Goal: Feedback & Contribution: Submit feedback/report problem

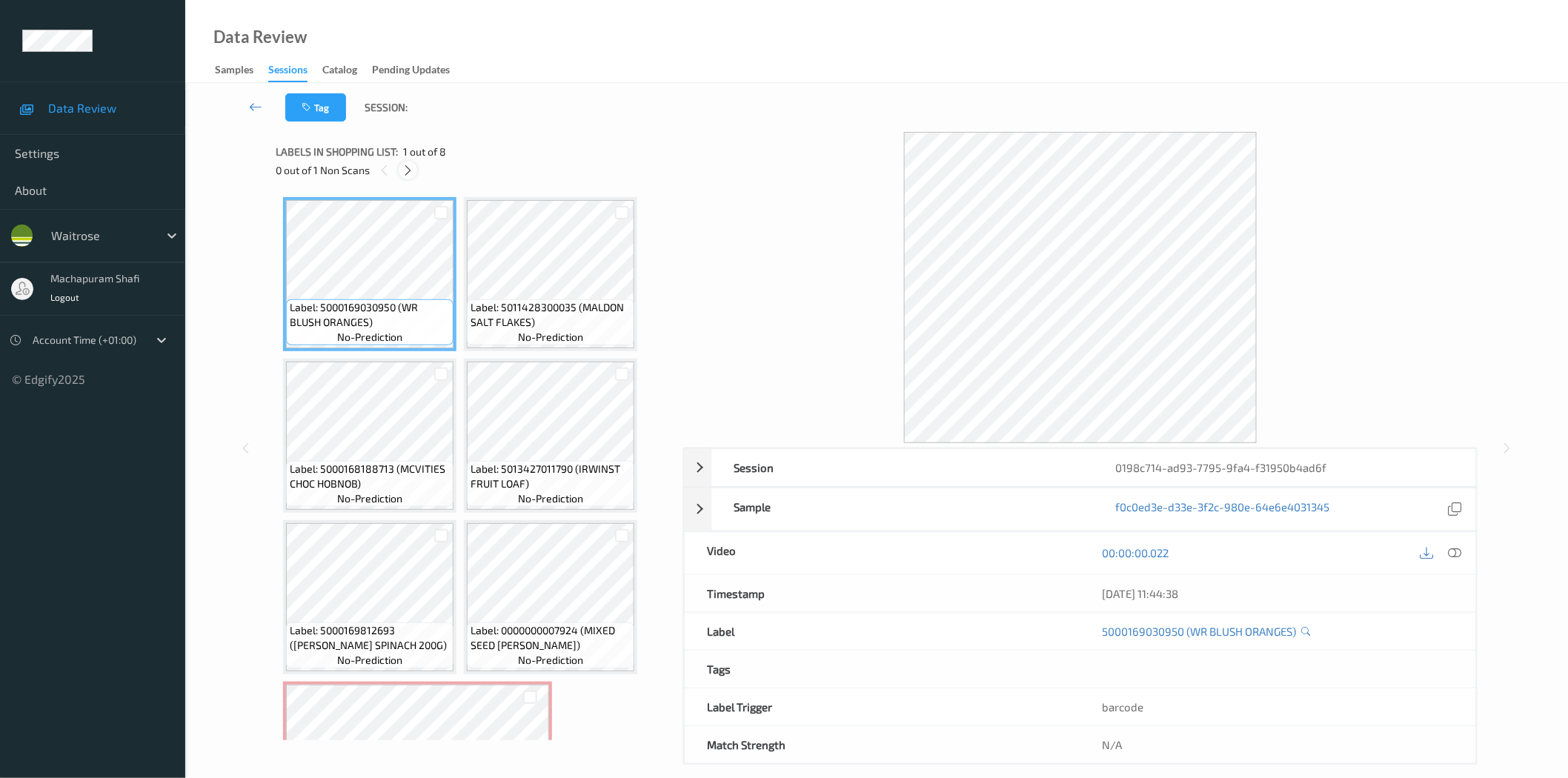
click at [407, 172] on icon at bounding box center [407, 171] width 13 height 14
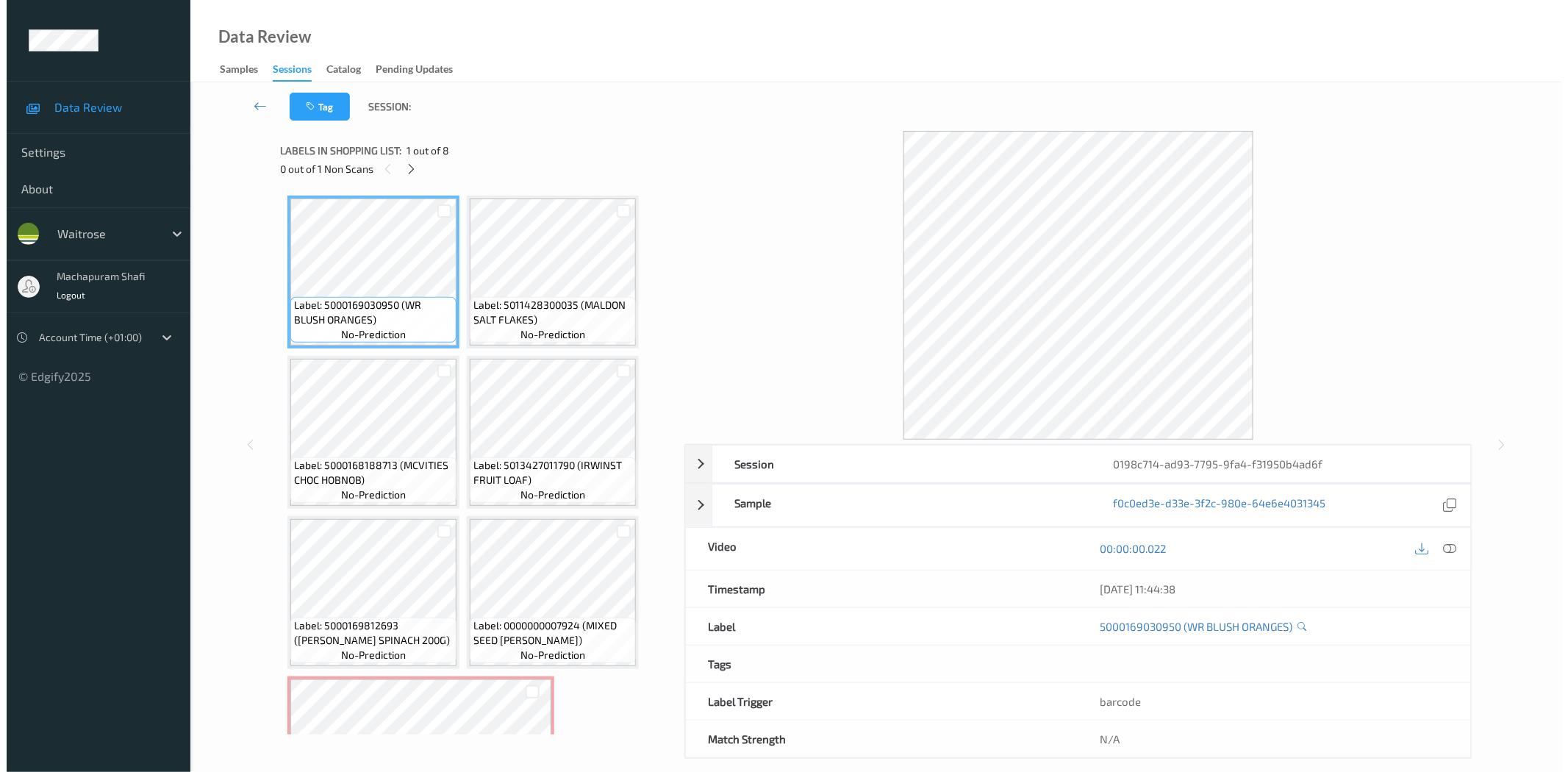
scroll to position [258, 0]
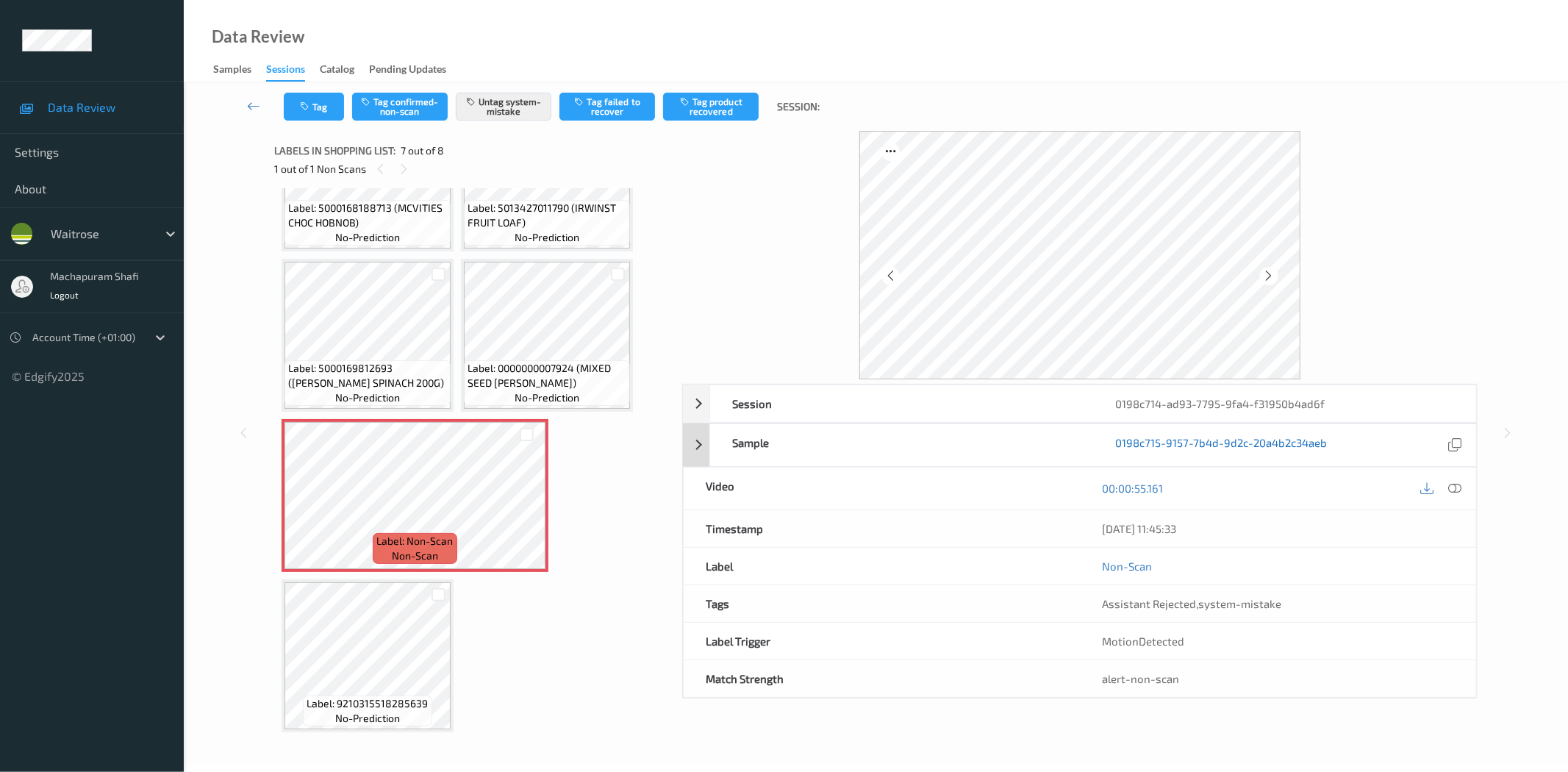
drag, startPoint x: 1451, startPoint y: 488, endPoint x: 1229, endPoint y: 299, distance: 291.6
click at [1411, 488] on icon at bounding box center [1455, 488] width 13 height 13
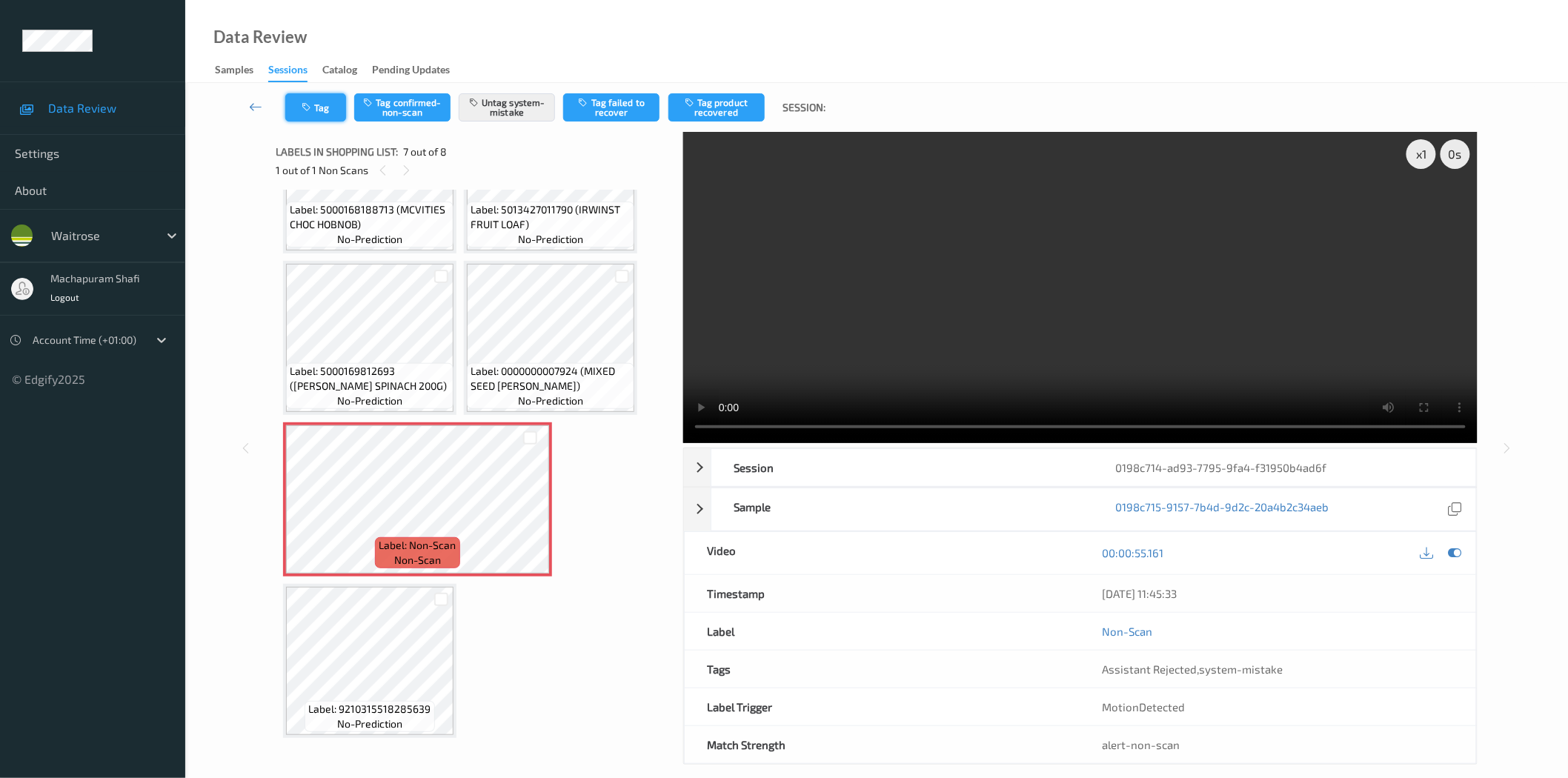
click at [310, 109] on icon "button" at bounding box center [308, 107] width 13 height 11
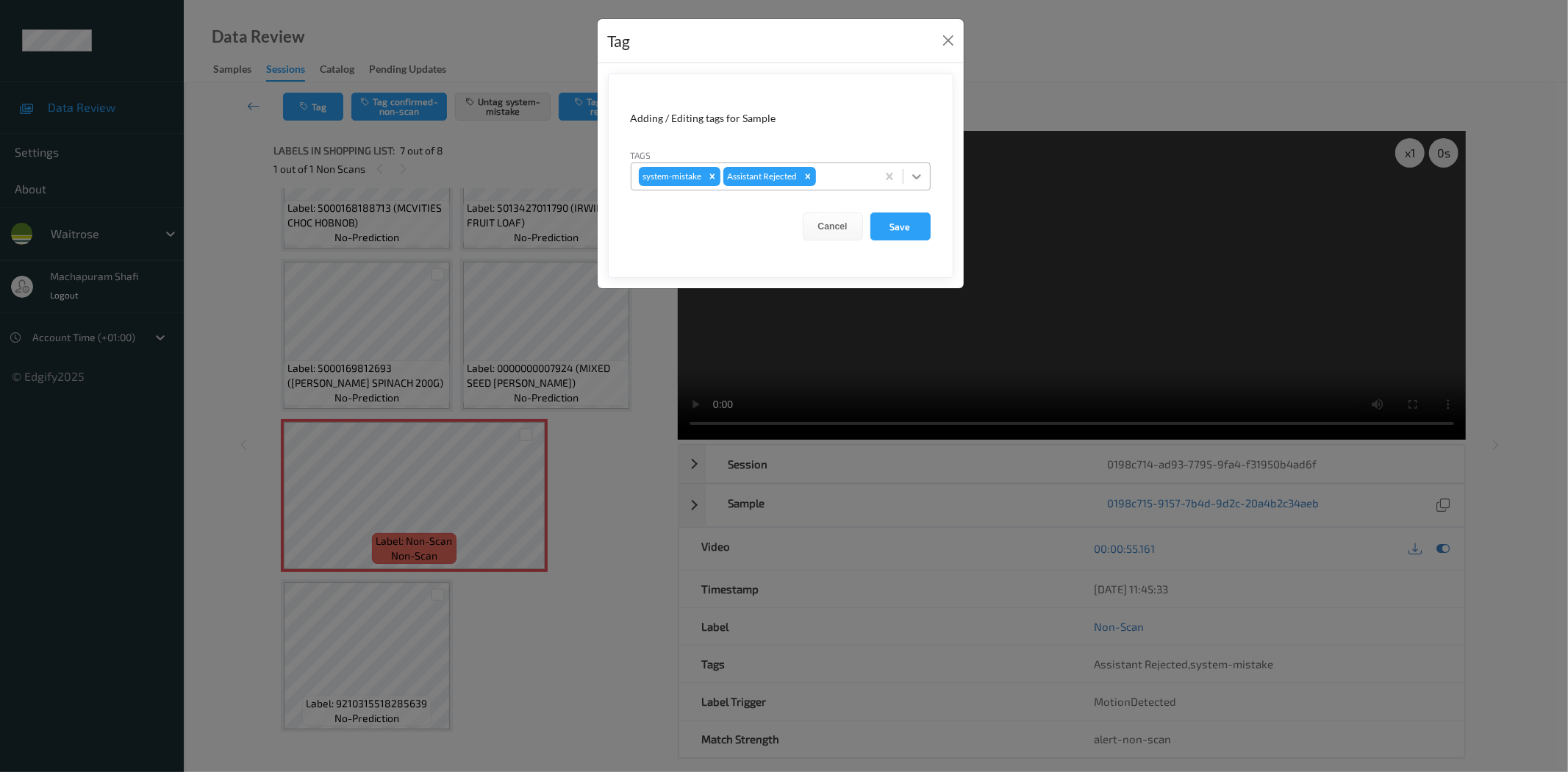
click at [917, 176] on icon at bounding box center [916, 176] width 9 height 5
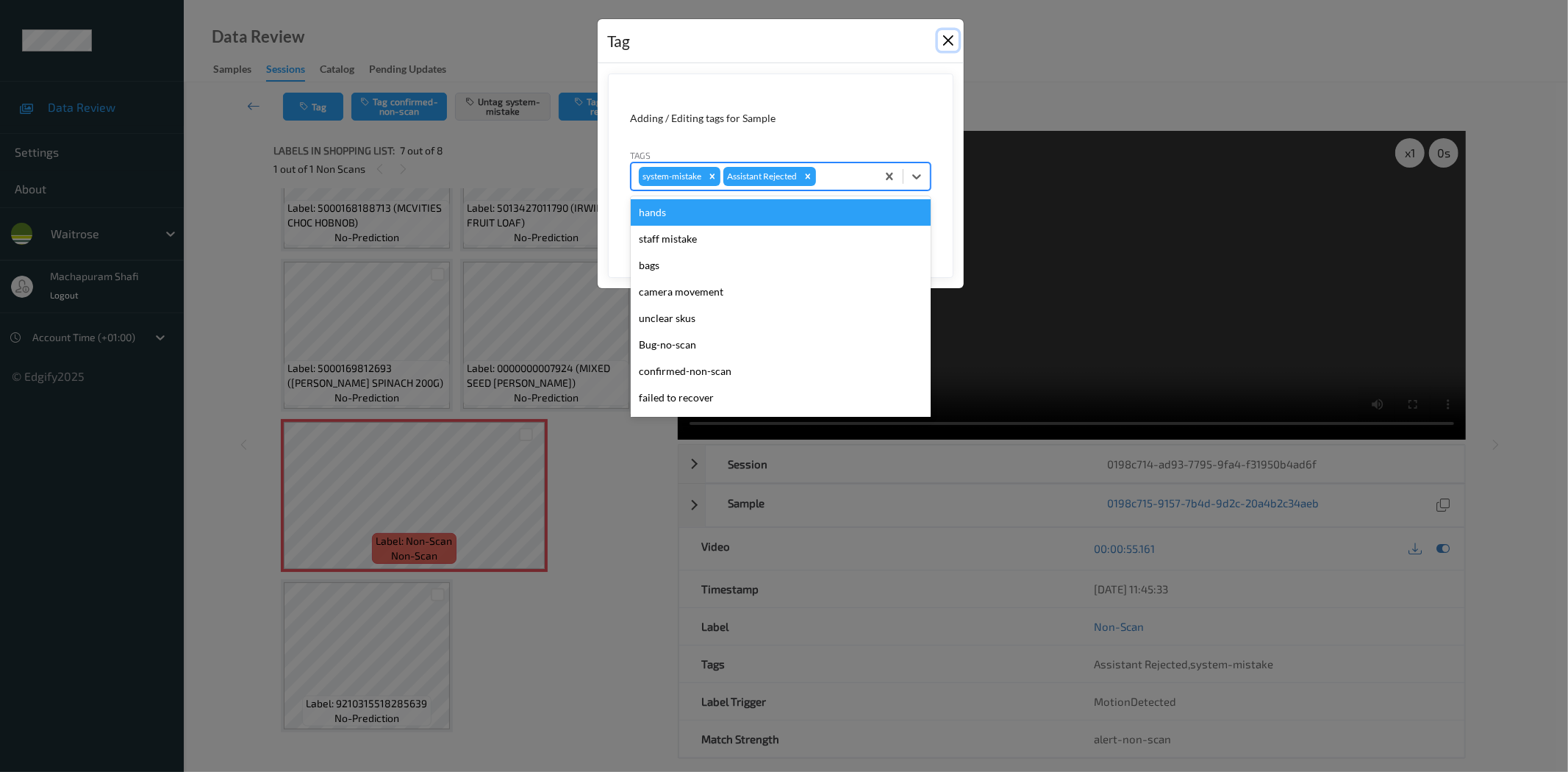
click at [949, 35] on button "Close" at bounding box center [949, 40] width 21 height 21
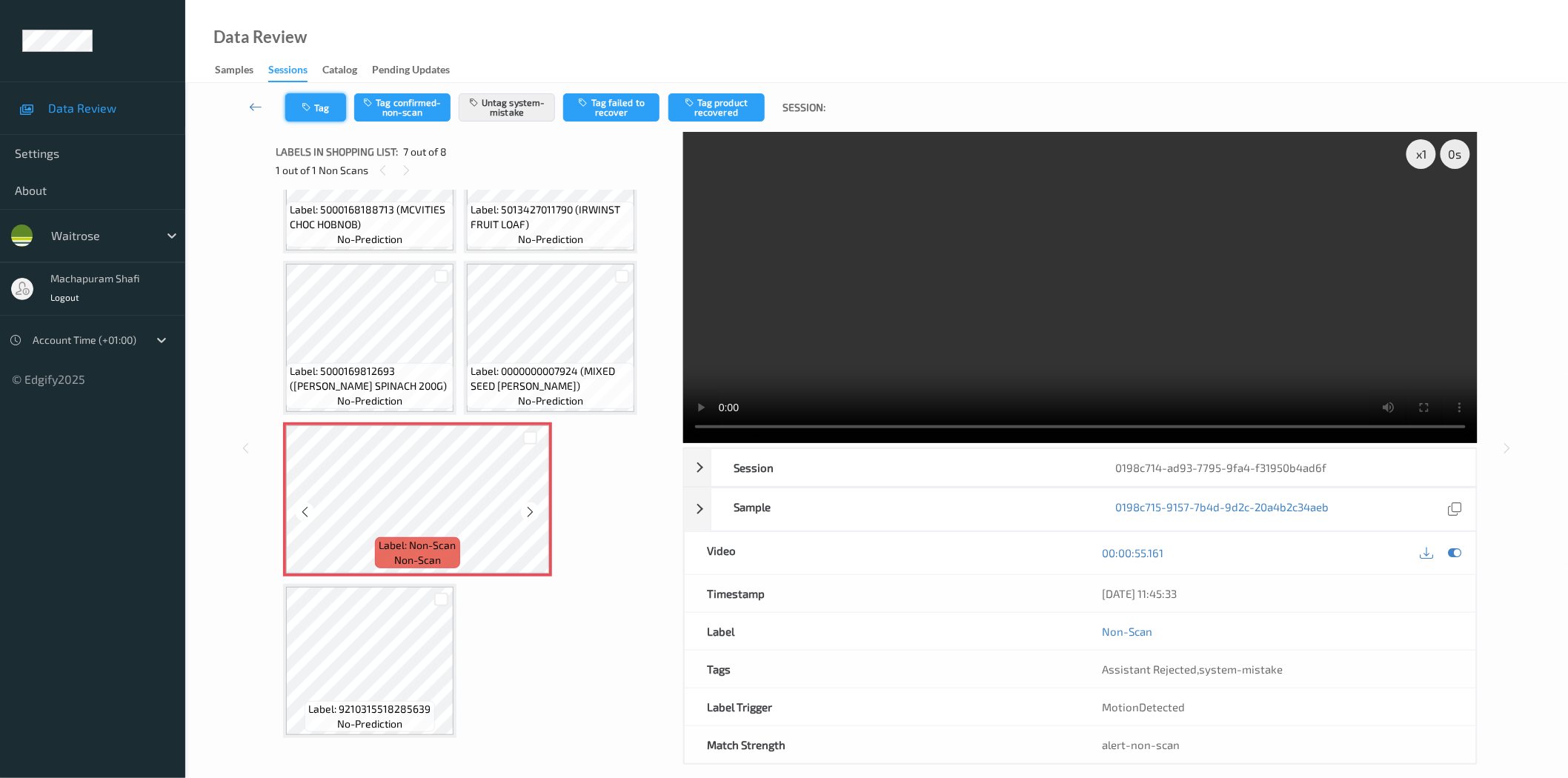
click at [332, 109] on button "Tag" at bounding box center [316, 107] width 61 height 28
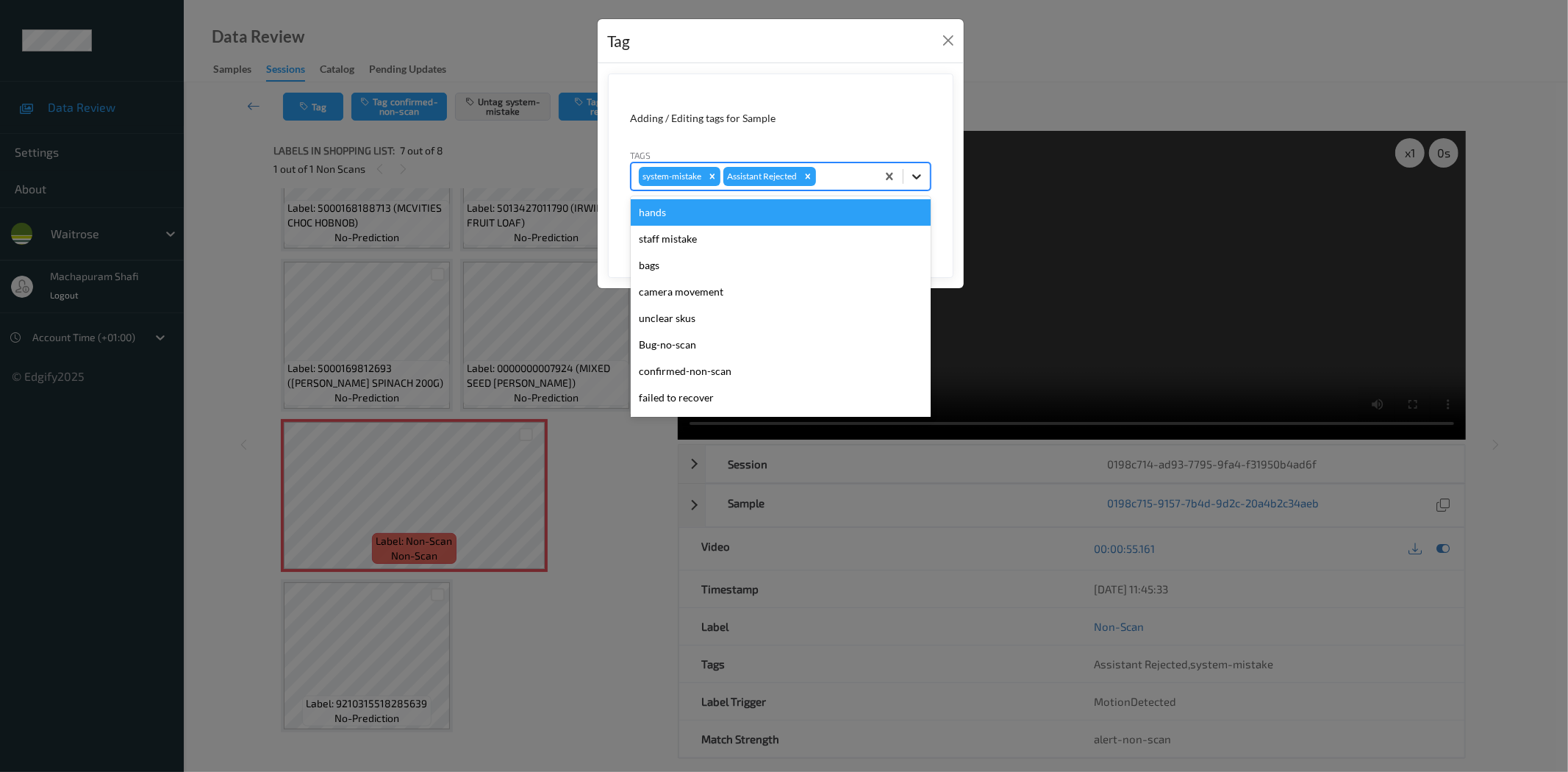
click at [917, 176] on icon at bounding box center [916, 176] width 14 height 14
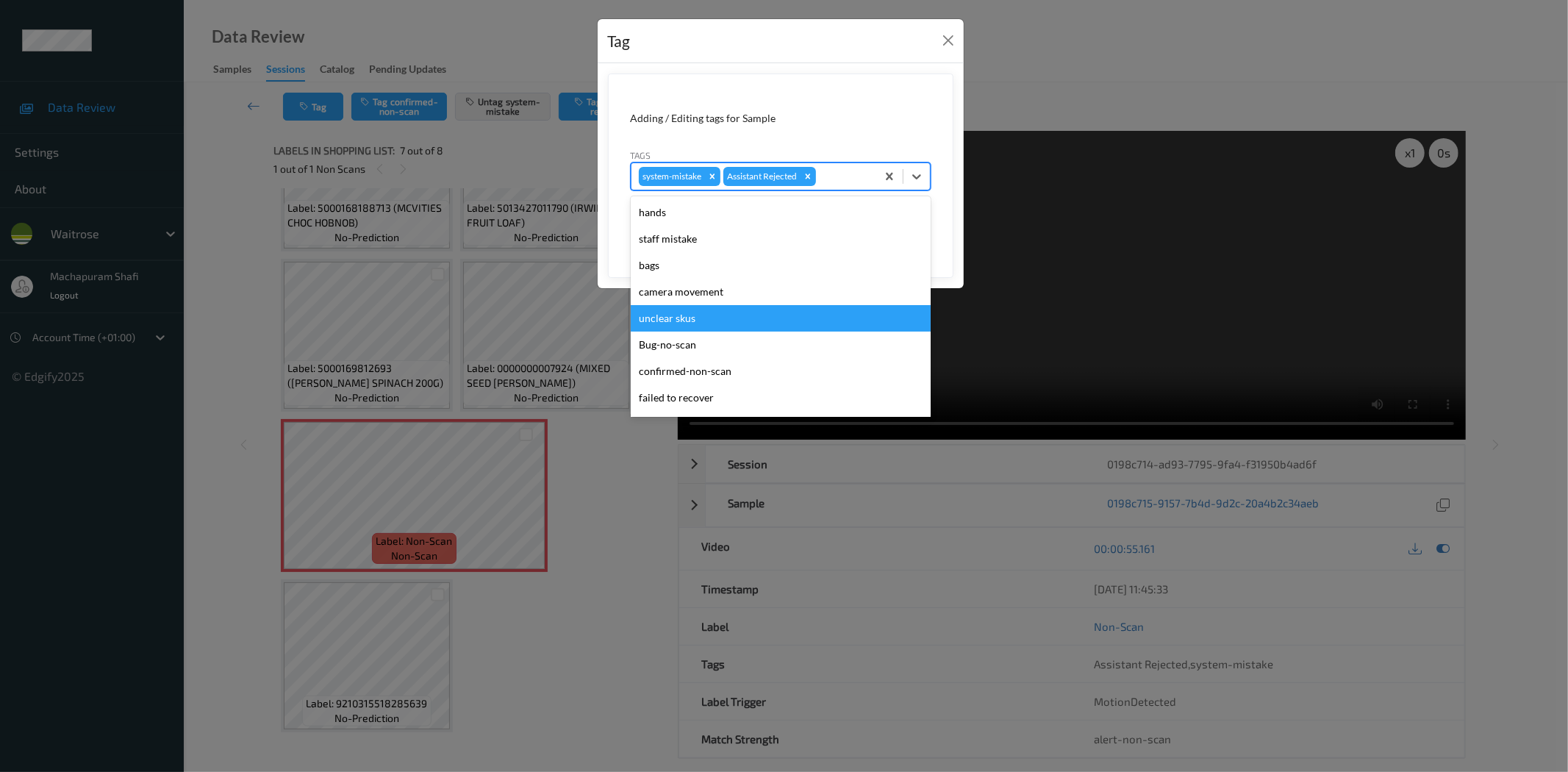
scroll to position [287, 0]
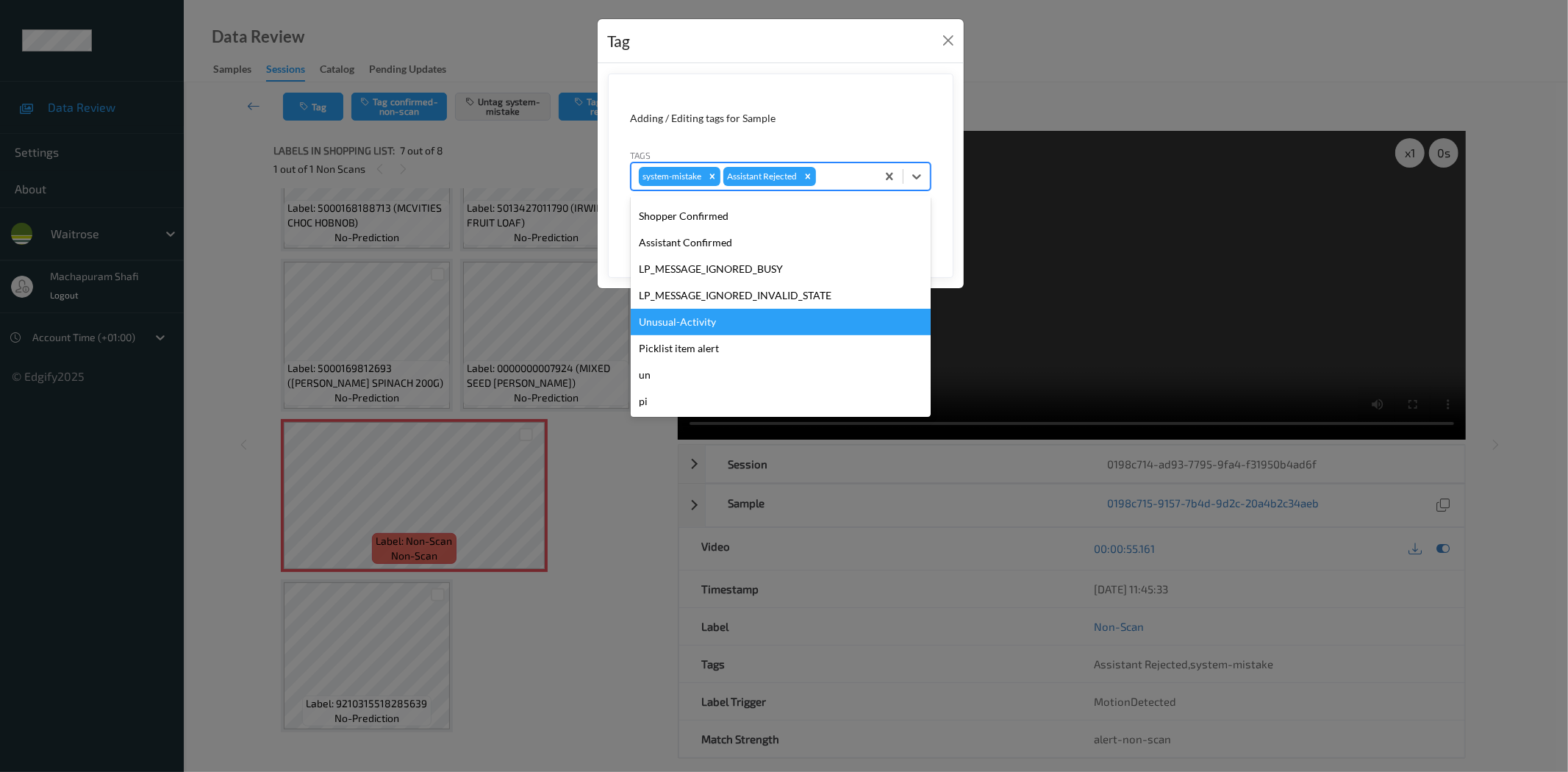
click at [673, 322] on div "Unusual-Activity" at bounding box center [780, 323] width 300 height 27
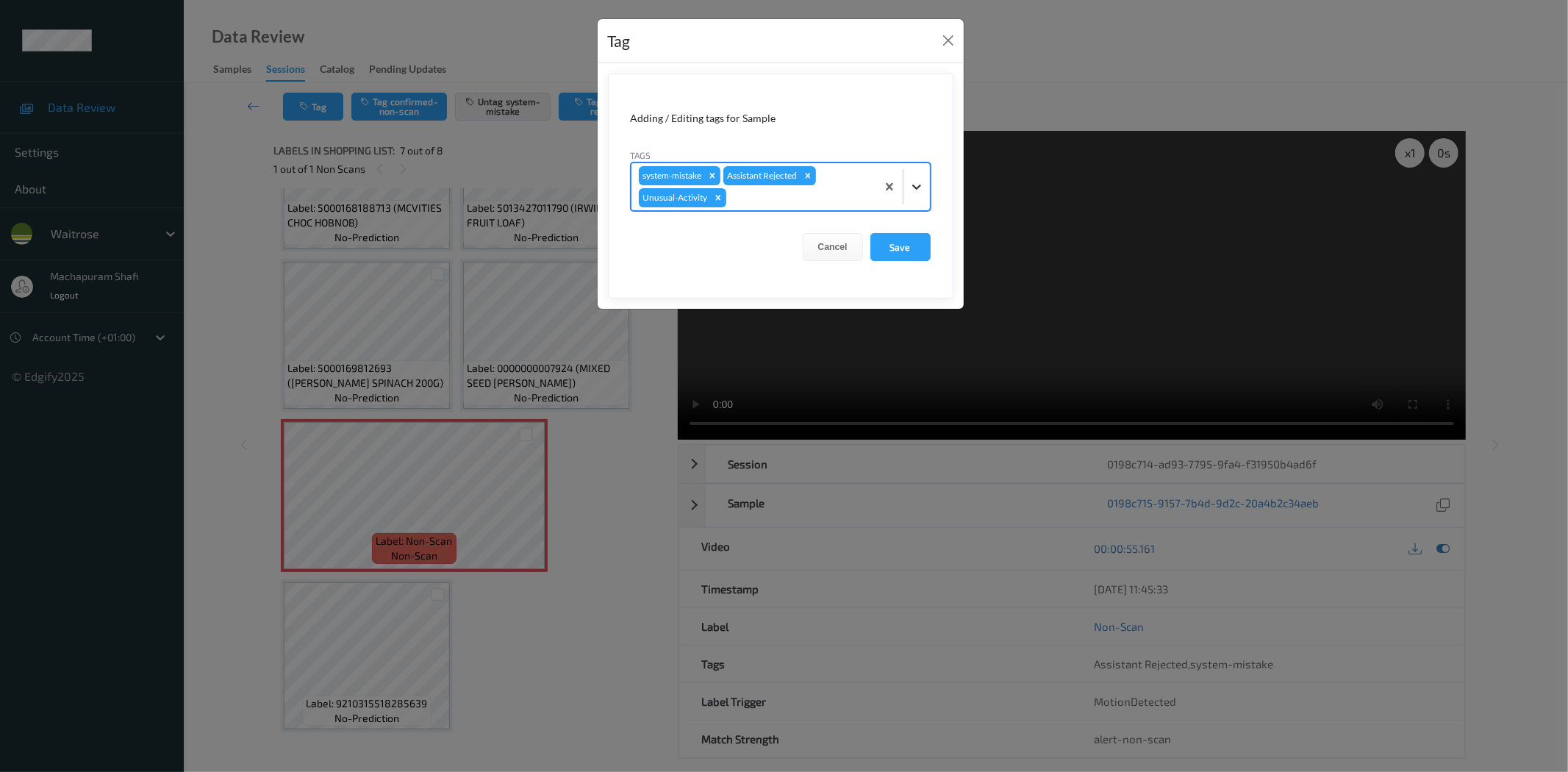
click at [915, 184] on icon at bounding box center [916, 186] width 14 height 14
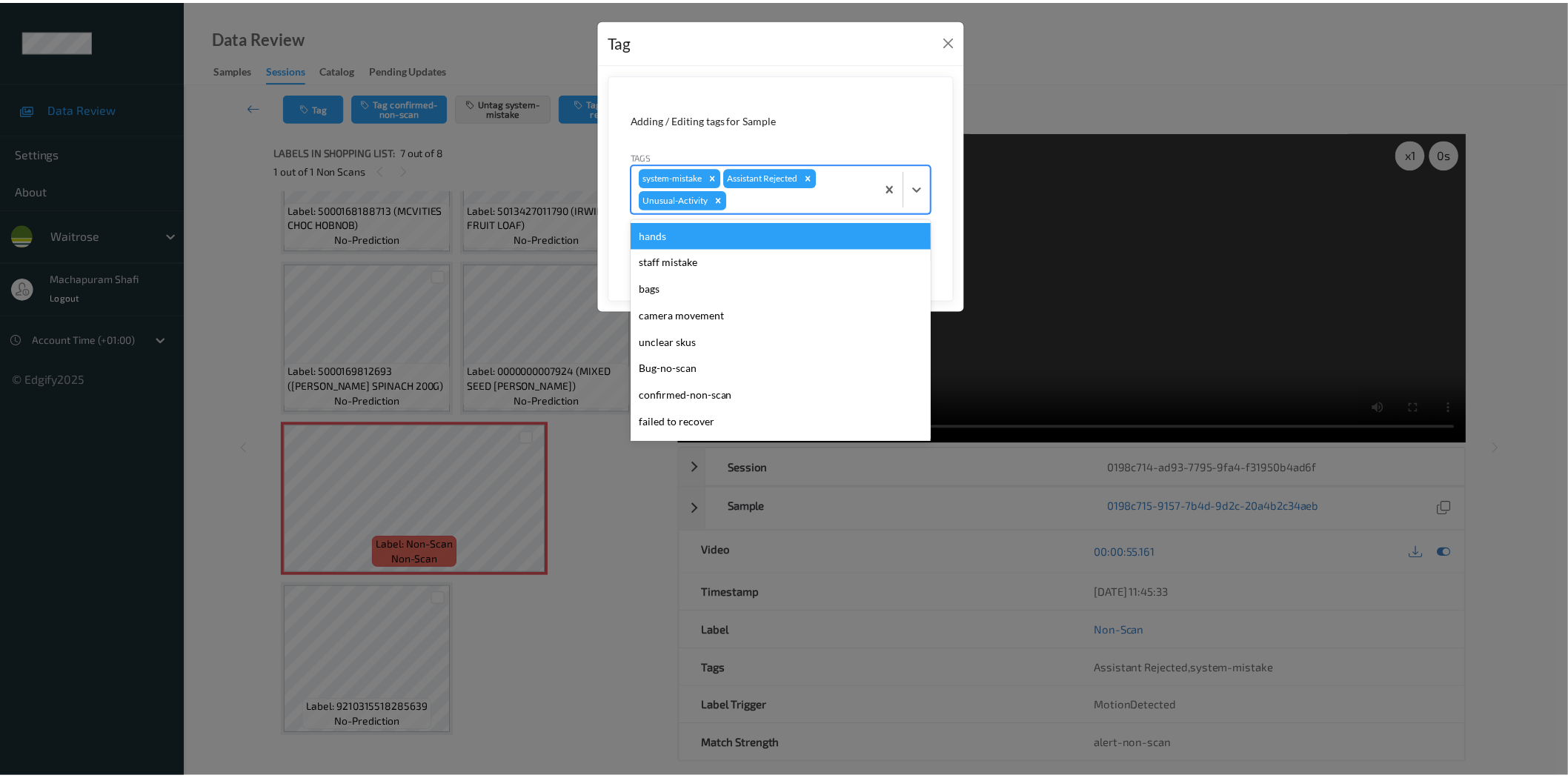
scroll to position [264, 0]
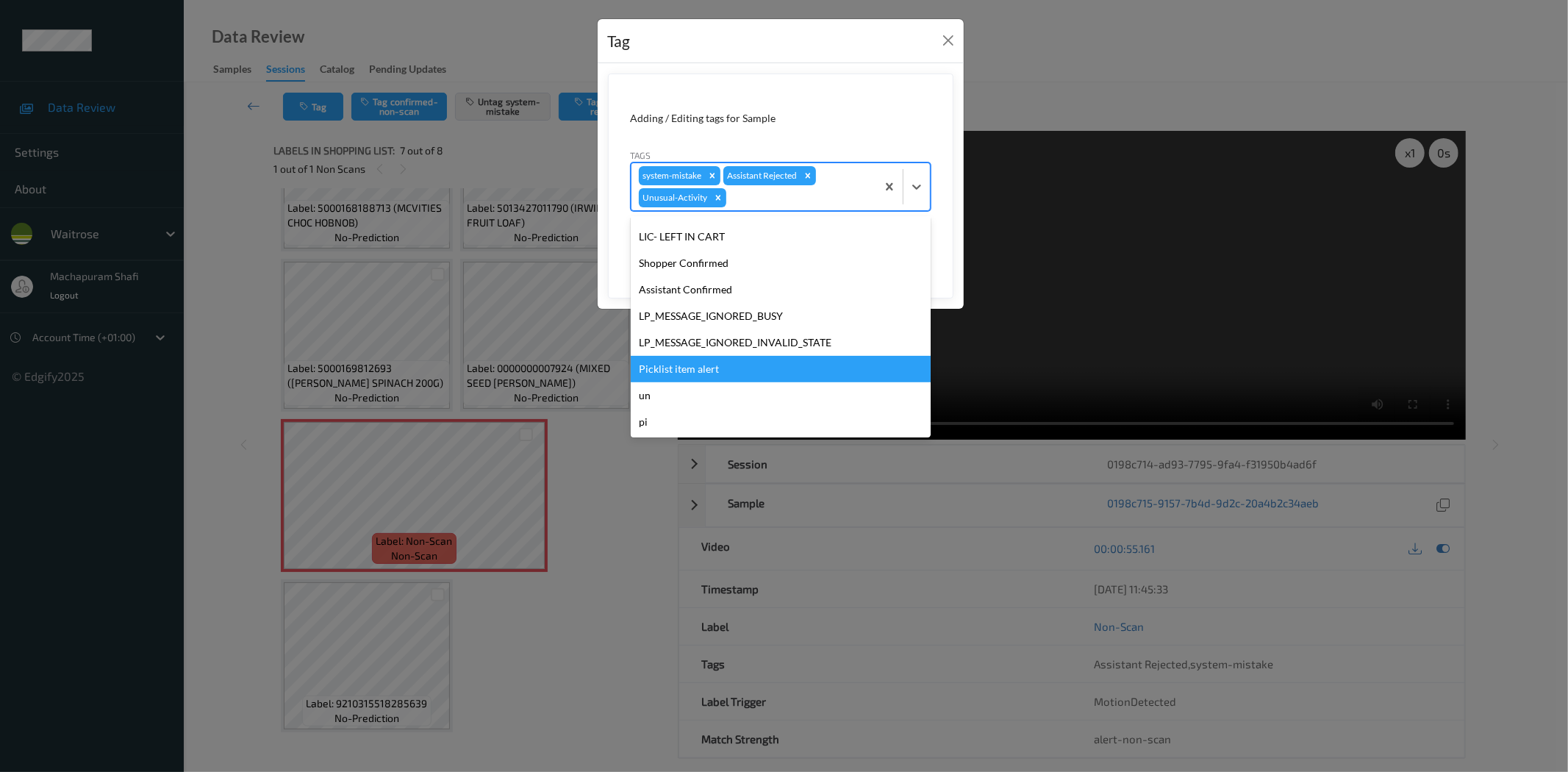
click at [686, 366] on div "Picklist item alert" at bounding box center [780, 370] width 300 height 27
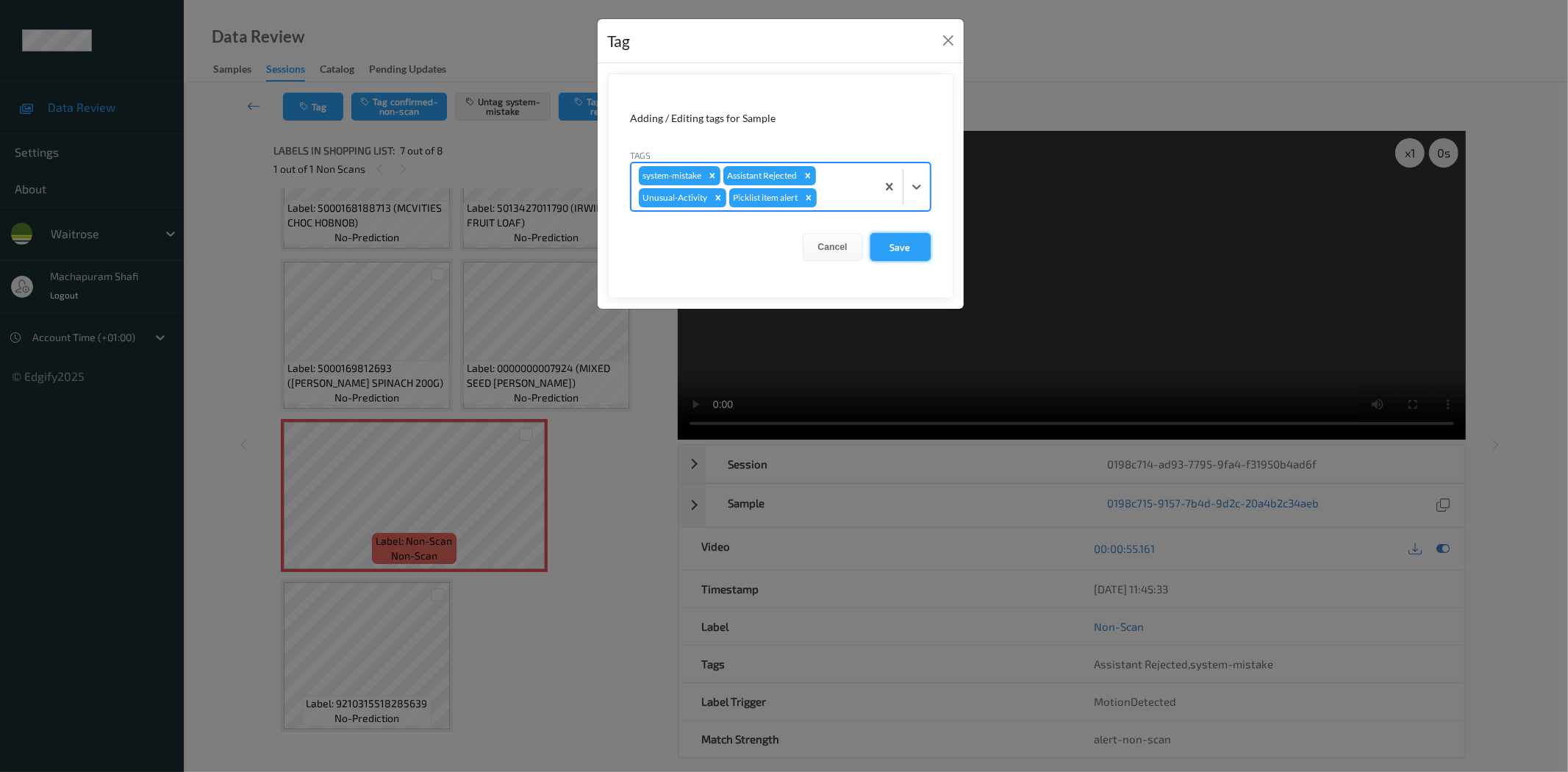
click at [916, 239] on button "Save" at bounding box center [900, 246] width 60 height 28
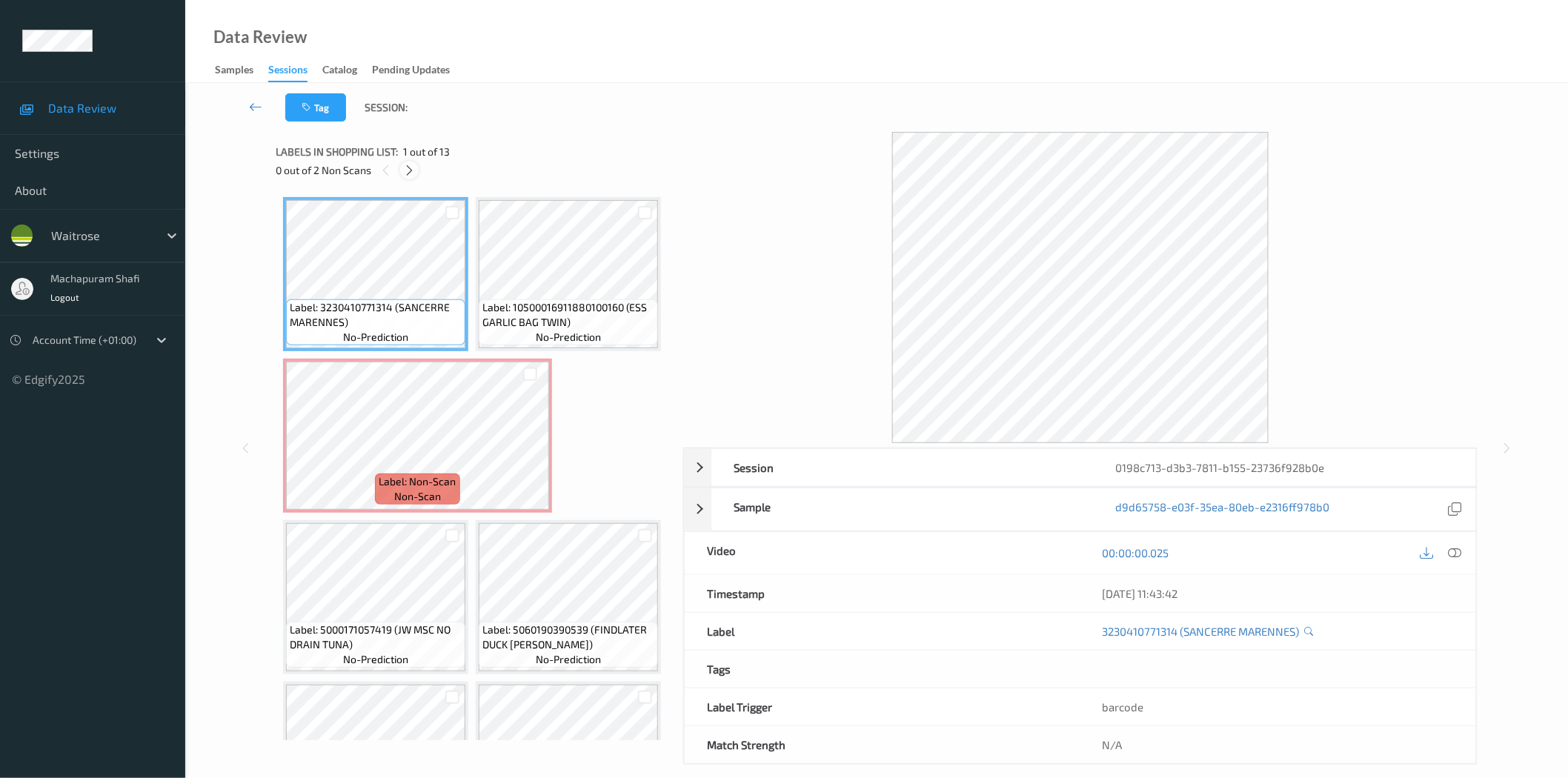
click at [409, 169] on icon at bounding box center [409, 171] width 13 height 14
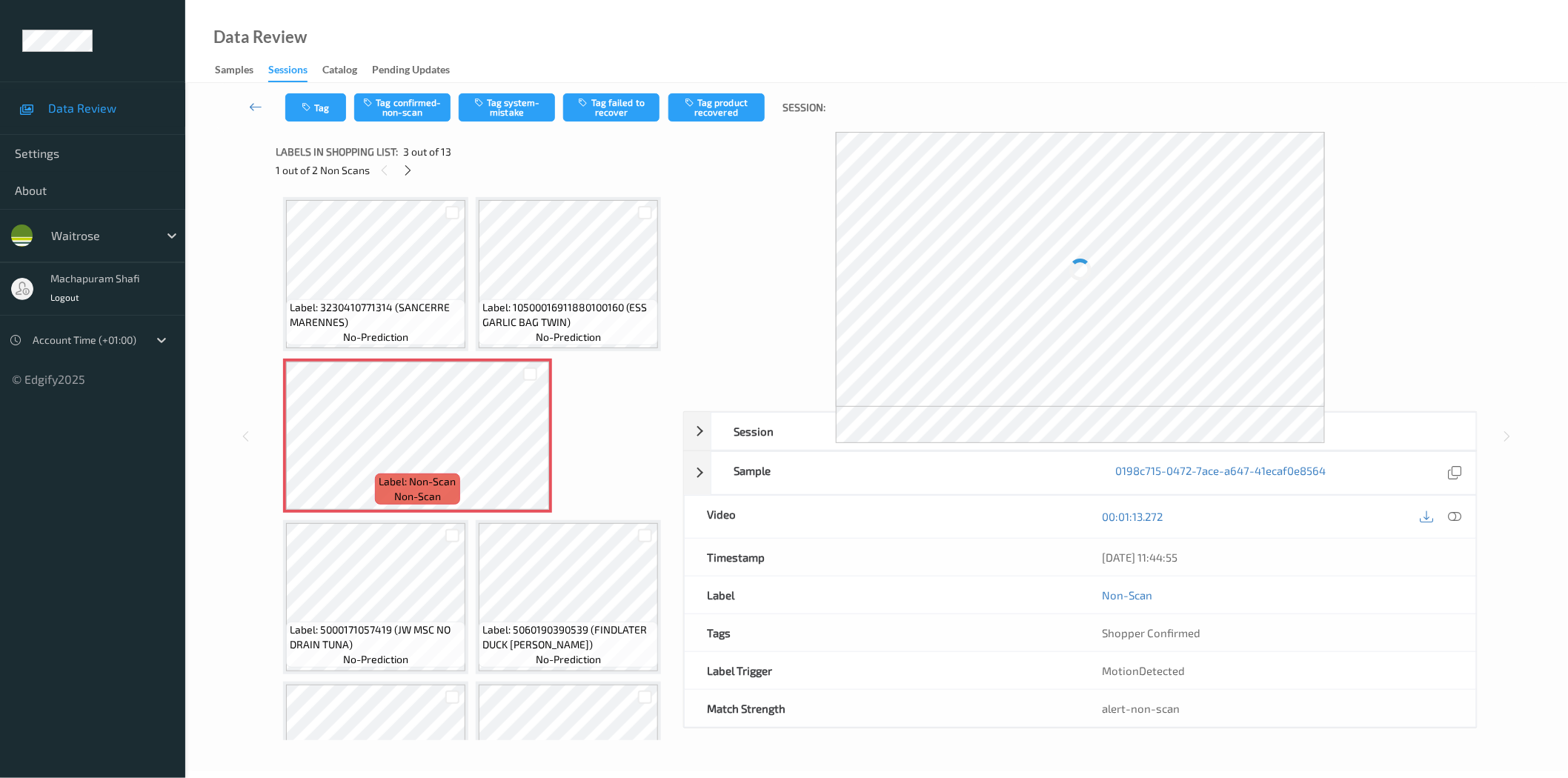
scroll to position [168, 0]
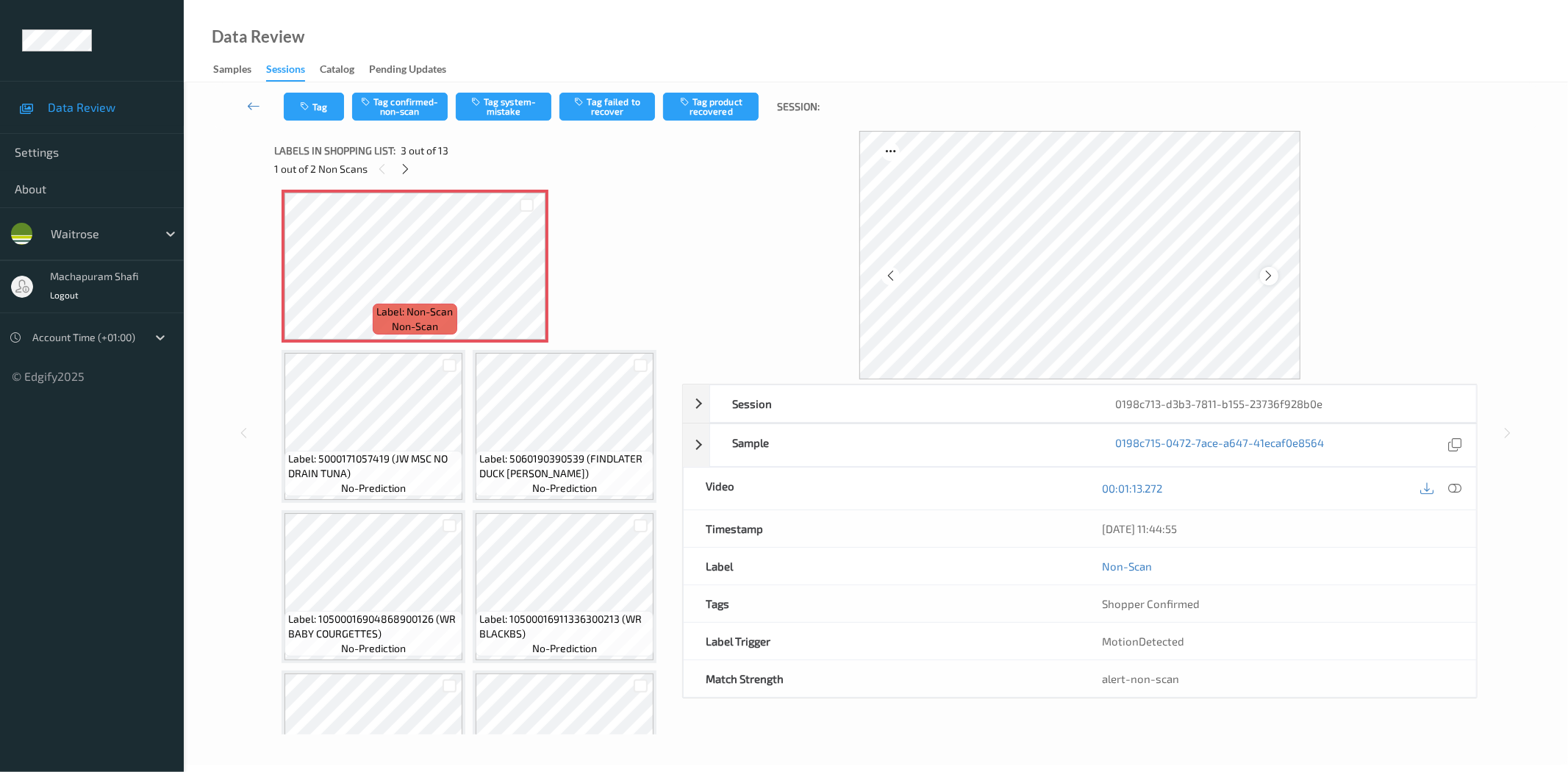
click at [1268, 275] on icon at bounding box center [1268, 276] width 12 height 13
click at [1458, 484] on icon at bounding box center [1455, 488] width 13 height 13
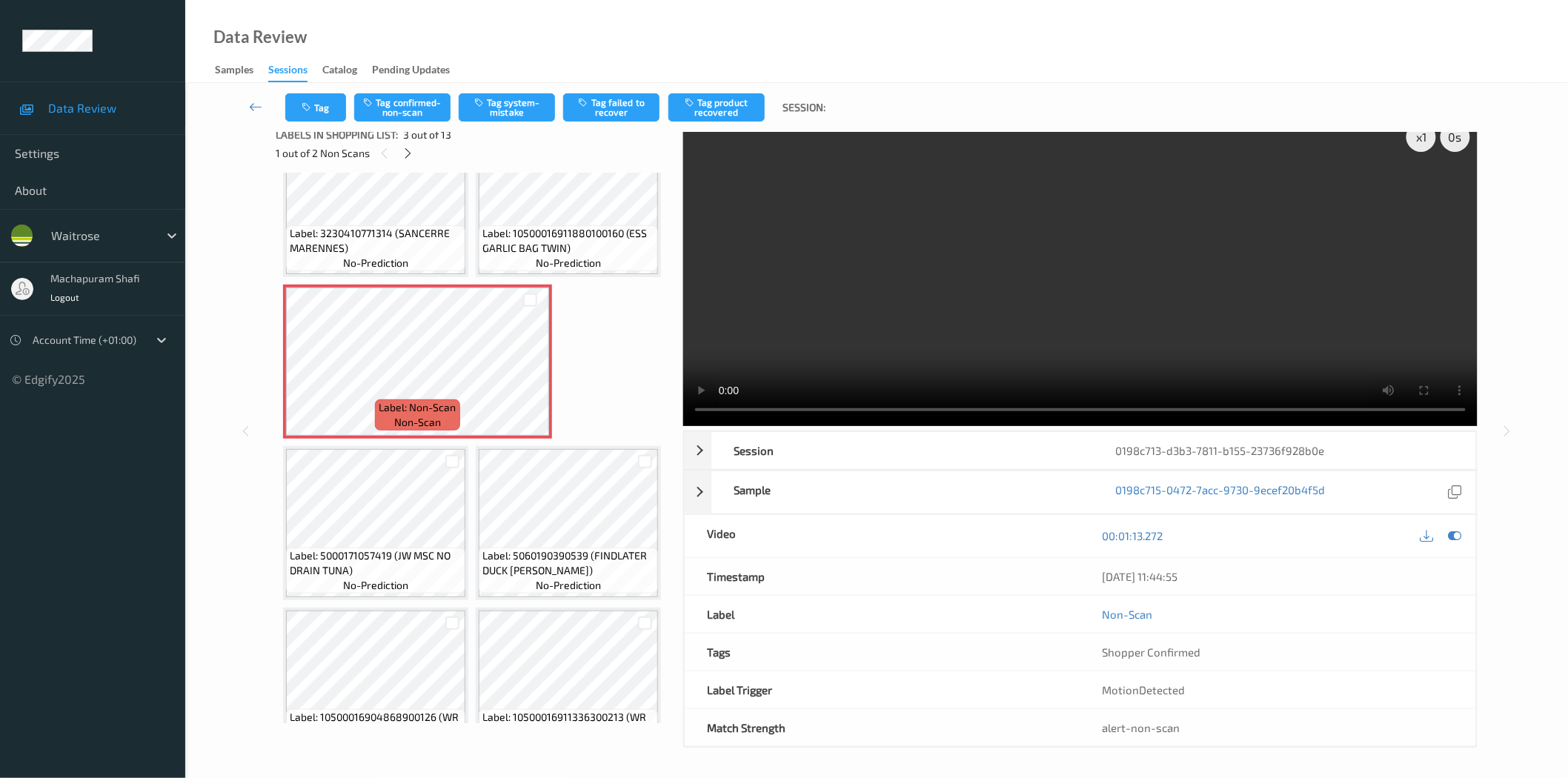
scroll to position [0, 0]
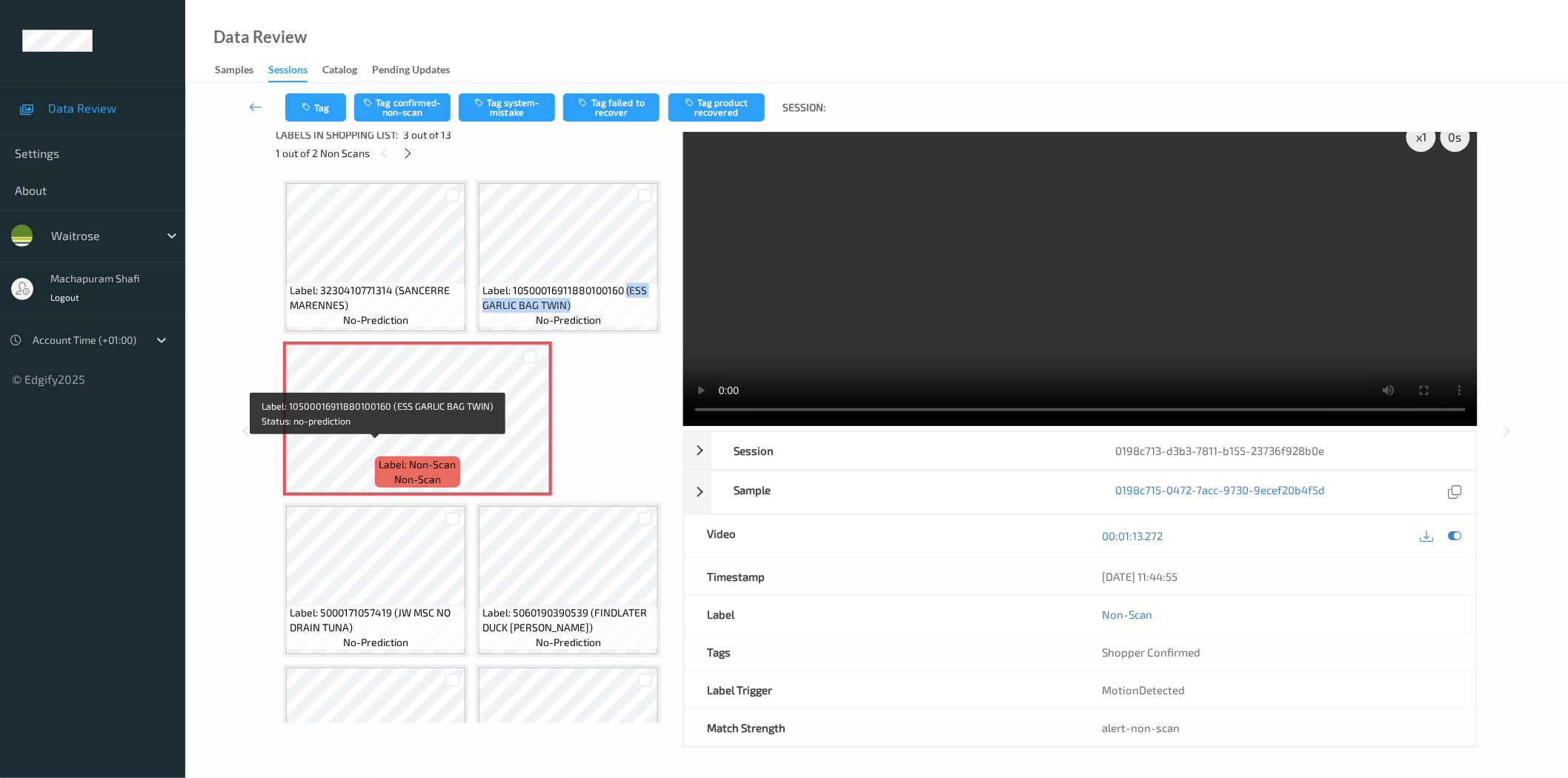
drag, startPoint x: 432, startPoint y: 450, endPoint x: 445, endPoint y: 462, distance: 17.7
click at [482, 313] on span "Label: 10500016911880100160 (ESS GARLIC BAG TWIN)" at bounding box center [568, 297] width 172 height 30
copy span "(ESS GARLIC BAG TWIN)"
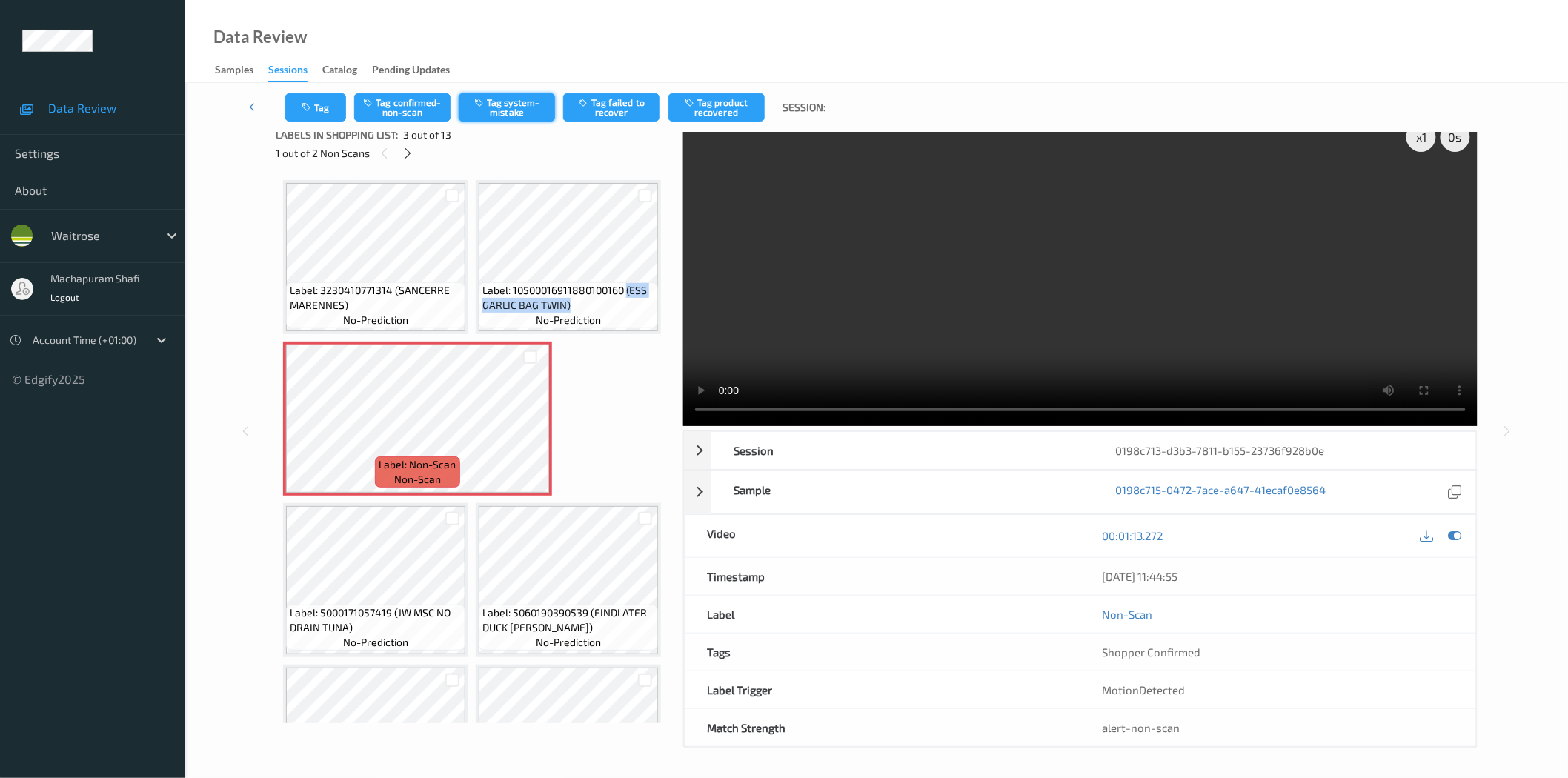
click at [507, 111] on button "Tag system-mistake" at bounding box center [507, 107] width 96 height 28
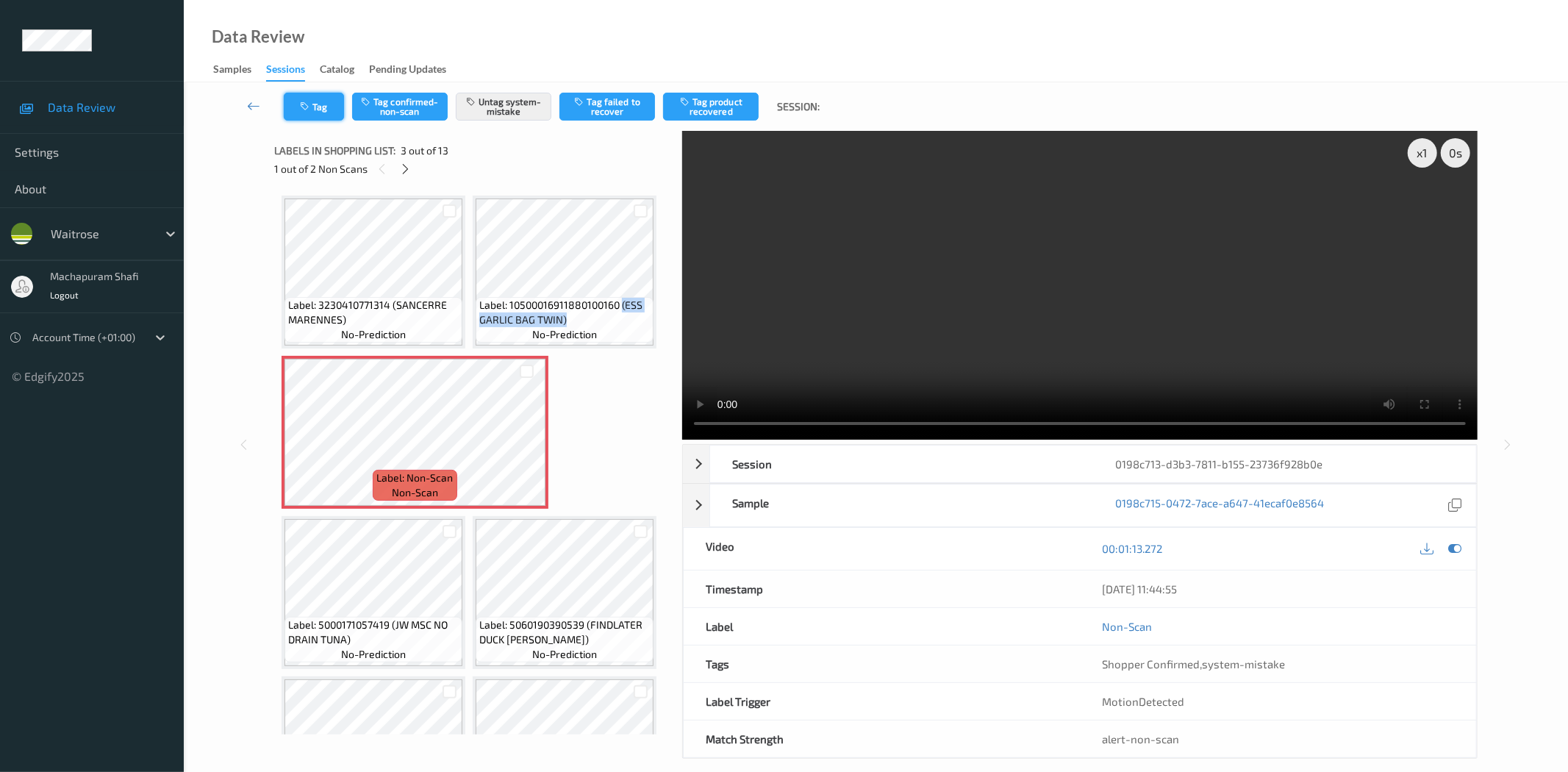
click at [313, 101] on button "Tag" at bounding box center [313, 106] width 60 height 28
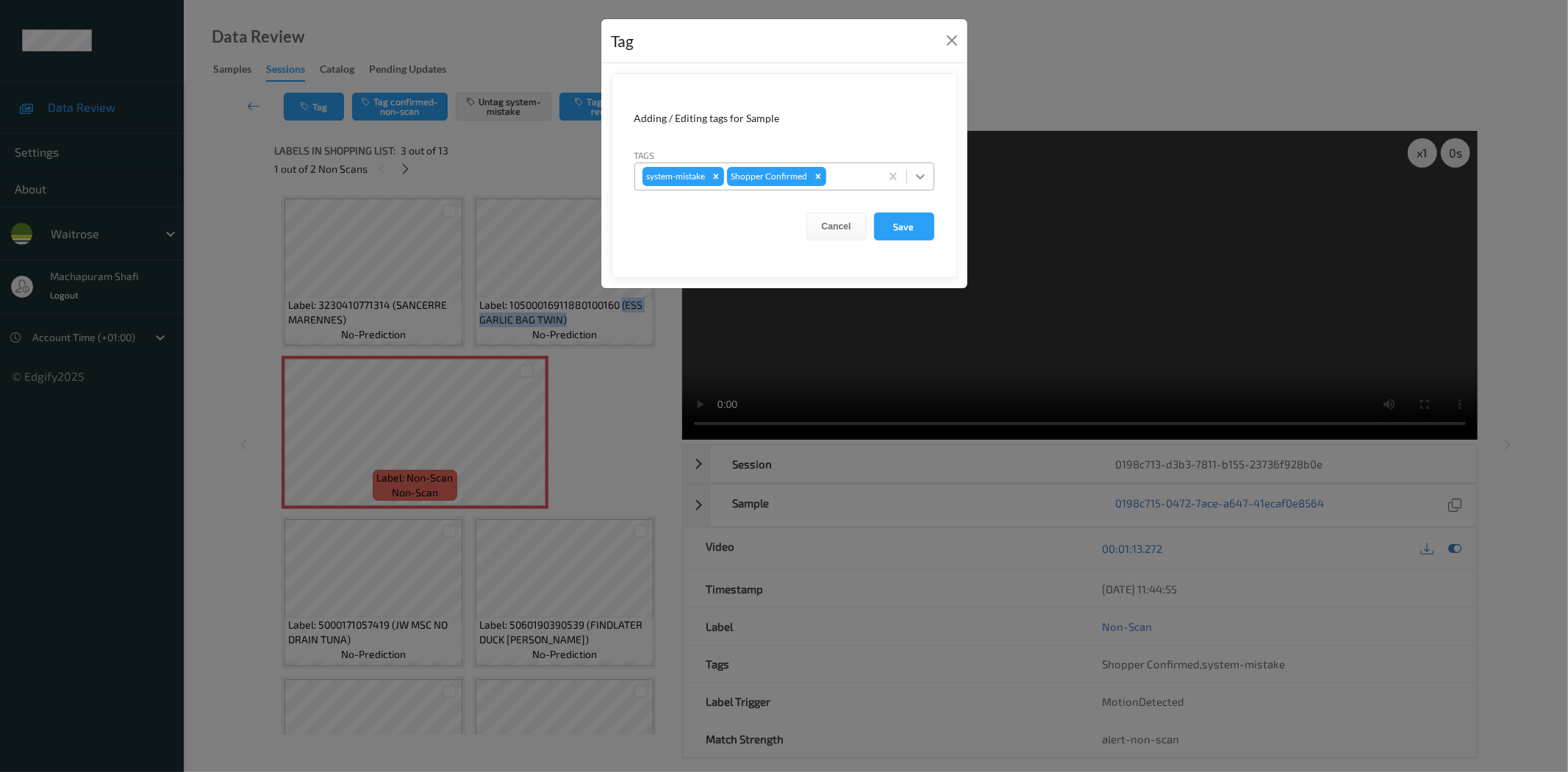
click at [922, 172] on icon at bounding box center [920, 176] width 14 height 14
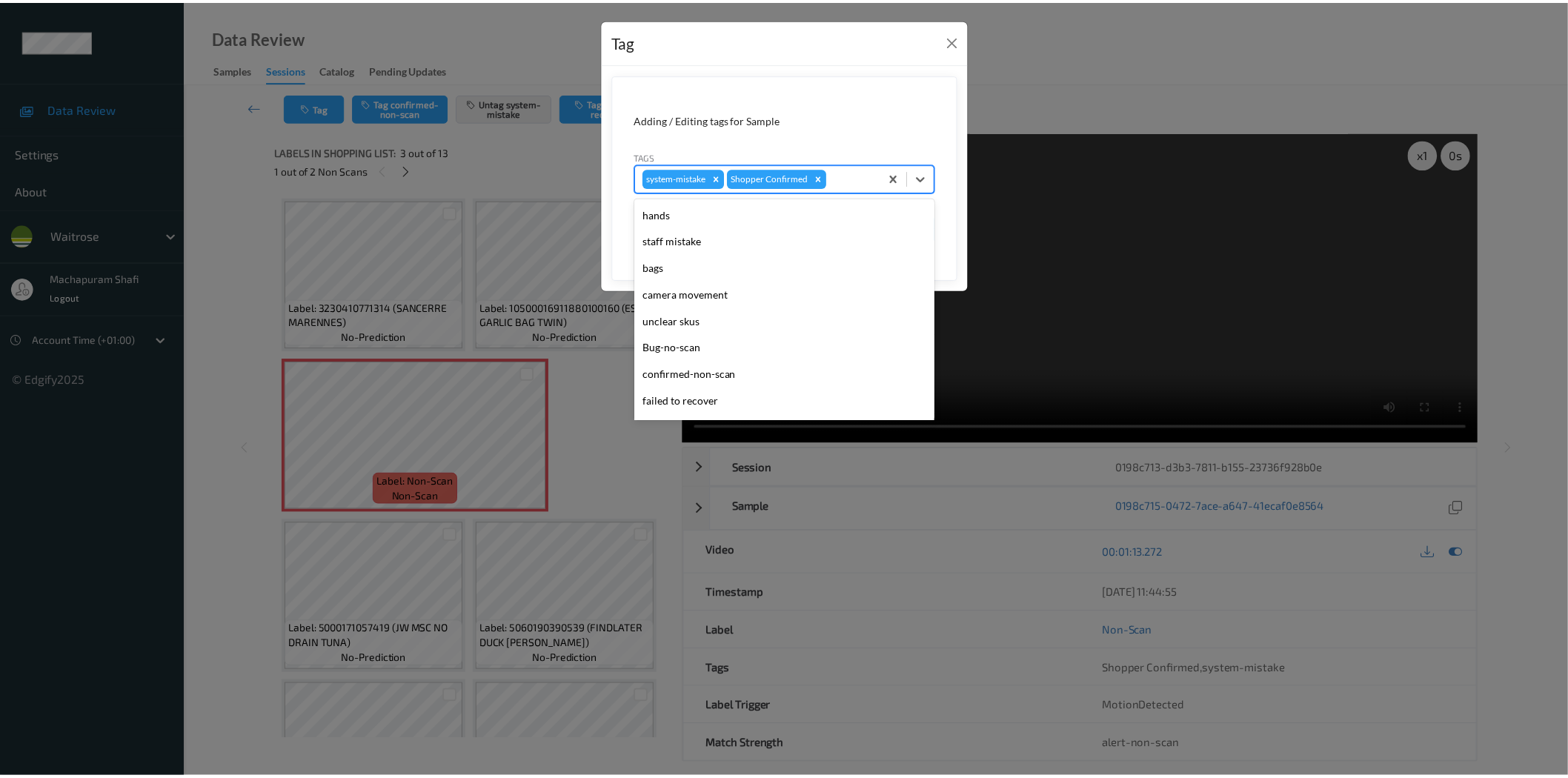
scroll to position [290, 0]
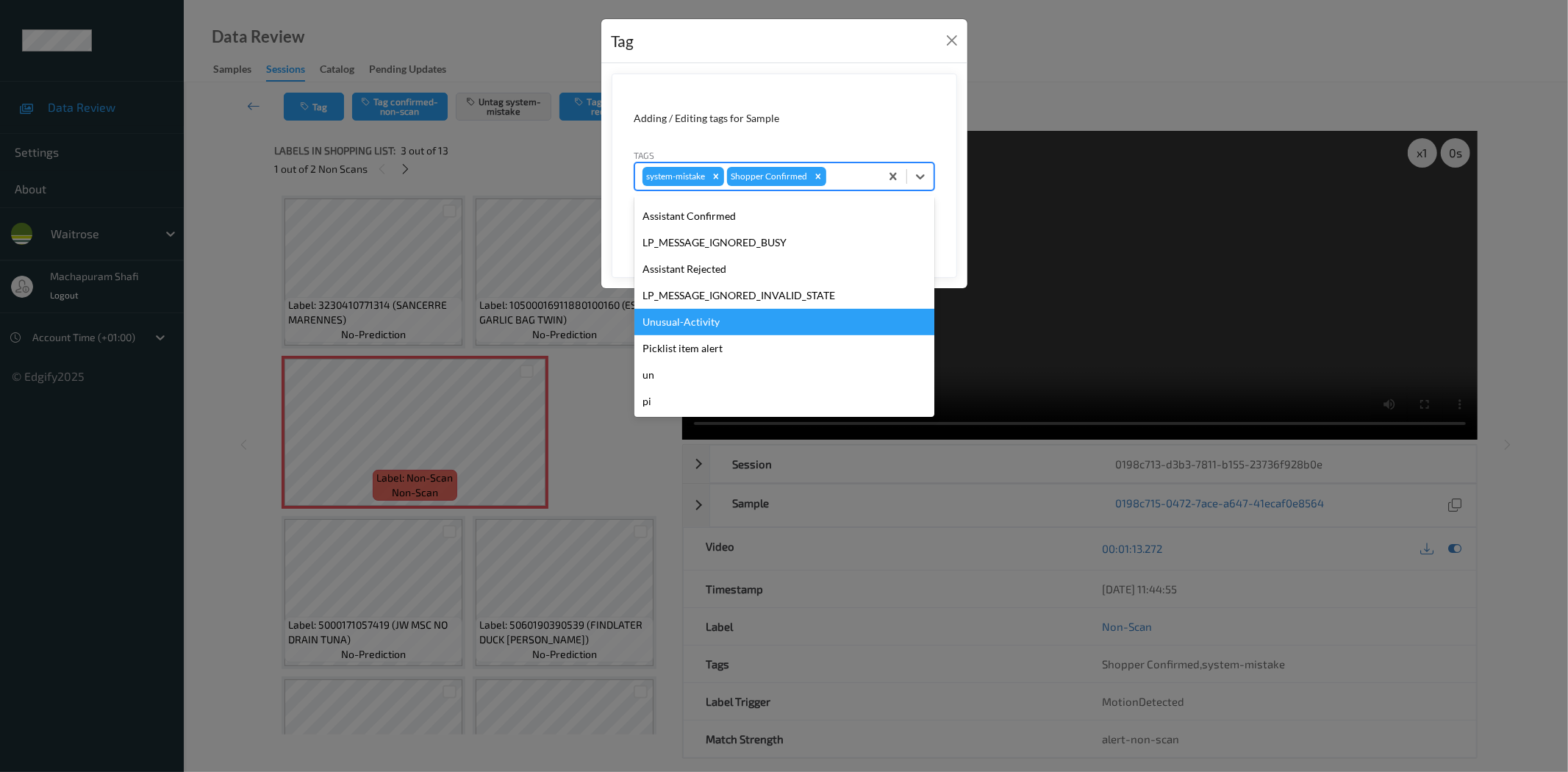
click at [673, 320] on div "Unusual-Activity" at bounding box center [784, 323] width 300 height 27
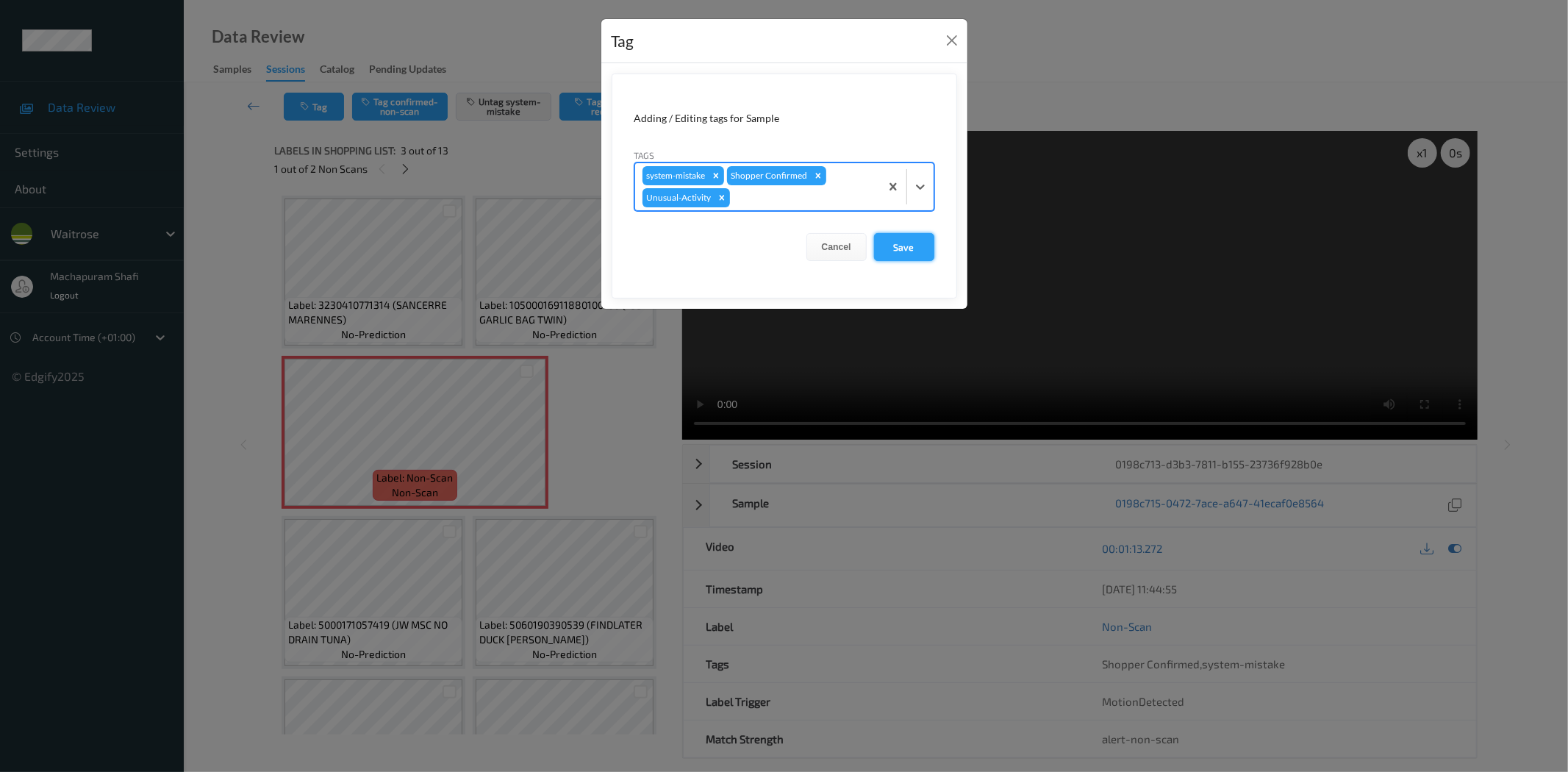
click at [894, 240] on button "Save" at bounding box center [904, 246] width 60 height 28
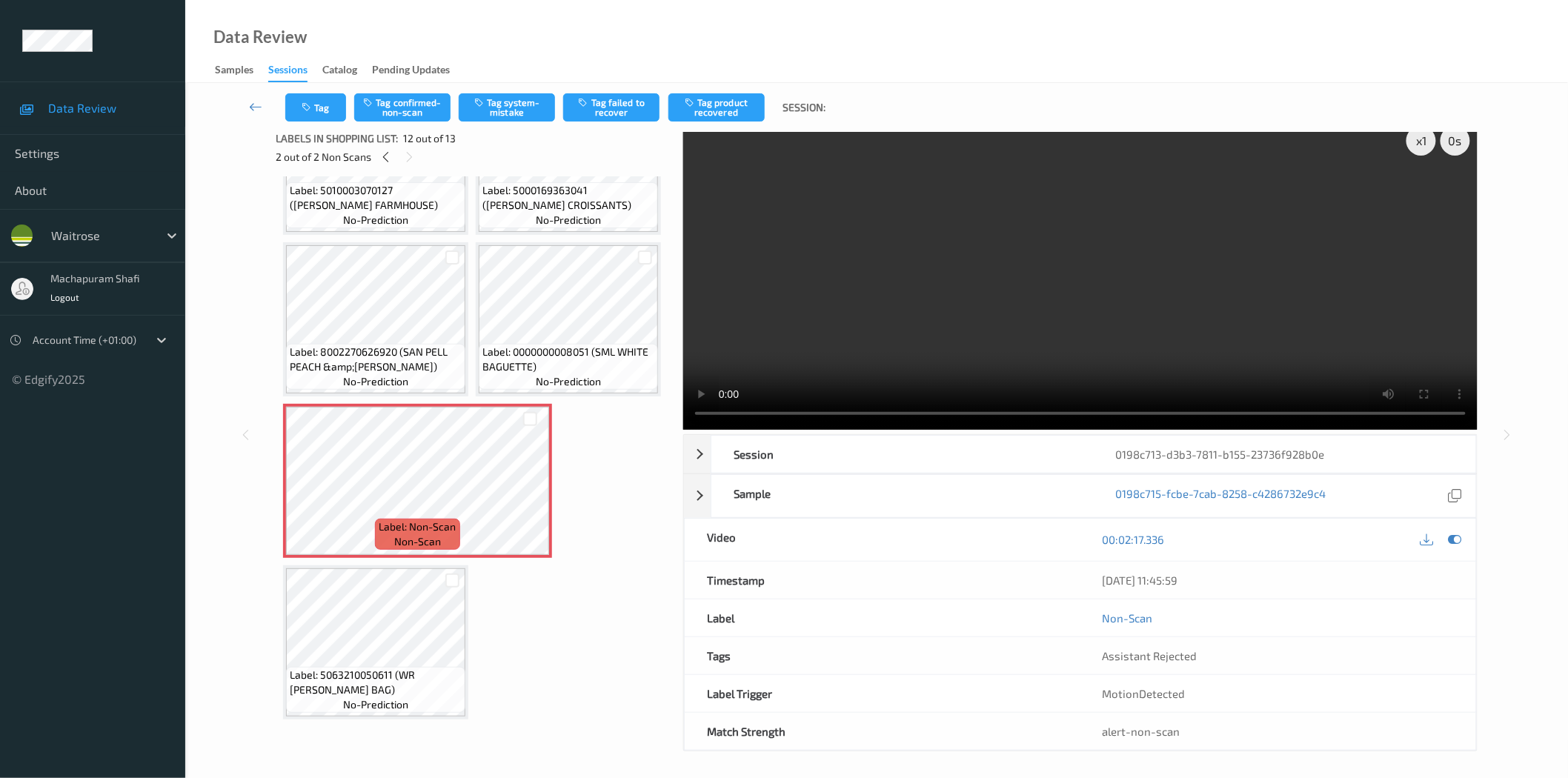
scroll to position [17, 0]
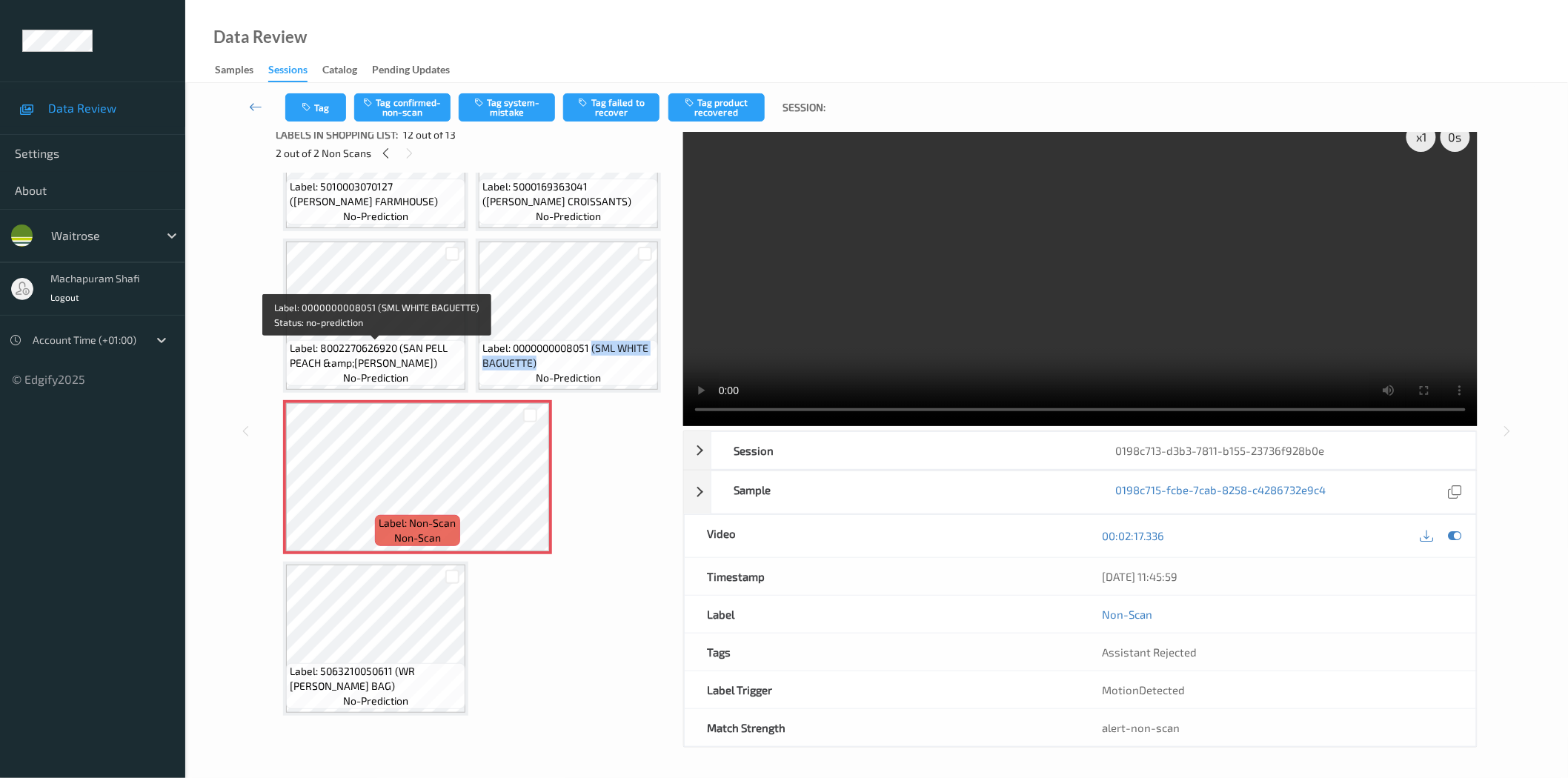
drag, startPoint x: 401, startPoint y: 353, endPoint x: 432, endPoint y: 373, distance: 36.9
click at [479, 373] on div "Label: 0000000008051 (SML WHITE BAGUETTE) no-prediction" at bounding box center [568, 363] width 179 height 46
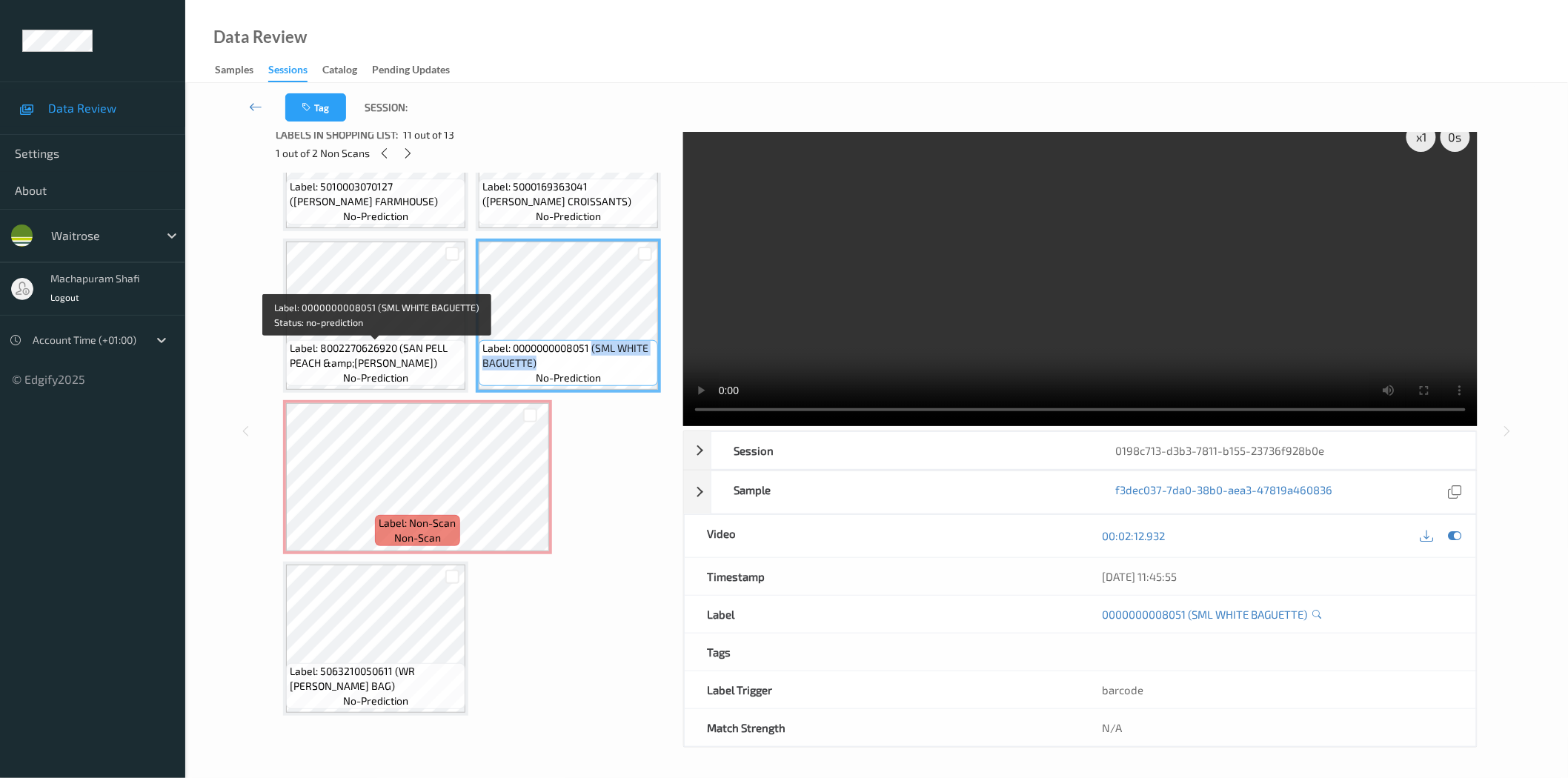
copy span "(SML WHITE BAGUETTE)"
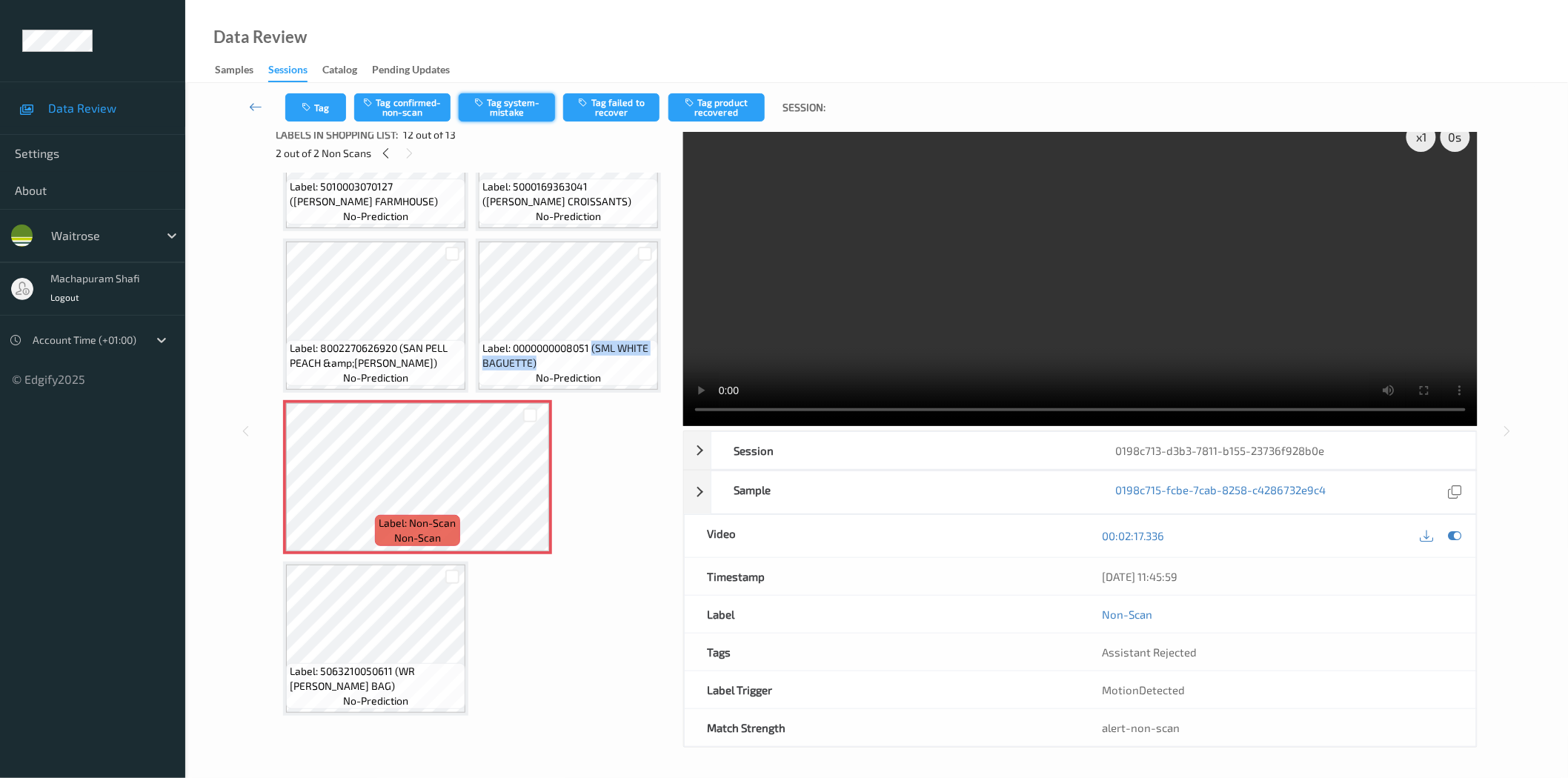
click at [489, 100] on button "Tag system-mistake" at bounding box center [507, 107] width 96 height 28
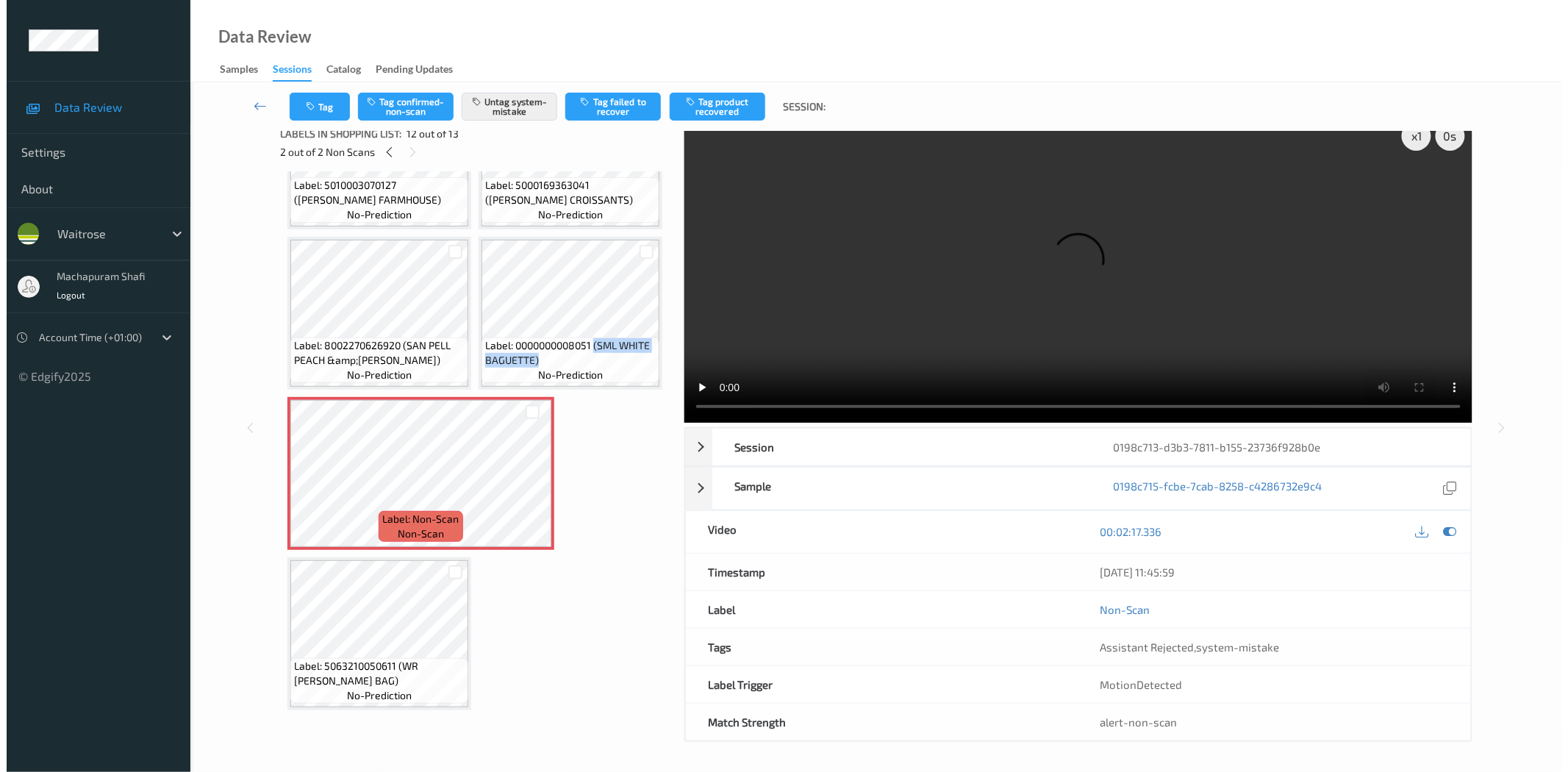
scroll to position [736, 0]
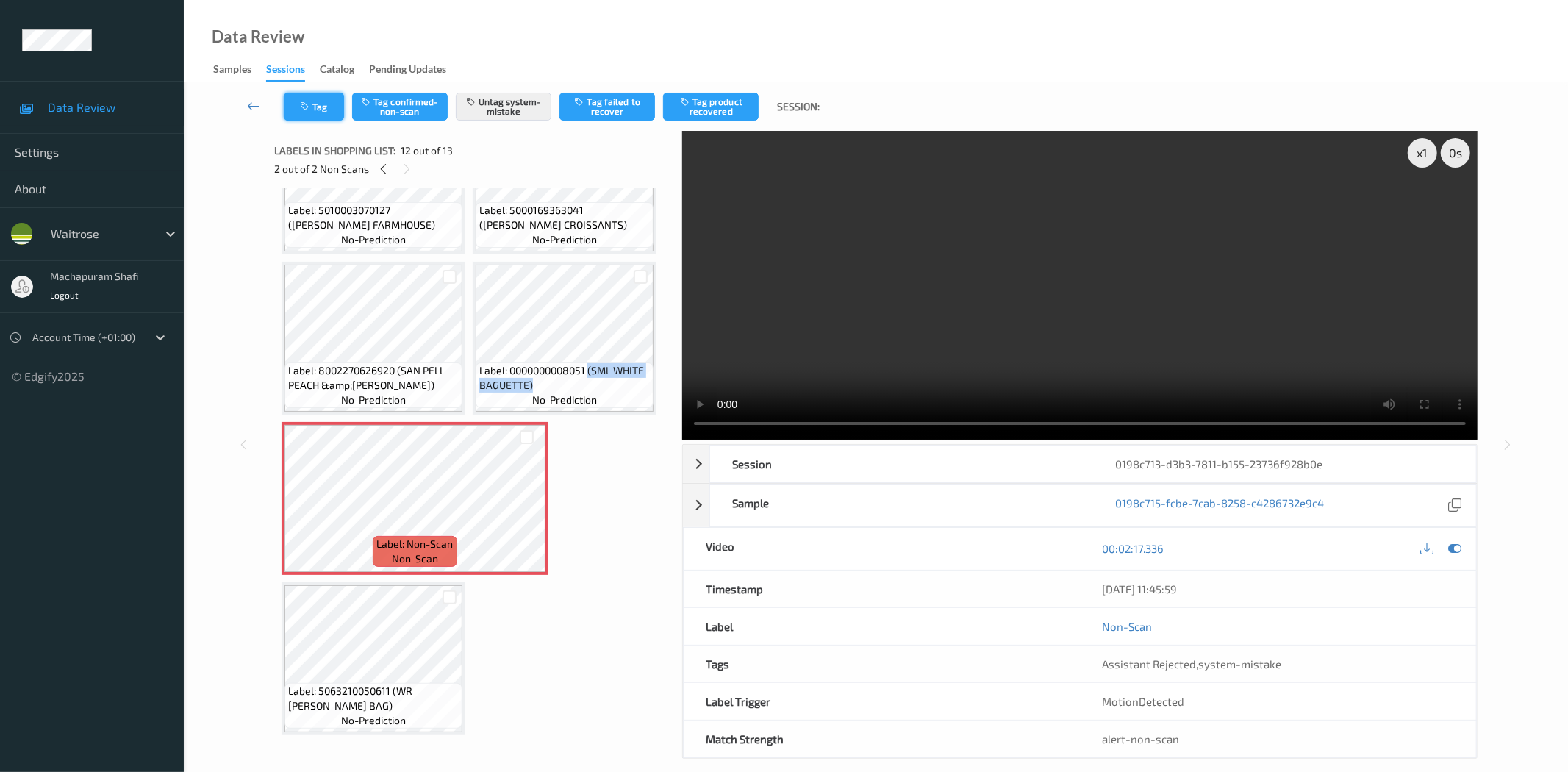
click at [298, 106] on button "Tag" at bounding box center [313, 106] width 60 height 28
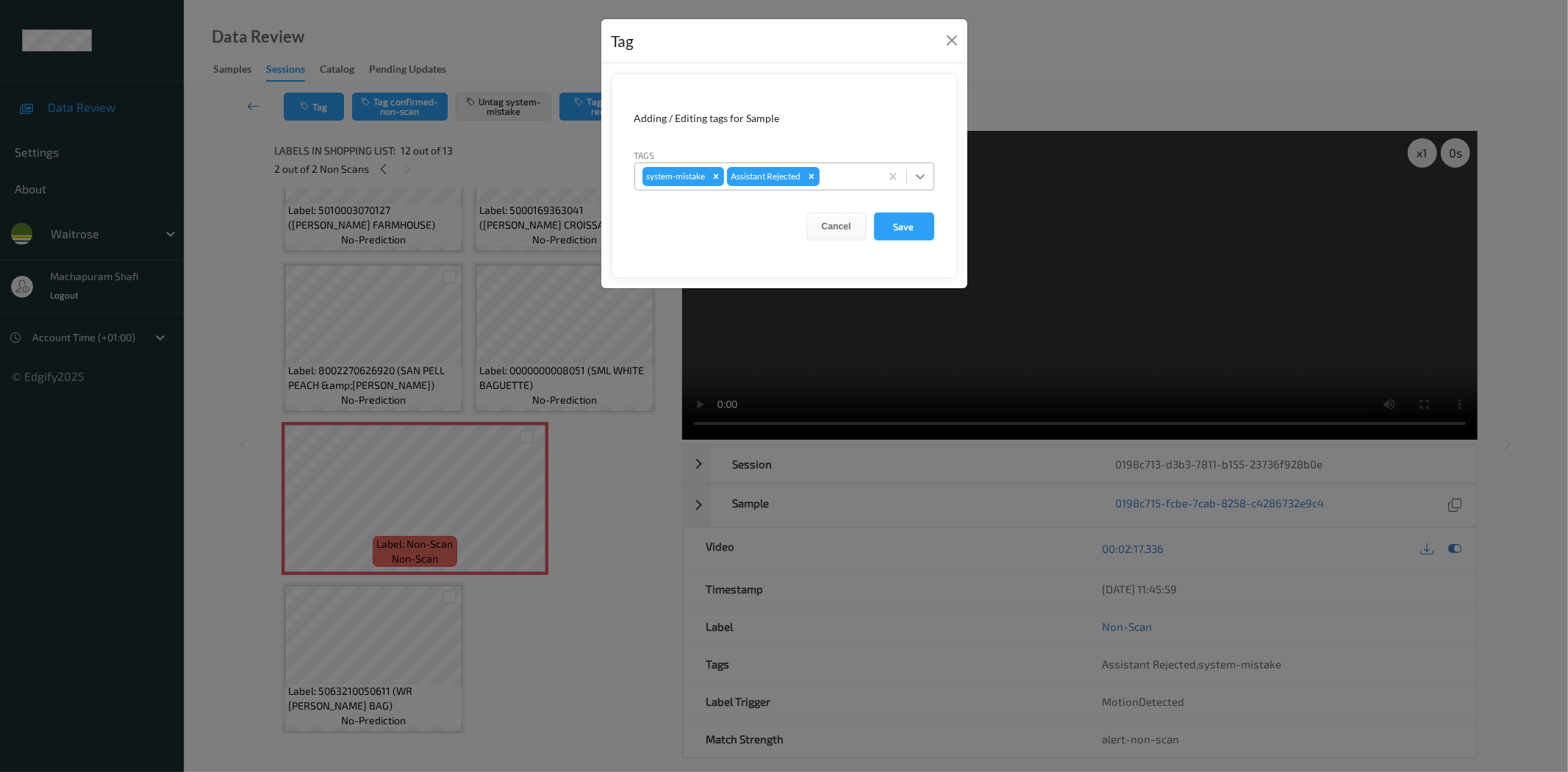
click at [923, 180] on icon at bounding box center [920, 176] width 14 height 14
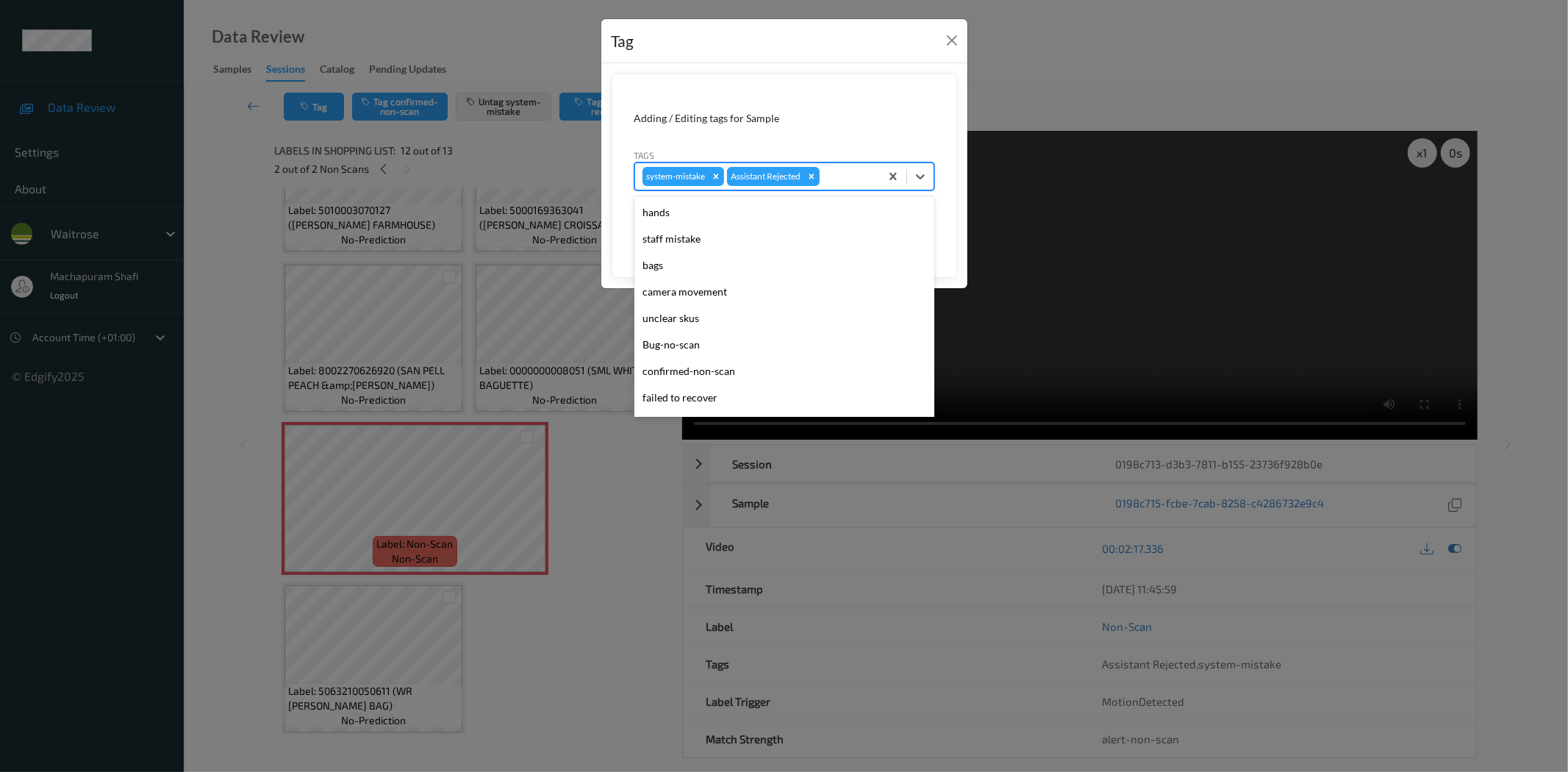
scroll to position [287, 0]
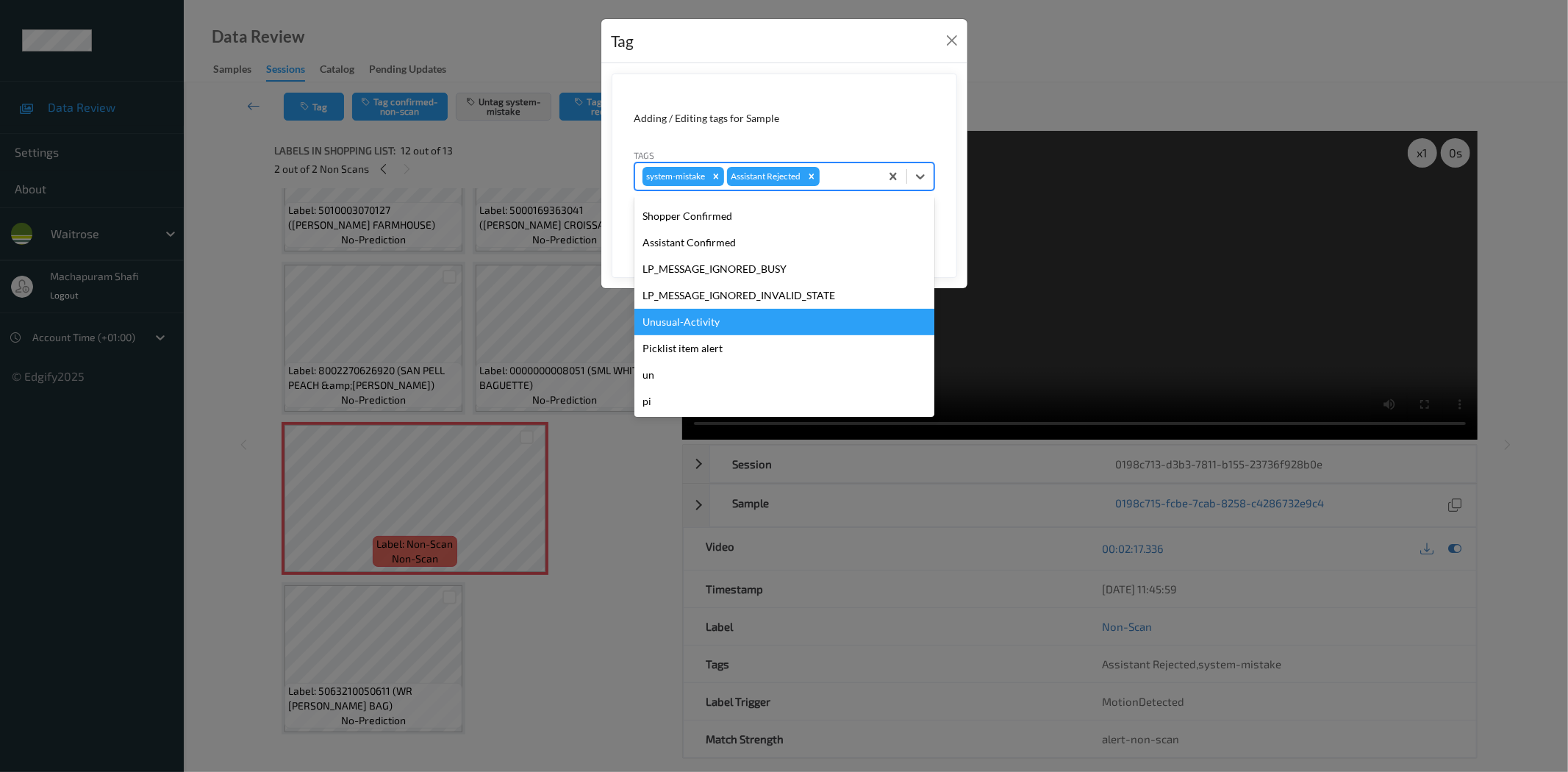
click at [698, 326] on div "Unusual-Activity" at bounding box center [784, 323] width 300 height 27
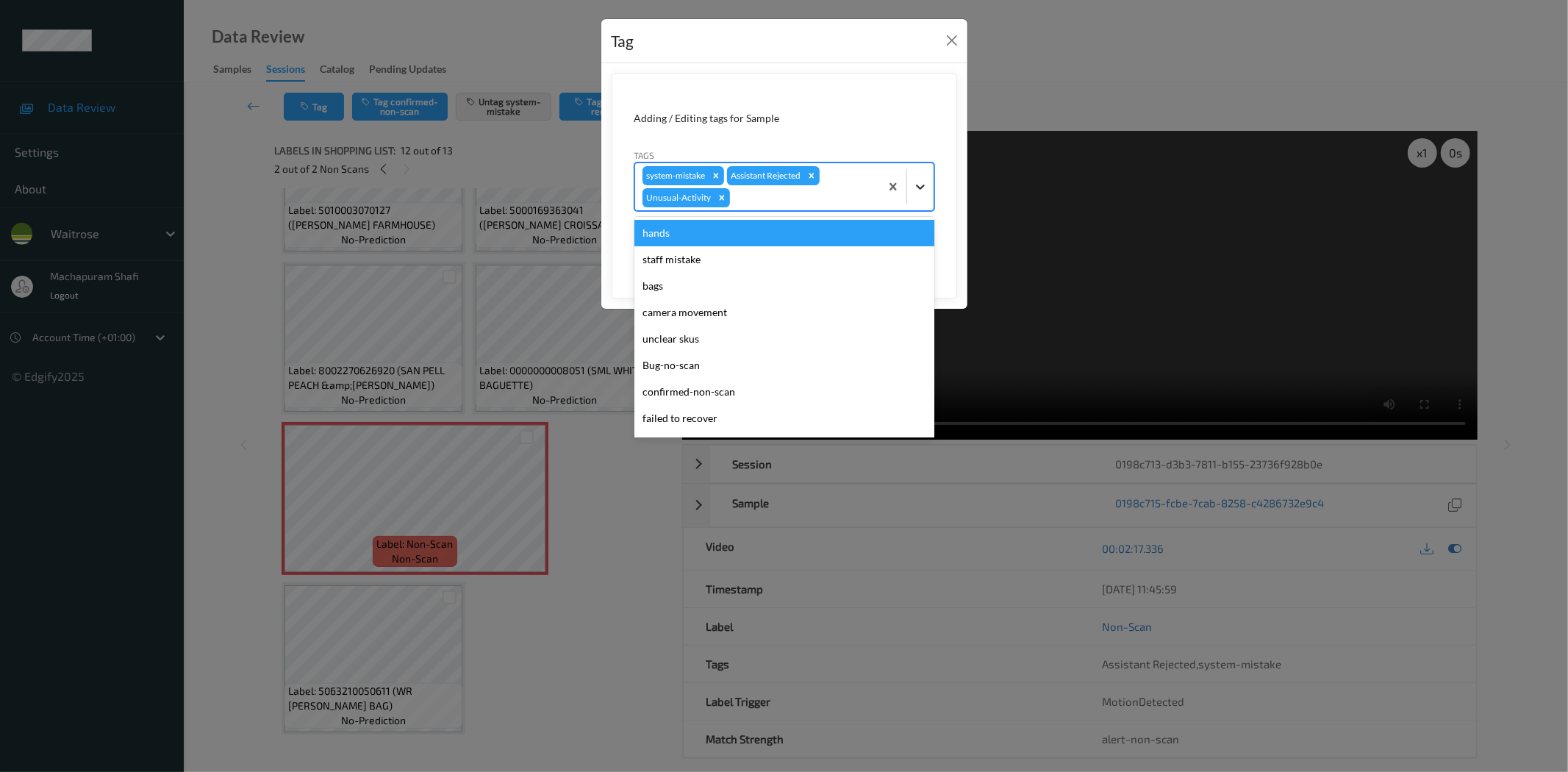
click at [914, 179] on icon at bounding box center [920, 186] width 14 height 14
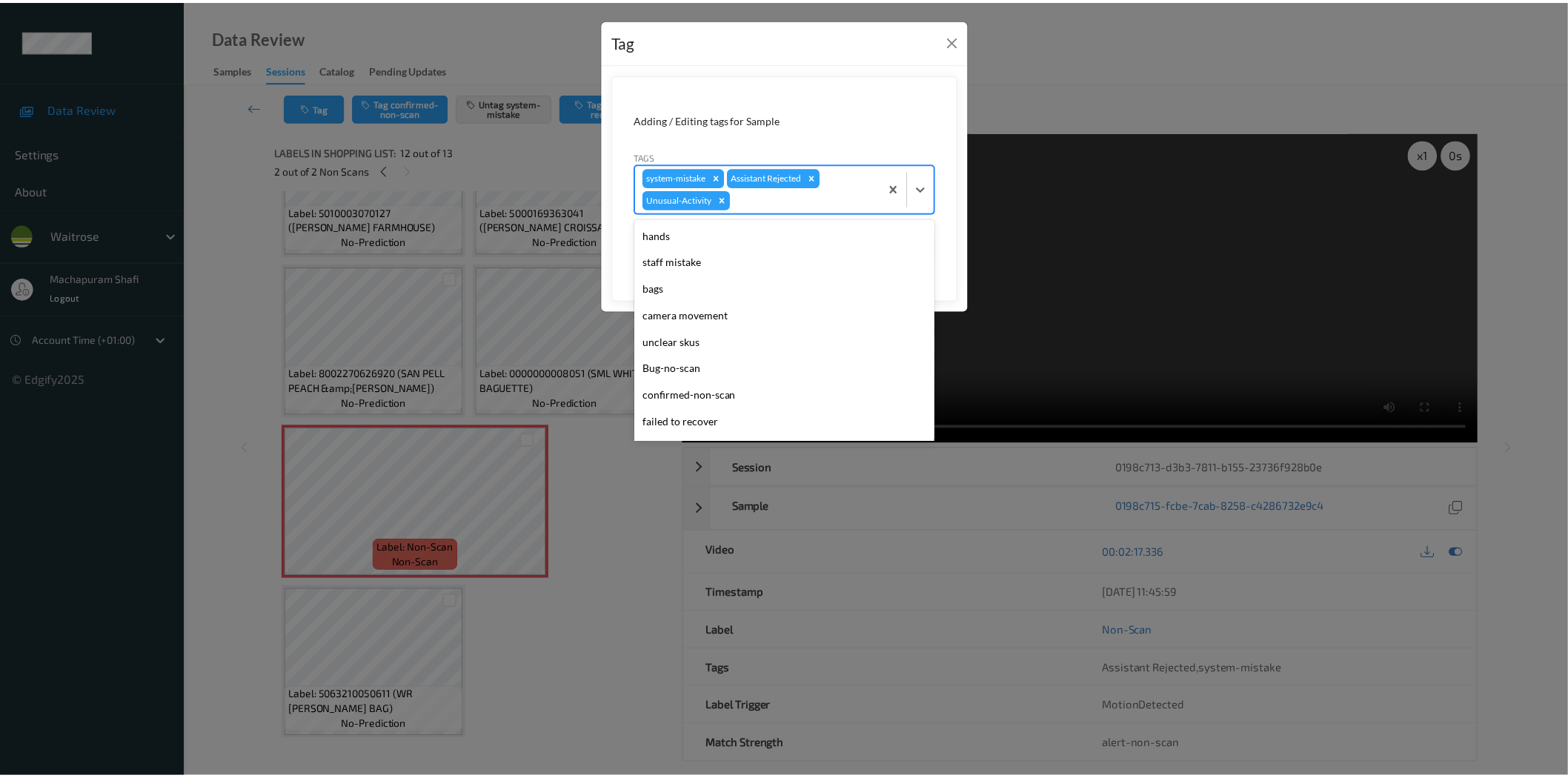
scroll to position [264, 0]
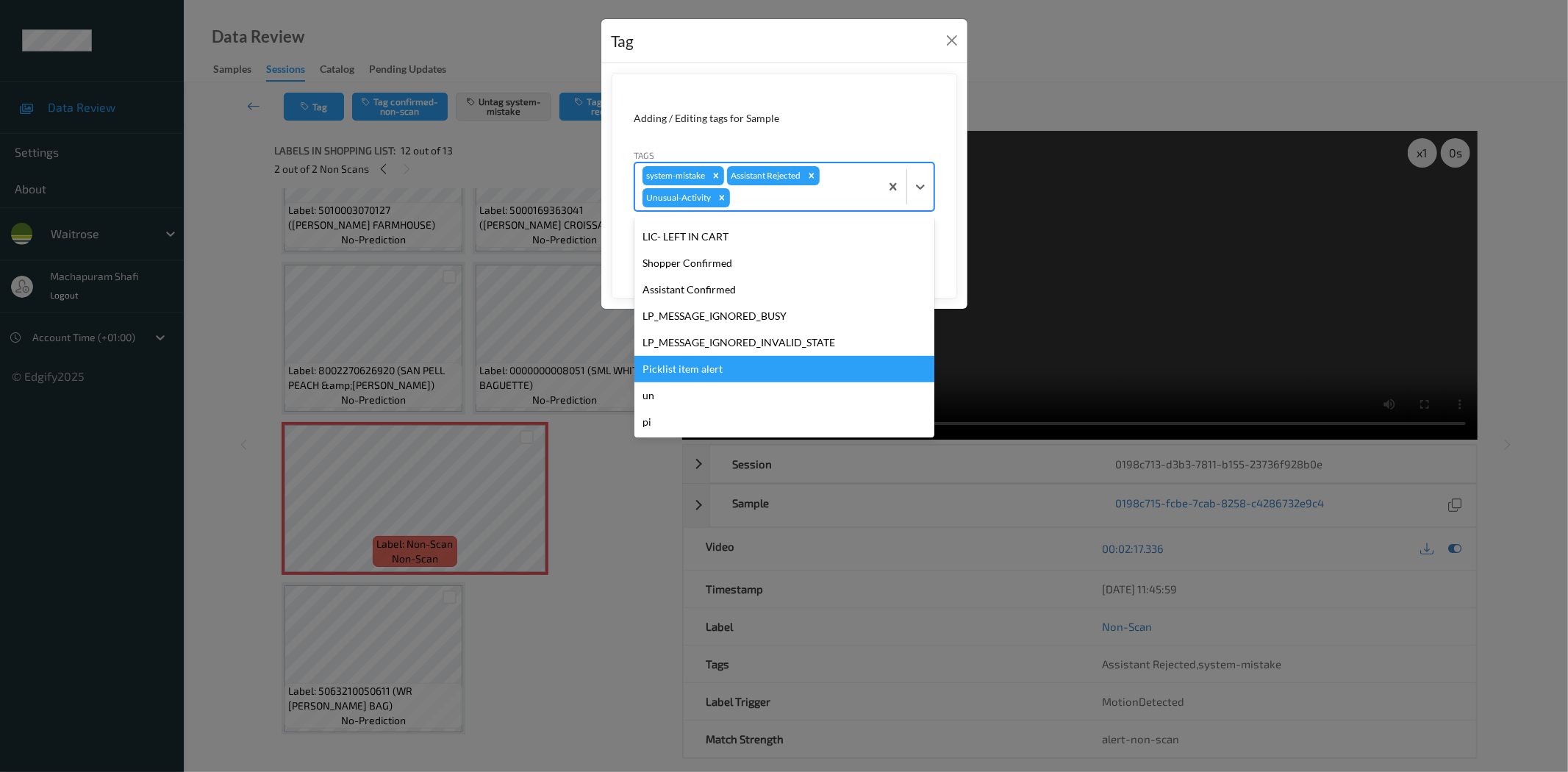
click at [694, 363] on div "Picklist item alert" at bounding box center [784, 370] width 300 height 27
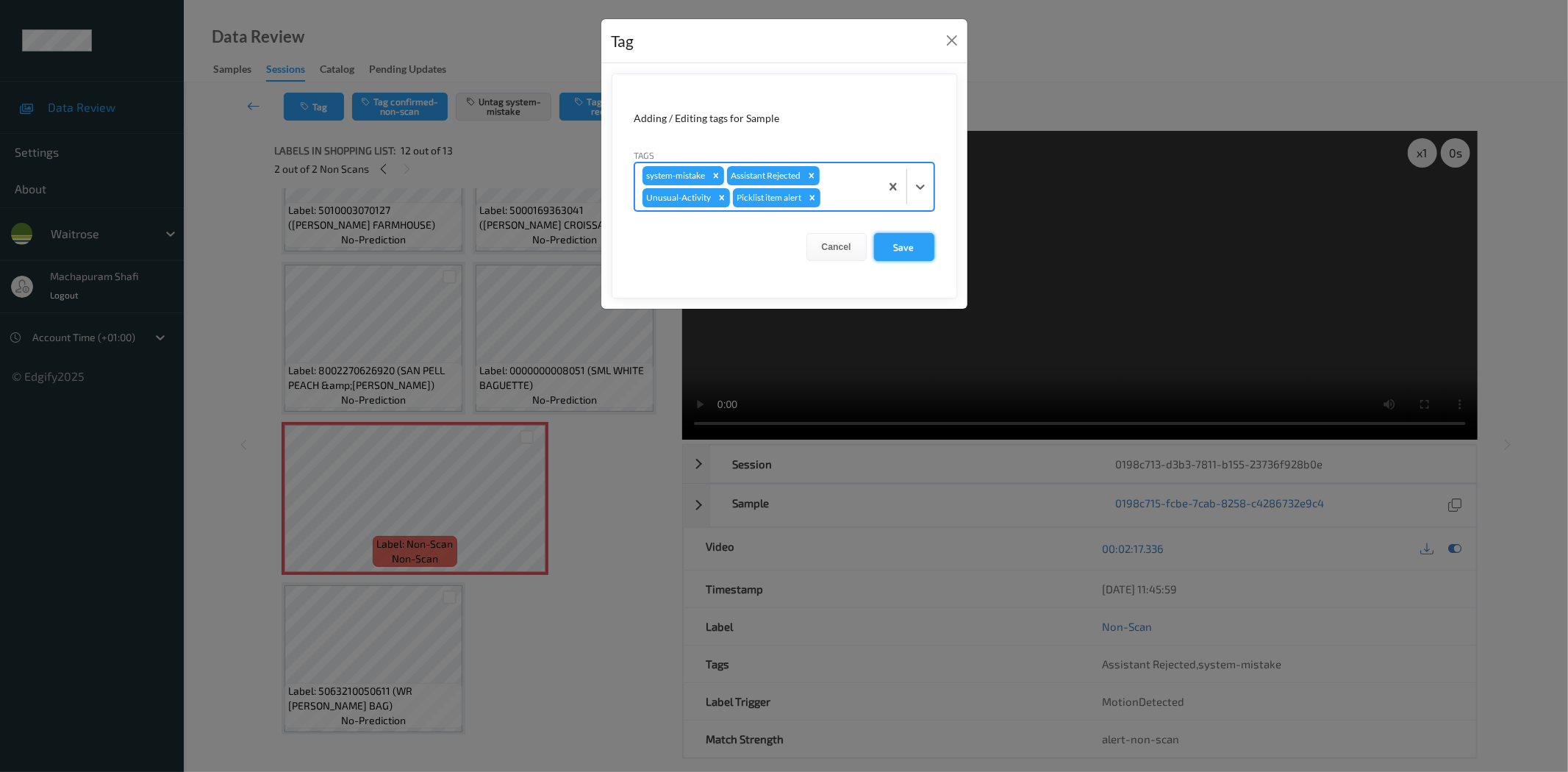
click at [893, 250] on button "Save" at bounding box center [904, 246] width 60 height 28
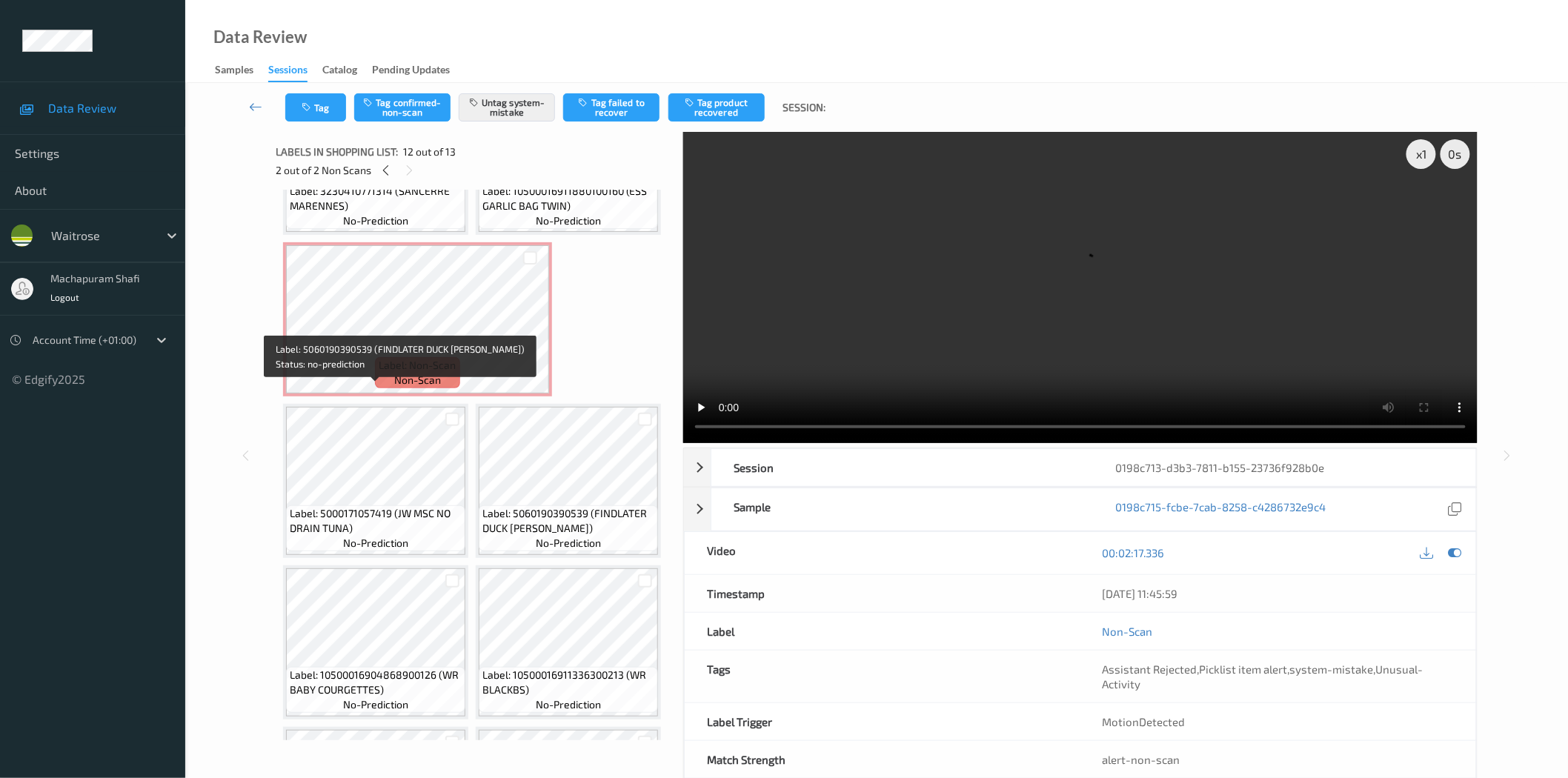
scroll to position [0, 0]
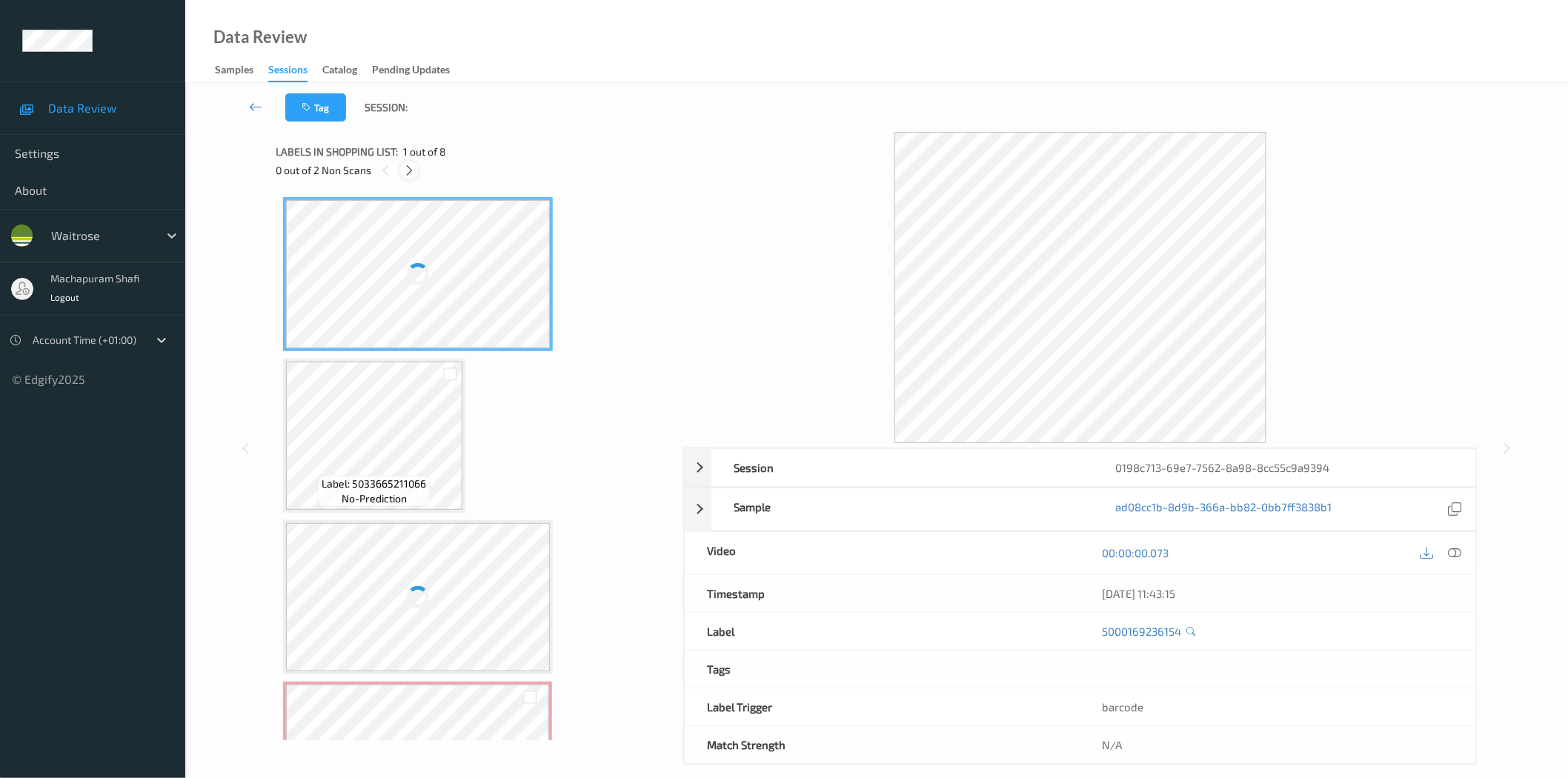
click at [403, 166] on icon at bounding box center [409, 171] width 13 height 14
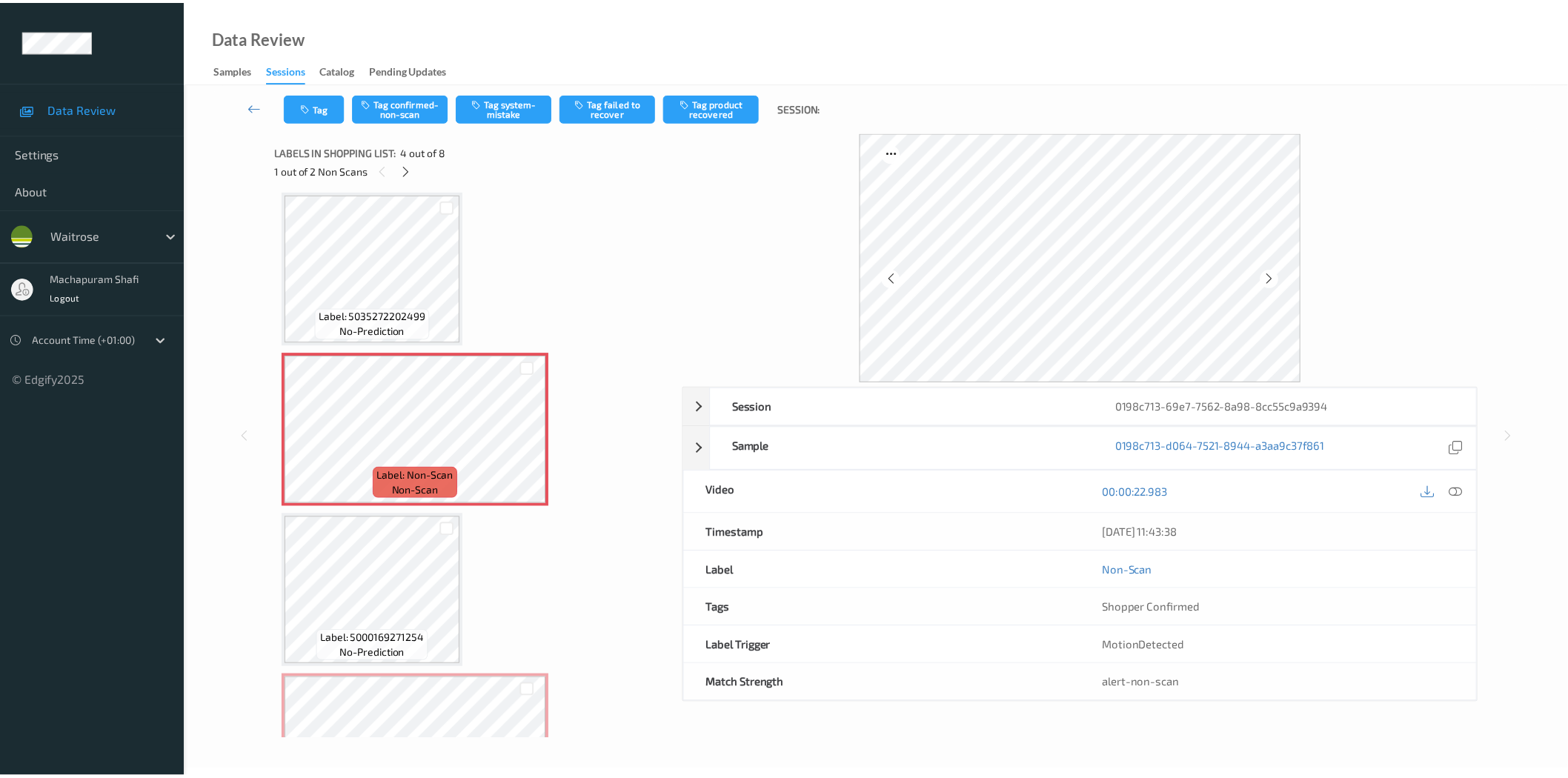
scroll to position [420, 0]
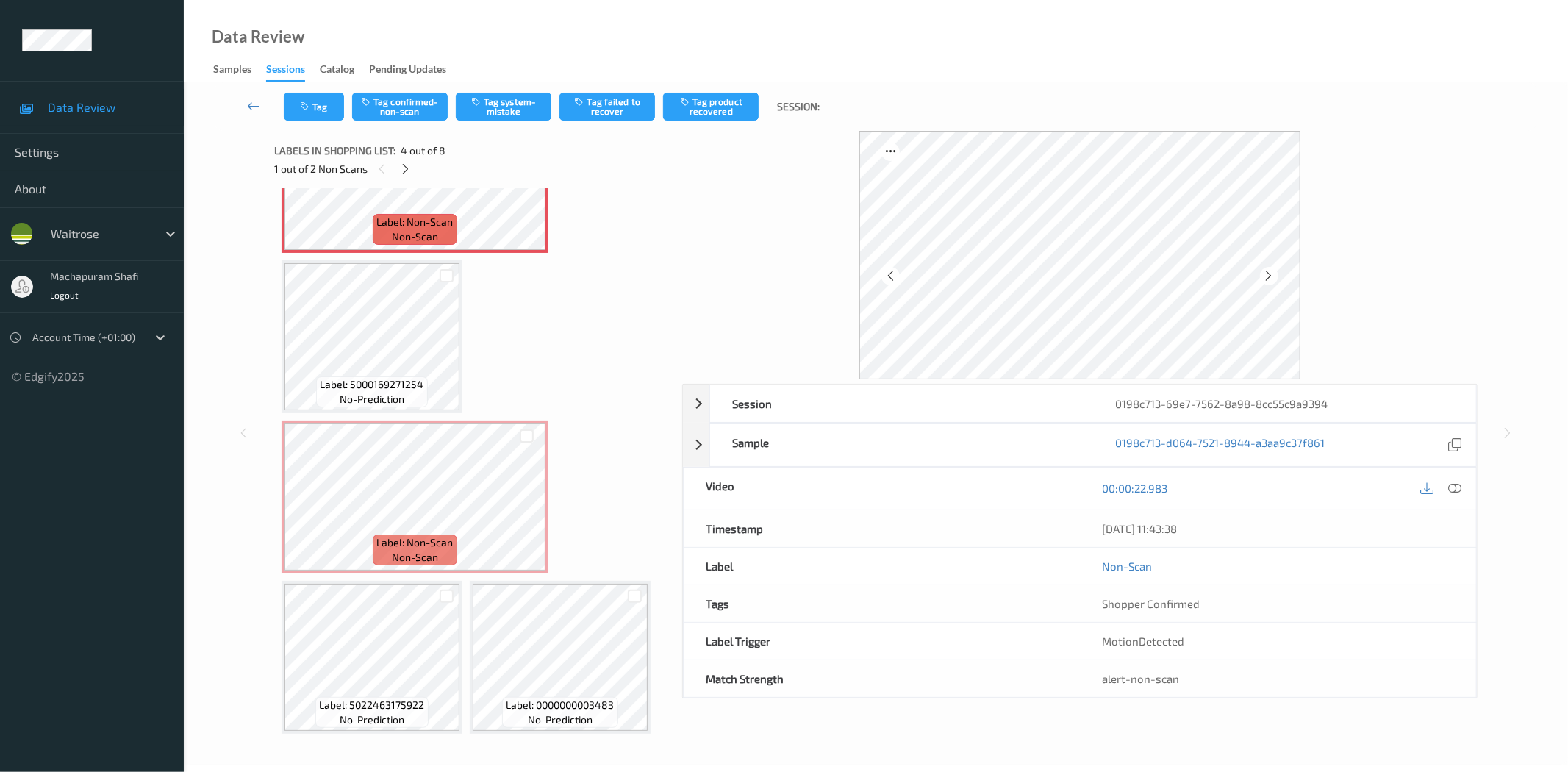
drag, startPoint x: 1456, startPoint y: 486, endPoint x: 1399, endPoint y: 505, distance: 60.1
click at [1456, 486] on icon at bounding box center [1455, 488] width 13 height 13
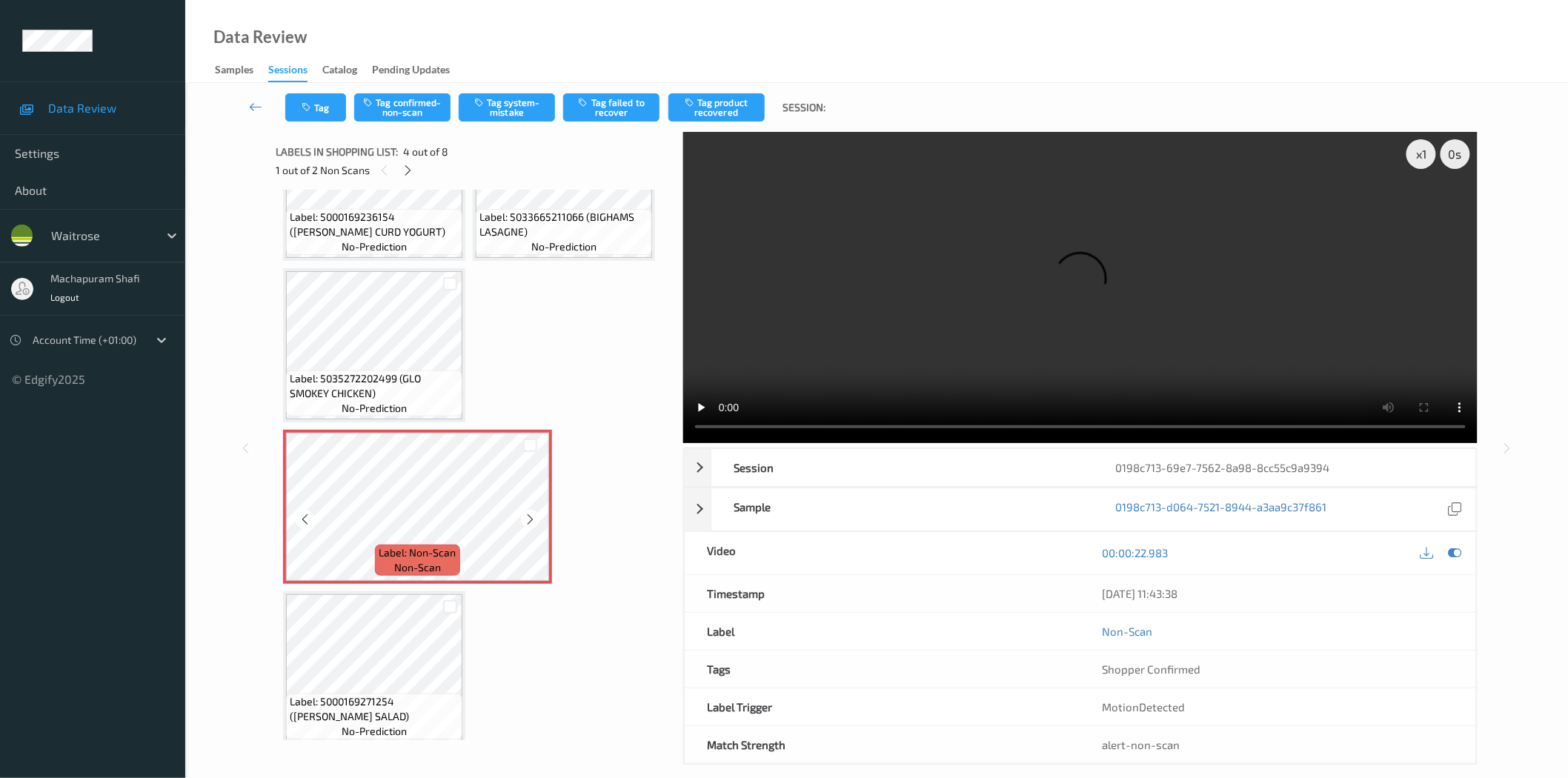
scroll to position [0, 0]
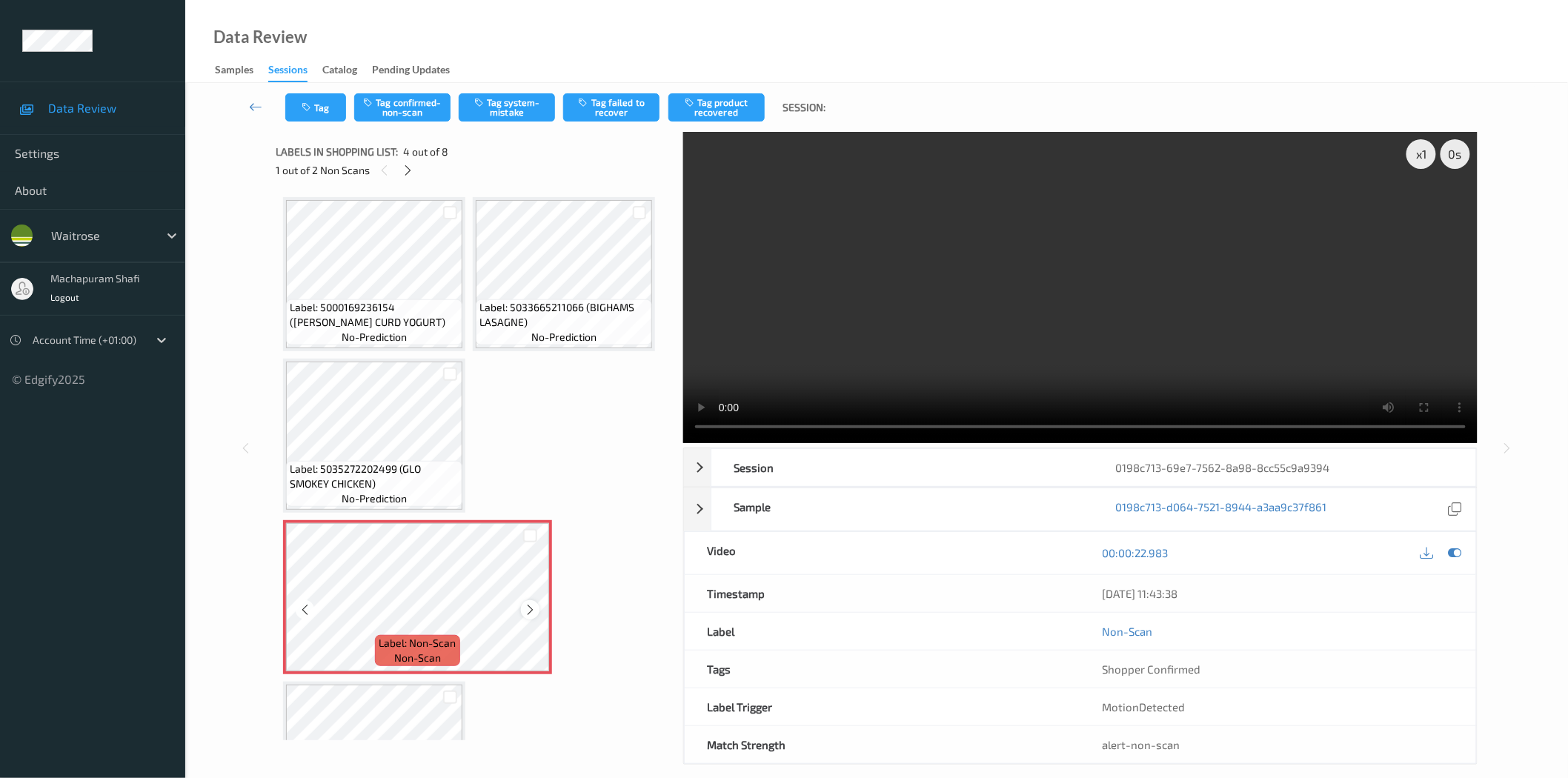
click at [525, 605] on icon at bounding box center [530, 610] width 13 height 14
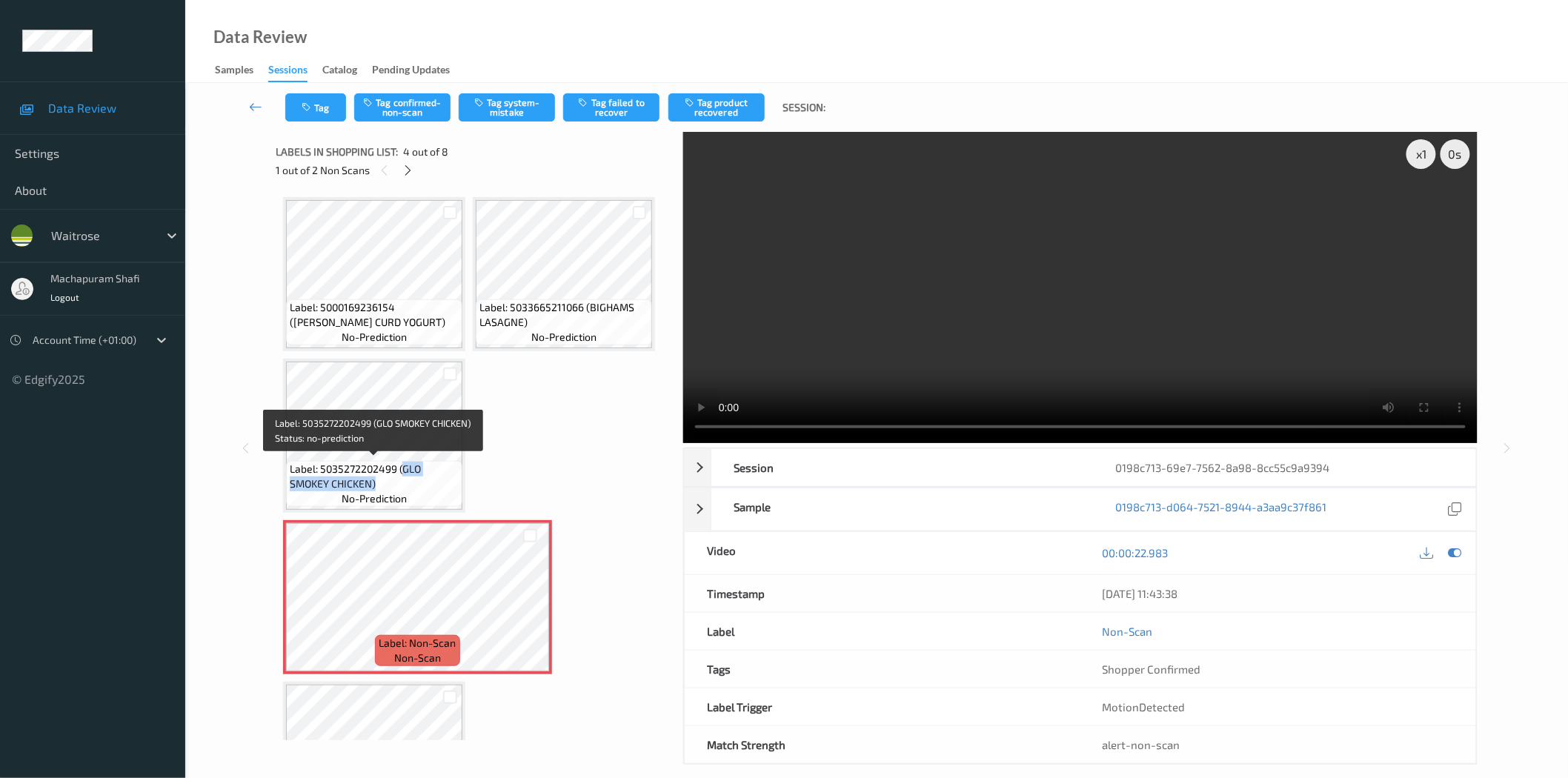
drag, startPoint x: 400, startPoint y: 469, endPoint x: 417, endPoint y: 486, distance: 24.0
click at [417, 486] on span "Label: 5035272202499 (GLO SMOKEY CHICKEN)" at bounding box center [373, 476] width 169 height 30
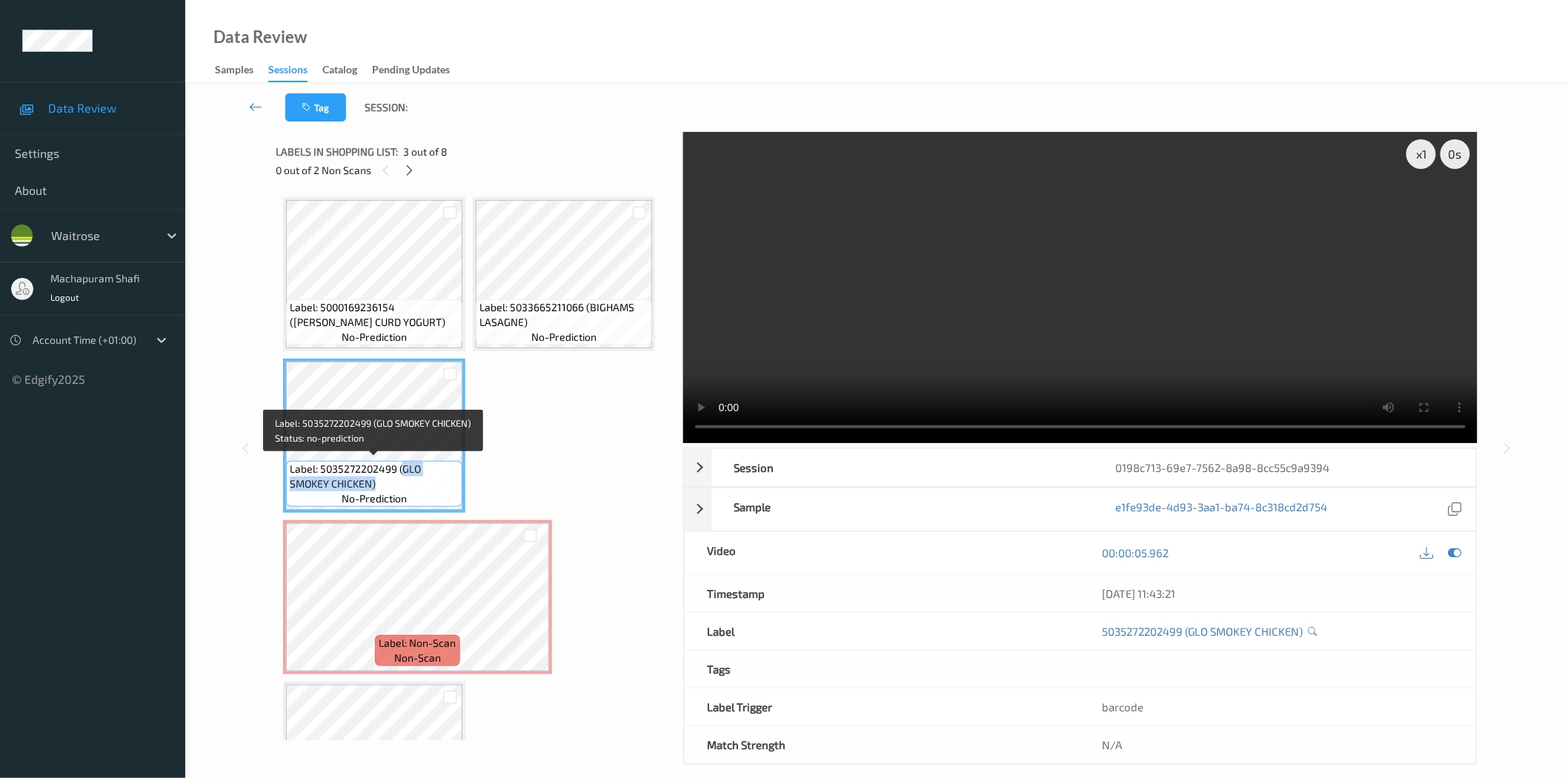
copy span "GLO SMOKEY CHICKEN)"
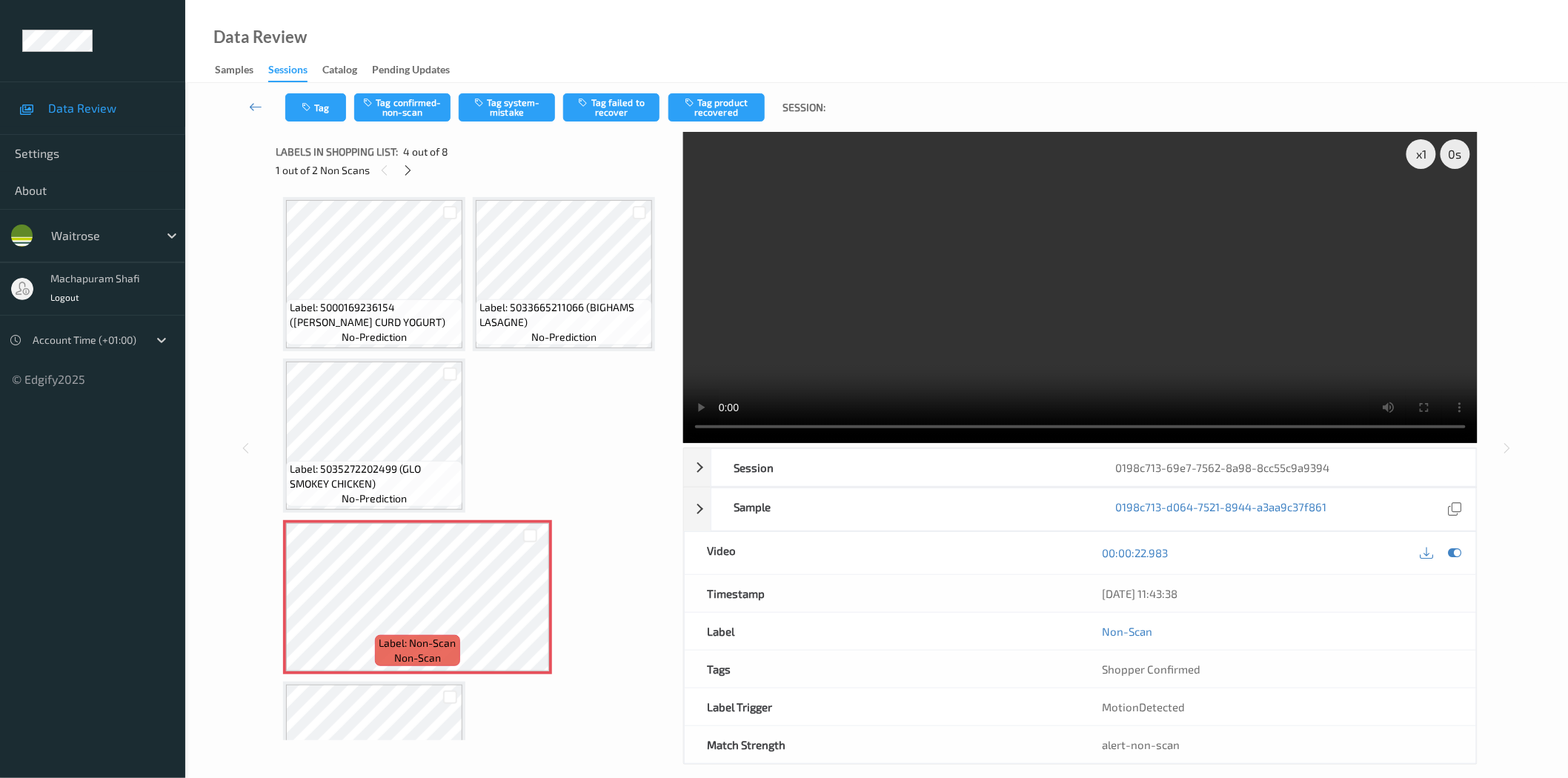
drag, startPoint x: 664, startPoint y: 403, endPoint x: 663, endPoint y: 420, distance: 17.0
click at [663, 420] on div "Label: 5000169236154 ([PERSON_NAME] CURD YOGURT) no-prediction Label: 503366521…" at bounding box center [475, 465] width 398 height 551
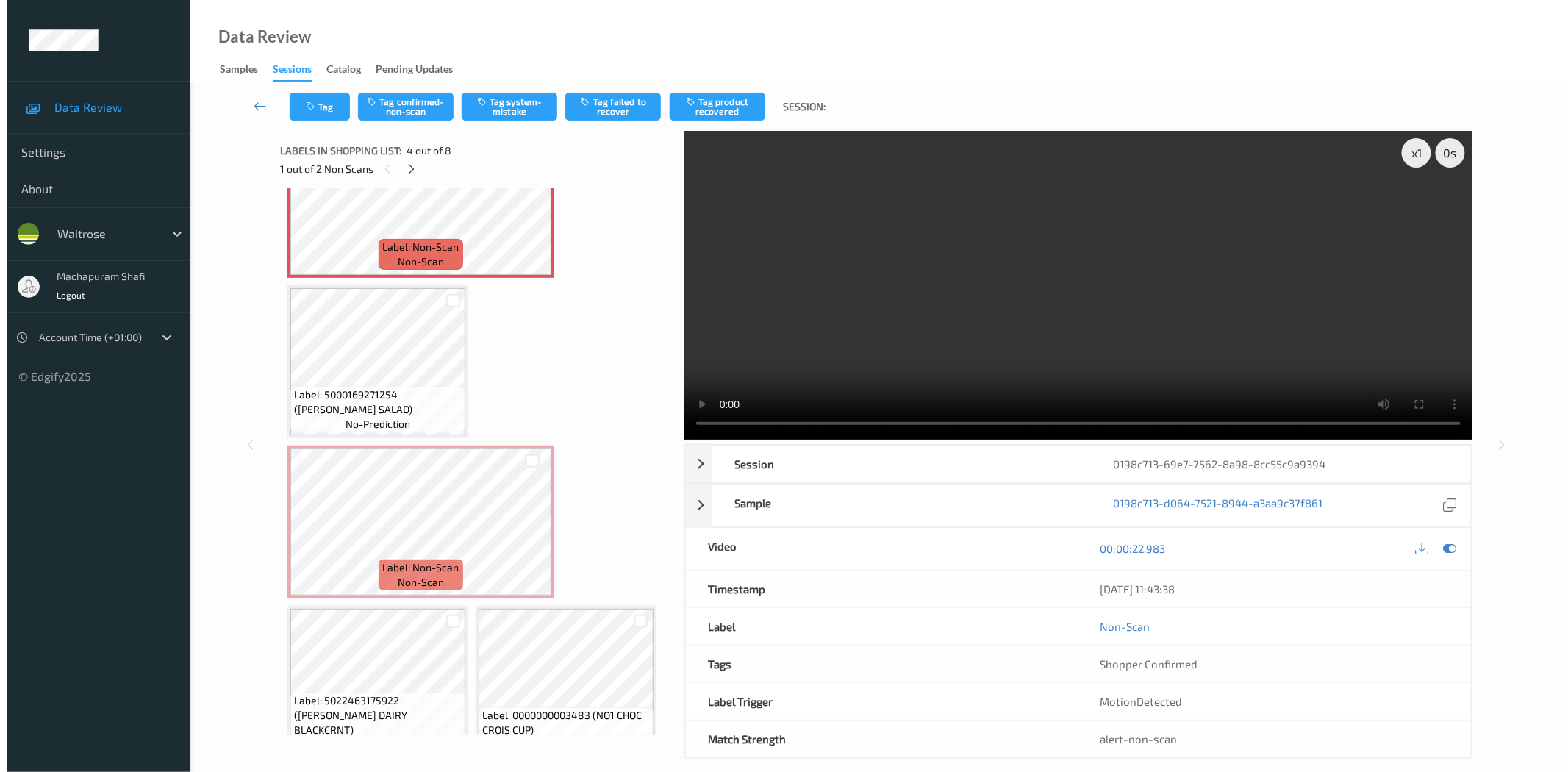
scroll to position [417, 0]
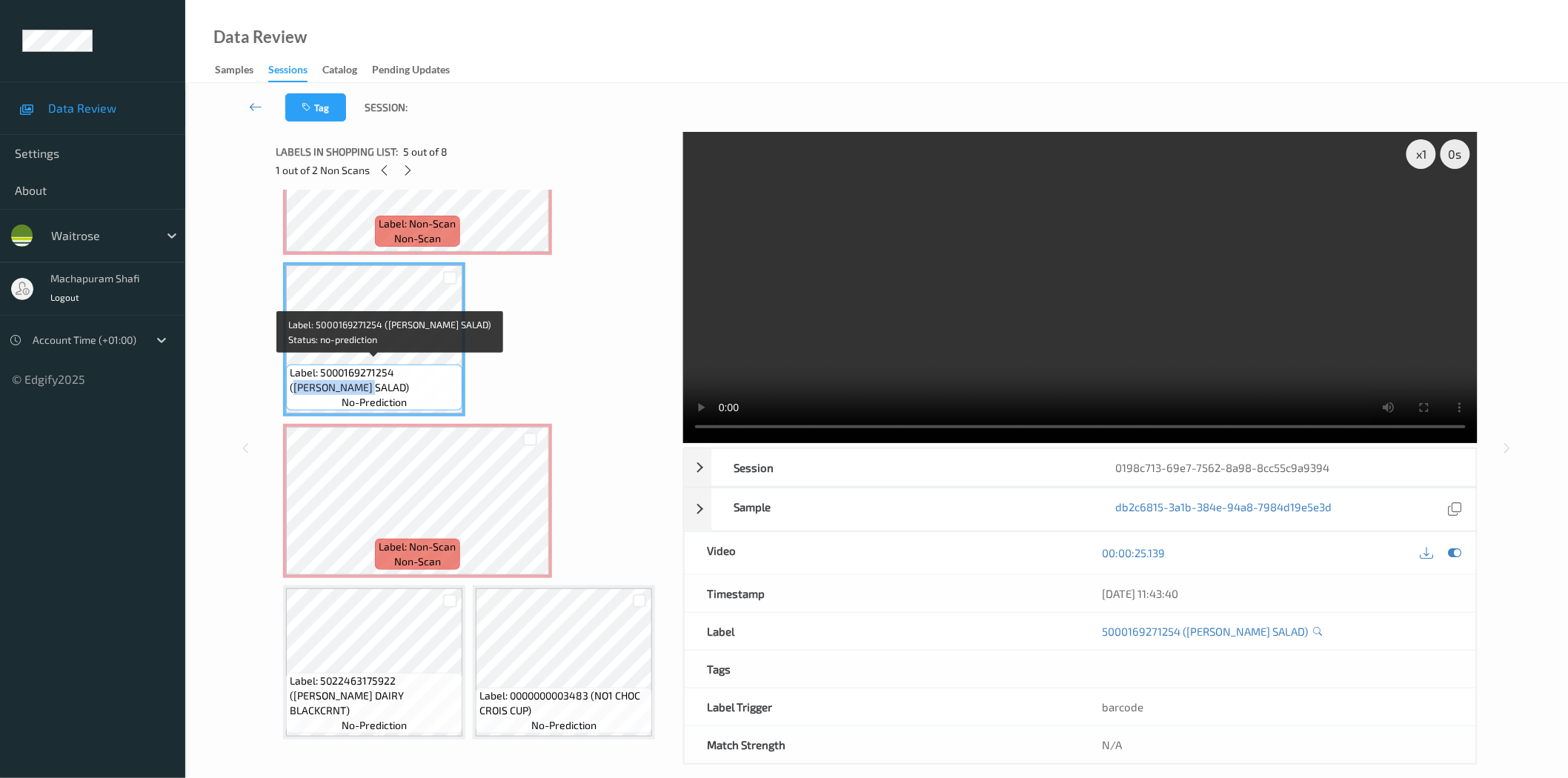
drag, startPoint x: 398, startPoint y: 366, endPoint x: 454, endPoint y: 391, distance: 61.3
click at [454, 391] on div "Label: 5000169271254 ([PERSON_NAME] SALAD) no-prediction" at bounding box center [373, 388] width 177 height 46
copy span "[PERSON_NAME] SALAD)"
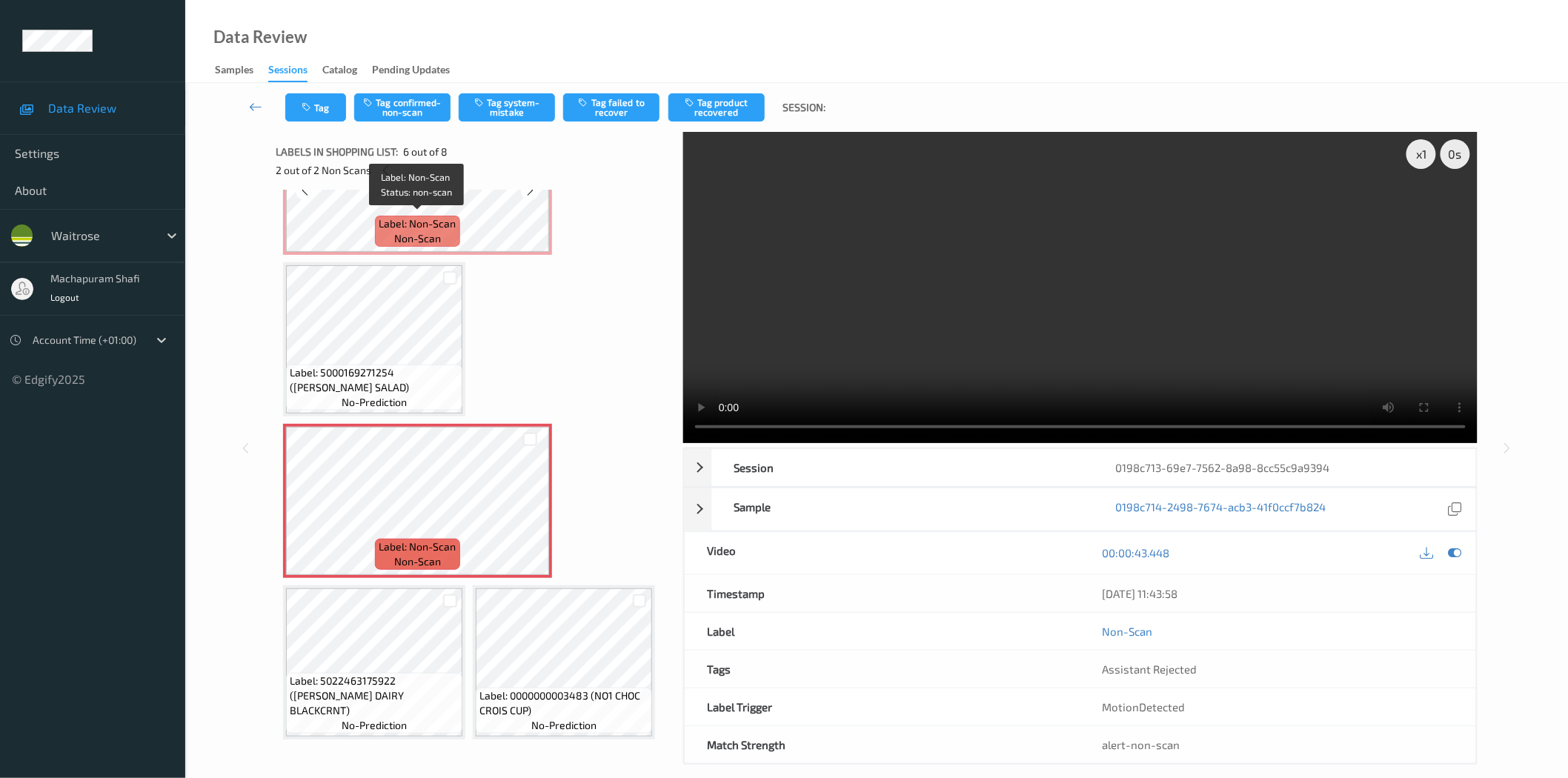
click at [453, 216] on span "Label: Non-Scan" at bounding box center [418, 223] width 77 height 14
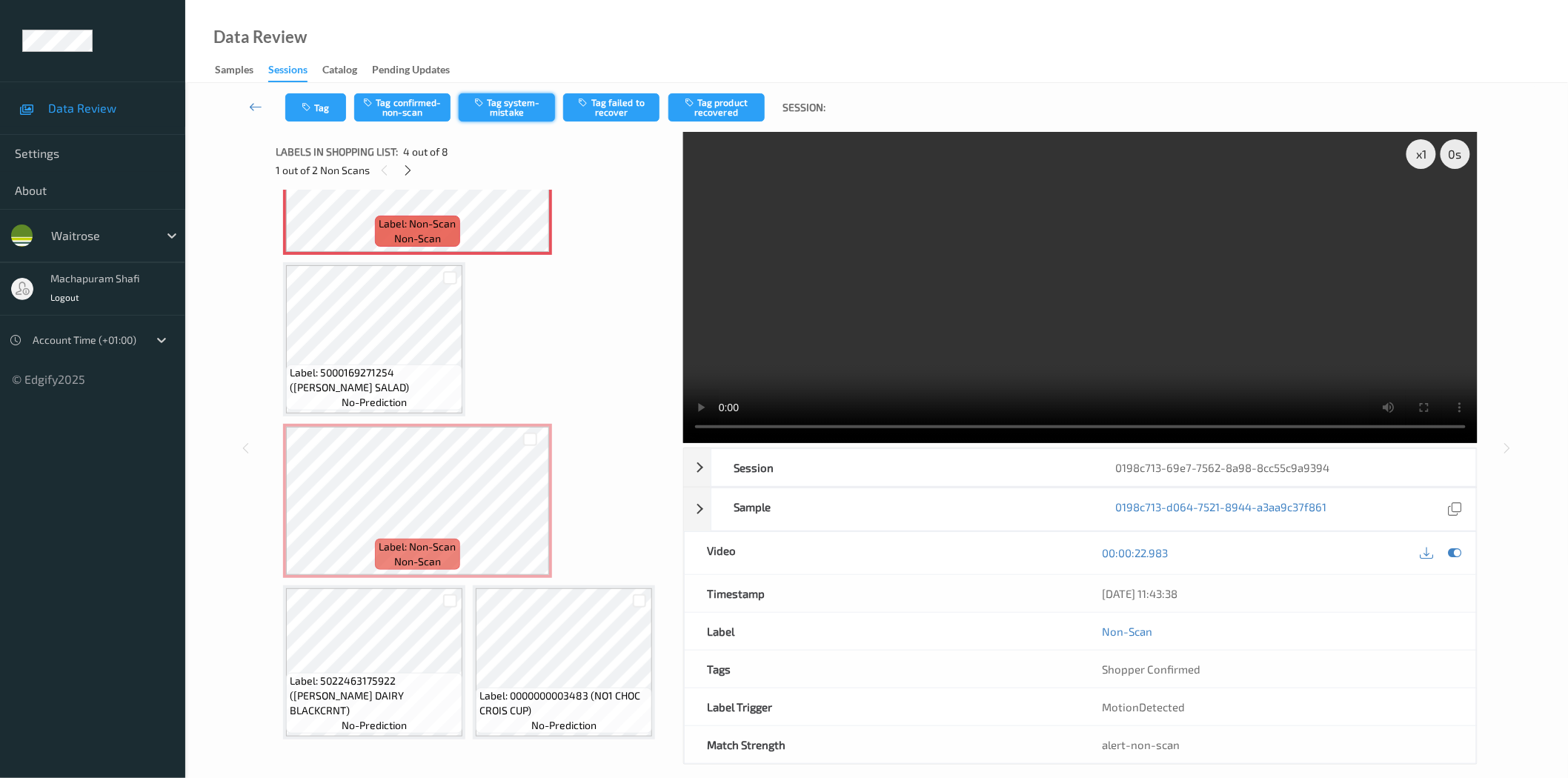
click at [494, 94] on button "Tag system-mistake" at bounding box center [507, 107] width 96 height 28
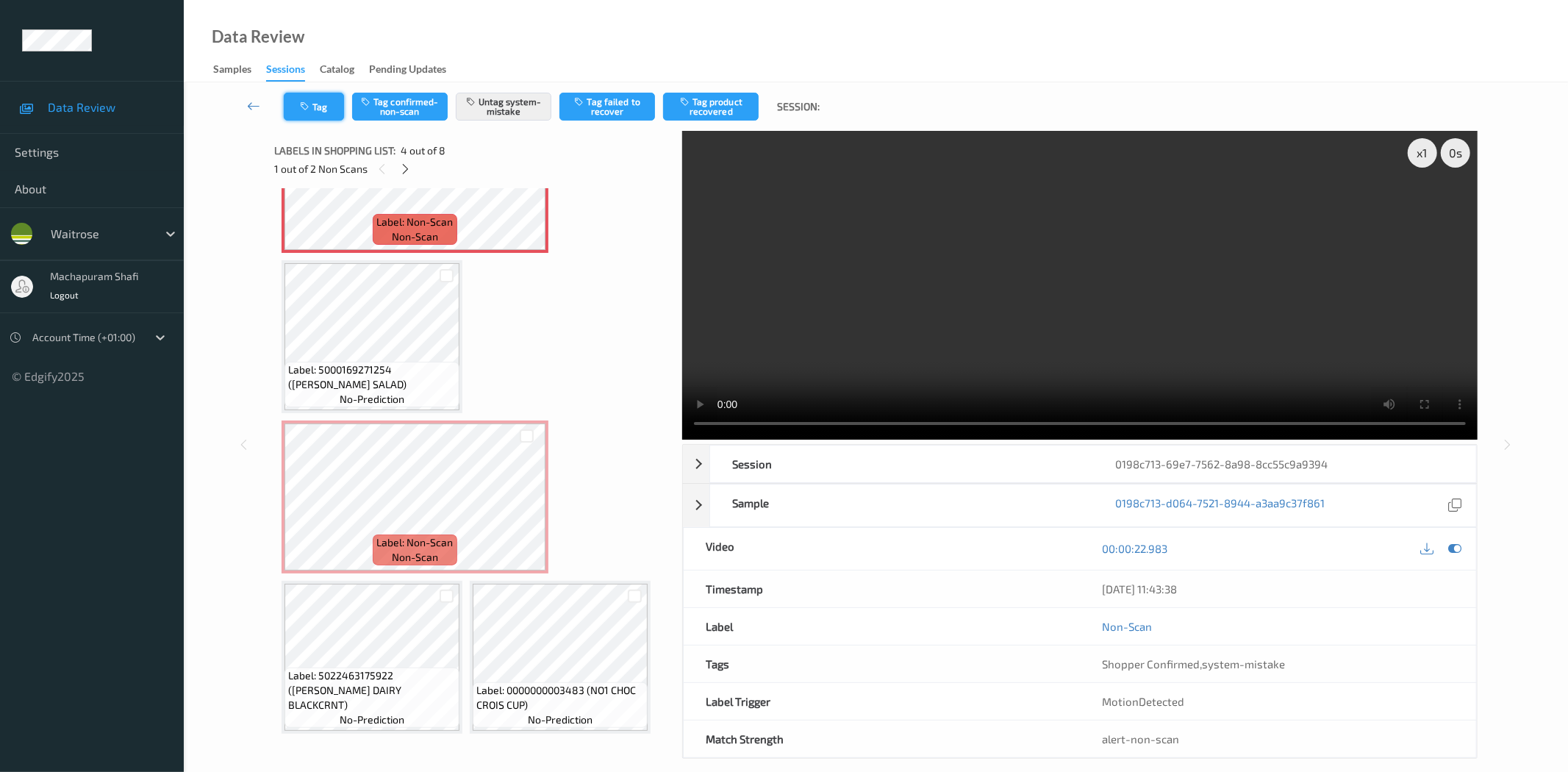
click at [305, 104] on icon "button" at bounding box center [305, 106] width 12 height 11
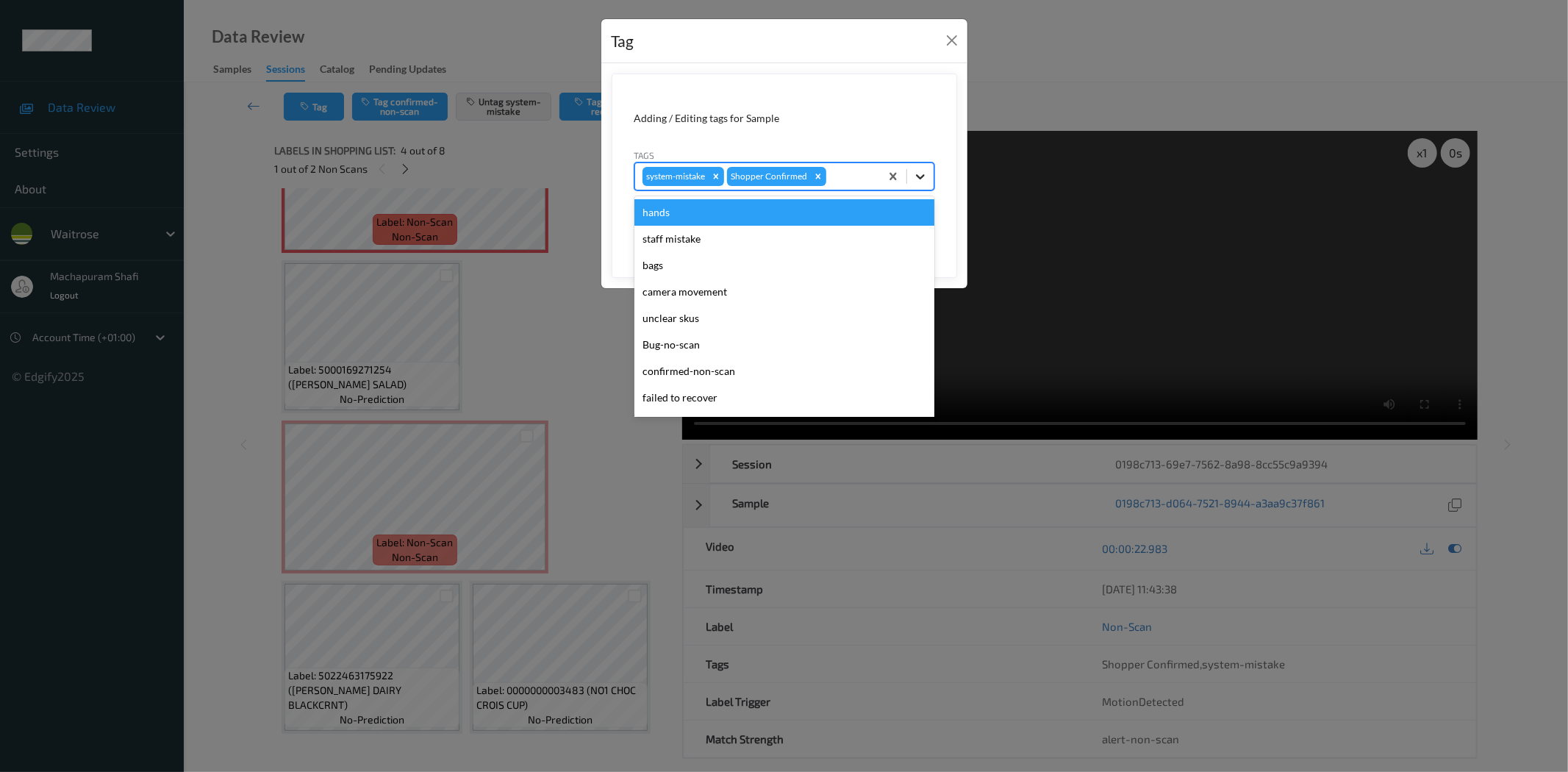
click at [925, 176] on icon at bounding box center [920, 176] width 14 height 14
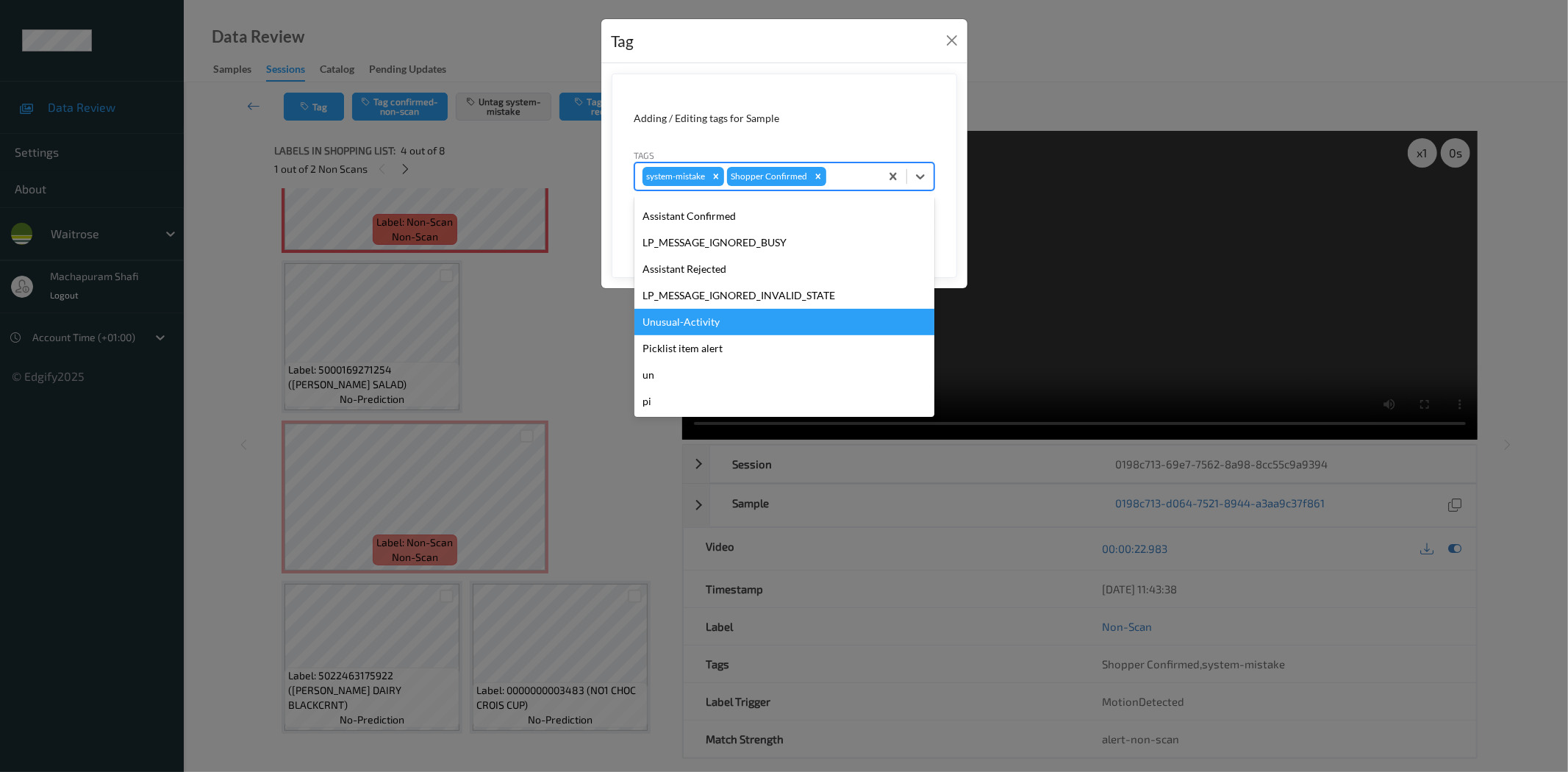
click at [703, 322] on div "Unusual-Activity" at bounding box center [784, 323] width 300 height 27
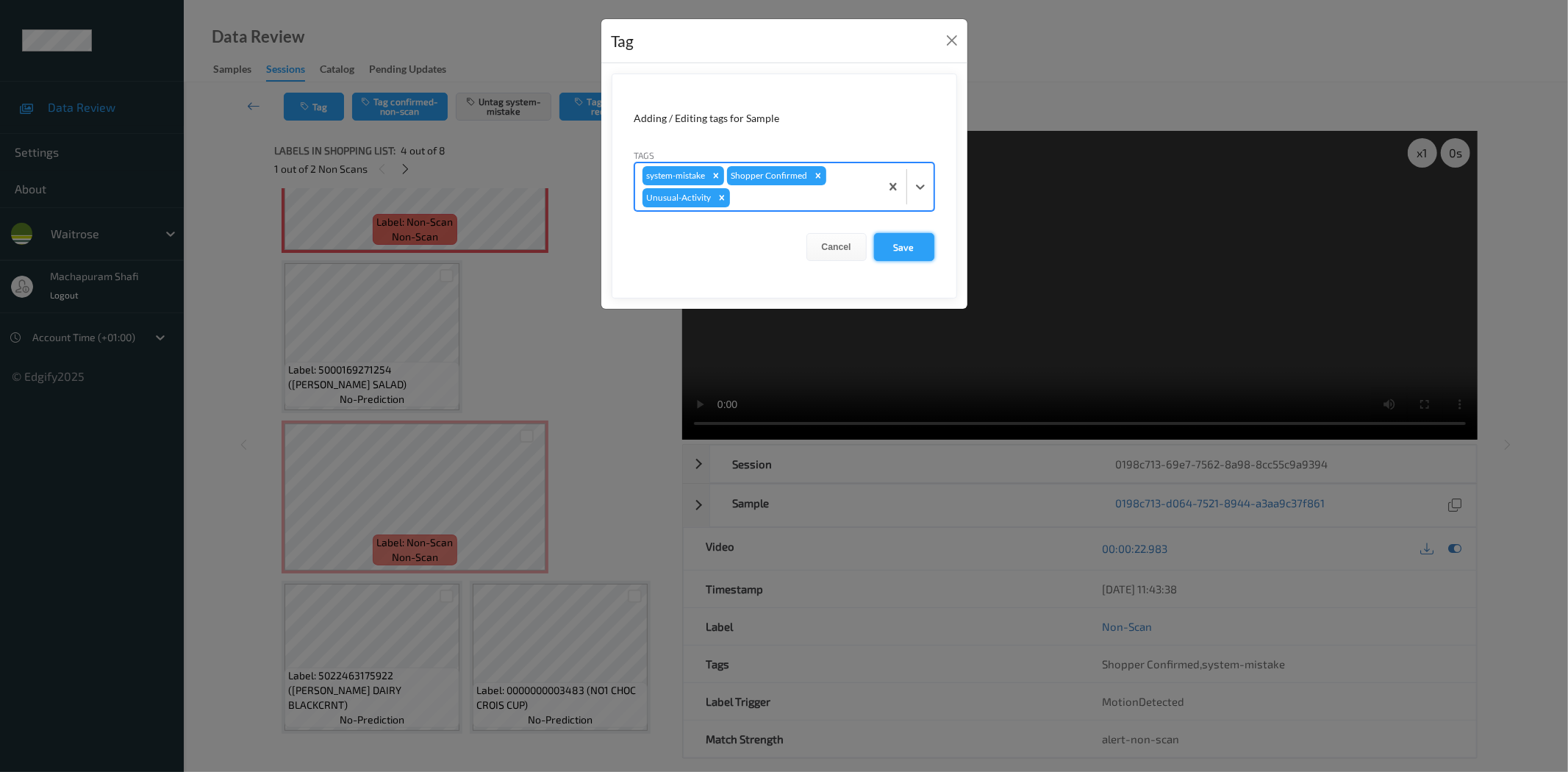
click at [900, 244] on button "Save" at bounding box center [904, 246] width 60 height 28
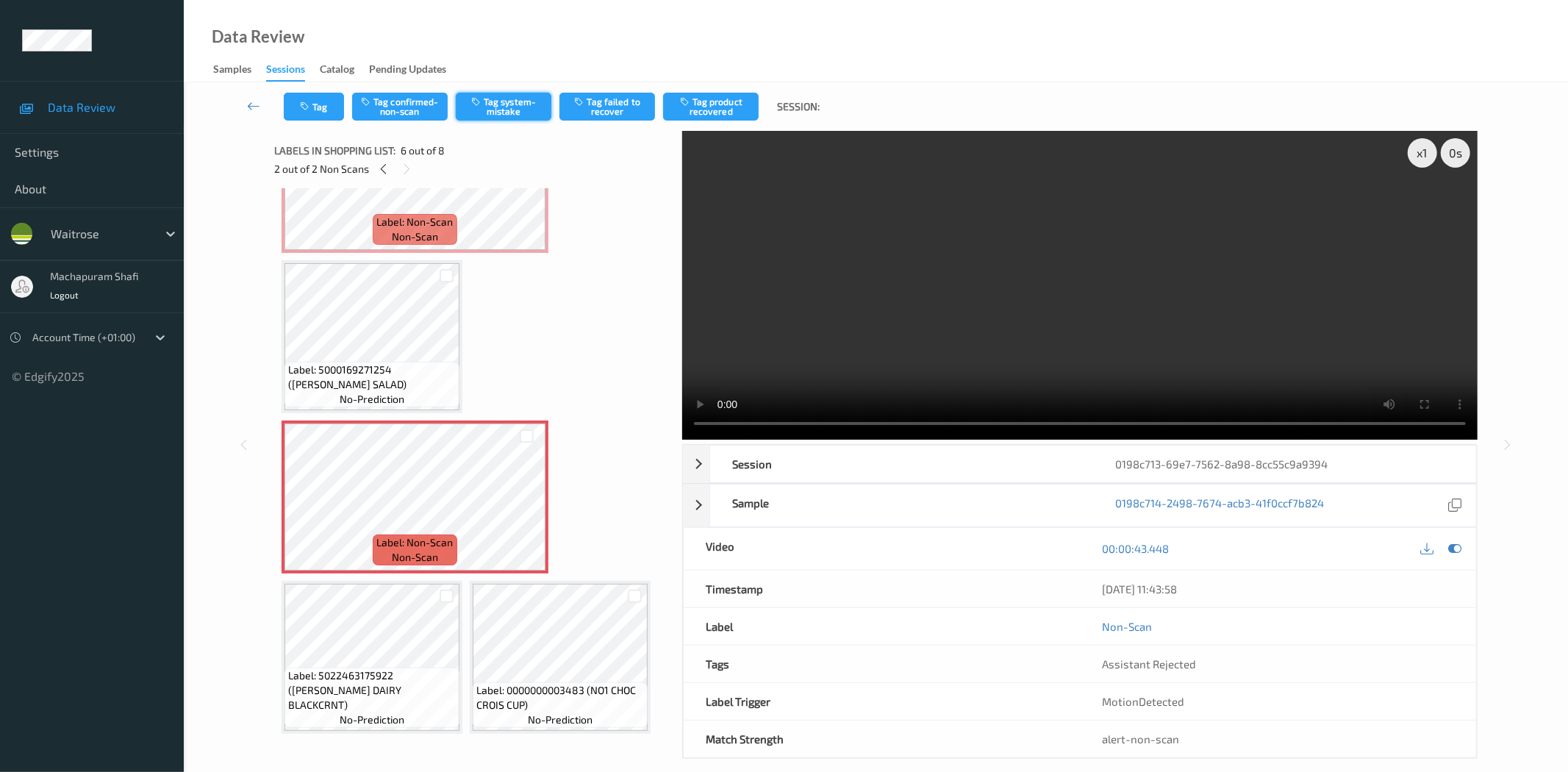
click at [502, 103] on button "Tag system-mistake" at bounding box center [504, 106] width 96 height 28
click at [312, 112] on button "Tag" at bounding box center [313, 106] width 60 height 28
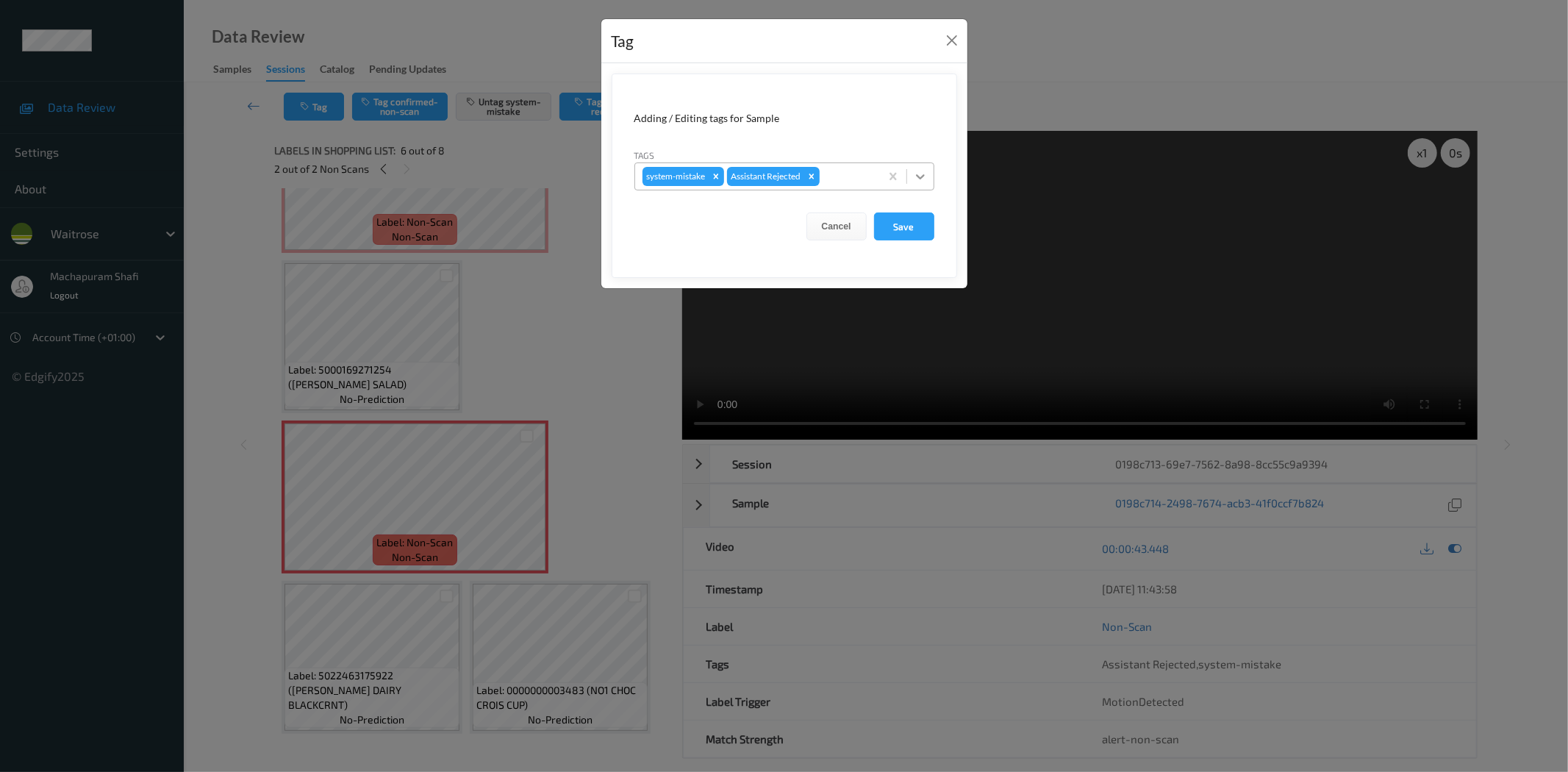
click at [916, 173] on icon at bounding box center [920, 176] width 14 height 14
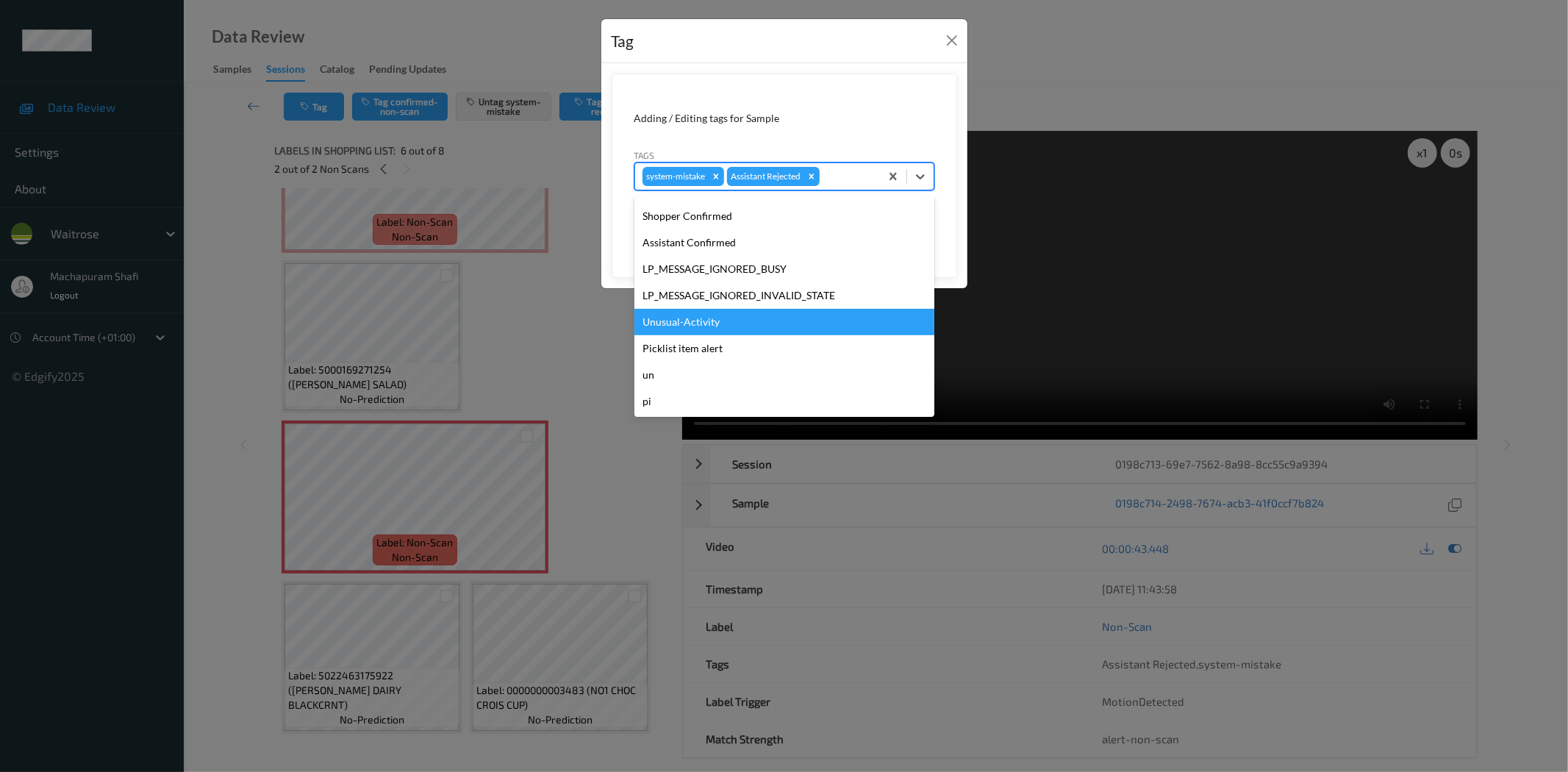
click at [684, 321] on div "Unusual-Activity" at bounding box center [784, 323] width 300 height 27
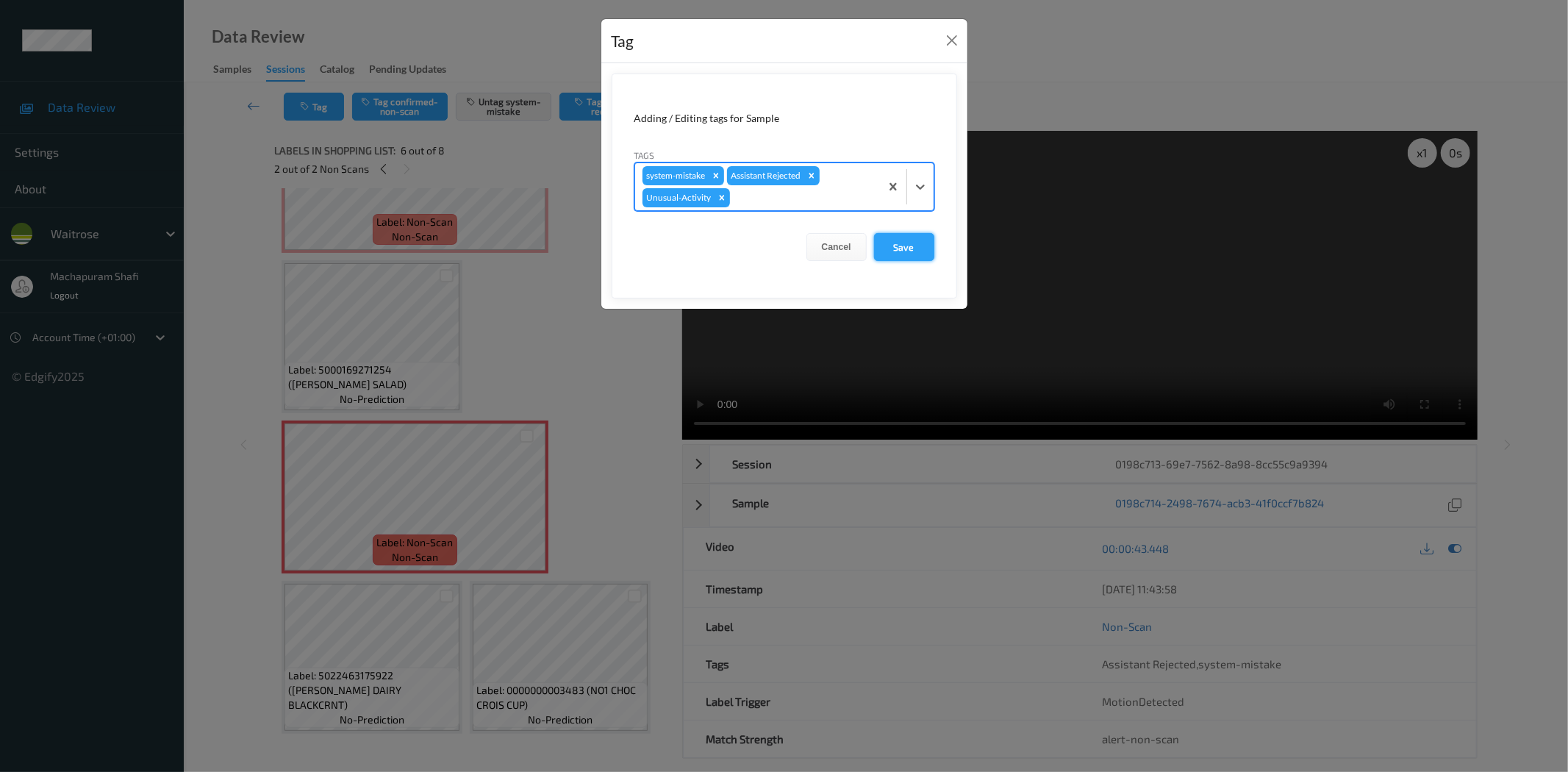
click at [915, 251] on button "Save" at bounding box center [904, 246] width 60 height 28
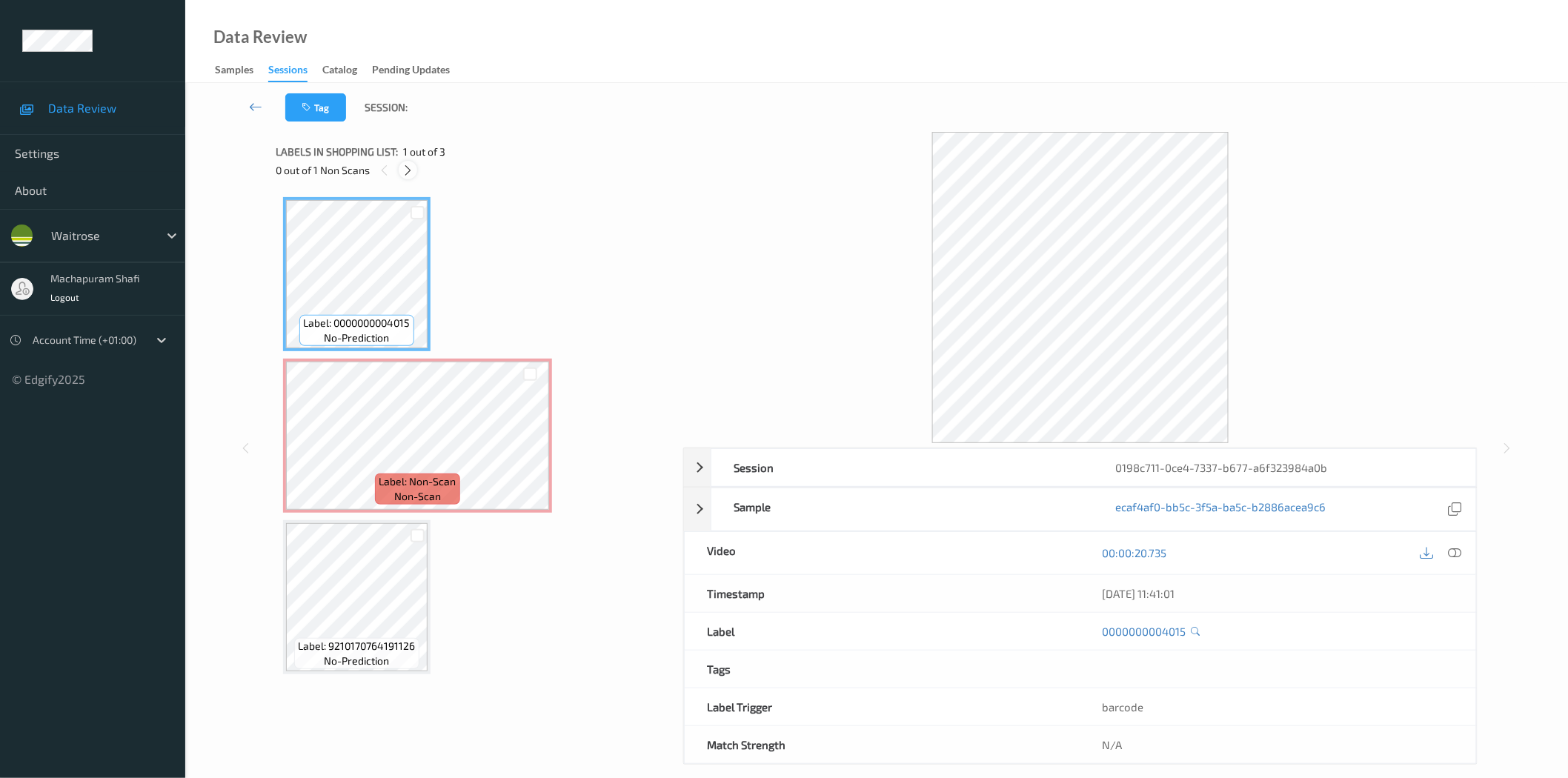
click at [408, 168] on icon at bounding box center [407, 171] width 13 height 14
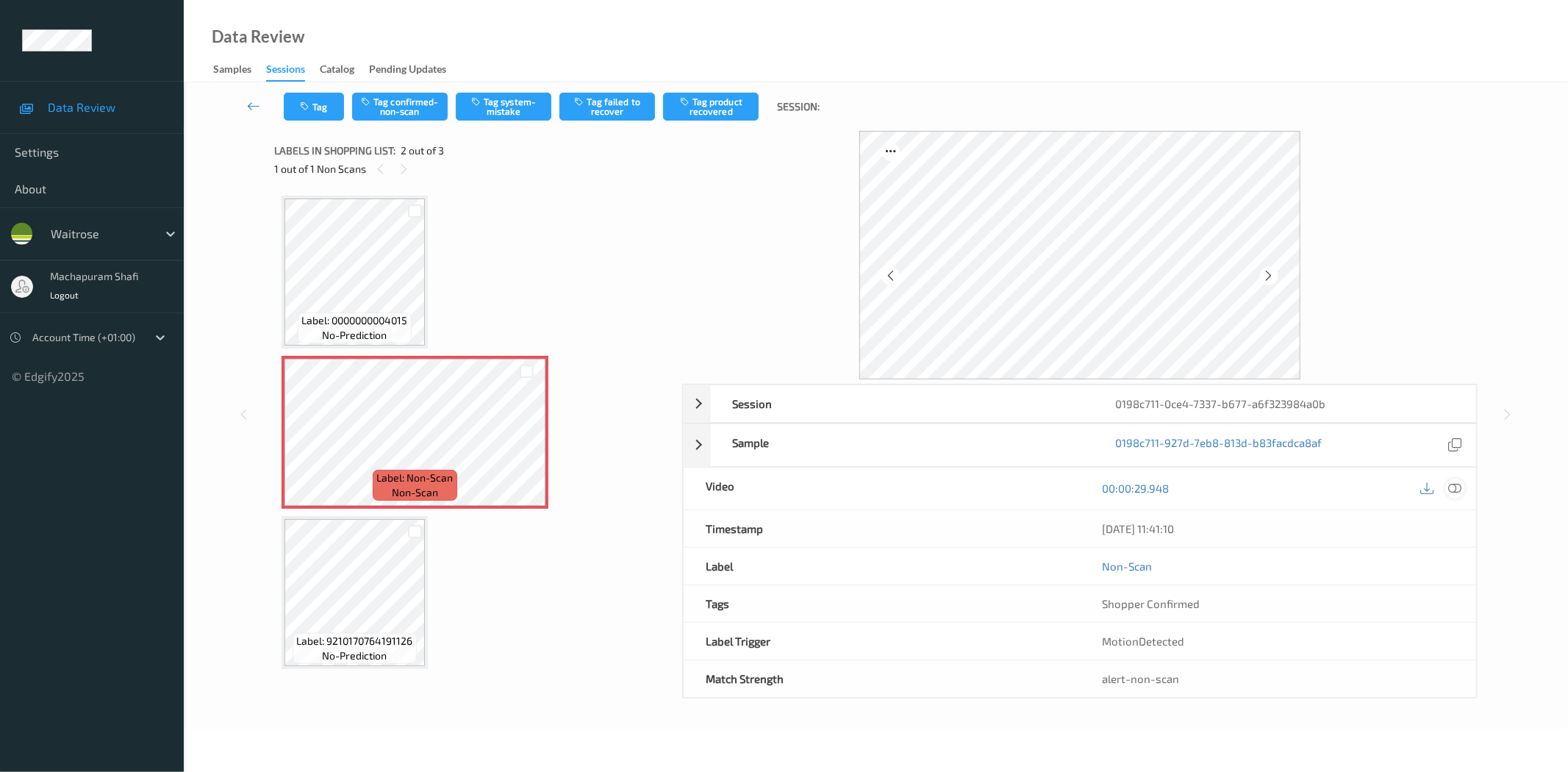
click at [1451, 487] on icon at bounding box center [1455, 488] width 13 height 13
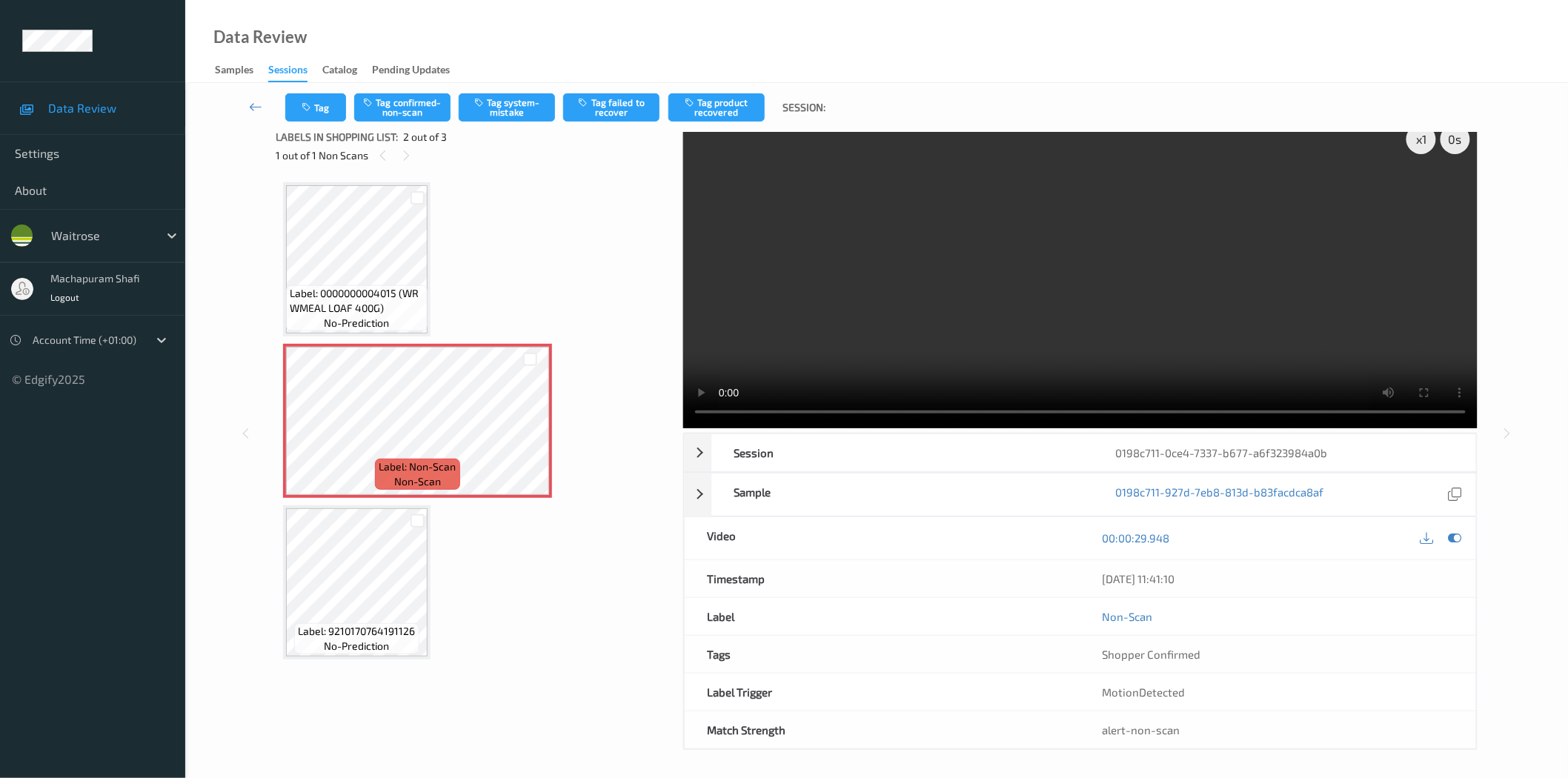
scroll to position [17, 0]
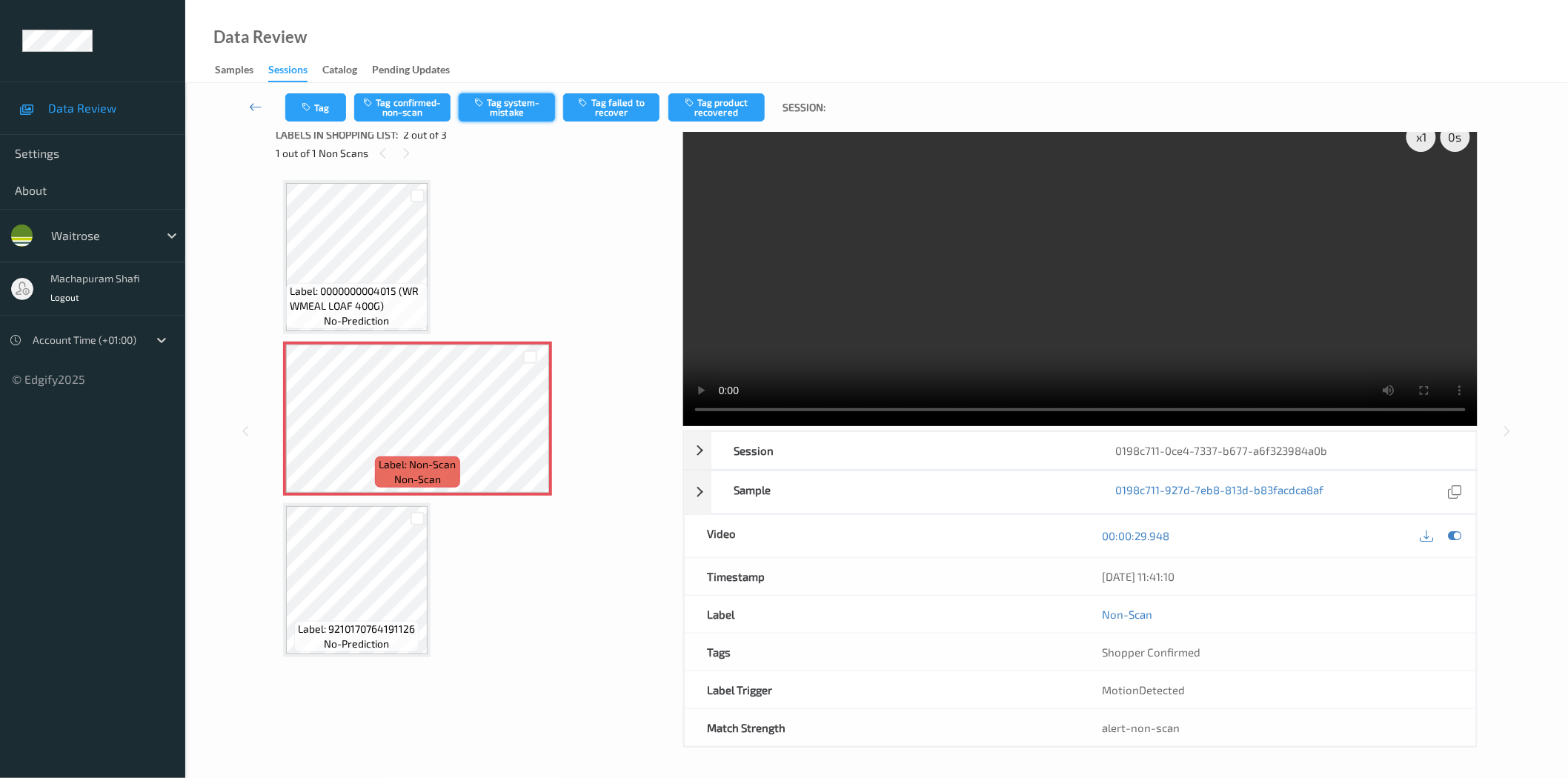
click at [509, 104] on button "Tag system-mistake" at bounding box center [507, 107] width 96 height 28
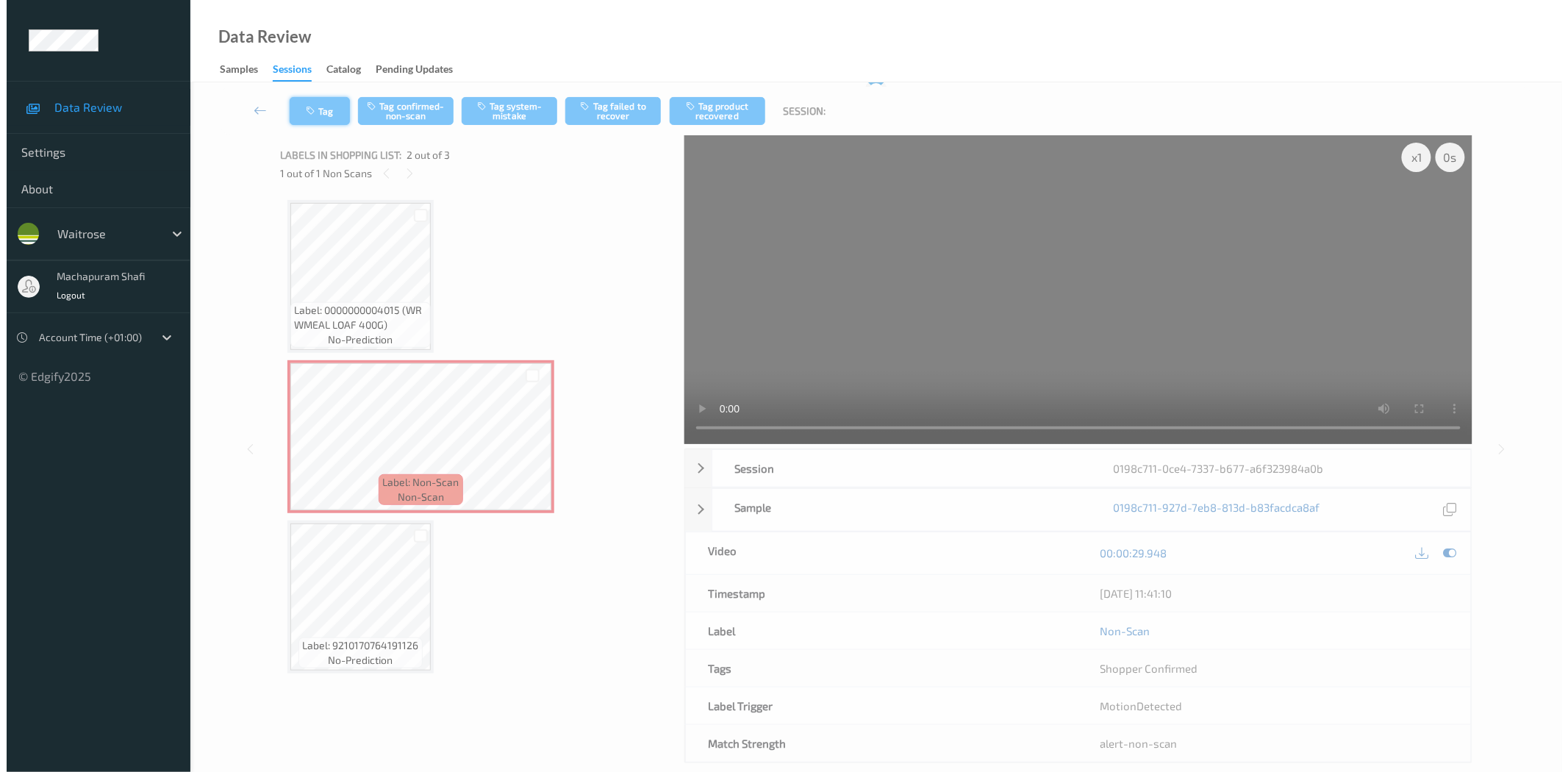
scroll to position [0, 0]
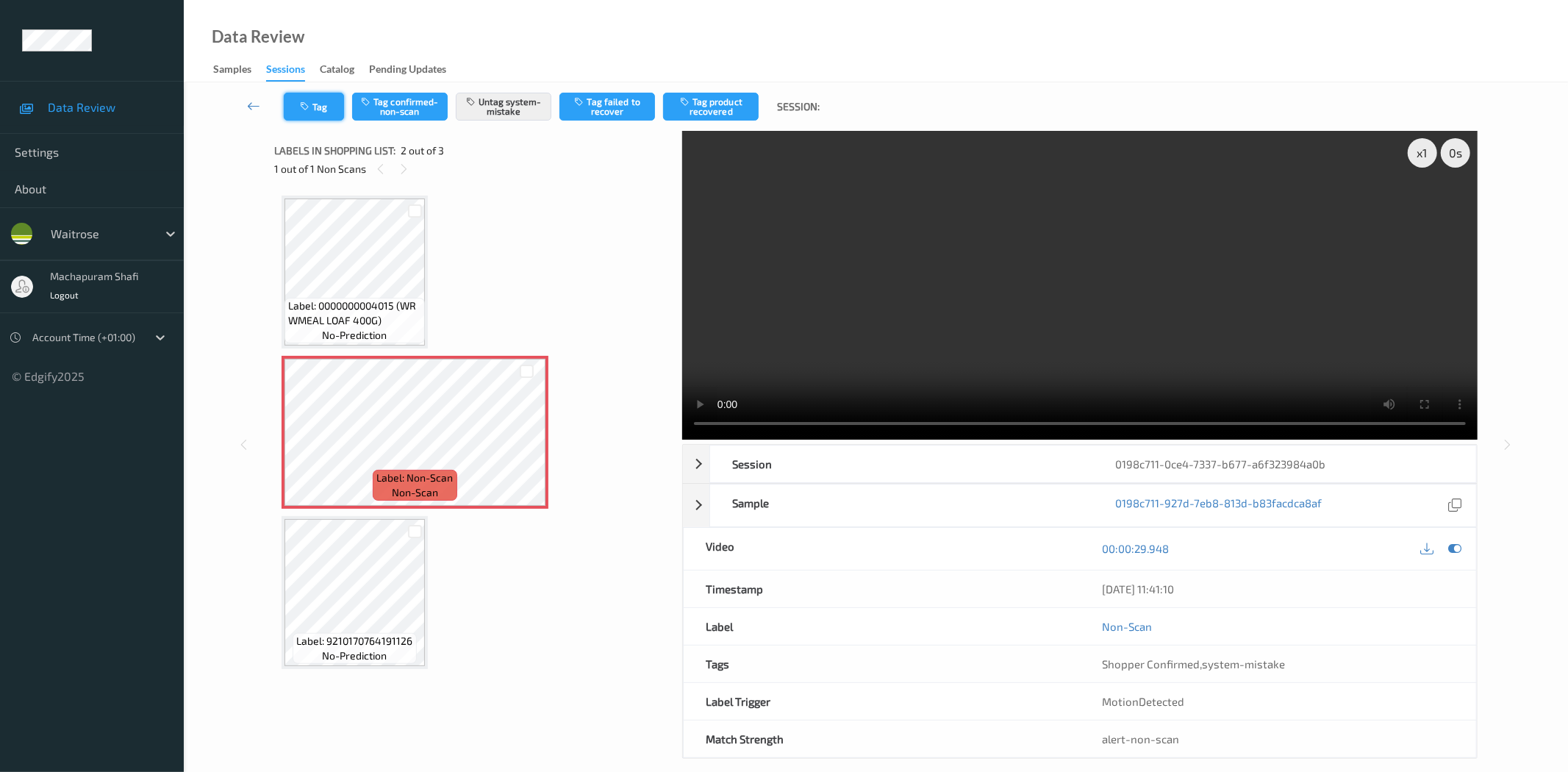
click at [309, 99] on button "Tag" at bounding box center [313, 106] width 60 height 28
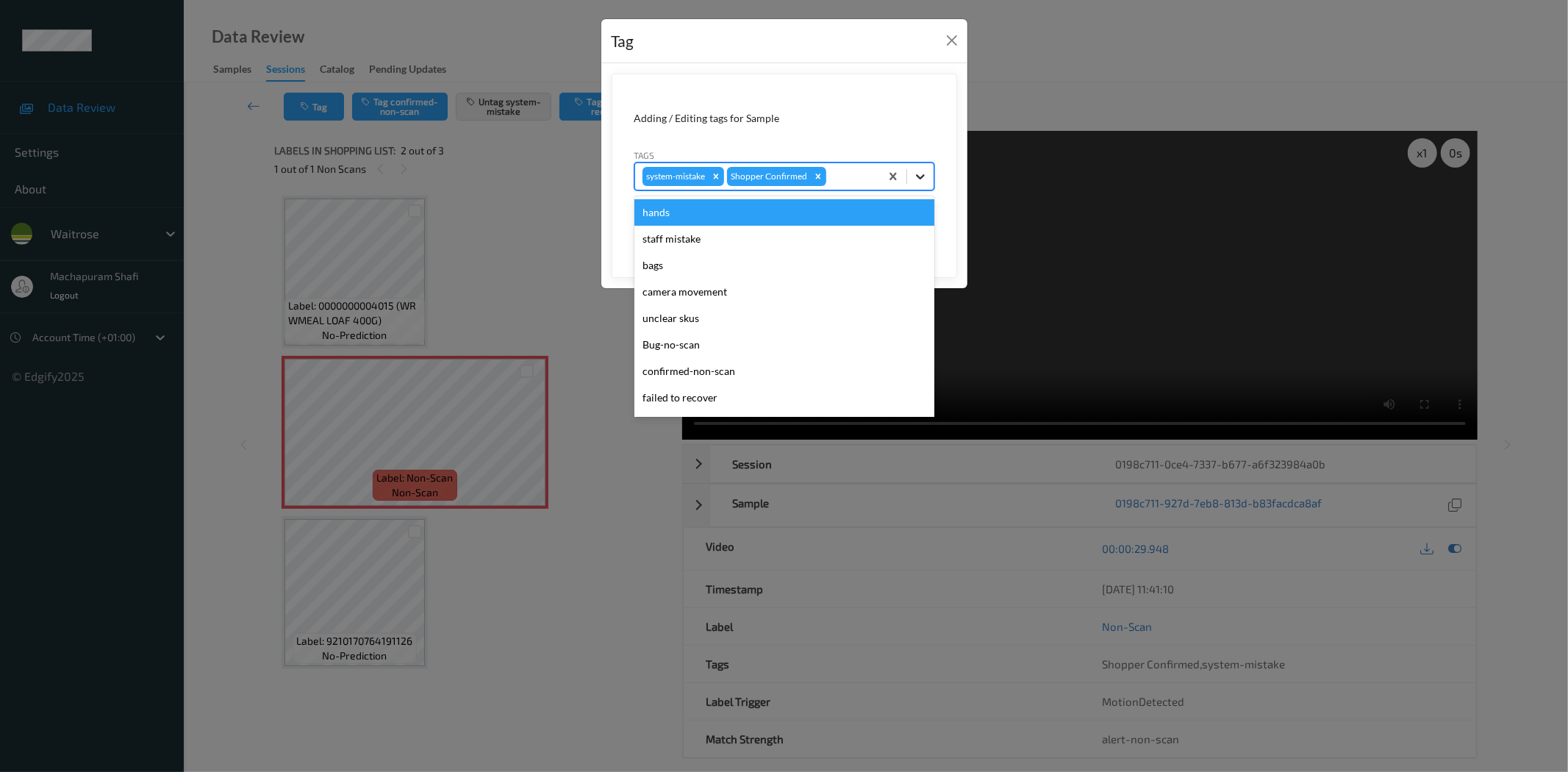
click at [913, 168] on div at bounding box center [921, 176] width 27 height 27
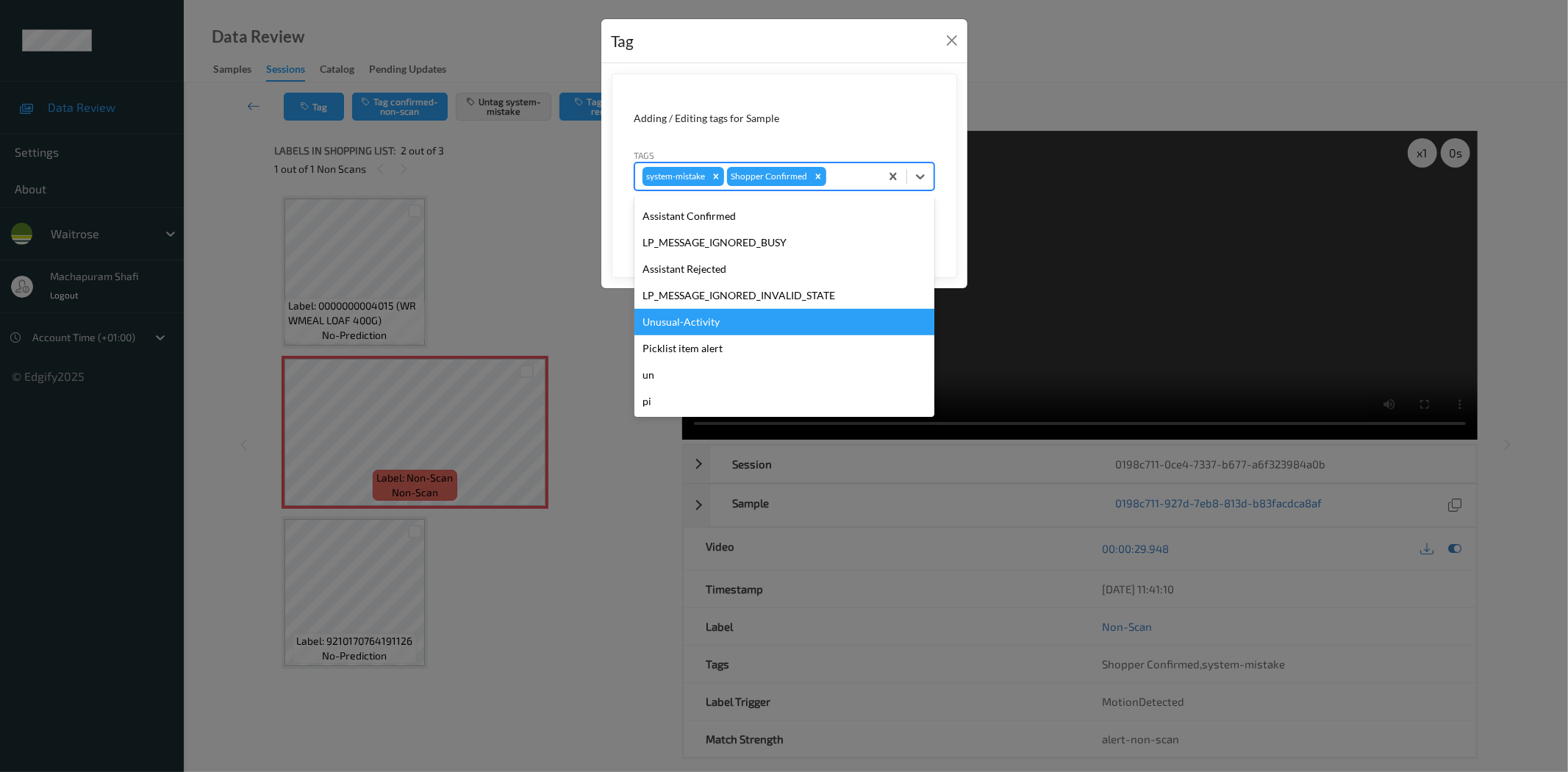
click at [703, 322] on div "Unusual-Activity" at bounding box center [784, 323] width 300 height 27
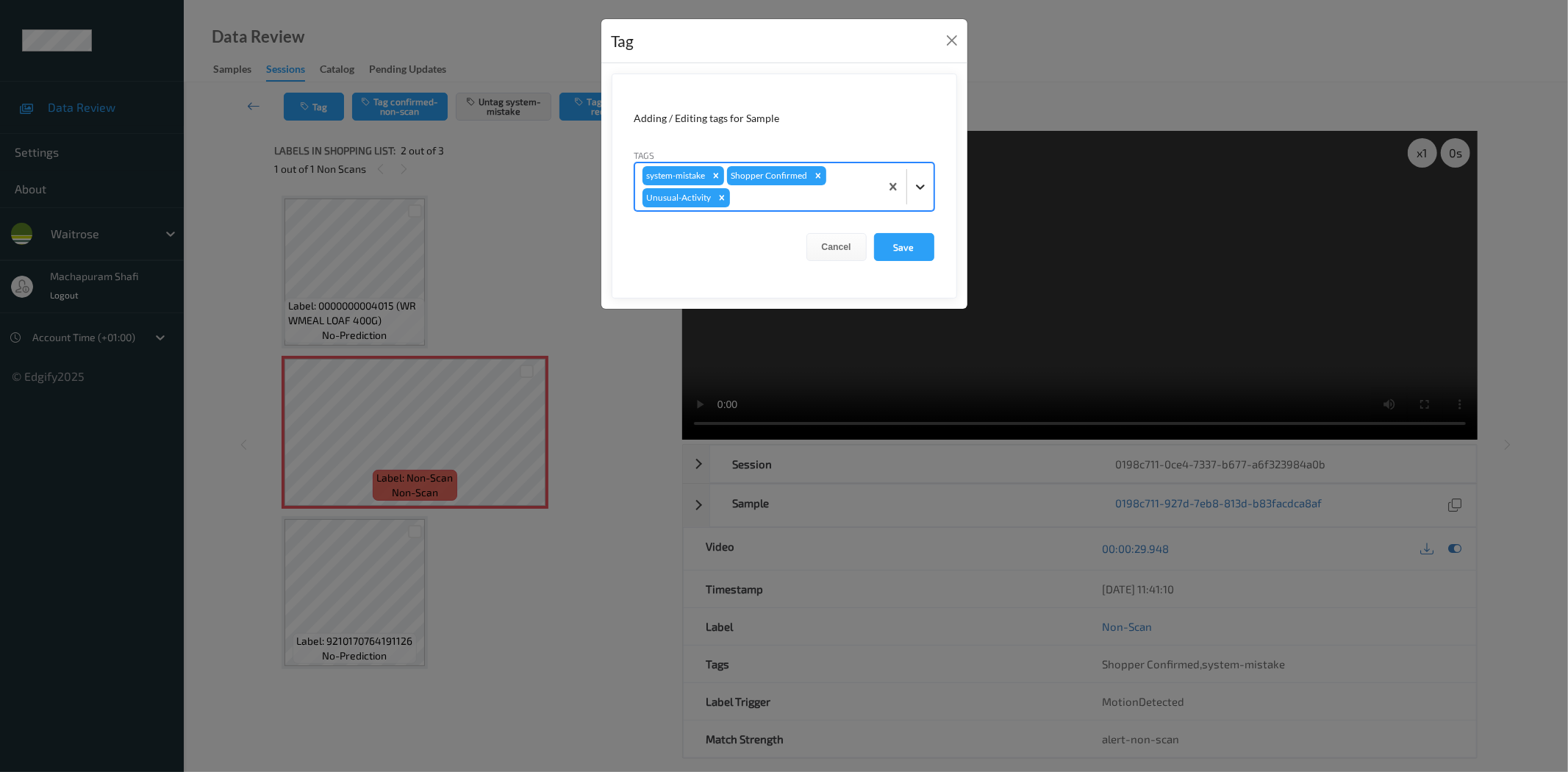
click at [920, 186] on icon at bounding box center [920, 186] width 14 height 14
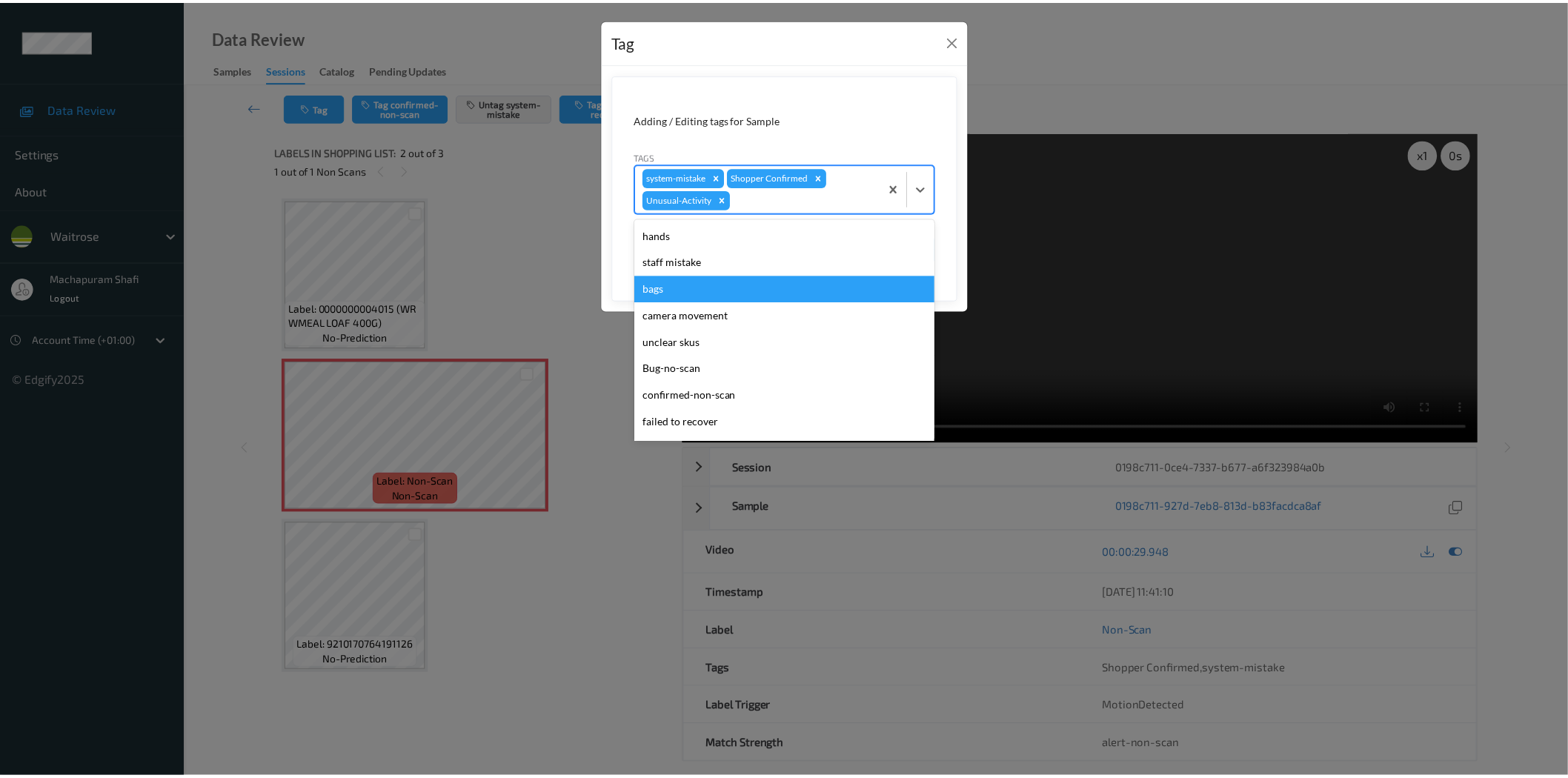
scroll to position [264, 0]
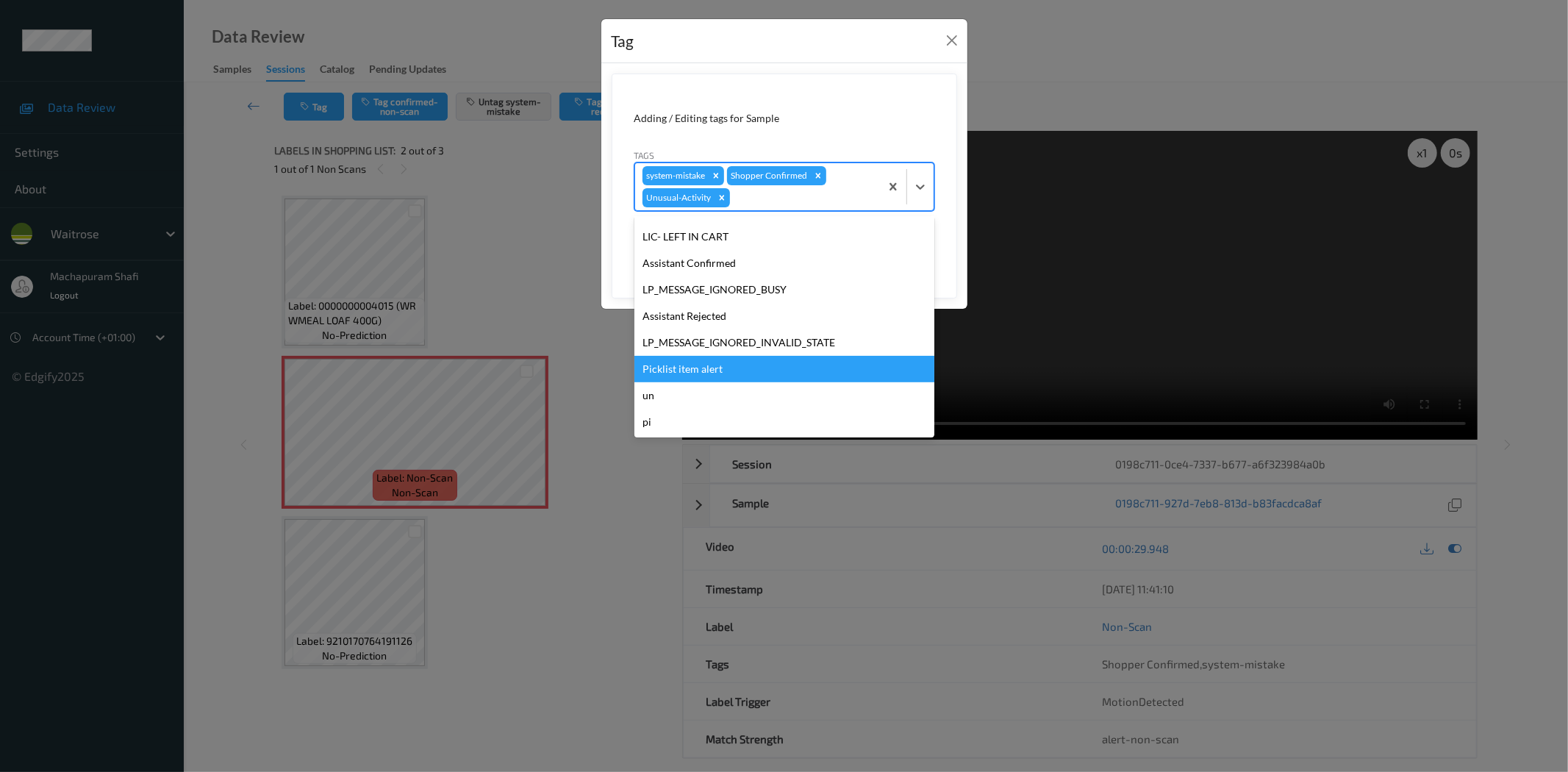
click at [687, 369] on div "Picklist item alert" at bounding box center [784, 370] width 300 height 27
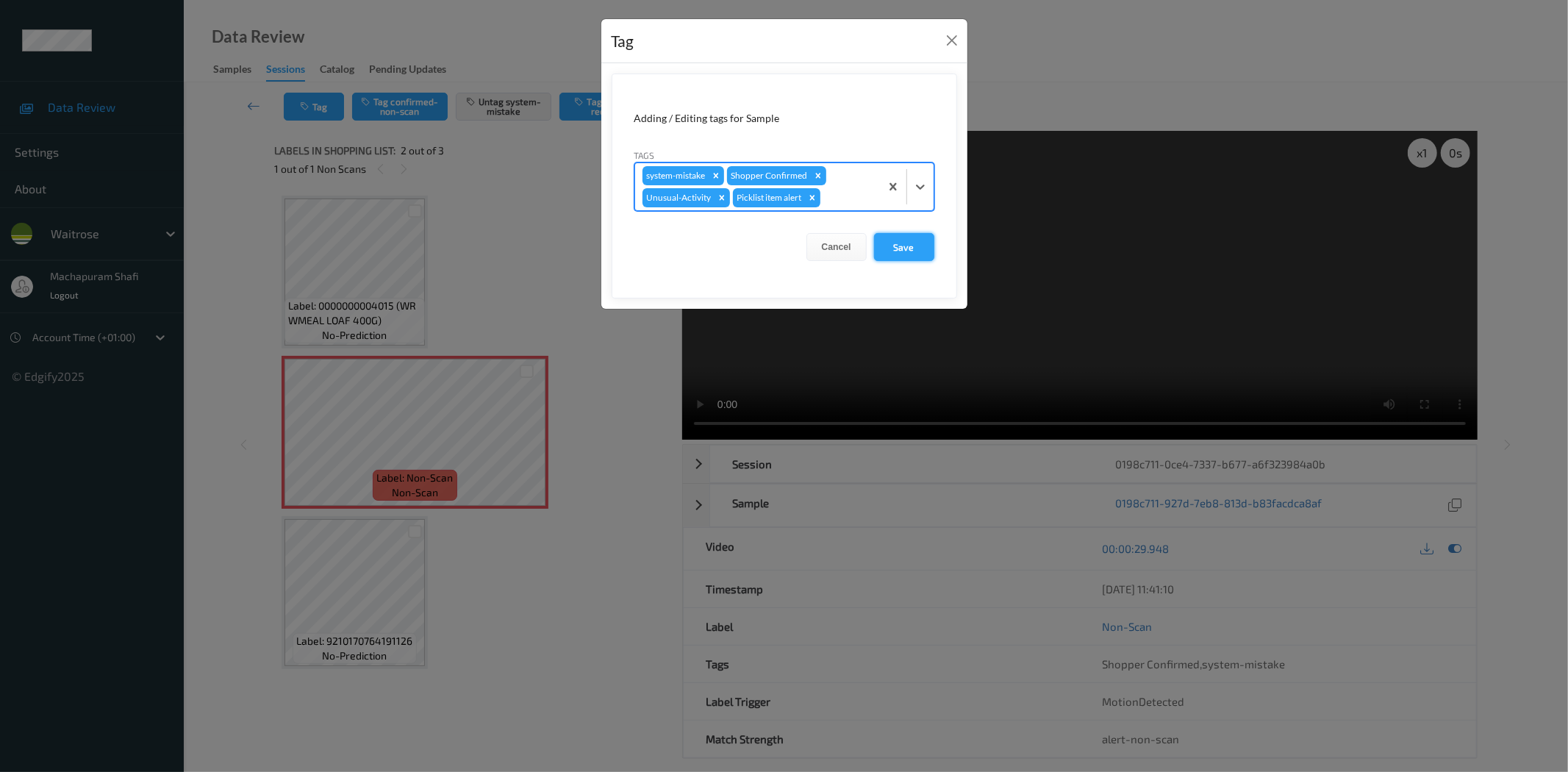
click at [890, 244] on button "Save" at bounding box center [904, 246] width 60 height 28
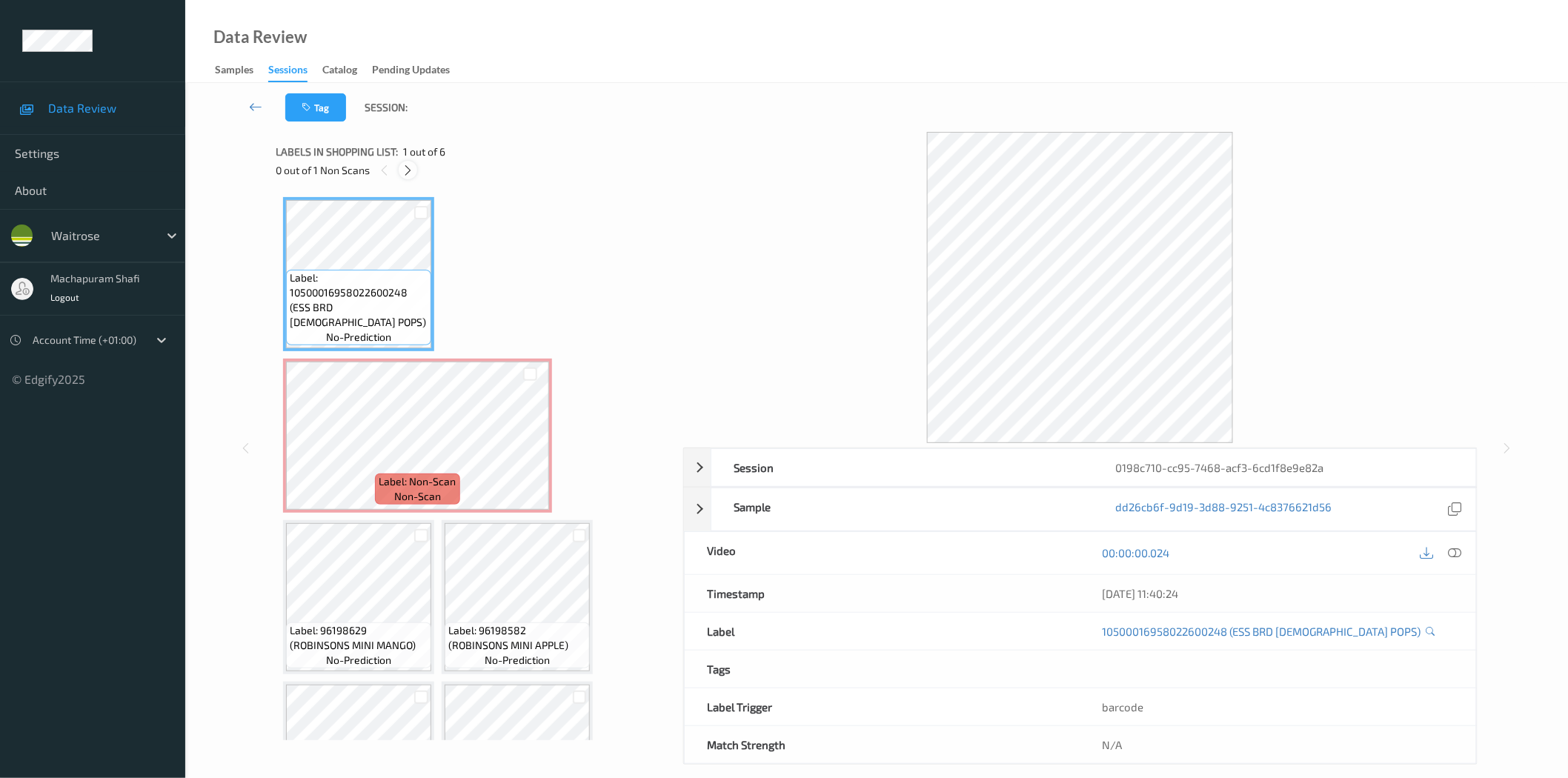
click at [412, 169] on icon at bounding box center [407, 171] width 13 height 14
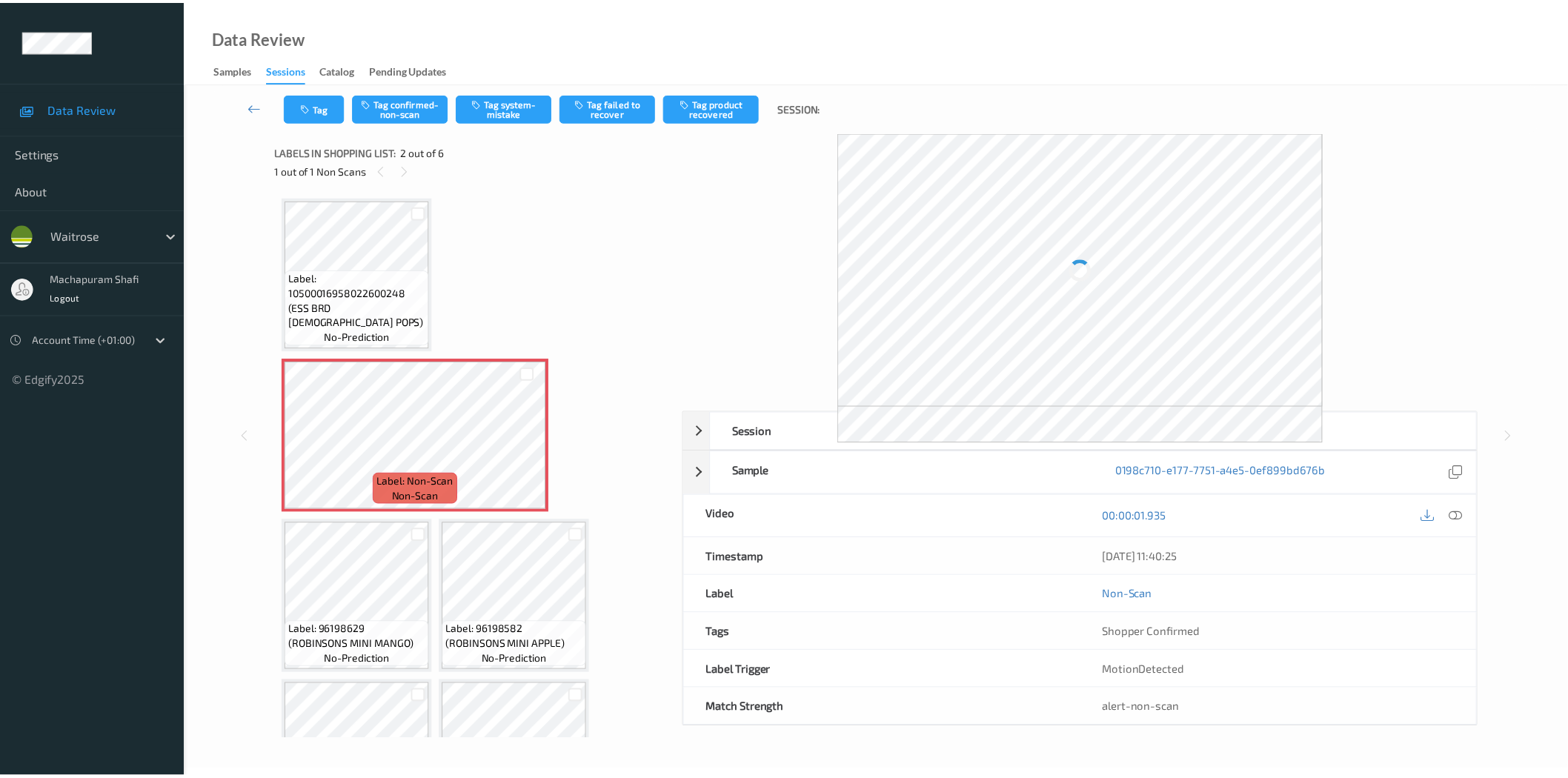
scroll to position [8, 0]
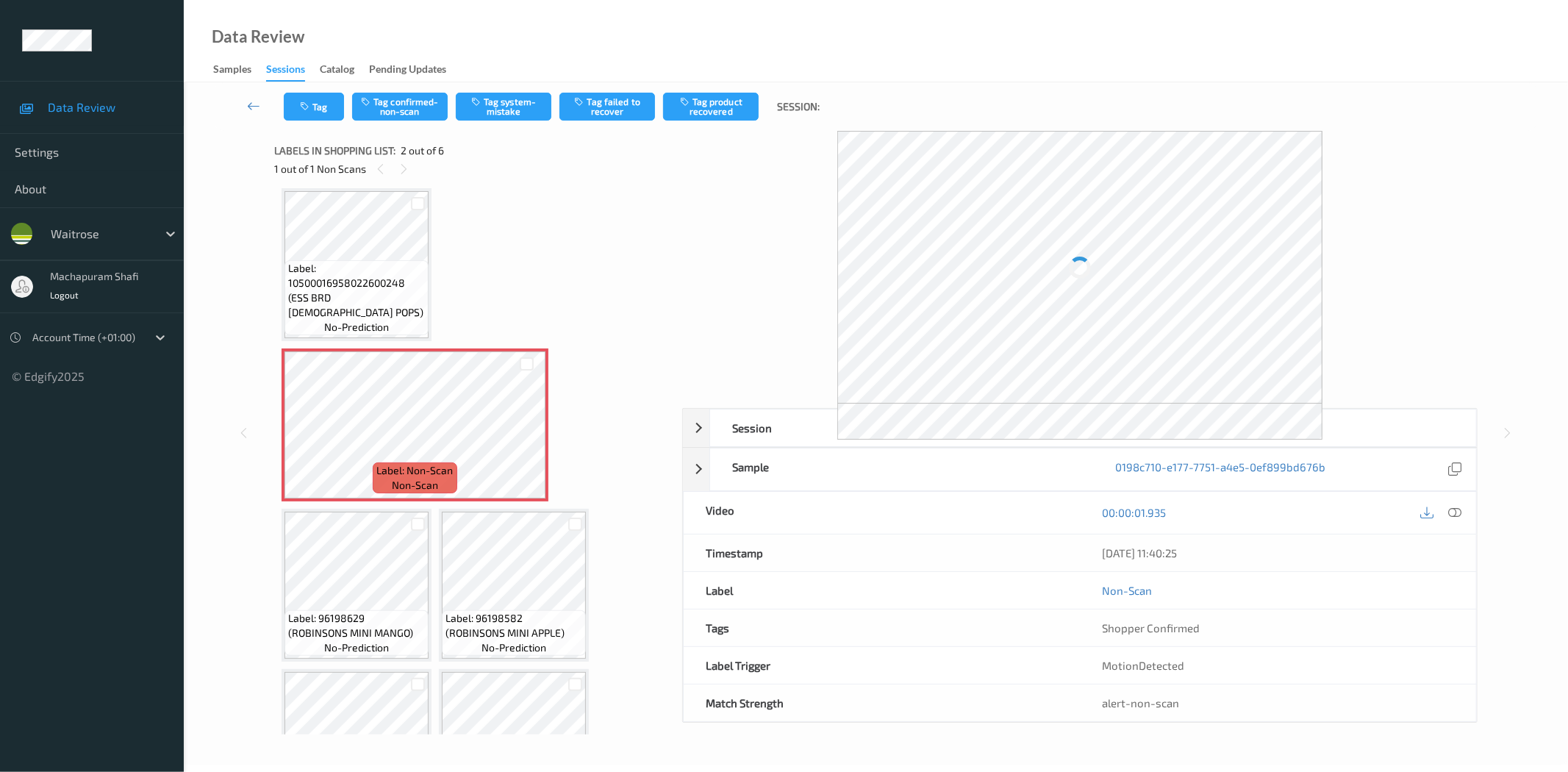
drag, startPoint x: 1453, startPoint y: 511, endPoint x: 1357, endPoint y: 397, distance: 149.0
click at [1453, 511] on icon at bounding box center [1455, 512] width 13 height 13
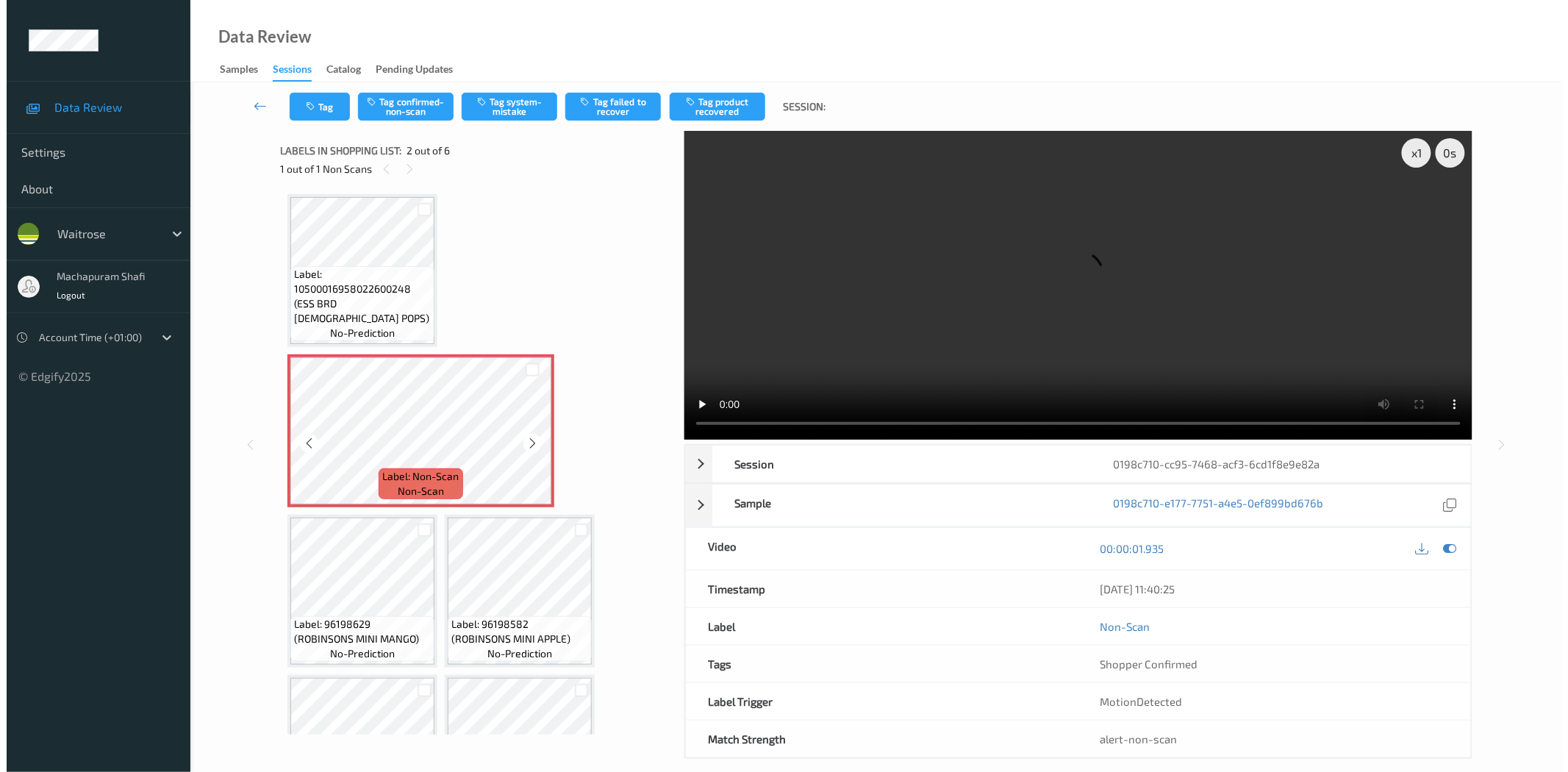
scroll to position [0, 0]
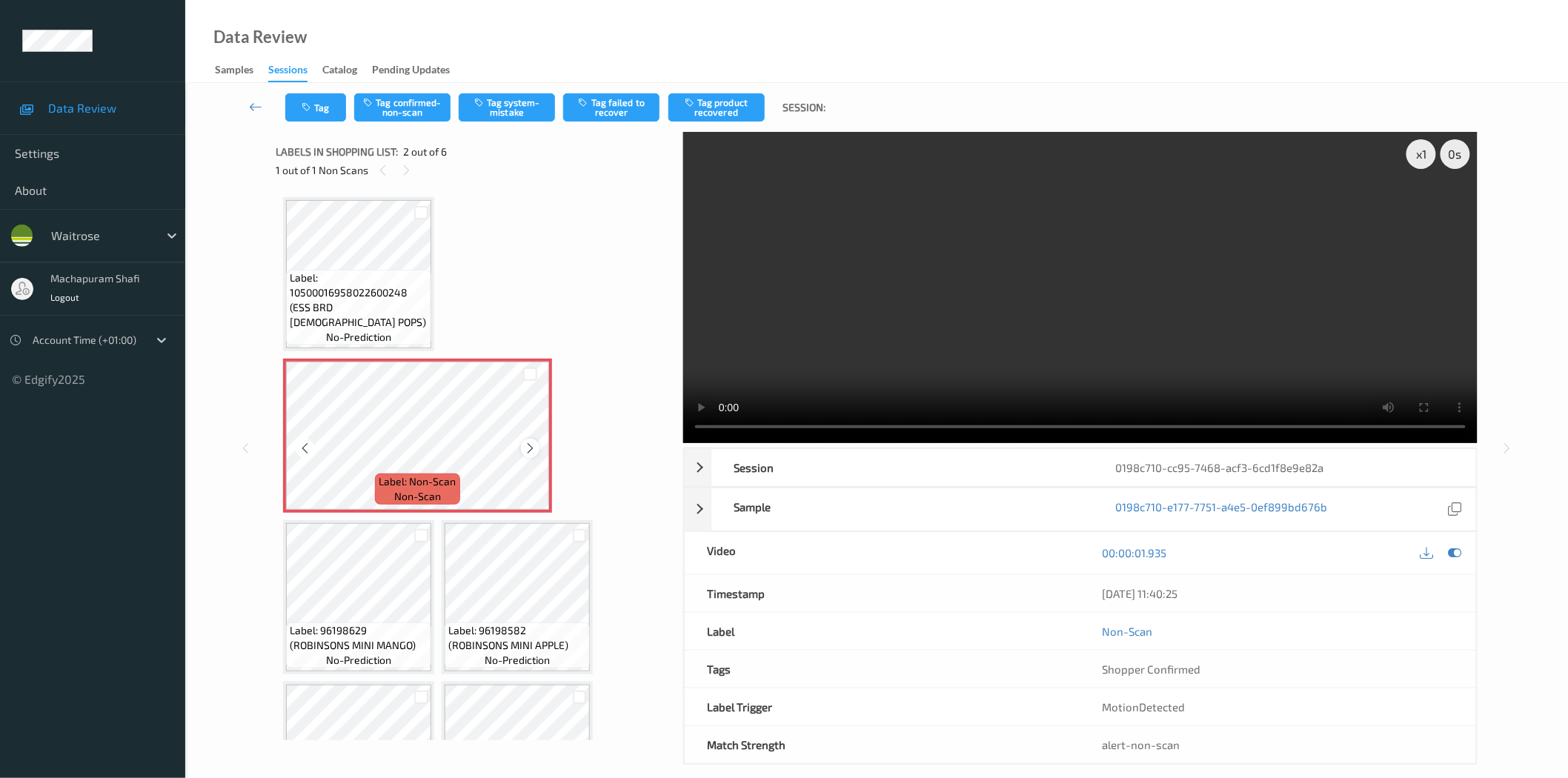
click at [524, 450] on icon at bounding box center [530, 449] width 13 height 14
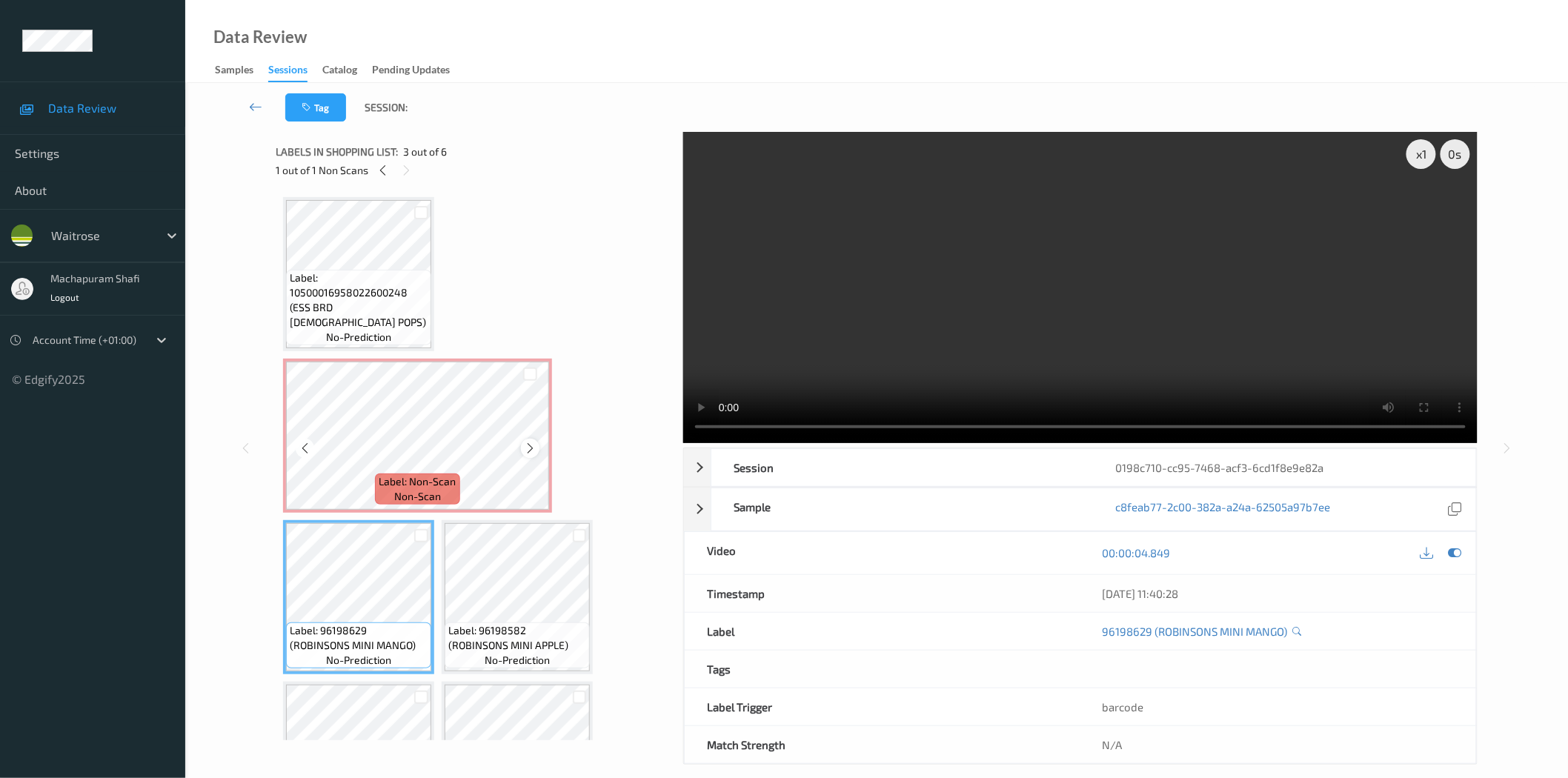
click at [526, 445] on icon at bounding box center [530, 449] width 13 height 14
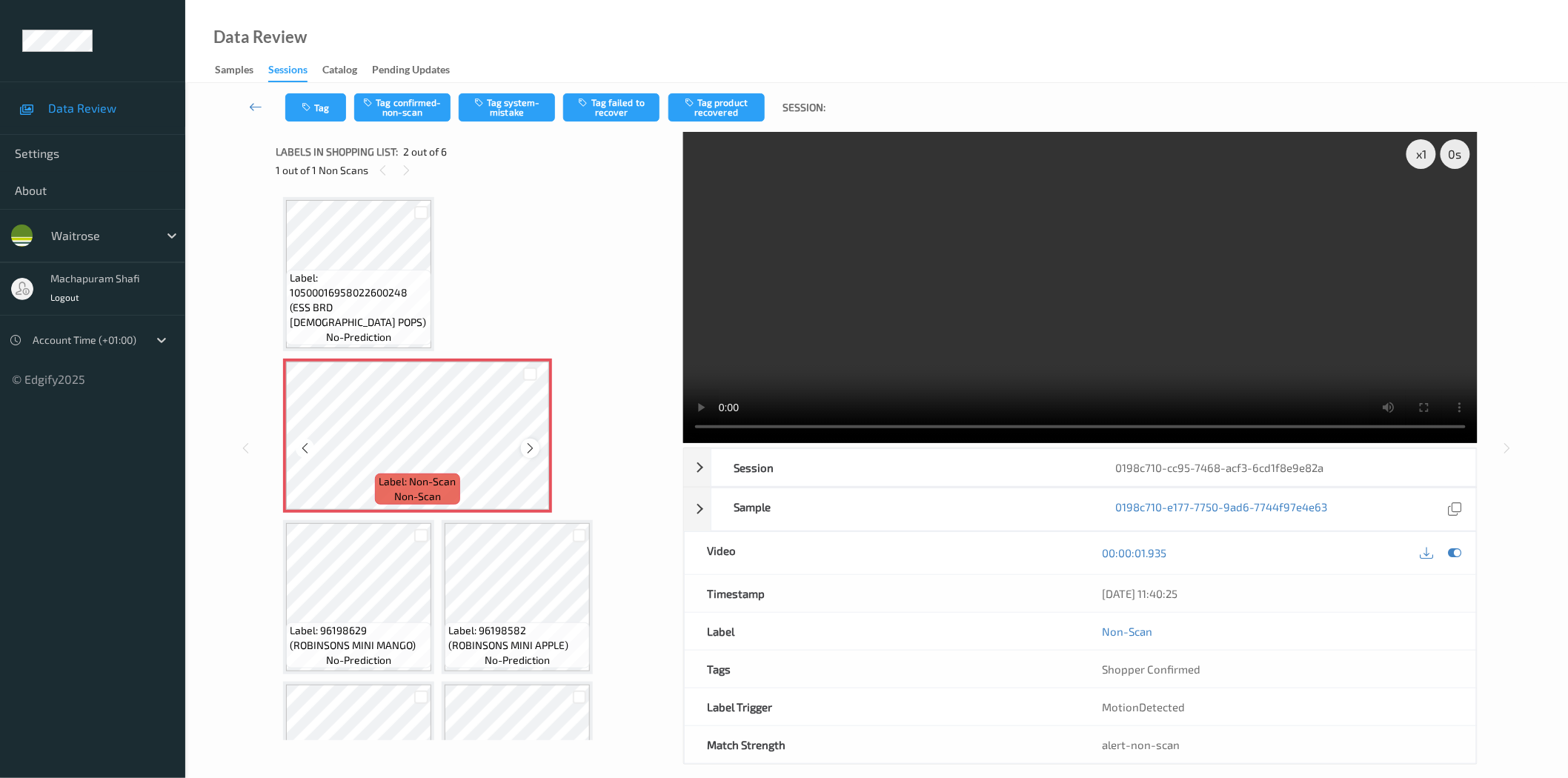
click at [526, 449] on icon at bounding box center [530, 449] width 13 height 14
click at [506, 120] on button "Tag system-mistake" at bounding box center [507, 107] width 96 height 28
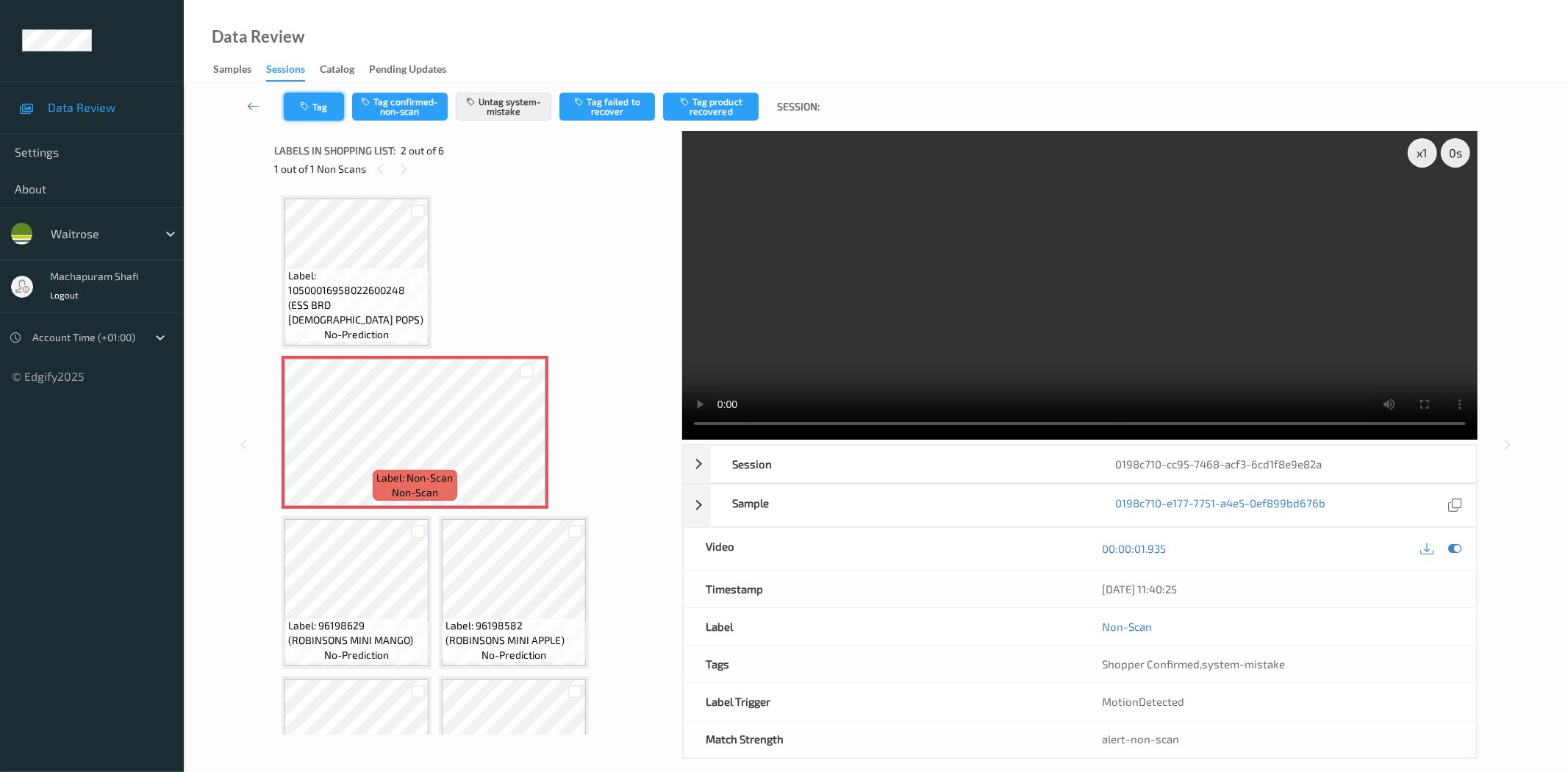
click at [296, 106] on button "Tag" at bounding box center [313, 106] width 60 height 28
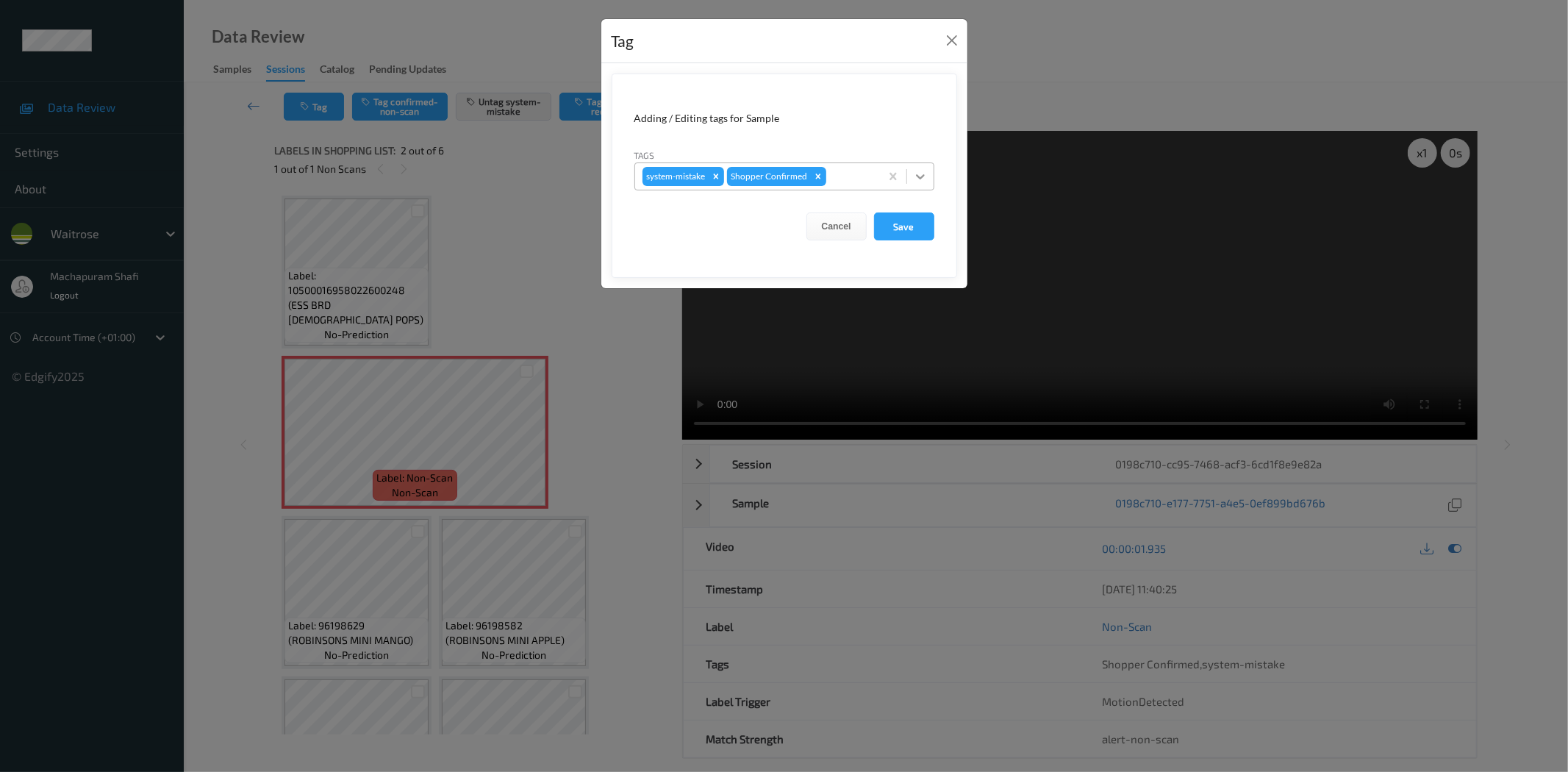
click at [922, 170] on icon at bounding box center [920, 176] width 14 height 14
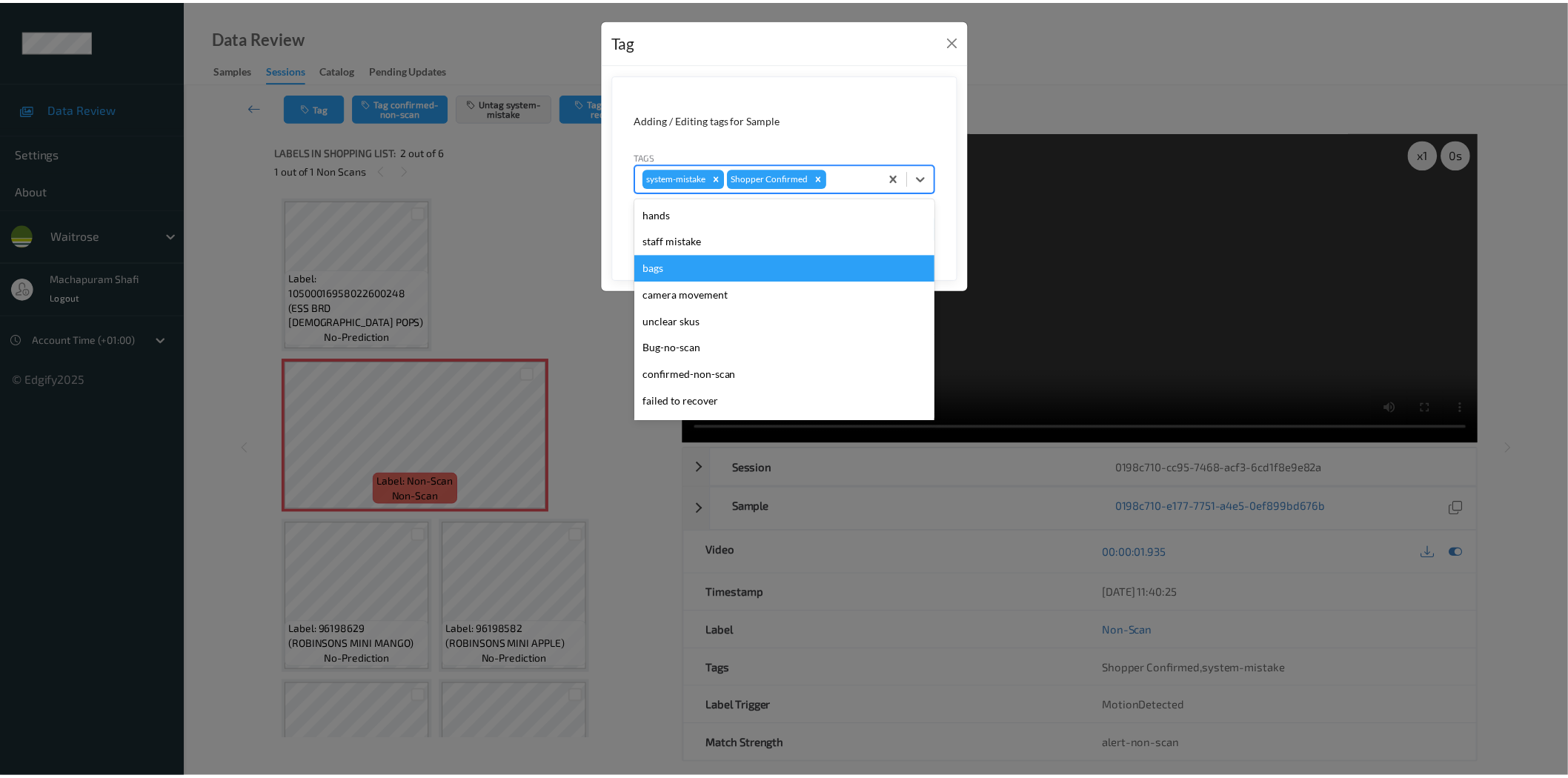
scroll to position [290, 0]
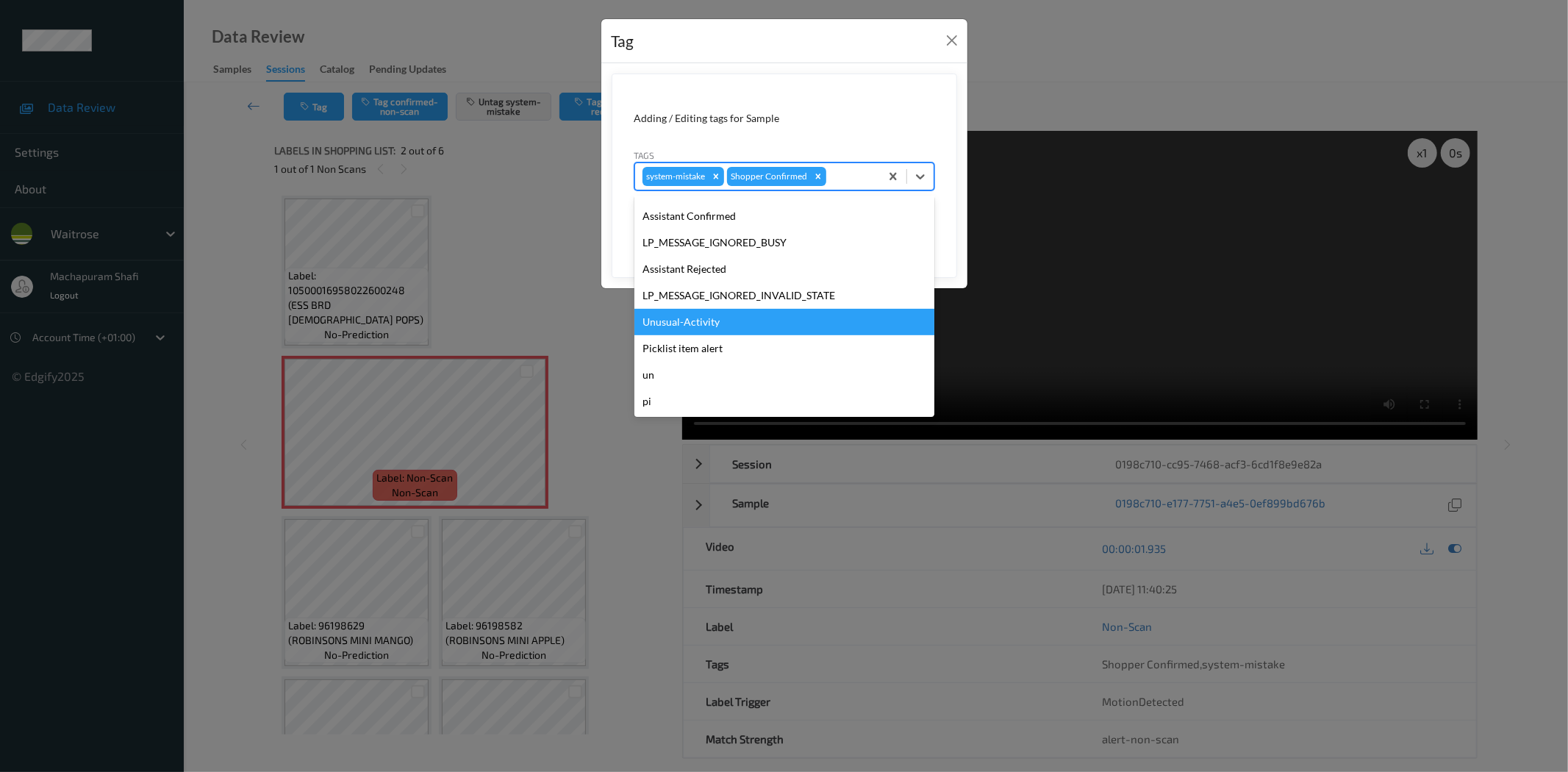
click at [693, 325] on div "Unusual-Activity" at bounding box center [784, 323] width 300 height 27
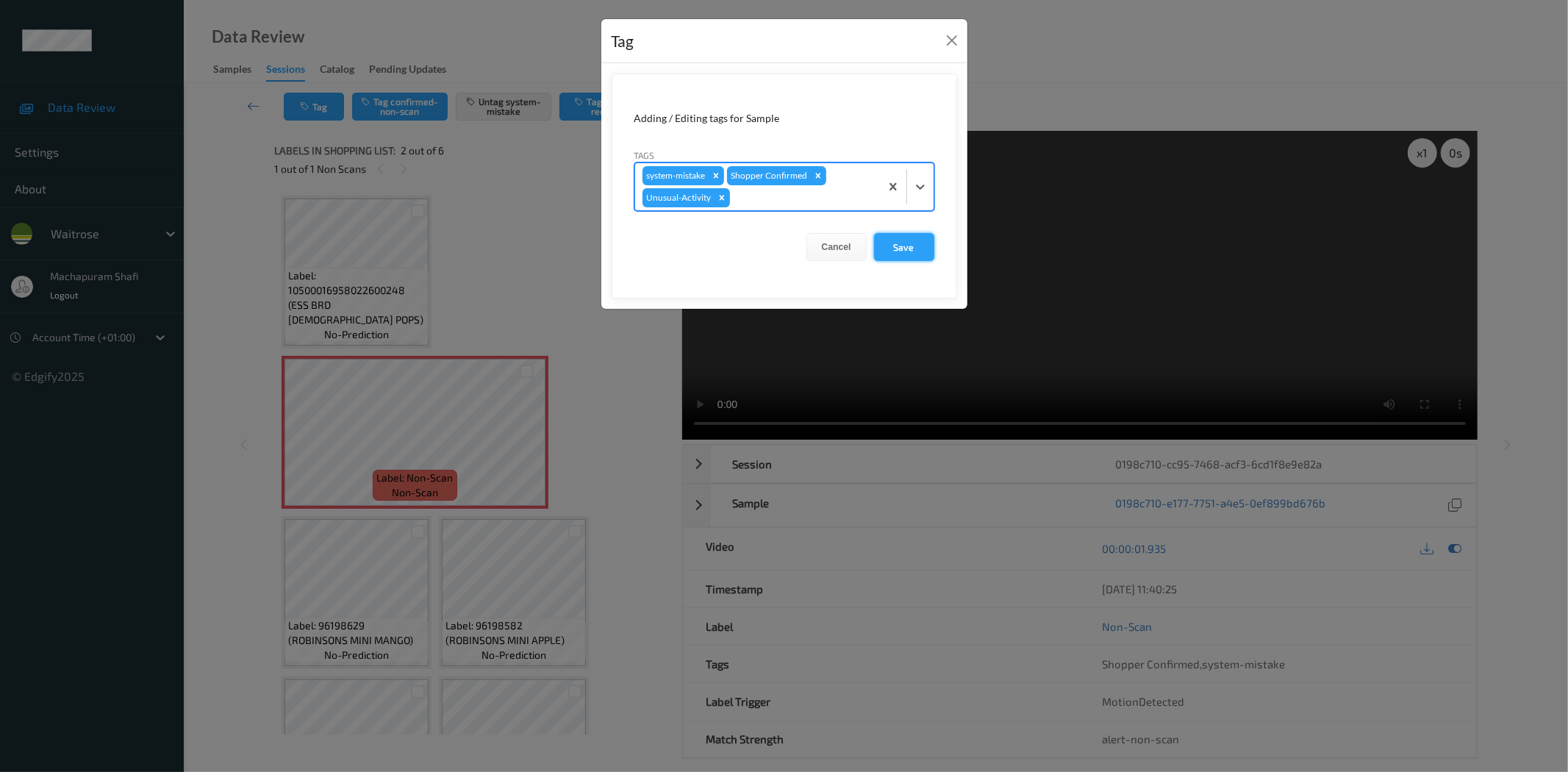
click at [894, 255] on button "Save" at bounding box center [904, 246] width 60 height 28
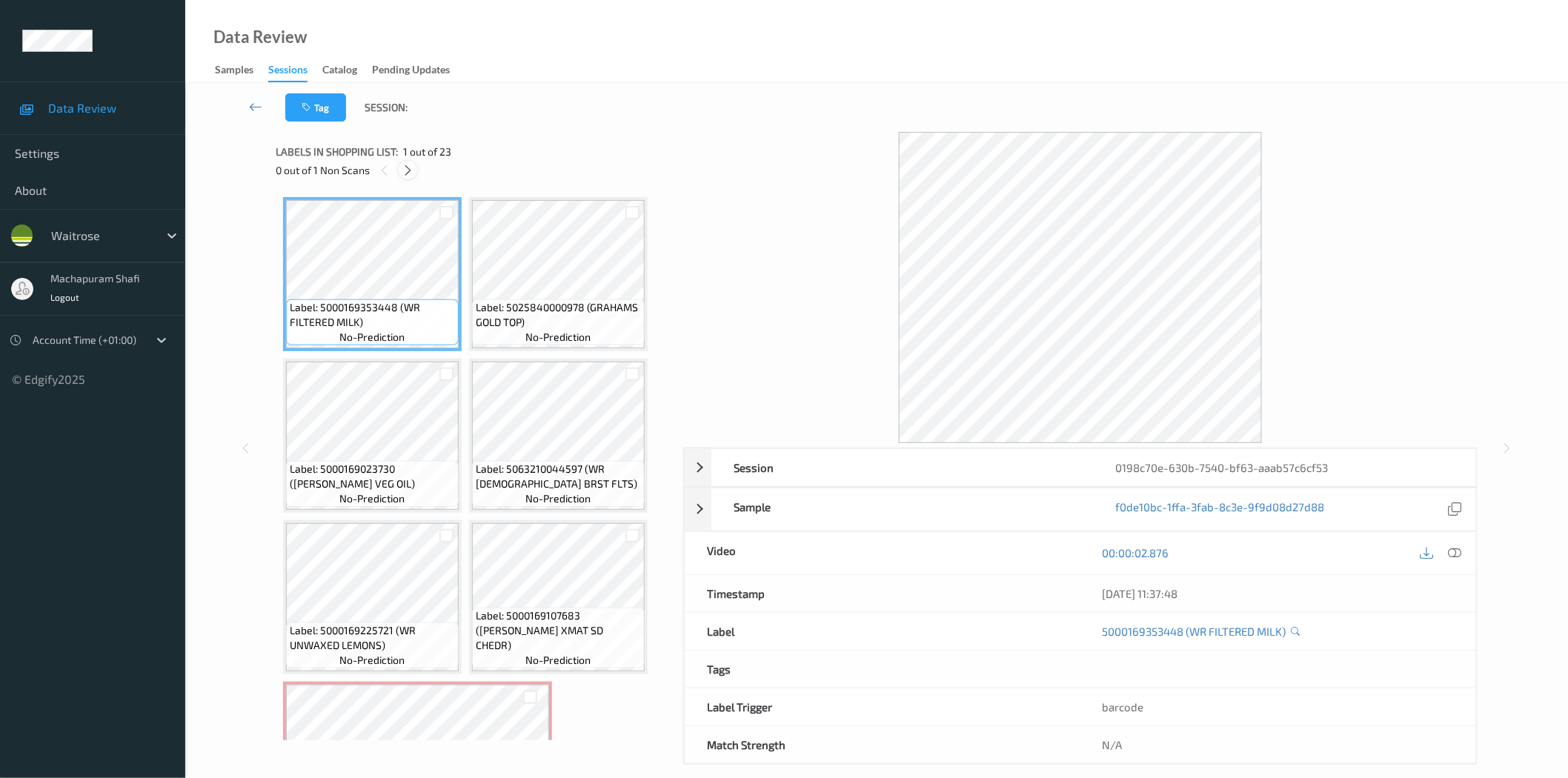
click at [404, 168] on icon at bounding box center [407, 171] width 13 height 14
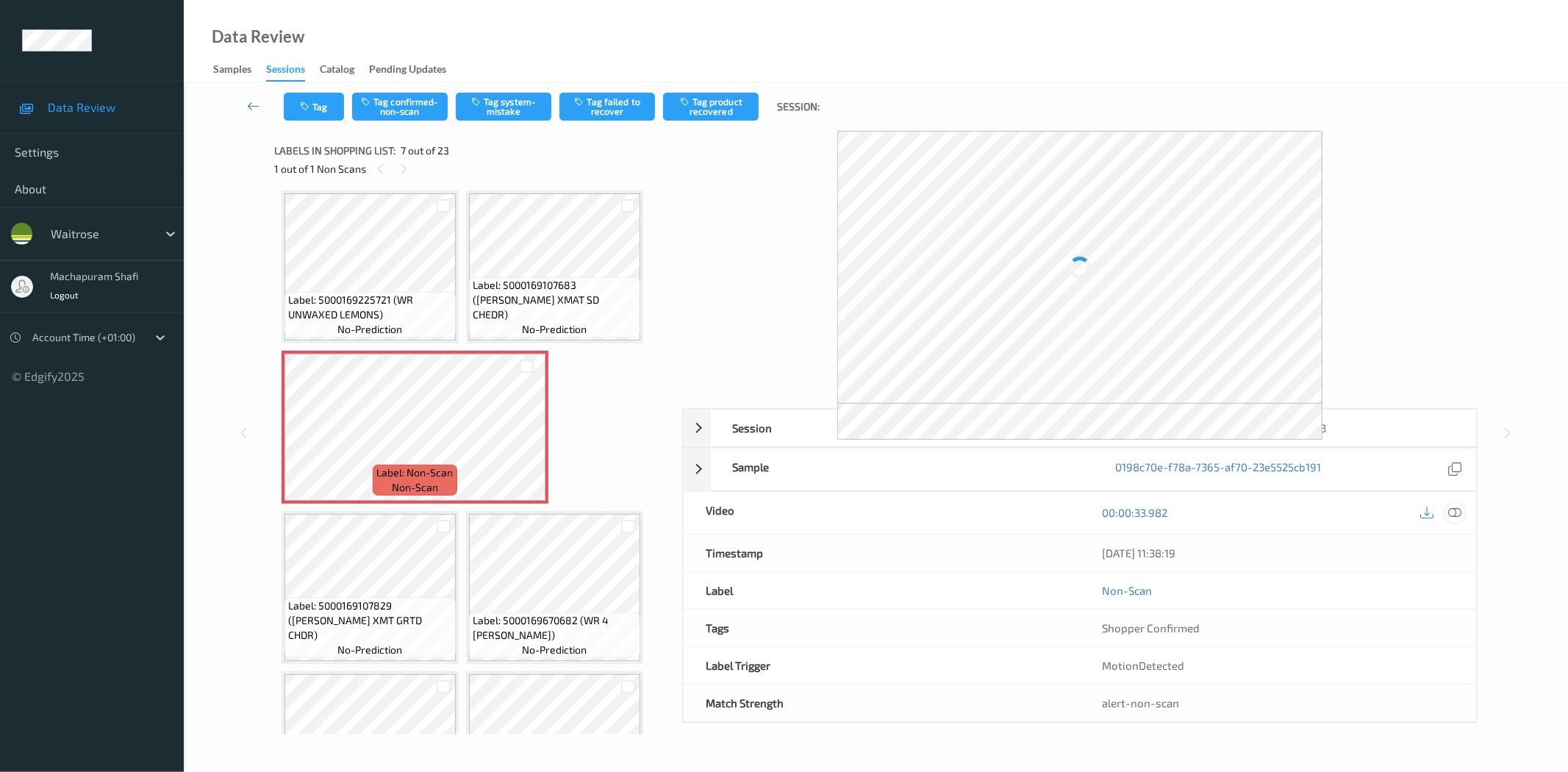
click at [1462, 511] on div at bounding box center [1455, 512] width 20 height 20
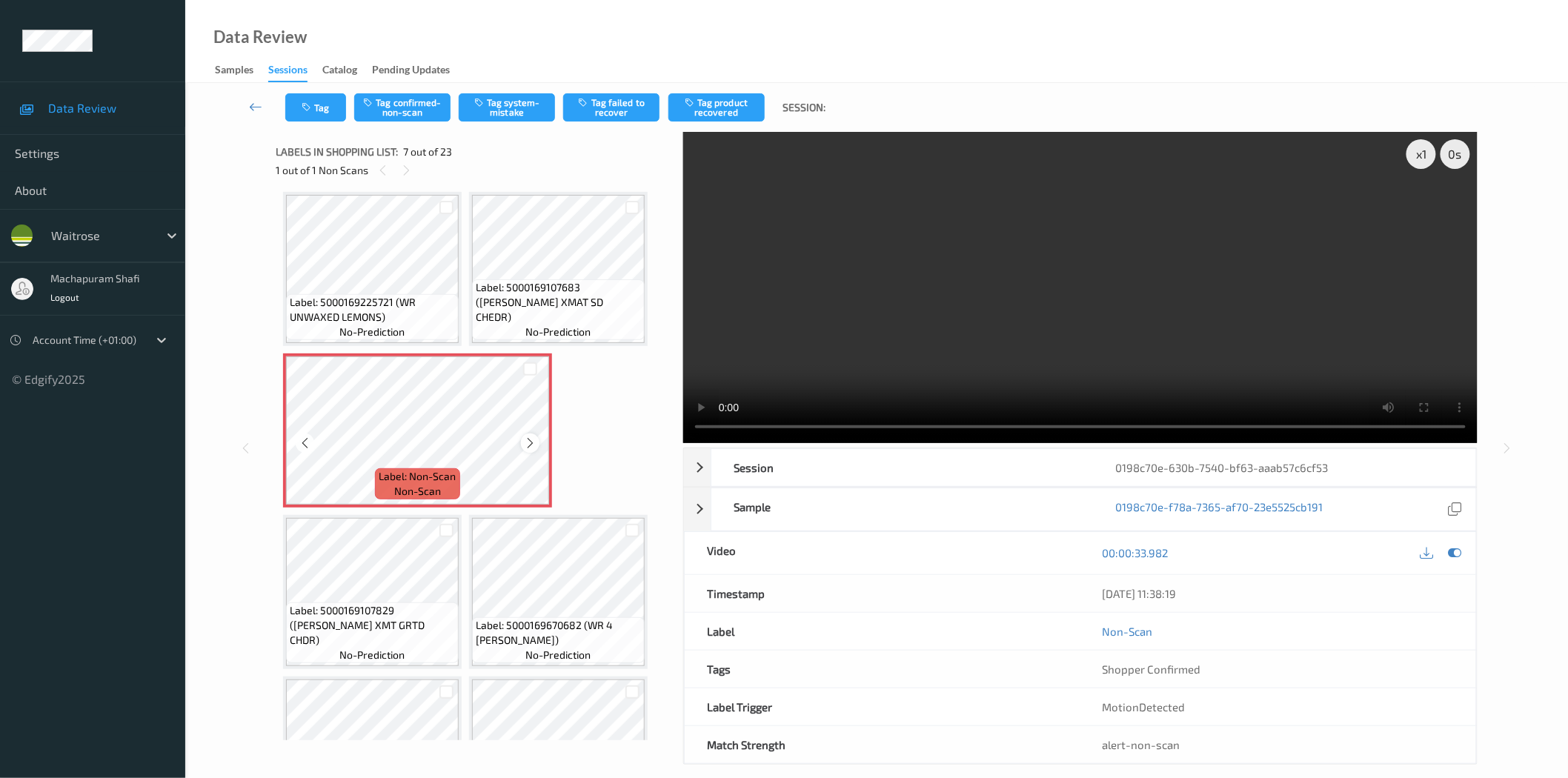
click at [526, 440] on icon at bounding box center [530, 443] width 13 height 14
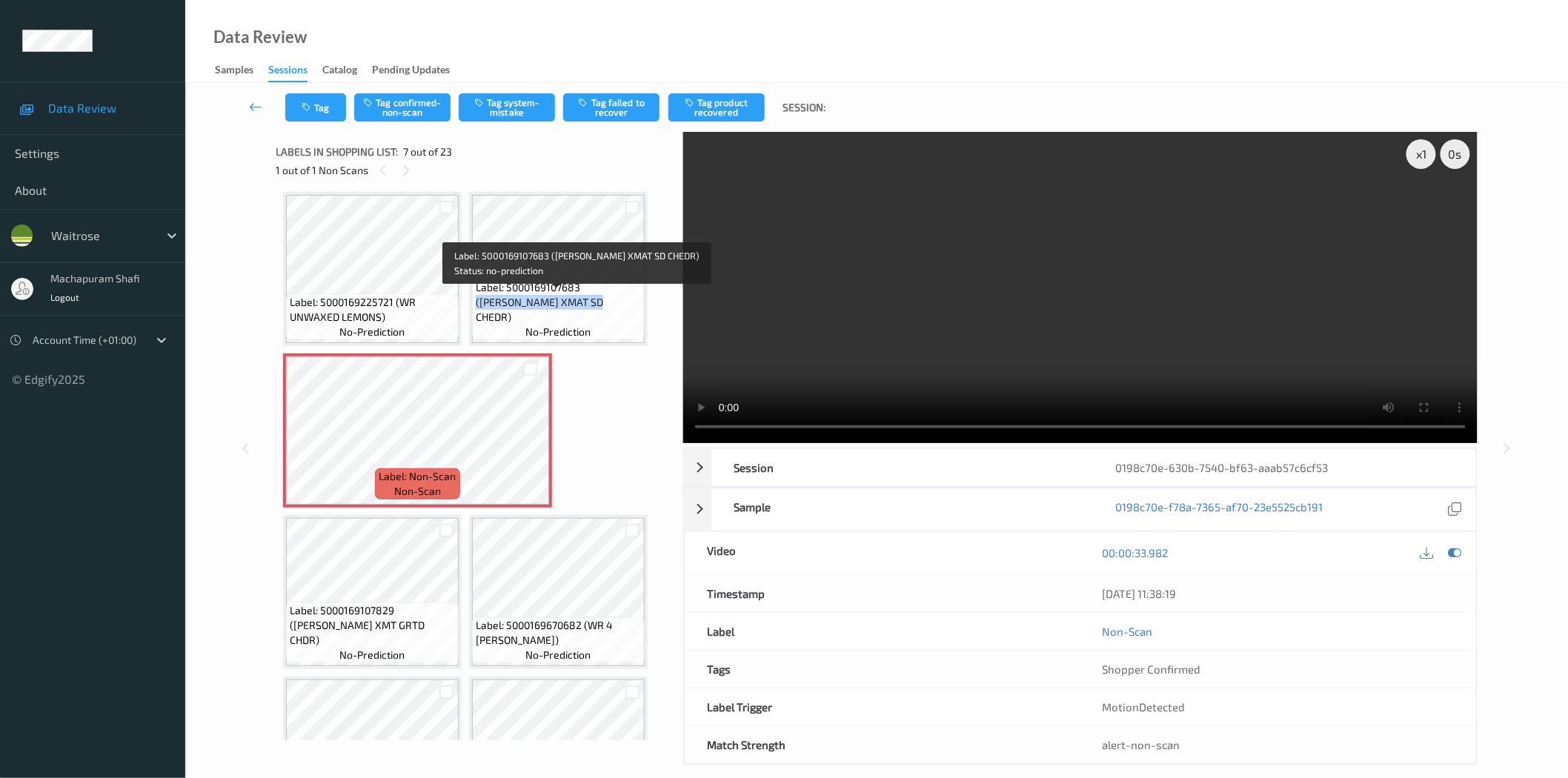
drag, startPoint x: 582, startPoint y: 301, endPoint x: 609, endPoint y: 327, distance: 37.5
click at [609, 327] on div "Label: 5000169107683 ([PERSON_NAME] XMAT SD CHEDR) no-prediction" at bounding box center [558, 309] width 173 height 61
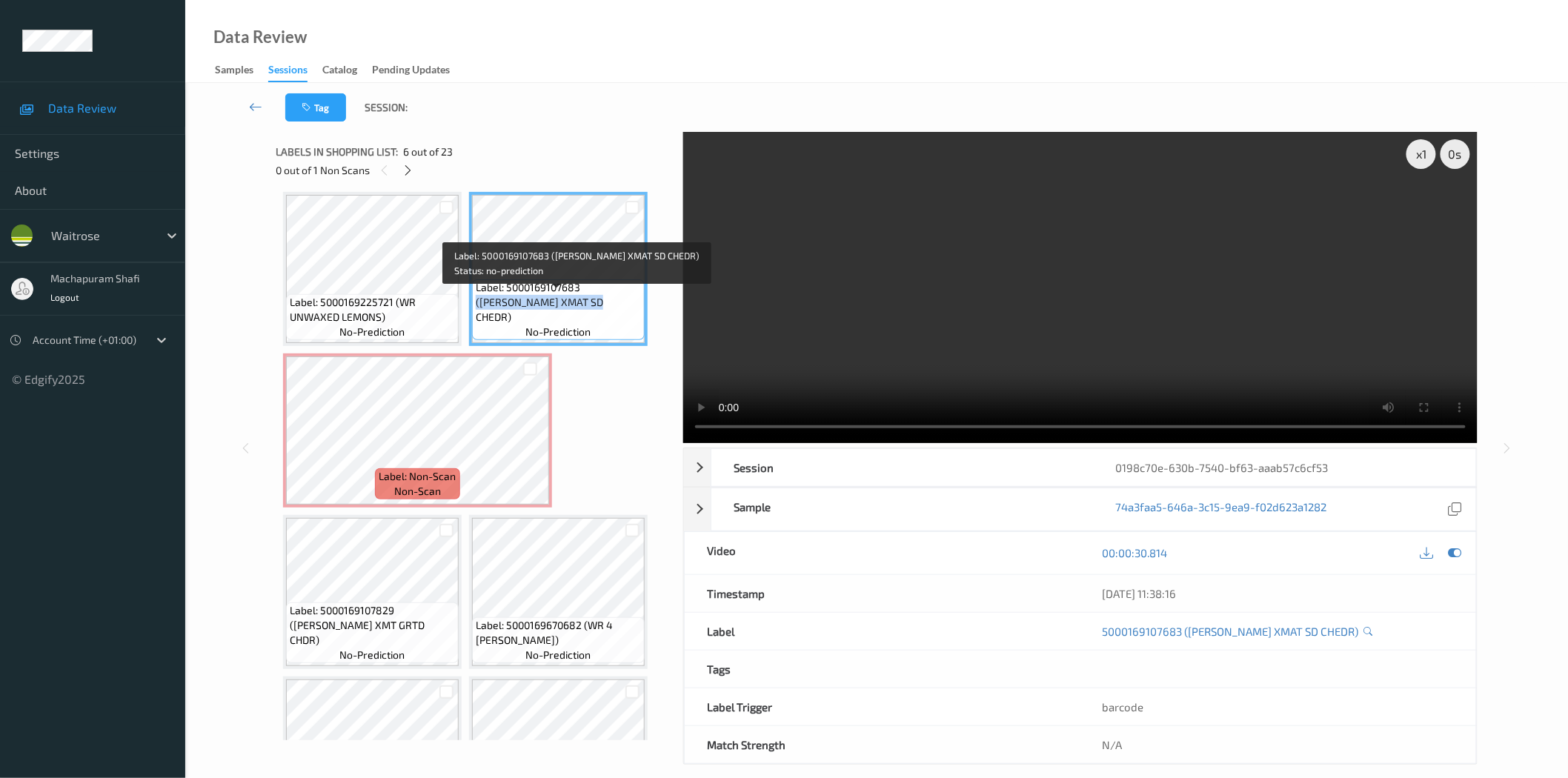
copy span "([PERSON_NAME] XMAT SD CHEDR)"
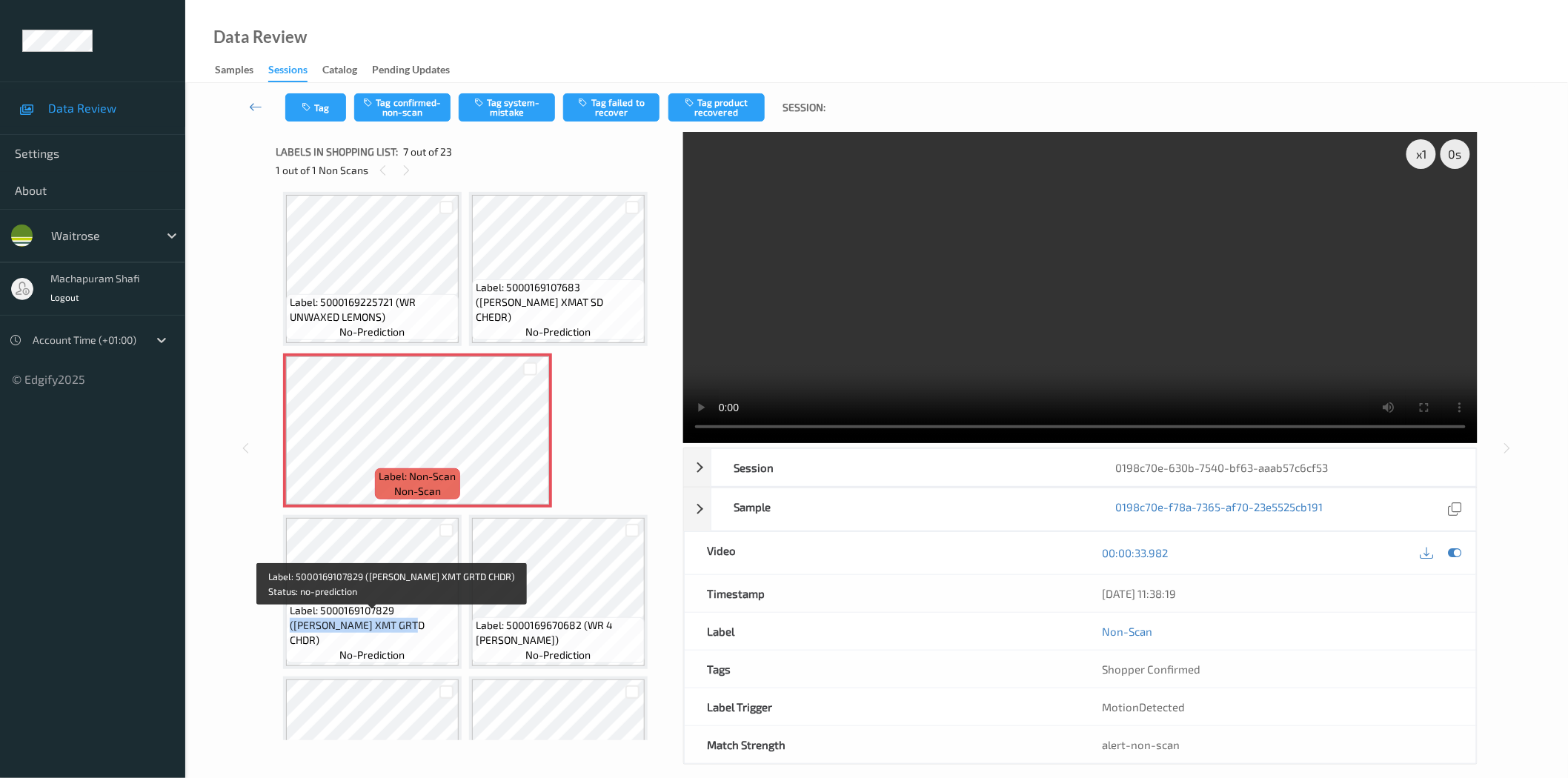
drag, startPoint x: 398, startPoint y: 619, endPoint x: 417, endPoint y: 637, distance: 26.2
click at [417, 637] on span "Label: 5000169107829 ([PERSON_NAME] XMT GRTD CHDR)" at bounding box center [371, 625] width 165 height 44
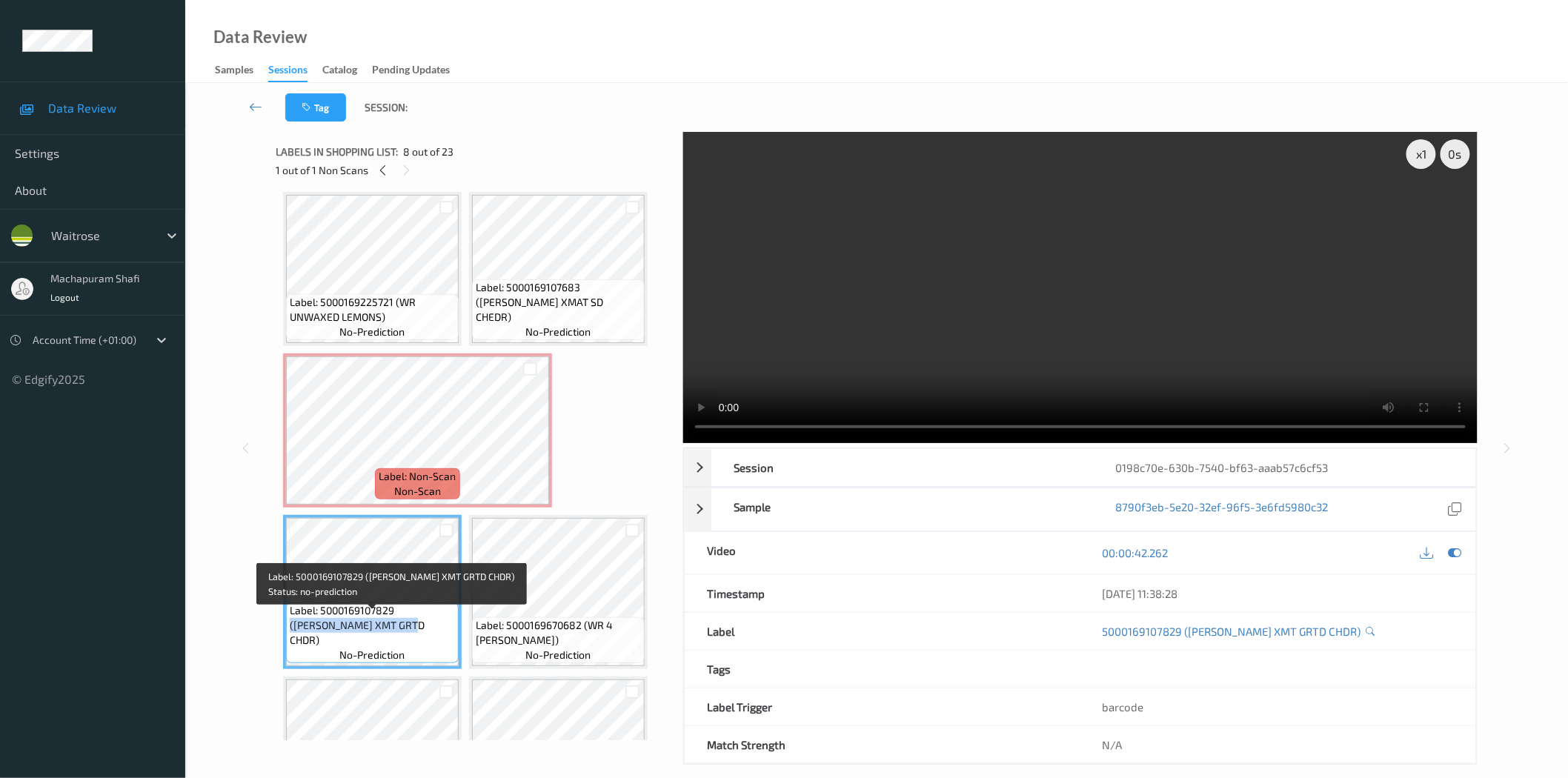
copy span "([PERSON_NAME] XMT GRTD CHDR)"
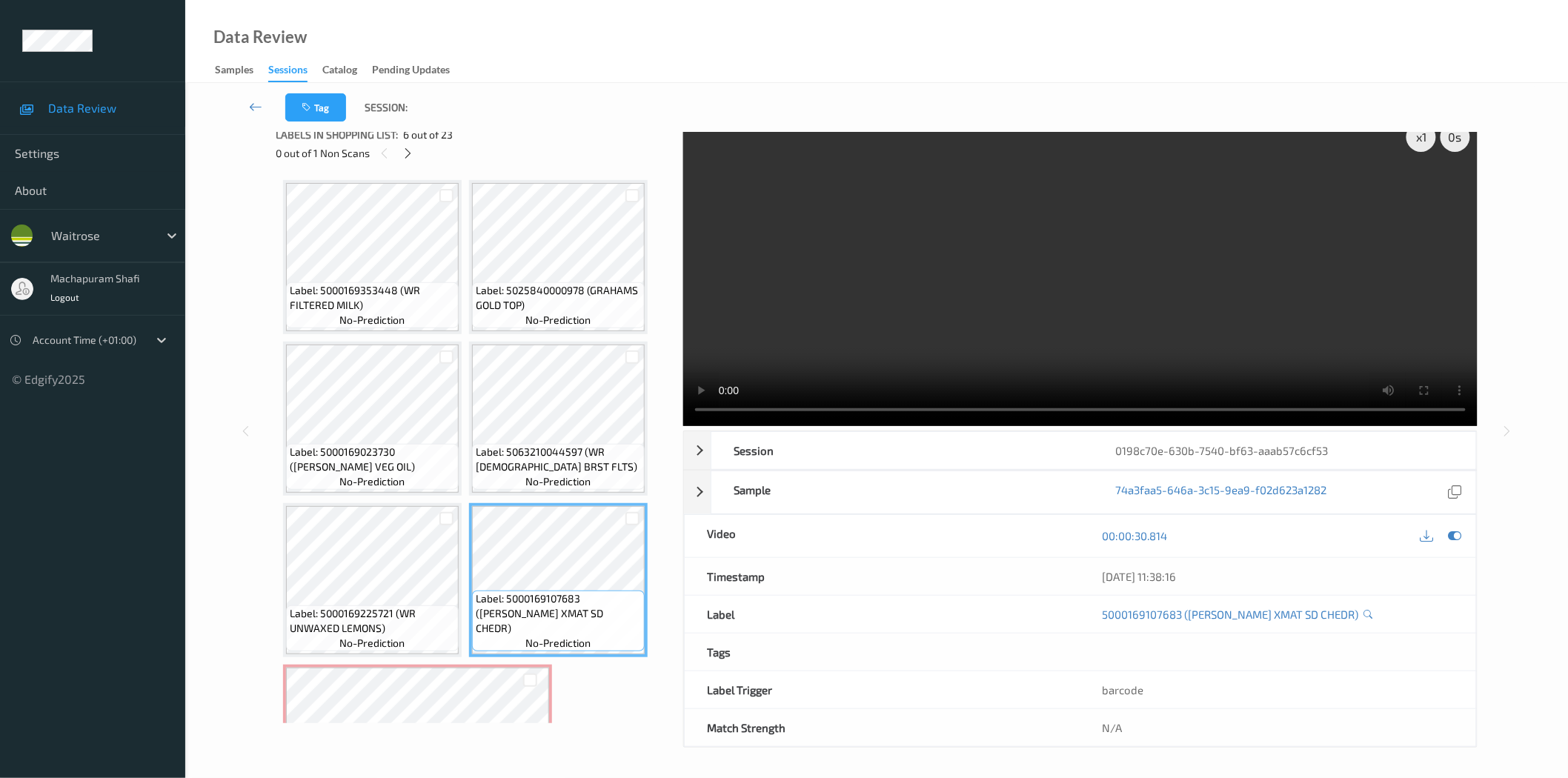
scroll to position [329, 0]
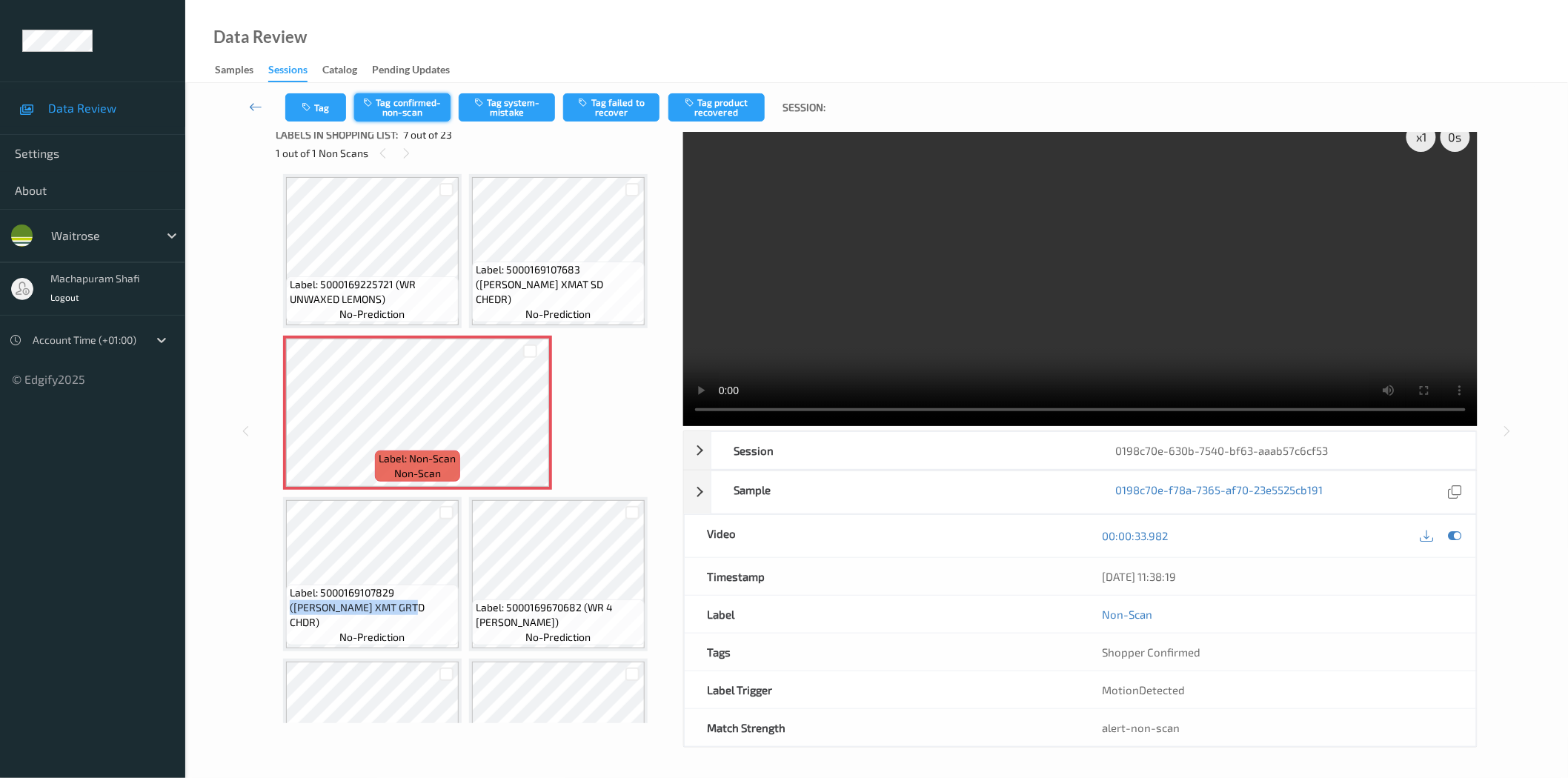
click at [403, 104] on button "Tag confirmed-non-scan" at bounding box center [402, 107] width 96 height 28
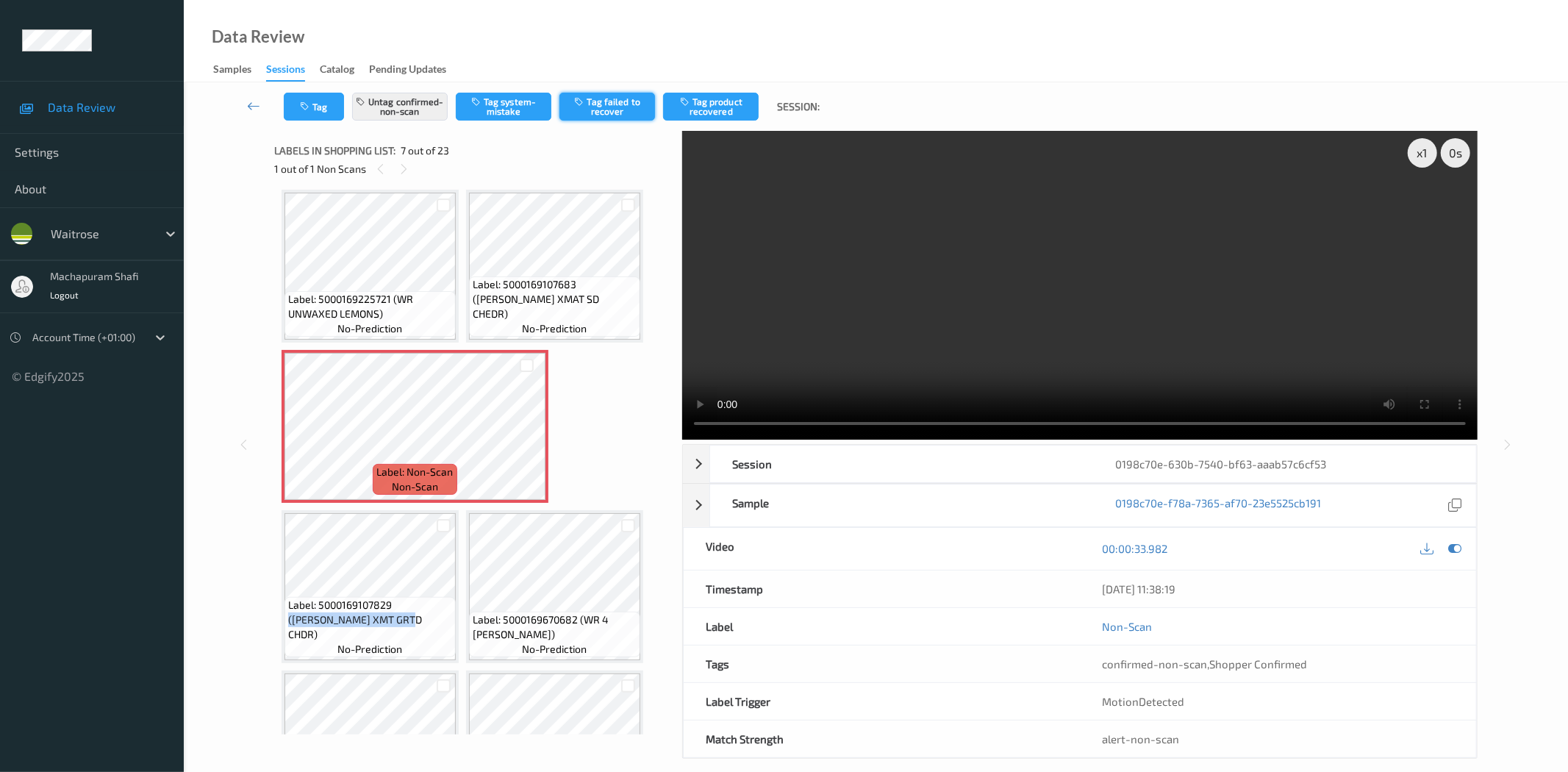
click at [603, 104] on button "Tag failed to recover" at bounding box center [607, 106] width 96 height 28
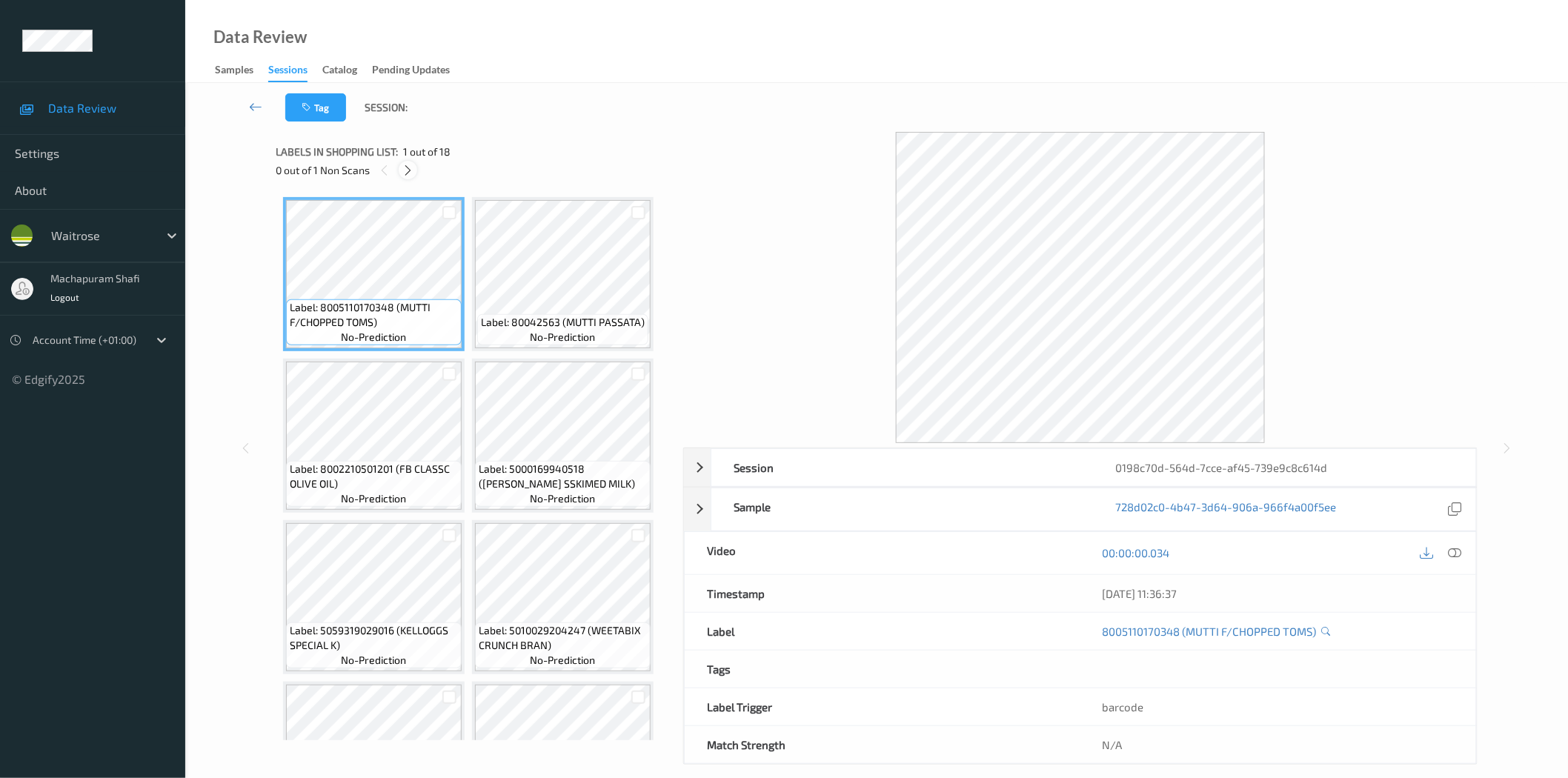
click at [410, 169] on icon at bounding box center [407, 171] width 13 height 14
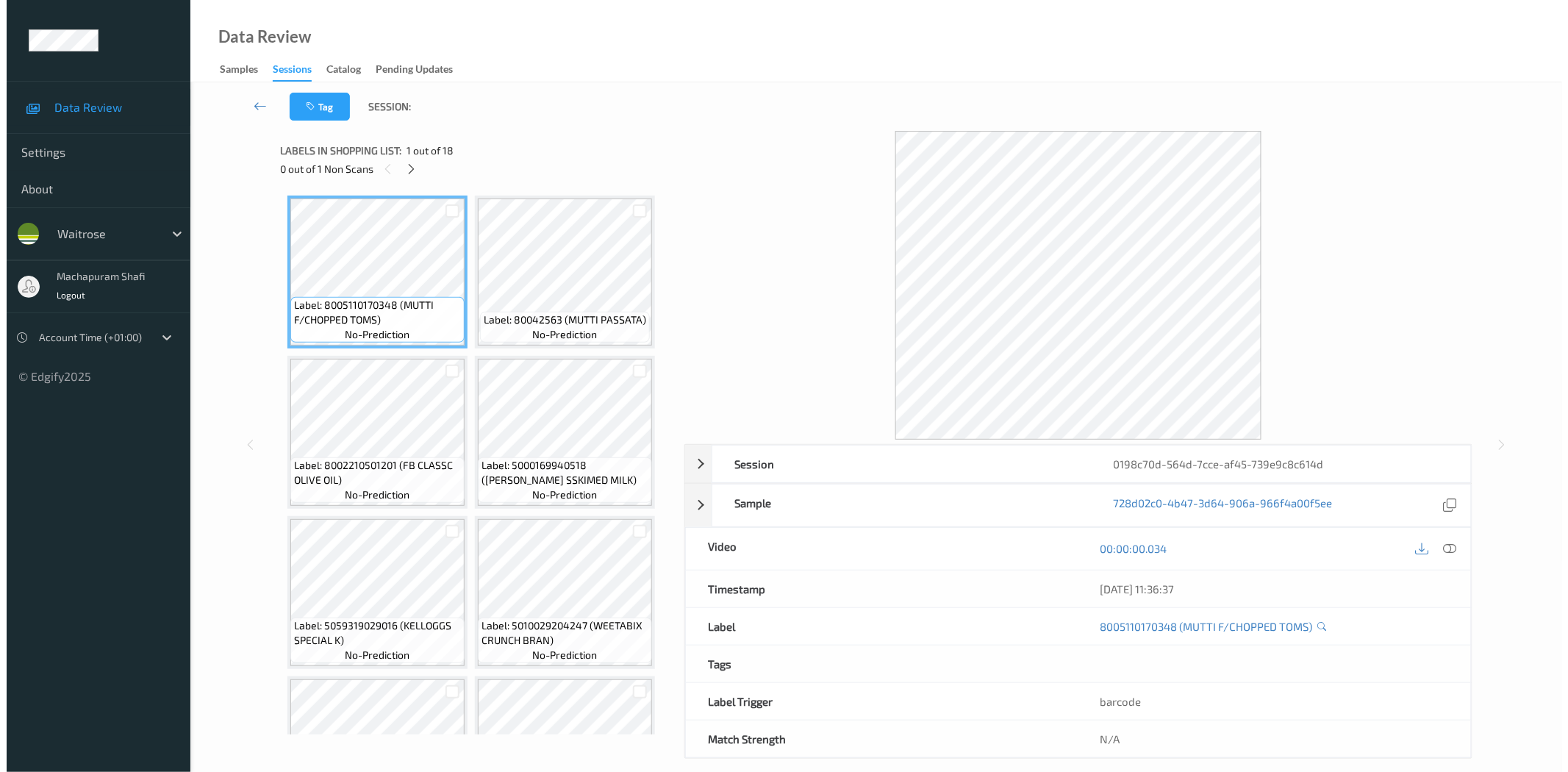
scroll to position [964, 0]
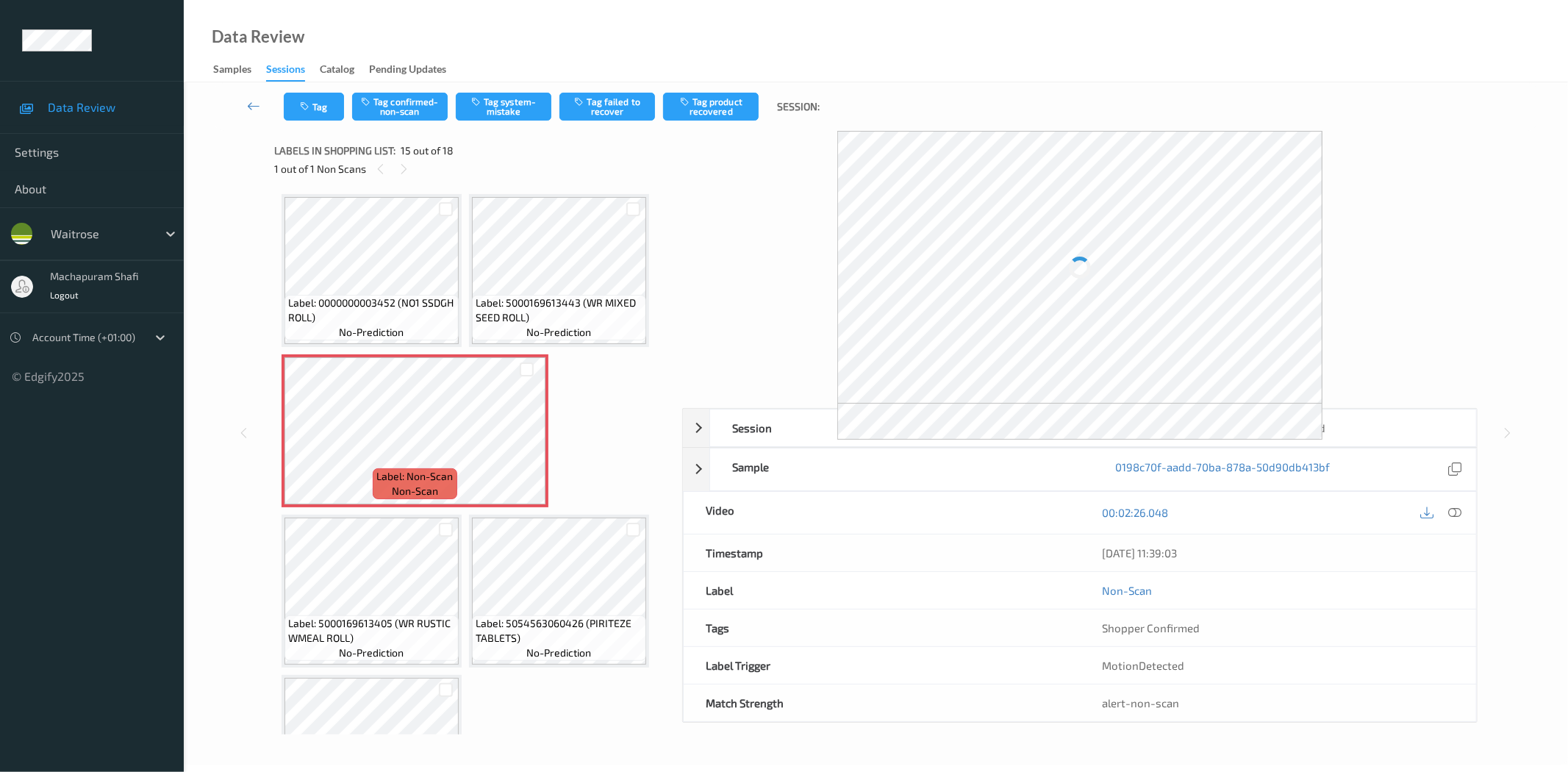
drag, startPoint x: 1459, startPoint y: 515, endPoint x: 1380, endPoint y: 406, distance: 134.6
click at [1459, 515] on icon at bounding box center [1455, 512] width 13 height 13
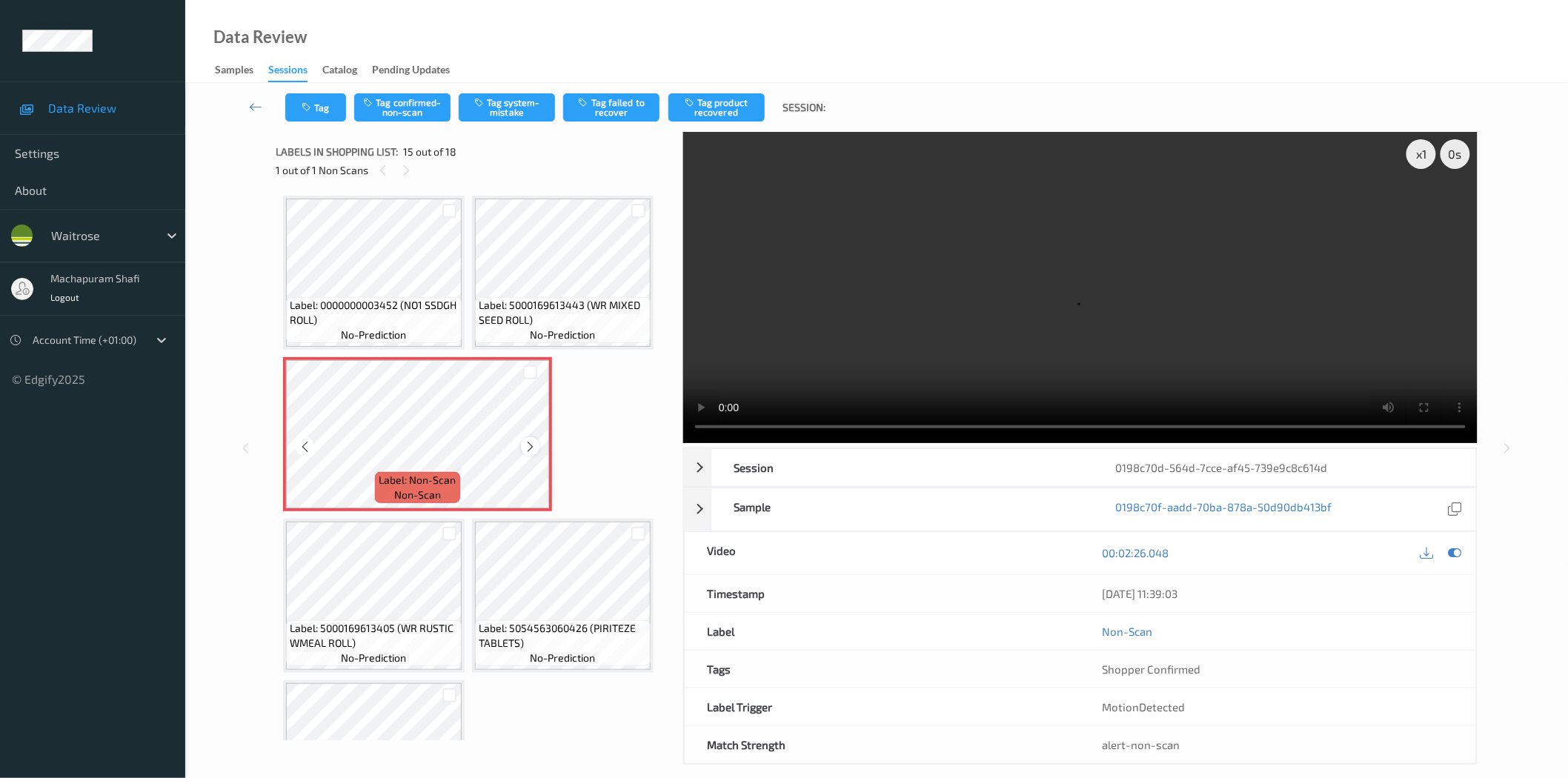
click at [528, 440] on icon at bounding box center [530, 447] width 13 height 14
click at [507, 108] on button "Tag system-mistake" at bounding box center [507, 107] width 96 height 28
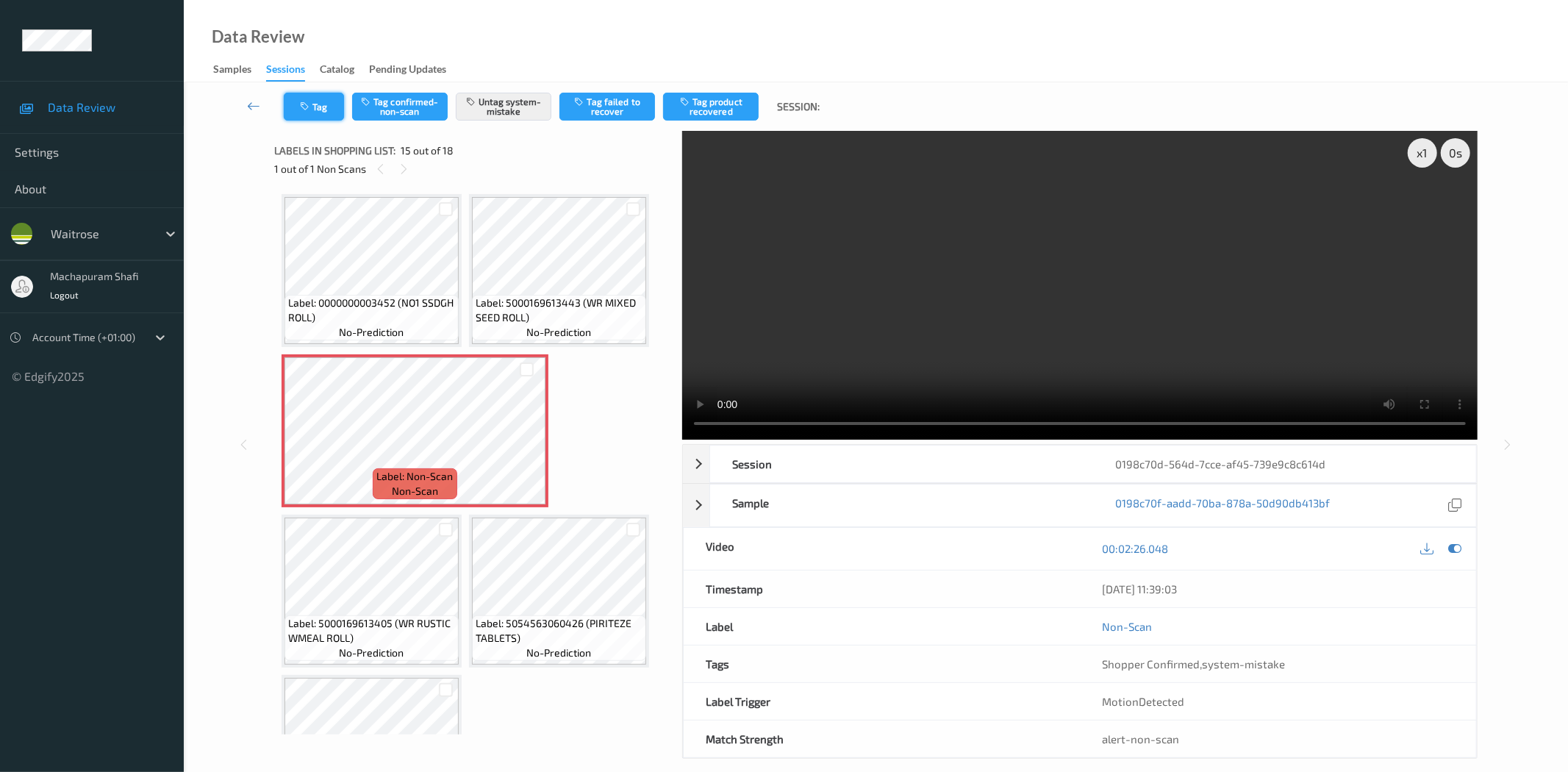
click at [305, 110] on icon "button" at bounding box center [305, 106] width 12 height 11
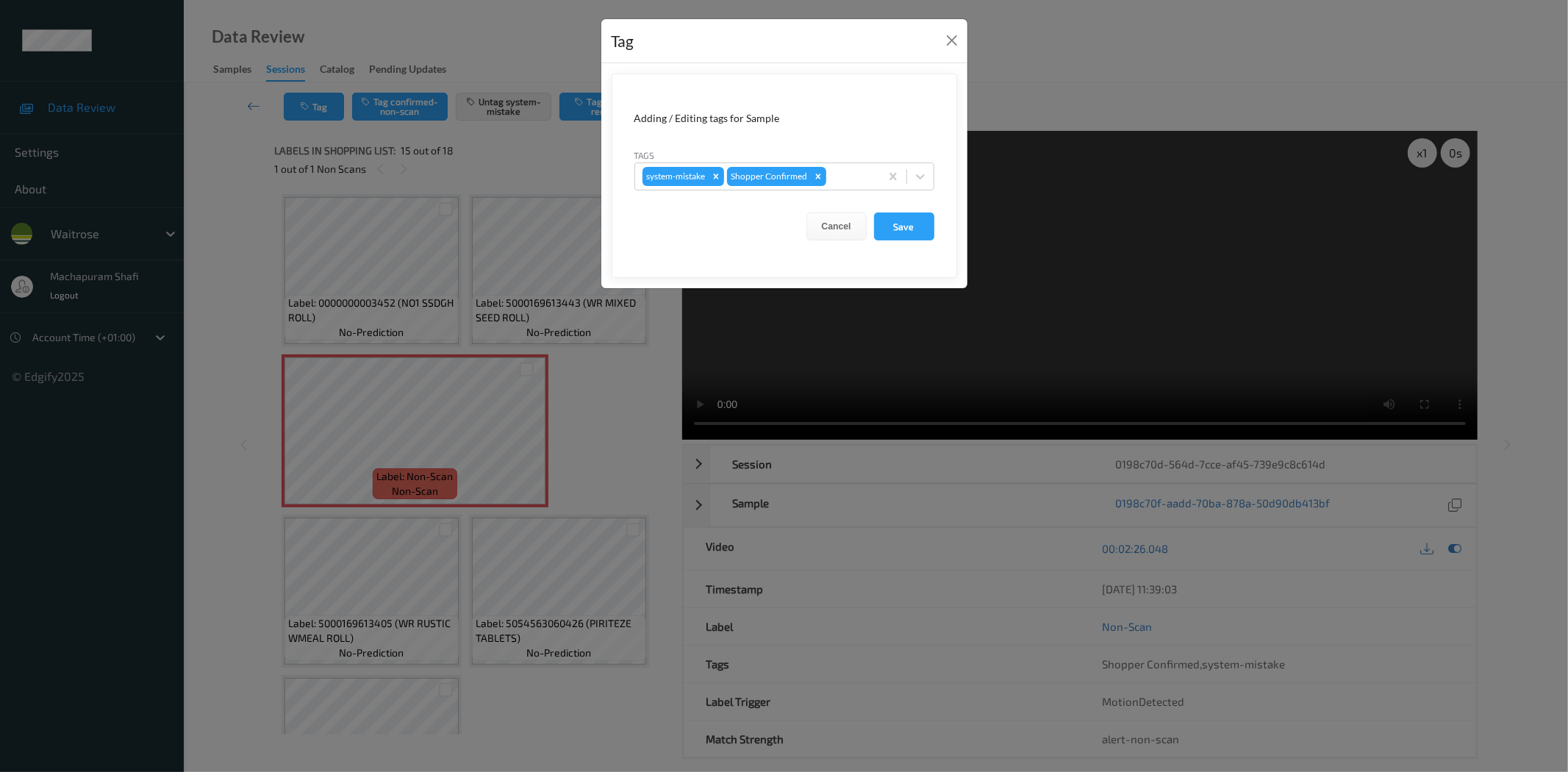
drag, startPoint x: 925, startPoint y: 171, endPoint x: 907, endPoint y: 194, distance: 29.2
click at [924, 170] on icon at bounding box center [920, 176] width 14 height 14
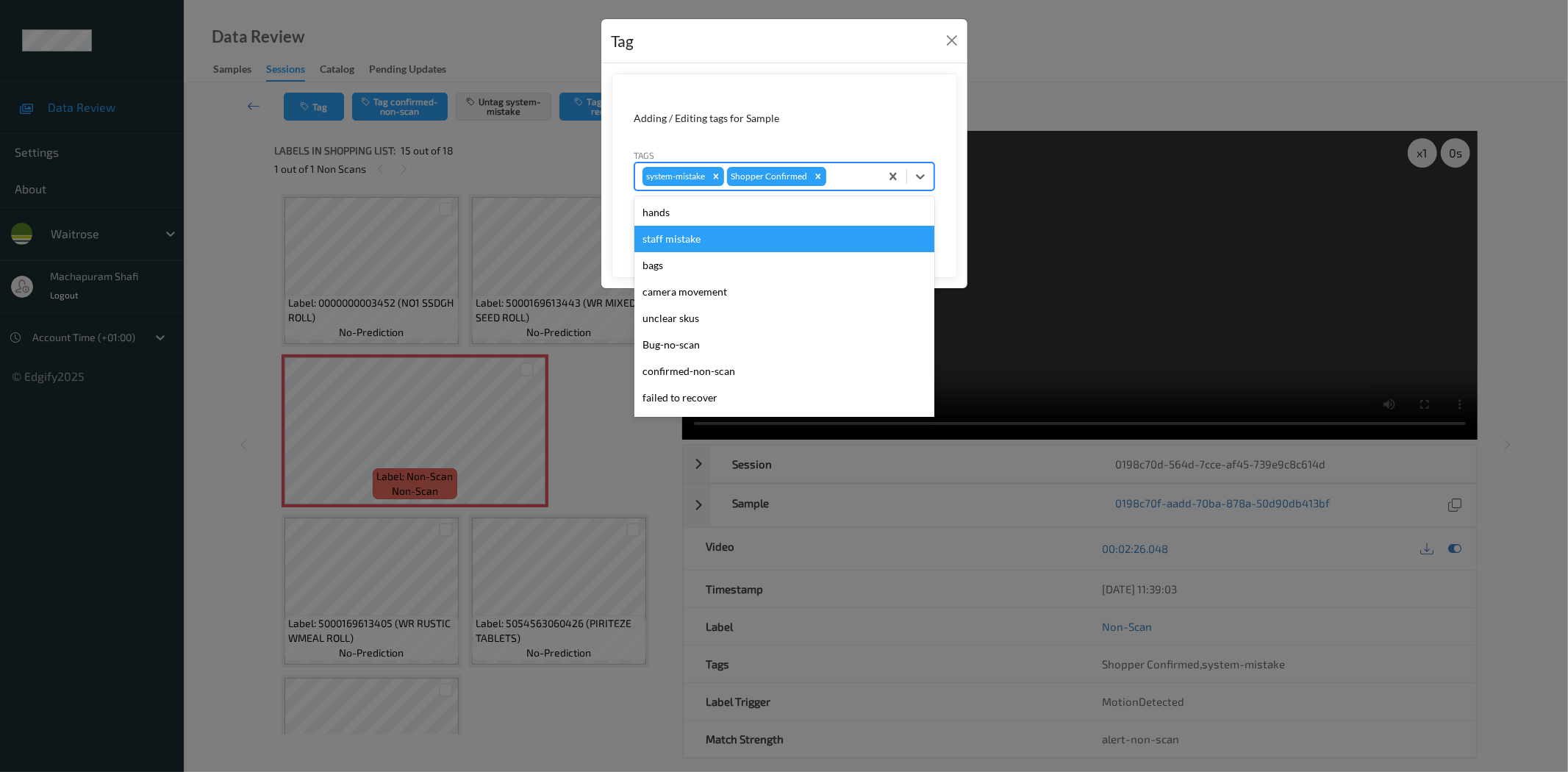
scroll to position [287, 0]
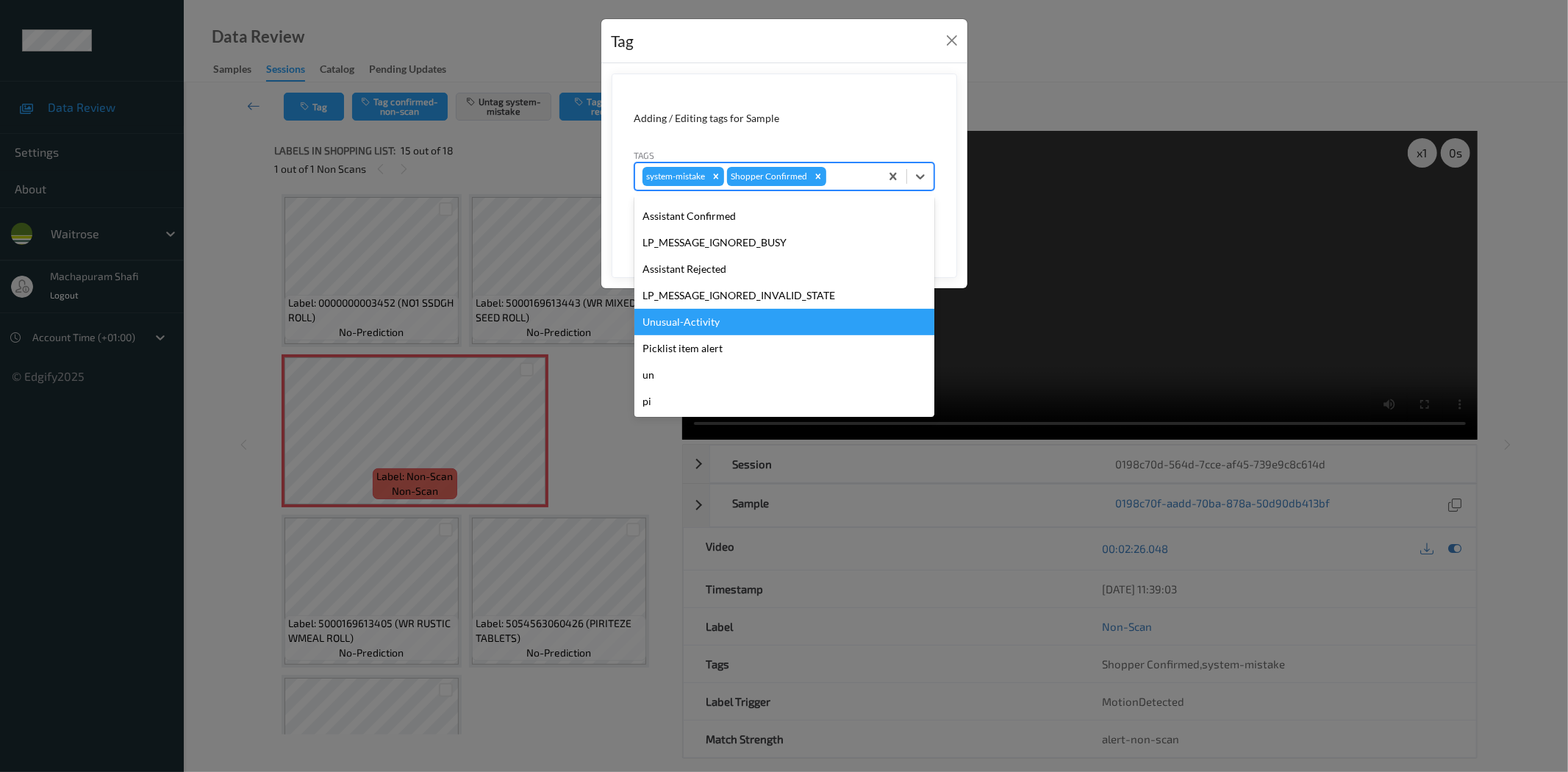
click at [699, 320] on div "Unusual-Activity" at bounding box center [784, 323] width 300 height 27
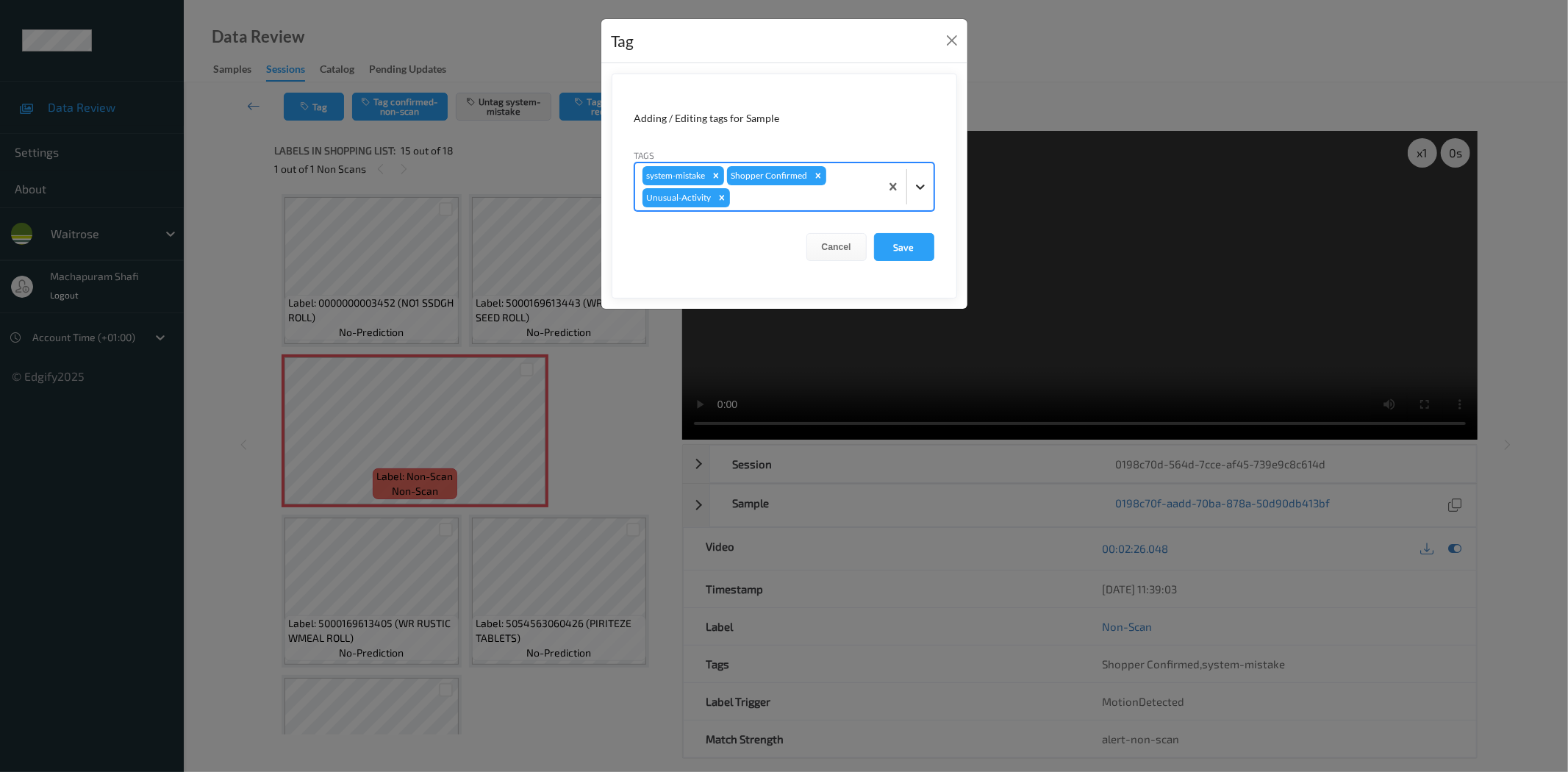
click at [908, 179] on div at bounding box center [921, 187] width 27 height 27
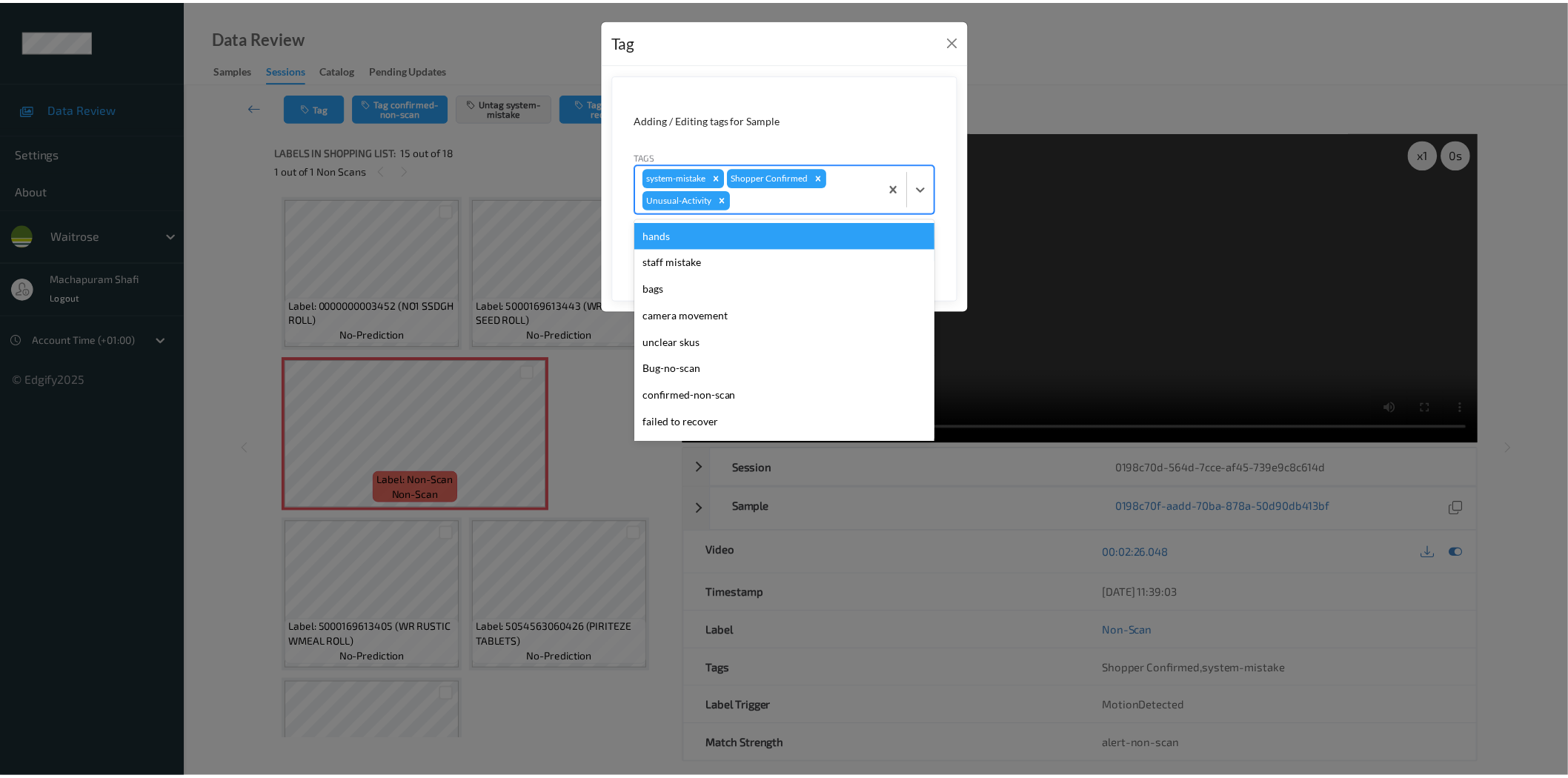
scroll to position [264, 0]
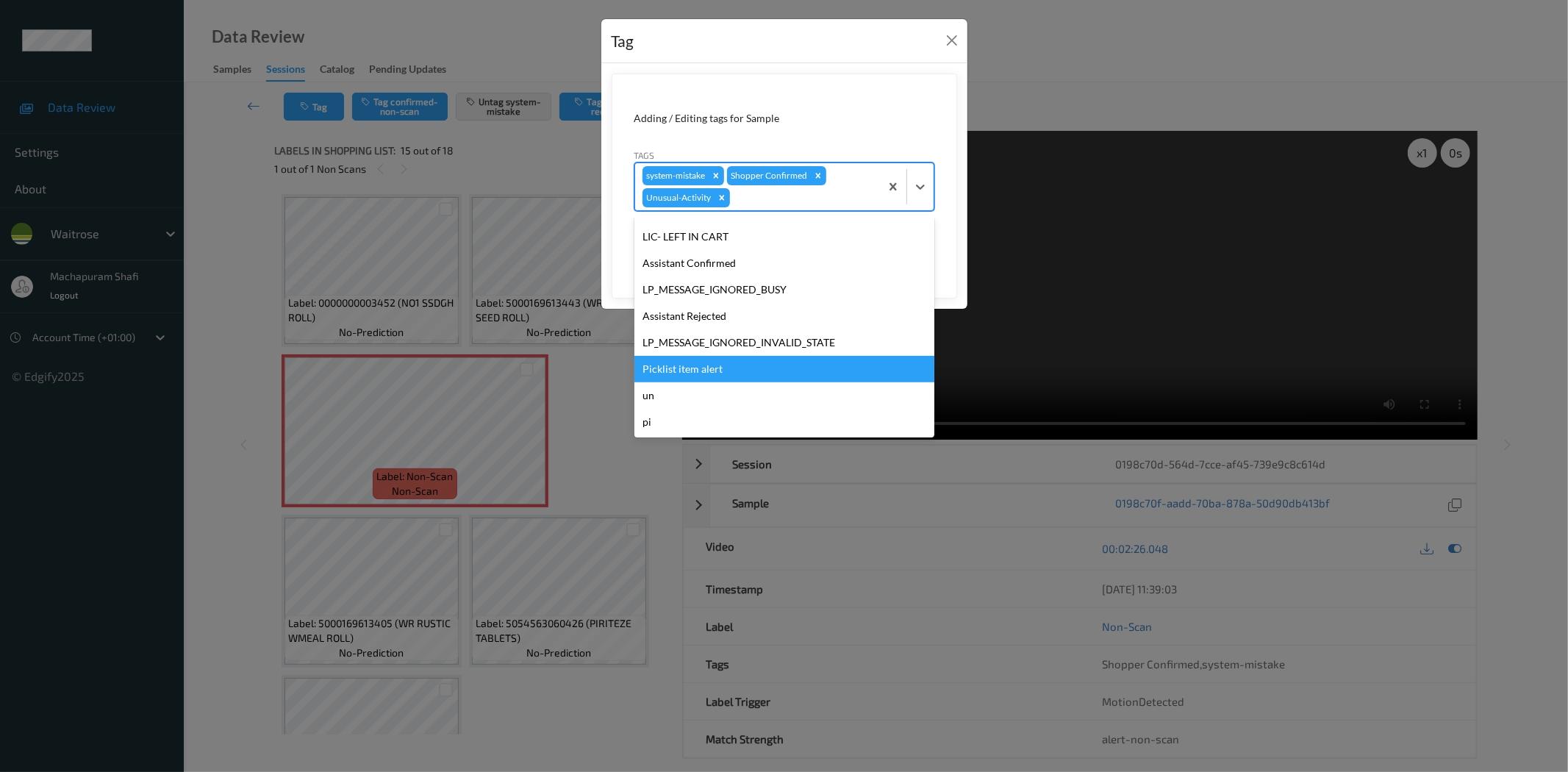
click at [708, 377] on div "Picklist item alert" at bounding box center [784, 370] width 300 height 27
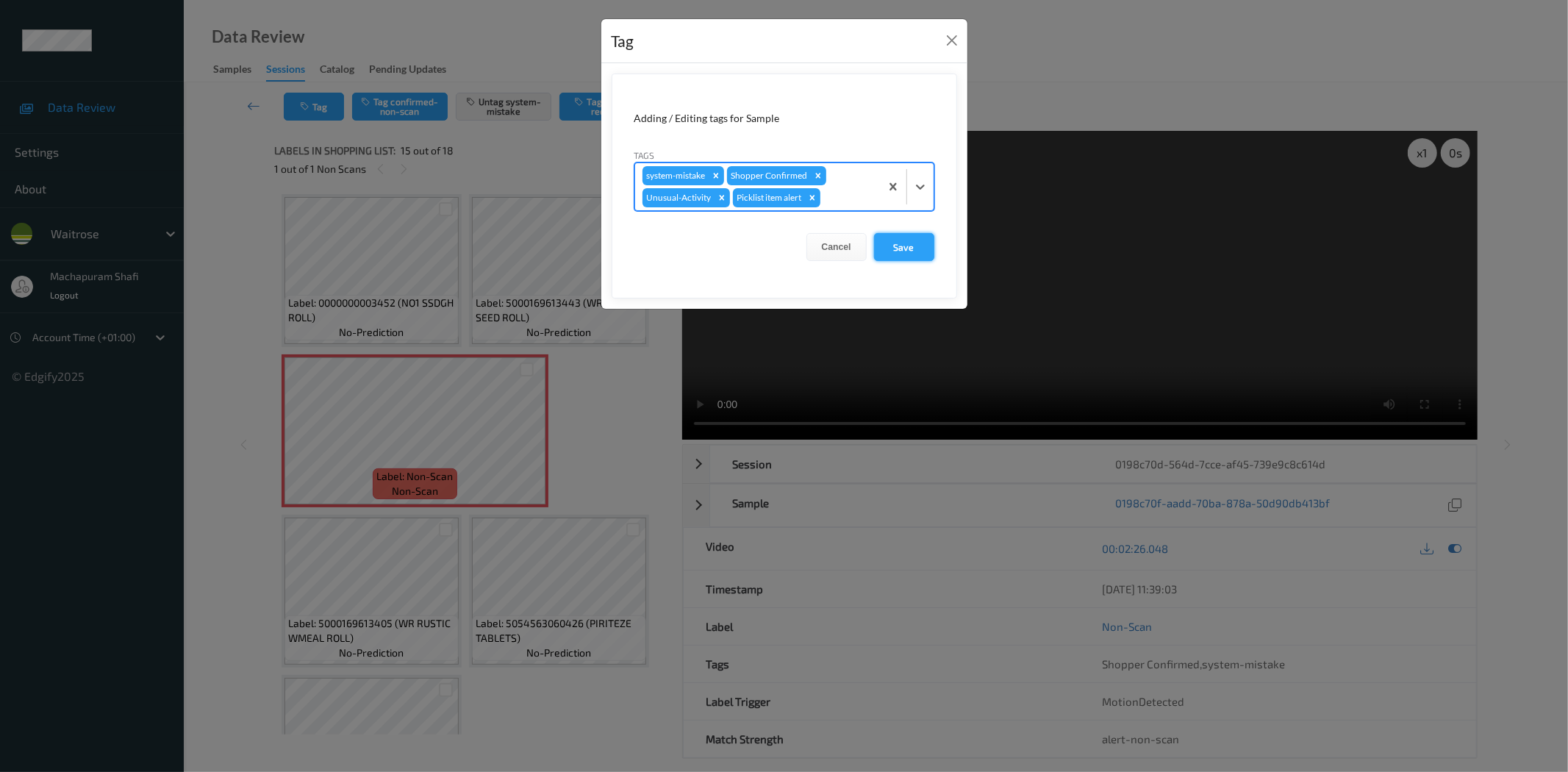
click at [891, 250] on button "Save" at bounding box center [904, 246] width 60 height 28
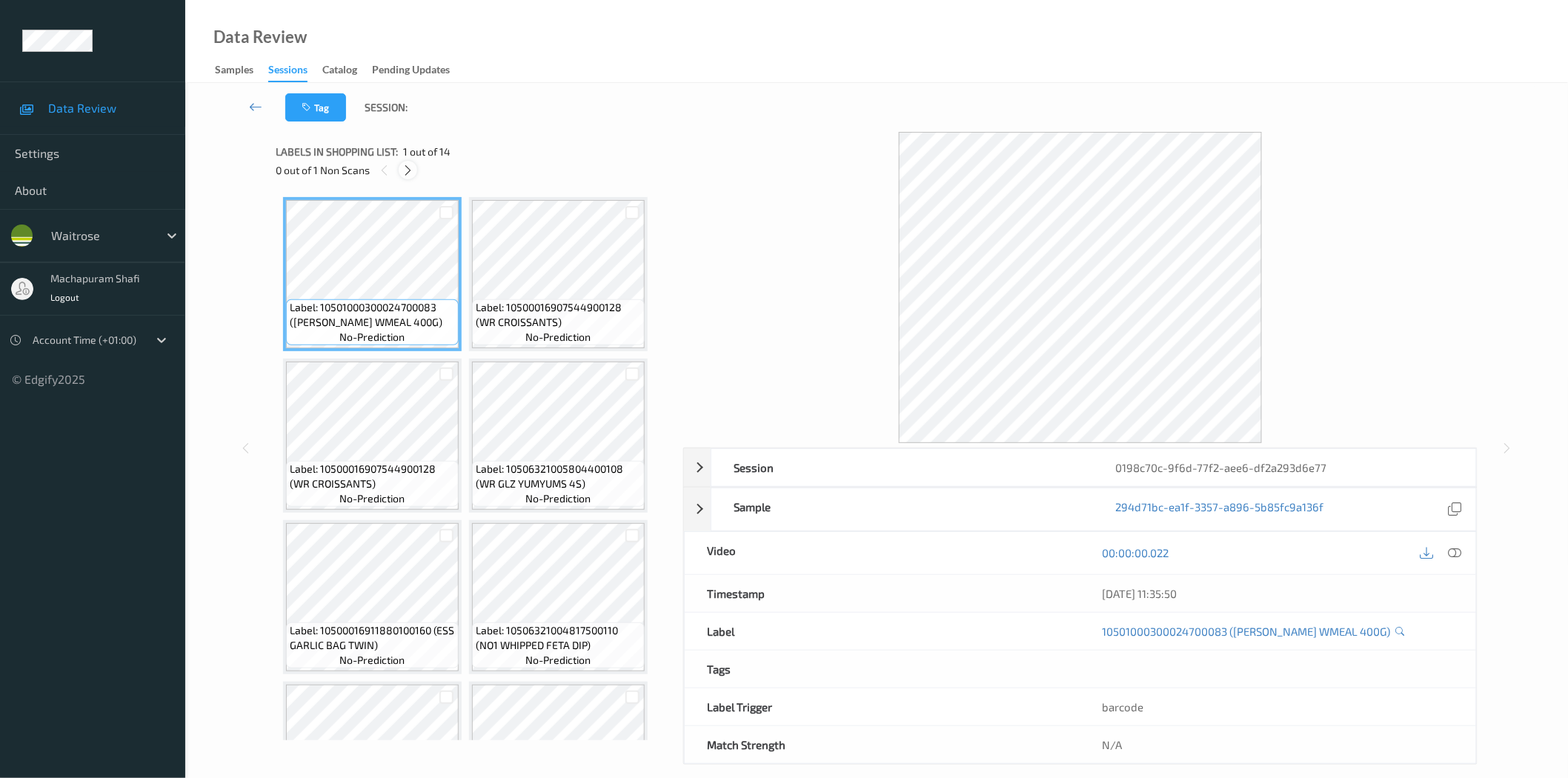
click at [412, 166] on icon at bounding box center [407, 171] width 13 height 14
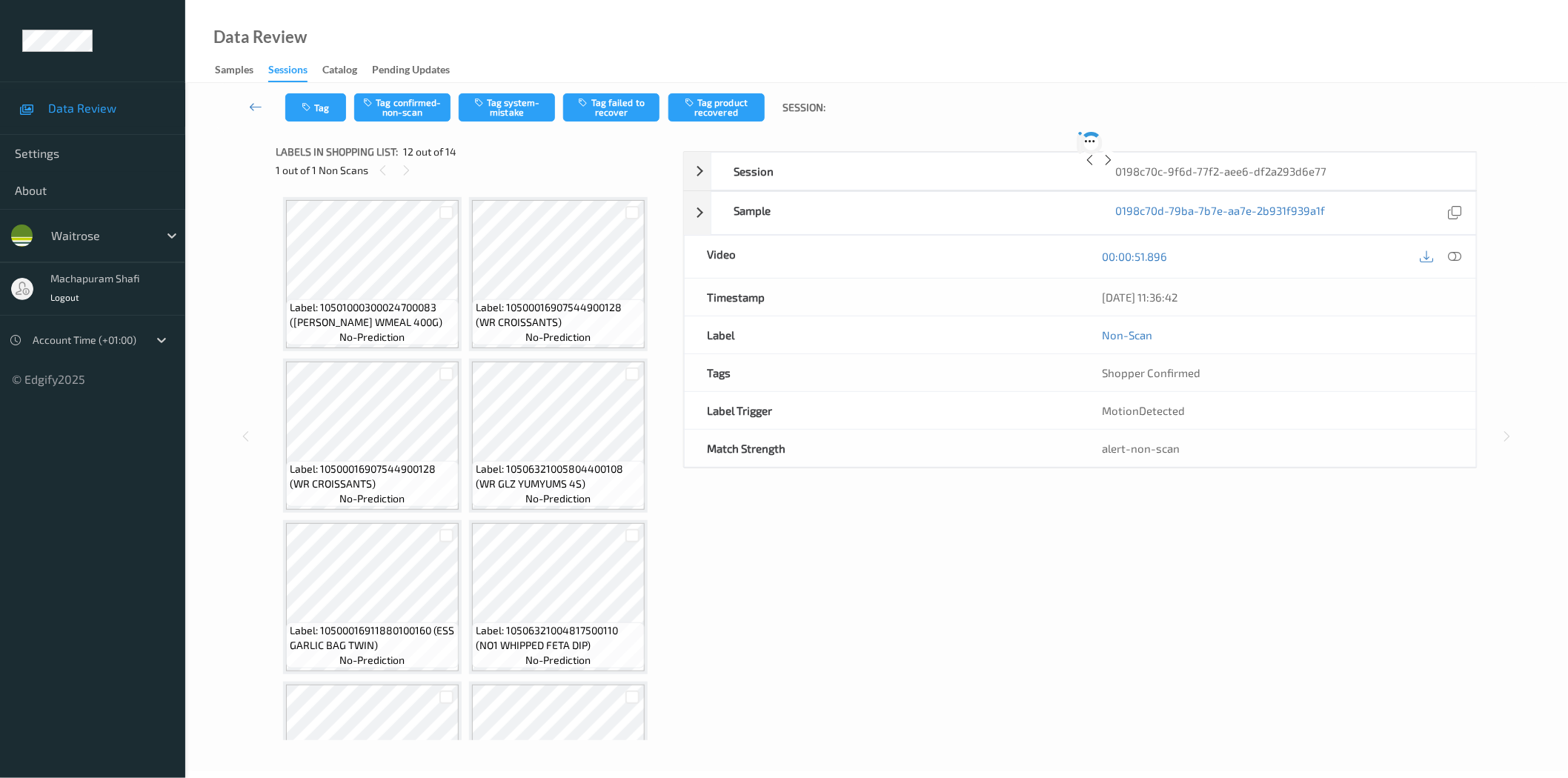
scroll to position [741, 0]
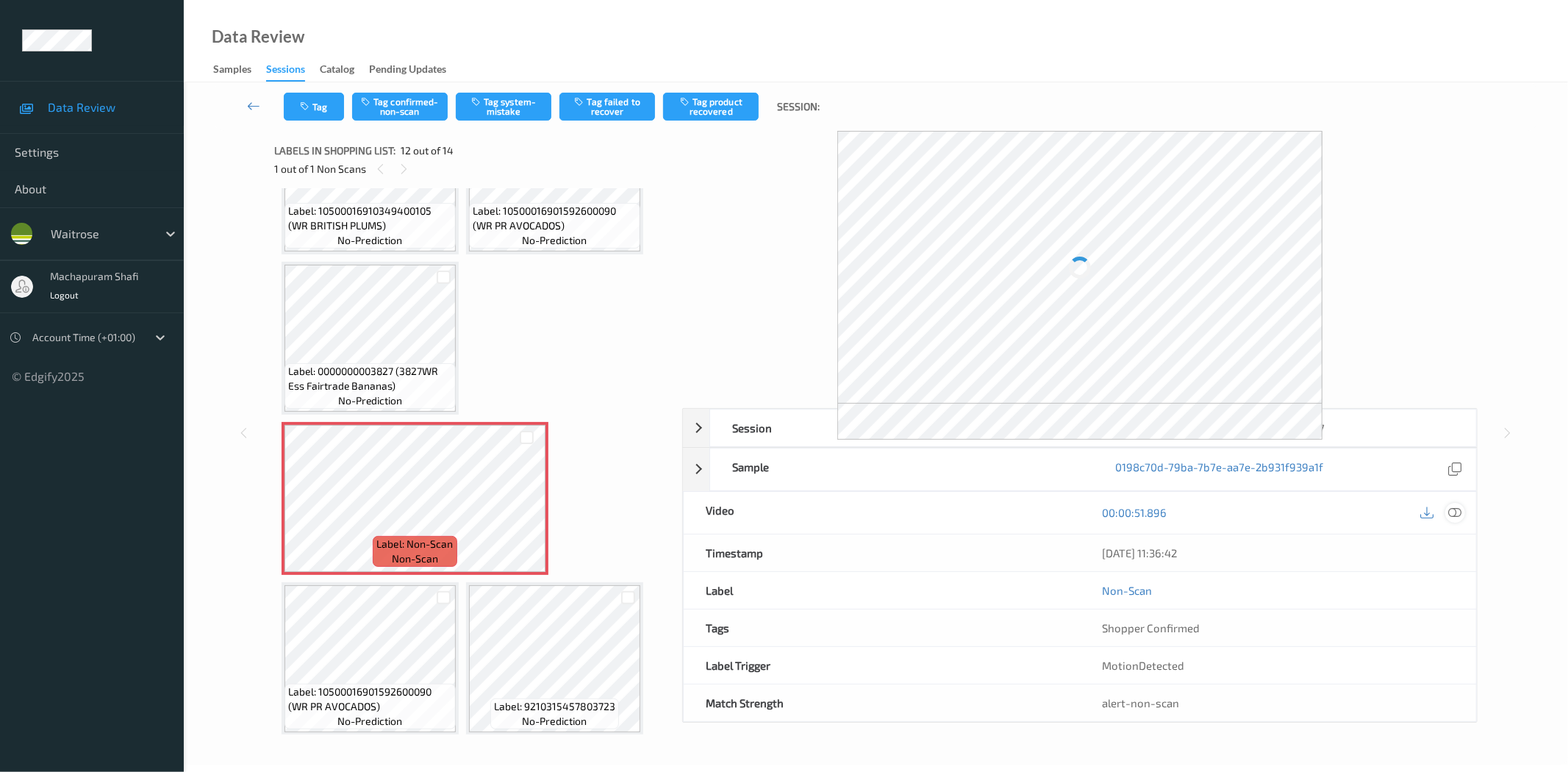
click at [1458, 515] on icon at bounding box center [1455, 512] width 13 height 13
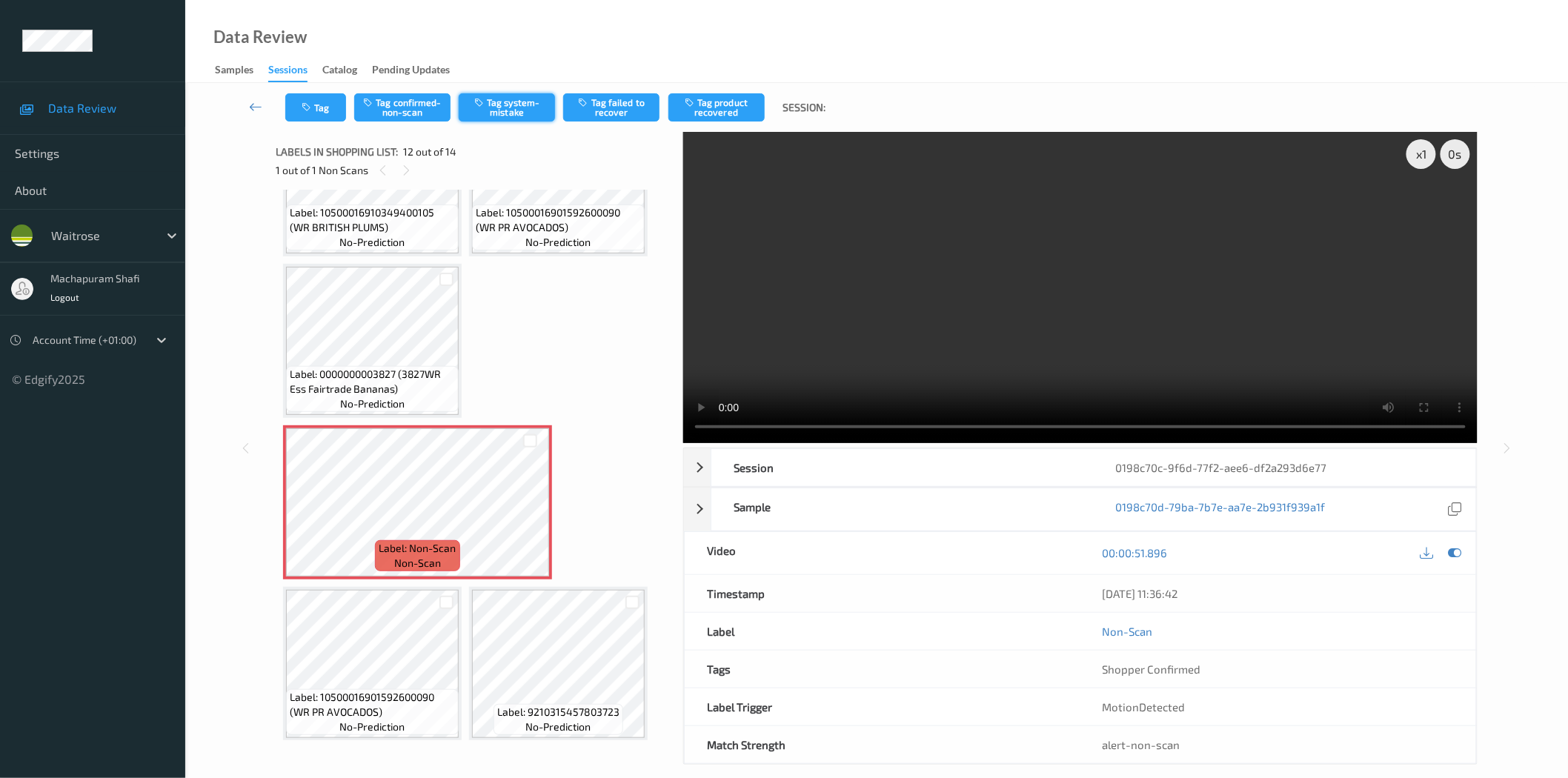
click at [530, 112] on button "Tag system-mistake" at bounding box center [507, 107] width 96 height 28
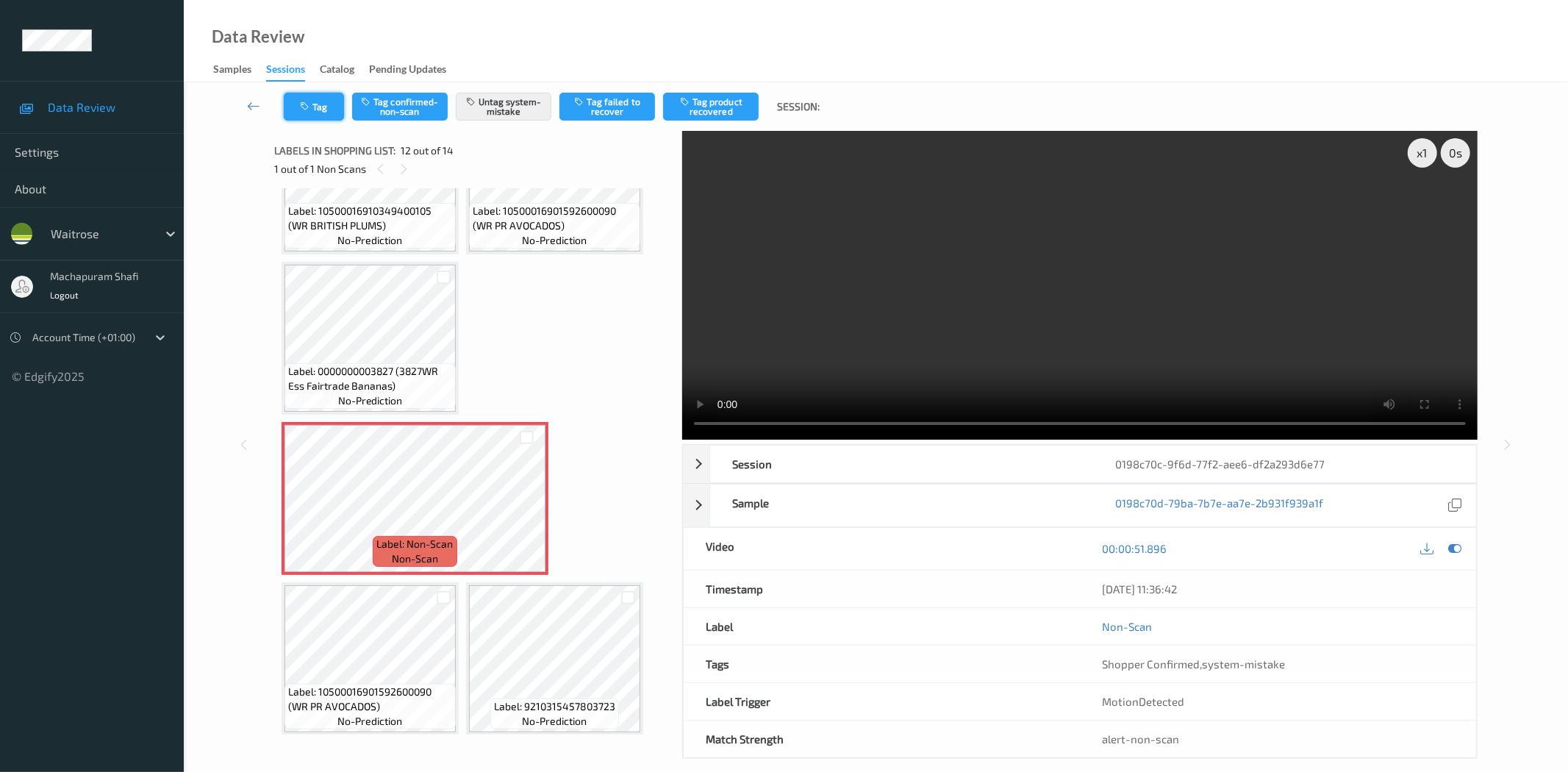
click at [300, 103] on icon "button" at bounding box center [305, 106] width 12 height 11
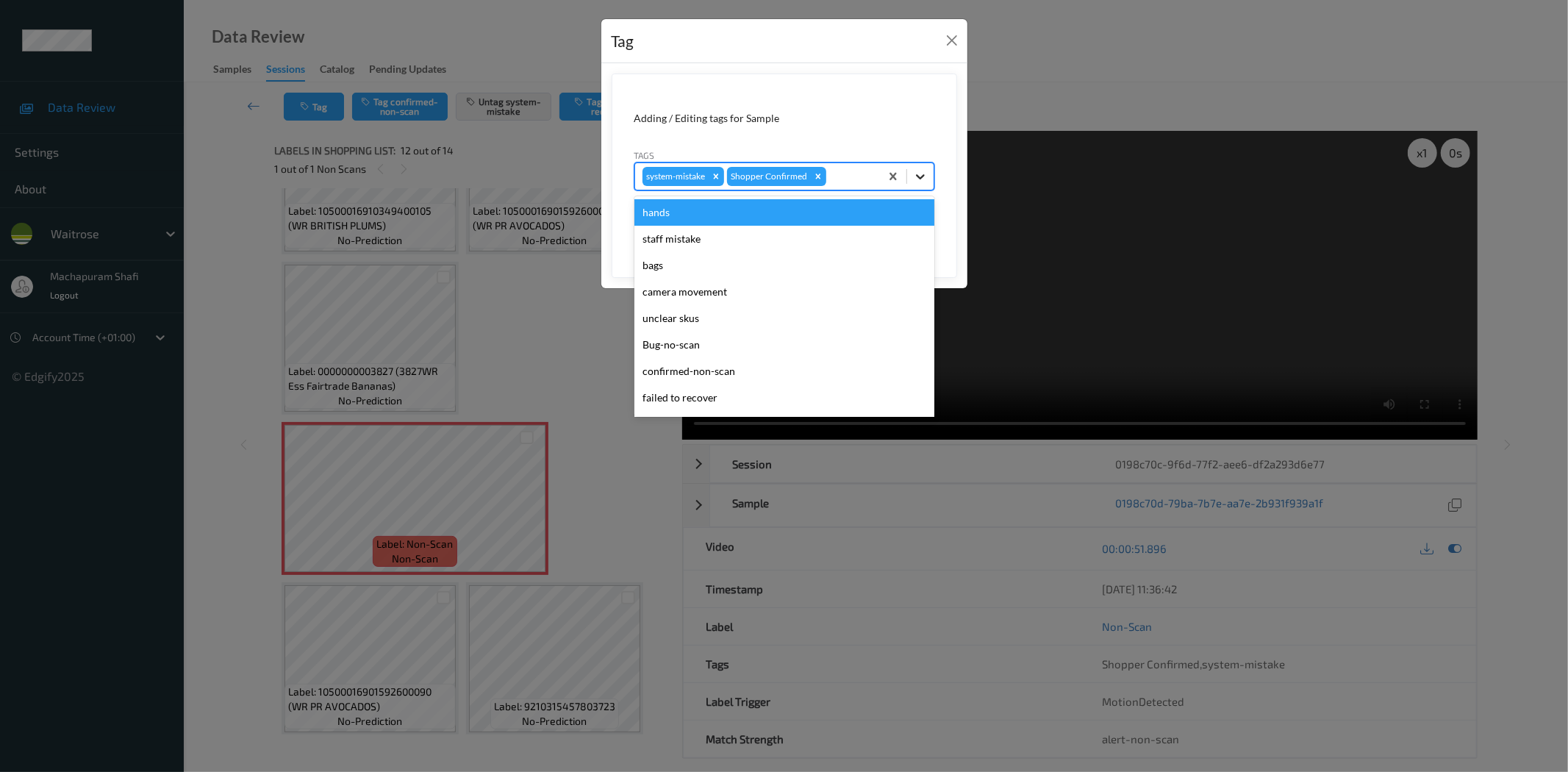
click at [930, 172] on div at bounding box center [921, 176] width 27 height 27
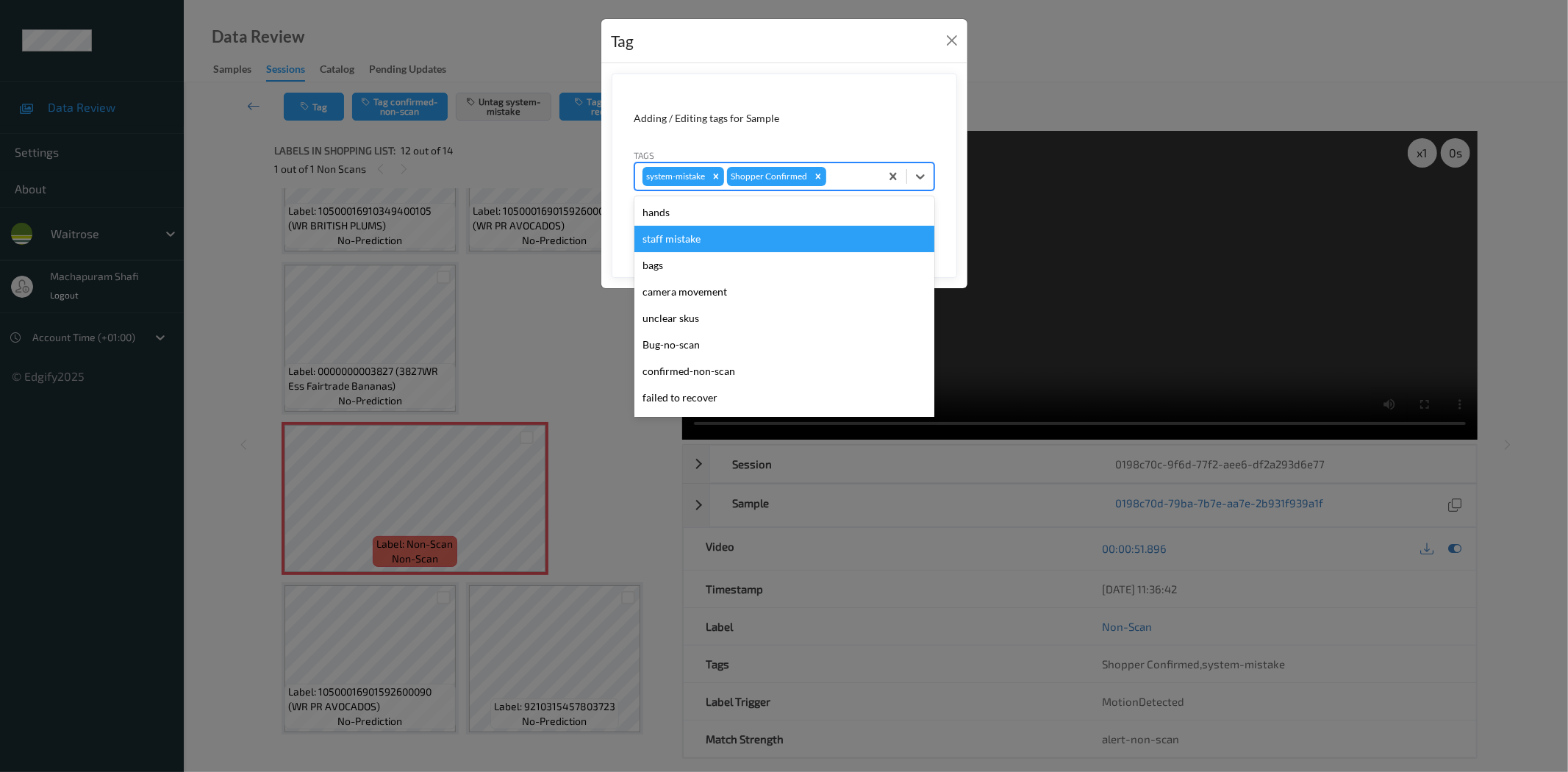
scroll to position [287, 0]
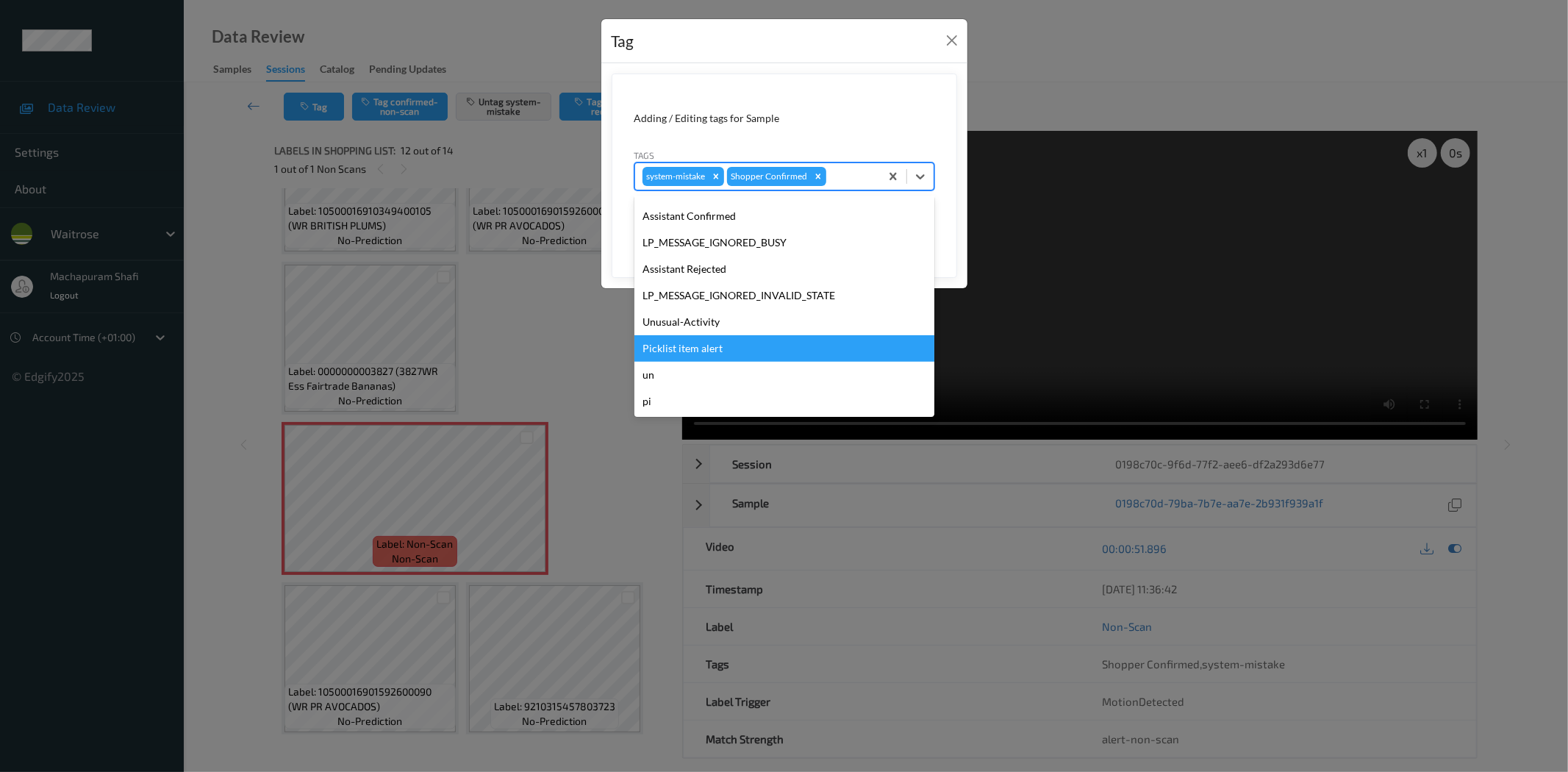
click at [687, 329] on div "Unusual-Activity" at bounding box center [784, 323] width 300 height 27
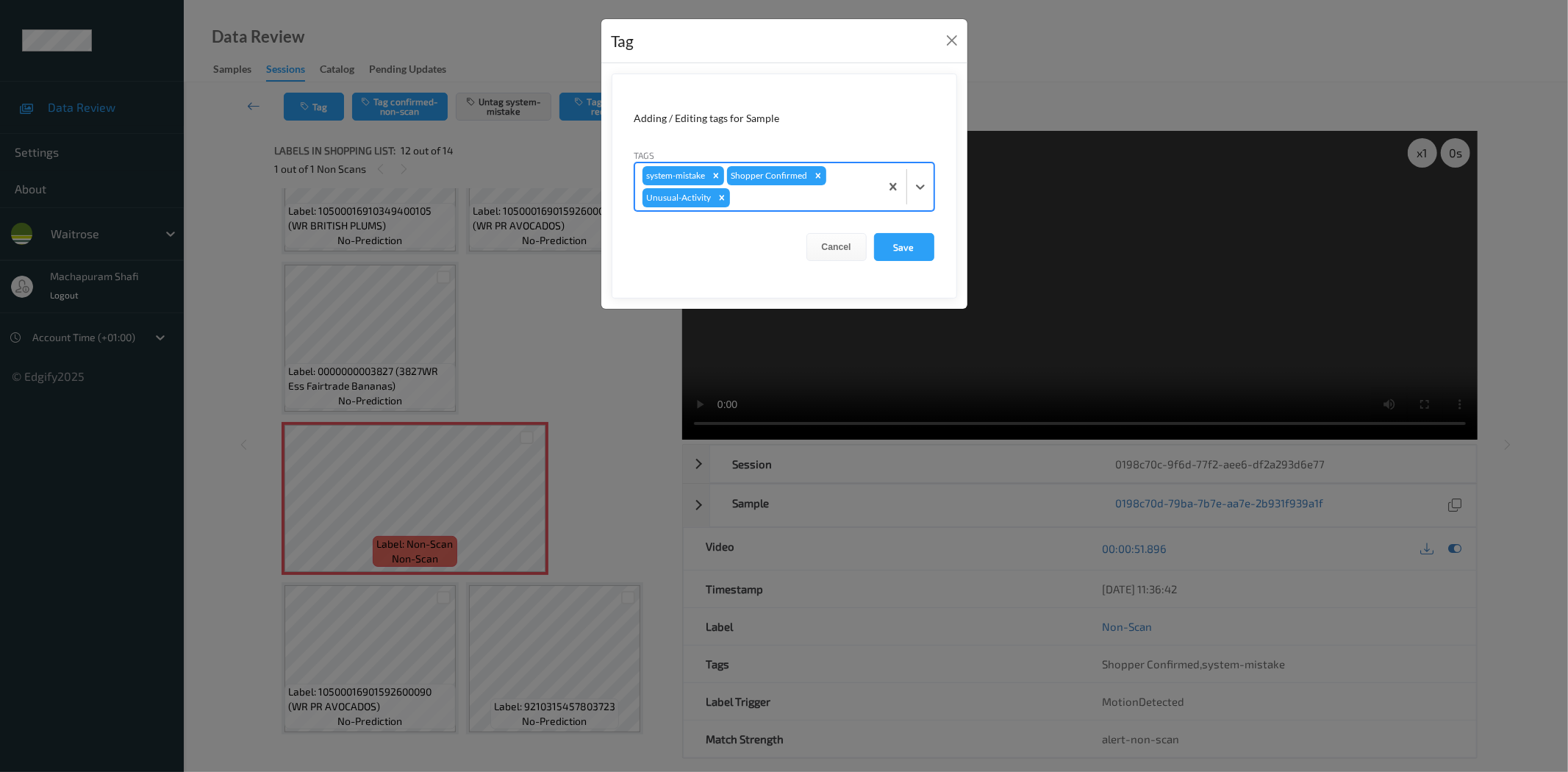
drag, startPoint x: 920, startPoint y: 184, endPoint x: 909, endPoint y: 204, distance: 22.8
click at [921, 182] on icon at bounding box center [920, 186] width 14 height 14
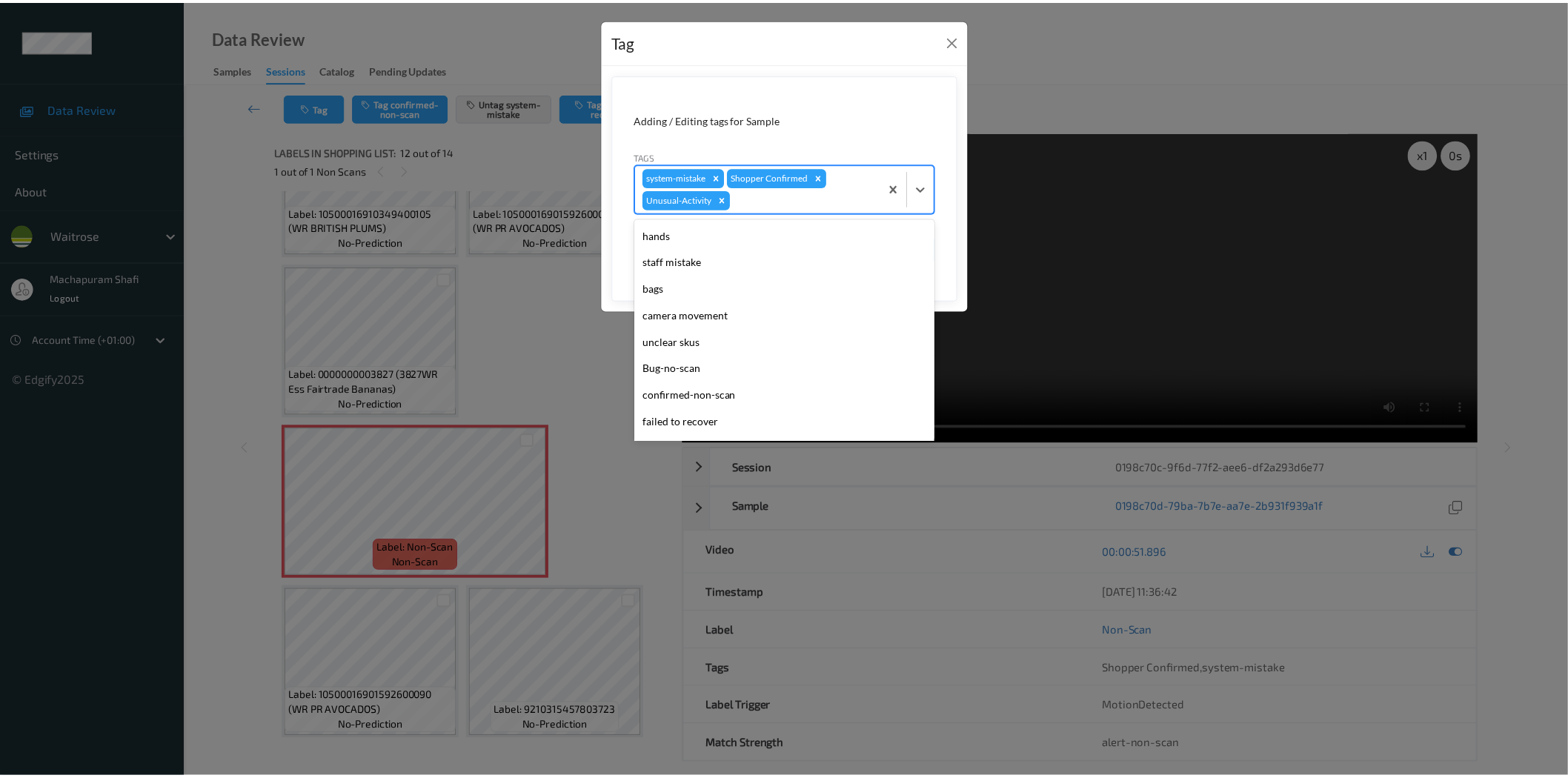
scroll to position [264, 0]
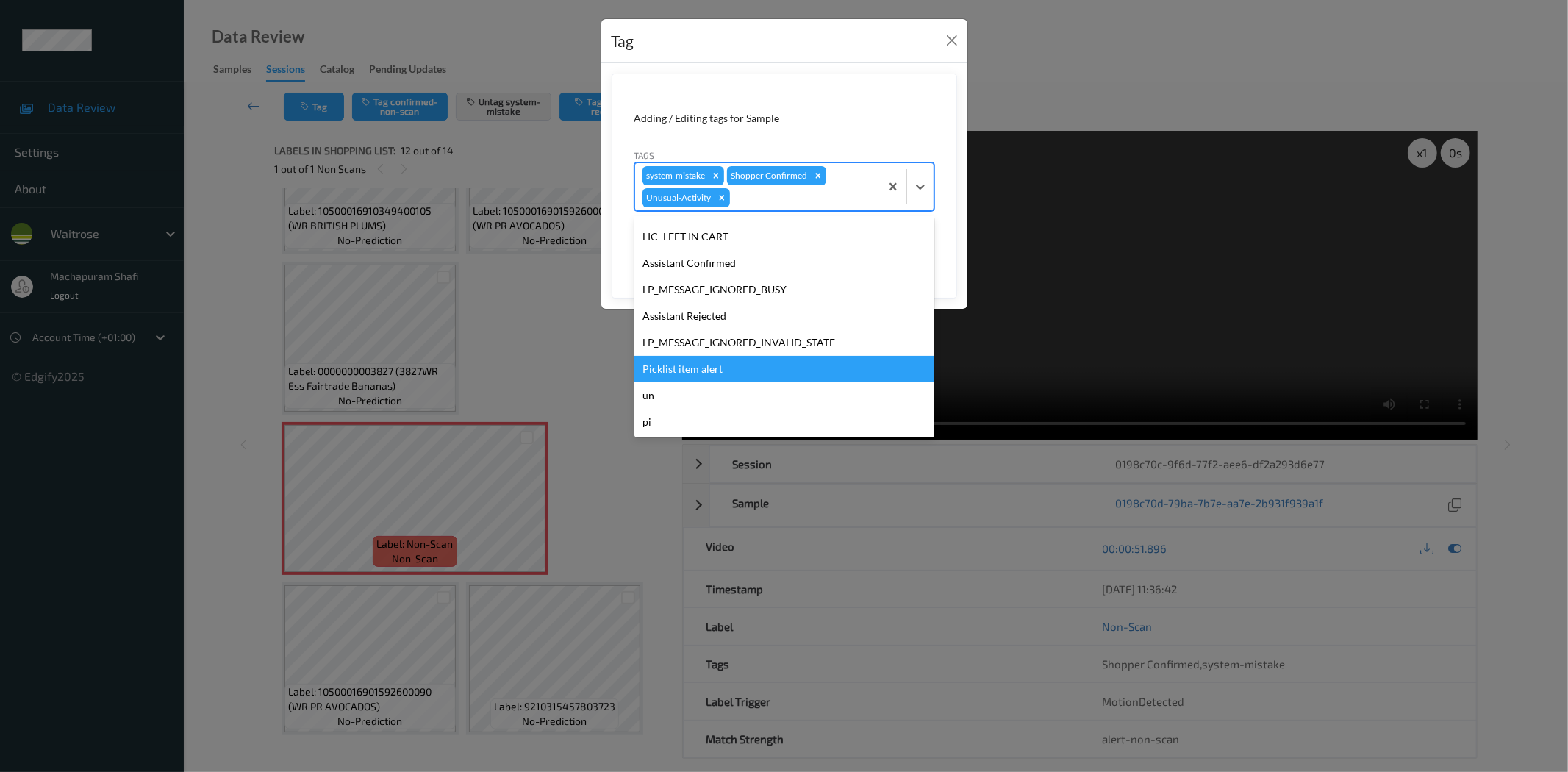
click at [673, 372] on div "Picklist item alert" at bounding box center [784, 370] width 300 height 27
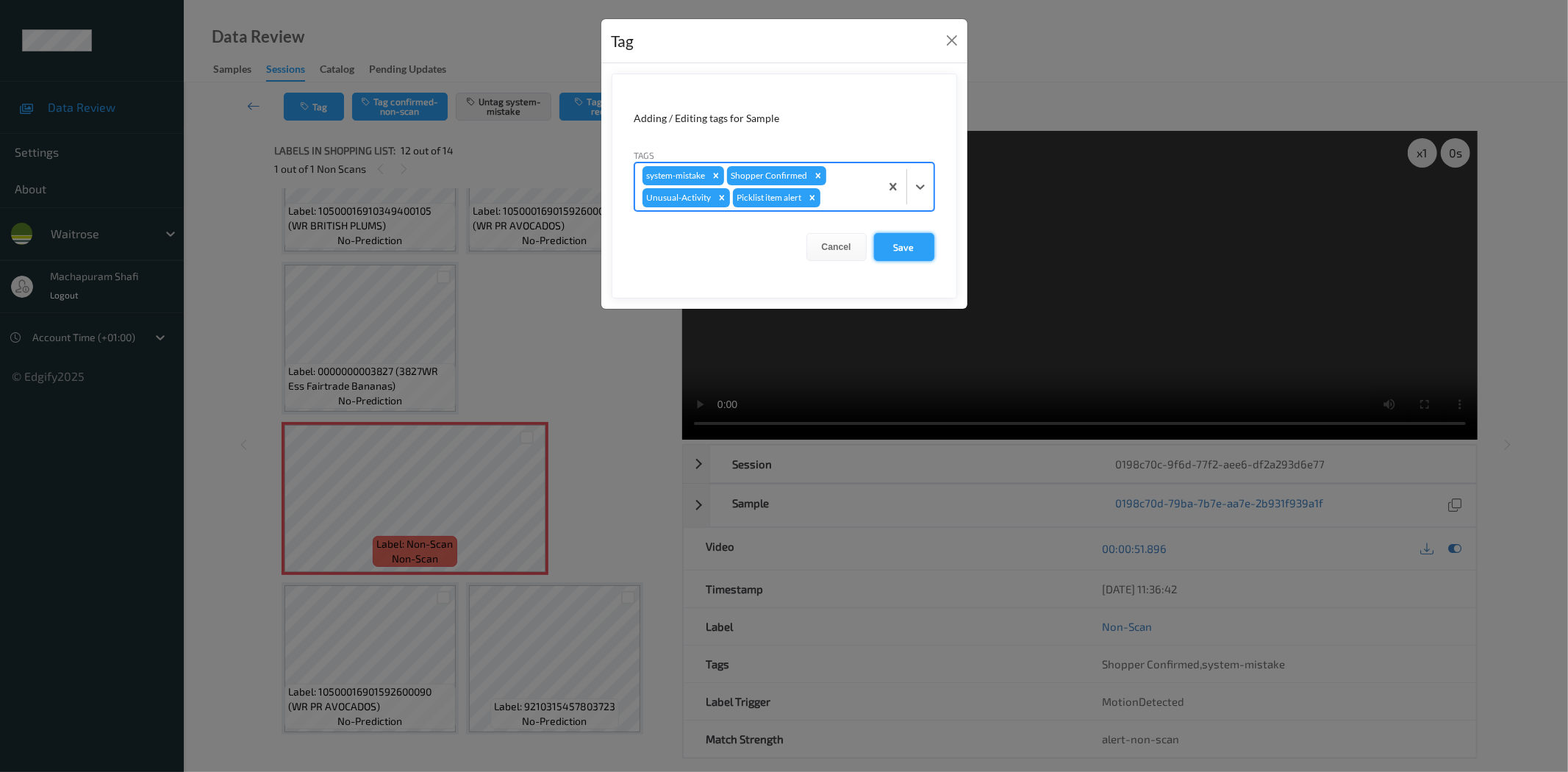
click at [899, 248] on button "Save" at bounding box center [904, 246] width 60 height 28
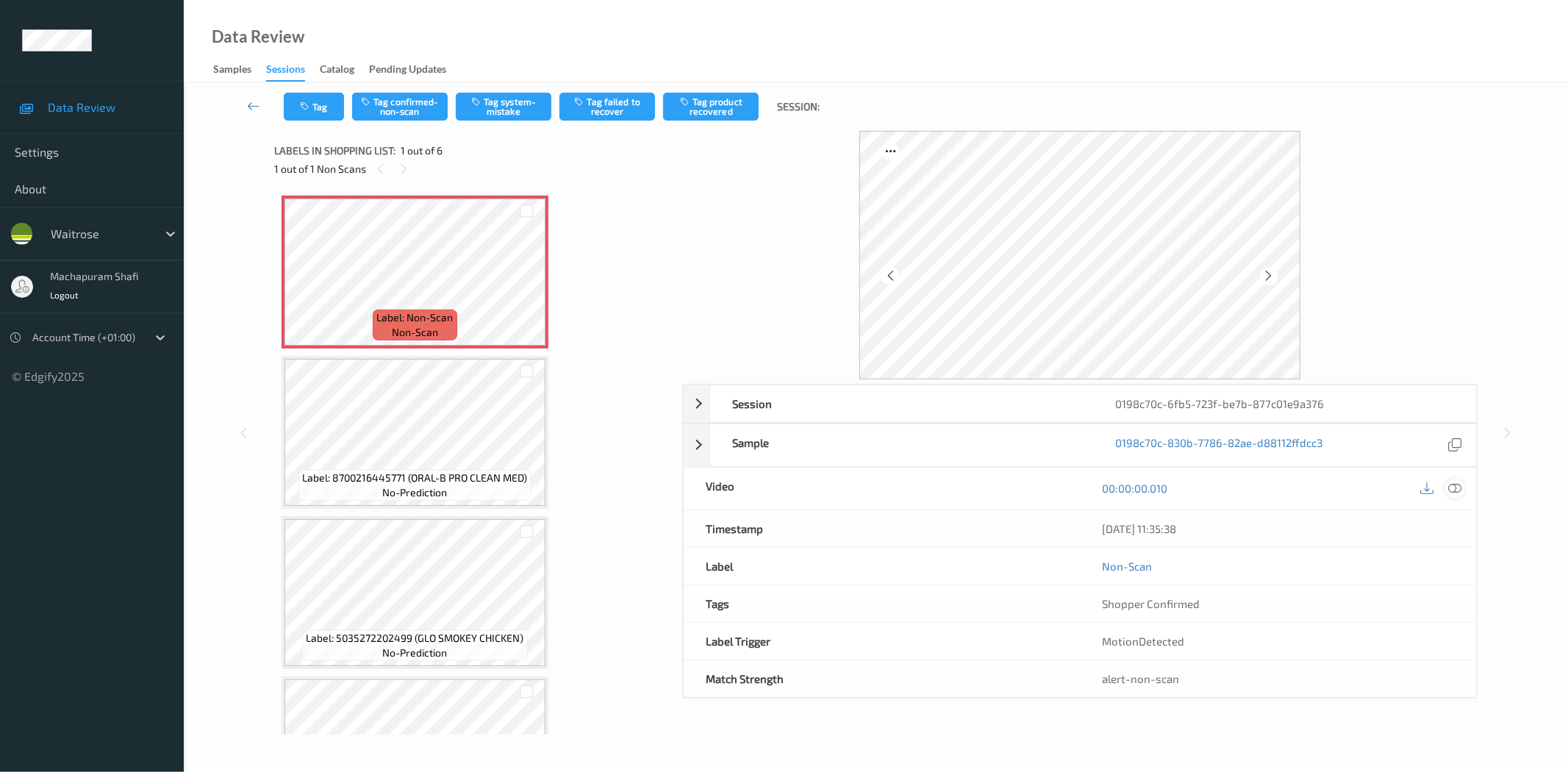
click at [1456, 488] on icon at bounding box center [1455, 488] width 13 height 13
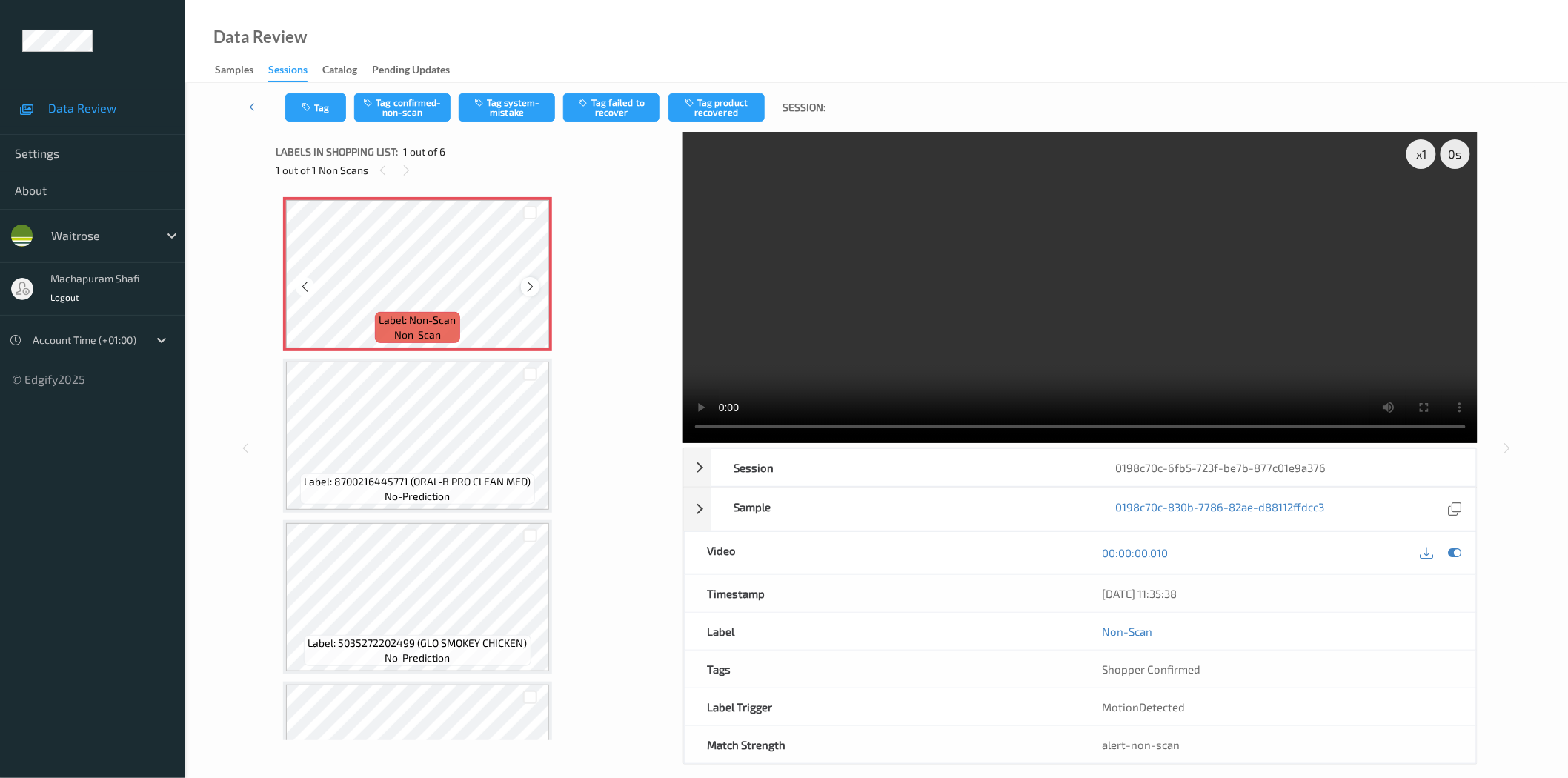
click at [525, 288] on icon at bounding box center [530, 287] width 13 height 14
click at [506, 100] on button "Tag system-mistake" at bounding box center [507, 107] width 96 height 28
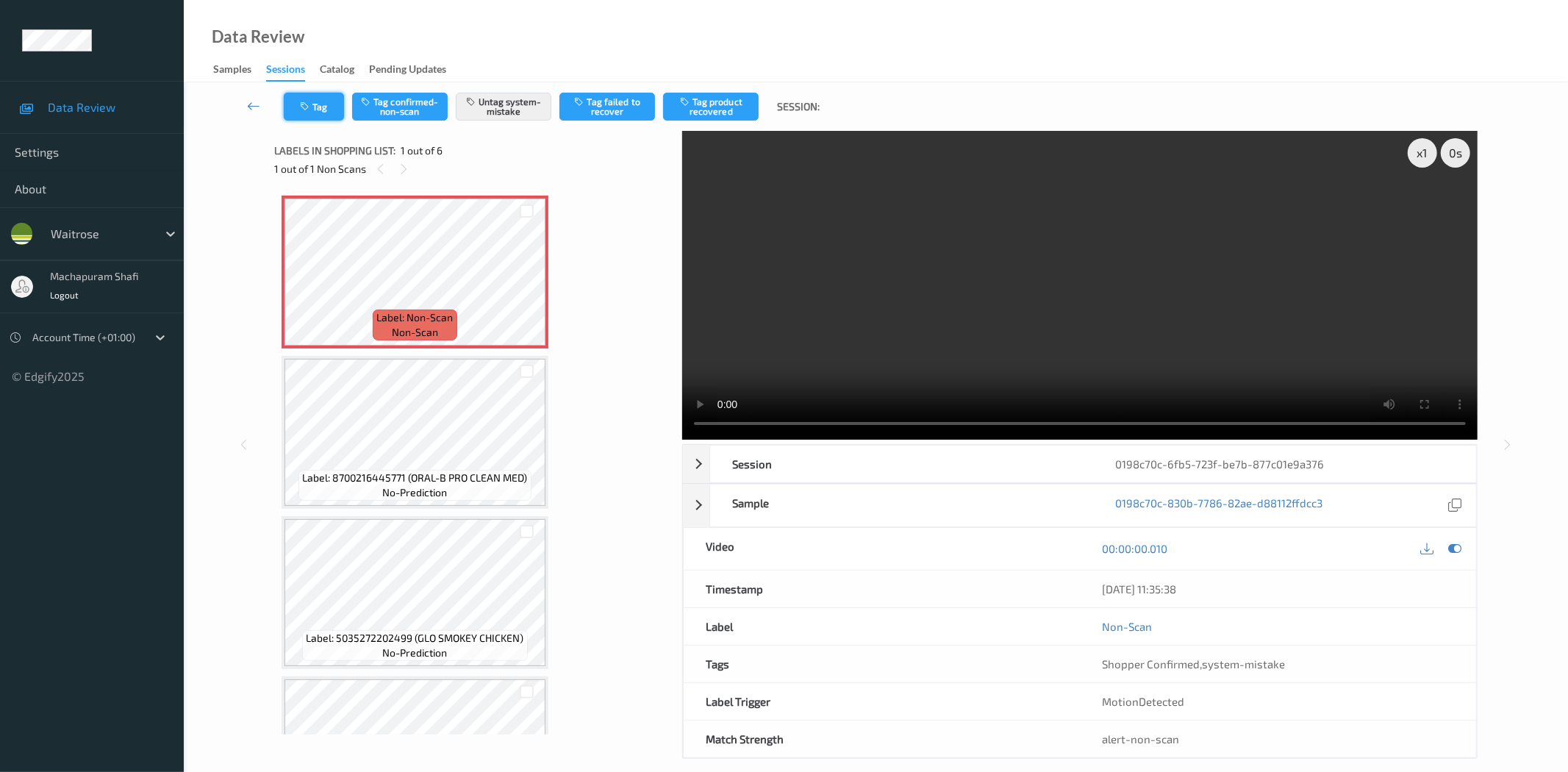
click at [318, 103] on button "Tag" at bounding box center [313, 106] width 60 height 28
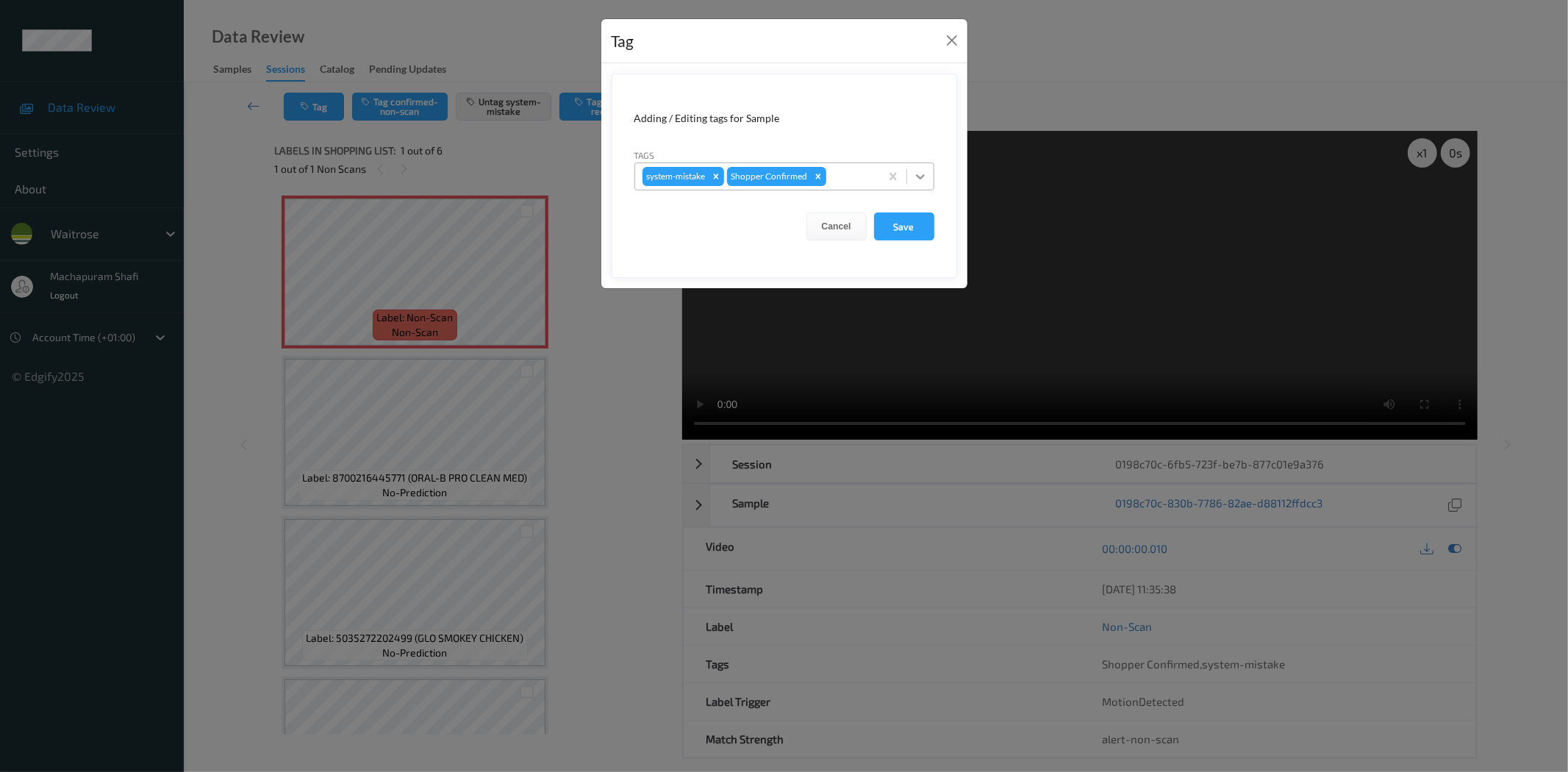
click at [916, 170] on icon at bounding box center [920, 176] width 14 height 14
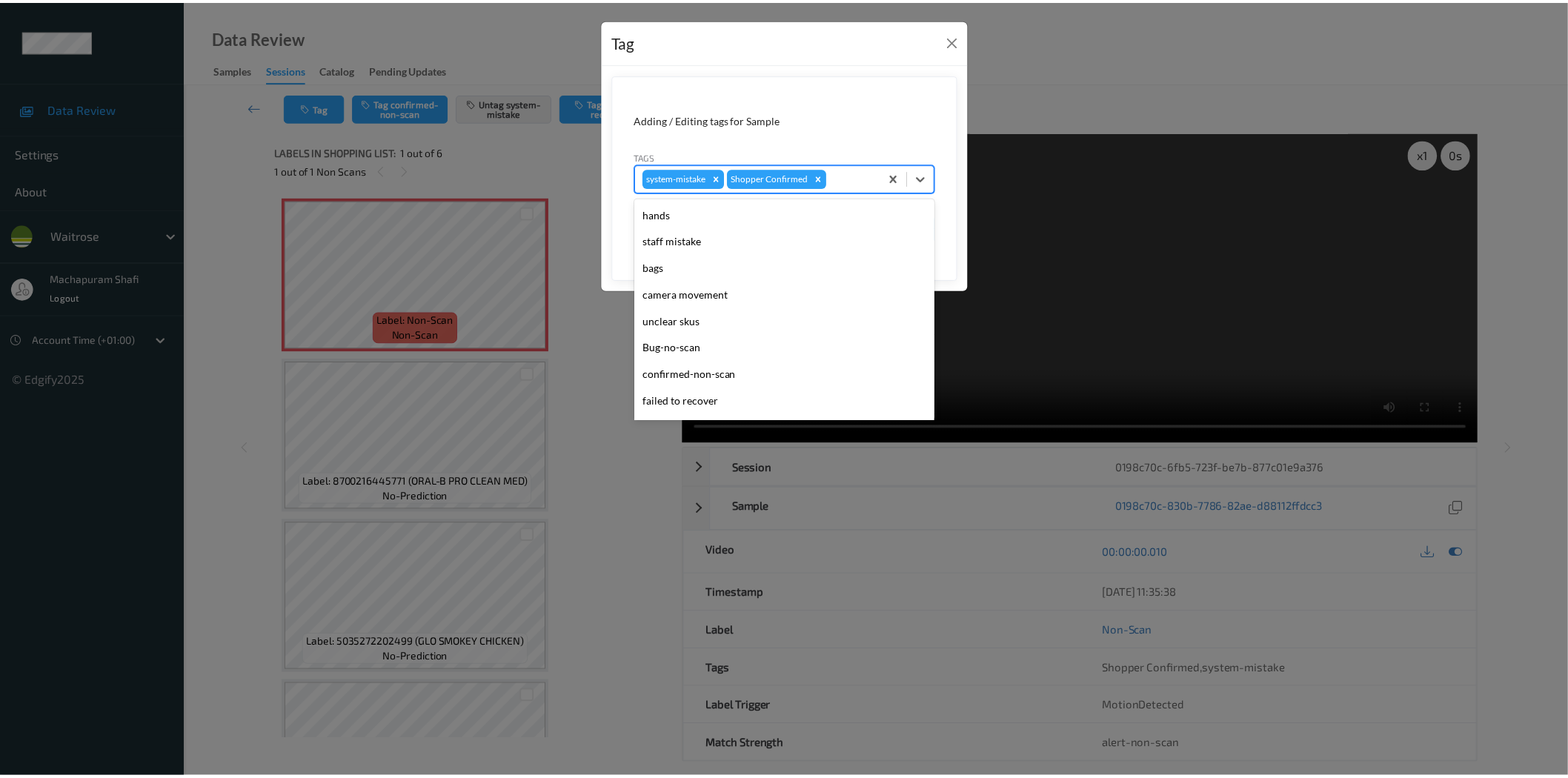
scroll to position [290, 0]
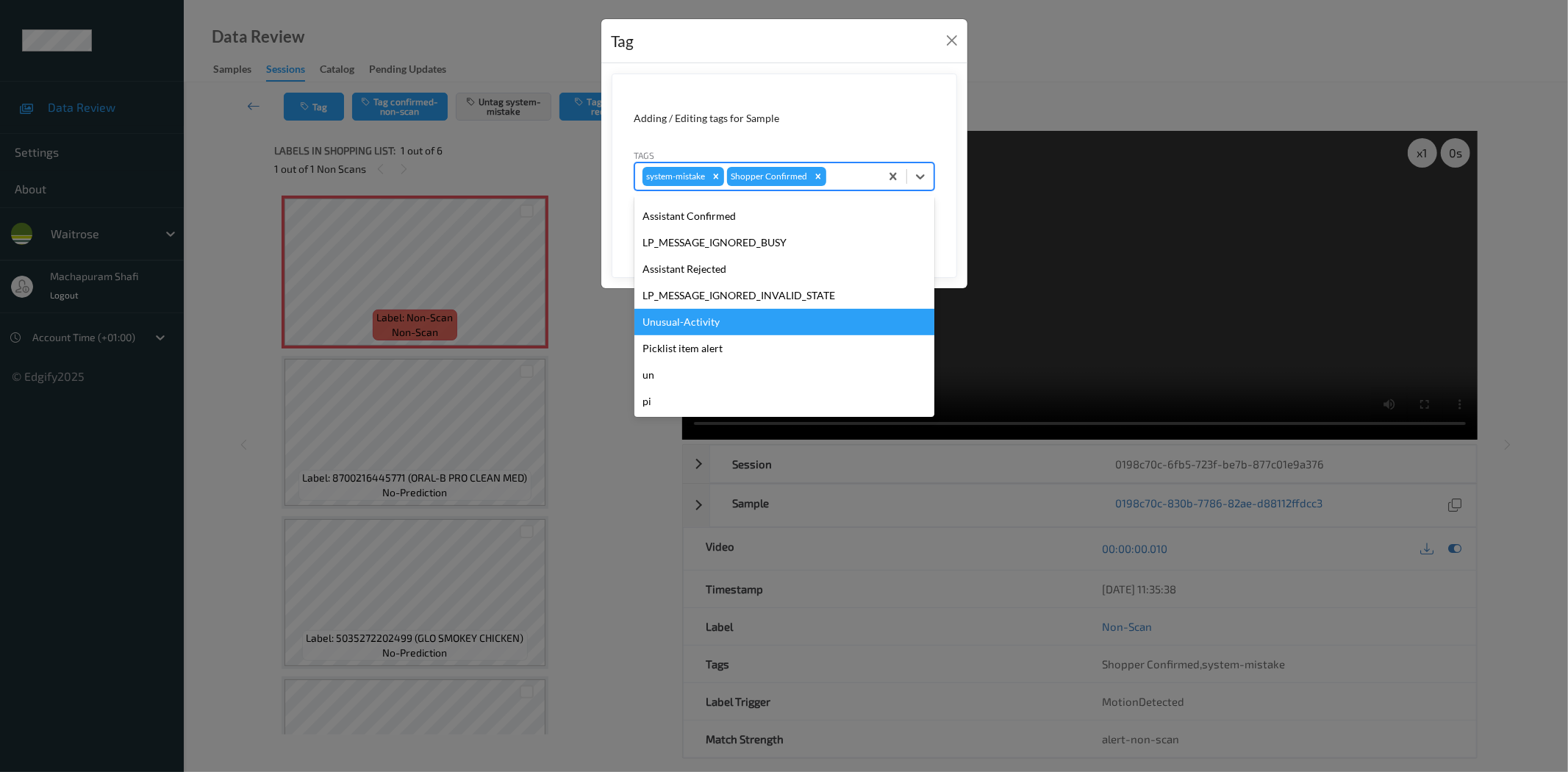
click at [696, 321] on div "Unusual-Activity" at bounding box center [784, 323] width 300 height 27
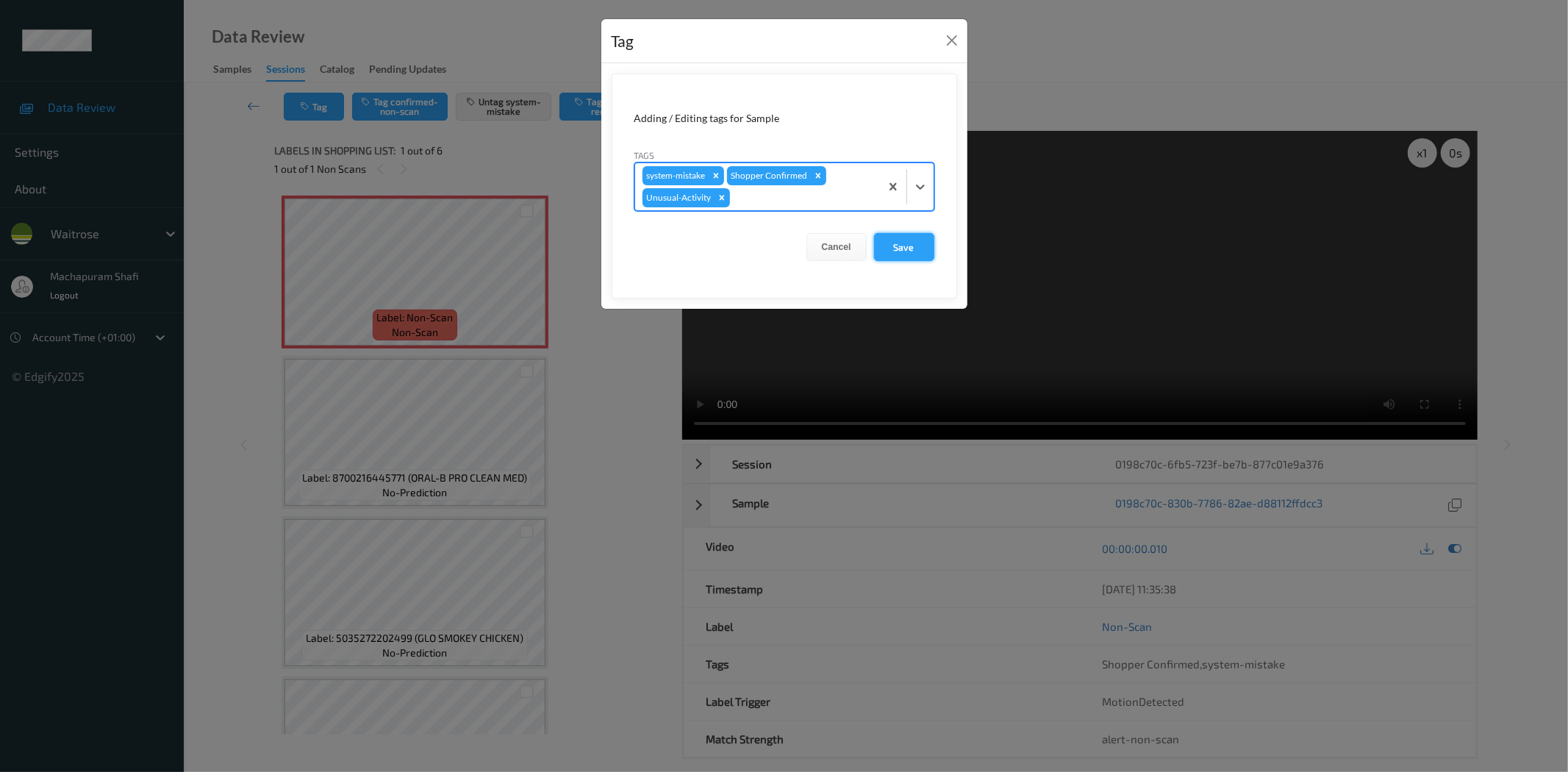
click at [908, 240] on button "Save" at bounding box center [904, 246] width 60 height 28
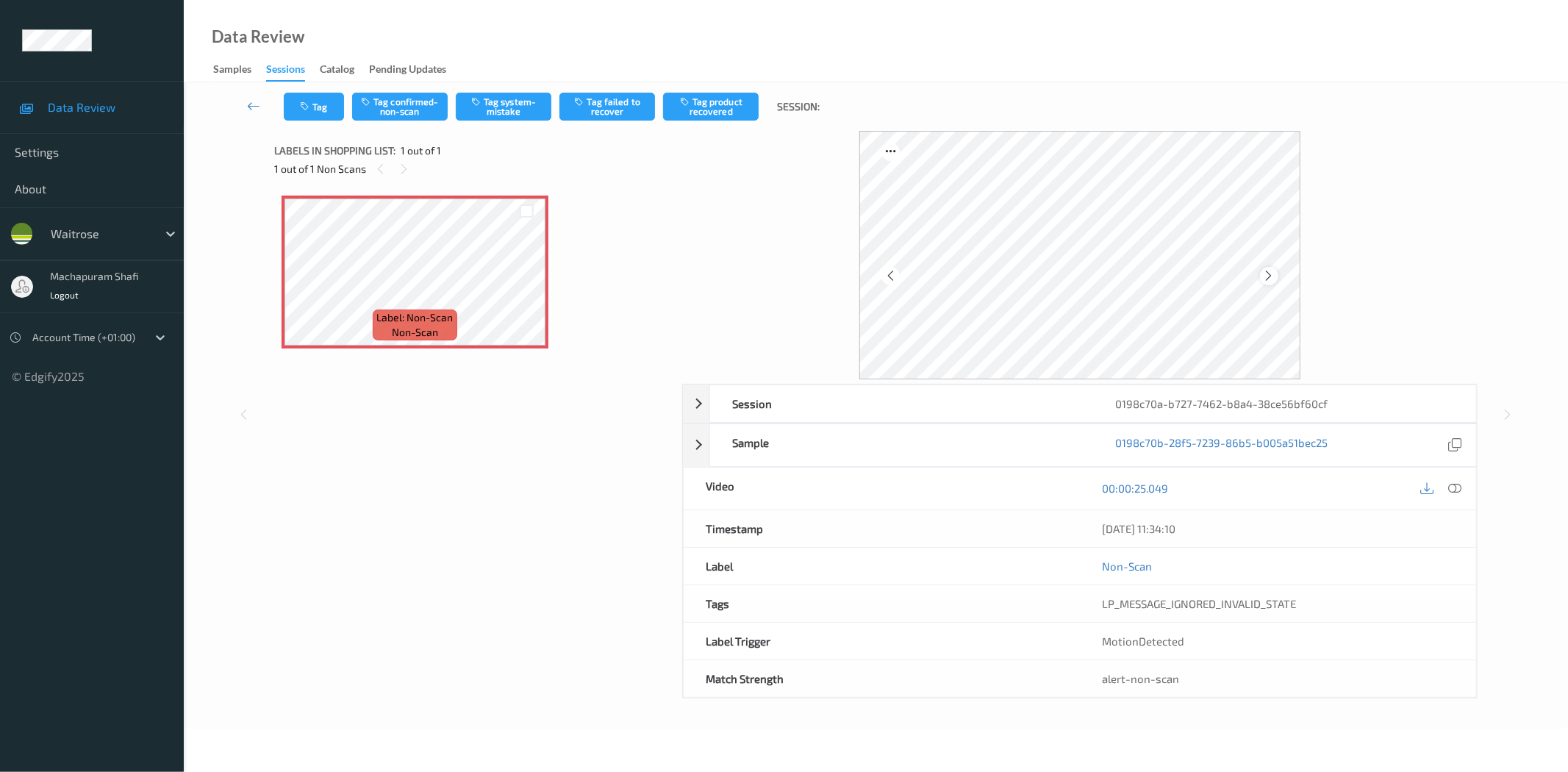
click at [1273, 274] on icon at bounding box center [1268, 276] width 12 height 13
click at [1457, 489] on icon at bounding box center [1455, 488] width 13 height 13
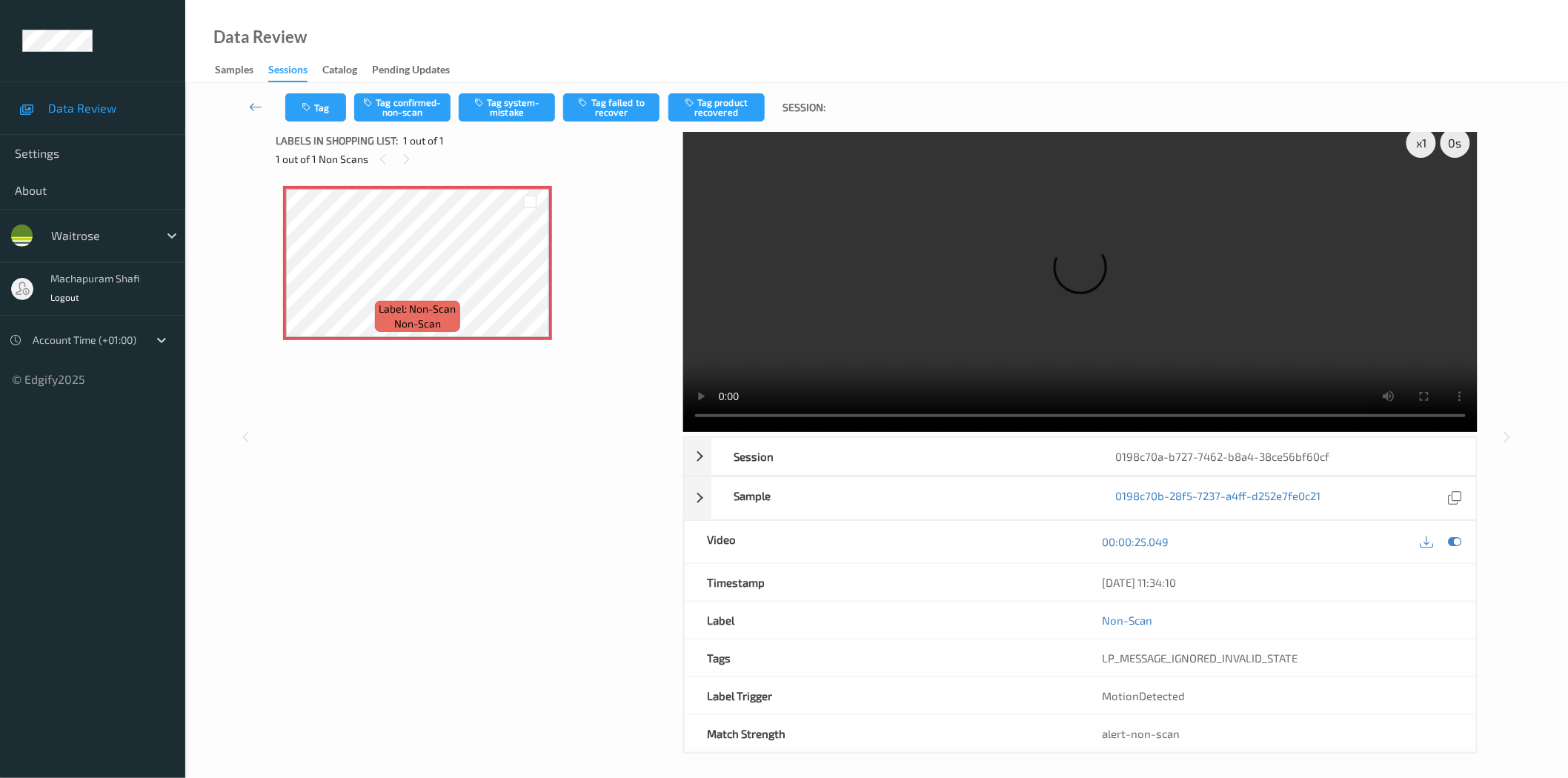
scroll to position [17, 0]
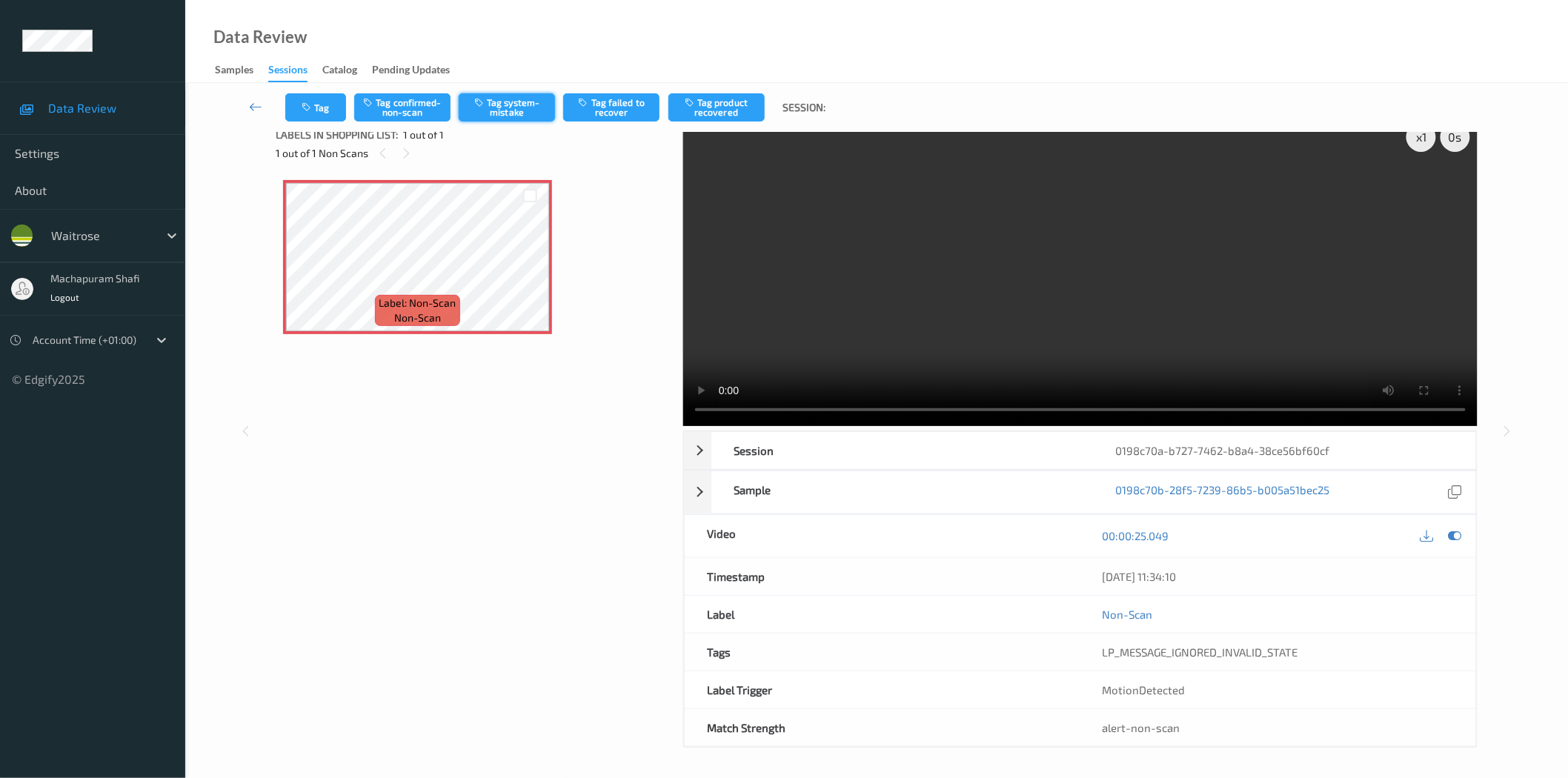
click at [506, 110] on button "Tag system-mistake" at bounding box center [507, 107] width 96 height 28
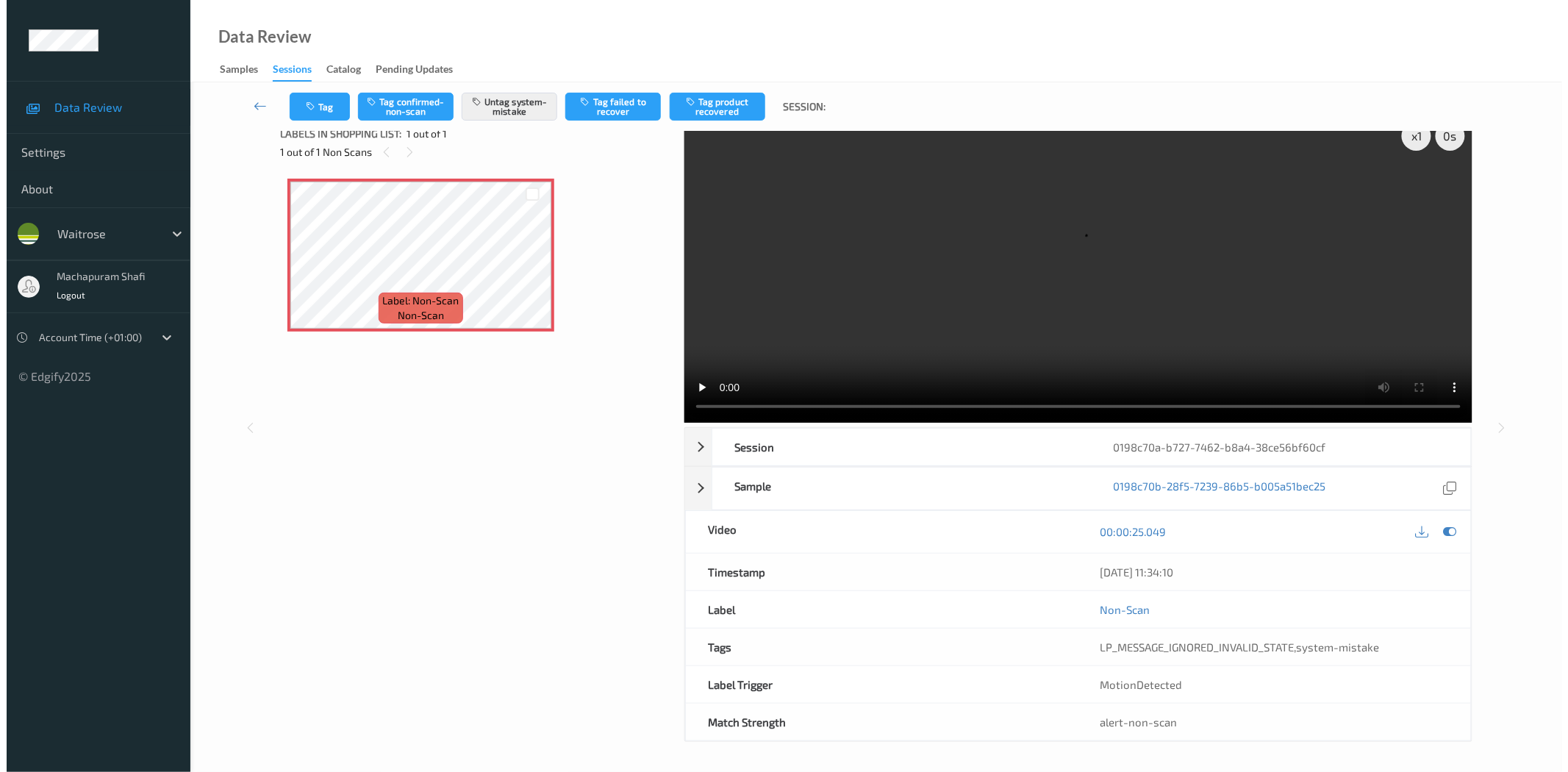
scroll to position [0, 0]
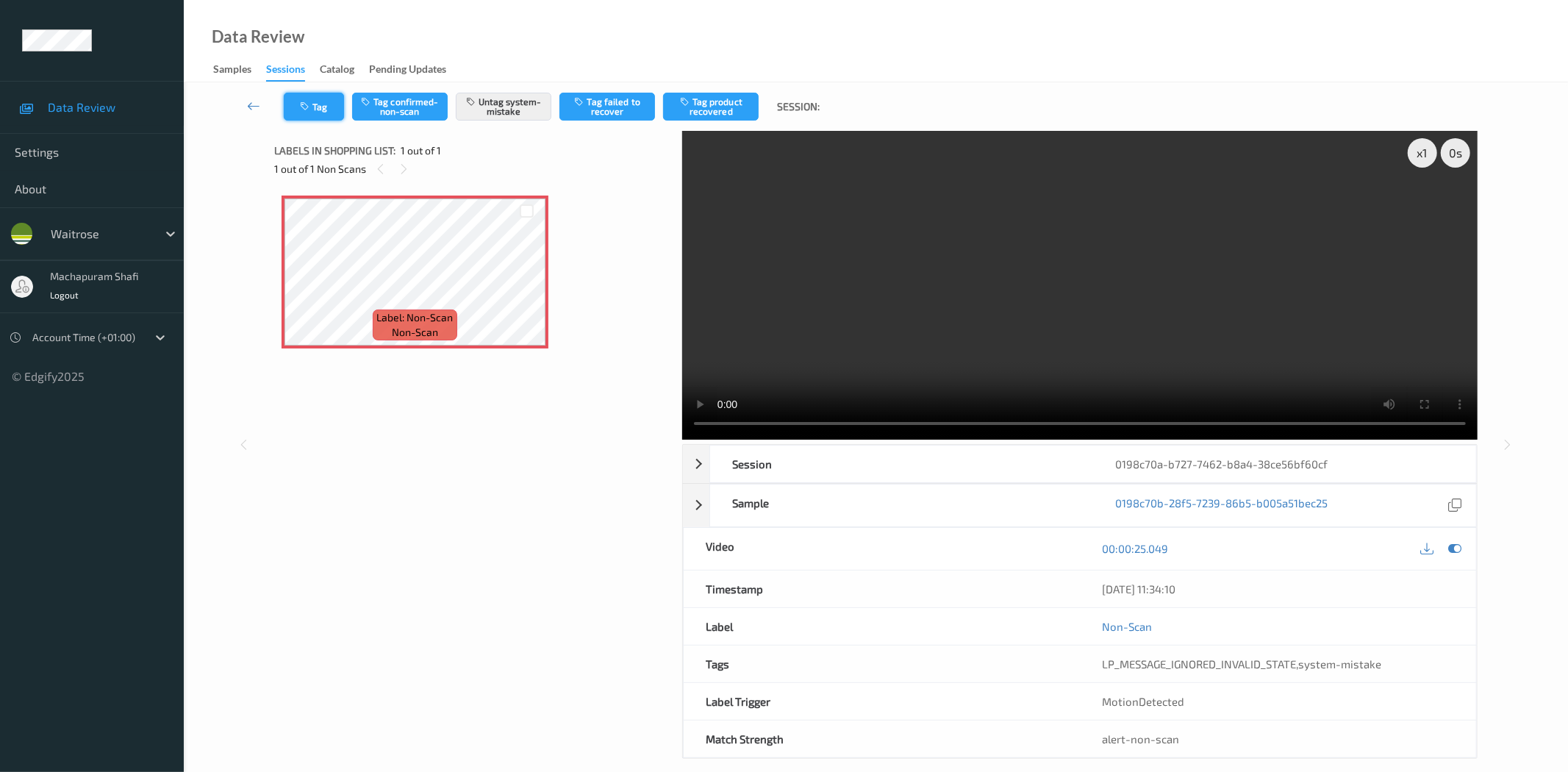
click at [316, 105] on button "Tag" at bounding box center [313, 106] width 60 height 28
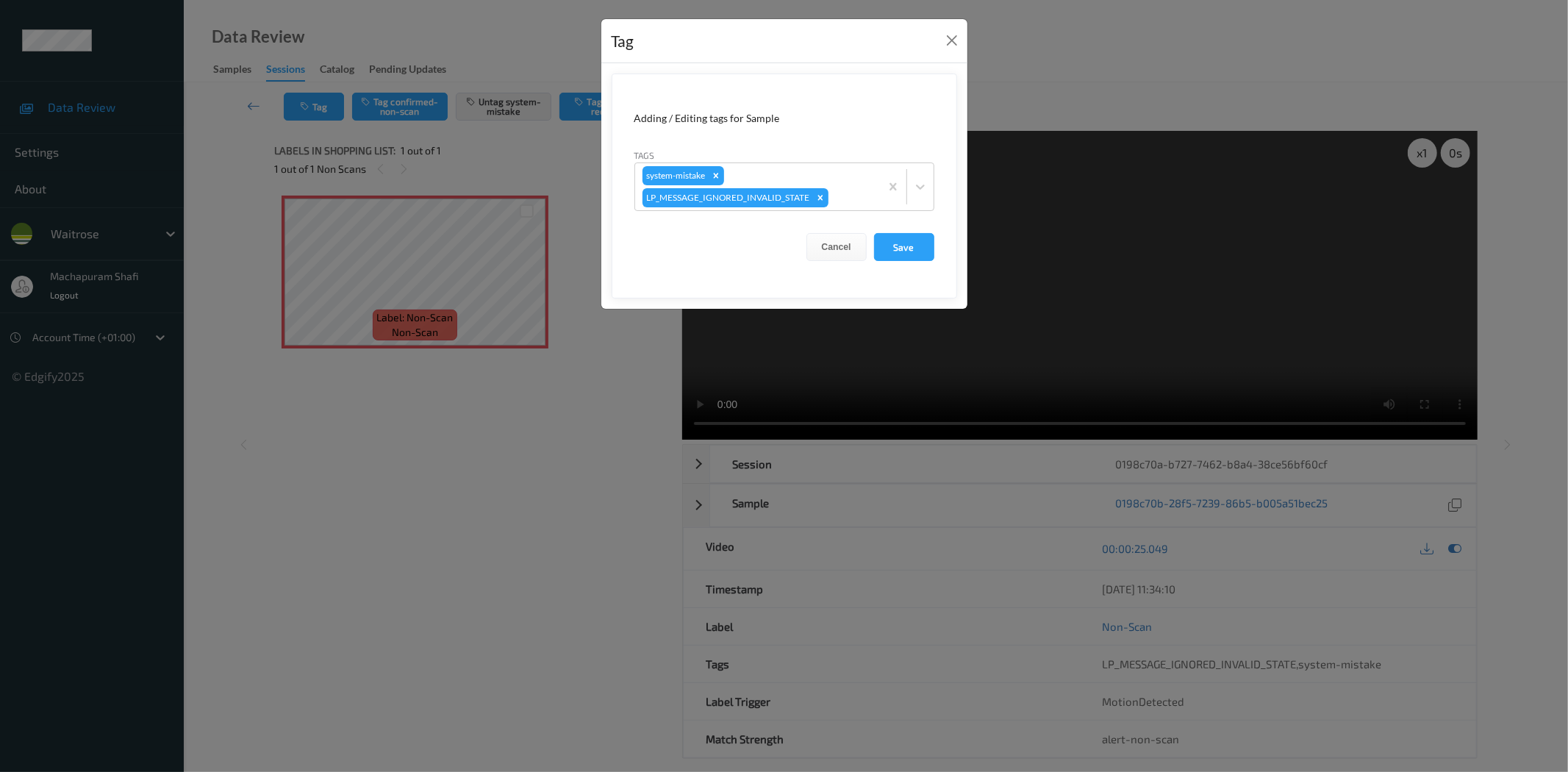
click at [923, 184] on icon at bounding box center [920, 186] width 14 height 14
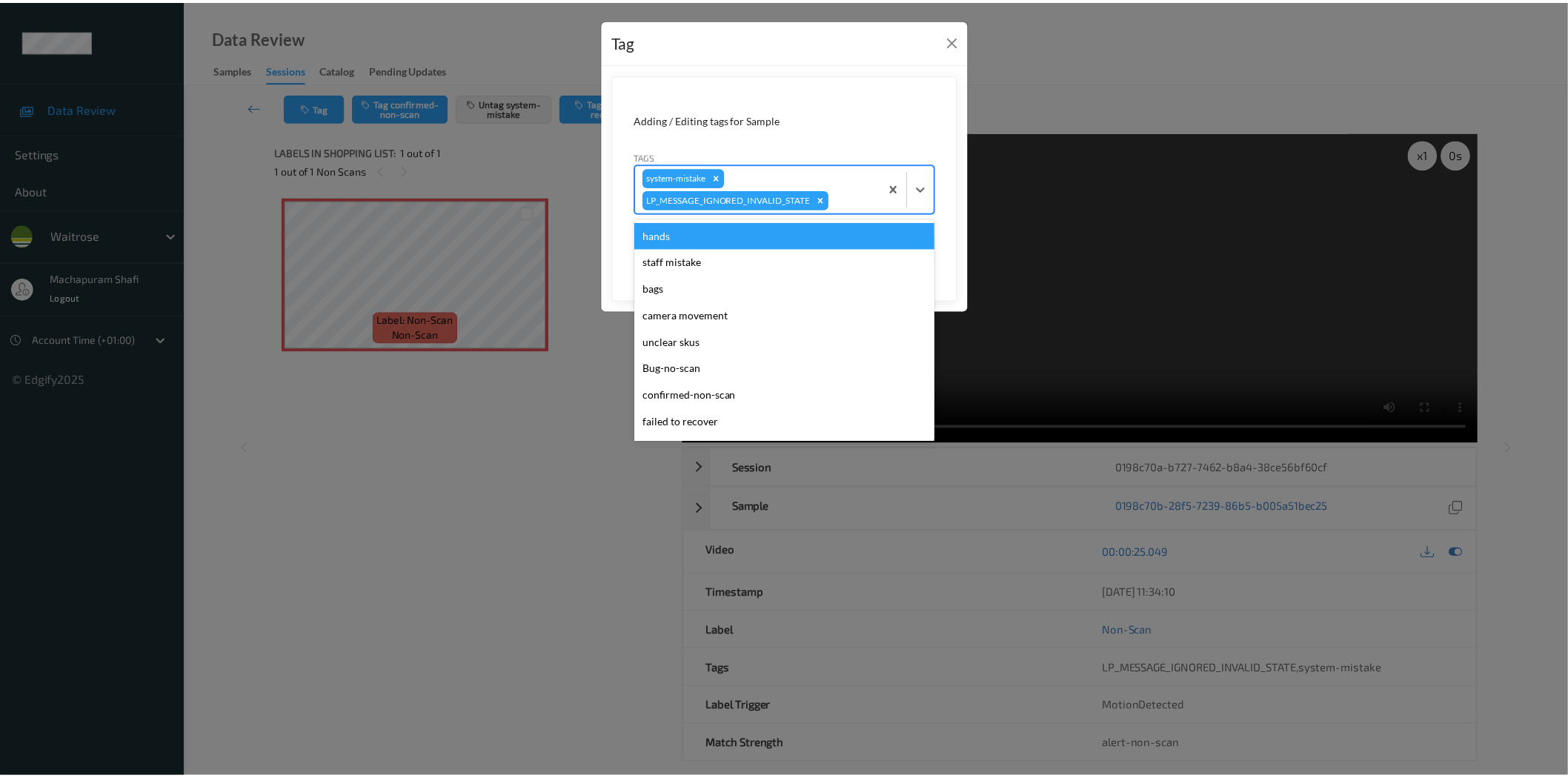
scroll to position [290, 0]
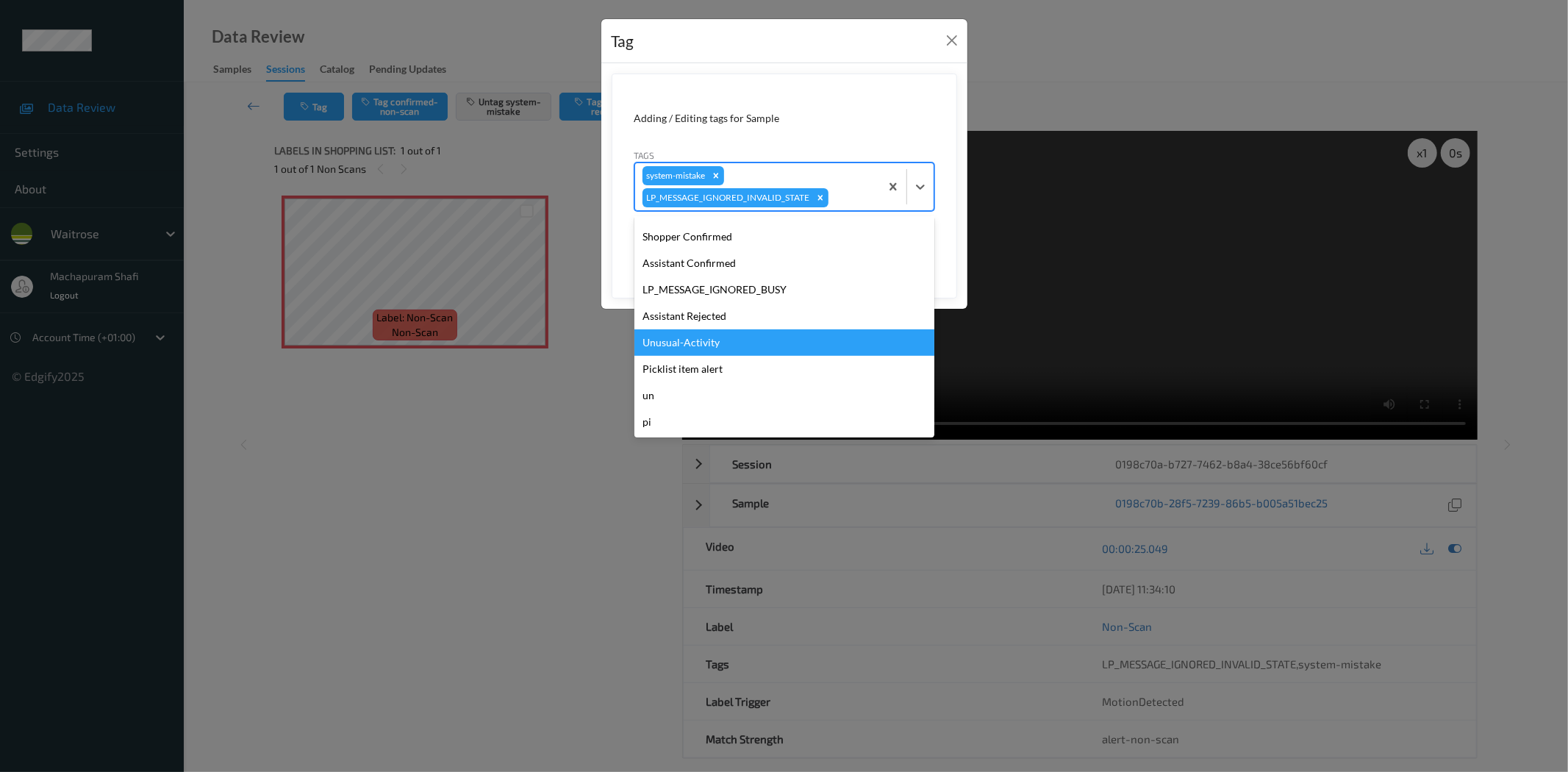
click at [689, 340] on div "Unusual-Activity" at bounding box center [784, 343] width 300 height 27
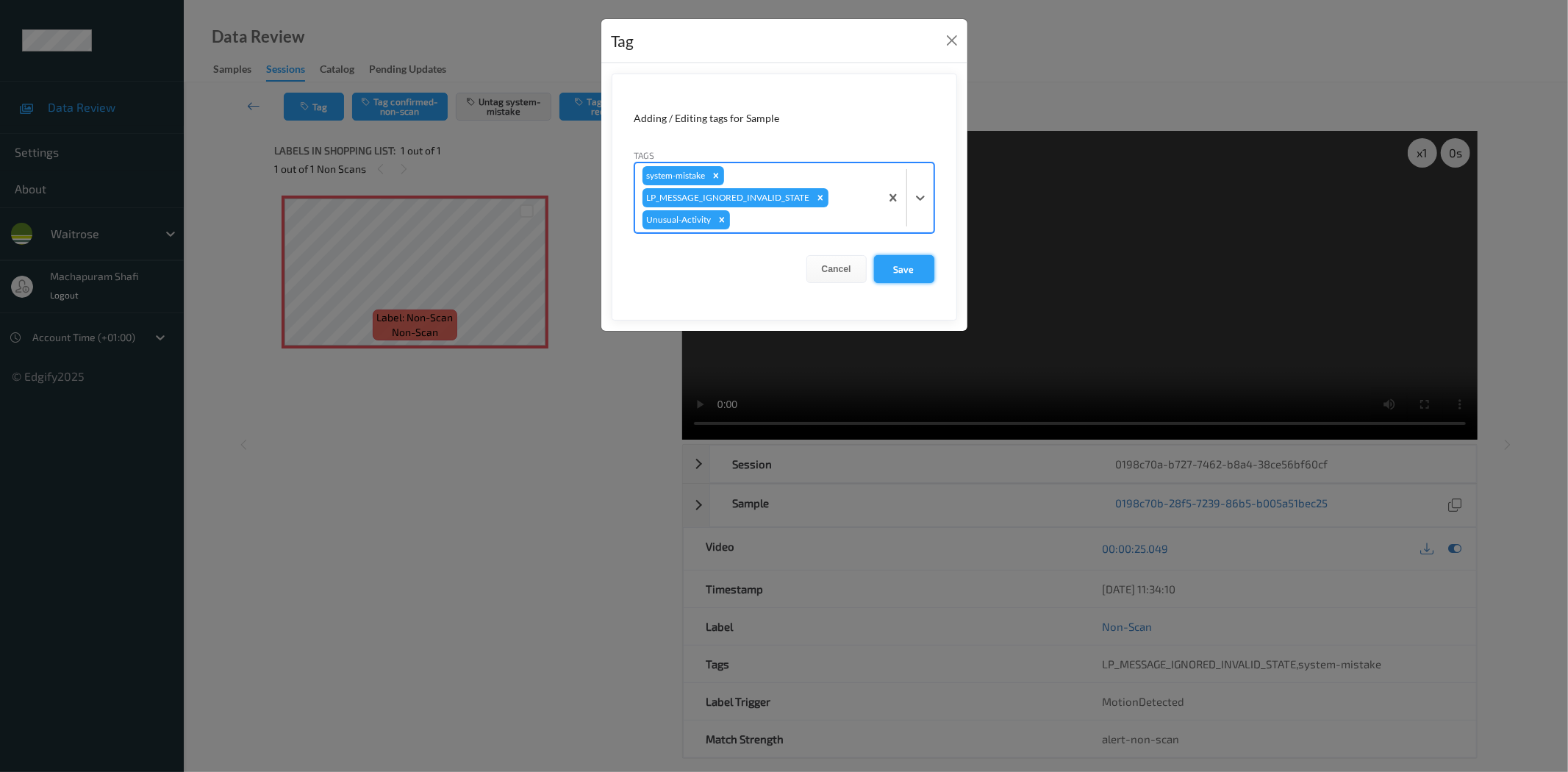
click at [898, 268] on button "Save" at bounding box center [904, 268] width 60 height 28
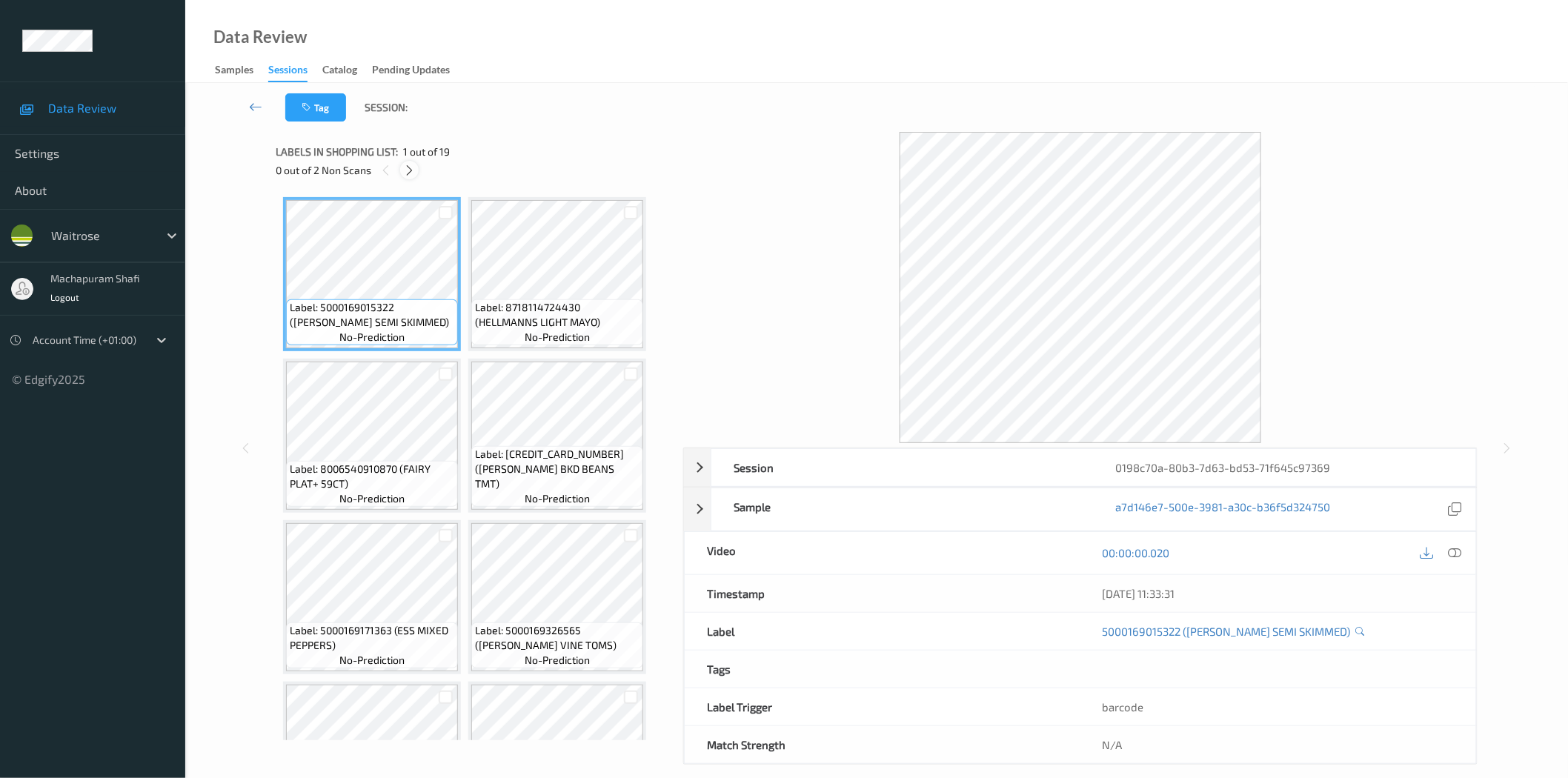
click at [409, 171] on icon at bounding box center [409, 171] width 13 height 14
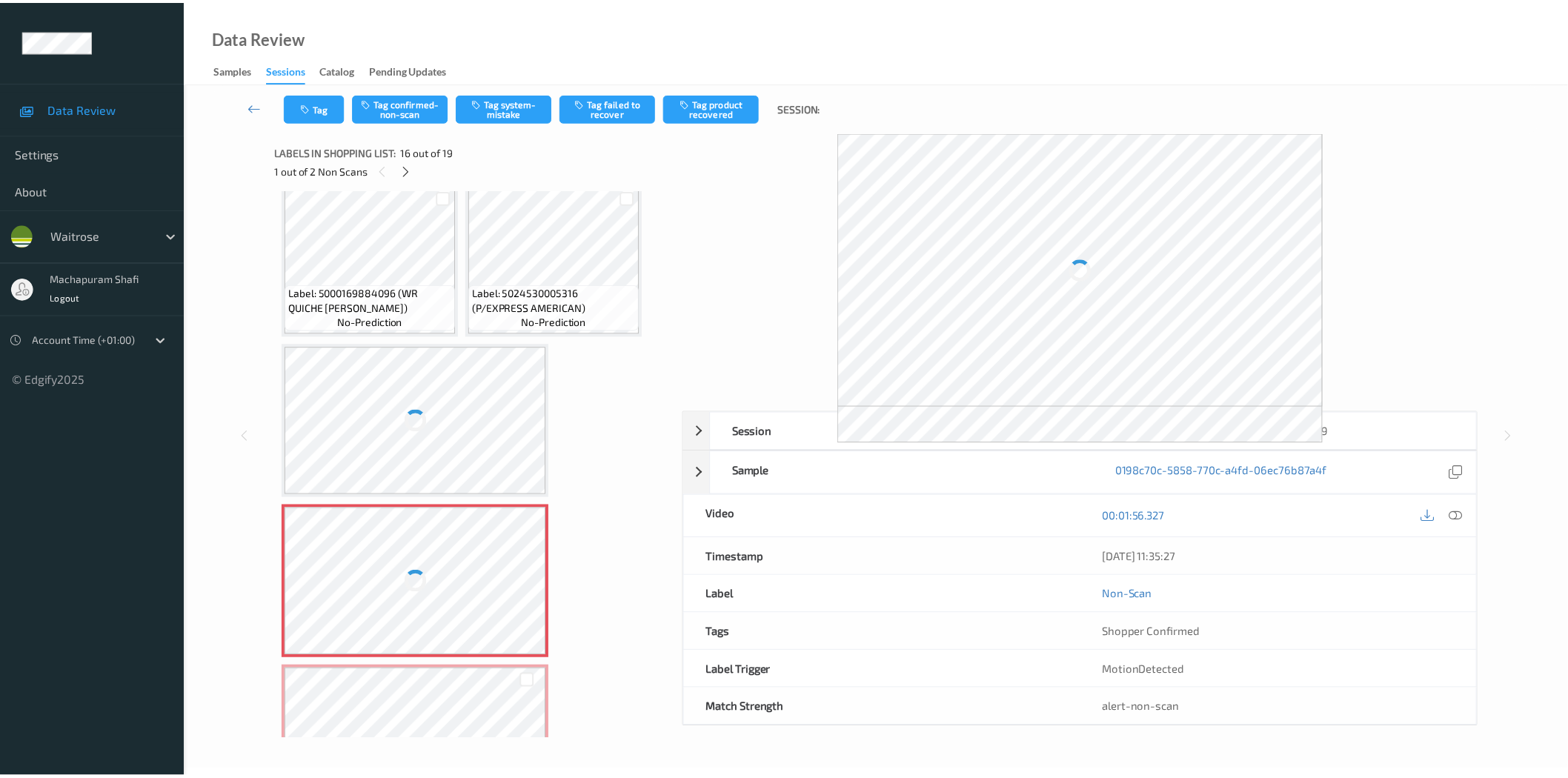
scroll to position [1055, 0]
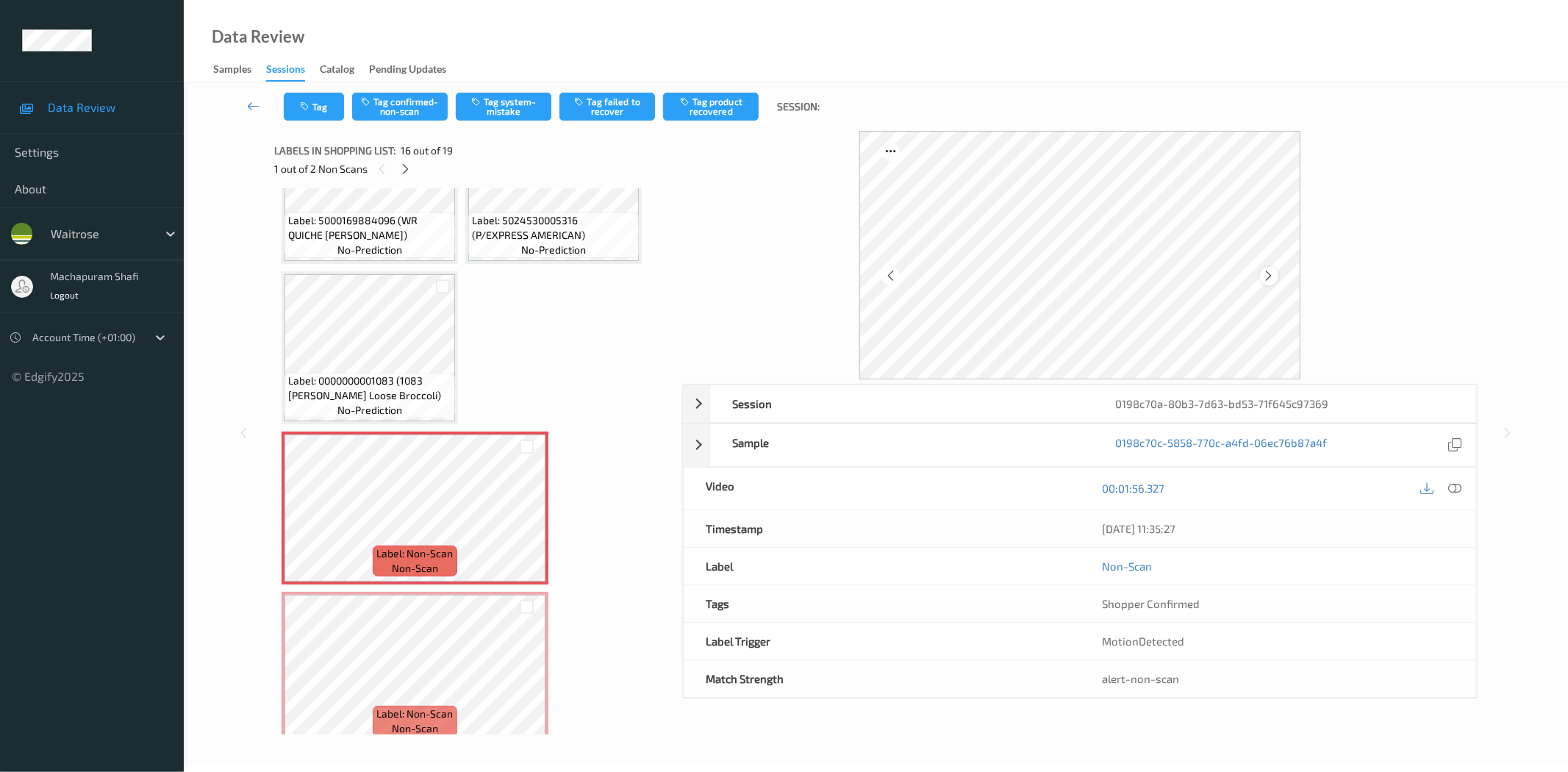
click at [1267, 271] on icon at bounding box center [1268, 276] width 12 height 13
click at [1453, 487] on icon at bounding box center [1455, 488] width 13 height 13
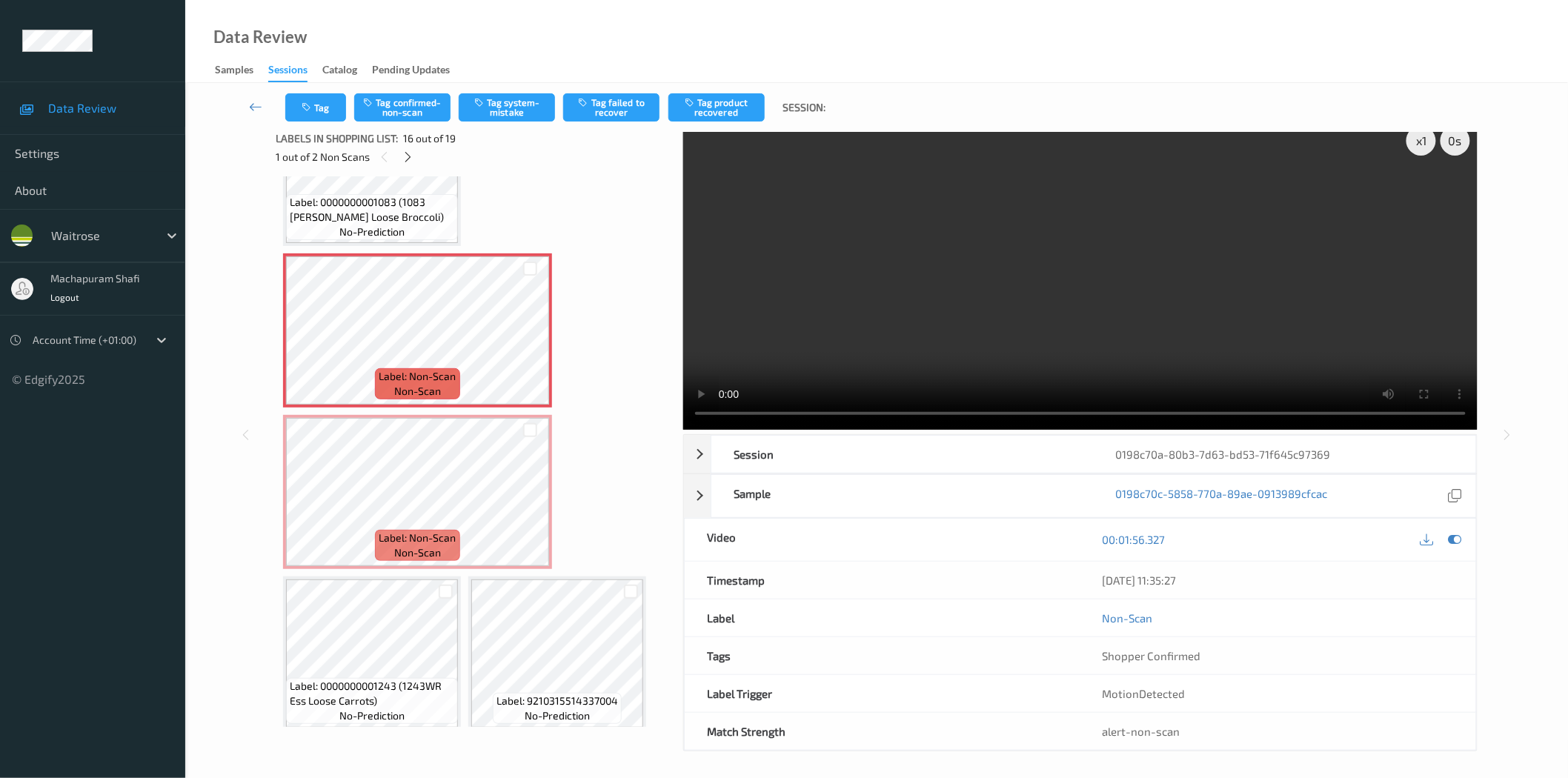
scroll to position [17, 0]
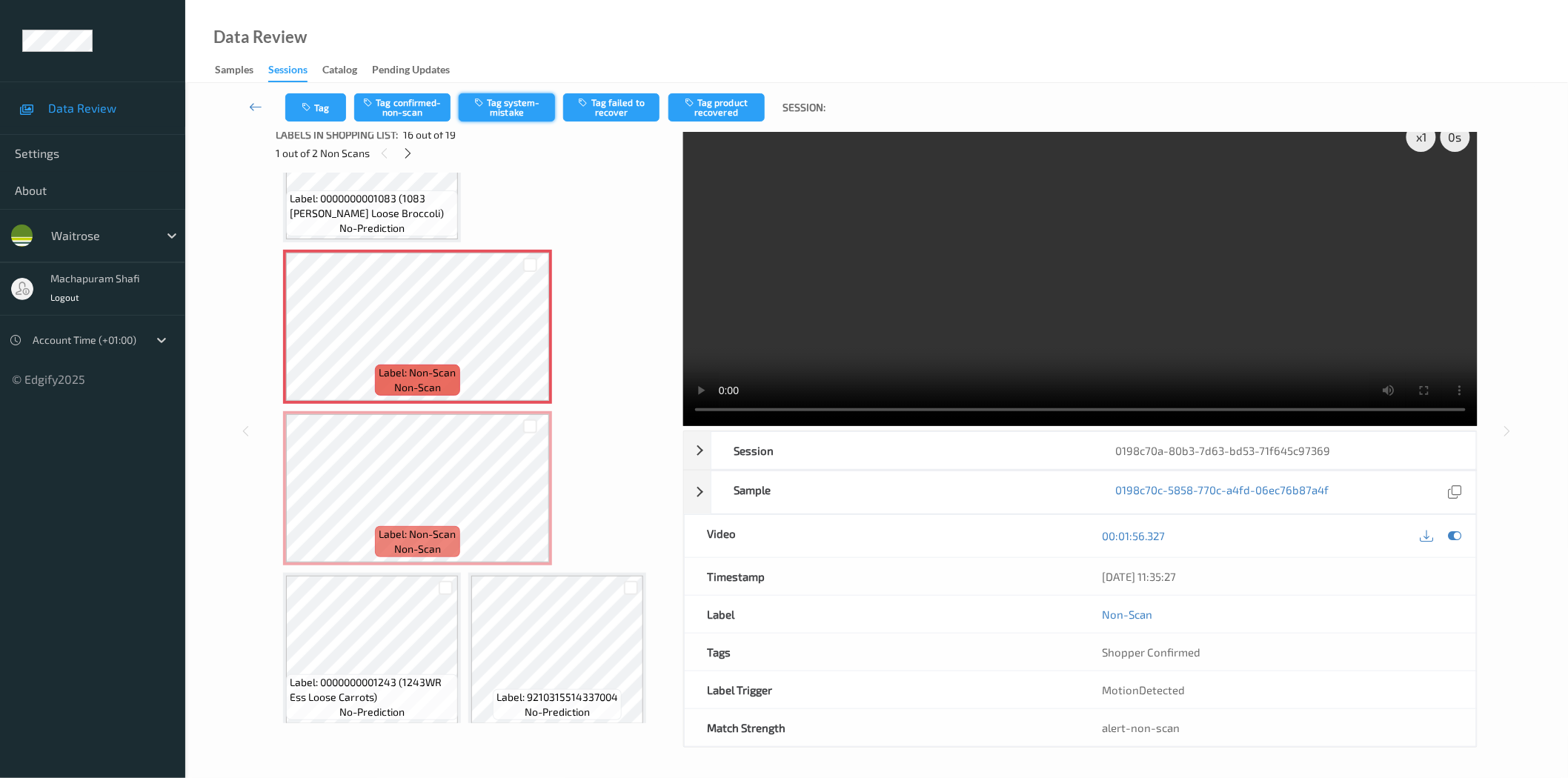
click at [500, 109] on button "Tag system-mistake" at bounding box center [507, 107] width 96 height 28
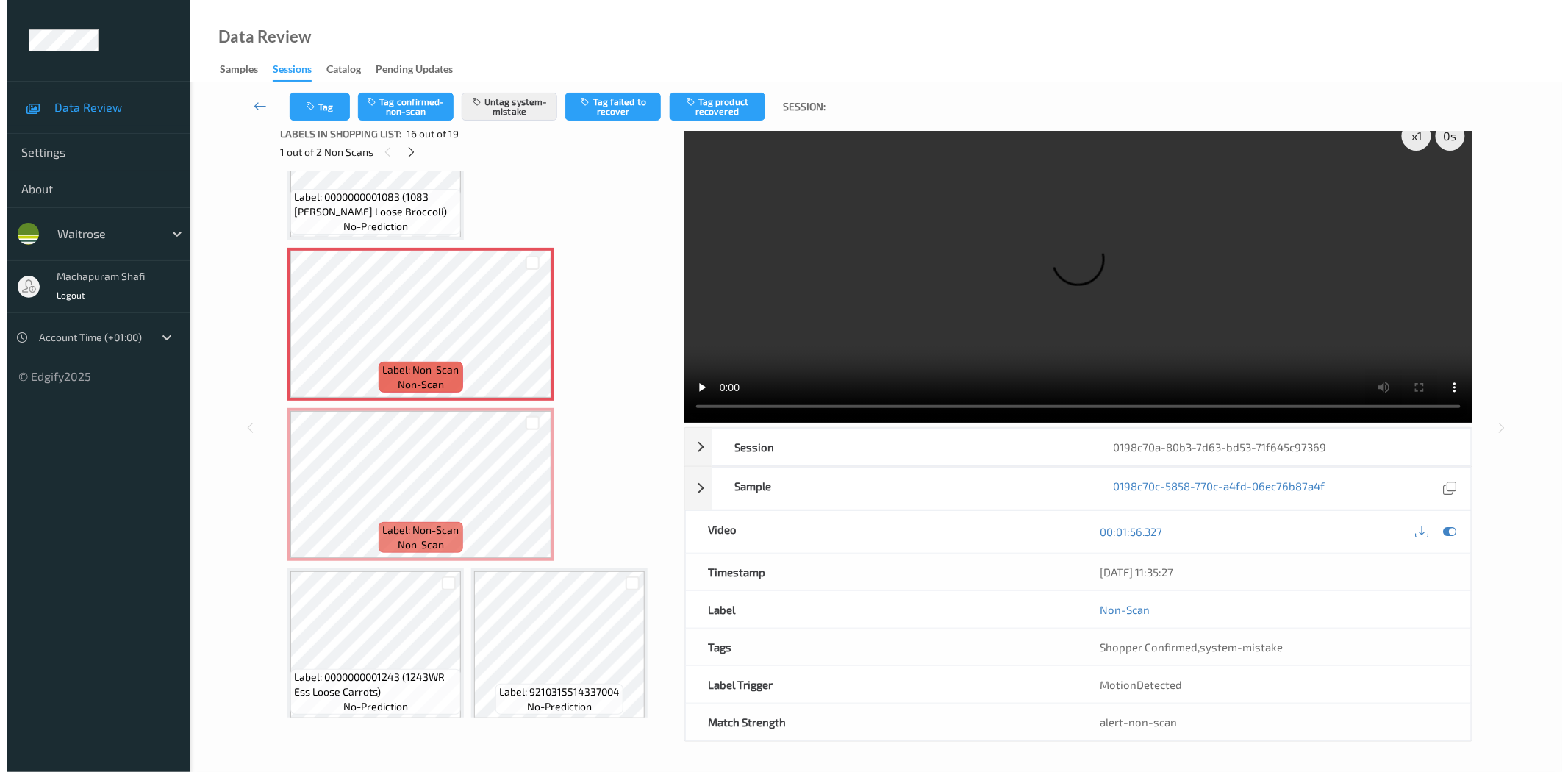
scroll to position [0, 0]
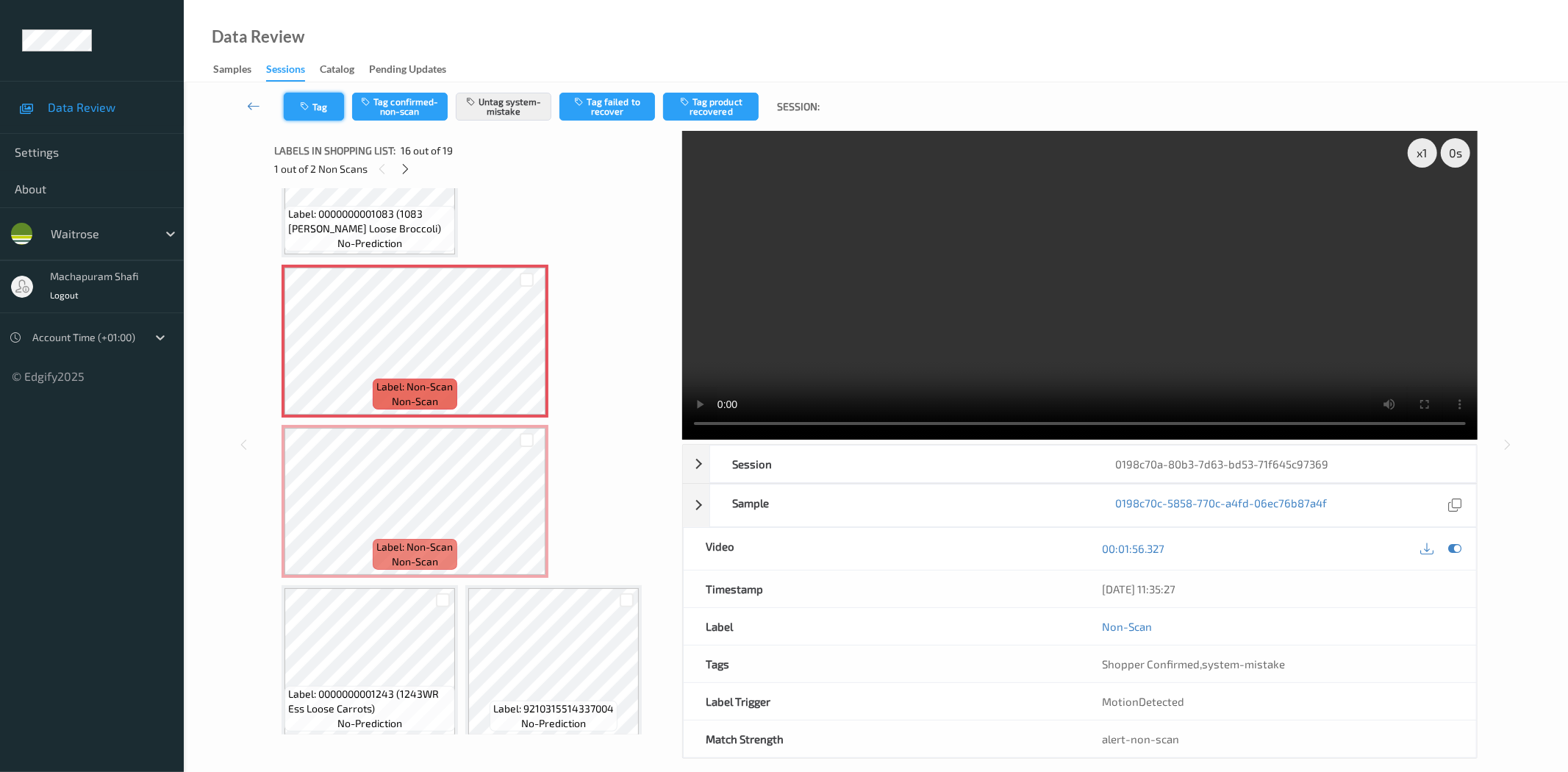
click at [319, 109] on button "Tag" at bounding box center [313, 106] width 60 height 28
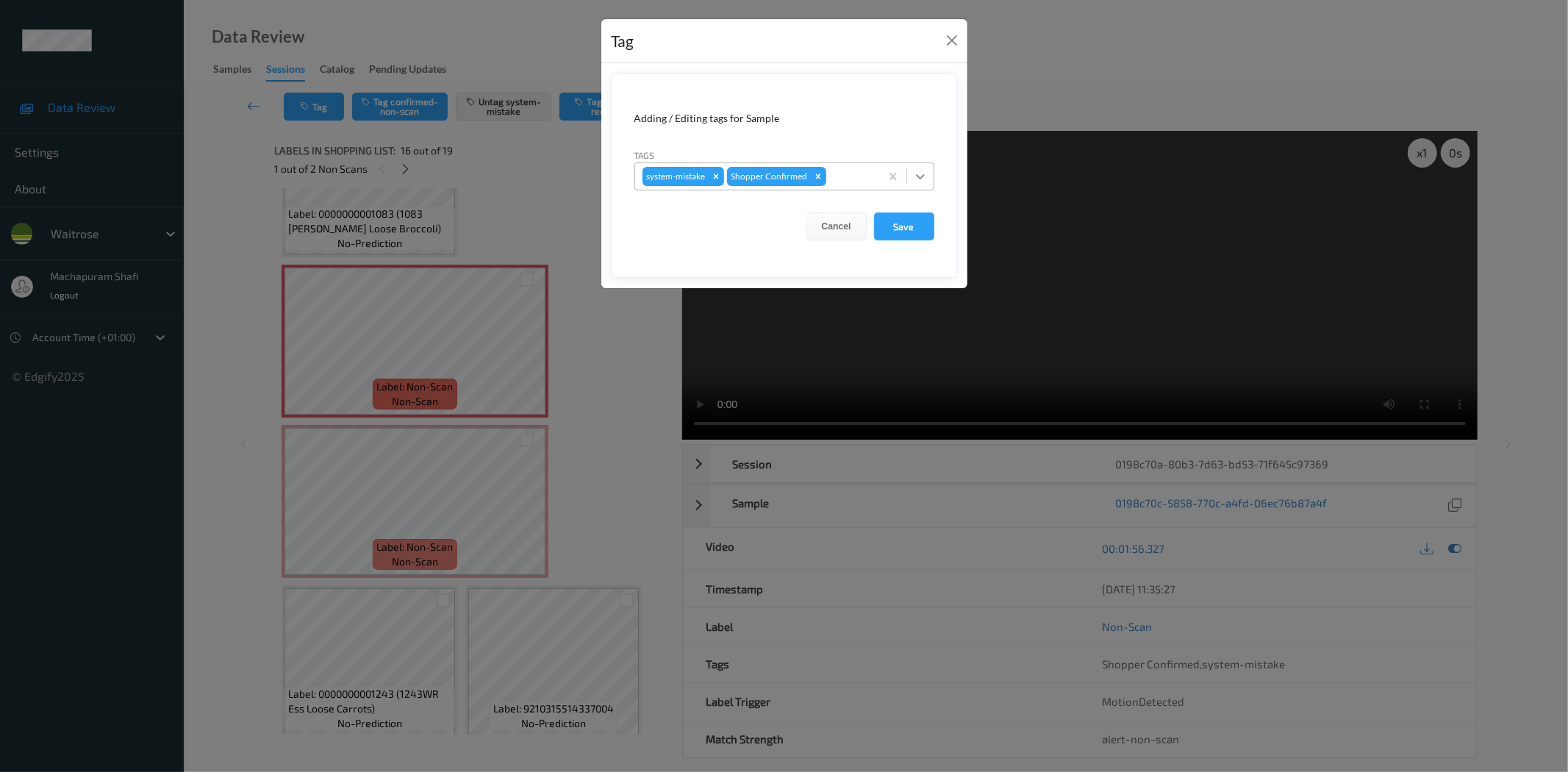
click at [919, 171] on icon at bounding box center [920, 176] width 14 height 14
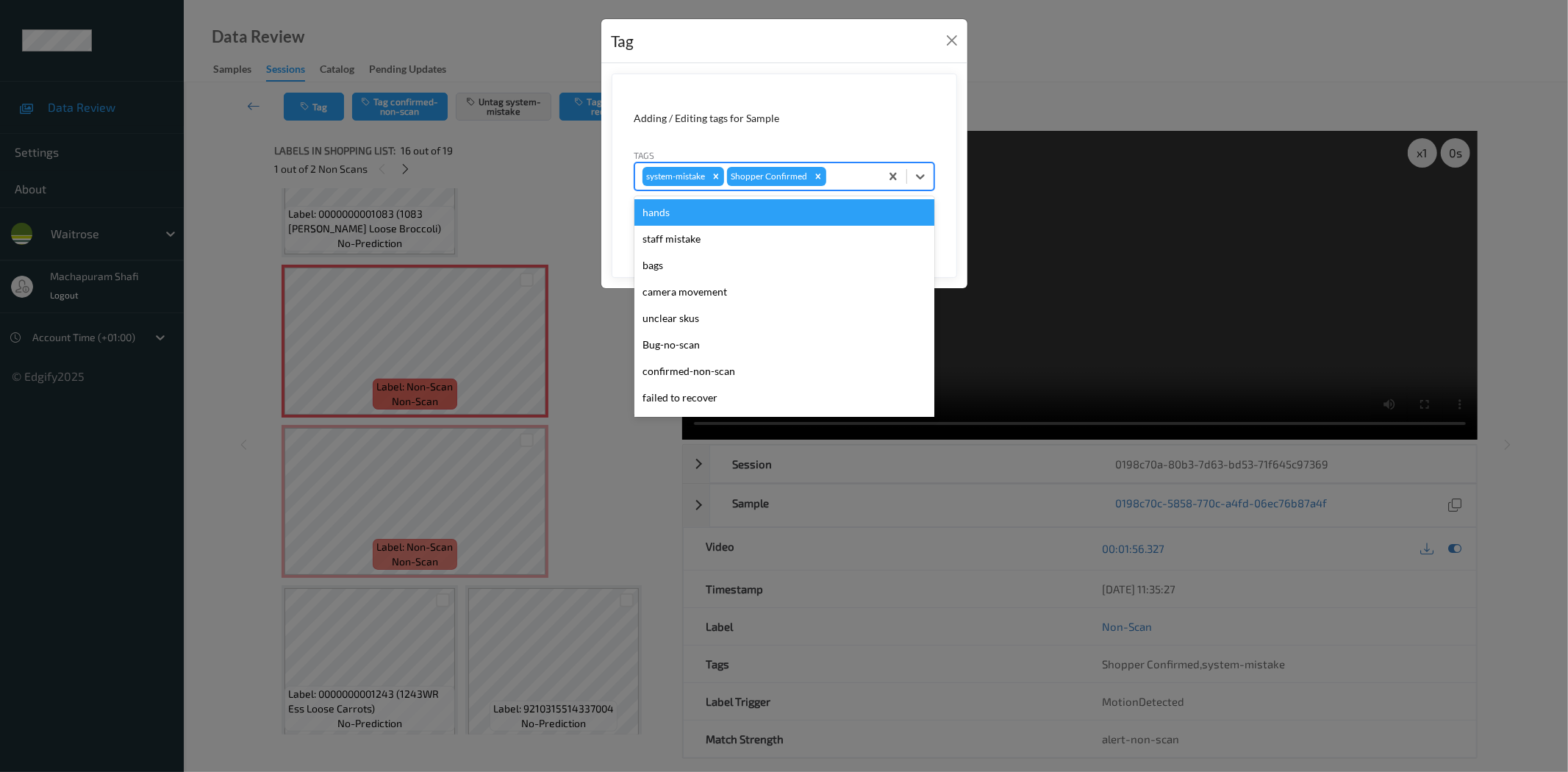
scroll to position [287, 0]
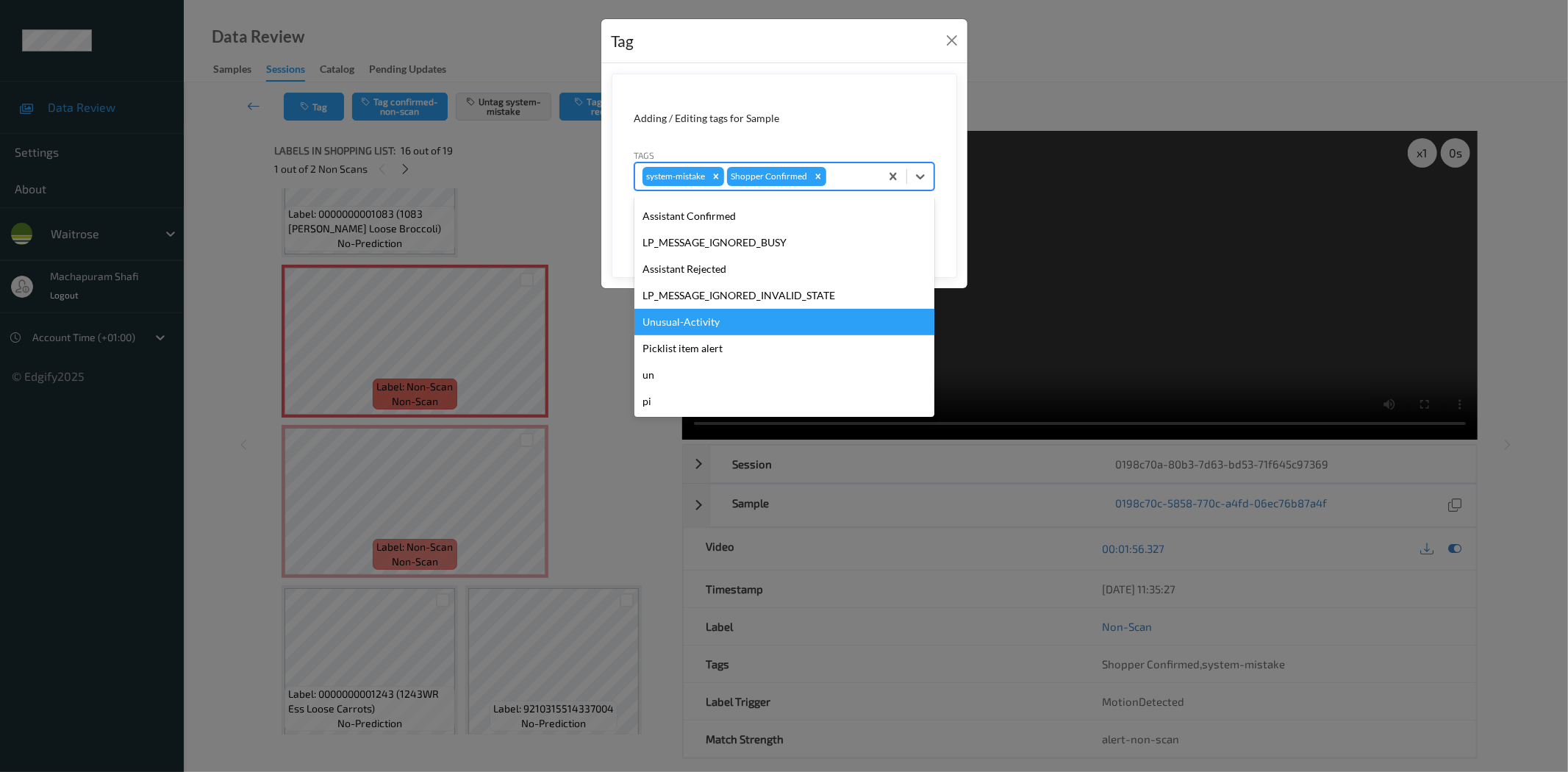
click at [665, 318] on div "Unusual-Activity" at bounding box center [784, 323] width 300 height 27
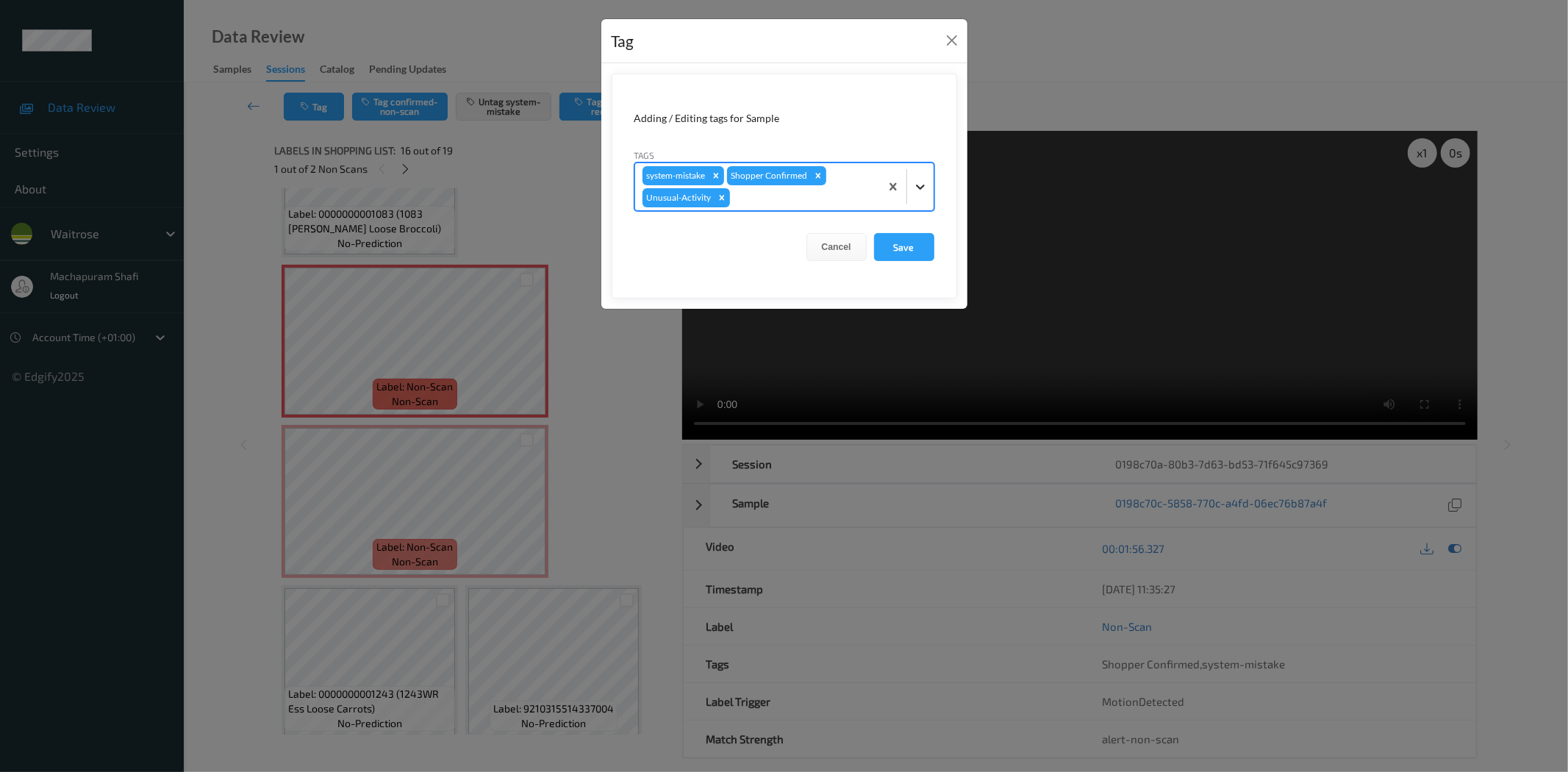
click at [914, 180] on icon at bounding box center [920, 186] width 14 height 14
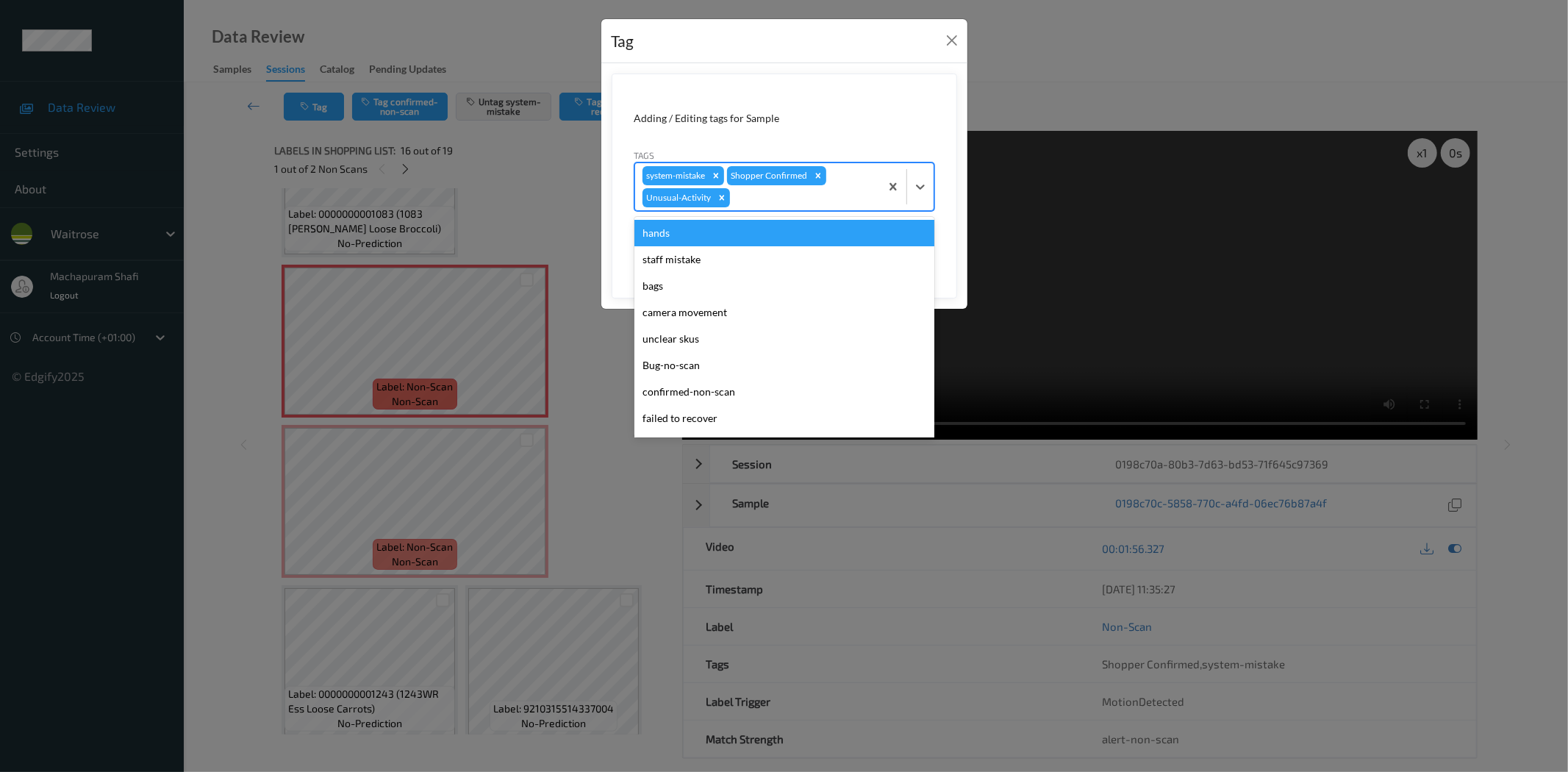
scroll to position [261, 0]
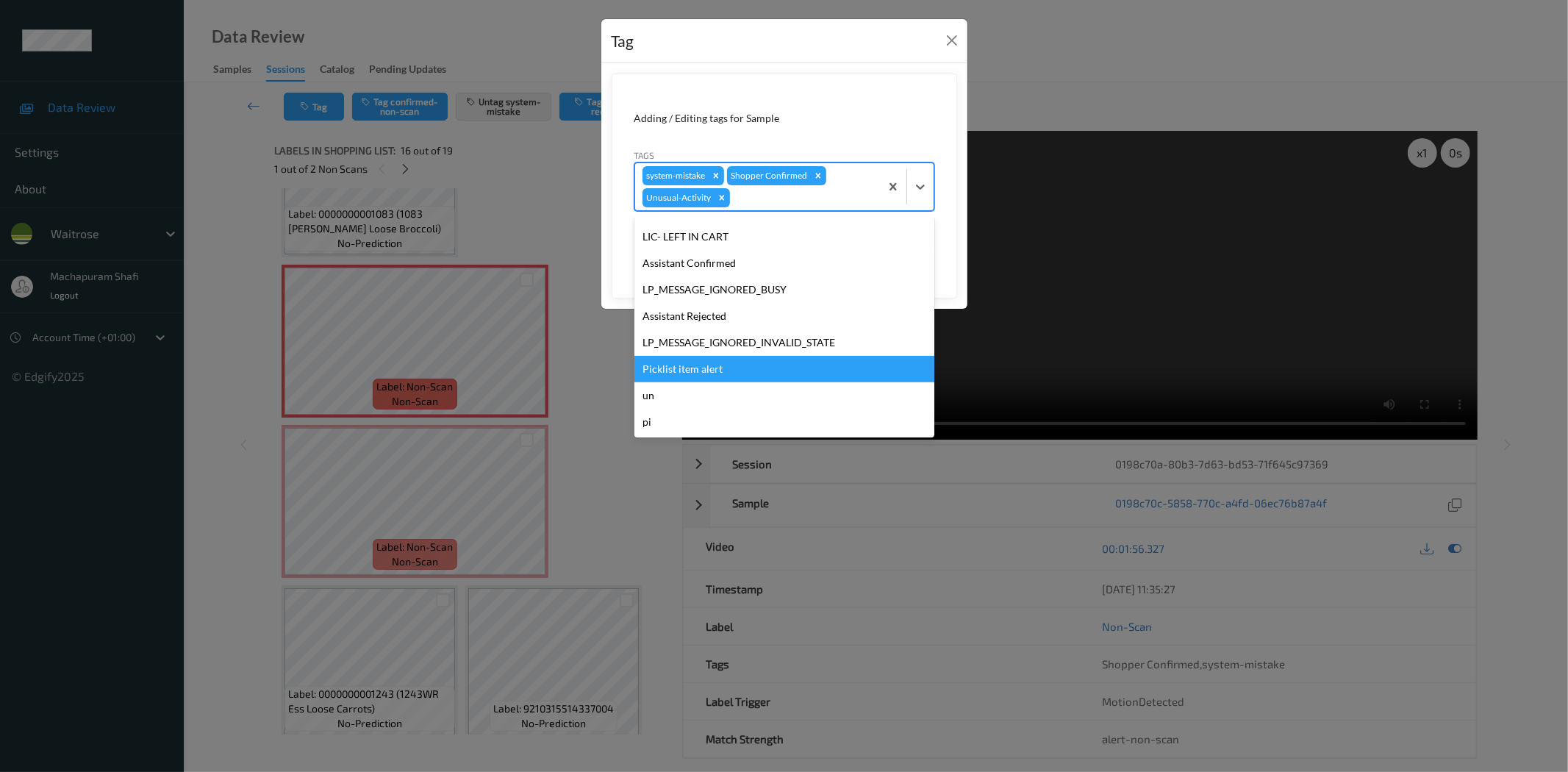
click at [699, 373] on div "Picklist item alert" at bounding box center [784, 370] width 300 height 27
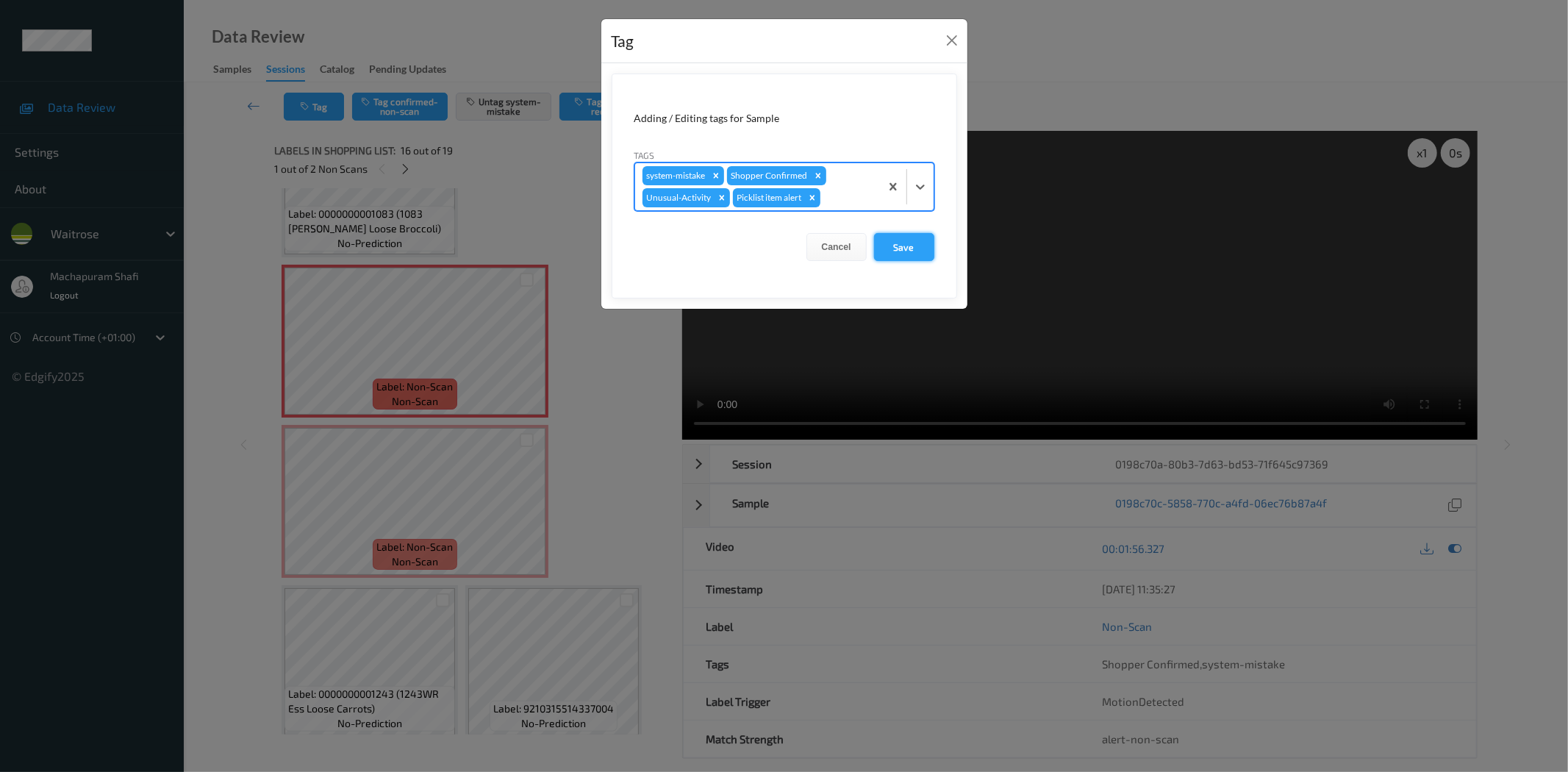
click at [917, 237] on button "Save" at bounding box center [904, 246] width 60 height 28
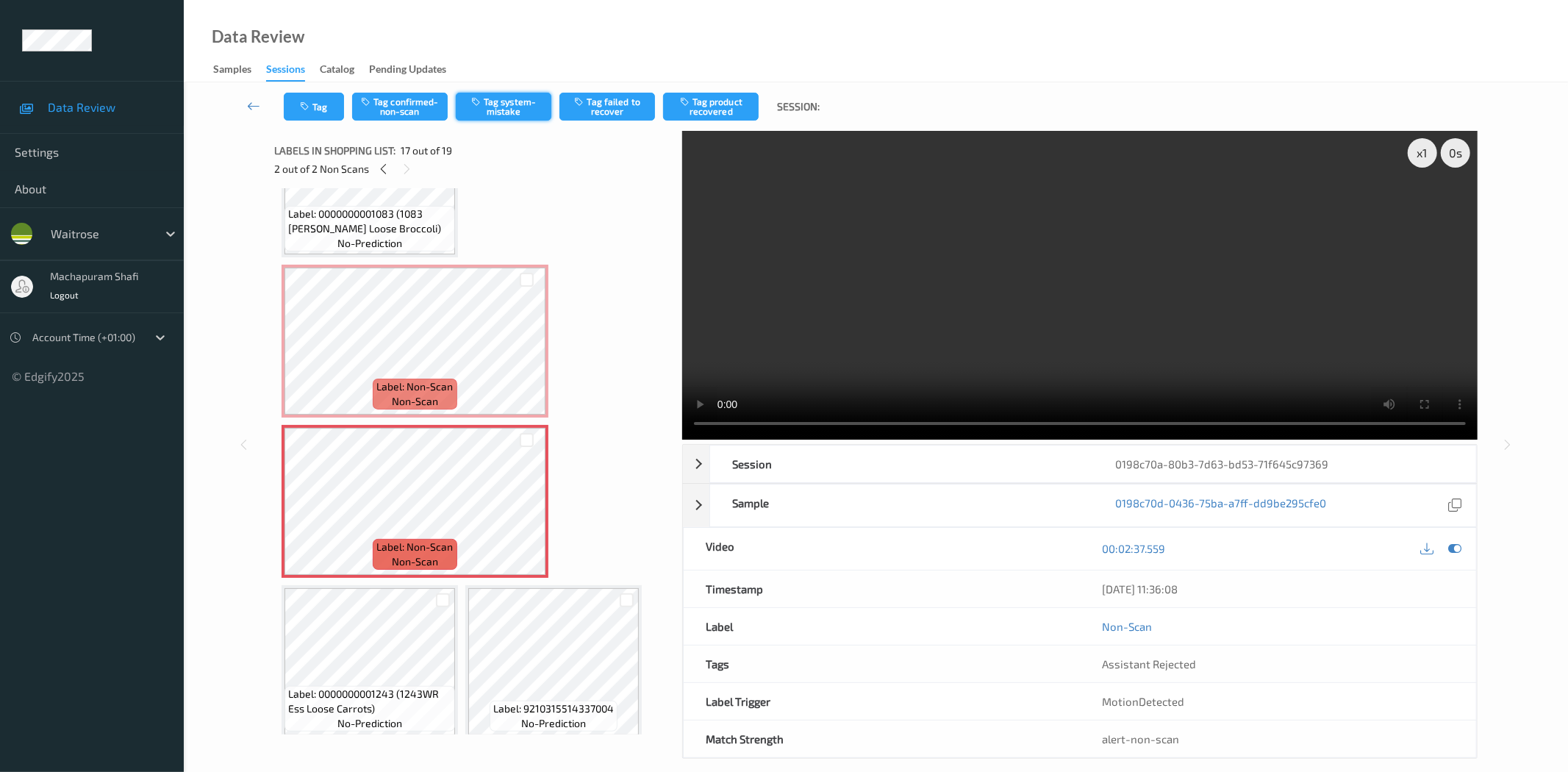
click at [509, 102] on button "Tag system-mistake" at bounding box center [504, 106] width 96 height 28
click at [302, 104] on icon "button" at bounding box center [305, 106] width 12 height 11
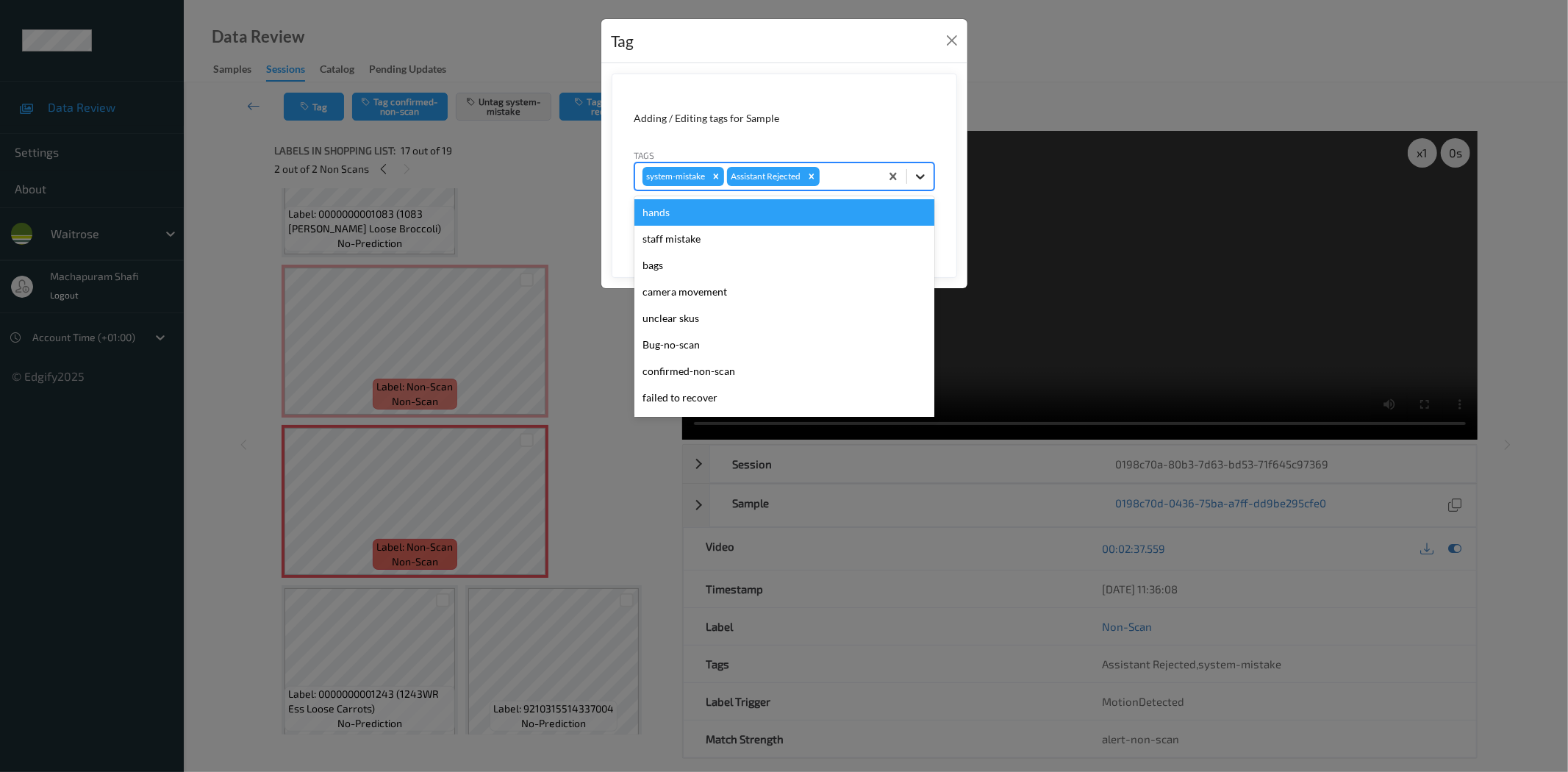
click at [923, 166] on div at bounding box center [921, 176] width 27 height 27
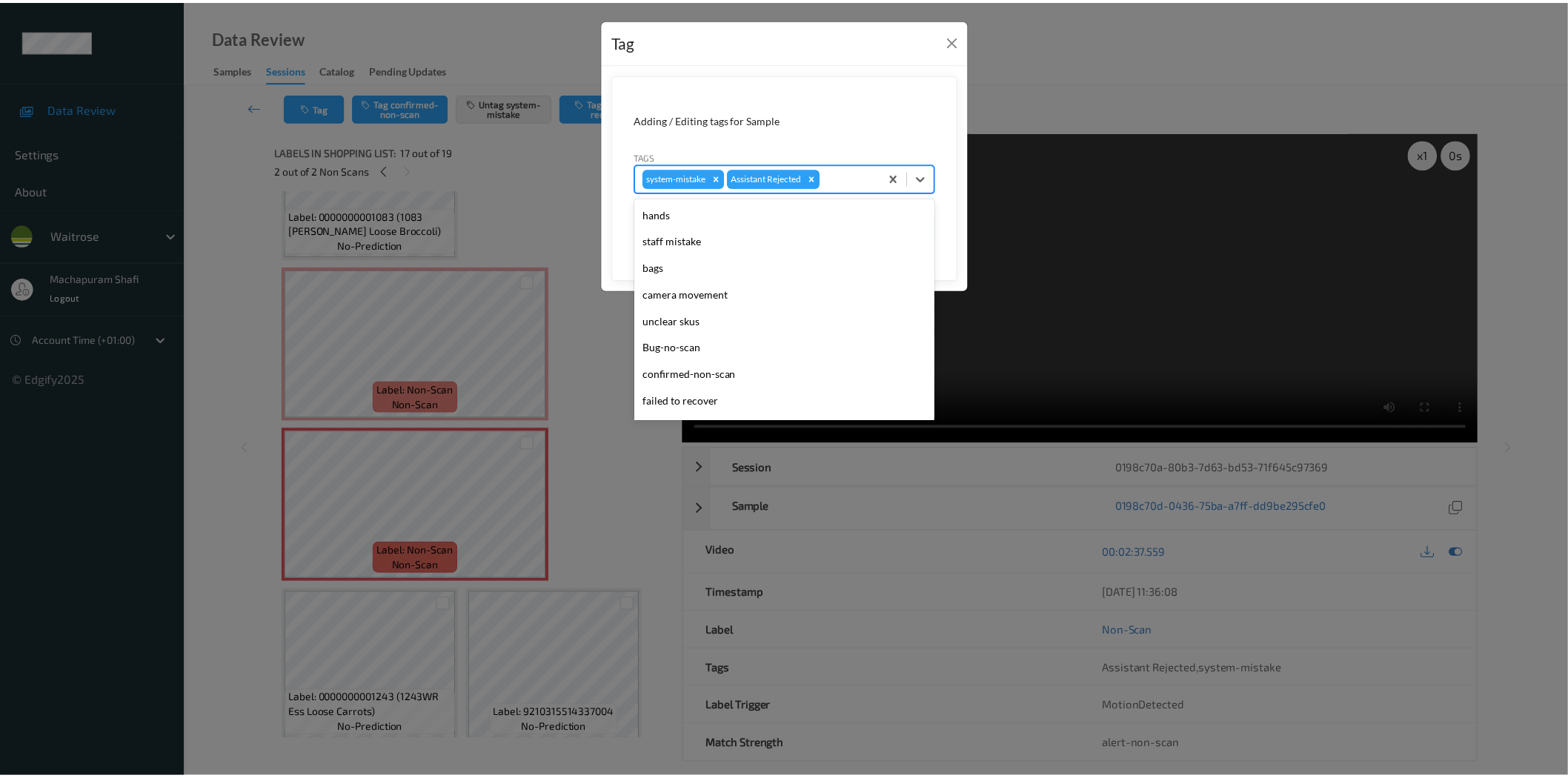
scroll to position [290, 0]
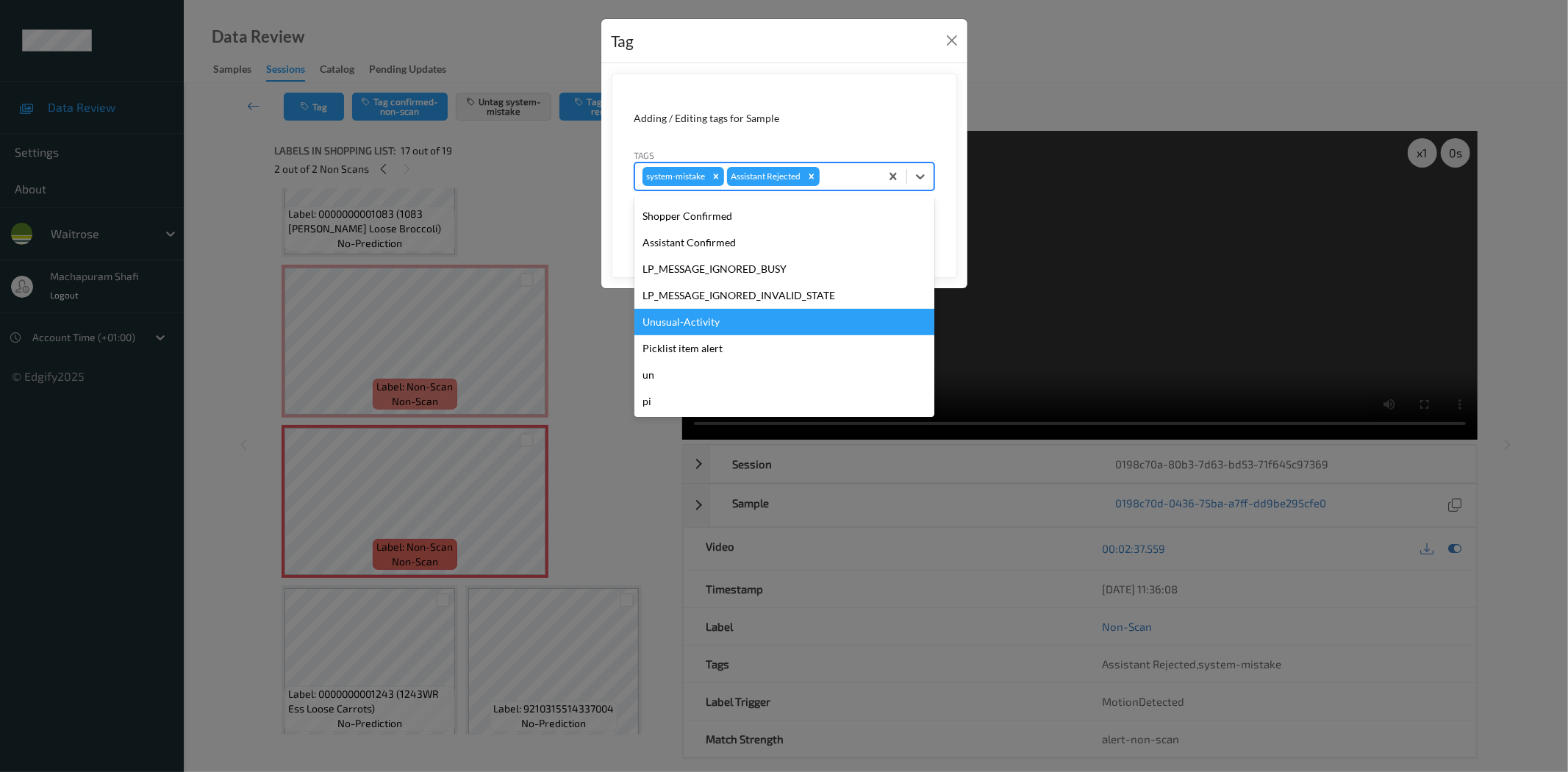
click at [706, 328] on div "Unusual-Activity" at bounding box center [784, 323] width 300 height 27
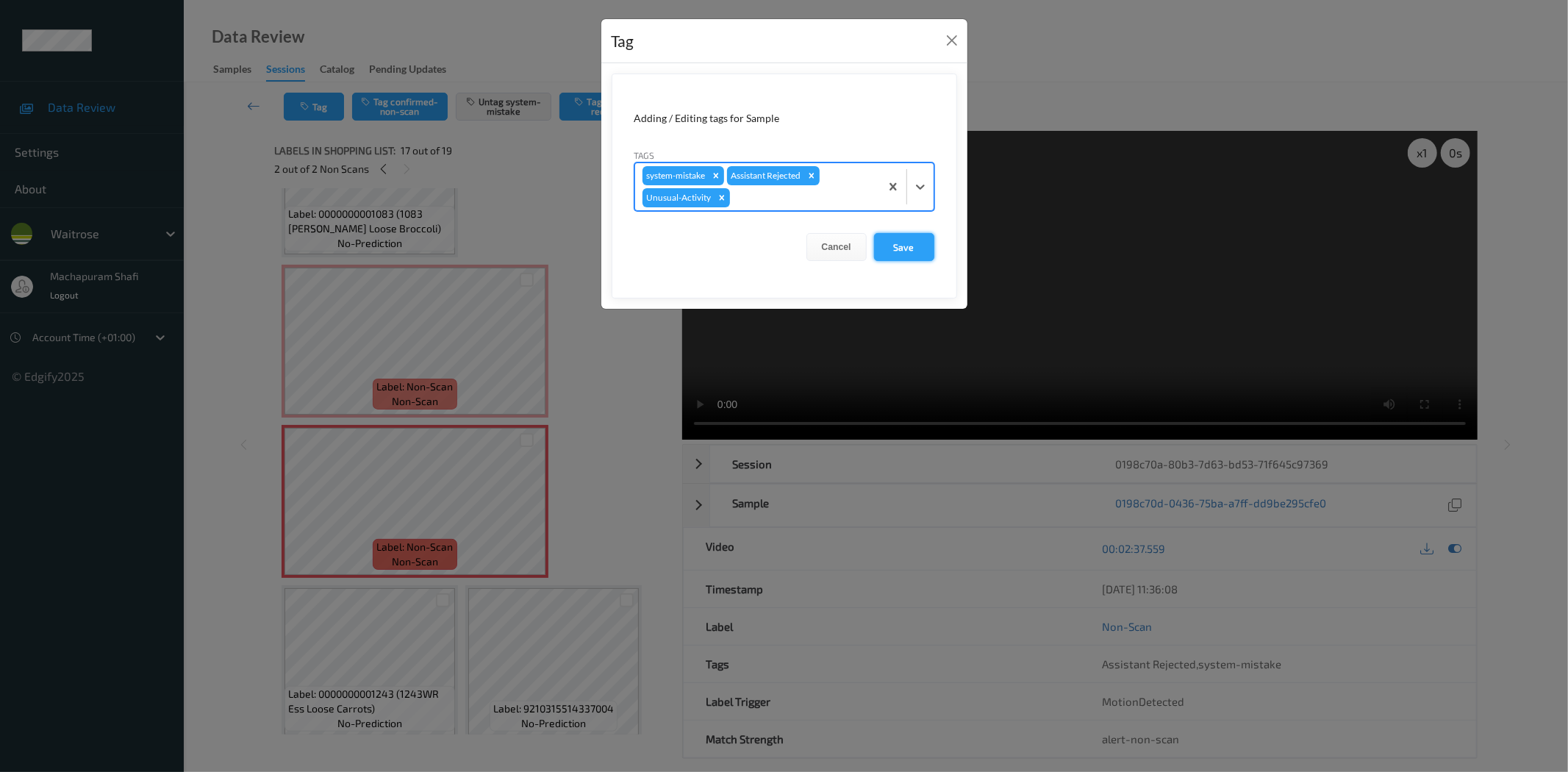
click at [902, 245] on button "Save" at bounding box center [904, 246] width 60 height 28
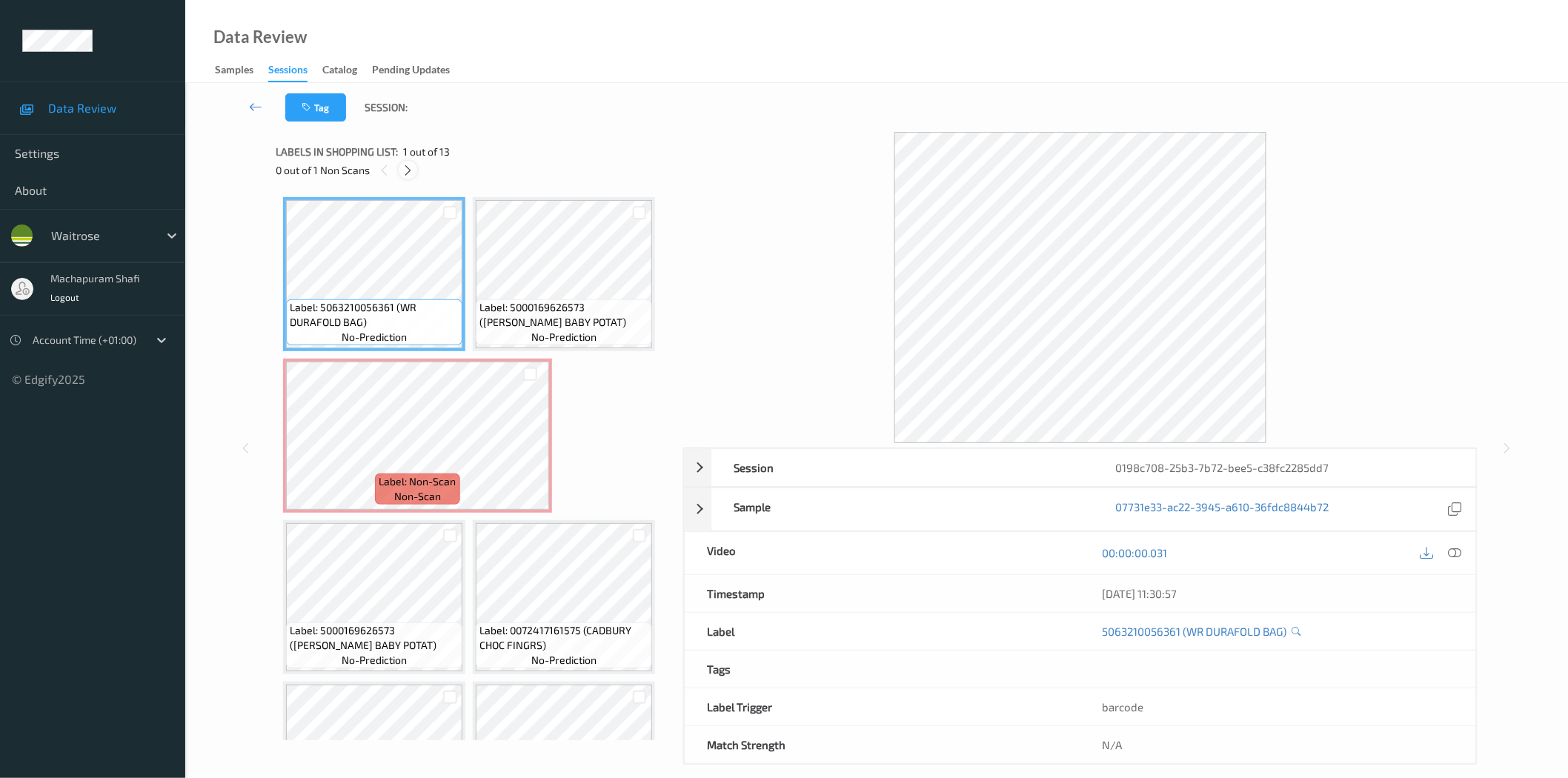
click at [410, 171] on icon at bounding box center [407, 171] width 13 height 14
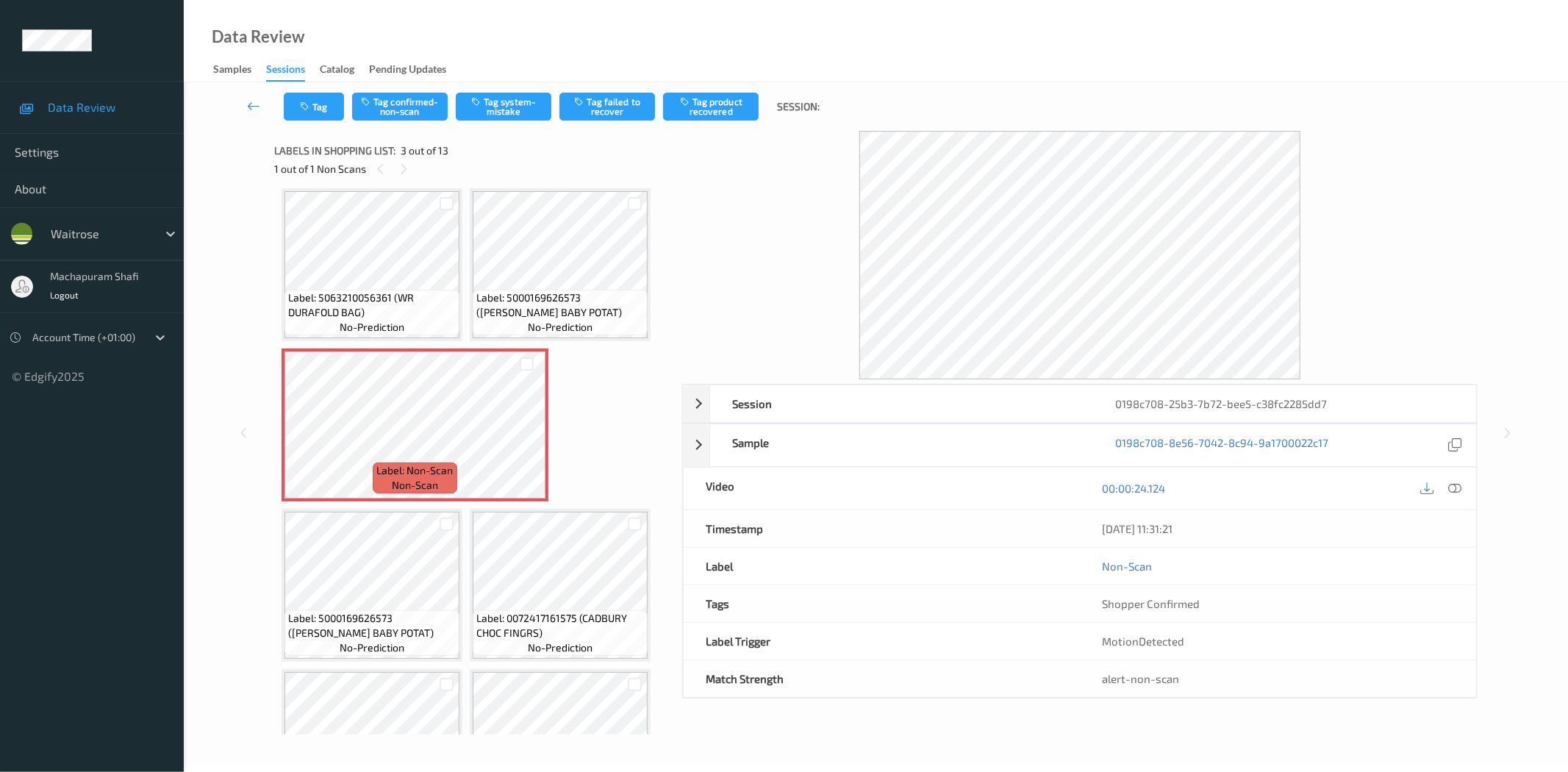
drag, startPoint x: 1460, startPoint y: 488, endPoint x: 1436, endPoint y: 458, distance: 38.4
click at [1460, 488] on icon at bounding box center [1455, 488] width 13 height 13
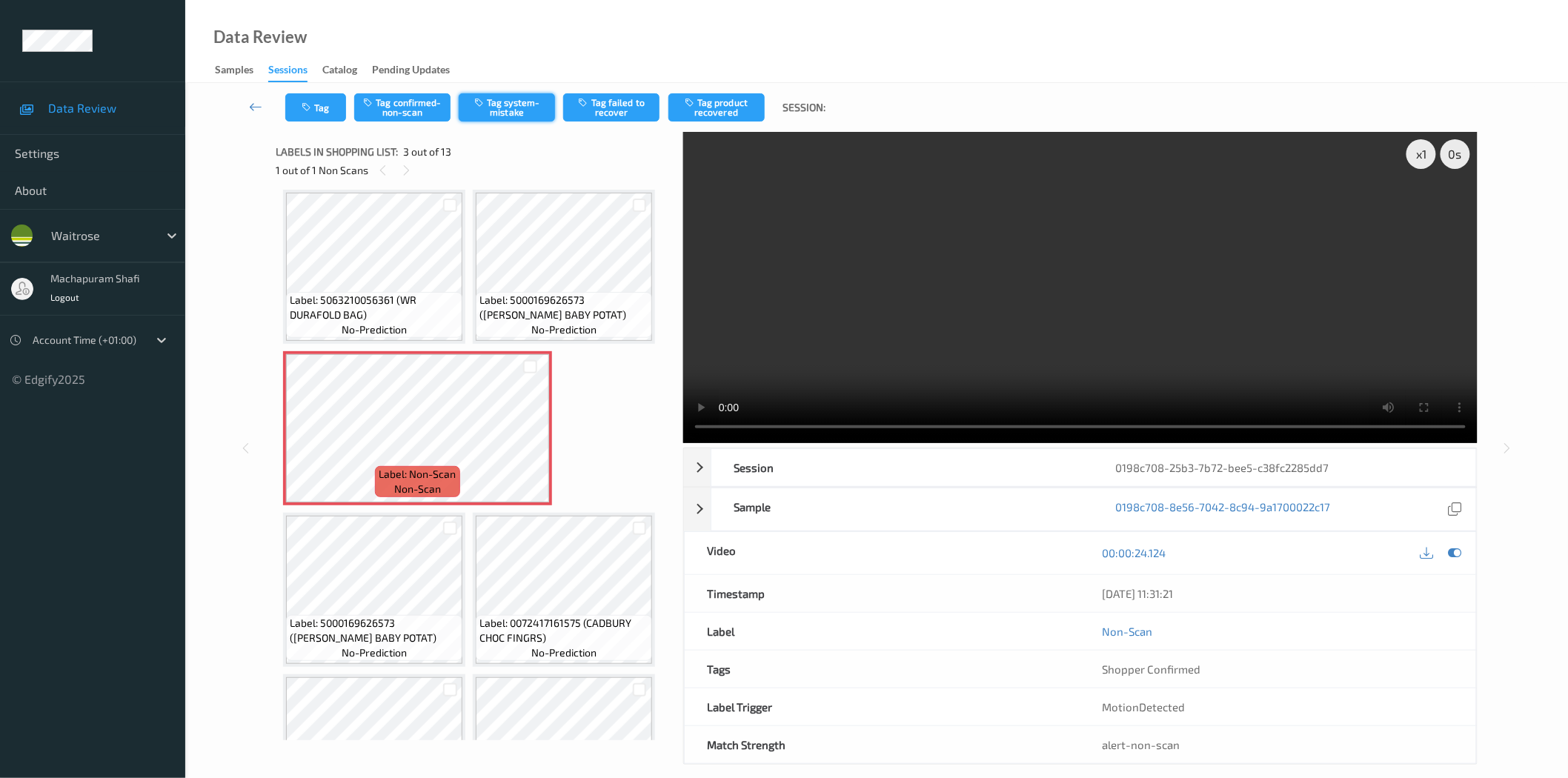
click at [509, 104] on button "Tag system-mistake" at bounding box center [507, 107] width 96 height 28
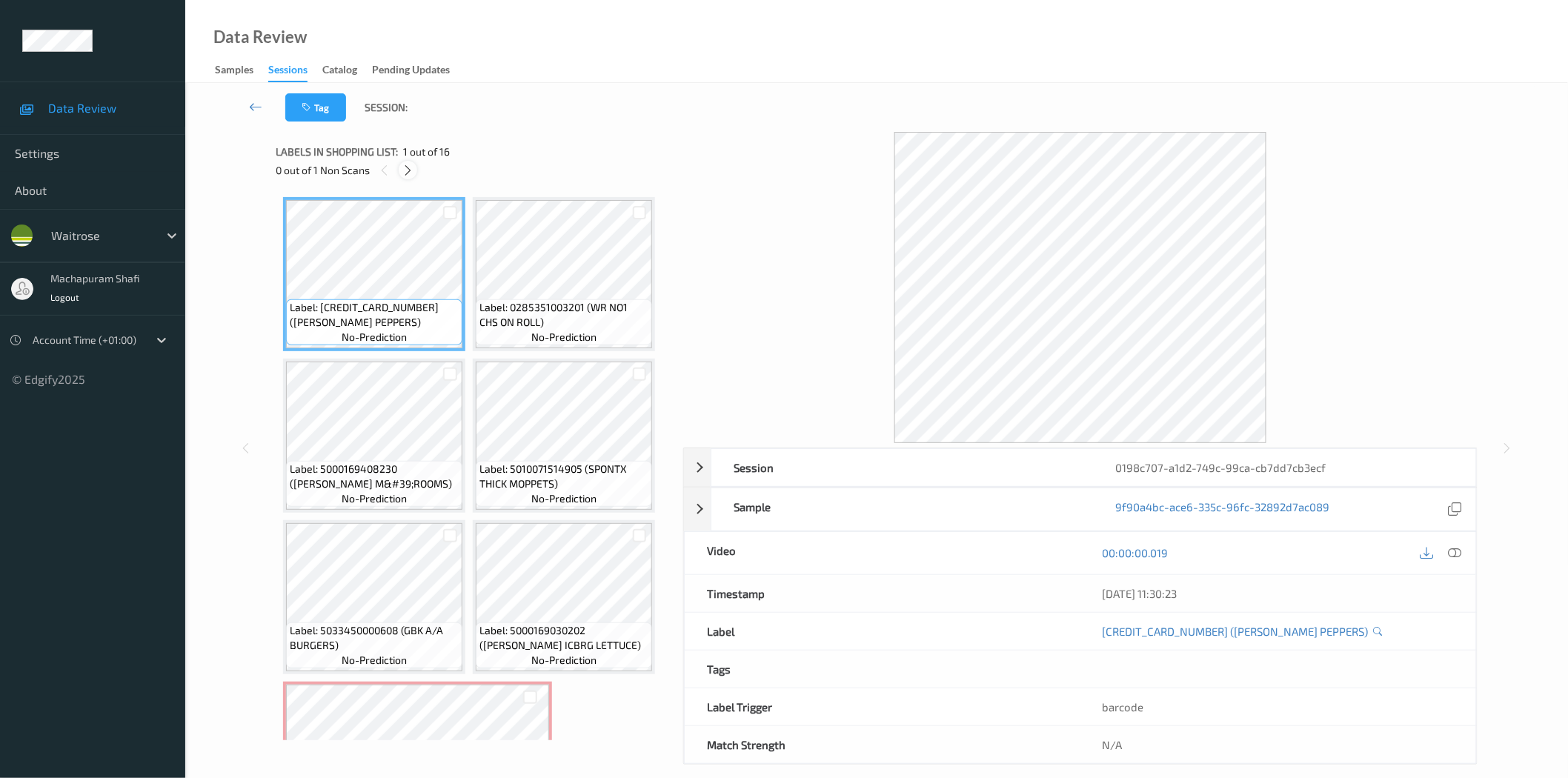
click at [415, 165] on div at bounding box center [407, 170] width 18 height 18
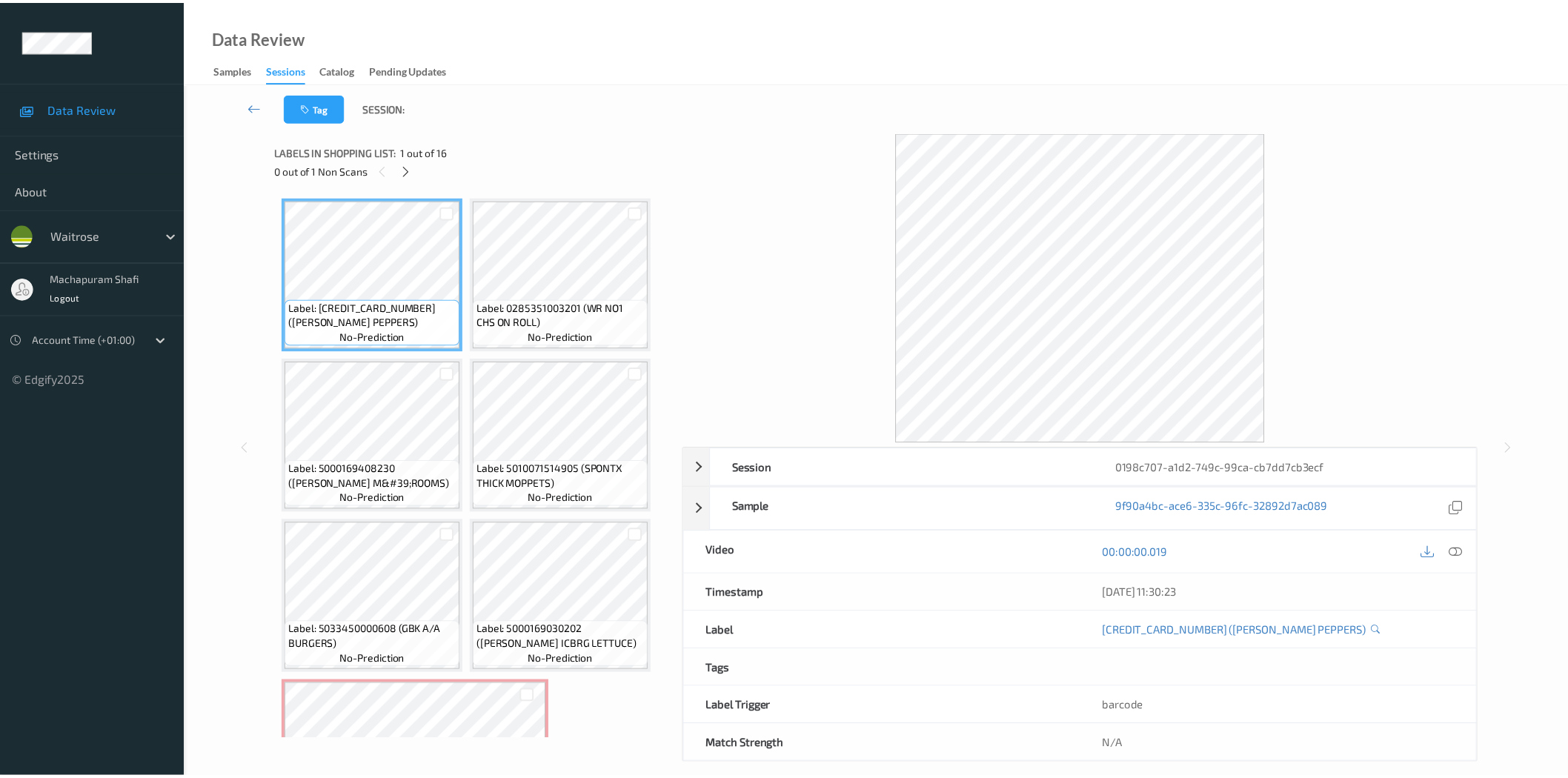
scroll to position [328, 0]
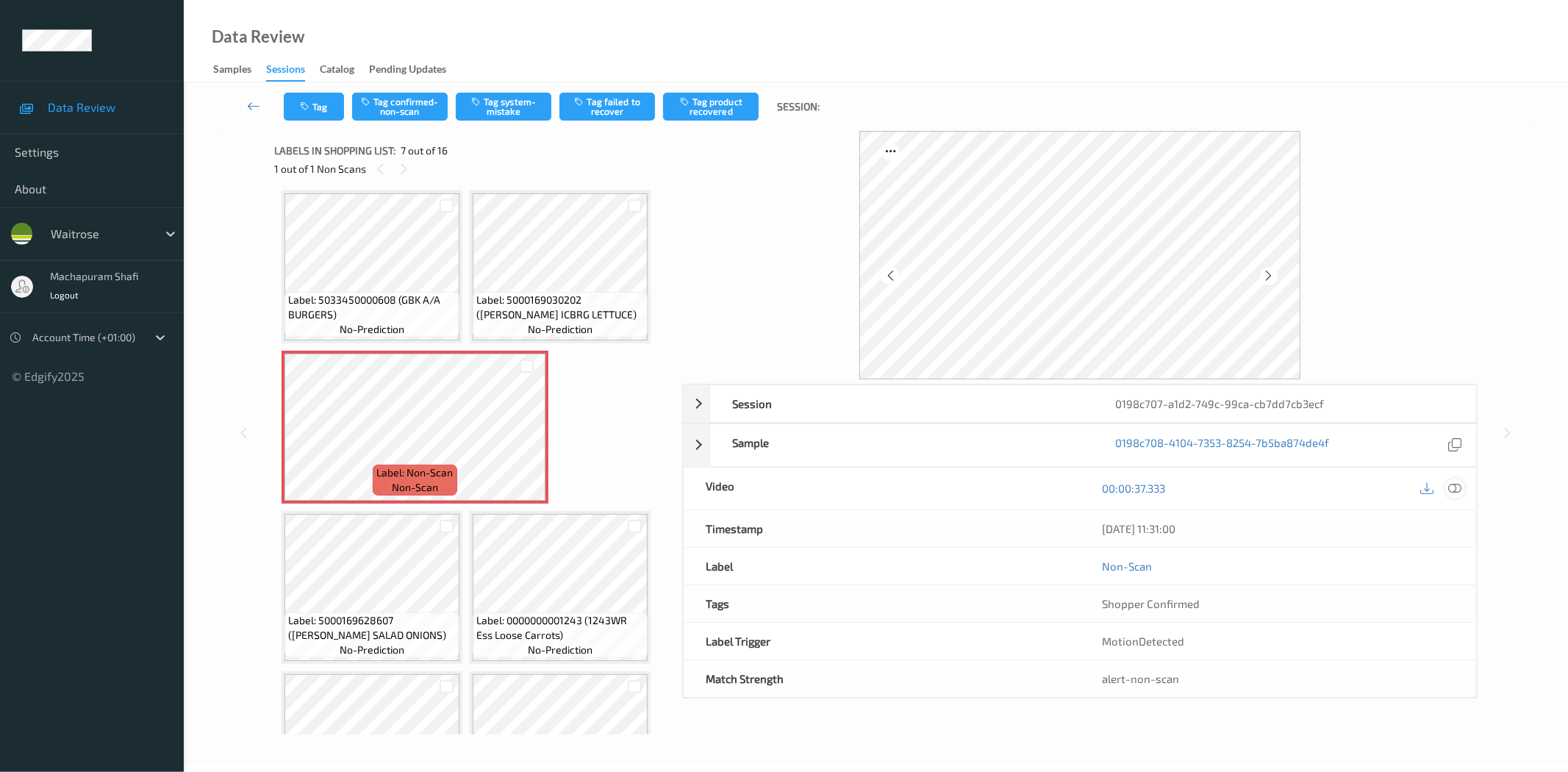
click at [1454, 487] on icon at bounding box center [1455, 488] width 13 height 13
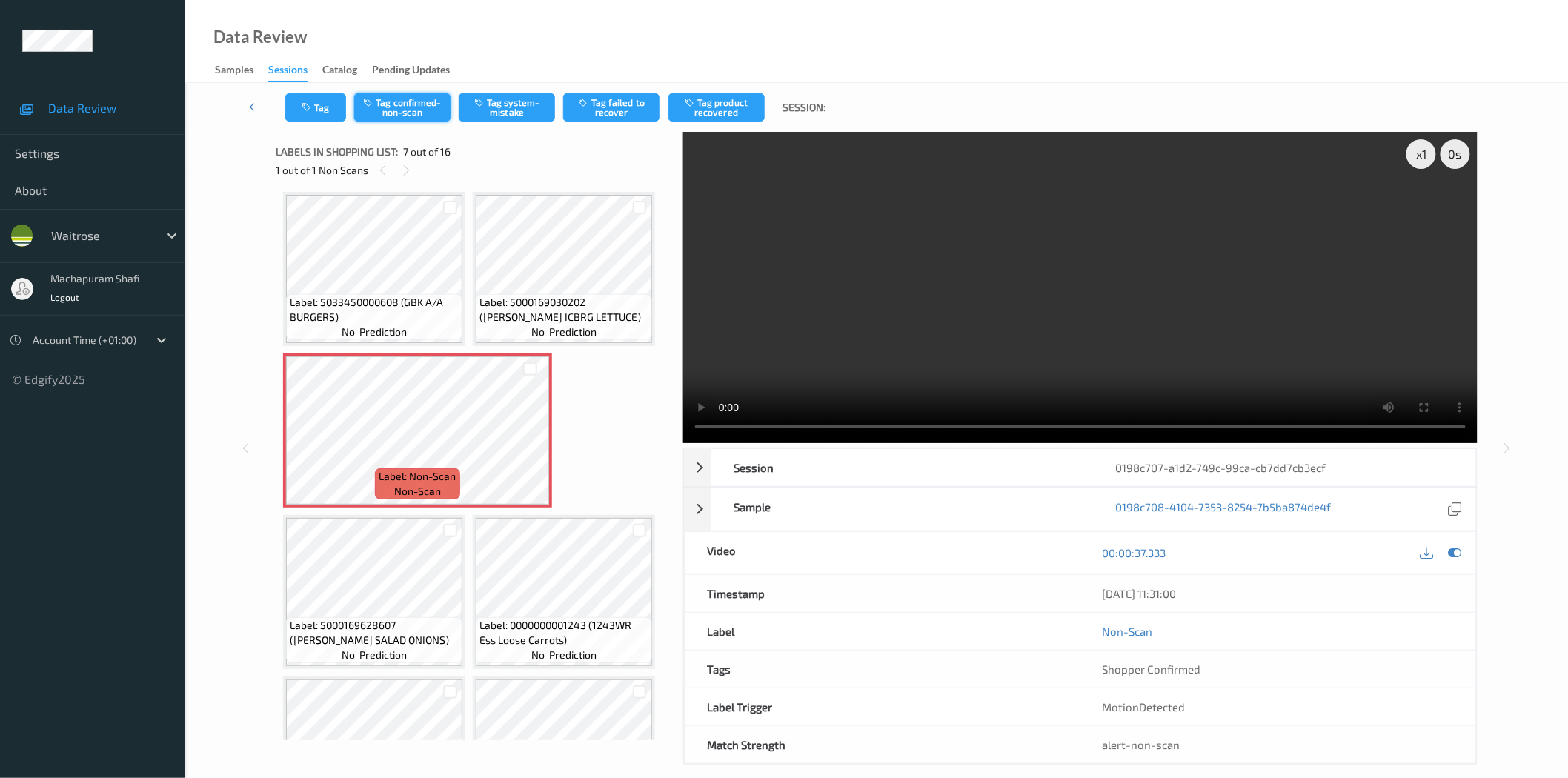
drag, startPoint x: 408, startPoint y: 105, endPoint x: 398, endPoint y: 121, distance: 18.9
click at [407, 105] on button "Tag confirmed-non-scan" at bounding box center [402, 107] width 96 height 28
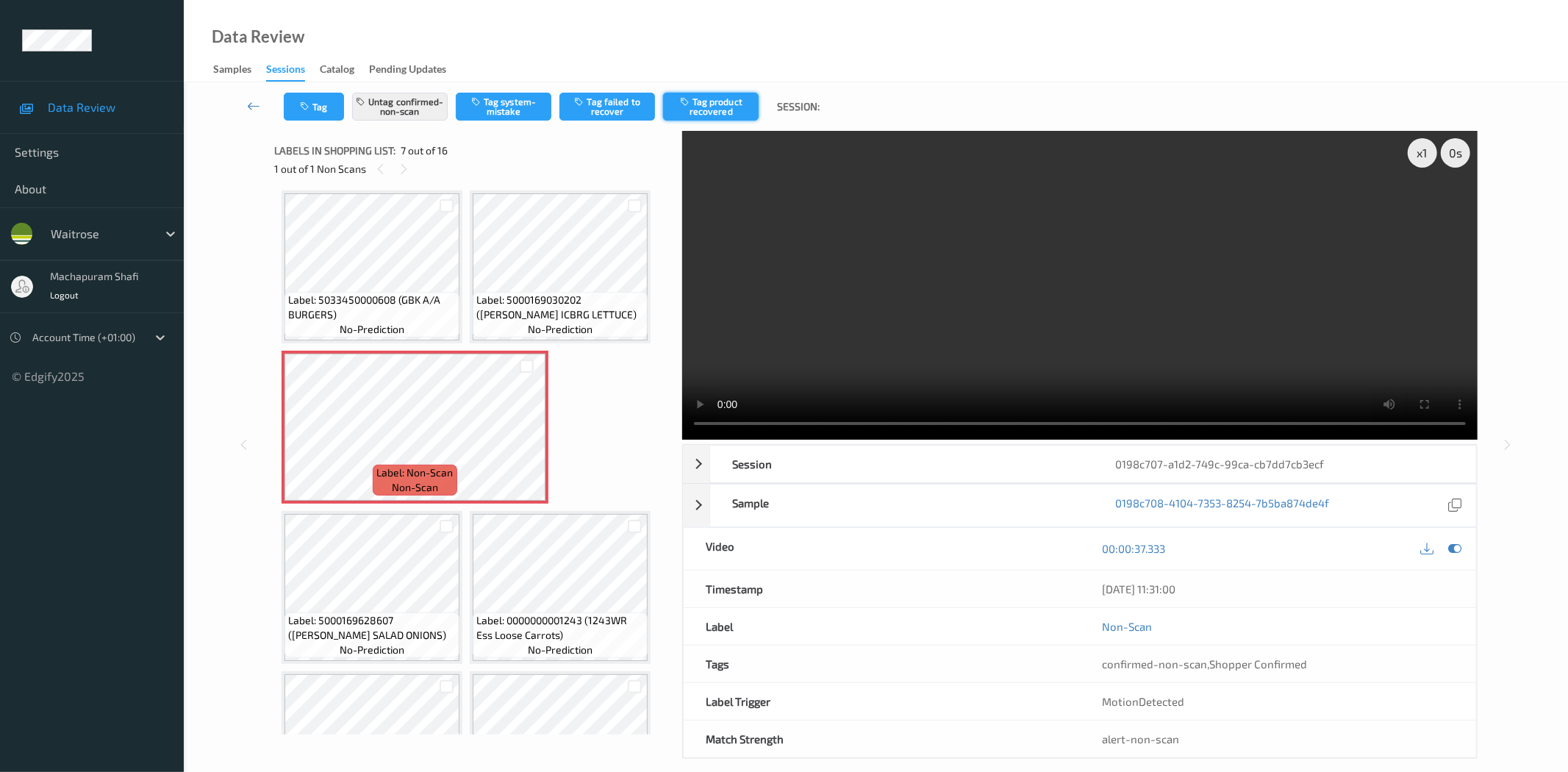
click at [726, 105] on button "Tag product recovered" at bounding box center [711, 106] width 96 height 28
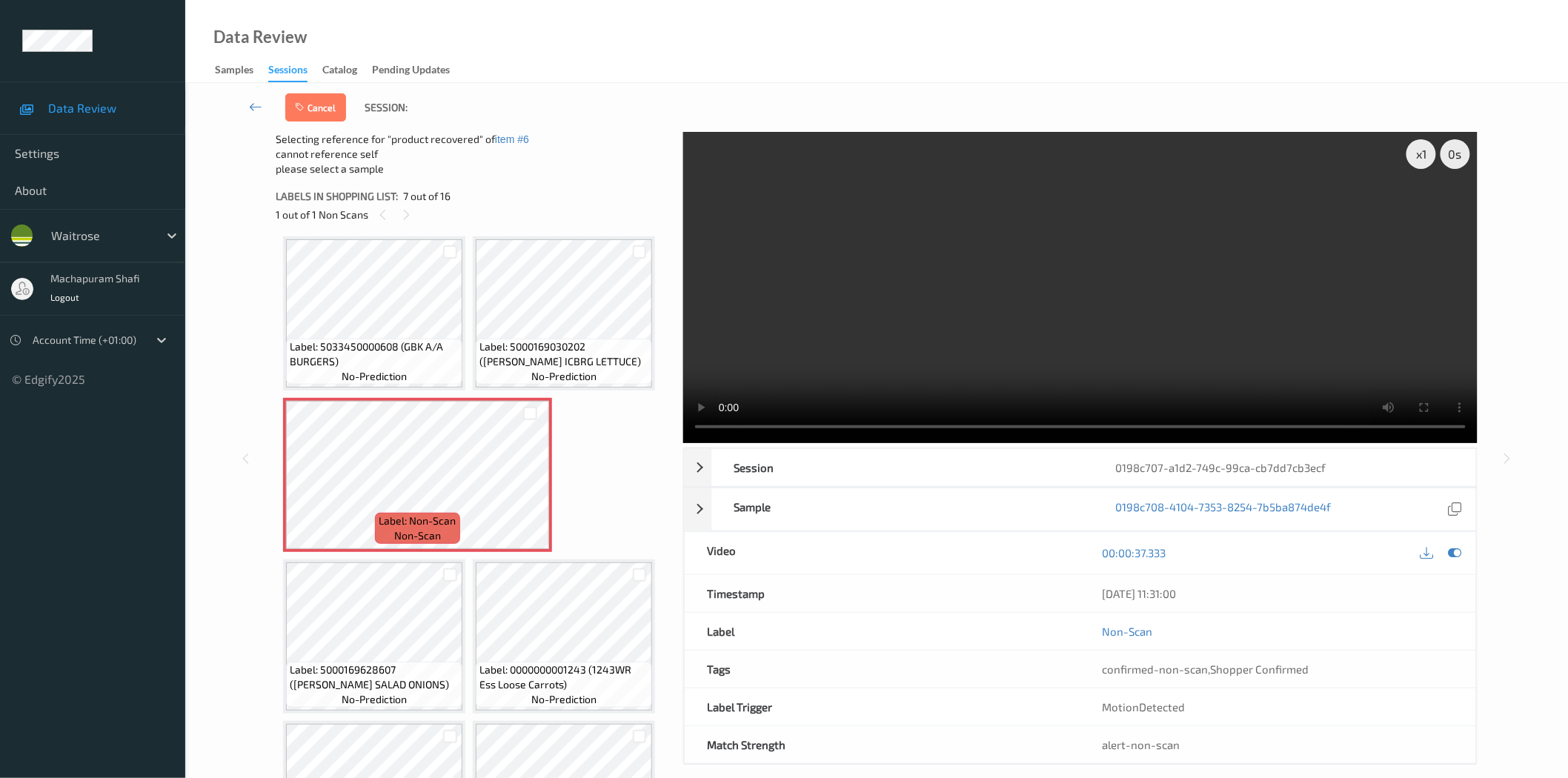
click at [454, 576] on div at bounding box center [450, 574] width 25 height 24
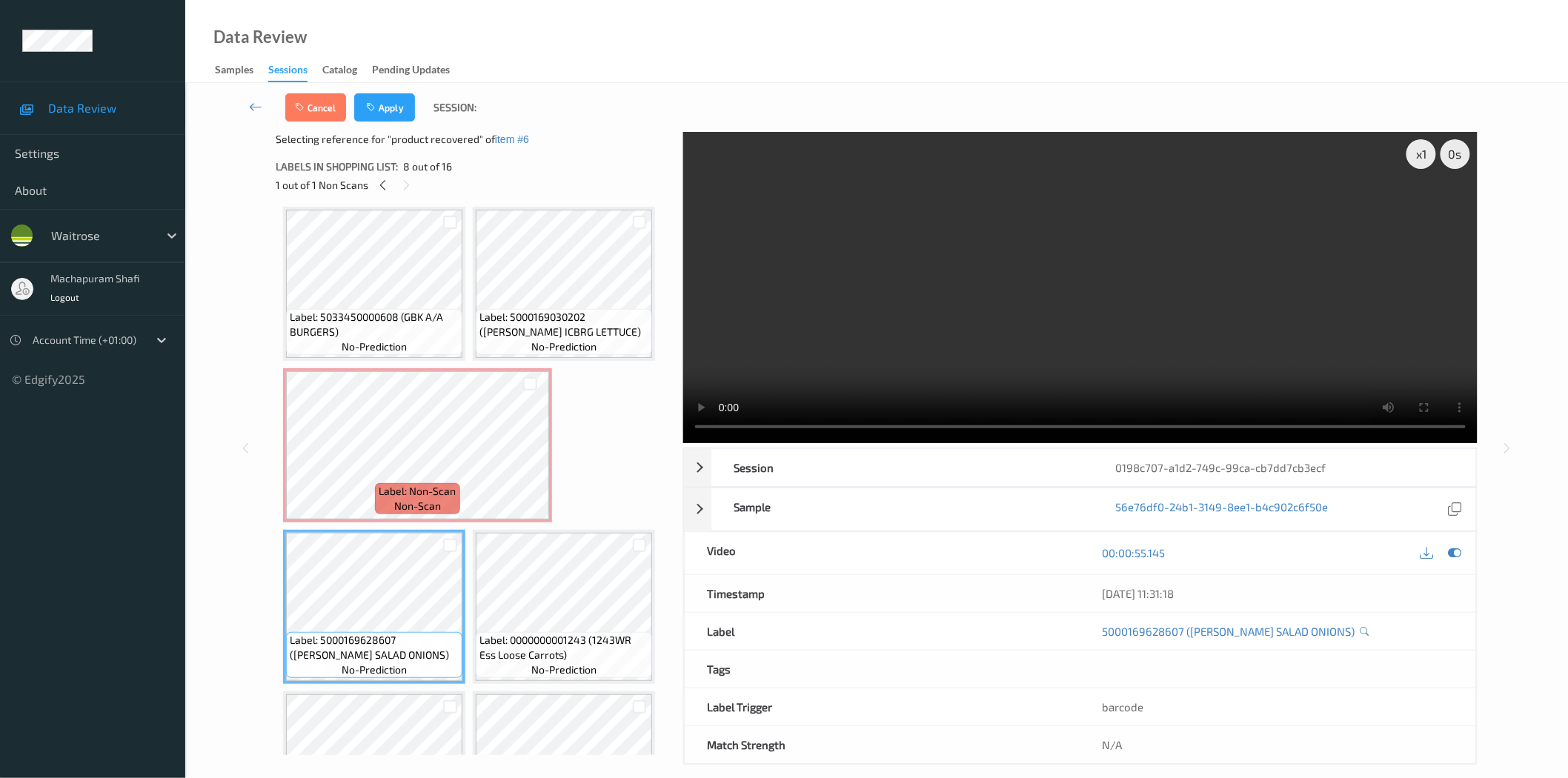
drag, startPoint x: 452, startPoint y: 544, endPoint x: 436, endPoint y: 546, distance: 16.1
click at [452, 543] on div at bounding box center [450, 545] width 14 height 14
click at [382, 107] on button "Apply" at bounding box center [384, 107] width 61 height 28
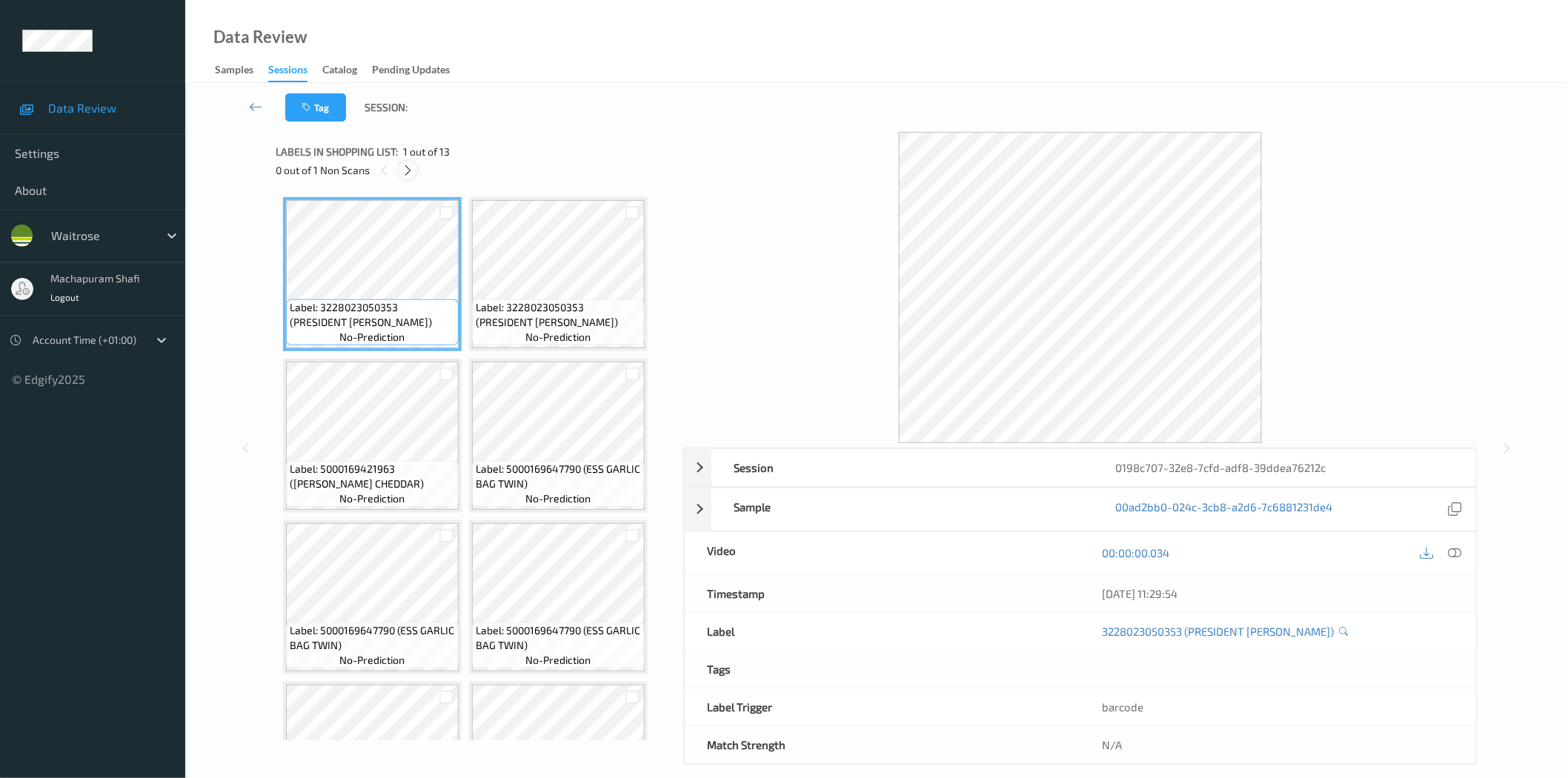
click at [404, 169] on icon at bounding box center [407, 171] width 13 height 14
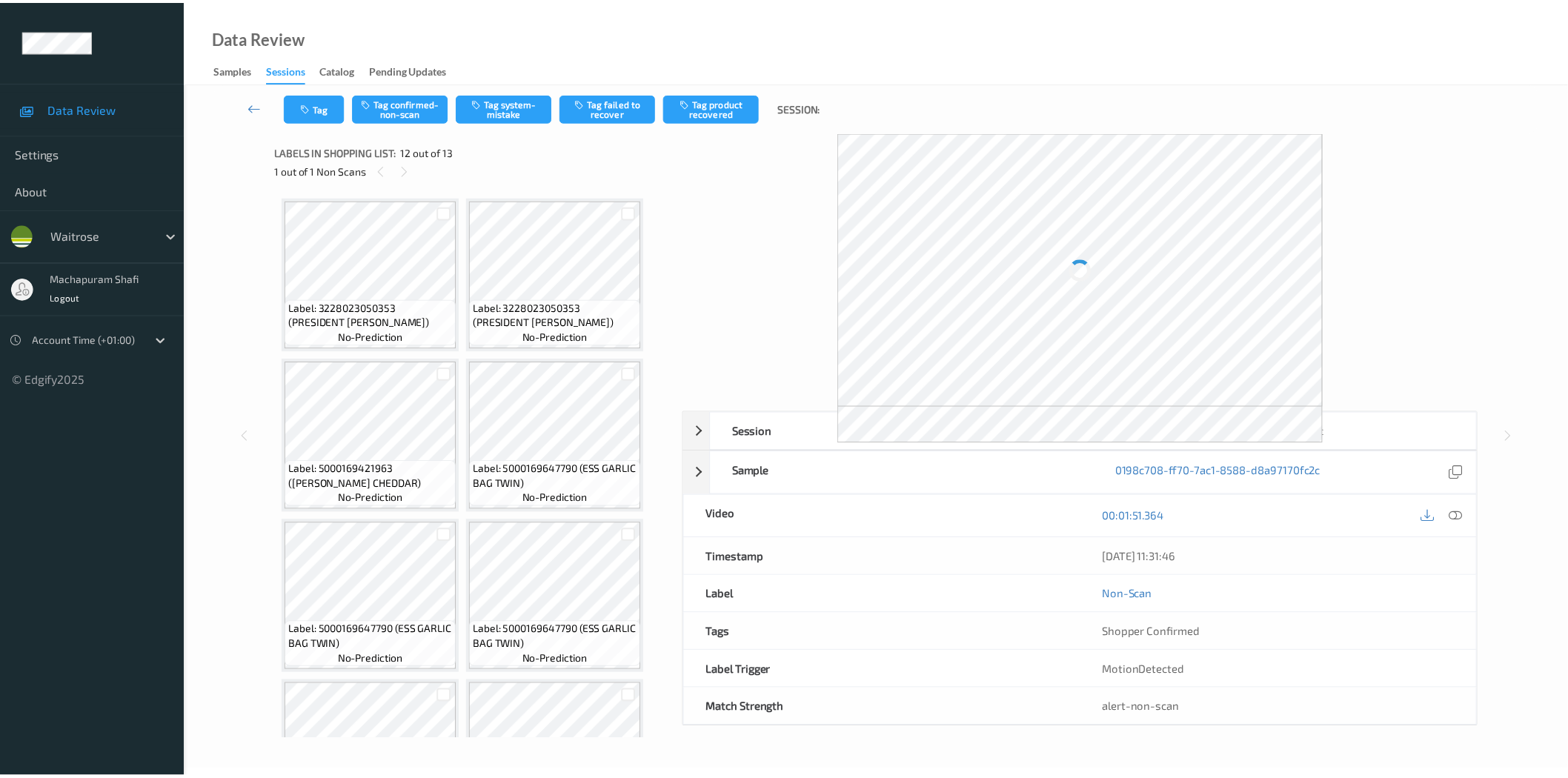
scroll to position [741, 0]
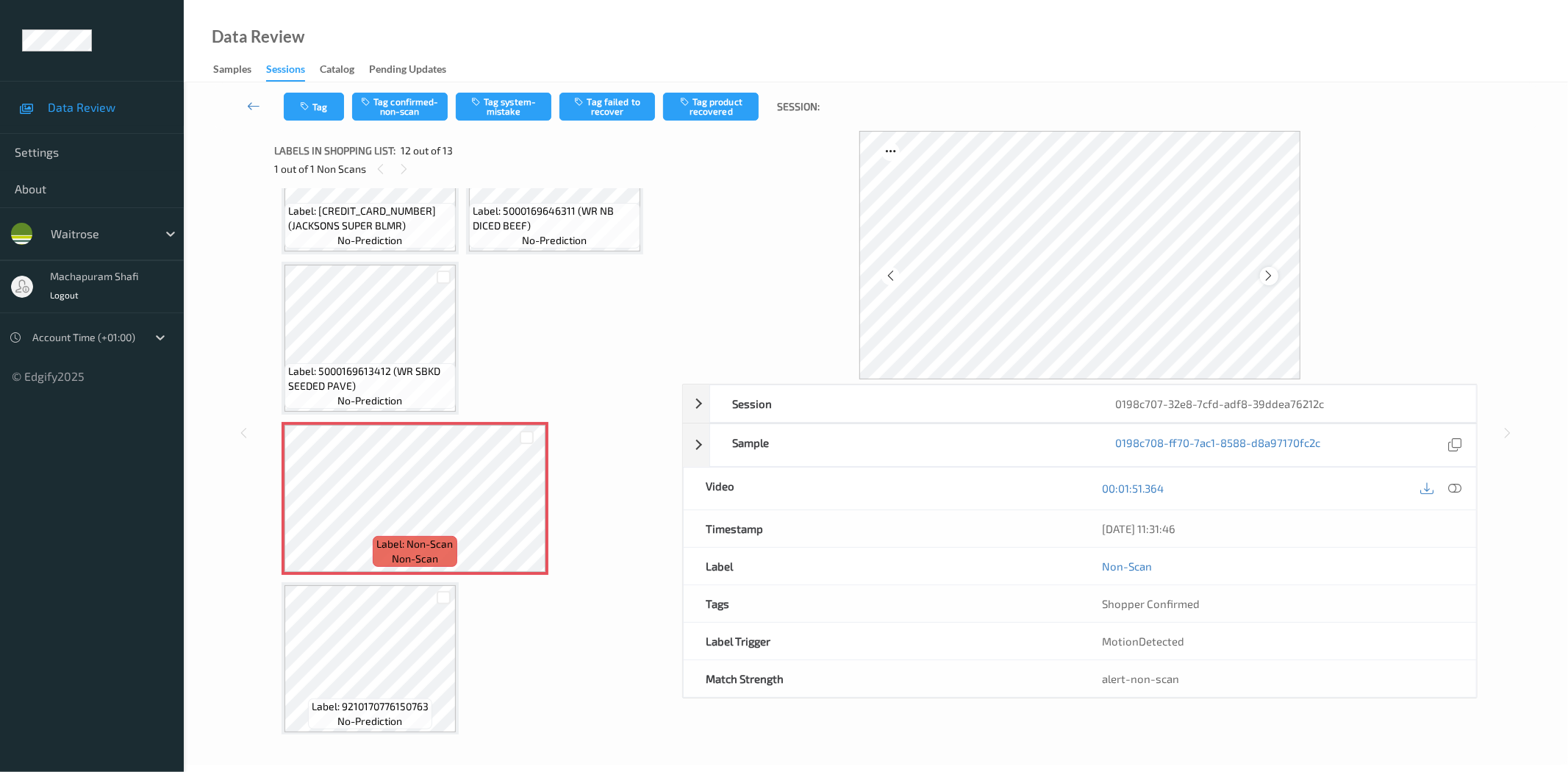
click at [1267, 272] on icon at bounding box center [1268, 276] width 12 height 13
click at [1463, 488] on div at bounding box center [1455, 488] width 20 height 20
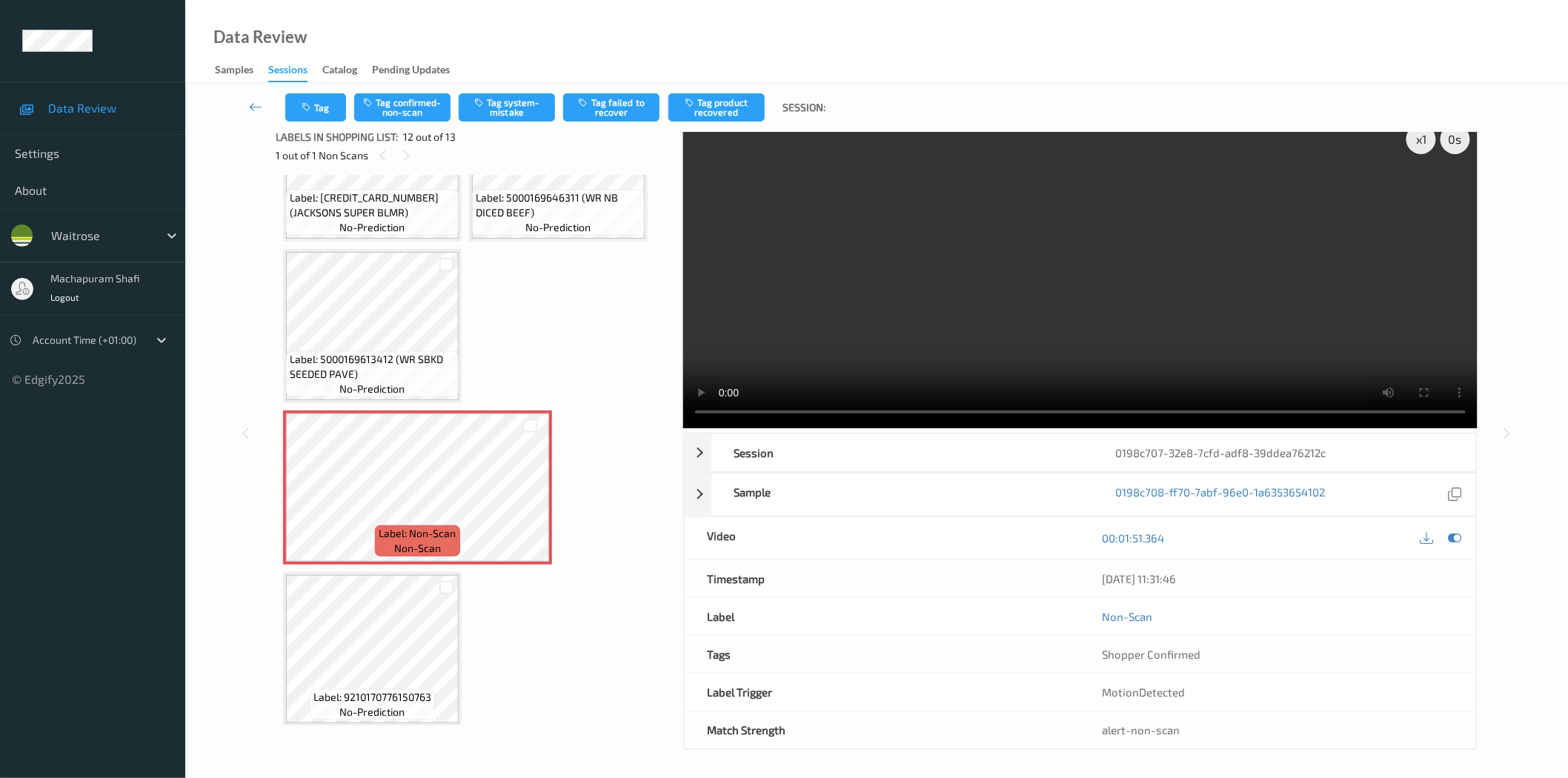
scroll to position [17, 0]
click at [522, 488] on div at bounding box center [530, 497] width 18 height 18
click at [506, 100] on button "Tag system-mistake" at bounding box center [507, 107] width 96 height 28
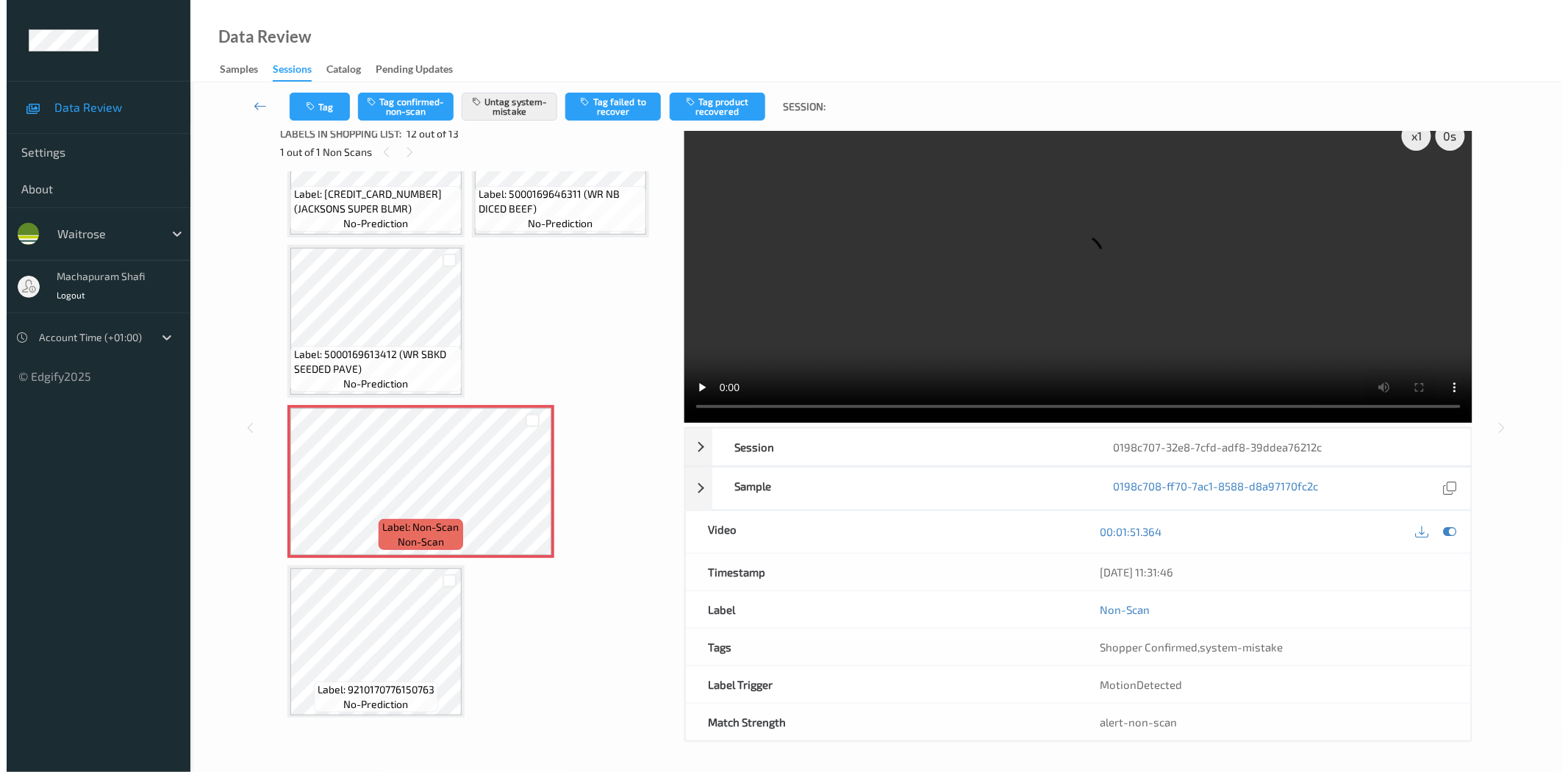
scroll to position [0, 0]
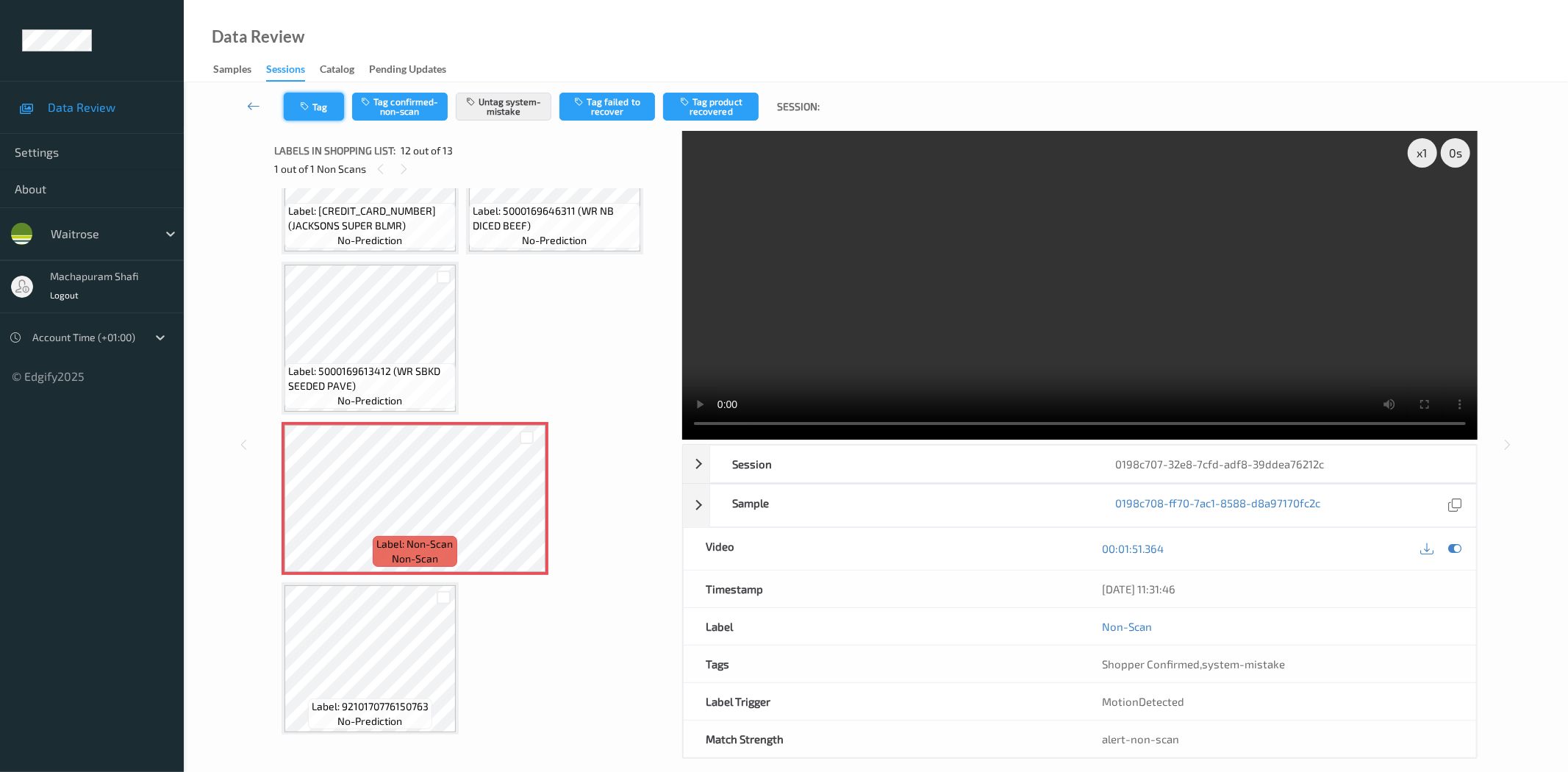
click at [312, 108] on icon "button" at bounding box center [305, 106] width 12 height 11
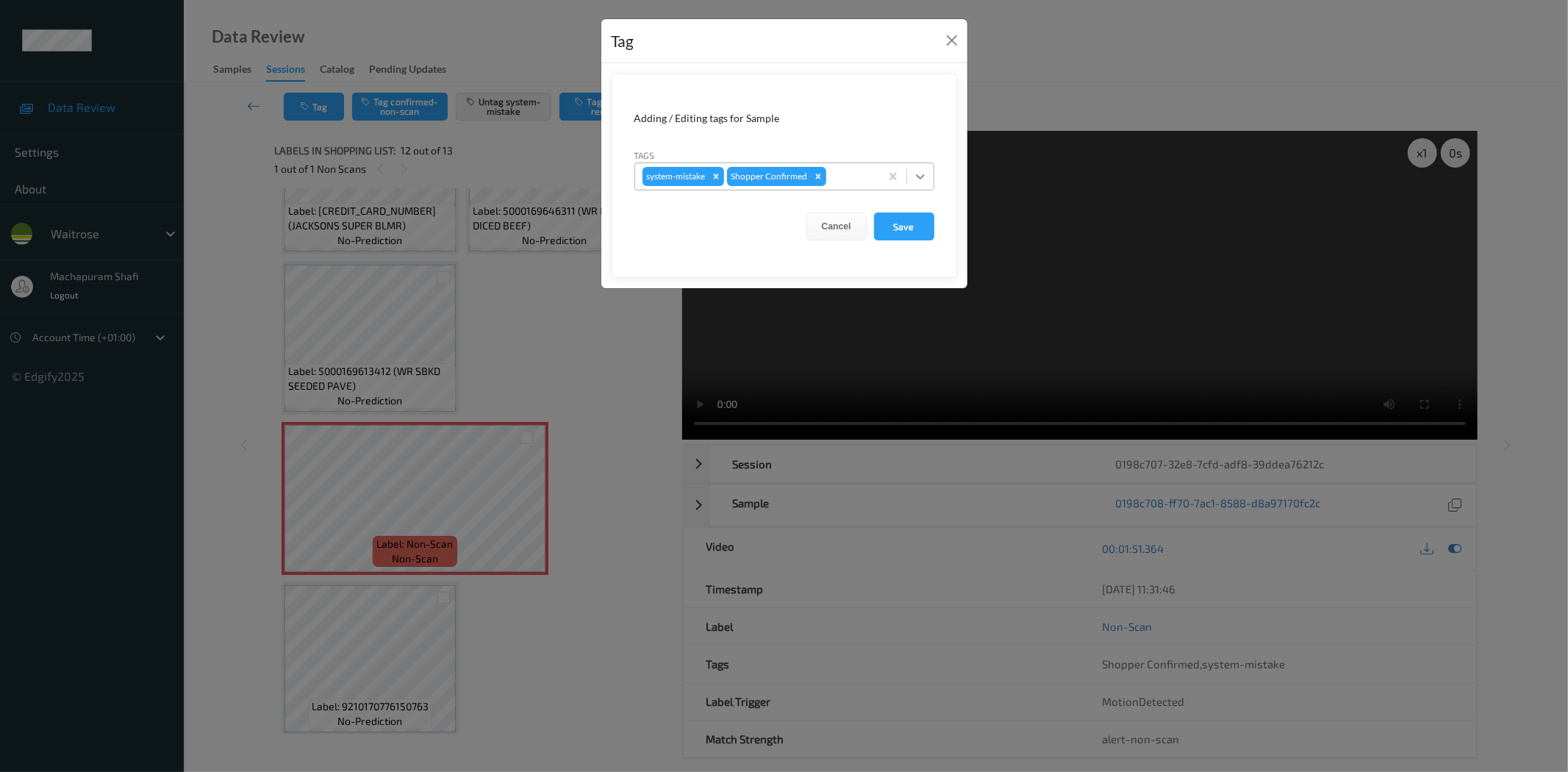
click at [914, 171] on icon at bounding box center [920, 176] width 14 height 14
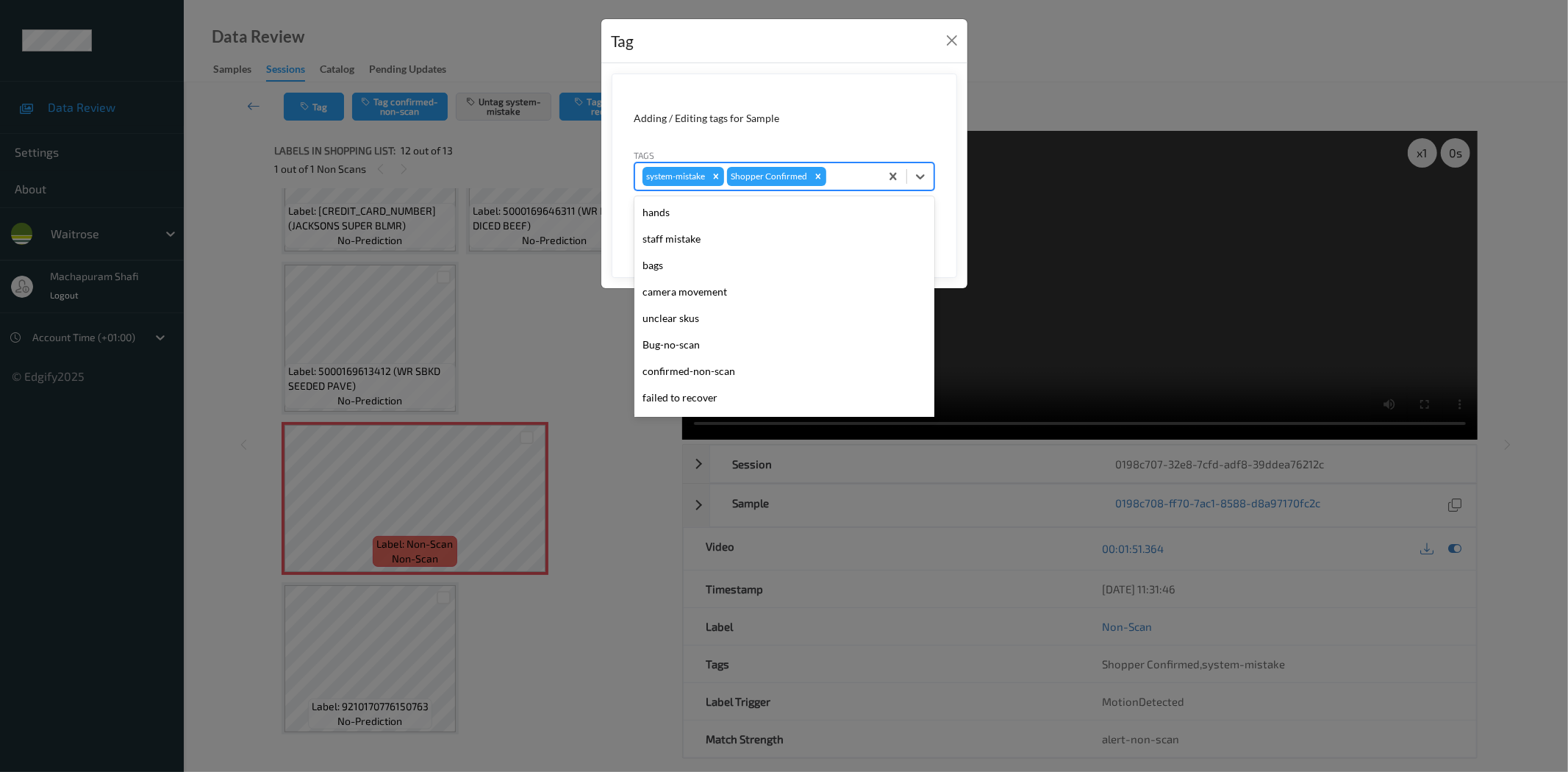
scroll to position [287, 0]
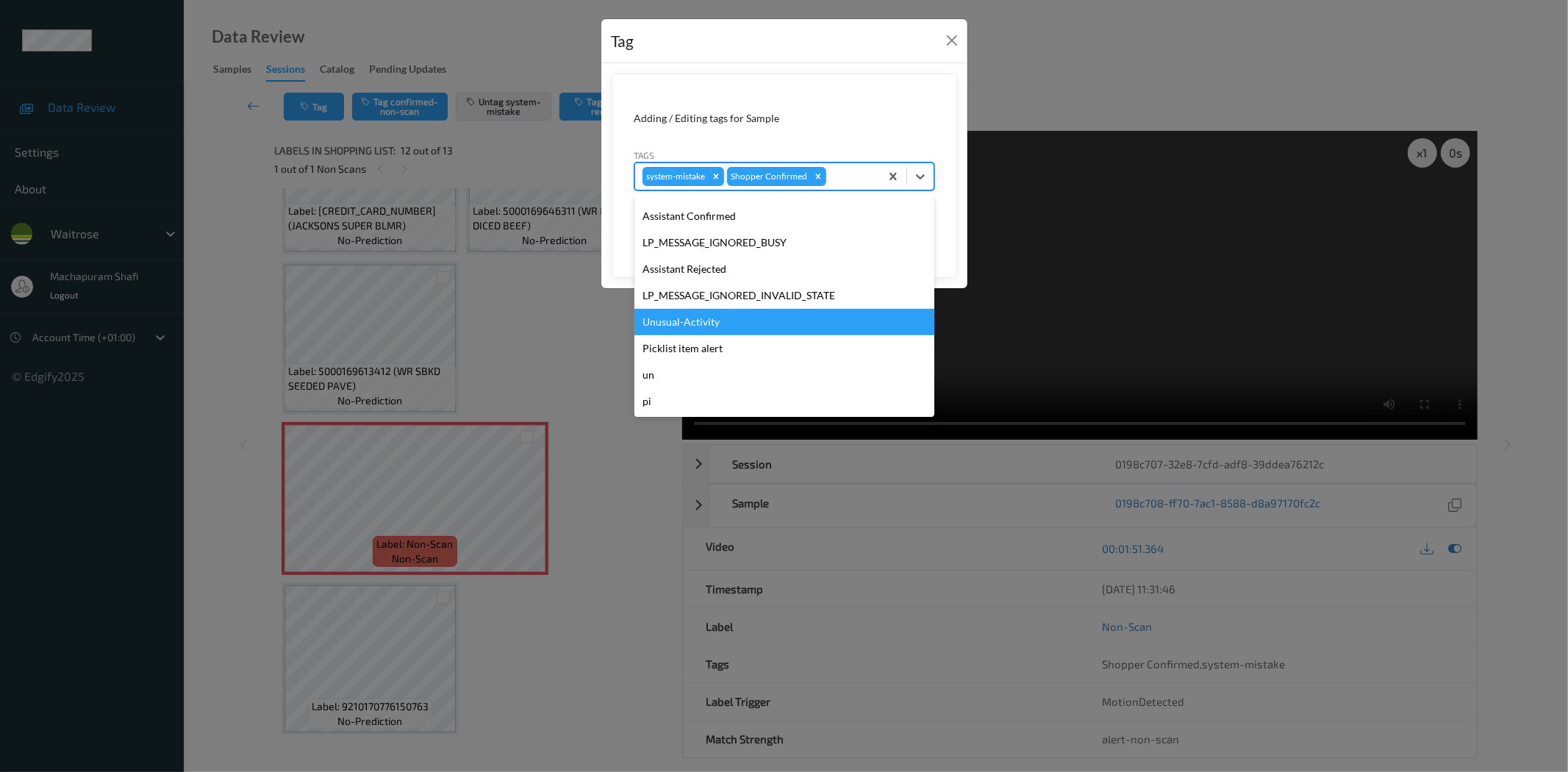
click at [680, 318] on div "Unusual-Activity" at bounding box center [784, 323] width 300 height 27
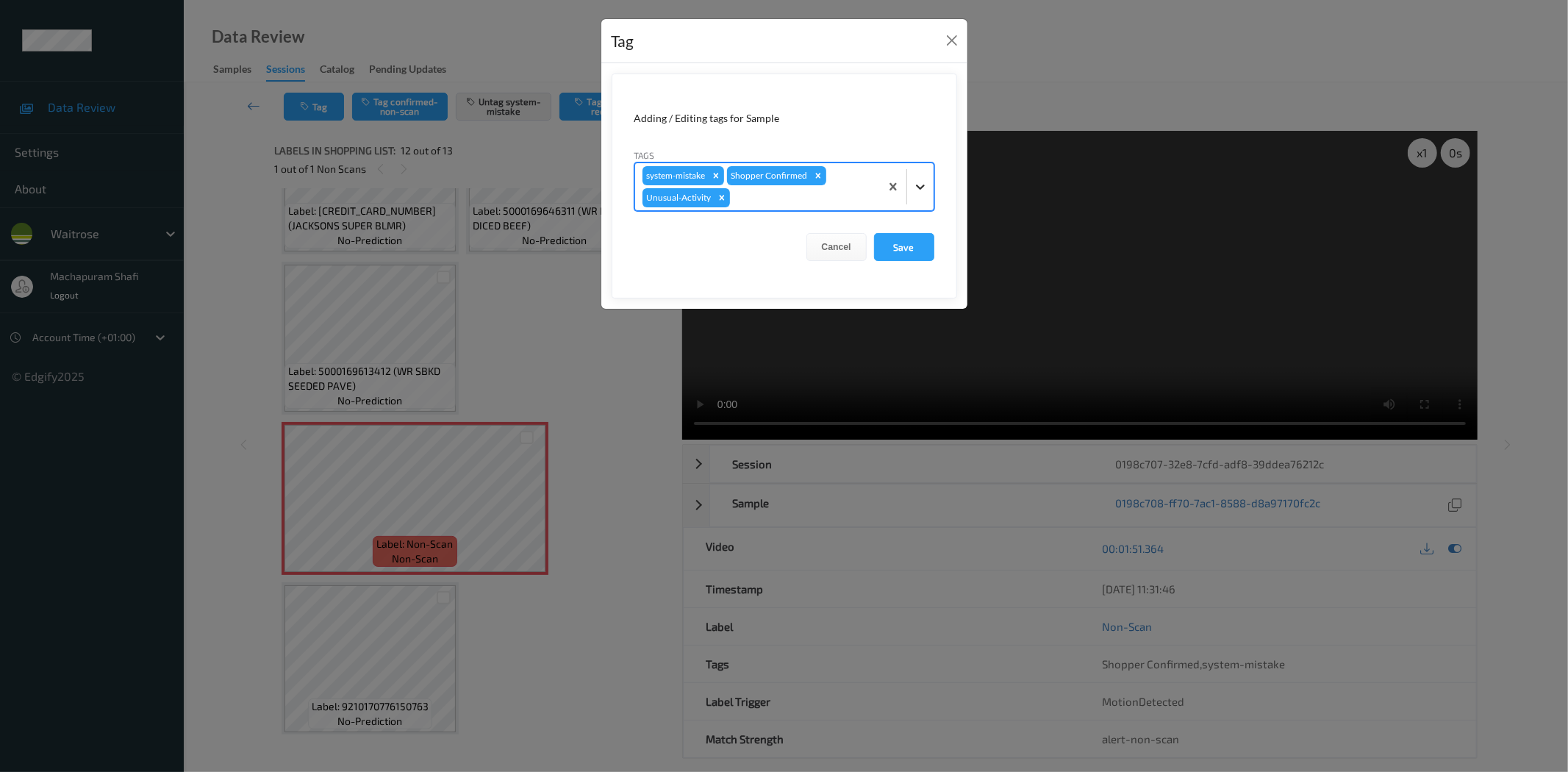
click at [930, 177] on div at bounding box center [921, 187] width 27 height 27
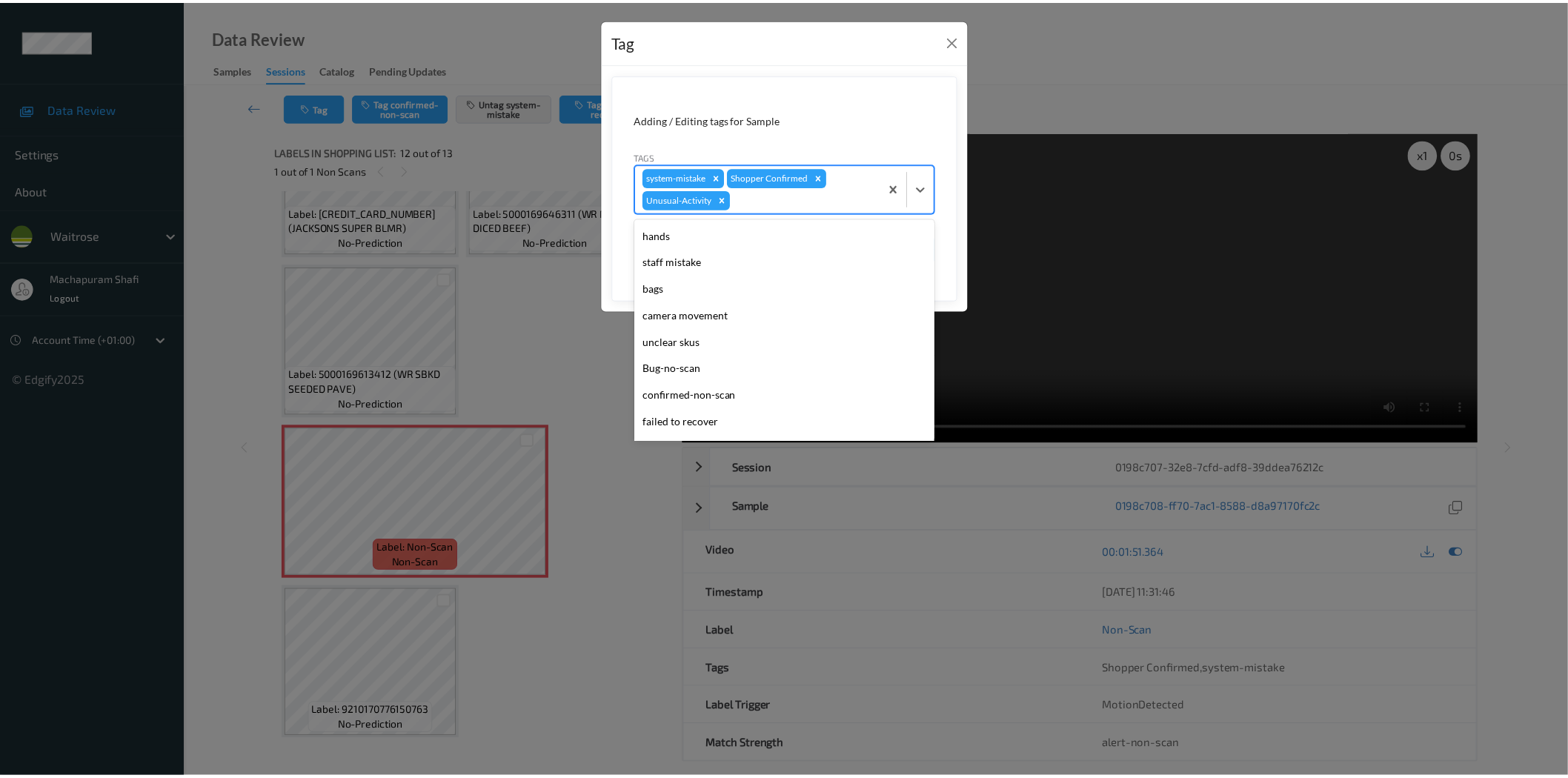
scroll to position [264, 0]
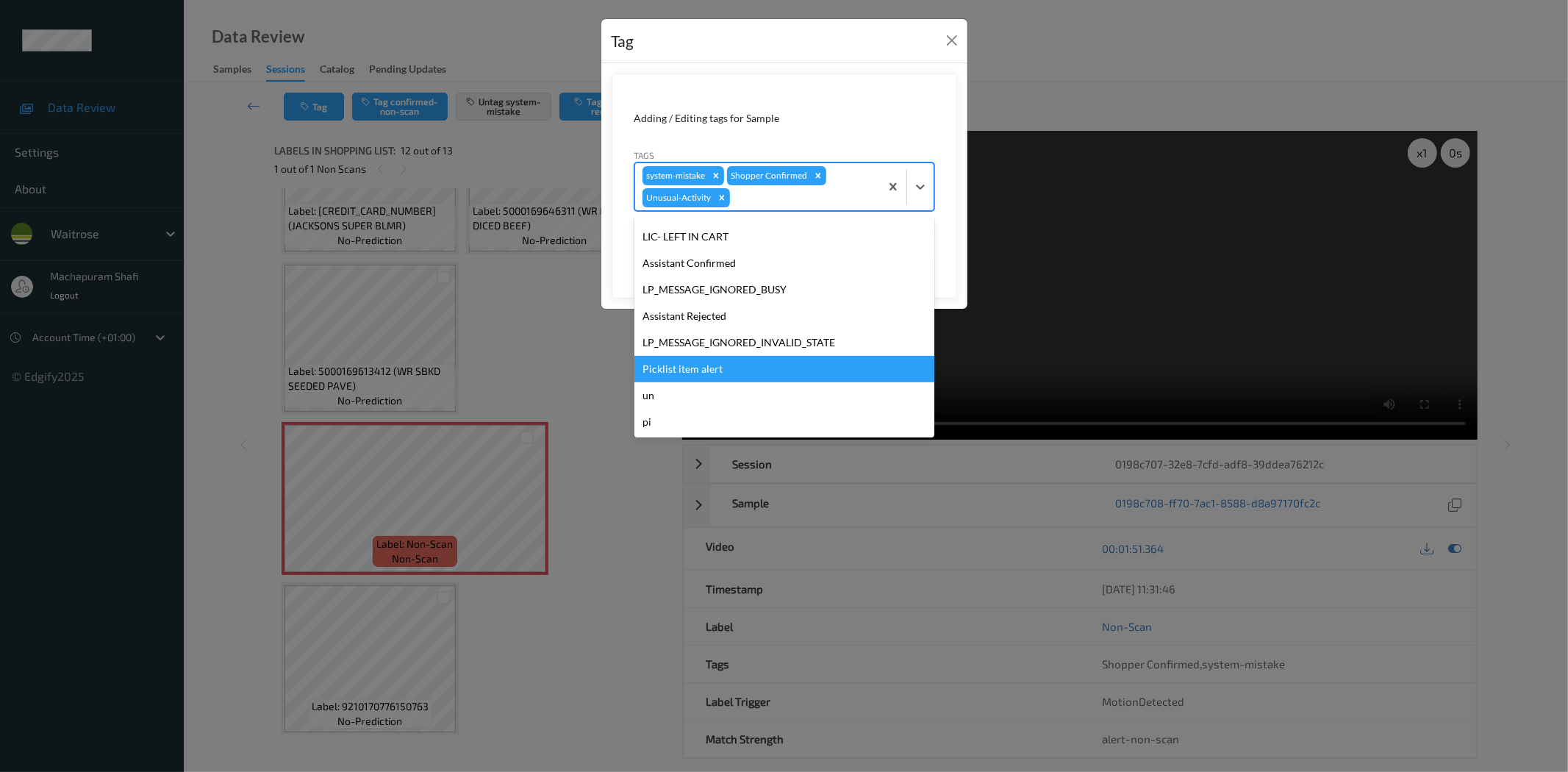
click at [714, 371] on div "Picklist item alert" at bounding box center [784, 370] width 300 height 27
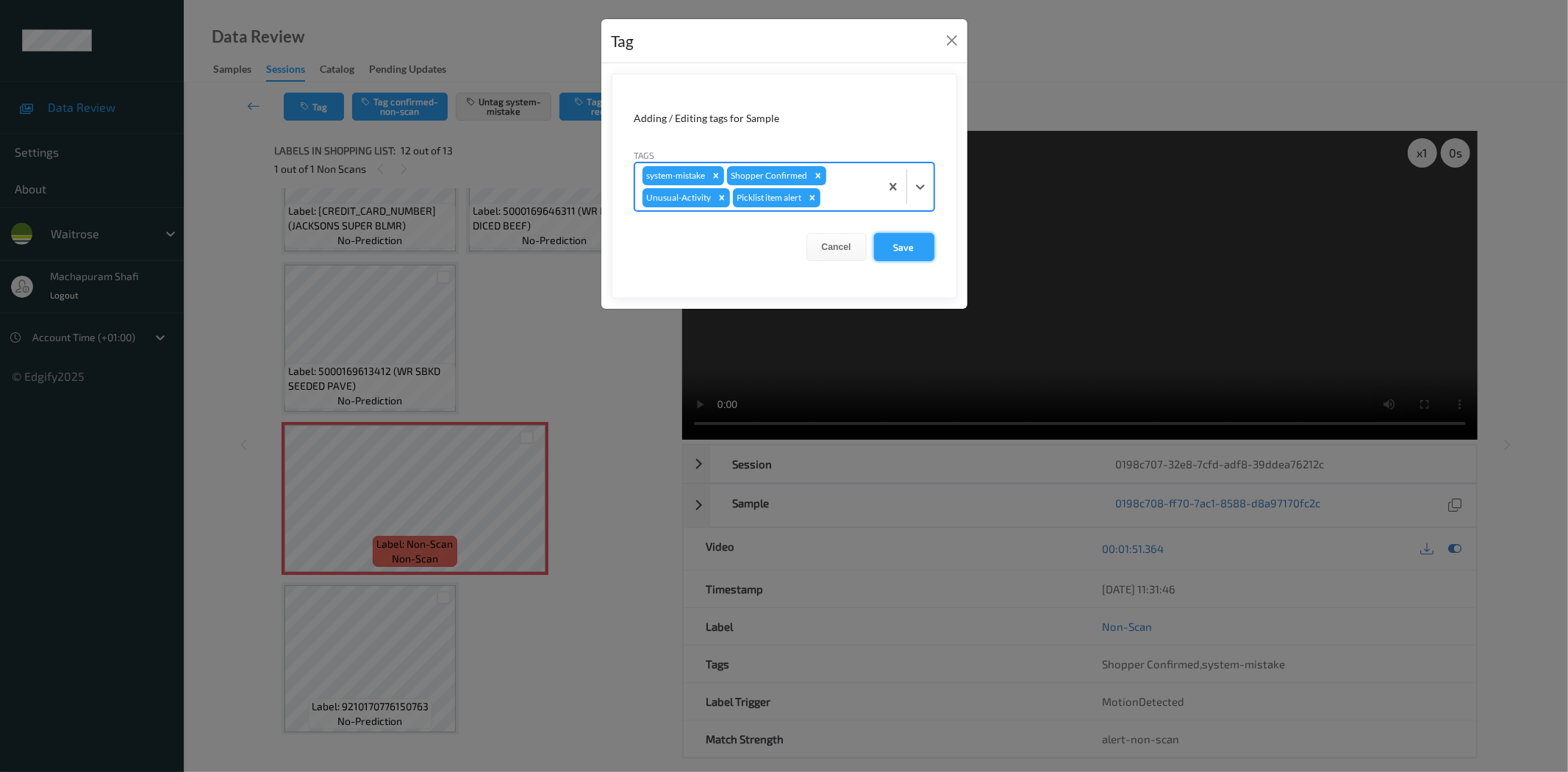
click at [912, 245] on button "Save" at bounding box center [904, 246] width 60 height 28
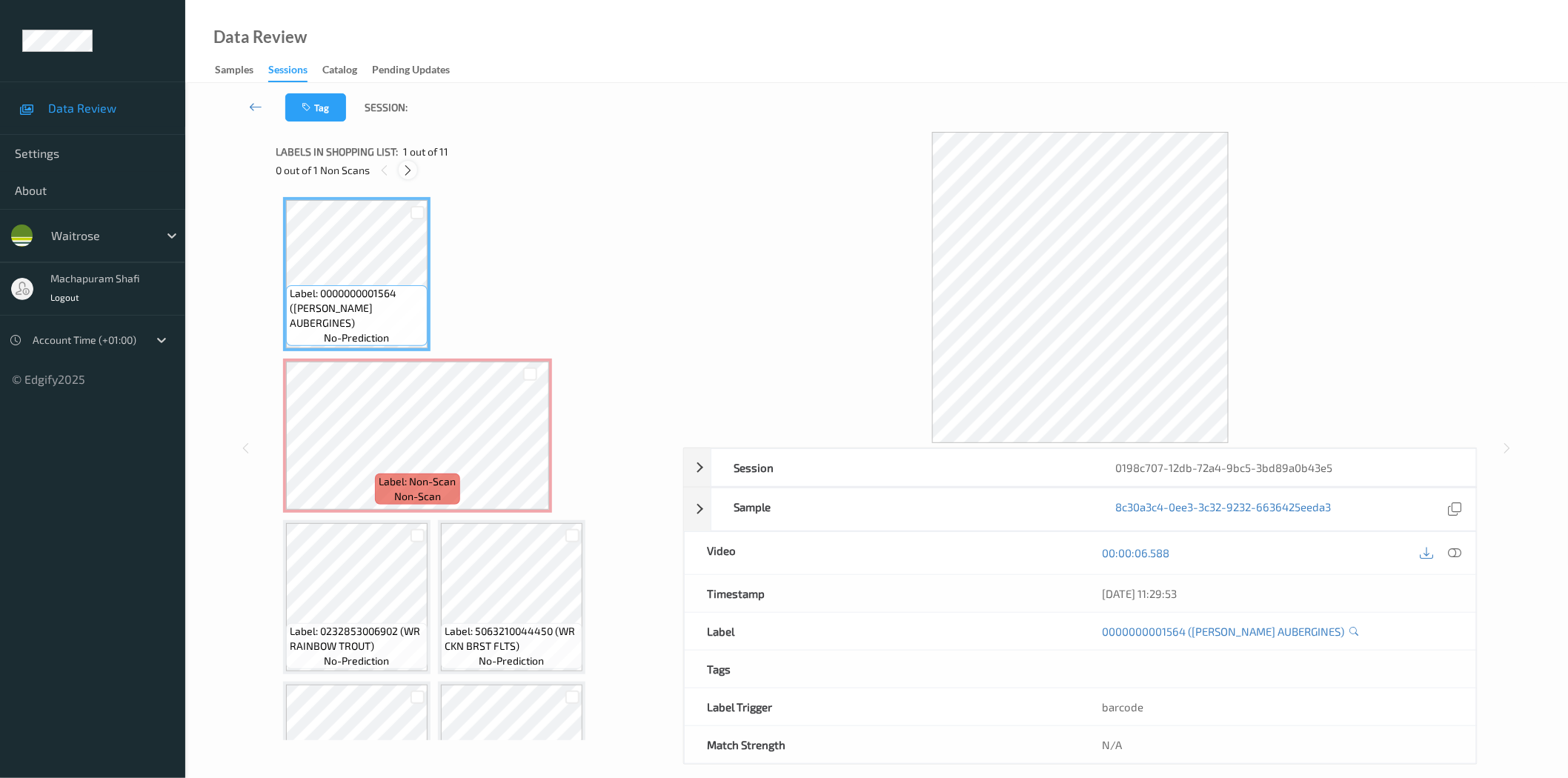
click at [404, 164] on icon at bounding box center [407, 171] width 13 height 14
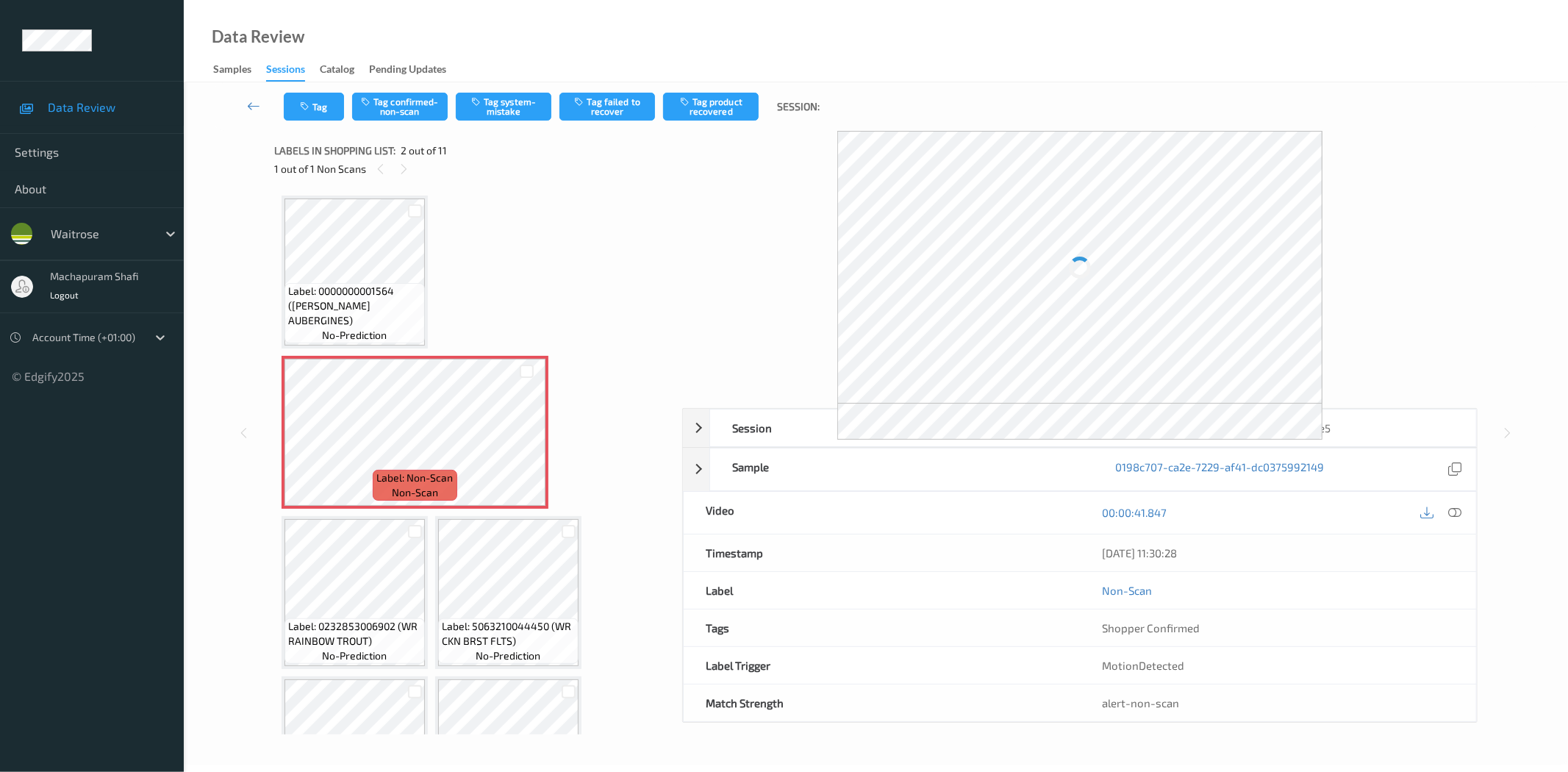
scroll to position [8, 0]
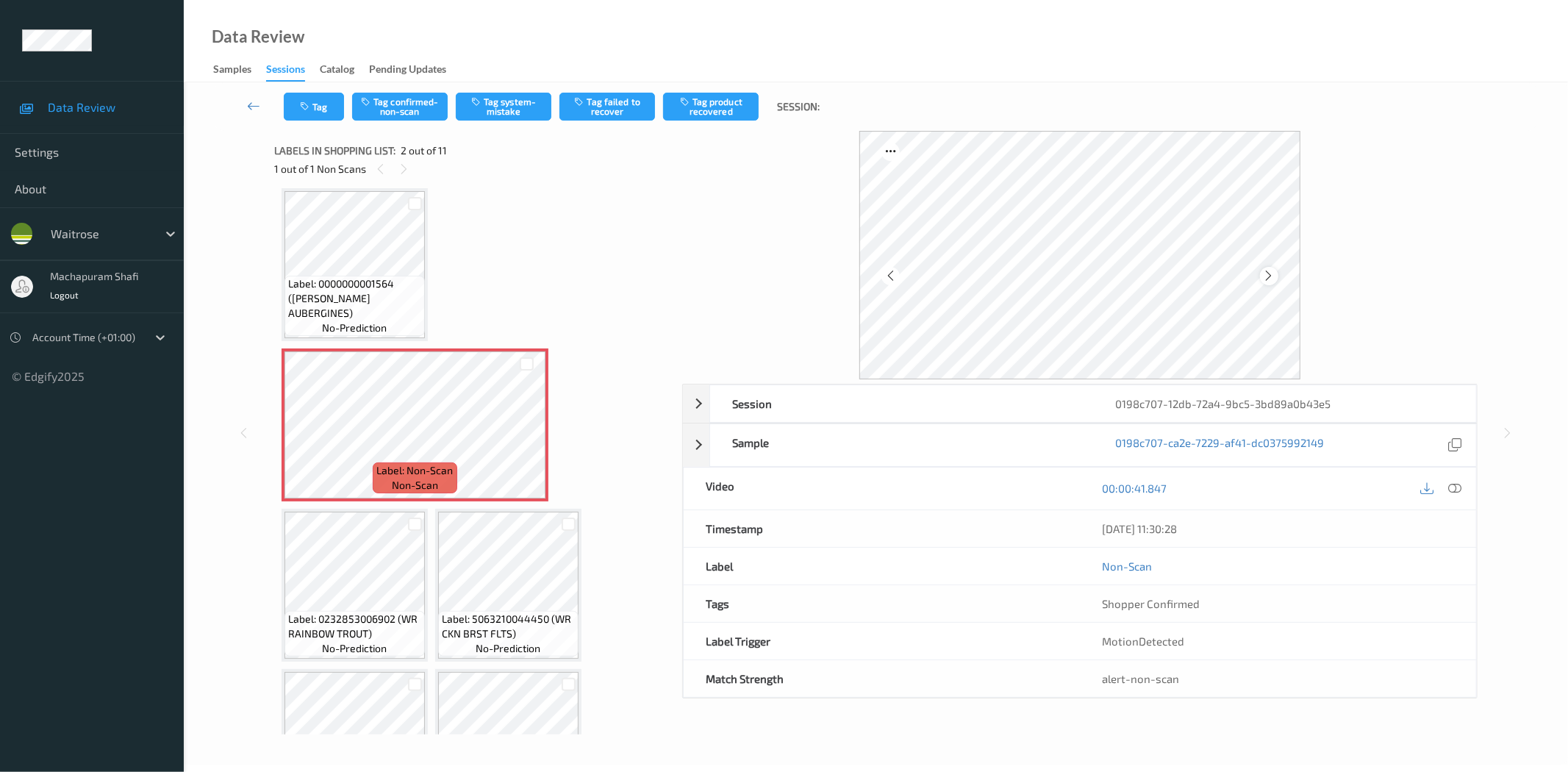
click at [1267, 273] on icon at bounding box center [1268, 276] width 12 height 13
click at [1458, 487] on icon at bounding box center [1455, 488] width 13 height 13
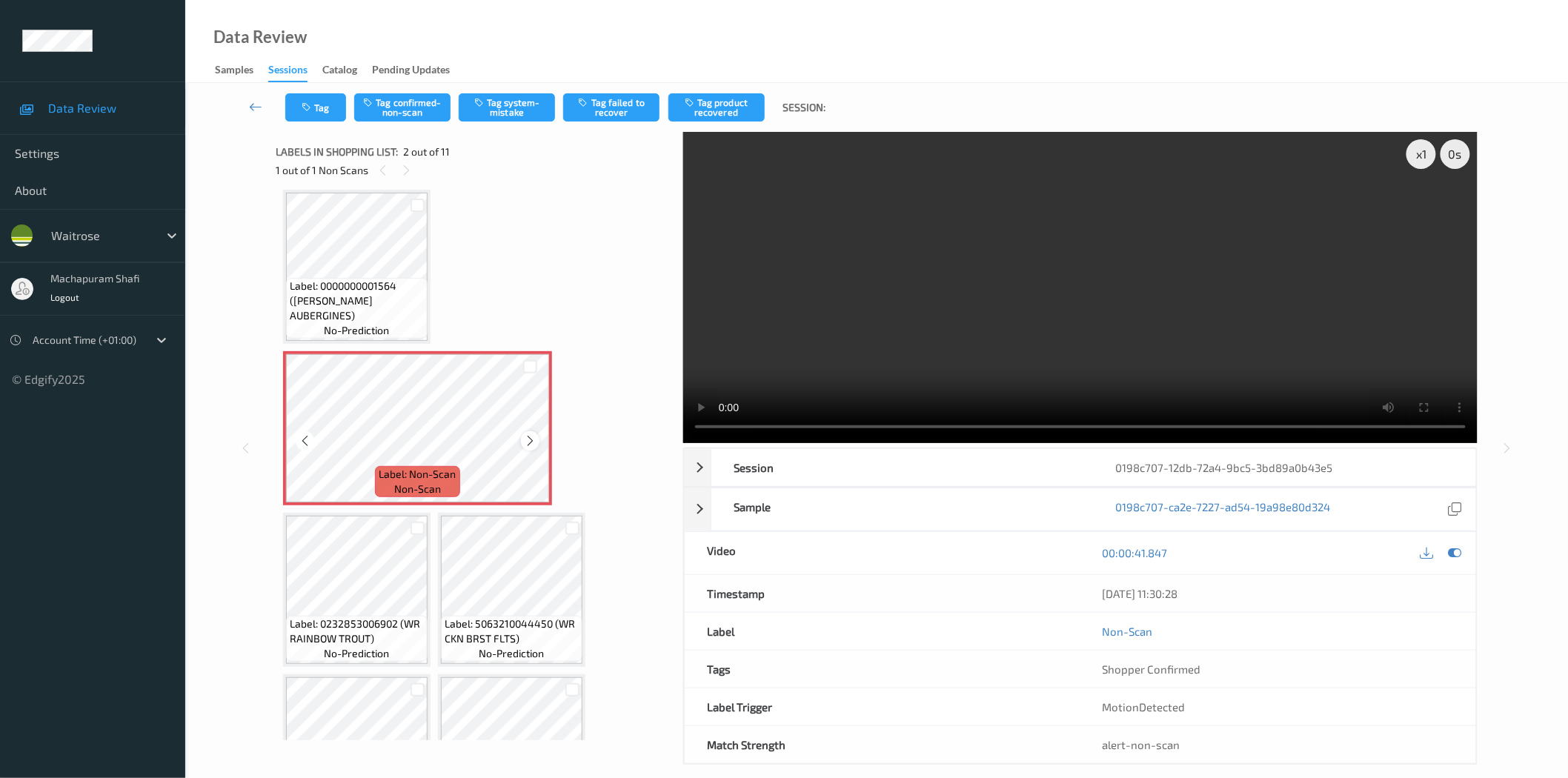
click at [528, 441] on icon at bounding box center [530, 441] width 13 height 14
drag, startPoint x: 398, startPoint y: 620, endPoint x: 419, endPoint y: 650, distance: 36.6
click at [419, 650] on div "Label: 0232853006902 (WR RAINBOW TROUT) no-prediction" at bounding box center [356, 639] width 142 height 46
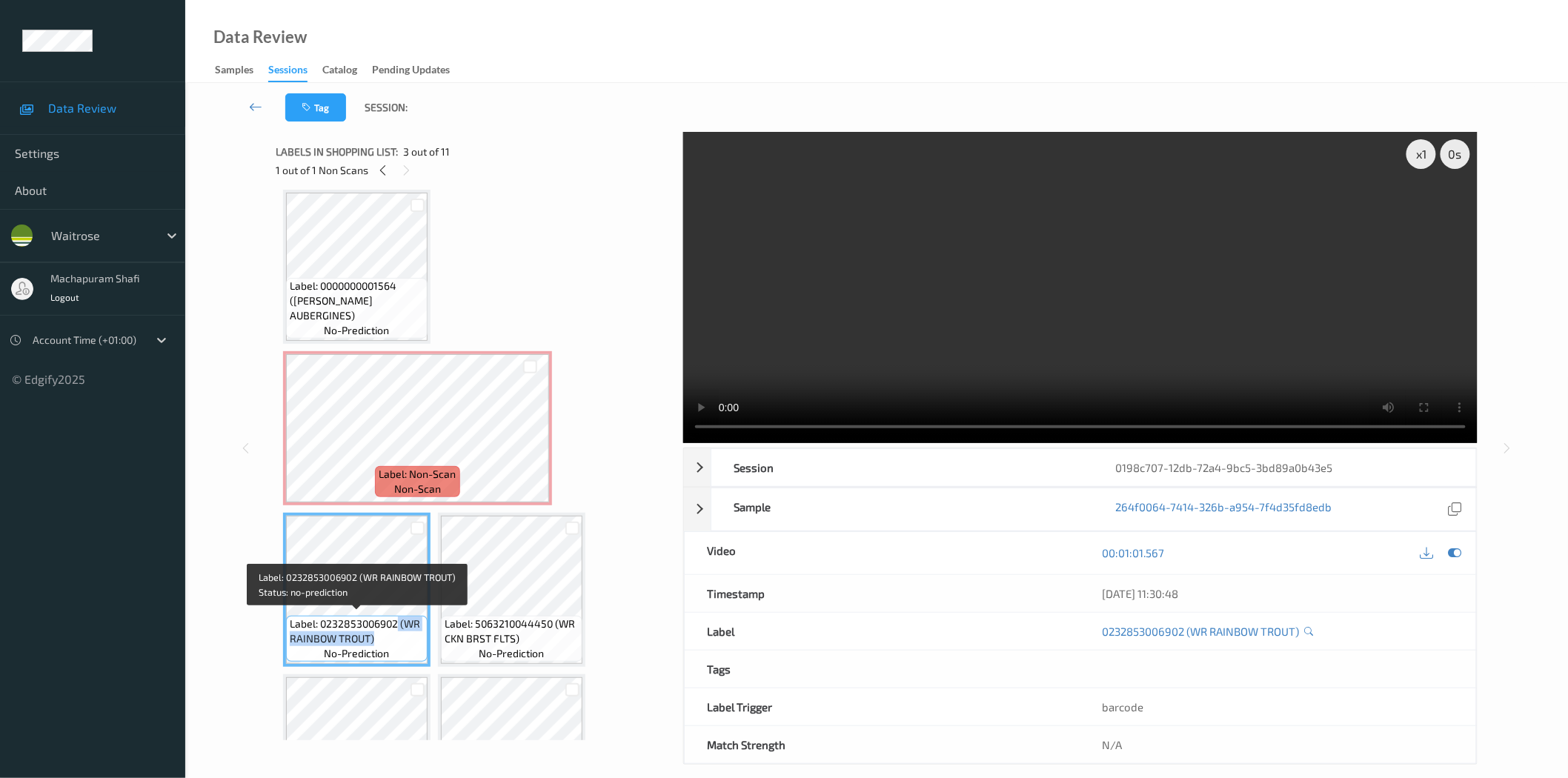
copy span "(WR RAINBOW TROUT)"
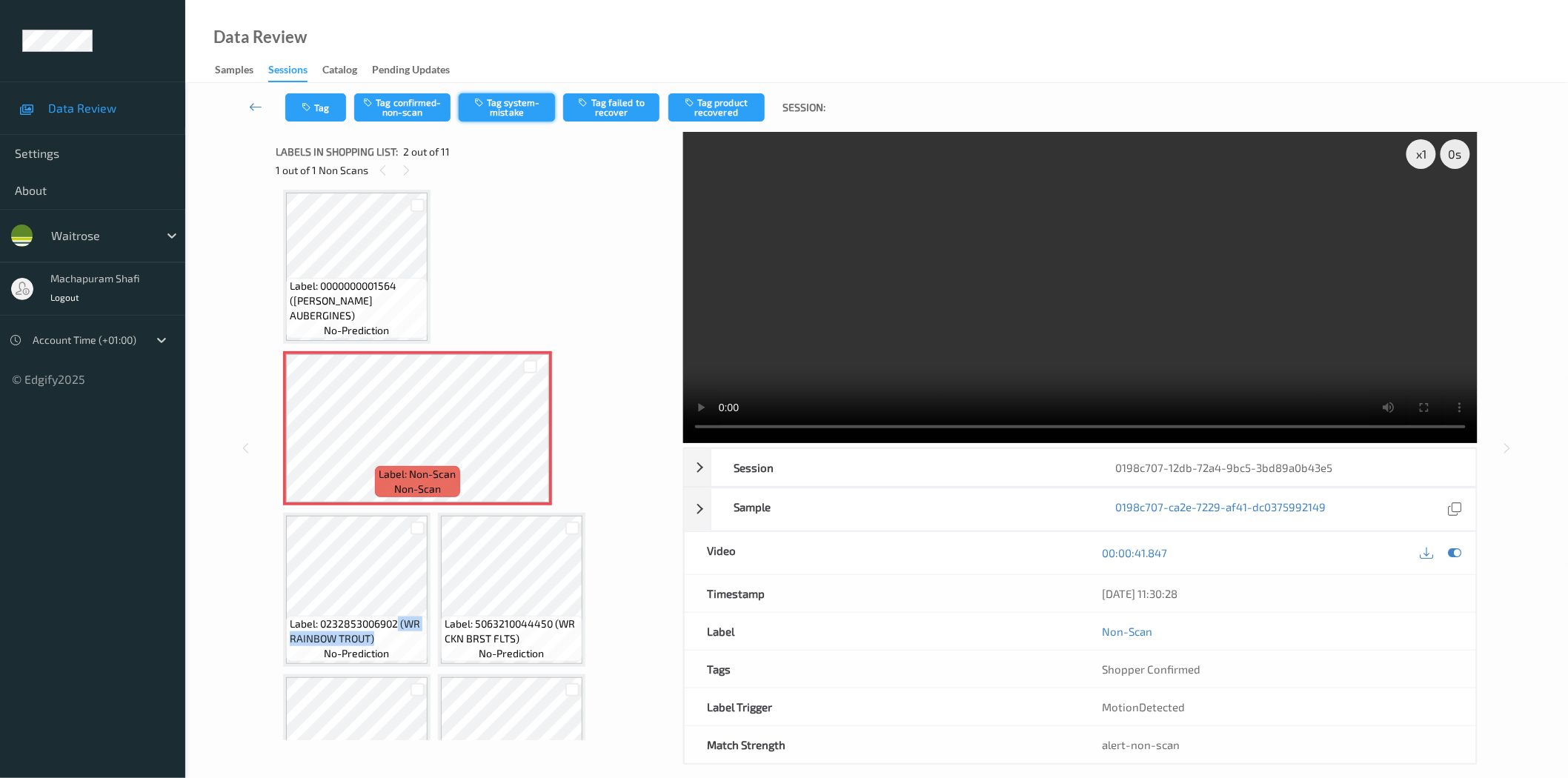
click at [498, 105] on button "Tag system-mistake" at bounding box center [507, 107] width 96 height 28
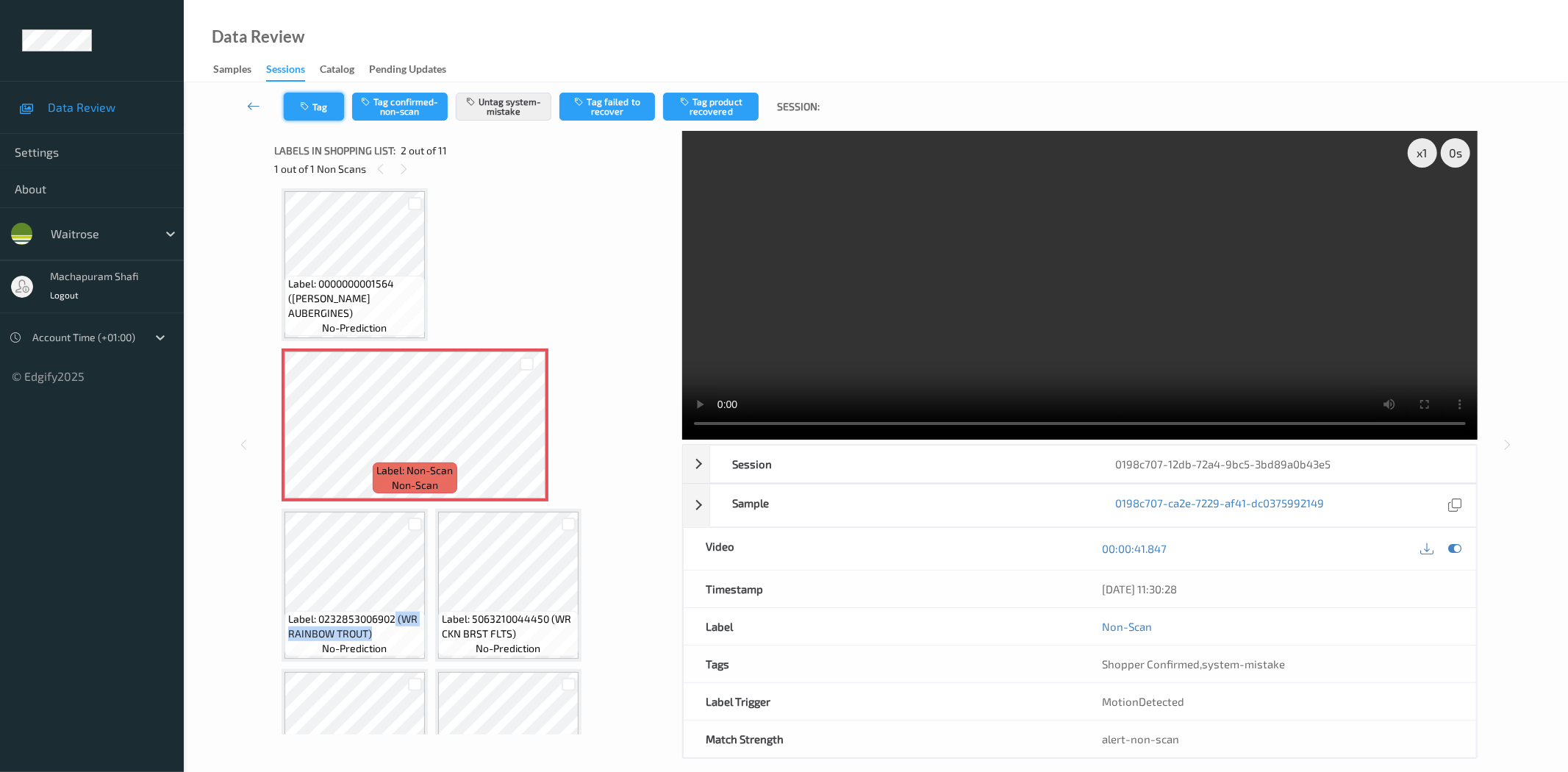
click at [311, 103] on button "Tag" at bounding box center [313, 106] width 60 height 28
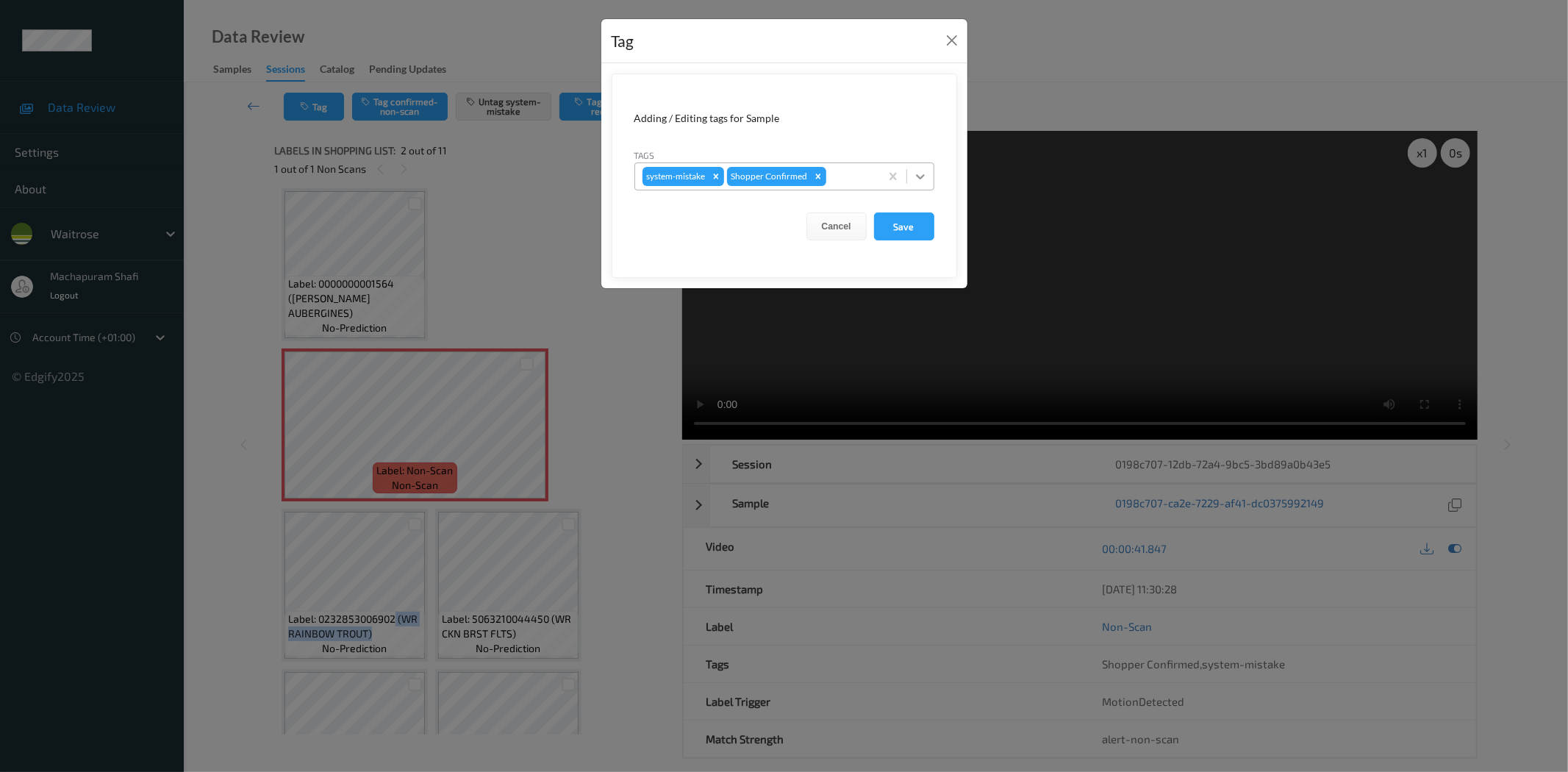
click at [920, 171] on icon at bounding box center [920, 176] width 14 height 14
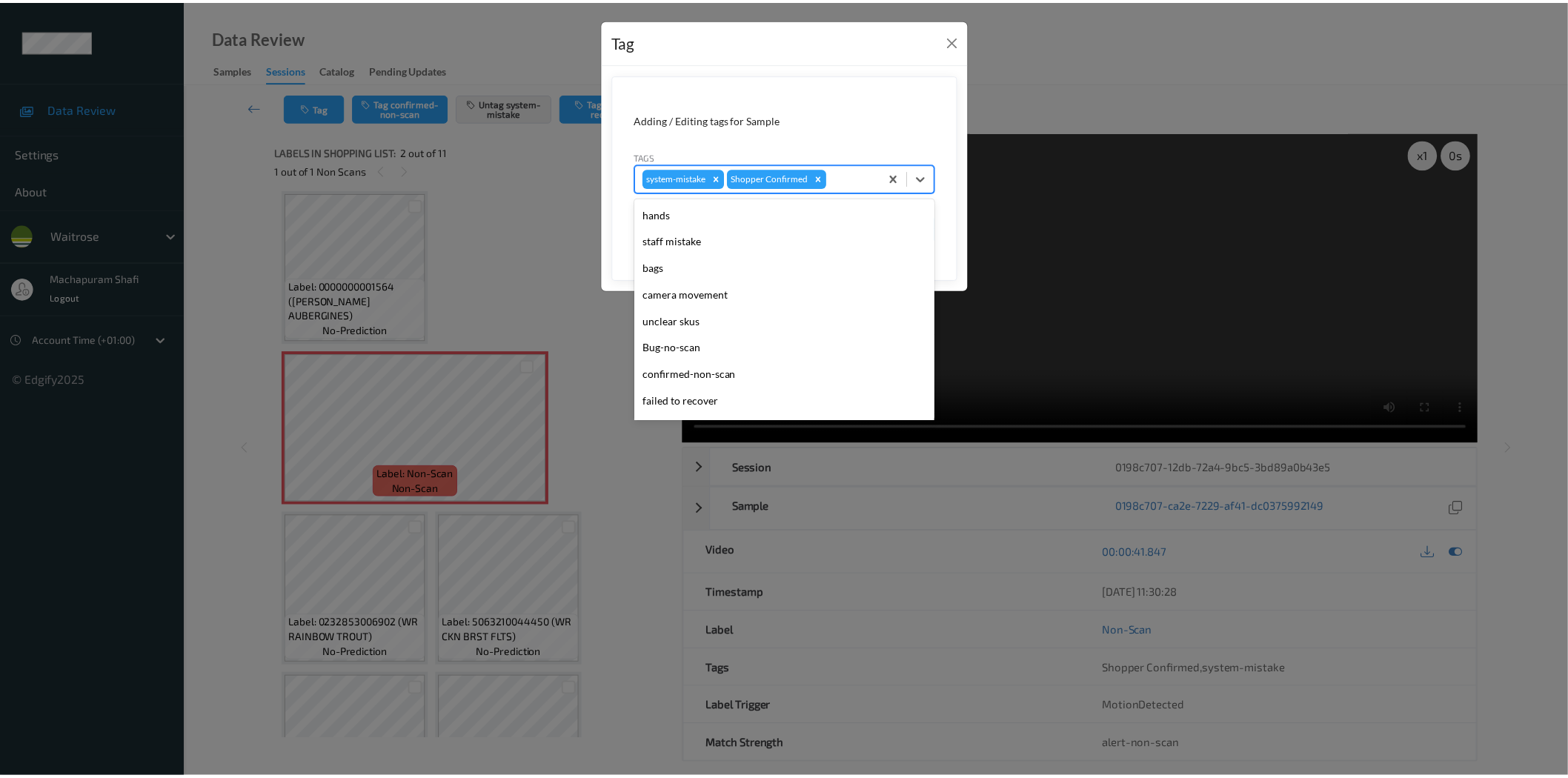
scroll to position [290, 0]
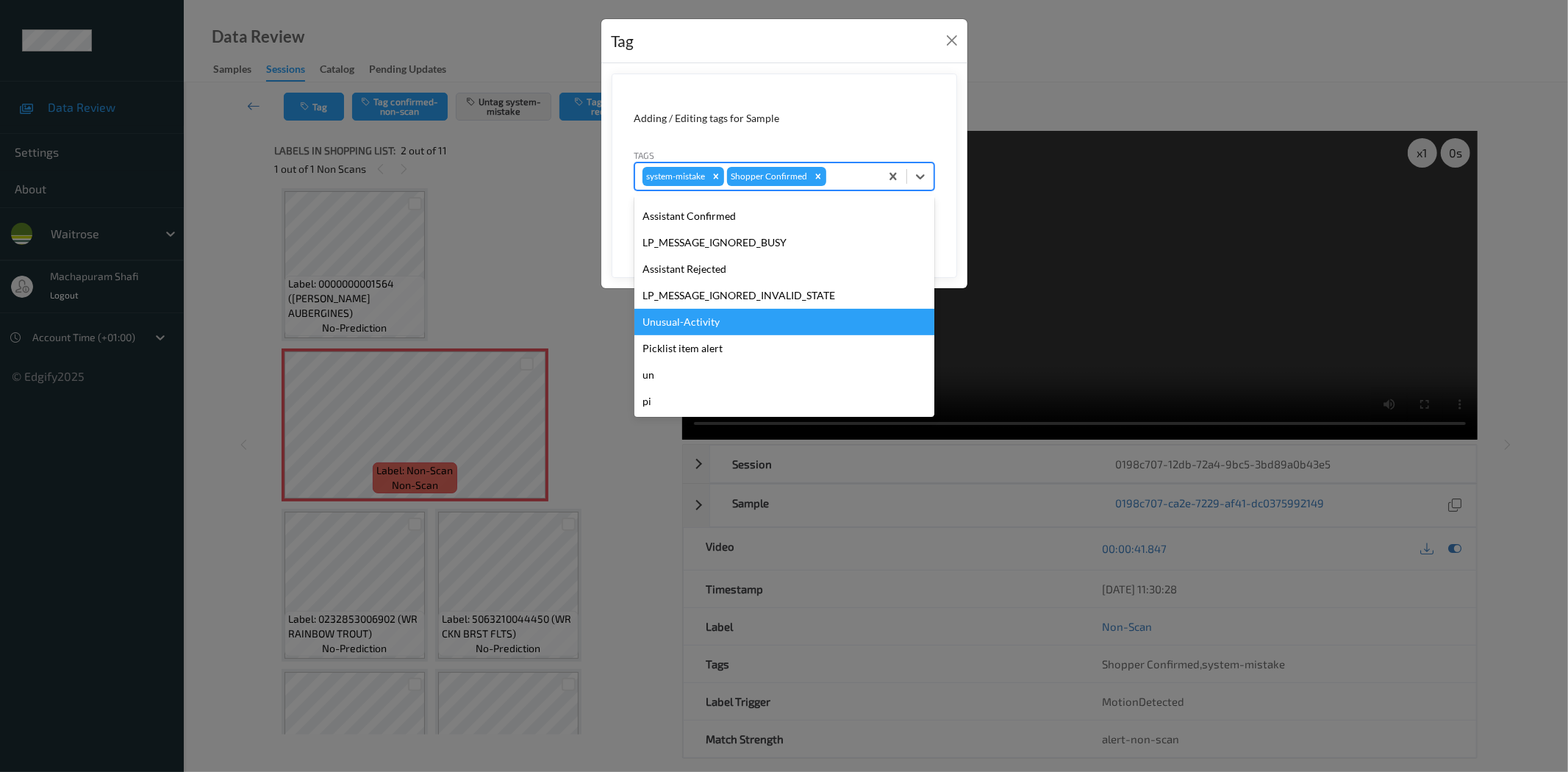
click at [693, 321] on div "Unusual-Activity" at bounding box center [784, 323] width 300 height 27
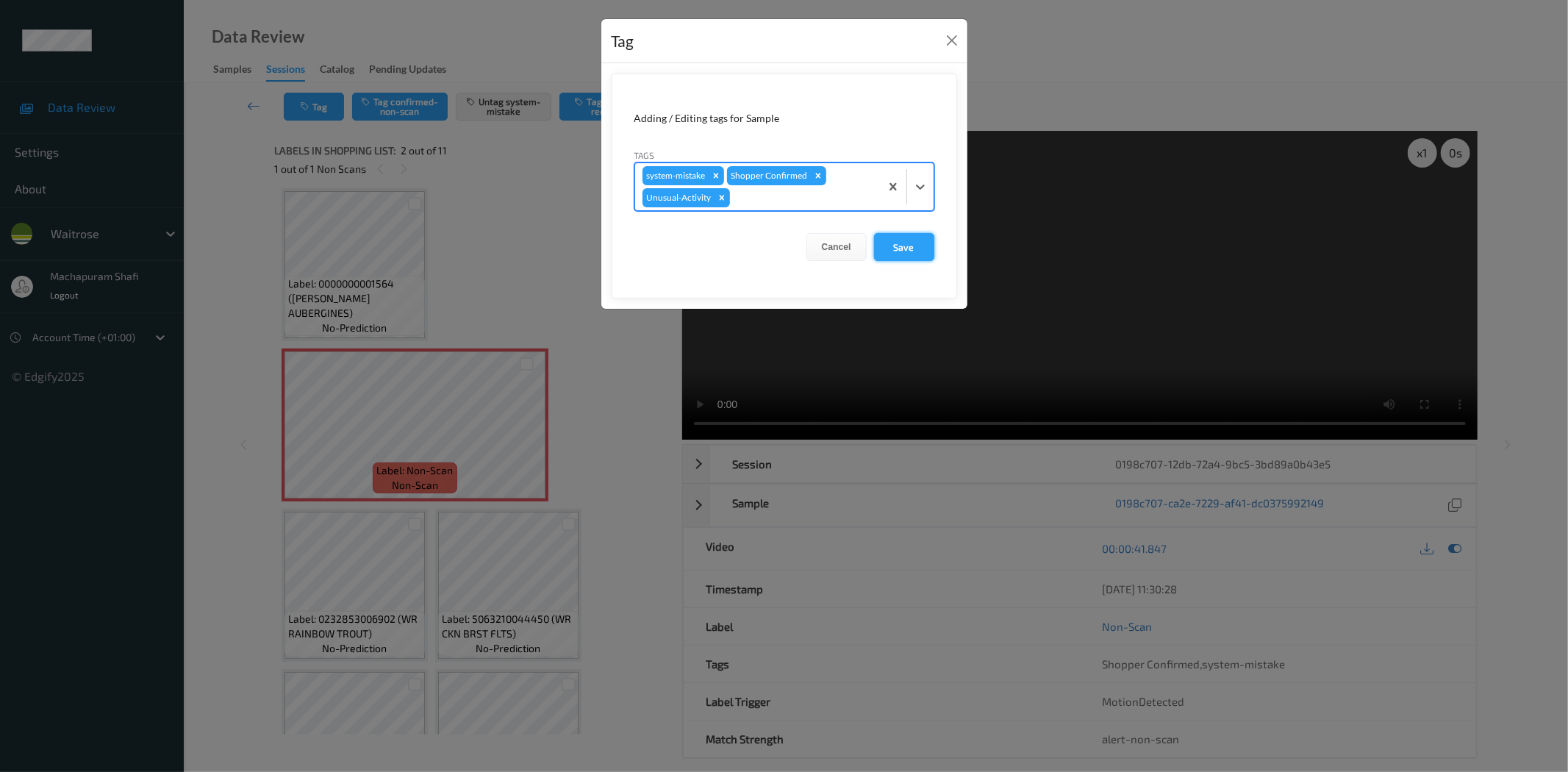
click at [901, 240] on button "Save" at bounding box center [904, 246] width 60 height 28
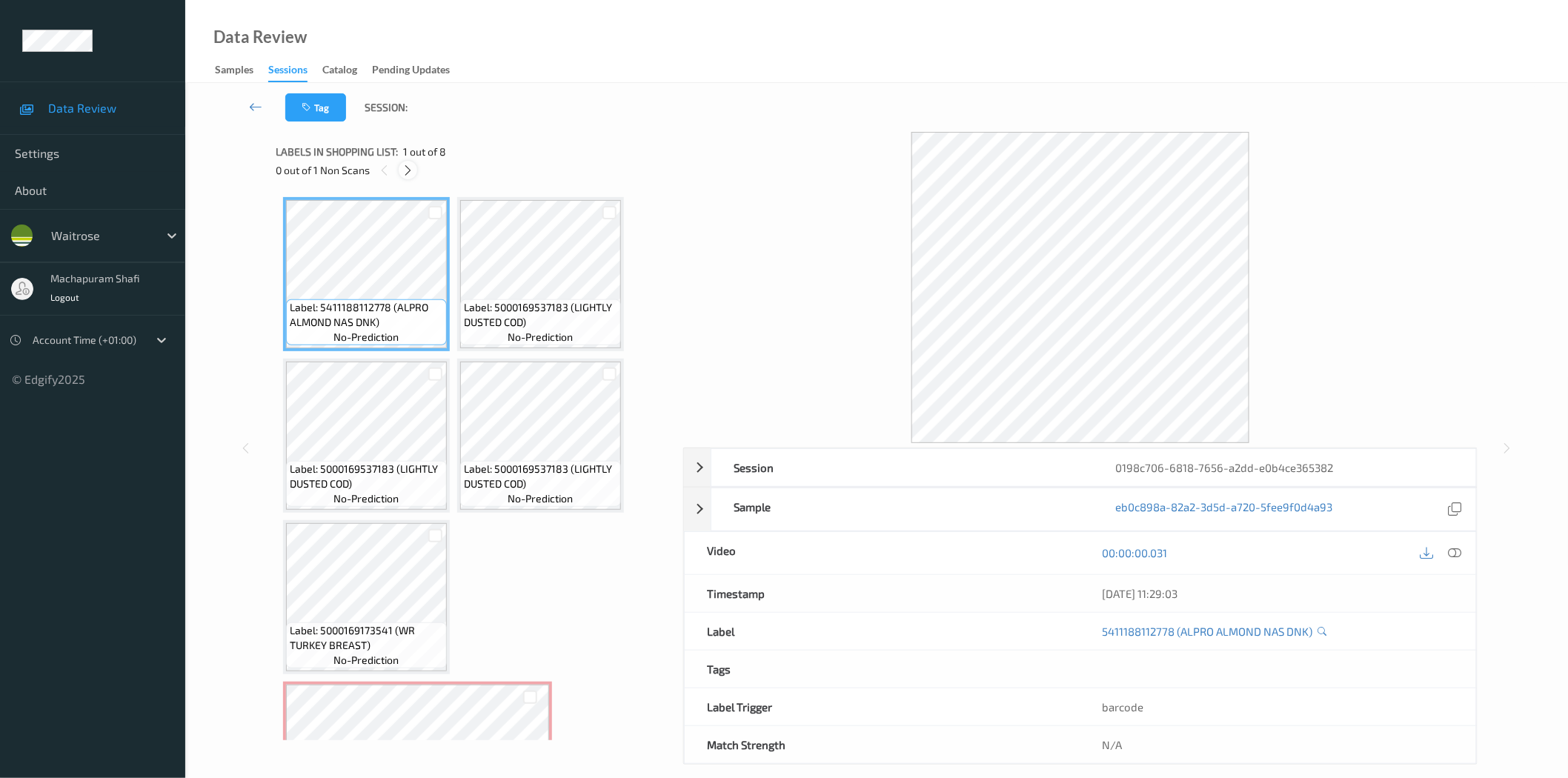
click at [412, 172] on icon at bounding box center [407, 171] width 13 height 14
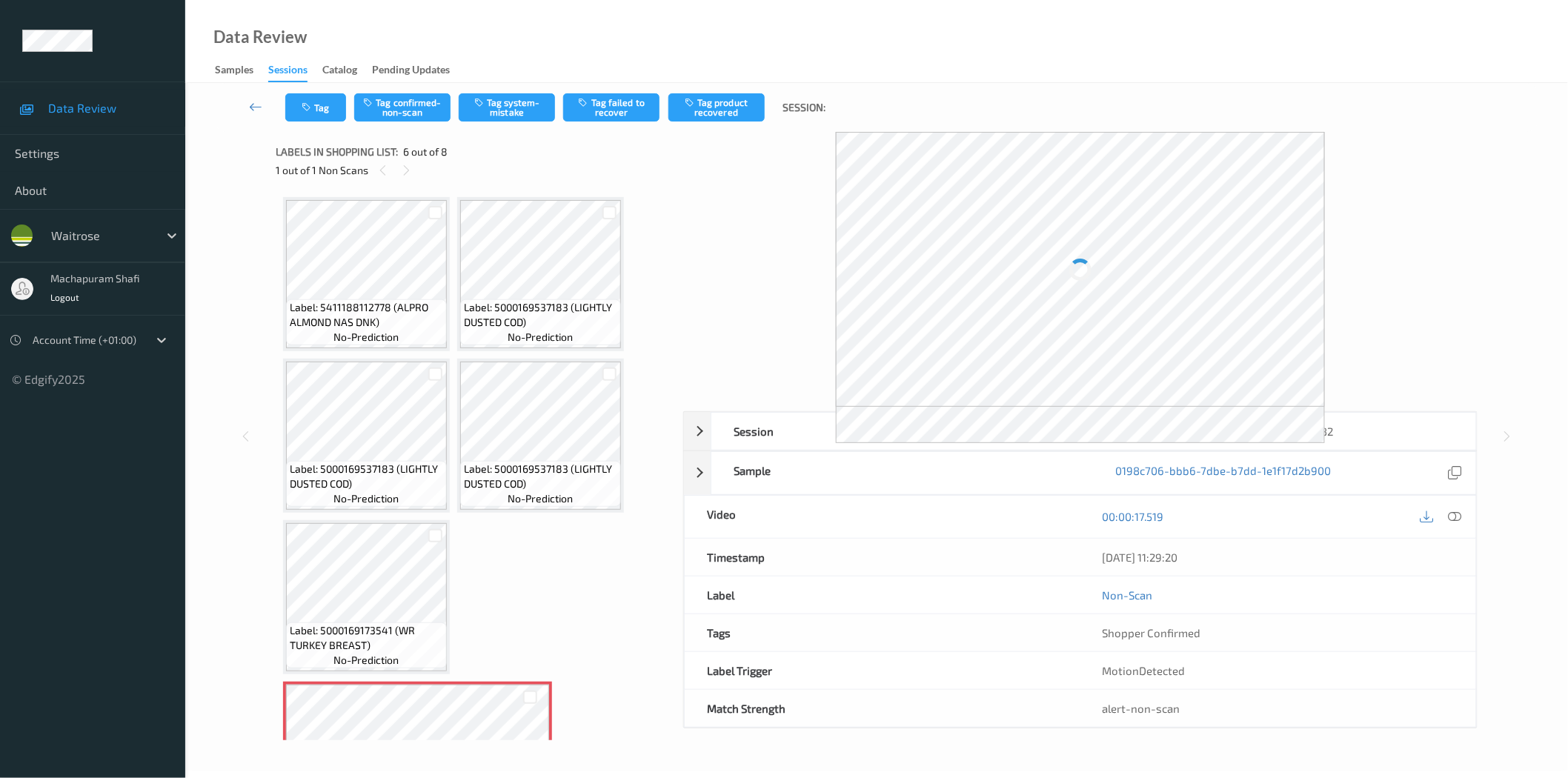
scroll to position [260, 0]
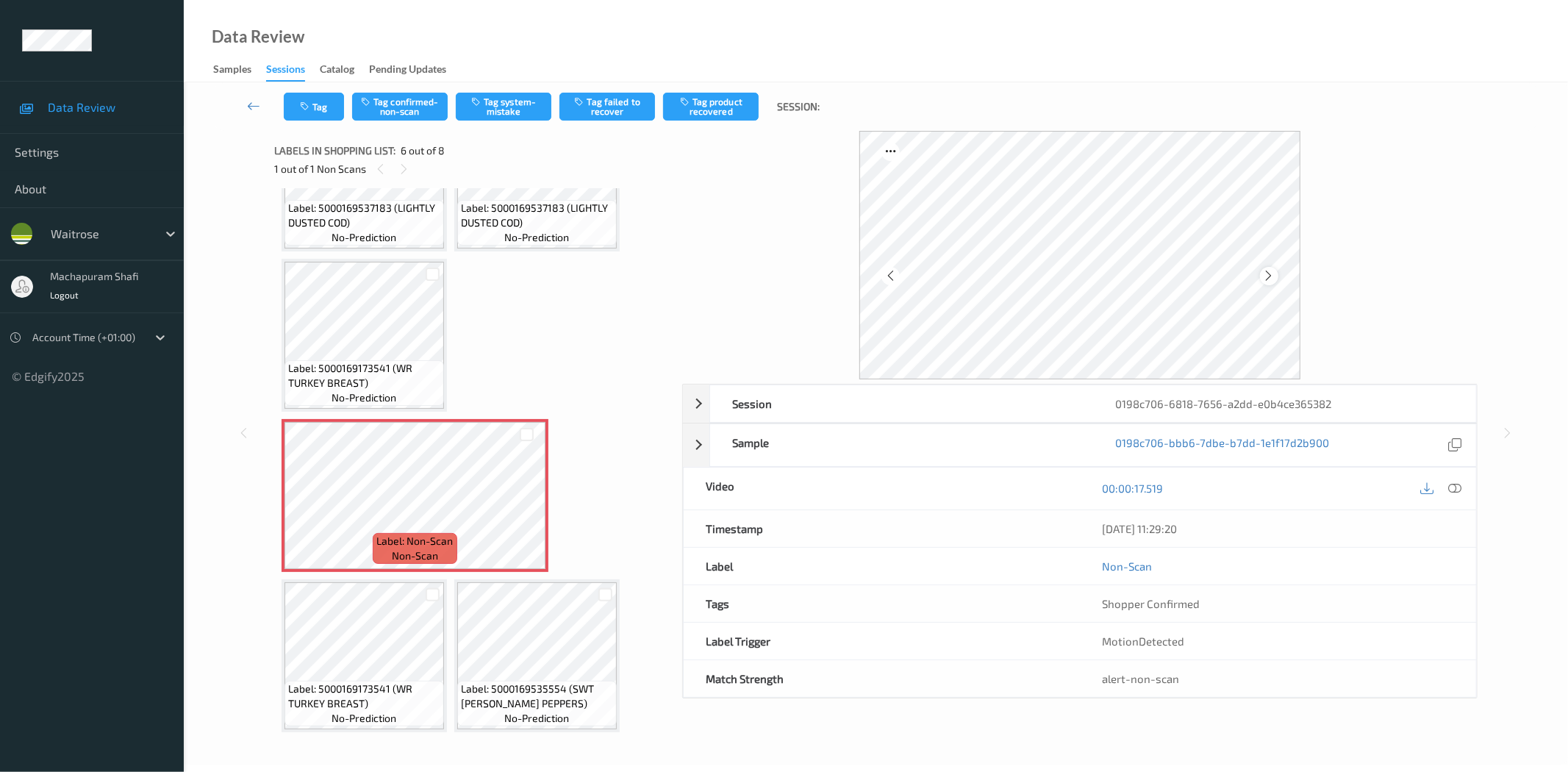
click at [1267, 280] on icon at bounding box center [1268, 276] width 12 height 13
click at [1450, 487] on icon at bounding box center [1455, 488] width 13 height 13
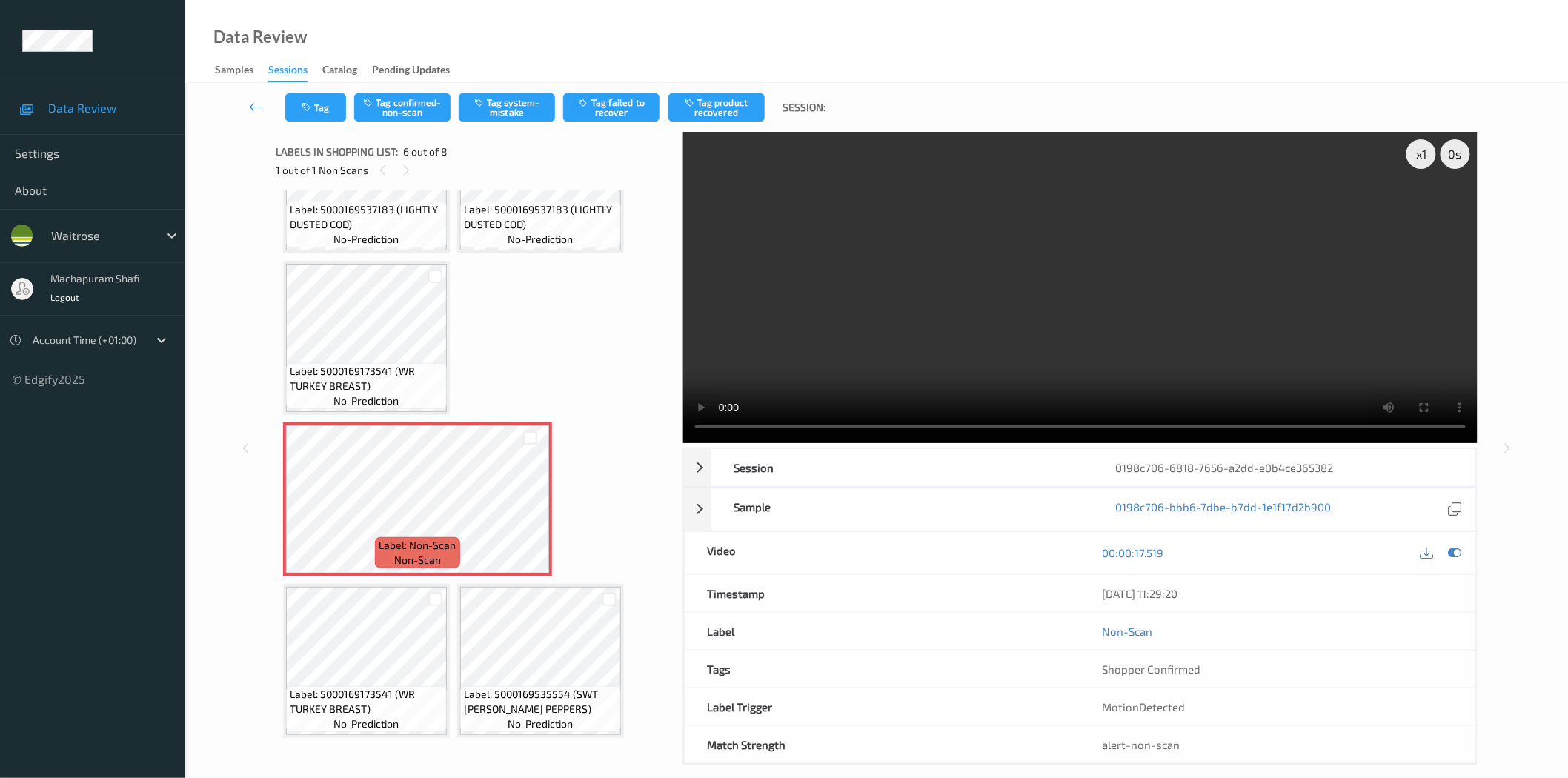
click at [506, 122] on div "Tag Tag confirmed-non-scan Tag system-mistake Tag failed to recover Tag product…" at bounding box center [876, 107] width 1322 height 49
click at [509, 100] on button "Tag system-mistake" at bounding box center [507, 107] width 96 height 28
click at [507, 102] on button "Tag system-mistake" at bounding box center [507, 107] width 96 height 28
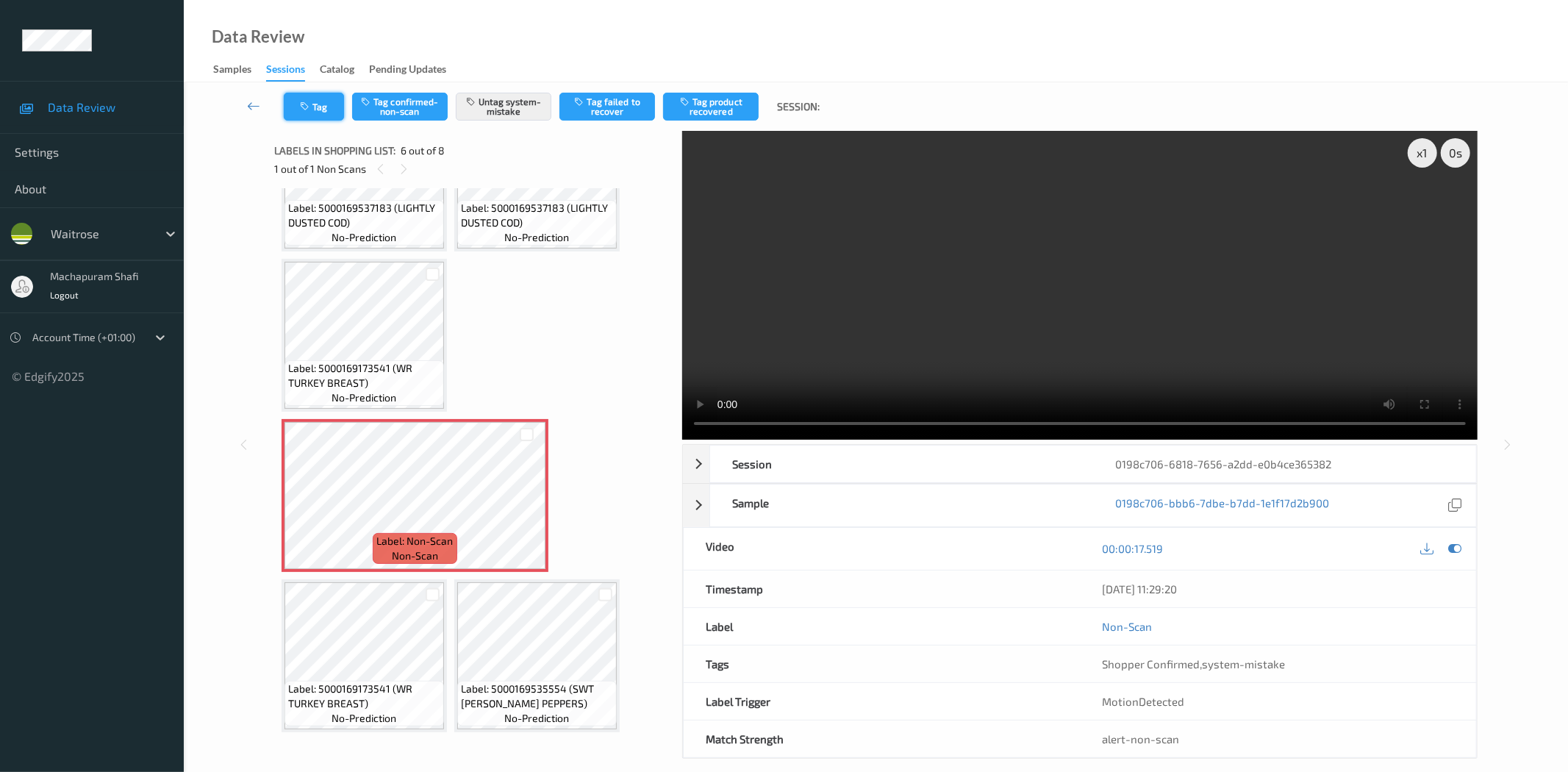
click at [312, 107] on button "Tag" at bounding box center [313, 106] width 60 height 28
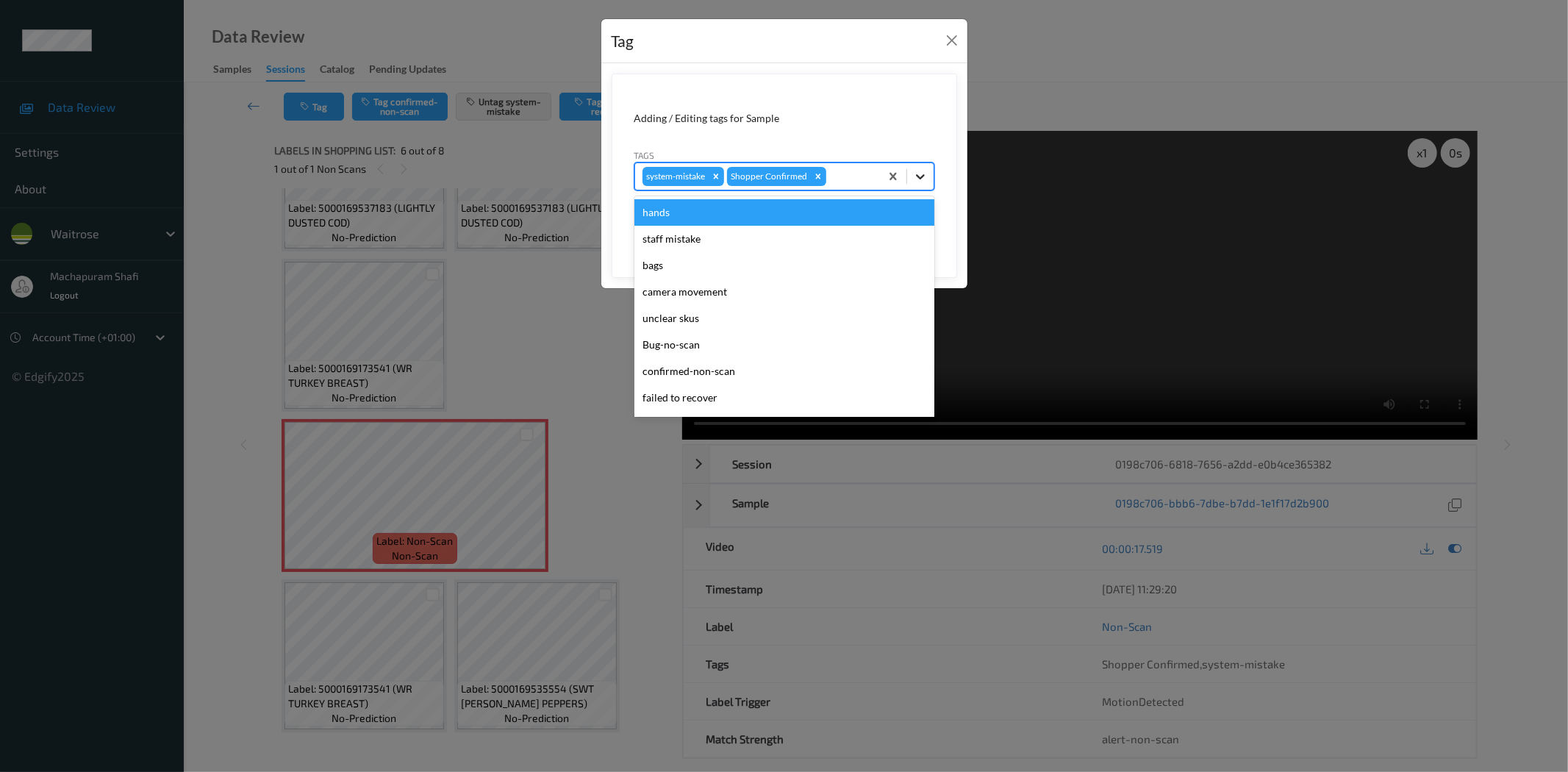
click at [923, 178] on icon at bounding box center [920, 176] width 14 height 14
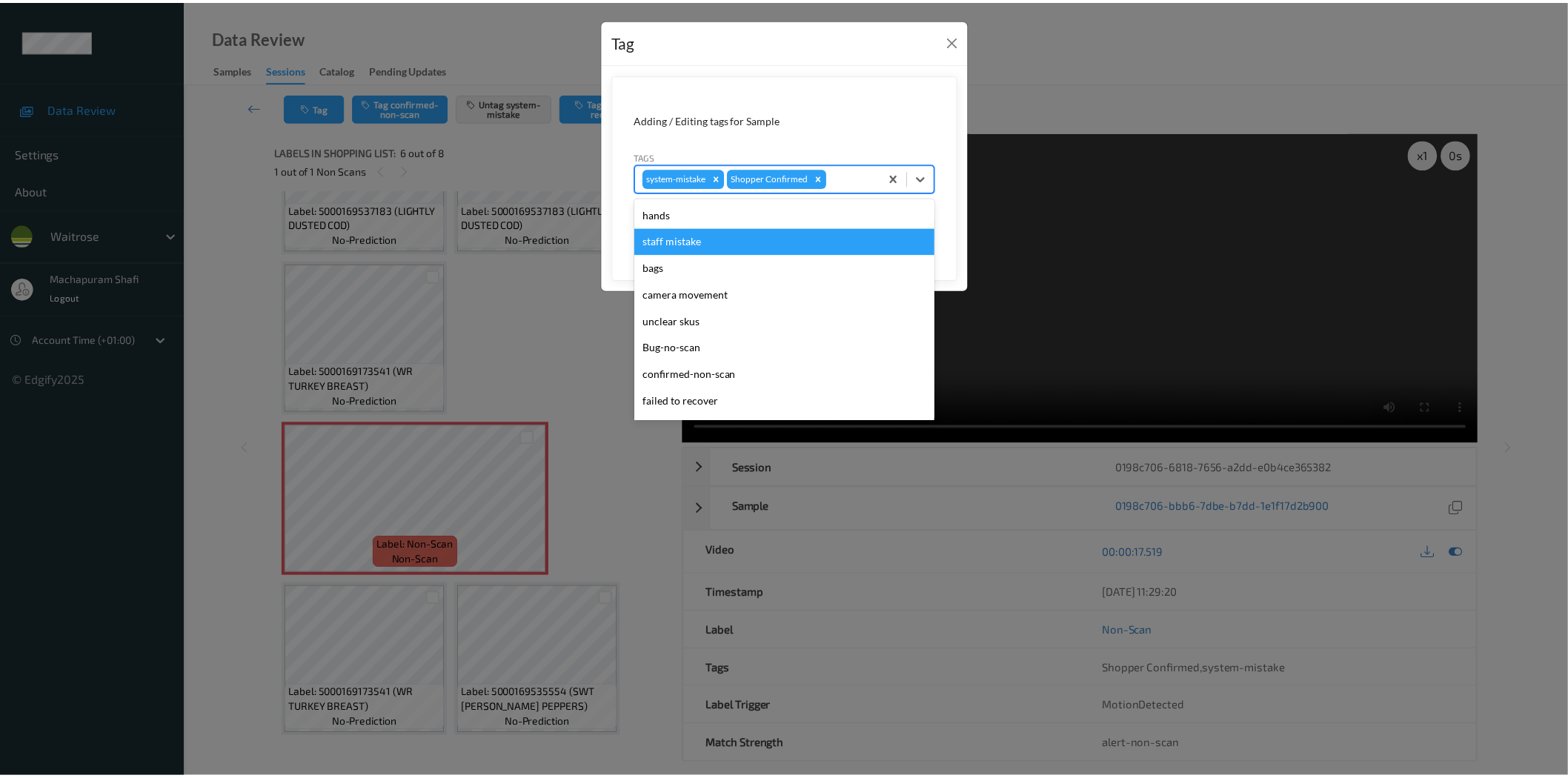
scroll to position [290, 0]
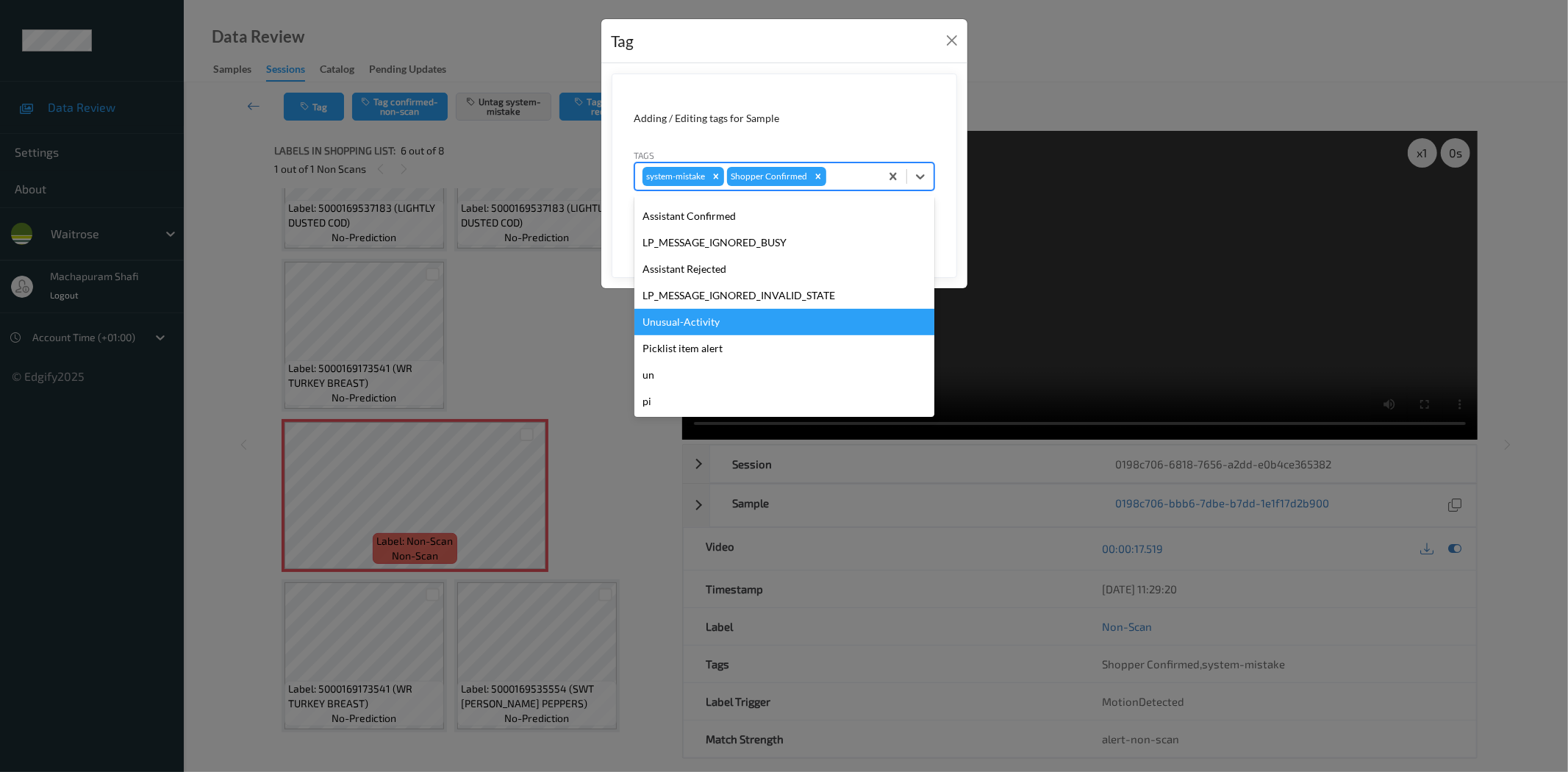
click at [687, 318] on div "Unusual-Activity" at bounding box center [784, 323] width 300 height 27
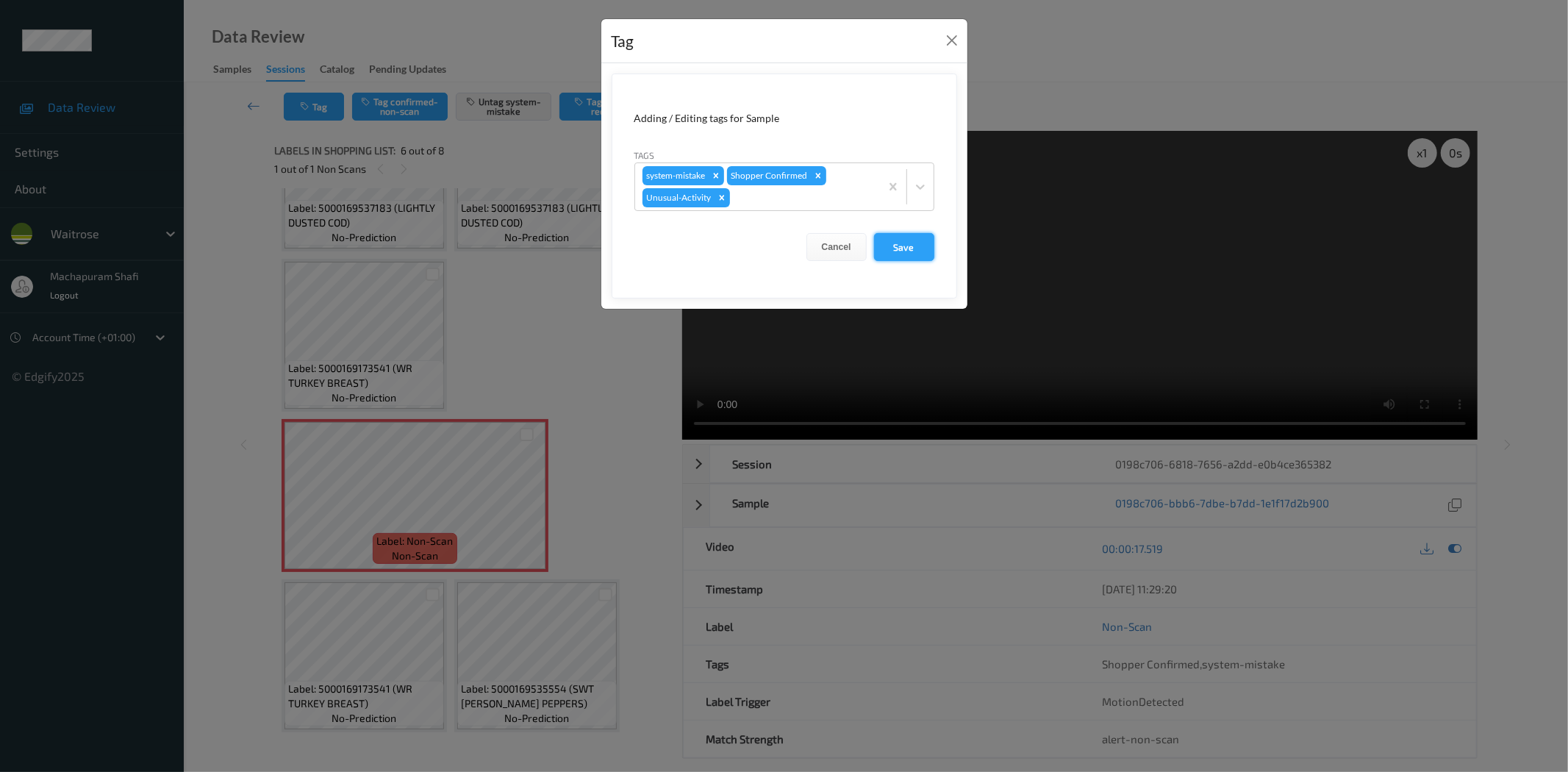
click at [886, 246] on button "Save" at bounding box center [904, 246] width 60 height 28
click at [908, 243] on button "Save" at bounding box center [904, 246] width 60 height 28
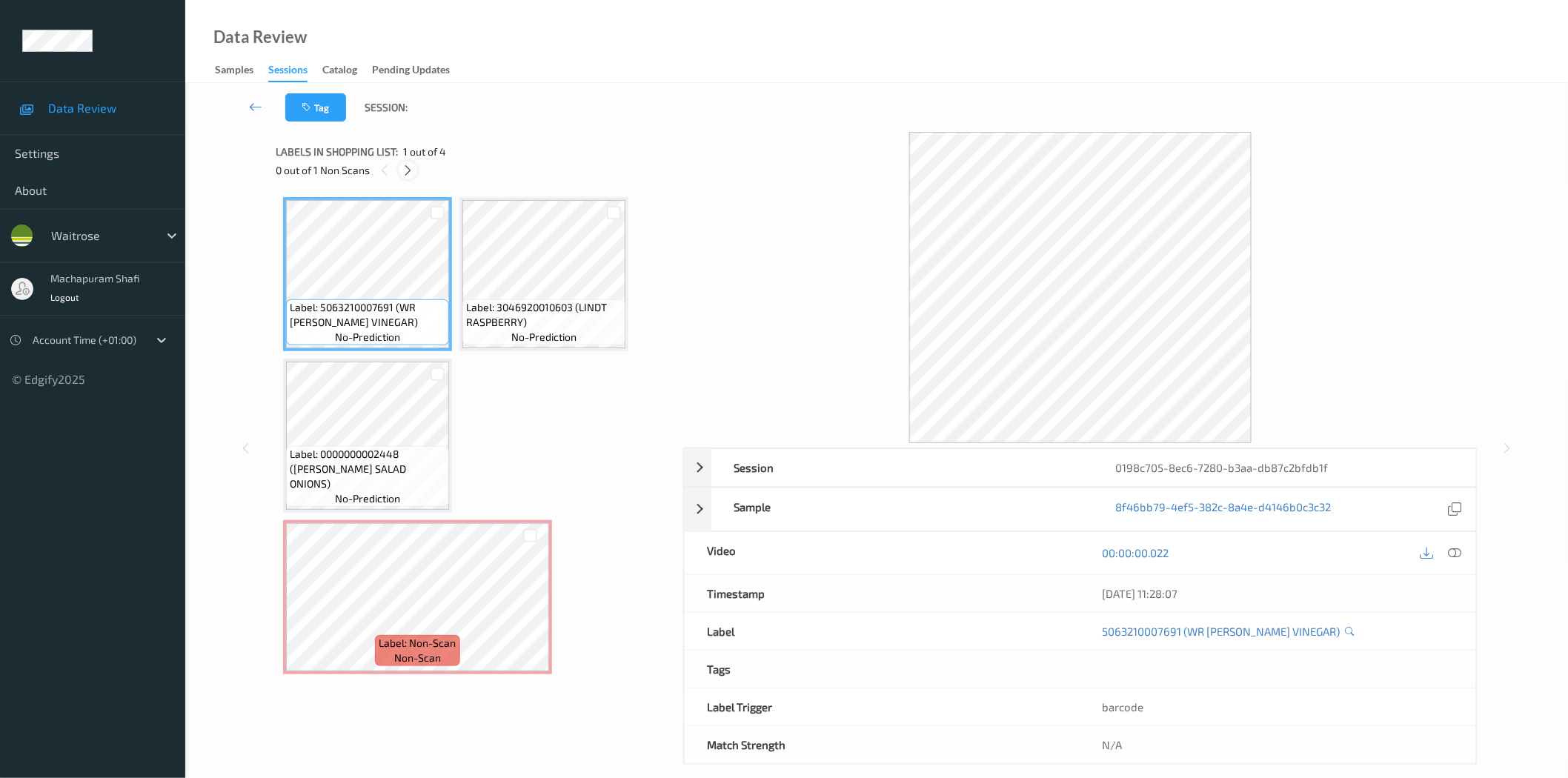
click at [410, 167] on icon at bounding box center [407, 171] width 13 height 14
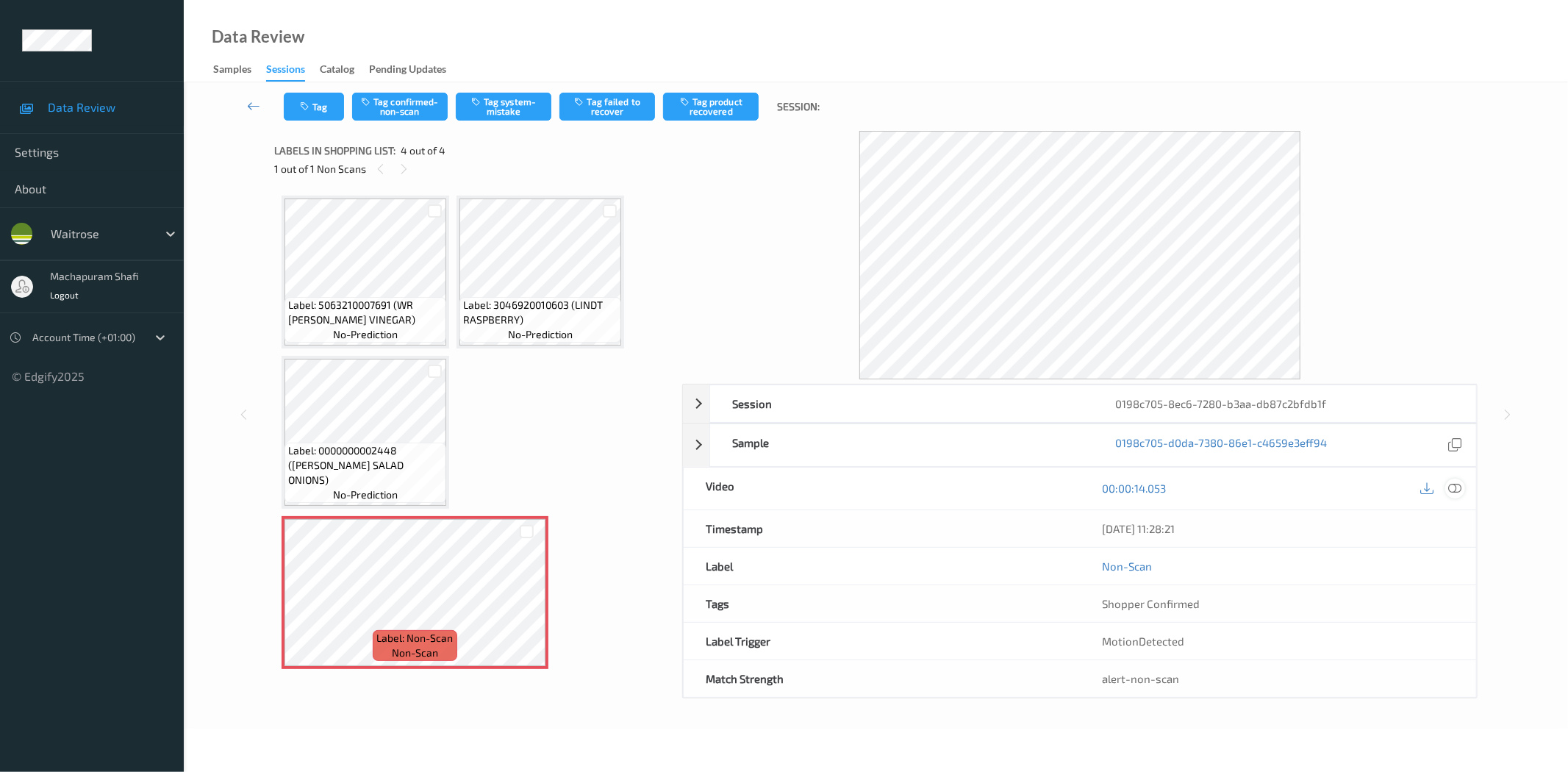
click at [1454, 488] on icon at bounding box center [1455, 488] width 13 height 13
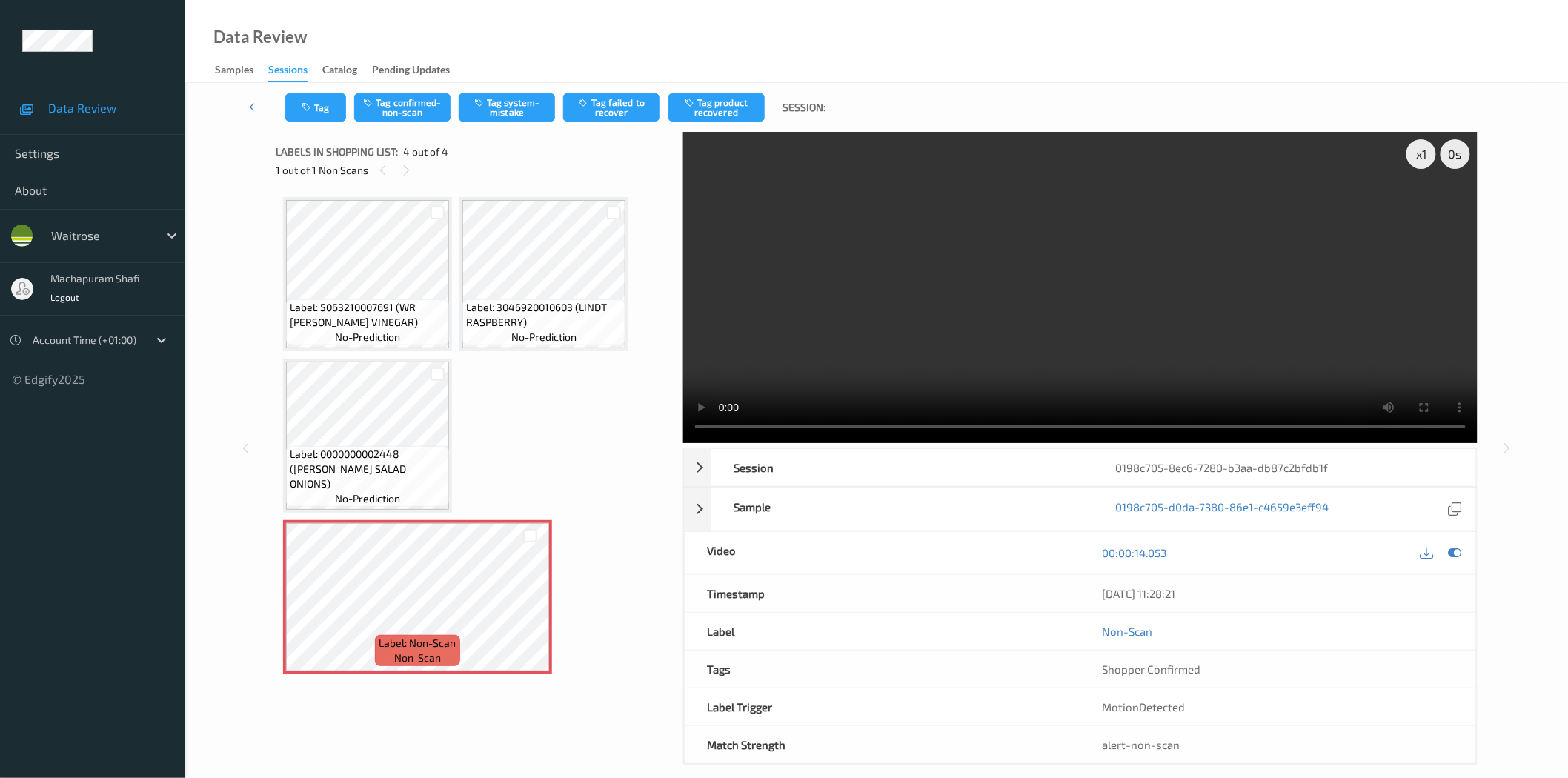
click at [1071, 442] on video at bounding box center [1080, 288] width 794 height 312
click at [522, 119] on button "Tag system-mistake" at bounding box center [507, 107] width 96 height 28
click at [512, 106] on button "Tag system-mistake" at bounding box center [507, 107] width 96 height 28
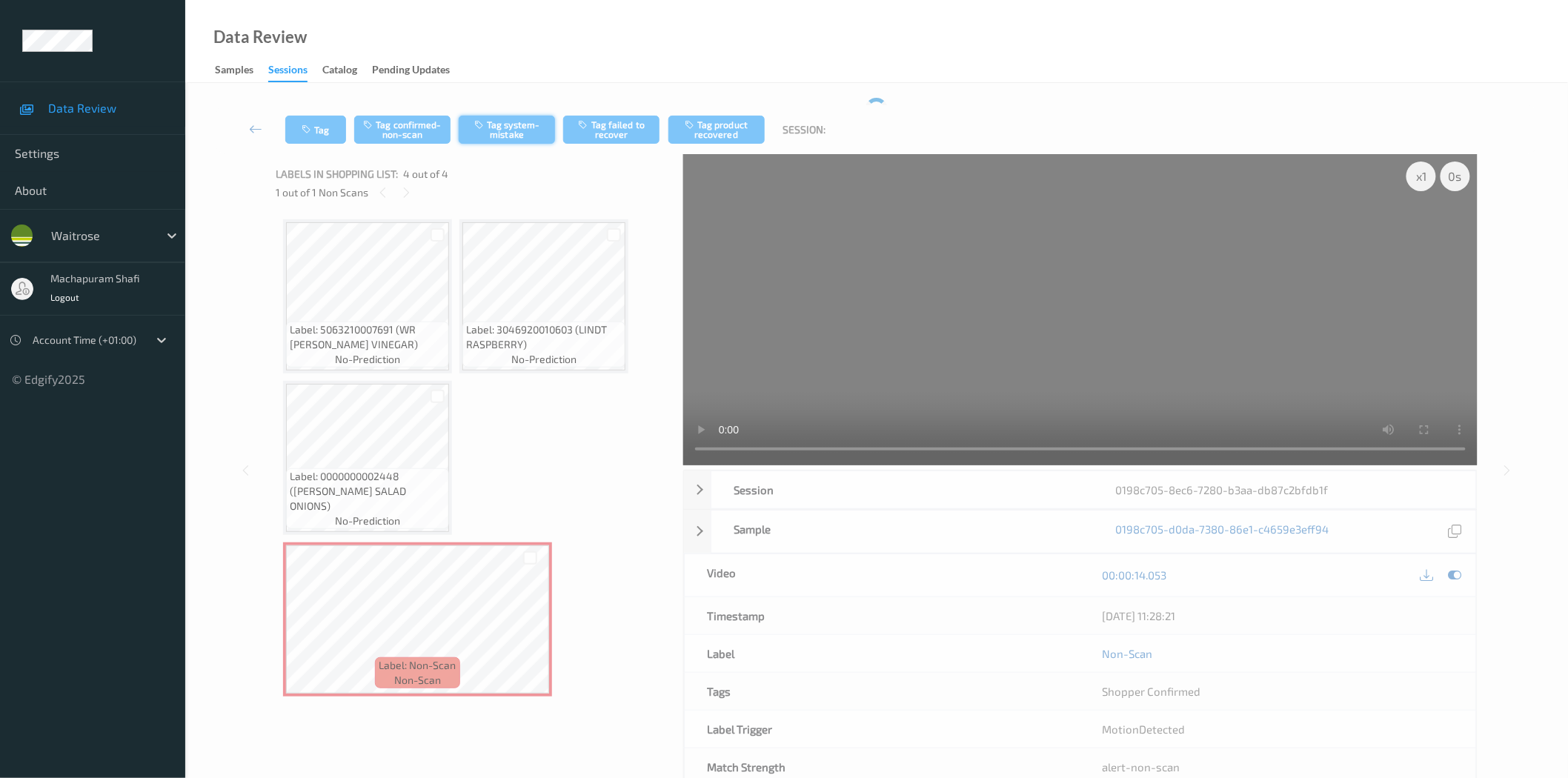
click at [526, 100] on div "Tag Tag confirmed-non-scan Tag system-mistake Tag failed to recover Tag product…" at bounding box center [876, 442] width 1322 height 689
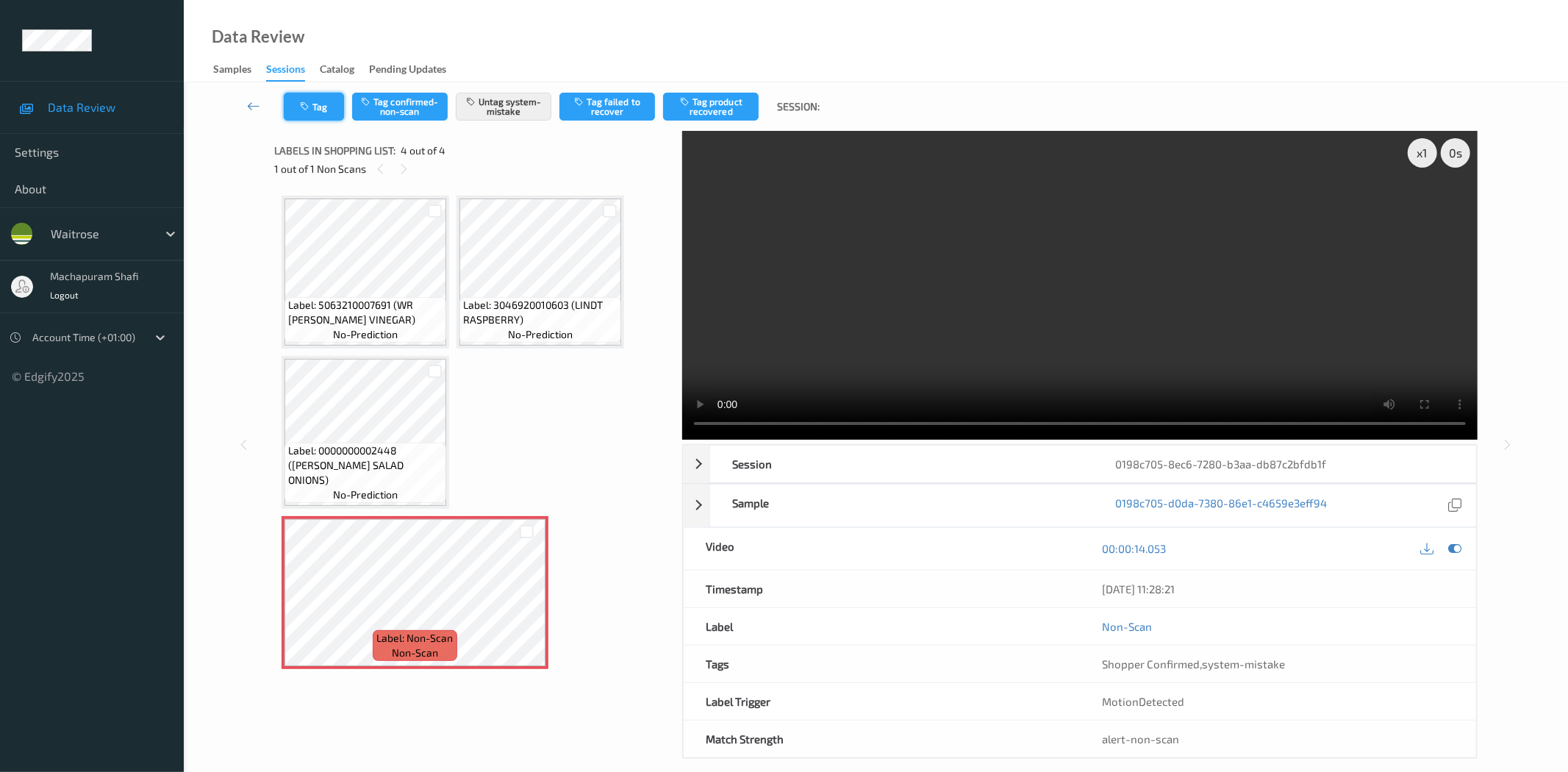
click at [314, 110] on button "Tag" at bounding box center [313, 106] width 60 height 28
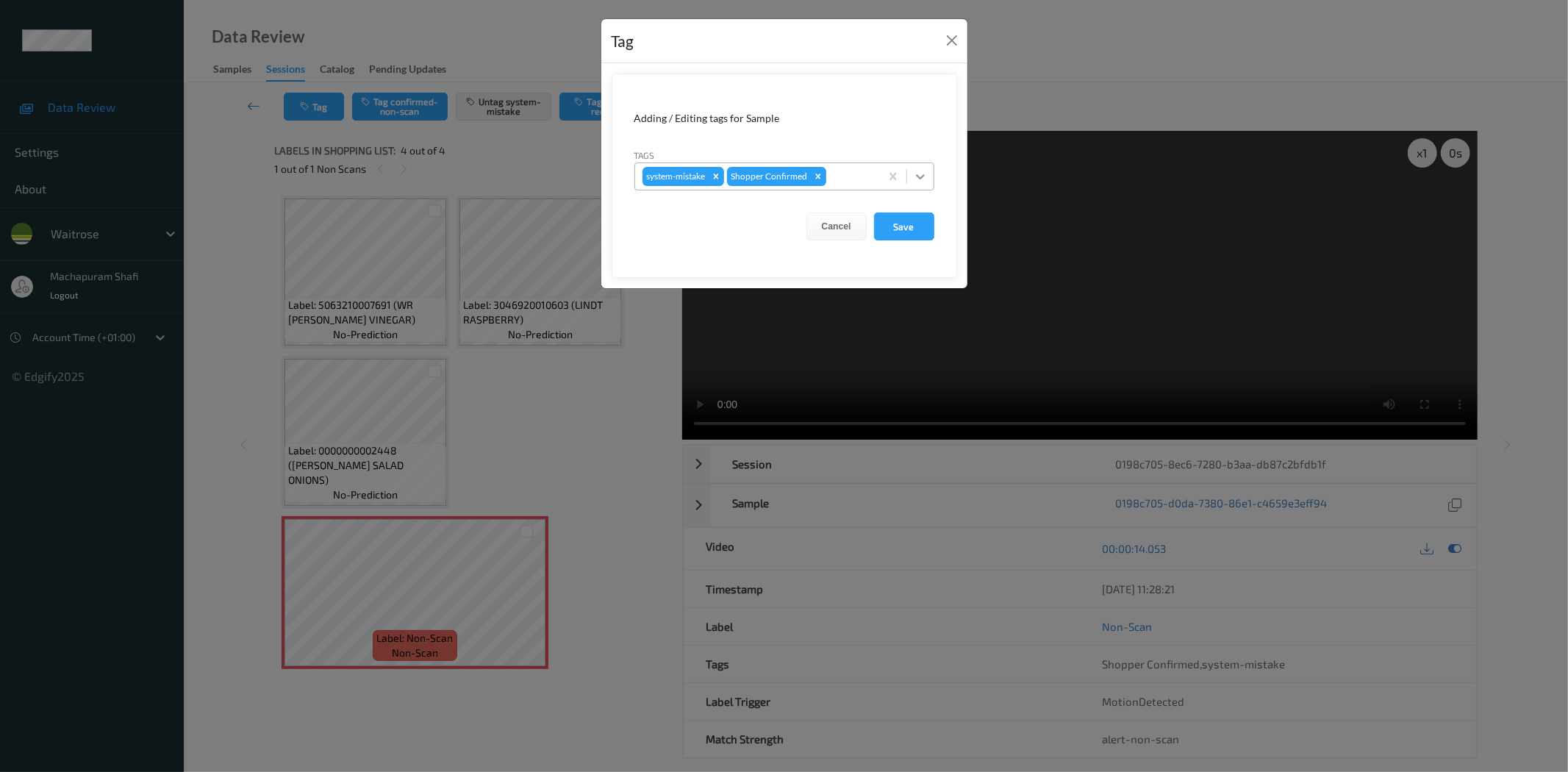
click at [917, 168] on div at bounding box center [921, 176] width 27 height 27
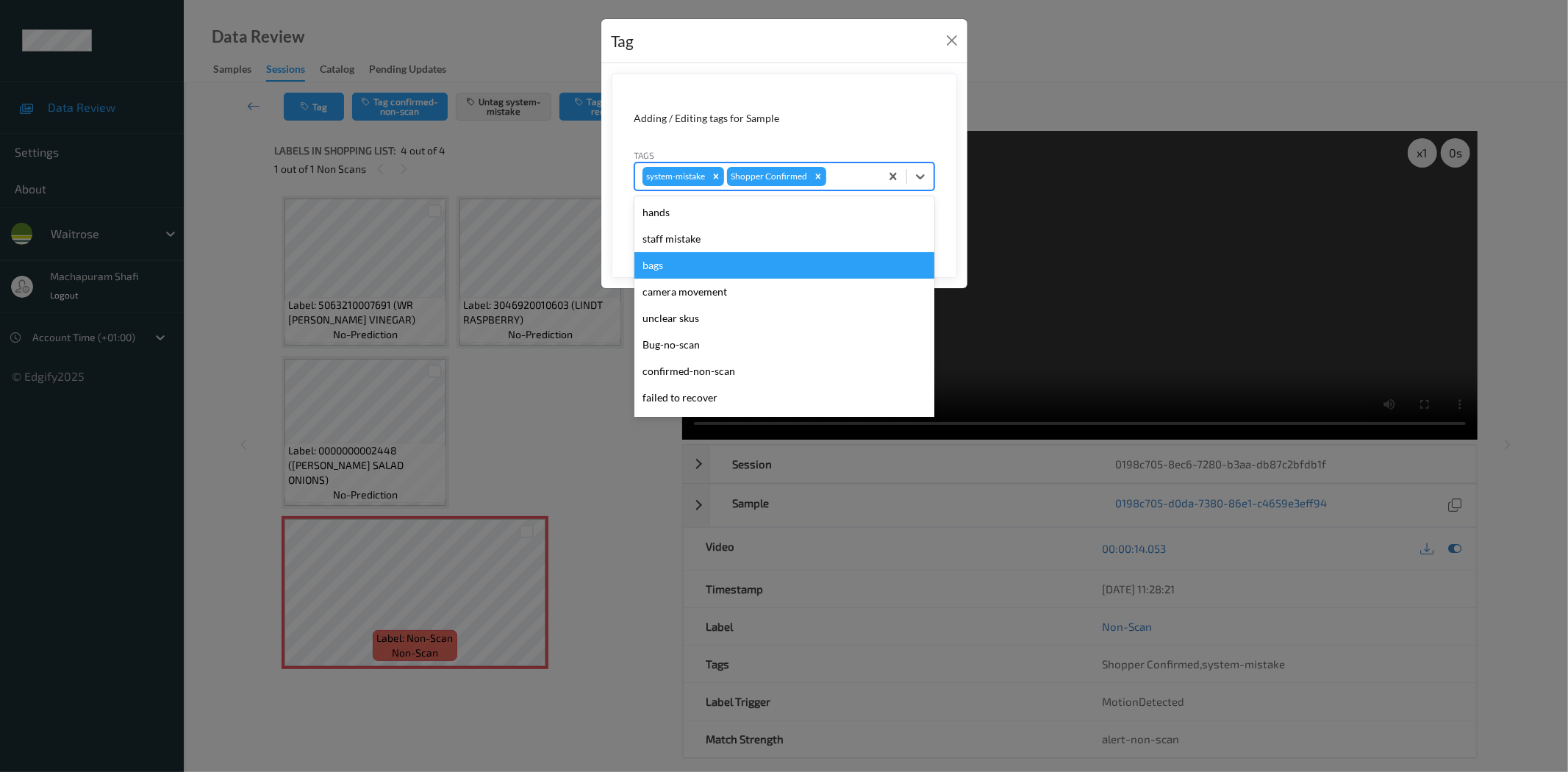
scroll to position [287, 0]
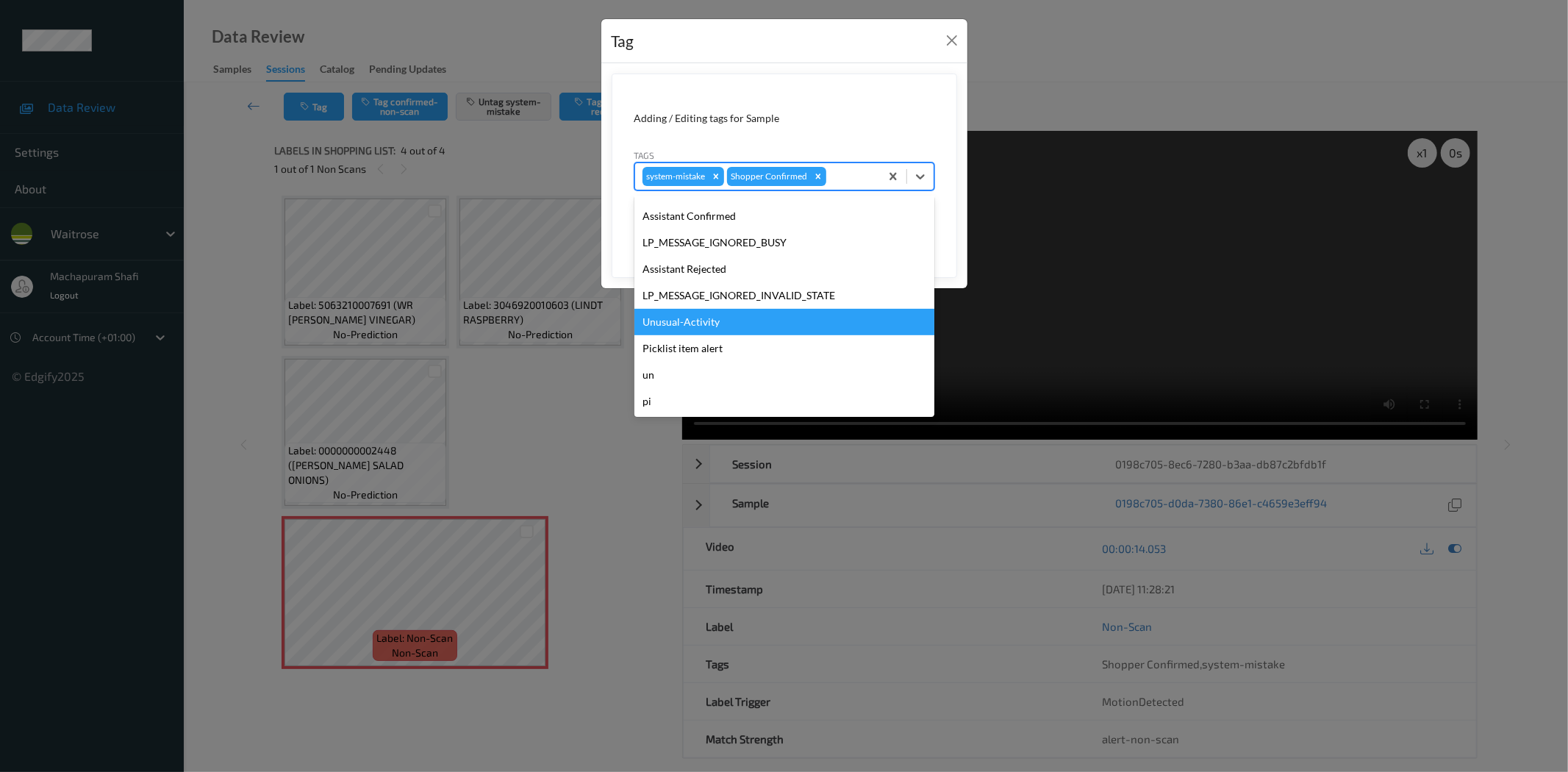
click at [680, 327] on div "Unusual-Activity" at bounding box center [784, 323] width 300 height 27
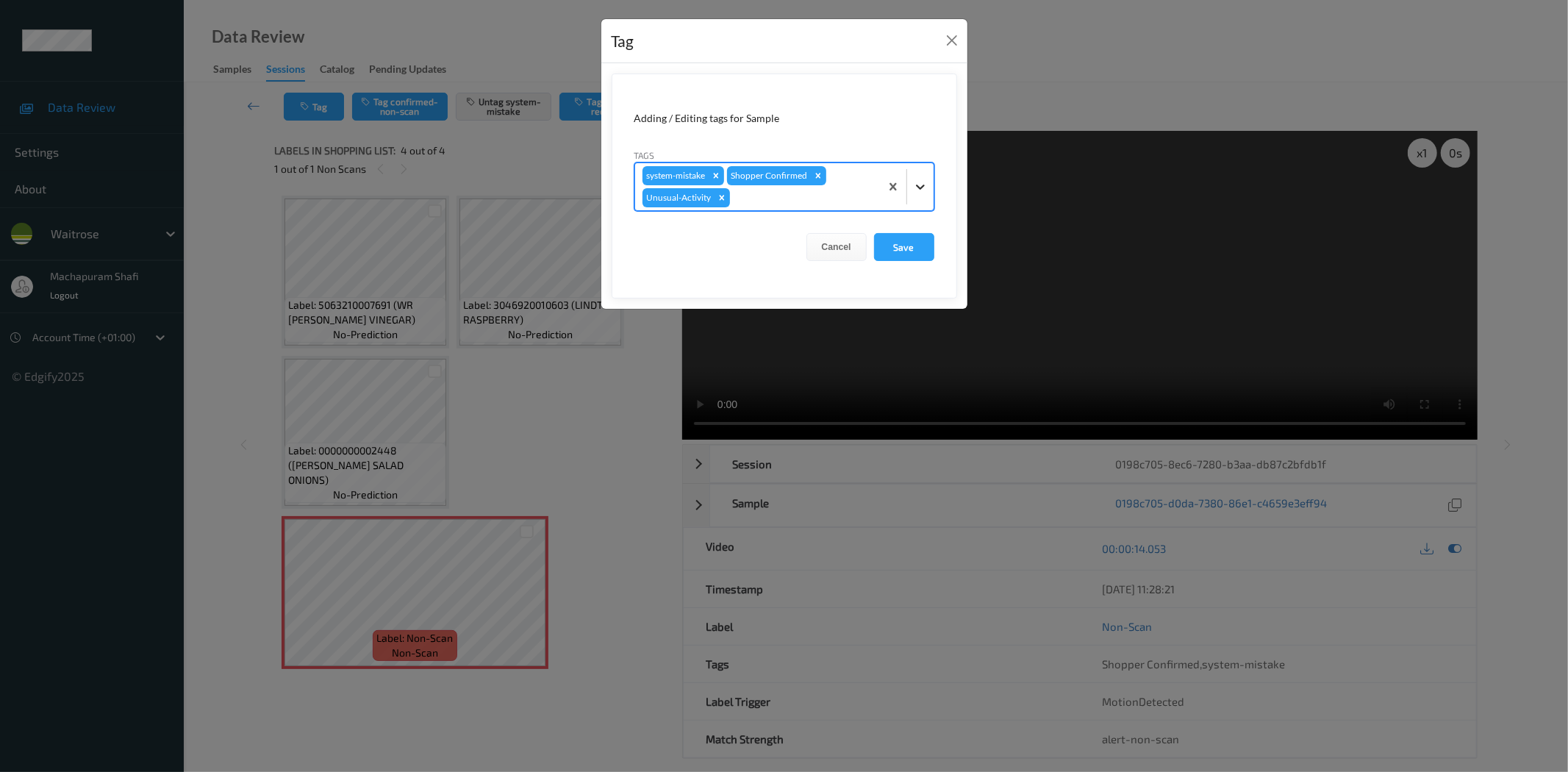
click at [925, 181] on icon at bounding box center [920, 186] width 14 height 14
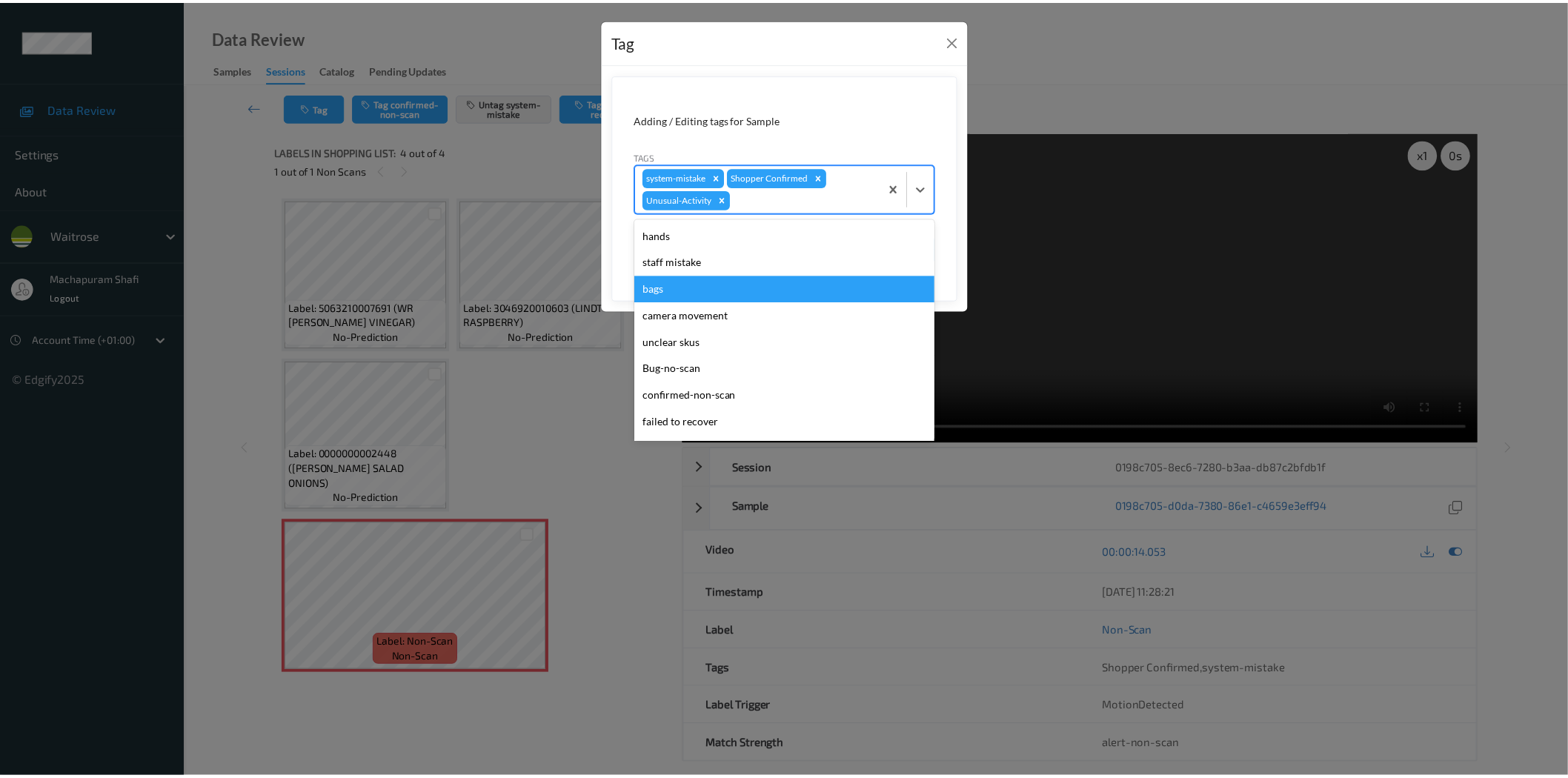
scroll to position [264, 0]
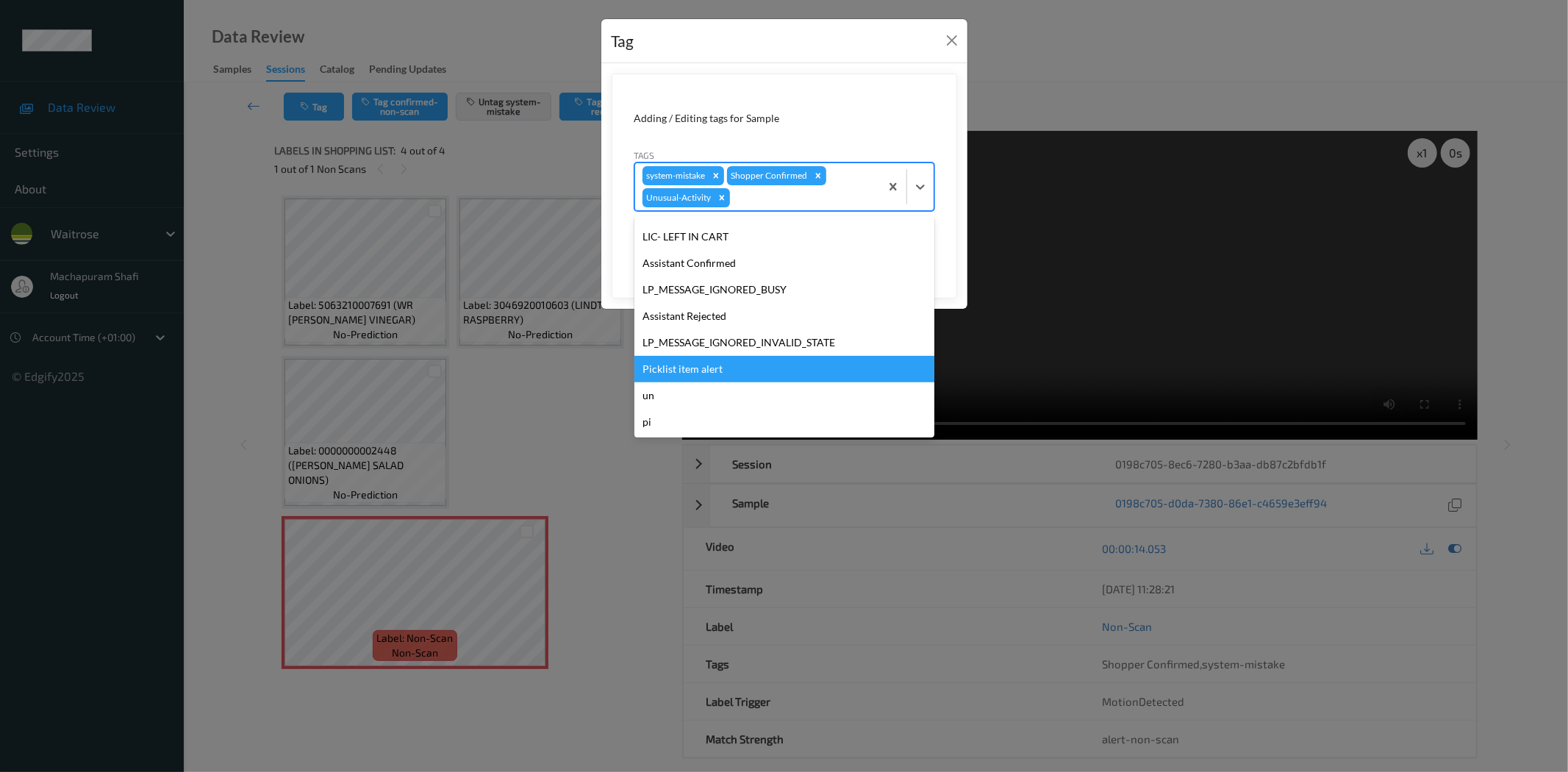
click at [719, 366] on div "Picklist item alert" at bounding box center [784, 370] width 300 height 27
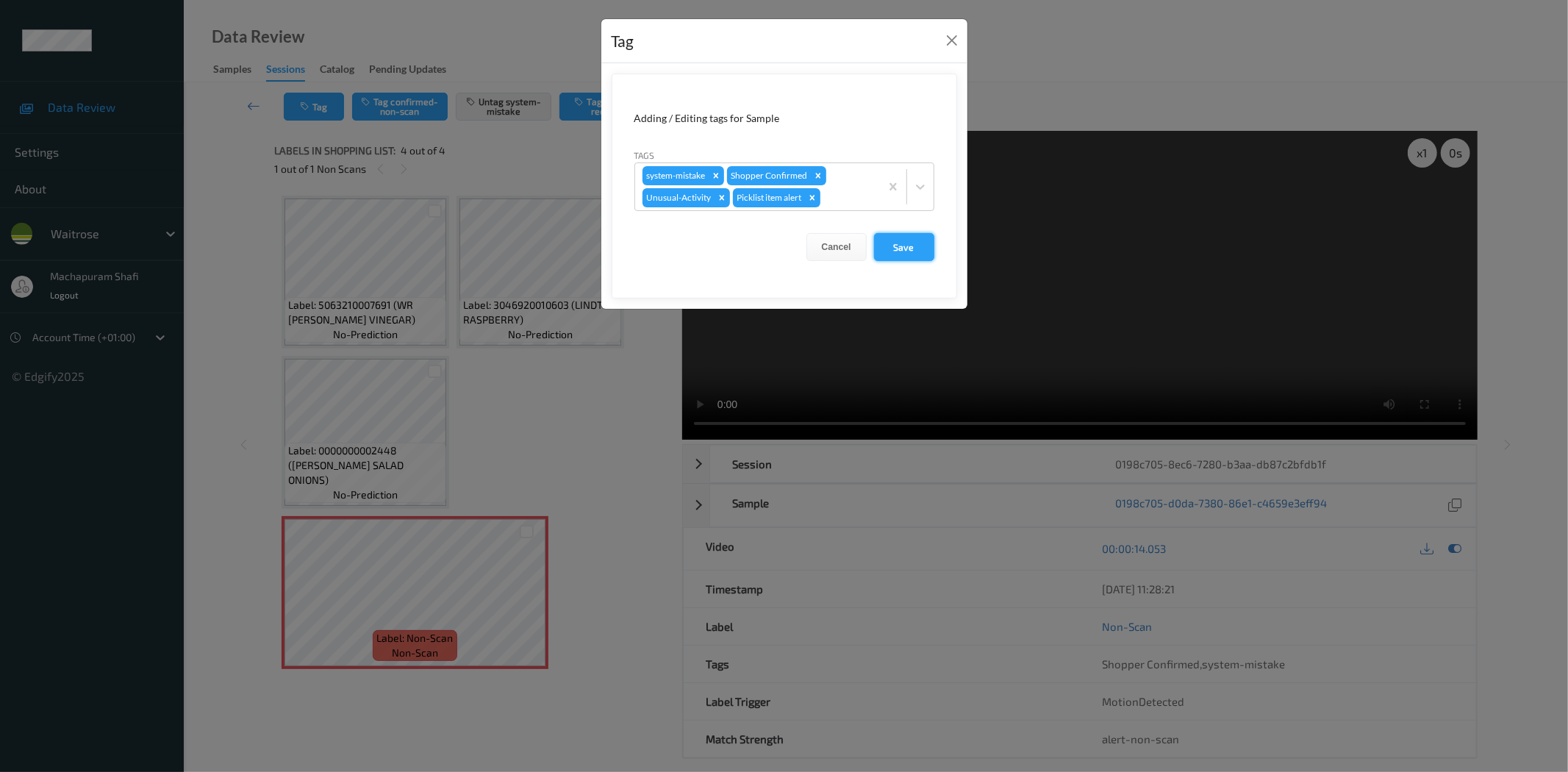
click at [907, 255] on button "Save" at bounding box center [904, 246] width 60 height 28
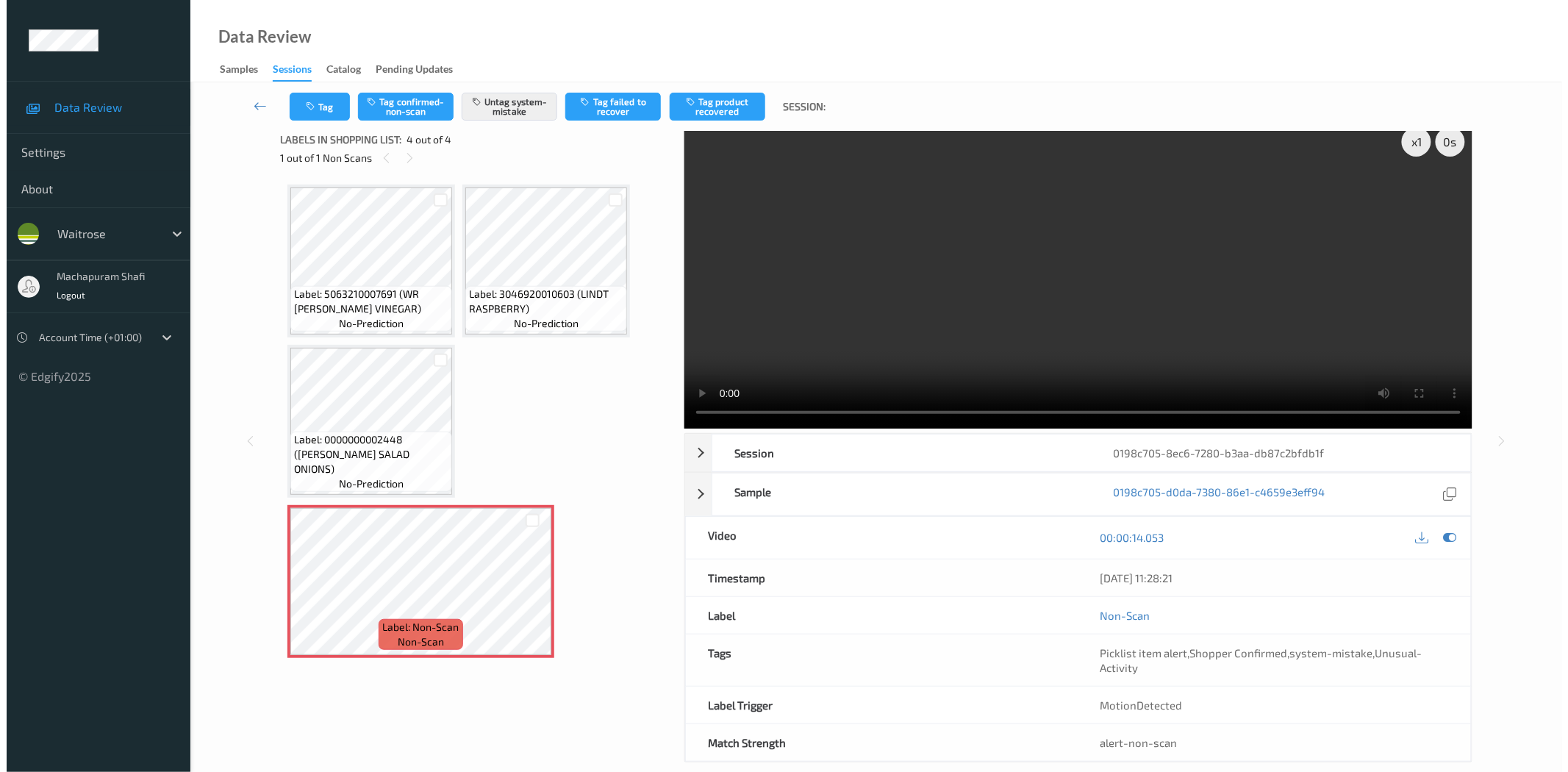
scroll to position [0, 0]
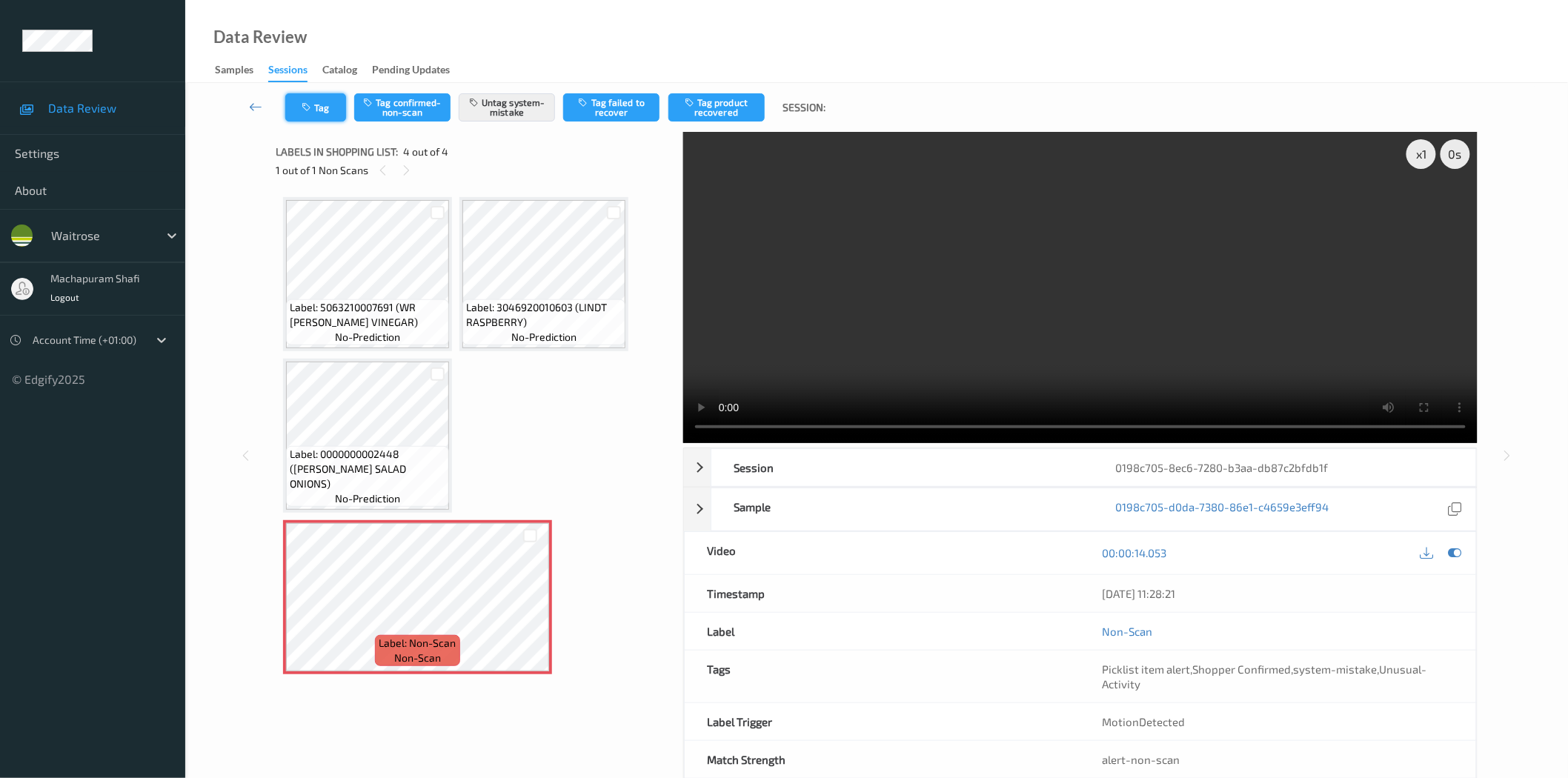
click at [302, 97] on button "Tag" at bounding box center [316, 107] width 61 height 28
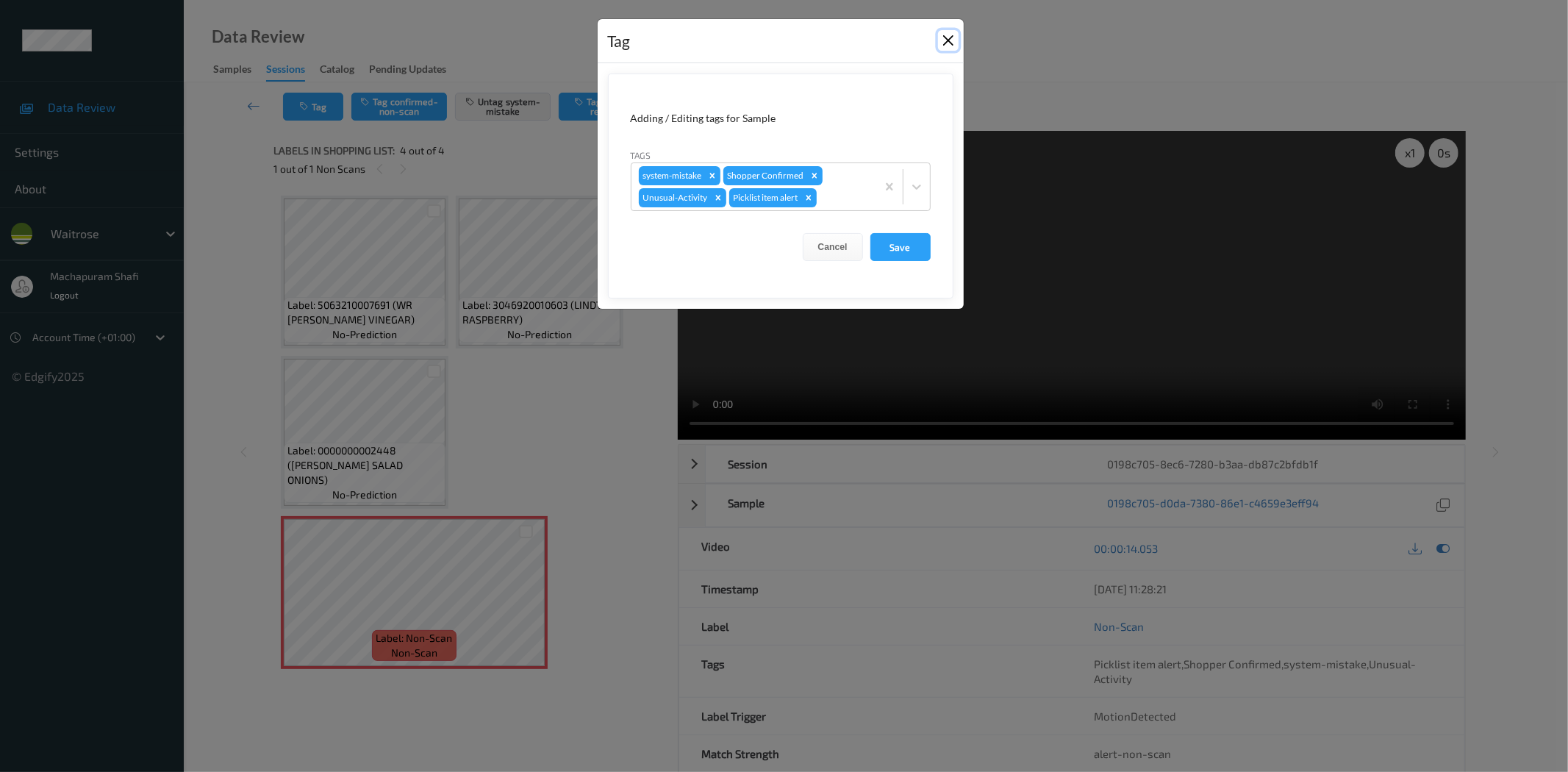
click at [950, 41] on button "Close" at bounding box center [949, 40] width 21 height 21
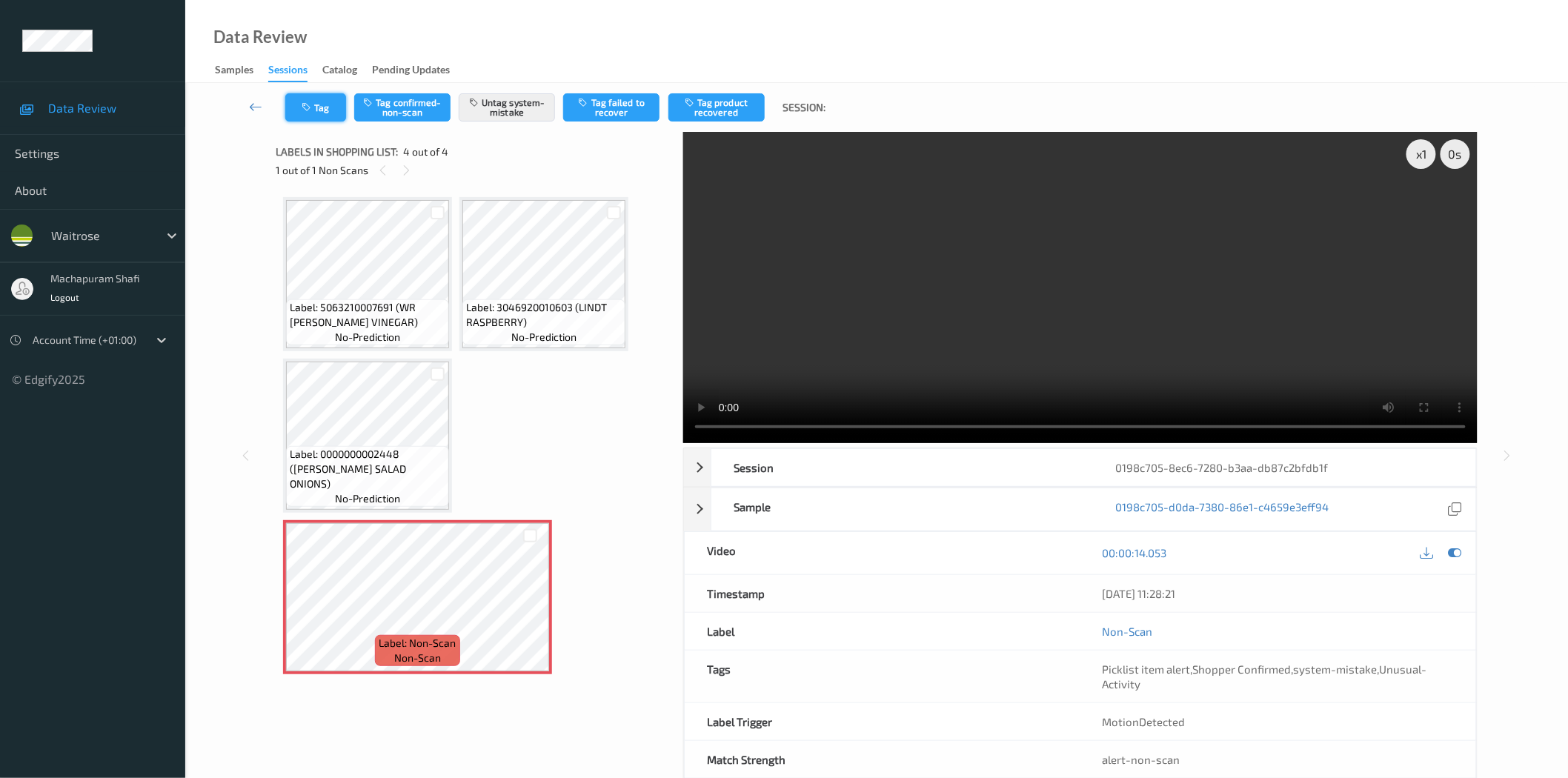
click at [299, 98] on button "Tag" at bounding box center [316, 107] width 61 height 28
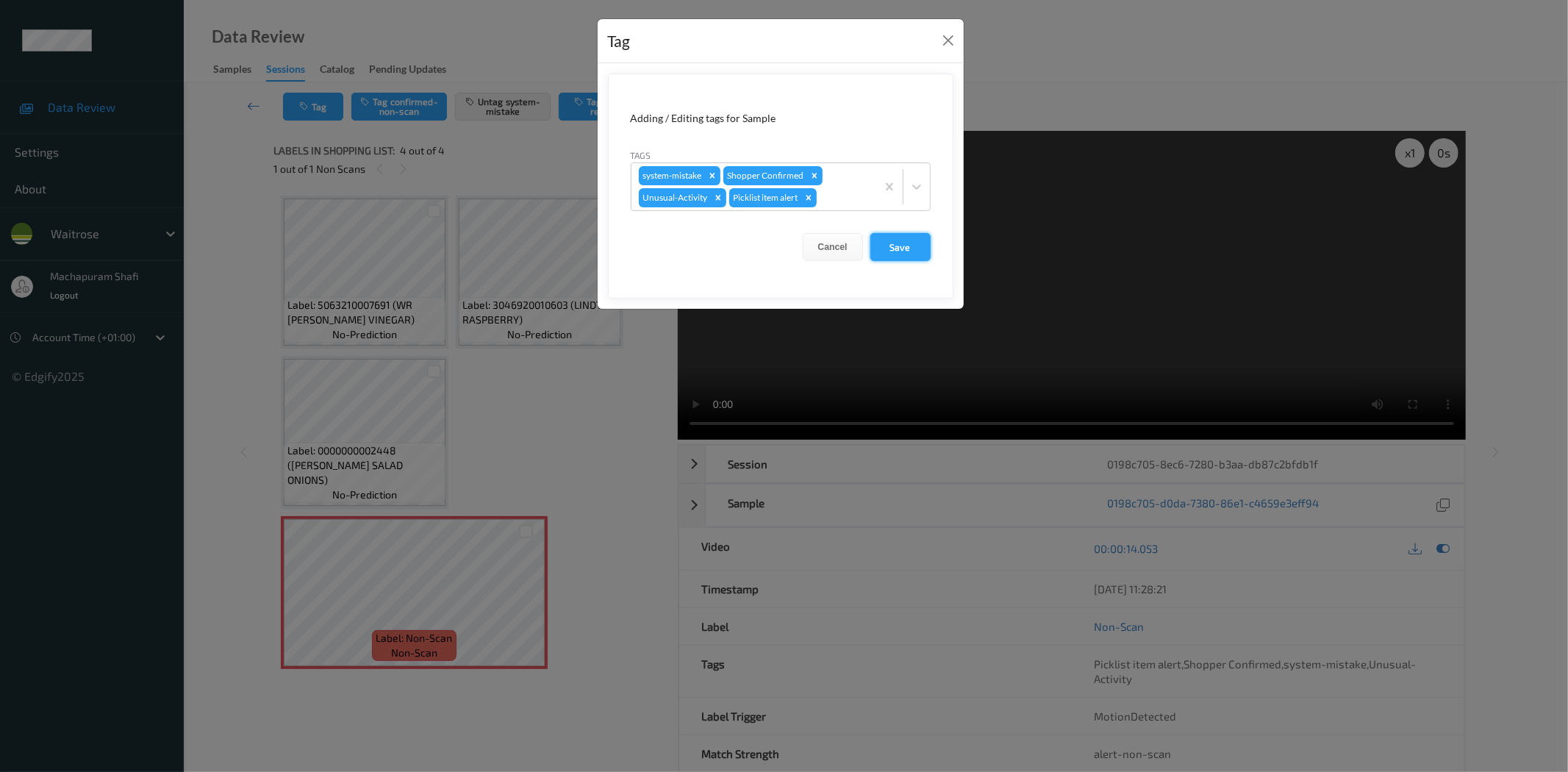
click at [897, 248] on button "Save" at bounding box center [900, 246] width 60 height 28
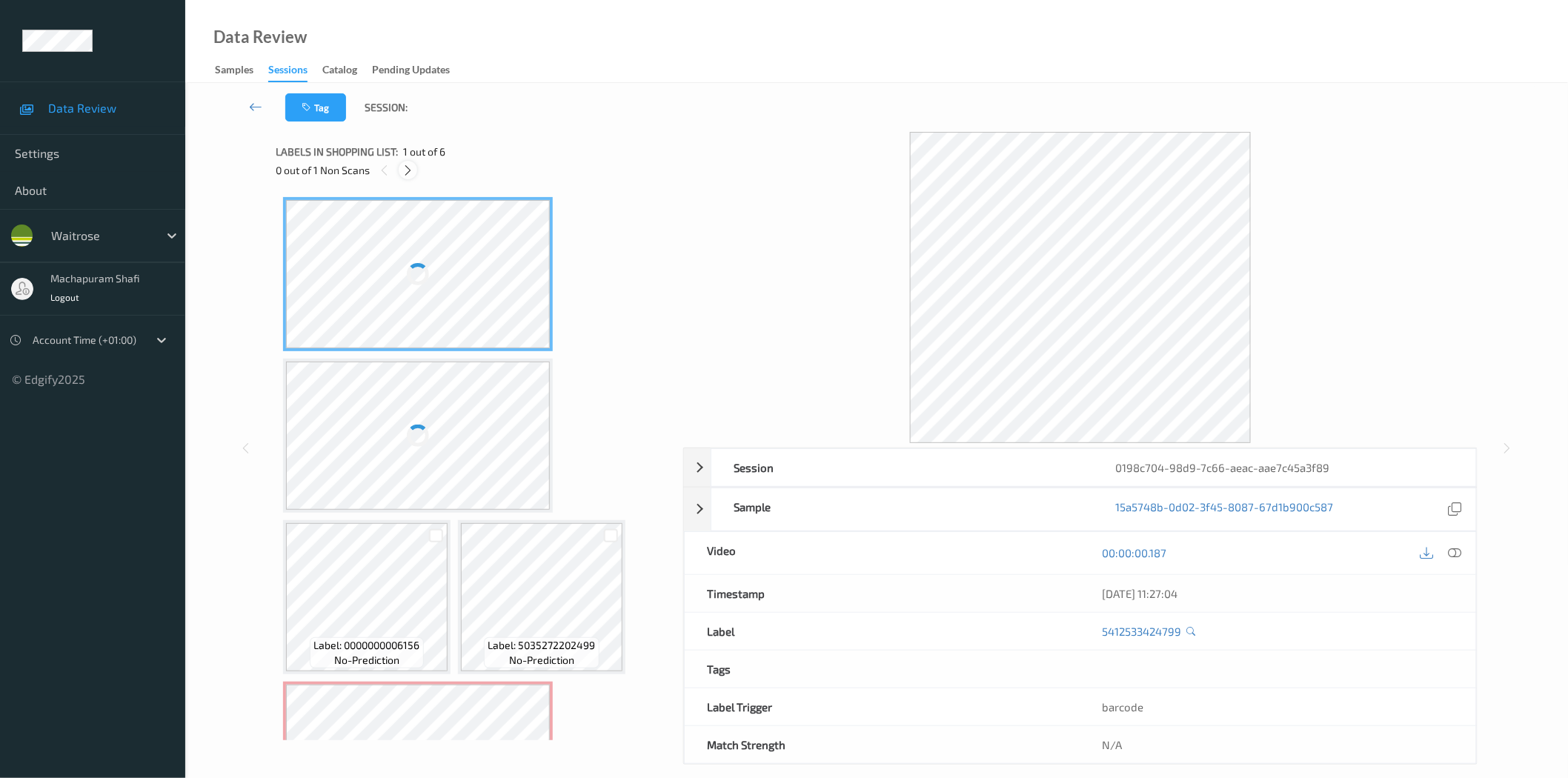
click at [403, 168] on icon at bounding box center [407, 171] width 13 height 14
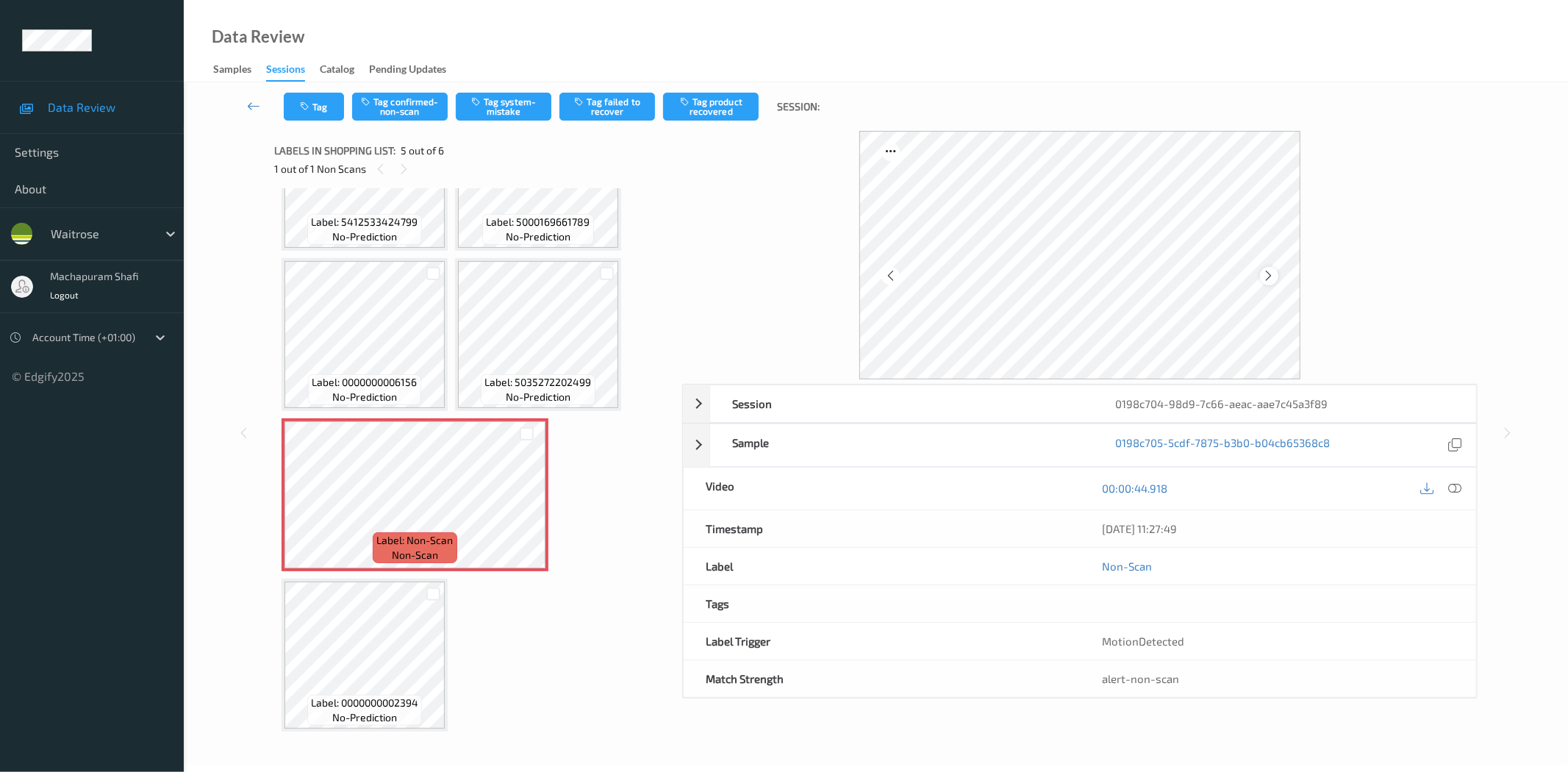
click at [1270, 278] on icon at bounding box center [1268, 276] width 12 height 13
click at [1451, 488] on icon at bounding box center [1455, 488] width 13 height 13
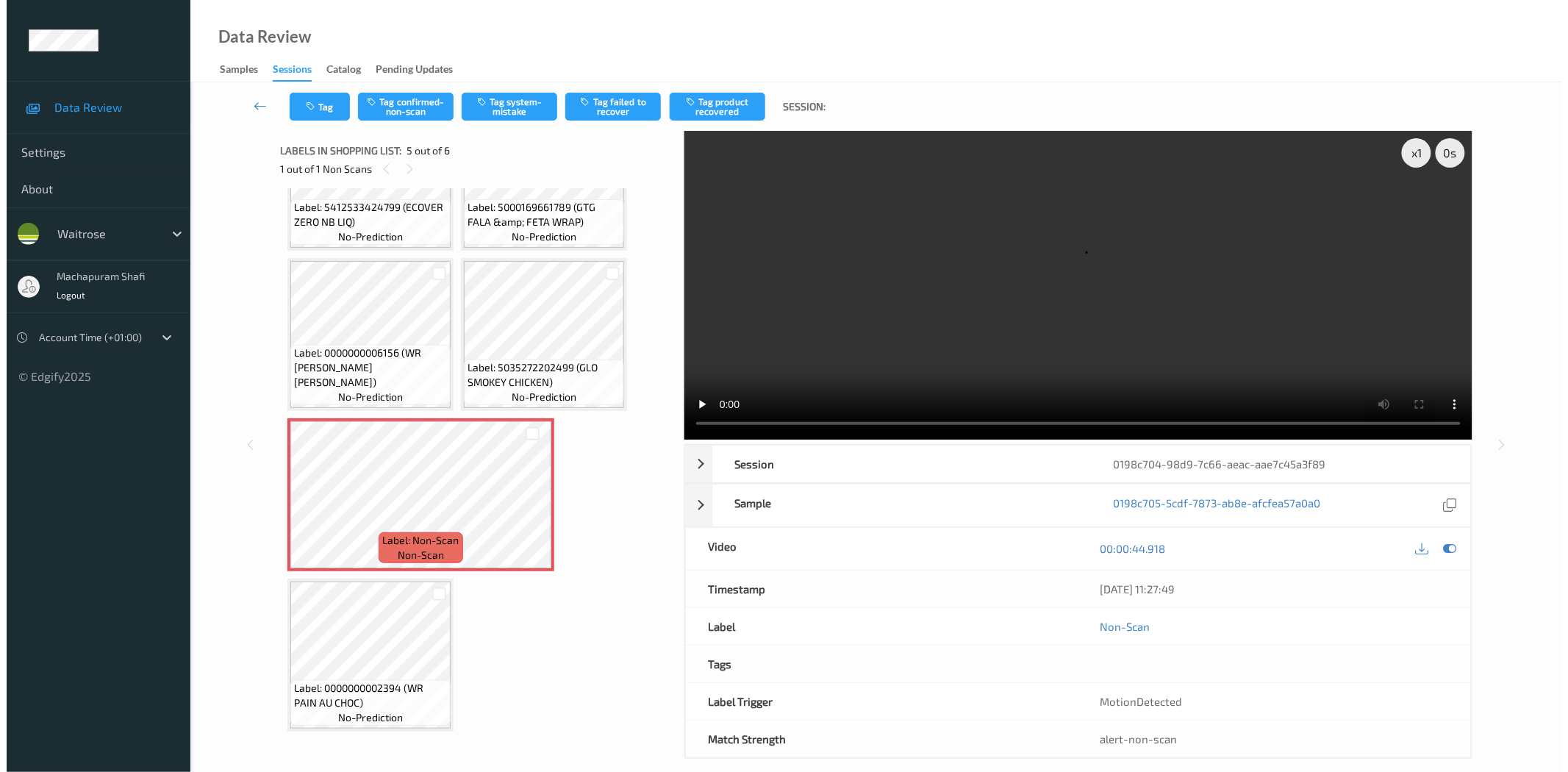
scroll to position [83, 0]
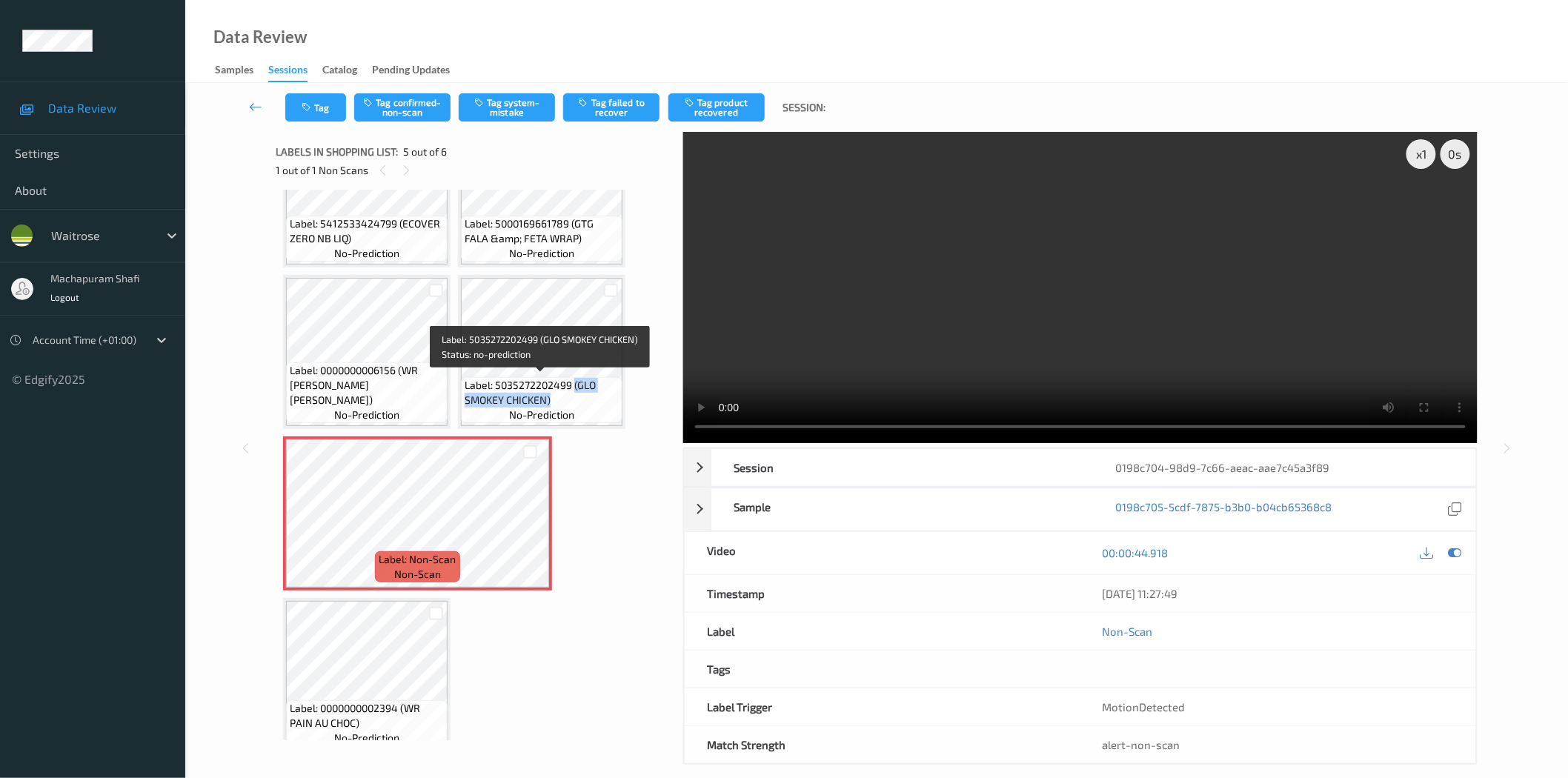
drag, startPoint x: 572, startPoint y: 383, endPoint x: 602, endPoint y: 409, distance: 39.7
click at [602, 409] on div "Label: 5035272202499 (GLO SMOKEY CHICKEN) no-prediction" at bounding box center [541, 401] width 161 height 46
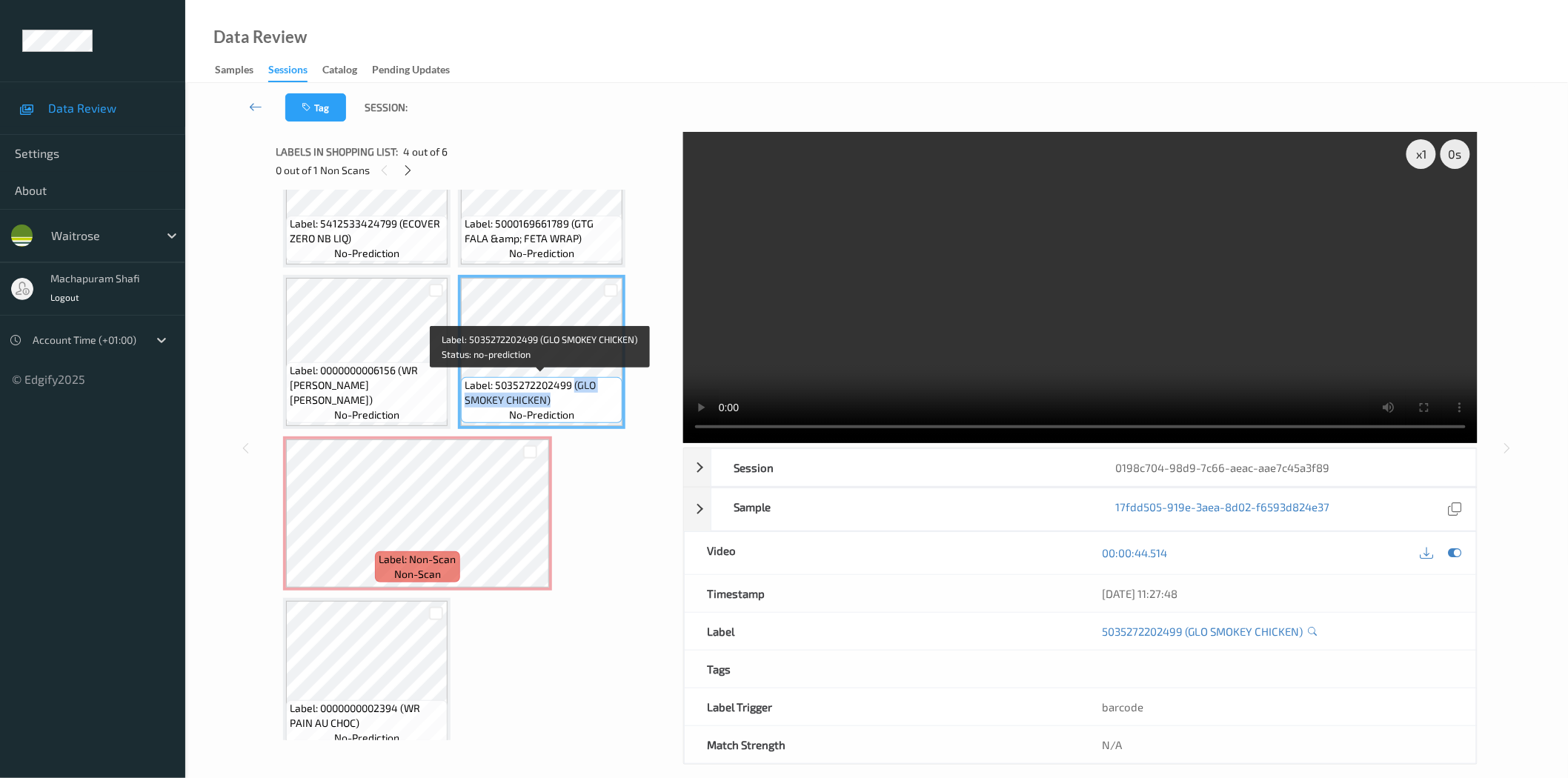
copy span "(GLO SMOKEY CHICKEN)"
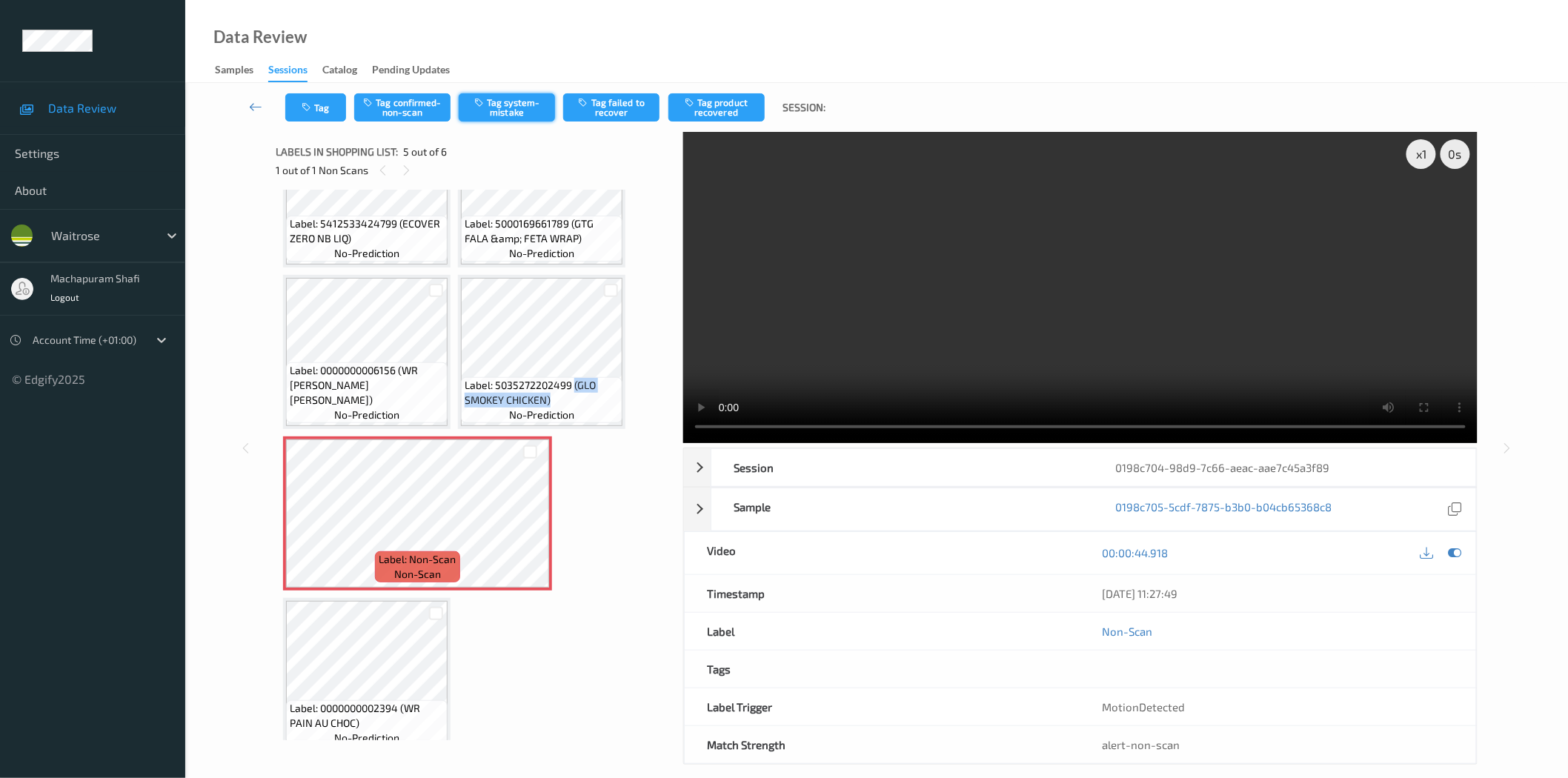
click at [512, 108] on button "Tag system-mistake" at bounding box center [507, 107] width 96 height 28
click at [509, 110] on button "Tag system-mistake" at bounding box center [507, 107] width 96 height 28
click at [504, 106] on button "Tag system-mistake" at bounding box center [507, 107] width 96 height 28
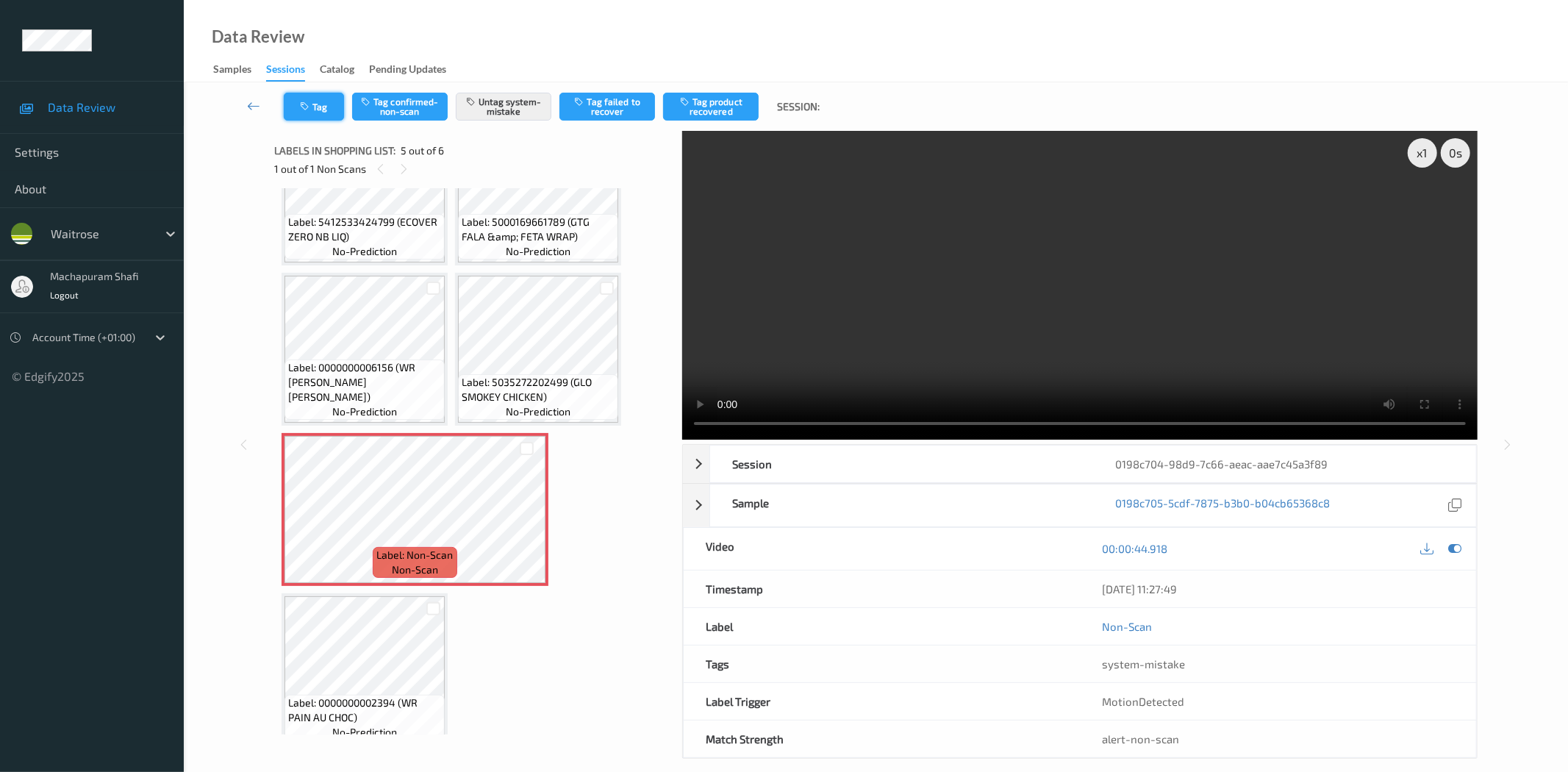
click at [305, 123] on div "Tag Tag confirmed-non-scan Untag system-mistake Tag failed to recover Tag produ…" at bounding box center [875, 106] width 1324 height 49
click at [325, 106] on button "Tag" at bounding box center [313, 106] width 60 height 28
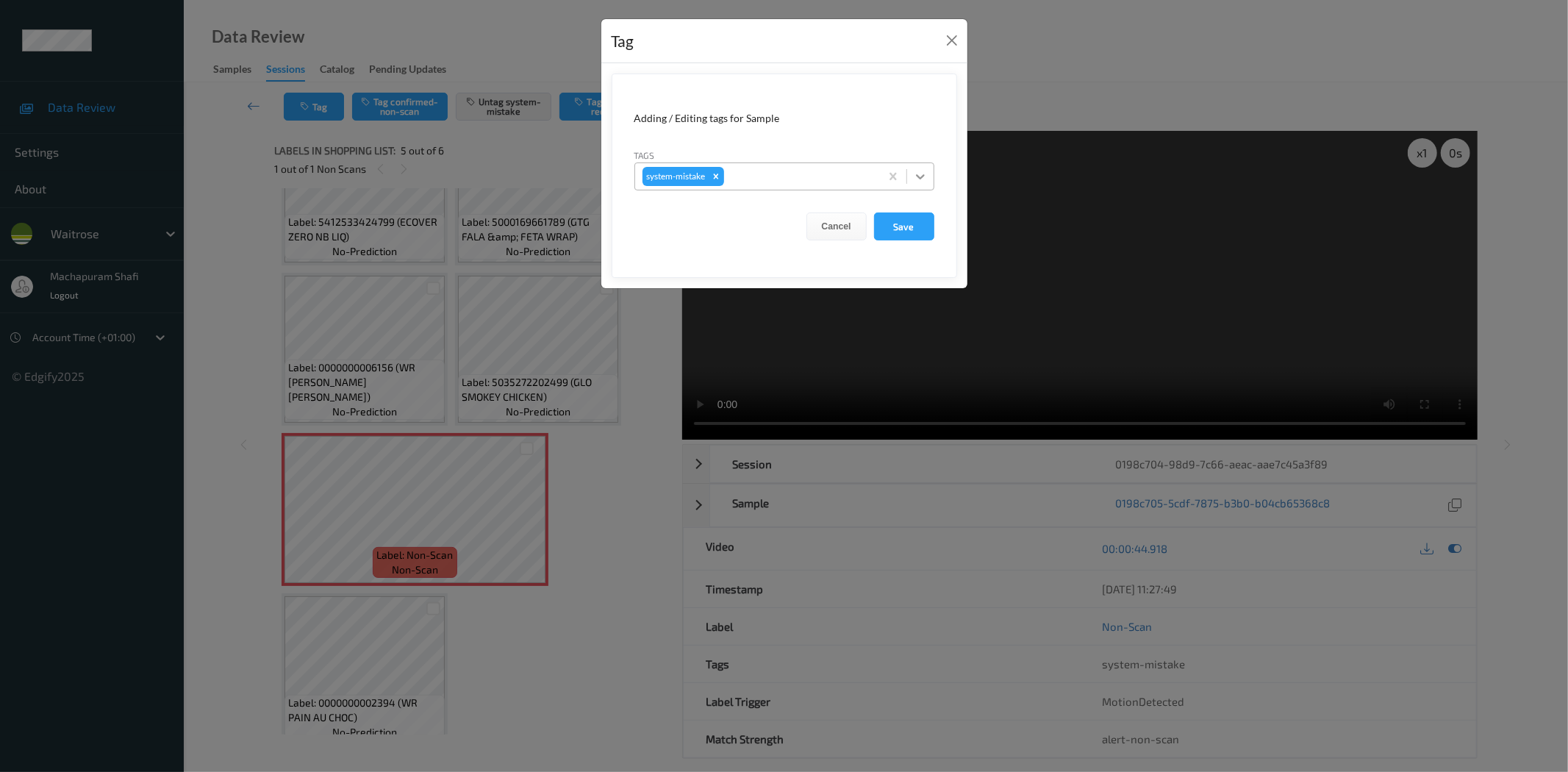
drag, startPoint x: 922, startPoint y: 173, endPoint x: 911, endPoint y: 186, distance: 17.0
click at [920, 172] on icon at bounding box center [920, 176] width 14 height 14
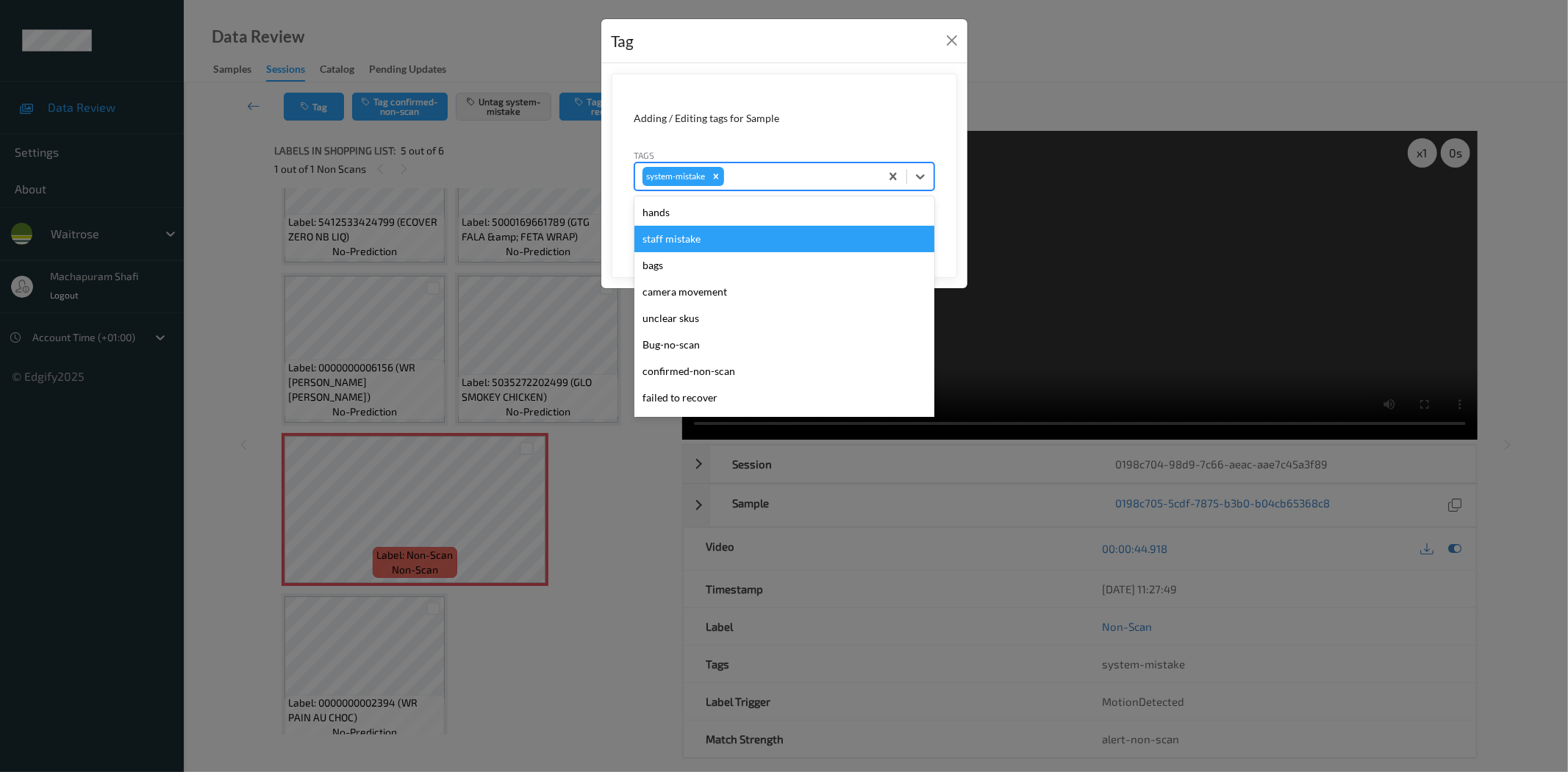
scroll to position [314, 0]
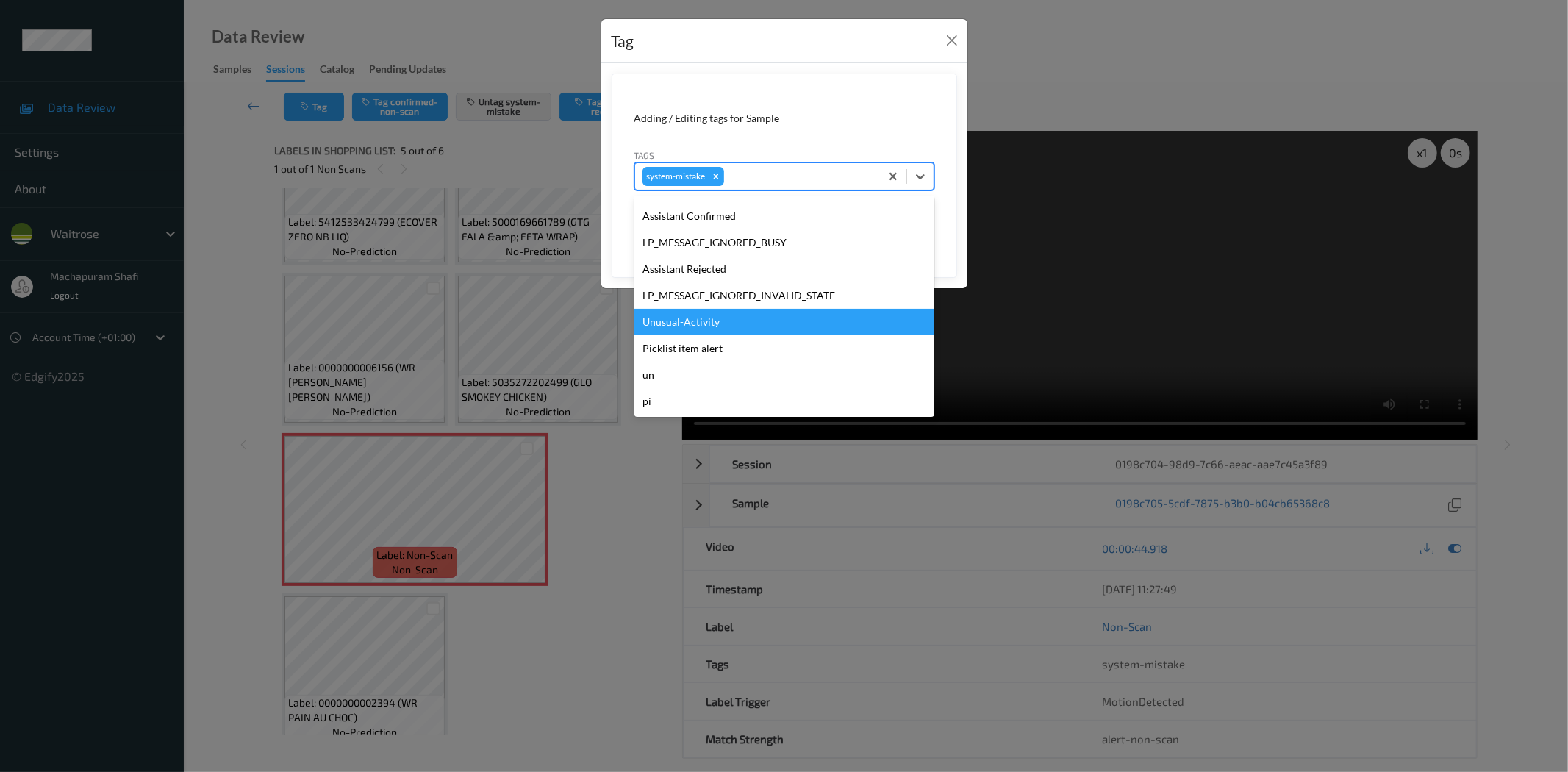
click at [666, 316] on div "Unusual-Activity" at bounding box center [784, 323] width 300 height 27
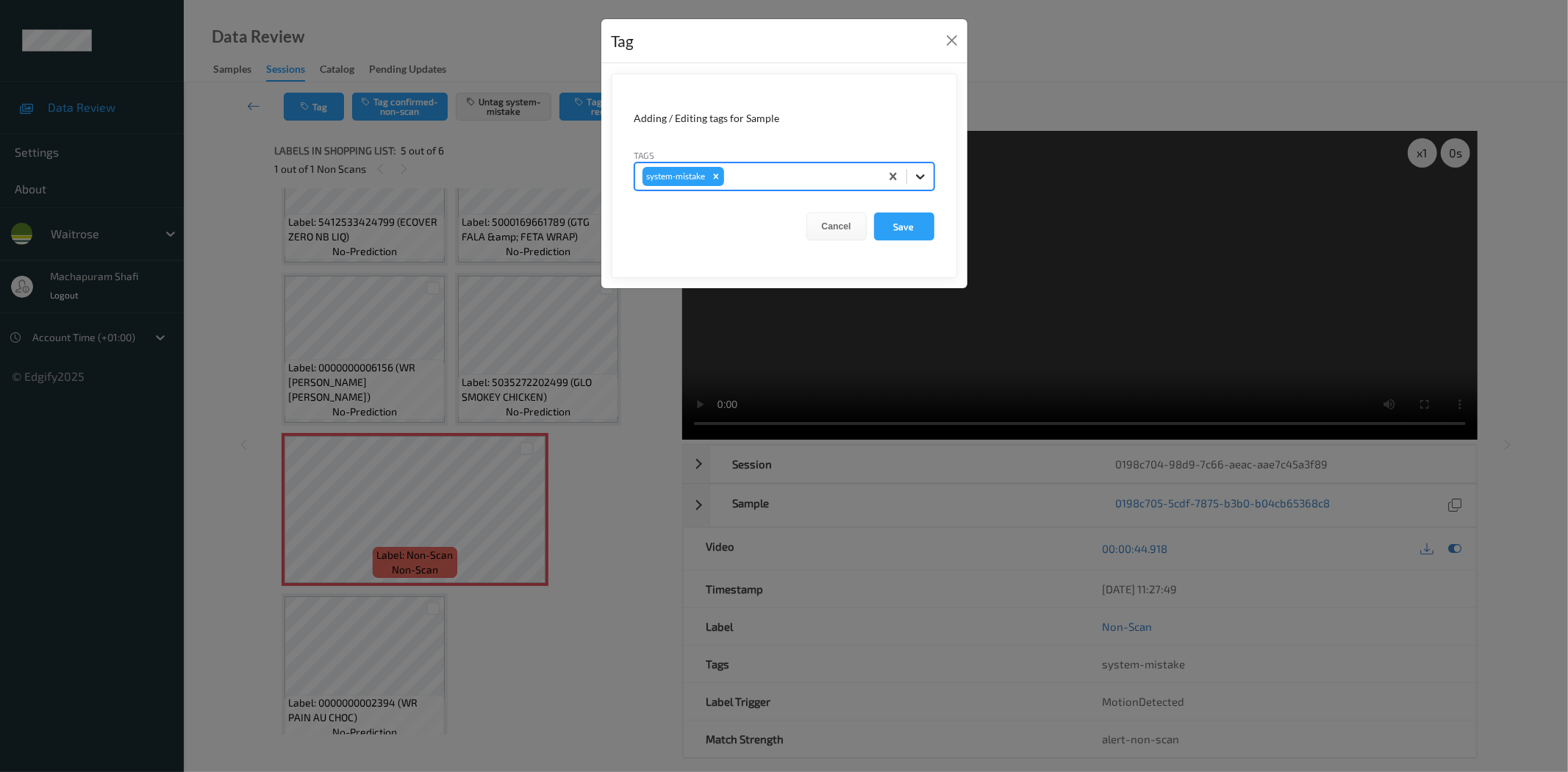
click at [922, 171] on icon at bounding box center [920, 176] width 14 height 14
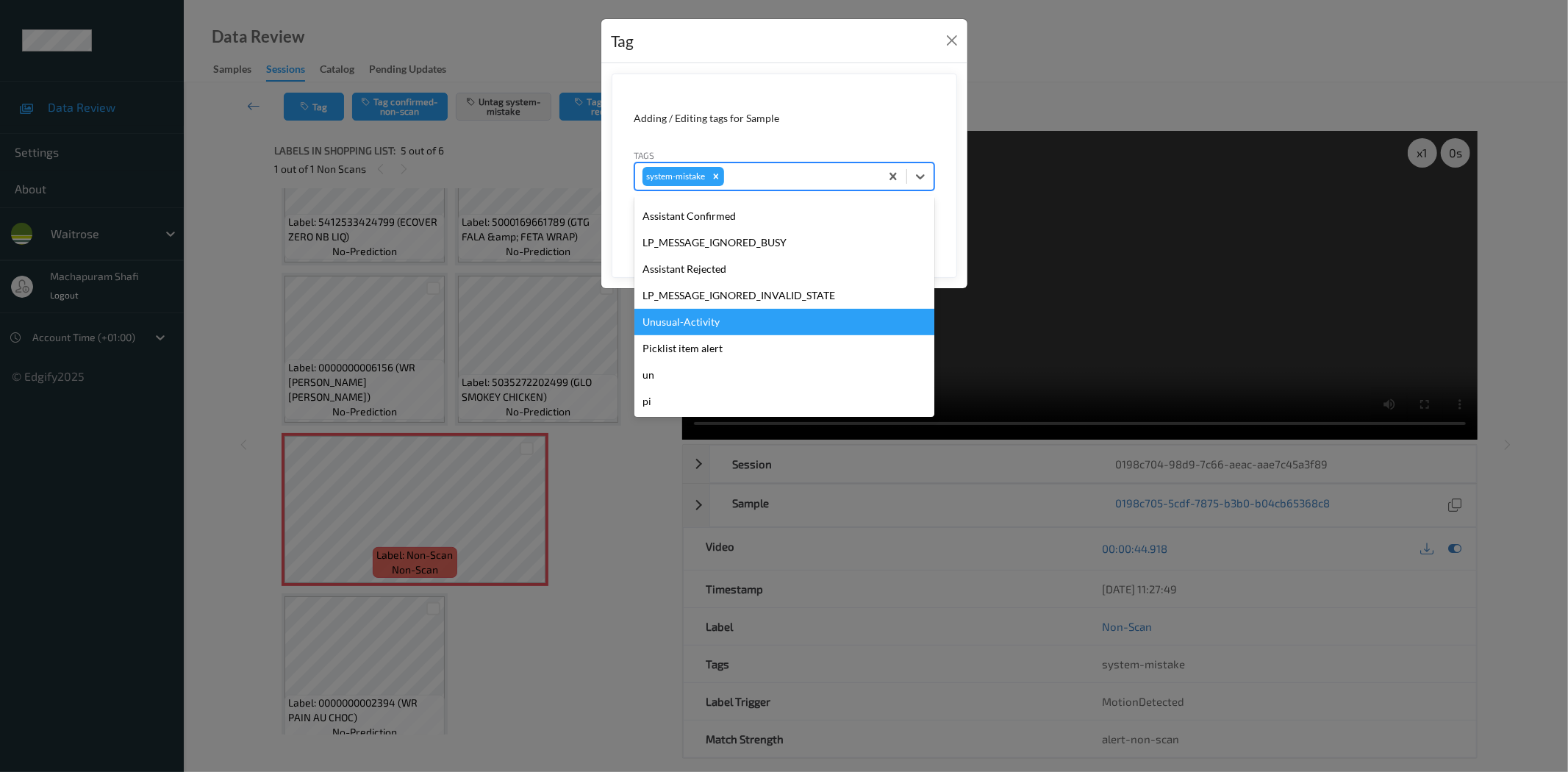
click at [685, 325] on div "Unusual-Activity" at bounding box center [784, 323] width 300 height 27
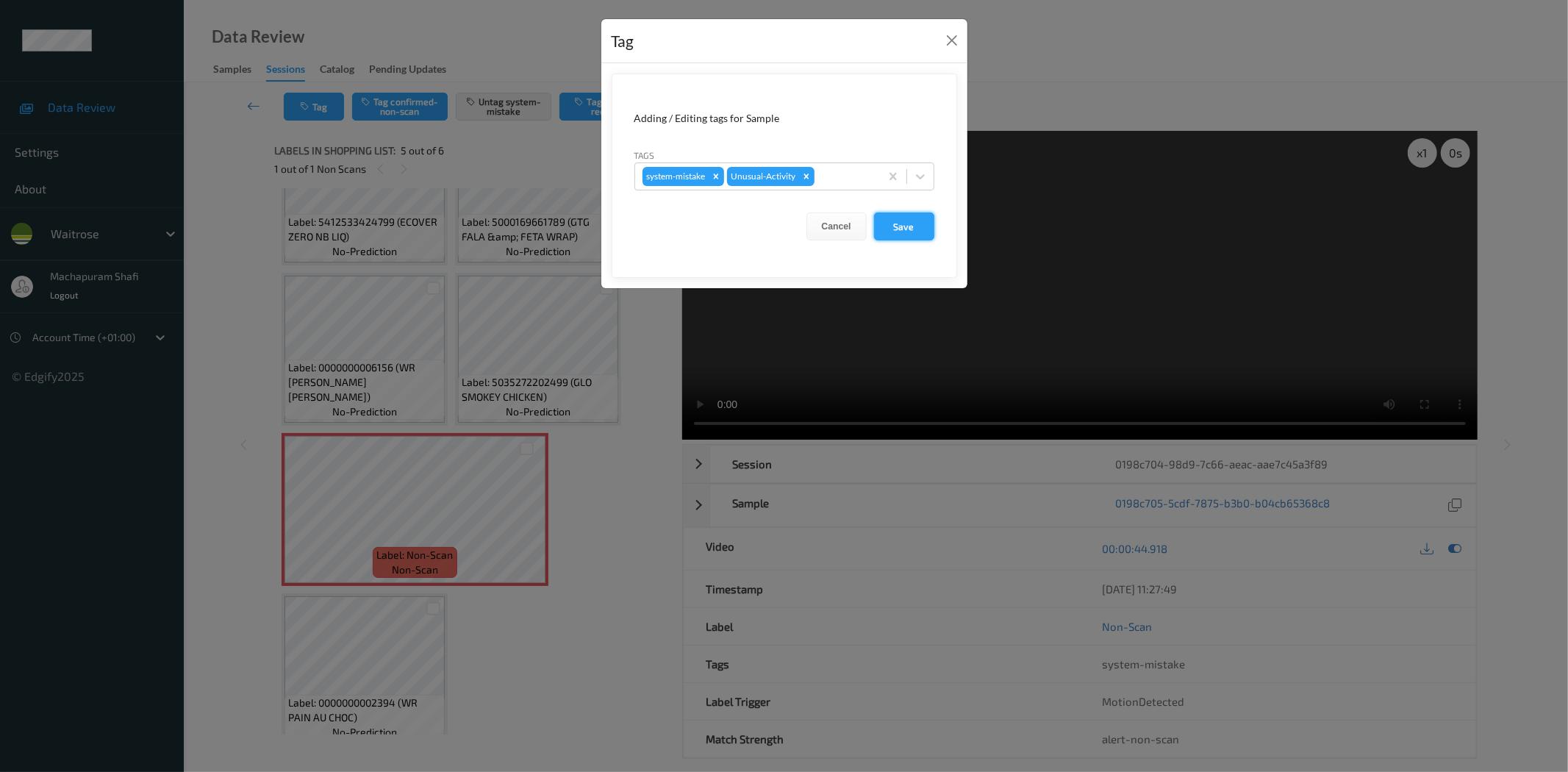
click at [911, 220] on button "Save" at bounding box center [904, 226] width 60 height 28
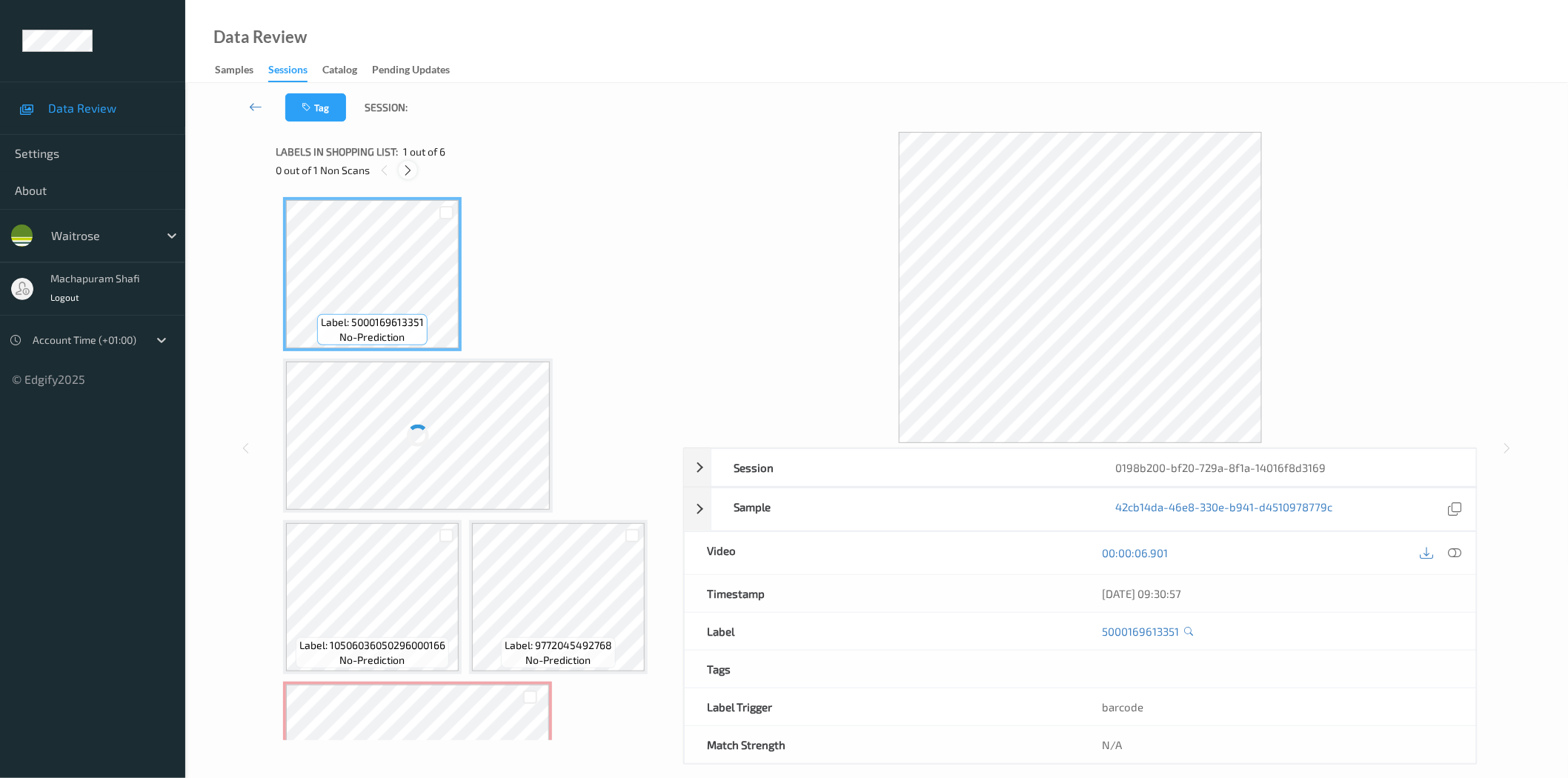
click at [403, 165] on icon at bounding box center [407, 171] width 13 height 14
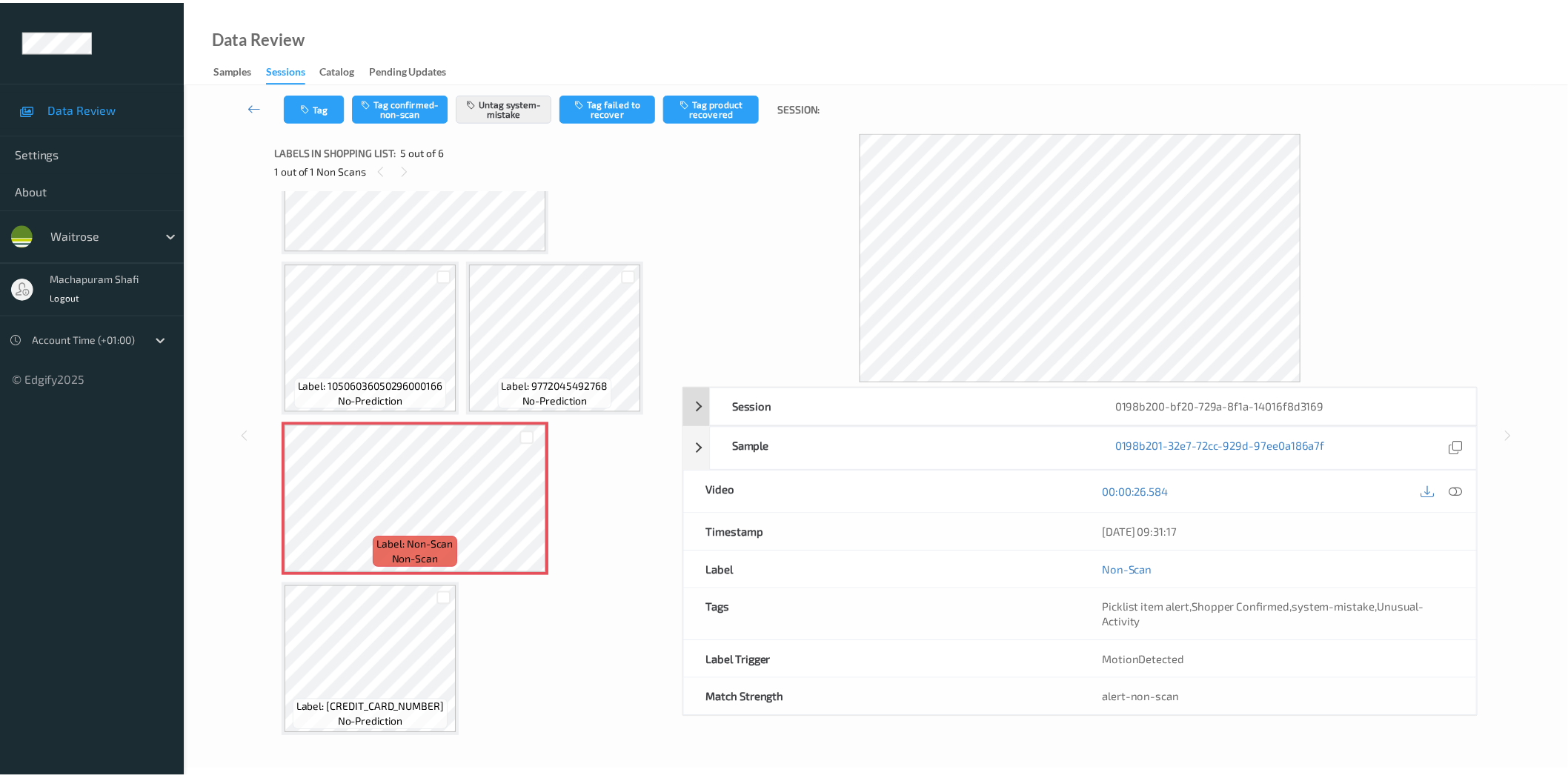
scroll to position [98, 0]
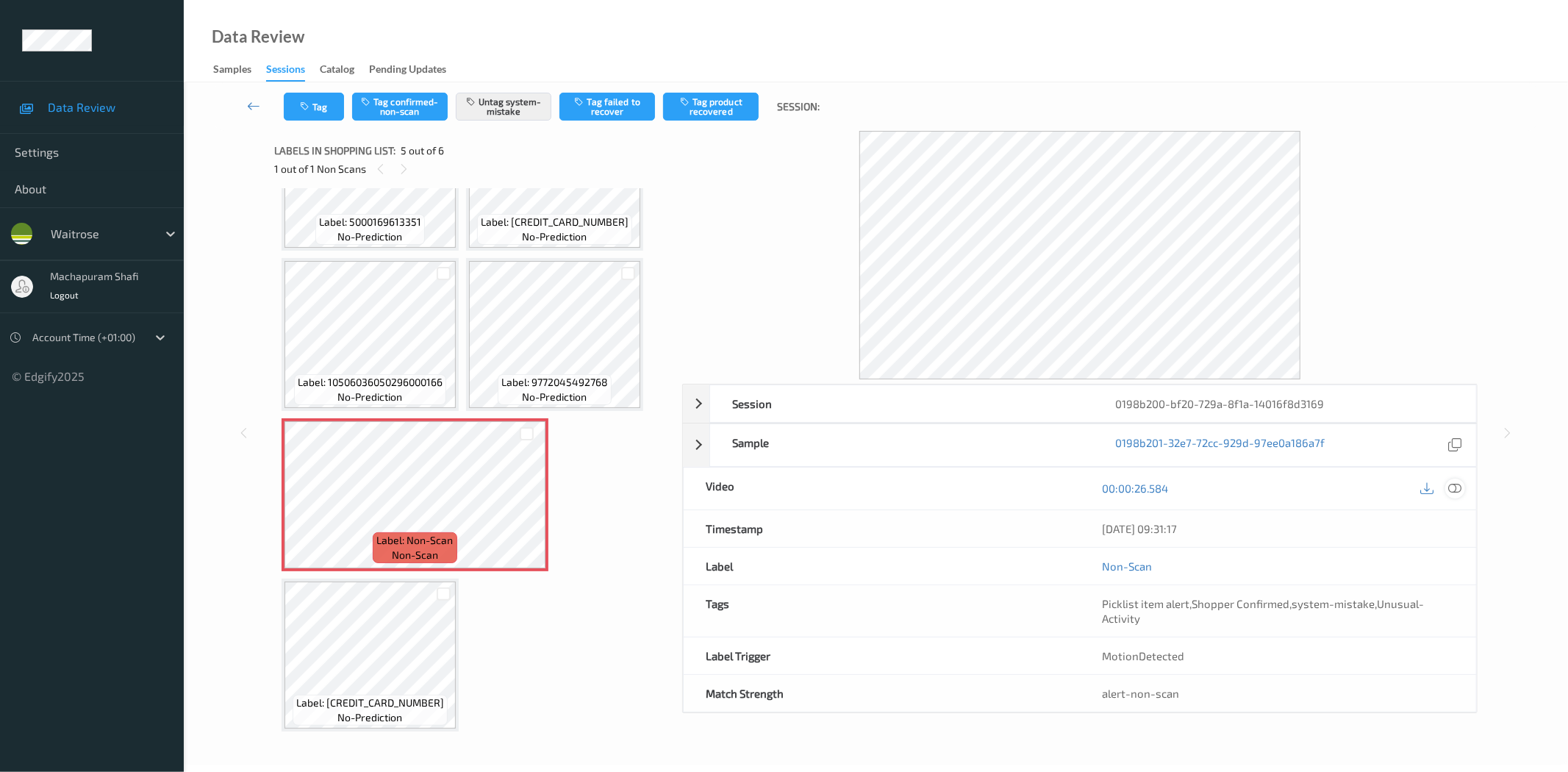
click at [1455, 488] on icon at bounding box center [1455, 488] width 13 height 13
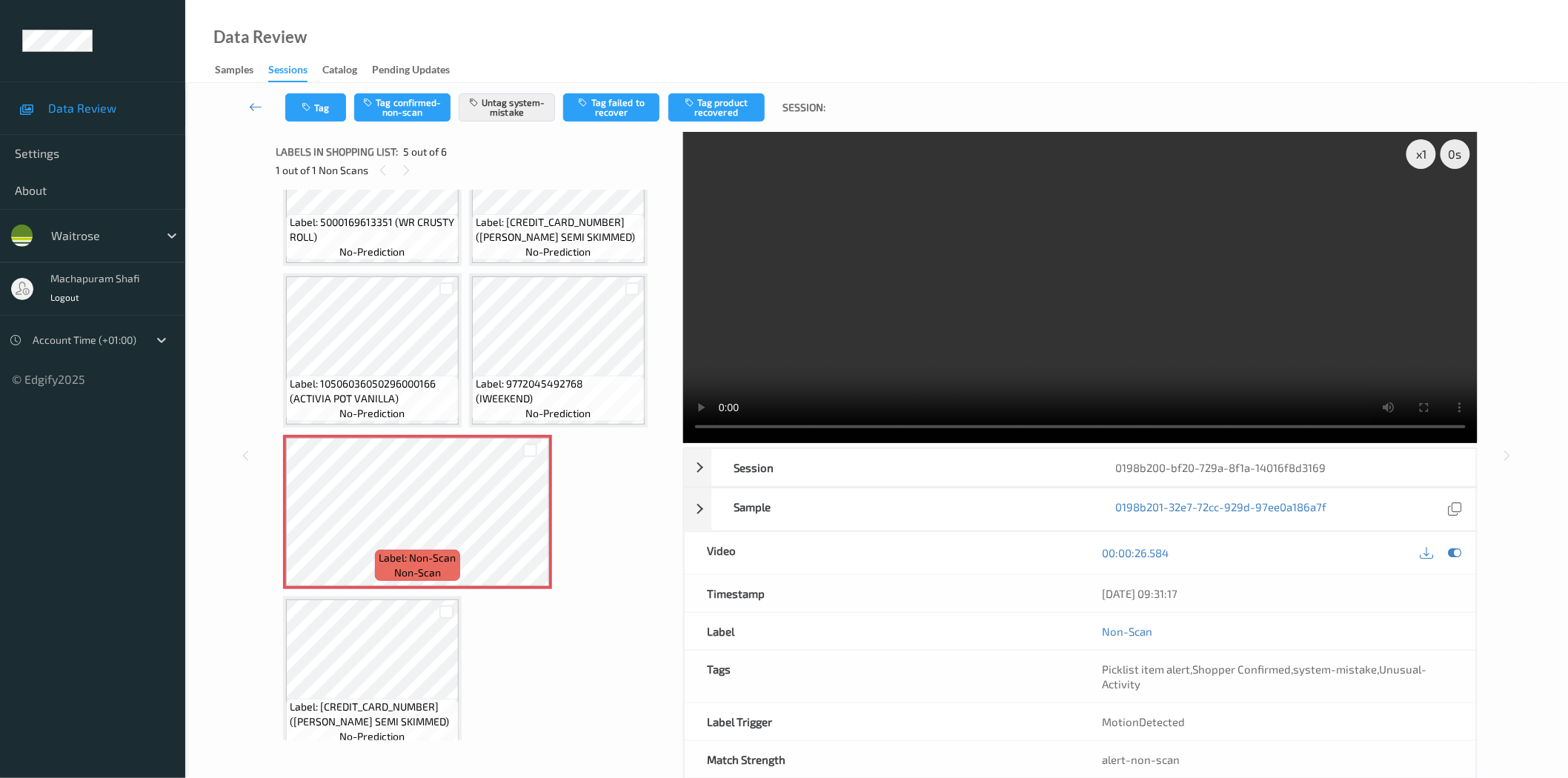
scroll to position [0, 0]
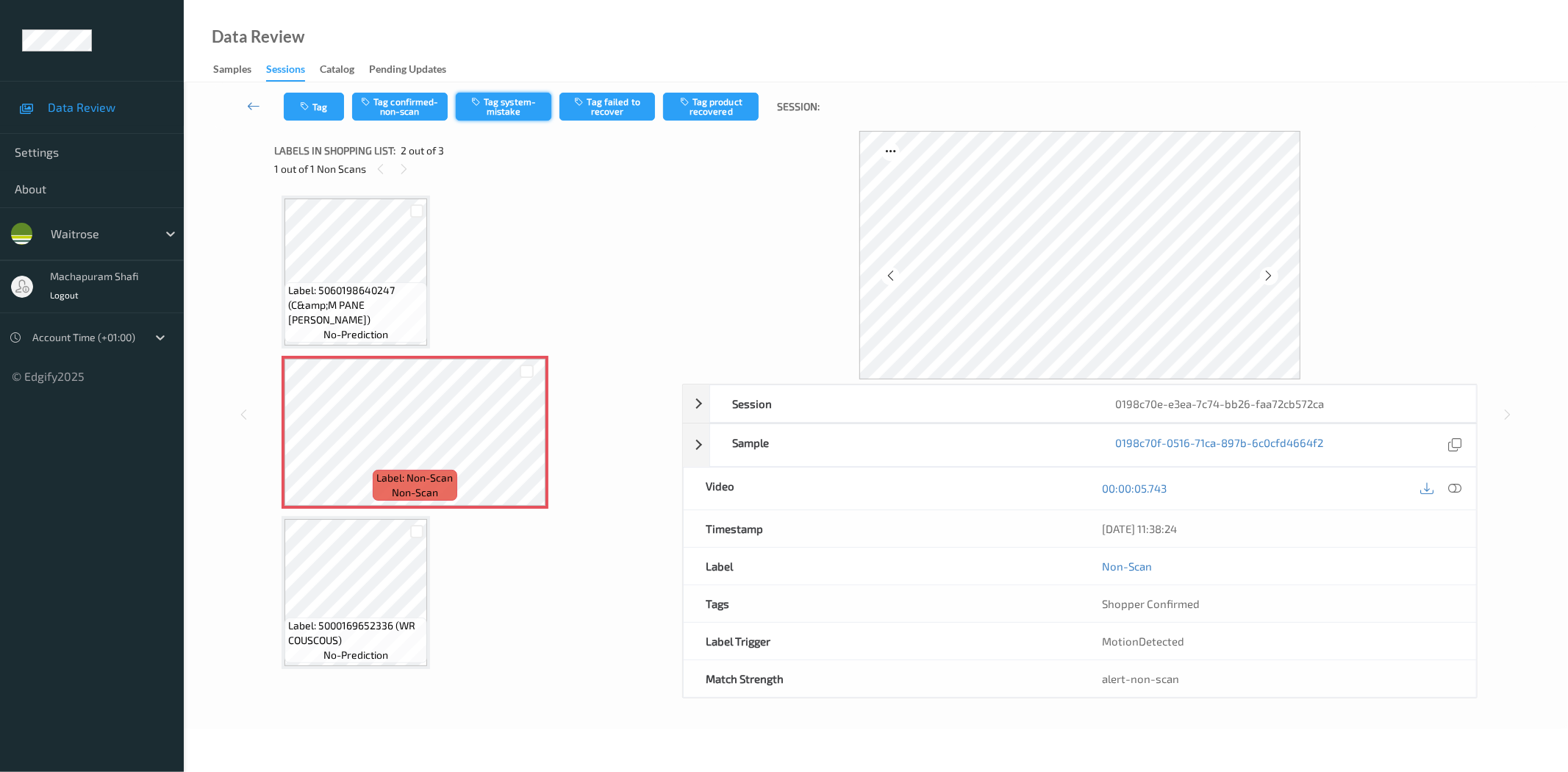
click at [503, 98] on button "Tag system-mistake" at bounding box center [504, 106] width 96 height 28
click at [320, 100] on button "Tag" at bounding box center [313, 106] width 60 height 28
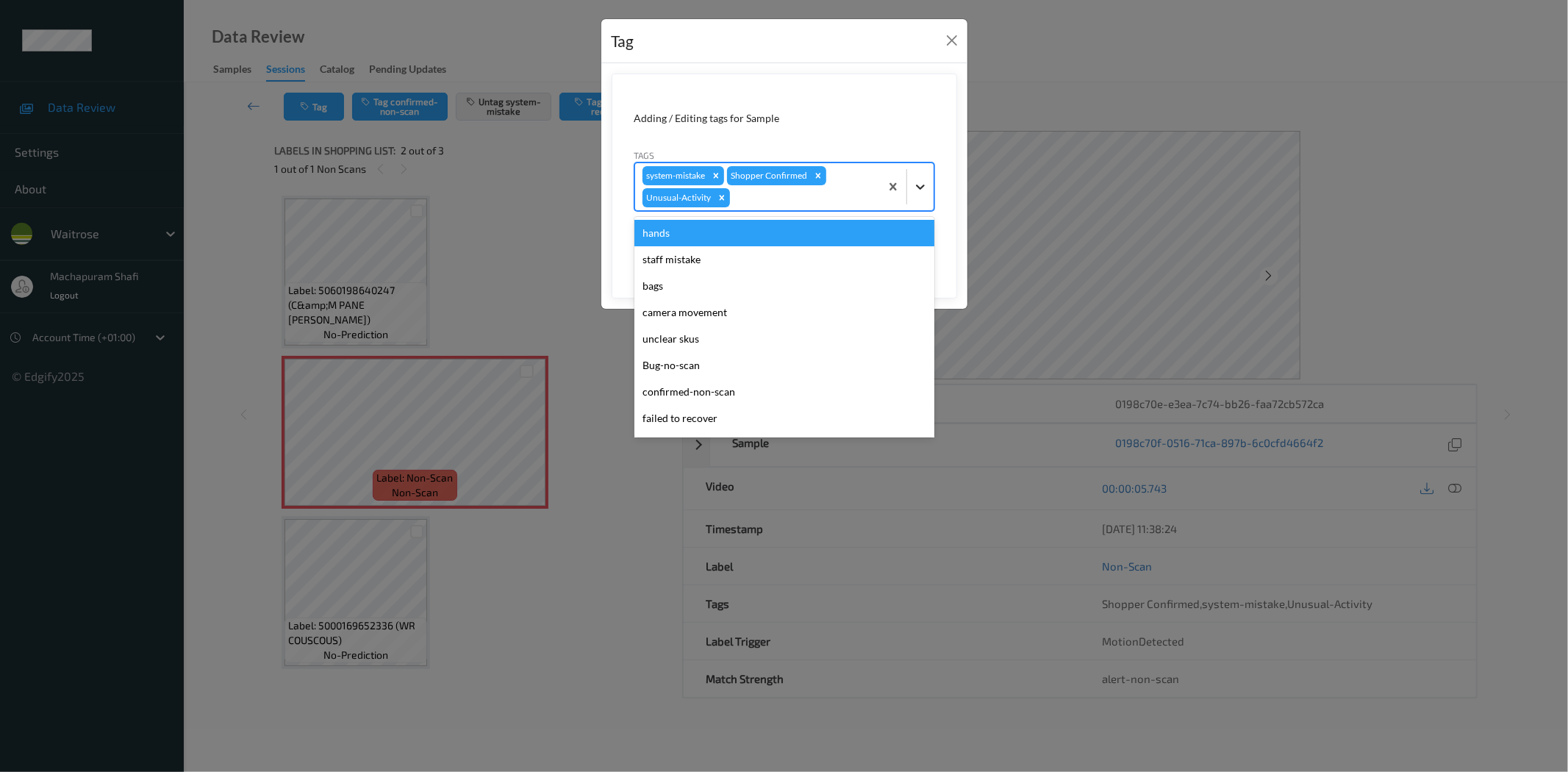
click at [917, 176] on div at bounding box center [921, 187] width 27 height 27
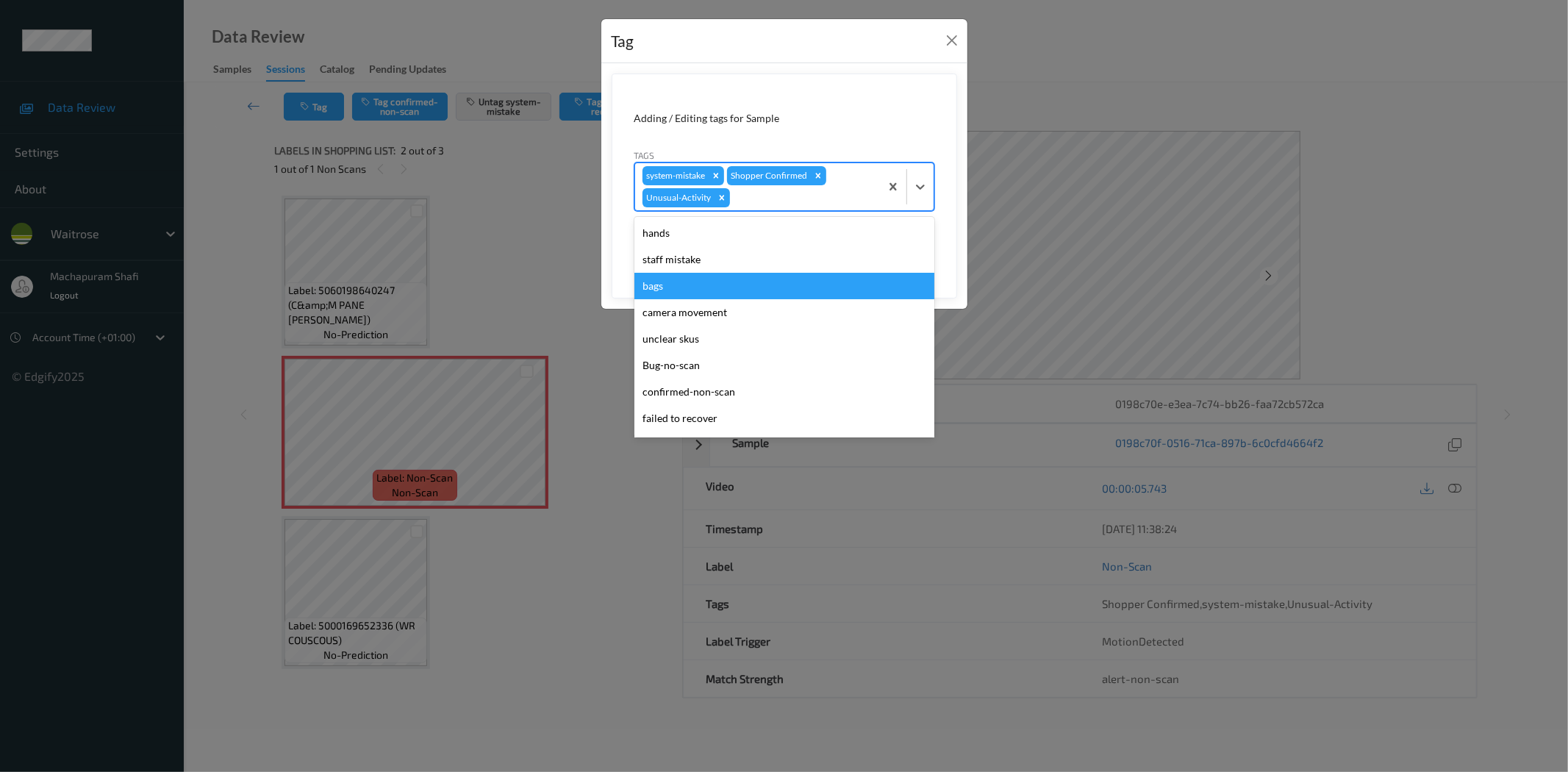
click at [1120, 46] on div "Tag Adding / Editing tags for Sample Tags option bags focused, 3 of 18. 18 resu…" at bounding box center [784, 386] width 1568 height 772
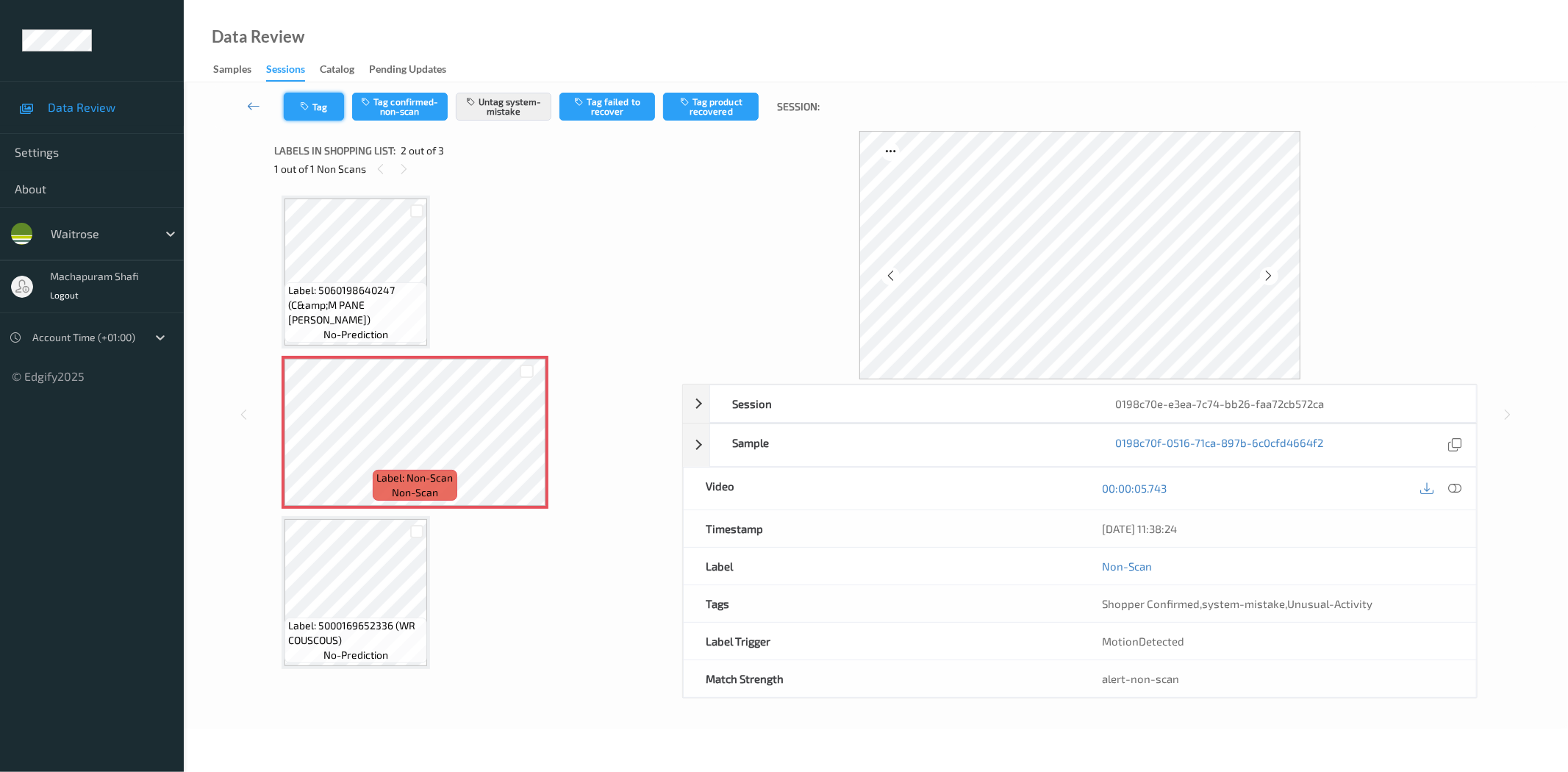
click at [313, 105] on button "Tag" at bounding box center [313, 106] width 60 height 28
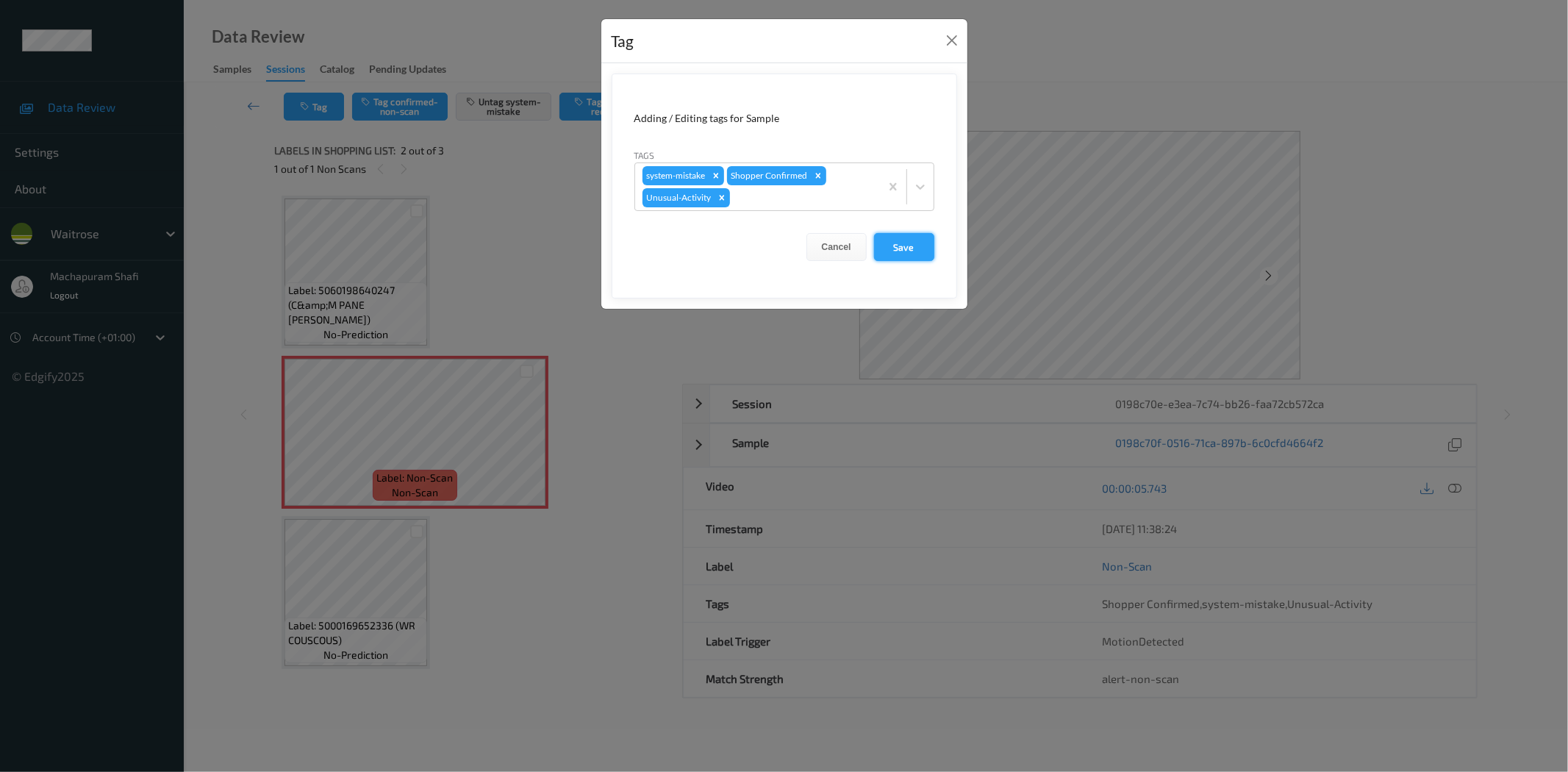
click at [901, 247] on button "Save" at bounding box center [904, 246] width 60 height 28
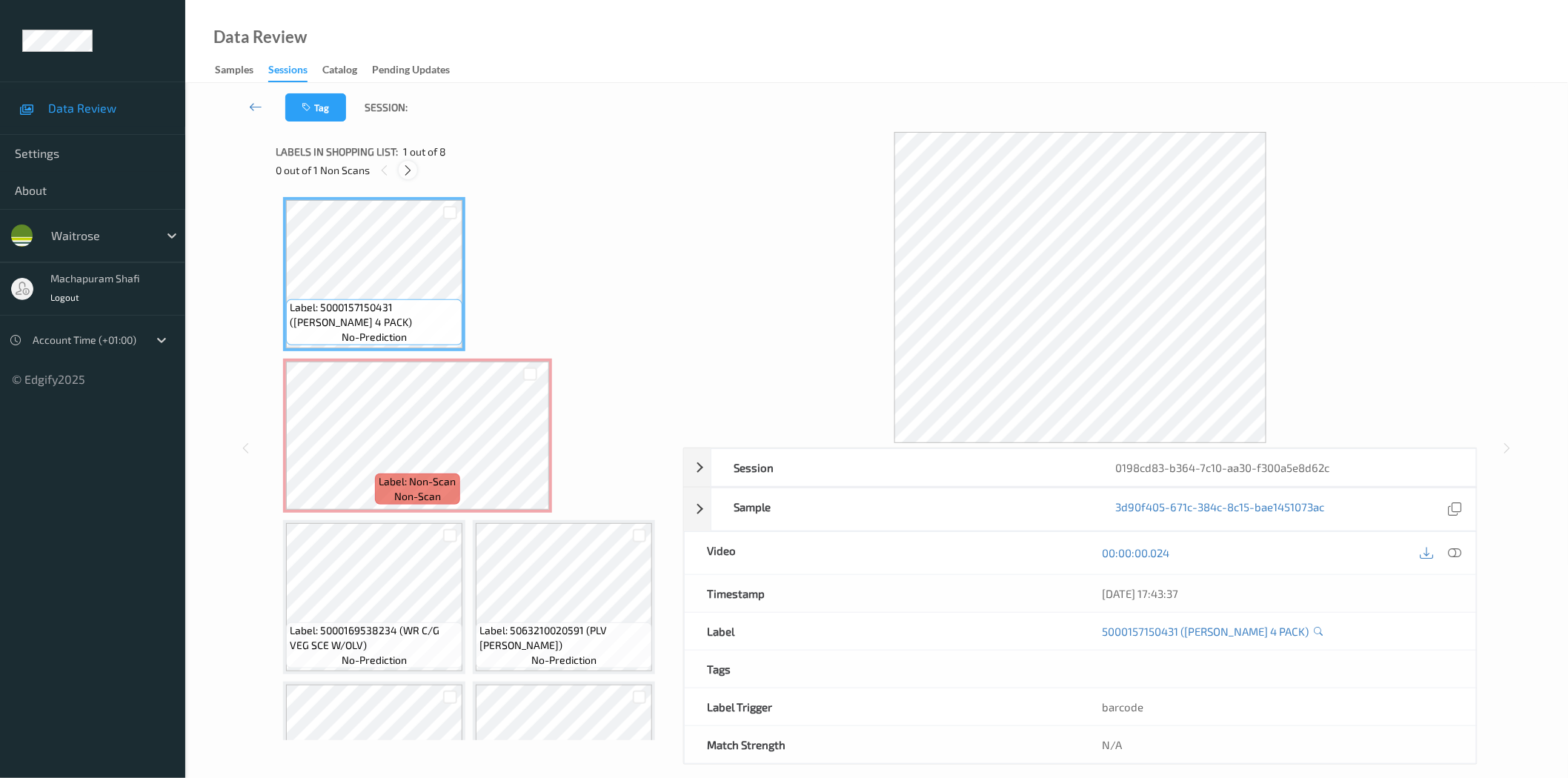
click at [404, 172] on icon at bounding box center [407, 171] width 13 height 14
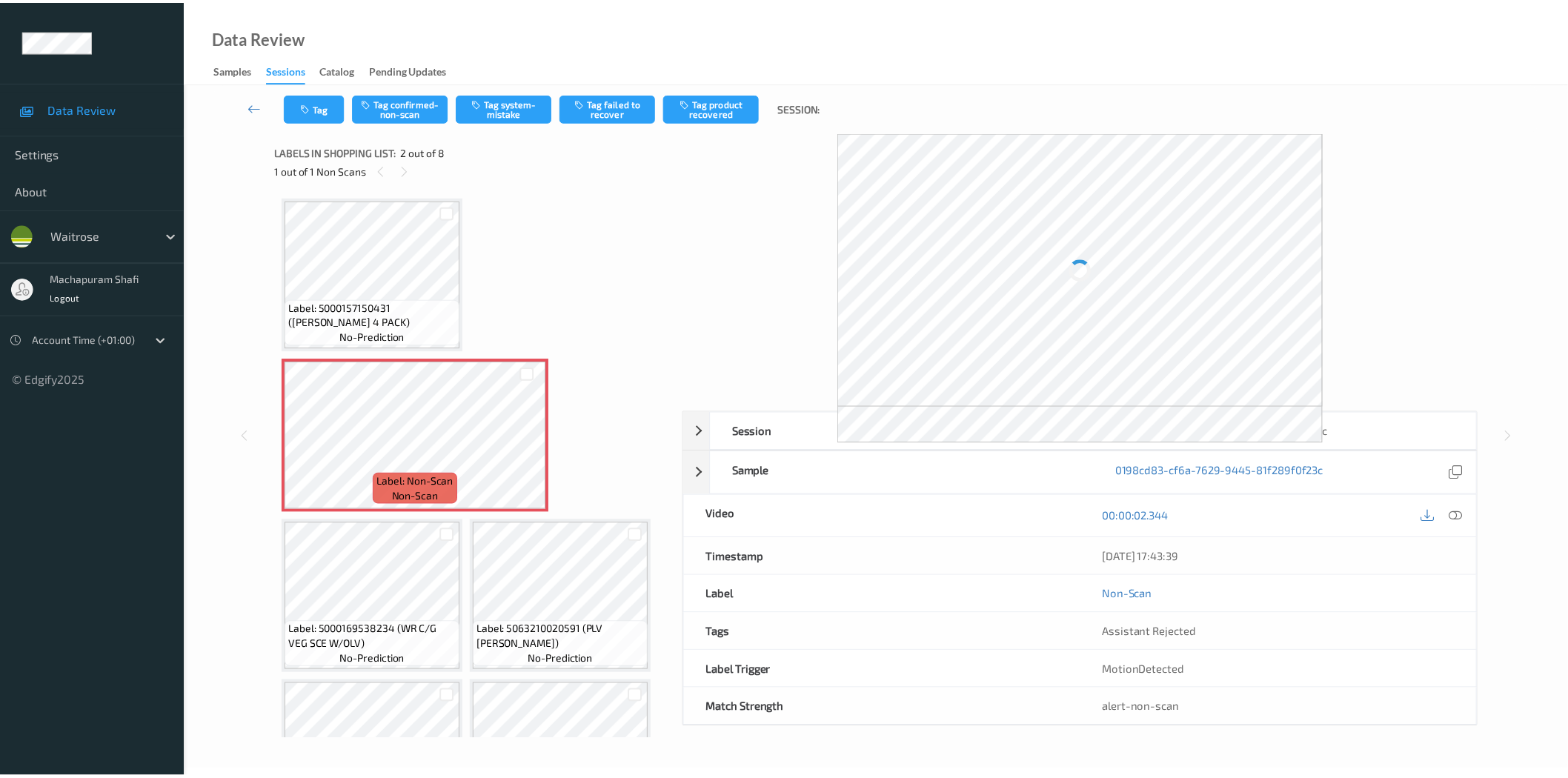
scroll to position [8, 0]
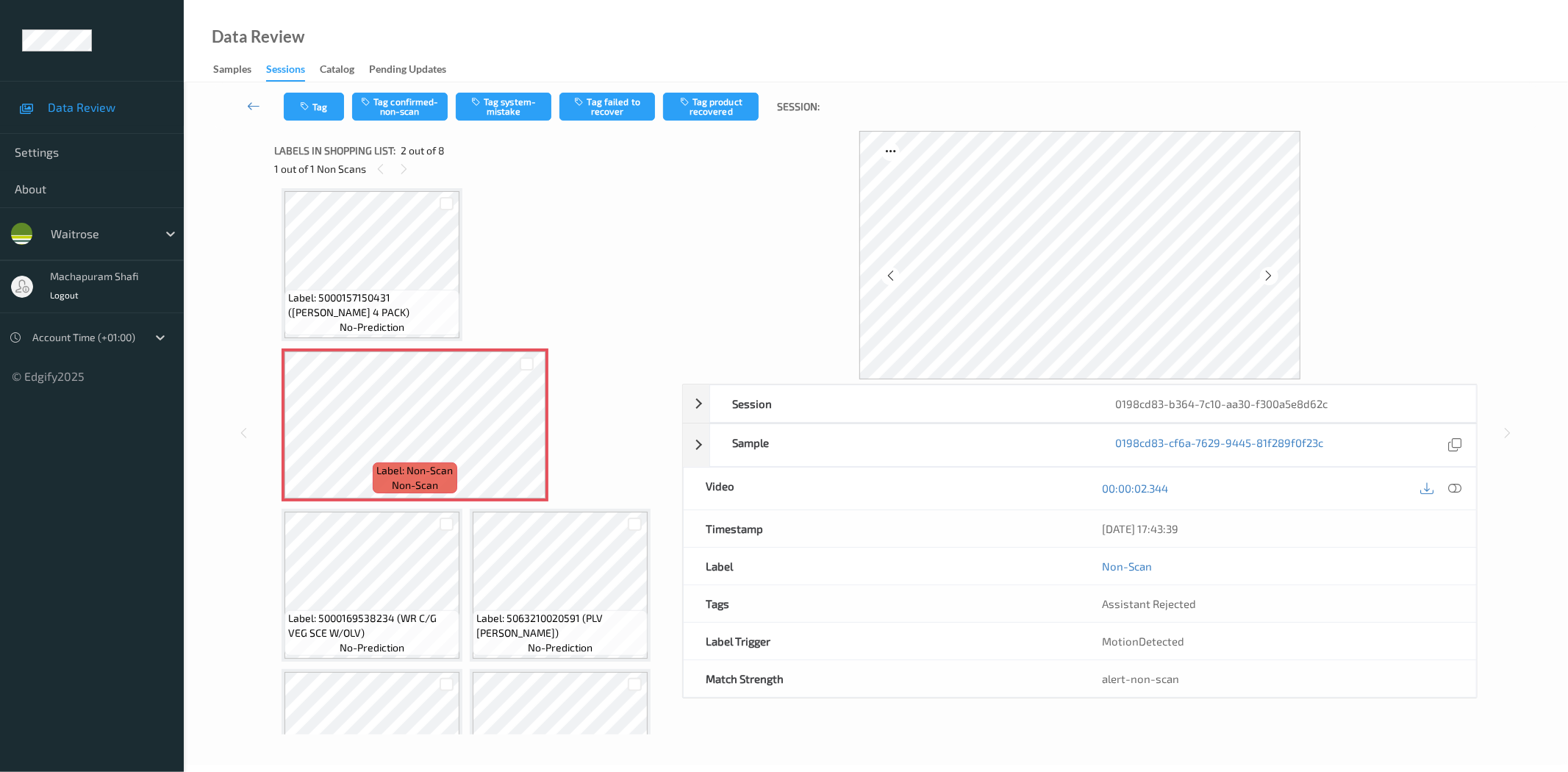
drag, startPoint x: 1449, startPoint y: 488, endPoint x: 1407, endPoint y: 420, distance: 79.9
click at [1449, 488] on icon at bounding box center [1455, 488] width 13 height 13
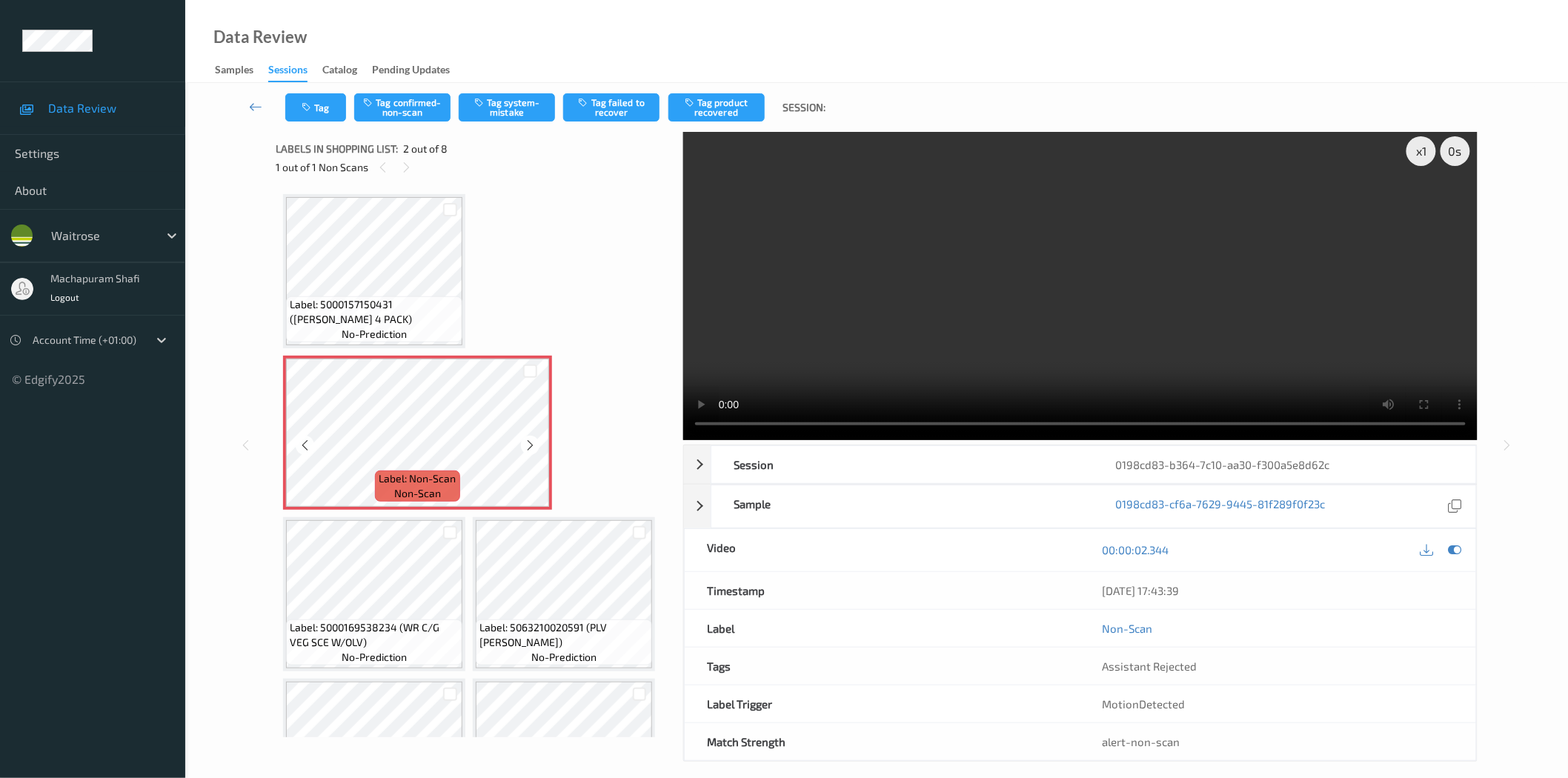
scroll to position [0, 0]
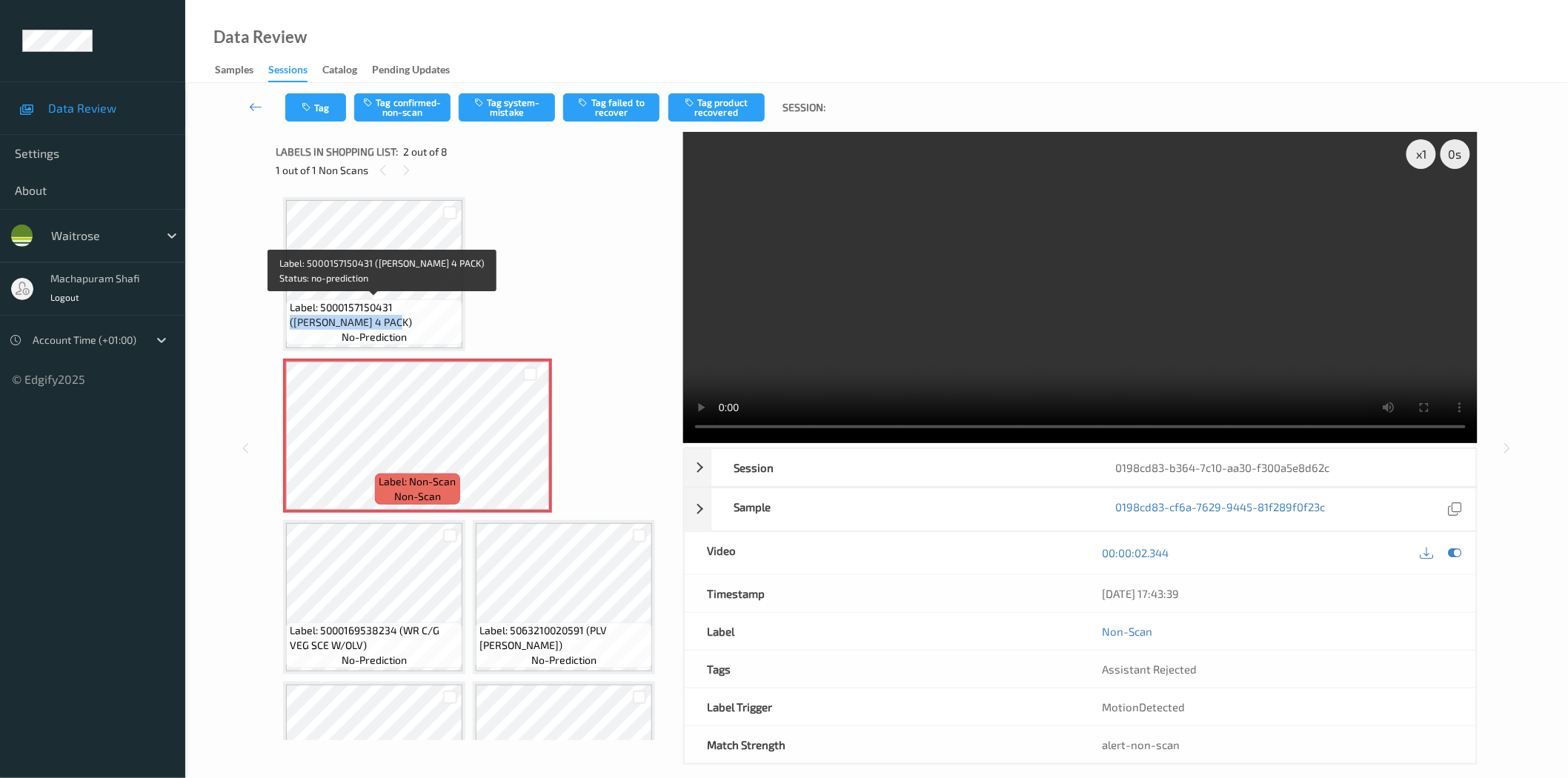
drag, startPoint x: 394, startPoint y: 307, endPoint x: 427, endPoint y: 330, distance: 40.2
click at [427, 330] on div "Label: 5000157150431 ([PERSON_NAME] 4 PACK) no-prediction" at bounding box center [373, 322] width 177 height 46
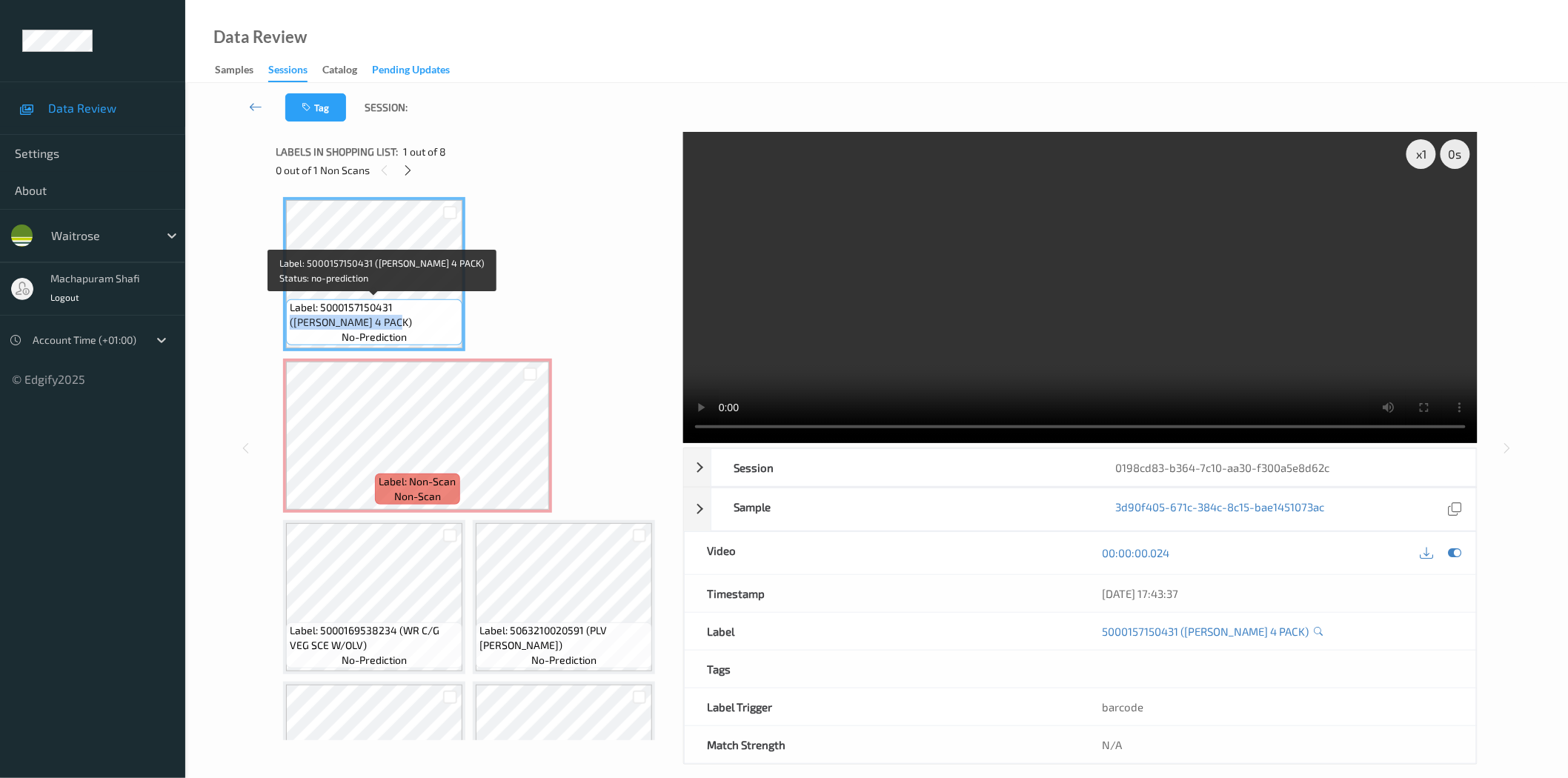
copy span "([PERSON_NAME] 4 PACK)"
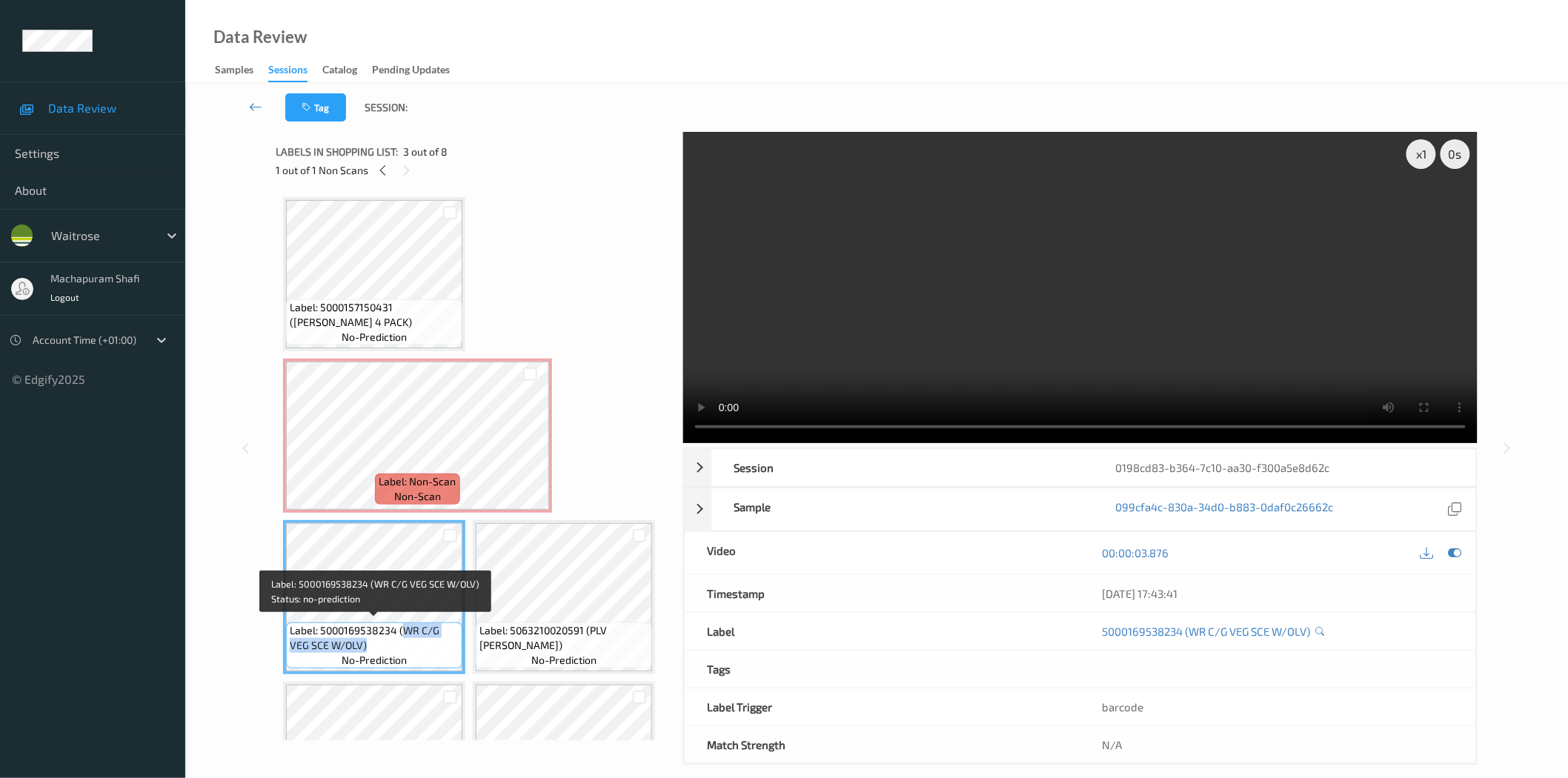
drag, startPoint x: 400, startPoint y: 630, endPoint x: 442, endPoint y: 647, distance: 45.3
click at [442, 647] on span "Label: 5000169538234 (WR C/G VEG SCE W/OLV)" at bounding box center [373, 638] width 169 height 30
copy span "WR C/G VEG SCE W/OLV)"
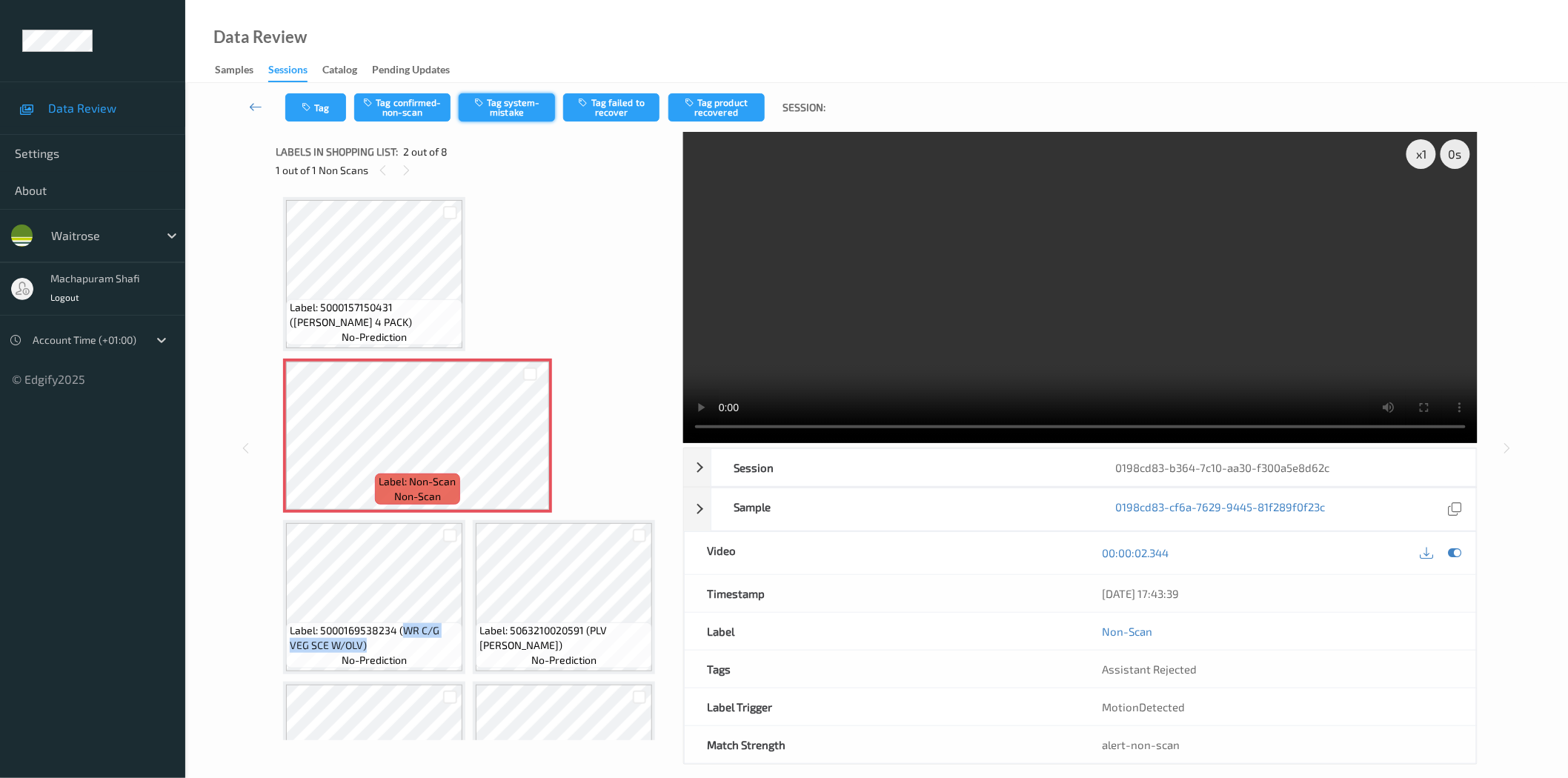
click at [499, 101] on button "Tag system-mistake" at bounding box center [507, 107] width 96 height 28
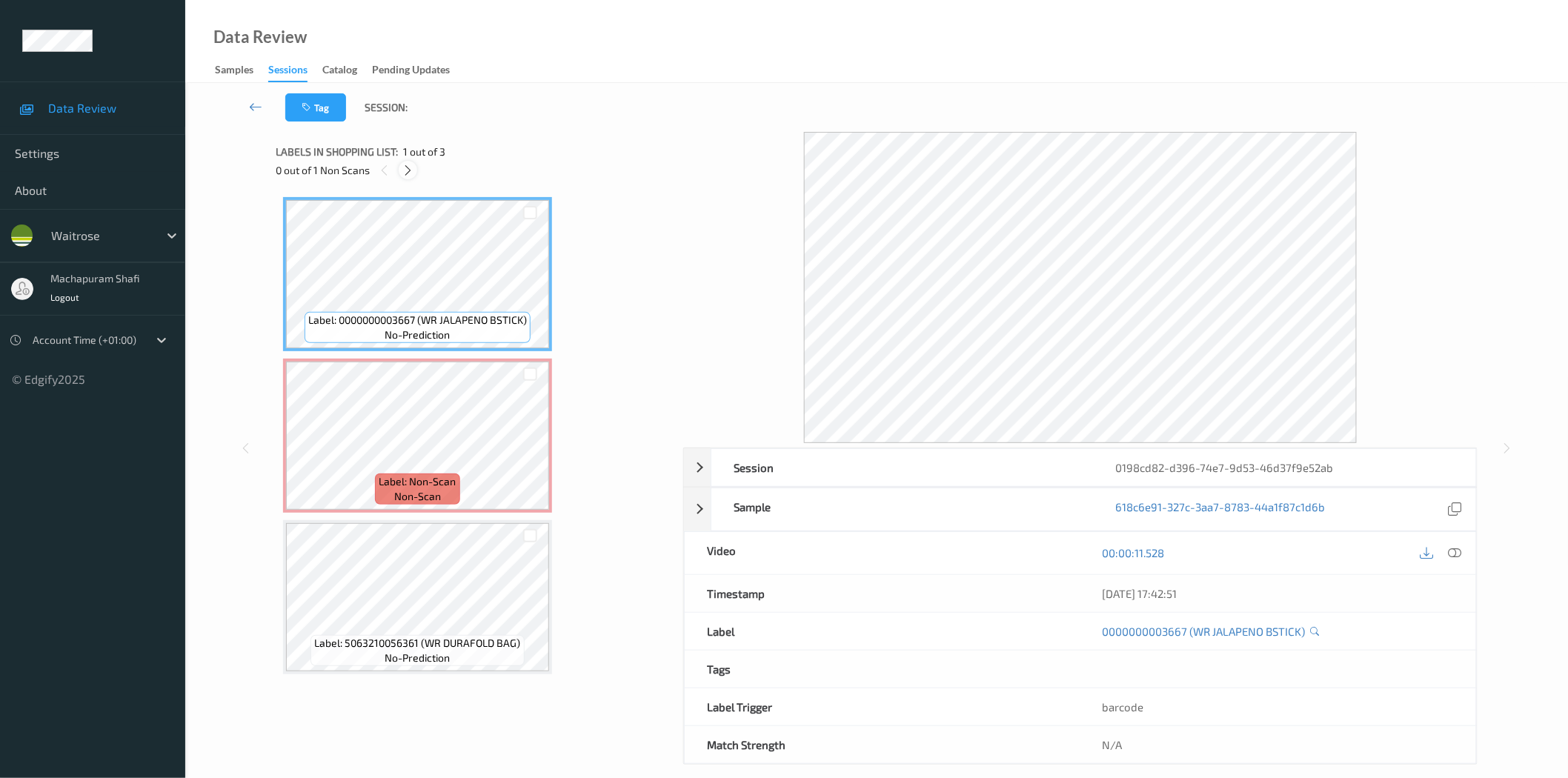
click at [406, 173] on icon at bounding box center [407, 171] width 13 height 14
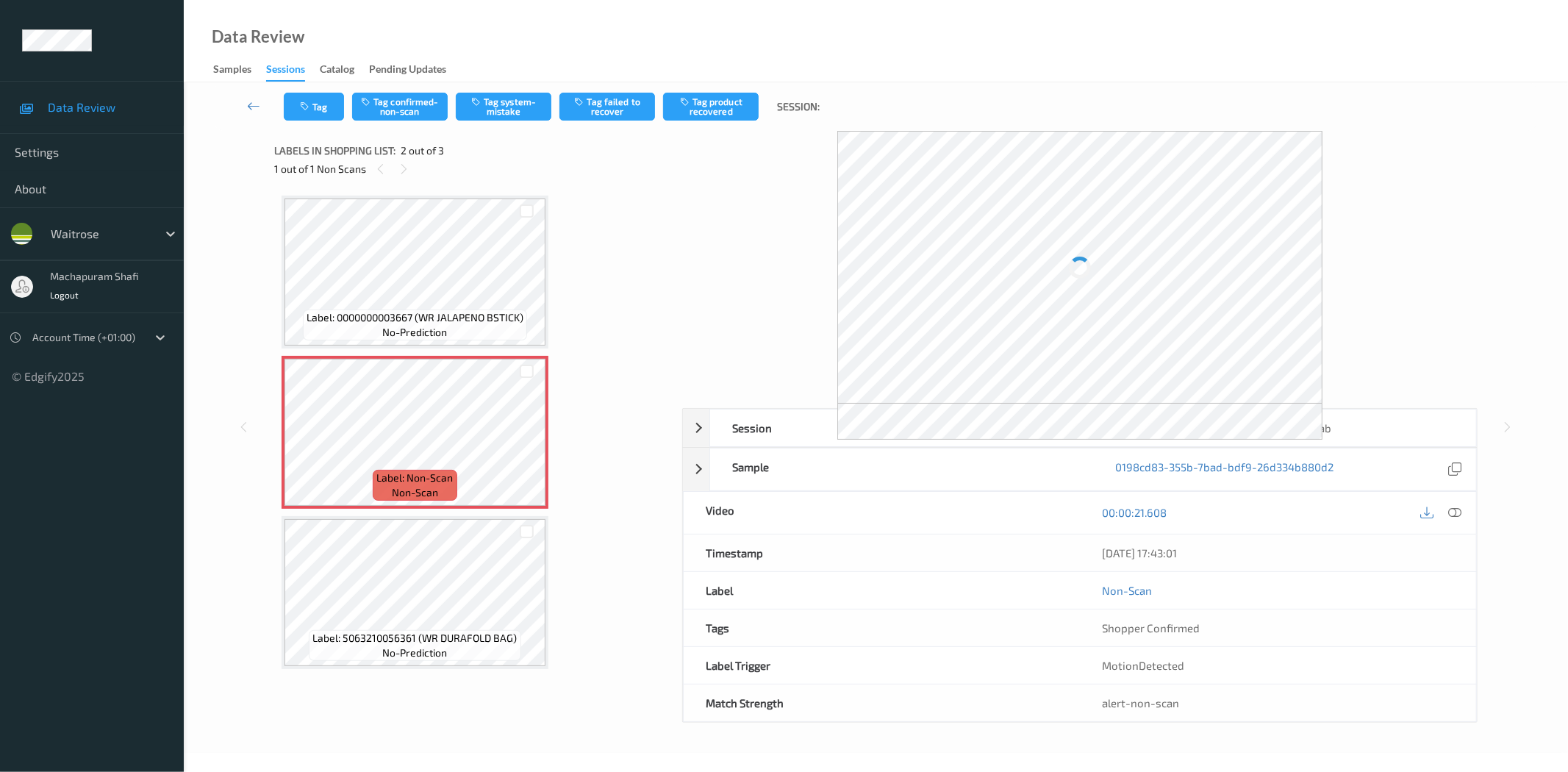
drag, startPoint x: 1452, startPoint y: 515, endPoint x: 1435, endPoint y: 496, distance: 25.5
click at [1452, 515] on icon at bounding box center [1455, 512] width 13 height 13
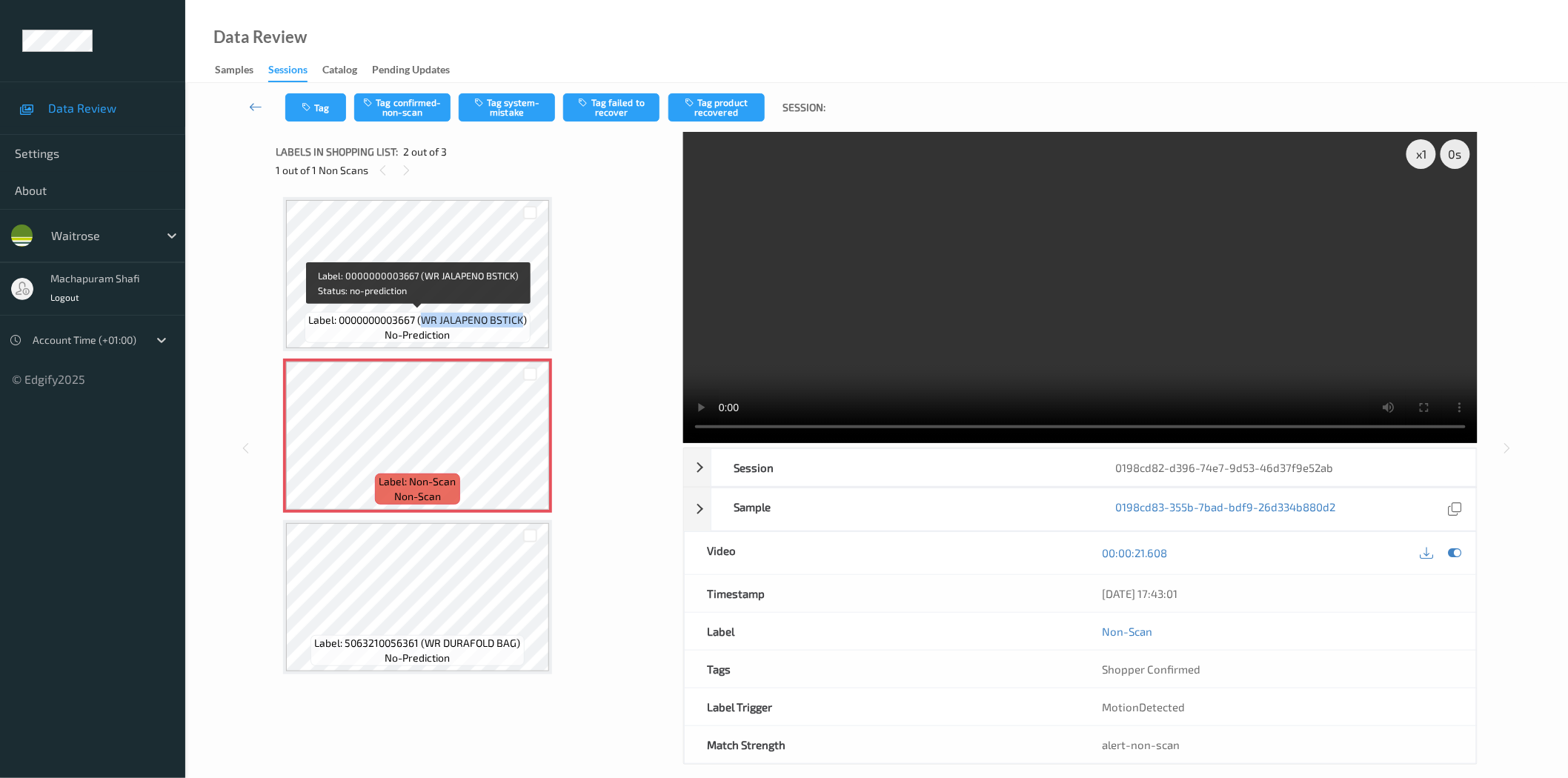
drag, startPoint x: 425, startPoint y: 320, endPoint x: 521, endPoint y: 322, distance: 96.0
click at [521, 322] on span "Label: 0000000003667 (WR JALAPENO BSTICK)" at bounding box center [417, 320] width 219 height 14
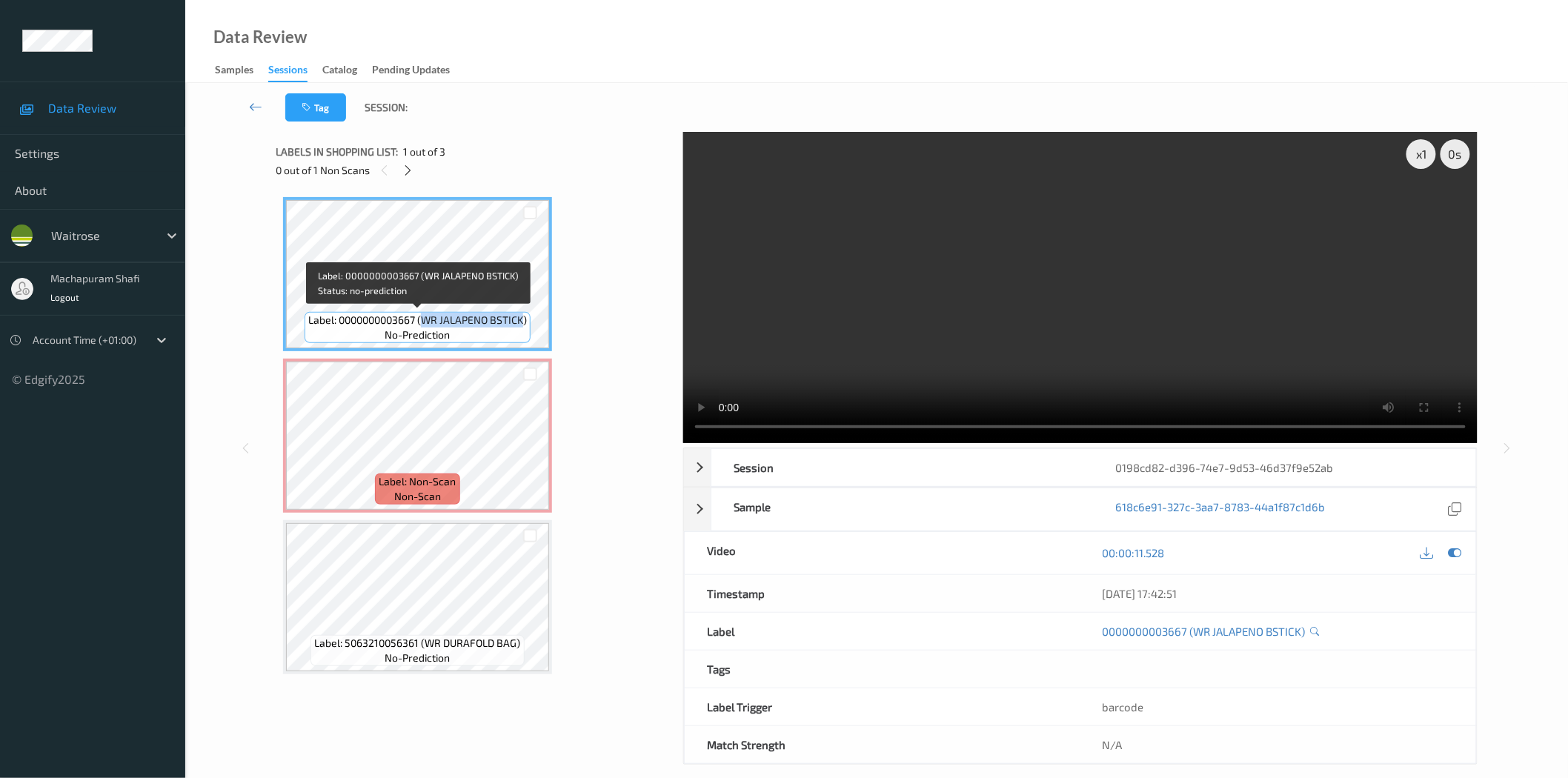
copy span "WR JALAPENO BSTICK"
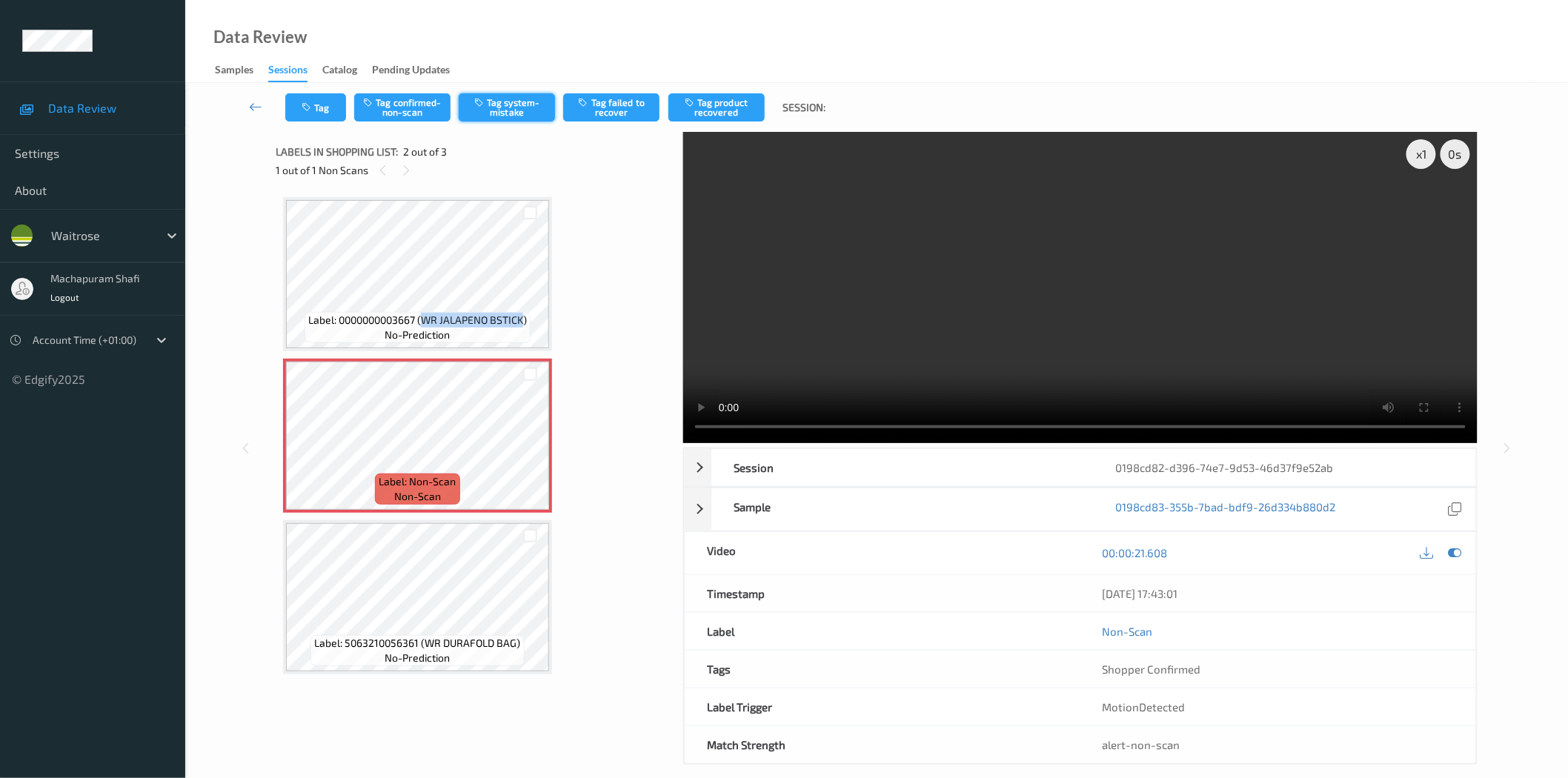
click at [503, 105] on button "Tag system-mistake" at bounding box center [507, 107] width 96 height 28
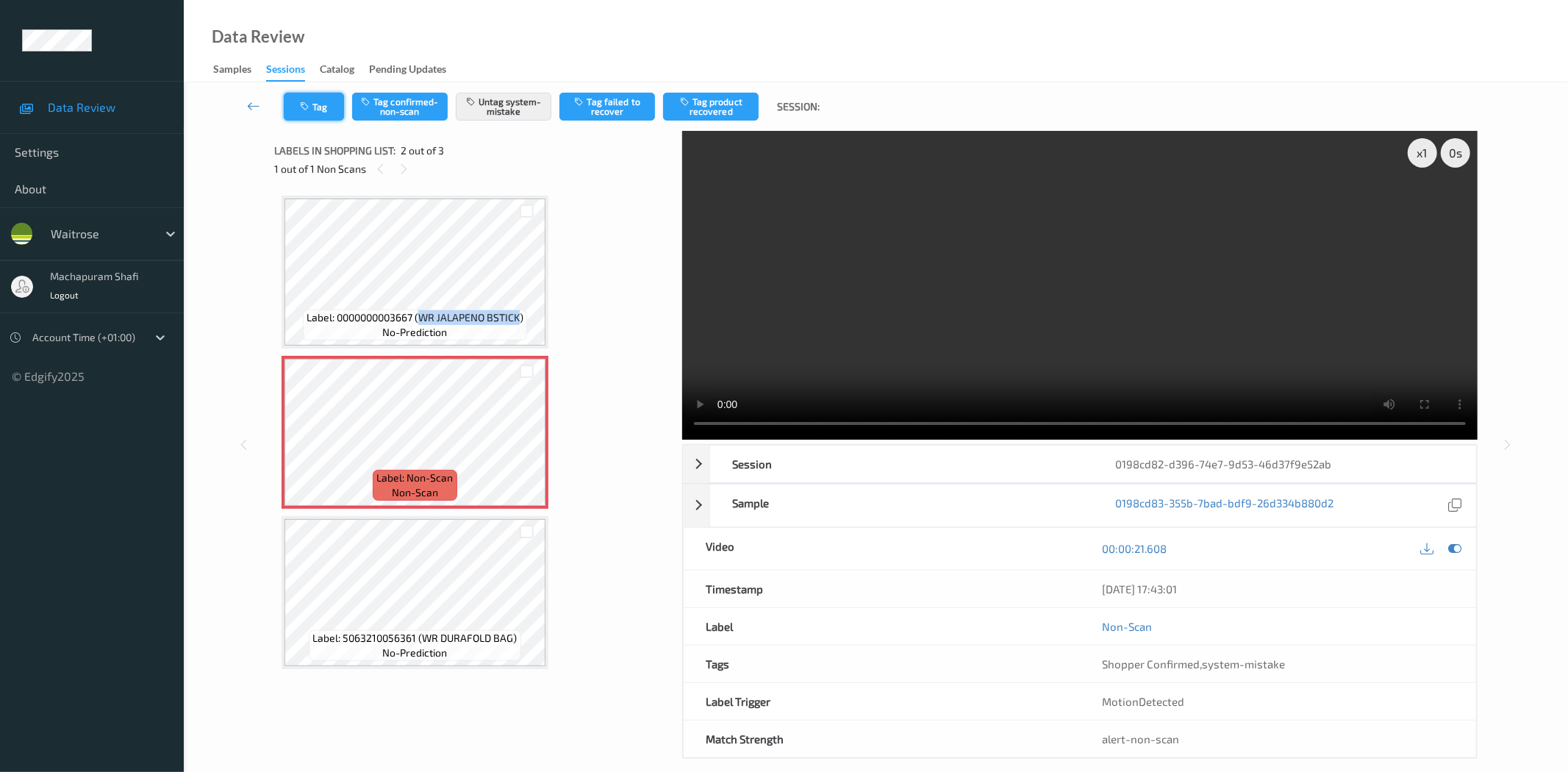
click at [300, 105] on icon "button" at bounding box center [305, 106] width 12 height 11
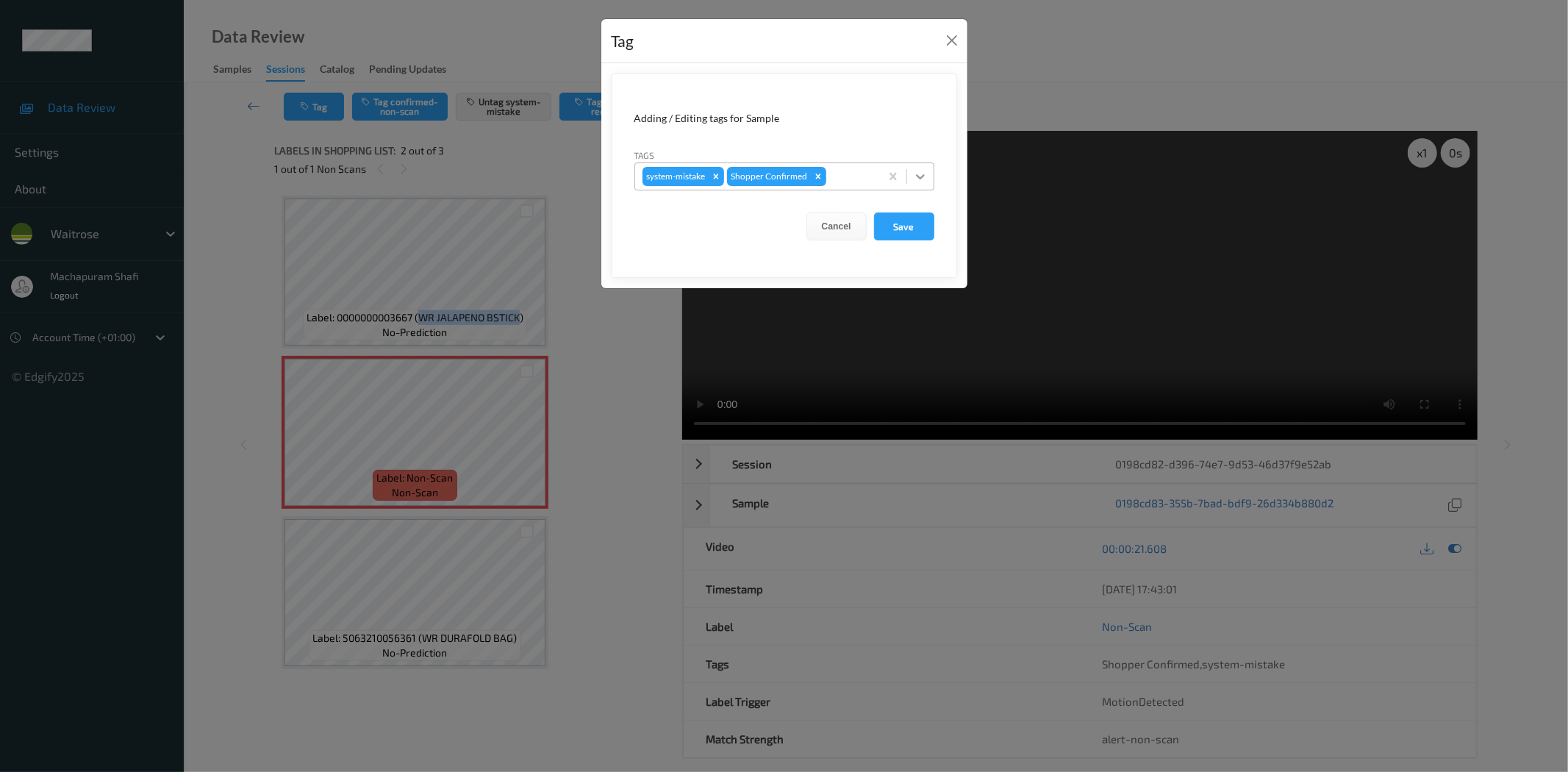
click at [920, 173] on icon at bounding box center [920, 176] width 14 height 14
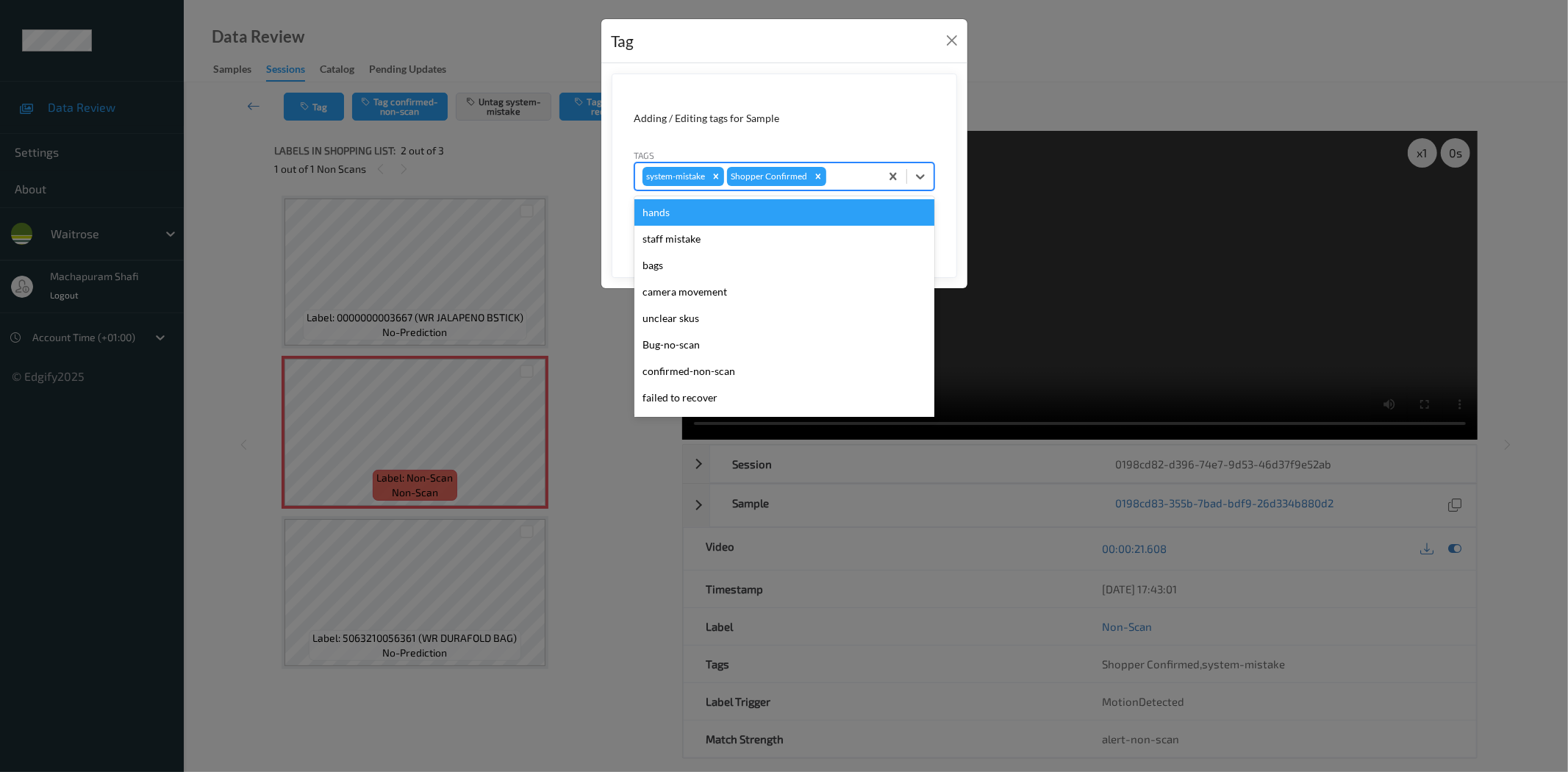
scroll to position [287, 0]
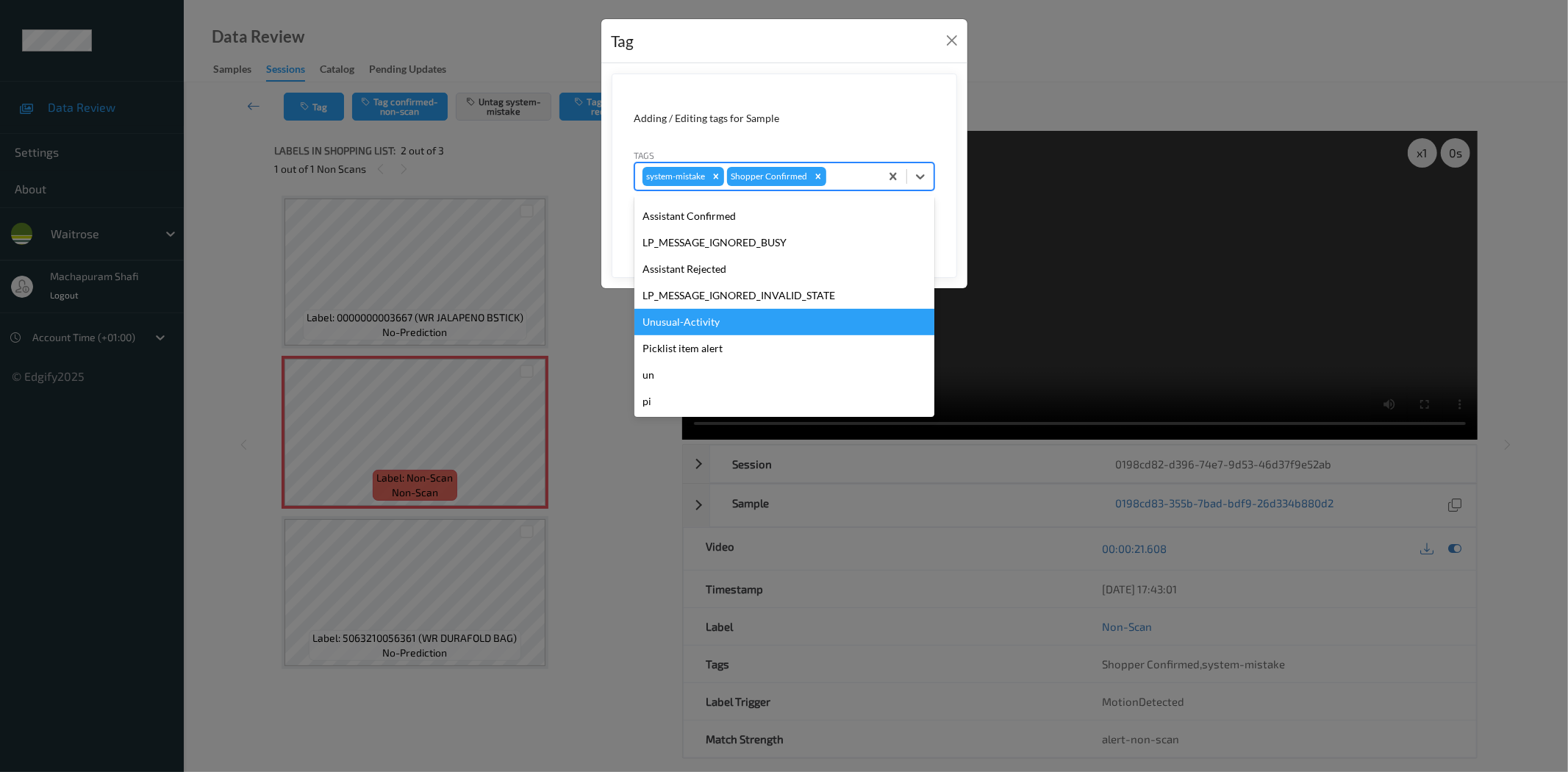
click at [703, 324] on div "Unusual-Activity" at bounding box center [784, 323] width 300 height 27
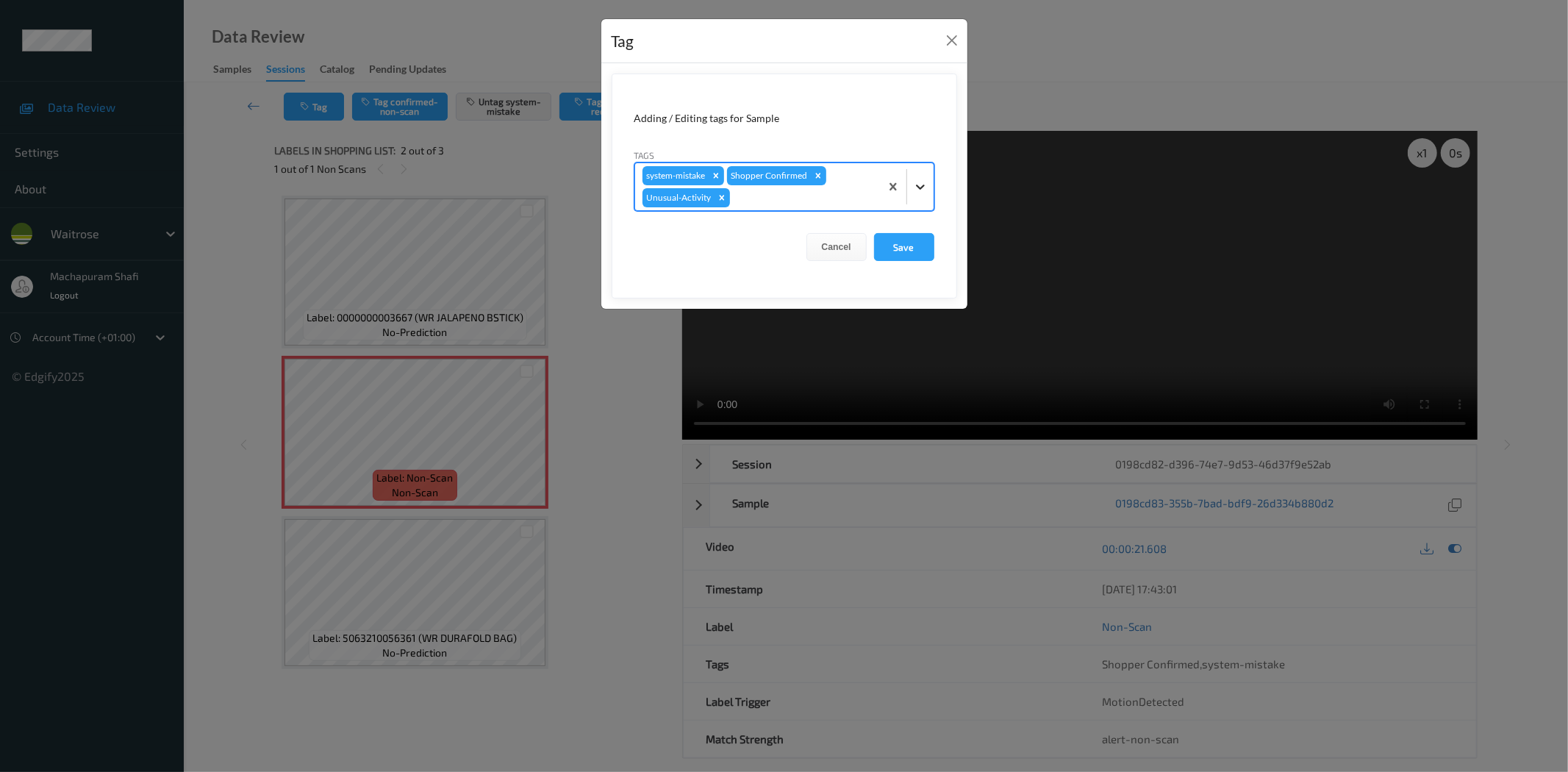
click at [923, 184] on icon at bounding box center [920, 186] width 14 height 14
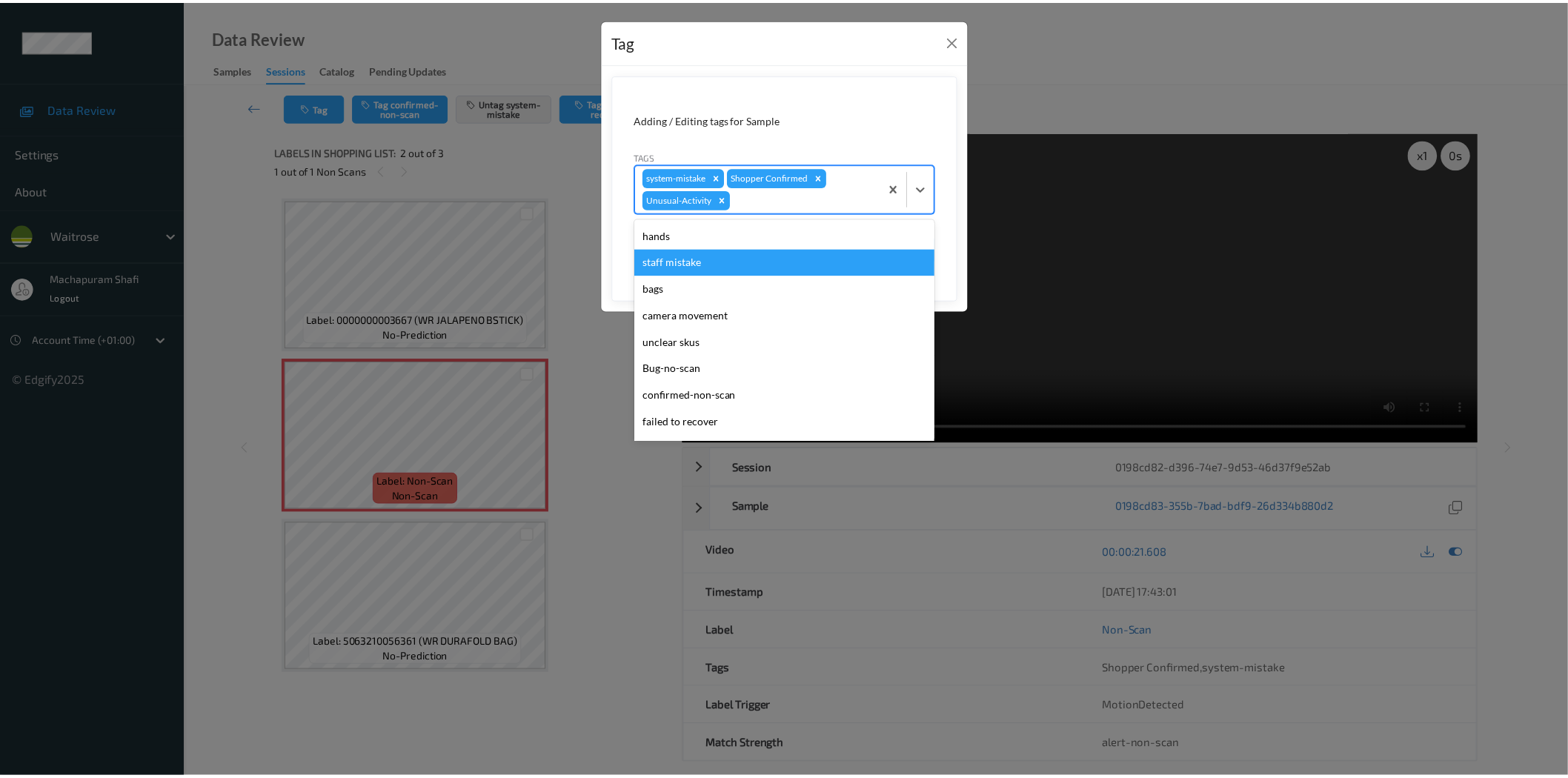
scroll to position [264, 0]
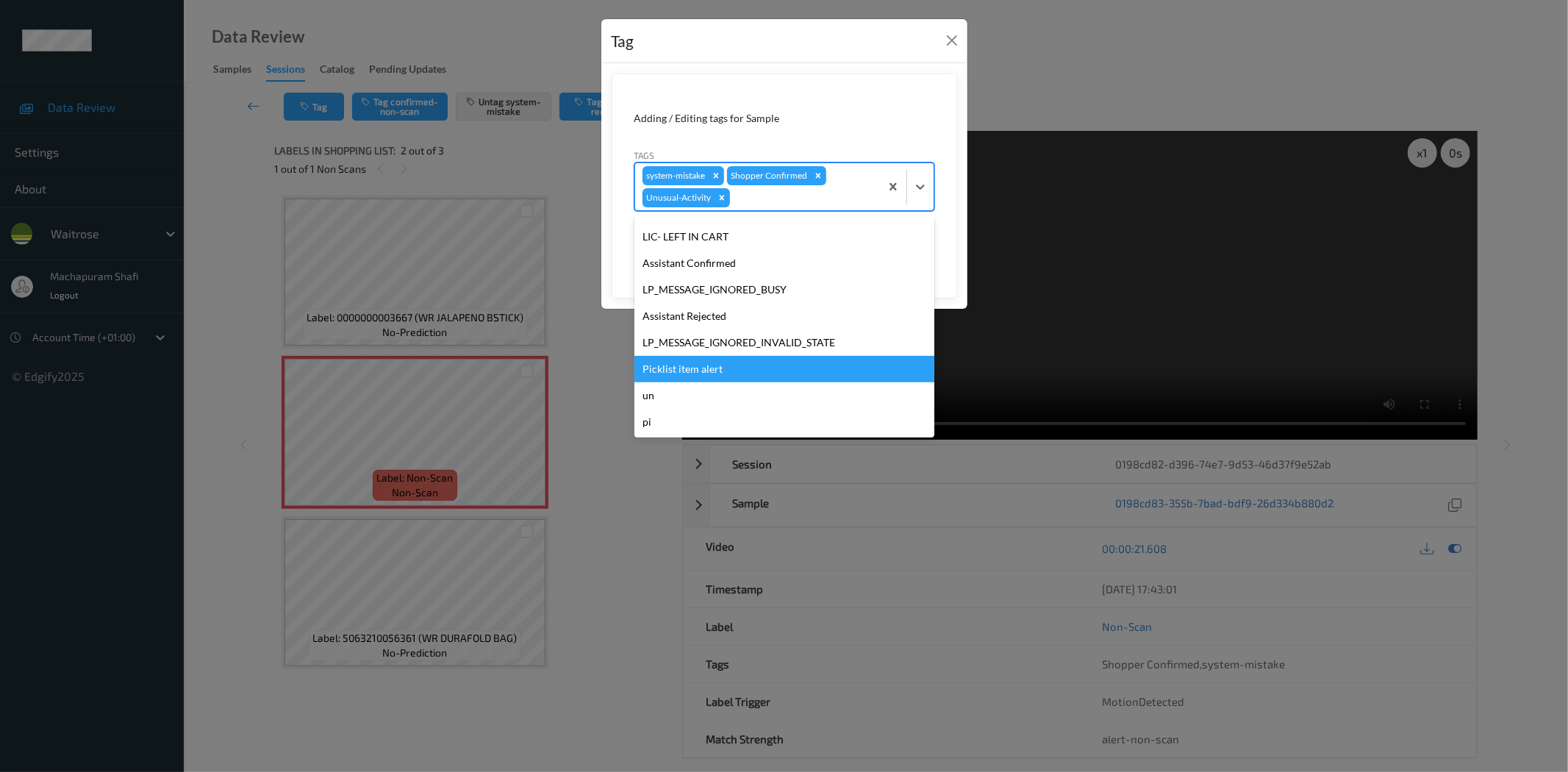
click at [688, 371] on div "Picklist item alert" at bounding box center [784, 370] width 300 height 27
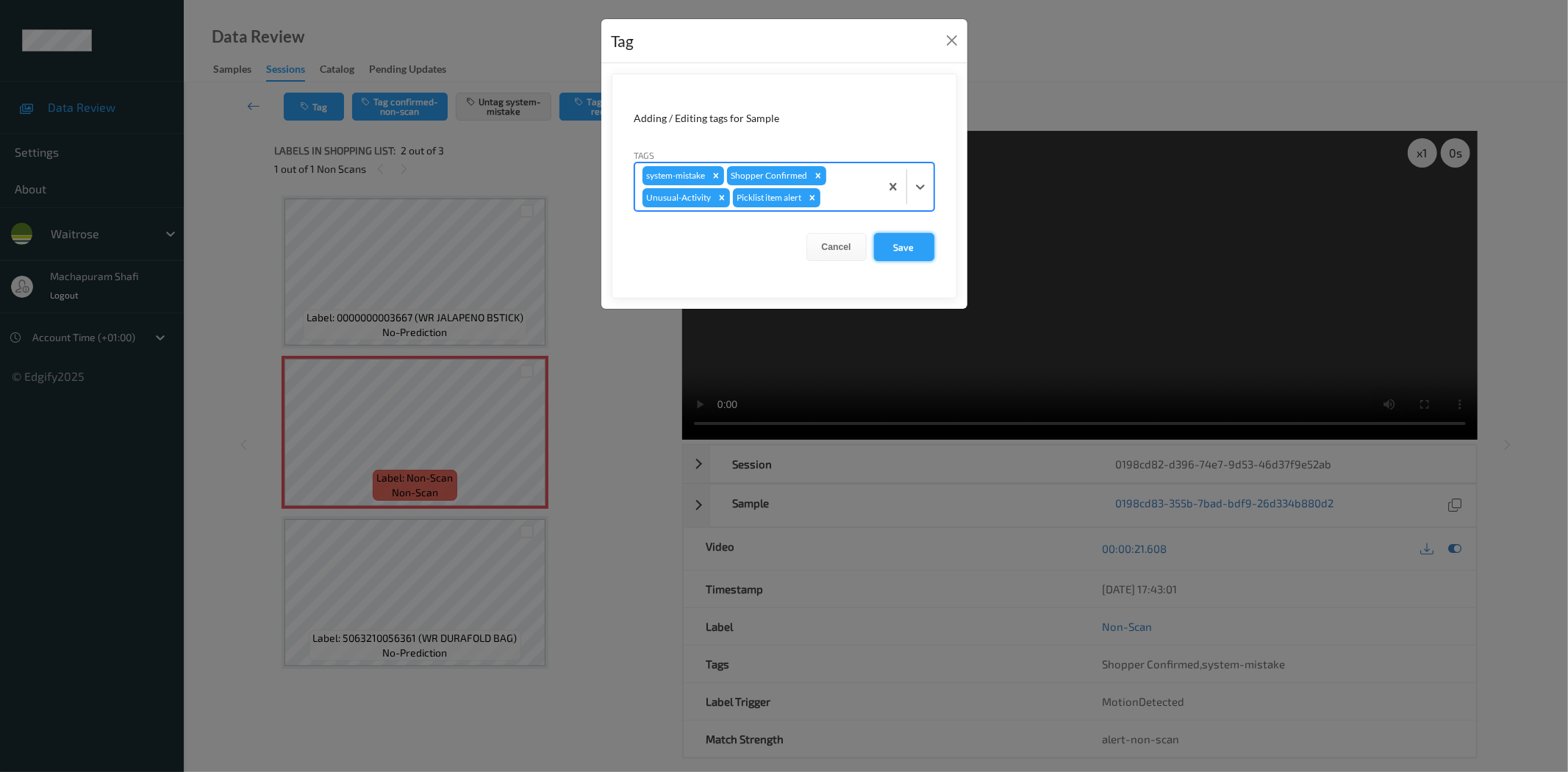
click at [886, 258] on button "Save" at bounding box center [904, 246] width 60 height 28
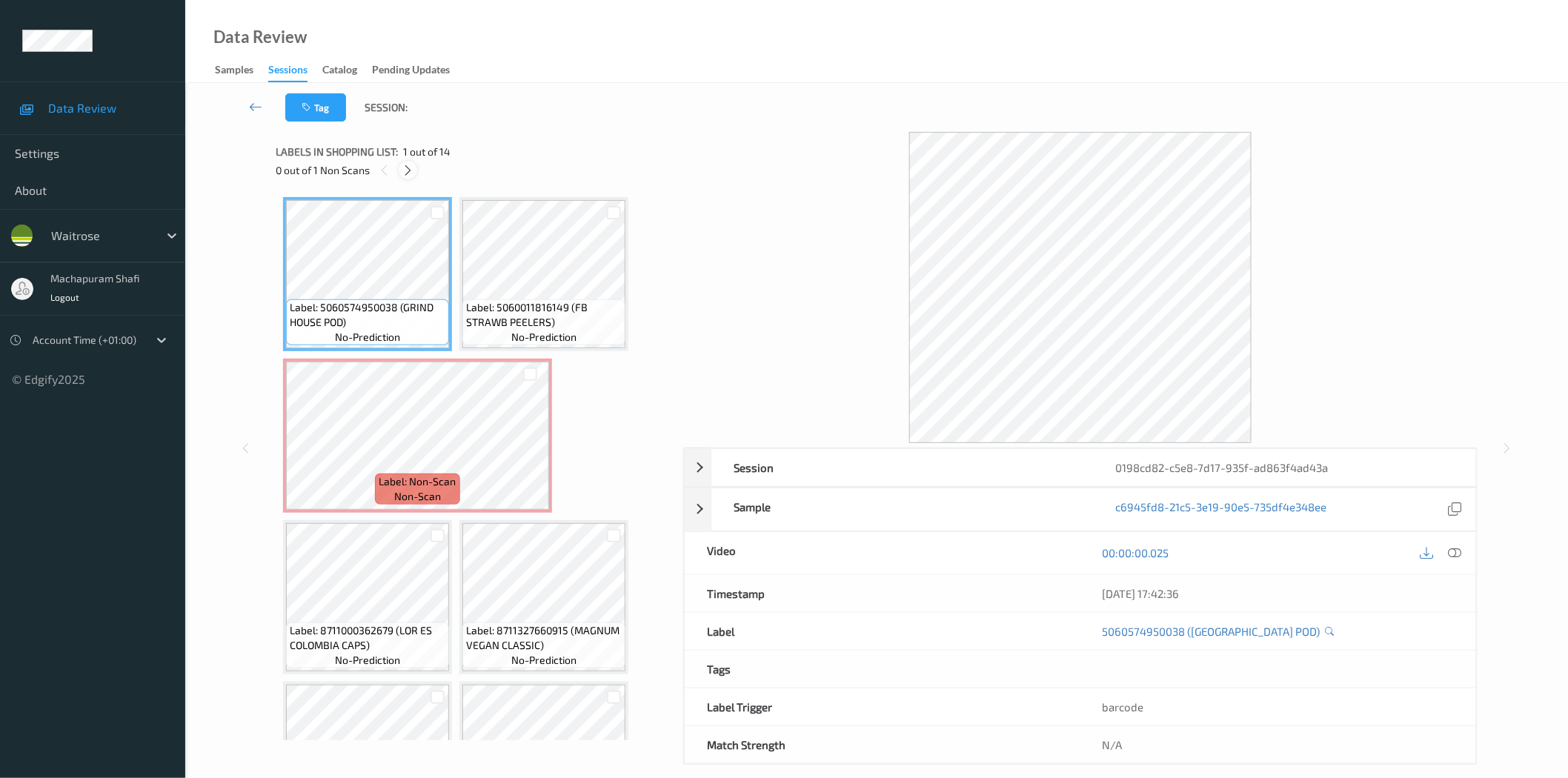
click at [408, 169] on icon at bounding box center [407, 171] width 13 height 14
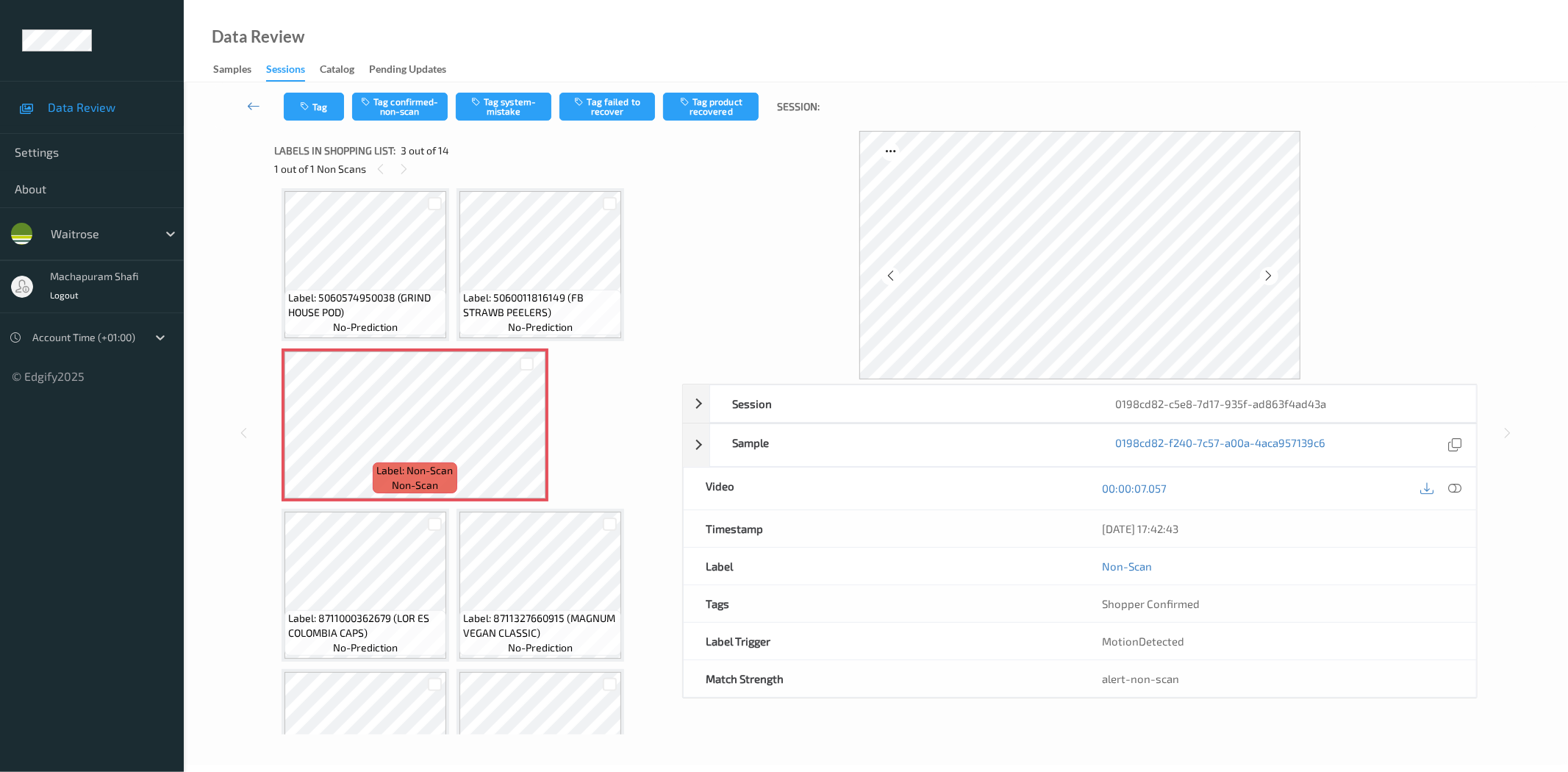
drag, startPoint x: 1448, startPoint y: 488, endPoint x: 1407, endPoint y: 334, distance: 159.4
click at [1448, 488] on icon at bounding box center [1455, 488] width 13 height 13
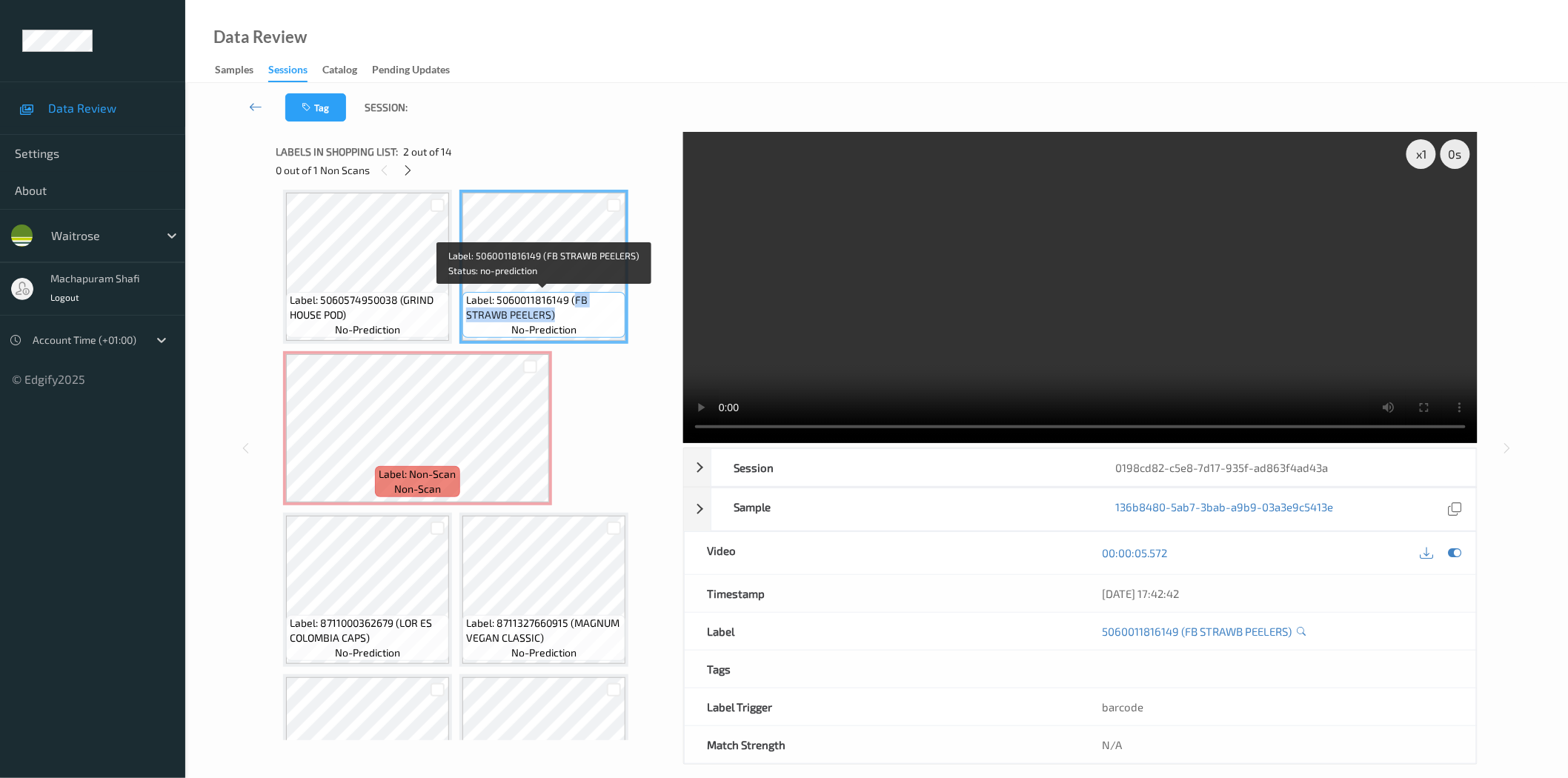
drag, startPoint x: 573, startPoint y: 302, endPoint x: 592, endPoint y: 324, distance: 29.1
click at [592, 324] on div "Label: 5060011816149 (FB STRAWB PEELERS) no-prediction" at bounding box center [543, 316] width 163 height 46
copy span "FB STRAWB PEELERS)"
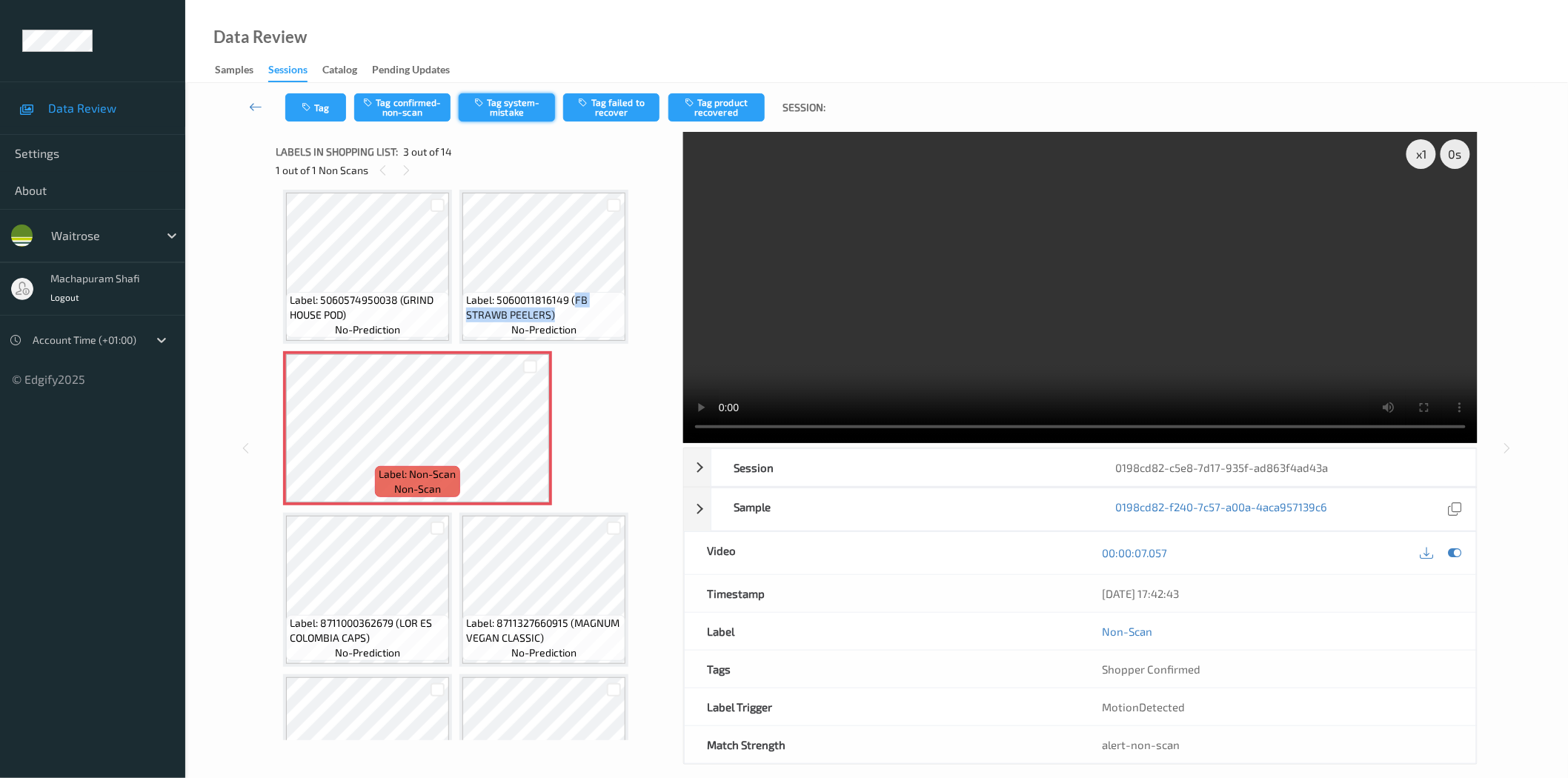
click at [500, 114] on button "Tag system-mistake" at bounding box center [507, 107] width 96 height 28
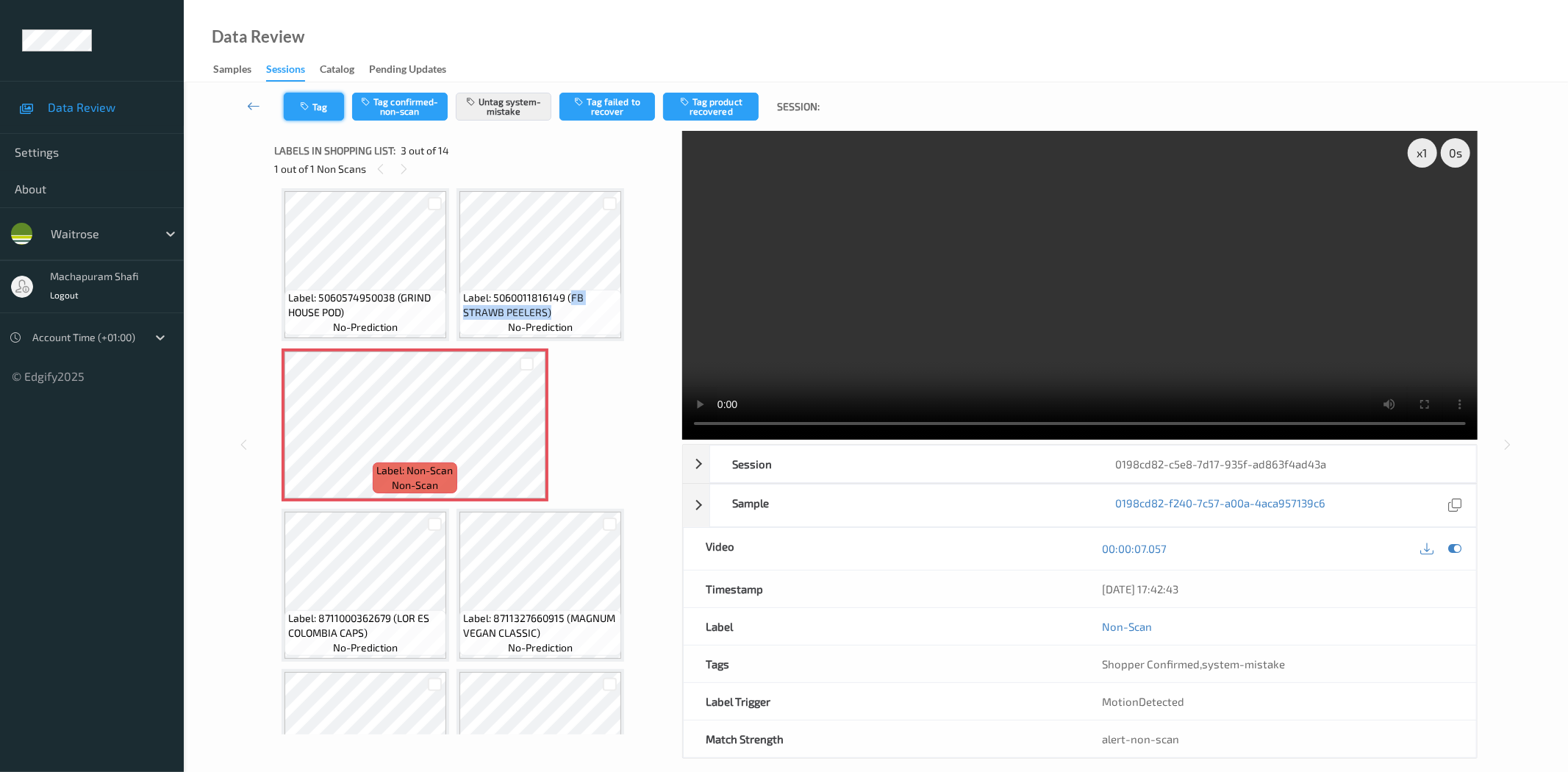
click at [311, 109] on icon "button" at bounding box center [305, 106] width 12 height 11
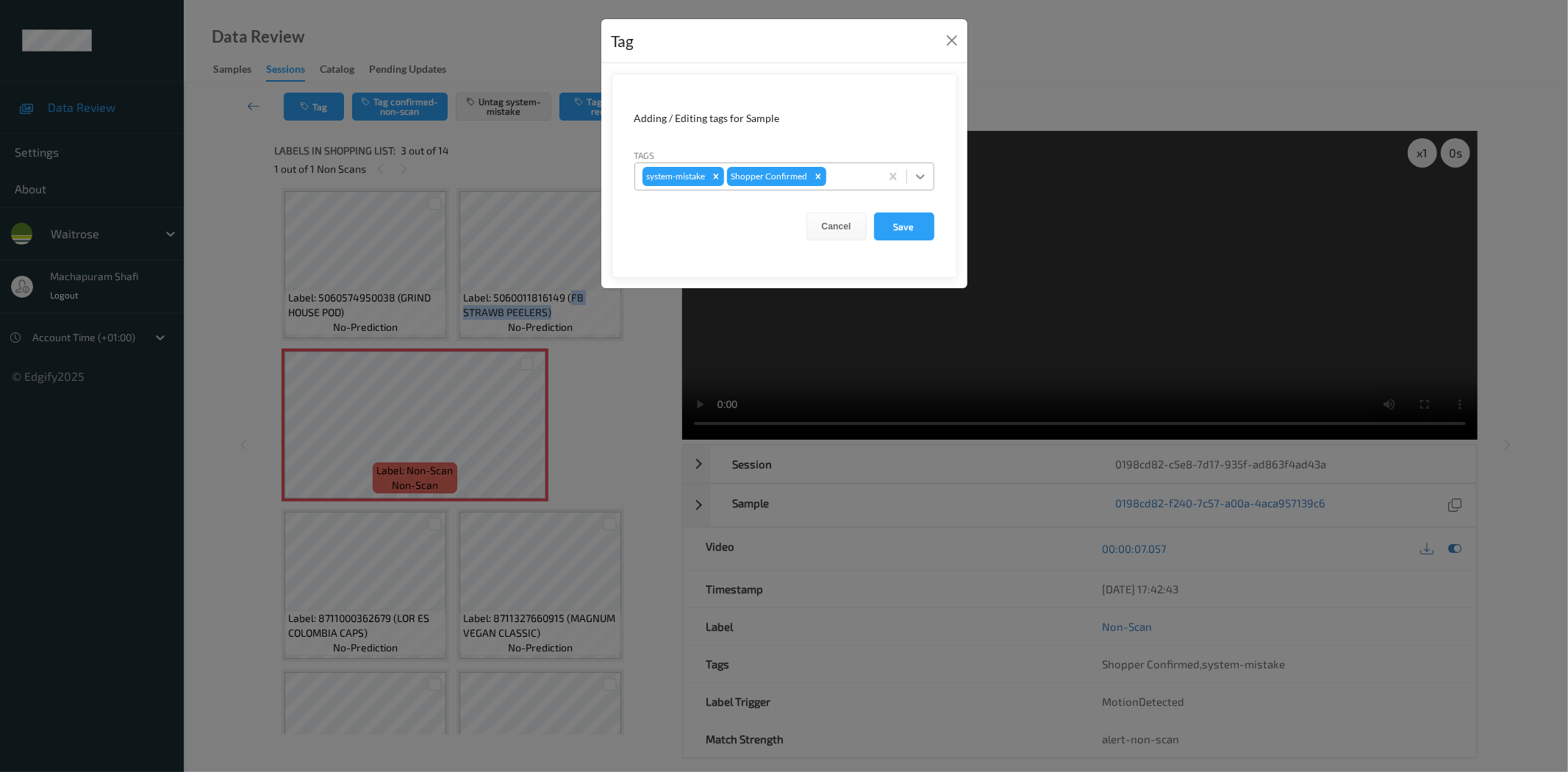
click at [932, 170] on div at bounding box center [921, 176] width 27 height 27
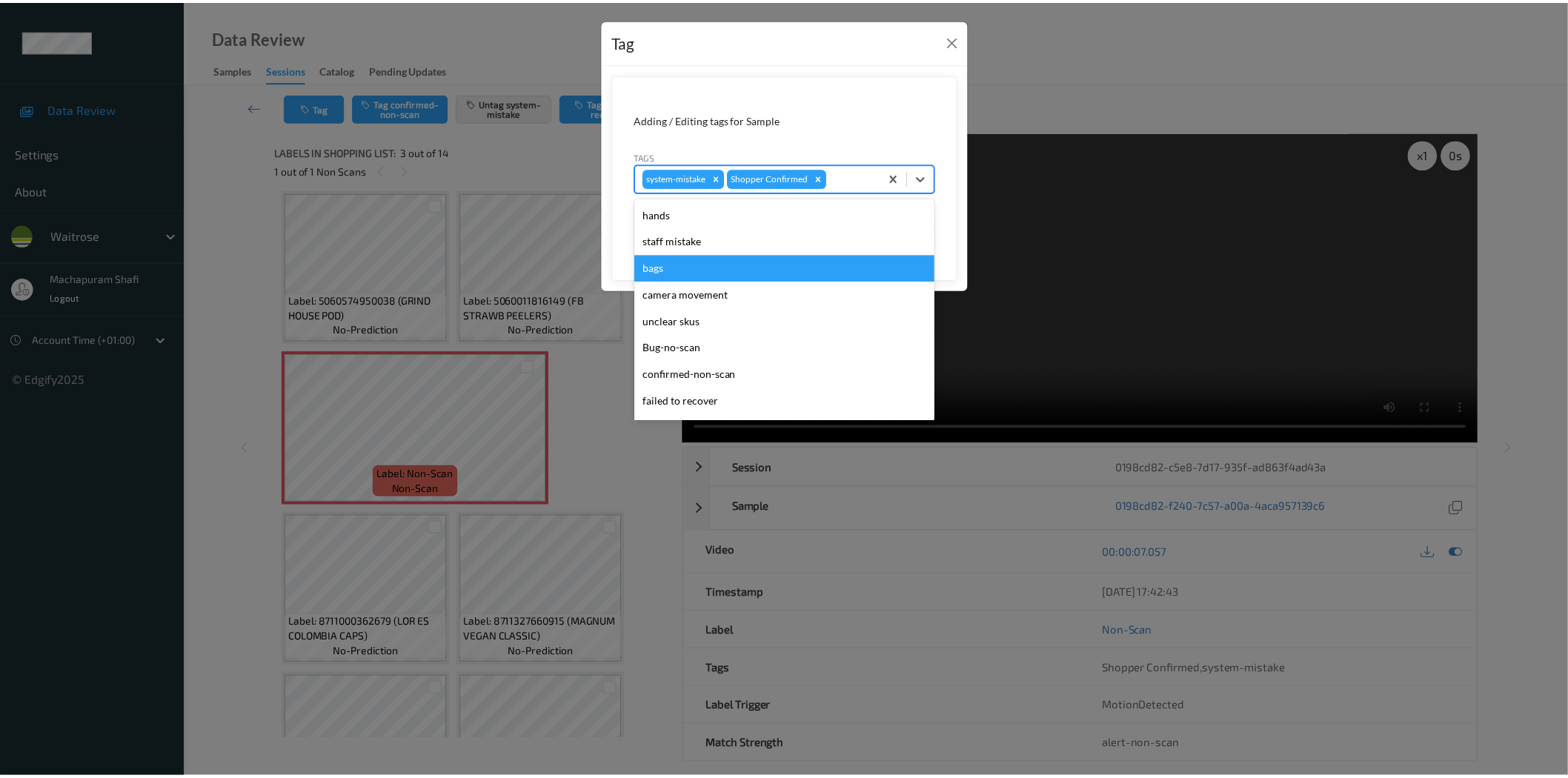
scroll to position [290, 0]
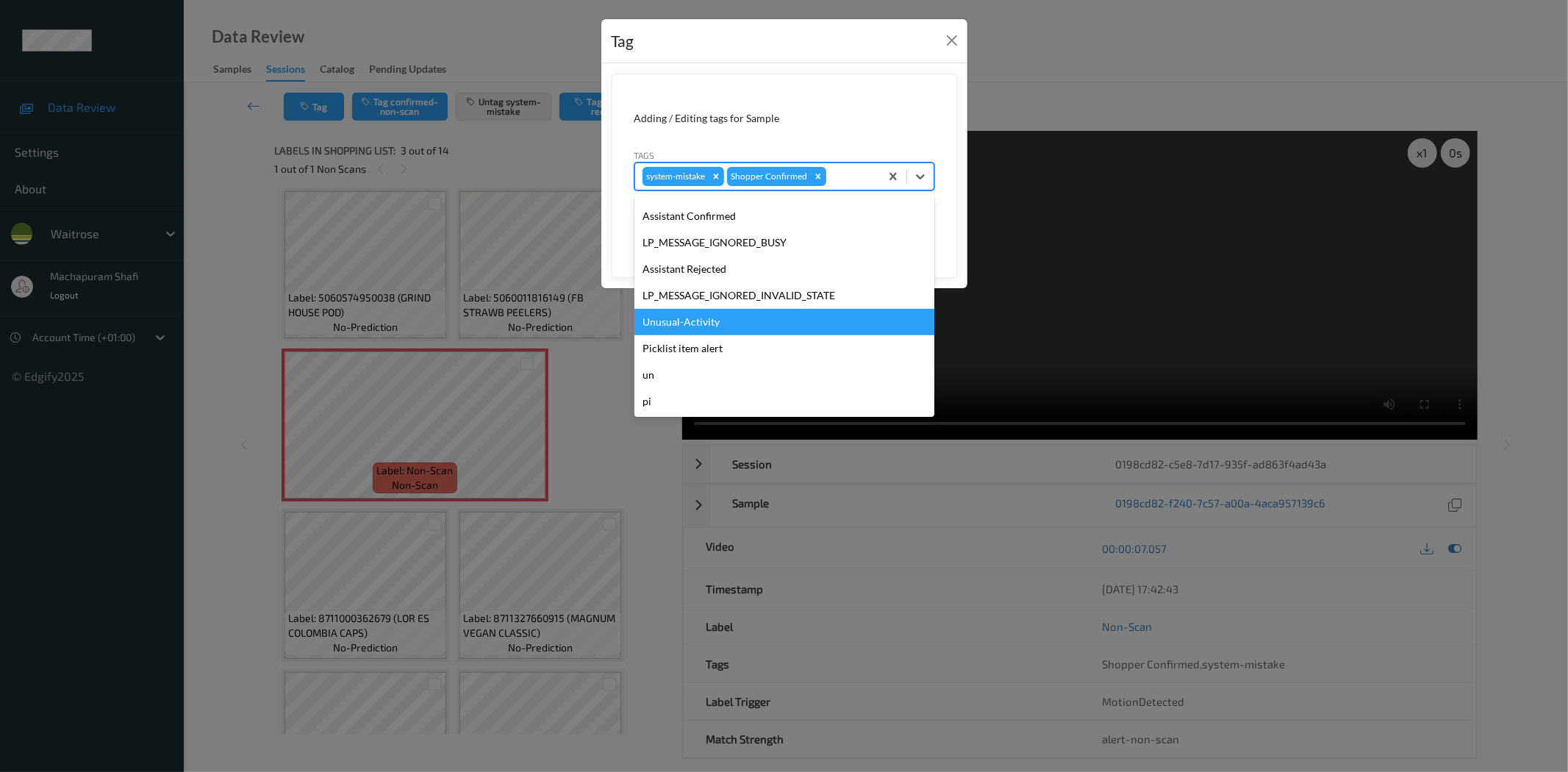
click at [664, 325] on div "Unusual-Activity" at bounding box center [784, 323] width 300 height 27
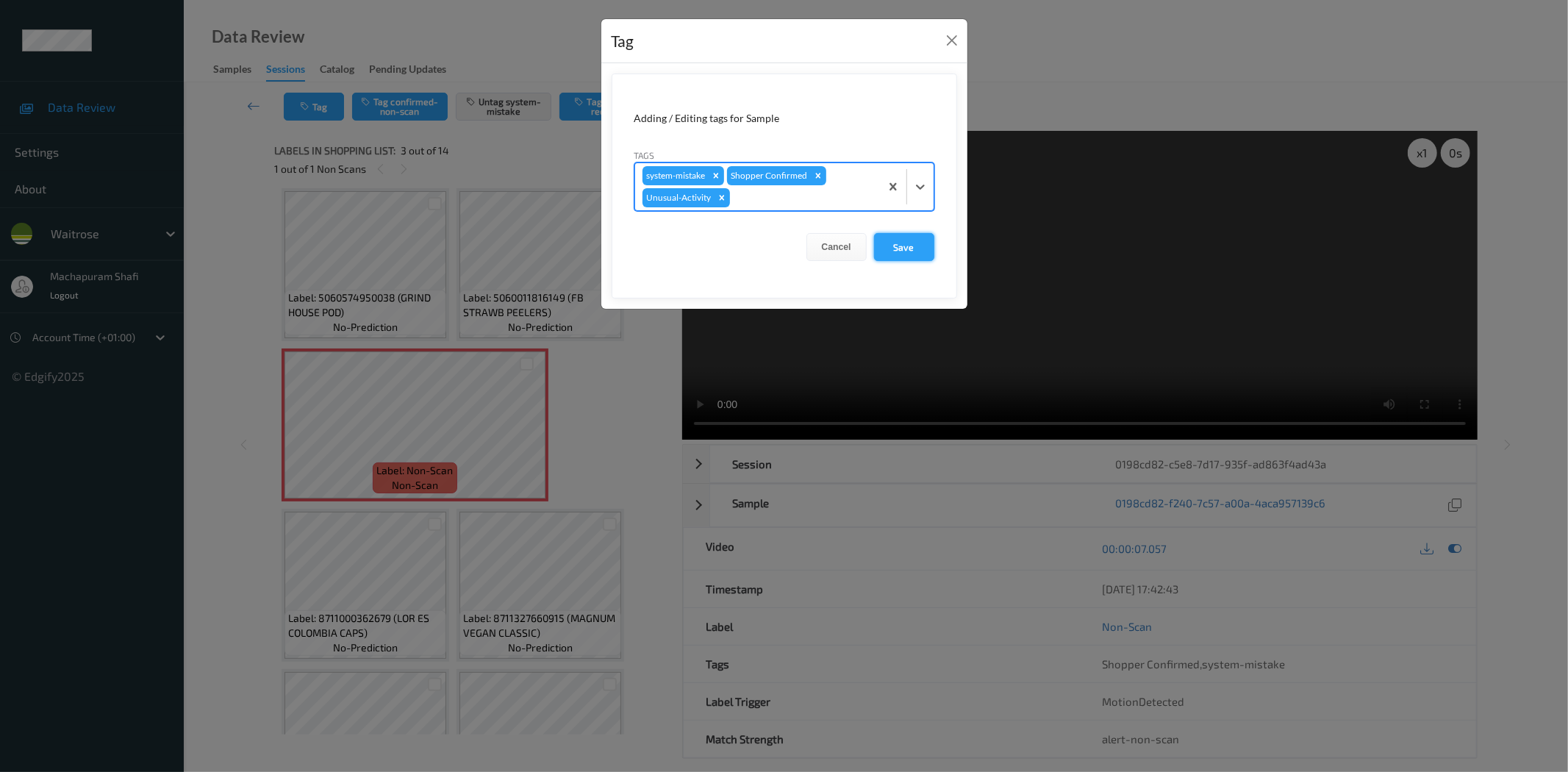
click at [914, 253] on button "Save" at bounding box center [904, 246] width 60 height 28
click at [899, 245] on button "Save" at bounding box center [904, 246] width 60 height 28
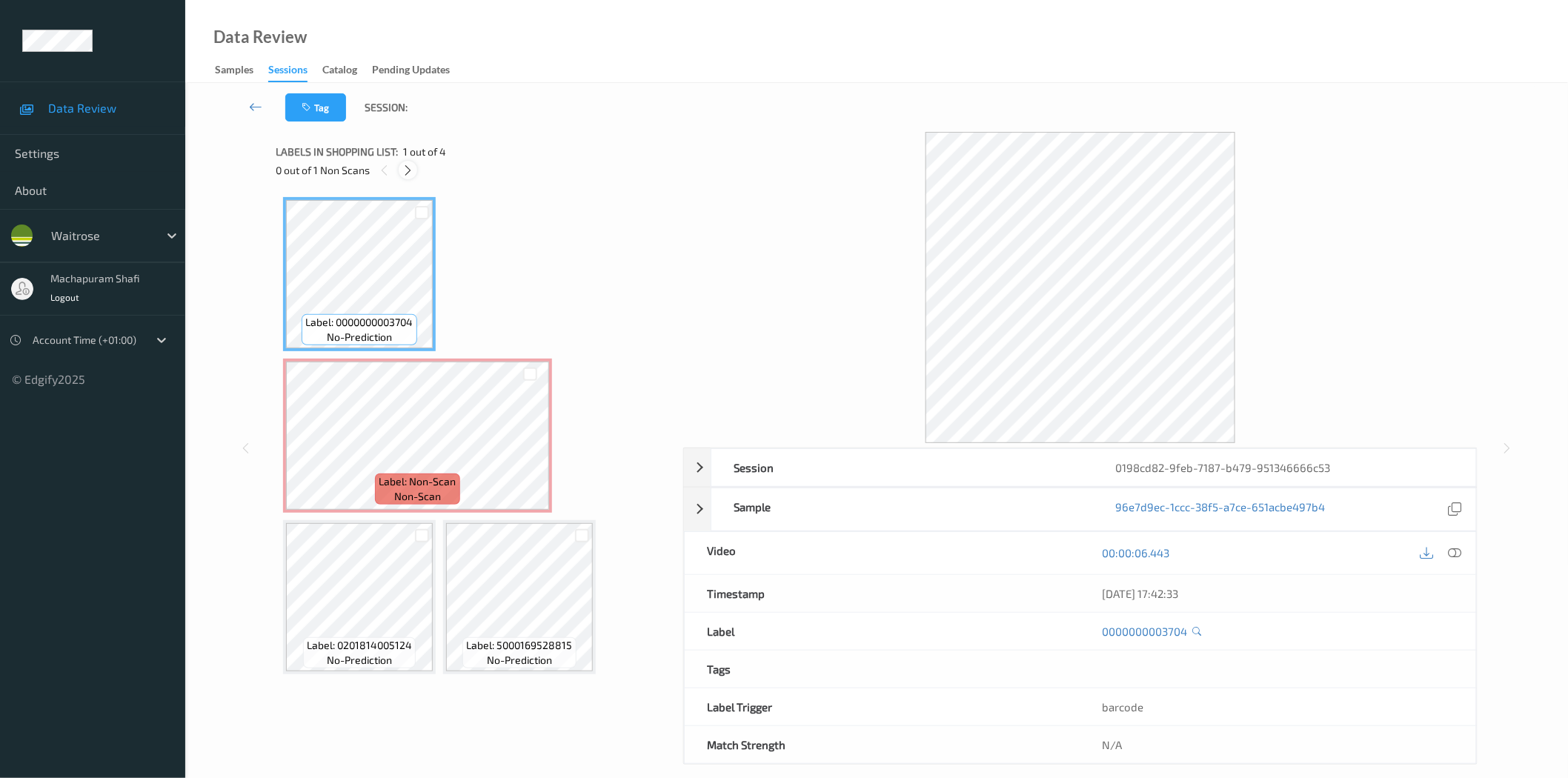
click at [411, 171] on icon at bounding box center [407, 171] width 13 height 14
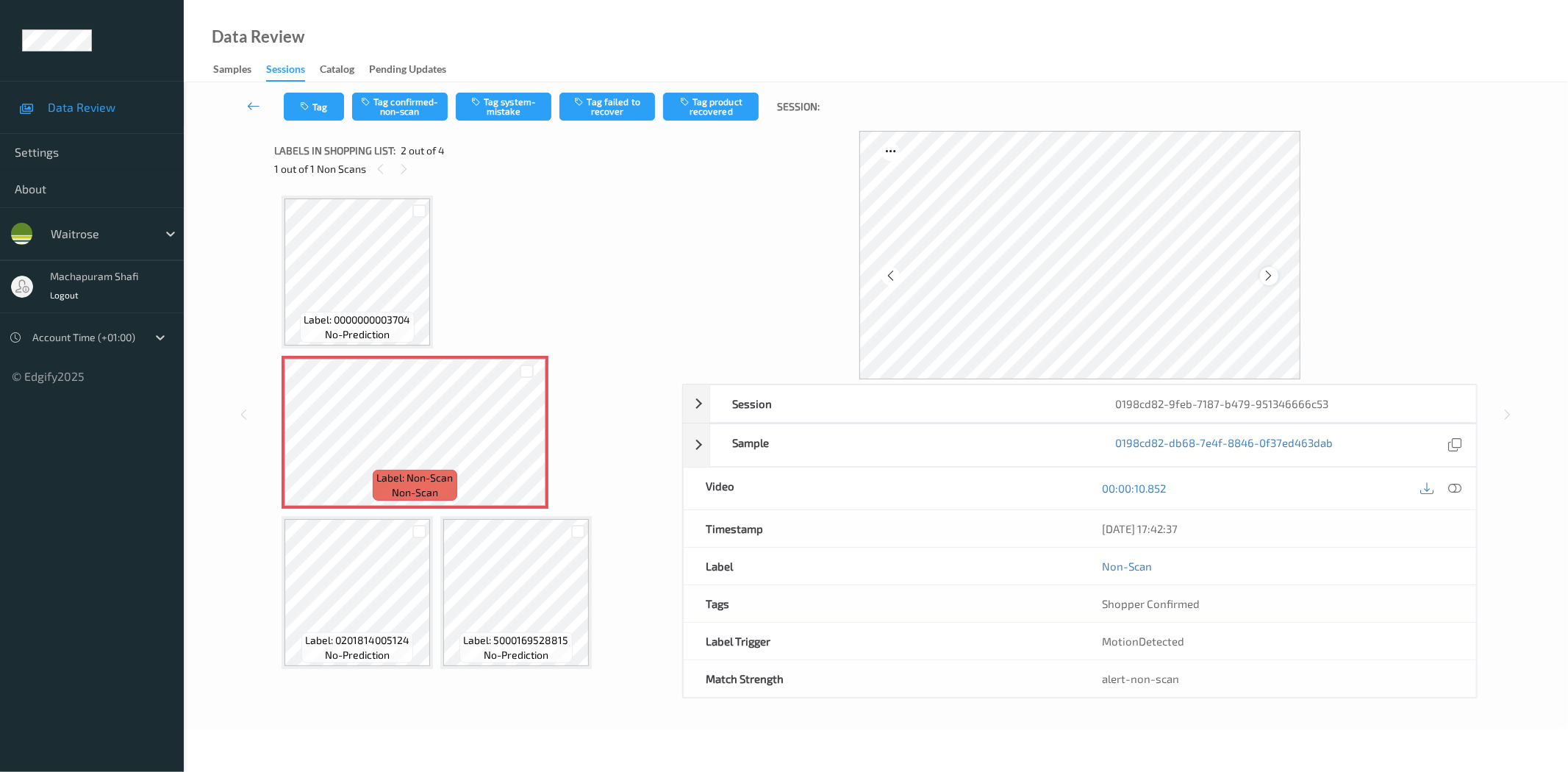
click at [1266, 274] on icon at bounding box center [1268, 276] width 12 height 13
click at [1267, 275] on icon at bounding box center [1268, 276] width 12 height 13
click at [1457, 487] on icon at bounding box center [1455, 488] width 13 height 13
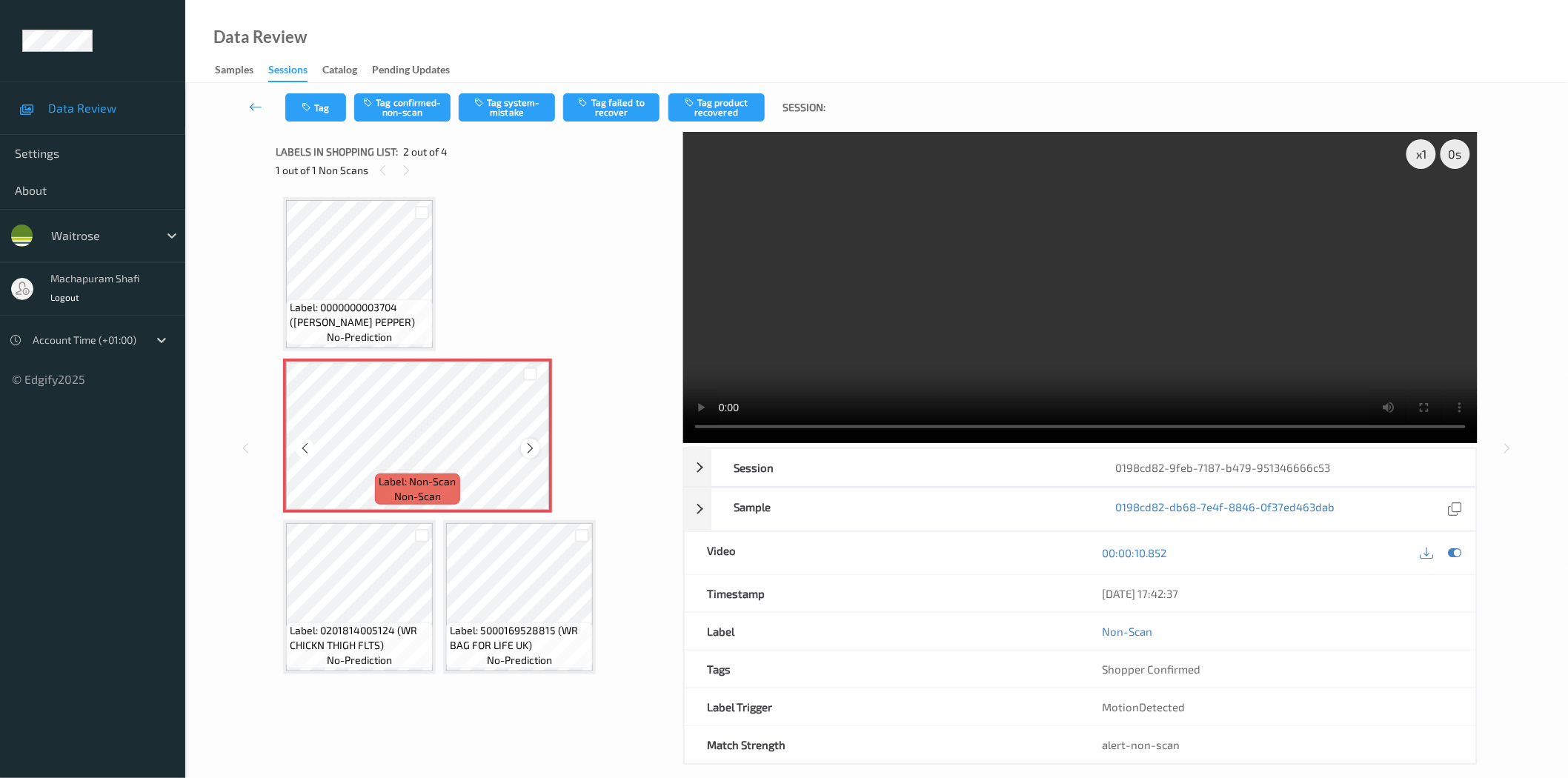
click at [532, 443] on icon at bounding box center [530, 449] width 13 height 14
click at [525, 95] on button "Tag system-mistake" at bounding box center [507, 107] width 96 height 28
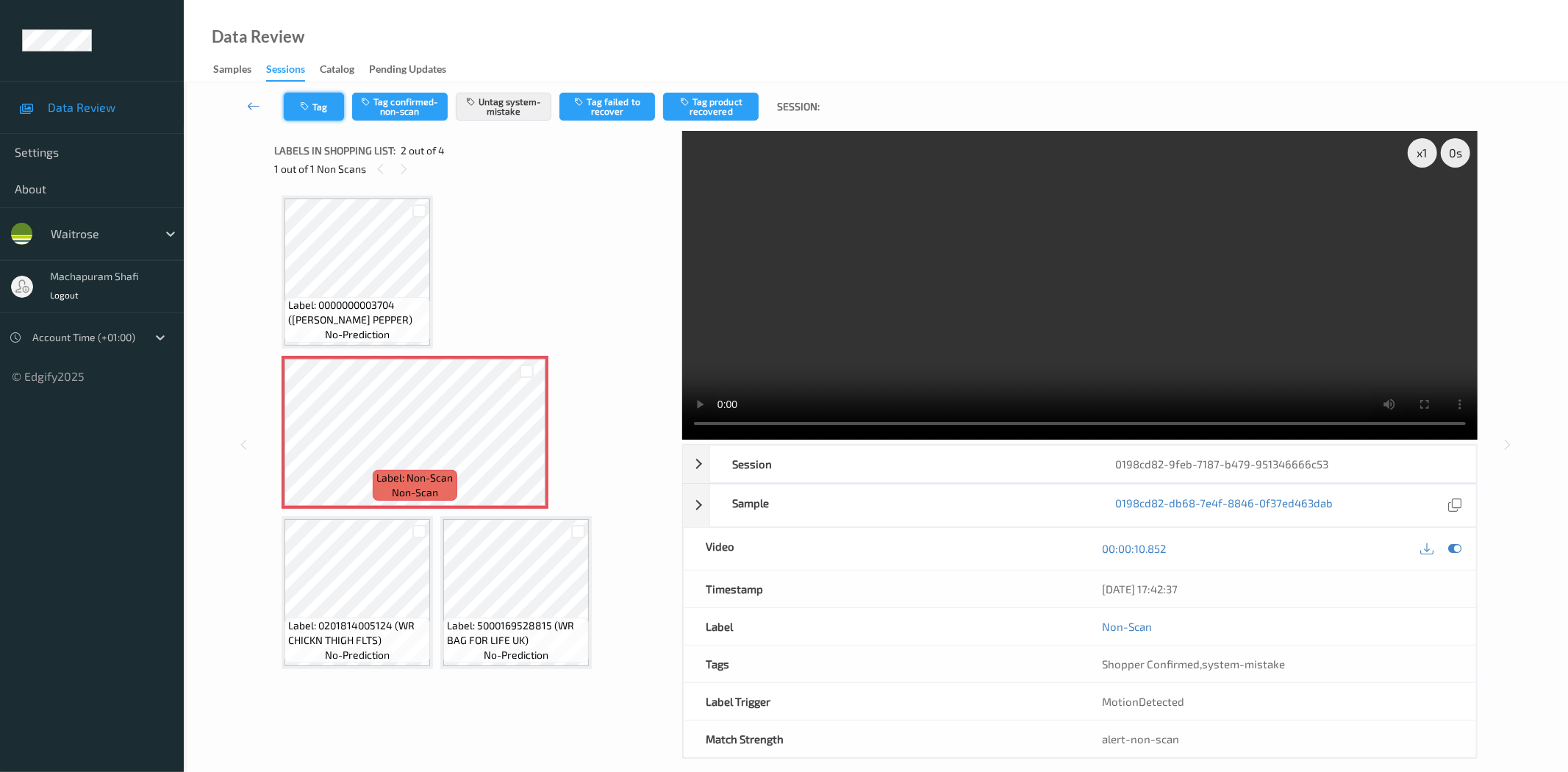
click at [295, 93] on button "Tag" at bounding box center [313, 106] width 60 height 28
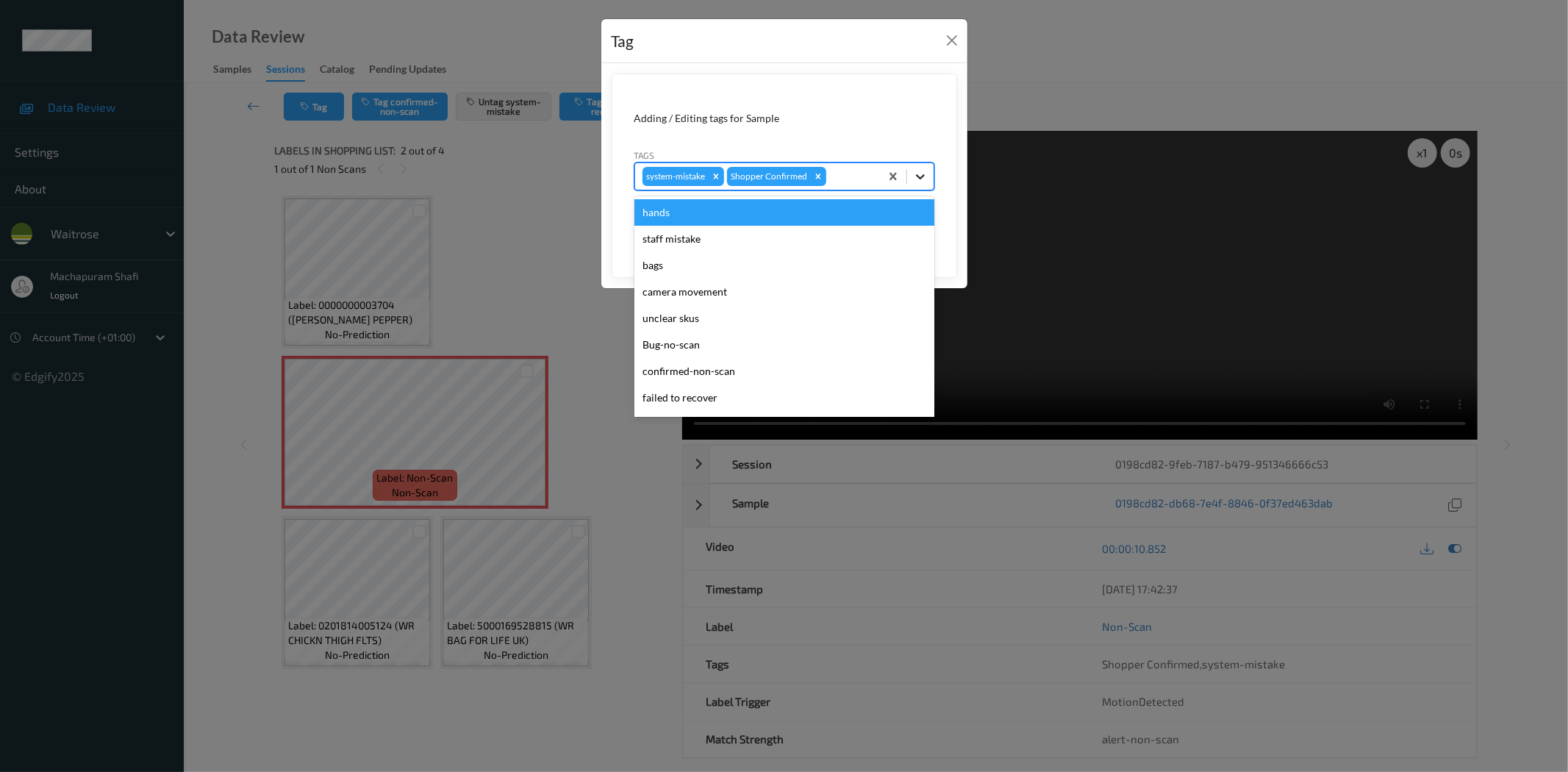
click at [914, 170] on icon at bounding box center [920, 176] width 14 height 14
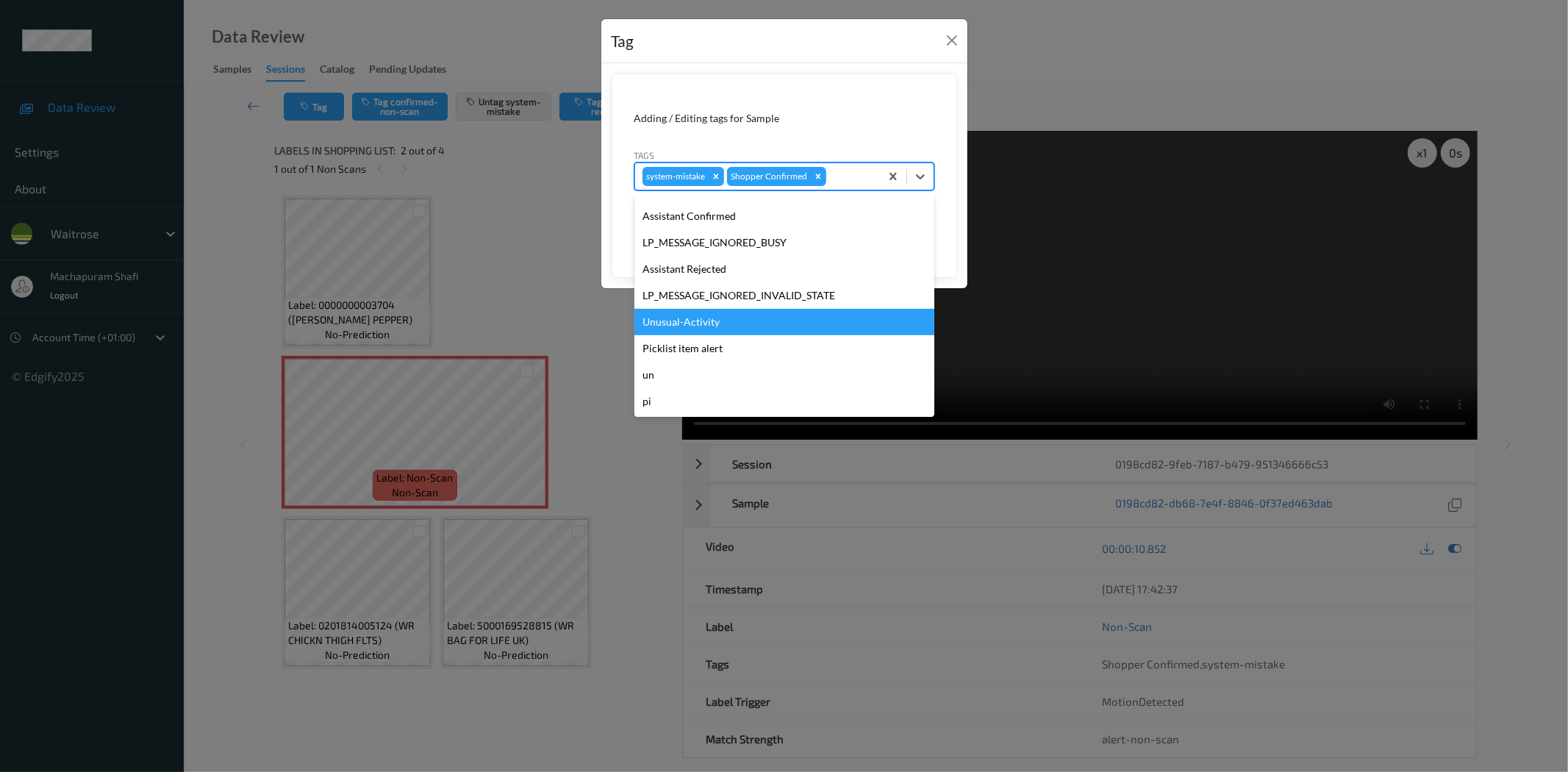
drag, startPoint x: 685, startPoint y: 320, endPoint x: 707, endPoint y: 312, distance: 23.4
click at [685, 319] on div "Unusual-Activity" at bounding box center [784, 323] width 300 height 27
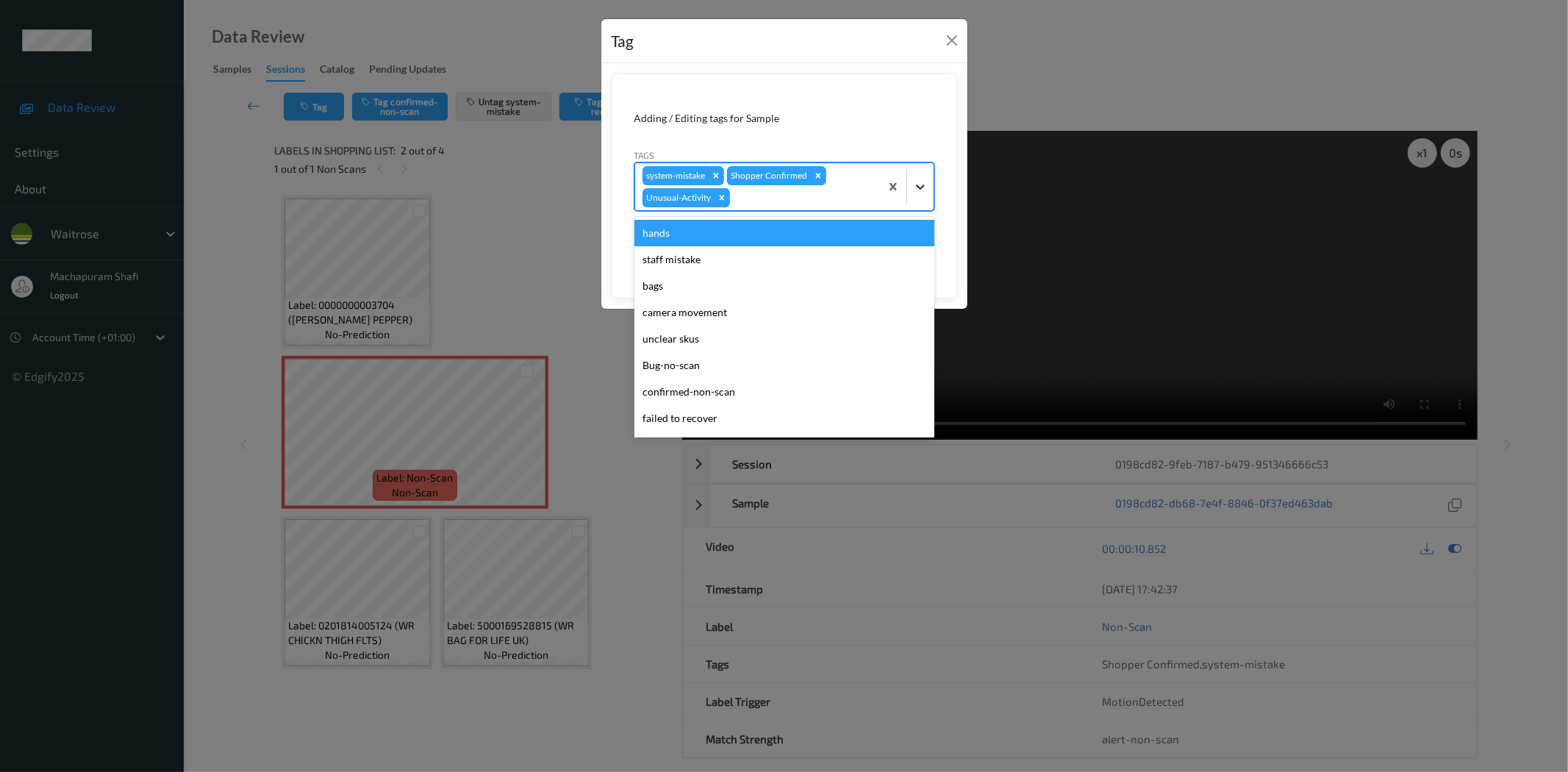
click at [916, 192] on icon at bounding box center [920, 186] width 14 height 14
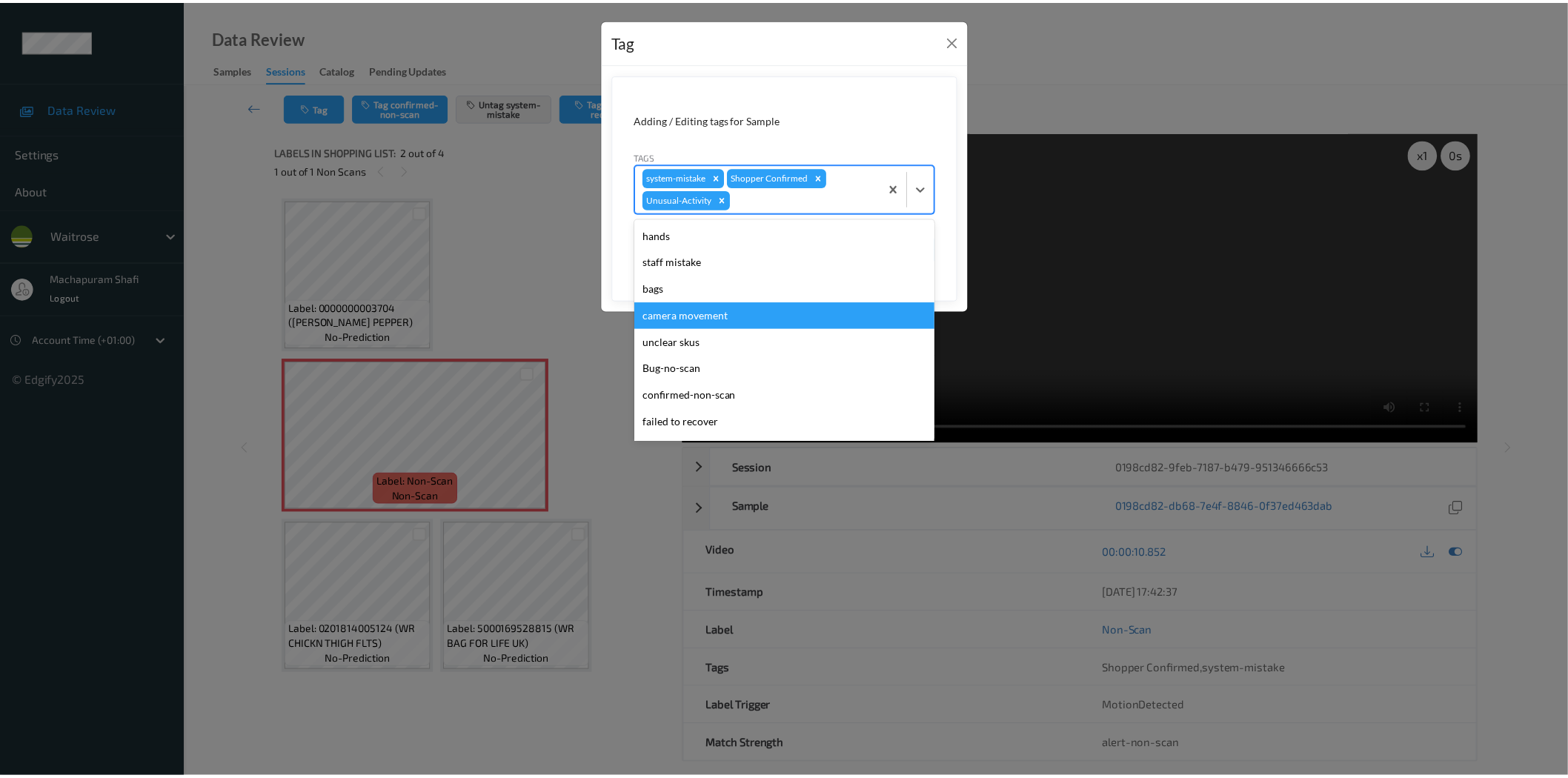
scroll to position [264, 0]
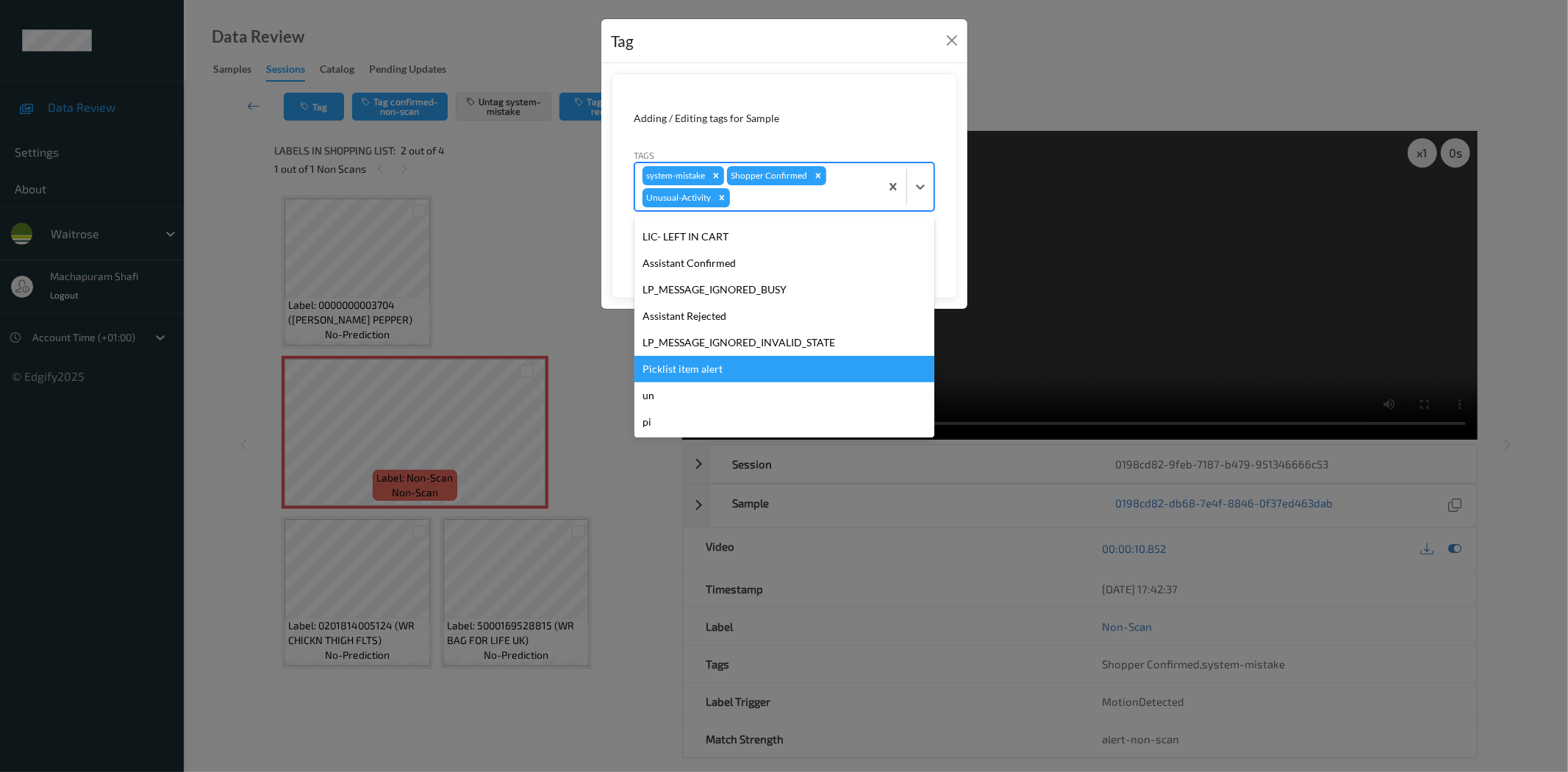
click at [707, 371] on div "Picklist item alert" at bounding box center [784, 370] width 300 height 27
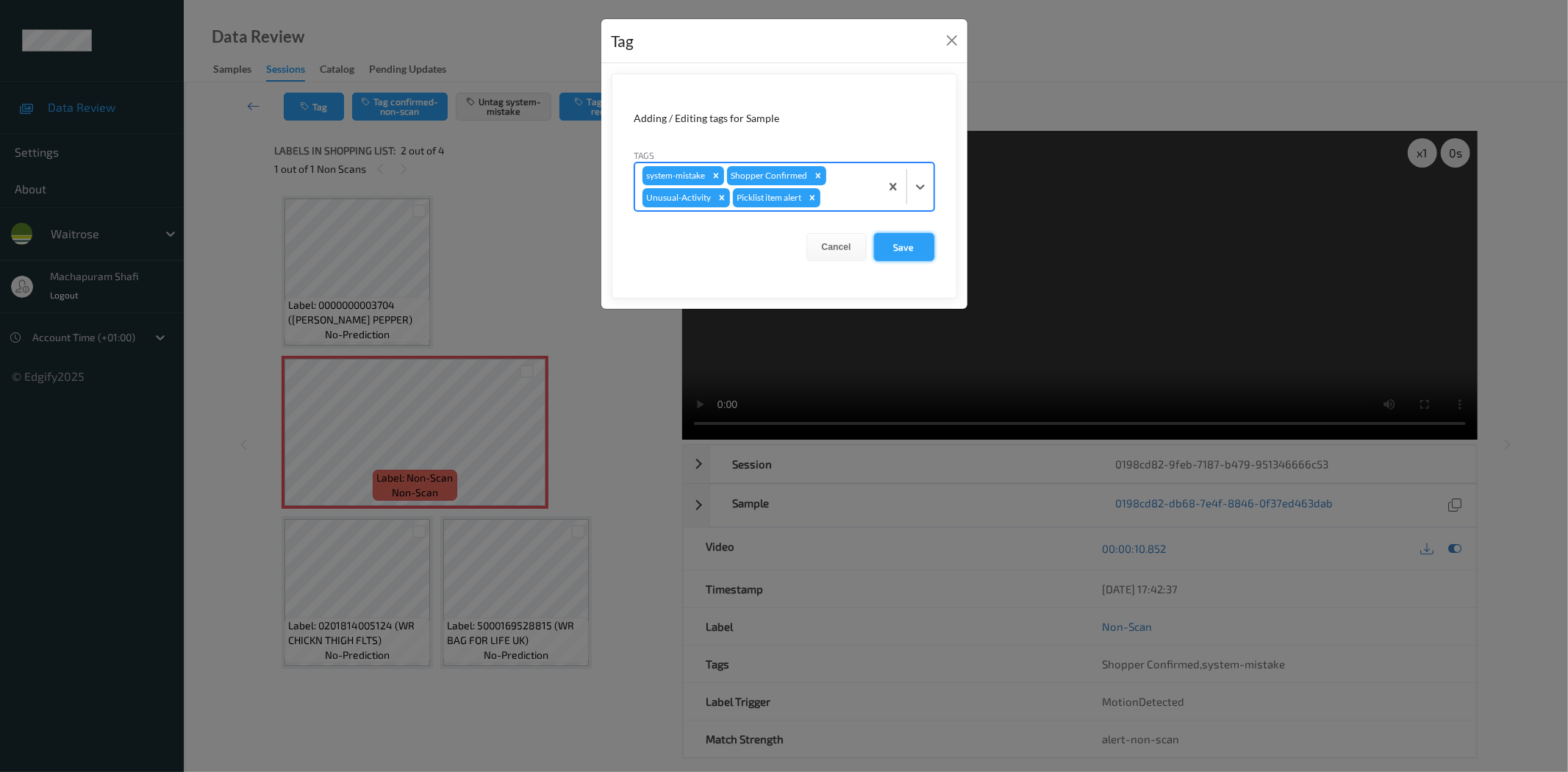
drag, startPoint x: 895, startPoint y: 245, endPoint x: 885, endPoint y: 252, distance: 12.2
click at [895, 245] on button "Save" at bounding box center [904, 246] width 60 height 28
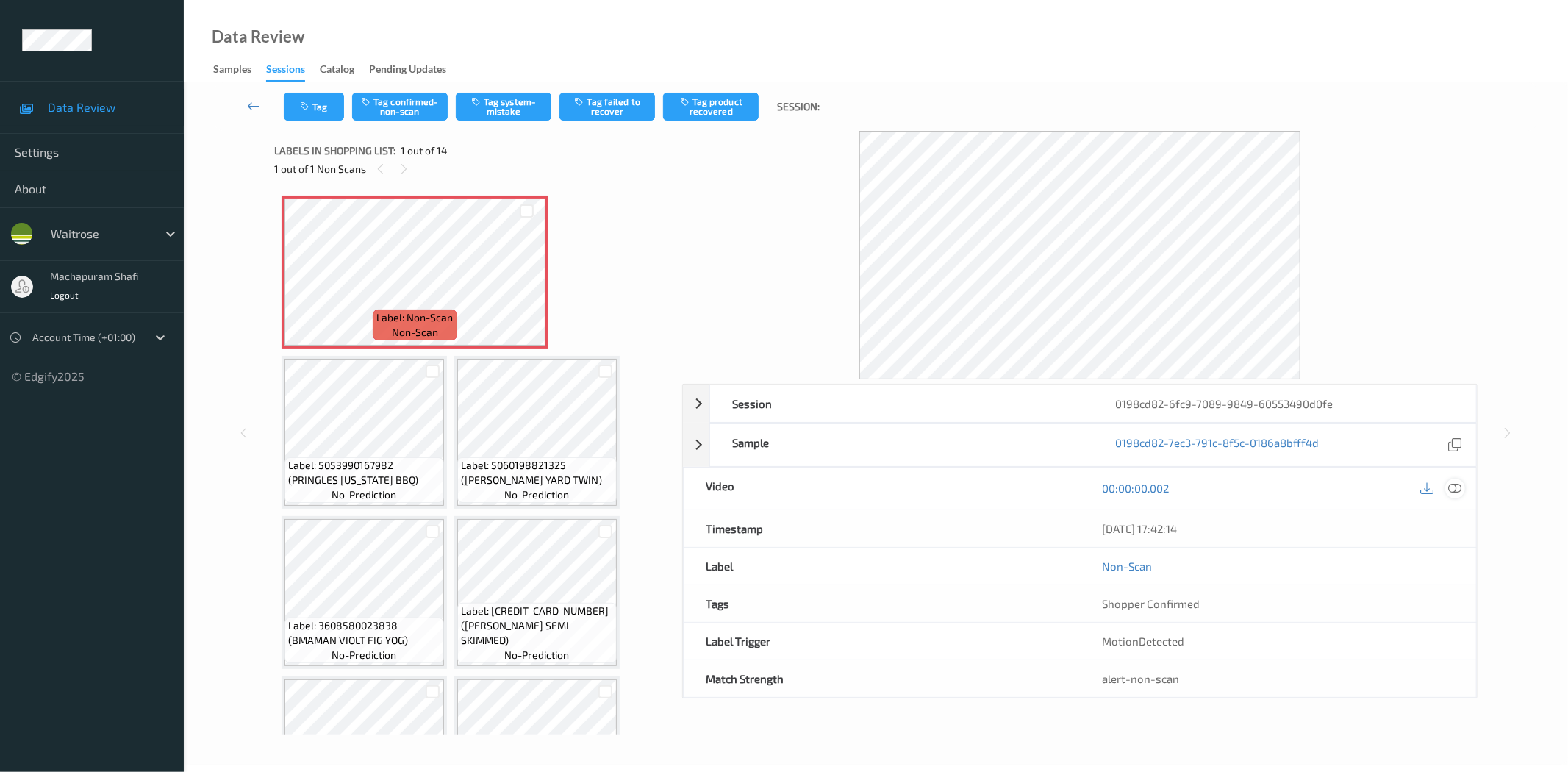
click at [1465, 487] on div at bounding box center [1455, 488] width 20 height 20
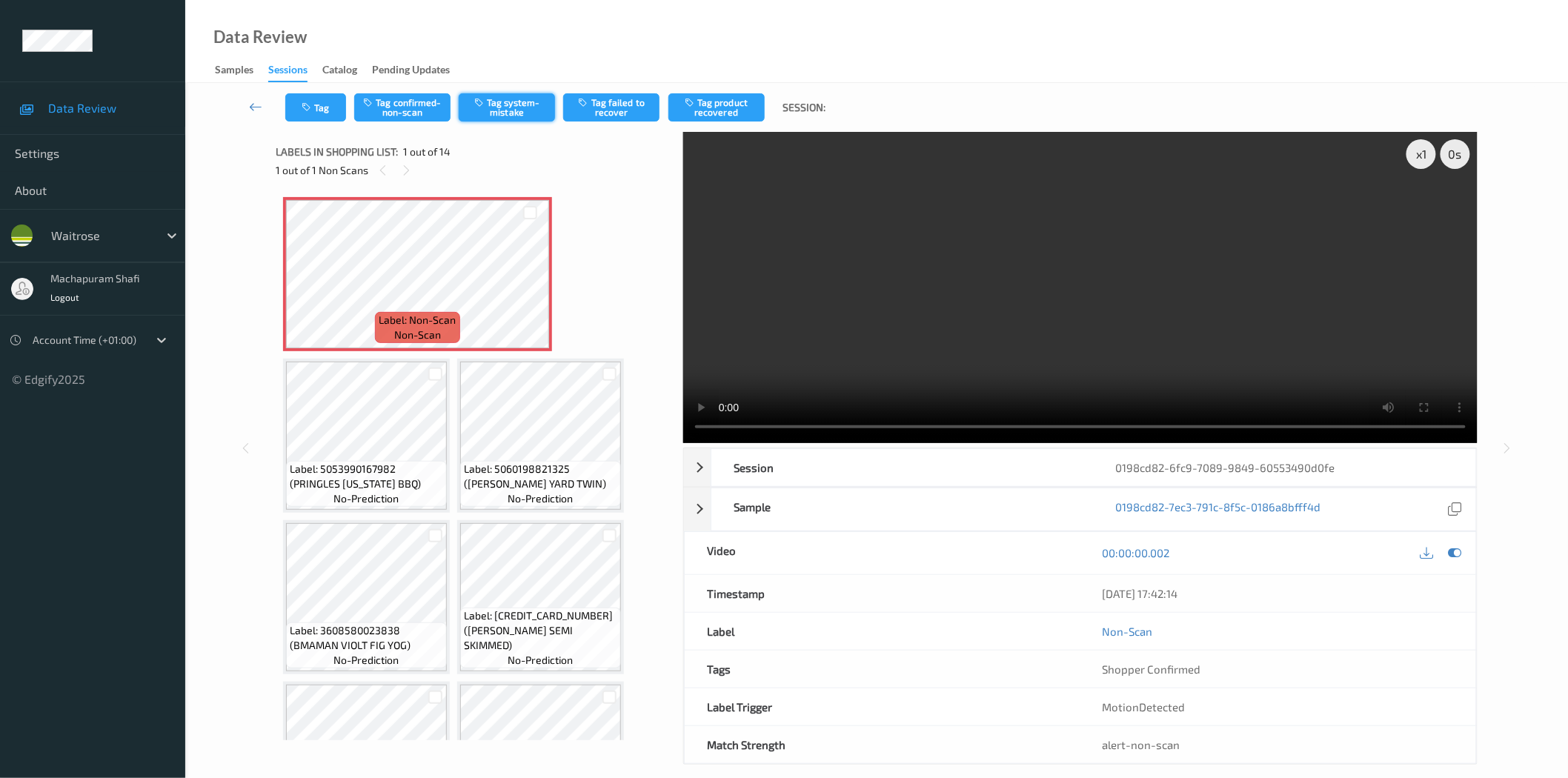
click at [500, 105] on button "Tag system-mistake" at bounding box center [507, 107] width 96 height 28
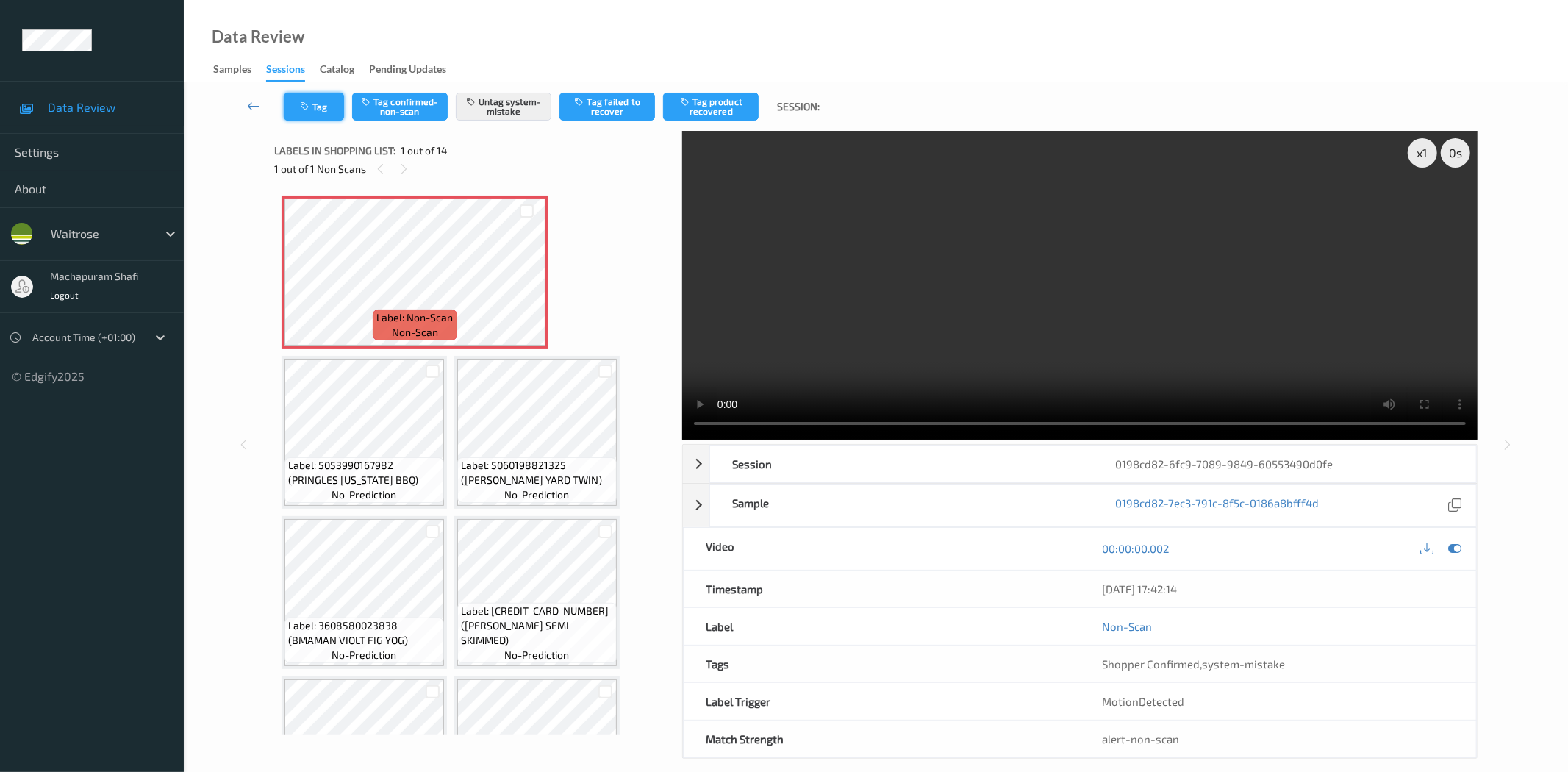
click at [320, 106] on button "Tag" at bounding box center [313, 106] width 60 height 28
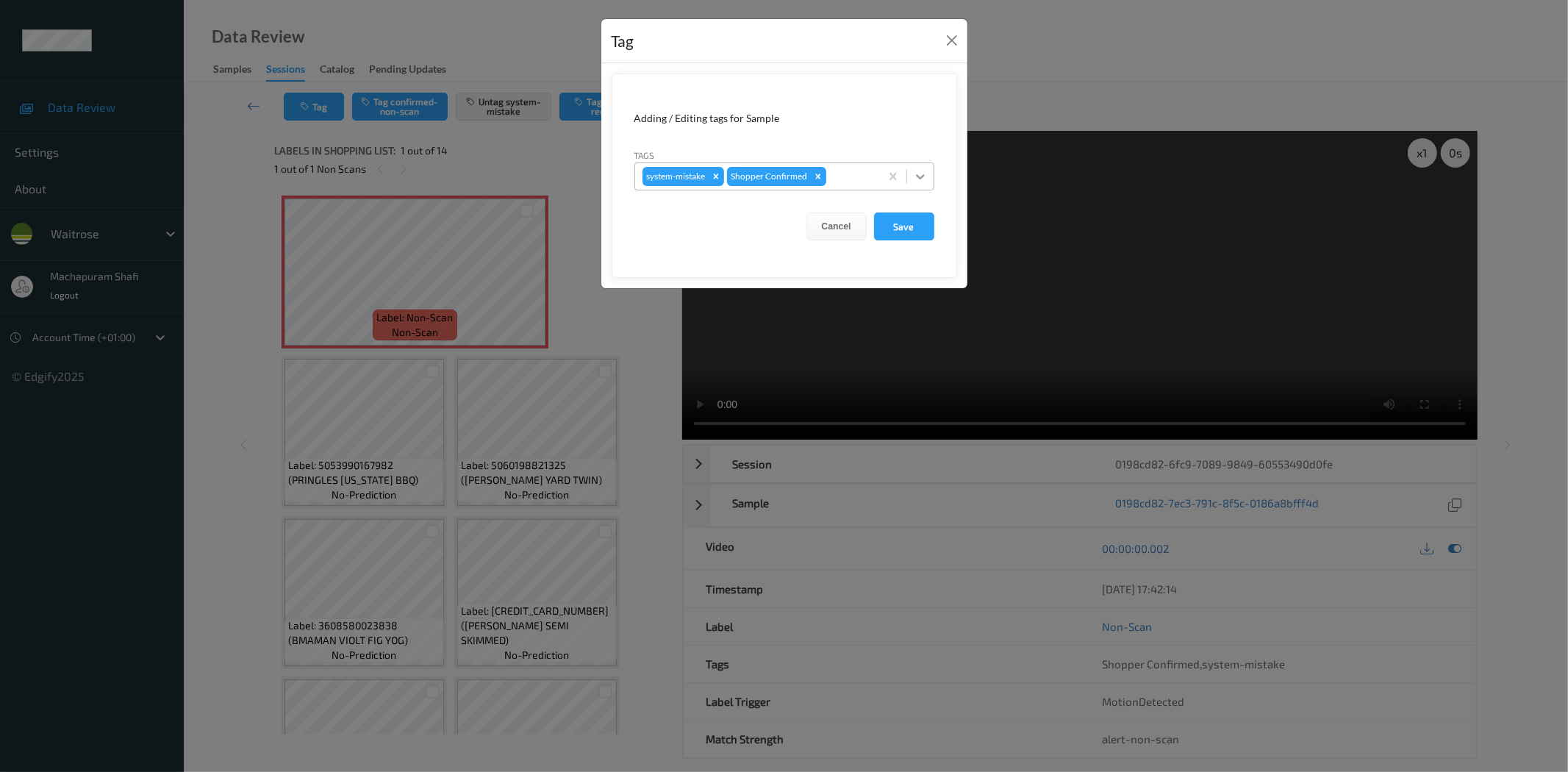
click at [923, 173] on icon at bounding box center [920, 176] width 14 height 14
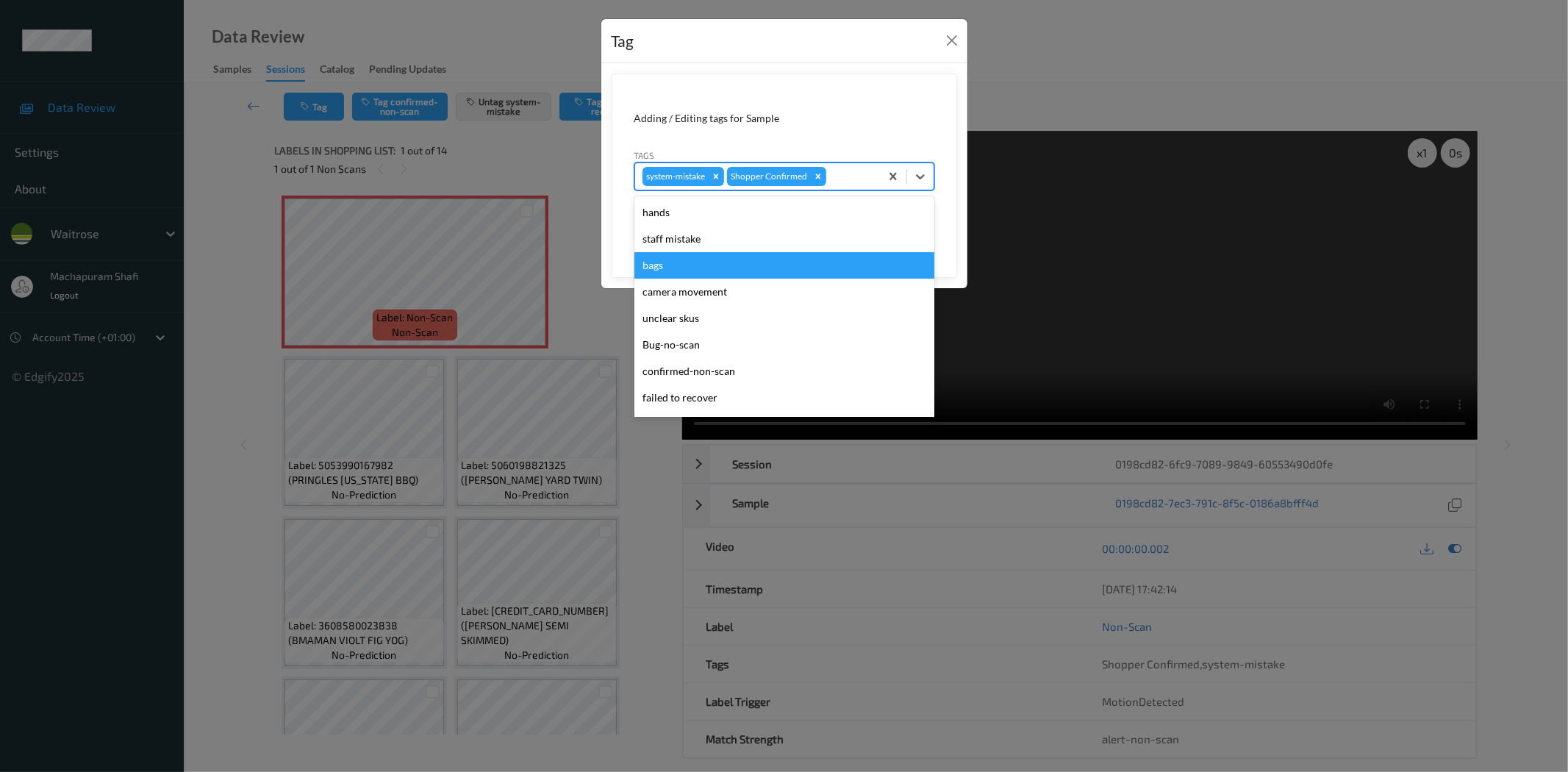
click at [682, 268] on div "bags" at bounding box center [784, 265] width 300 height 27
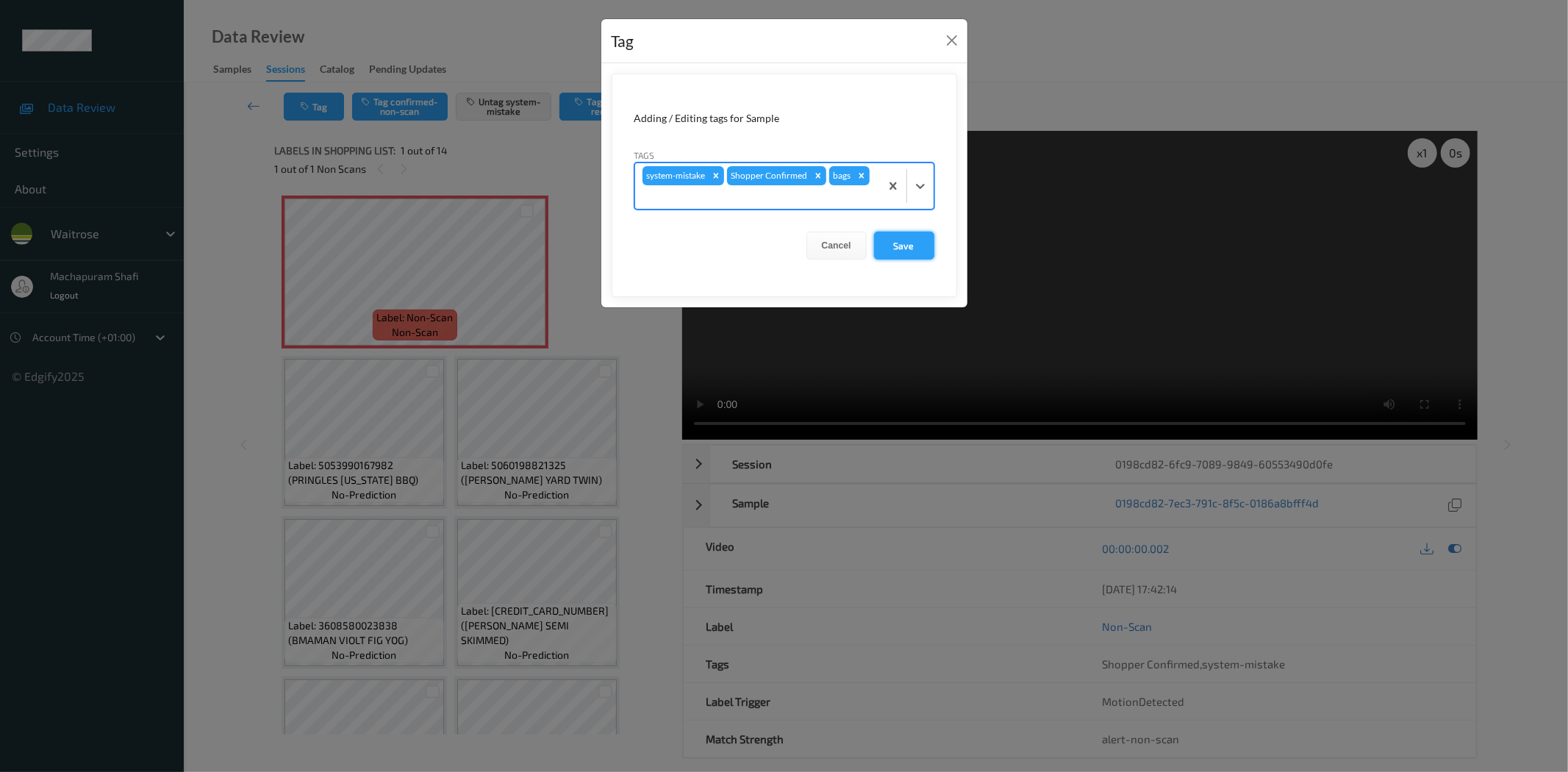
click at [901, 250] on button "Save" at bounding box center [904, 245] width 60 height 28
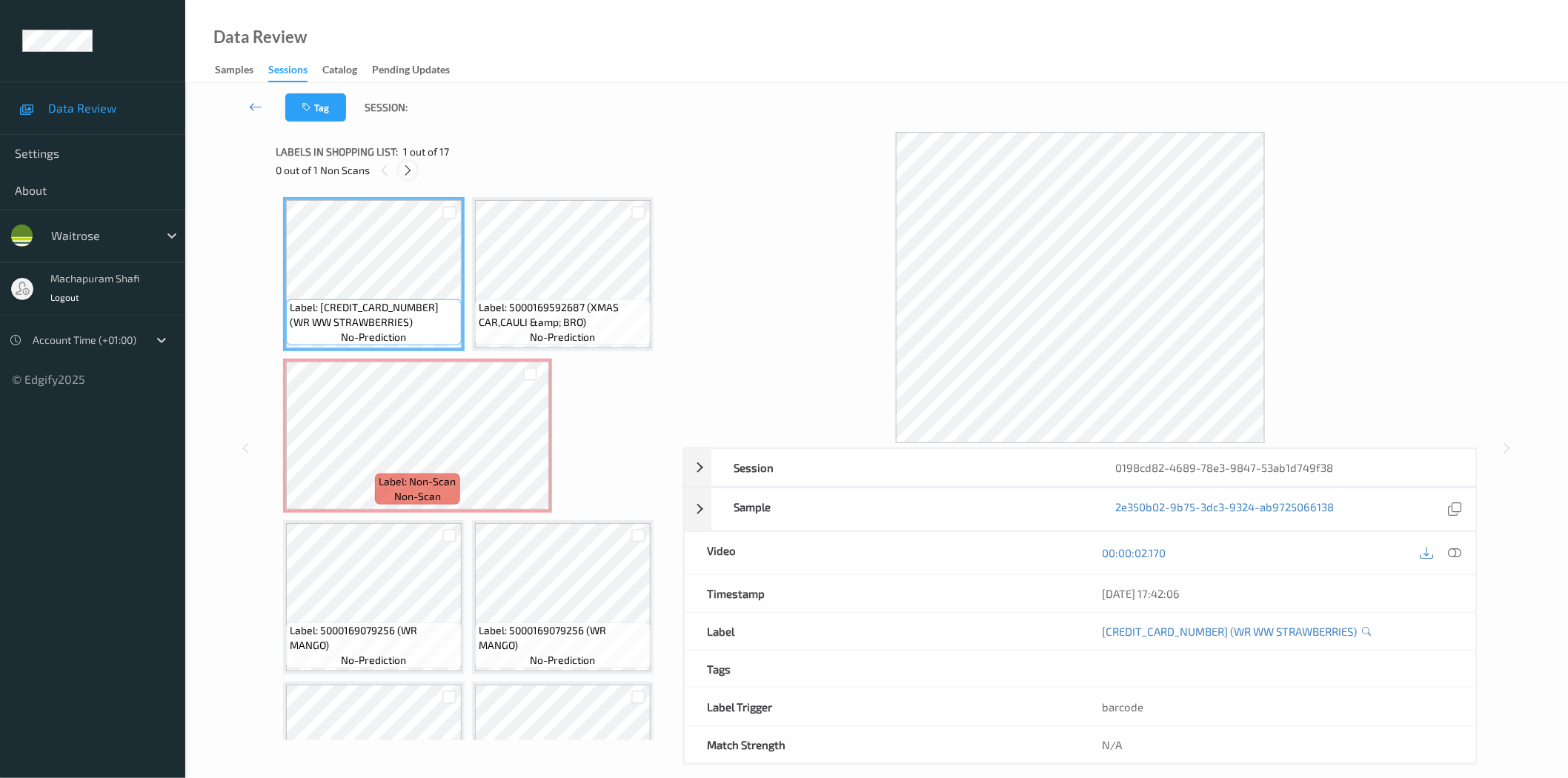
click at [402, 169] on icon at bounding box center [407, 171] width 13 height 14
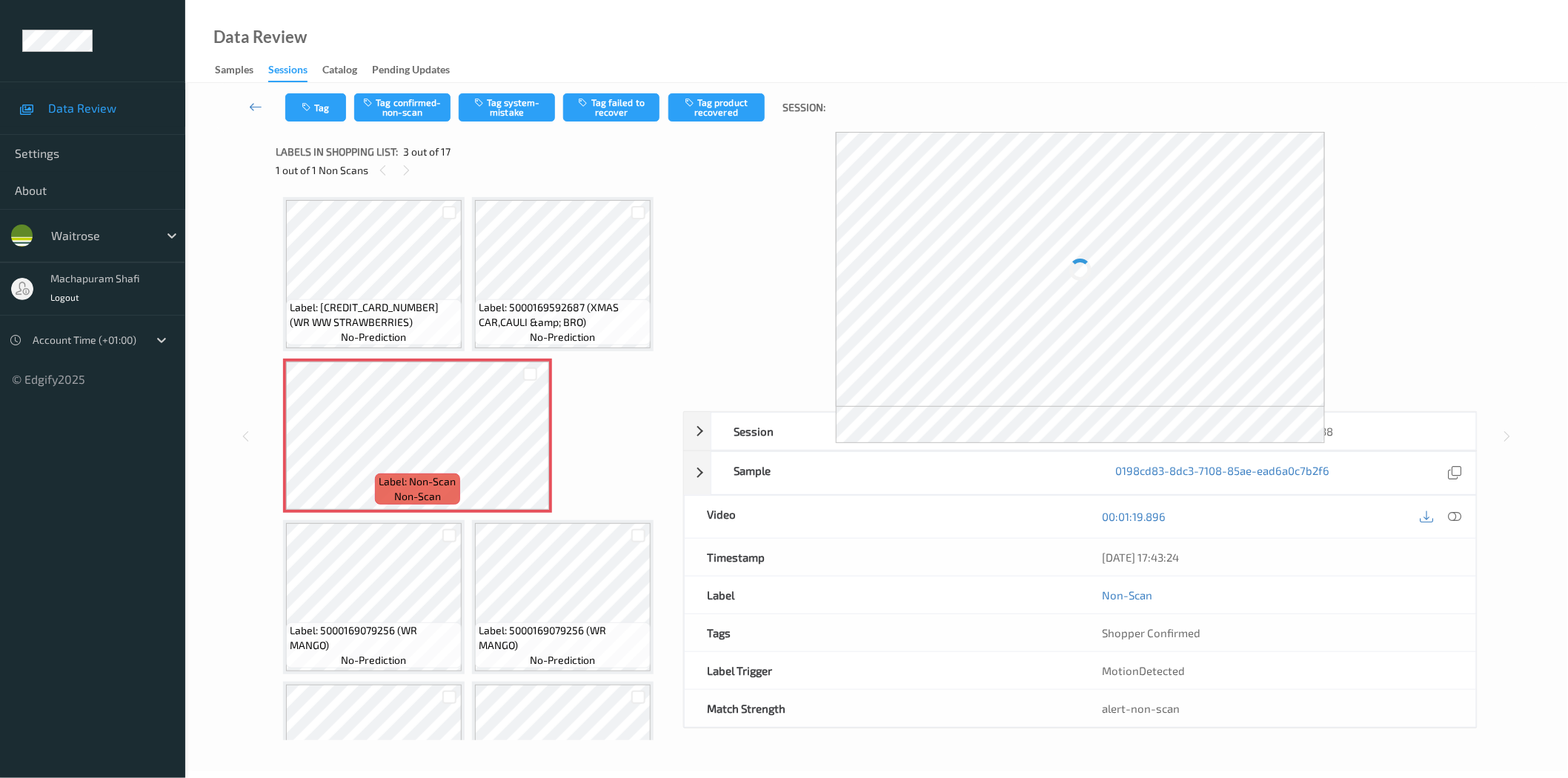
scroll to position [8, 0]
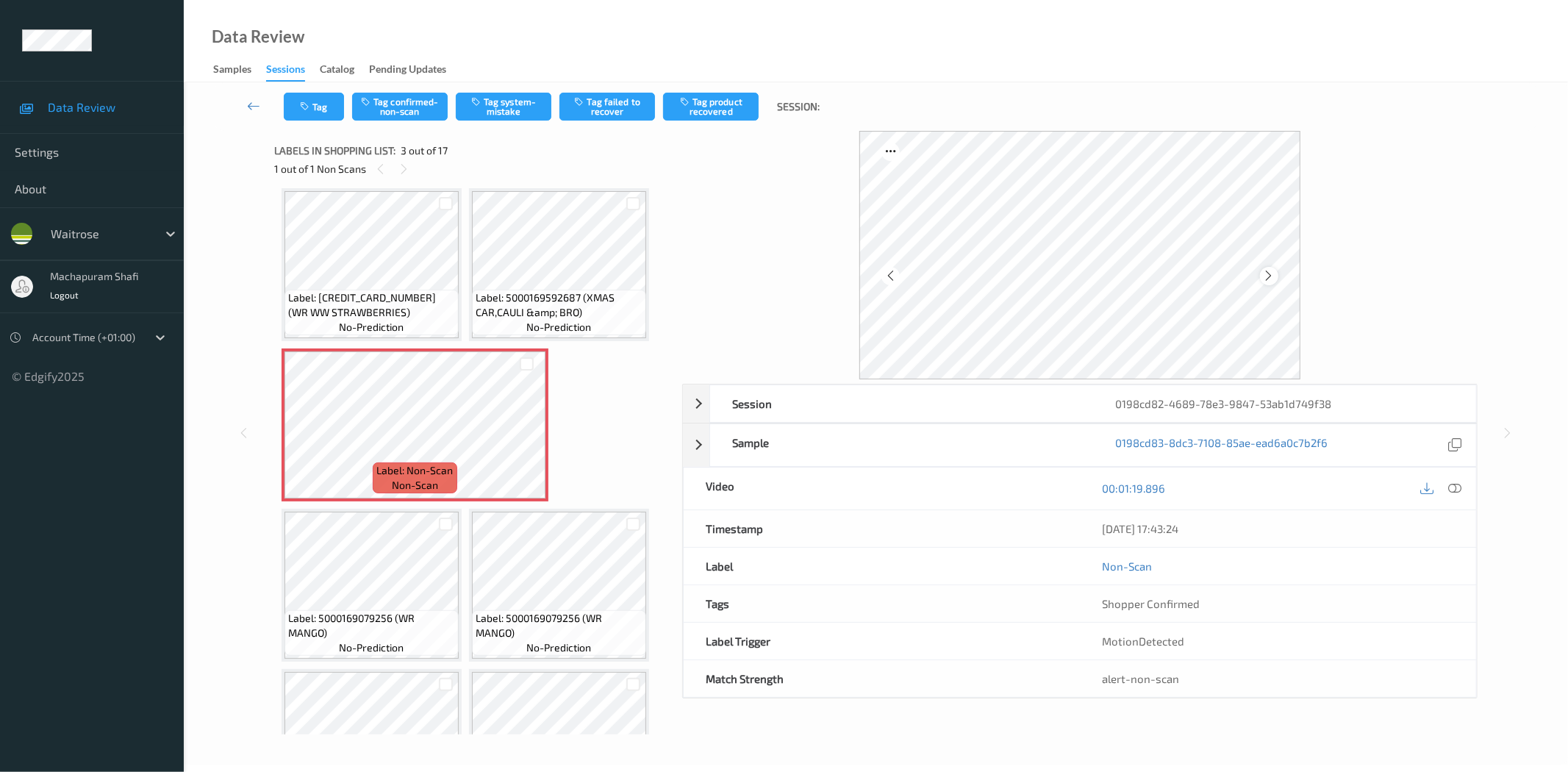
click at [1265, 277] on icon at bounding box center [1268, 276] width 12 height 13
click at [1268, 274] on icon at bounding box center [1268, 276] width 12 height 13
click at [1271, 270] on icon at bounding box center [1268, 276] width 12 height 13
click at [1458, 490] on icon at bounding box center [1455, 488] width 13 height 13
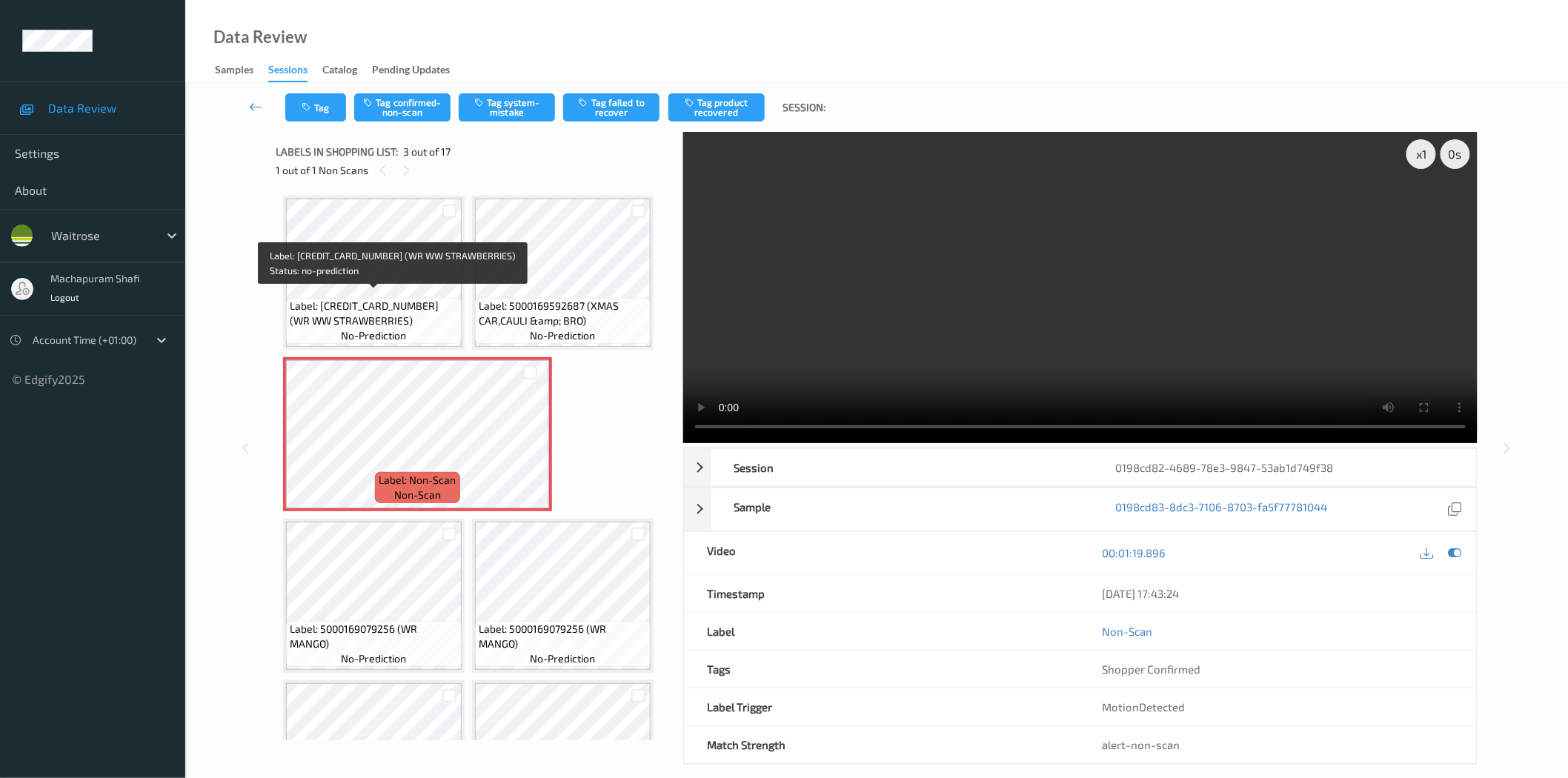
scroll to position [0, 0]
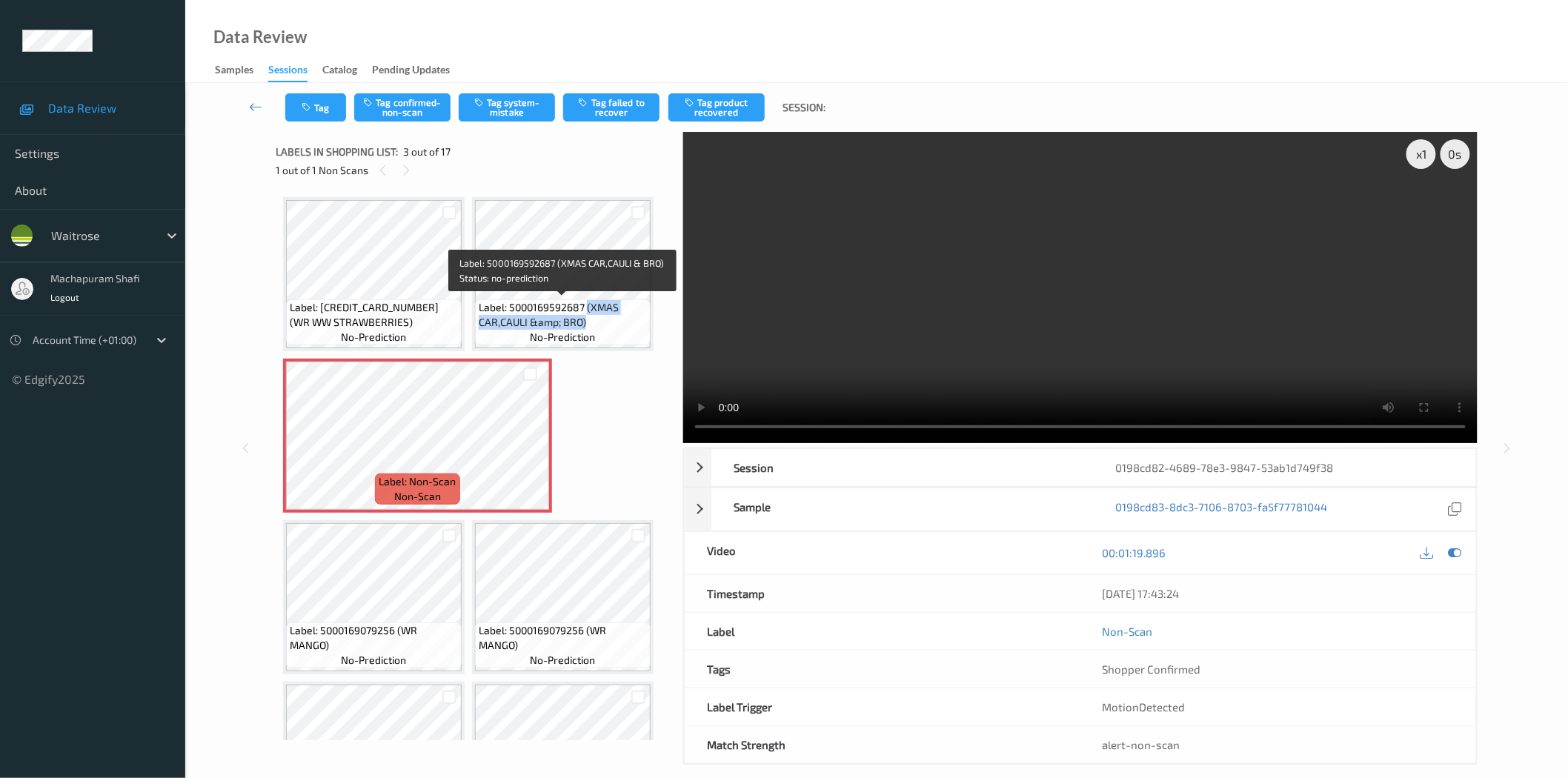
drag, startPoint x: 586, startPoint y: 305, endPoint x: 614, endPoint y: 335, distance: 41.0
click at [614, 335] on div "Label: 5000169592687 (XMAS CAR,CAULI &amp; BRO) no-prediction" at bounding box center [563, 322] width 176 height 46
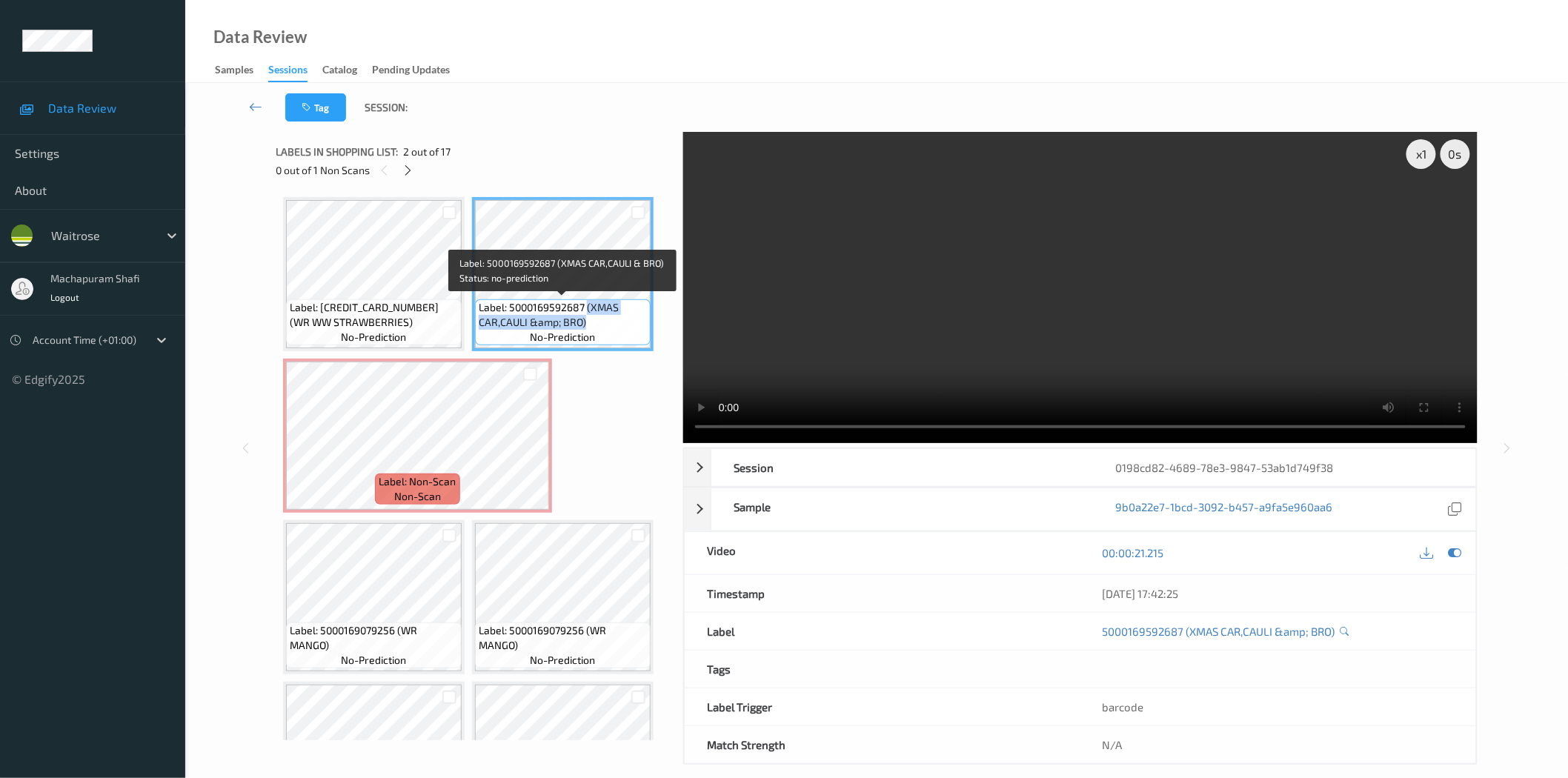
copy span "(XMAS CAR,CAULI &amp; BRO)"
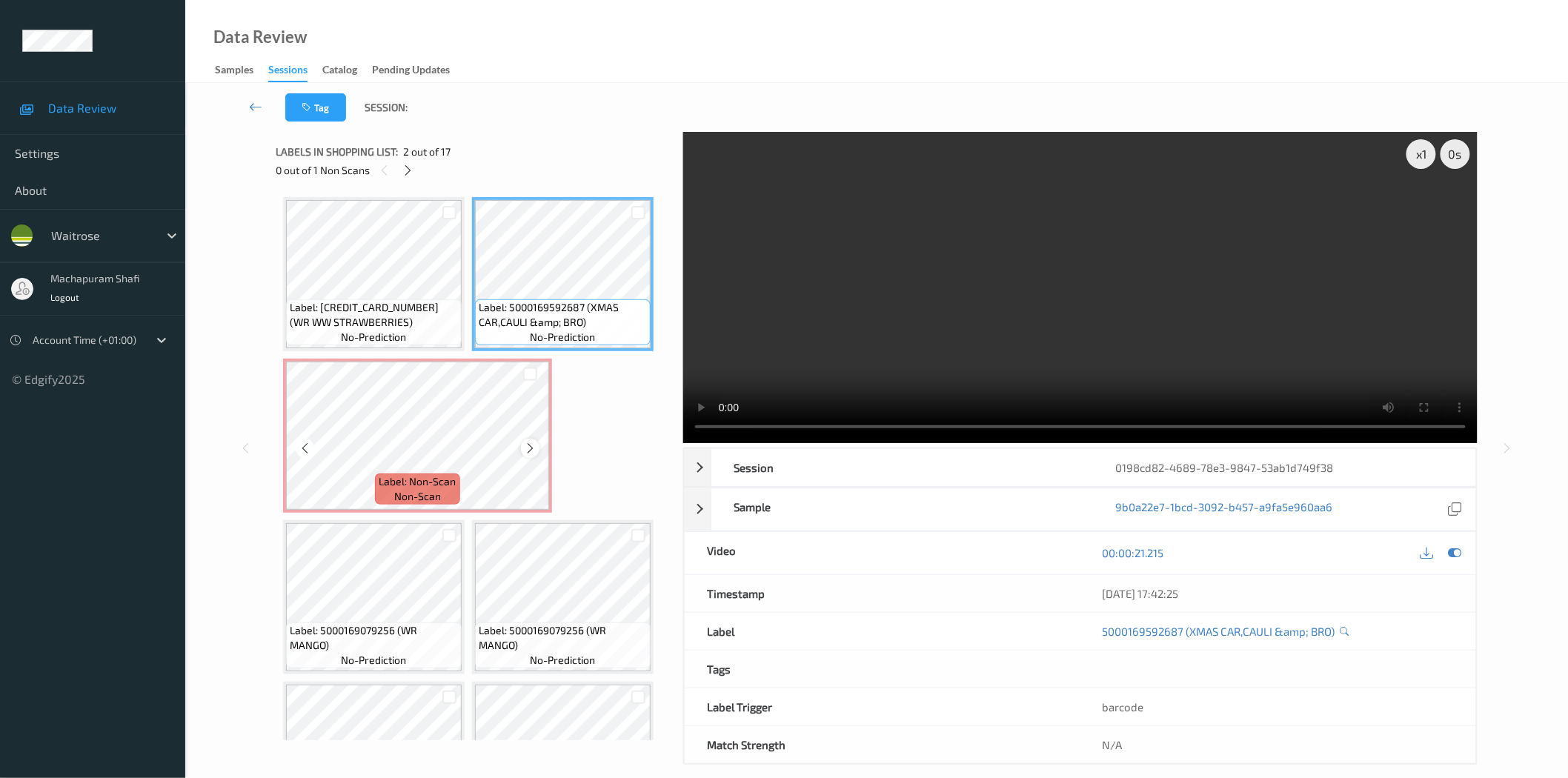
click at [528, 449] on icon at bounding box center [530, 449] width 13 height 14
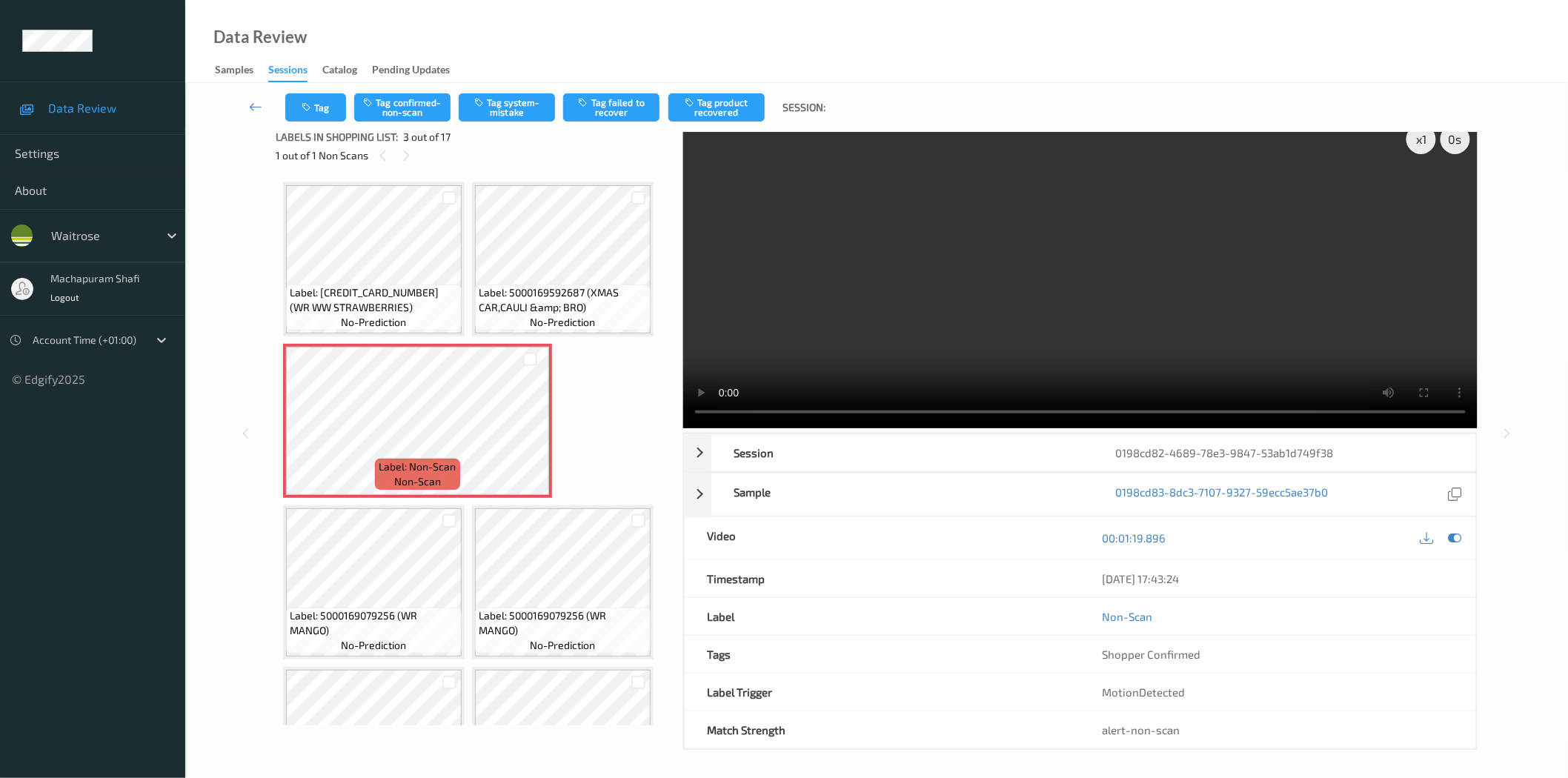
scroll to position [17, 0]
click at [523, 116] on button "Tag system-mistake" at bounding box center [507, 107] width 96 height 28
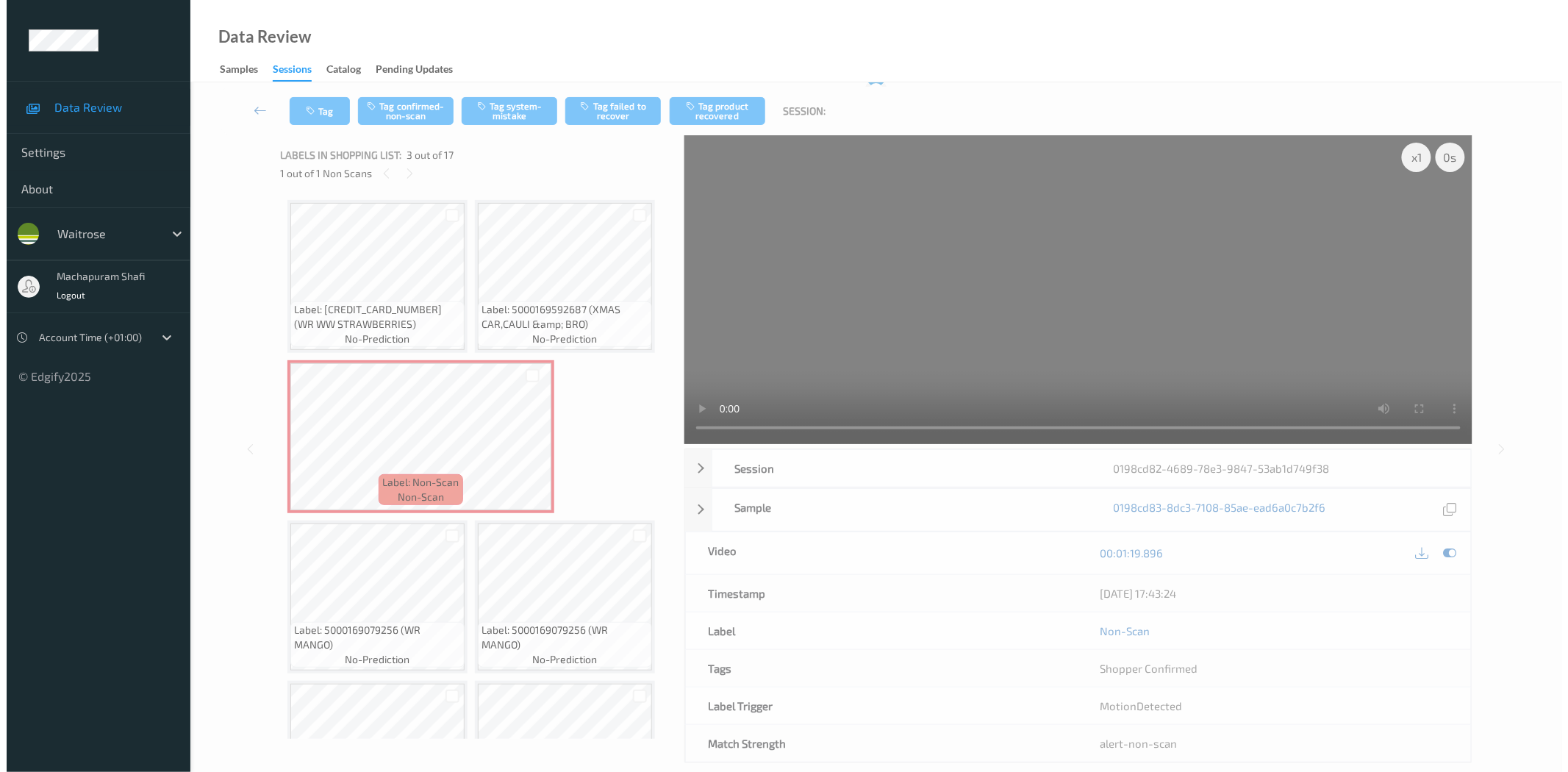
scroll to position [0, 0]
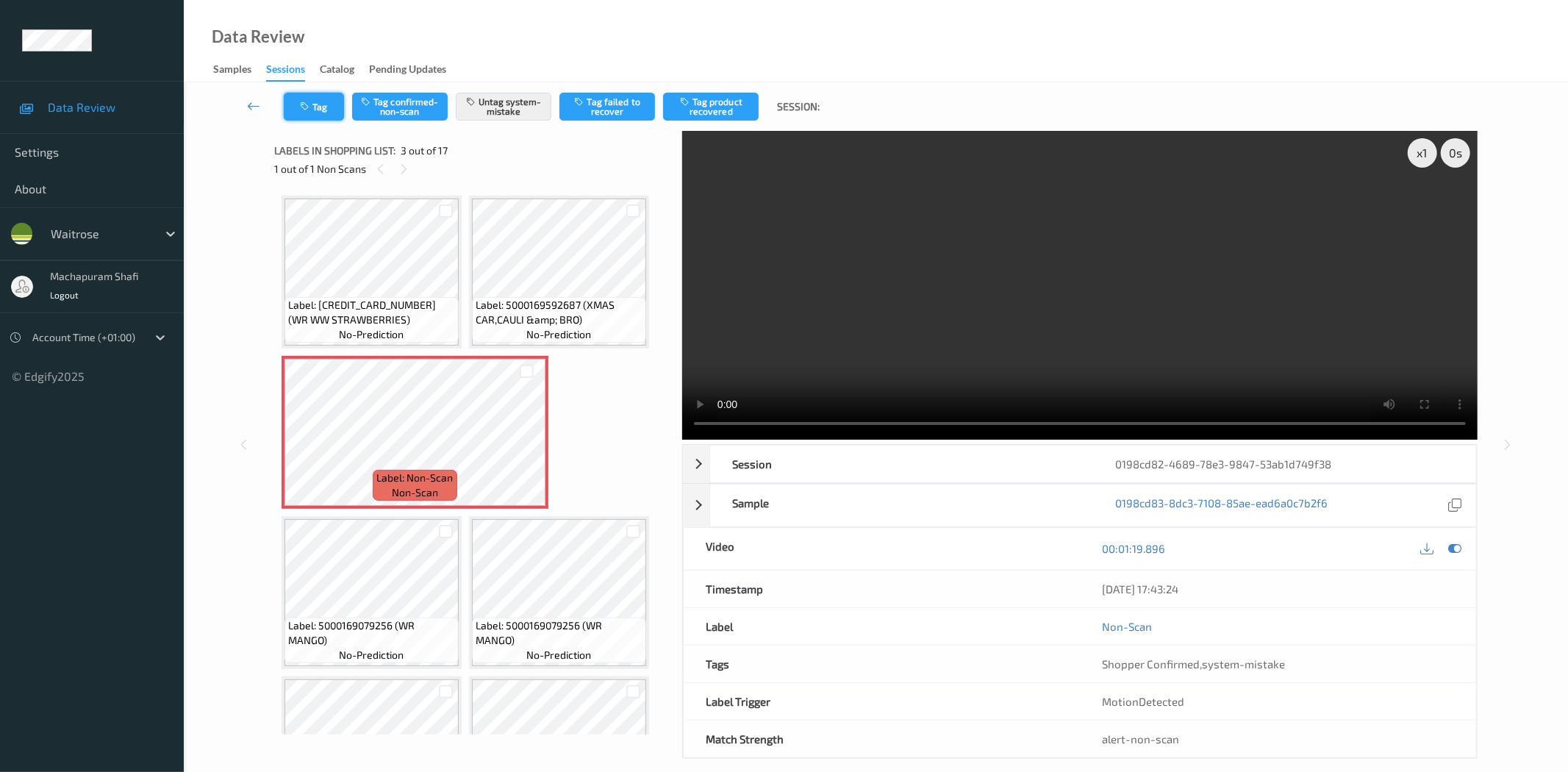
click at [317, 103] on button "Tag" at bounding box center [313, 106] width 60 height 28
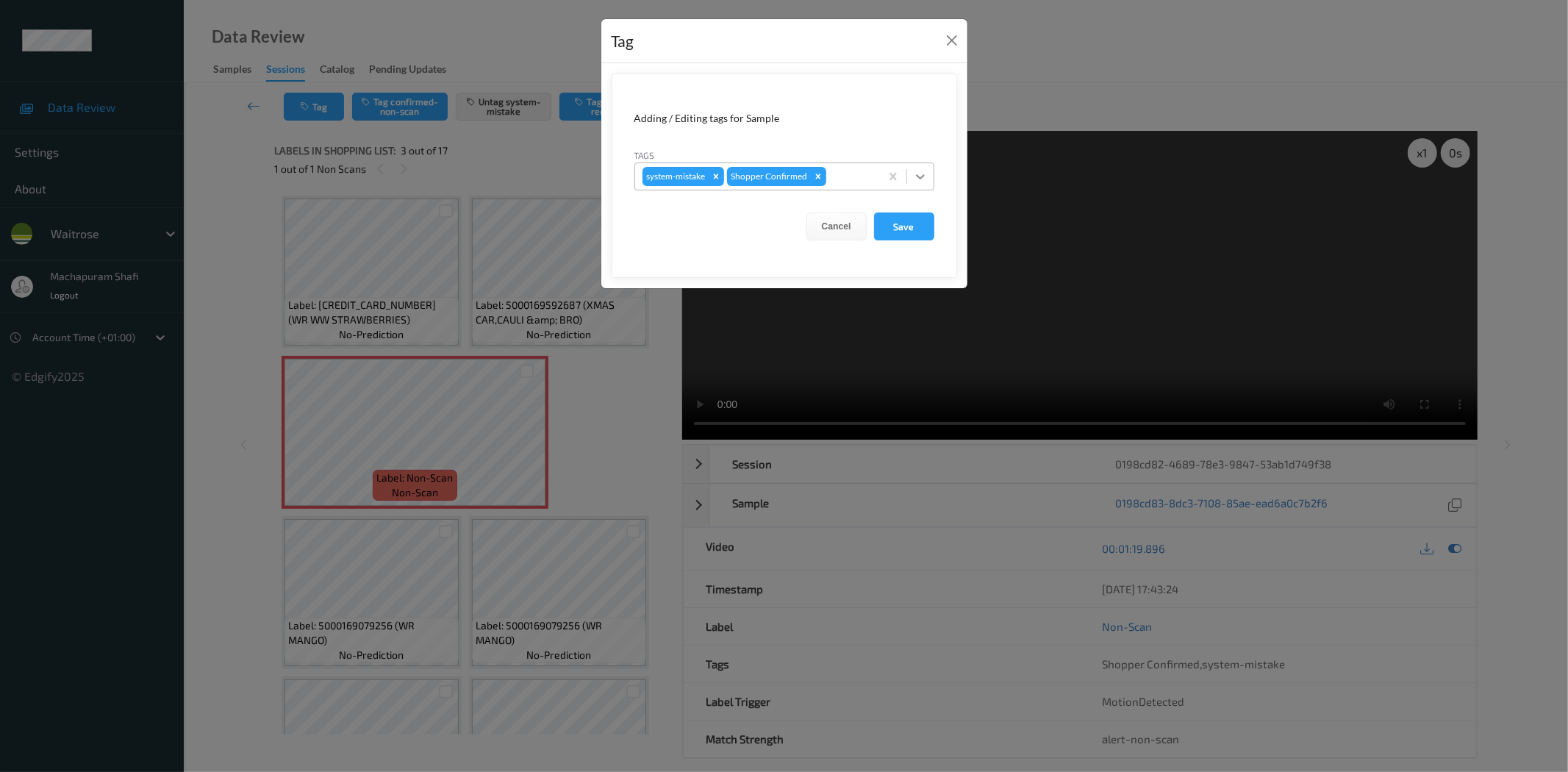
click at [924, 175] on icon at bounding box center [920, 176] width 14 height 14
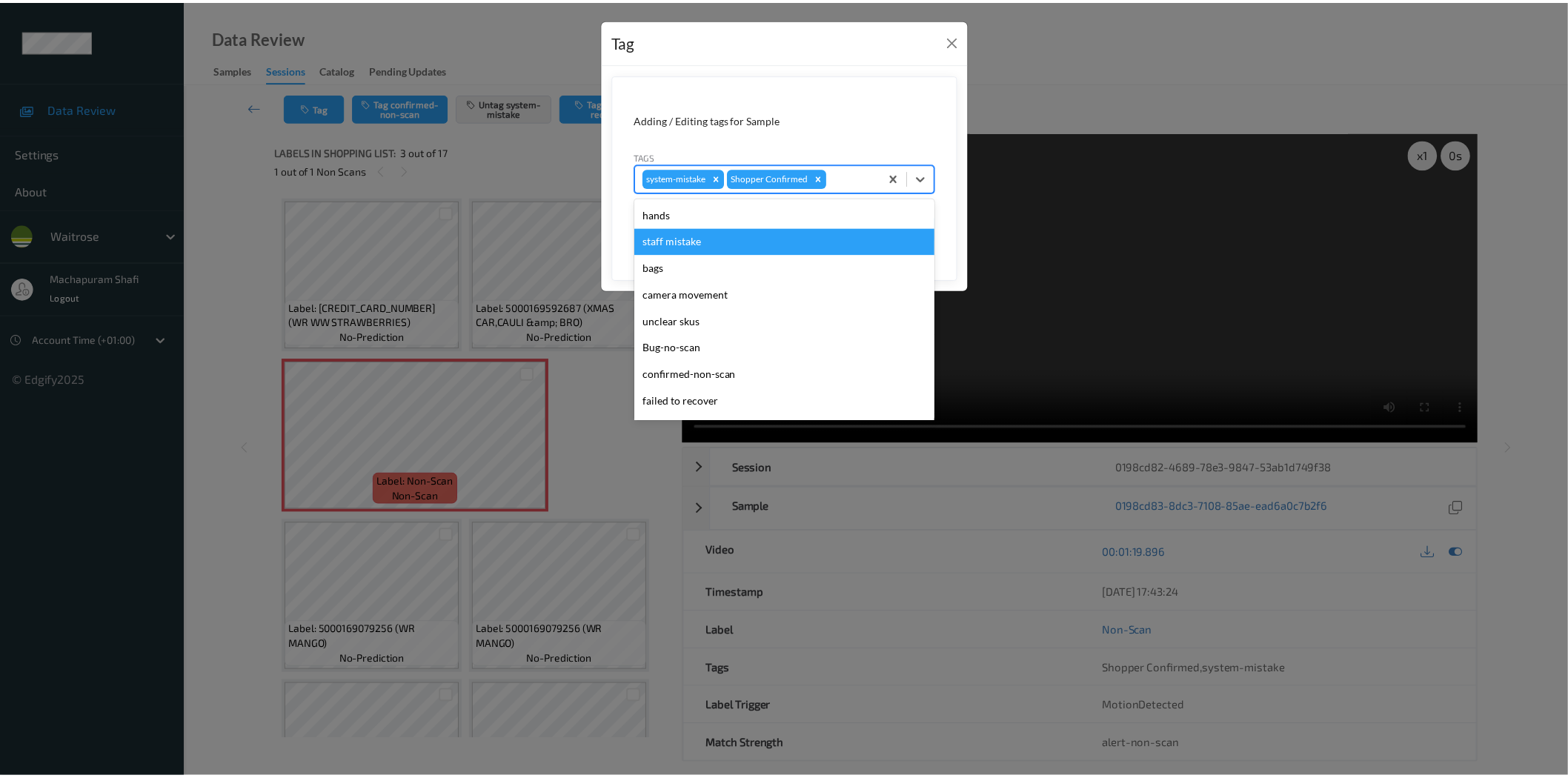
scroll to position [290, 0]
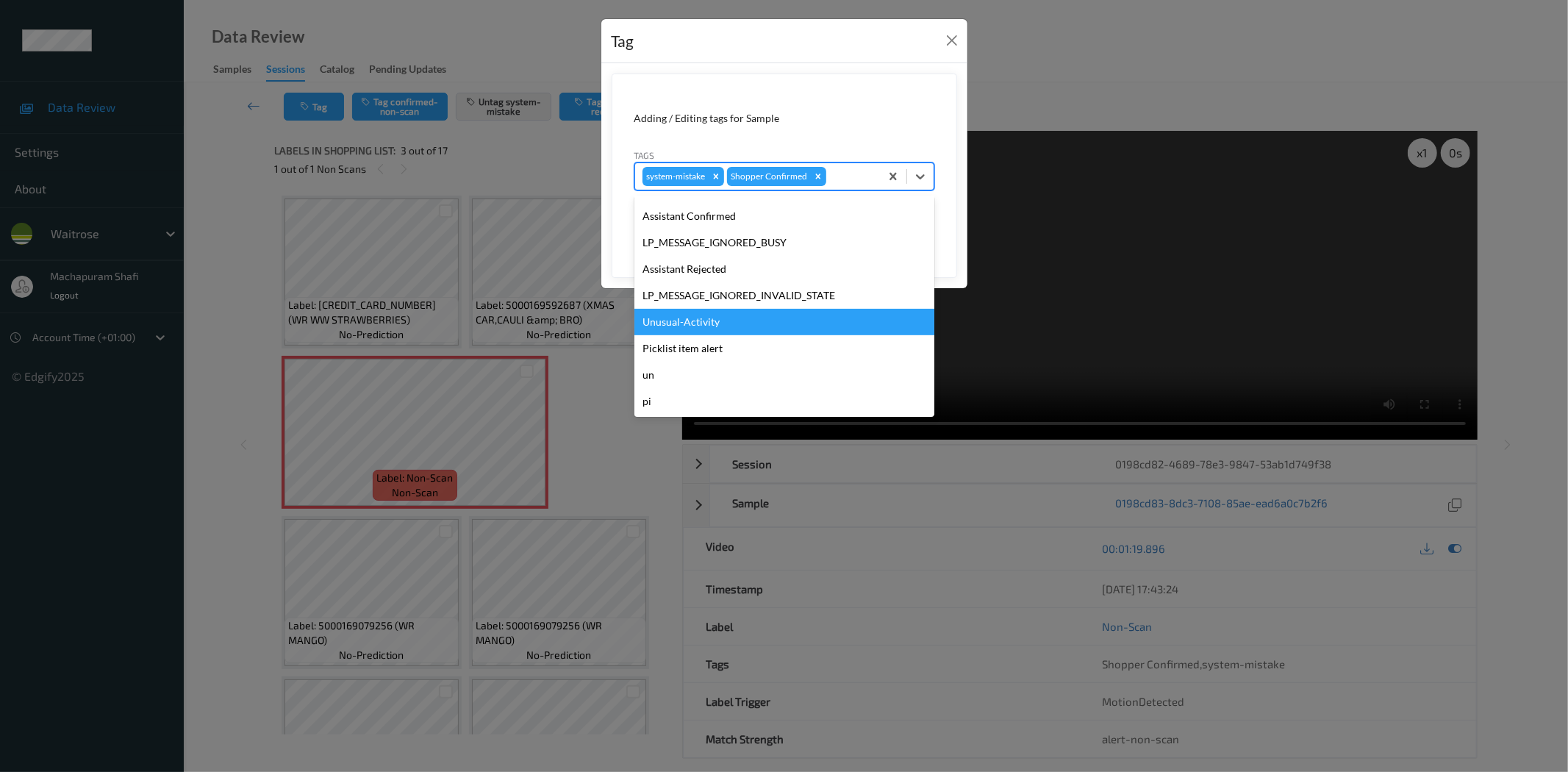
click at [732, 318] on div "Unusual-Activity" at bounding box center [784, 323] width 300 height 27
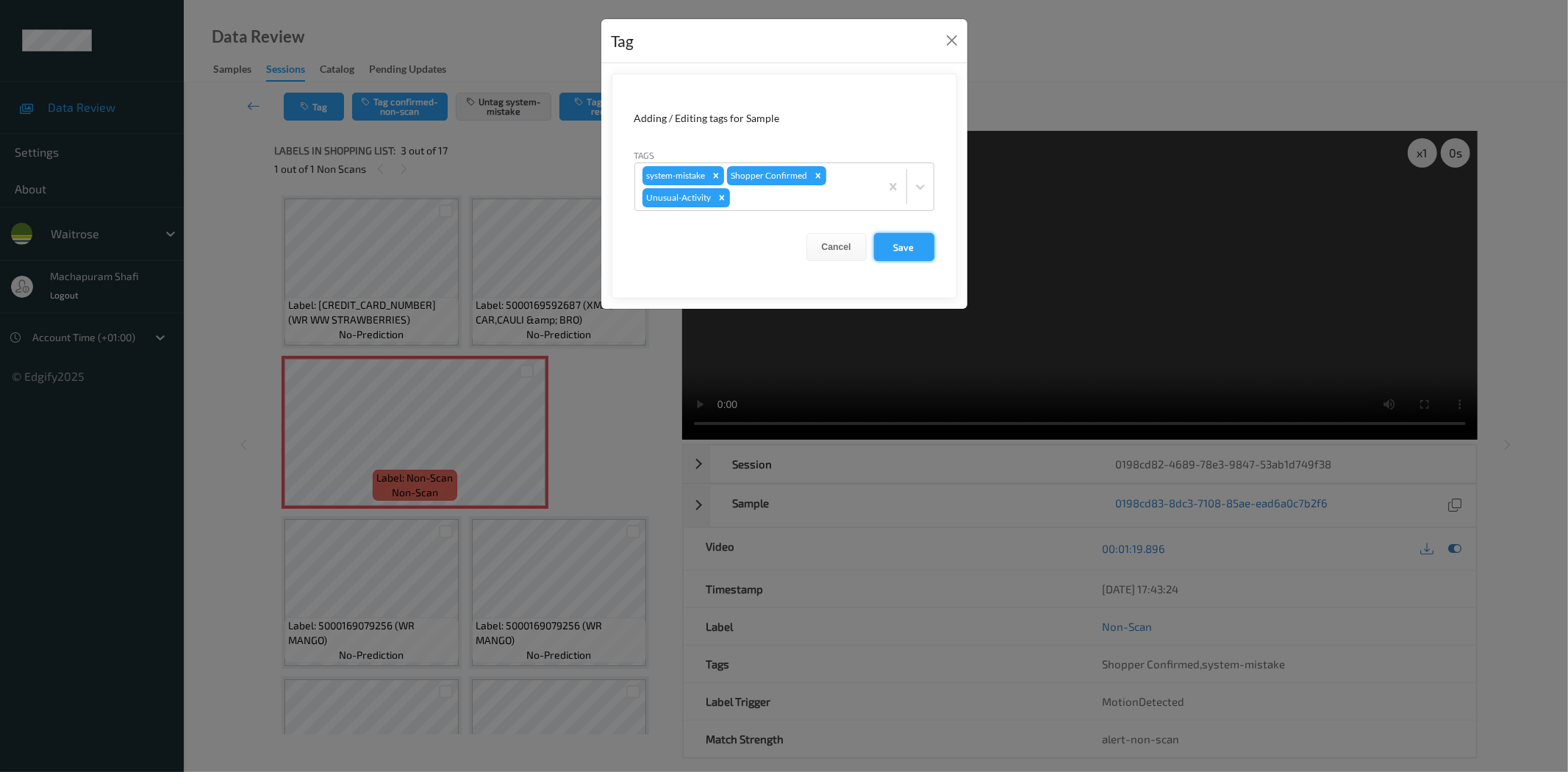
click at [913, 255] on button "Save" at bounding box center [904, 246] width 60 height 28
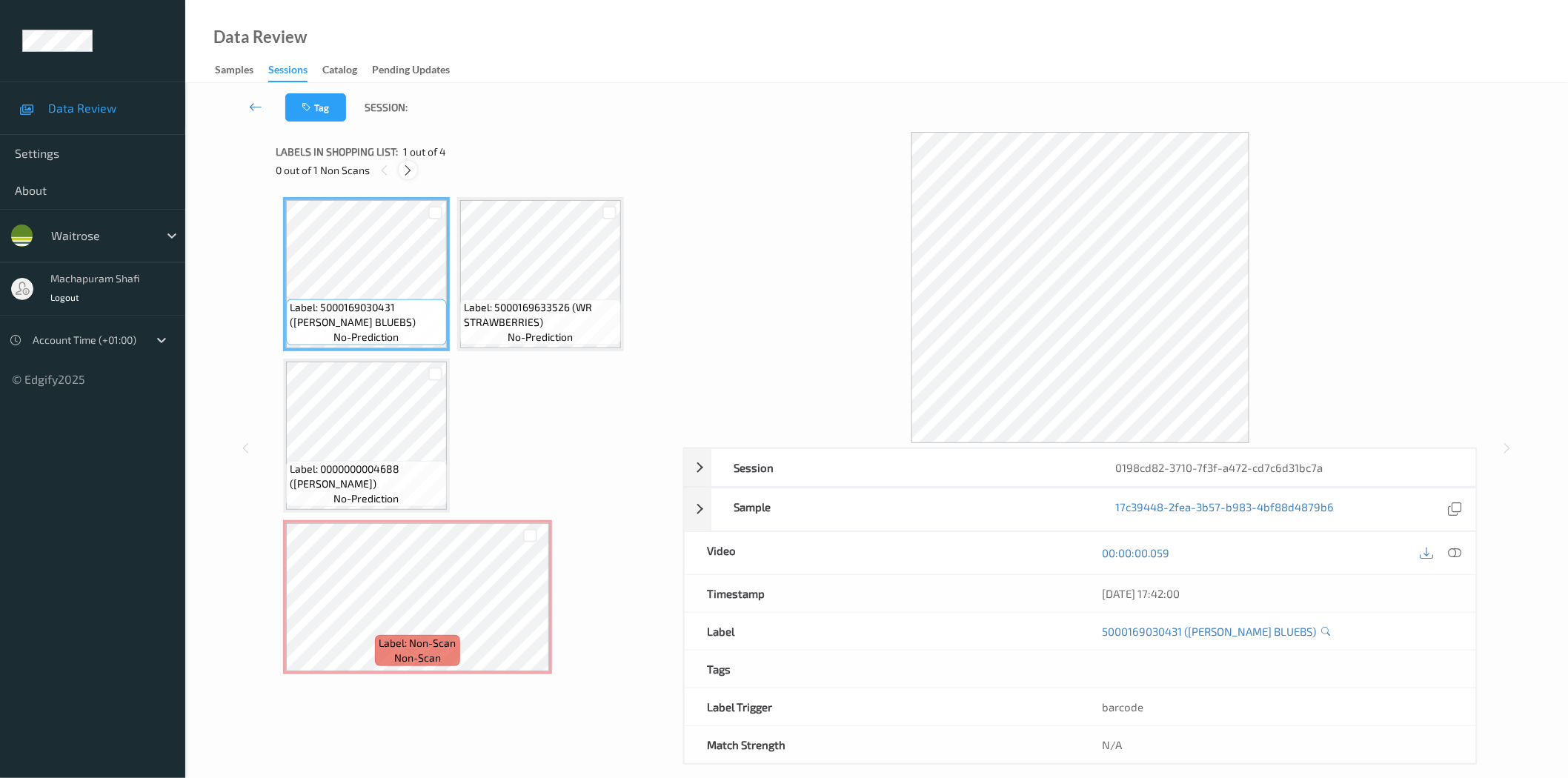
click at [407, 171] on icon at bounding box center [407, 171] width 13 height 14
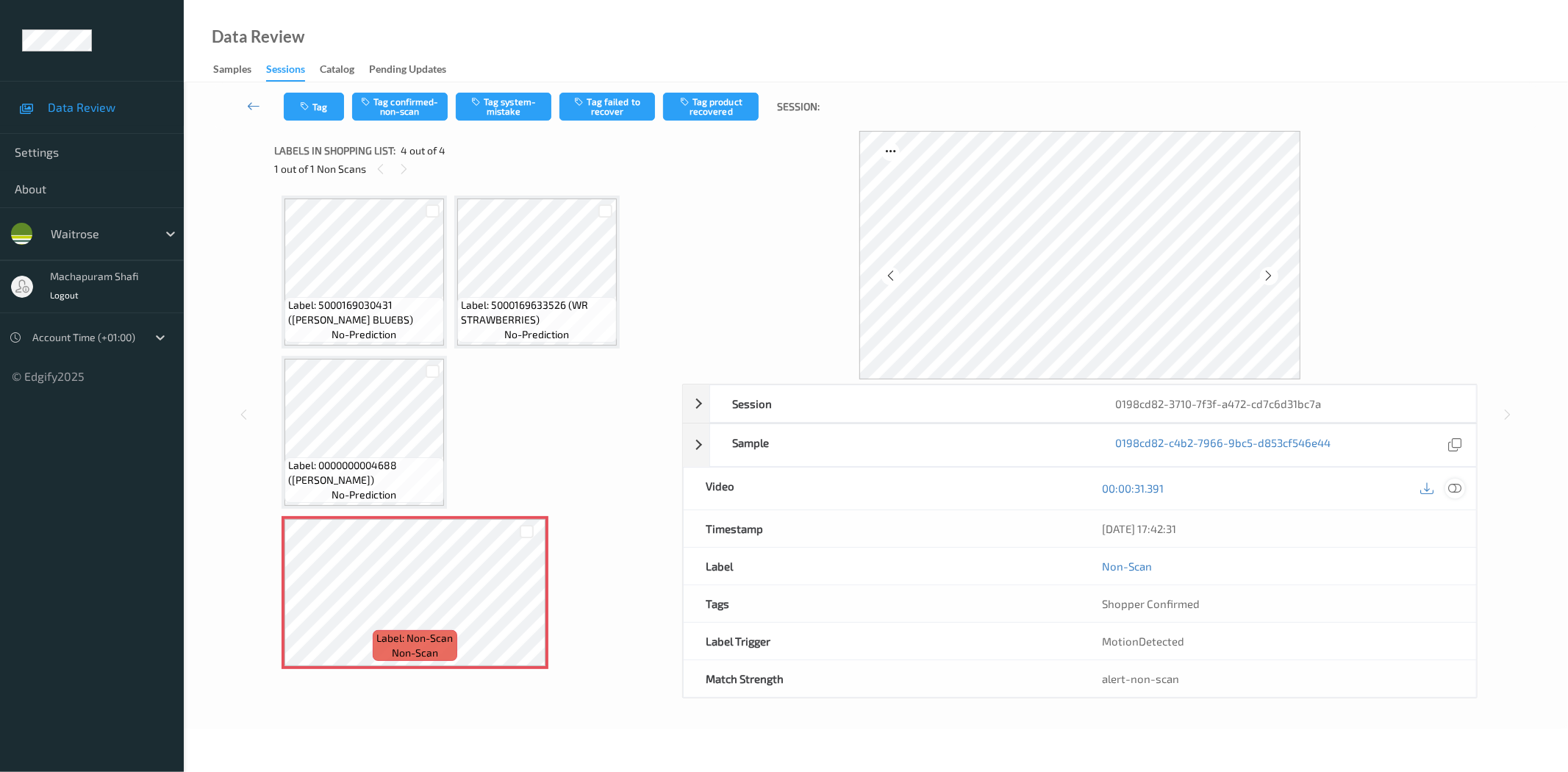
click at [1457, 489] on icon at bounding box center [1455, 488] width 13 height 13
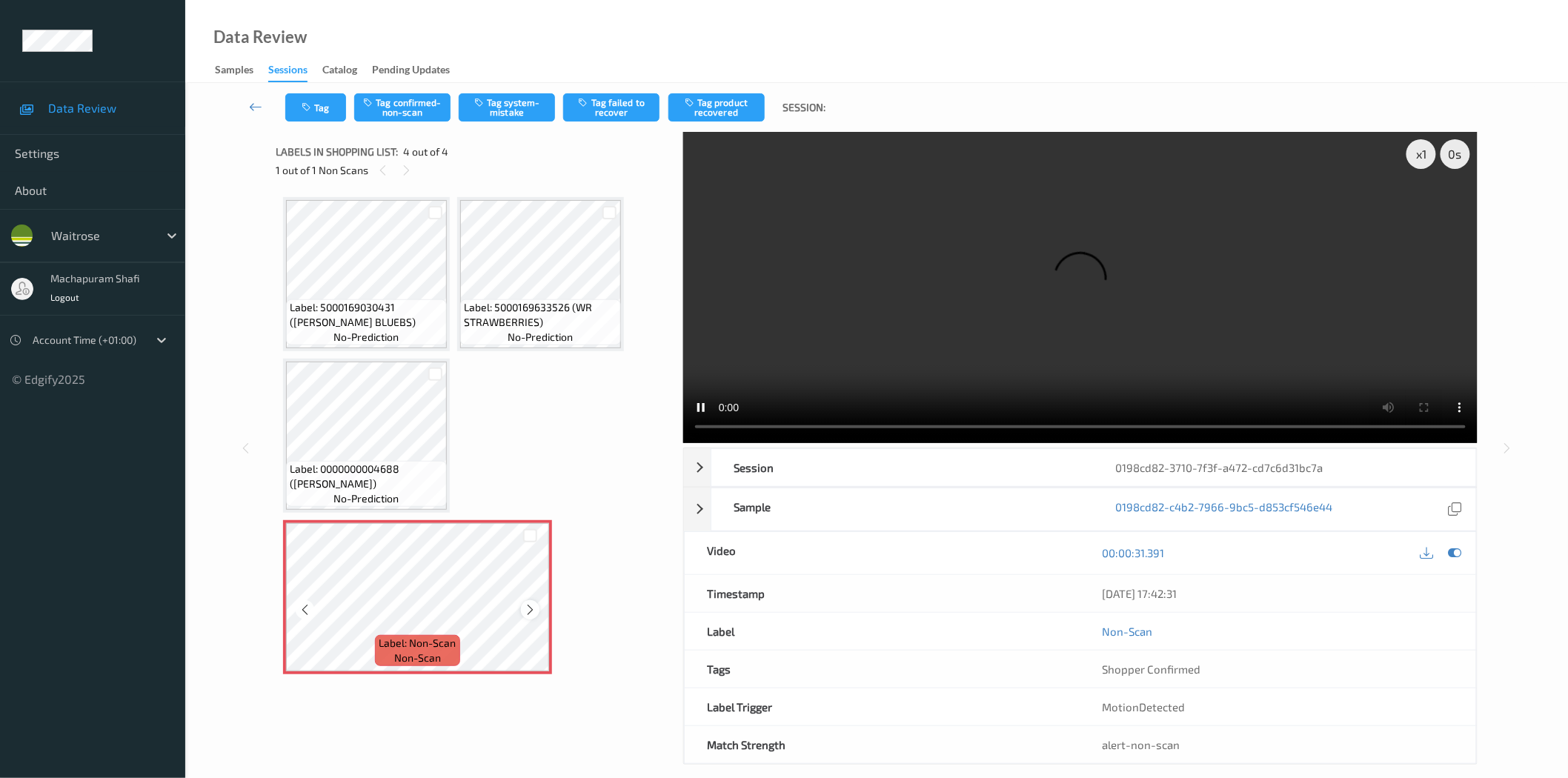
click at [528, 603] on icon at bounding box center [530, 610] width 13 height 14
click at [528, 610] on icon at bounding box center [530, 610] width 13 height 14
click at [517, 104] on button "Tag system-mistake" at bounding box center [507, 107] width 96 height 28
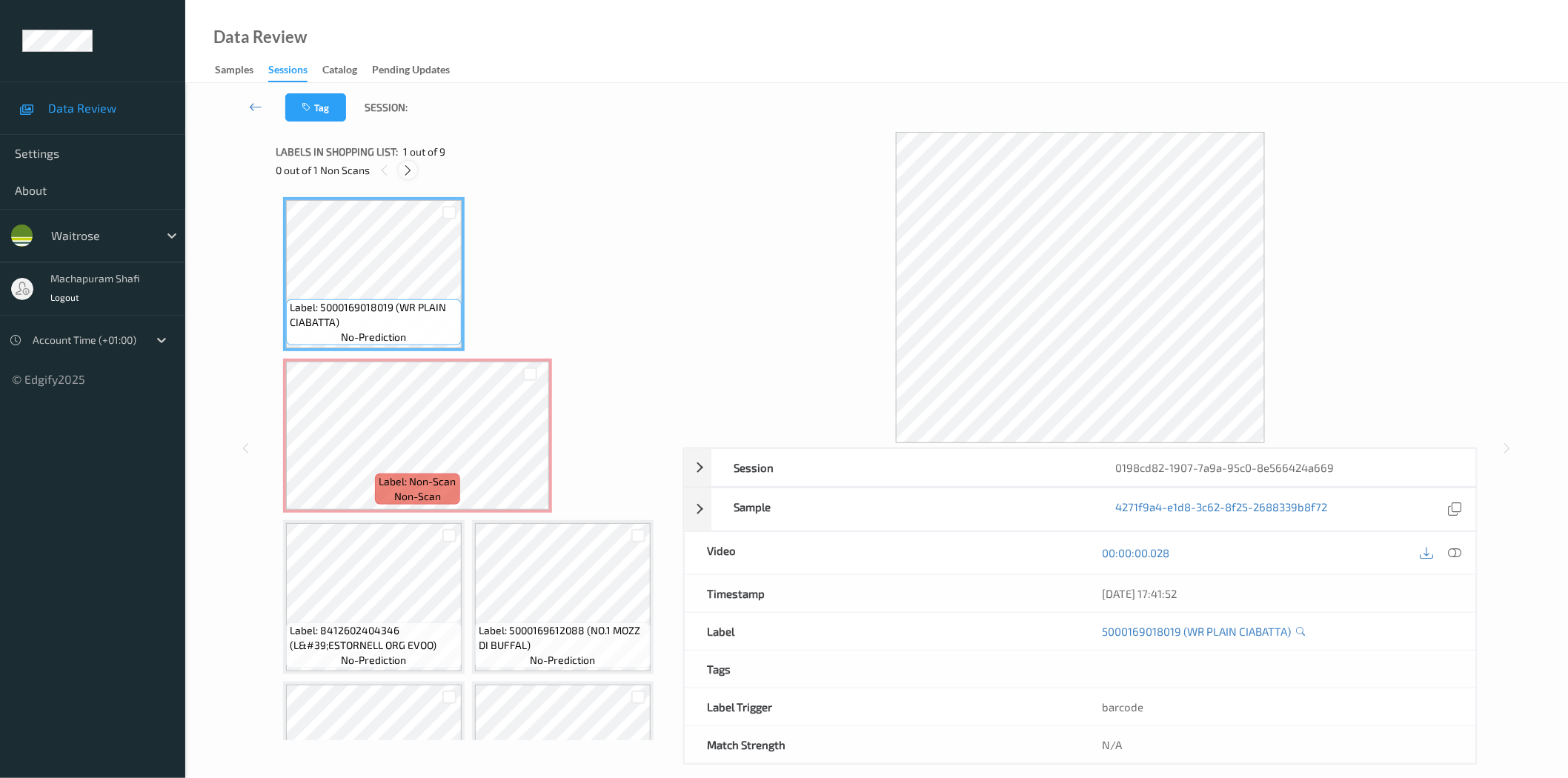
click at [410, 165] on icon at bounding box center [407, 171] width 13 height 14
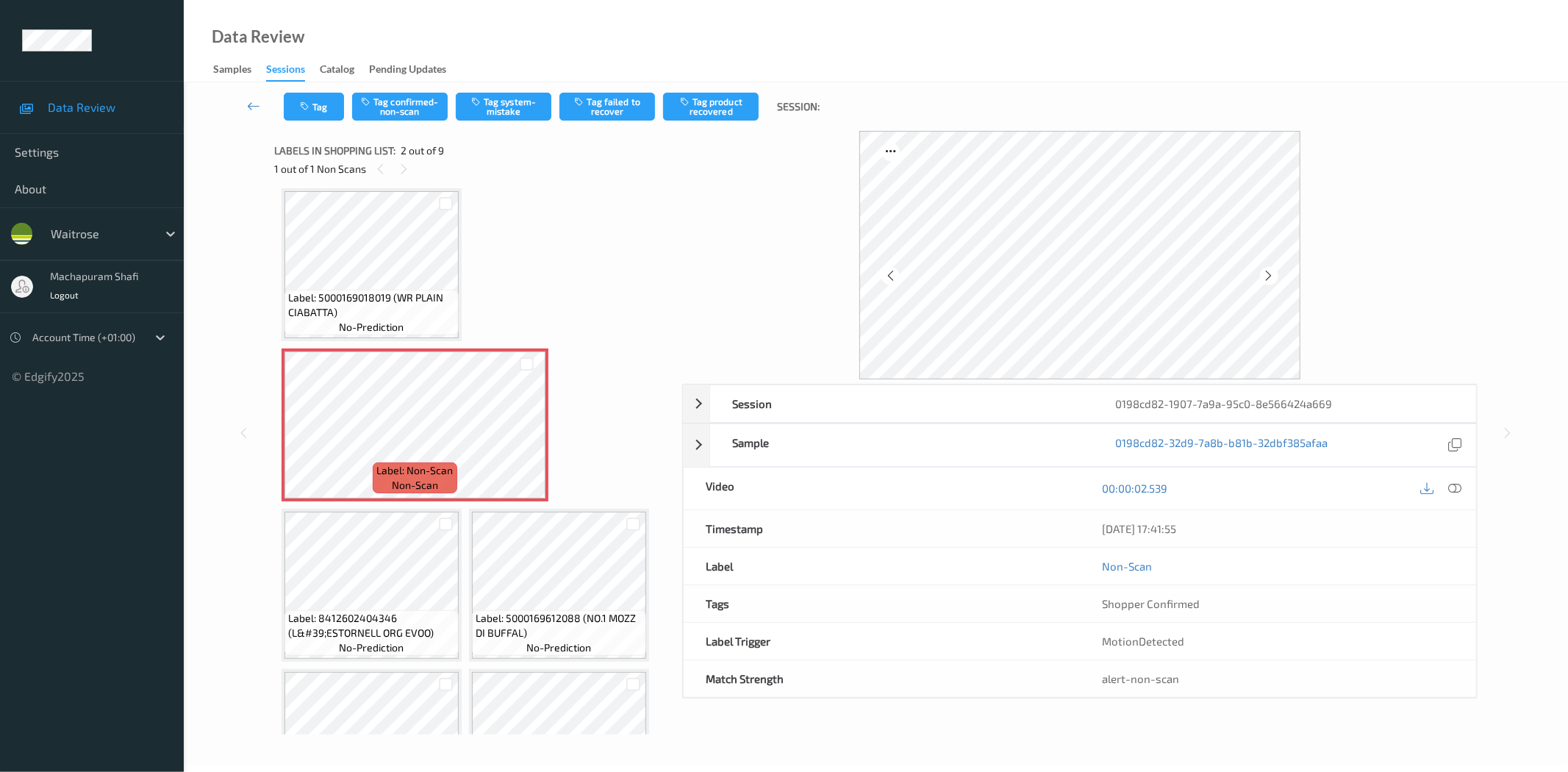
drag, startPoint x: 1458, startPoint y: 487, endPoint x: 1440, endPoint y: 487, distance: 18.0
click at [1458, 487] on icon at bounding box center [1455, 488] width 13 height 13
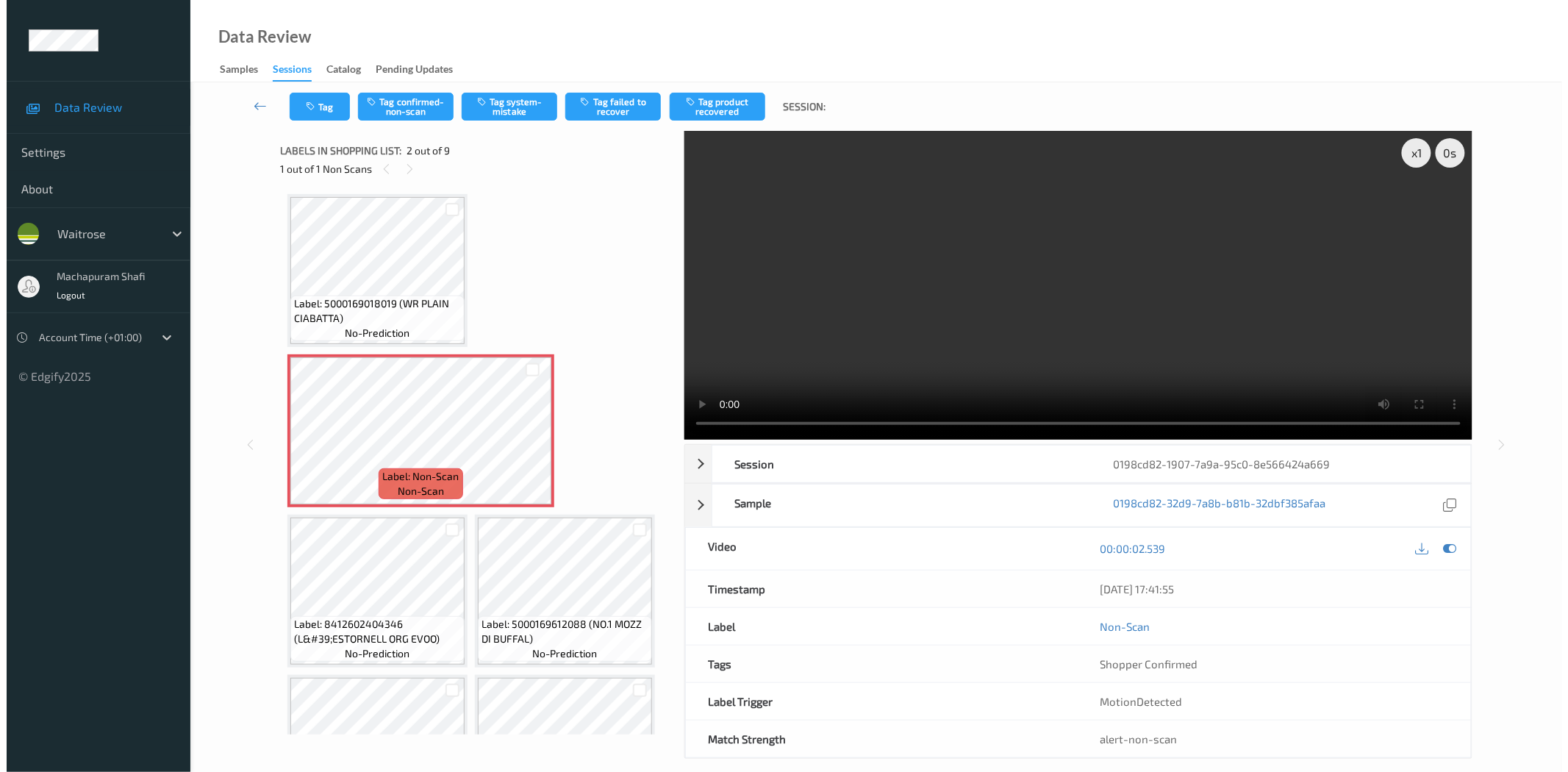
scroll to position [0, 0]
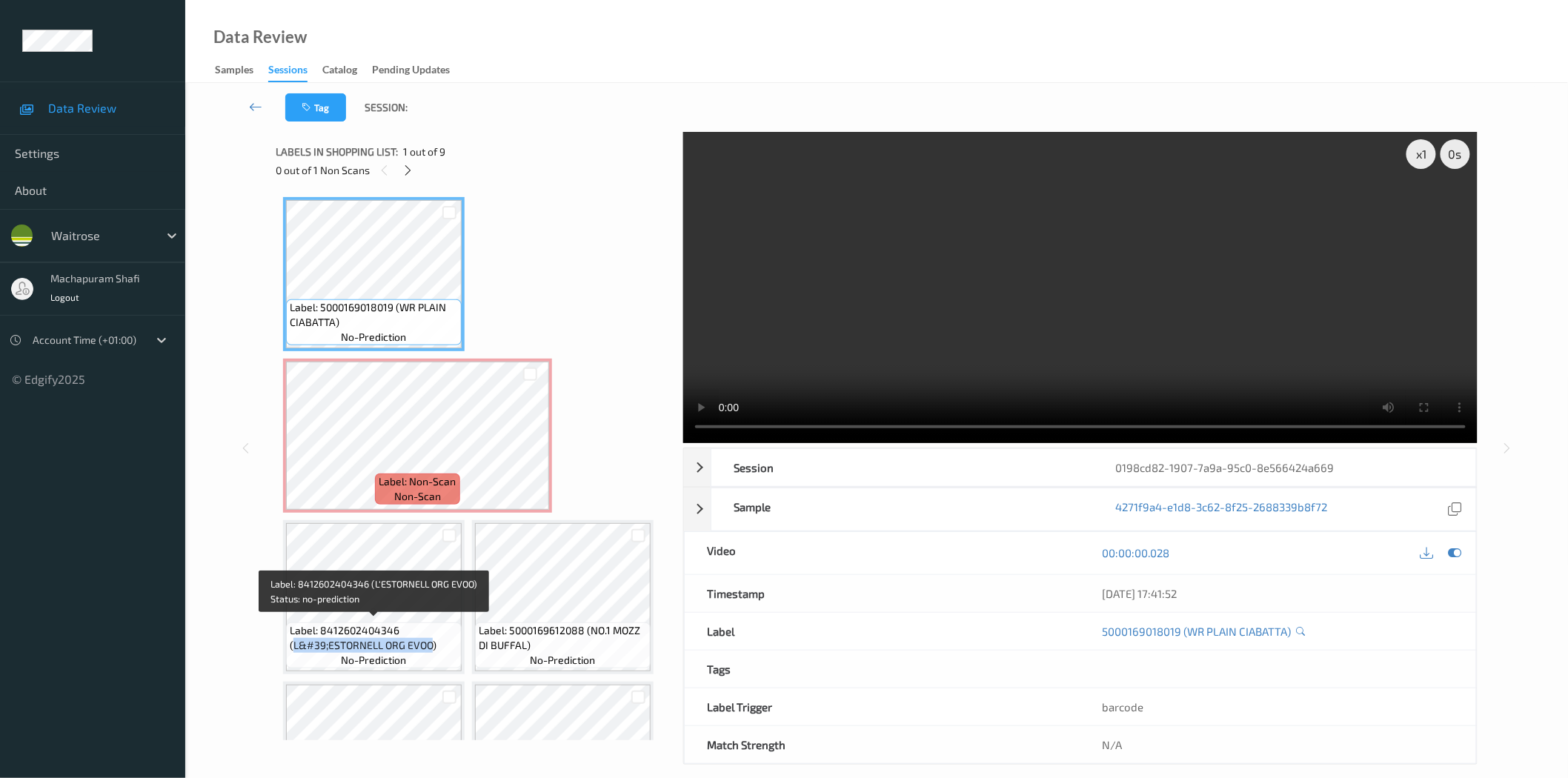
drag, startPoint x: 292, startPoint y: 640, endPoint x: 431, endPoint y: 642, distance: 139.0
click at [431, 642] on span "Label: 8412602404346 (L&#39;ESTORNELL ORG EVOO)" at bounding box center [373, 638] width 168 height 30
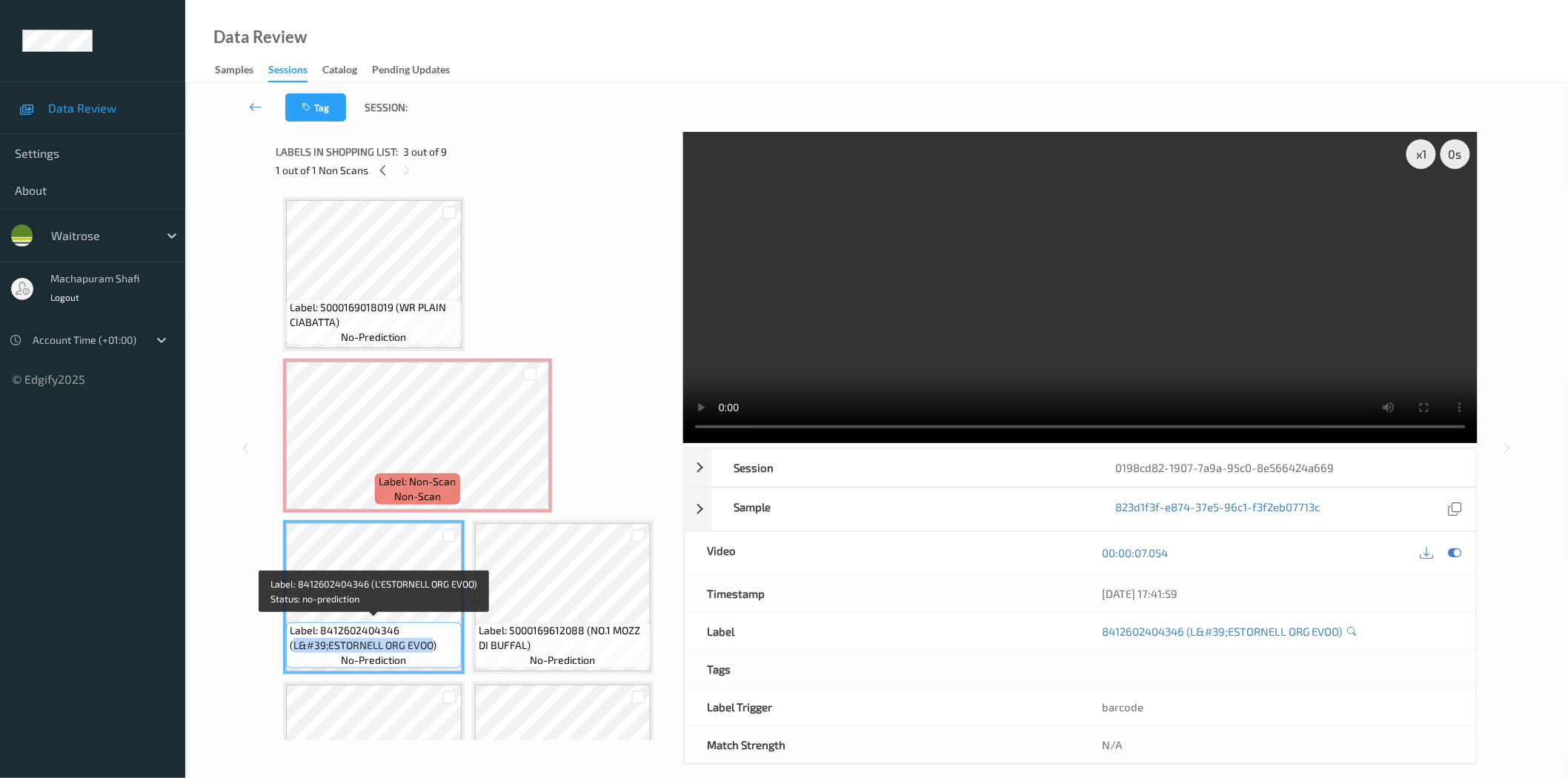
copy span "L&#39;ESTORNELL ORG EVOO"
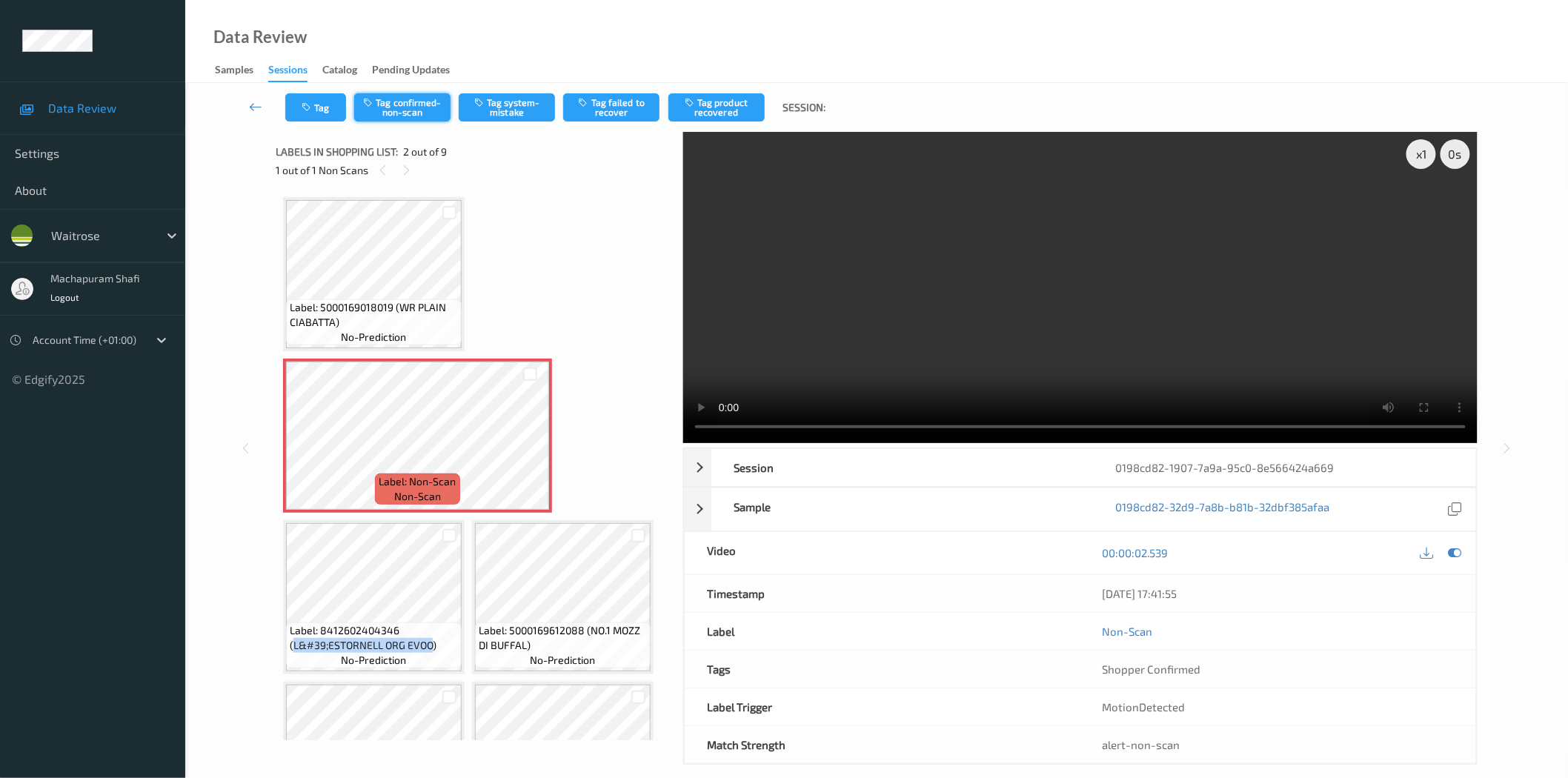
click at [425, 100] on button "Tag confirmed-non-scan" at bounding box center [402, 107] width 96 height 28
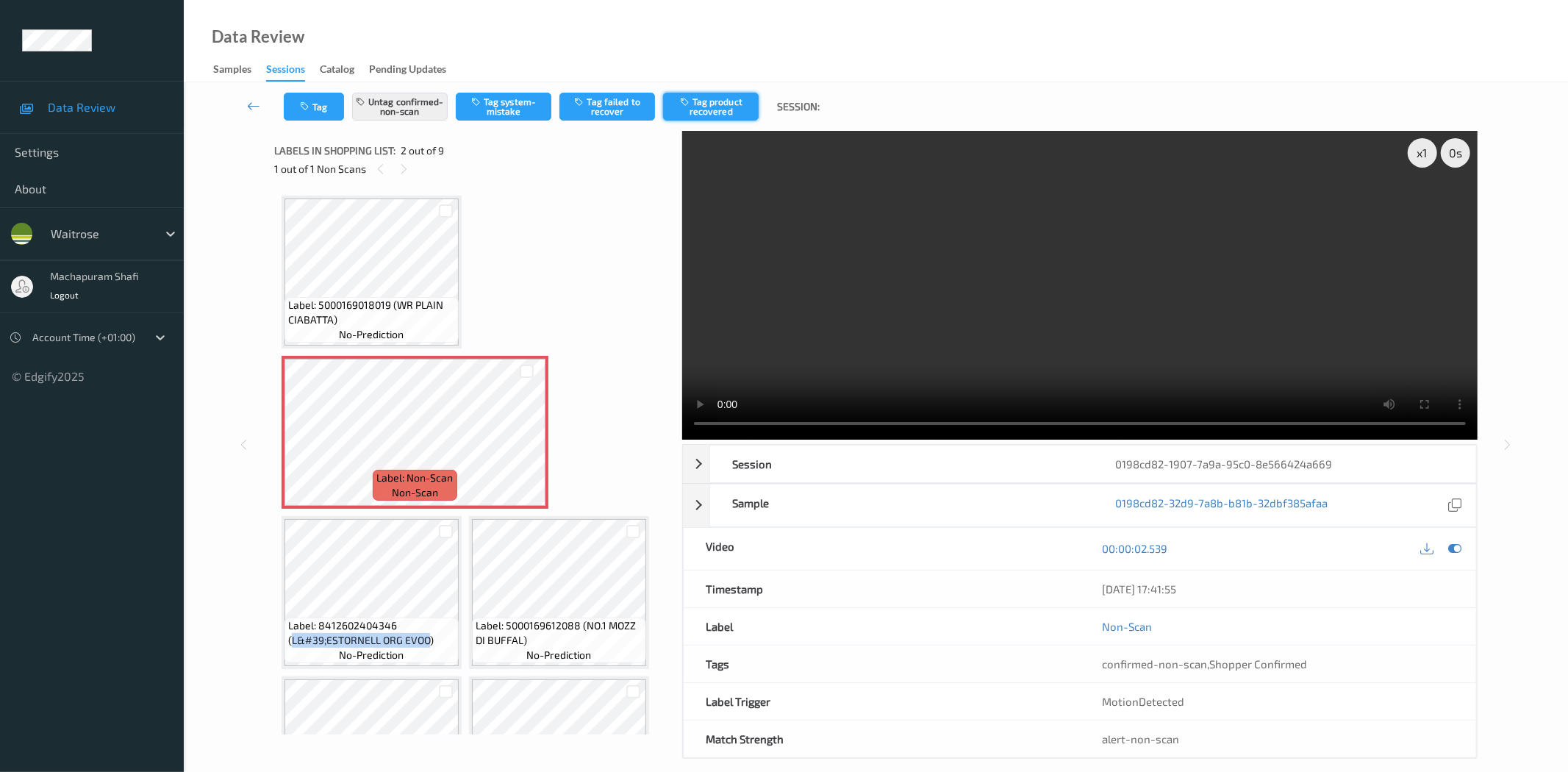
click at [724, 100] on button "Tag product recovered" at bounding box center [711, 106] width 96 height 28
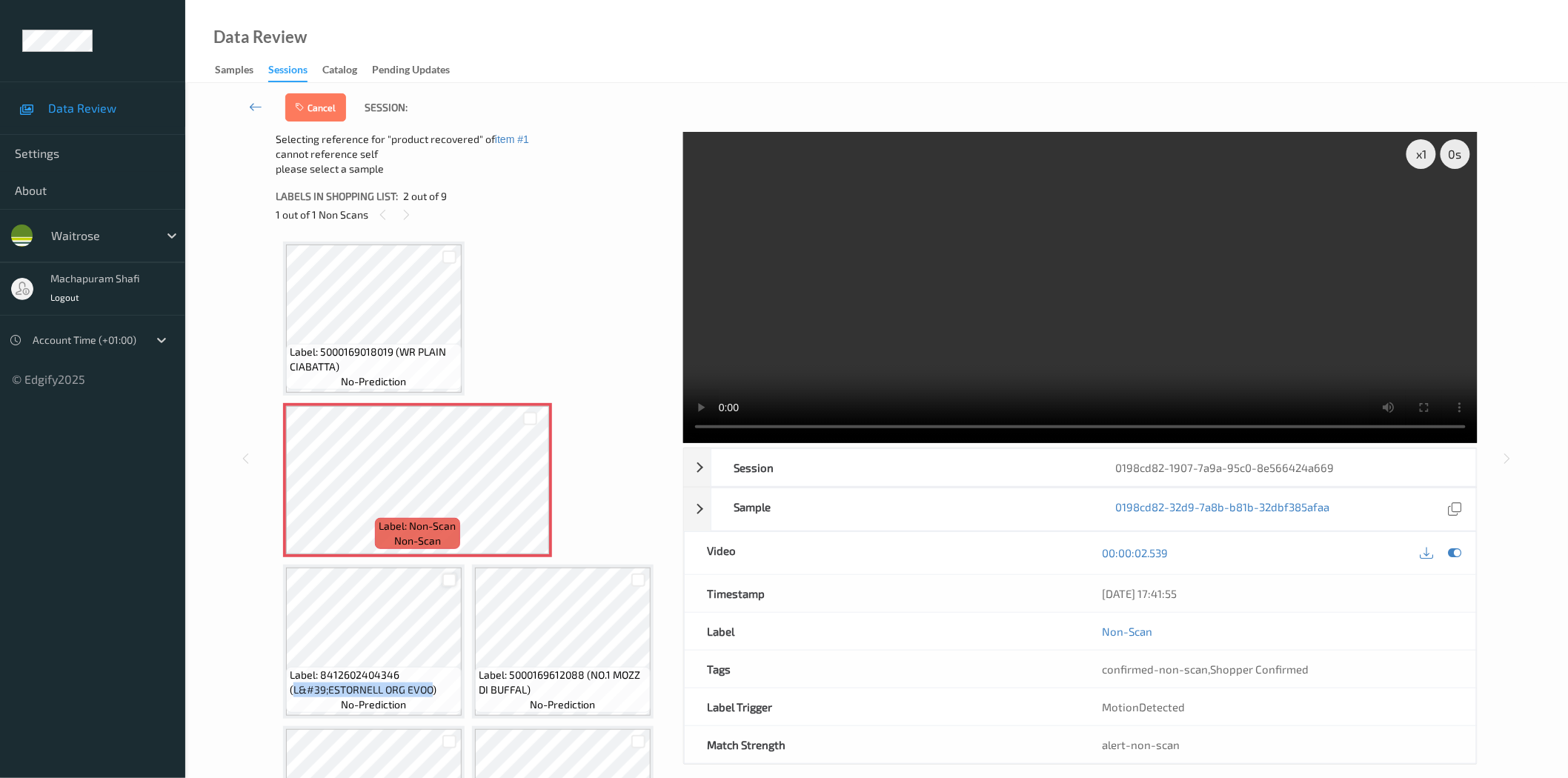
click at [447, 576] on div at bounding box center [449, 580] width 14 height 14
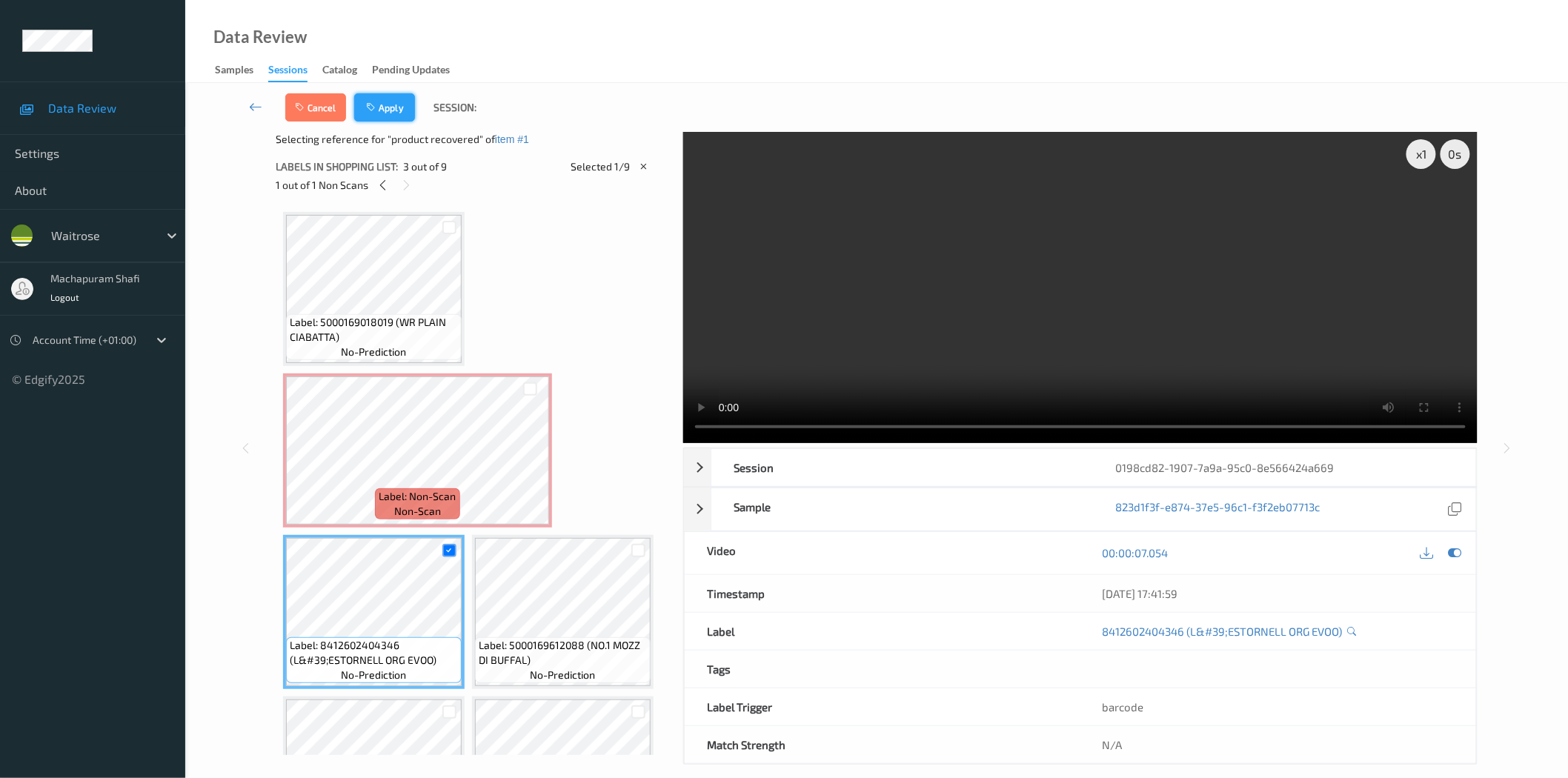
click at [388, 110] on button "Apply" at bounding box center [384, 107] width 61 height 28
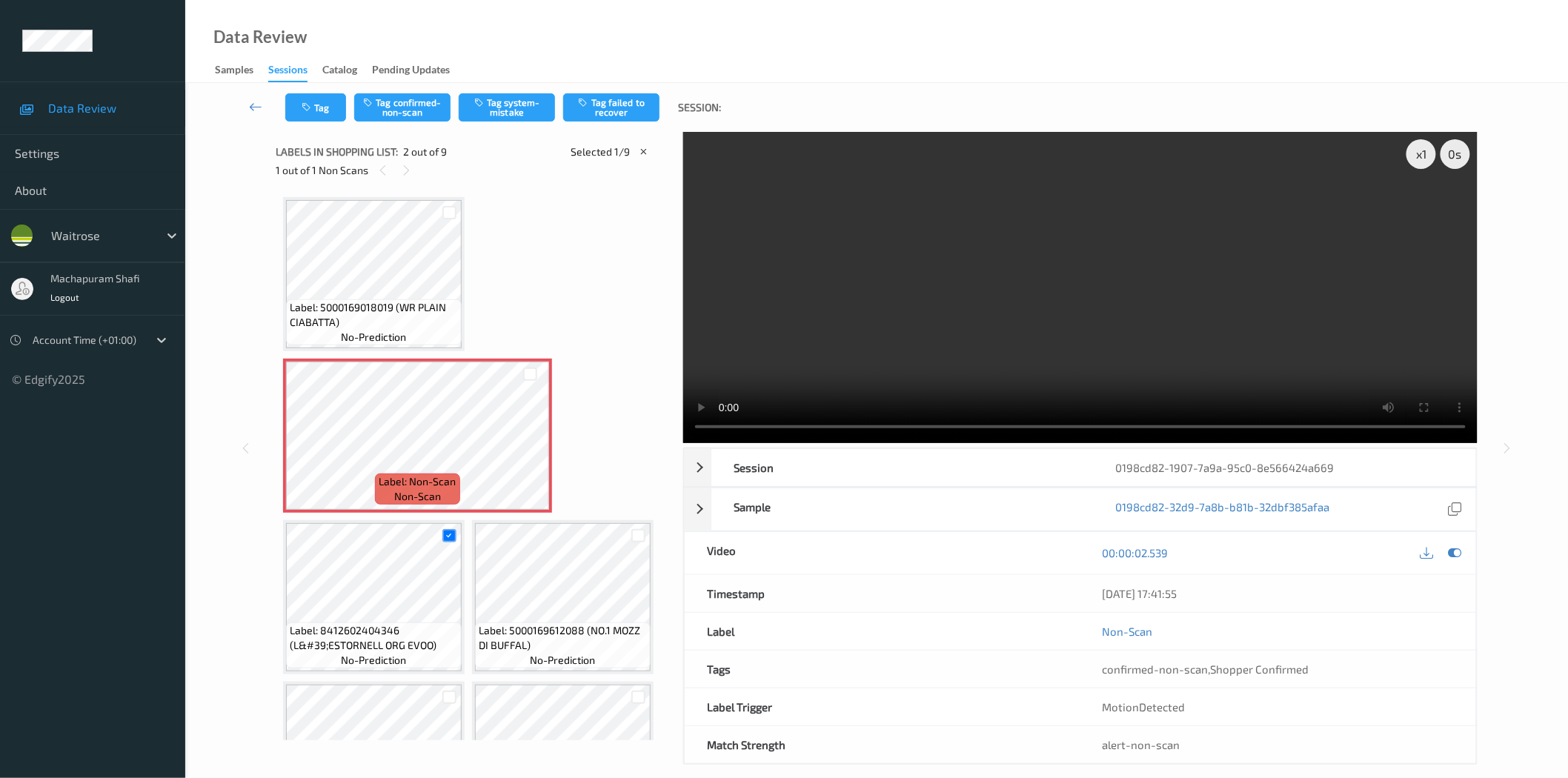
scroll to position [8, 0]
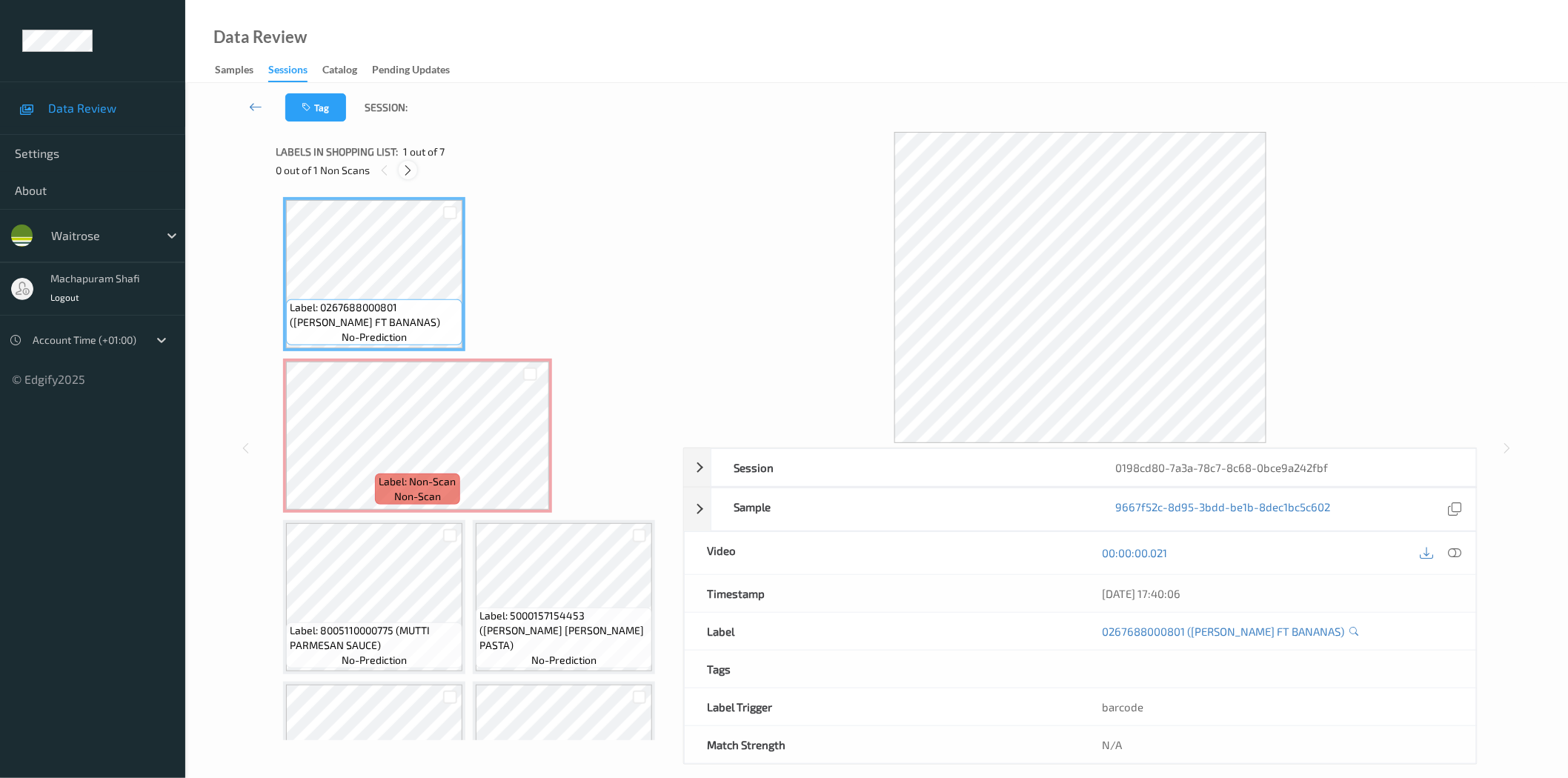
click at [407, 164] on icon at bounding box center [407, 171] width 13 height 14
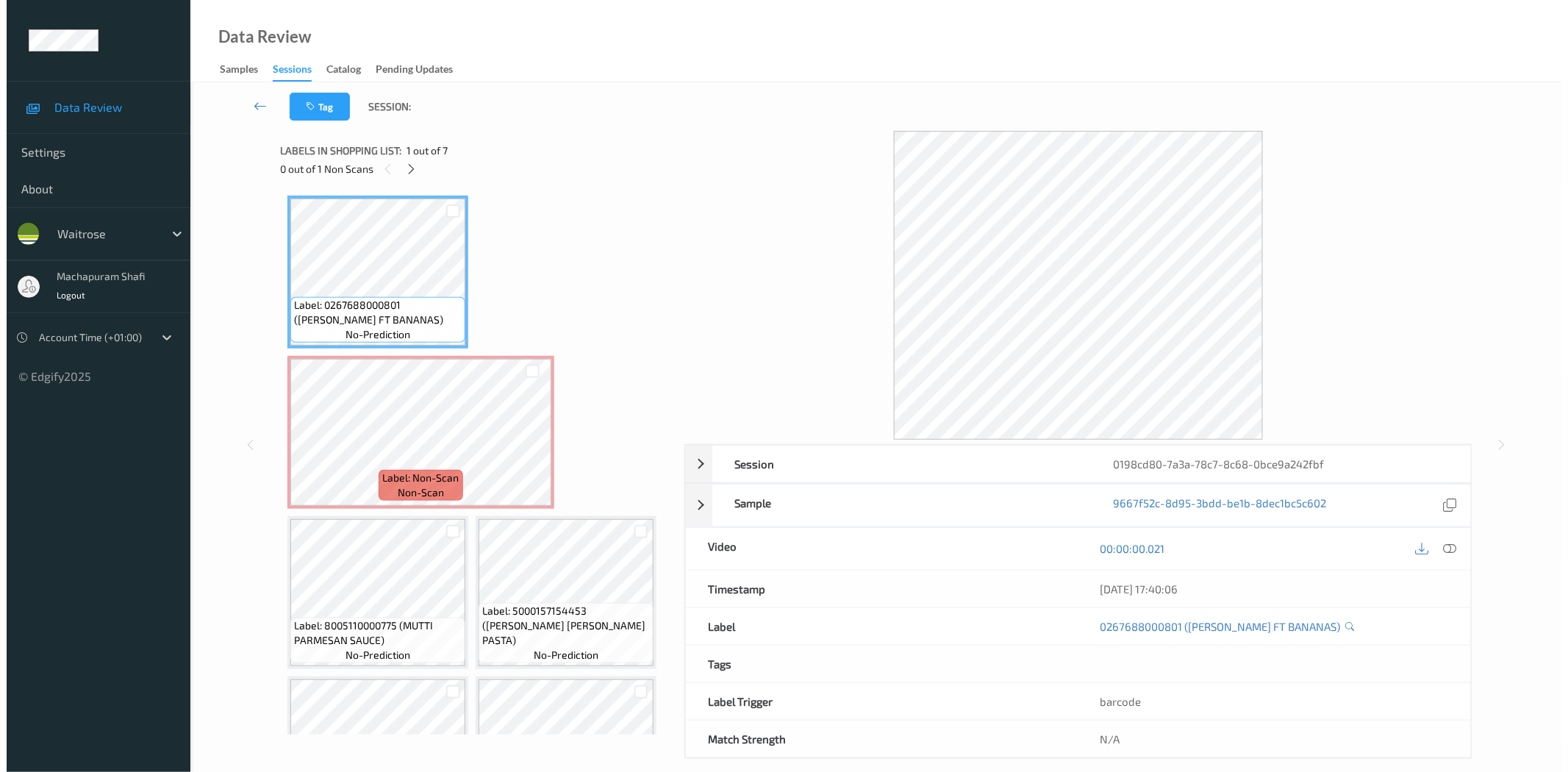
scroll to position [8, 0]
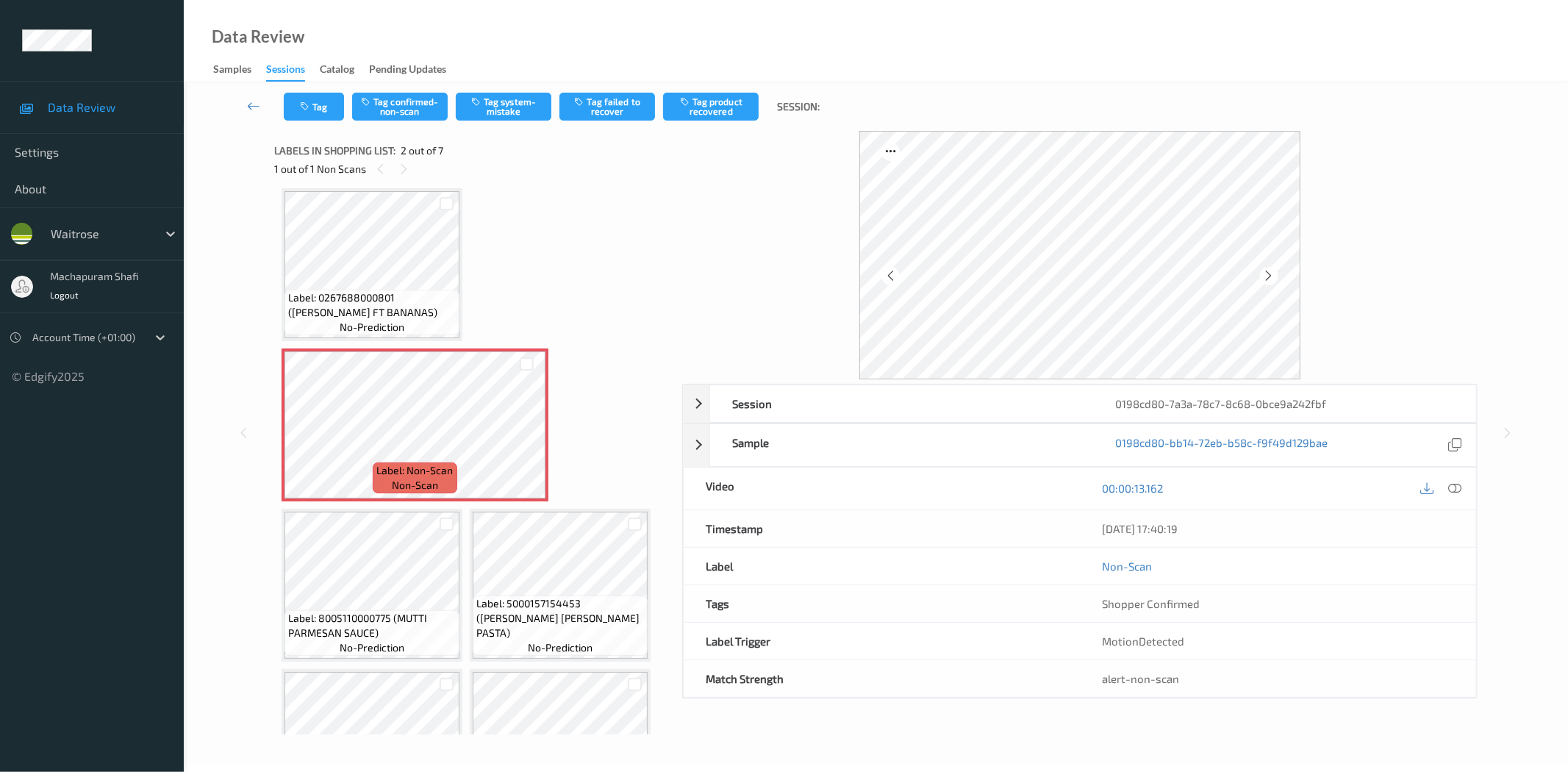
drag, startPoint x: 1462, startPoint y: 492, endPoint x: 1456, endPoint y: 482, distance: 11.7
click at [1462, 492] on div at bounding box center [1455, 488] width 20 height 20
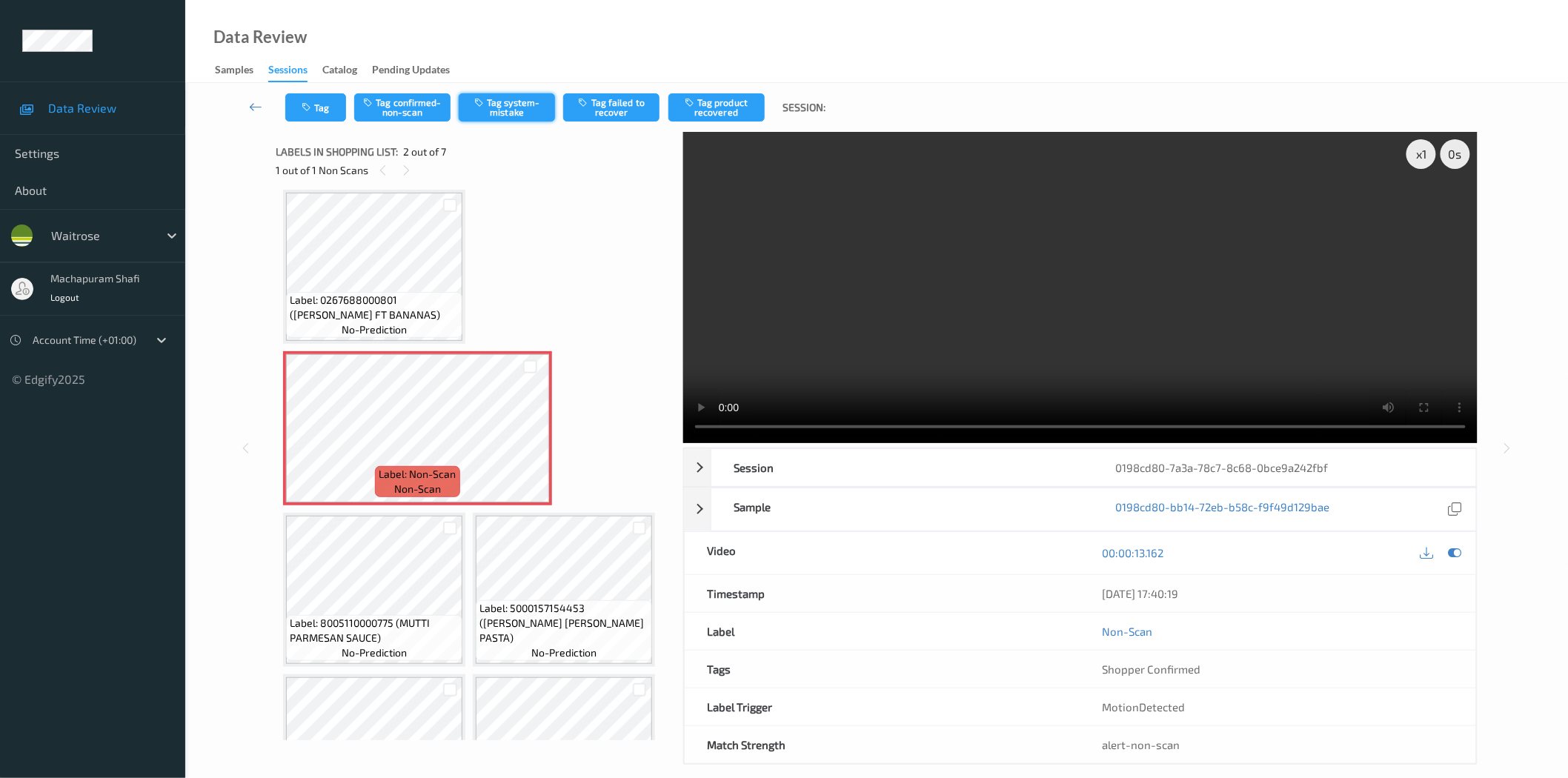
click at [514, 107] on button "Tag system-mistake" at bounding box center [507, 107] width 96 height 28
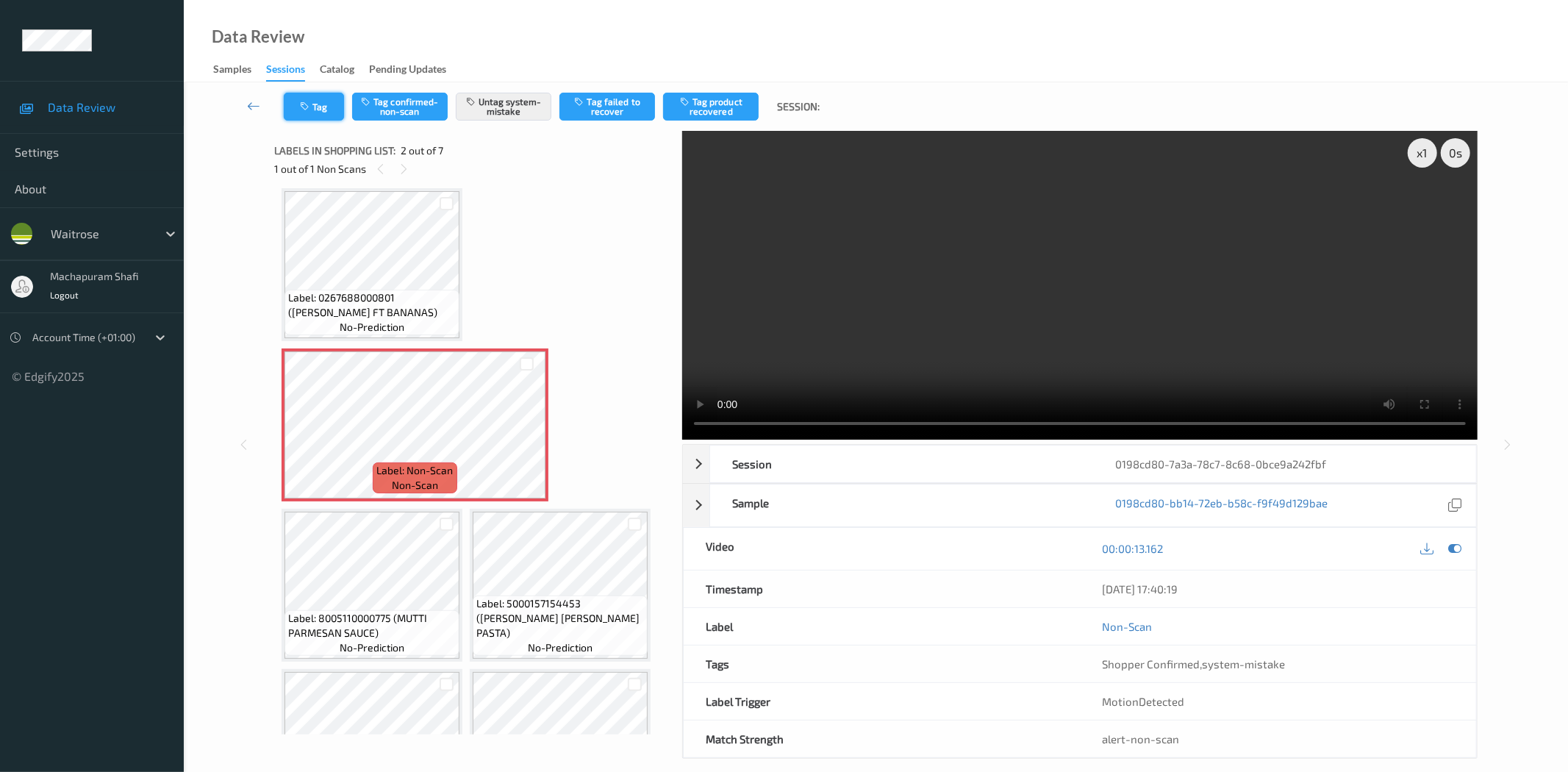
click at [324, 106] on button "Tag" at bounding box center [313, 106] width 60 height 28
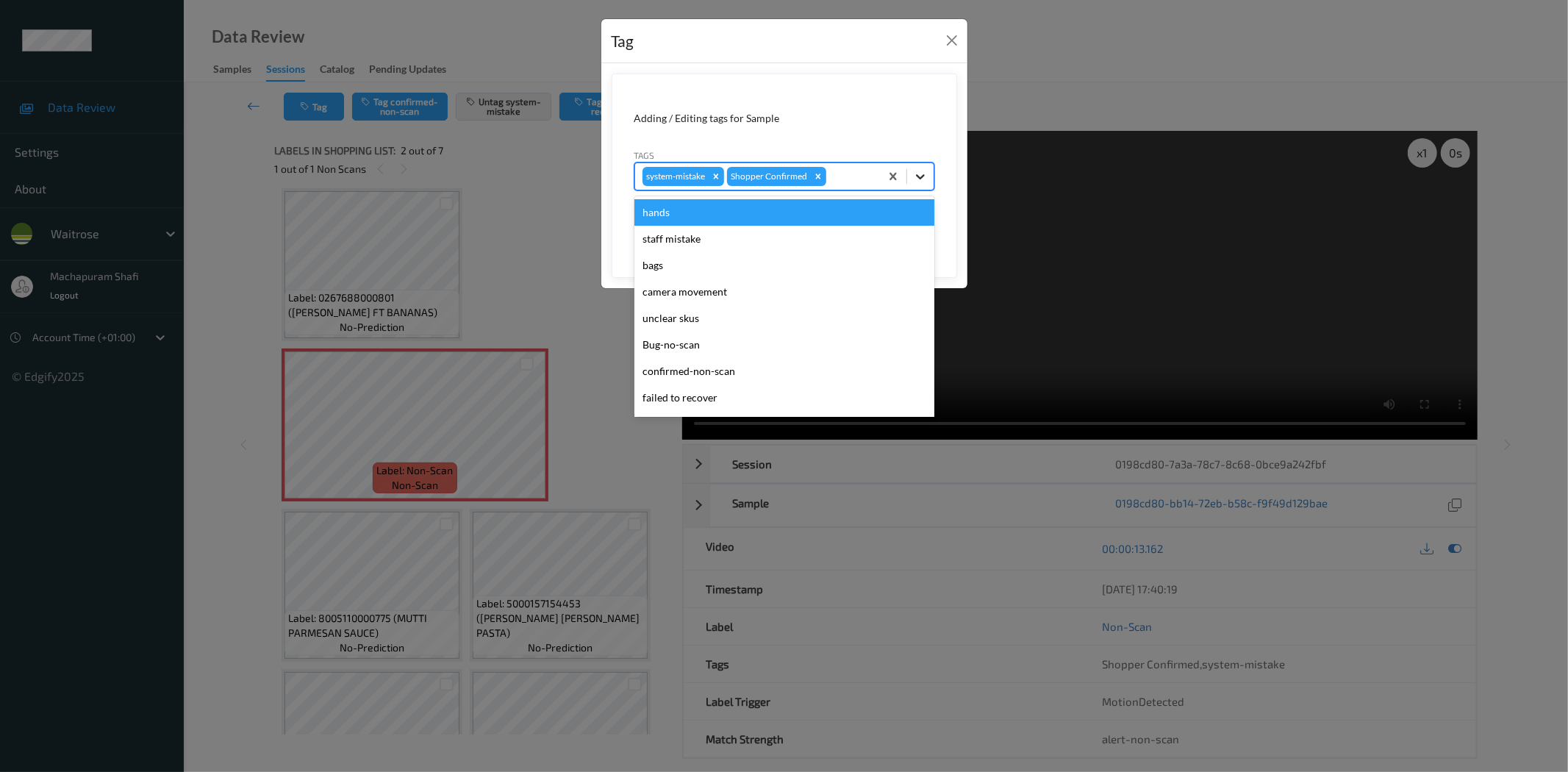
click at [913, 174] on icon at bounding box center [920, 176] width 14 height 14
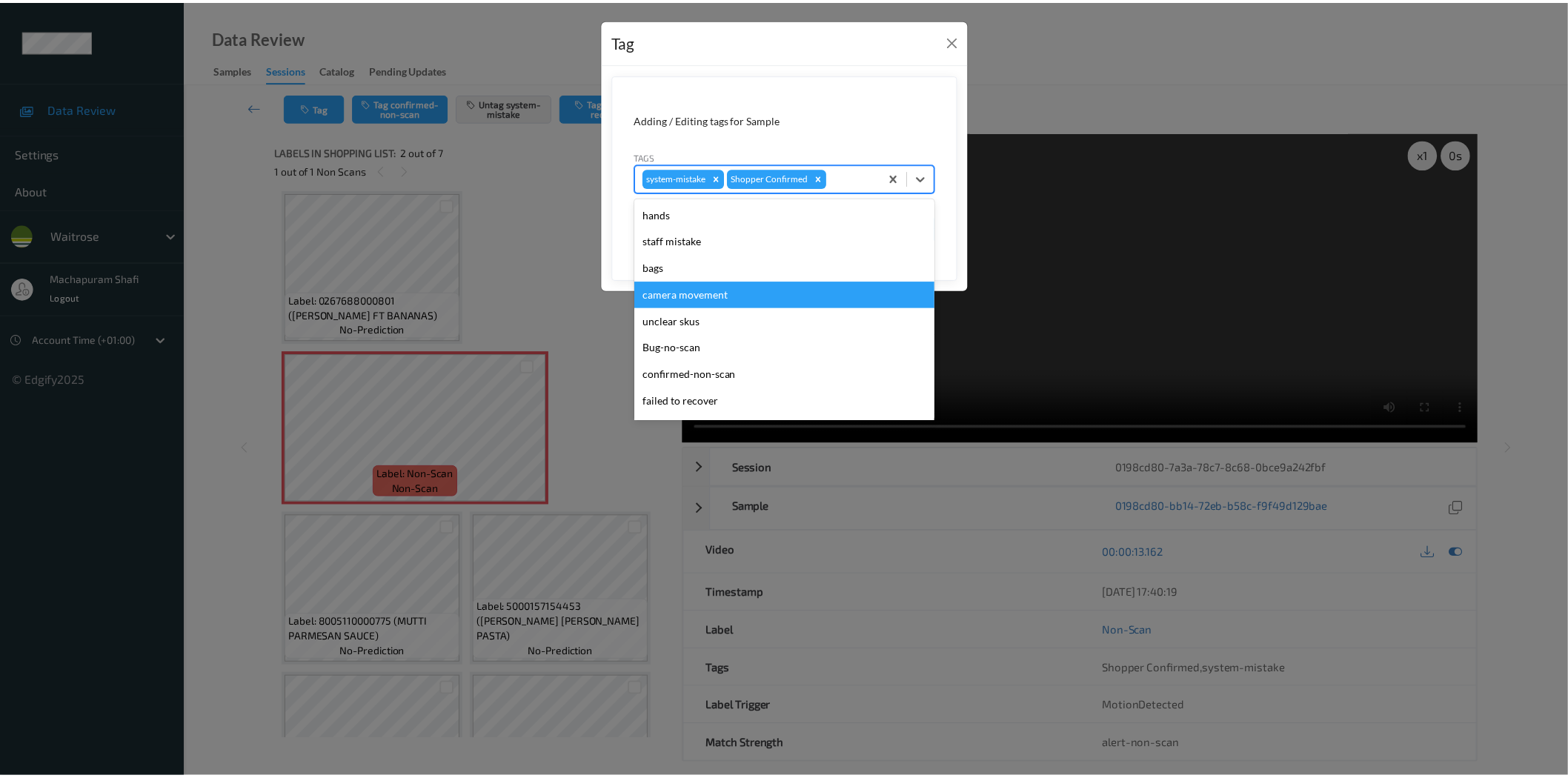
scroll to position [290, 0]
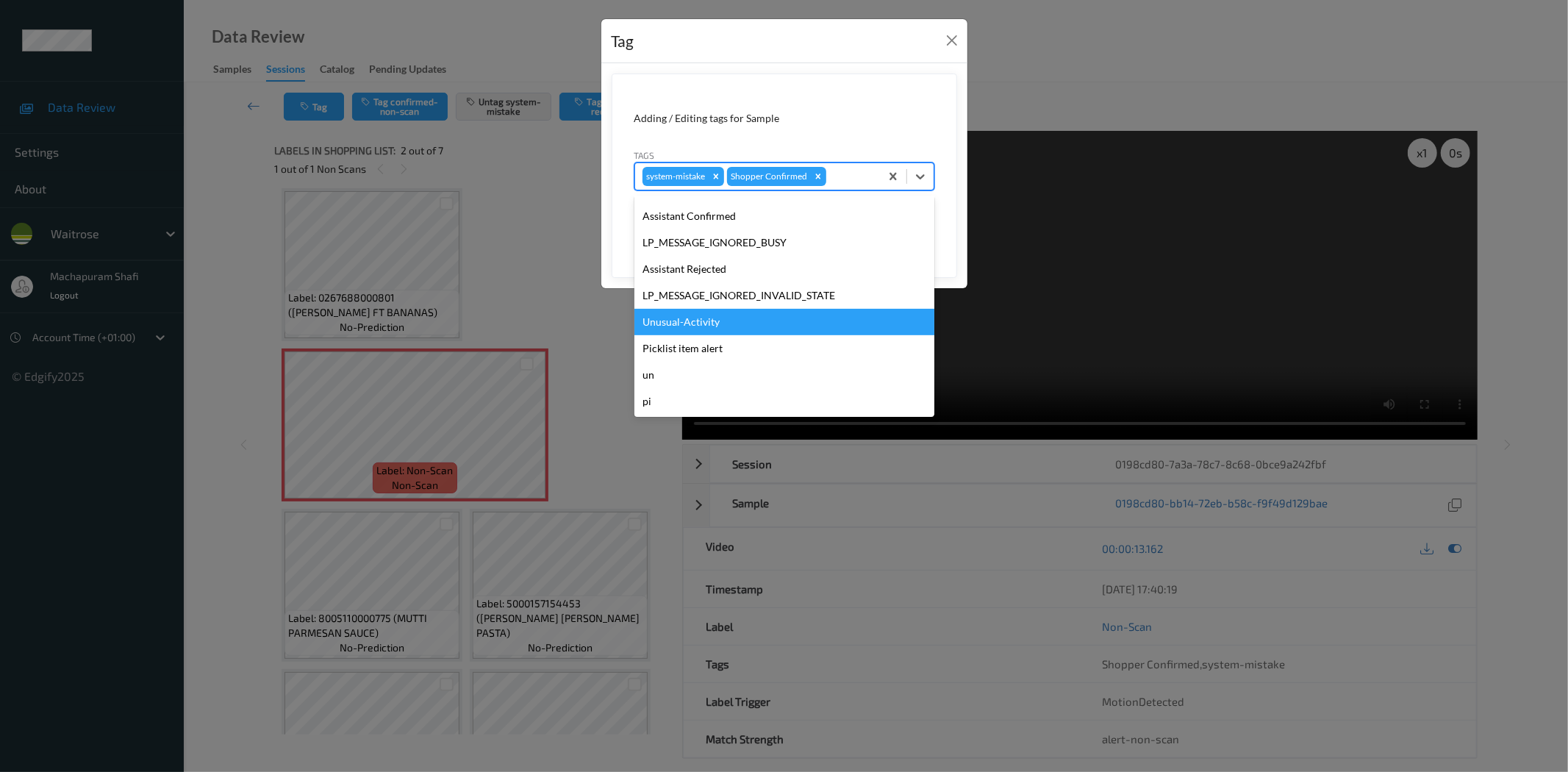
click at [677, 320] on div "Unusual-Activity" at bounding box center [784, 323] width 300 height 27
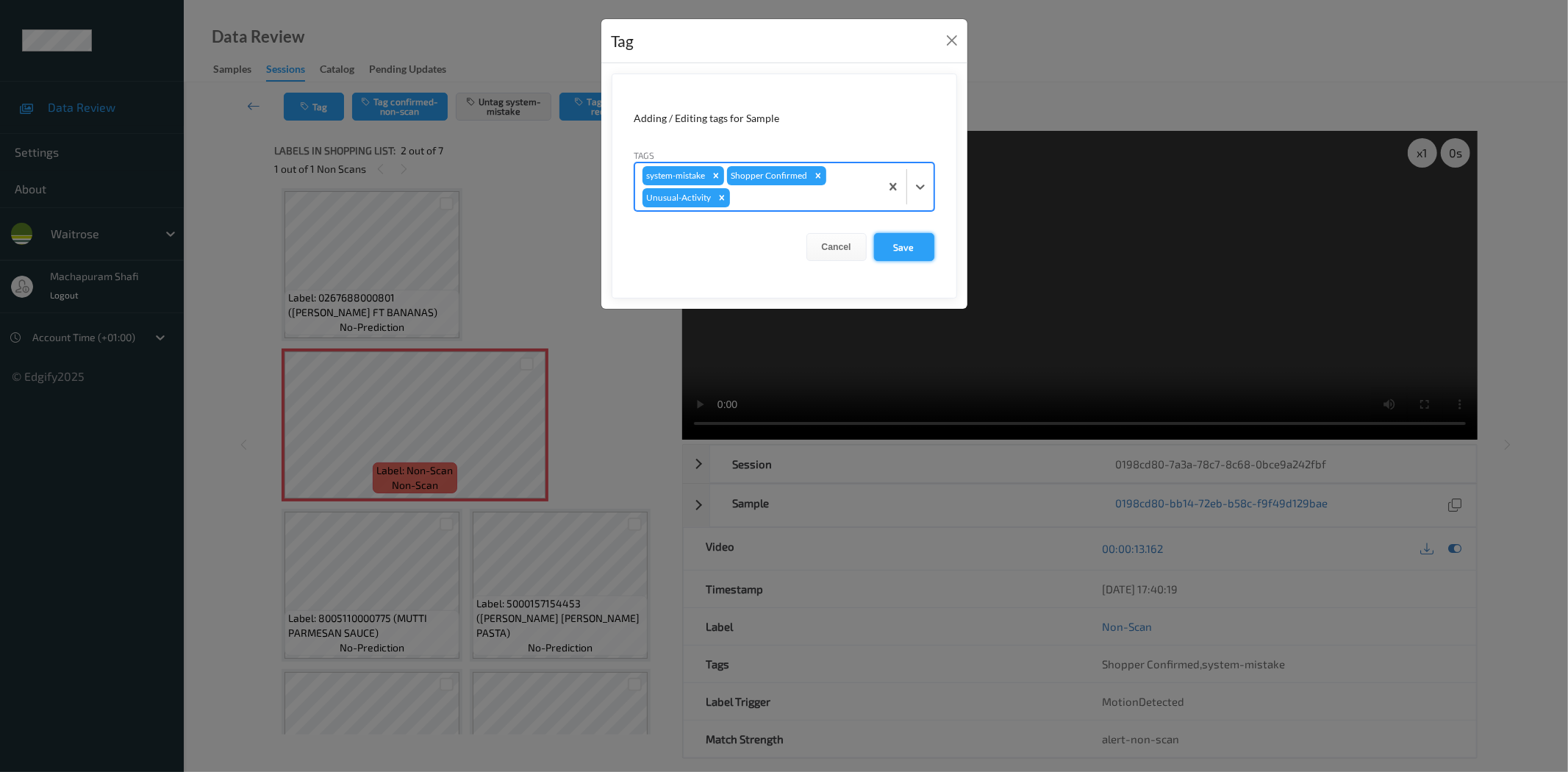
click at [906, 248] on button "Save" at bounding box center [904, 246] width 60 height 28
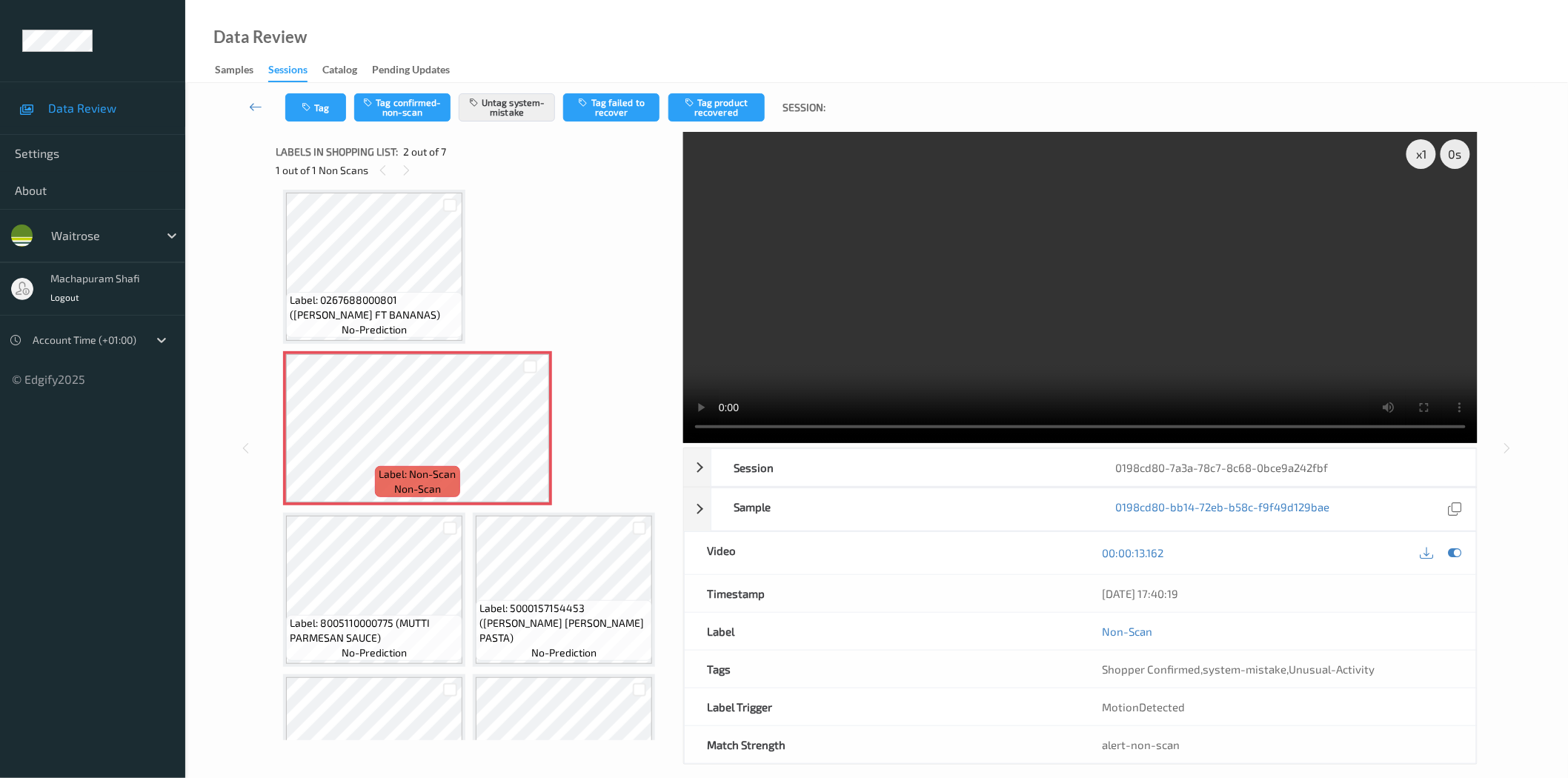
click at [489, 41] on div "Data Review Samples Sessions Catalog Pending Updates" at bounding box center [876, 42] width 1383 height 83
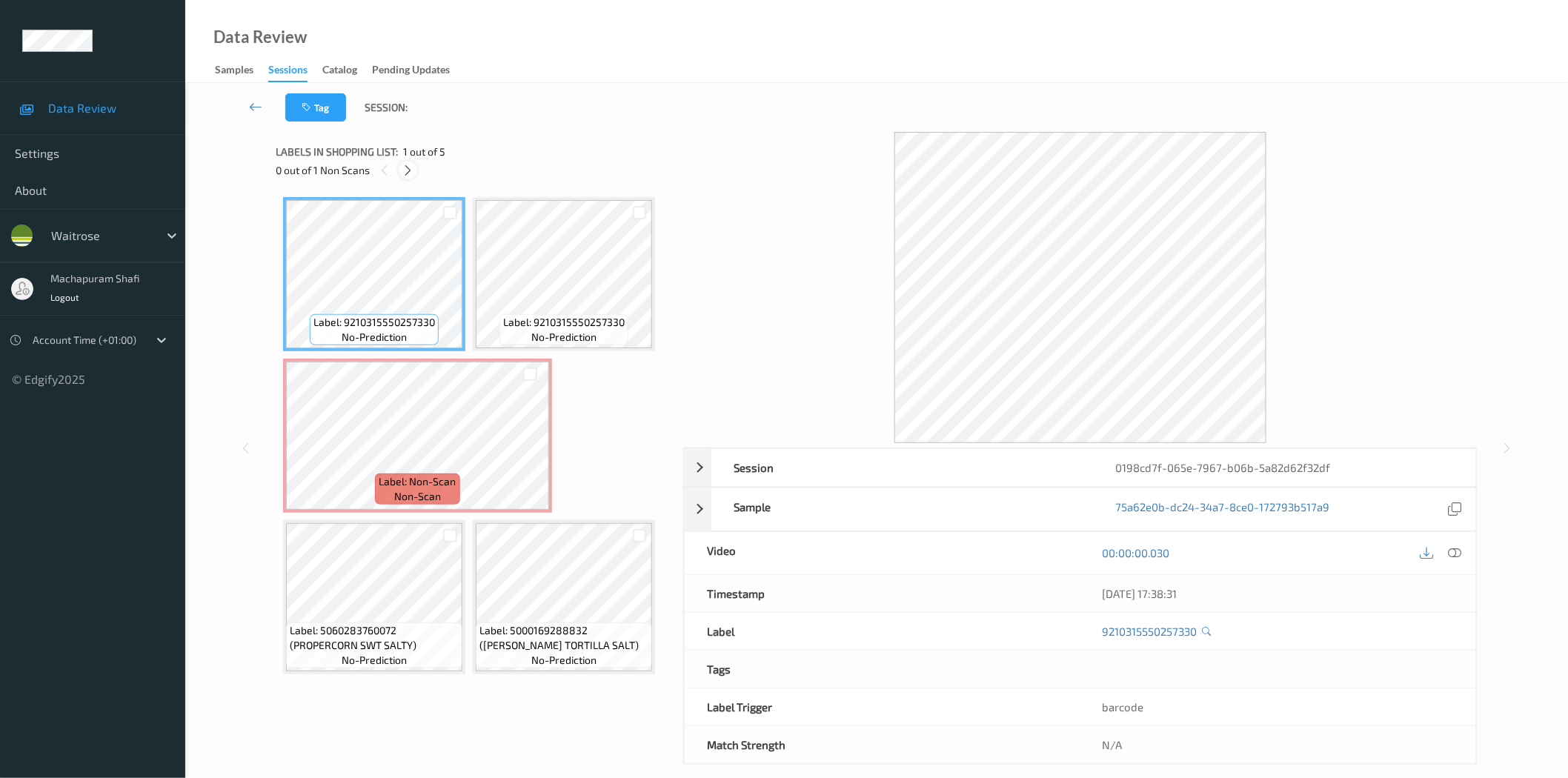
click at [408, 173] on icon at bounding box center [407, 171] width 13 height 14
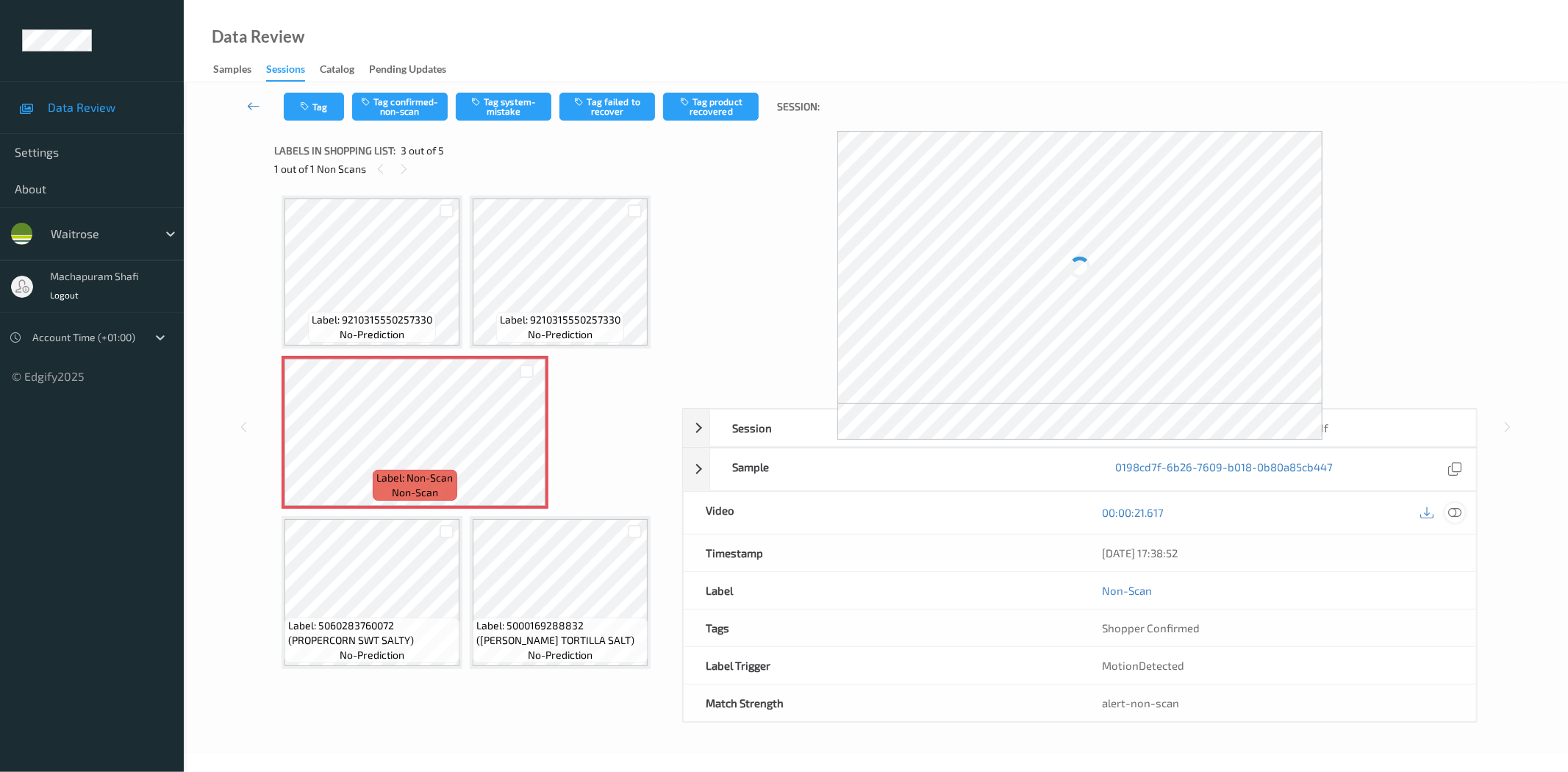
click at [1456, 511] on icon at bounding box center [1455, 512] width 13 height 13
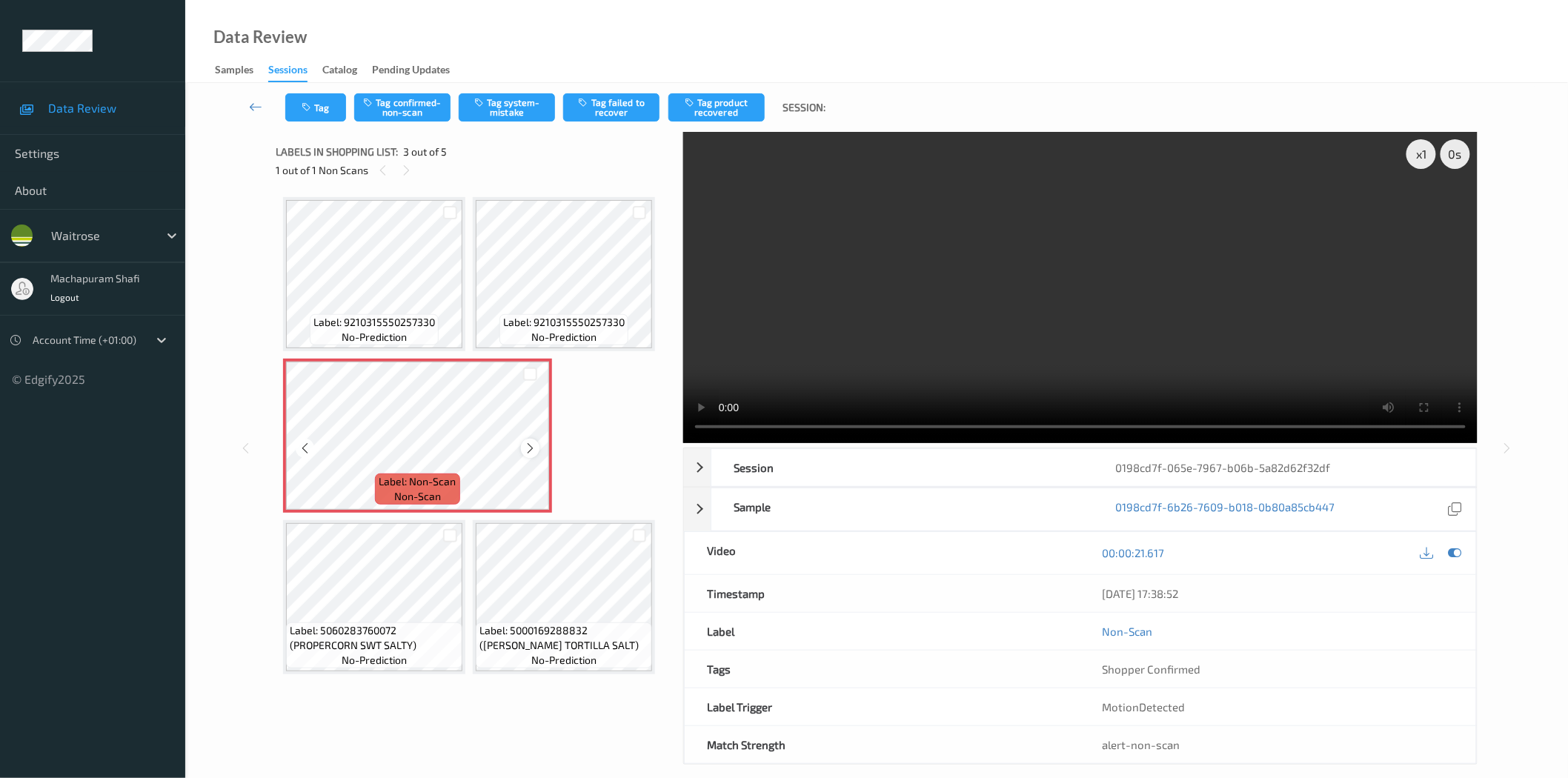
click at [525, 449] on icon at bounding box center [530, 449] width 13 height 14
click at [521, 109] on button "Tag system-mistake" at bounding box center [507, 107] width 96 height 28
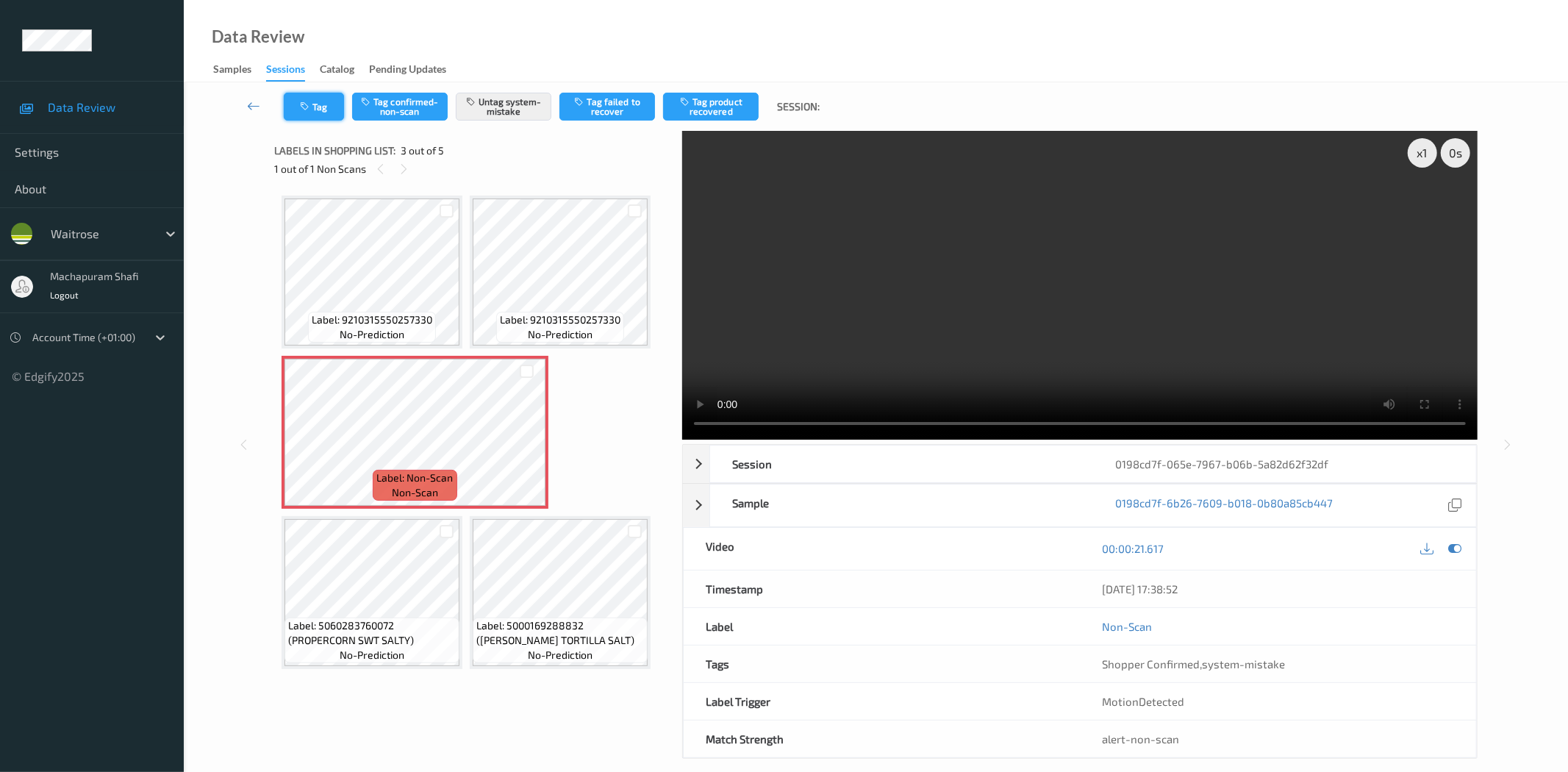
click at [315, 112] on button "Tag" at bounding box center [313, 106] width 60 height 28
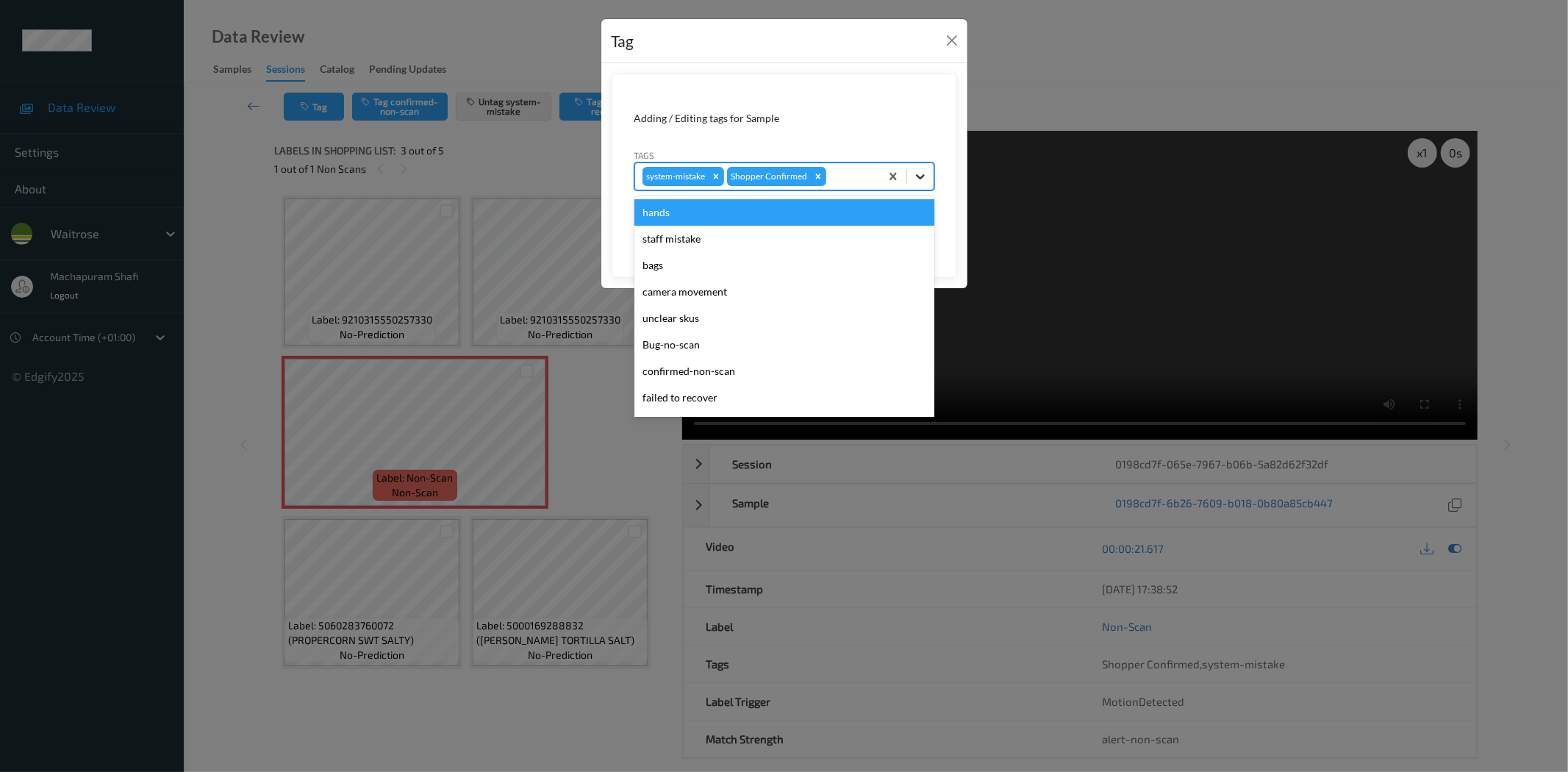
click at [929, 170] on div at bounding box center [921, 176] width 27 height 27
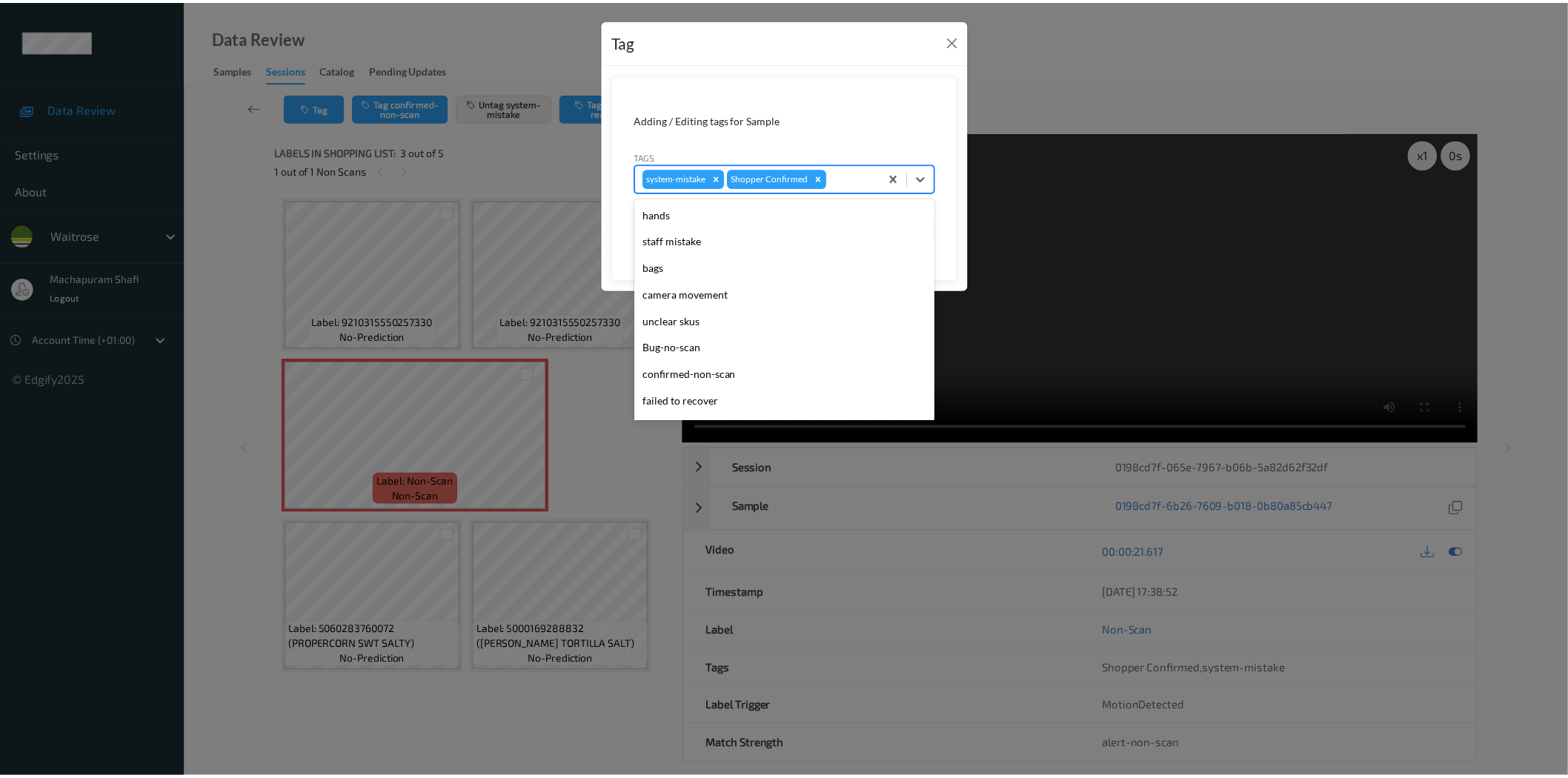
scroll to position [290, 0]
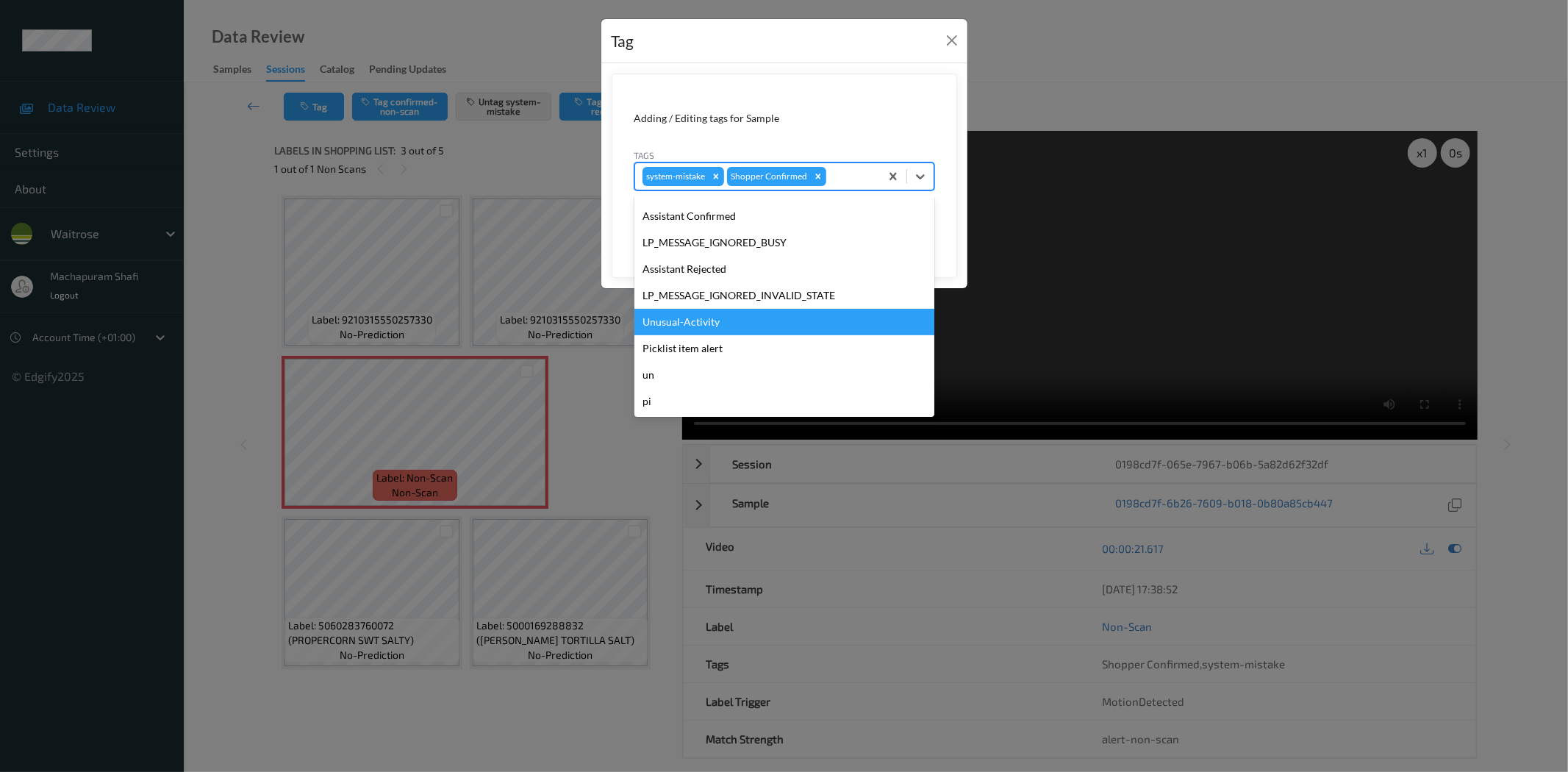
click at [722, 322] on div "Unusual-Activity" at bounding box center [784, 323] width 300 height 27
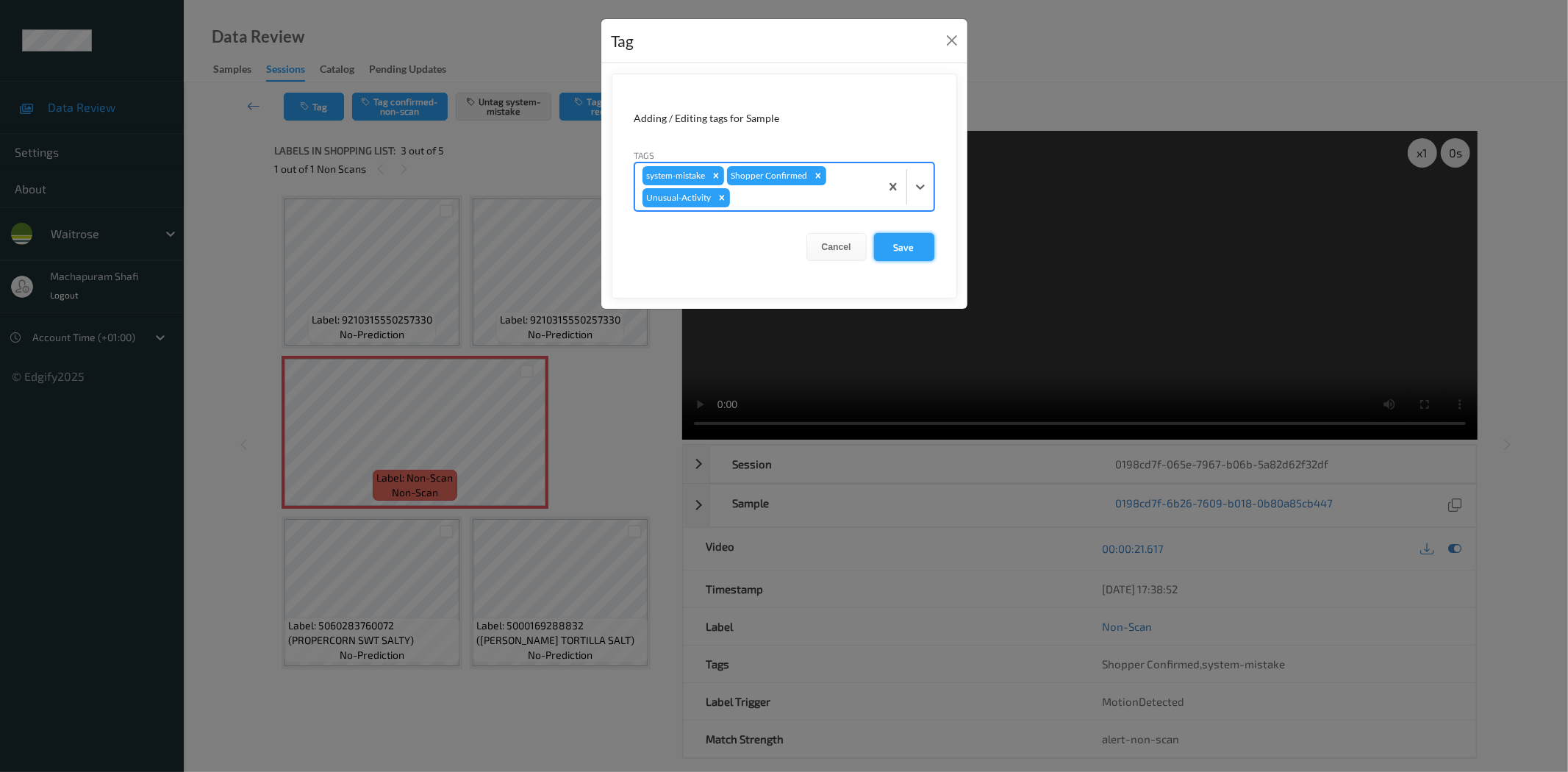
click at [895, 249] on button "Save" at bounding box center [904, 246] width 60 height 28
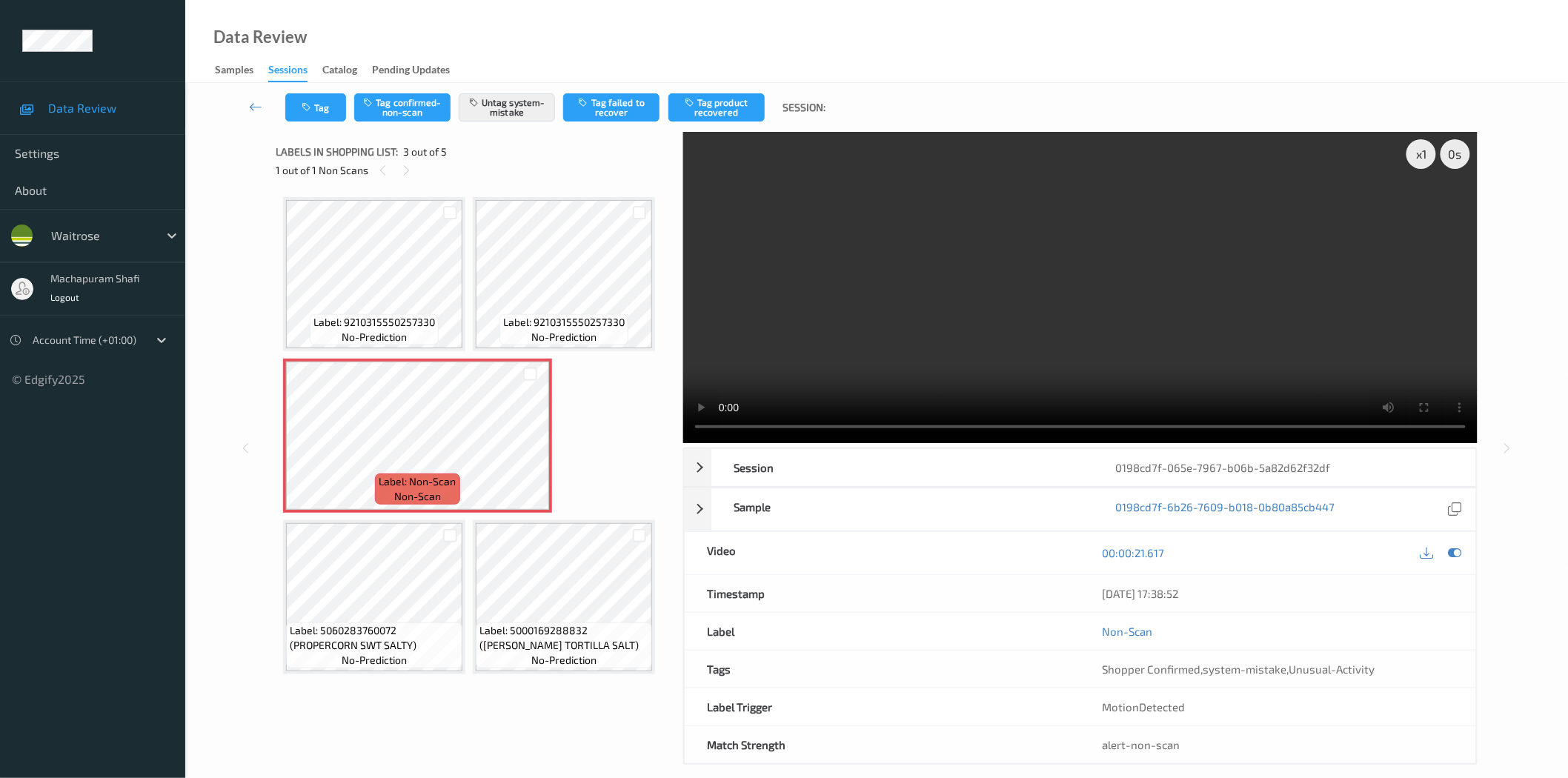
click at [551, 40] on div "Data Review Samples Sessions Catalog Pending Updates" at bounding box center [876, 42] width 1383 height 83
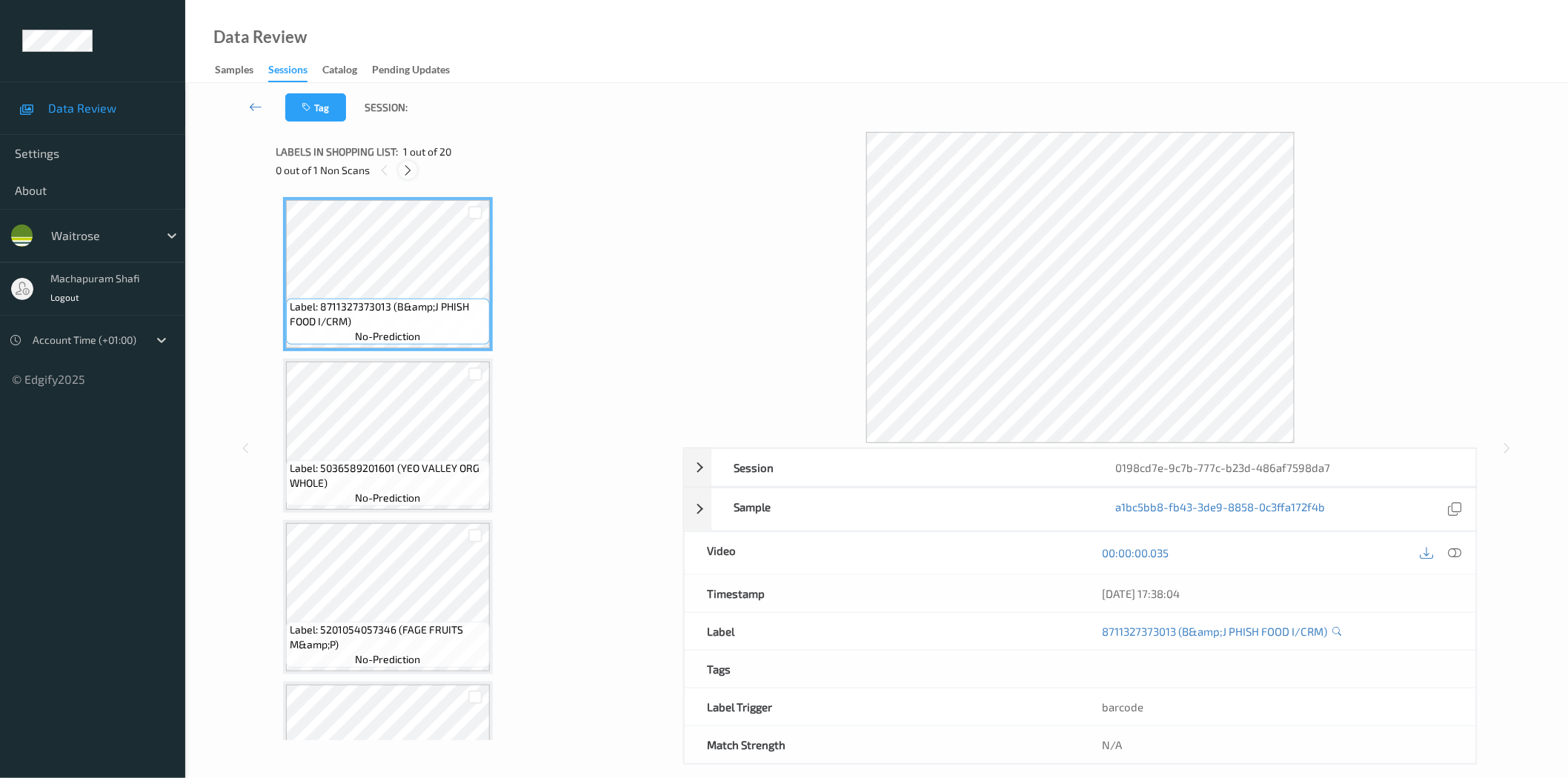
click at [412, 166] on icon at bounding box center [407, 171] width 13 height 14
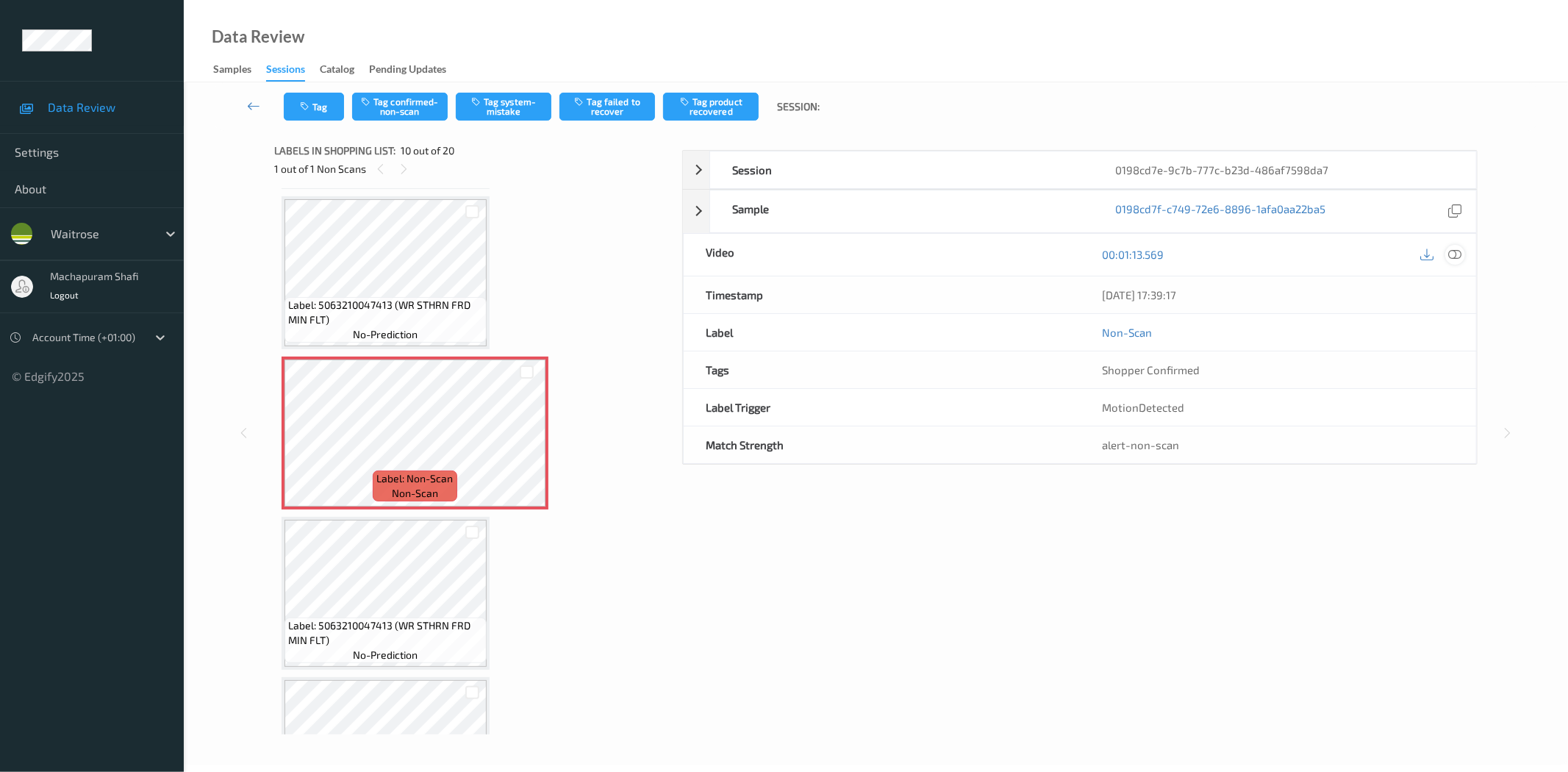
click at [1411, 313] on div "21/08/2025 17:39:17" at bounding box center [1278, 295] width 396 height 36
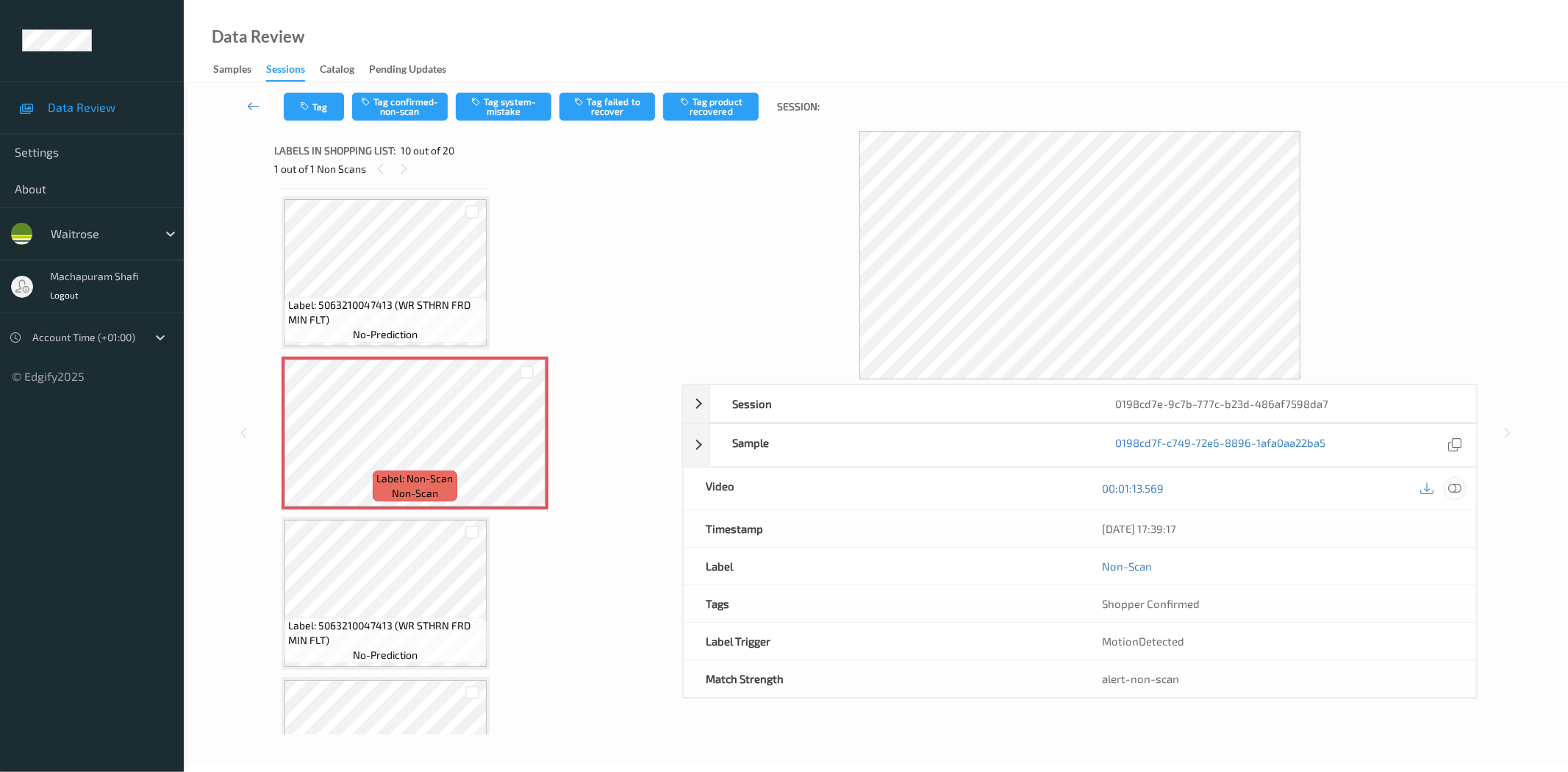
click at [1411, 488] on icon at bounding box center [1455, 488] width 13 height 13
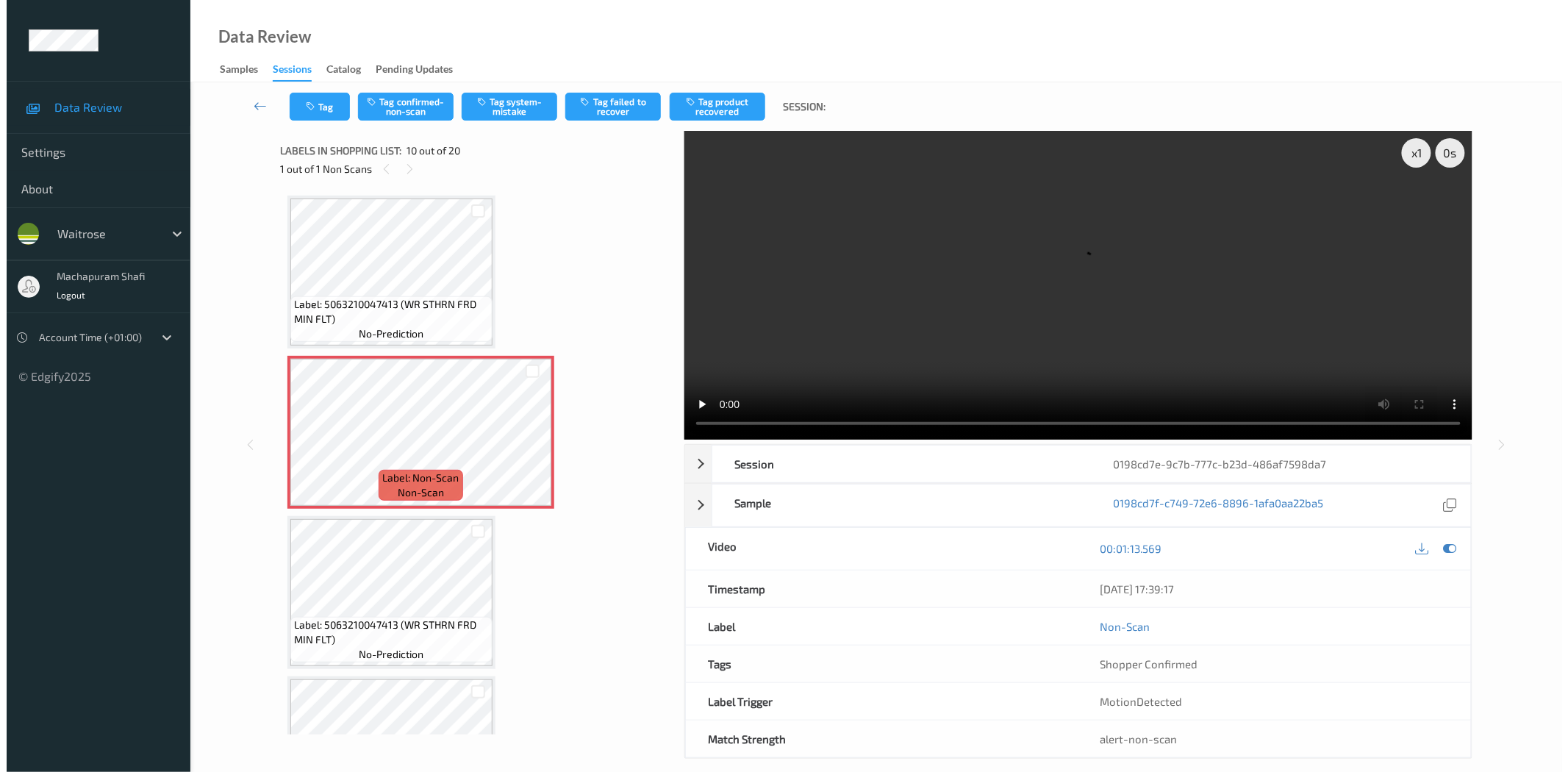
scroll to position [1307, 0]
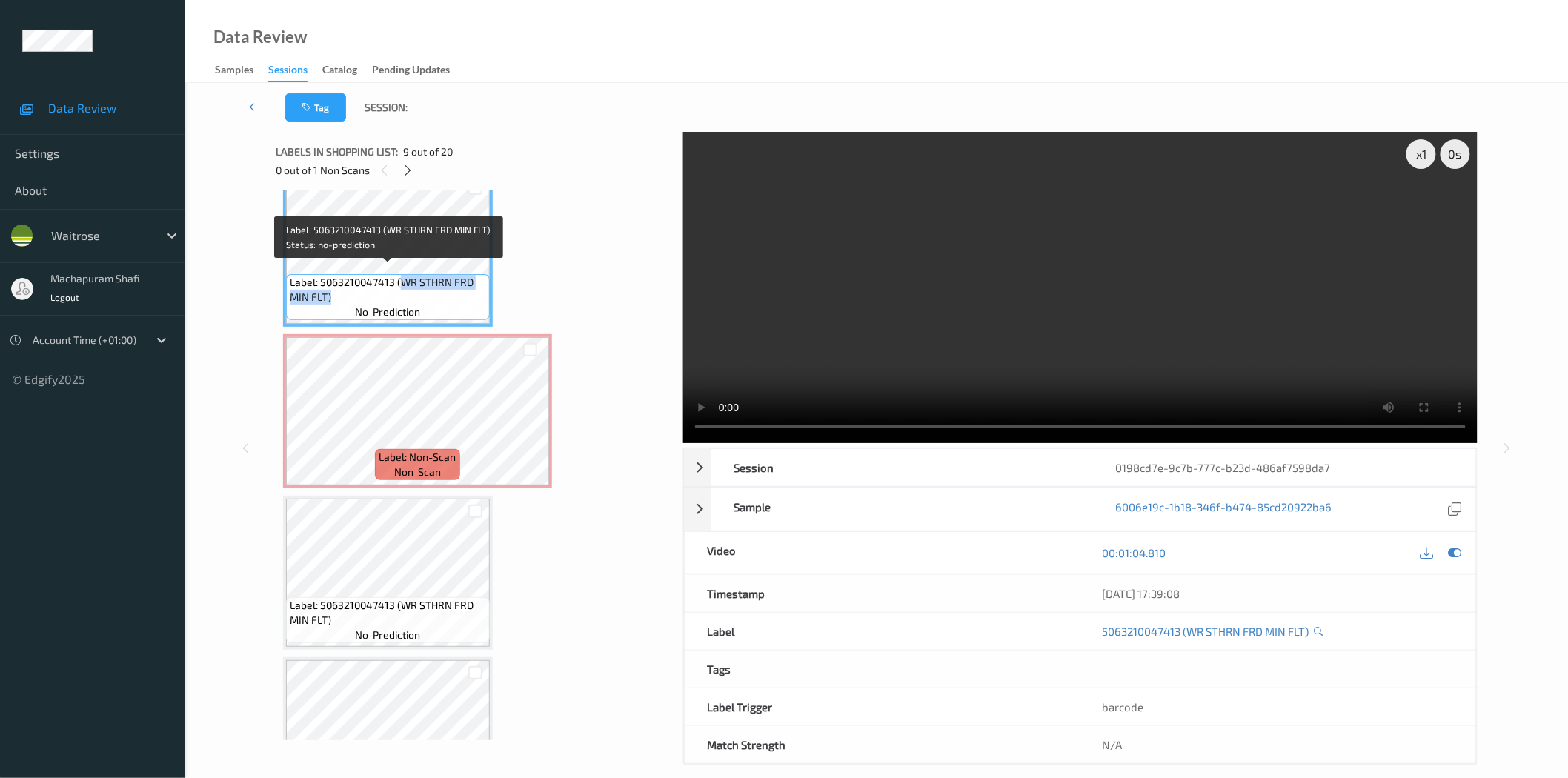
drag, startPoint x: 399, startPoint y: 275, endPoint x: 433, endPoint y: 292, distance: 38.0
click at [433, 292] on span "Label: 5063210047413 (WR STHRN FRD MIN FLT)" at bounding box center [387, 290] width 196 height 30
copy span "WR STHRN FRD MIN FLT)"
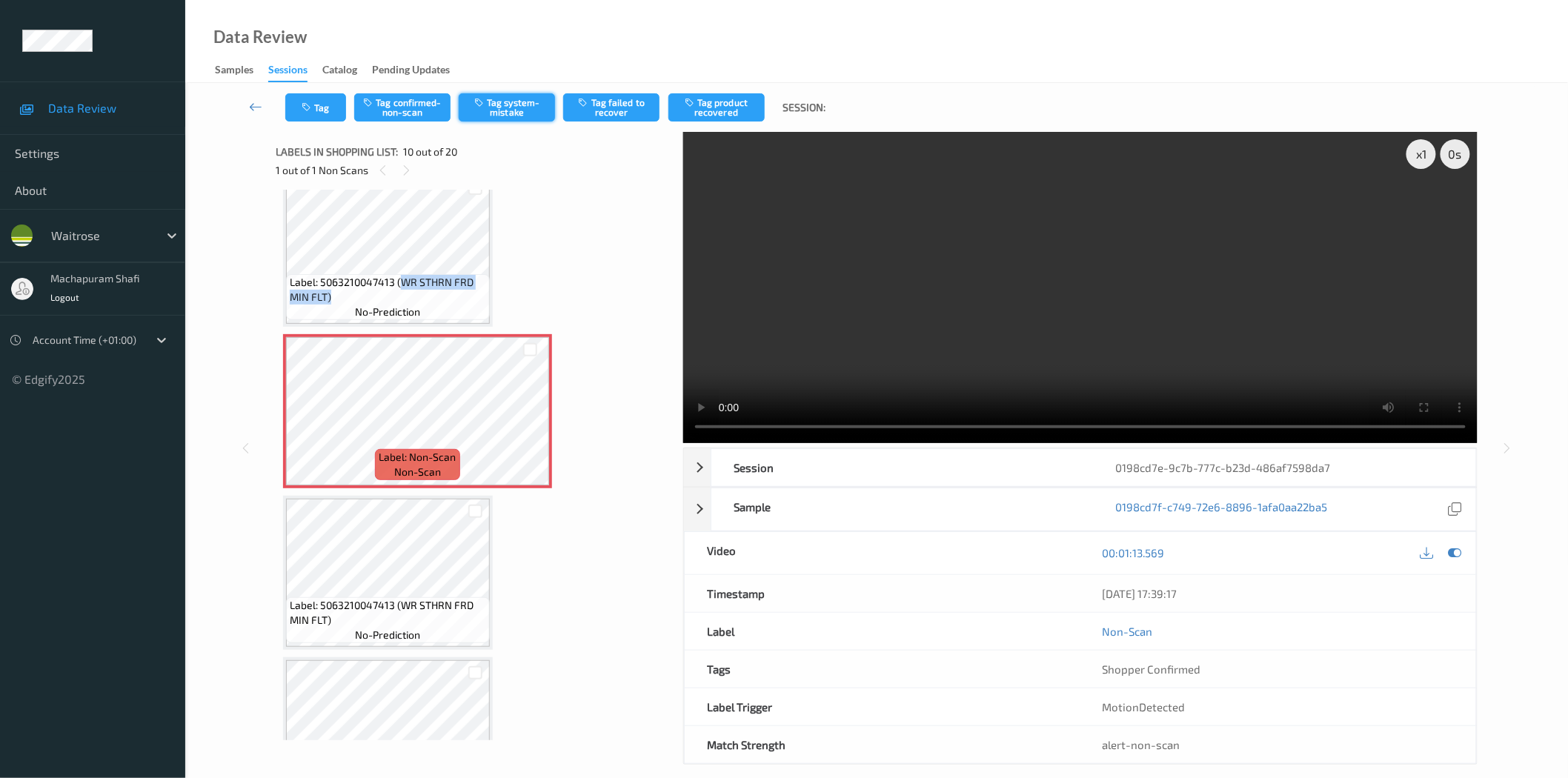
click at [523, 107] on button "Tag system-mistake" at bounding box center [507, 107] width 96 height 28
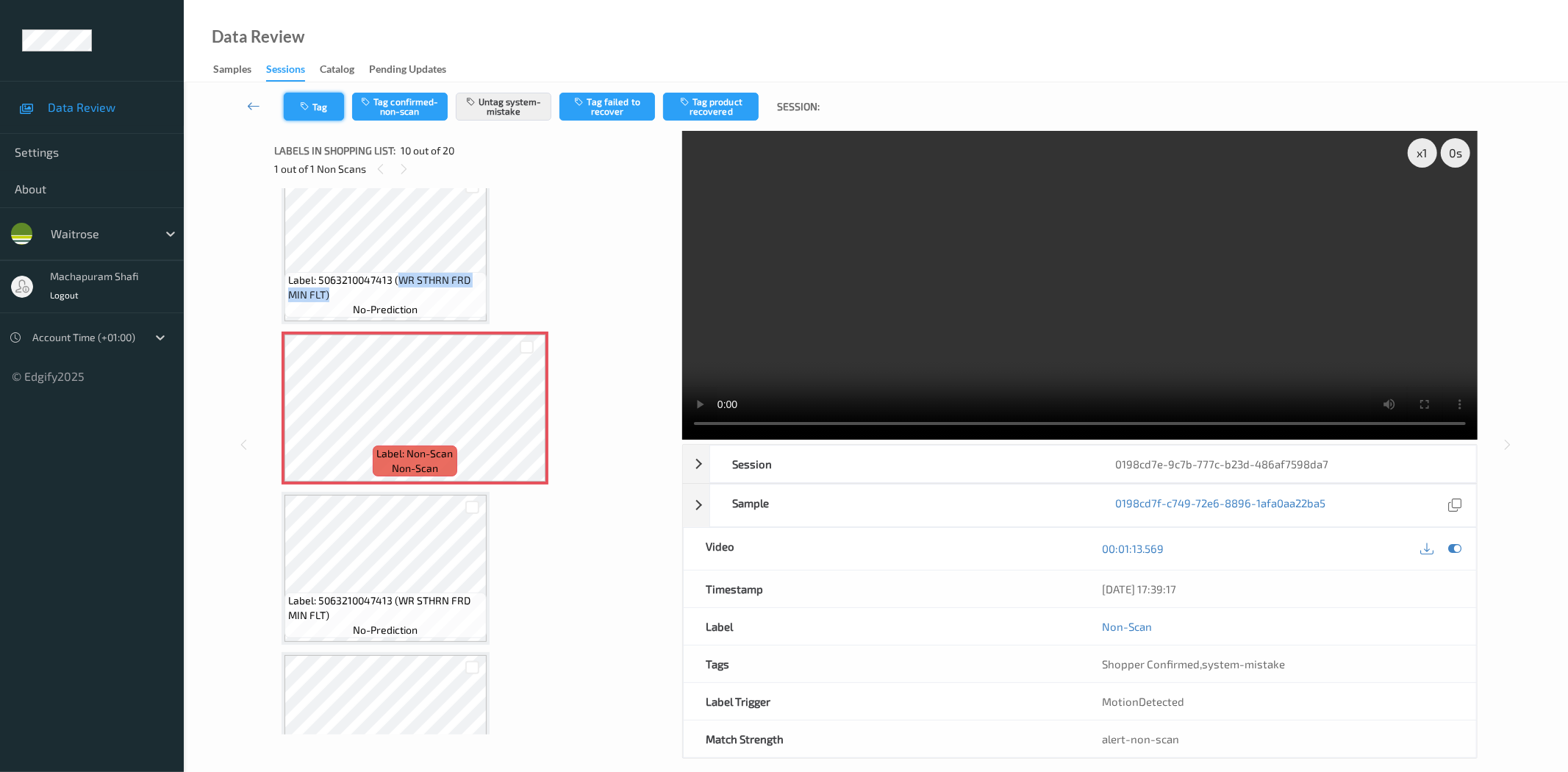
click at [310, 108] on icon "button" at bounding box center [305, 106] width 12 height 11
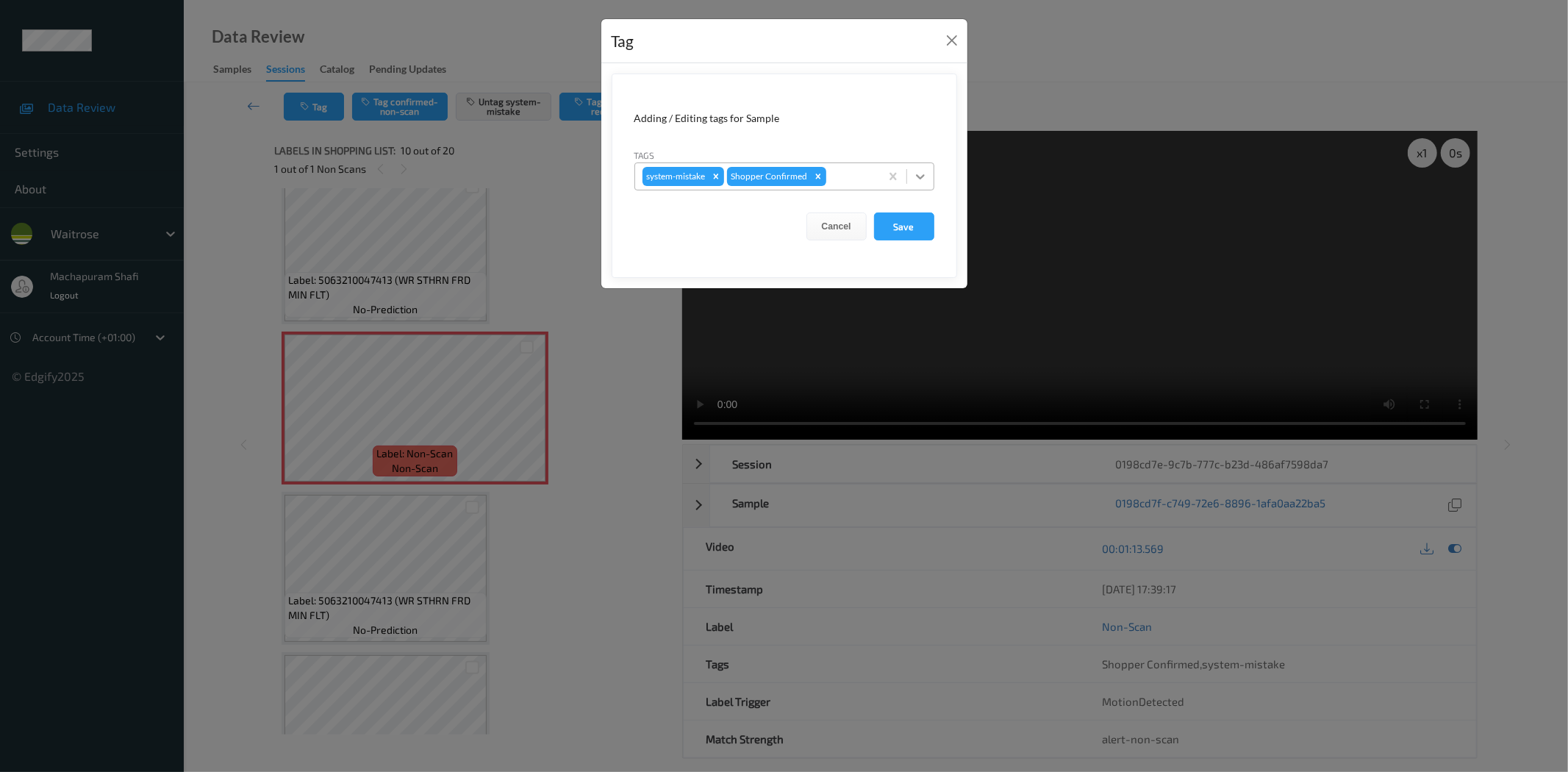
click at [925, 173] on icon at bounding box center [920, 176] width 14 height 14
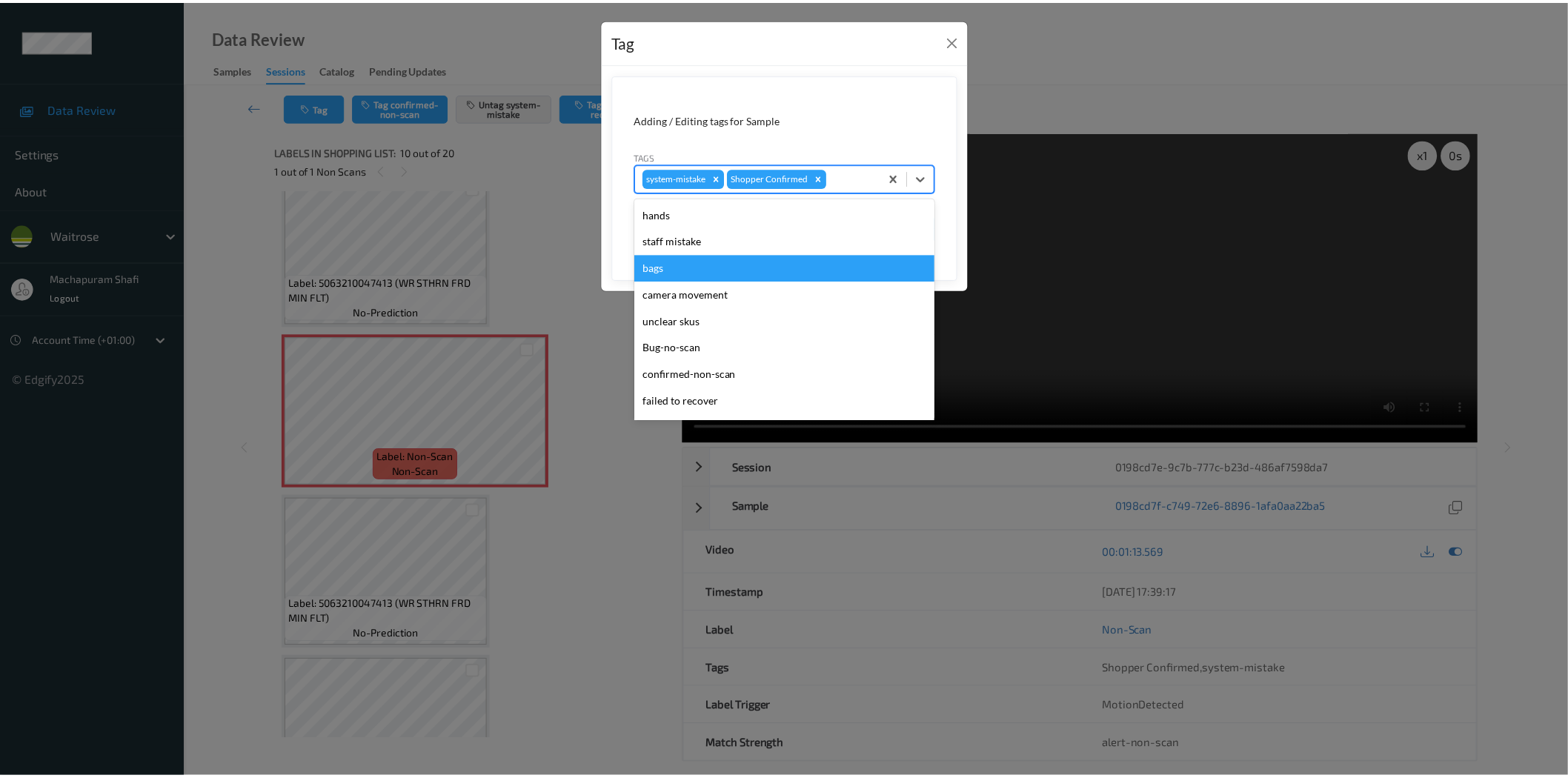
scroll to position [290, 0]
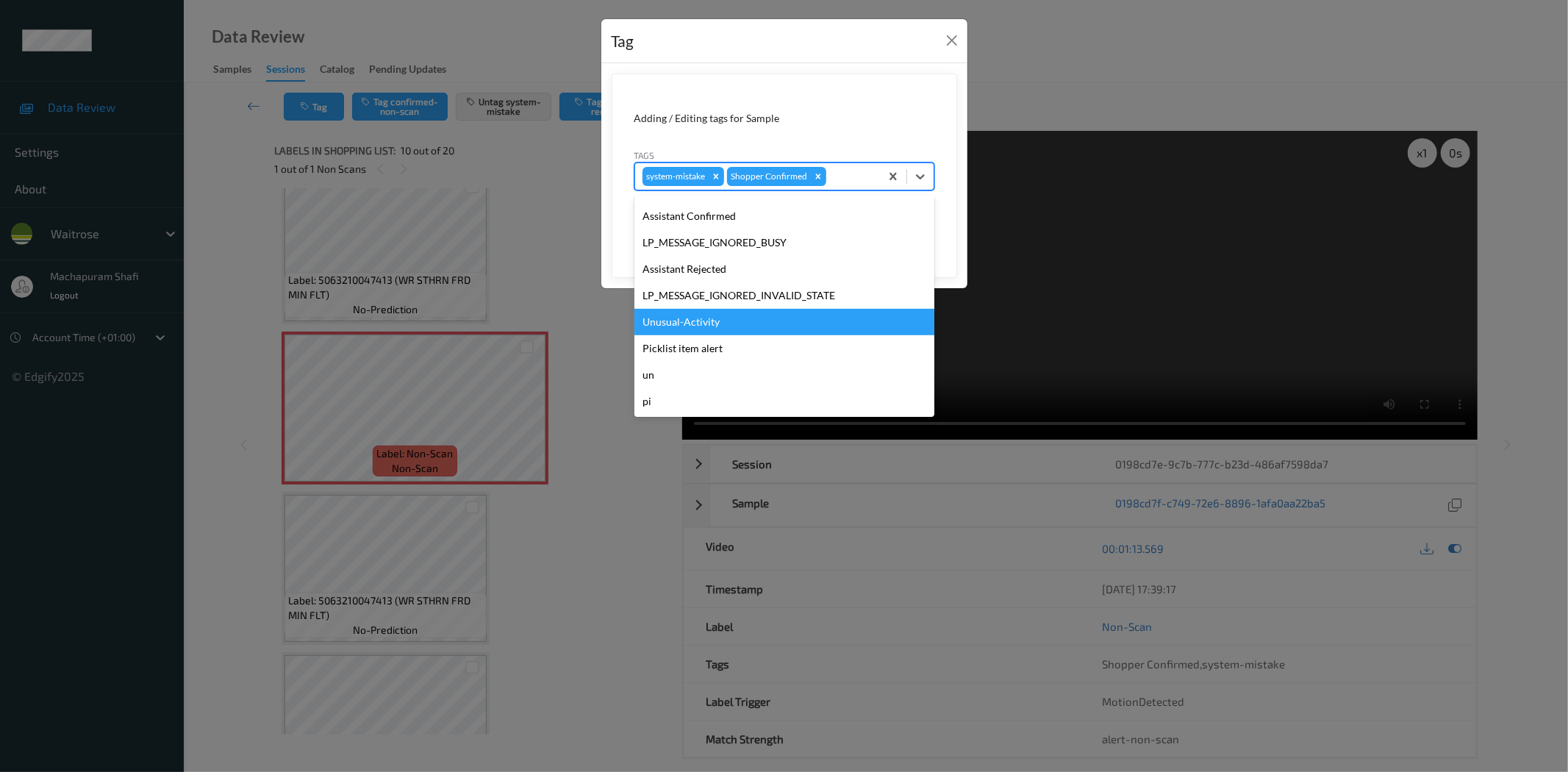
click at [695, 324] on div "Unusual-Activity" at bounding box center [784, 323] width 300 height 27
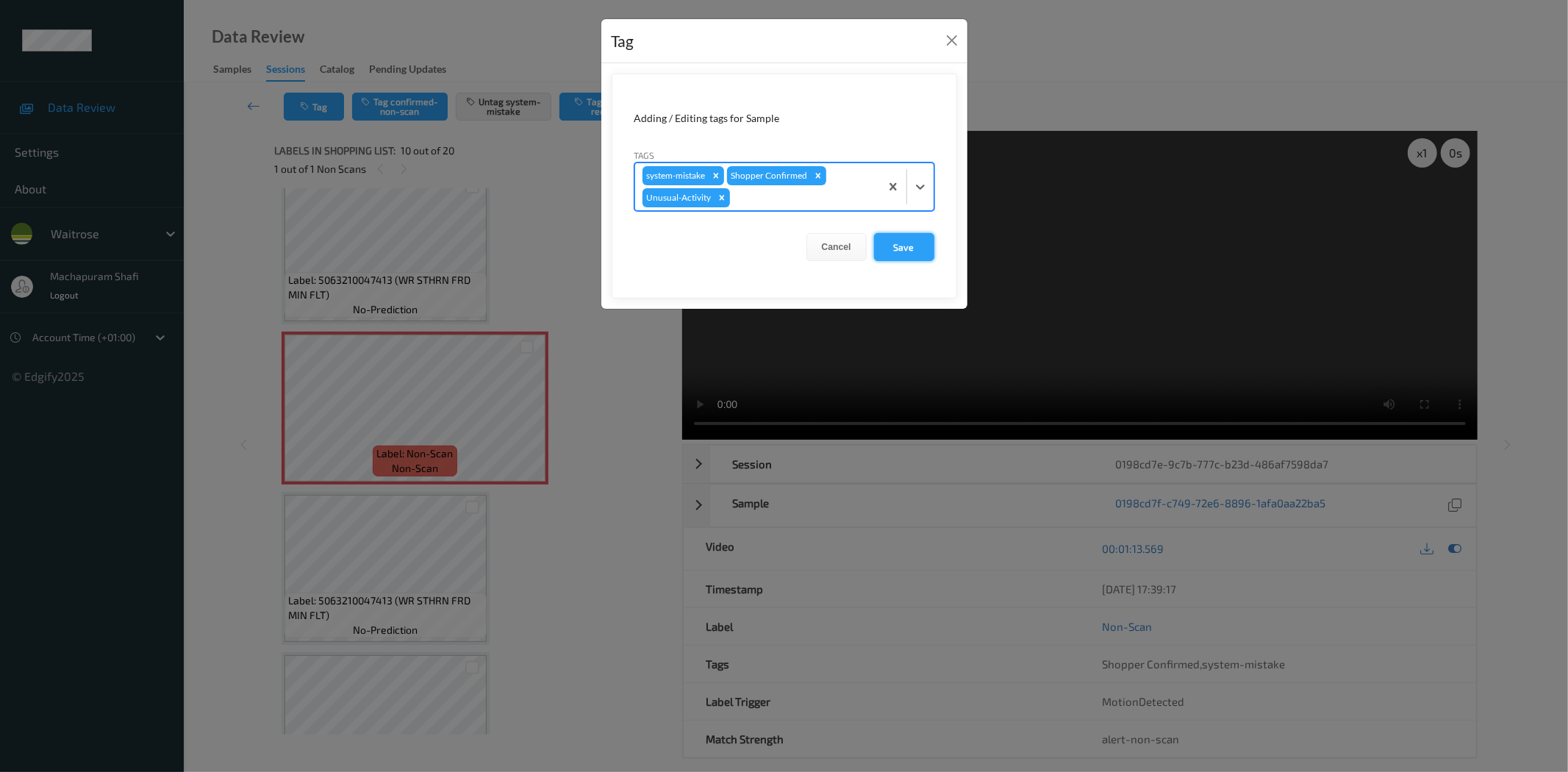
click at [881, 254] on button "Save" at bounding box center [904, 246] width 60 height 28
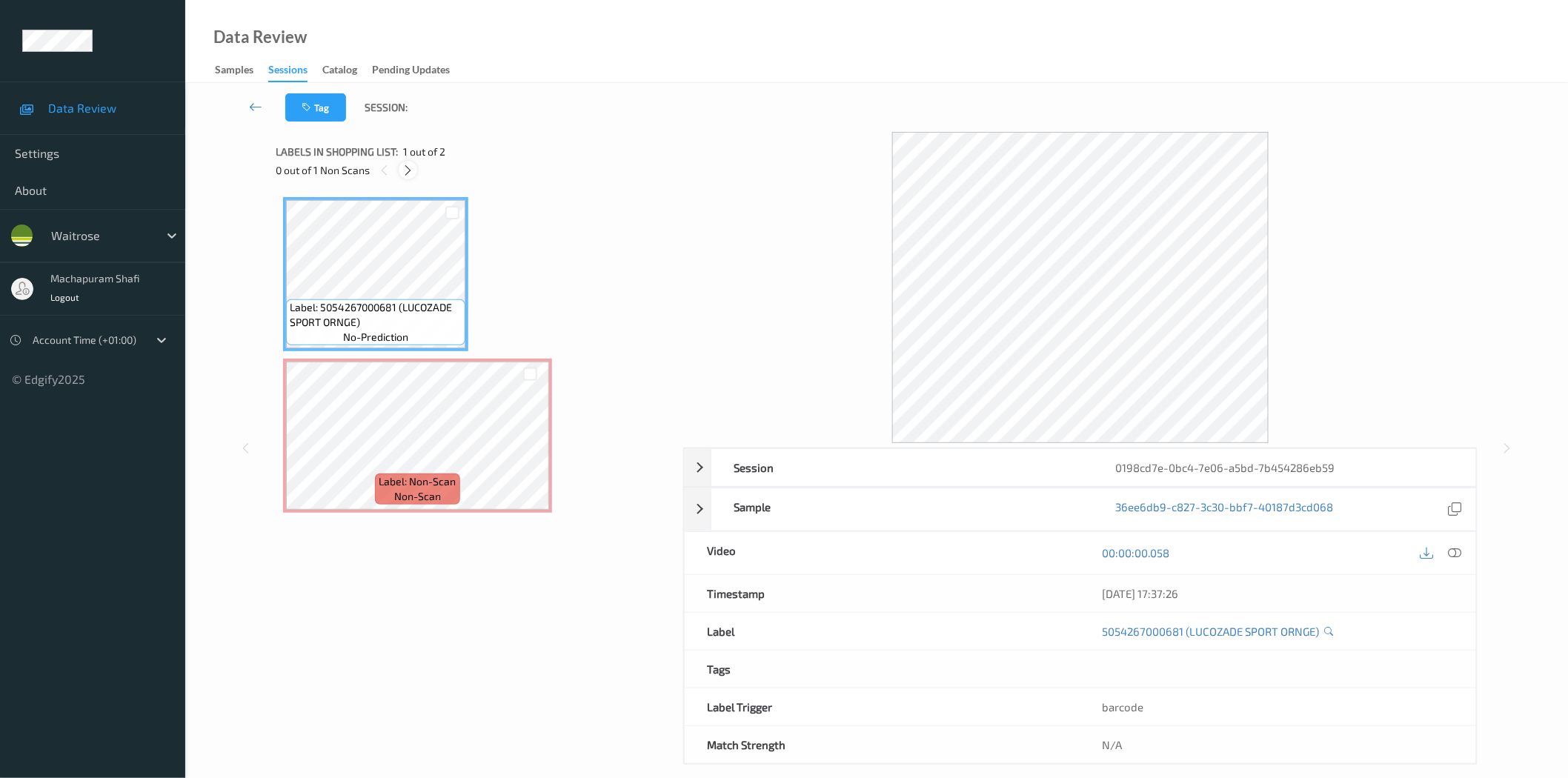
click at [404, 171] on icon at bounding box center [407, 171] width 13 height 14
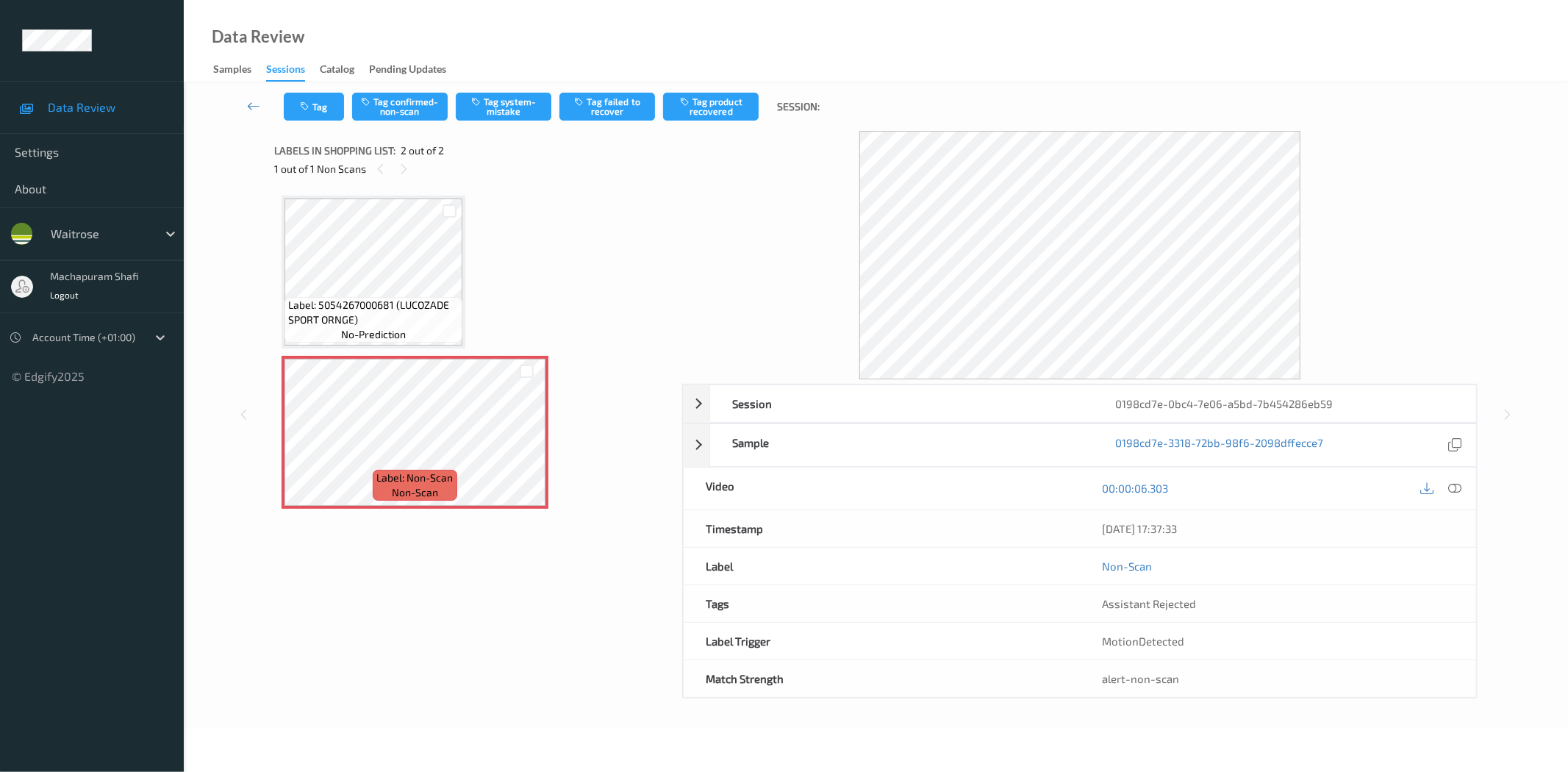
click at [1459, 490] on icon at bounding box center [1455, 488] width 13 height 13
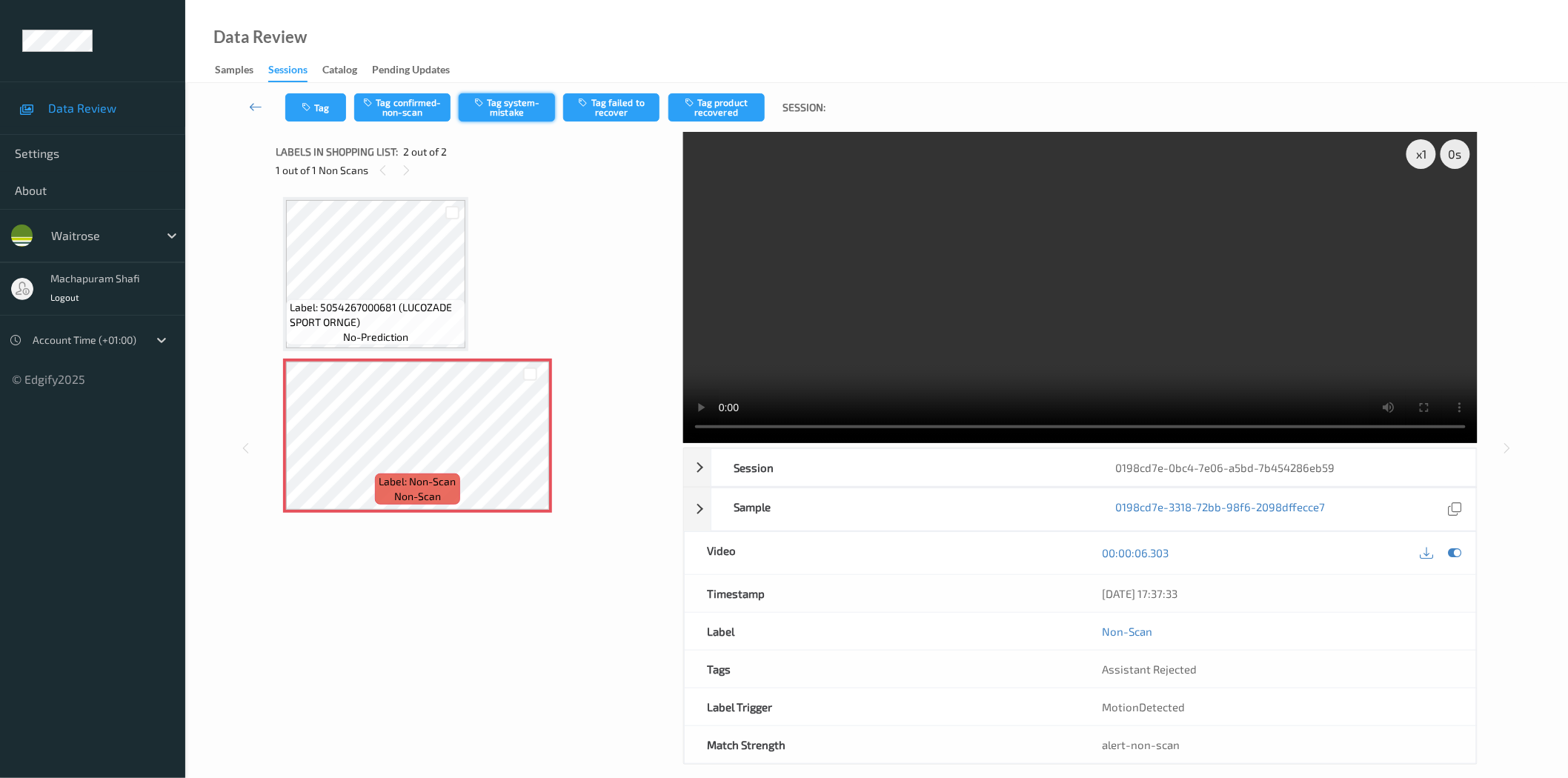
click at [505, 109] on button "Tag system-mistake" at bounding box center [507, 107] width 96 height 28
click at [505, 106] on button "Tag system-mistake" at bounding box center [507, 107] width 96 height 28
click at [507, 104] on button "Tag system-mistake" at bounding box center [507, 107] width 96 height 28
click at [504, 108] on button "Tag system-mistake" at bounding box center [507, 107] width 96 height 28
click at [509, 110] on button "Tag system-mistake" at bounding box center [507, 107] width 96 height 28
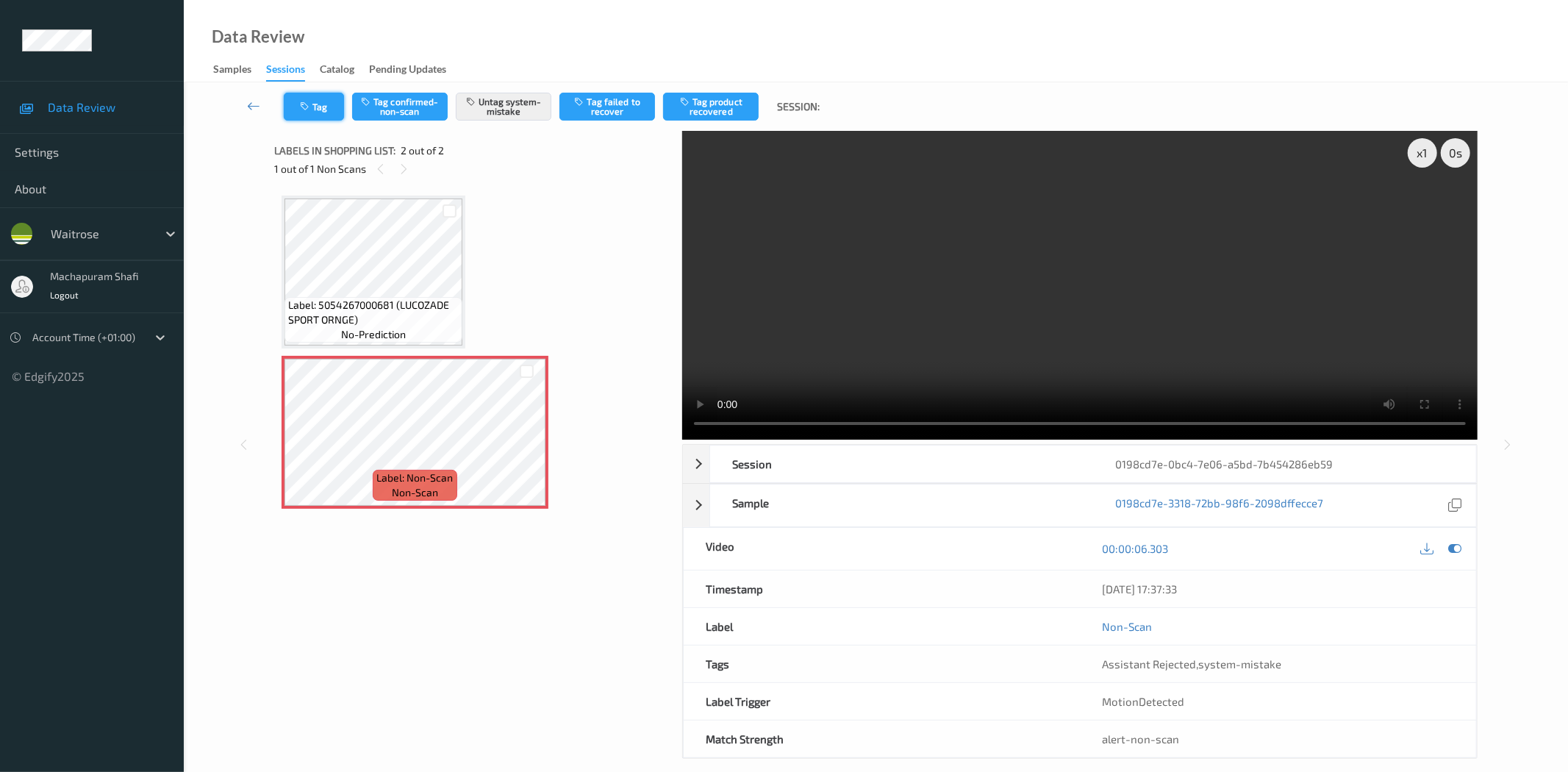
click at [324, 112] on button "Tag" at bounding box center [313, 106] width 60 height 28
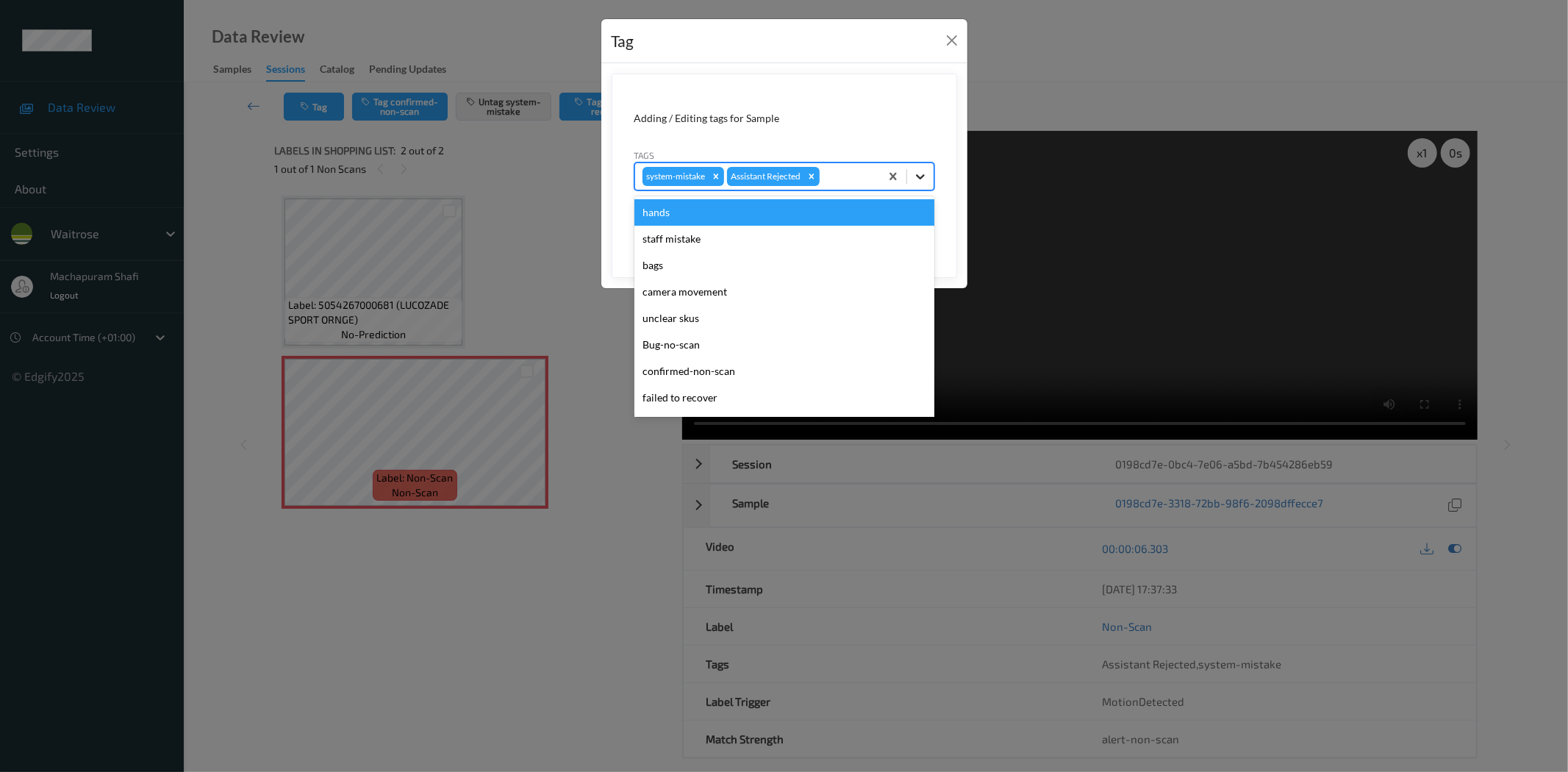
click at [924, 172] on icon at bounding box center [920, 176] width 14 height 14
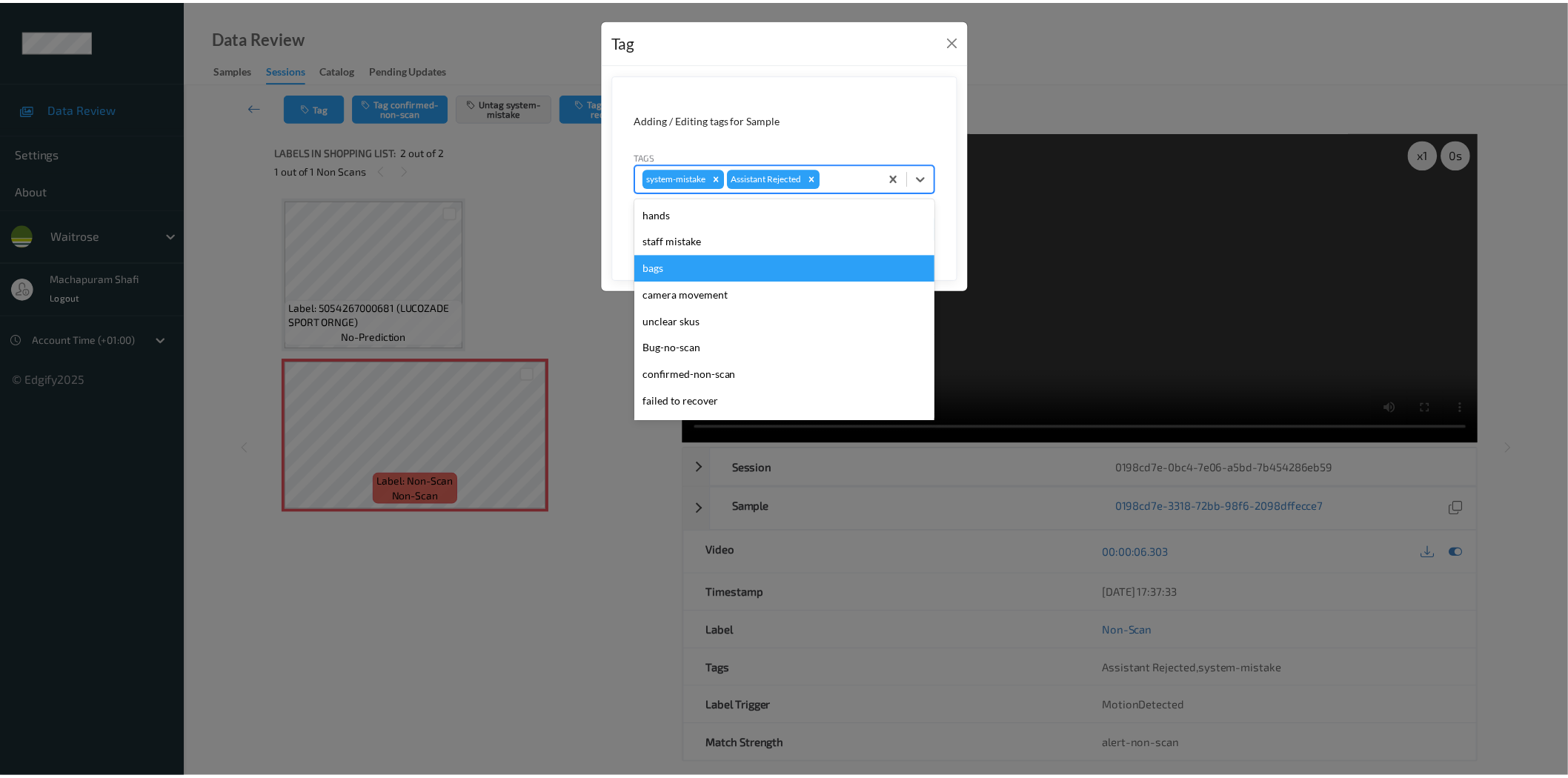
scroll to position [290, 0]
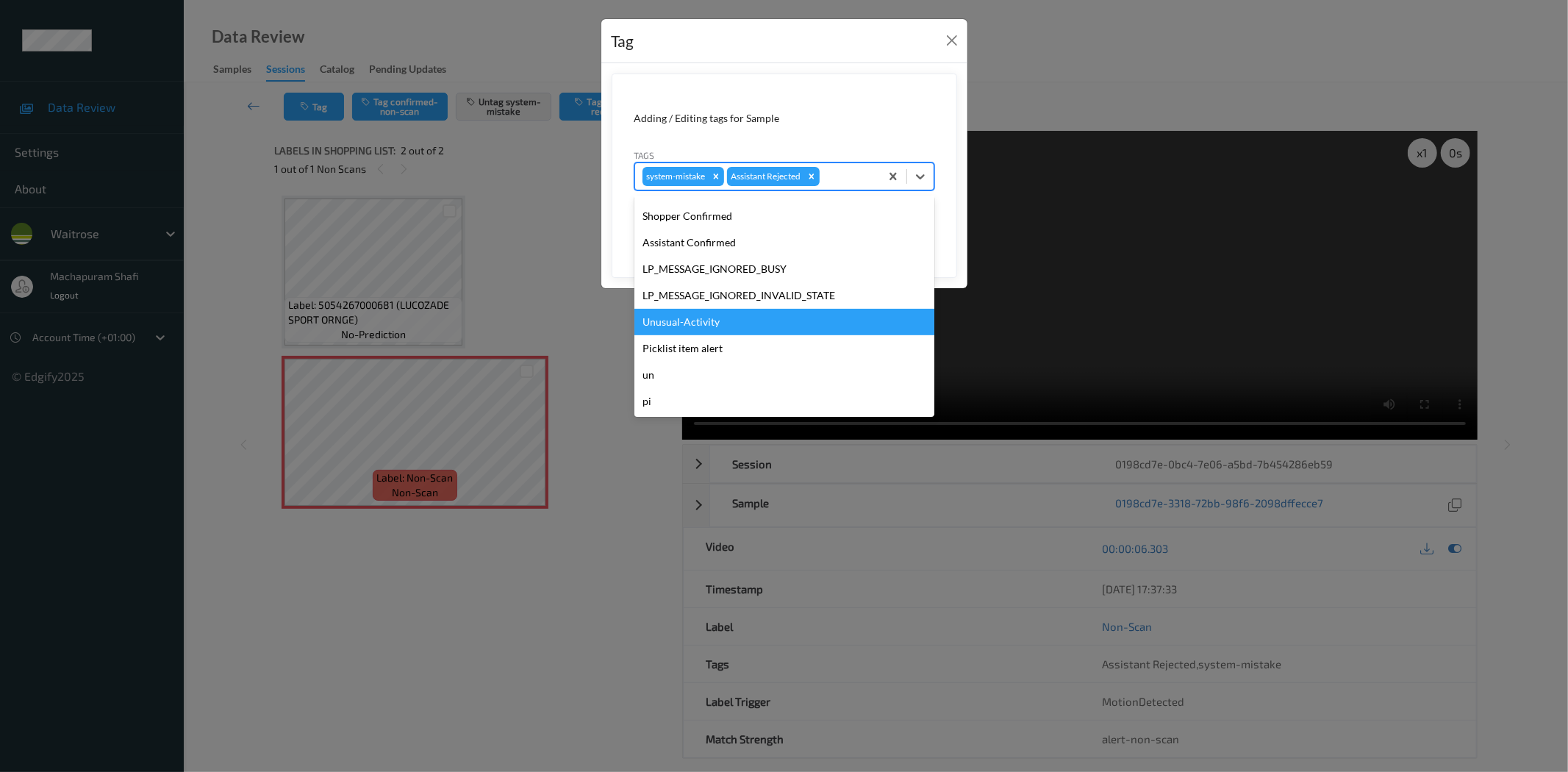
click at [684, 317] on div "Unusual-Activity" at bounding box center [784, 323] width 300 height 27
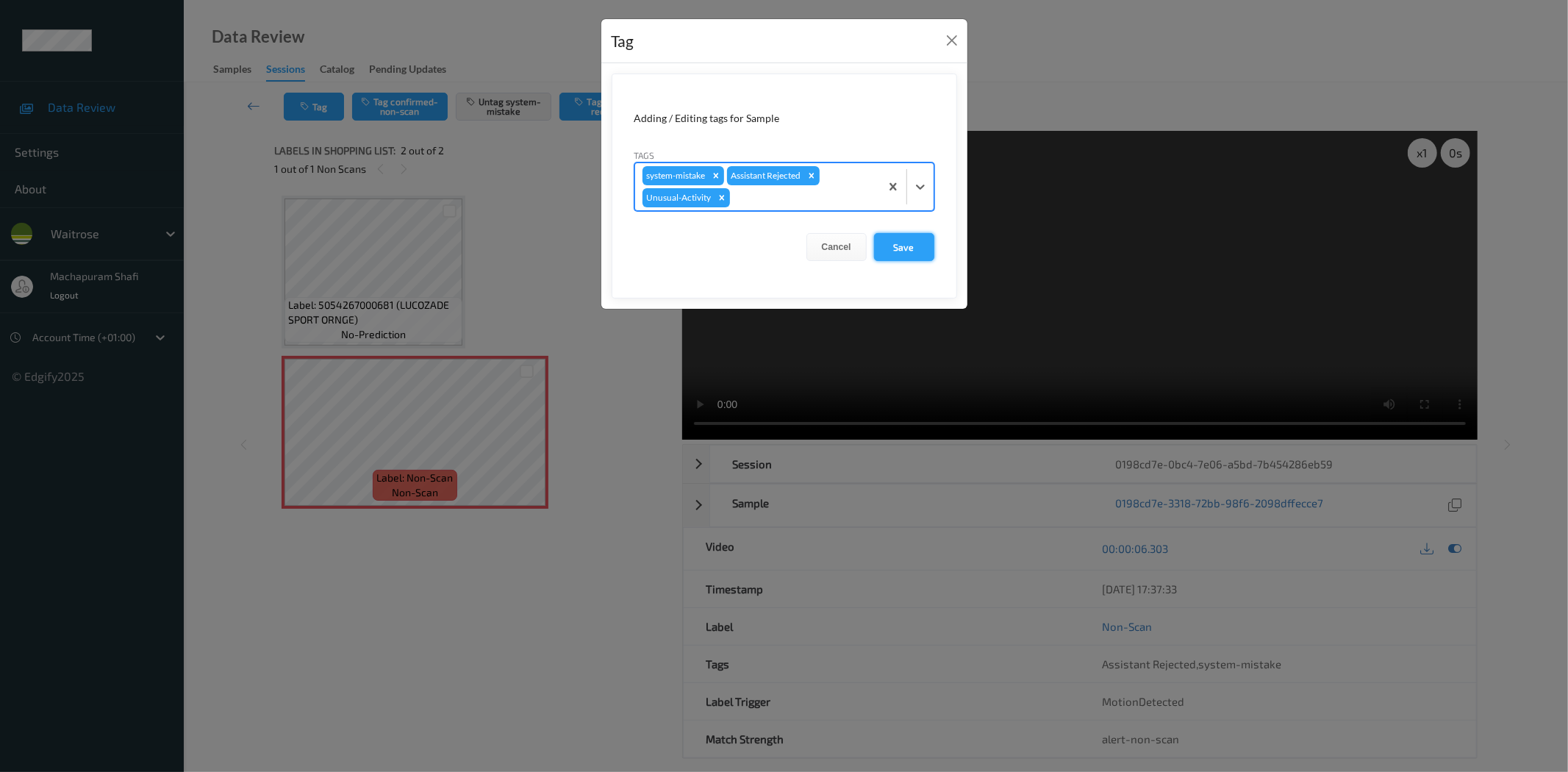
click at [923, 237] on button "Save" at bounding box center [904, 246] width 60 height 28
click at [906, 245] on button "Save" at bounding box center [904, 246] width 60 height 28
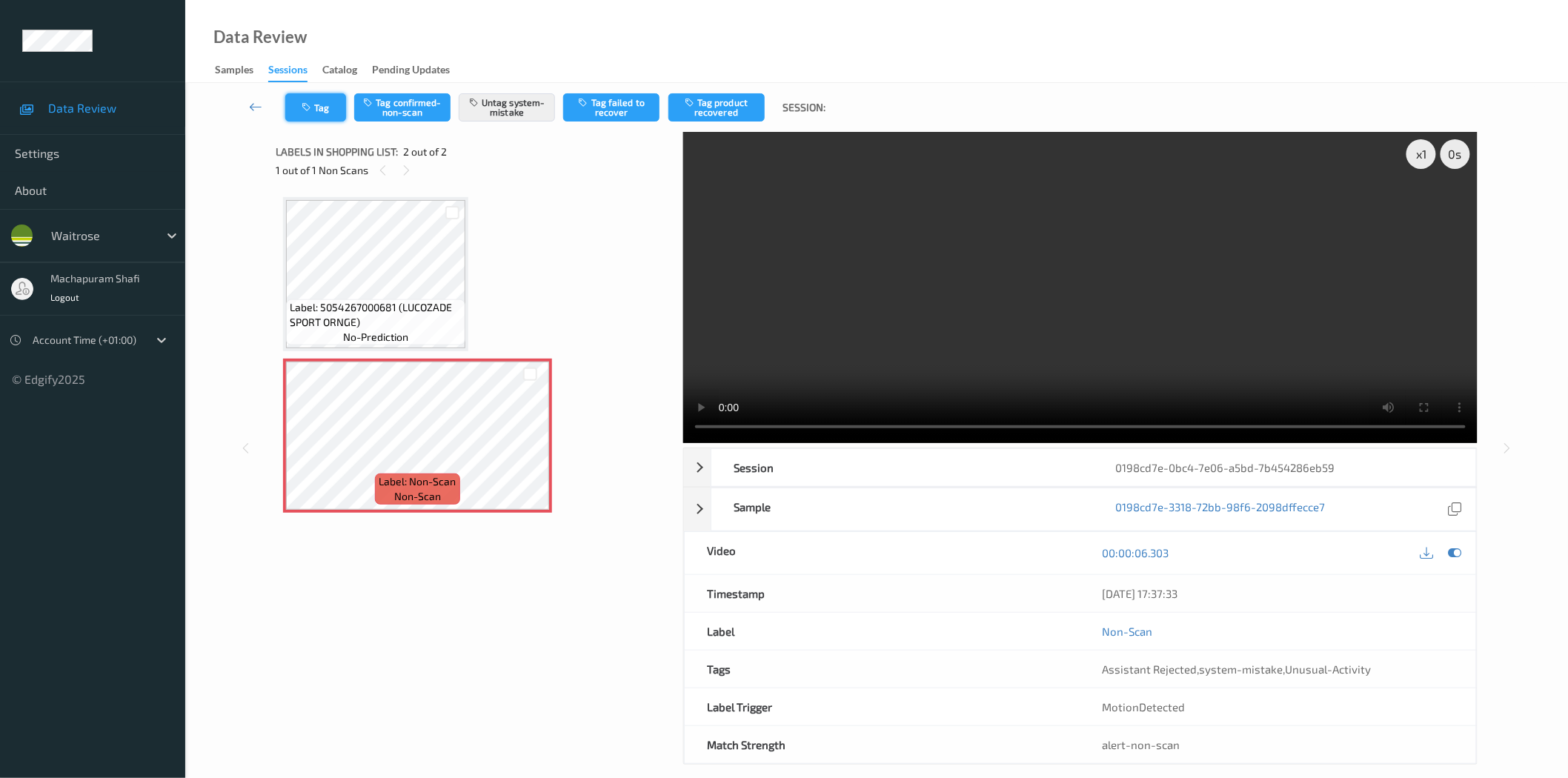
click at [320, 99] on button "Tag" at bounding box center [316, 107] width 61 height 28
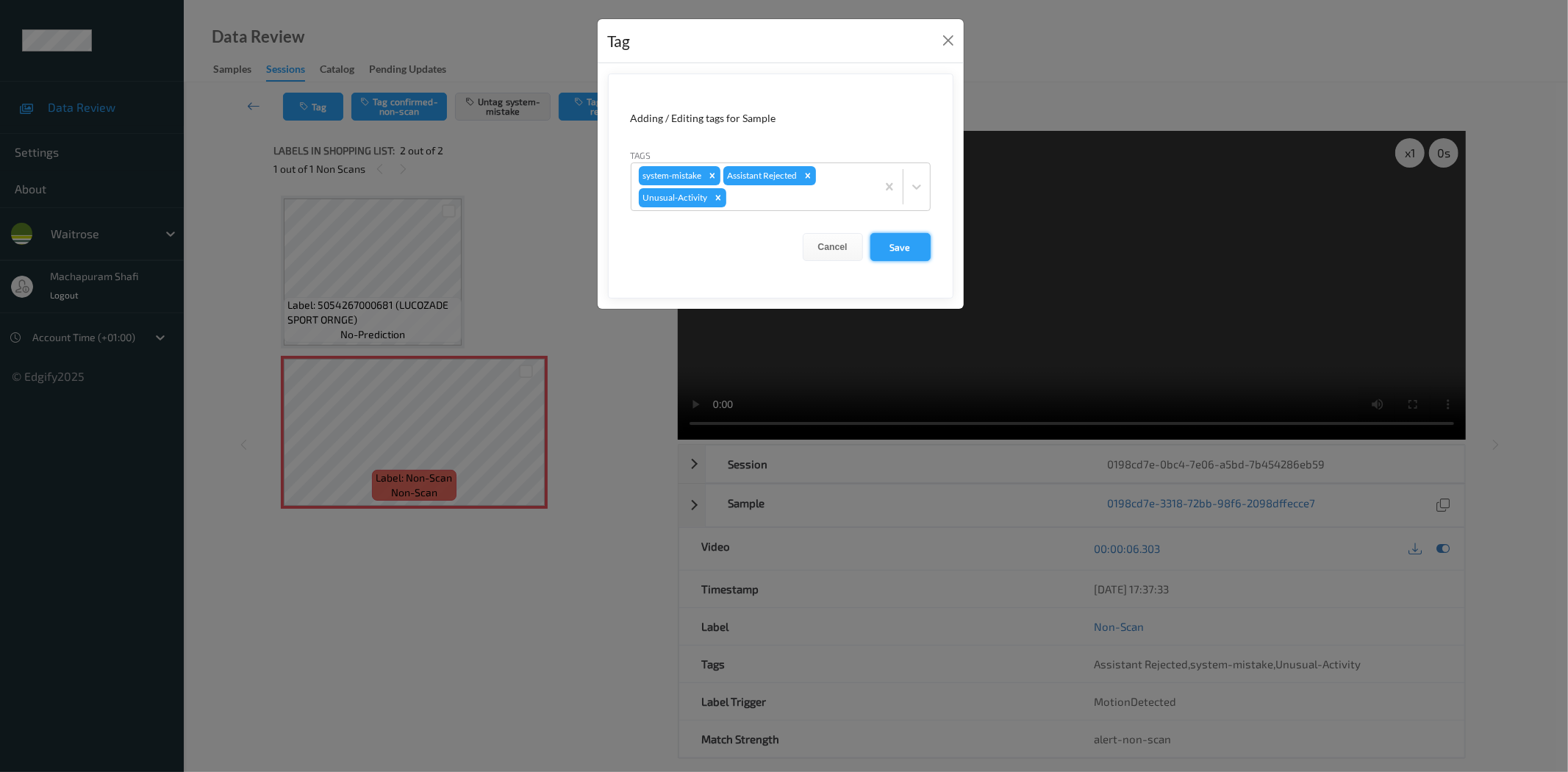
click at [889, 255] on button "Save" at bounding box center [900, 246] width 60 height 28
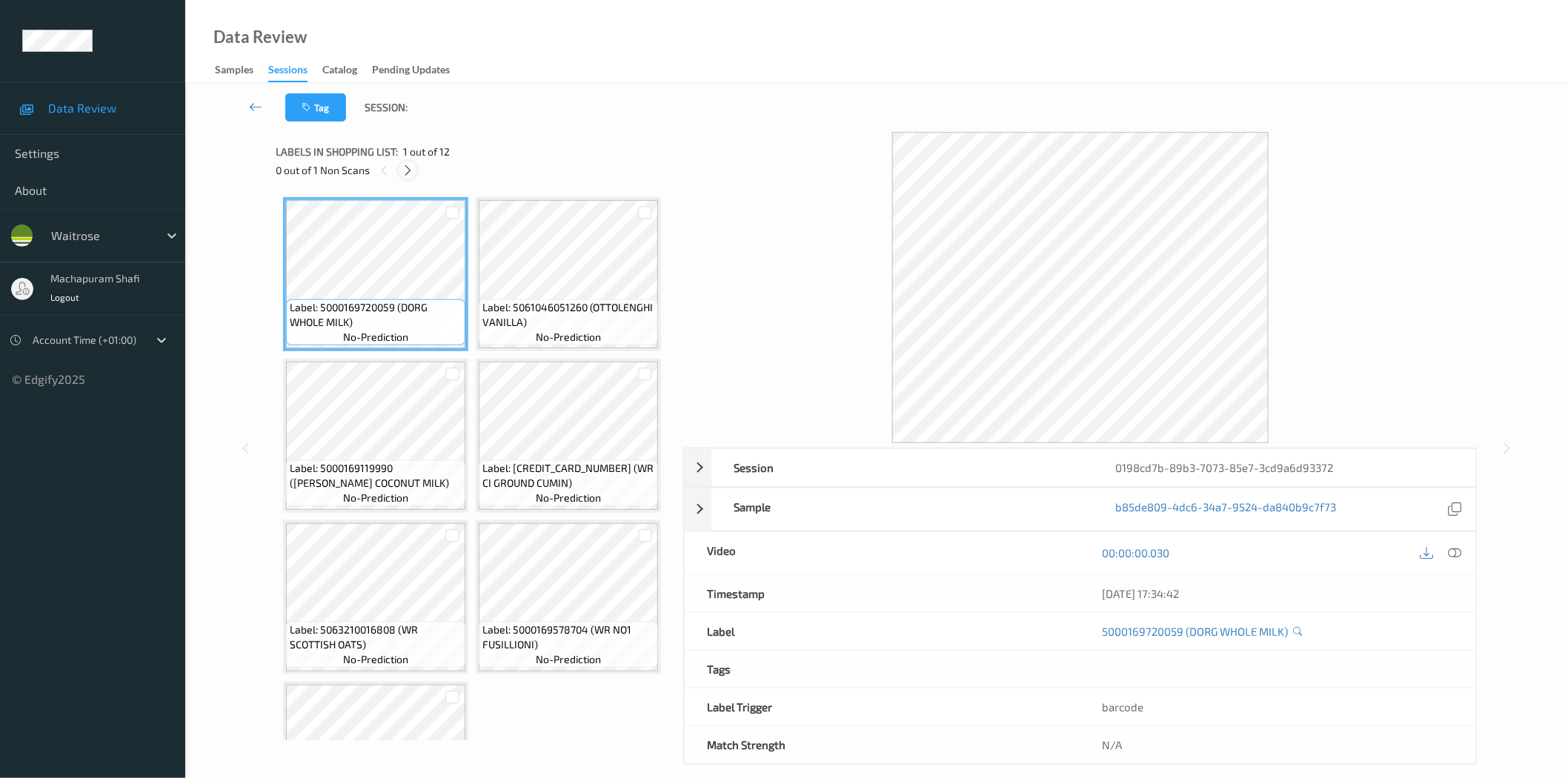
click at [410, 168] on icon at bounding box center [407, 171] width 13 height 14
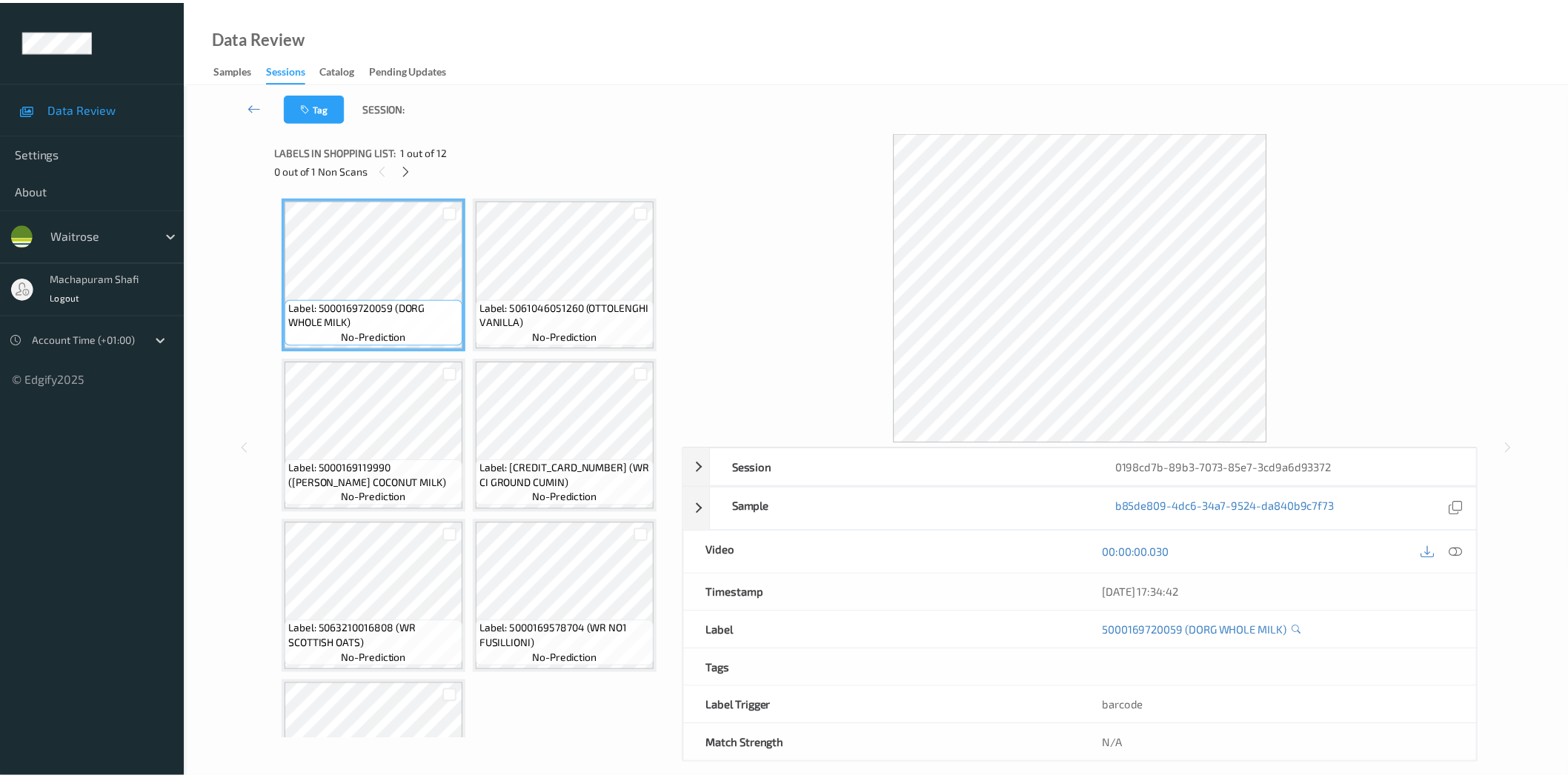
scroll to position [489, 0]
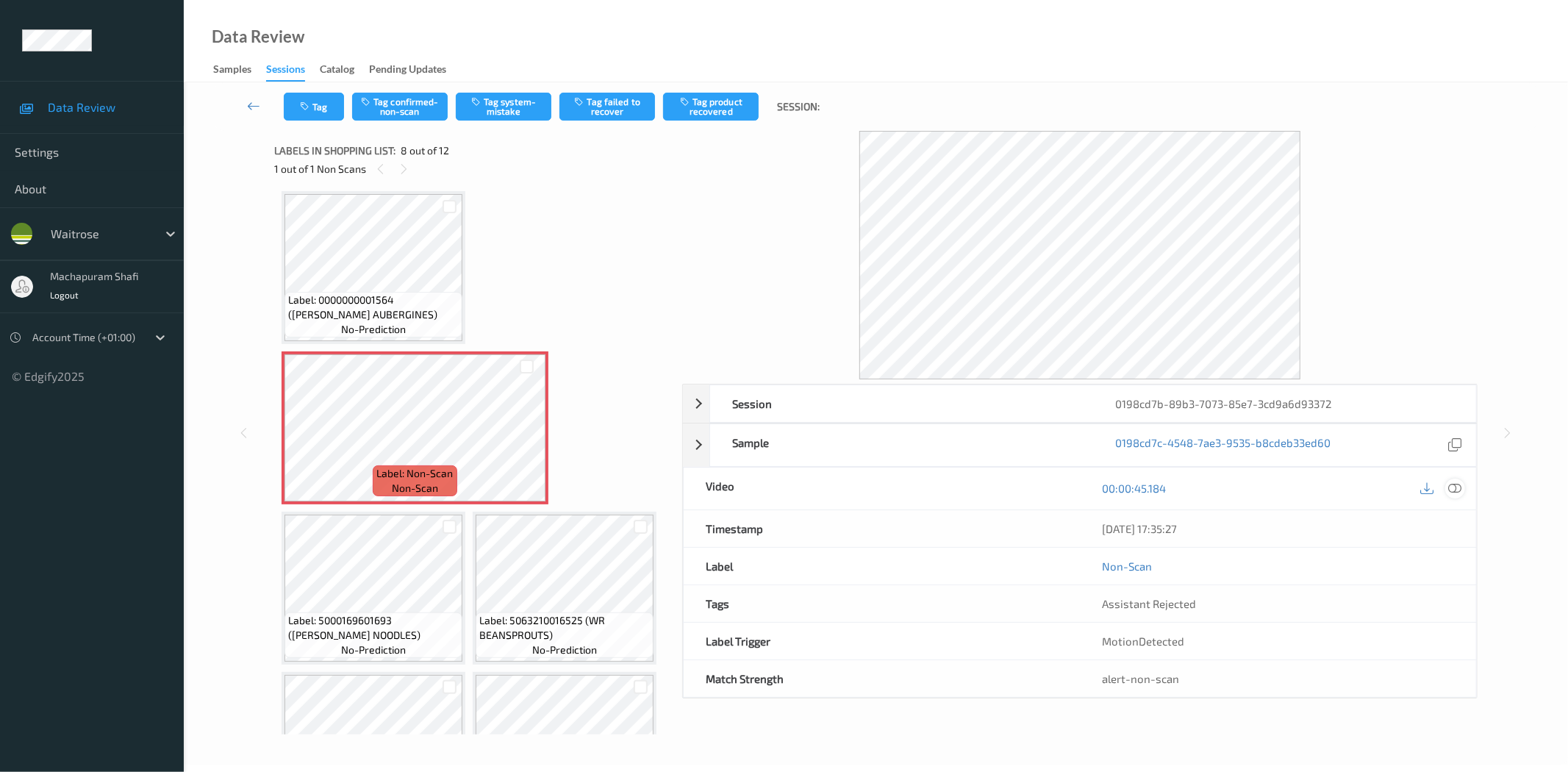
click at [1456, 492] on icon at bounding box center [1455, 488] width 13 height 13
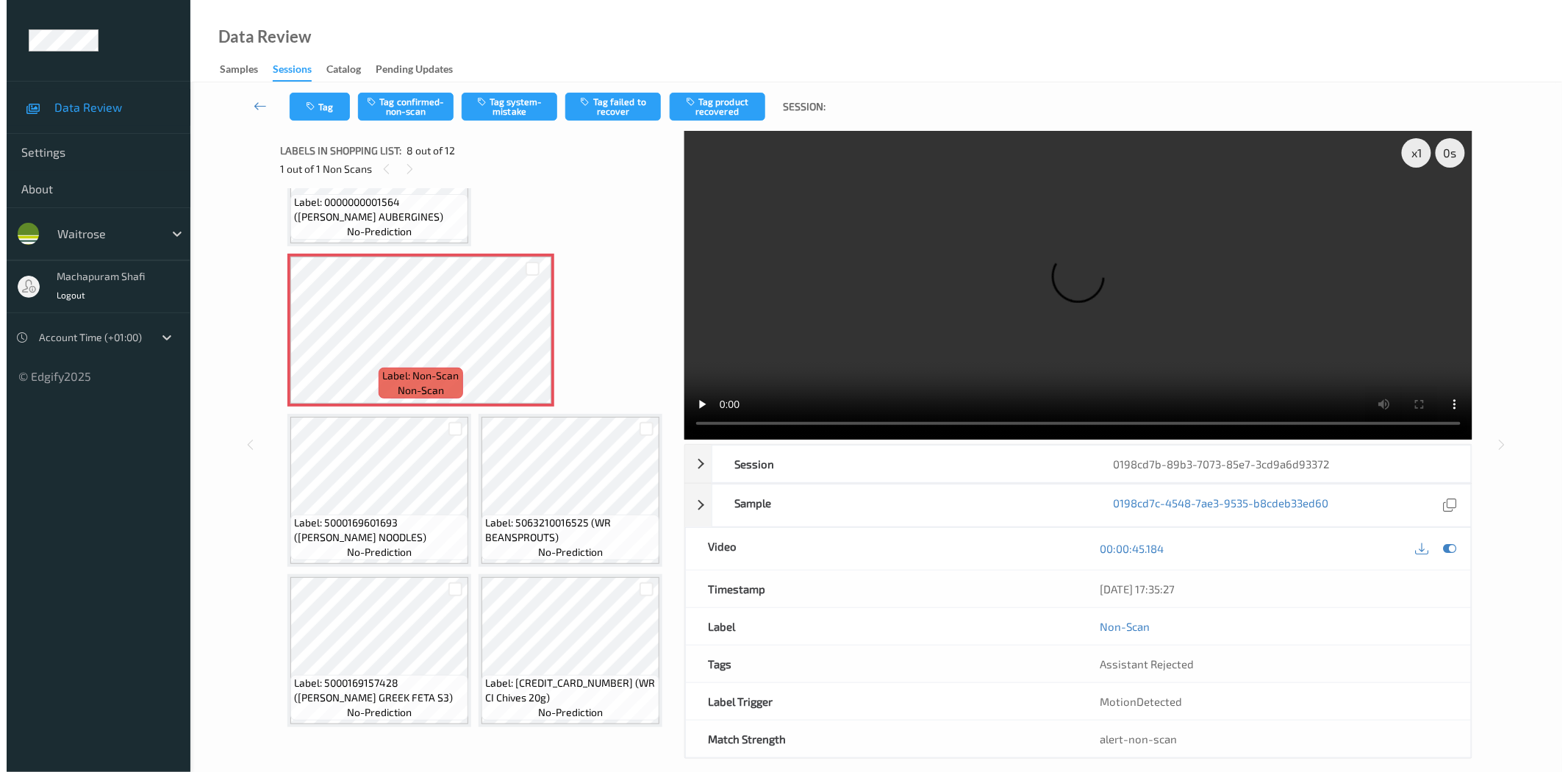
scroll to position [1046, 0]
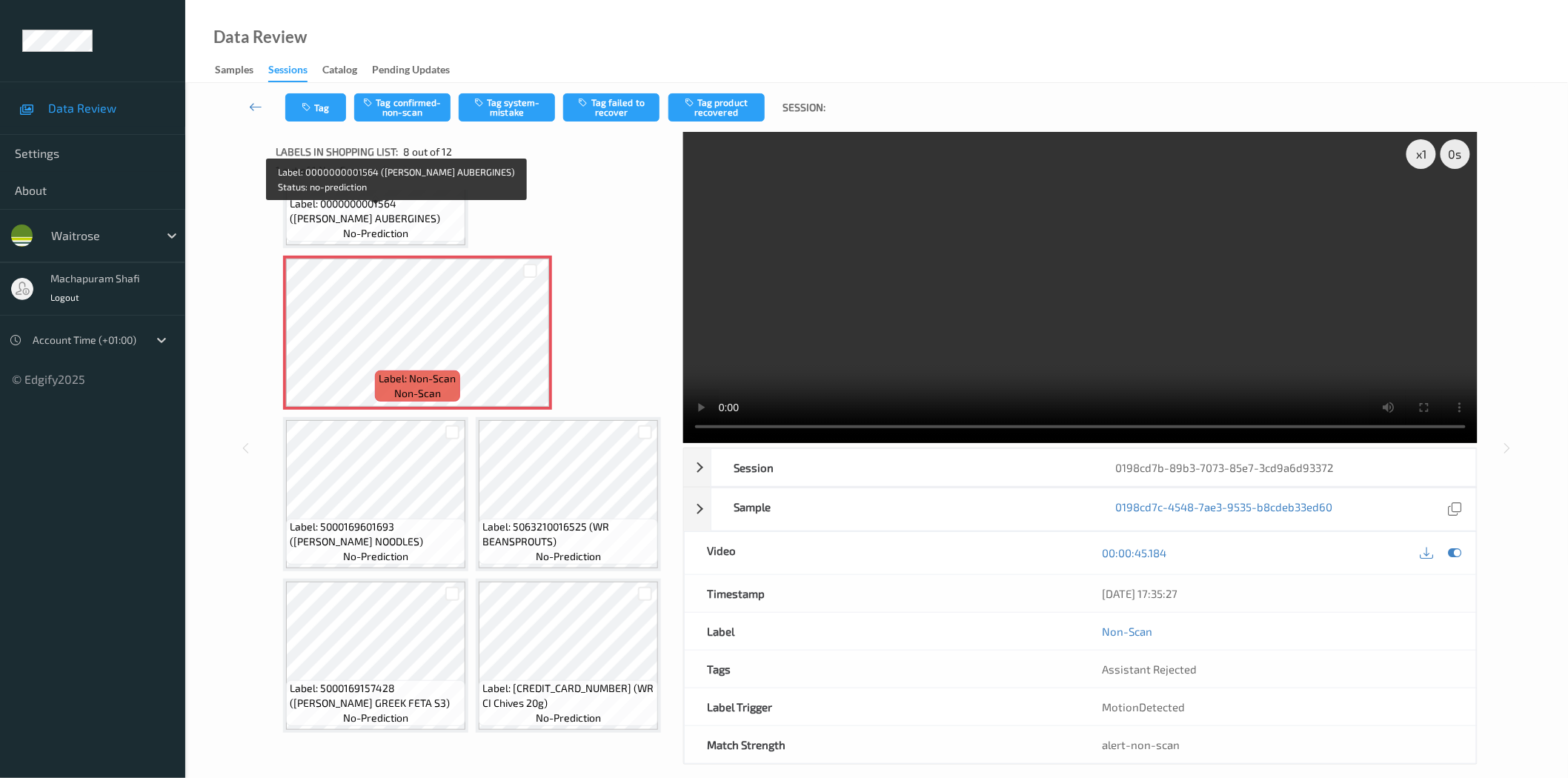
click at [411, 223] on span "Label: 0000000001564 ([PERSON_NAME] AUBERGINES)" at bounding box center [375, 210] width 172 height 30
click at [436, 226] on span "Label: 0000000001564 ([PERSON_NAME] AUBERGINES)" at bounding box center [375, 210] width 172 height 30
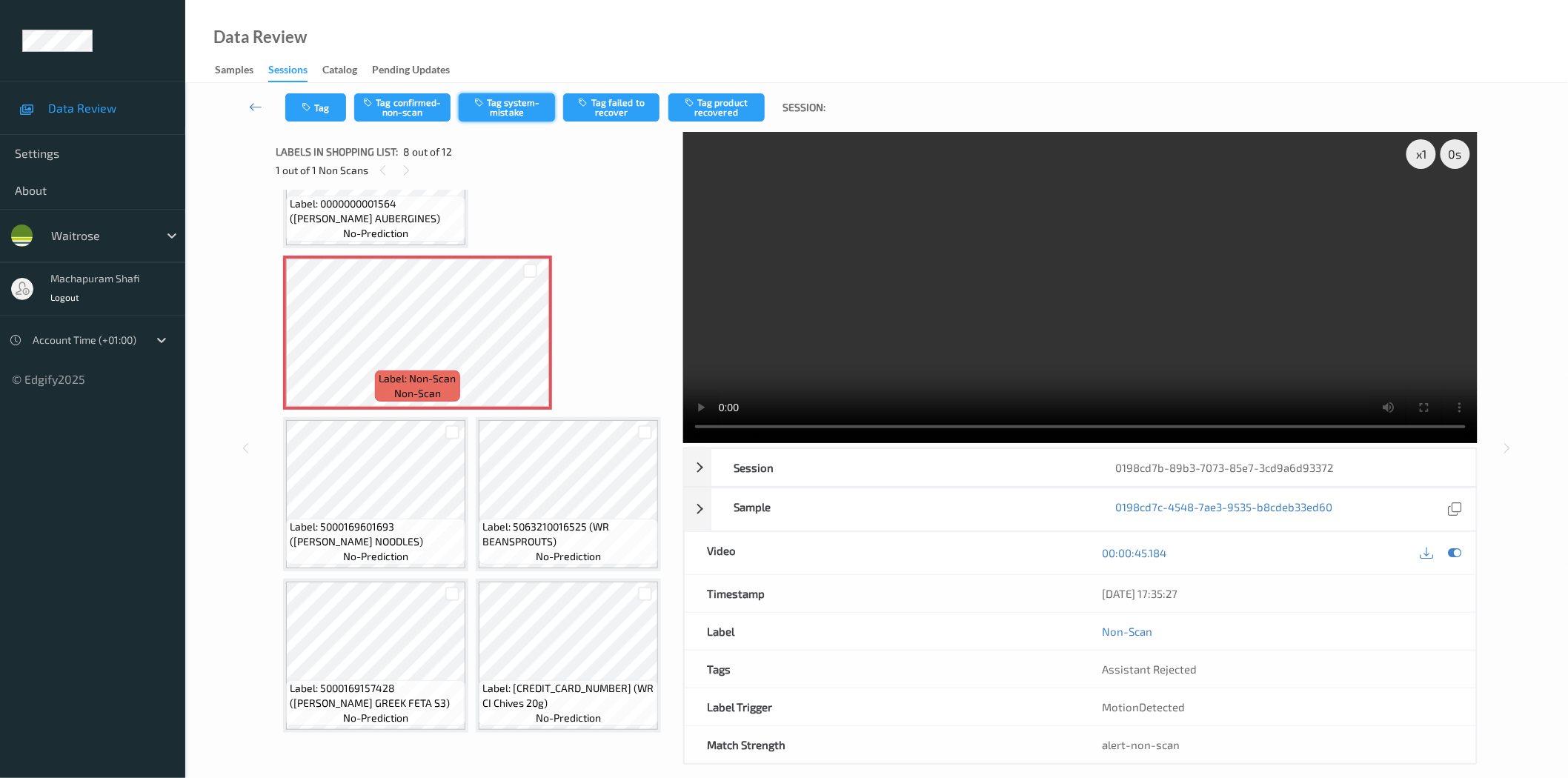
click at [504, 107] on button "Tag system-mistake" at bounding box center [507, 107] width 96 height 28
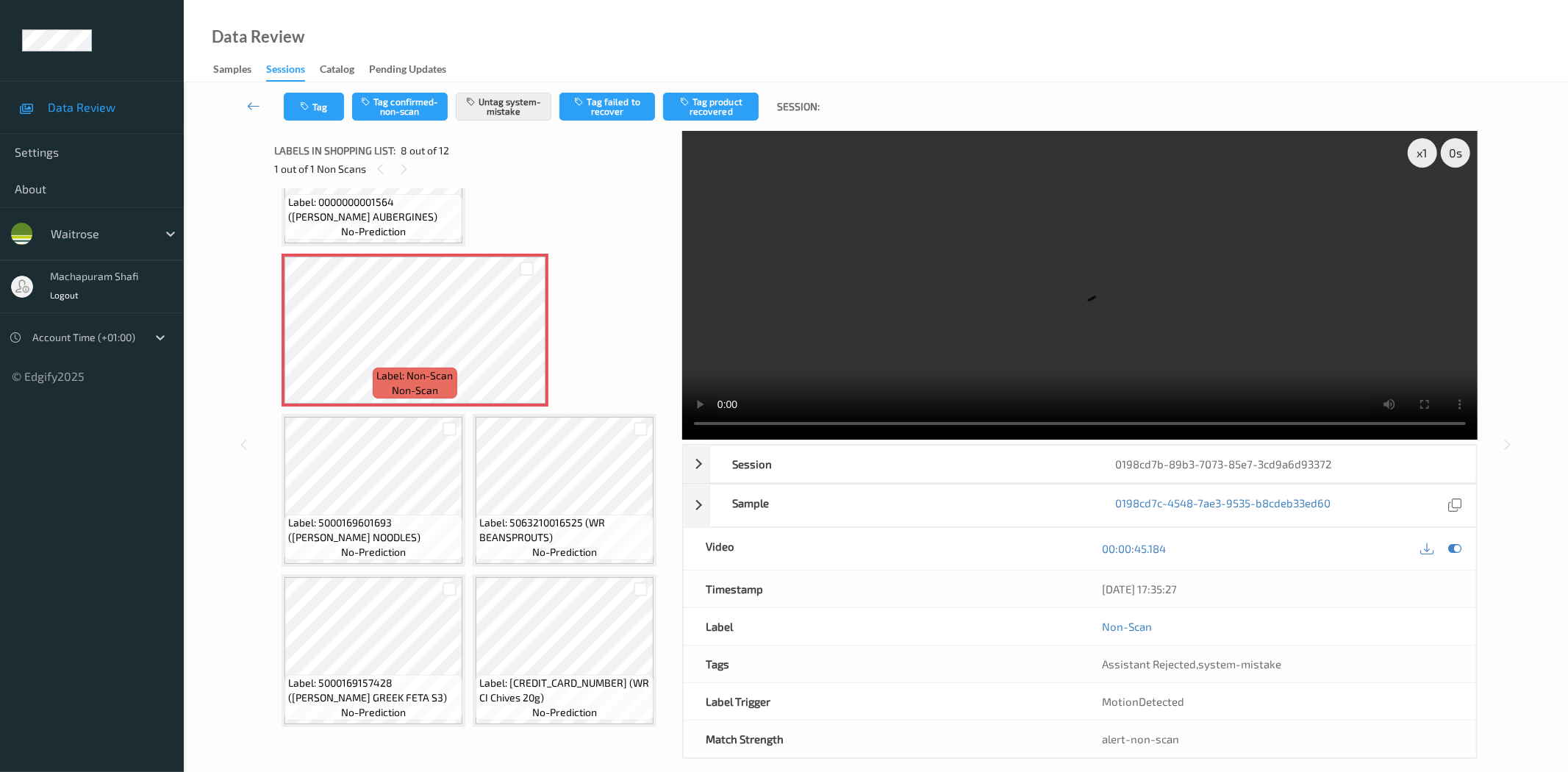
scroll to position [568, 0]
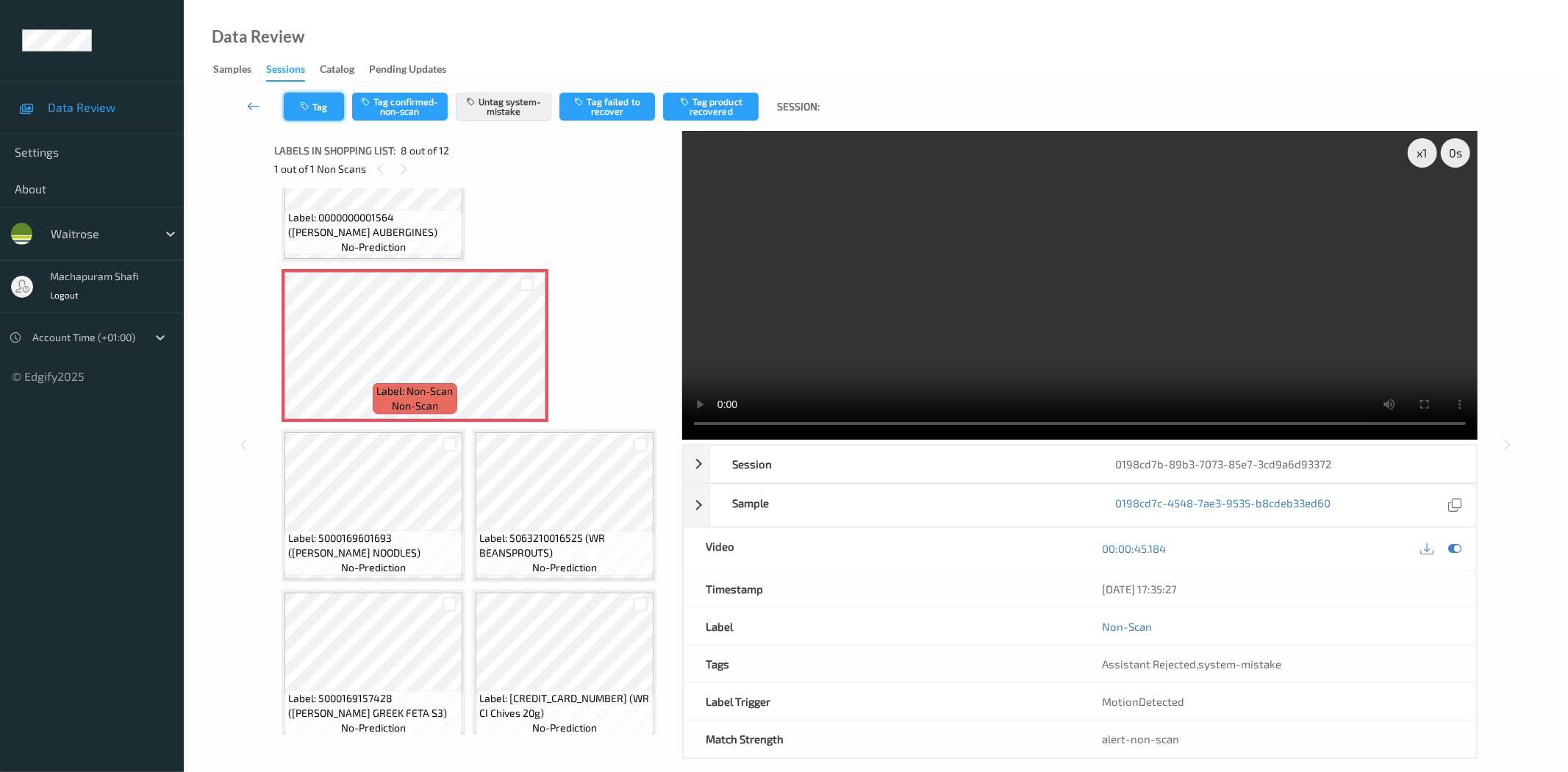
click at [300, 110] on icon "button" at bounding box center [305, 106] width 12 height 11
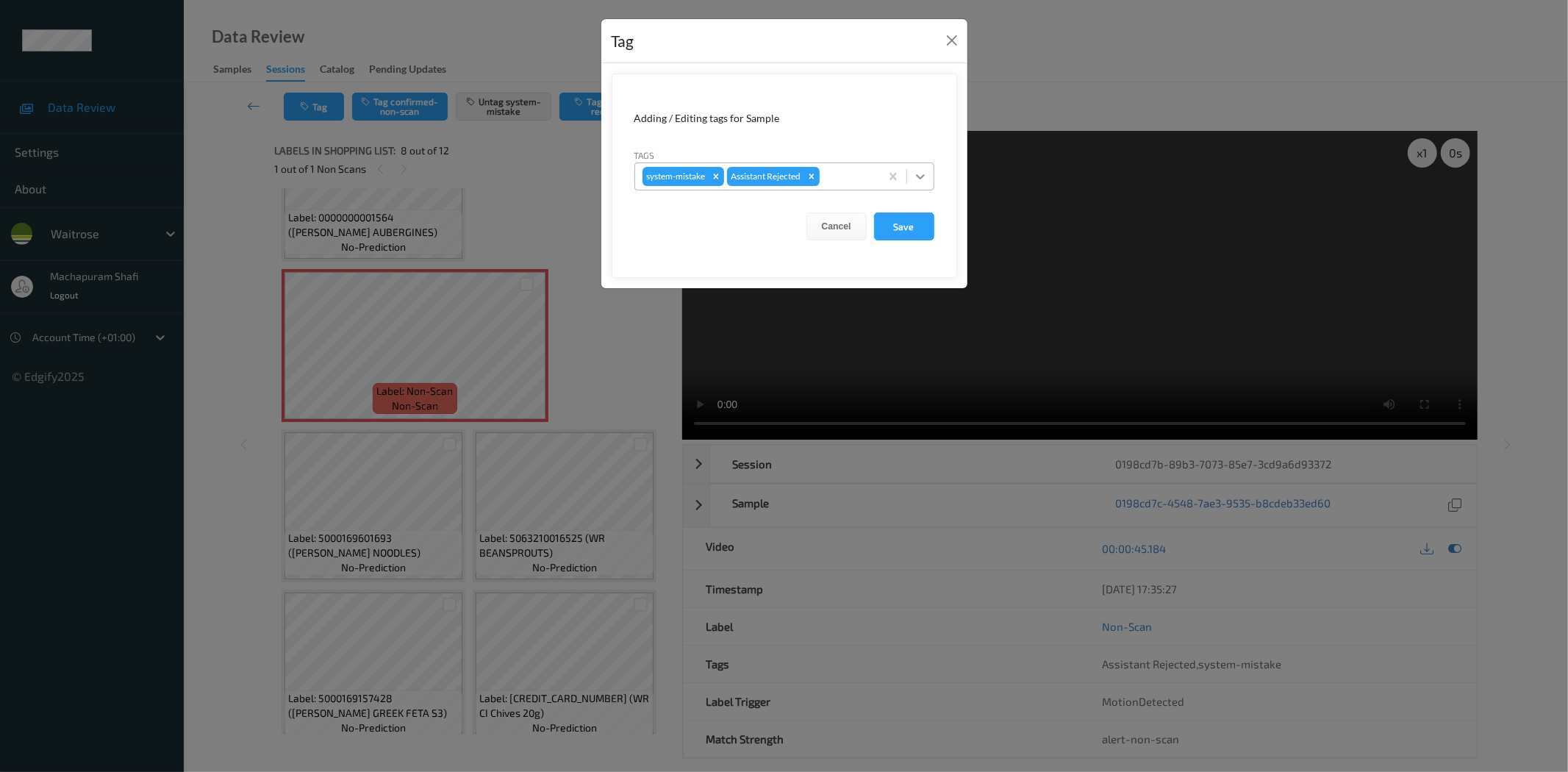
click at [921, 170] on icon at bounding box center [920, 176] width 14 height 14
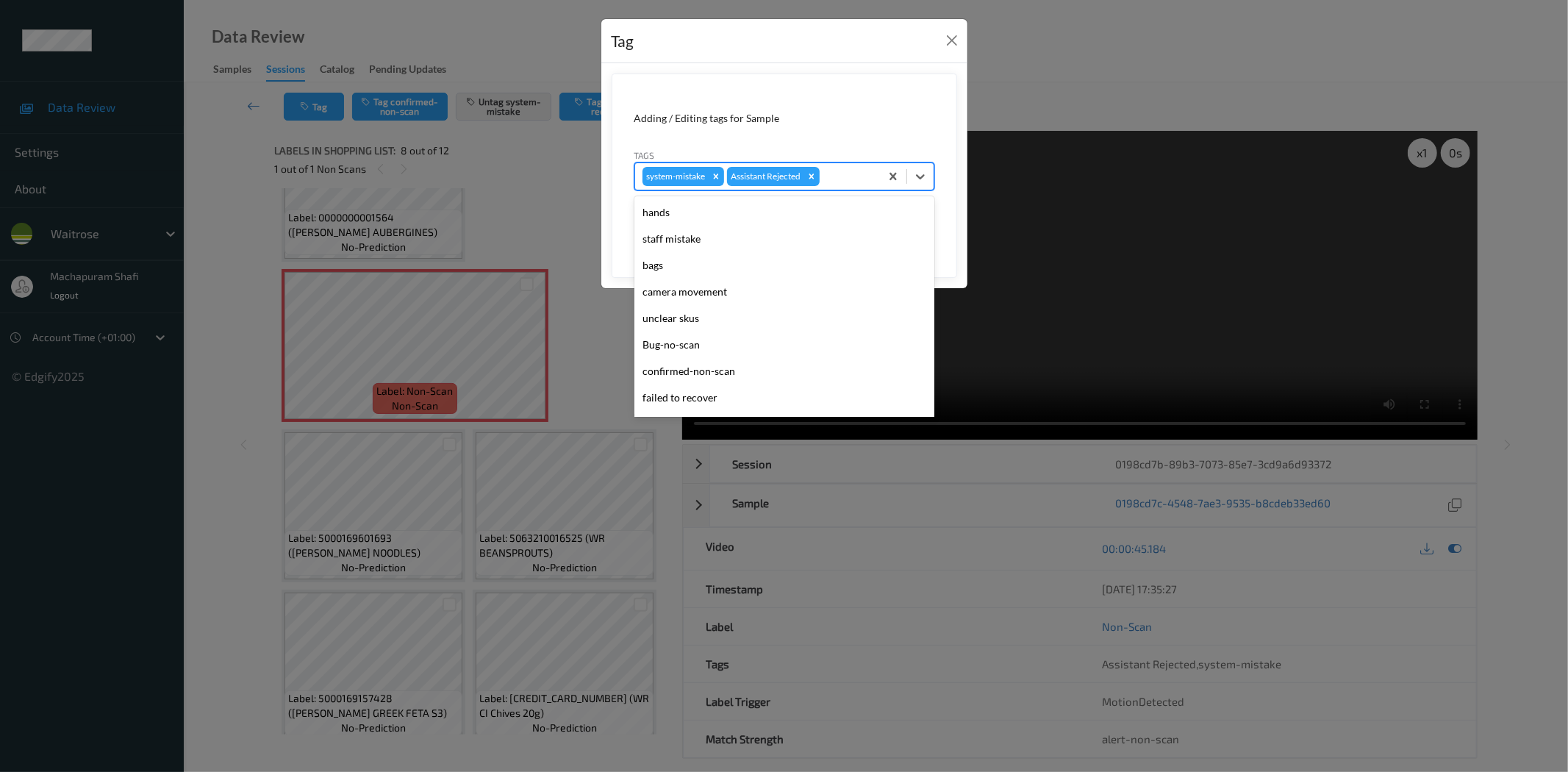
scroll to position [287, 0]
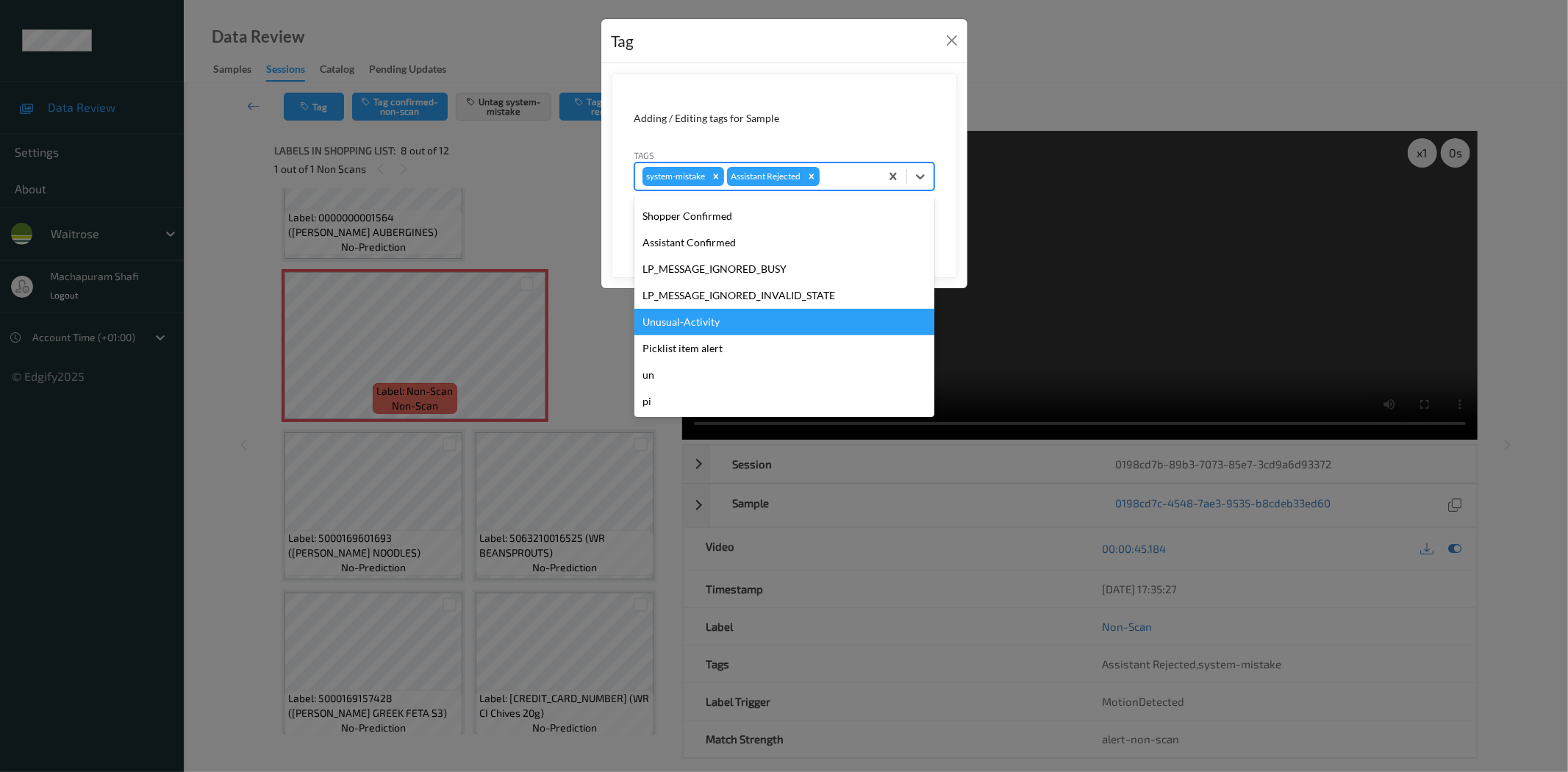
click at [669, 328] on div "Unusual-Activity" at bounding box center [784, 323] width 300 height 27
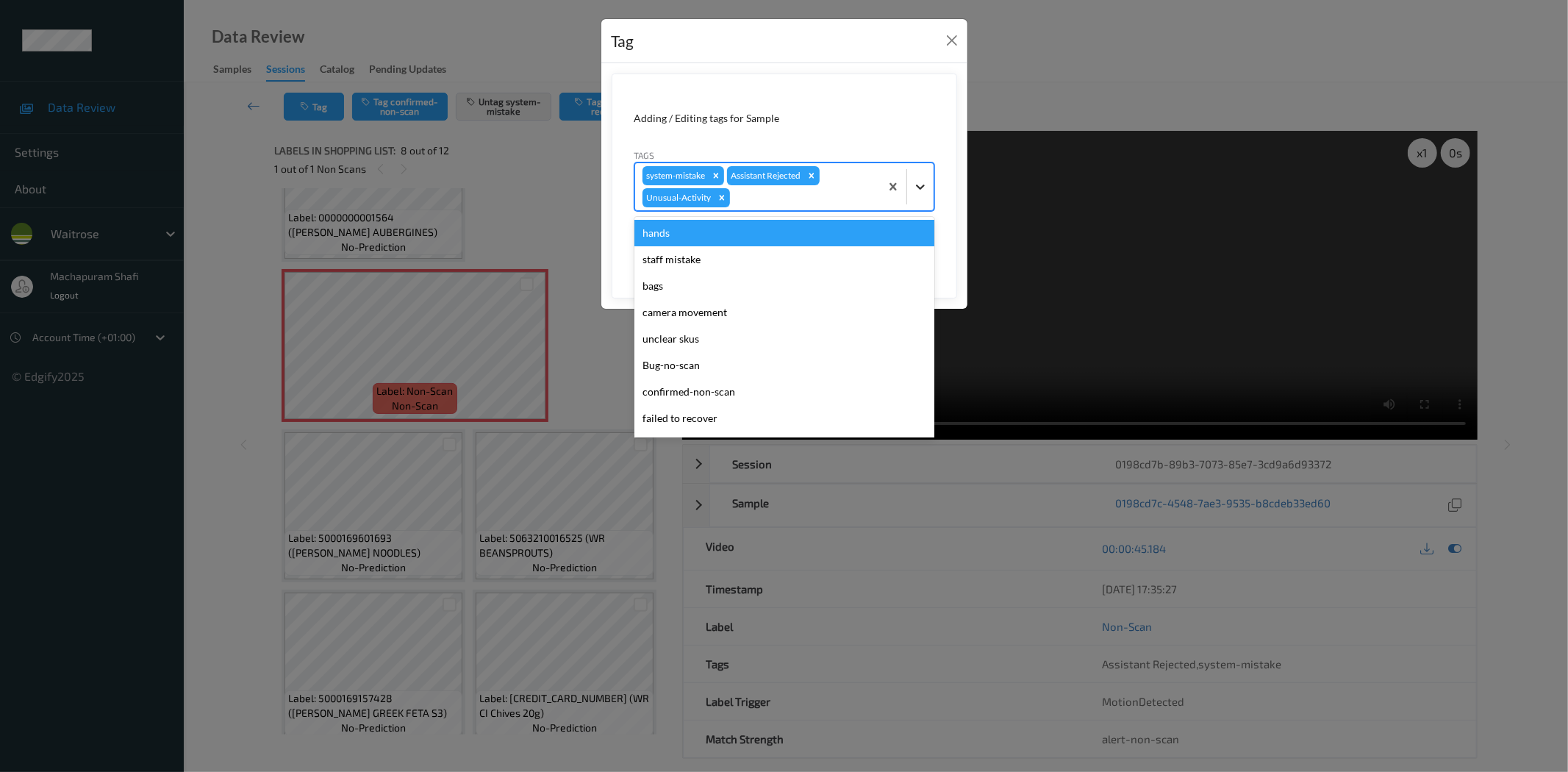
click at [917, 184] on icon at bounding box center [920, 186] width 14 height 14
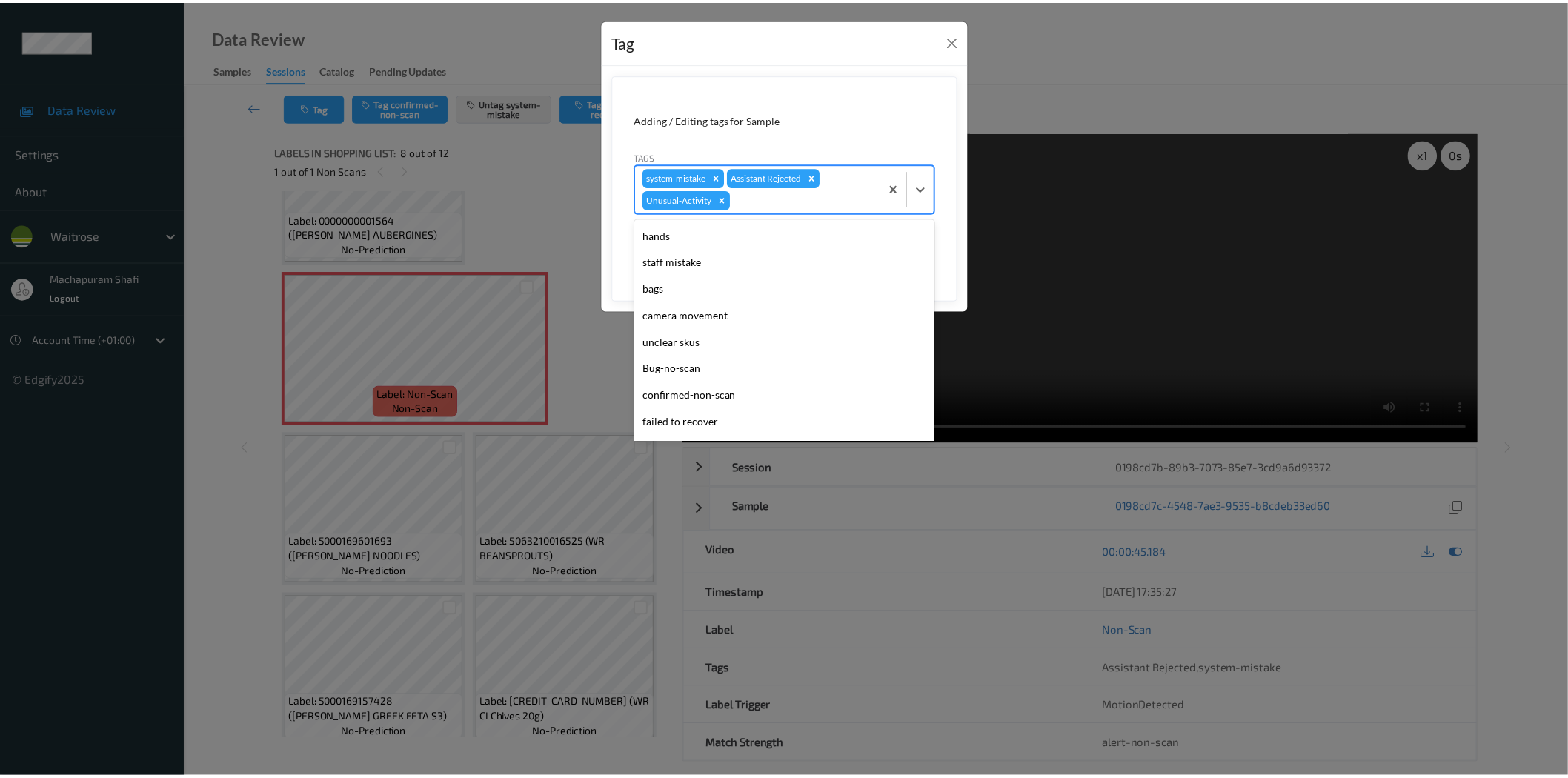
scroll to position [264, 0]
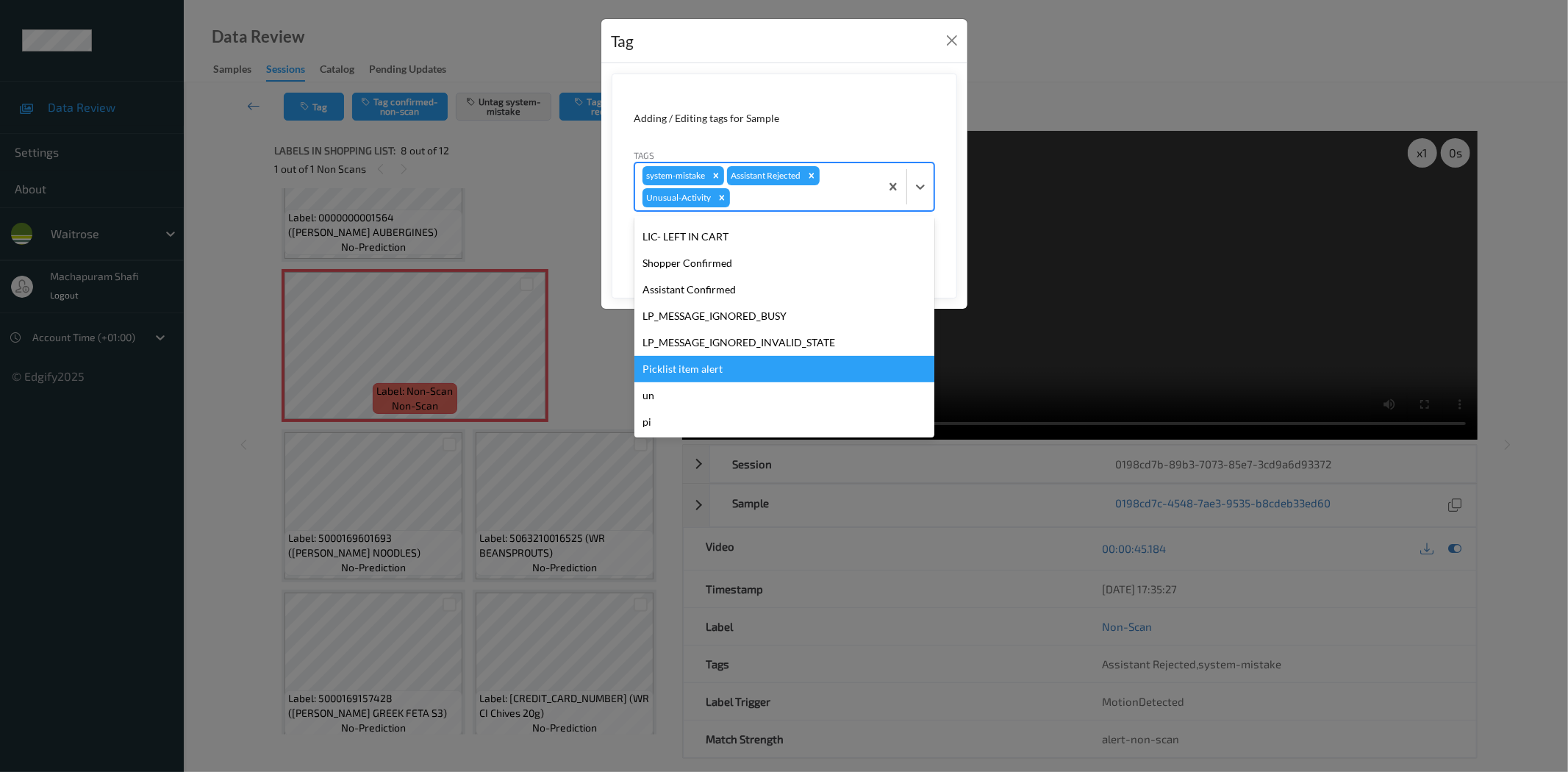
click at [713, 366] on div "Picklist item alert" at bounding box center [784, 370] width 300 height 27
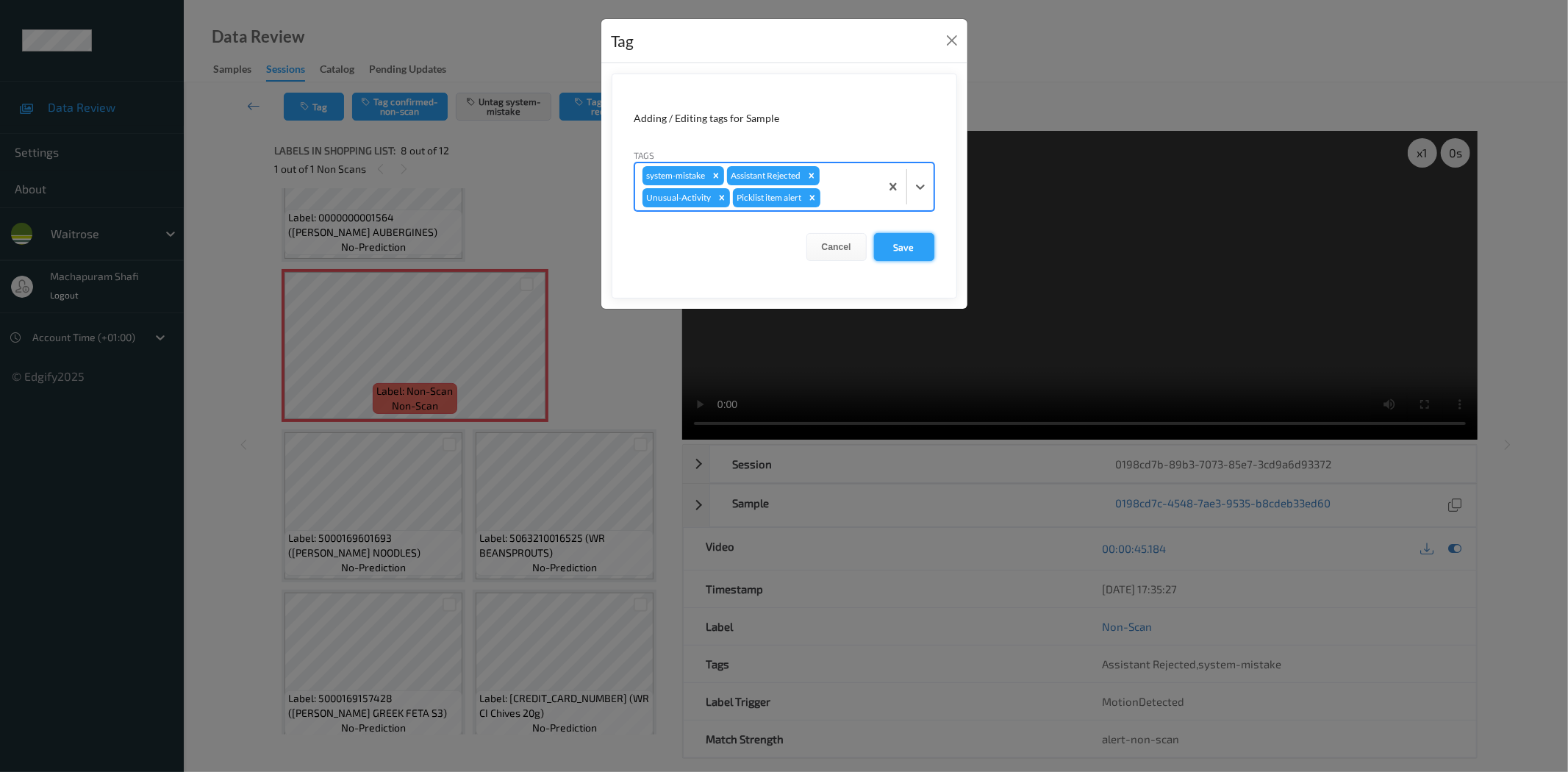
click at [898, 243] on button "Save" at bounding box center [904, 246] width 60 height 28
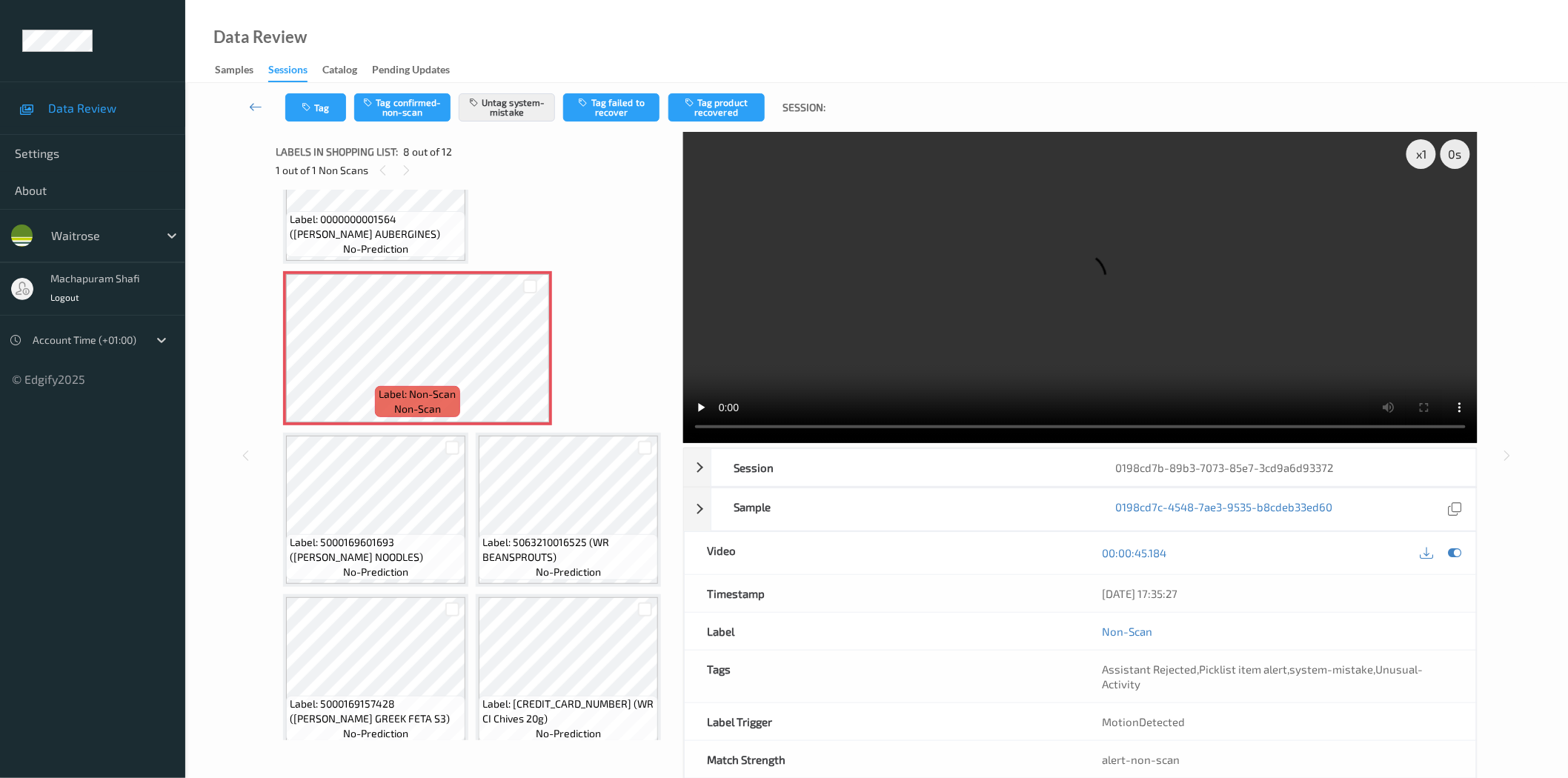
scroll to position [1054, 0]
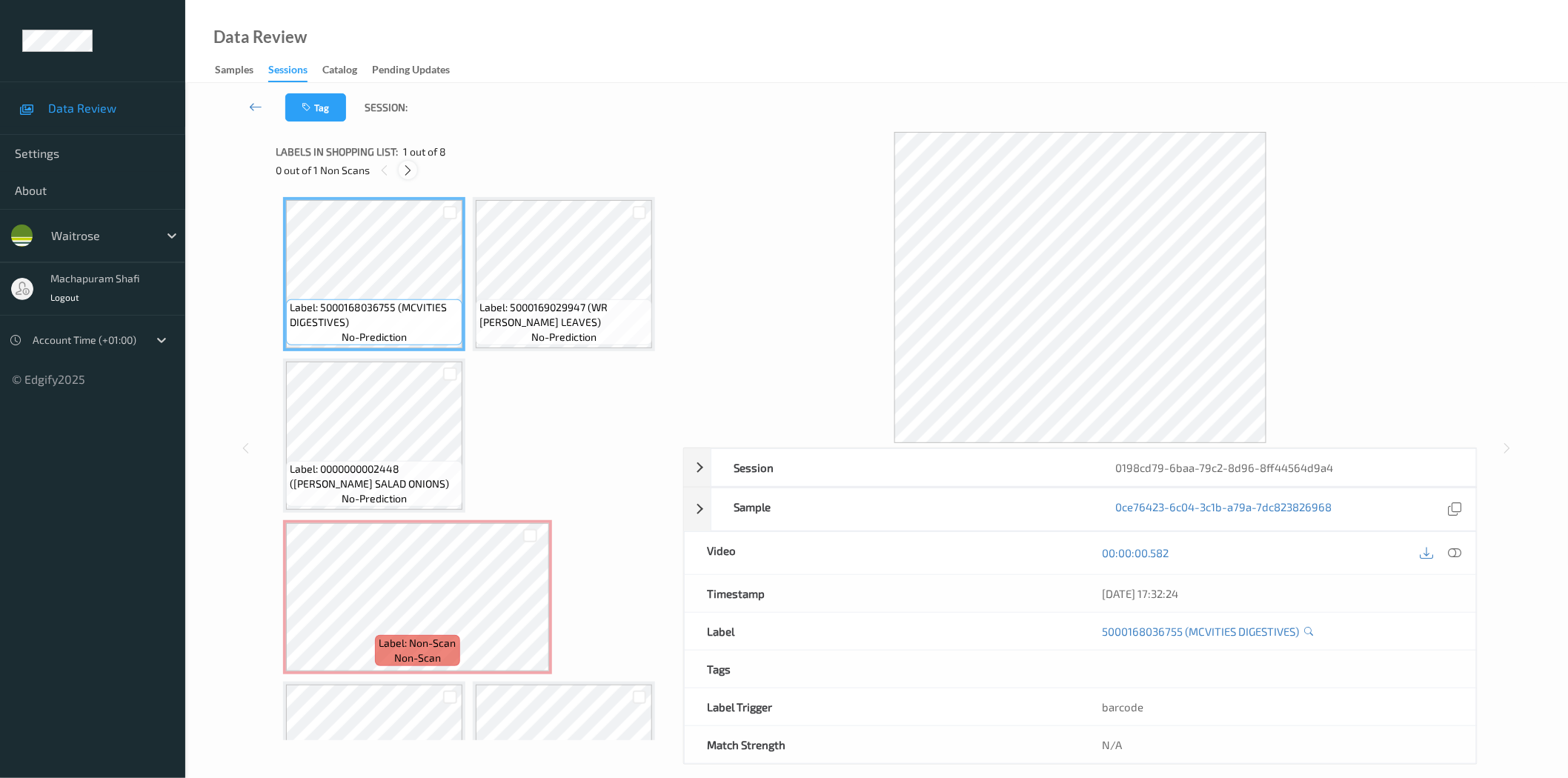
click at [409, 173] on icon at bounding box center [407, 171] width 13 height 14
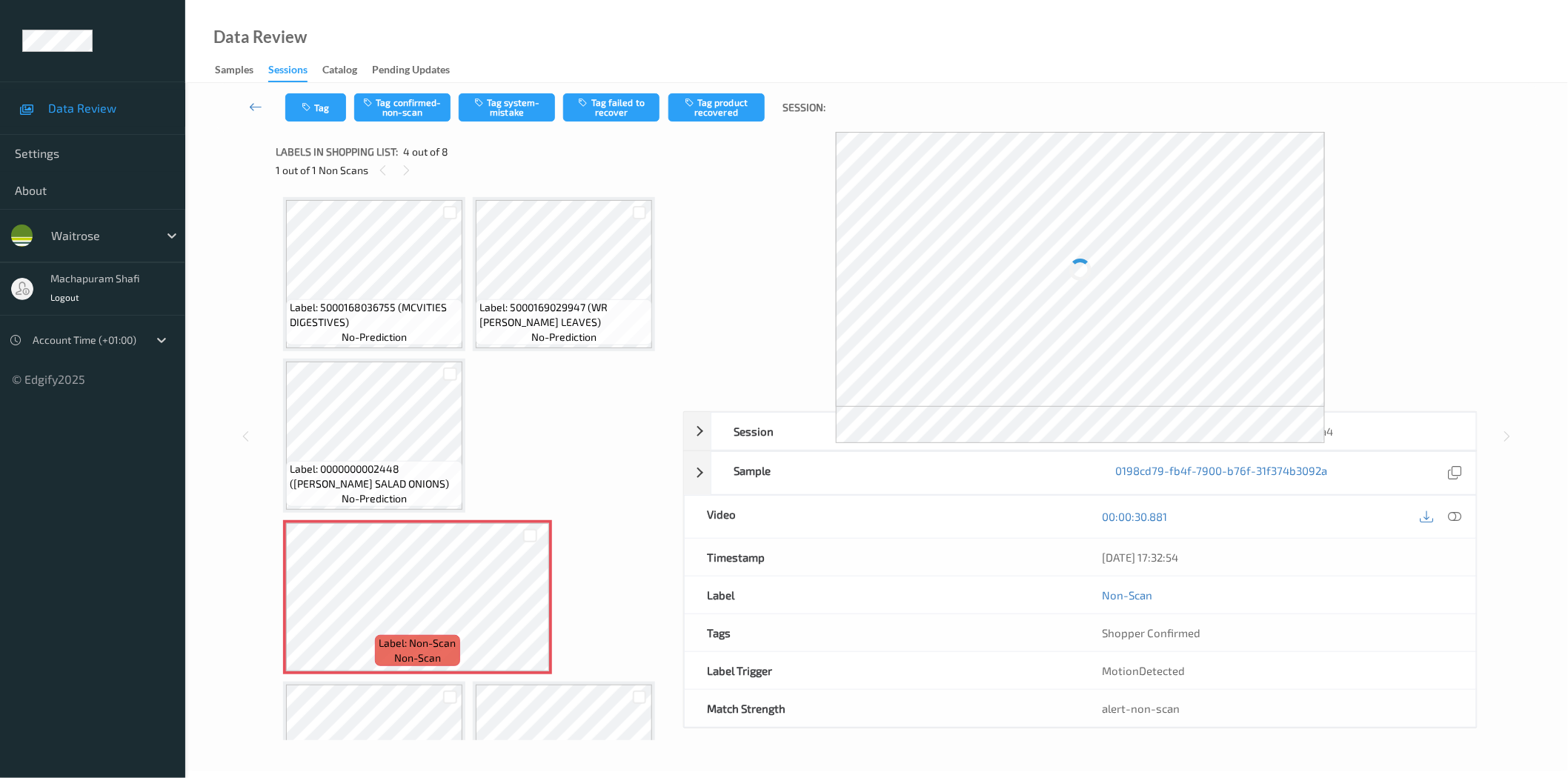
scroll to position [168, 0]
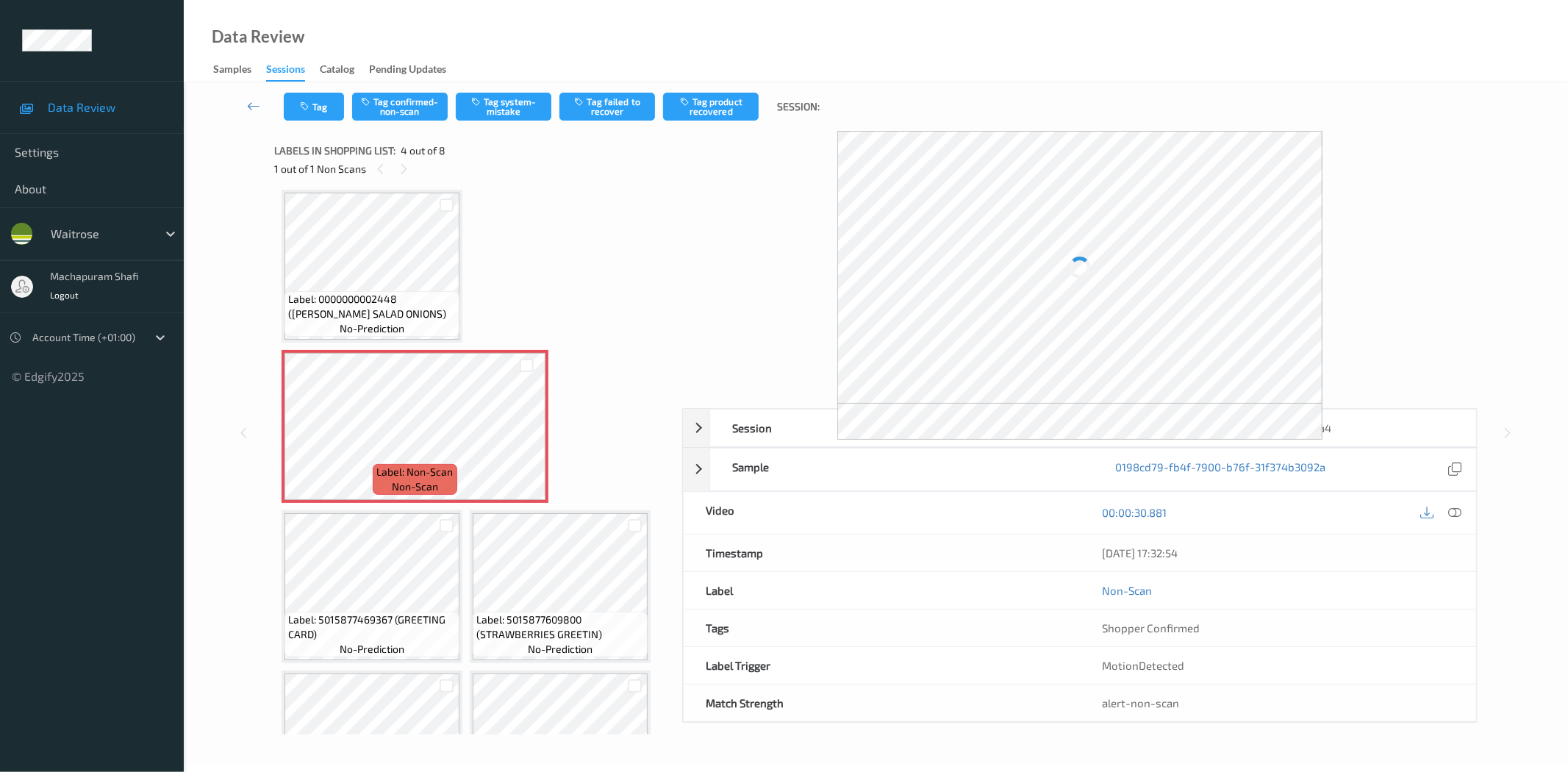
click at [1452, 511] on div "Session 0198cd79-6baa-79c2-8d96-8ff44564d9a4 Session ID 0198cd79-6baa-79c2-8d96…" at bounding box center [1080, 565] width 795 height 315
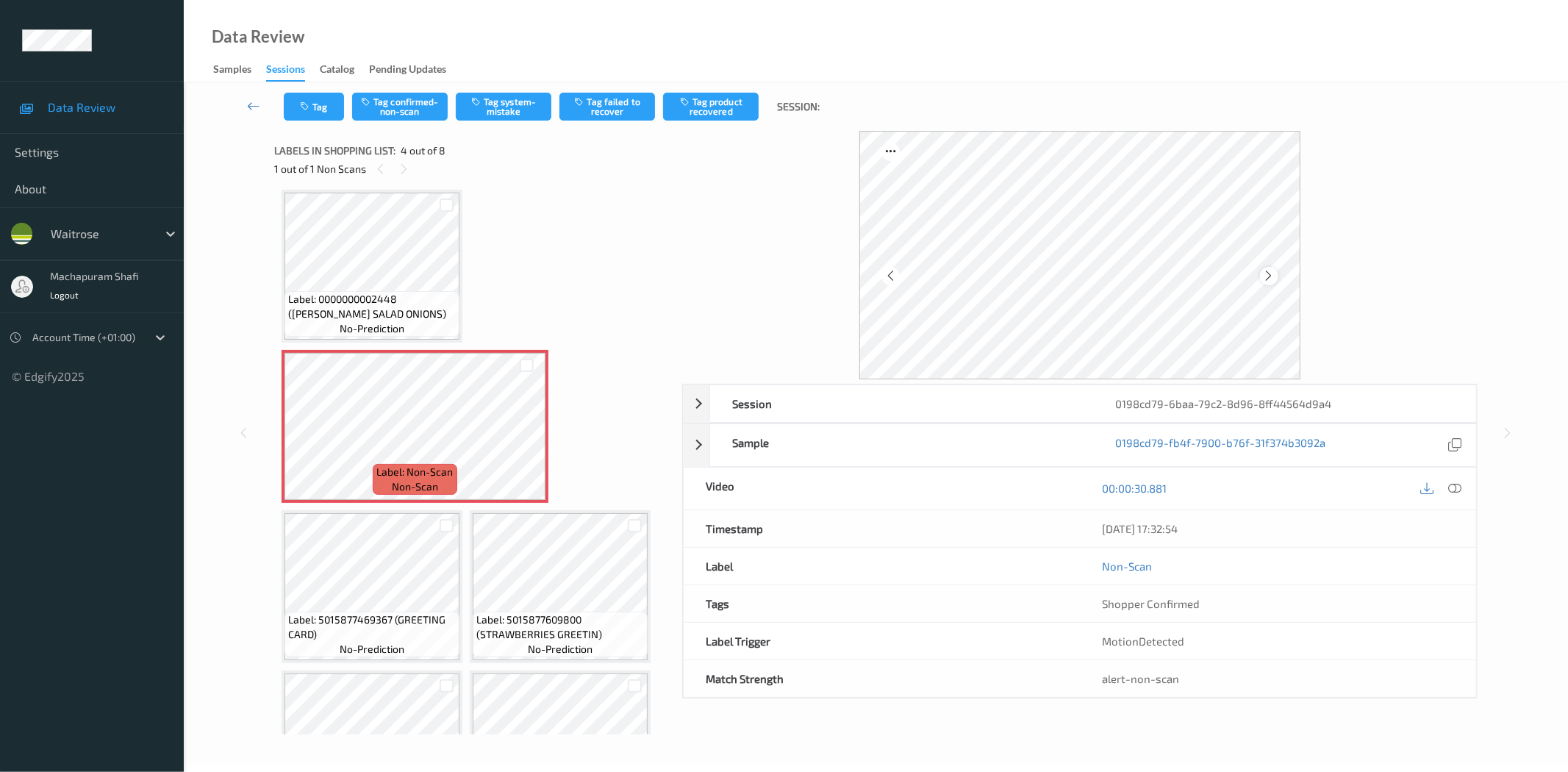
click at [1269, 273] on icon at bounding box center [1268, 276] width 12 height 13
click at [1456, 488] on icon at bounding box center [1455, 488] width 13 height 13
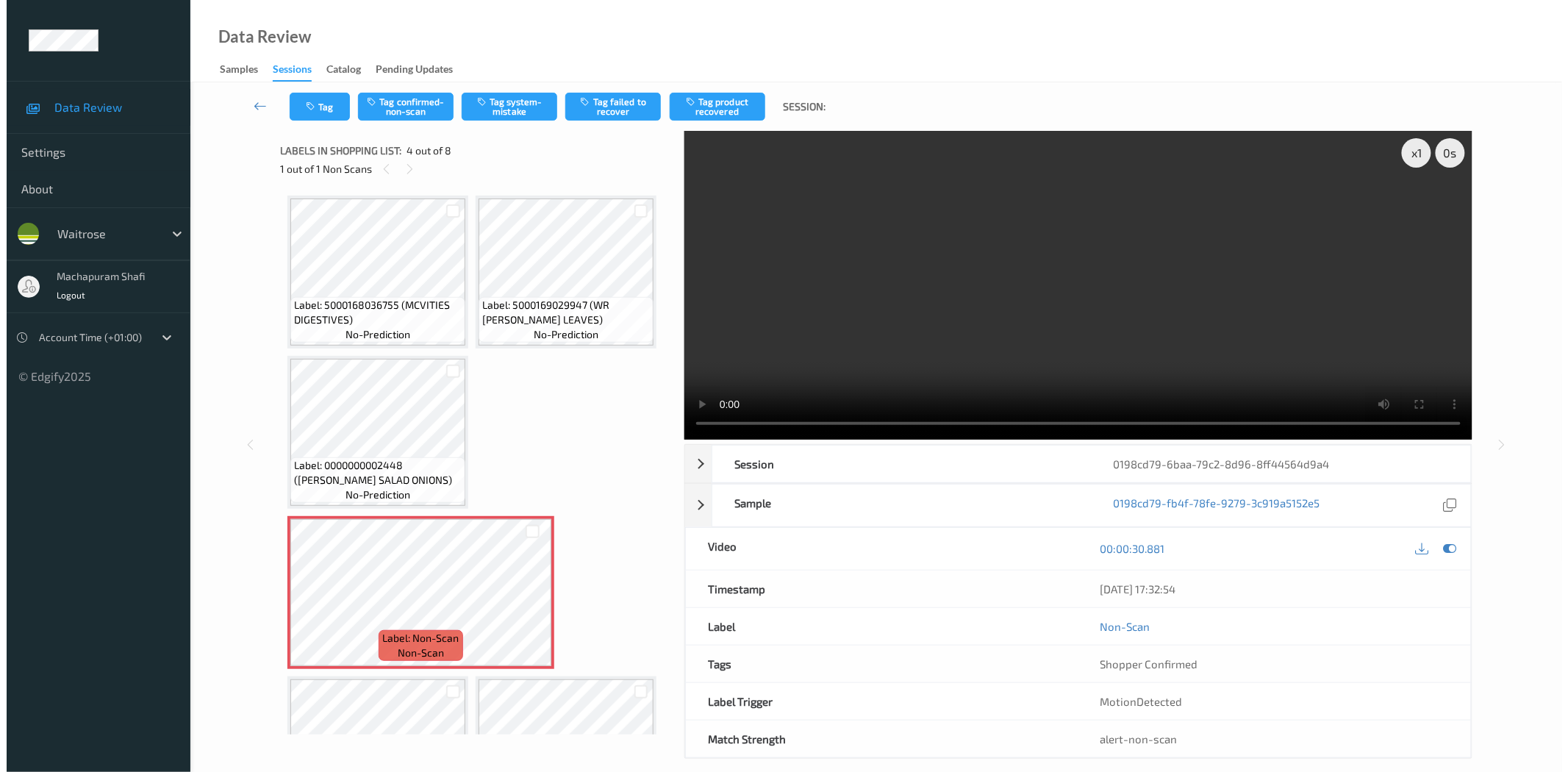
scroll to position [258, 0]
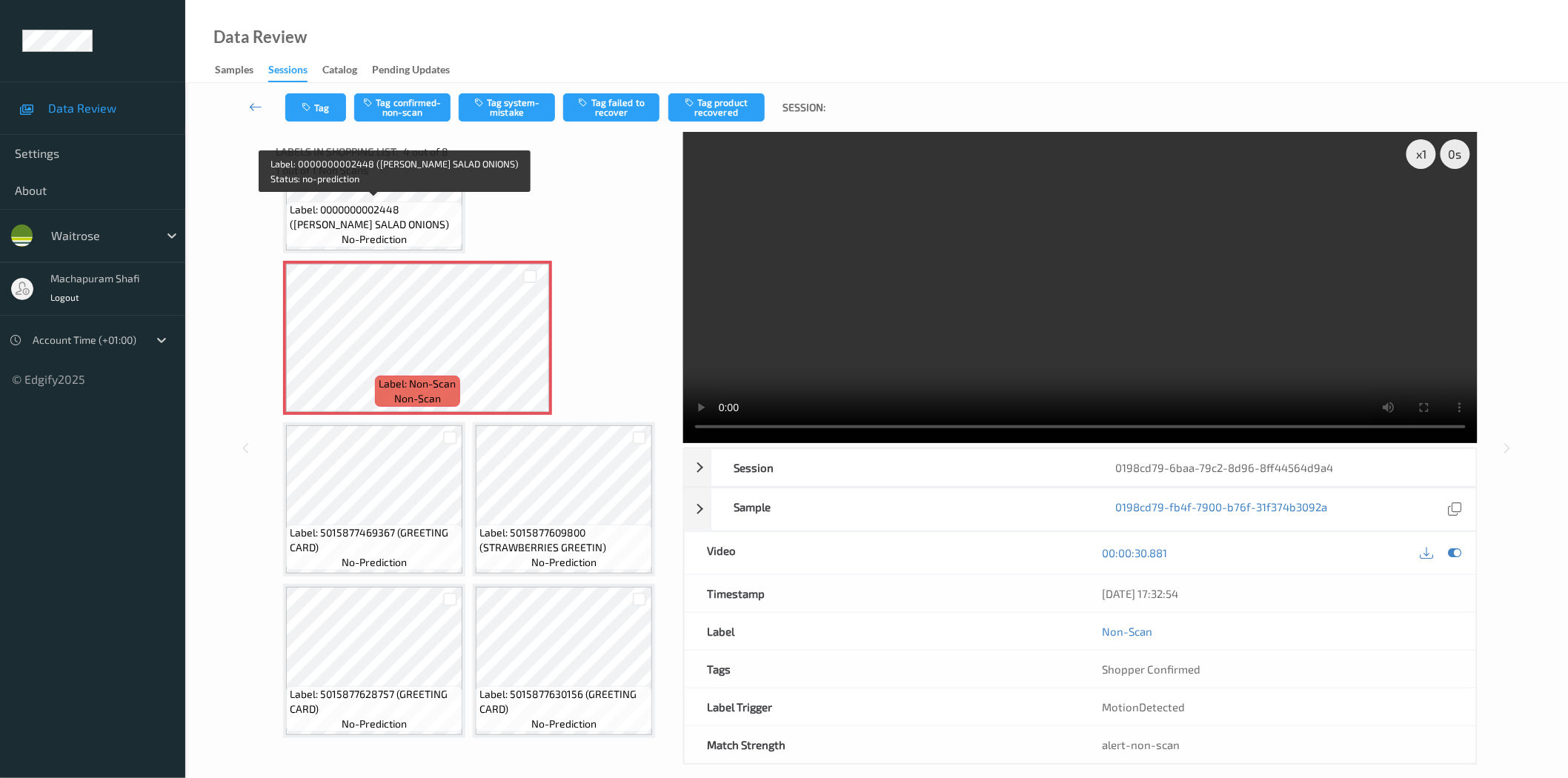
click at [430, 219] on span "Label: 0000000002448 (WR ESS SALAD ONIONS)" at bounding box center [373, 217] width 169 height 30
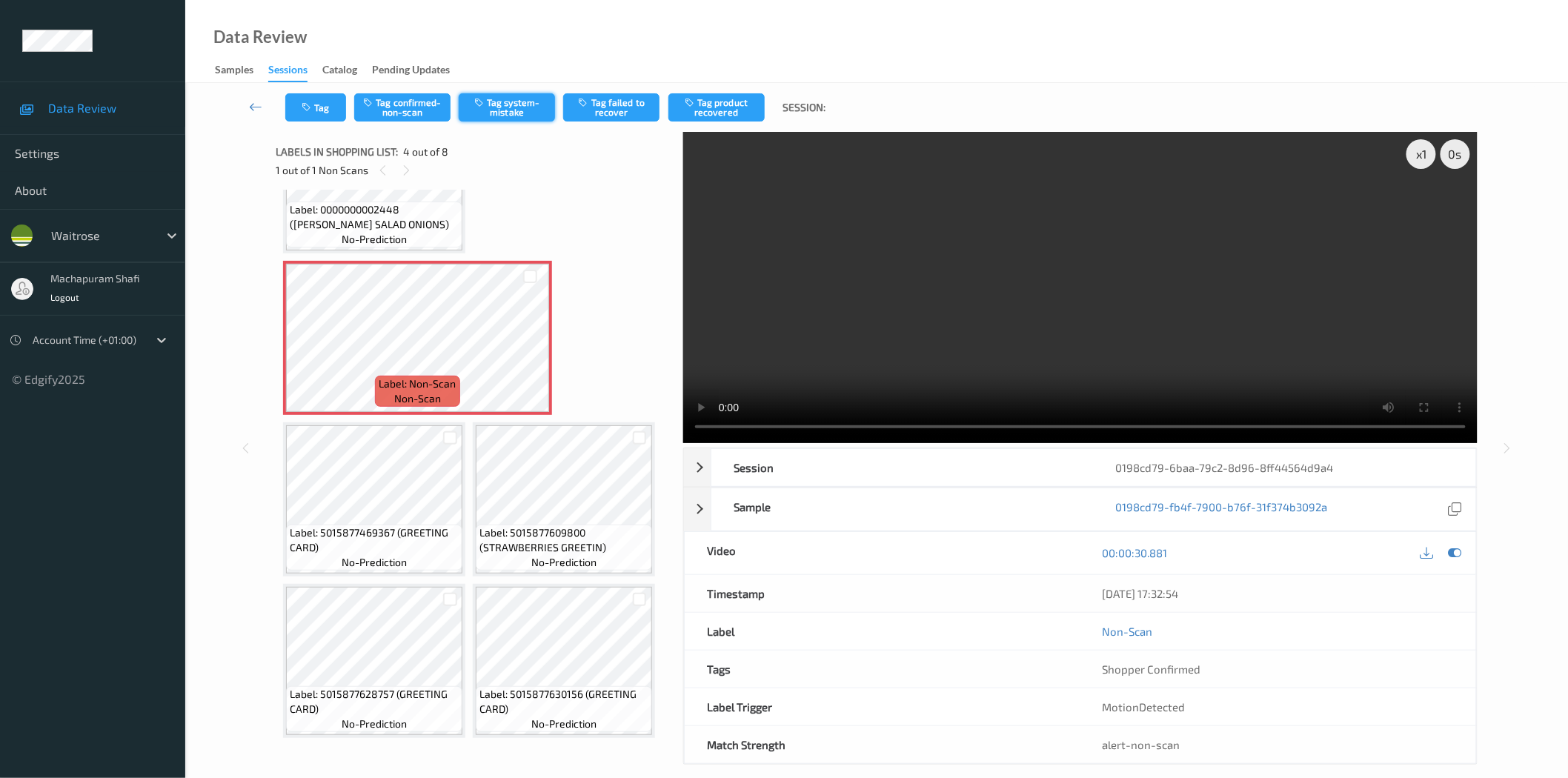
click at [506, 106] on button "Tag system-mistake" at bounding box center [507, 107] width 96 height 28
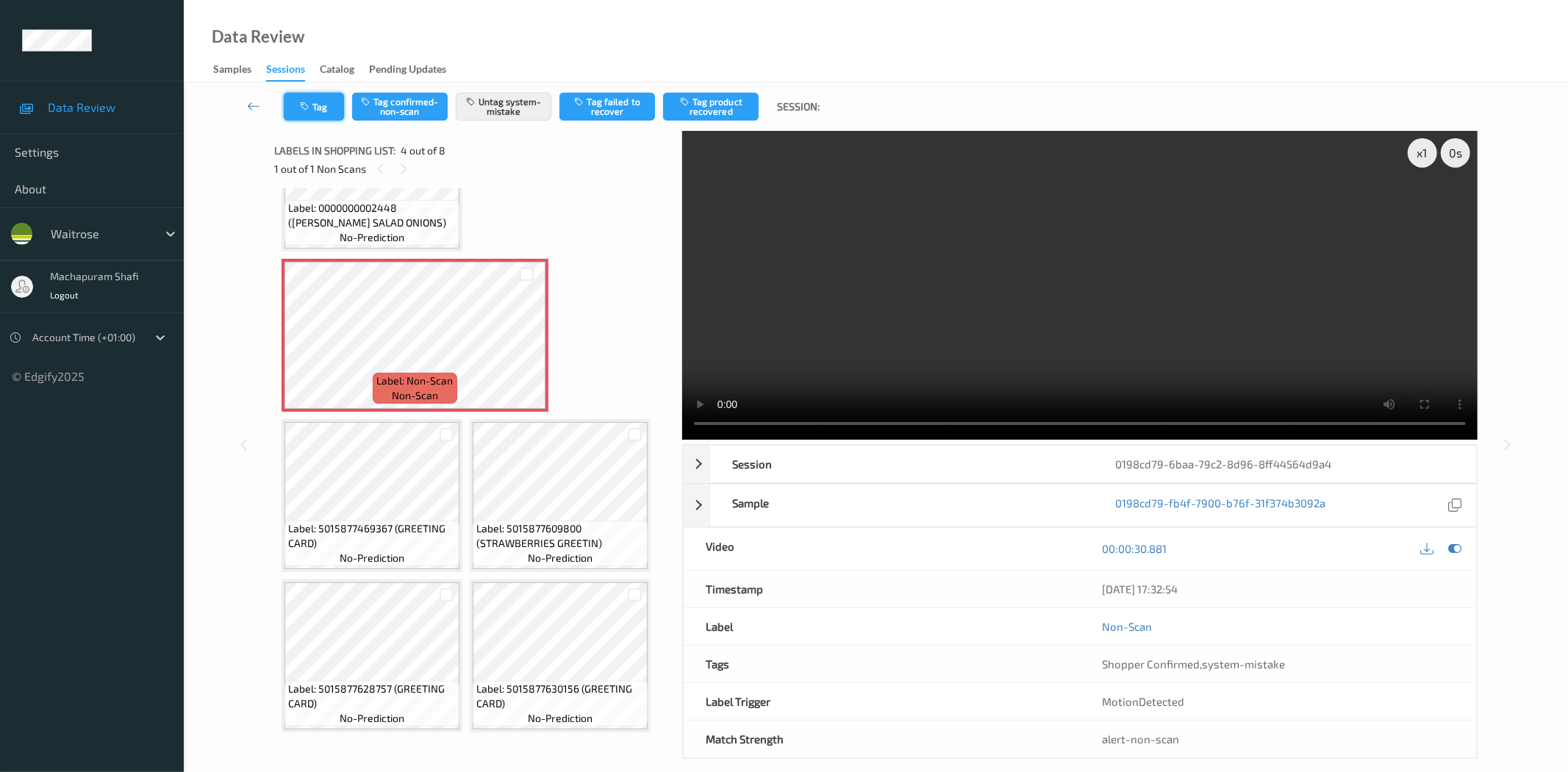
click at [321, 102] on button "Tag" at bounding box center [313, 106] width 60 height 28
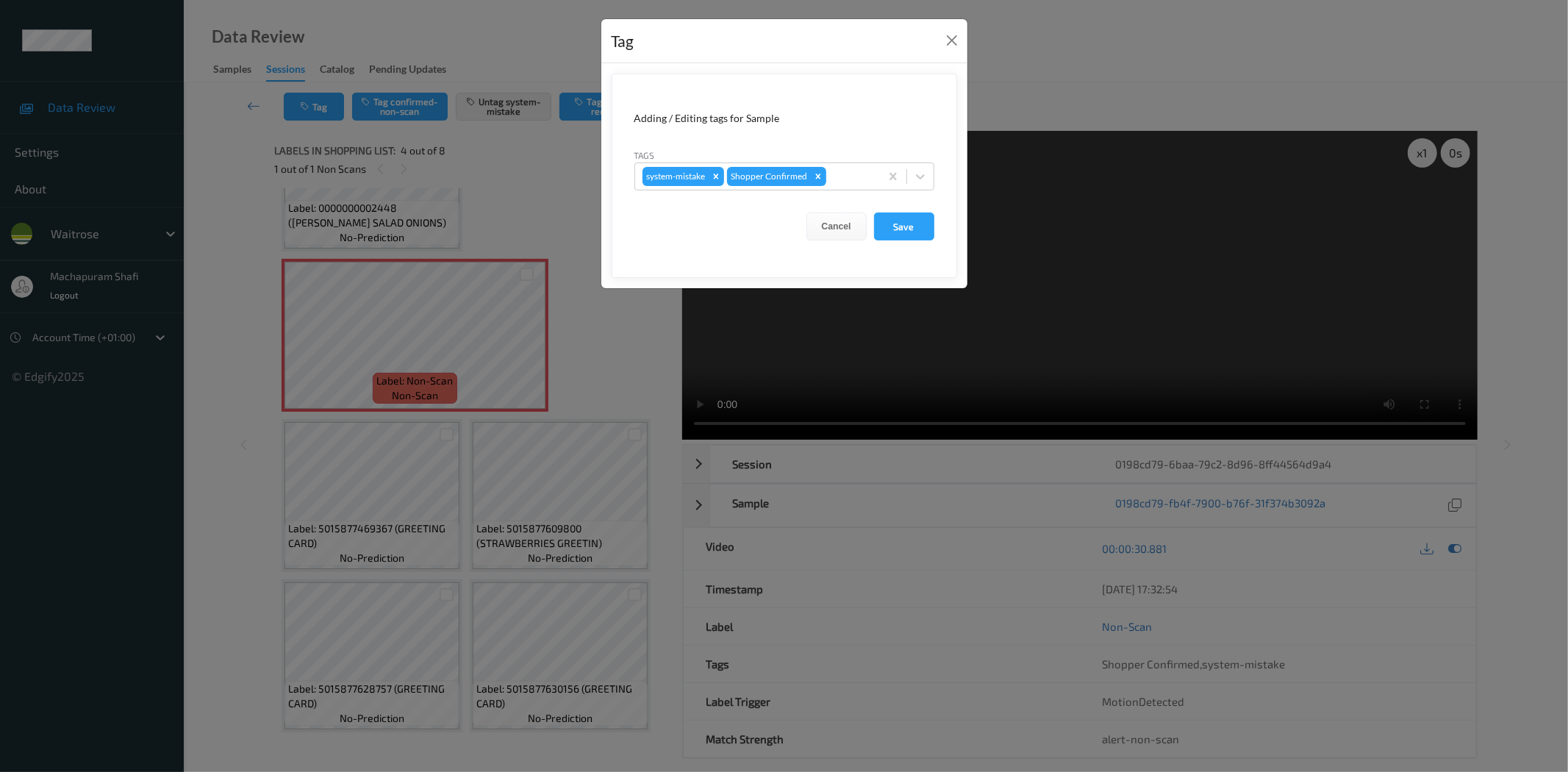
click at [913, 182] on icon at bounding box center [920, 176] width 14 height 14
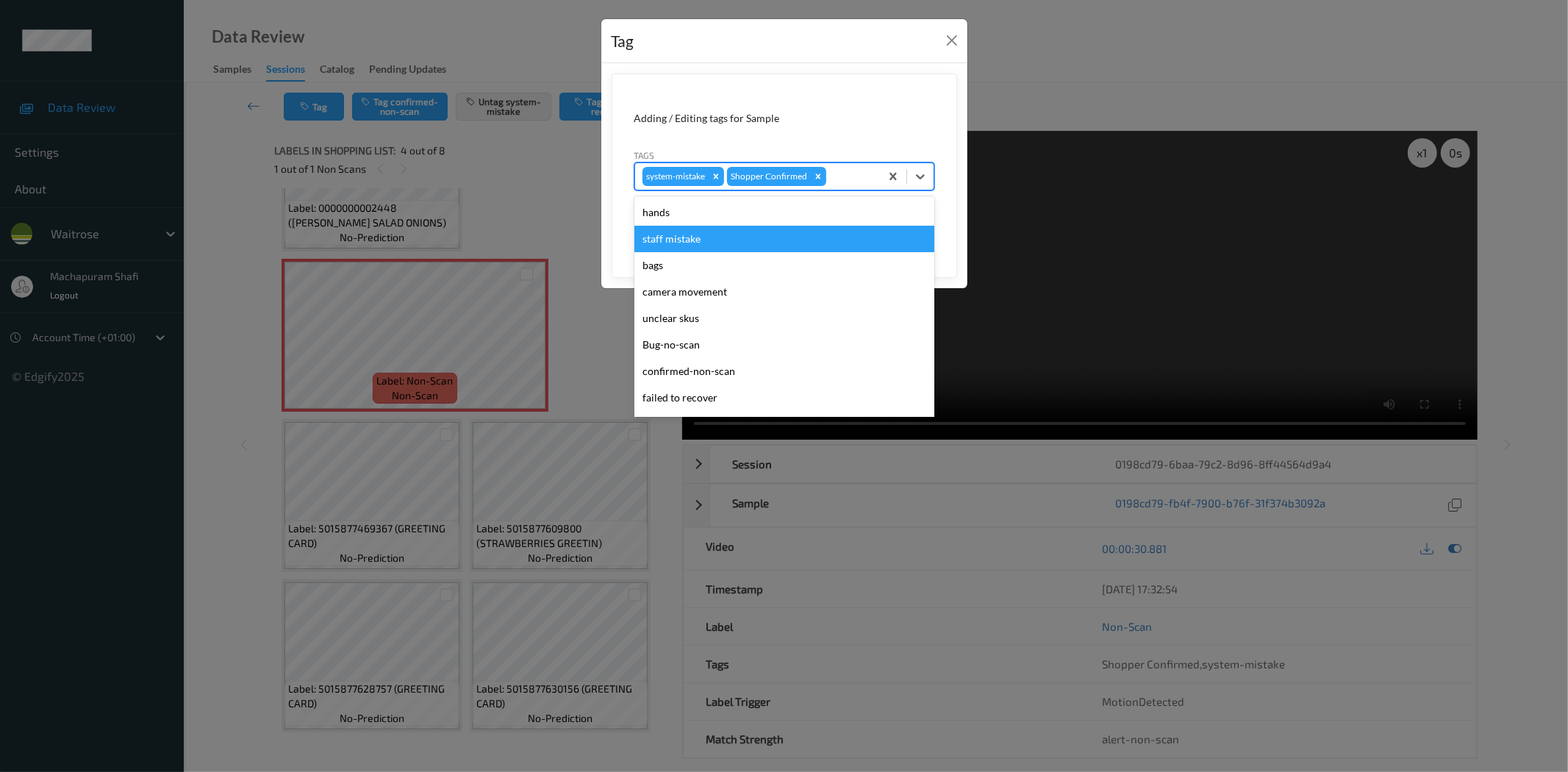
scroll to position [287, 0]
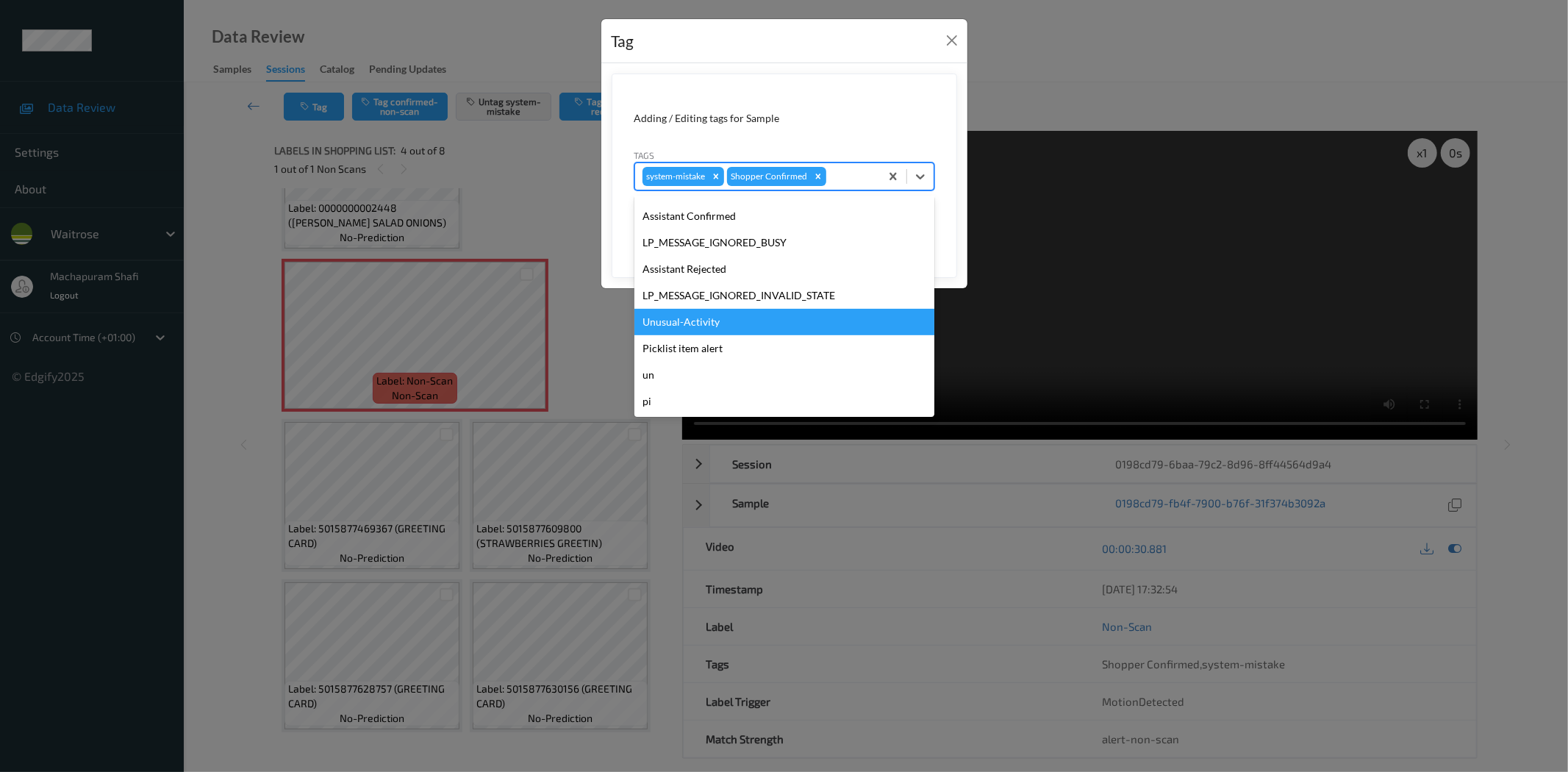
click at [703, 325] on div "Unusual-Activity" at bounding box center [784, 323] width 300 height 27
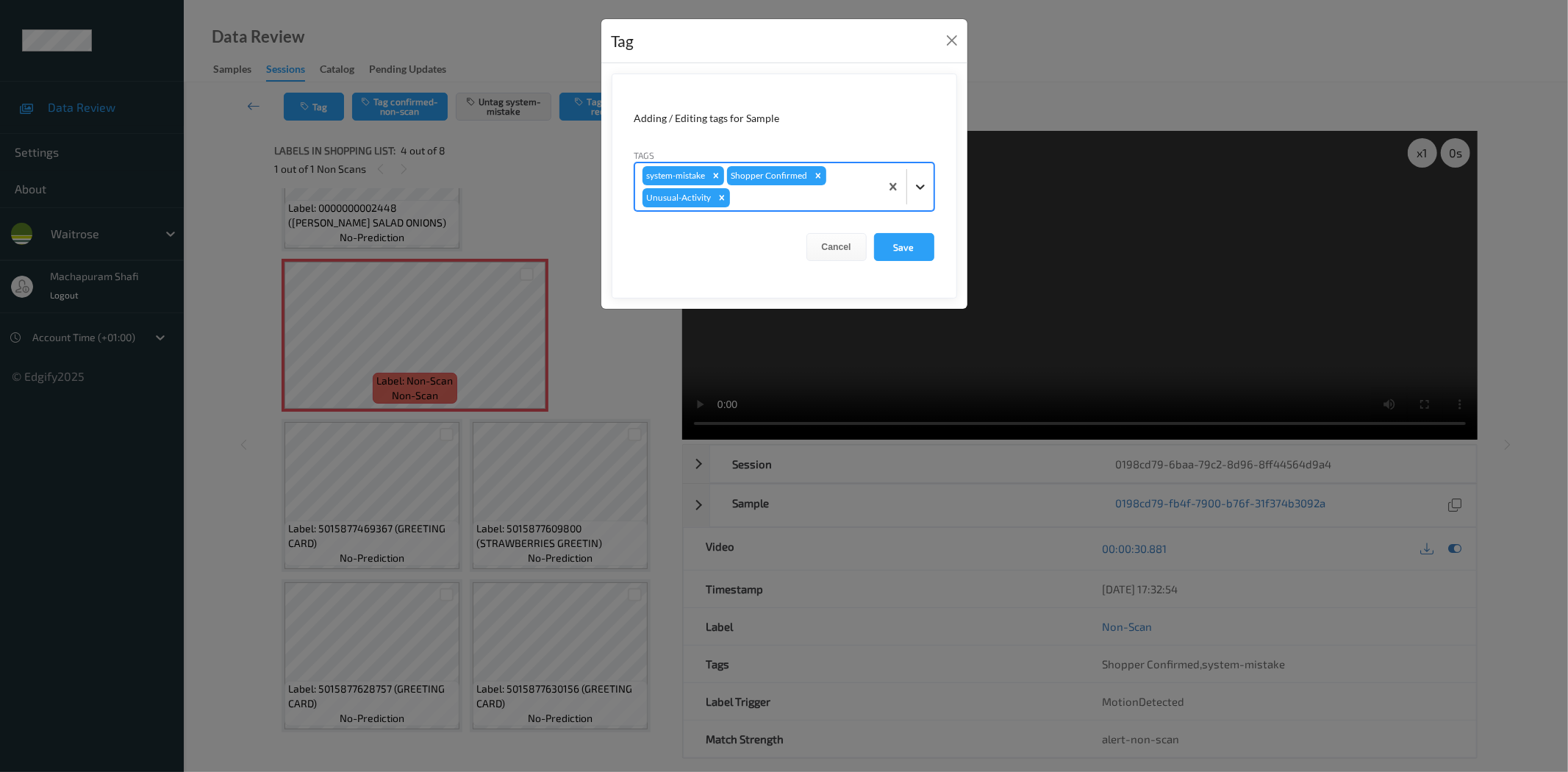
click at [913, 182] on icon at bounding box center [920, 186] width 14 height 14
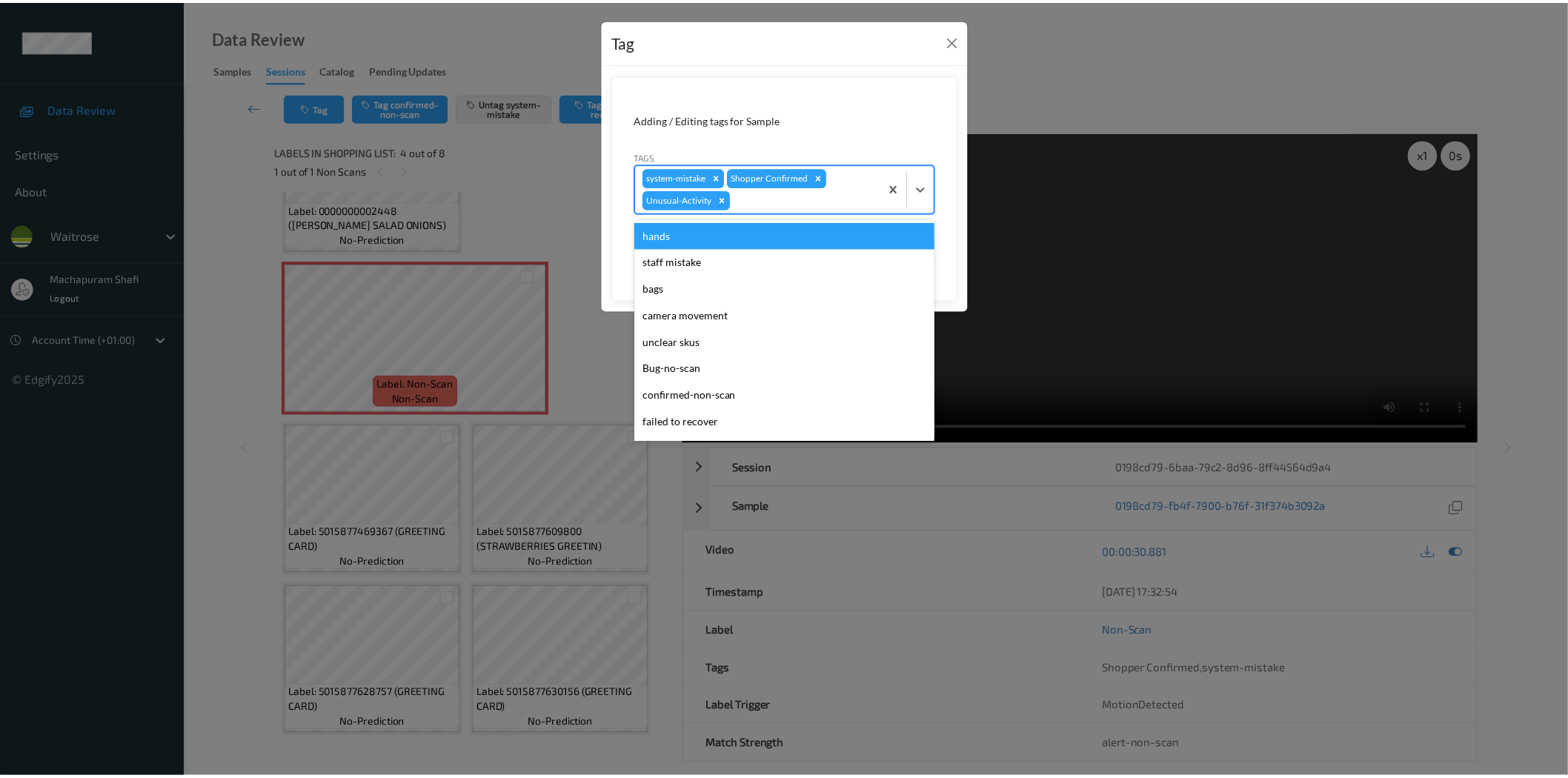
scroll to position [264, 0]
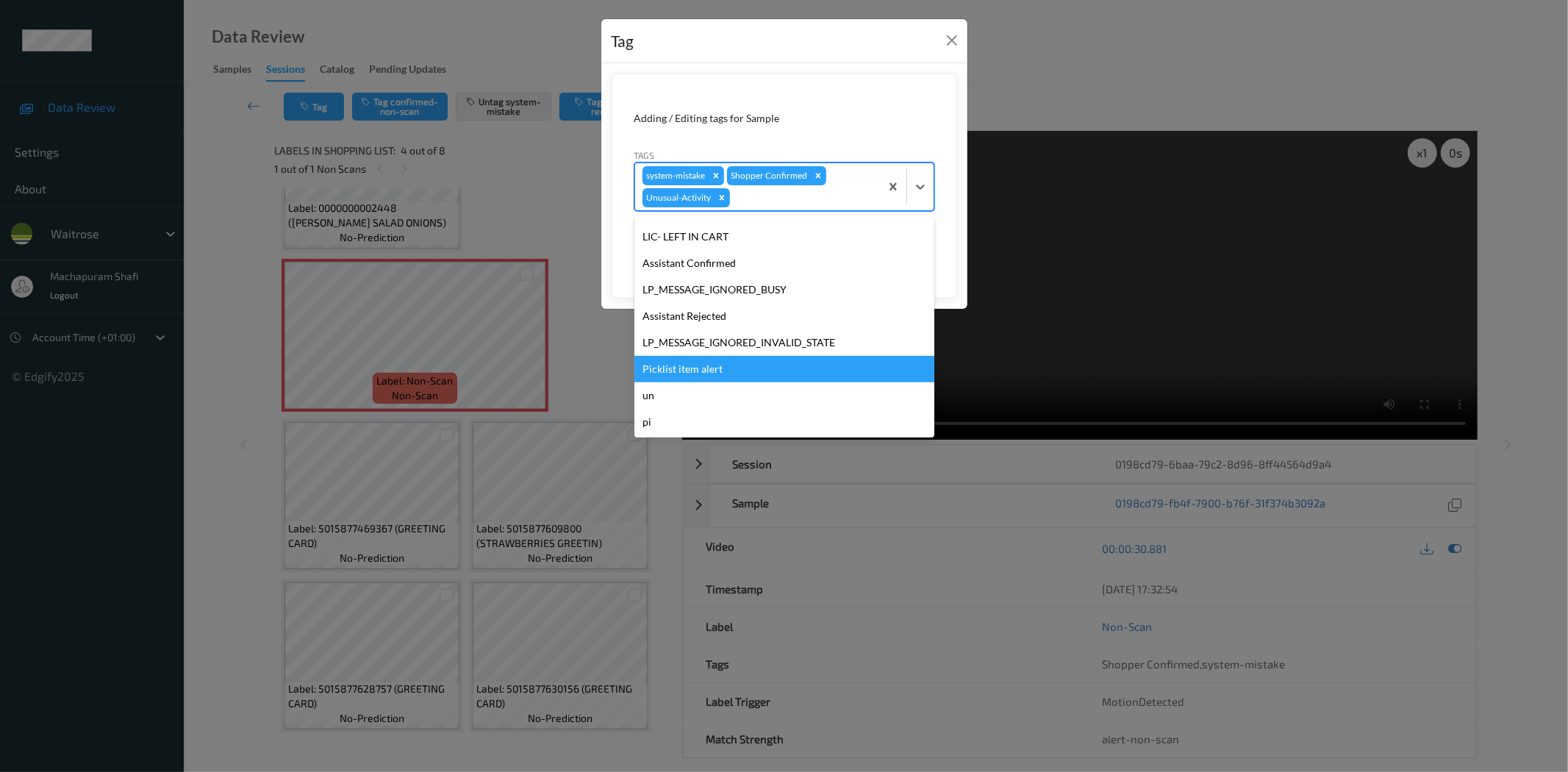
click at [711, 360] on div "Picklist item alert" at bounding box center [784, 370] width 300 height 27
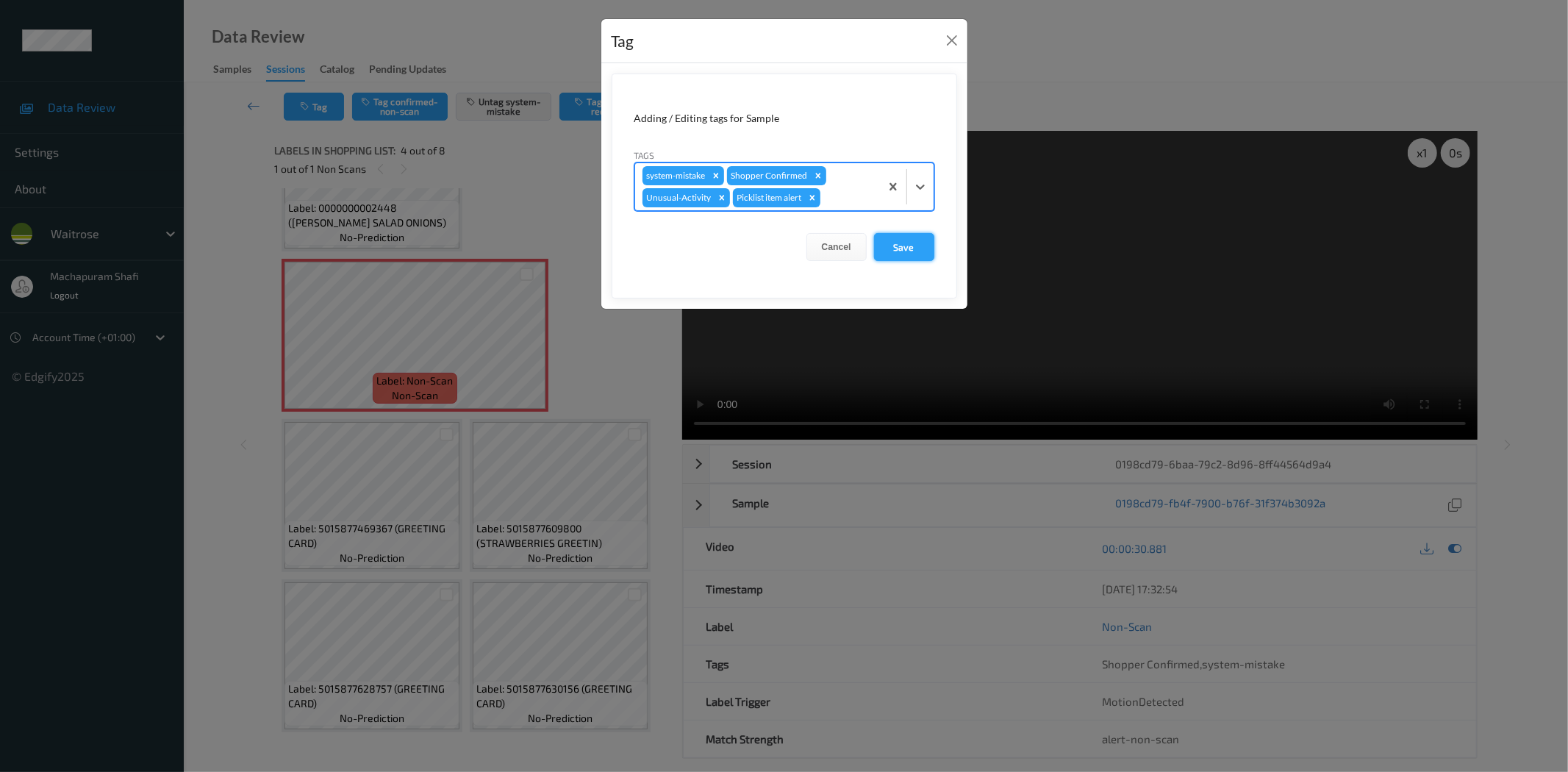
click at [923, 241] on button "Save" at bounding box center [904, 246] width 60 height 28
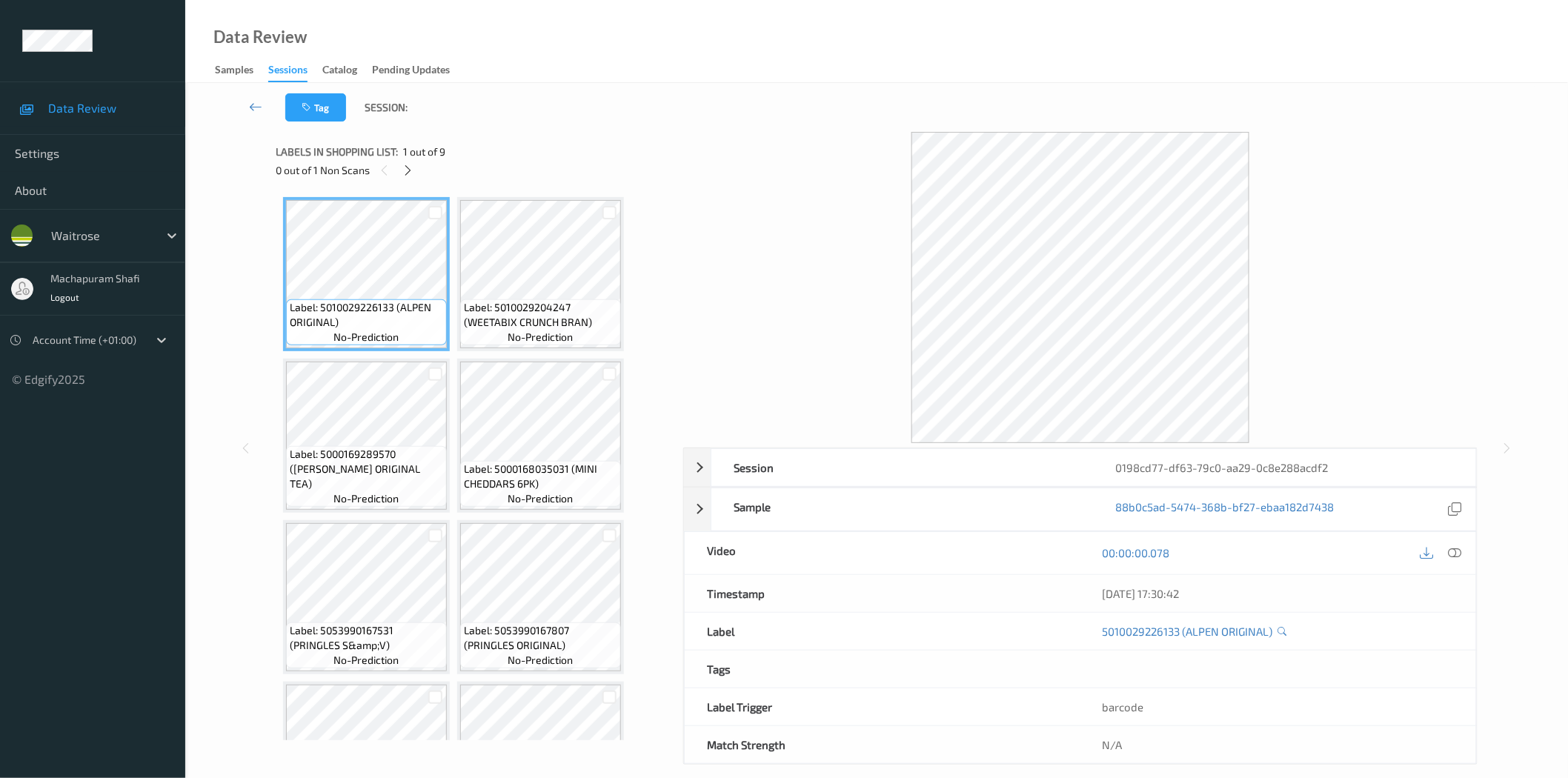
click at [410, 168] on icon at bounding box center [407, 171] width 13 height 14
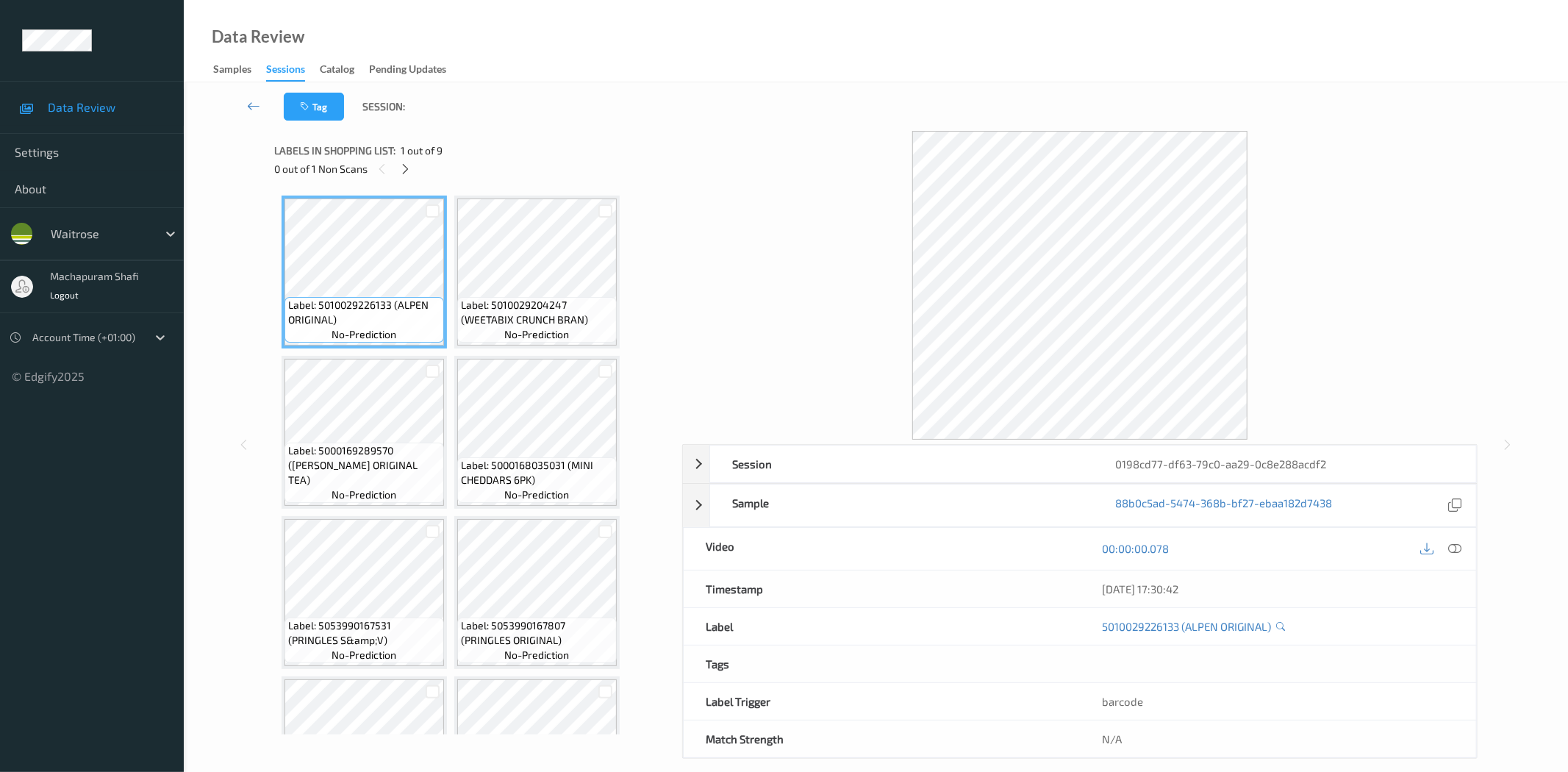
scroll to position [258, 0]
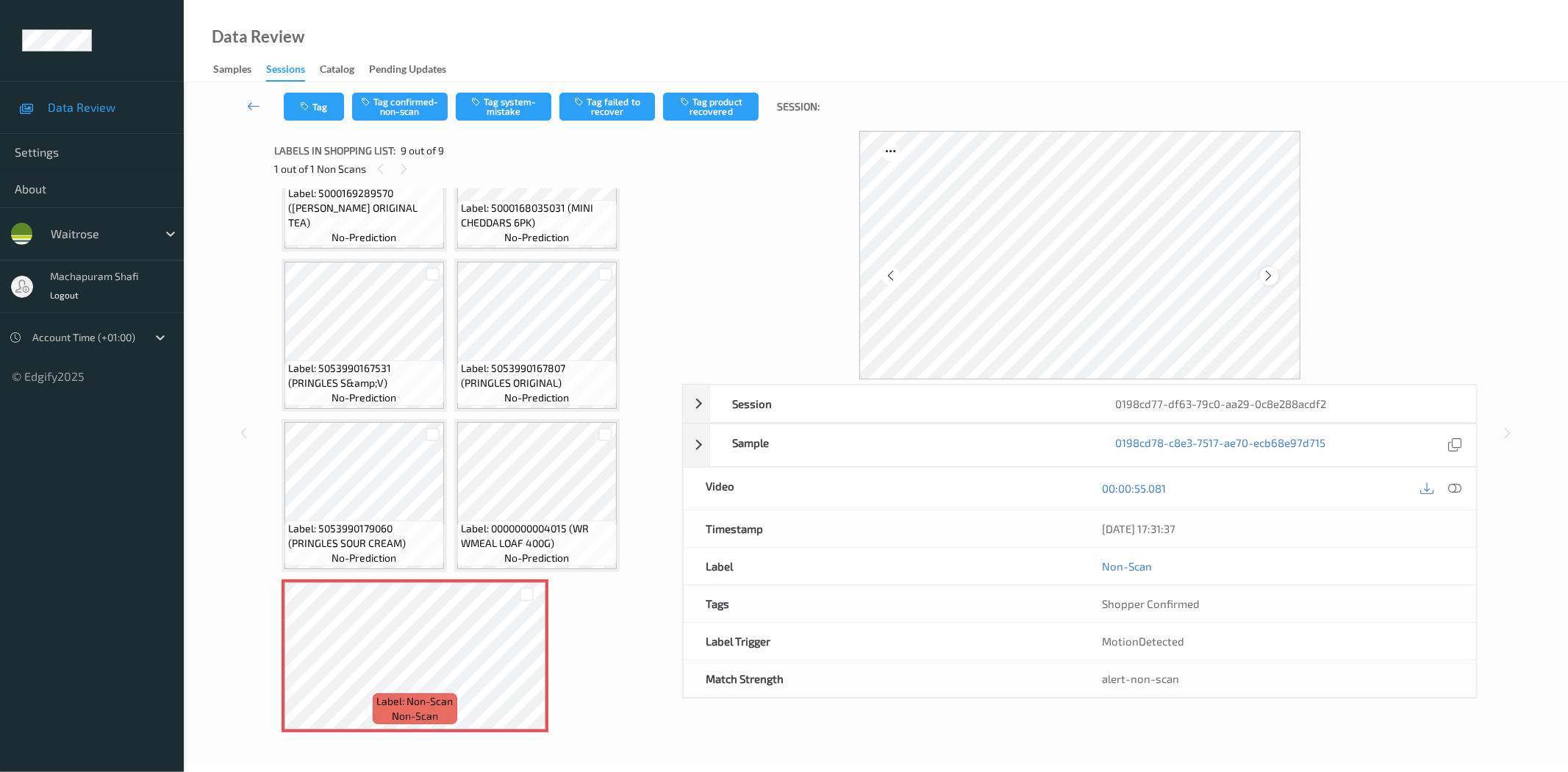
click at [1268, 268] on div at bounding box center [1268, 276] width 18 height 18
click at [1458, 487] on icon at bounding box center [1455, 488] width 13 height 13
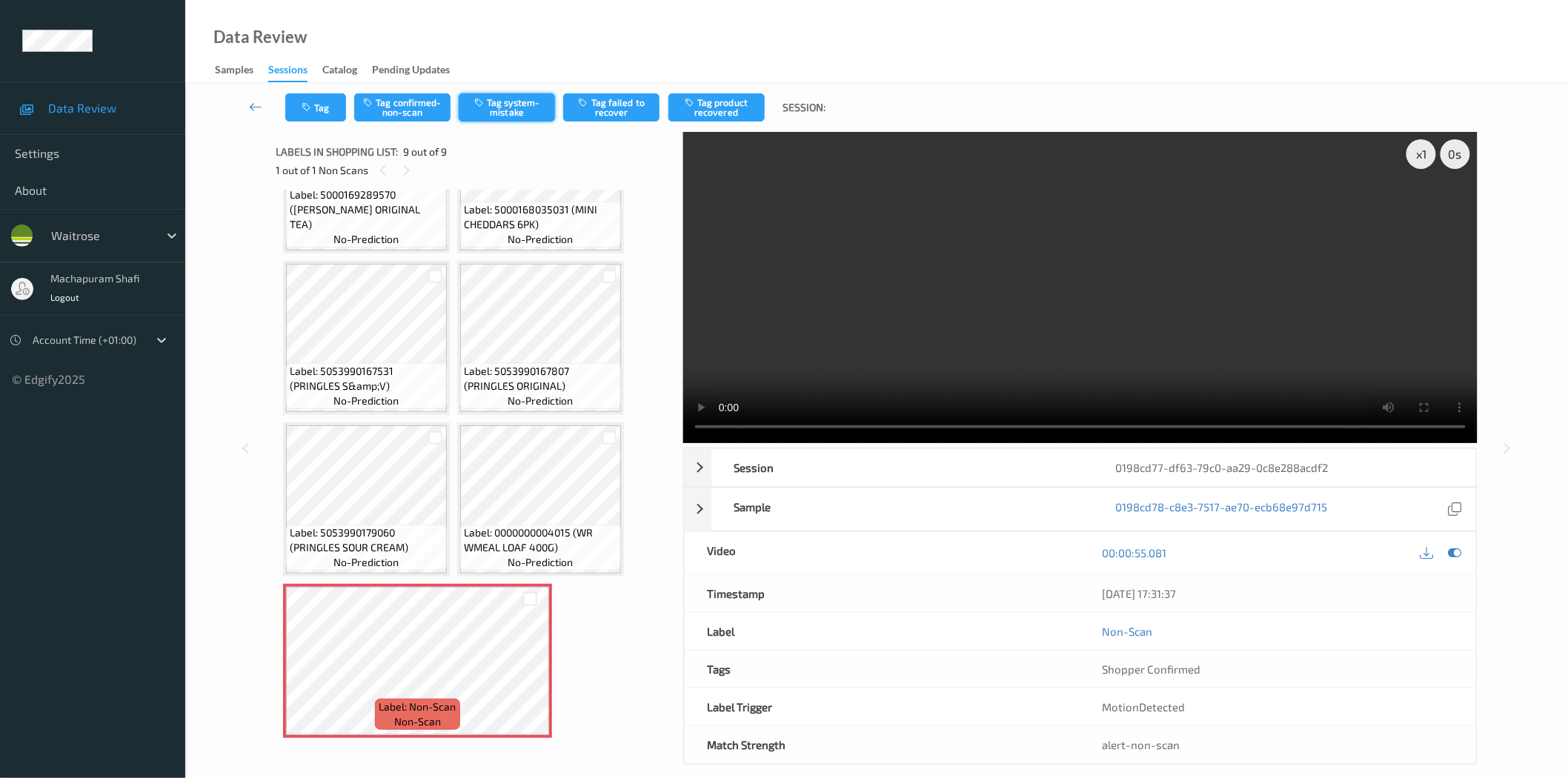
click at [499, 112] on button "Tag system-mistake" at bounding box center [507, 107] width 96 height 28
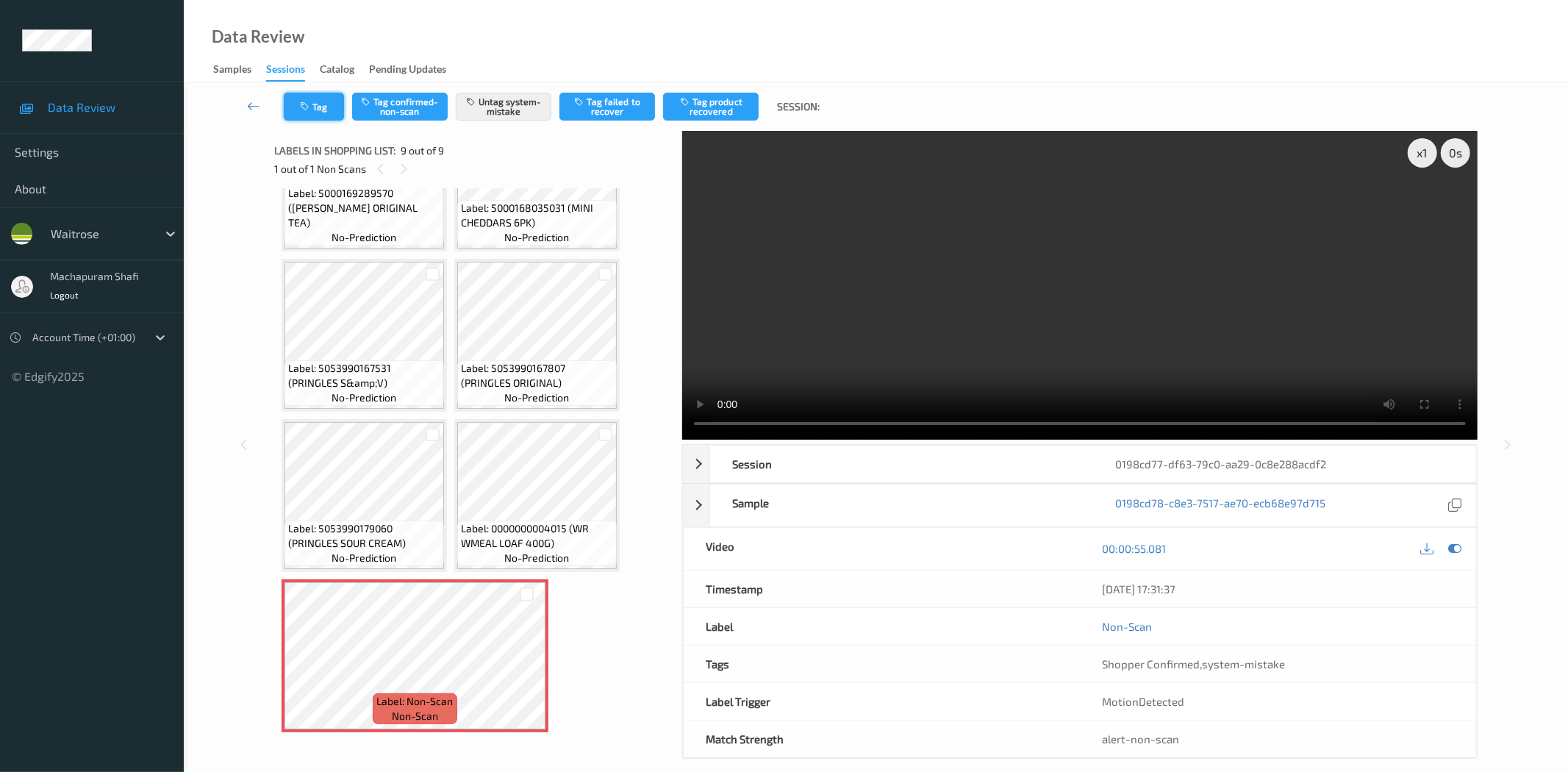
click at [315, 114] on button "Tag" at bounding box center [313, 106] width 60 height 28
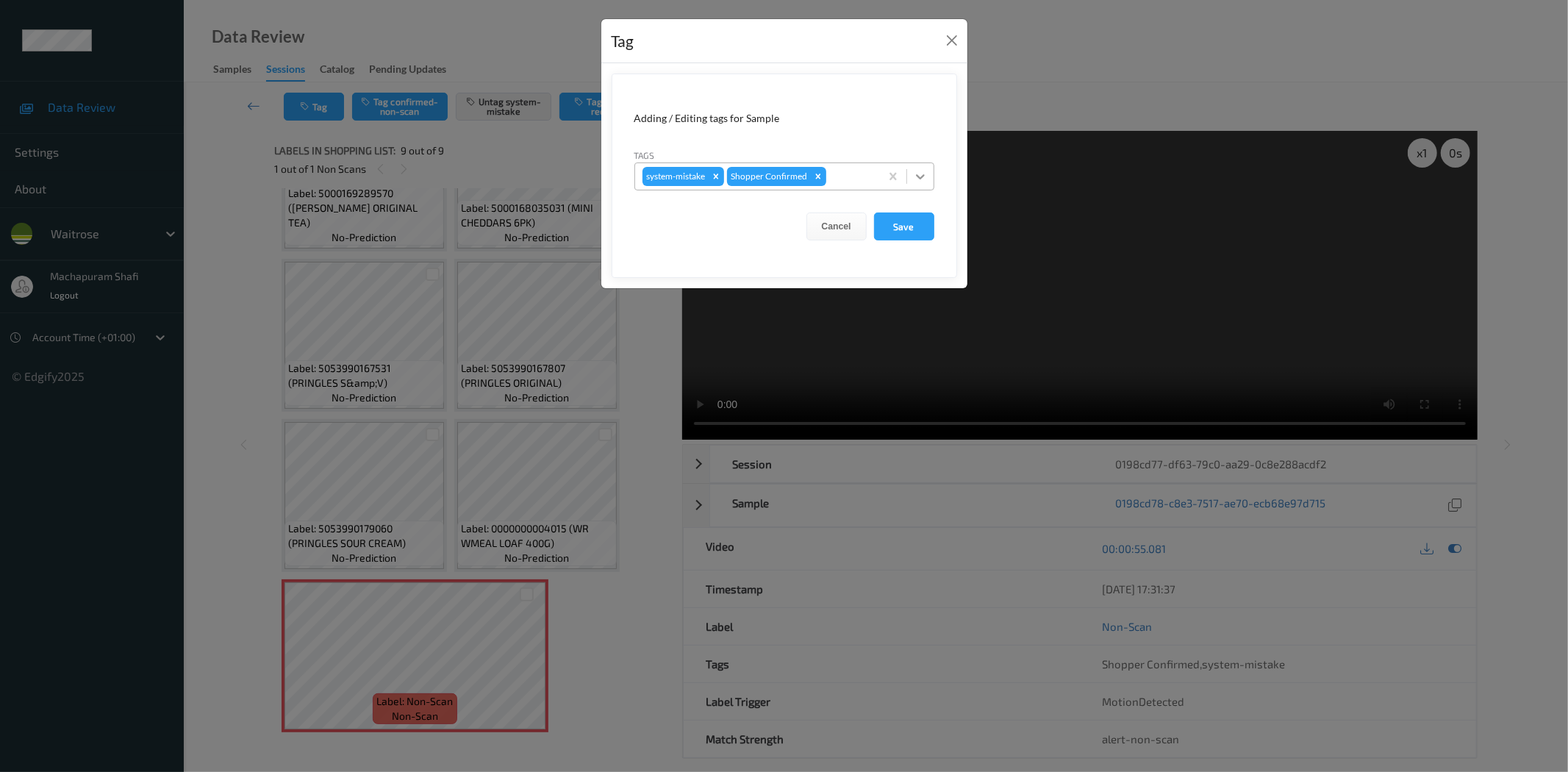
click at [927, 178] on icon at bounding box center [920, 176] width 14 height 14
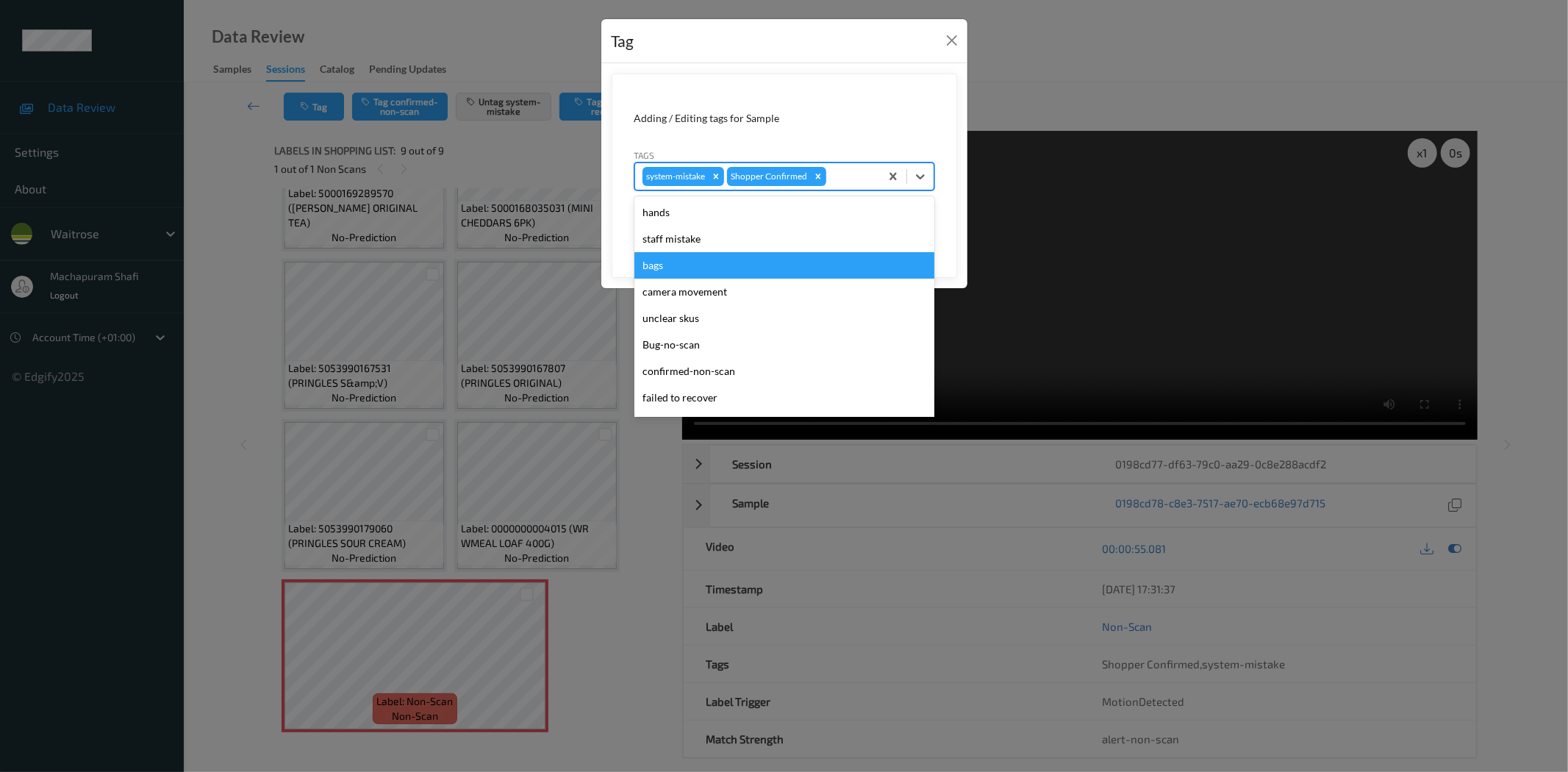
scroll to position [287, 0]
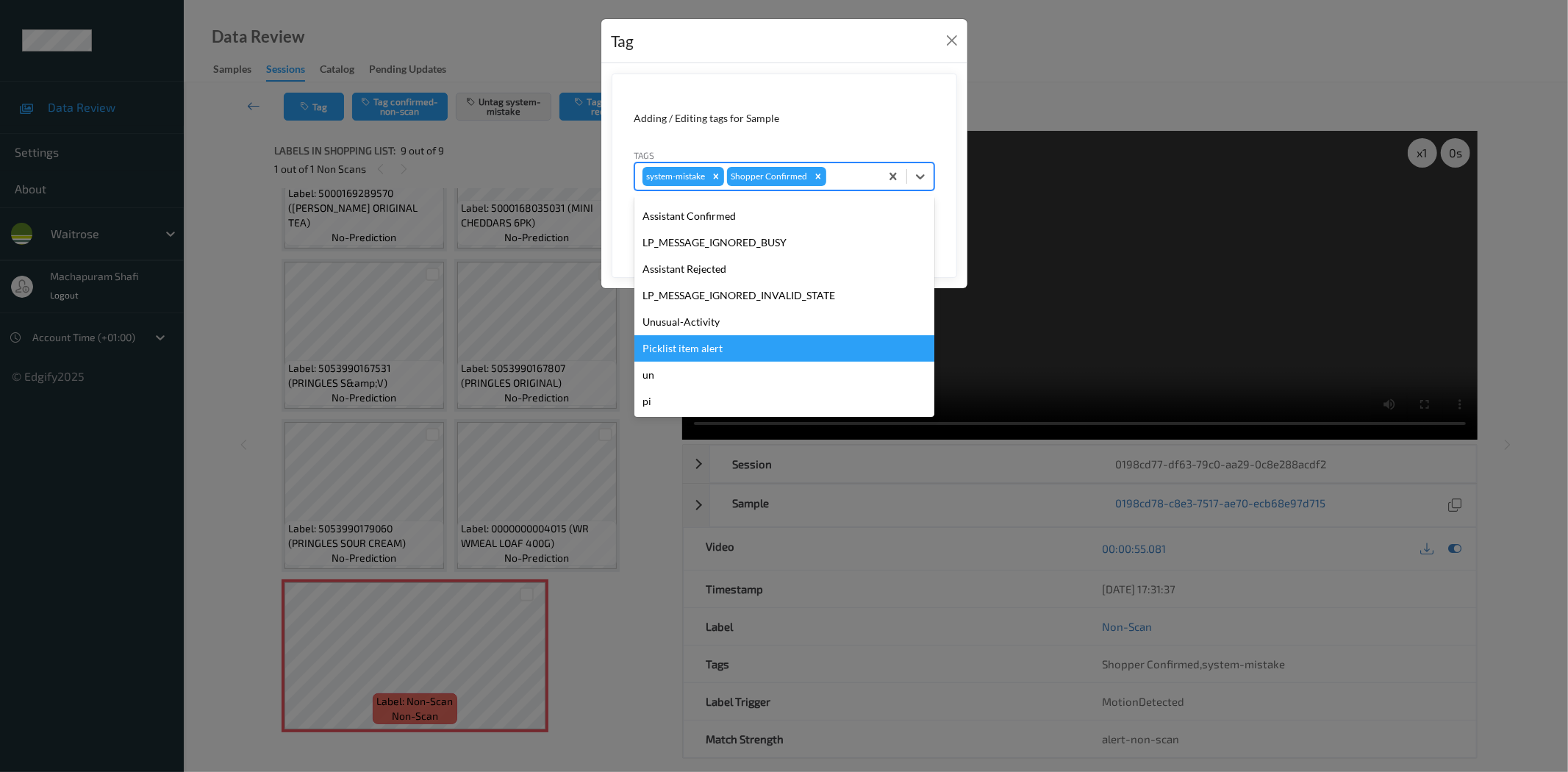
click at [667, 322] on div "Unusual-Activity" at bounding box center [784, 323] width 300 height 27
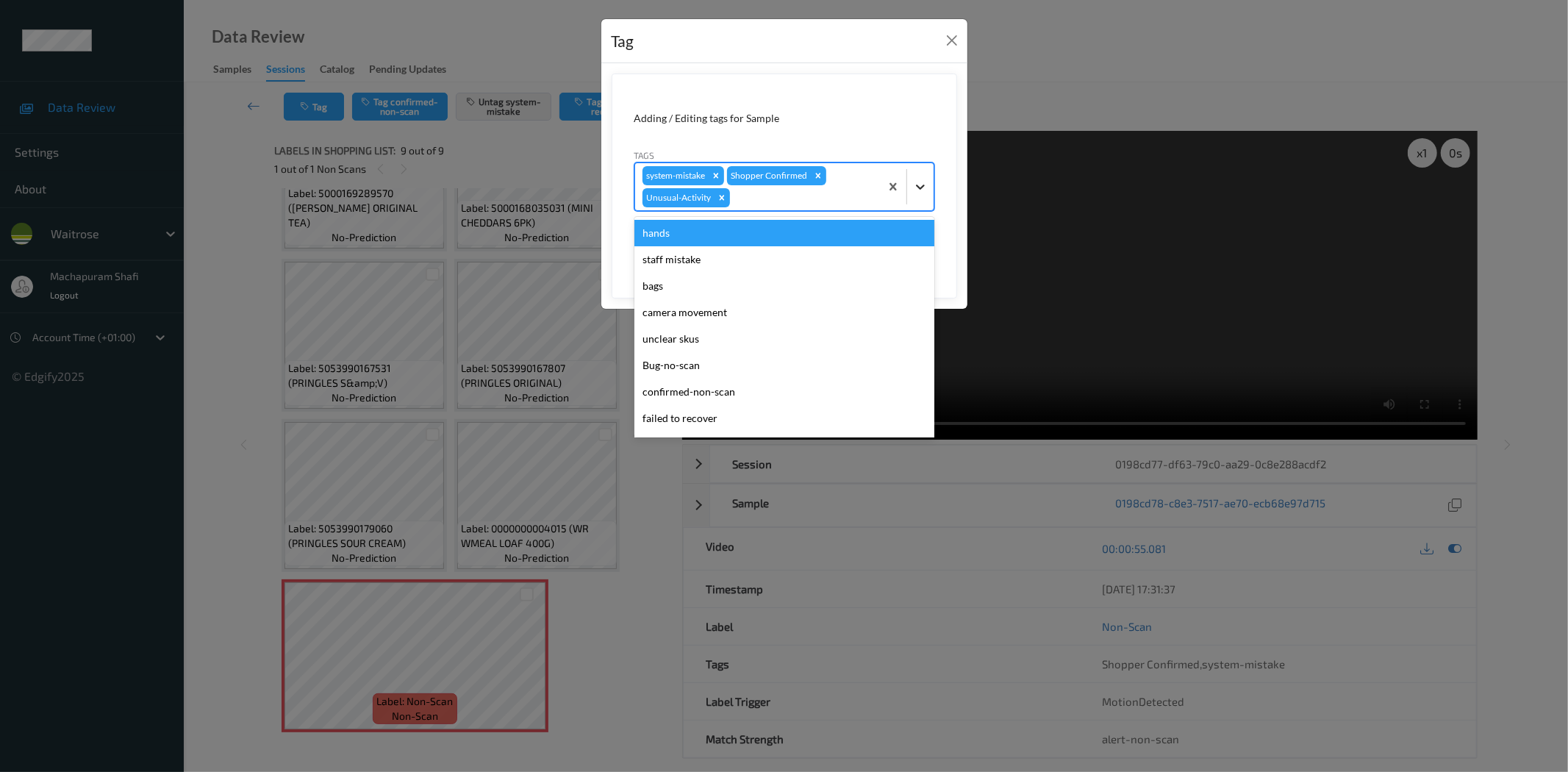
click at [916, 186] on icon at bounding box center [920, 187] width 9 height 5
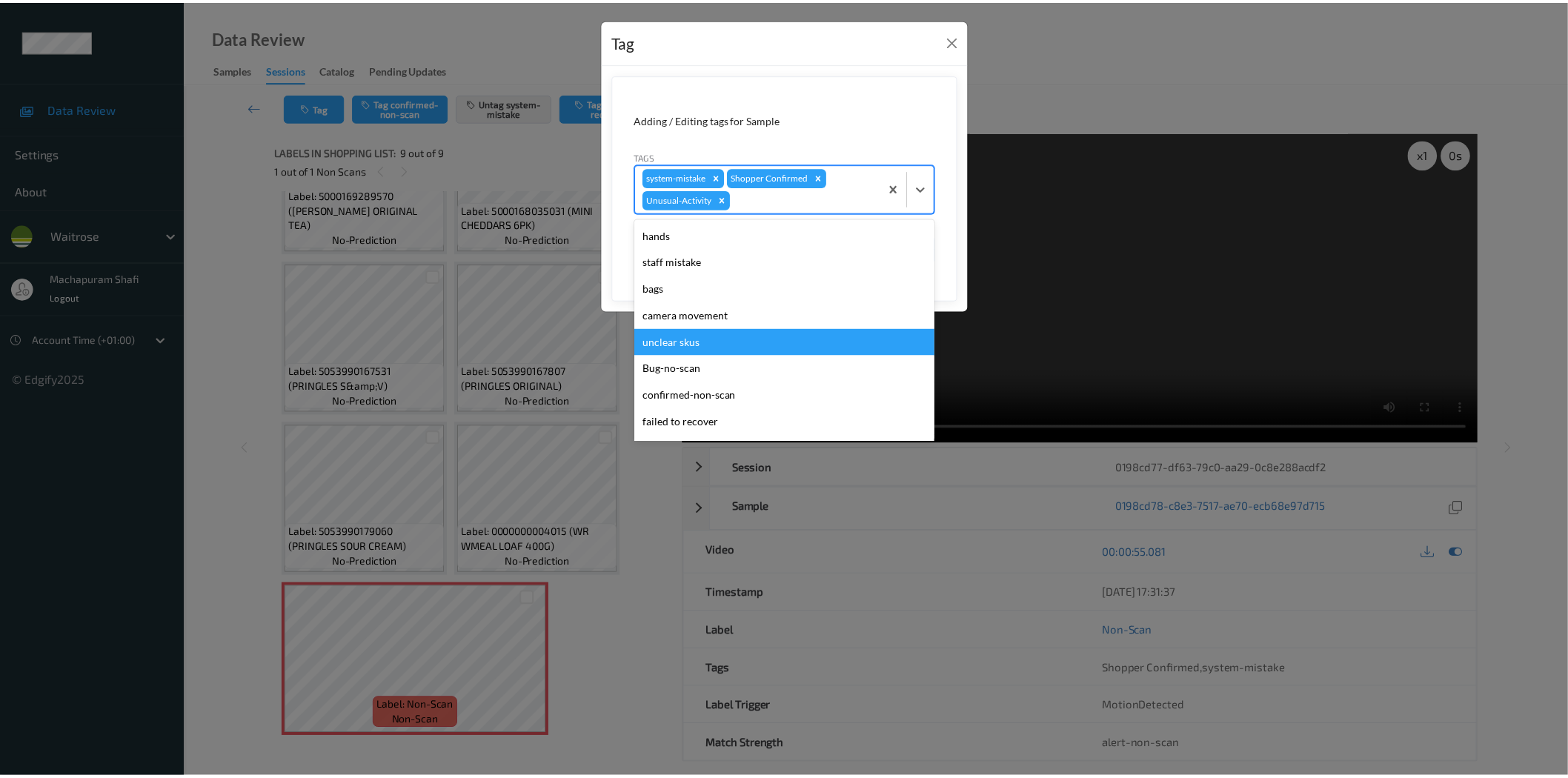
scroll to position [264, 0]
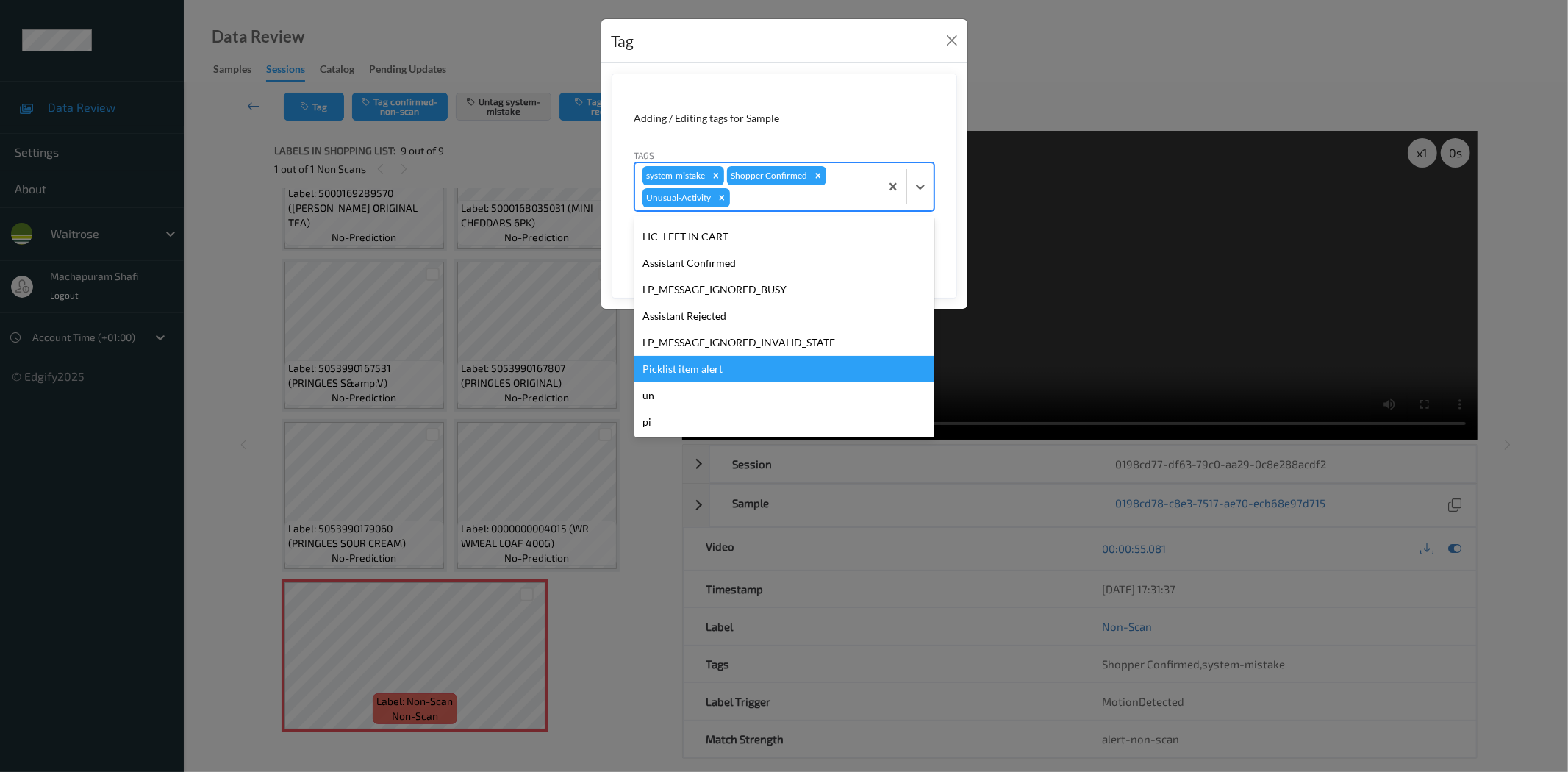
click at [676, 362] on div "Picklist item alert" at bounding box center [784, 370] width 300 height 27
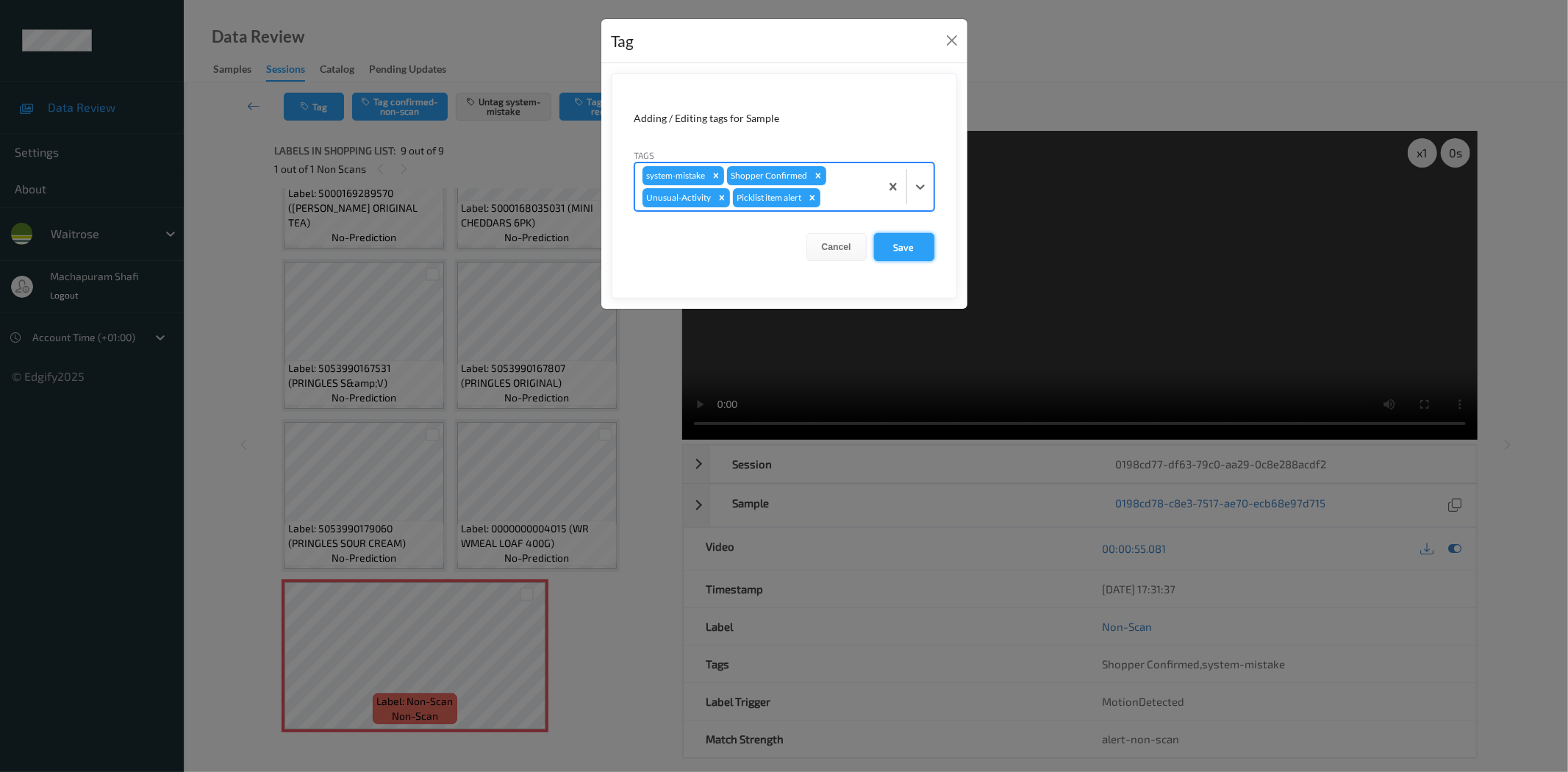
click at [907, 245] on button "Save" at bounding box center [904, 246] width 60 height 28
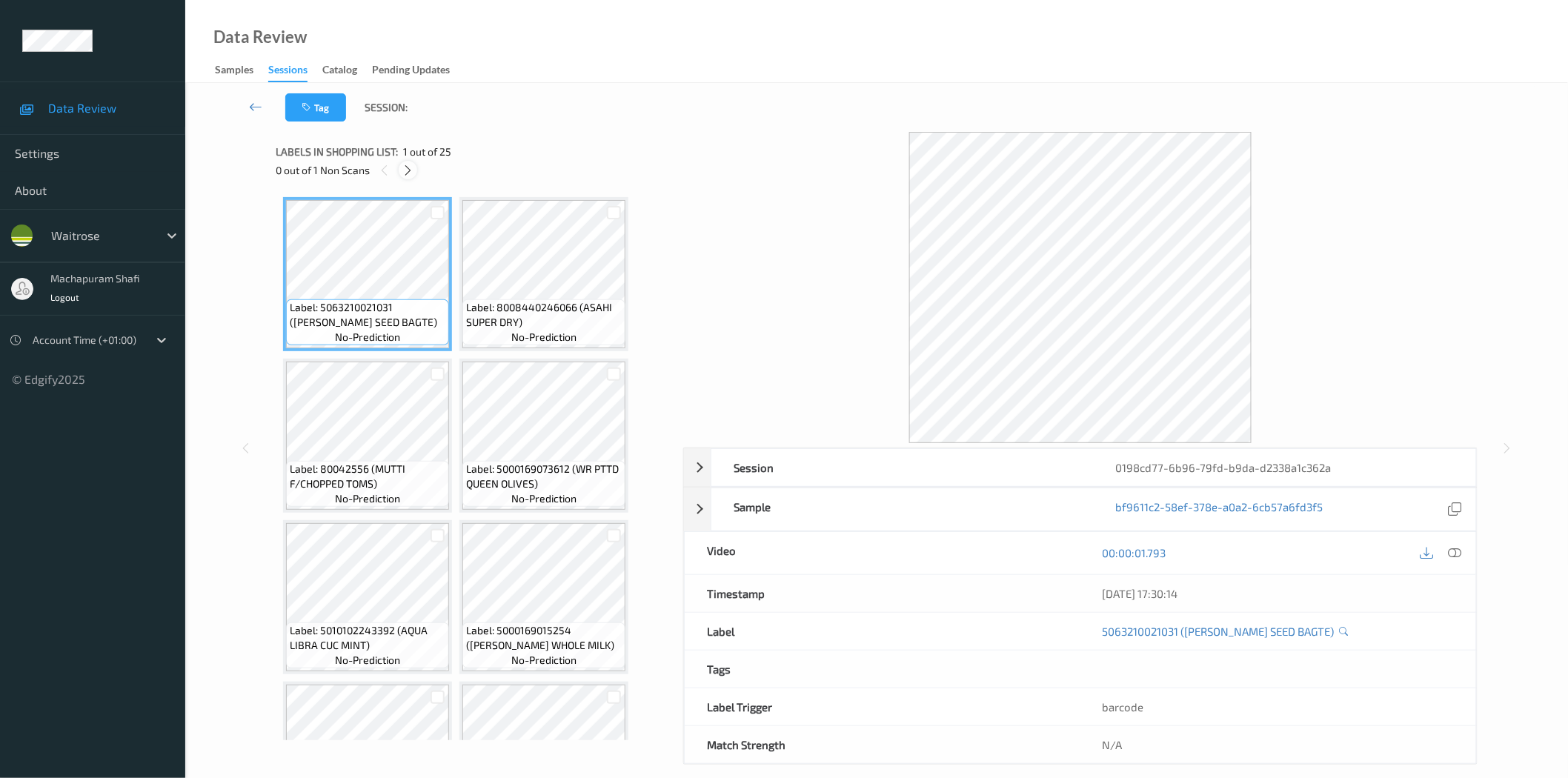
click at [408, 164] on icon at bounding box center [407, 171] width 13 height 14
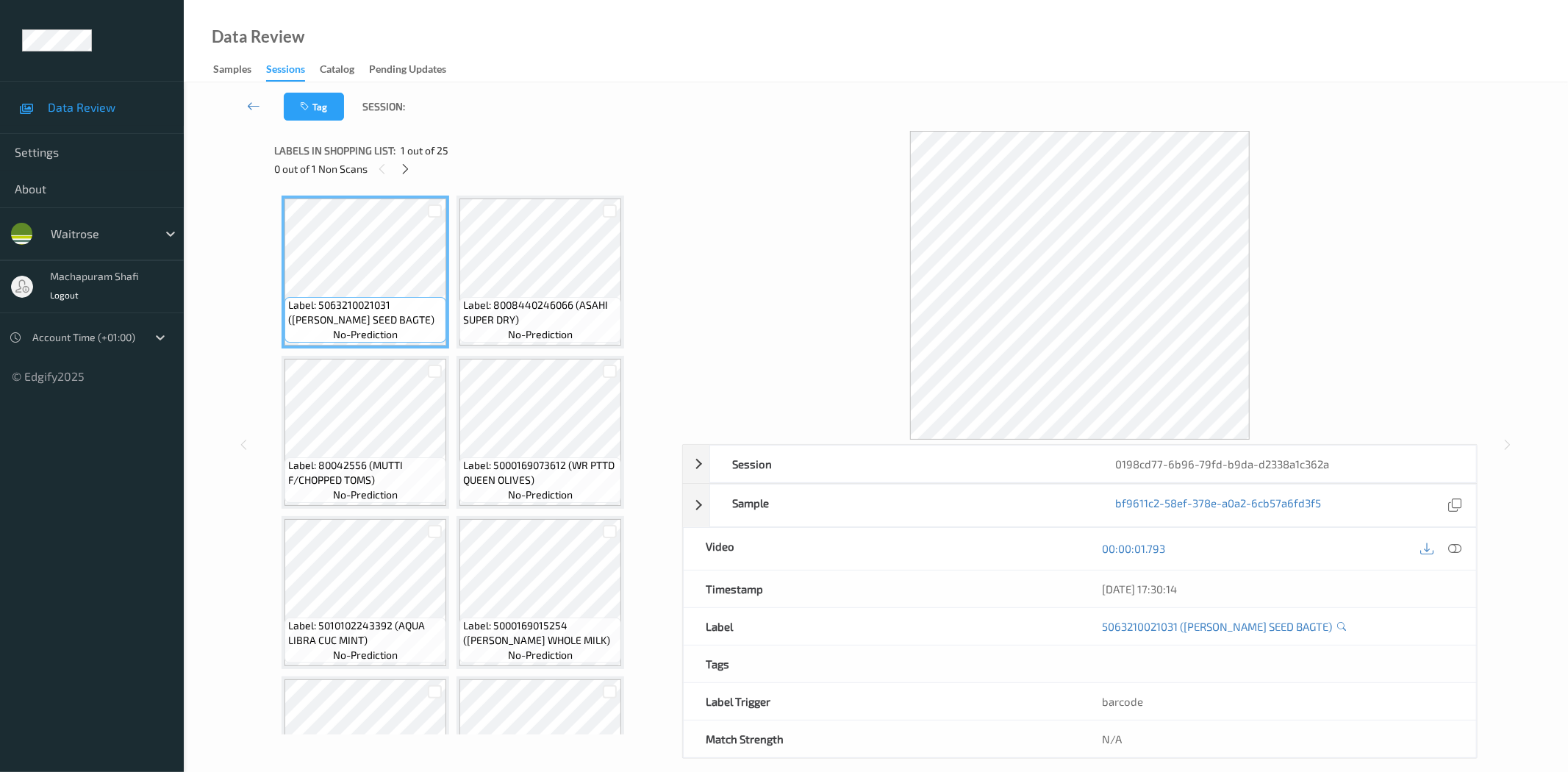
scroll to position [1123, 0]
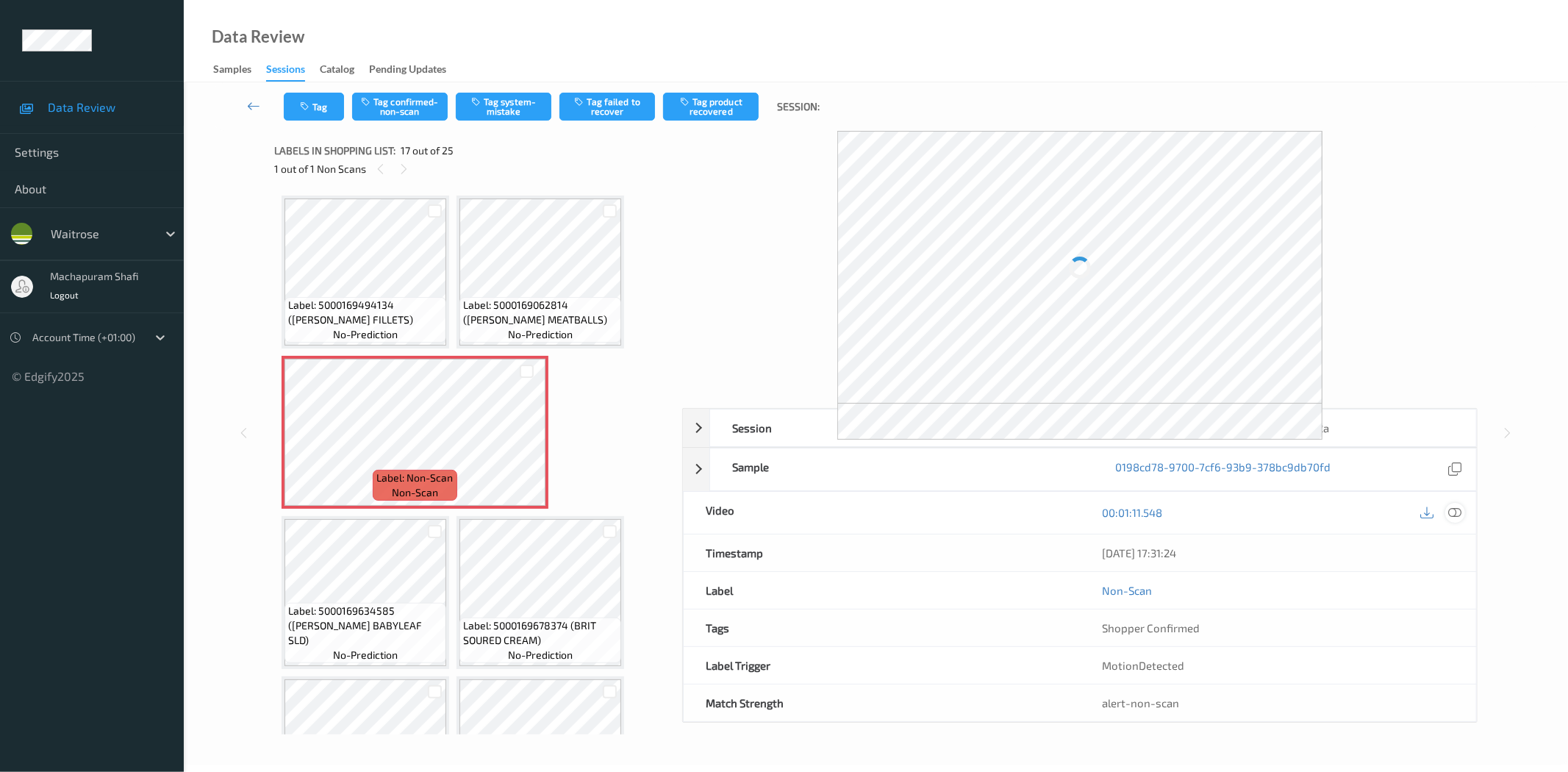
click at [1453, 512] on icon at bounding box center [1455, 512] width 13 height 13
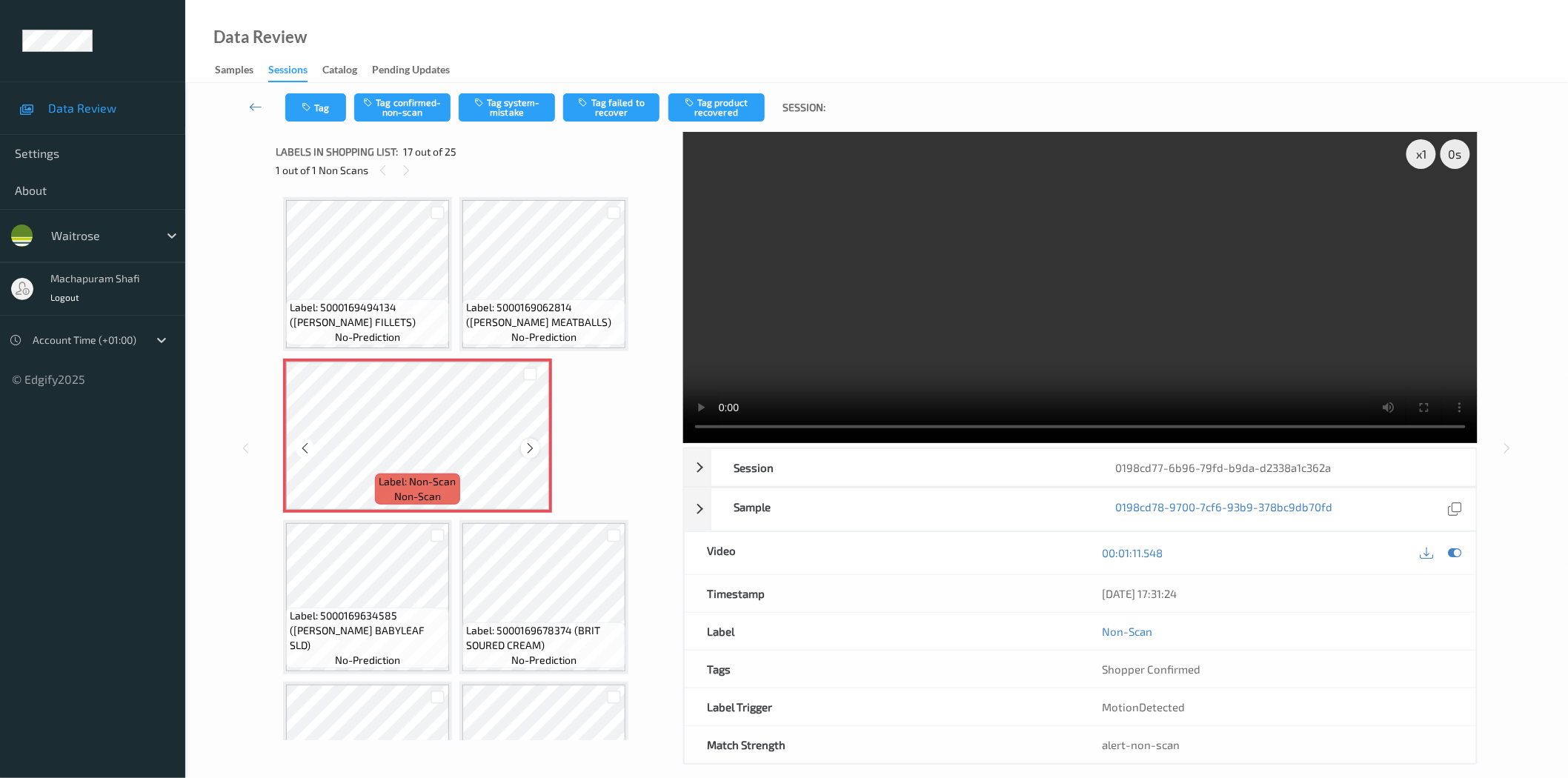
click at [528, 442] on icon at bounding box center [530, 449] width 13 height 14
click at [526, 442] on icon at bounding box center [530, 449] width 13 height 14
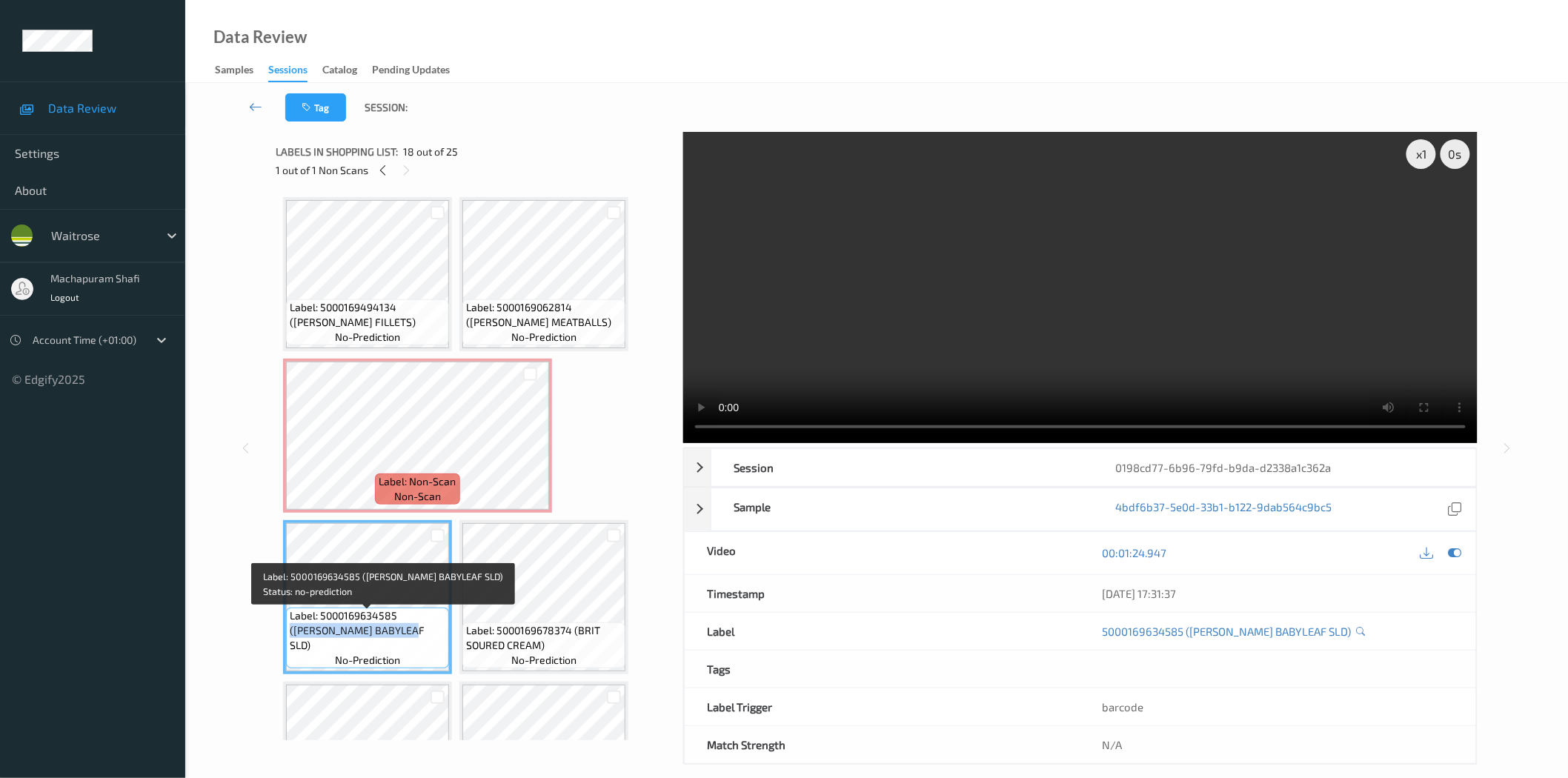
drag, startPoint x: 399, startPoint y: 620, endPoint x: 417, endPoint y: 648, distance: 33.3
click at [417, 648] on div "Label: 5000169634585 (WR DORG BABYLEAF SLD) no-prediction" at bounding box center [367, 638] width 163 height 61
copy span "(WR DORG BABYLEAF SLD)"
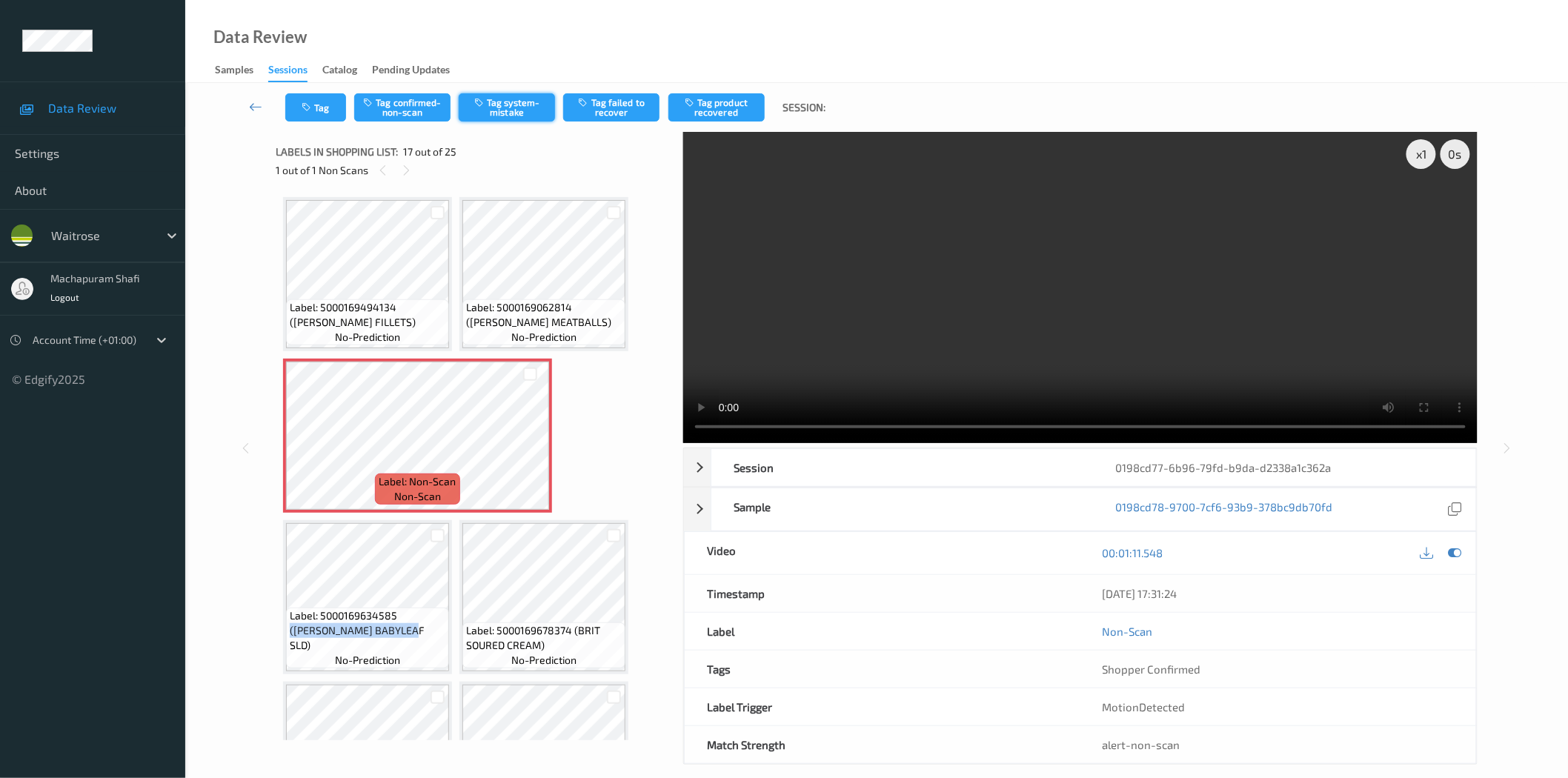
click at [499, 102] on button "Tag system-mistake" at bounding box center [507, 107] width 96 height 28
click at [497, 110] on button "Tag system-mistake" at bounding box center [507, 107] width 96 height 28
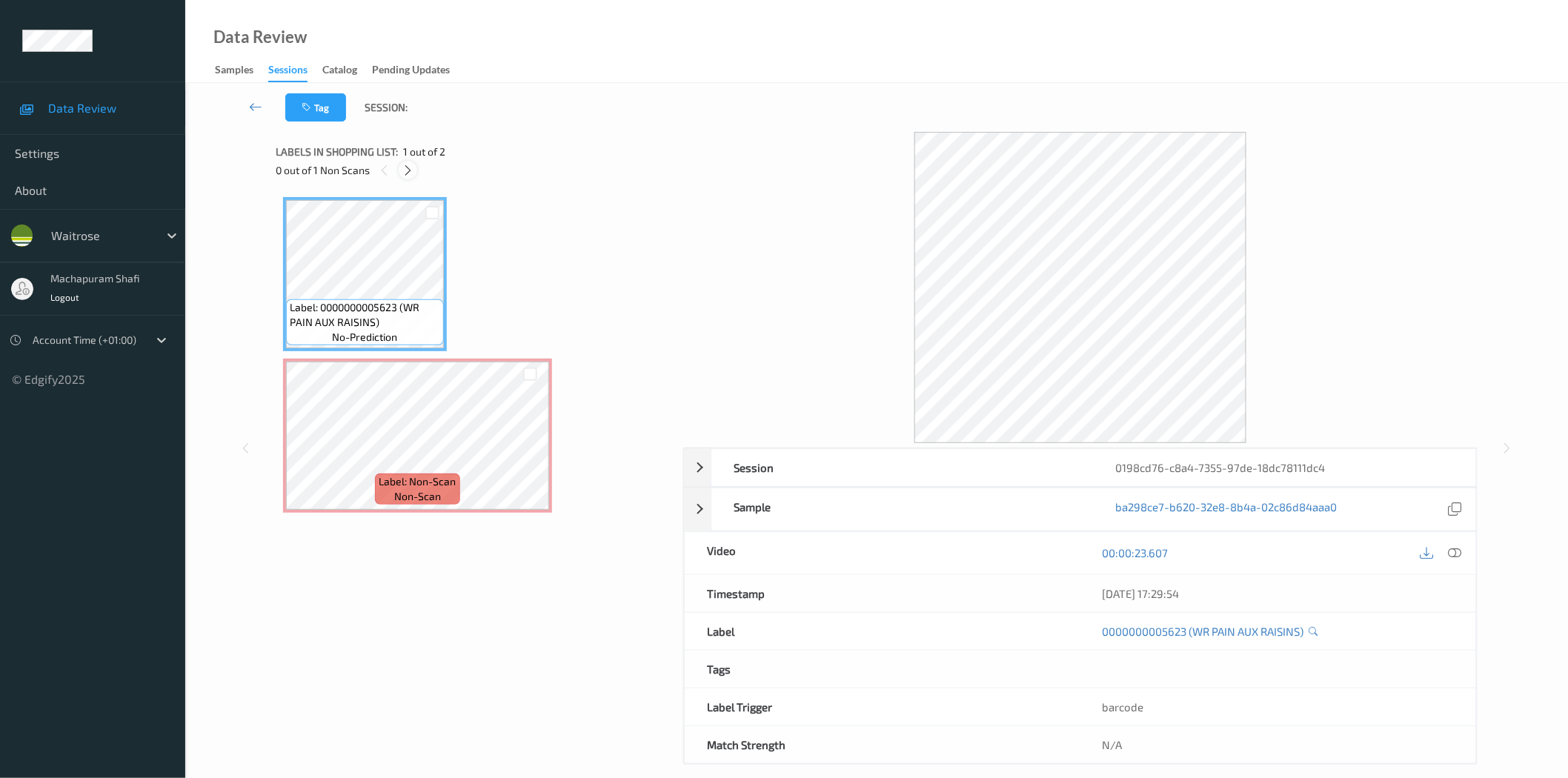
click at [411, 168] on icon at bounding box center [407, 171] width 13 height 14
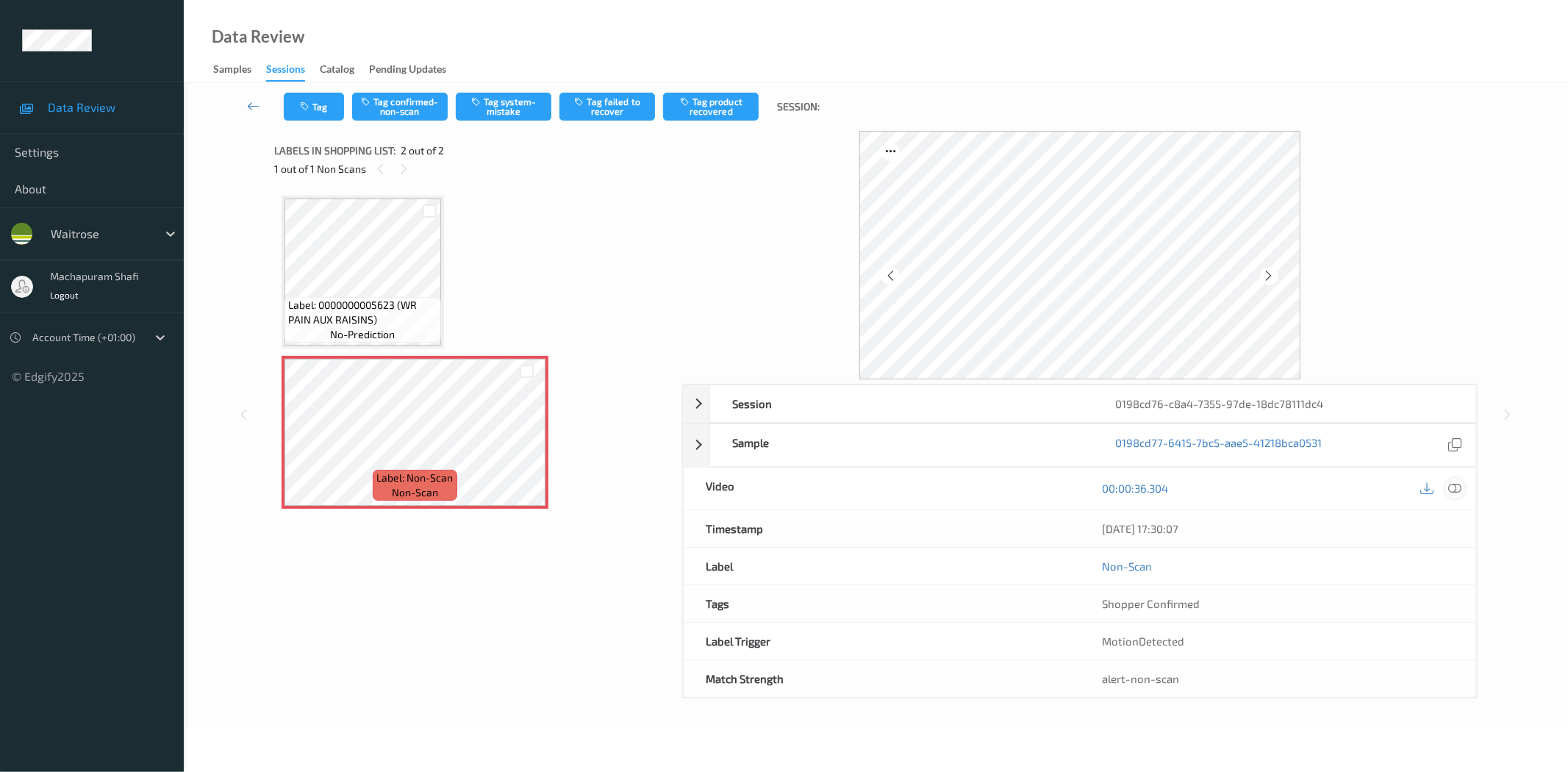
click at [1456, 495] on icon at bounding box center [1455, 488] width 13 height 13
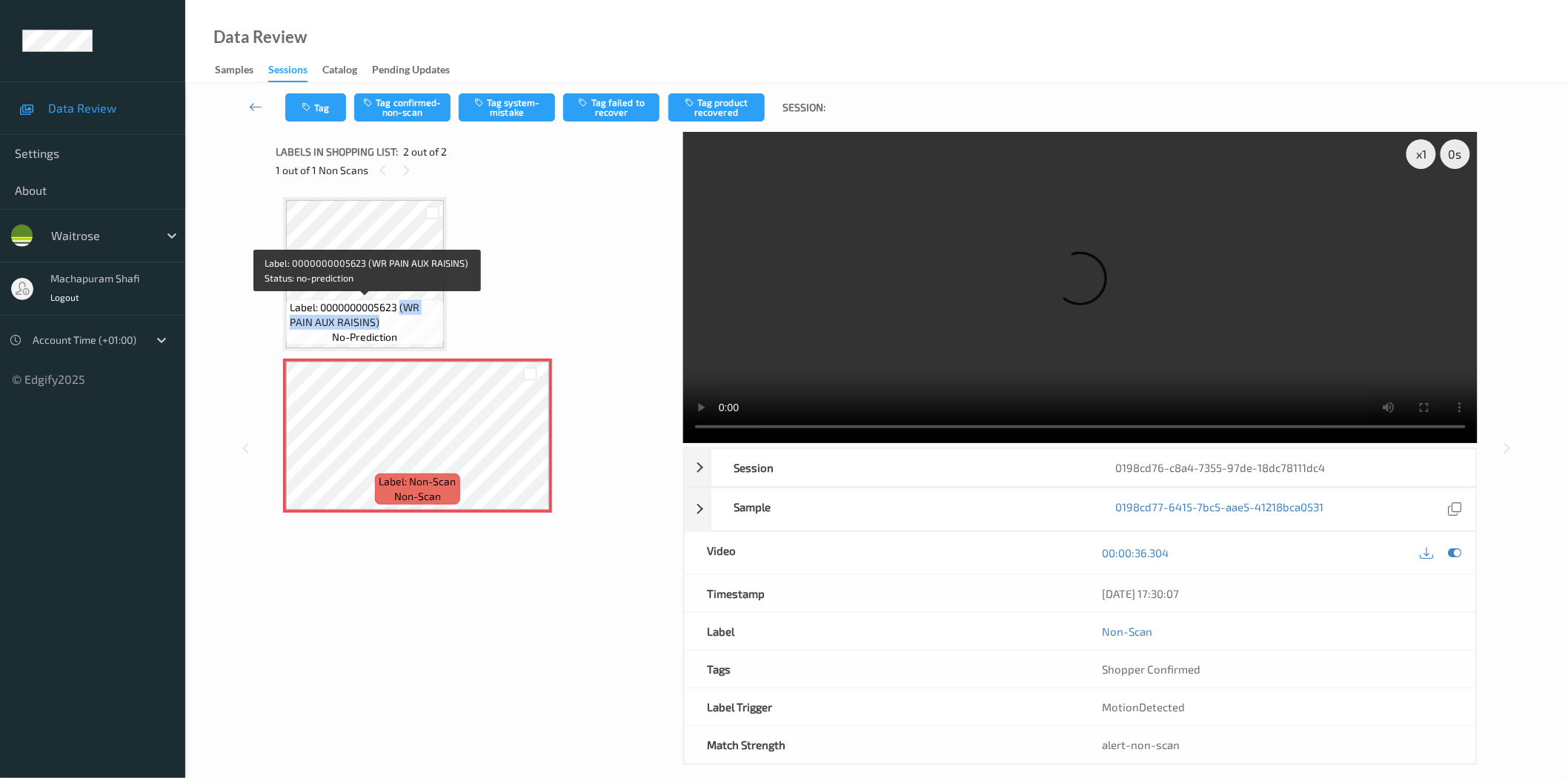
drag, startPoint x: 409, startPoint y: 312, endPoint x: 427, endPoint y: 324, distance: 21.6
click at [427, 324] on span "Label: 0000000005623 (WR PAIN AUX RAISINS)" at bounding box center [365, 315] width 151 height 30
copy span "(WR PAIN AUX RAISINS)"
click at [507, 112] on button "Tag system-mistake" at bounding box center [507, 107] width 96 height 28
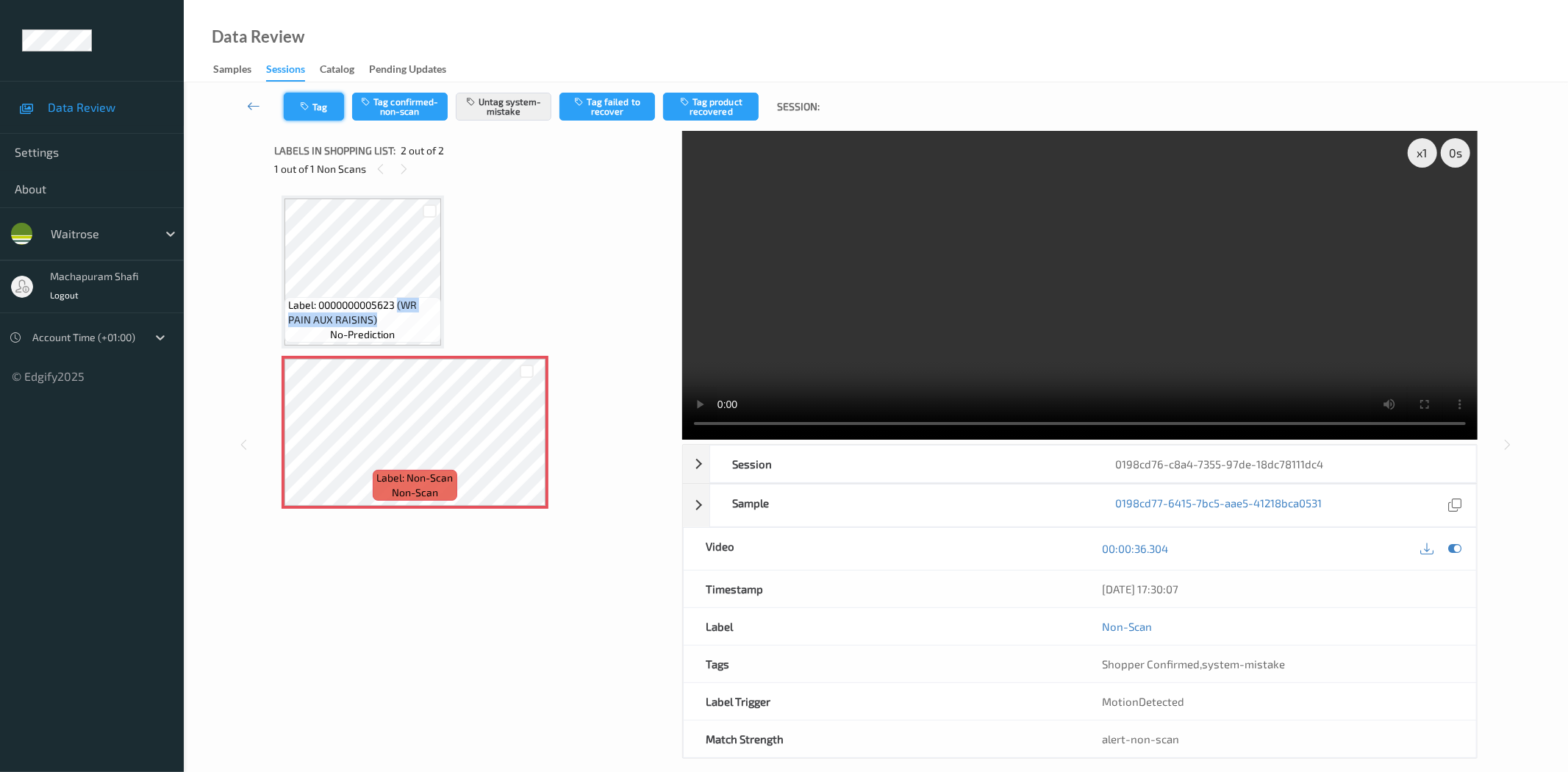
click at [321, 111] on button "Tag" at bounding box center [313, 106] width 60 height 28
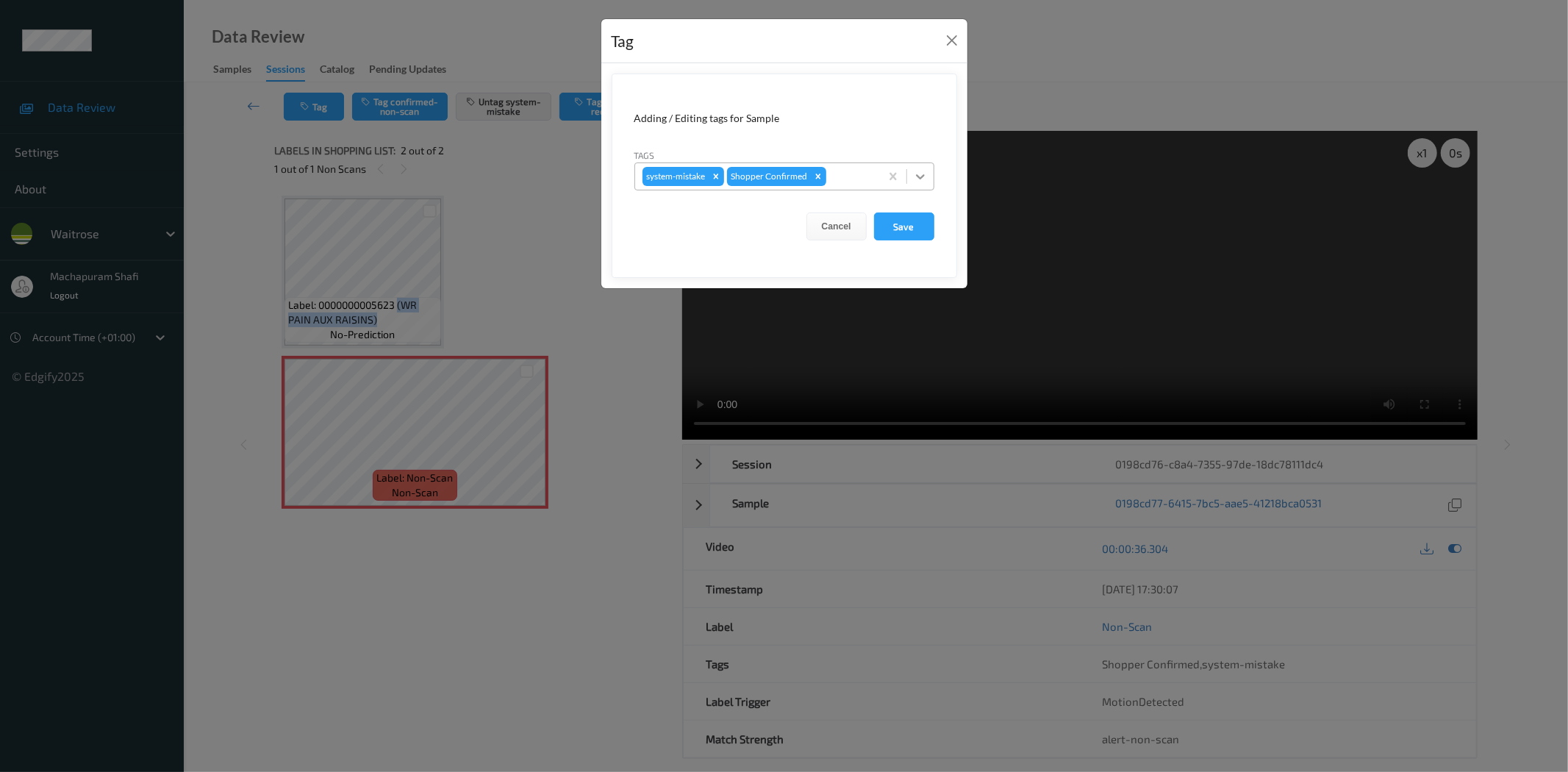
click at [922, 171] on icon at bounding box center [920, 176] width 14 height 14
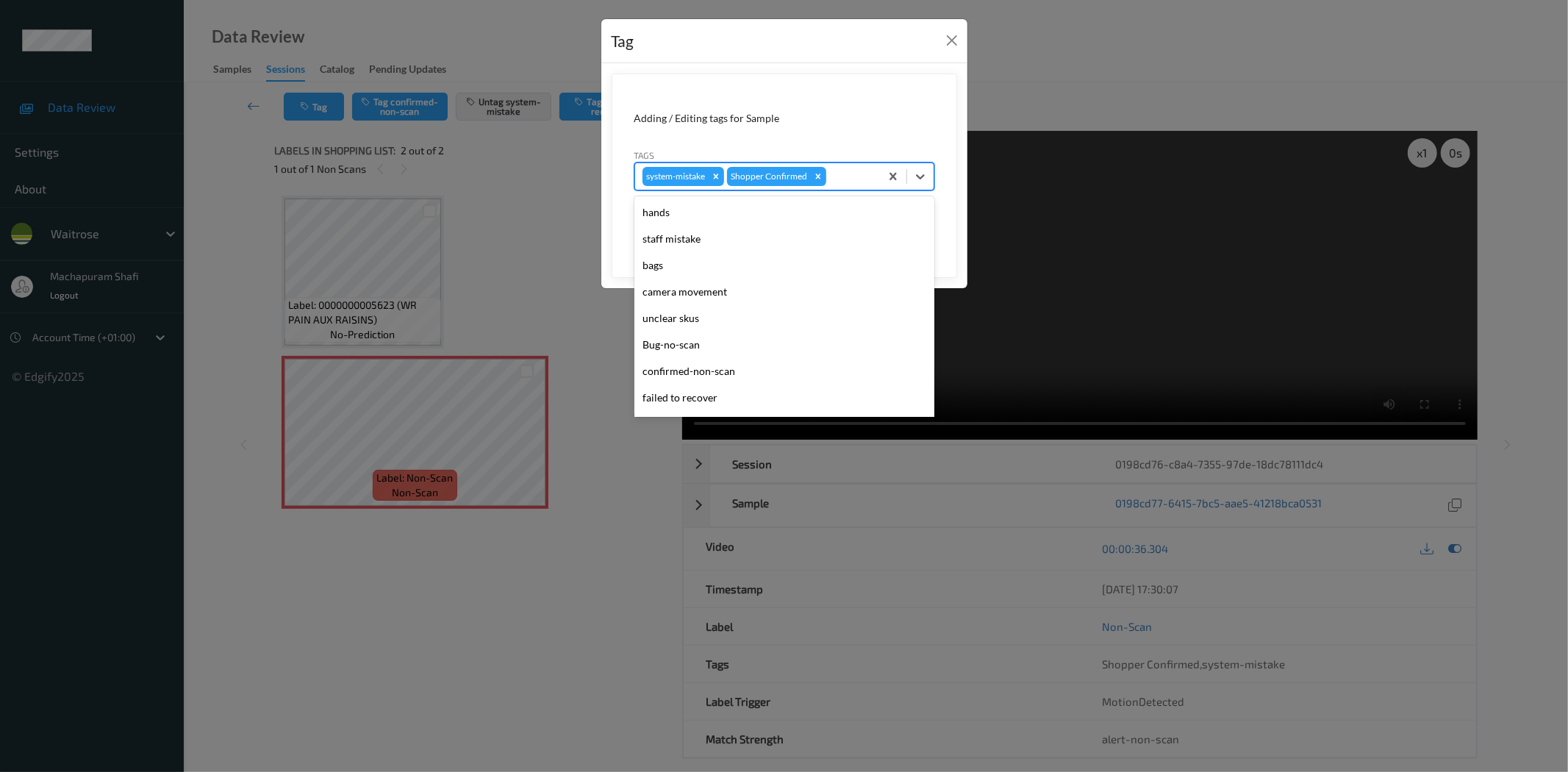
scroll to position [287, 0]
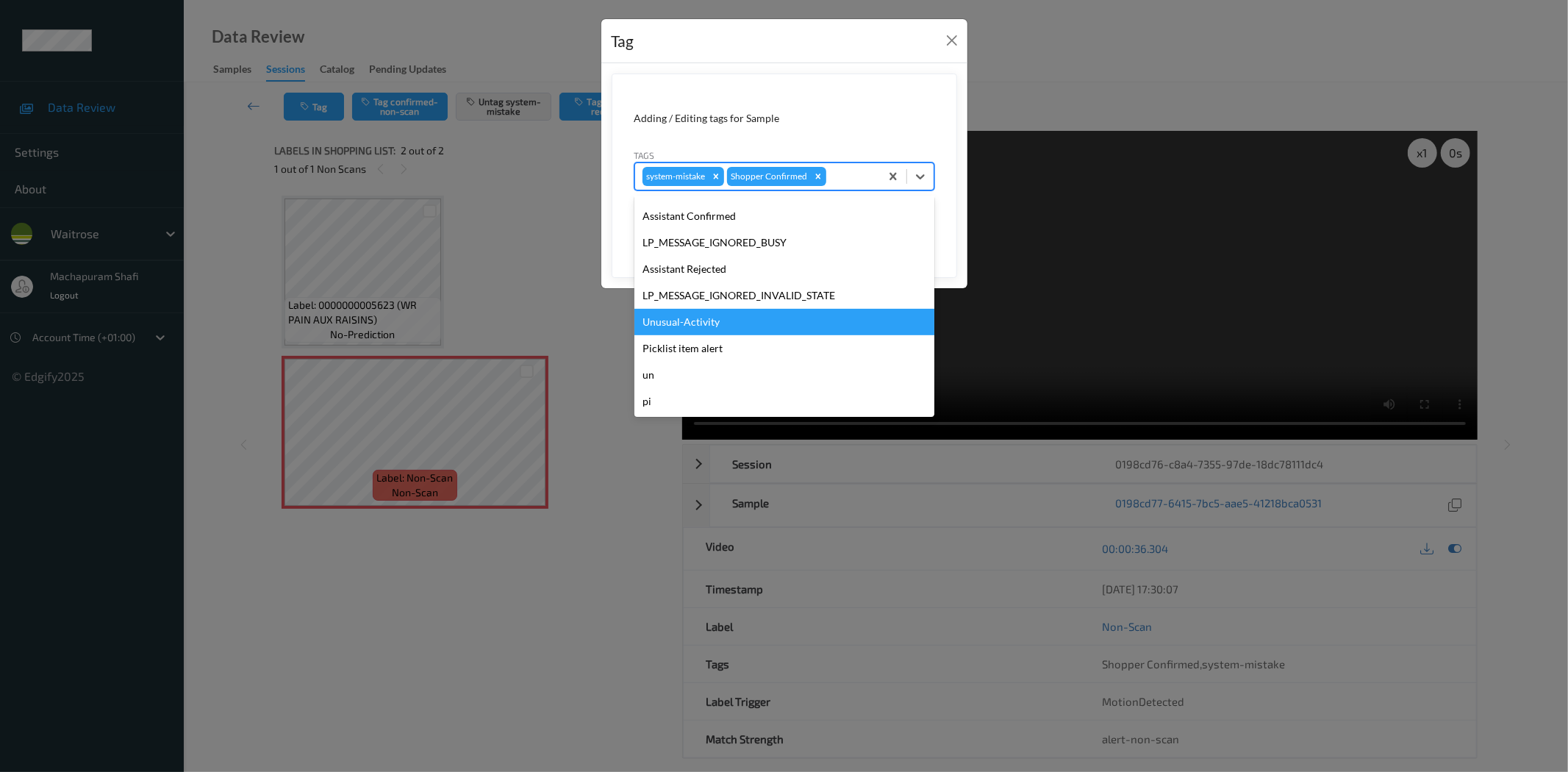
click at [656, 322] on div "Unusual-Activity" at bounding box center [784, 323] width 300 height 27
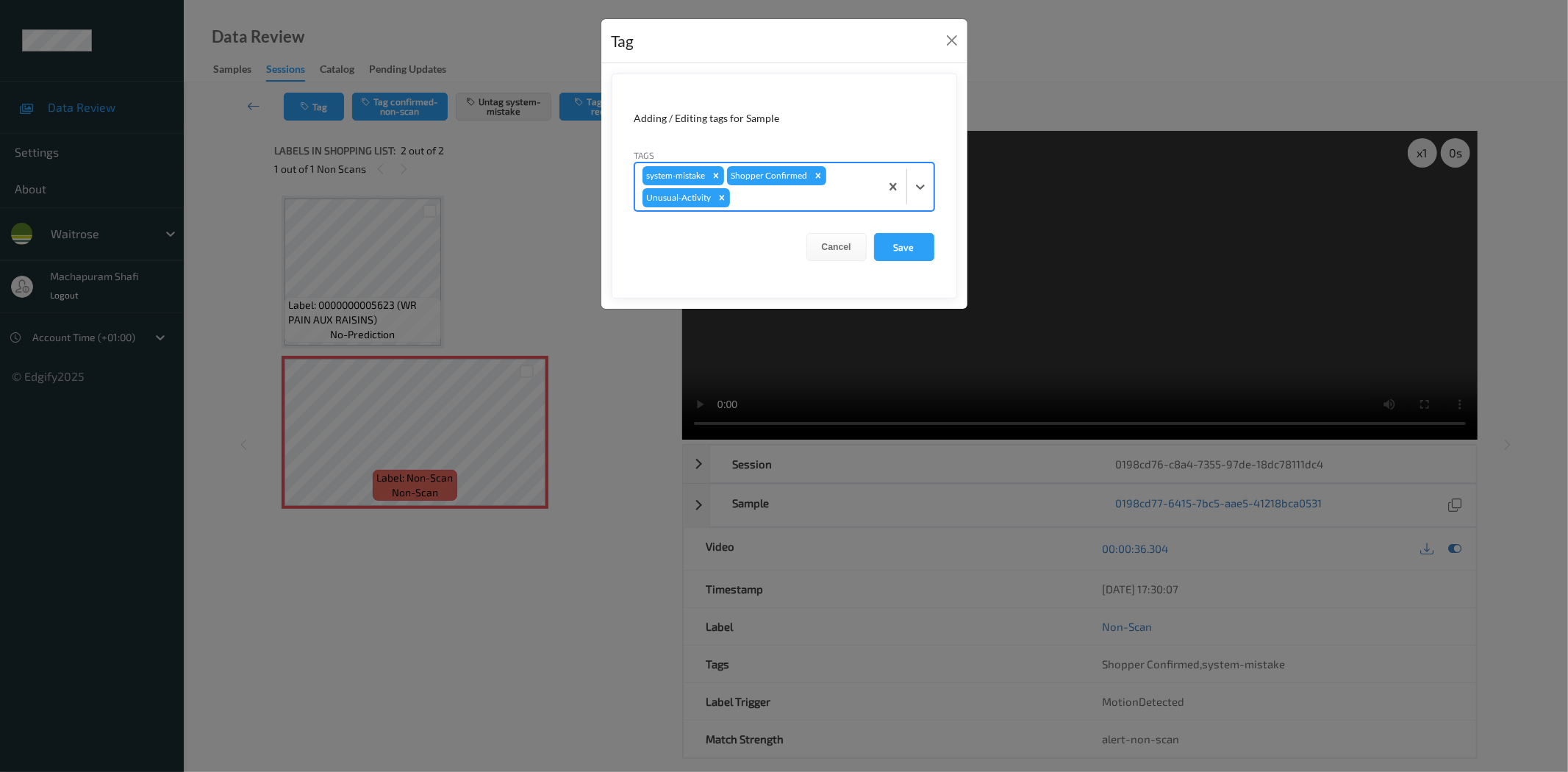
click at [936, 178] on form "Adding / Editing tags for Sample Tags option Unusual-Activity, selected. Select…" at bounding box center [784, 186] width 346 height 225
click at [922, 179] on icon at bounding box center [920, 186] width 14 height 14
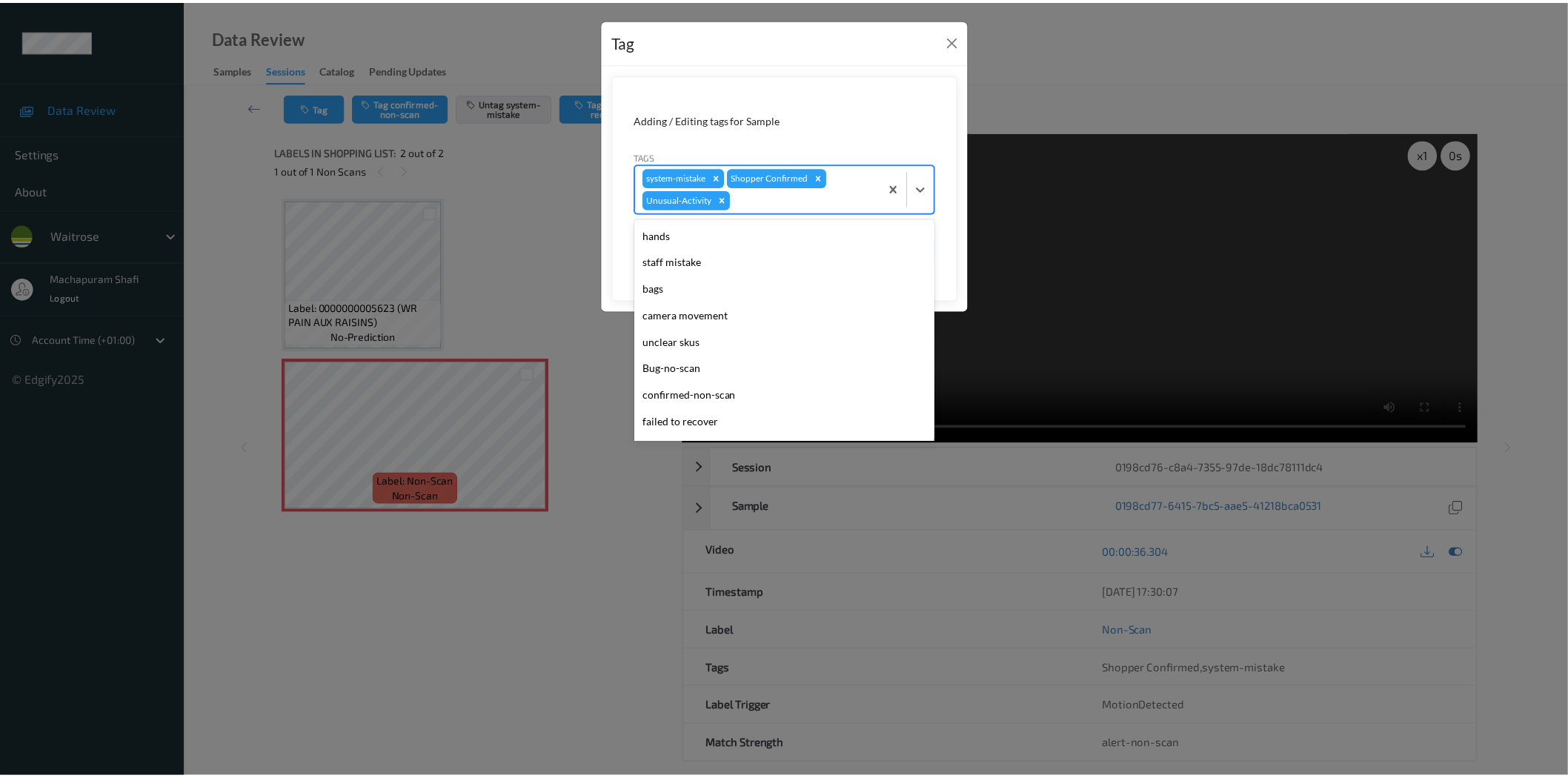
scroll to position [264, 0]
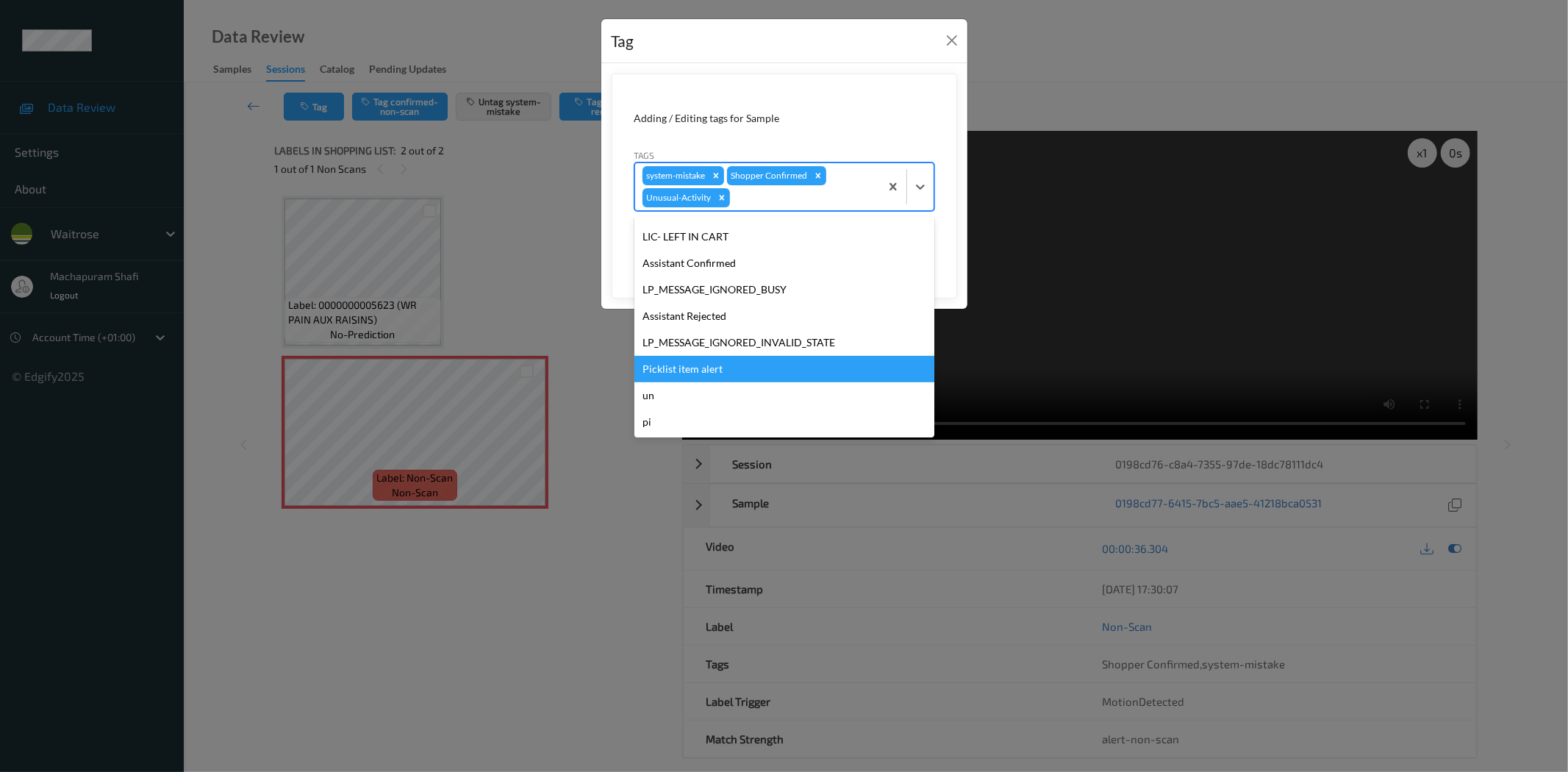
click at [657, 370] on div "Picklist item alert" at bounding box center [784, 370] width 300 height 27
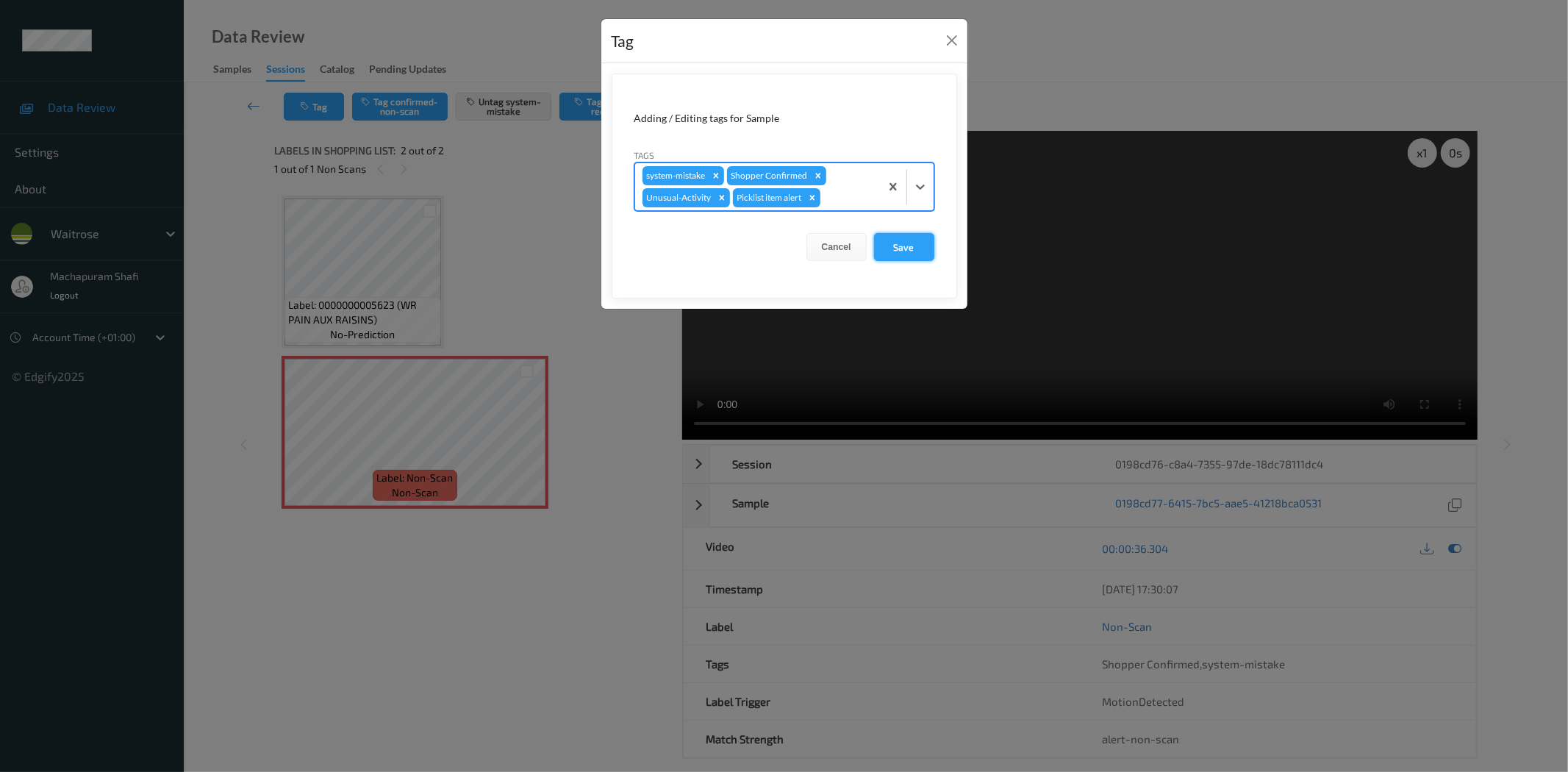
click at [912, 238] on button "Save" at bounding box center [904, 246] width 60 height 28
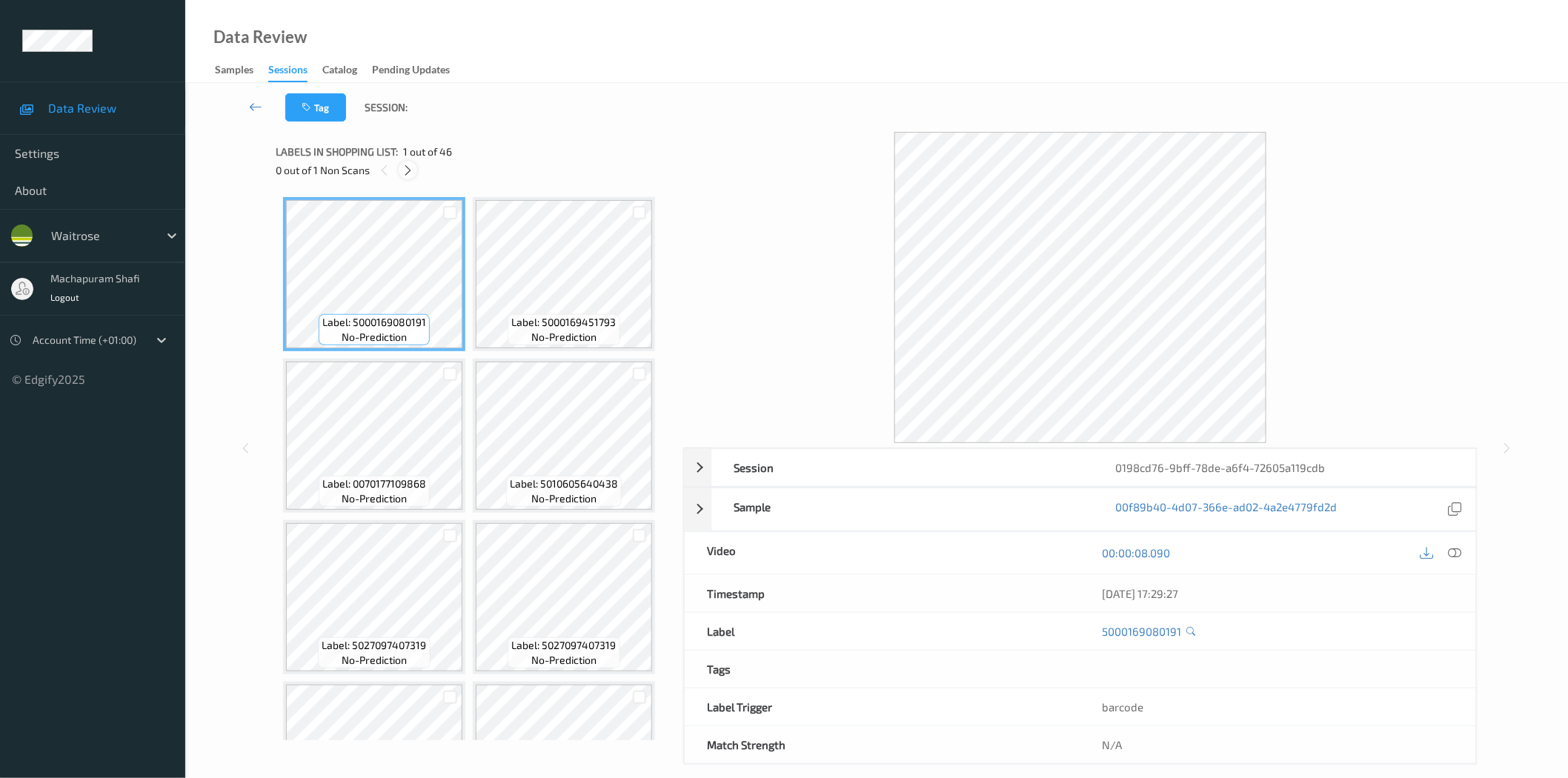
click at [405, 168] on icon at bounding box center [407, 171] width 13 height 14
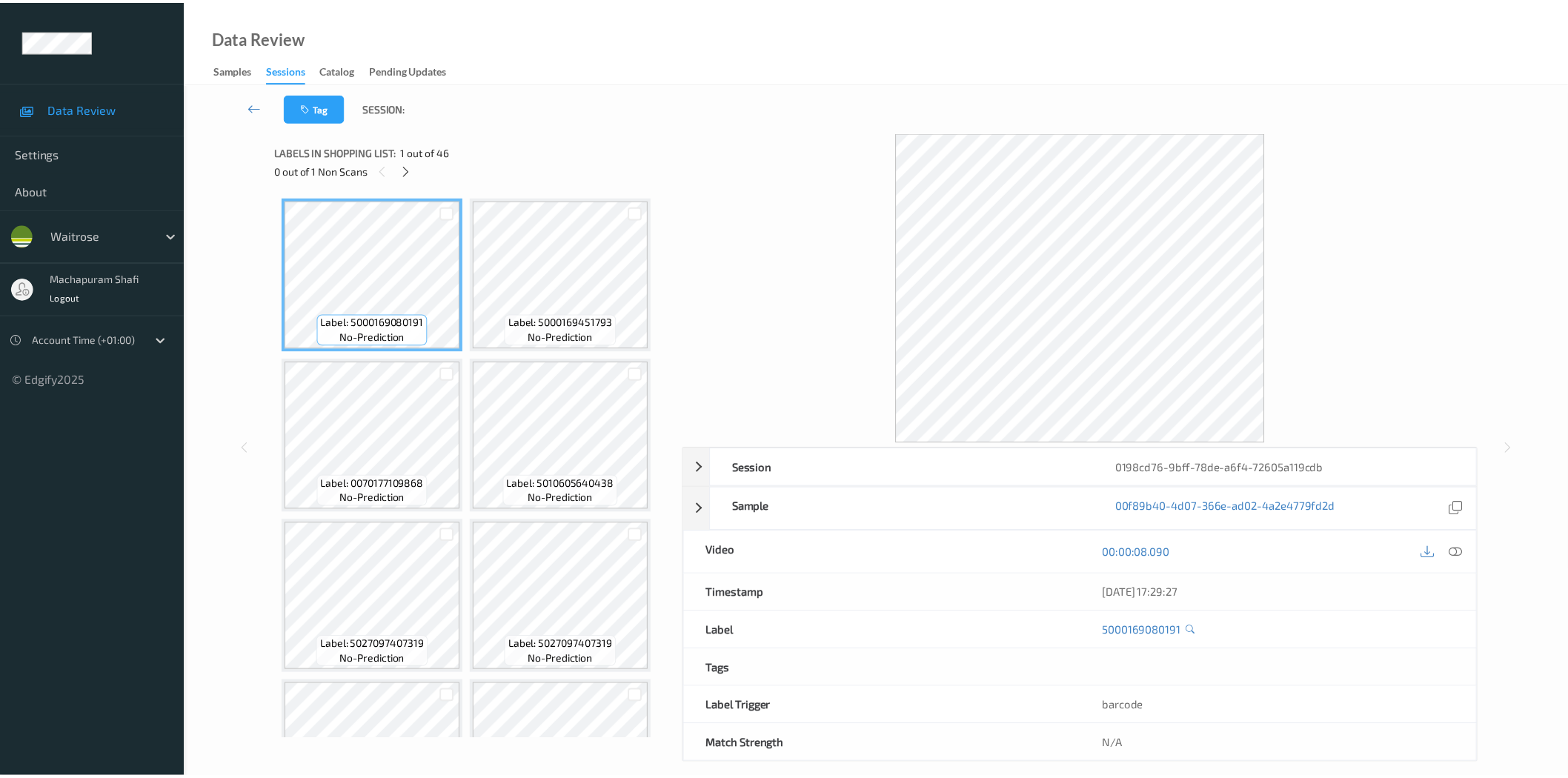
scroll to position [1774, 0]
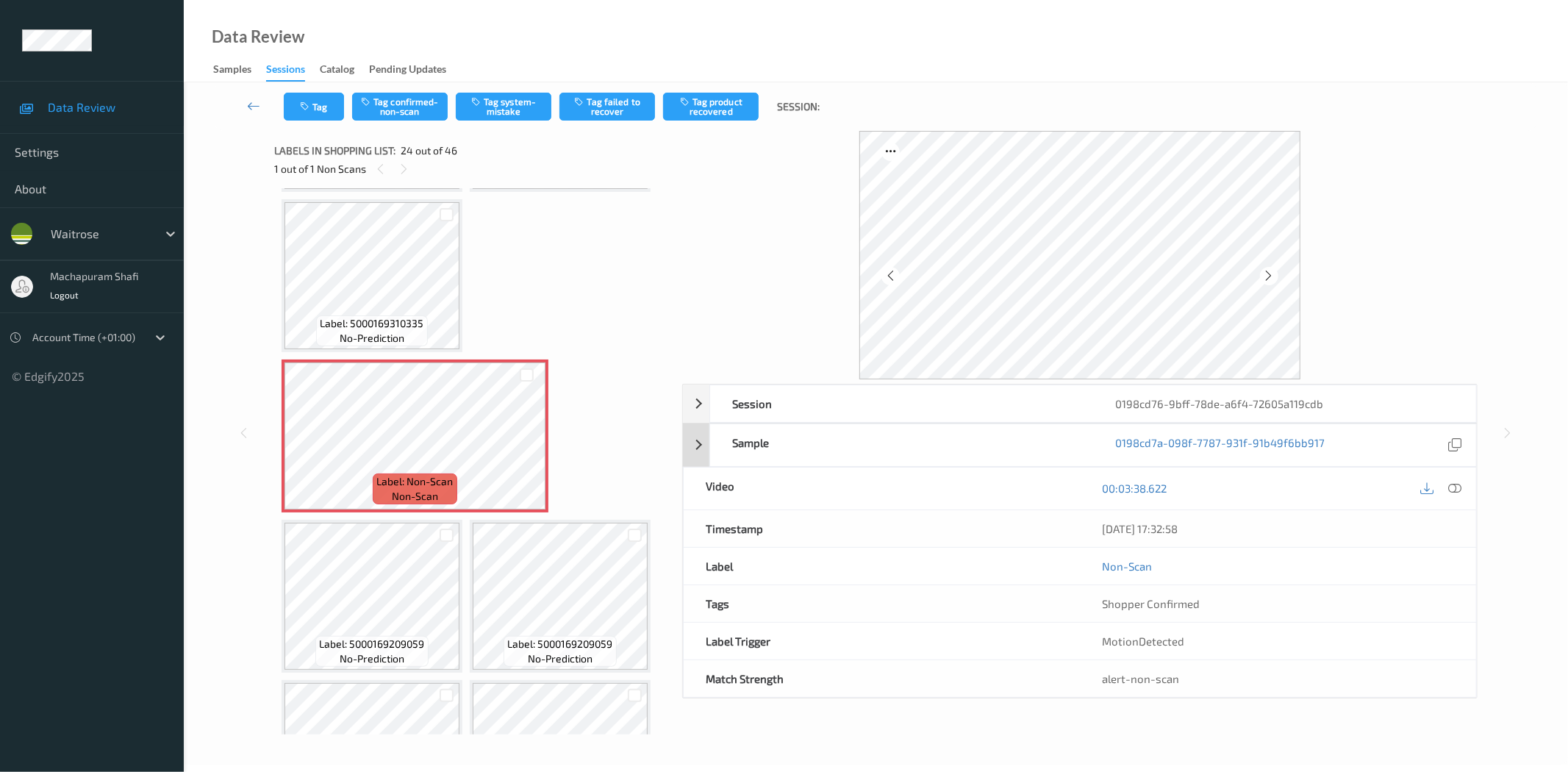
click at [1459, 491] on icon at bounding box center [1455, 488] width 13 height 13
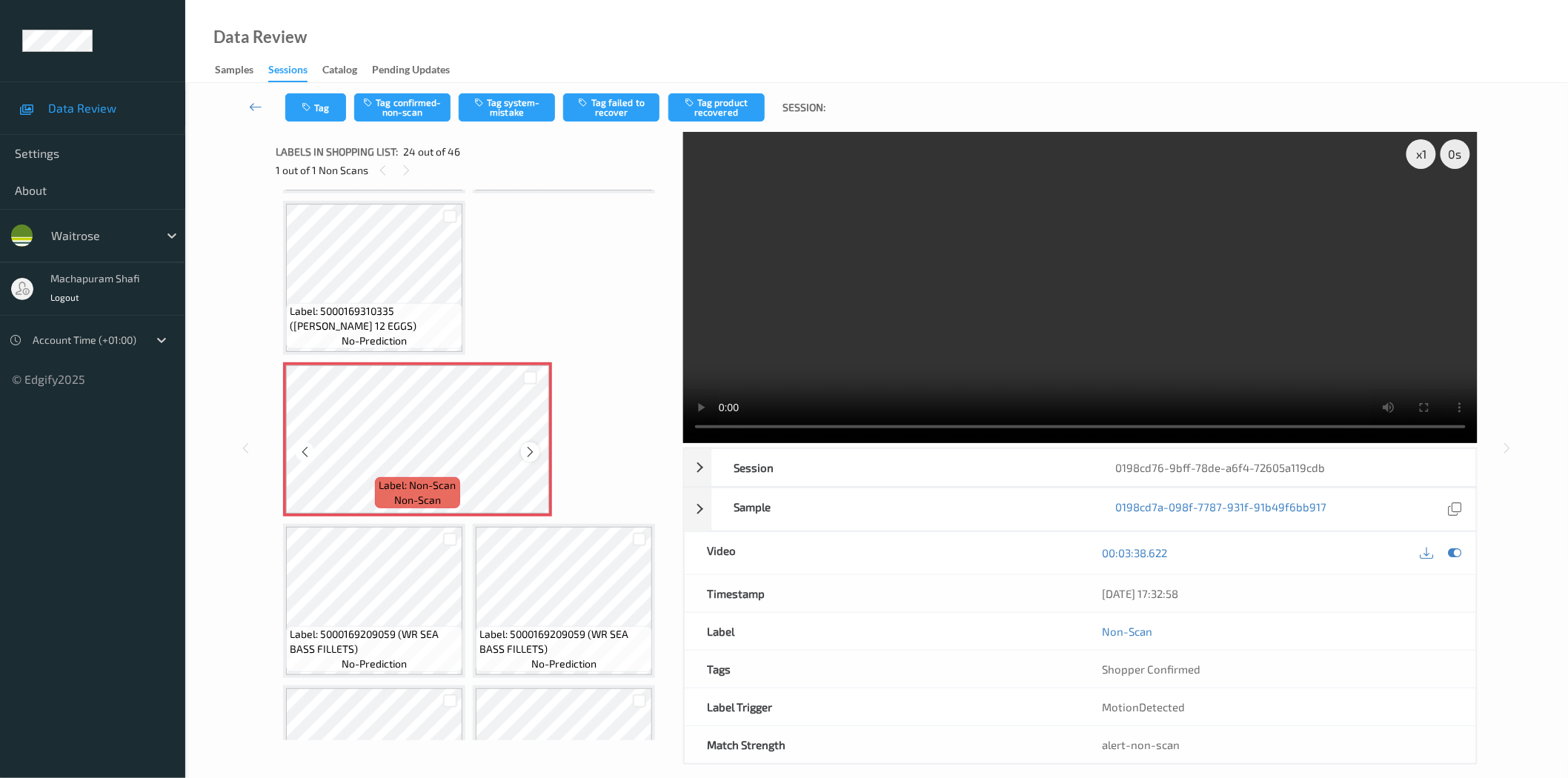
click at [534, 445] on icon at bounding box center [530, 452] width 13 height 14
click at [522, 106] on button "Tag system-mistake" at bounding box center [507, 107] width 96 height 28
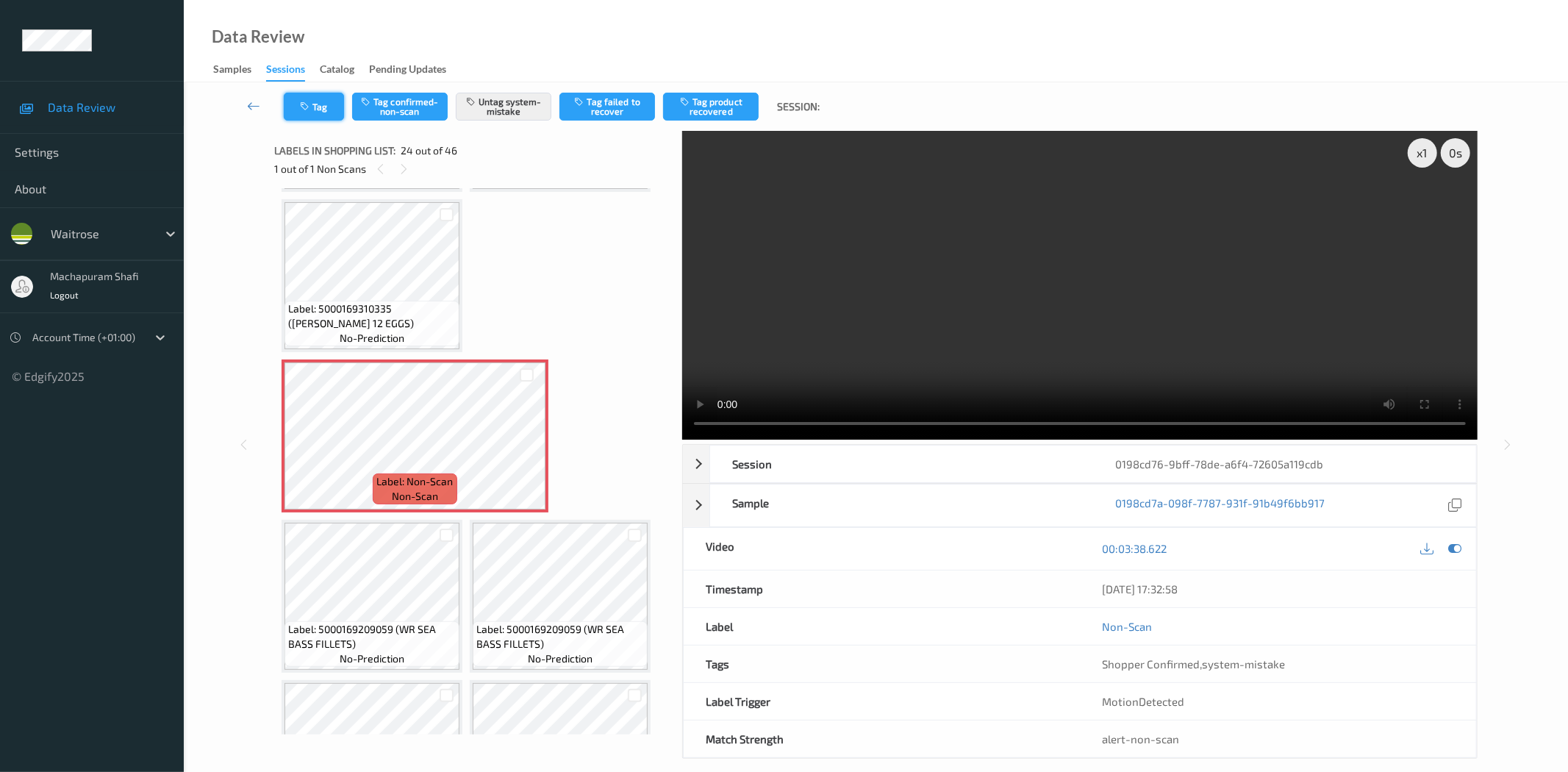
click at [312, 107] on button "Tag" at bounding box center [313, 106] width 60 height 28
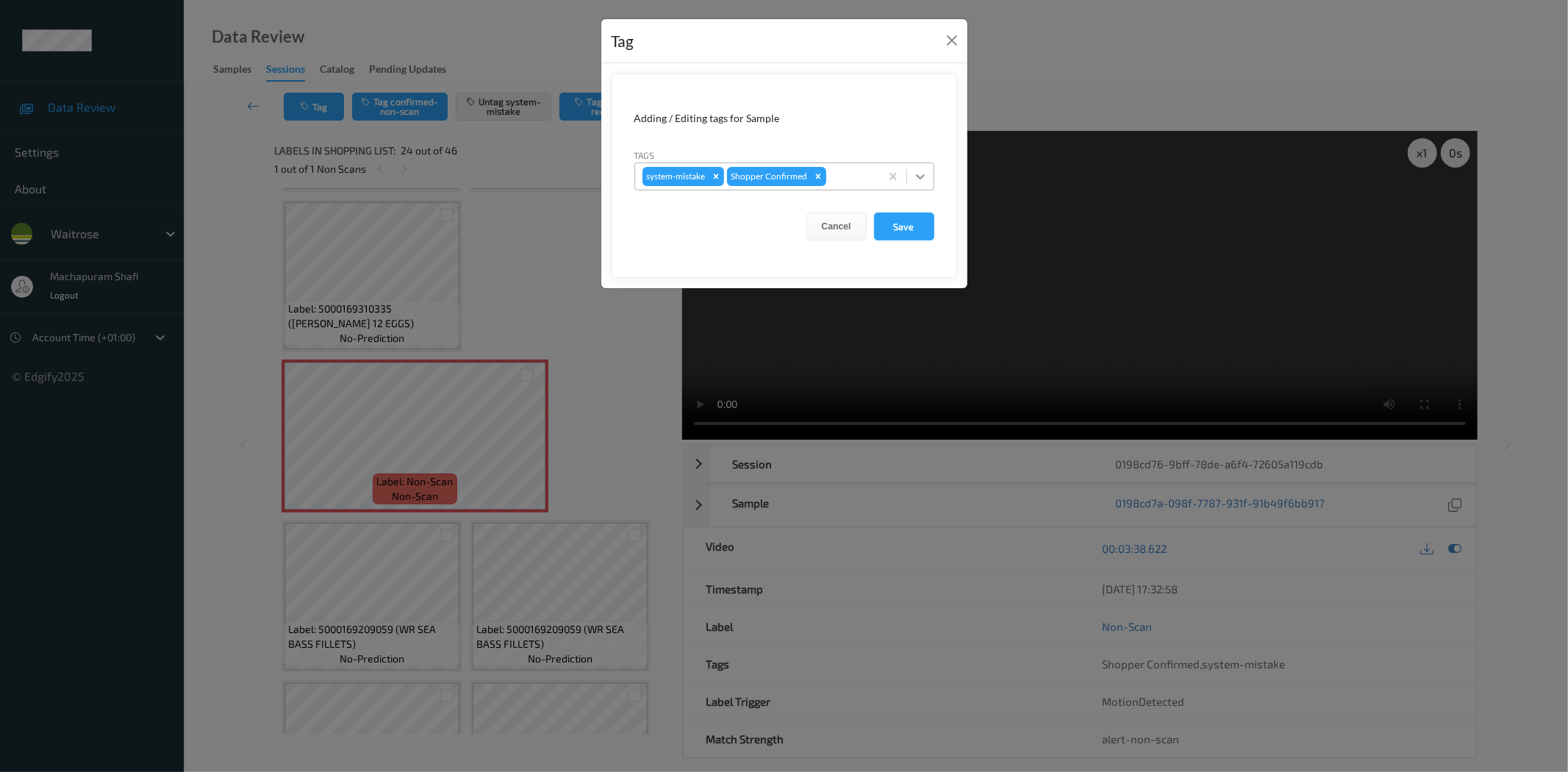
click at [921, 176] on icon at bounding box center [920, 176] width 9 height 5
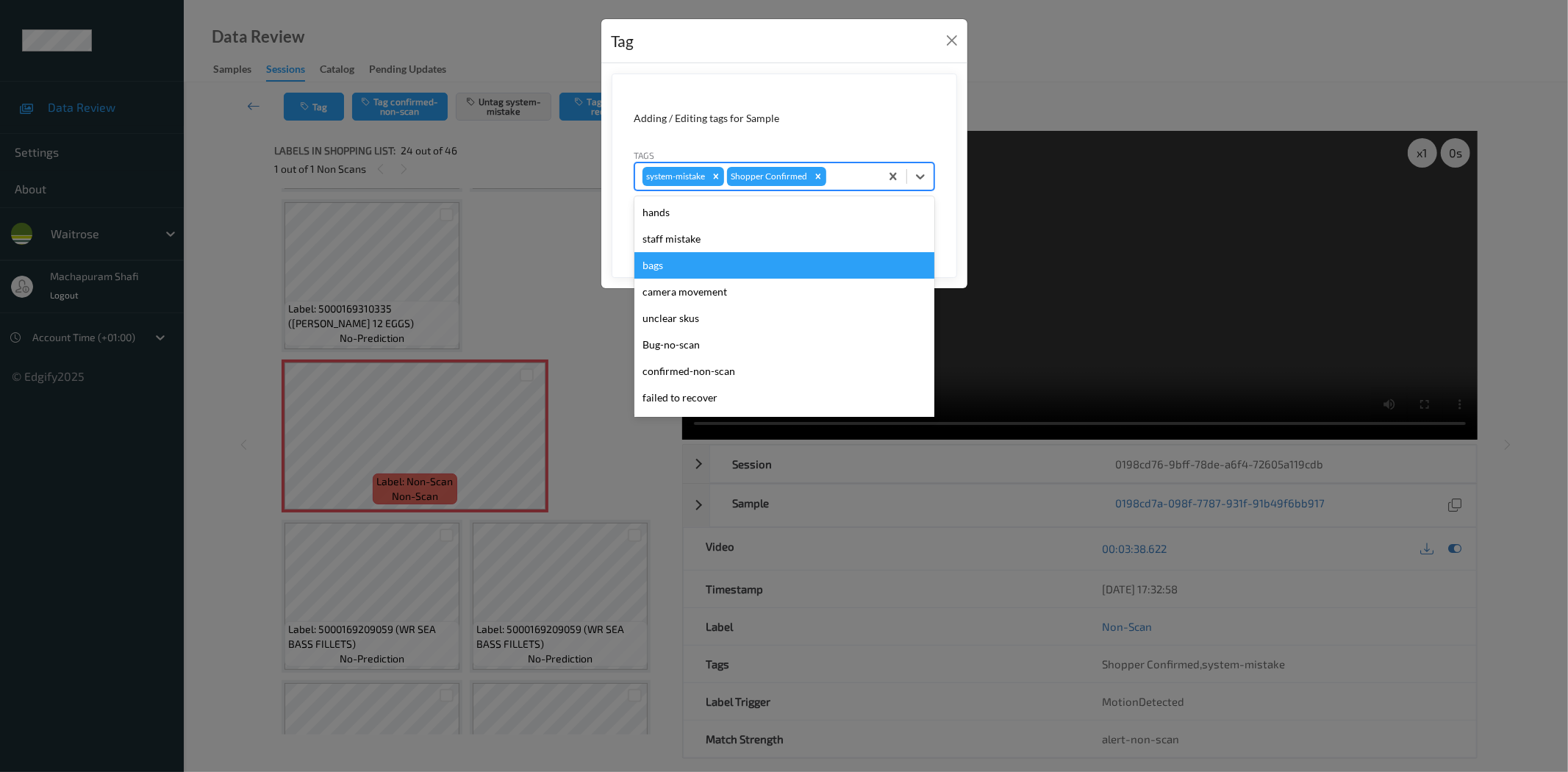
click at [685, 266] on div "bags" at bounding box center [784, 265] width 300 height 27
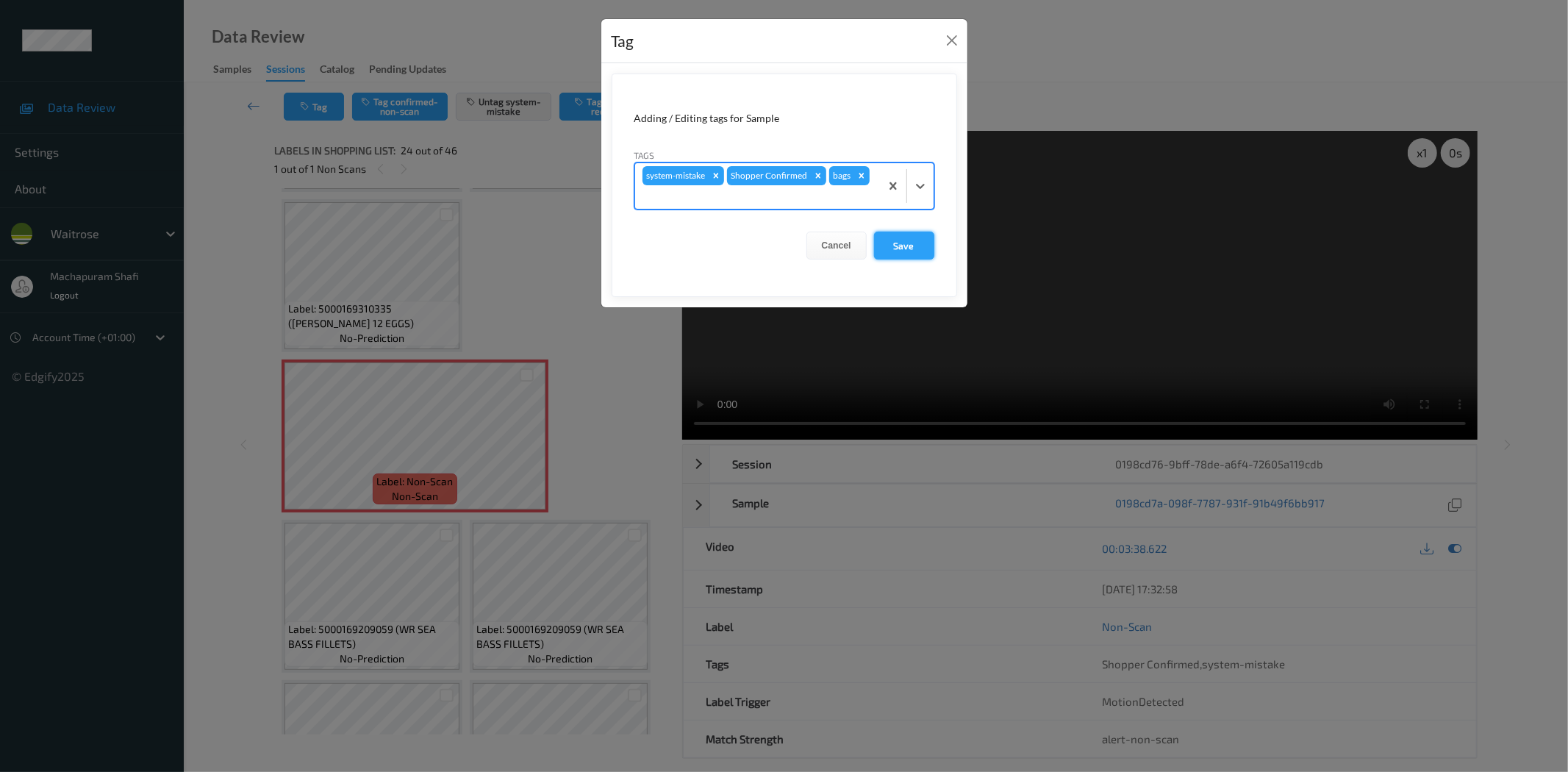
click at [910, 251] on button "Save" at bounding box center [904, 245] width 60 height 28
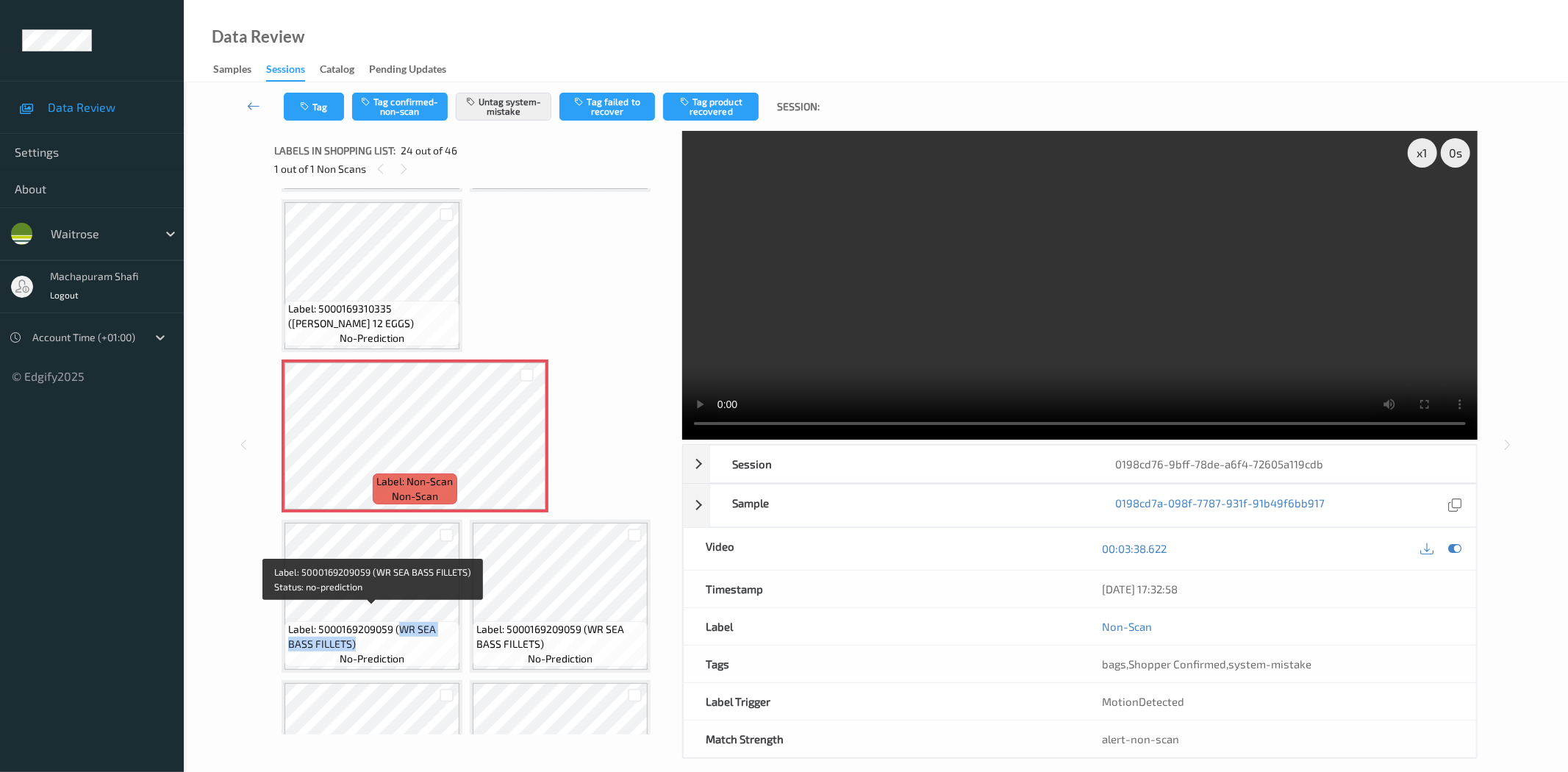
drag, startPoint x: 398, startPoint y: 613, endPoint x: 444, endPoint y: 646, distance: 56.6
click at [444, 646] on div "Label: 5000169209059 (WR SEA BASS FILLETS) no-prediction" at bounding box center [371, 645] width 175 height 46
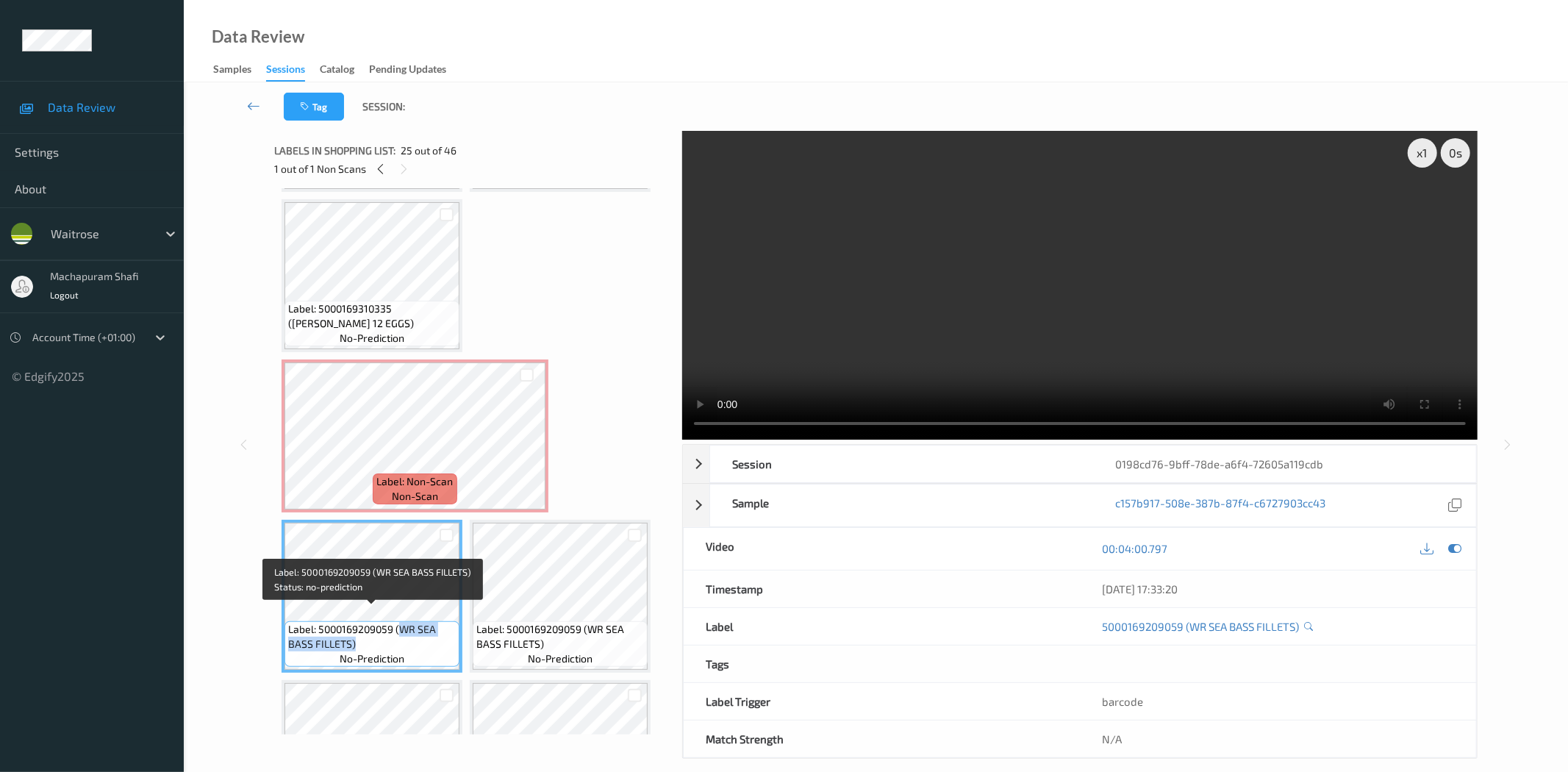
copy span "WR SEA BASS FILLETS)"
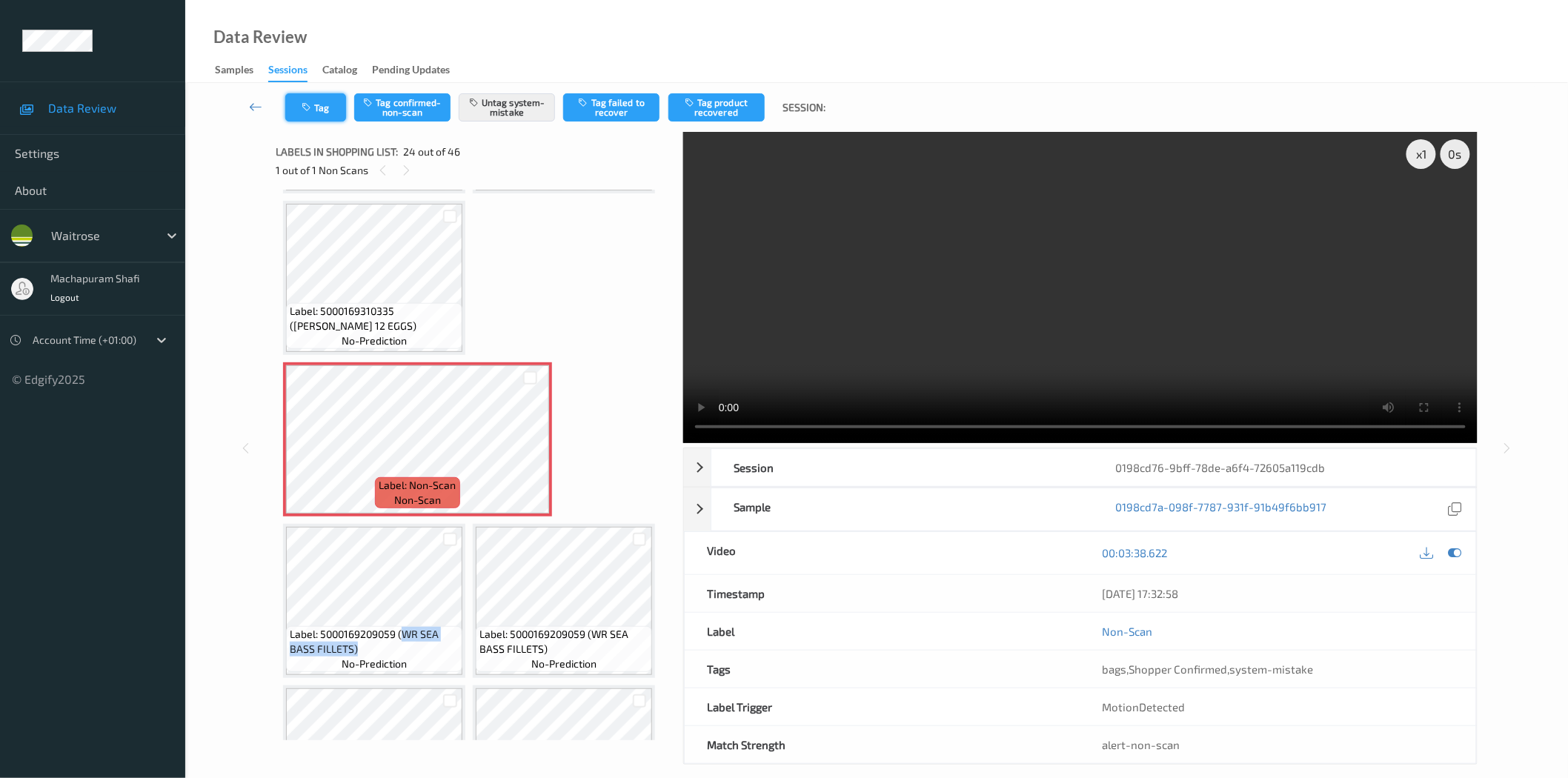
click at [320, 113] on button "Tag" at bounding box center [316, 107] width 61 height 28
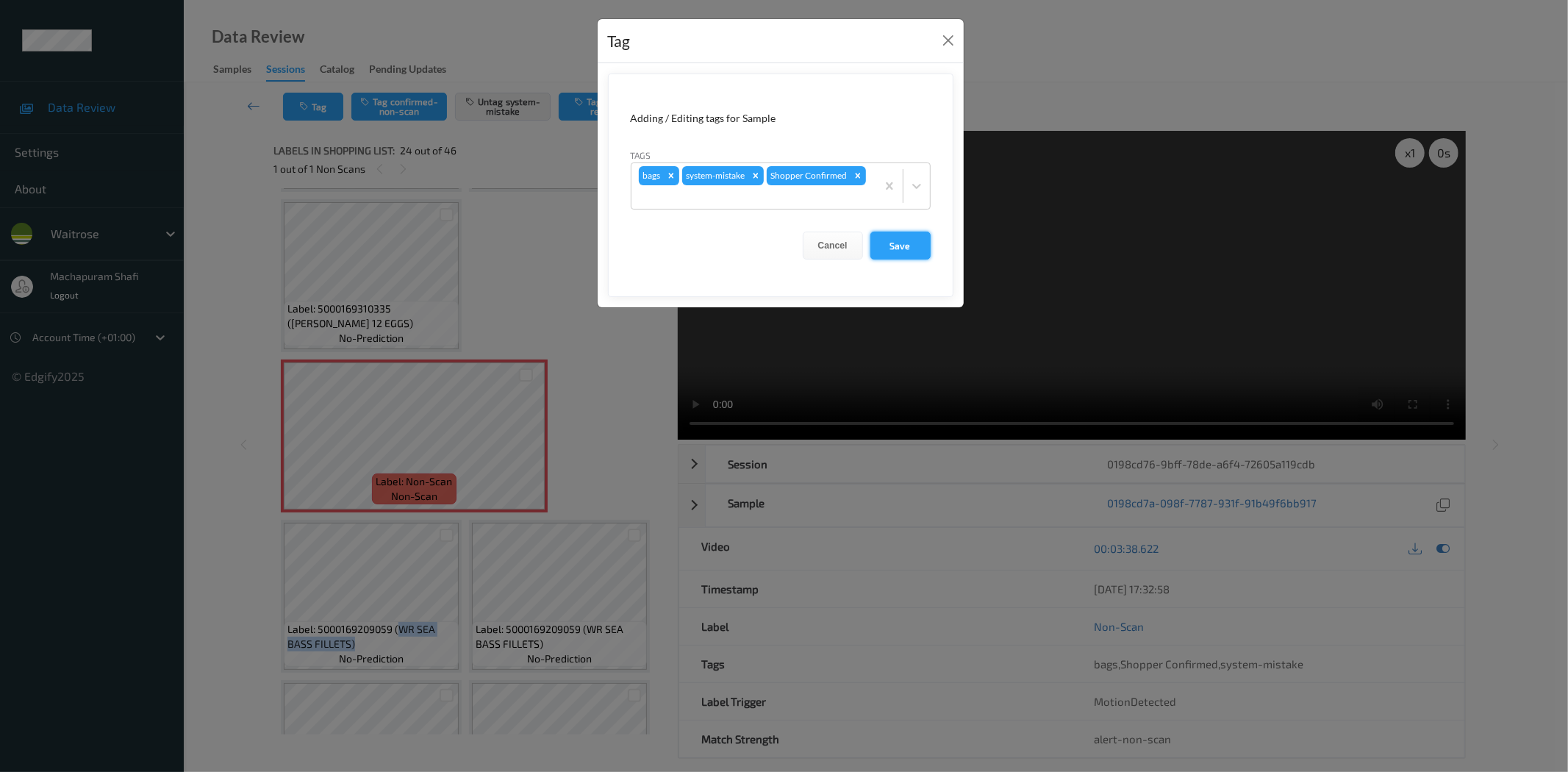
click at [892, 244] on button "Save" at bounding box center [900, 245] width 60 height 28
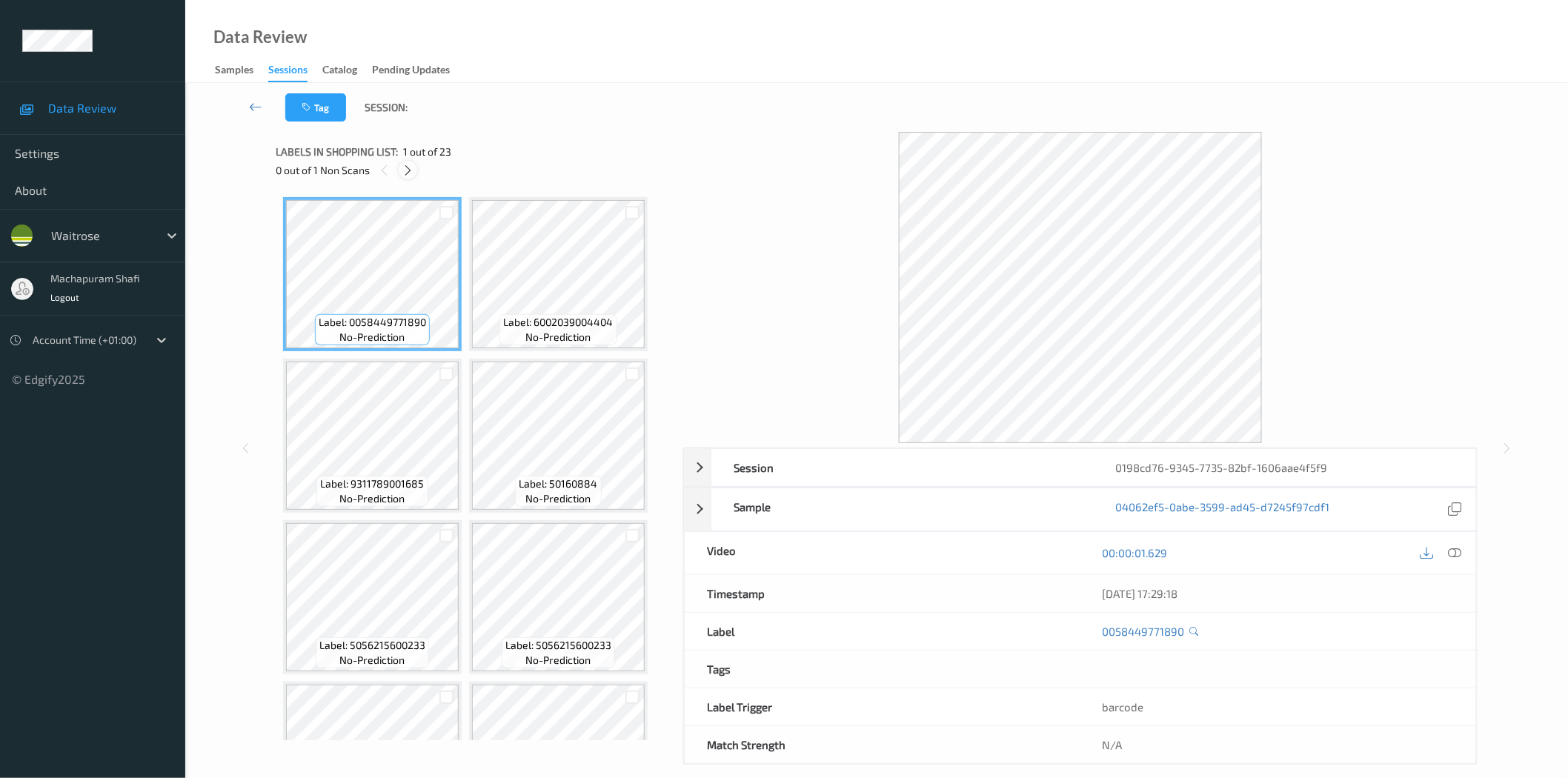
click at [408, 168] on icon at bounding box center [407, 171] width 13 height 14
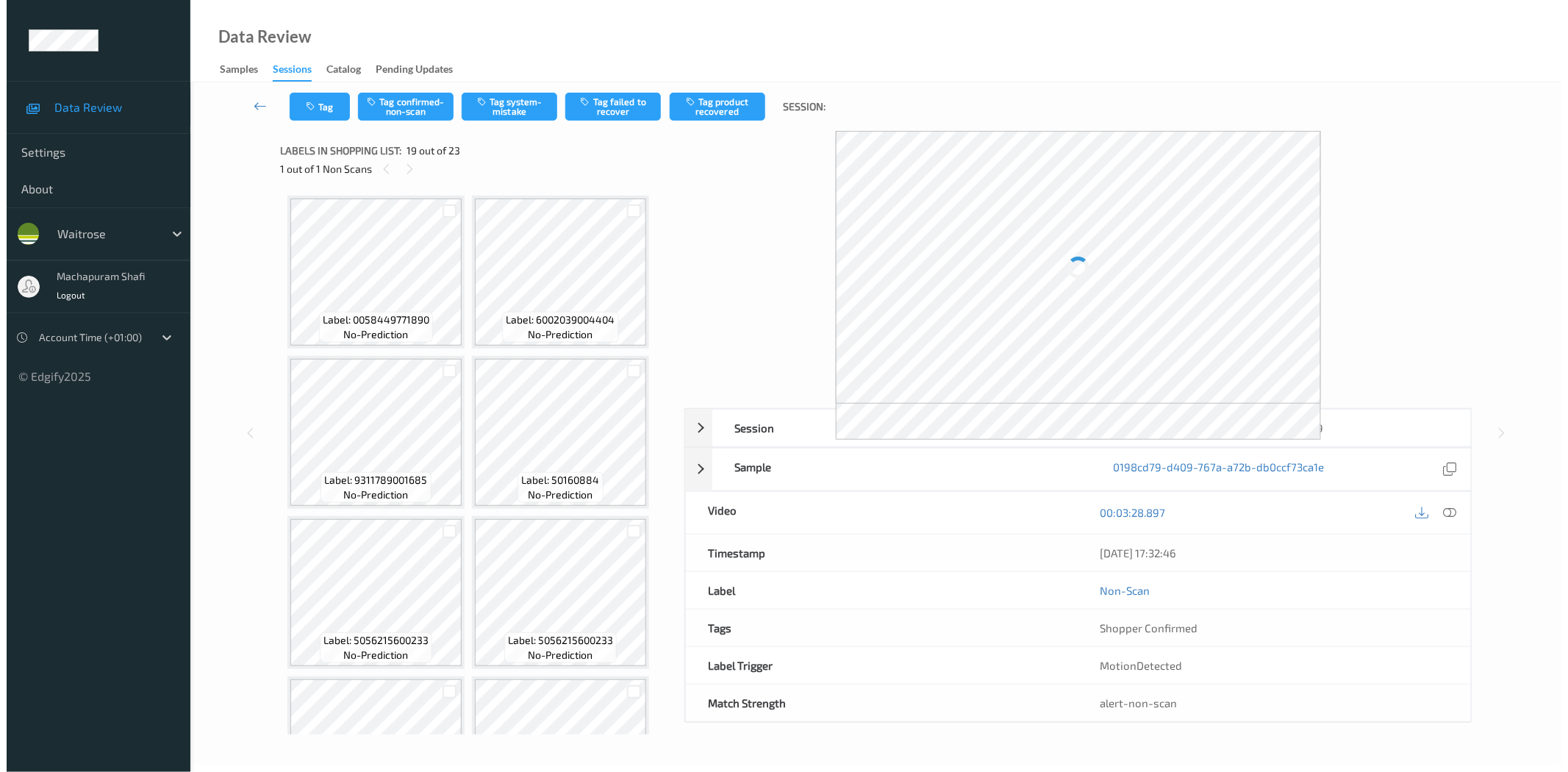
scroll to position [1282, 0]
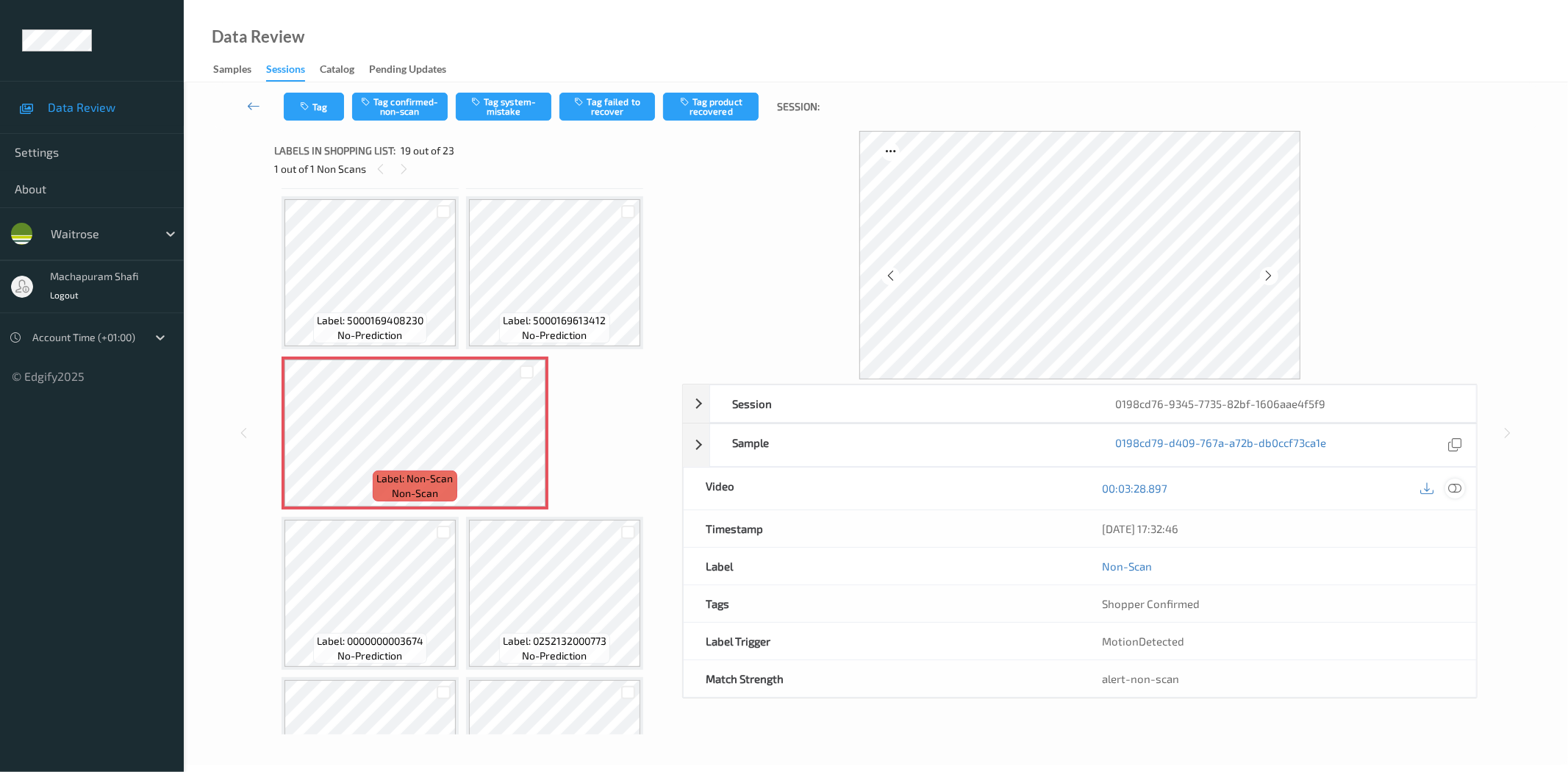
click at [1453, 489] on icon at bounding box center [1455, 488] width 13 height 13
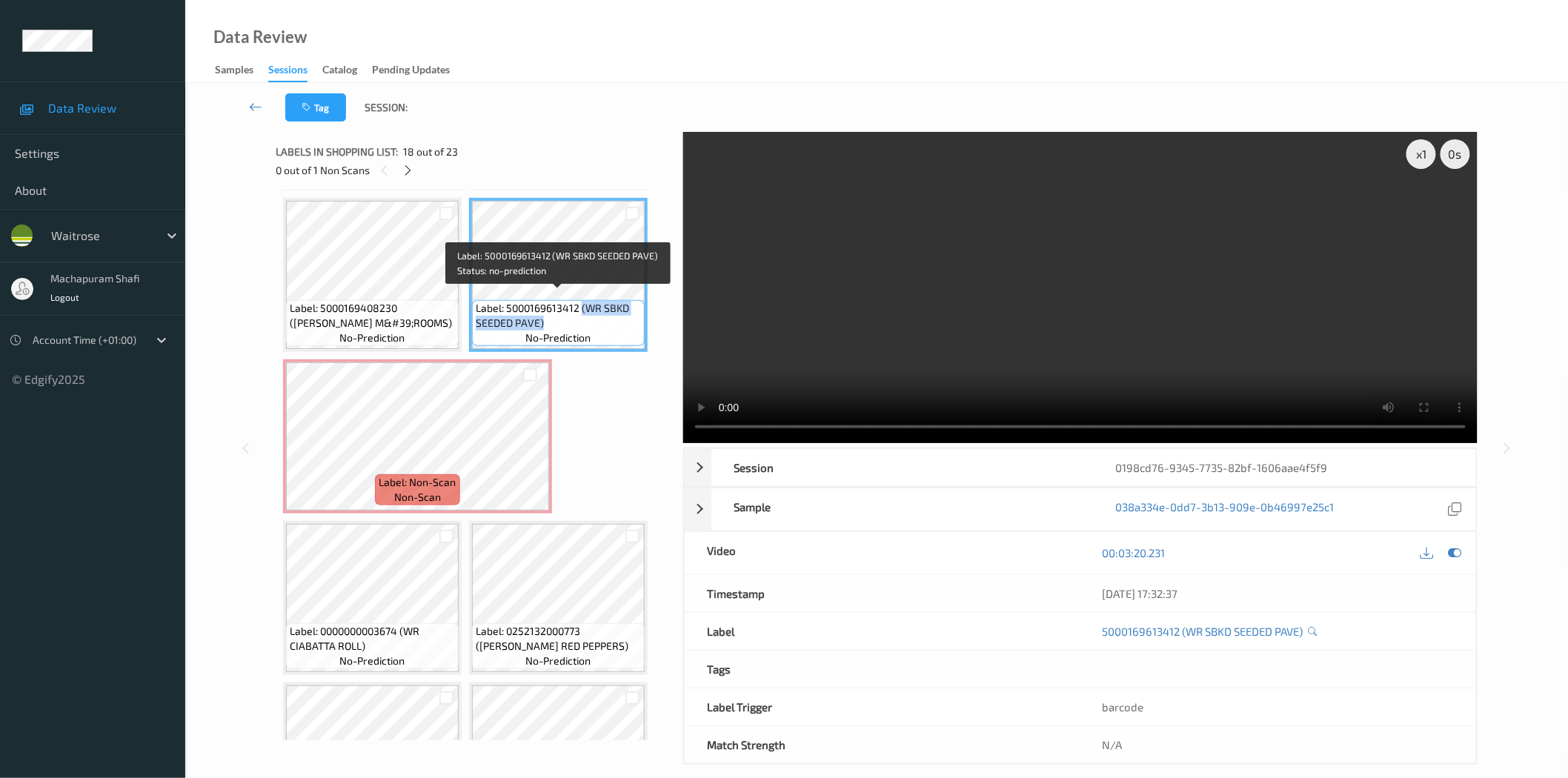
drag, startPoint x: 594, startPoint y: 307, endPoint x: 616, endPoint y: 323, distance: 27.2
click at [616, 323] on div "Label: 5000169613412 (WR SBKD SEEDED PAVE) no-prediction" at bounding box center [558, 323] width 173 height 46
copy span "(WR SBKD SEEDED PAVE)"
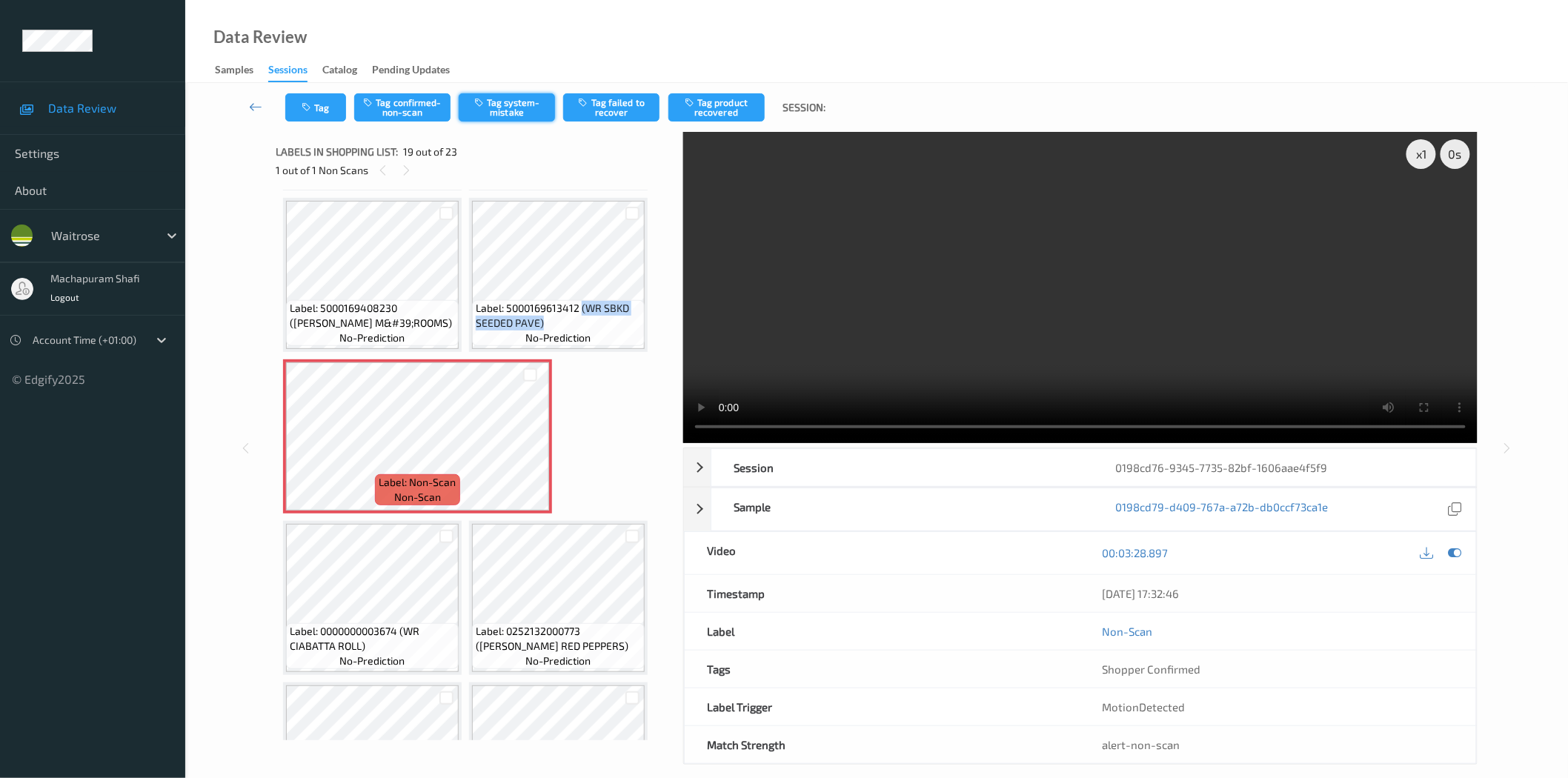
click at [496, 116] on button "Tag system-mistake" at bounding box center [507, 107] width 96 height 28
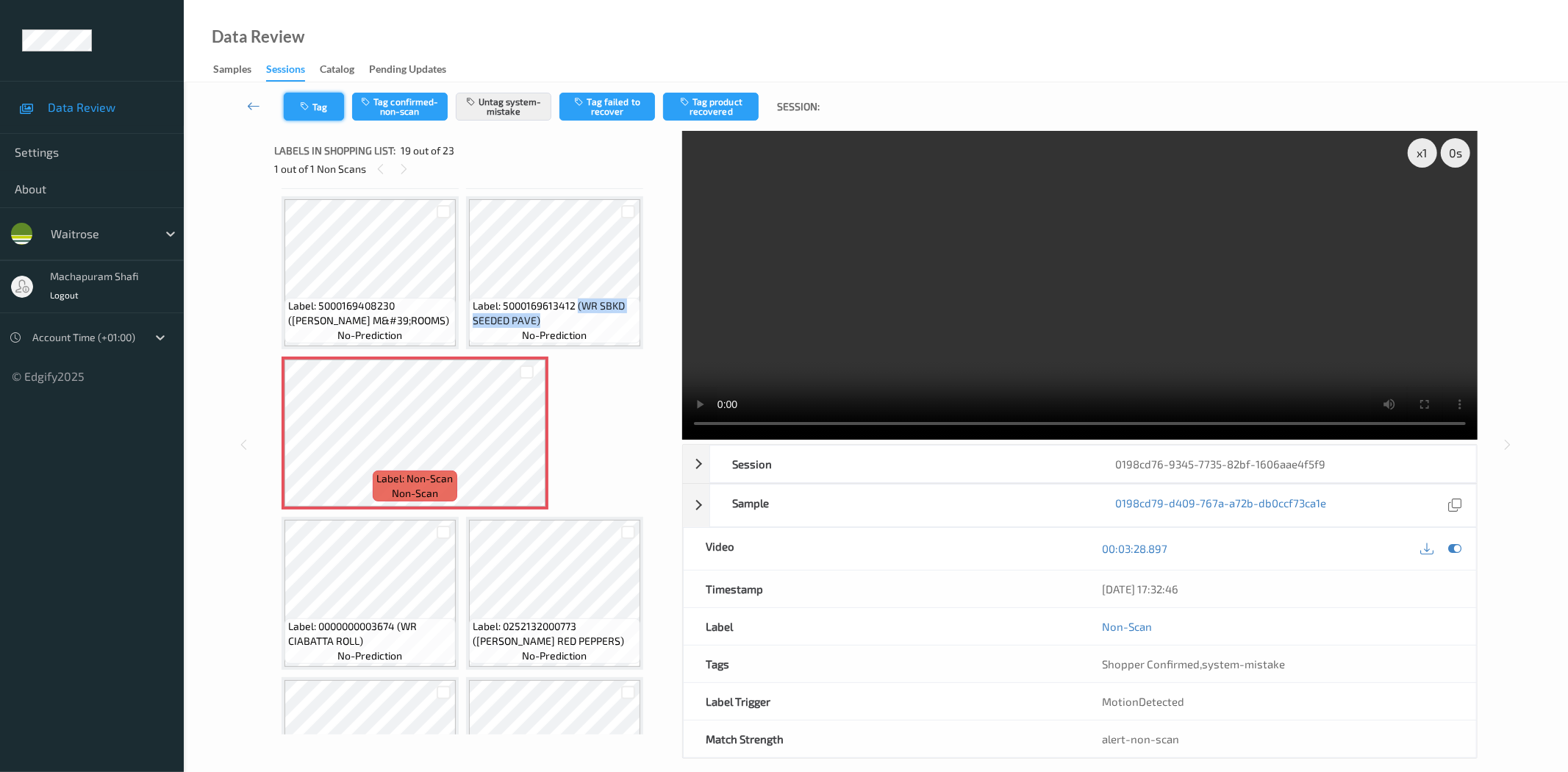
click at [300, 103] on icon "button" at bounding box center [305, 106] width 12 height 11
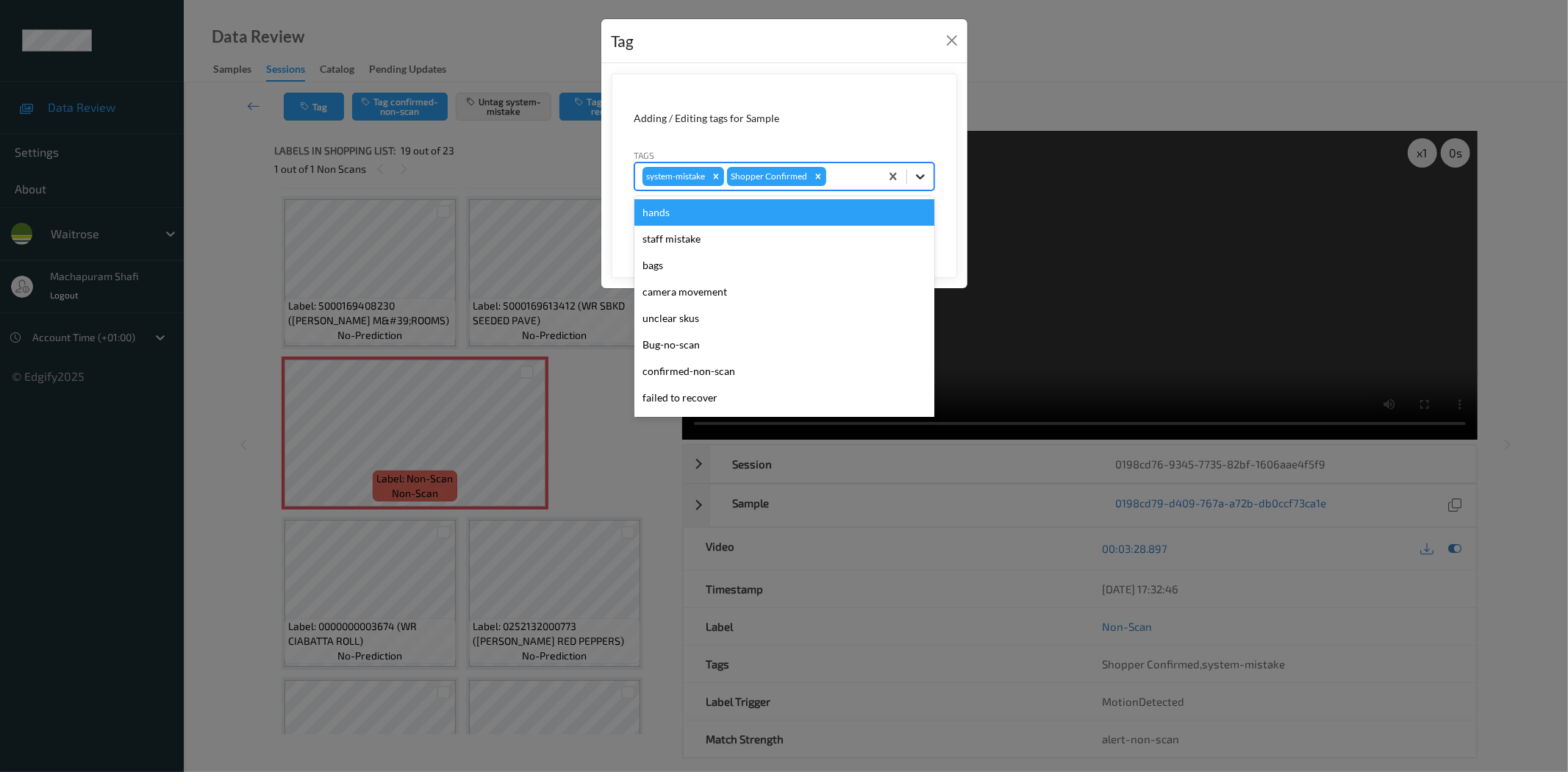
click at [917, 172] on icon at bounding box center [920, 176] width 14 height 14
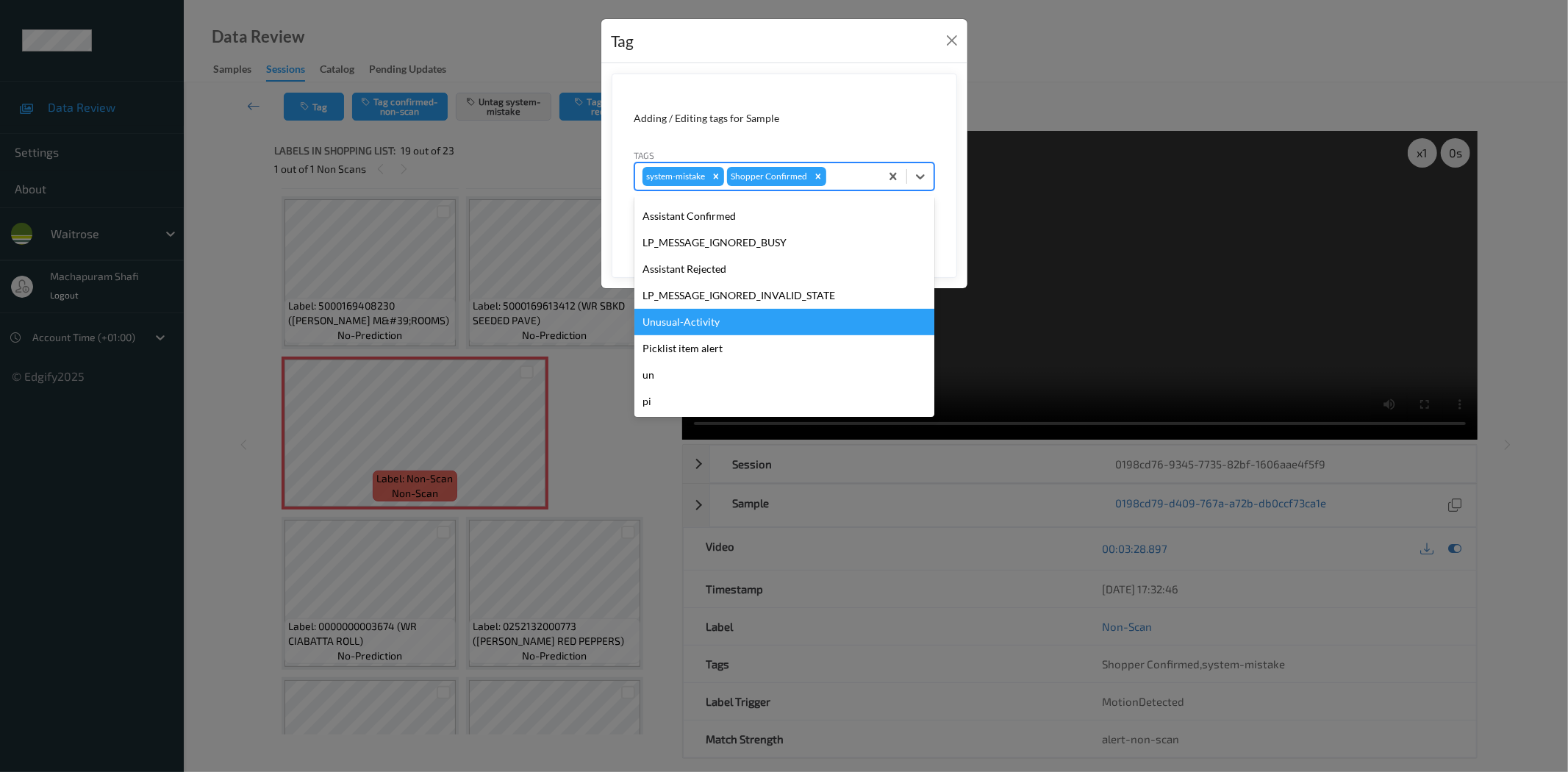
click at [721, 326] on div "Unusual-Activity" at bounding box center [784, 323] width 300 height 27
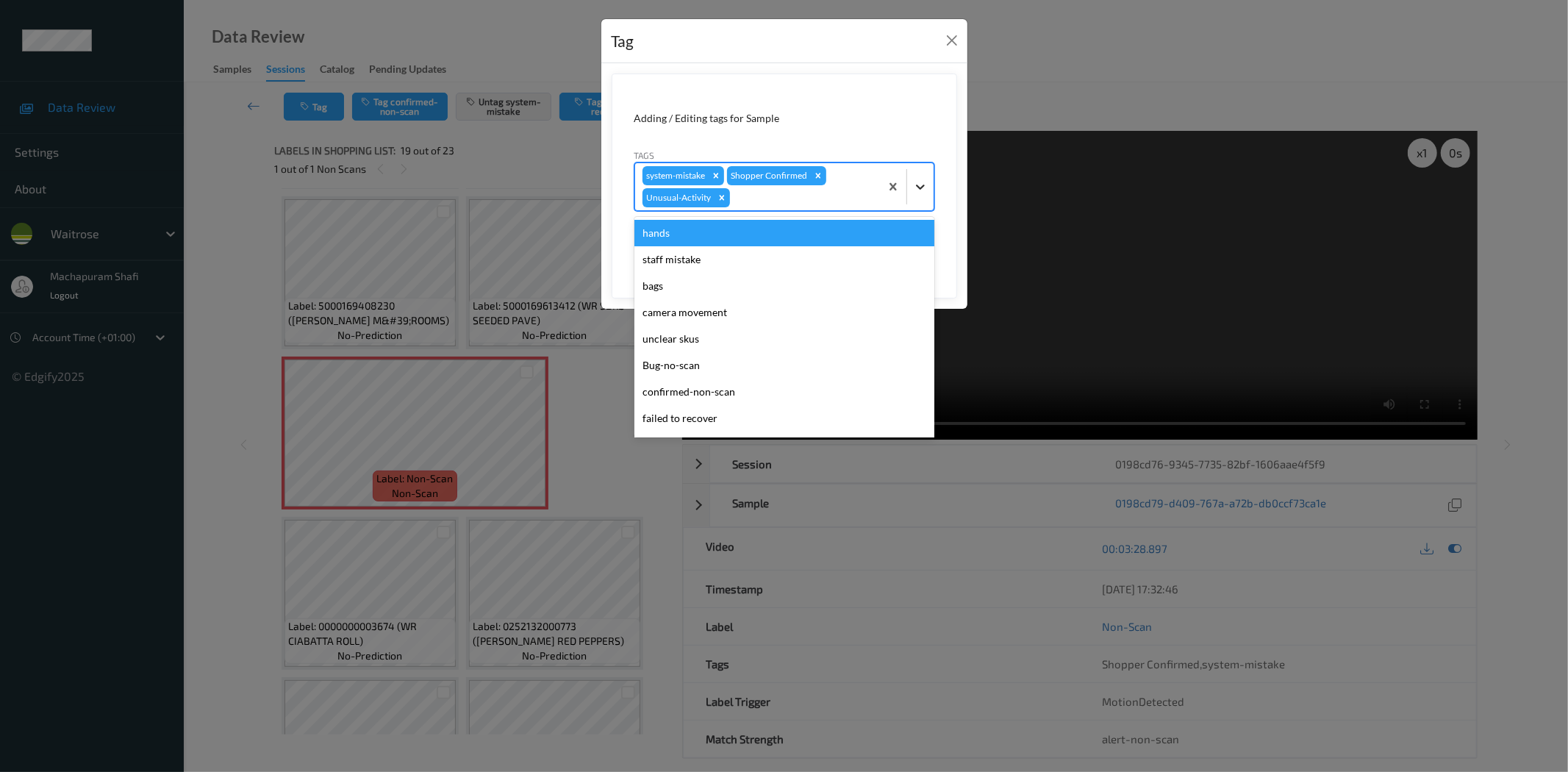
click at [919, 180] on icon at bounding box center [920, 186] width 14 height 14
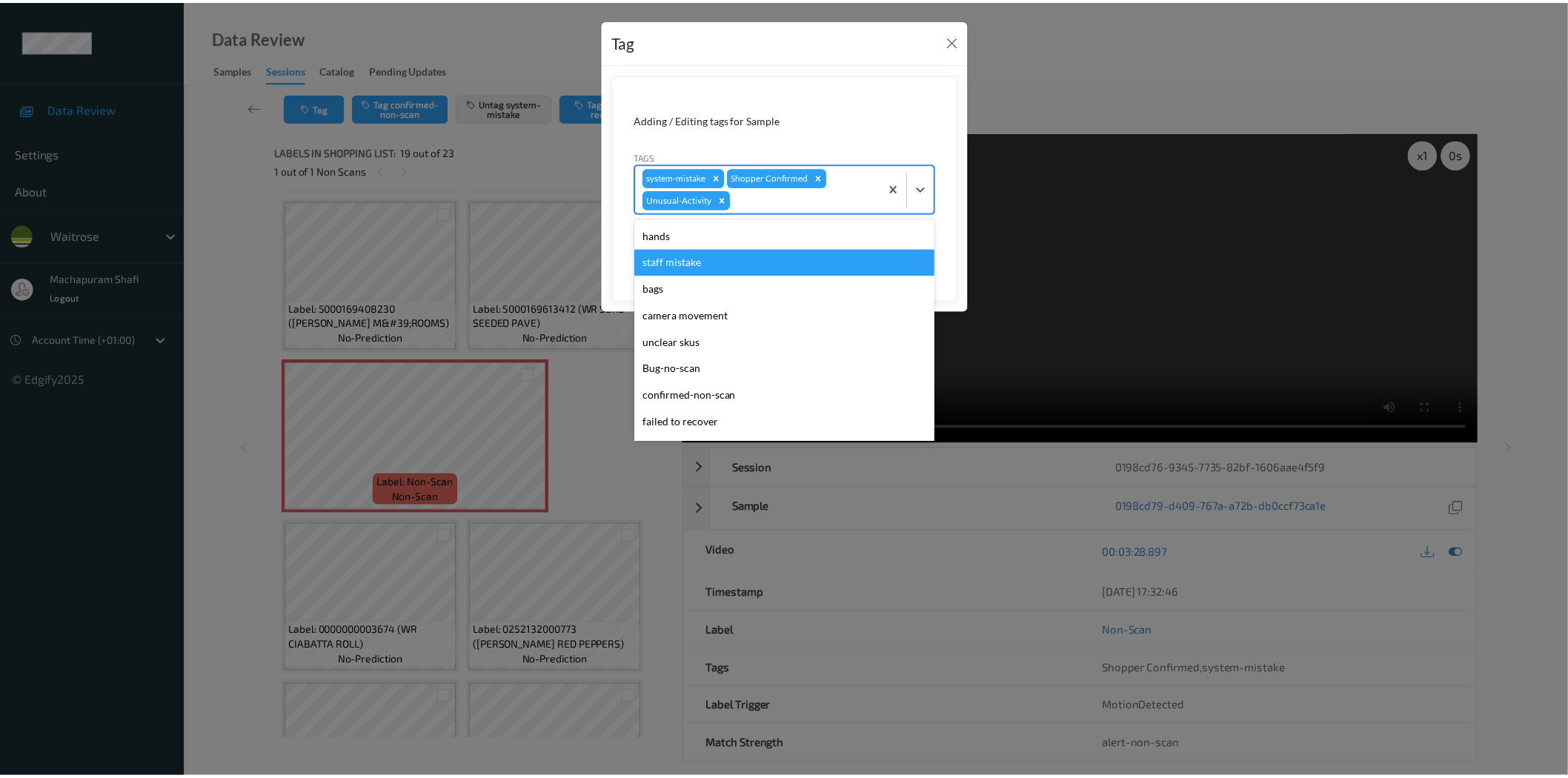
scroll to position [264, 0]
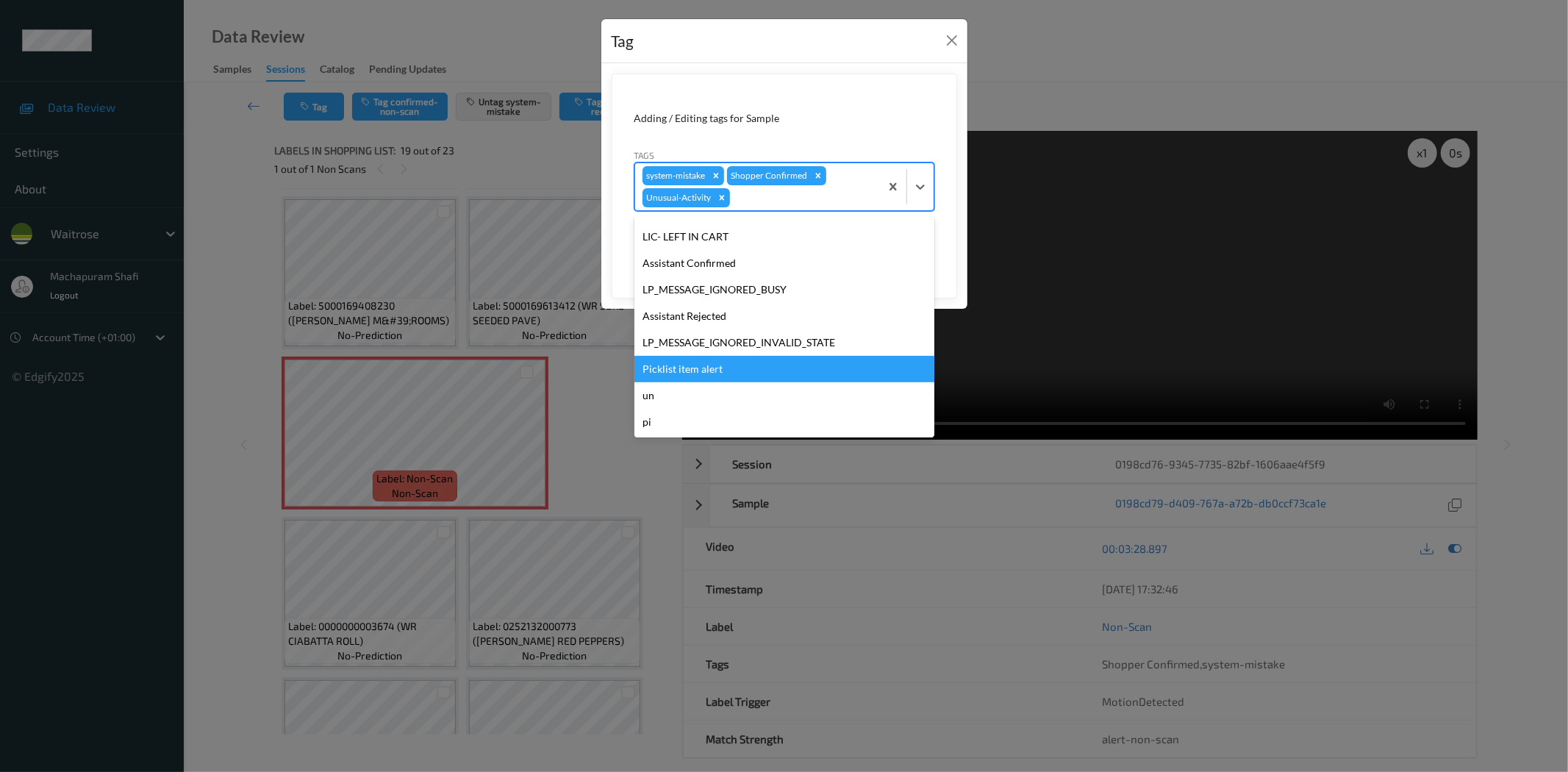
click at [694, 366] on div "Picklist item alert" at bounding box center [784, 370] width 300 height 27
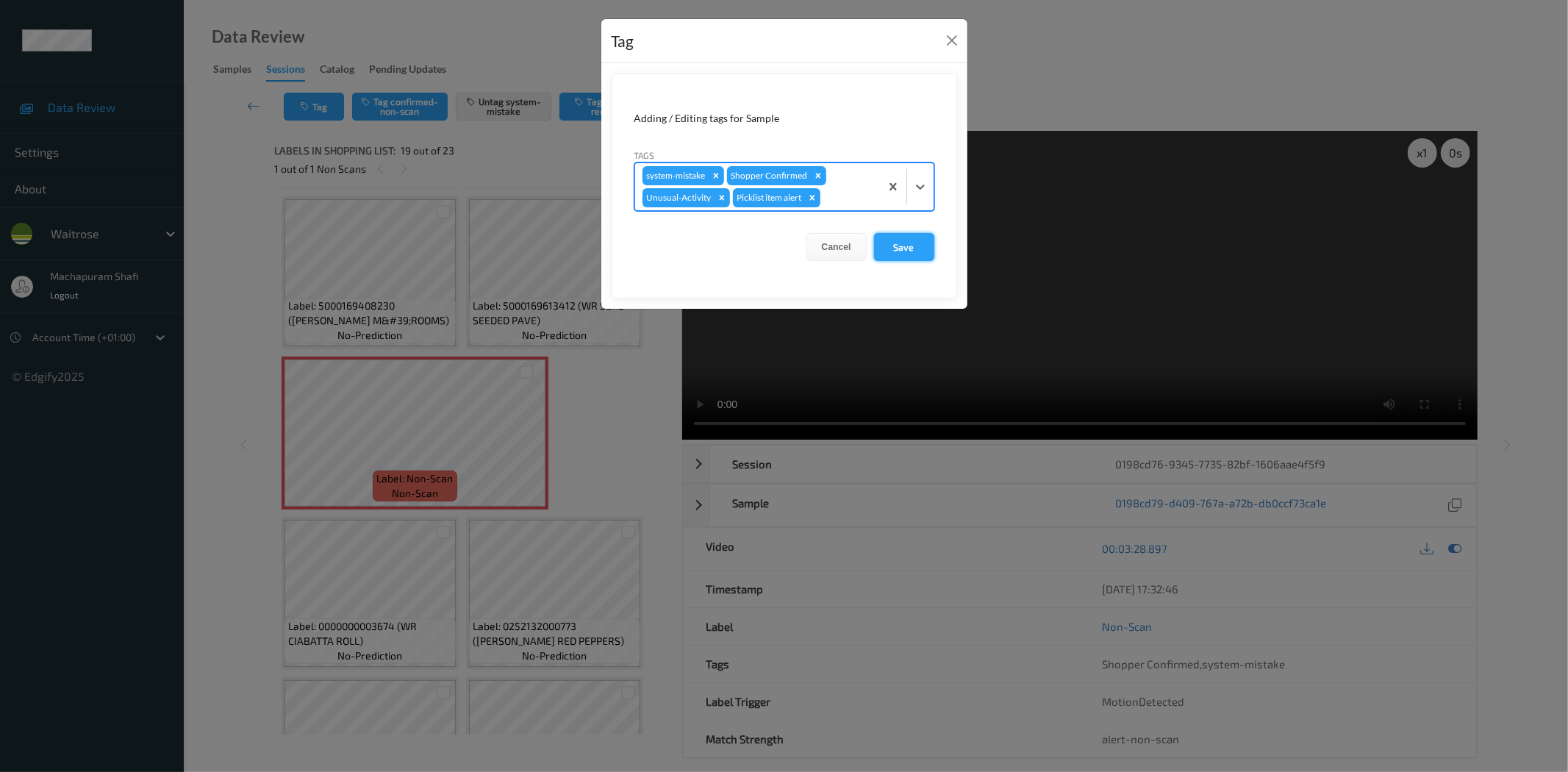
click at [921, 240] on button "Save" at bounding box center [904, 246] width 60 height 28
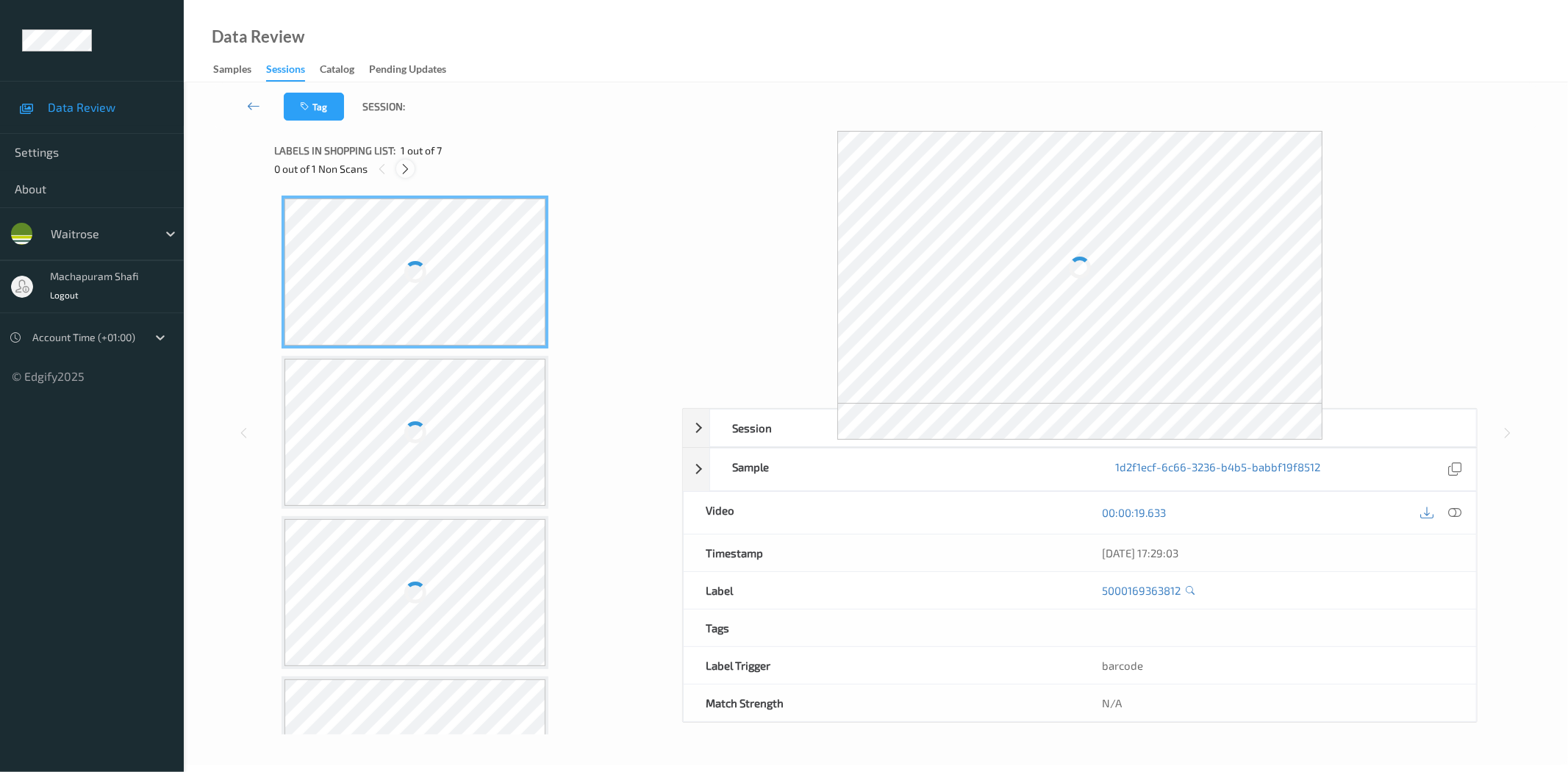
click at [399, 170] on icon at bounding box center [405, 170] width 12 height 13
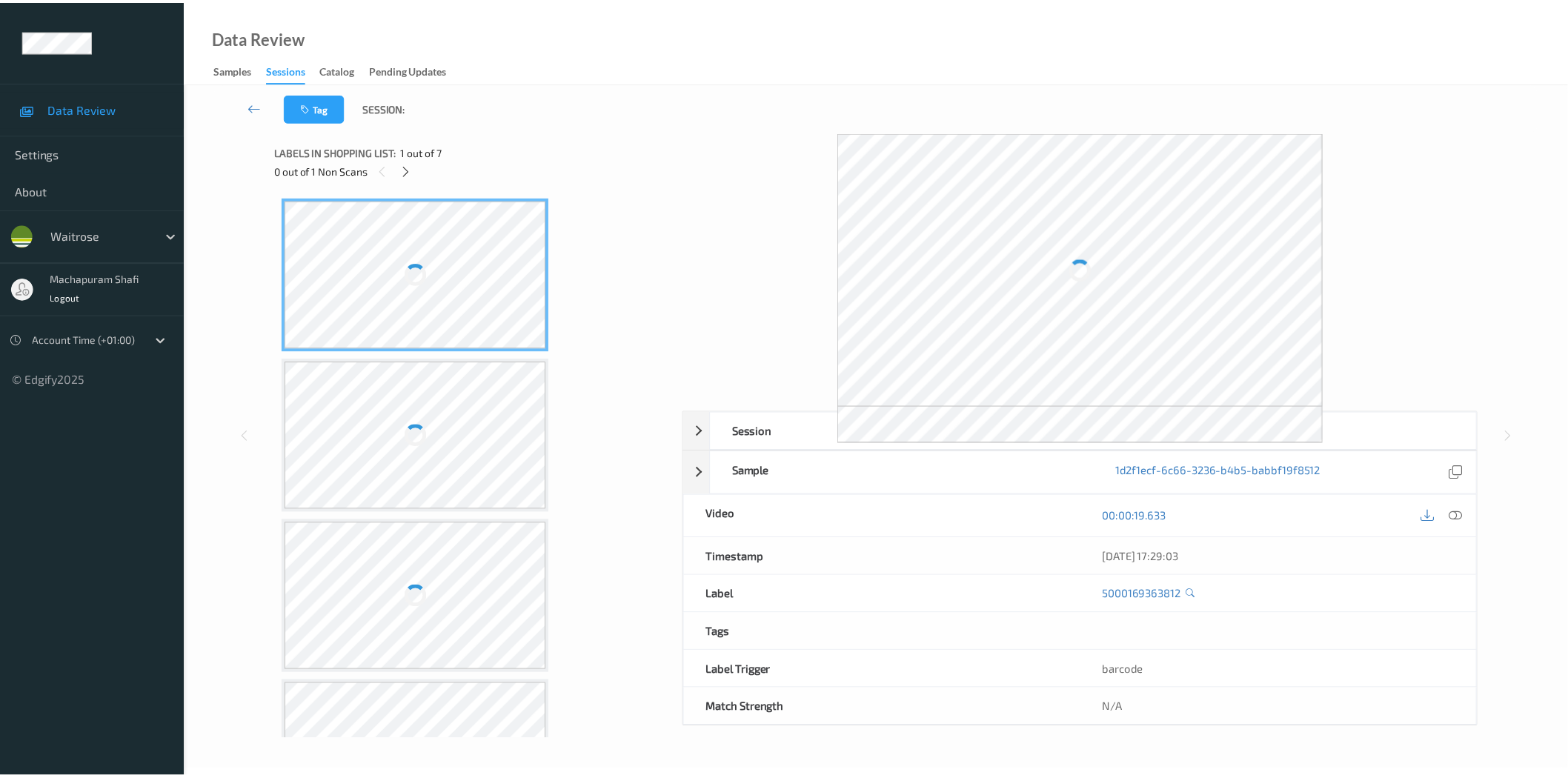
scroll to position [489, 0]
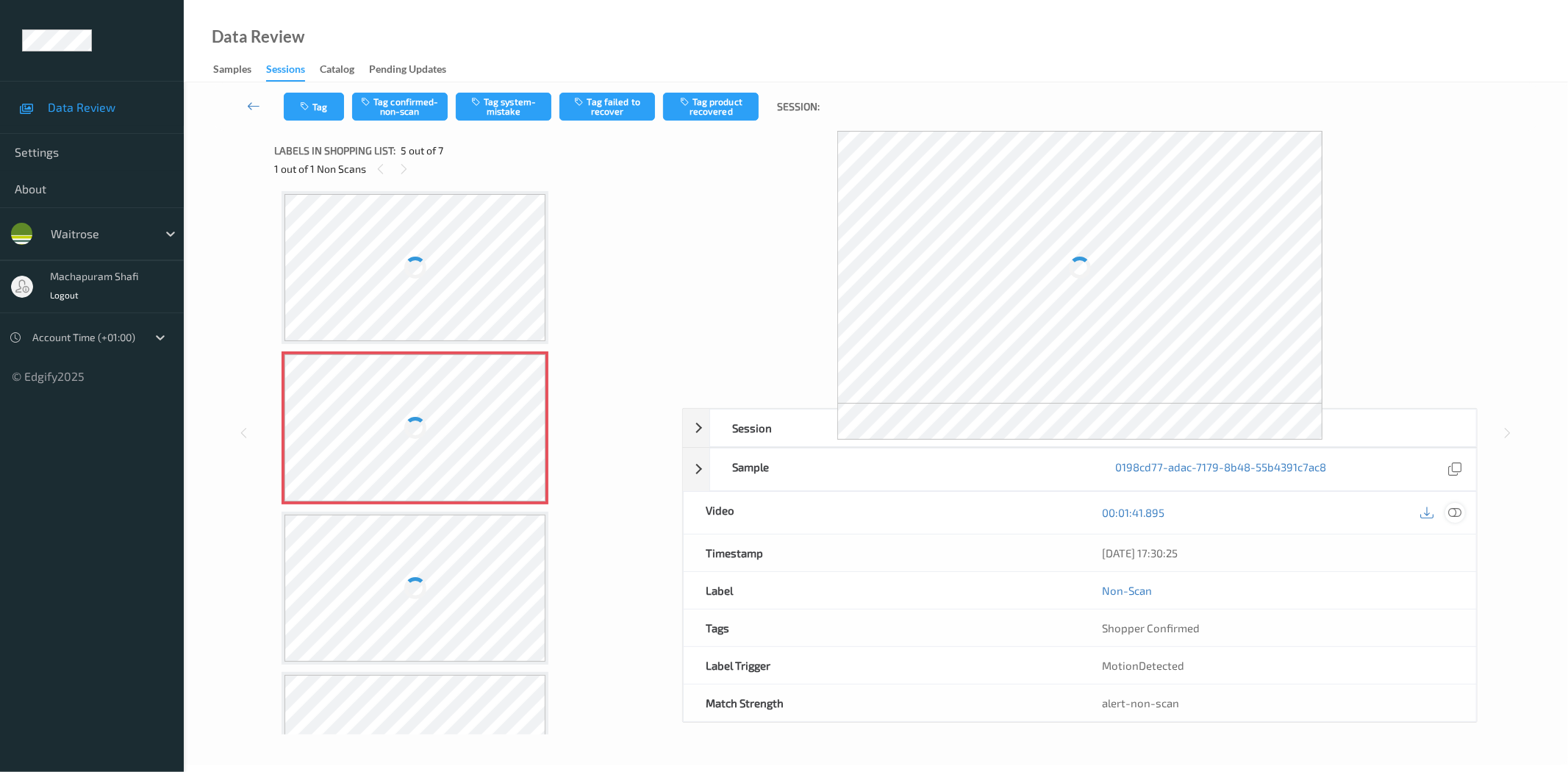
click at [1457, 511] on icon at bounding box center [1455, 512] width 13 height 13
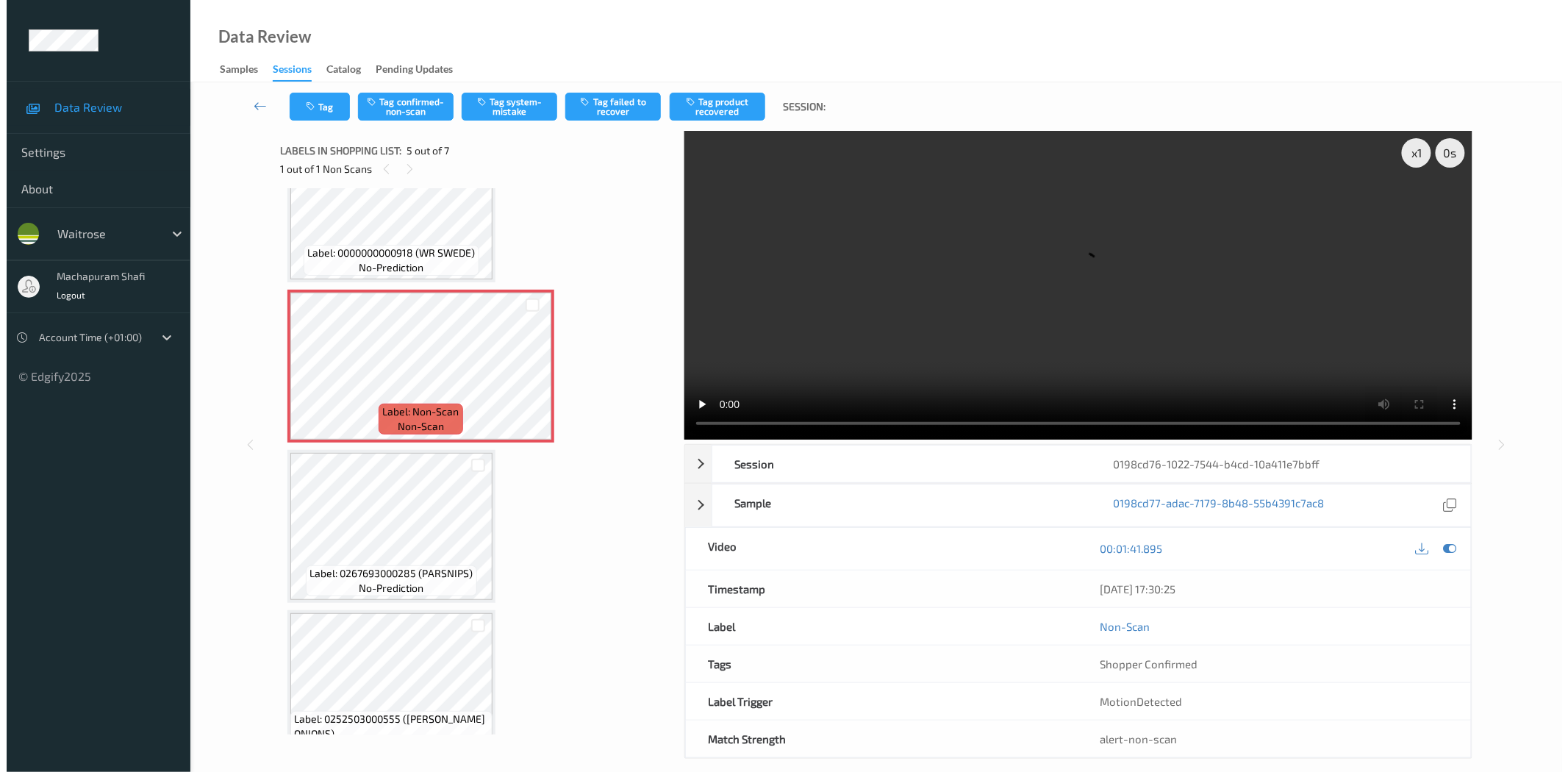
scroll to position [576, 0]
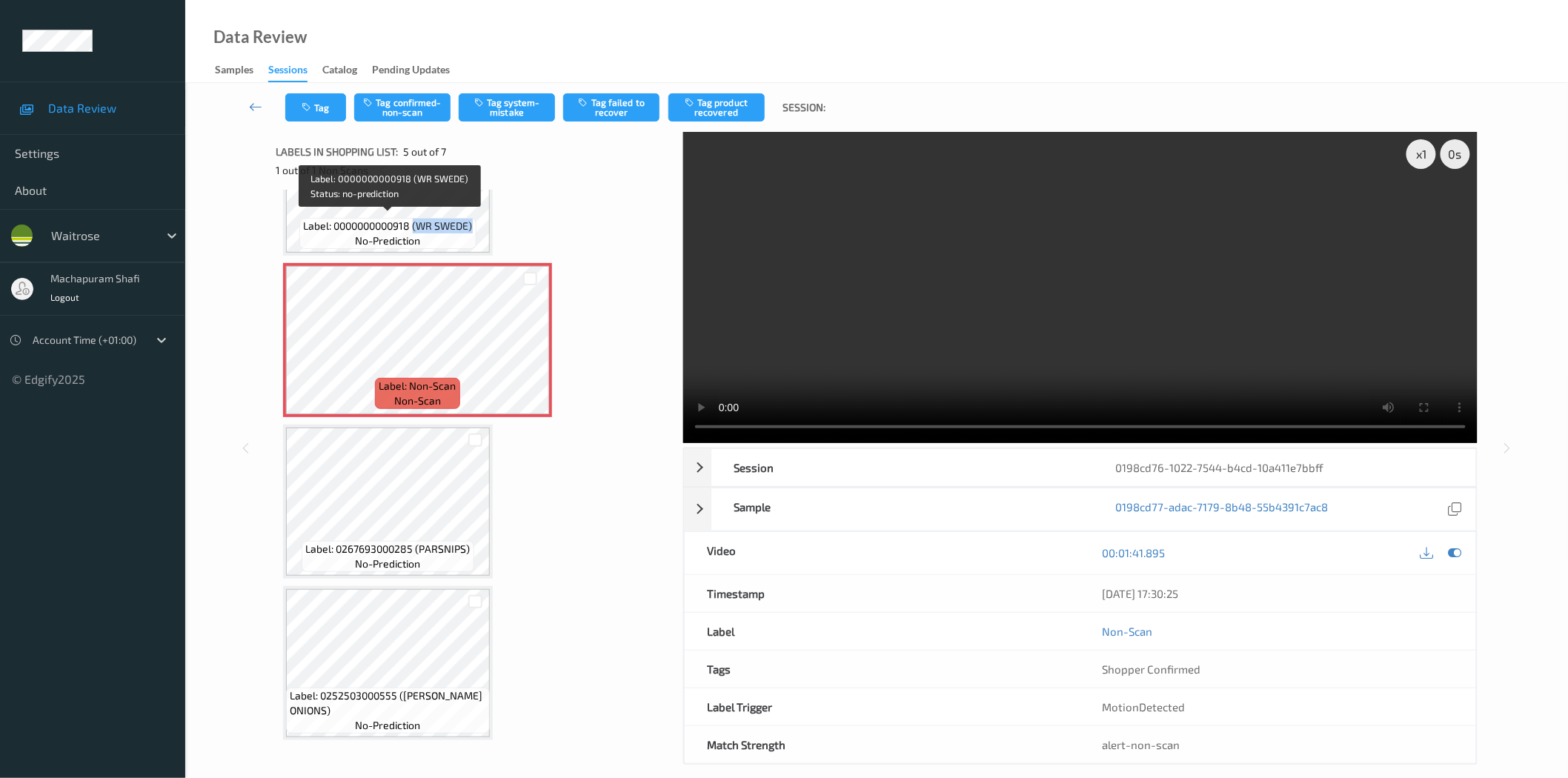
drag, startPoint x: 412, startPoint y: 217, endPoint x: 477, endPoint y: 221, distance: 65.1
click at [476, 221] on div "Label: 0000000000918 (WR SWEDE) no-prediction" at bounding box center [387, 234] width 177 height 31
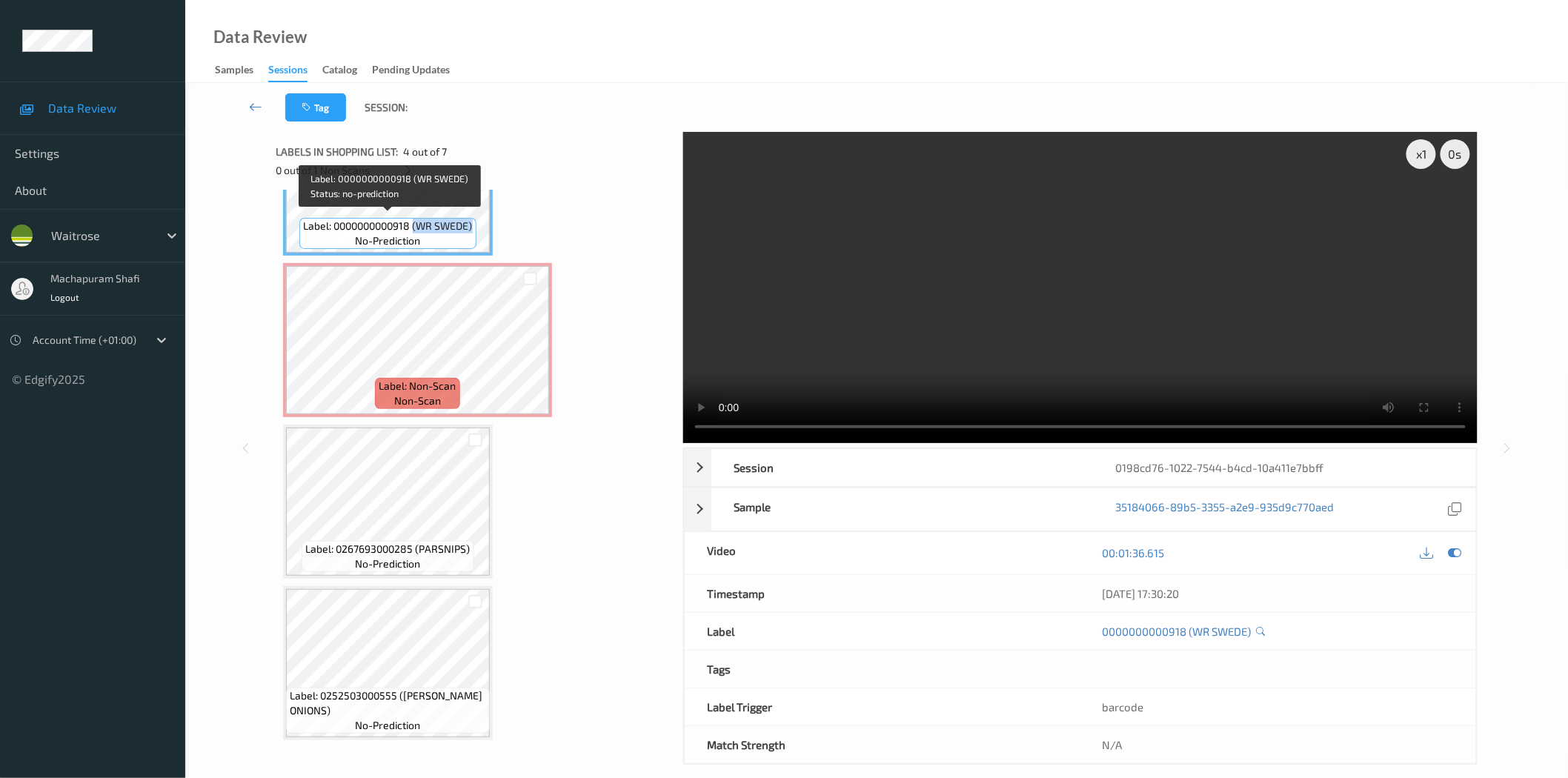
copy span "(WR SWEDE)"
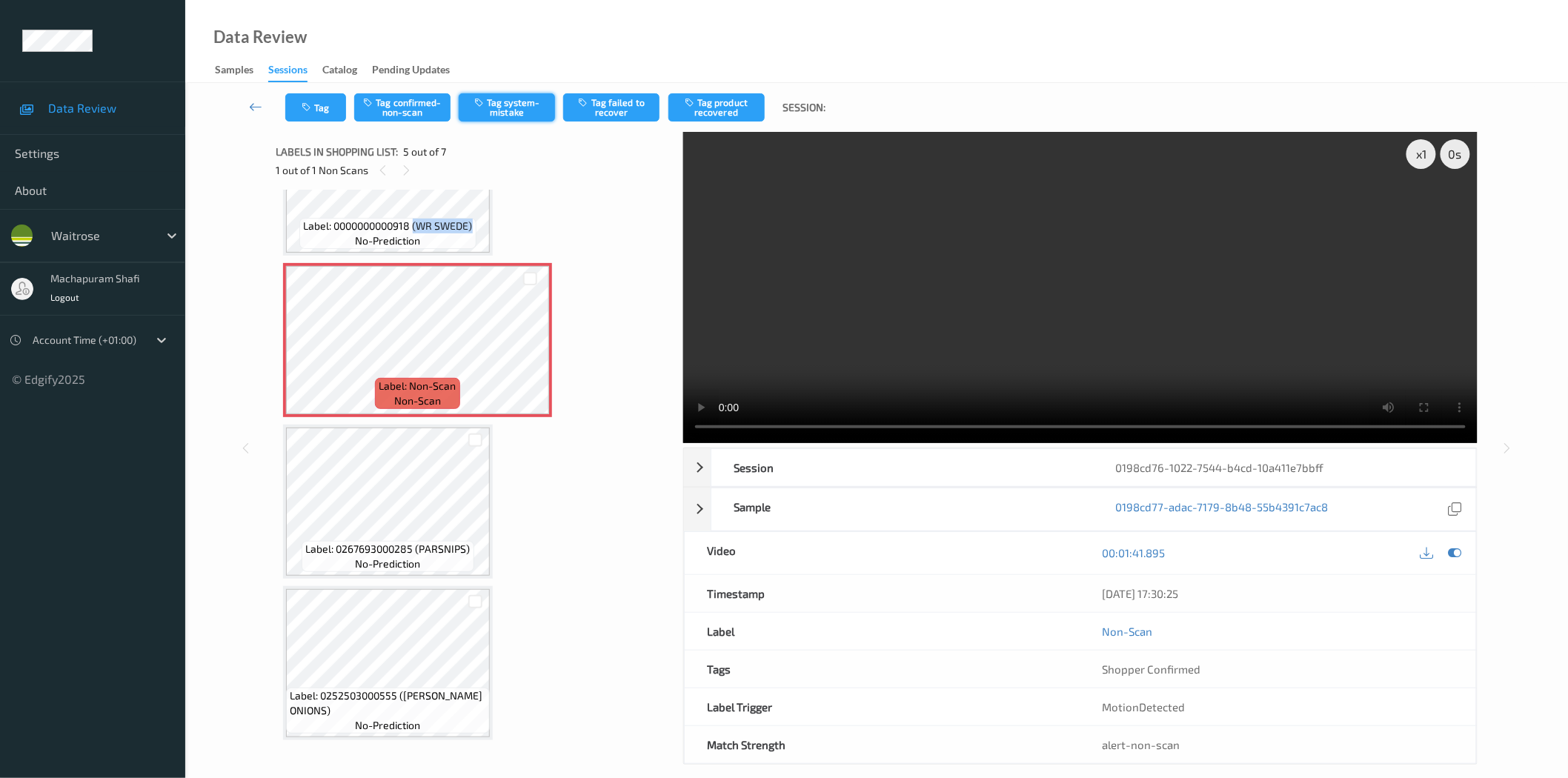
click at [493, 108] on button "Tag system-mistake" at bounding box center [507, 107] width 96 height 28
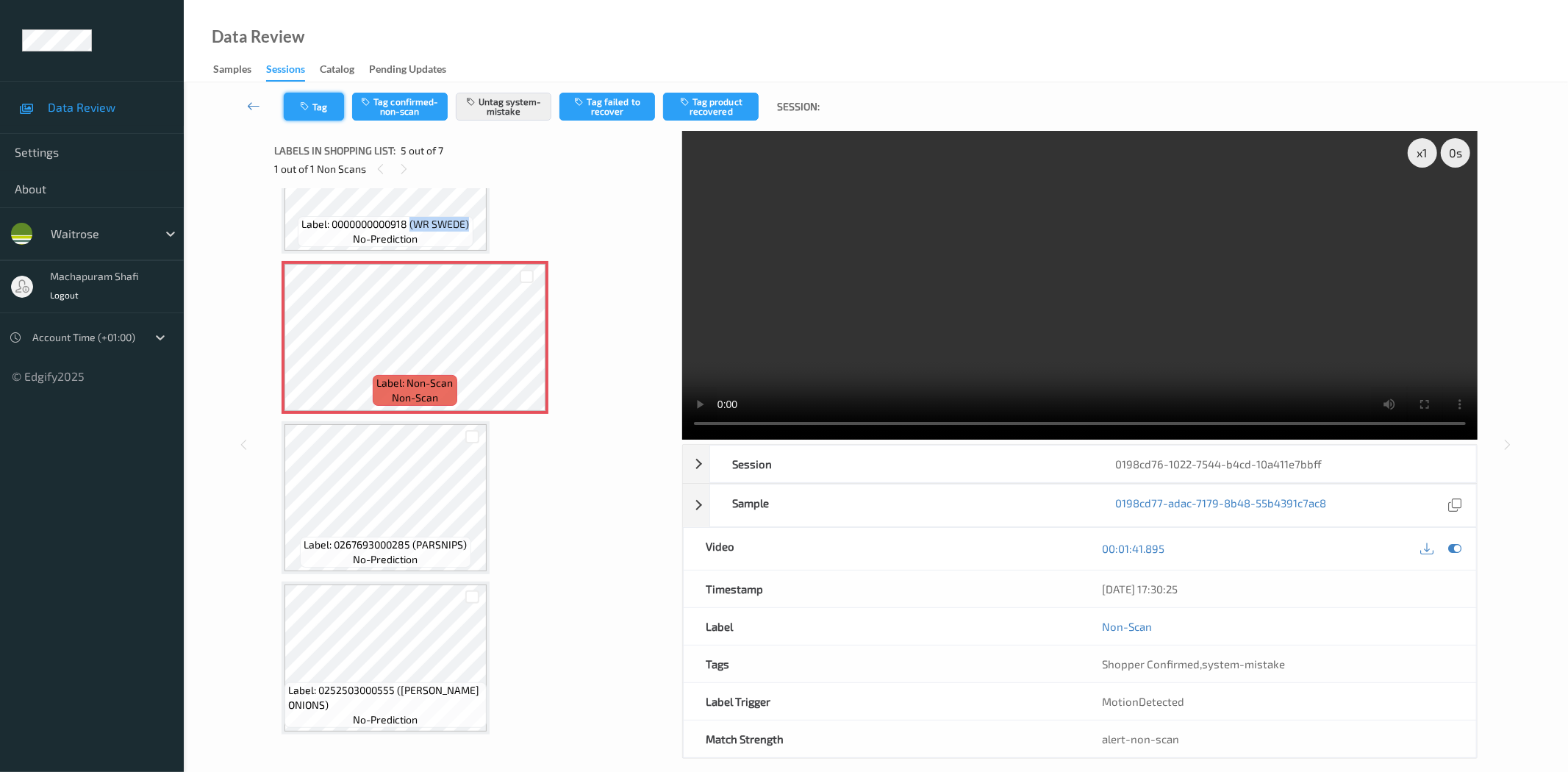
click at [300, 108] on icon "button" at bounding box center [305, 106] width 12 height 11
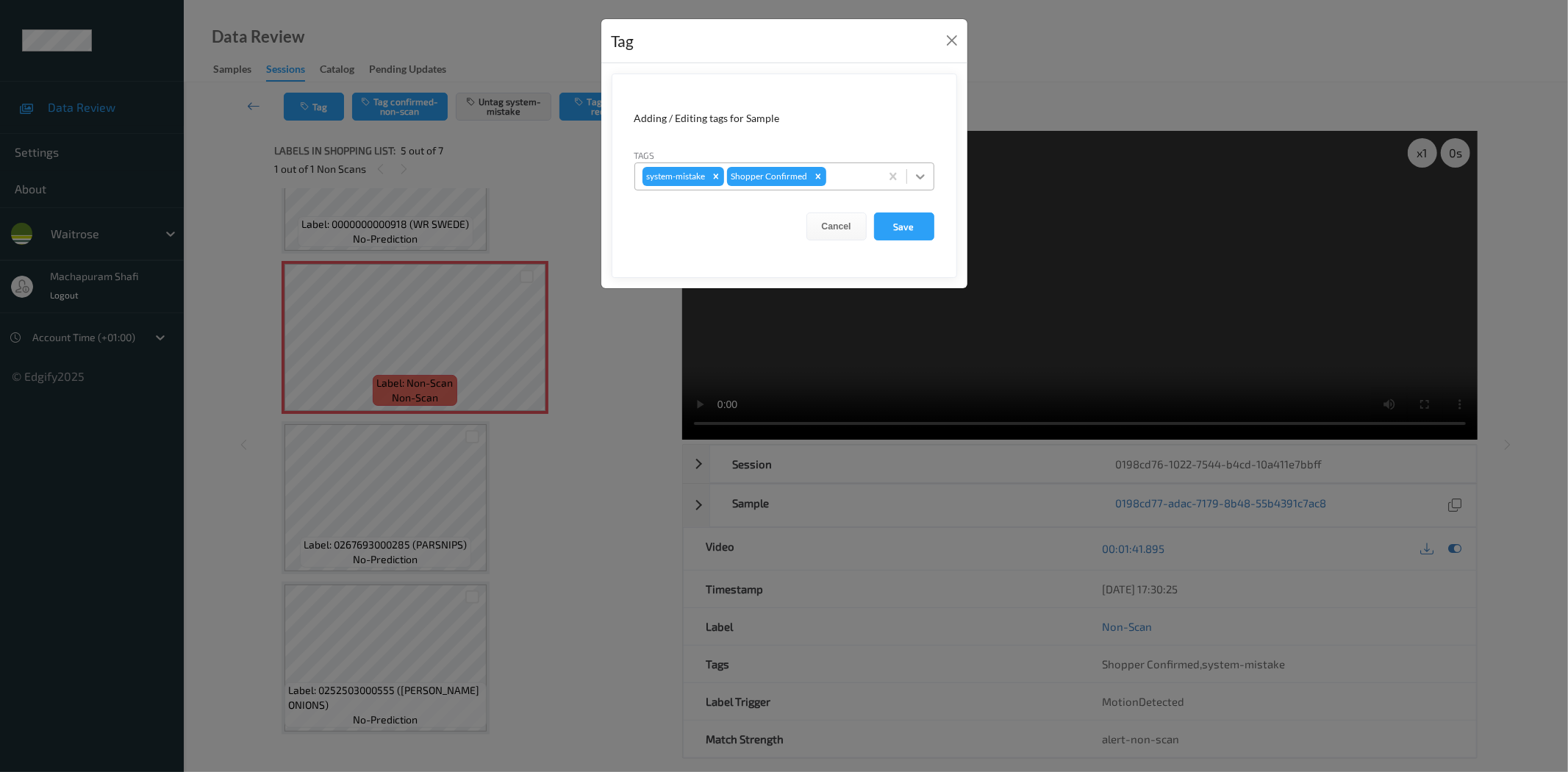
click at [920, 172] on icon at bounding box center [920, 176] width 14 height 14
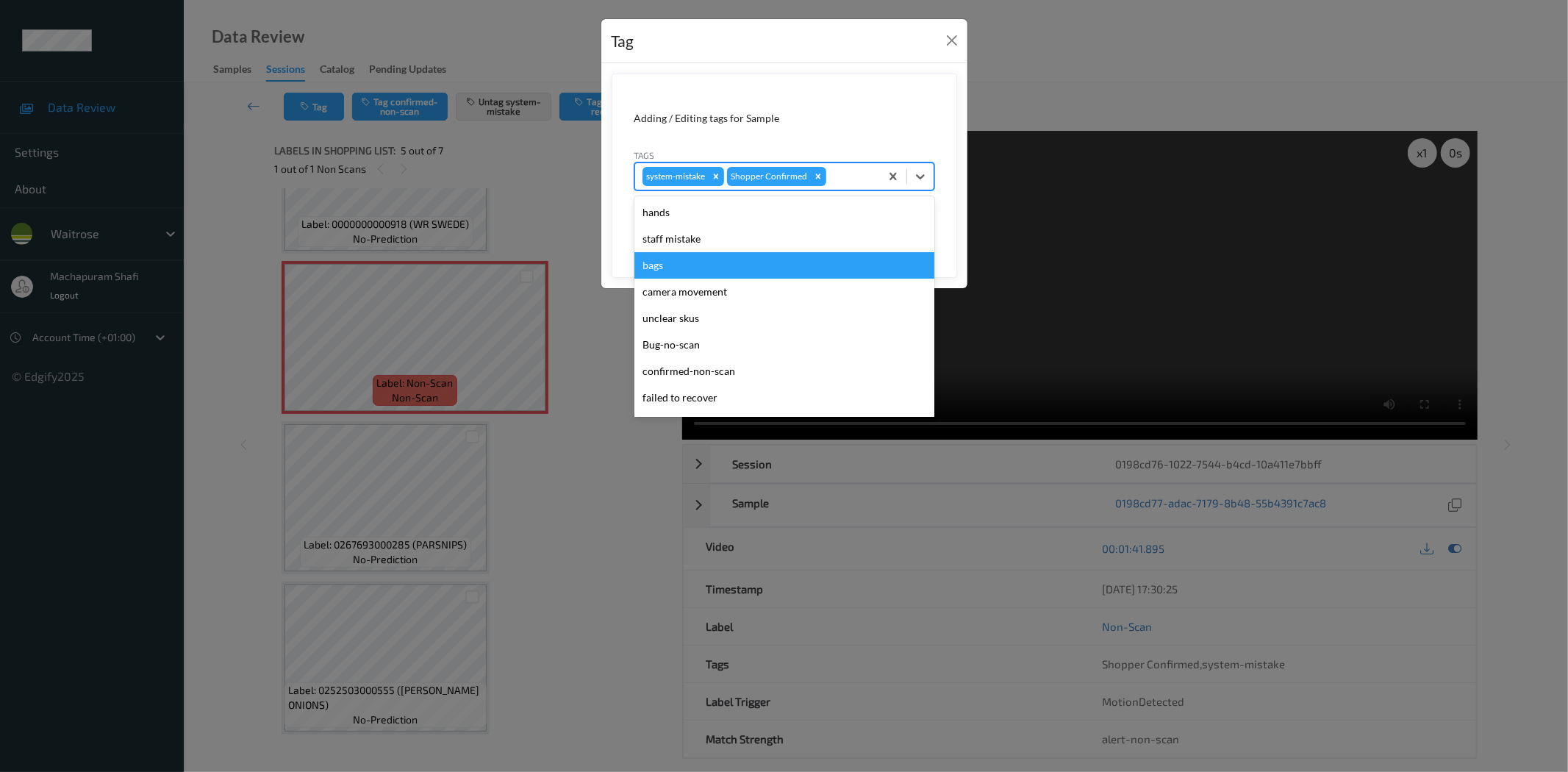
scroll to position [287, 0]
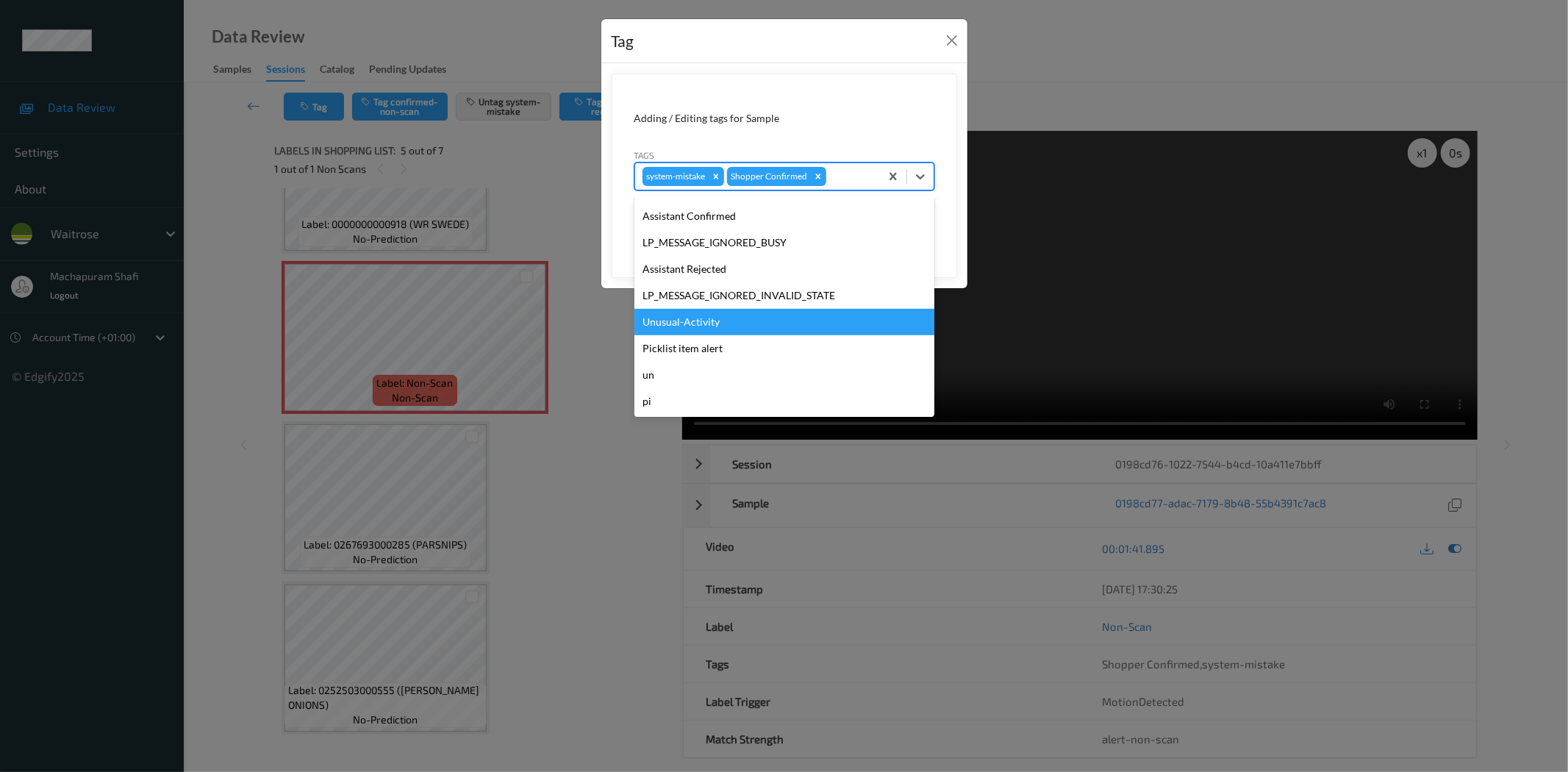
click at [708, 318] on div "Unusual-Activity" at bounding box center [784, 323] width 300 height 27
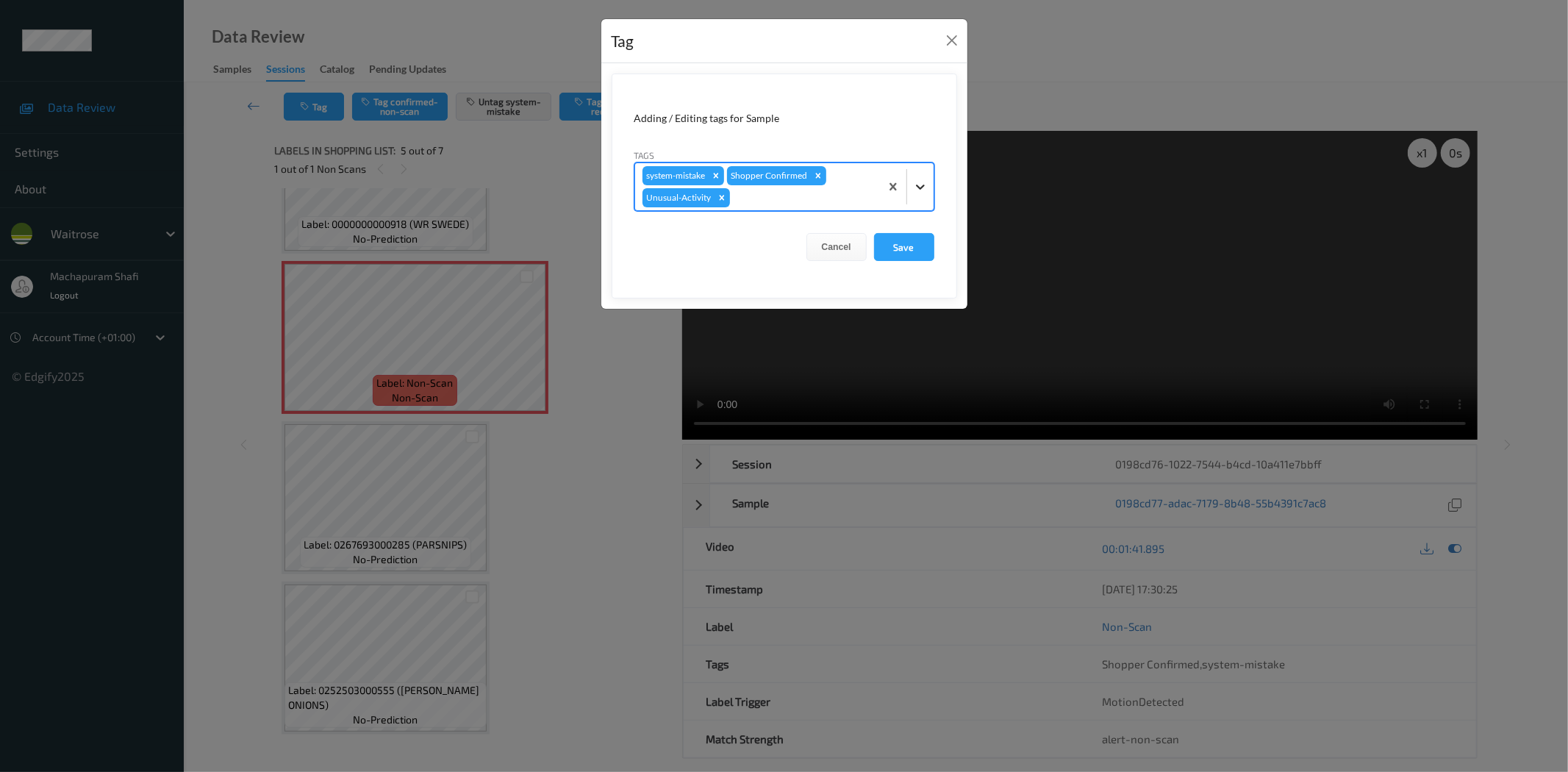
click at [927, 182] on icon at bounding box center [920, 186] width 14 height 14
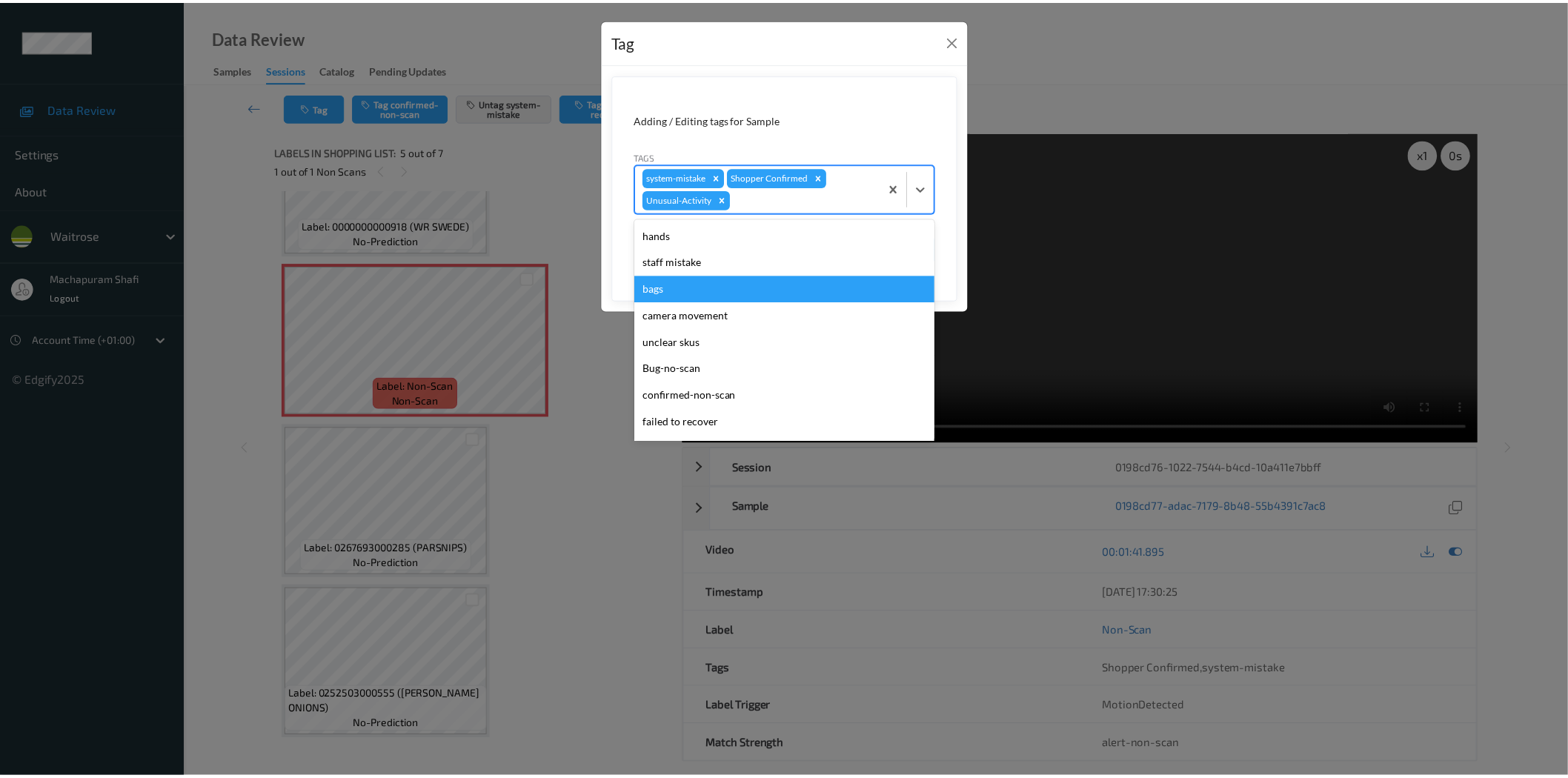
scroll to position [264, 0]
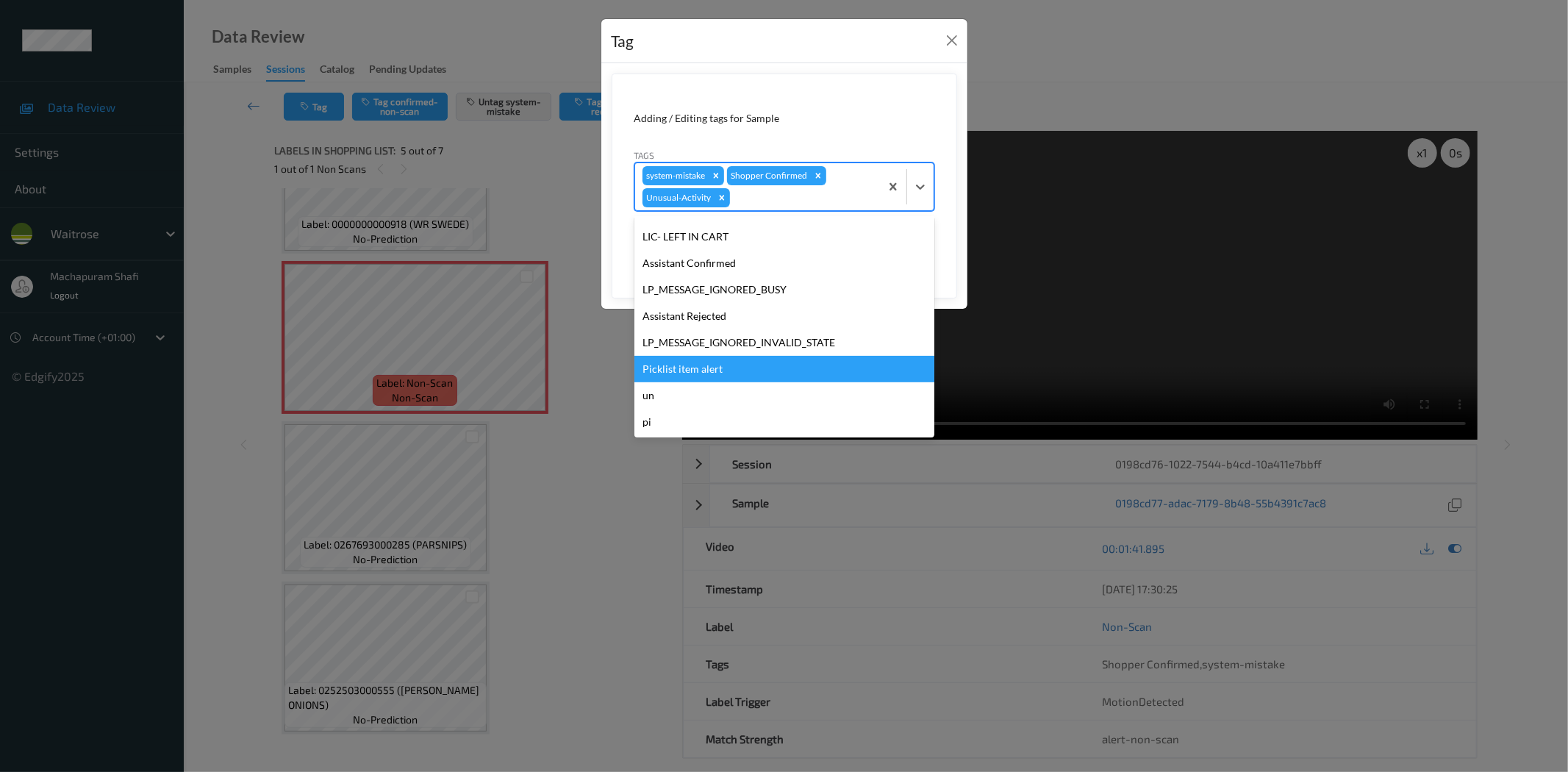
click at [706, 361] on div "Picklist item alert" at bounding box center [784, 370] width 300 height 27
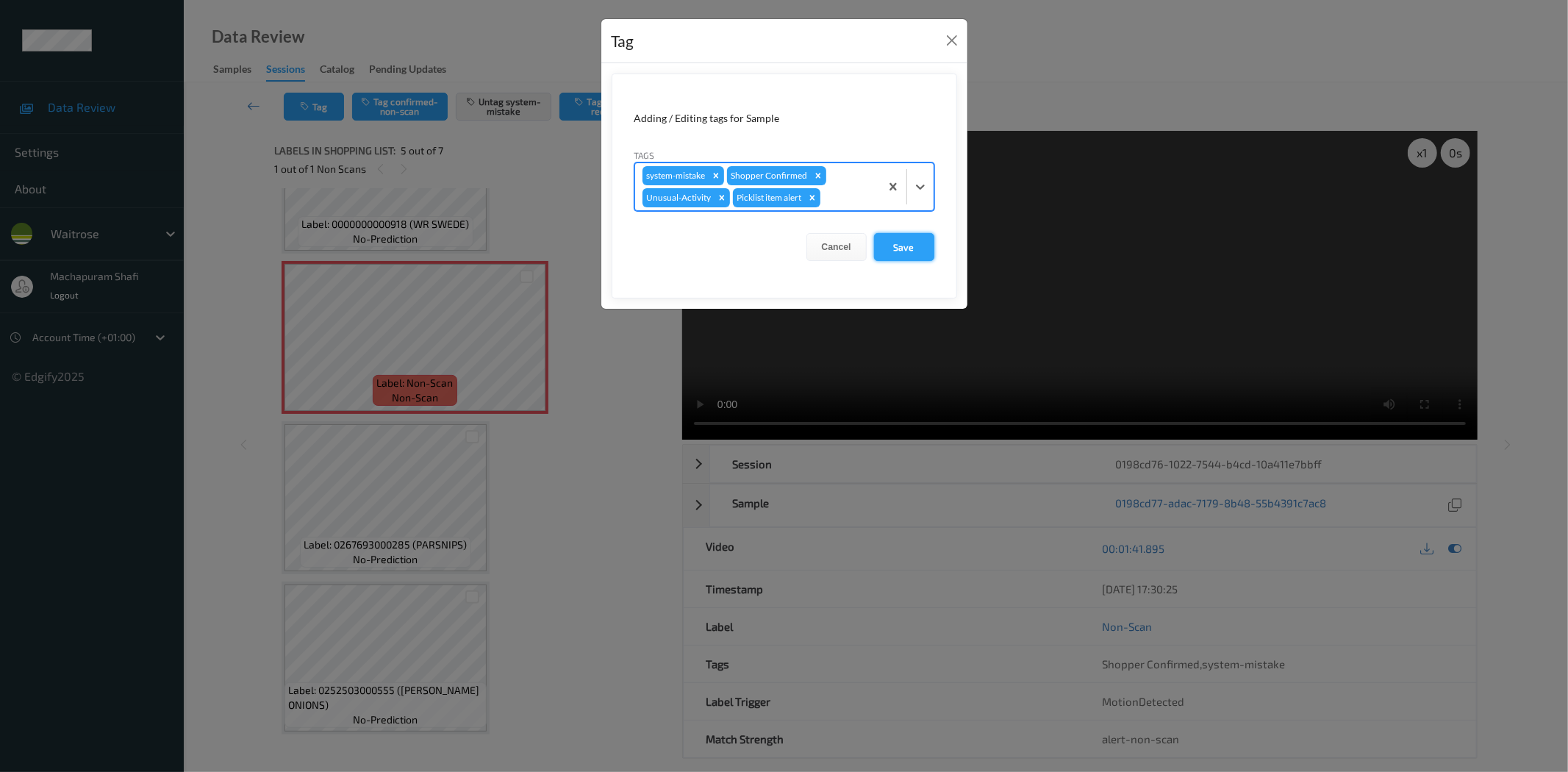
click at [909, 238] on button "Save" at bounding box center [904, 246] width 60 height 28
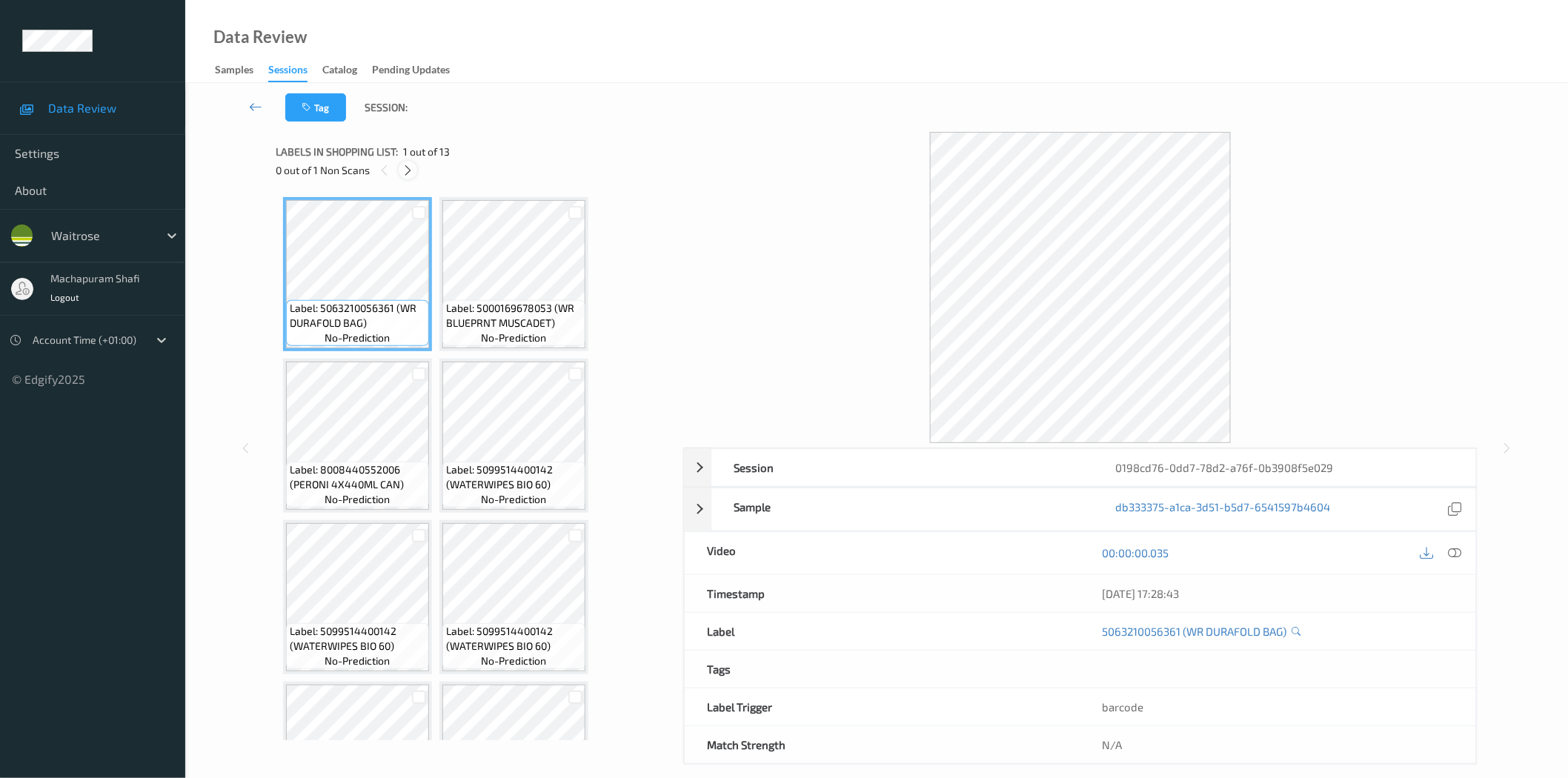
click at [404, 166] on icon at bounding box center [407, 171] width 13 height 14
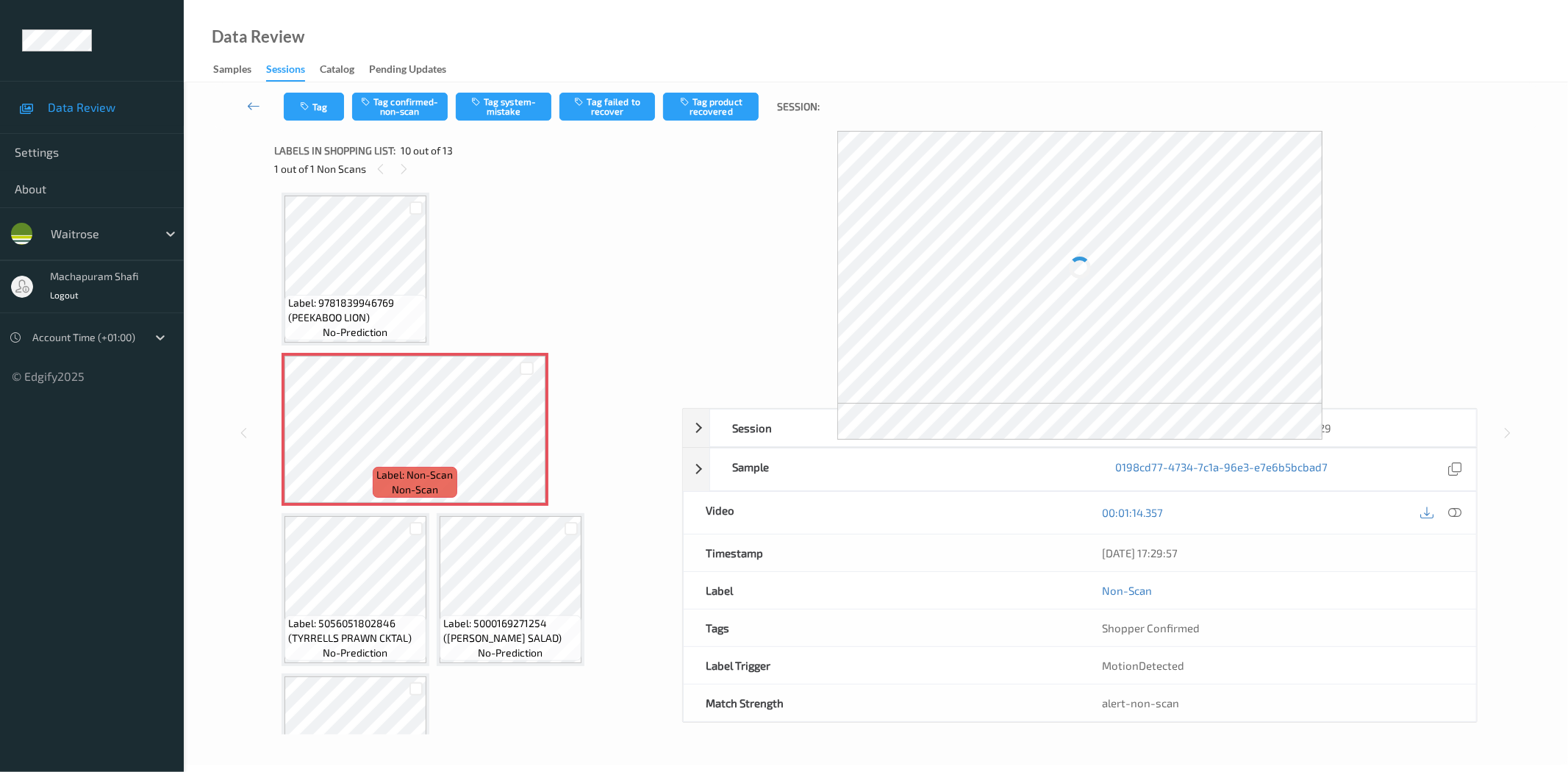
click at [1448, 503] on div at bounding box center [1441, 512] width 48 height 20
click at [1458, 515] on icon at bounding box center [1455, 512] width 13 height 13
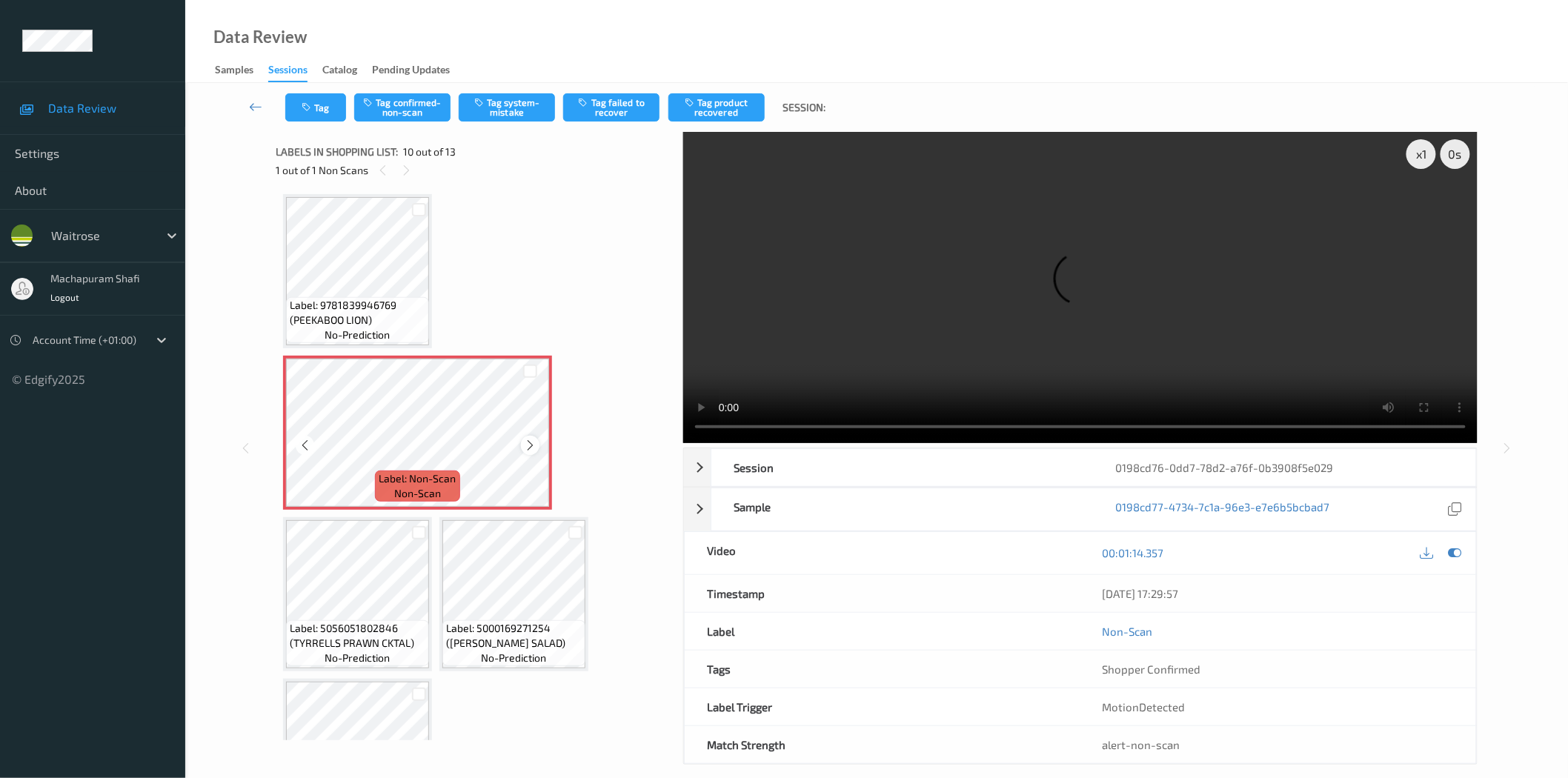
click at [529, 439] on icon at bounding box center [530, 446] width 13 height 14
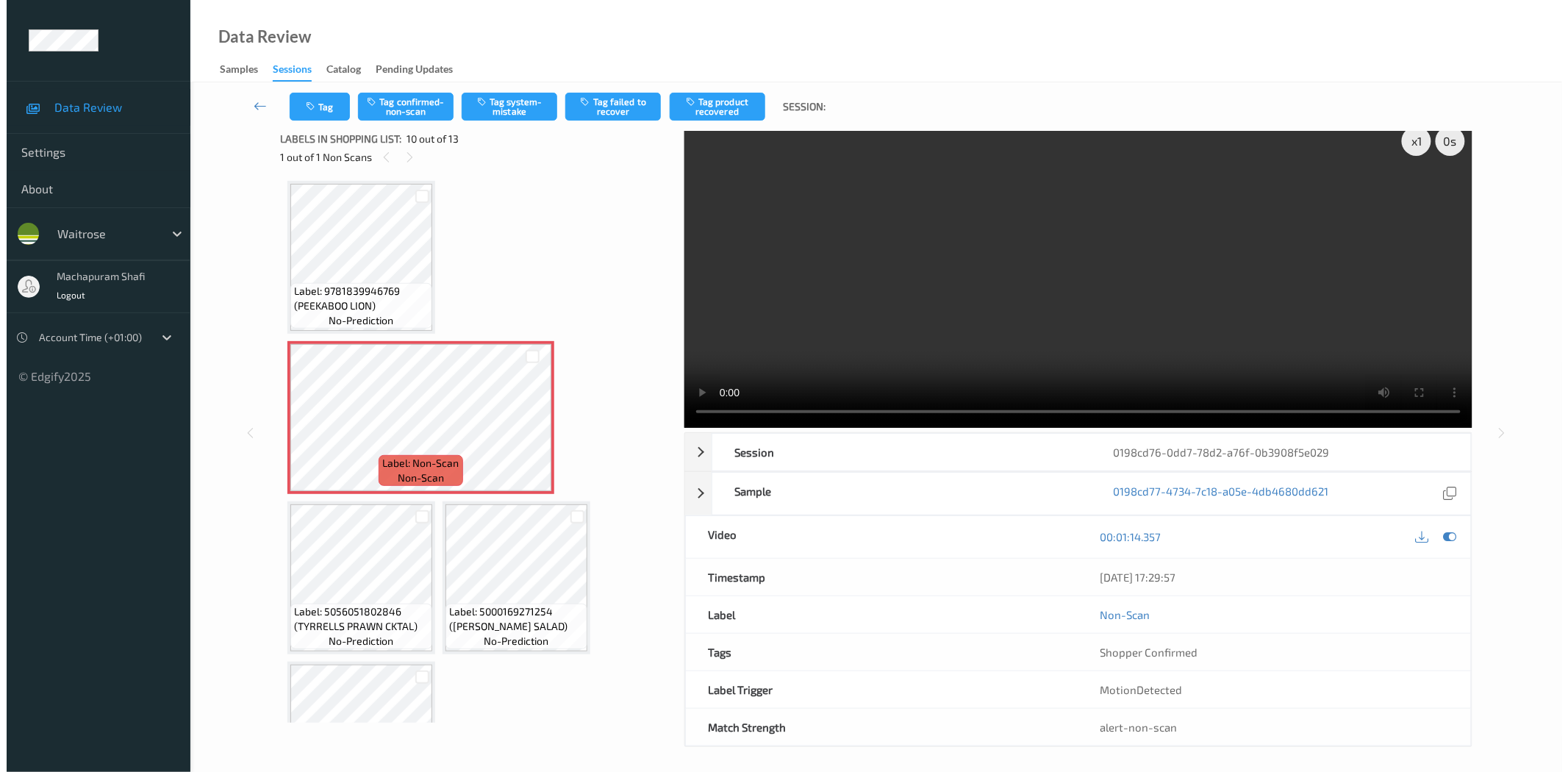
scroll to position [17, 0]
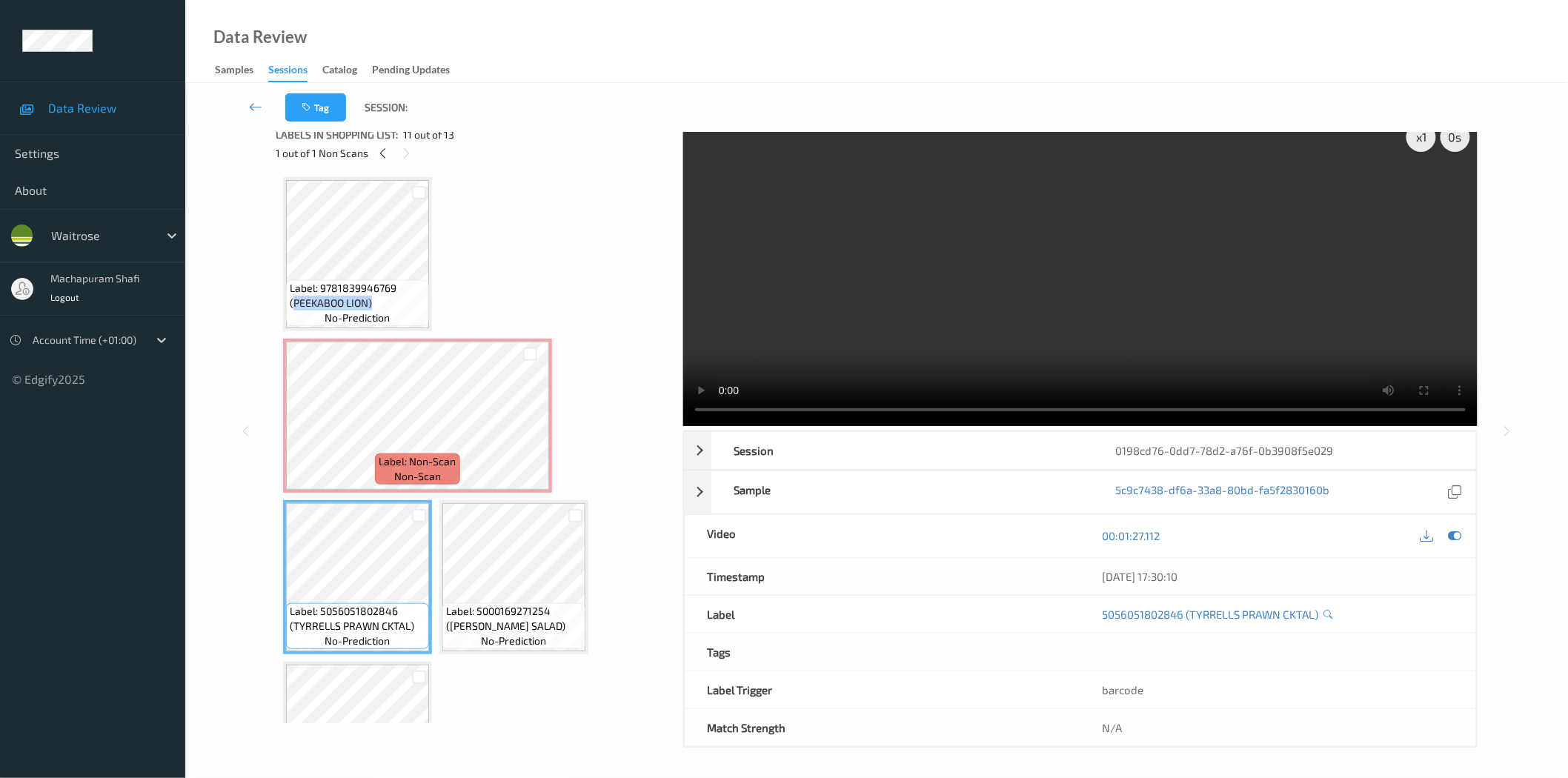
drag, startPoint x: 291, startPoint y: 298, endPoint x: 374, endPoint y: 302, distance: 83.1
click at [374, 302] on span "Label: 9781839946769 (PEEKABOO LION)" at bounding box center [357, 295] width 136 height 30
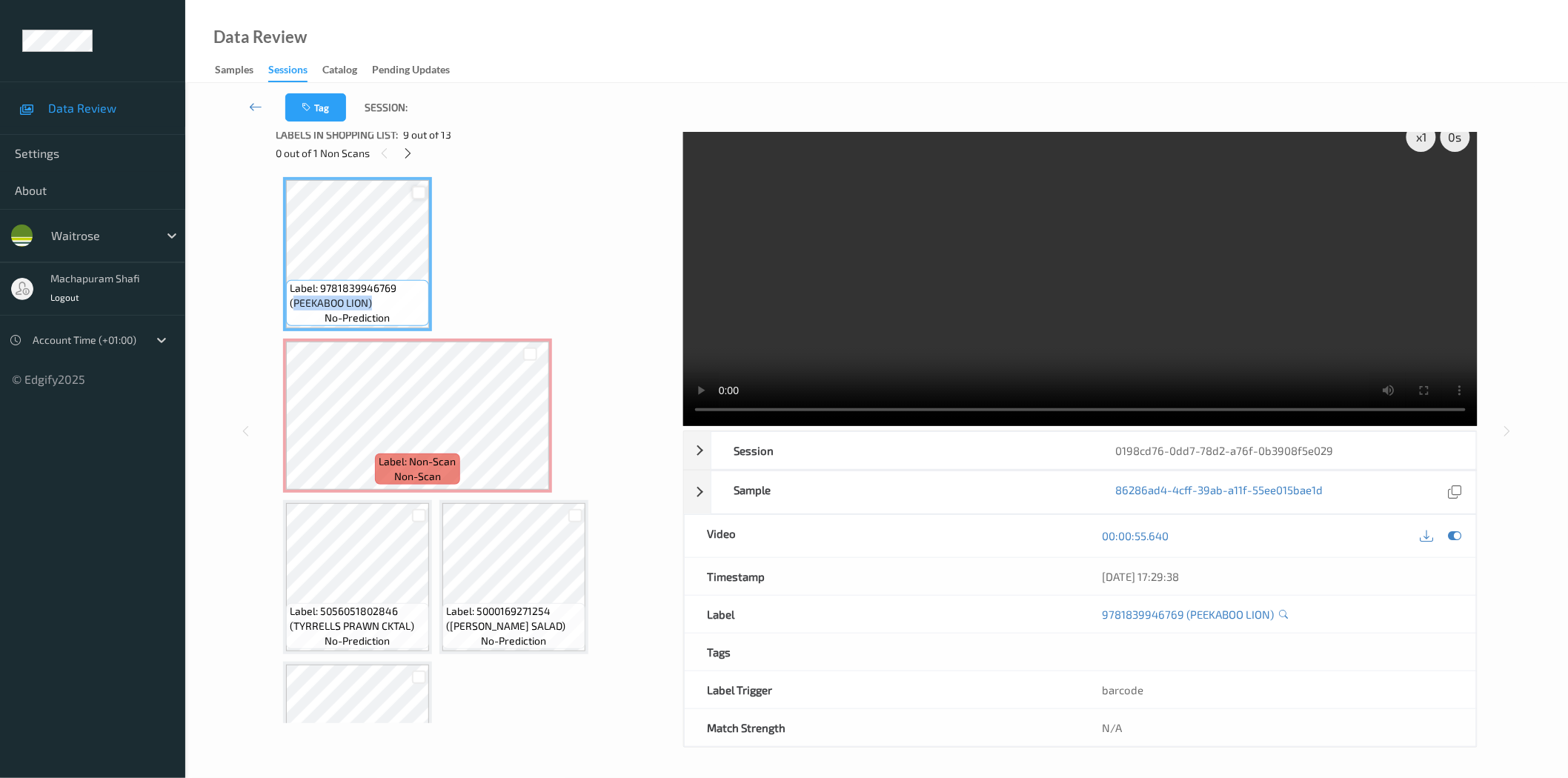
copy span "PEEKABOO LION)"
click at [527, 422] on icon at bounding box center [530, 429] width 13 height 14
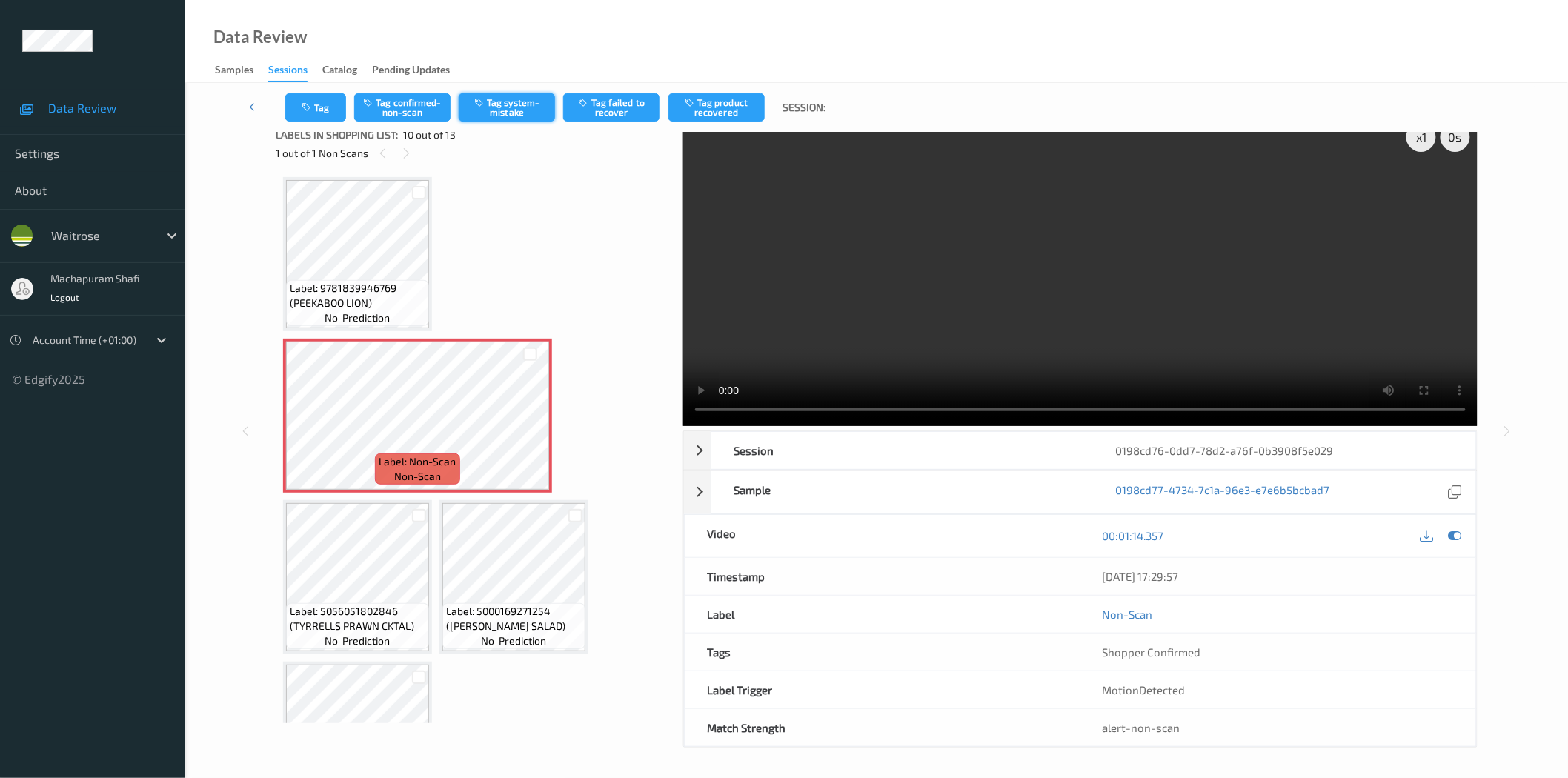
click at [500, 112] on button "Tag system-mistake" at bounding box center [507, 107] width 96 height 28
click at [508, 111] on button "Tag system-mistake" at bounding box center [507, 107] width 96 height 28
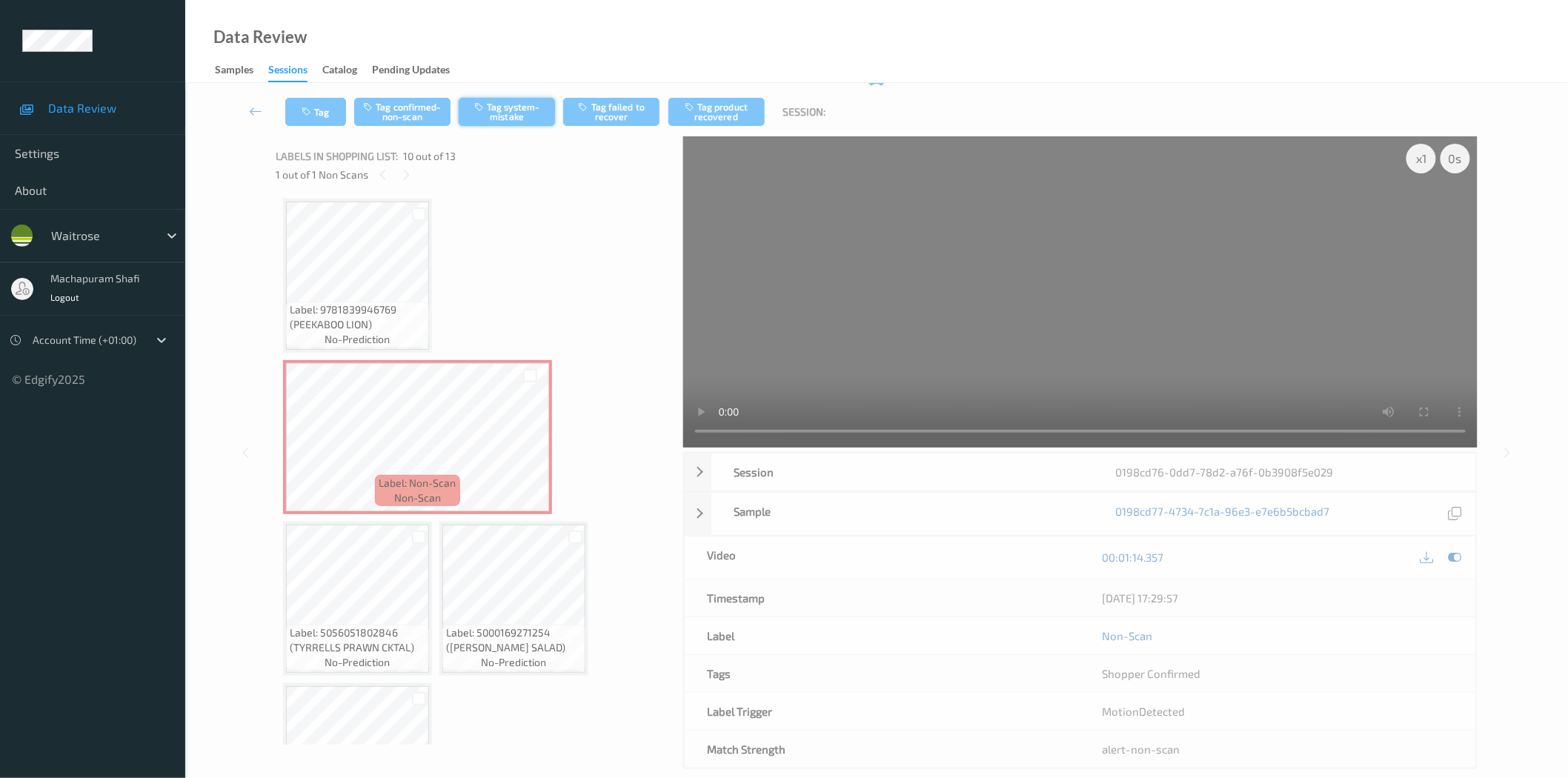
click at [511, 113] on button "Tag system-mistake" at bounding box center [507, 111] width 96 height 28
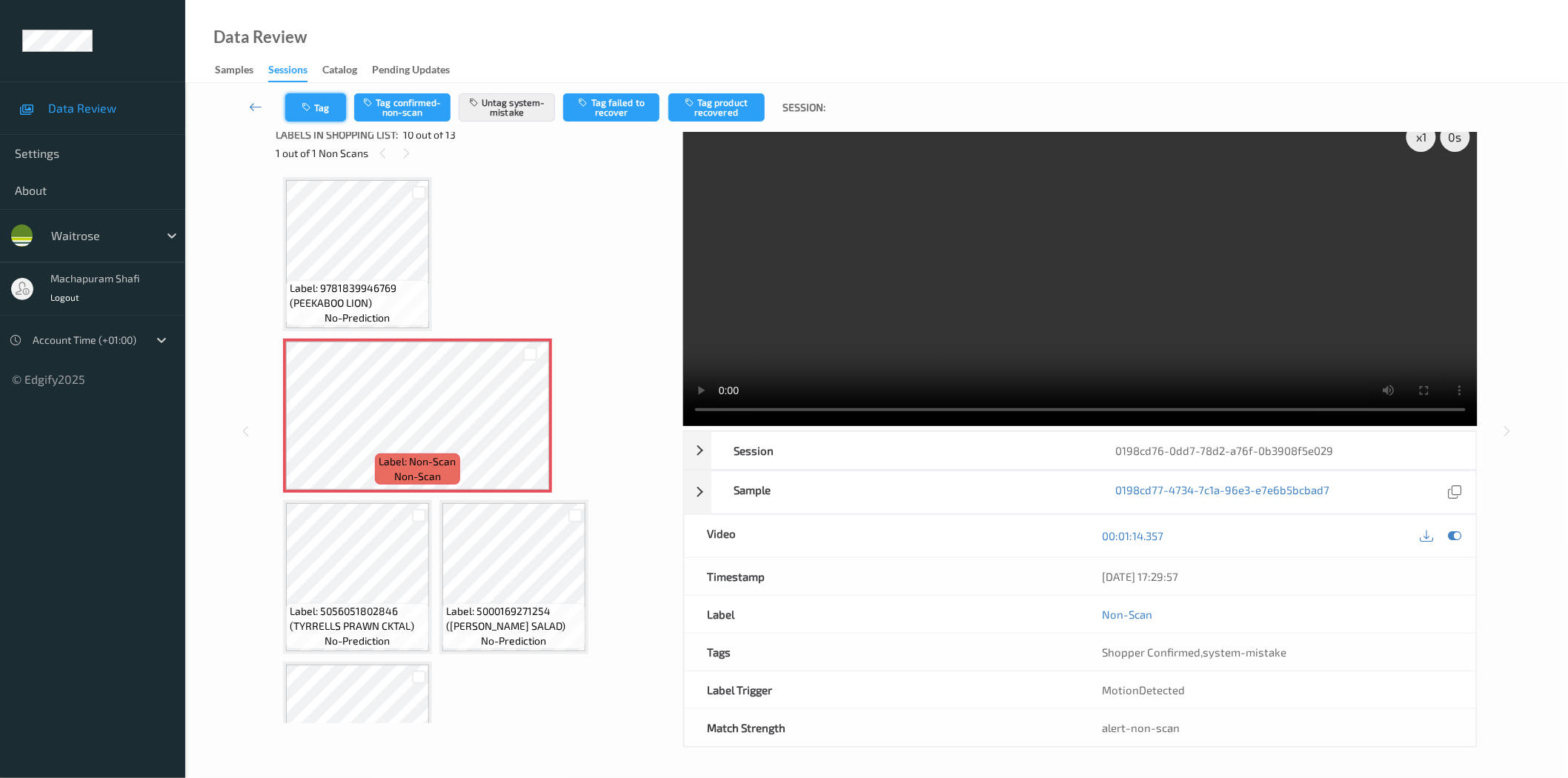
click at [314, 113] on button "Tag" at bounding box center [316, 107] width 61 height 28
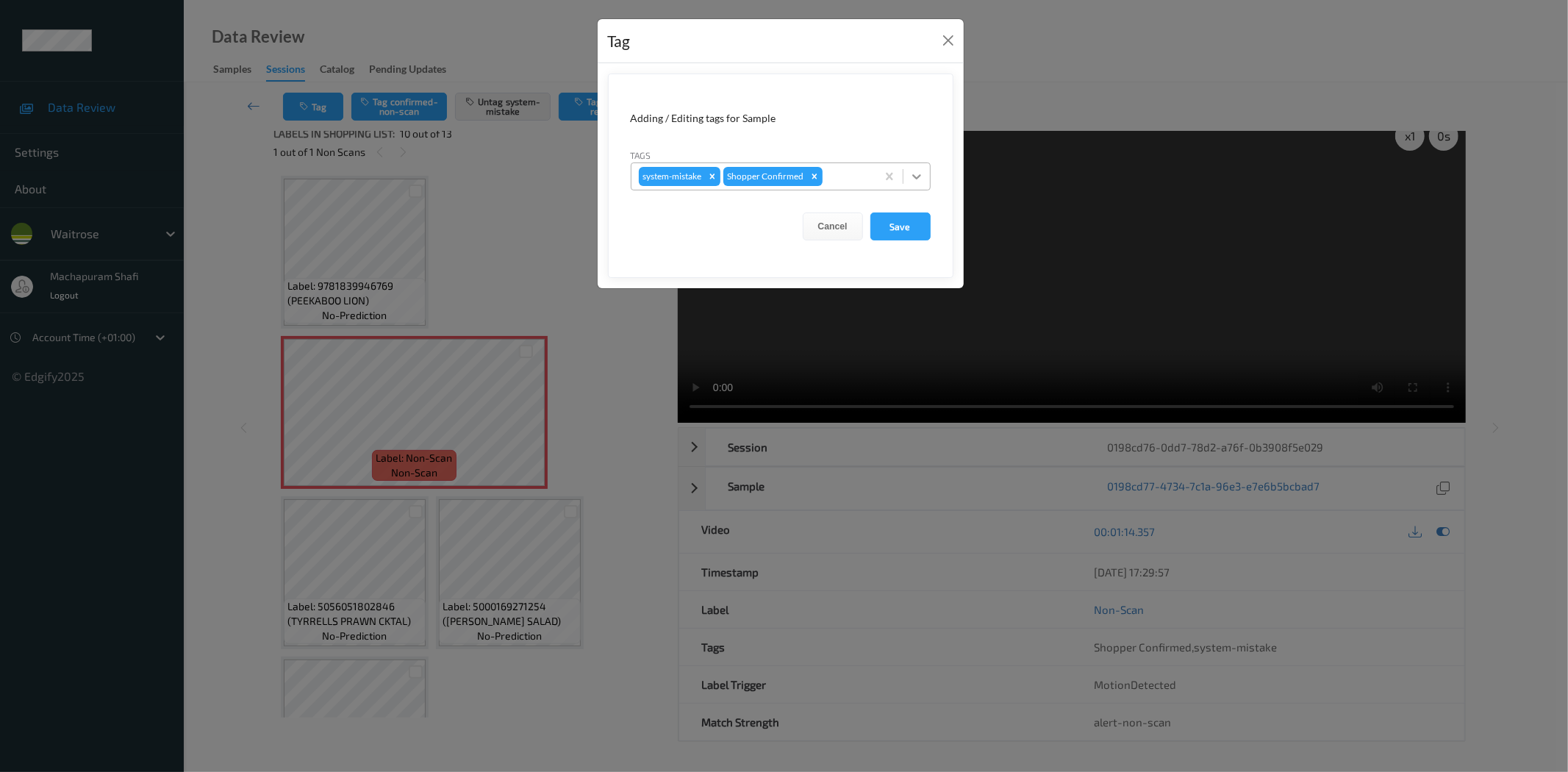
click at [921, 172] on icon at bounding box center [916, 176] width 14 height 14
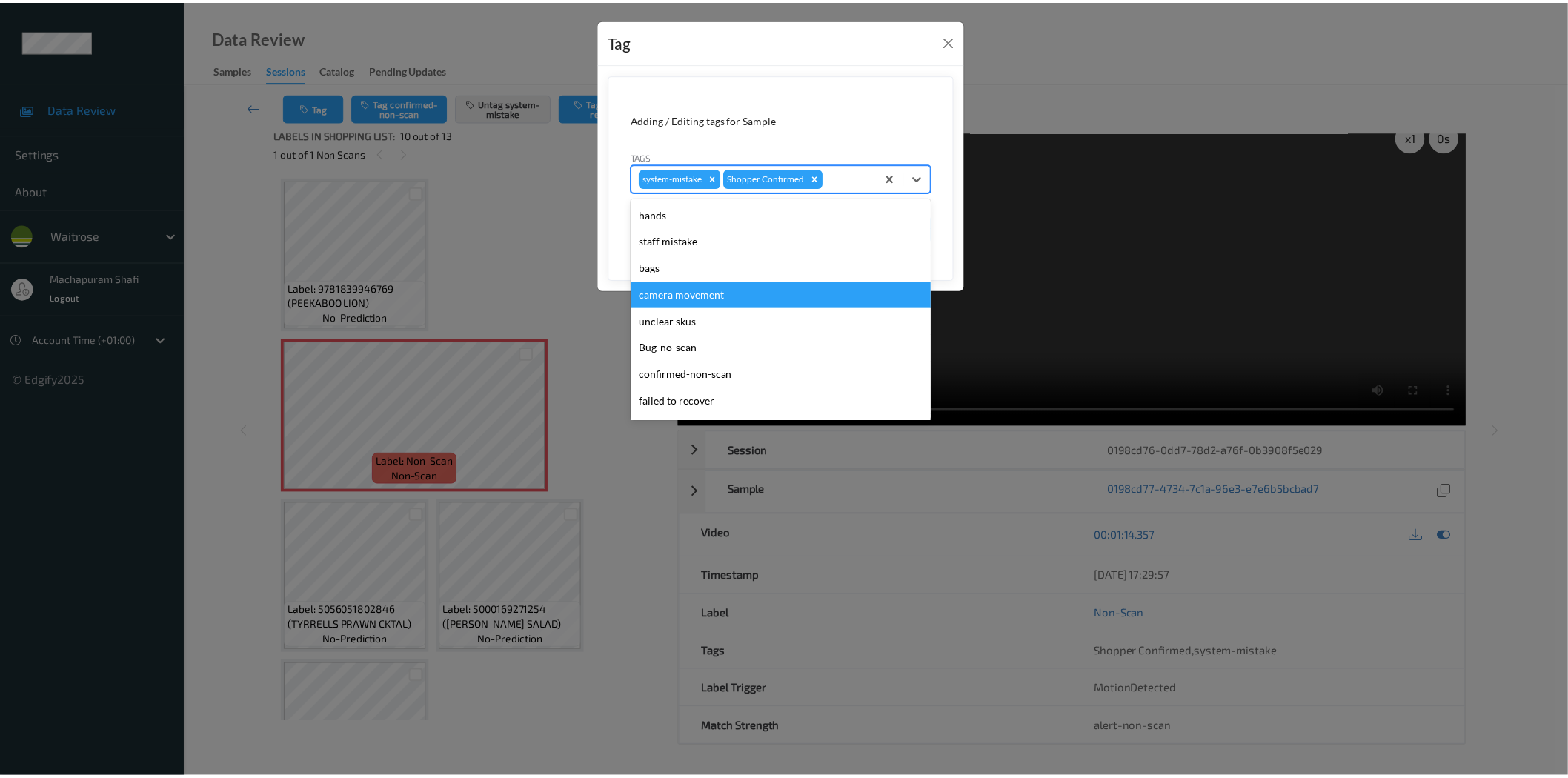
scroll to position [290, 0]
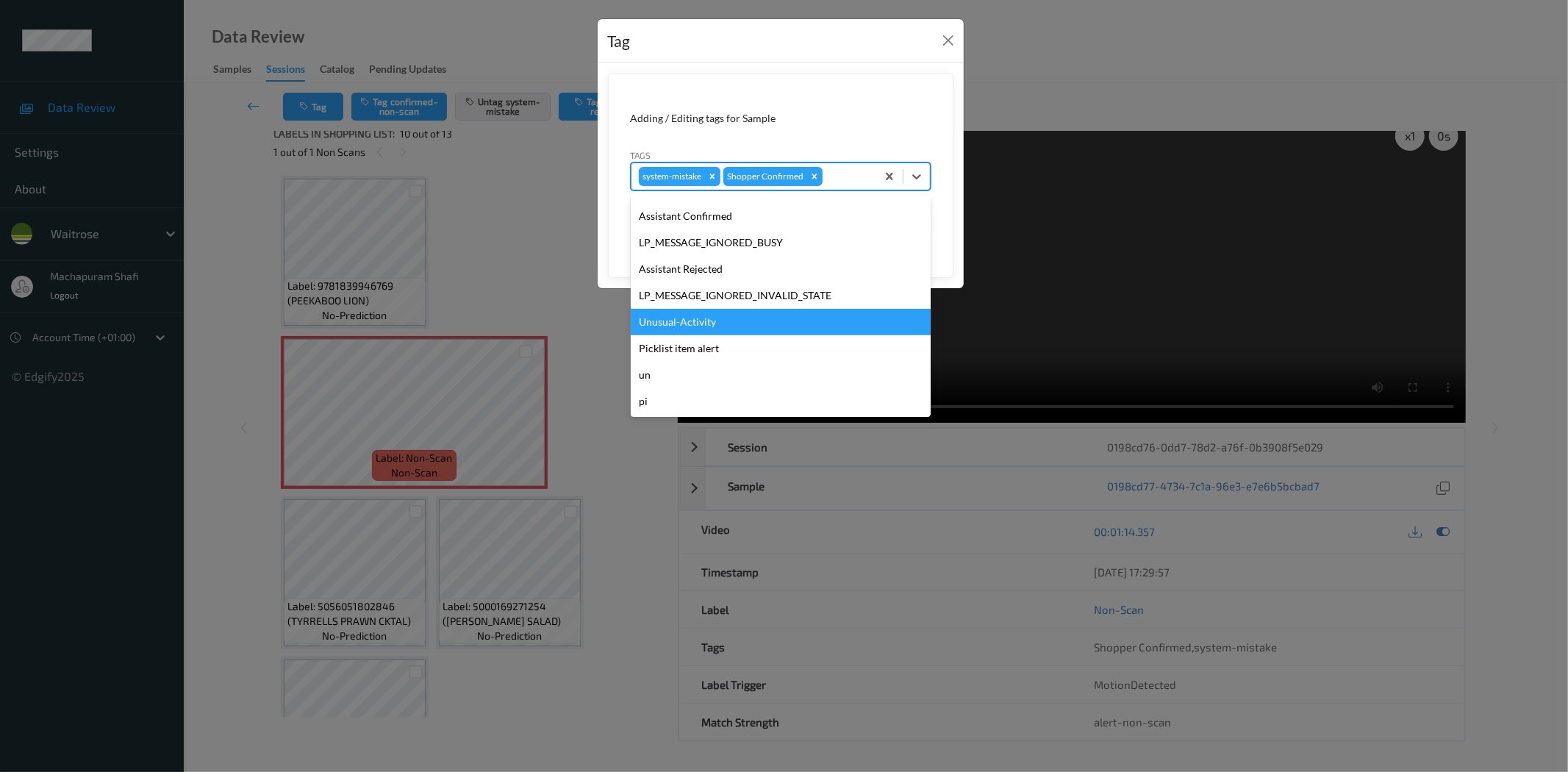
click at [685, 321] on div "Unusual-Activity" at bounding box center [780, 323] width 300 height 27
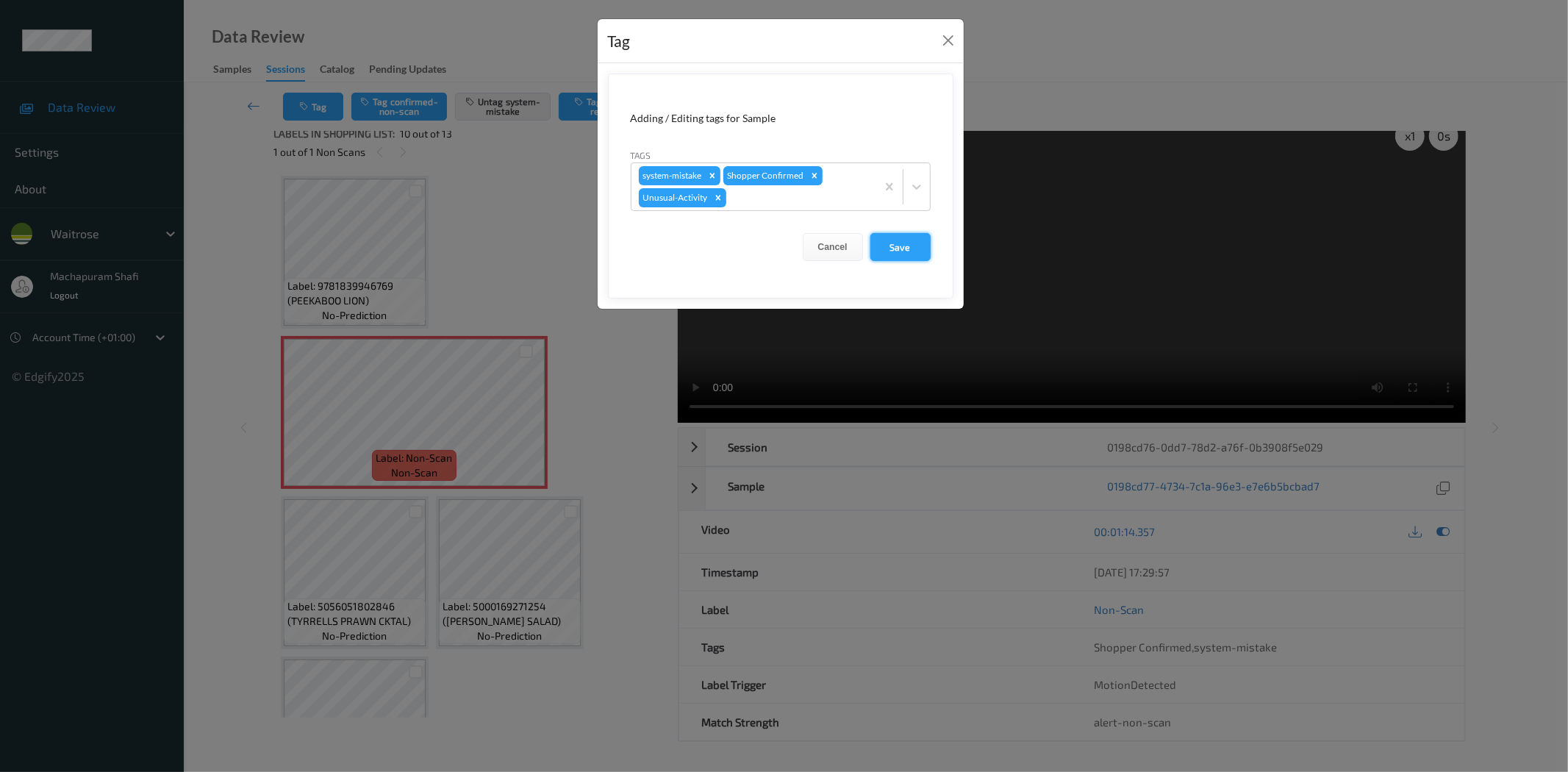
click at [892, 245] on button "Save" at bounding box center [900, 246] width 60 height 28
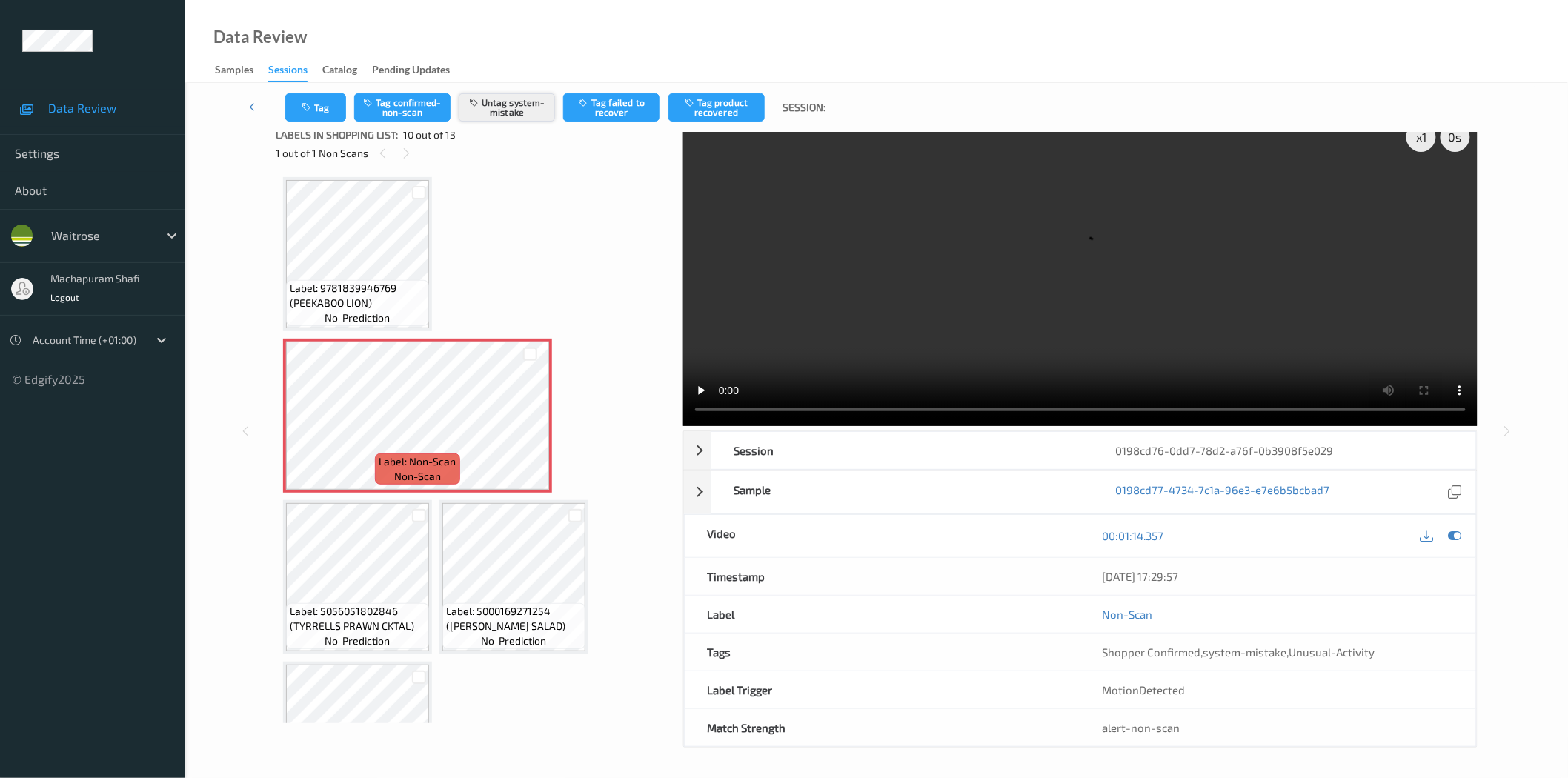
scroll to position [0, 0]
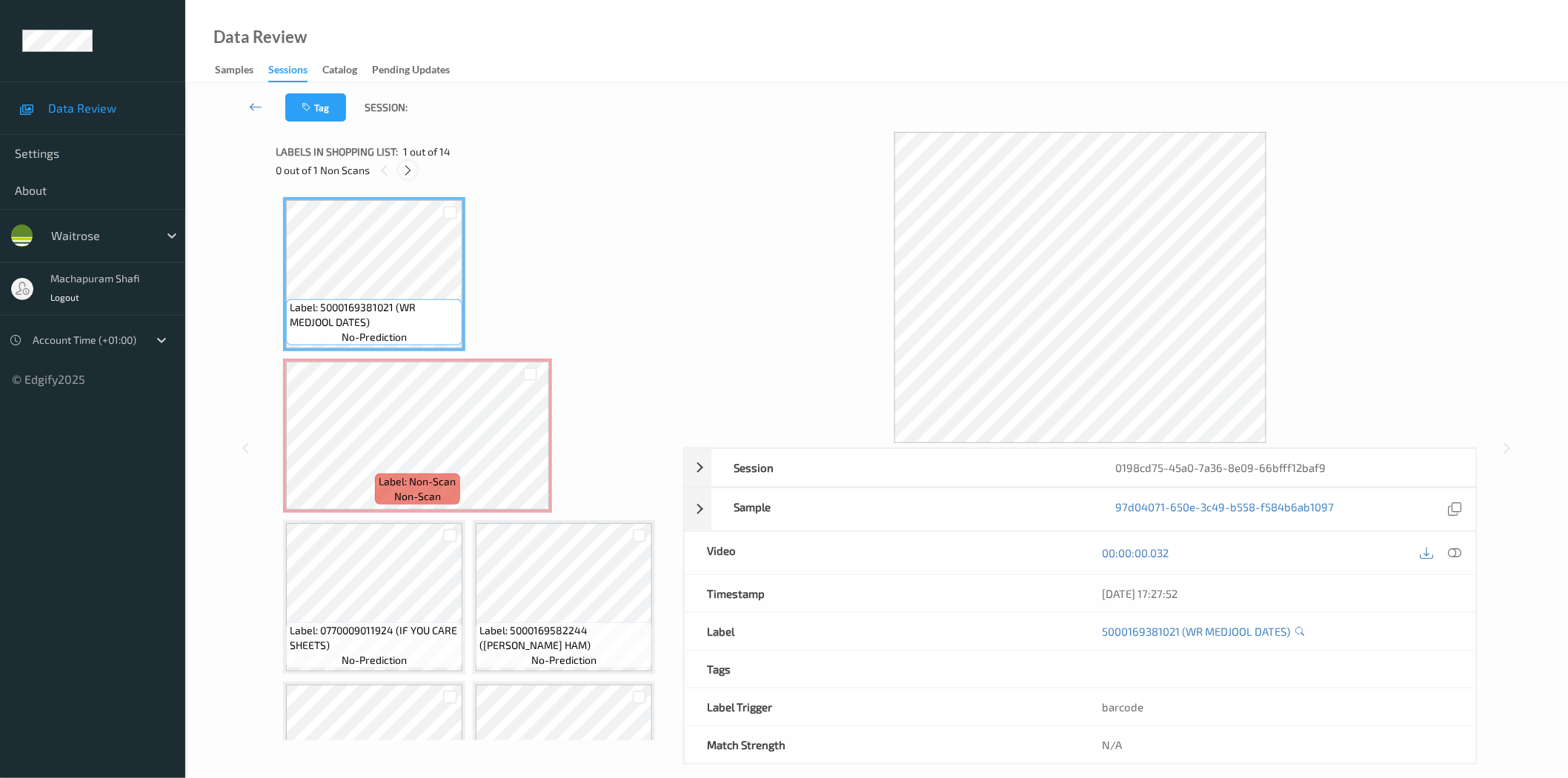
click at [413, 166] on icon at bounding box center [407, 171] width 13 height 14
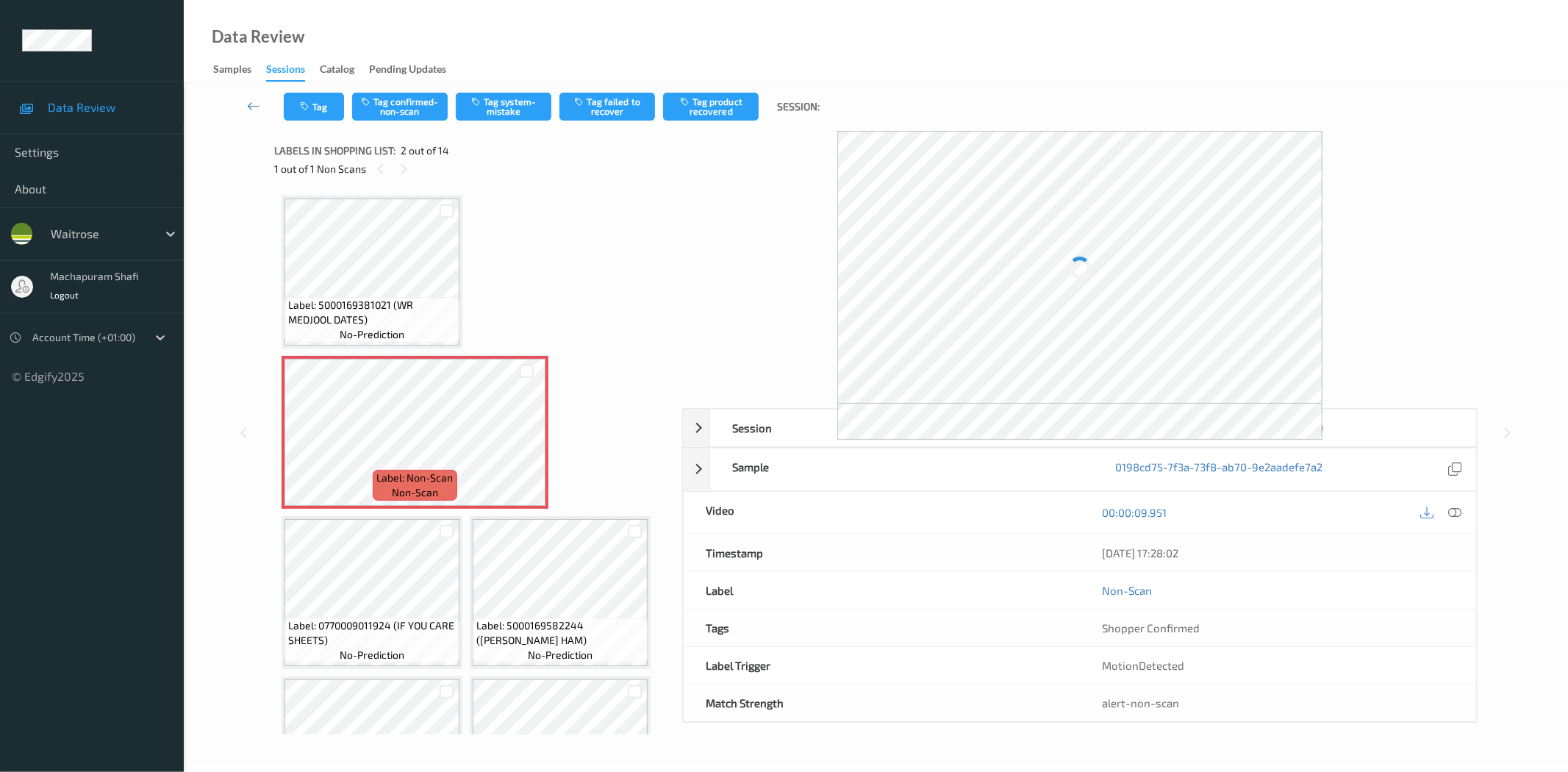
scroll to position [8, 0]
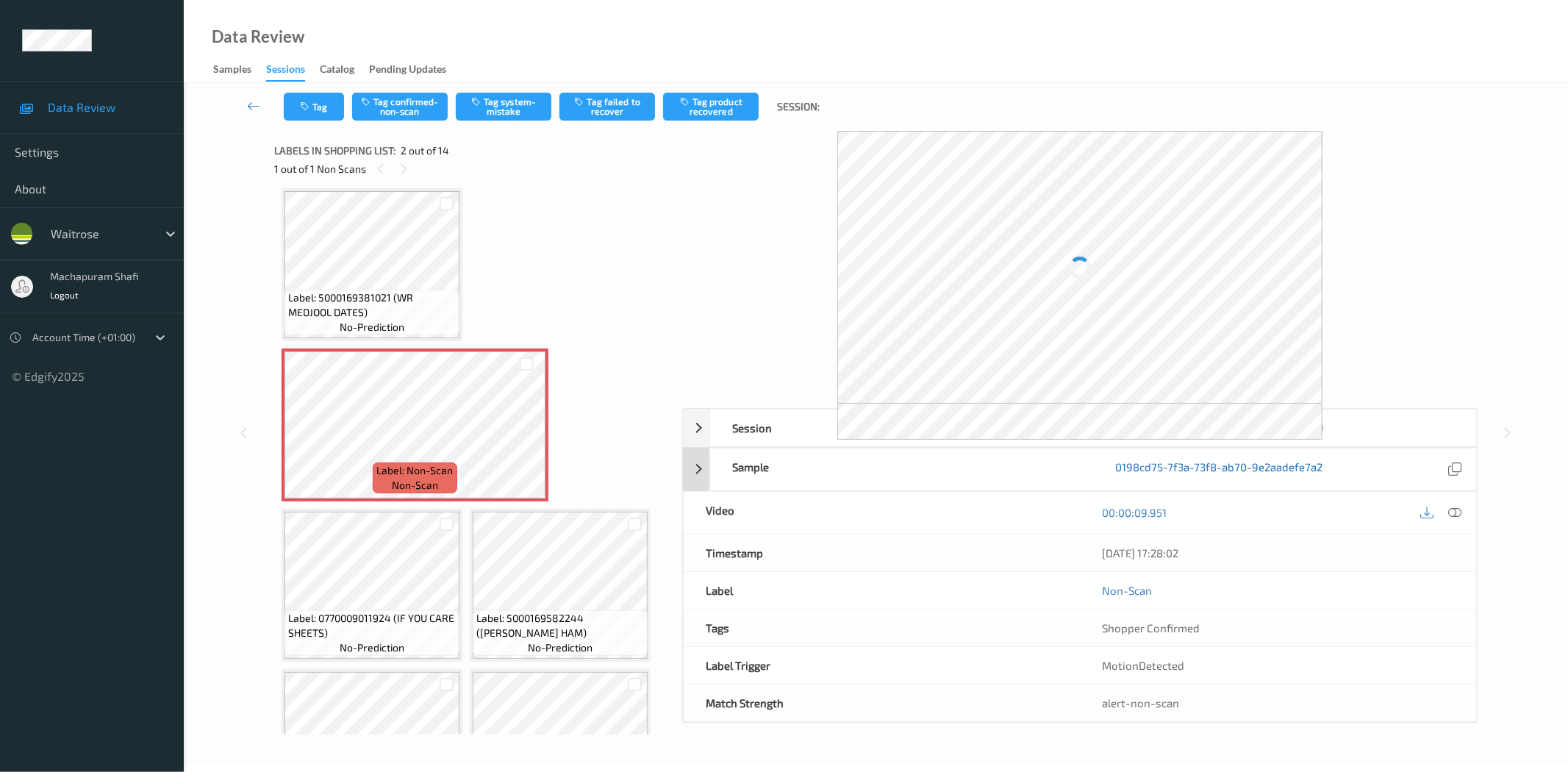
drag, startPoint x: 1458, startPoint y: 513, endPoint x: 1159, endPoint y: 296, distance: 369.4
click at [1458, 513] on icon at bounding box center [1455, 512] width 13 height 13
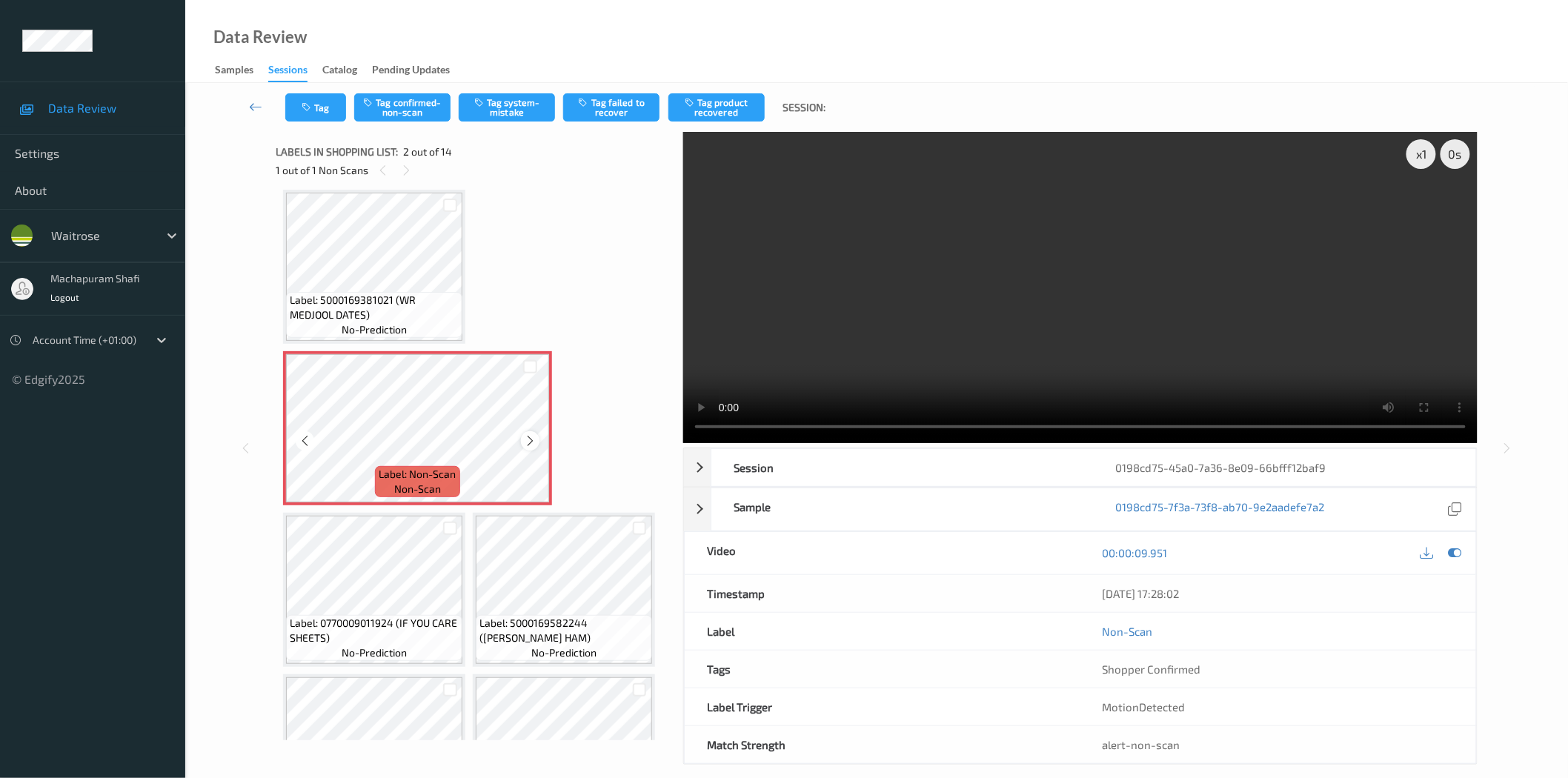
click at [531, 439] on icon at bounding box center [530, 441] width 13 height 14
click at [526, 436] on icon at bounding box center [530, 441] width 13 height 14
click at [524, 436] on icon at bounding box center [530, 441] width 13 height 14
click at [522, 439] on div at bounding box center [530, 440] width 18 height 18
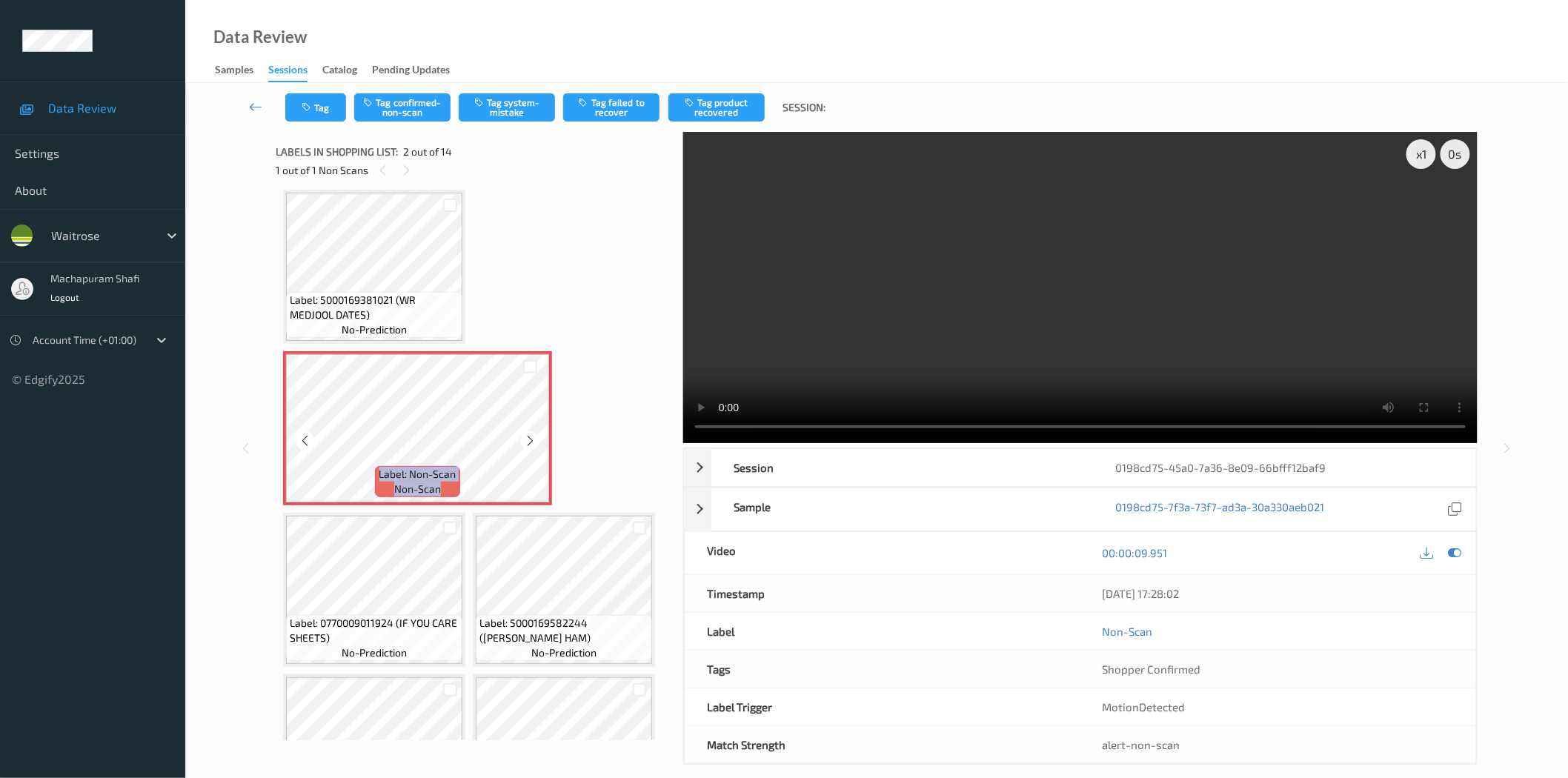
click at [522, 439] on div at bounding box center [530, 440] width 18 height 18
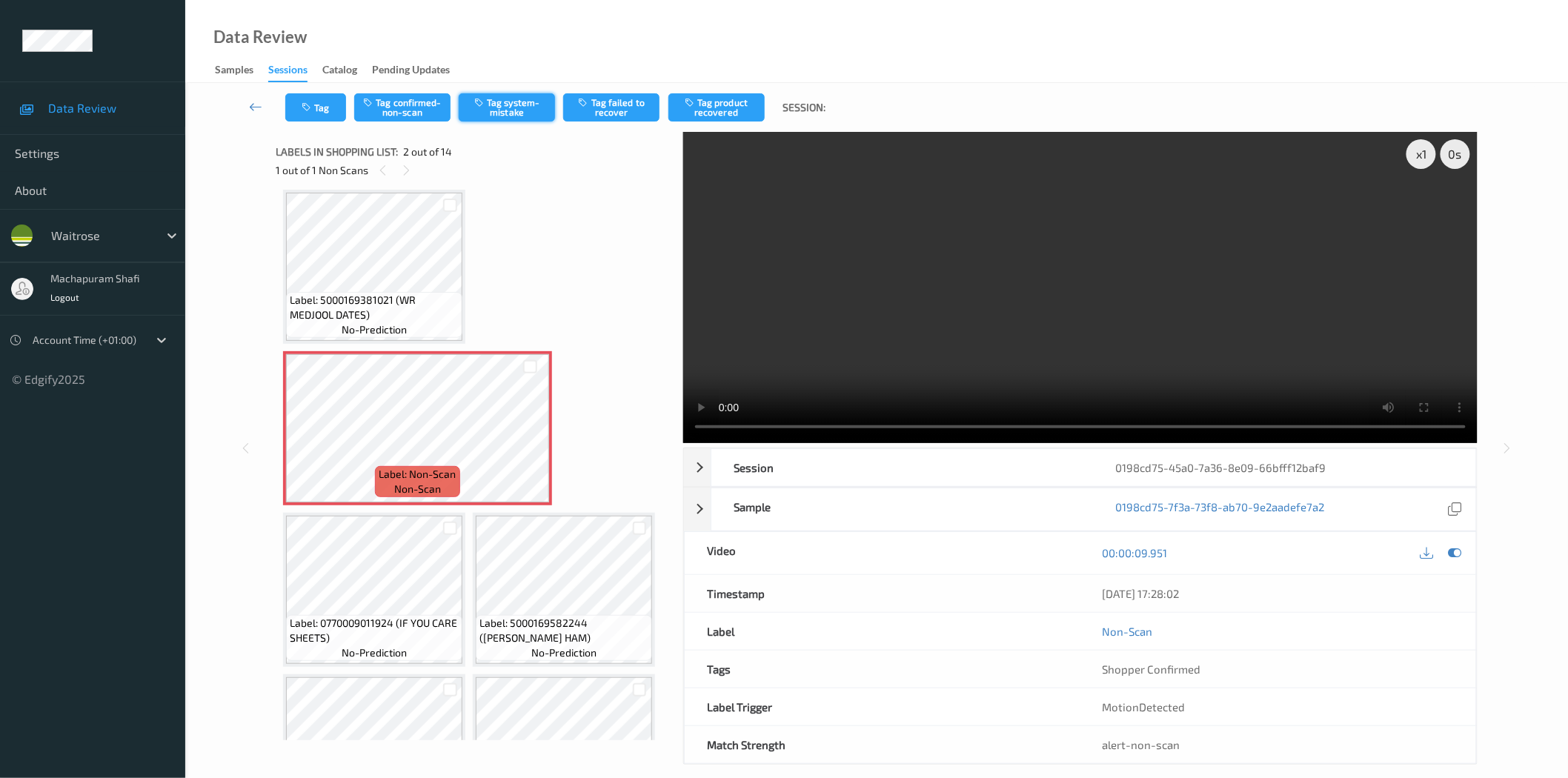
click at [512, 112] on button "Tag system-mistake" at bounding box center [507, 107] width 96 height 28
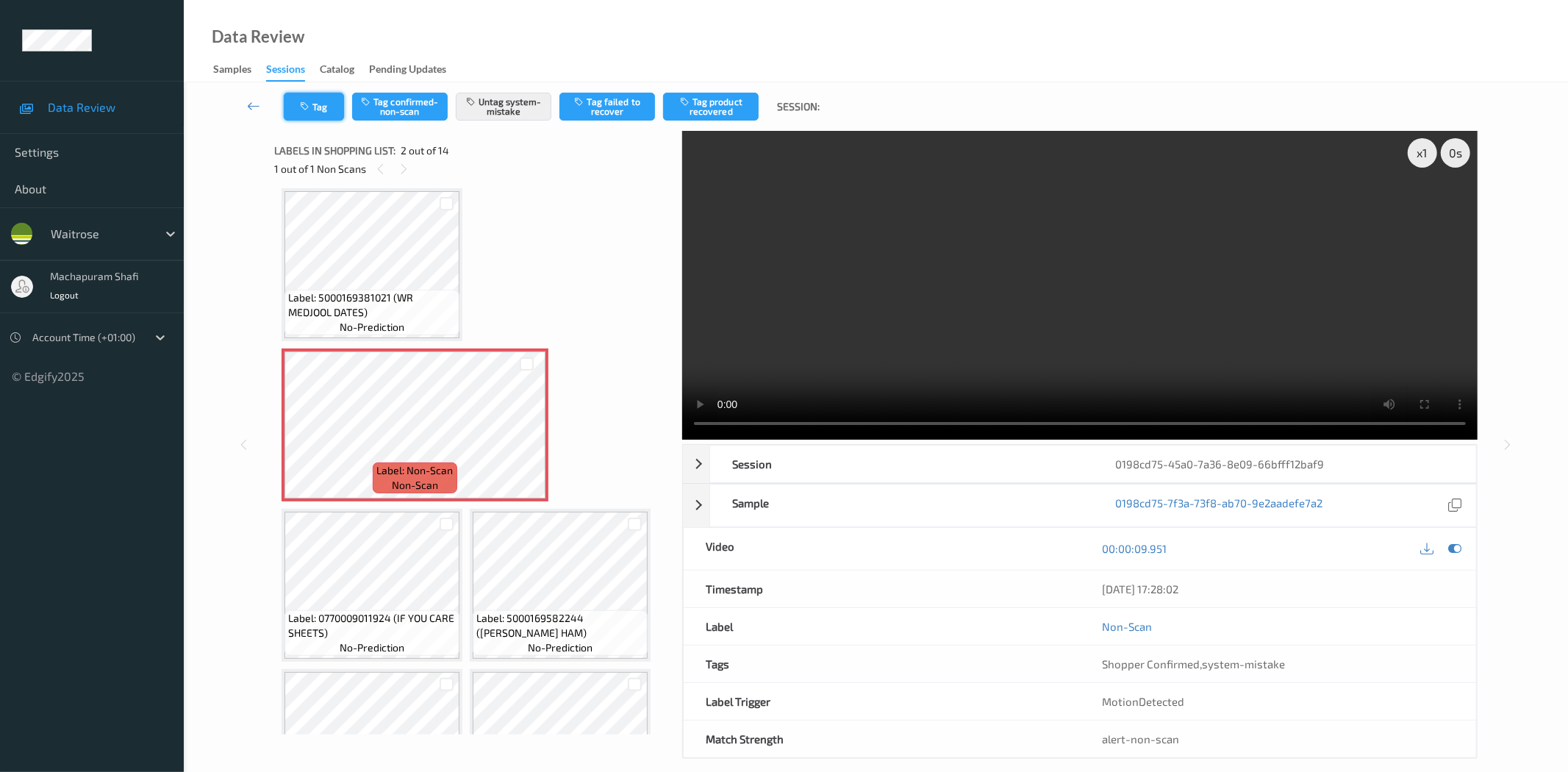
click at [309, 108] on icon "button" at bounding box center [305, 106] width 12 height 11
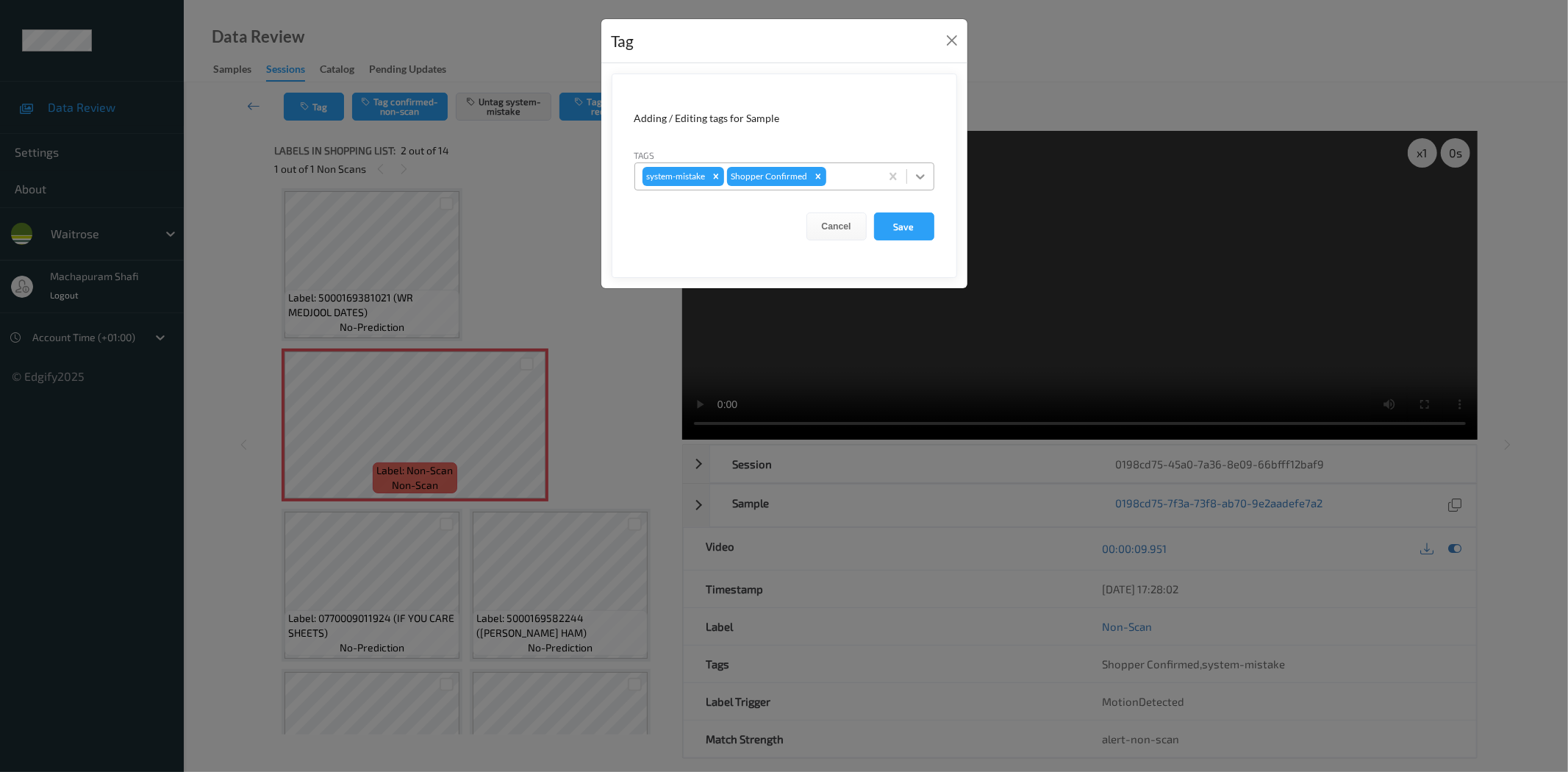
click at [928, 171] on div at bounding box center [921, 176] width 27 height 27
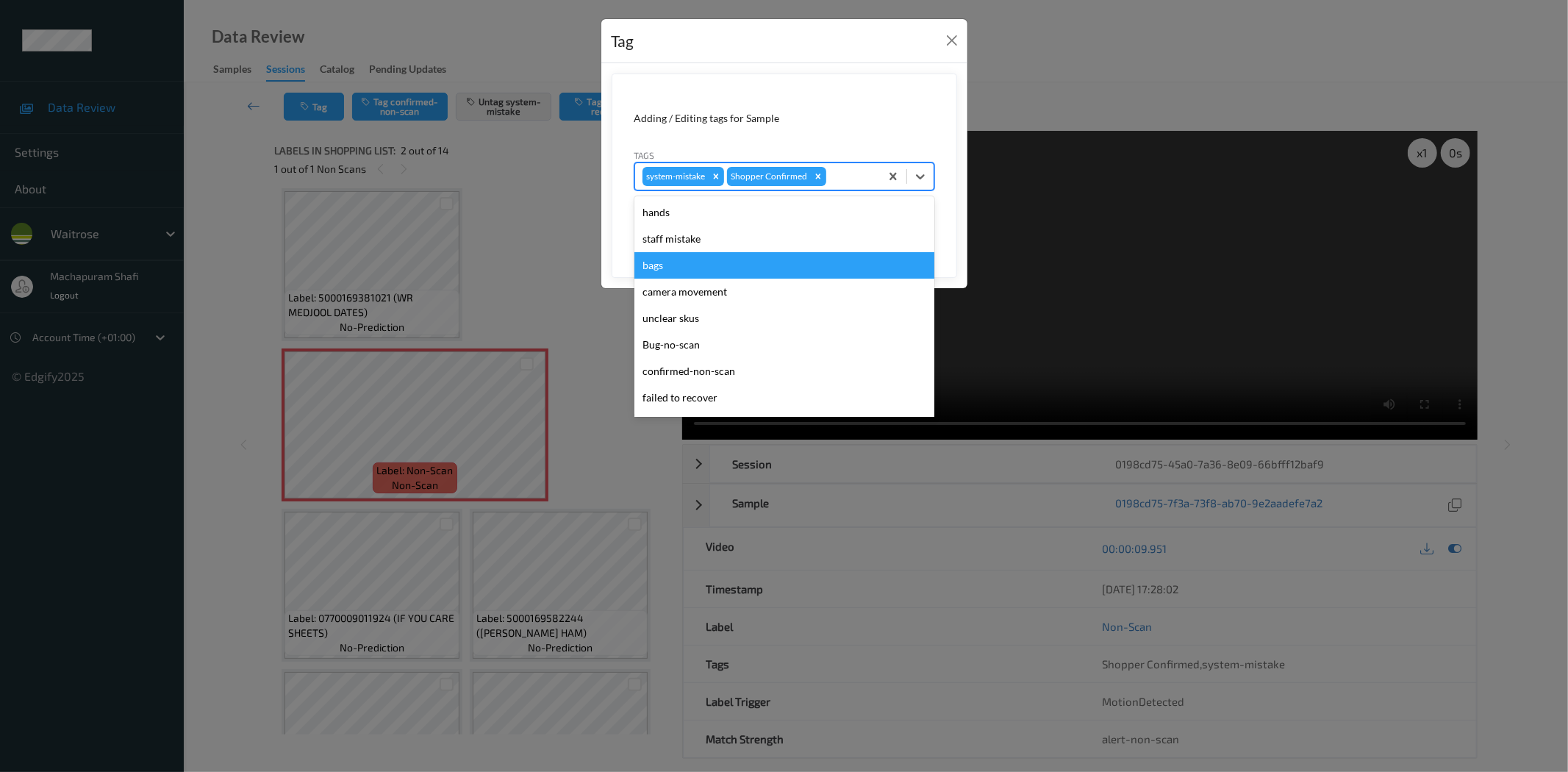
click at [670, 267] on div "bags" at bounding box center [784, 265] width 300 height 27
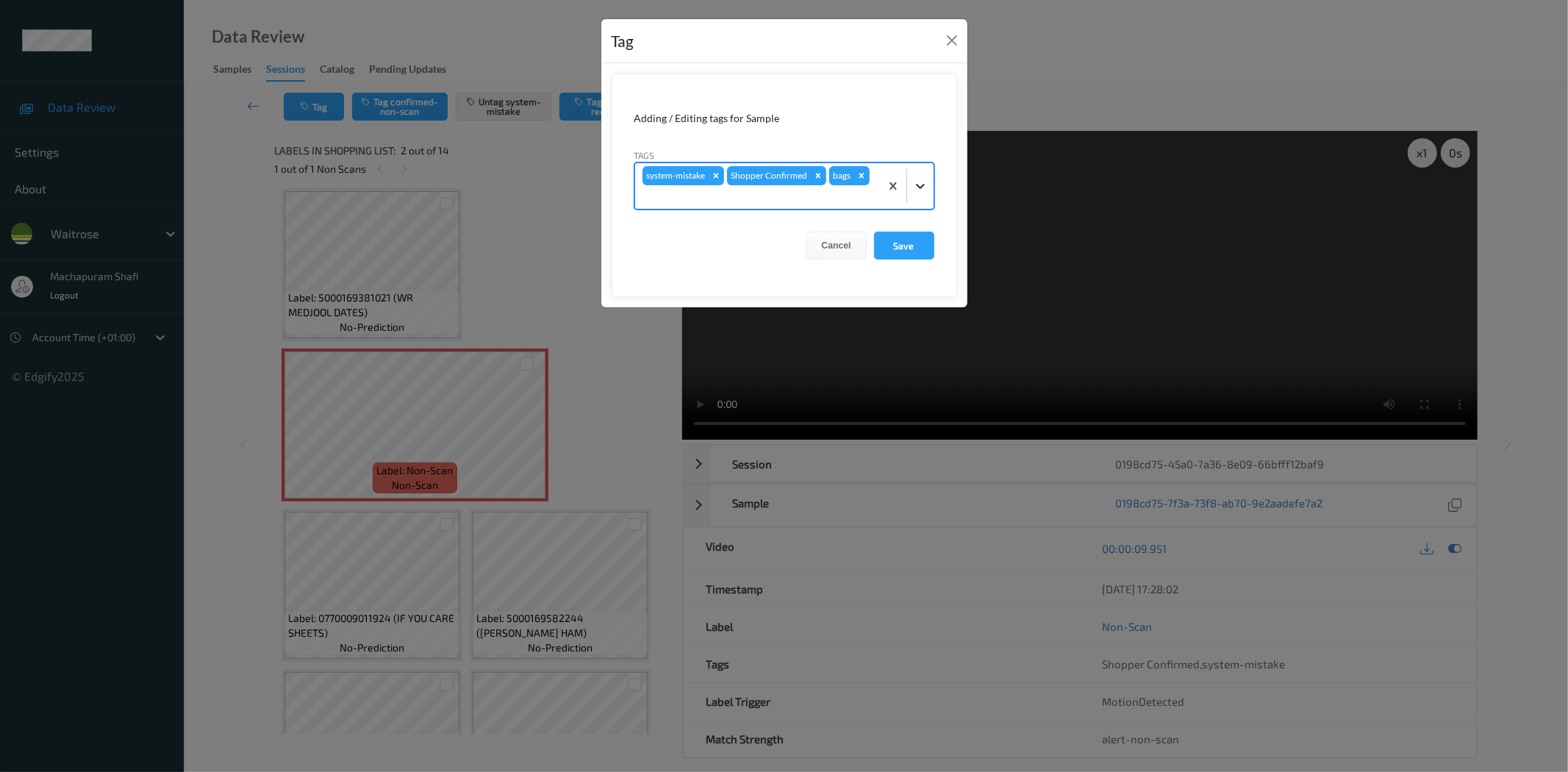
click at [917, 186] on icon at bounding box center [920, 186] width 9 height 5
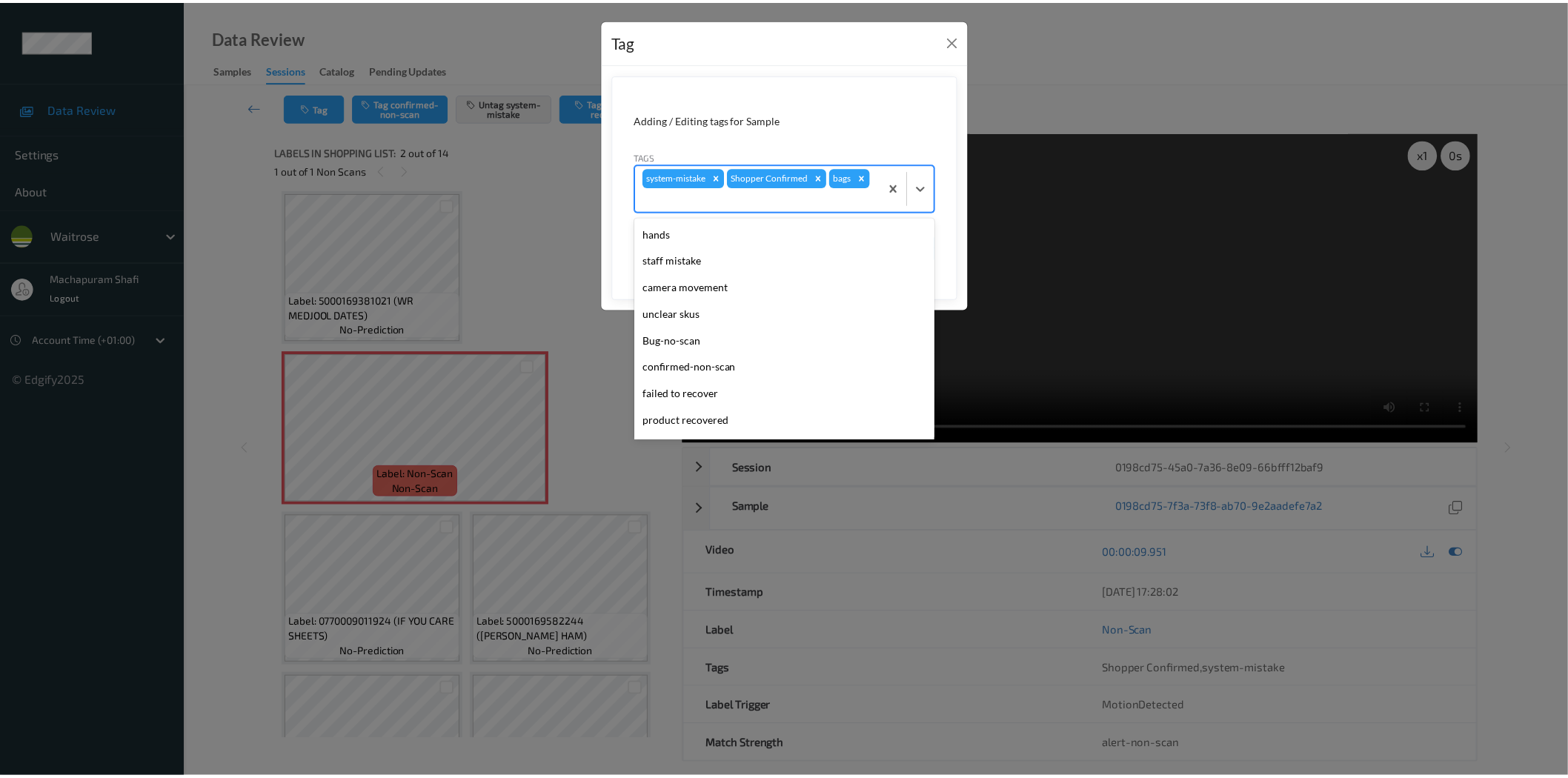
scroll to position [264, 0]
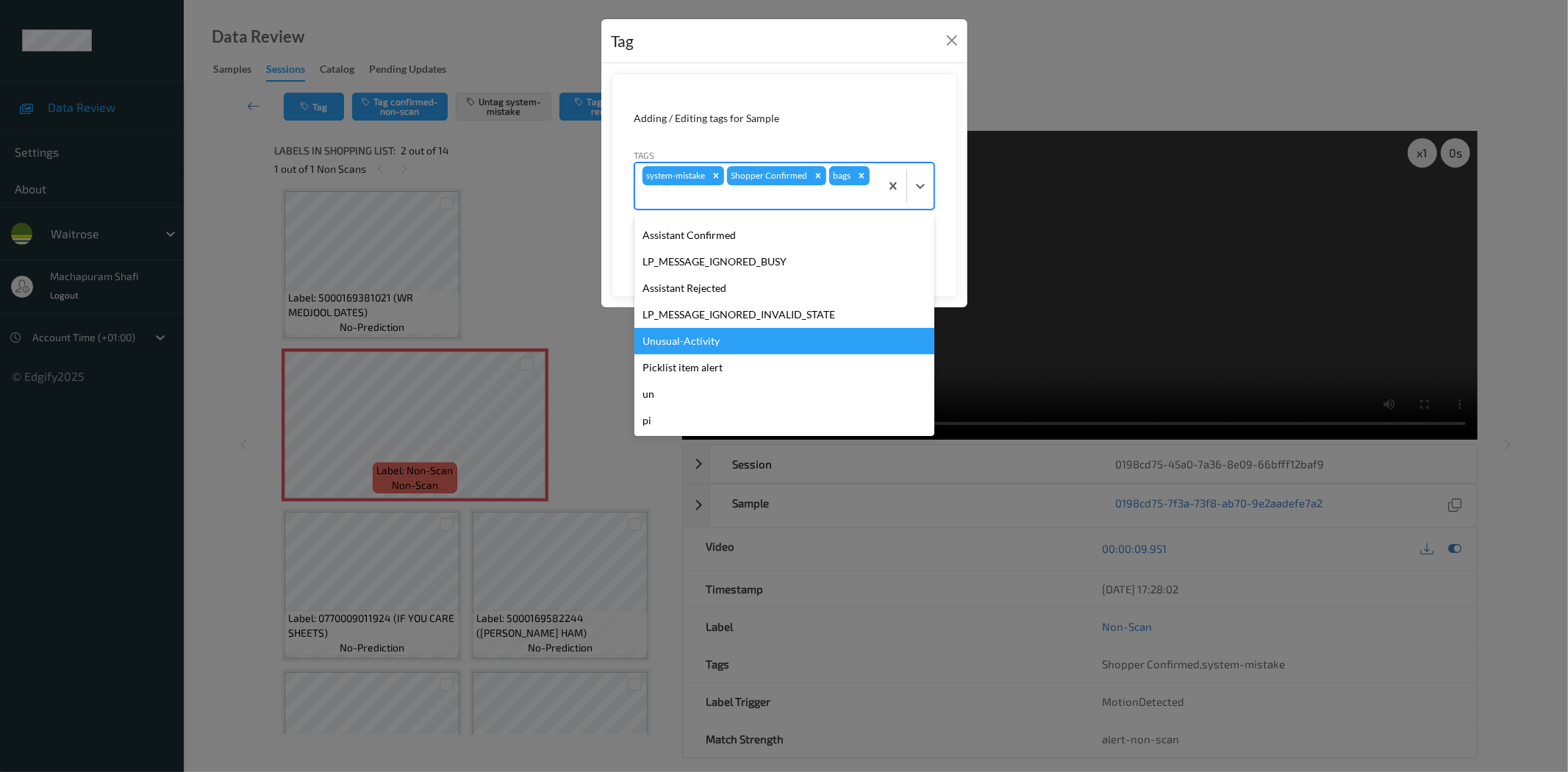
click at [697, 341] on div "Unusual-Activity" at bounding box center [784, 341] width 300 height 27
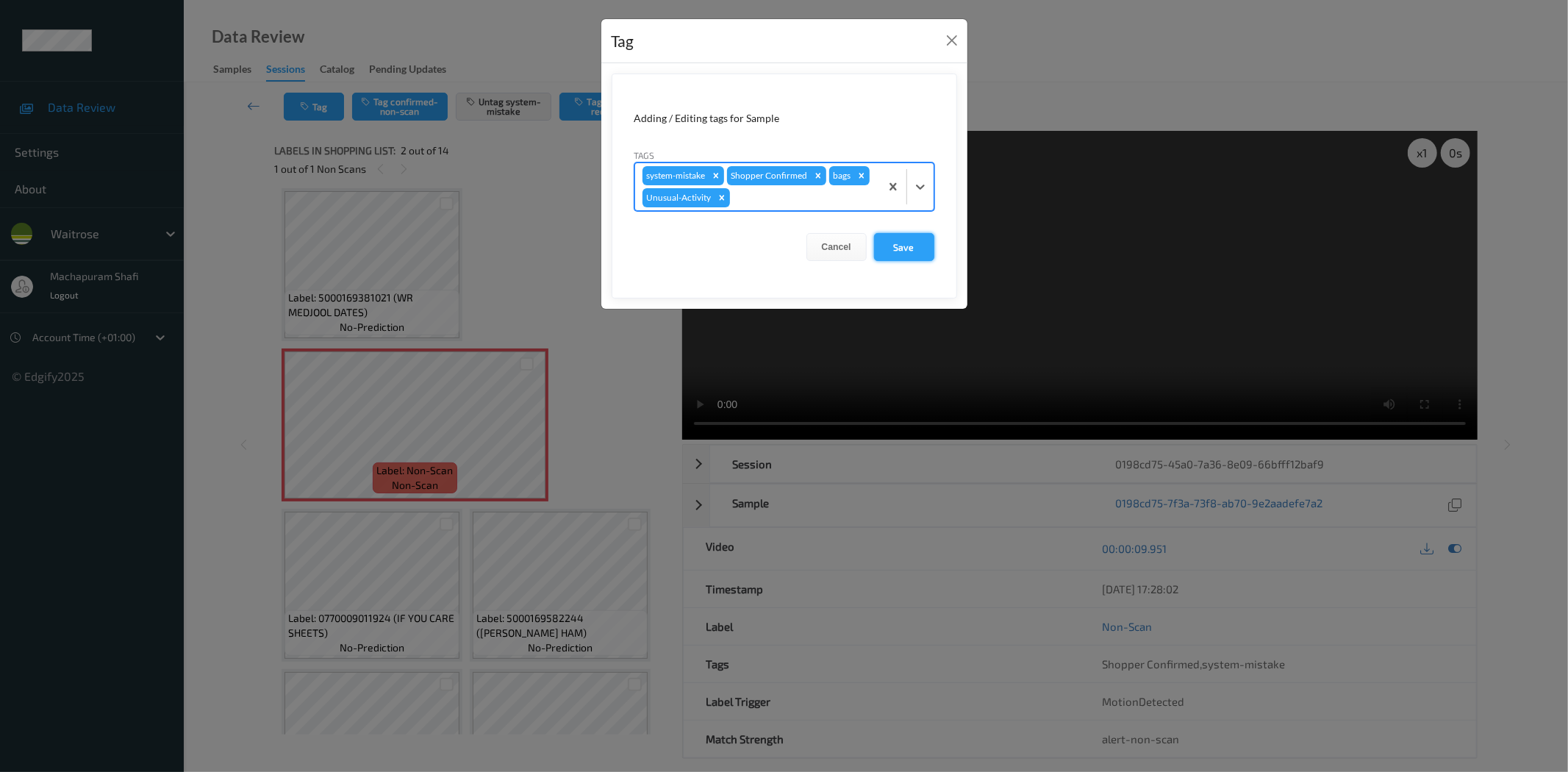
click at [891, 249] on button "Save" at bounding box center [904, 246] width 60 height 28
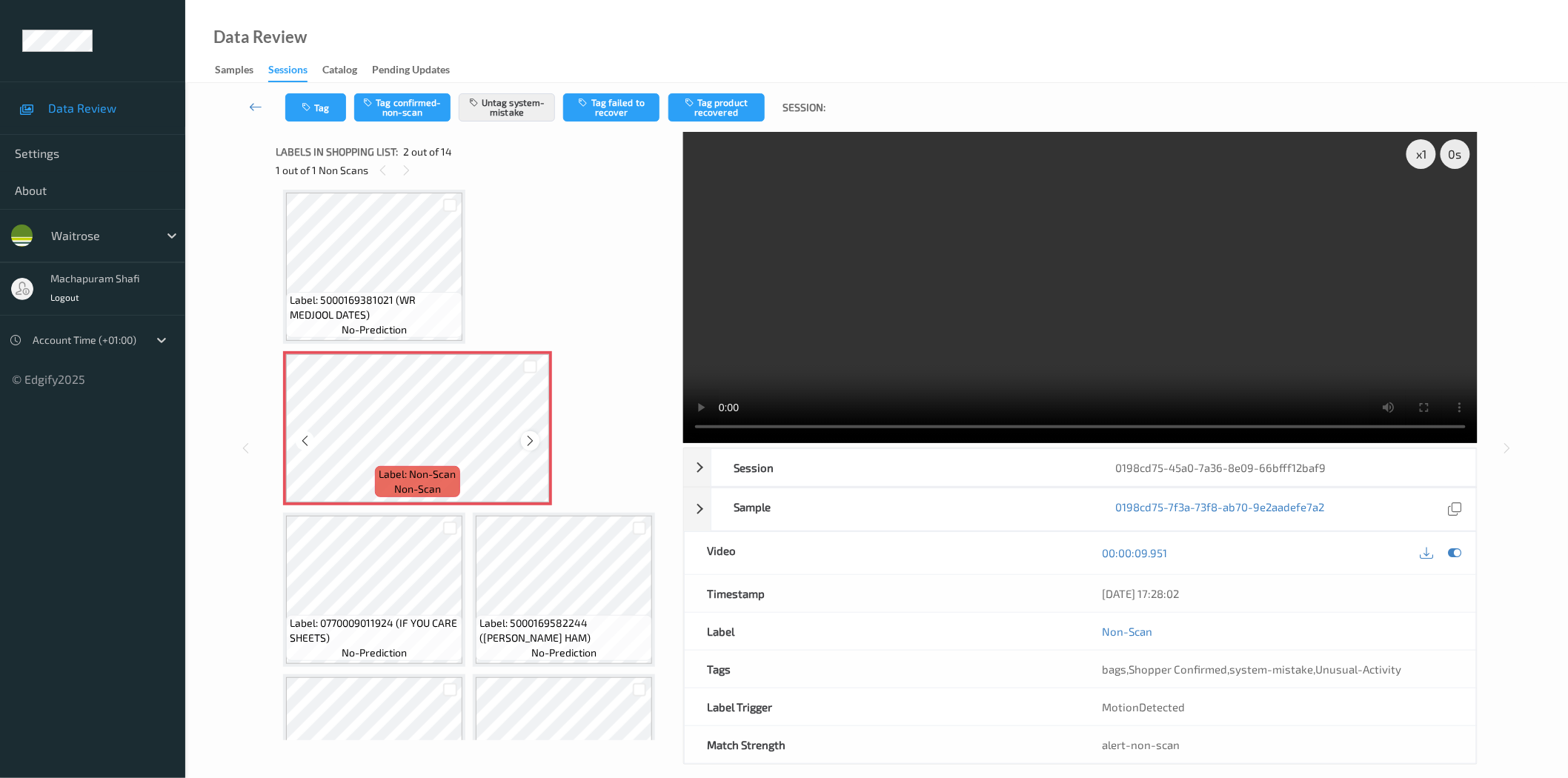
click at [524, 439] on icon at bounding box center [530, 441] width 13 height 14
click at [306, 445] on icon at bounding box center [304, 441] width 13 height 14
click at [528, 439] on icon at bounding box center [530, 441] width 13 height 14
click at [302, 439] on icon at bounding box center [304, 441] width 13 height 14
click at [532, 441] on icon at bounding box center [530, 441] width 13 height 14
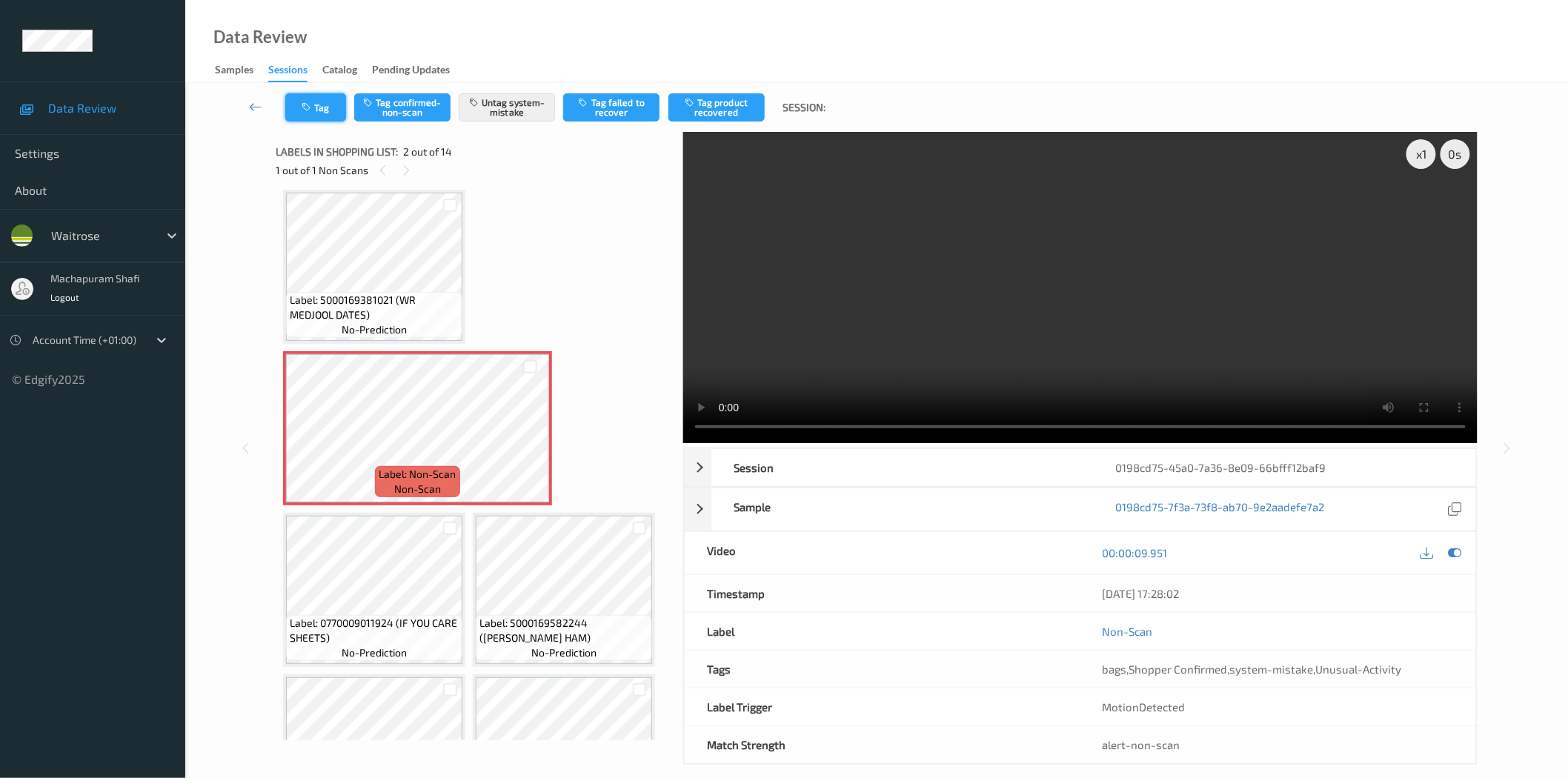
click at [320, 102] on button "Tag" at bounding box center [316, 107] width 61 height 28
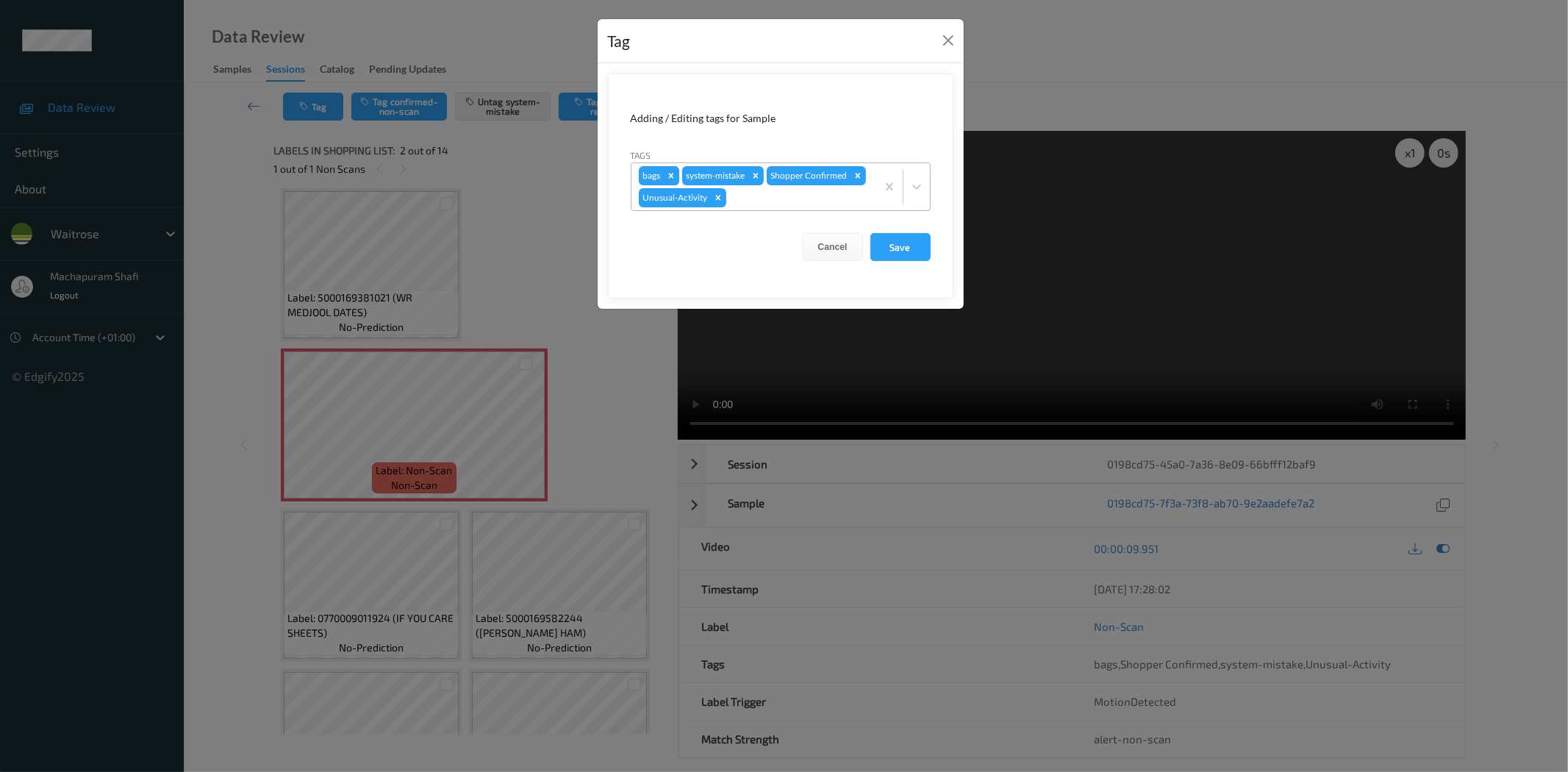
click at [673, 175] on icon "Remove bags" at bounding box center [671, 175] width 11 height 11
click at [900, 245] on button "Save" at bounding box center [900, 246] width 60 height 28
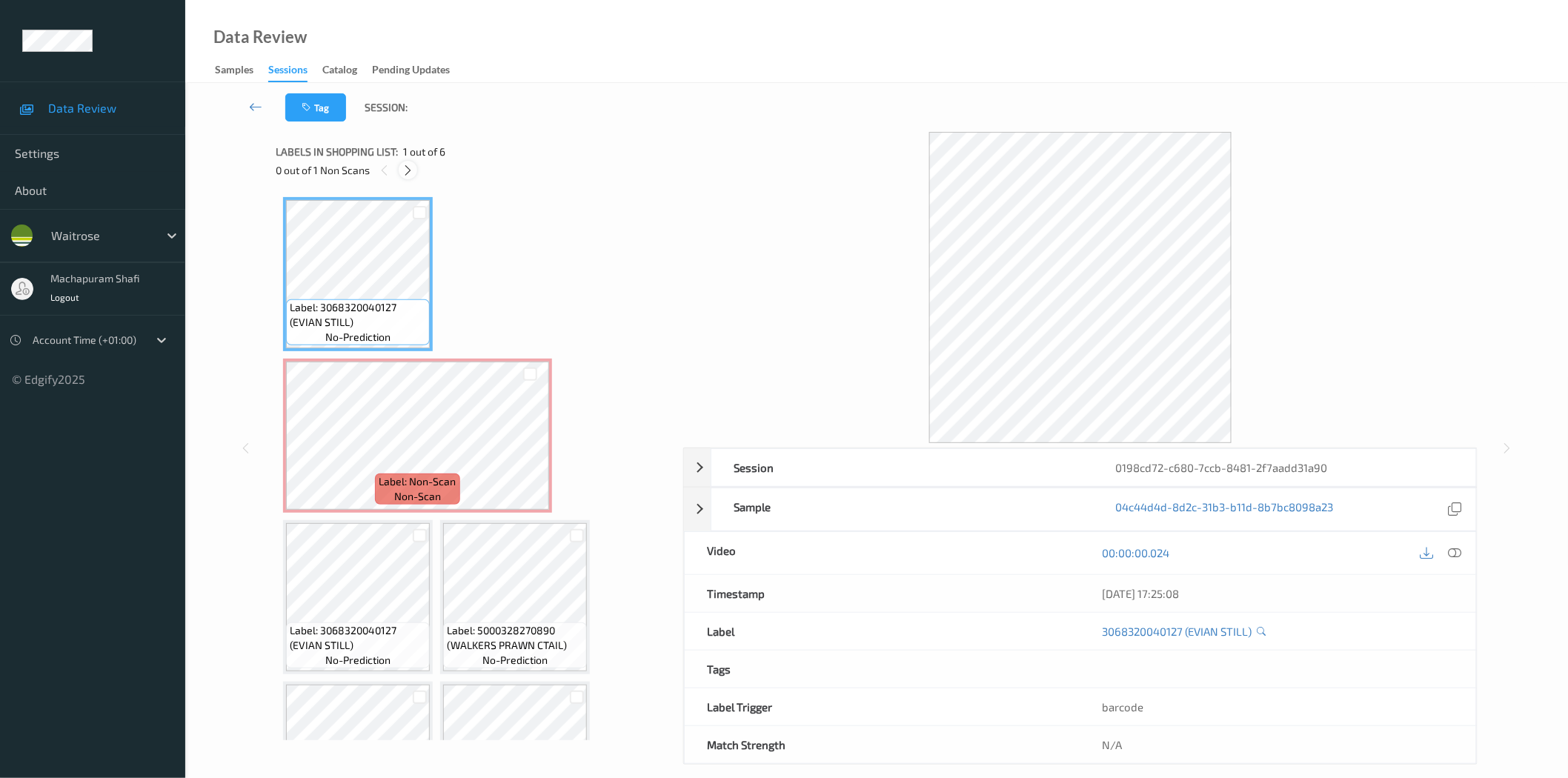
click at [407, 164] on icon at bounding box center [407, 171] width 13 height 14
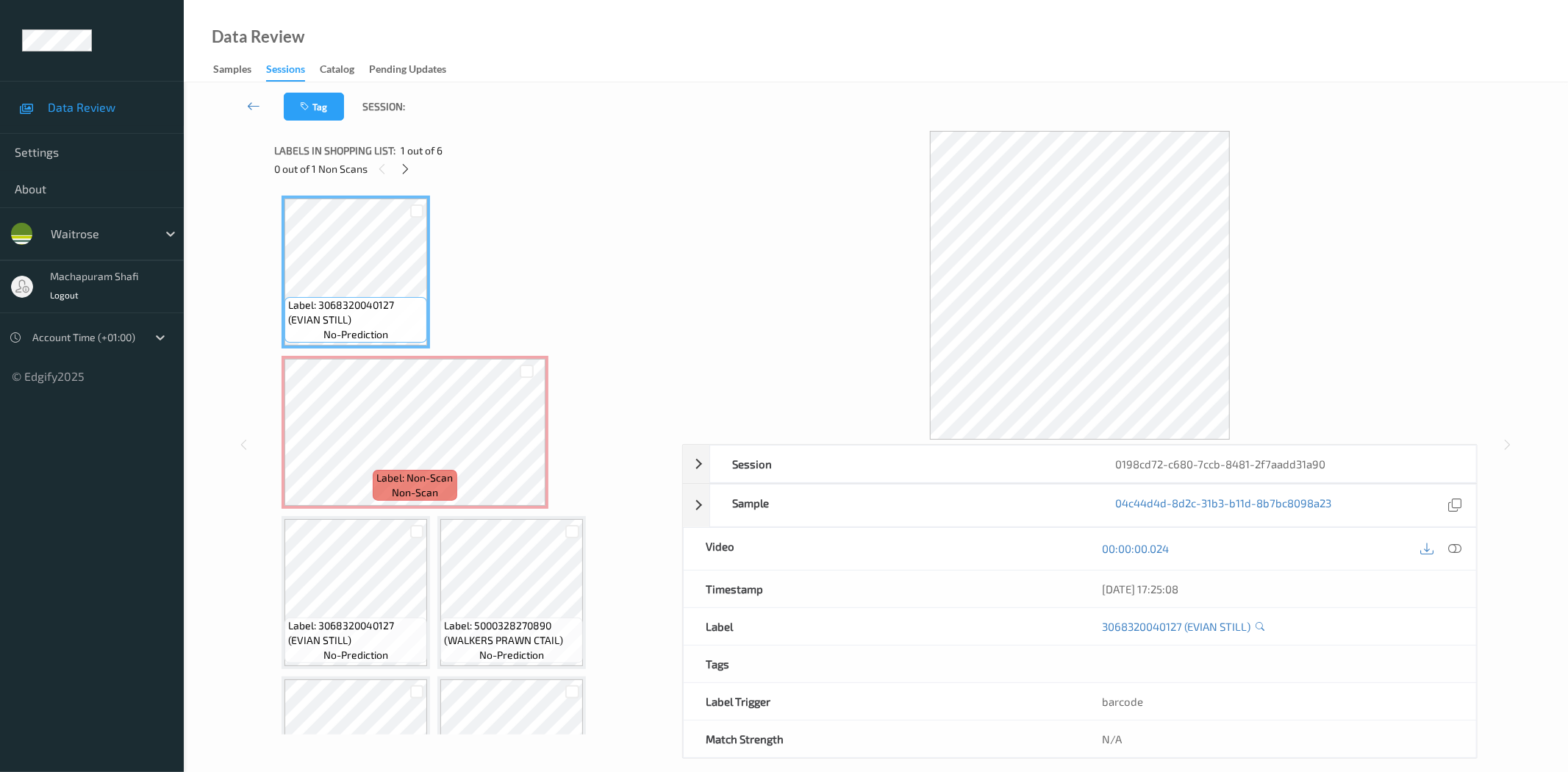
scroll to position [8, 0]
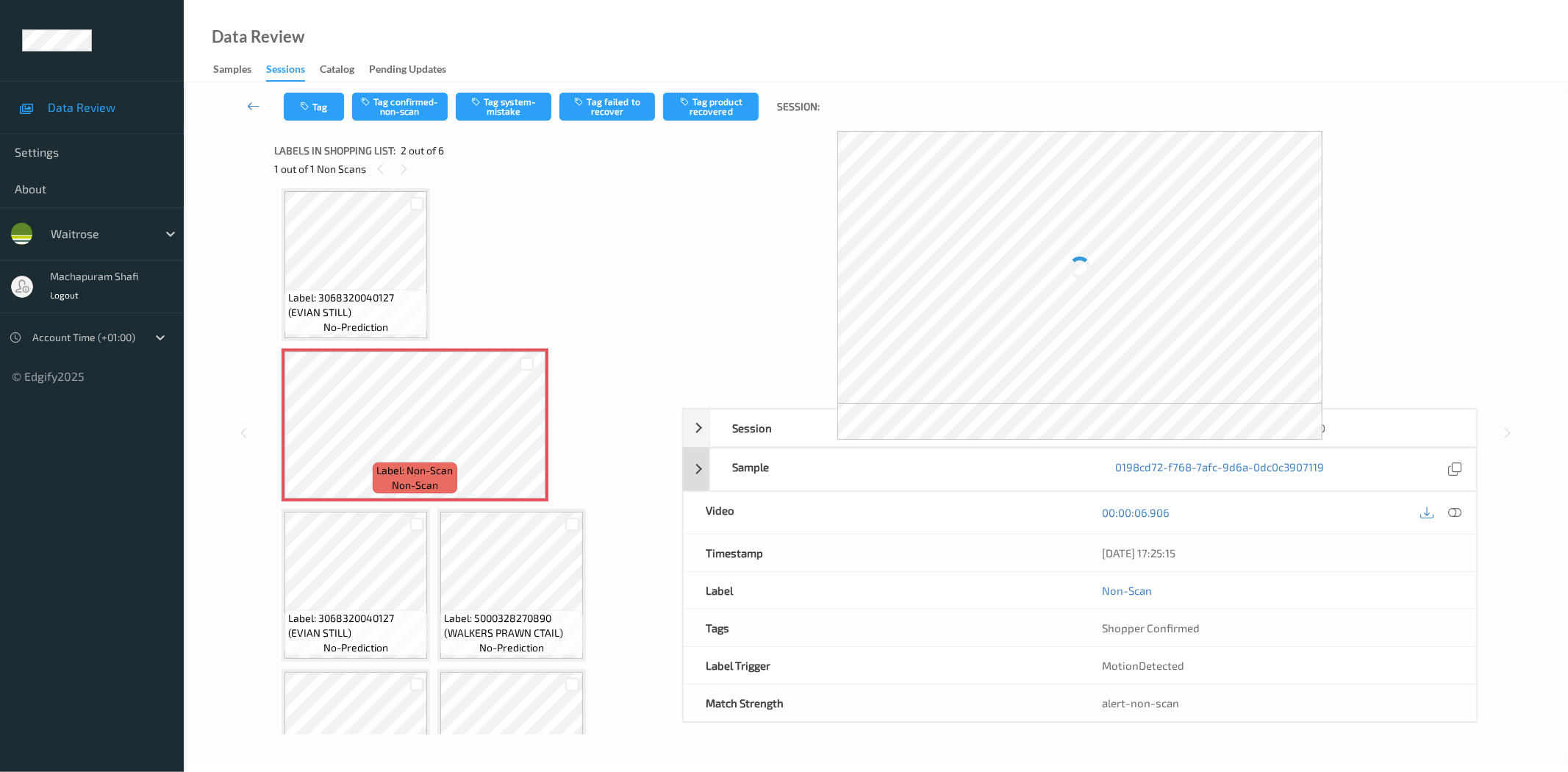
drag, startPoint x: 1455, startPoint y: 512, endPoint x: 1392, endPoint y: 303, distance: 218.3
click at [1455, 512] on icon at bounding box center [1455, 512] width 13 height 13
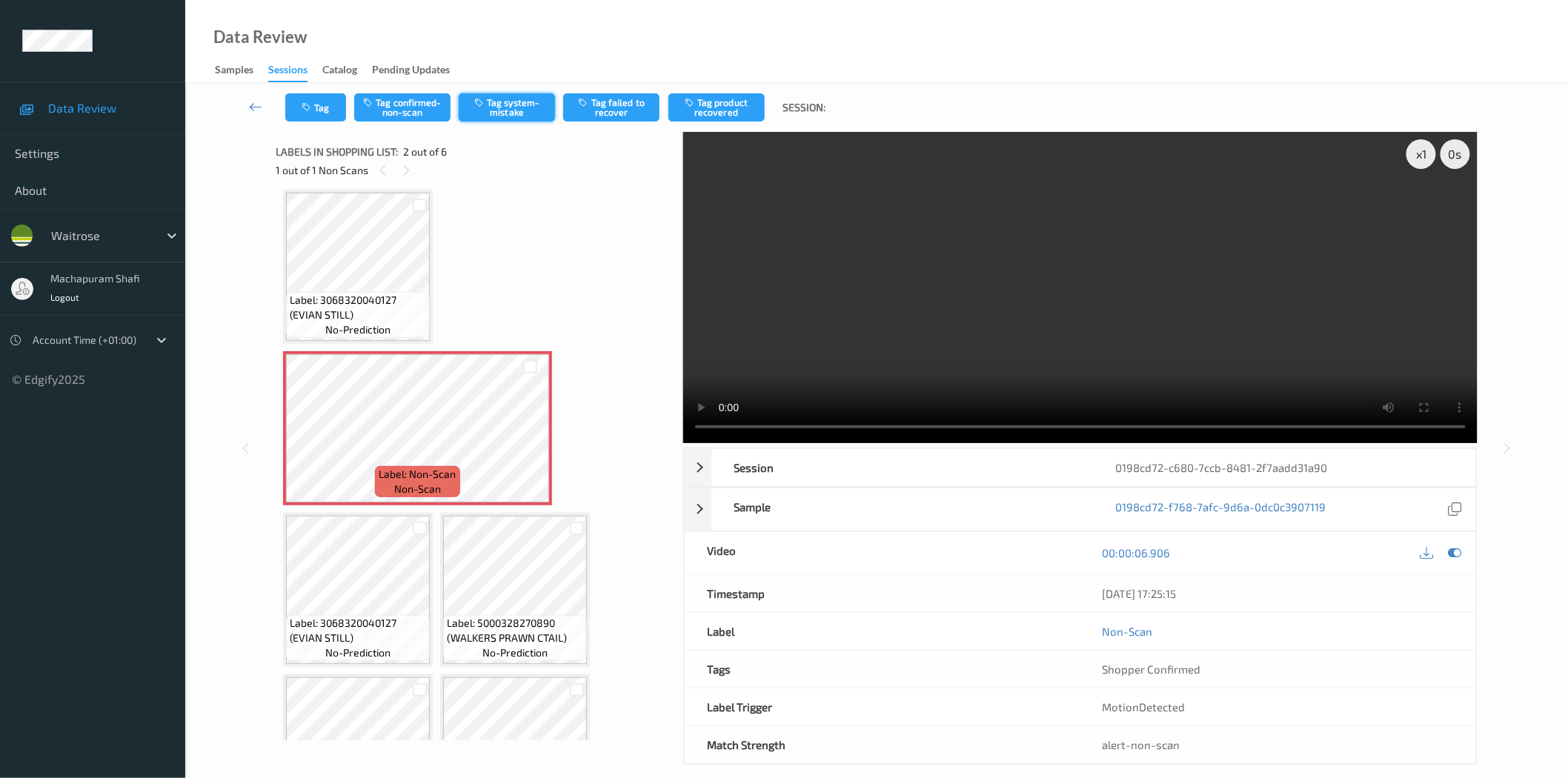
click at [504, 111] on button "Tag system-mistake" at bounding box center [507, 107] width 96 height 28
click at [509, 112] on button "Tag system-mistake" at bounding box center [507, 107] width 96 height 28
click at [531, 445] on icon at bounding box center [530, 441] width 13 height 14
click at [517, 104] on button "Tag system-mistake" at bounding box center [507, 107] width 96 height 28
click at [507, 112] on button "Tag system-mistake" at bounding box center [507, 107] width 96 height 28
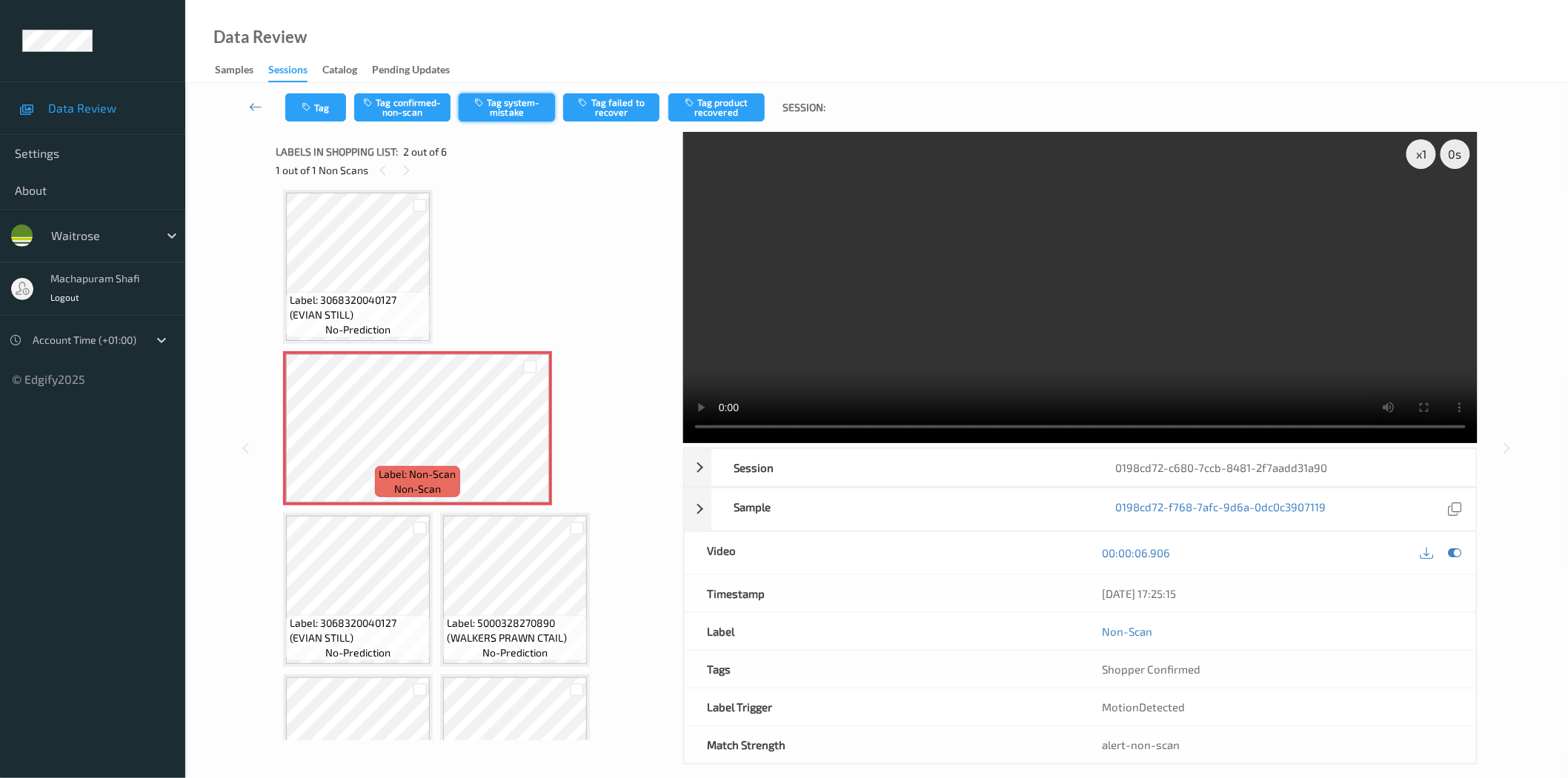
click at [521, 110] on button "Tag system-mistake" at bounding box center [507, 107] width 96 height 28
click at [496, 99] on button "Tag system-mistake" at bounding box center [507, 107] width 96 height 28
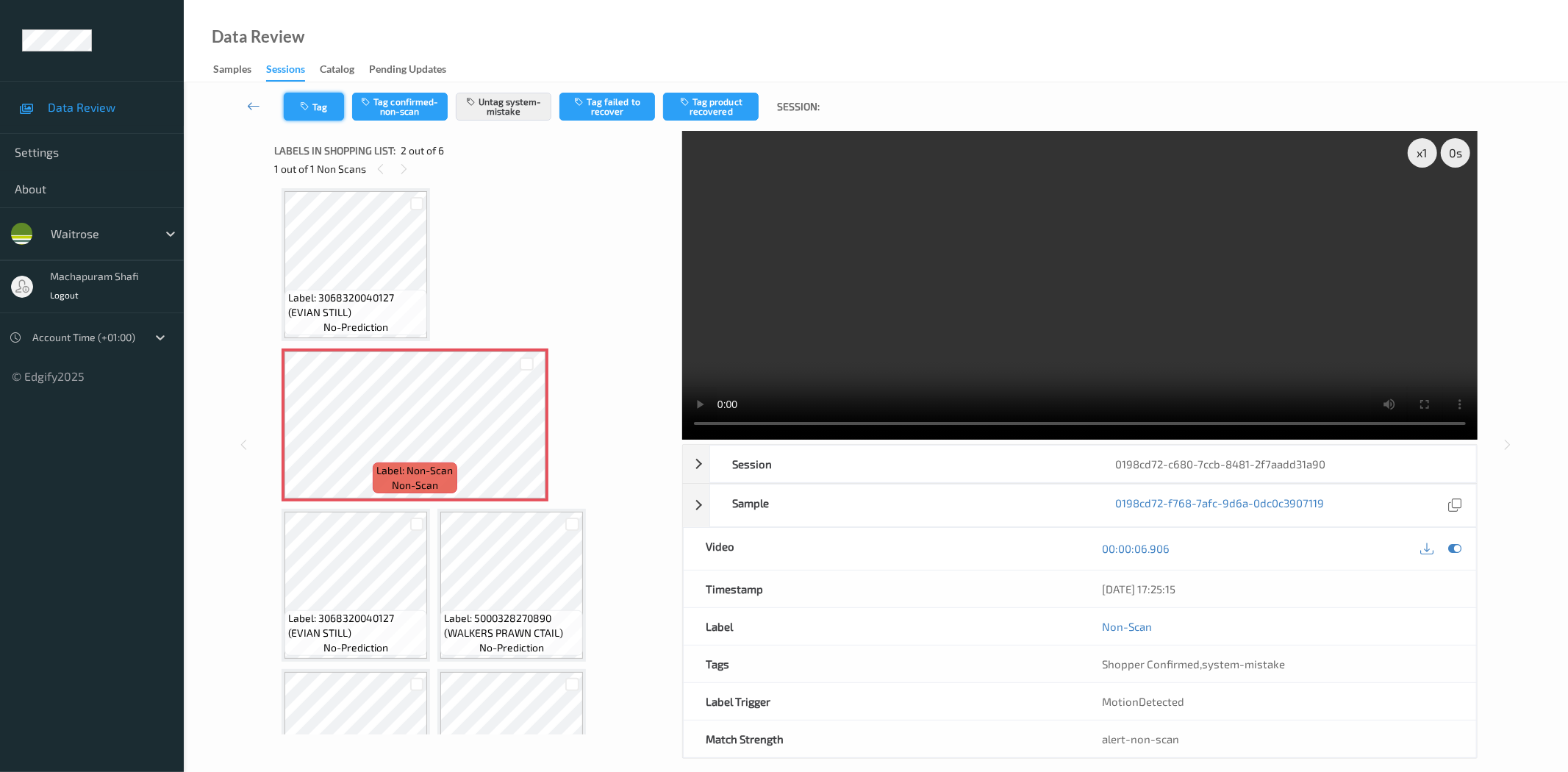
click at [328, 119] on button "Tag" at bounding box center [313, 106] width 60 height 28
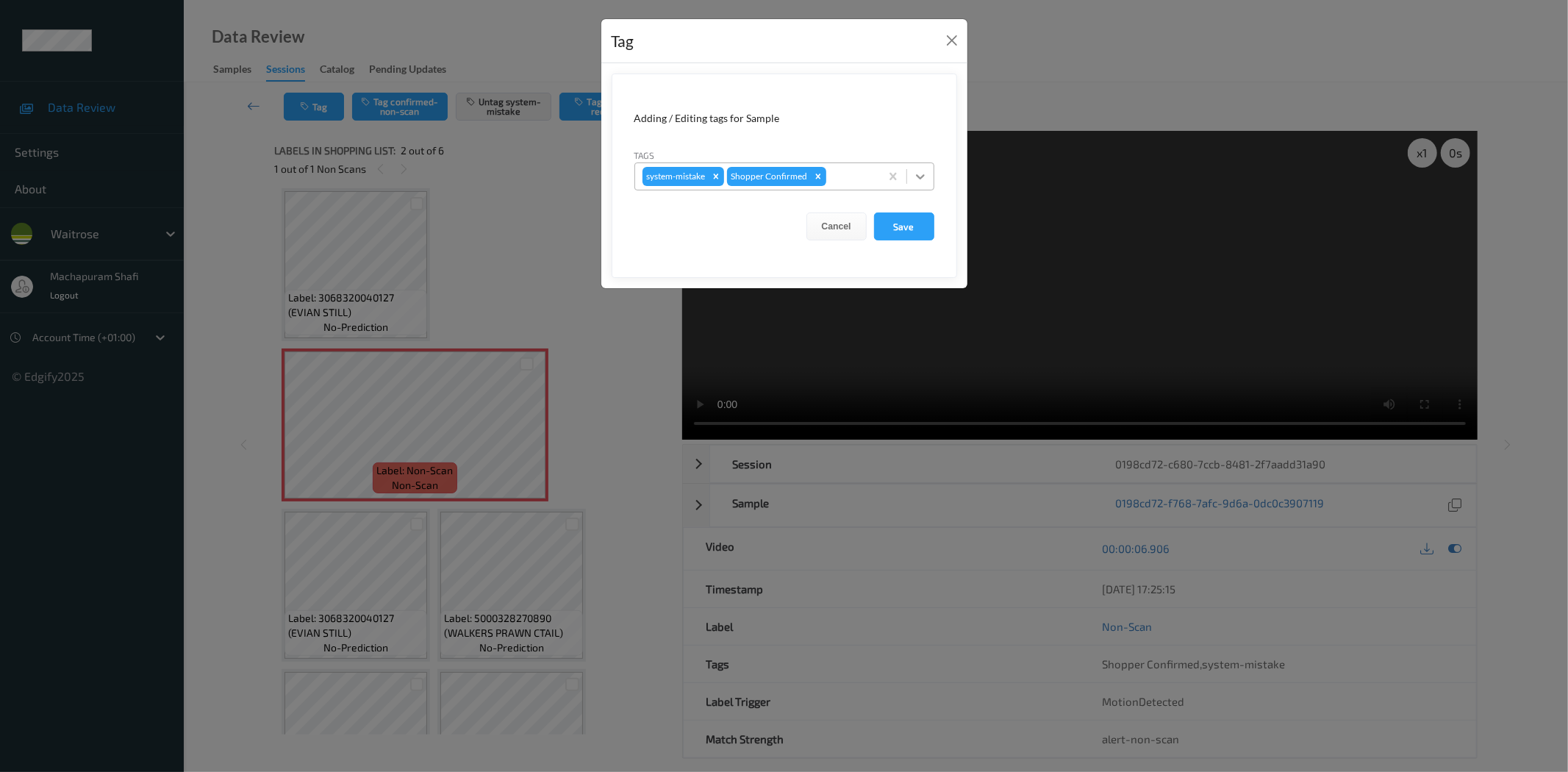
click at [913, 167] on div at bounding box center [921, 176] width 27 height 27
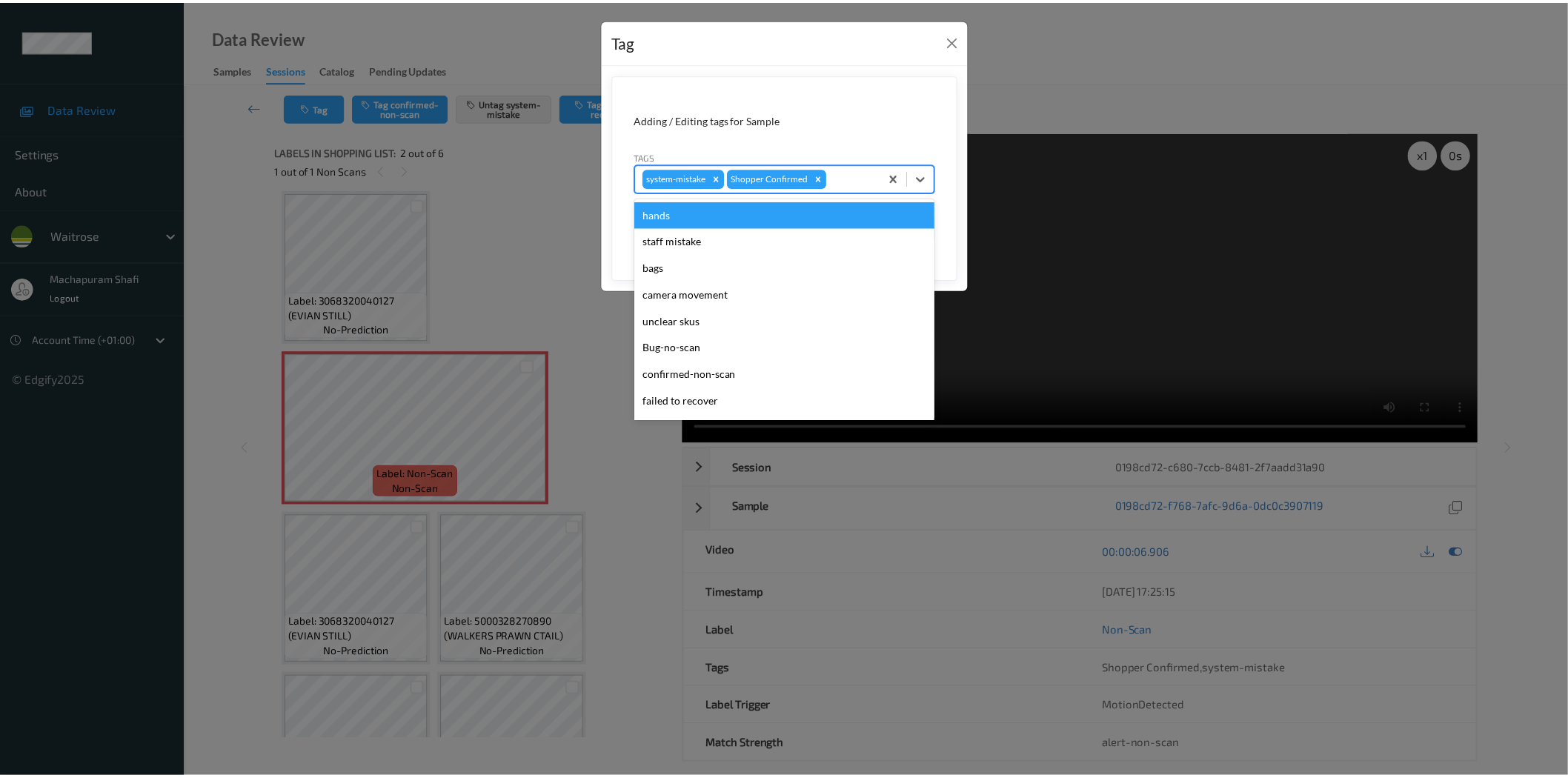
scroll to position [290, 0]
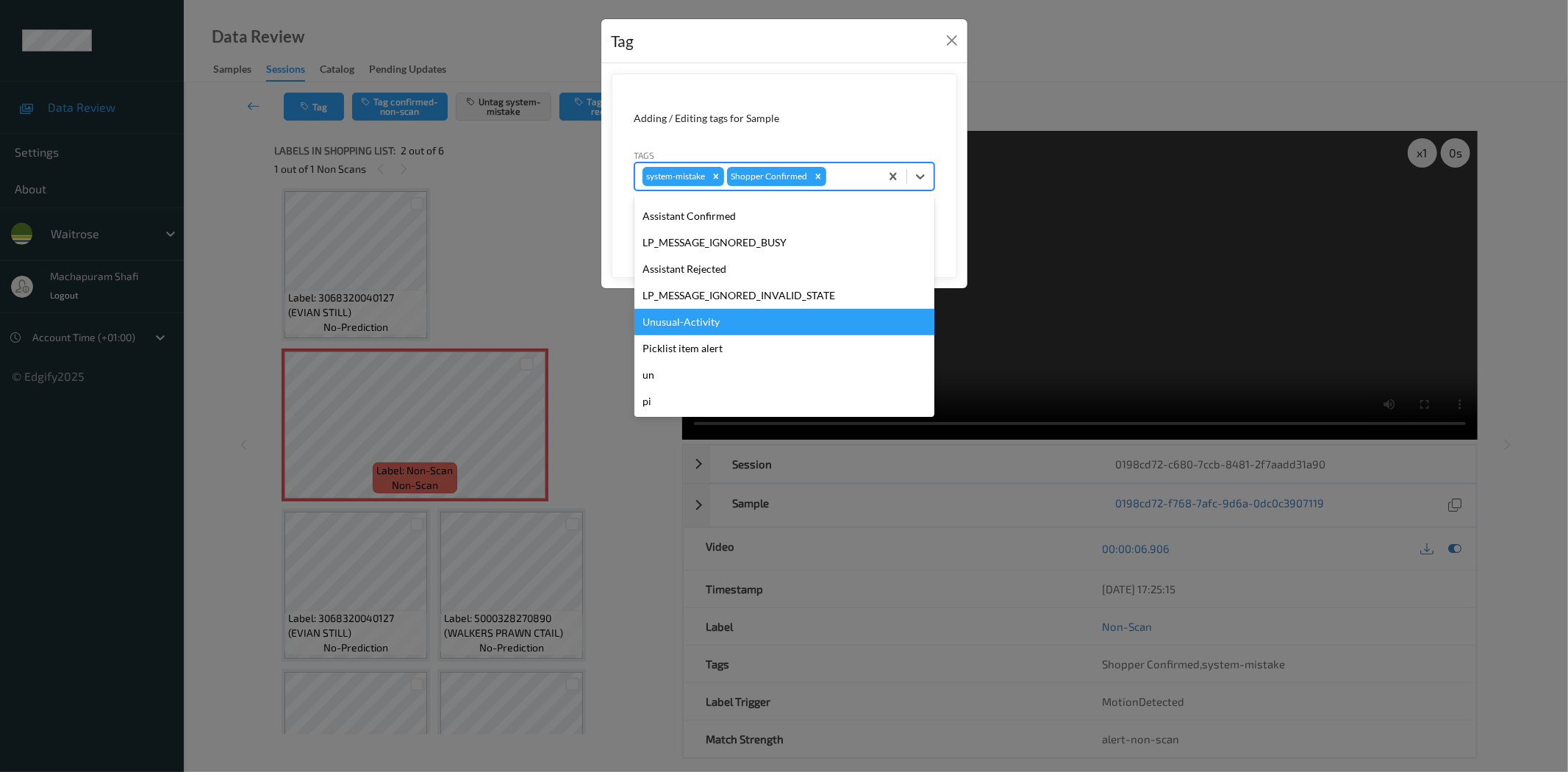
click at [707, 320] on div "Unusual-Activity" at bounding box center [784, 323] width 300 height 27
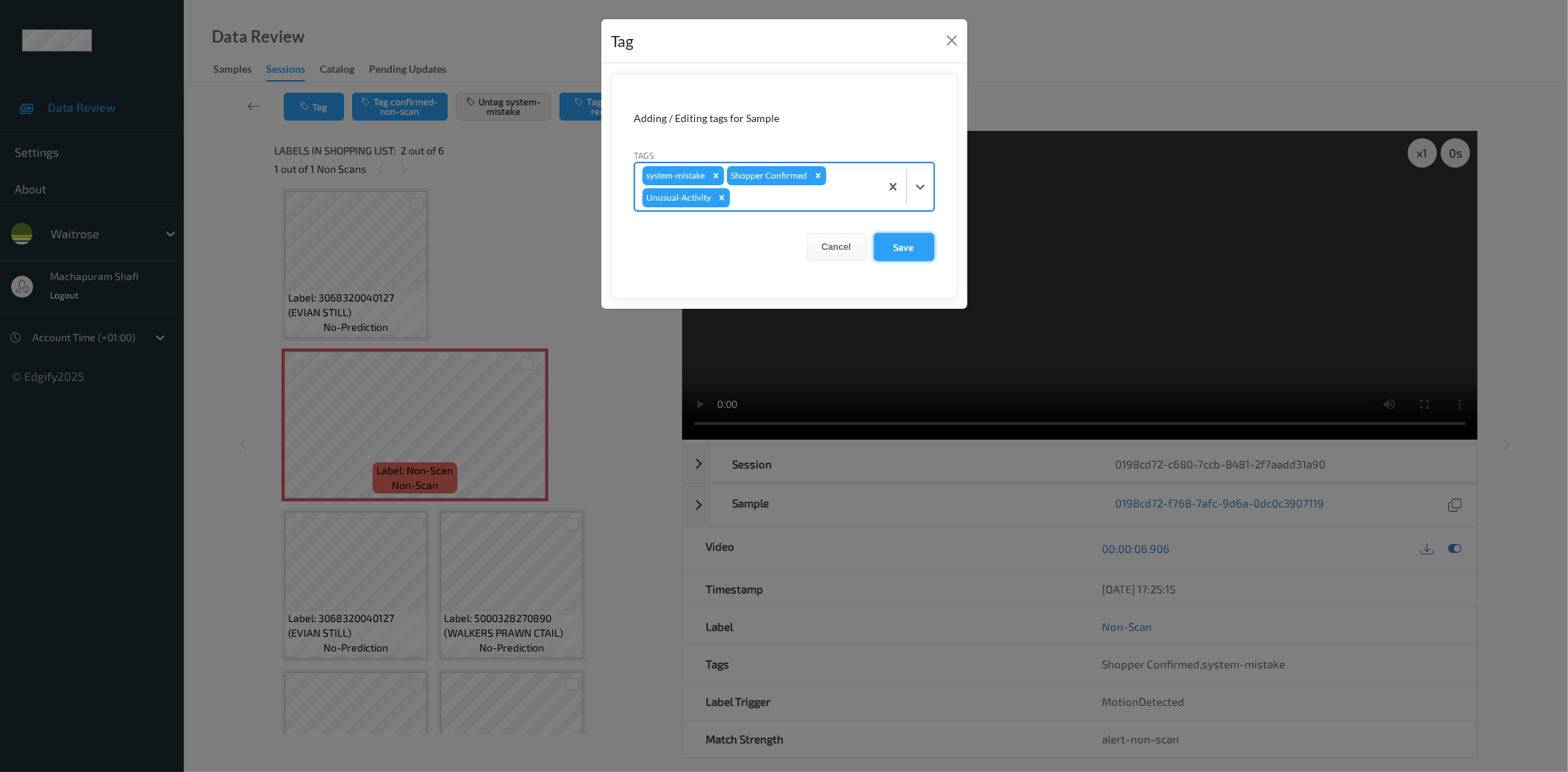
click at [917, 245] on button "Save" at bounding box center [904, 246] width 60 height 28
click at [912, 245] on button "Save" at bounding box center [904, 246] width 60 height 28
click at [908, 242] on button "Save" at bounding box center [904, 246] width 60 height 28
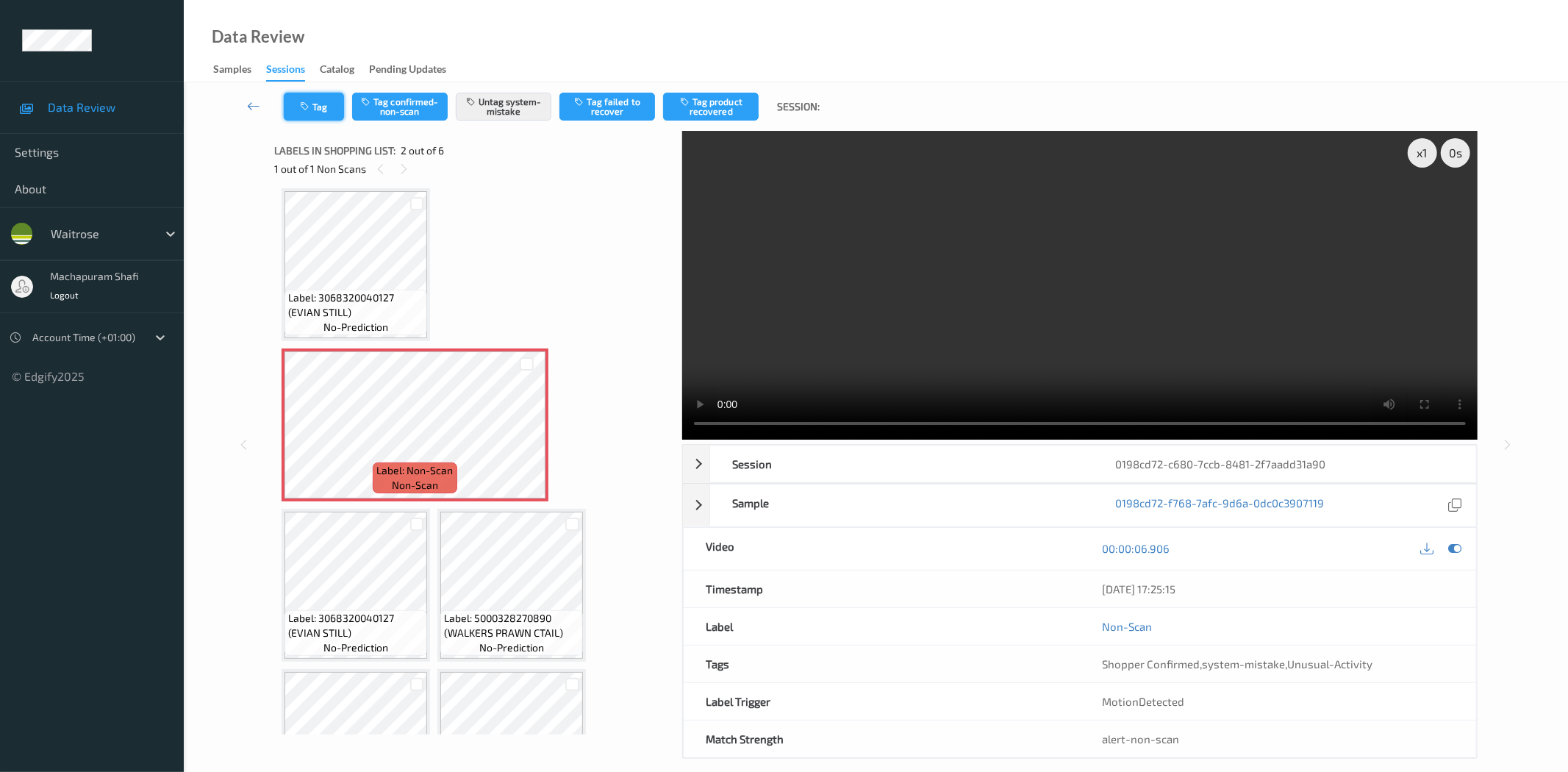
click at [307, 112] on button "Tag" at bounding box center [313, 106] width 60 height 28
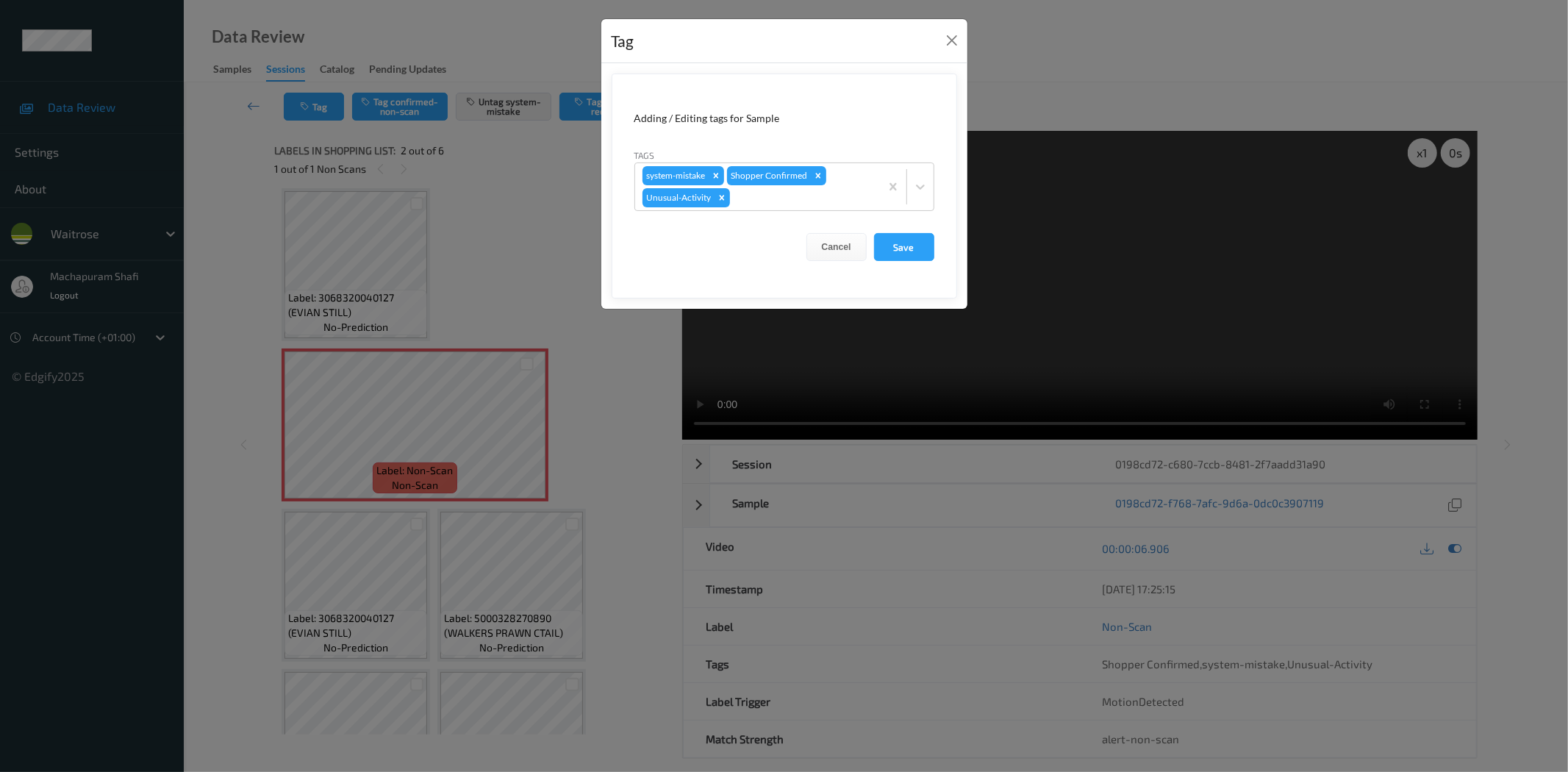
drag, startPoint x: 907, startPoint y: 246, endPoint x: 839, endPoint y: 270, distance: 72.1
click at [907, 250] on button "Save" at bounding box center [904, 246] width 60 height 28
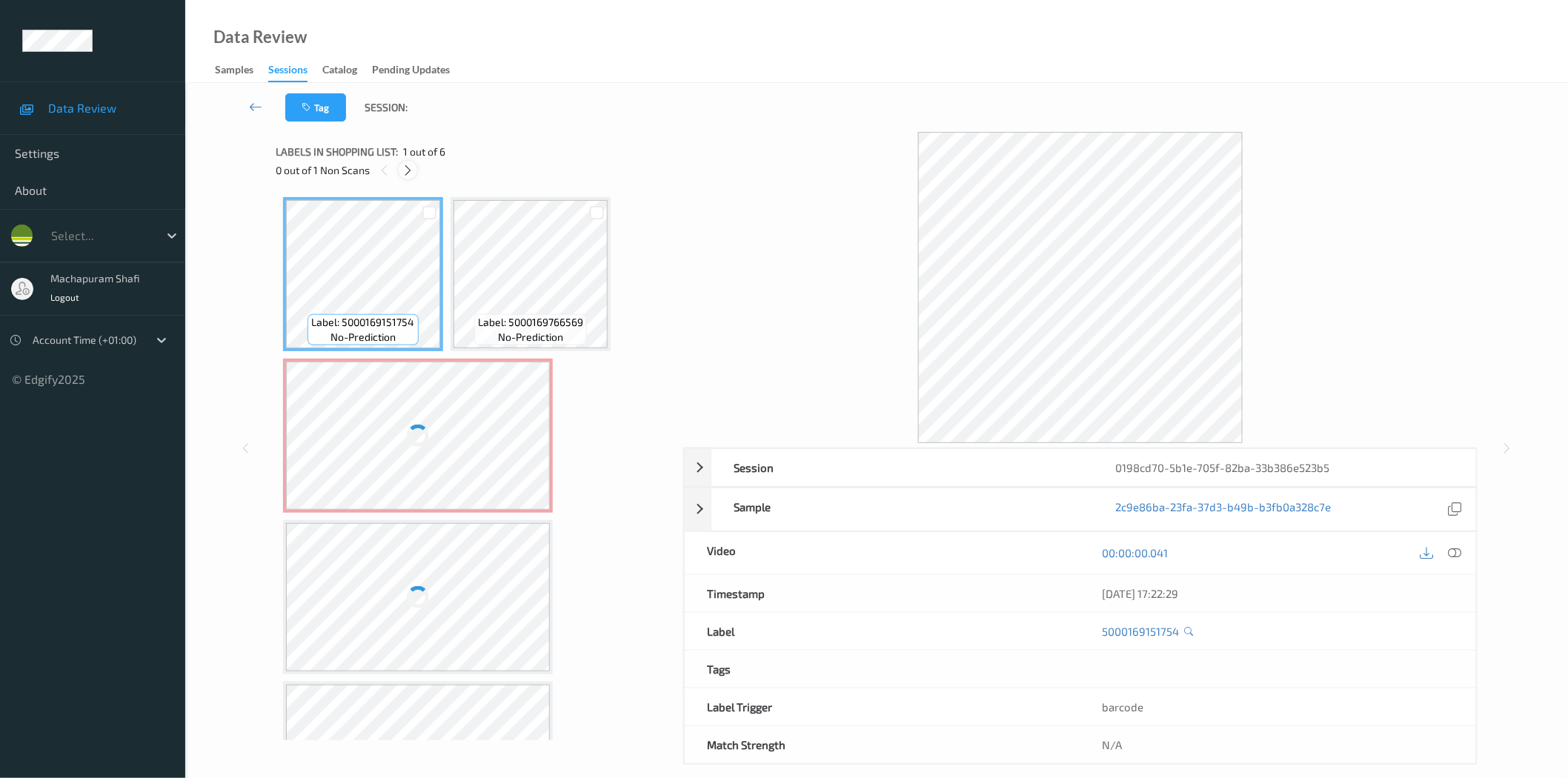
click at [413, 171] on icon at bounding box center [407, 171] width 13 height 14
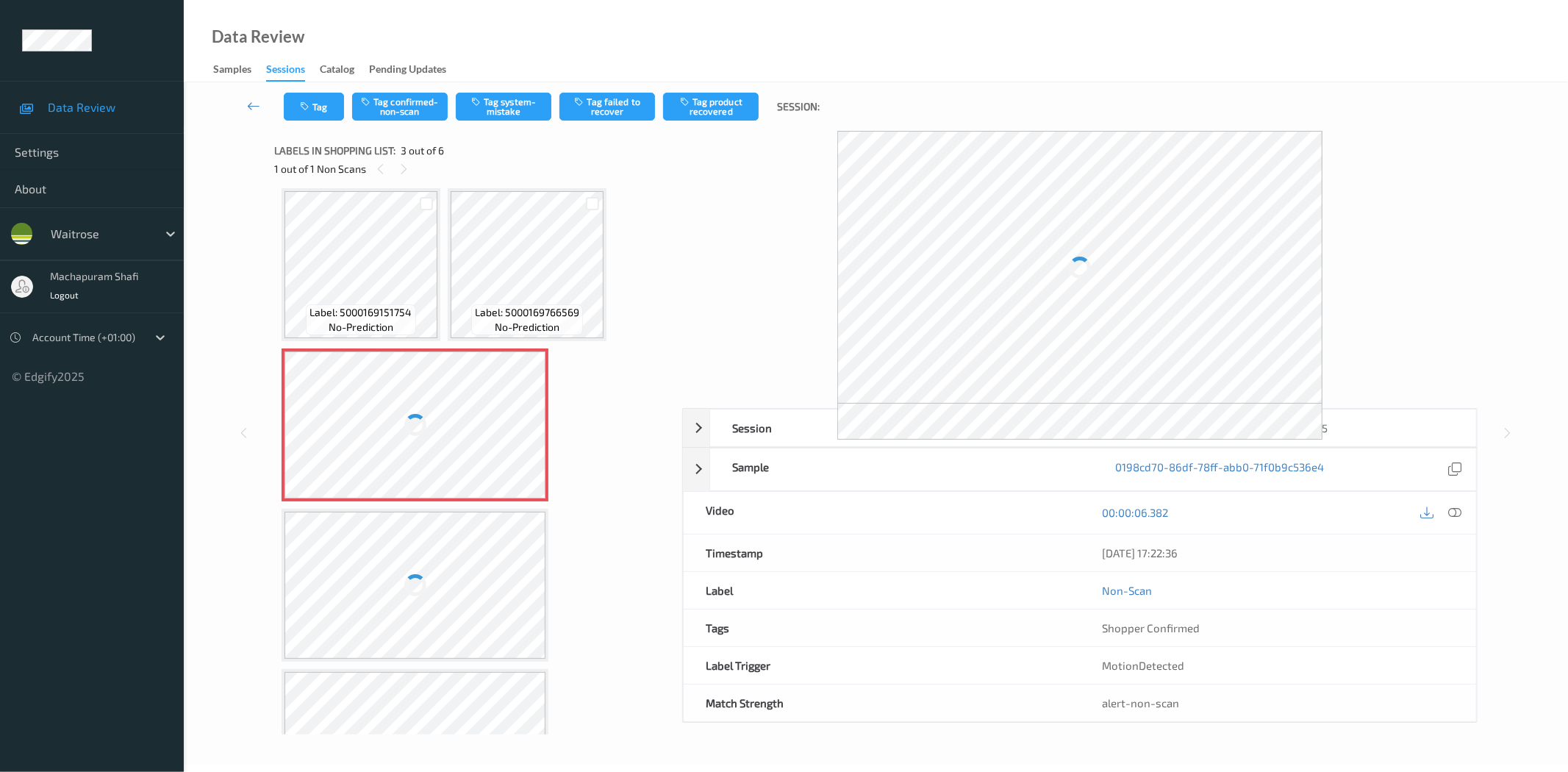
click at [1450, 510] on icon at bounding box center [1455, 512] width 13 height 13
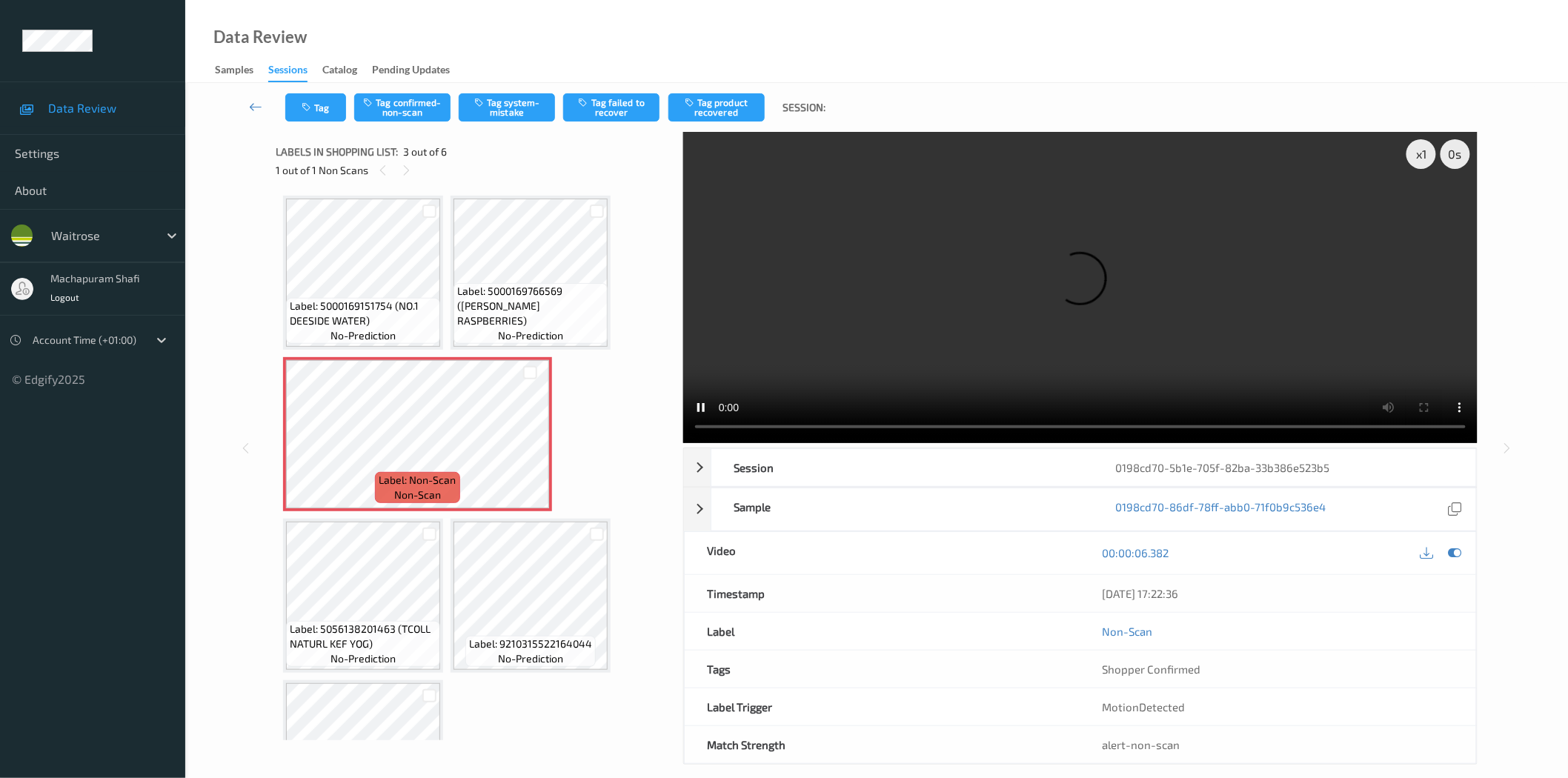
scroll to position [0, 0]
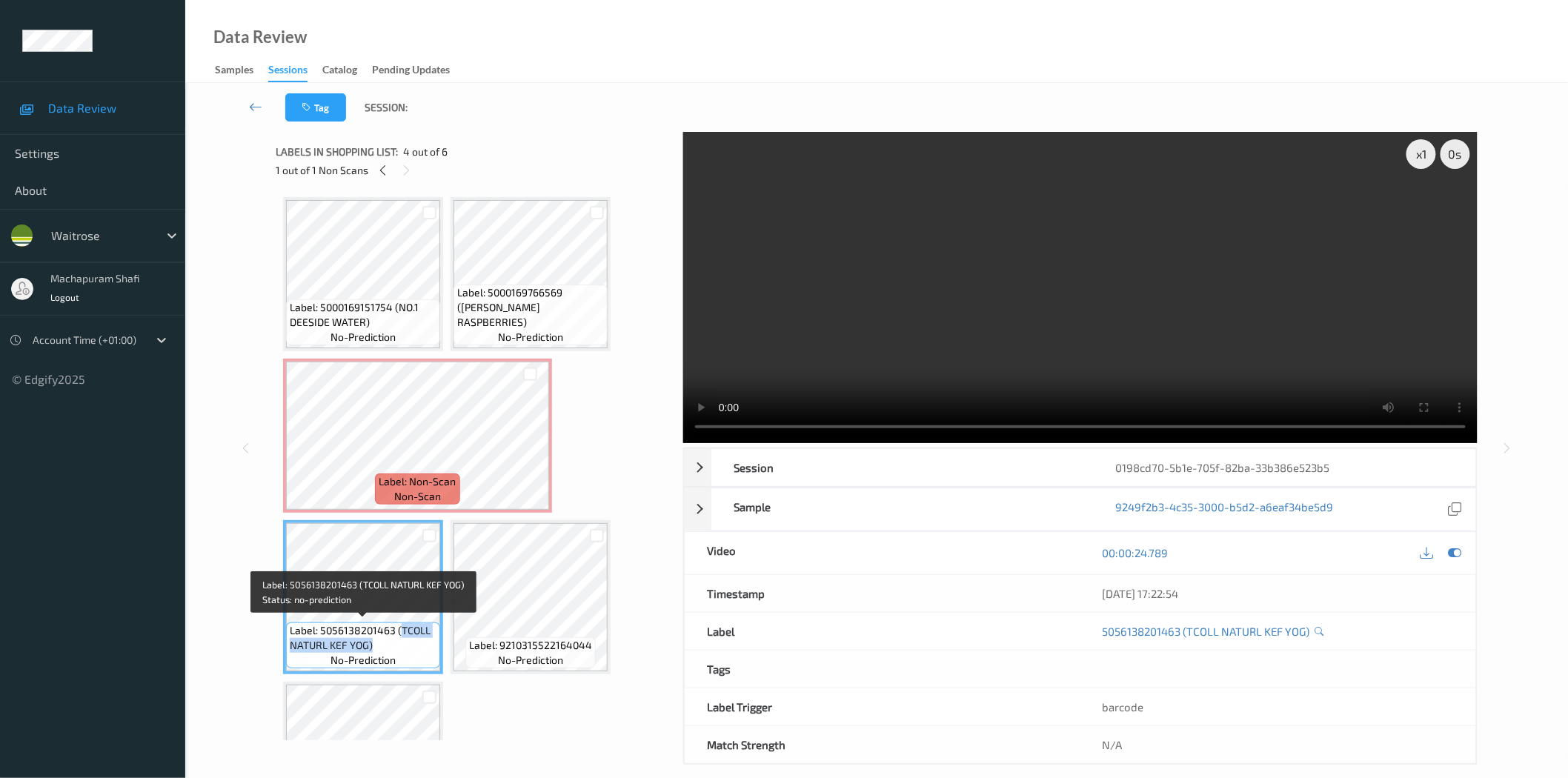
drag, startPoint x: 398, startPoint y: 625, endPoint x: 433, endPoint y: 646, distance: 40.8
click at [433, 646] on span "Label: 5056138201463 (TCOLL NATURL KEF YOG)" at bounding box center [363, 638] width 147 height 30
copy span "TCOLL NATURL KEF YOG)"
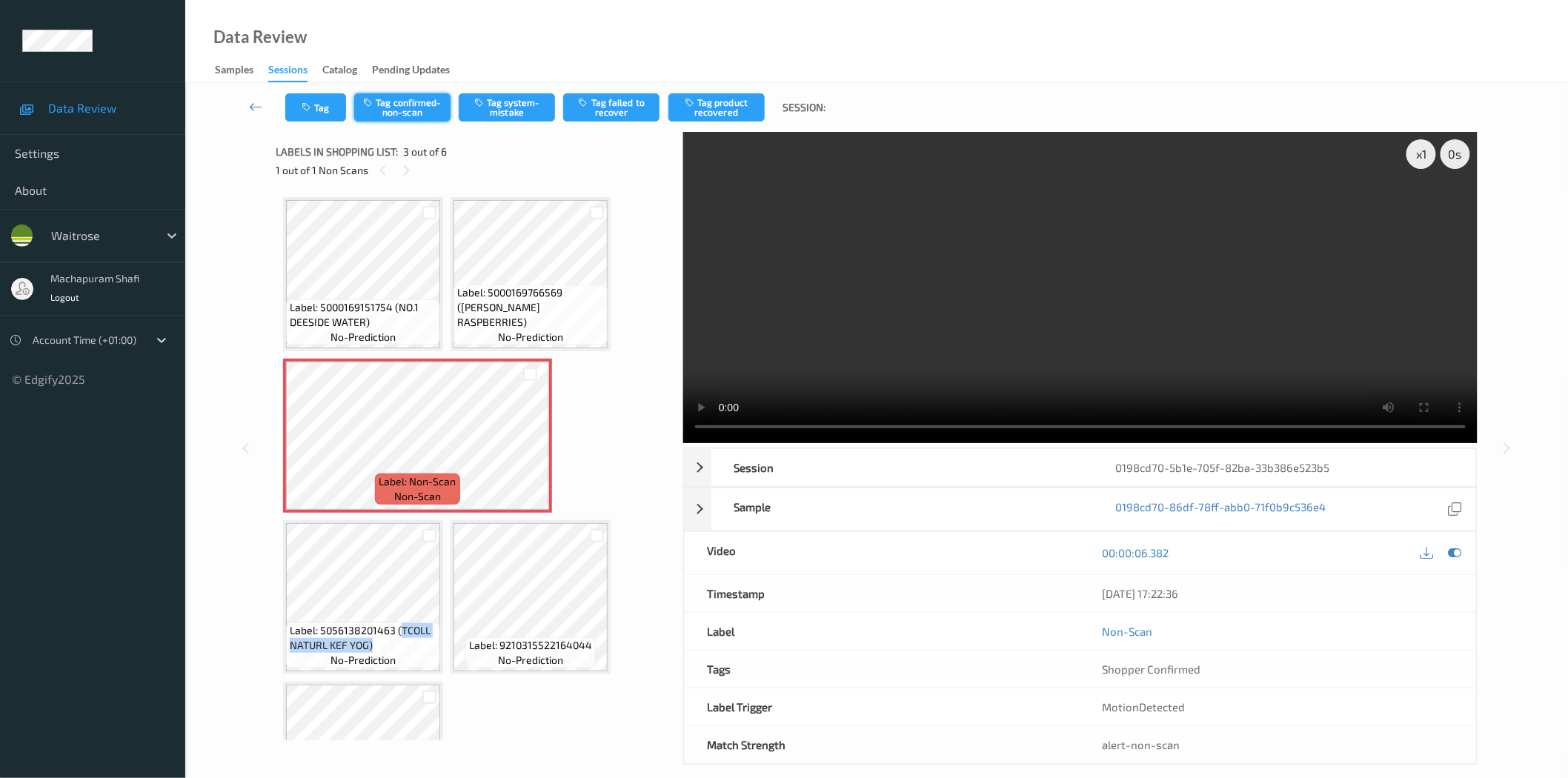
click at [398, 105] on button "Tag confirmed-non-scan" at bounding box center [402, 107] width 96 height 28
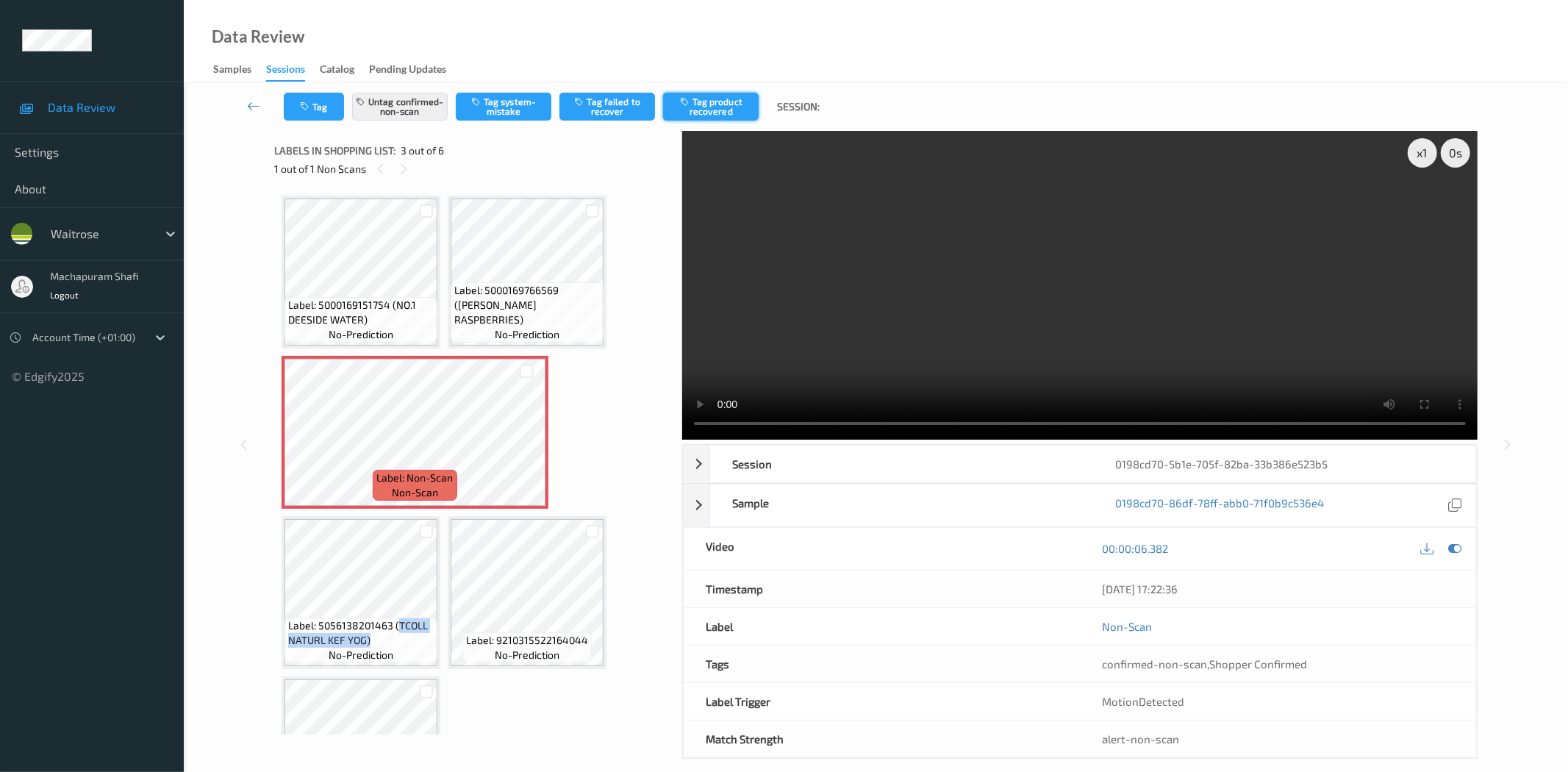
click at [692, 104] on icon "button" at bounding box center [685, 102] width 12 height 11
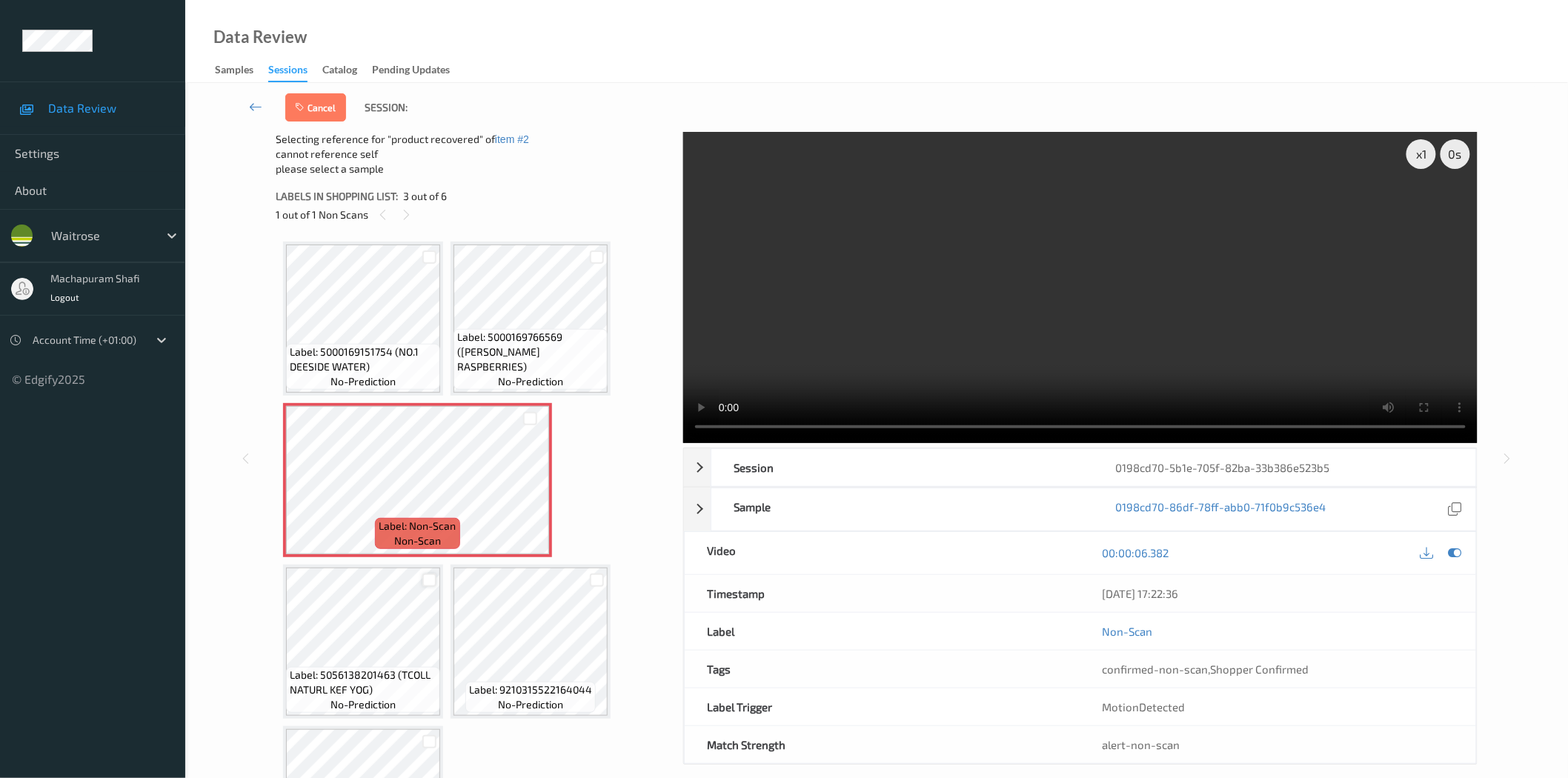
click at [426, 573] on div at bounding box center [429, 580] width 14 height 14
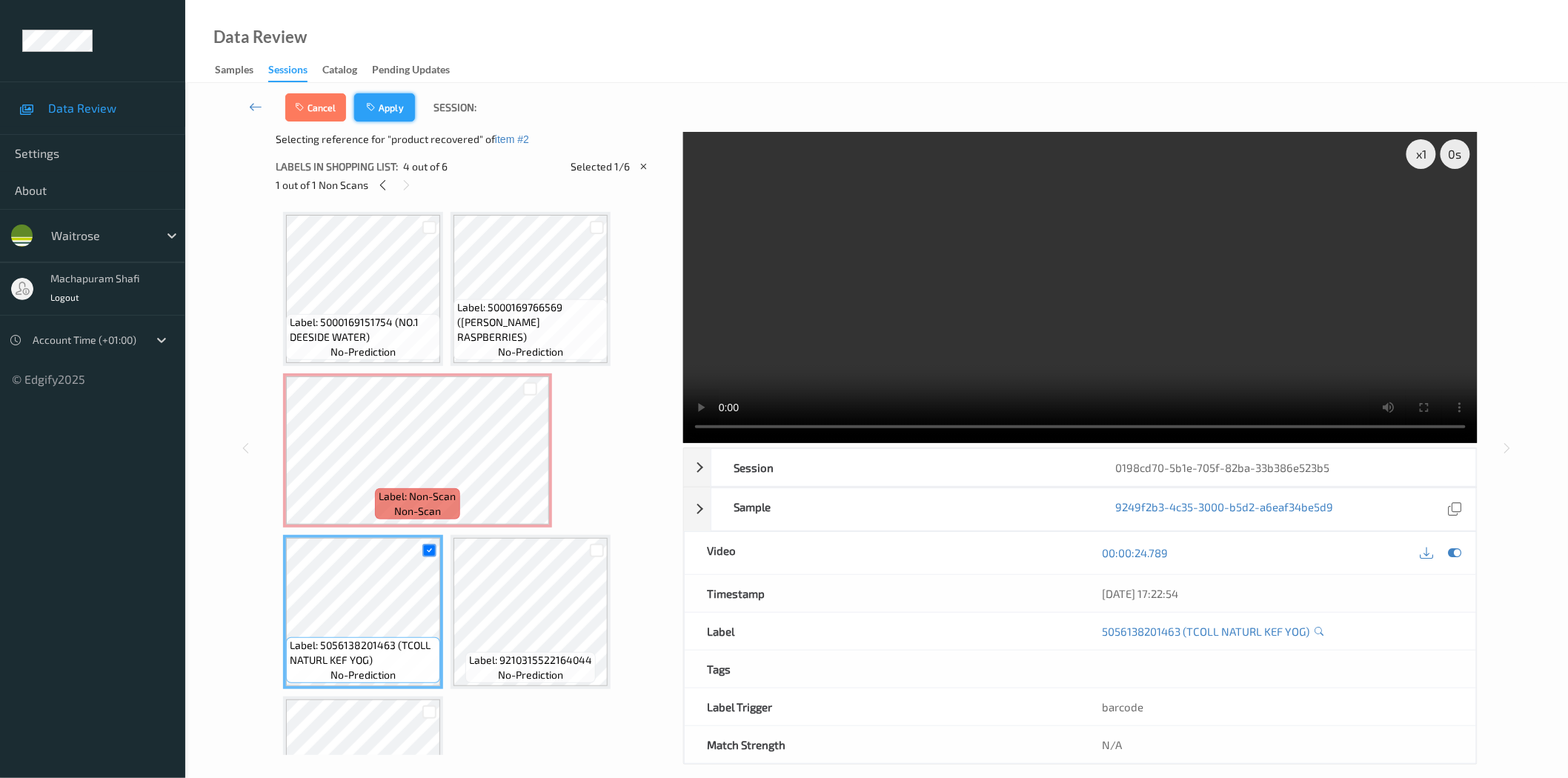
click at [390, 104] on button "Apply" at bounding box center [384, 107] width 61 height 28
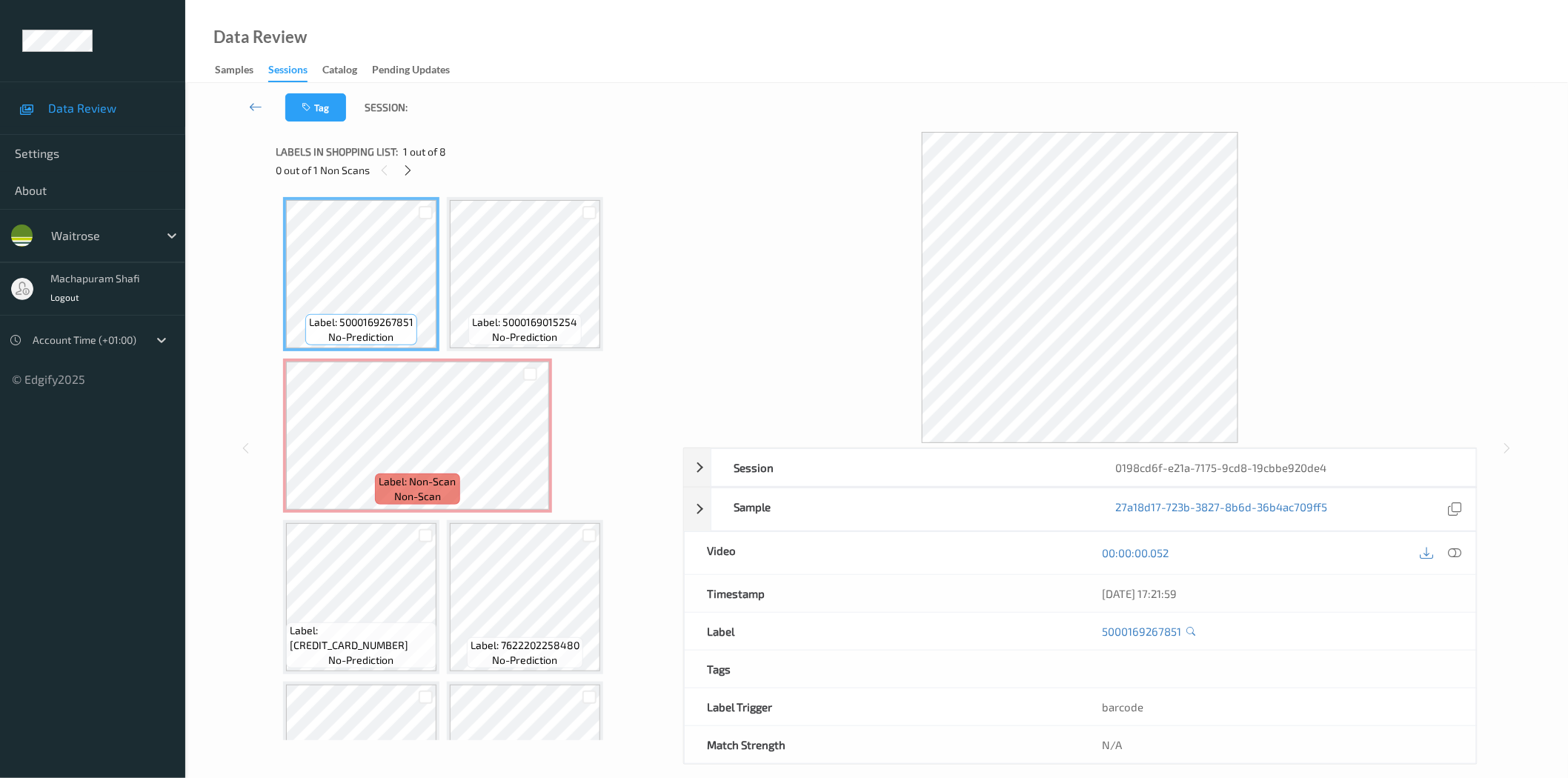
click at [395, 167] on div "0 out of 1 Non Scans" at bounding box center [475, 170] width 398 height 18
click at [407, 169] on icon at bounding box center [407, 171] width 13 height 14
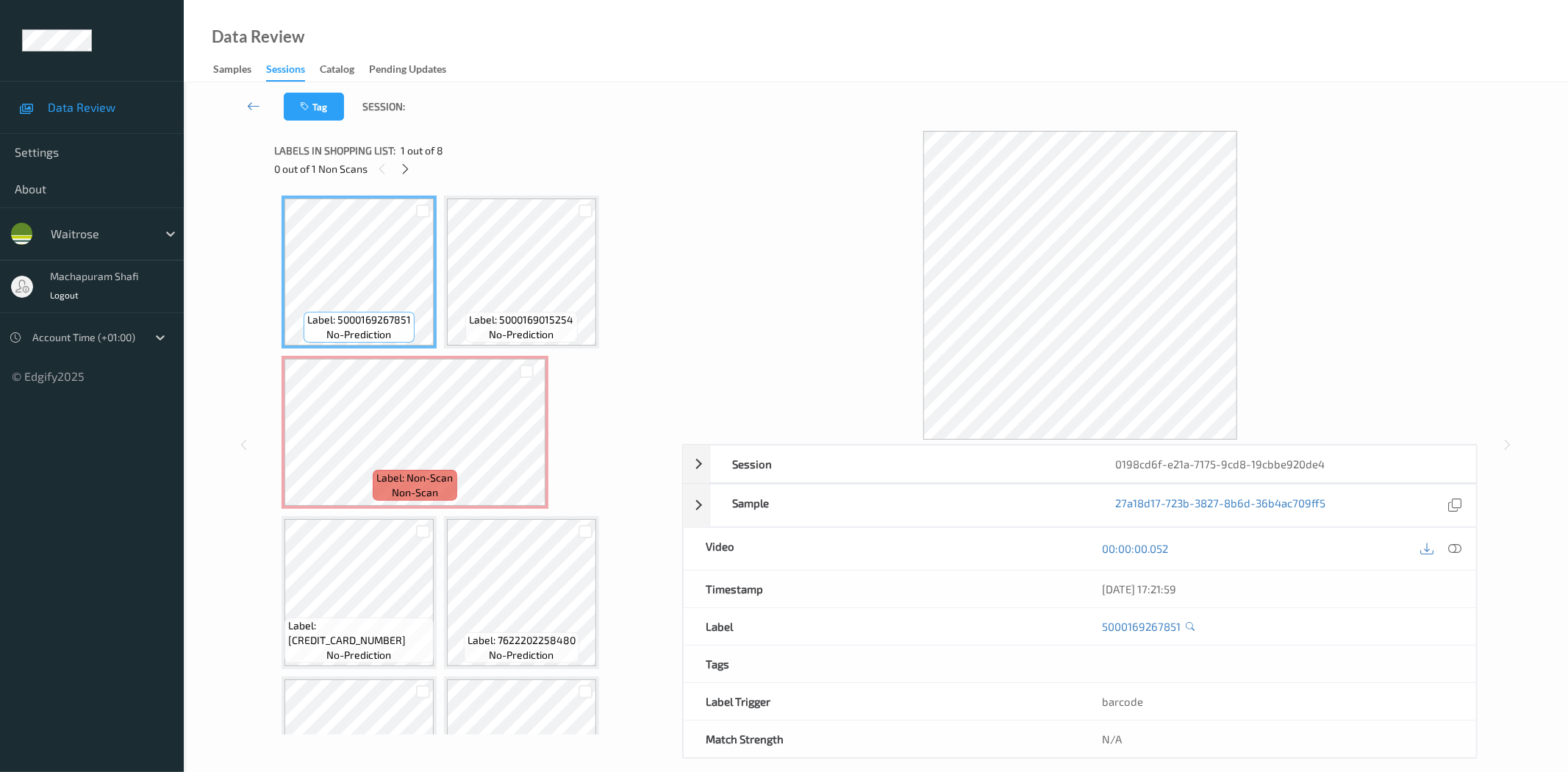
scroll to position [8, 0]
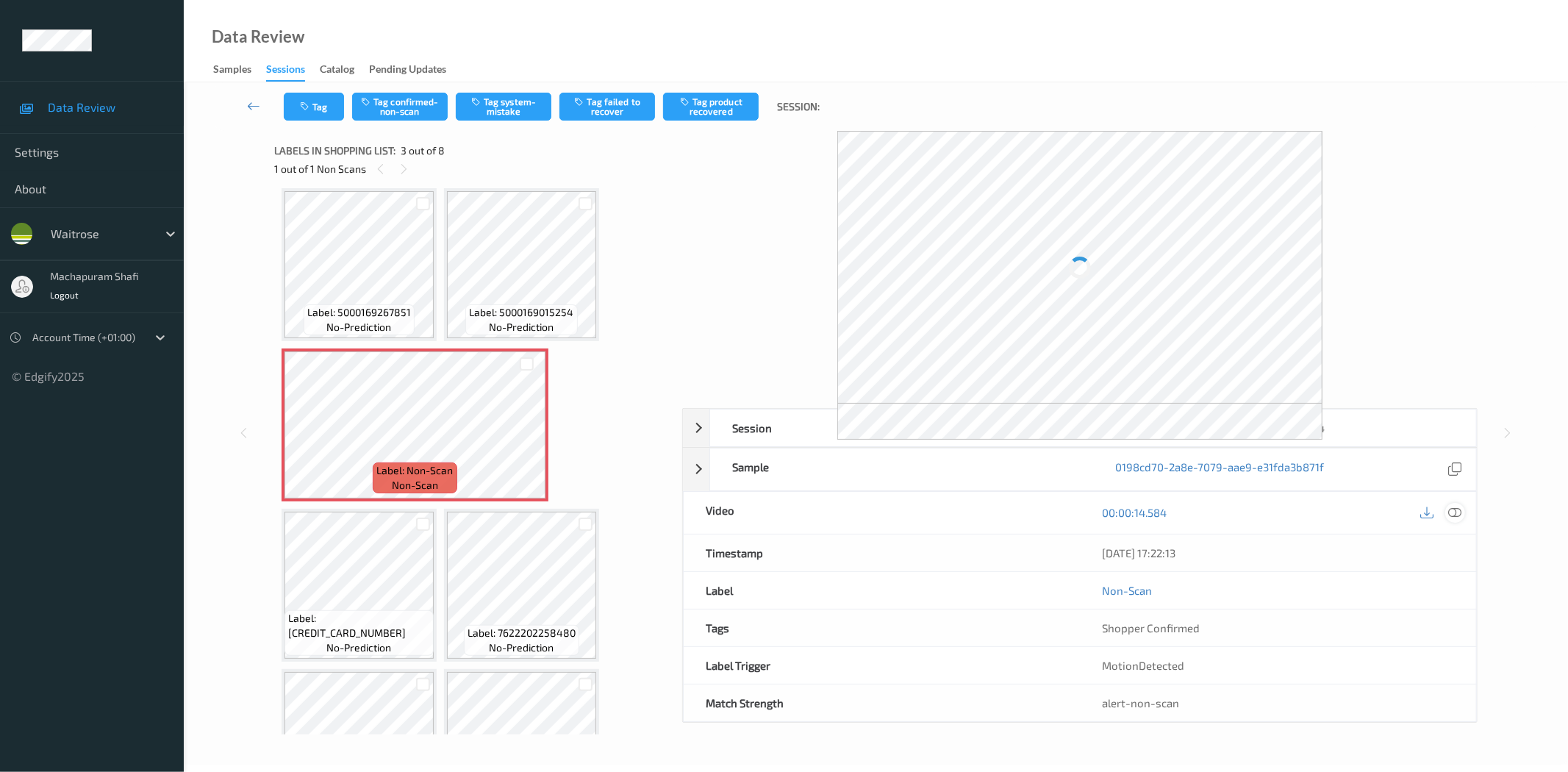
click at [1458, 512] on icon at bounding box center [1455, 512] width 13 height 13
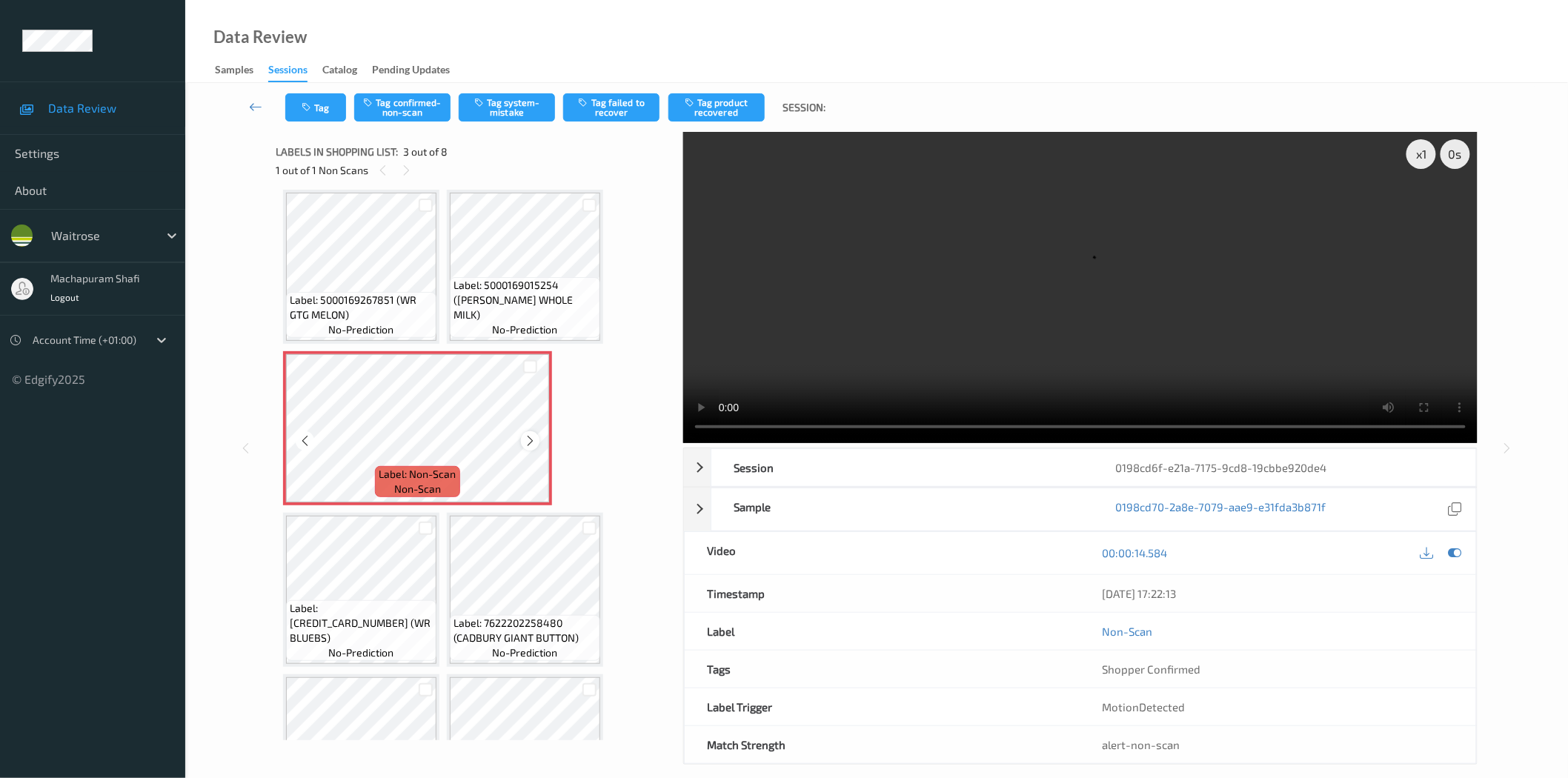
click at [526, 441] on icon at bounding box center [530, 441] width 13 height 14
click at [498, 106] on button "Tag system-mistake" at bounding box center [507, 107] width 96 height 28
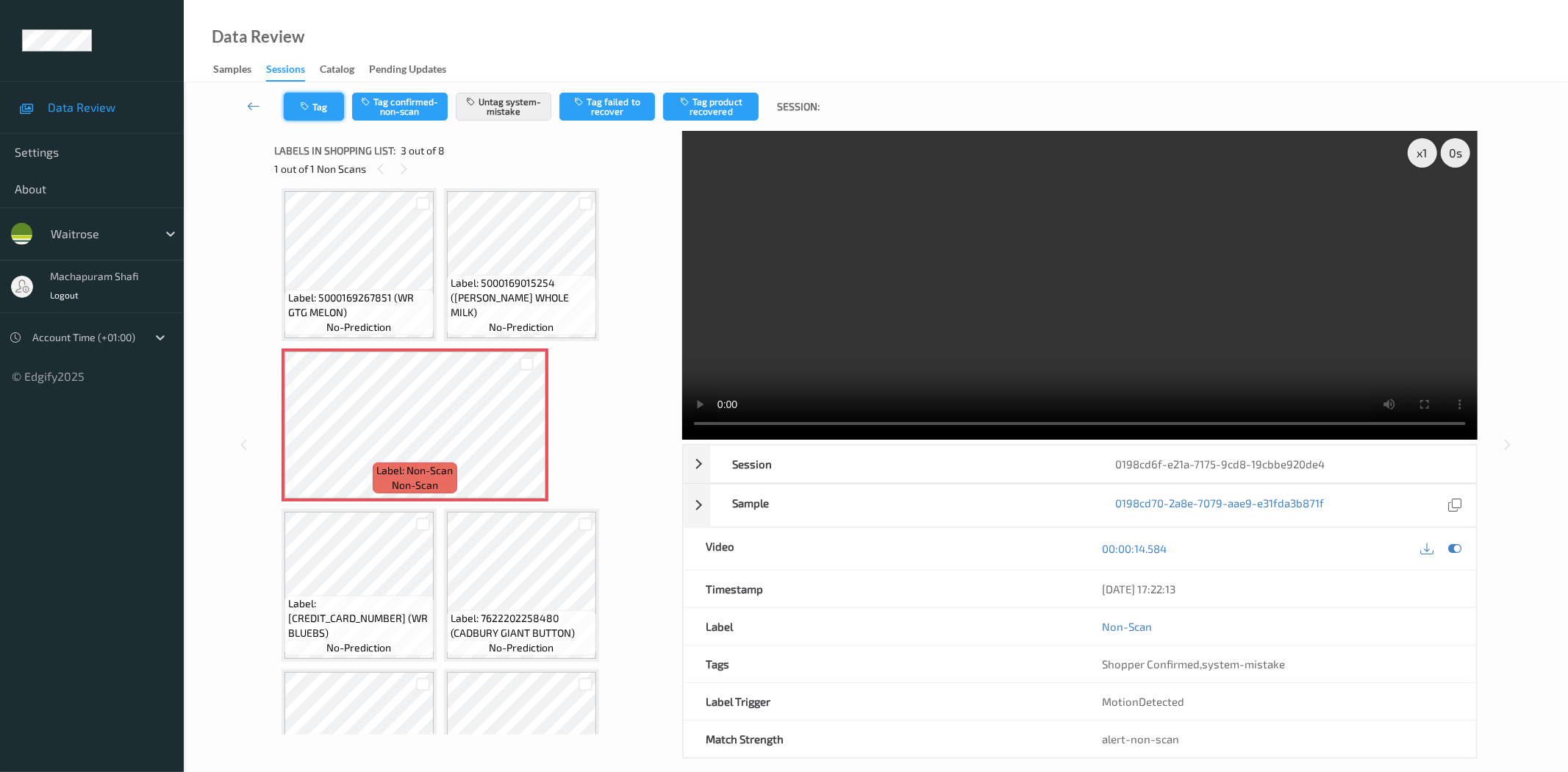
click at [314, 106] on button "Tag" at bounding box center [313, 106] width 60 height 28
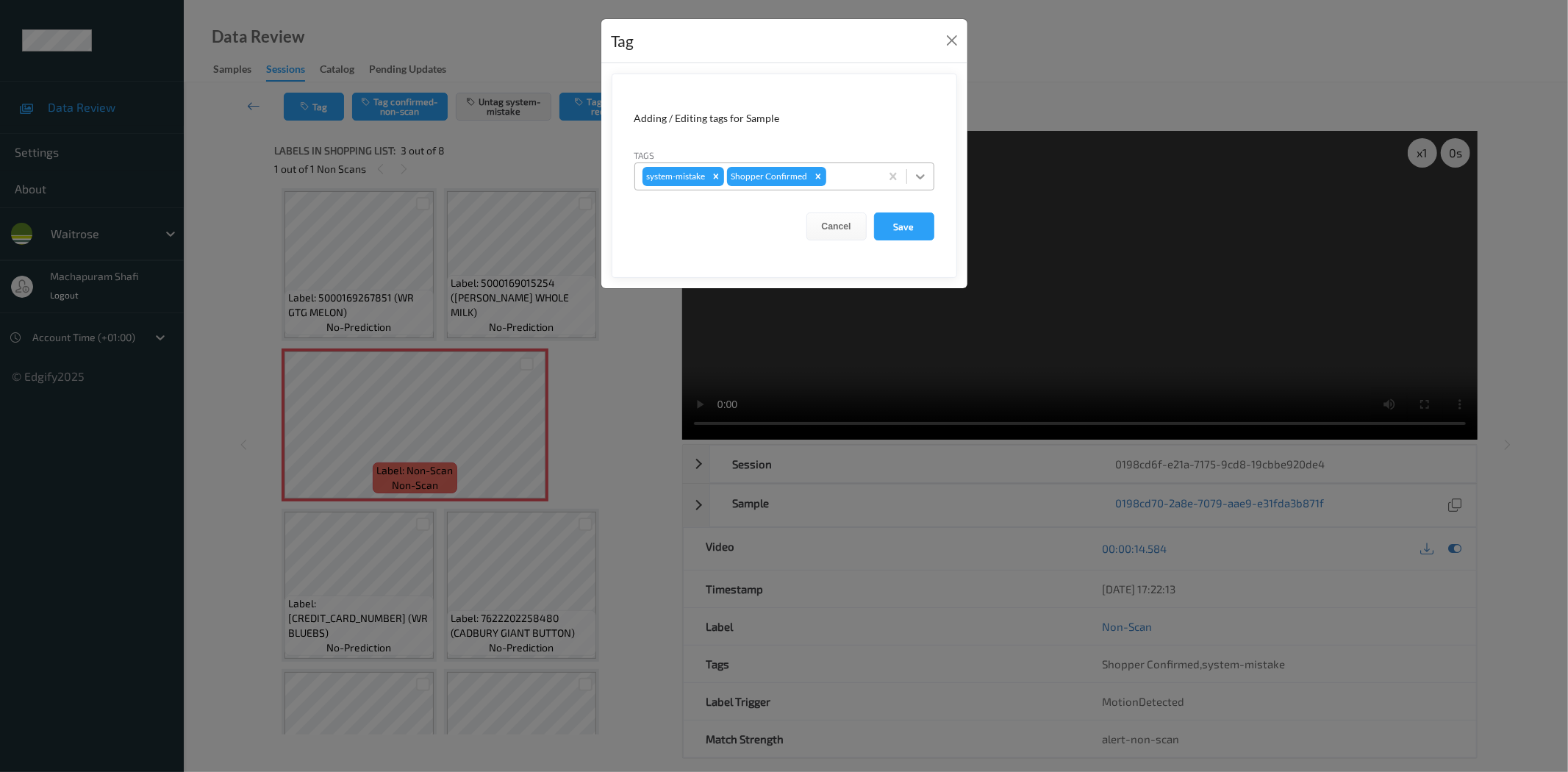
click at [930, 171] on div at bounding box center [921, 176] width 27 height 27
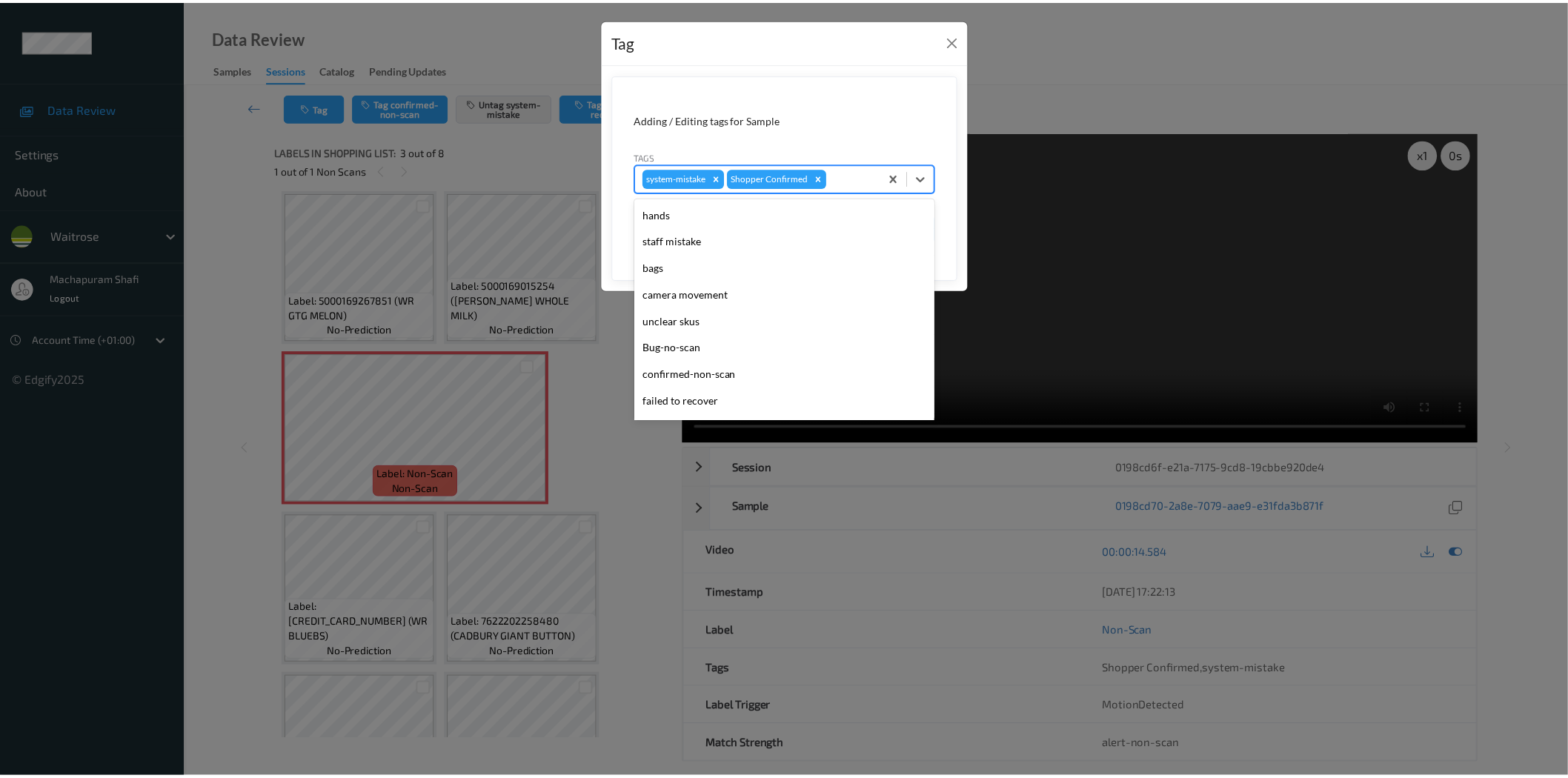
scroll to position [290, 0]
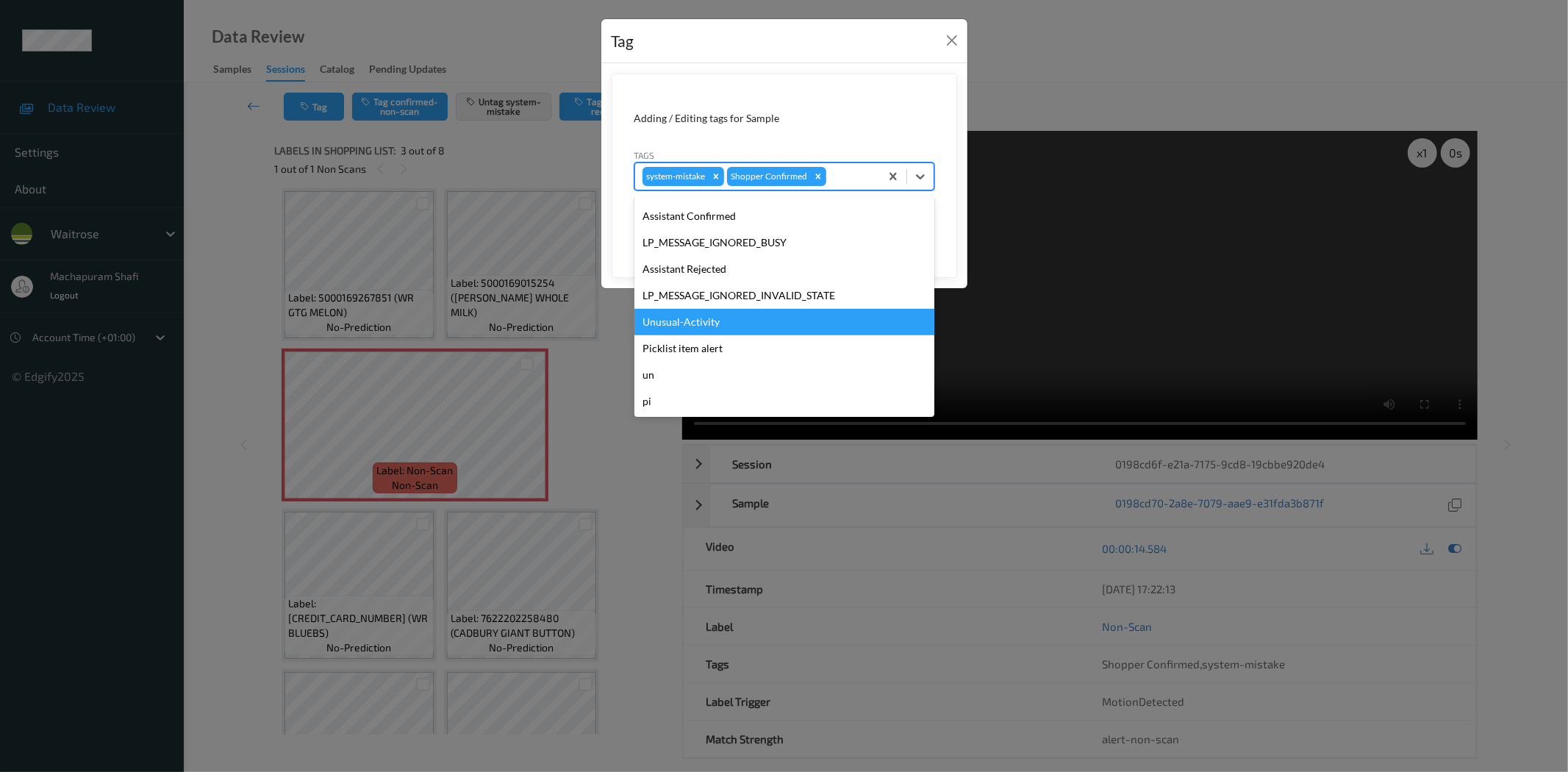
click at [687, 321] on div "Unusual-Activity" at bounding box center [784, 323] width 300 height 27
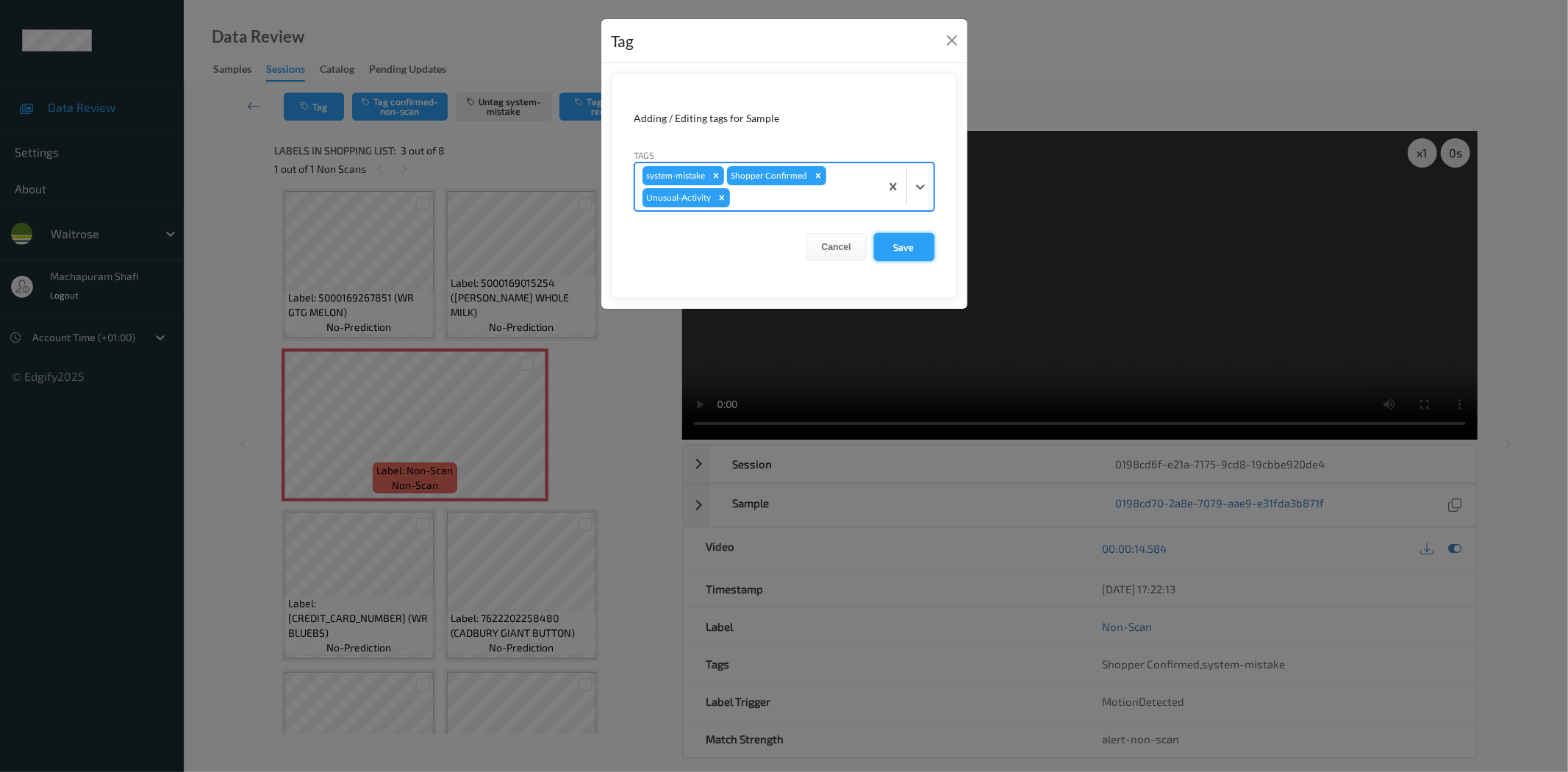
click at [898, 252] on button "Save" at bounding box center [904, 246] width 60 height 28
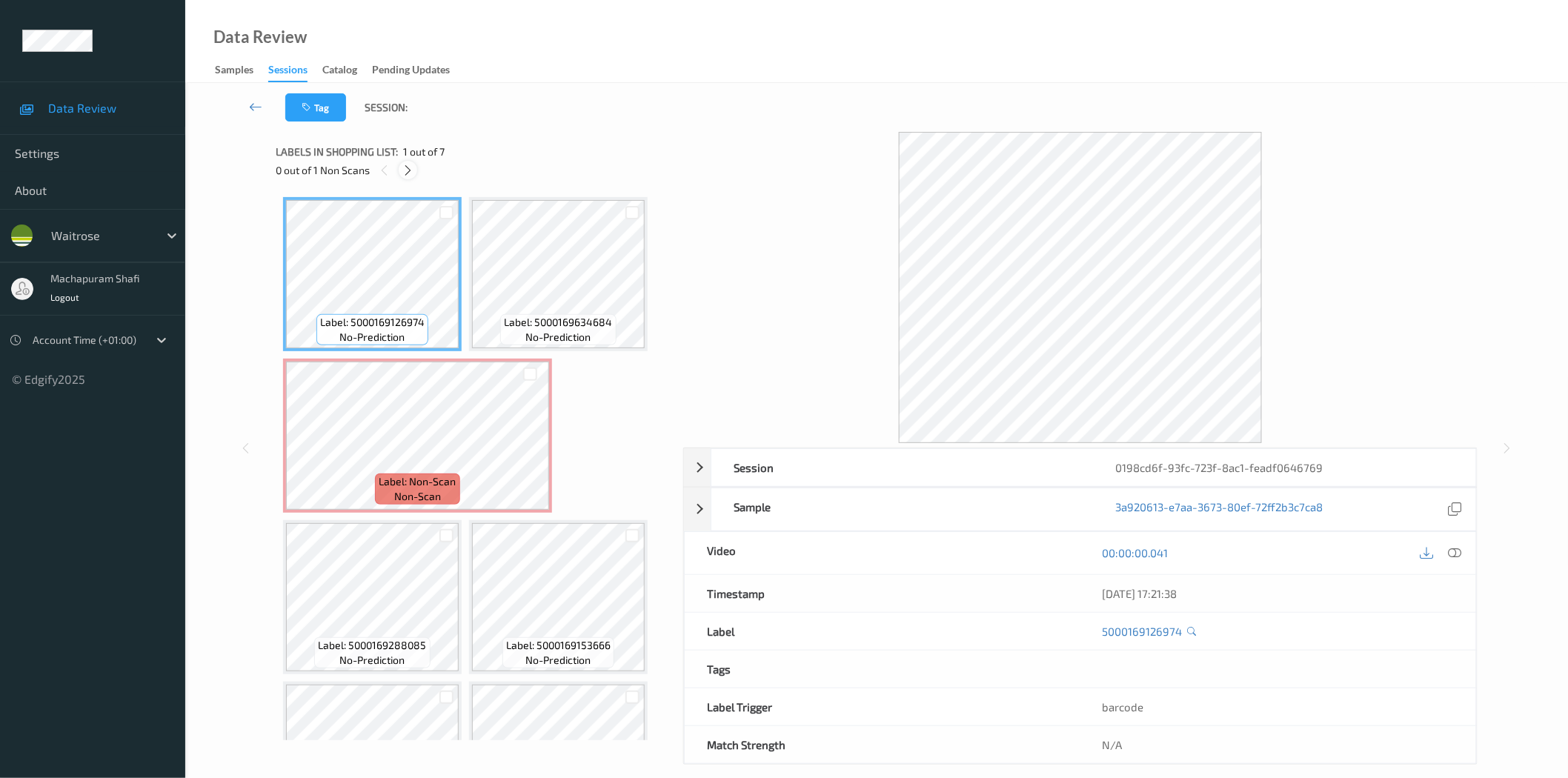
click at [403, 173] on icon at bounding box center [407, 171] width 13 height 14
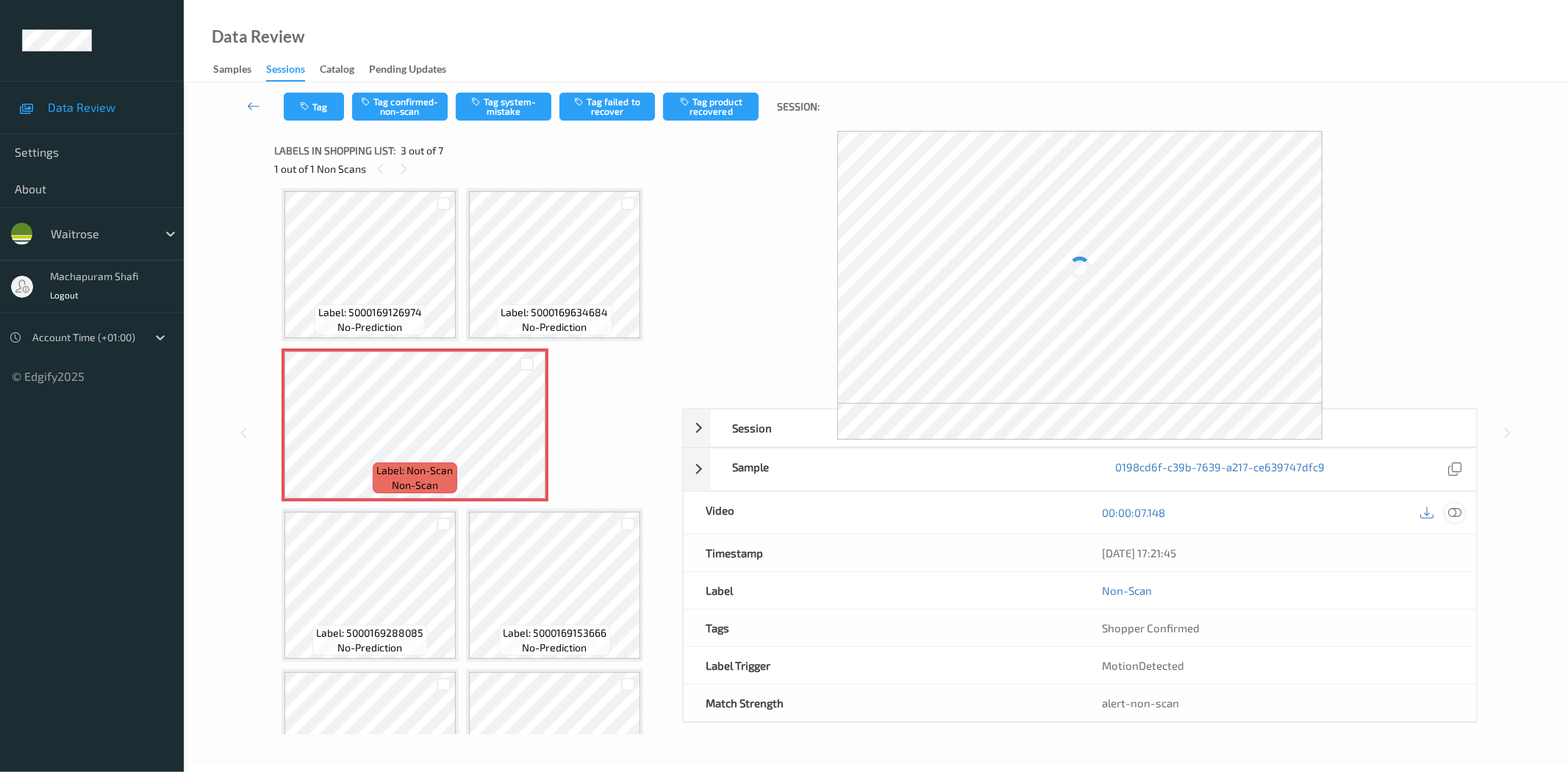
click at [1452, 509] on icon at bounding box center [1455, 512] width 13 height 13
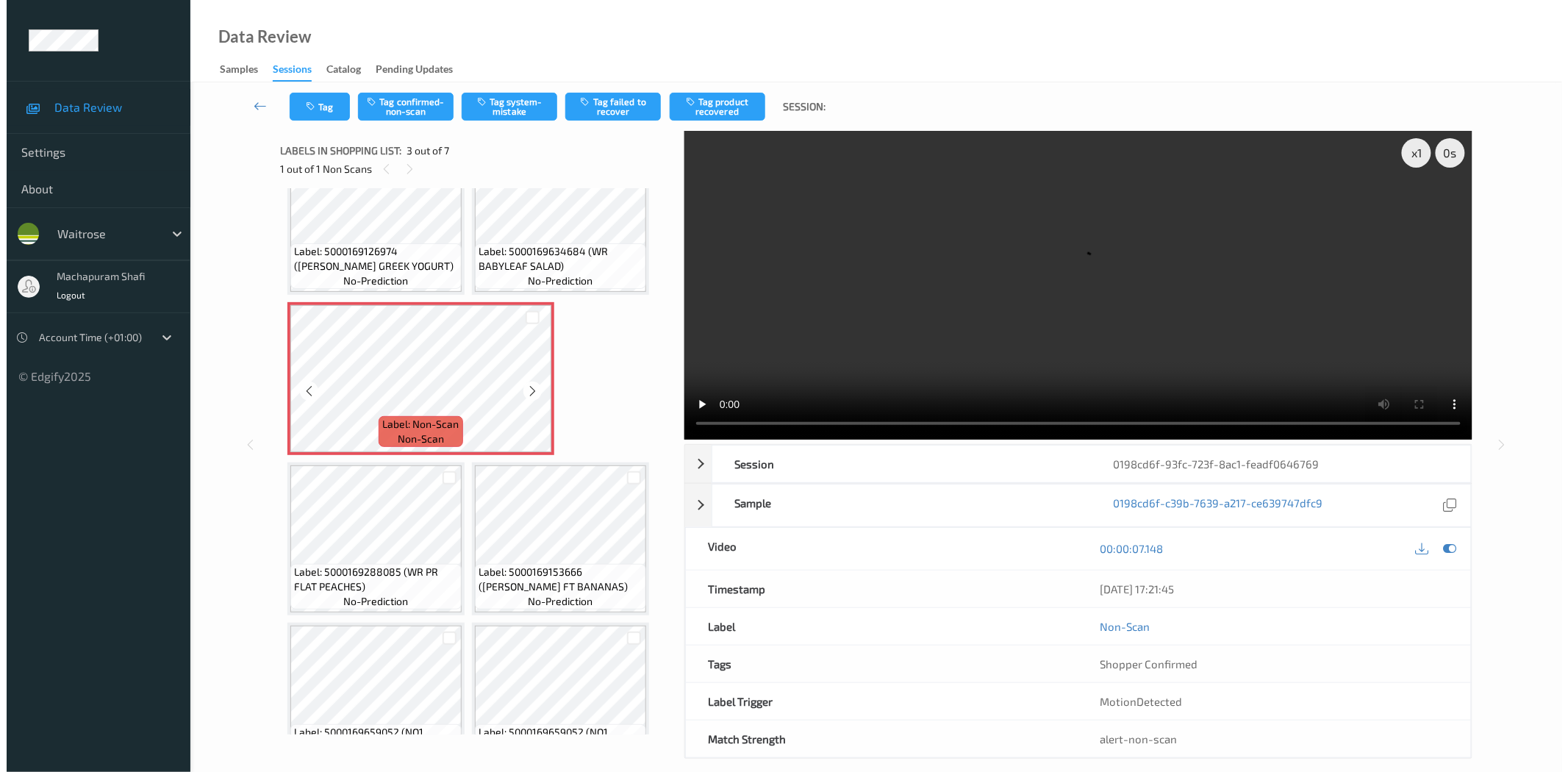
scroll to position [98, 0]
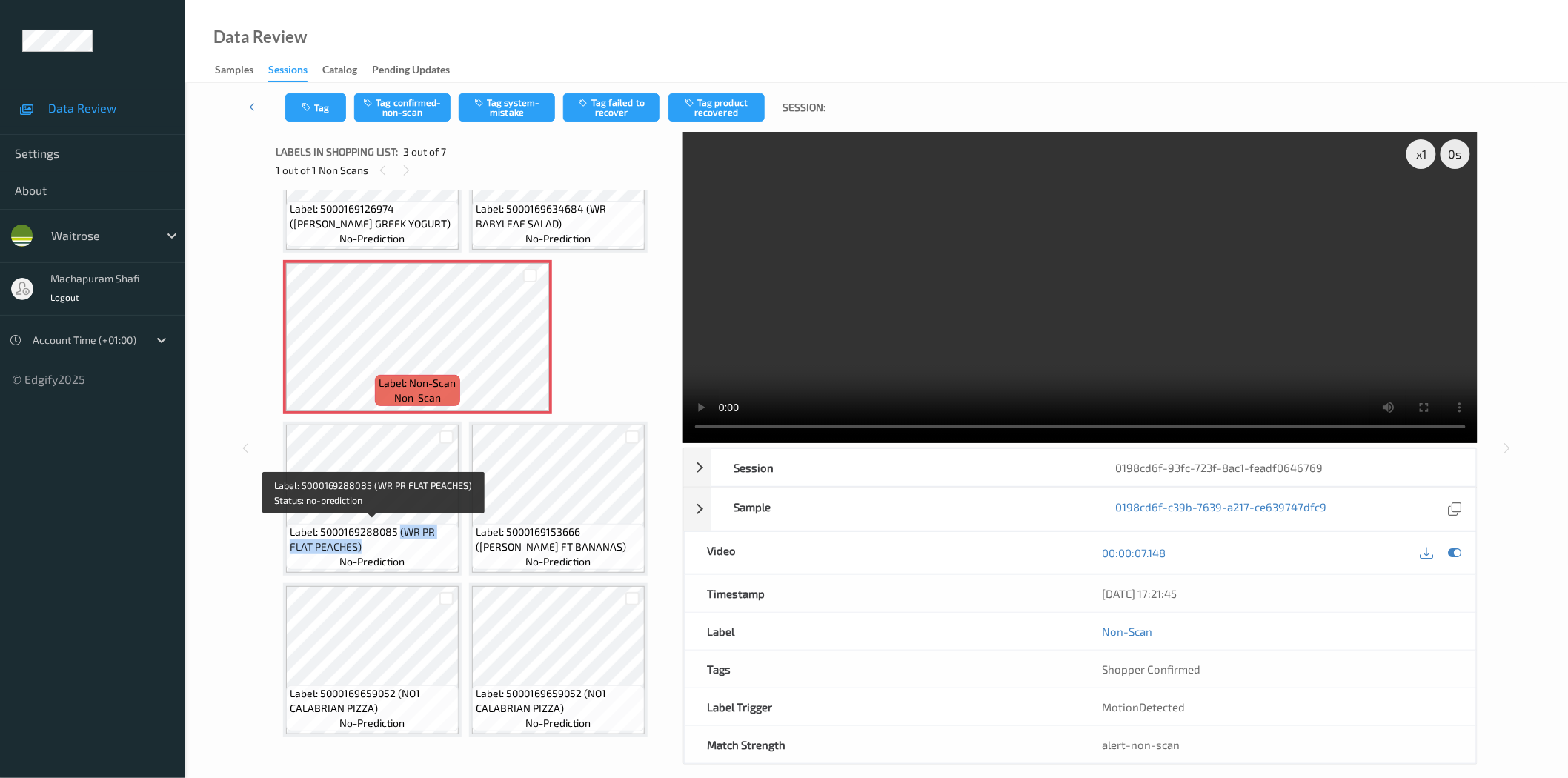
drag, startPoint x: 399, startPoint y: 530, endPoint x: 423, endPoint y: 561, distance: 39.2
click at [423, 561] on div "Label: 5000169288085 (WR PR FLAT PEACHES) no-prediction" at bounding box center [371, 547] width 173 height 46
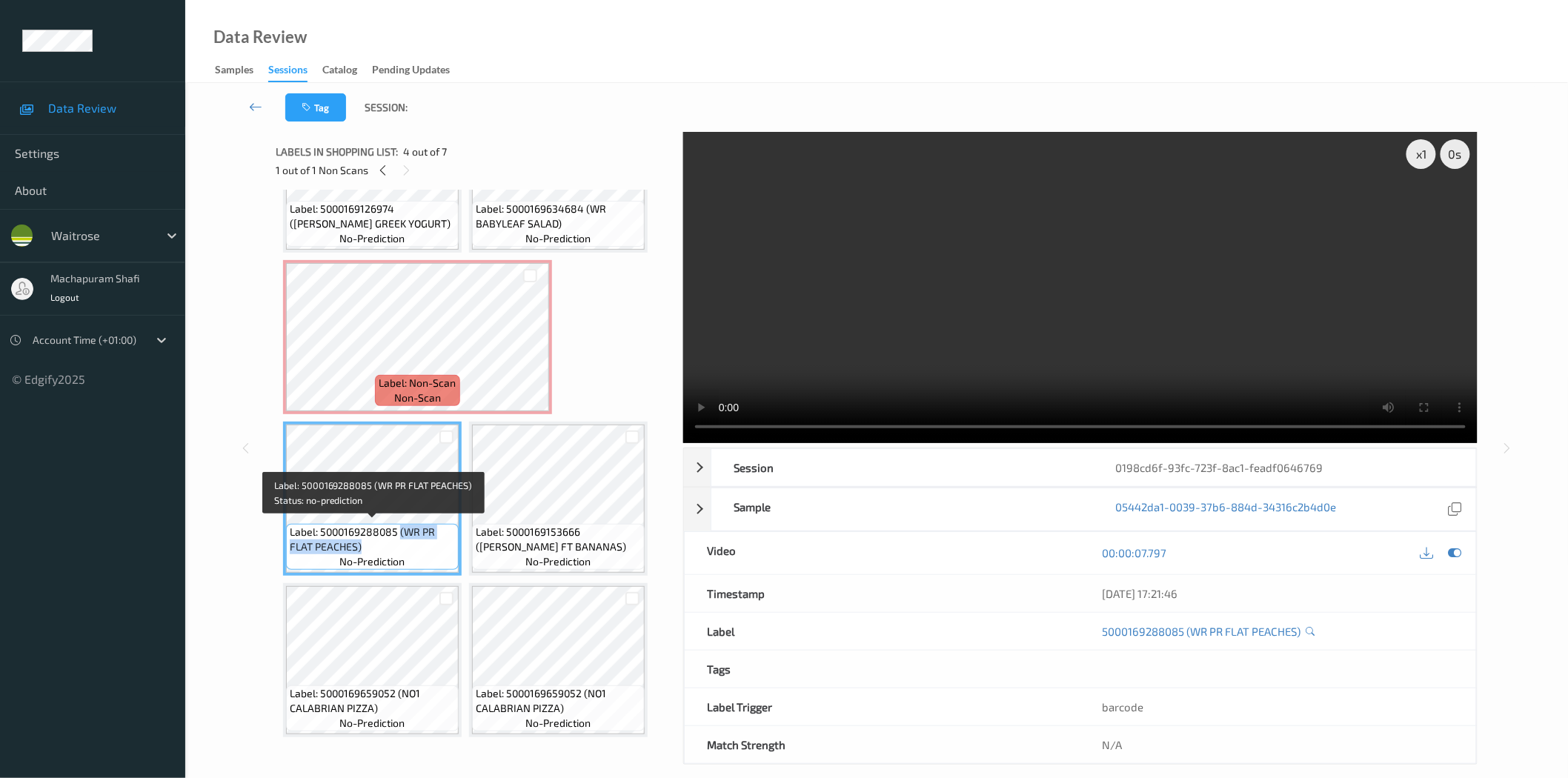
copy span "(WR PR FLAT PEACHES)"
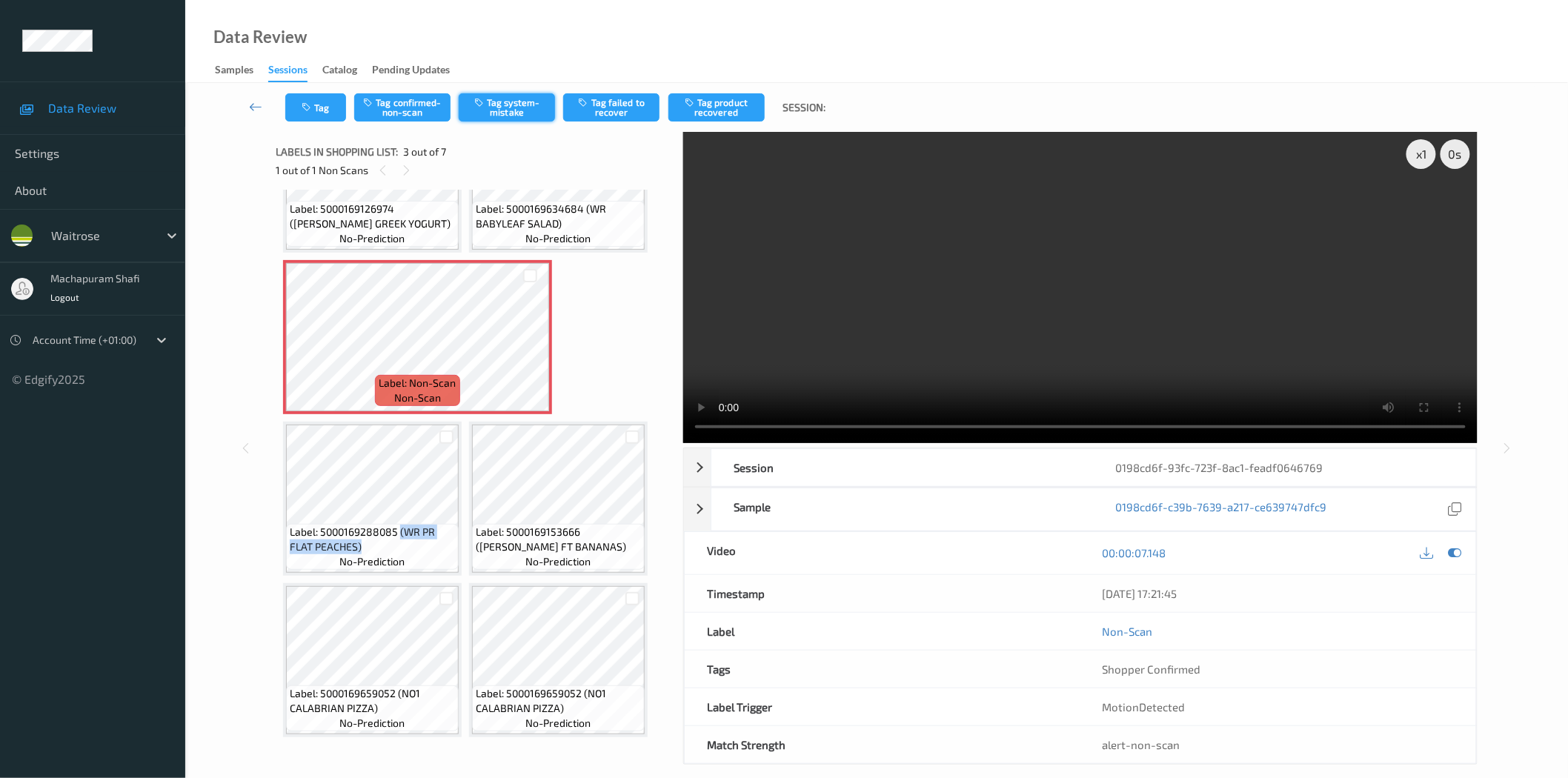
click at [505, 100] on button "Tag system-mistake" at bounding box center [507, 107] width 96 height 28
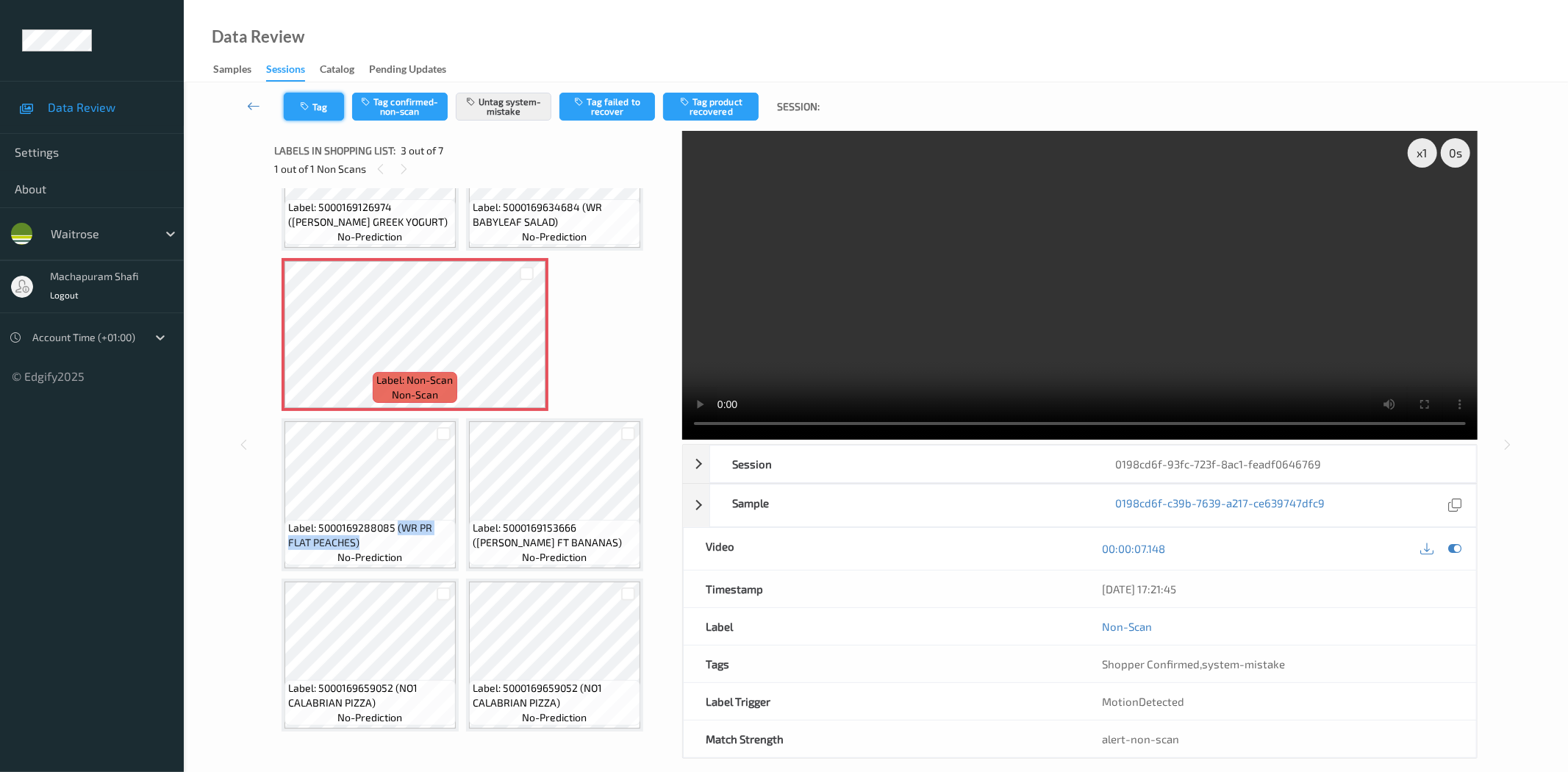
click at [318, 106] on button "Tag" at bounding box center [313, 106] width 60 height 28
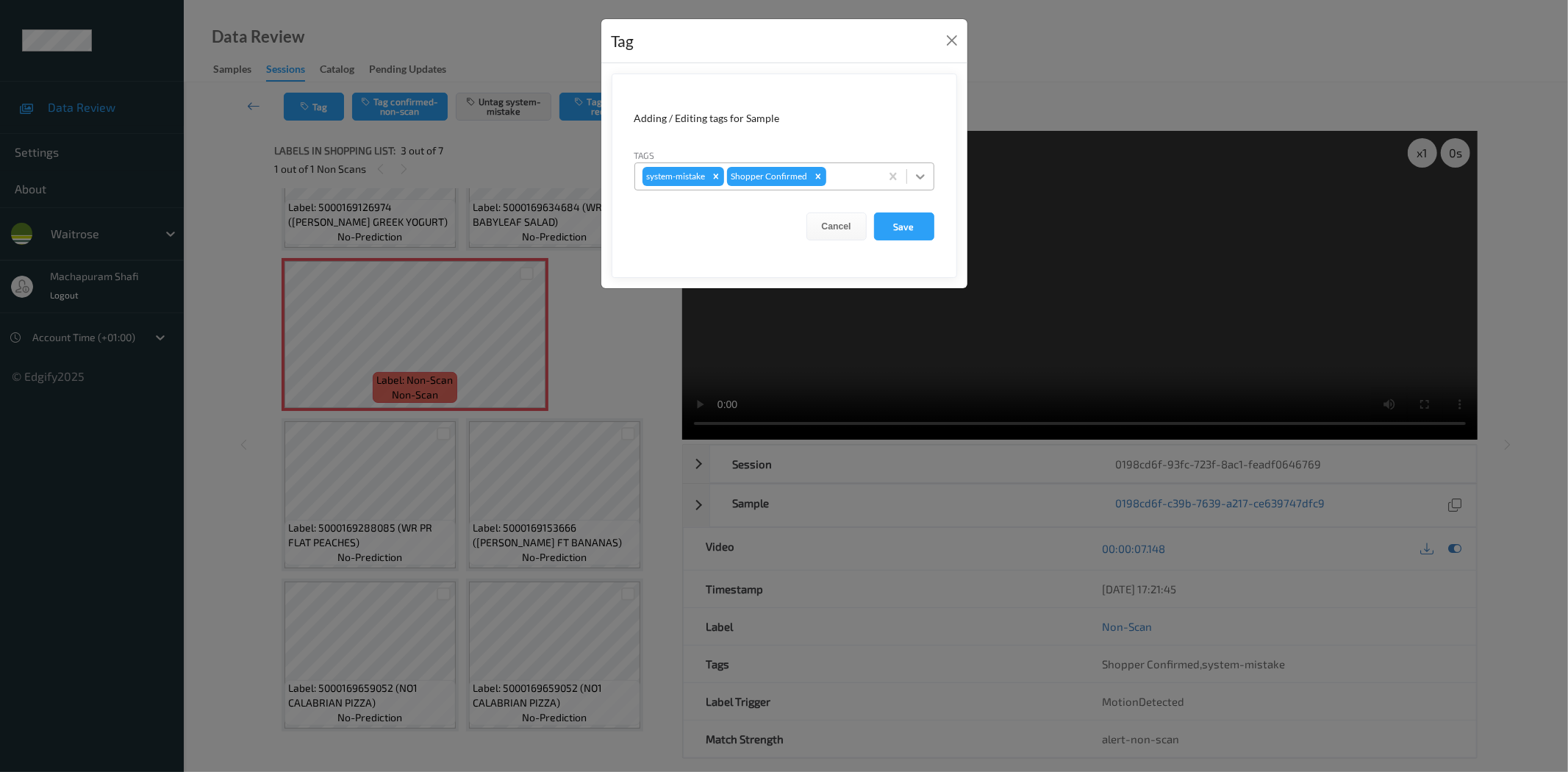
click at [919, 168] on div at bounding box center [921, 176] width 27 height 27
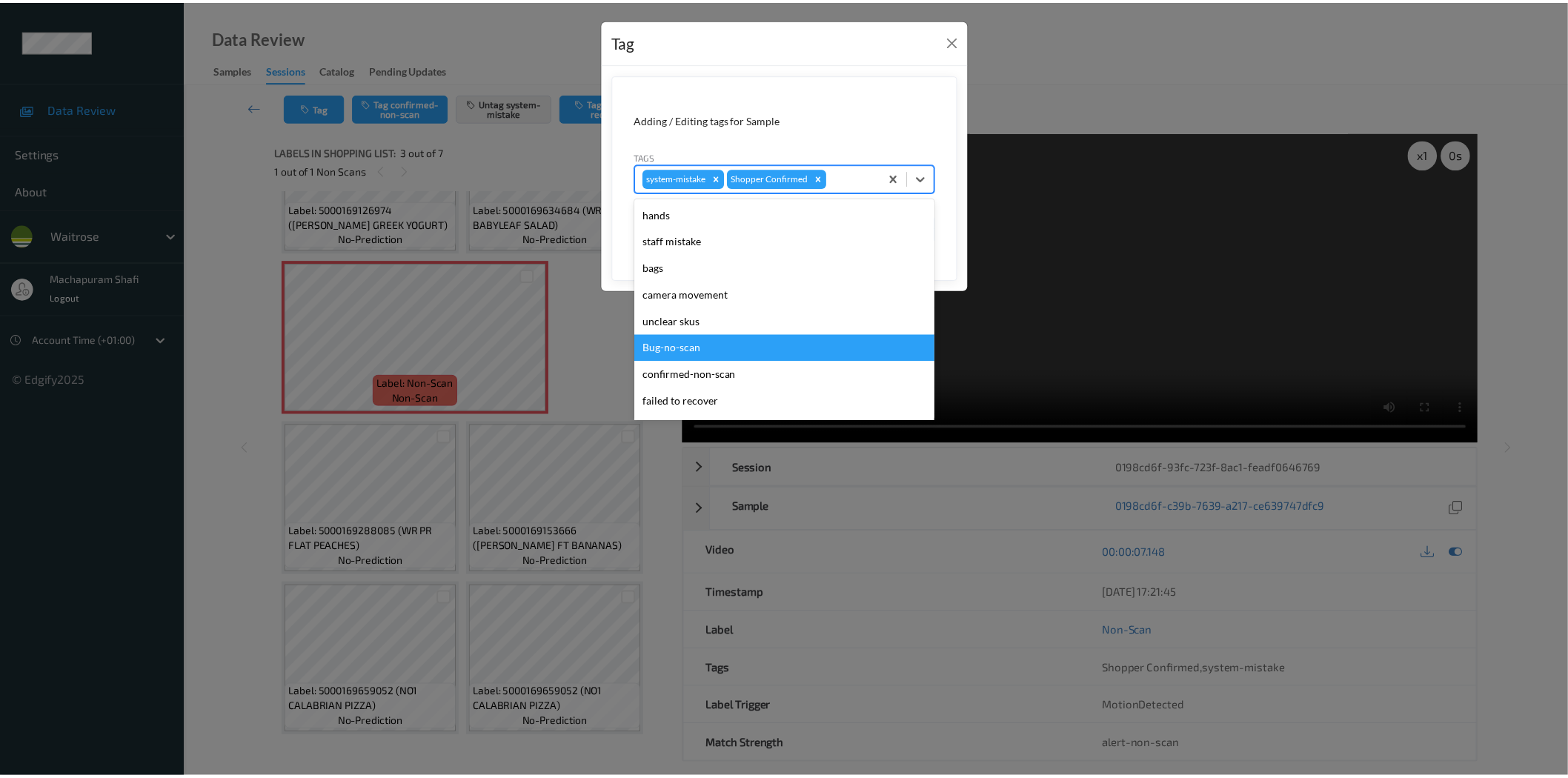
scroll to position [290, 0]
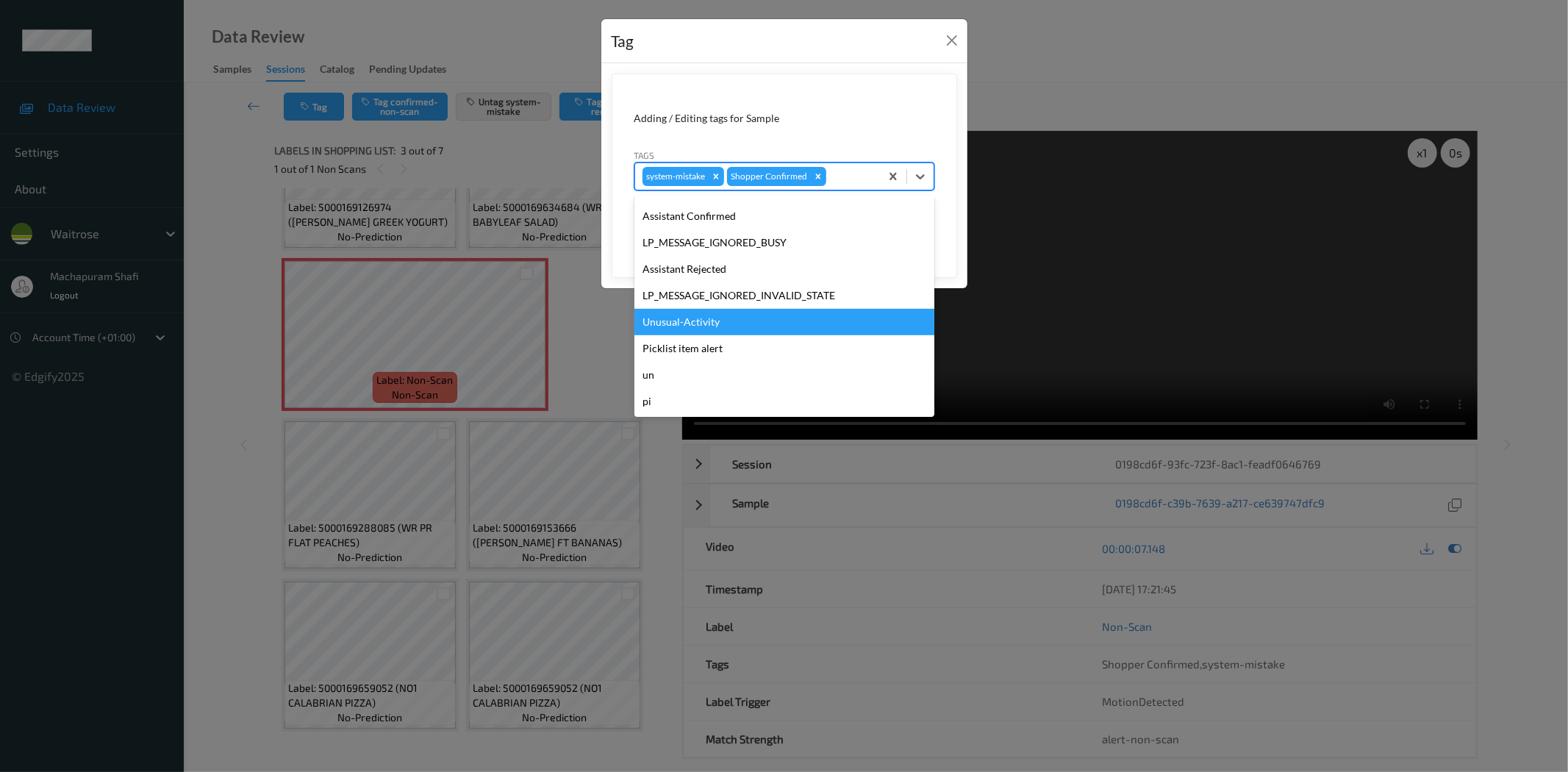
click at [679, 322] on div "Unusual-Activity" at bounding box center [784, 323] width 300 height 27
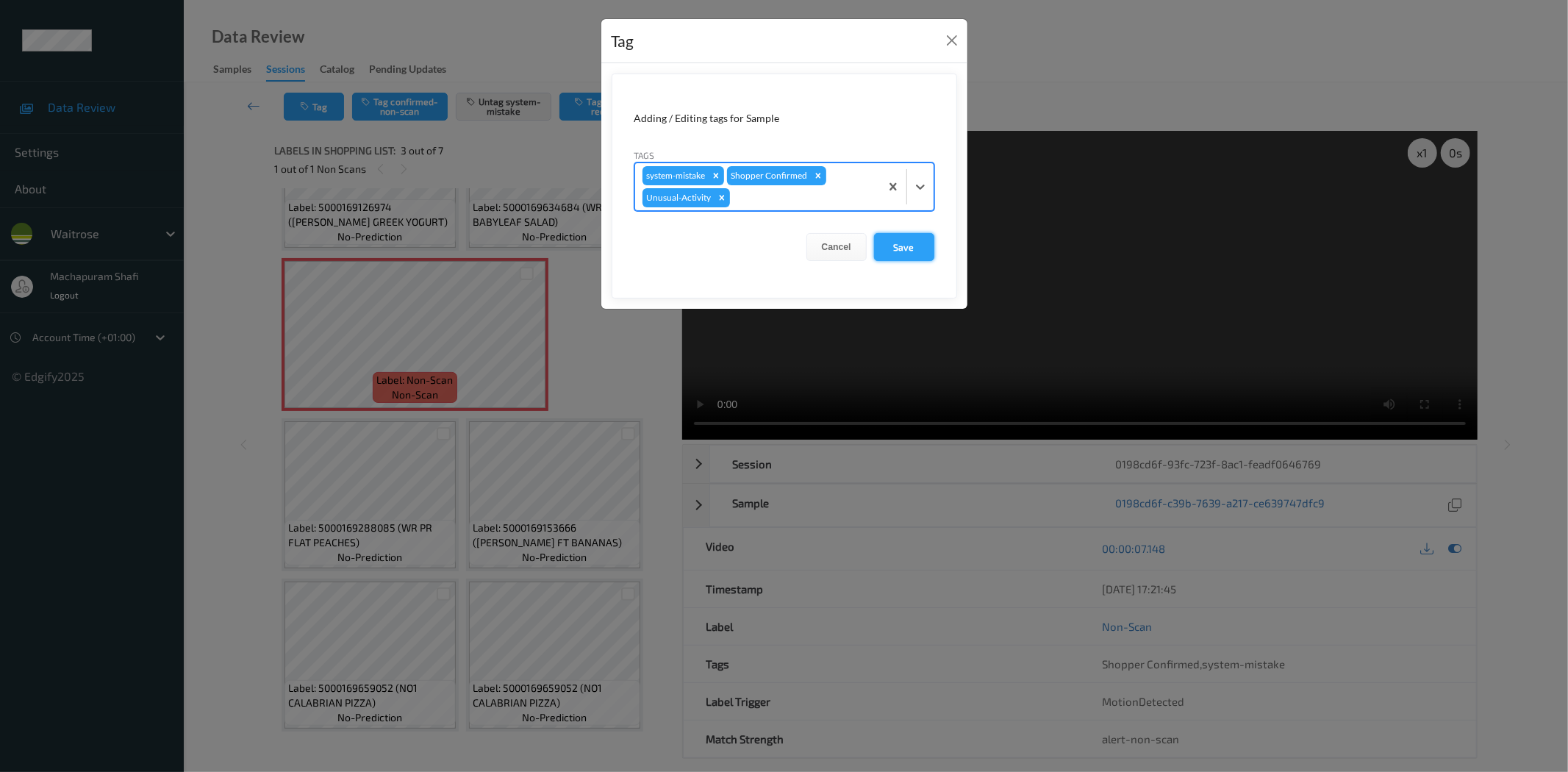
click at [894, 245] on button "Save" at bounding box center [904, 246] width 60 height 28
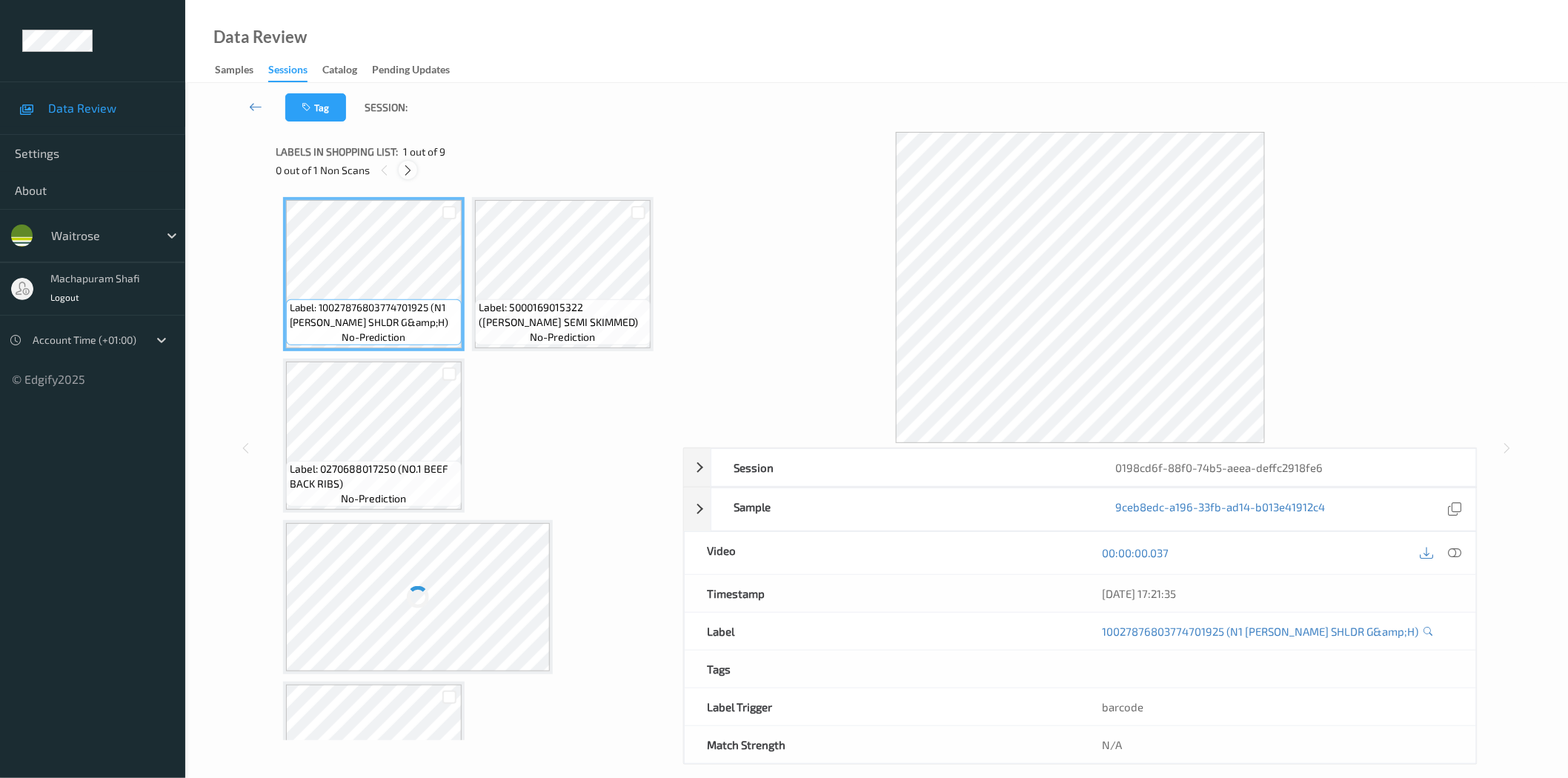
click at [408, 165] on icon at bounding box center [407, 171] width 13 height 14
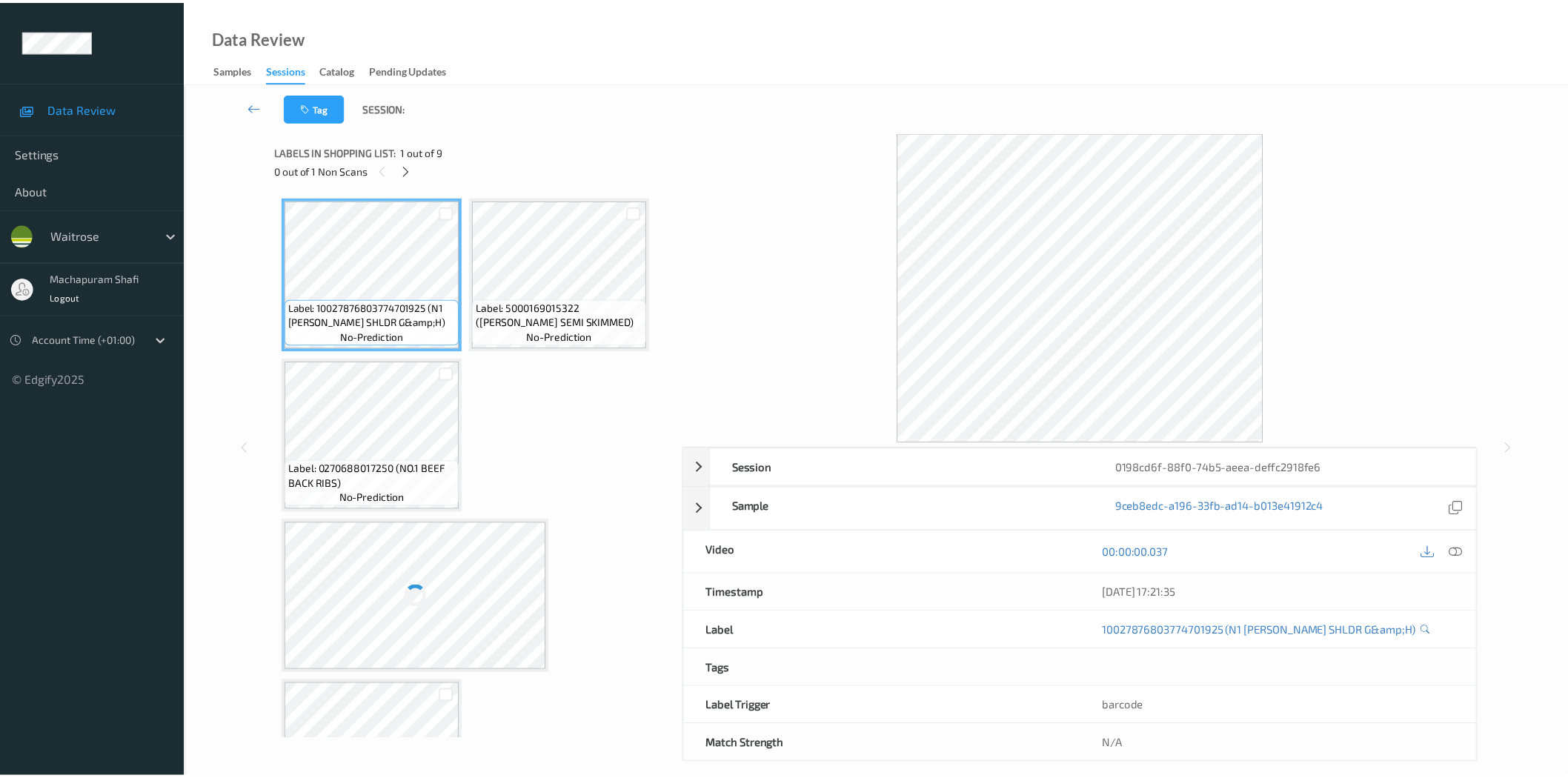
scroll to position [489, 0]
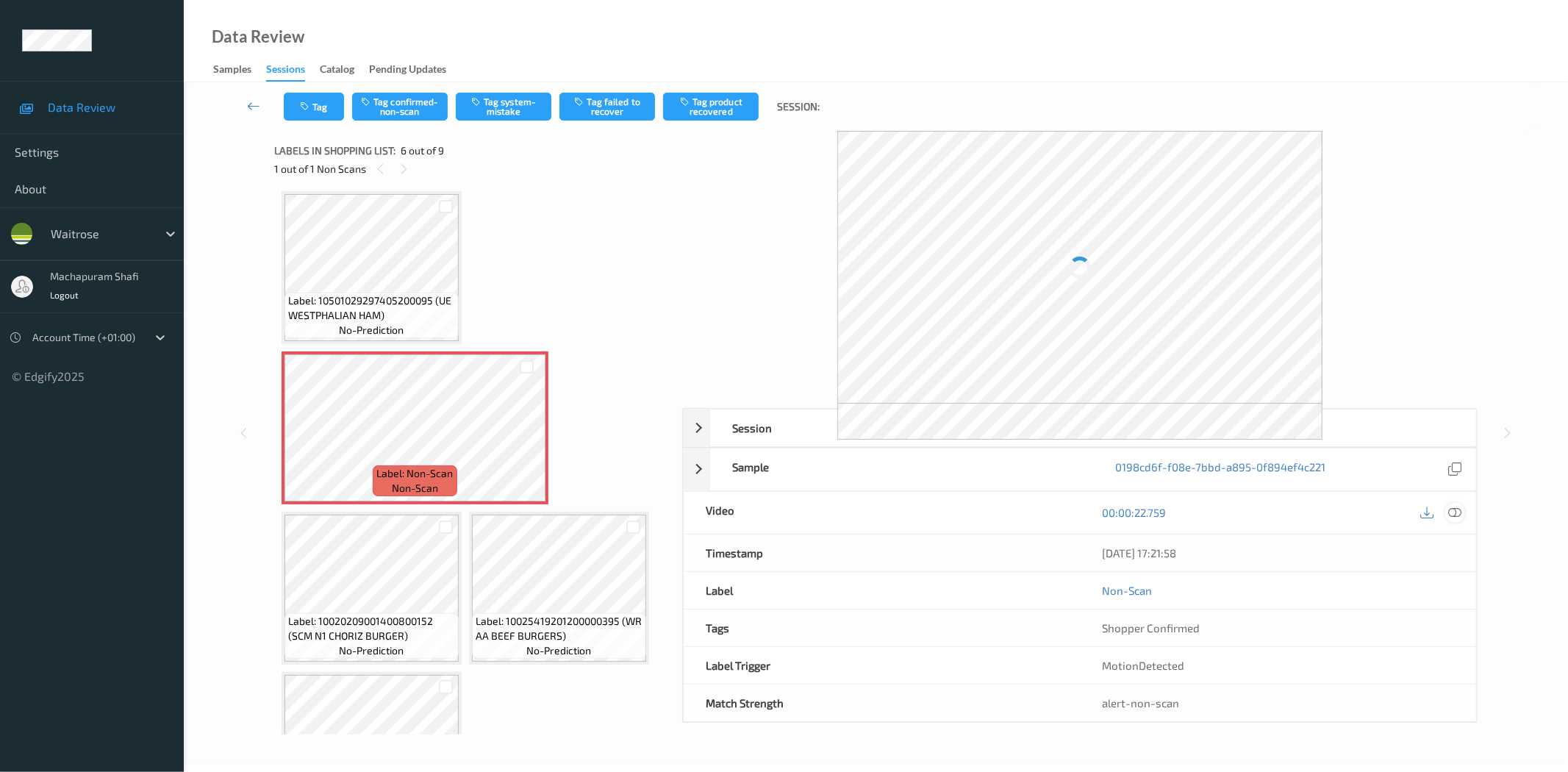
click at [1448, 506] on div at bounding box center [1455, 512] width 20 height 20
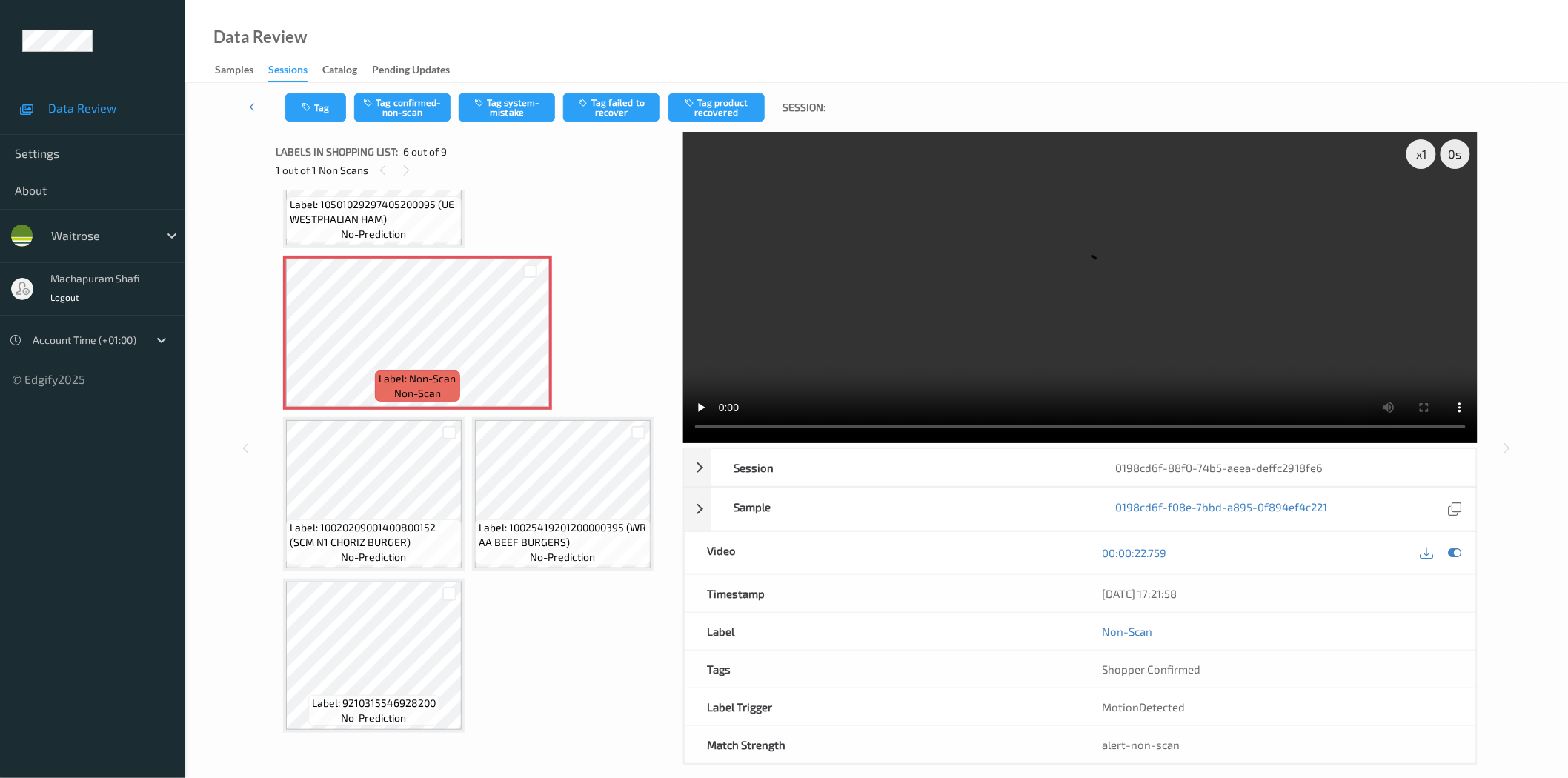
scroll to position [328, 0]
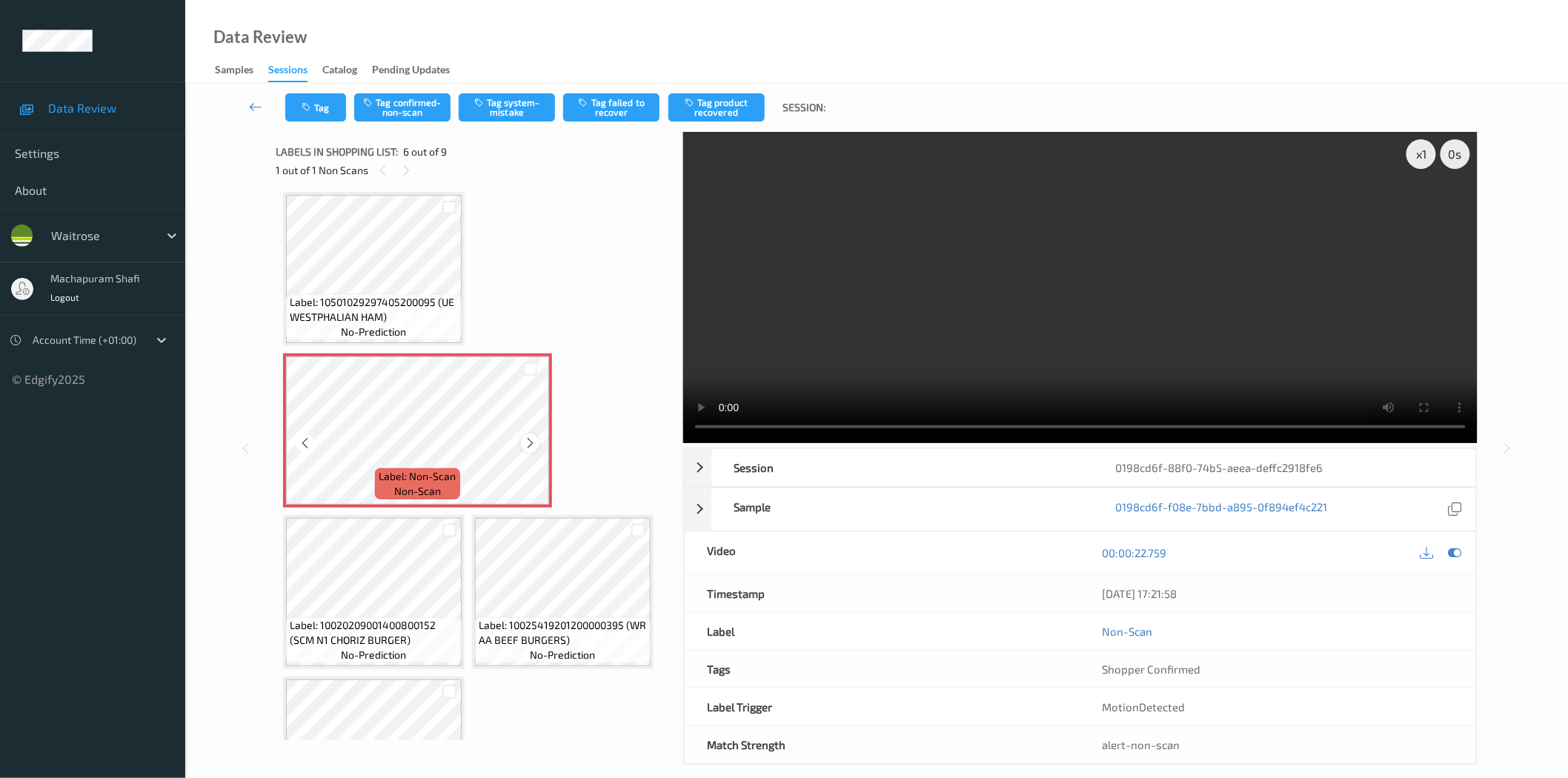
click at [532, 439] on icon at bounding box center [530, 443] width 13 height 14
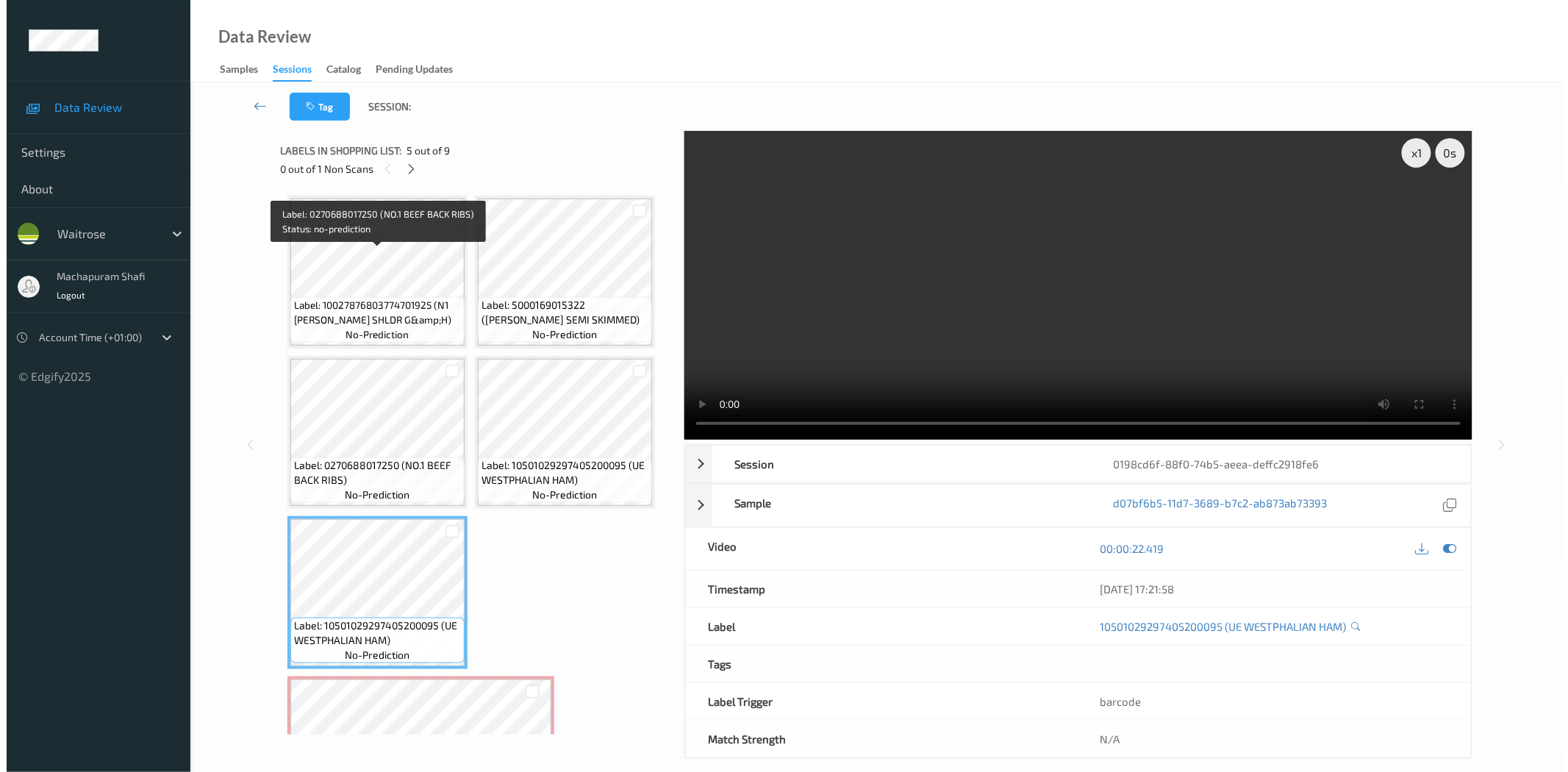
scroll to position [327, 0]
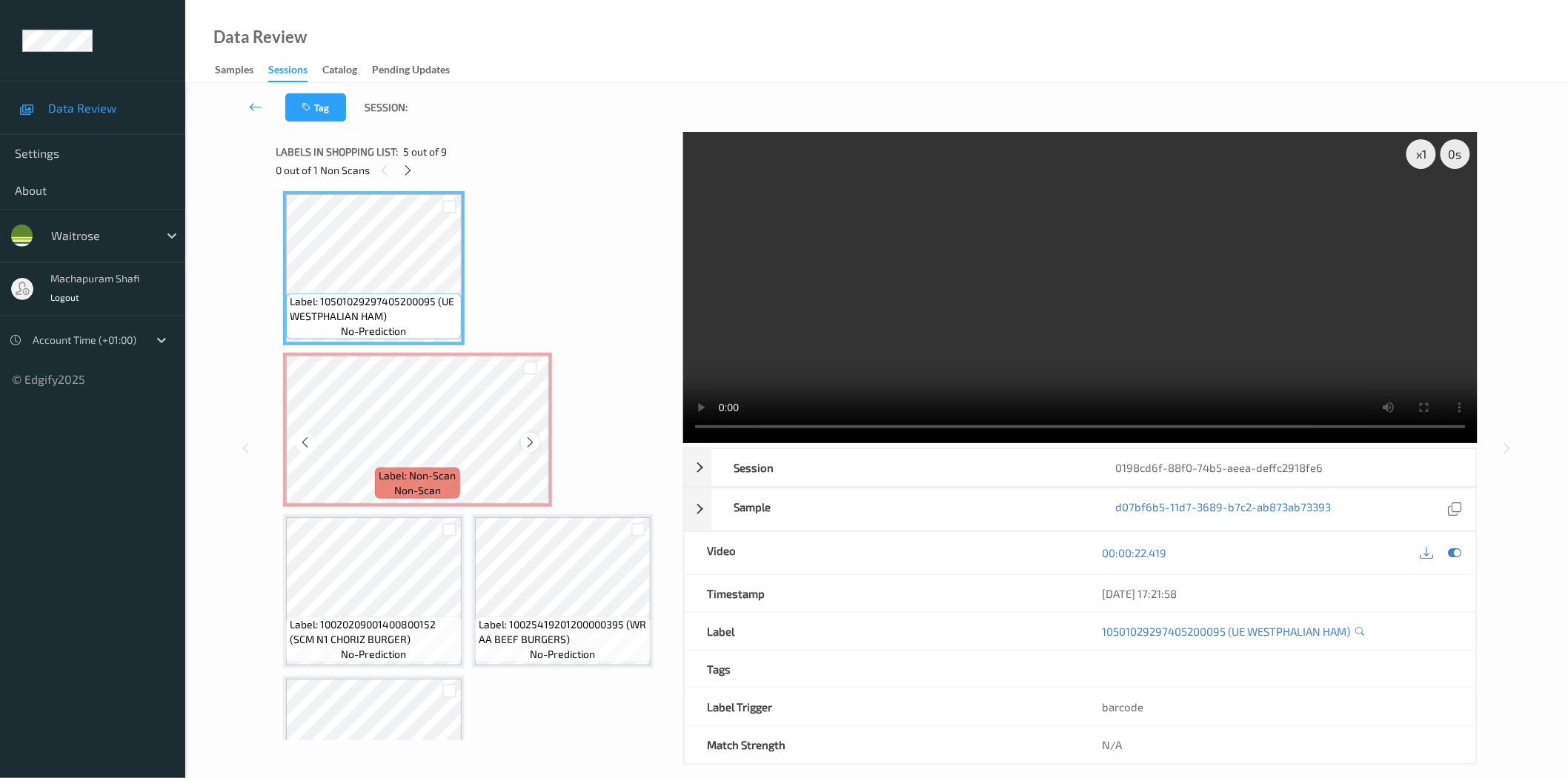
click at [525, 439] on icon at bounding box center [530, 443] width 13 height 14
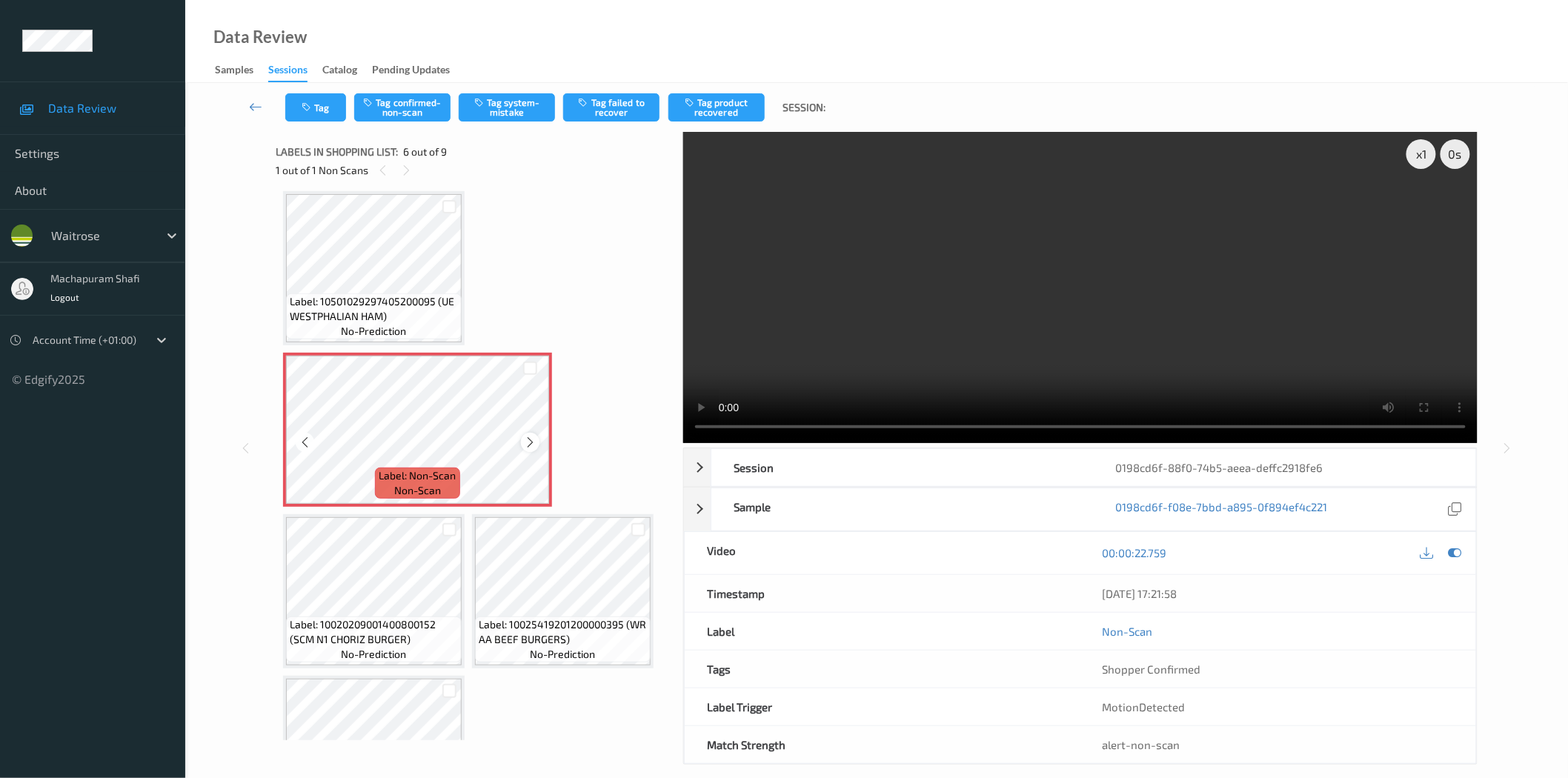
click at [524, 440] on icon at bounding box center [530, 443] width 13 height 14
click at [511, 115] on button "Tag system-mistake" at bounding box center [507, 107] width 96 height 28
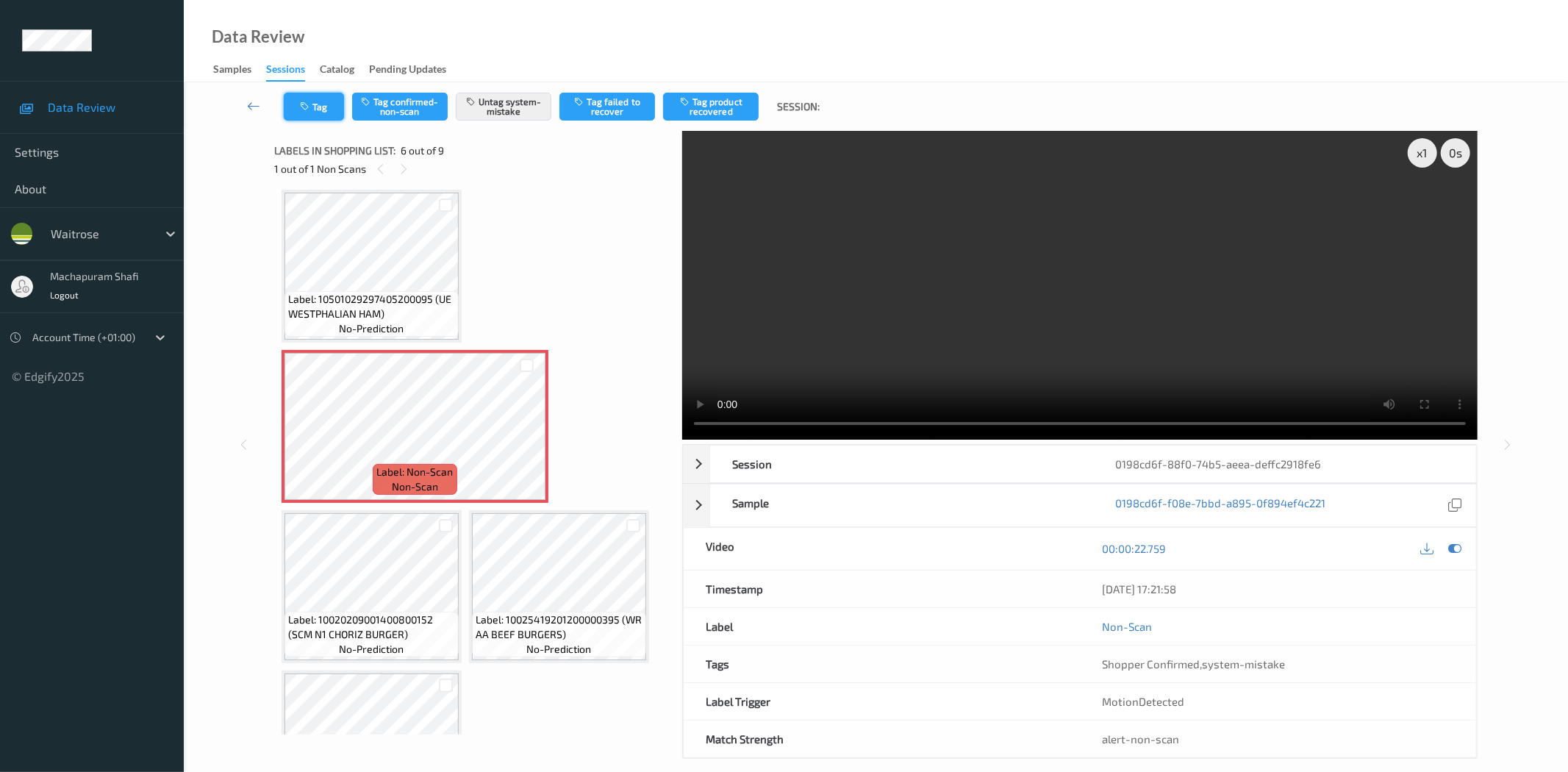
click at [320, 108] on button "Tag" at bounding box center [313, 106] width 60 height 28
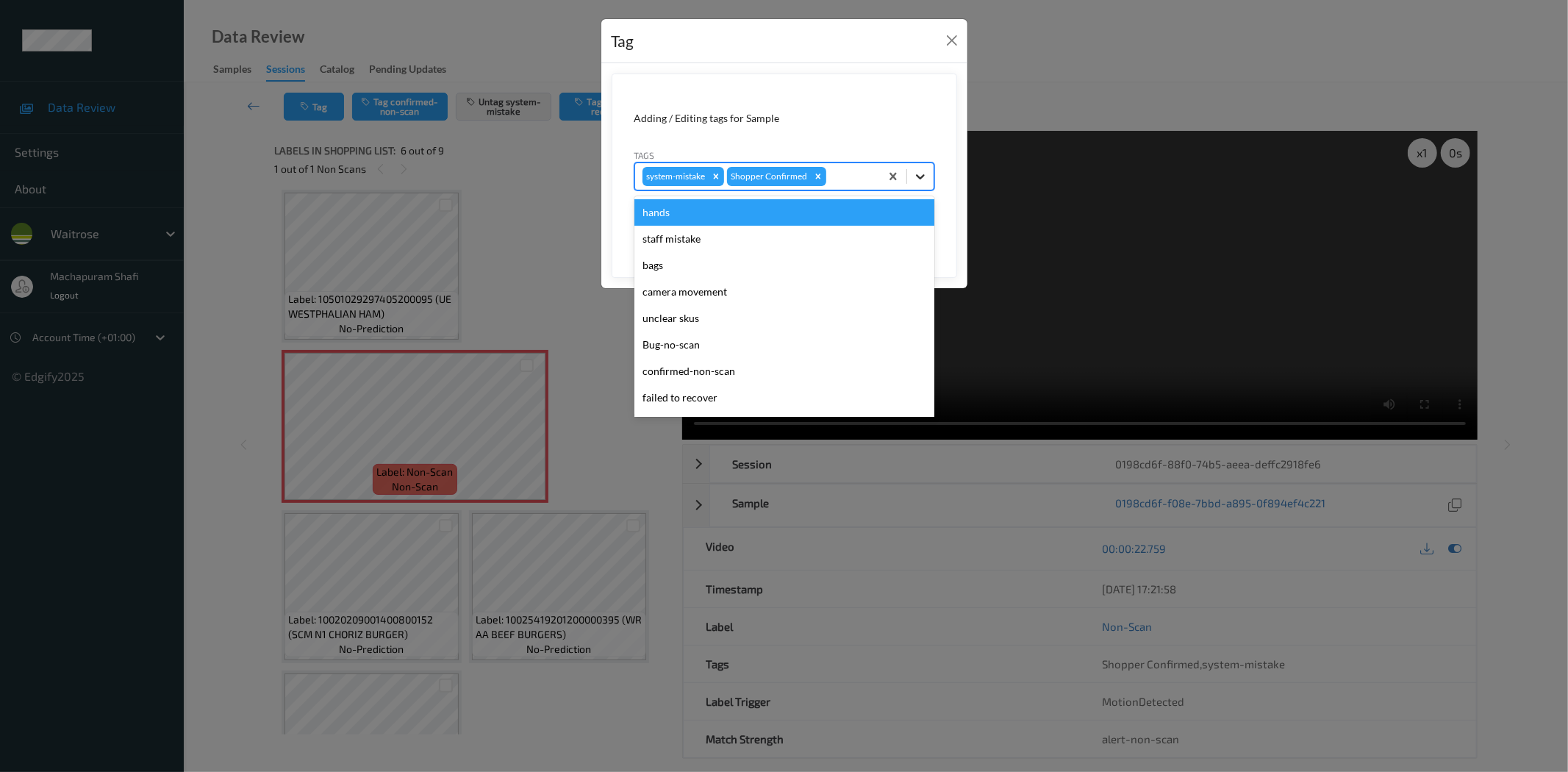
click at [923, 186] on div at bounding box center [921, 176] width 27 height 27
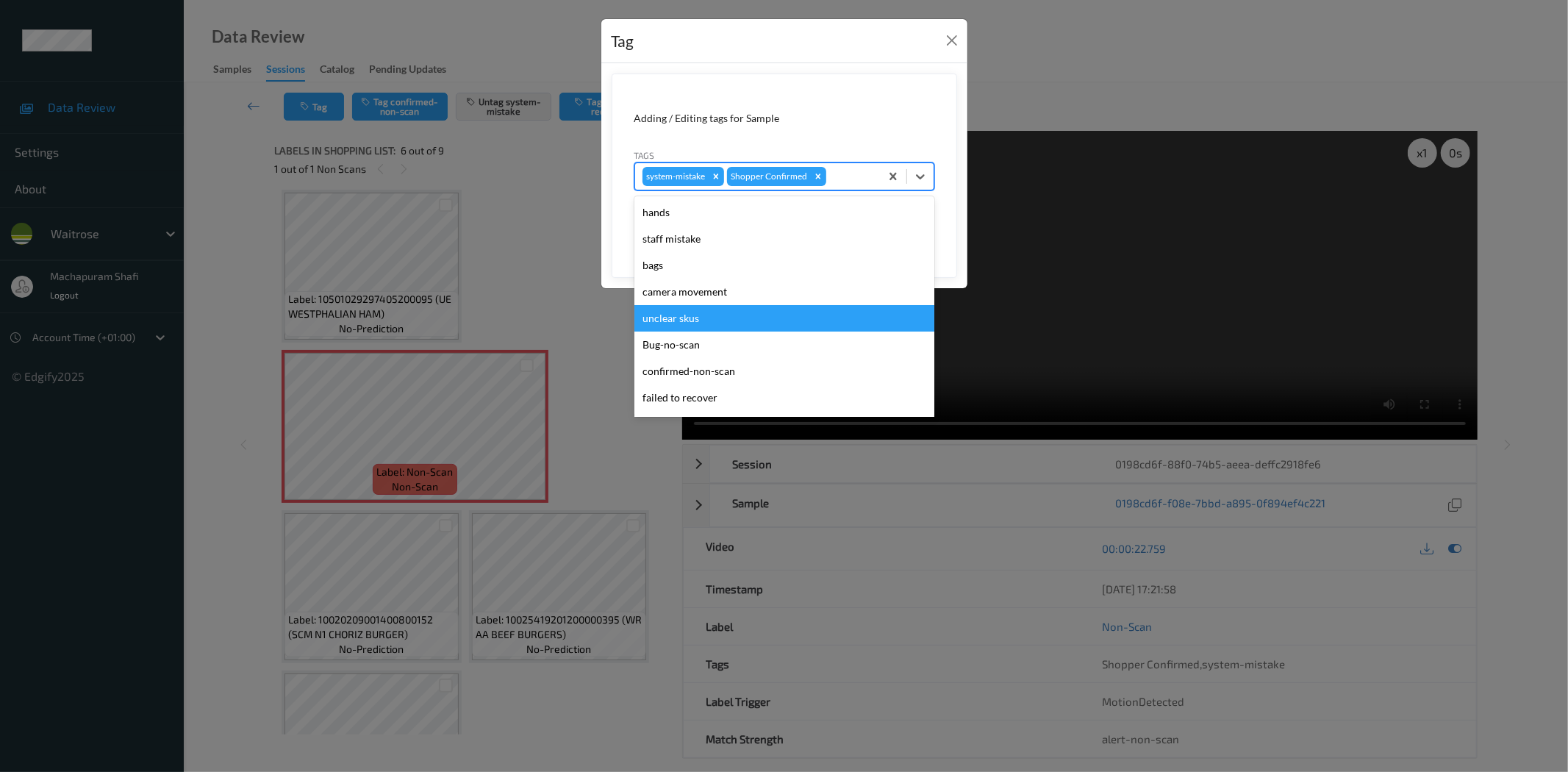
scroll to position [287, 0]
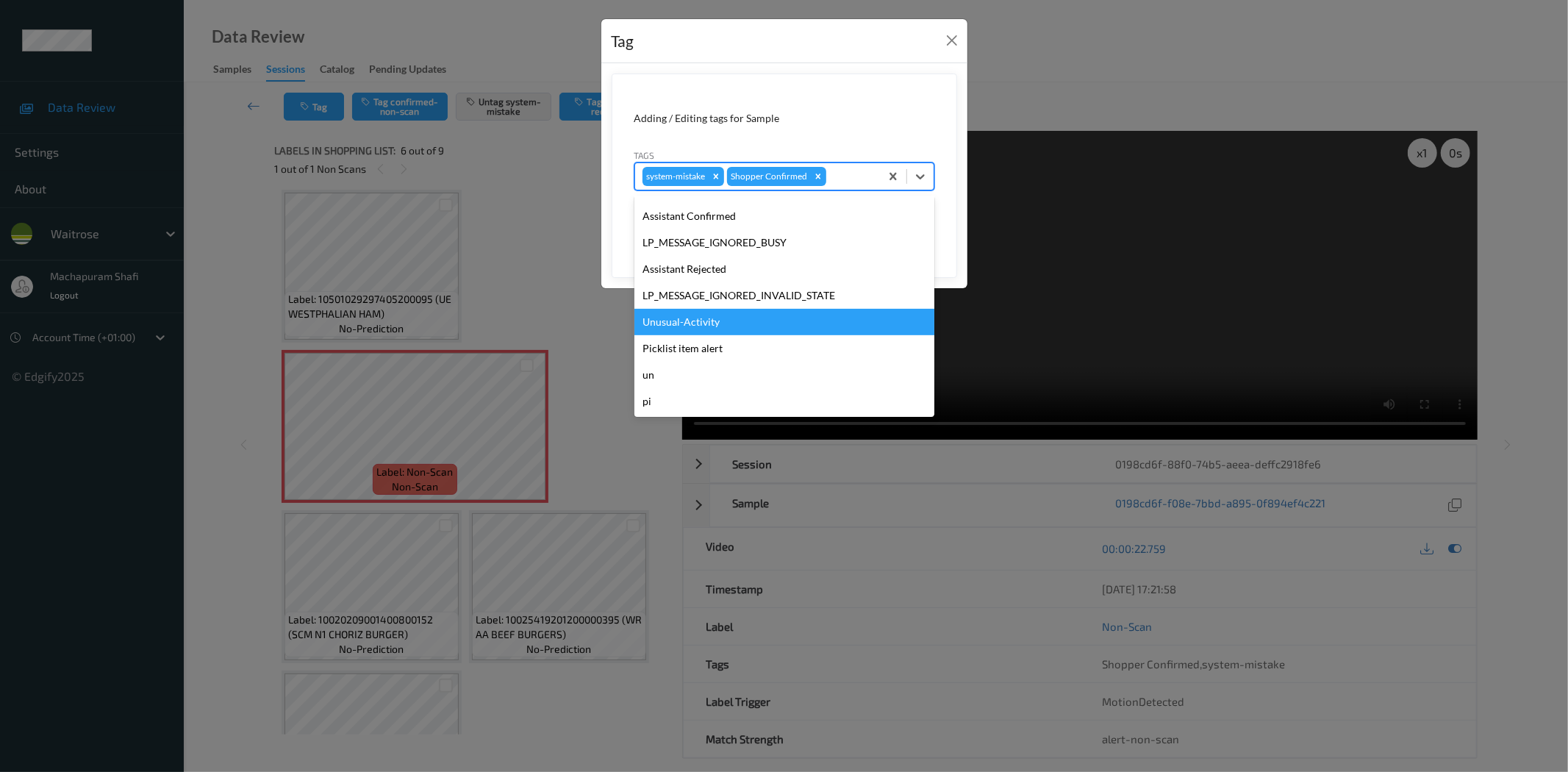
click at [724, 322] on div "Unusual-Activity" at bounding box center [784, 323] width 300 height 27
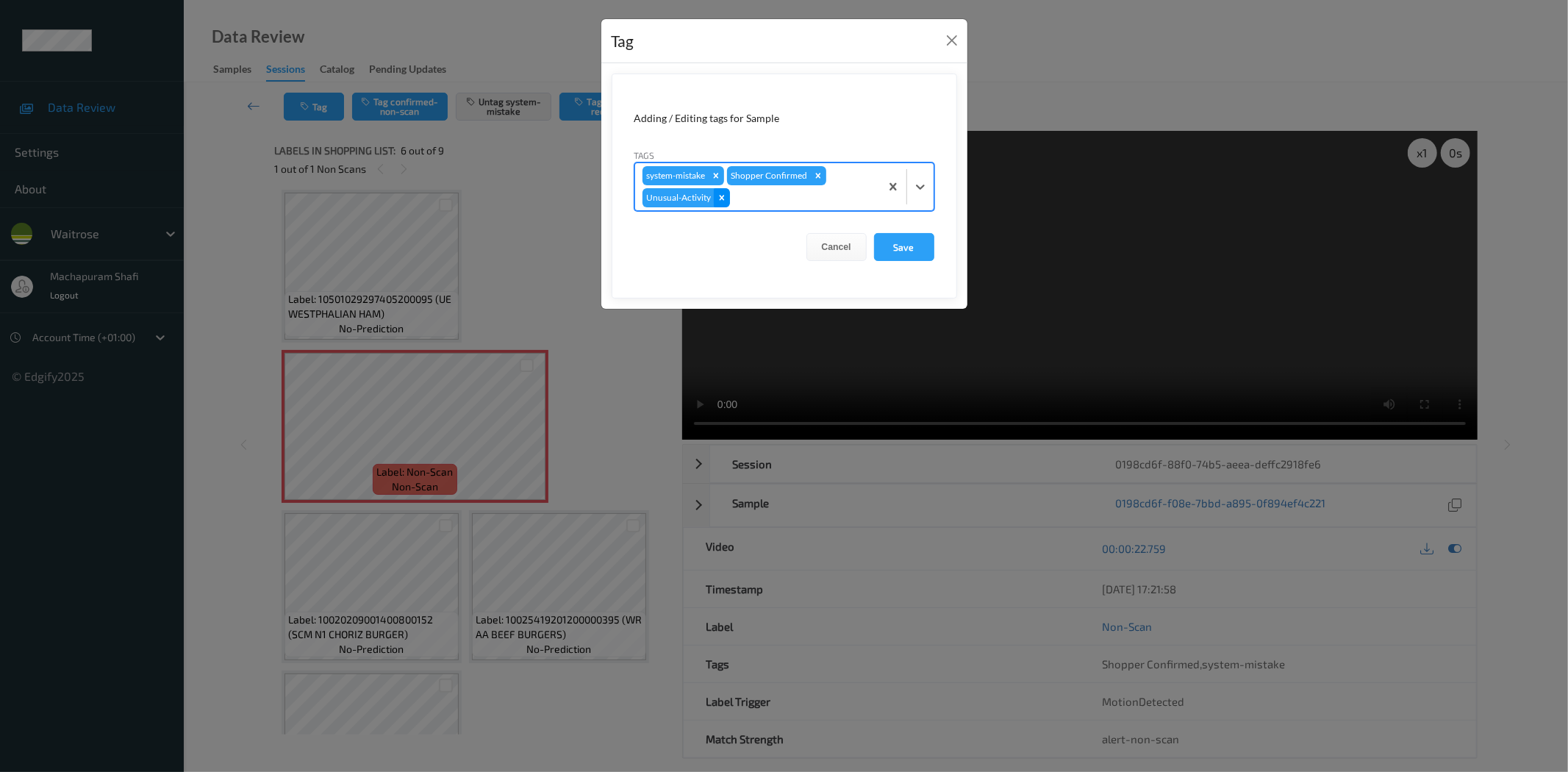
click at [723, 194] on icon "Remove Unusual-Activity" at bounding box center [722, 197] width 11 height 11
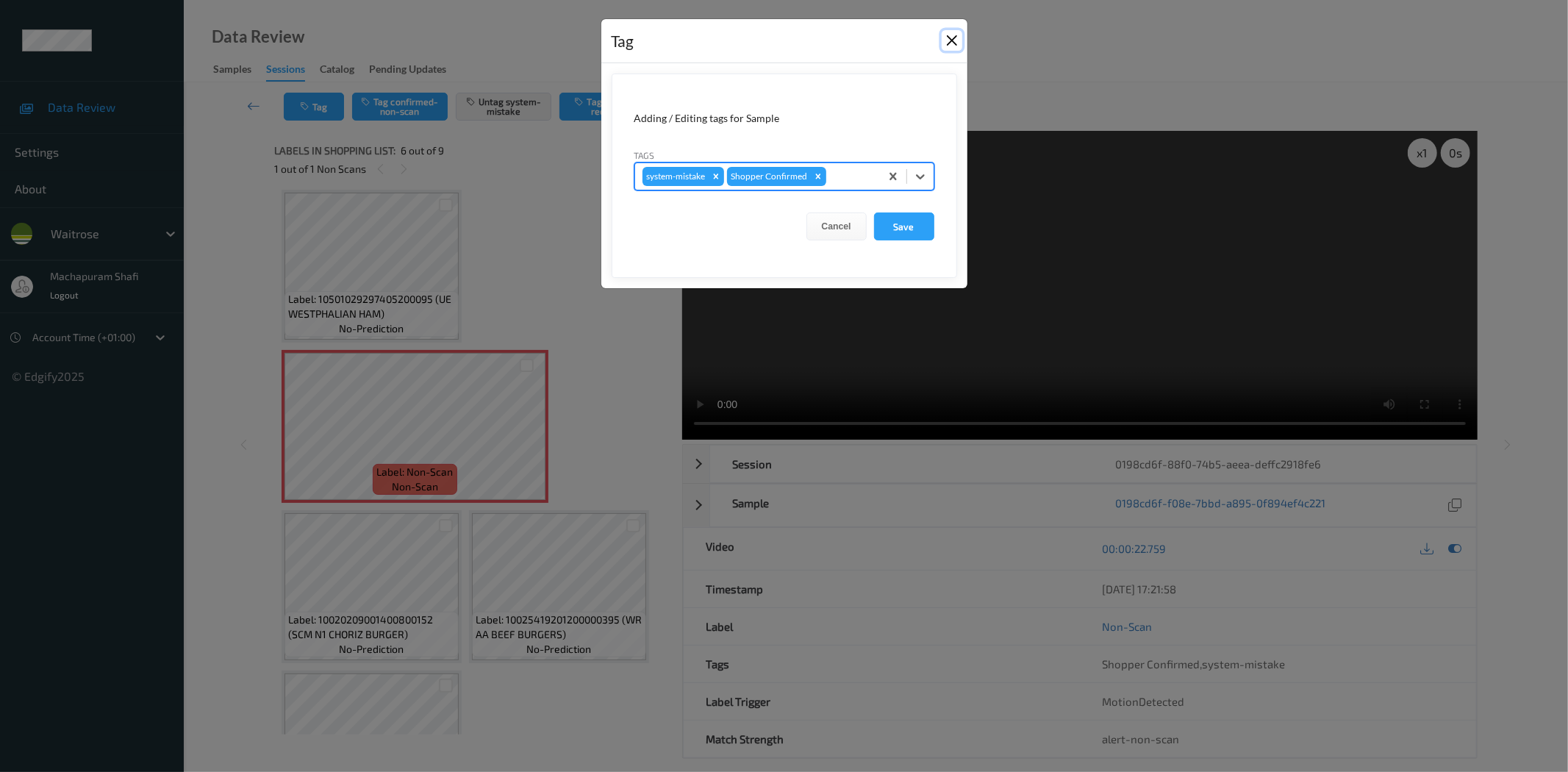
click at [953, 35] on button "Close" at bounding box center [952, 40] width 21 height 21
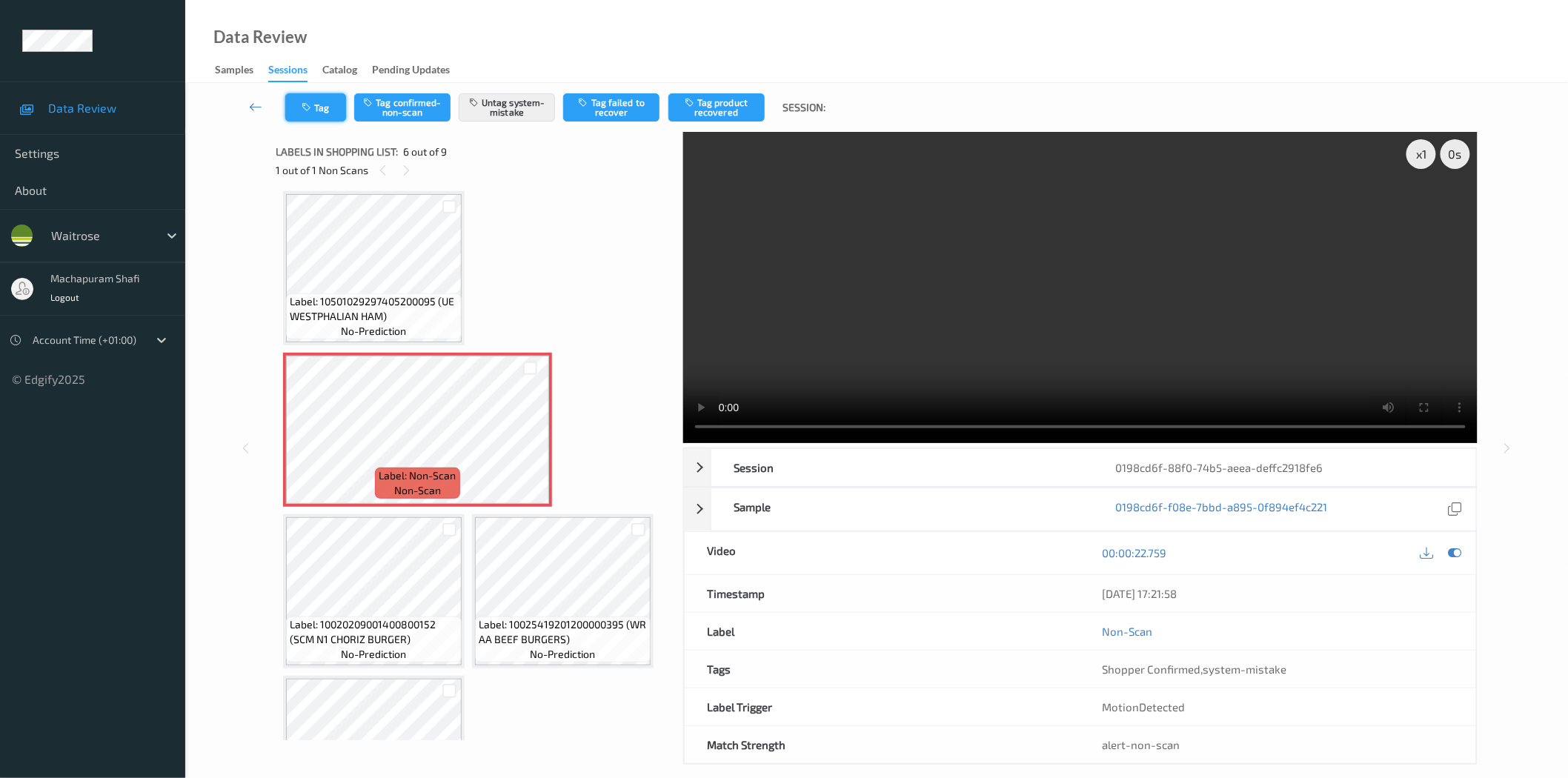
click at [327, 104] on button "Tag" at bounding box center [316, 107] width 61 height 28
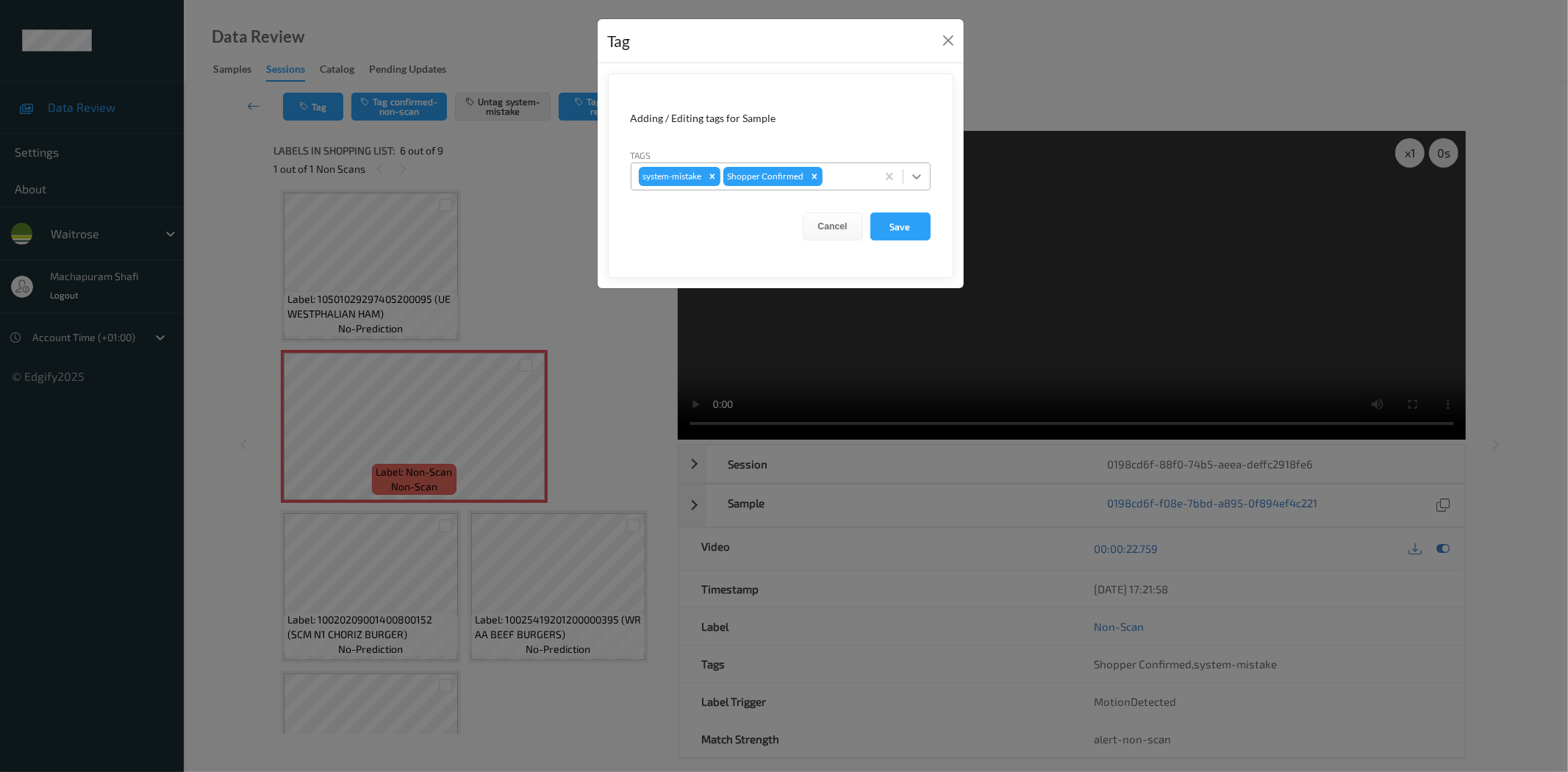
click at [919, 175] on icon at bounding box center [916, 176] width 9 height 5
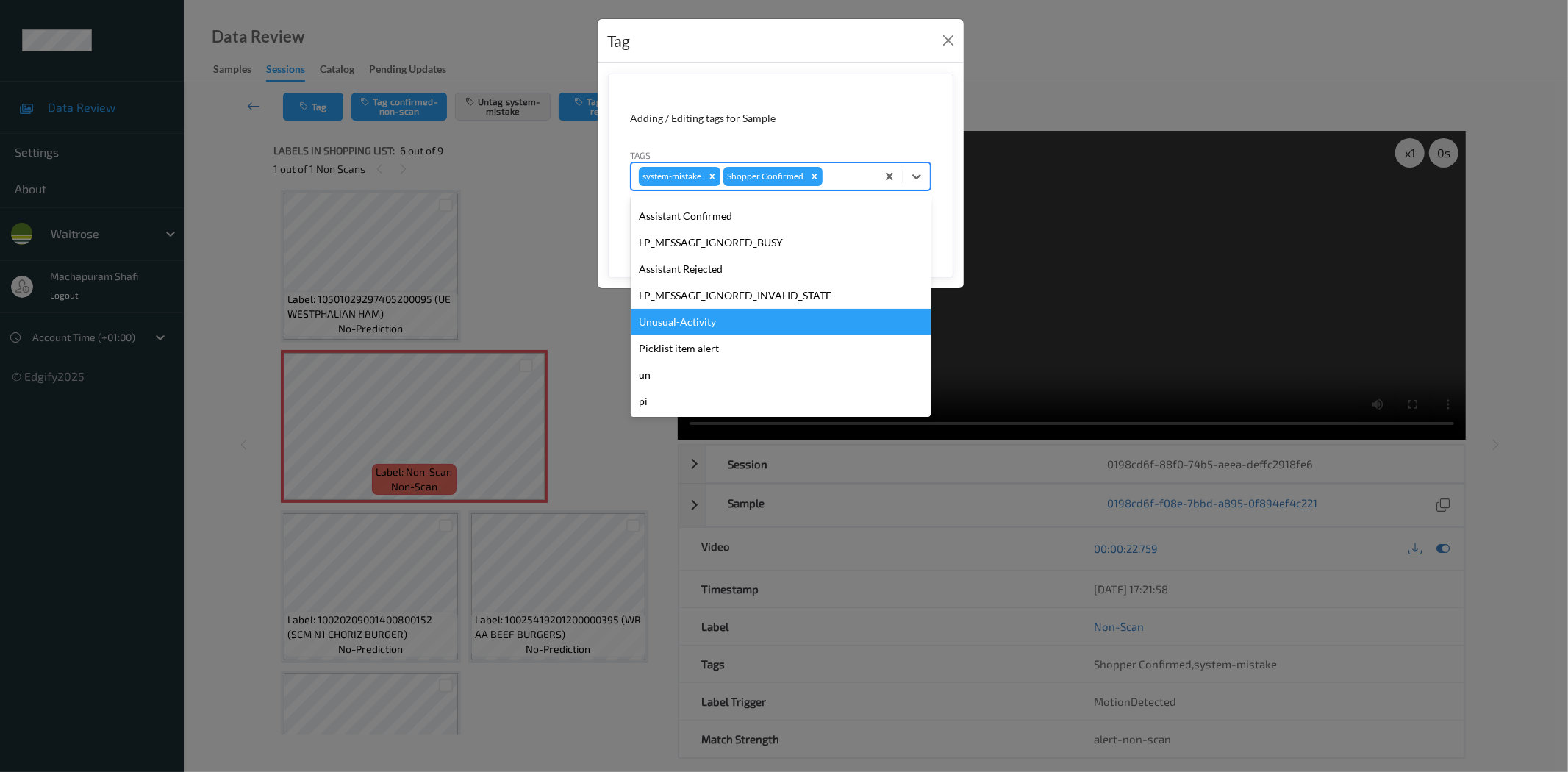
click at [686, 322] on div "Unusual-Activity" at bounding box center [780, 323] width 300 height 27
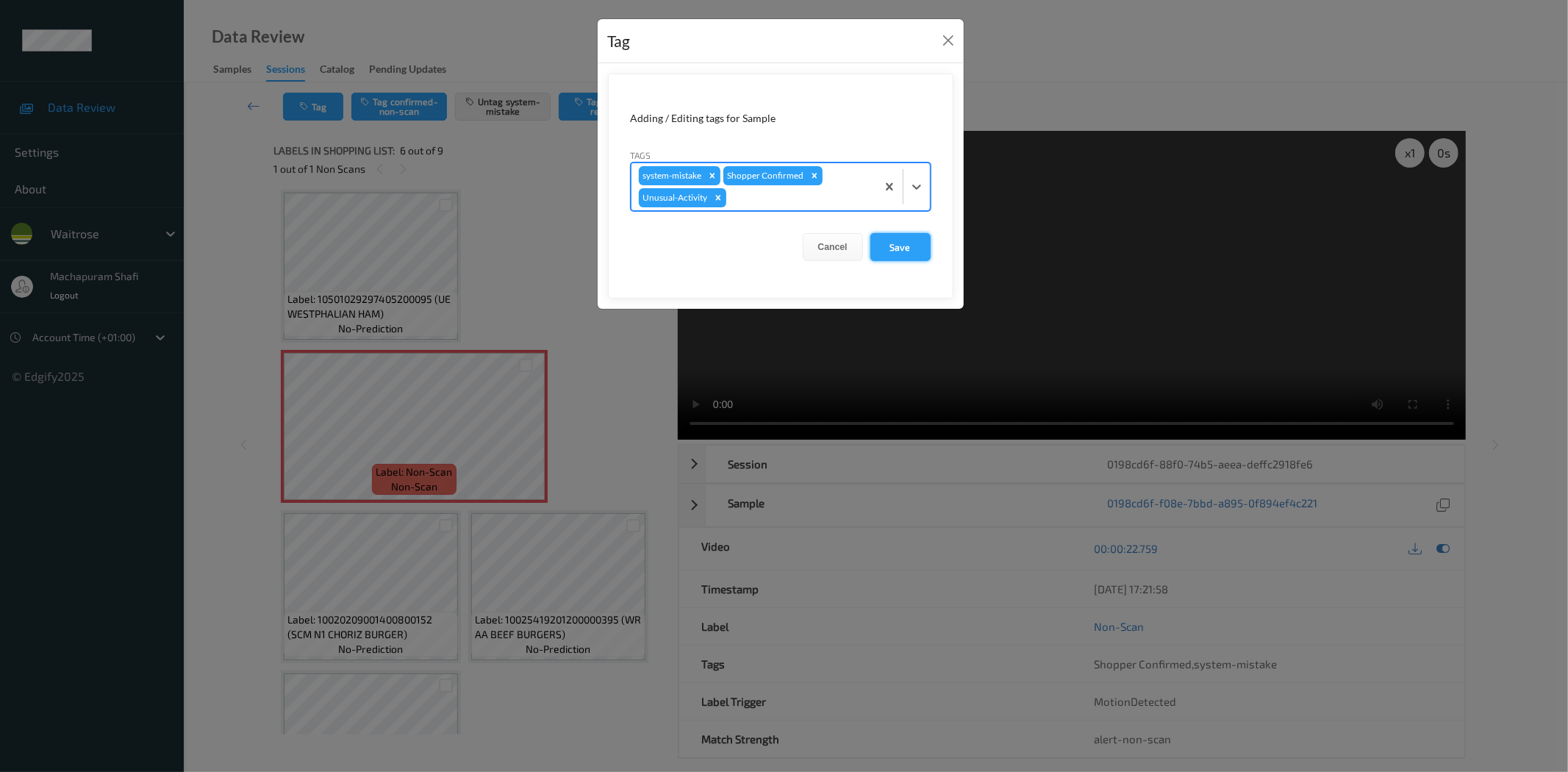
click at [887, 247] on button "Save" at bounding box center [900, 246] width 60 height 28
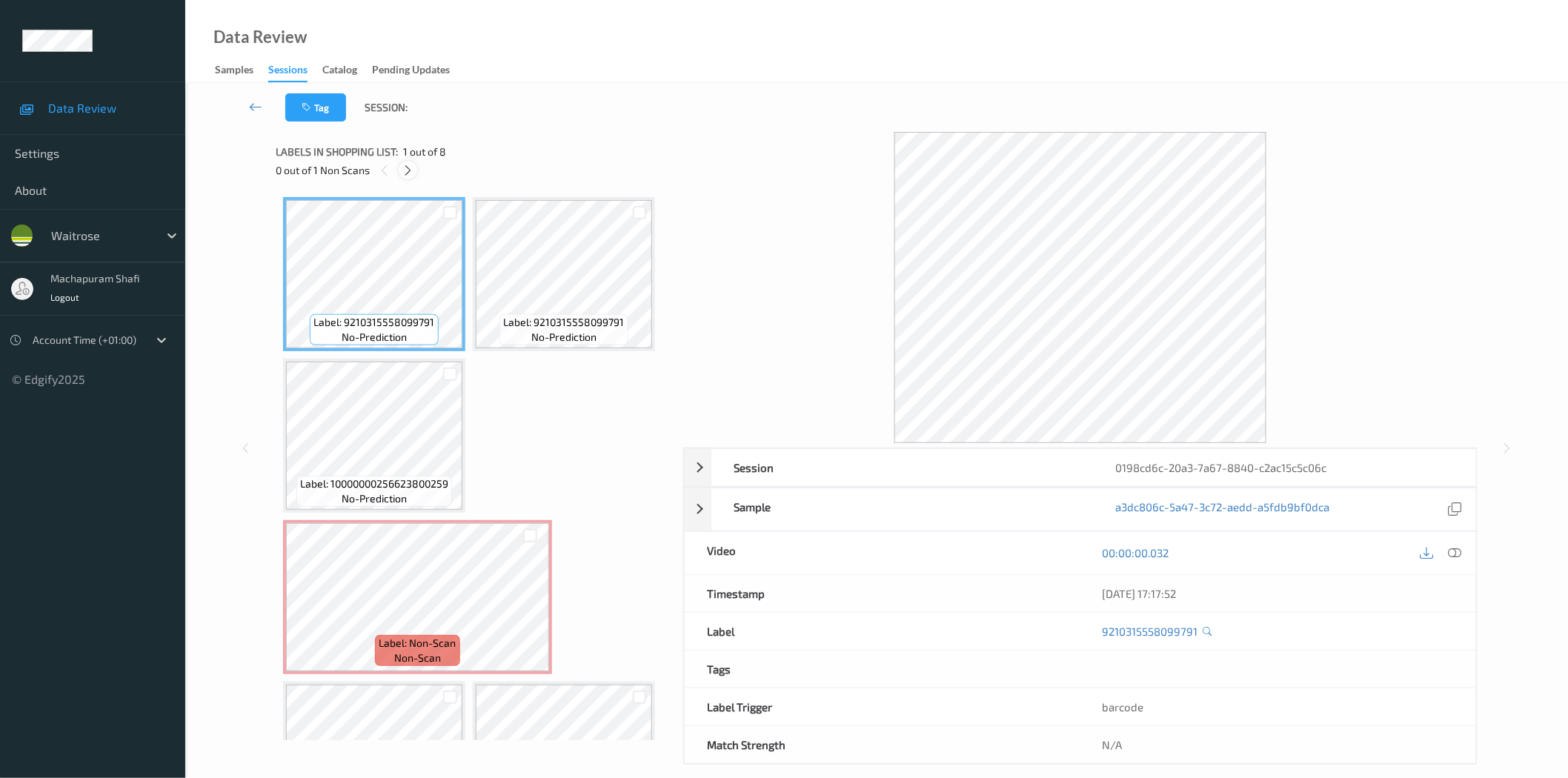
click at [406, 169] on icon at bounding box center [407, 171] width 13 height 14
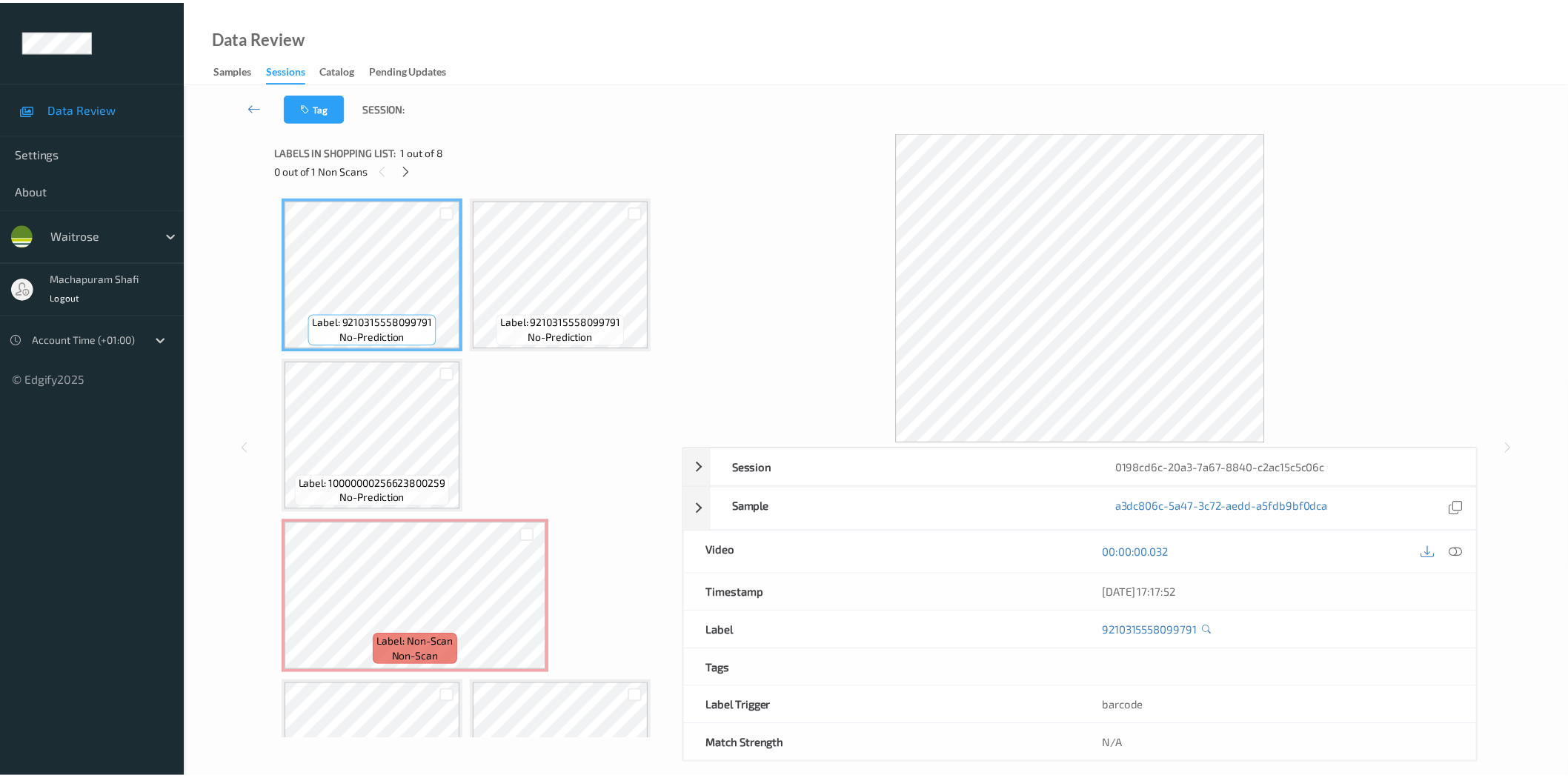
scroll to position [168, 0]
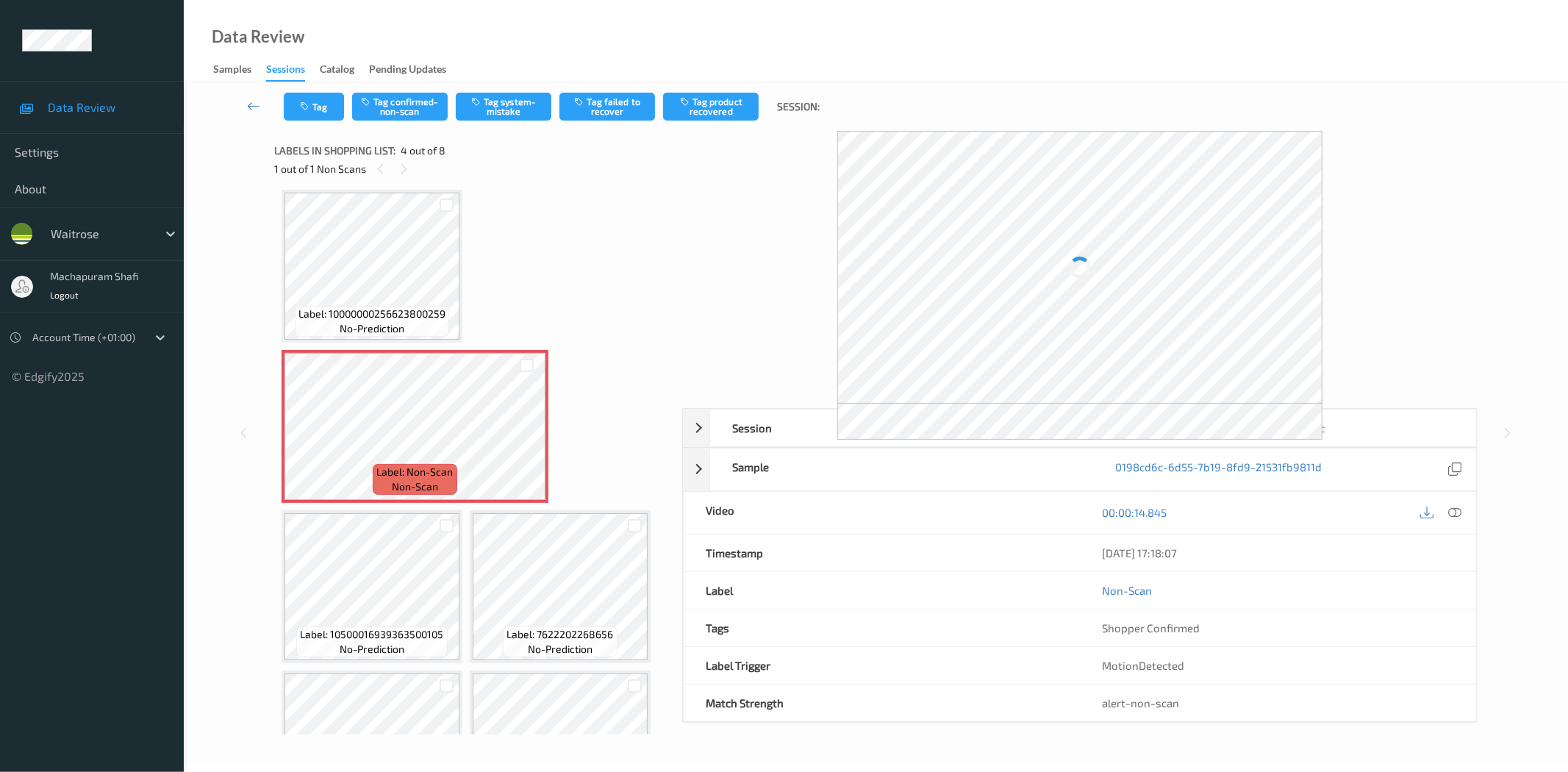
drag, startPoint x: 1456, startPoint y: 513, endPoint x: 1436, endPoint y: 451, distance: 65.1
click at [1456, 513] on icon at bounding box center [1455, 512] width 13 height 13
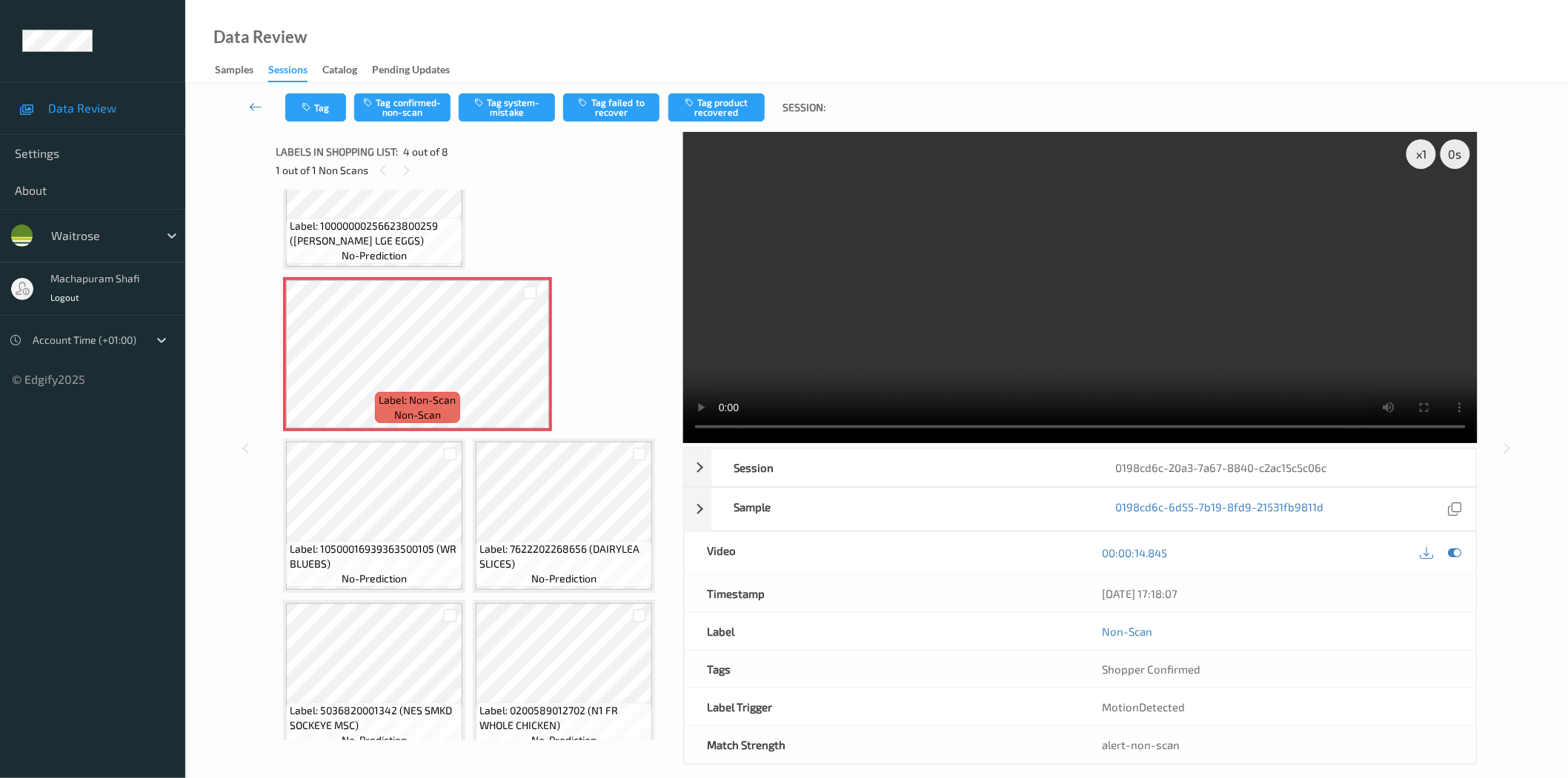
scroll to position [260, 0]
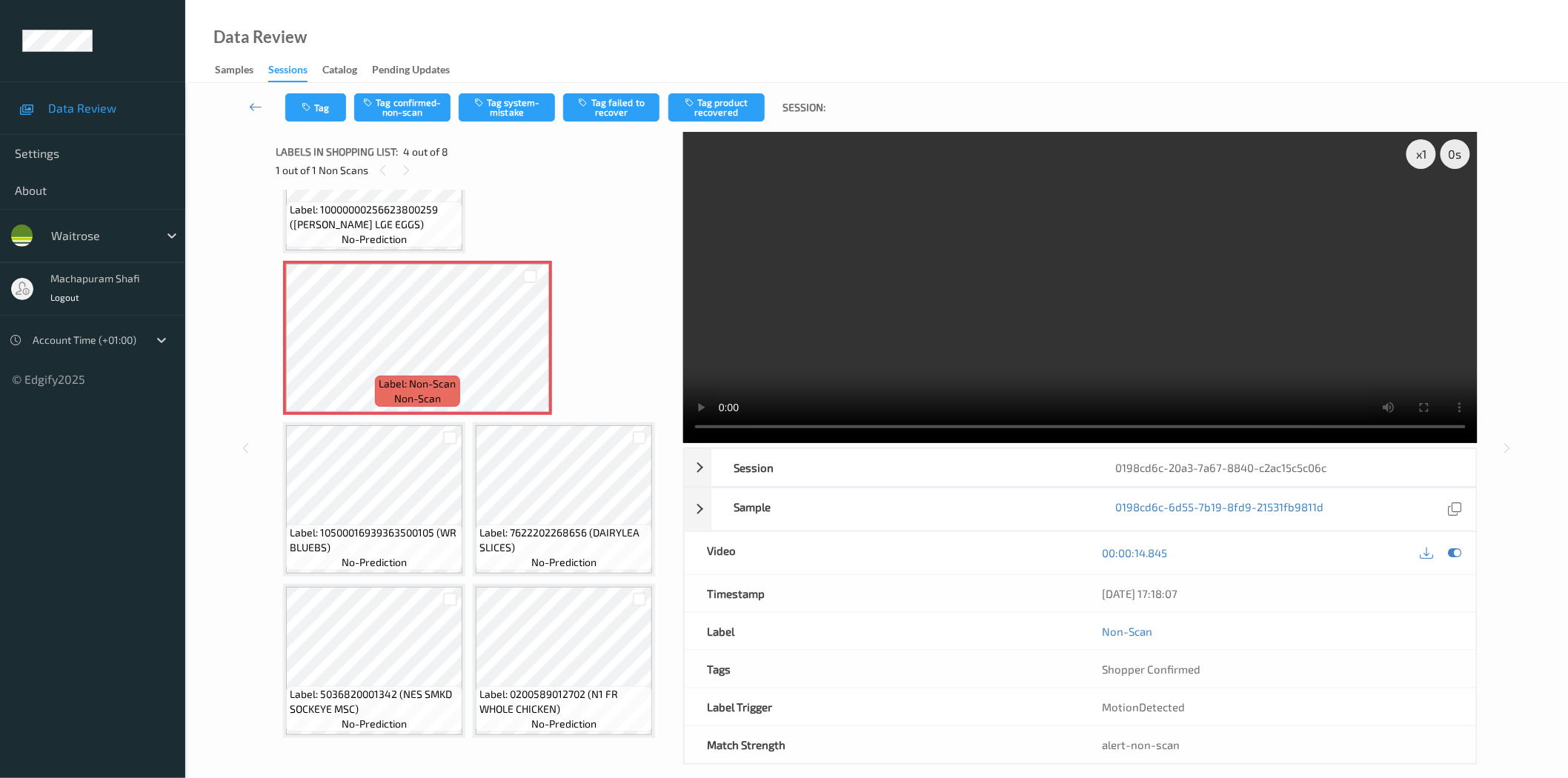
click at [682, 423] on div "x 1 0 s Session 0198cd6c-20a3-7a67-8840-c2ac15c5c06c Session ID 0198cd6c-20a3-7…" at bounding box center [876, 449] width 1201 height 633
click at [514, 105] on button "Tag system-mistake" at bounding box center [507, 107] width 96 height 28
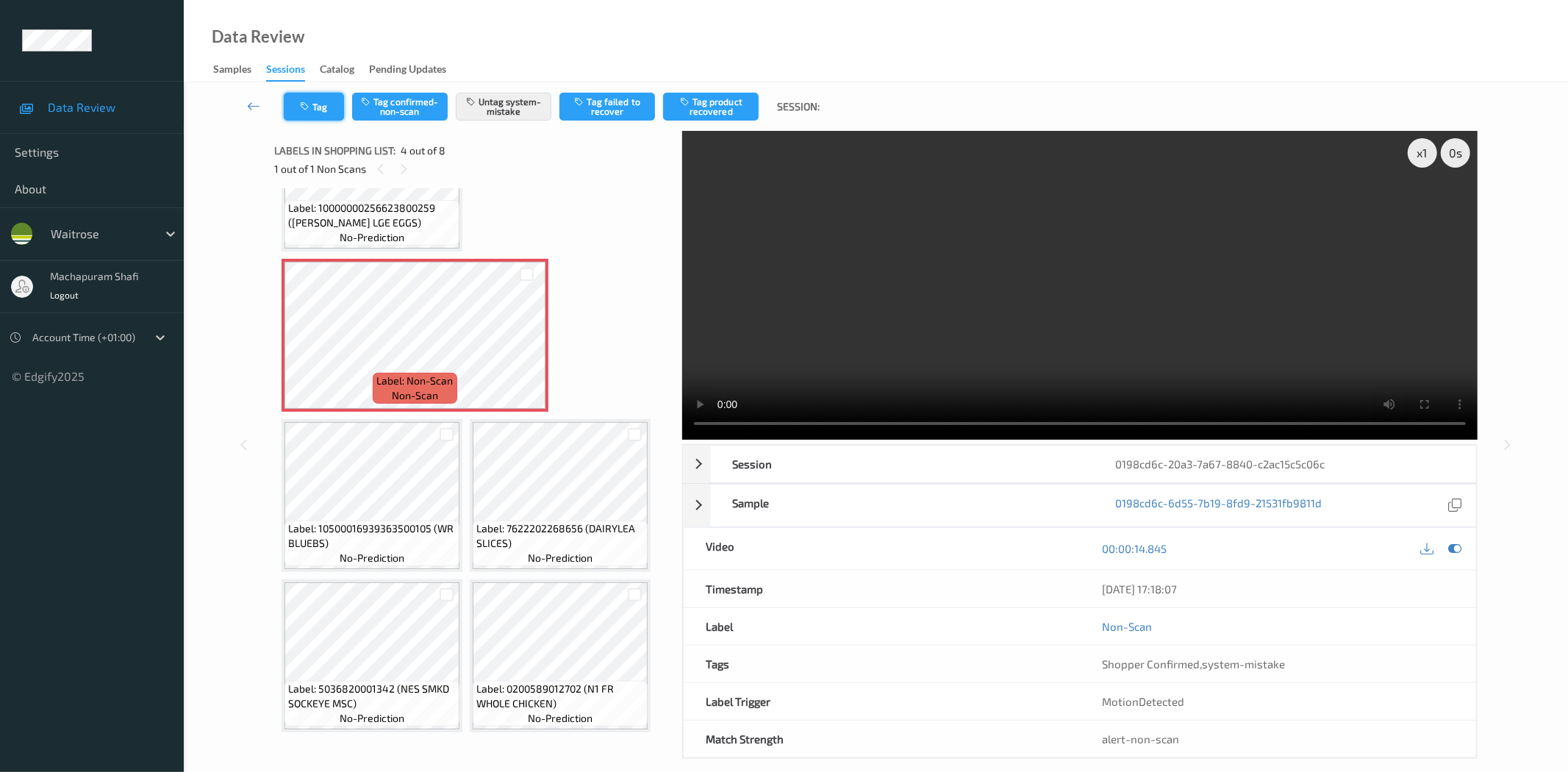
click at [314, 100] on button "Tag" at bounding box center [313, 106] width 60 height 28
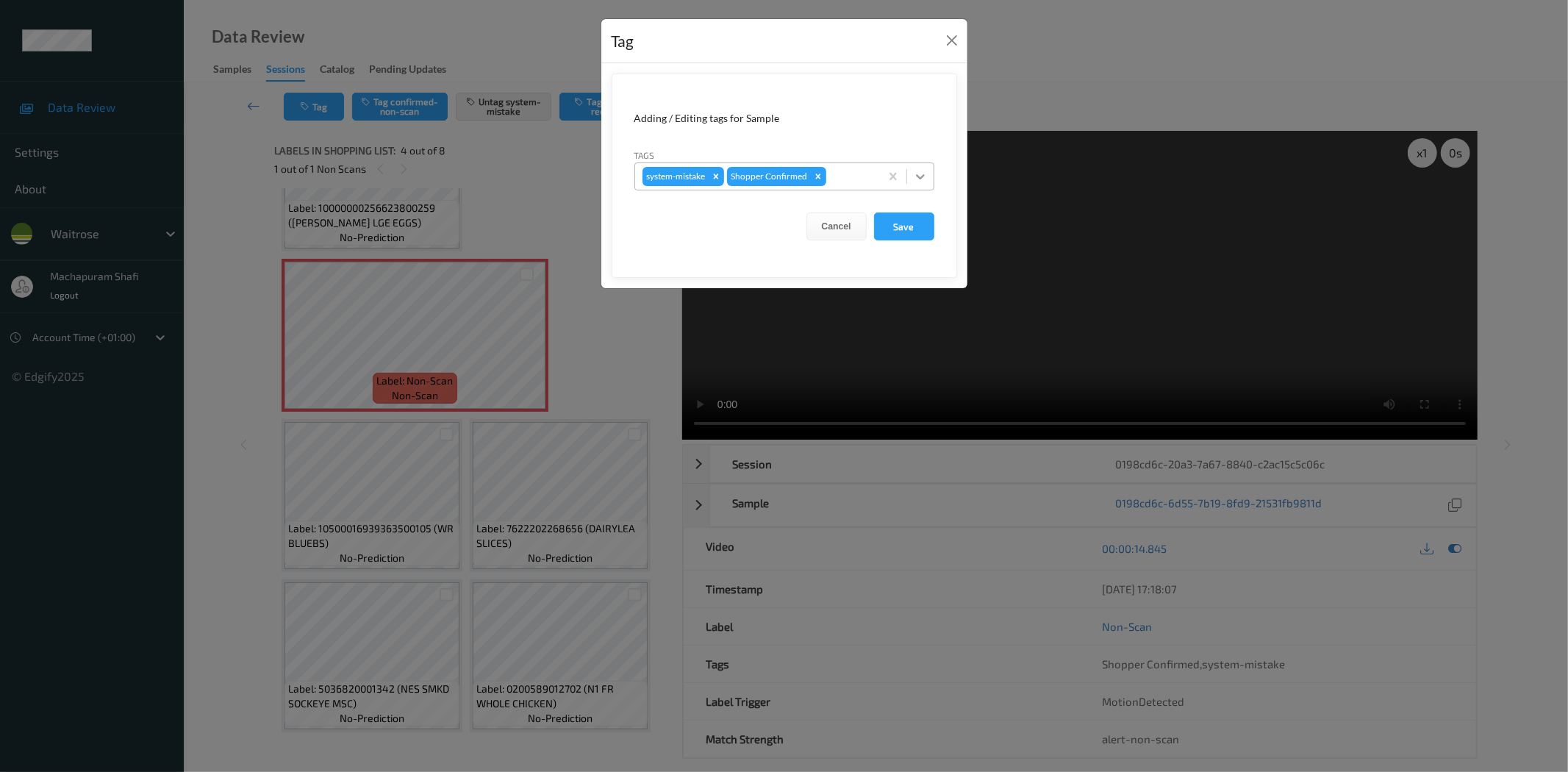
click at [916, 177] on icon at bounding box center [920, 176] width 14 height 14
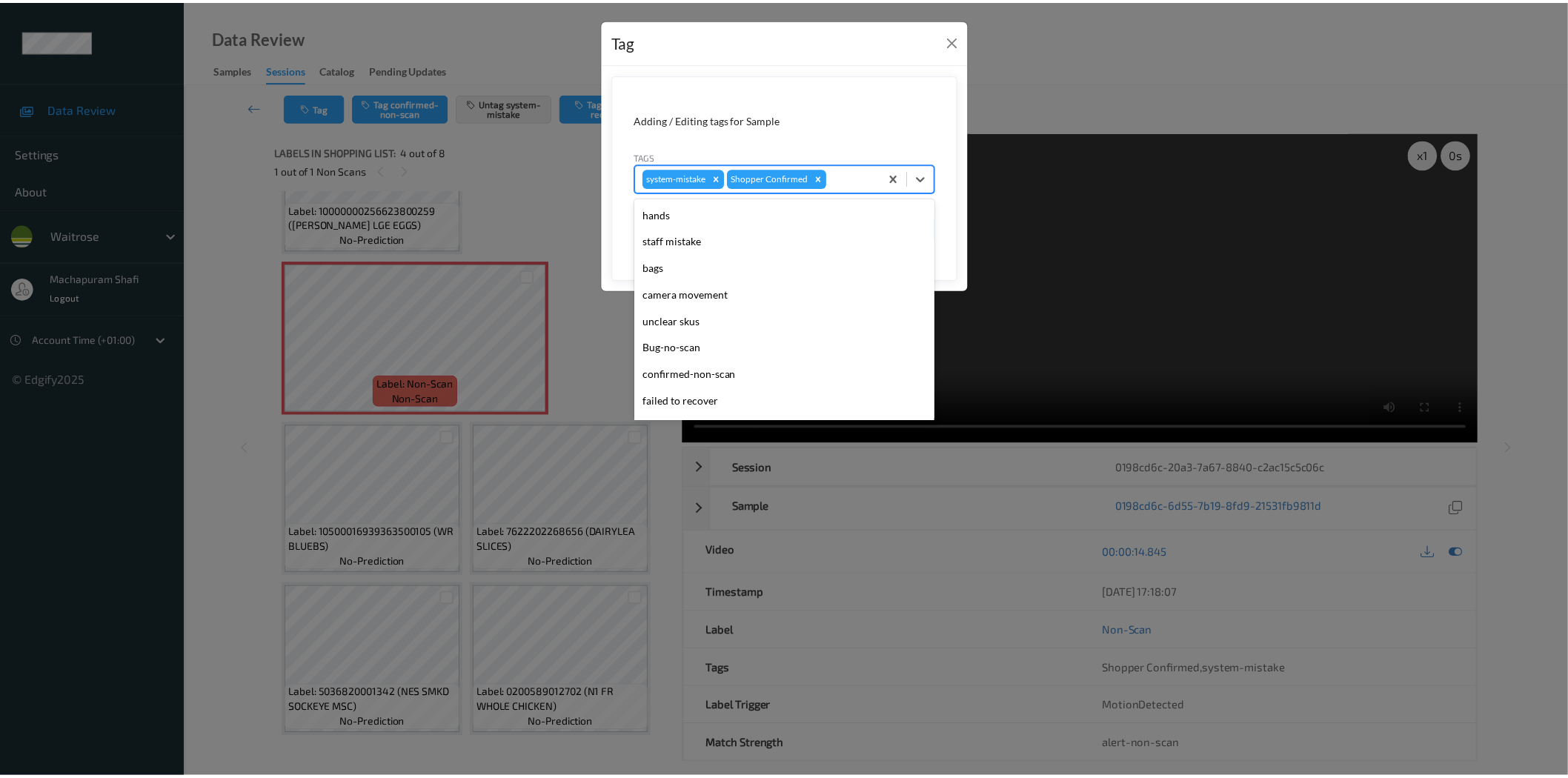
scroll to position [290, 0]
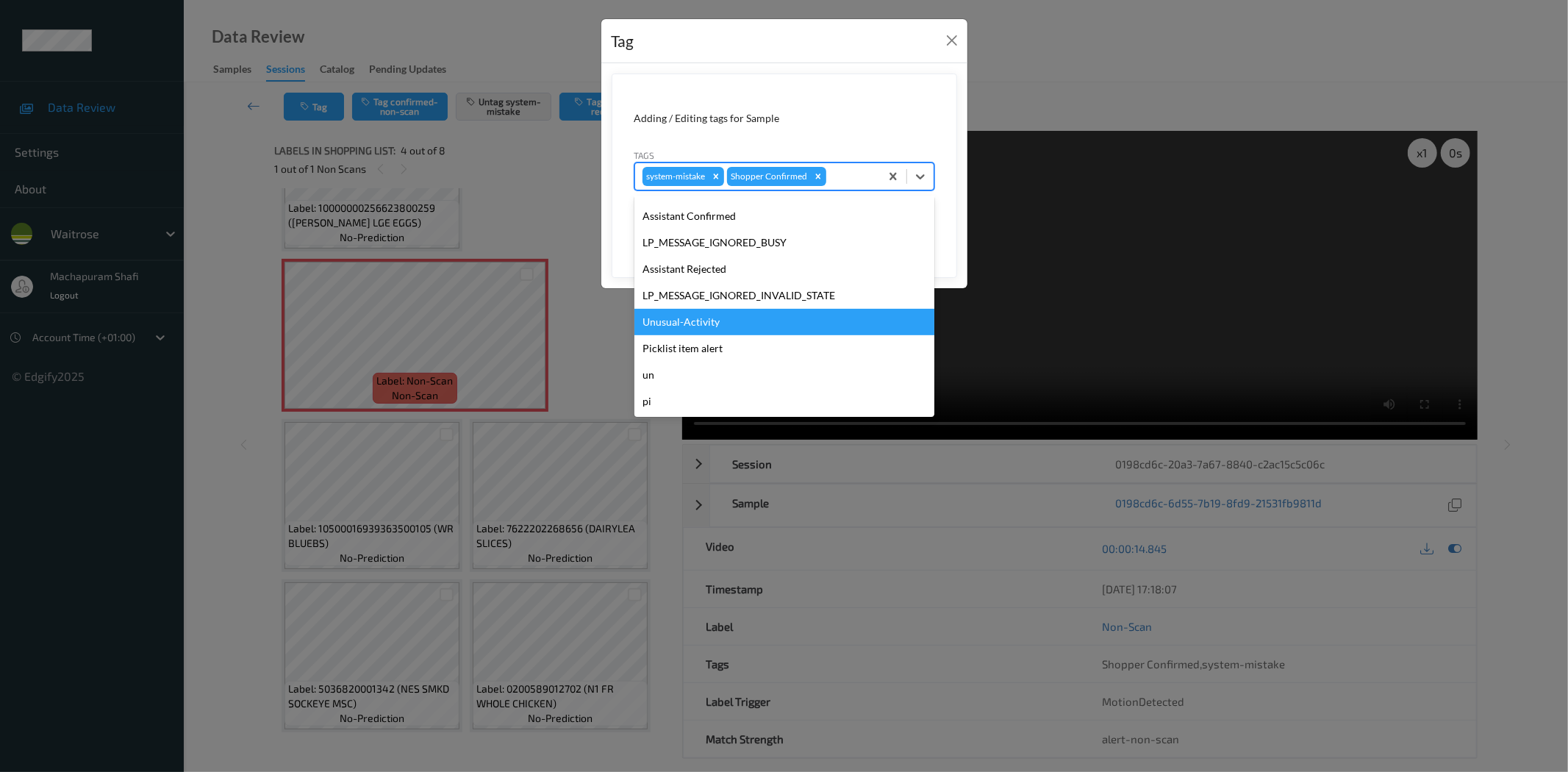
click at [672, 322] on div "Unusual-Activity" at bounding box center [784, 323] width 300 height 27
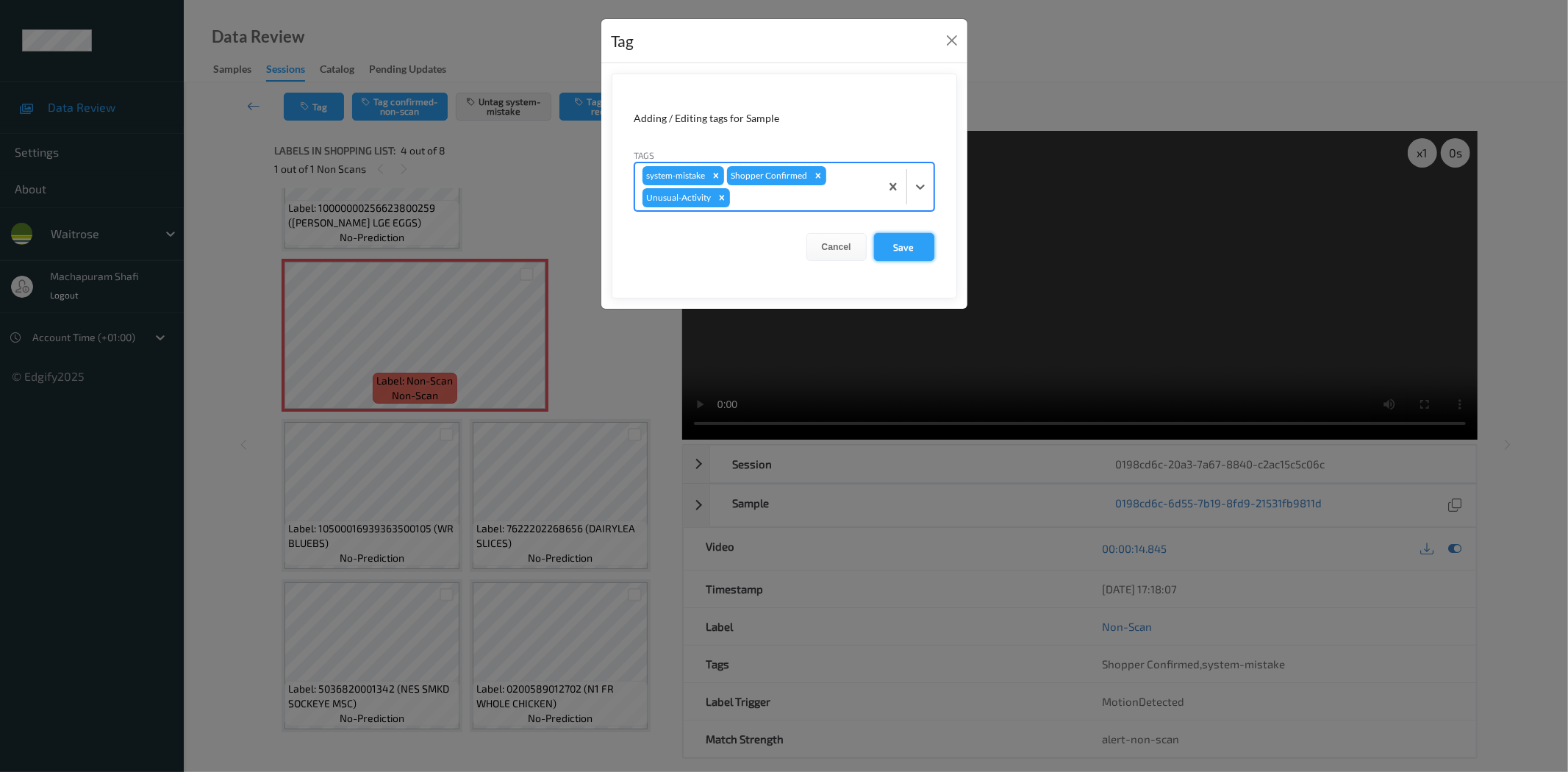
click at [898, 258] on button "Save" at bounding box center [904, 246] width 60 height 28
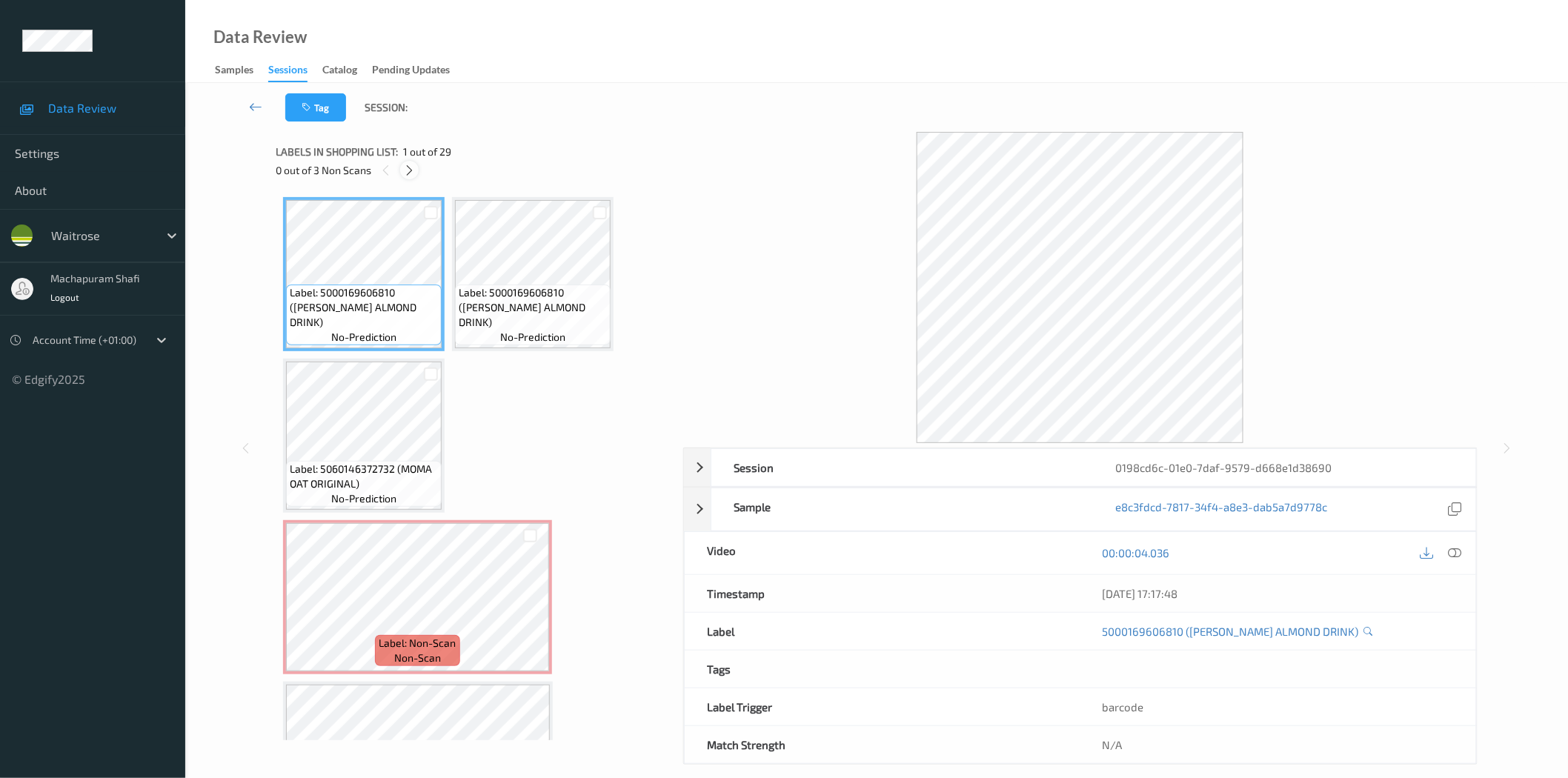
click at [417, 168] on div at bounding box center [409, 170] width 18 height 18
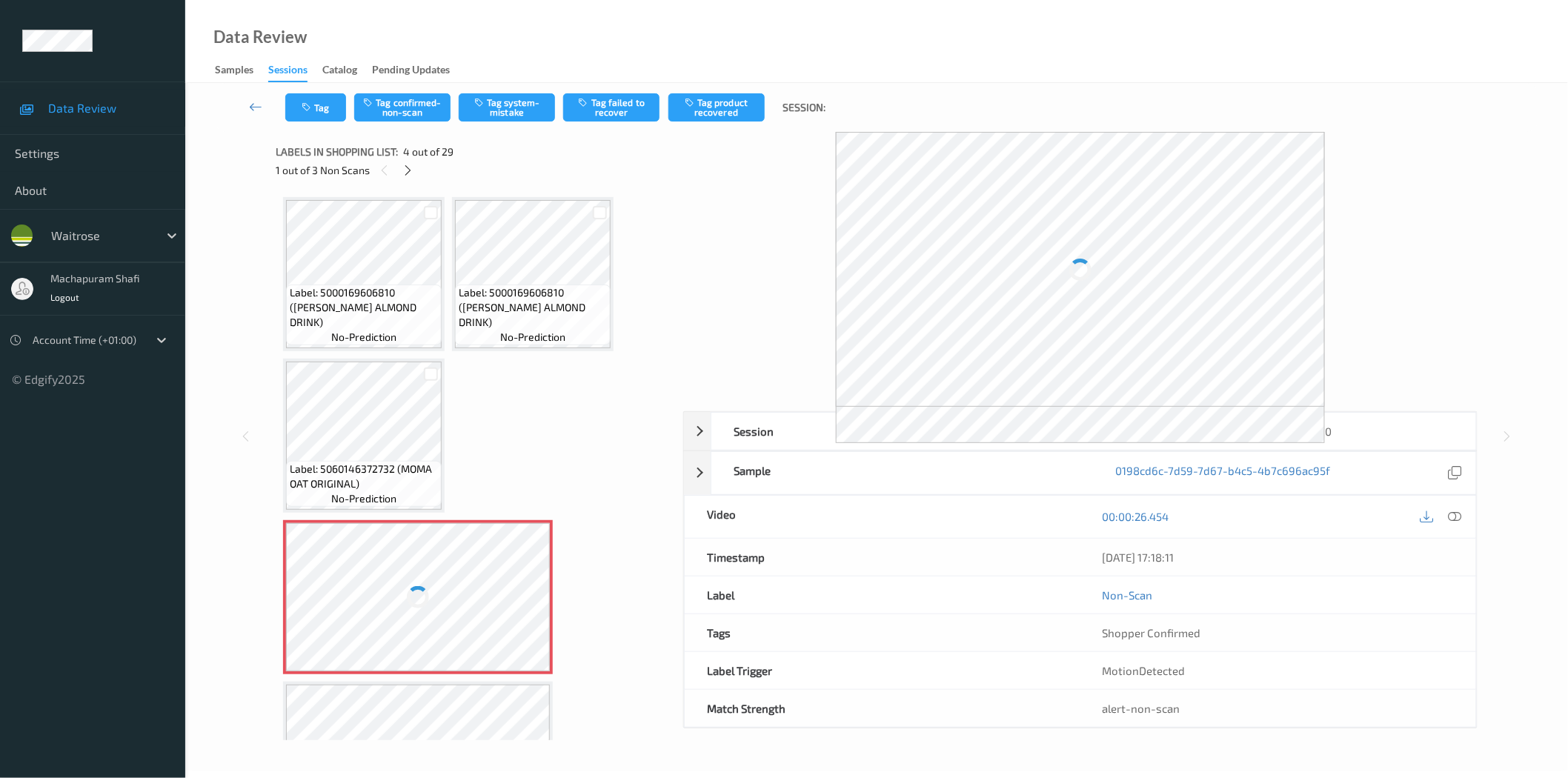
scroll to position [168, 0]
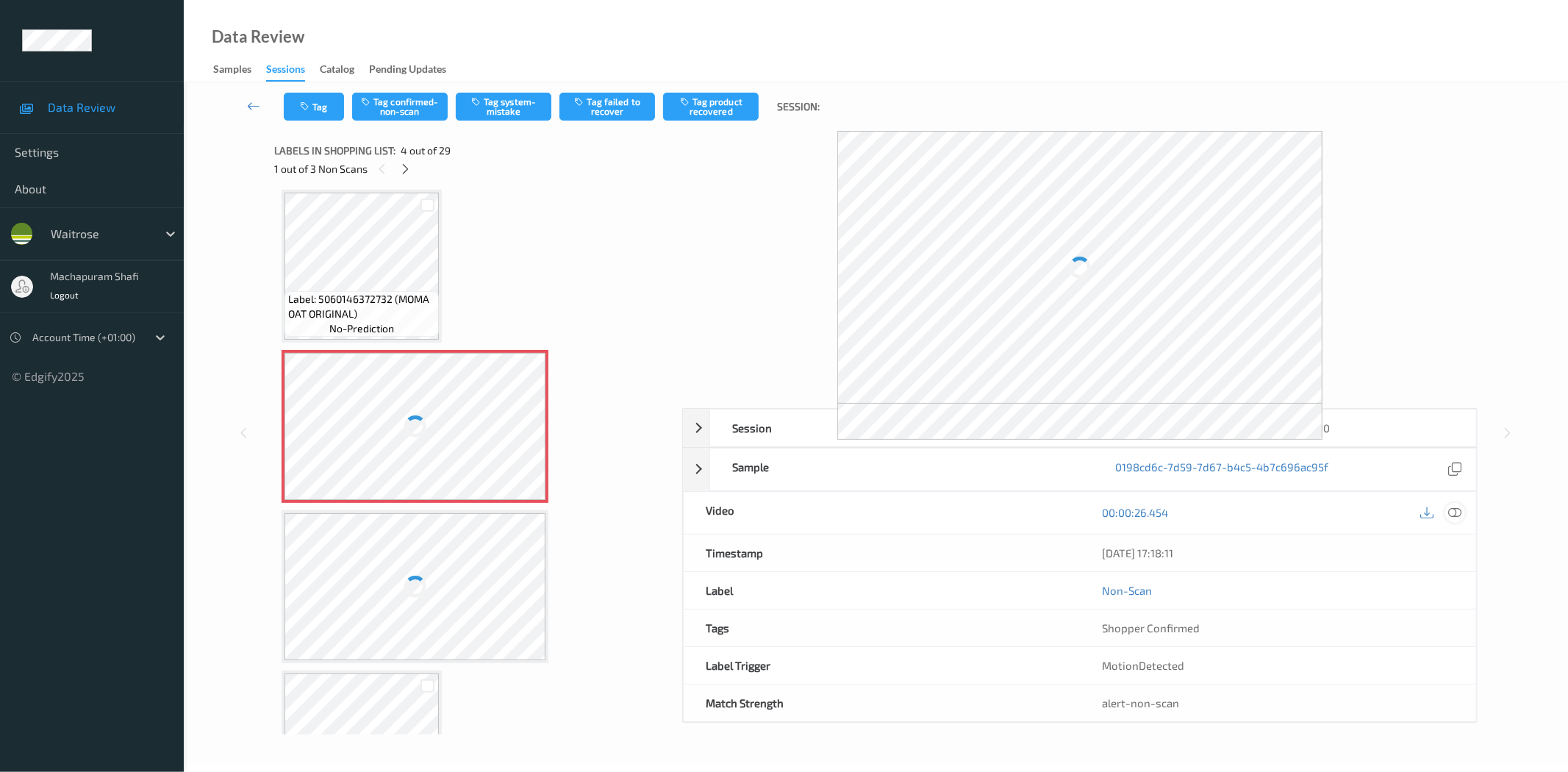
click at [1455, 513] on icon at bounding box center [1455, 512] width 13 height 13
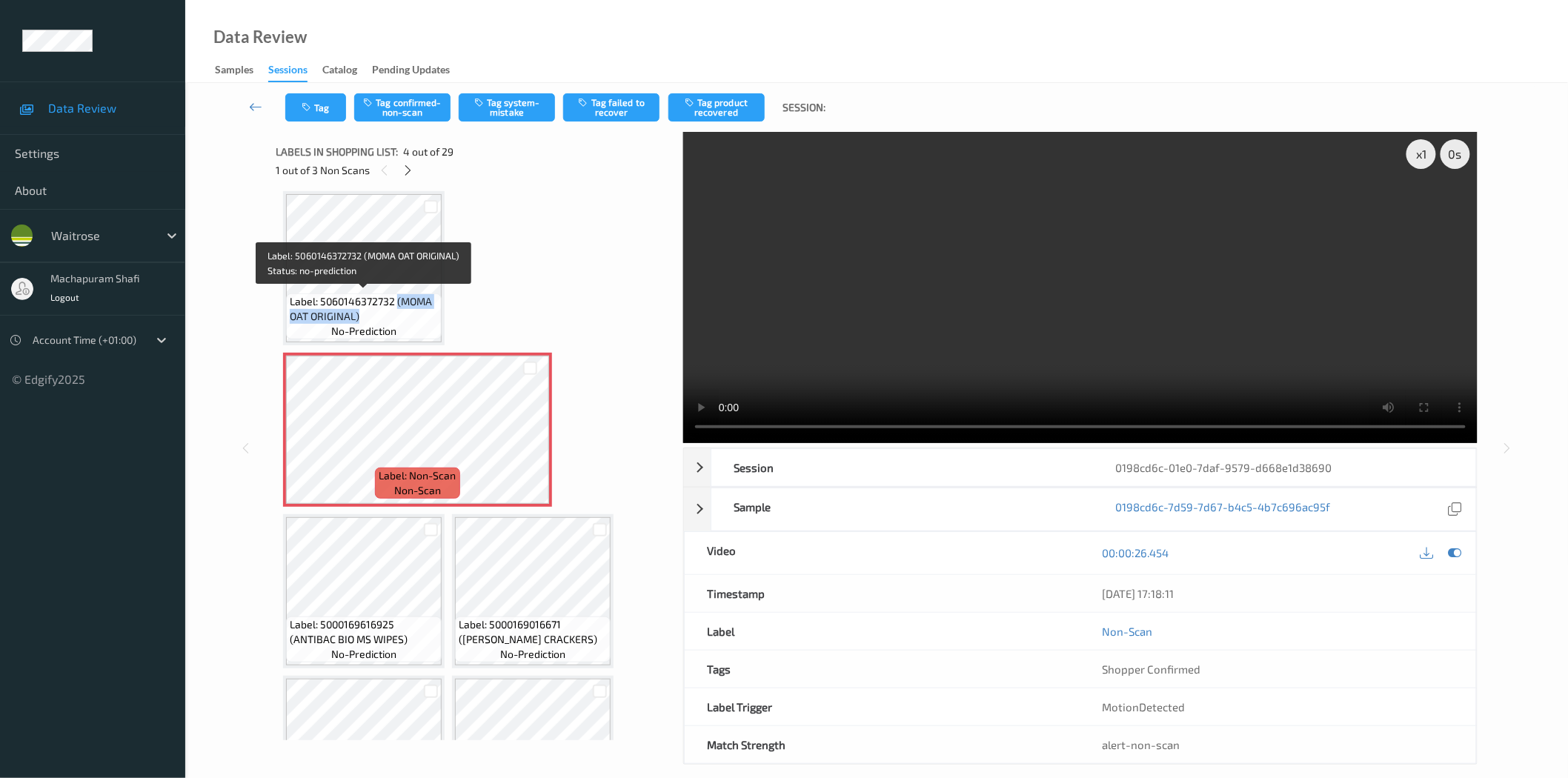
drag, startPoint x: 410, startPoint y: 305, endPoint x: 438, endPoint y: 328, distance: 36.2
click at [438, 328] on div "Label: 5060146372732 (MOMA OAT ORIGINAL) no-prediction" at bounding box center [363, 317] width 155 height 46
copy span "(MOMA OAT ORIGINAL)"
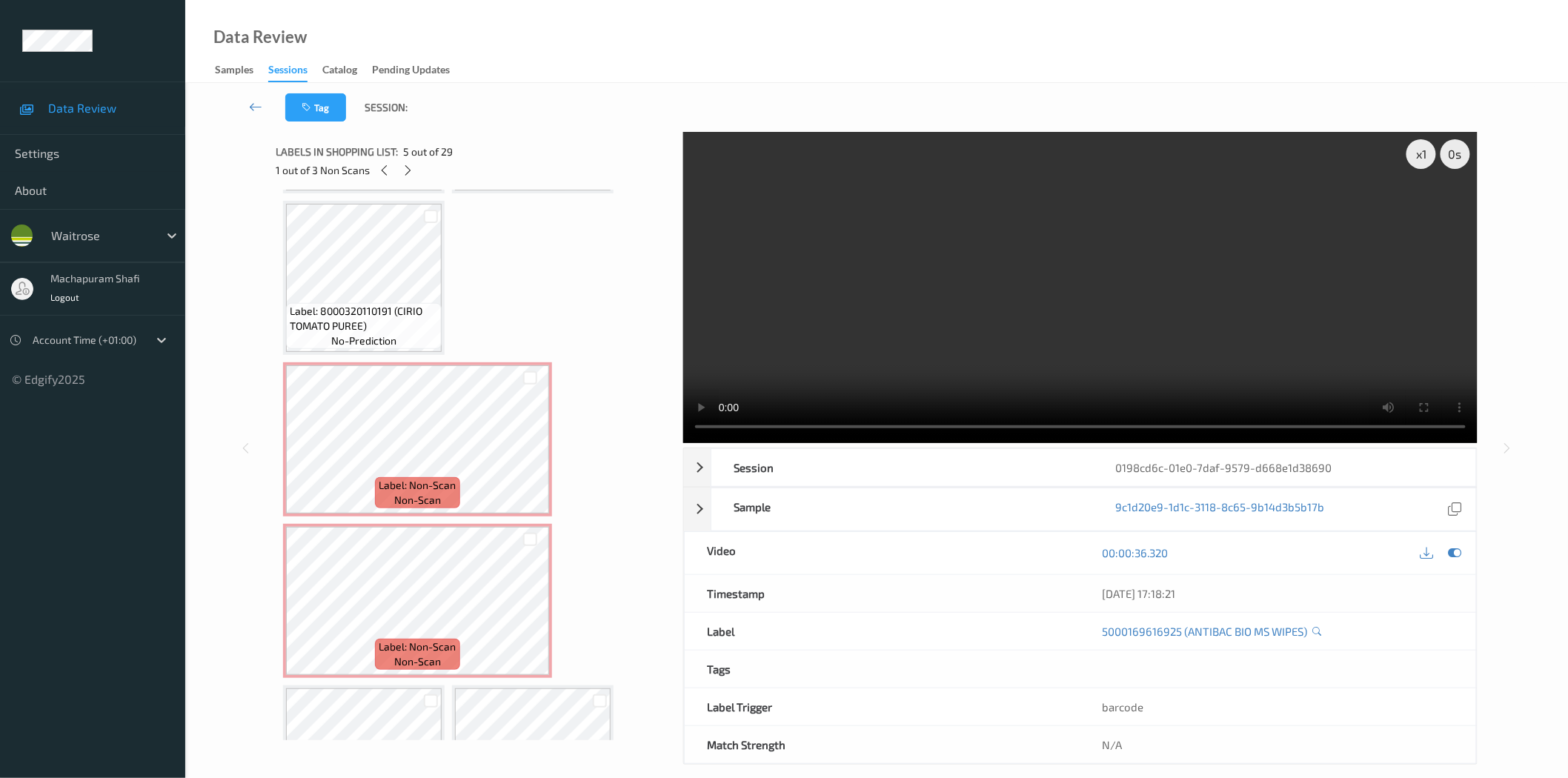
scroll to position [994, 0]
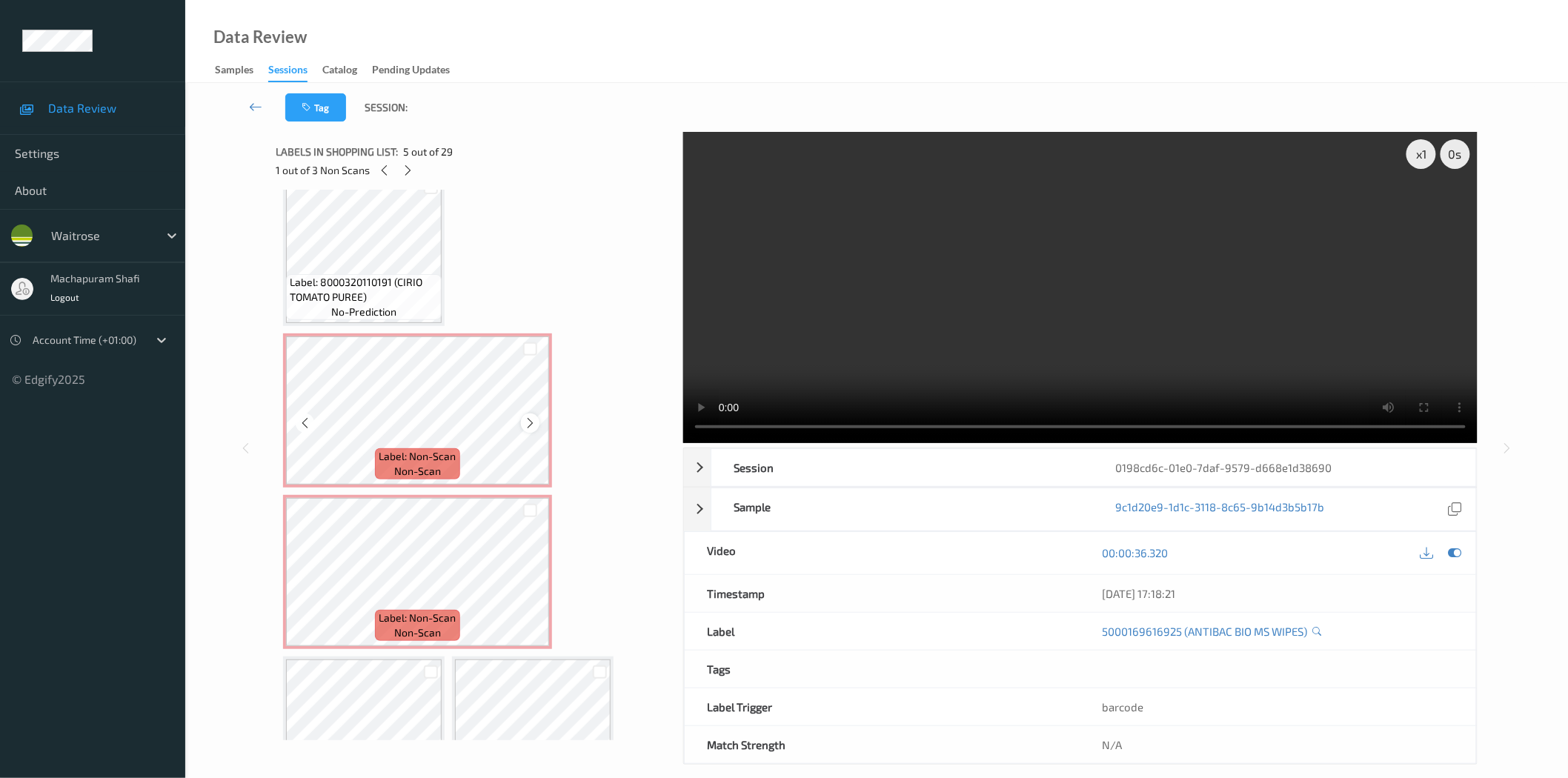
click at [532, 417] on icon at bounding box center [530, 424] width 13 height 14
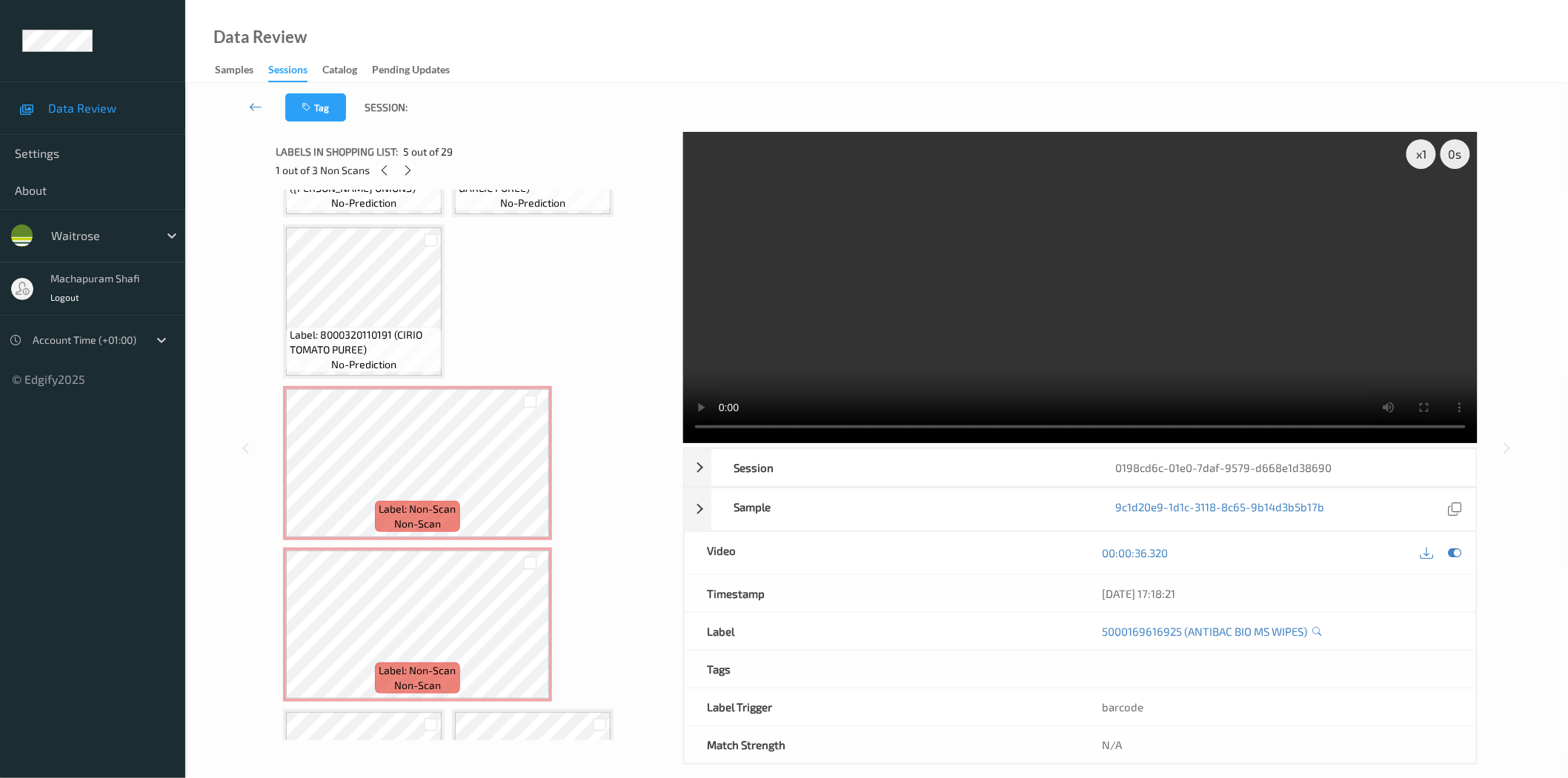
scroll to position [962, 0]
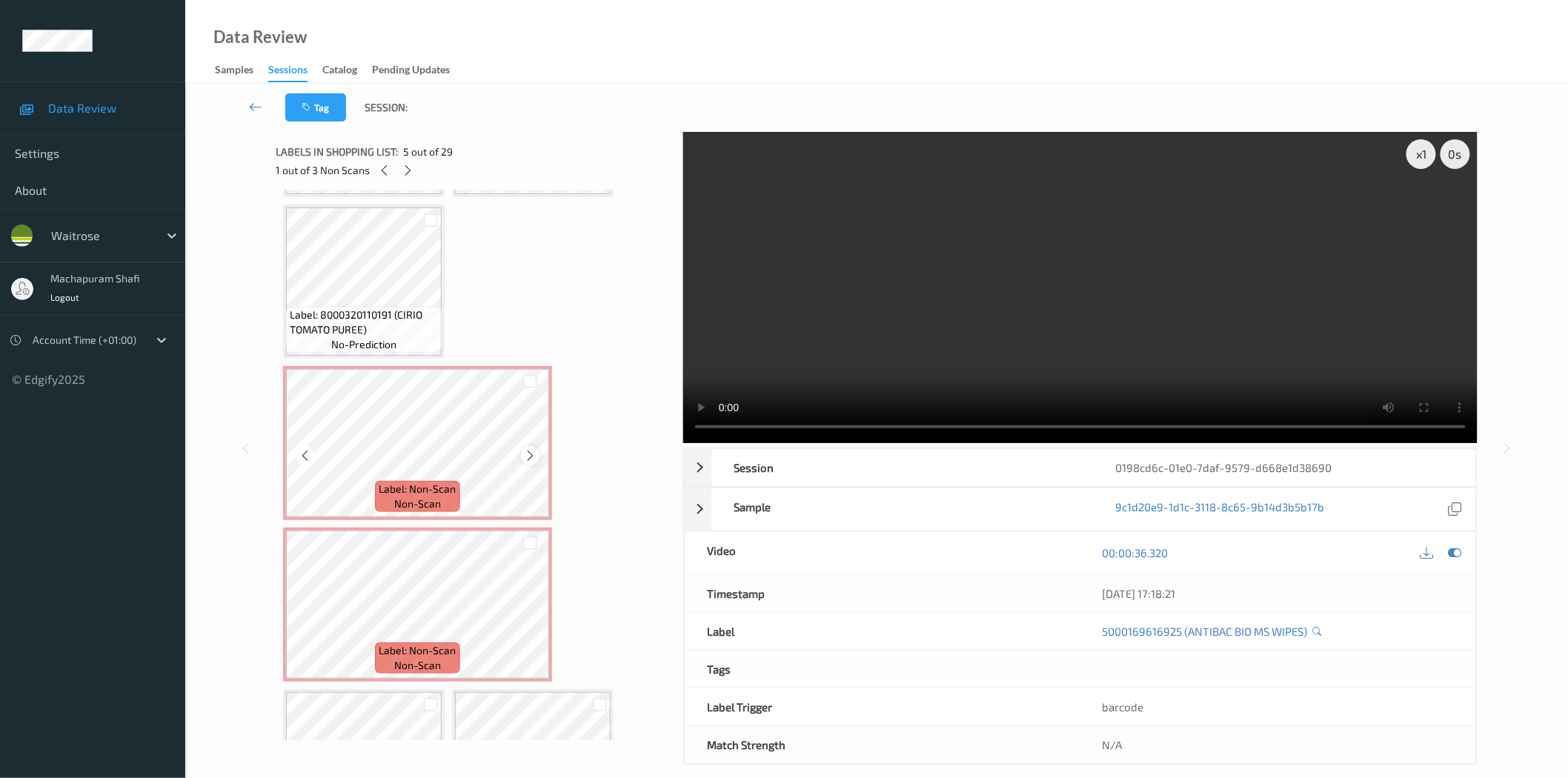
click at [531, 449] on icon at bounding box center [530, 456] width 13 height 14
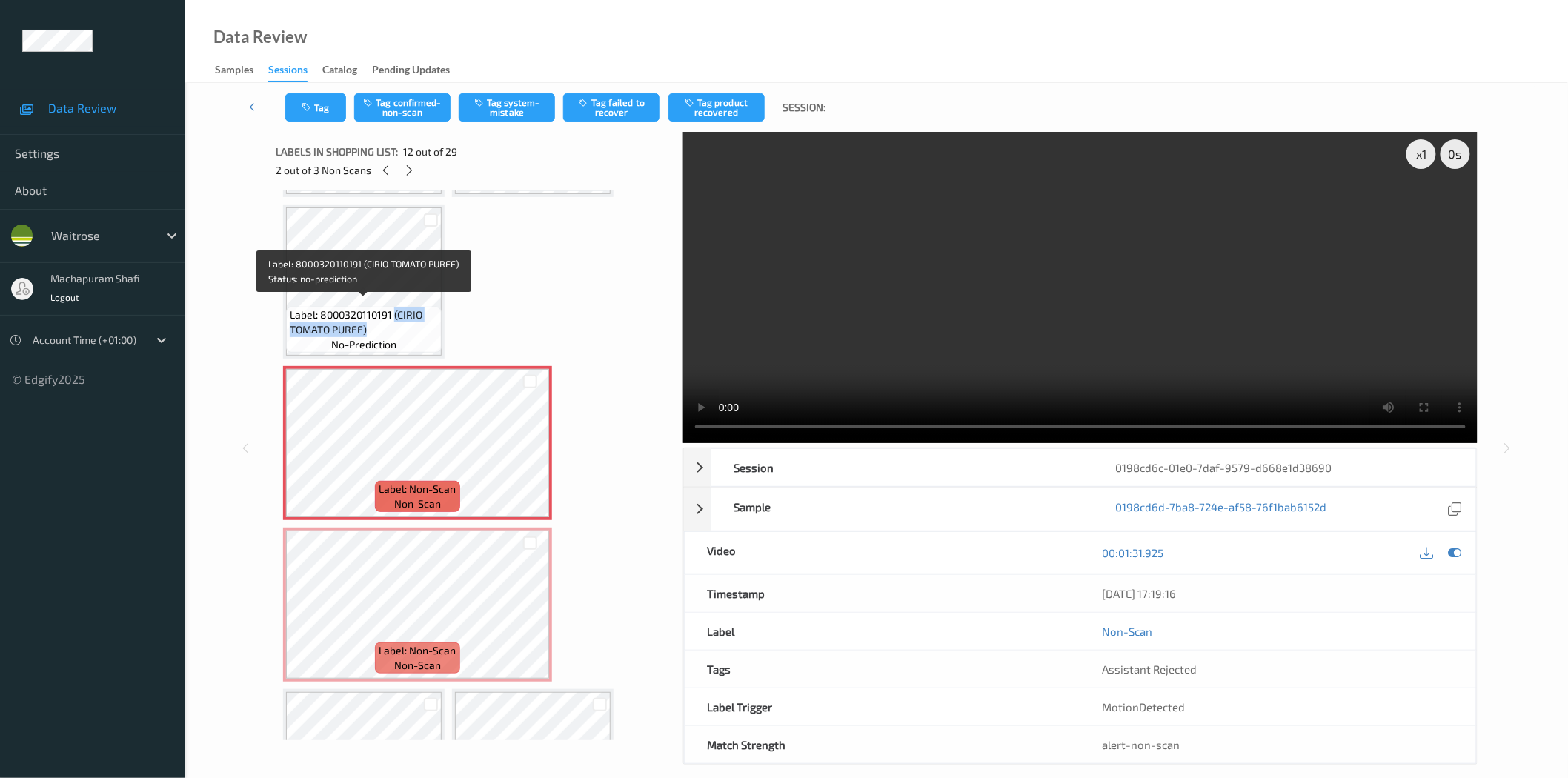
drag, startPoint x: 393, startPoint y: 312, endPoint x: 439, endPoint y: 341, distance: 54.4
click at [439, 341] on div "Label: 8000320110191 (CIRIO TOMATO PUREE) no-prediction" at bounding box center [363, 330] width 155 height 46
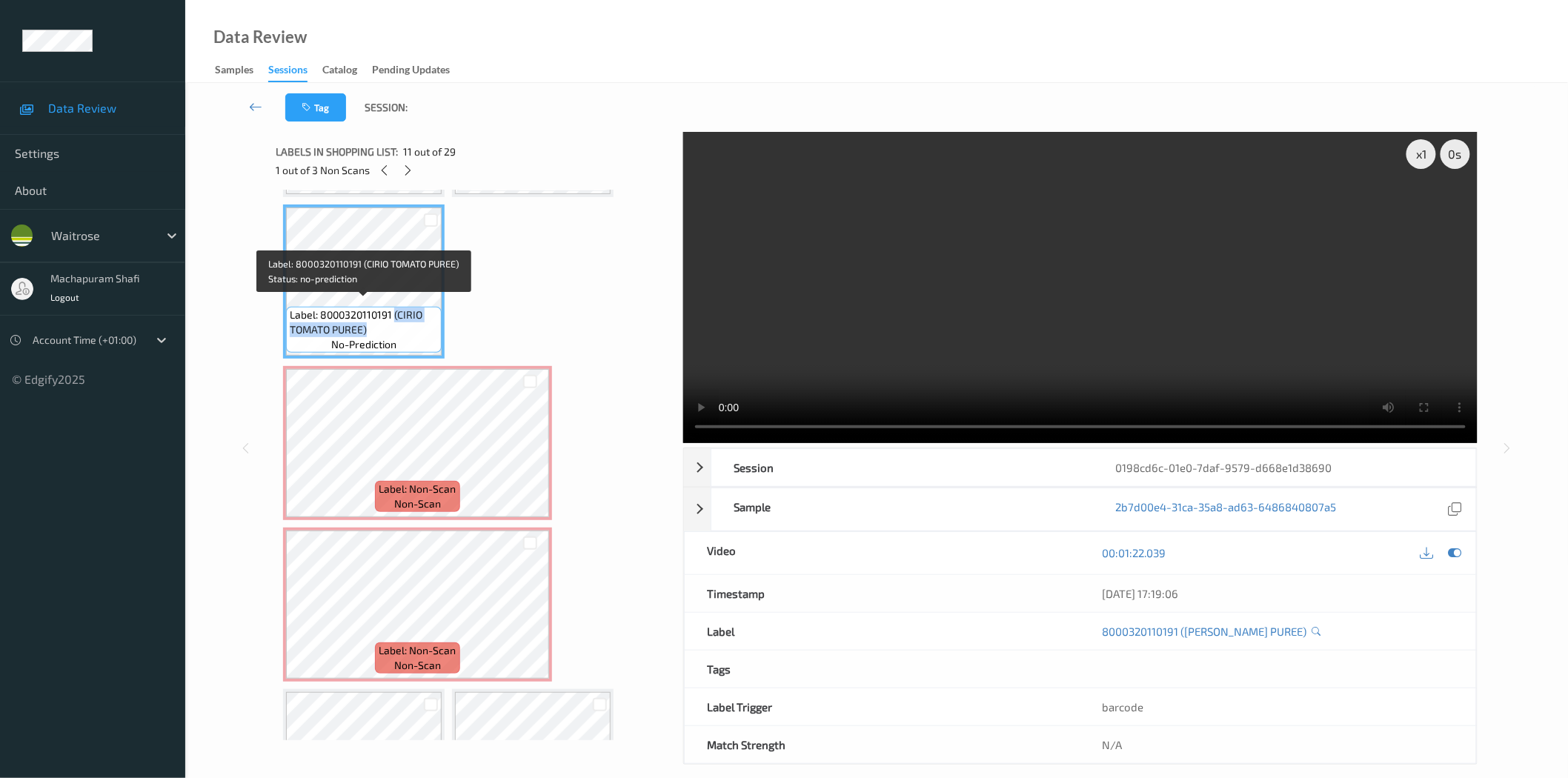
copy span "([PERSON_NAME] PUREE)"
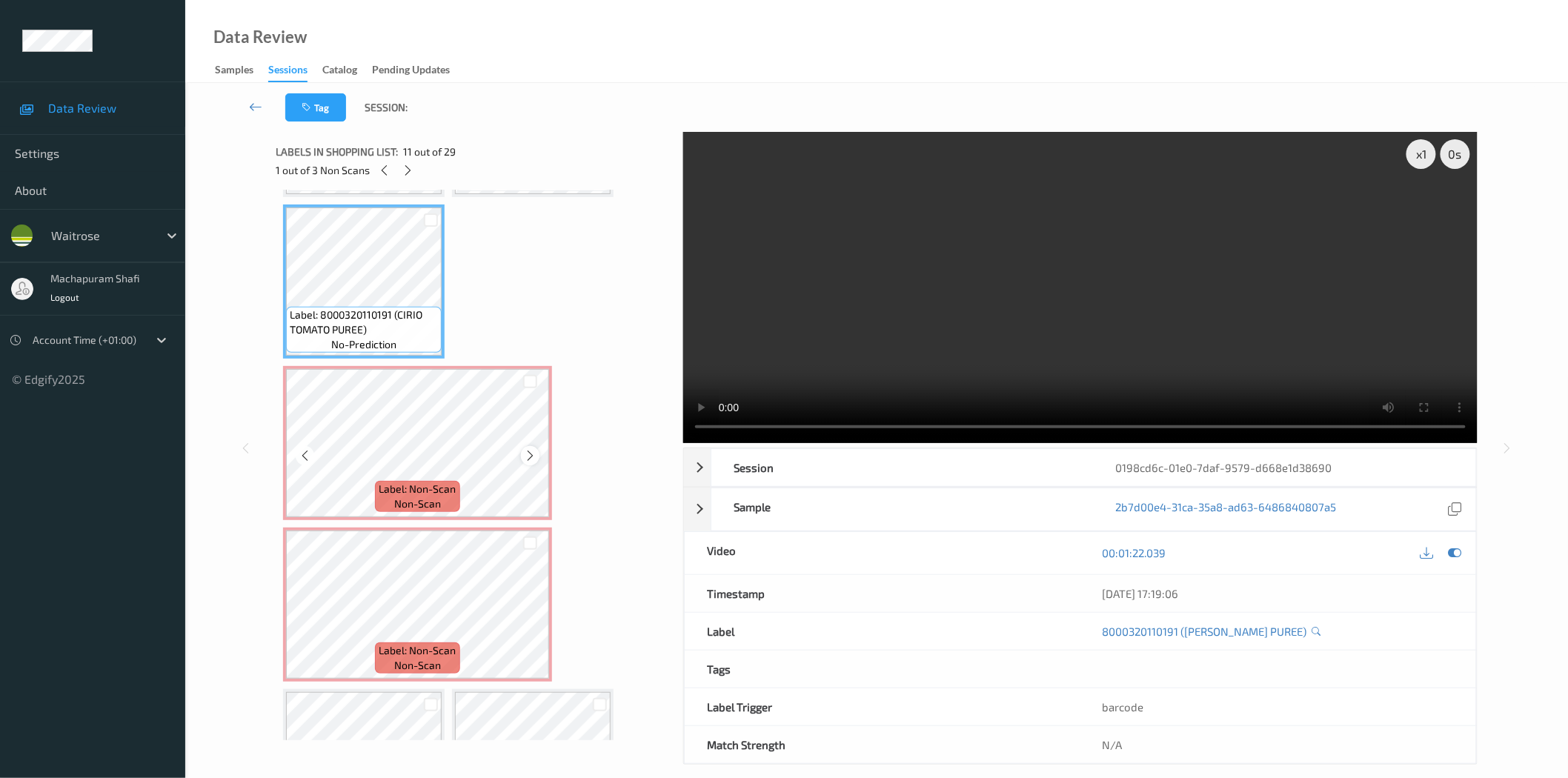
click at [526, 449] on icon at bounding box center [530, 456] width 13 height 14
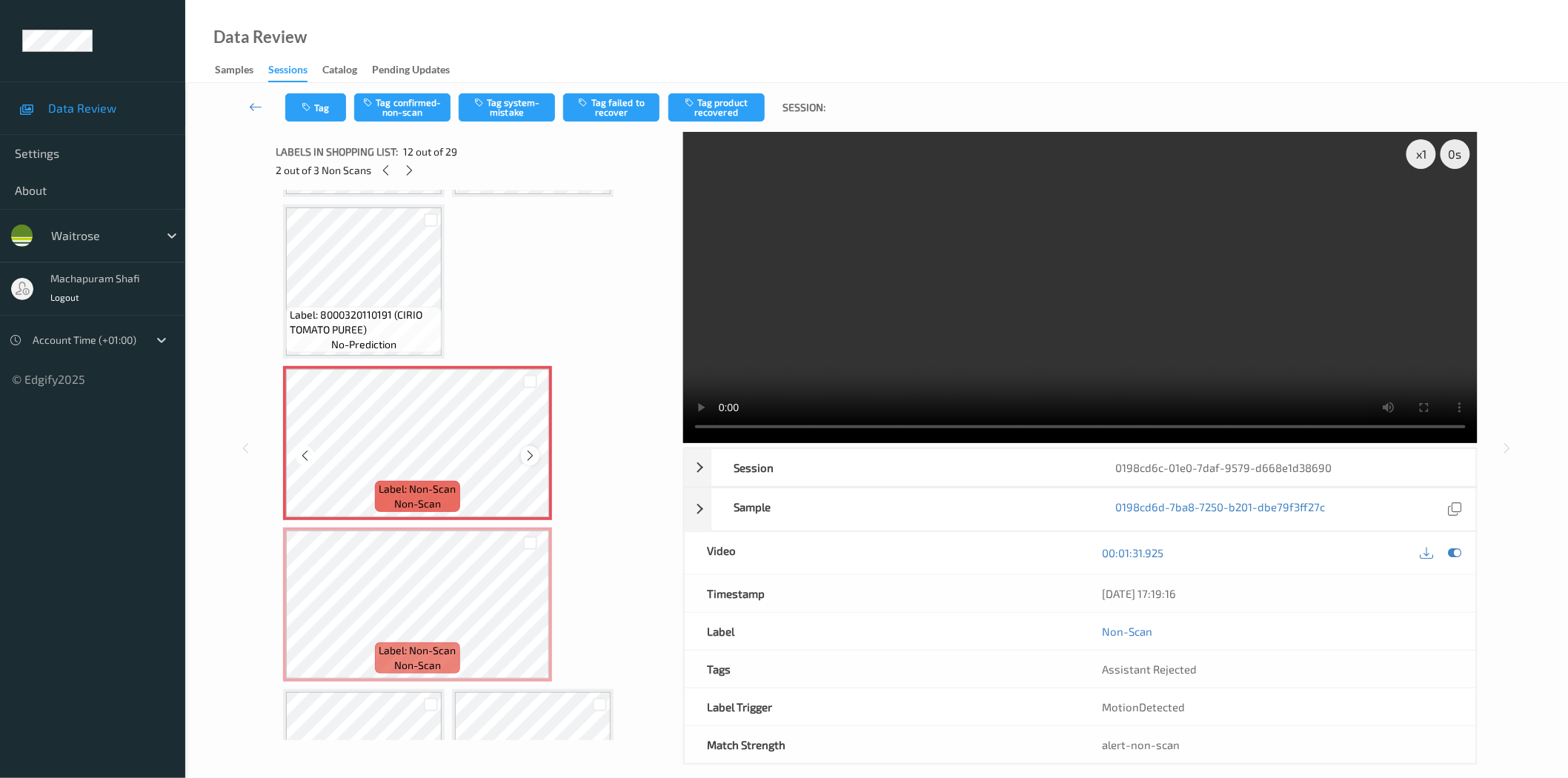
click at [528, 449] on icon at bounding box center [530, 456] width 13 height 14
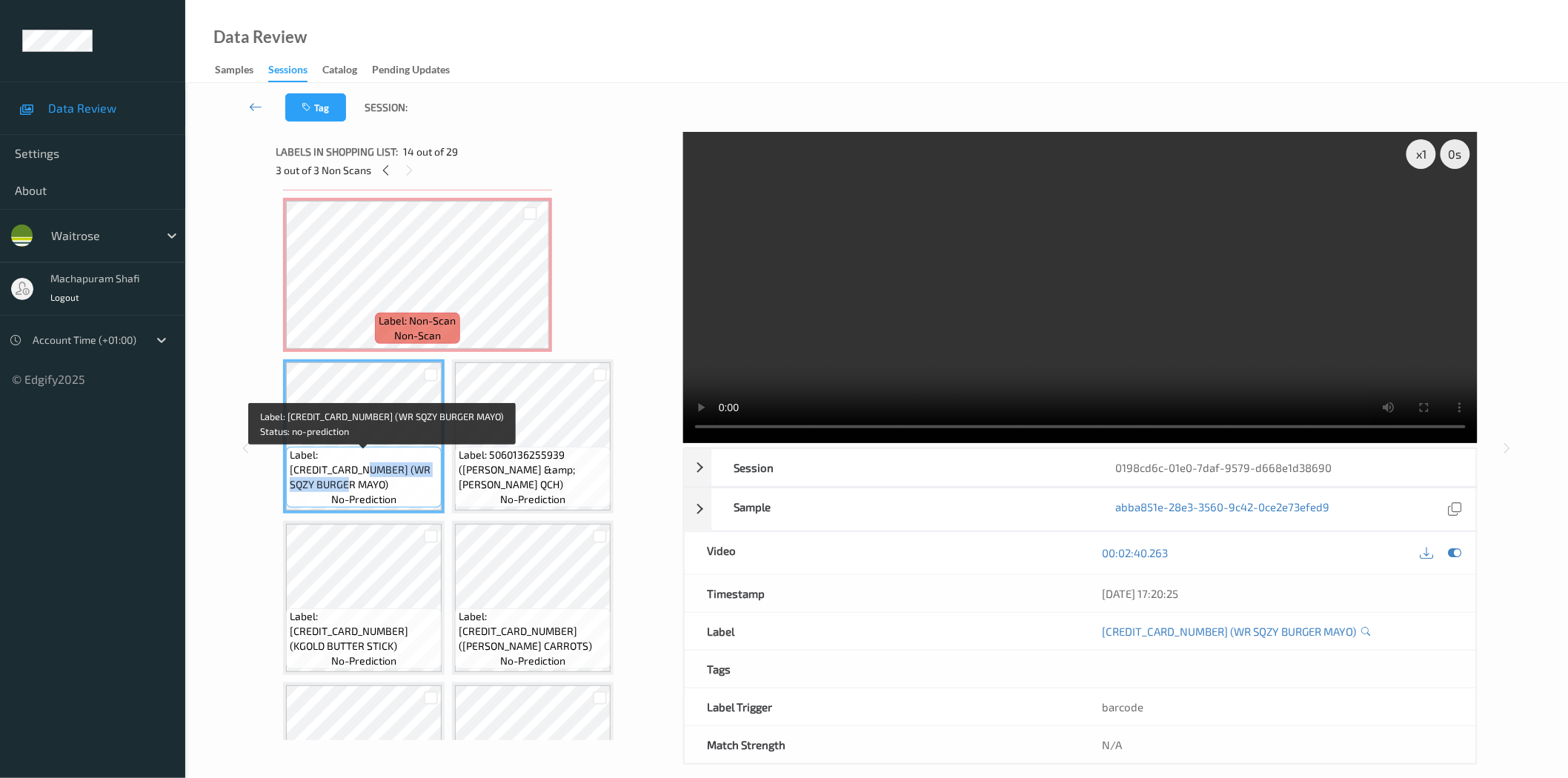
drag, startPoint x: 400, startPoint y: 462, endPoint x: 426, endPoint y: 486, distance: 35.4
click at [426, 486] on div "Label: [CREDIT_CARD_NUMBER] (WR SQZY BURGER MAYO) no-prediction" at bounding box center [363, 477] width 155 height 61
copy span "(WR SQZY BURGER MAYO)"
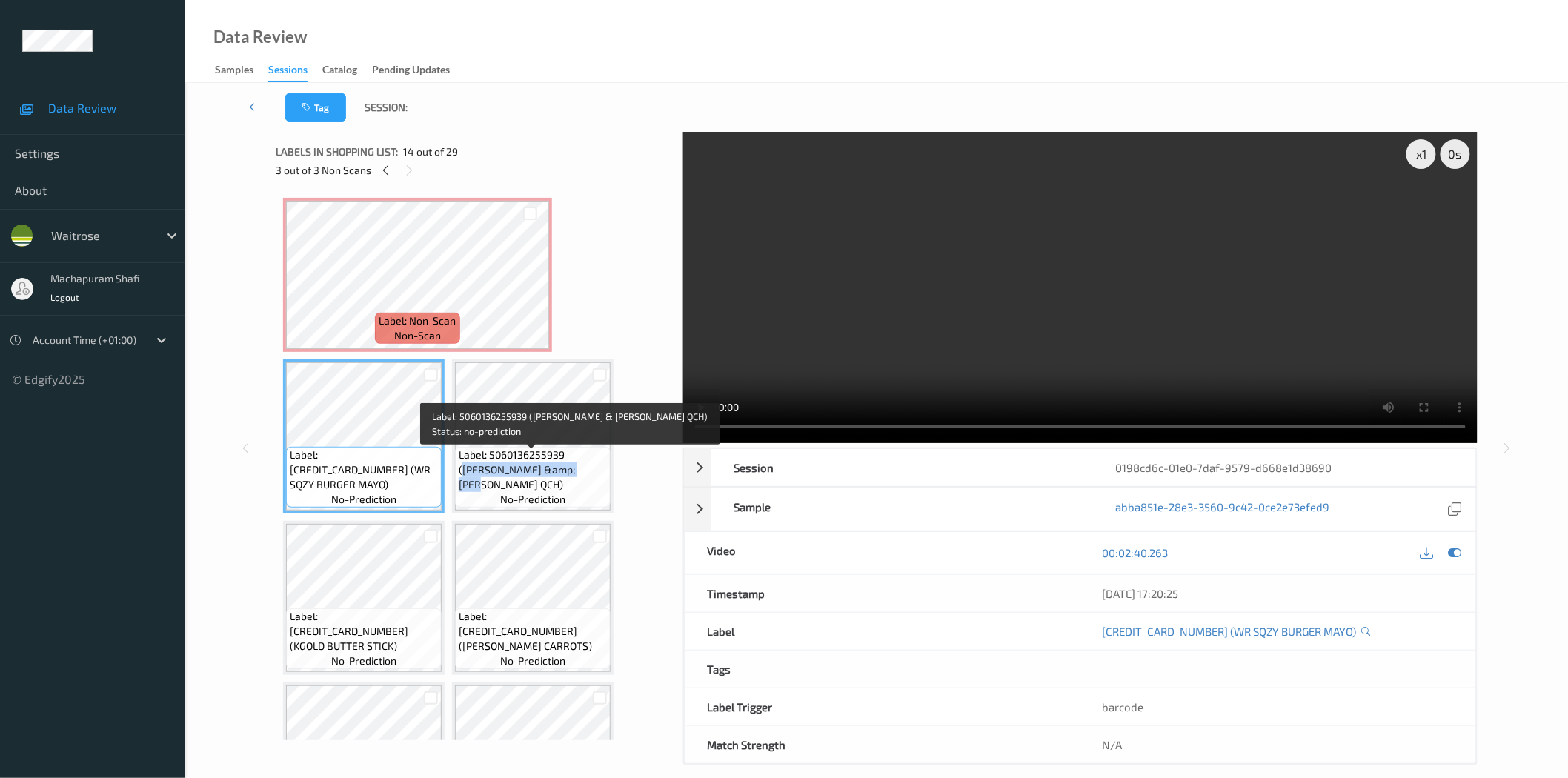
drag, startPoint x: 566, startPoint y: 458, endPoint x: 589, endPoint y: 486, distance: 36.2
click at [589, 486] on div "Label: 5060136255939 ([PERSON_NAME] &amp; [PERSON_NAME] QCH) no-prediction" at bounding box center [532, 477] width 155 height 61
copy span "[PERSON_NAME] &amp; [PERSON_NAME] QCH)"
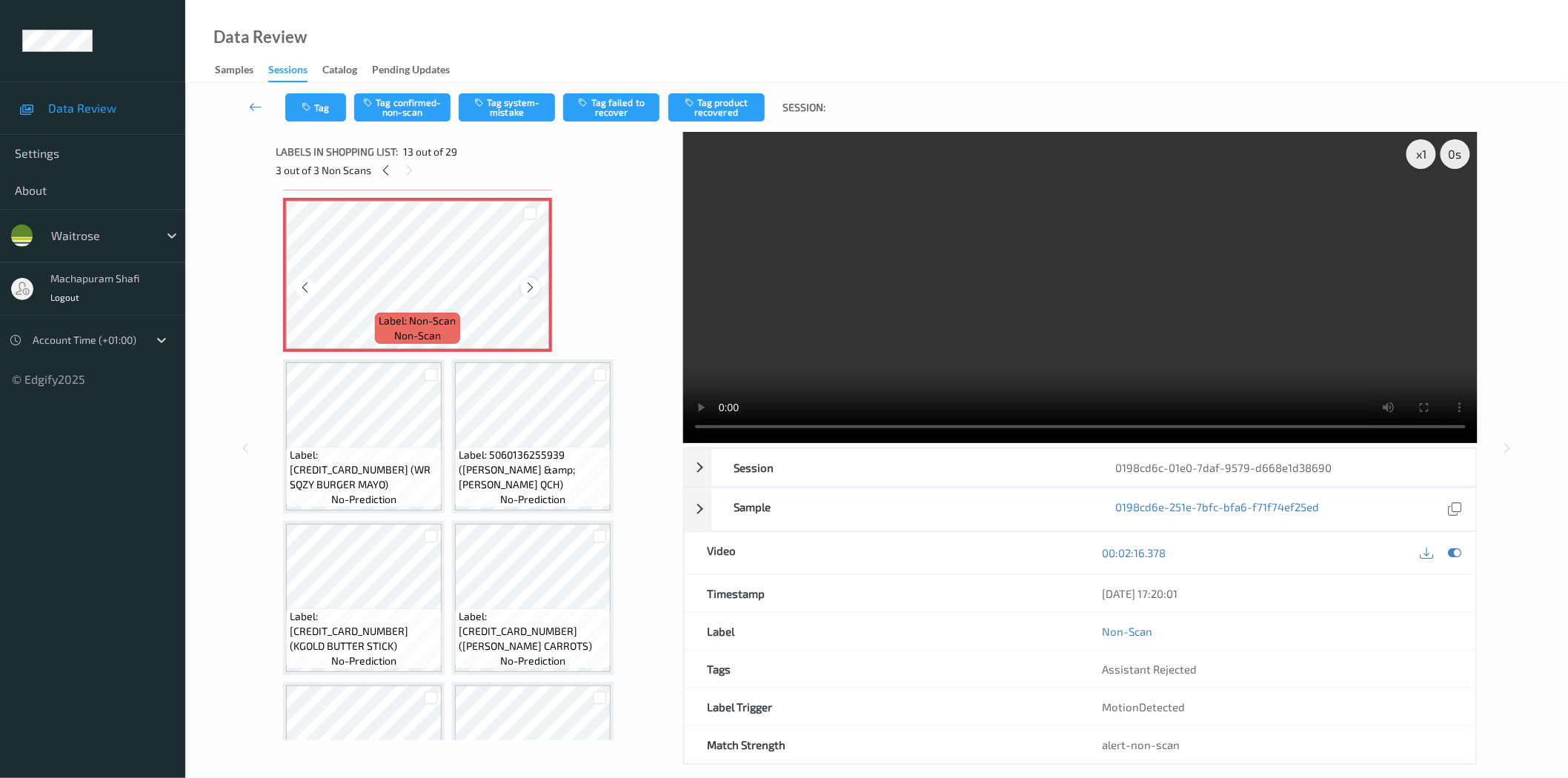
click at [531, 281] on icon at bounding box center [530, 288] width 13 height 14
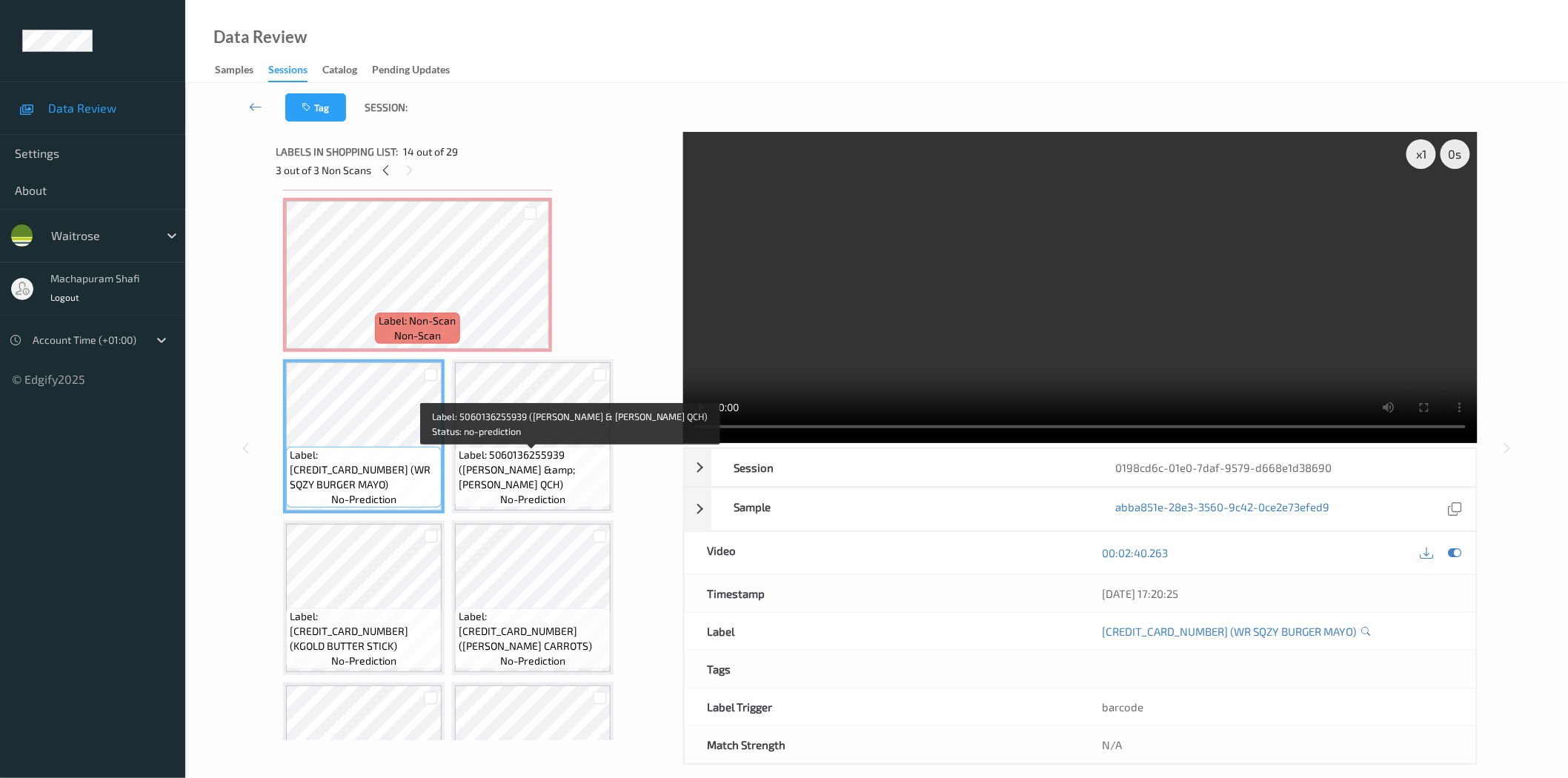
click at [537, 472] on span "Label: 5060136255939 (HIGG TOM &amp; BROC QCH)" at bounding box center [533, 470] width 149 height 44
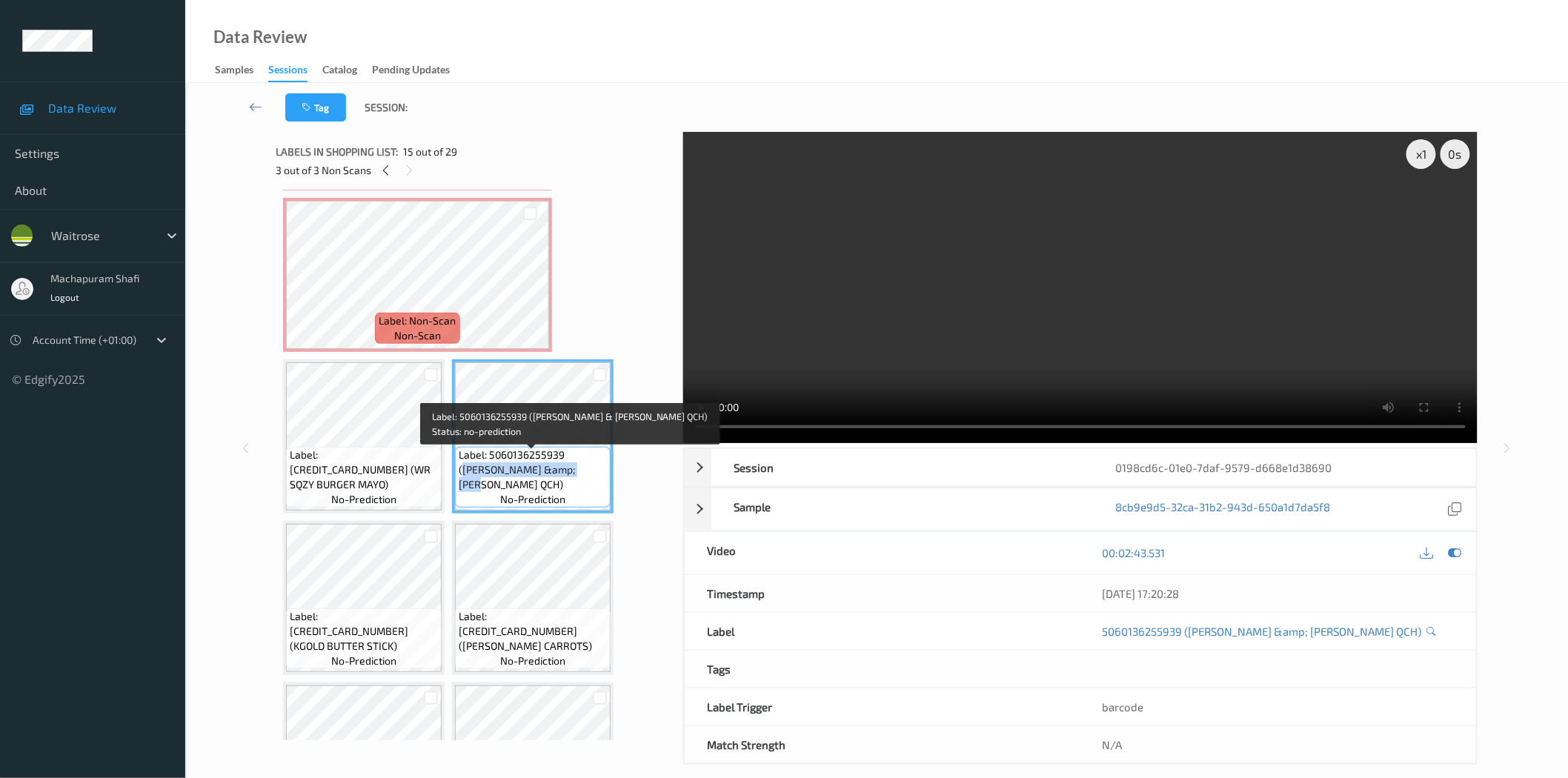
drag, startPoint x: 578, startPoint y: 471, endPoint x: 589, endPoint y: 482, distance: 15.6
click at [589, 482] on span "Label: 5060136255939 (HIGG TOM &amp; BROC QCH)" at bounding box center [533, 470] width 149 height 44
copy span "HIGG TOM &amp; BROC QCH)"
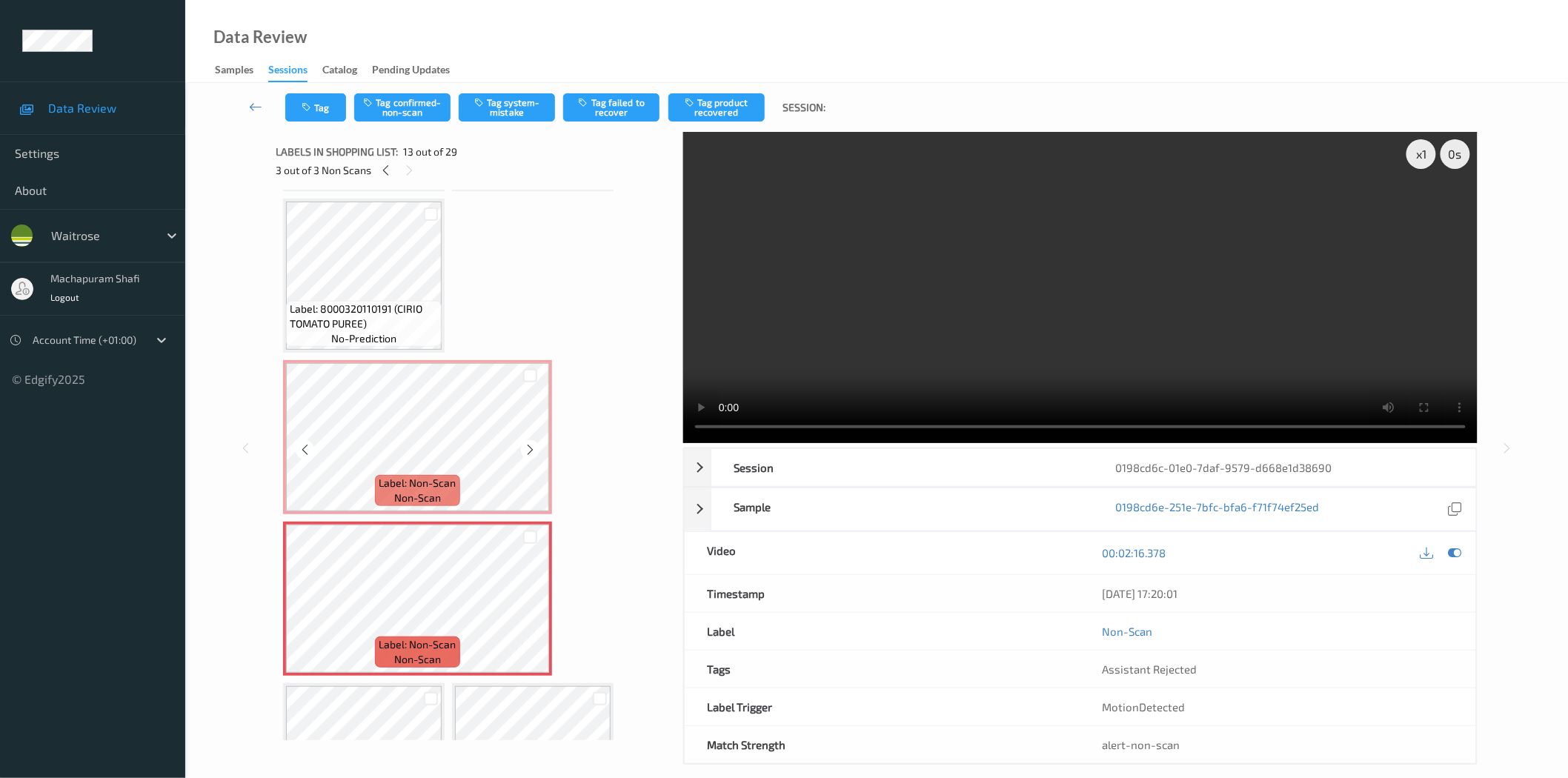
scroll to position [962, 0]
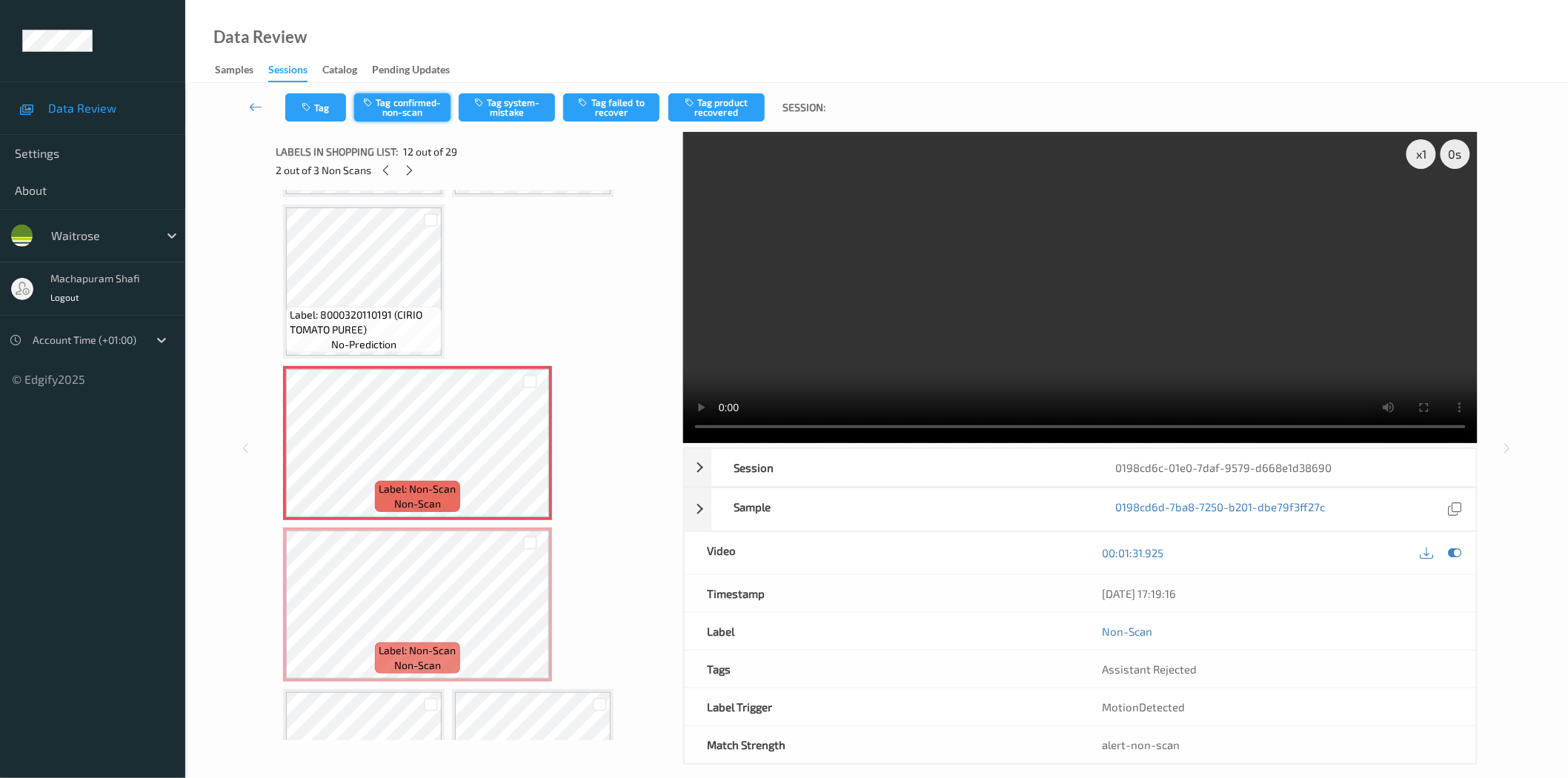
click at [417, 113] on button "Tag confirmed-non-scan" at bounding box center [402, 107] width 96 height 28
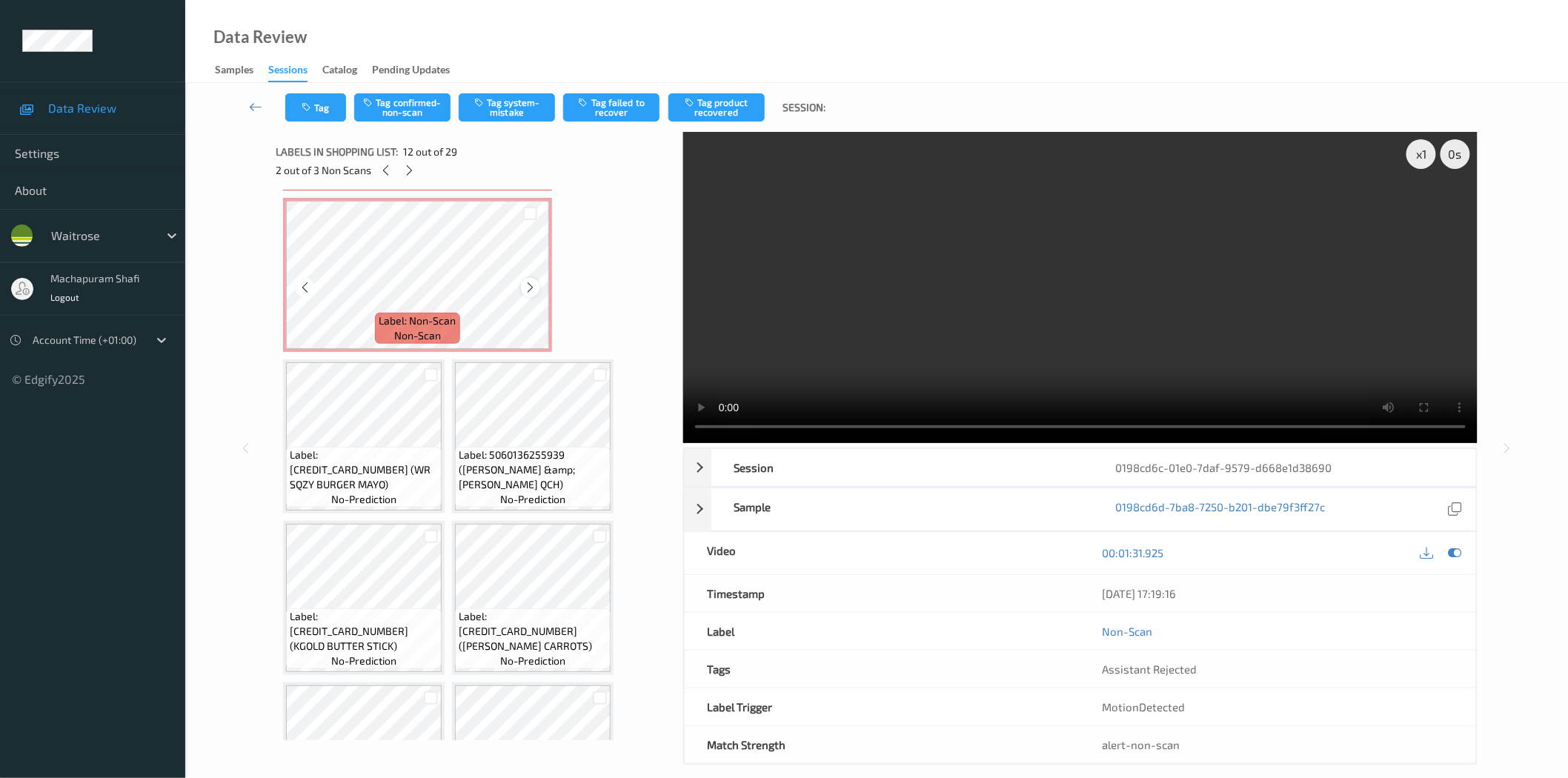
click at [532, 281] on icon at bounding box center [530, 288] width 13 height 14
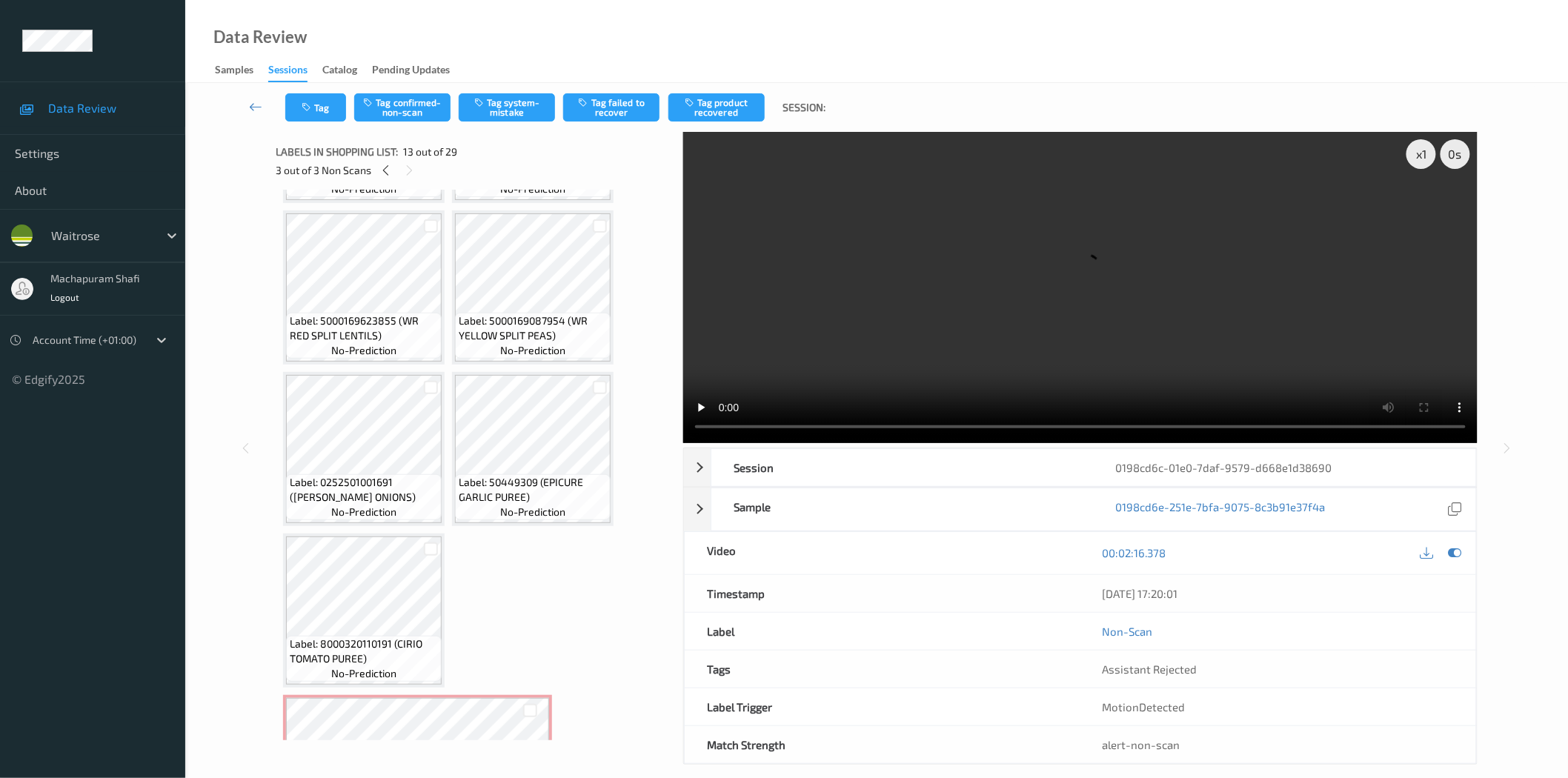
scroll to position [962, 0]
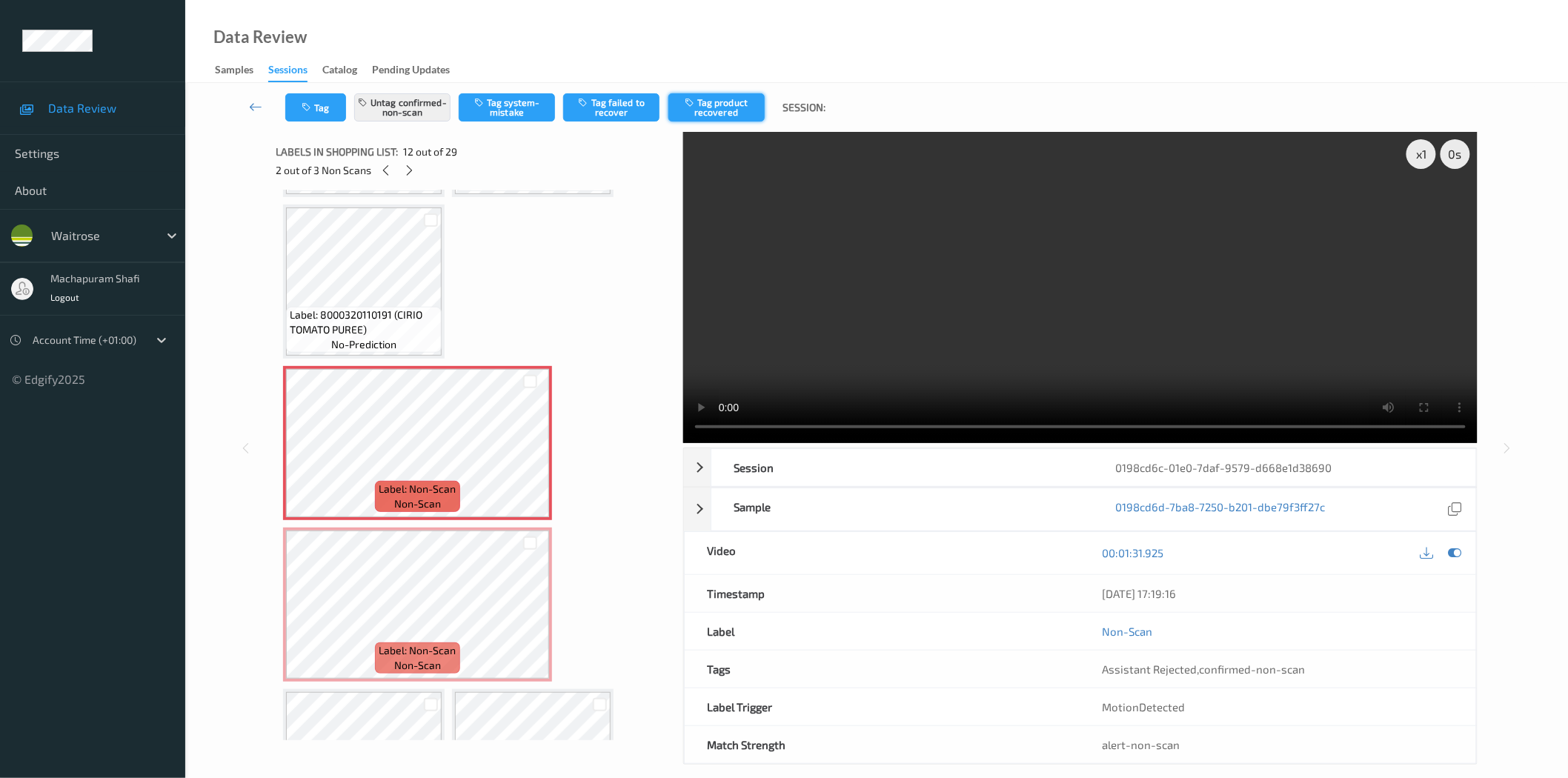
click at [707, 105] on button "Tag product recovered" at bounding box center [717, 107] width 96 height 28
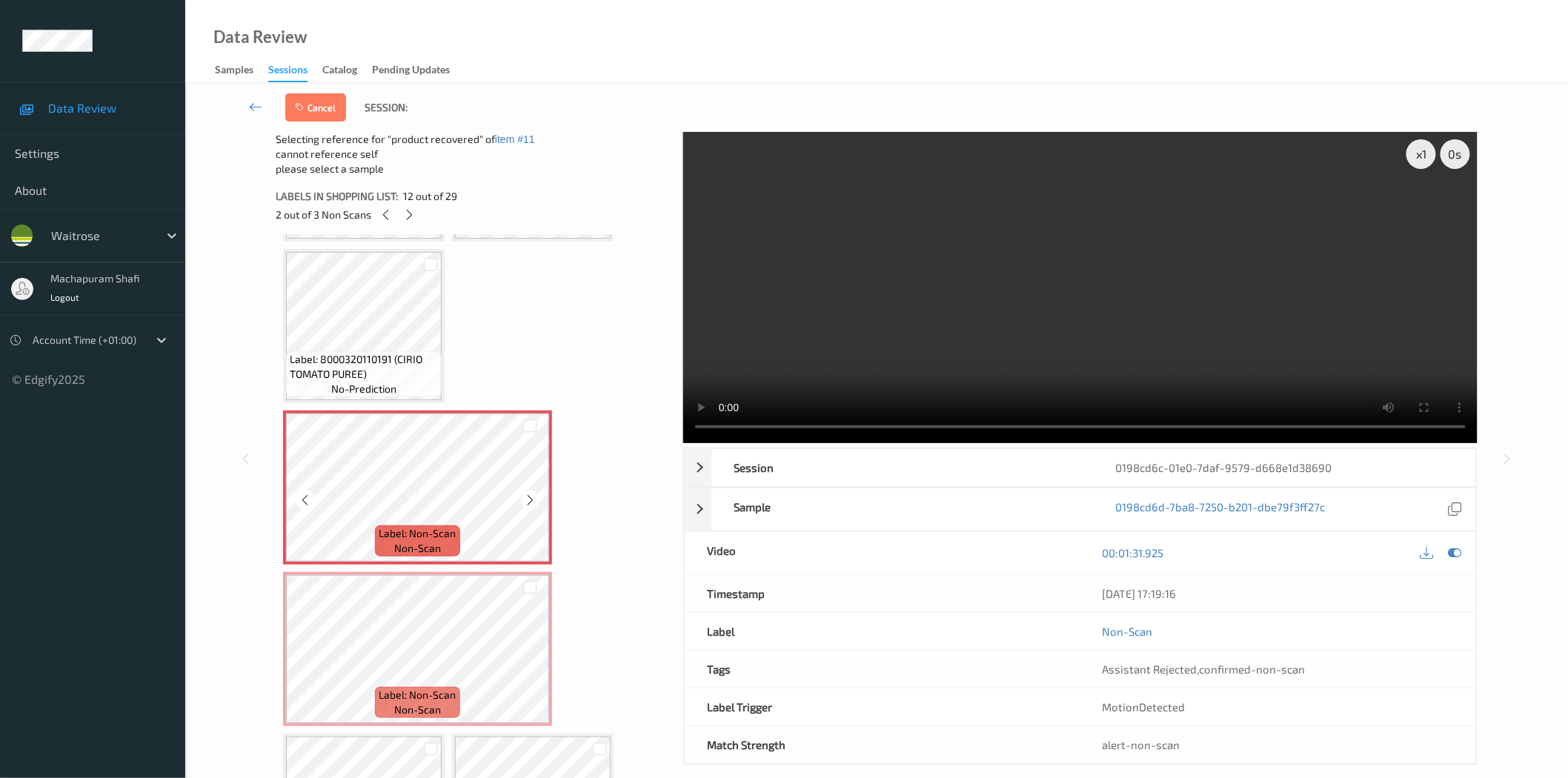
scroll to position [1292, 0]
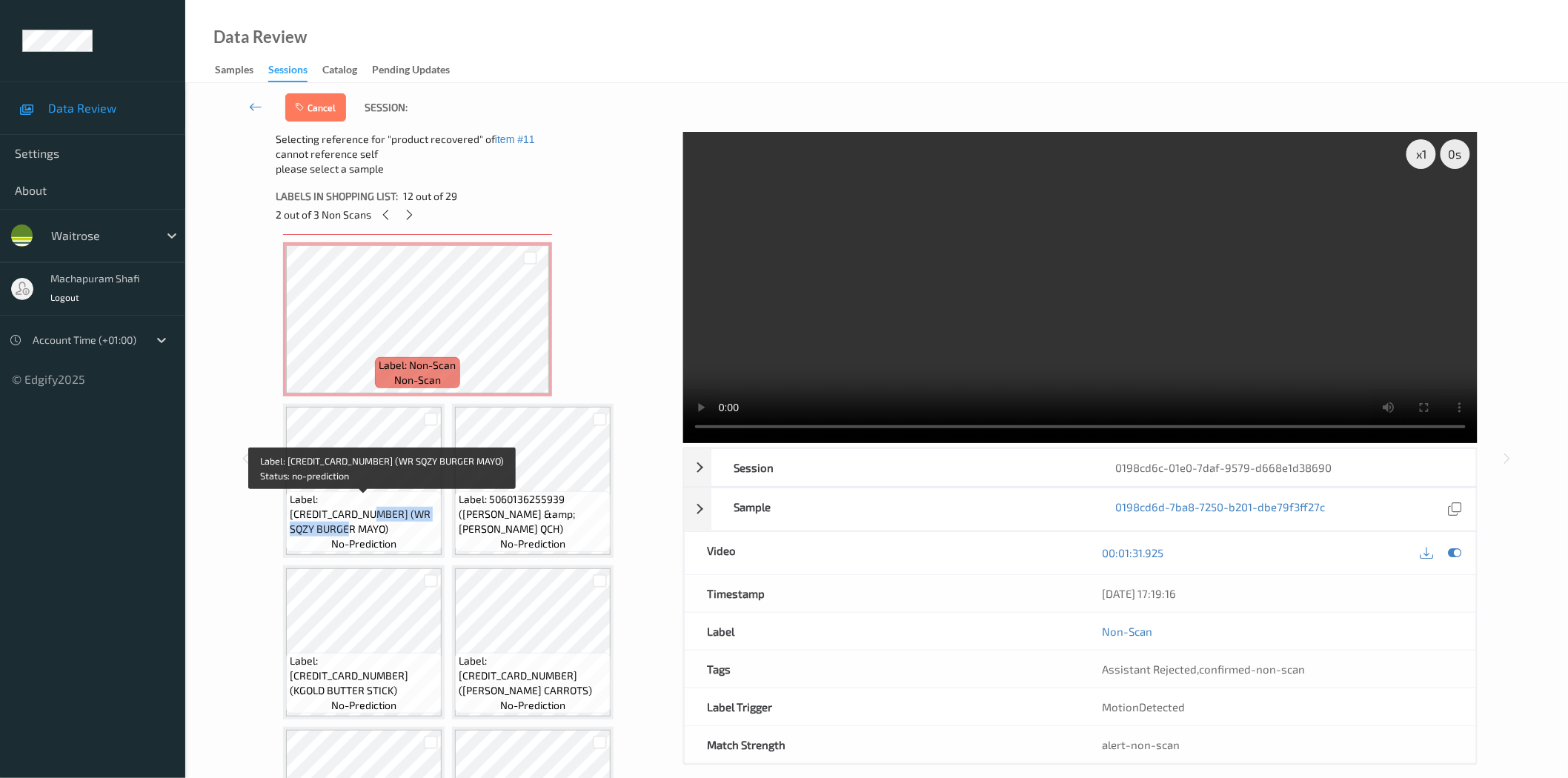
drag, startPoint x: 401, startPoint y: 505, endPoint x: 410, endPoint y: 522, distance: 19.2
click at [410, 522] on span "Label: 5000169669822 (WR SQZY BURGER MAYO)" at bounding box center [364, 514] width 149 height 44
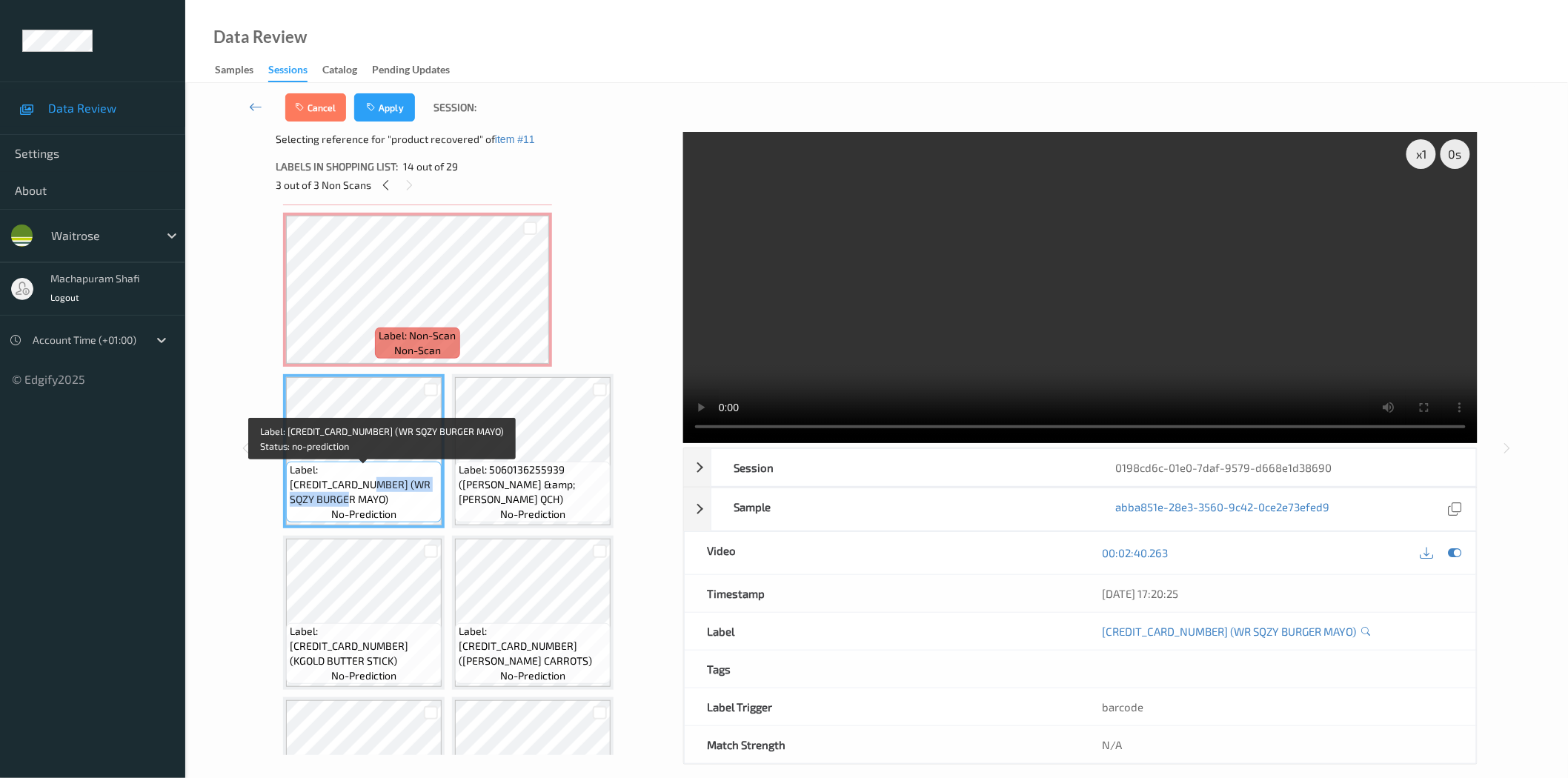
copy span "WR SQZY BURGER MAYO)"
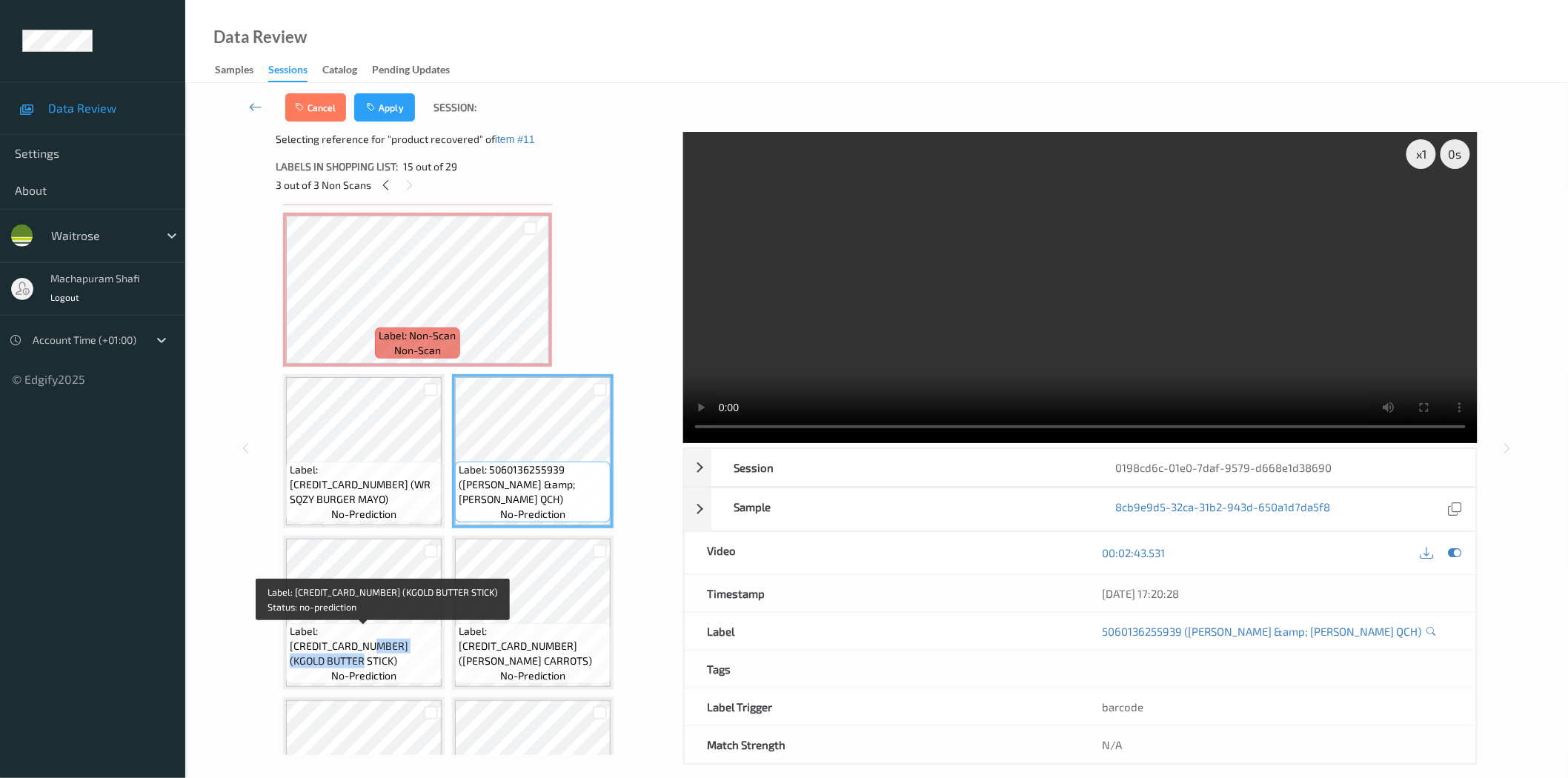
drag, startPoint x: 398, startPoint y: 634, endPoint x: 417, endPoint y: 655, distance: 28.3
click at [417, 655] on span "Label: 5011038139087 (KGOLD BUTTER STICK)" at bounding box center [364, 647] width 149 height 44
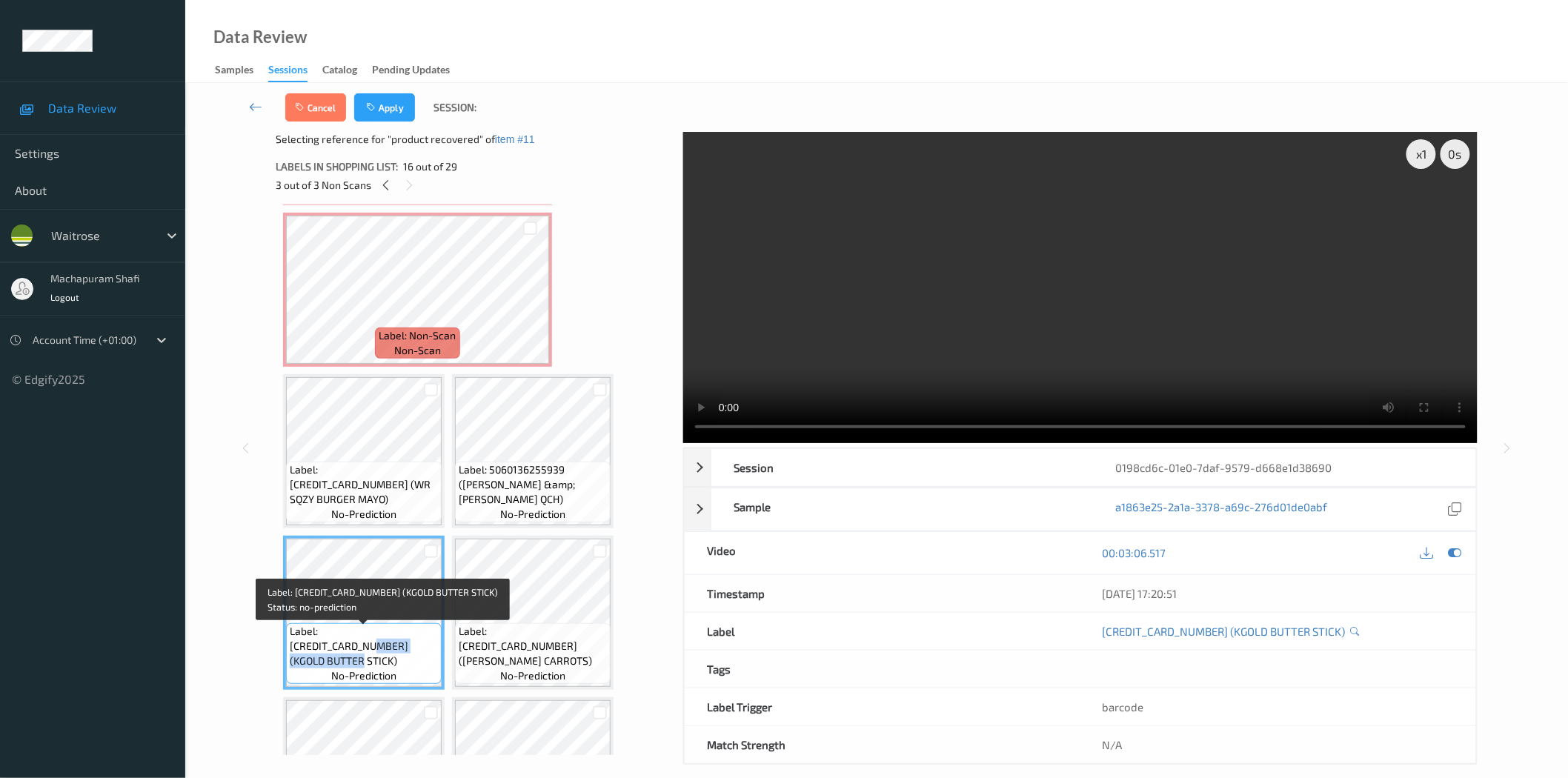
copy span "KGOLD BUTTER STICK)"
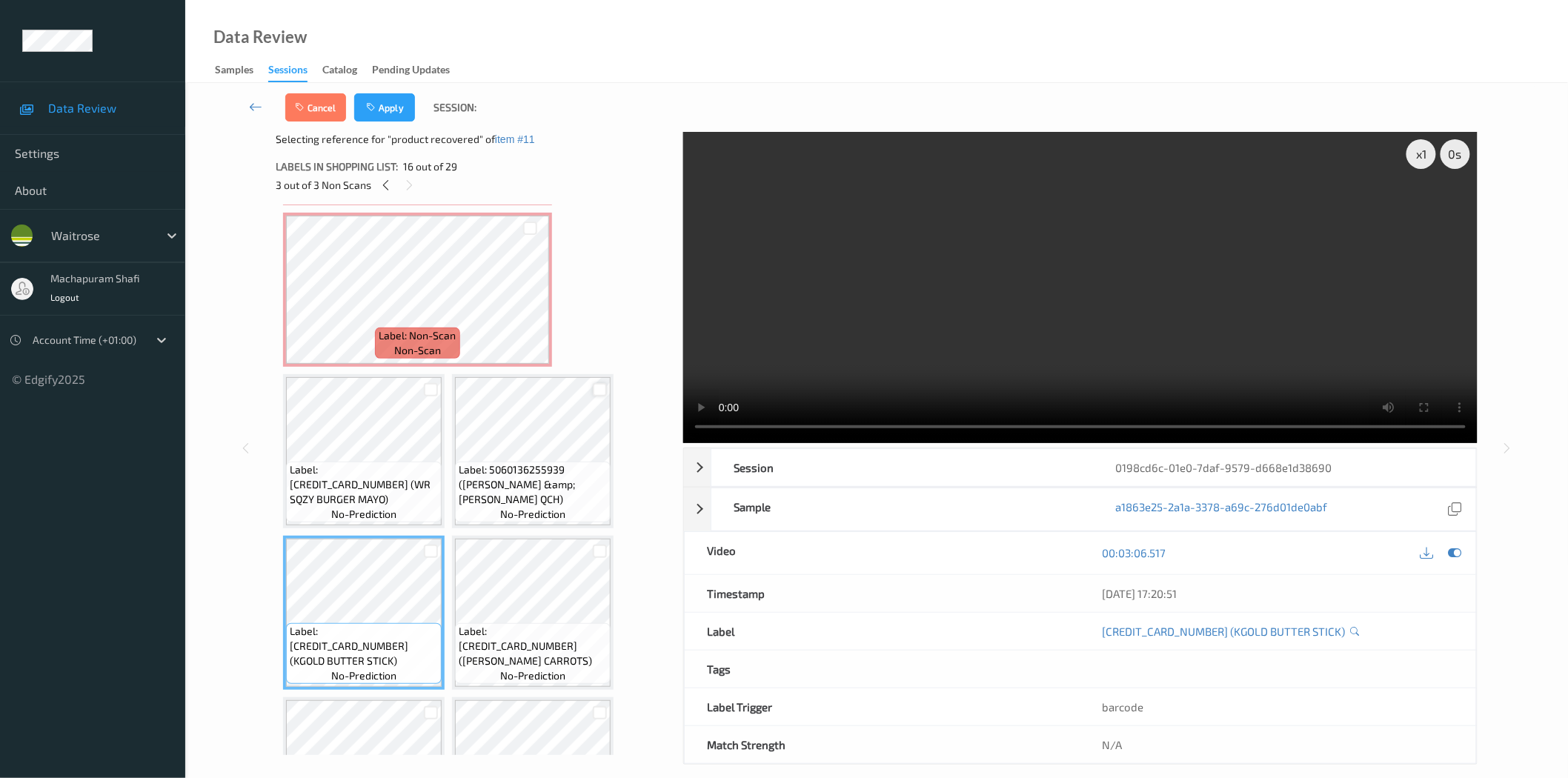
click at [595, 383] on div at bounding box center [599, 390] width 14 height 14
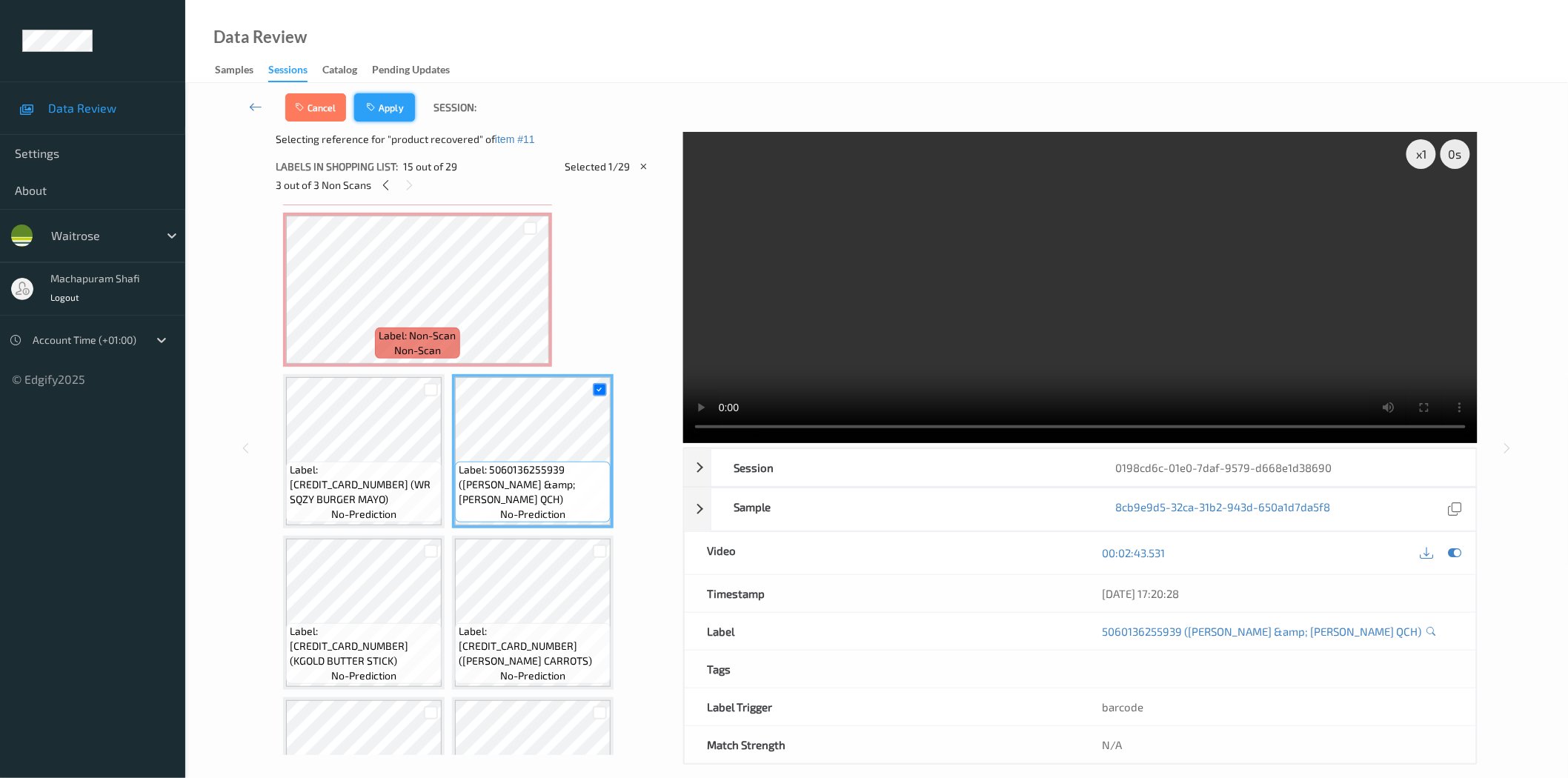
click at [389, 99] on button "Apply" at bounding box center [384, 107] width 61 height 28
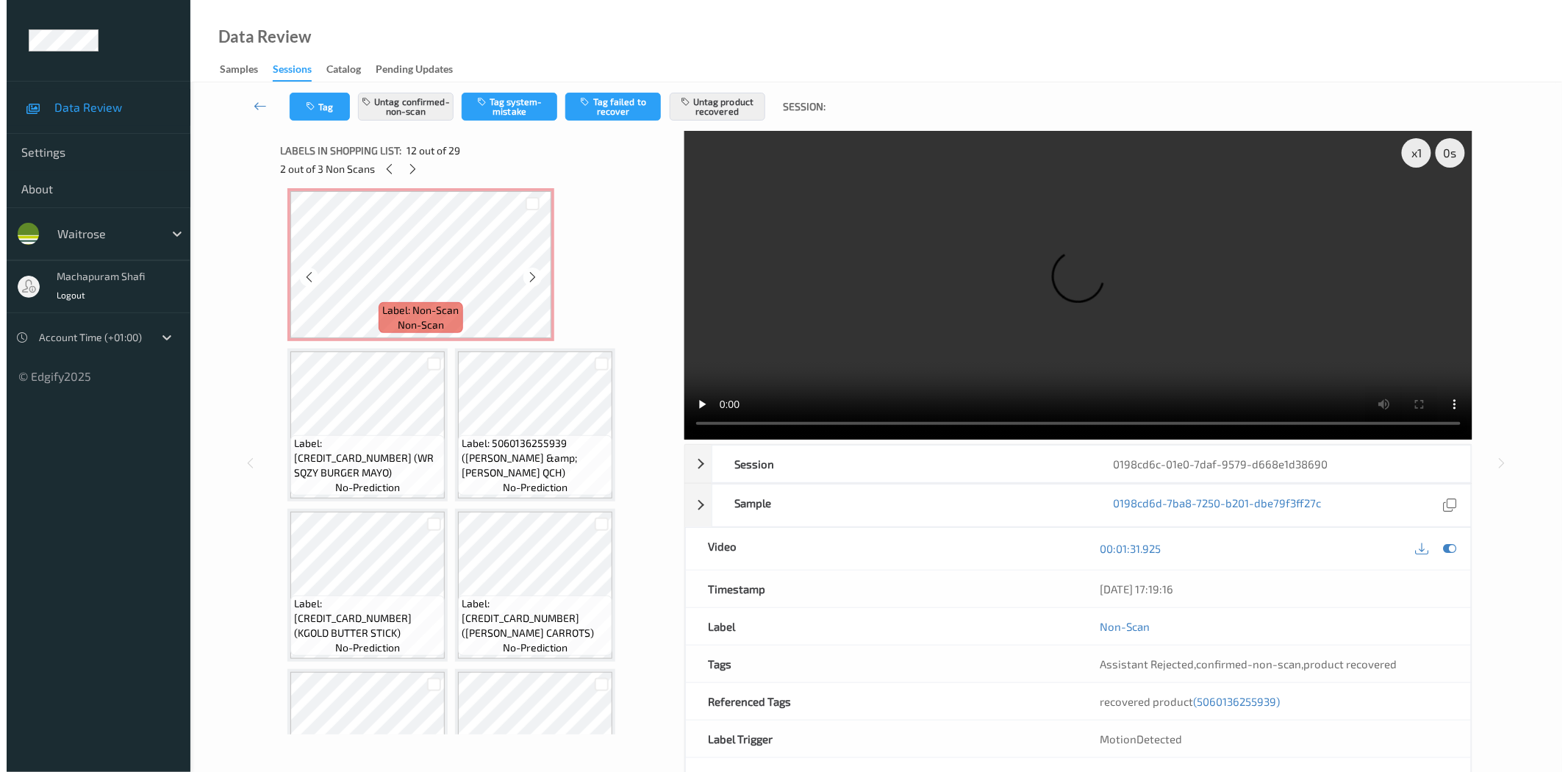
scroll to position [964, 0]
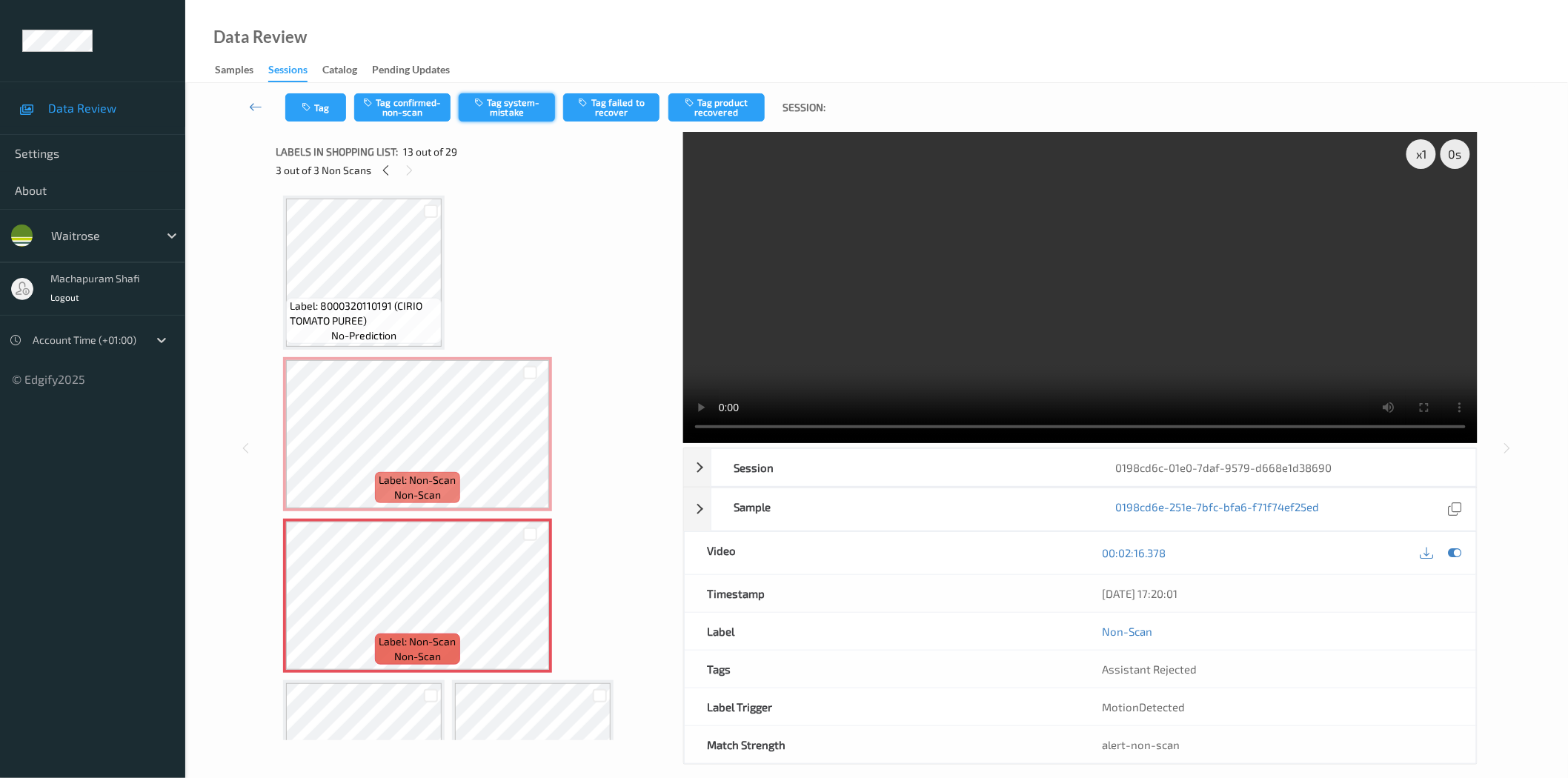
click at [500, 111] on button "Tag system-mistake" at bounding box center [507, 107] width 96 height 28
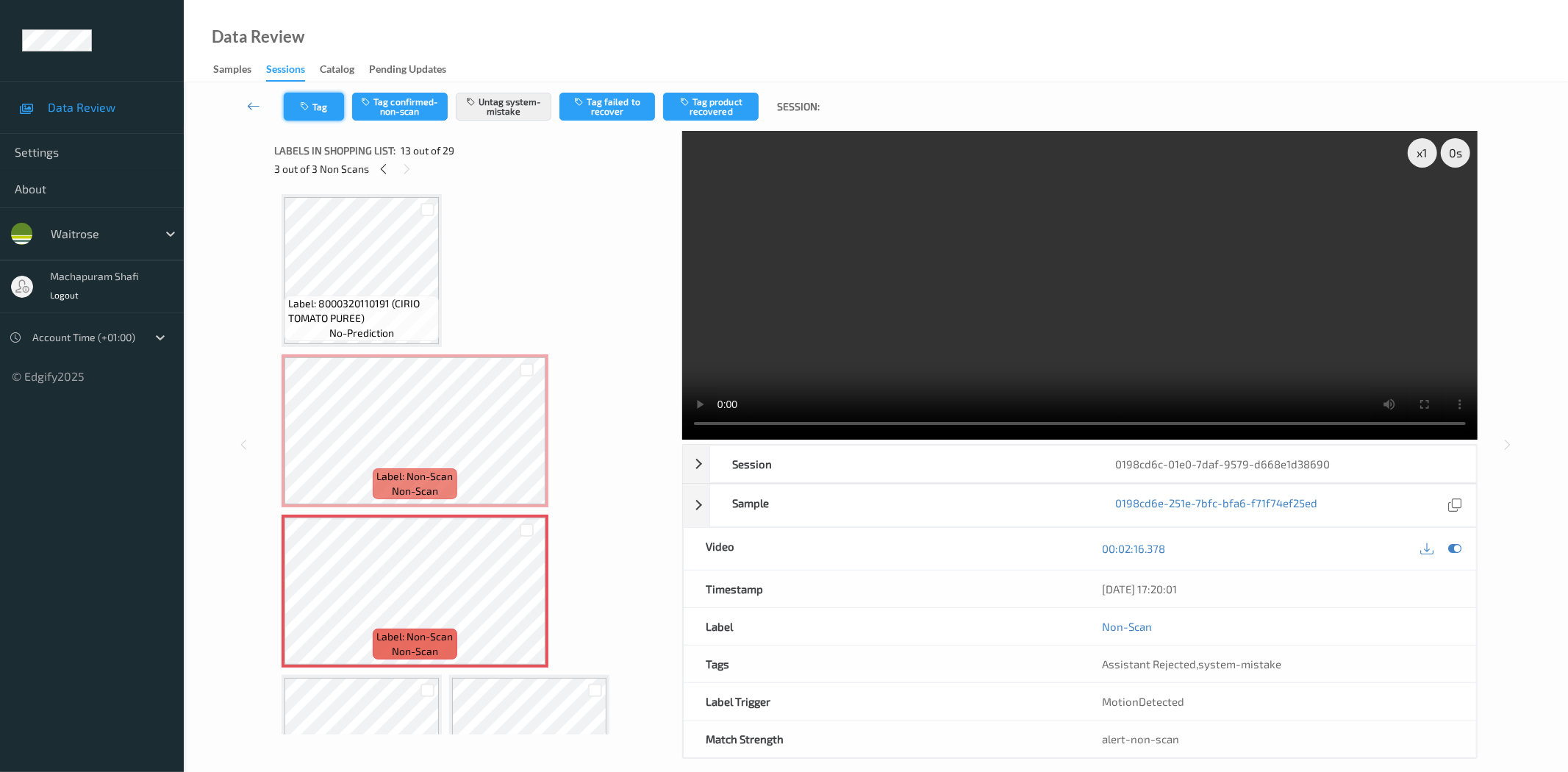
click at [312, 104] on button "Tag" at bounding box center [313, 106] width 60 height 28
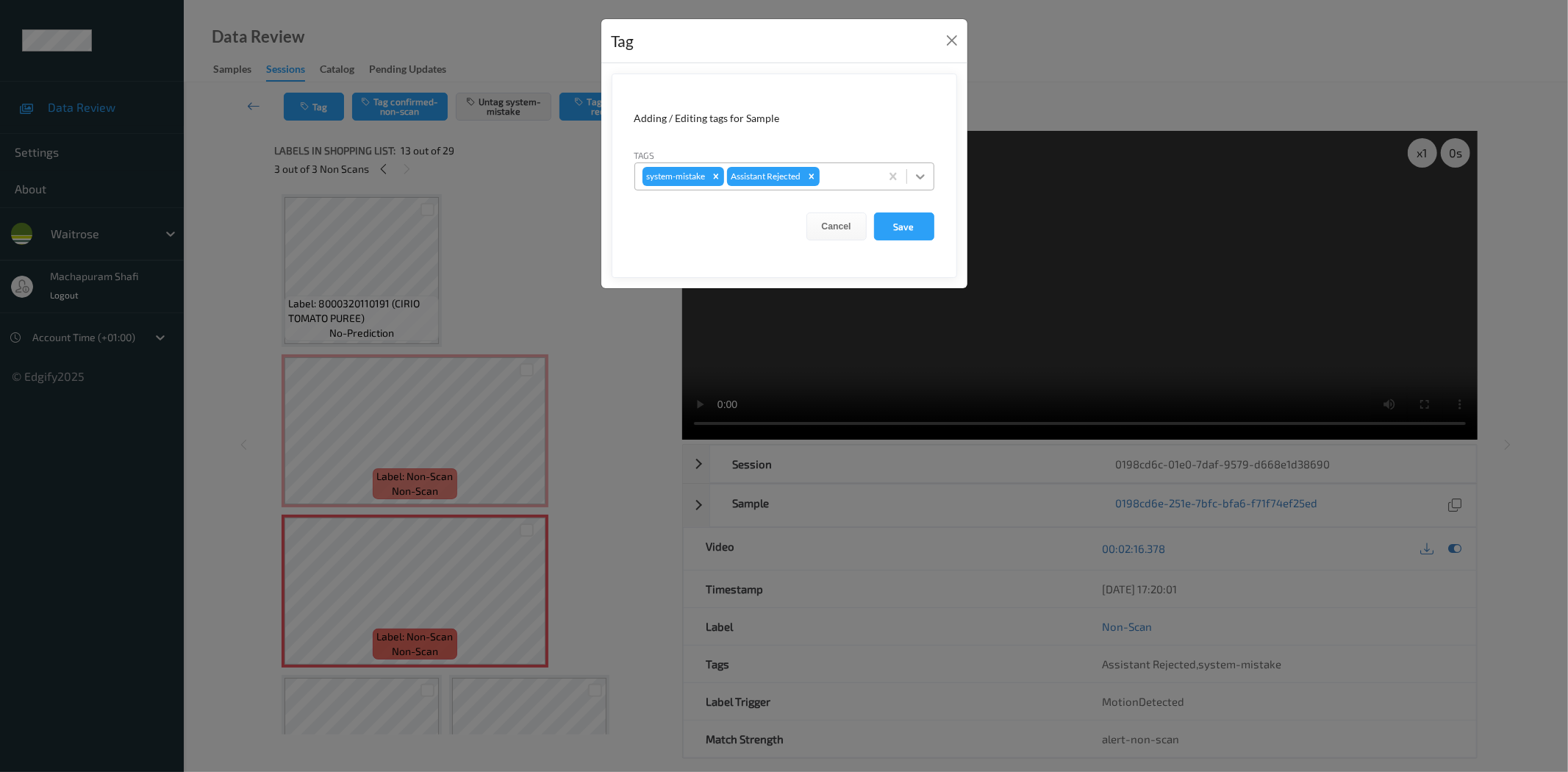
click at [922, 177] on icon at bounding box center [920, 176] width 9 height 5
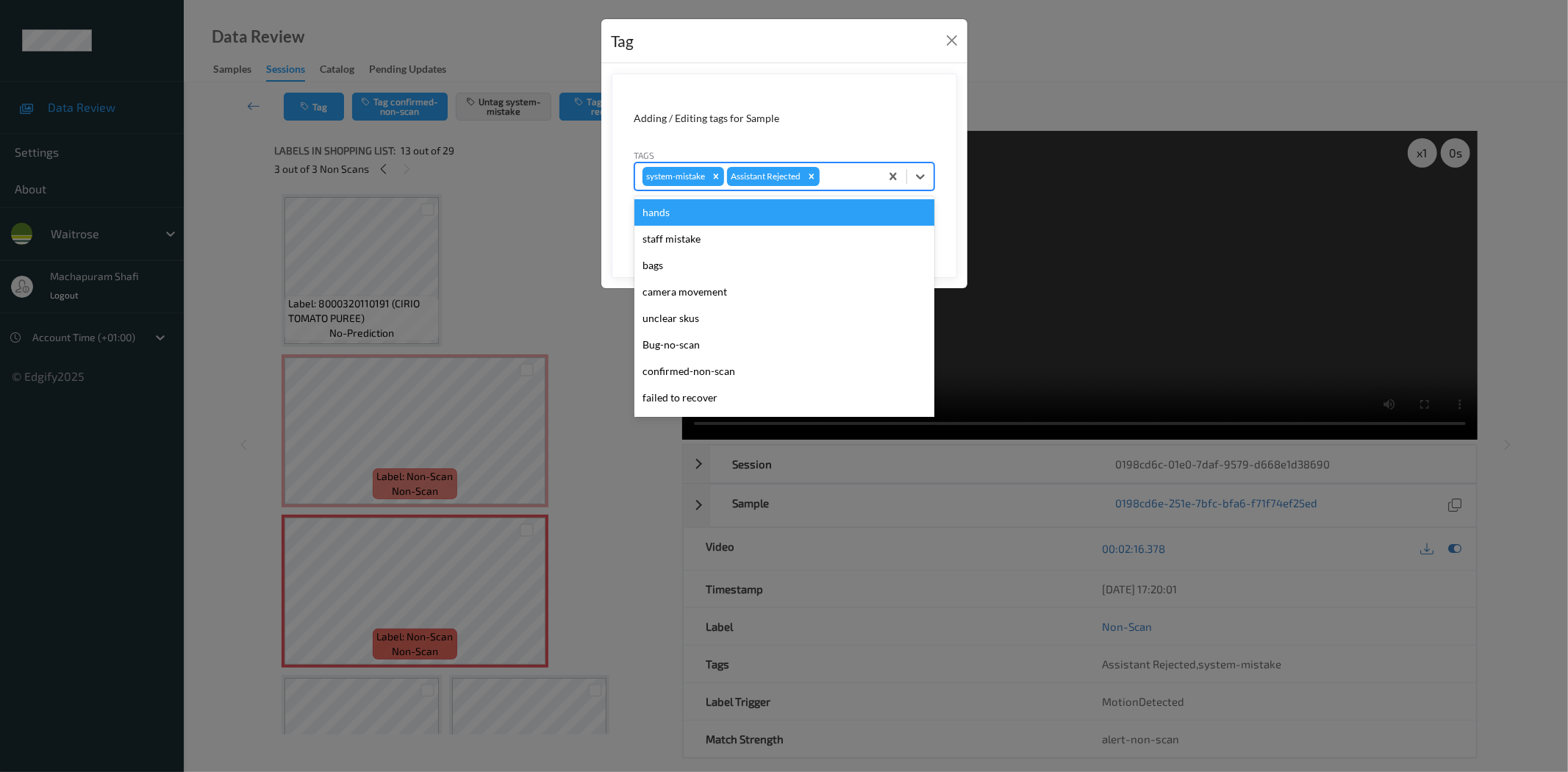
scroll to position [287, 0]
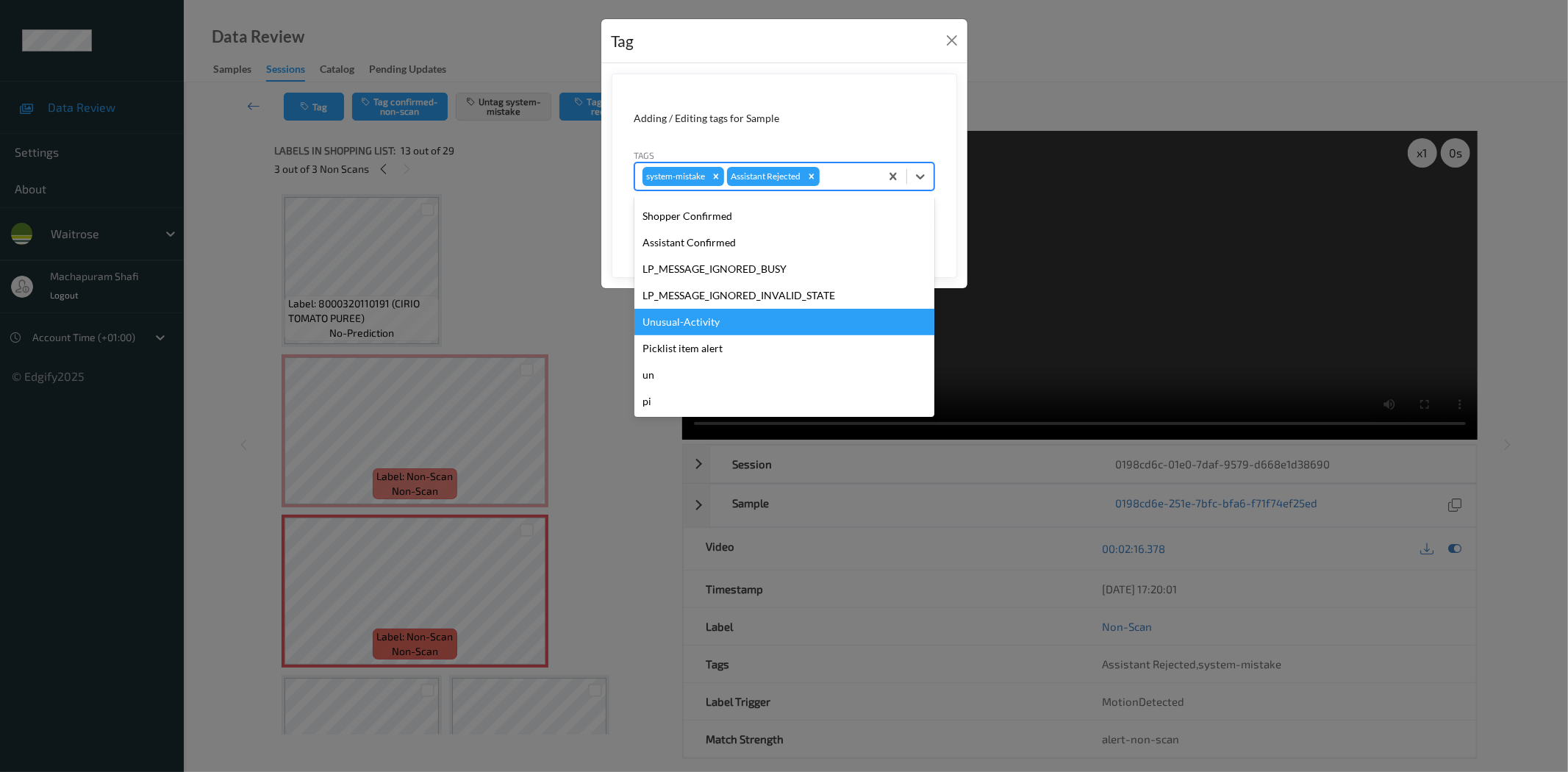
click at [695, 317] on div "Unusual-Activity" at bounding box center [784, 323] width 300 height 27
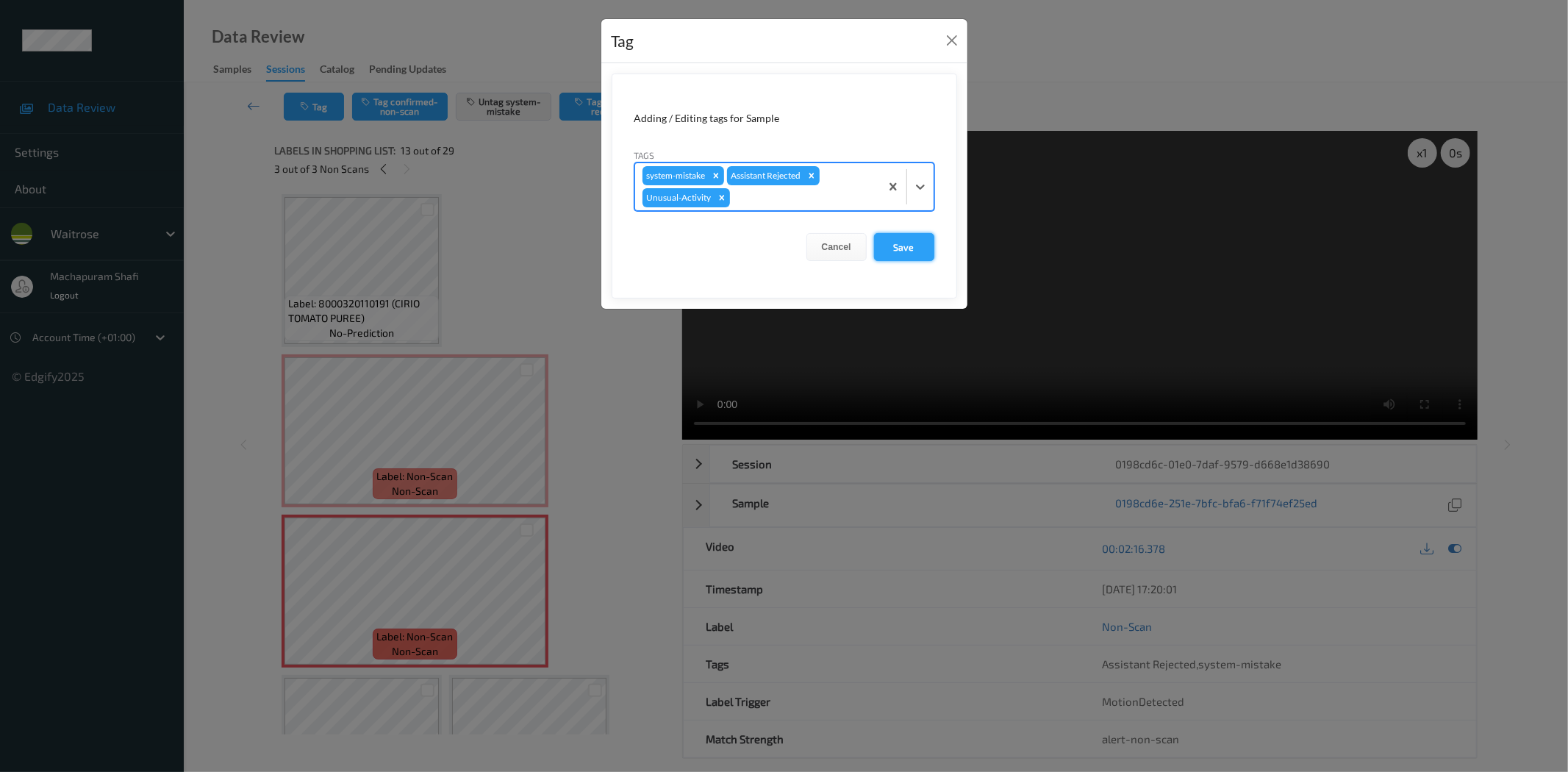
click at [897, 251] on button "Save" at bounding box center [904, 246] width 60 height 28
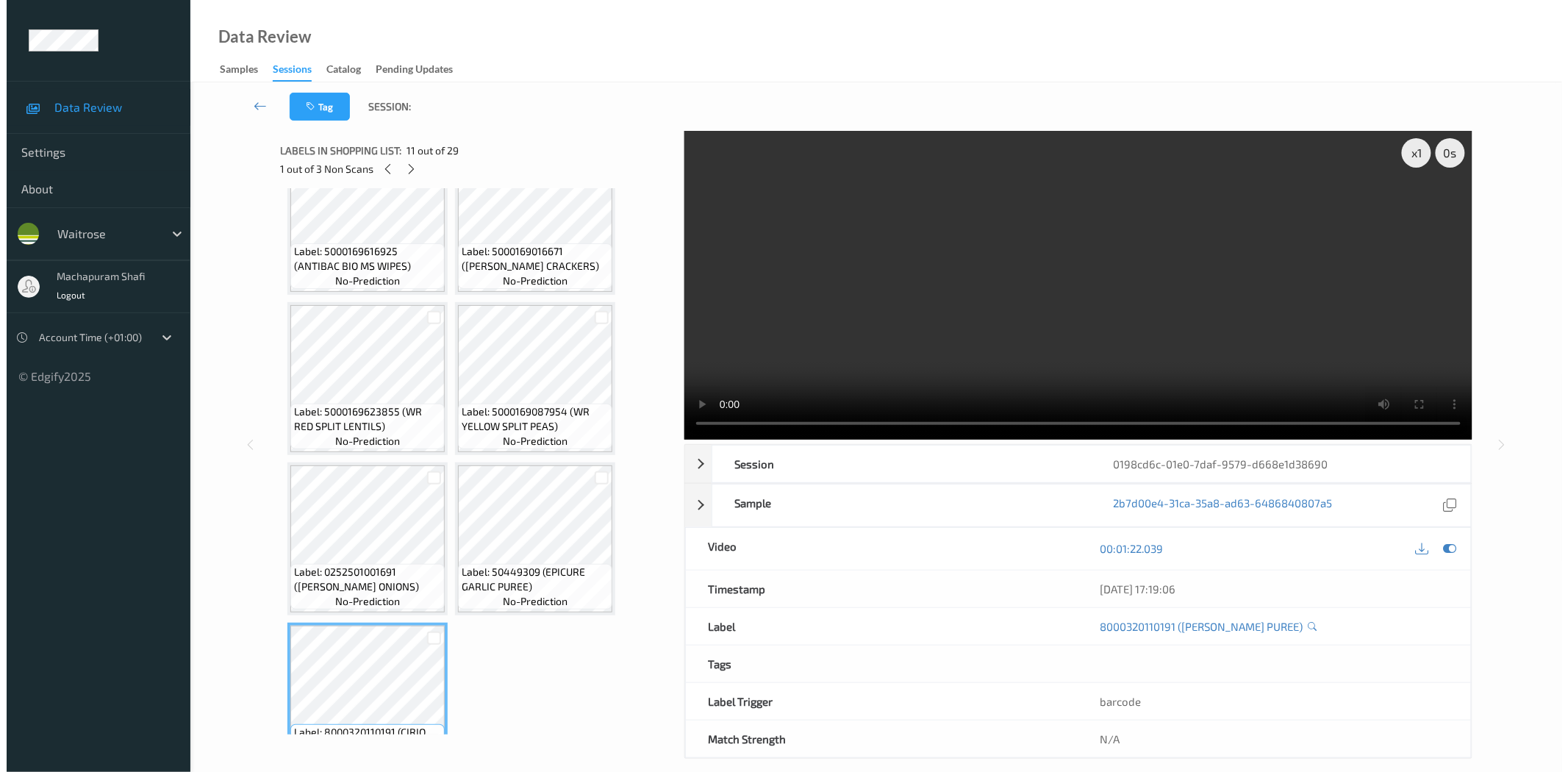
scroll to position [208, 0]
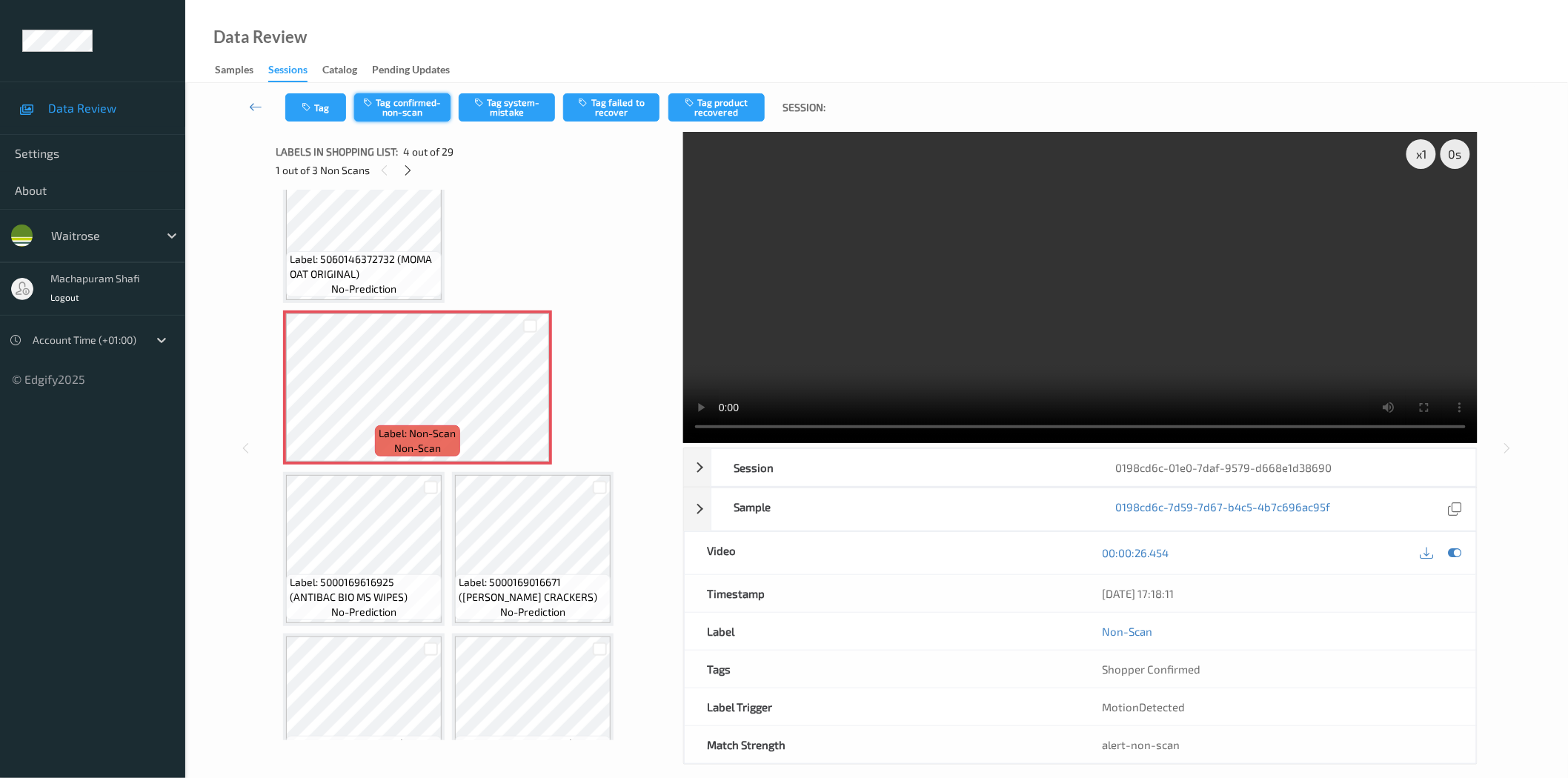
click at [397, 112] on button "Tag confirmed-non-scan" at bounding box center [402, 107] width 96 height 28
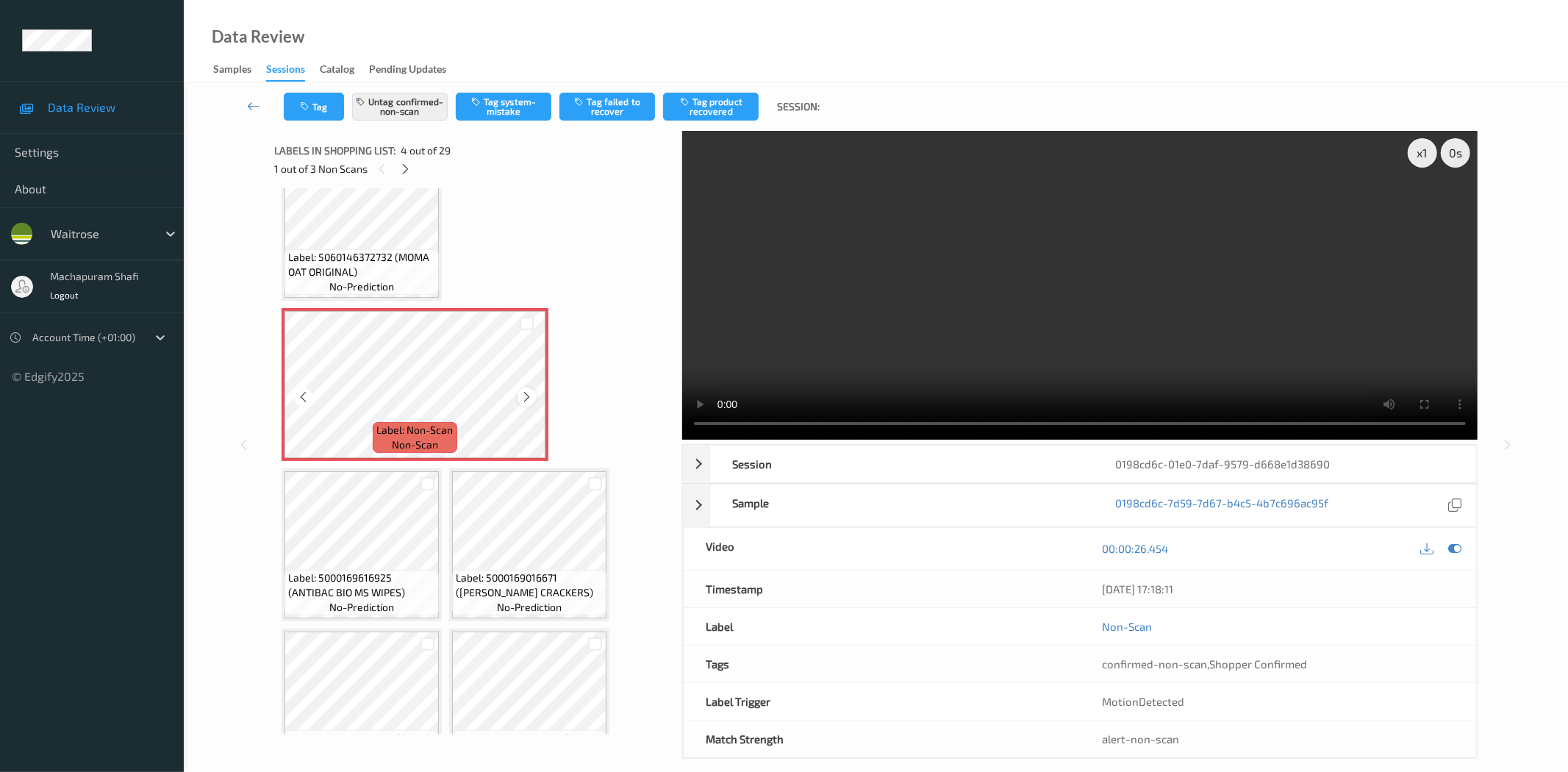
scroll to position [1189, 0]
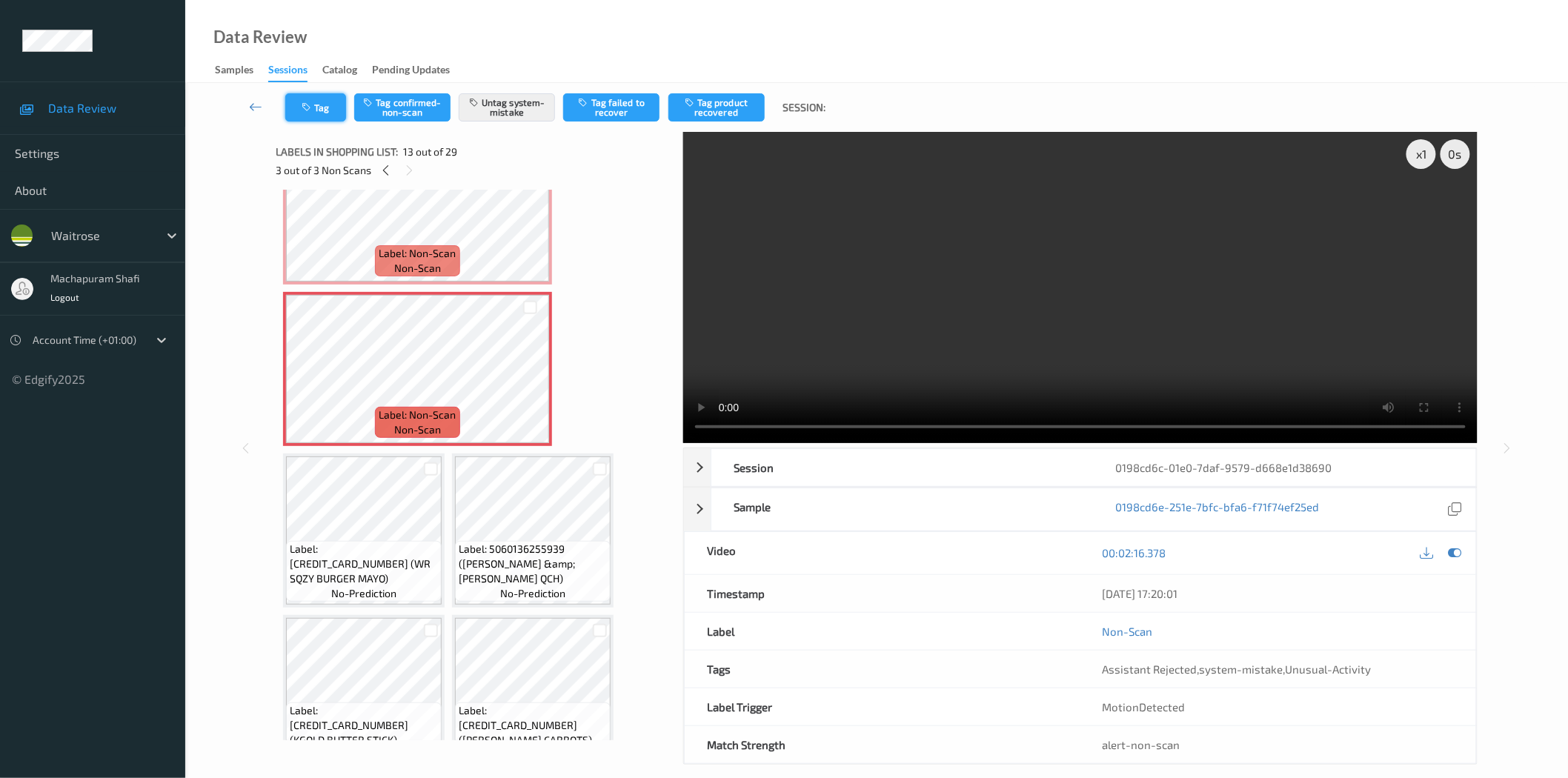
click at [326, 113] on button "Tag" at bounding box center [316, 107] width 61 height 28
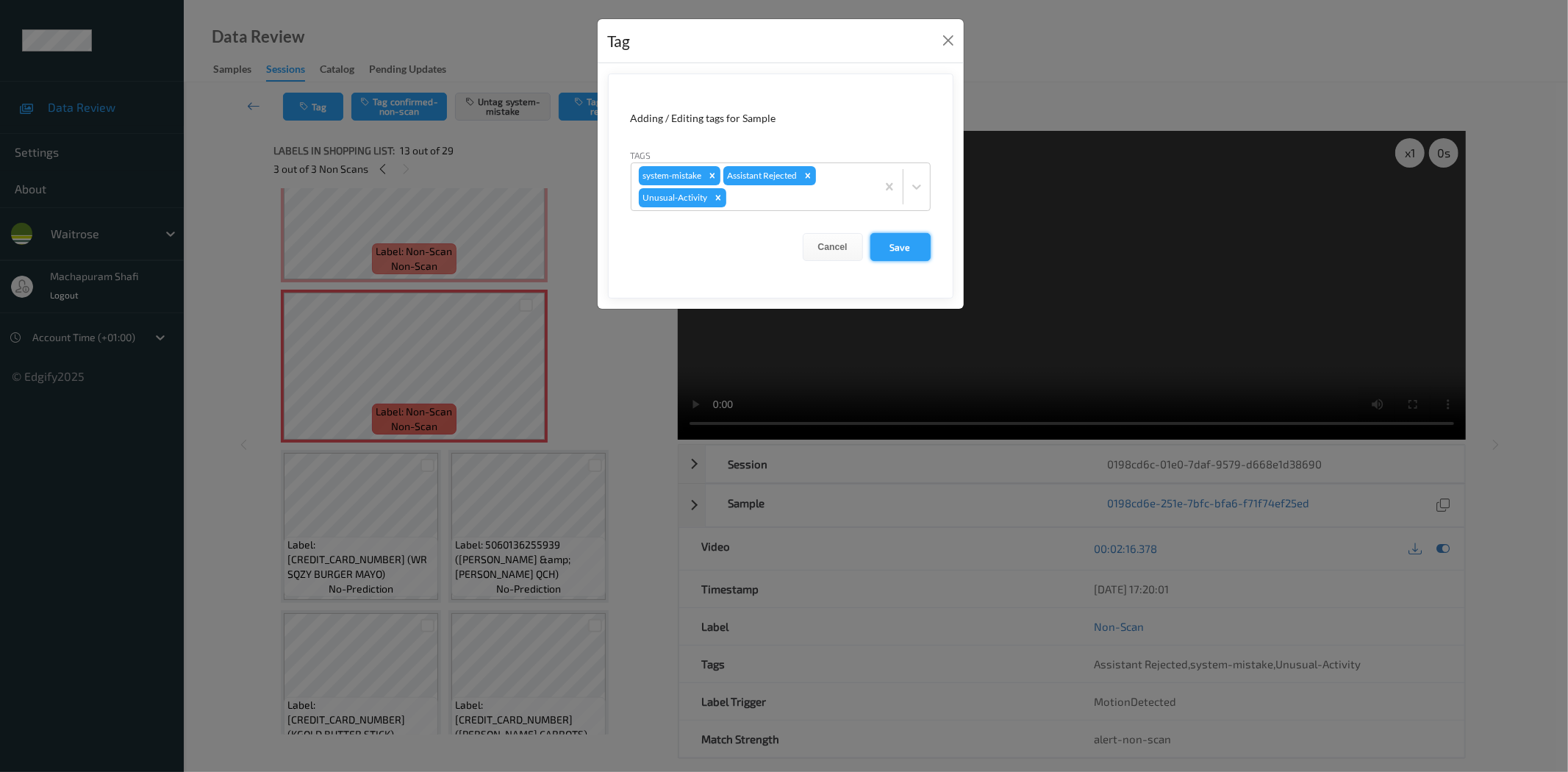
click at [889, 247] on button "Save" at bounding box center [900, 246] width 60 height 28
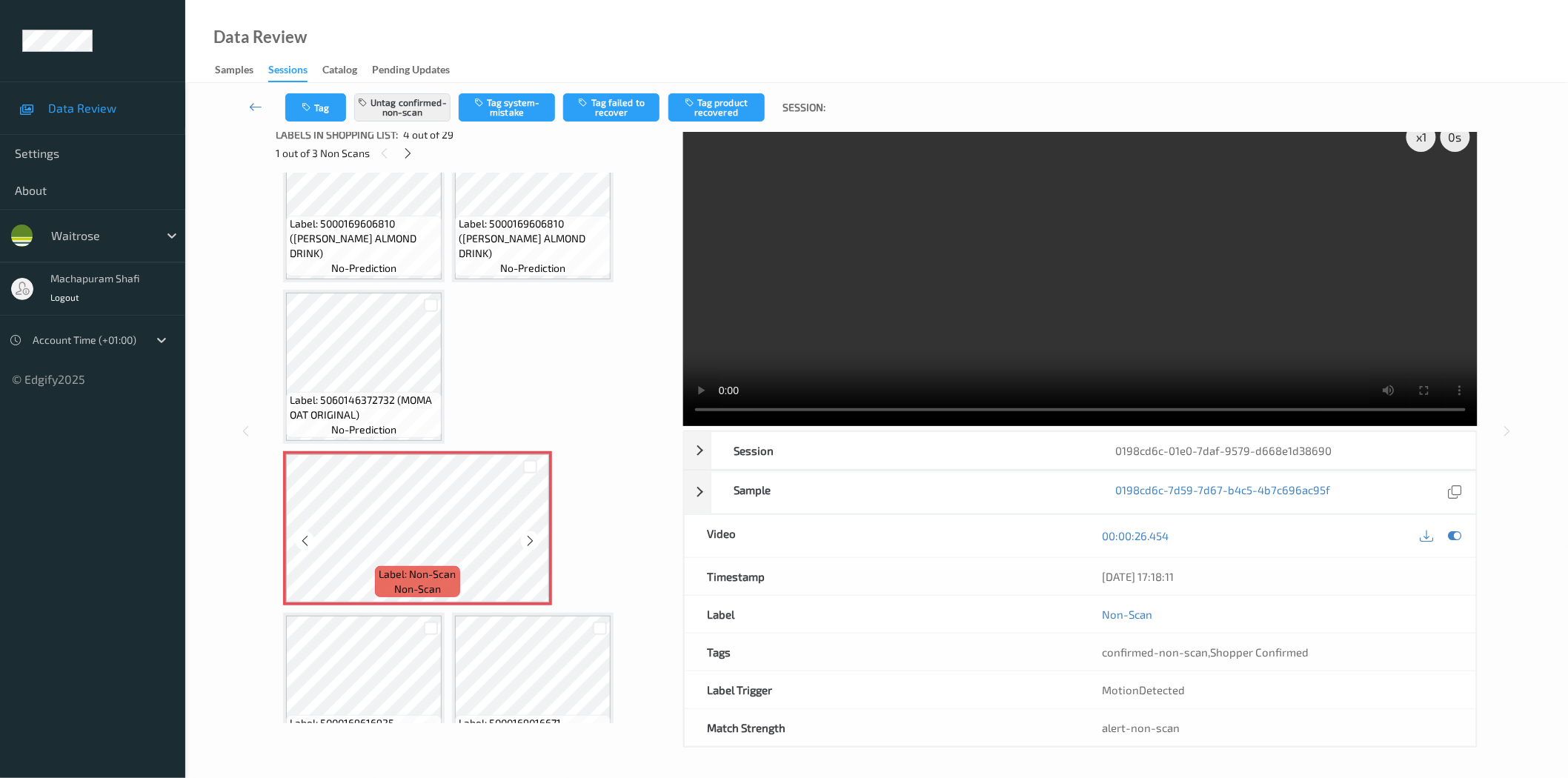
scroll to position [0, 0]
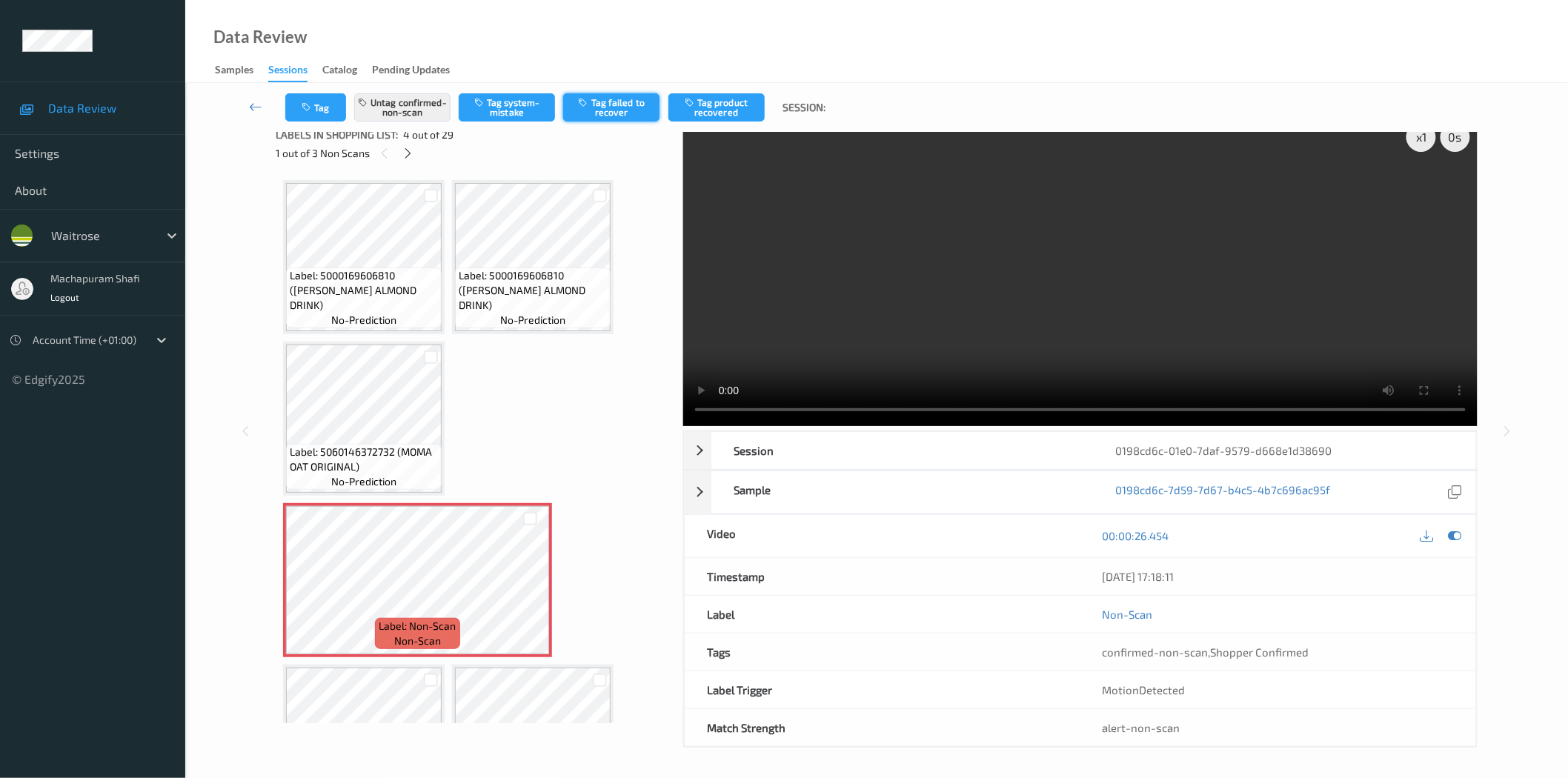
click at [611, 104] on button "Tag failed to recover" at bounding box center [612, 107] width 96 height 28
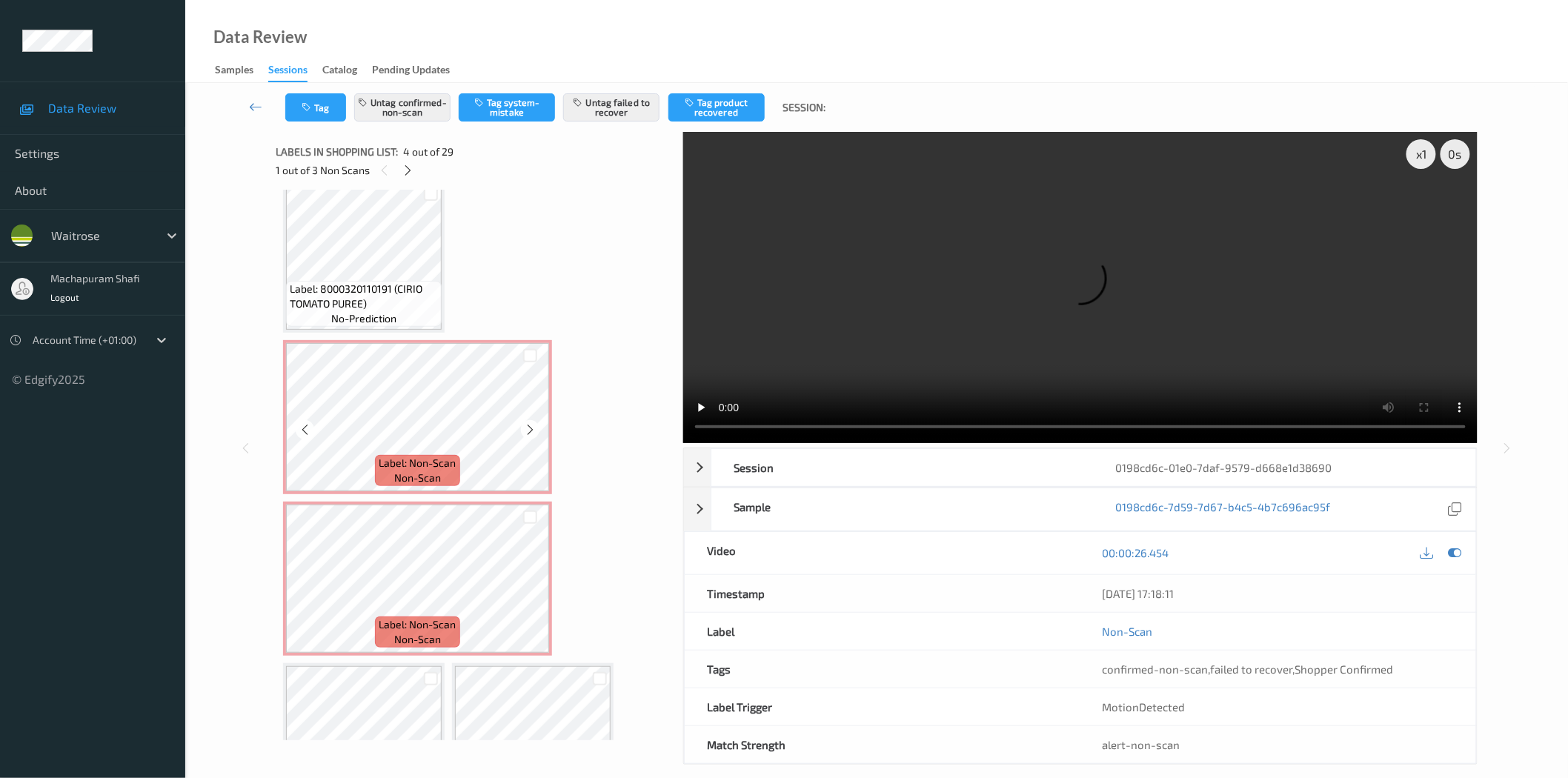
scroll to position [1318, 0]
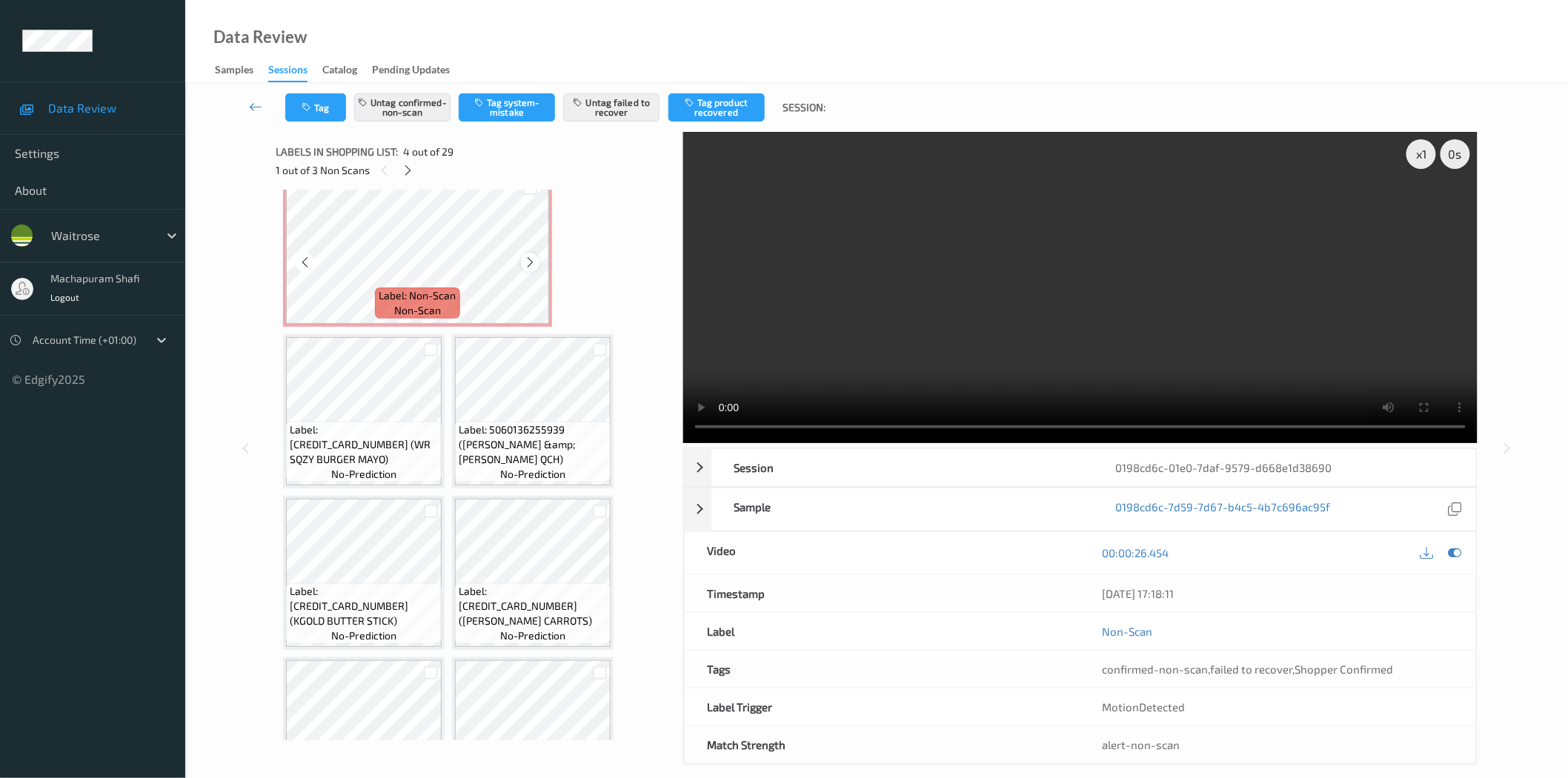
click at [522, 253] on div at bounding box center [530, 262] width 18 height 18
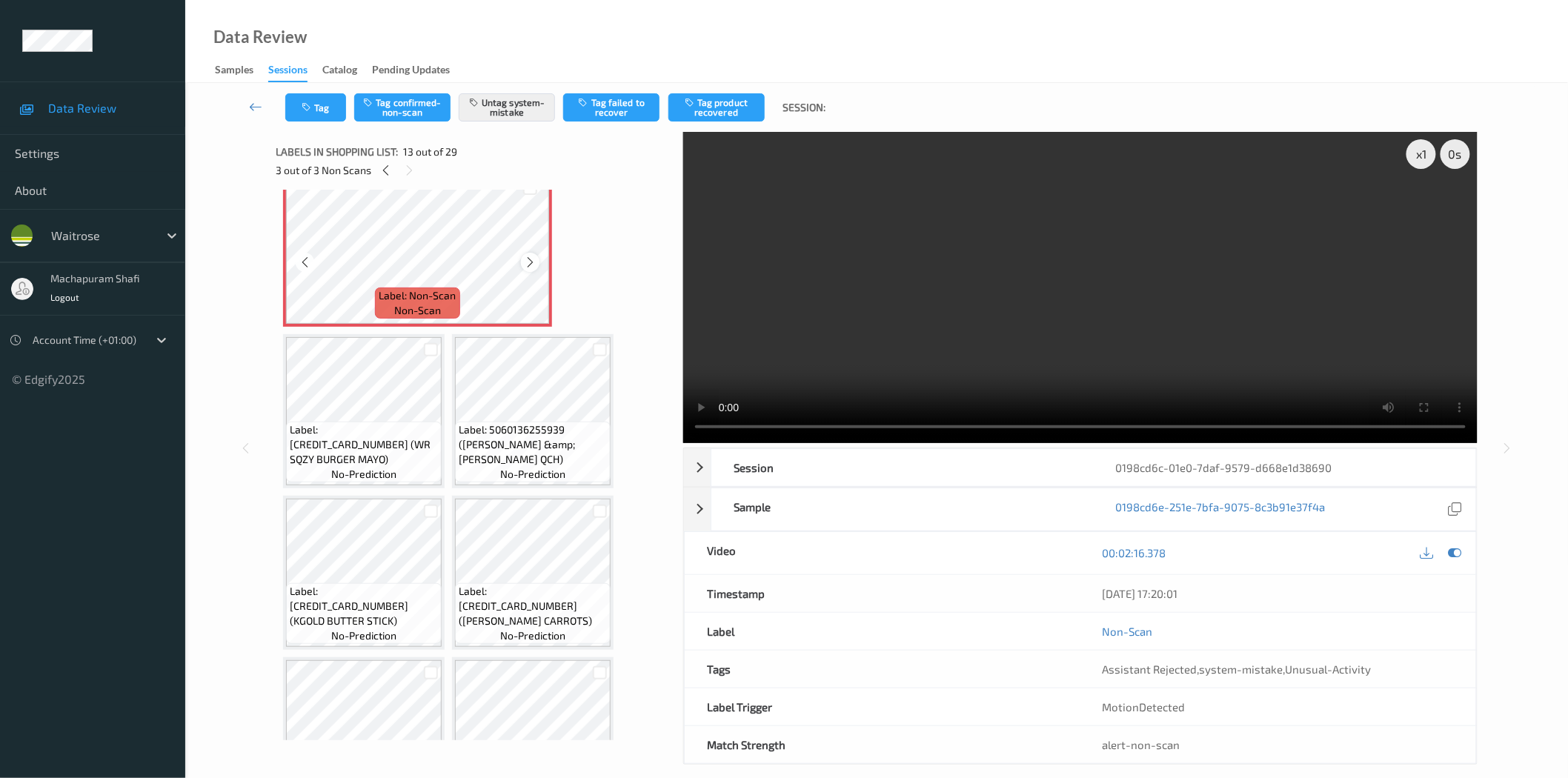
click at [529, 256] on icon at bounding box center [530, 263] width 13 height 14
click at [532, 256] on icon at bounding box center [530, 263] width 13 height 14
click at [519, 107] on button "Untag system-mistake" at bounding box center [507, 107] width 96 height 28
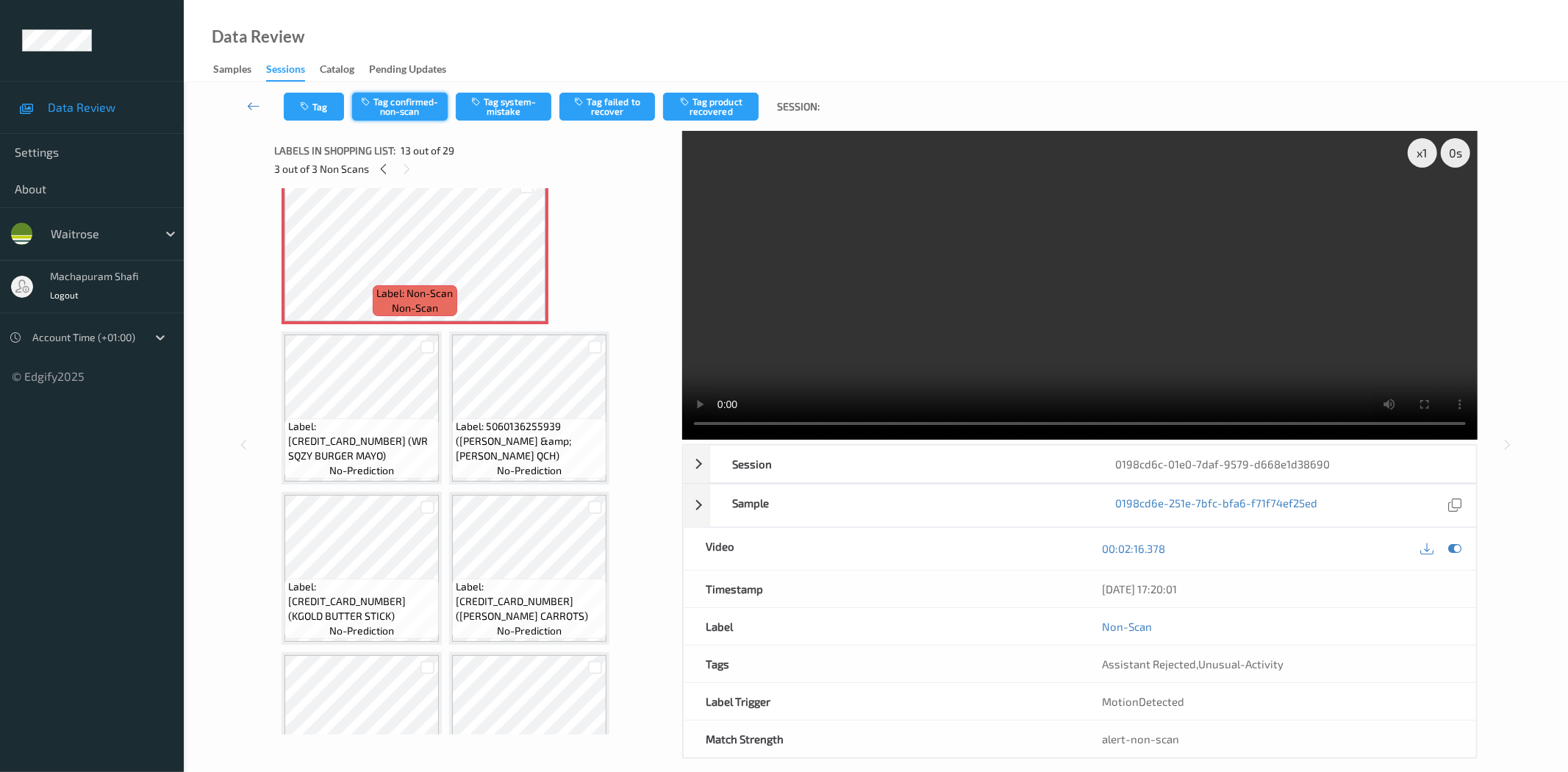
click at [394, 107] on button "Tag confirmed-non-scan" at bounding box center [400, 106] width 96 height 28
click at [711, 105] on button "Tag product recovered" at bounding box center [711, 106] width 96 height 28
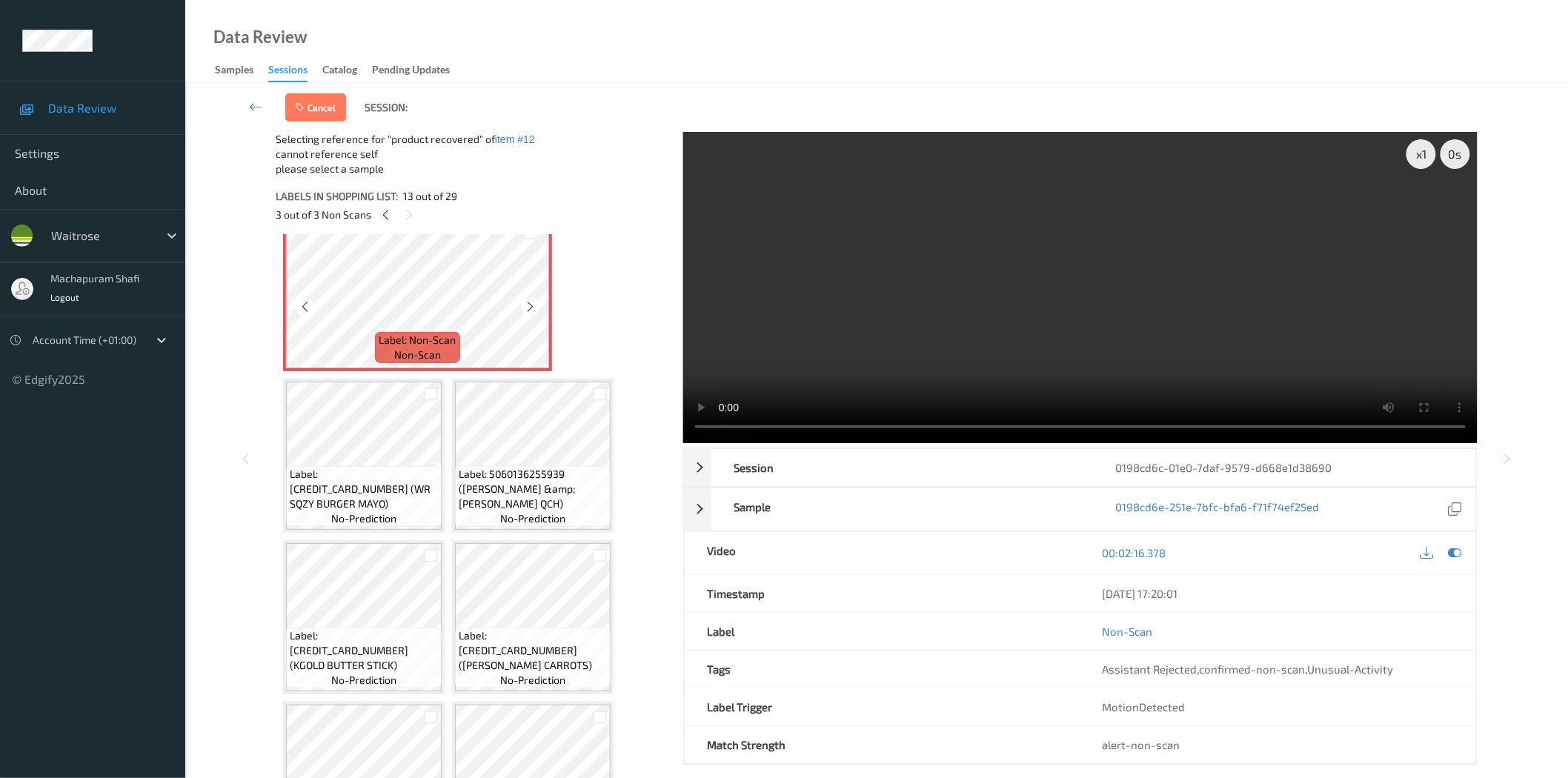
scroll to position [988, 0]
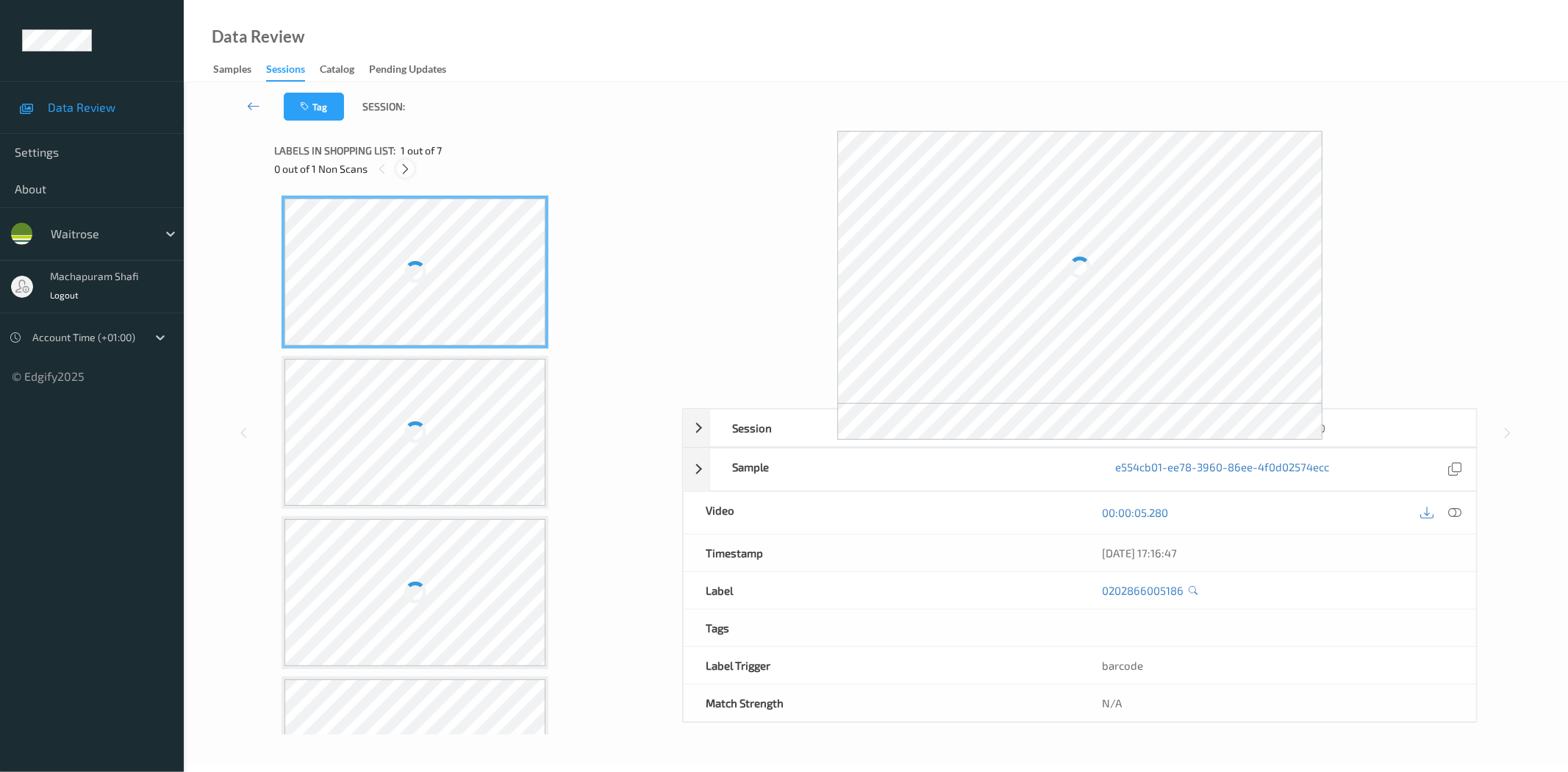
click at [408, 170] on icon at bounding box center [405, 170] width 12 height 13
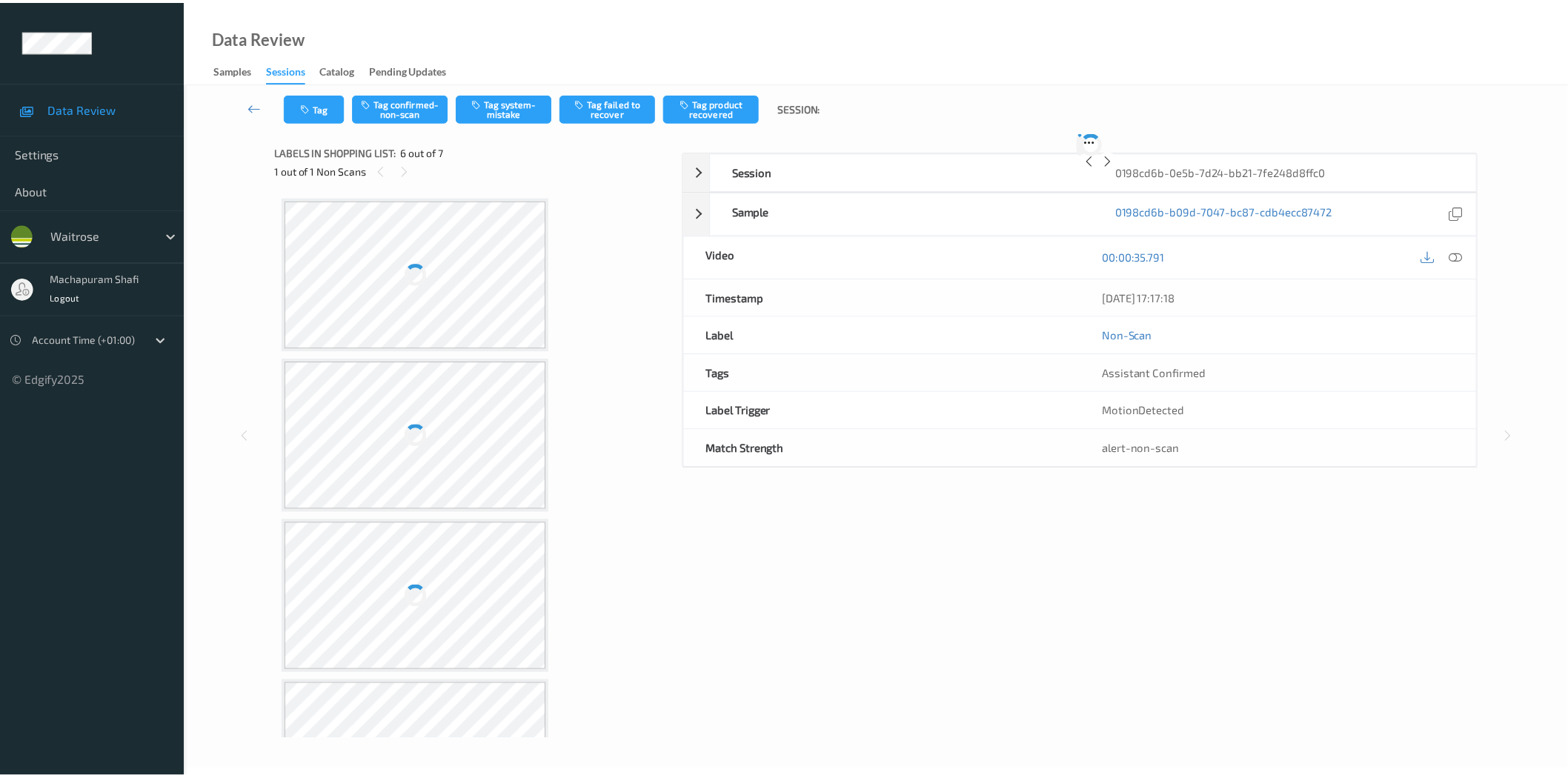
scroll to position [580, 0]
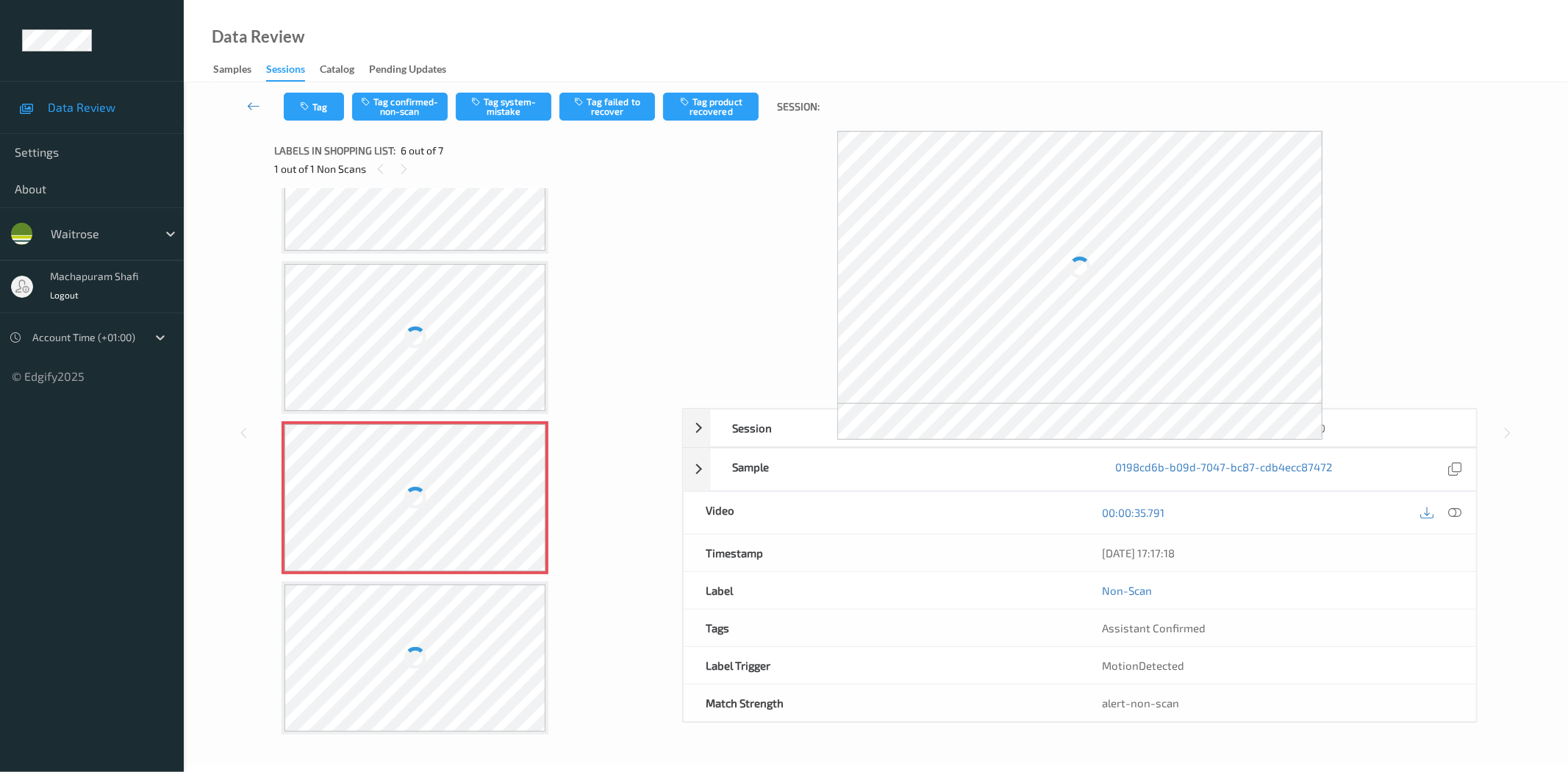
drag, startPoint x: 1458, startPoint y: 513, endPoint x: 1428, endPoint y: 506, distance: 30.8
click at [1458, 513] on icon at bounding box center [1455, 512] width 13 height 13
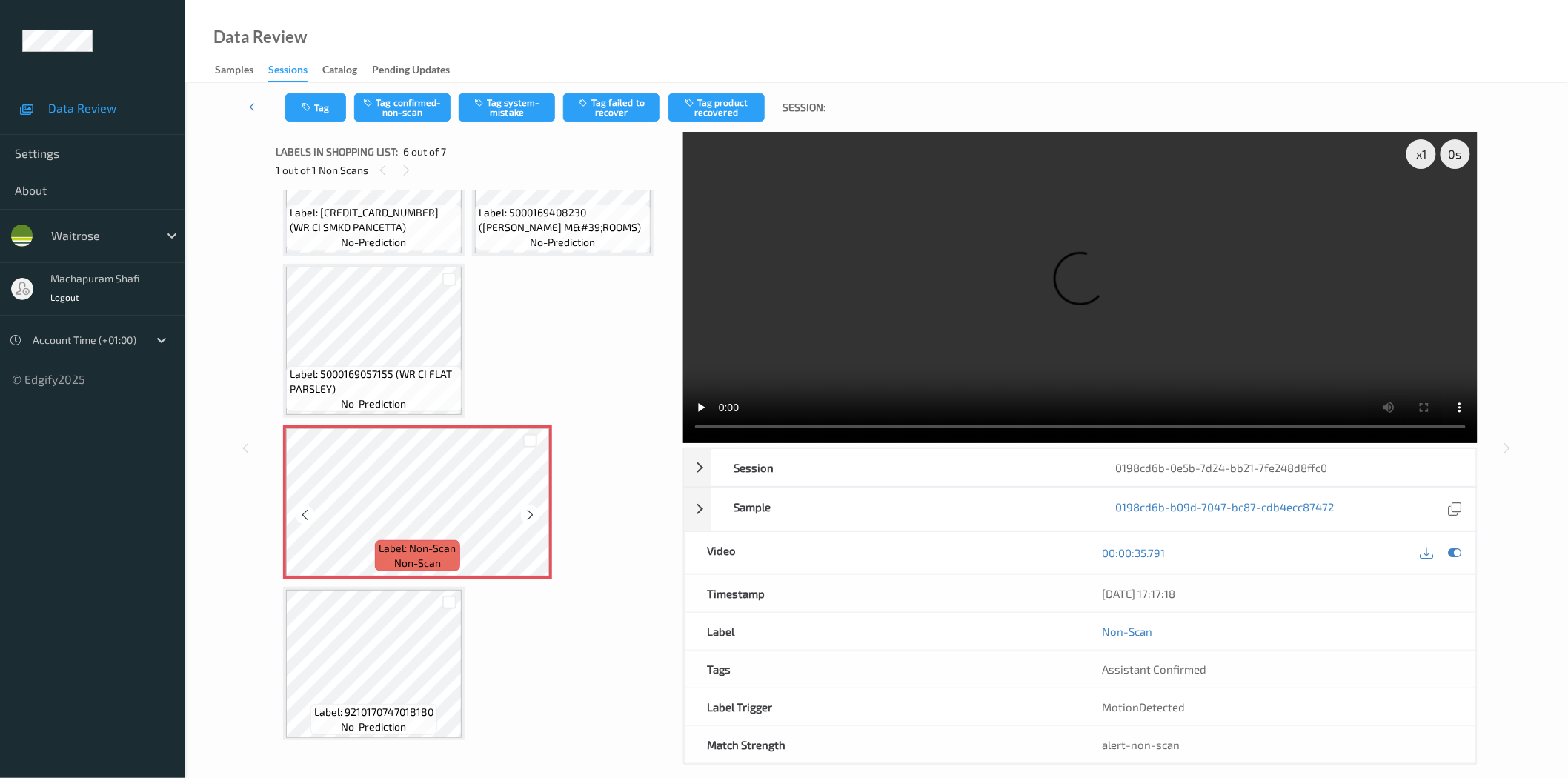
scroll to position [260, 0]
click at [524, 508] on icon at bounding box center [530, 513] width 13 height 14
click at [506, 116] on button "Tag system-mistake" at bounding box center [507, 107] width 96 height 28
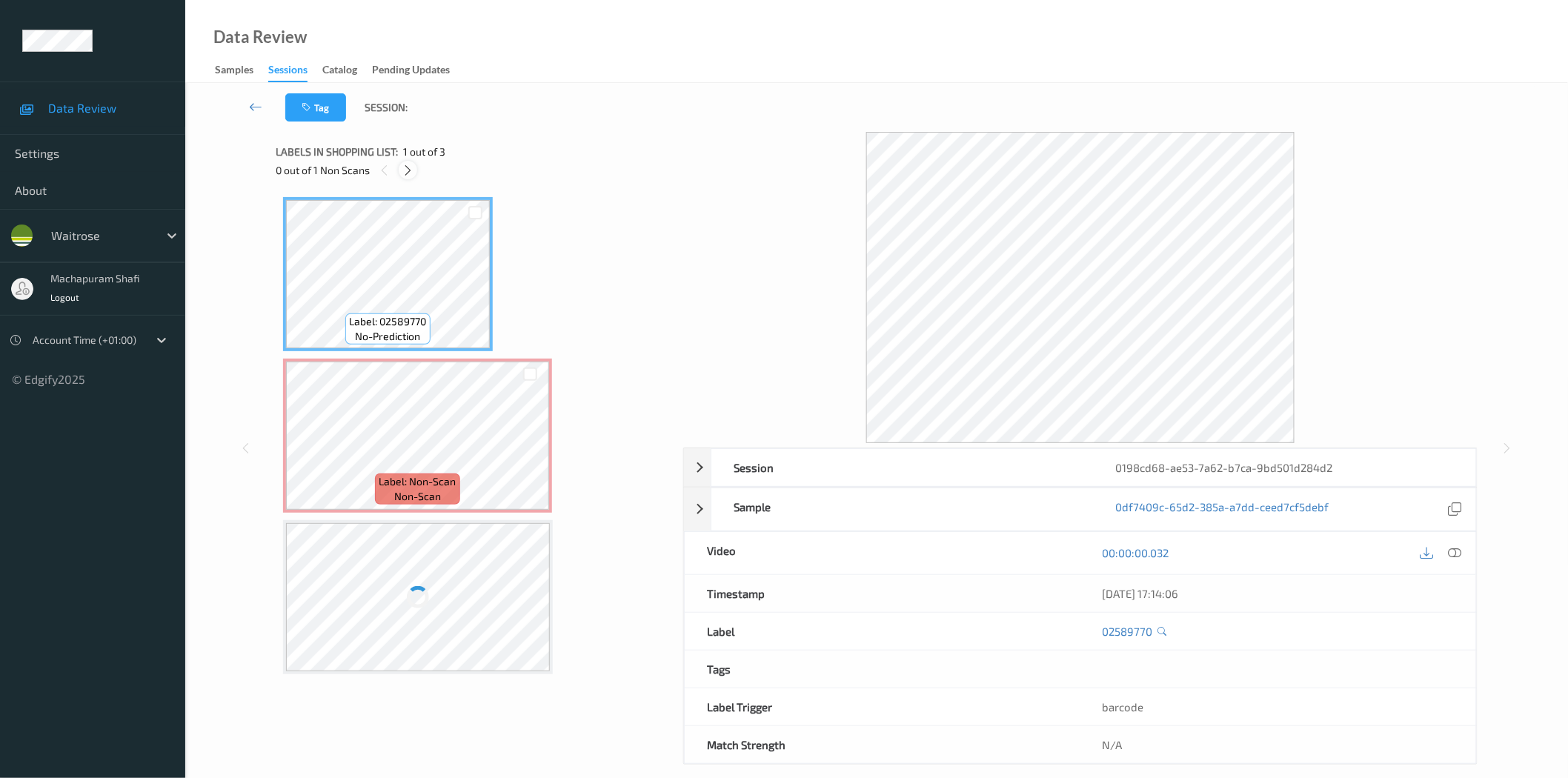
click at [406, 174] on icon at bounding box center [407, 171] width 13 height 14
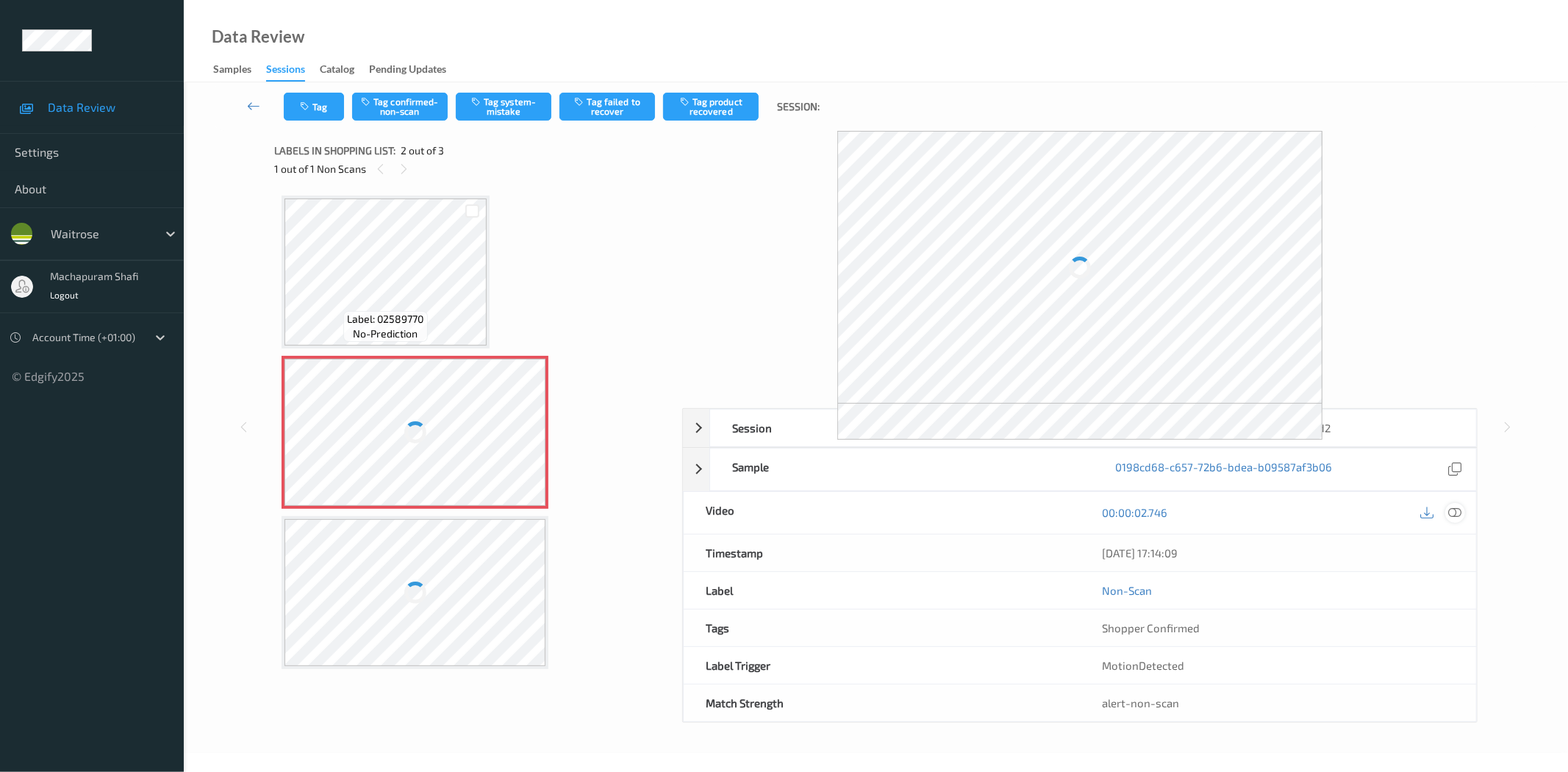
click at [1453, 516] on icon at bounding box center [1455, 512] width 13 height 13
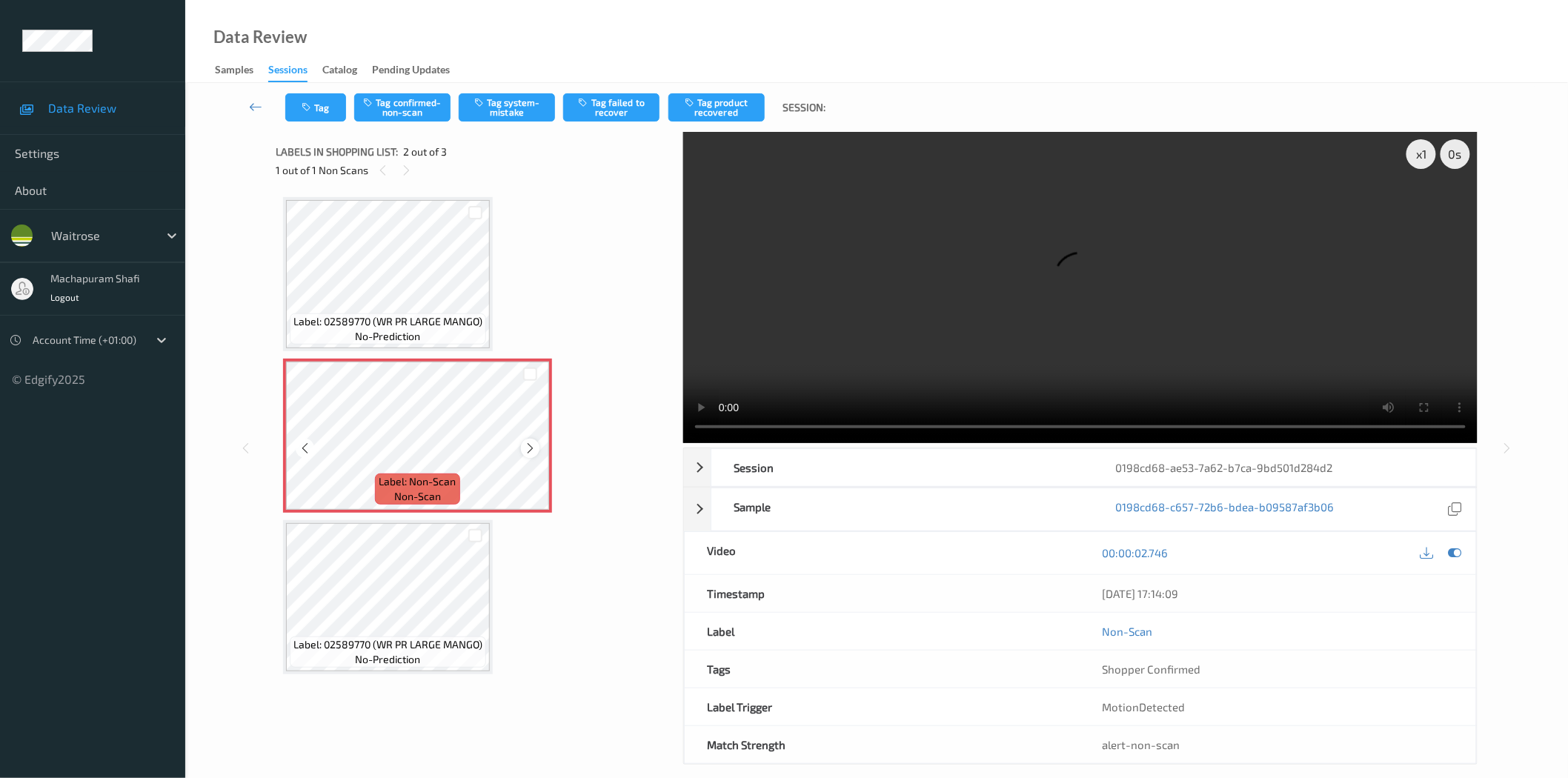
click at [535, 445] on icon at bounding box center [530, 449] width 13 height 14
click at [528, 449] on icon at bounding box center [530, 449] width 13 height 14
click at [508, 108] on button "Tag system-mistake" at bounding box center [507, 107] width 96 height 28
click at [506, 110] on button "Tag system-mistake" at bounding box center [507, 107] width 96 height 28
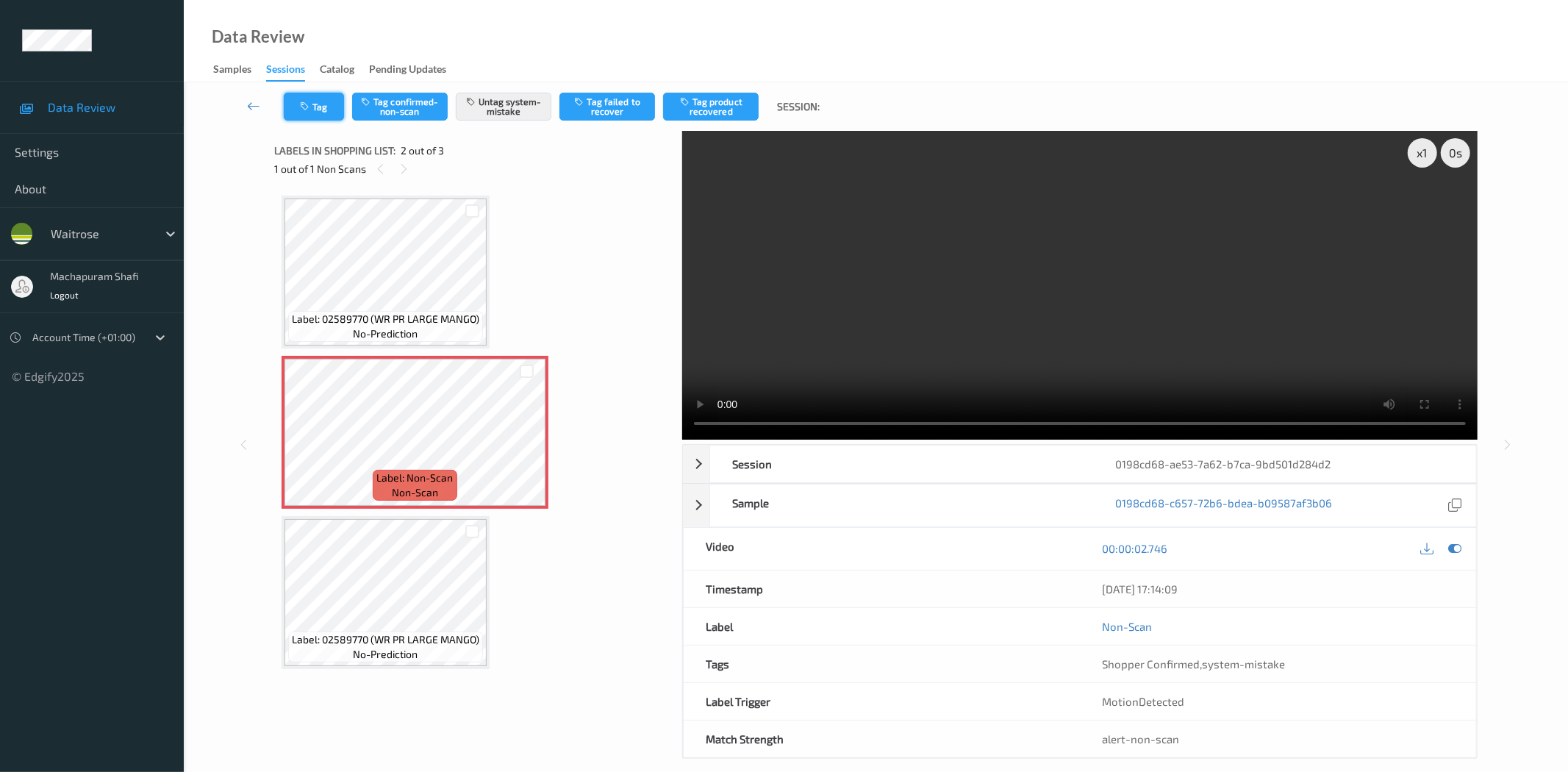
click at [310, 104] on icon "button" at bounding box center [305, 106] width 12 height 11
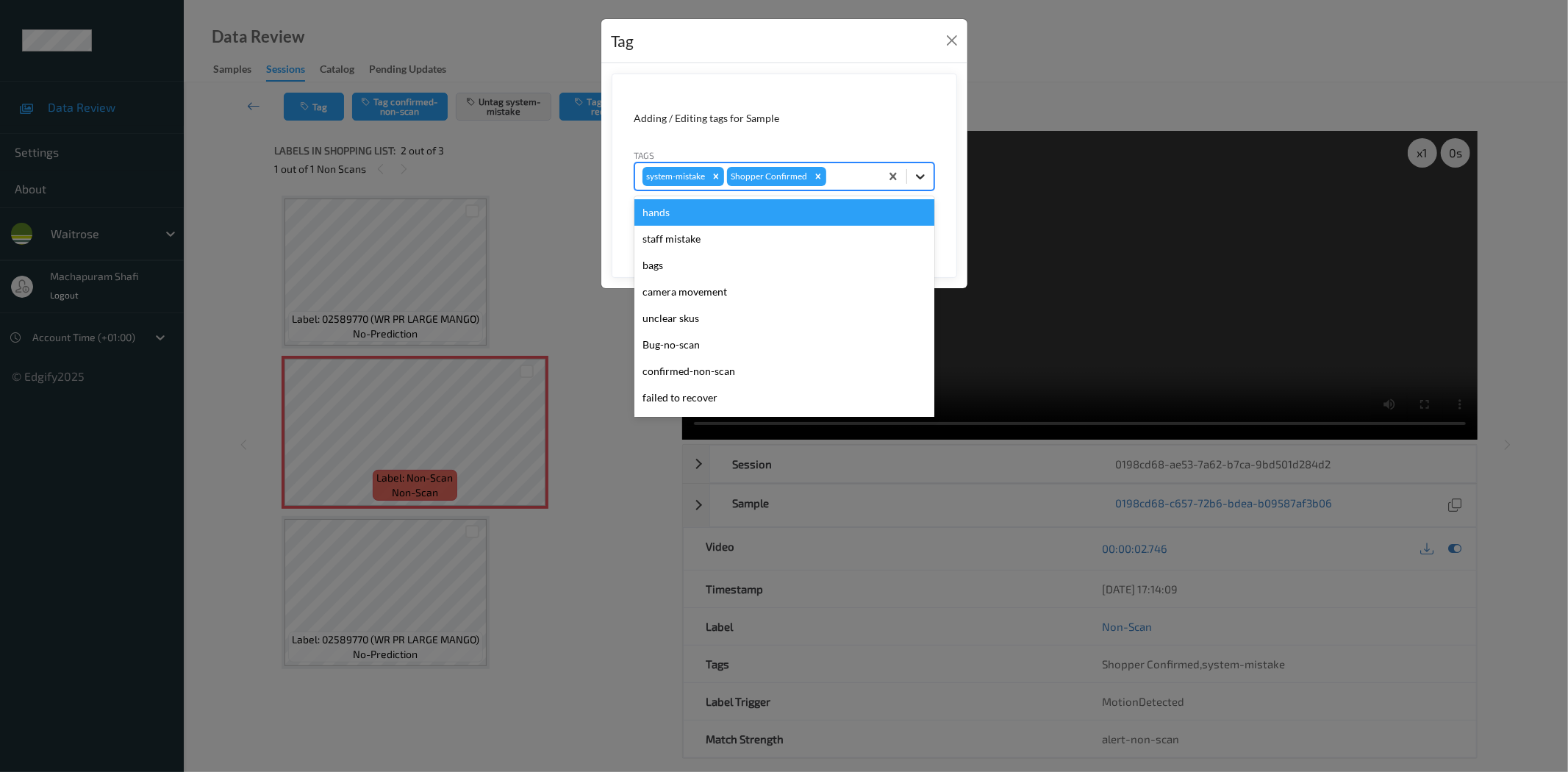
click at [917, 172] on icon at bounding box center [920, 176] width 14 height 14
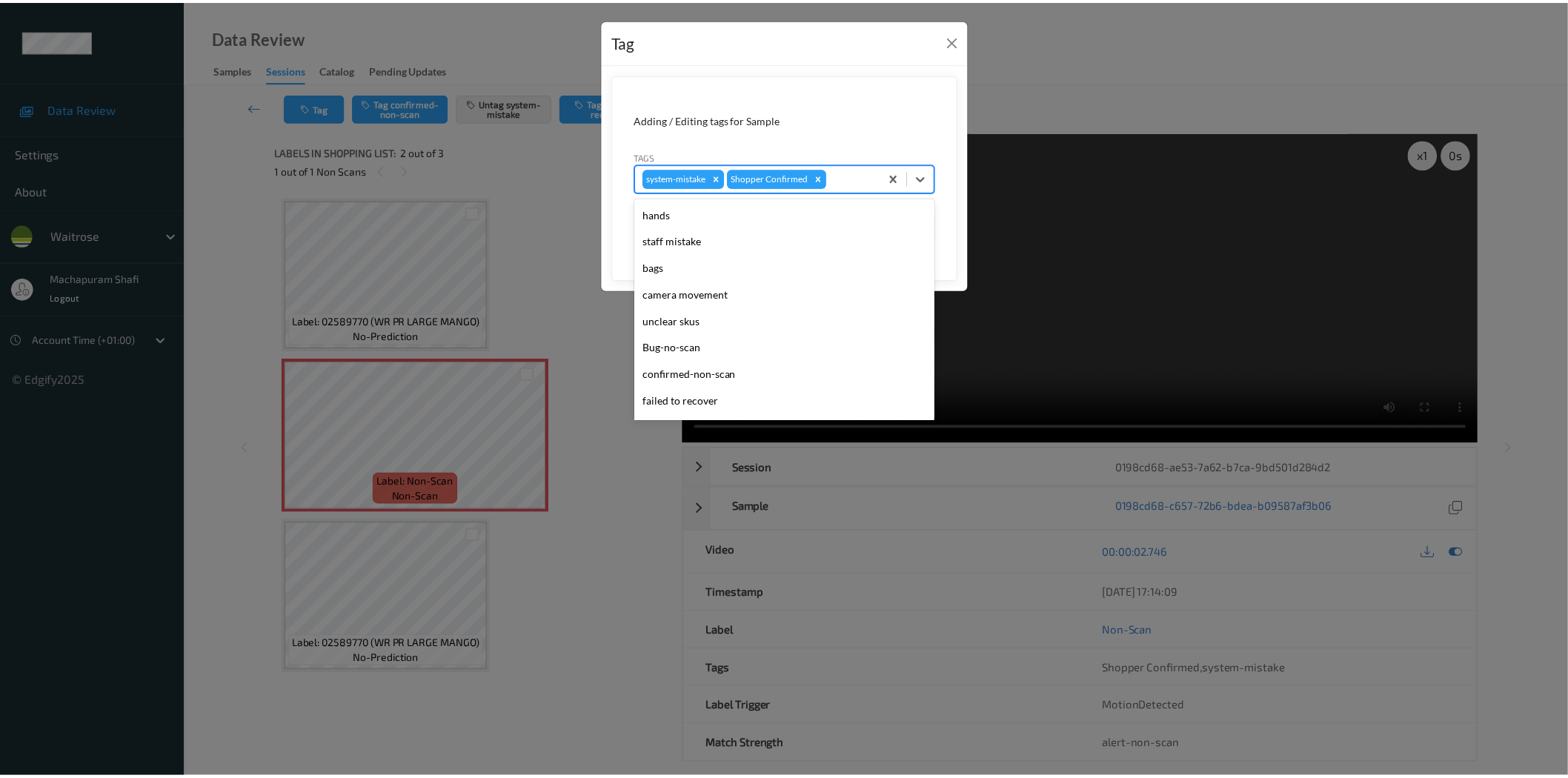
scroll to position [290, 0]
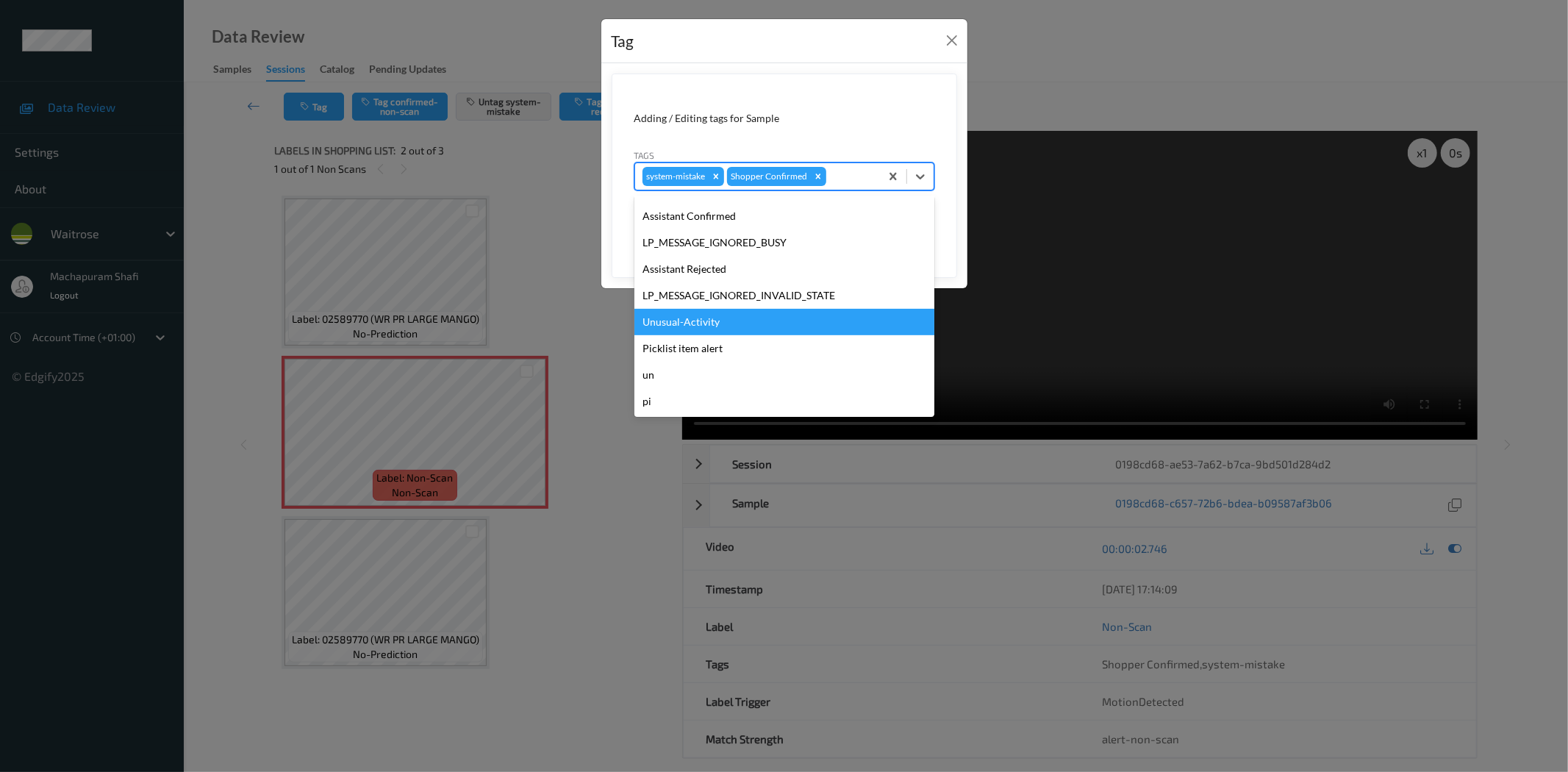
click at [692, 322] on div "Unusual-Activity" at bounding box center [784, 323] width 300 height 27
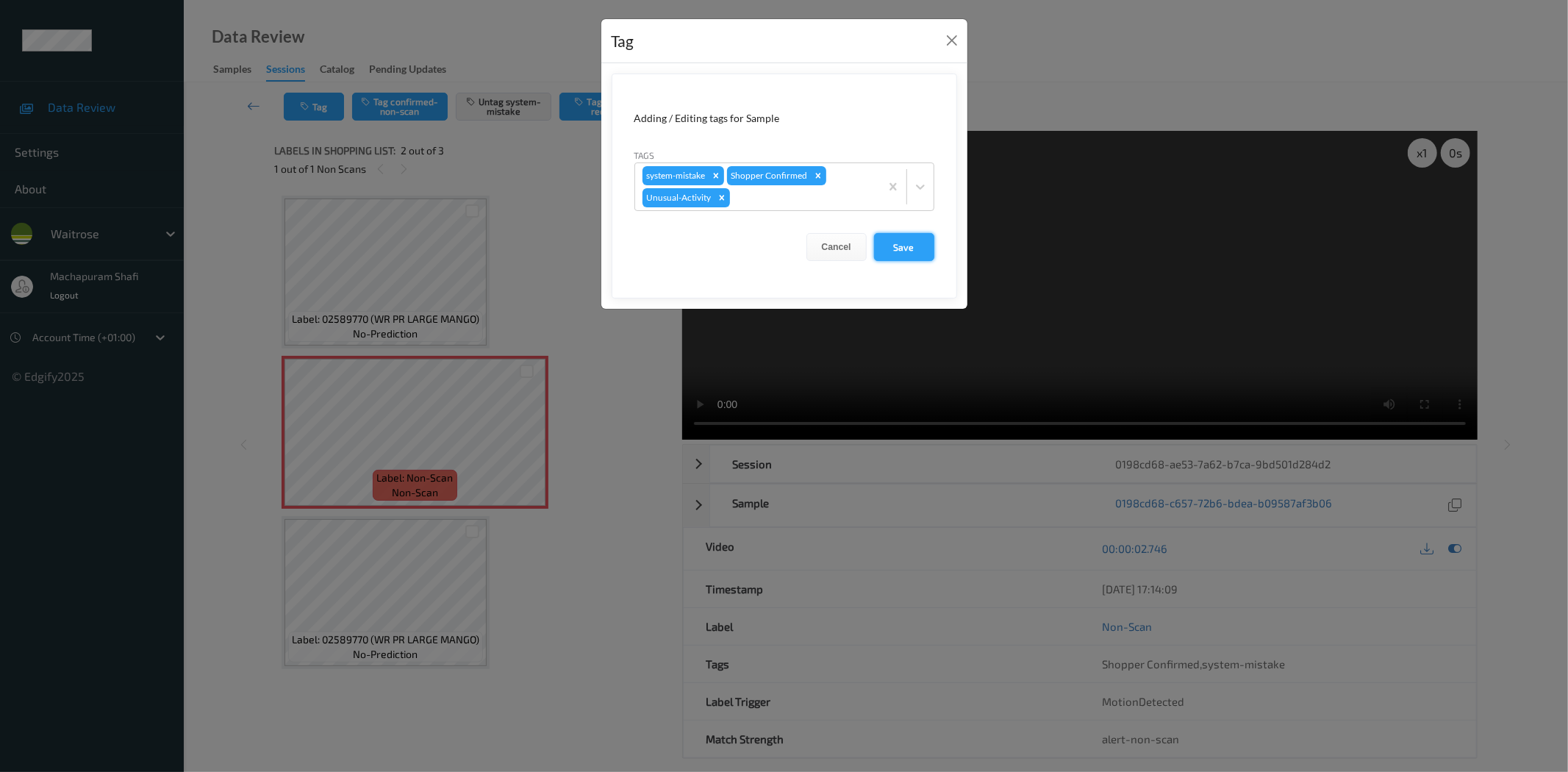
click at [903, 247] on button "Save" at bounding box center [904, 246] width 60 height 28
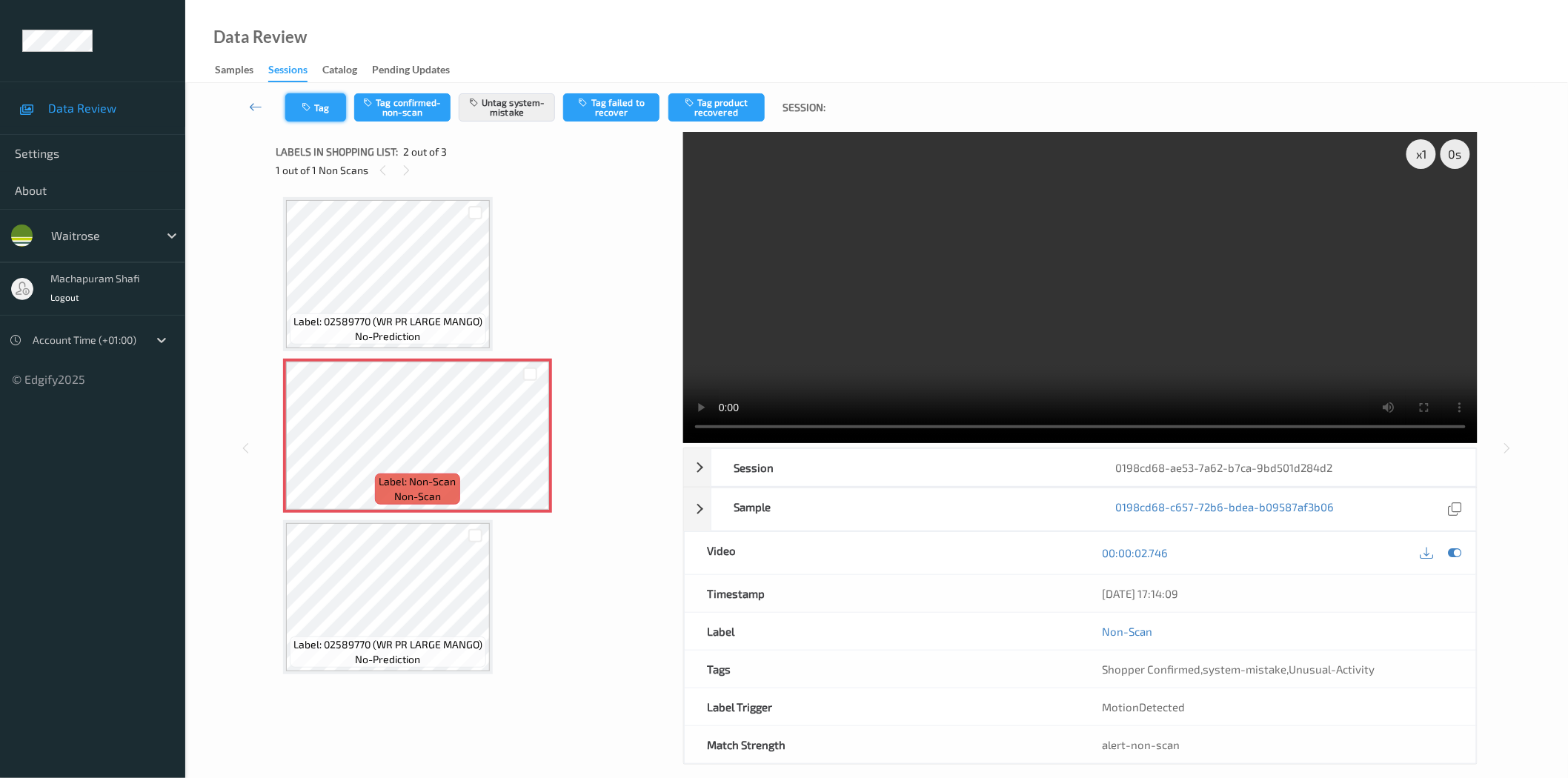
click at [307, 110] on icon "button" at bounding box center [308, 107] width 13 height 11
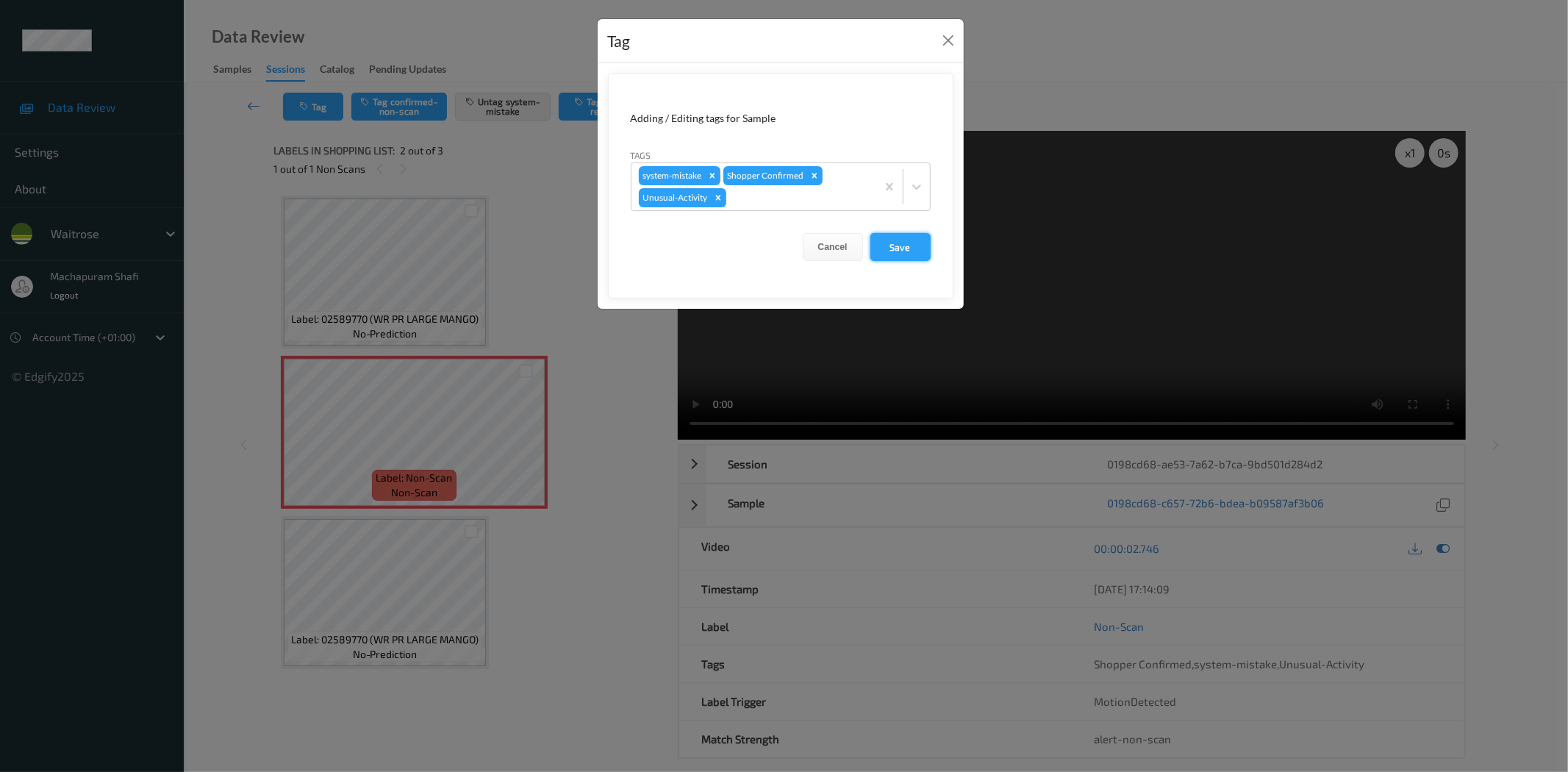
click at [909, 250] on button "Save" at bounding box center [900, 246] width 60 height 28
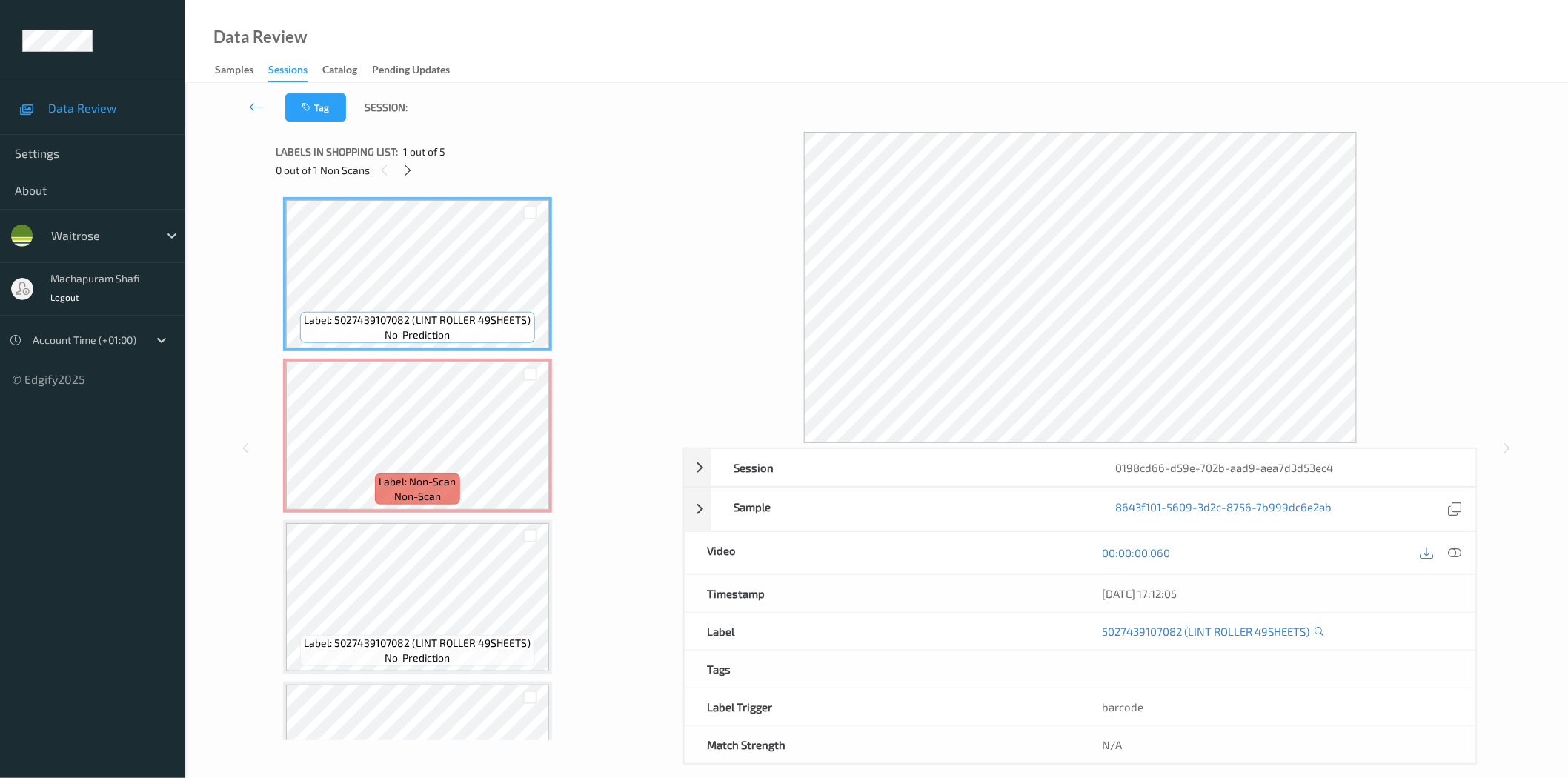
drag, startPoint x: 405, startPoint y: 168, endPoint x: 421, endPoint y: 183, distance: 21.9
click at [404, 168] on icon at bounding box center [407, 171] width 13 height 14
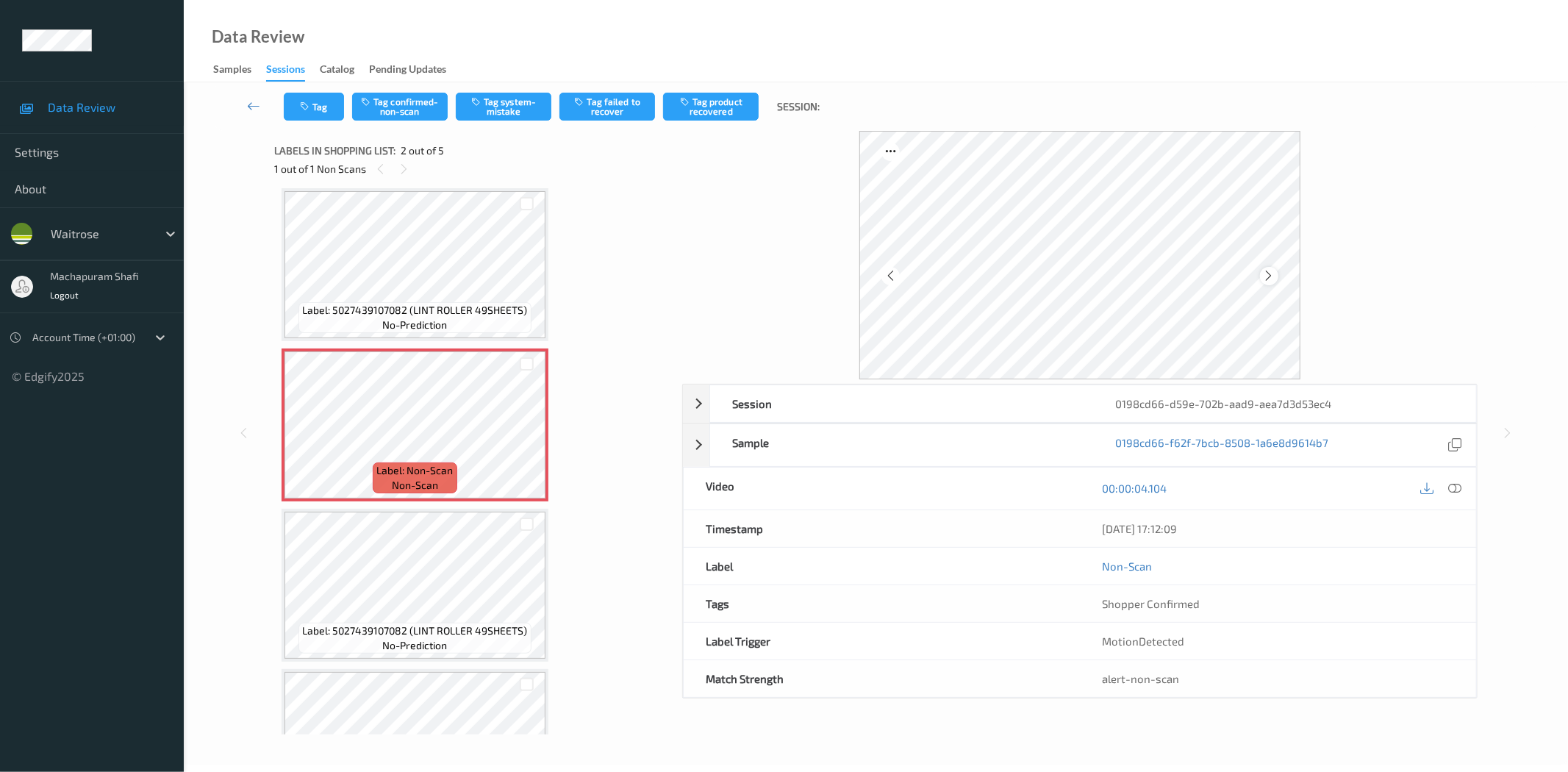
click at [1272, 274] on icon at bounding box center [1268, 276] width 12 height 13
click at [1458, 488] on icon at bounding box center [1455, 488] width 13 height 13
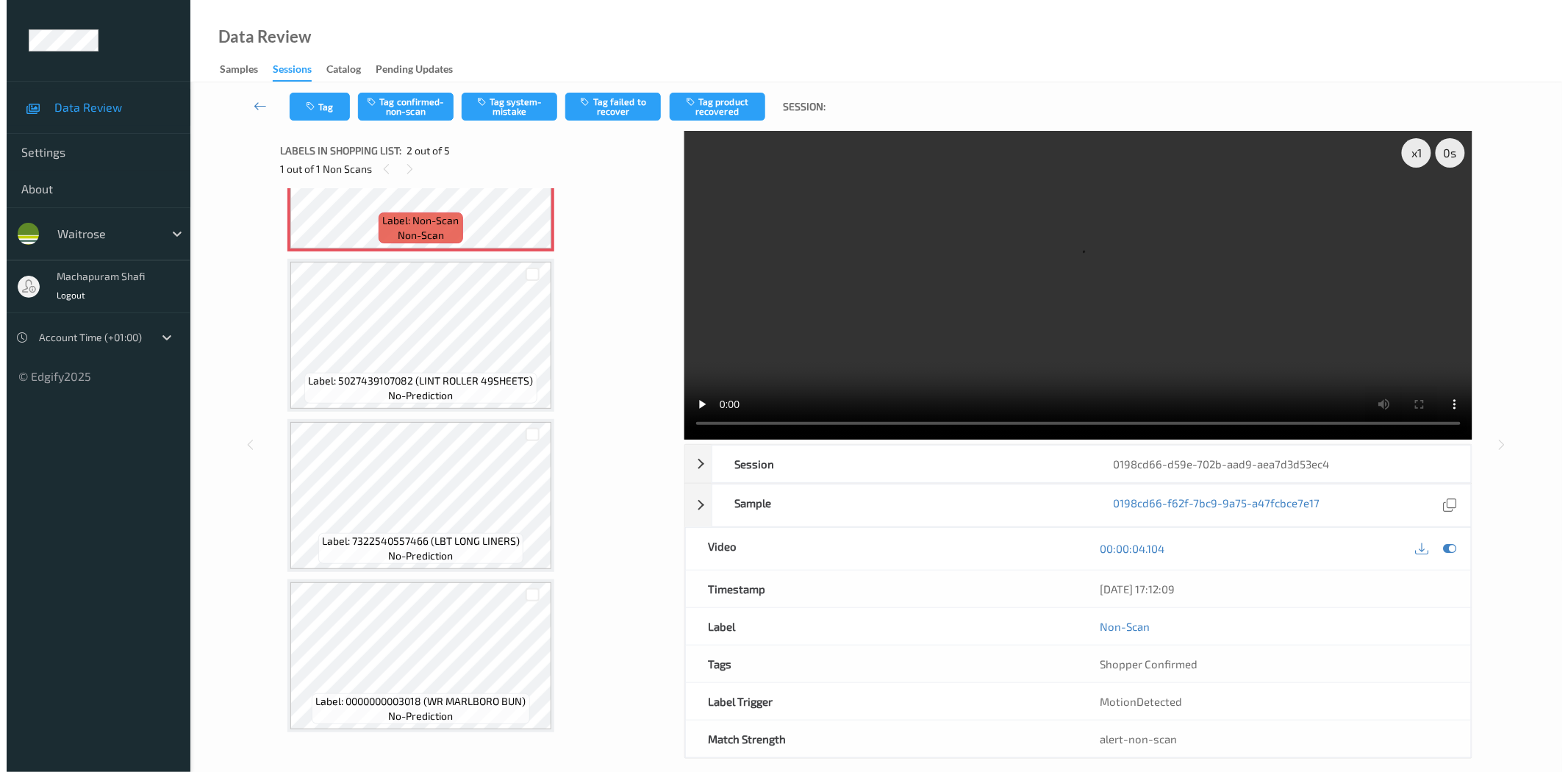
scroll to position [0, 0]
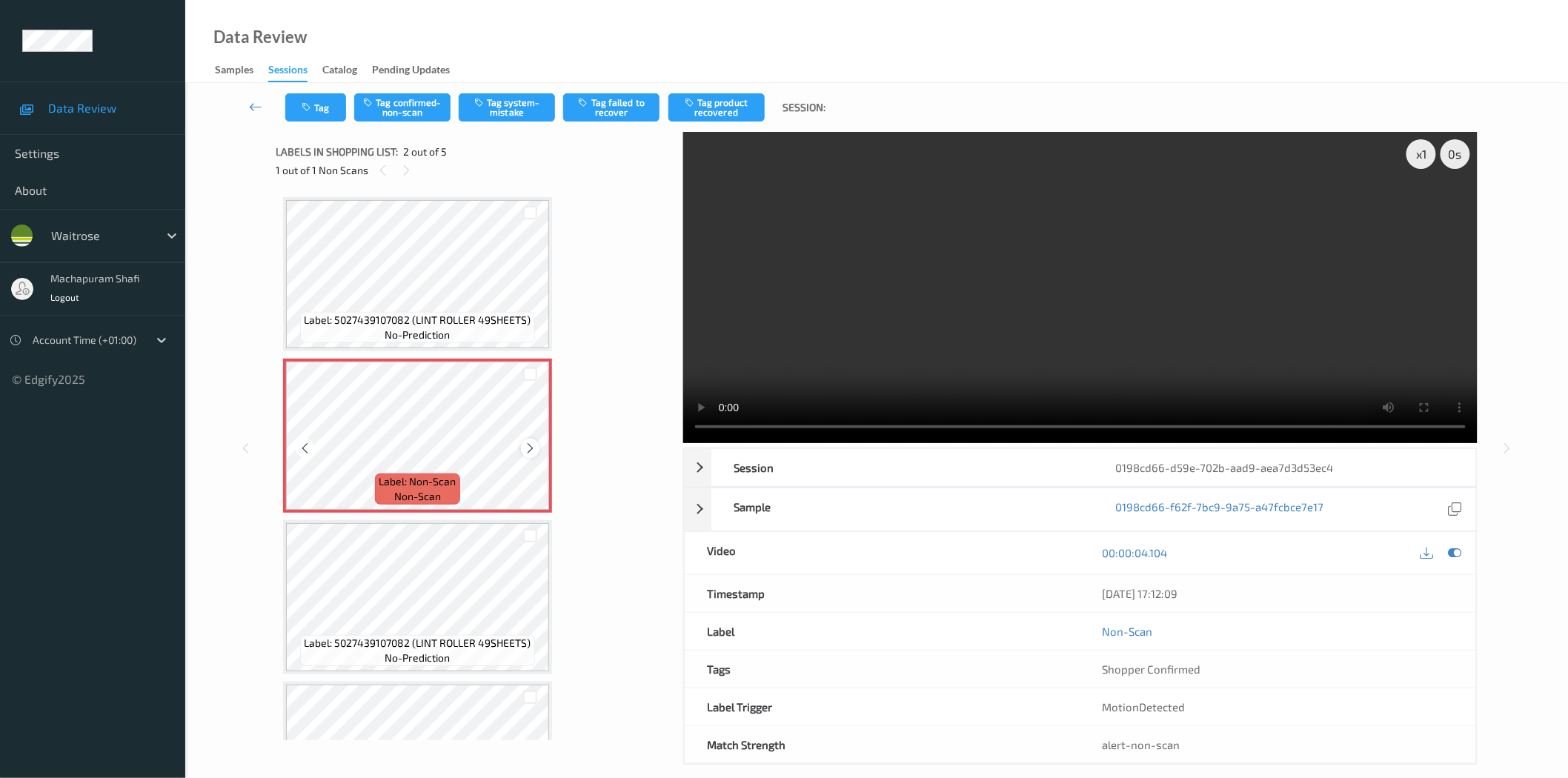
click at [529, 449] on icon at bounding box center [530, 449] width 13 height 14
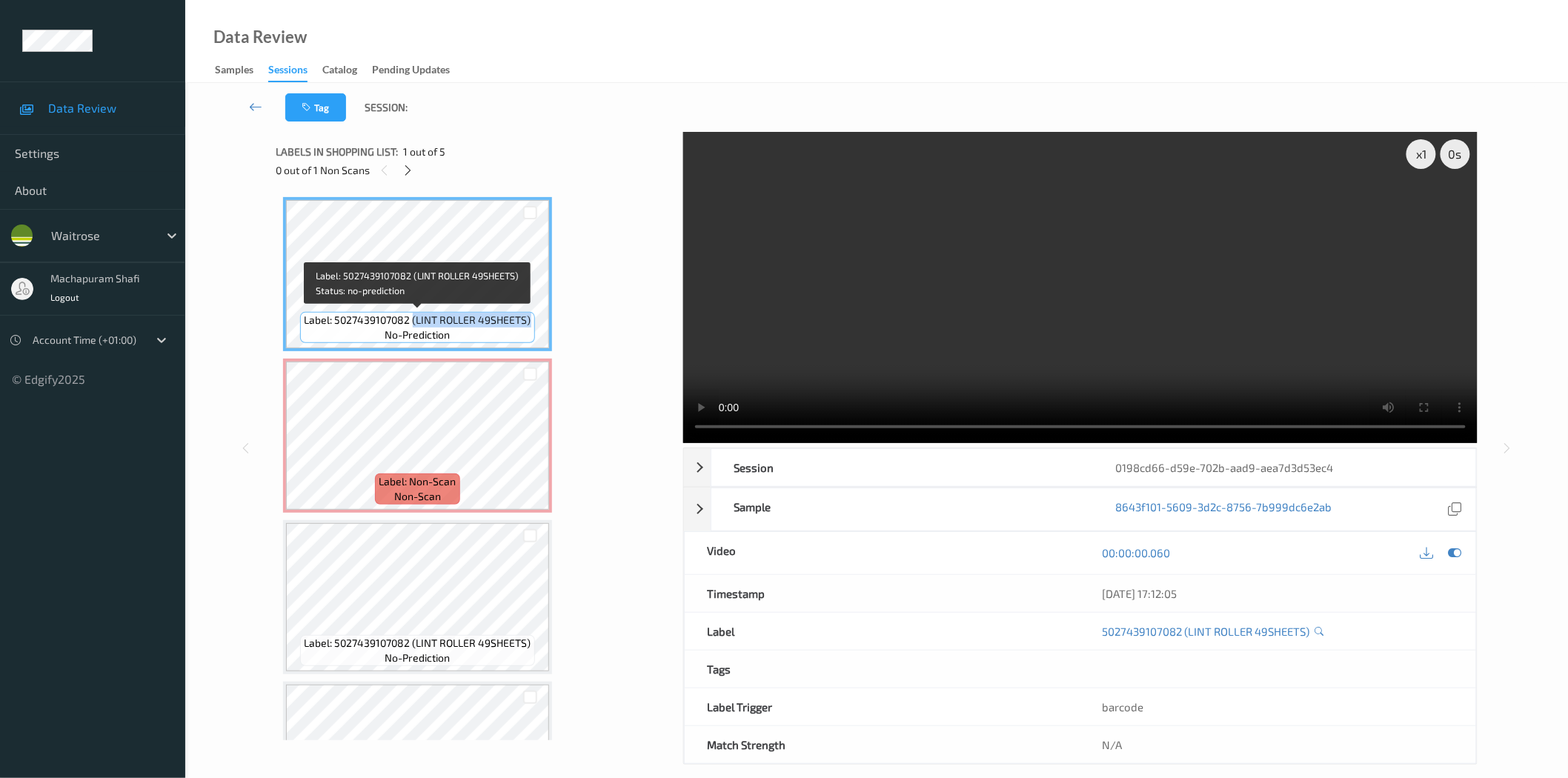
drag, startPoint x: 413, startPoint y: 320, endPoint x: 528, endPoint y: 317, distance: 115.0
click at [528, 317] on span "Label: 5027439107082 (LINT ROLLER 49SHEETS)" at bounding box center [418, 320] width 227 height 14
copy span "(LINT ROLLER 49SHEETS)"
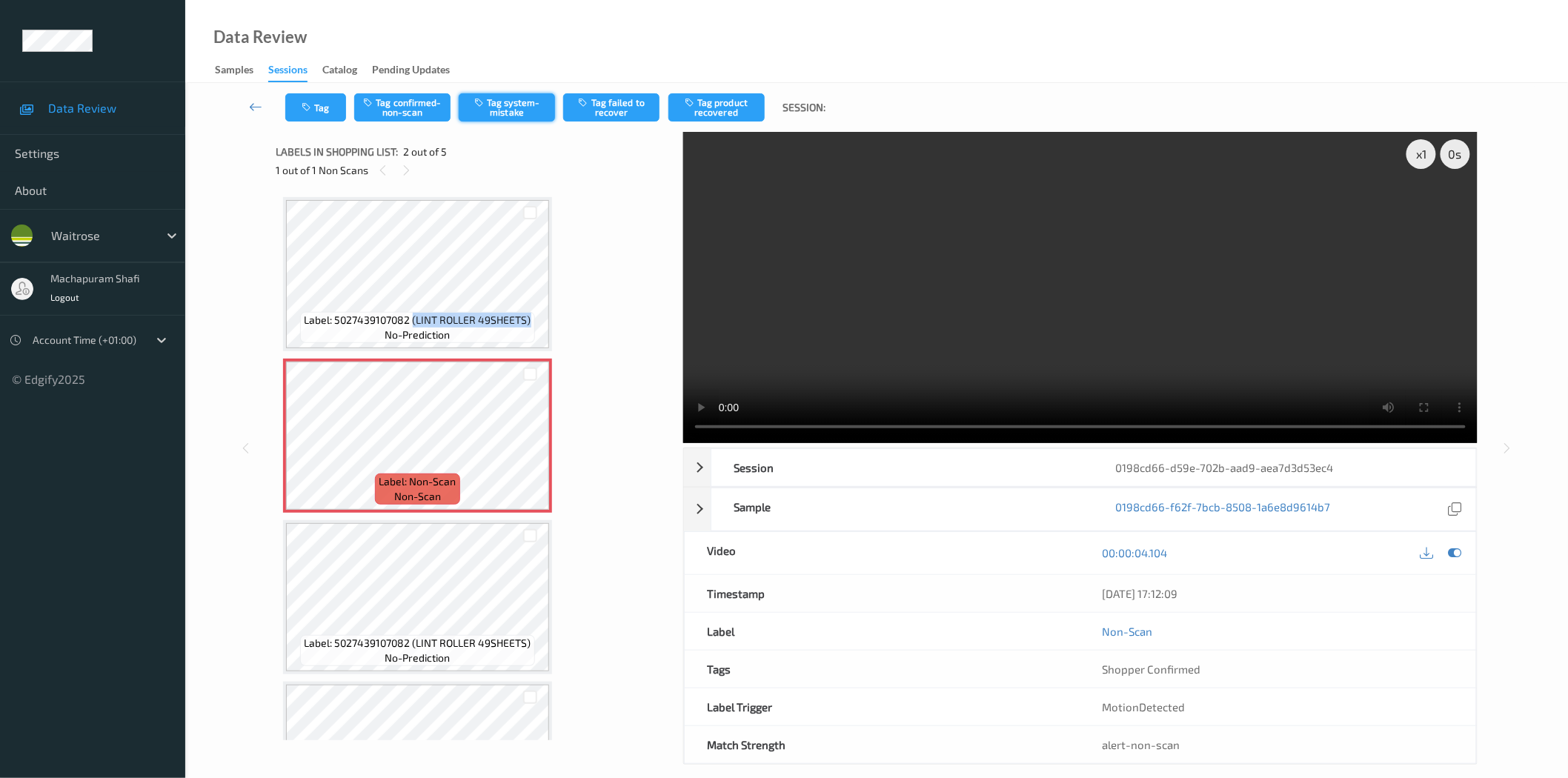
click at [502, 110] on button "Tag system-mistake" at bounding box center [507, 107] width 96 height 28
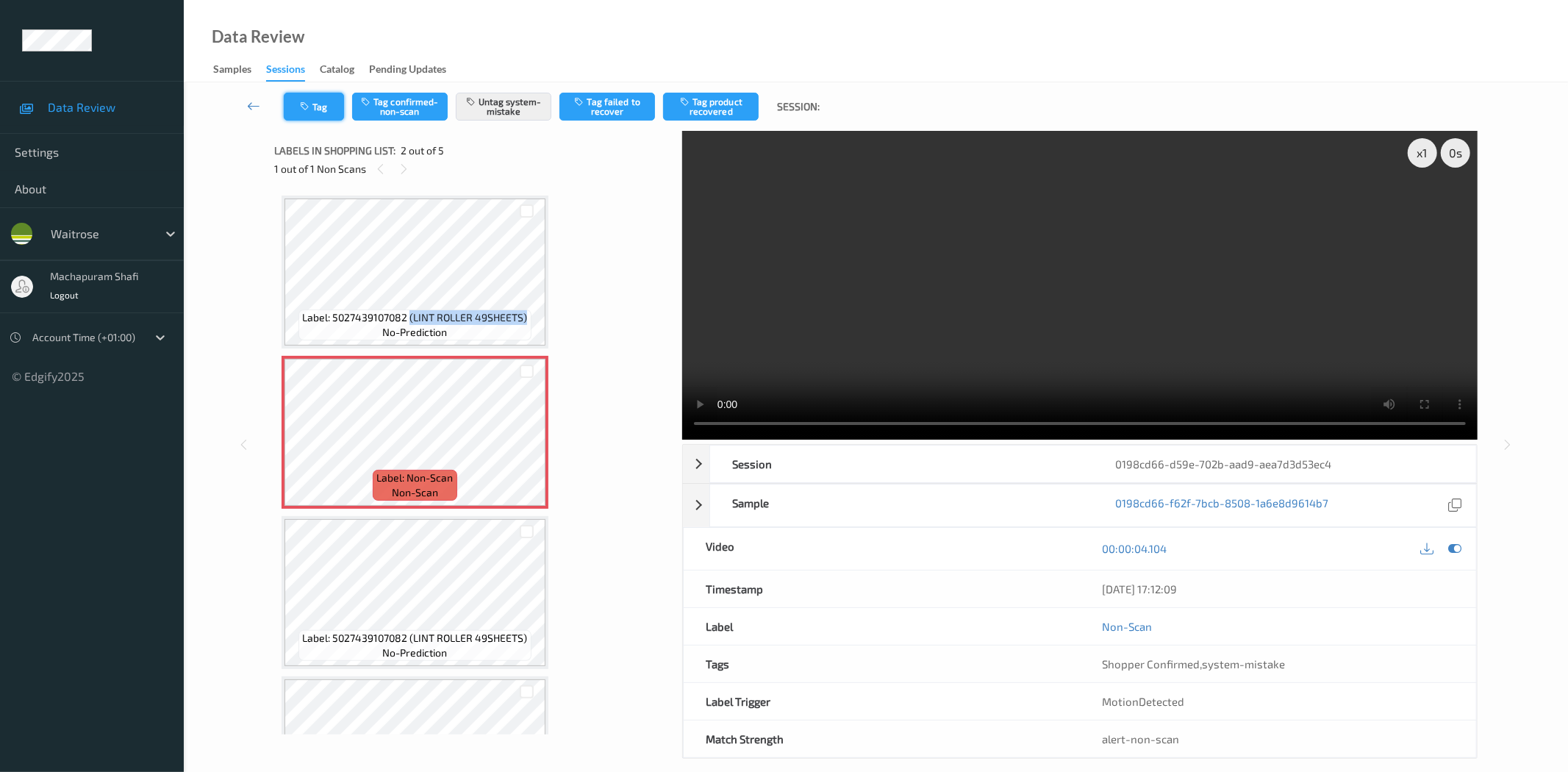
click at [300, 103] on icon "button" at bounding box center [305, 106] width 12 height 11
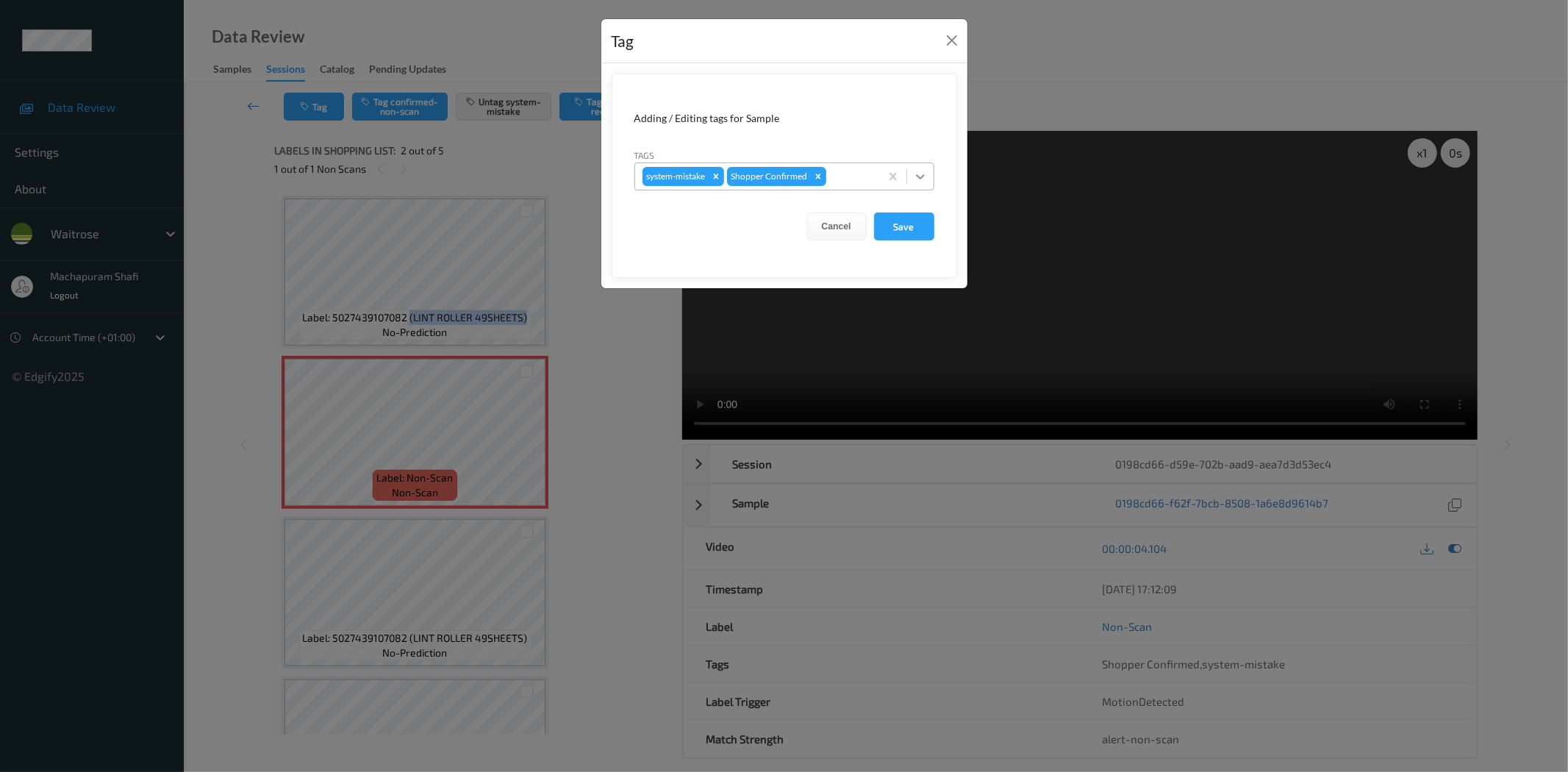
click at [919, 171] on icon at bounding box center [920, 176] width 14 height 14
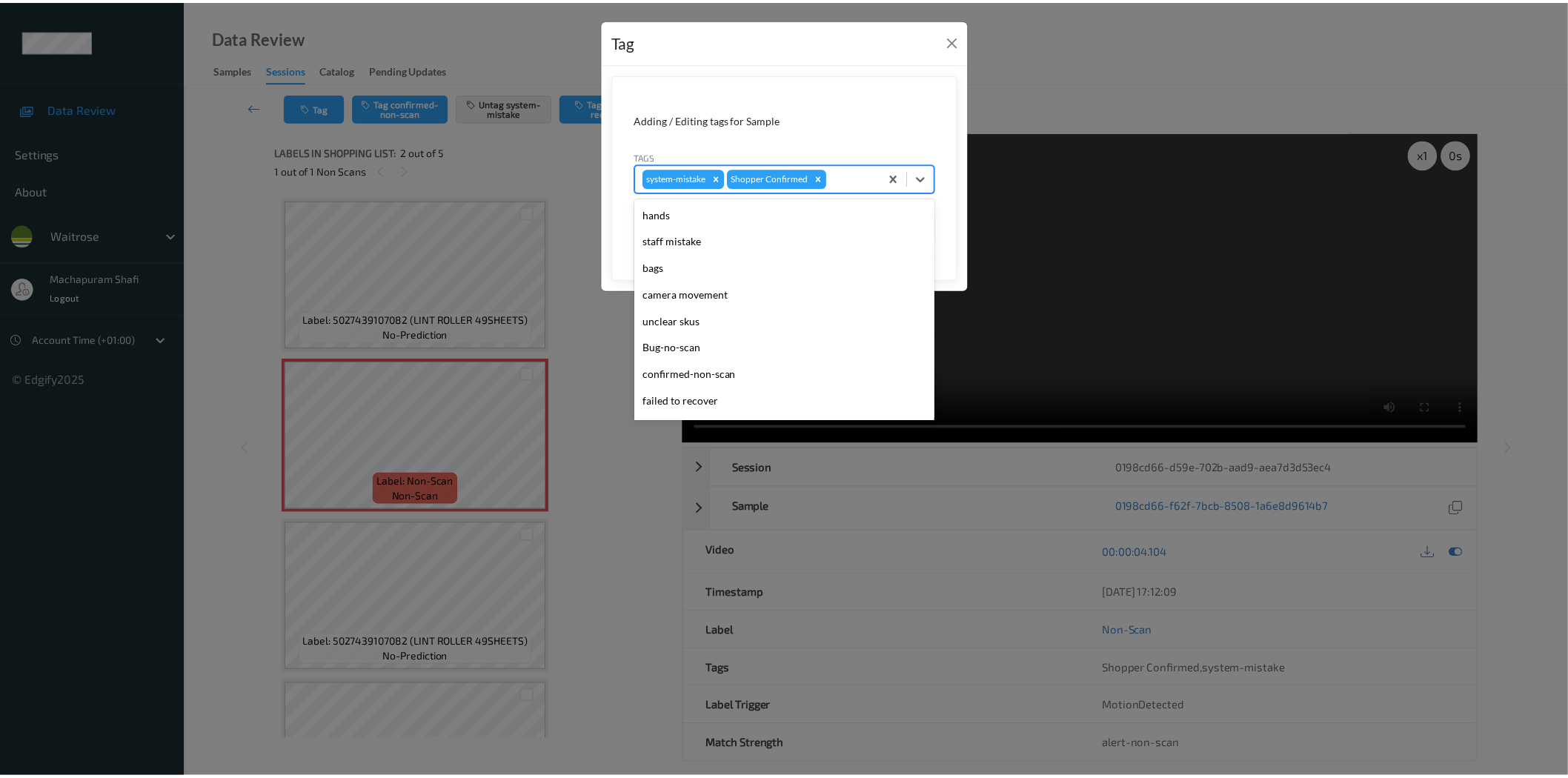
scroll to position [290, 0]
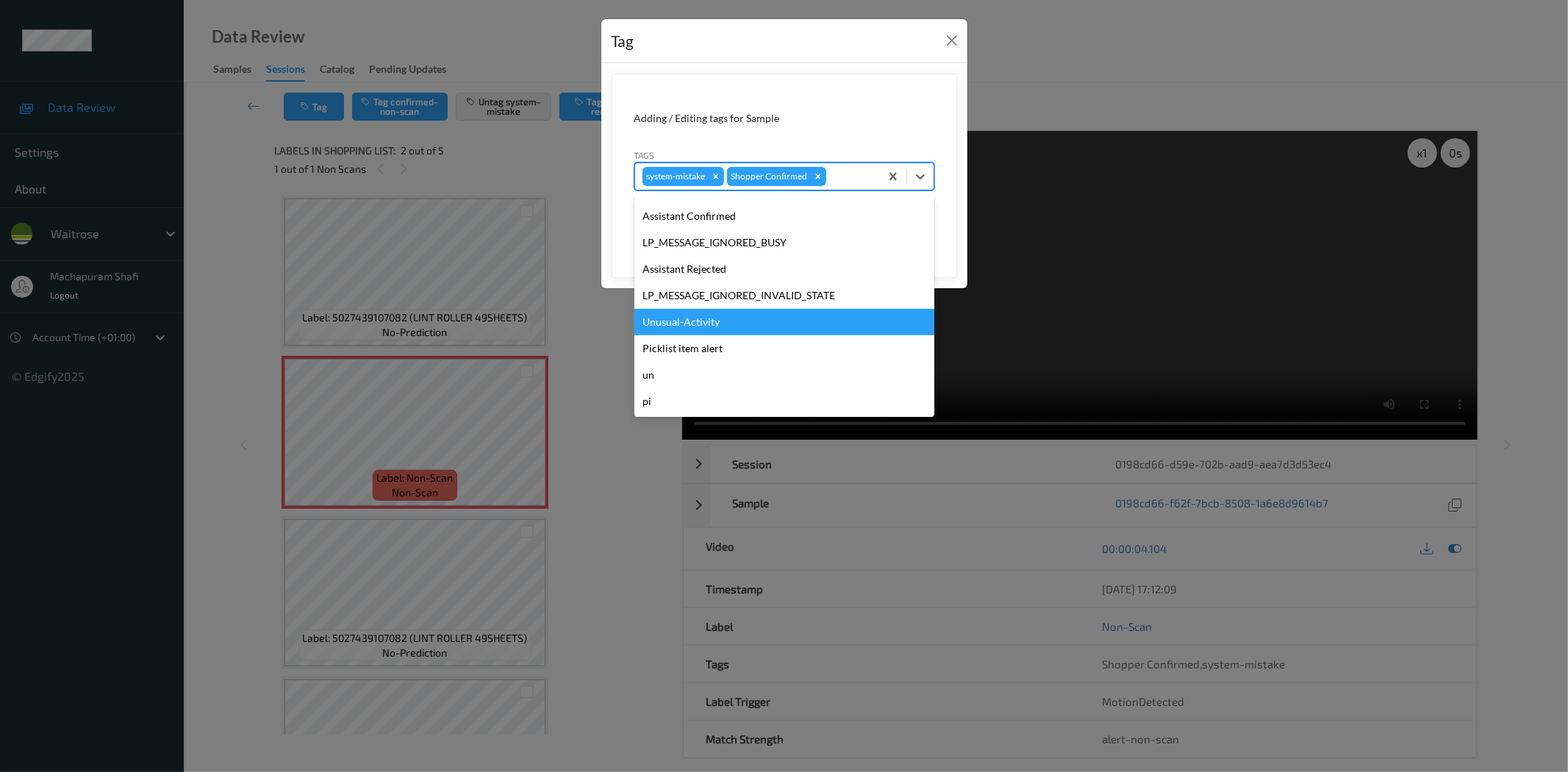
click at [679, 316] on div "Unusual-Activity" at bounding box center [784, 323] width 300 height 27
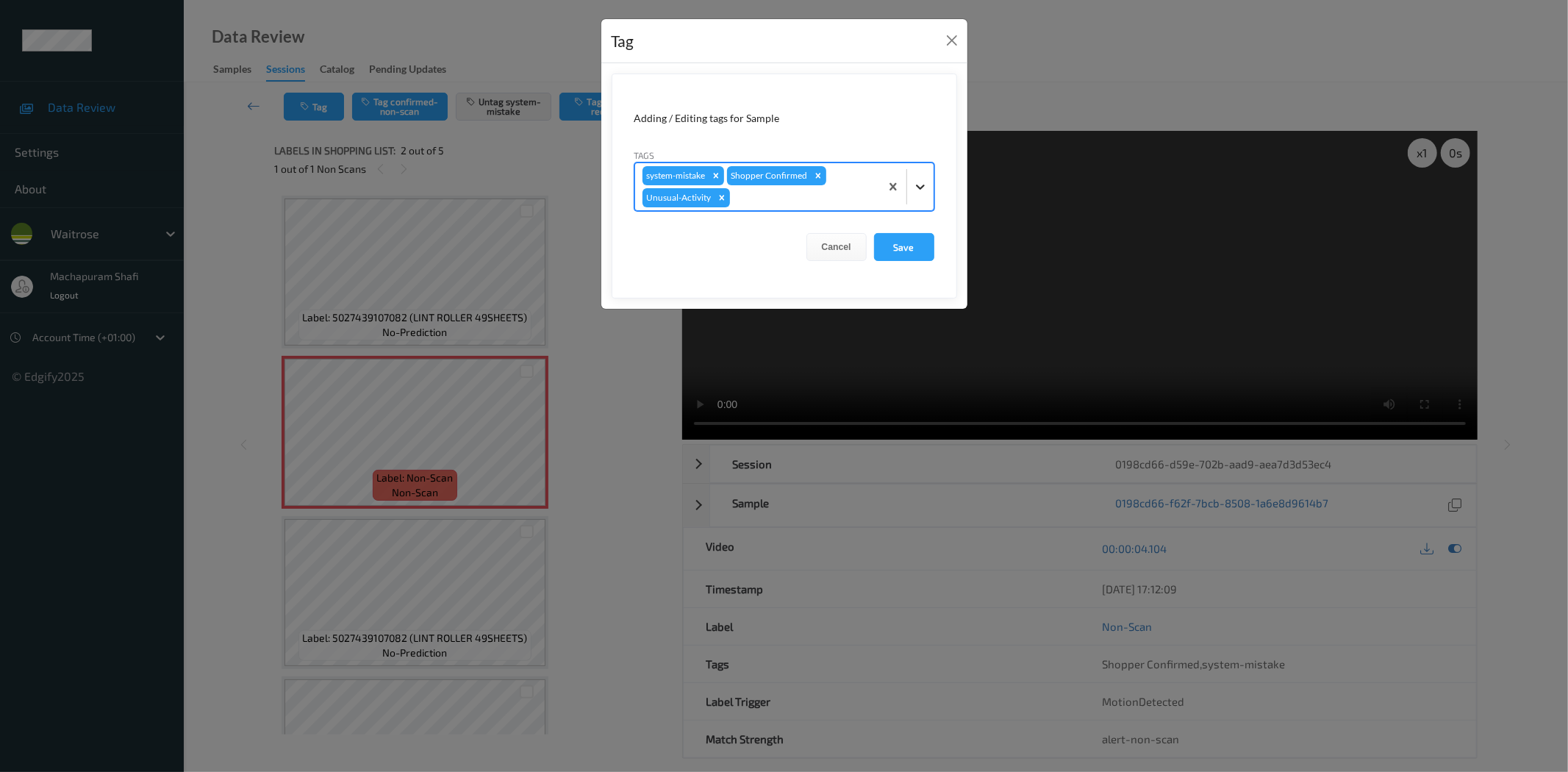
click at [920, 179] on icon at bounding box center [920, 186] width 14 height 14
click at [856, 111] on div "Adding / Editing tags for Sample" at bounding box center [784, 118] width 300 height 14
click at [895, 242] on button "Save" at bounding box center [904, 246] width 60 height 28
click at [898, 240] on button "Save" at bounding box center [904, 246] width 60 height 28
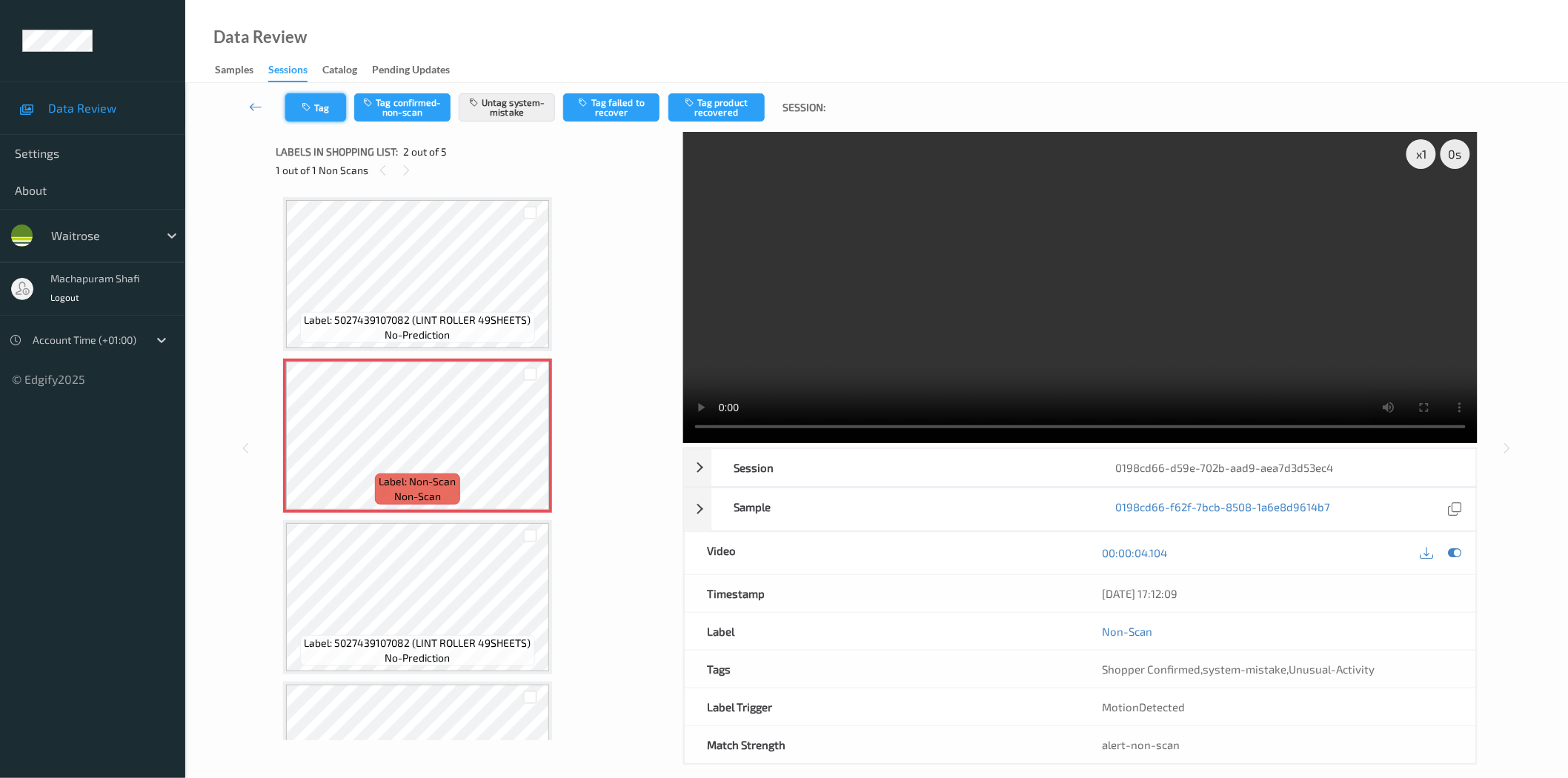
click at [326, 110] on button "Tag" at bounding box center [316, 107] width 61 height 28
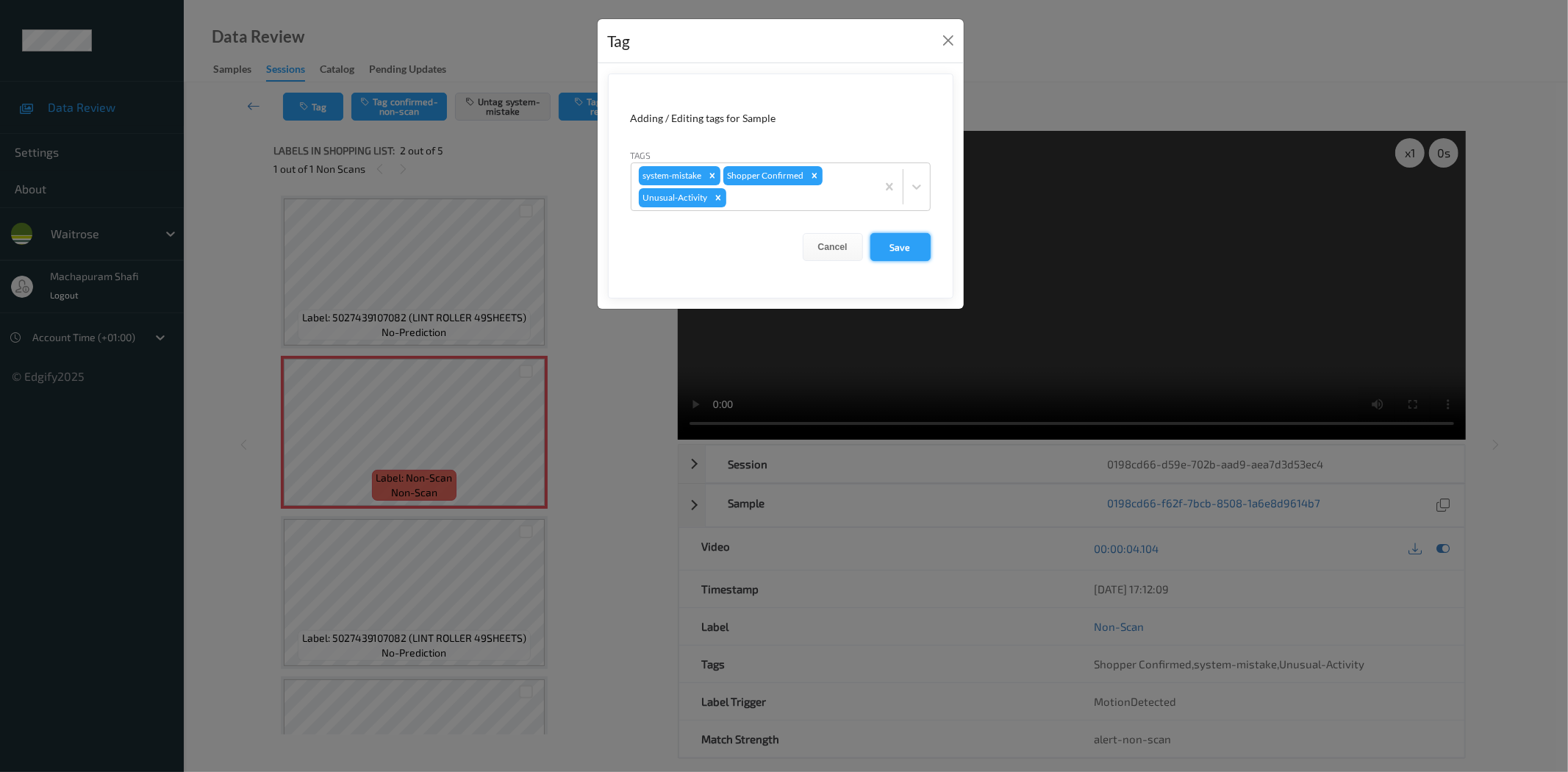
click at [891, 245] on button "Save" at bounding box center [900, 246] width 60 height 28
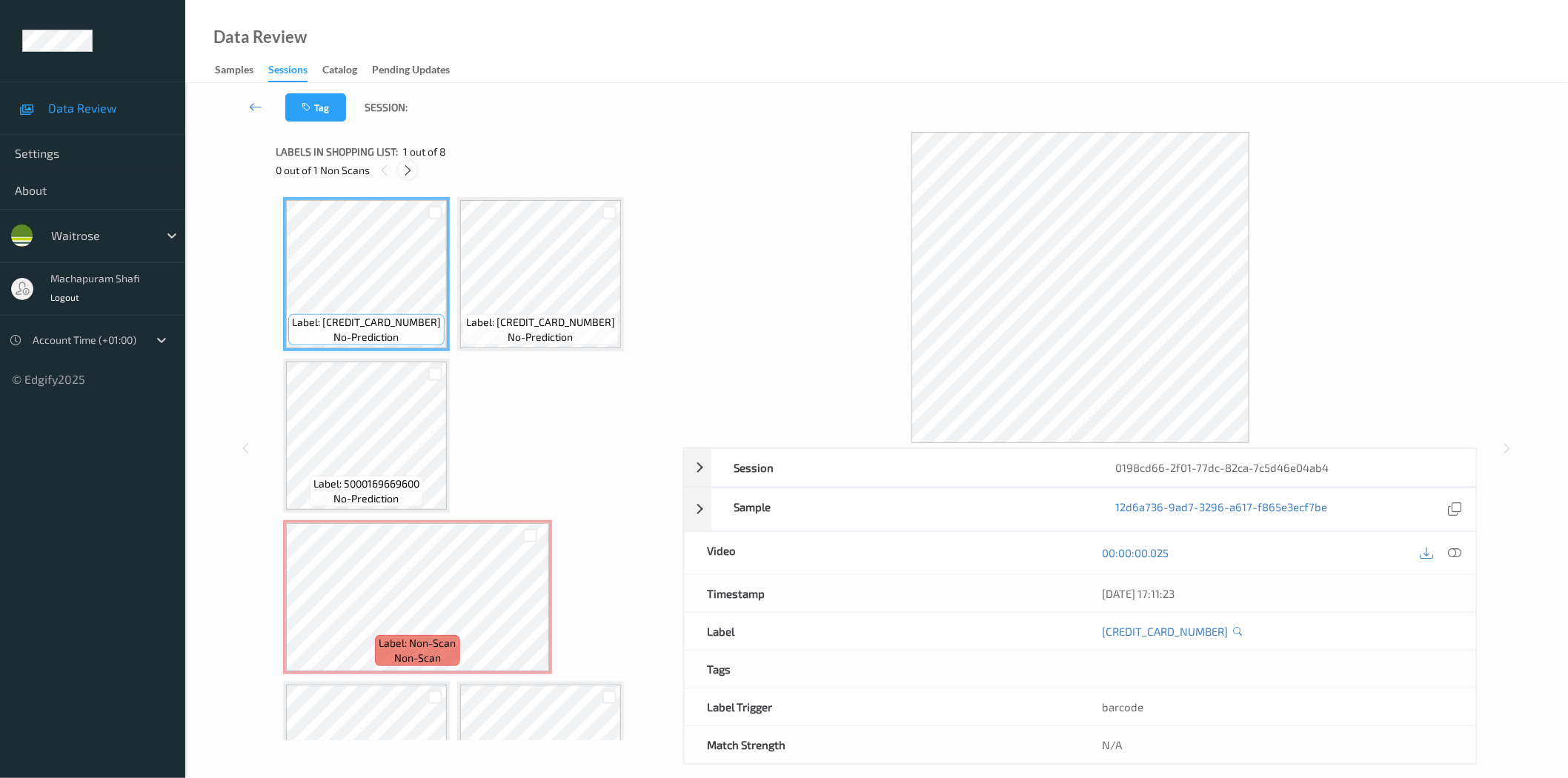
click at [408, 165] on icon at bounding box center [407, 171] width 13 height 14
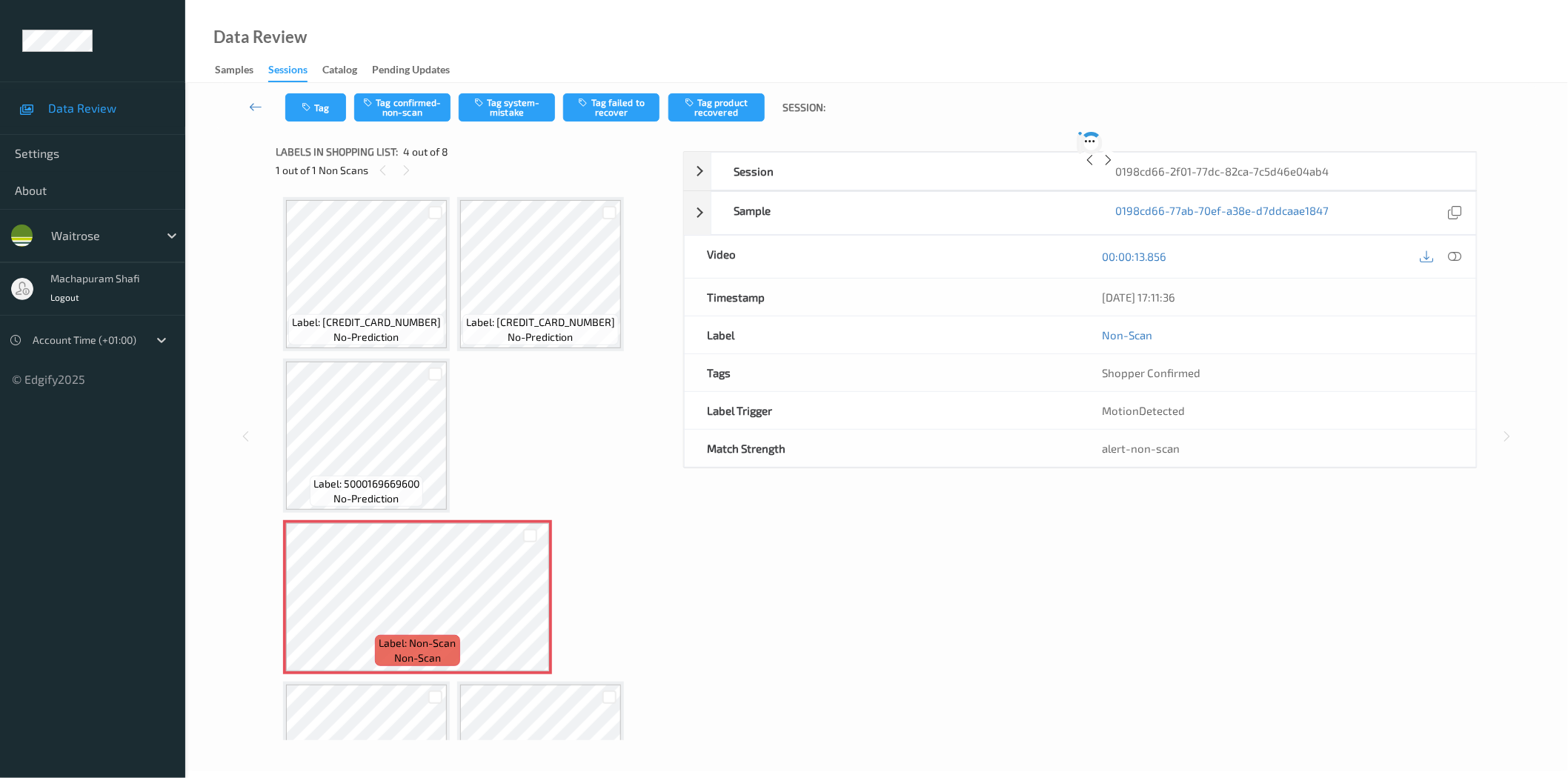
scroll to position [168, 0]
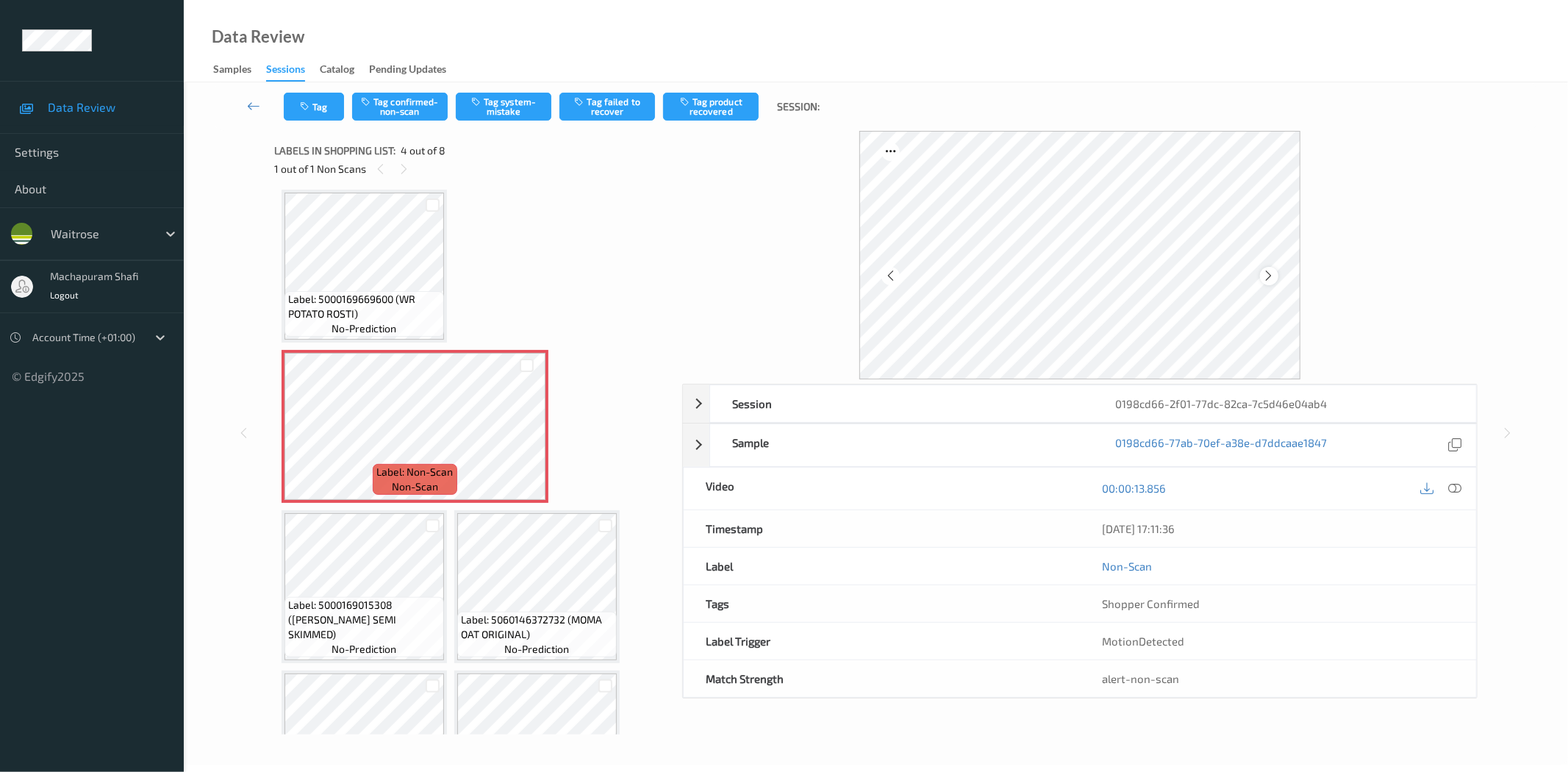
click at [1266, 280] on icon at bounding box center [1268, 276] width 12 height 13
click at [1460, 490] on icon at bounding box center [1455, 488] width 13 height 13
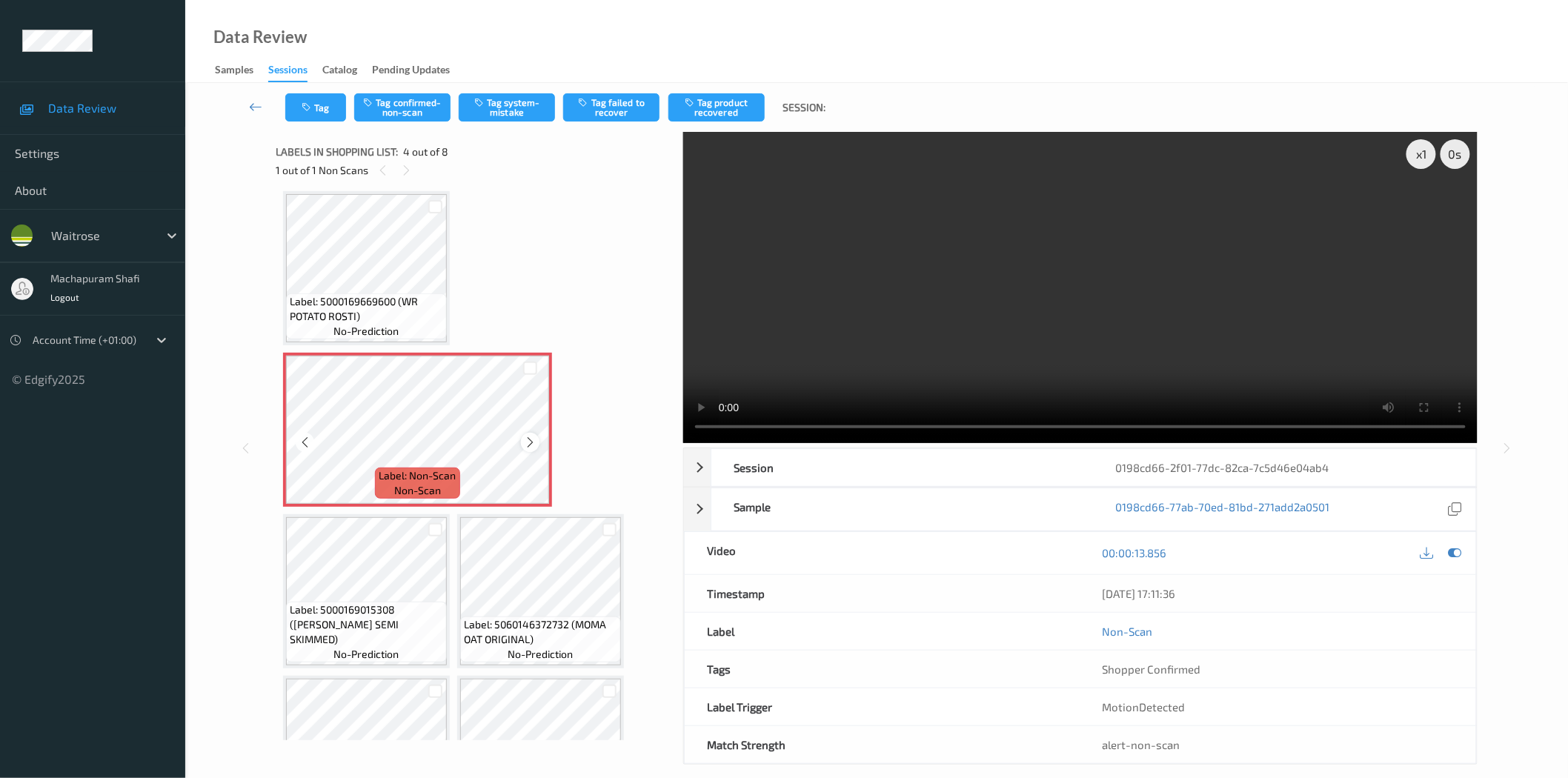
click at [525, 445] on icon at bounding box center [530, 443] width 13 height 14
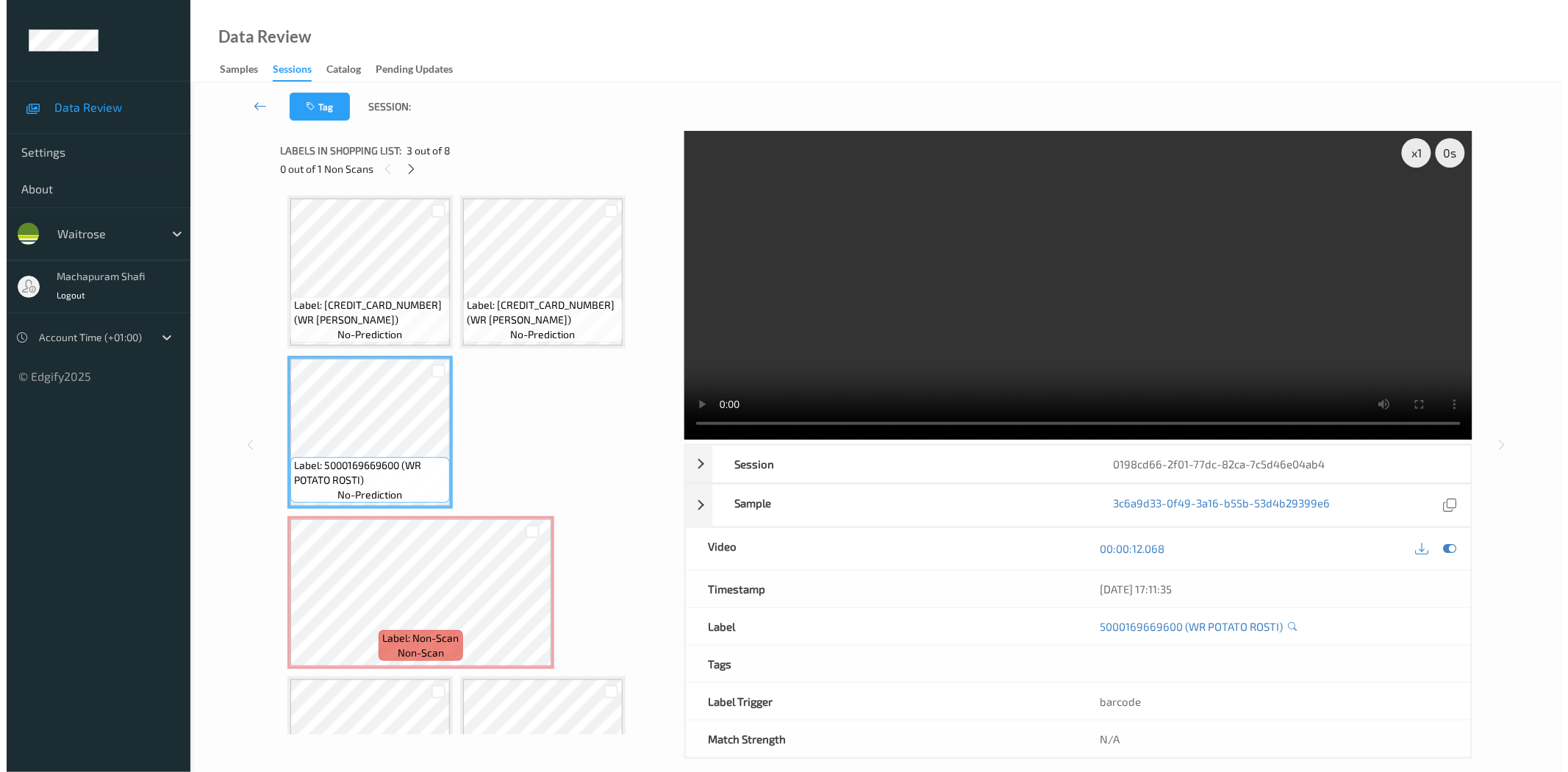
scroll to position [258, 0]
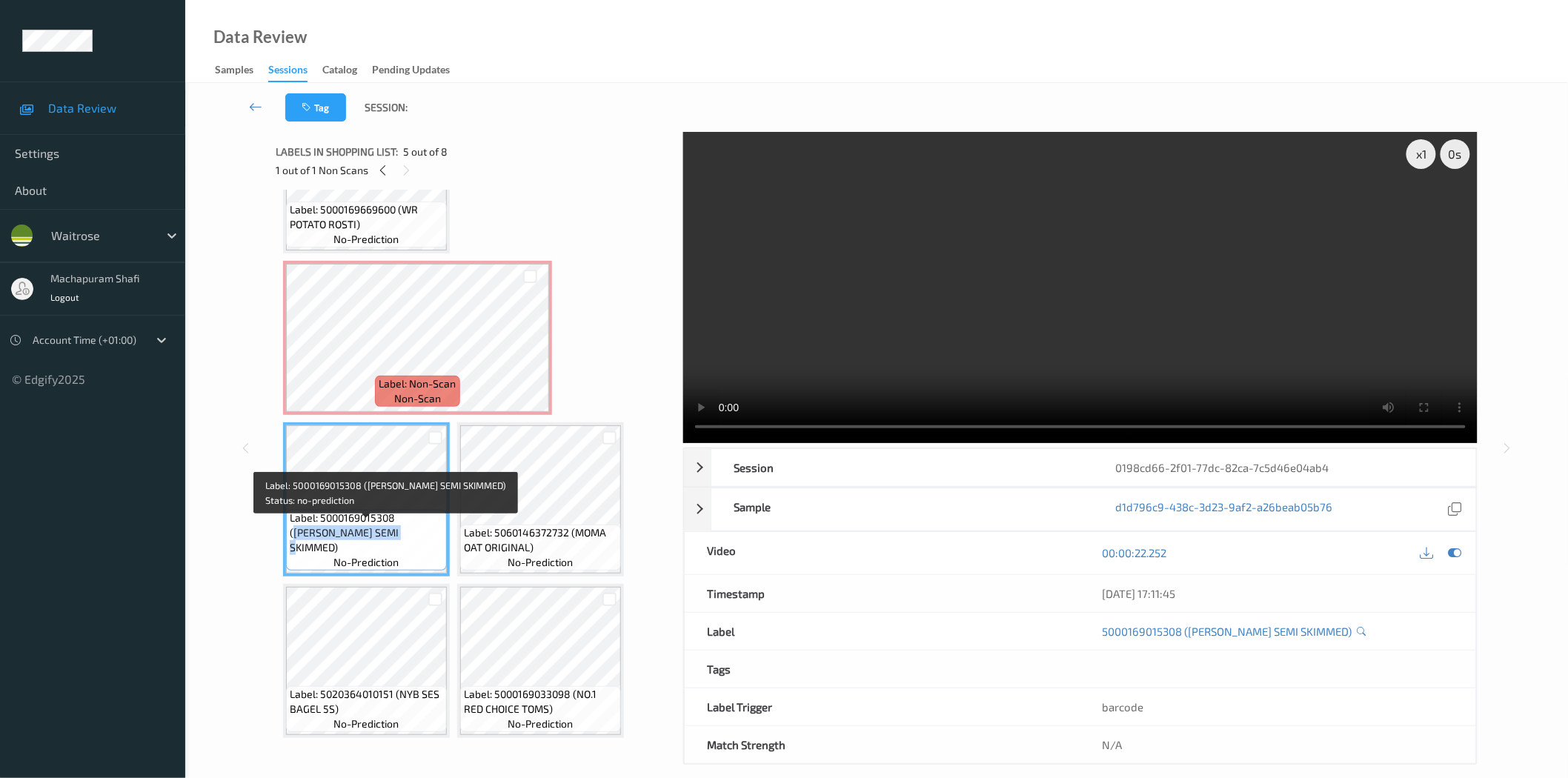
drag, startPoint x: 399, startPoint y: 531, endPoint x: 441, endPoint y: 550, distance: 46.1
click at [441, 550] on span "Label: 5000169015308 ([PERSON_NAME] SEMI SKIMMED)" at bounding box center [366, 533] width 153 height 44
copy span "[PERSON_NAME] SEMI SKIMMED)"
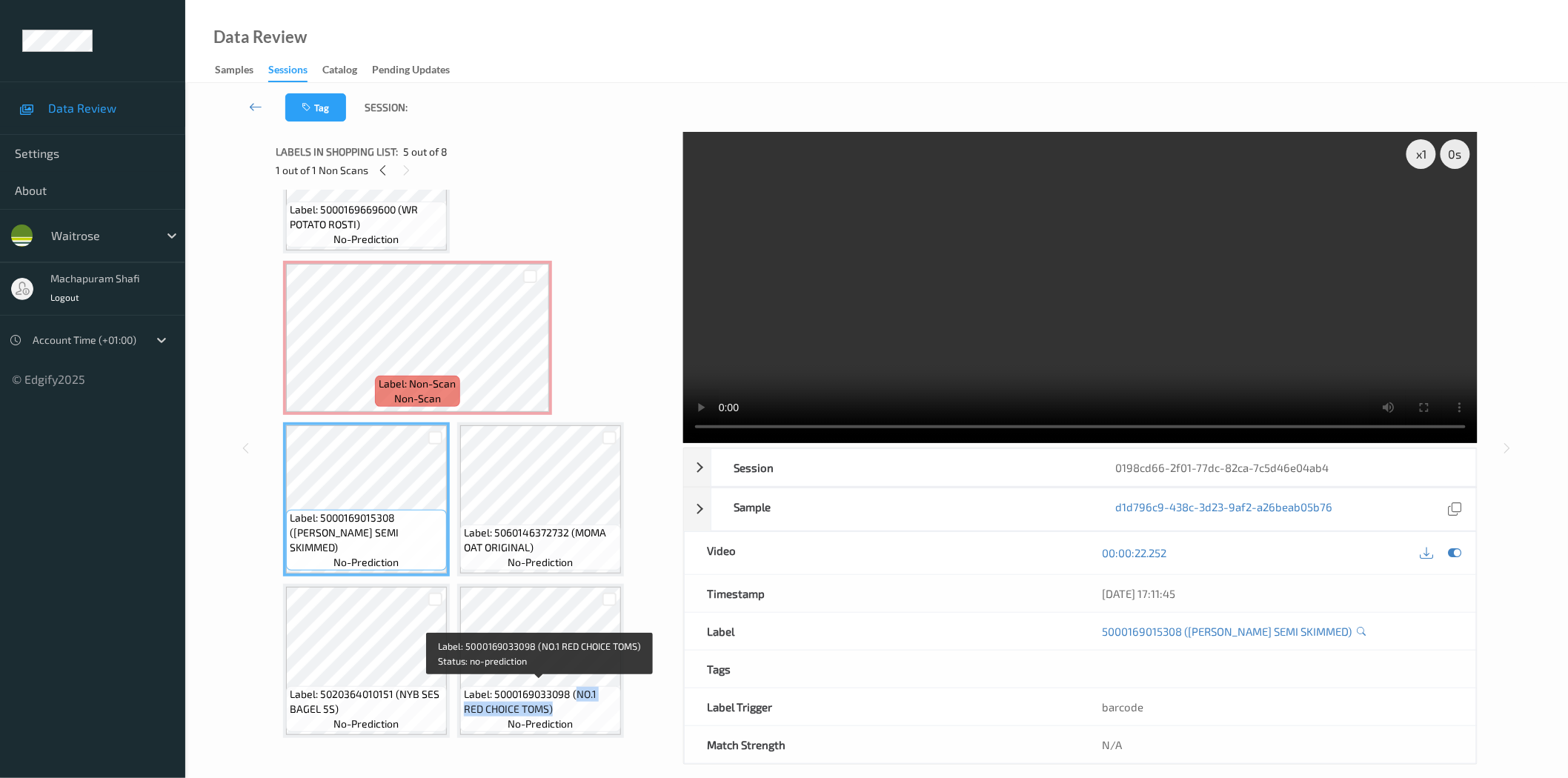
drag, startPoint x: 576, startPoint y: 691, endPoint x: 603, endPoint y: 709, distance: 32.4
click at [603, 709] on span "Label: 5000169033098 (NO.1 RED CHOICE TOMS)" at bounding box center [540, 702] width 153 height 30
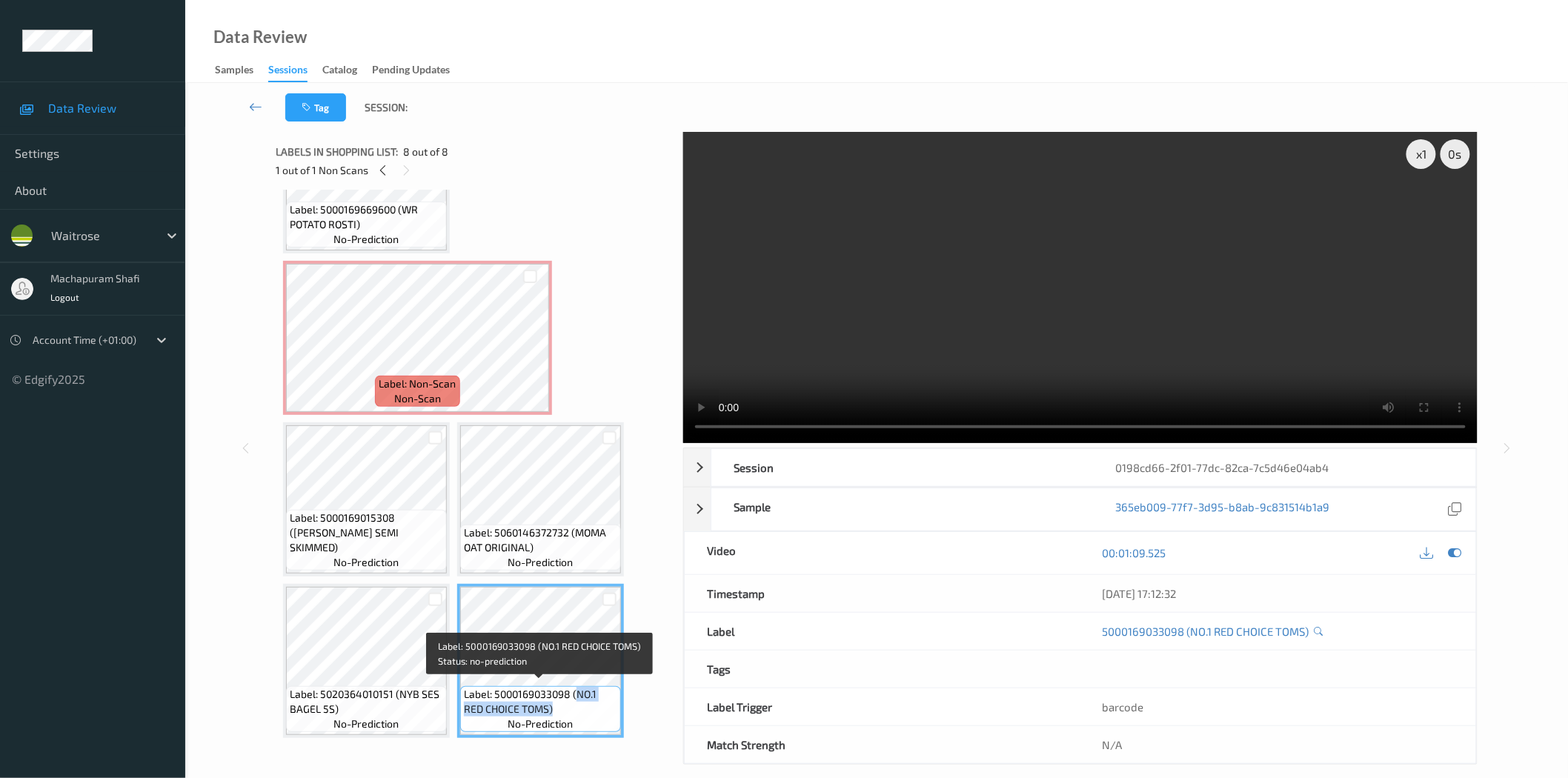
copy span "NO.1 RED CHOICE TOMS)"
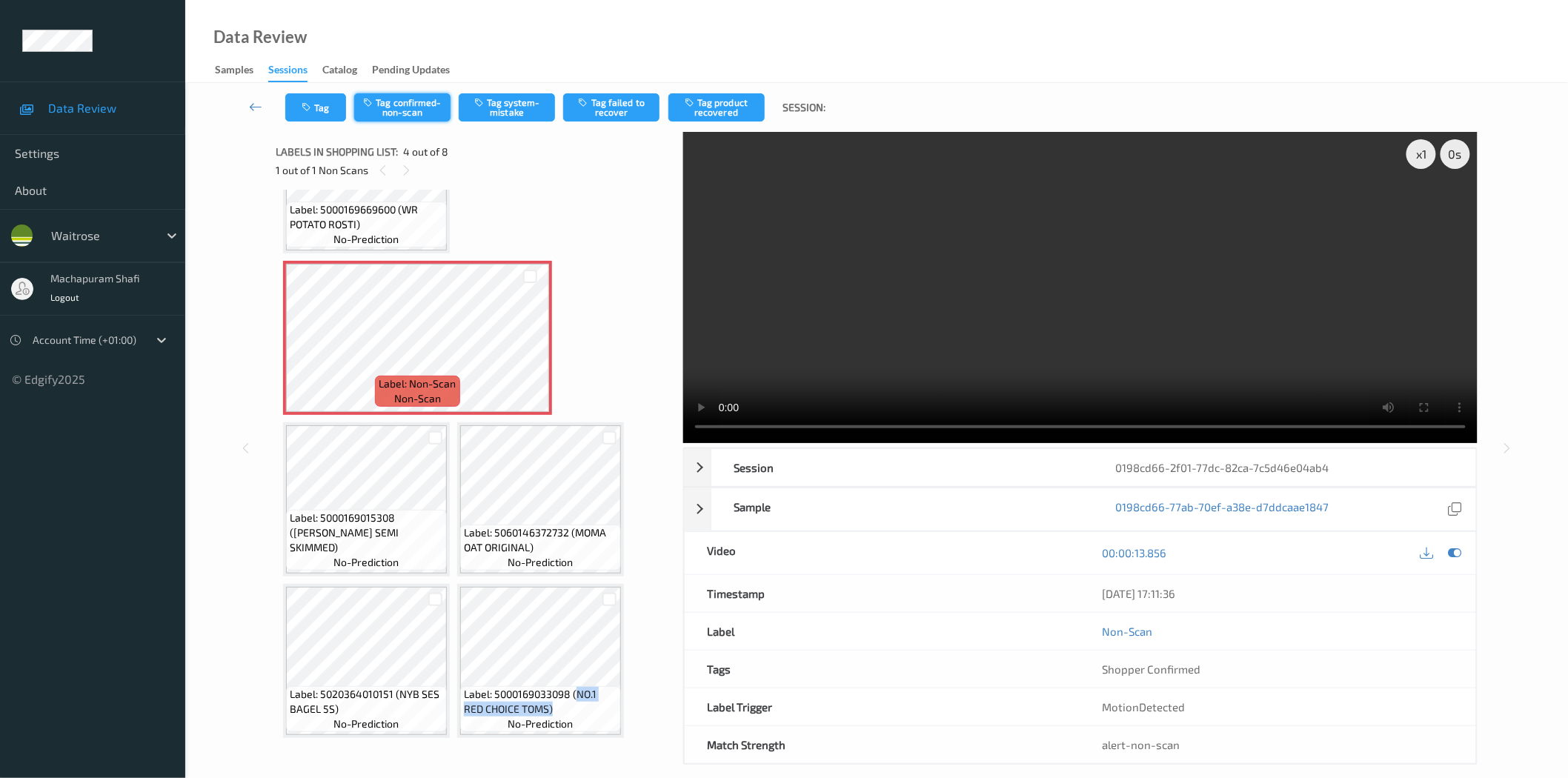
click at [391, 100] on button "Tag confirmed-non-scan" at bounding box center [402, 107] width 96 height 28
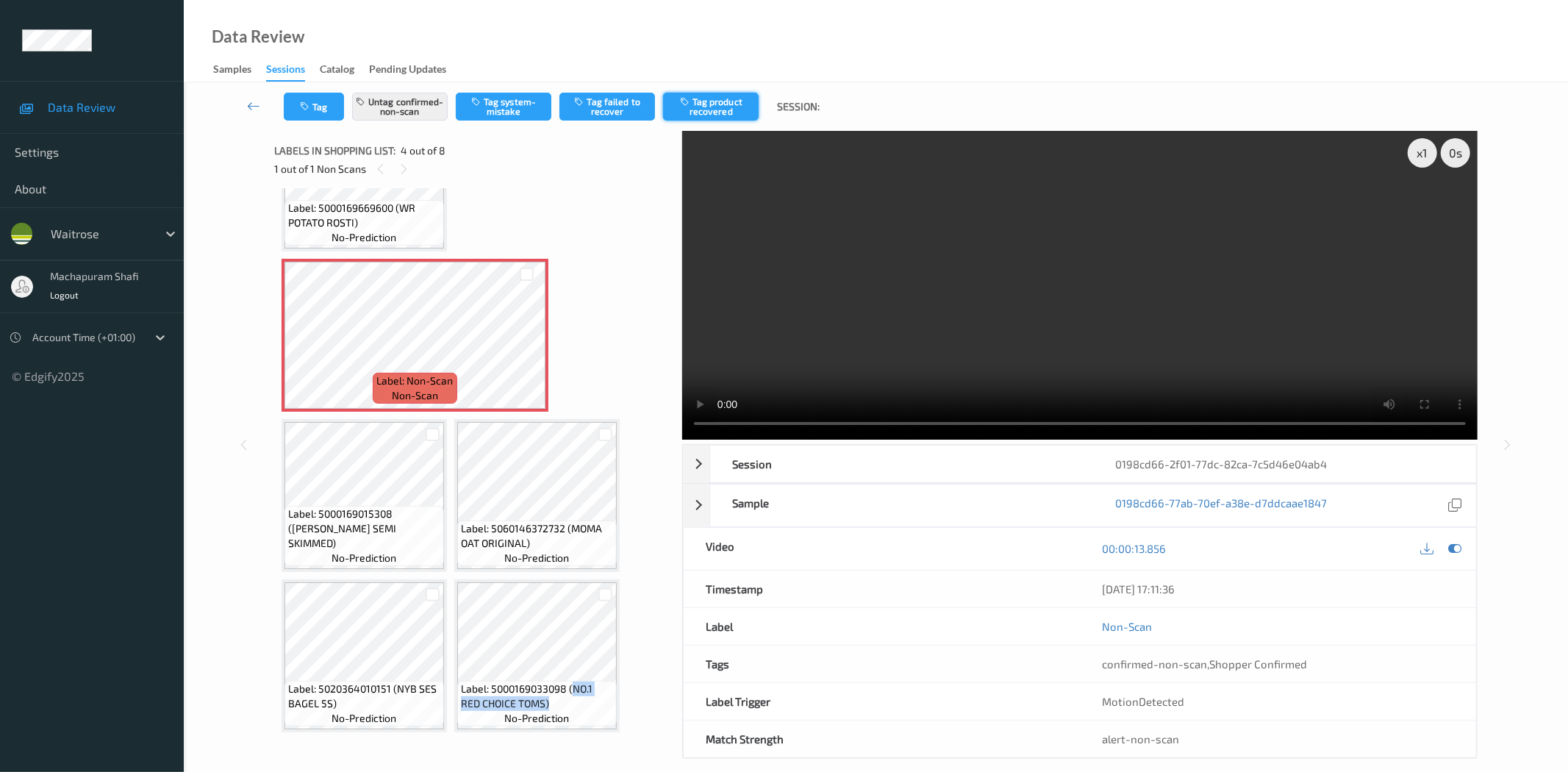
click at [714, 110] on button "Tag product recovered" at bounding box center [711, 106] width 96 height 28
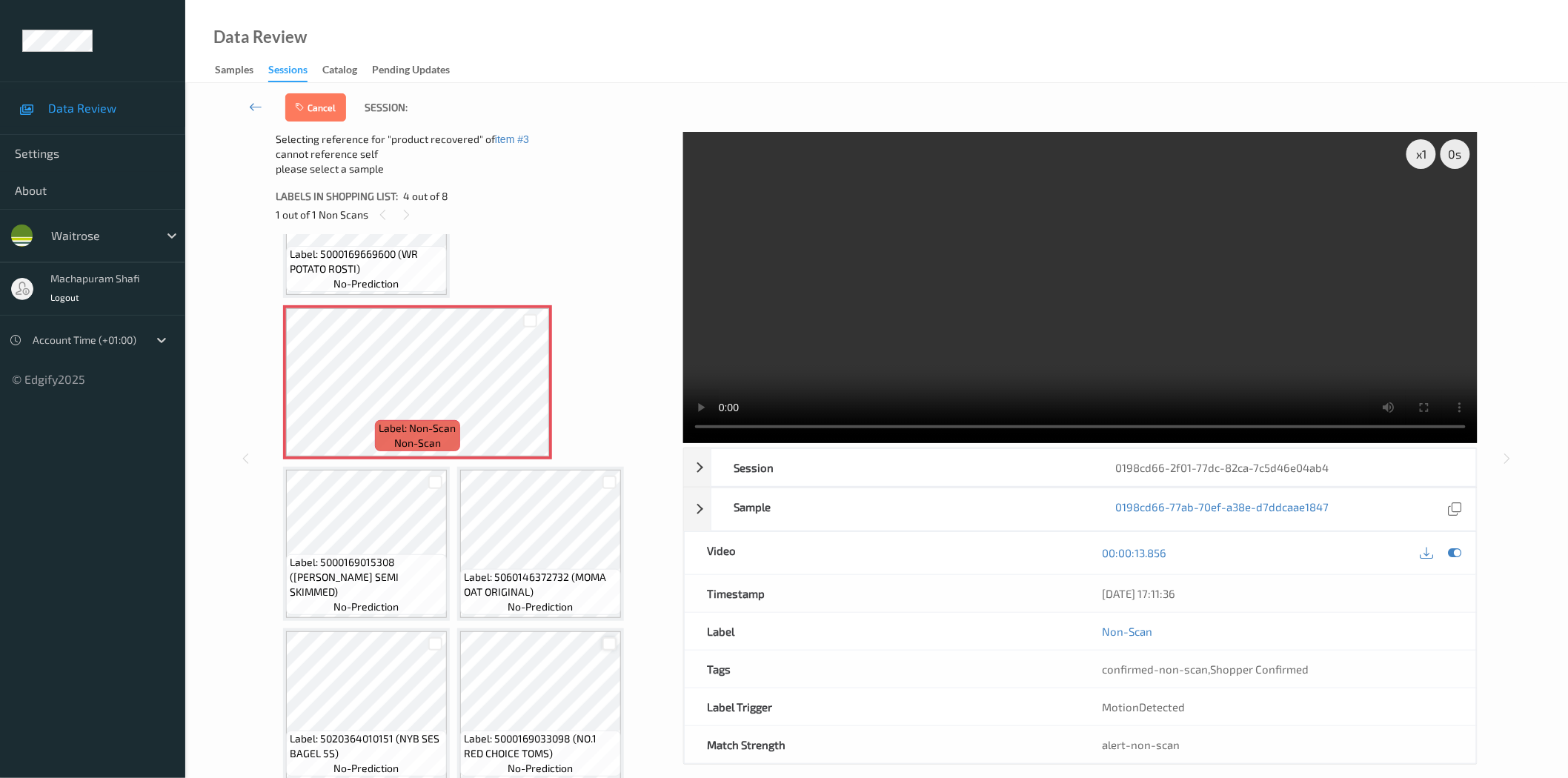
click at [609, 640] on div at bounding box center [609, 644] width 14 height 14
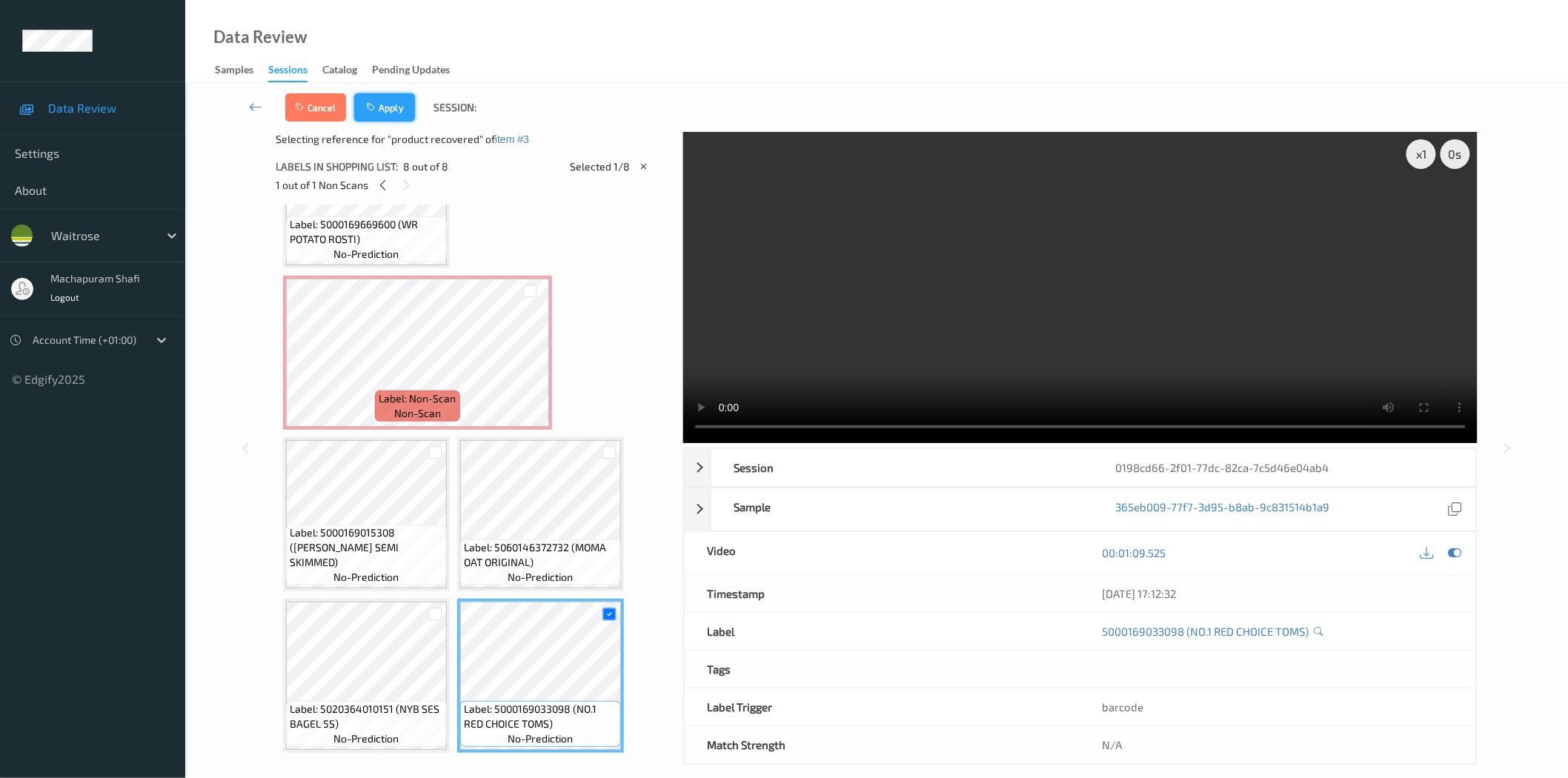
click at [384, 109] on button "Apply" at bounding box center [384, 107] width 61 height 28
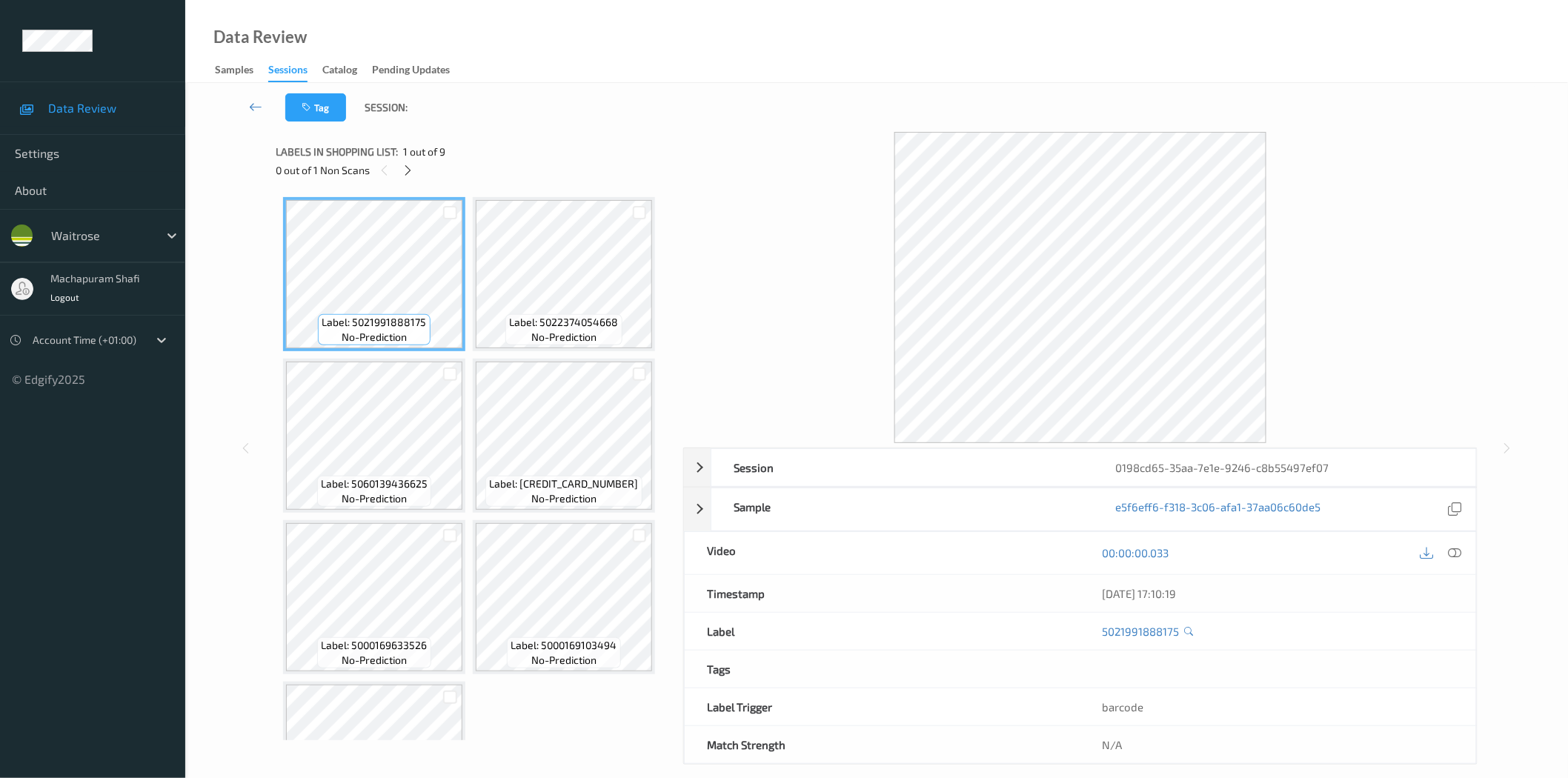
click at [404, 164] on icon at bounding box center [407, 171] width 13 height 14
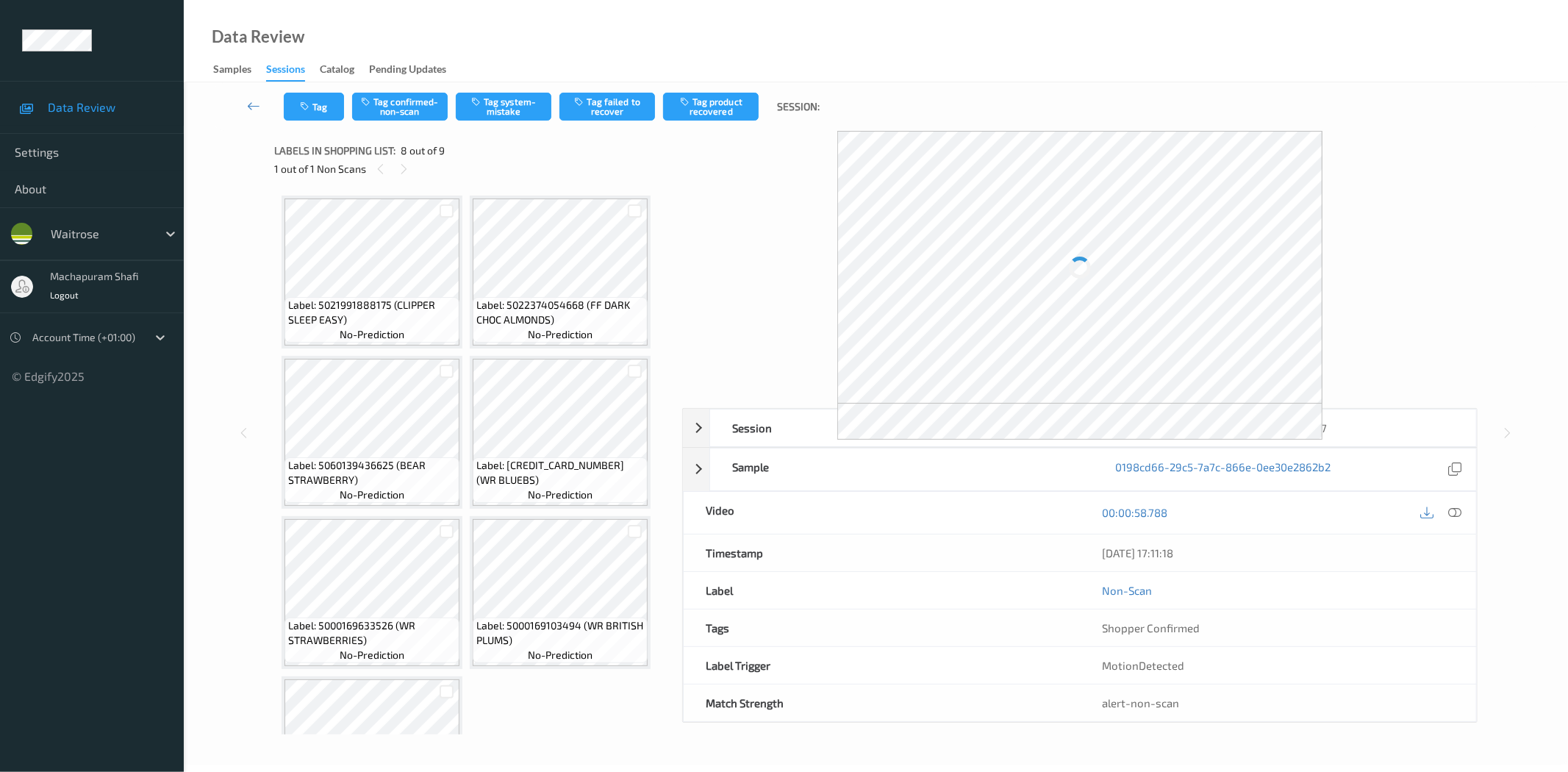
scroll to position [417, 0]
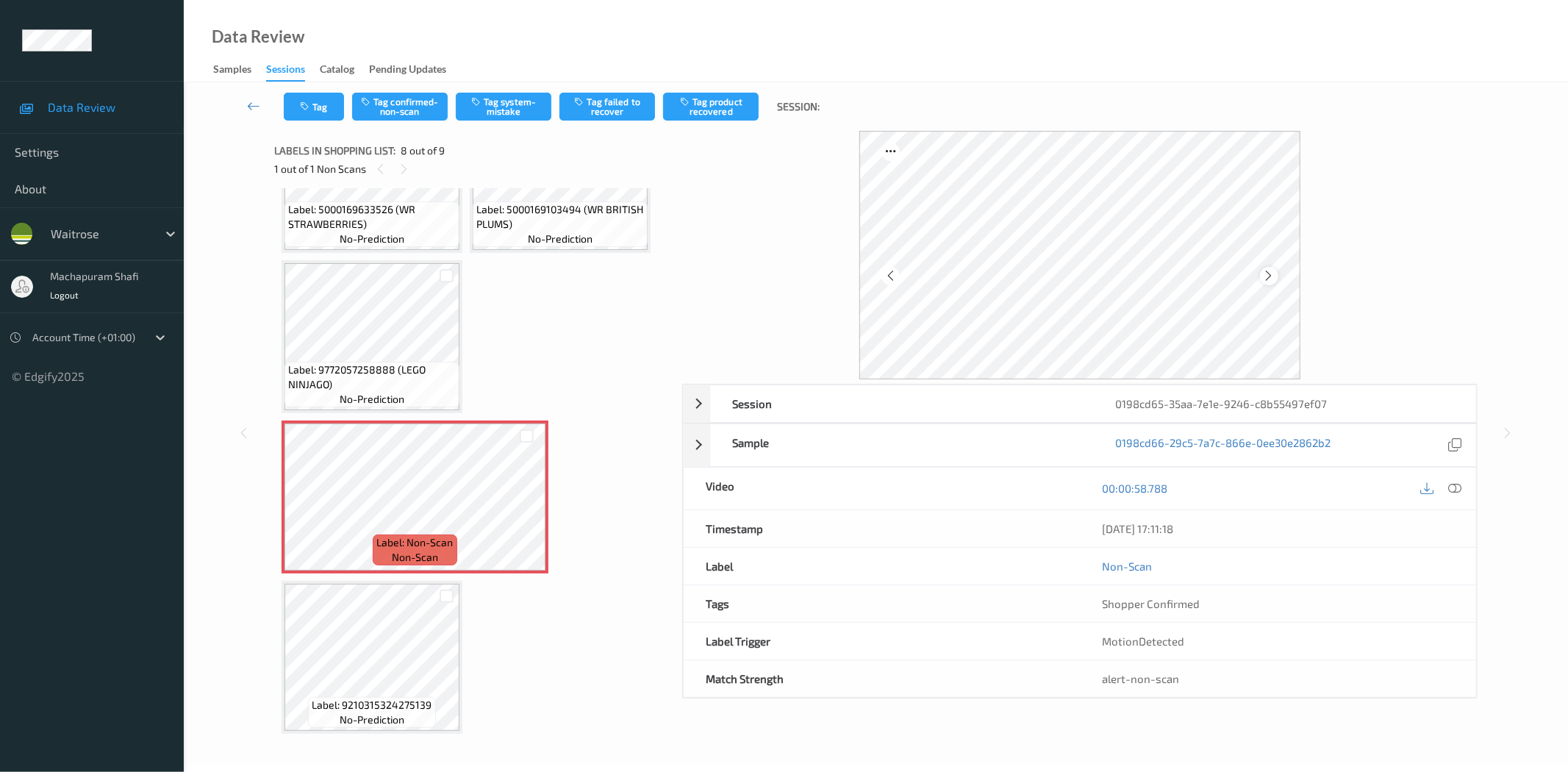
click at [1263, 276] on icon at bounding box center [1268, 276] width 12 height 13
click at [1268, 275] on icon at bounding box center [1268, 276] width 12 height 13
click at [1456, 487] on icon at bounding box center [1455, 488] width 13 height 13
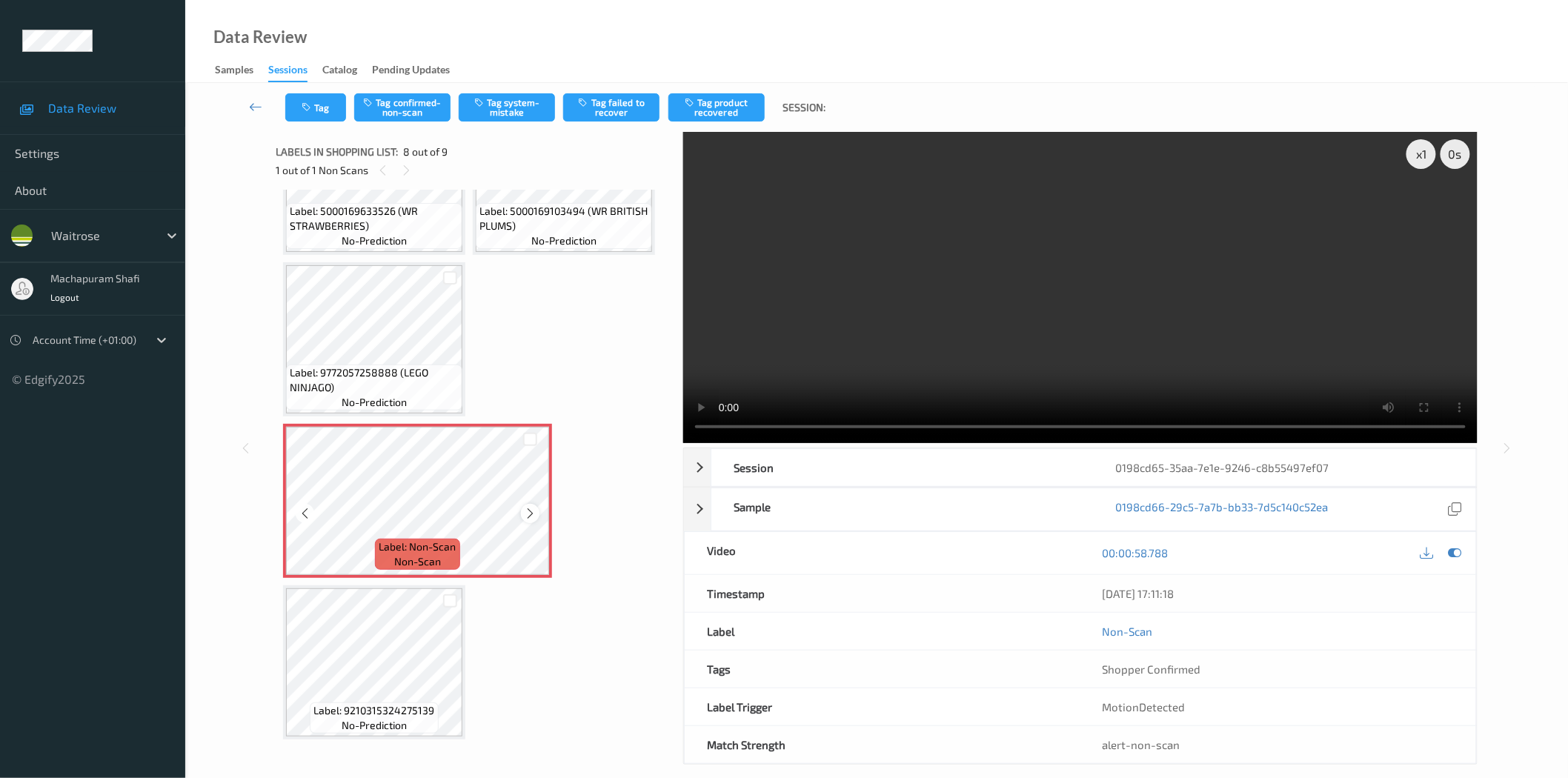
click at [530, 508] on icon at bounding box center [530, 514] width 13 height 14
click at [527, 510] on icon at bounding box center [530, 514] width 13 height 14
drag, startPoint x: 398, startPoint y: 368, endPoint x: 454, endPoint y: 399, distance: 64.0
click at [454, 399] on div "Label: 9772057258888 (LEGO NINJAGO) no-prediction" at bounding box center [373, 388] width 177 height 46
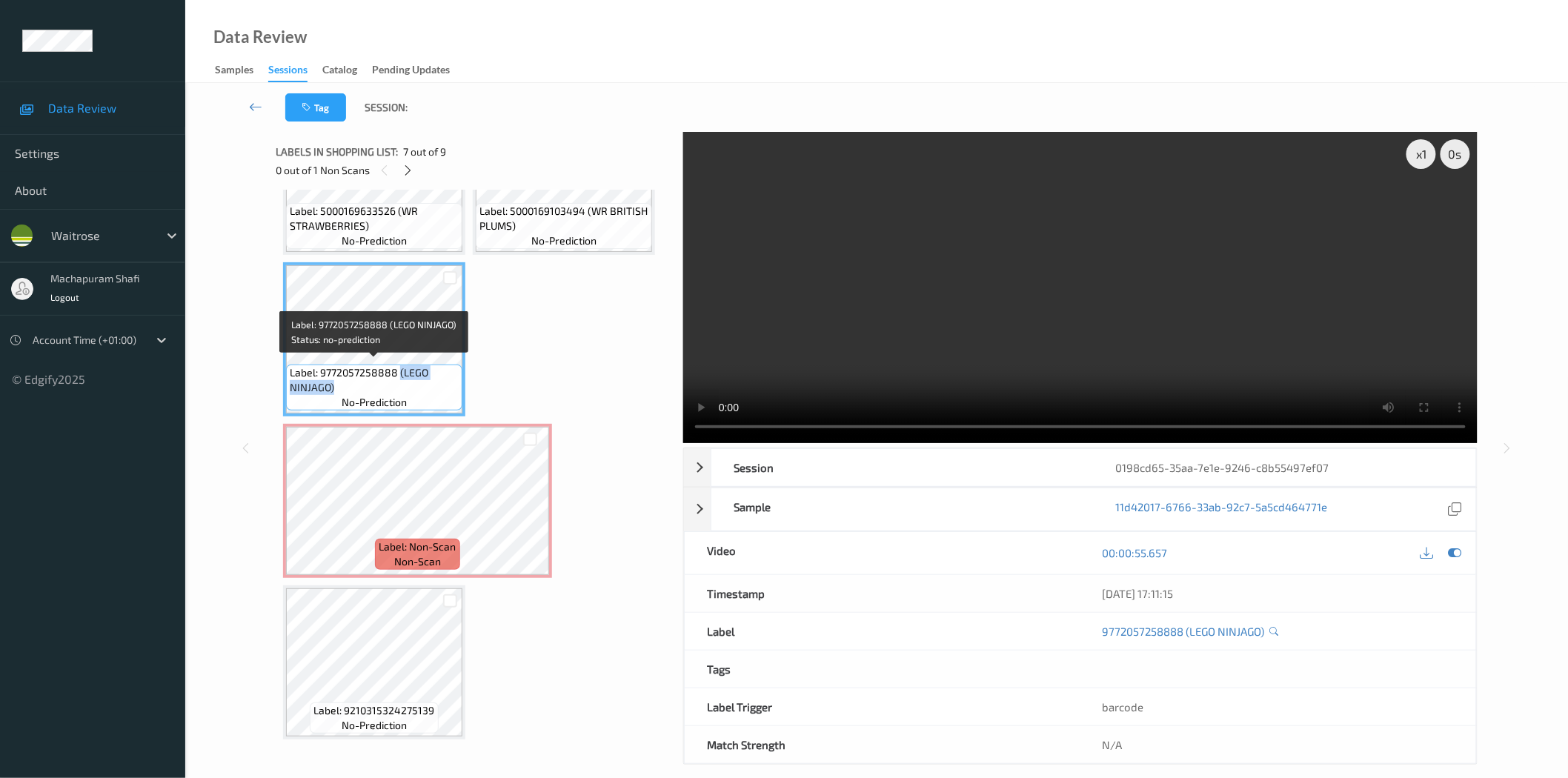
copy span "(LEGO NINJAGO)"
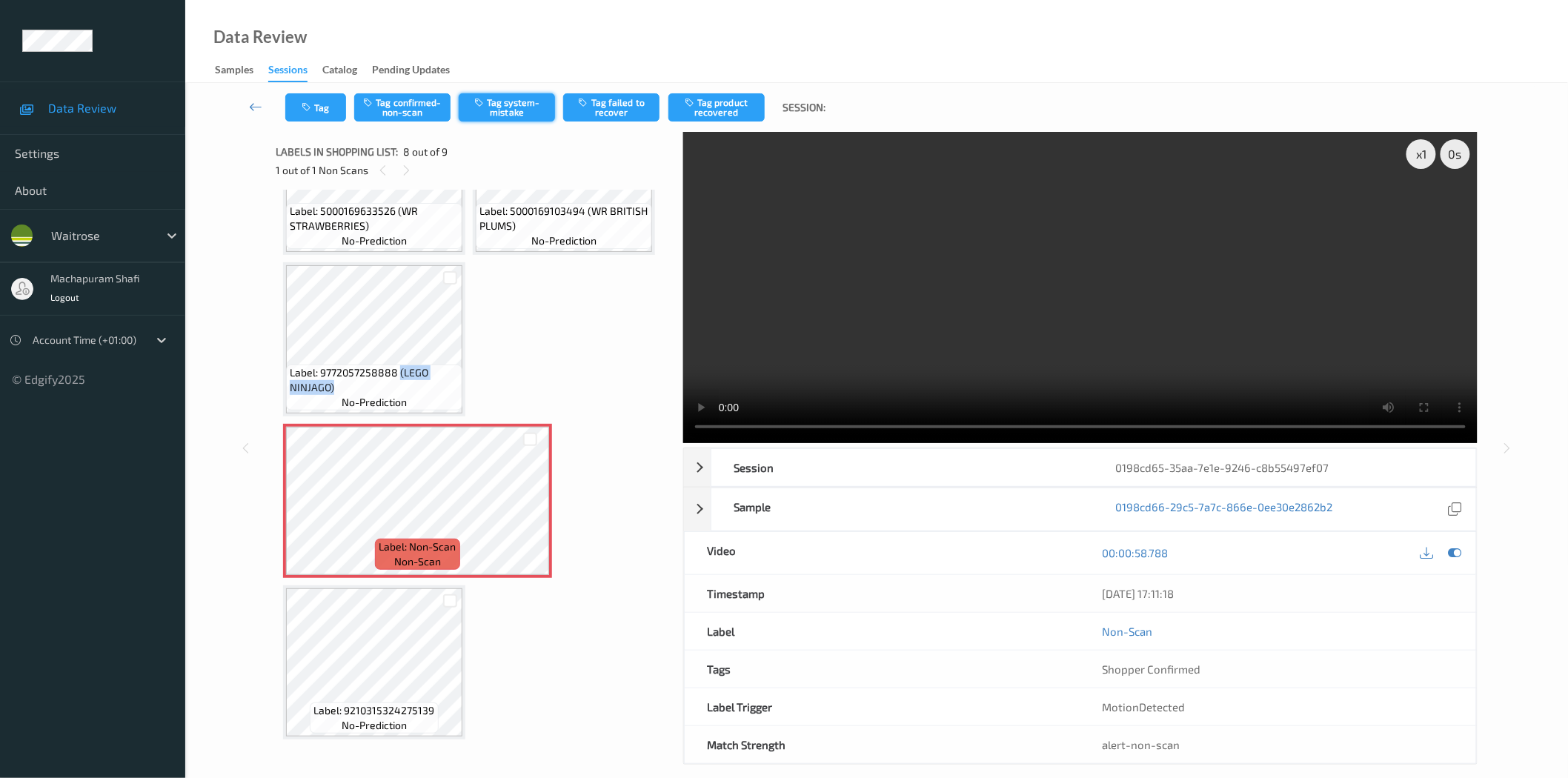
click at [522, 106] on button "Tag system-mistake" at bounding box center [507, 107] width 96 height 28
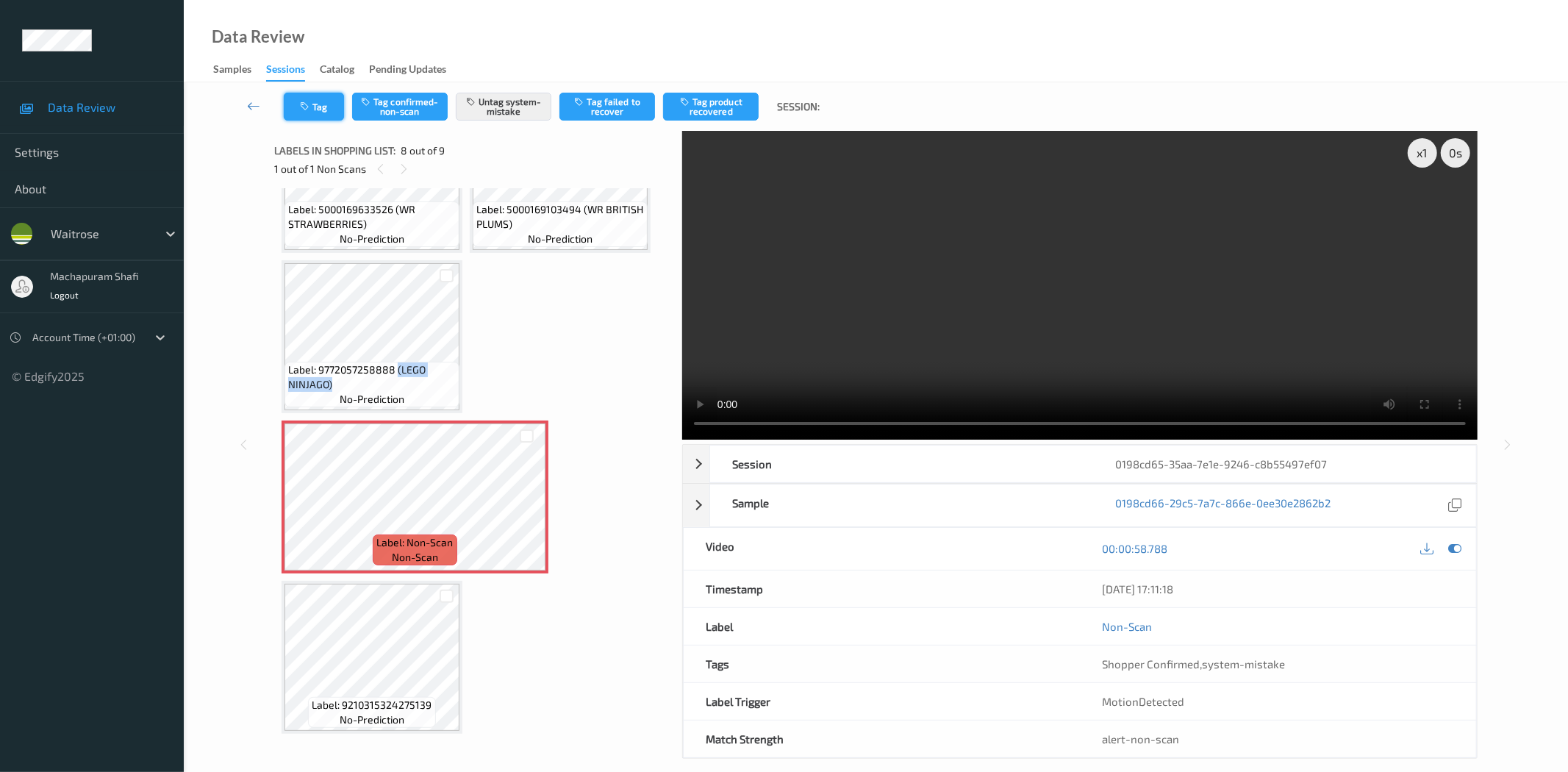
click at [312, 105] on button "Tag" at bounding box center [313, 106] width 60 height 28
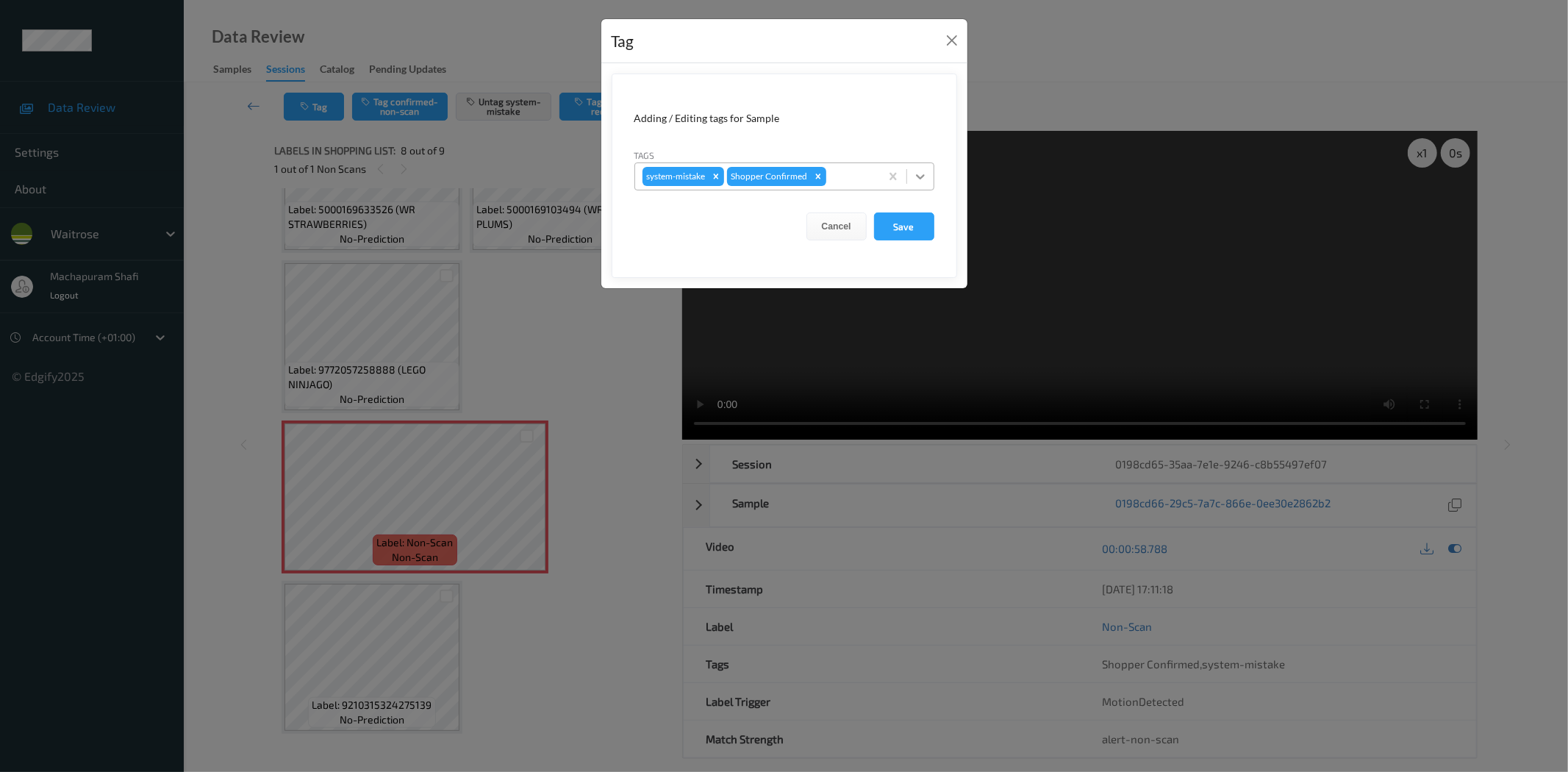
click at [925, 171] on icon at bounding box center [920, 176] width 14 height 14
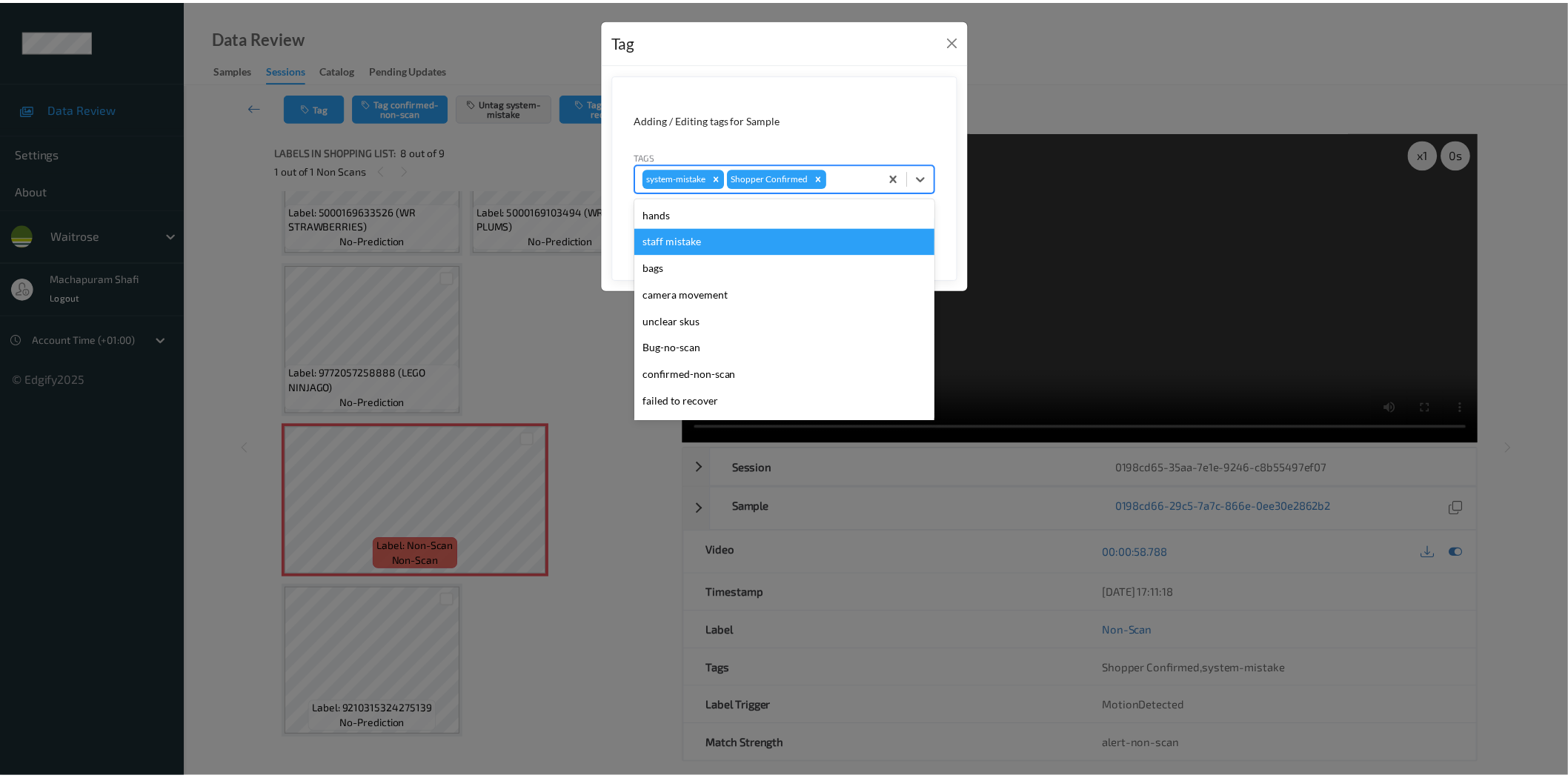
scroll to position [290, 0]
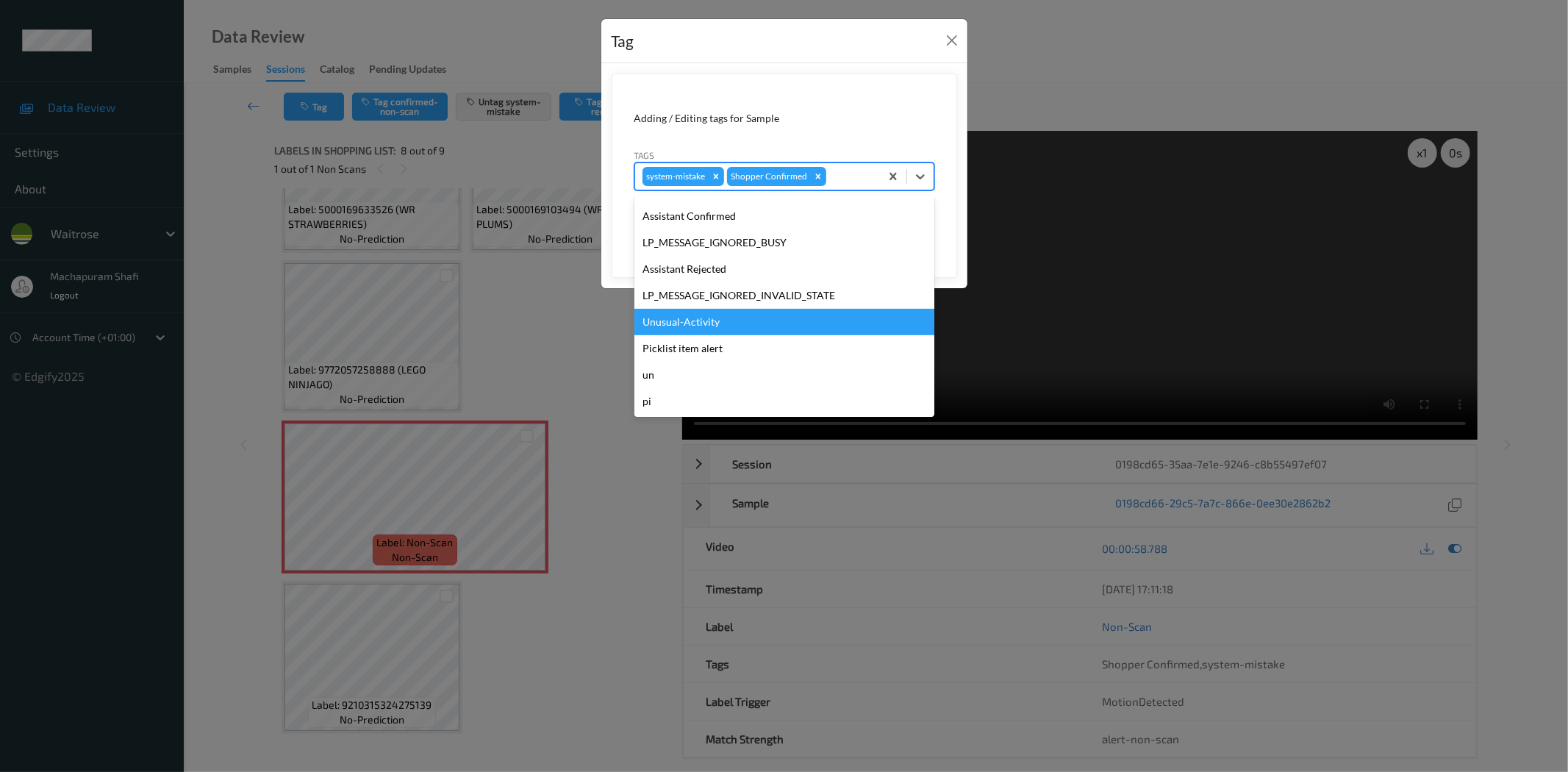
click at [697, 326] on div "Unusual-Activity" at bounding box center [784, 323] width 300 height 27
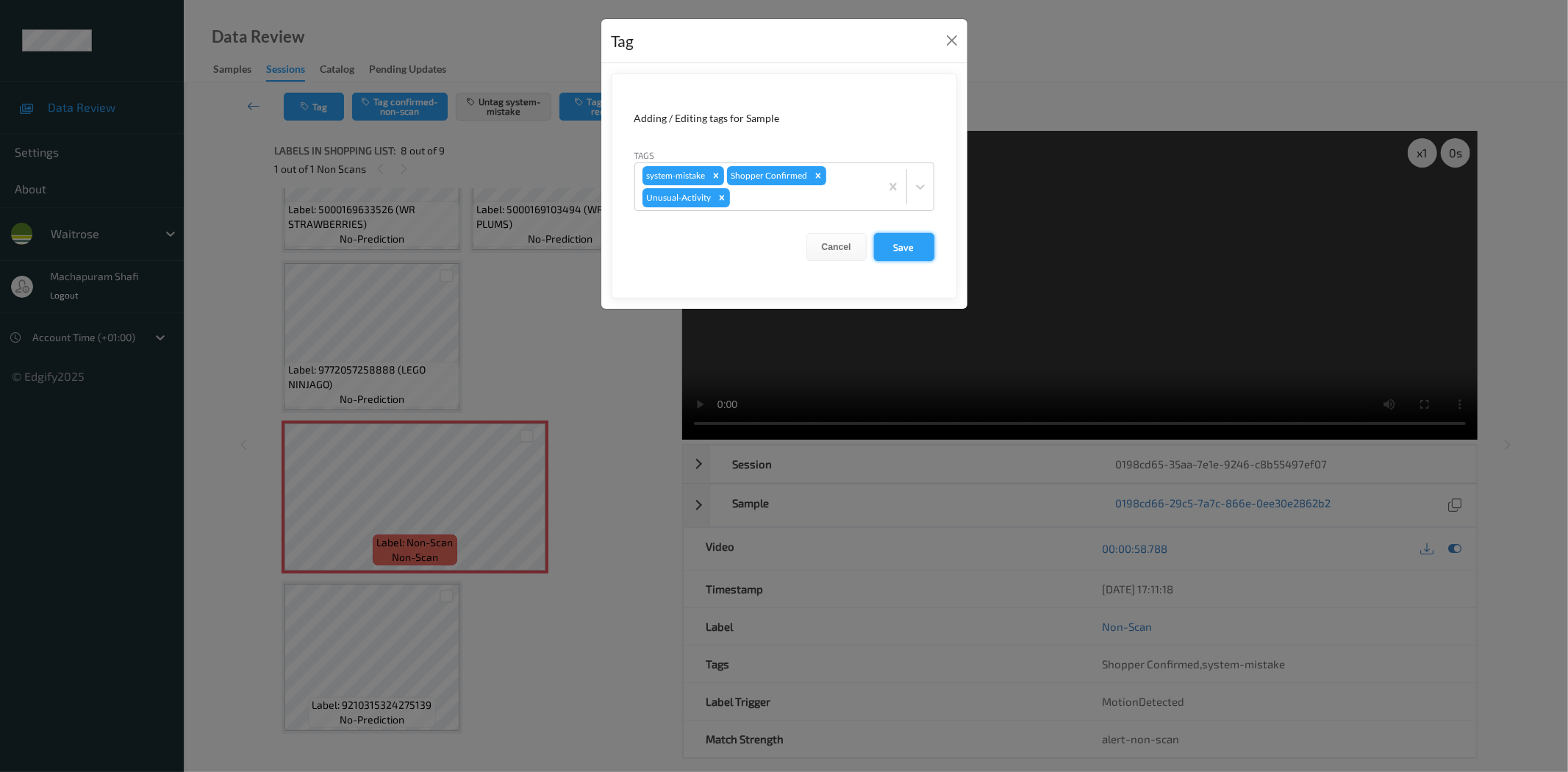
click at [889, 241] on button "Save" at bounding box center [904, 246] width 60 height 28
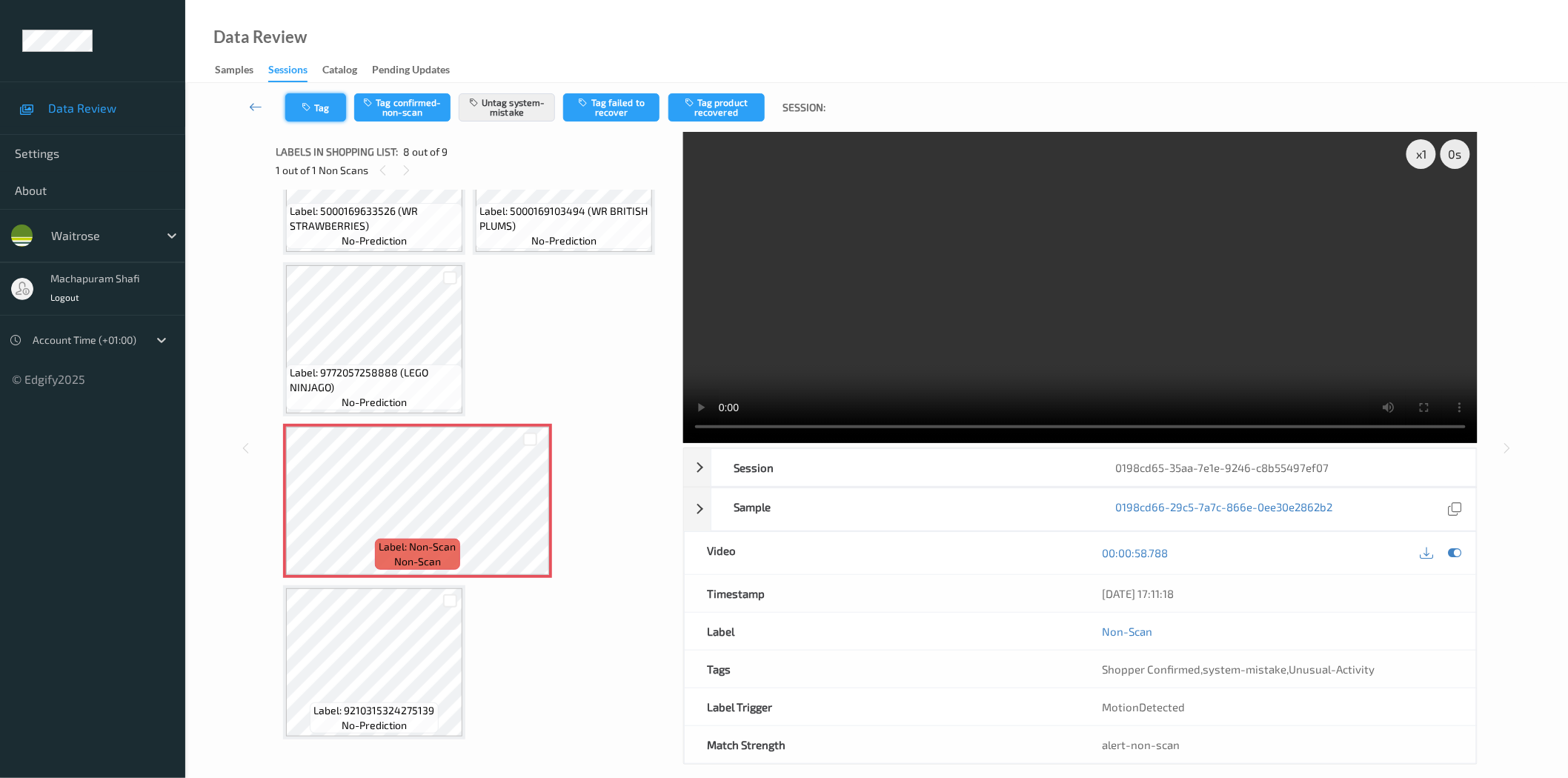
click at [322, 107] on button "Tag" at bounding box center [316, 107] width 61 height 28
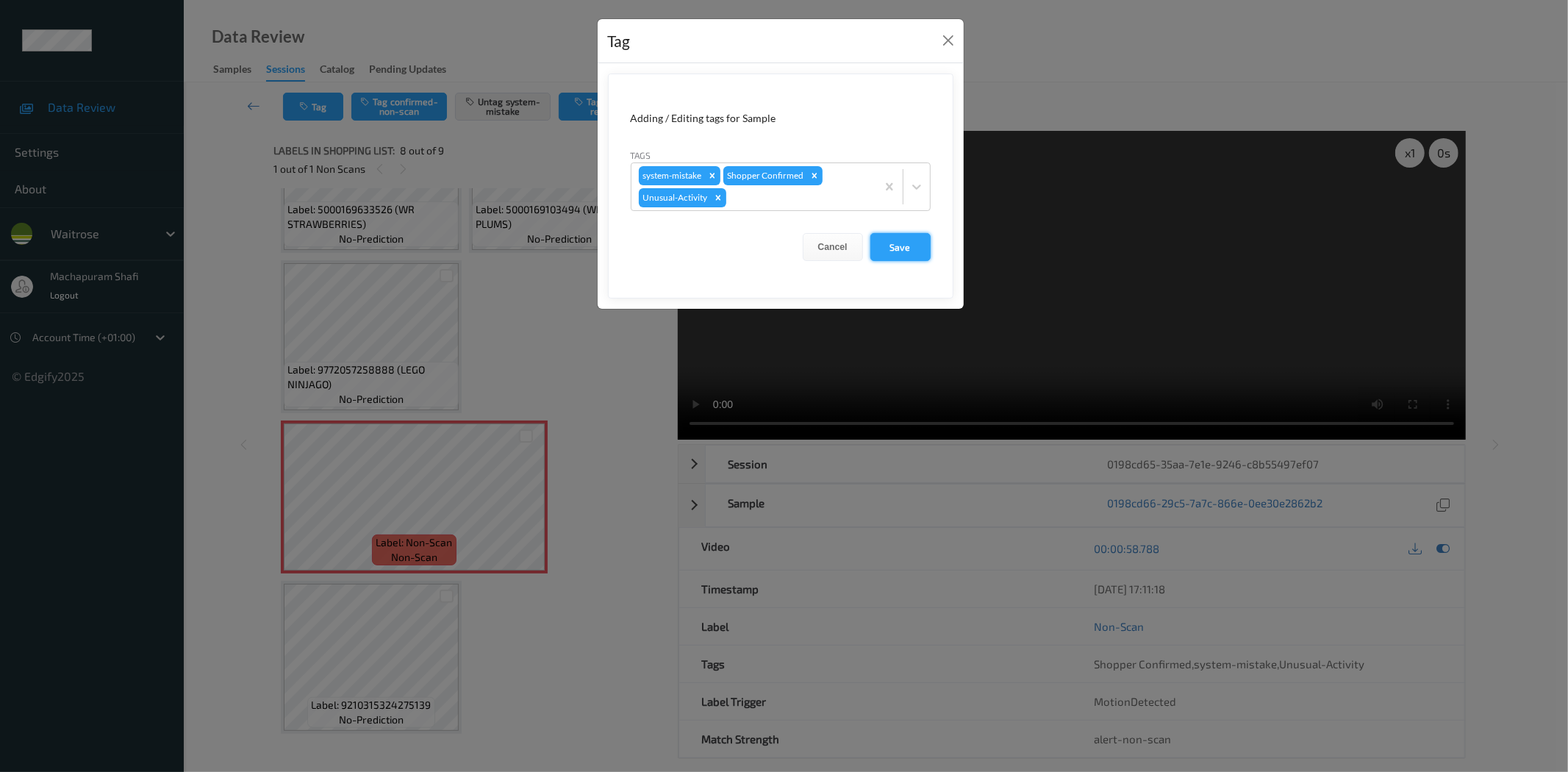
click at [897, 246] on button "Save" at bounding box center [900, 246] width 60 height 28
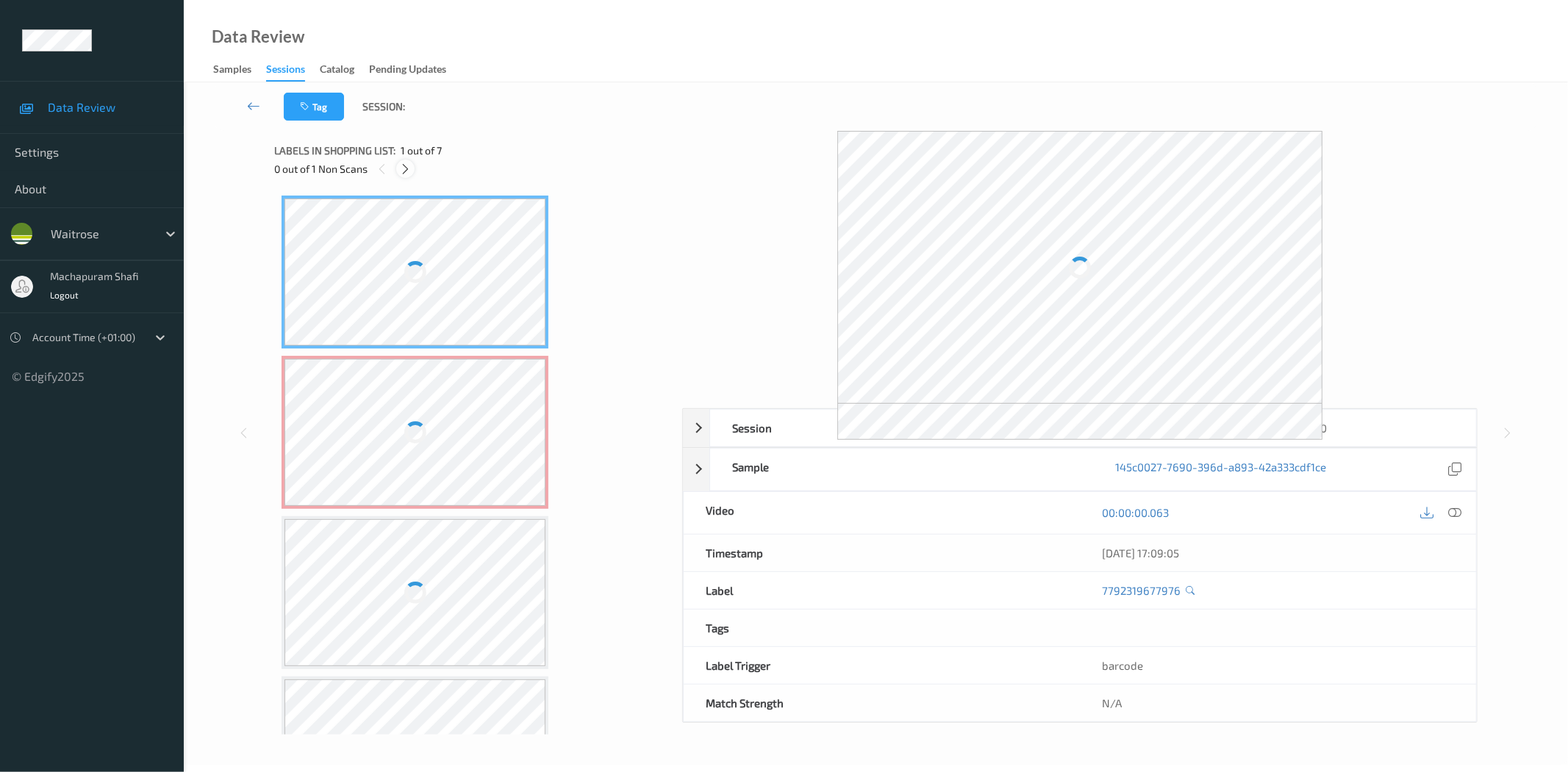
click at [400, 170] on icon at bounding box center [405, 170] width 12 height 13
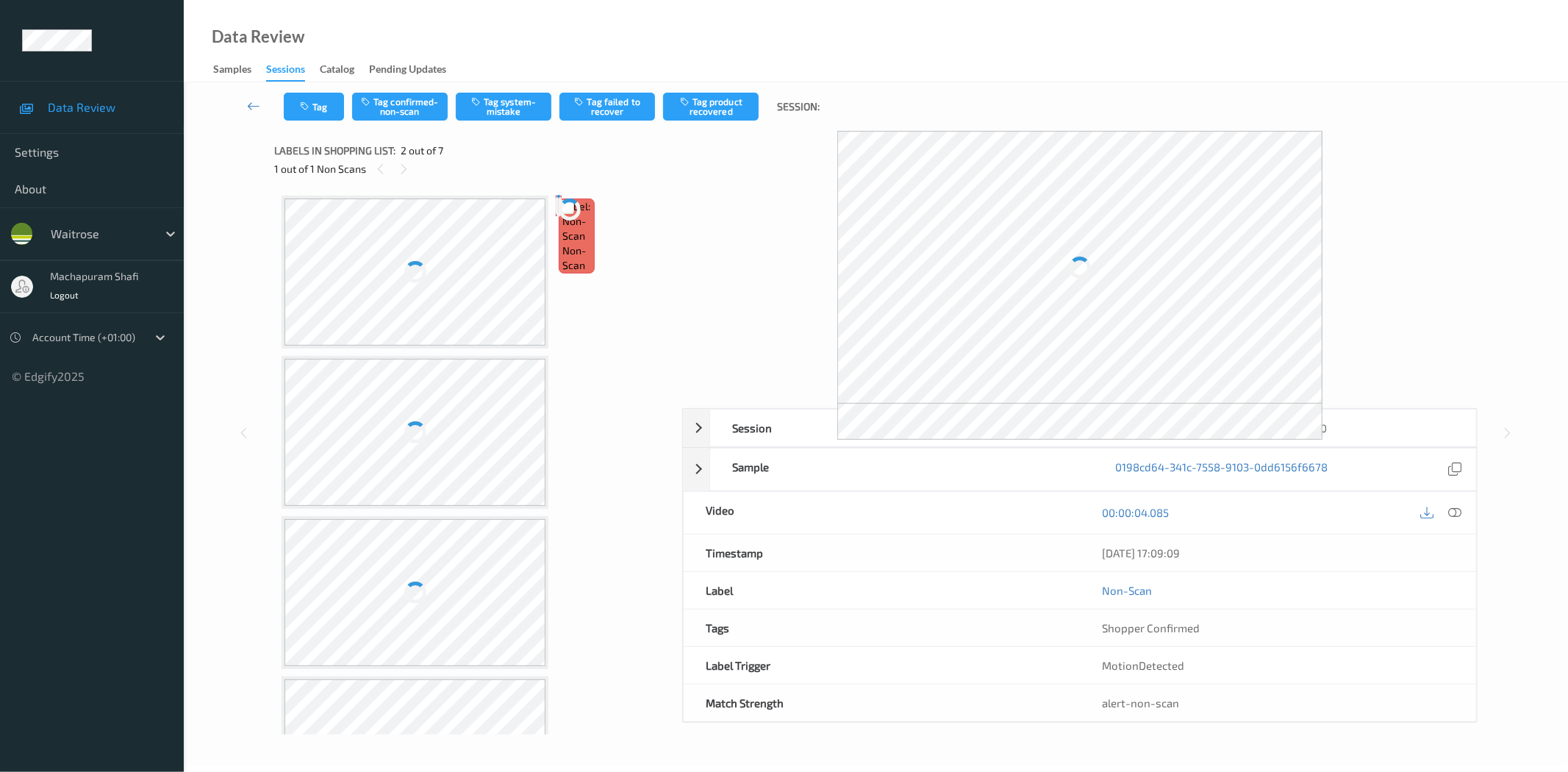
scroll to position [8, 0]
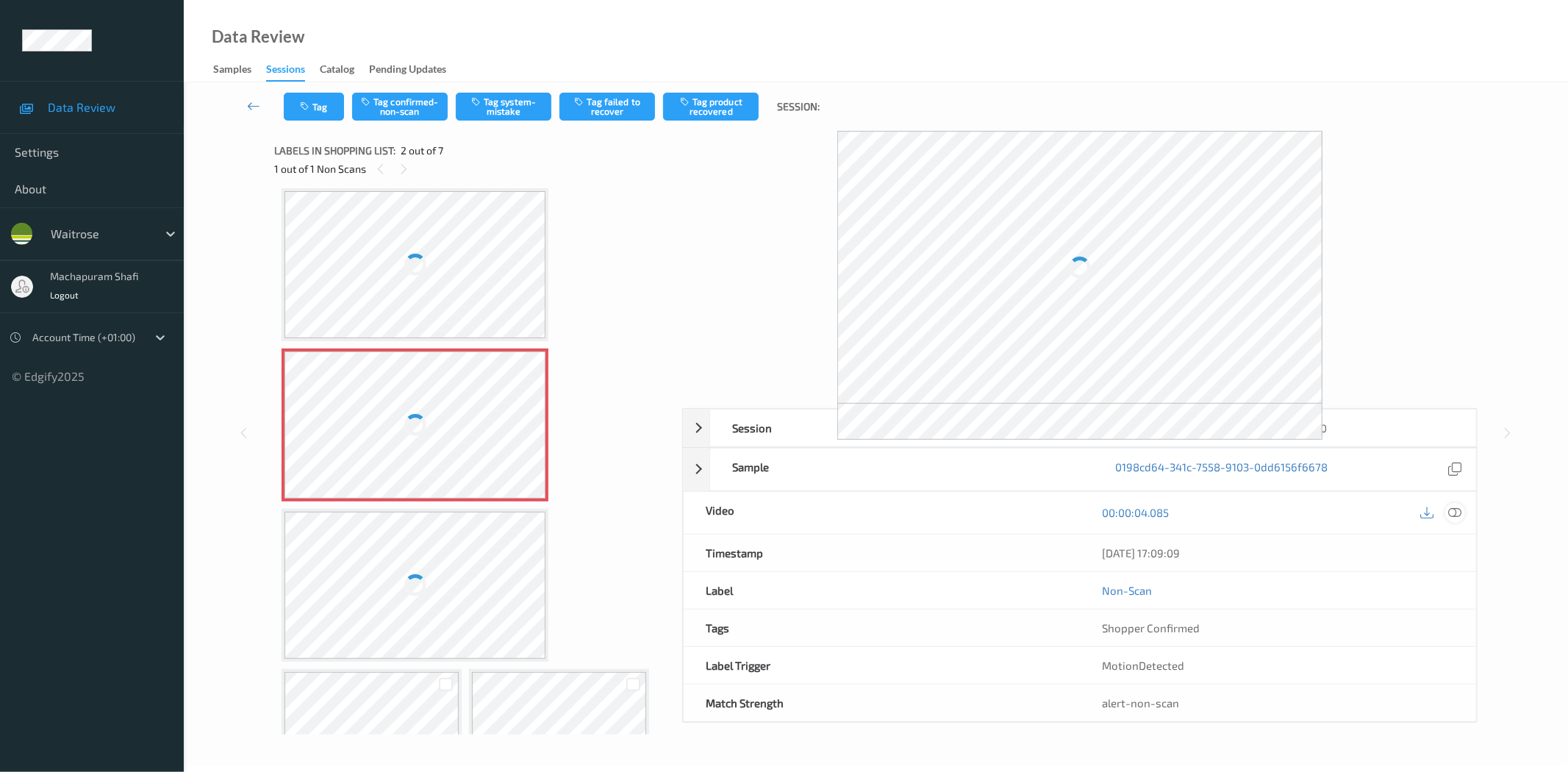
click at [1459, 512] on icon at bounding box center [1455, 512] width 13 height 13
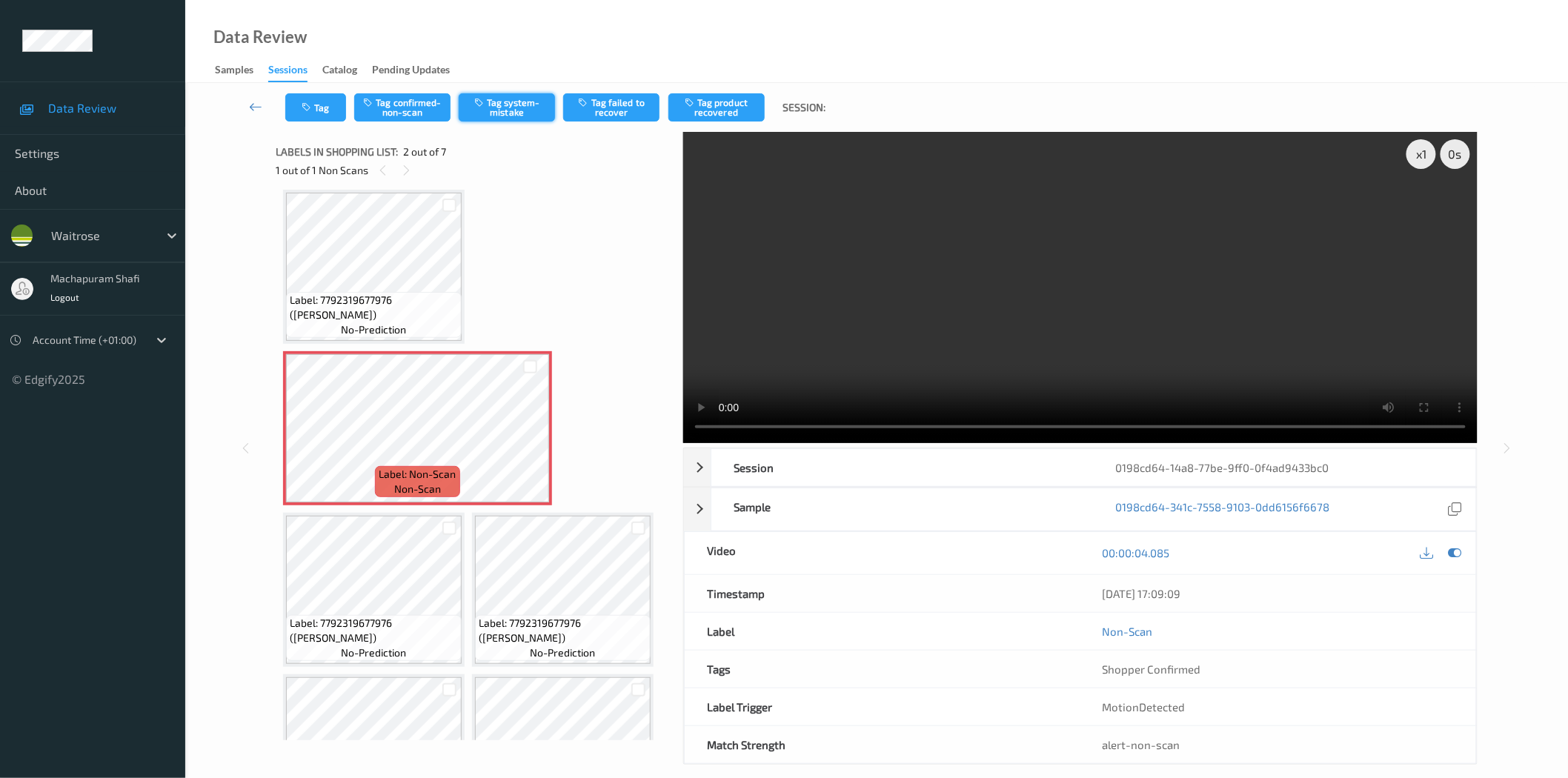
click at [502, 107] on button "Tag system-mistake" at bounding box center [507, 107] width 96 height 28
click at [500, 108] on button "Tag system-mistake" at bounding box center [507, 107] width 96 height 28
click at [505, 107] on button "Tag system-mistake" at bounding box center [507, 107] width 96 height 28
click at [324, 113] on button "Tag" at bounding box center [316, 107] width 61 height 28
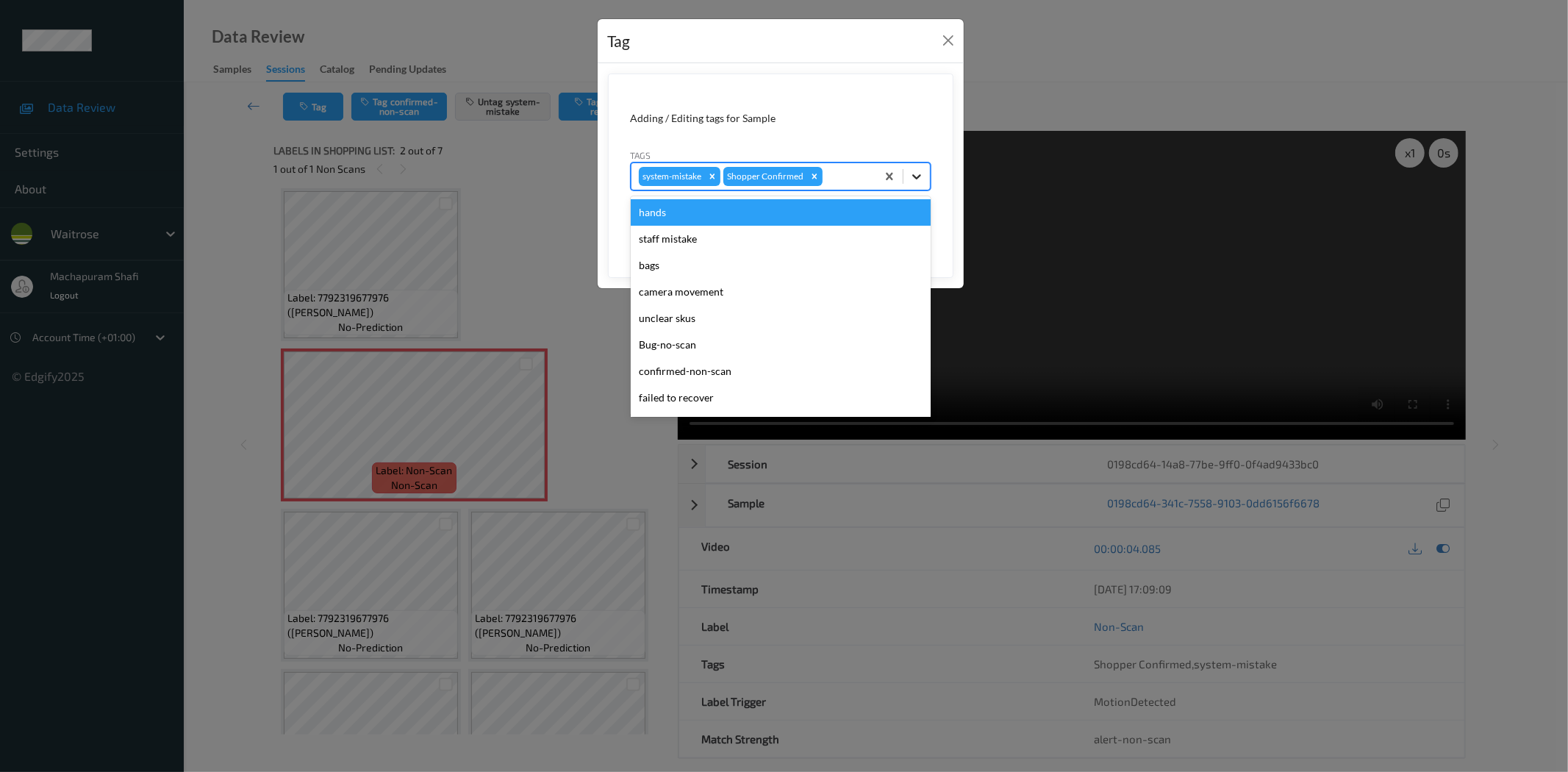
click at [920, 173] on icon at bounding box center [916, 176] width 14 height 14
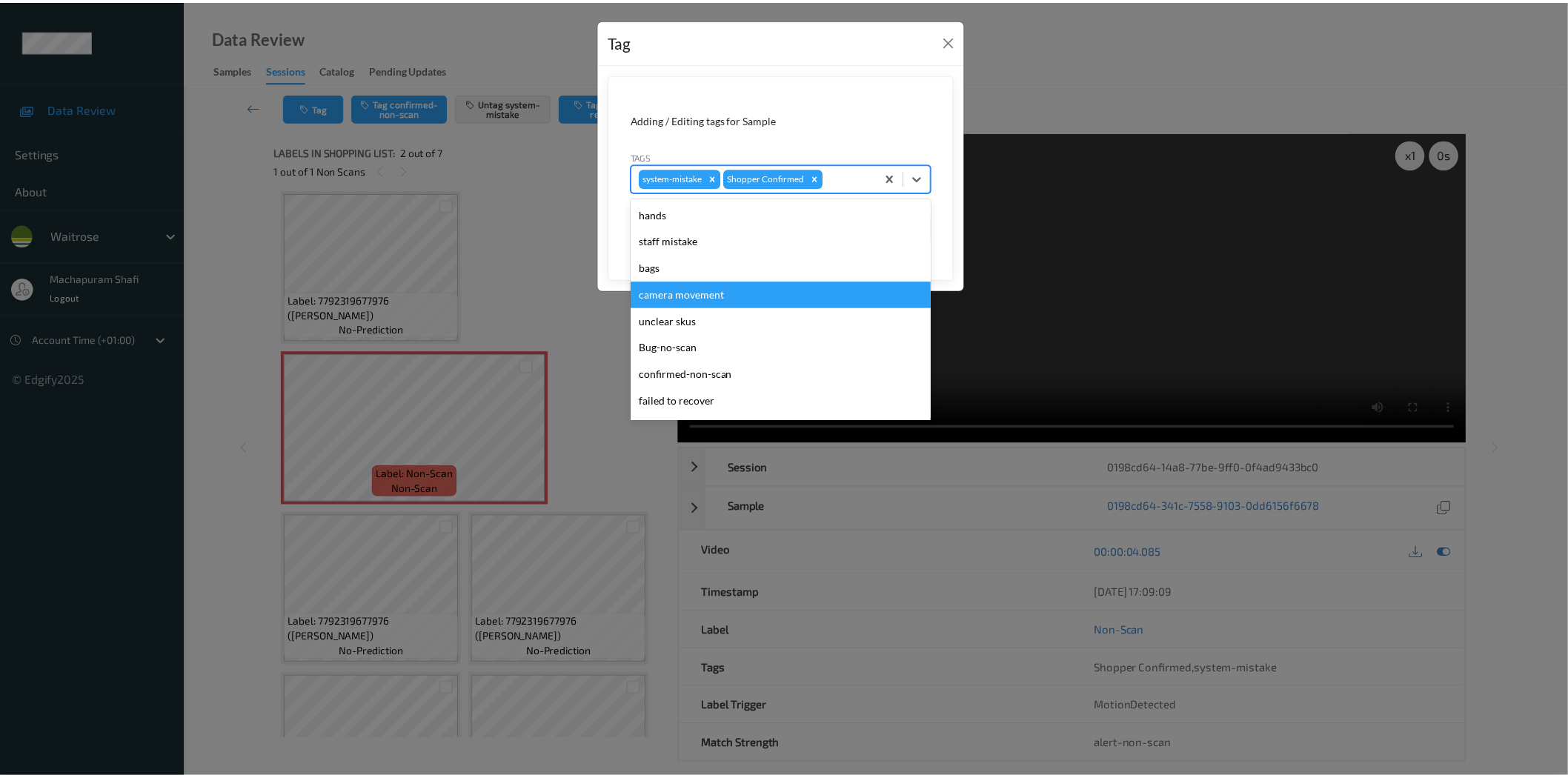
scroll to position [290, 0]
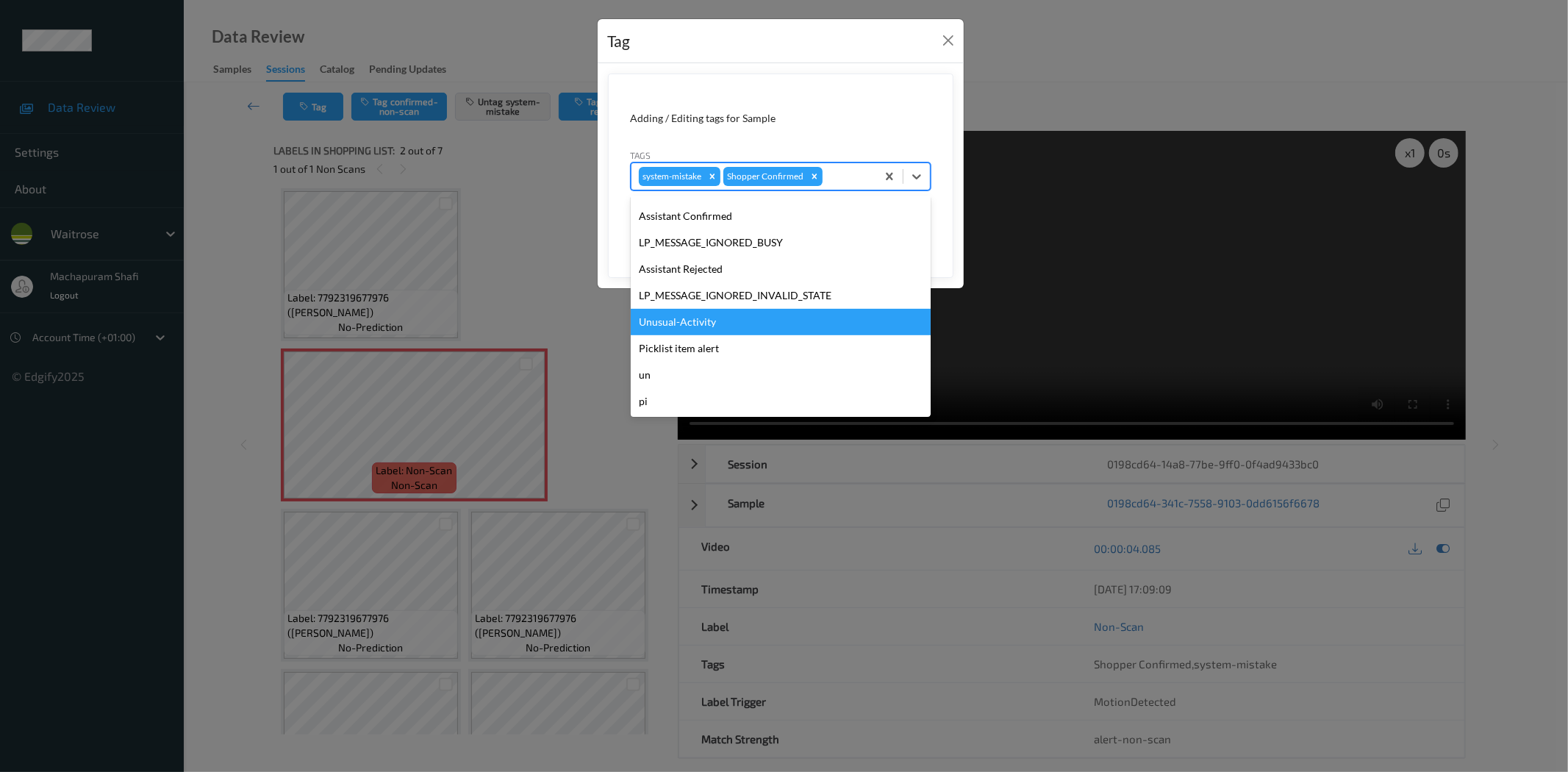
click at [681, 325] on div "Unusual-Activity" at bounding box center [780, 323] width 300 height 27
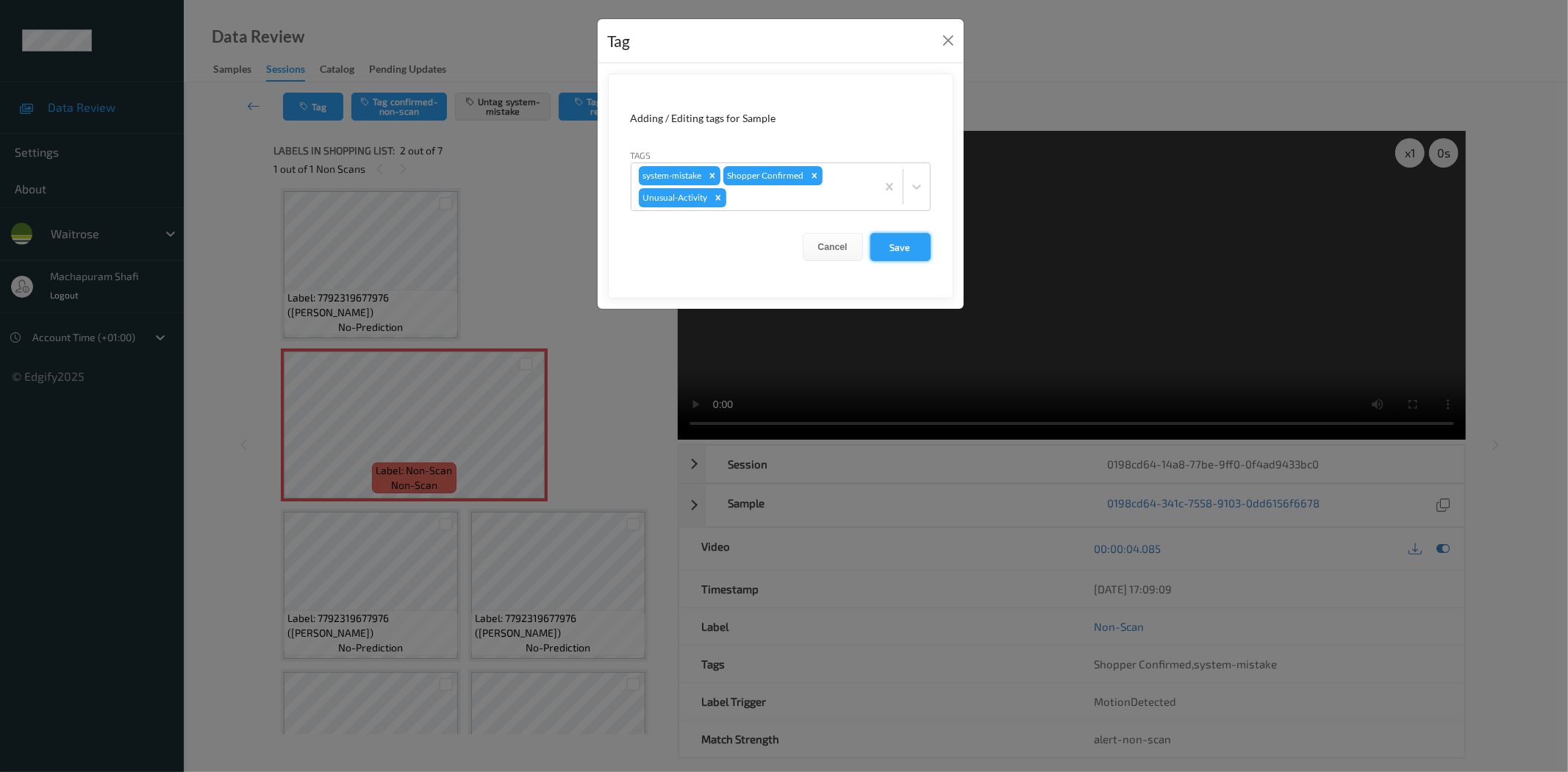
click at [898, 252] on button "Save" at bounding box center [900, 246] width 60 height 28
click at [892, 248] on button "Save" at bounding box center [900, 246] width 60 height 28
click at [901, 245] on button "Save" at bounding box center [900, 246] width 60 height 28
click at [905, 249] on button "Save" at bounding box center [900, 246] width 60 height 28
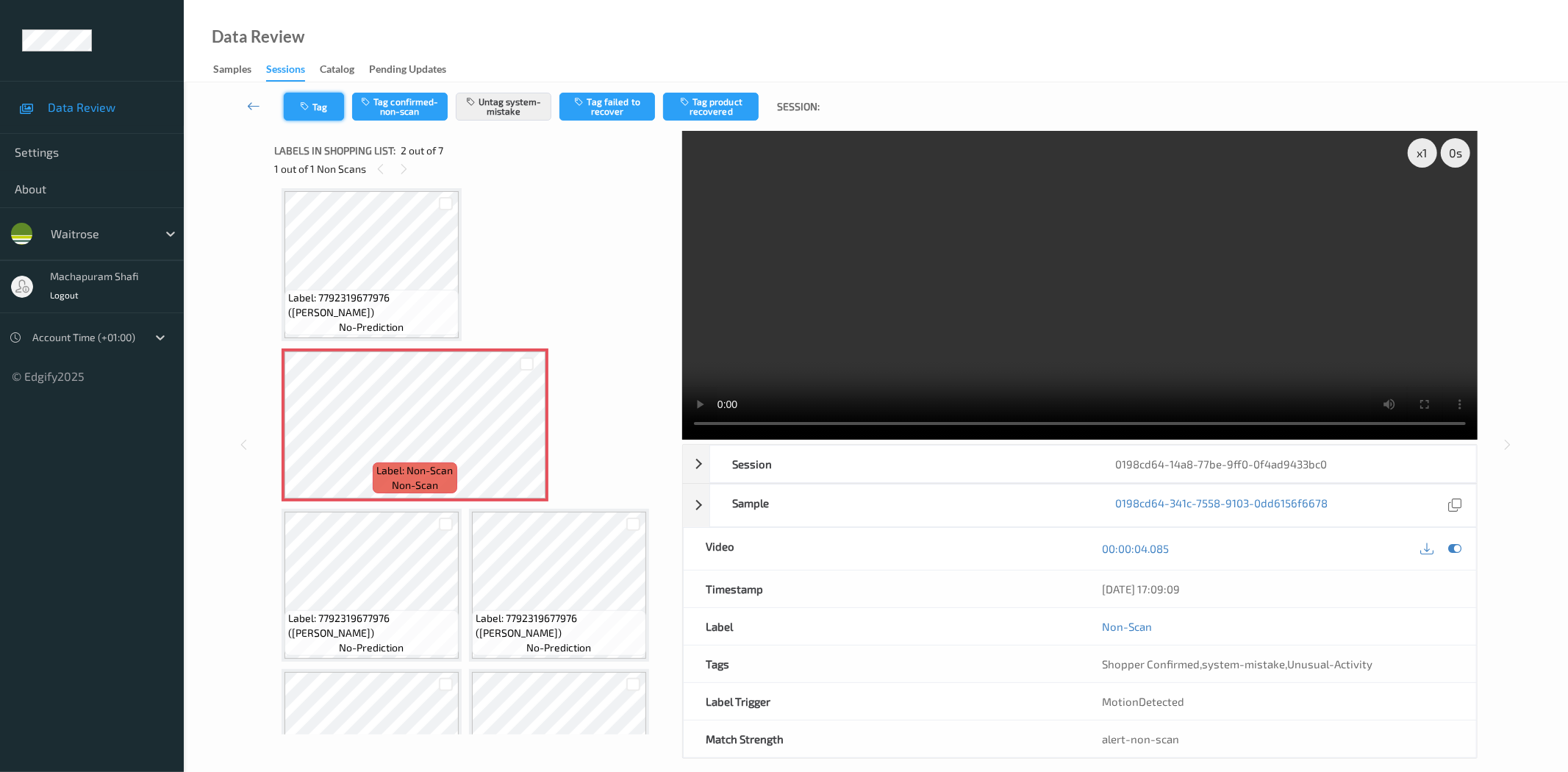
click at [317, 100] on button "Tag" at bounding box center [313, 106] width 60 height 28
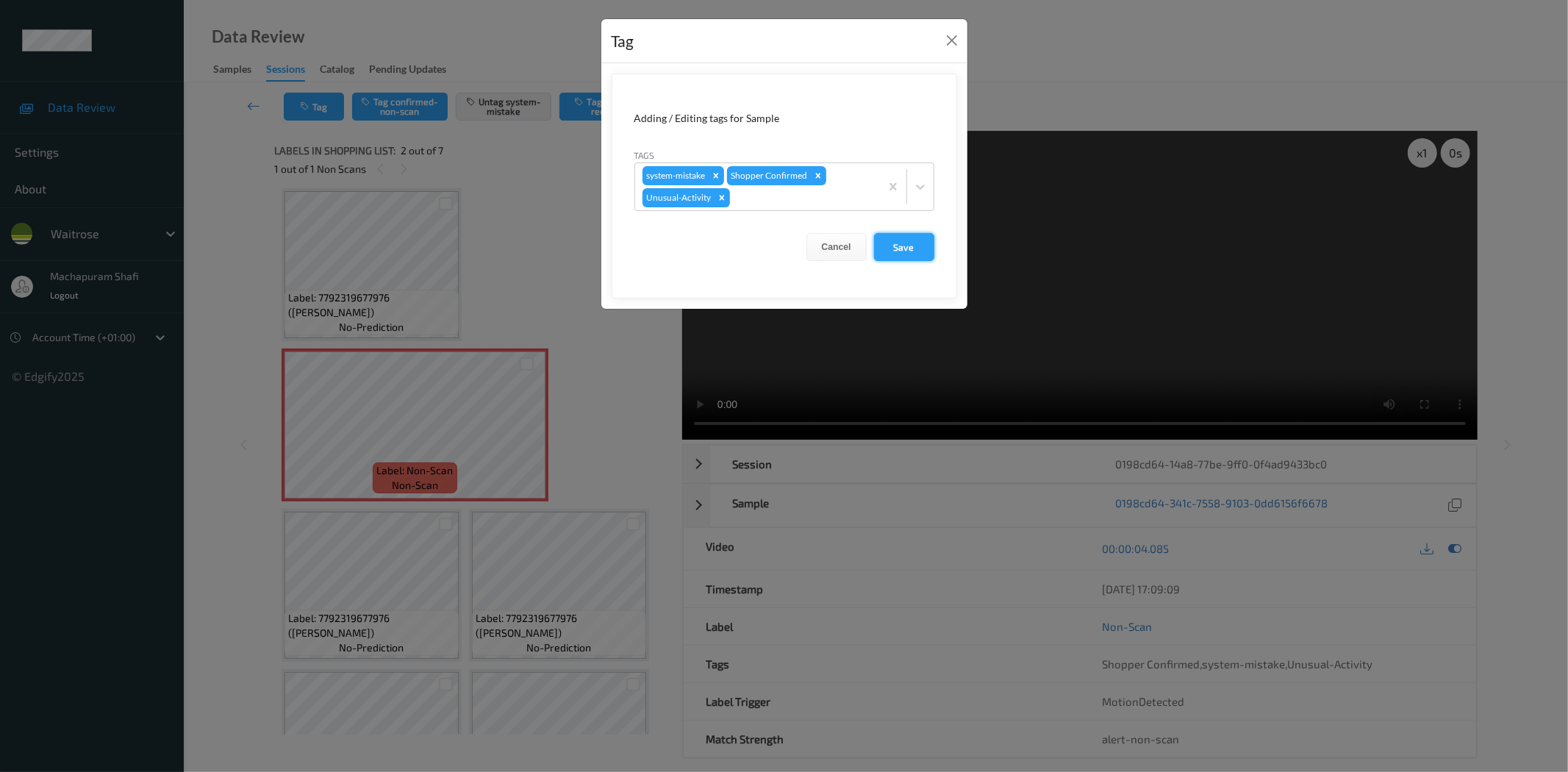
click at [906, 248] on button "Save" at bounding box center [904, 246] width 60 height 28
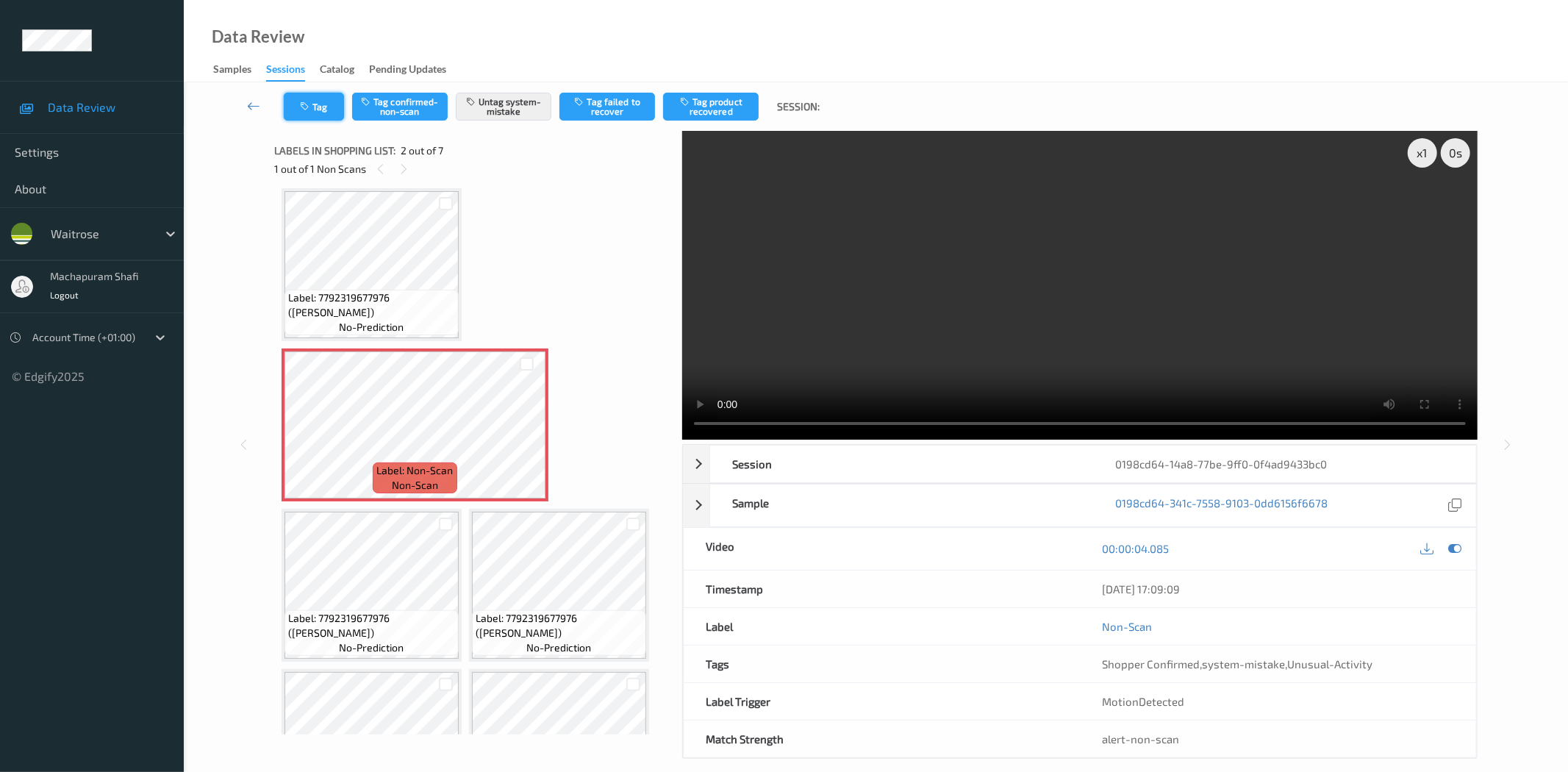
click at [312, 111] on button "Tag" at bounding box center [313, 106] width 60 height 28
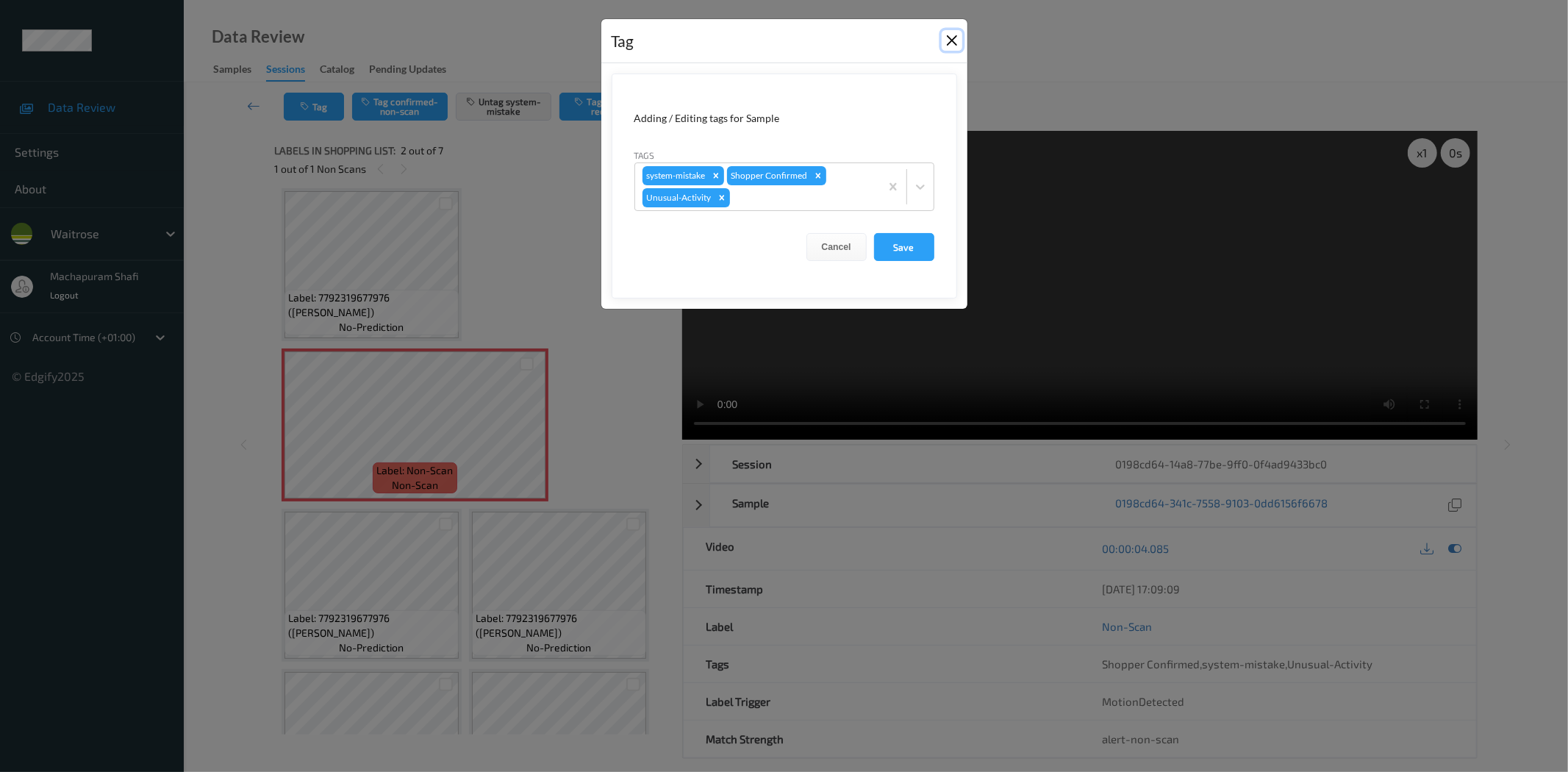
click at [954, 40] on button "Close" at bounding box center [952, 40] width 21 height 21
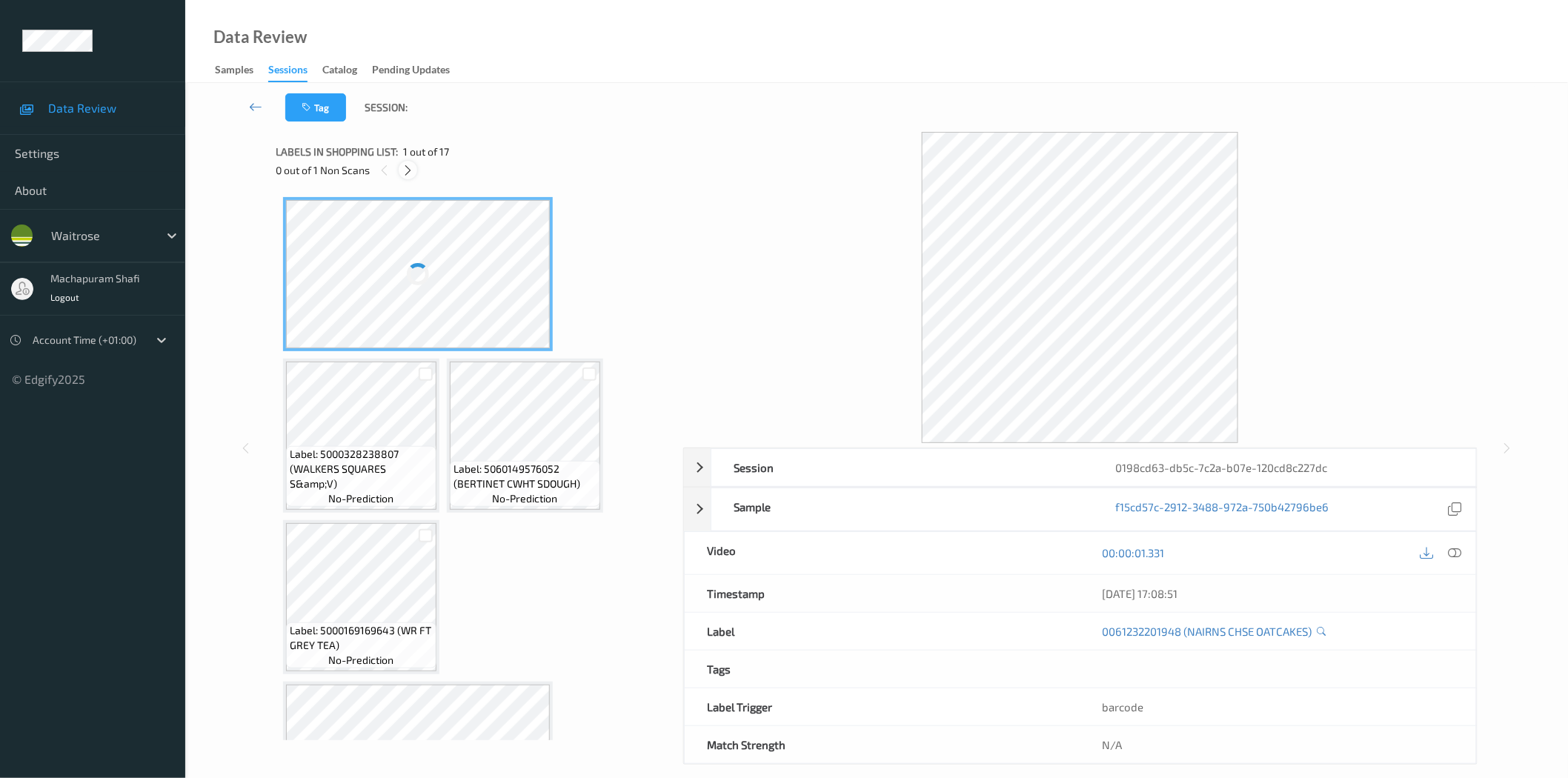
click at [407, 168] on icon at bounding box center [407, 171] width 13 height 14
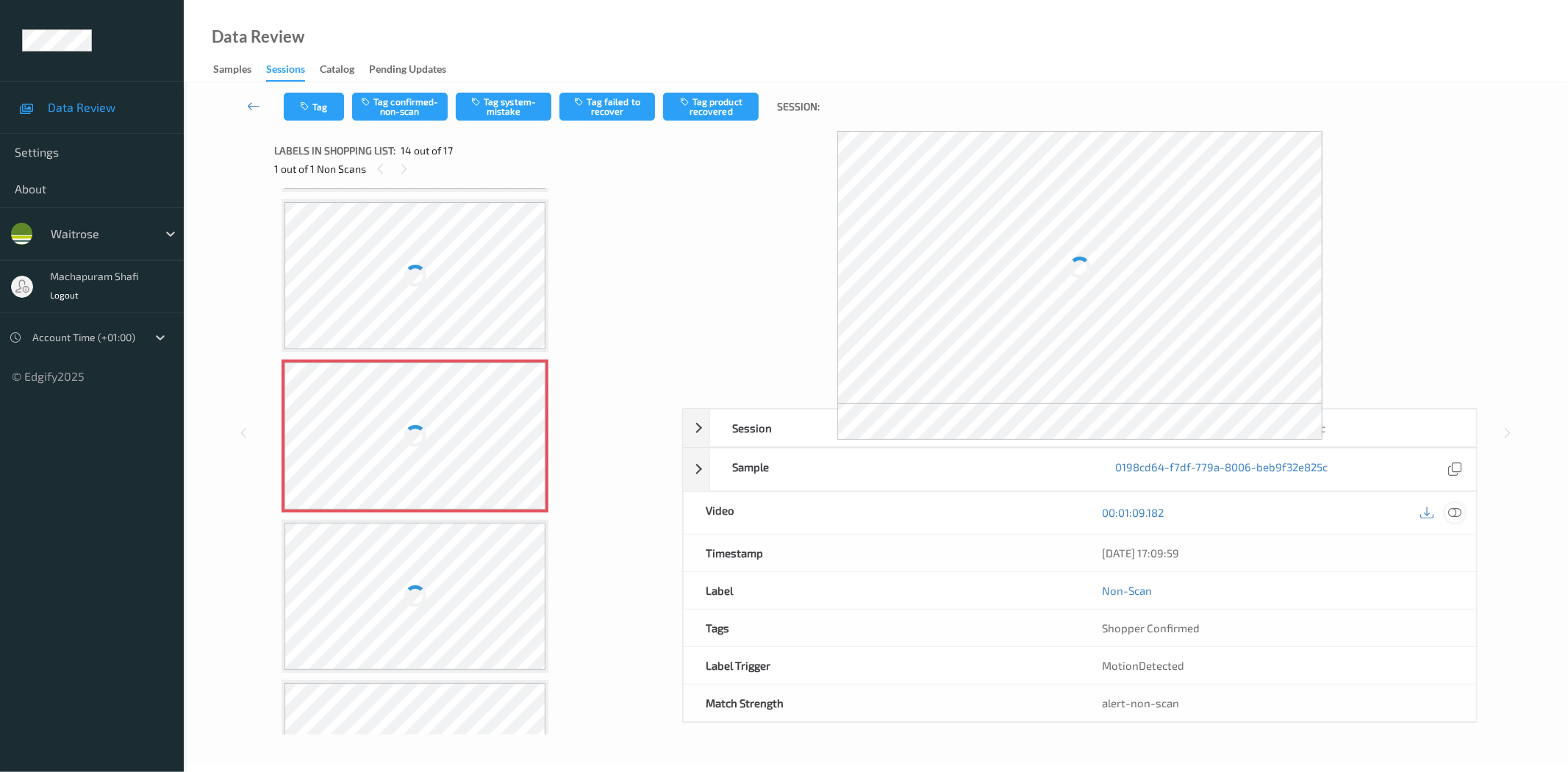
drag, startPoint x: 1458, startPoint y: 517, endPoint x: 1252, endPoint y: 259, distance: 330.2
click at [1458, 516] on icon at bounding box center [1455, 512] width 13 height 13
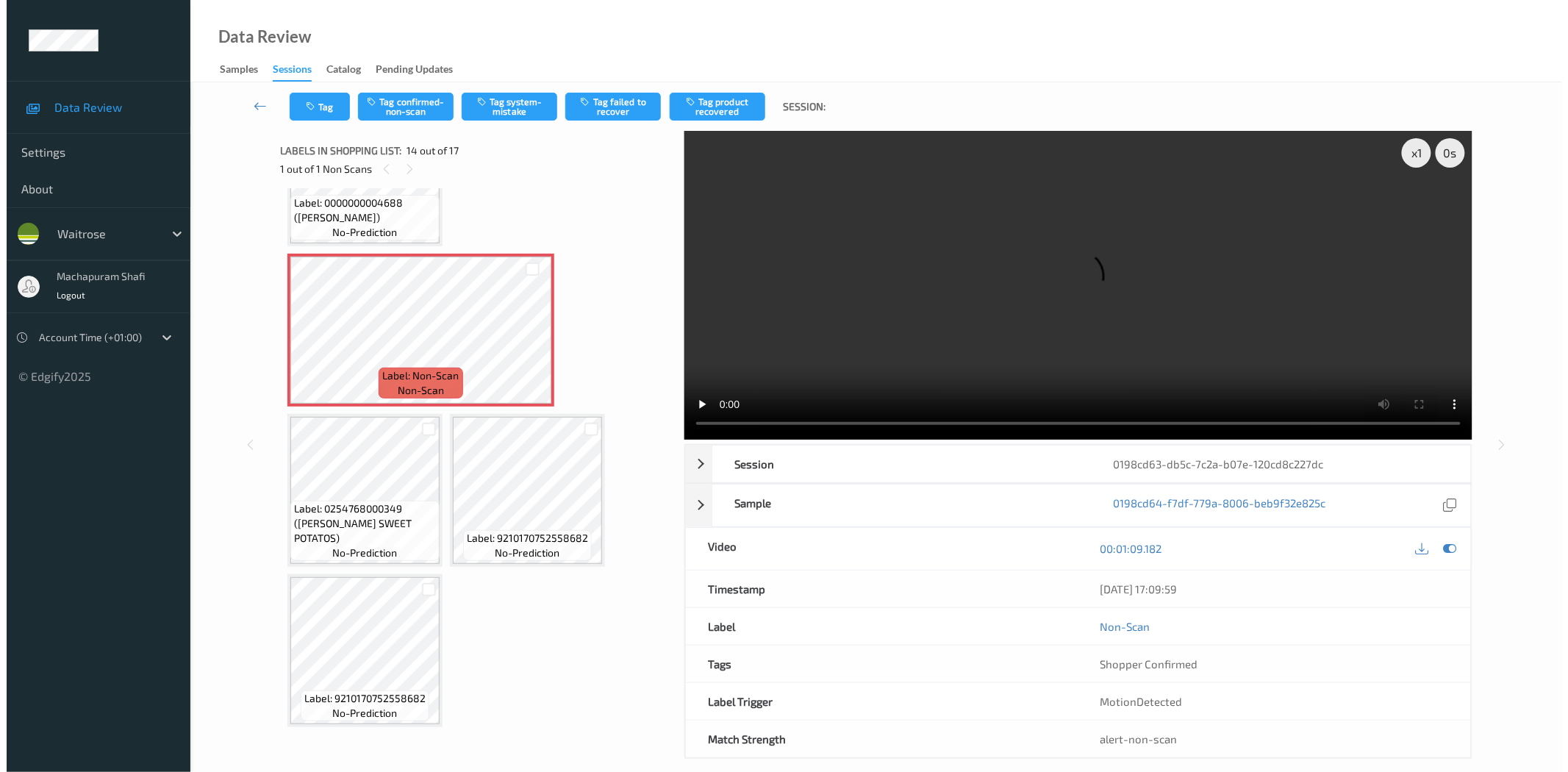
scroll to position [964, 0]
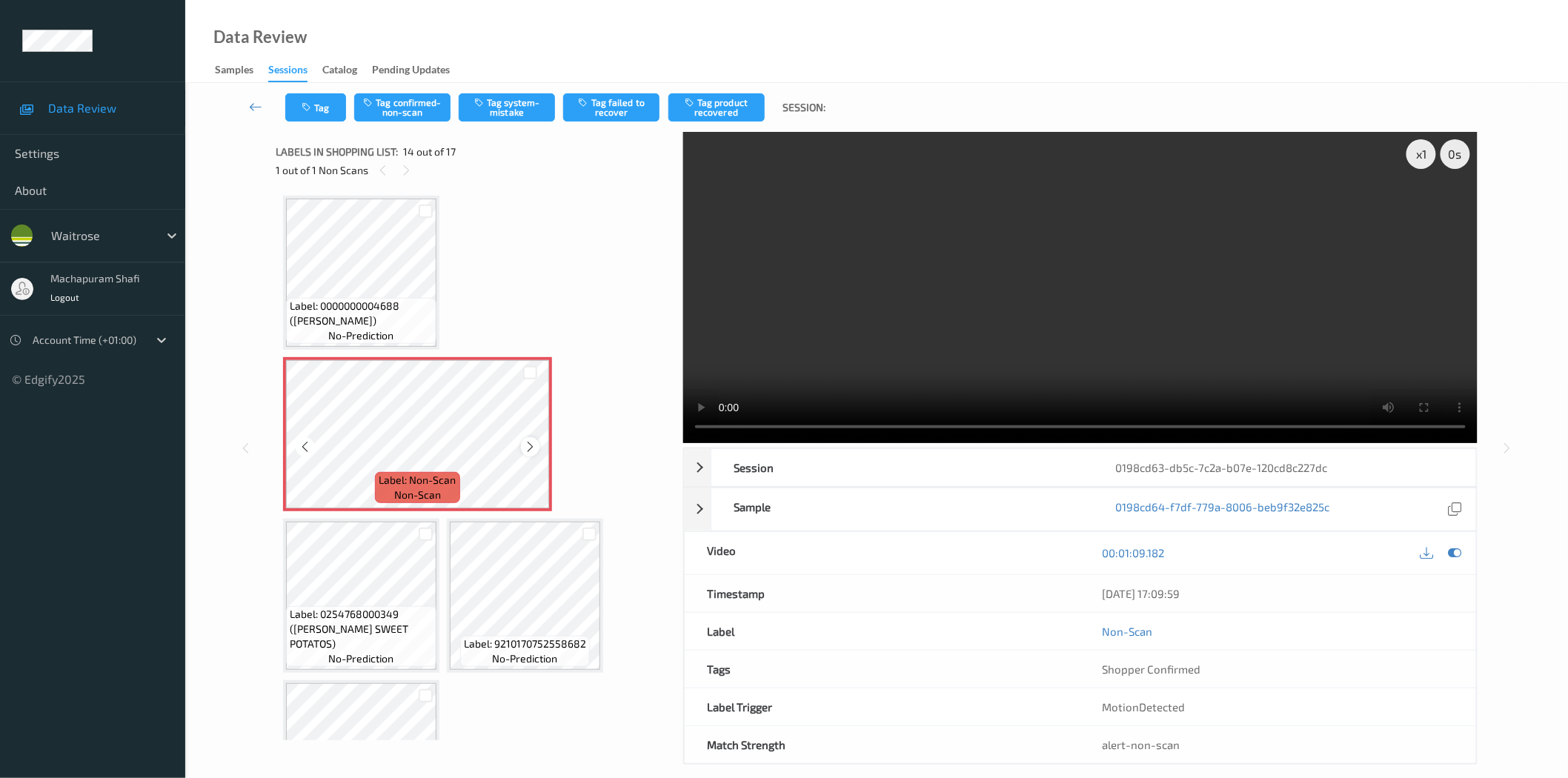
click at [527, 445] on icon at bounding box center [530, 447] width 13 height 14
click at [506, 110] on button "Tag system-mistake" at bounding box center [507, 107] width 96 height 28
click at [509, 102] on button "Tag system-mistake" at bounding box center [507, 107] width 96 height 28
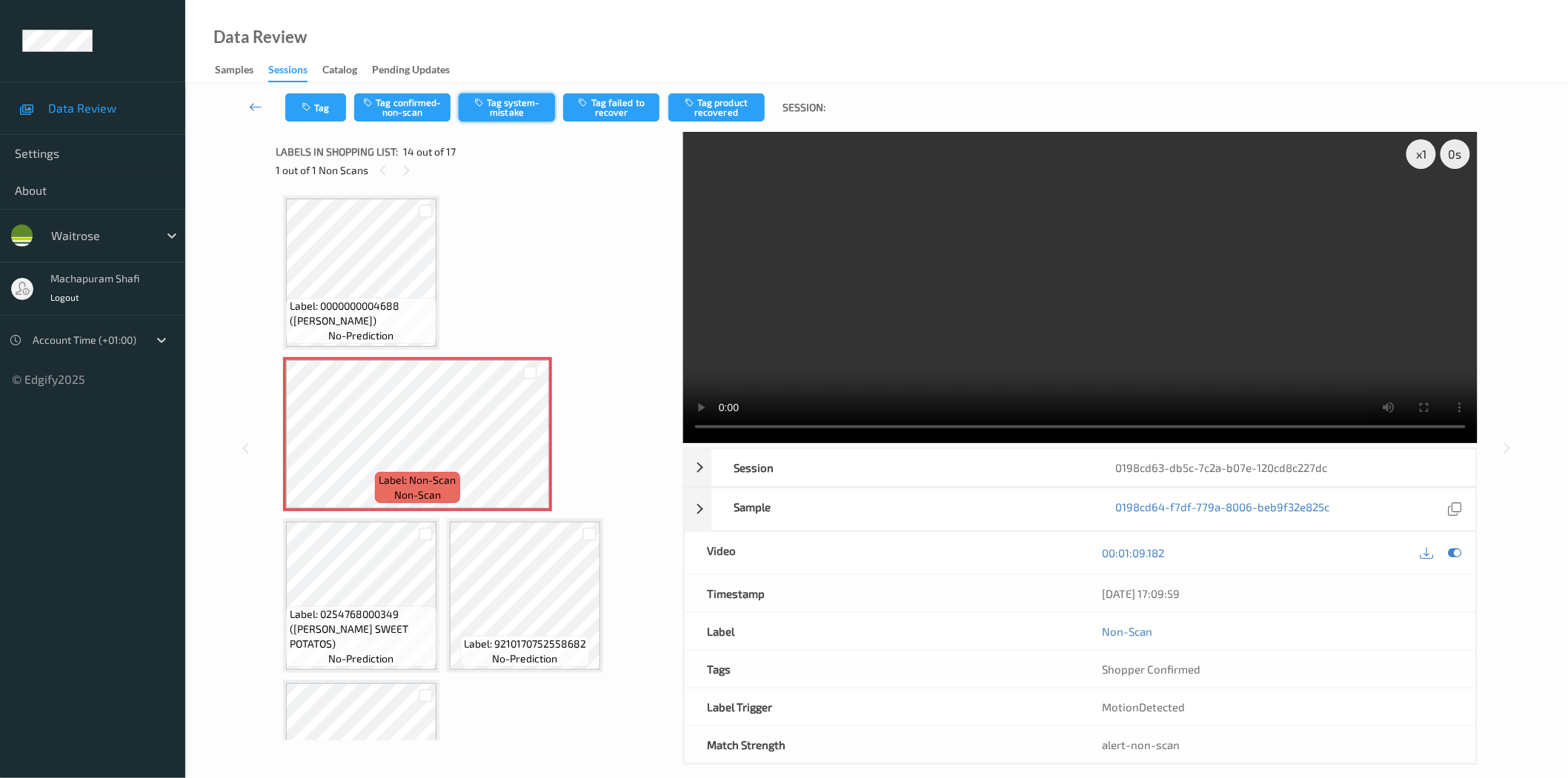
click at [513, 111] on button "Tag system-mistake" at bounding box center [507, 107] width 96 height 28
click at [493, 113] on button "Tag system-mistake" at bounding box center [507, 107] width 96 height 28
click at [522, 108] on button "Tag system-mistake" at bounding box center [507, 107] width 96 height 28
click at [490, 105] on button "Tag system-mistake" at bounding box center [507, 107] width 96 height 28
click at [515, 107] on button "Tag system-mistake" at bounding box center [507, 107] width 96 height 28
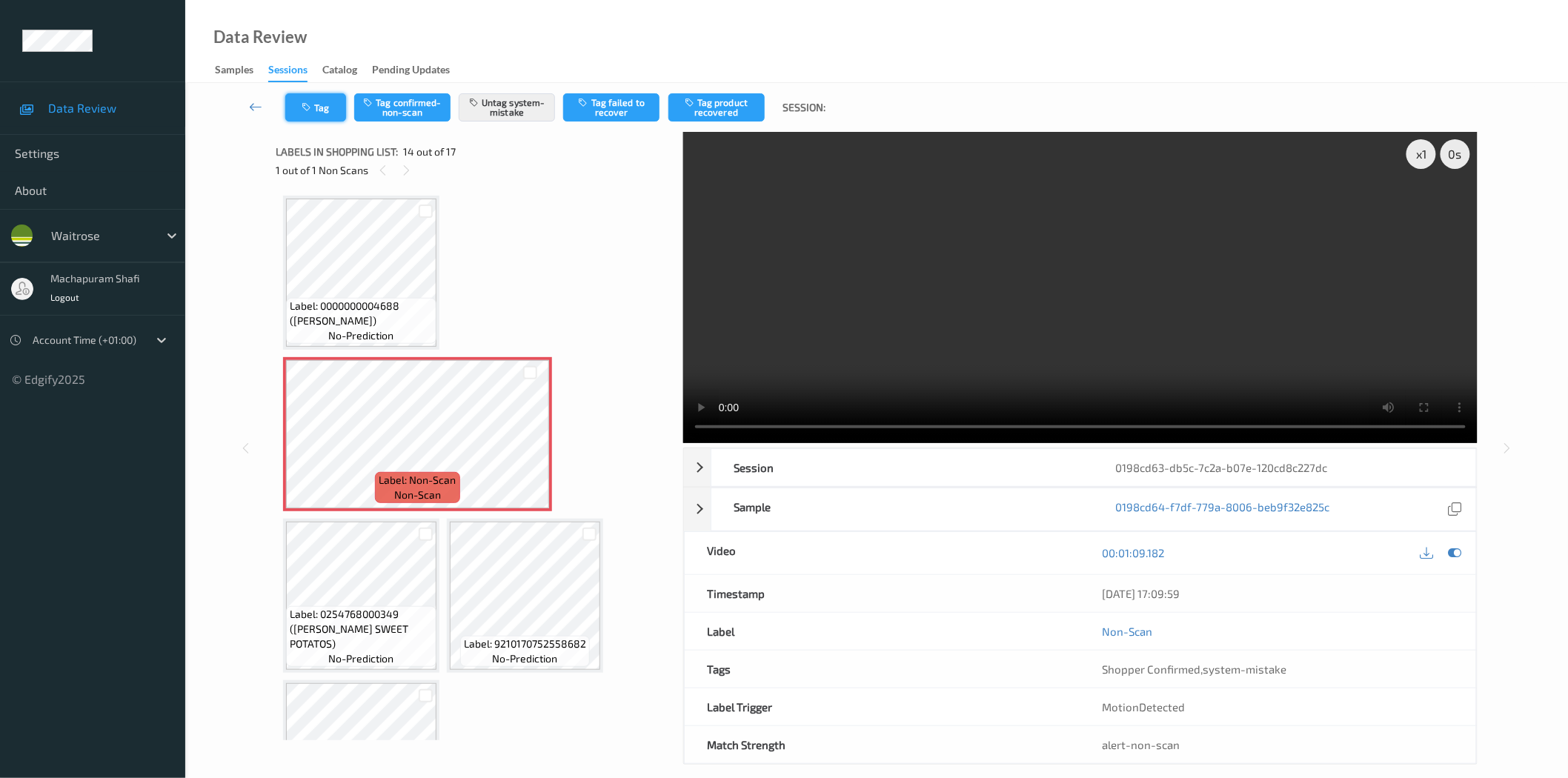
click at [304, 102] on icon "button" at bounding box center [308, 107] width 13 height 11
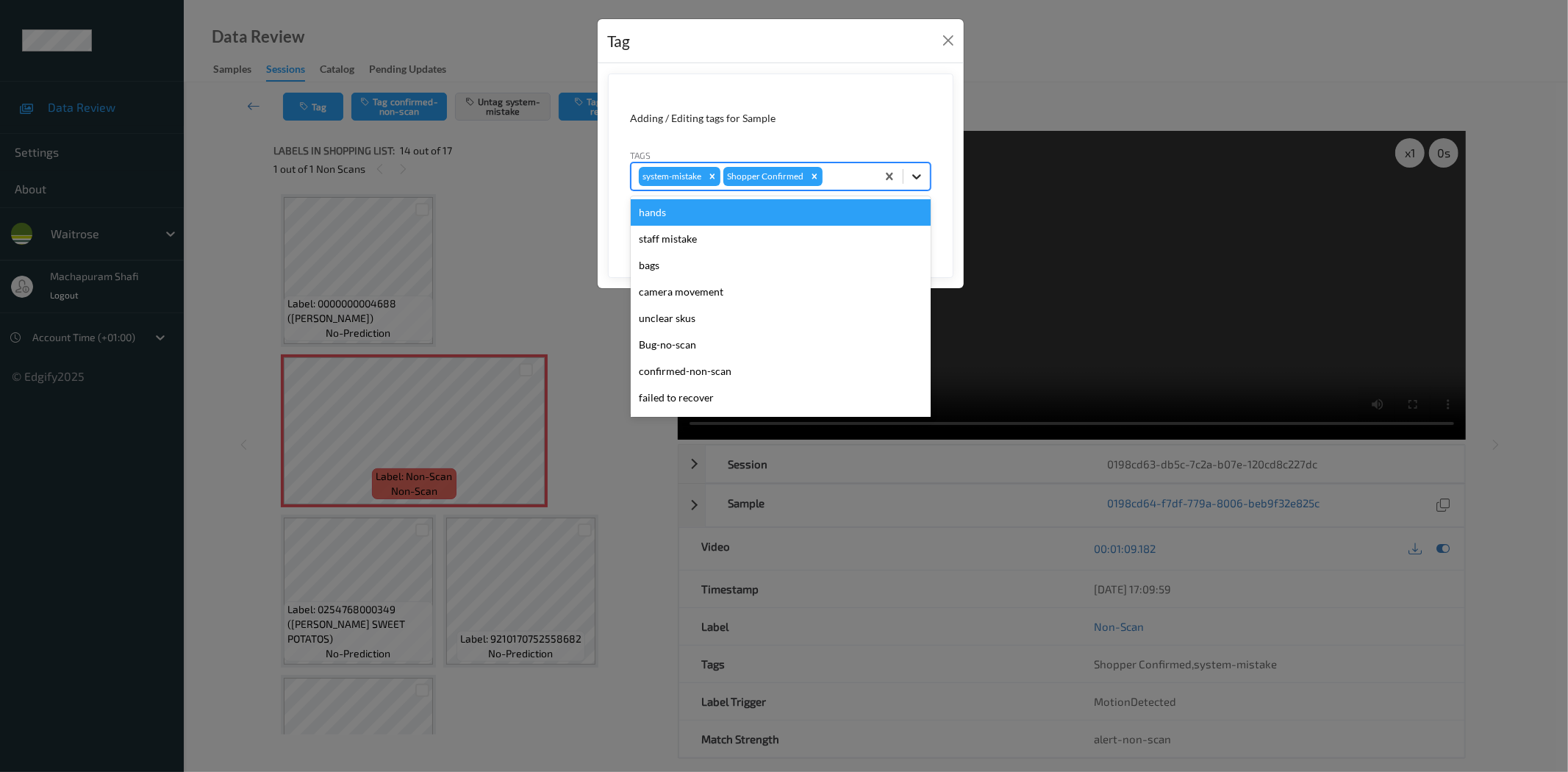
drag, startPoint x: 925, startPoint y: 173, endPoint x: 810, endPoint y: 261, distance: 144.8
click at [923, 173] on div at bounding box center [917, 176] width 27 height 27
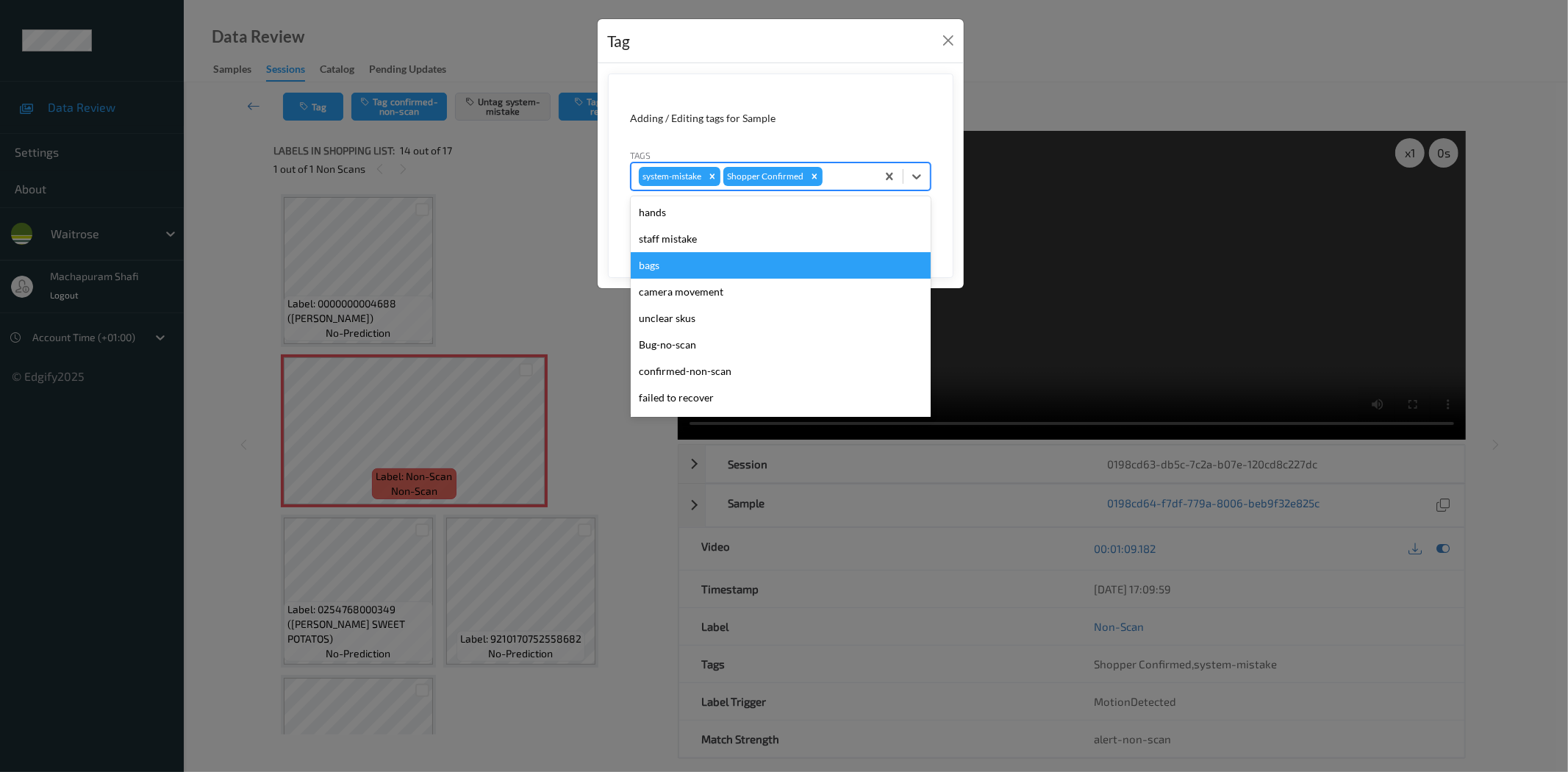
scroll to position [287, 0]
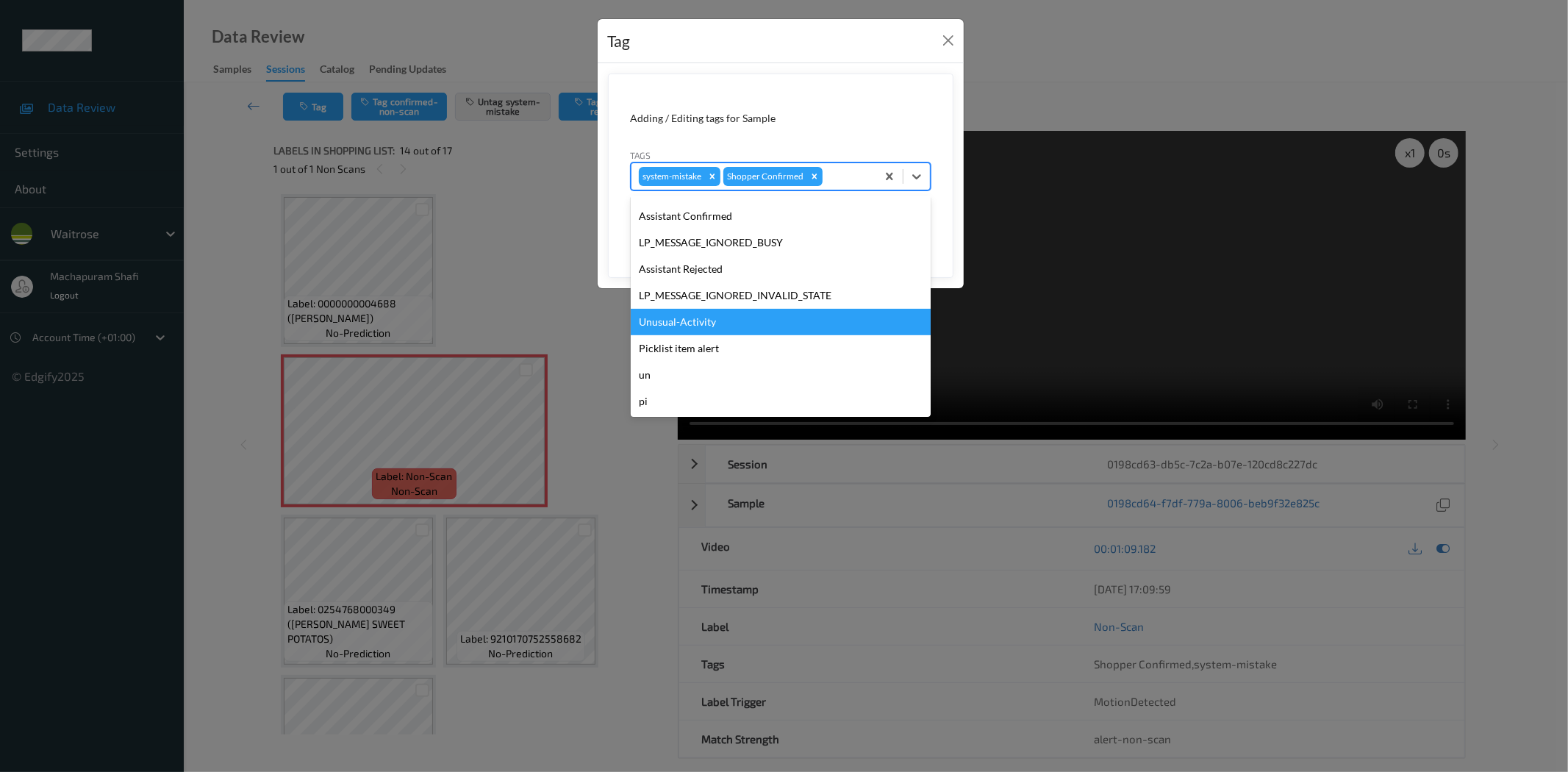
click at [675, 322] on div "Unusual-Activity" at bounding box center [780, 323] width 300 height 27
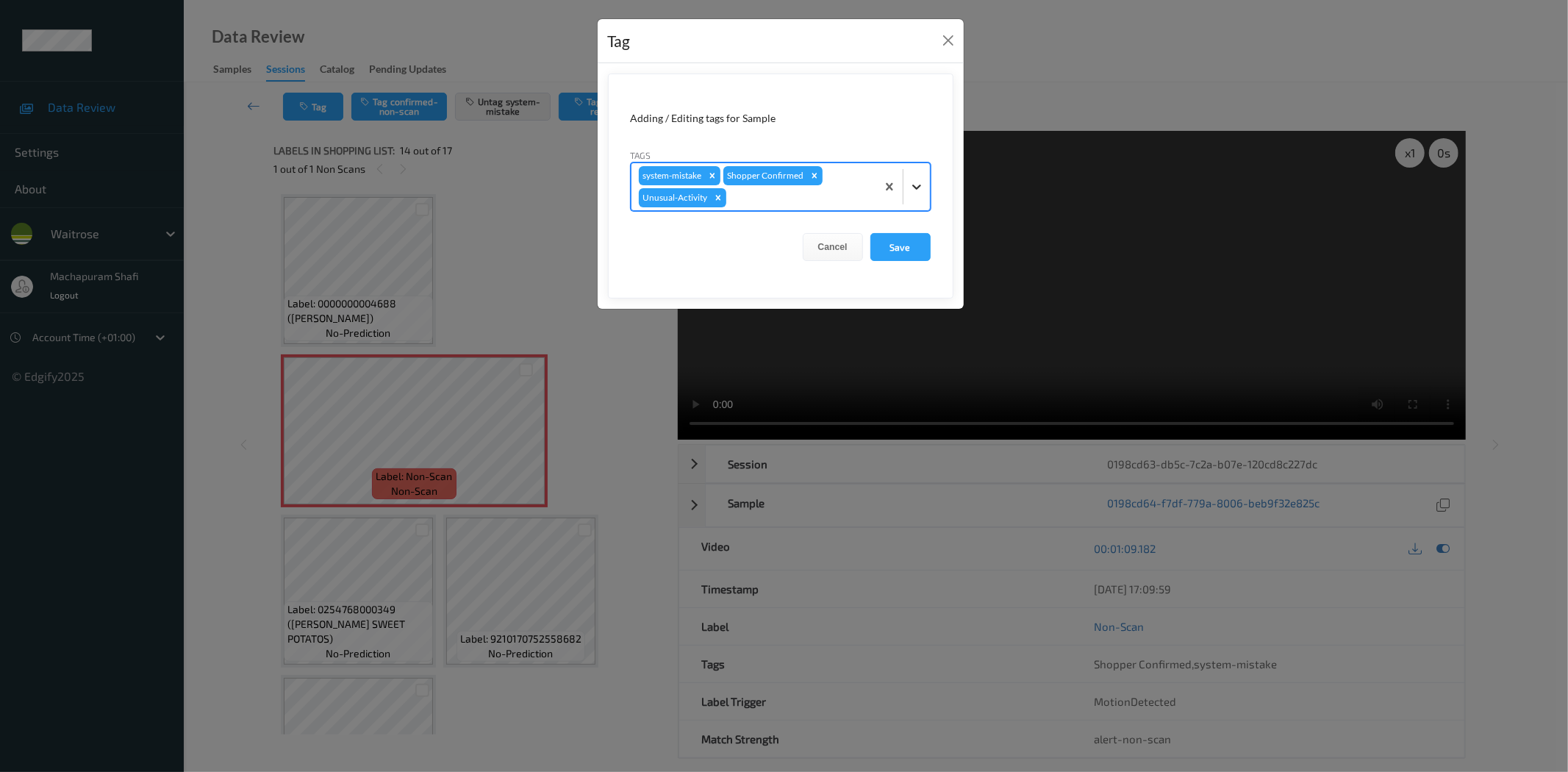
click at [915, 185] on icon at bounding box center [916, 186] width 14 height 14
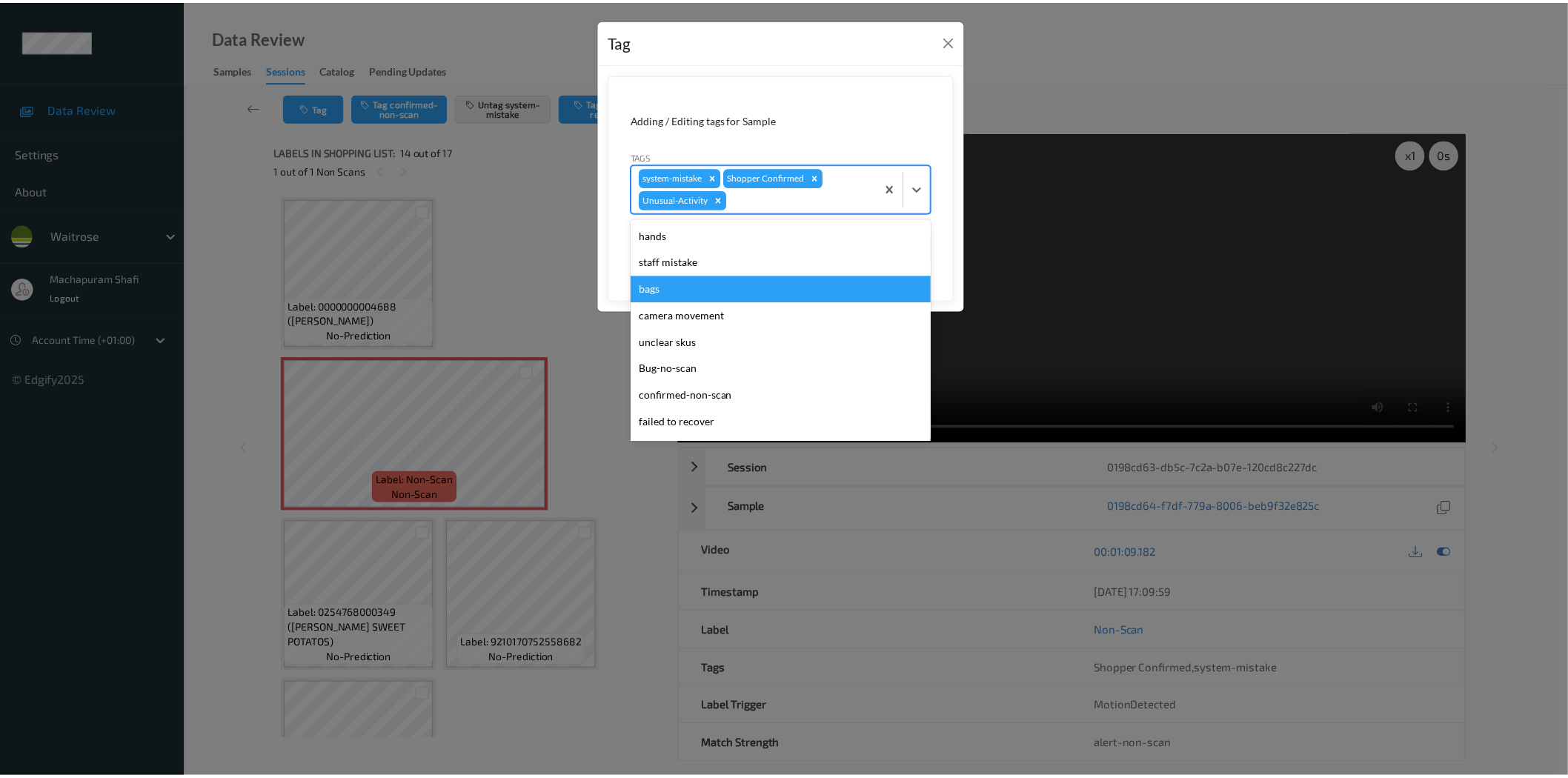
scroll to position [264, 0]
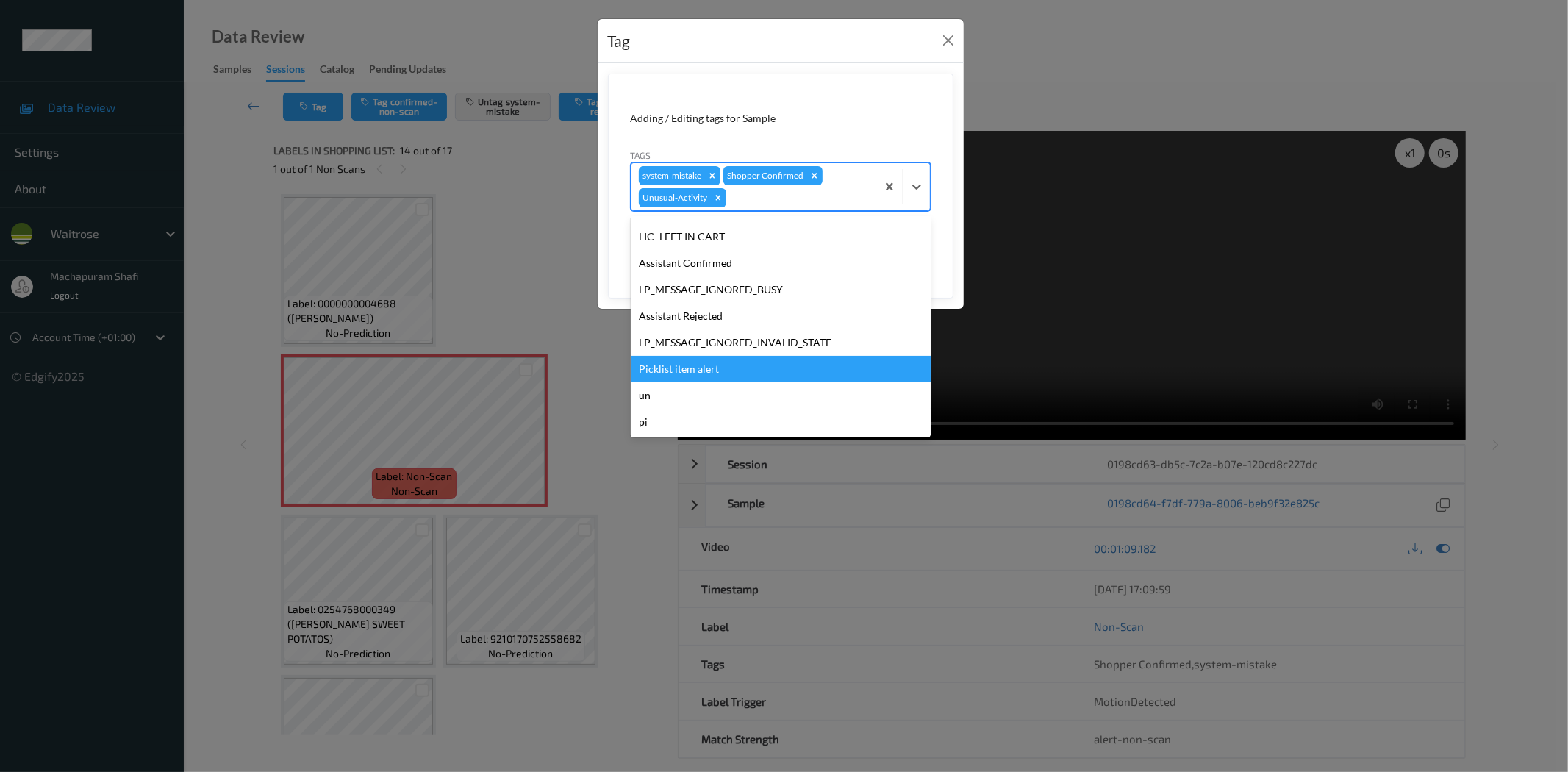
click at [683, 365] on div "Picklist item alert" at bounding box center [780, 370] width 300 height 27
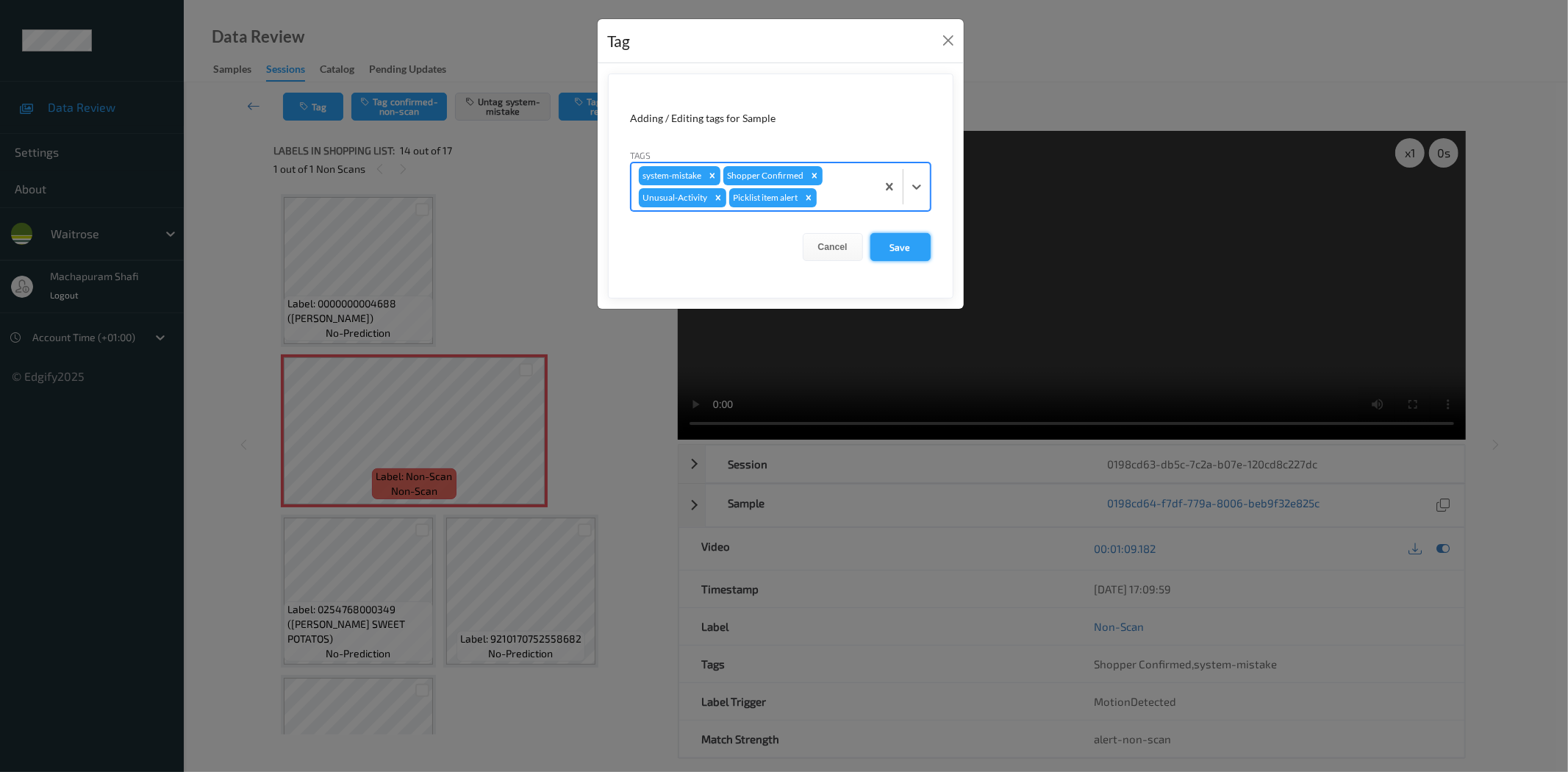
click at [899, 244] on button "Save" at bounding box center [900, 246] width 60 height 28
click at [889, 240] on button "Save" at bounding box center [900, 246] width 60 height 28
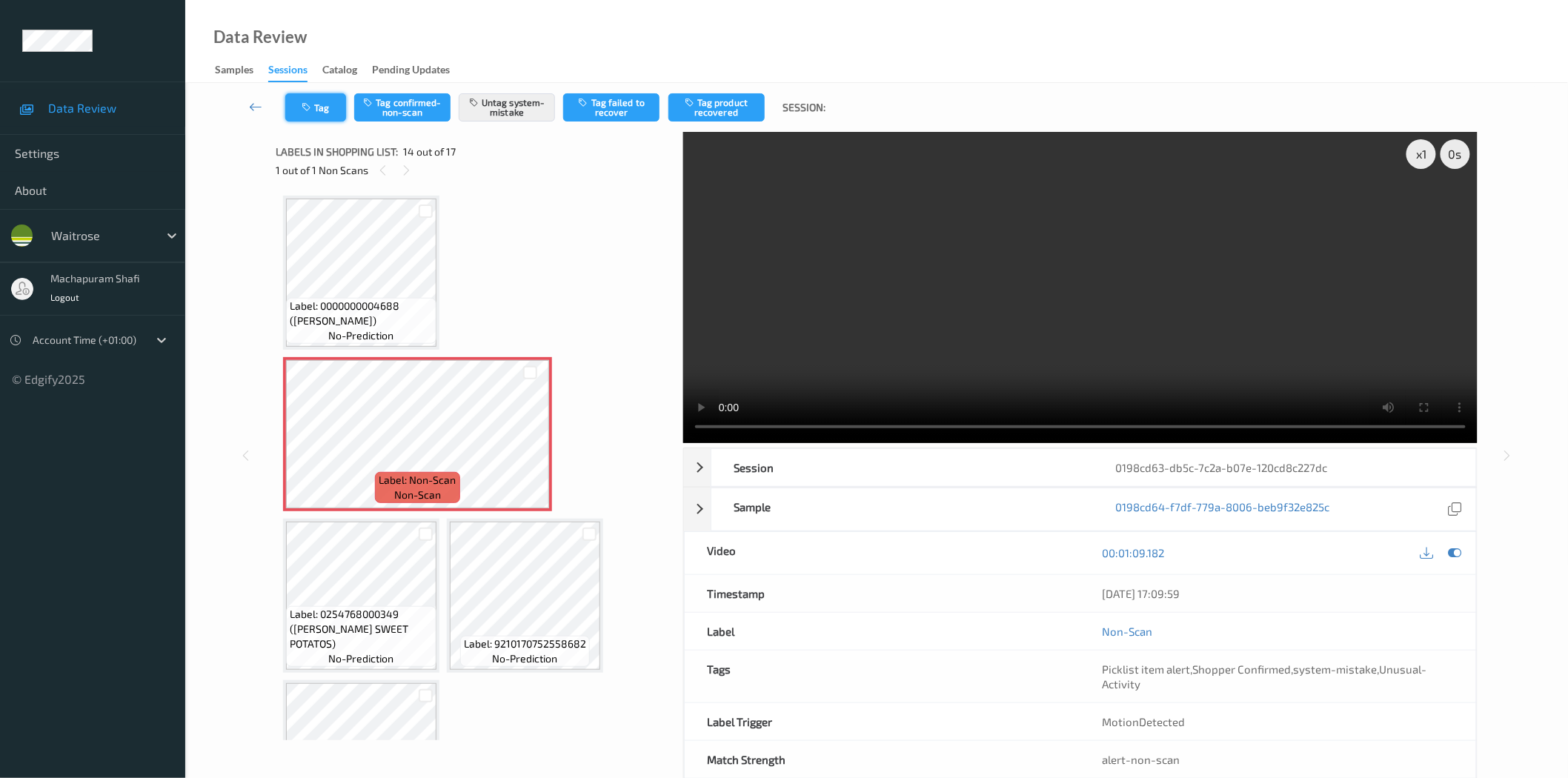
click at [321, 101] on button "Tag" at bounding box center [316, 107] width 61 height 28
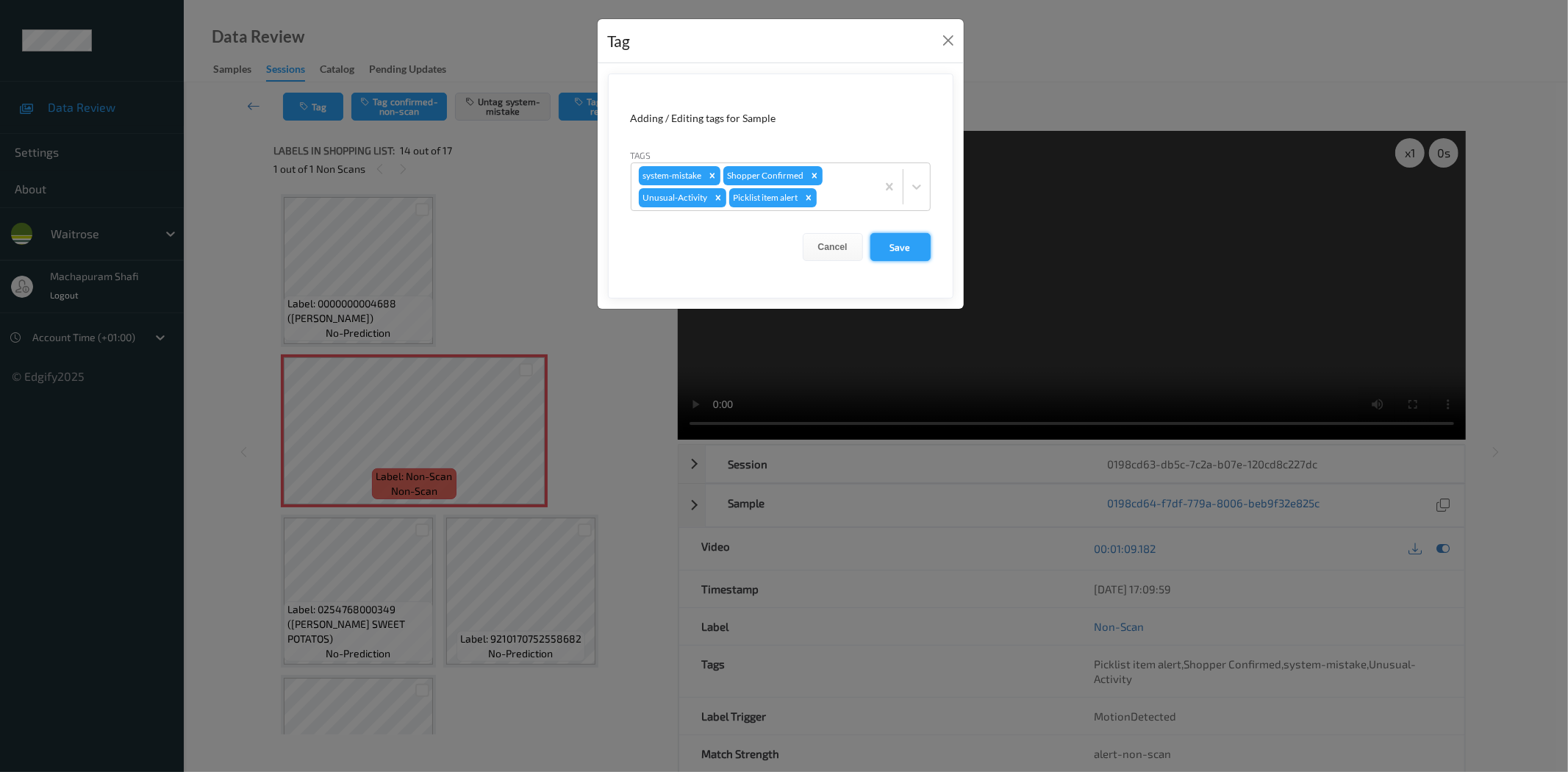
click at [890, 248] on button "Save" at bounding box center [900, 246] width 60 height 28
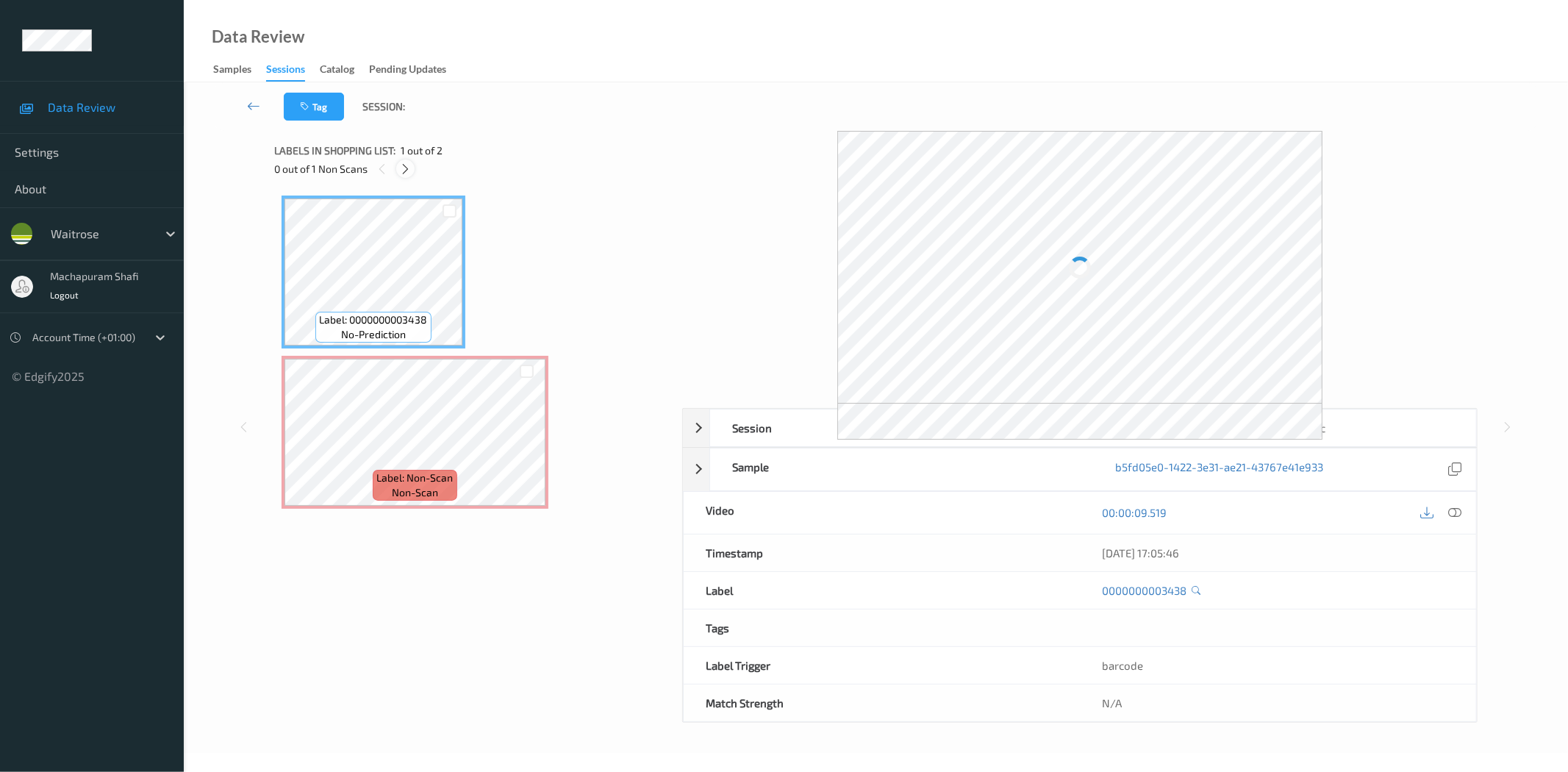
click at [407, 170] on icon at bounding box center [405, 170] width 12 height 13
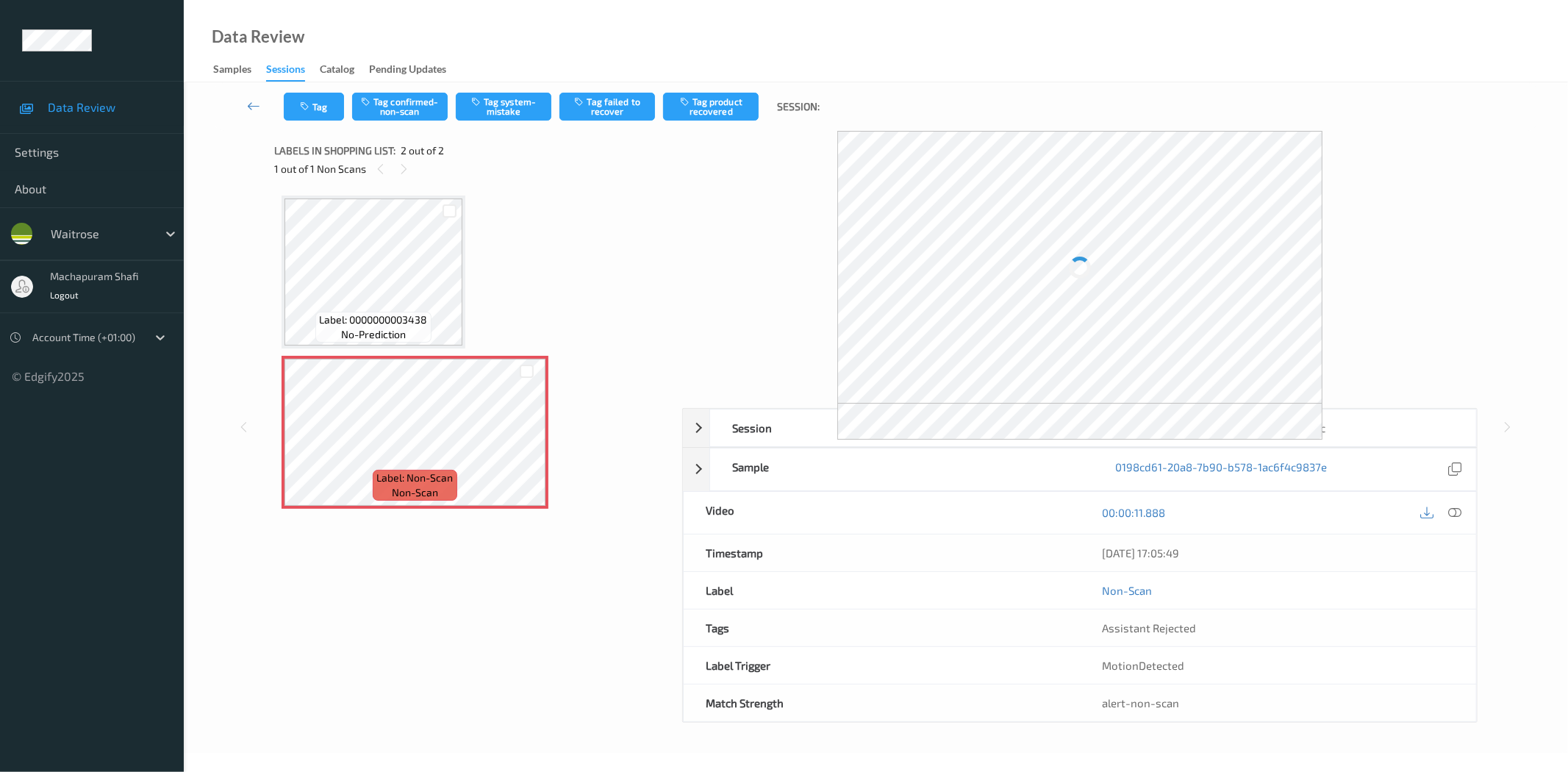
drag, startPoint x: 1455, startPoint y: 509, endPoint x: 1434, endPoint y: 484, distance: 32.6
click at [1455, 509] on icon at bounding box center [1455, 512] width 13 height 13
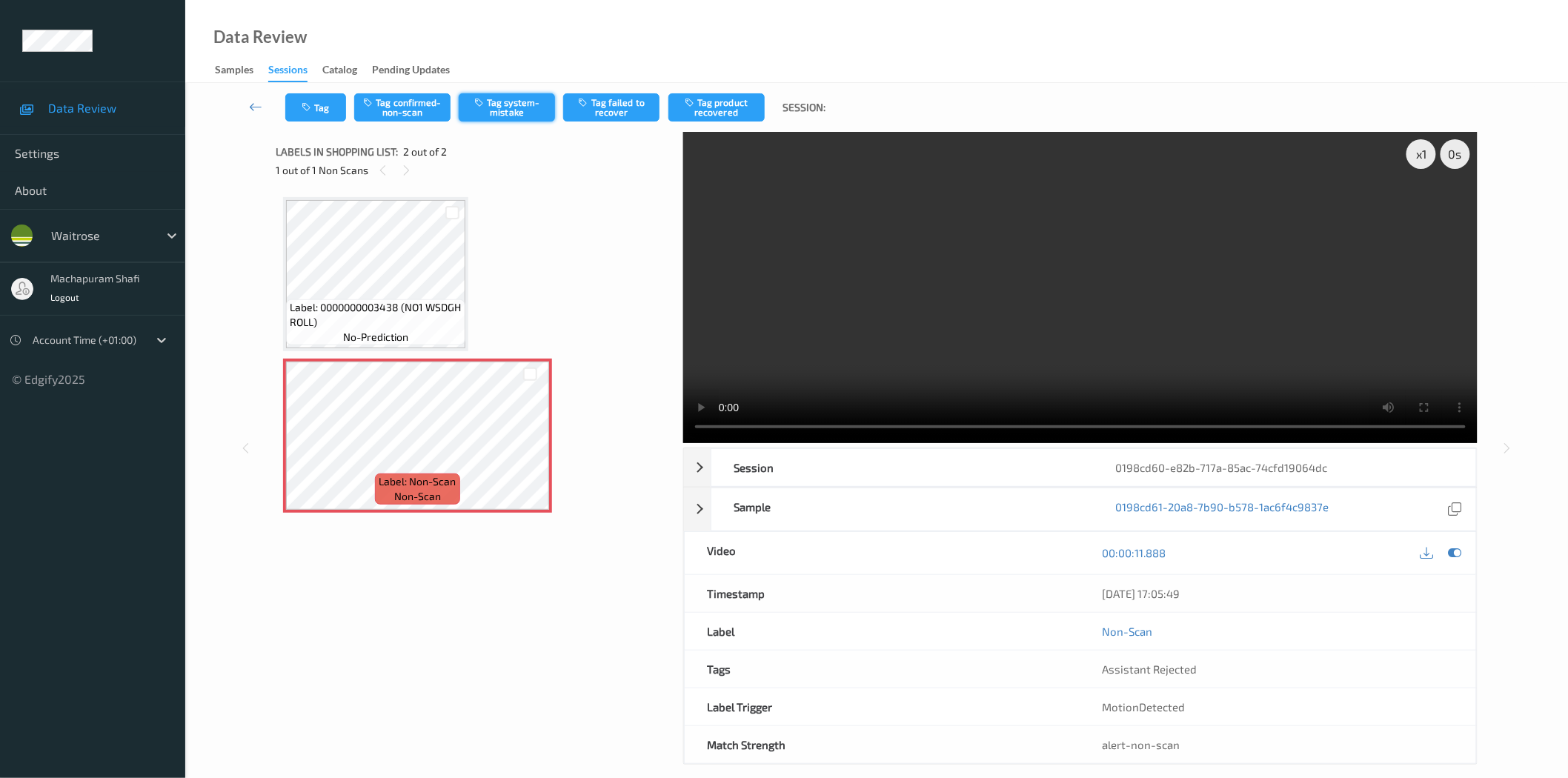
click at [517, 112] on button "Tag system-mistake" at bounding box center [507, 107] width 96 height 28
click at [509, 107] on button "Tag system-mistake" at bounding box center [507, 107] width 96 height 28
click at [503, 104] on button "Tag system-mistake" at bounding box center [507, 107] width 96 height 28
click at [506, 101] on button "Tag system-mistake" at bounding box center [507, 107] width 96 height 28
click at [493, 107] on button "Tag system-mistake" at bounding box center [507, 107] width 96 height 28
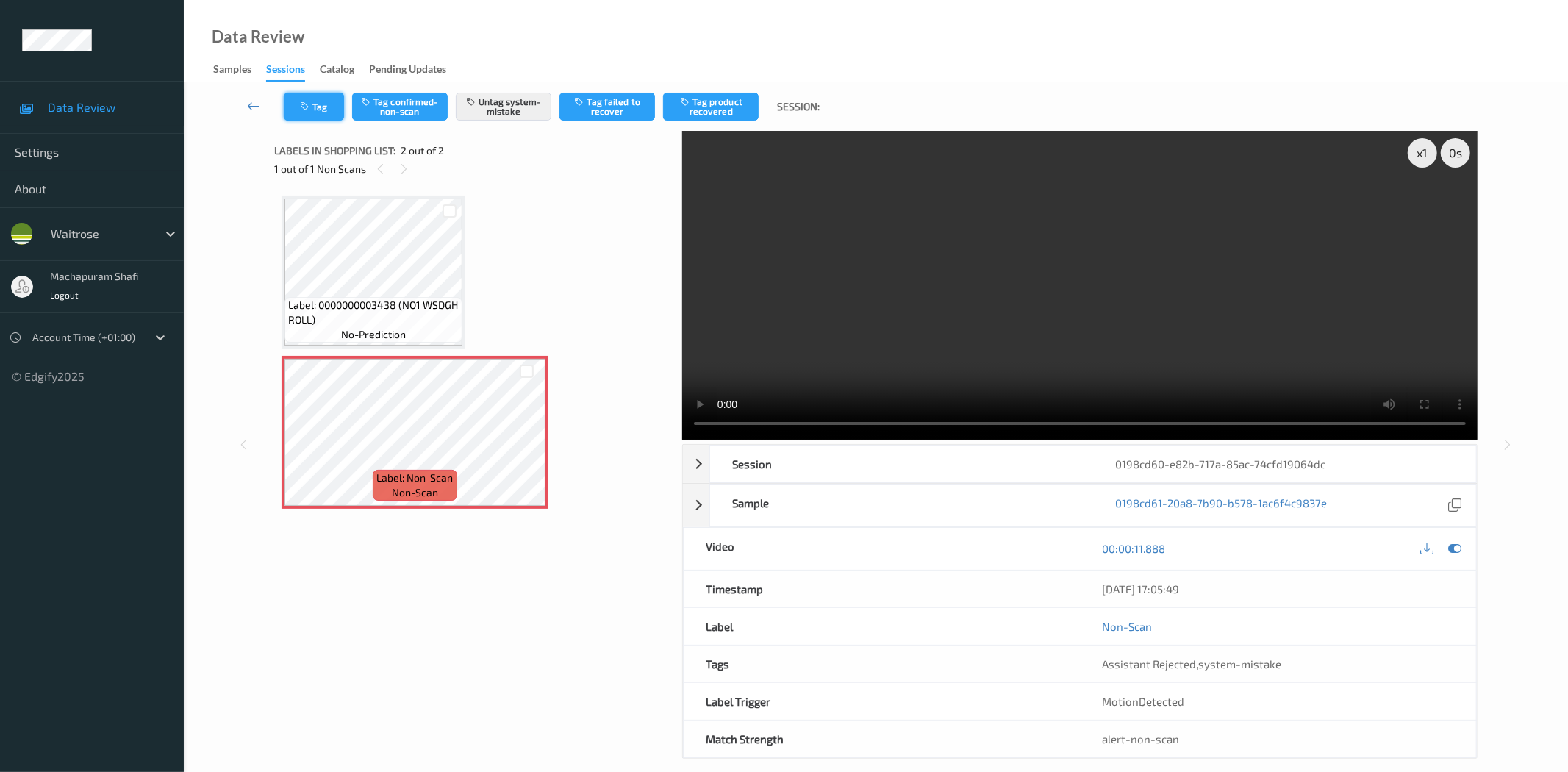
click at [316, 106] on button "Tag" at bounding box center [313, 106] width 60 height 28
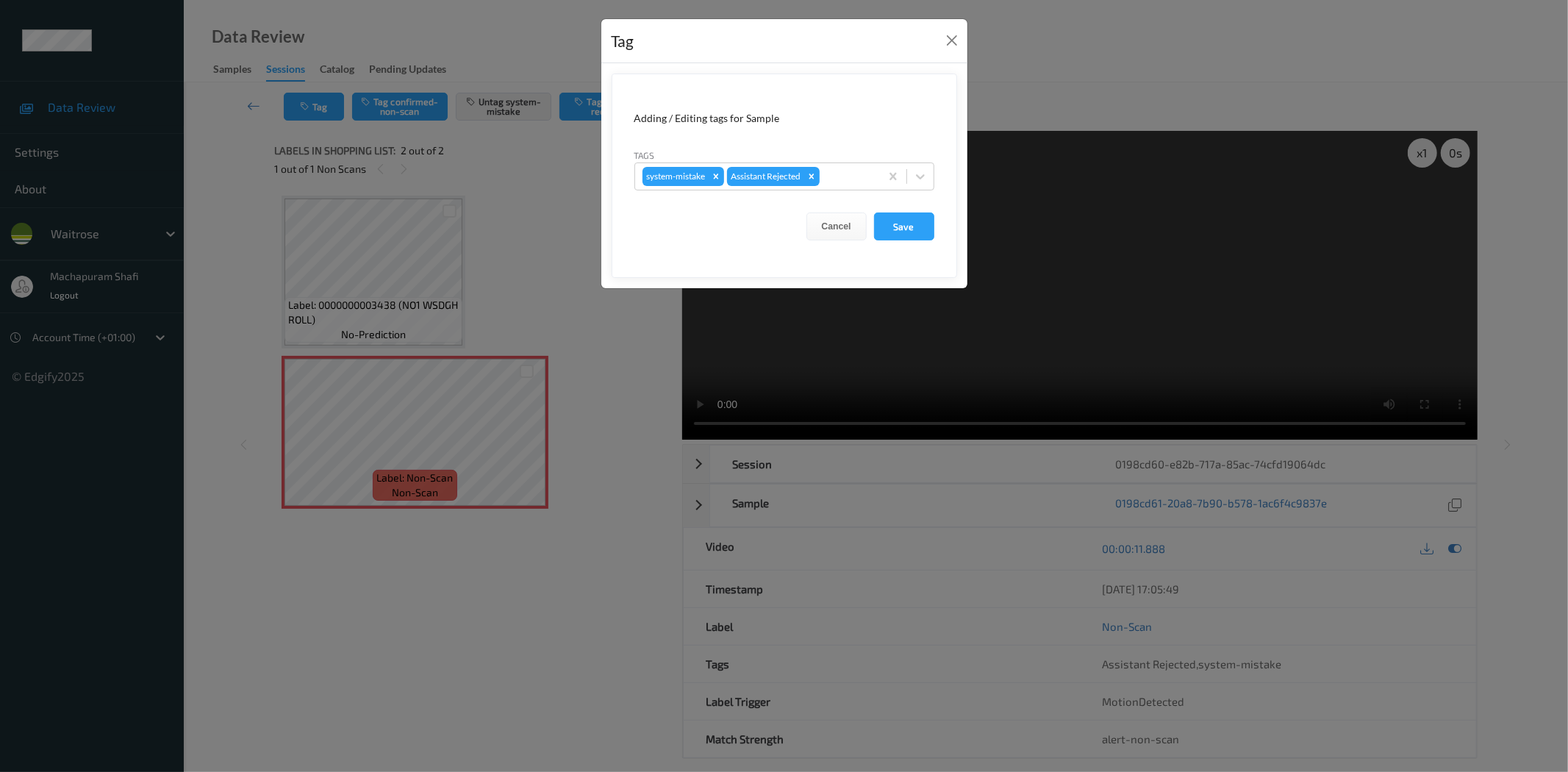
drag, startPoint x: 928, startPoint y: 175, endPoint x: 899, endPoint y: 194, distance: 34.7
click at [927, 174] on div at bounding box center [921, 176] width 27 height 27
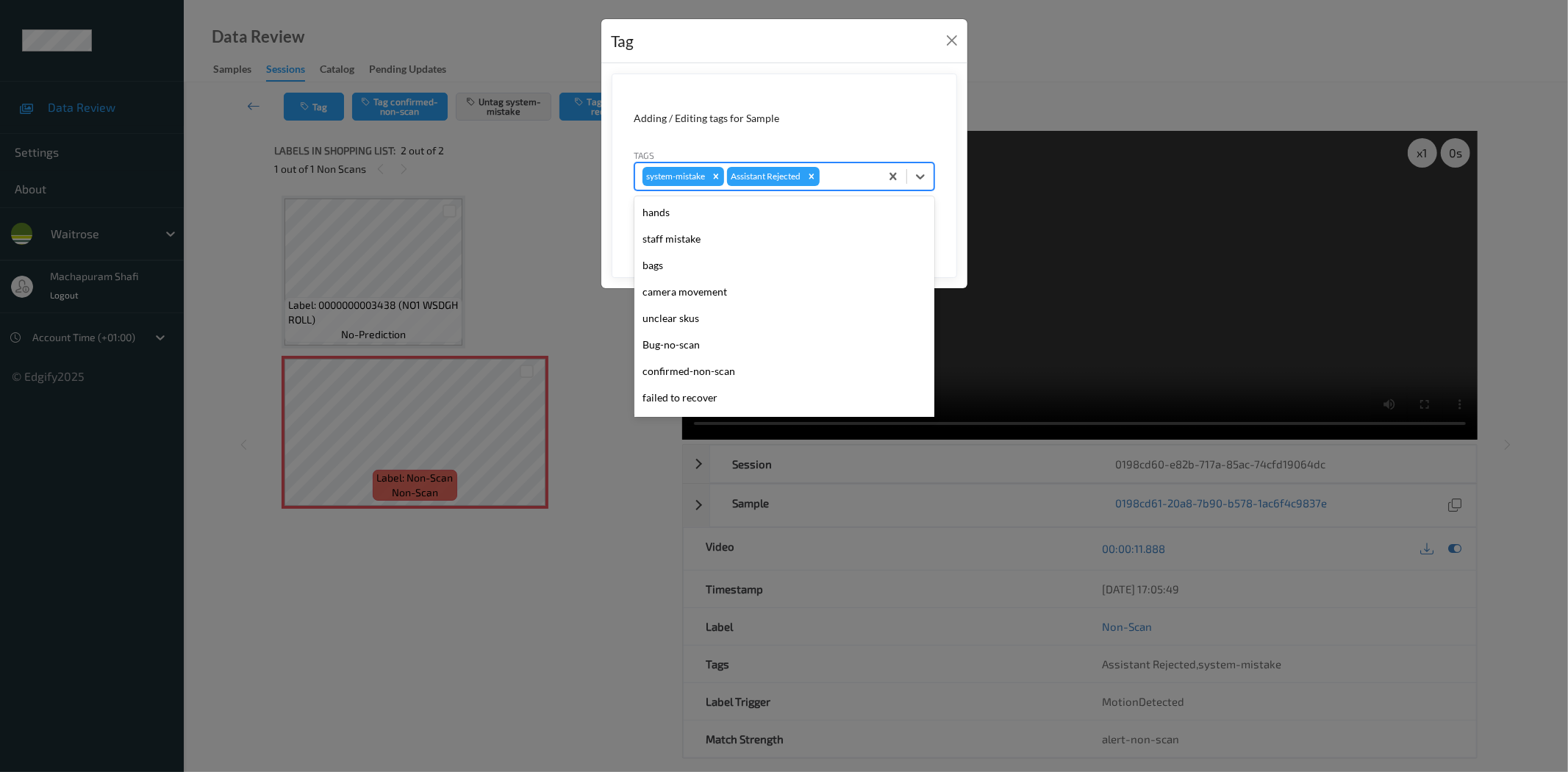
scroll to position [287, 0]
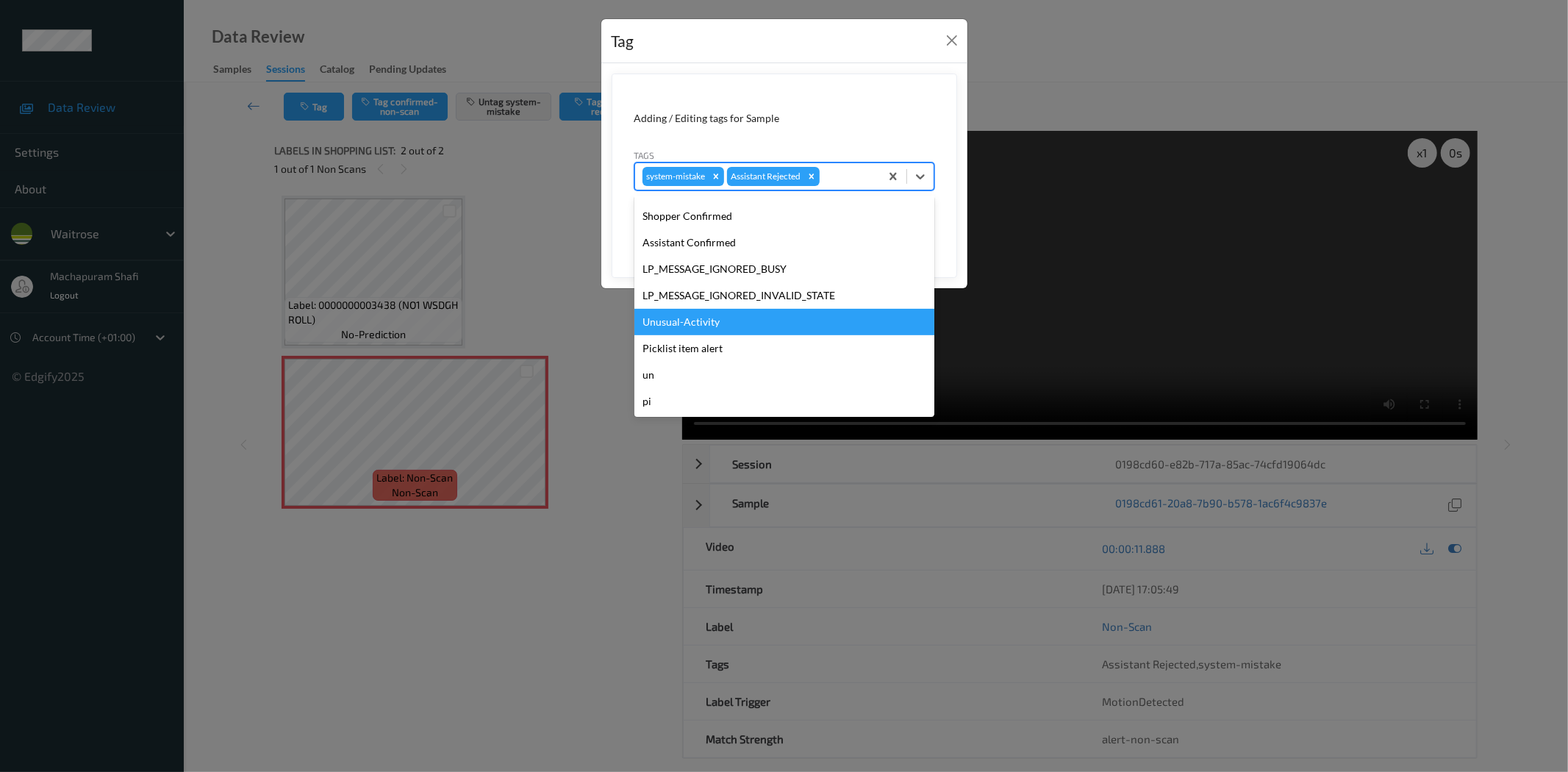
click at [663, 319] on div "Unusual-Activity" at bounding box center [784, 323] width 300 height 27
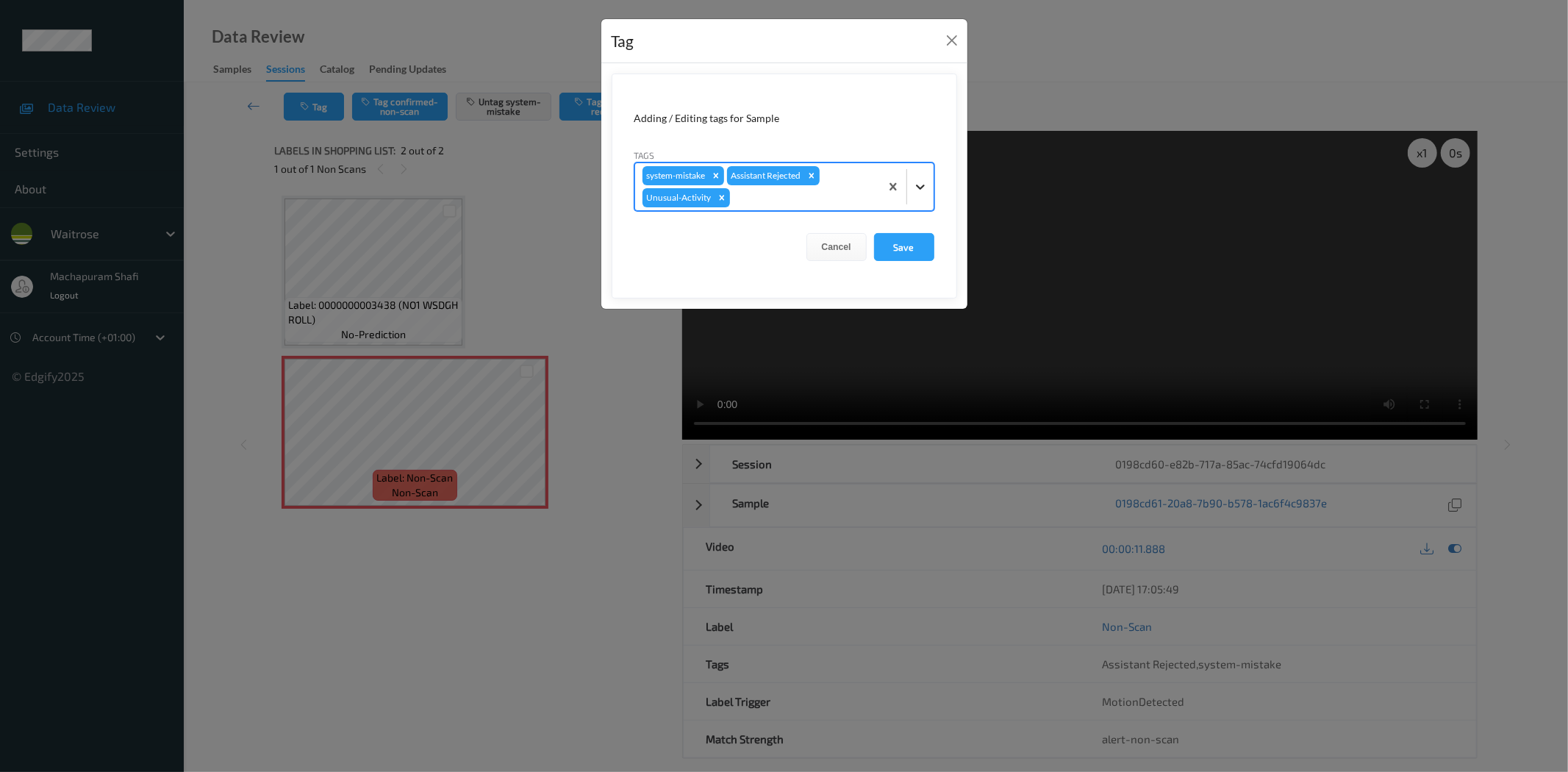
click at [913, 185] on icon at bounding box center [920, 186] width 14 height 14
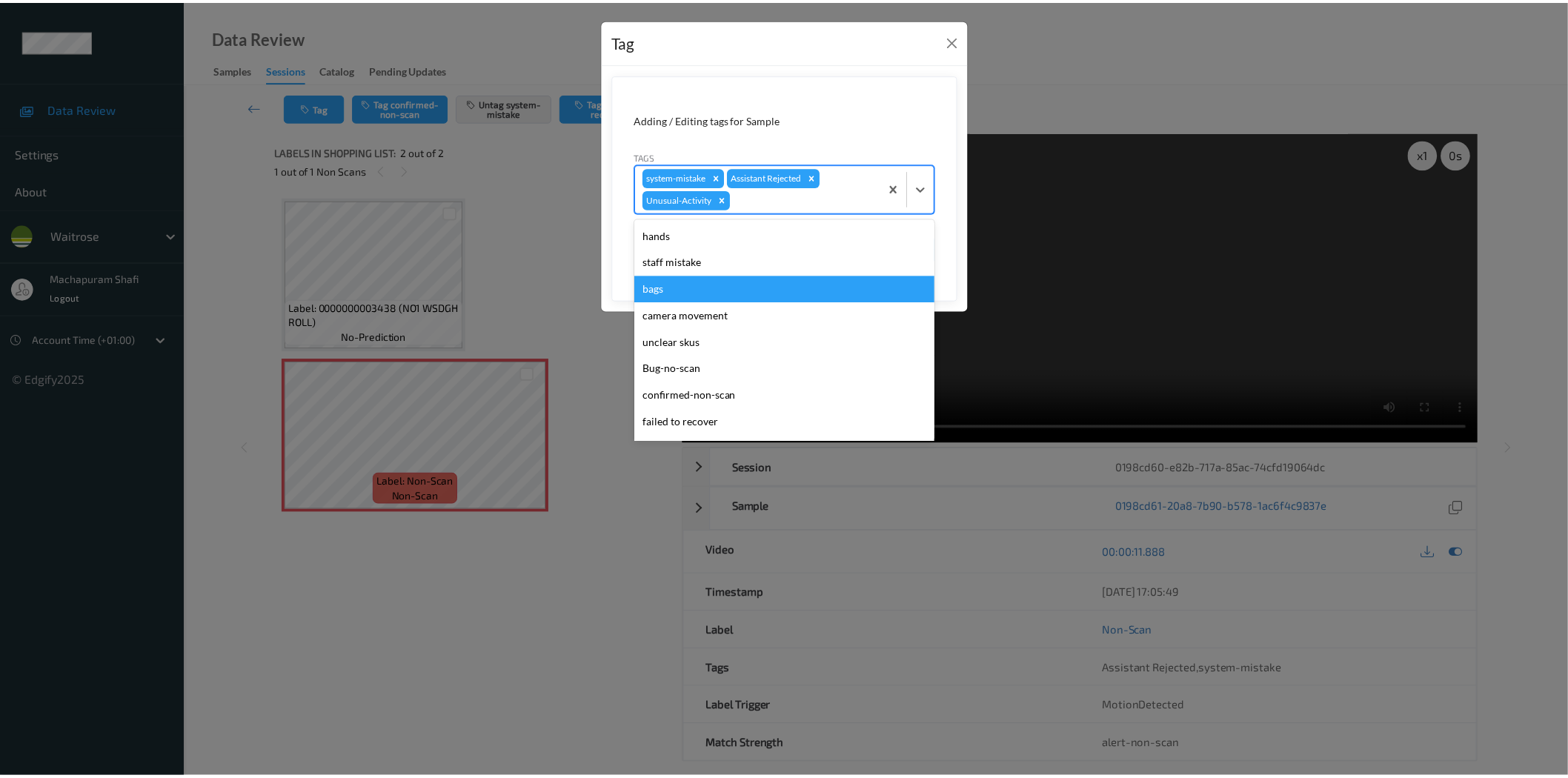
scroll to position [264, 0]
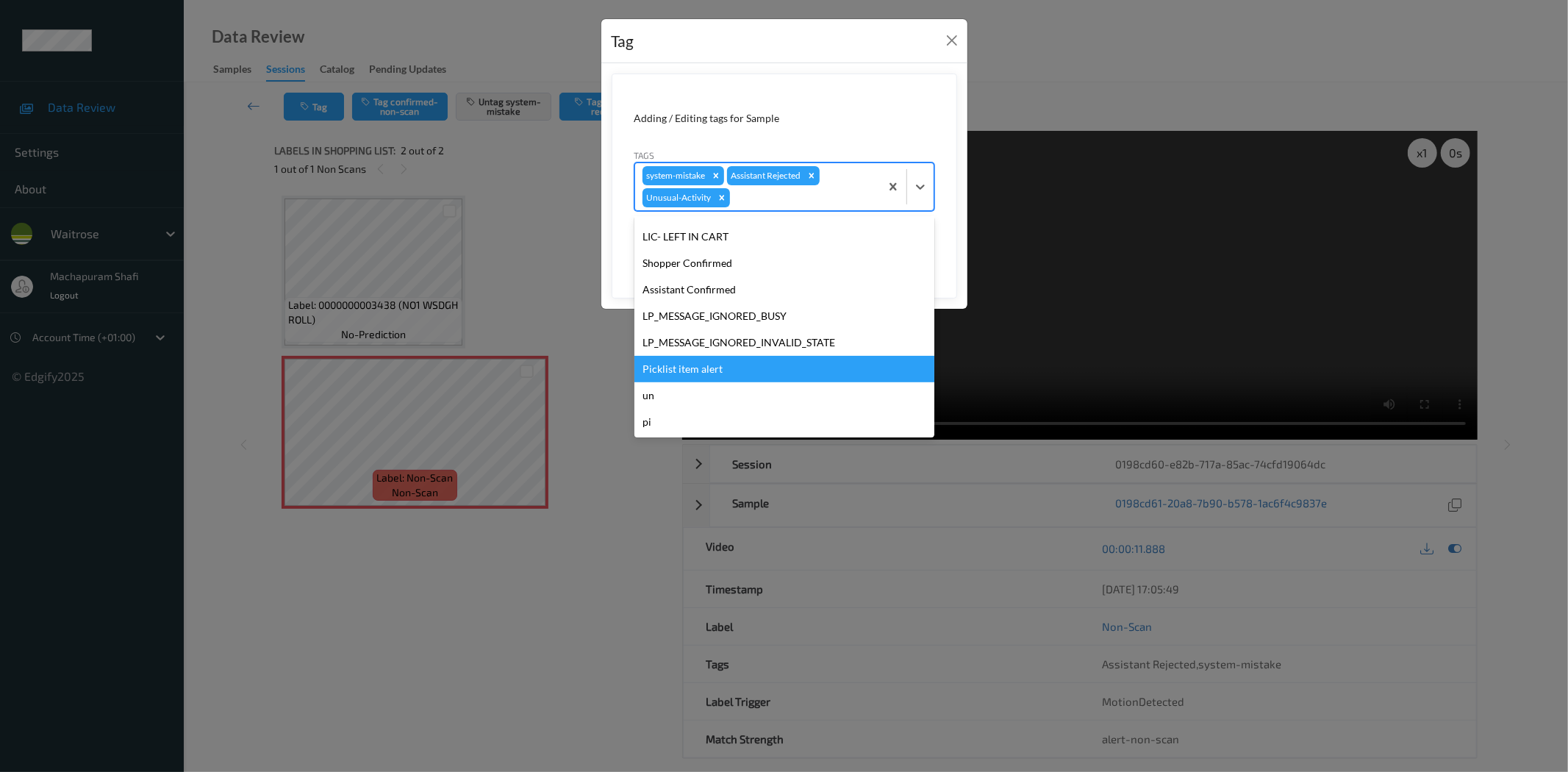
click at [696, 364] on div "Picklist item alert" at bounding box center [784, 370] width 300 height 27
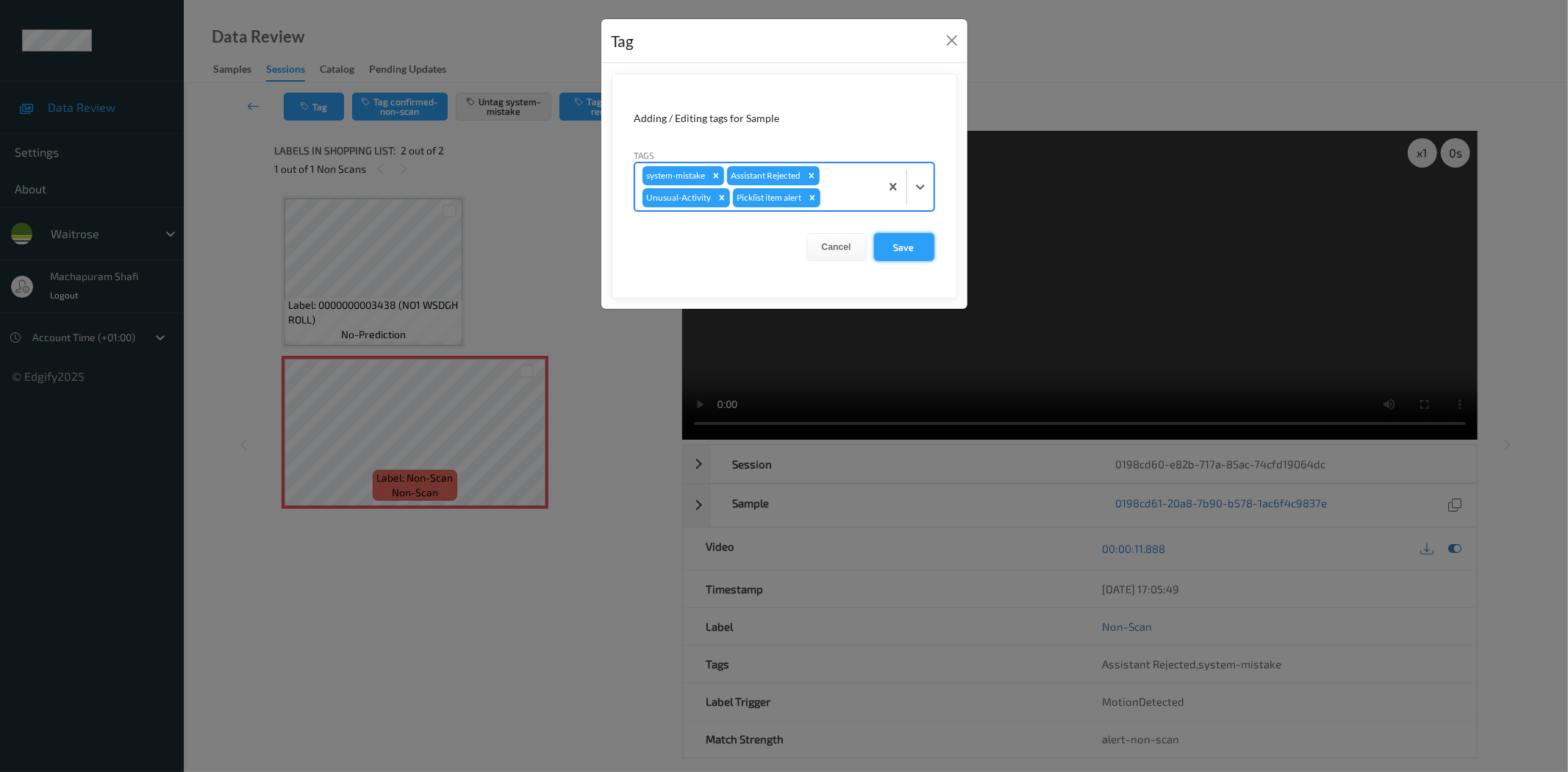
click at [899, 251] on button "Save" at bounding box center [904, 246] width 60 height 28
click at [898, 240] on button "Save" at bounding box center [904, 246] width 60 height 28
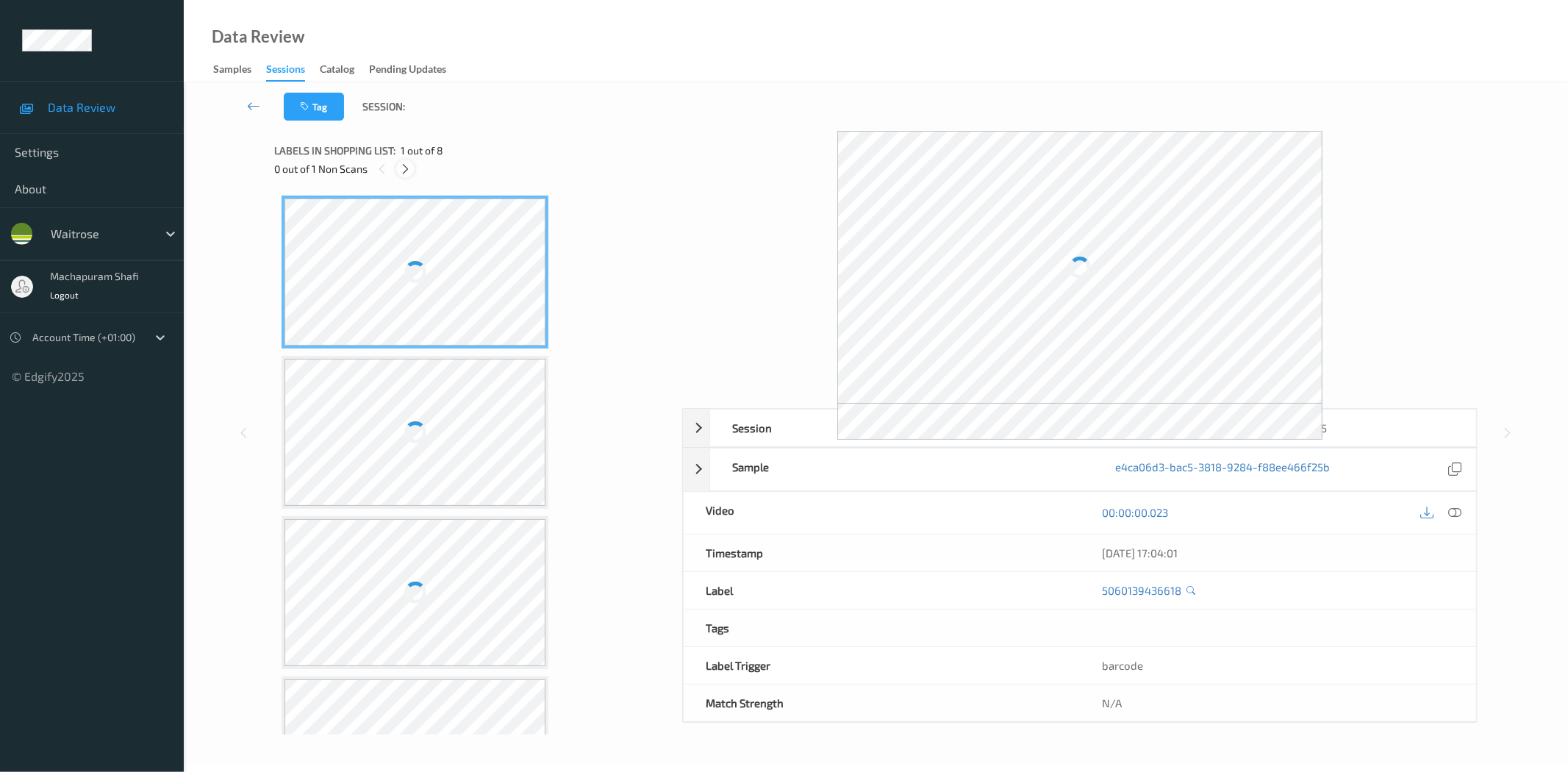
click at [403, 165] on icon at bounding box center [405, 170] width 12 height 13
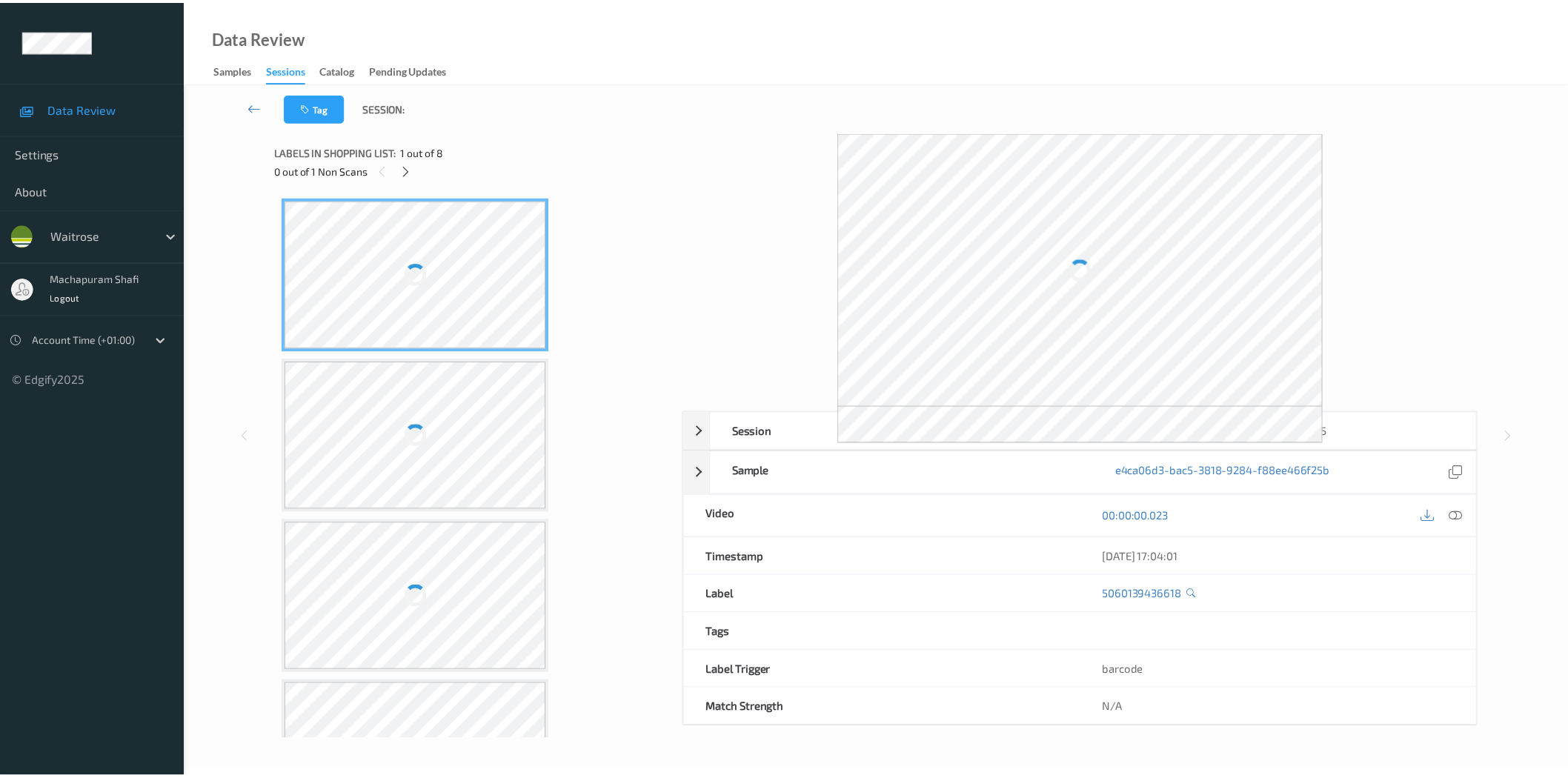
scroll to position [489, 0]
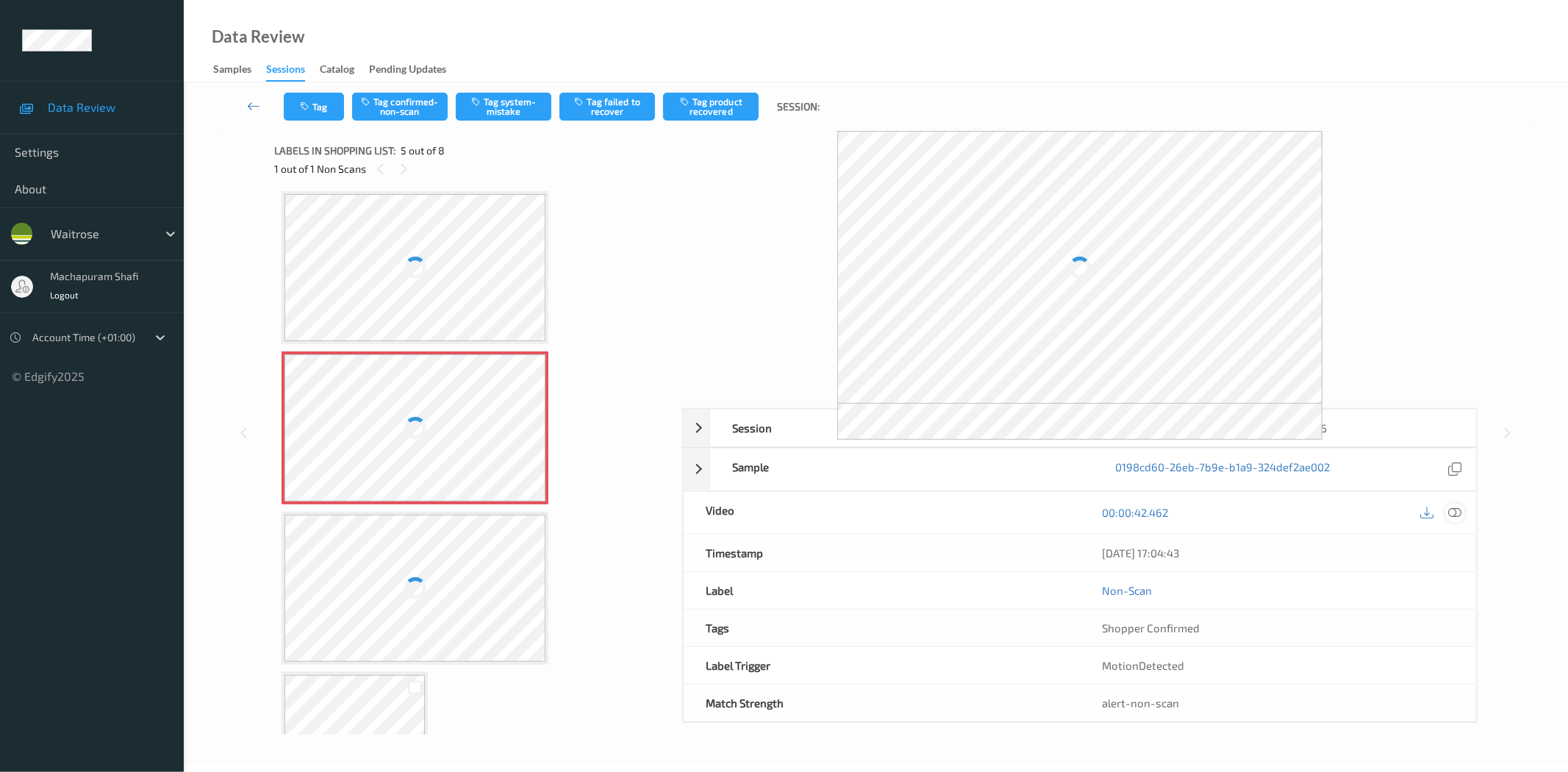
click at [1462, 517] on div at bounding box center [1455, 512] width 20 height 20
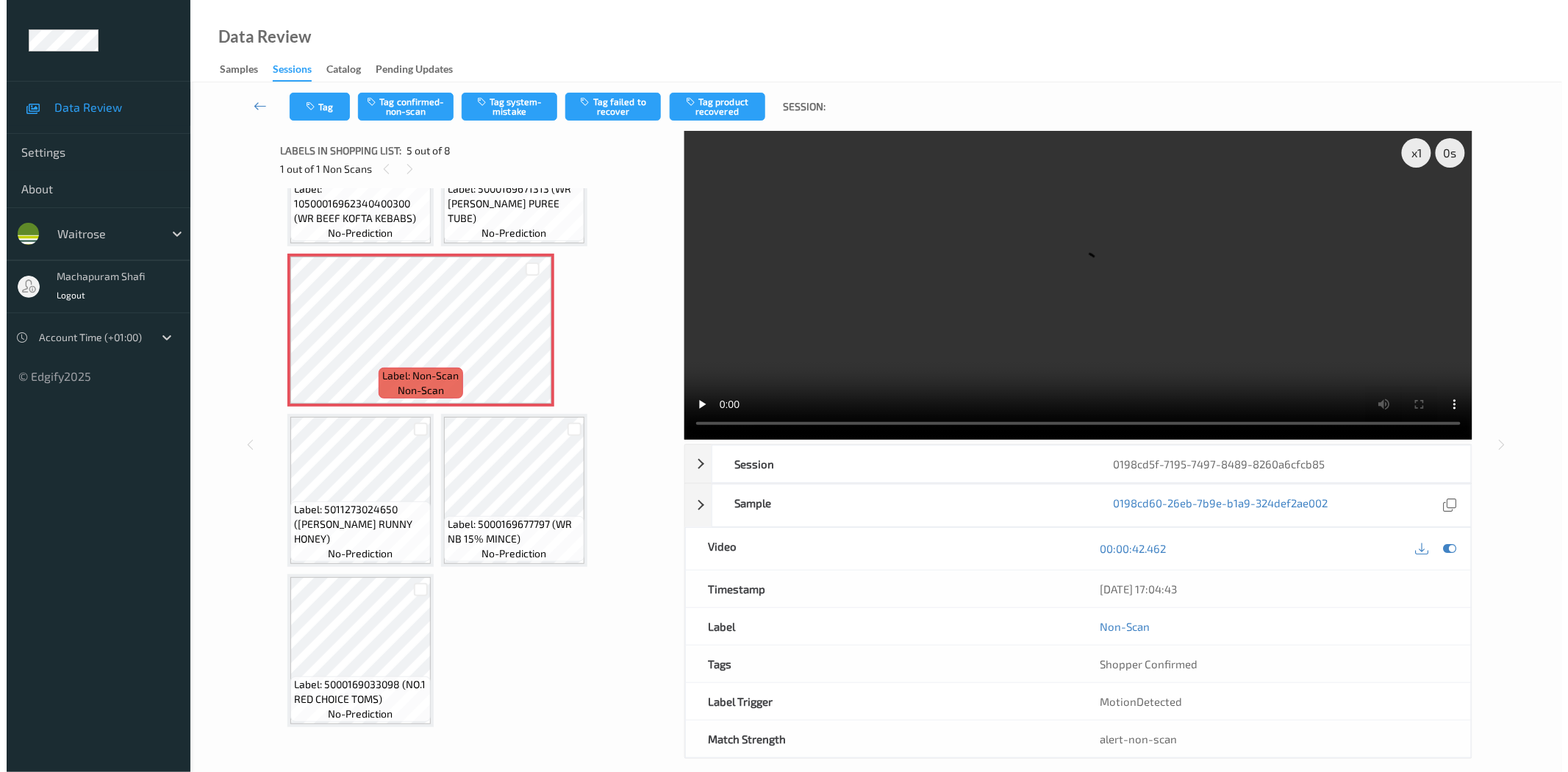
scroll to position [167, 0]
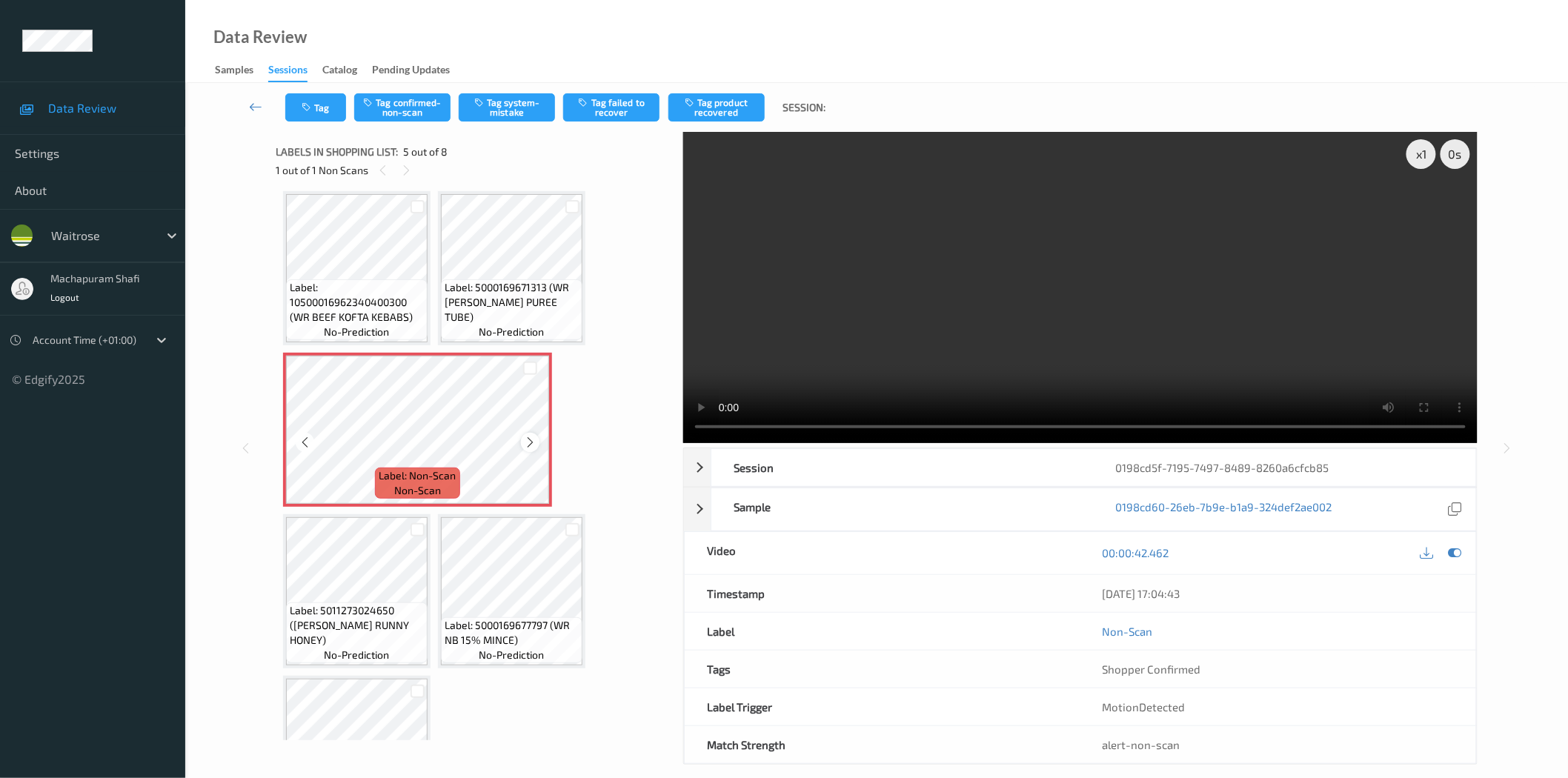
click at [528, 445] on icon at bounding box center [530, 443] width 13 height 14
click at [528, 441] on icon at bounding box center [530, 443] width 13 height 14
click at [528, 443] on icon at bounding box center [530, 443] width 13 height 14
click at [506, 114] on button "Tag system-mistake" at bounding box center [507, 107] width 96 height 28
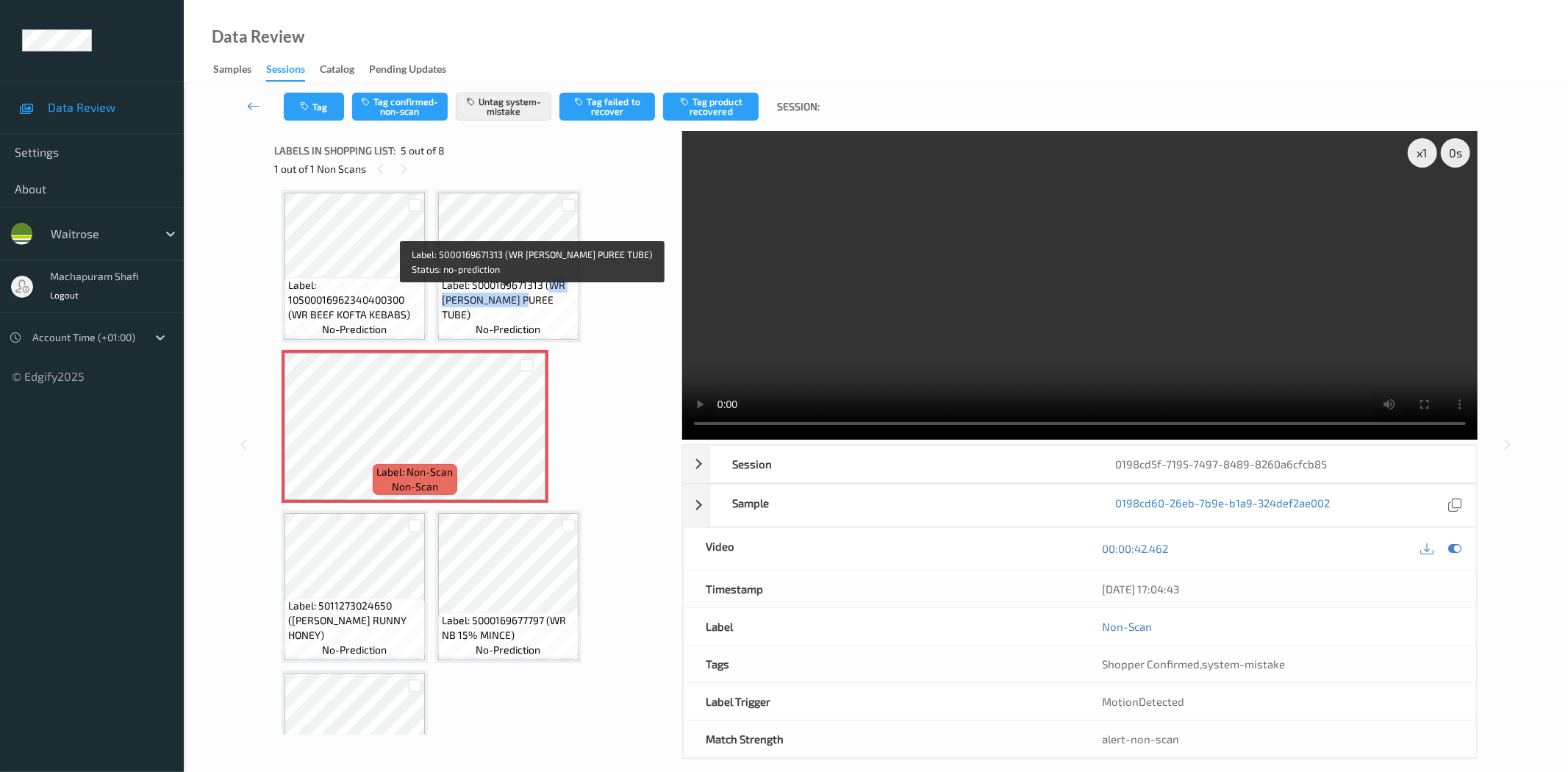
drag, startPoint x: 546, startPoint y: 298, endPoint x: 565, endPoint y: 327, distance: 34.7
click at [565, 327] on div "Label: 5000169671313 (WR [PERSON_NAME] PUREE TUBE) no-prediction" at bounding box center [508, 307] width 141 height 60
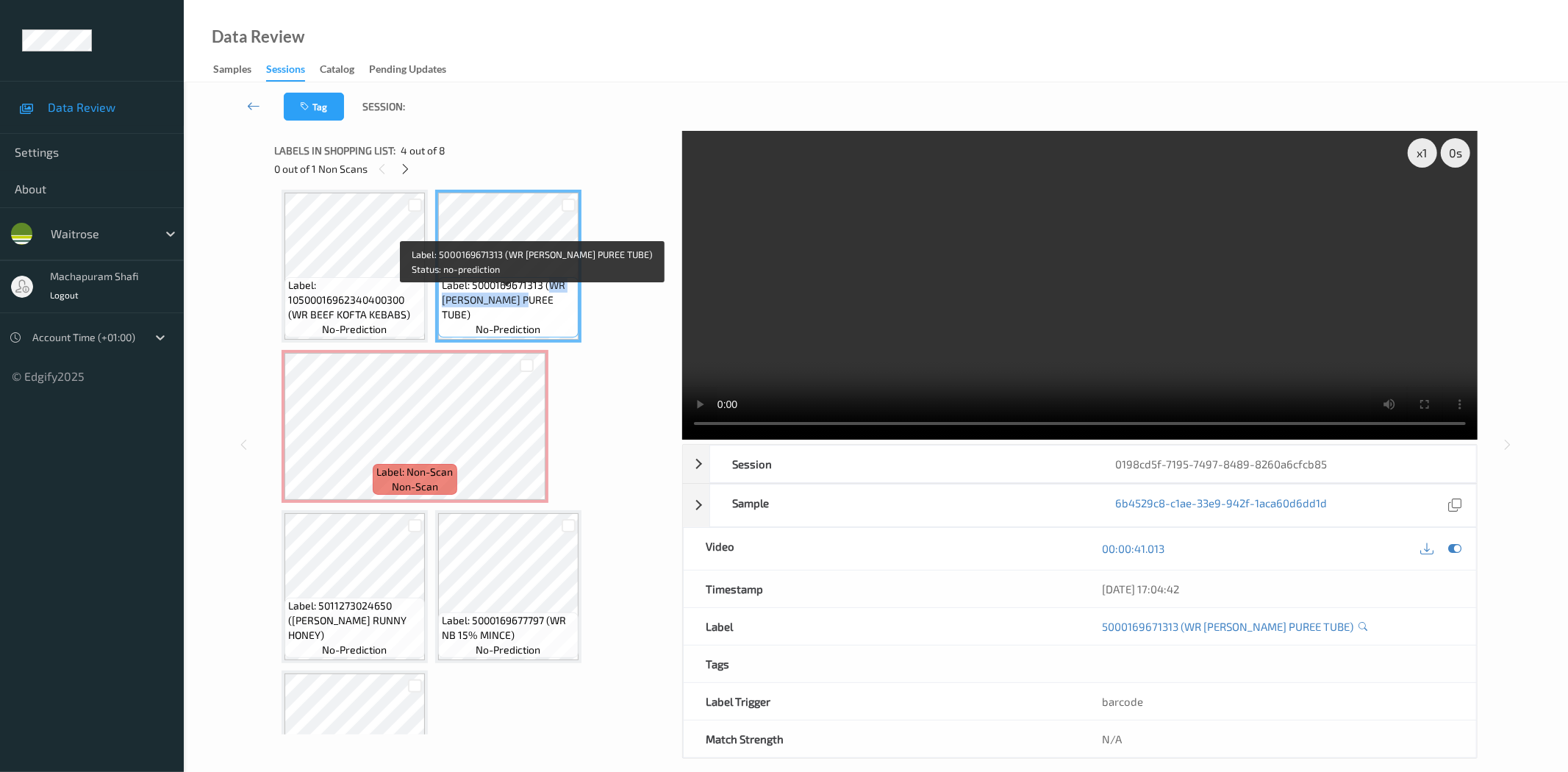
copy span "WR [PERSON_NAME] PUREE TUBE)"
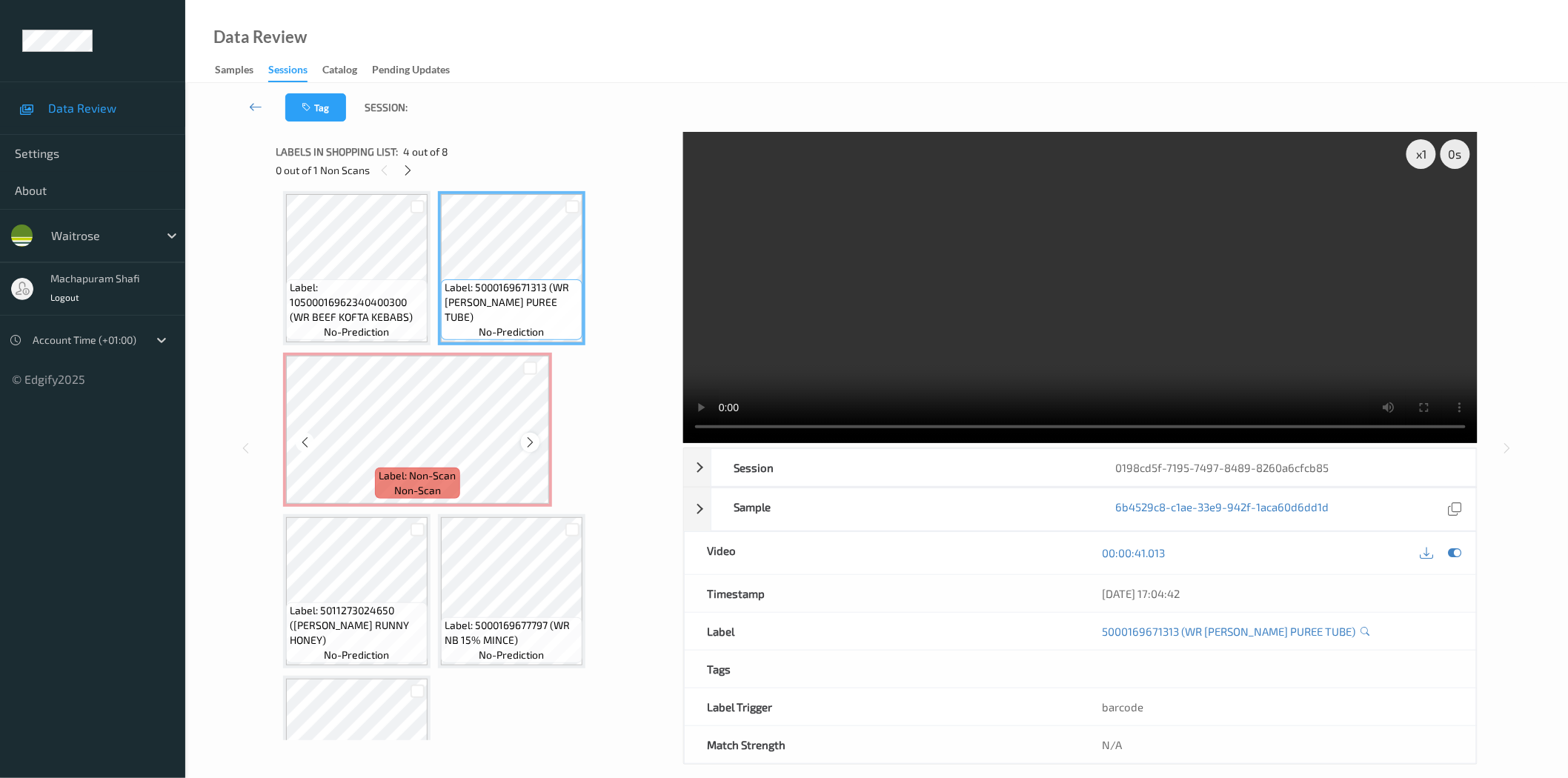
click at [528, 441] on icon at bounding box center [530, 443] width 13 height 14
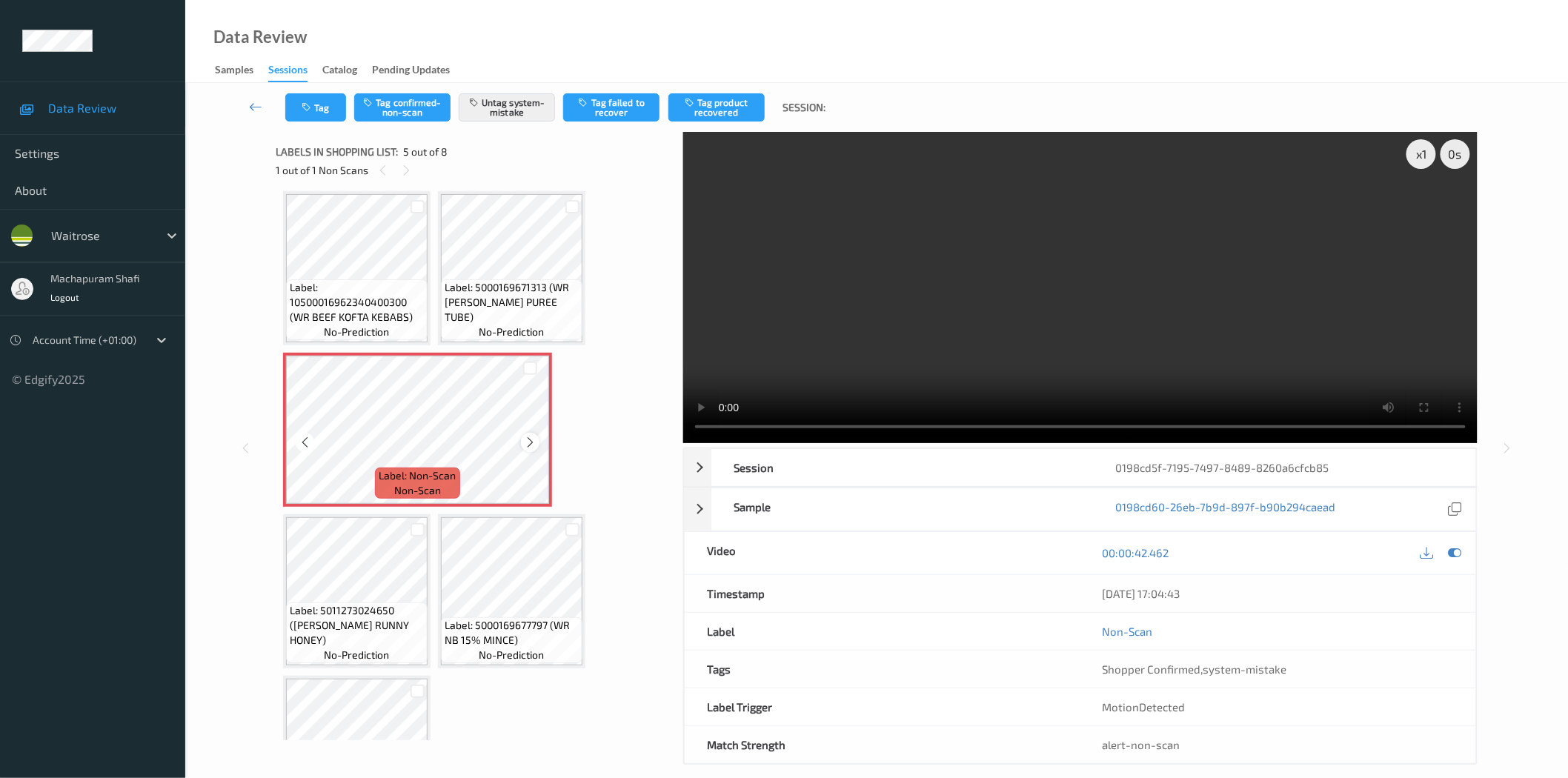
click at [526, 440] on icon at bounding box center [530, 443] width 13 height 14
click at [315, 112] on button "Tag" at bounding box center [316, 107] width 61 height 28
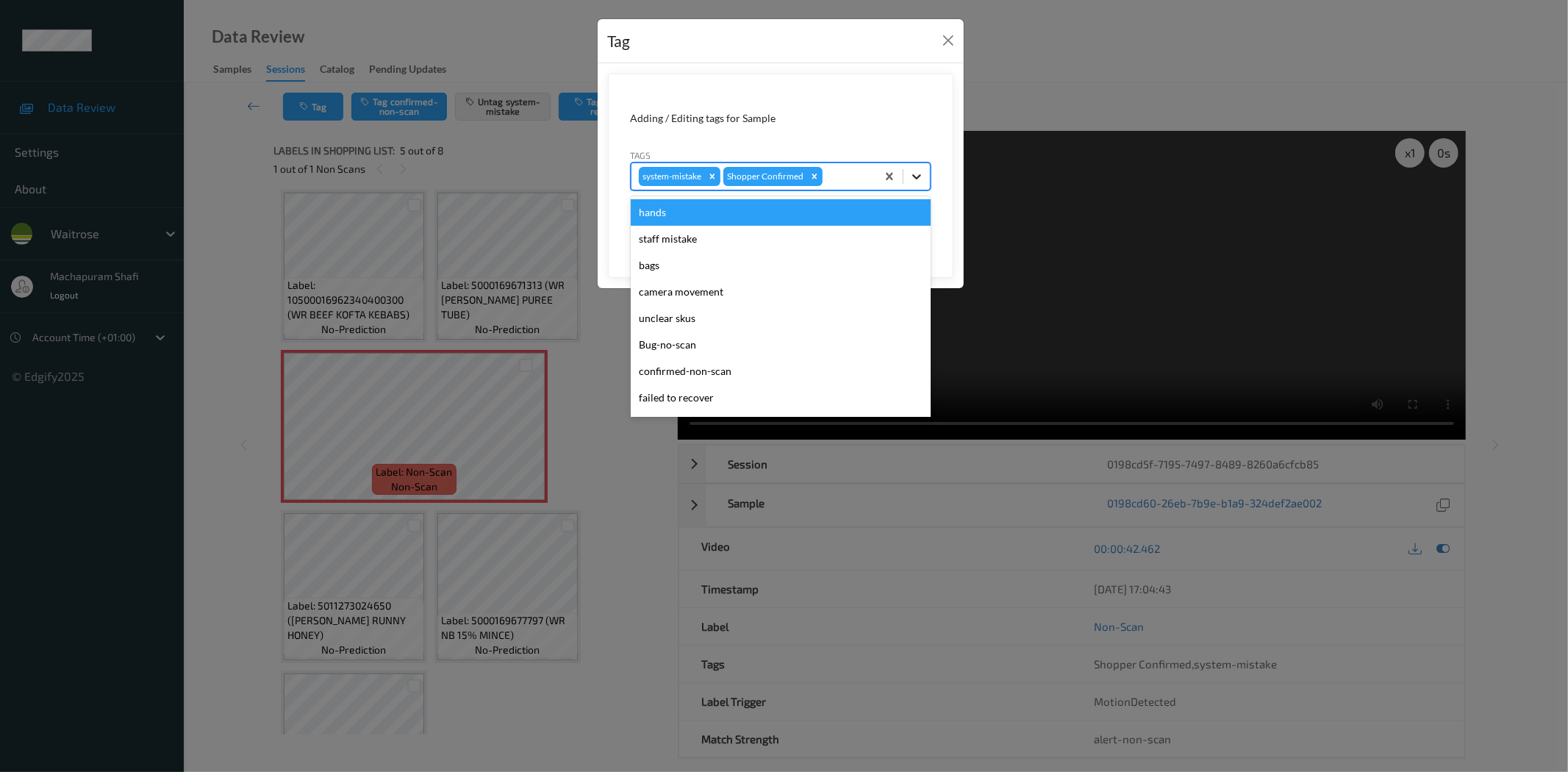
drag, startPoint x: 908, startPoint y: 165, endPoint x: 855, endPoint y: 243, distance: 94.3
click at [909, 166] on div at bounding box center [917, 176] width 27 height 27
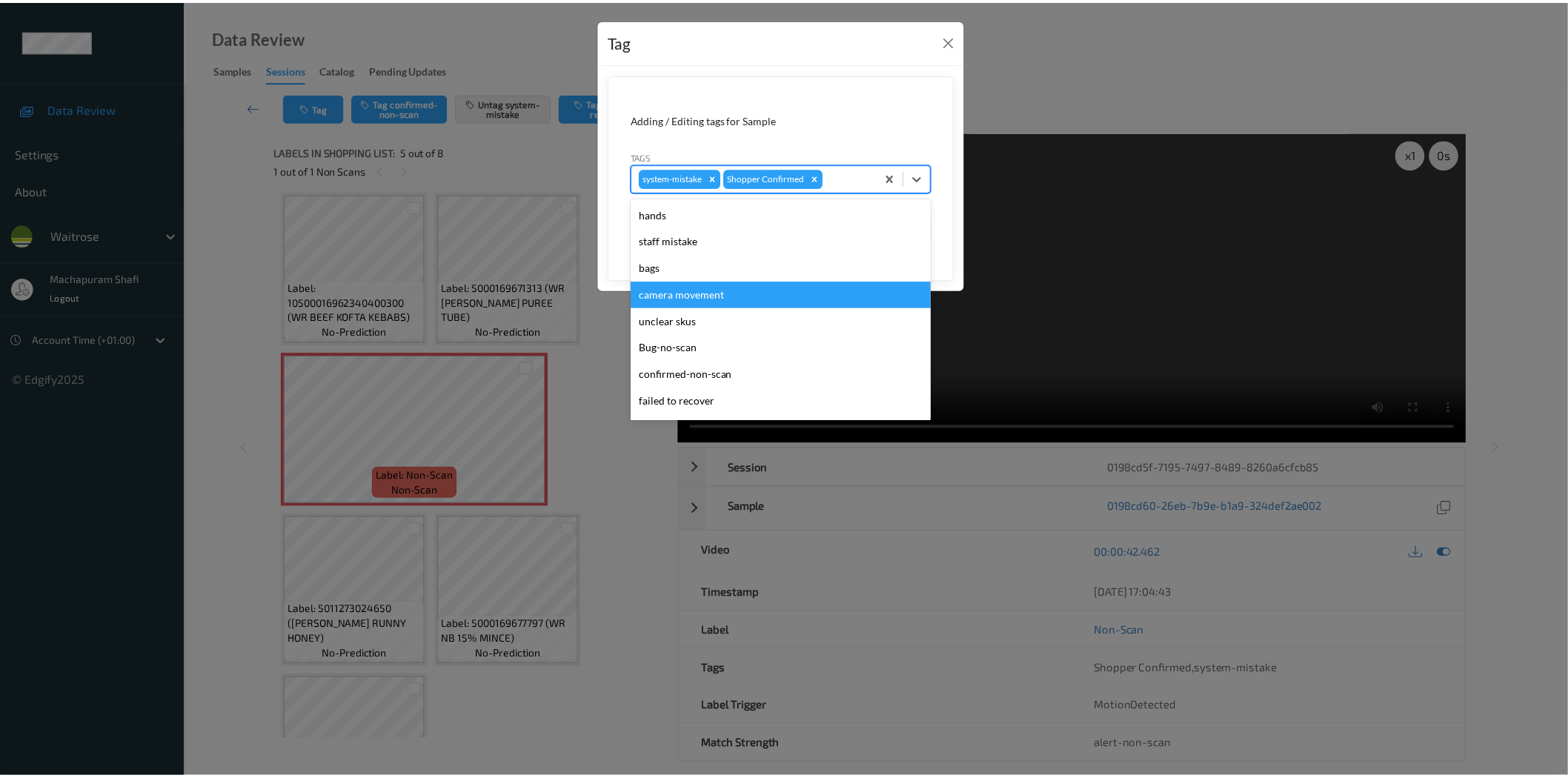
scroll to position [290, 0]
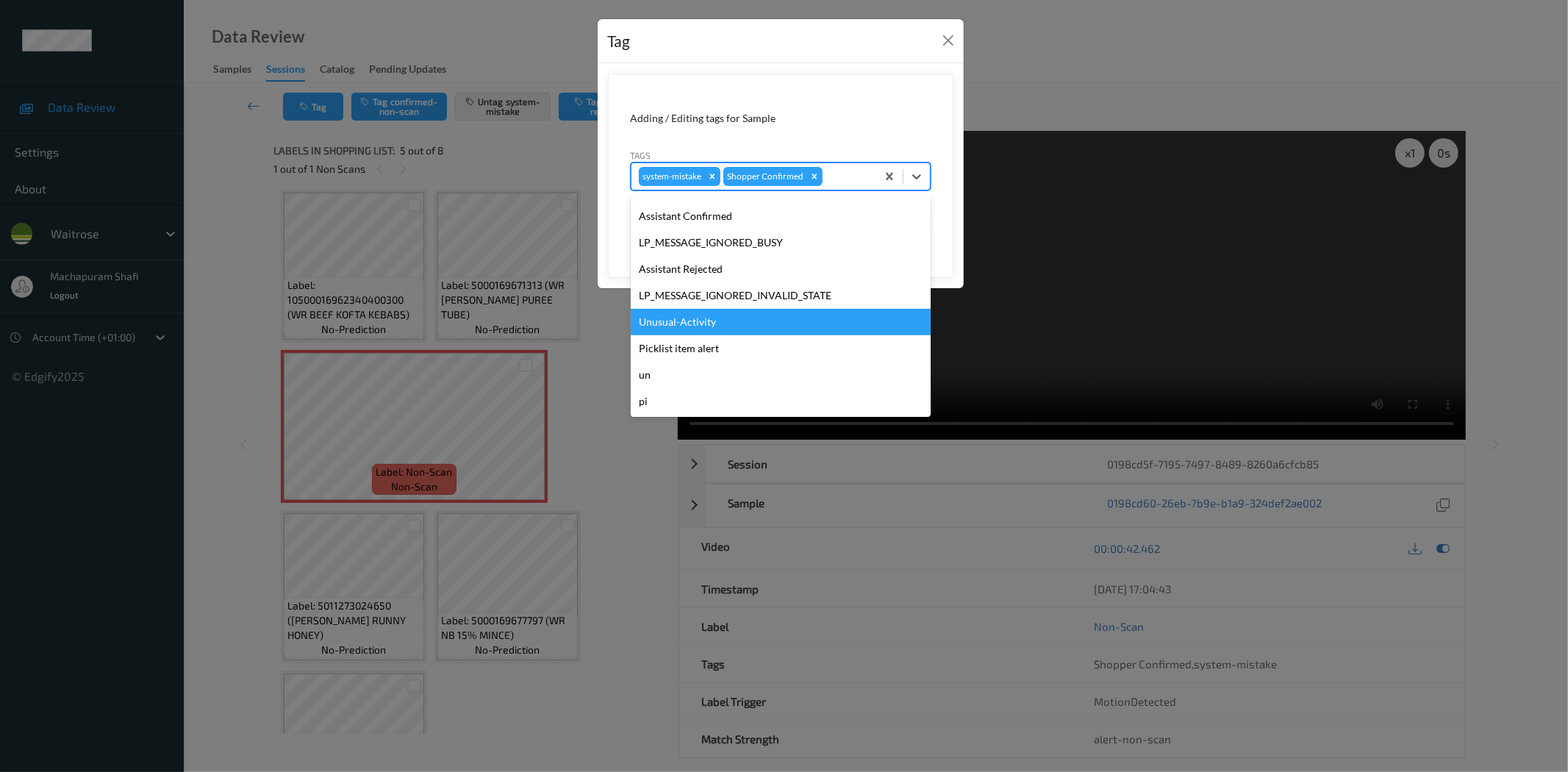
click at [699, 325] on div "Unusual-Activity" at bounding box center [780, 323] width 300 height 27
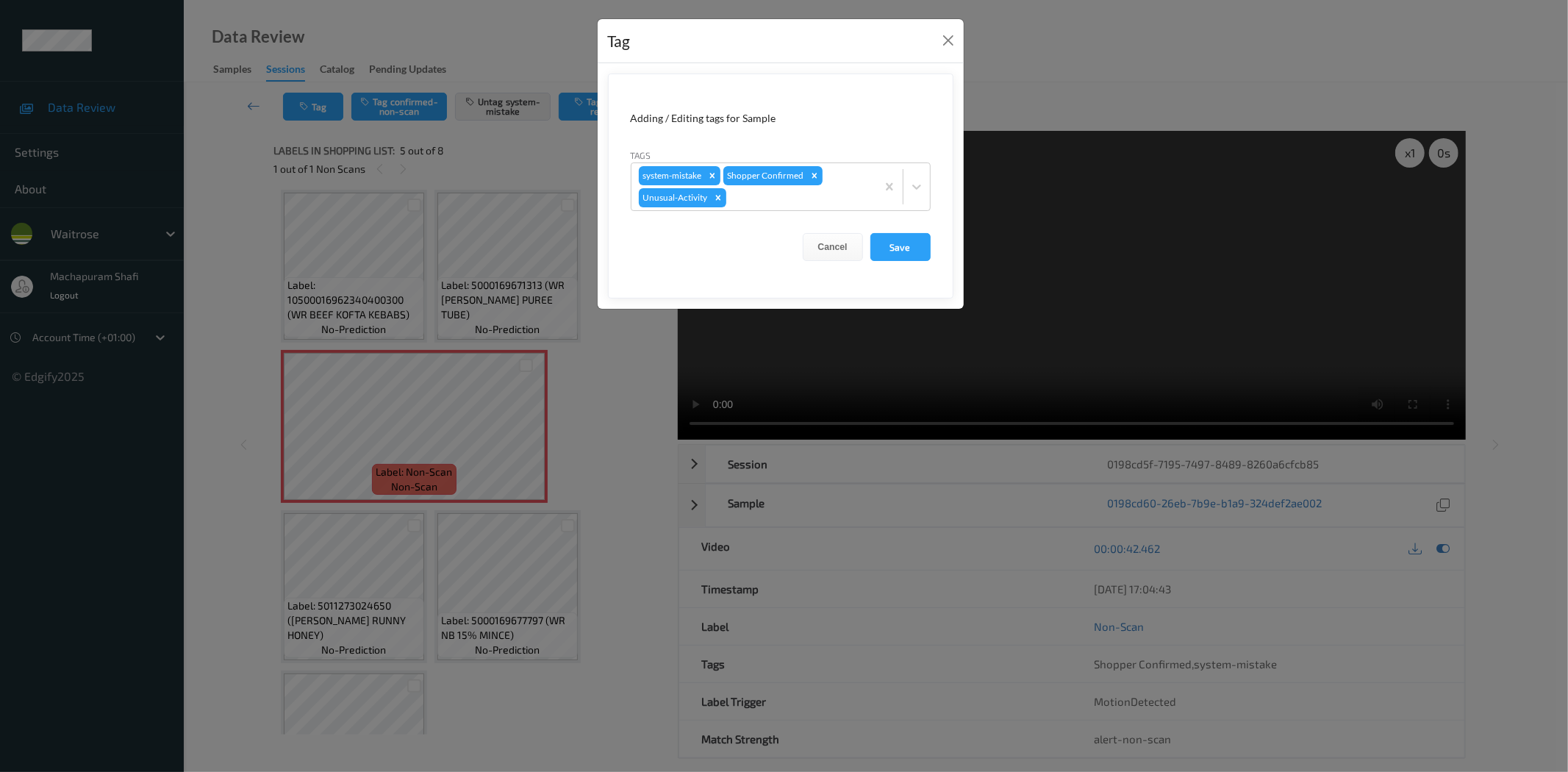
drag, startPoint x: 887, startPoint y: 237, endPoint x: 885, endPoint y: 270, distance: 33.1
click at [888, 237] on button "Save" at bounding box center [900, 246] width 60 height 28
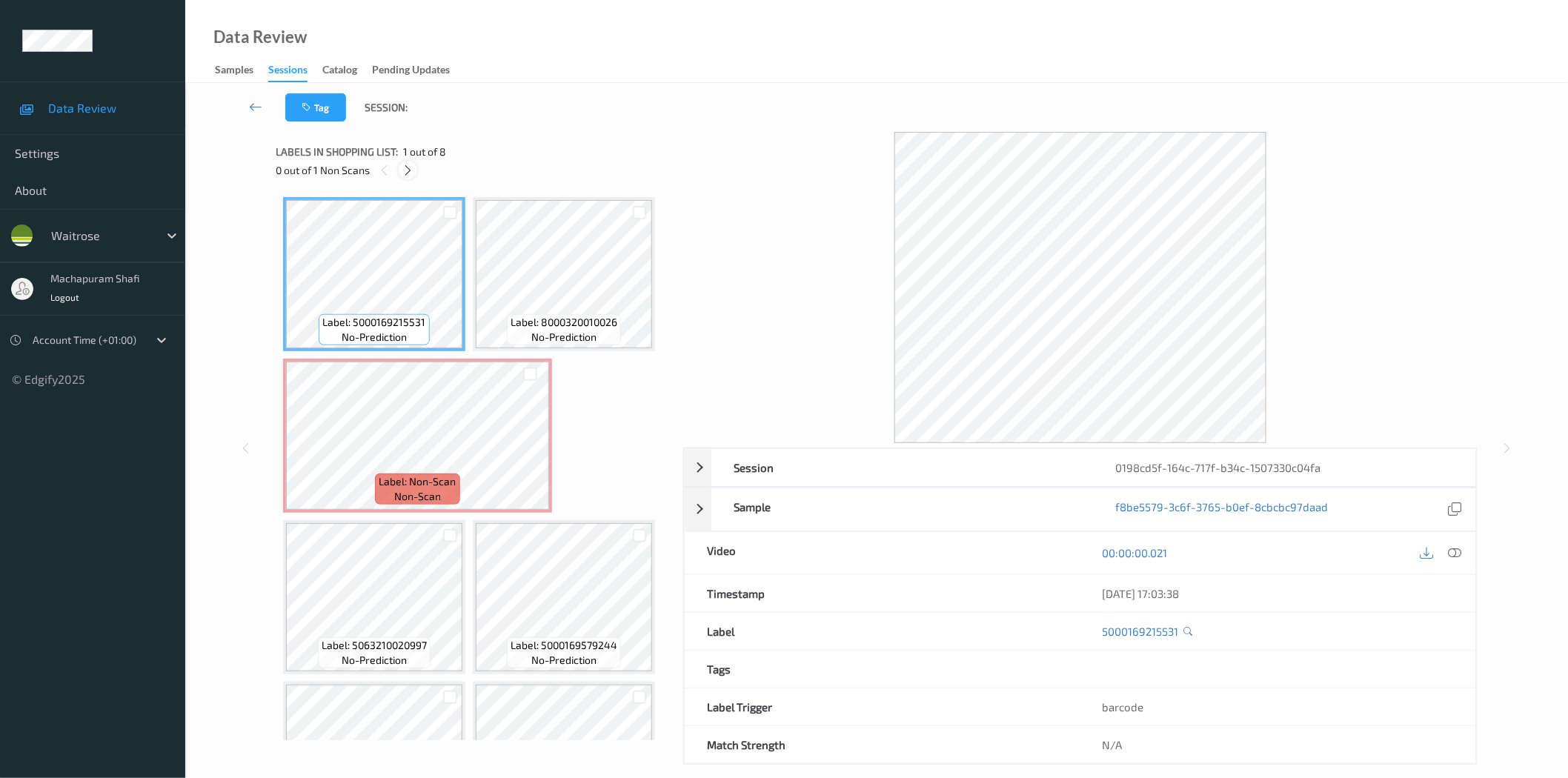
click at [411, 171] on icon at bounding box center [407, 171] width 13 height 14
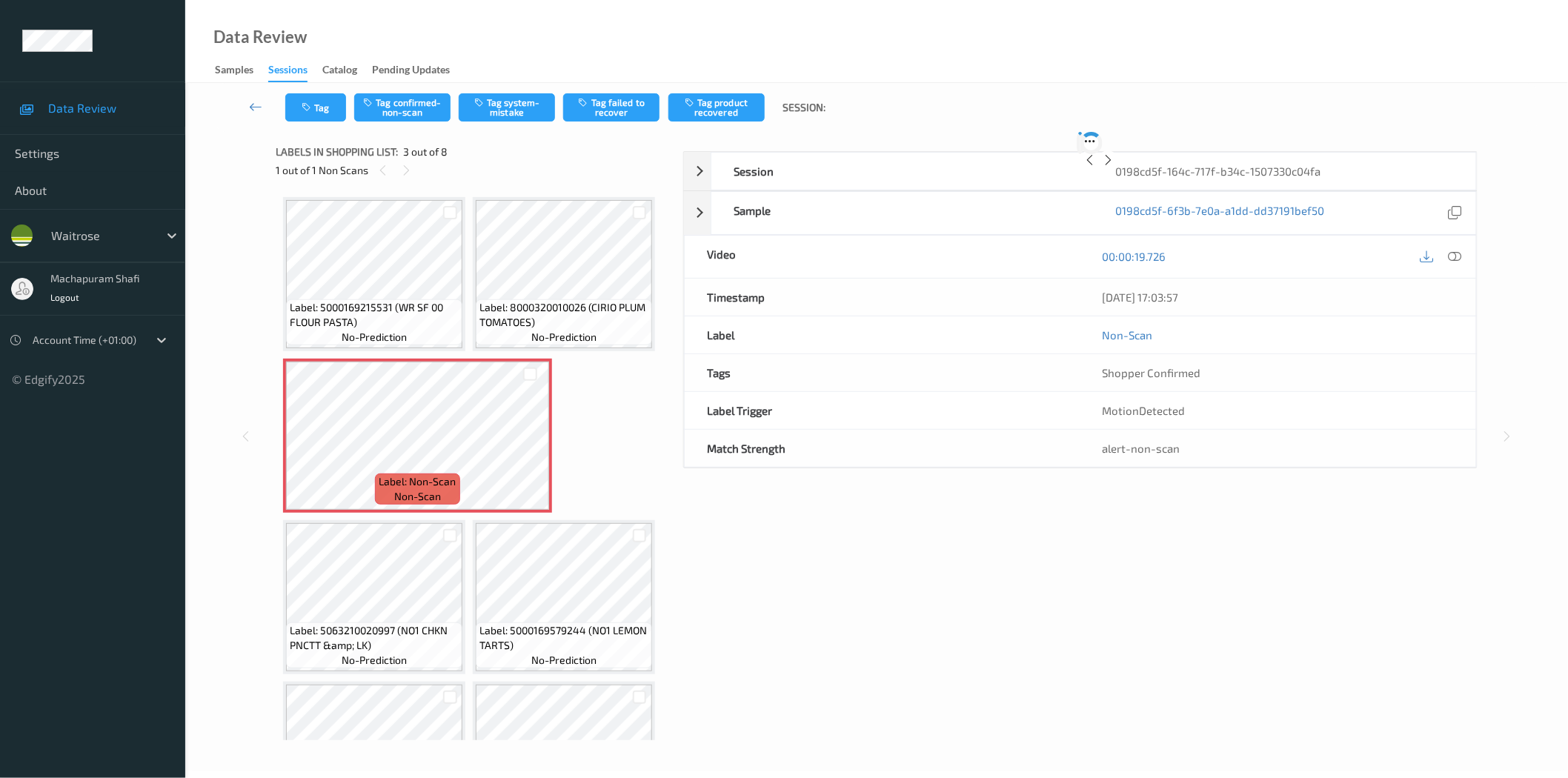
scroll to position [8, 0]
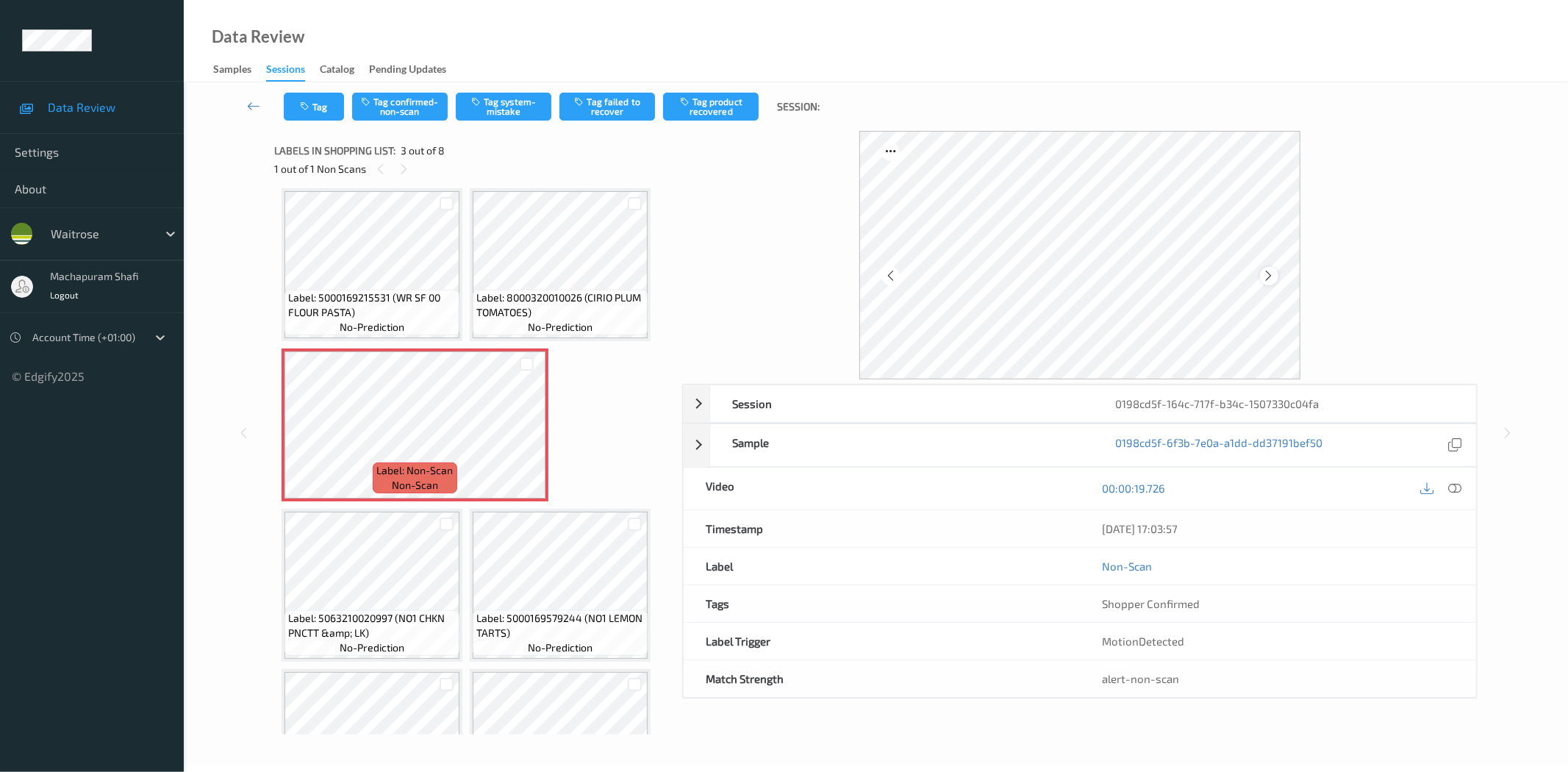
click at [1266, 273] on icon at bounding box center [1268, 276] width 12 height 13
click at [1462, 497] on div at bounding box center [1441, 488] width 48 height 20
click at [1454, 487] on icon at bounding box center [1455, 488] width 13 height 13
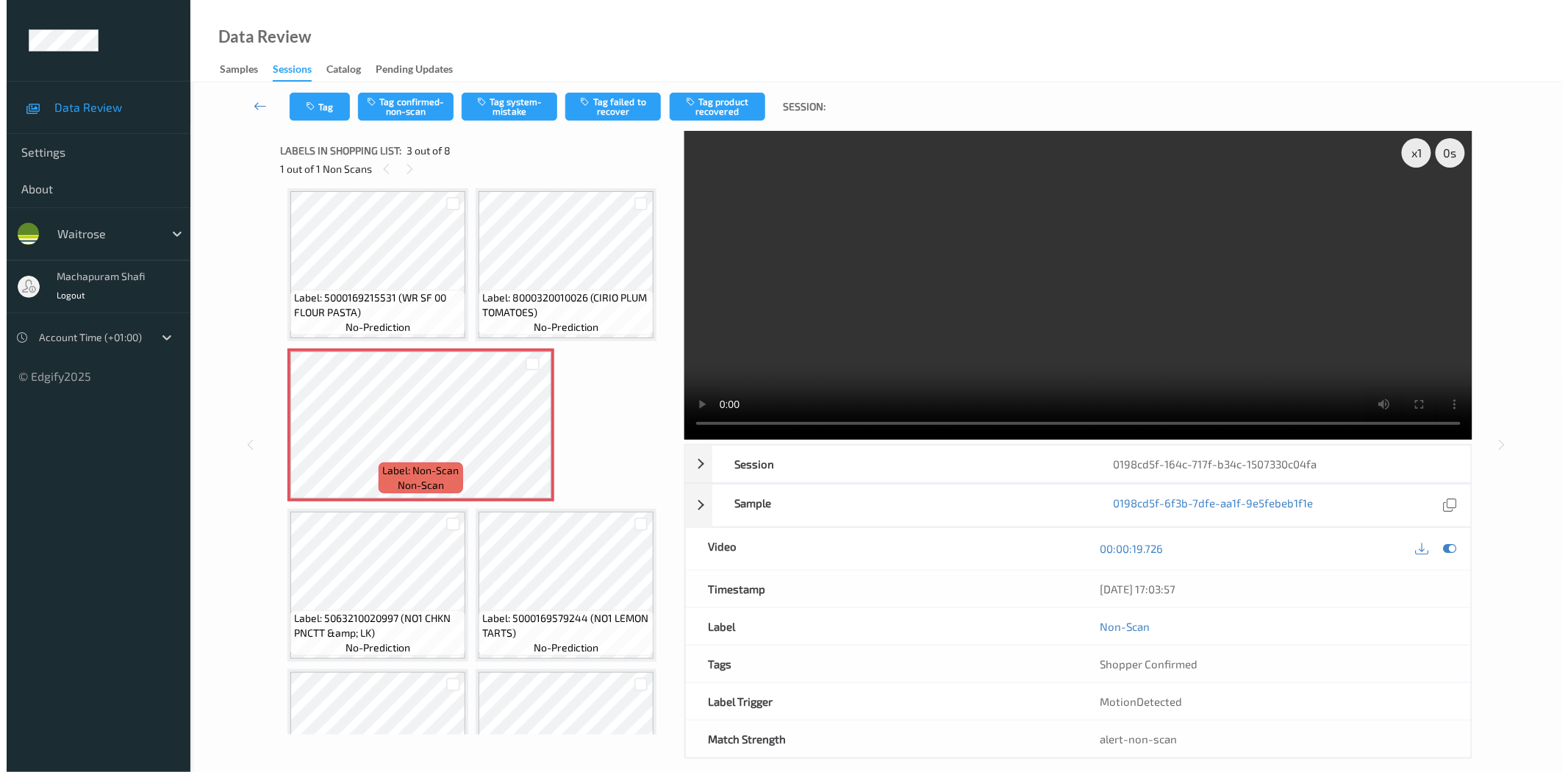
scroll to position [0, 0]
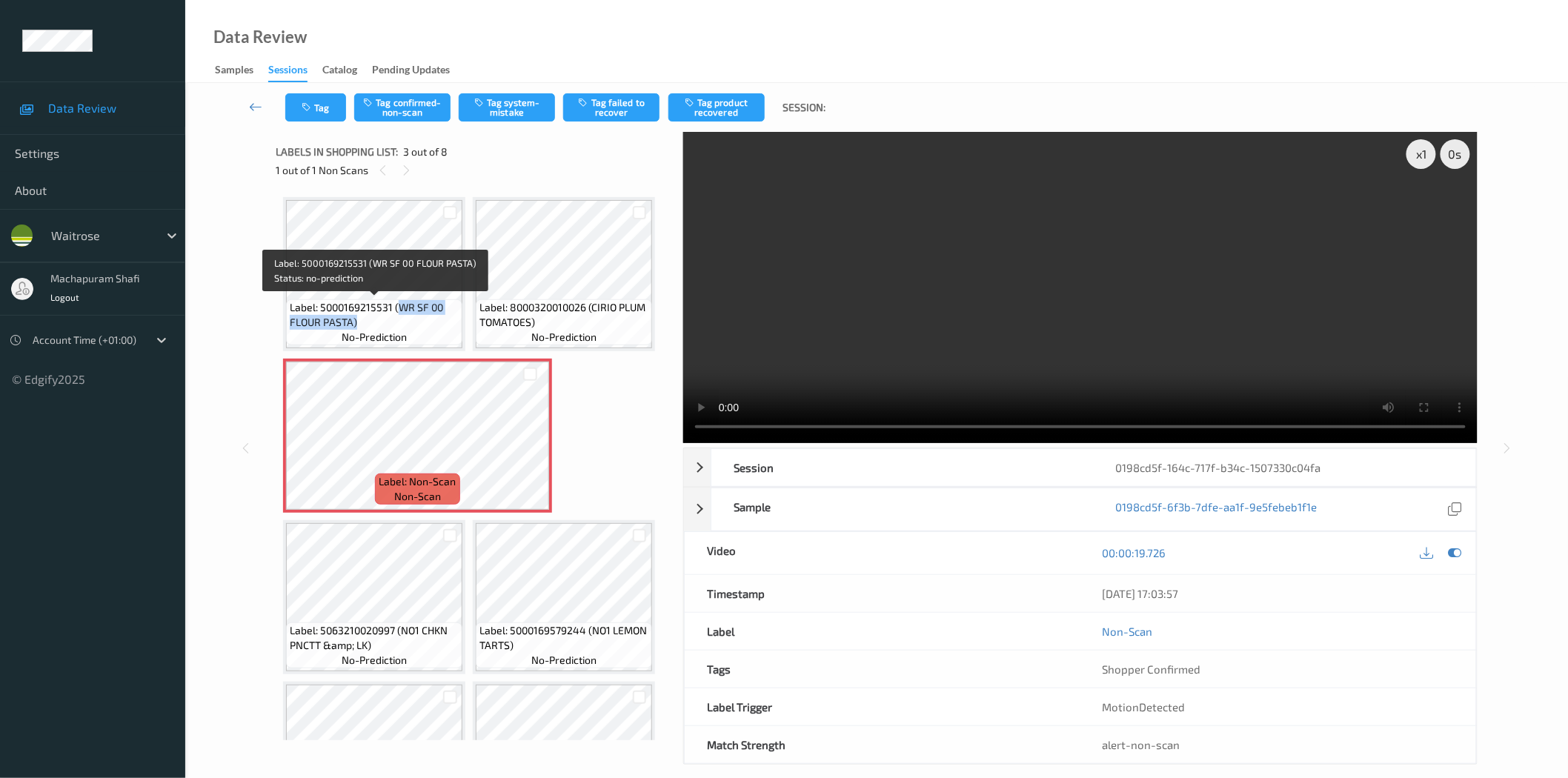
drag, startPoint x: 397, startPoint y: 308, endPoint x: 426, endPoint y: 334, distance: 38.9
click at [426, 334] on div "Label: 5000169215531 (WR SF 00 FLOUR PASTA) no-prediction" at bounding box center [373, 322] width 177 height 46
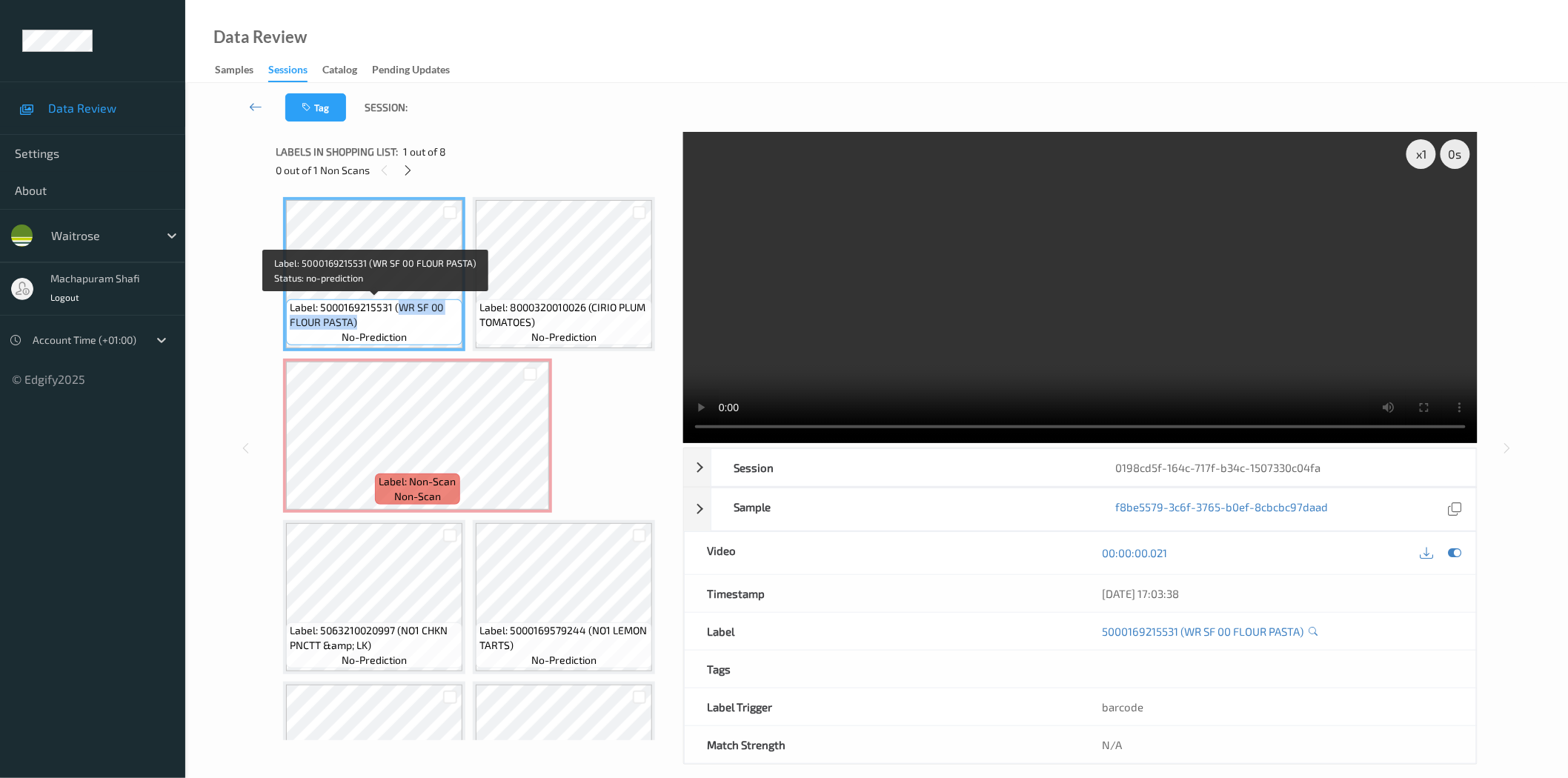
copy span "WR SF 00 FLOUR PASTA)"
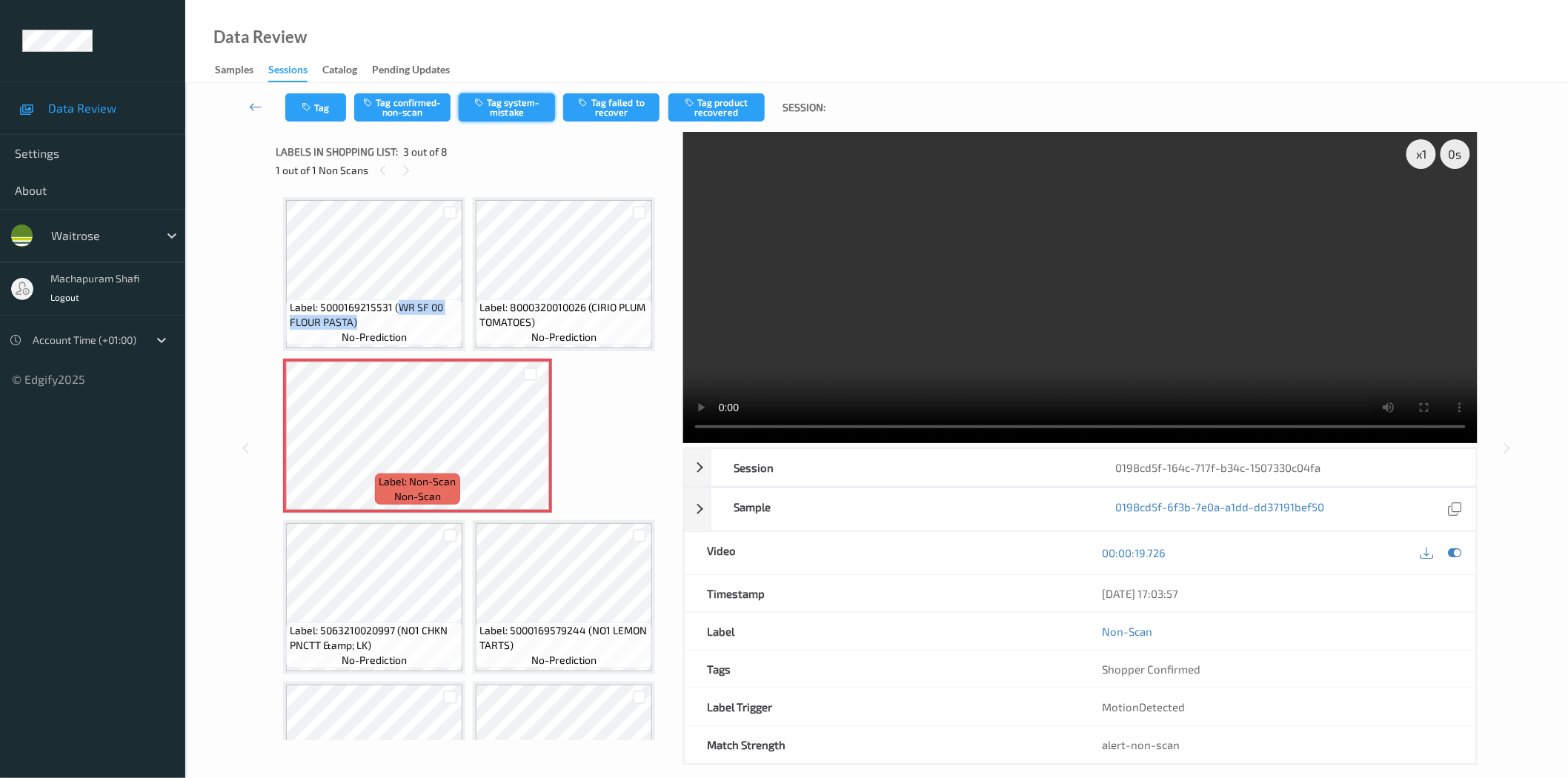
click at [492, 104] on button "Tag system-mistake" at bounding box center [507, 107] width 96 height 28
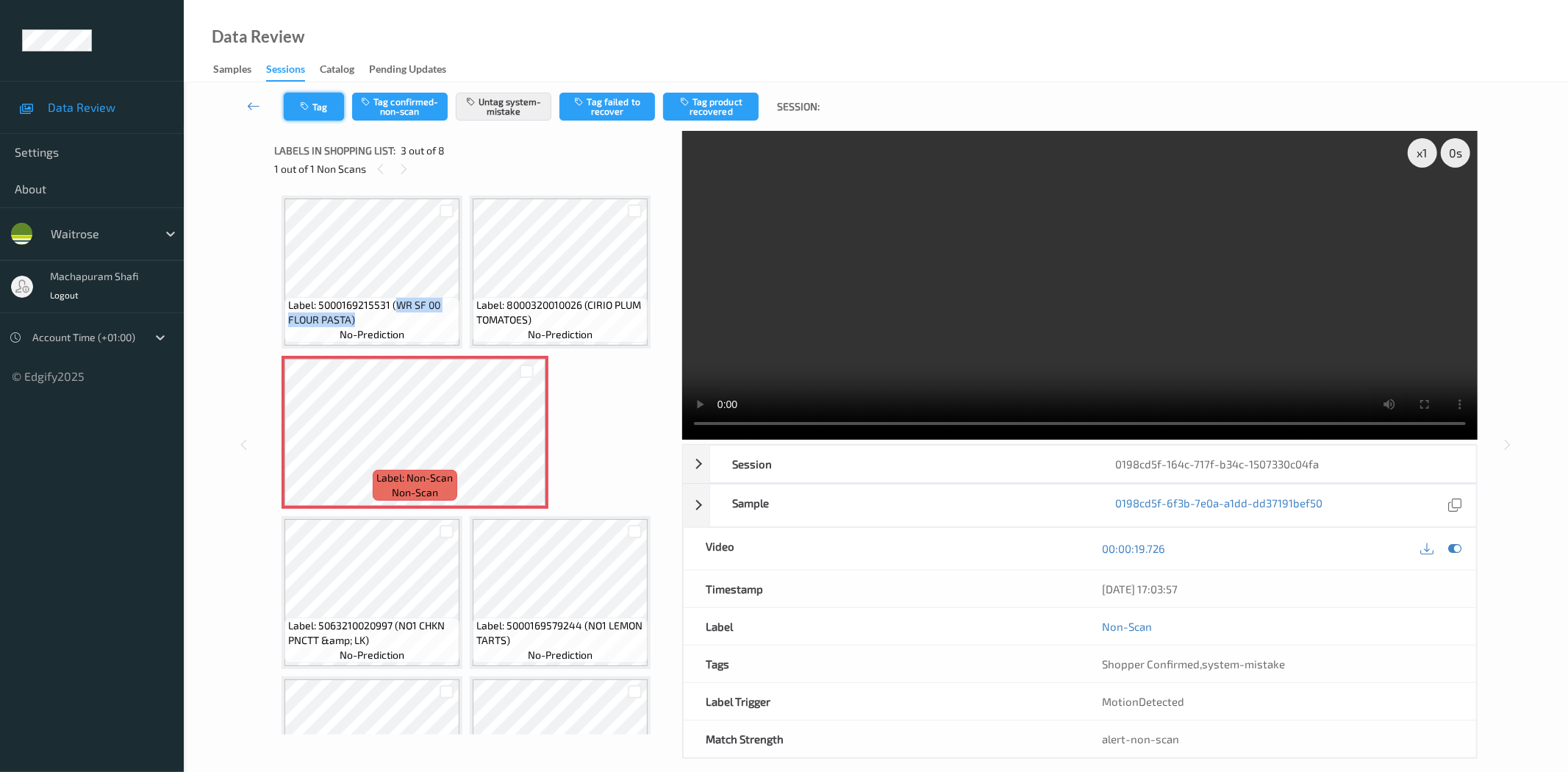
click at [315, 112] on button "Tag" at bounding box center [313, 106] width 60 height 28
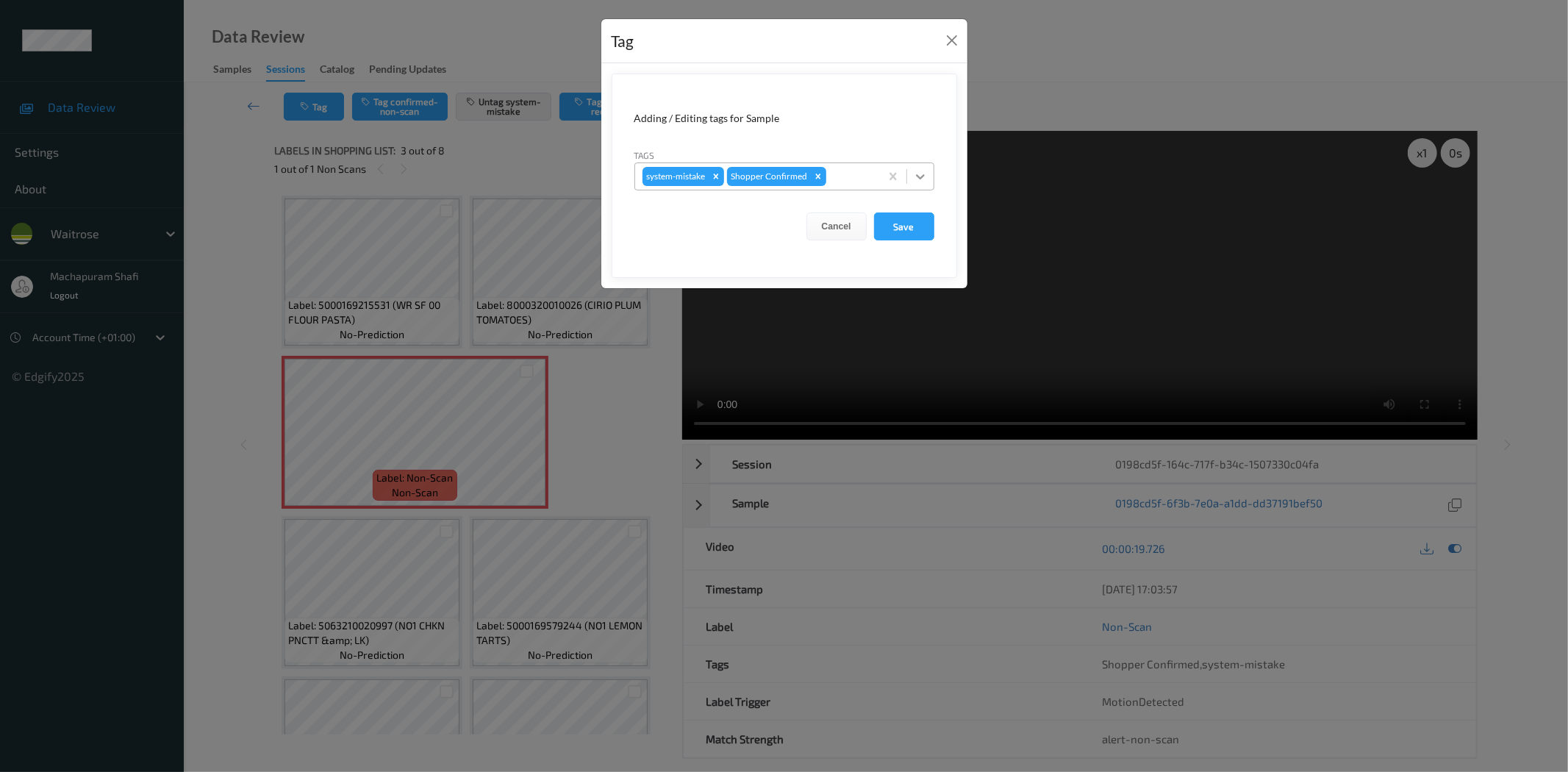
click at [927, 174] on div at bounding box center [921, 176] width 27 height 27
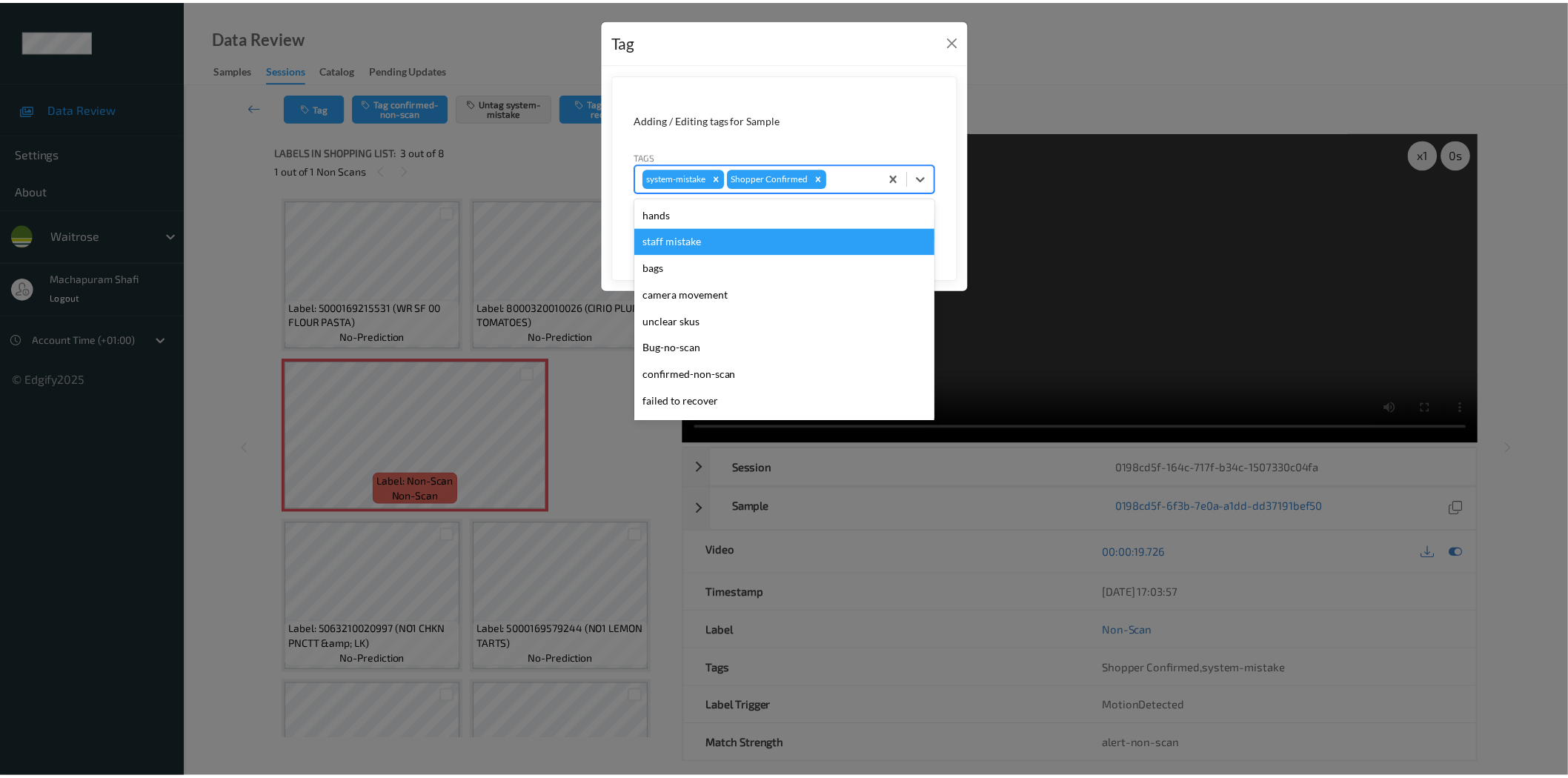
scroll to position [290, 0]
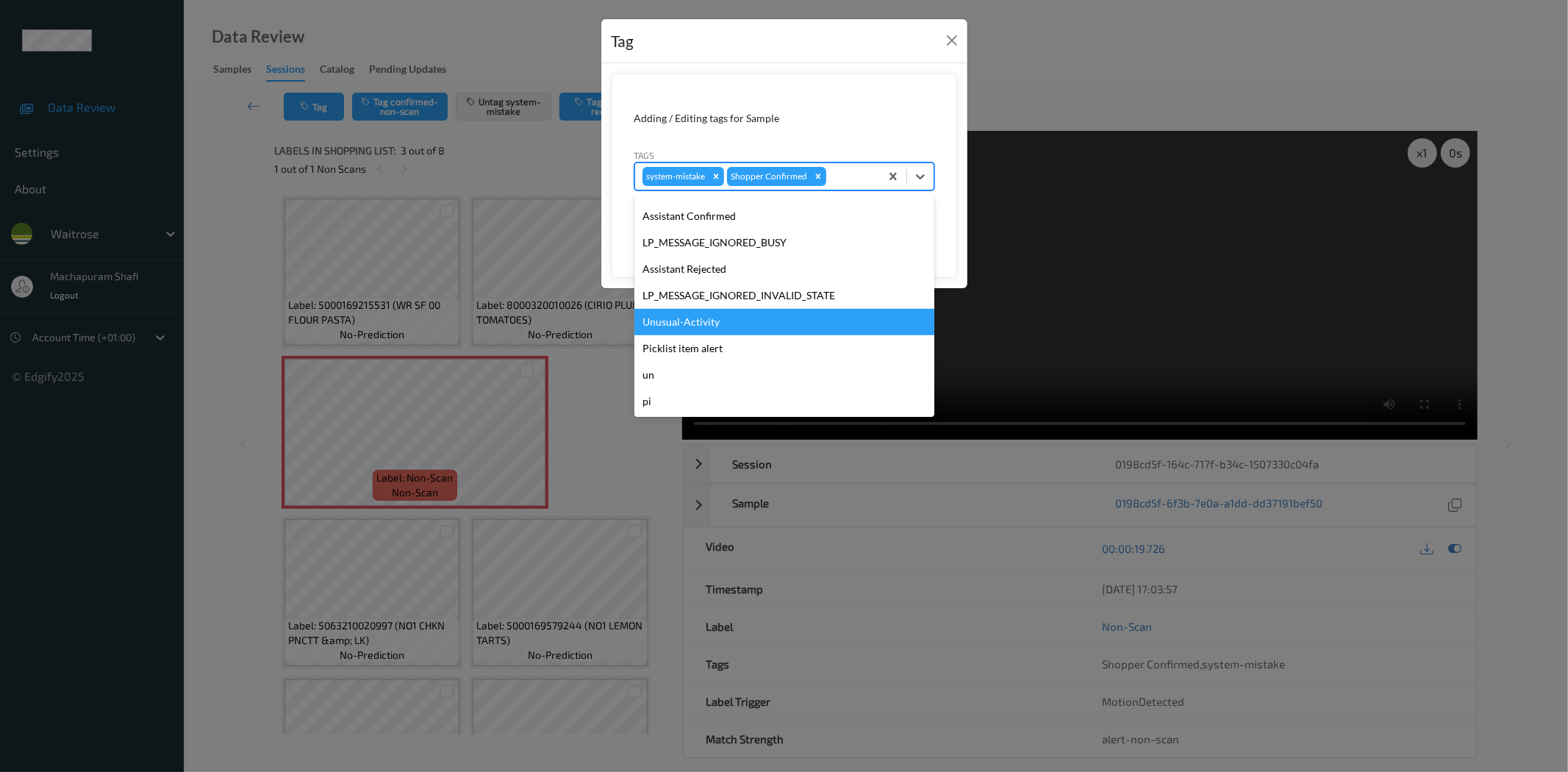
click at [685, 324] on div "Unusual-Activity" at bounding box center [784, 323] width 300 height 27
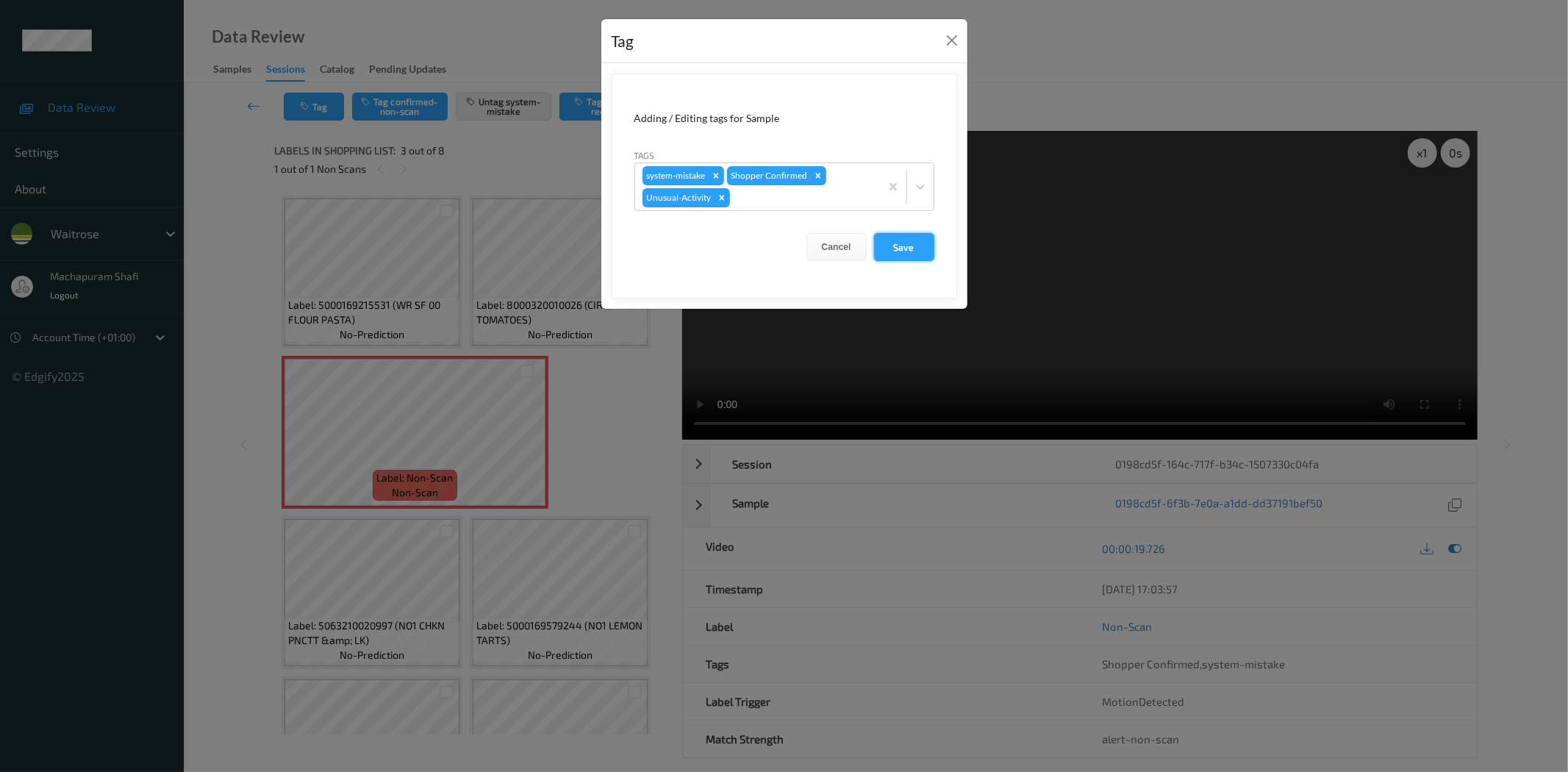
click at [882, 245] on button "Save" at bounding box center [904, 246] width 60 height 28
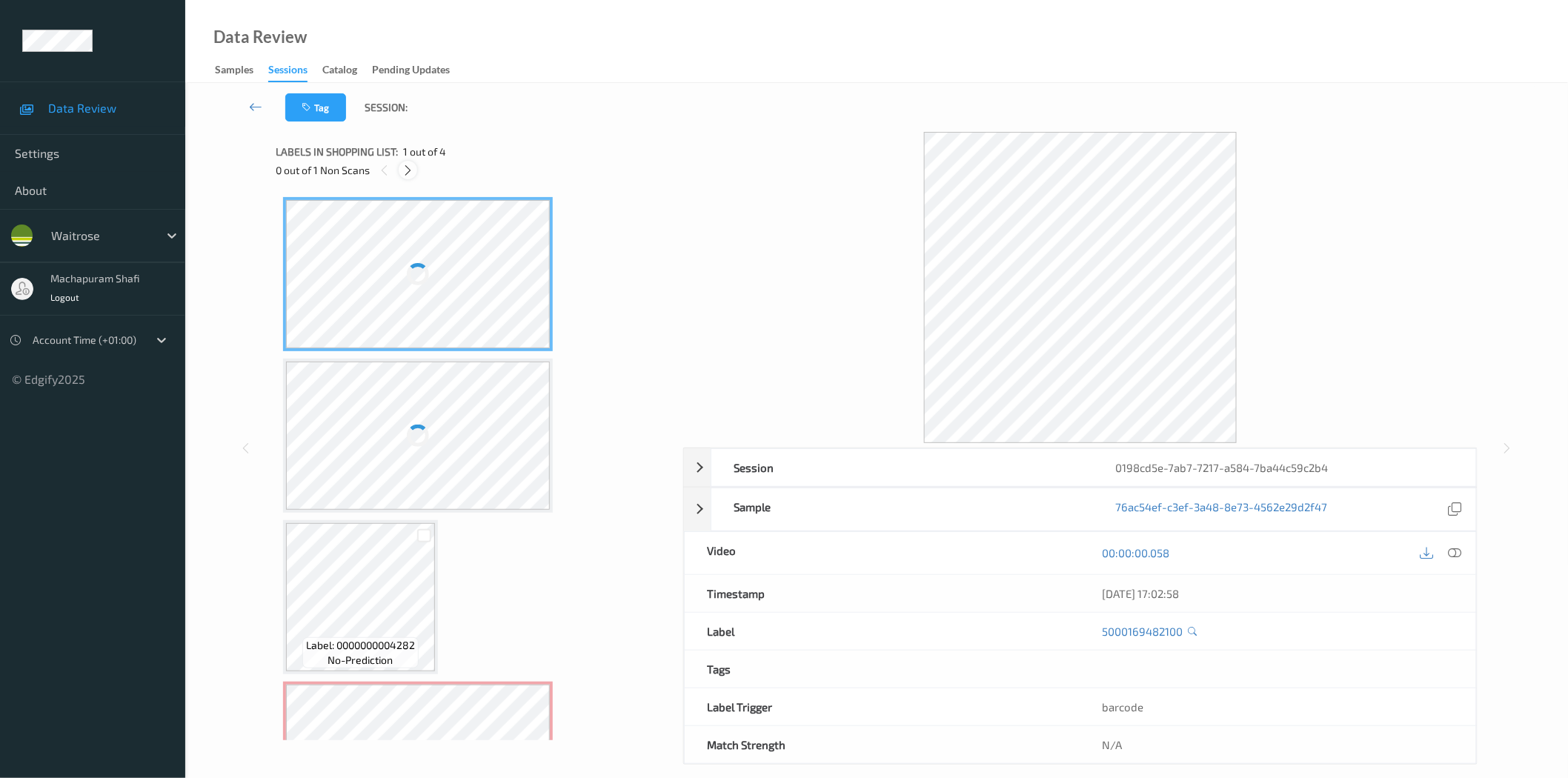
click at [410, 171] on icon at bounding box center [407, 171] width 13 height 14
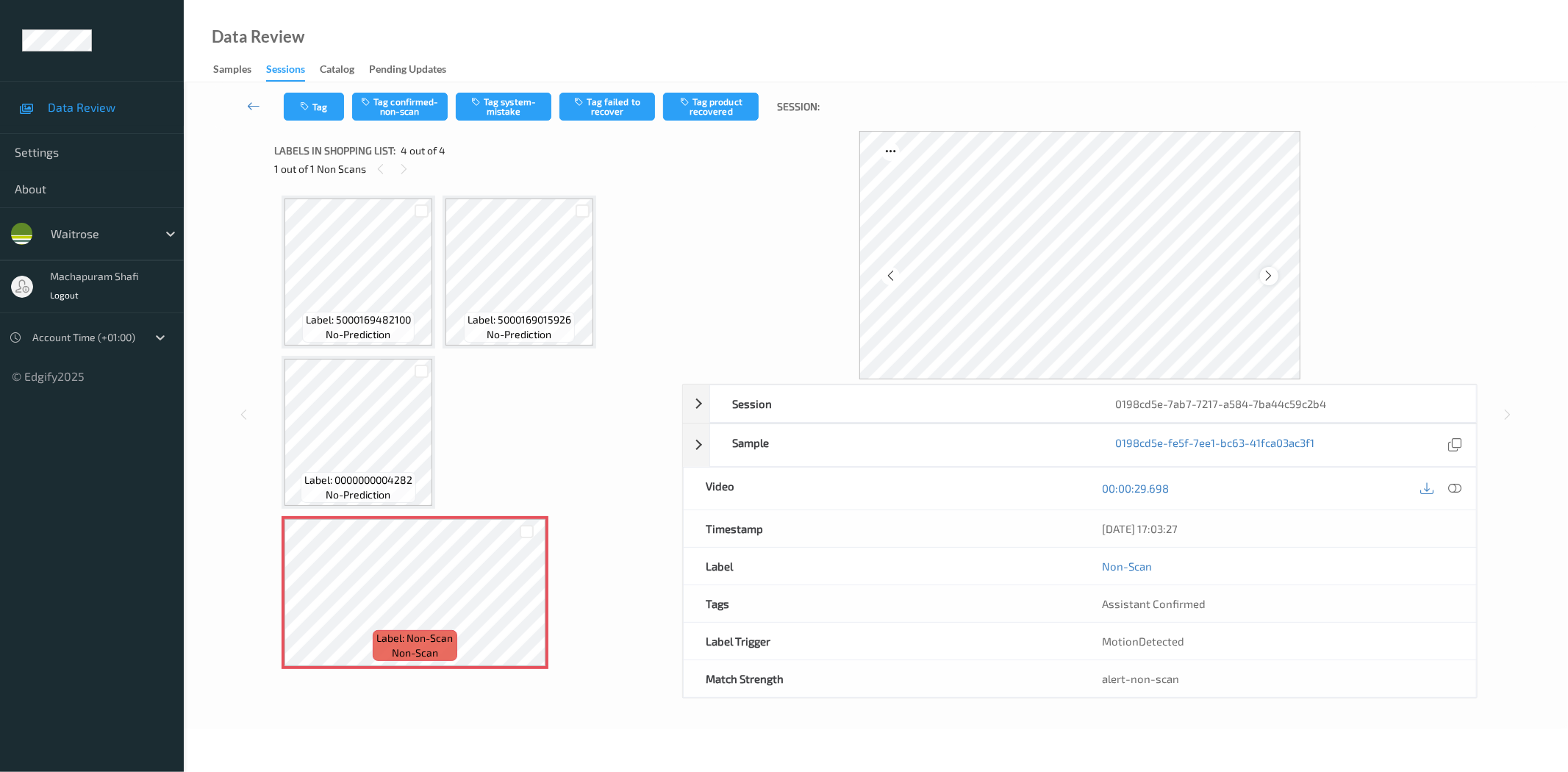
click at [1266, 274] on icon at bounding box center [1268, 276] width 12 height 13
click at [1268, 274] on icon at bounding box center [1268, 276] width 12 height 13
click at [1268, 282] on icon at bounding box center [1268, 276] width 12 height 13
click at [1452, 488] on icon at bounding box center [1455, 488] width 13 height 13
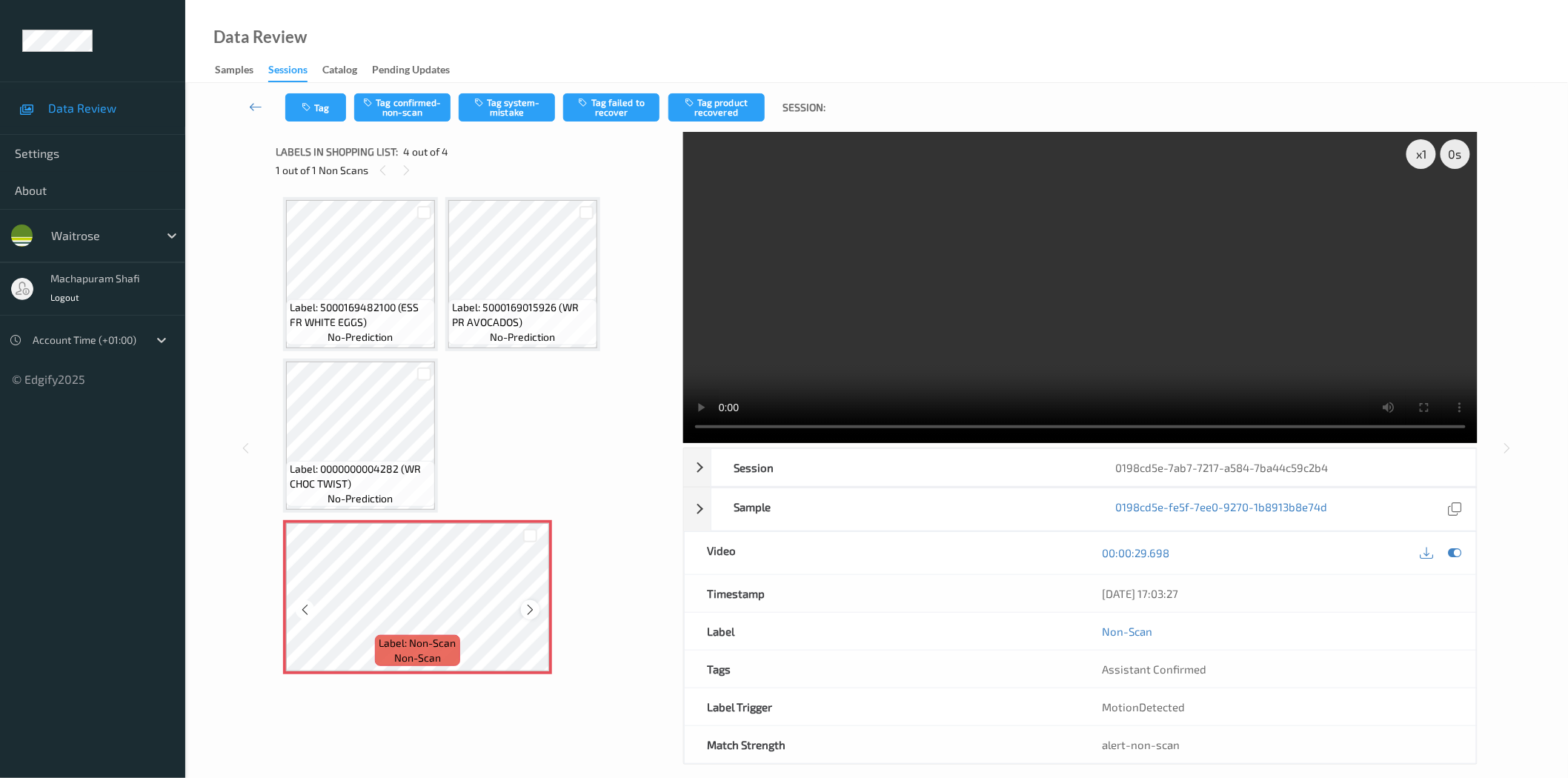
click at [532, 606] on icon at bounding box center [530, 610] width 13 height 14
drag, startPoint x: 401, startPoint y: 465, endPoint x: 425, endPoint y: 493, distance: 36.9
click at [425, 493] on div "Label: 0000000004282 (WR CHOC TWIST) no-prediction" at bounding box center [360, 485] width 149 height 46
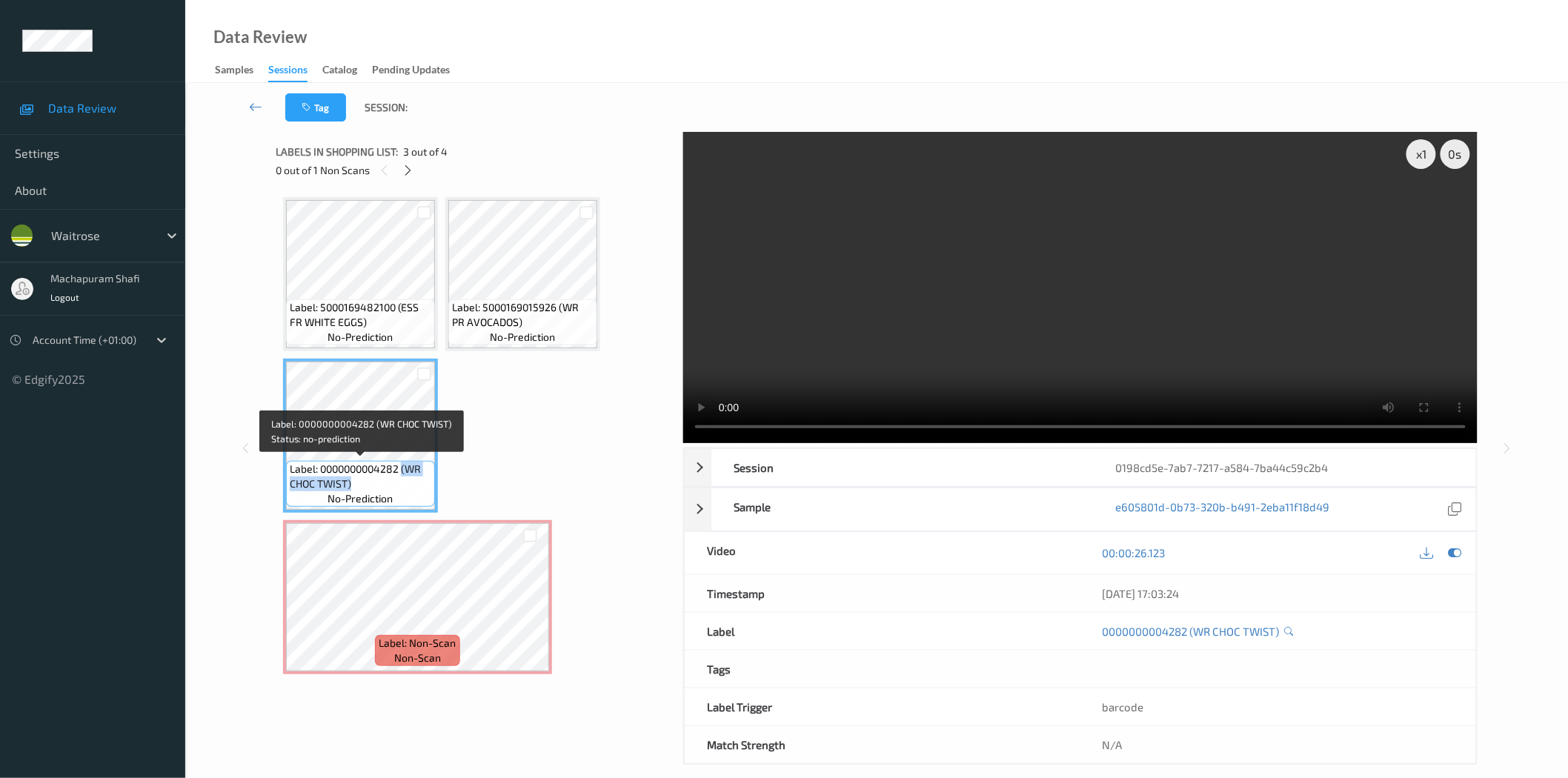
copy span "(WR CHOC TWIST)"
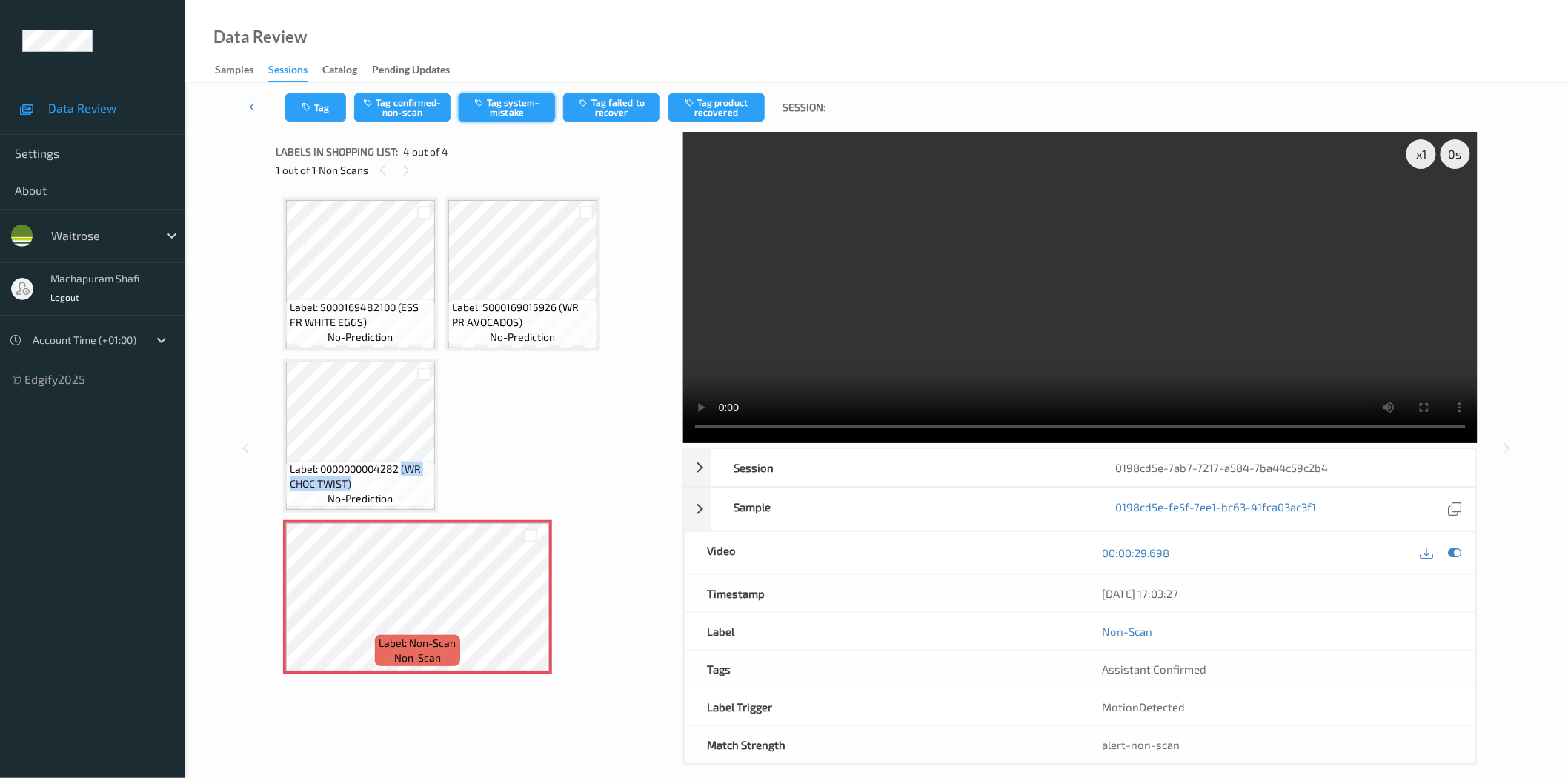
click at [514, 106] on button "Tag system-mistake" at bounding box center [507, 107] width 96 height 28
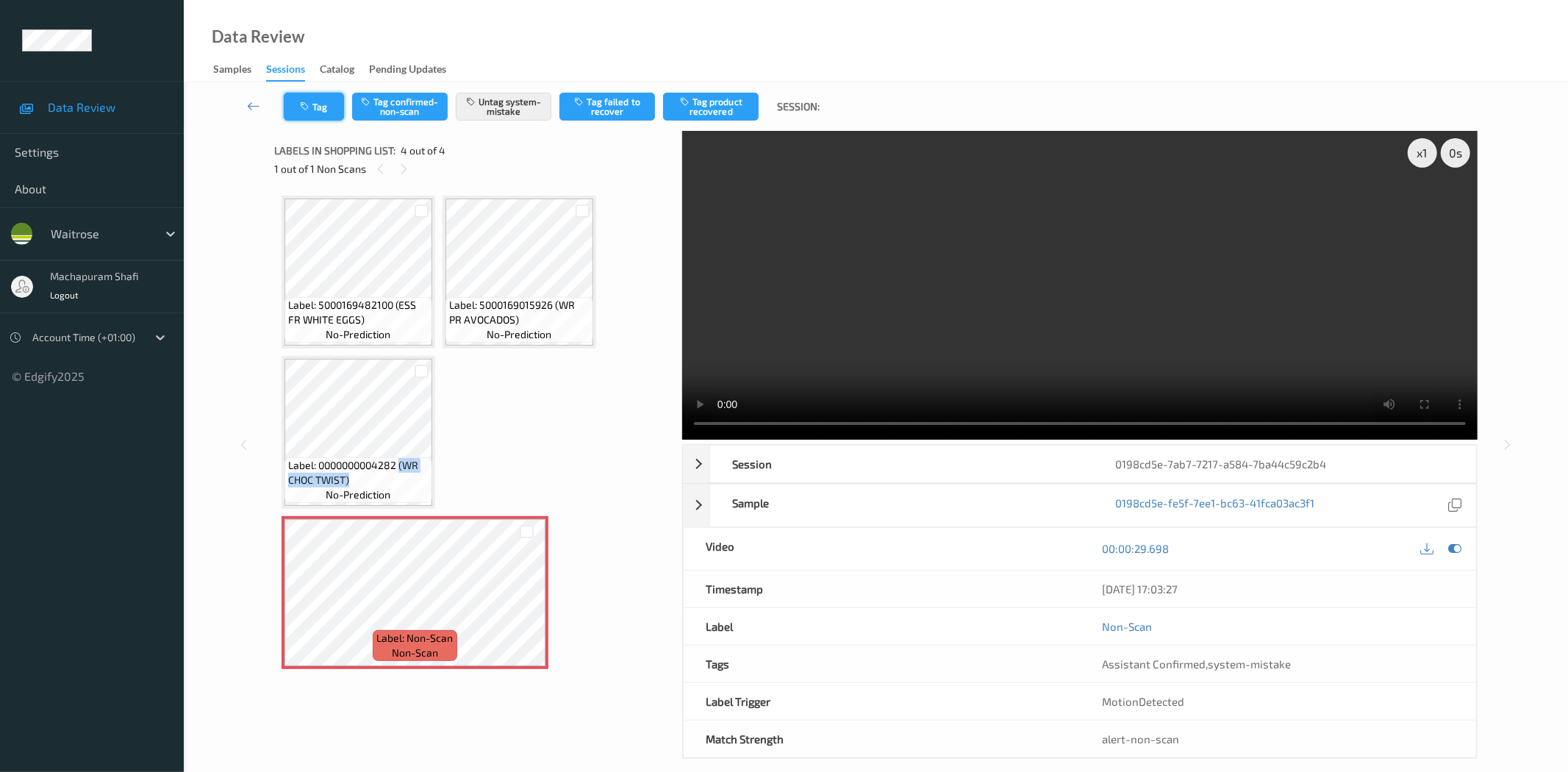
click at [315, 108] on button "Tag" at bounding box center [313, 106] width 60 height 28
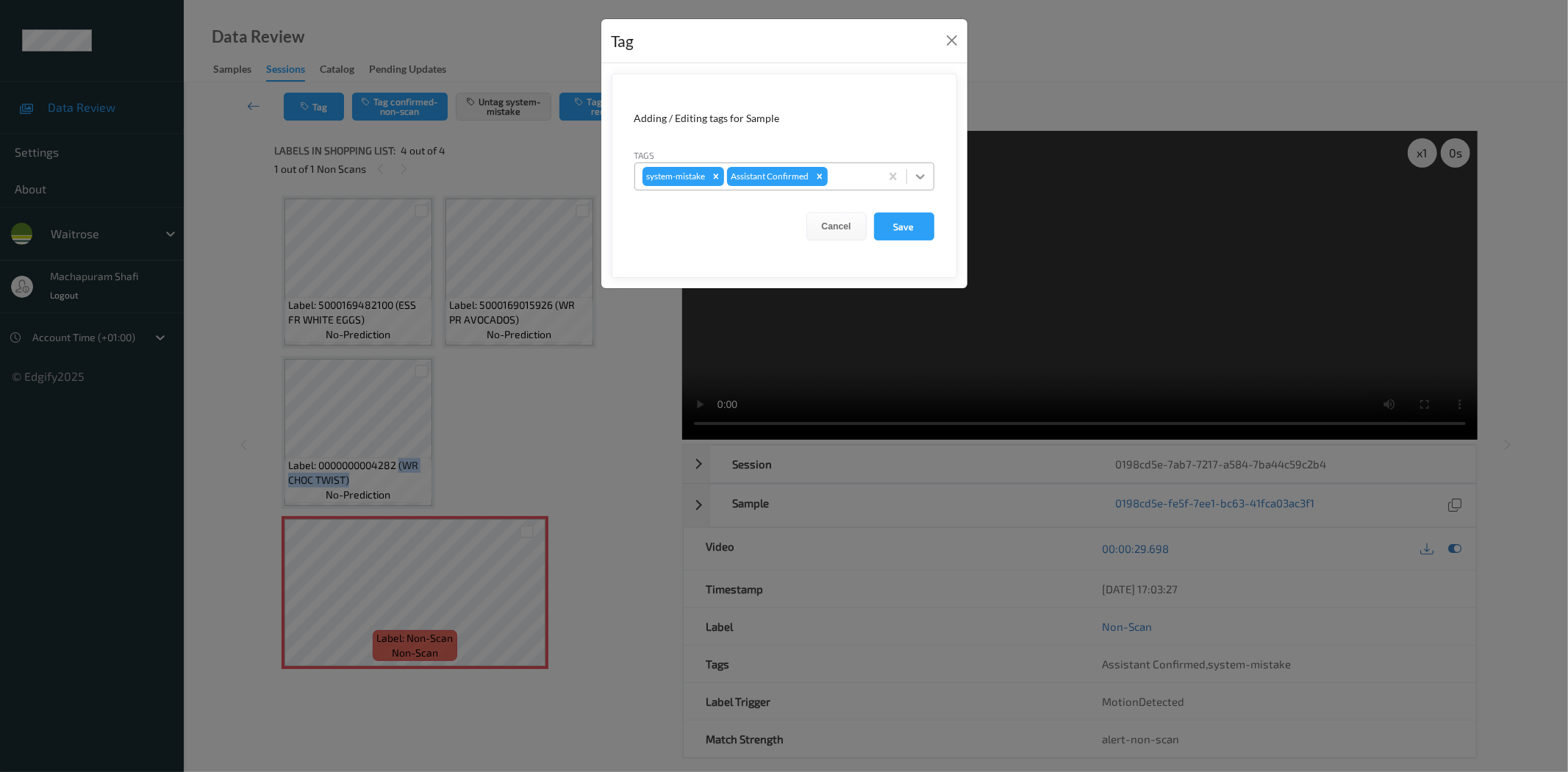
click at [921, 172] on icon at bounding box center [920, 176] width 14 height 14
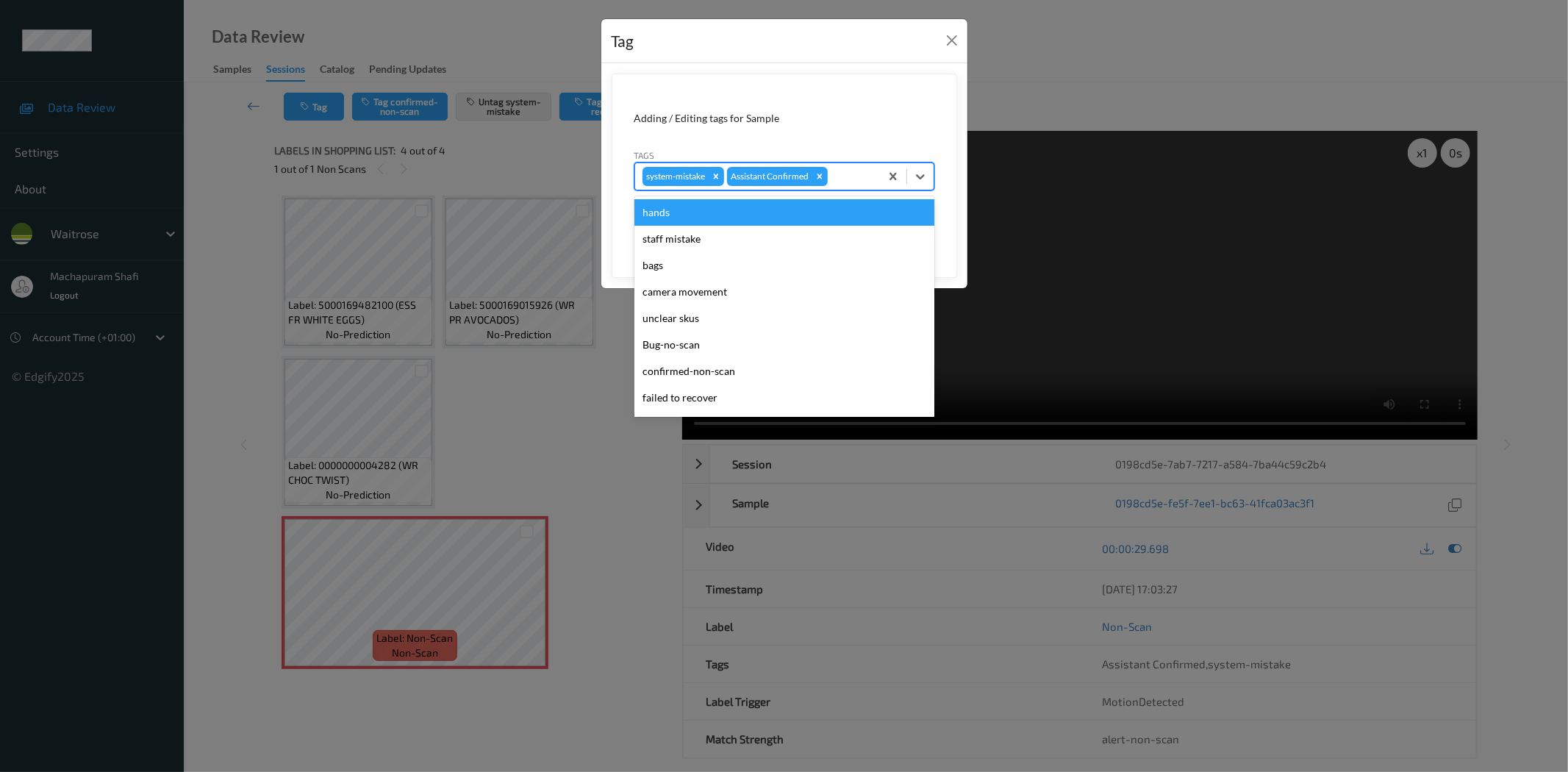
scroll to position [287, 0]
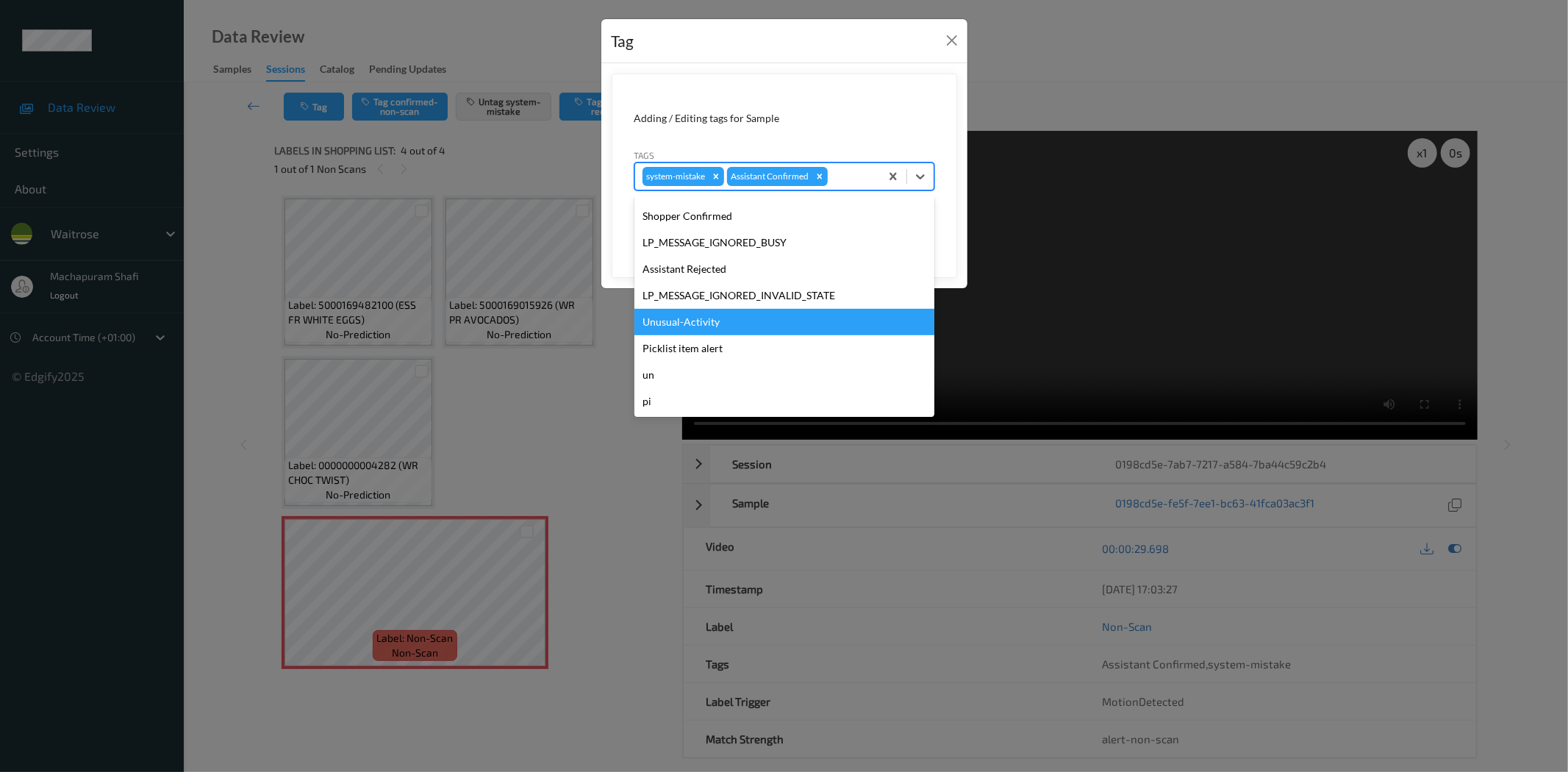
click at [714, 331] on div "Unusual-Activity" at bounding box center [784, 323] width 300 height 27
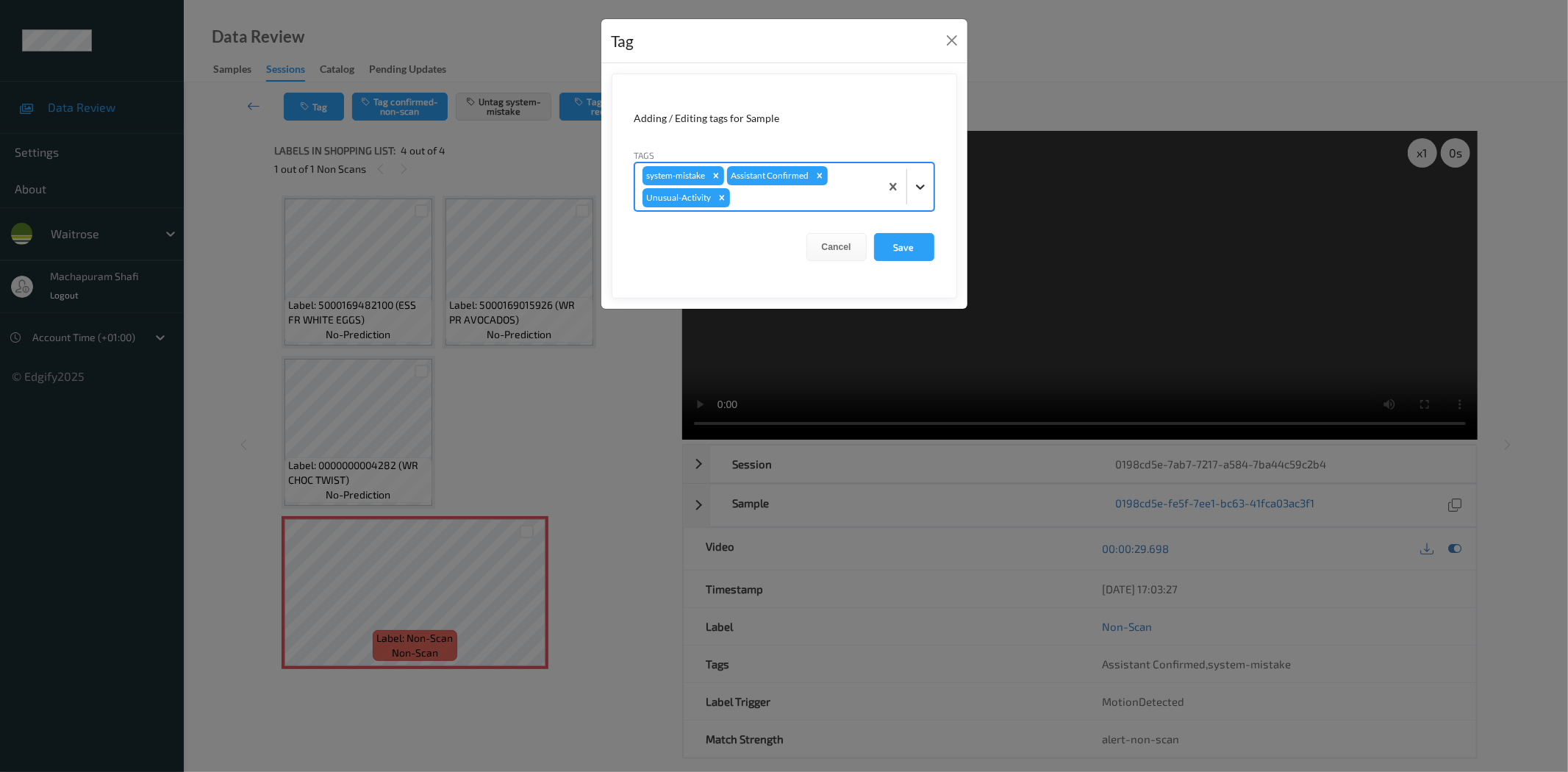
click at [925, 179] on icon at bounding box center [920, 186] width 14 height 14
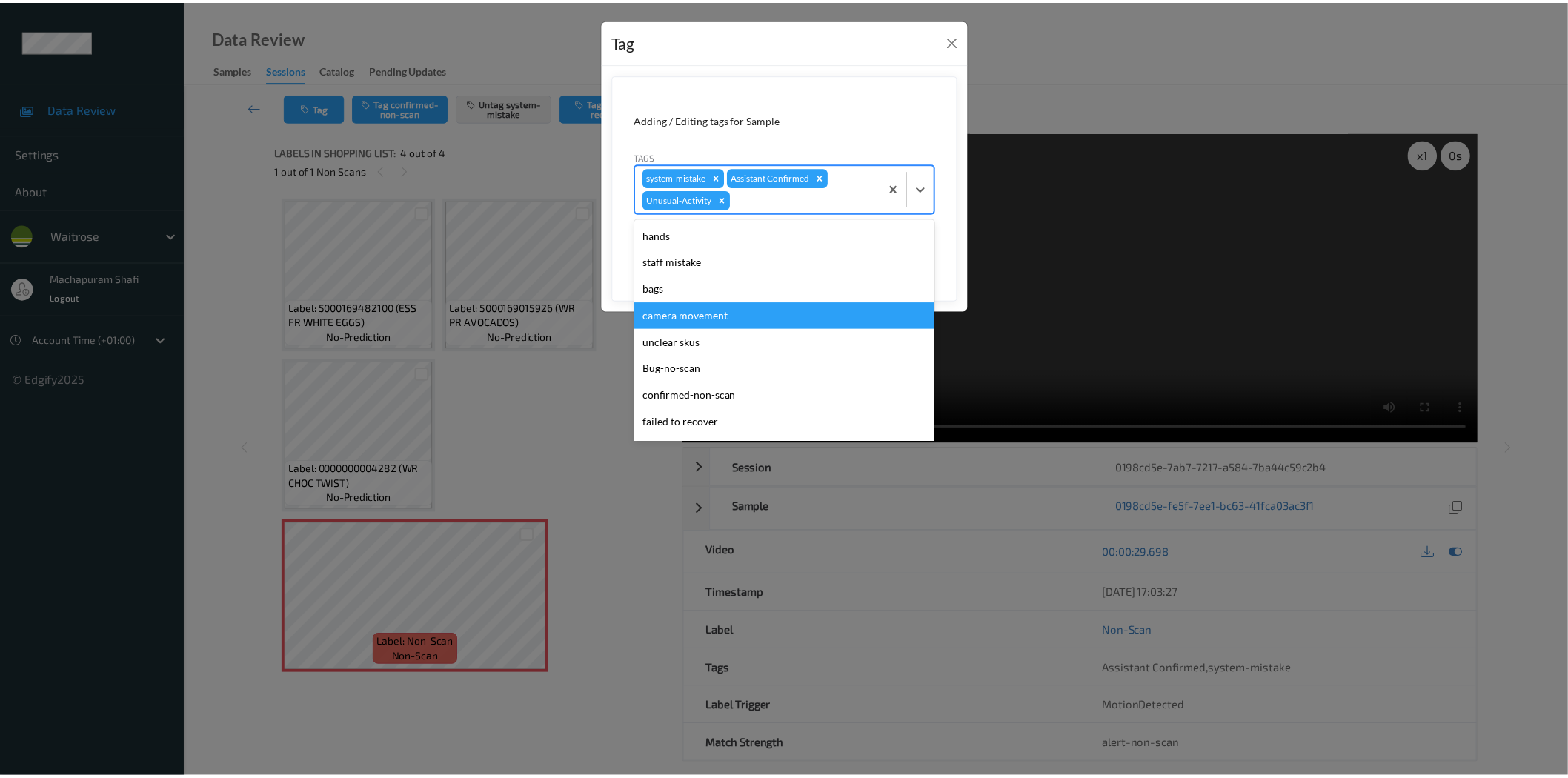
scroll to position [264, 0]
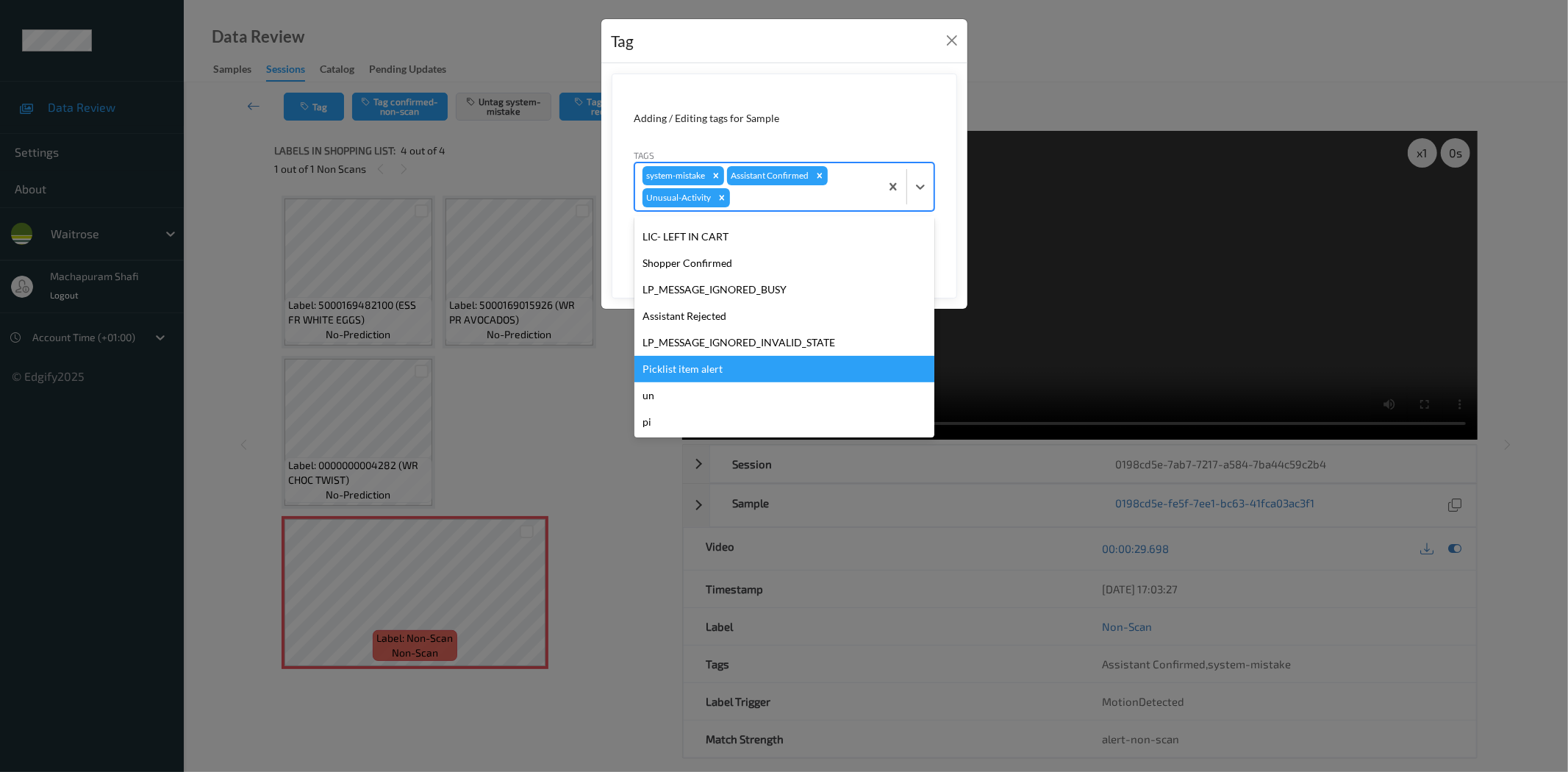
click at [723, 366] on div "Picklist item alert" at bounding box center [784, 370] width 300 height 27
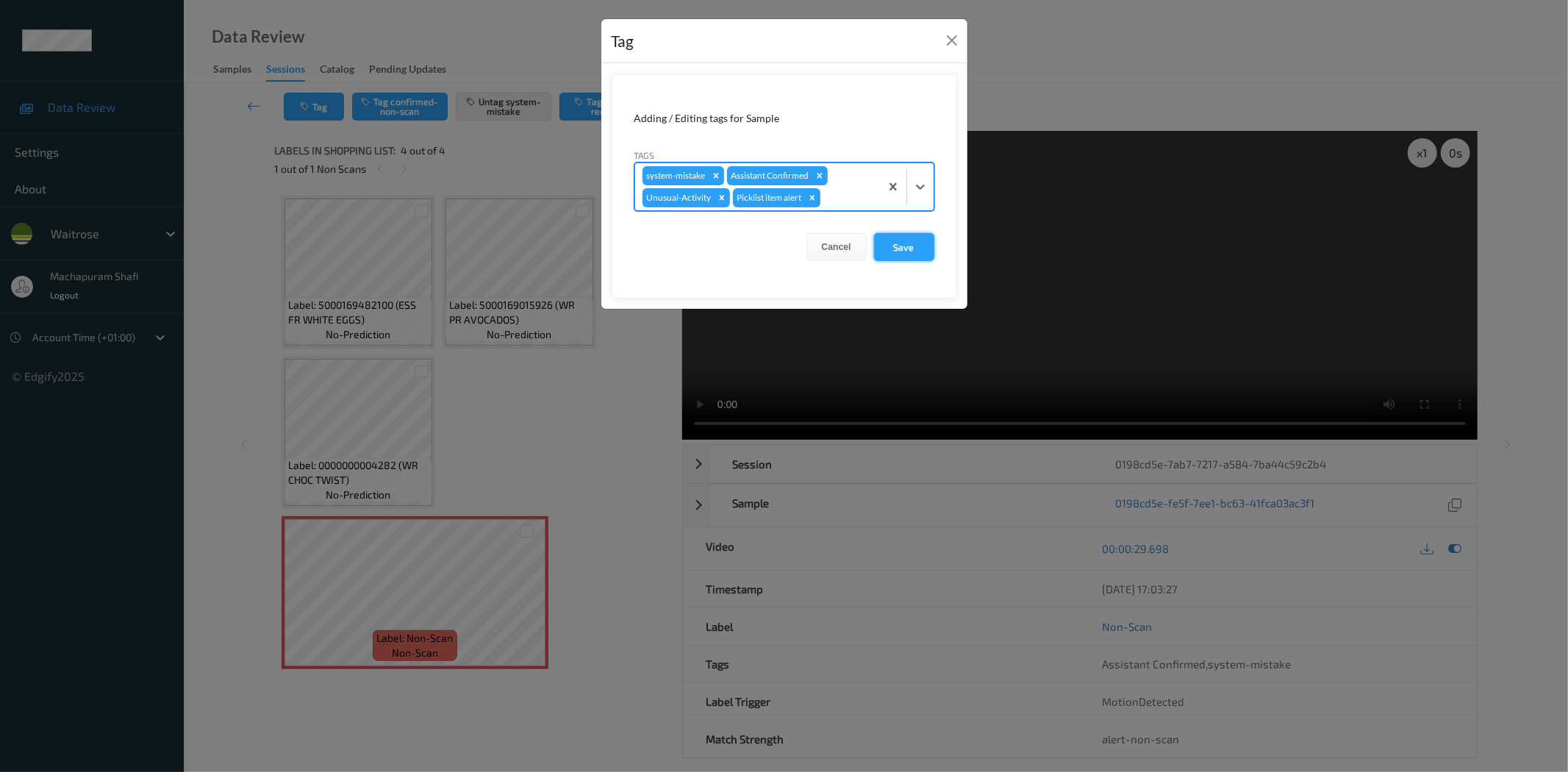
click at [902, 246] on button "Save" at bounding box center [904, 246] width 60 height 28
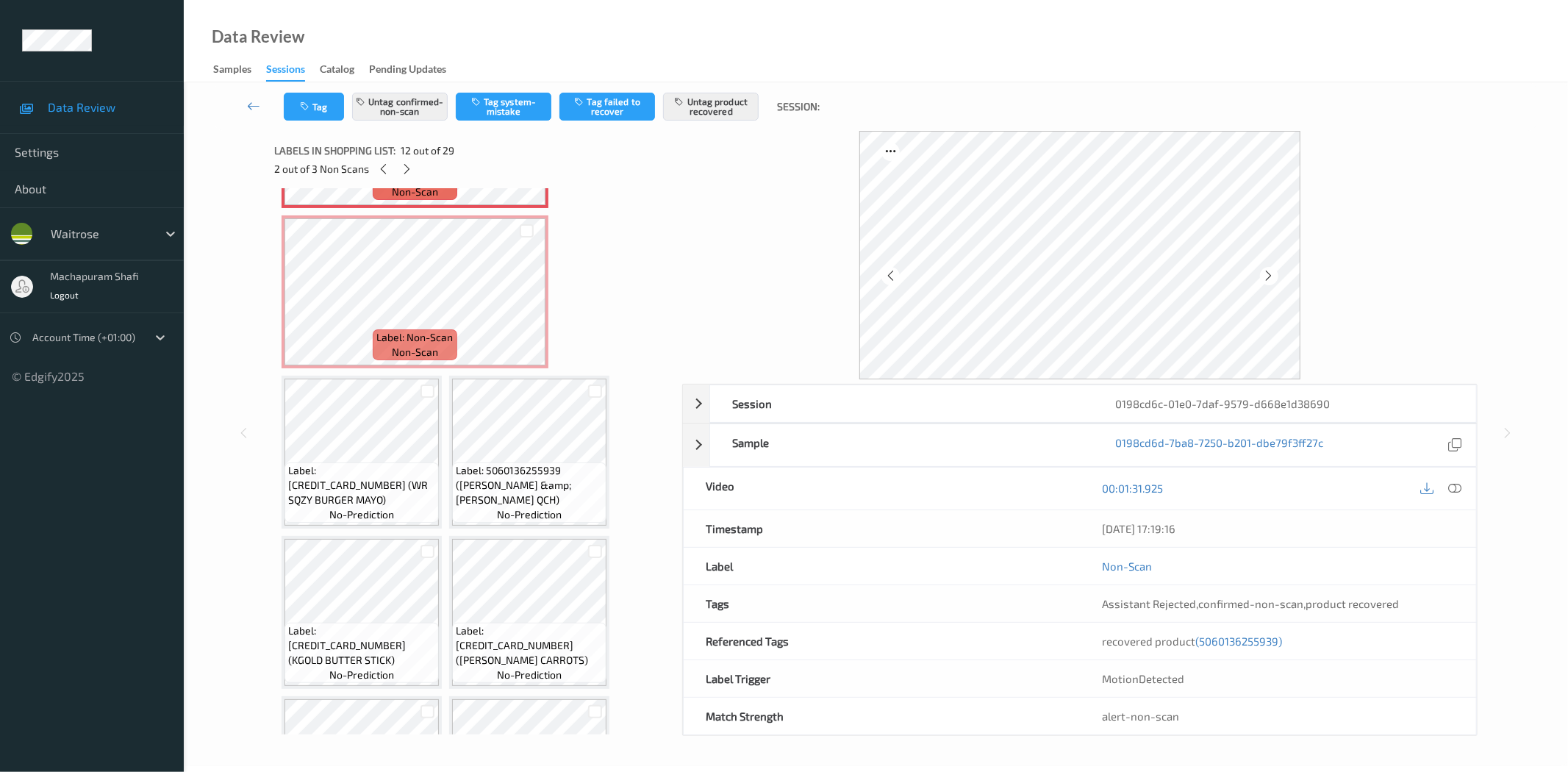
scroll to position [1276, 0]
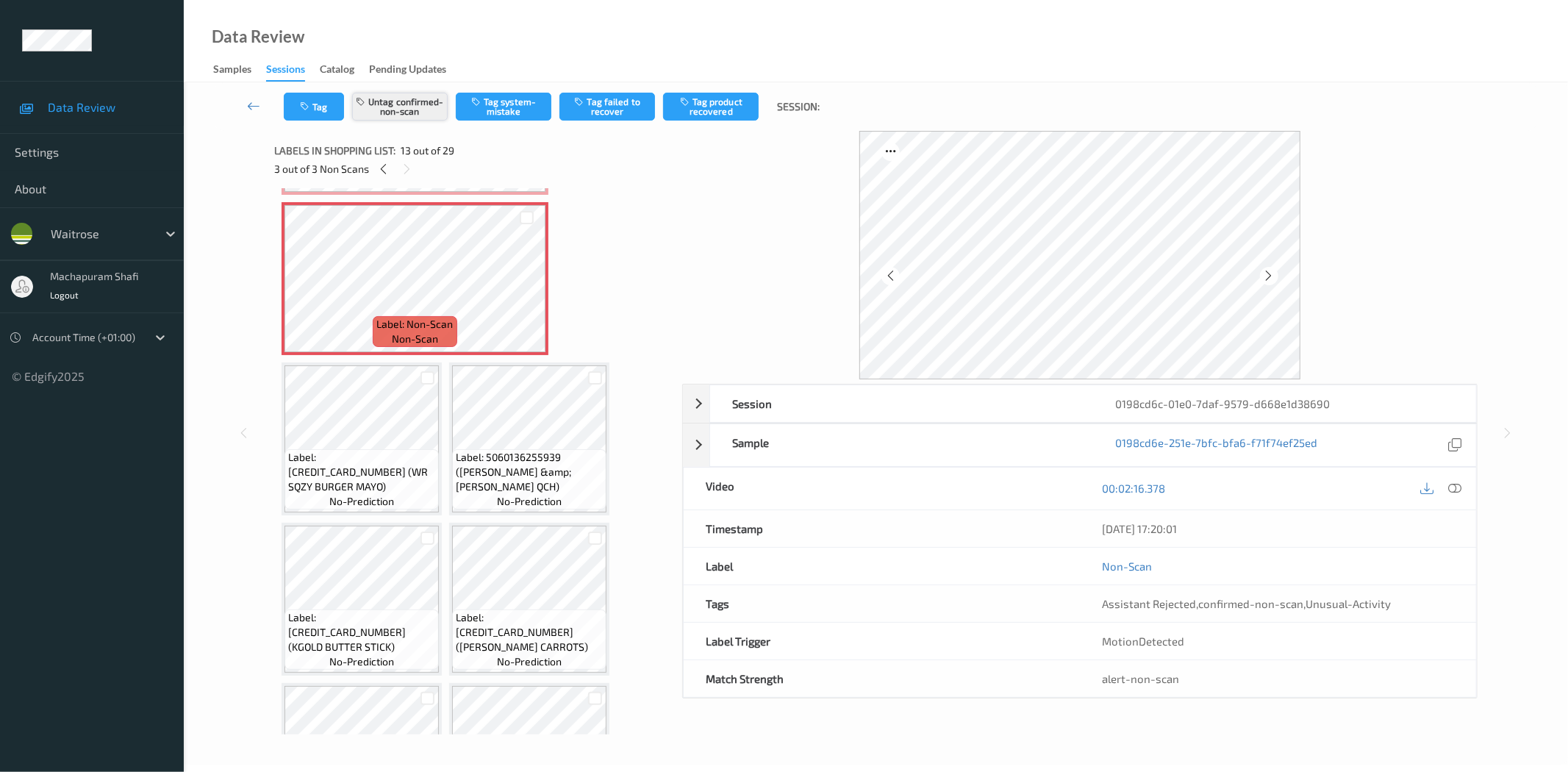
click at [381, 106] on button "Untag confirmed-non-scan" at bounding box center [400, 106] width 96 height 28
click at [503, 107] on button "Tag system-mistake" at bounding box center [504, 106] width 96 height 28
click at [325, 107] on button "Tag" at bounding box center [313, 106] width 60 height 28
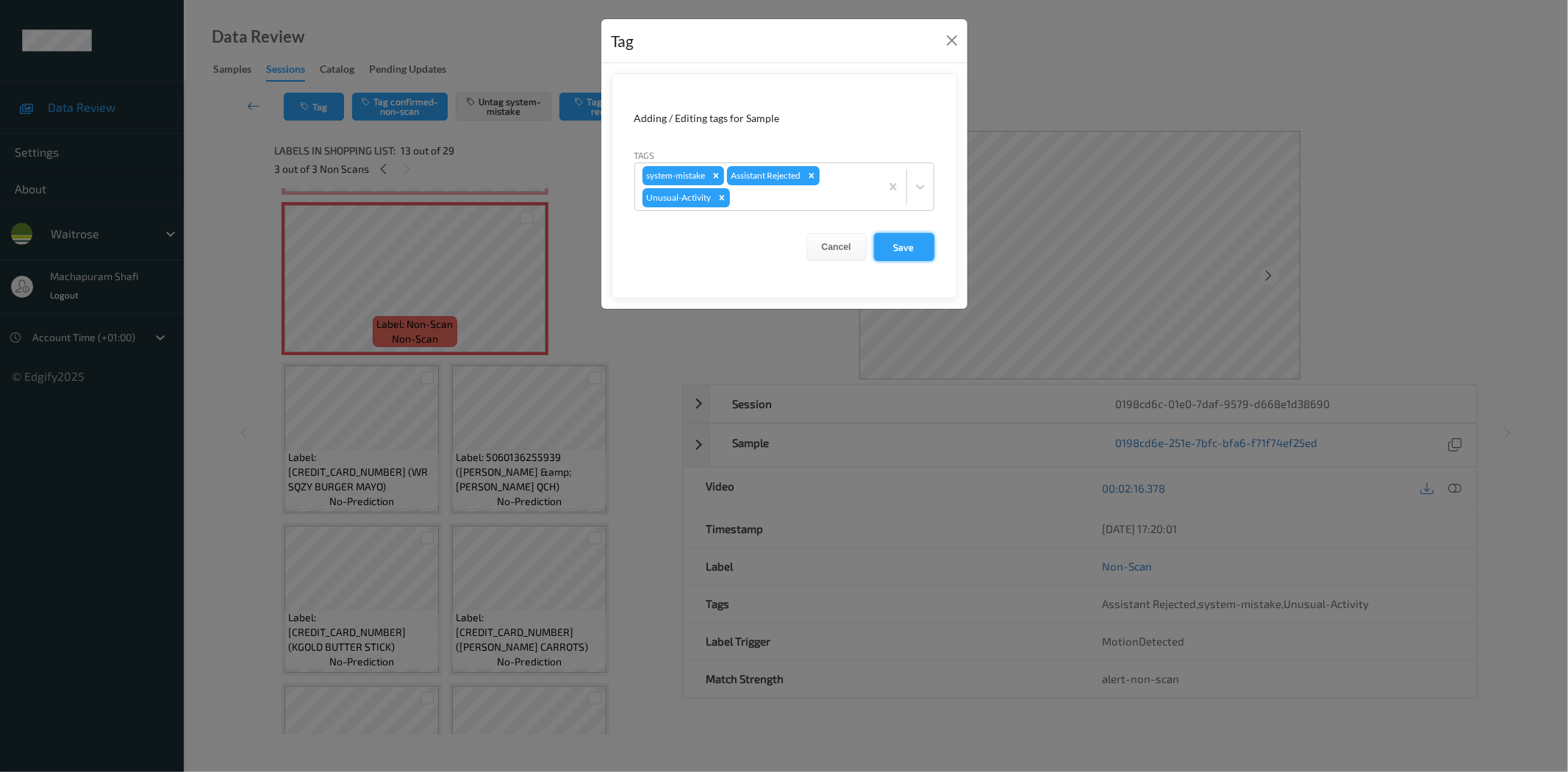
click at [907, 248] on button "Save" at bounding box center [904, 246] width 60 height 28
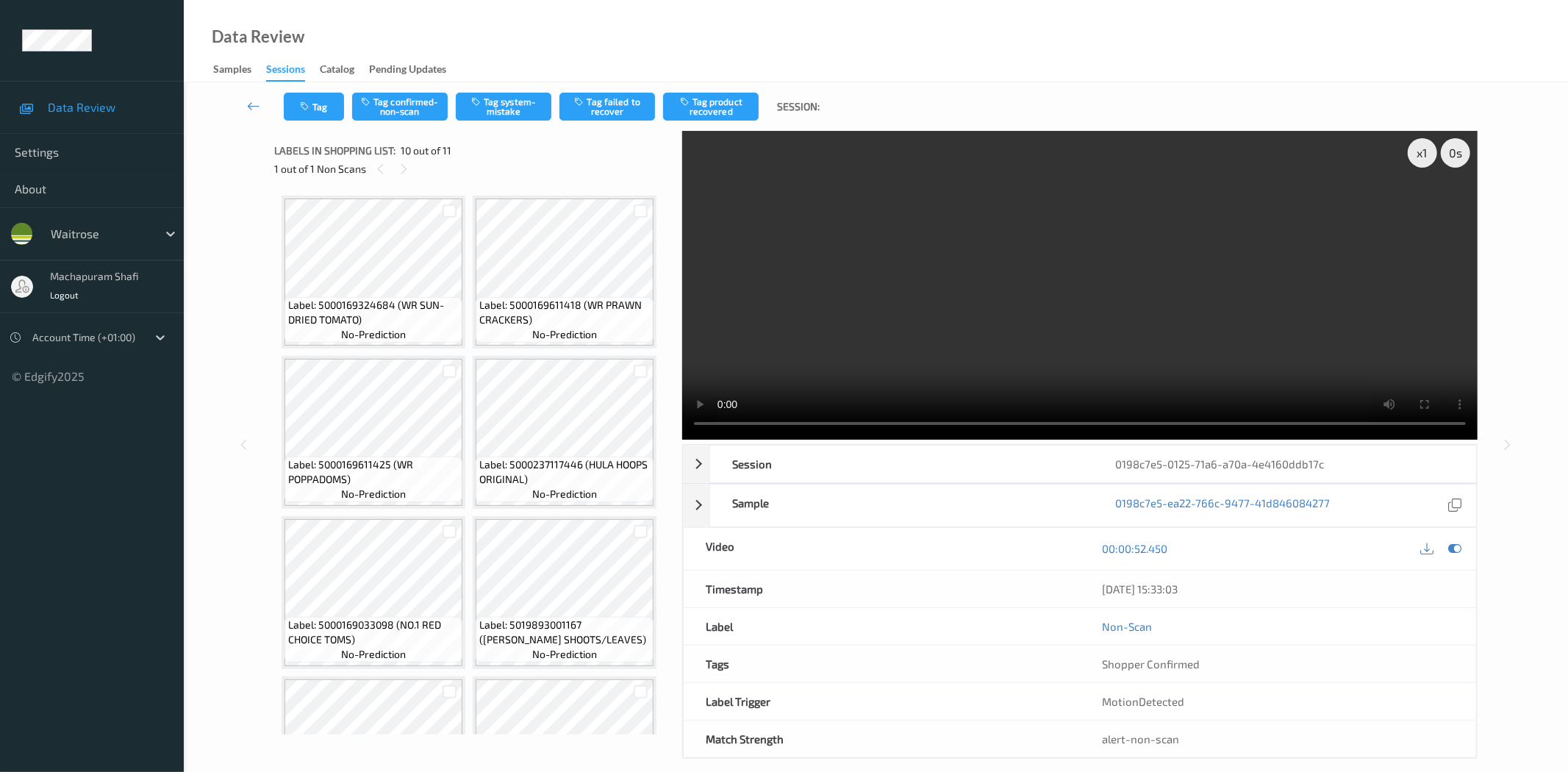
scroll to position [576, 0]
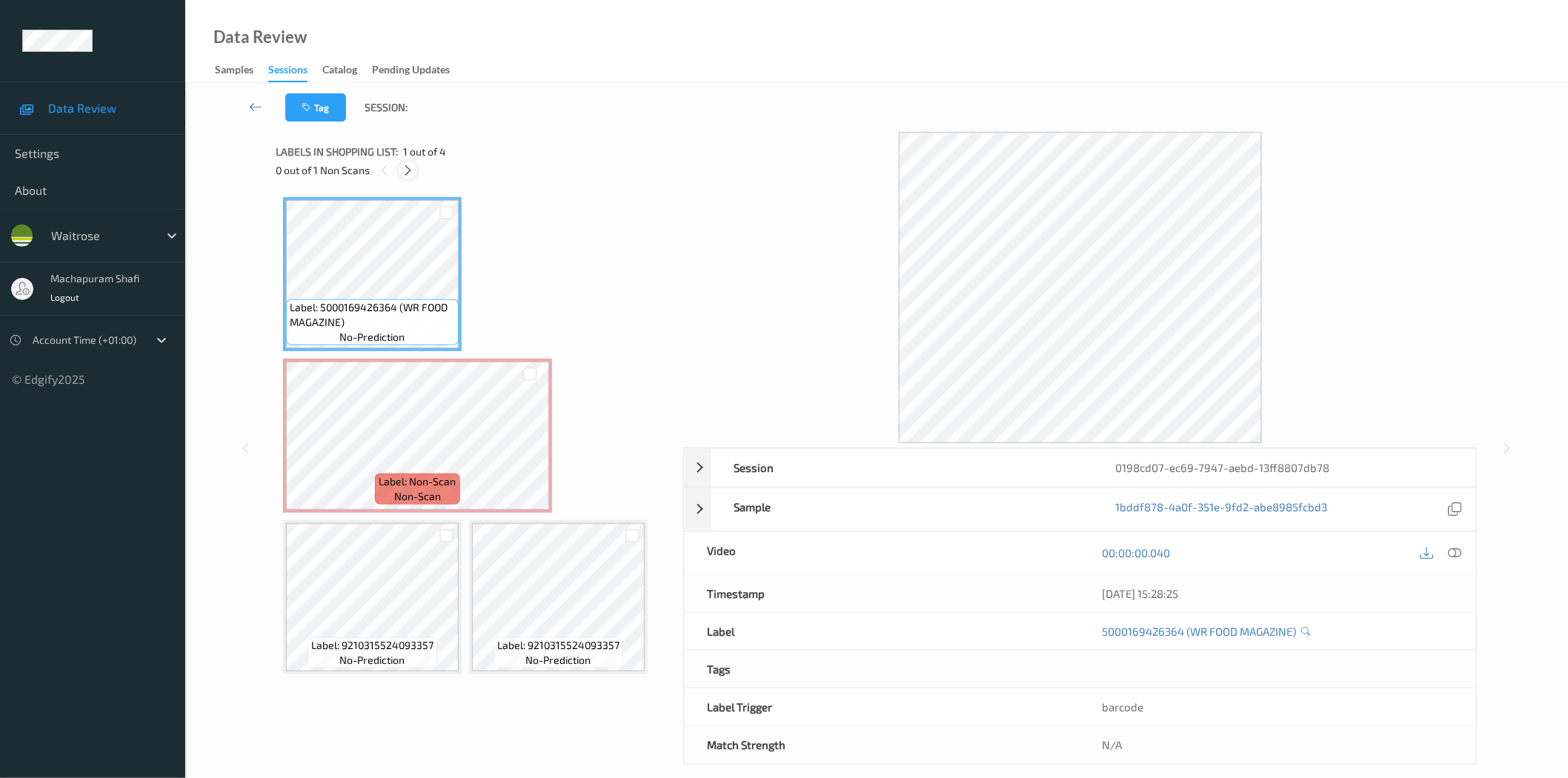
click at [410, 172] on icon at bounding box center [407, 171] width 13 height 14
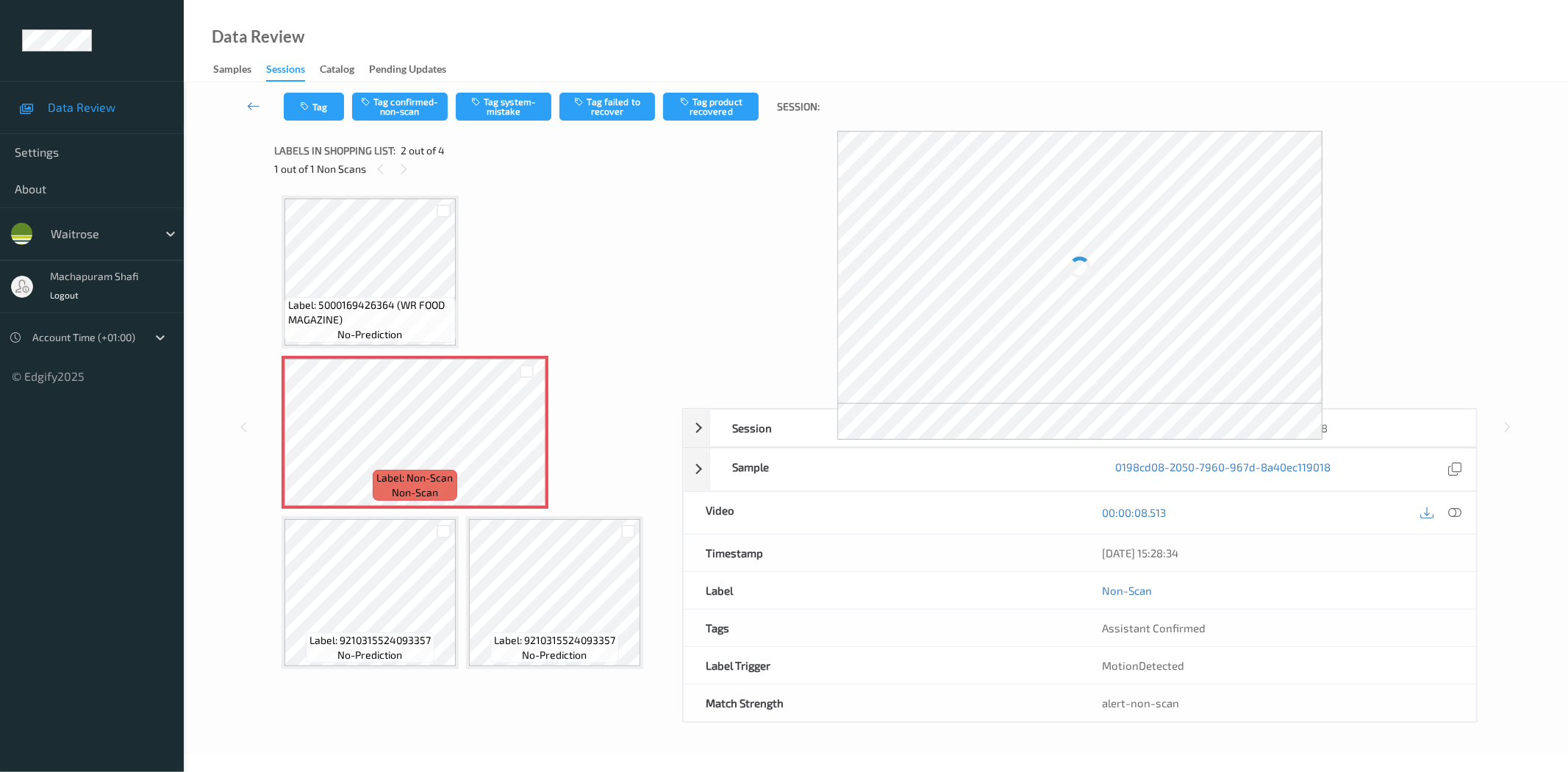
drag, startPoint x: 1450, startPoint y: 511, endPoint x: 1276, endPoint y: 358, distance: 231.7
click at [1448, 511] on icon at bounding box center [1455, 512] width 13 height 13
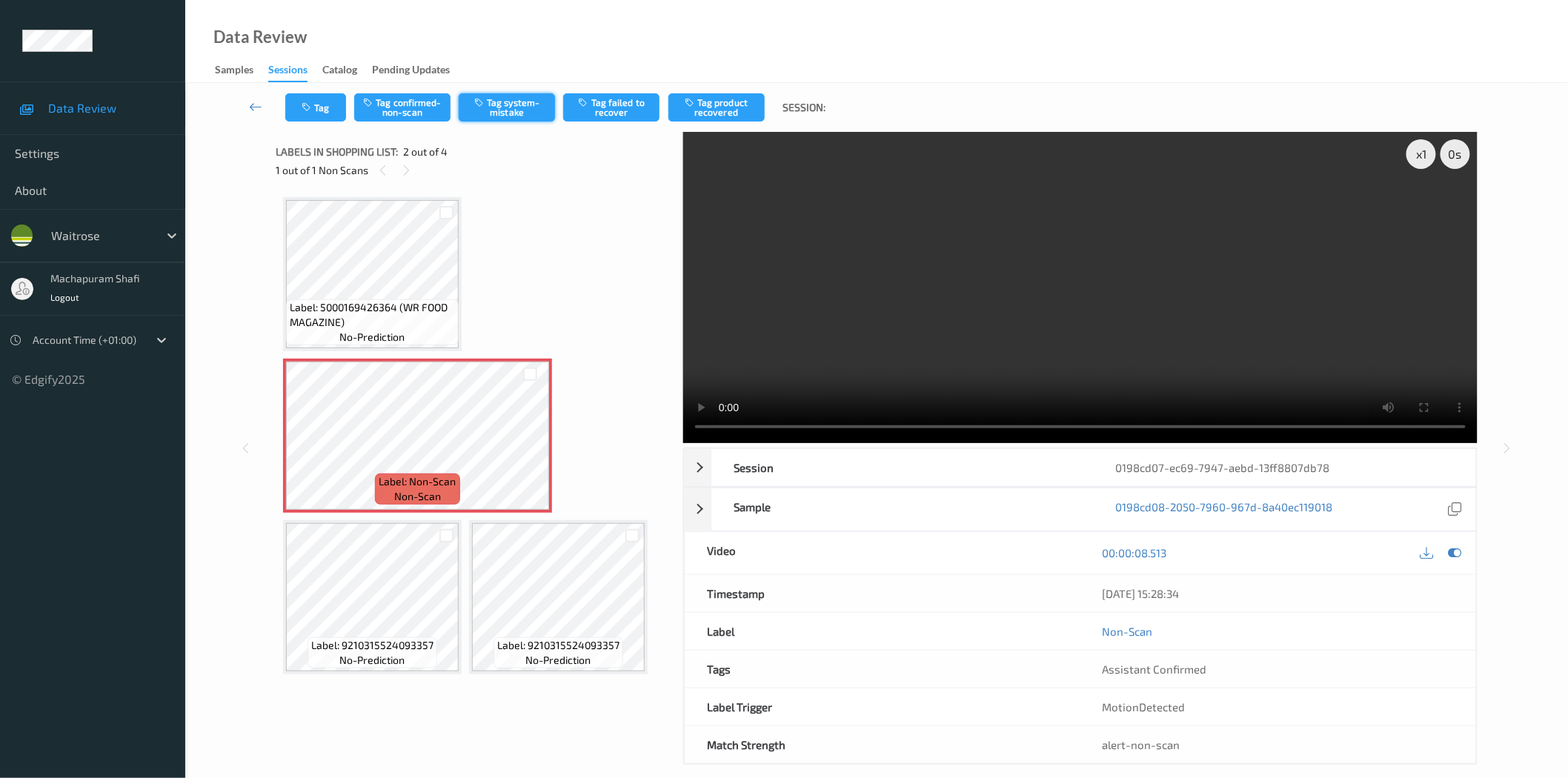
click at [503, 106] on button "Tag system-mistake" at bounding box center [507, 107] width 96 height 28
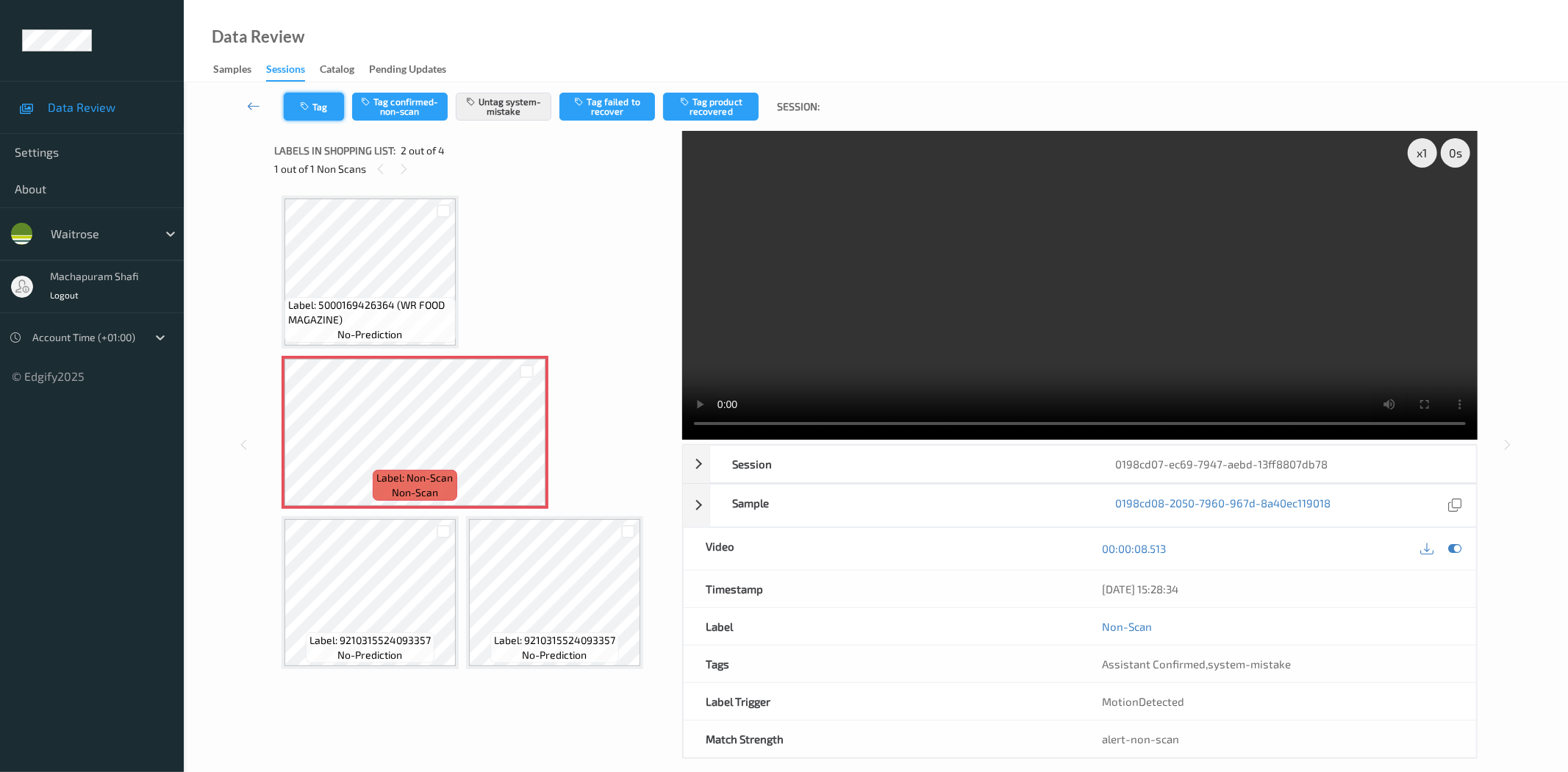
click at [307, 106] on icon "button" at bounding box center [305, 106] width 12 height 11
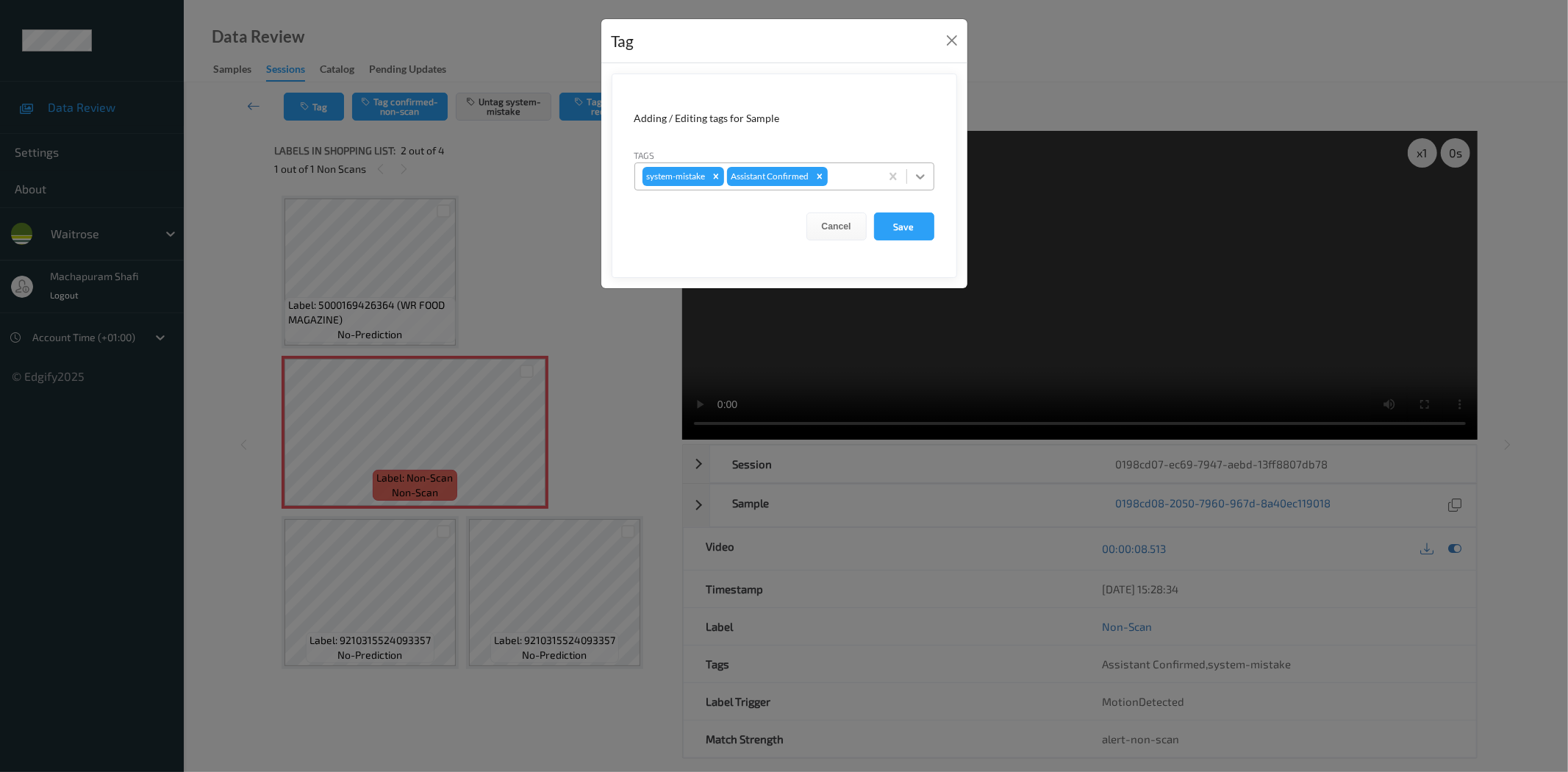
click at [925, 178] on icon at bounding box center [920, 176] width 14 height 14
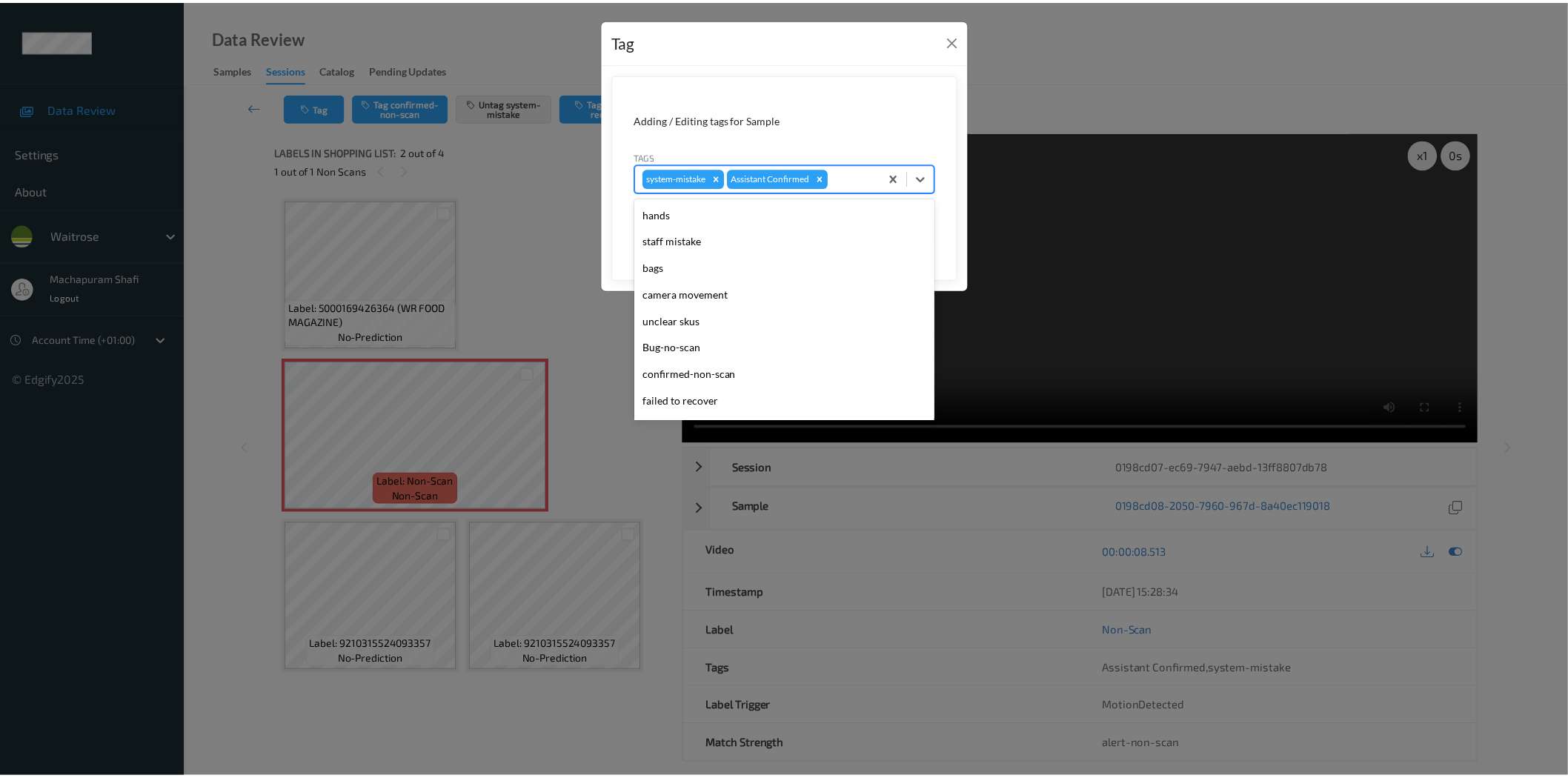
scroll to position [290, 0]
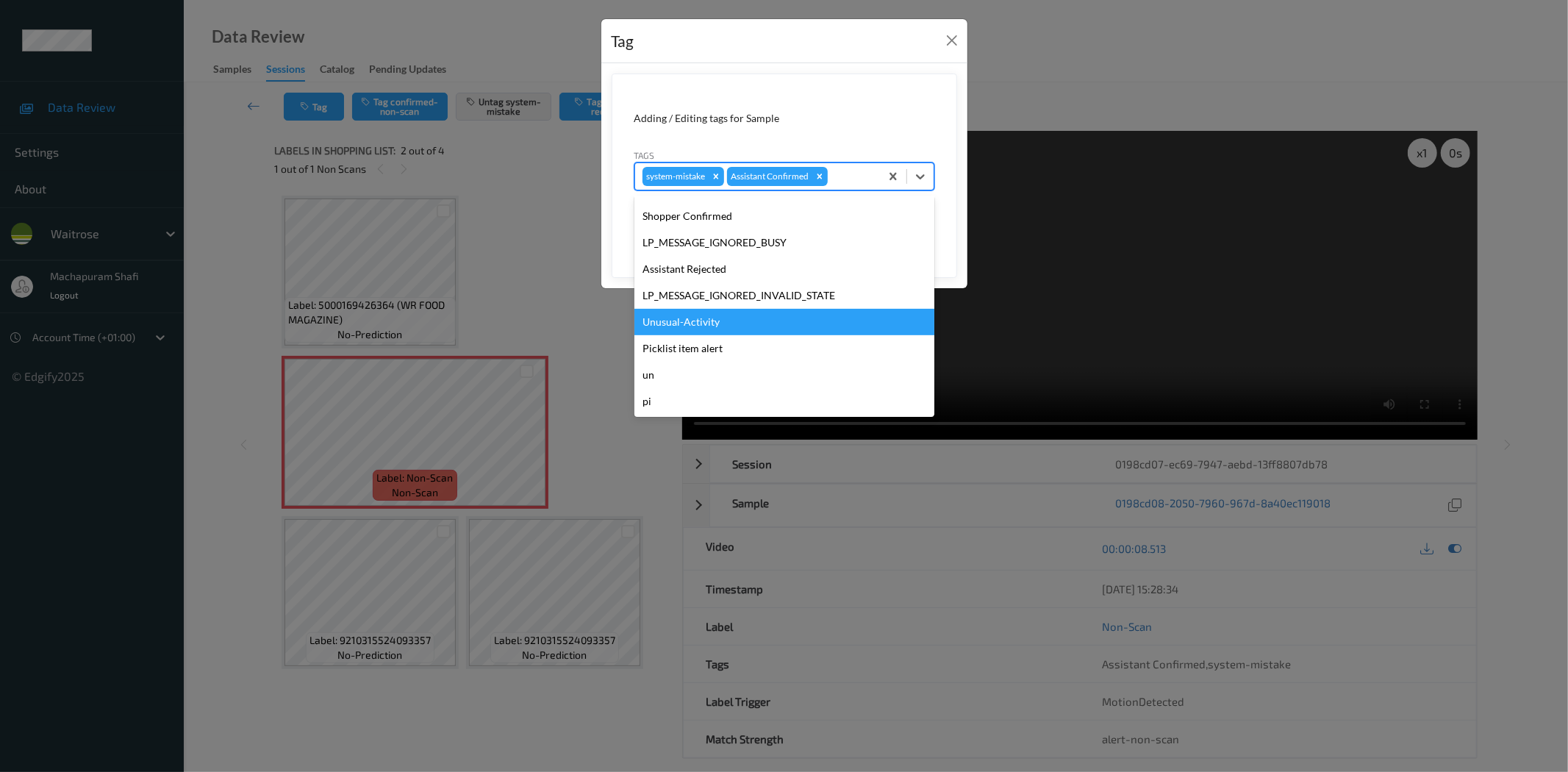
click at [714, 315] on div "Unusual-Activity" at bounding box center [784, 323] width 300 height 27
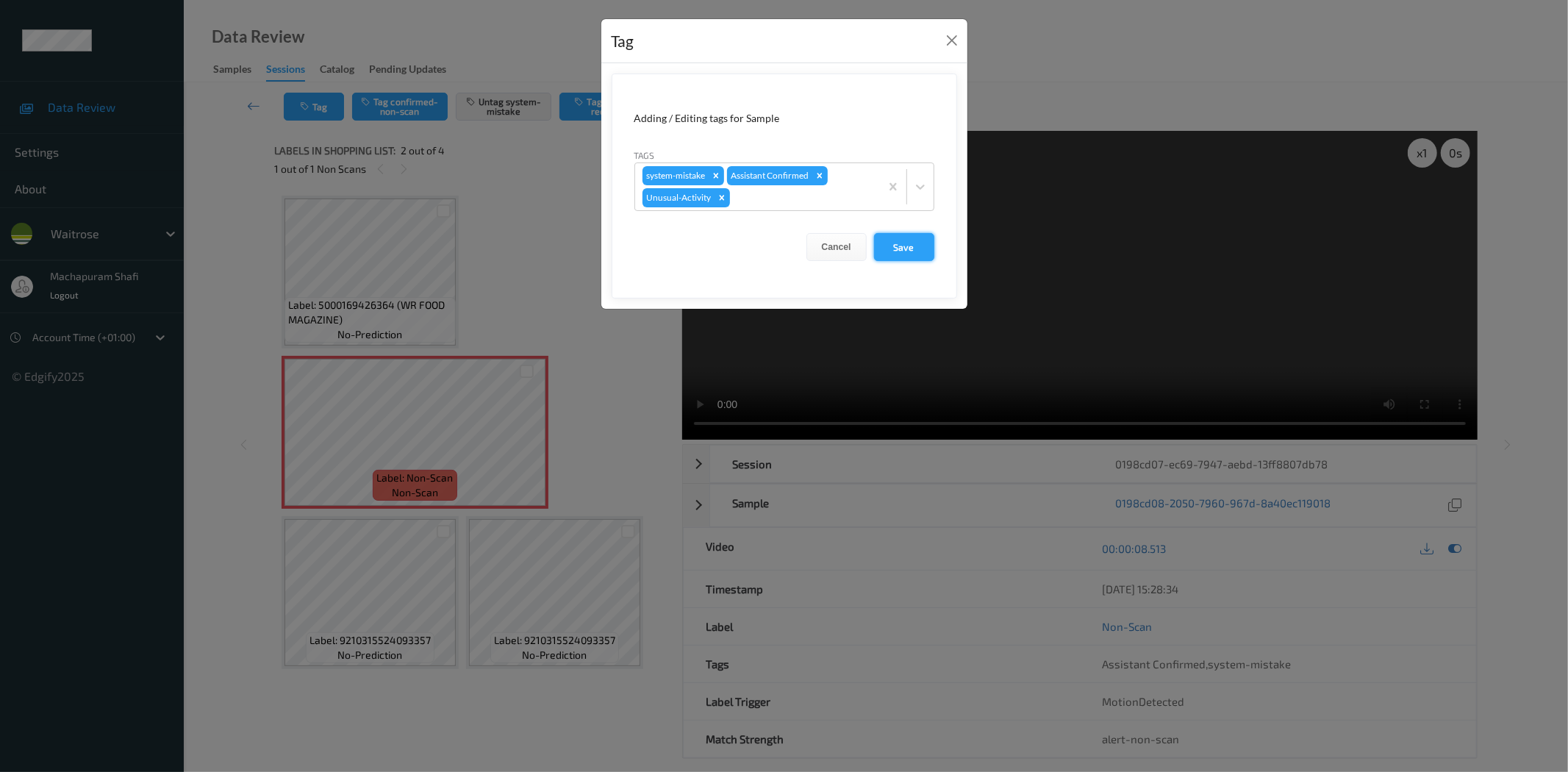
click at [907, 243] on button "Save" at bounding box center [904, 246] width 60 height 28
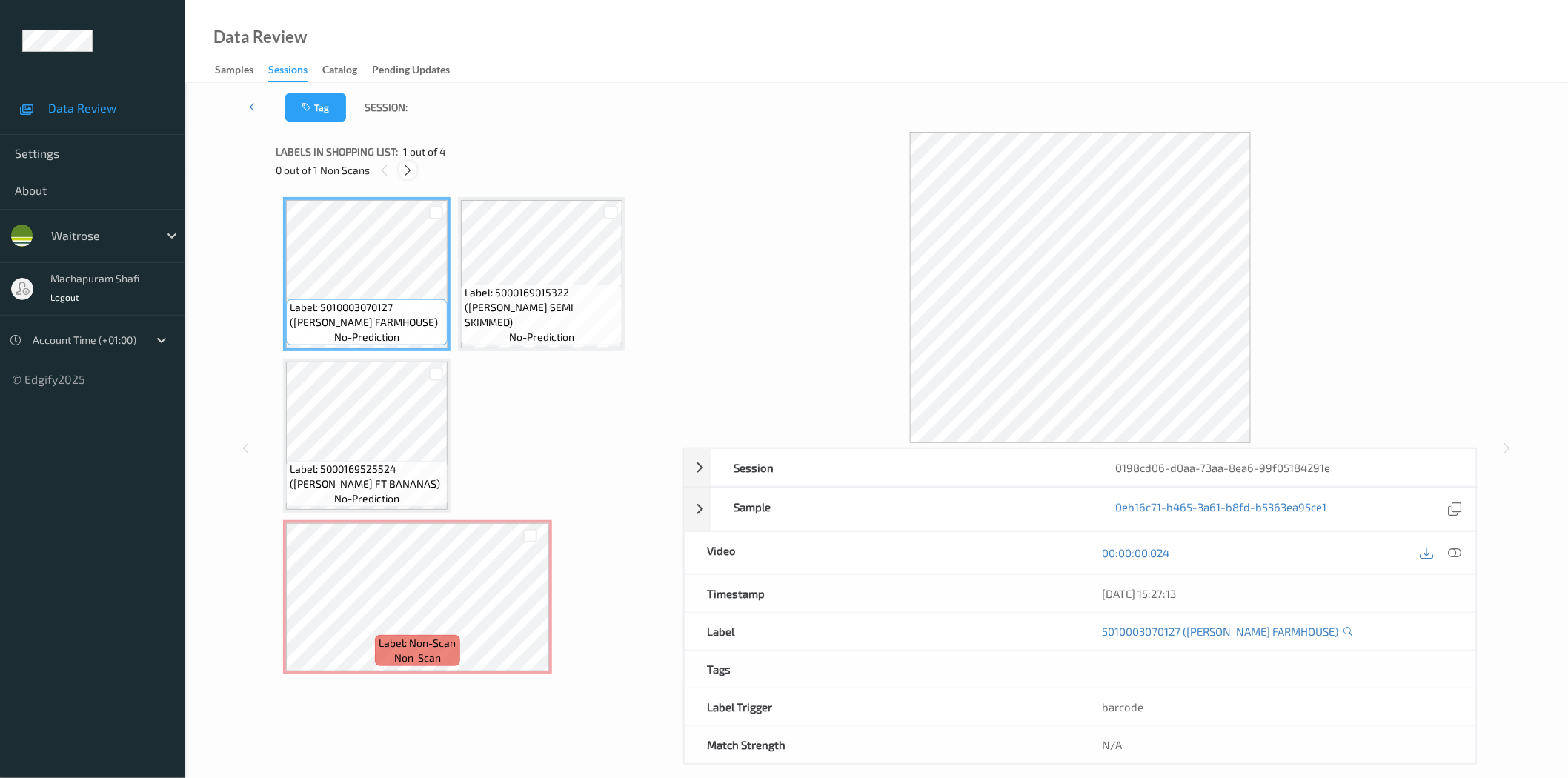
click at [406, 171] on icon at bounding box center [407, 171] width 13 height 14
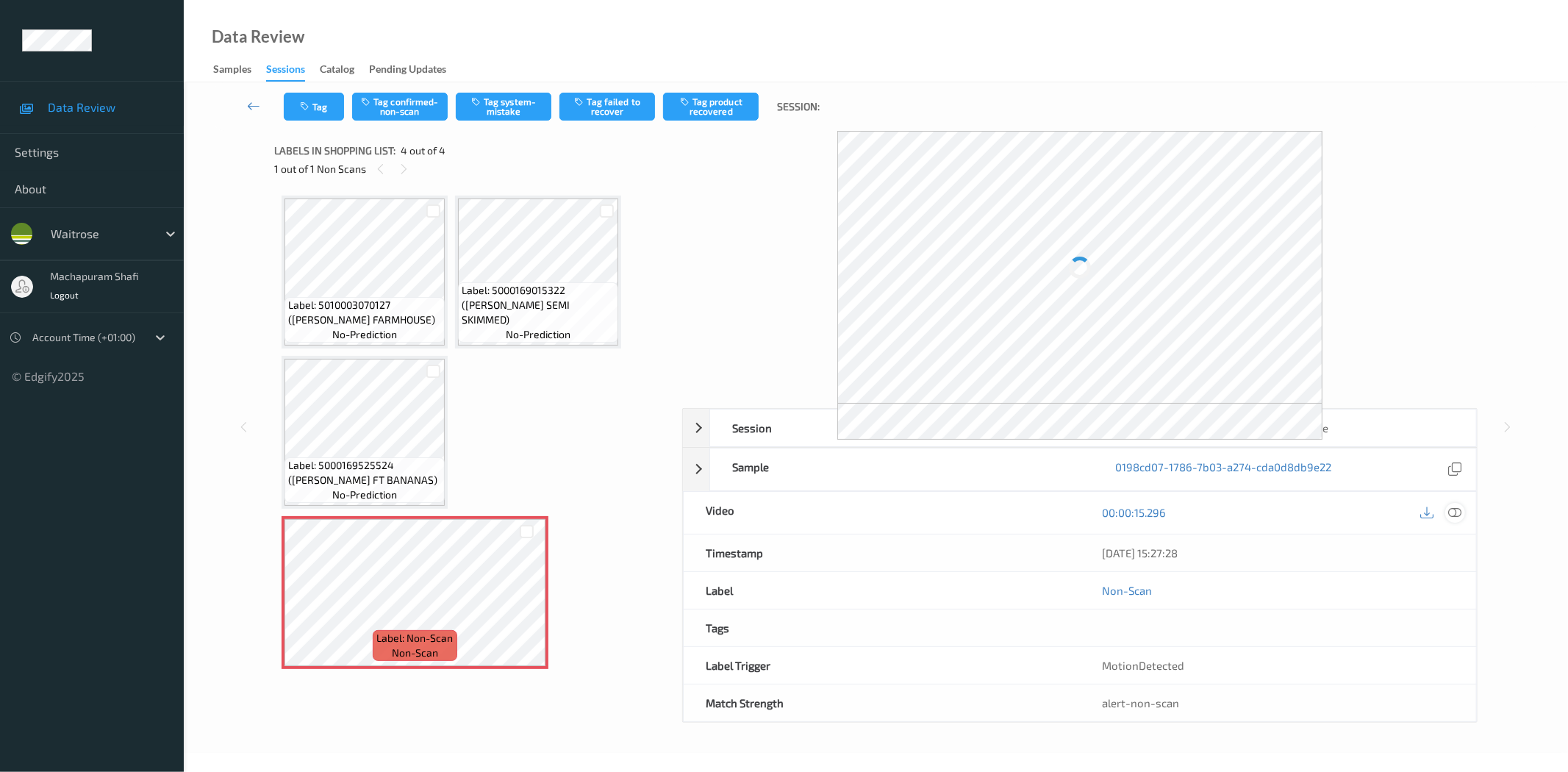
click at [1453, 510] on icon at bounding box center [1455, 512] width 13 height 13
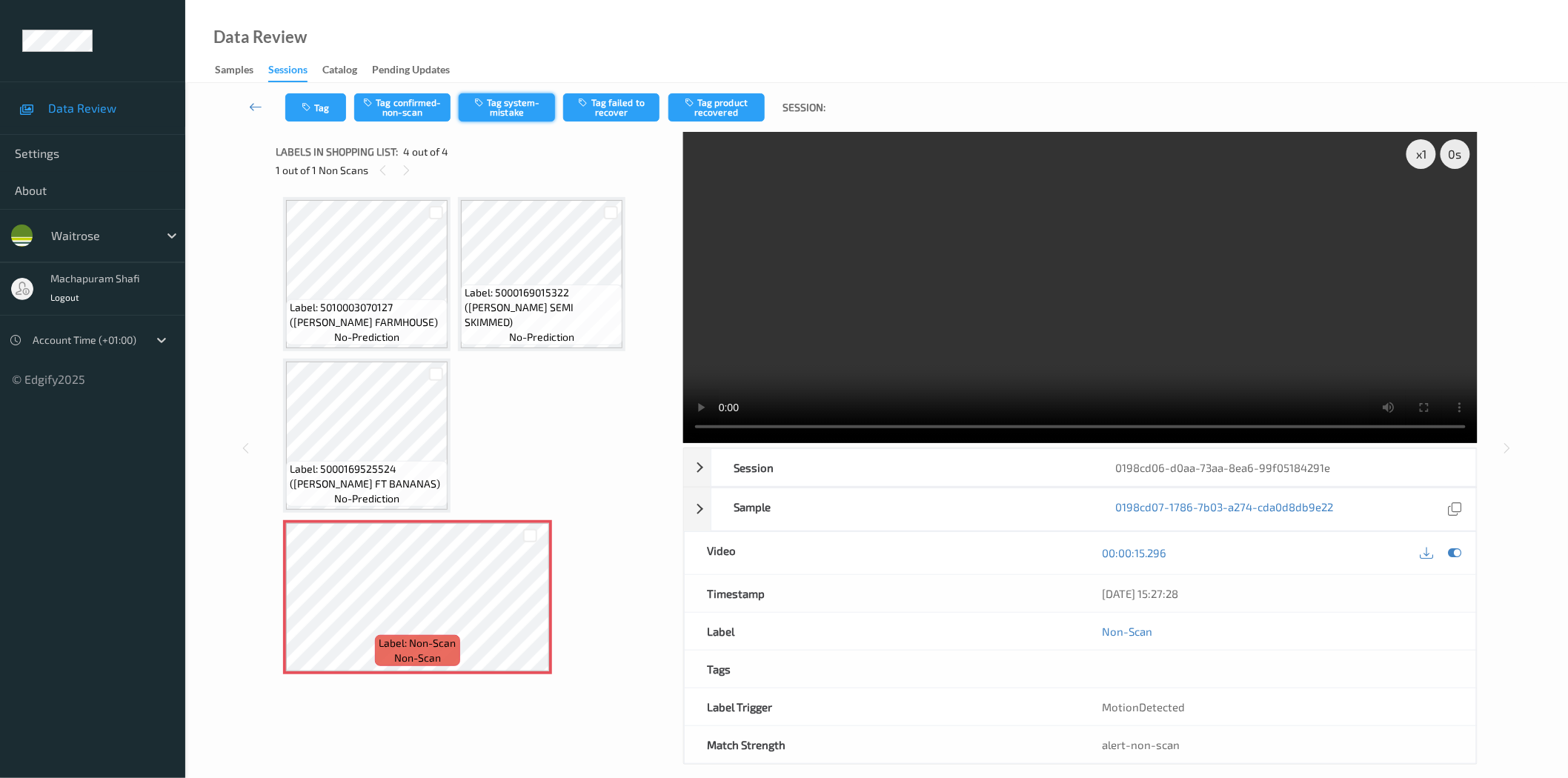
click at [516, 113] on button "Tag system-mistake" at bounding box center [507, 107] width 96 height 28
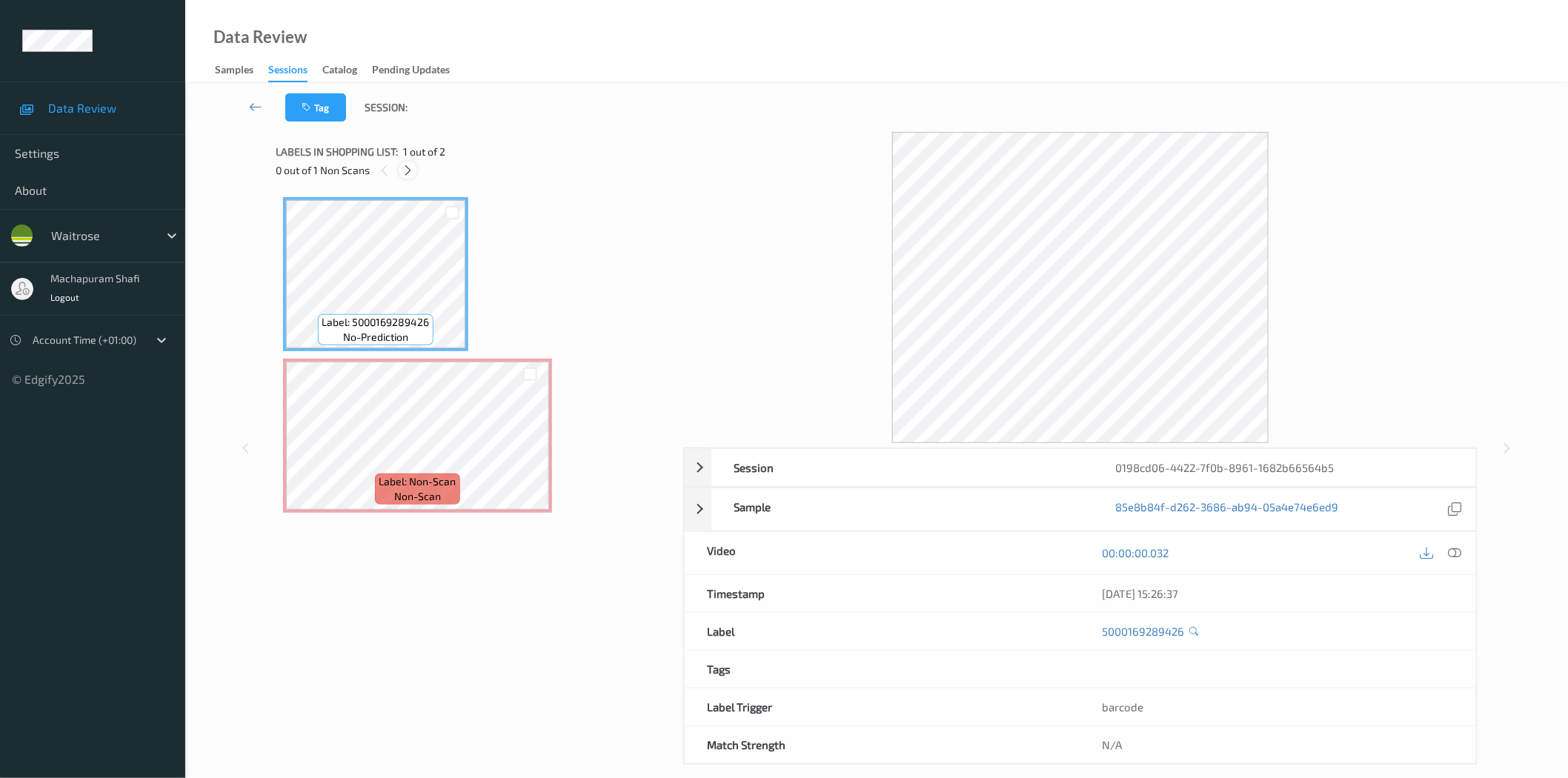
click at [410, 164] on icon at bounding box center [407, 171] width 13 height 14
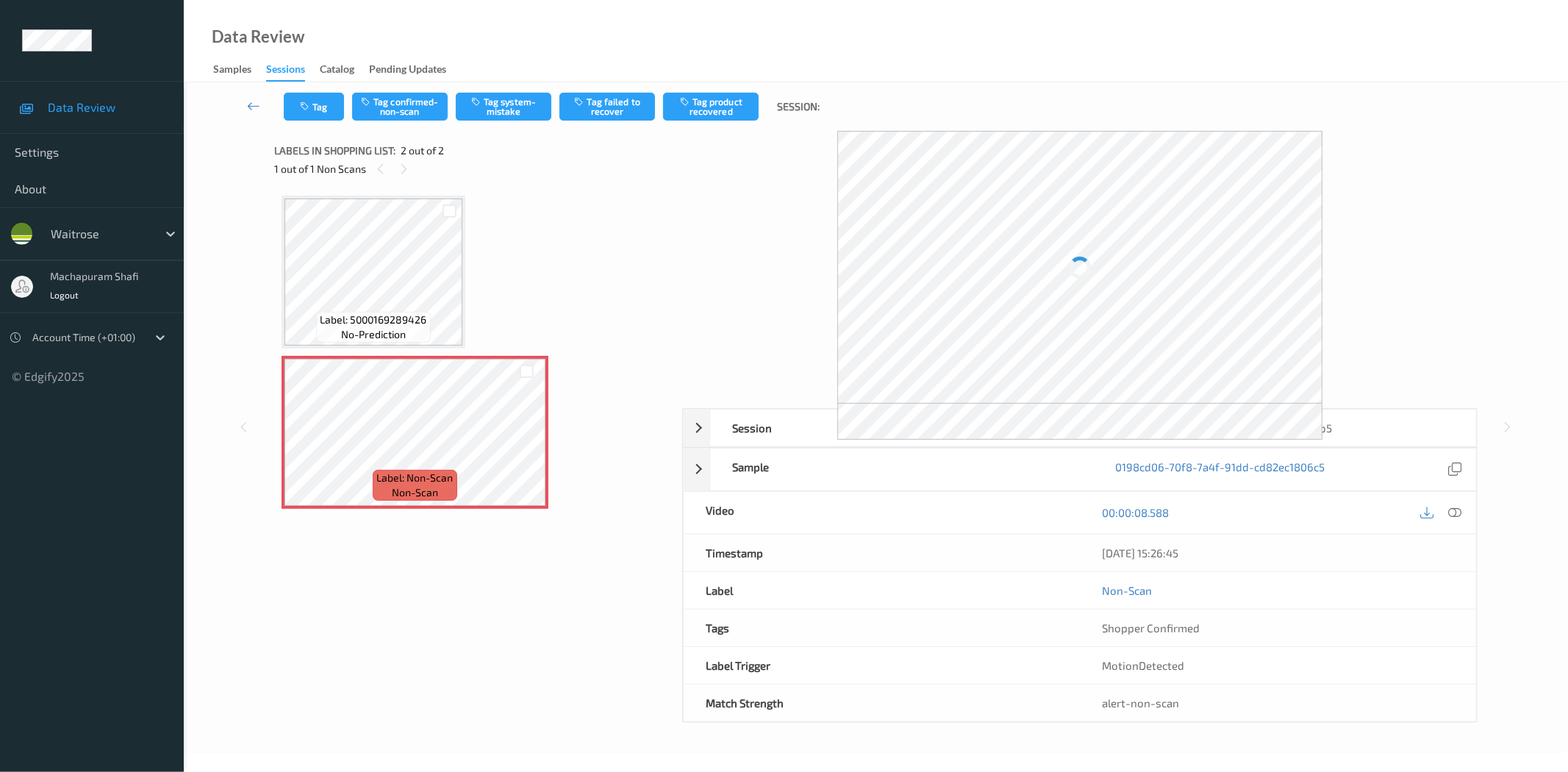
drag, startPoint x: 1449, startPoint y: 515, endPoint x: 1446, endPoint y: 501, distance: 14.3
click at [1449, 515] on icon at bounding box center [1455, 512] width 13 height 13
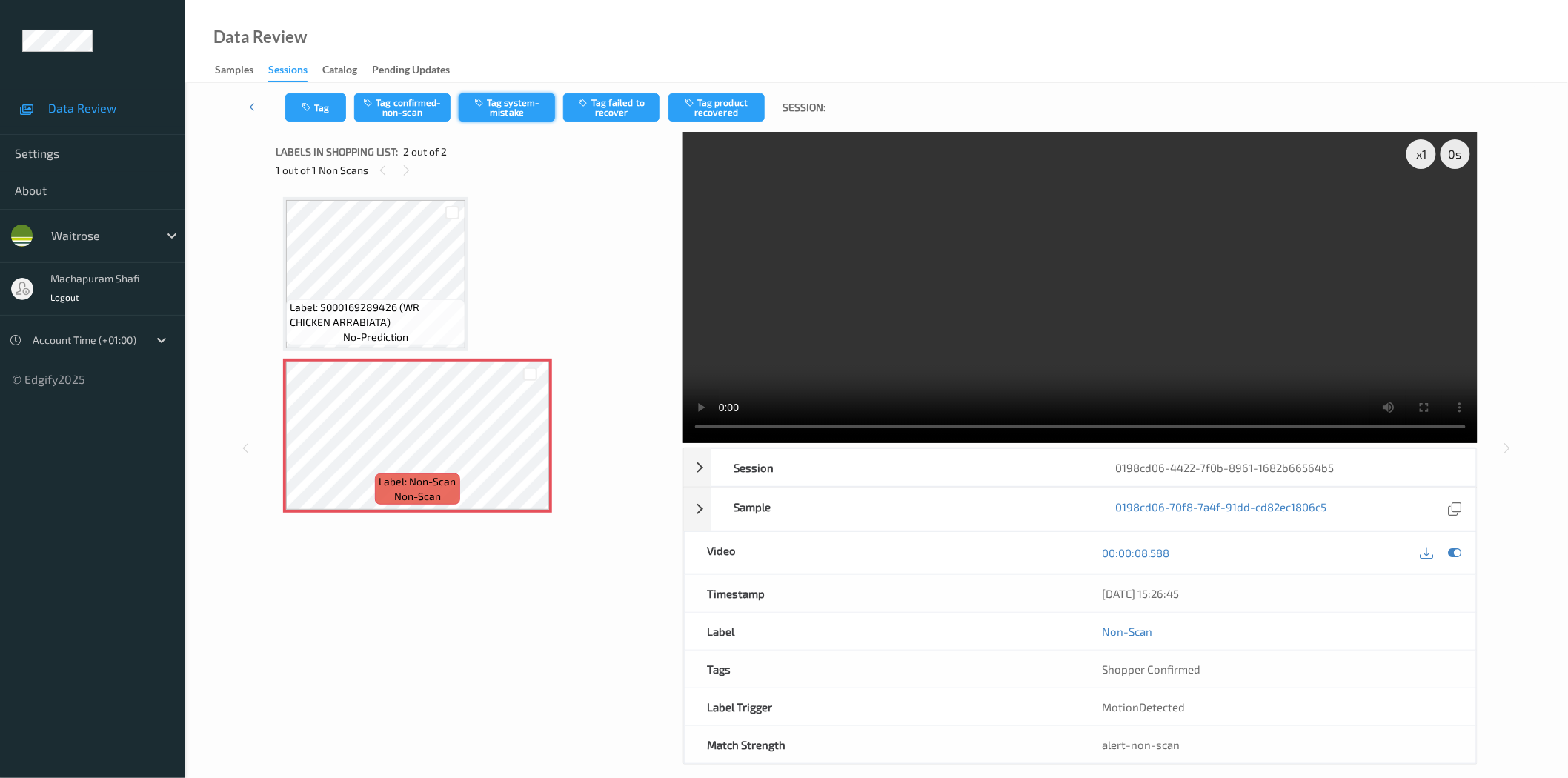
click at [506, 111] on button "Tag system-mistake" at bounding box center [507, 107] width 96 height 28
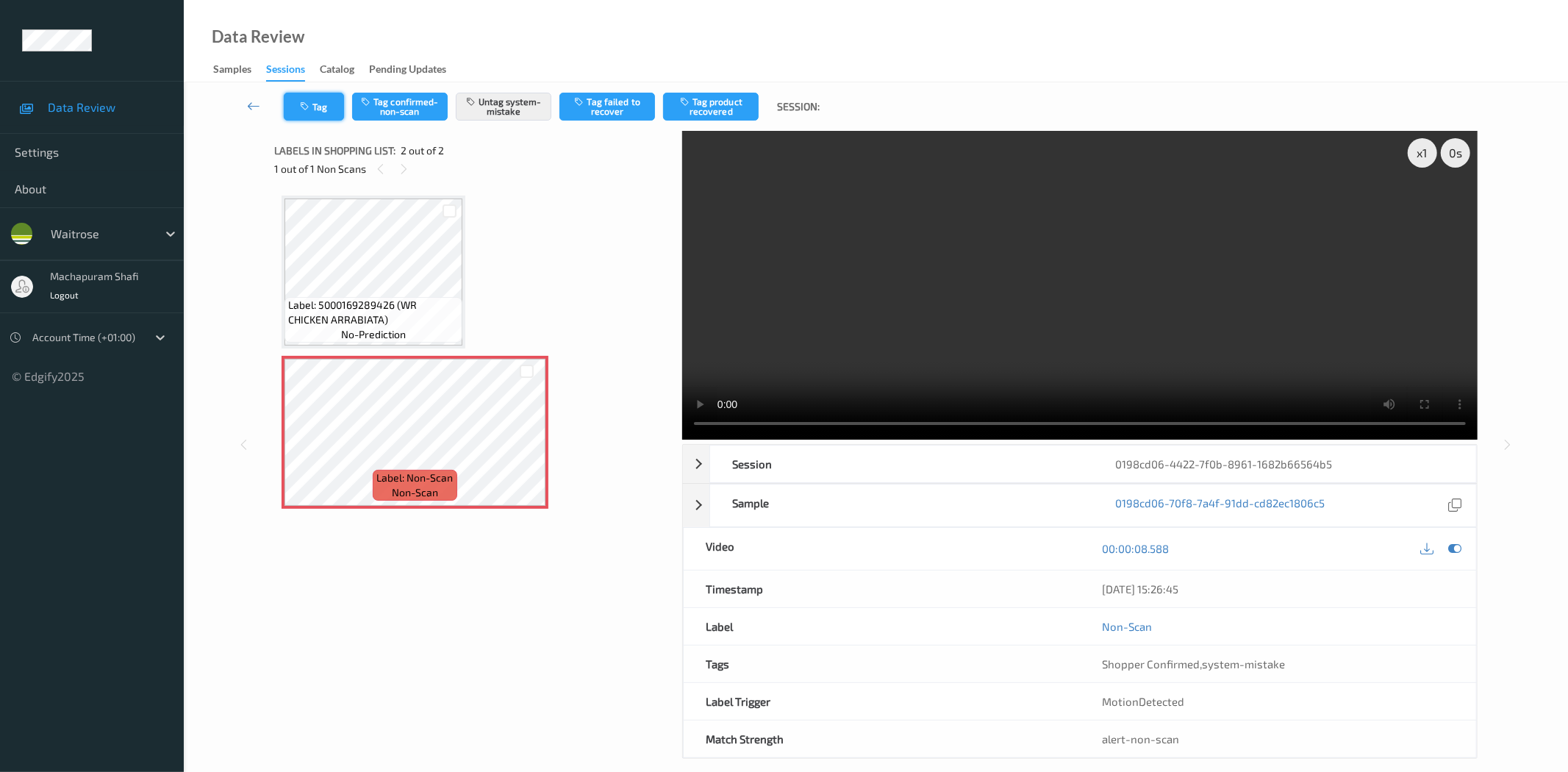
click at [312, 114] on button "Tag" at bounding box center [313, 106] width 60 height 28
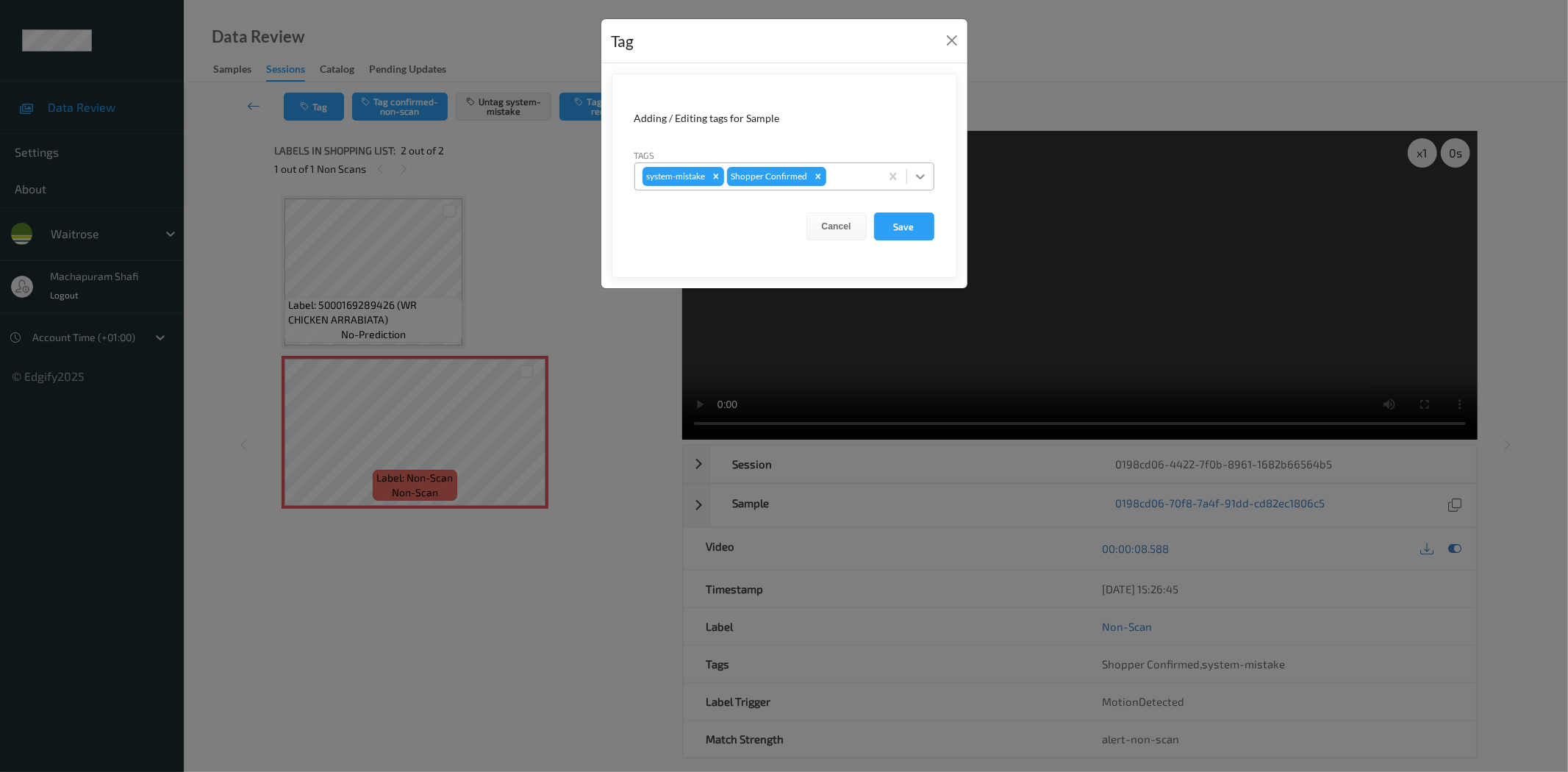
click at [922, 172] on icon at bounding box center [920, 176] width 14 height 14
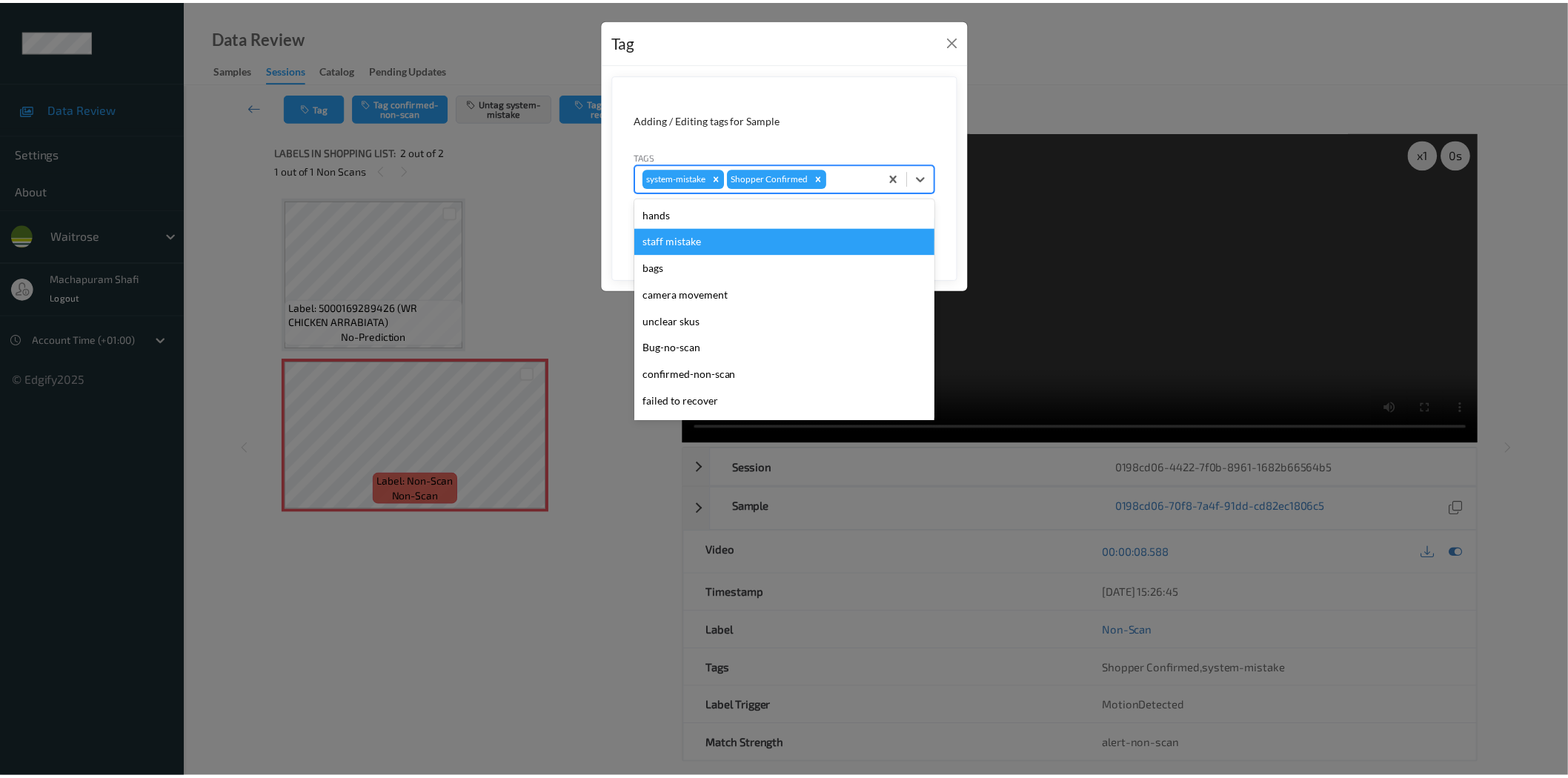
scroll to position [290, 0]
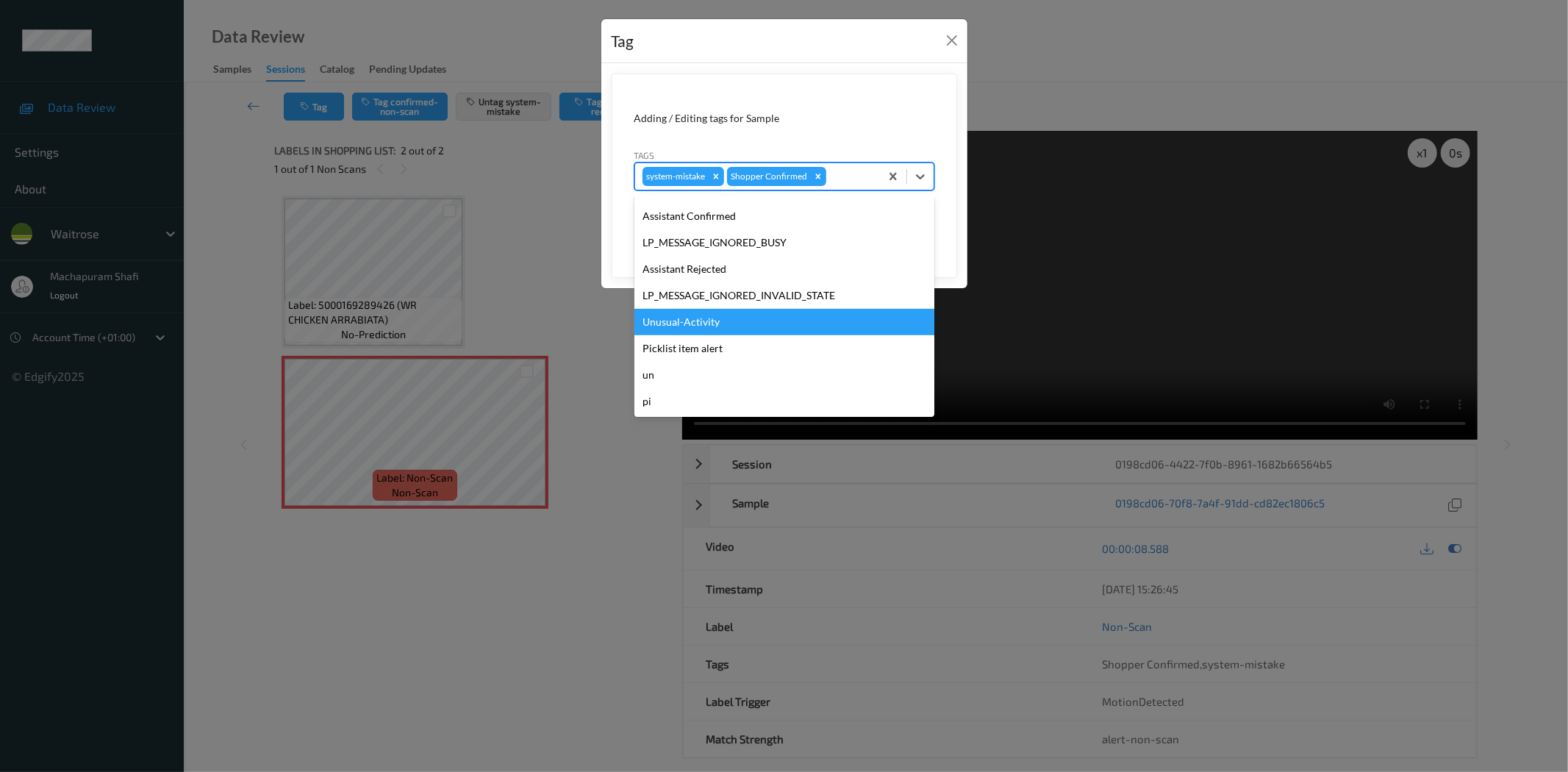
click at [673, 325] on div "Unusual-Activity" at bounding box center [784, 323] width 300 height 27
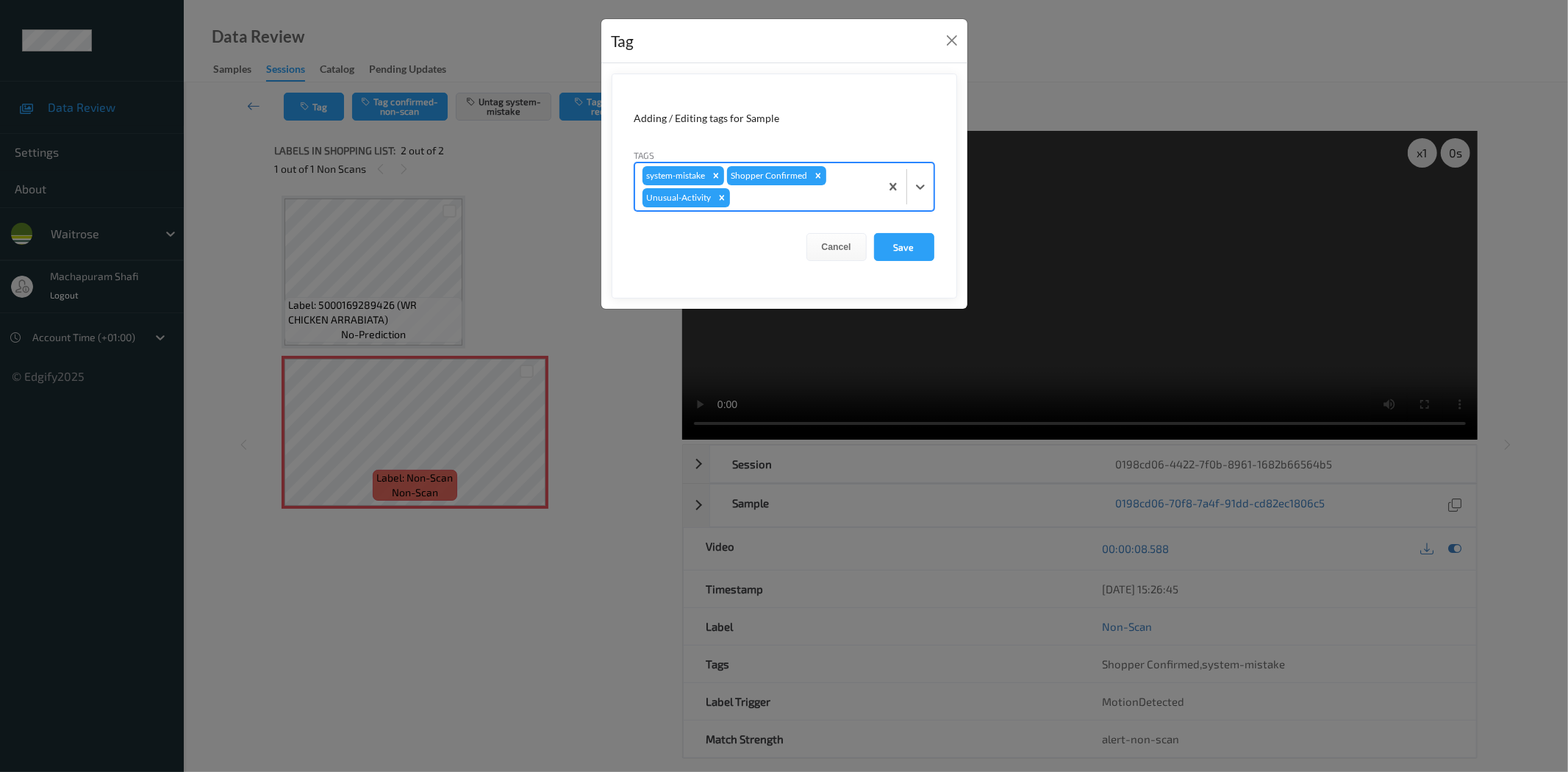
click at [936, 243] on form "Adding / Editing tags for Sample Tags option Unusual-Activity, selected. Select…" at bounding box center [784, 186] width 346 height 225
click at [895, 250] on button "Save" at bounding box center [904, 246] width 60 height 28
click at [910, 245] on button "Save" at bounding box center [904, 246] width 60 height 28
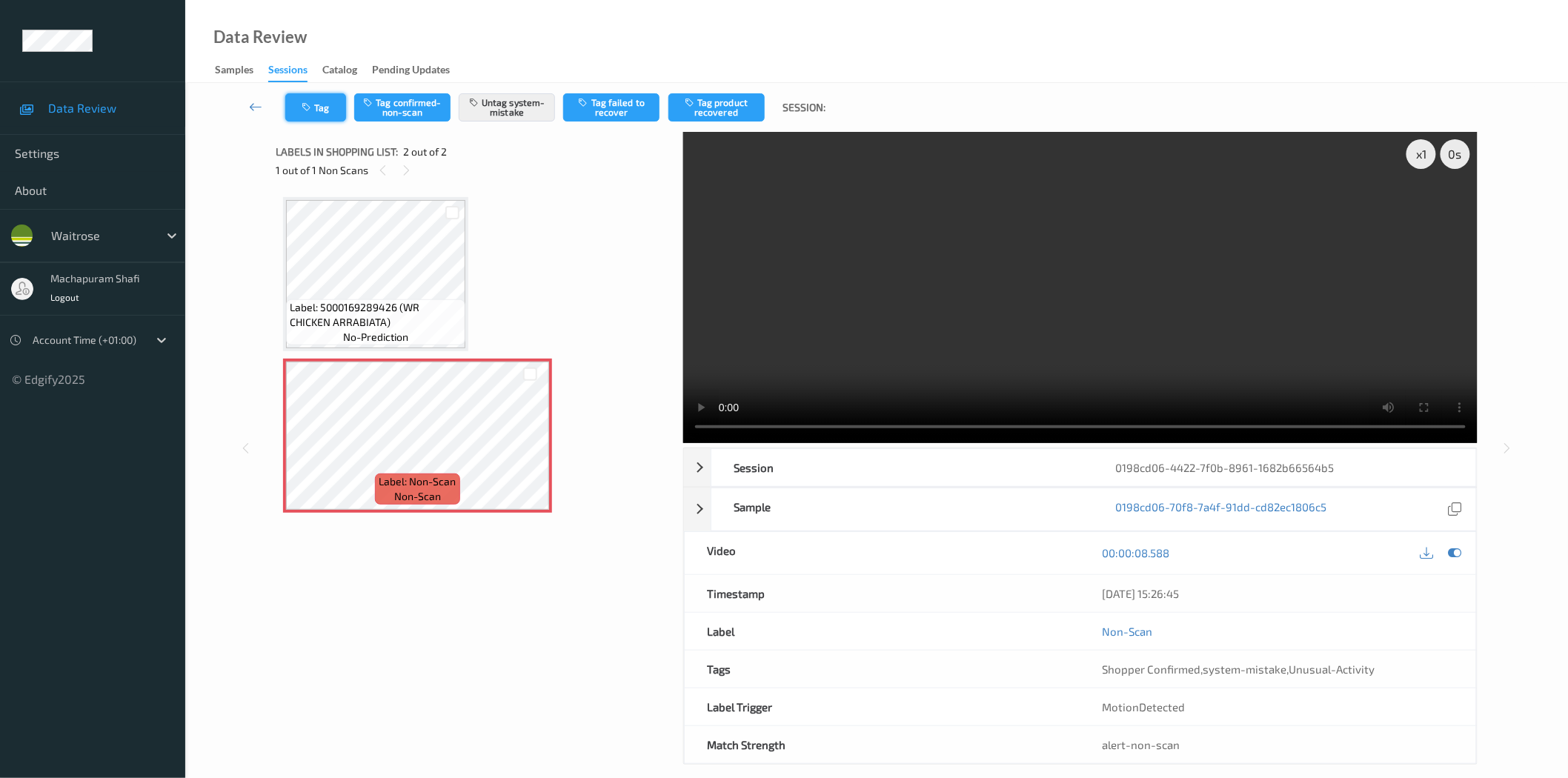
click at [302, 108] on icon "button" at bounding box center [308, 107] width 13 height 11
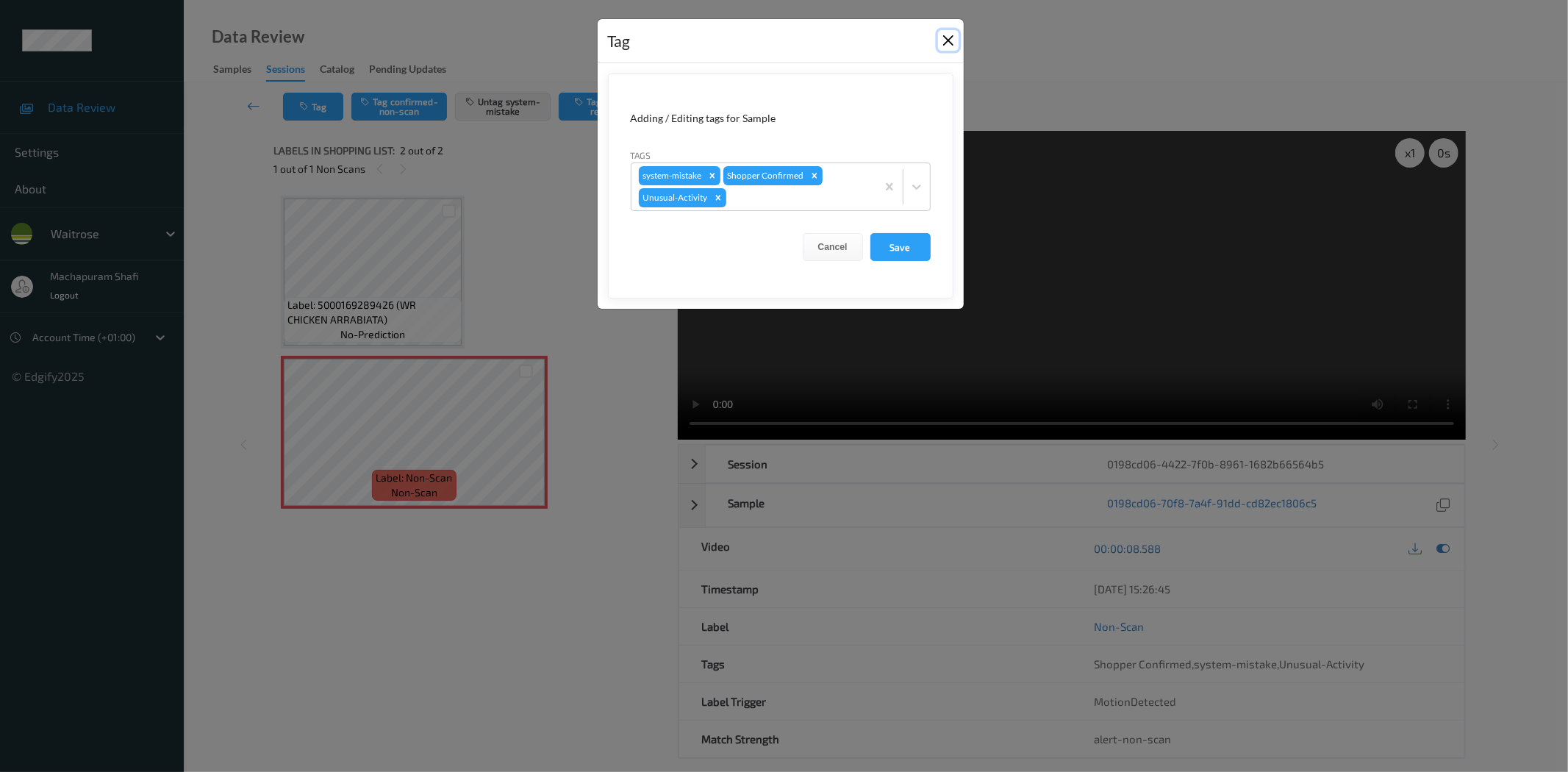
click at [944, 42] on button "Close" at bounding box center [949, 40] width 21 height 21
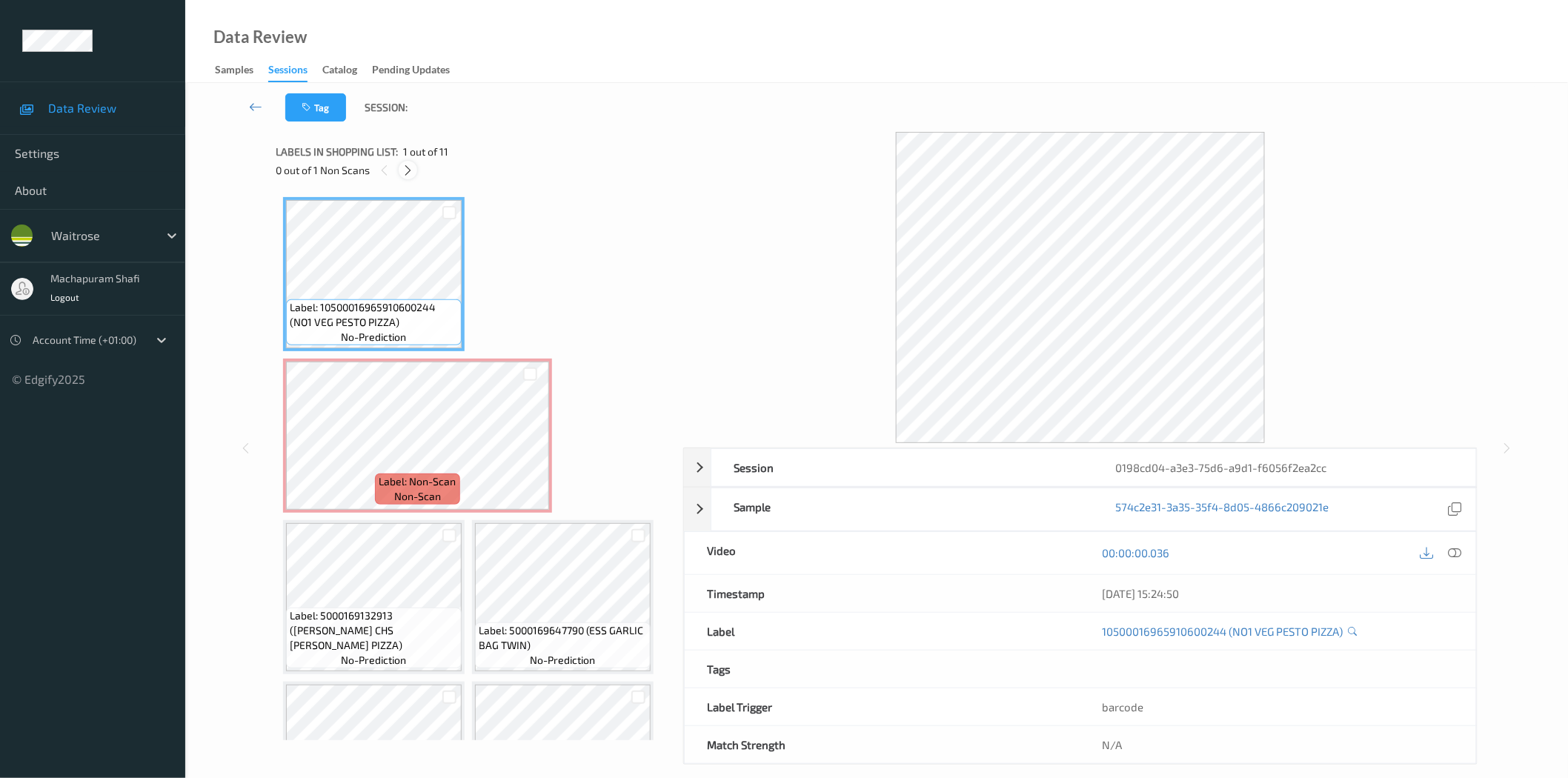
click at [403, 169] on icon at bounding box center [407, 171] width 13 height 14
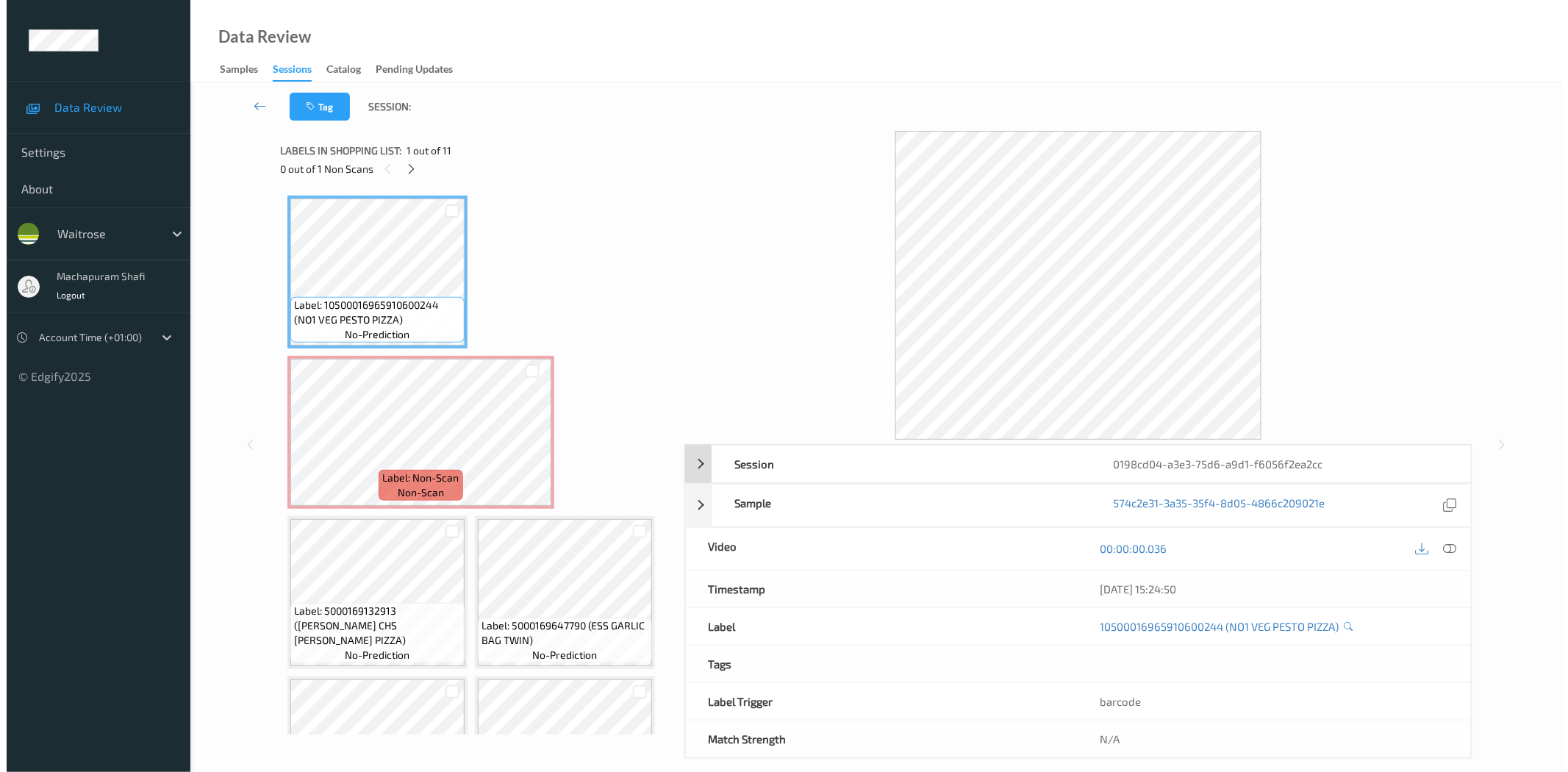
scroll to position [8, 0]
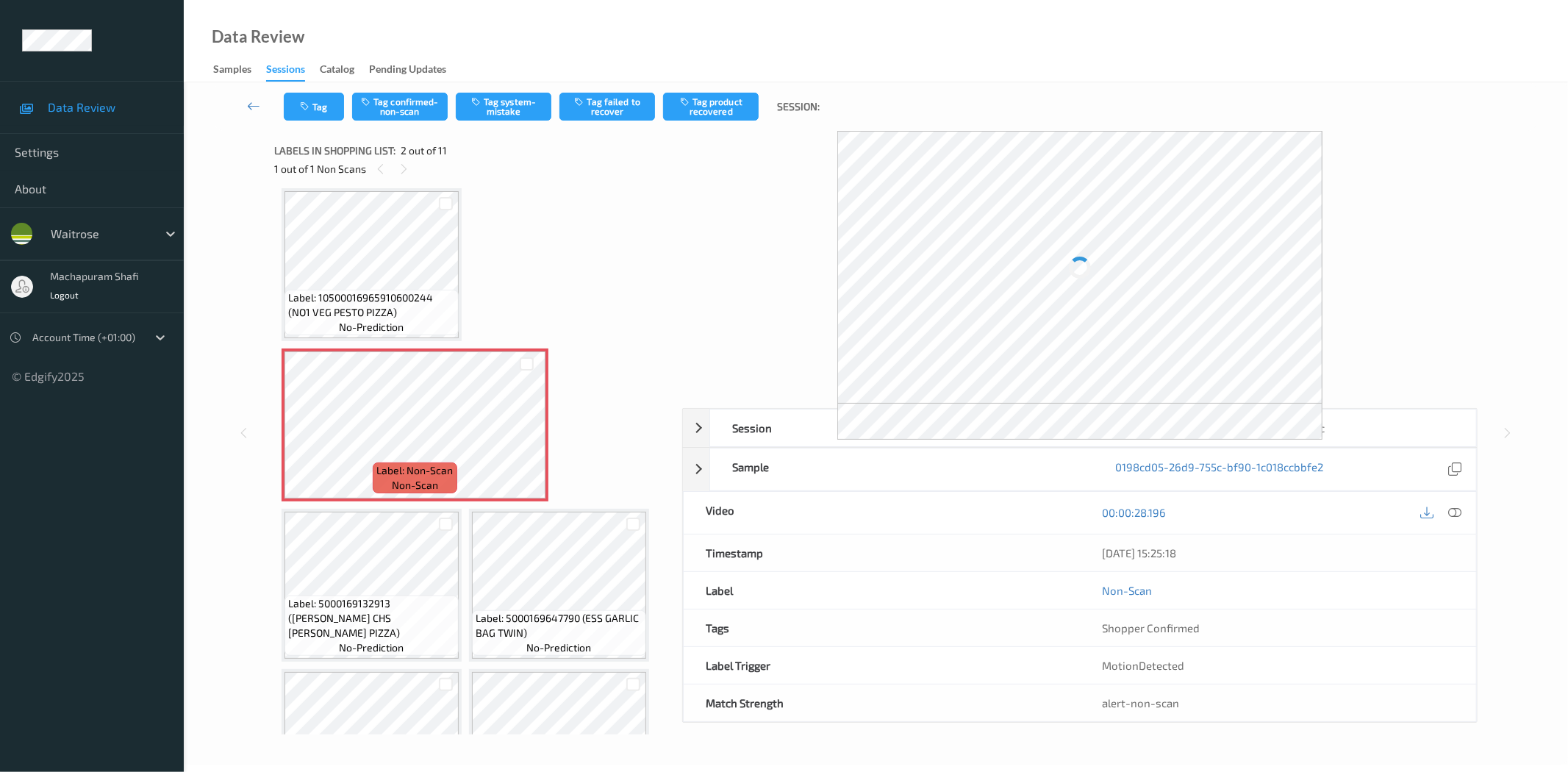
drag, startPoint x: 1445, startPoint y: 511, endPoint x: 1383, endPoint y: 429, distance: 102.8
click at [1445, 511] on div at bounding box center [1455, 512] width 20 height 20
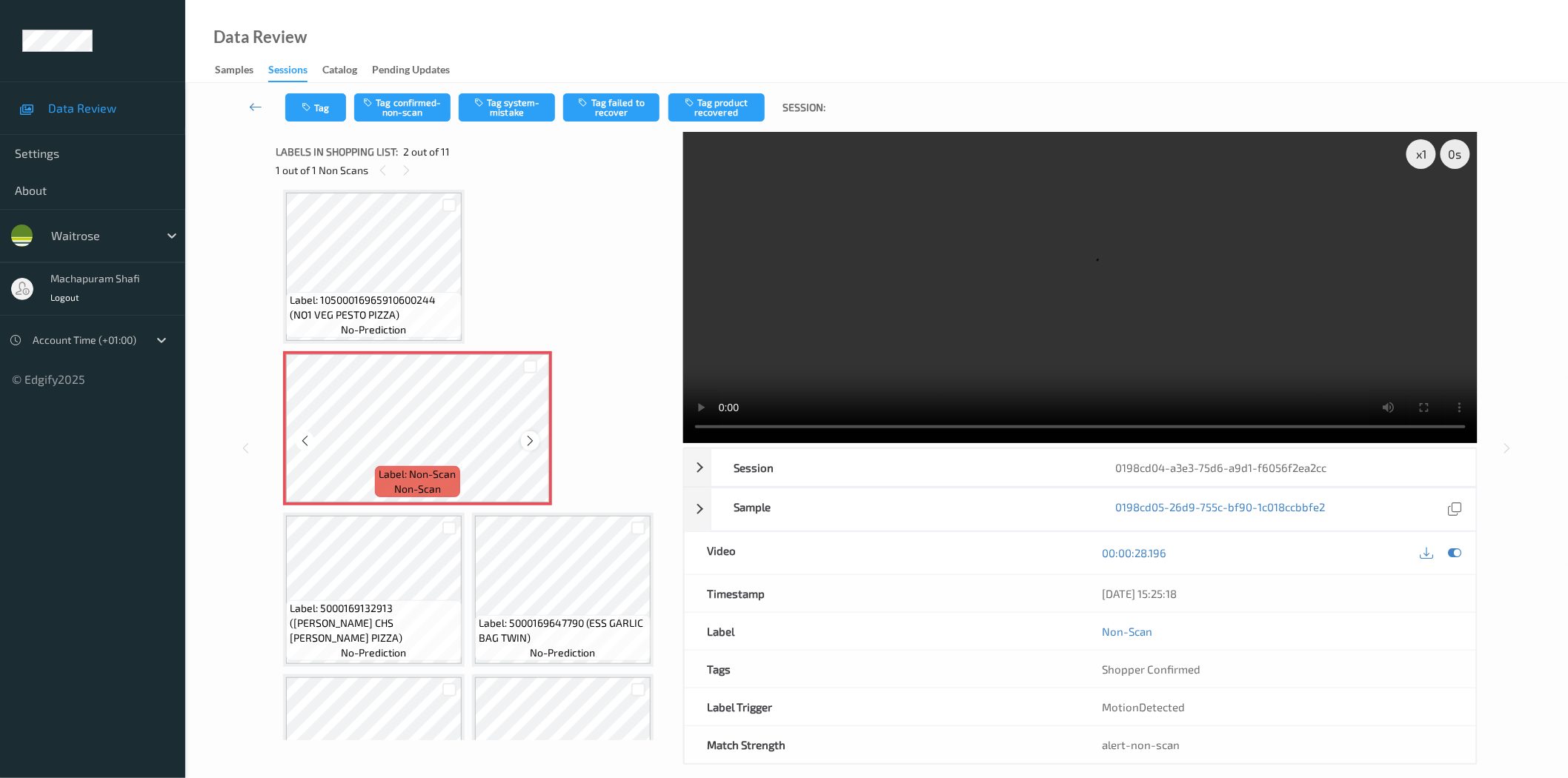
click at [524, 435] on icon at bounding box center [530, 441] width 13 height 14
click at [496, 102] on button "Tag system-mistake" at bounding box center [507, 107] width 96 height 28
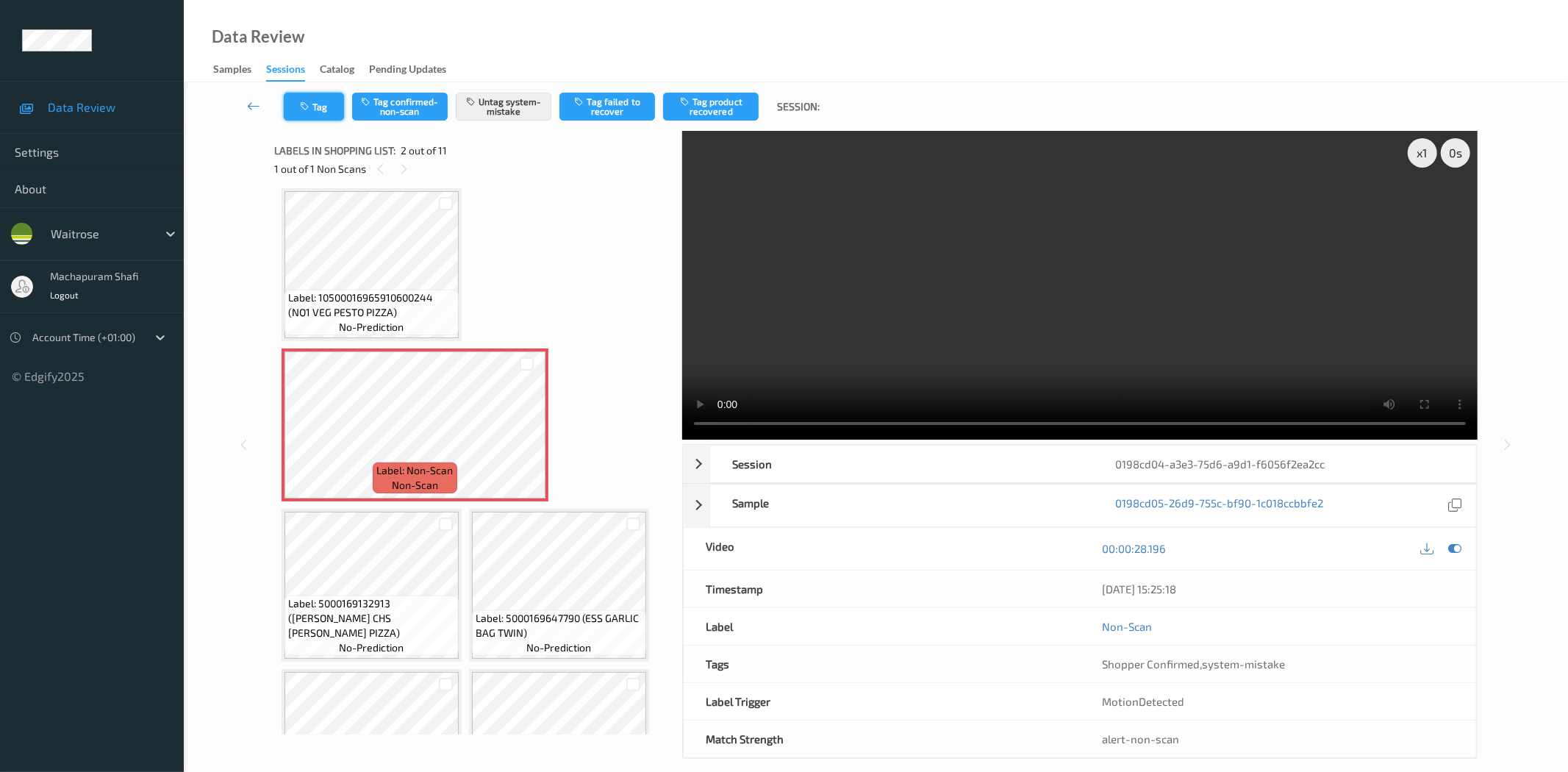
click at [316, 110] on button "Tag" at bounding box center [313, 106] width 60 height 28
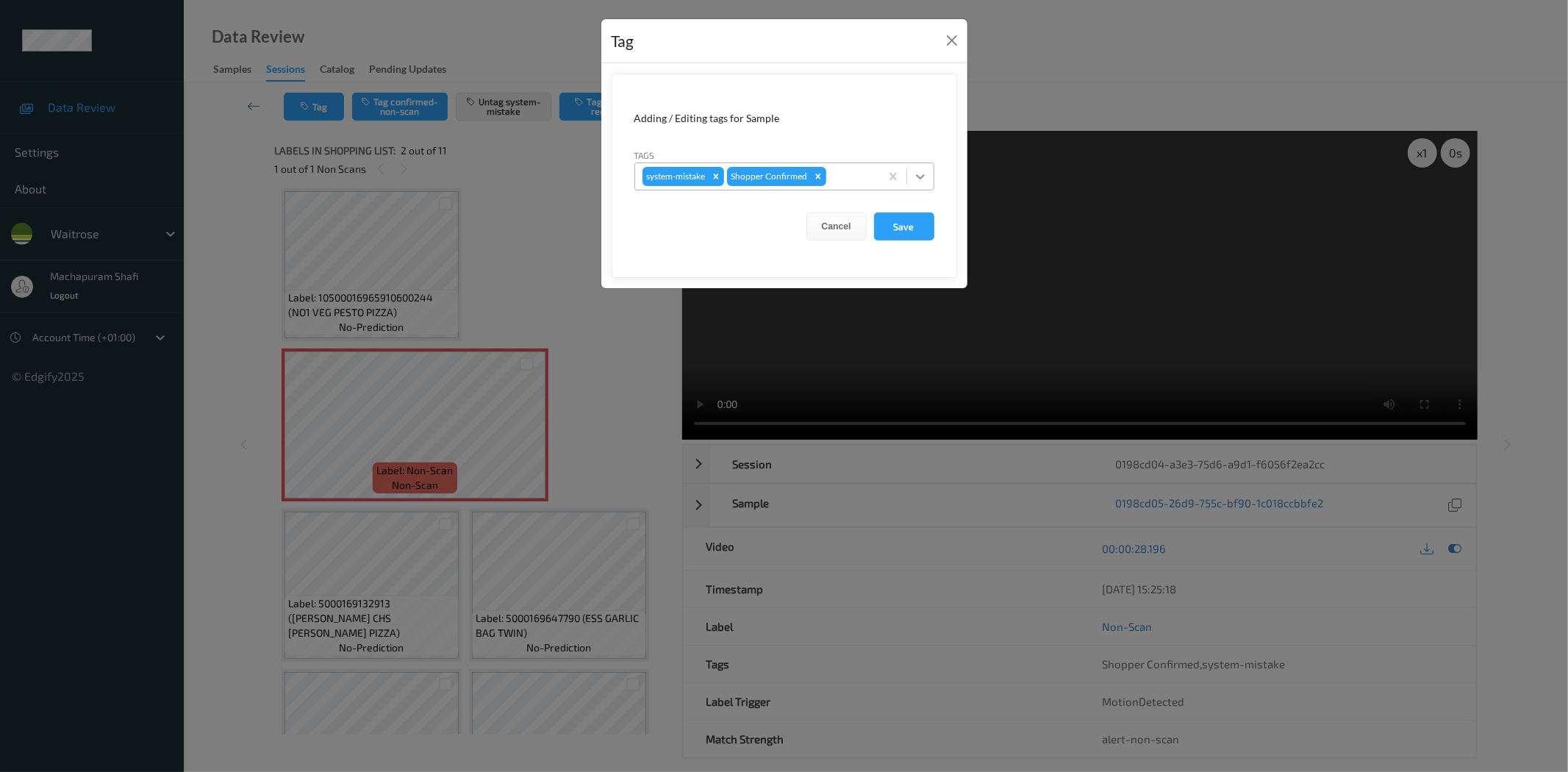
click at [927, 179] on icon at bounding box center [920, 176] width 14 height 14
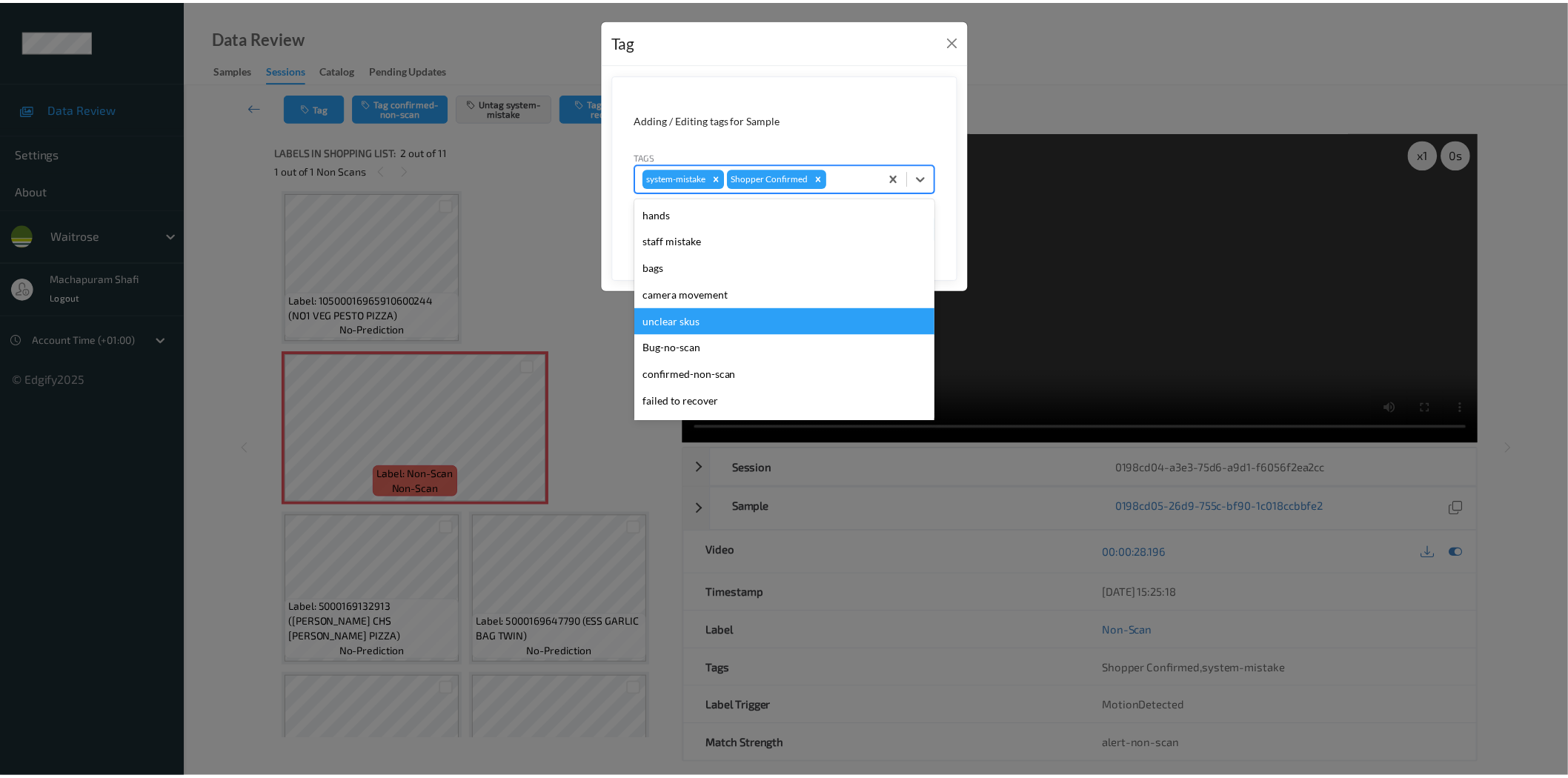
scroll to position [290, 0]
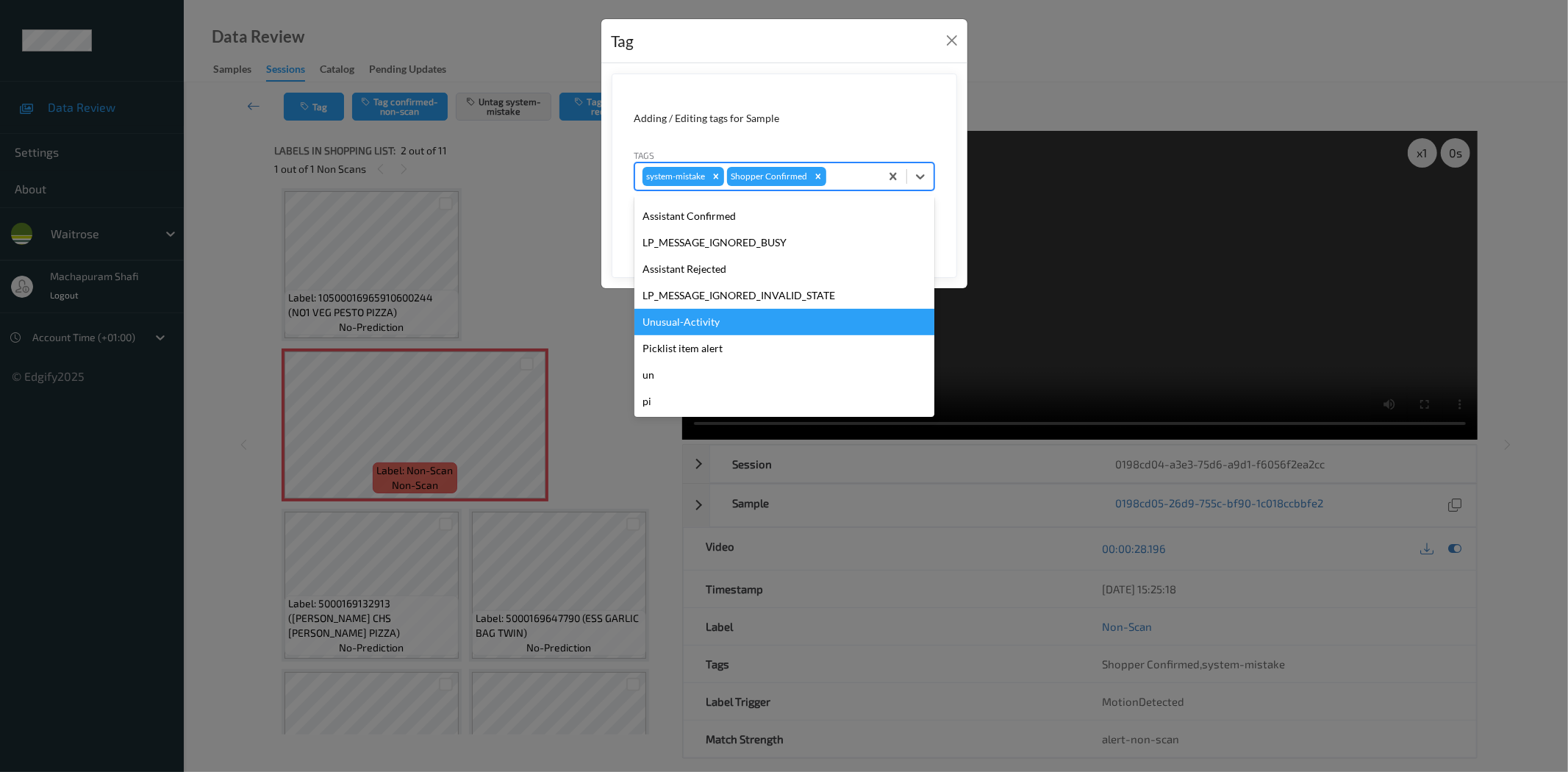
click at [685, 325] on div "Unusual-Activity" at bounding box center [784, 323] width 300 height 27
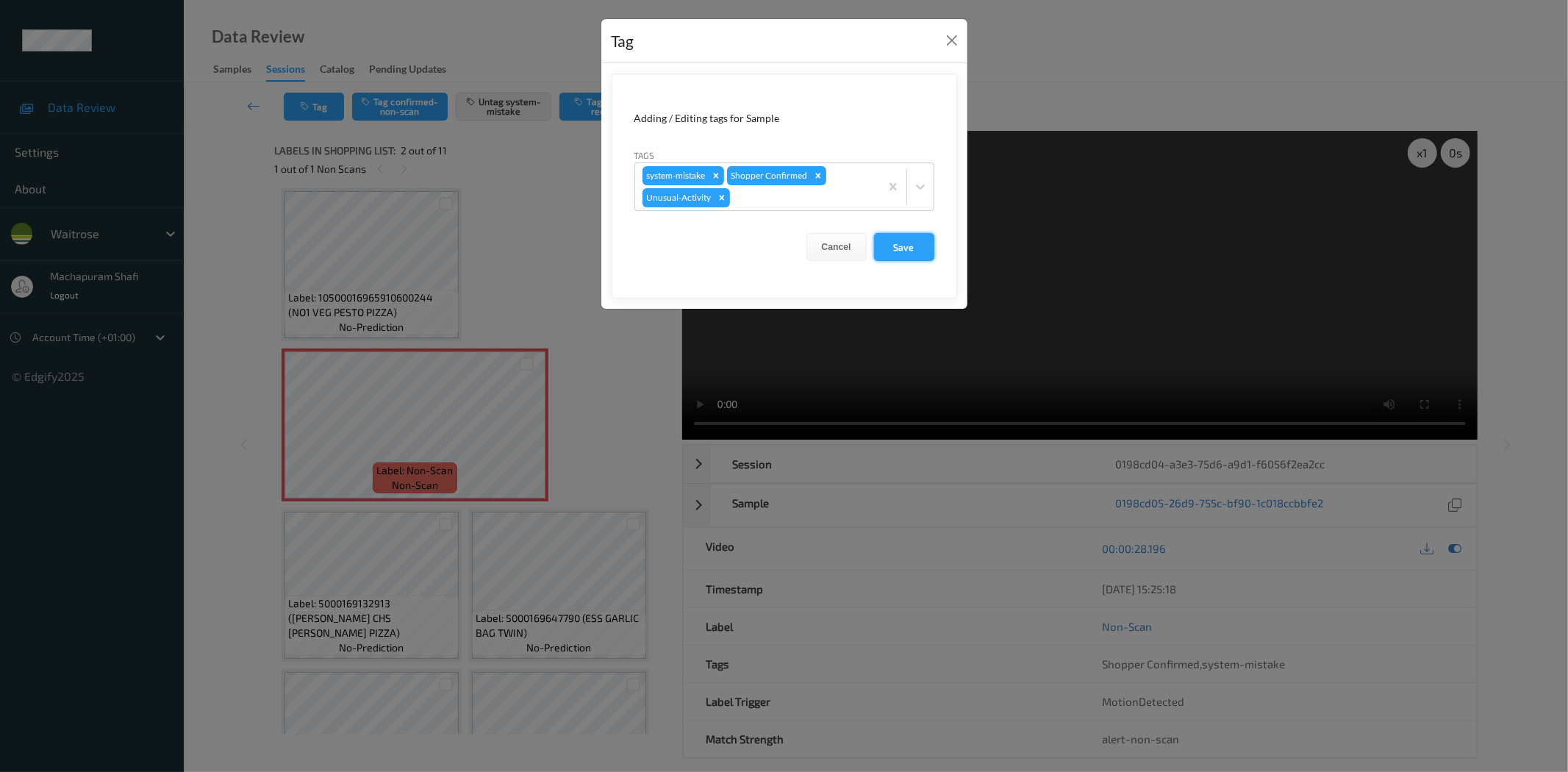
click at [907, 243] on button "Save" at bounding box center [904, 246] width 60 height 28
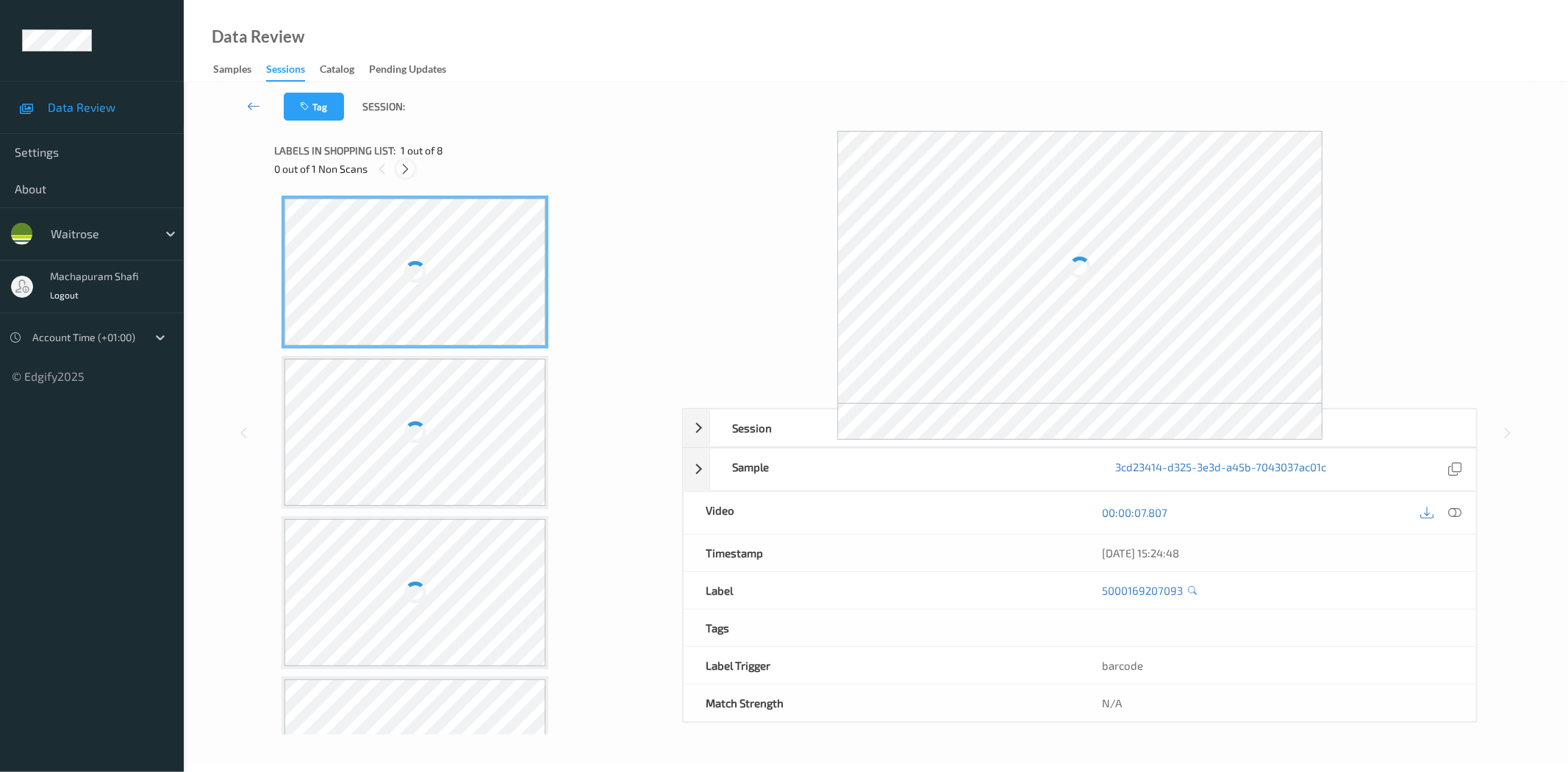
click at [409, 170] on icon at bounding box center [405, 170] width 12 height 13
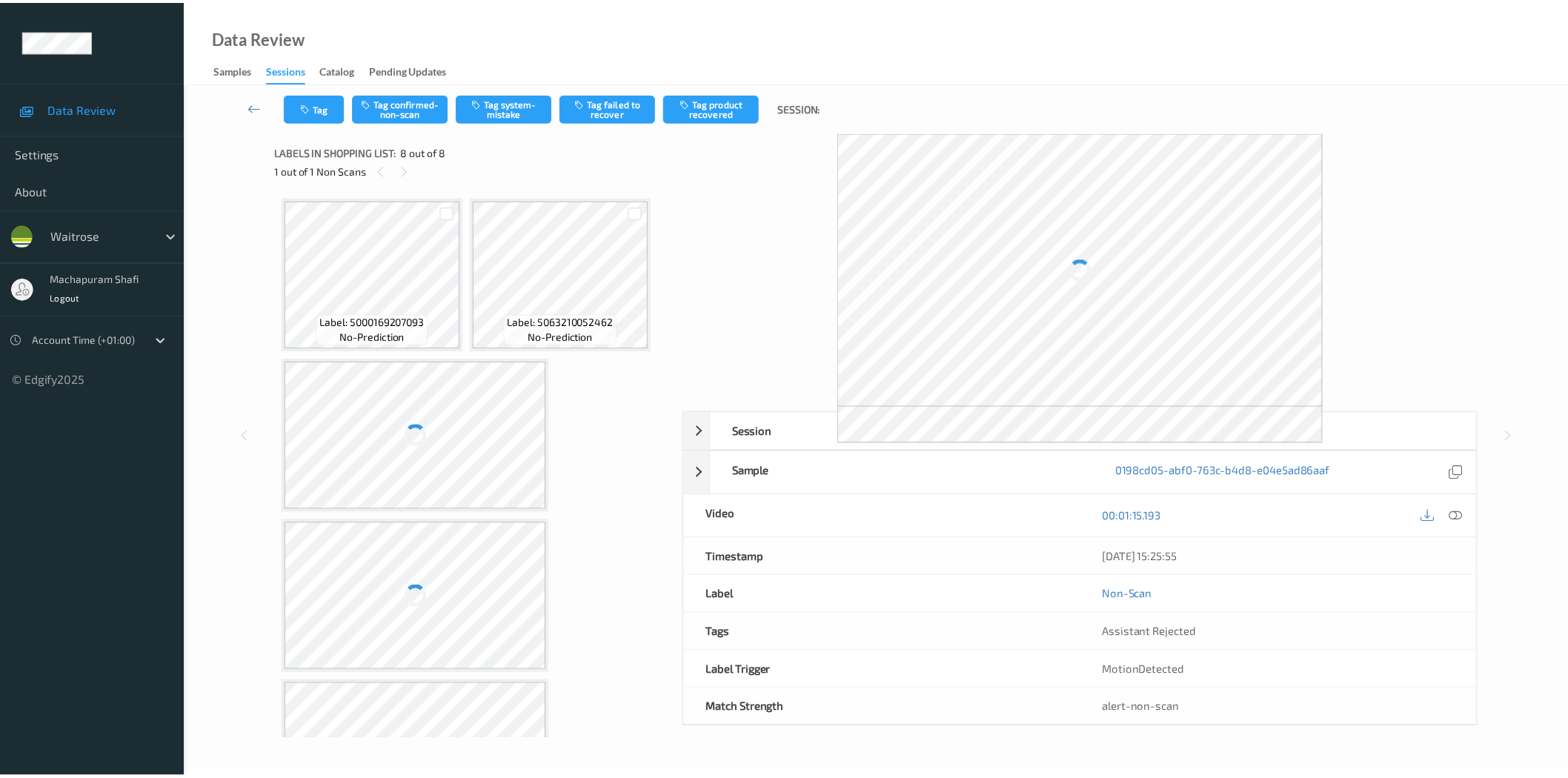
scroll to position [580, 0]
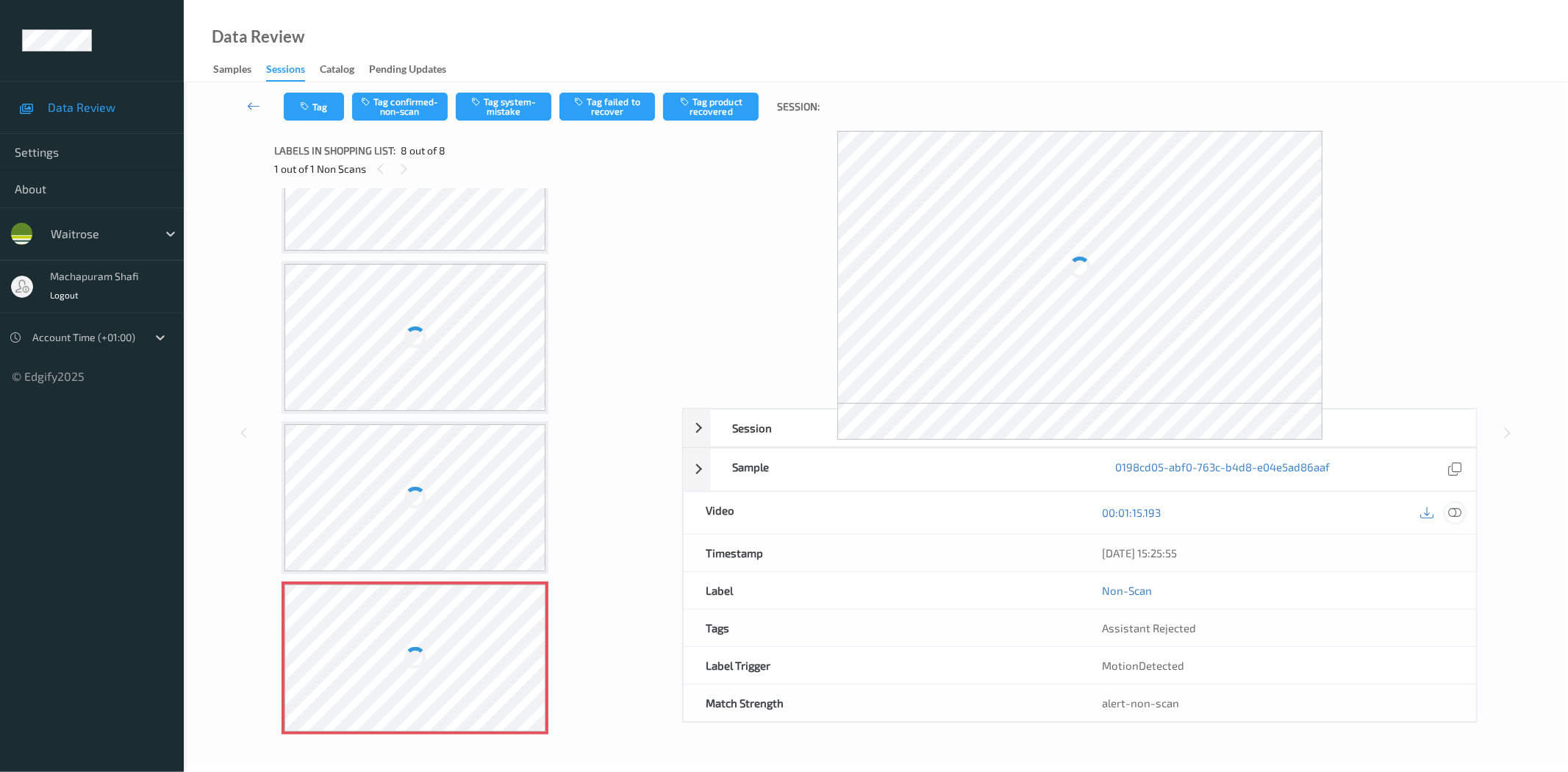
click at [1458, 517] on icon at bounding box center [1455, 512] width 13 height 13
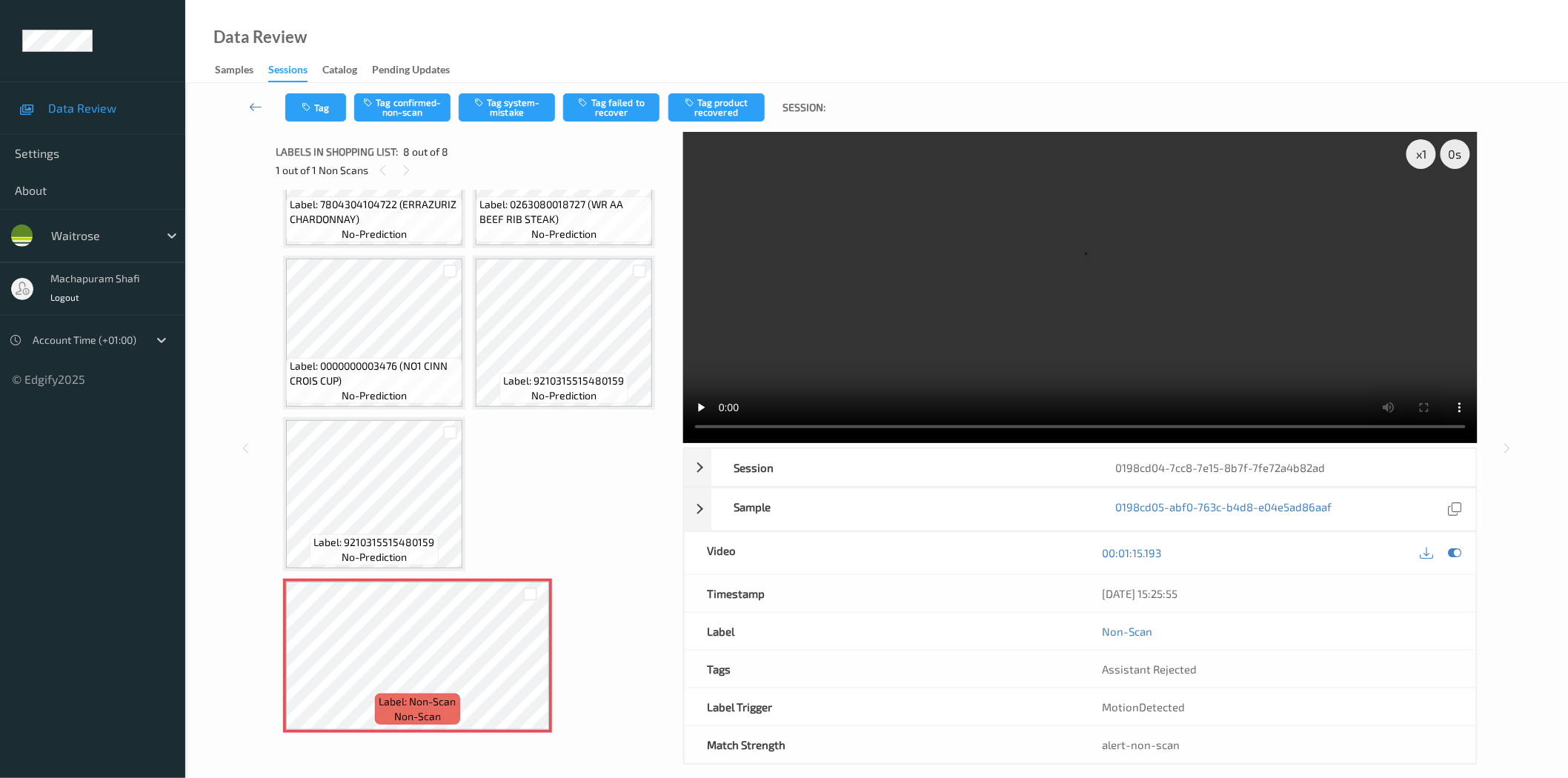
scroll to position [260, 0]
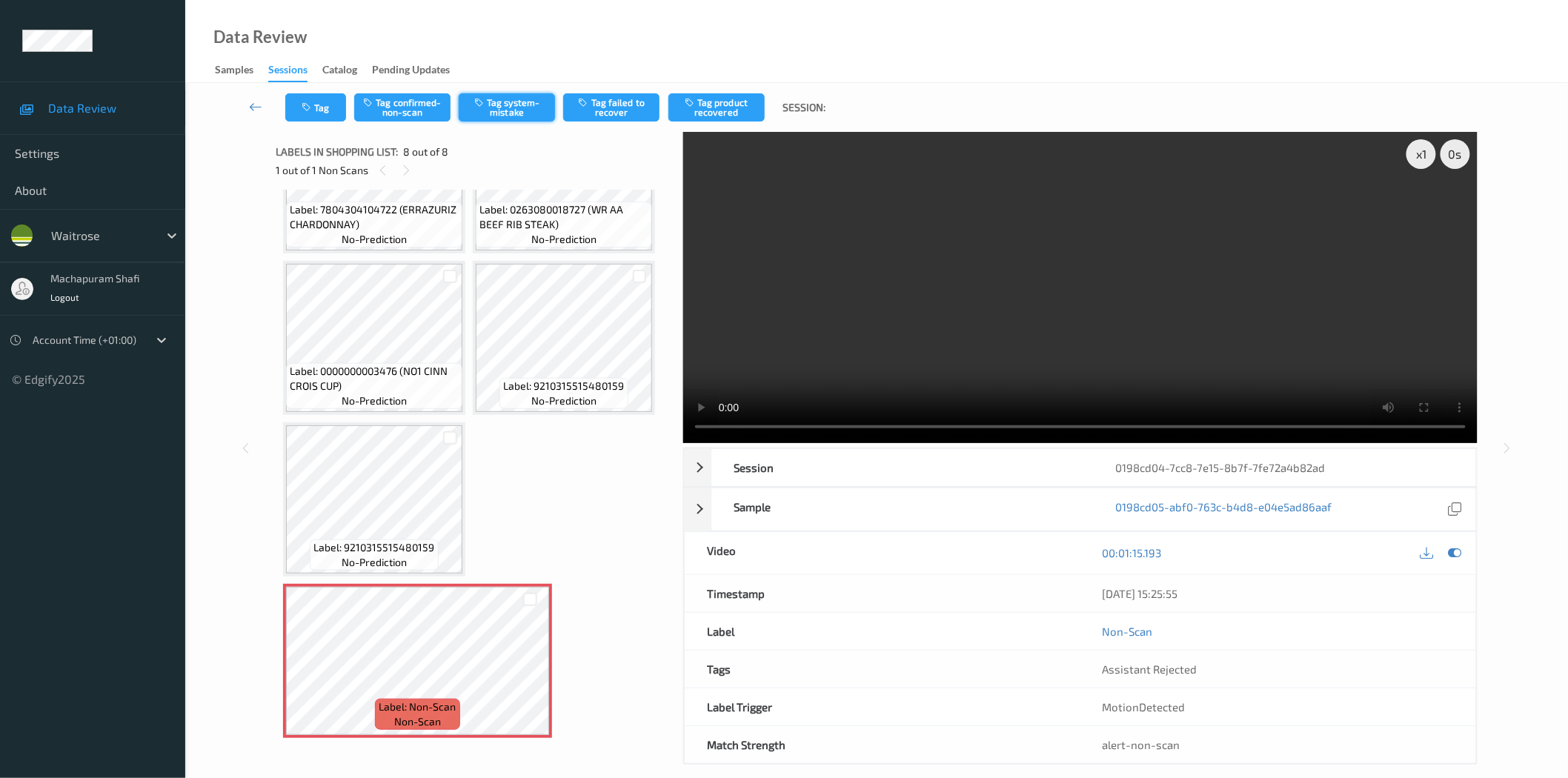
click at [519, 102] on button "Tag system-mistake" at bounding box center [507, 107] width 96 height 28
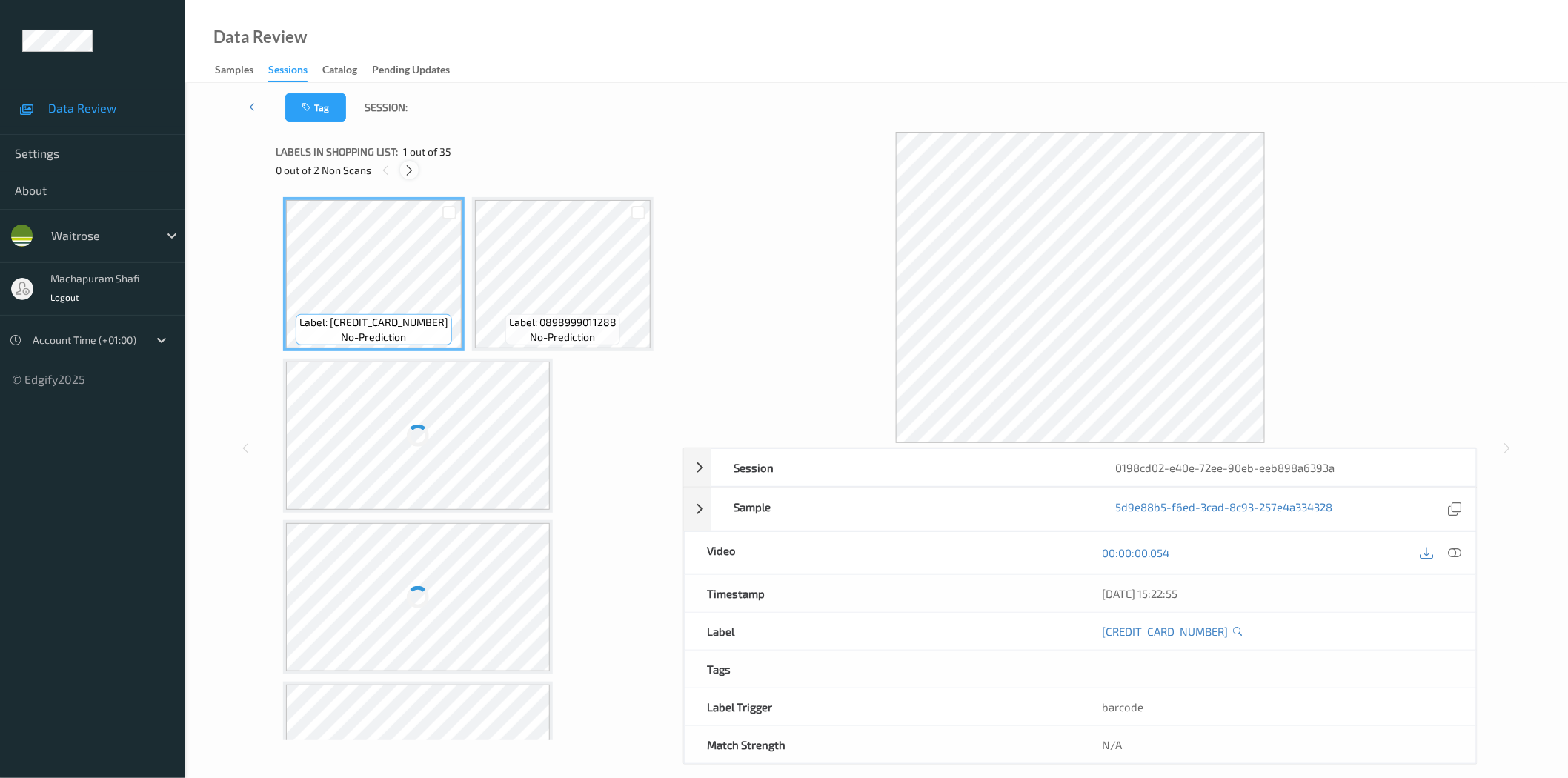
click at [411, 167] on icon at bounding box center [409, 171] width 13 height 14
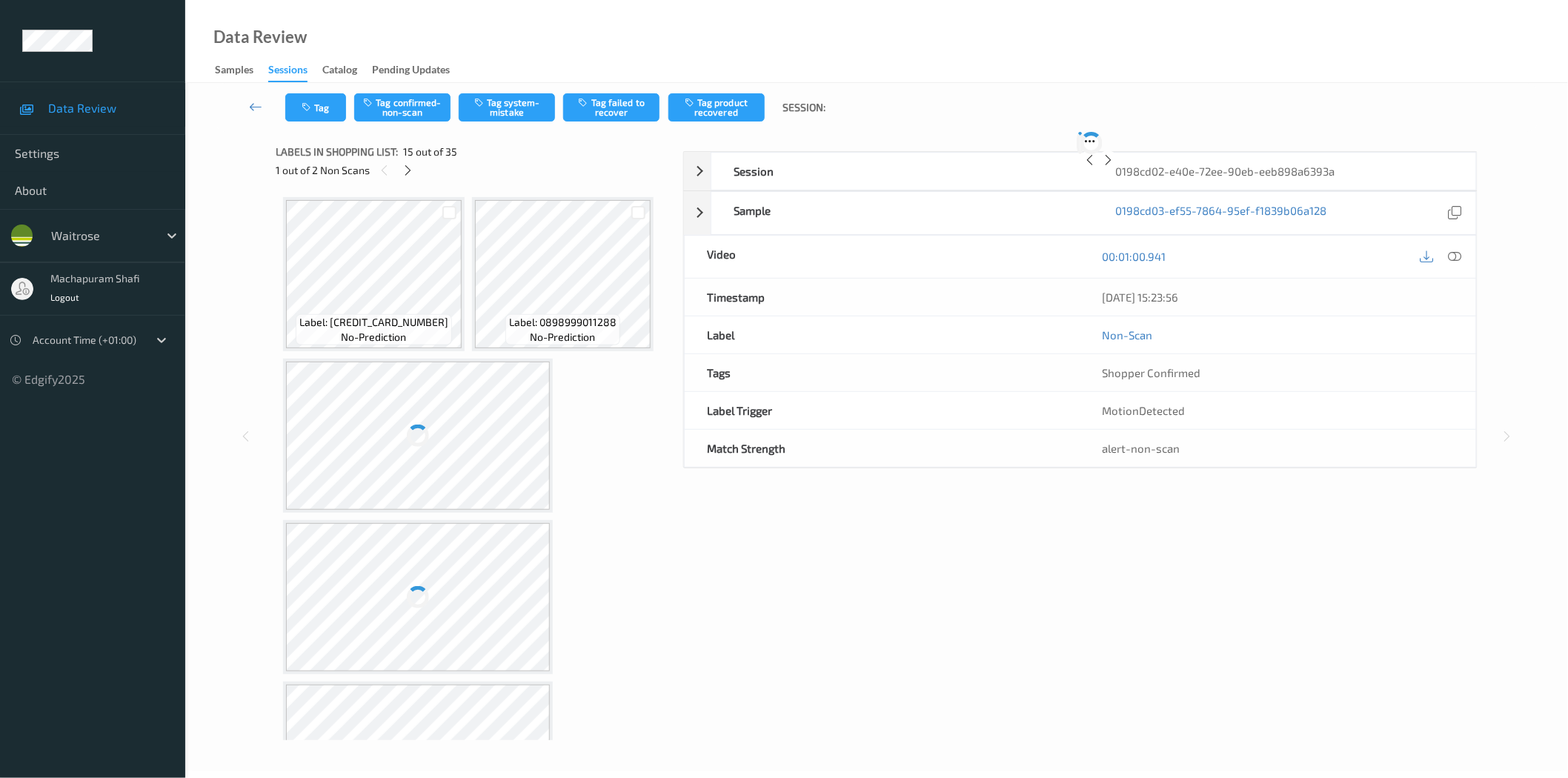
scroll to position [1934, 0]
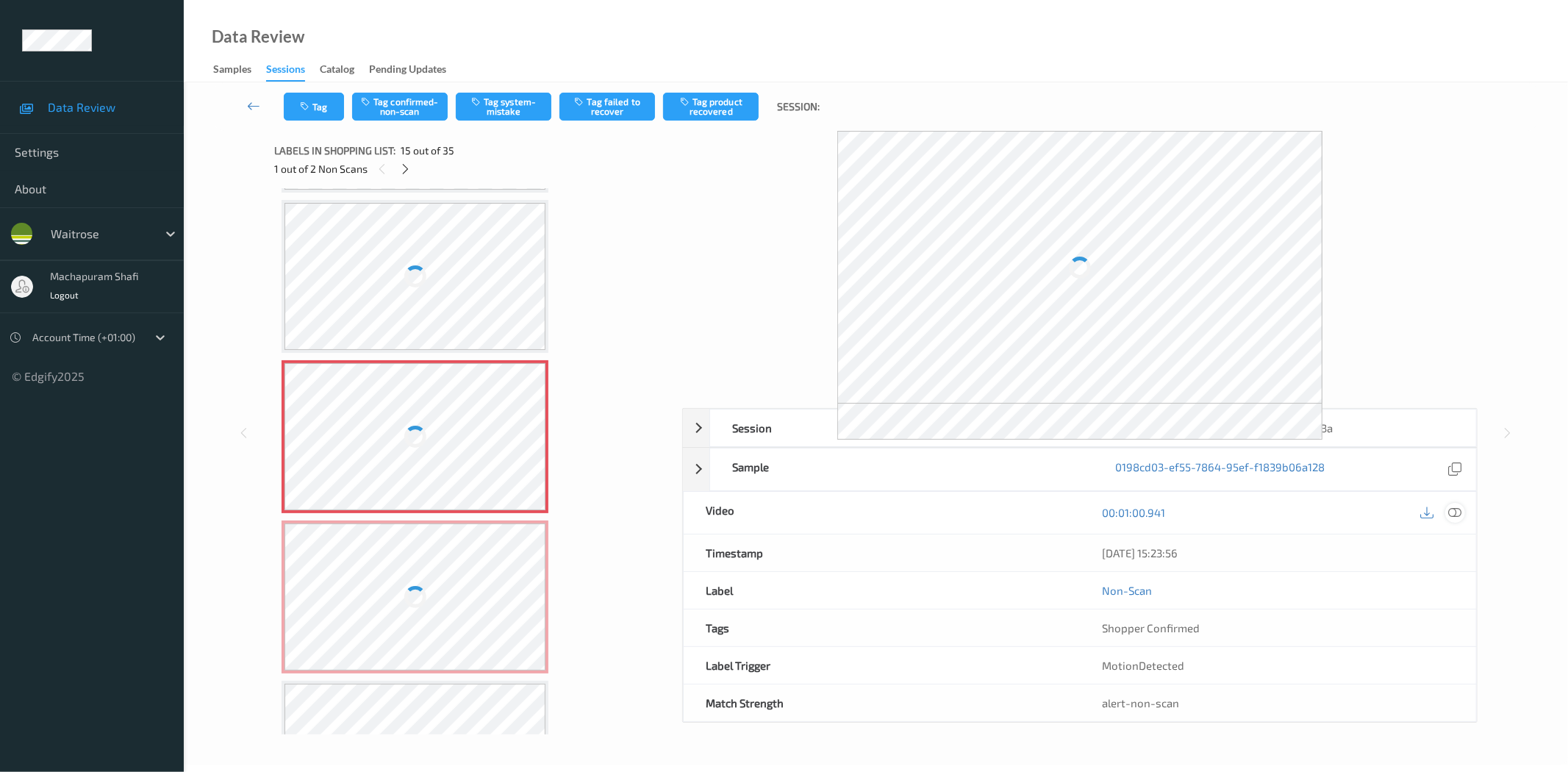
click at [1446, 512] on div at bounding box center [1455, 512] width 20 height 20
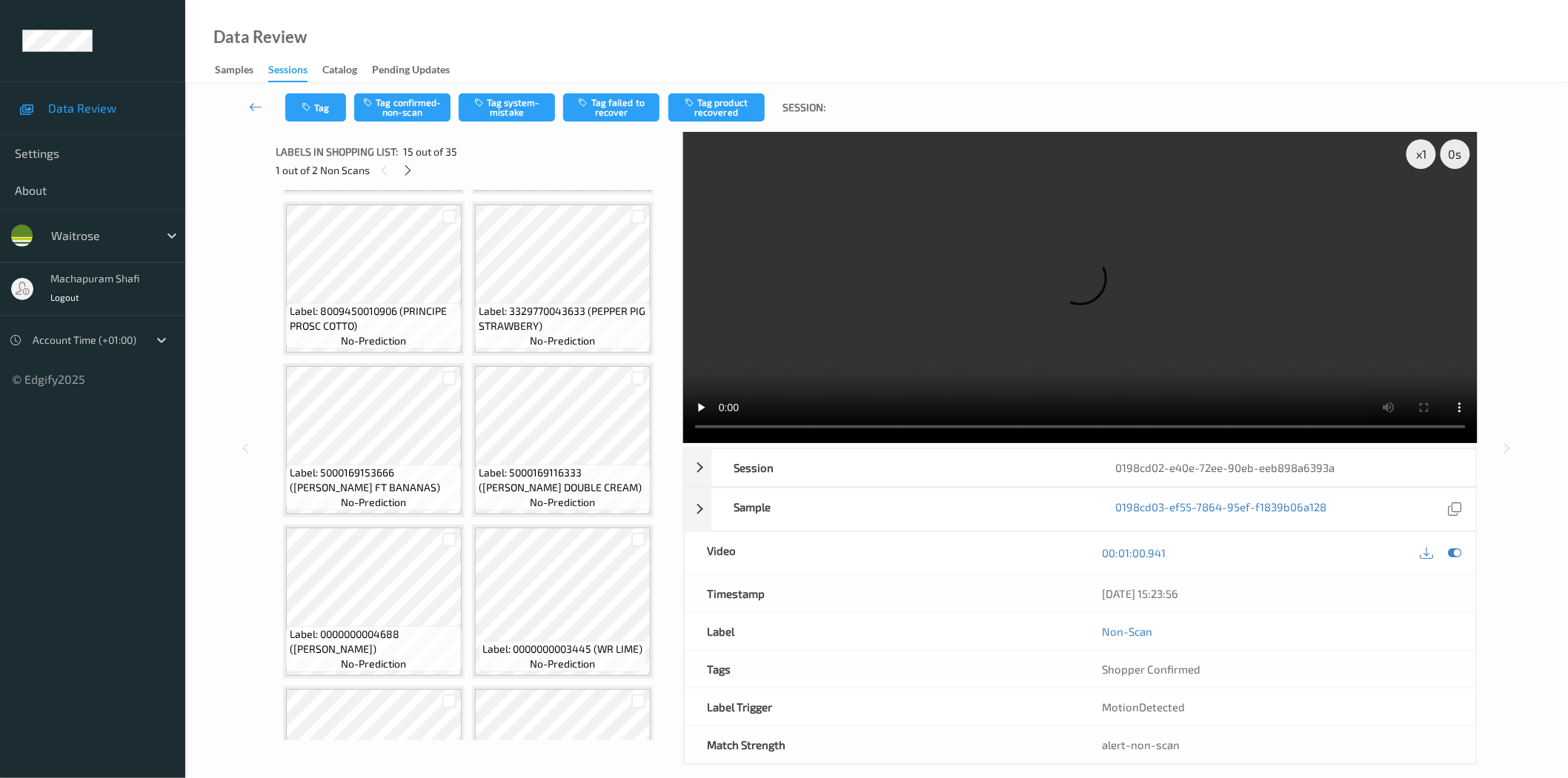
scroll to position [971, 0]
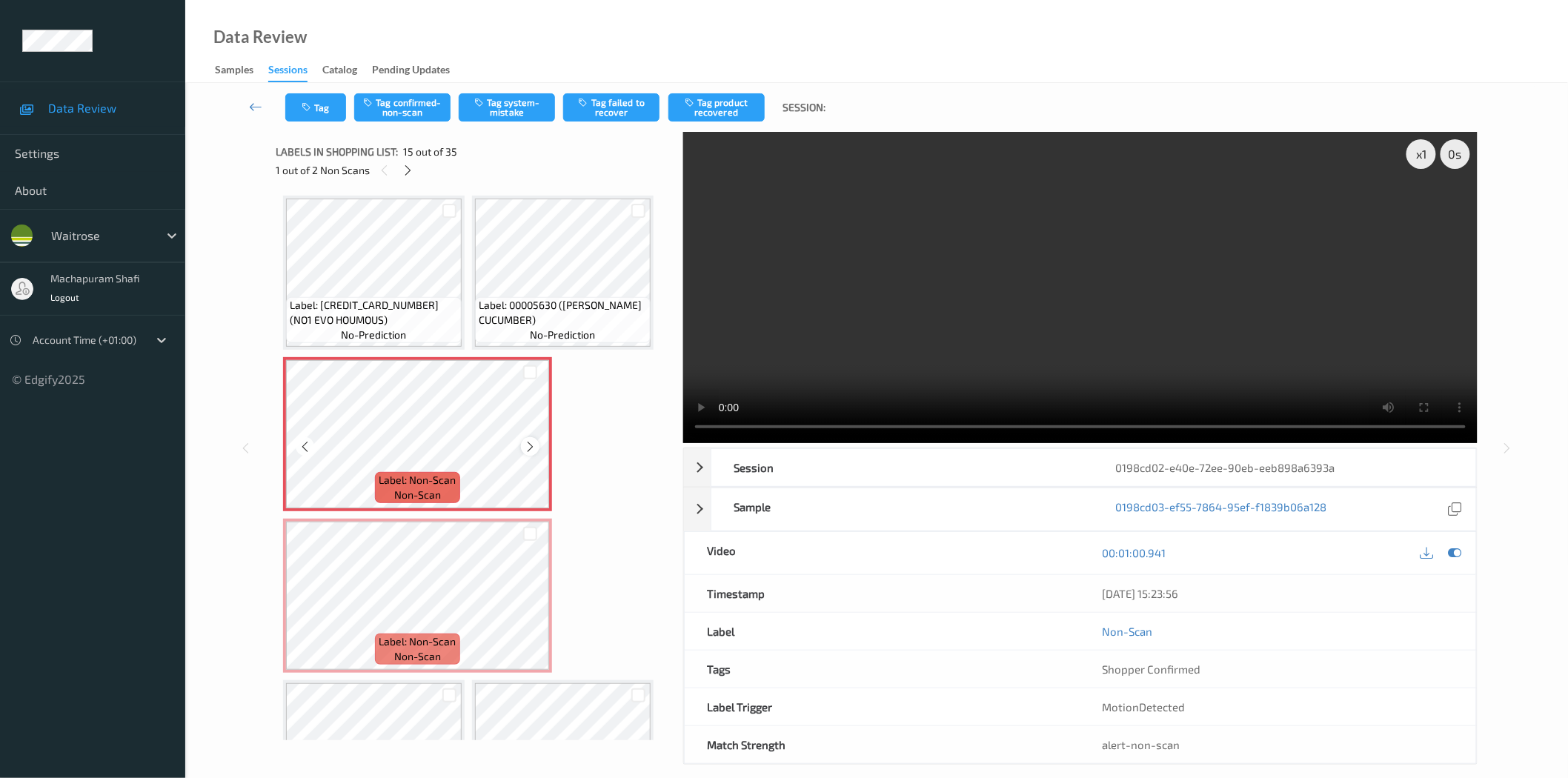
click at [526, 440] on icon at bounding box center [530, 447] width 13 height 14
click at [505, 110] on button "Tag system-mistake" at bounding box center [507, 107] width 96 height 28
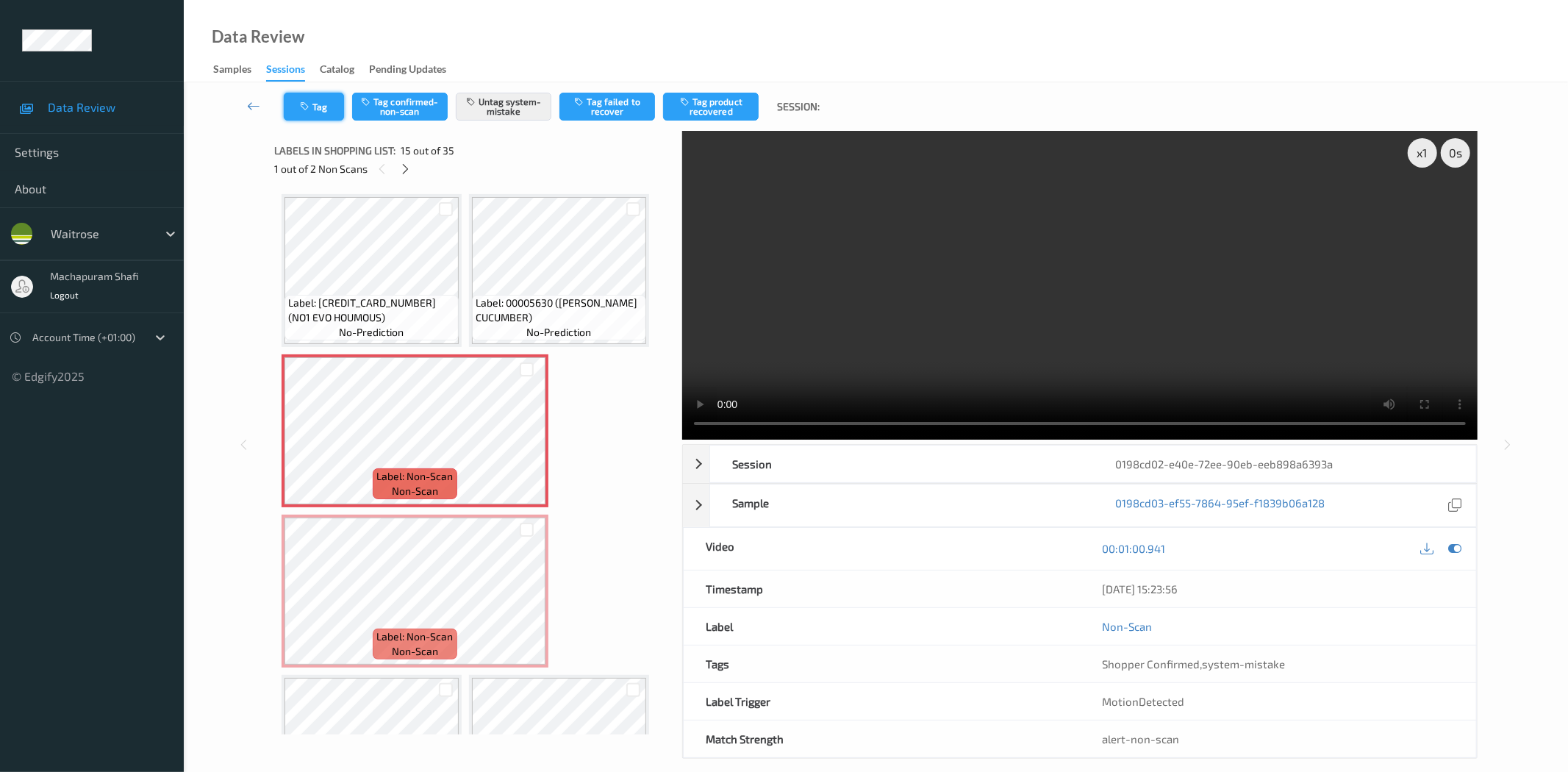
click at [316, 112] on button "Tag" at bounding box center [313, 106] width 60 height 28
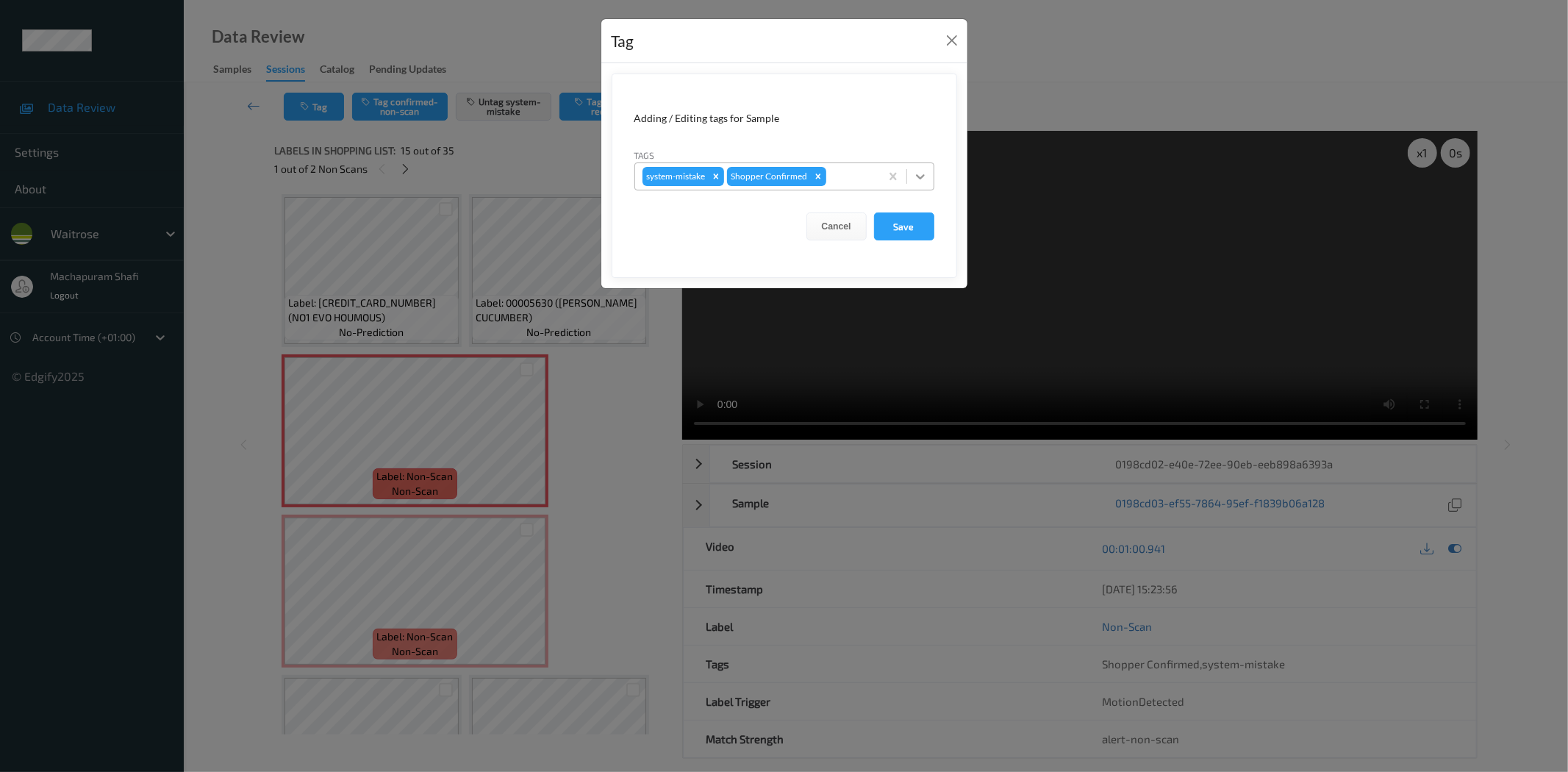
click at [924, 172] on icon at bounding box center [920, 176] width 14 height 14
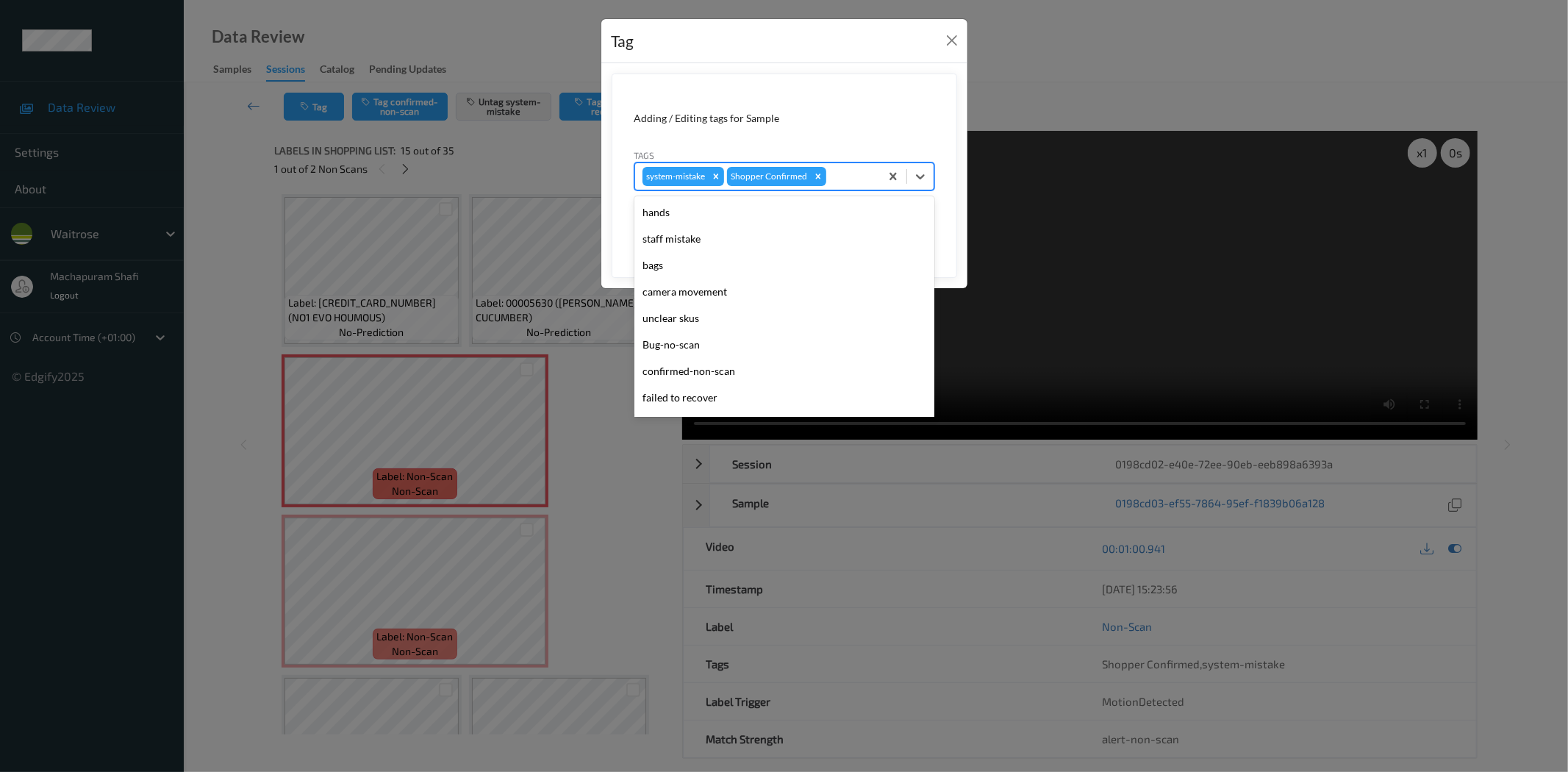
scroll to position [287, 0]
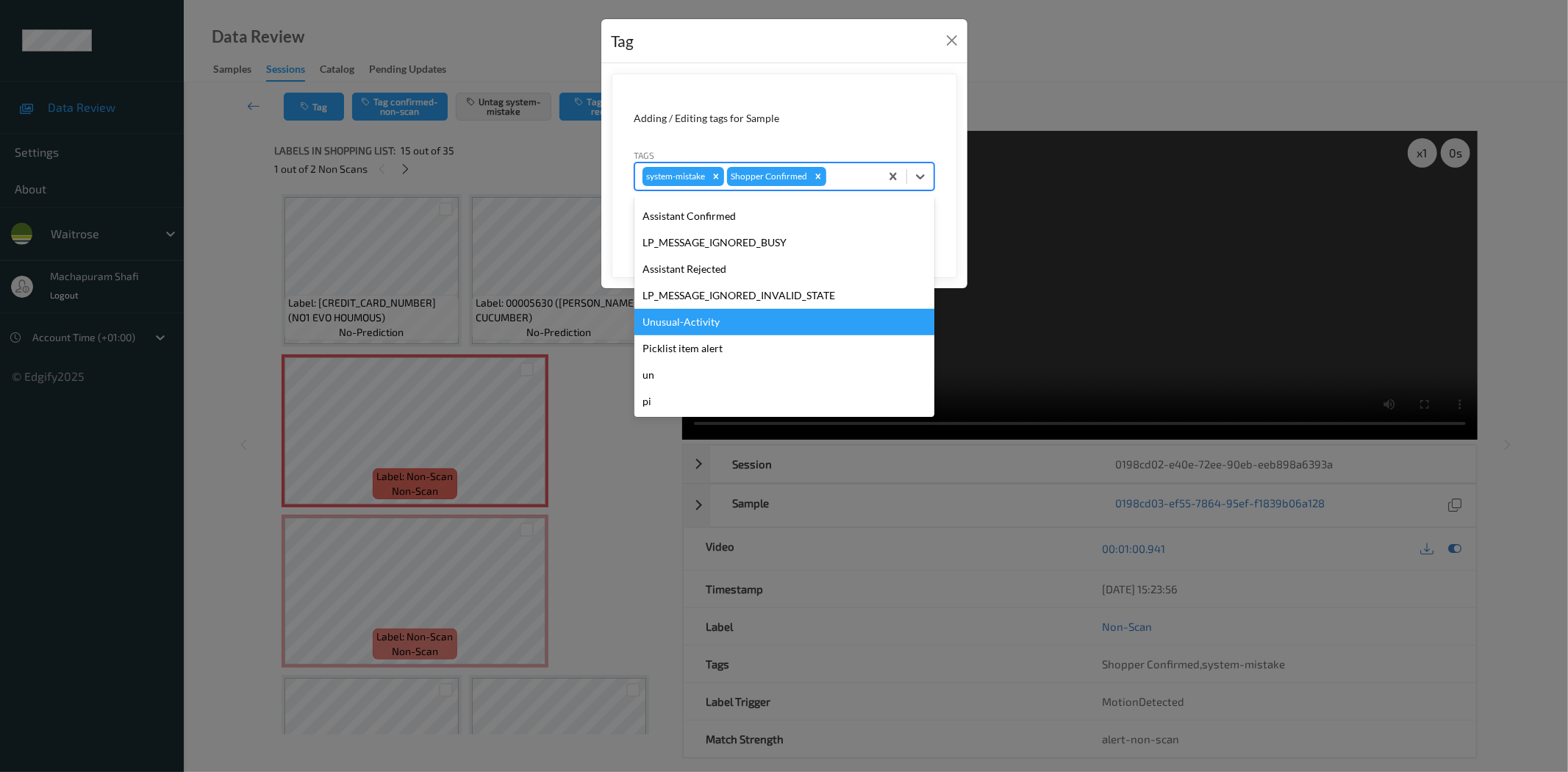
click at [670, 322] on div "Unusual-Activity" at bounding box center [784, 323] width 300 height 27
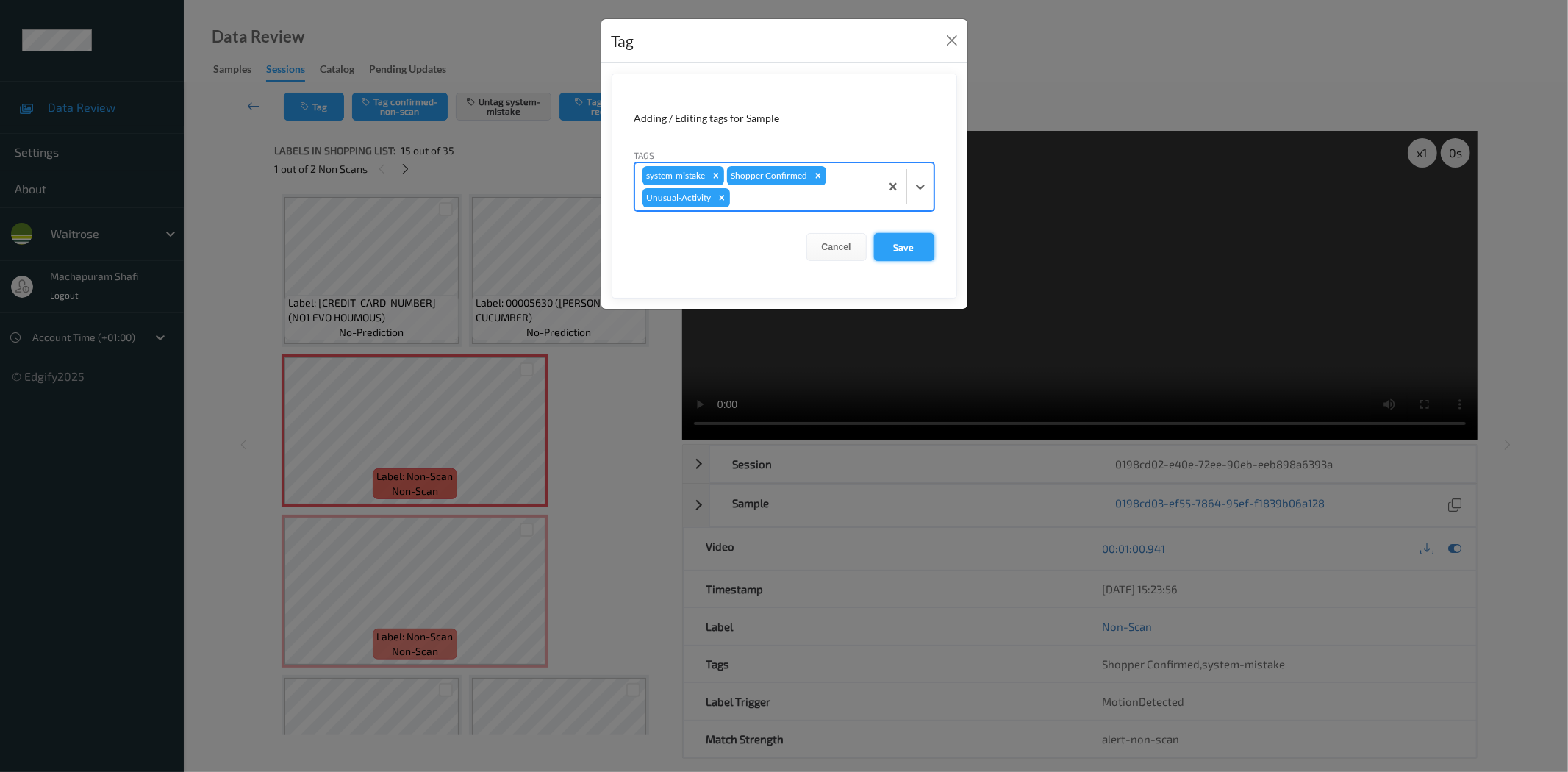
click at [901, 250] on button "Save" at bounding box center [904, 246] width 60 height 28
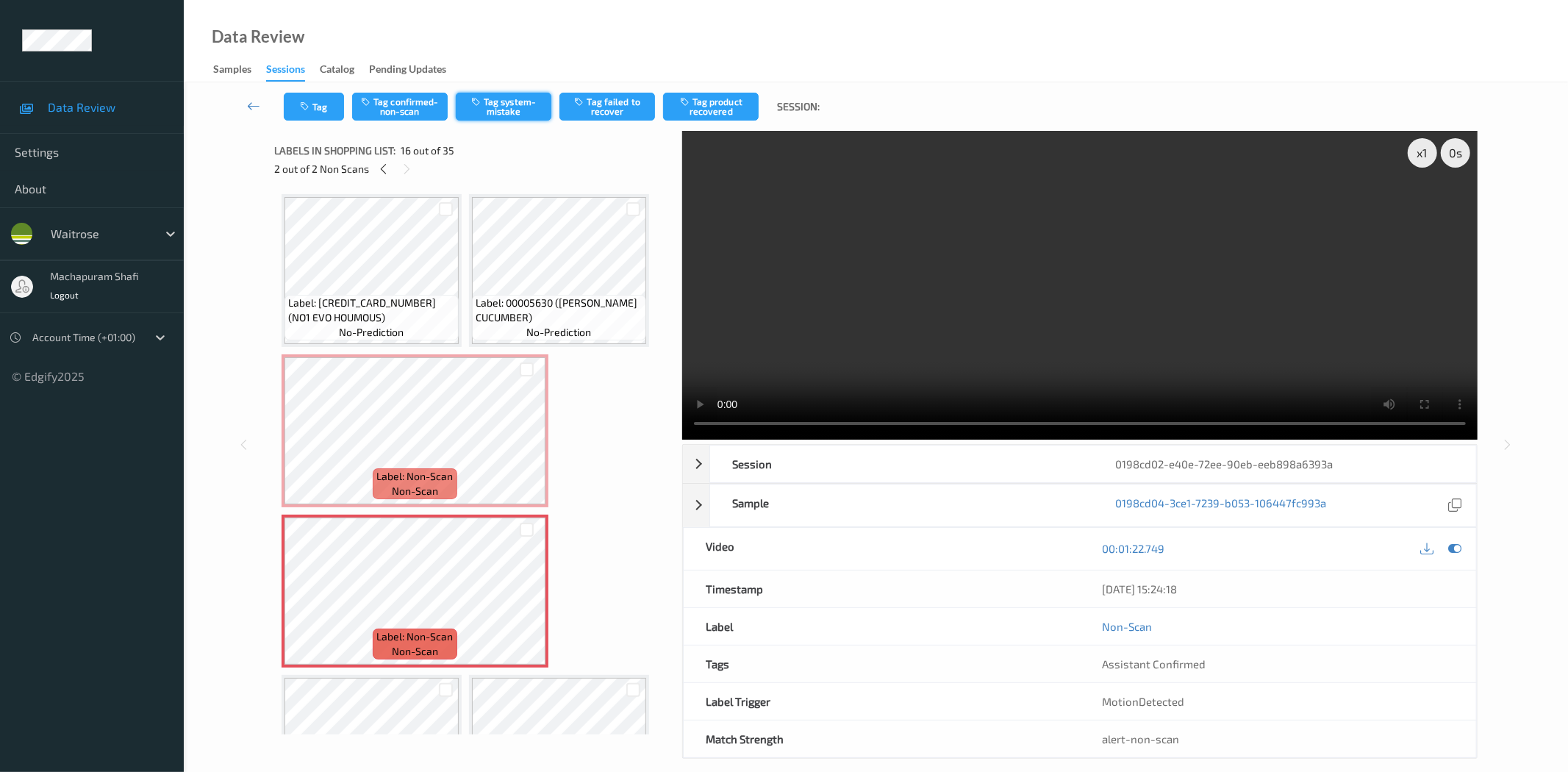
click at [503, 110] on button "Tag system-mistake" at bounding box center [504, 106] width 96 height 28
click at [307, 116] on button "Tag" at bounding box center [313, 106] width 60 height 28
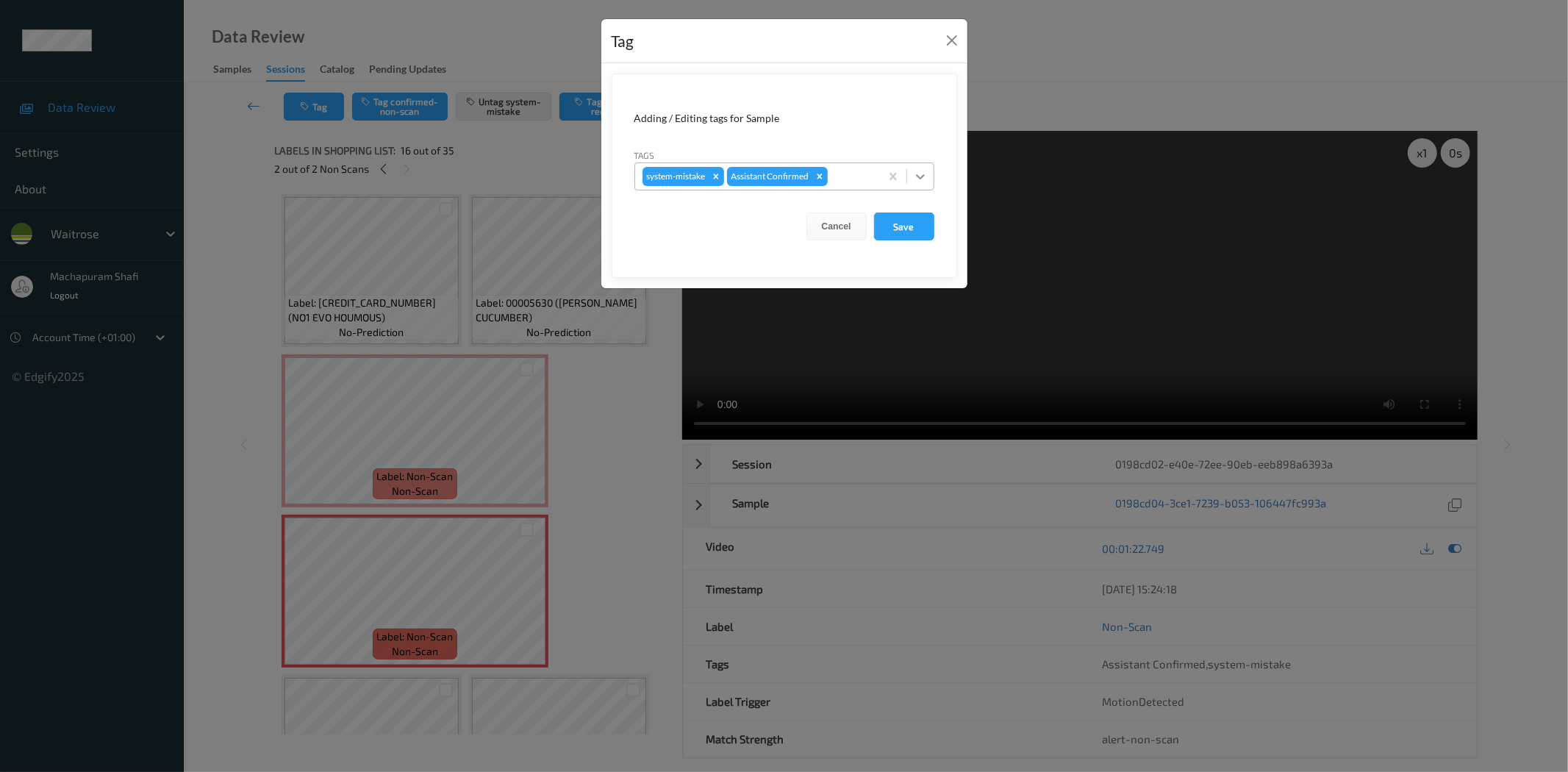
click at [920, 178] on icon at bounding box center [920, 176] width 9 height 5
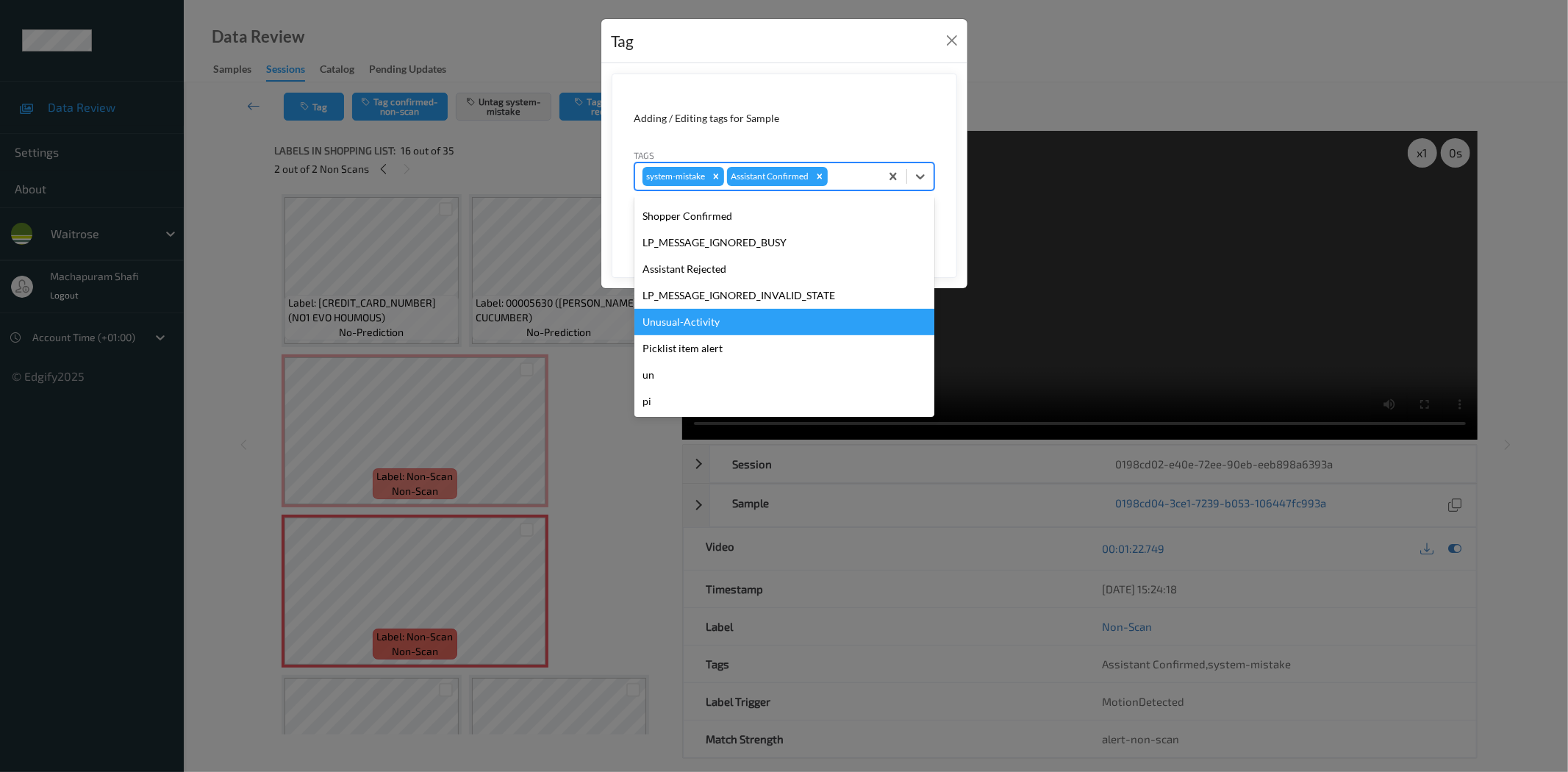
click at [711, 319] on div "Unusual-Activity" at bounding box center [784, 323] width 300 height 27
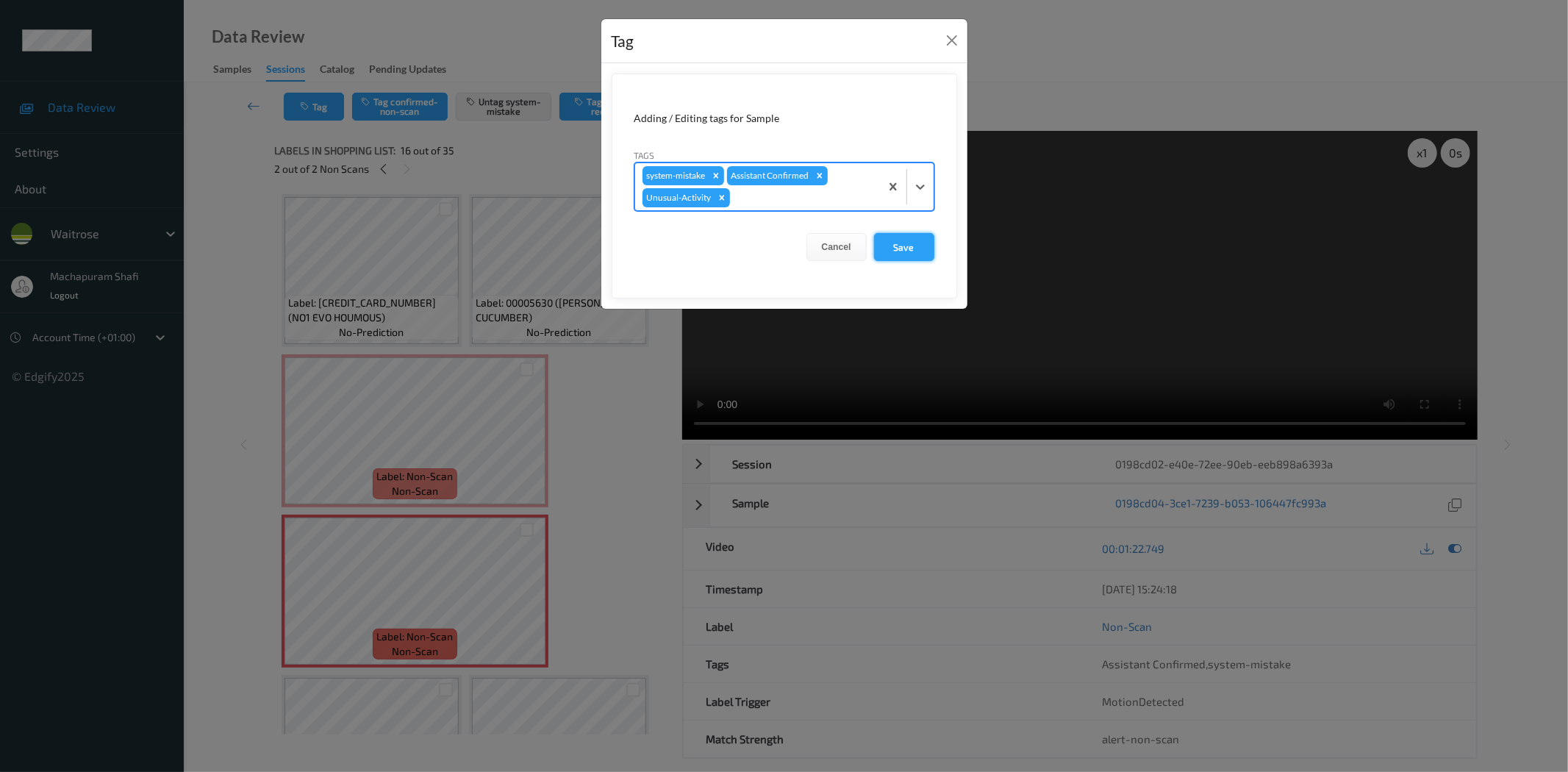
click at [901, 240] on button "Save" at bounding box center [904, 246] width 60 height 28
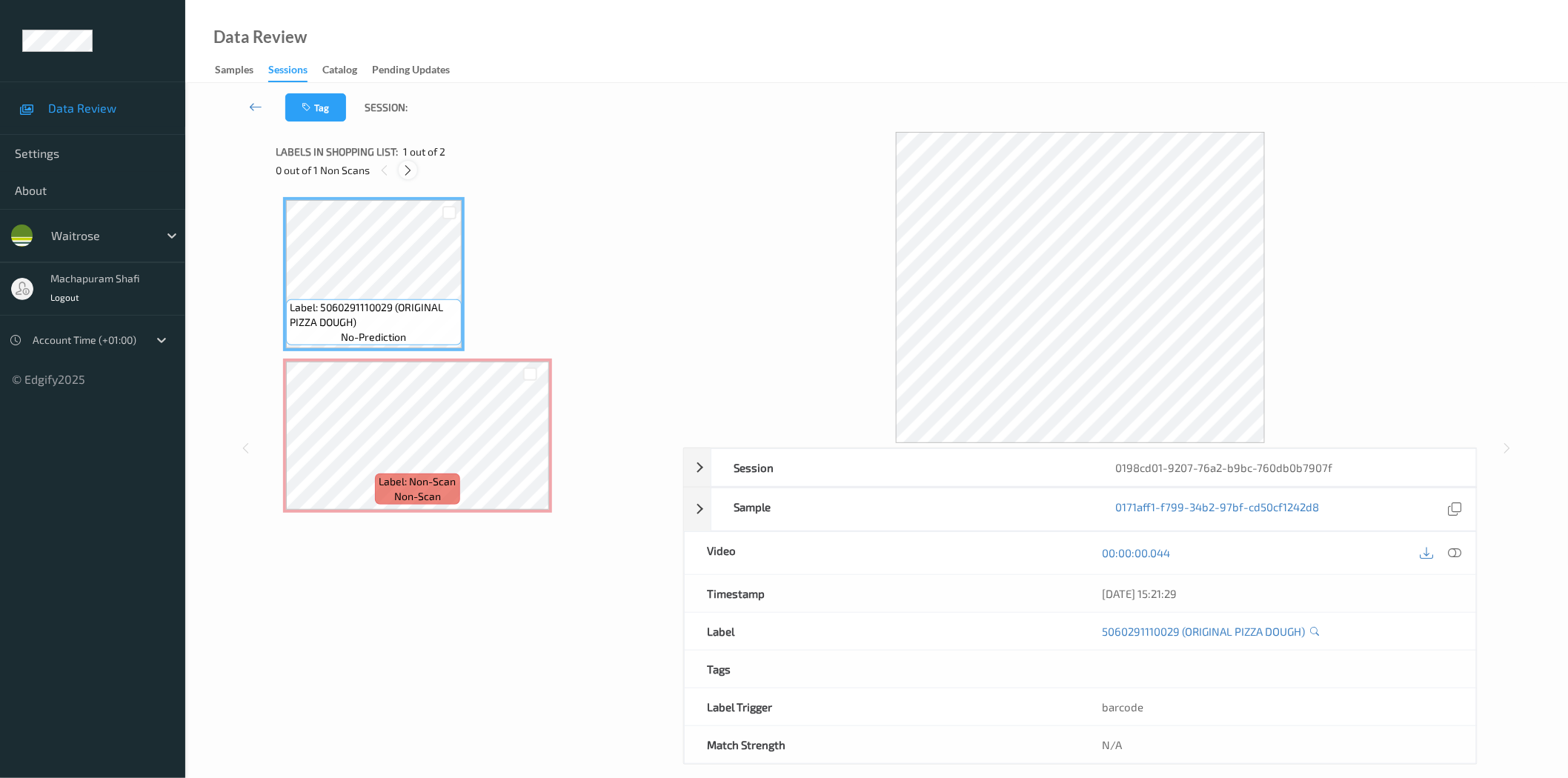
click at [410, 171] on icon at bounding box center [407, 171] width 13 height 14
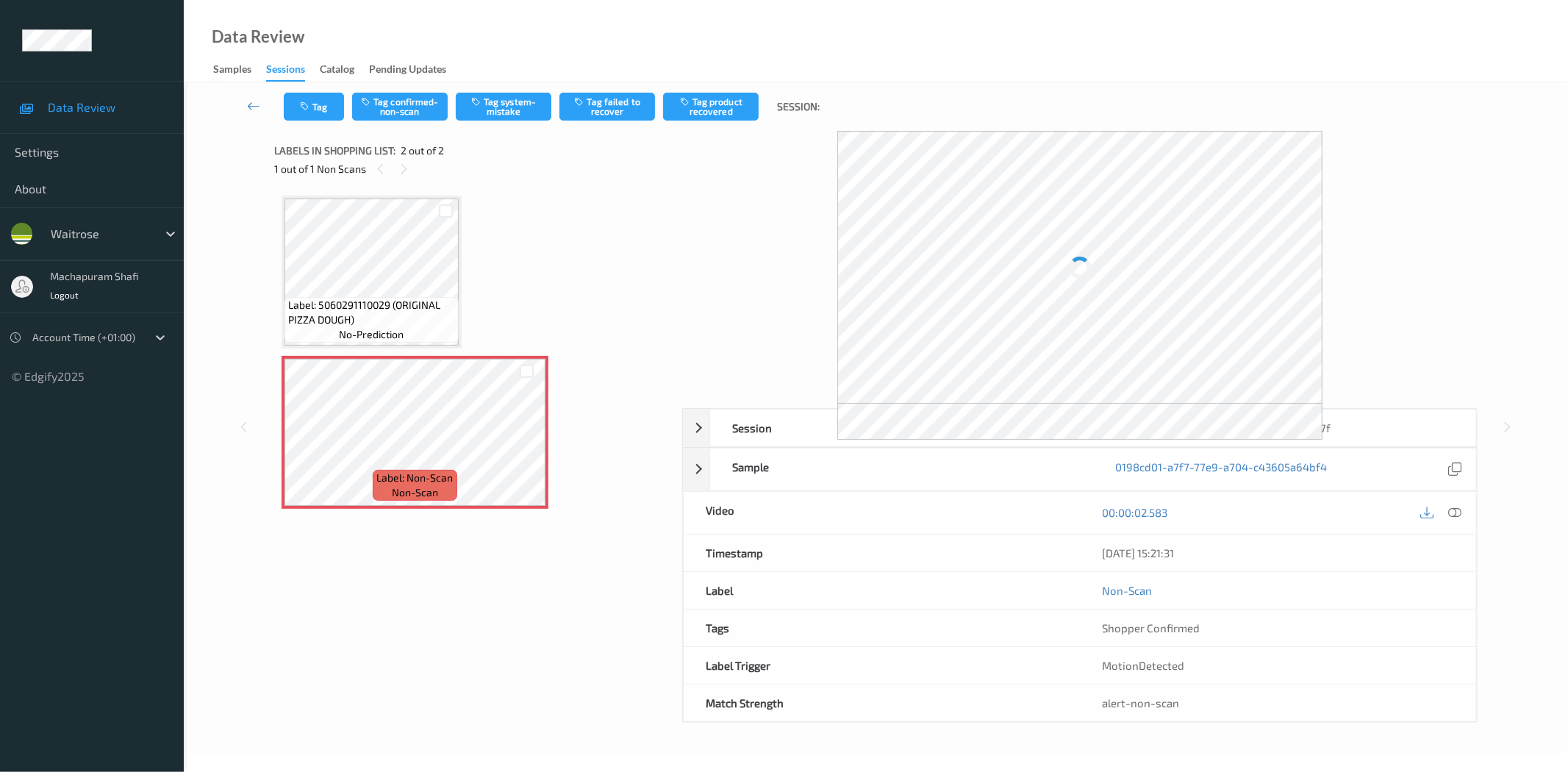
drag, startPoint x: 1451, startPoint y: 511, endPoint x: 1268, endPoint y: 368, distance: 232.2
click at [1451, 511] on icon at bounding box center [1455, 512] width 13 height 13
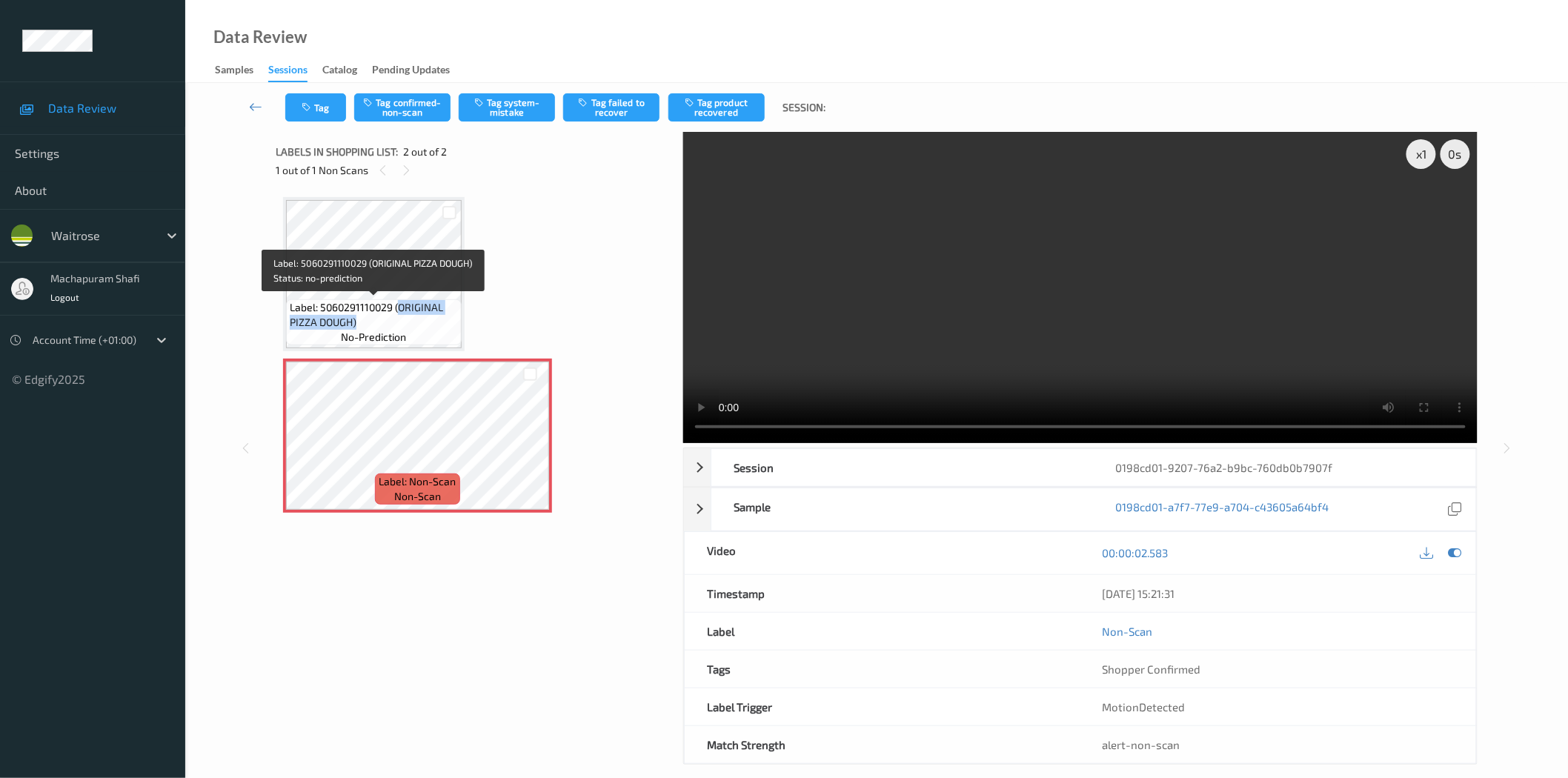
drag, startPoint x: 399, startPoint y: 308, endPoint x: 429, endPoint y: 328, distance: 36.1
click at [429, 328] on span "Label: 5060291110029 (ORIGINAL PIZZA DOUGH)" at bounding box center [373, 315] width 168 height 30
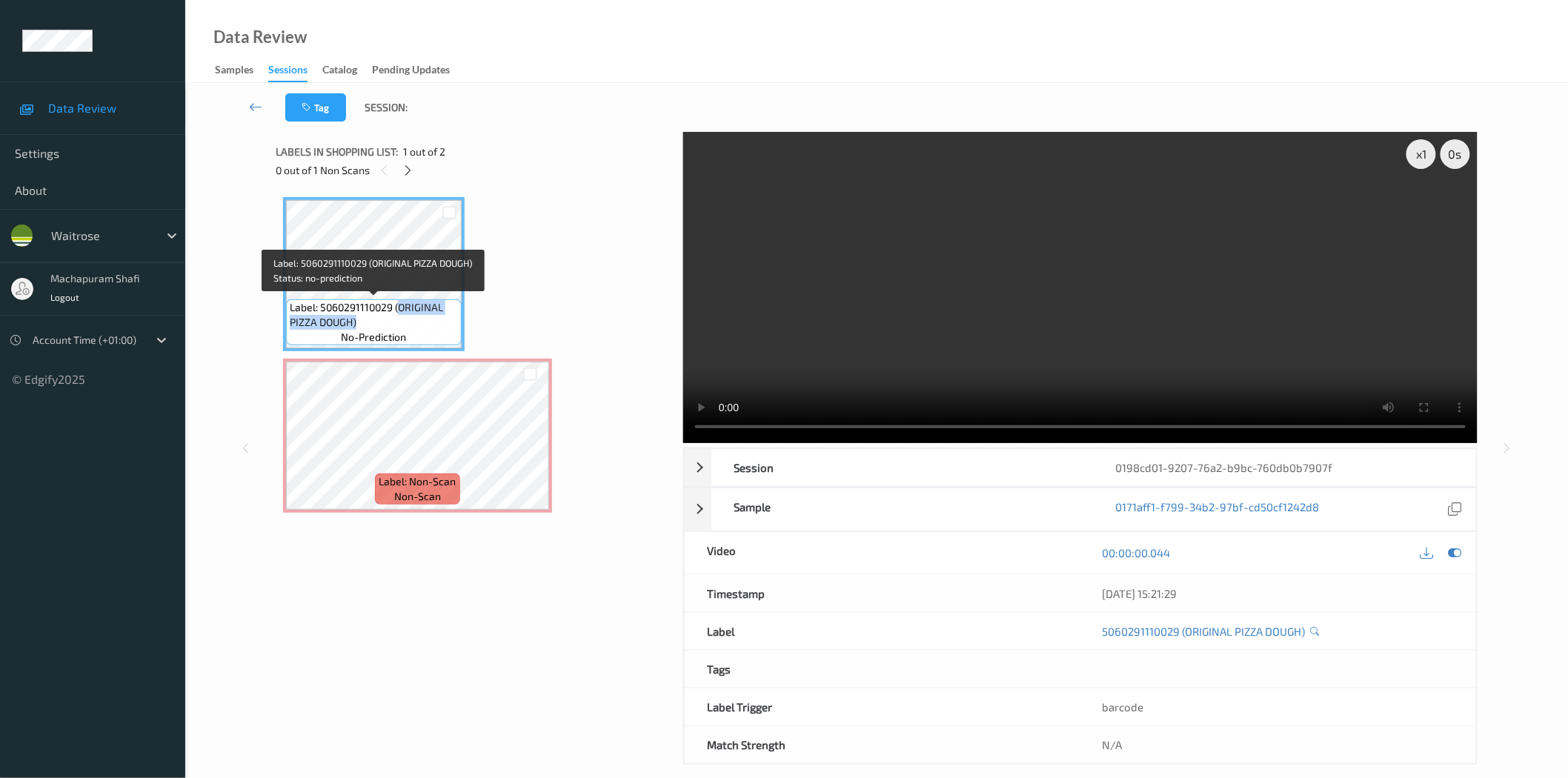
copy span "ORIGINAL PIZZA DOUGH)"
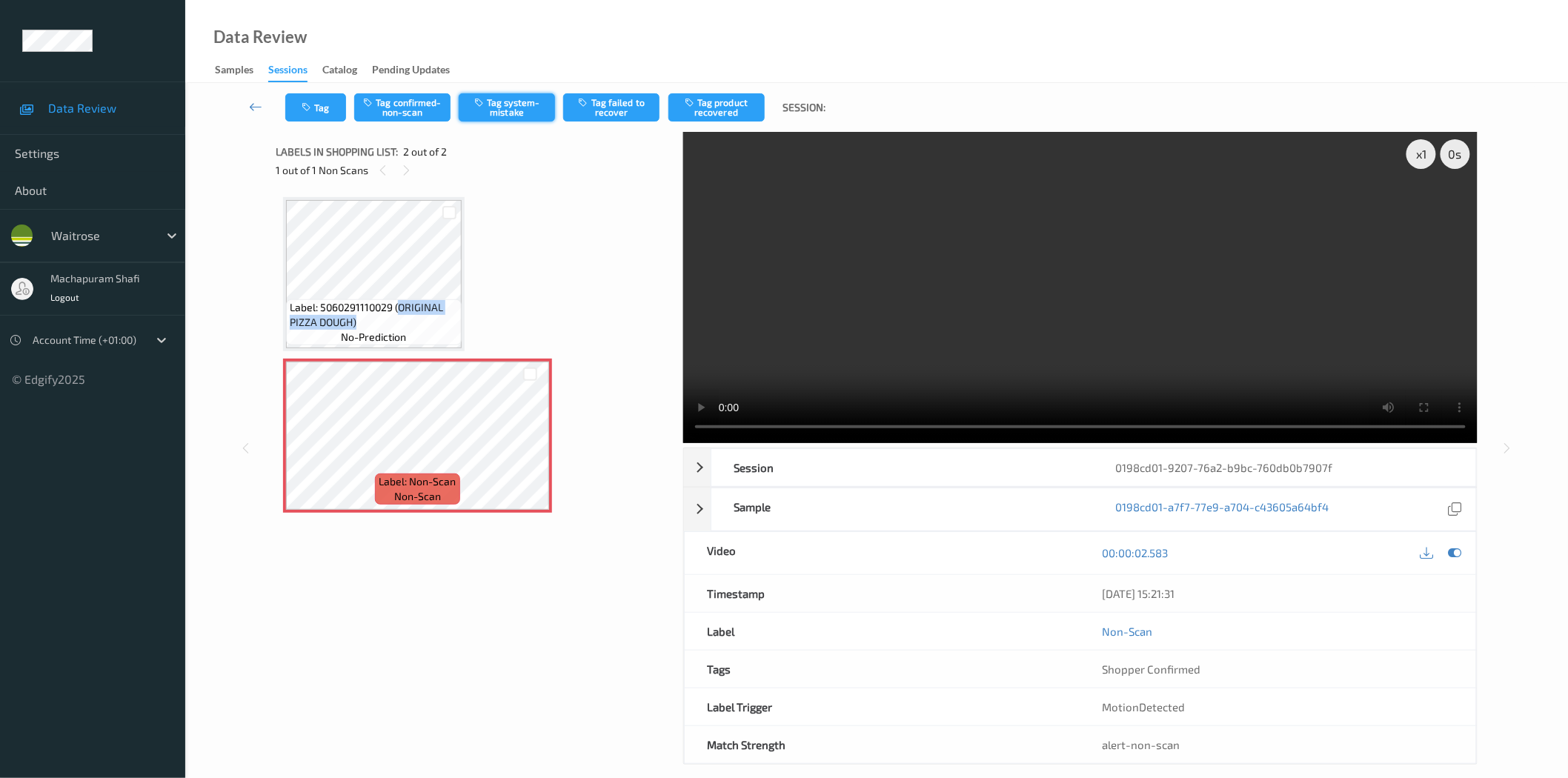
click at [501, 107] on button "Tag system-mistake" at bounding box center [507, 107] width 96 height 28
click at [502, 107] on button "Tag system-mistake" at bounding box center [507, 107] width 96 height 28
click at [502, 112] on button "Tag system-mistake" at bounding box center [507, 107] width 96 height 28
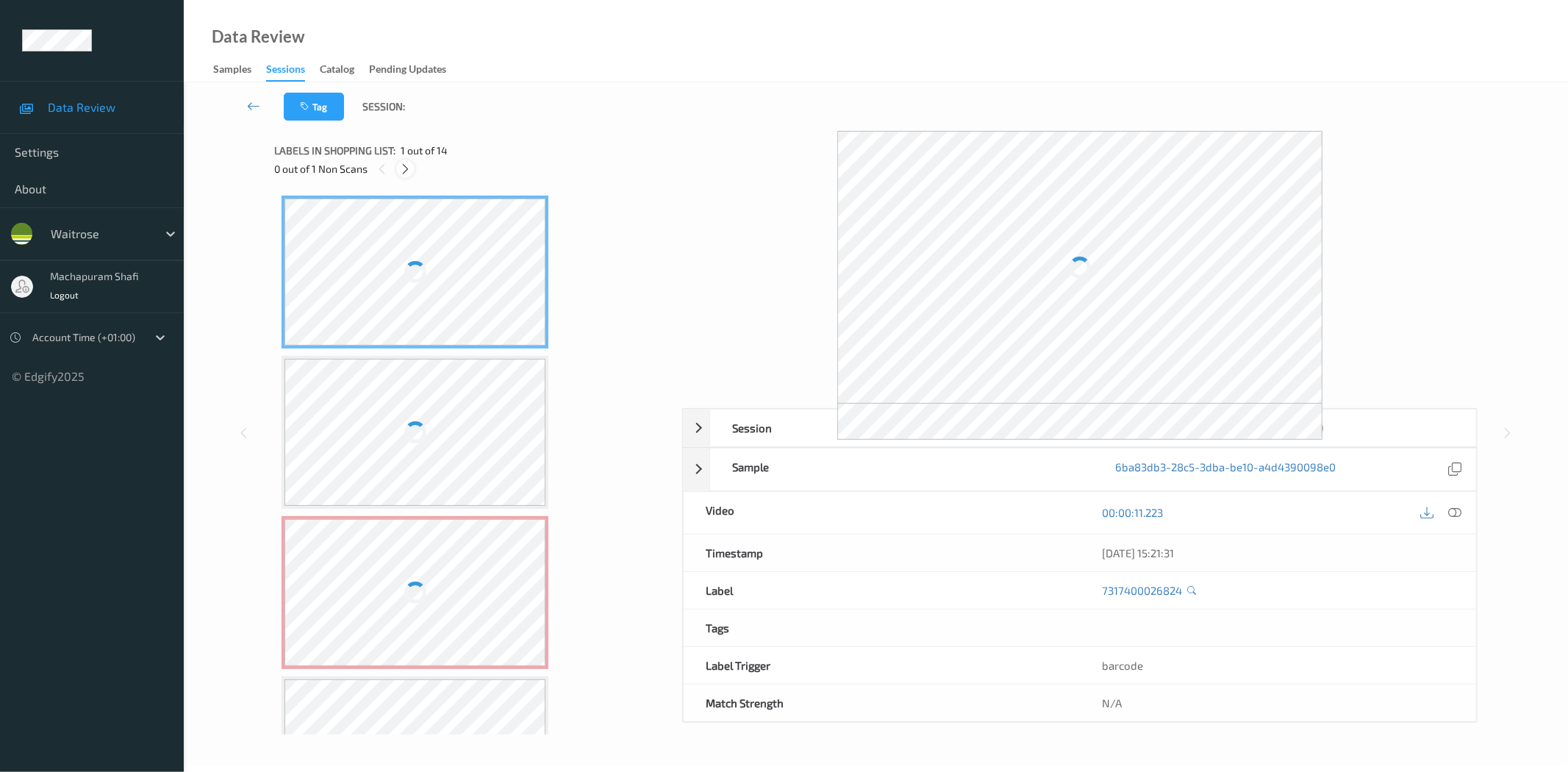
click at [406, 170] on icon at bounding box center [405, 170] width 12 height 13
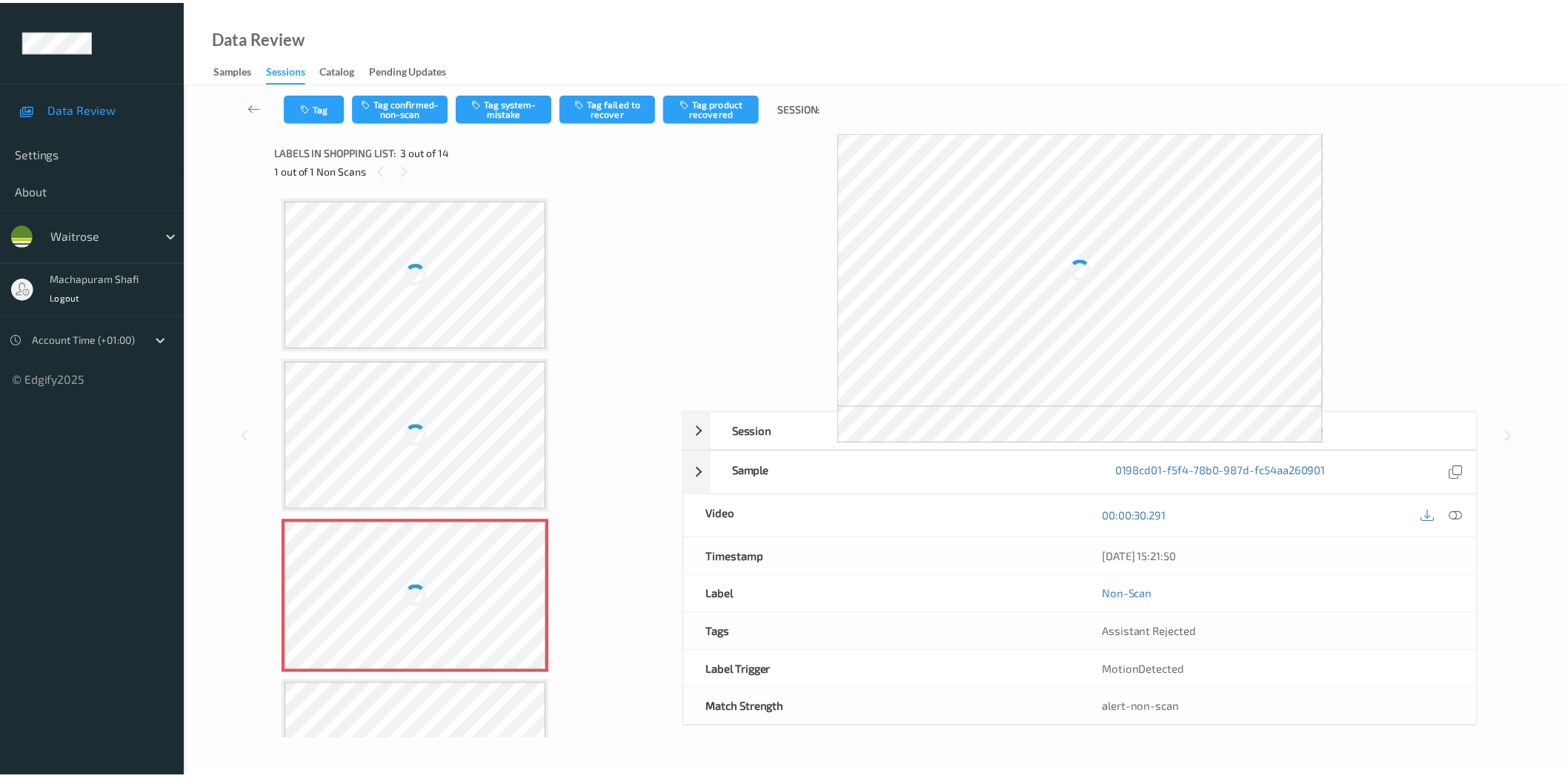
scroll to position [168, 0]
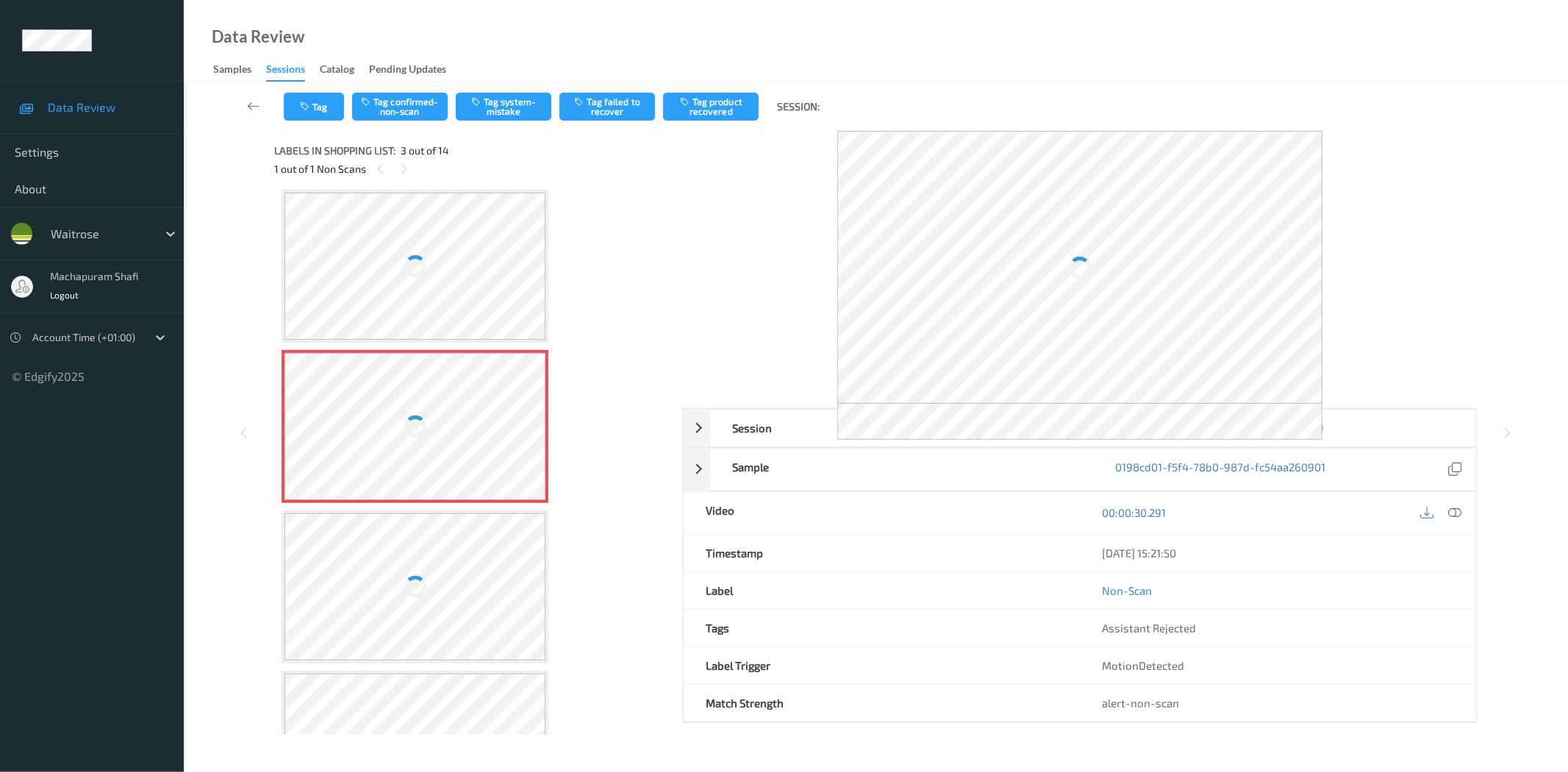
drag, startPoint x: 1458, startPoint y: 515, endPoint x: 1414, endPoint y: 444, distance: 83.5
click at [1458, 515] on icon at bounding box center [1455, 512] width 13 height 13
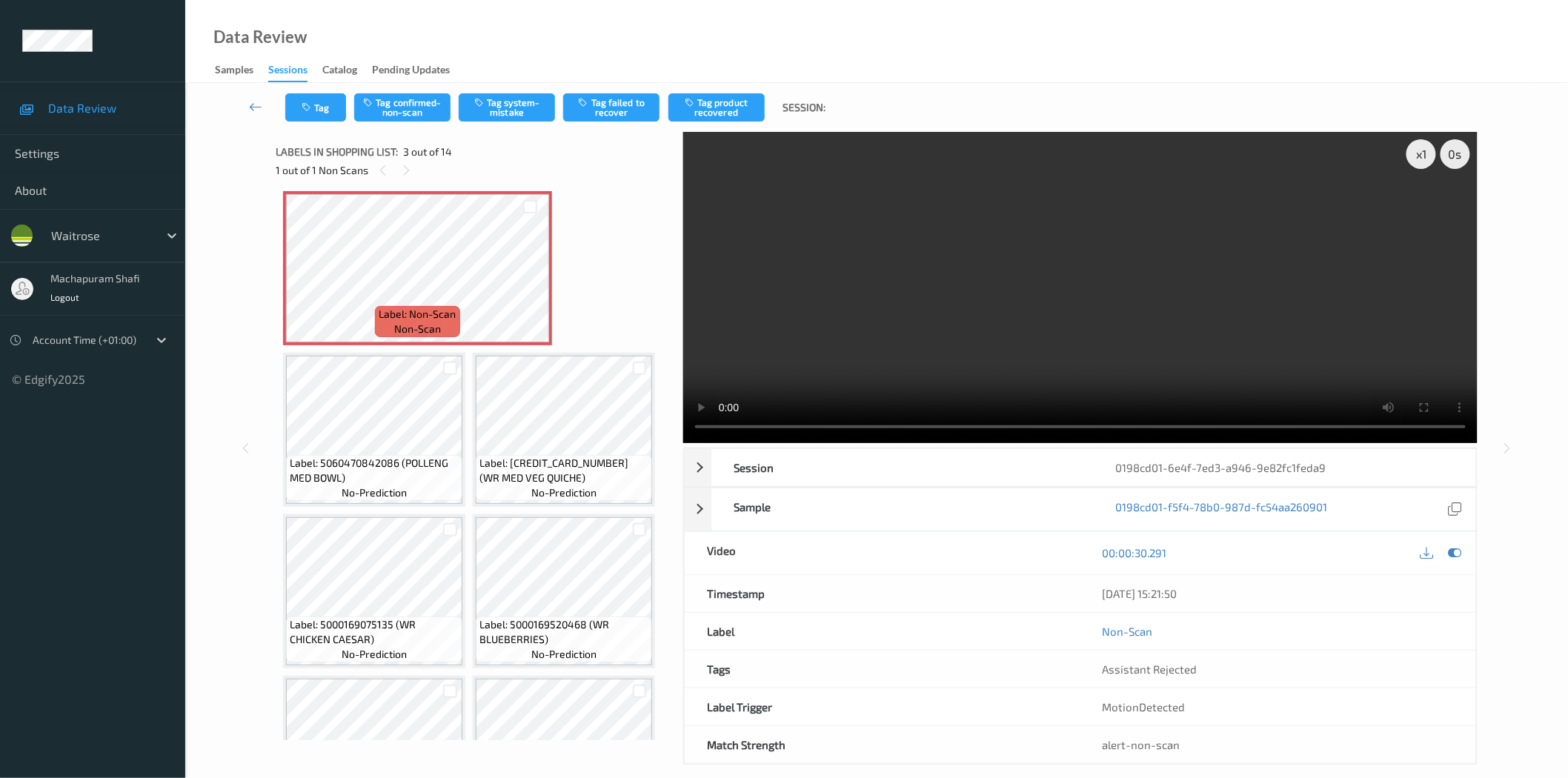
scroll to position [8, 0]
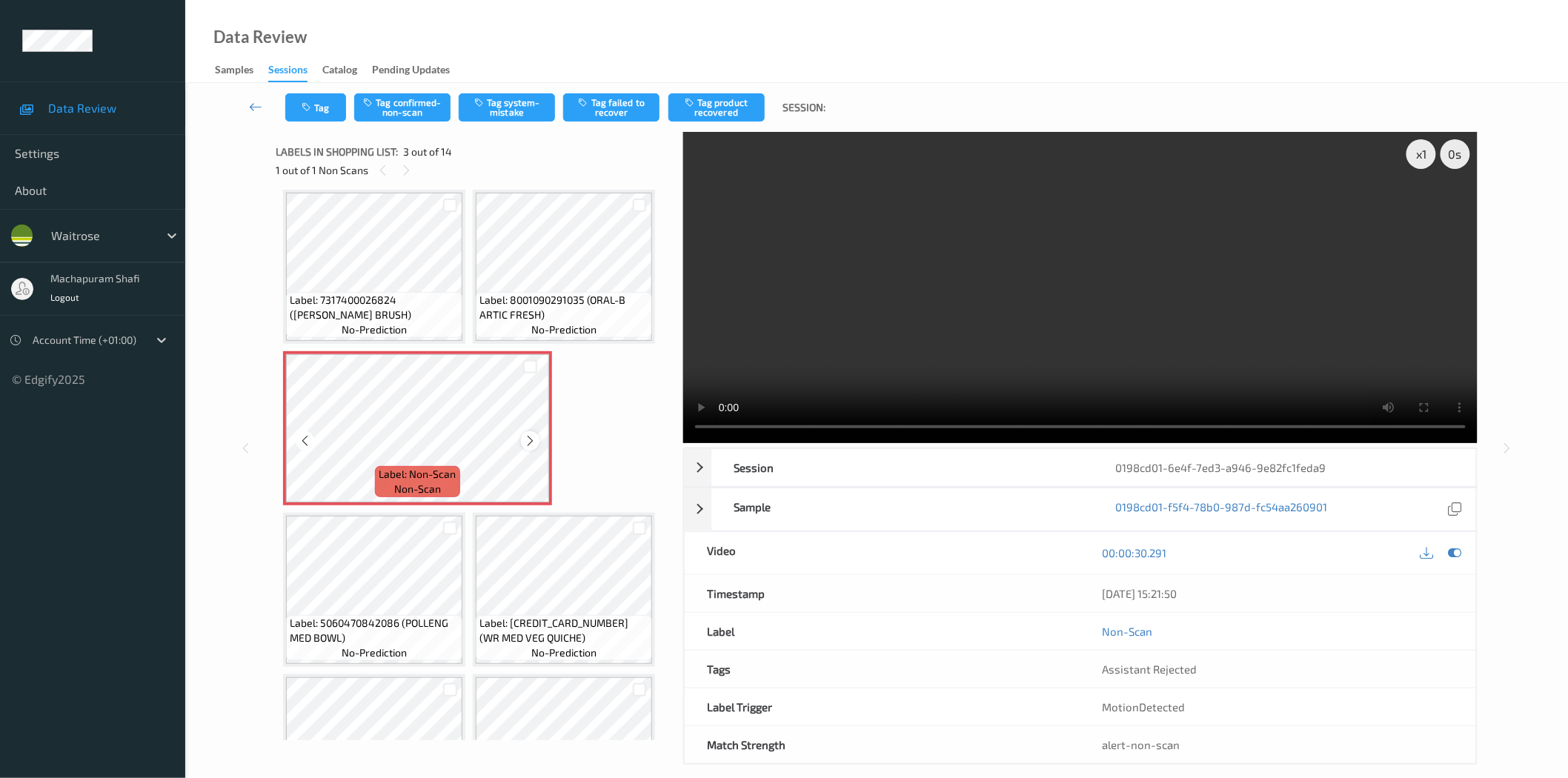
click at [528, 434] on icon at bounding box center [530, 441] width 13 height 14
click at [507, 107] on button "Tag system-mistake" at bounding box center [507, 107] width 96 height 28
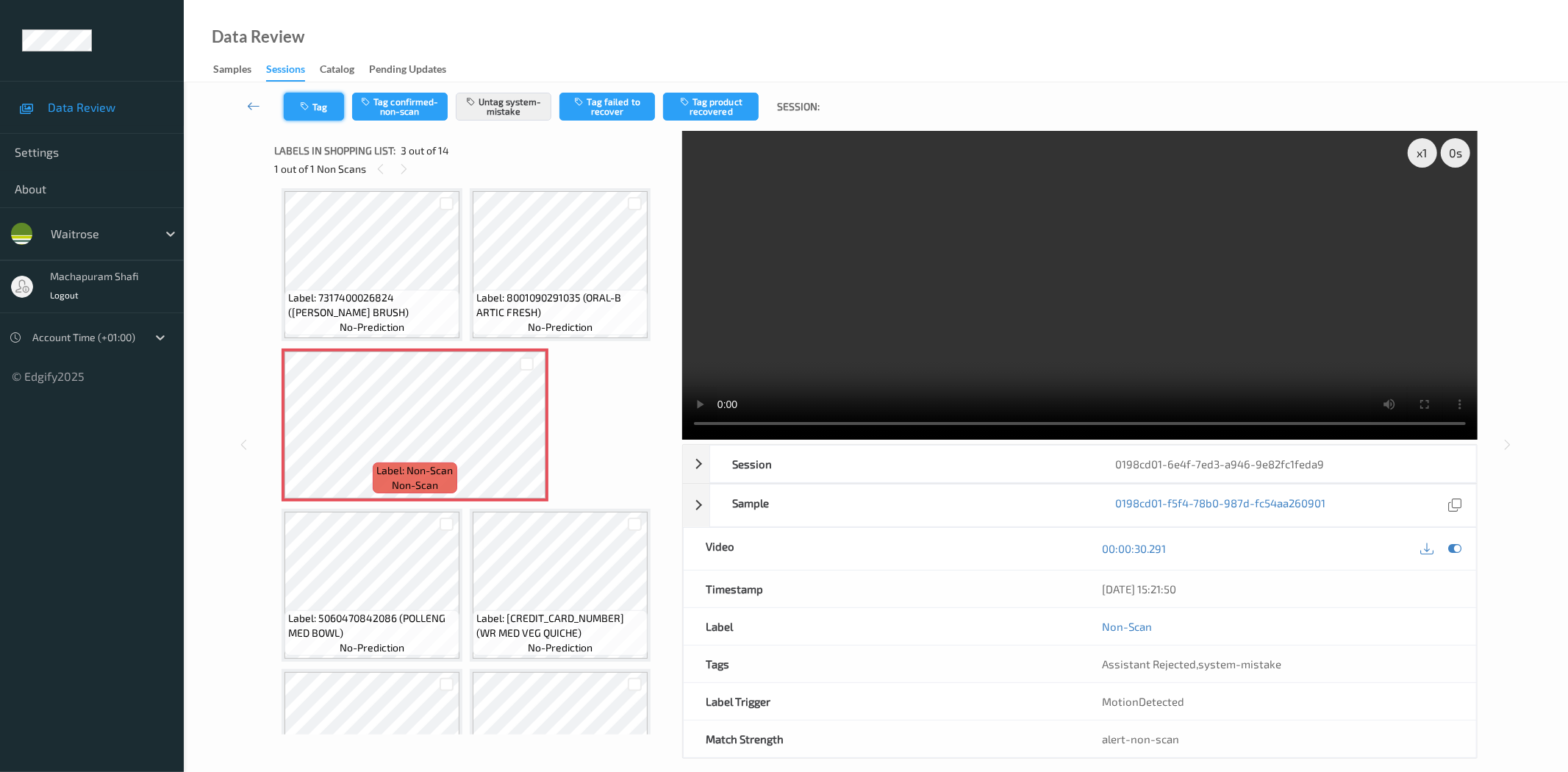
click at [318, 107] on button "Tag" at bounding box center [313, 106] width 60 height 28
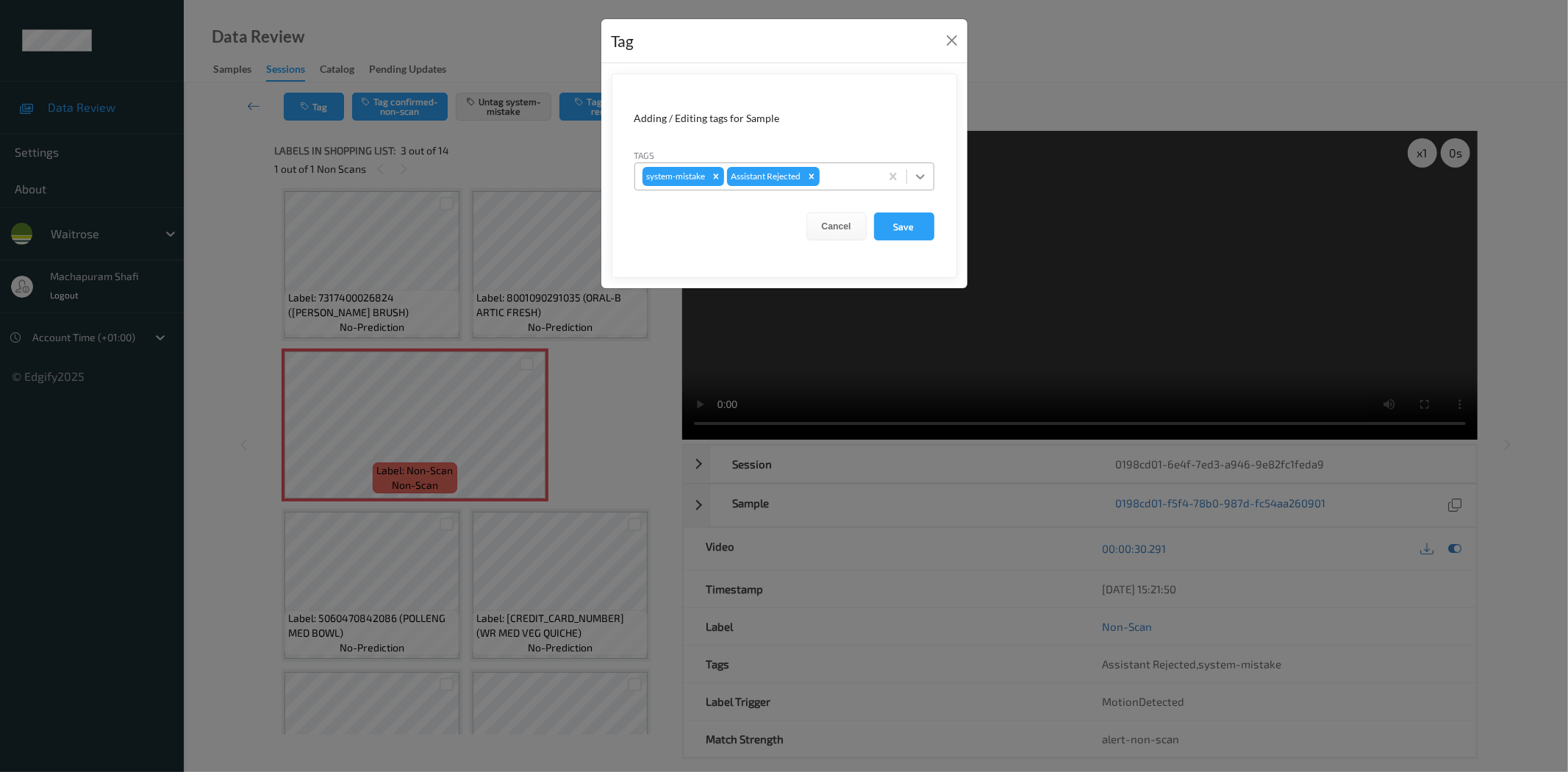
click at [927, 175] on icon at bounding box center [920, 176] width 14 height 14
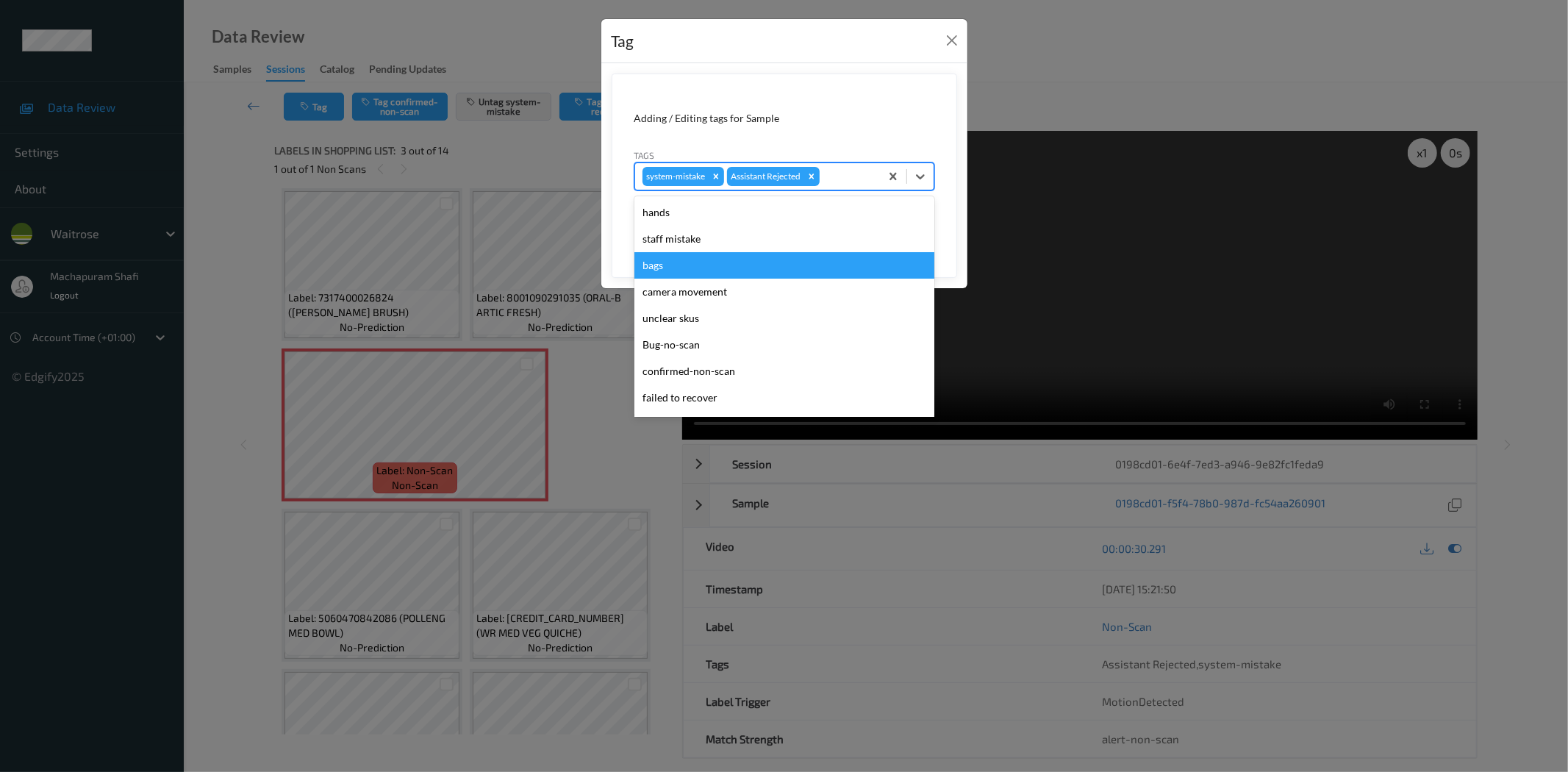
click at [672, 266] on div "bags" at bounding box center [784, 265] width 300 height 27
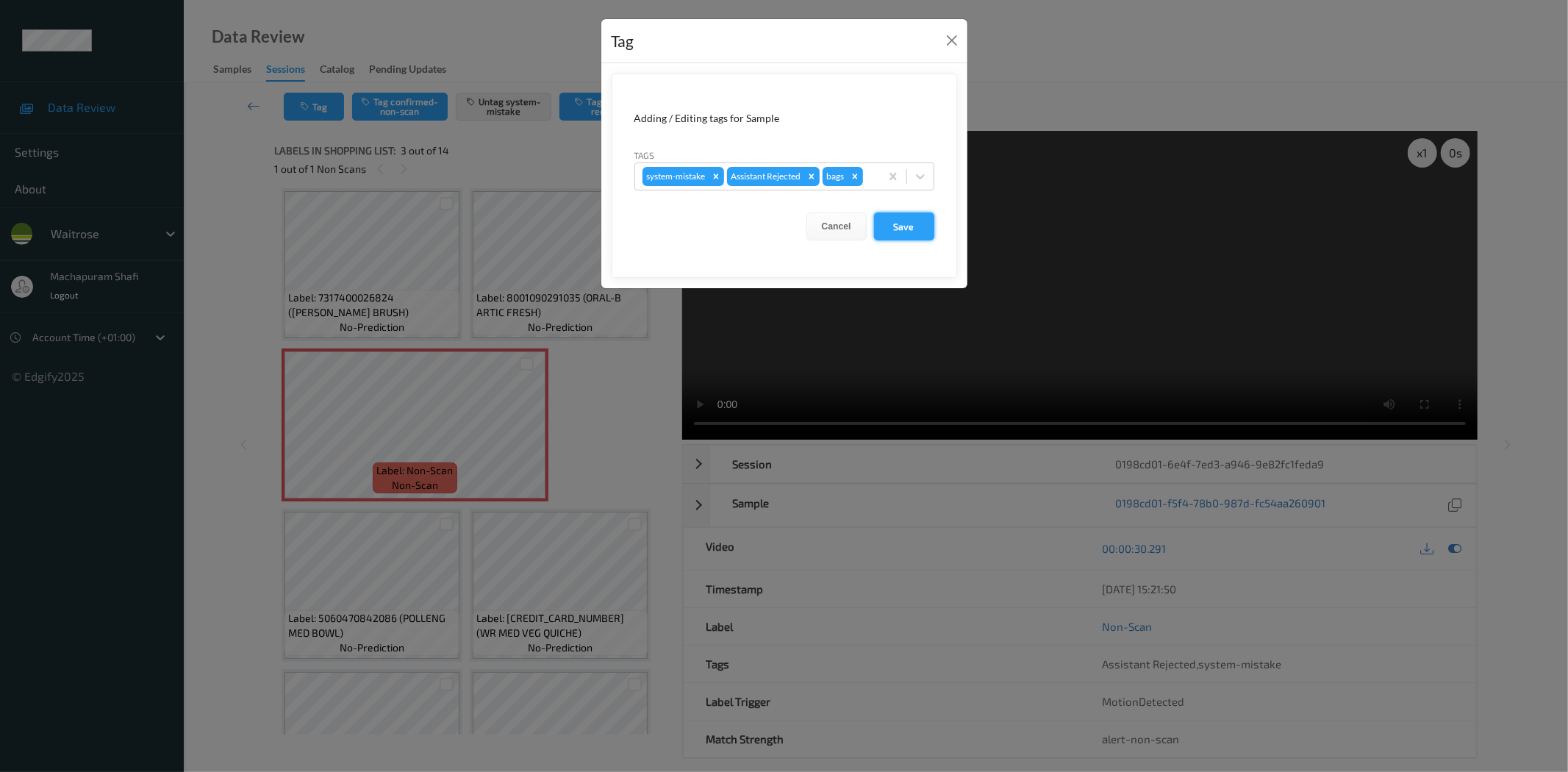
click at [894, 232] on button "Save" at bounding box center [904, 226] width 60 height 28
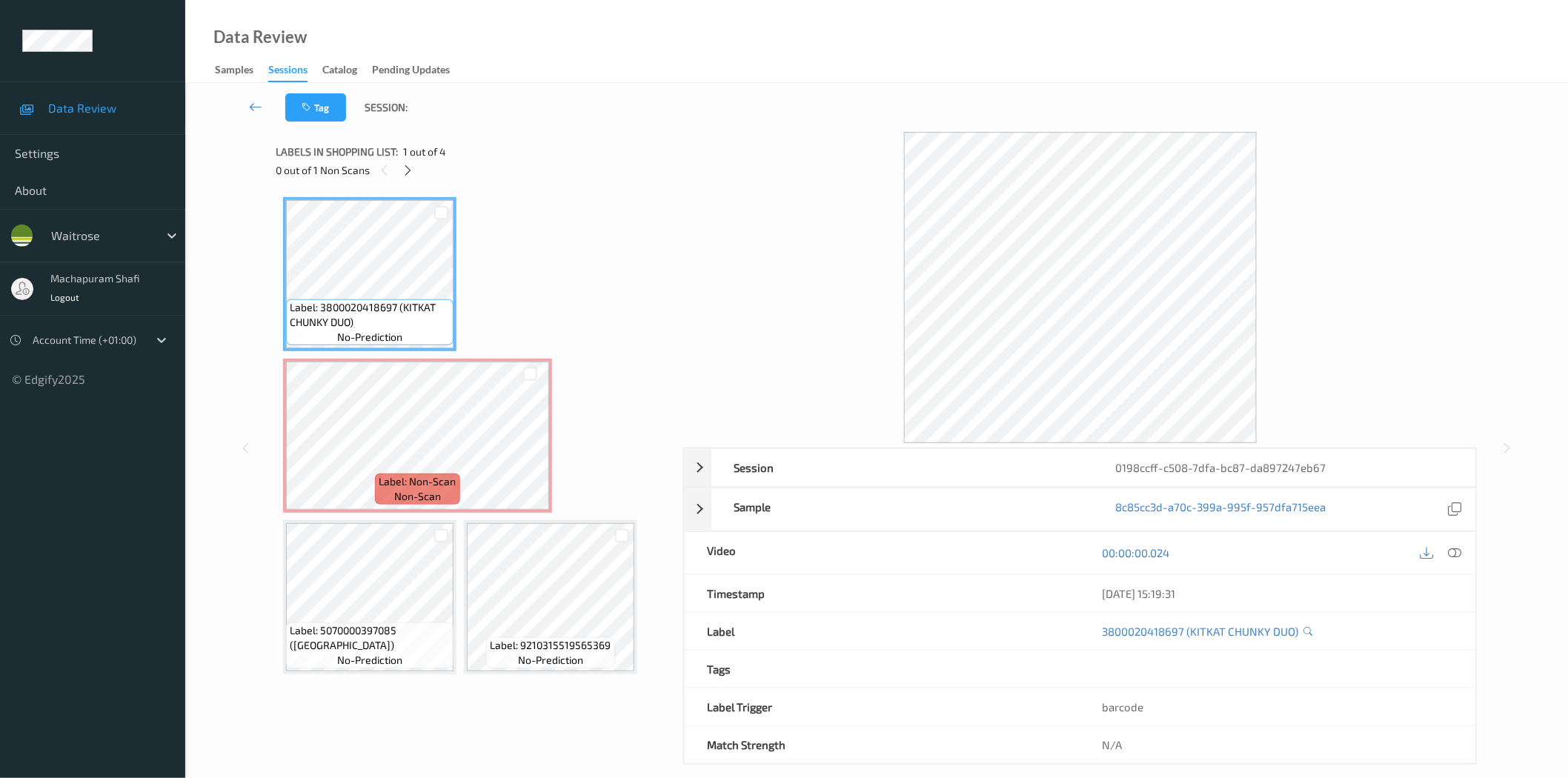
click at [403, 171] on icon at bounding box center [407, 171] width 13 height 14
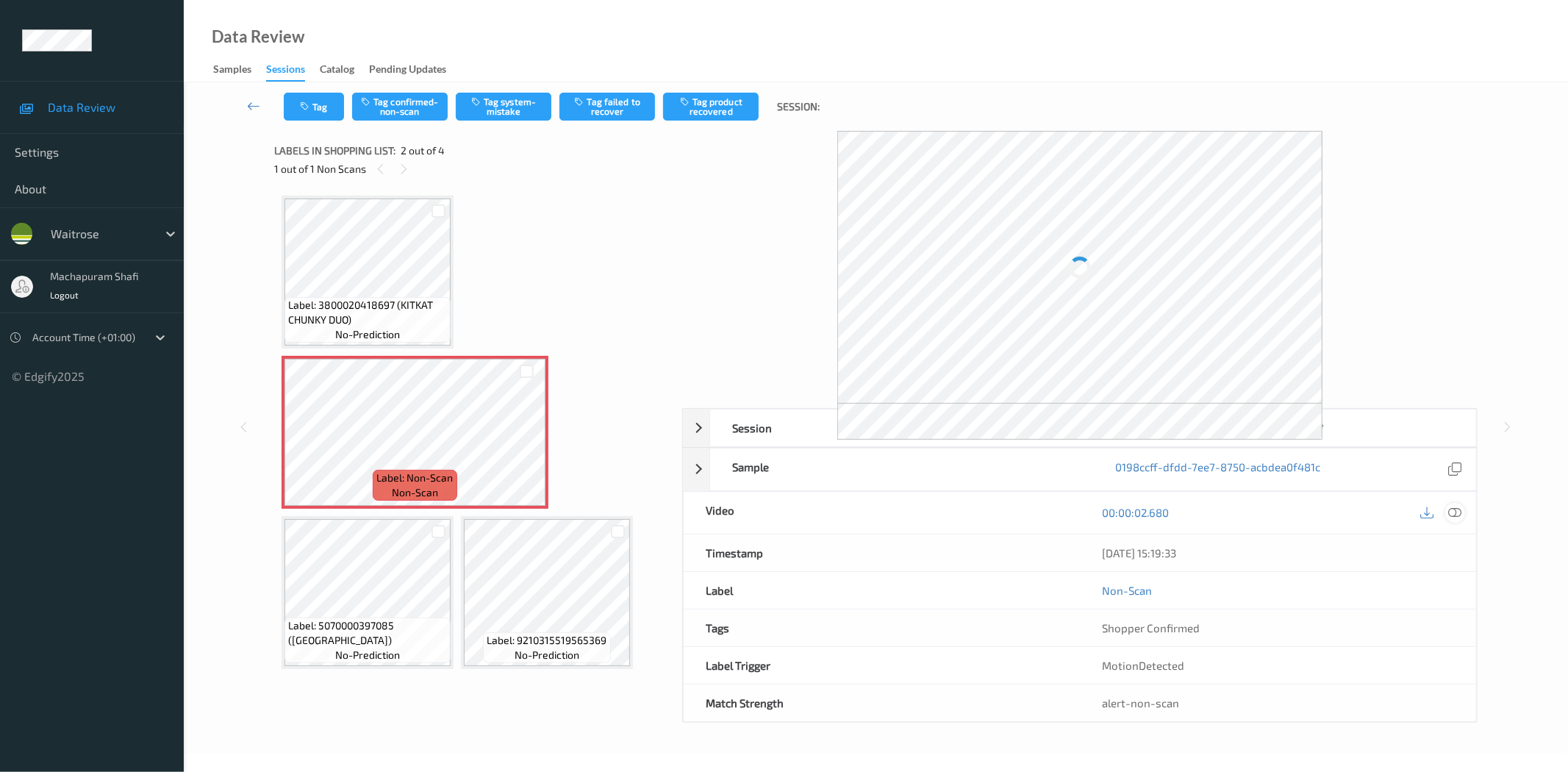
click at [1457, 518] on icon at bounding box center [1455, 512] width 13 height 13
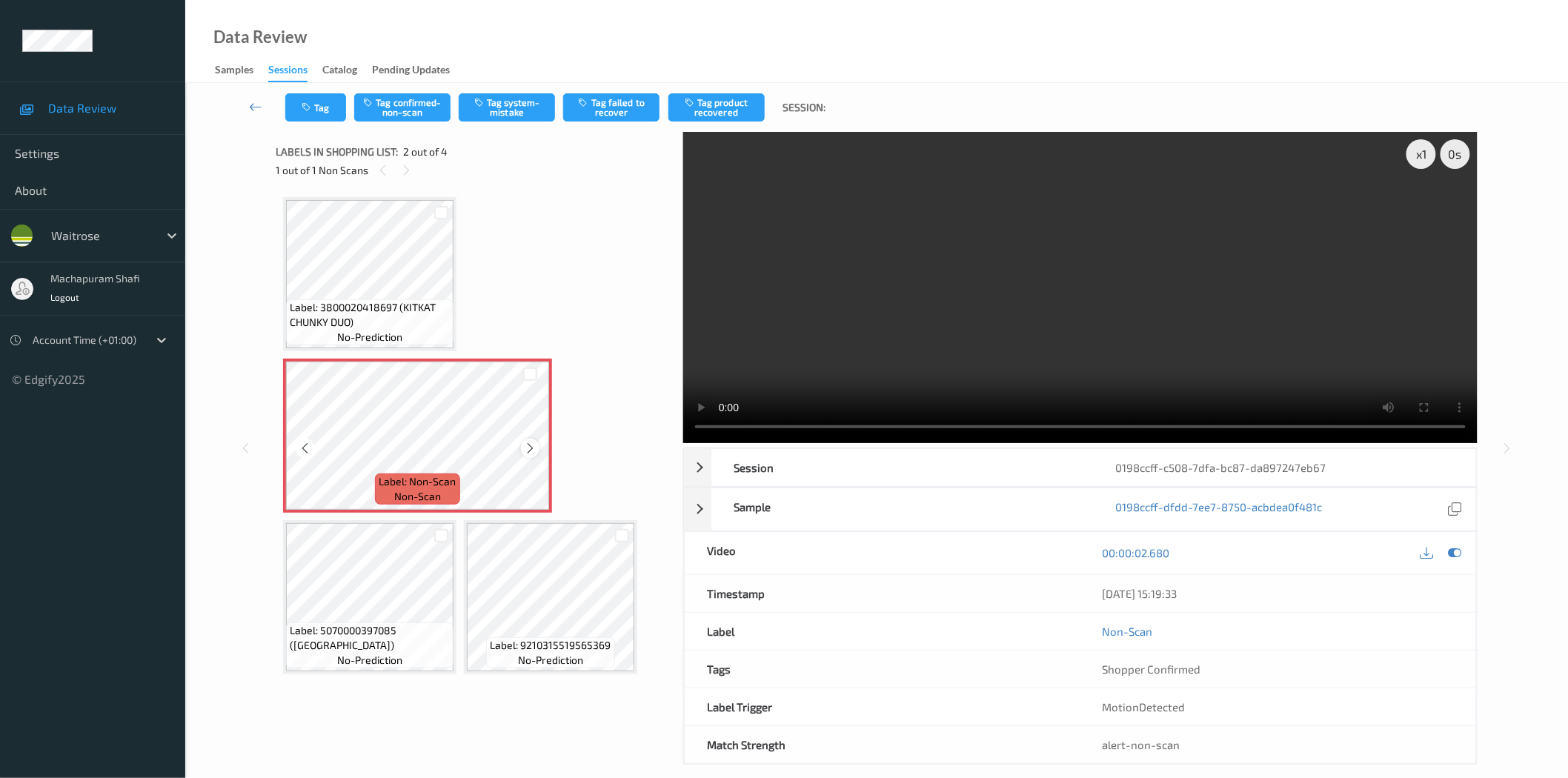
click at [530, 445] on icon at bounding box center [530, 449] width 13 height 14
click at [412, 110] on button "Tag confirmed-non-scan" at bounding box center [402, 107] width 96 height 28
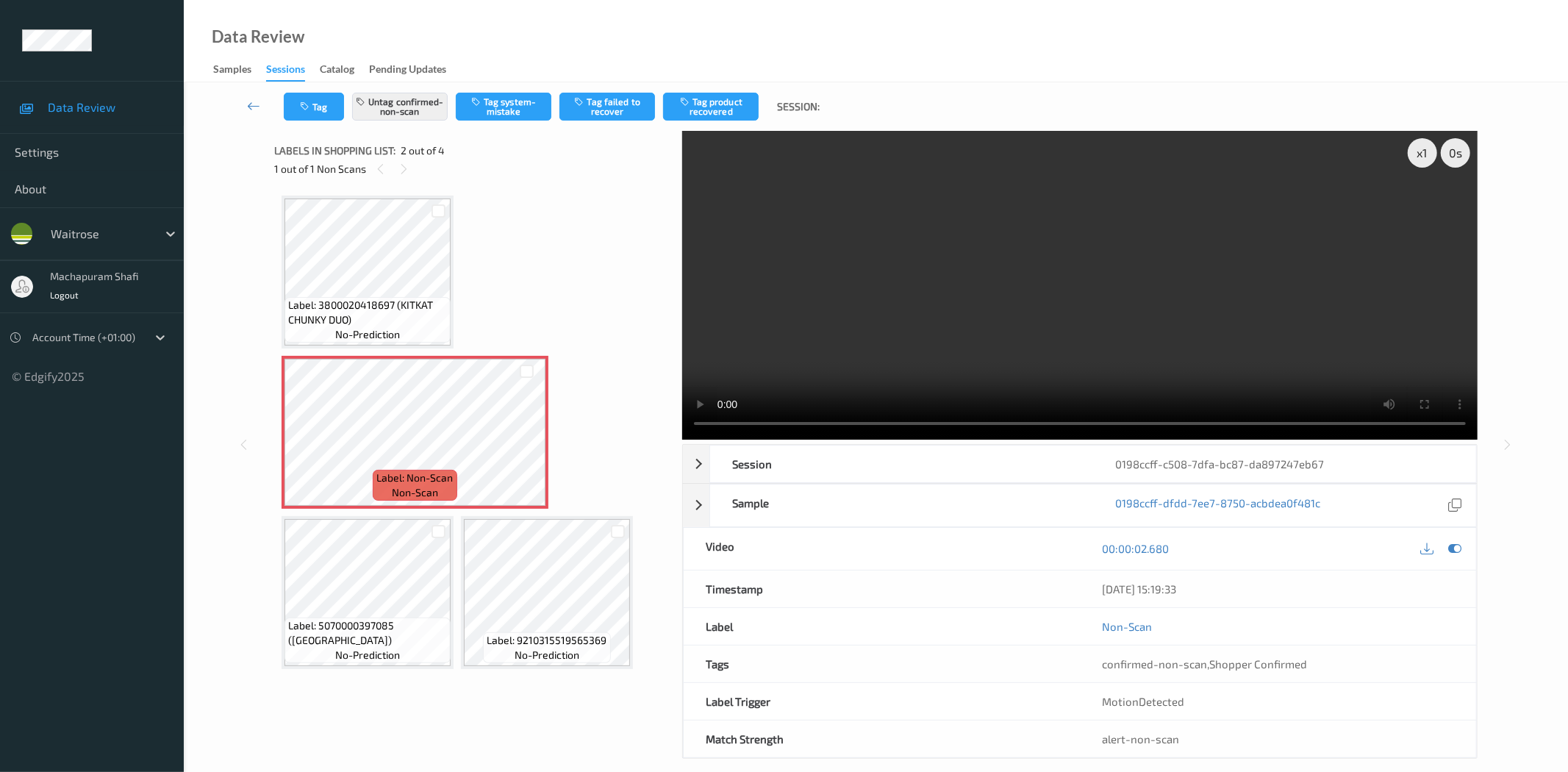
click at [729, 109] on button "Tag product recovered" at bounding box center [711, 106] width 96 height 28
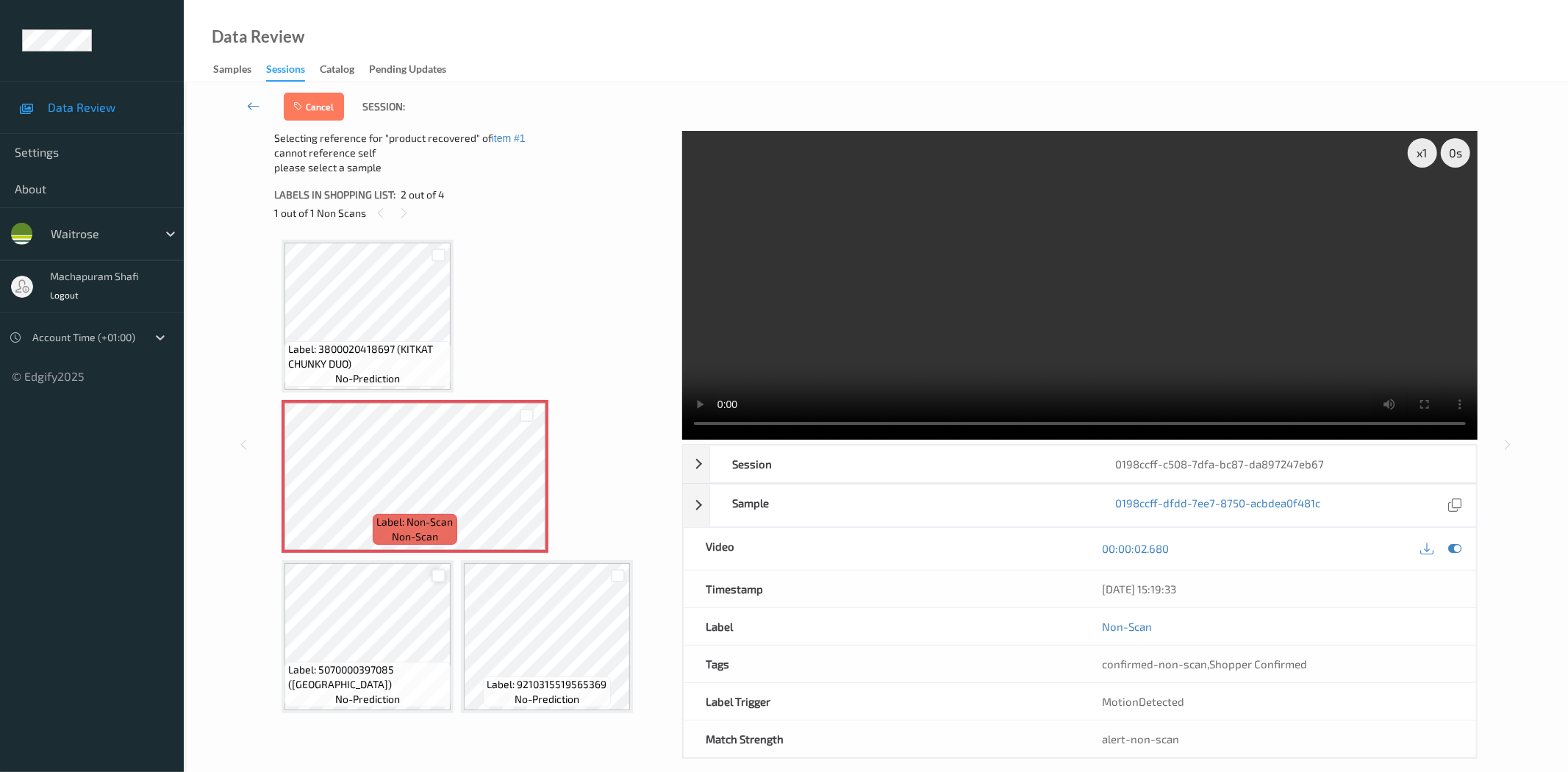
click at [439, 576] on div at bounding box center [438, 576] width 14 height 14
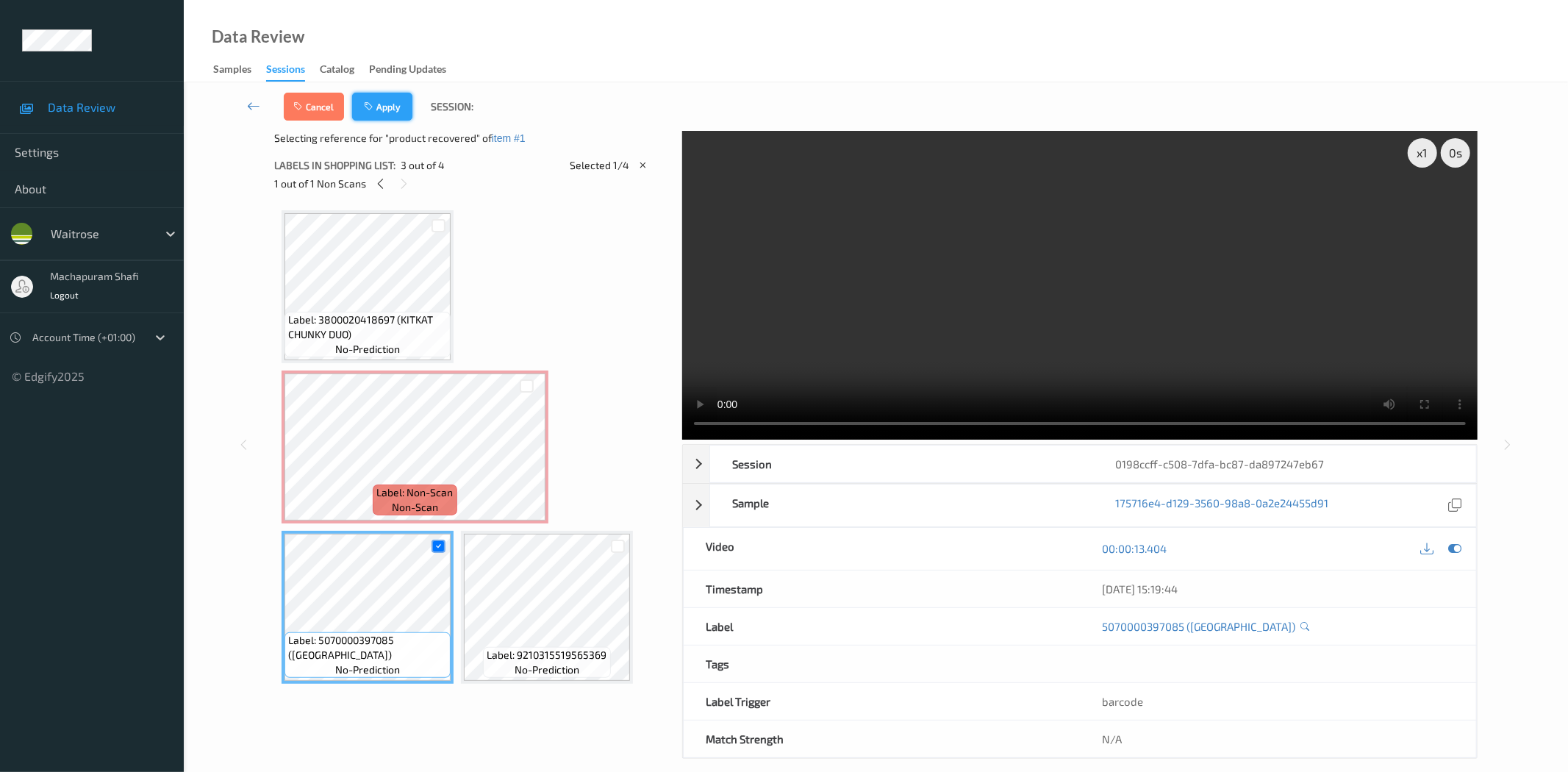
click at [392, 101] on button "Apply" at bounding box center [382, 106] width 60 height 28
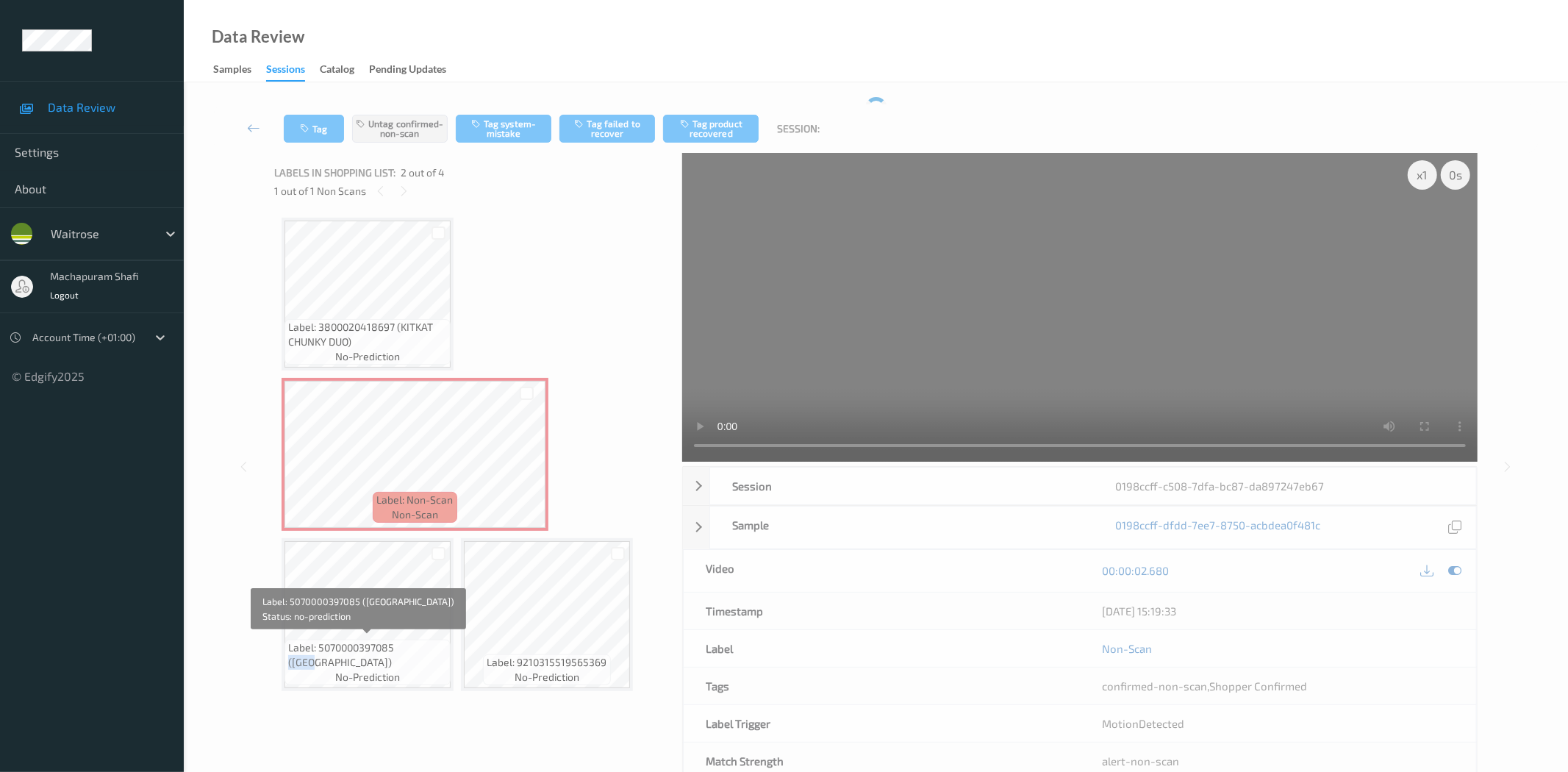
drag, startPoint x: 408, startPoint y: 625, endPoint x: 445, endPoint y: 651, distance: 45.2
click at [445, 651] on span "Label: 5070000397085 ([GEOGRAPHIC_DATA])" at bounding box center [368, 655] width 159 height 30
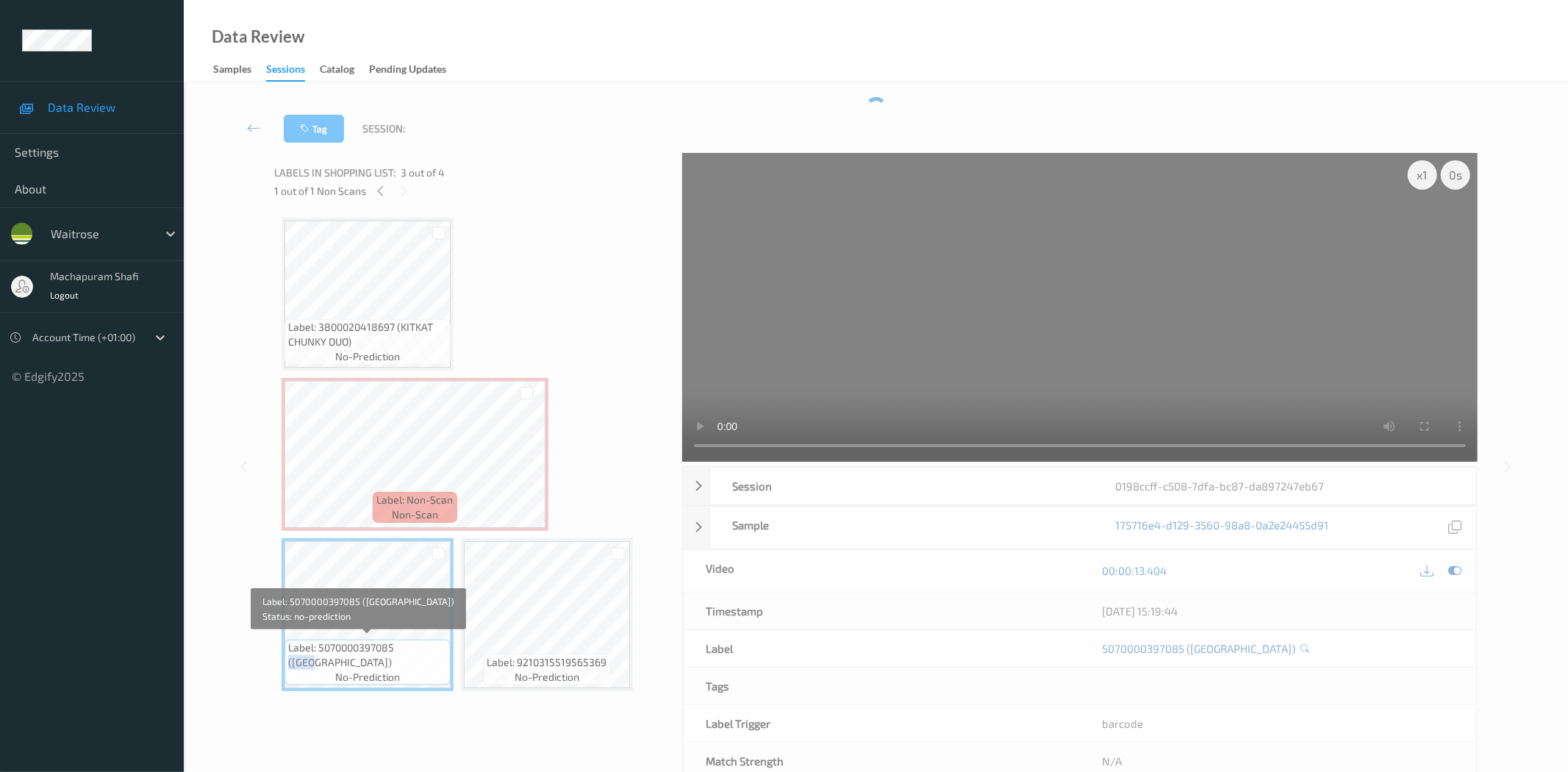
copy span "(PACT"
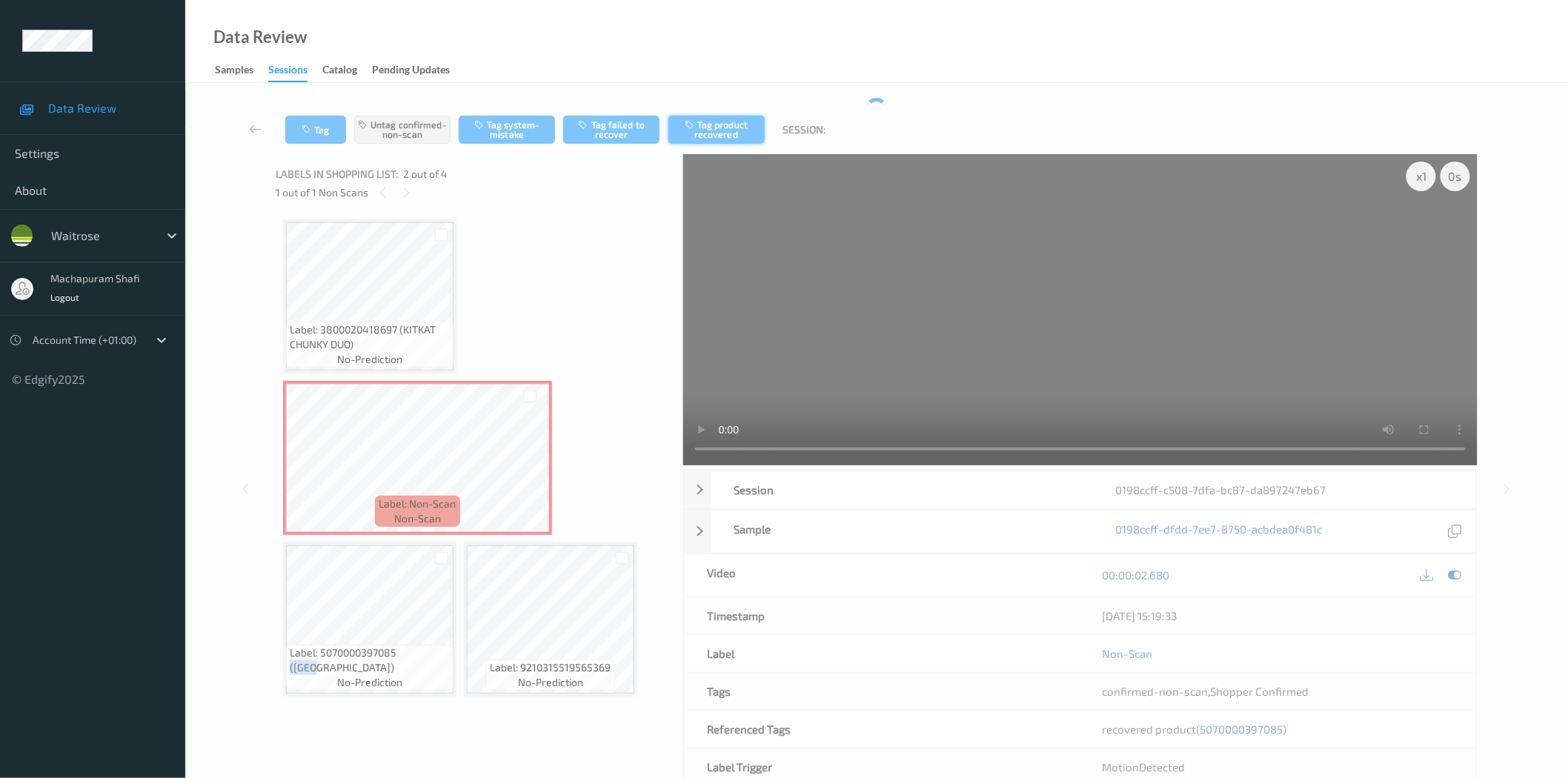
click at [714, 127] on button "Tag product recovered" at bounding box center [717, 129] width 96 height 28
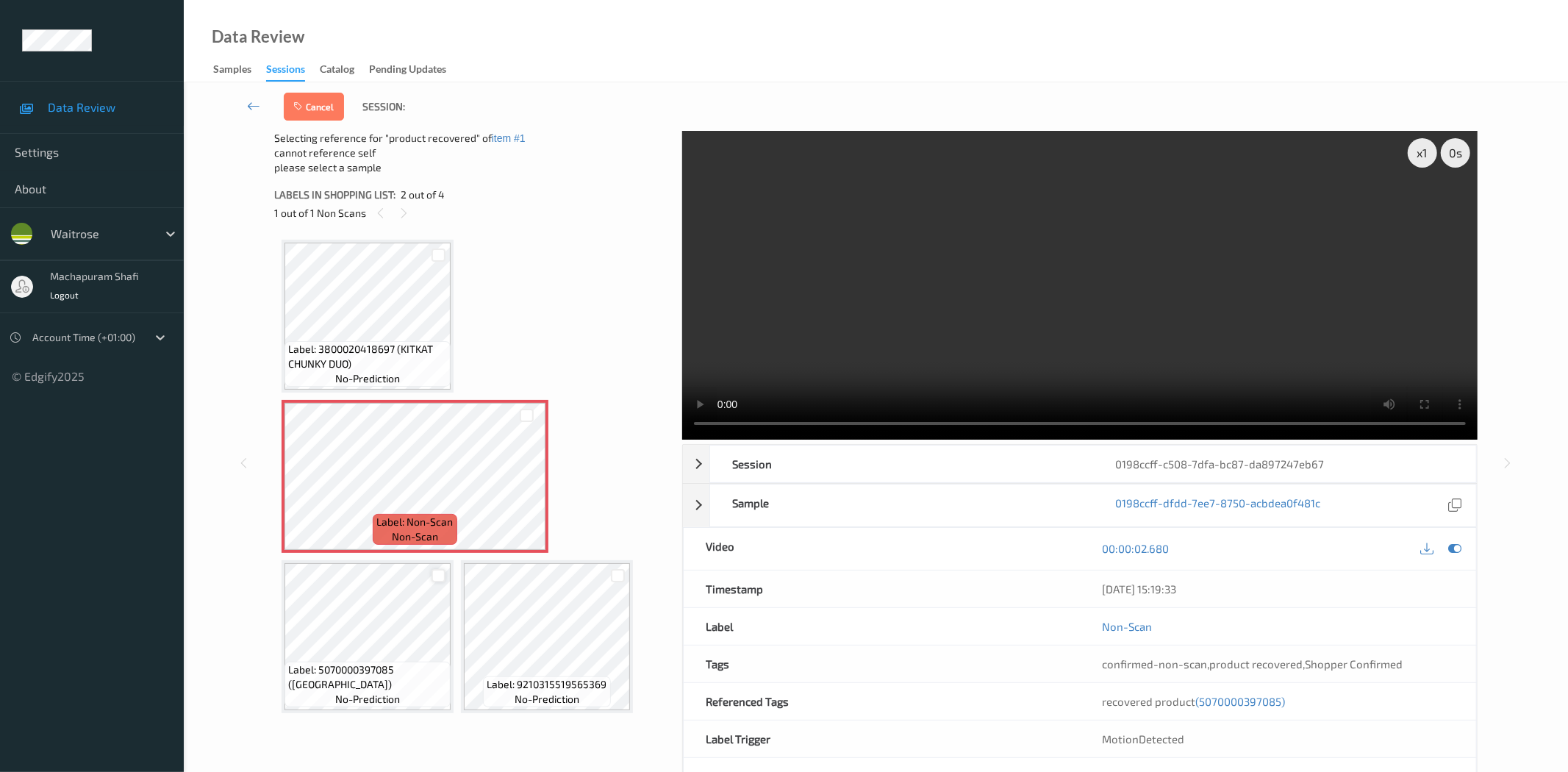
click at [438, 577] on div at bounding box center [438, 576] width 14 height 14
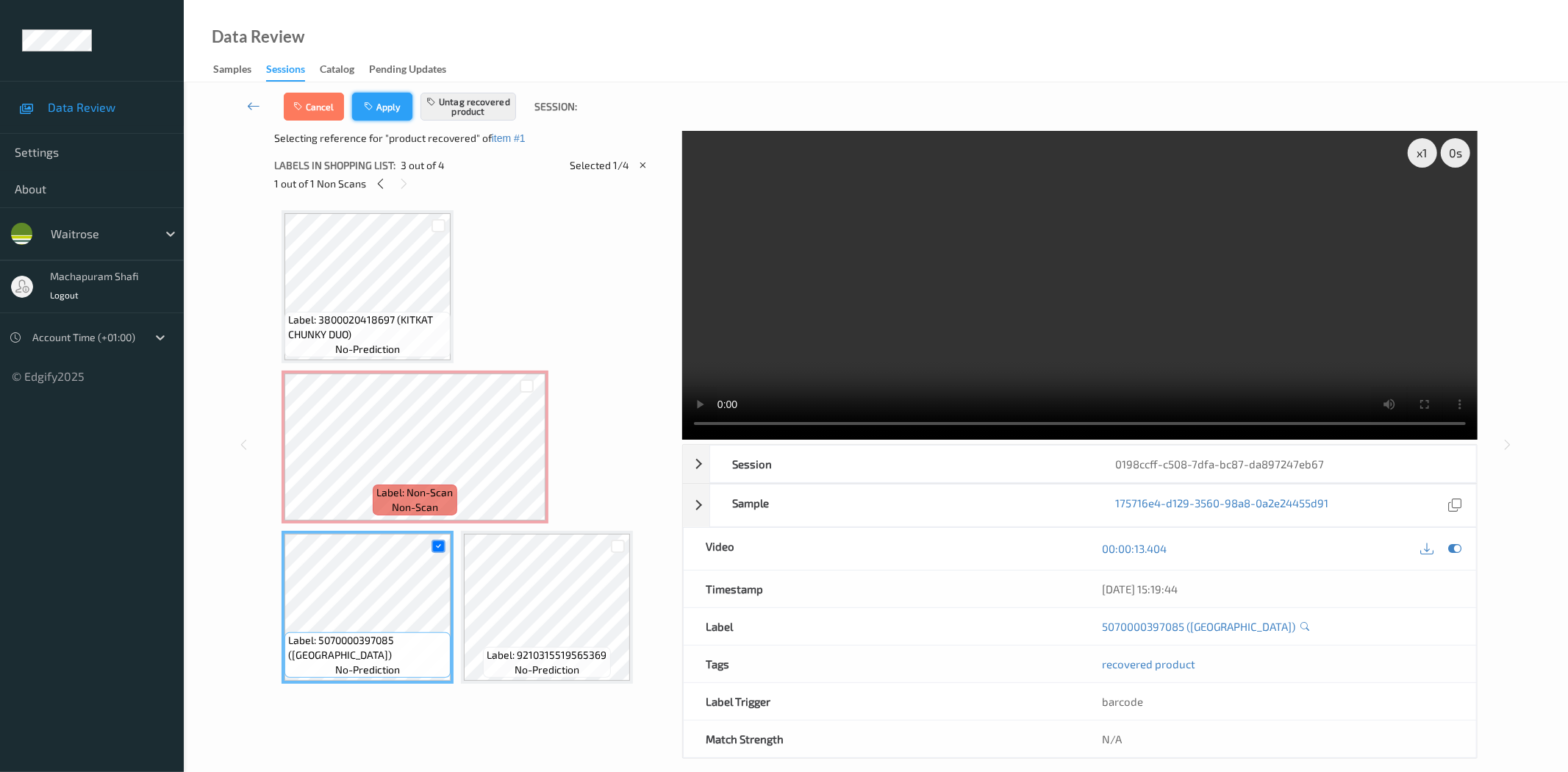
click at [376, 98] on button "Apply" at bounding box center [382, 106] width 60 height 28
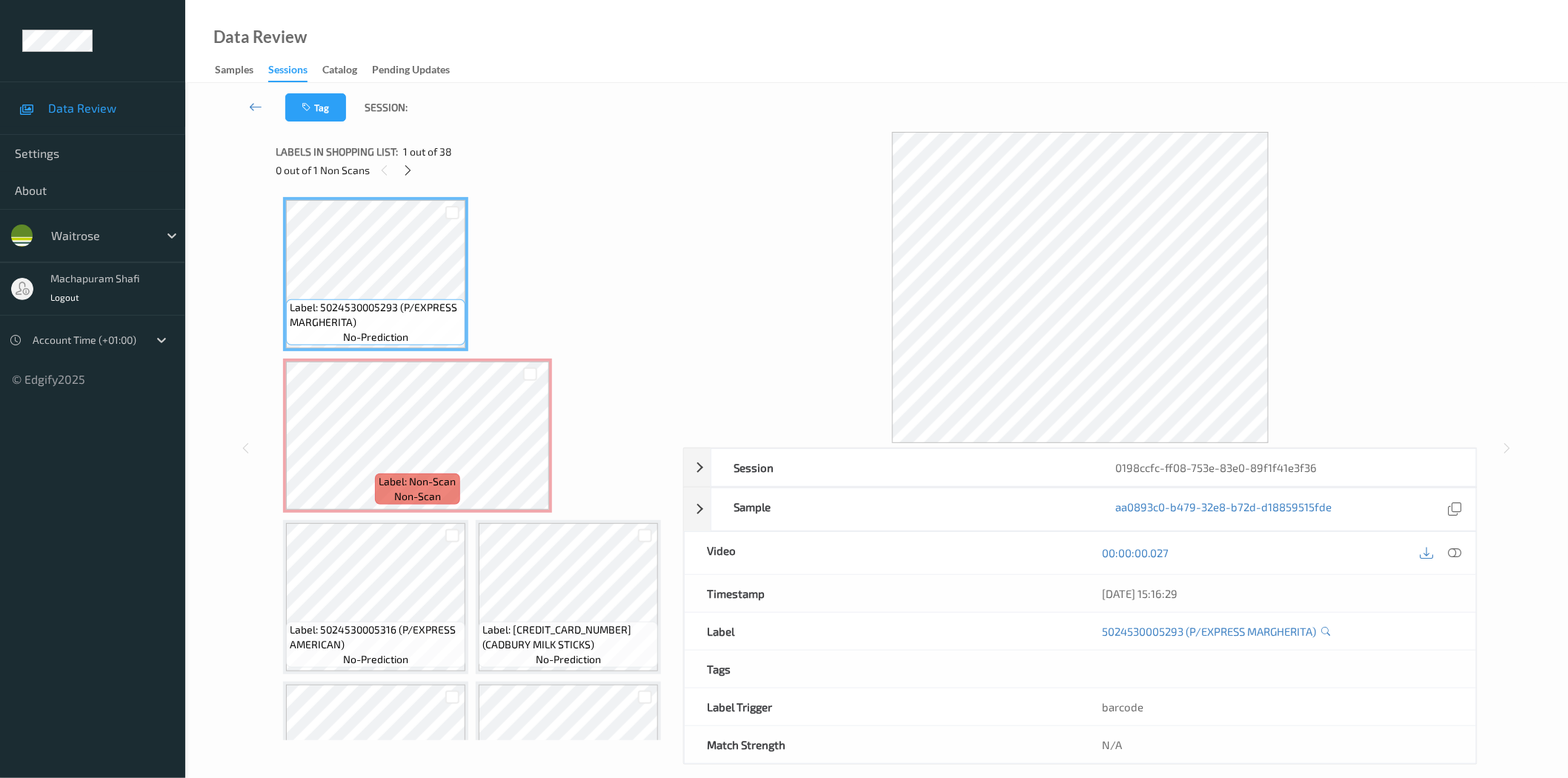
click at [403, 180] on div "0 out of 1 Non Scans" at bounding box center [475, 170] width 398 height 18
click at [413, 171] on icon at bounding box center [407, 171] width 13 height 14
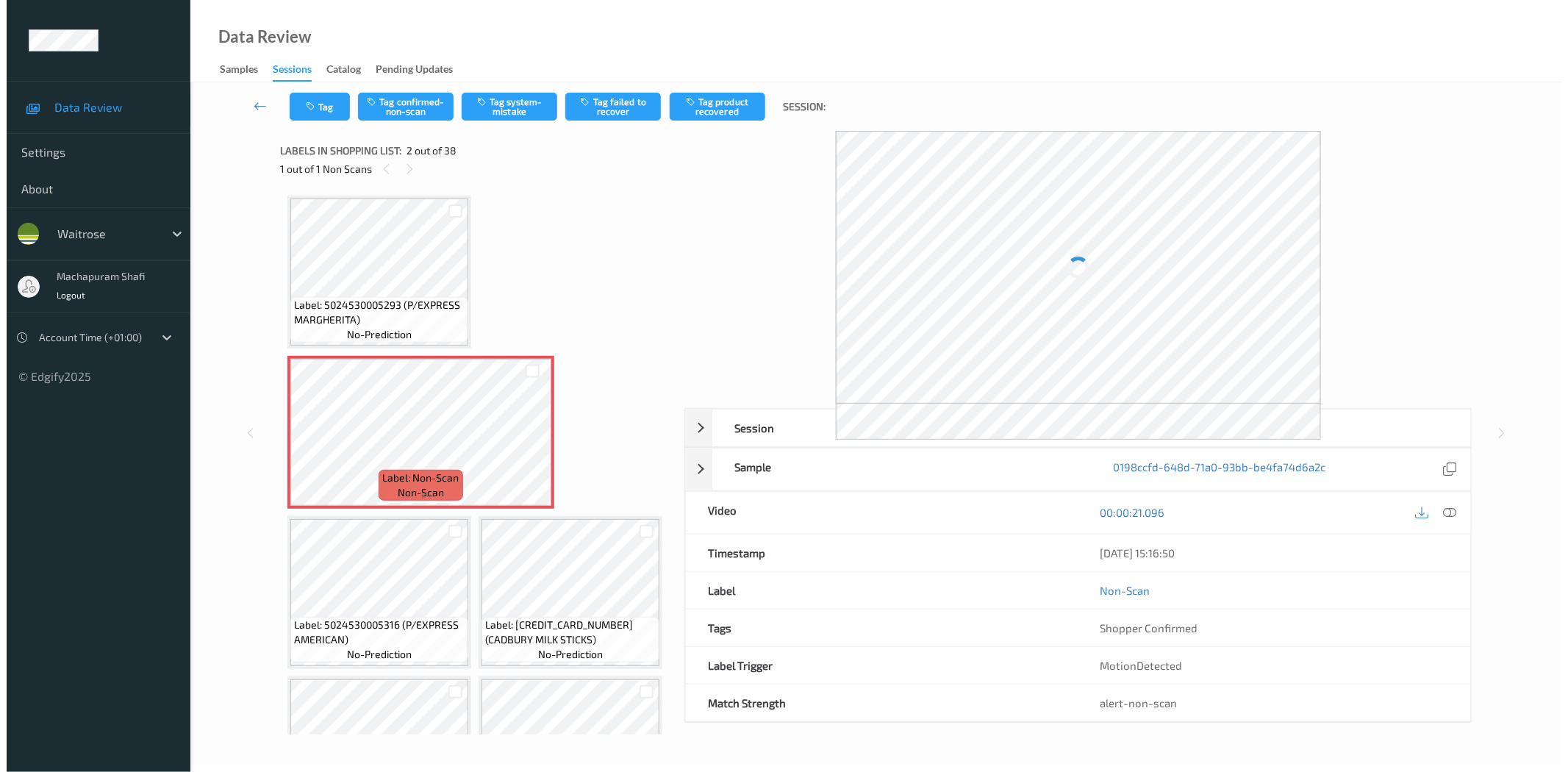
scroll to position [8, 0]
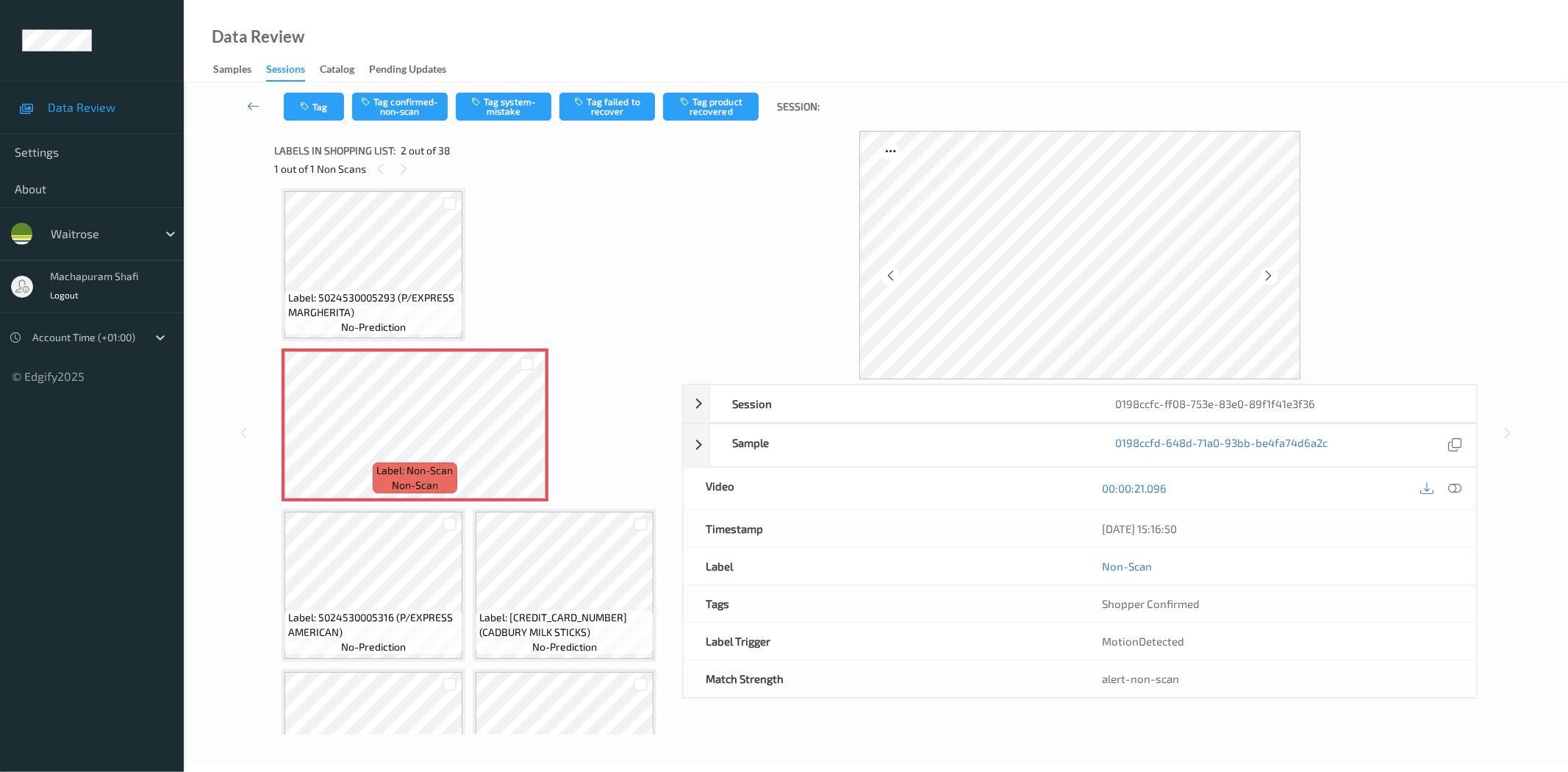
drag, startPoint x: 1456, startPoint y: 491, endPoint x: 1444, endPoint y: 489, distance: 12.2
click at [1456, 491] on icon at bounding box center [1455, 488] width 13 height 13
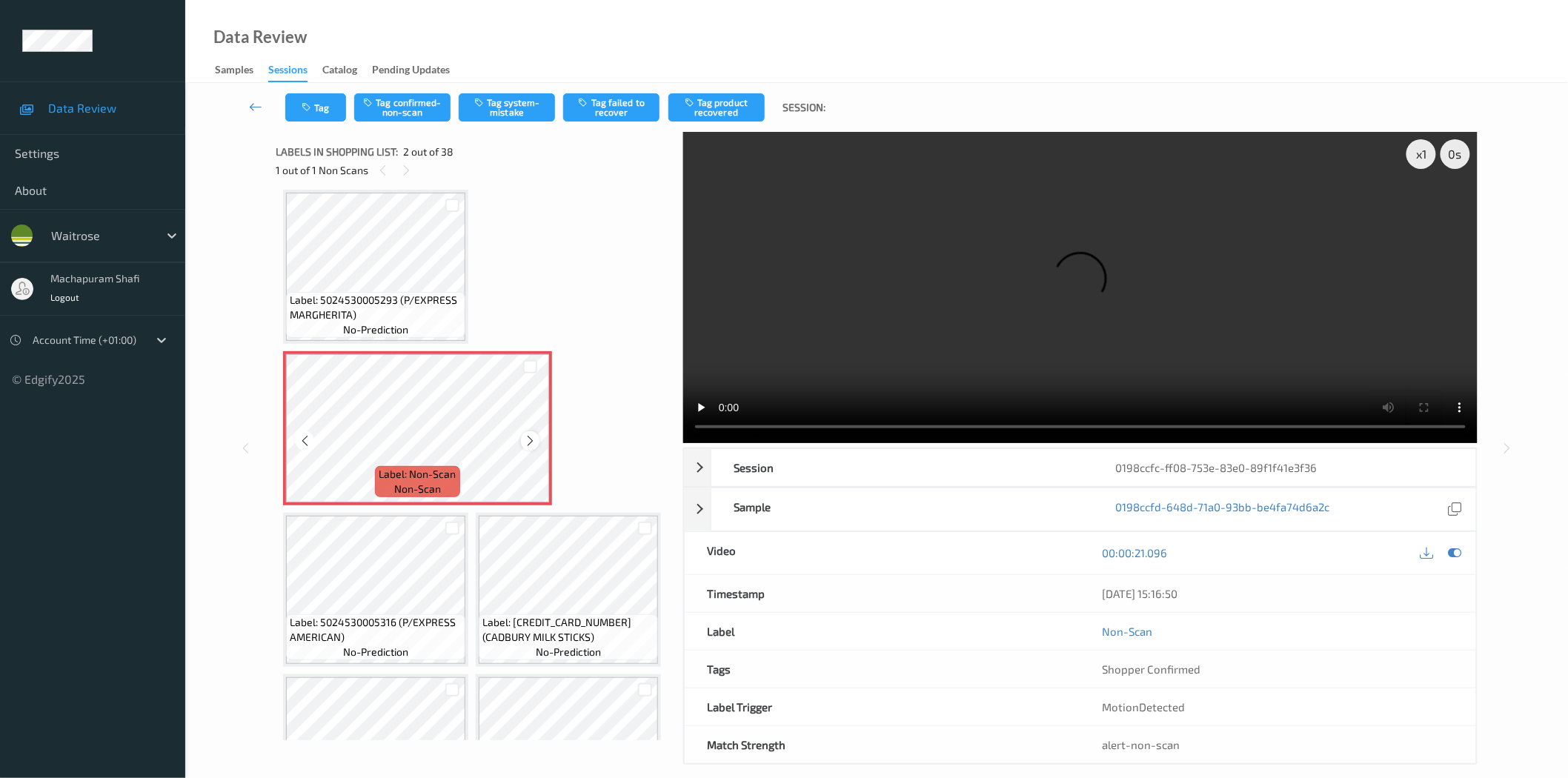
click at [525, 443] on icon at bounding box center [530, 441] width 13 height 14
click at [528, 442] on icon at bounding box center [530, 441] width 13 height 14
click at [528, 440] on icon at bounding box center [530, 441] width 13 height 14
click at [513, 105] on button "Tag system-mistake" at bounding box center [507, 107] width 96 height 28
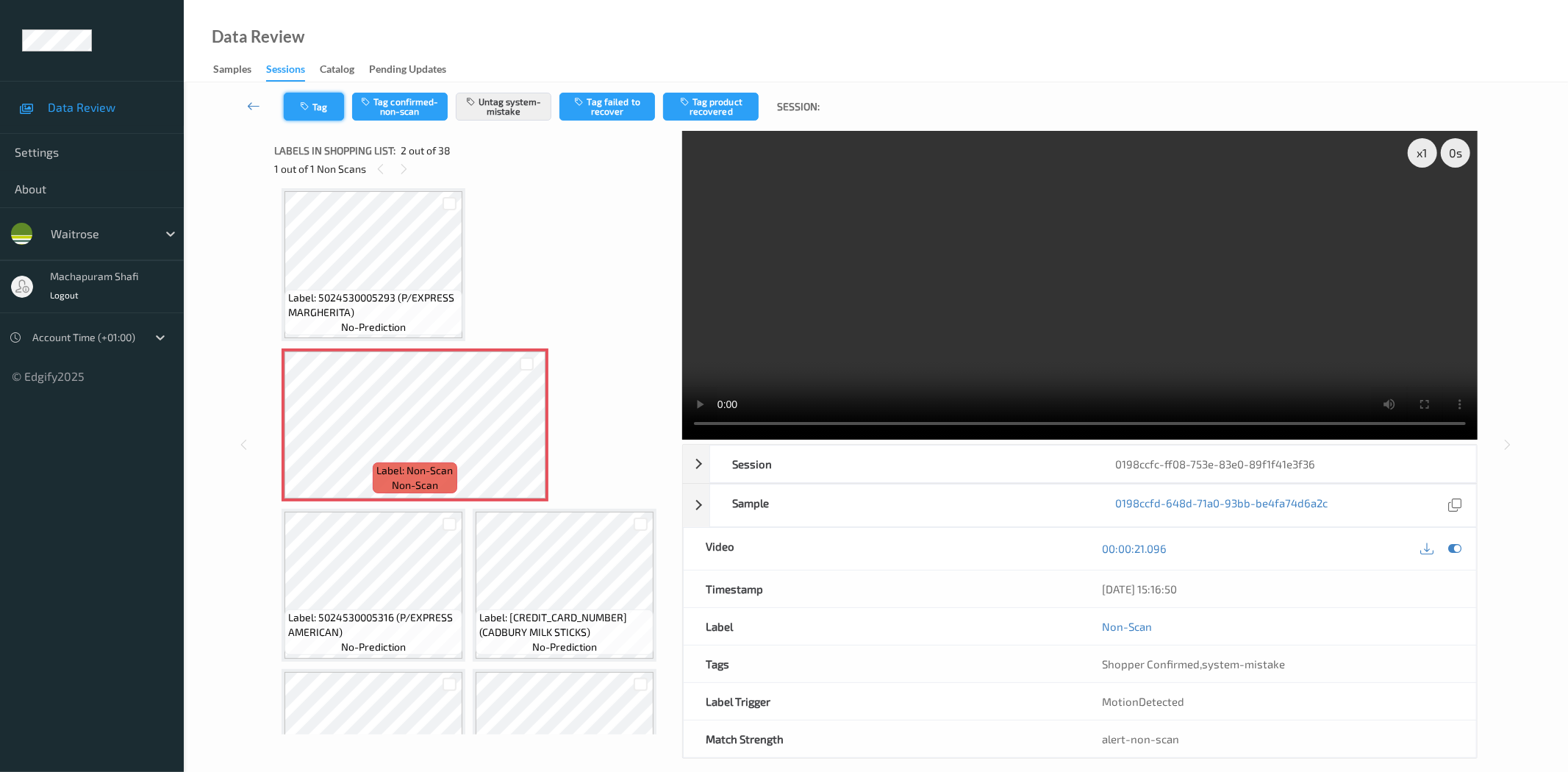
click at [309, 102] on icon "button" at bounding box center [305, 106] width 12 height 11
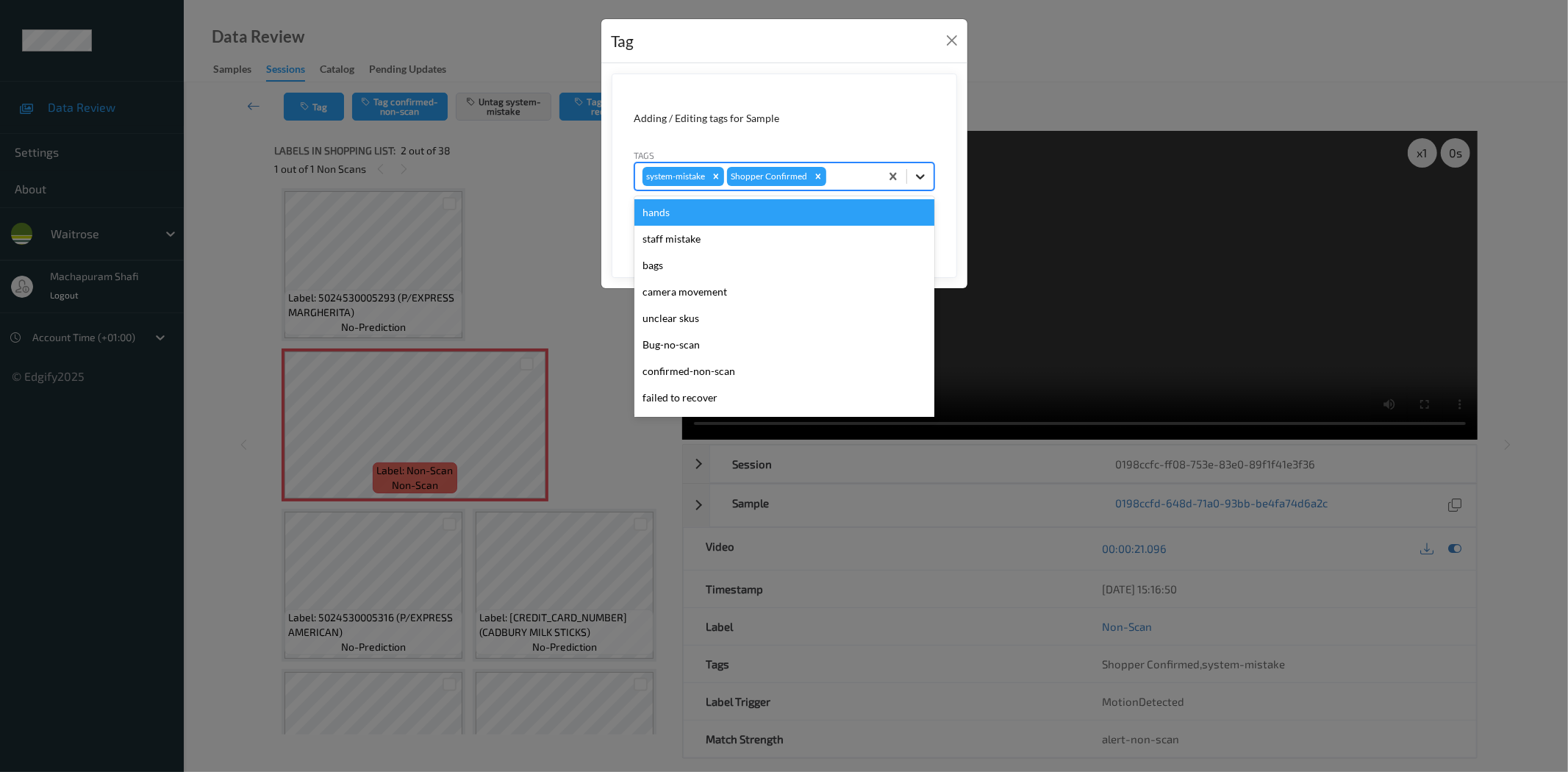
click at [910, 170] on div at bounding box center [921, 176] width 27 height 27
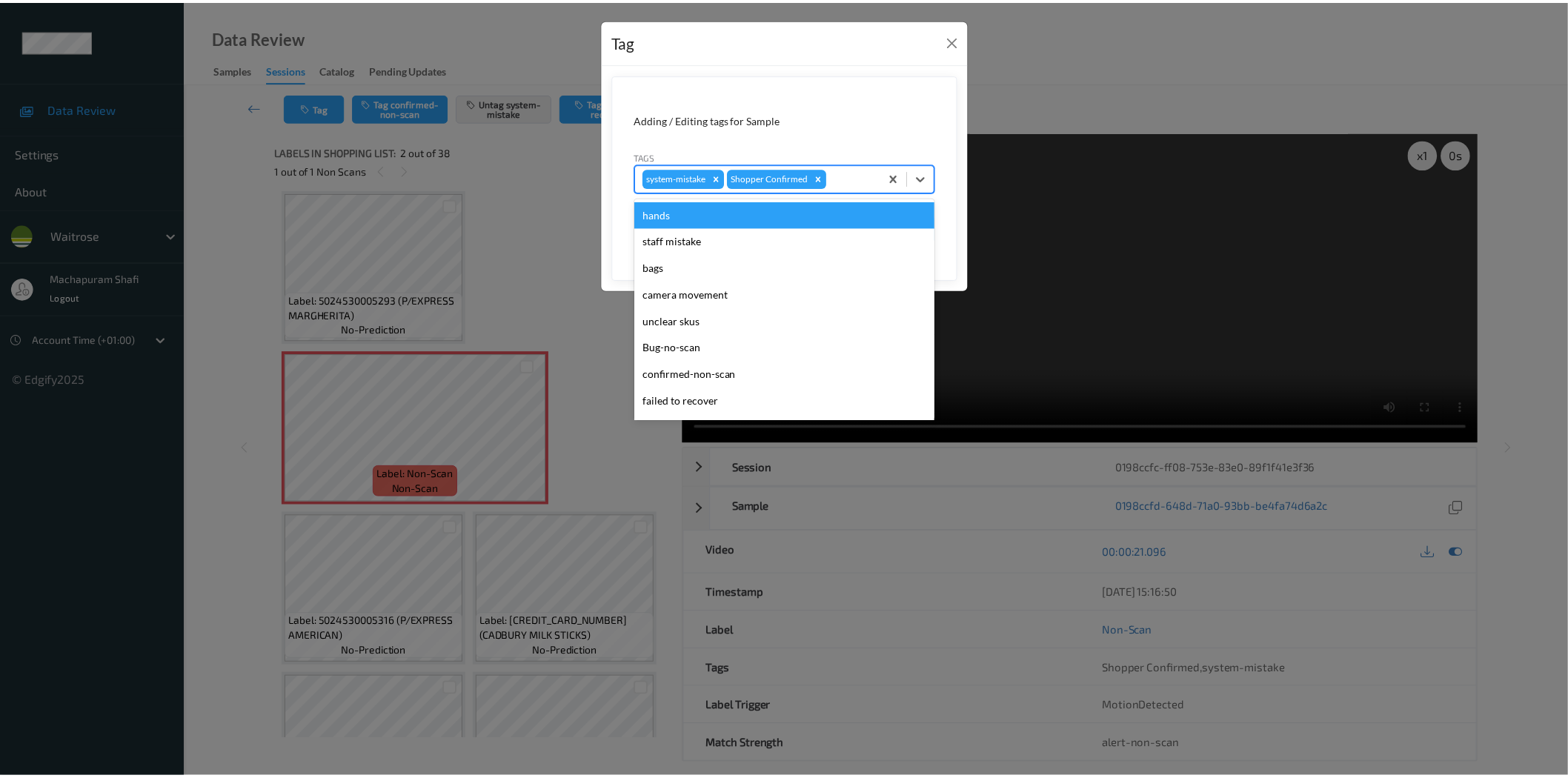
scroll to position [290, 0]
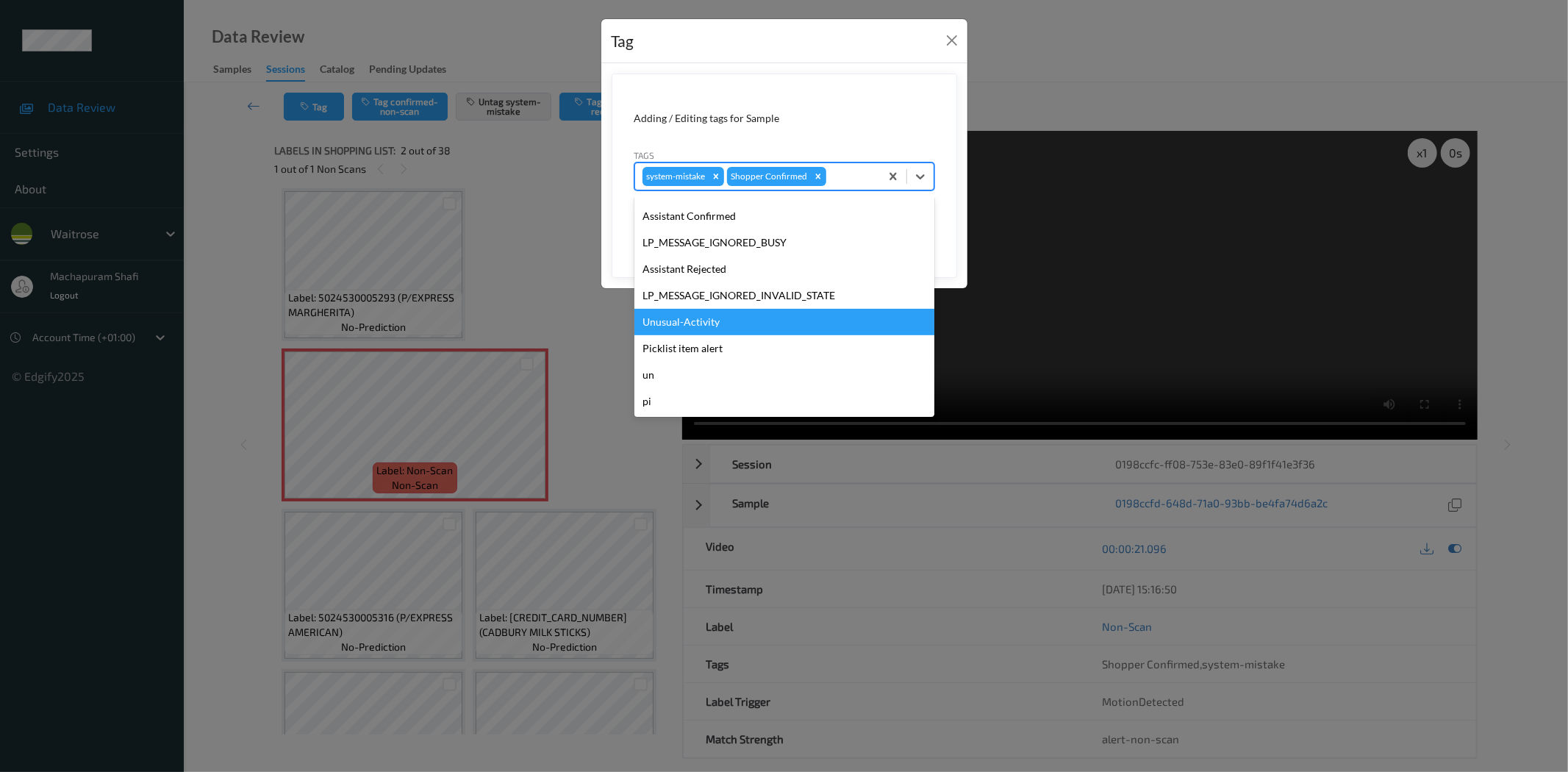
click at [708, 313] on div "Unusual-Activity" at bounding box center [784, 323] width 300 height 27
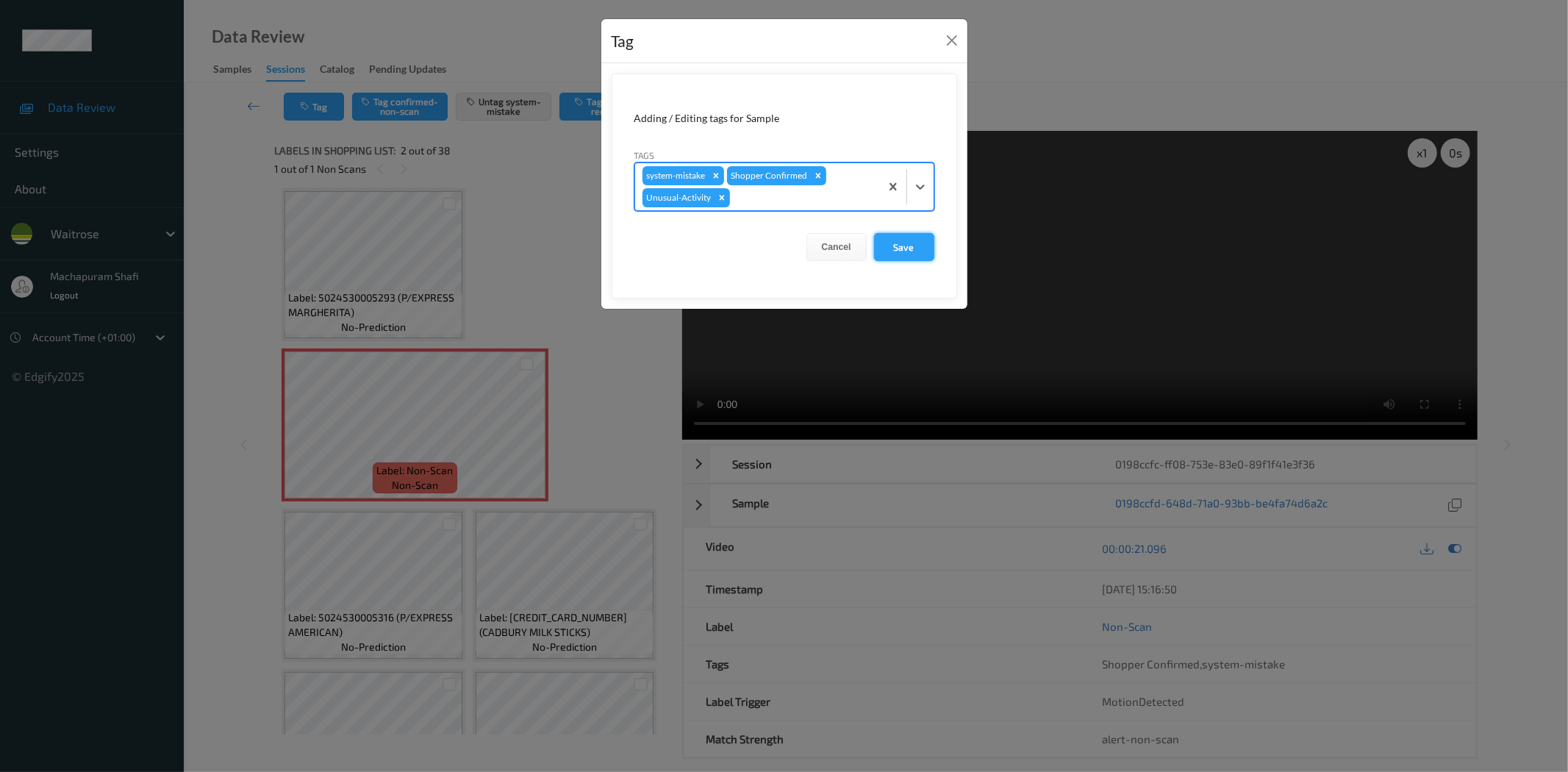
click at [912, 245] on button "Save" at bounding box center [904, 246] width 60 height 28
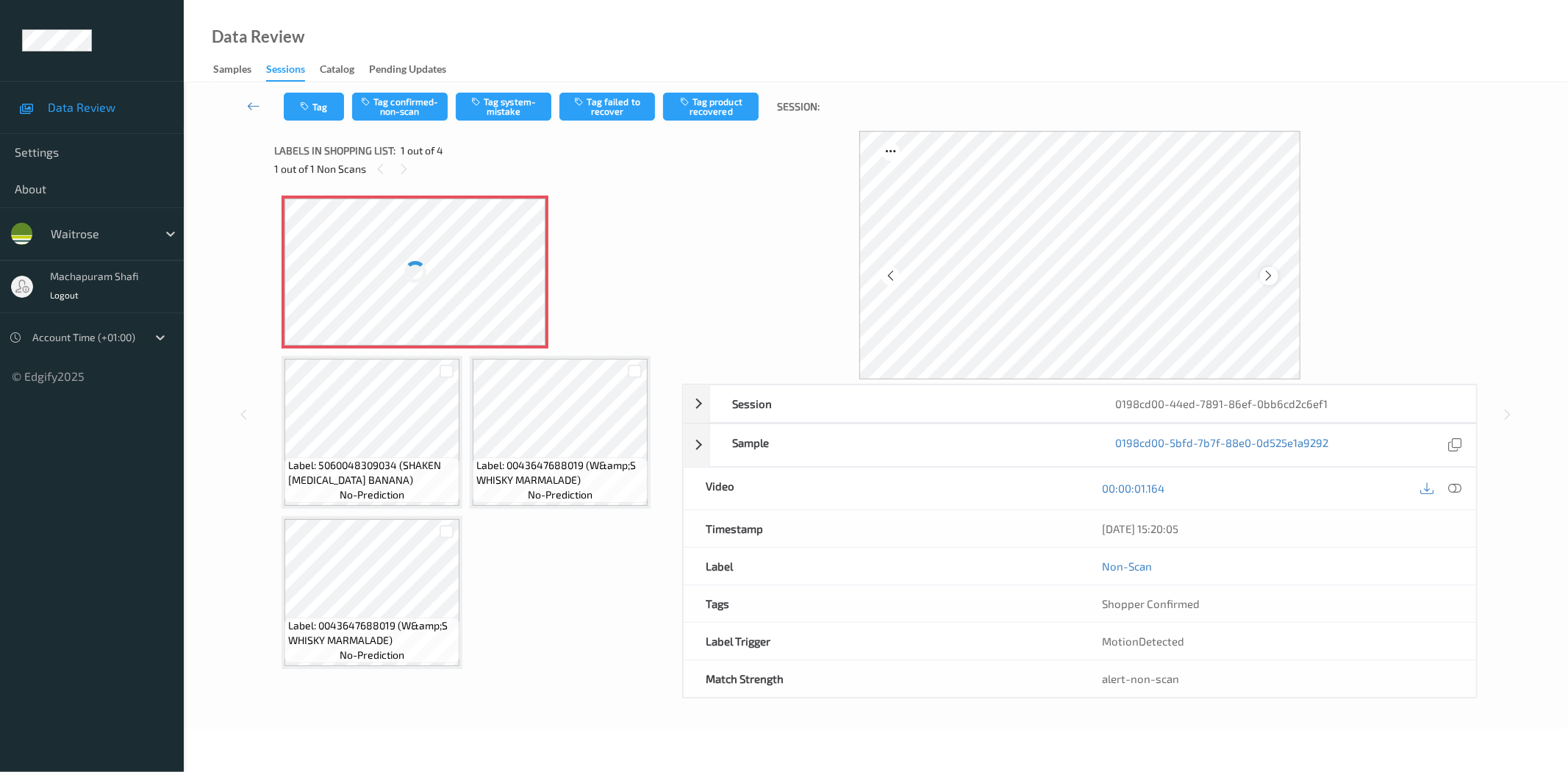
click at [1268, 275] on icon at bounding box center [1268, 276] width 12 height 13
click at [1453, 491] on icon at bounding box center [1455, 488] width 13 height 13
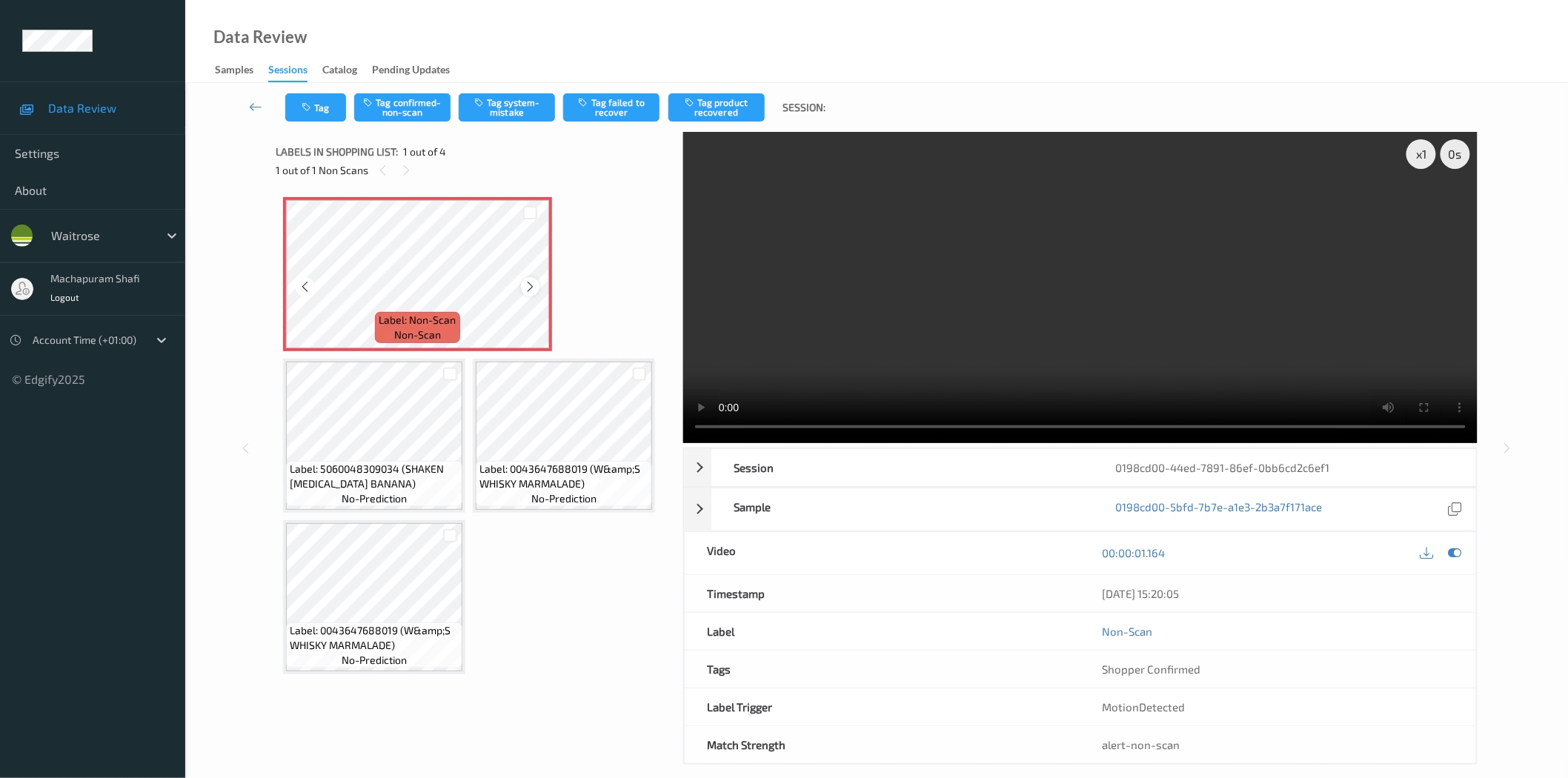
click at [528, 286] on icon at bounding box center [530, 287] width 13 height 14
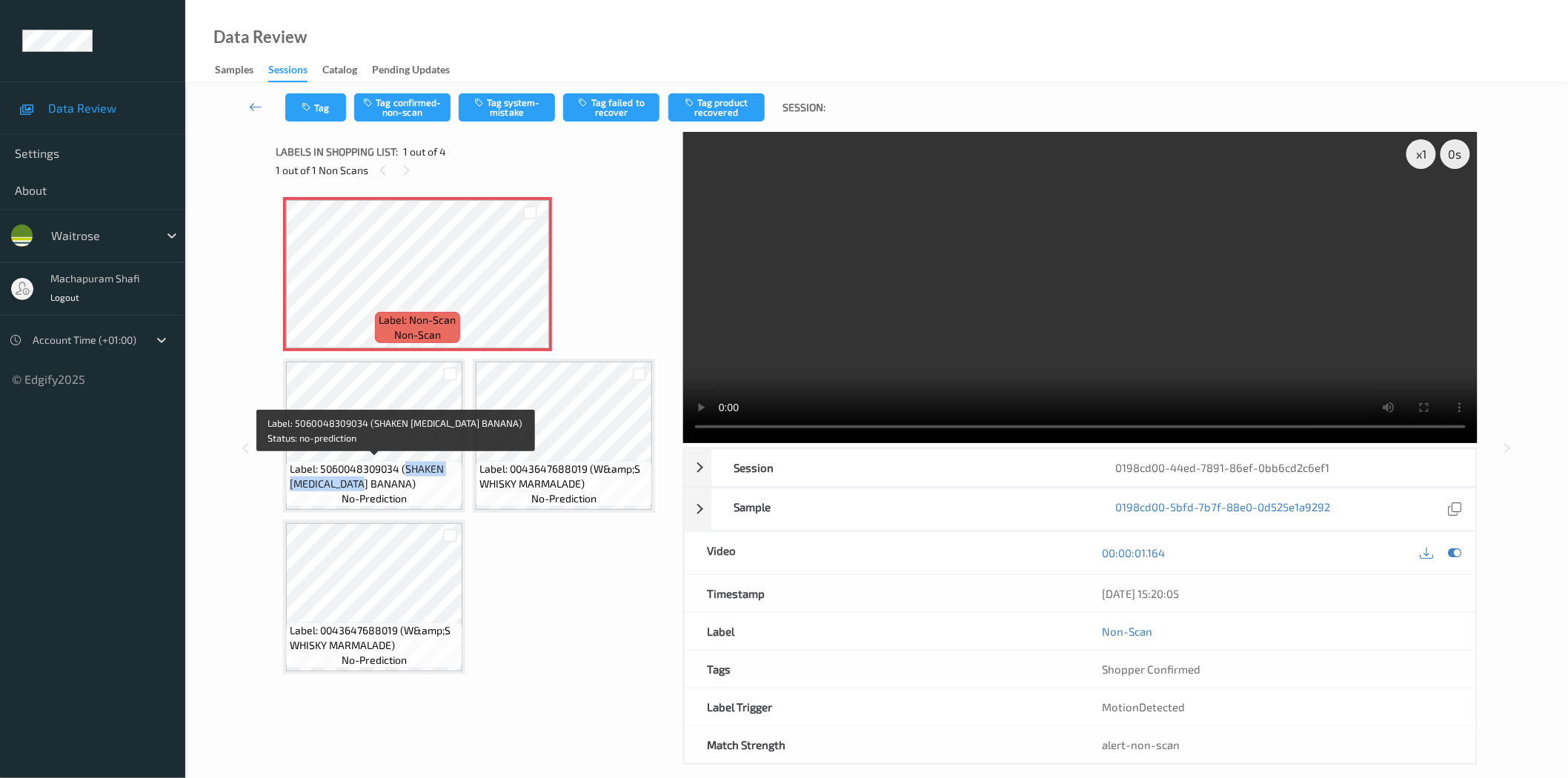
drag, startPoint x: 404, startPoint y: 468, endPoint x: 426, endPoint y: 489, distance: 30.4
click at [426, 489] on span "Label: 5060048309034 (SHAKEN UDDER BANANA)" at bounding box center [373, 476] width 169 height 30
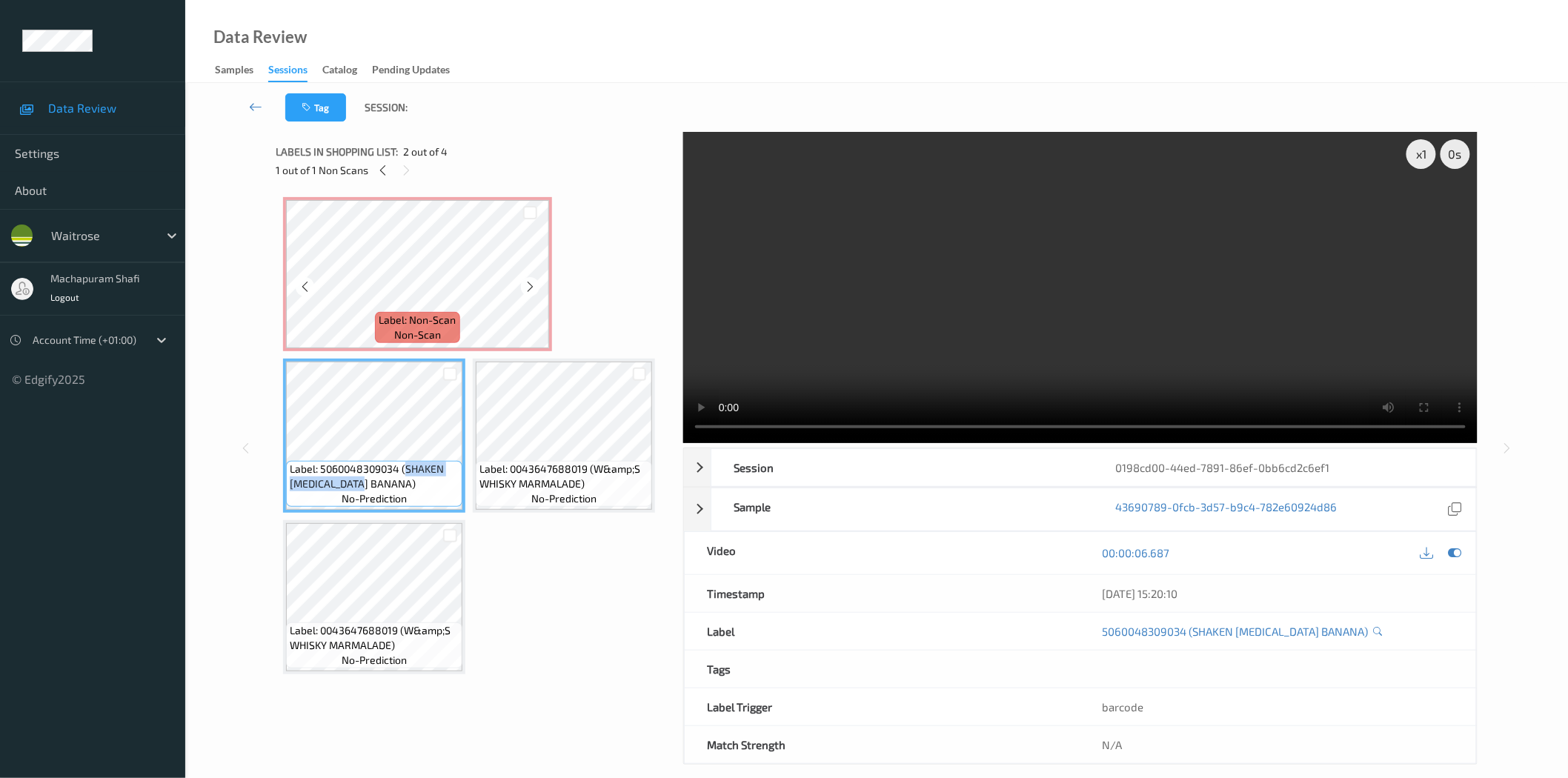
copy span "SHAKEN UDDER BANANA)"
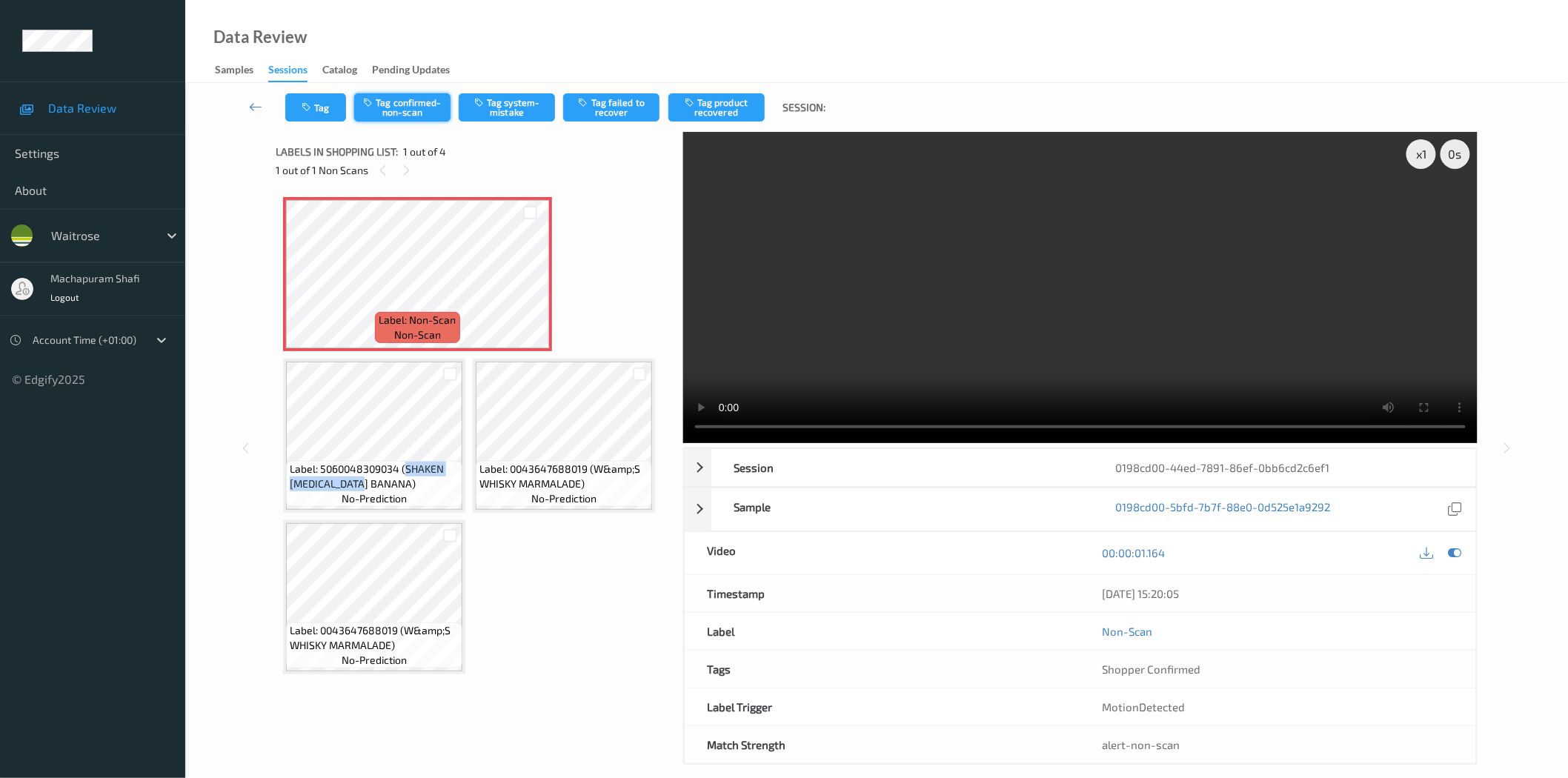
click at [403, 107] on button "Tag confirmed-non-scan" at bounding box center [402, 107] width 96 height 28
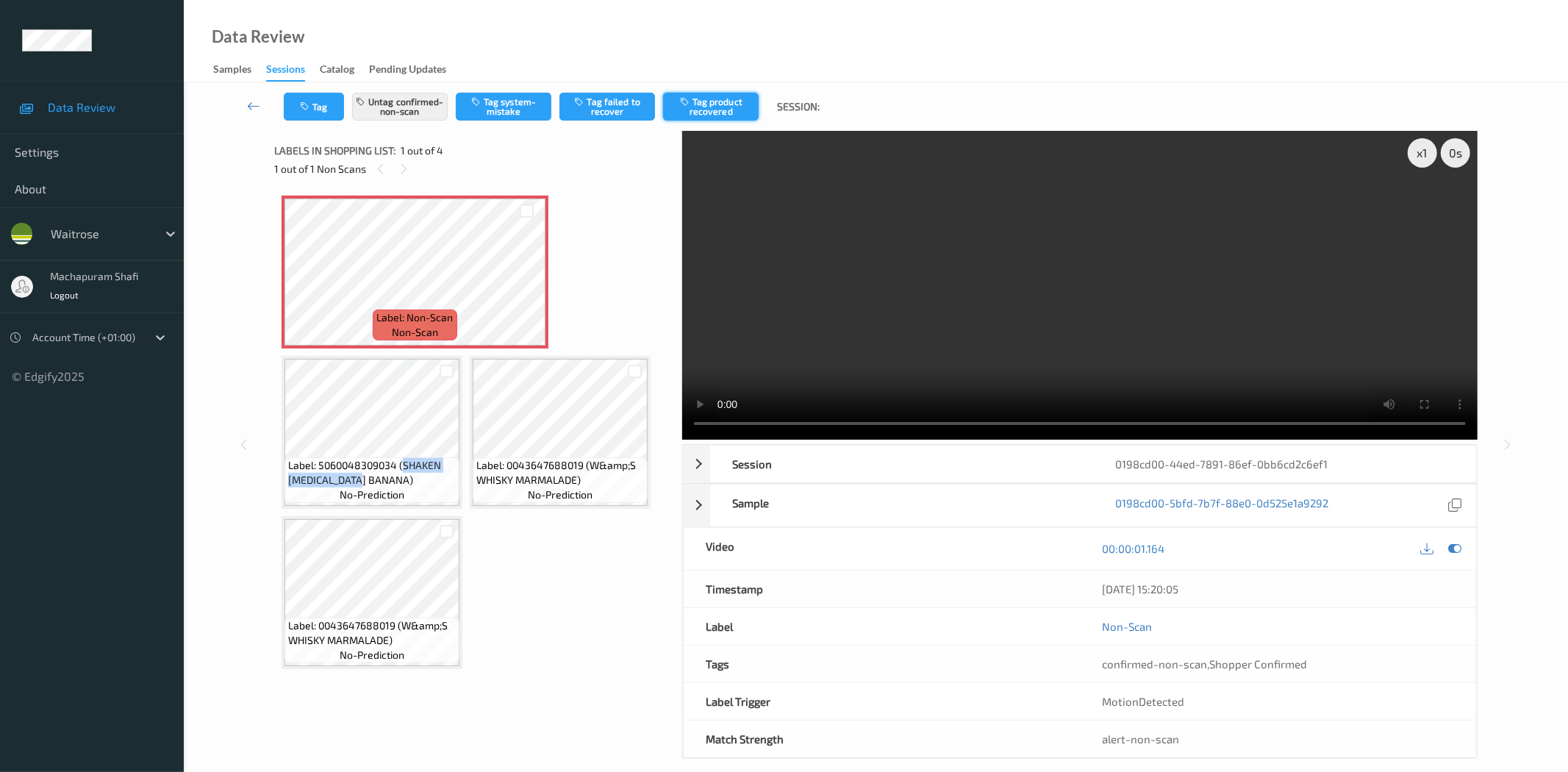
click at [709, 103] on button "Tag product recovered" at bounding box center [711, 106] width 96 height 28
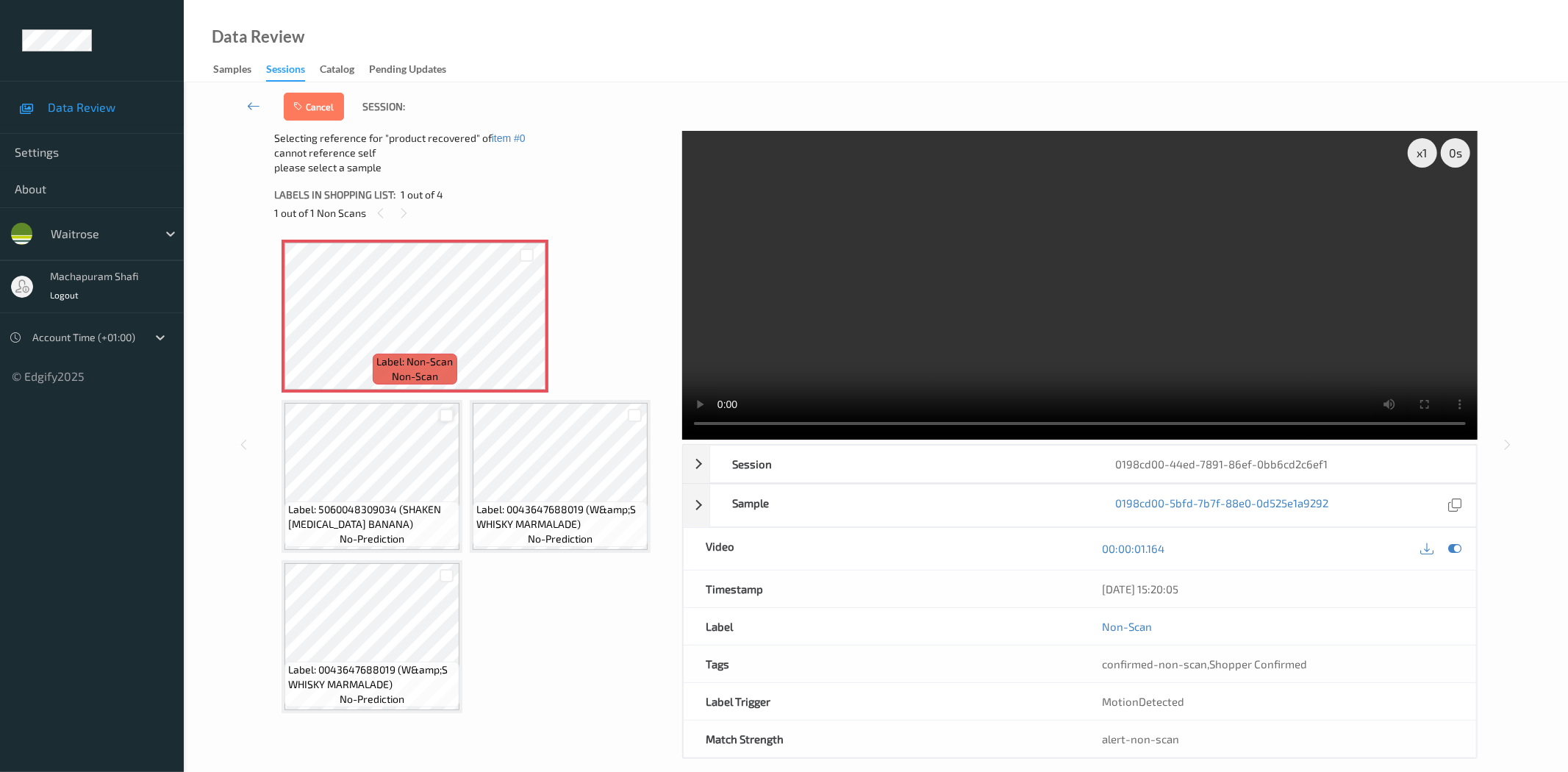
click at [445, 415] on div at bounding box center [446, 416] width 14 height 14
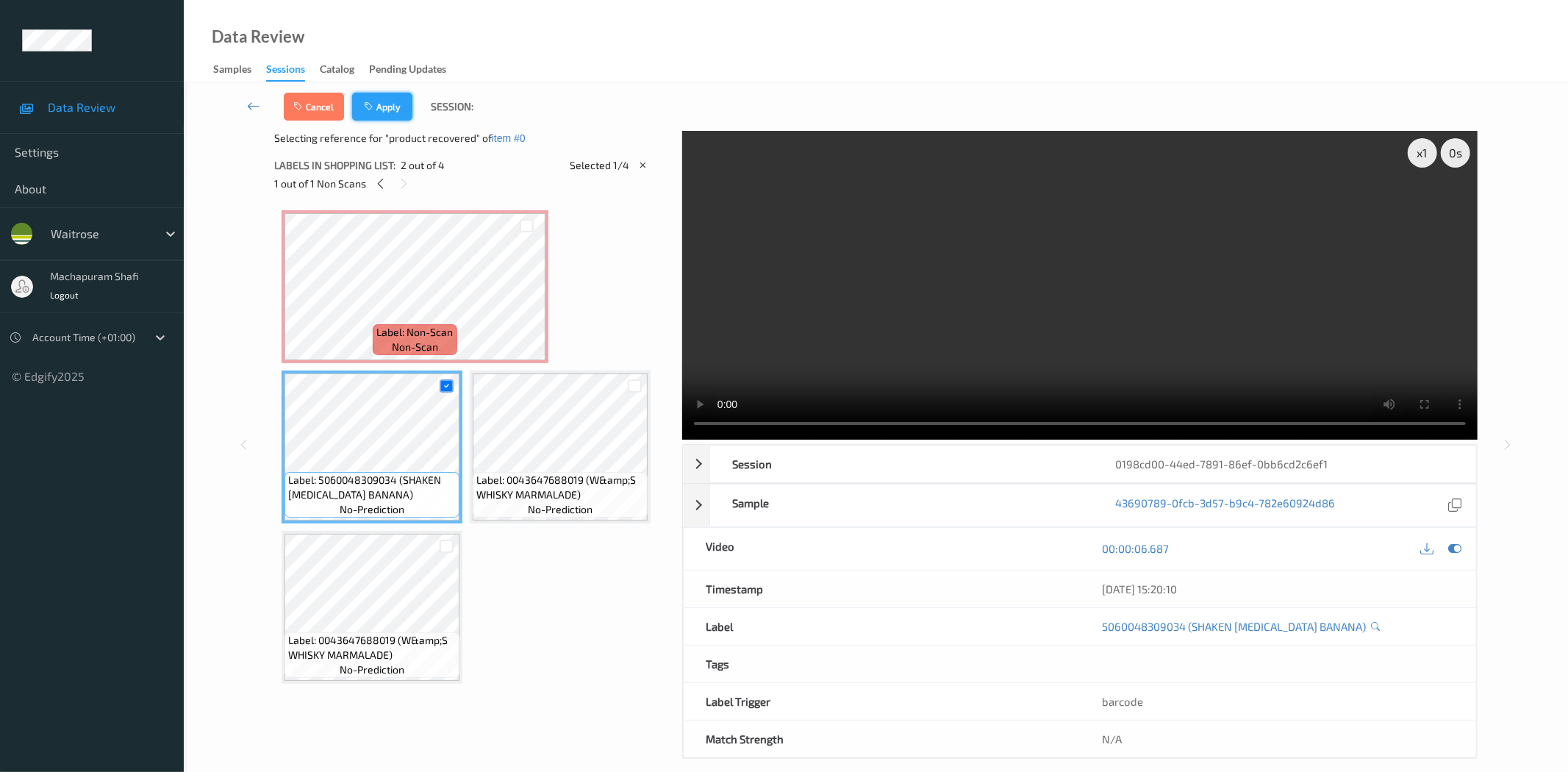
click at [383, 108] on button "Apply" at bounding box center [382, 106] width 60 height 28
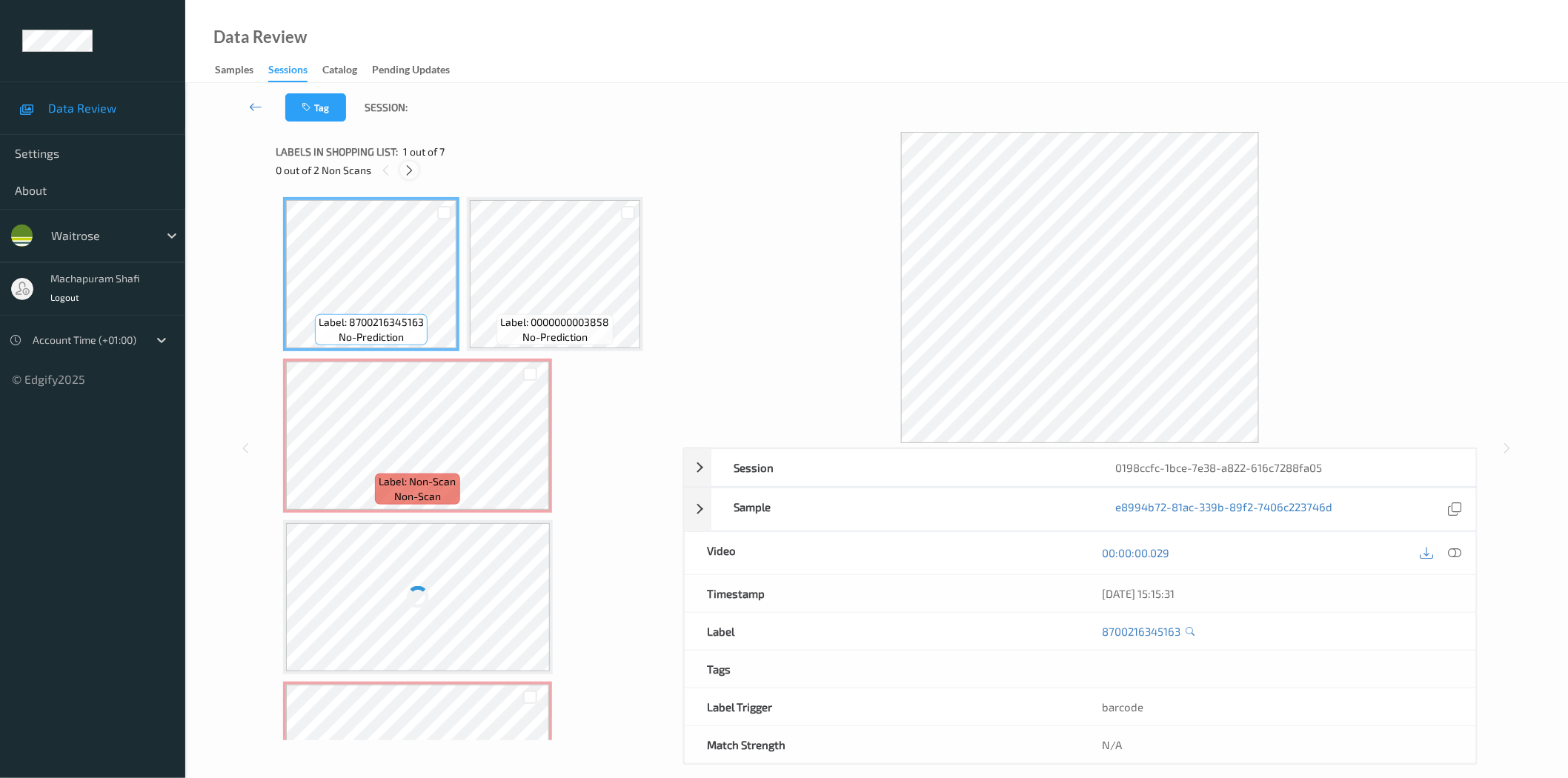
click at [405, 171] on icon at bounding box center [409, 171] width 13 height 14
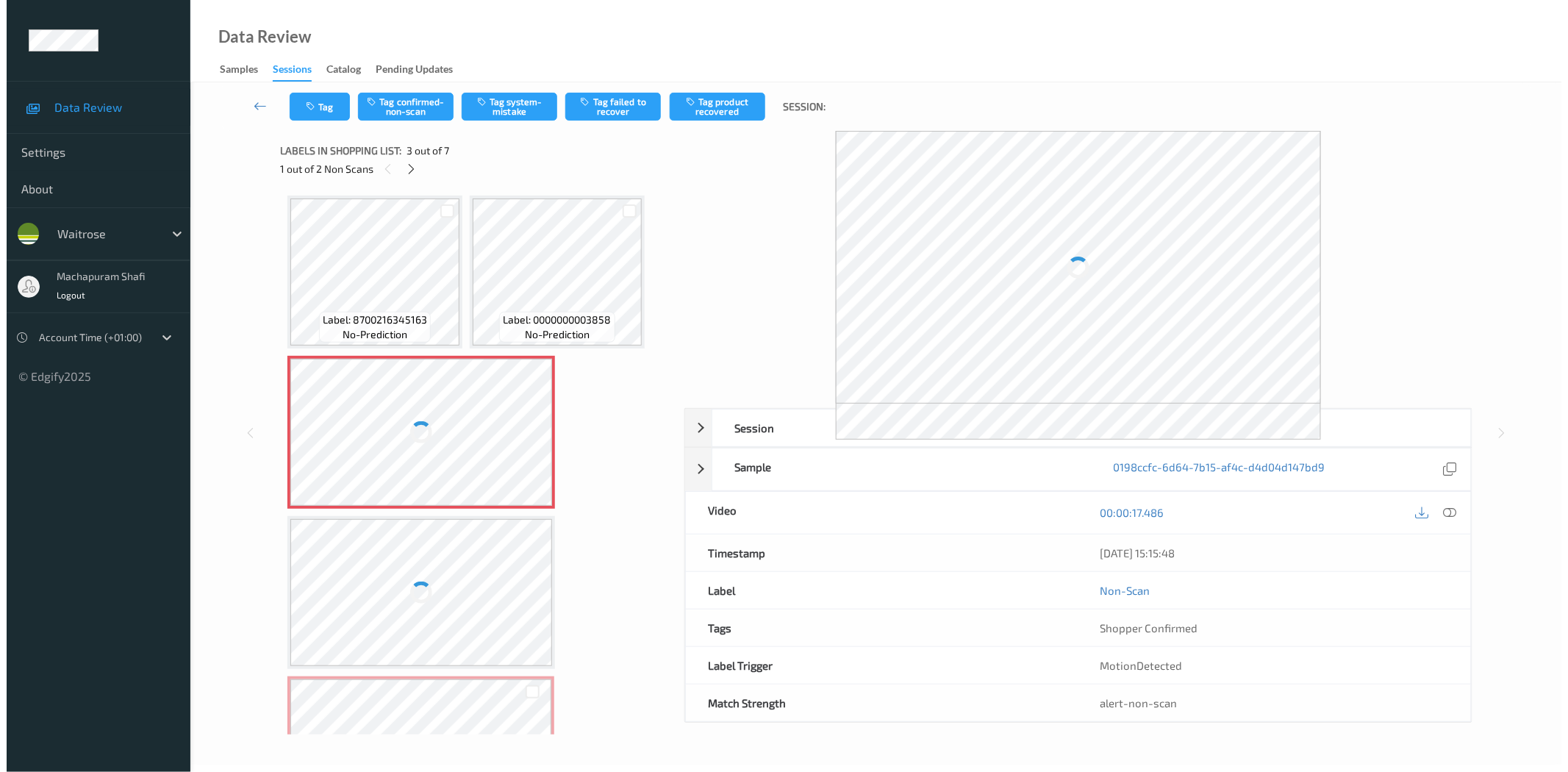
scroll to position [8, 0]
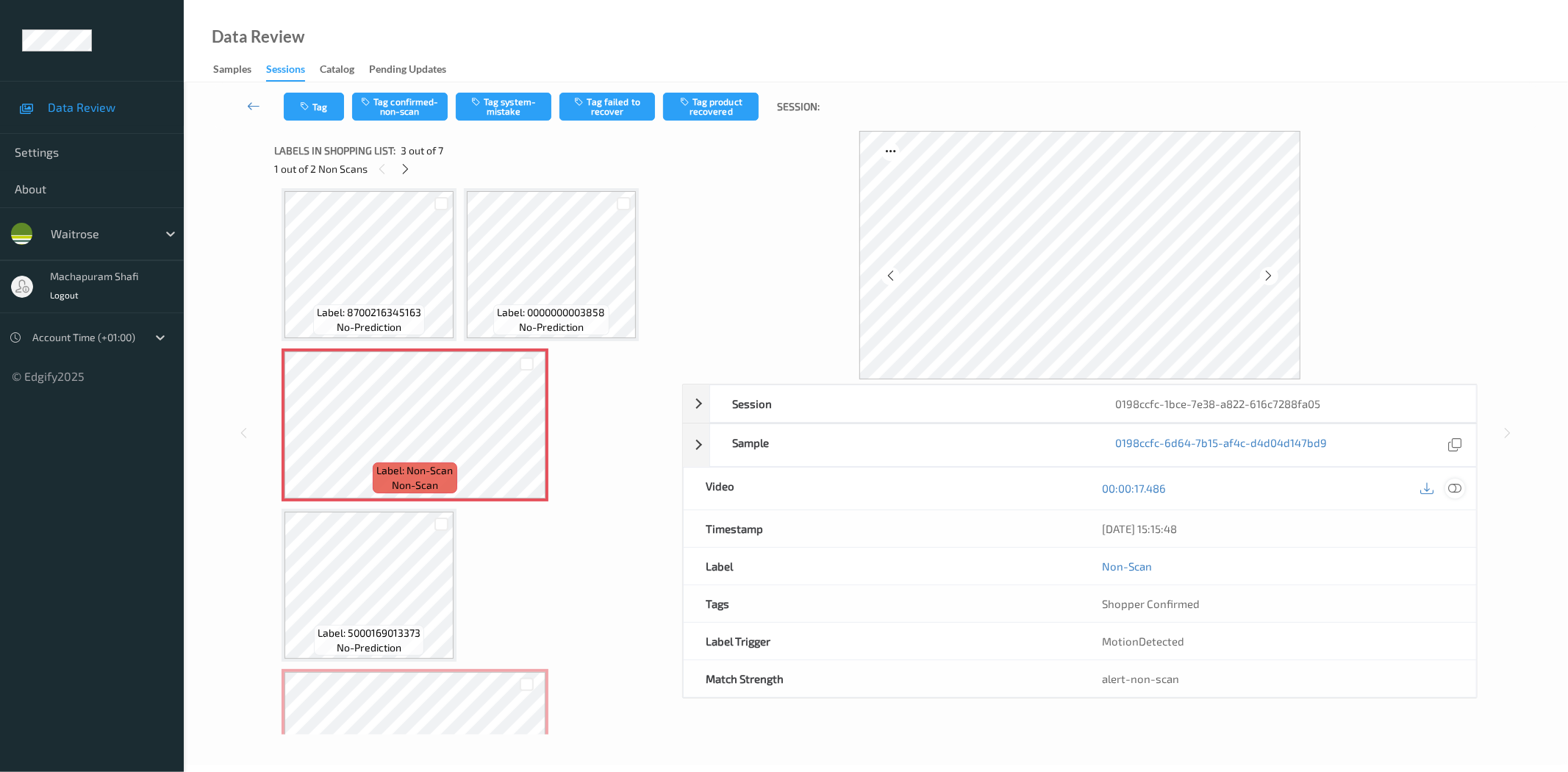
click at [1452, 489] on icon at bounding box center [1455, 488] width 13 height 13
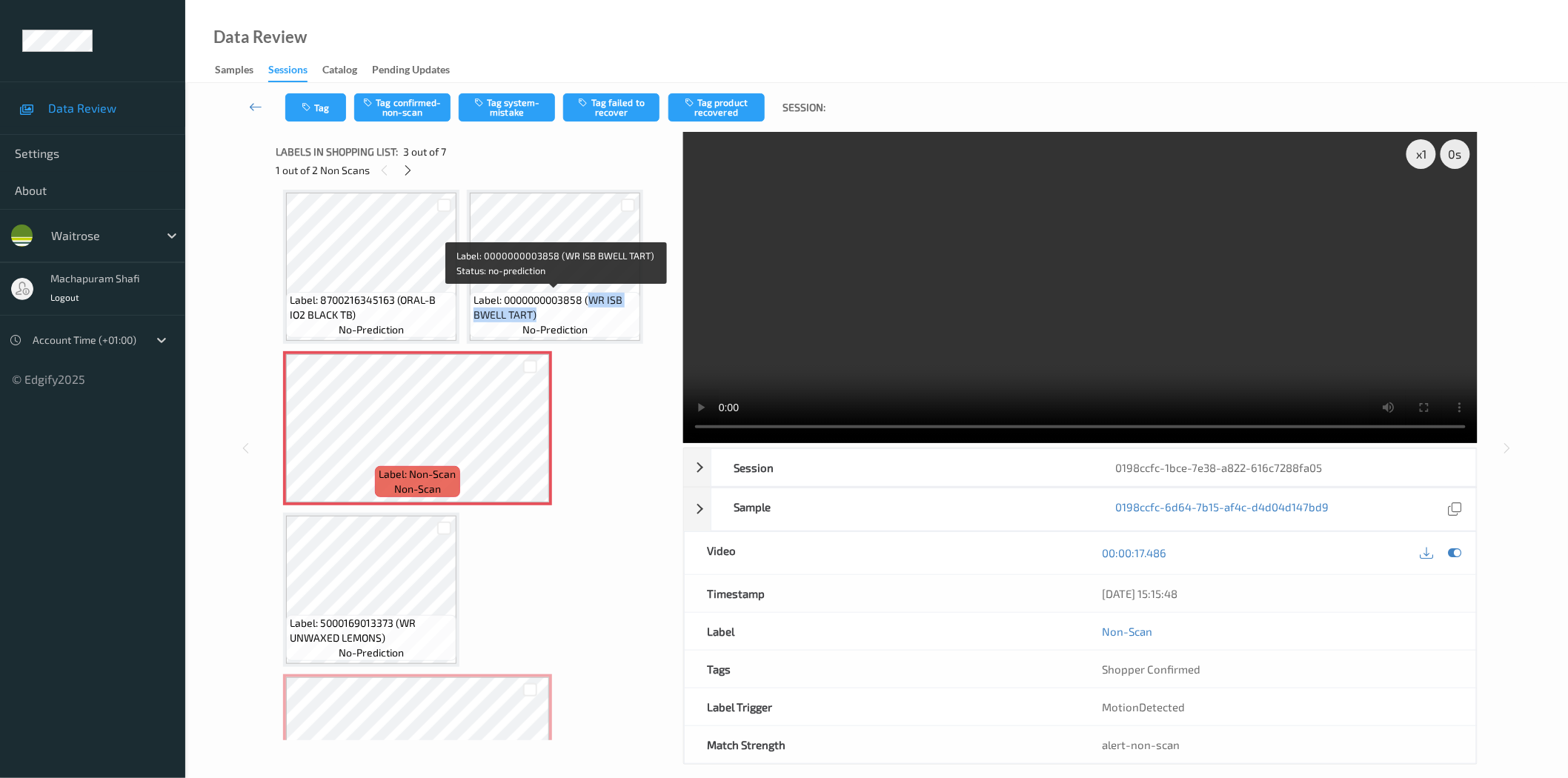
drag, startPoint x: 589, startPoint y: 298, endPoint x: 605, endPoint y: 320, distance: 27.2
click at [605, 320] on span "Label: 0000000003858 (WR ISB BWELL TART)" at bounding box center [555, 307] width 163 height 30
copy span "WR ISB BWELL TART)"
click at [498, 109] on button "Tag system-mistake" at bounding box center [507, 107] width 96 height 28
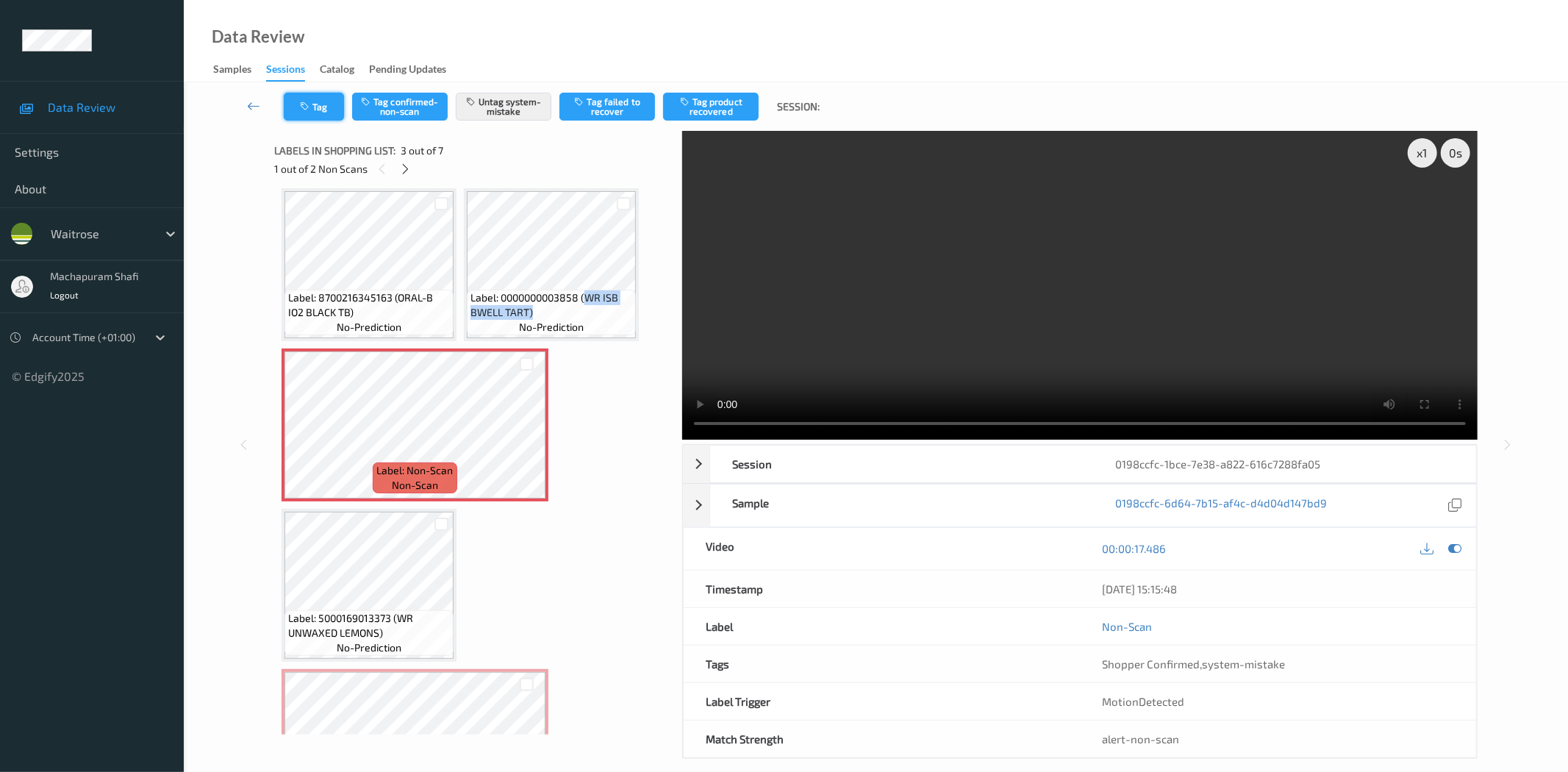
click at [331, 114] on button "Tag" at bounding box center [313, 106] width 60 height 28
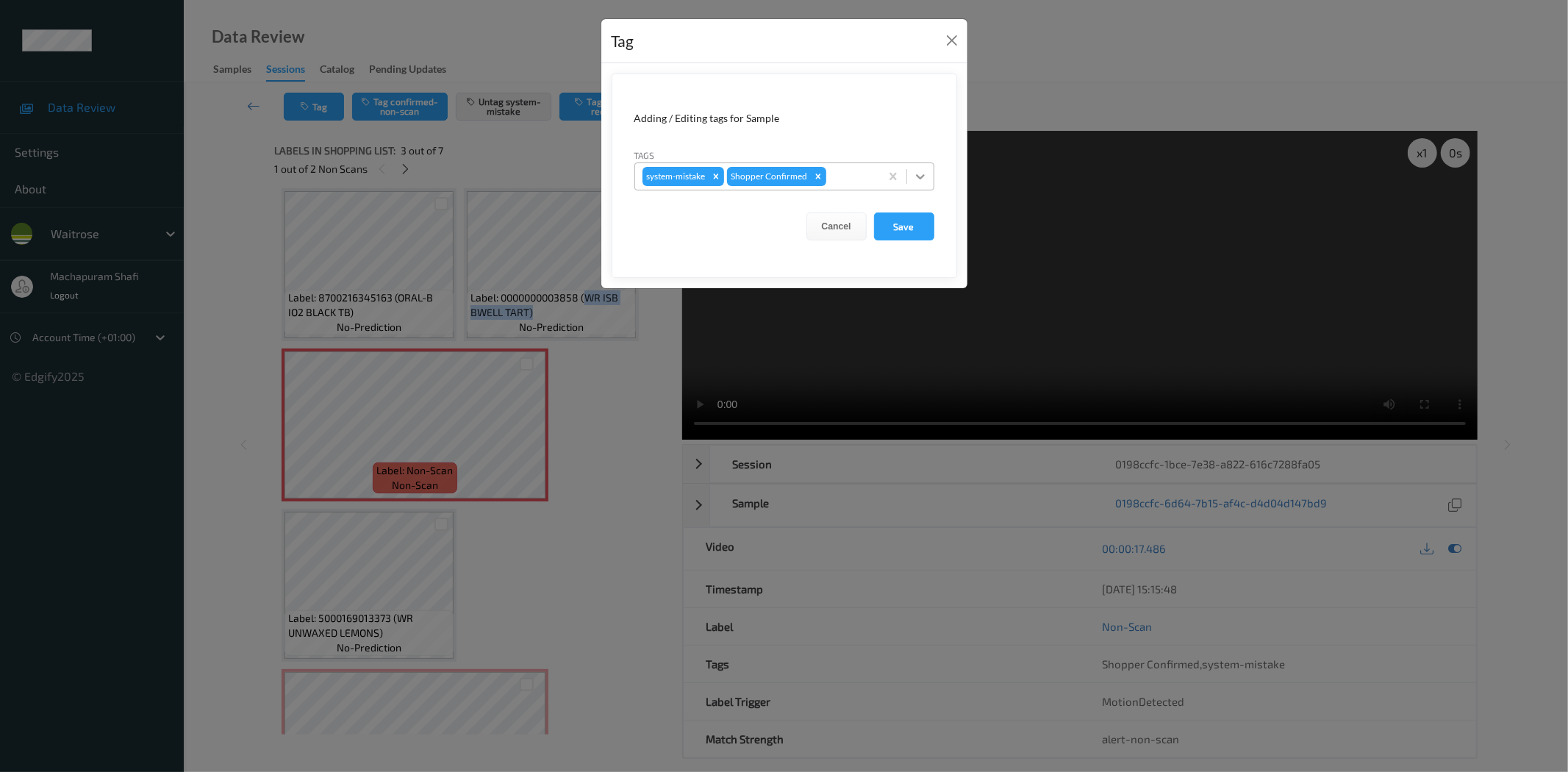
click at [916, 172] on icon at bounding box center [920, 176] width 14 height 14
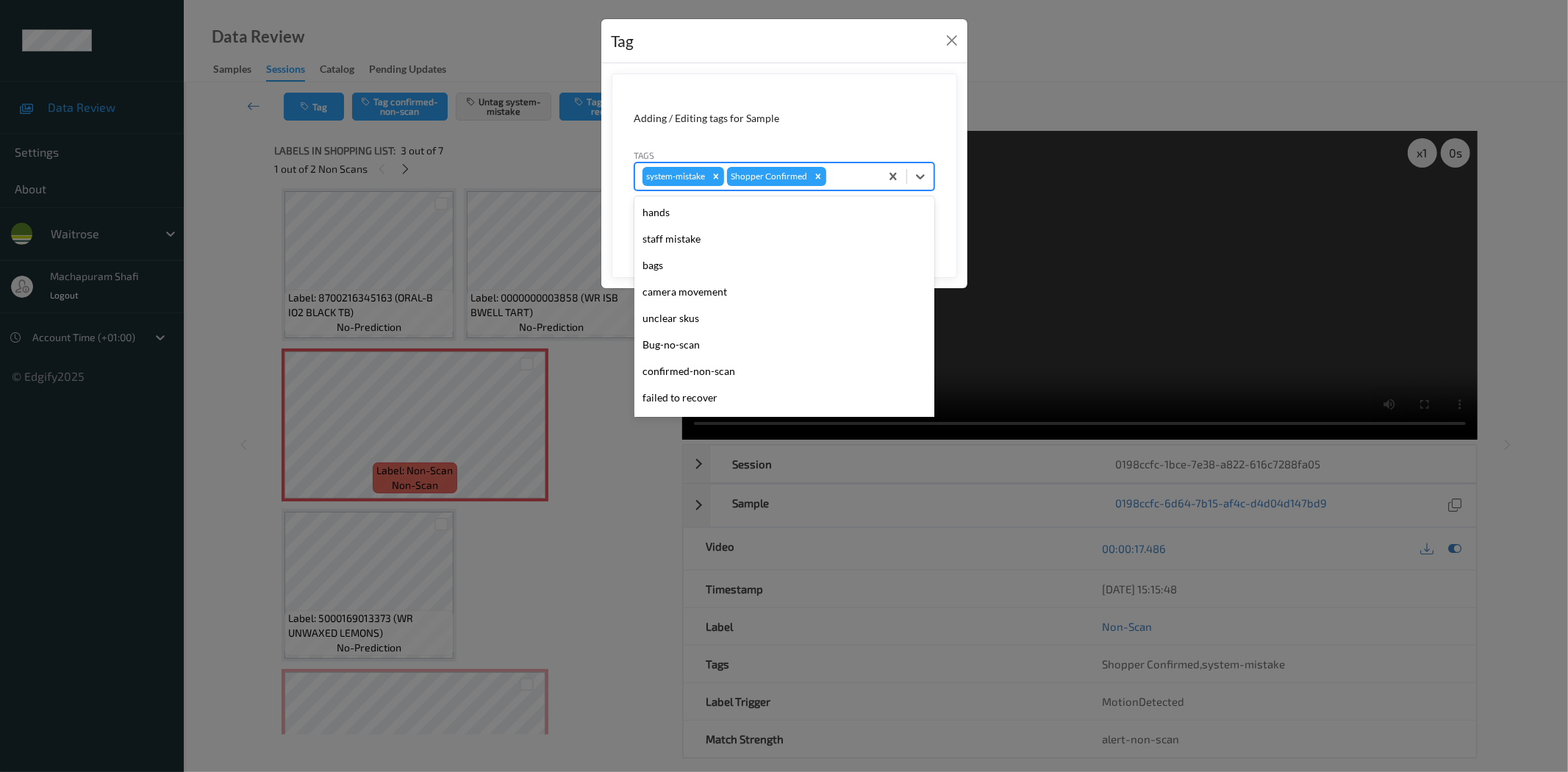
scroll to position [287, 0]
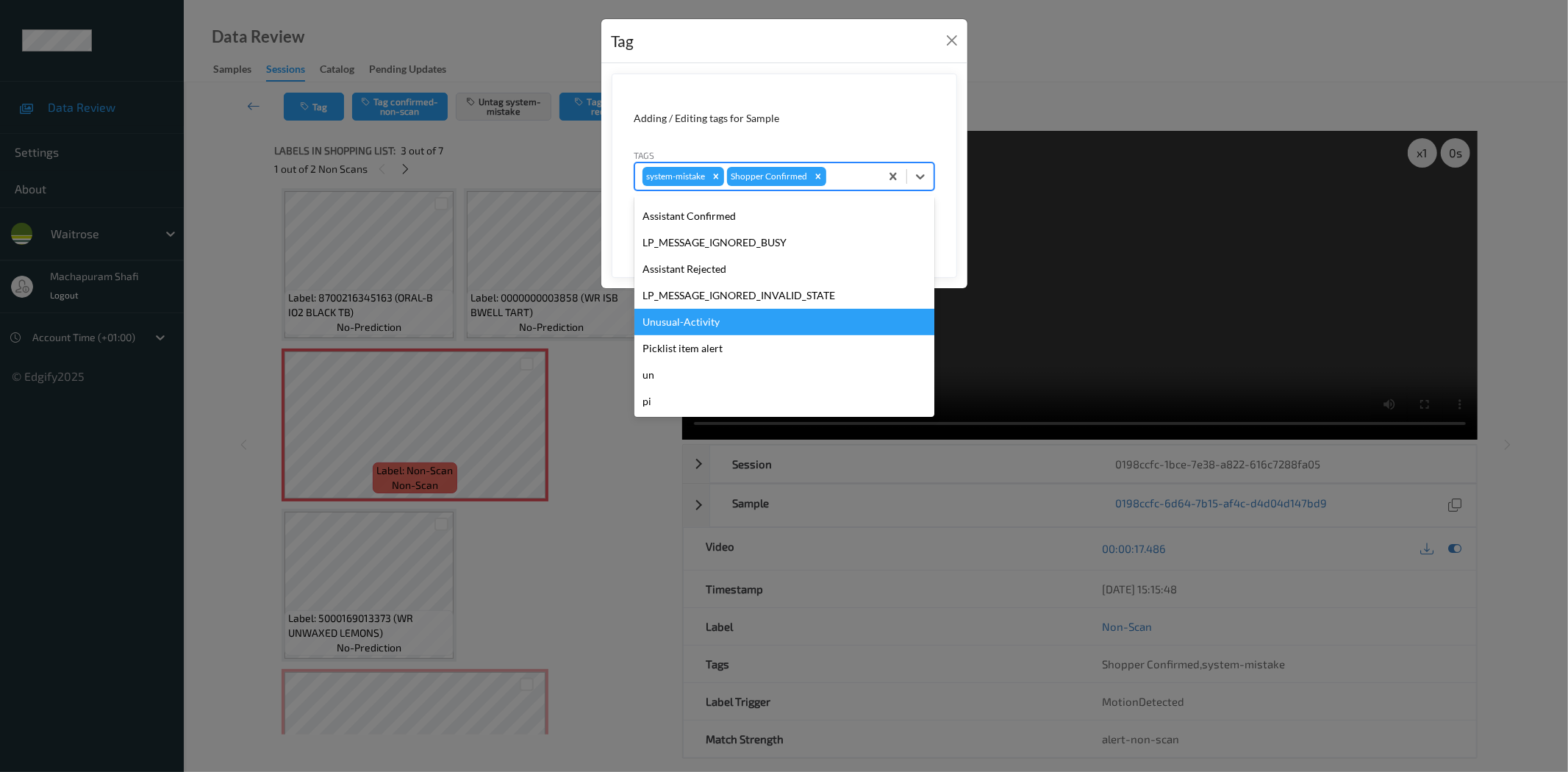
click at [672, 326] on div "Unusual-Activity" at bounding box center [784, 323] width 300 height 27
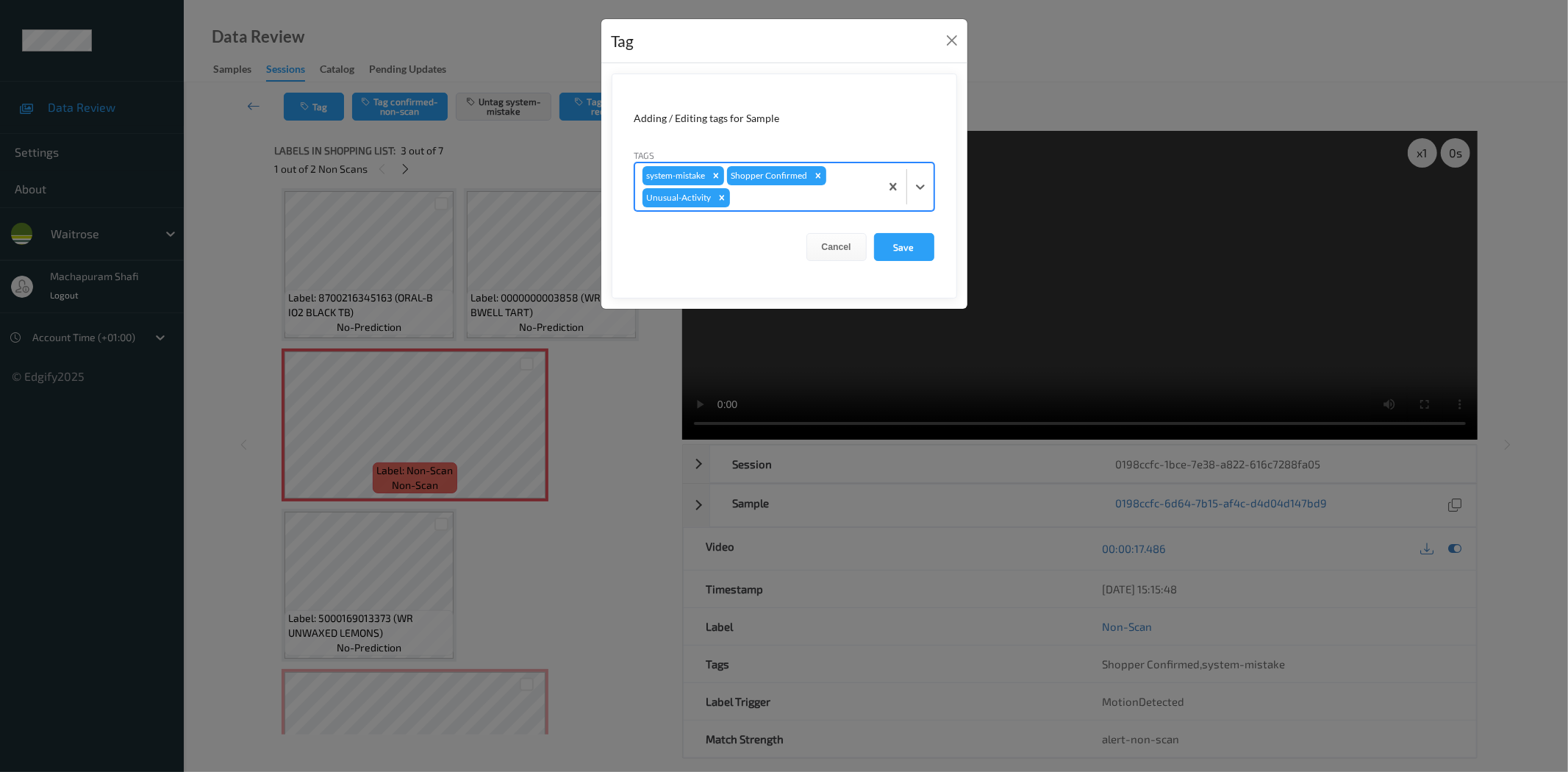
click at [915, 168] on div at bounding box center [907, 186] width 54 height 47
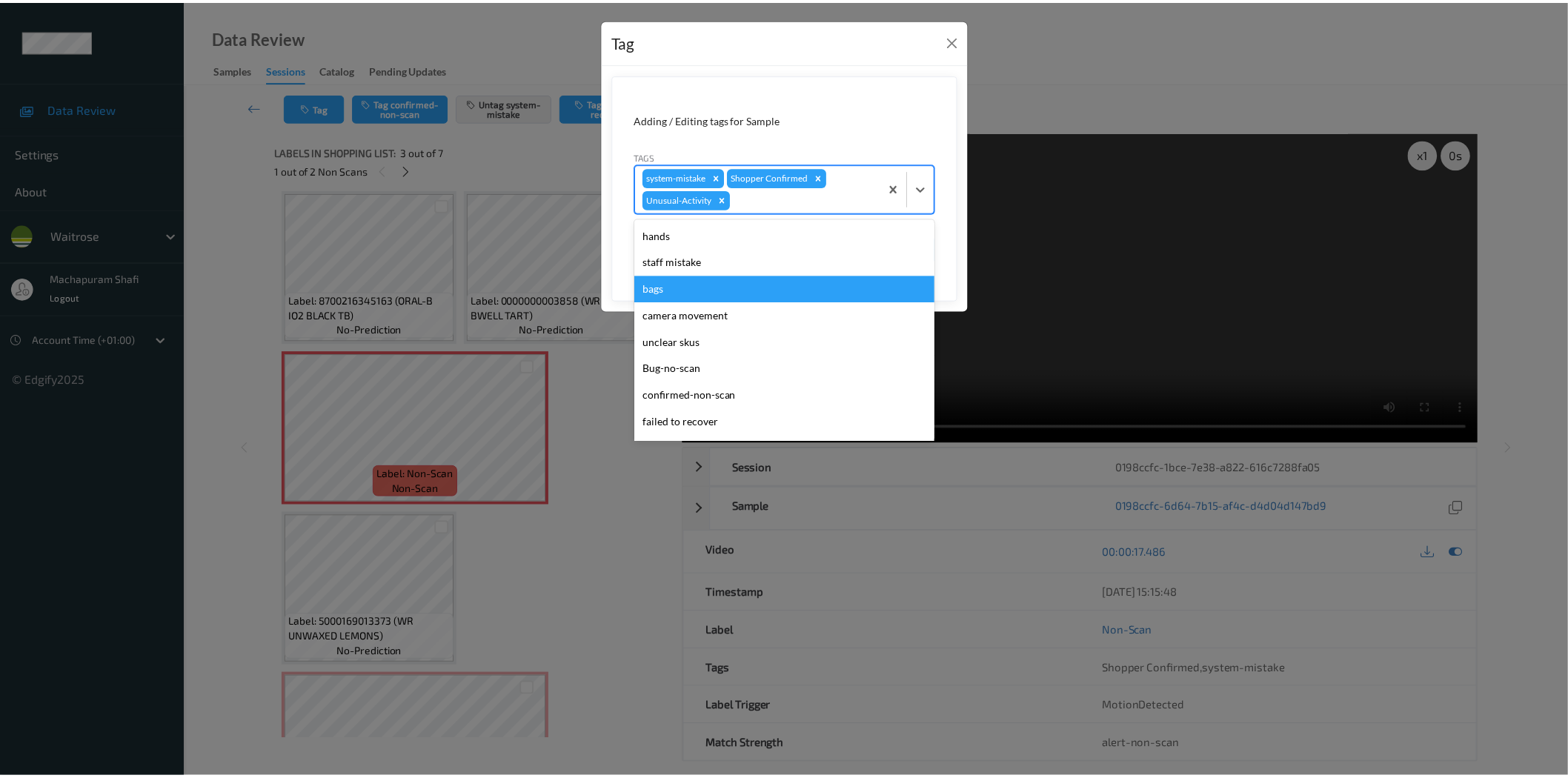
scroll to position [264, 0]
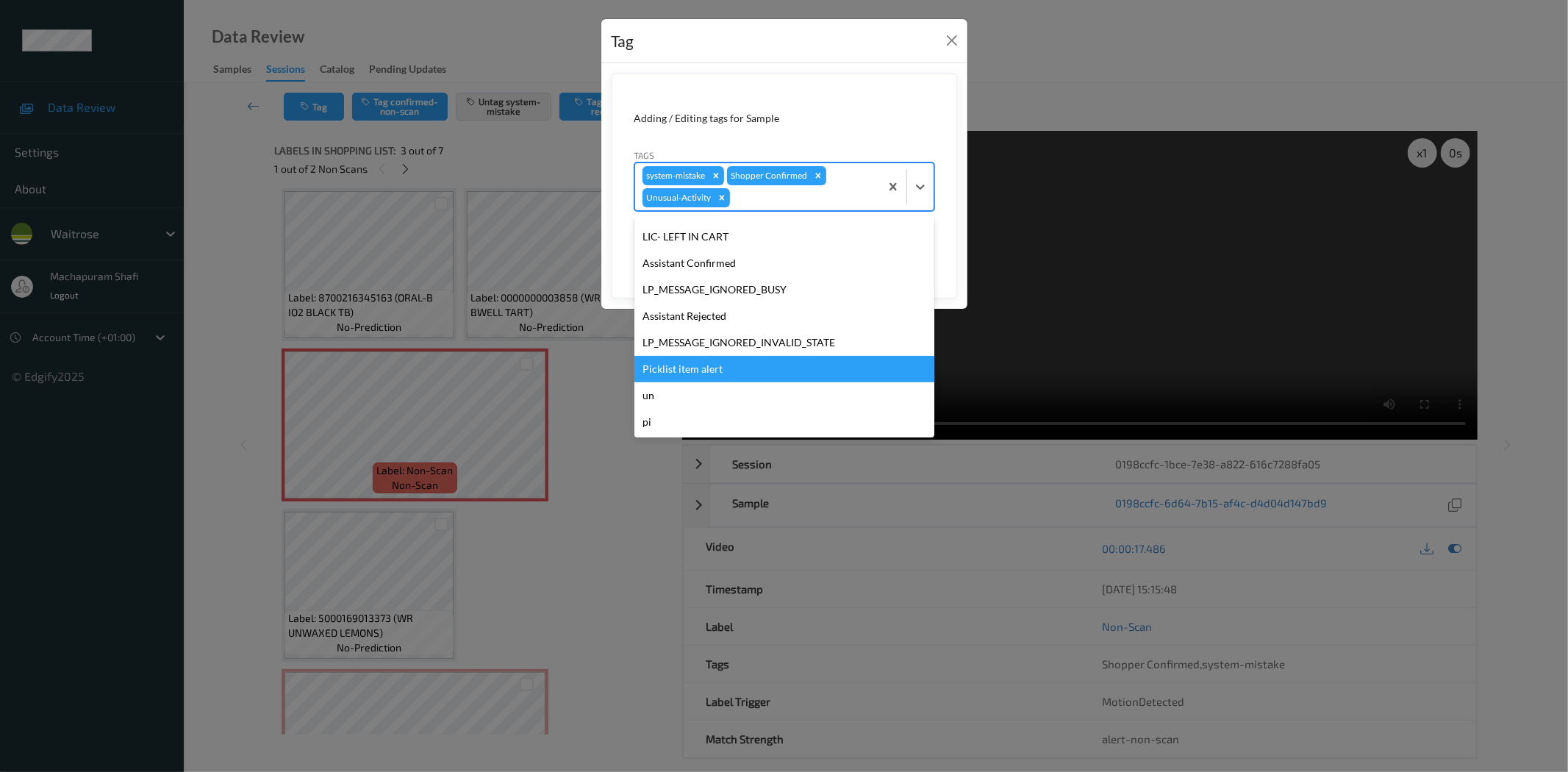
click at [707, 365] on div "Picklist item alert" at bounding box center [784, 370] width 300 height 27
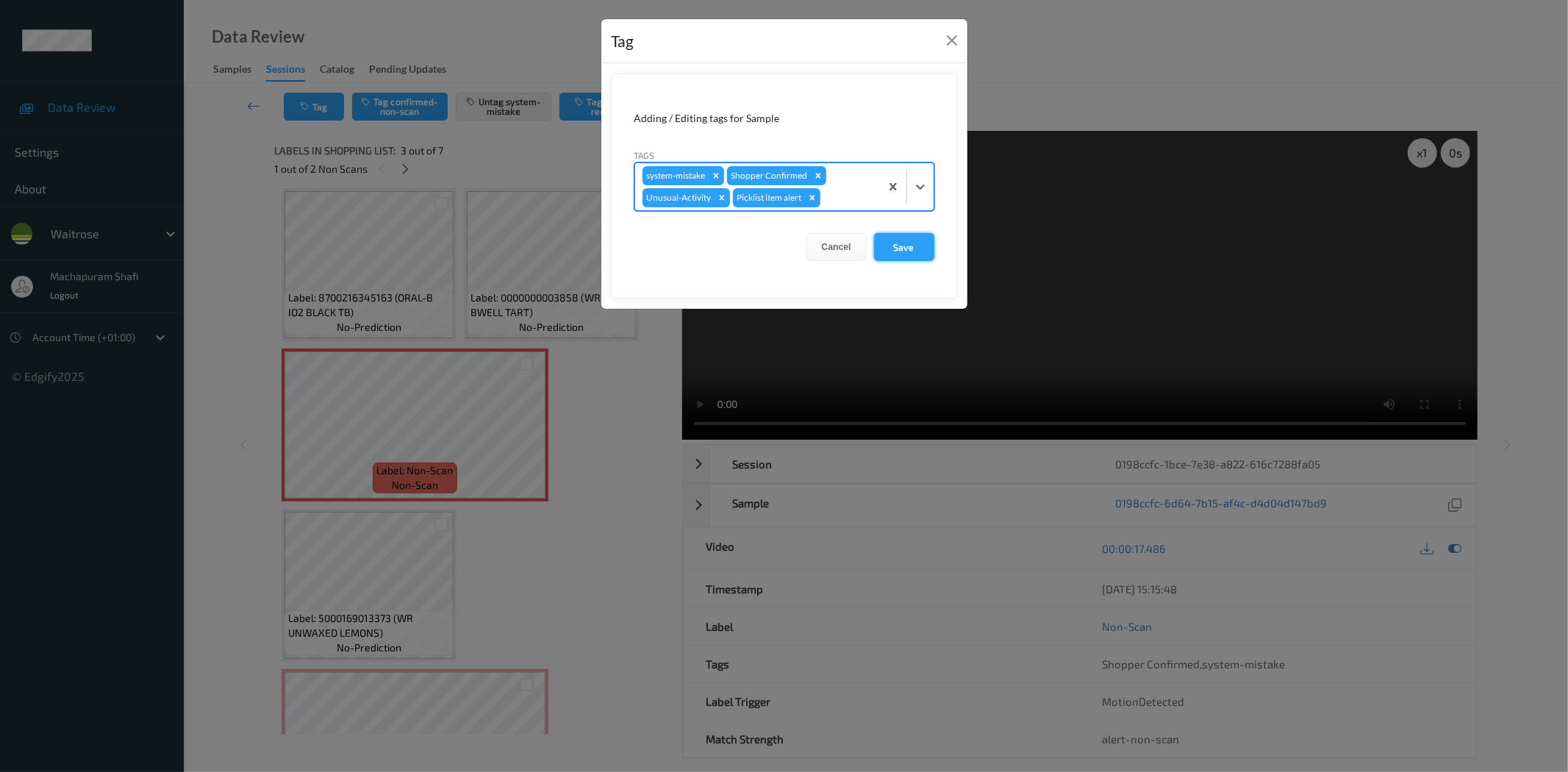
click at [895, 242] on button "Save" at bounding box center [904, 246] width 60 height 28
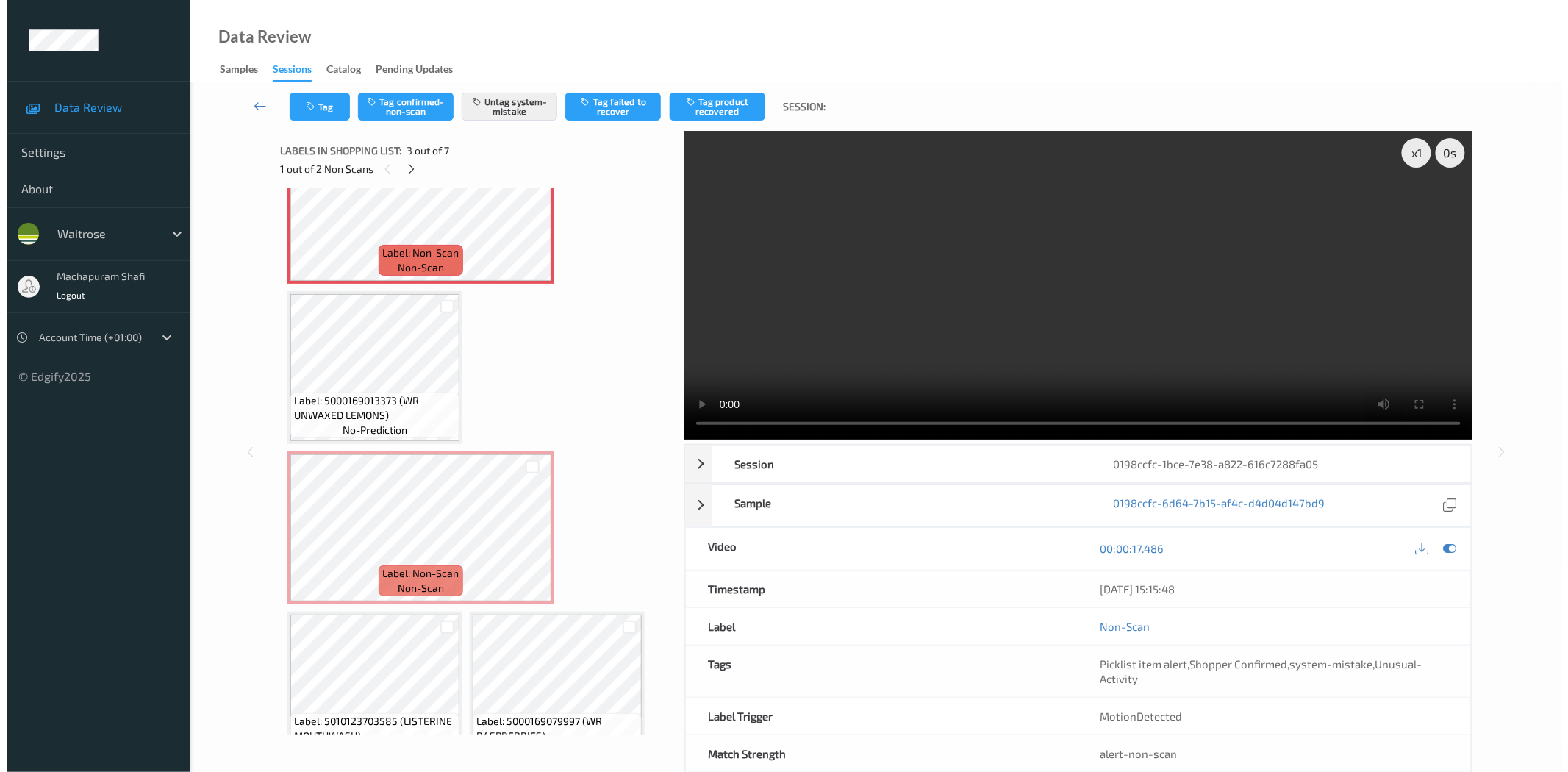
scroll to position [258, 0]
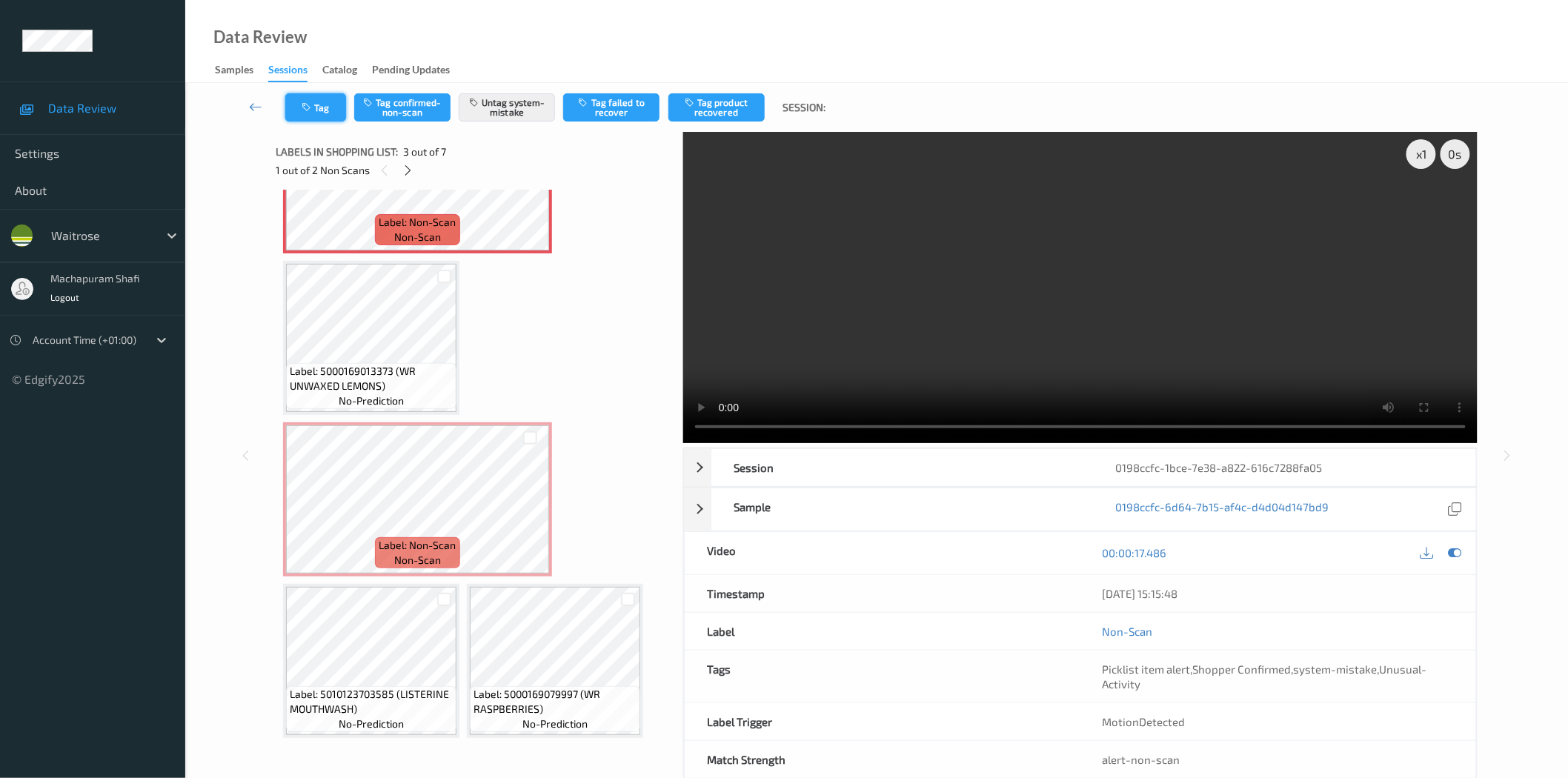
click at [308, 110] on icon "button" at bounding box center [308, 107] width 13 height 11
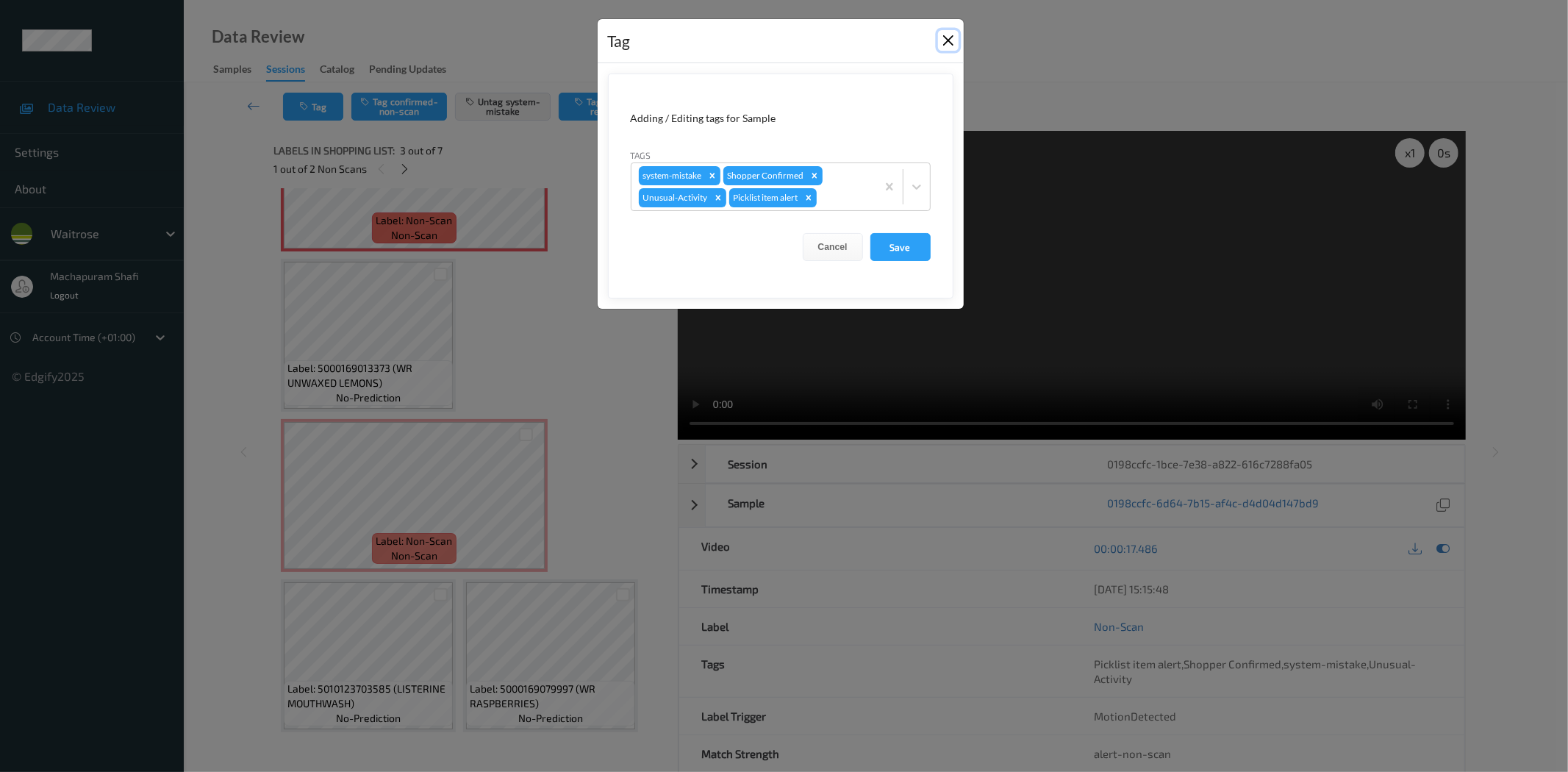
click at [945, 35] on button "Close" at bounding box center [949, 40] width 21 height 21
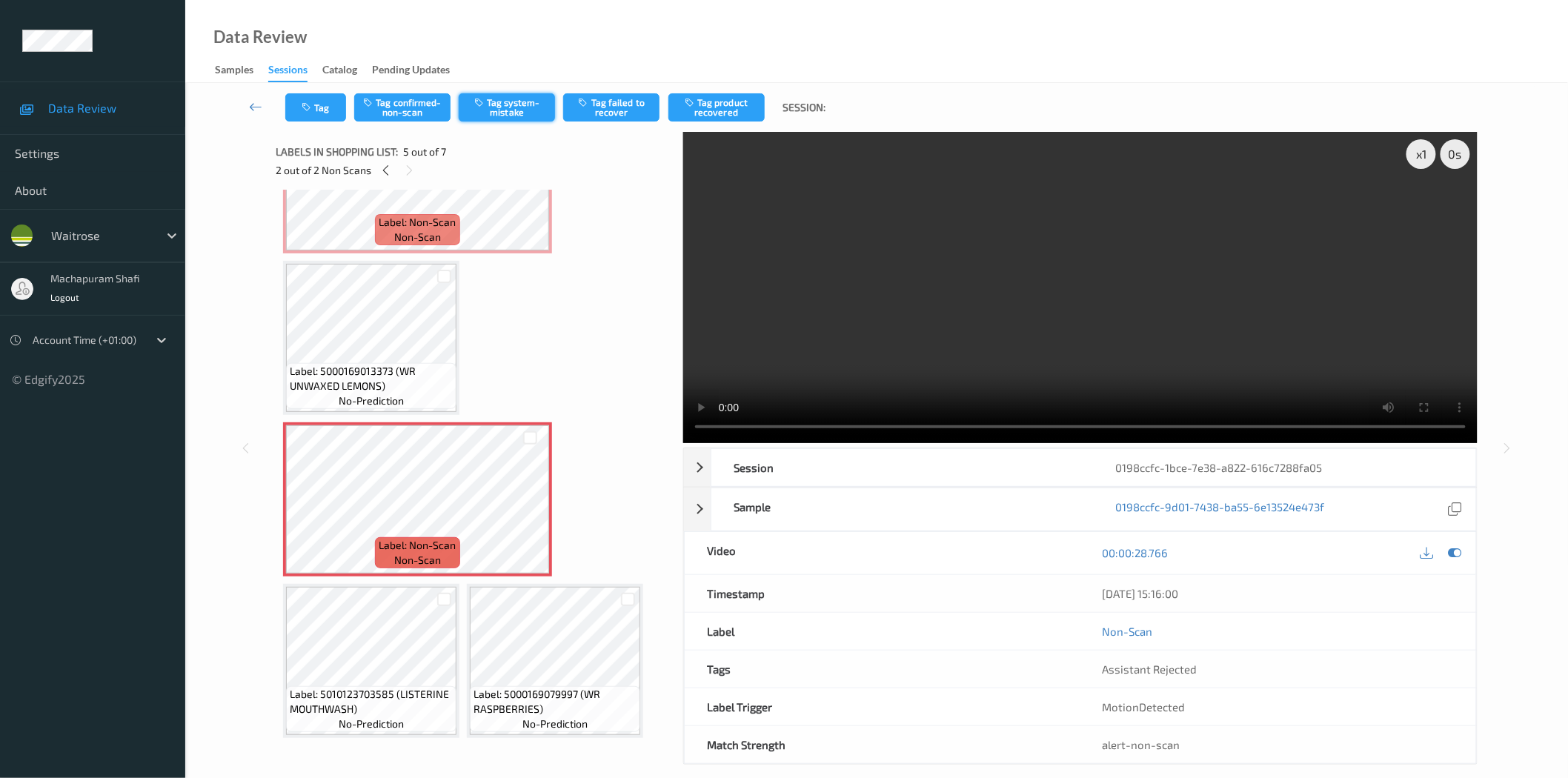
click at [515, 95] on button "Tag system-mistake" at bounding box center [507, 107] width 96 height 28
click at [504, 111] on button "Tag system-mistake" at bounding box center [507, 107] width 96 height 28
click at [500, 109] on button "Tag system-mistake" at bounding box center [507, 107] width 96 height 28
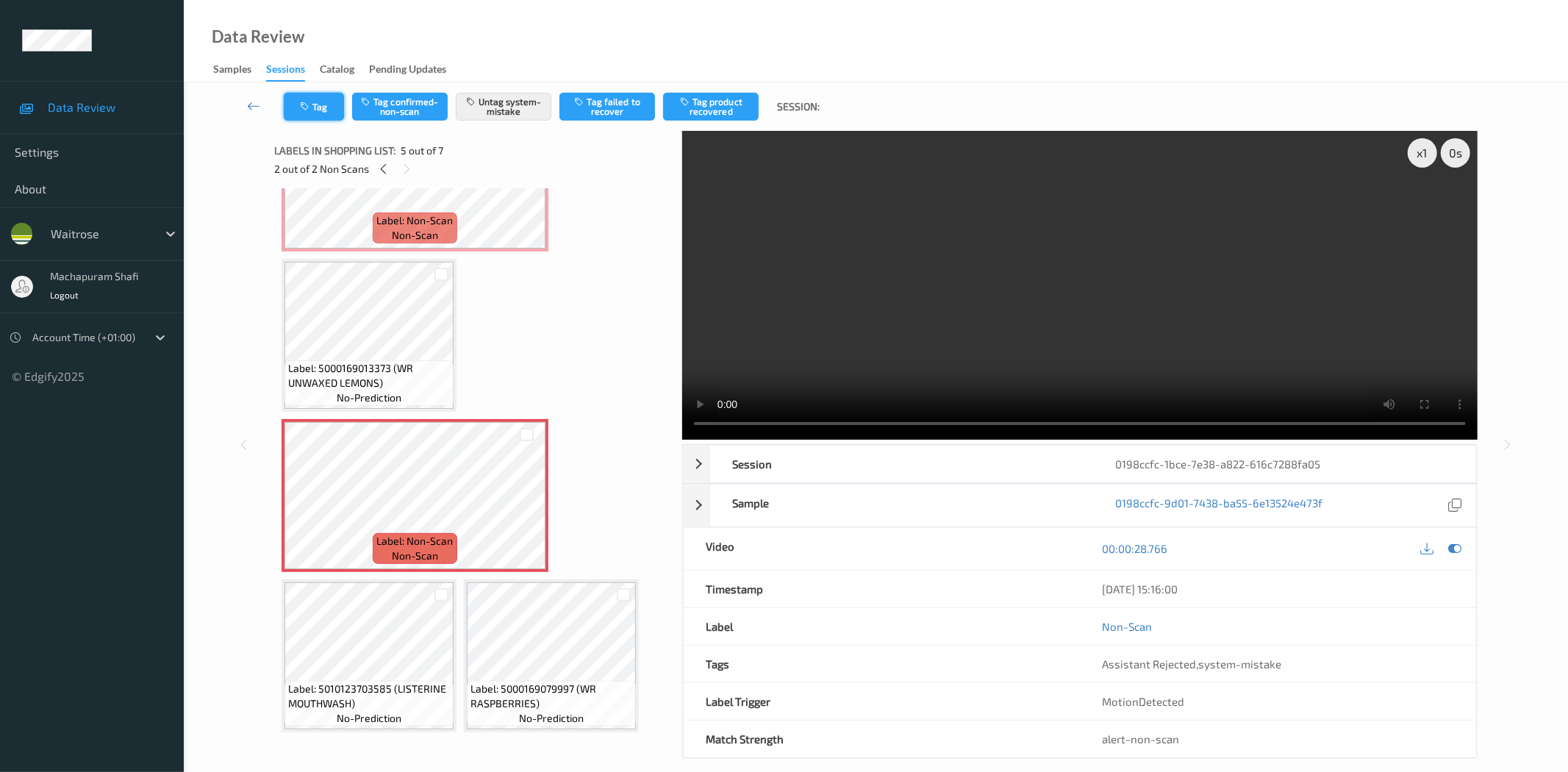
click at [319, 110] on button "Tag" at bounding box center [313, 106] width 60 height 28
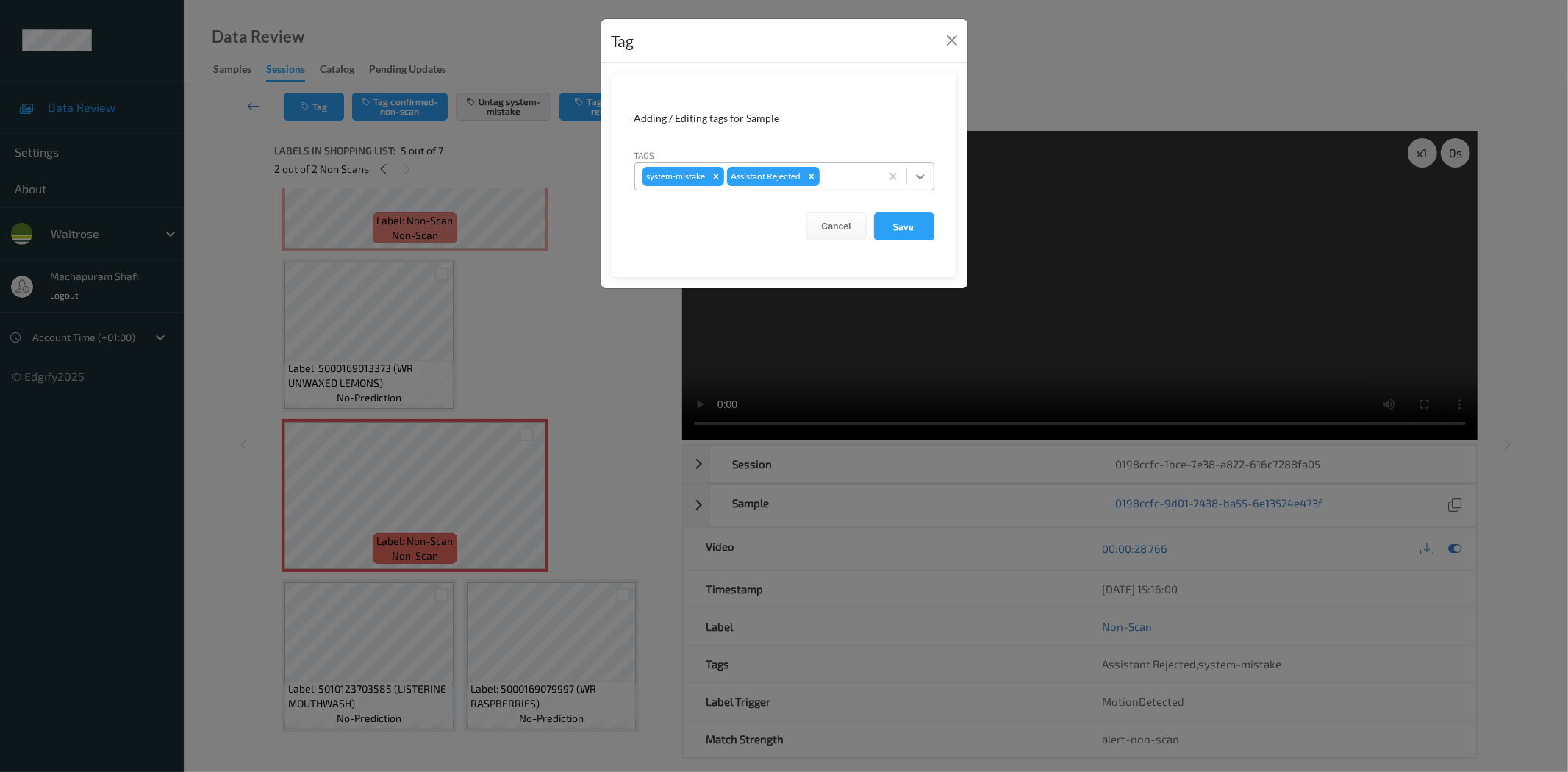
click at [920, 173] on icon at bounding box center [920, 176] width 14 height 14
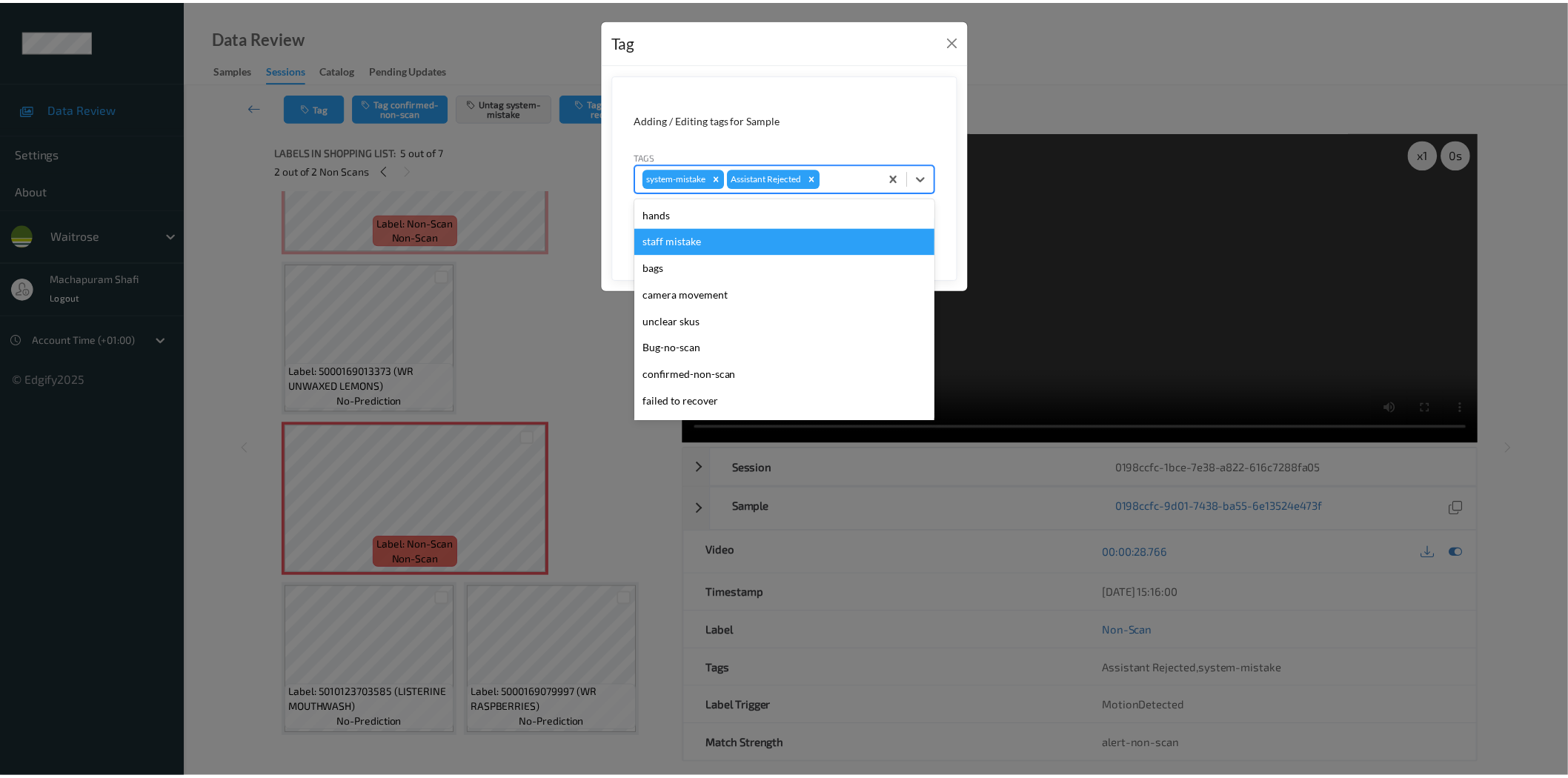
scroll to position [290, 0]
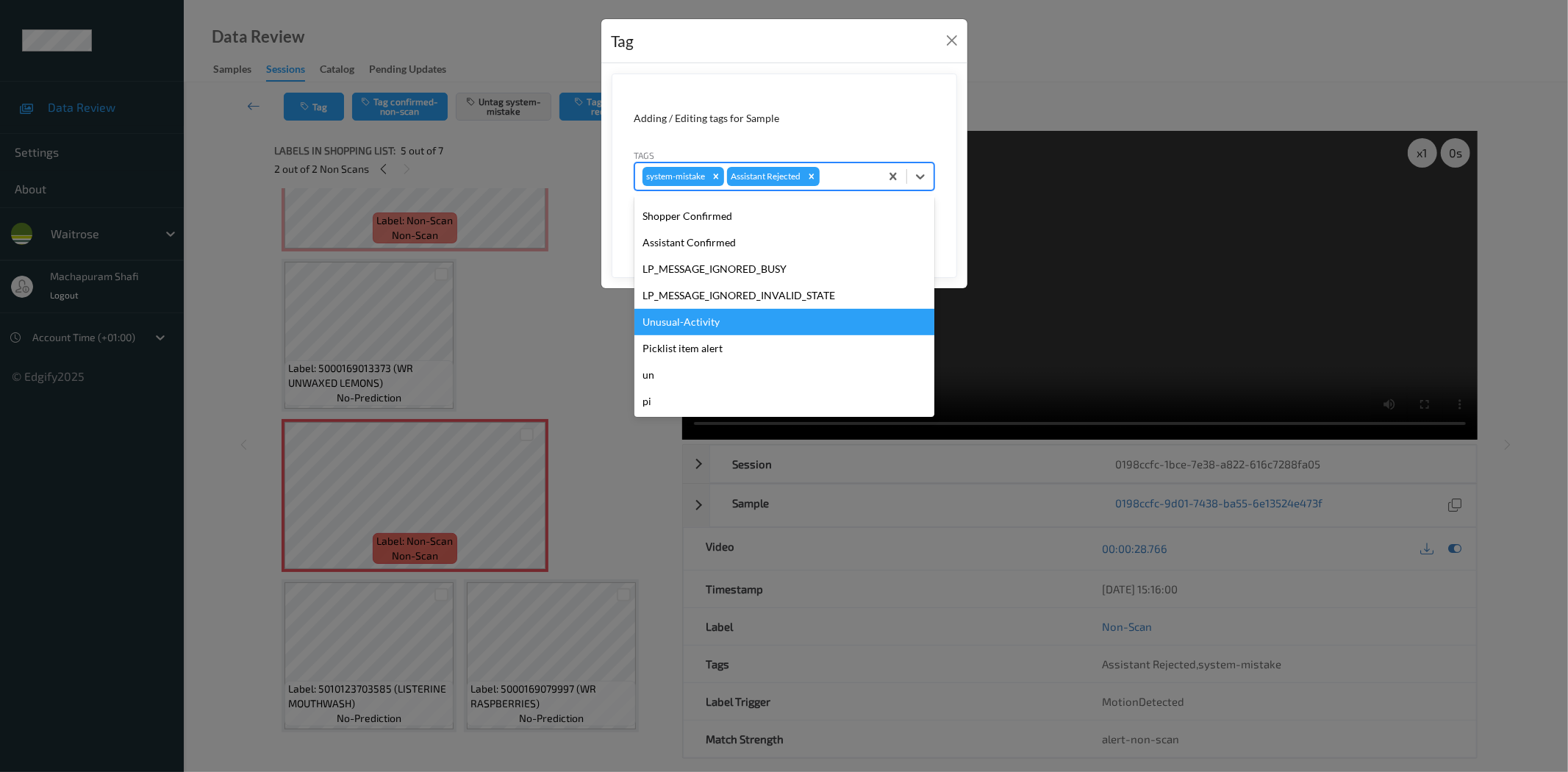
click at [683, 318] on div "Unusual-Activity" at bounding box center [784, 323] width 300 height 27
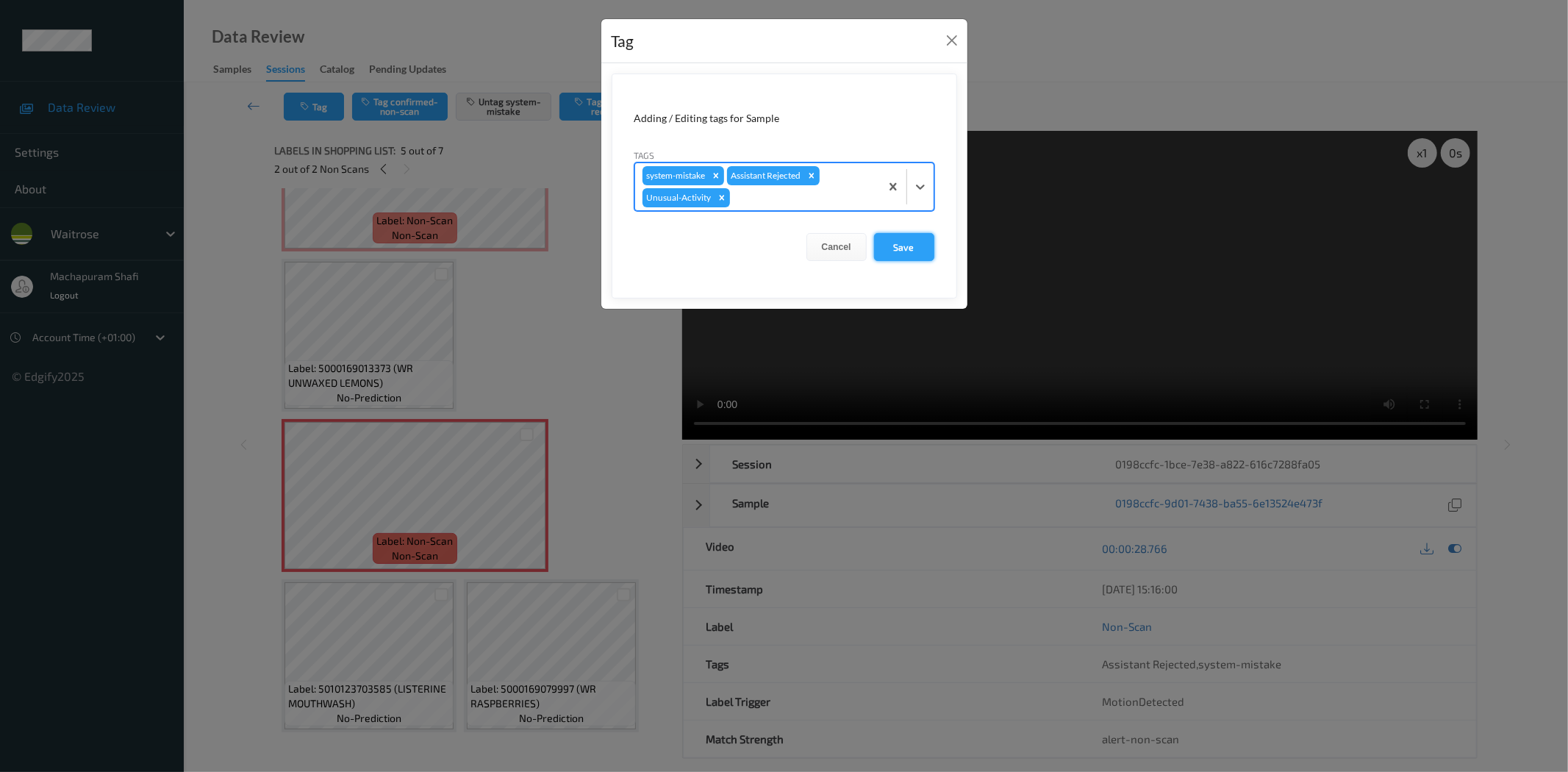
click at [901, 252] on button "Save" at bounding box center [904, 246] width 60 height 28
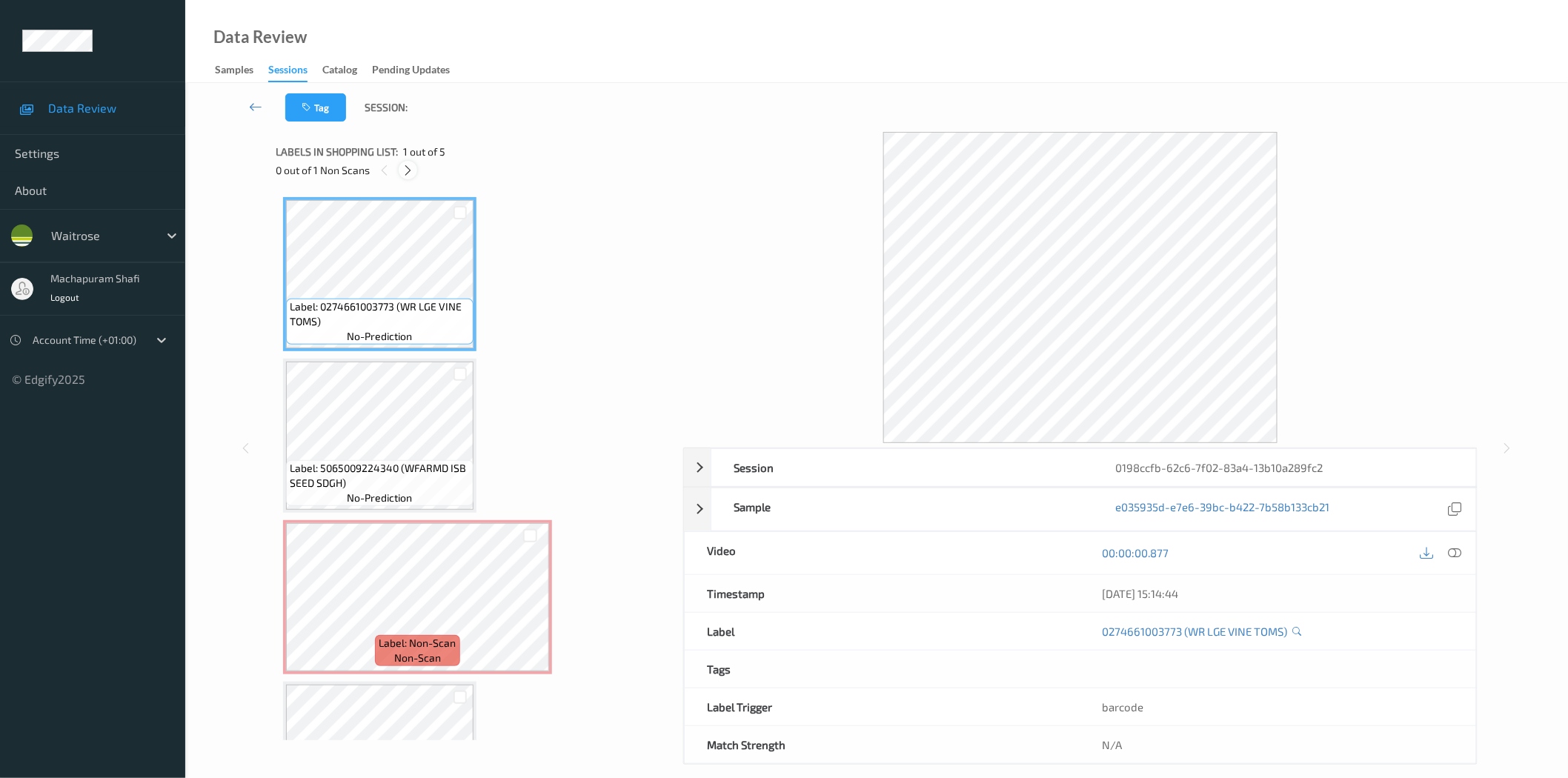
click at [403, 172] on icon at bounding box center [407, 171] width 13 height 14
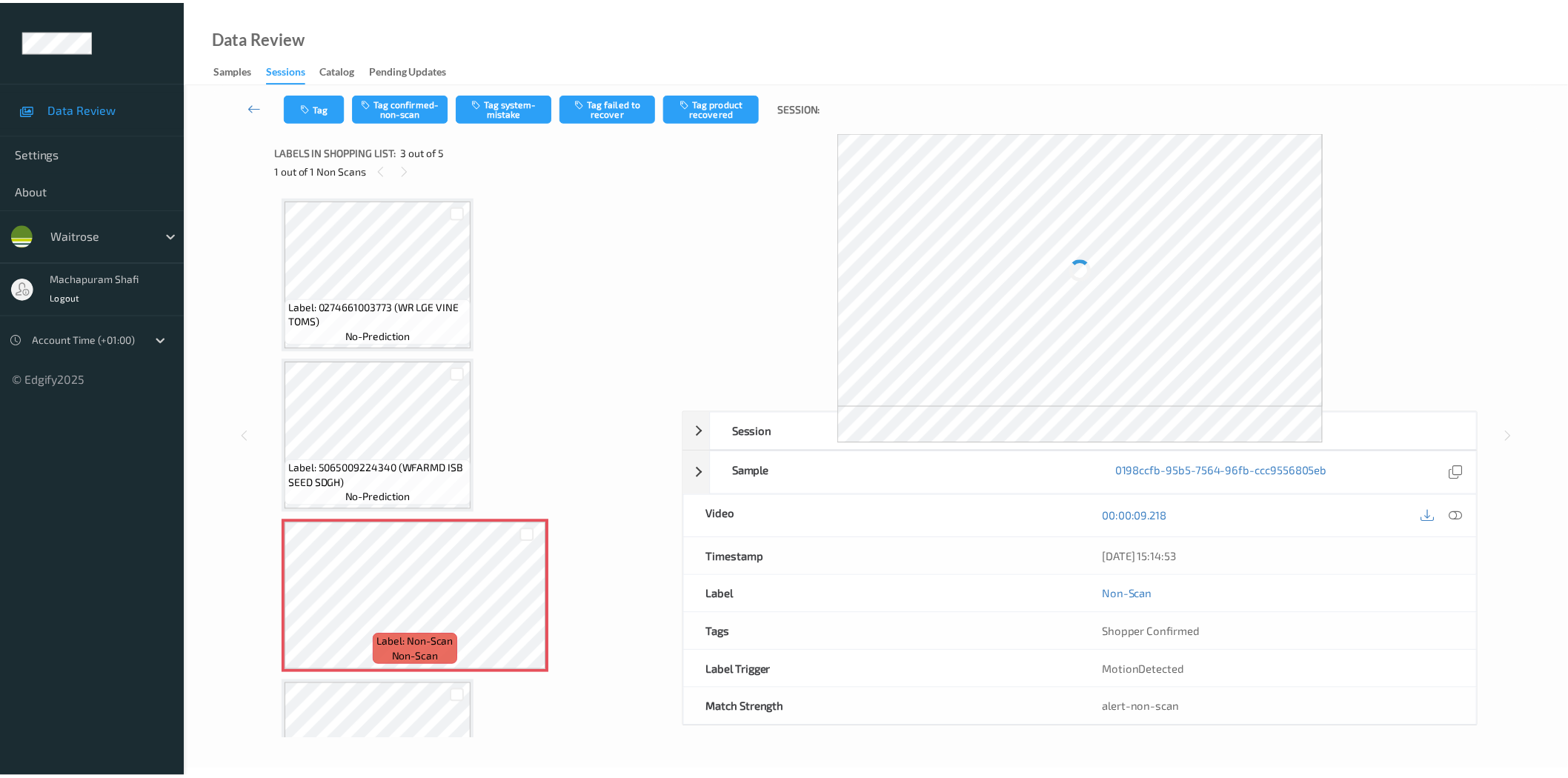
scroll to position [168, 0]
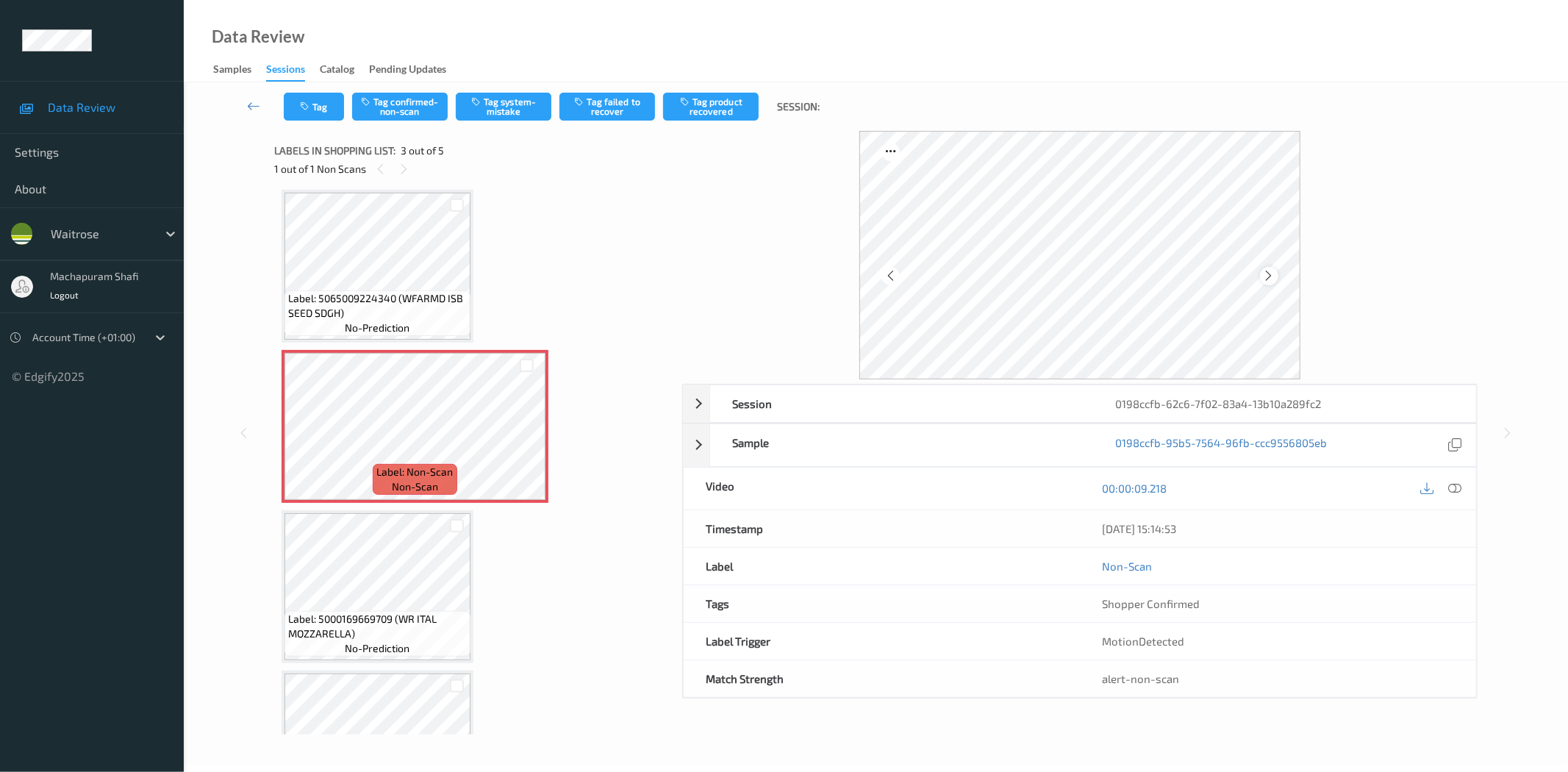
click at [1262, 274] on div at bounding box center [1268, 276] width 18 height 18
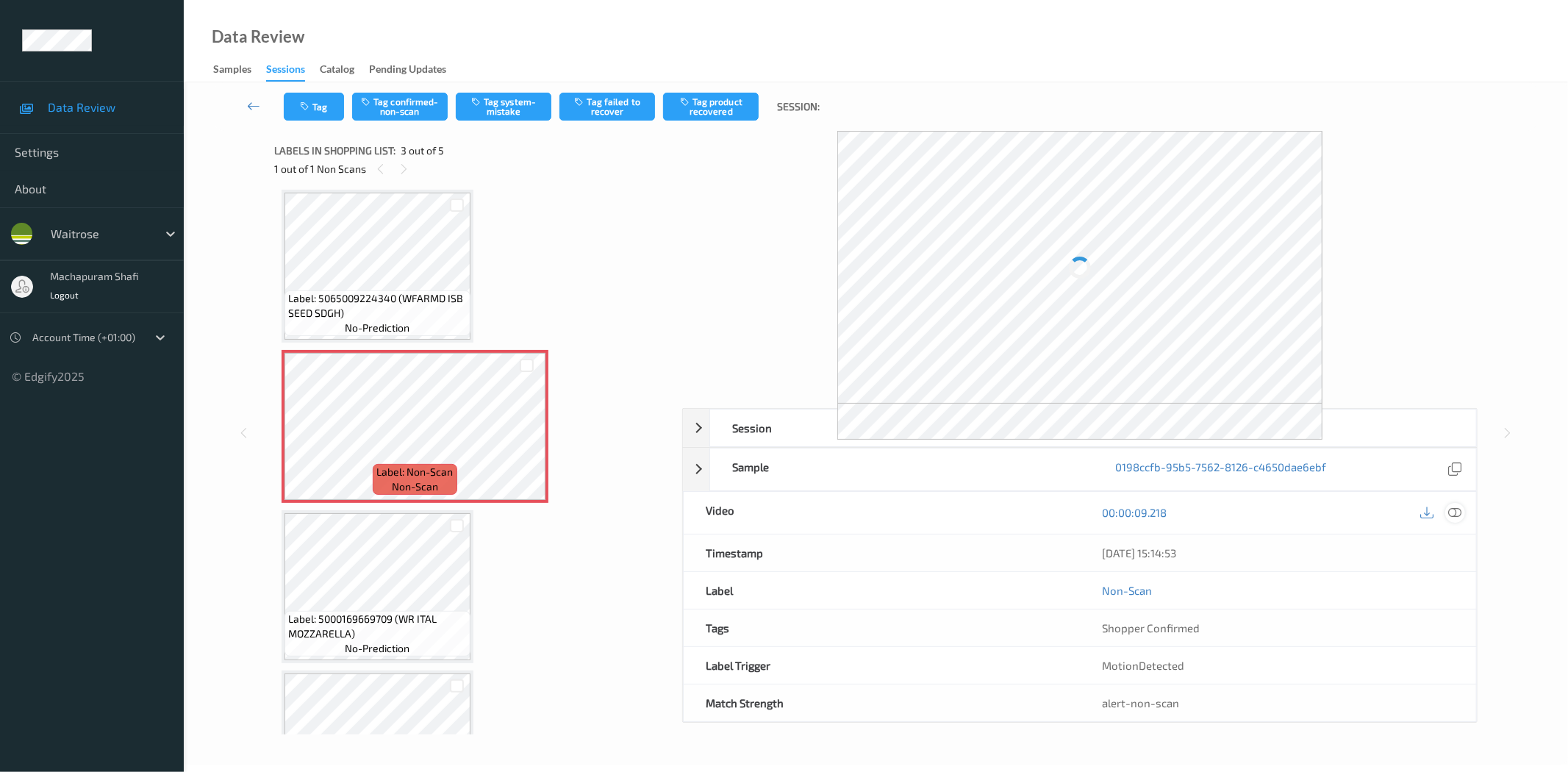
click at [1452, 511] on icon at bounding box center [1455, 512] width 13 height 13
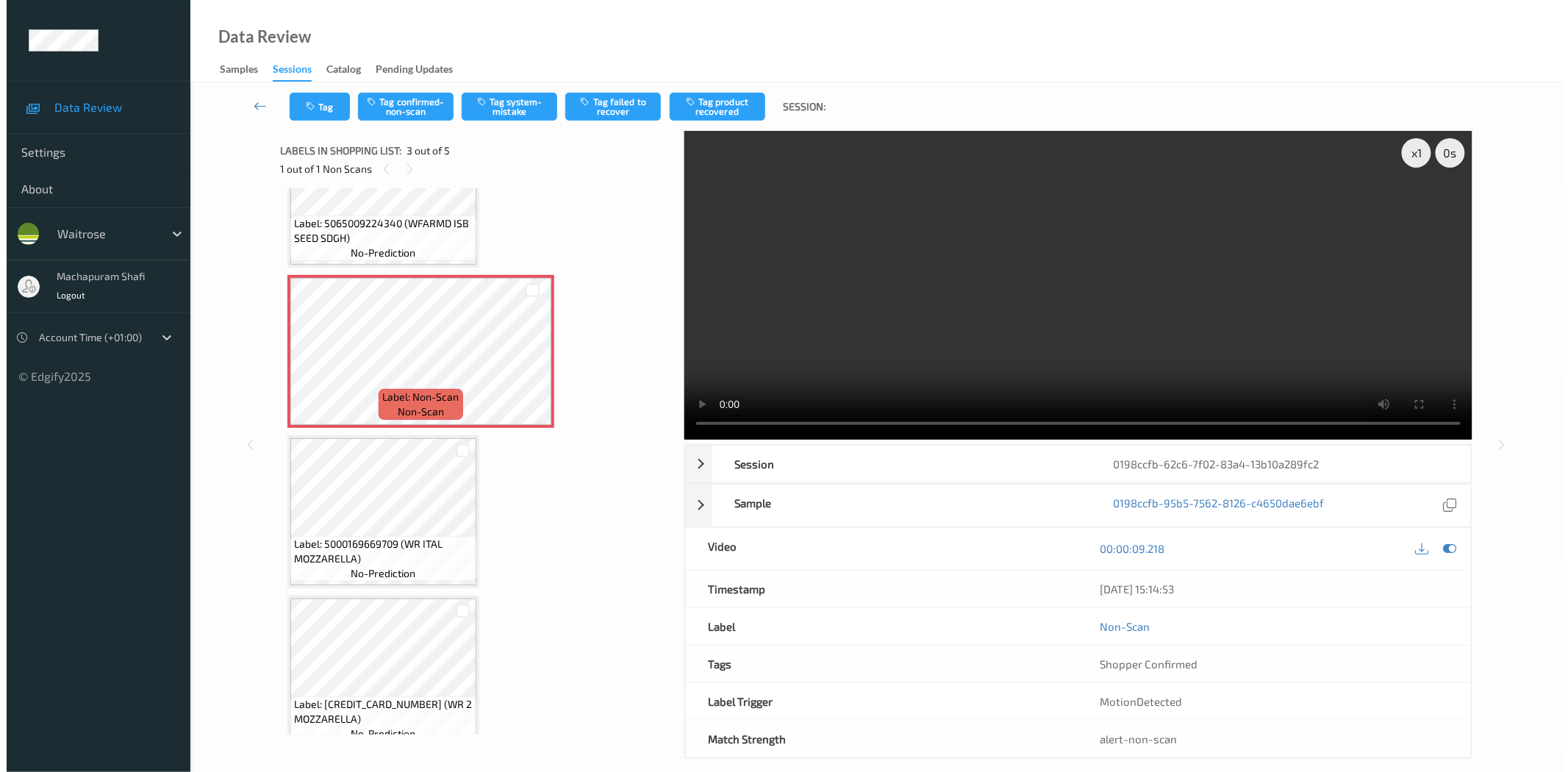
scroll to position [258, 0]
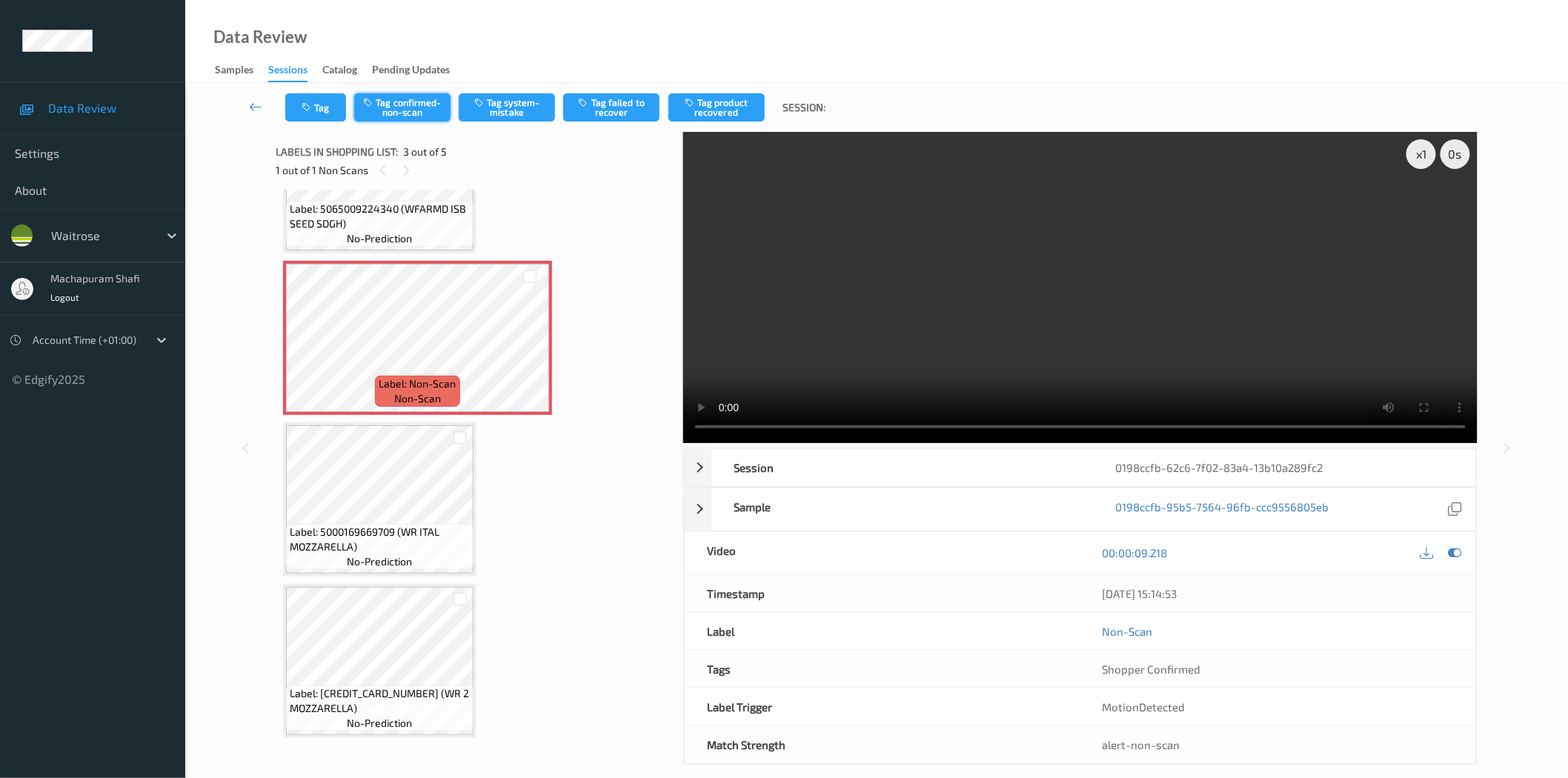
click at [405, 104] on button "Tag confirmed-non-scan" at bounding box center [402, 107] width 96 height 28
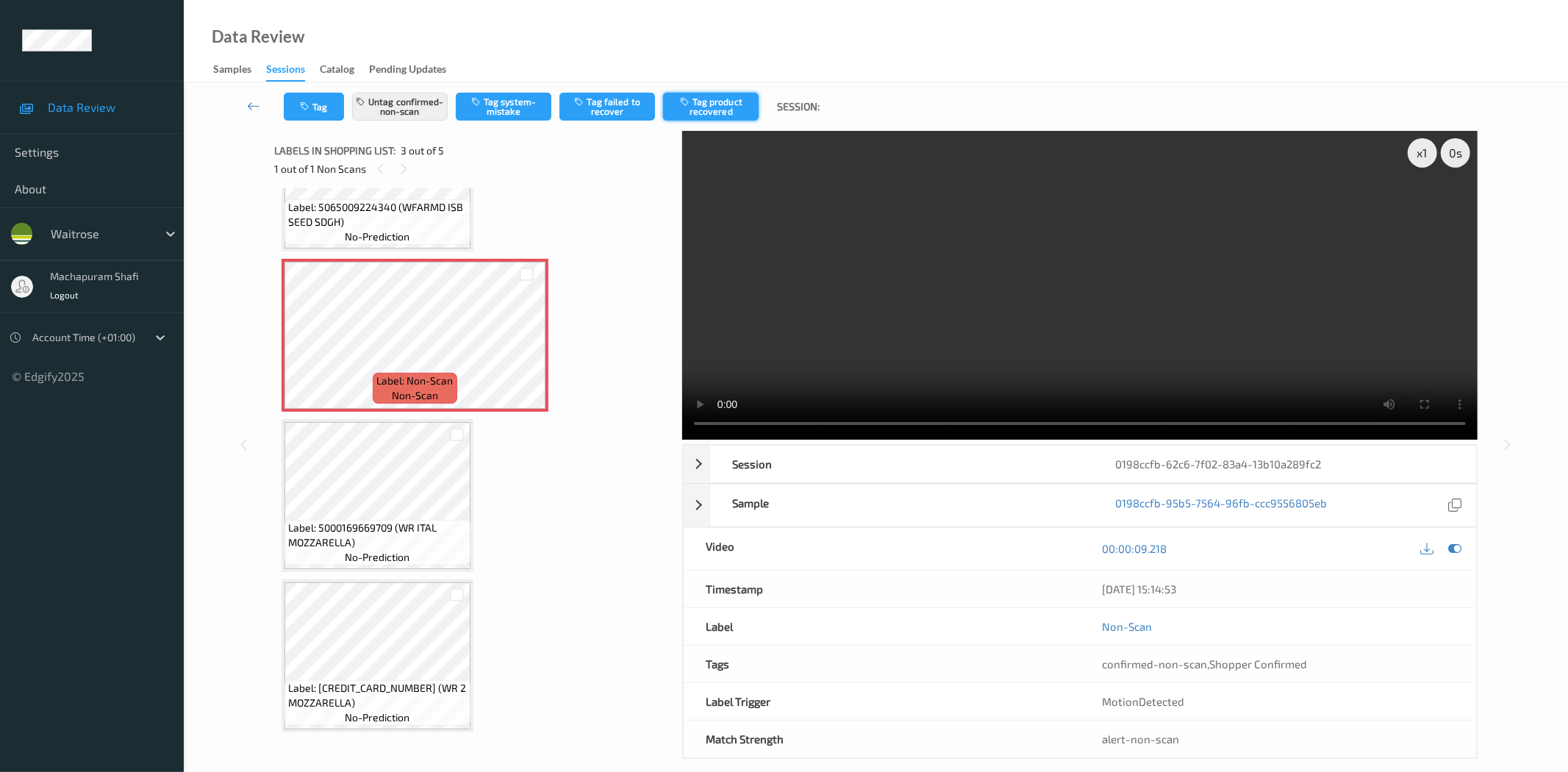
click at [714, 110] on button "Tag product recovered" at bounding box center [711, 106] width 96 height 28
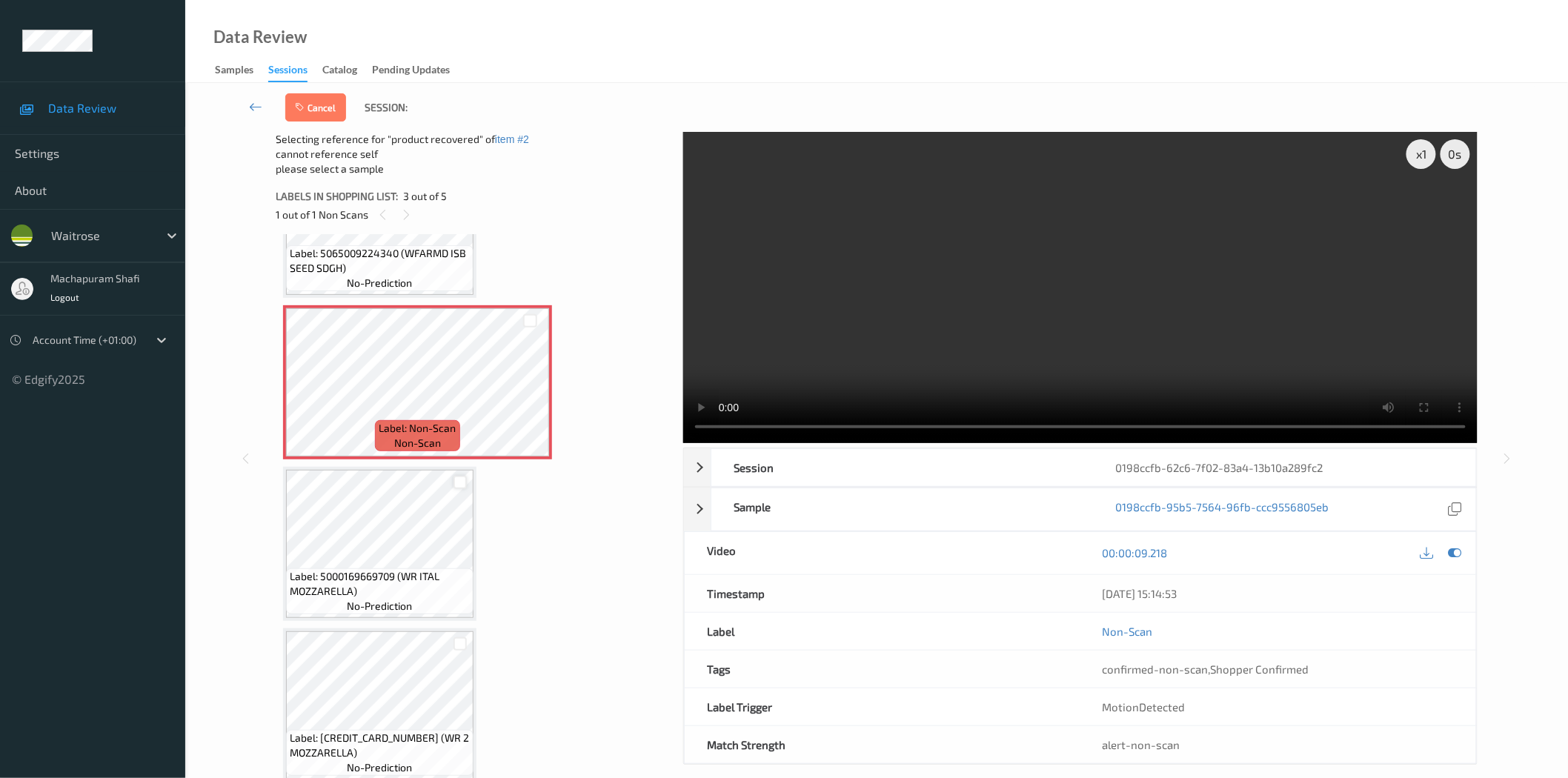
click at [461, 478] on div at bounding box center [460, 483] width 14 height 14
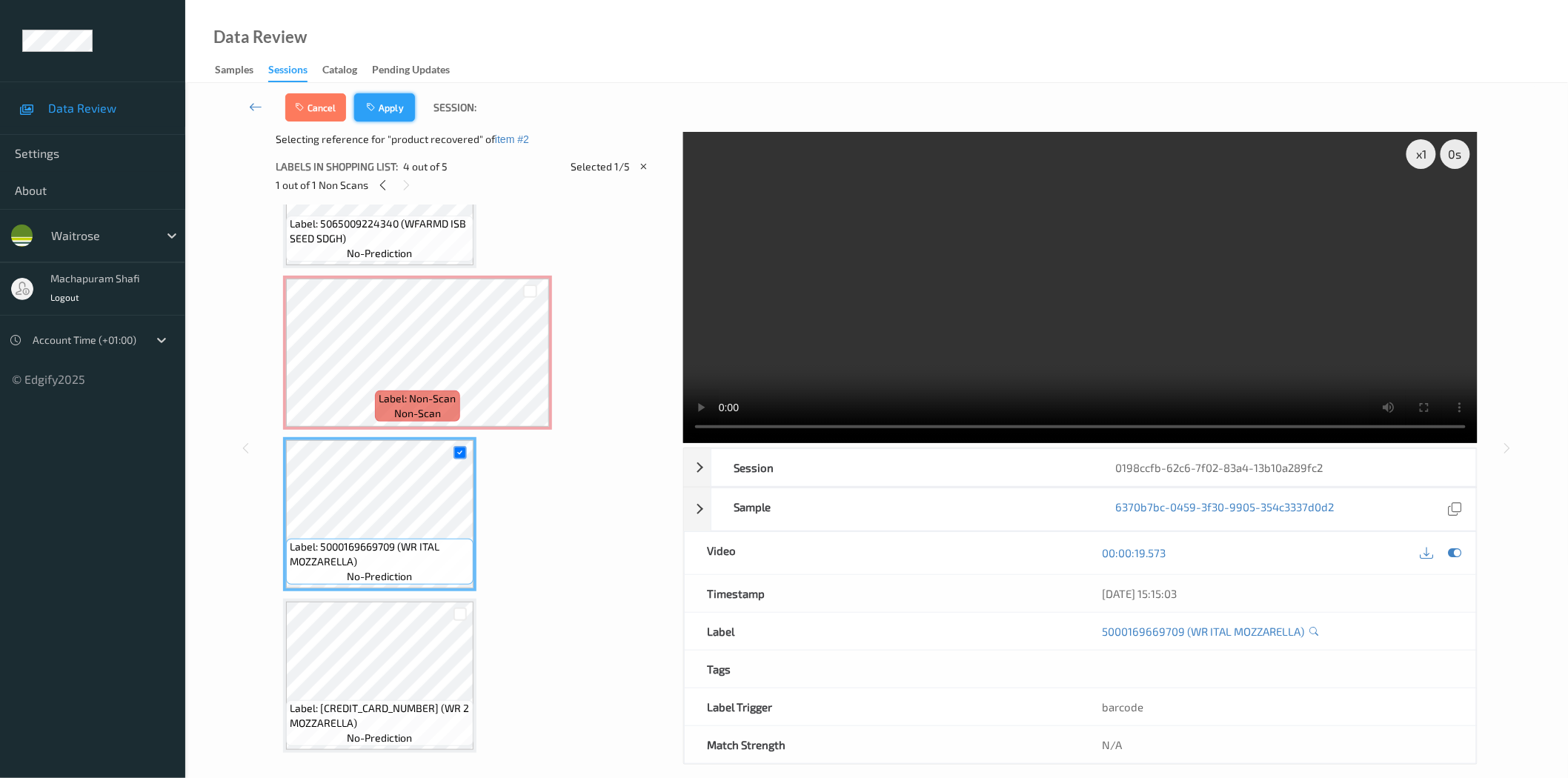
click at [383, 100] on button "Apply" at bounding box center [384, 107] width 61 height 28
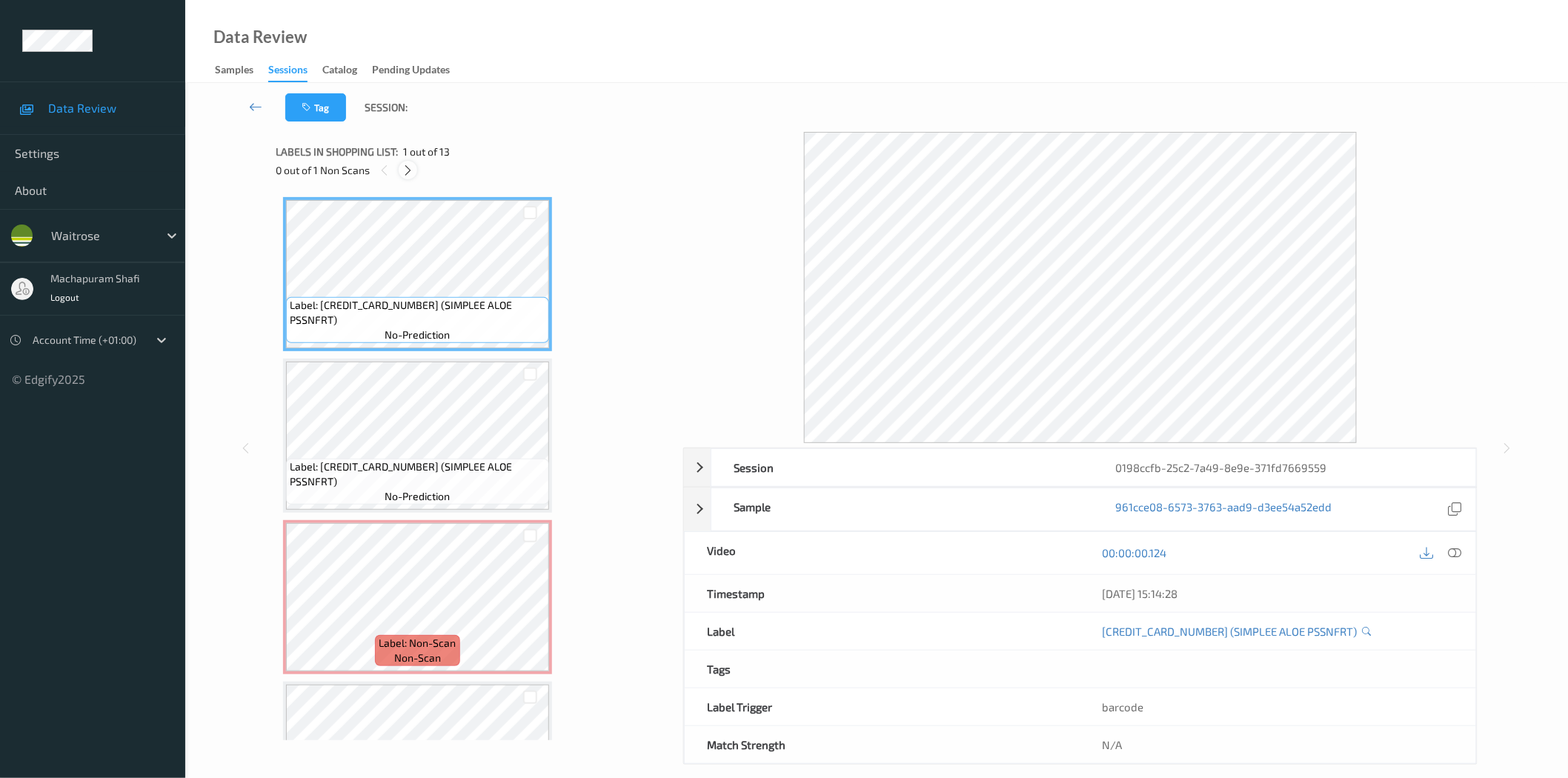
click at [404, 169] on icon at bounding box center [407, 171] width 13 height 14
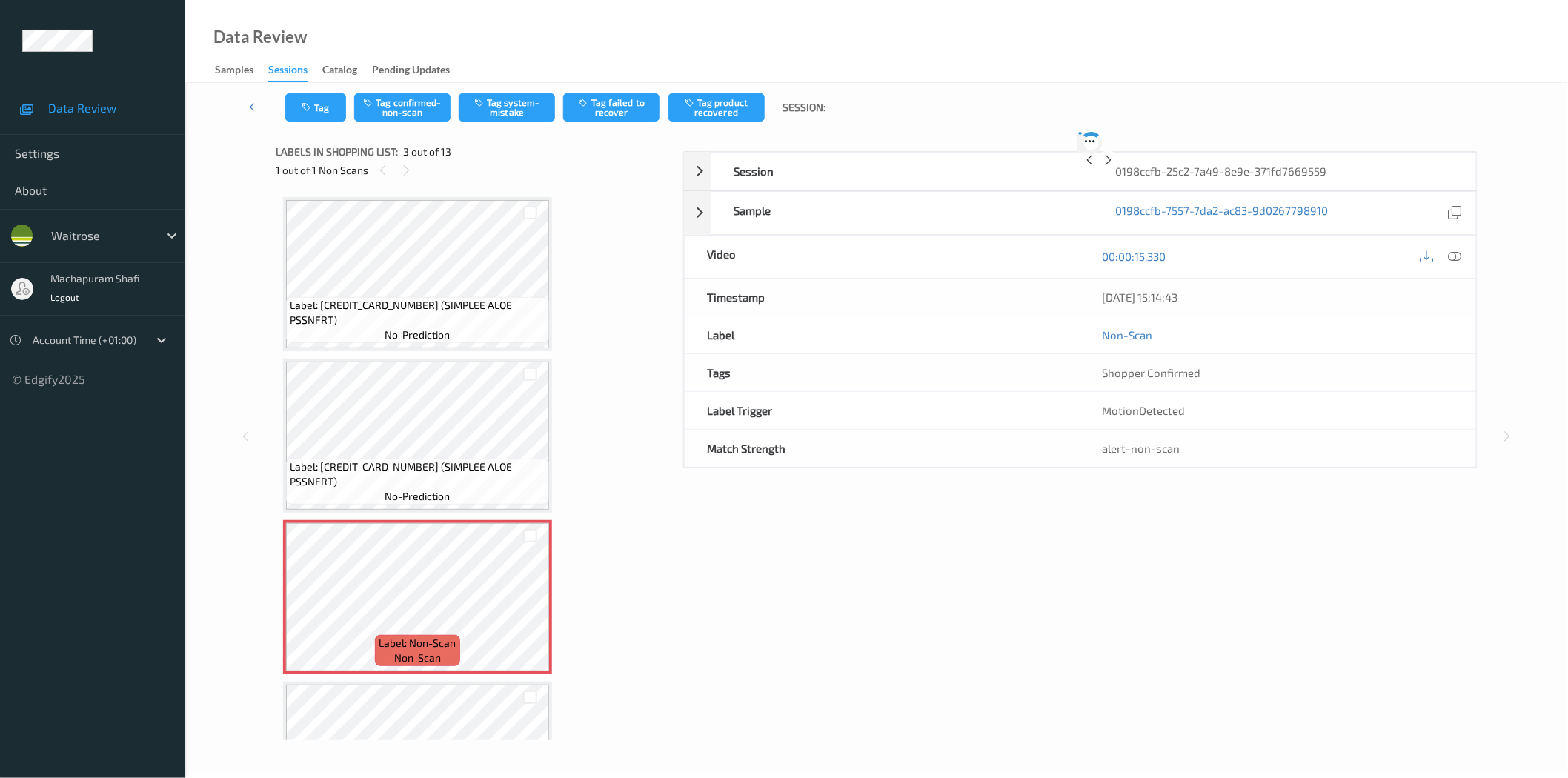
scroll to position [168, 0]
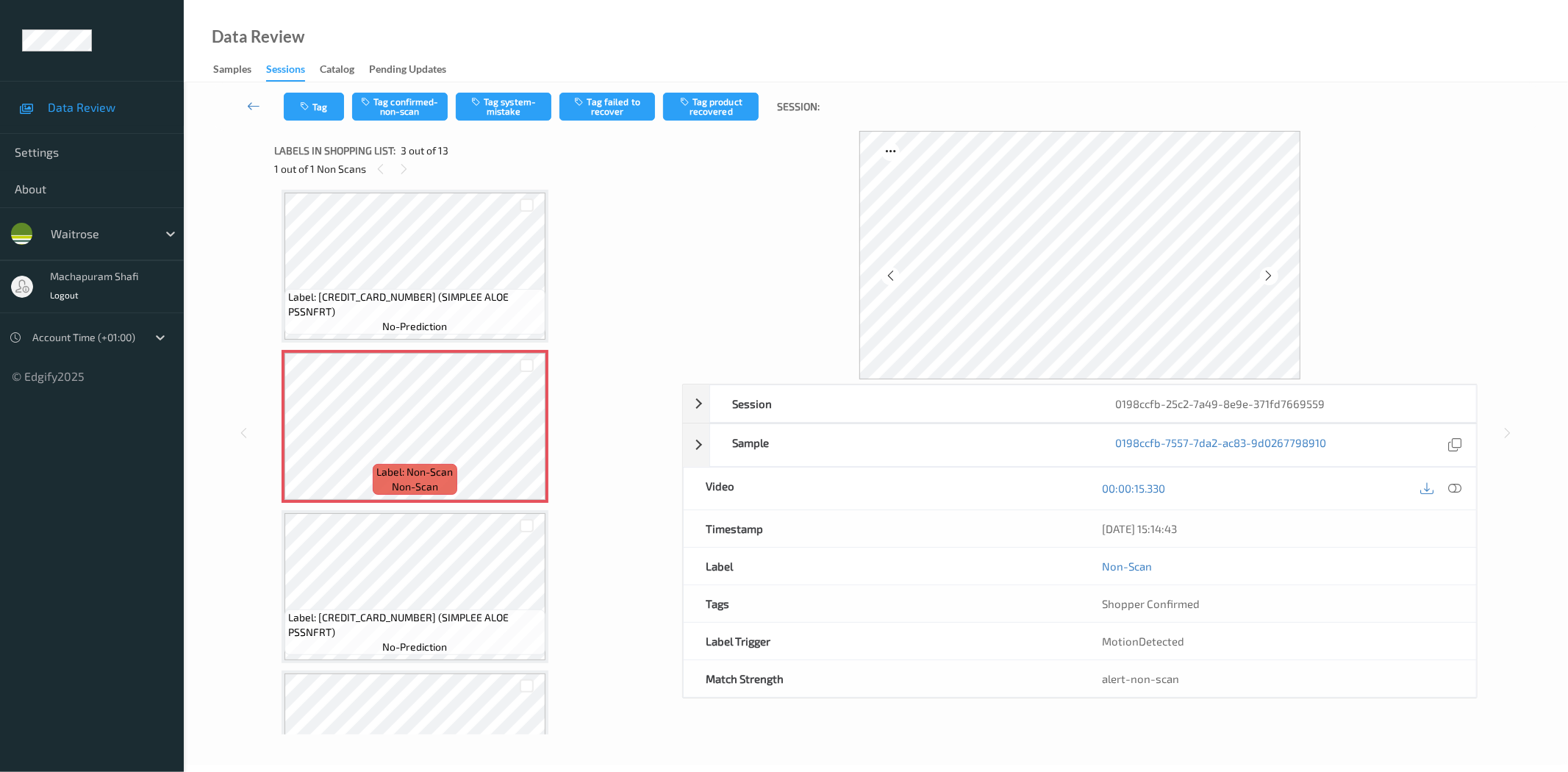
drag, startPoint x: 1453, startPoint y: 487, endPoint x: 1422, endPoint y: 379, distance: 112.4
click at [1453, 487] on icon at bounding box center [1455, 488] width 13 height 13
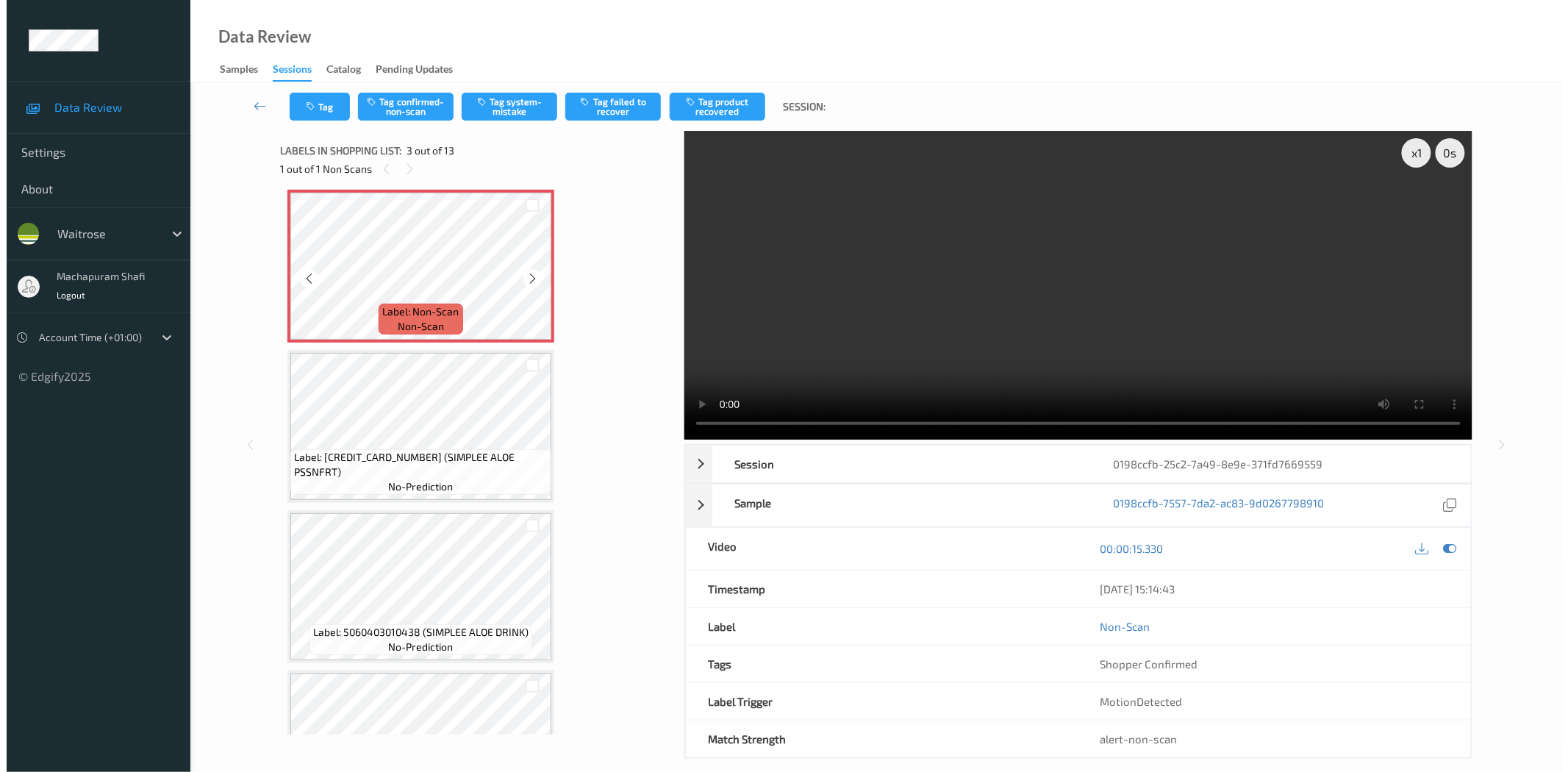
scroll to position [0, 0]
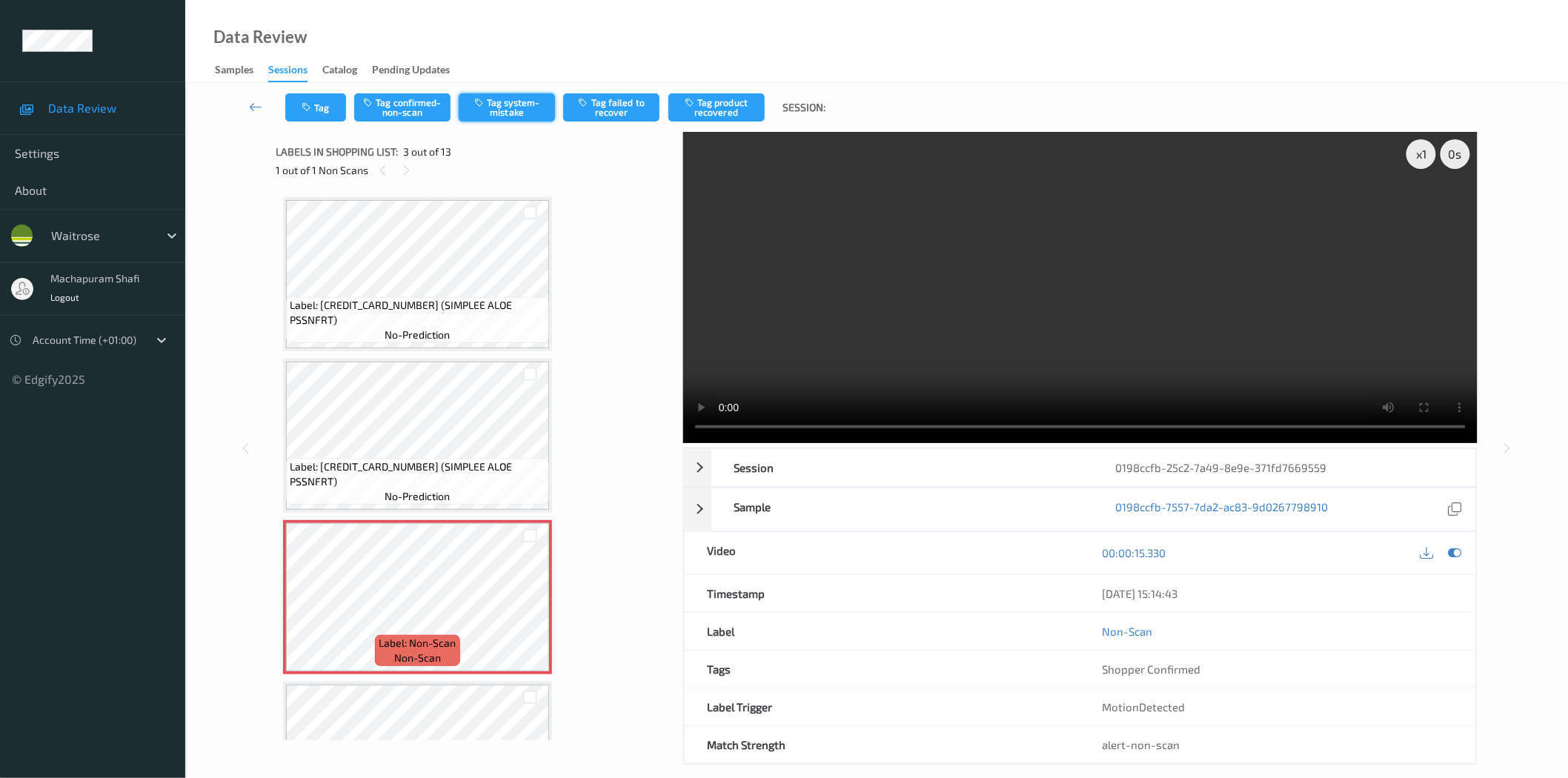
click at [513, 110] on button "Tag system-mistake" at bounding box center [507, 107] width 96 height 28
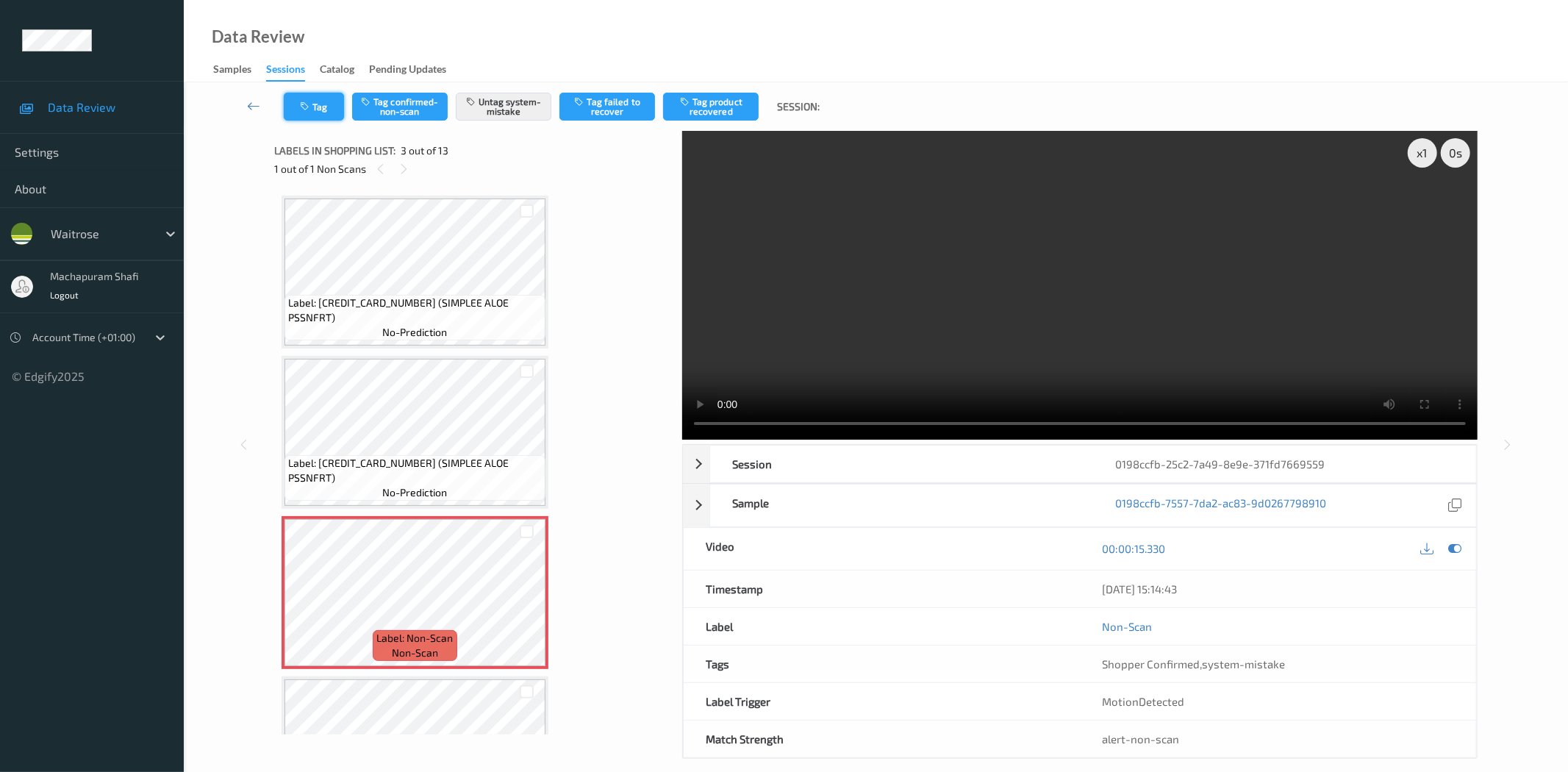
click at [318, 103] on button "Tag" at bounding box center [313, 106] width 60 height 28
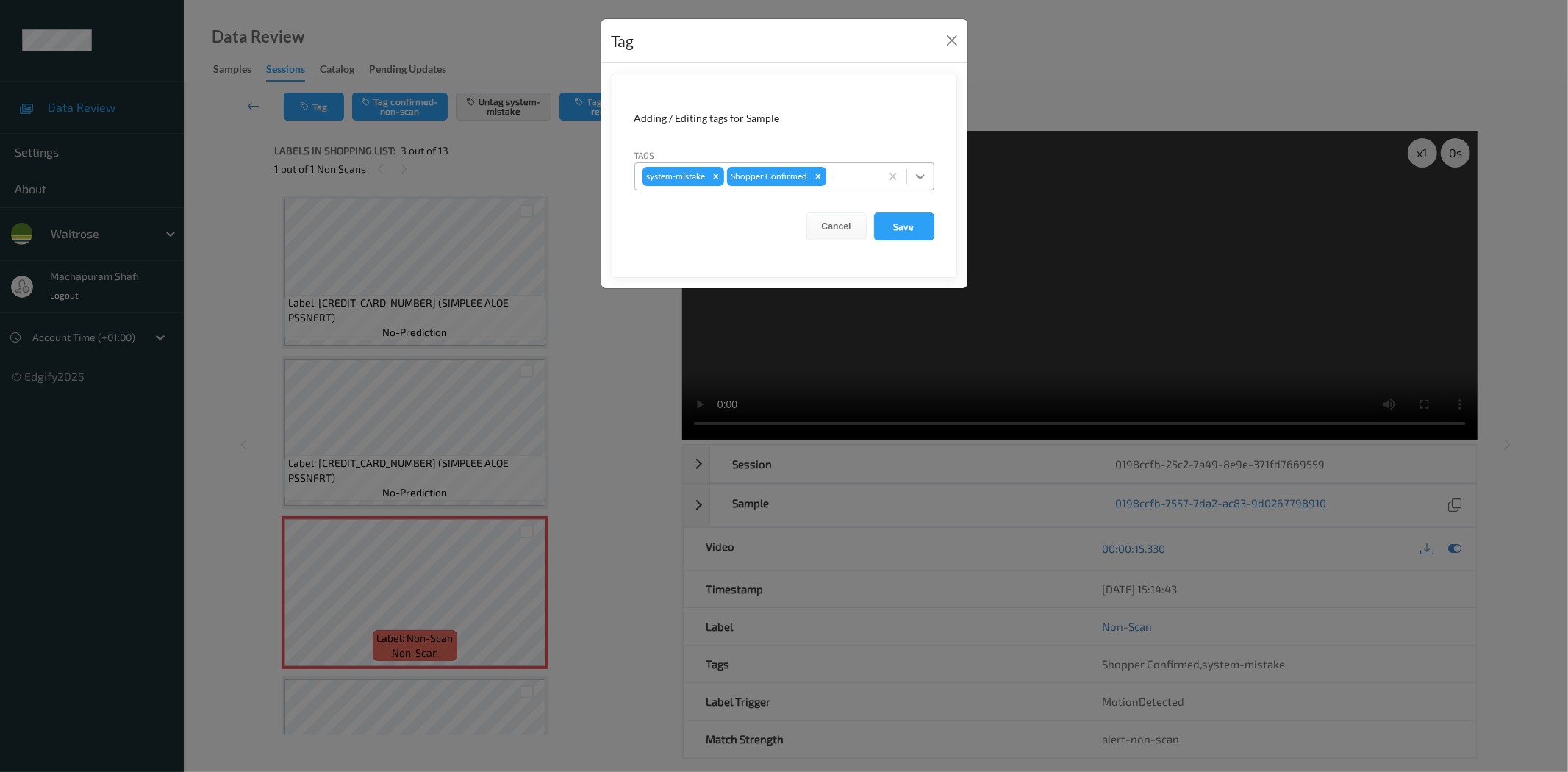
click at [928, 177] on div at bounding box center [921, 176] width 27 height 27
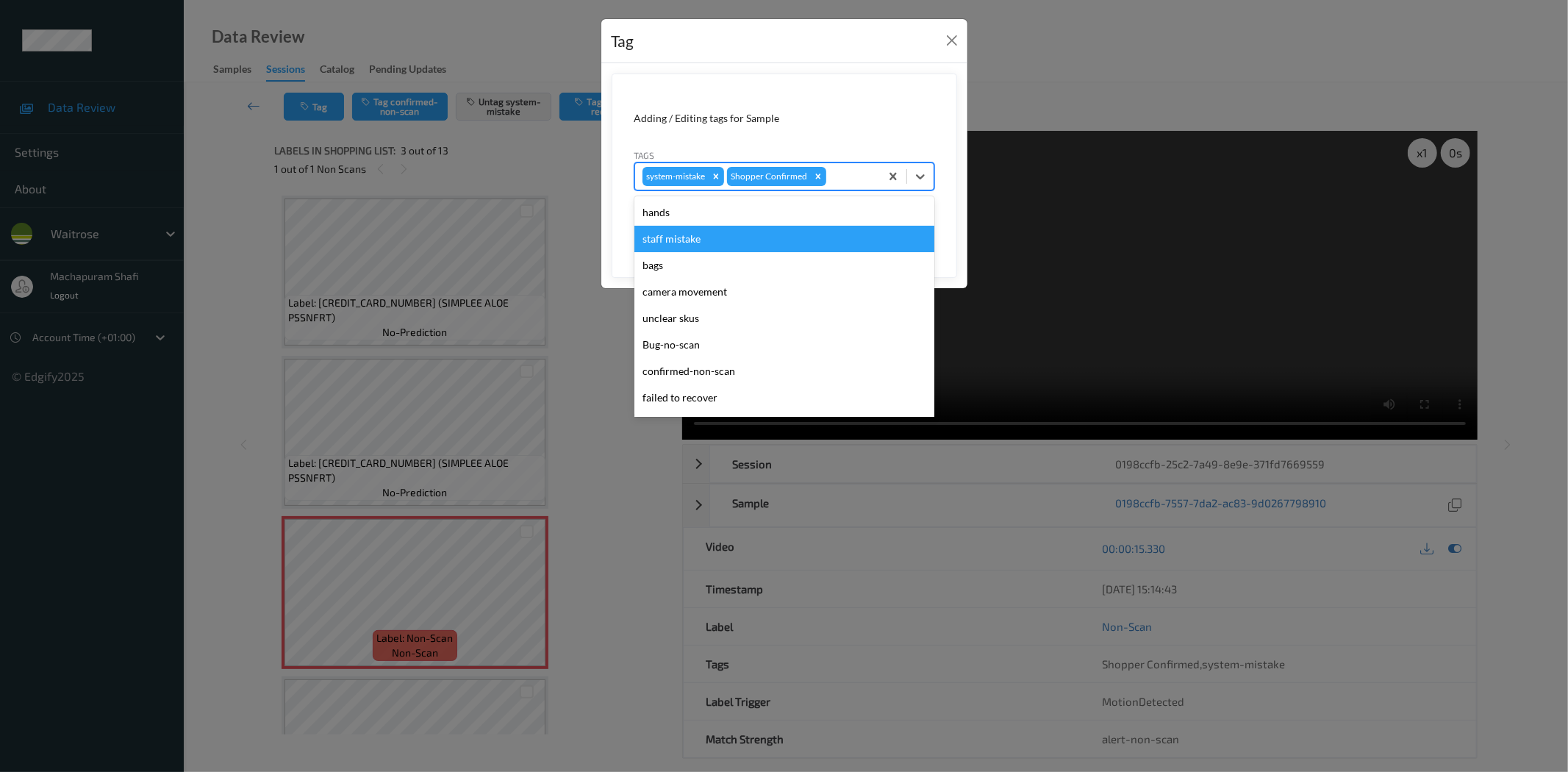
scroll to position [287, 0]
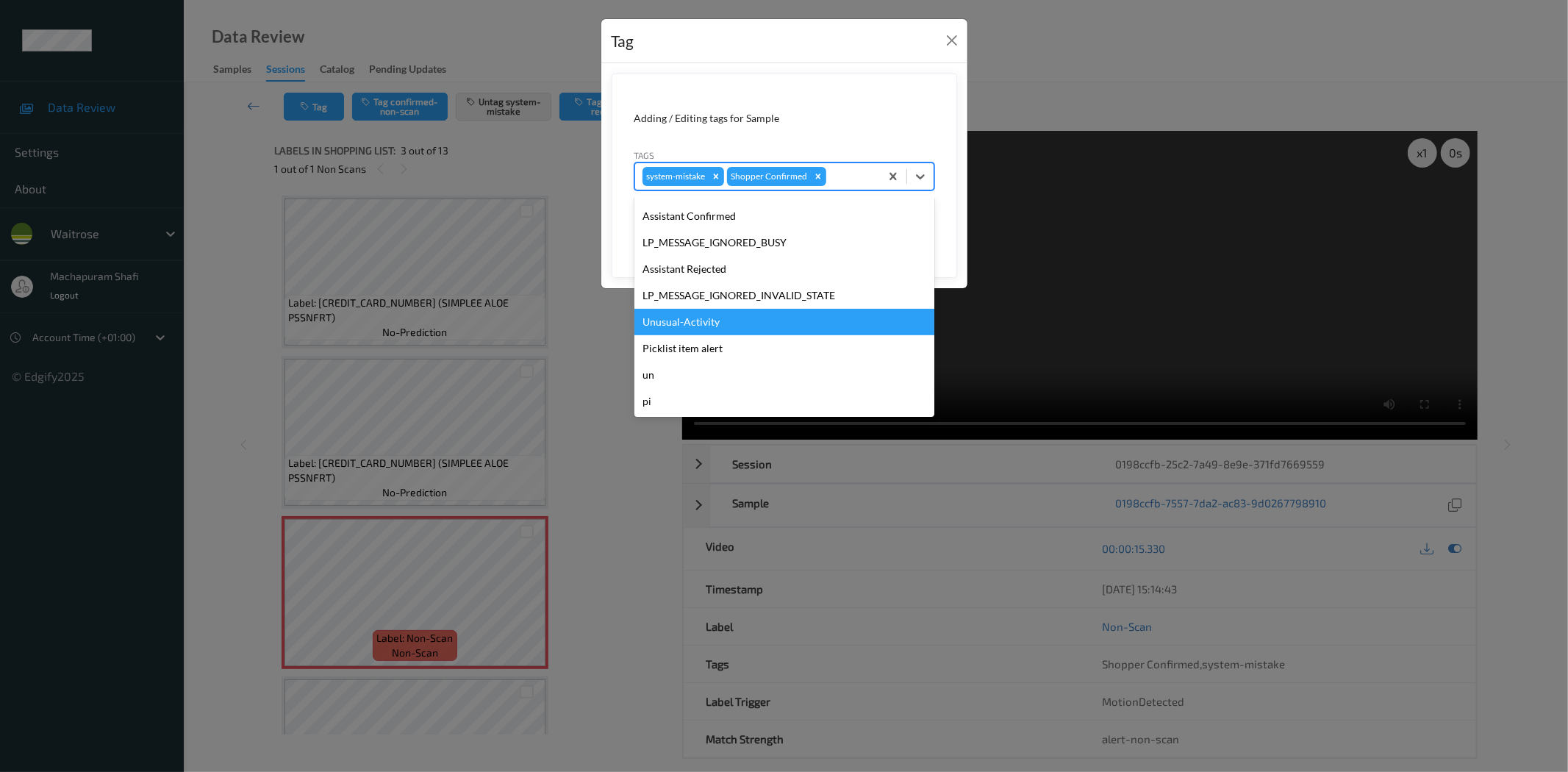
click at [669, 322] on div "Unusual-Activity" at bounding box center [784, 323] width 300 height 27
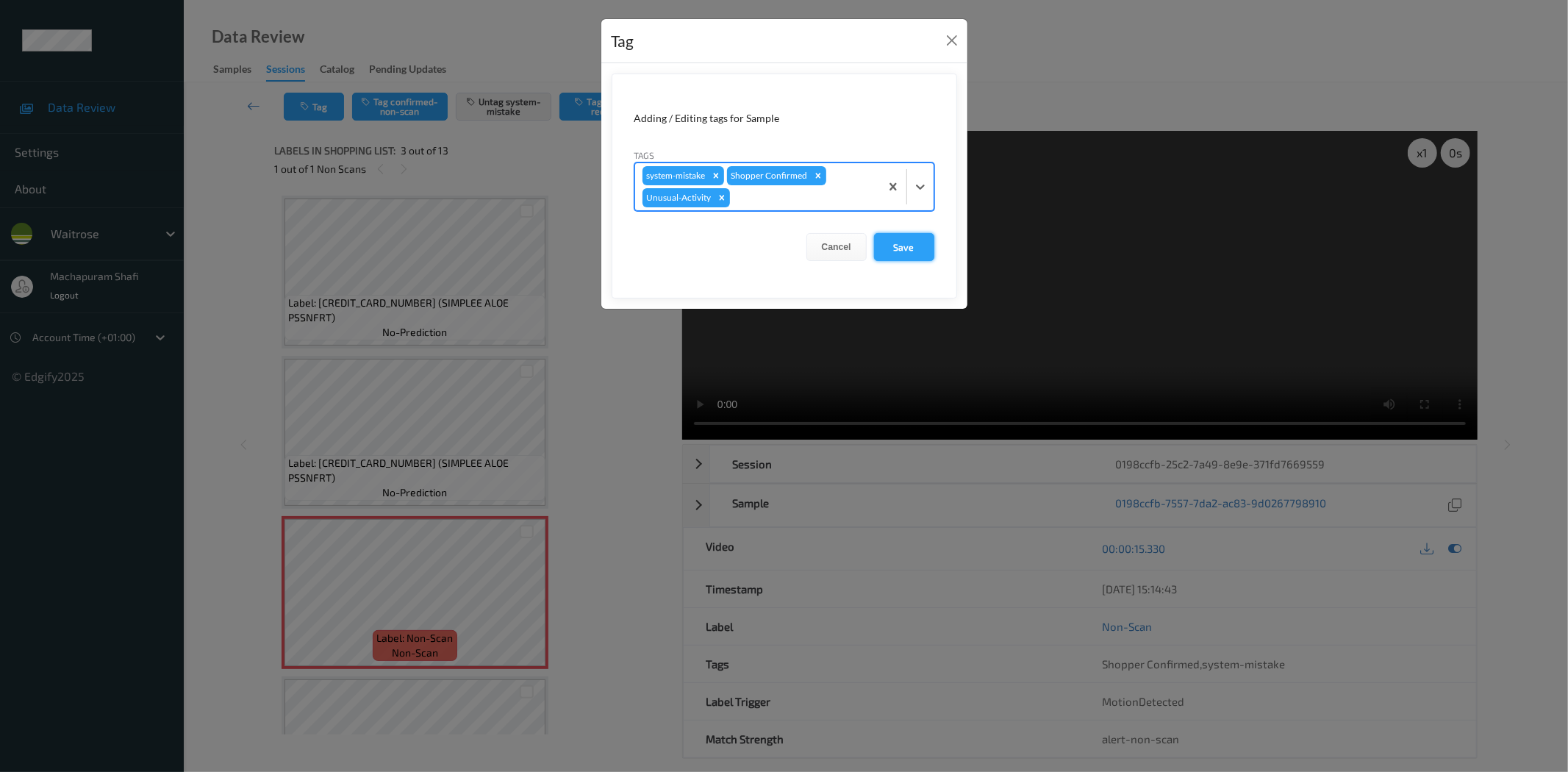
click at [904, 245] on button "Save" at bounding box center [904, 246] width 60 height 28
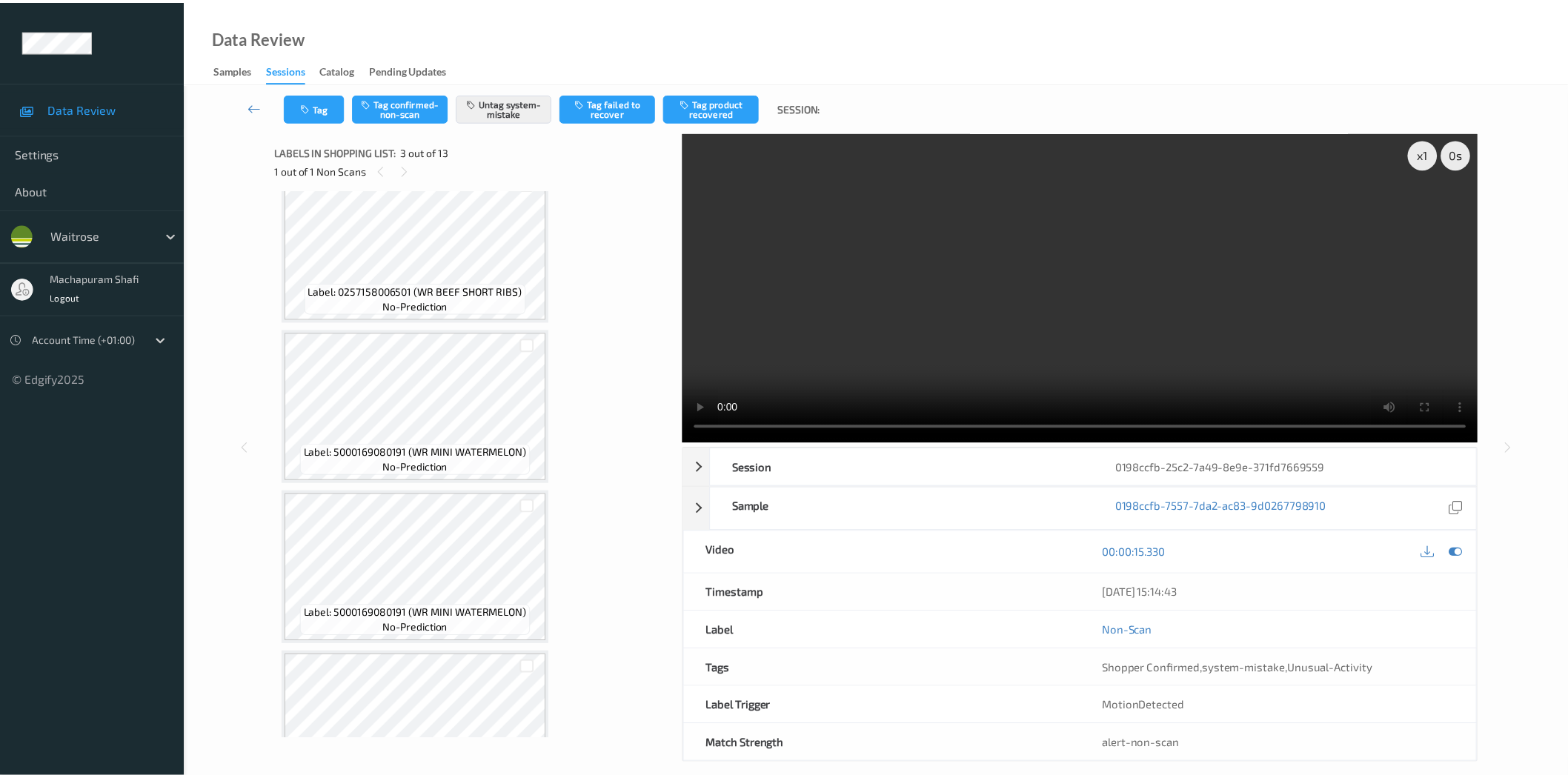
scroll to position [1346, 0]
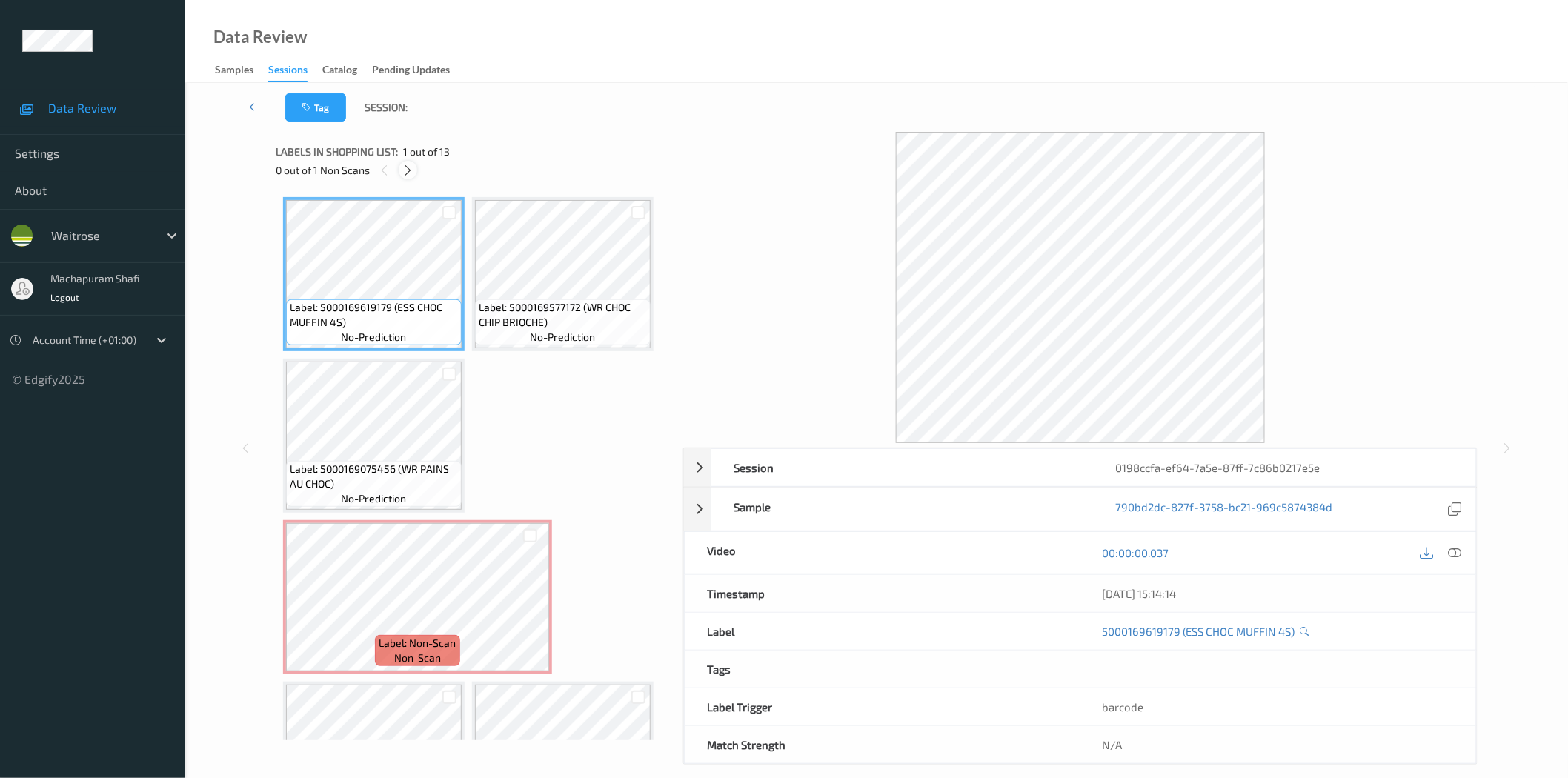
click at [413, 168] on icon at bounding box center [407, 171] width 13 height 14
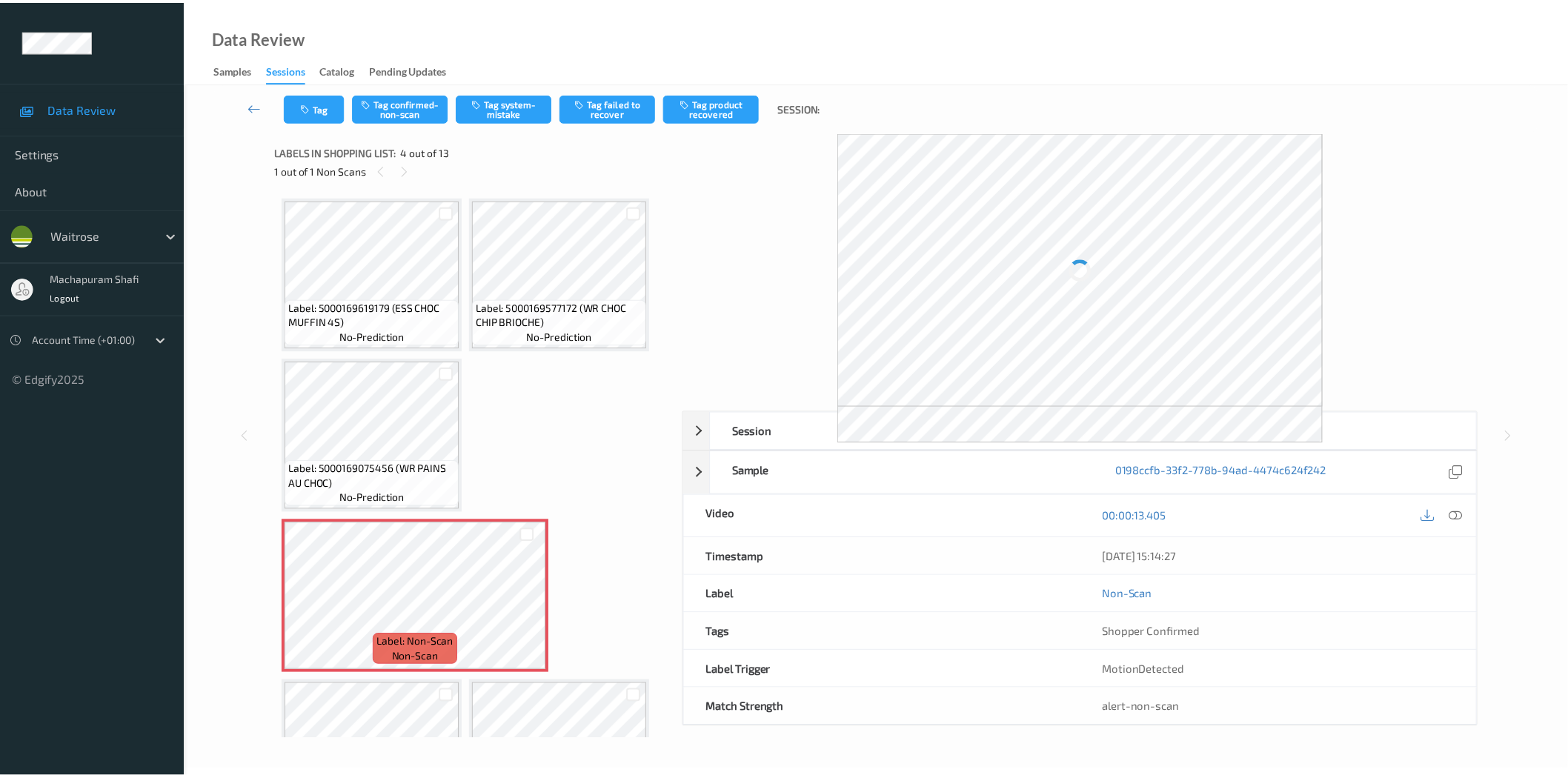
scroll to position [168, 0]
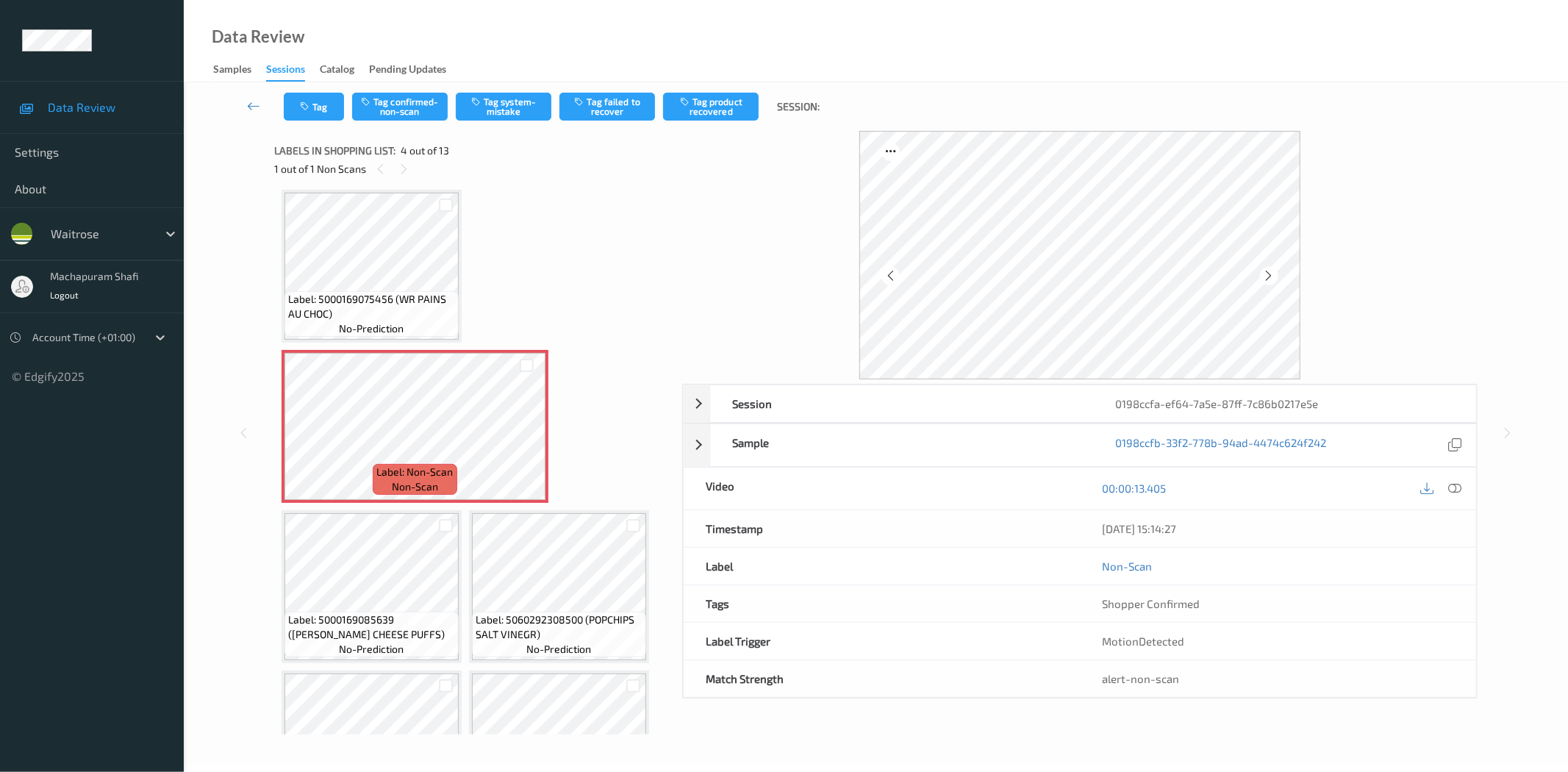
drag, startPoint x: 1455, startPoint y: 493, endPoint x: 1440, endPoint y: 467, distance: 30.0
click at [1455, 493] on icon at bounding box center [1455, 488] width 13 height 13
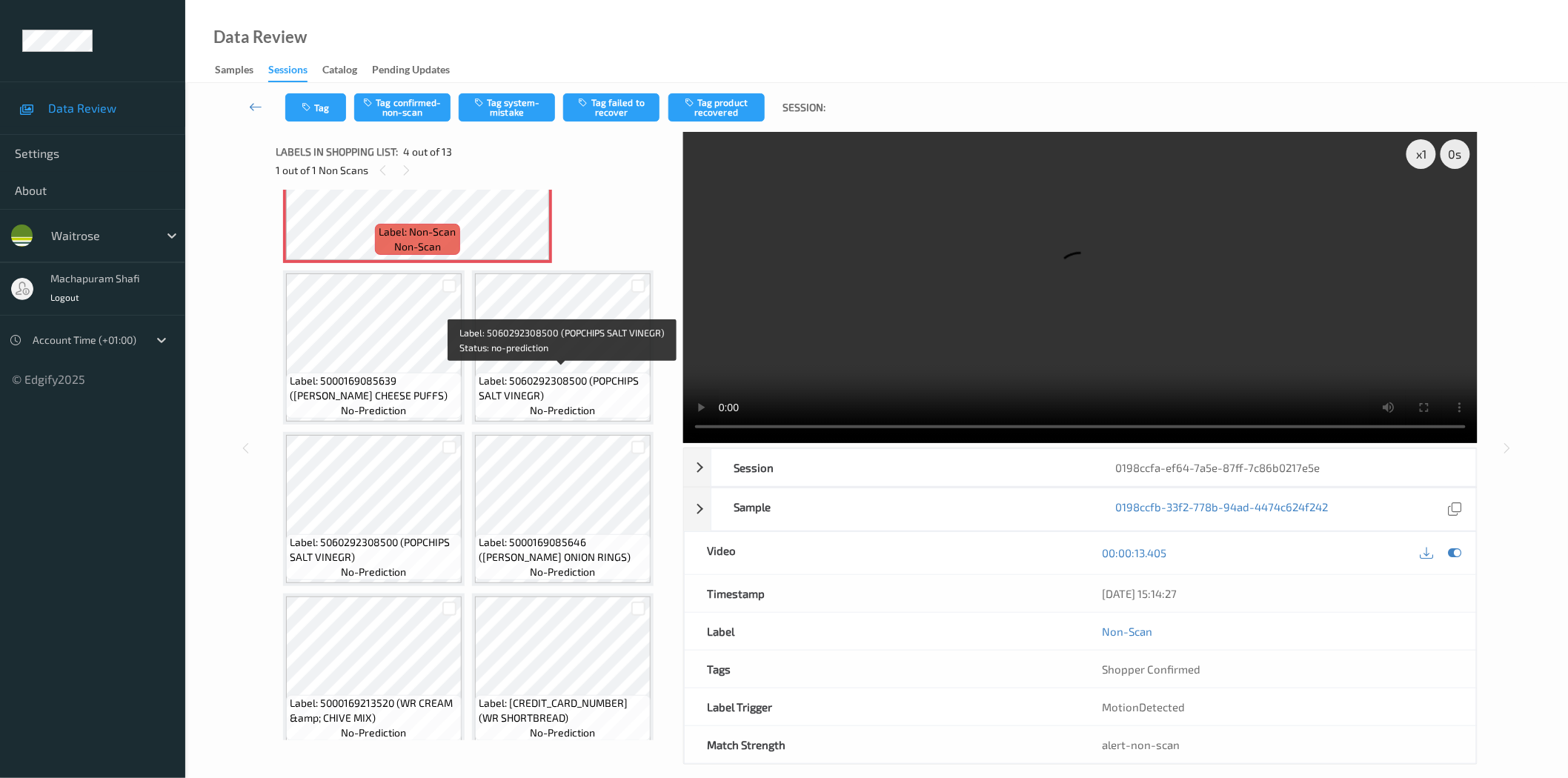
scroll to position [82, 0]
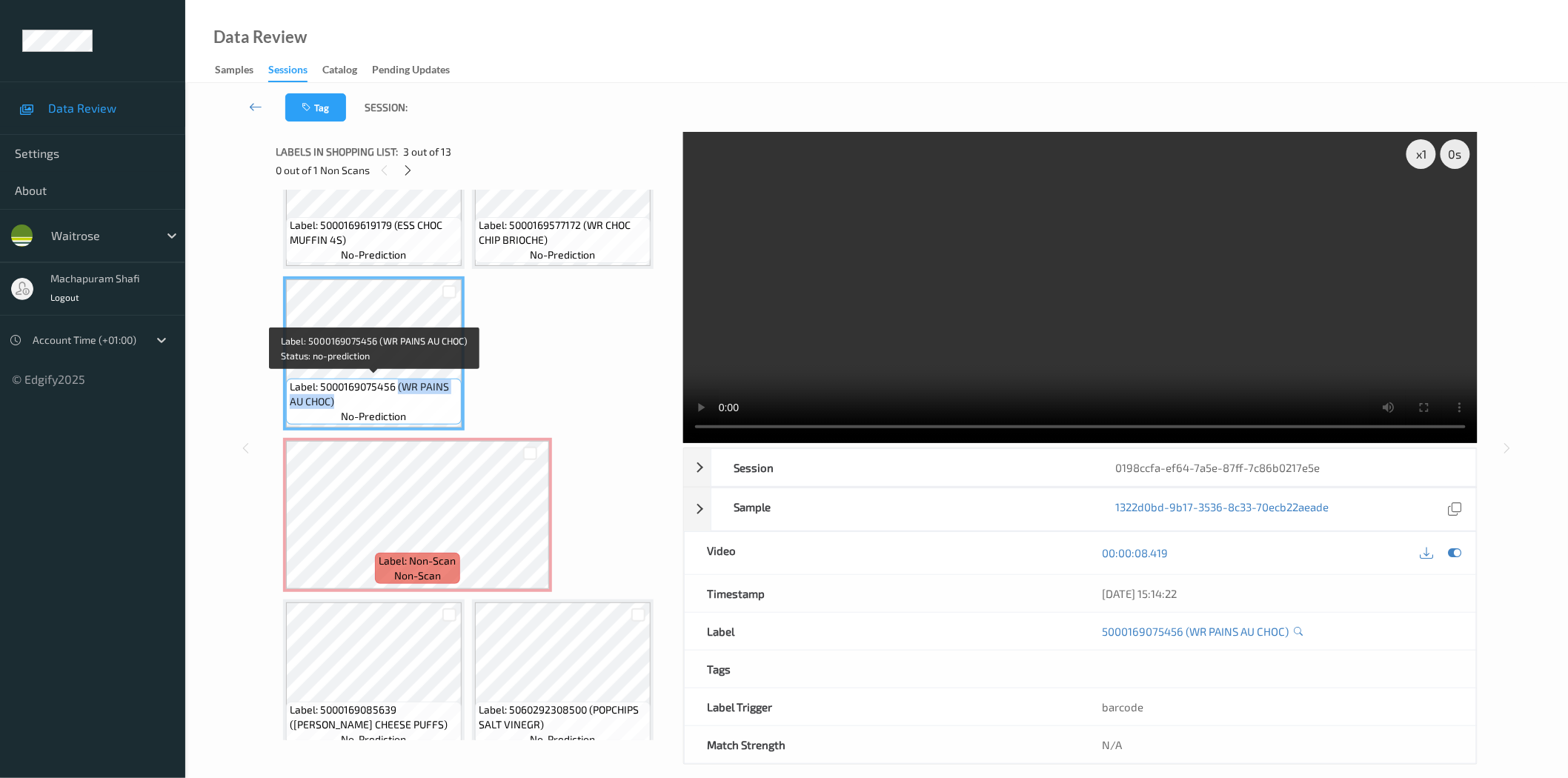
drag, startPoint x: 398, startPoint y: 388, endPoint x: 453, endPoint y: 410, distance: 59.2
click at [453, 410] on div "Label: 5000169075456 (WR PAINS AU CHOC) no-prediction" at bounding box center [373, 402] width 176 height 46
copy span "(WR PAINS AU CHOC)"
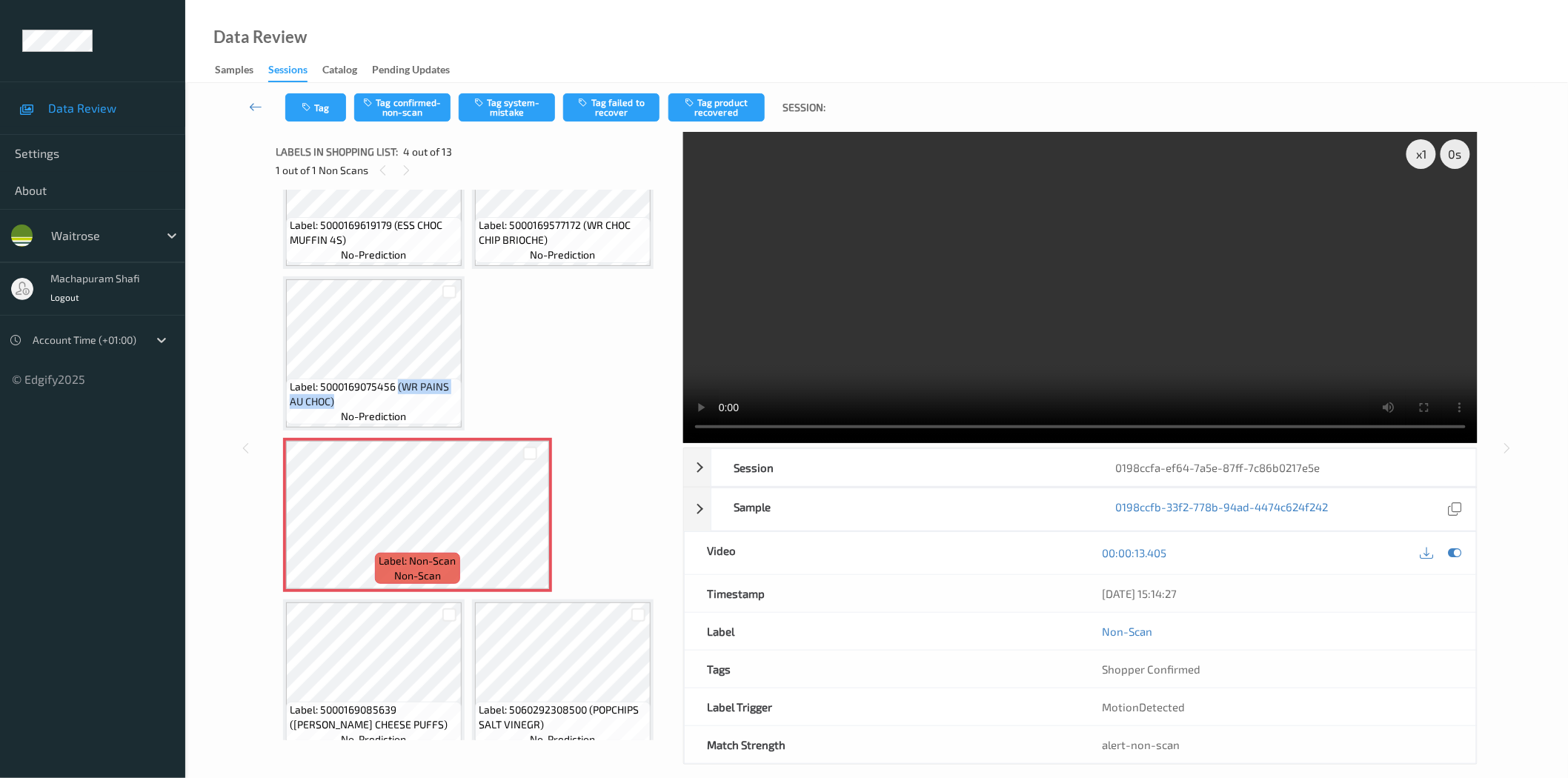
scroll to position [411, 0]
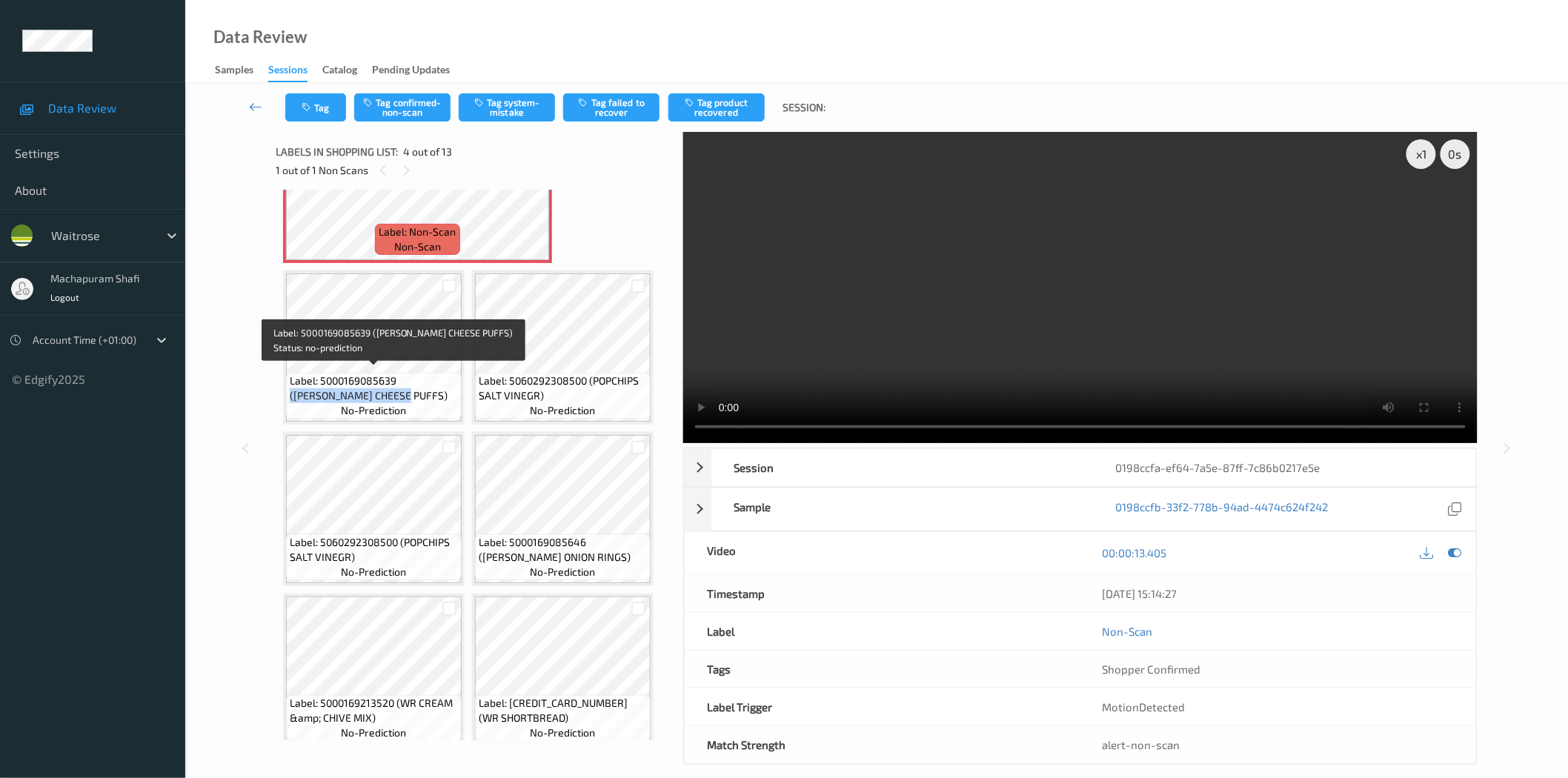
drag, startPoint x: 398, startPoint y: 376, endPoint x: 426, endPoint y: 391, distance: 31.8
click at [426, 391] on span "Label: 5000169085639 (WR ESS CHEESE PUFFS)" at bounding box center [373, 388] width 168 height 30
copy span "(WR ESS CHEESE PUFFS)"
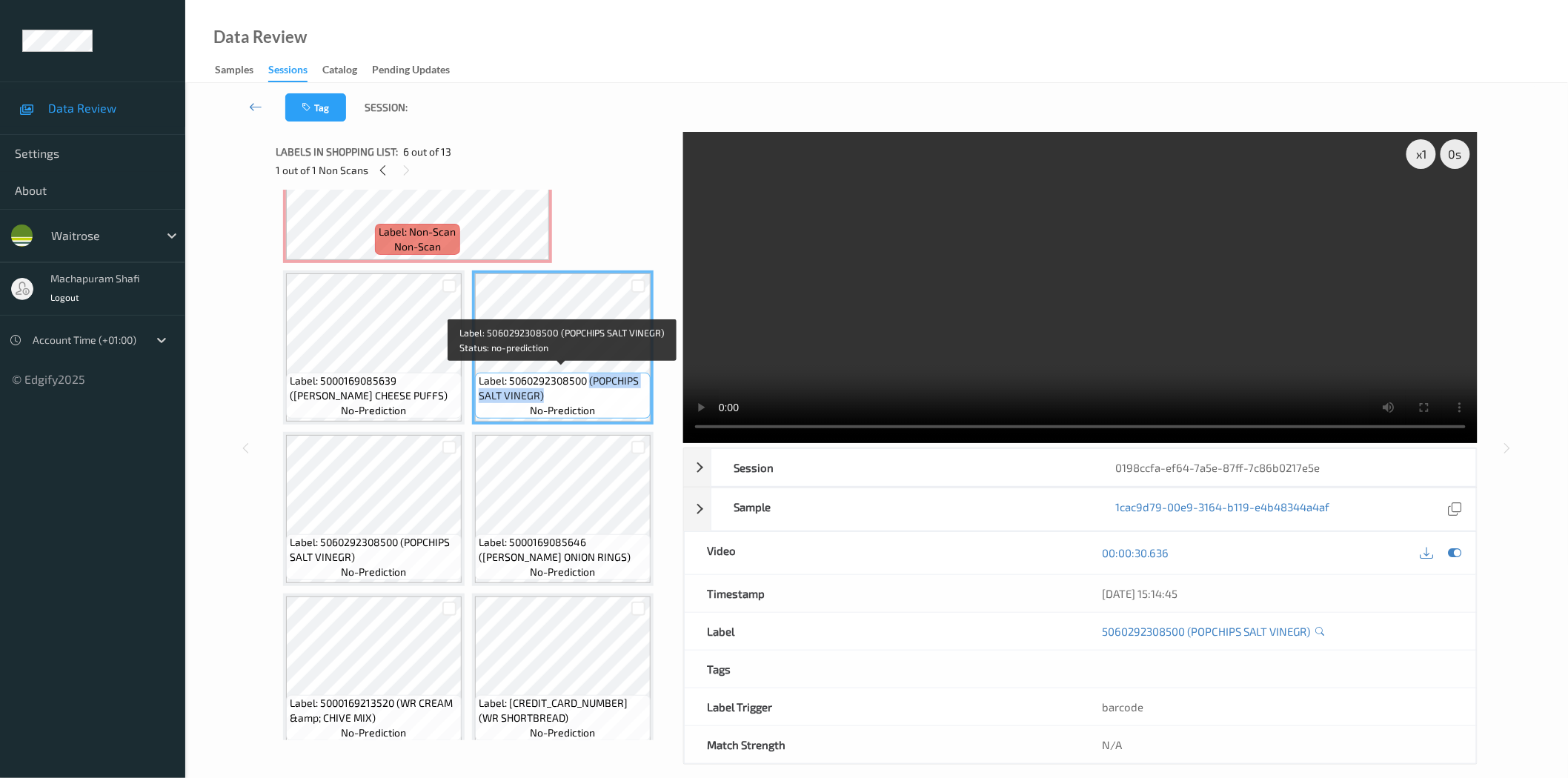
drag, startPoint x: 589, startPoint y: 375, endPoint x: 646, endPoint y: 409, distance: 66.4
click at [646, 409] on div "Label: 5060292308500 (POPCHIPS SALT VINEGR) no-prediction" at bounding box center [563, 396] width 176 height 46
copy span "(POPCHIPS SALT VINEGR)"
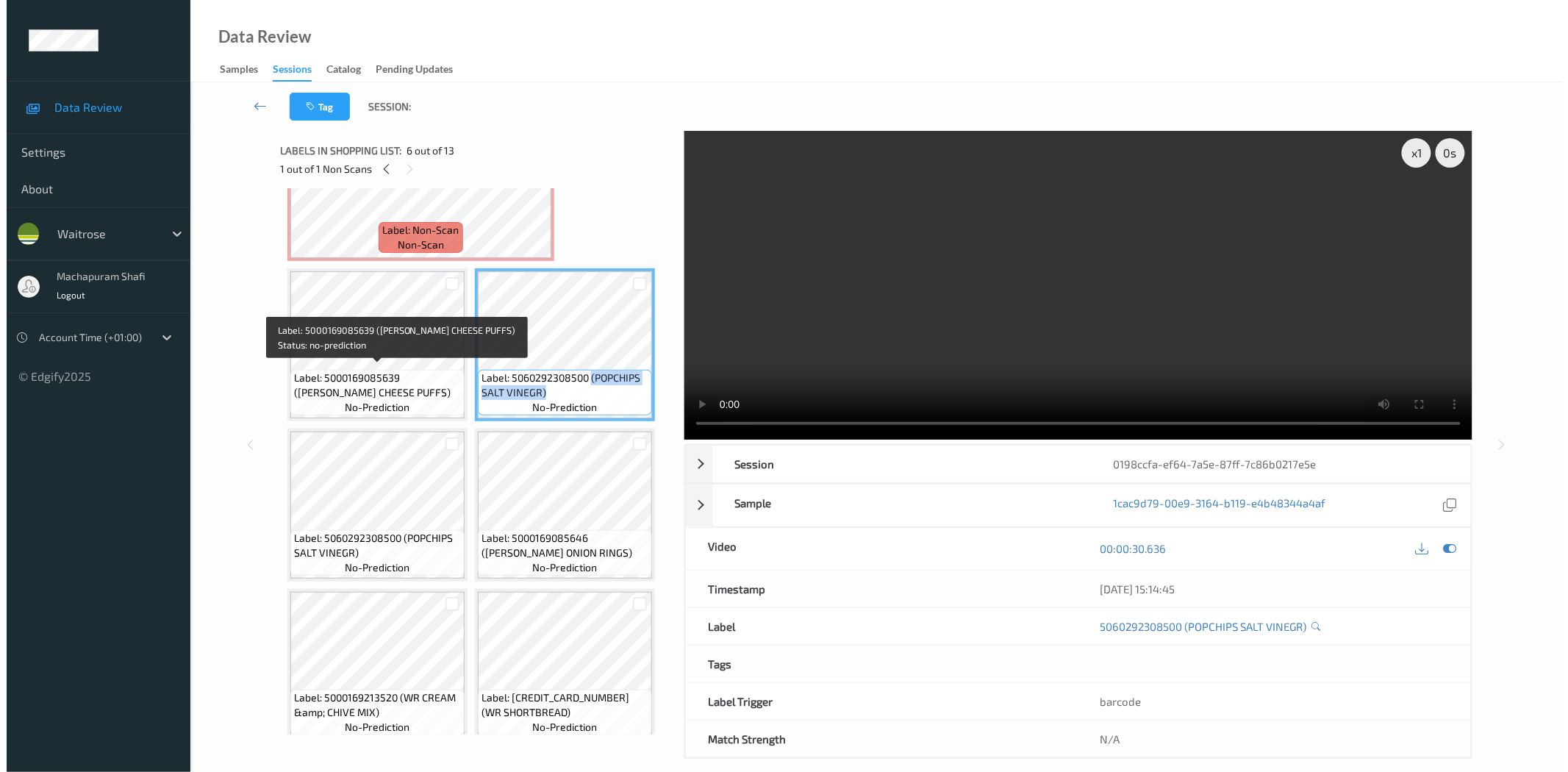
scroll to position [81, 0]
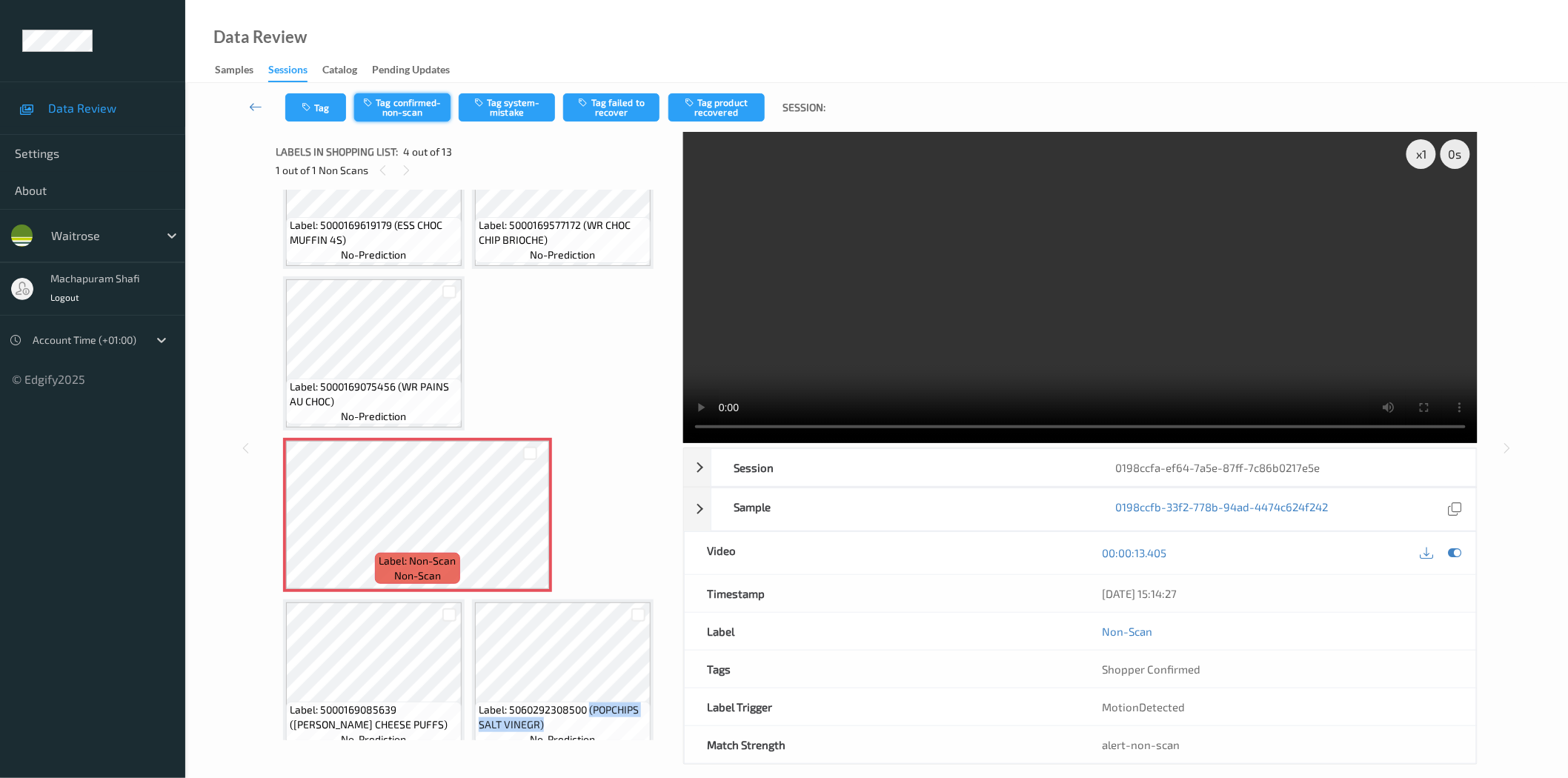
click at [405, 109] on button "Tag confirmed-non-scan" at bounding box center [402, 107] width 96 height 28
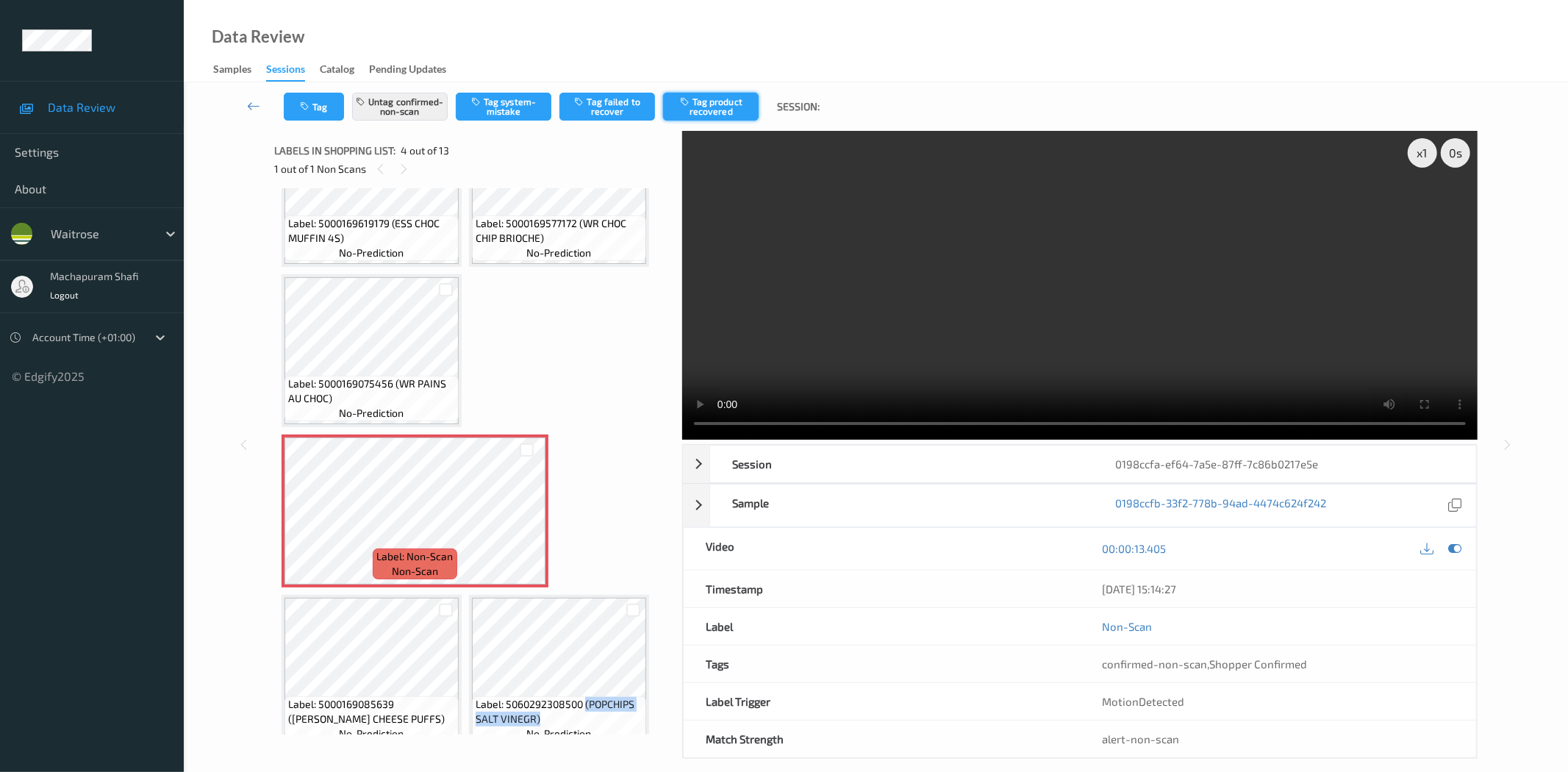
click at [699, 111] on button "Tag product recovered" at bounding box center [711, 106] width 96 height 28
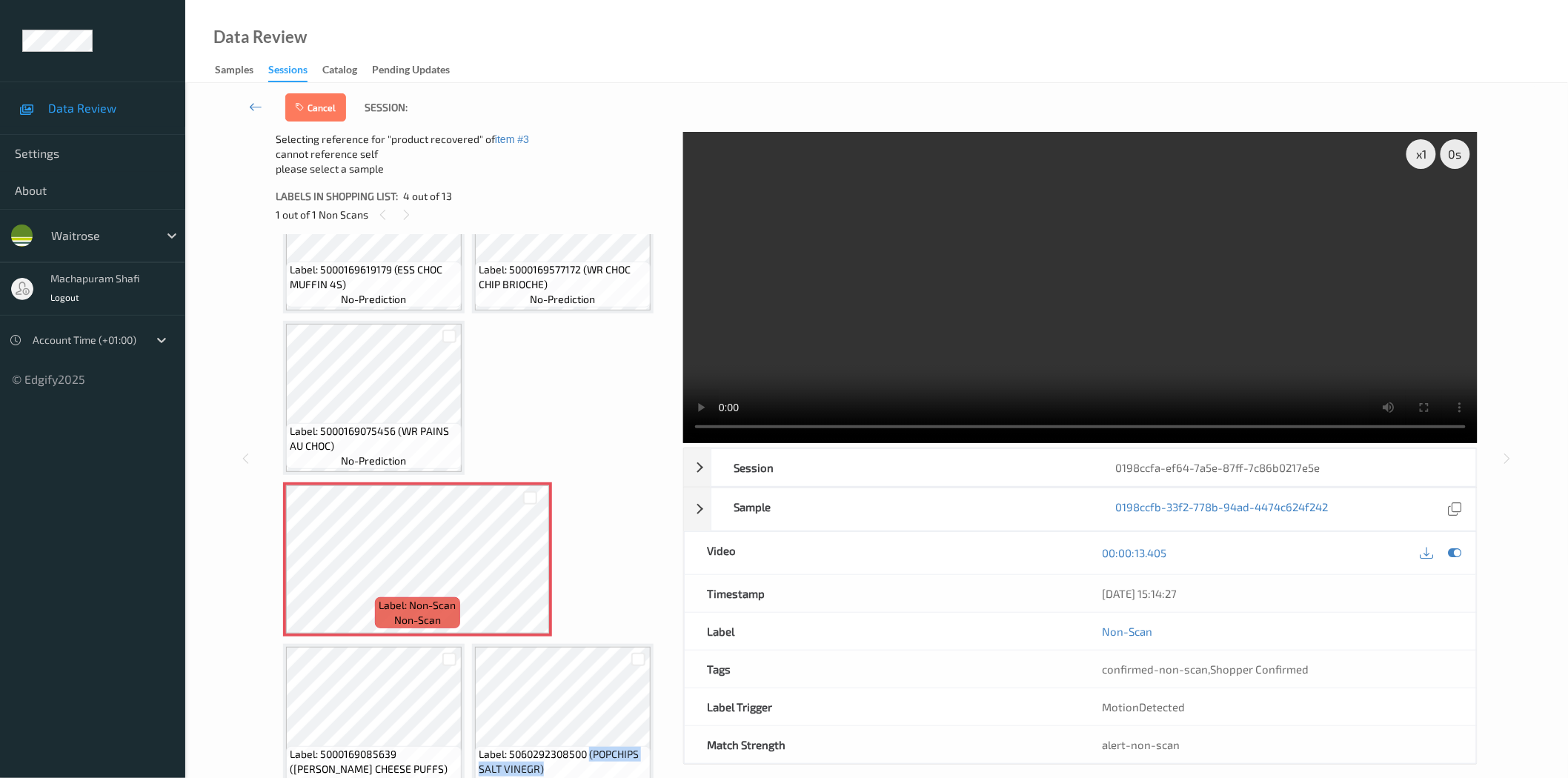
click at [440, 655] on div at bounding box center [449, 658] width 25 height 24
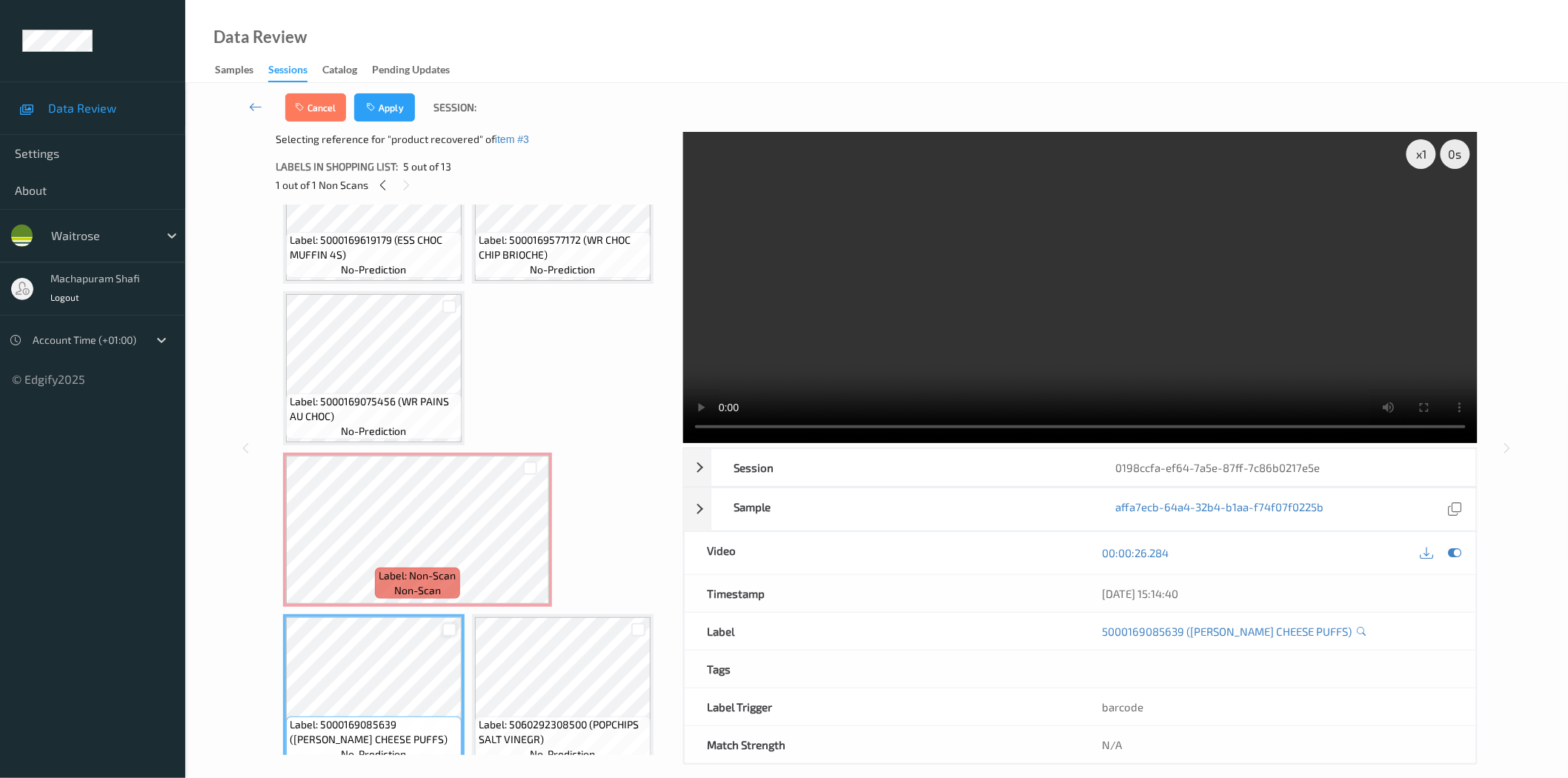
click at [447, 624] on div at bounding box center [449, 630] width 14 height 14
click at [391, 106] on button "Apply" at bounding box center [384, 107] width 61 height 28
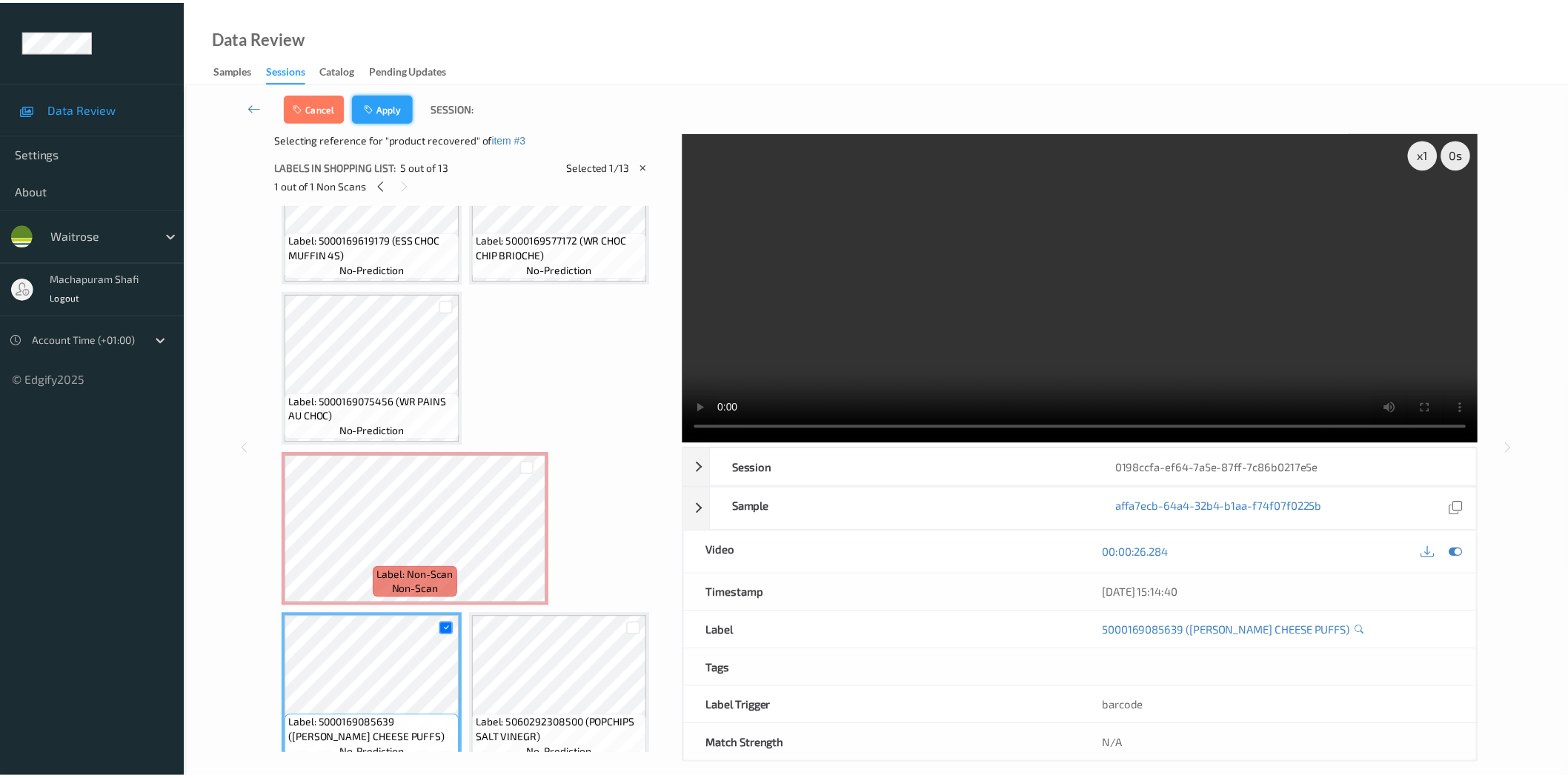
scroll to position [168, 0]
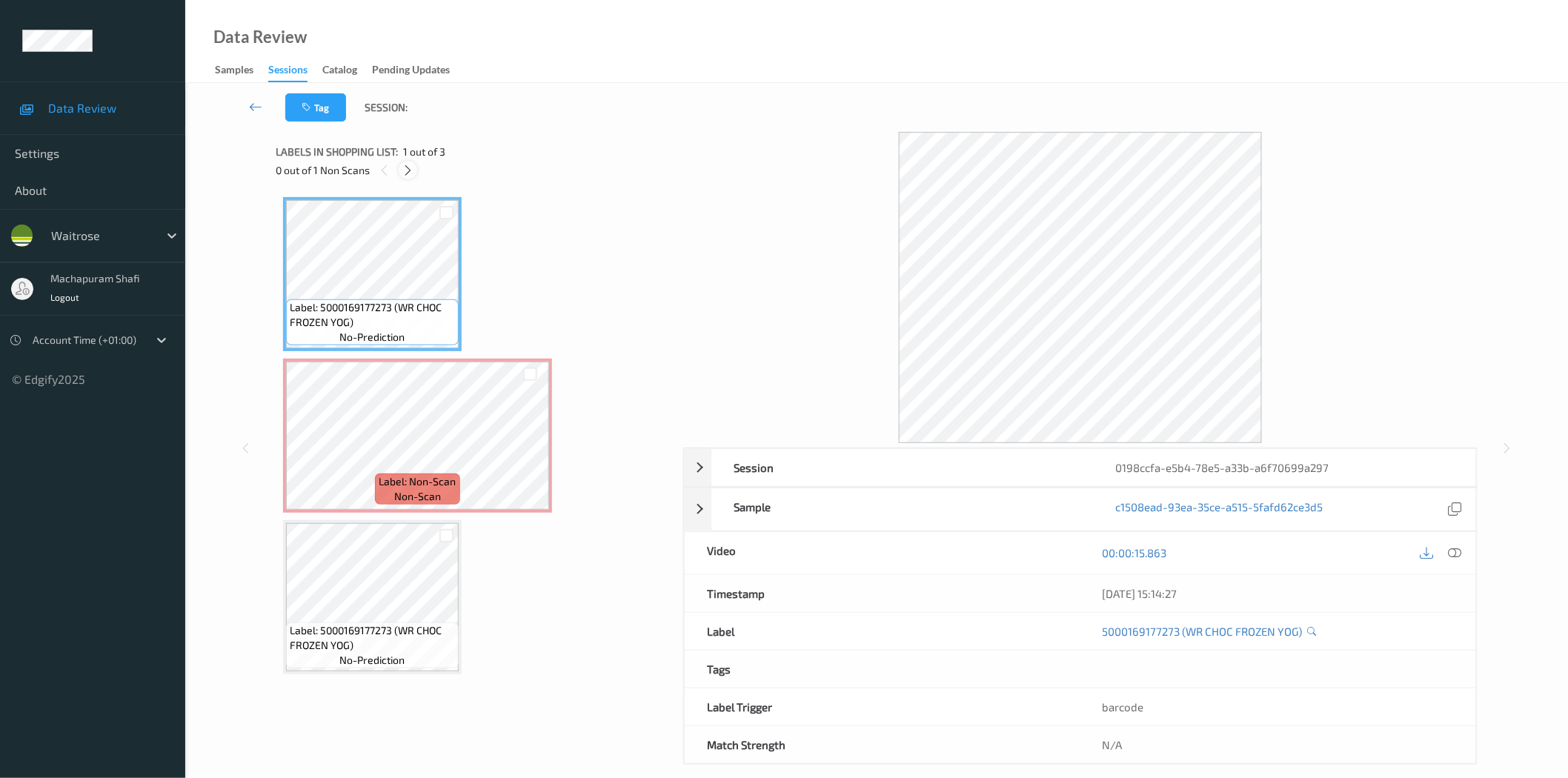
click at [412, 168] on icon at bounding box center [407, 171] width 13 height 14
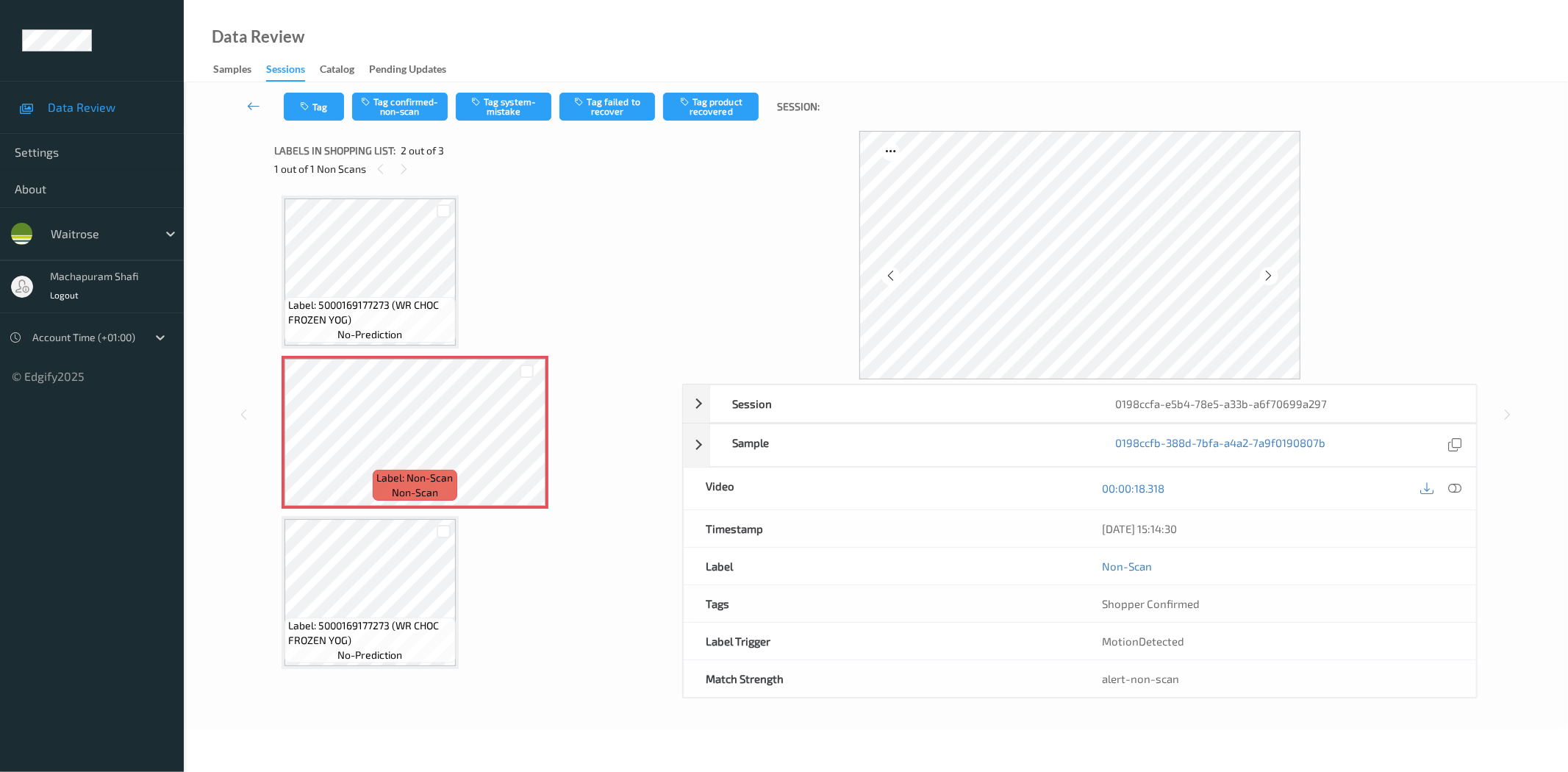
drag, startPoint x: 1458, startPoint y: 489, endPoint x: 1411, endPoint y: 493, distance: 47.2
click at [1458, 489] on icon at bounding box center [1455, 488] width 13 height 13
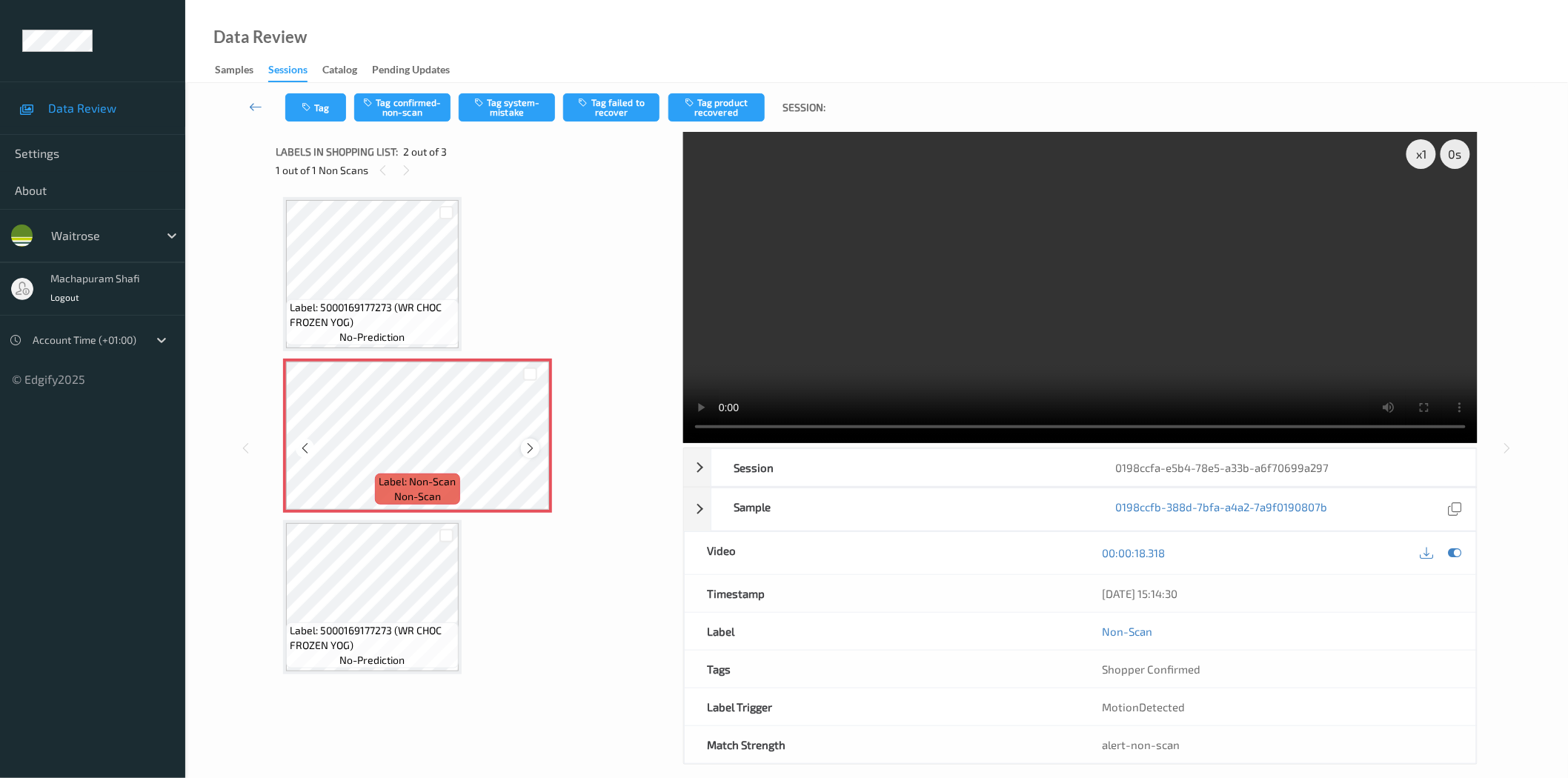
click at [527, 448] on icon at bounding box center [530, 449] width 13 height 14
click at [501, 110] on button "Tag system-mistake" at bounding box center [507, 107] width 96 height 28
click at [512, 106] on button "Tag system-mistake" at bounding box center [507, 107] width 96 height 28
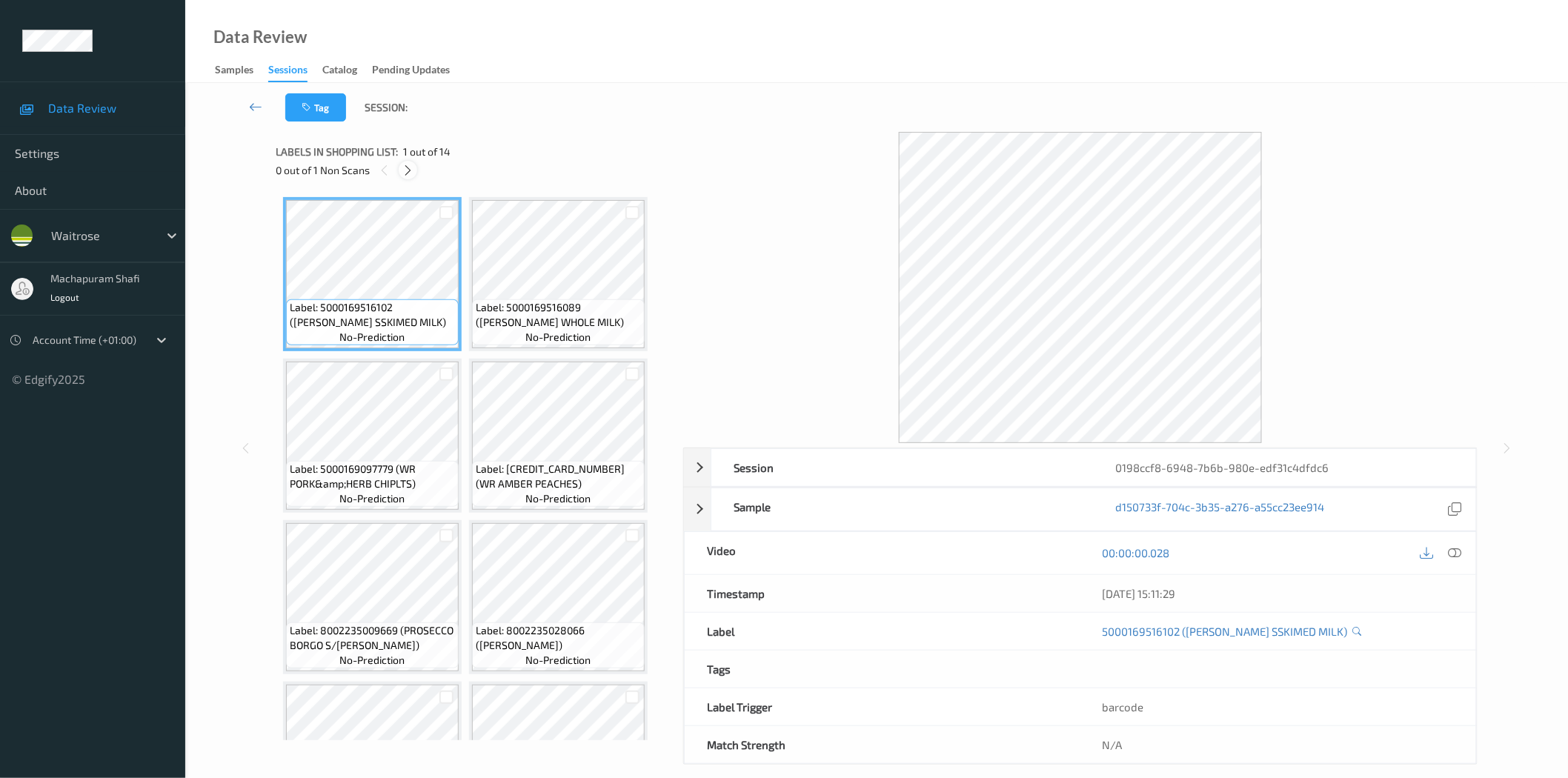
click at [412, 171] on icon at bounding box center [407, 171] width 13 height 14
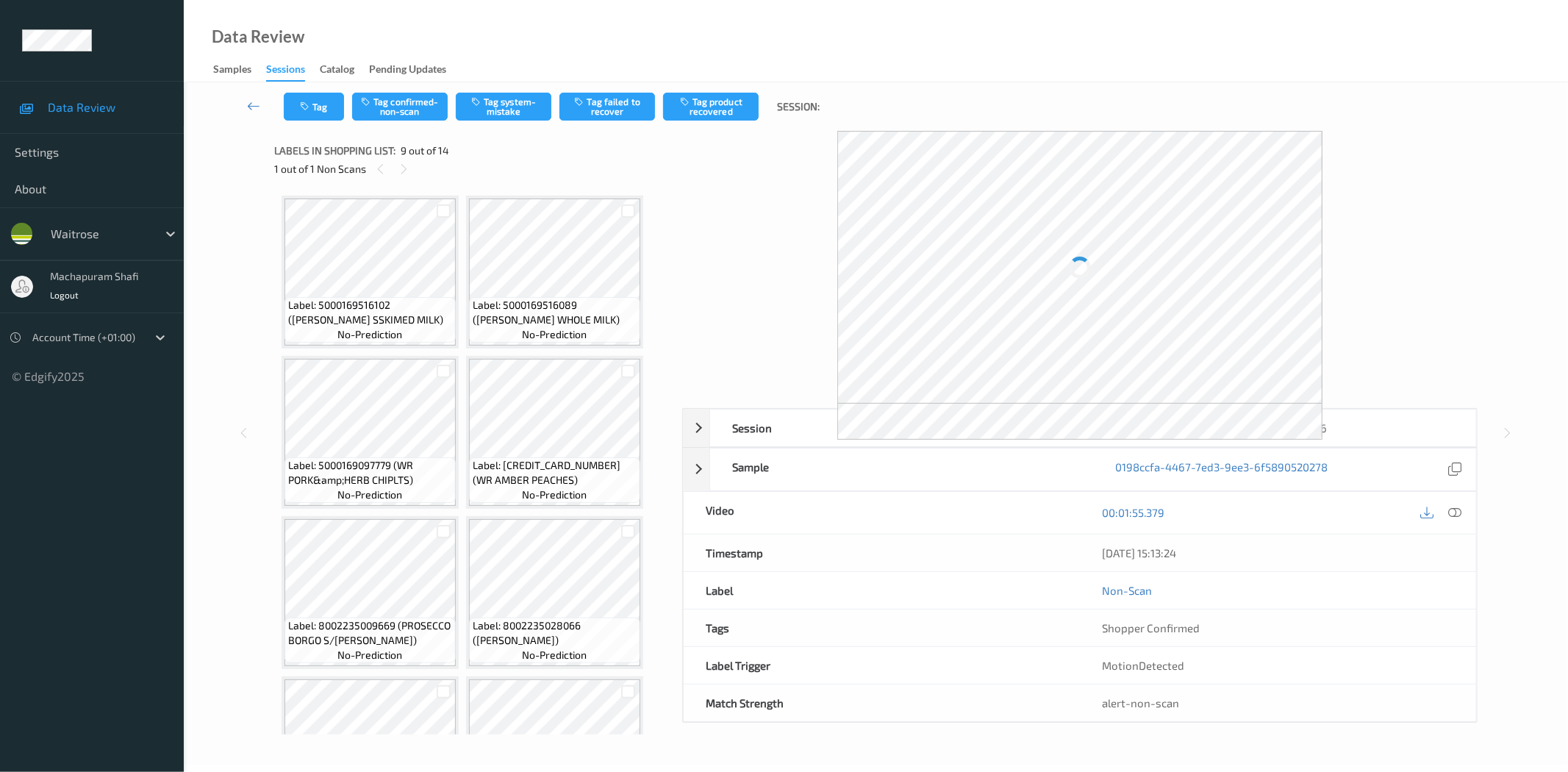
scroll to position [486, 0]
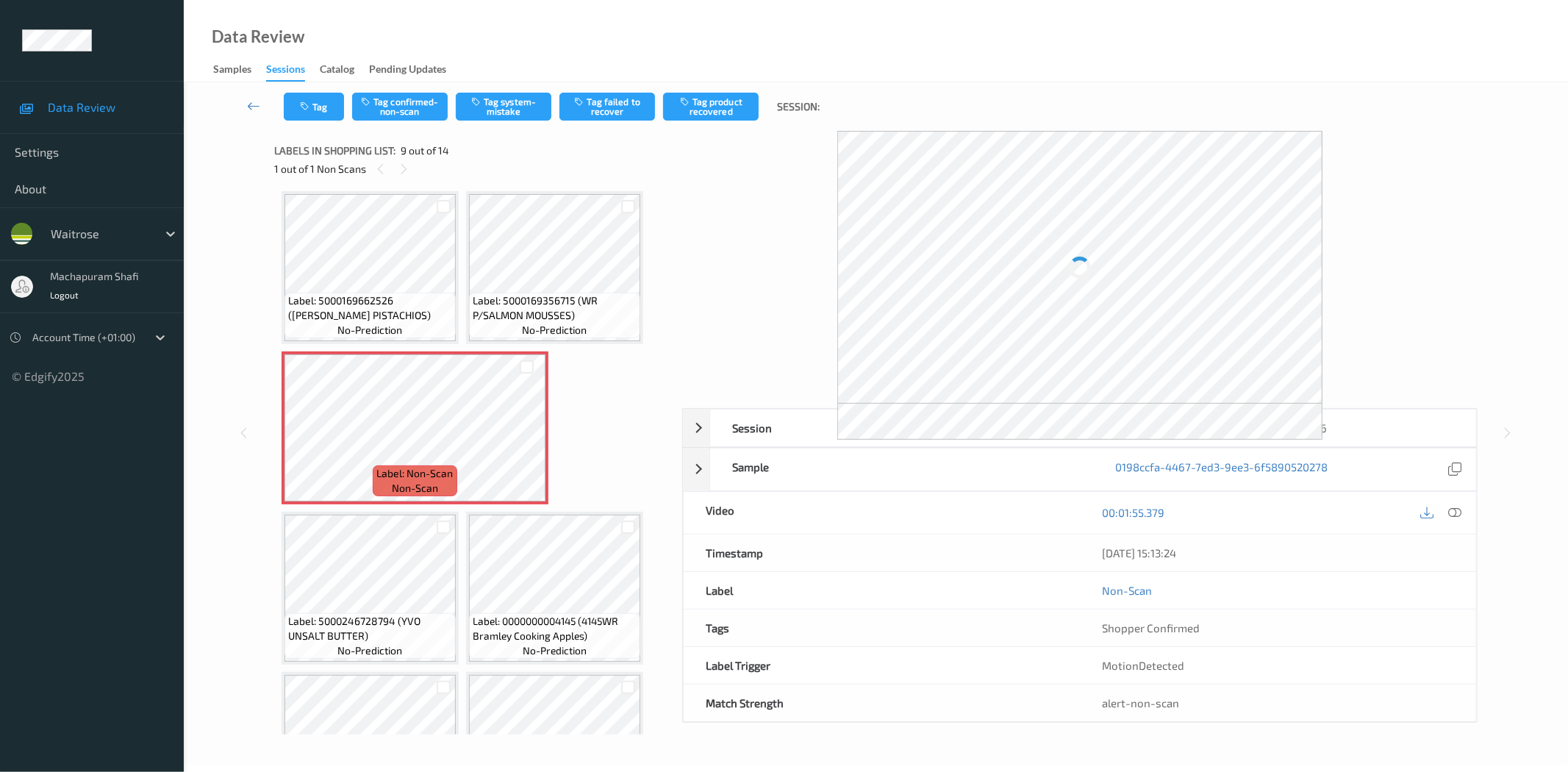
drag, startPoint x: 1444, startPoint y: 511, endPoint x: 1413, endPoint y: 337, distance: 176.7
click at [1444, 511] on div at bounding box center [1441, 512] width 48 height 20
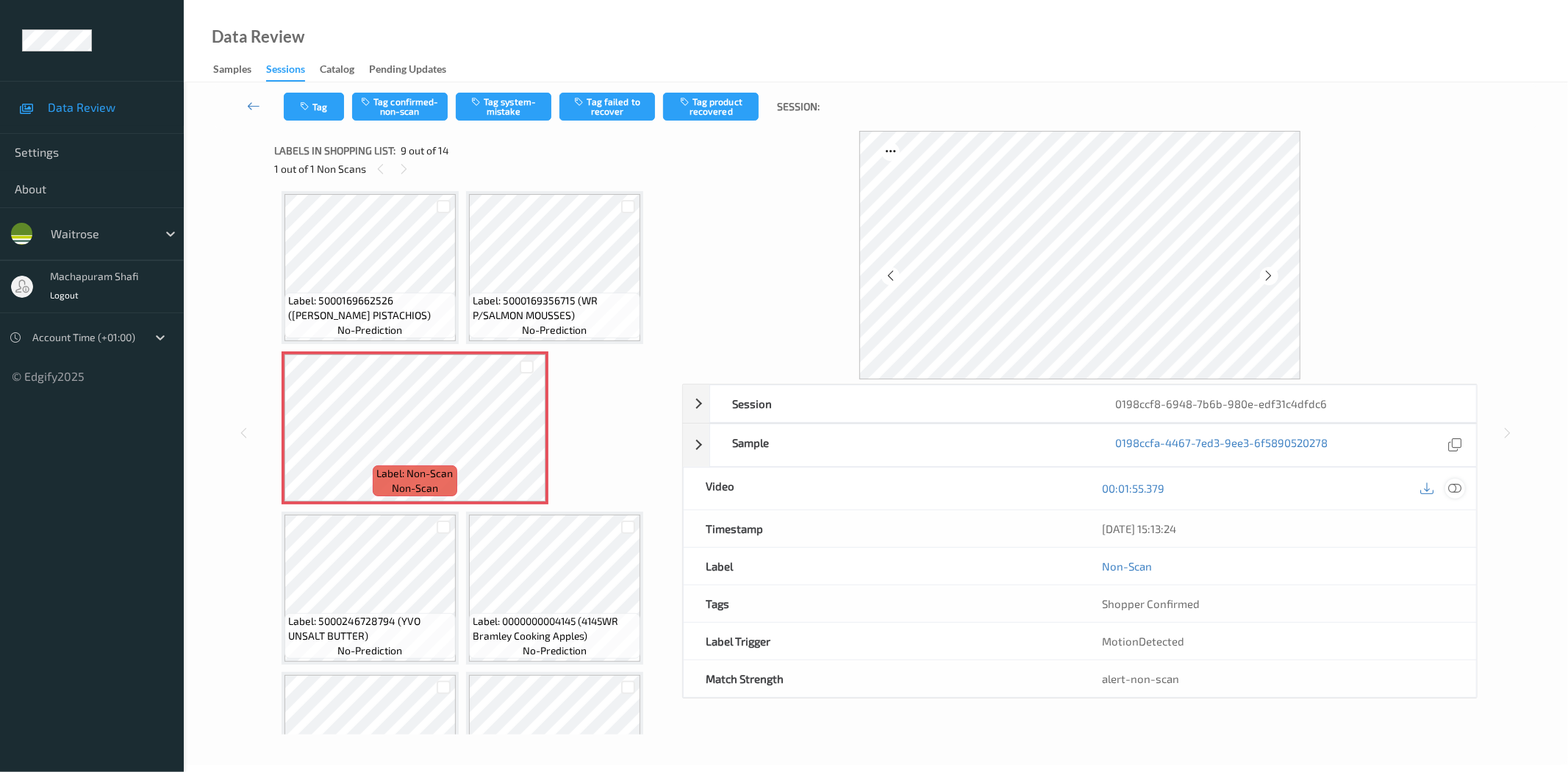
click at [1451, 487] on icon at bounding box center [1455, 488] width 13 height 13
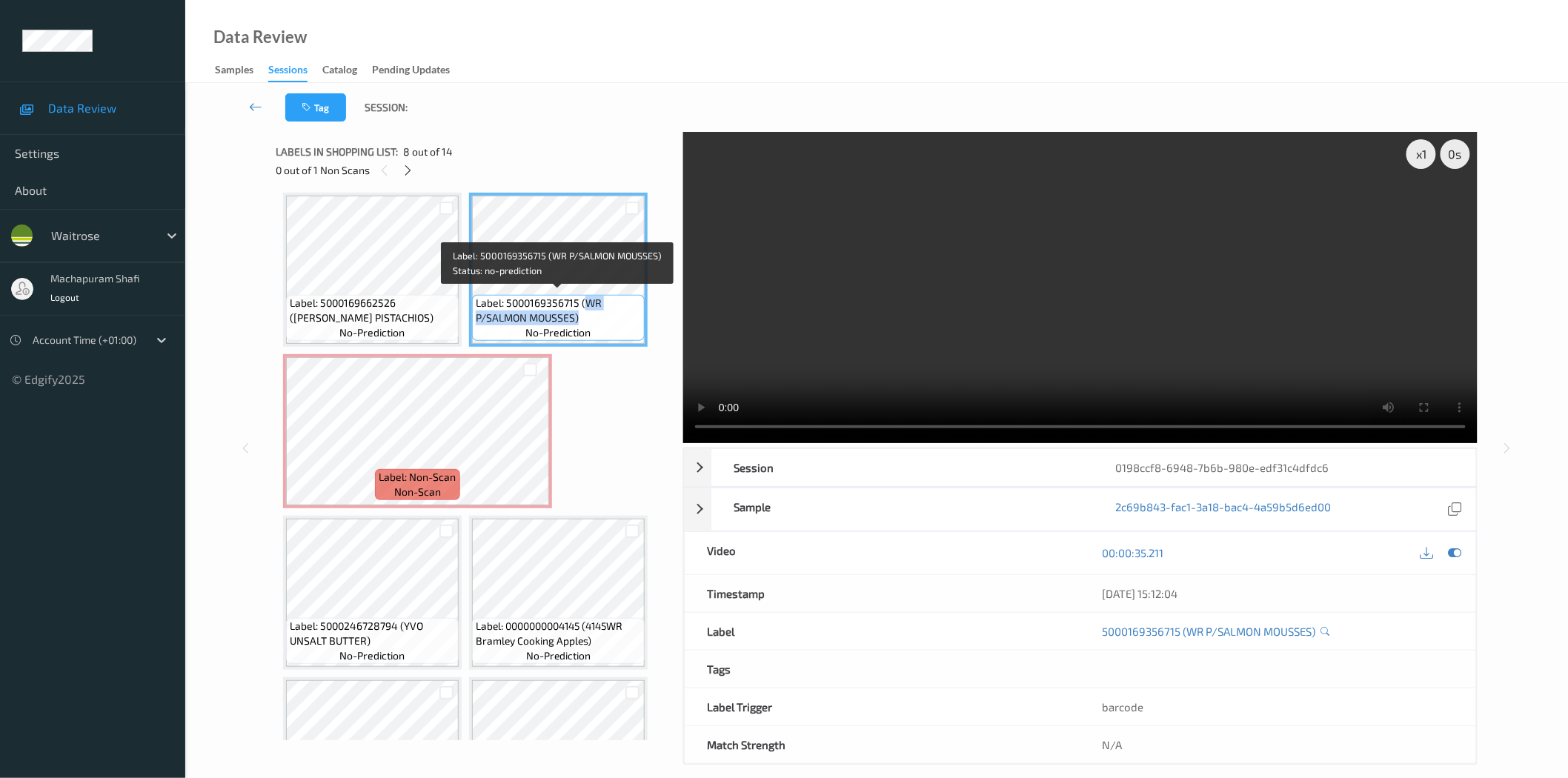
drag, startPoint x: 583, startPoint y: 298, endPoint x: 611, endPoint y: 328, distance: 41.0
click at [611, 328] on div "Label: 5000169356715 (WR P/SALMON MOUSSES) no-prediction" at bounding box center [558, 319] width 173 height 46
copy span "WR P/SALMON MOUSSES)"
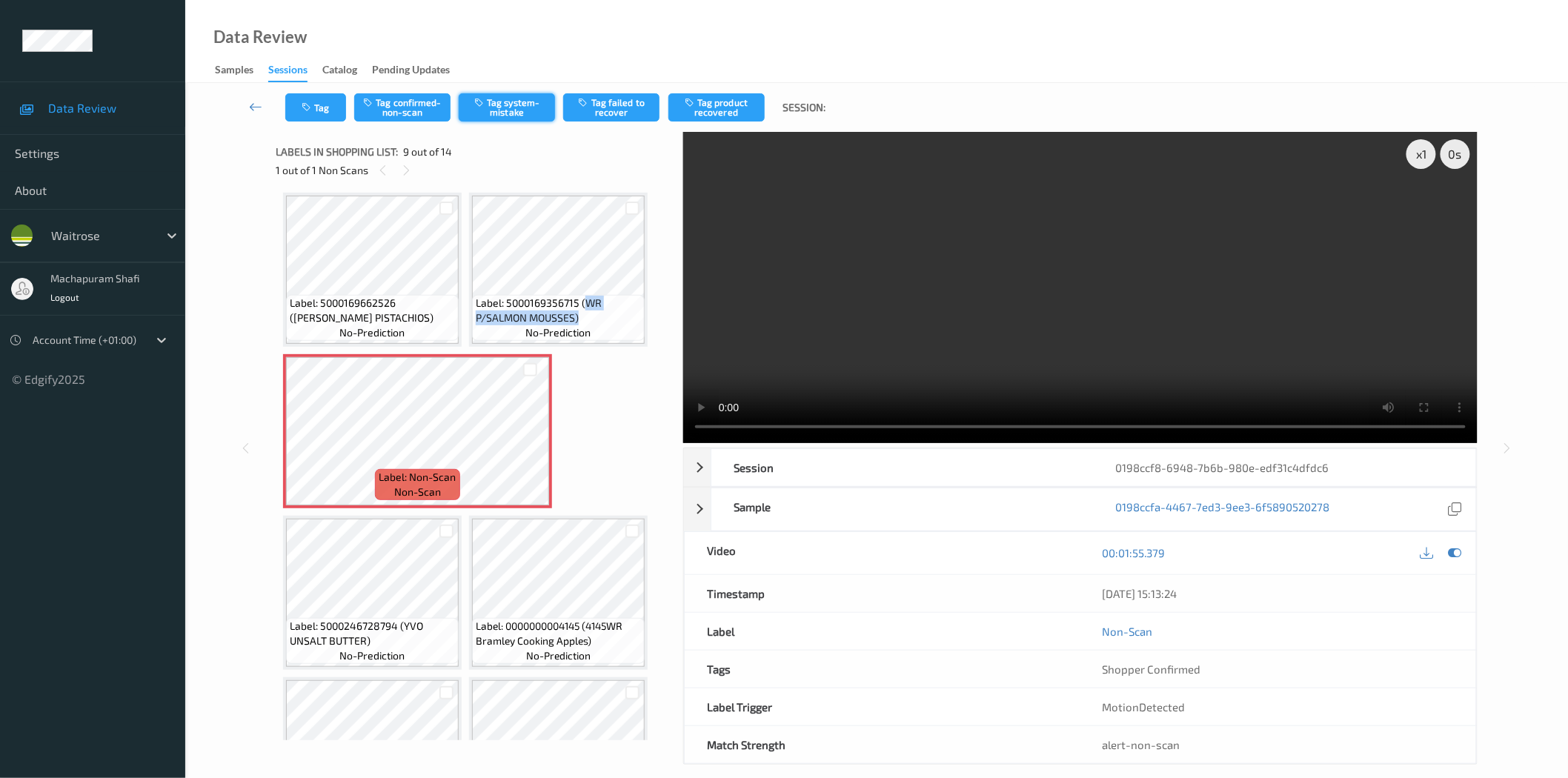
click at [504, 110] on button "Tag system-mistake" at bounding box center [507, 107] width 96 height 28
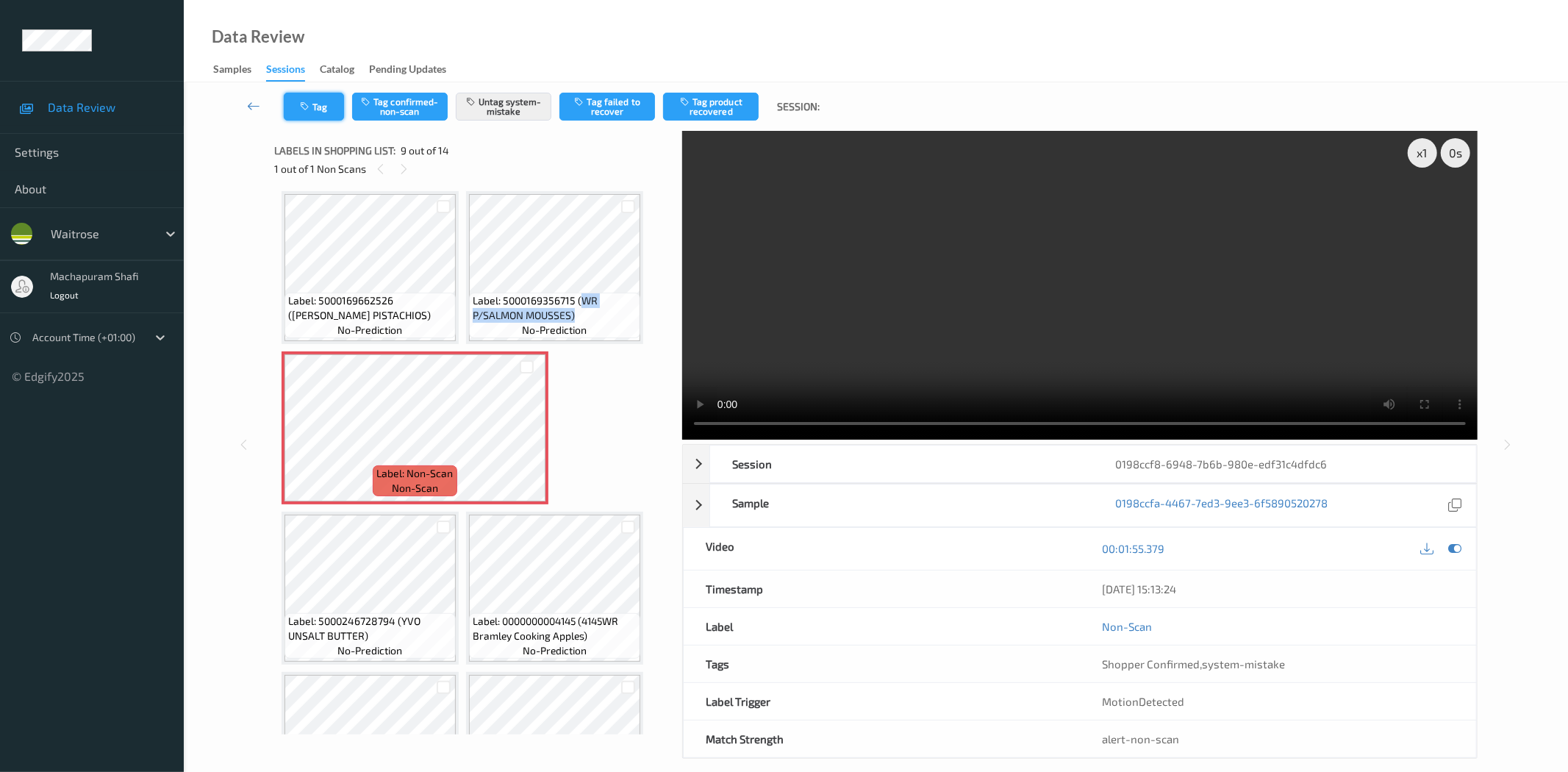
click at [306, 114] on button "Tag" at bounding box center [313, 106] width 60 height 28
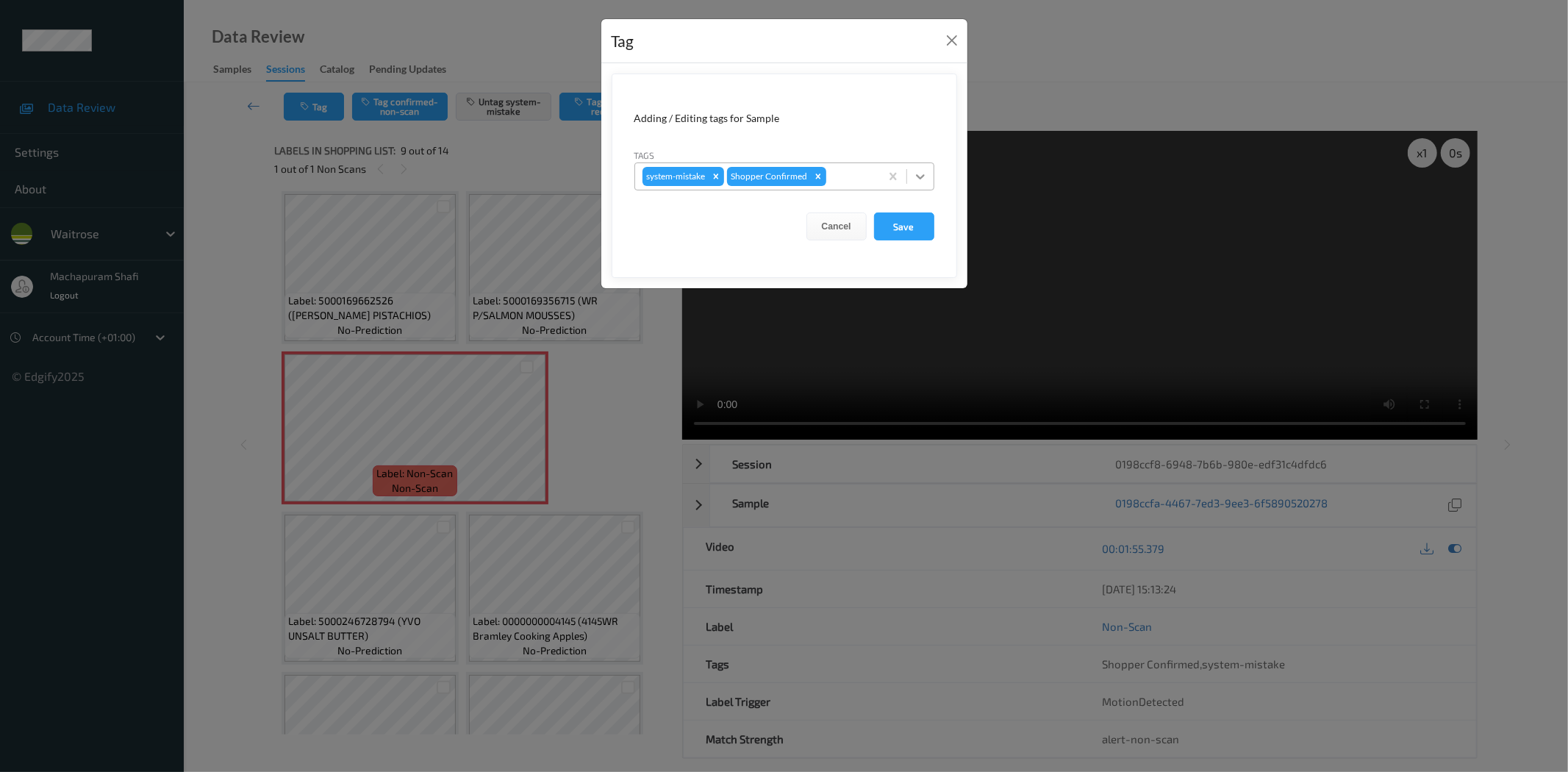
click at [920, 179] on icon at bounding box center [920, 176] width 9 height 5
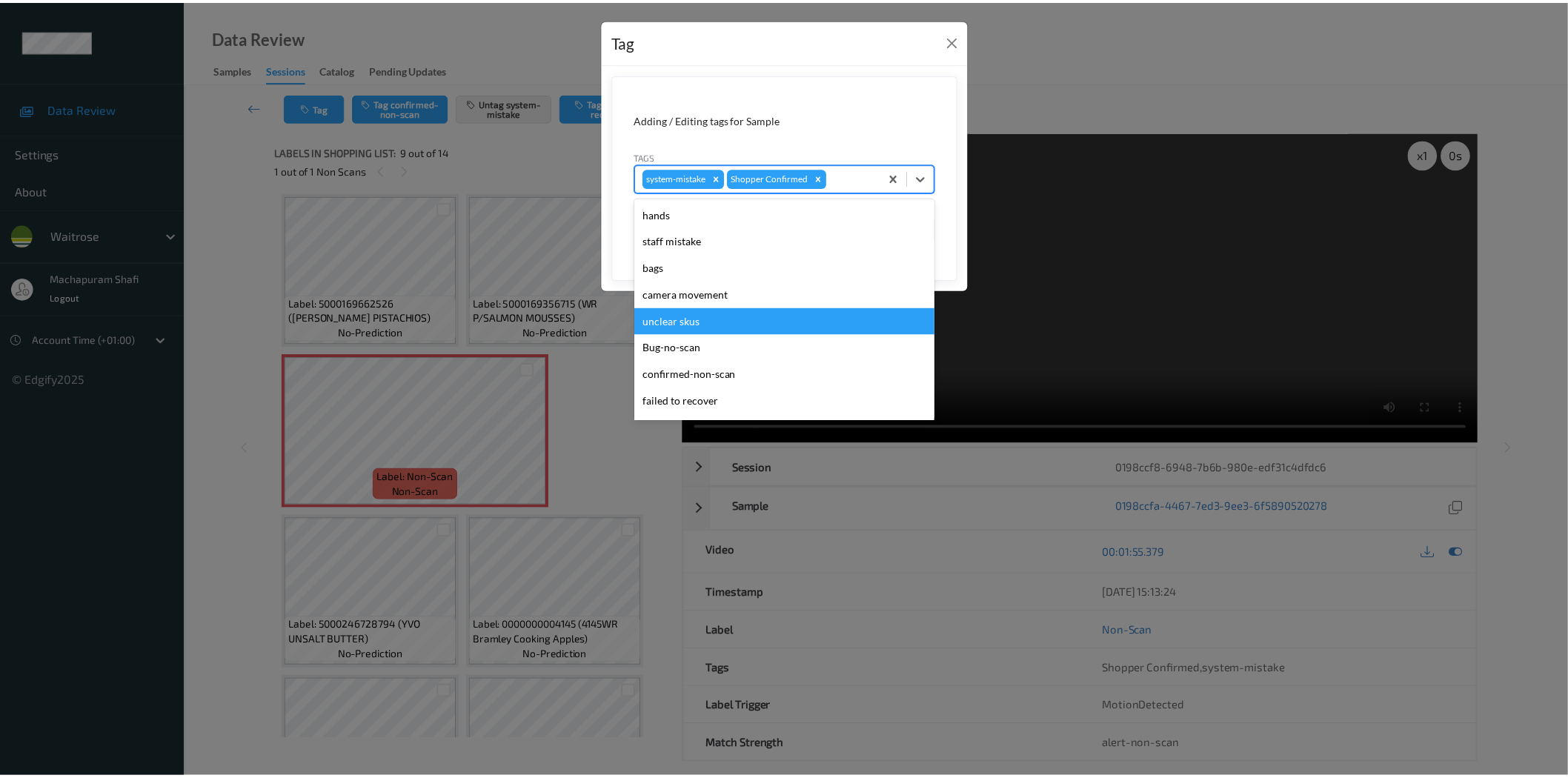
scroll to position [290, 0]
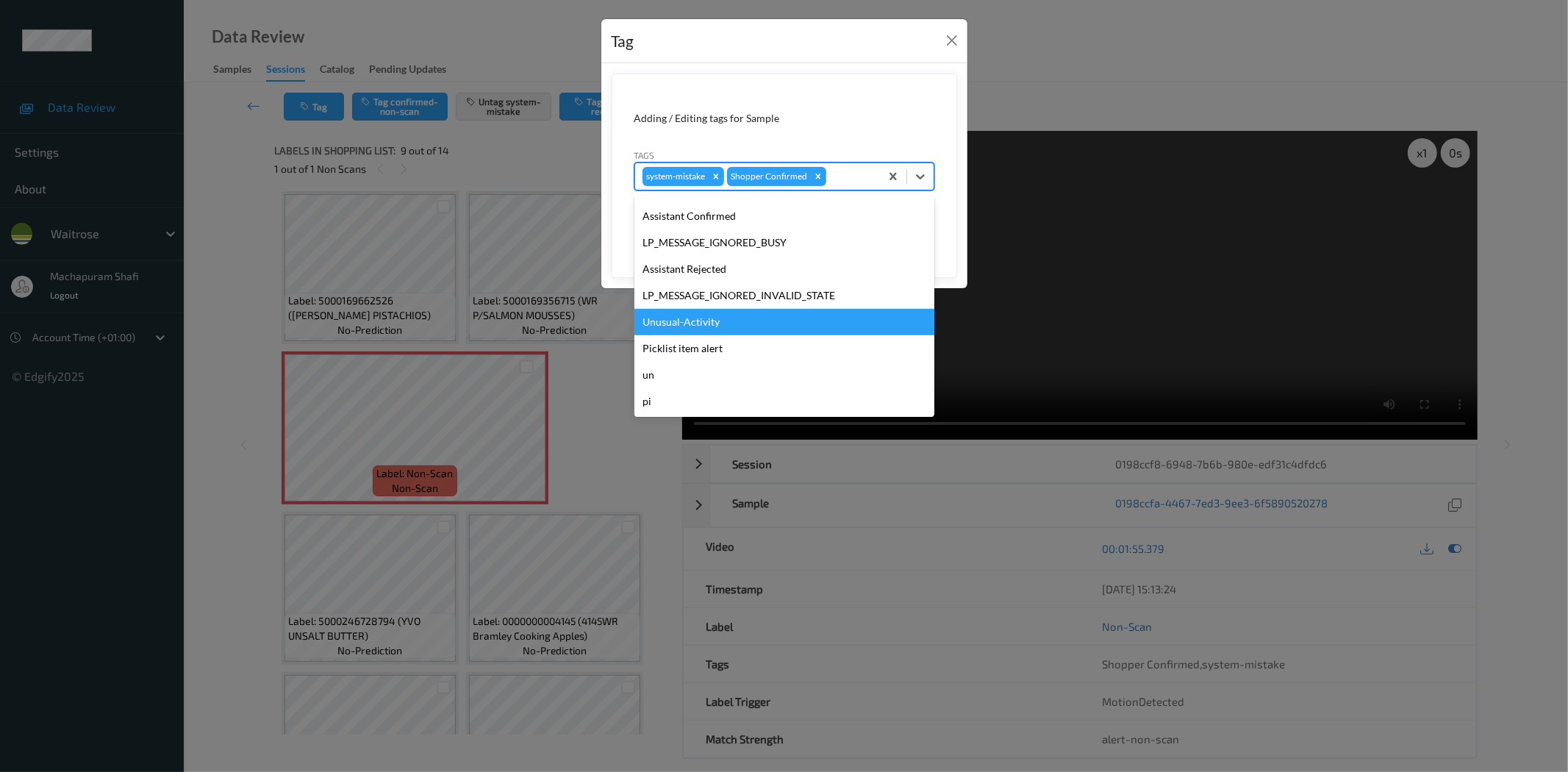
click at [692, 321] on div "Unusual-Activity" at bounding box center [784, 323] width 300 height 27
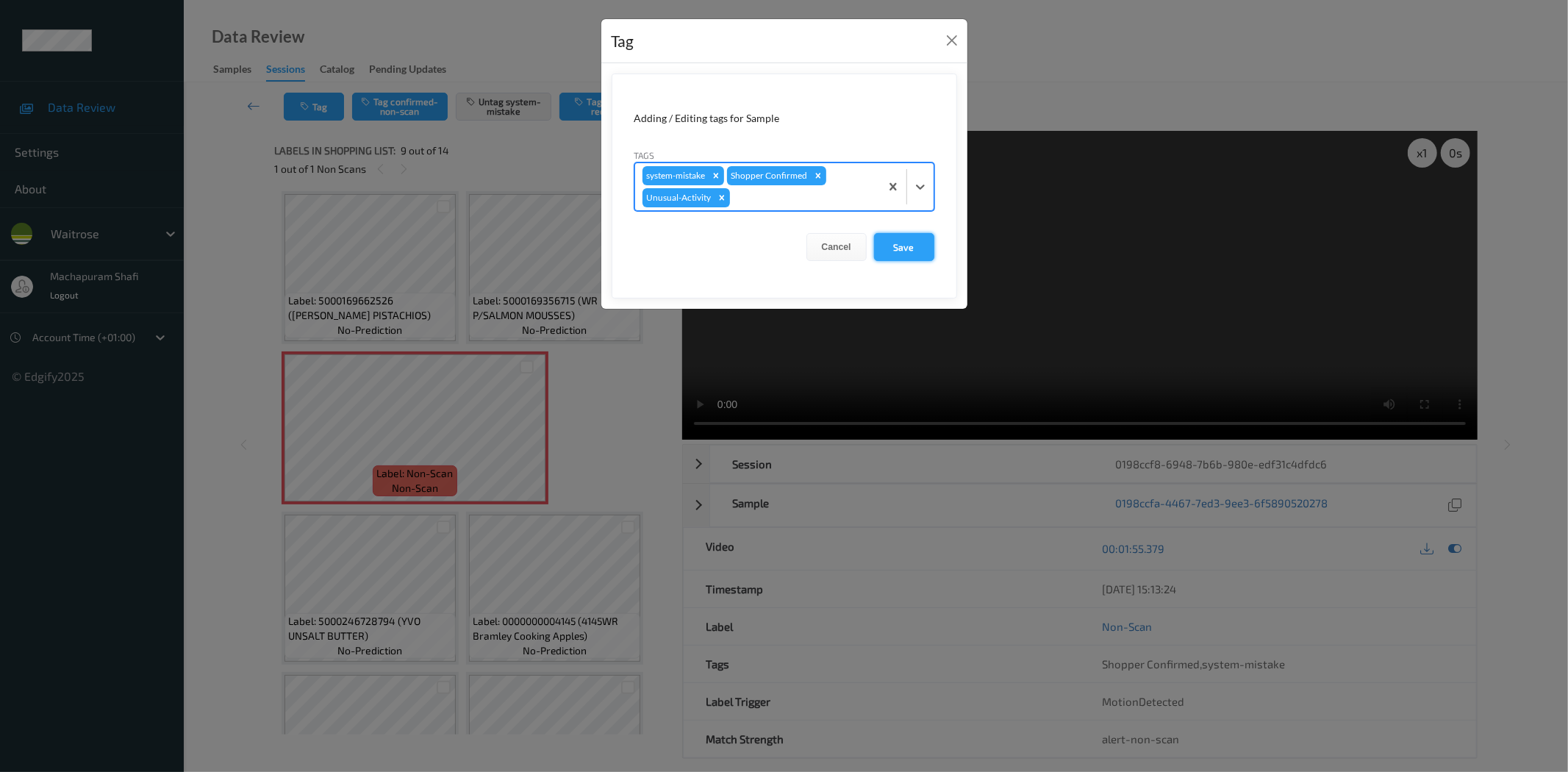
click at [913, 242] on button "Save" at bounding box center [904, 246] width 60 height 28
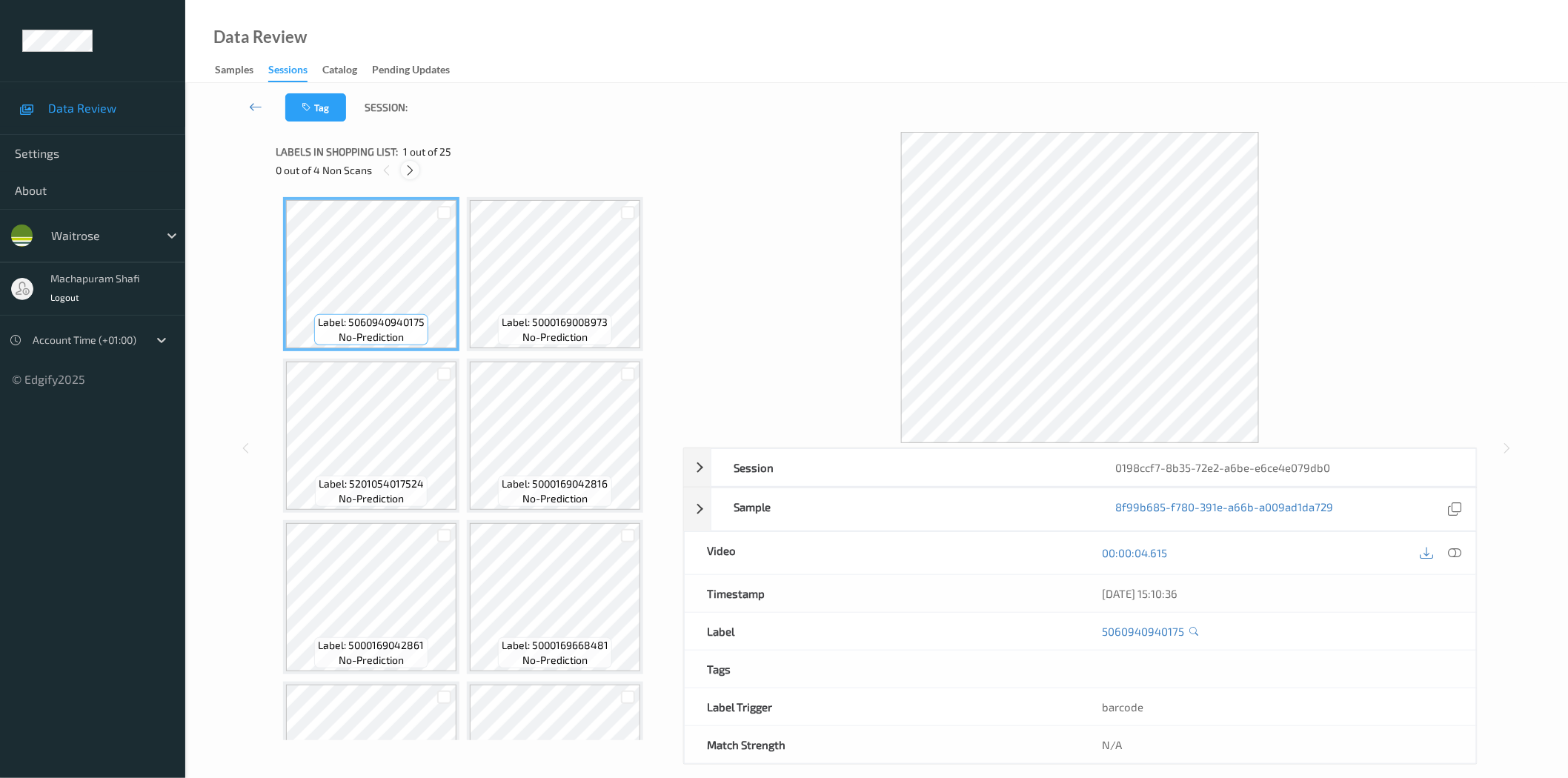
click at [410, 169] on icon at bounding box center [409, 171] width 13 height 14
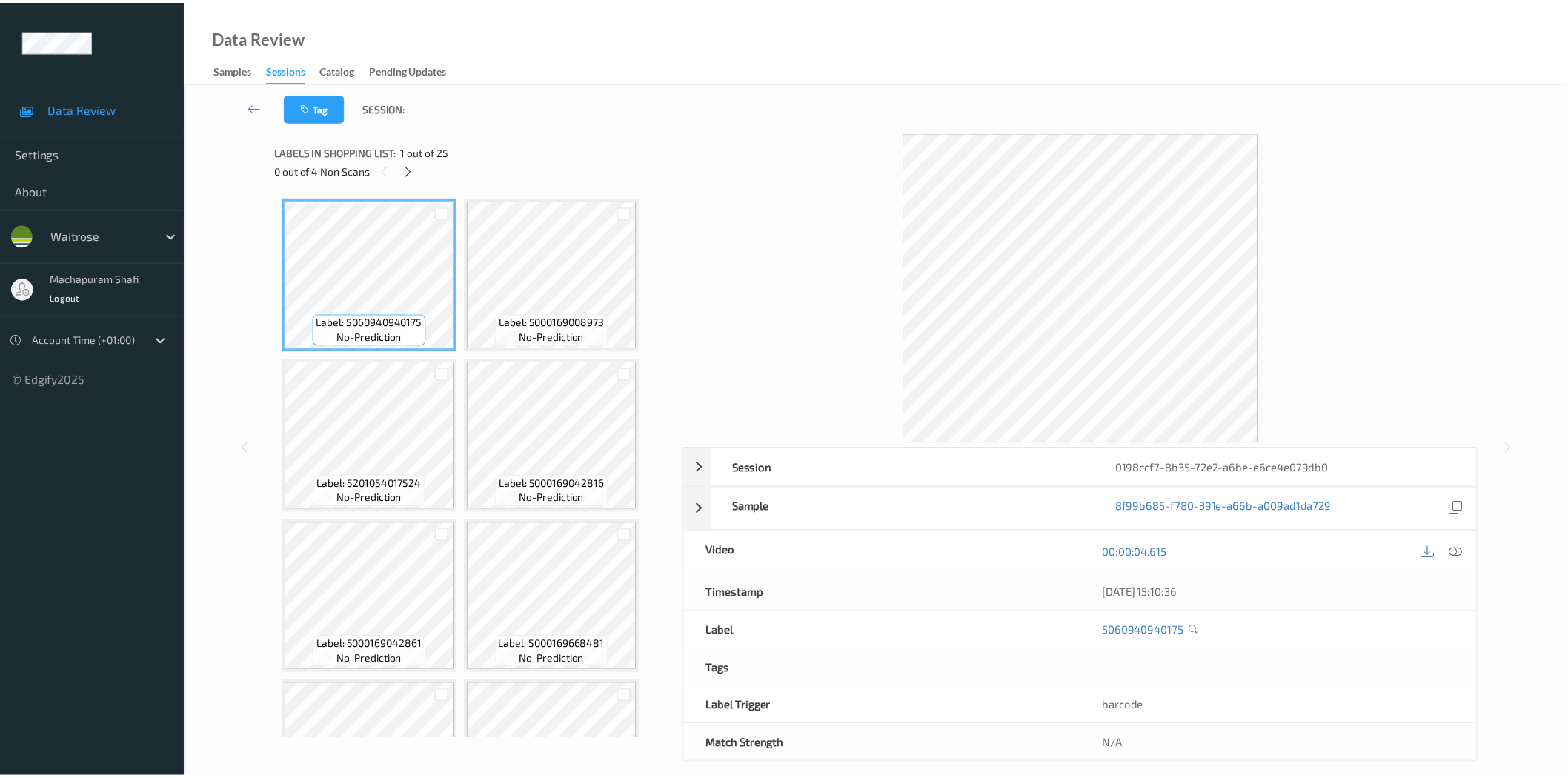
scroll to position [971, 0]
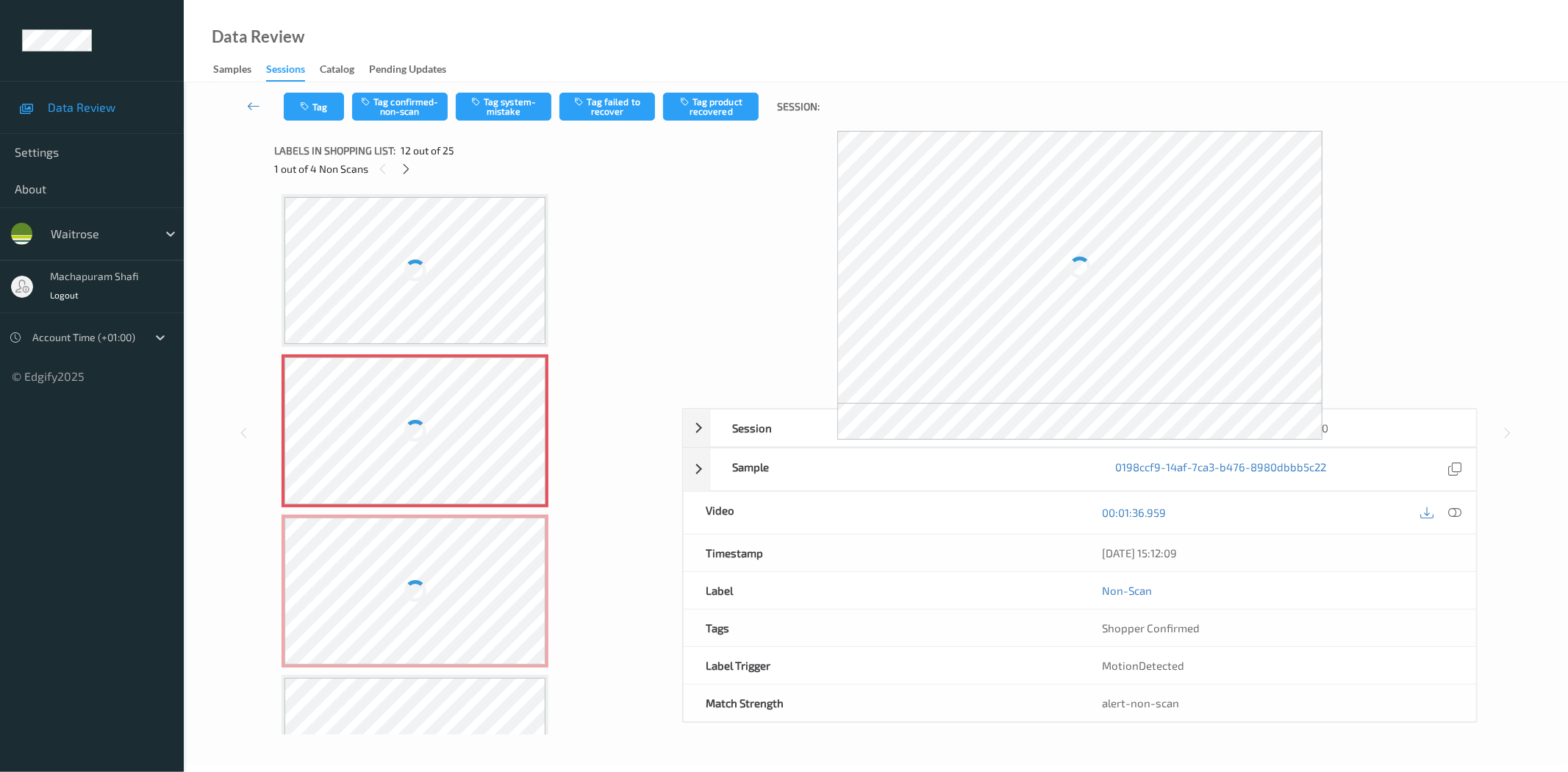
click at [1454, 511] on icon at bounding box center [1455, 512] width 13 height 13
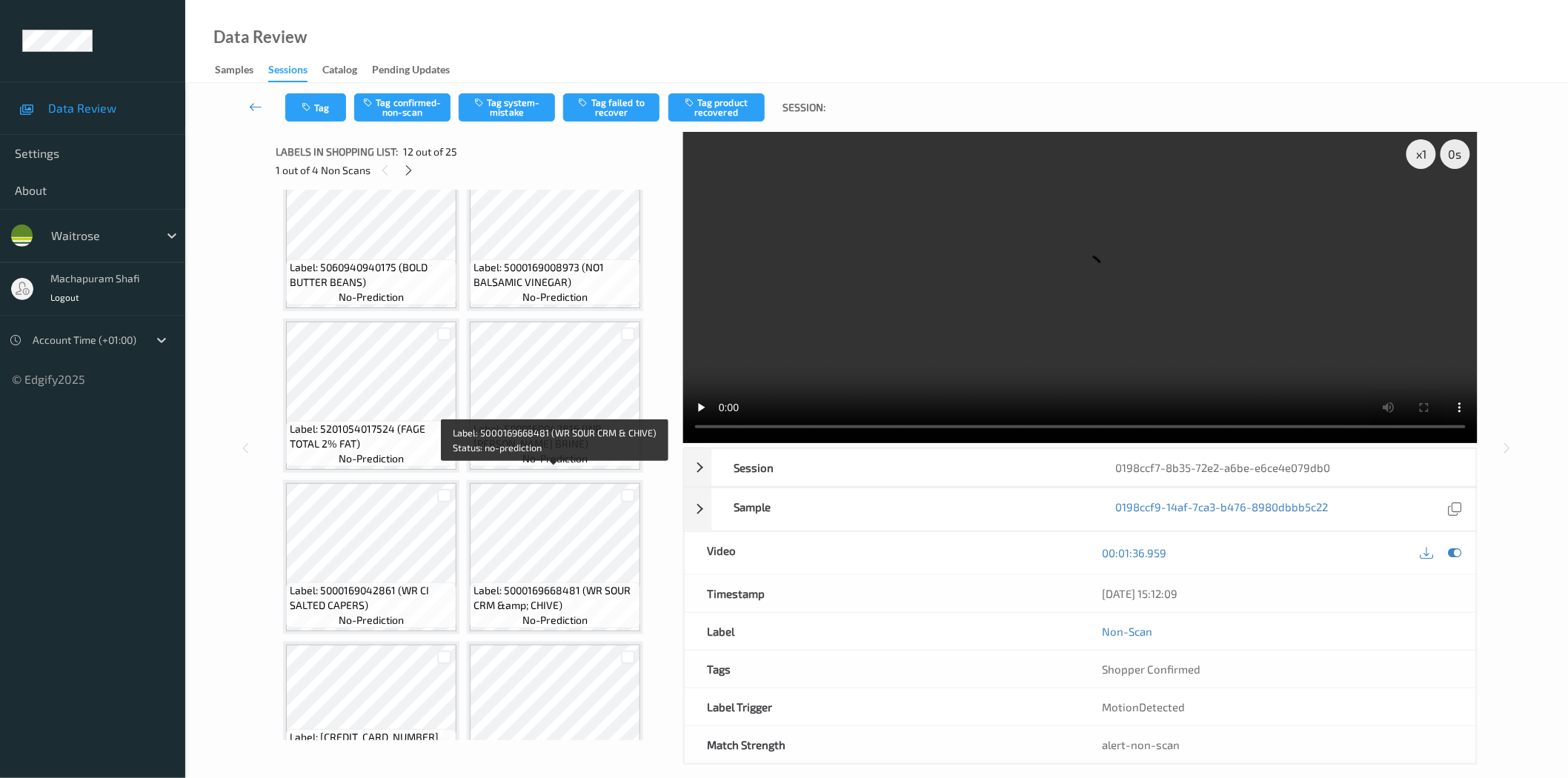
scroll to position [0, 0]
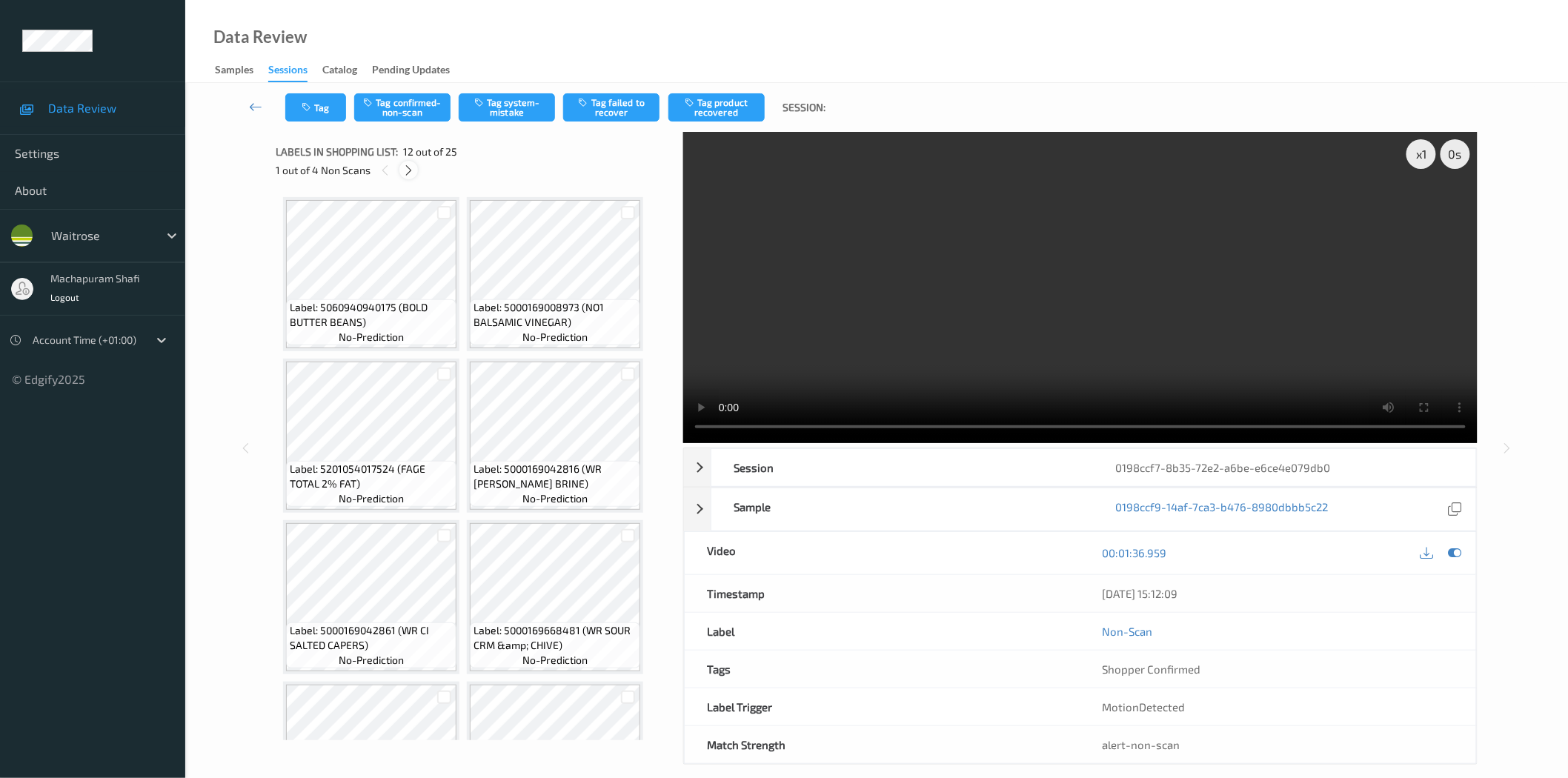
click at [409, 169] on icon at bounding box center [408, 171] width 13 height 14
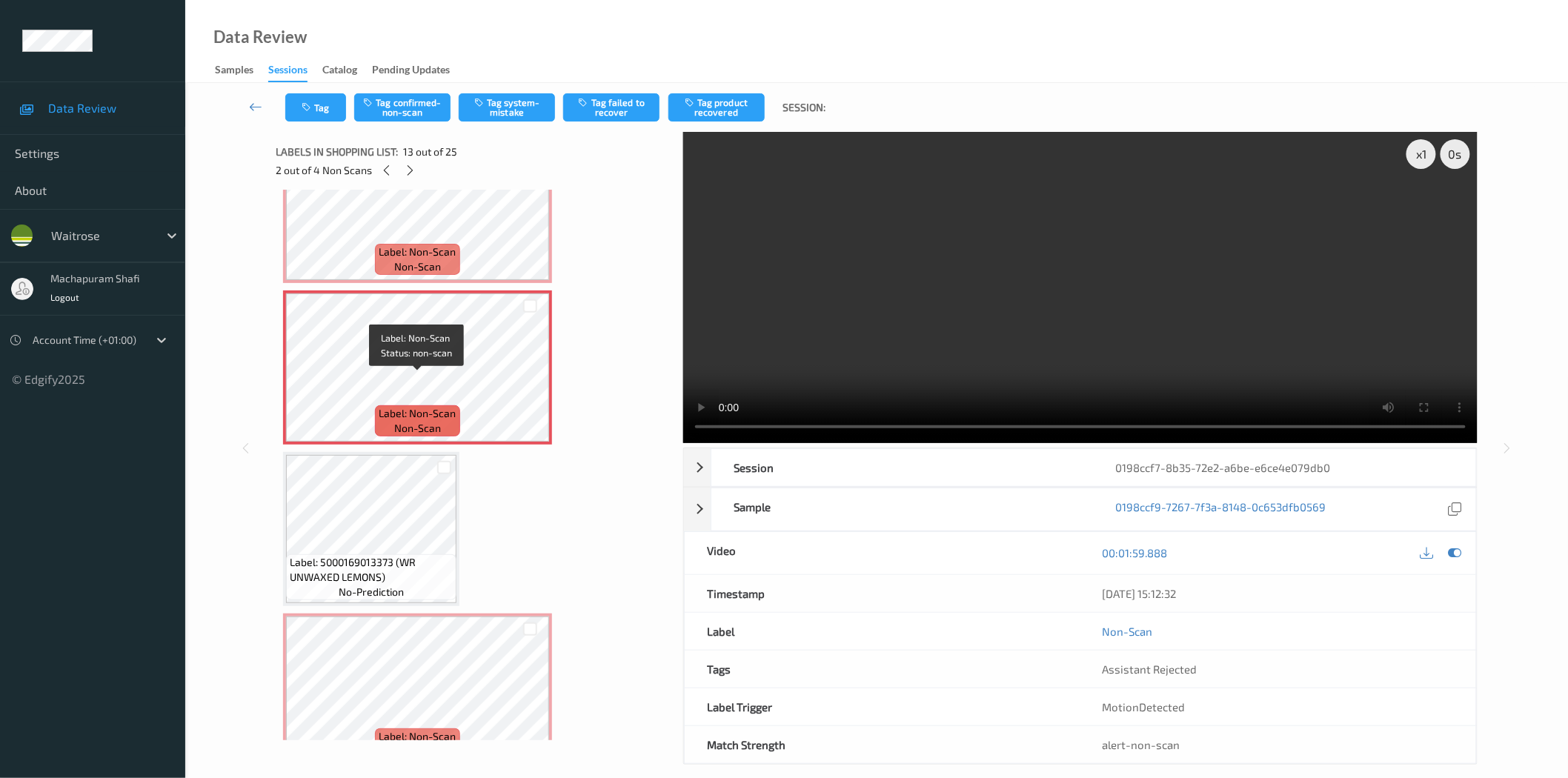
scroll to position [708, 0]
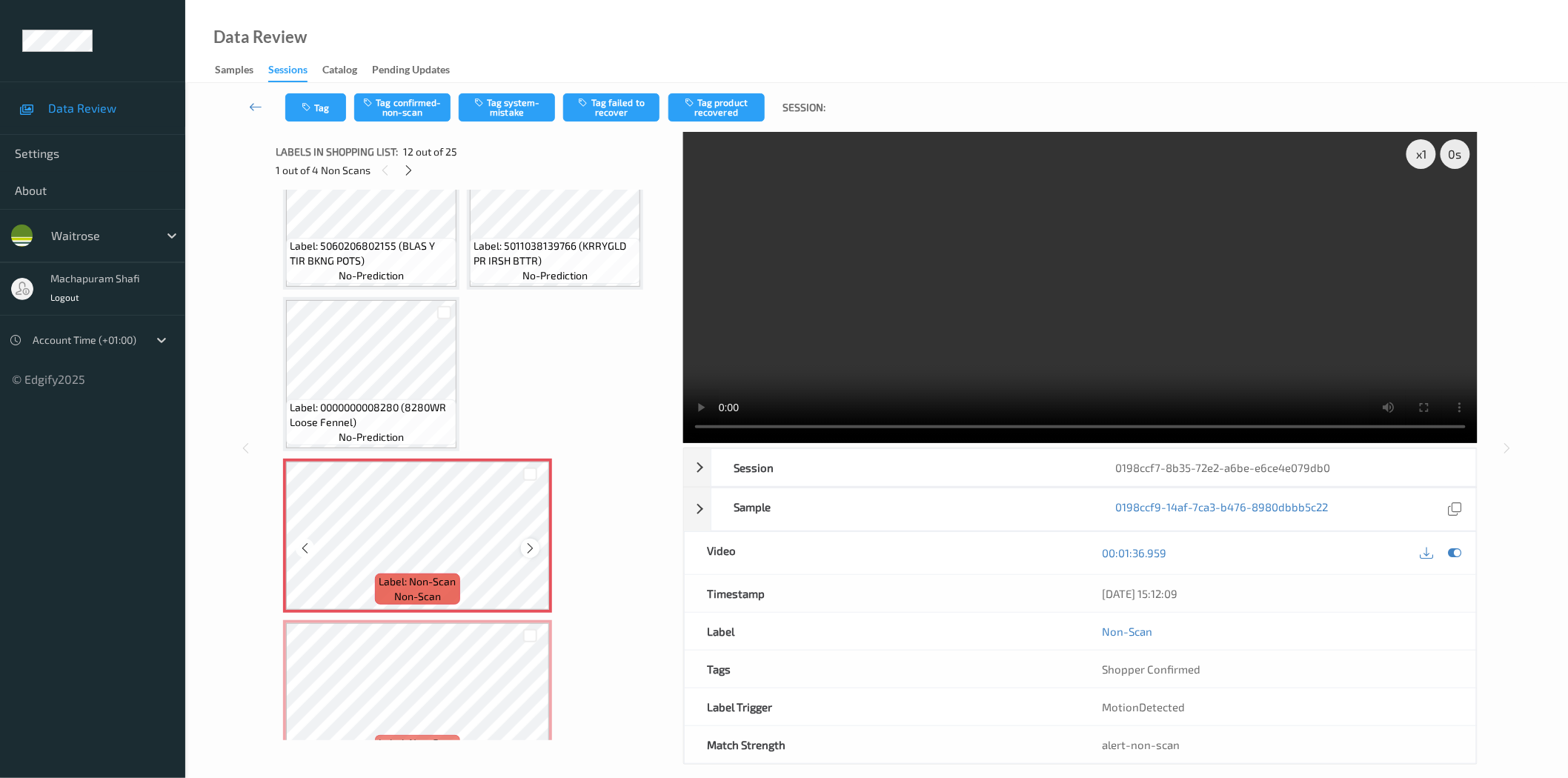
click at [525, 542] on icon at bounding box center [530, 548] width 13 height 14
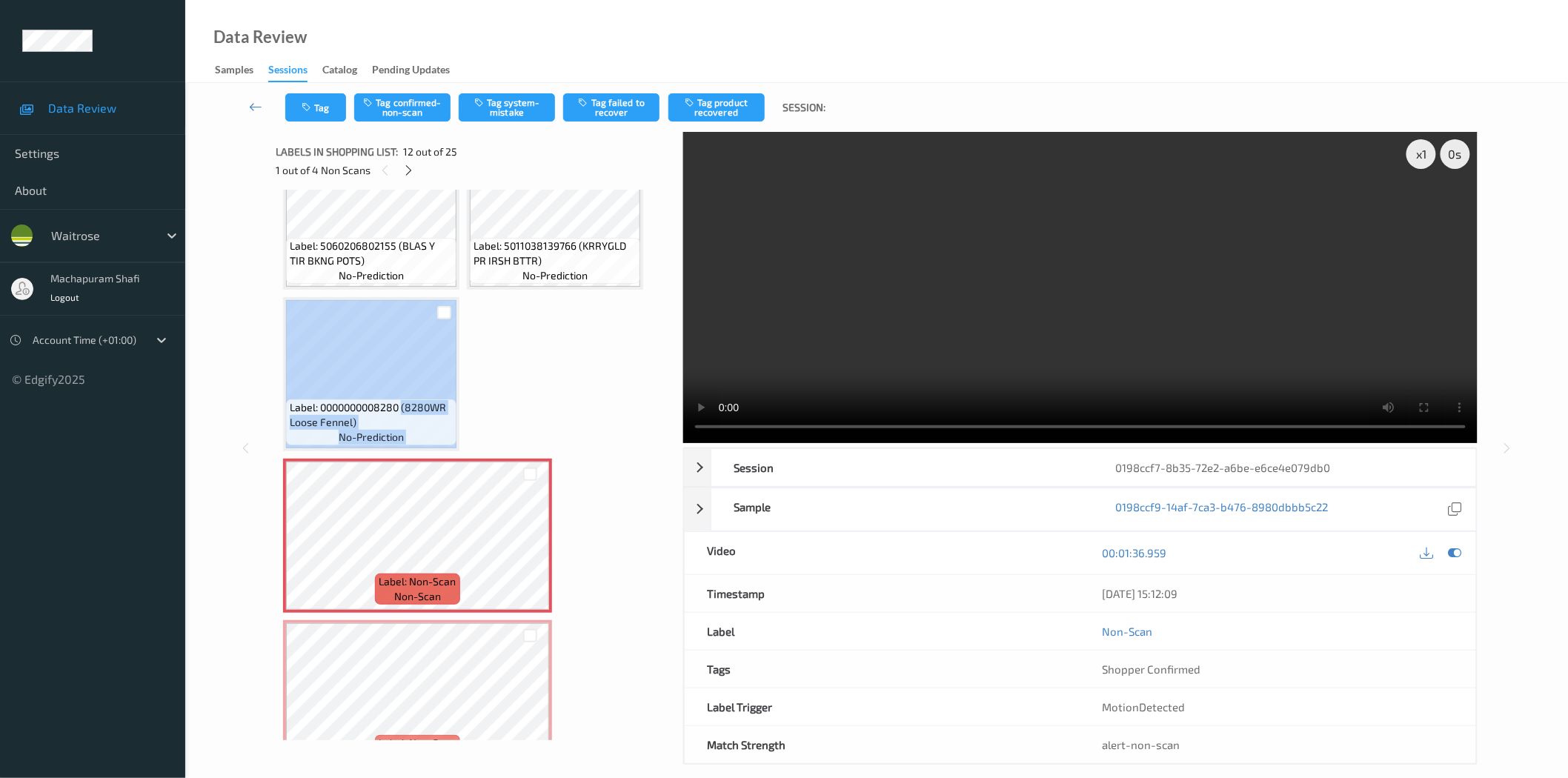
drag, startPoint x: 403, startPoint y: 403, endPoint x: 474, endPoint y: 429, distance: 75.6
click at [474, 429] on div "Label: 5060940940175 (BOLD BUTTER BEANS) no-prediction Label: 5000169008973 (NO…" at bounding box center [474, 778] width 382 height 2578
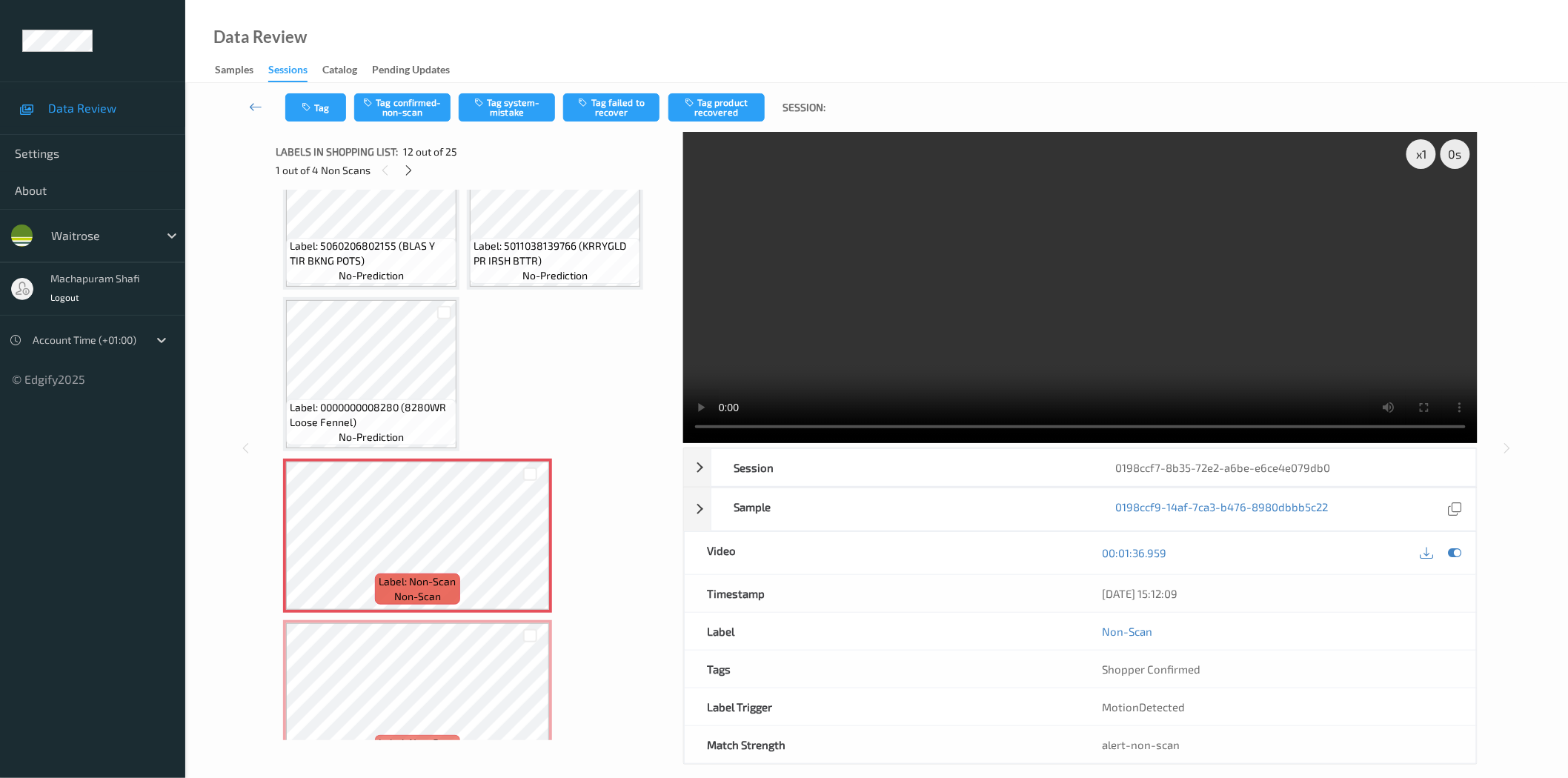
click at [547, 395] on div "Label: 5060940940175 (BOLD BUTTER BEANS) no-prediction Label: 5000169008973 (NO…" at bounding box center [474, 778] width 382 height 2578
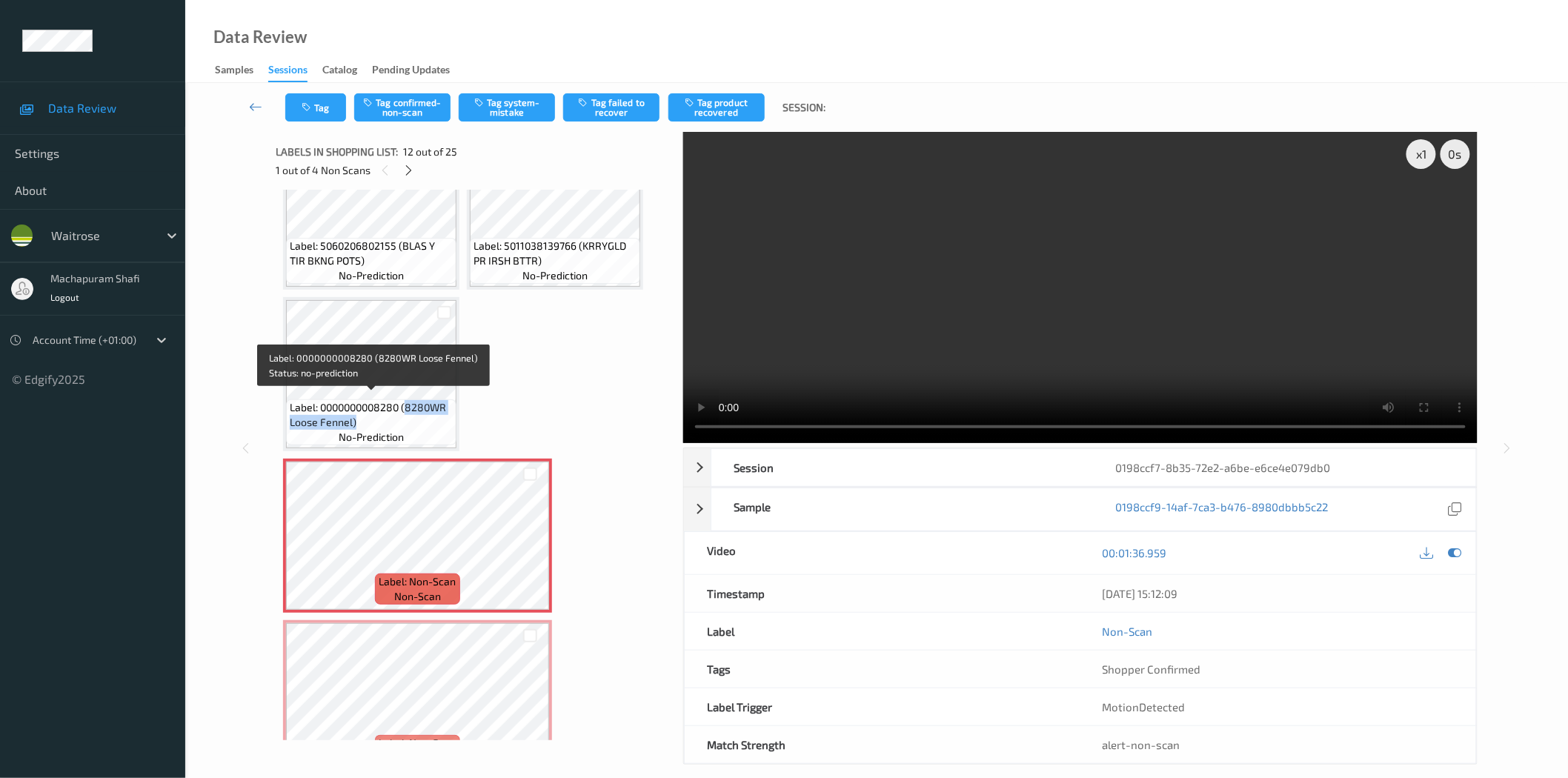
drag, startPoint x: 404, startPoint y: 402, endPoint x: 445, endPoint y: 421, distance: 45.2
click at [445, 421] on span "Label: 0000000008280 (8280WR Loose Fennel)" at bounding box center [371, 415] width 163 height 30
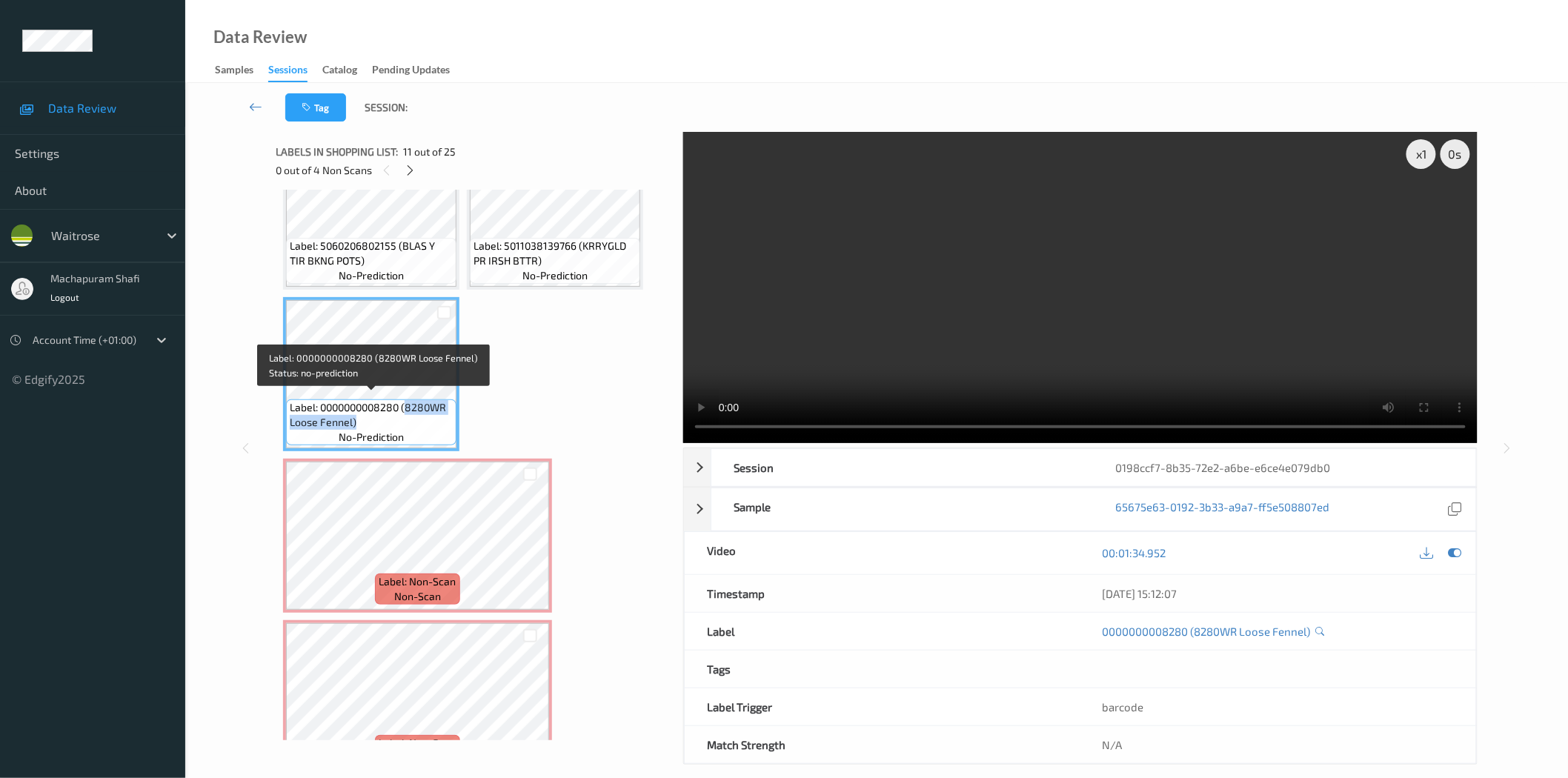
copy span "8280WR Loose Fennel)"
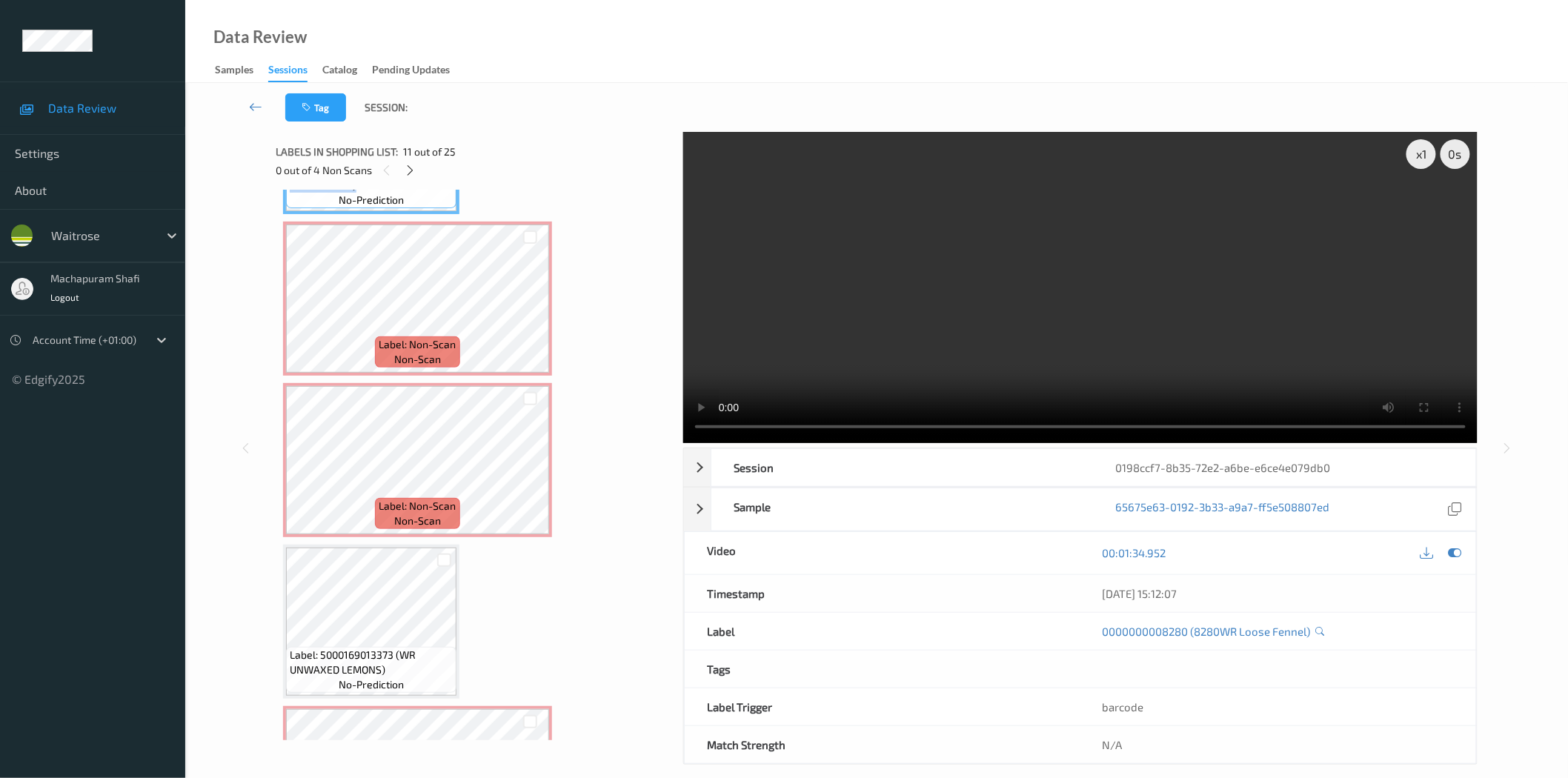
scroll to position [1007, 0]
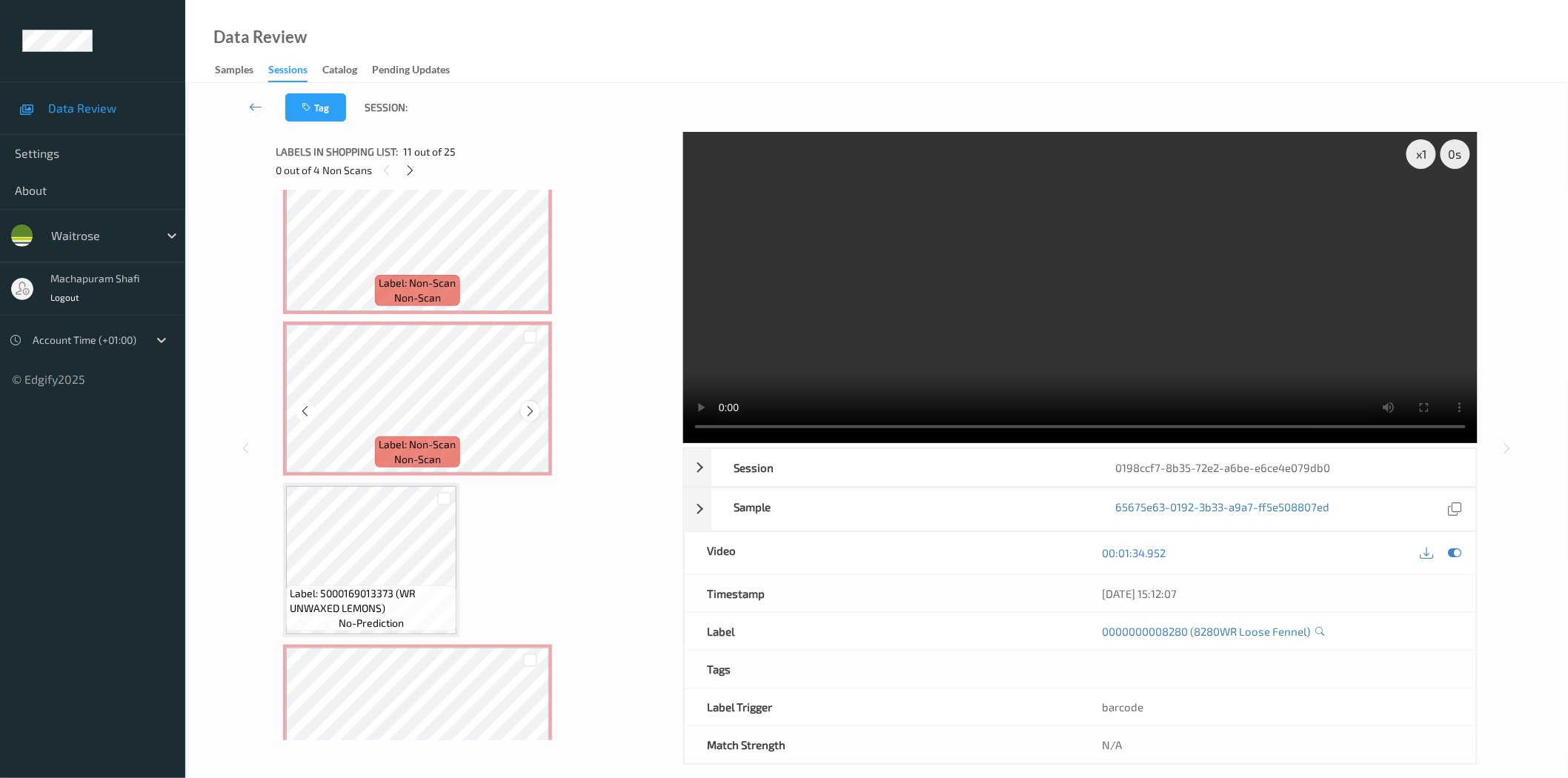
click at [529, 404] on icon at bounding box center [530, 411] width 13 height 14
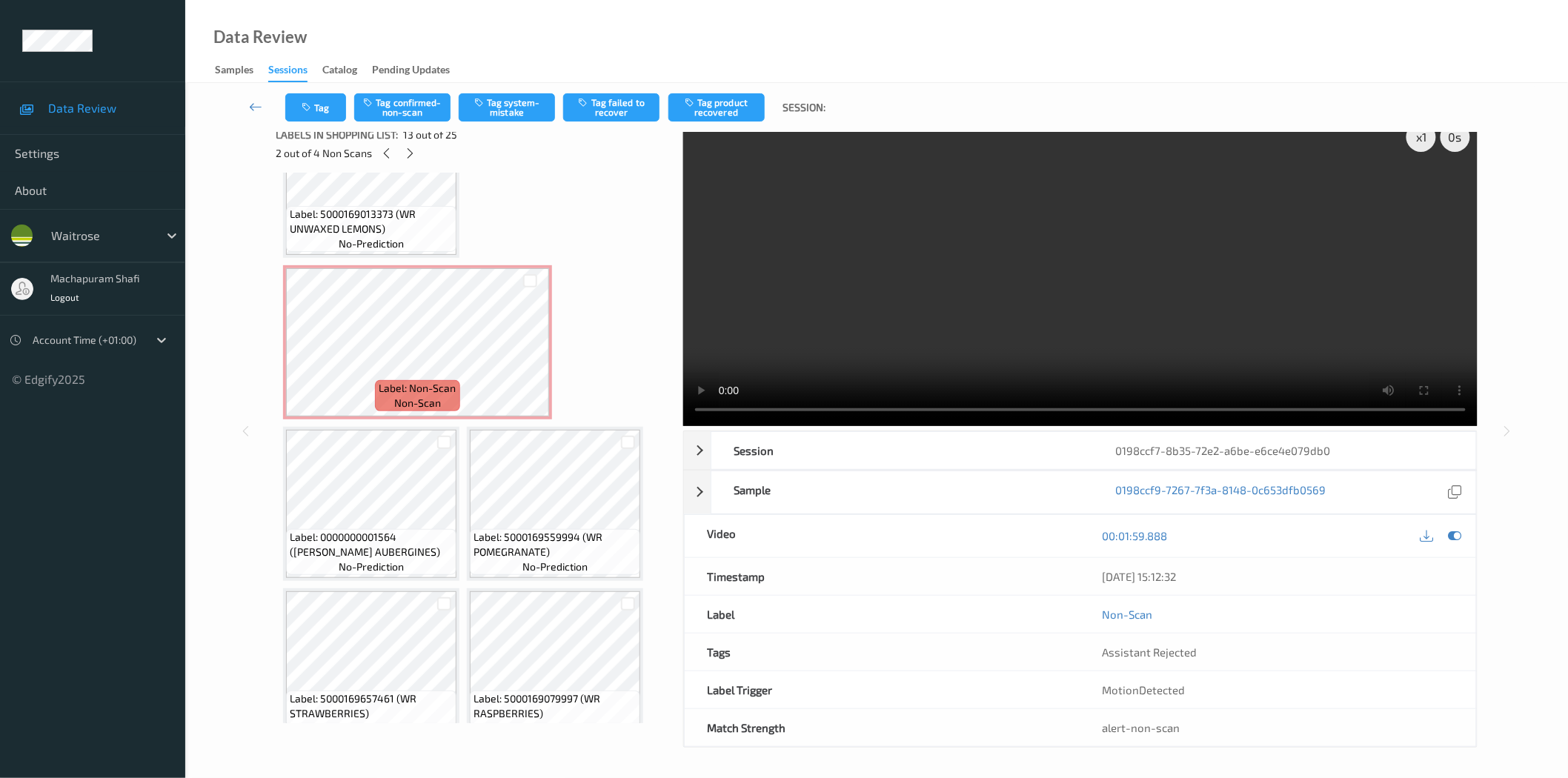
scroll to position [1370, 0]
click at [527, 347] on icon at bounding box center [530, 354] width 13 height 14
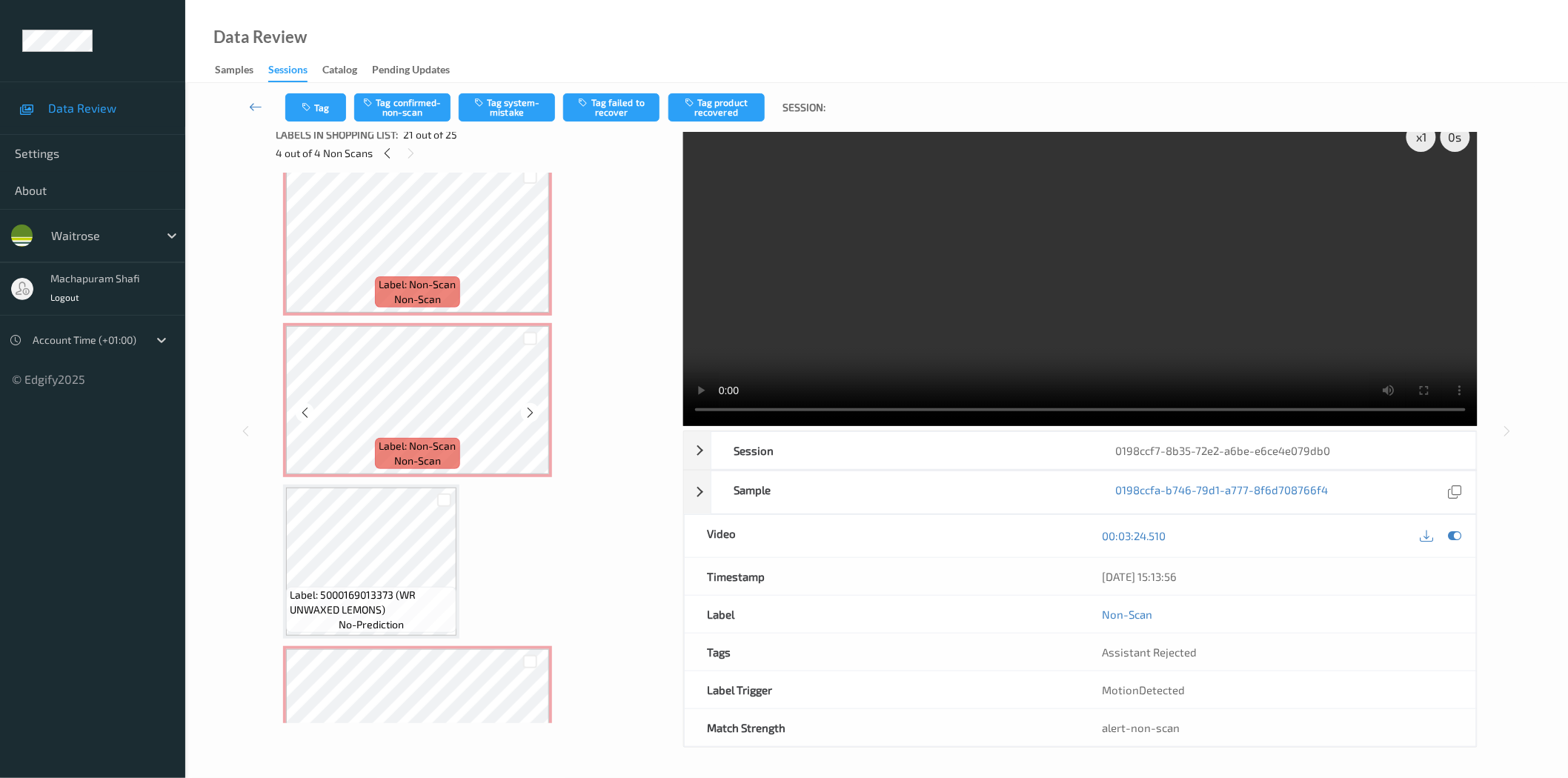
scroll to position [658, 0]
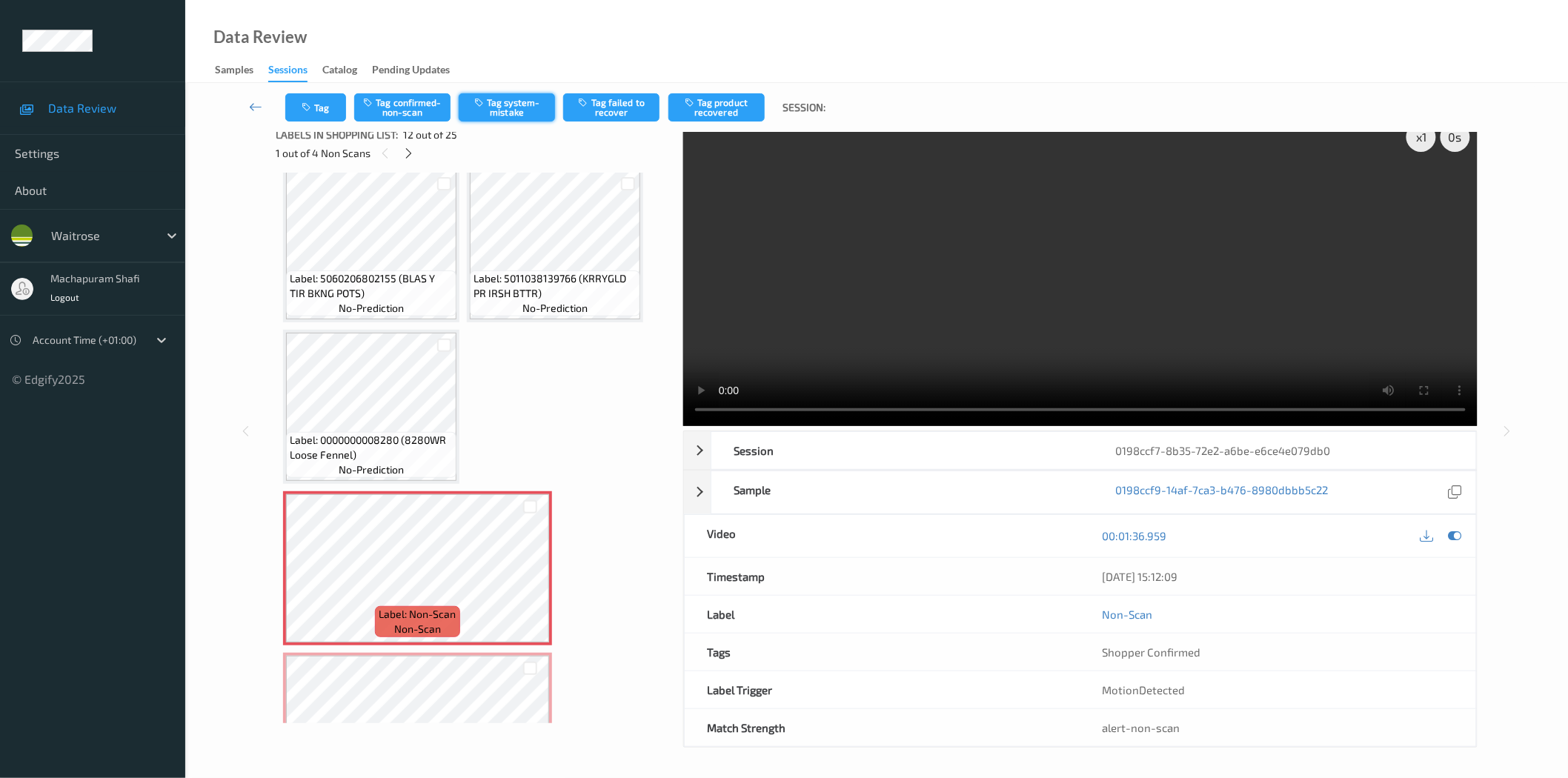
click at [492, 107] on button "Tag system-mistake" at bounding box center [507, 107] width 96 height 28
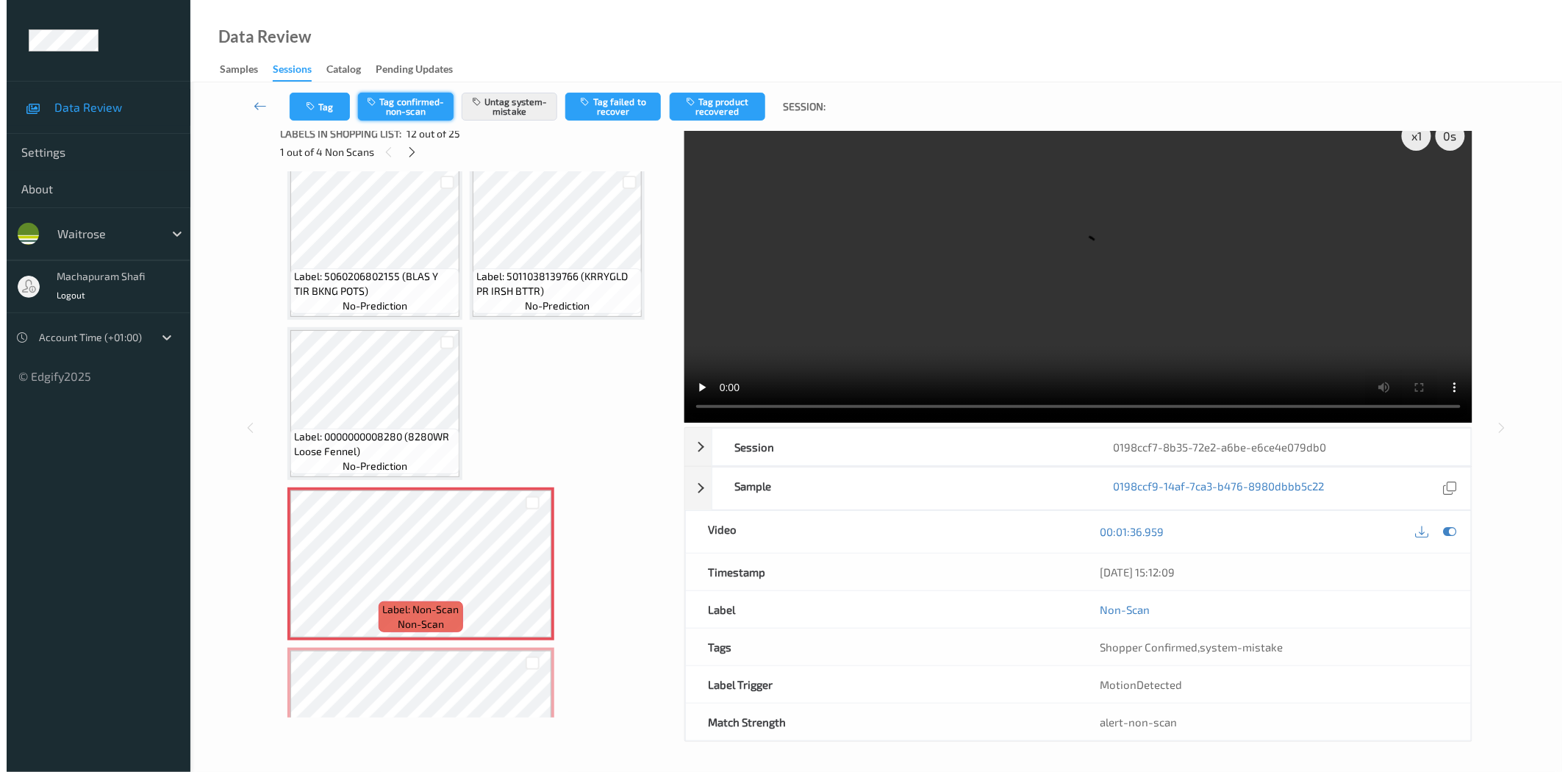
scroll to position [0, 0]
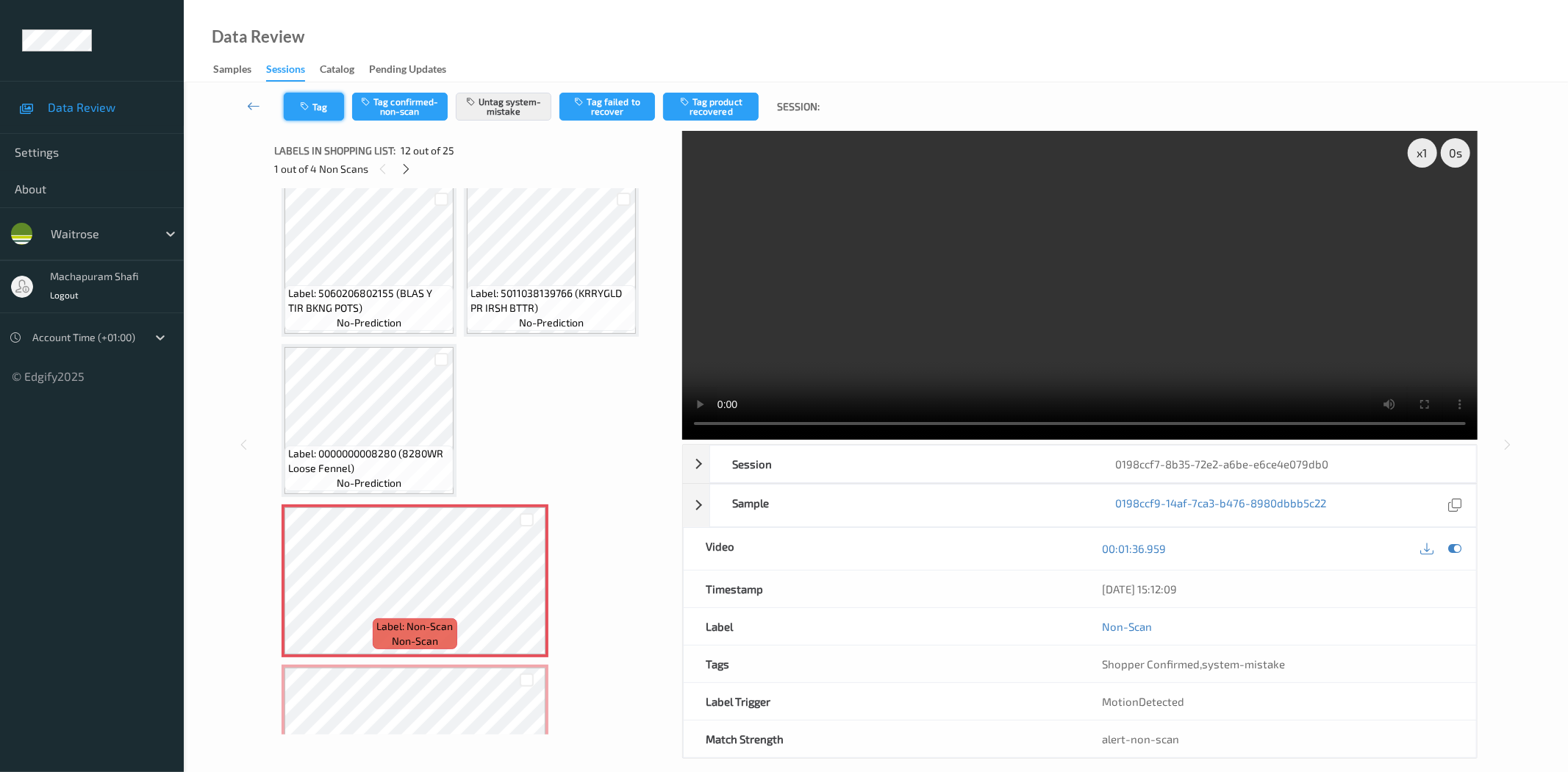
click at [324, 98] on button "Tag" at bounding box center [313, 106] width 60 height 28
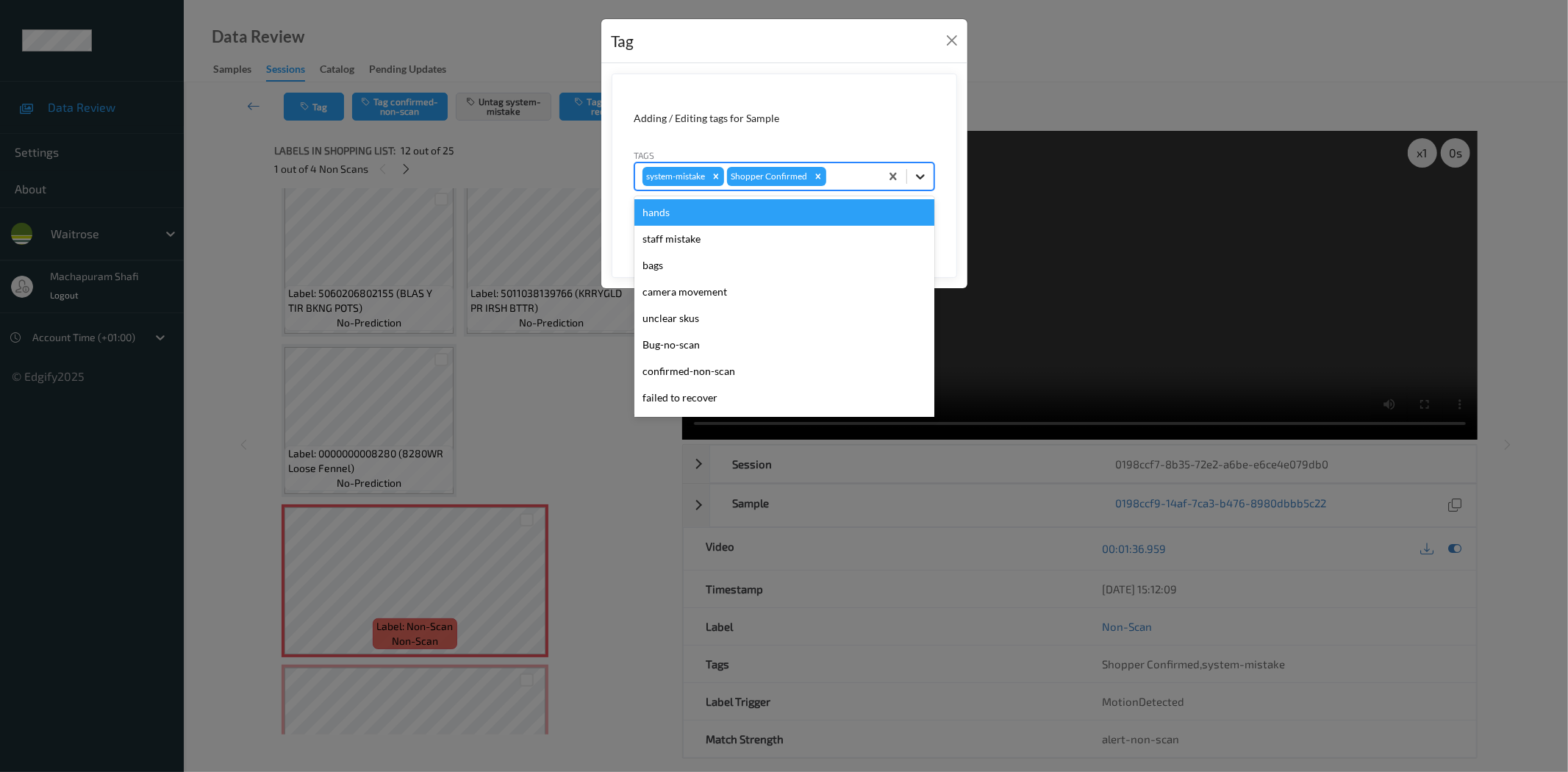
click at [914, 165] on div at bounding box center [921, 176] width 27 height 27
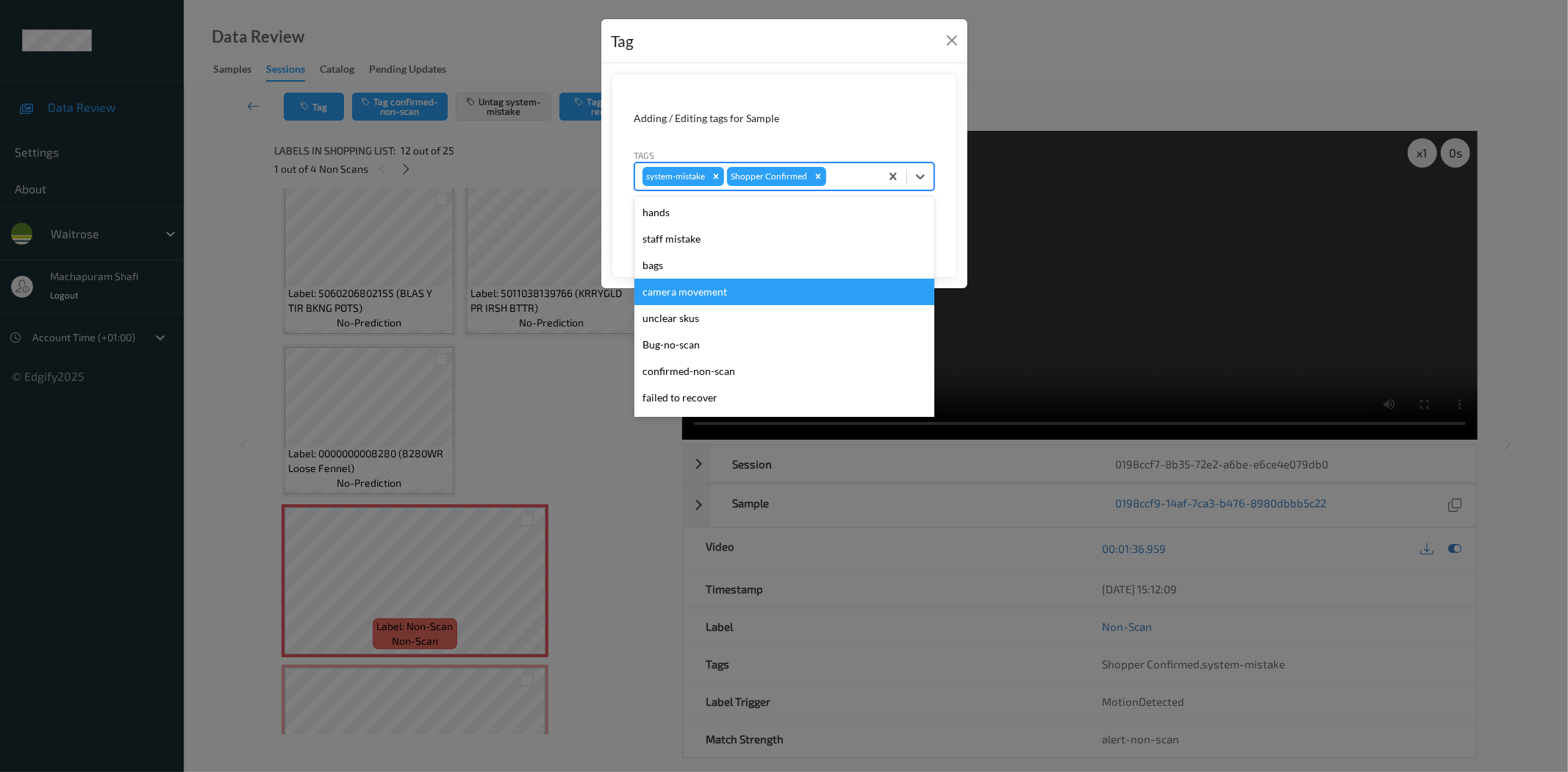
scroll to position [287, 0]
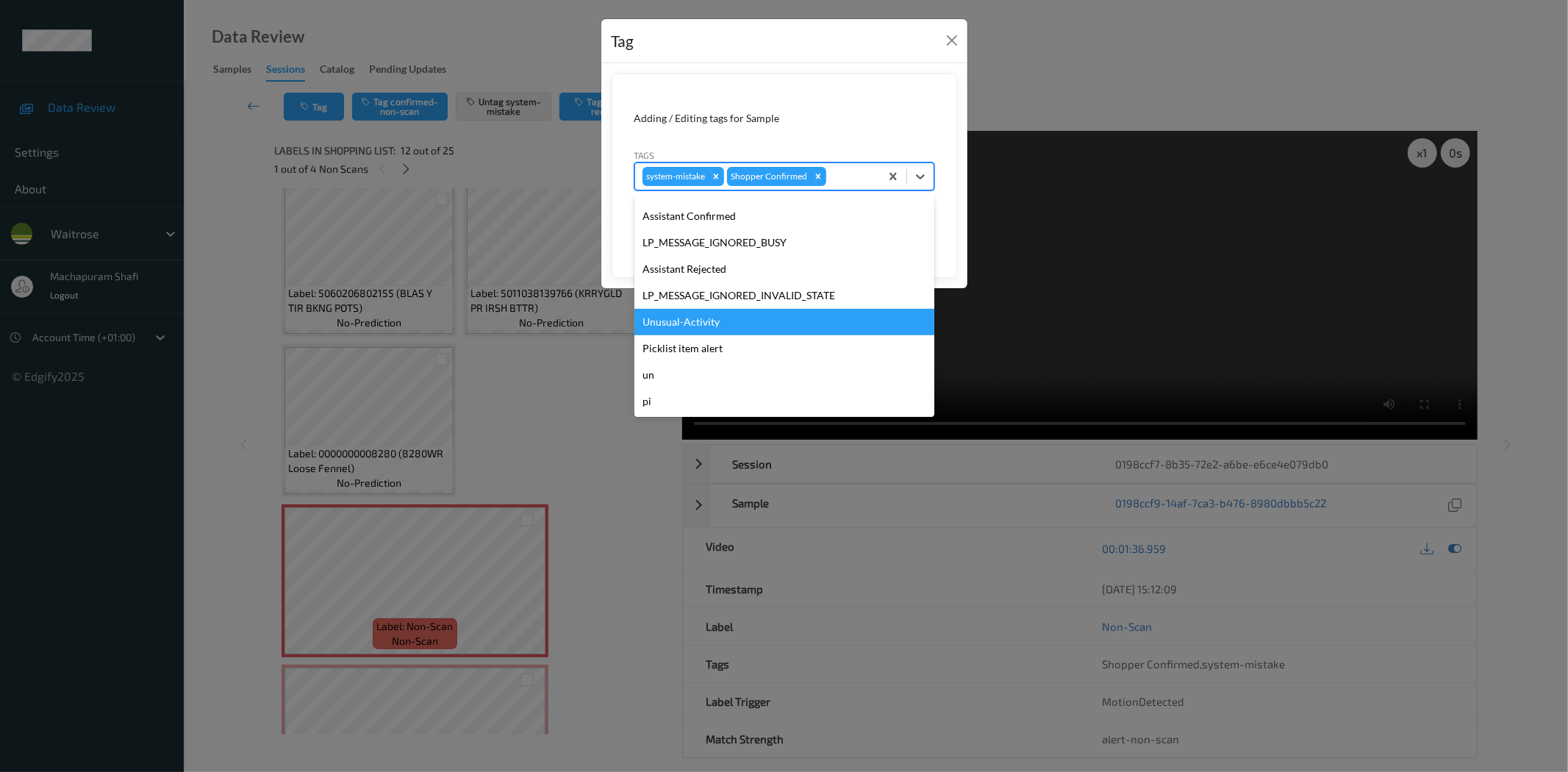
click at [705, 325] on div "Unusual-Activity" at bounding box center [784, 323] width 300 height 27
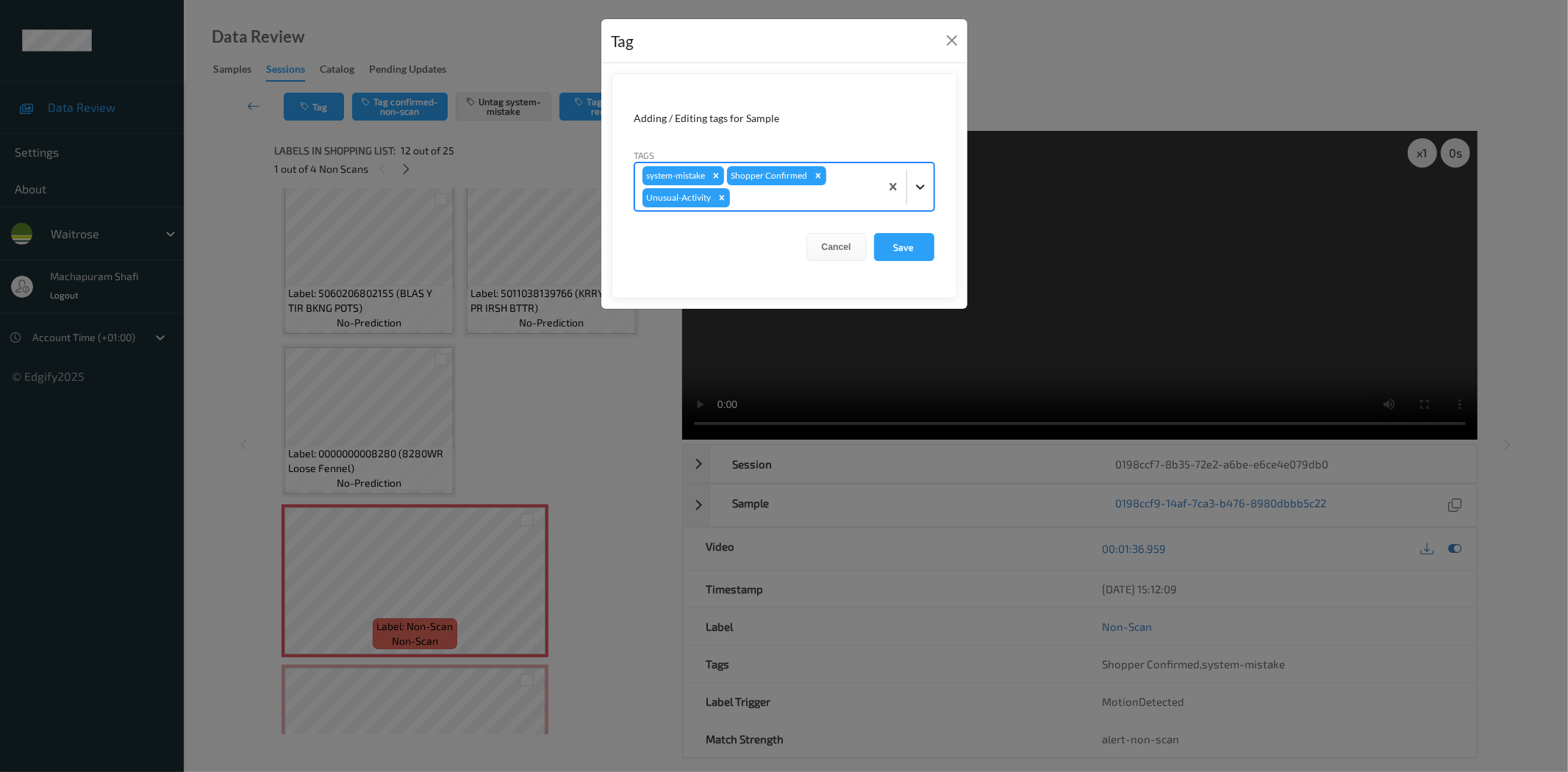
click at [910, 176] on div at bounding box center [921, 187] width 27 height 27
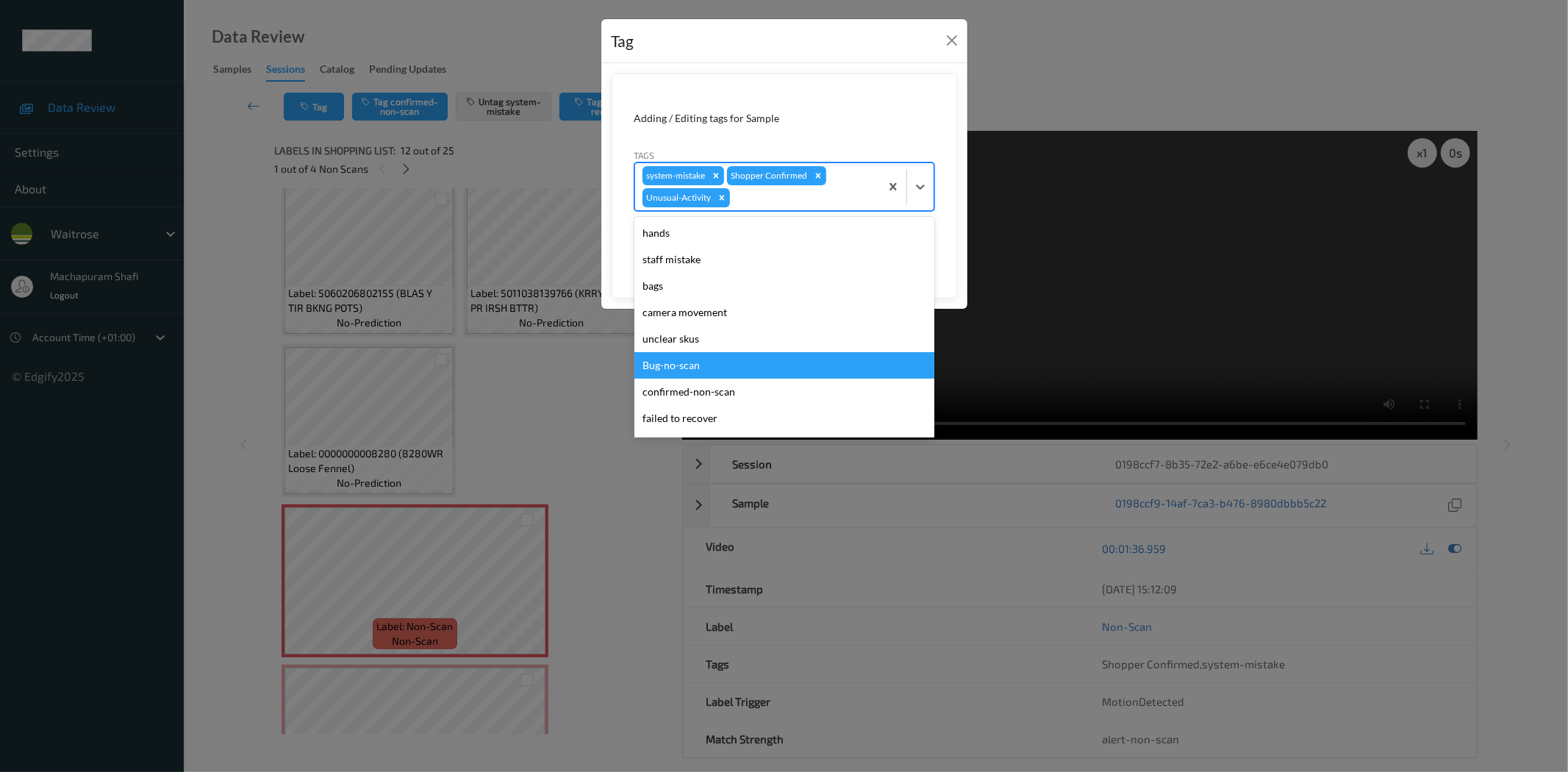
scroll to position [261, 0]
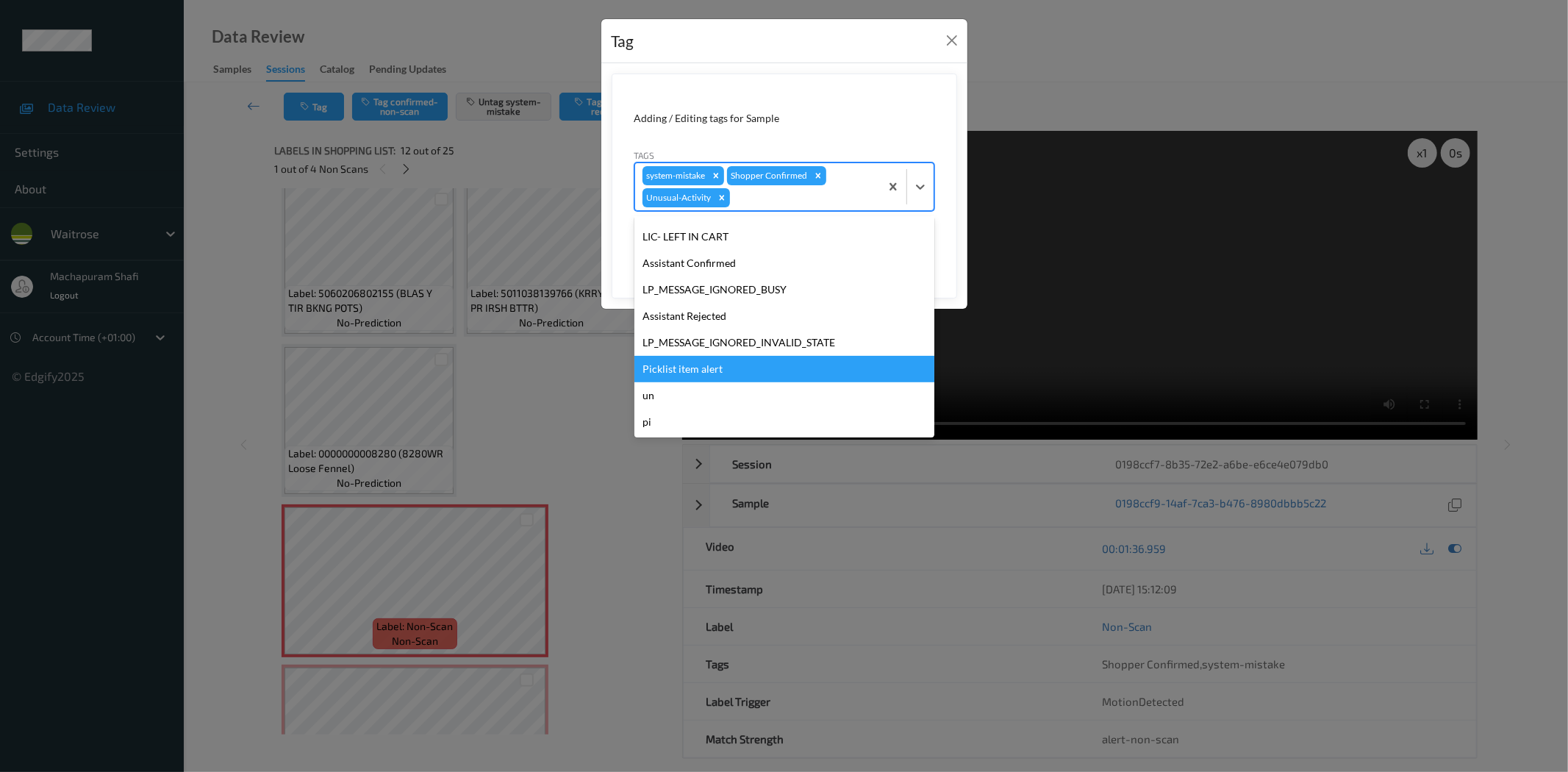
click at [711, 368] on div "Picklist item alert" at bounding box center [784, 370] width 300 height 27
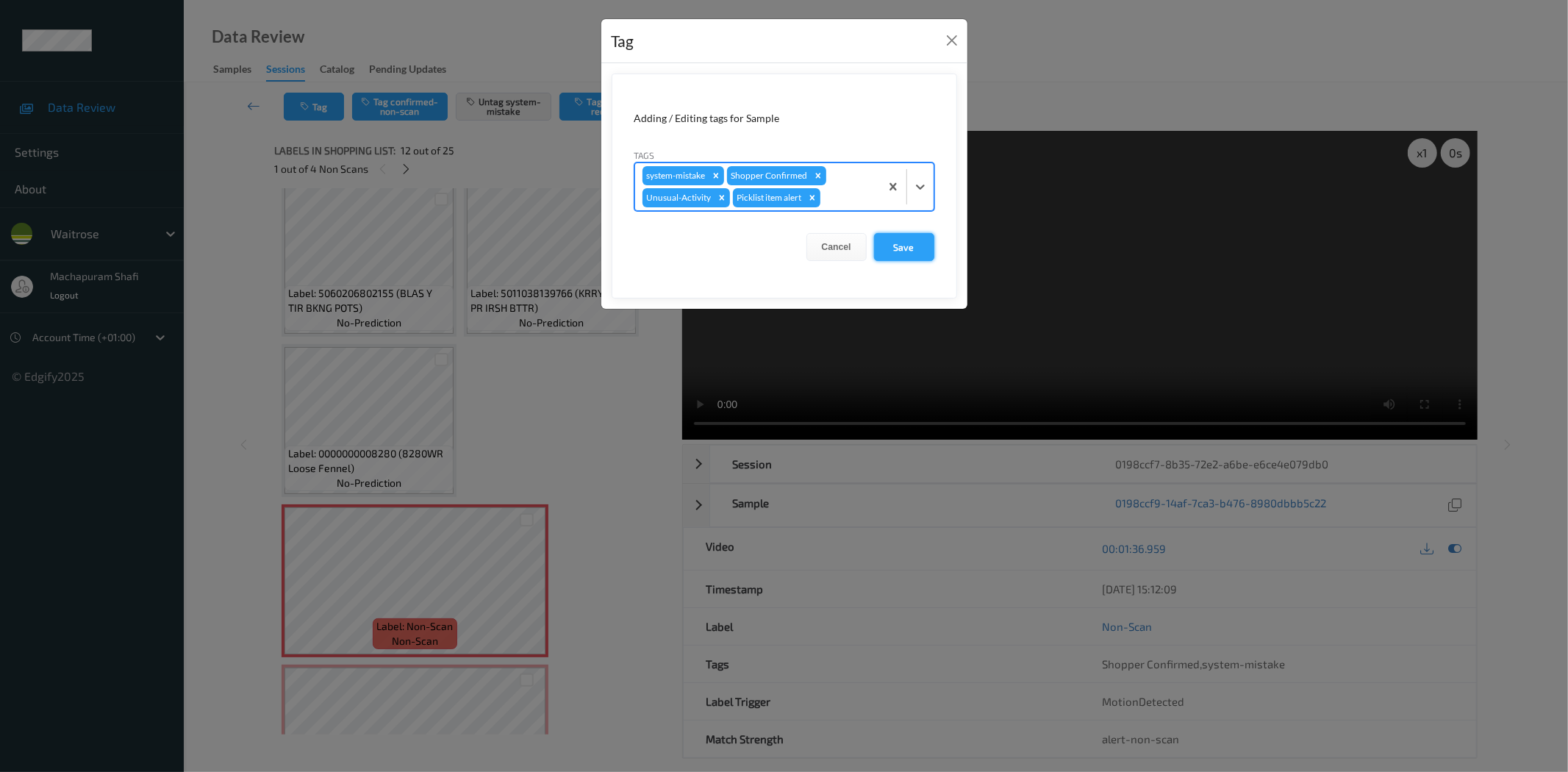
click at [888, 243] on button "Save" at bounding box center [904, 246] width 60 height 28
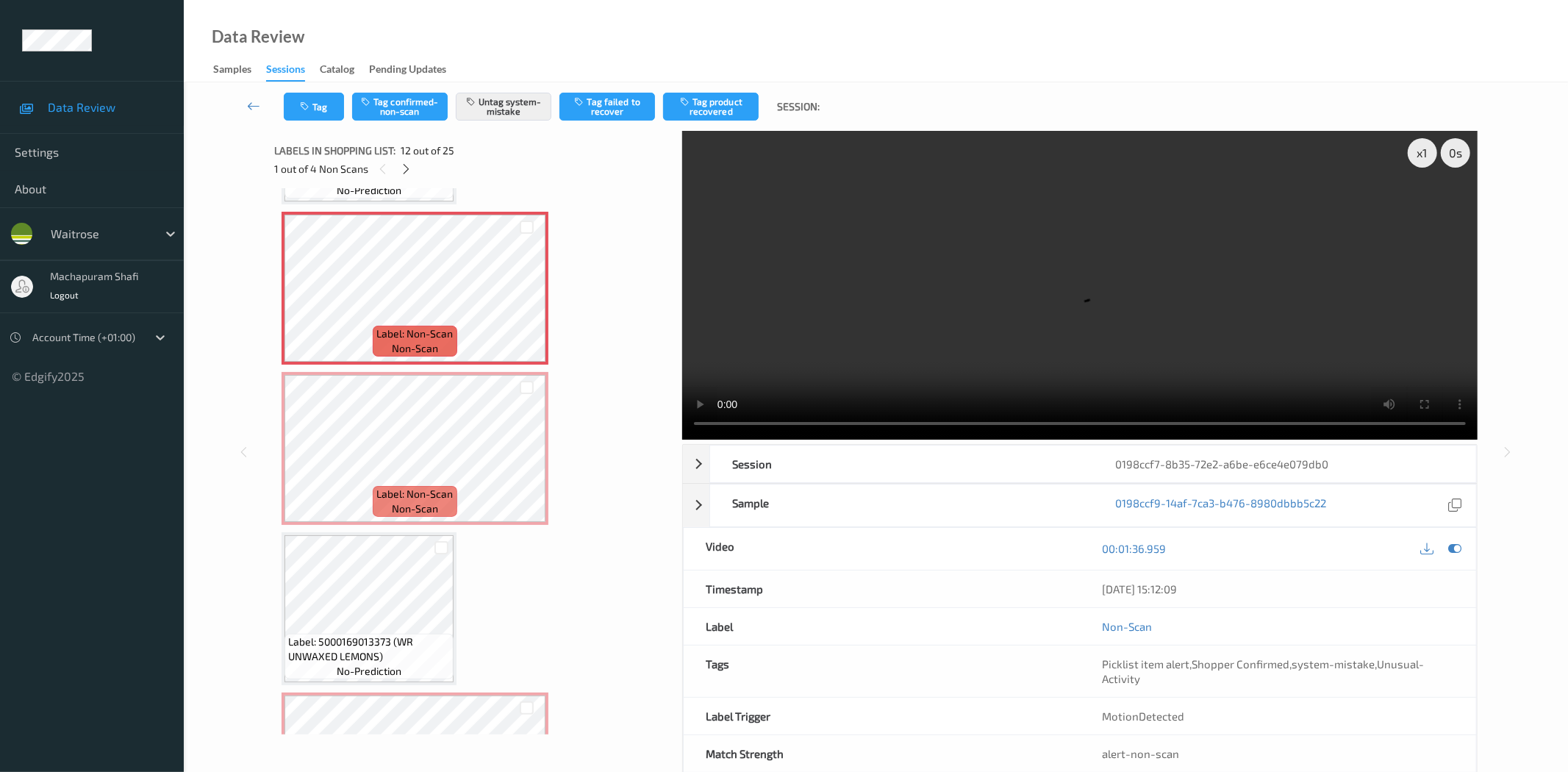
scroll to position [972, 0]
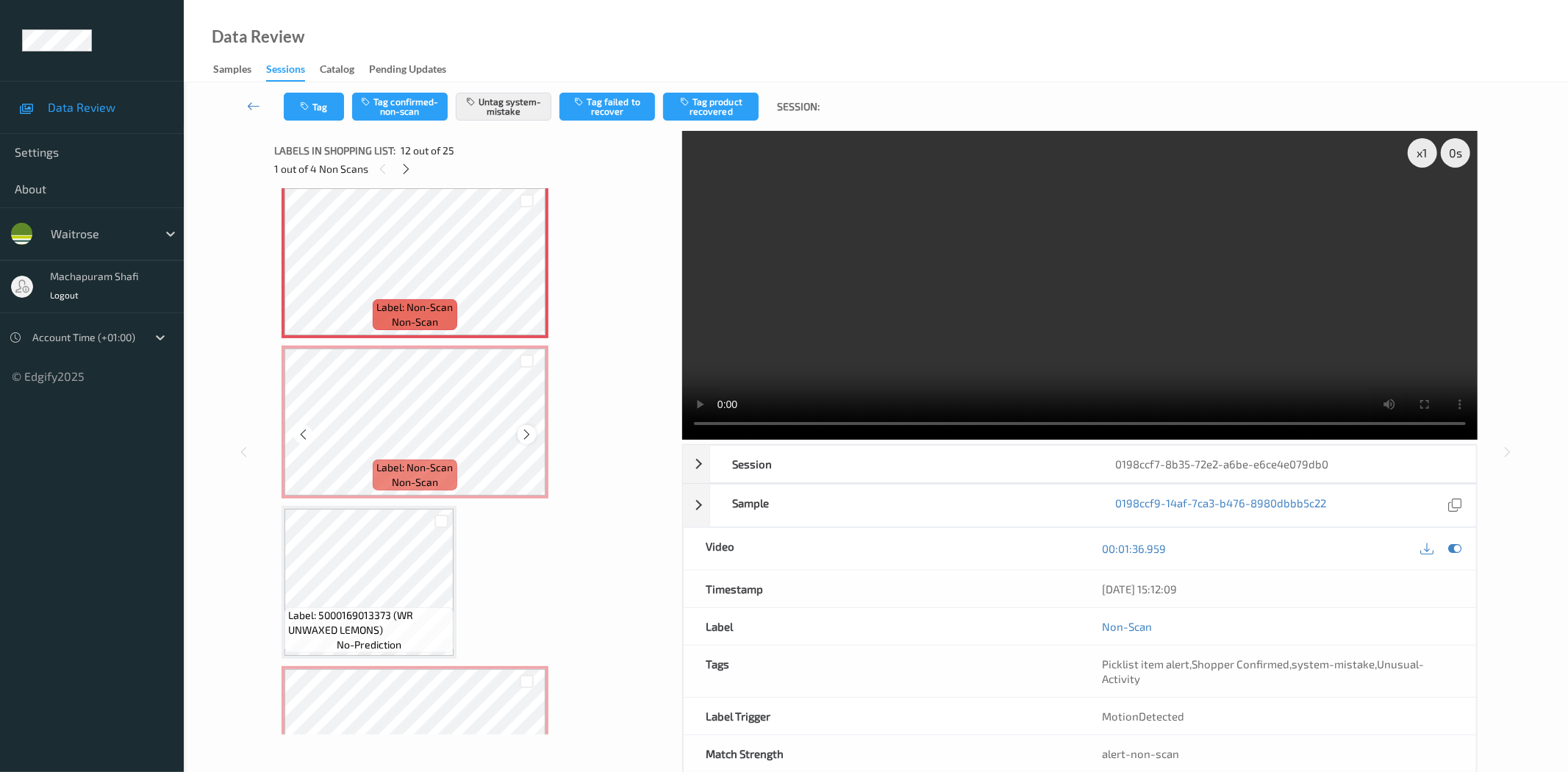
click at [526, 428] on icon at bounding box center [526, 435] width 12 height 13
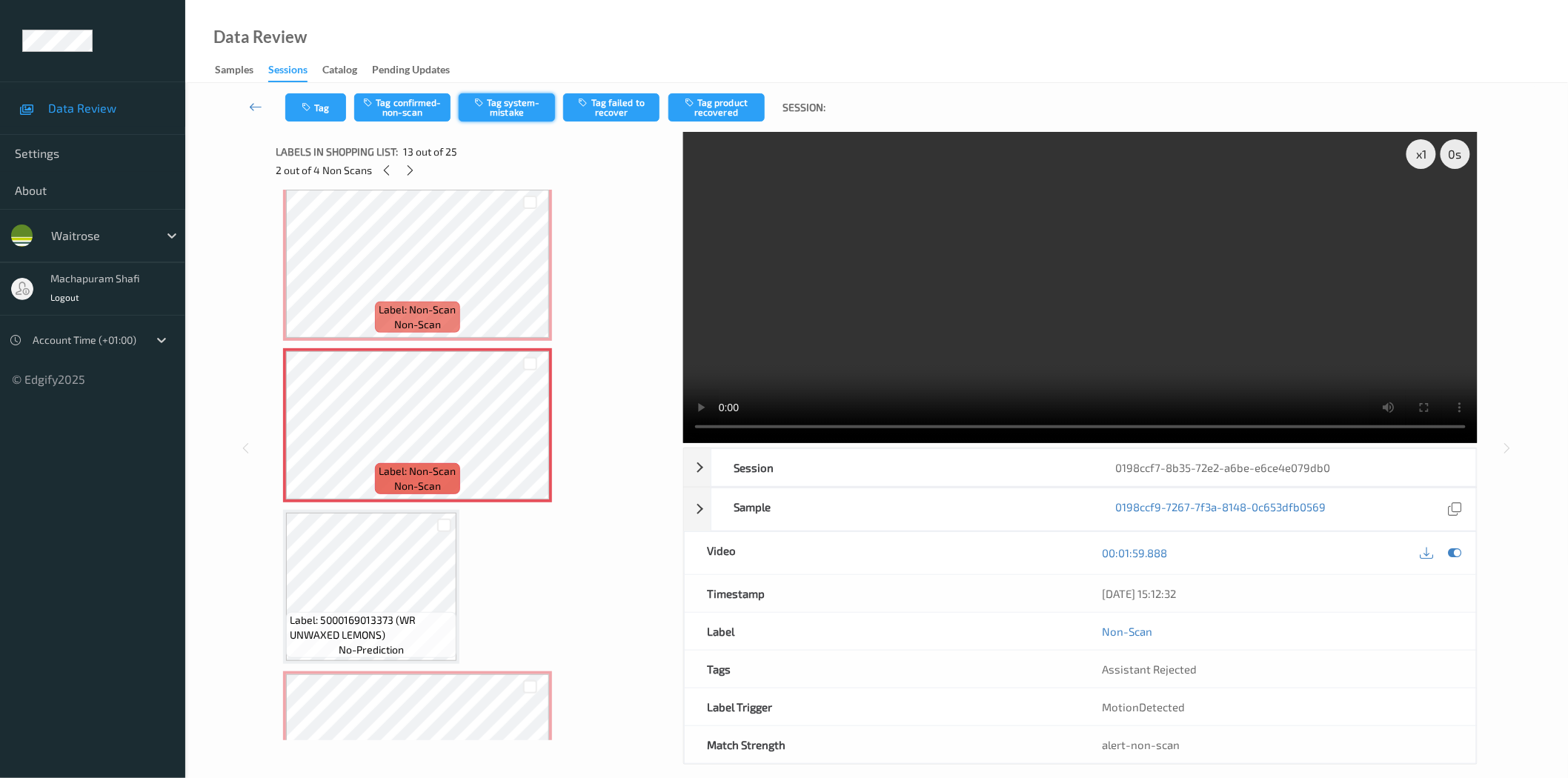
click at [513, 107] on button "Tag system-mistake" at bounding box center [507, 107] width 96 height 28
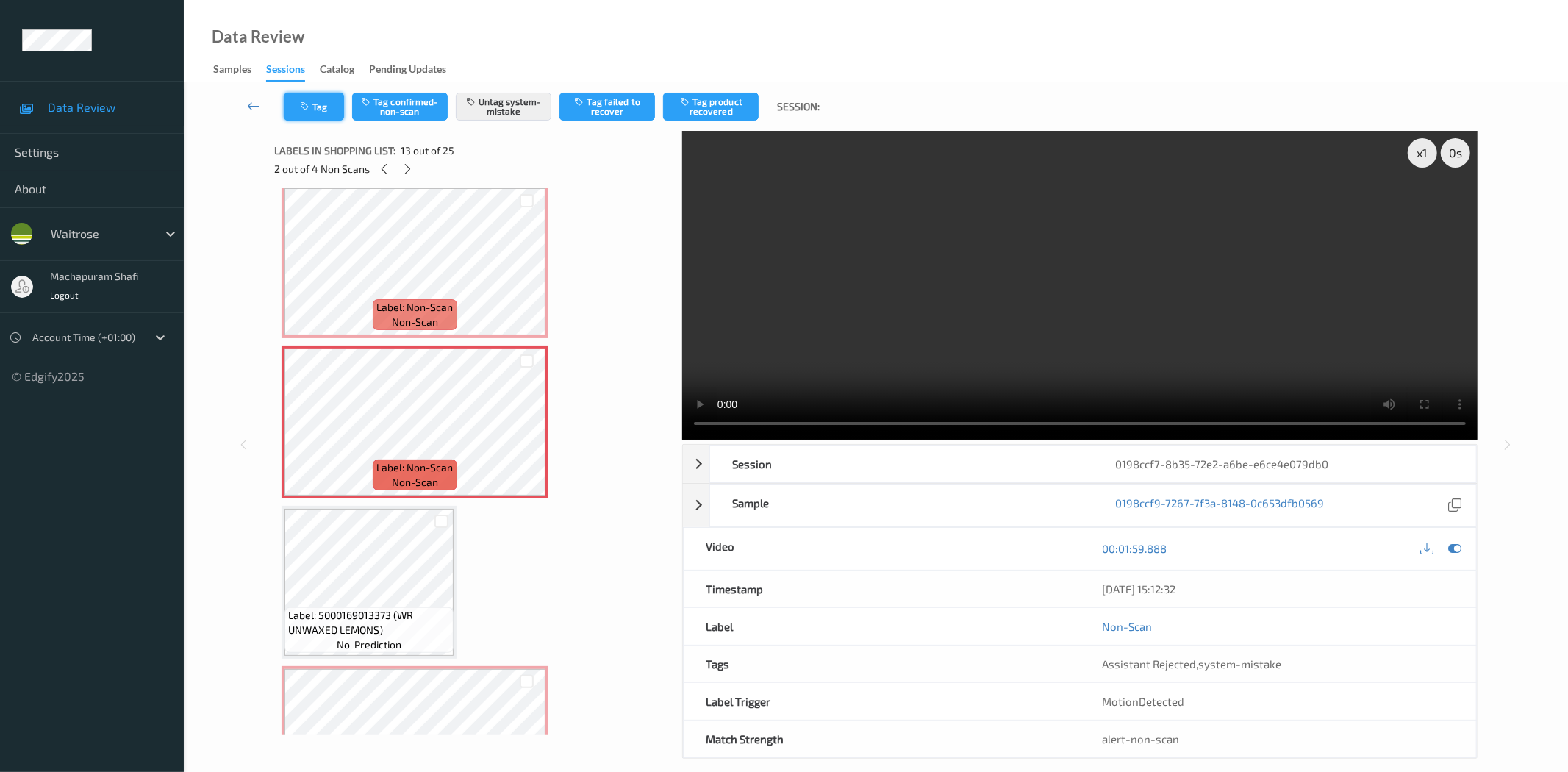
click at [318, 108] on button "Tag" at bounding box center [313, 106] width 60 height 28
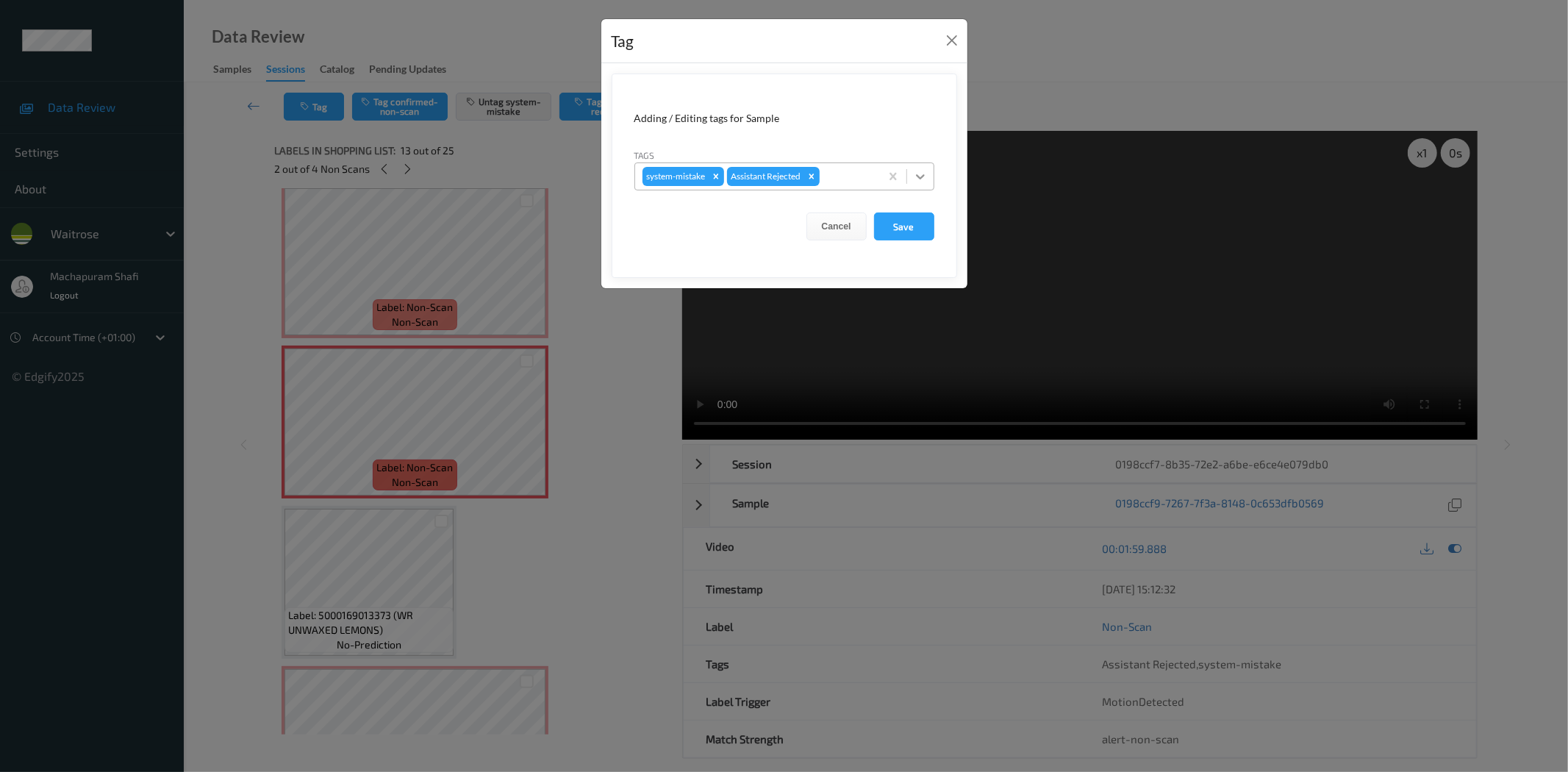
click at [923, 176] on icon at bounding box center [920, 176] width 14 height 14
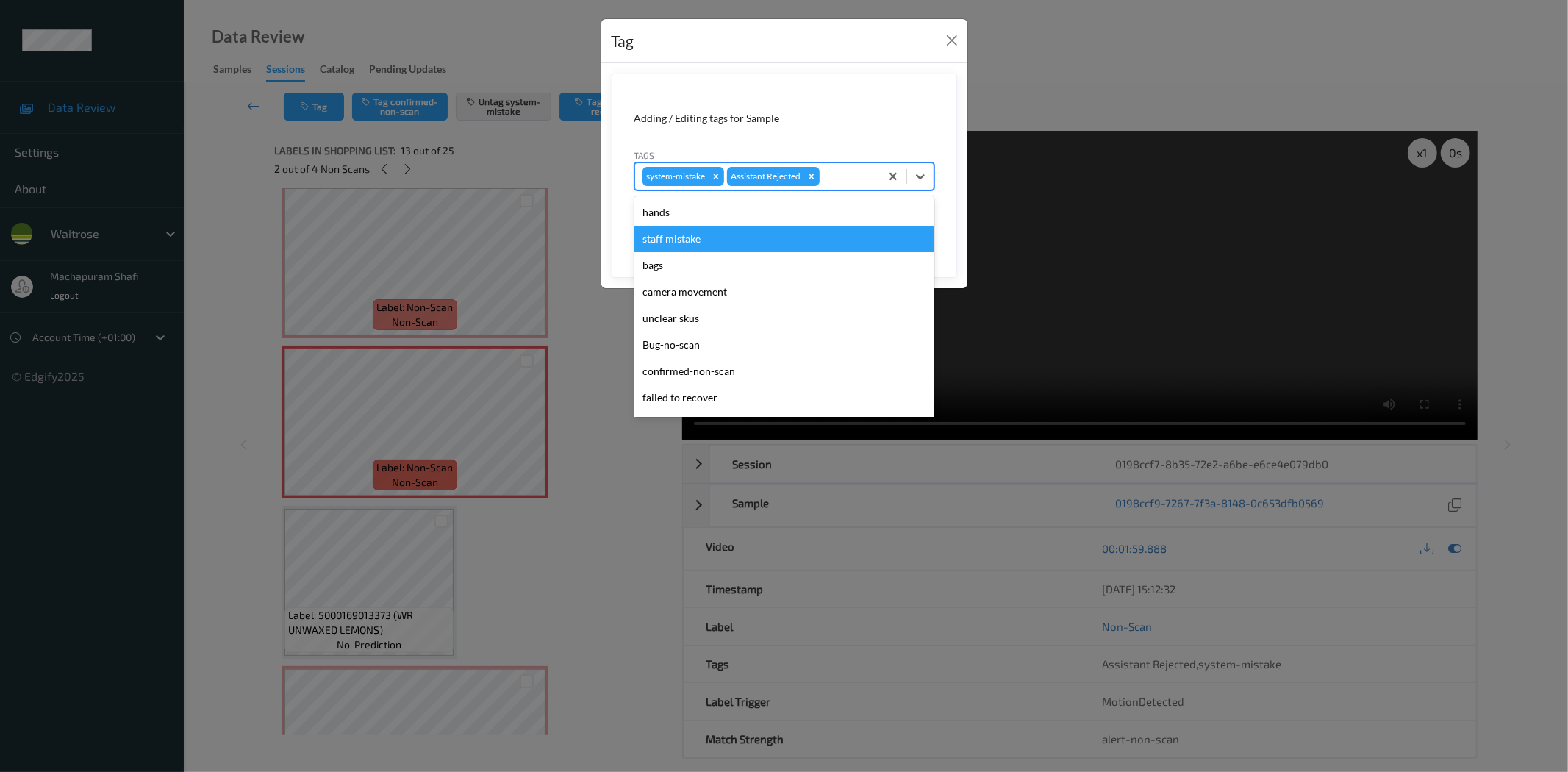
scroll to position [287, 0]
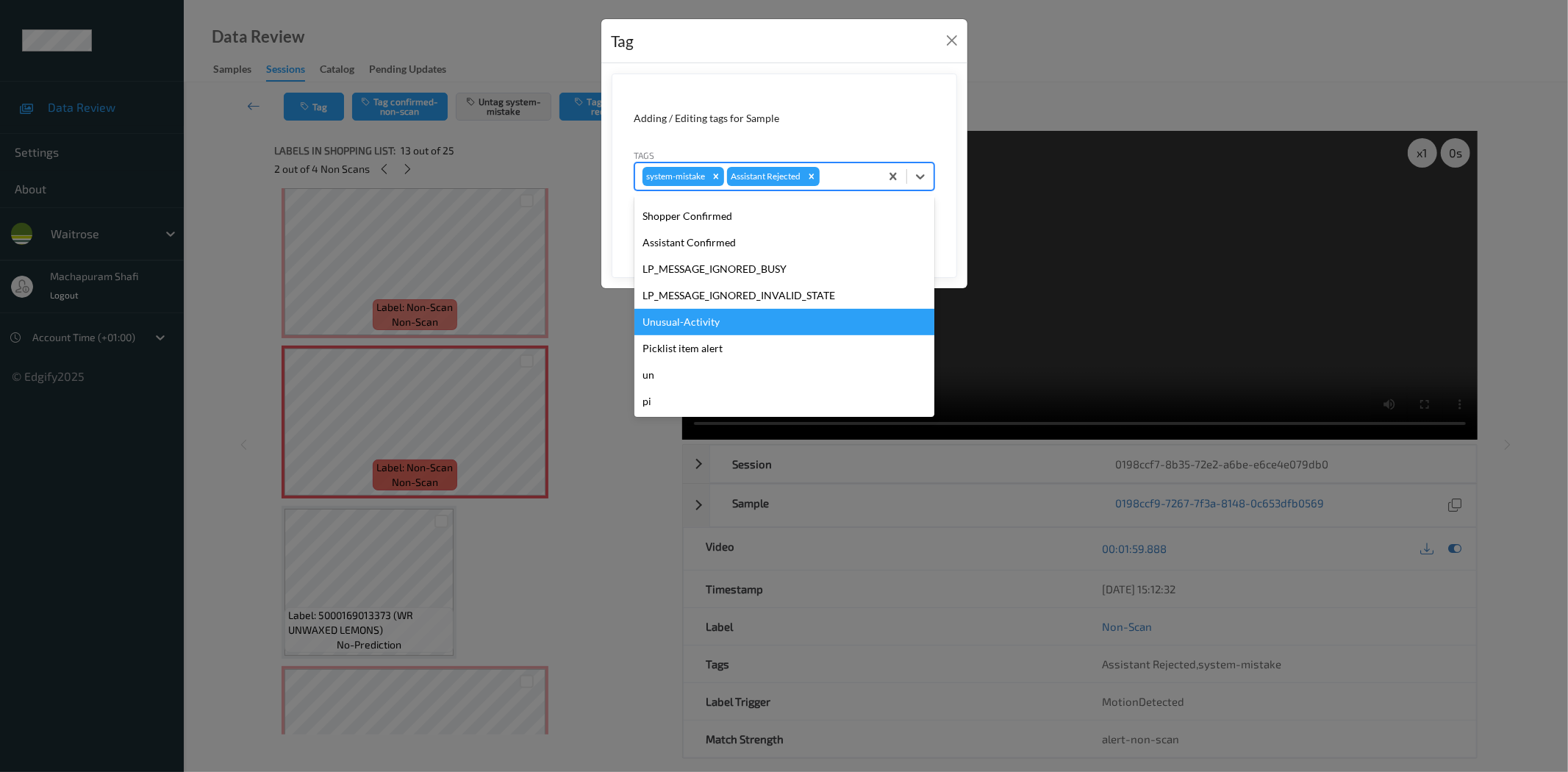
click at [683, 324] on div "Unusual-Activity" at bounding box center [784, 323] width 300 height 27
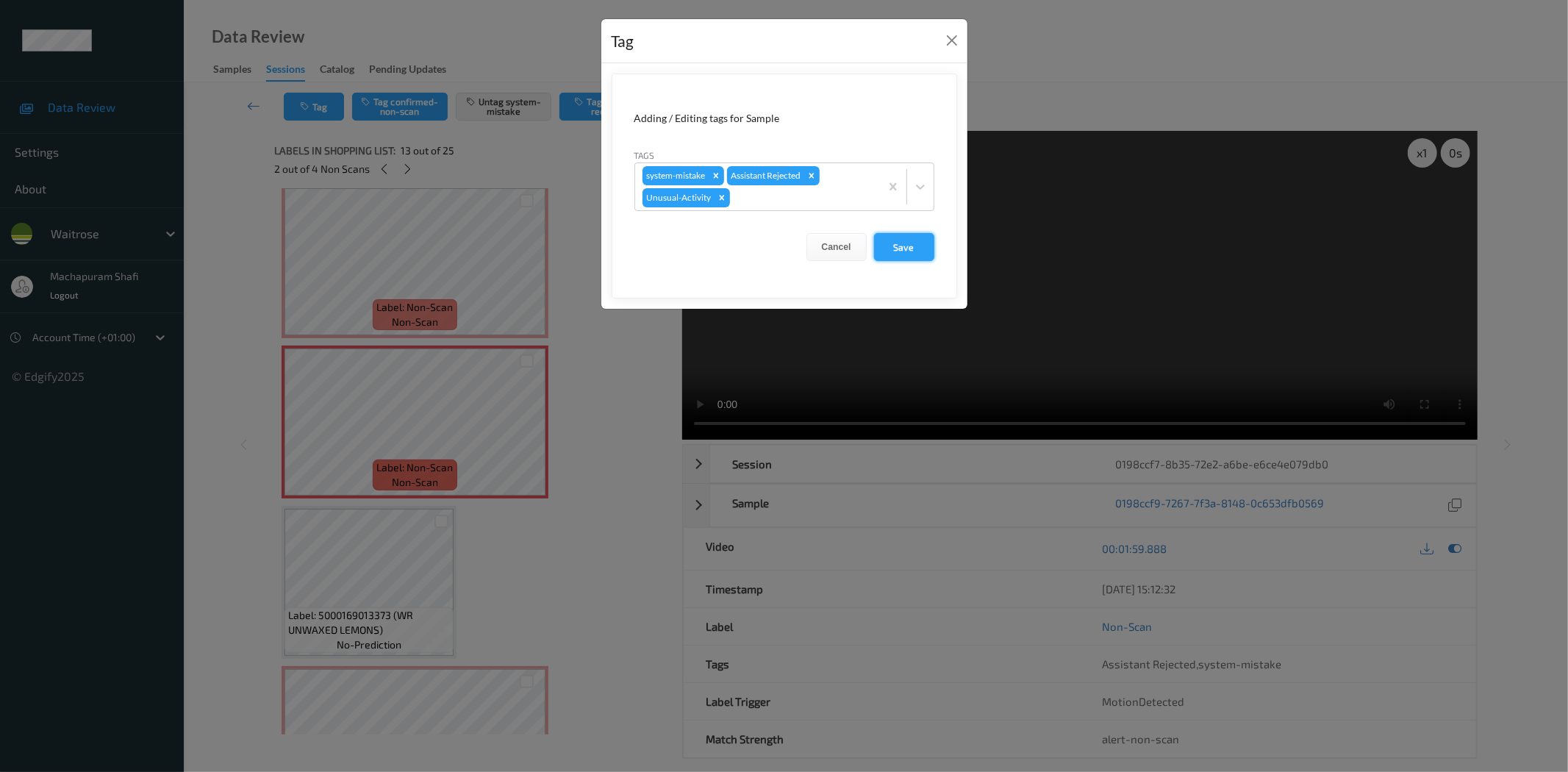
click at [915, 249] on button "Save" at bounding box center [904, 246] width 60 height 28
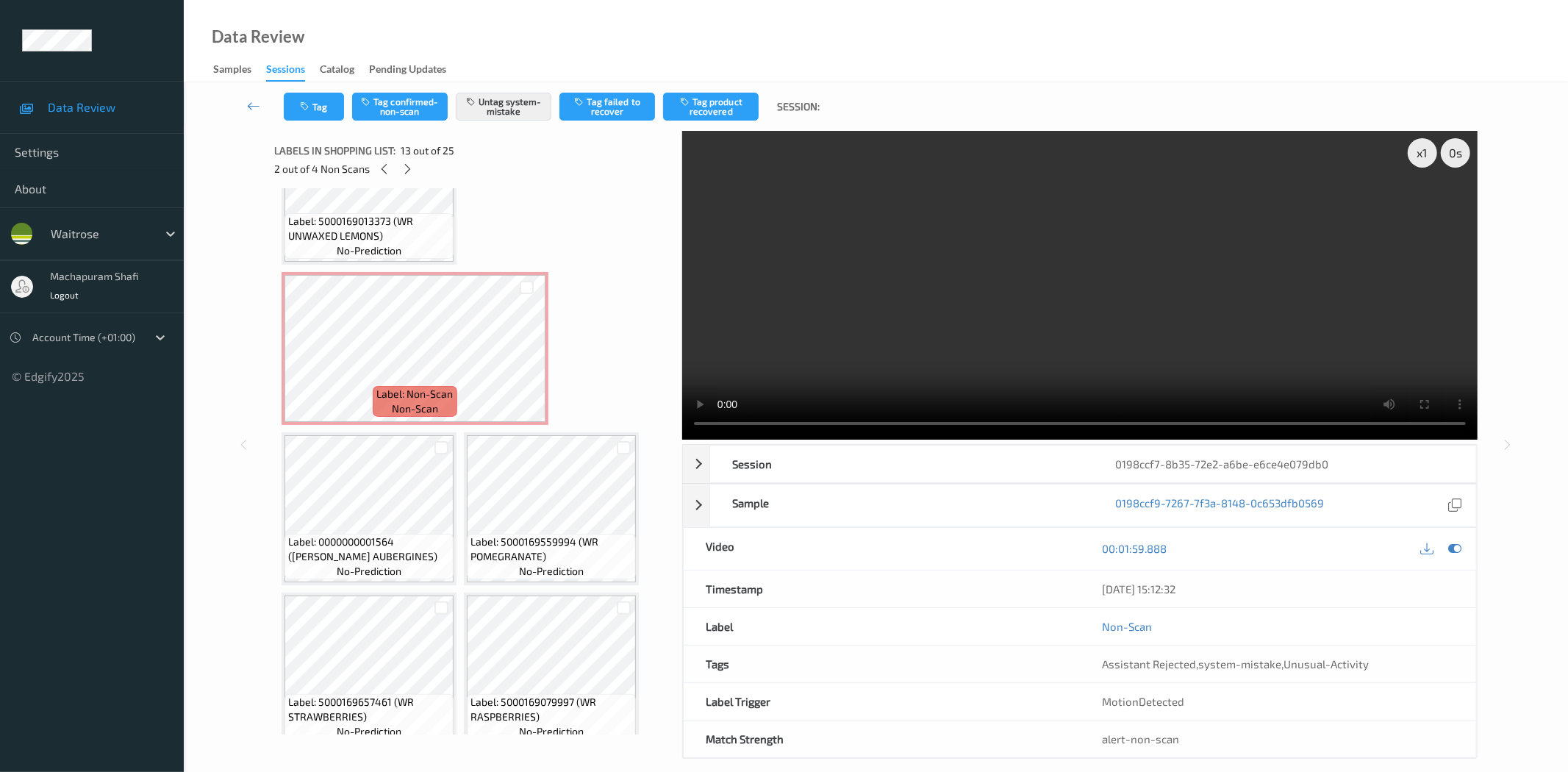
scroll to position [1371, 0]
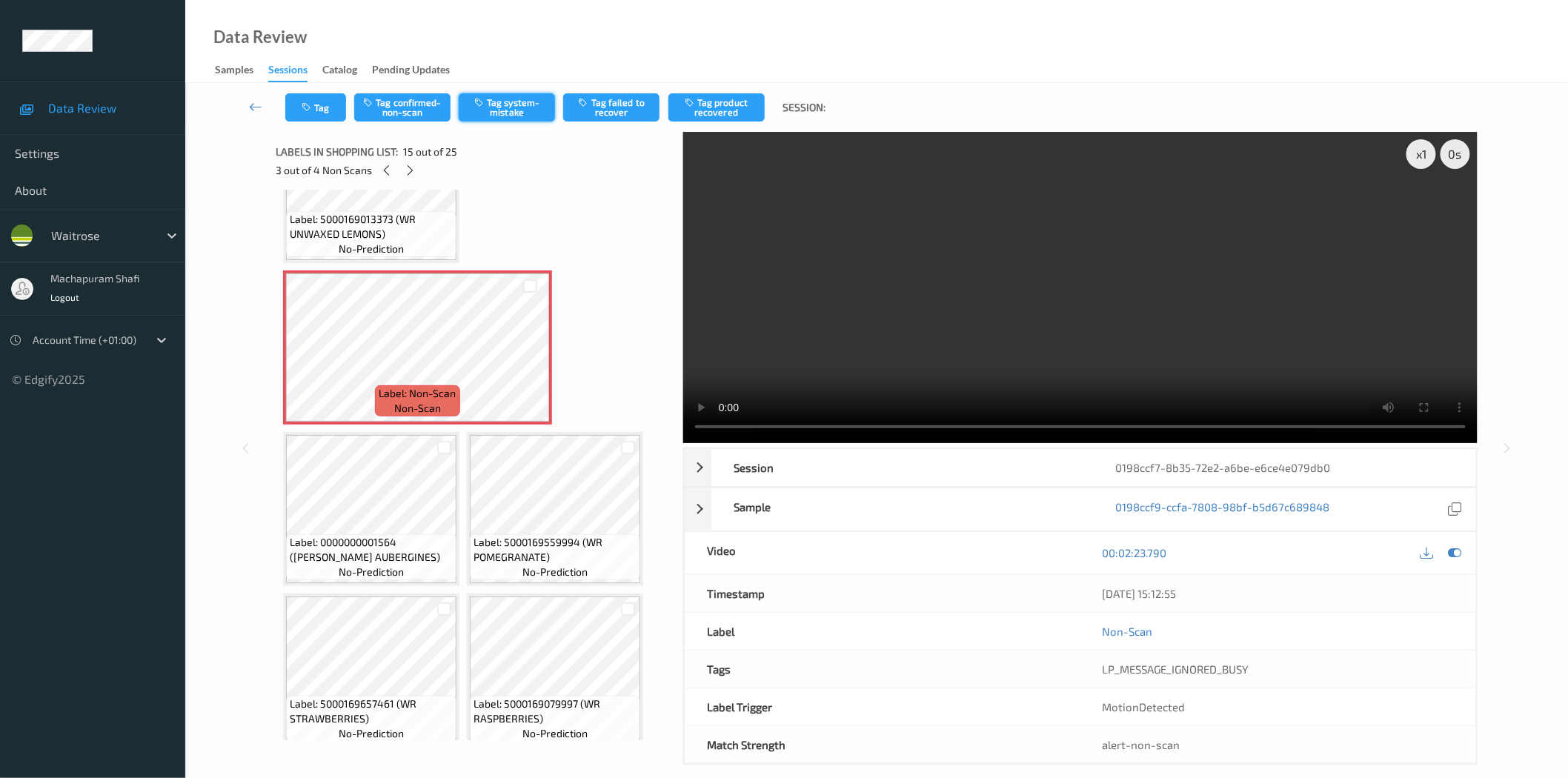
drag, startPoint x: 500, startPoint y: 107, endPoint x: 496, endPoint y: 114, distance: 8.1
click at [500, 107] on button "Tag system-mistake" at bounding box center [507, 107] width 96 height 28
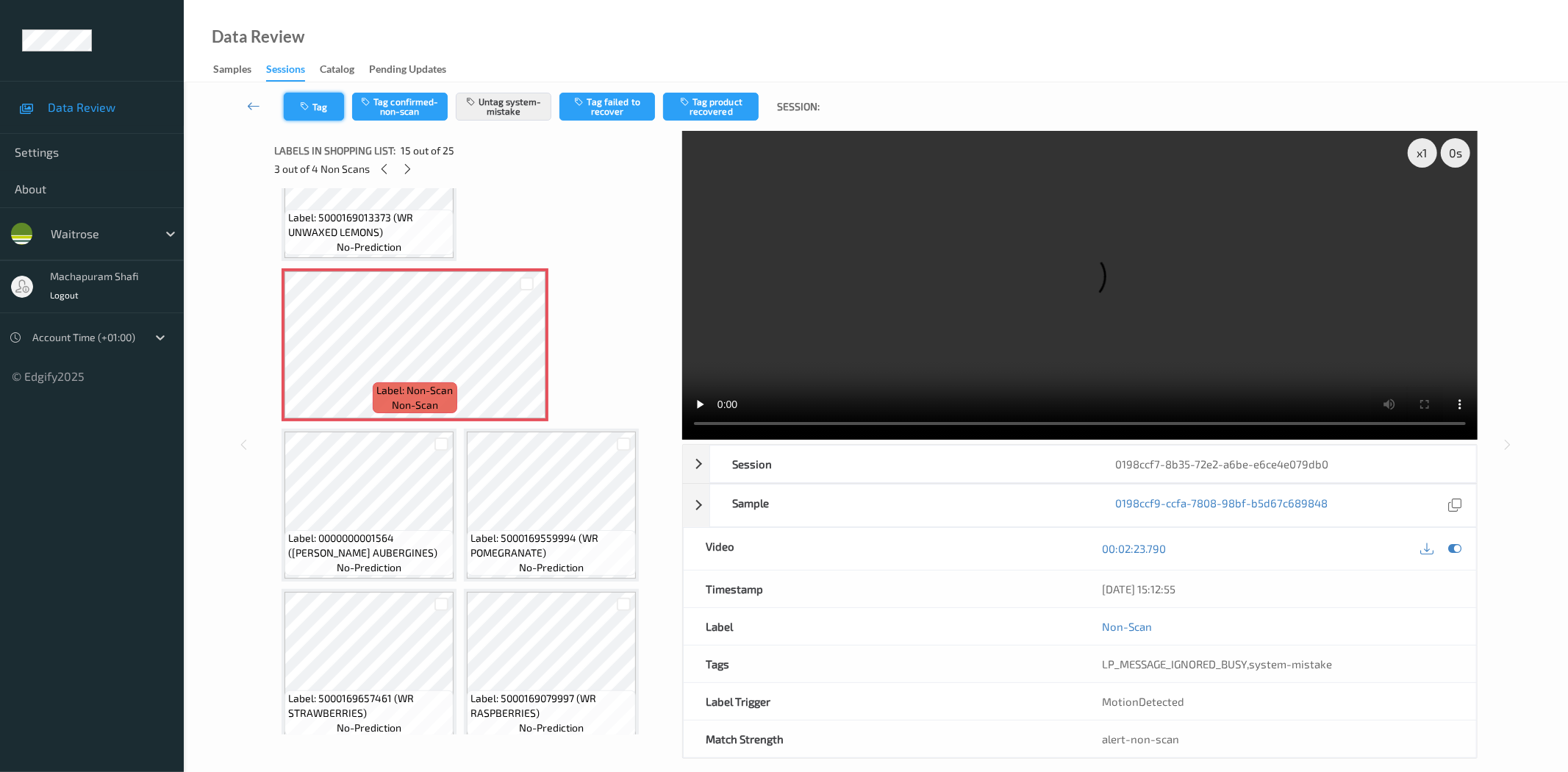
click at [315, 107] on button "Tag" at bounding box center [313, 106] width 60 height 28
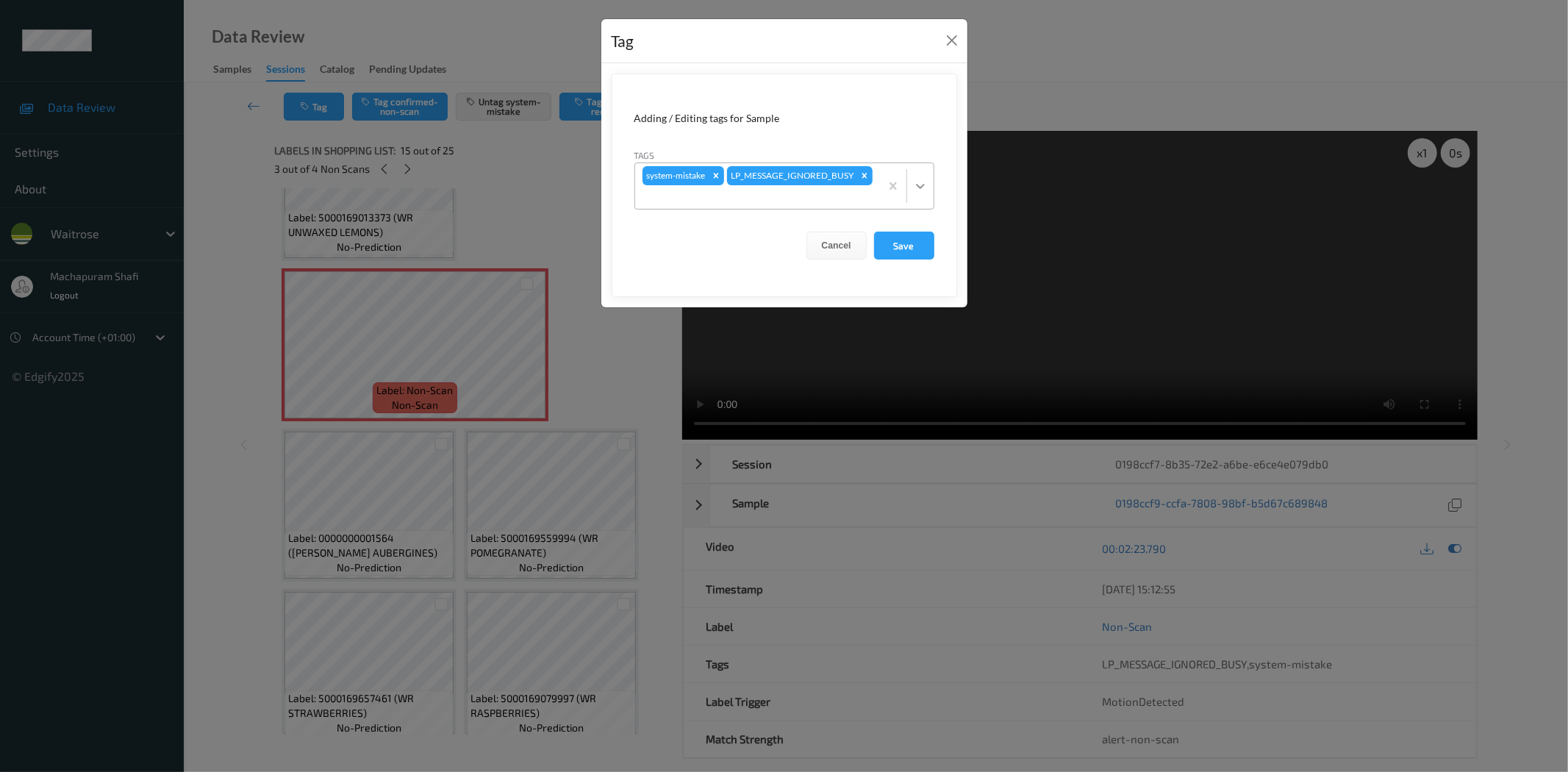
click at [917, 186] on icon at bounding box center [920, 186] width 9 height 5
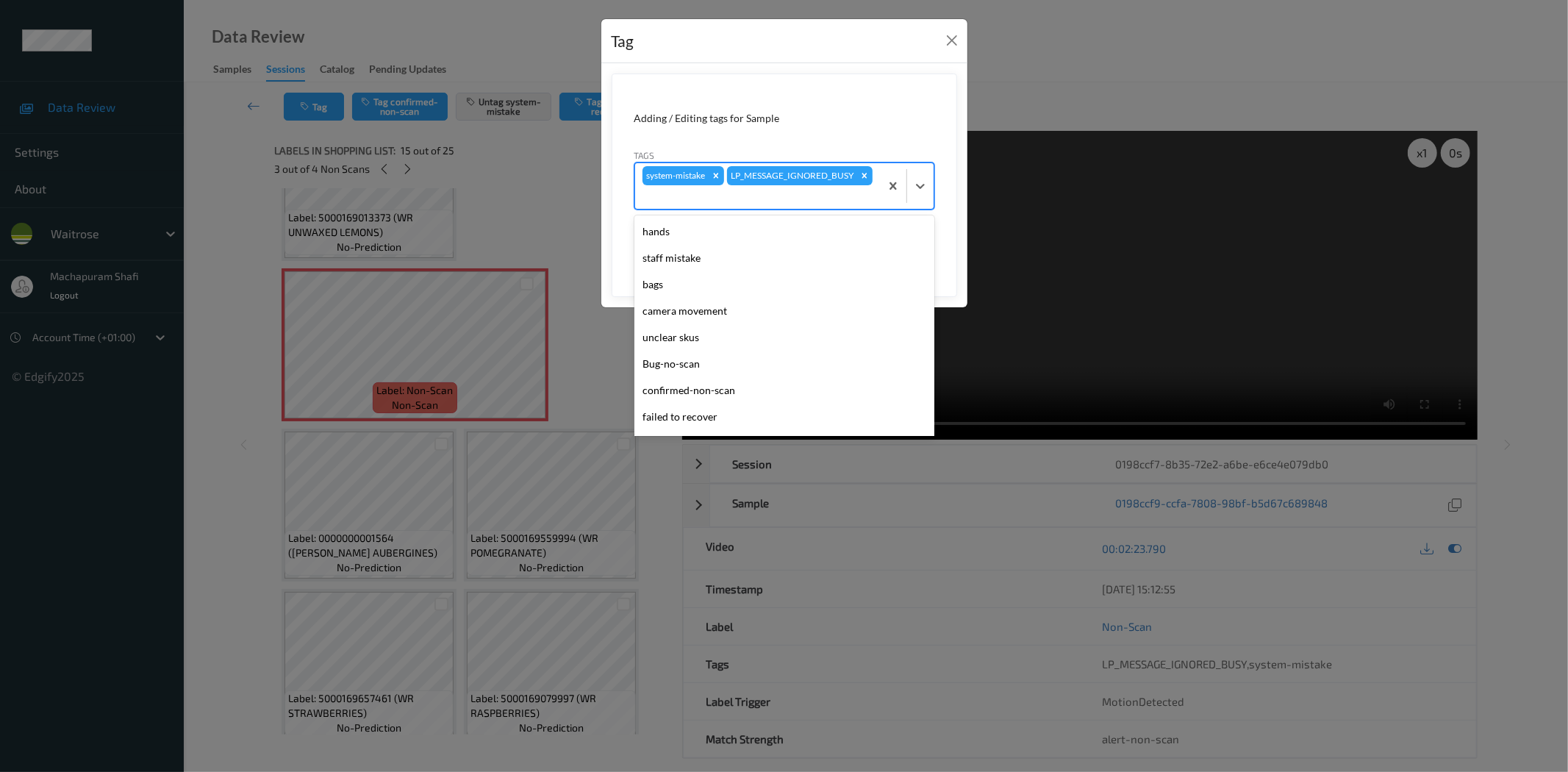
scroll to position [287, 0]
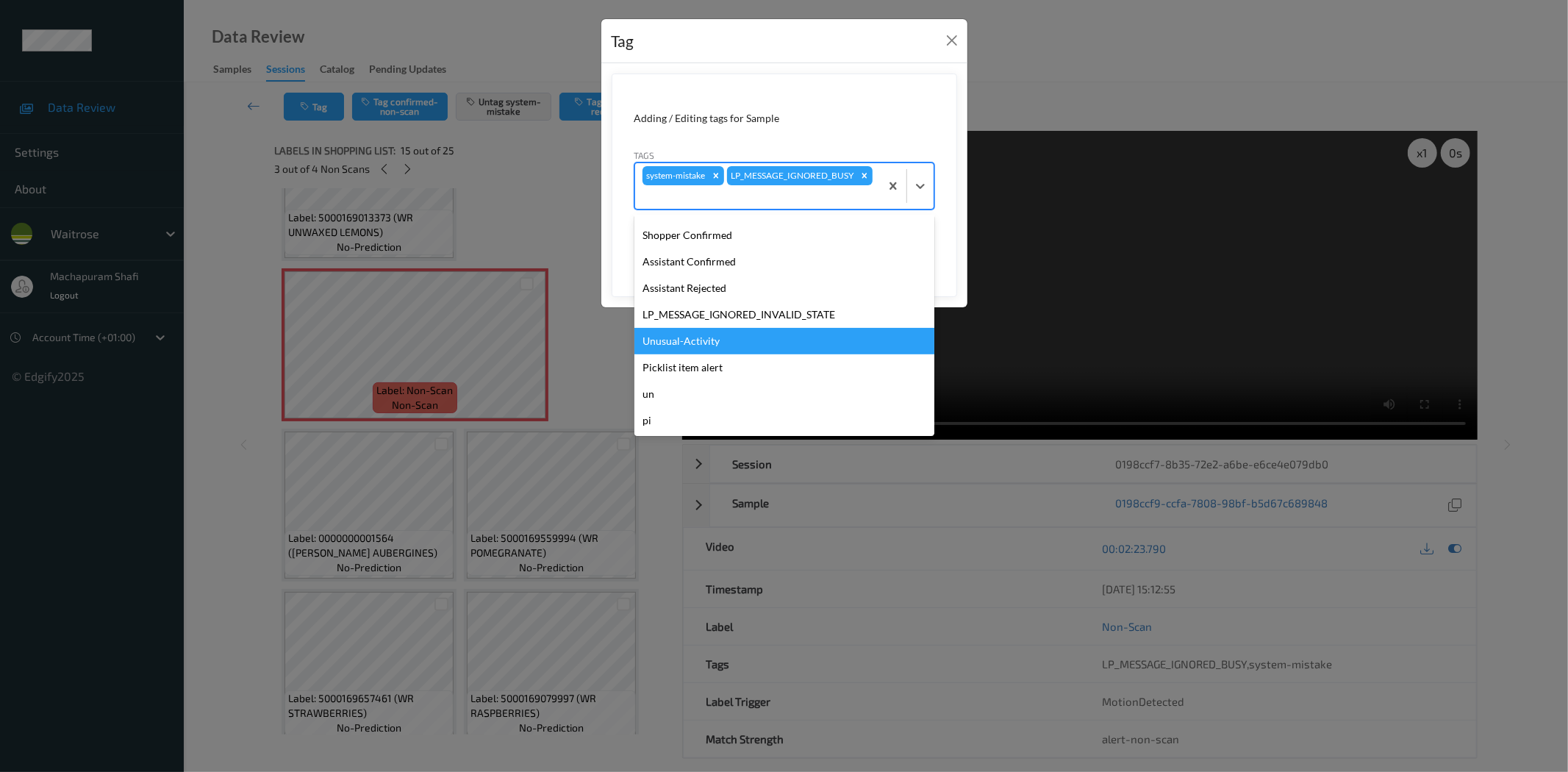
click at [674, 333] on div "Unusual-Activity" at bounding box center [784, 341] width 300 height 27
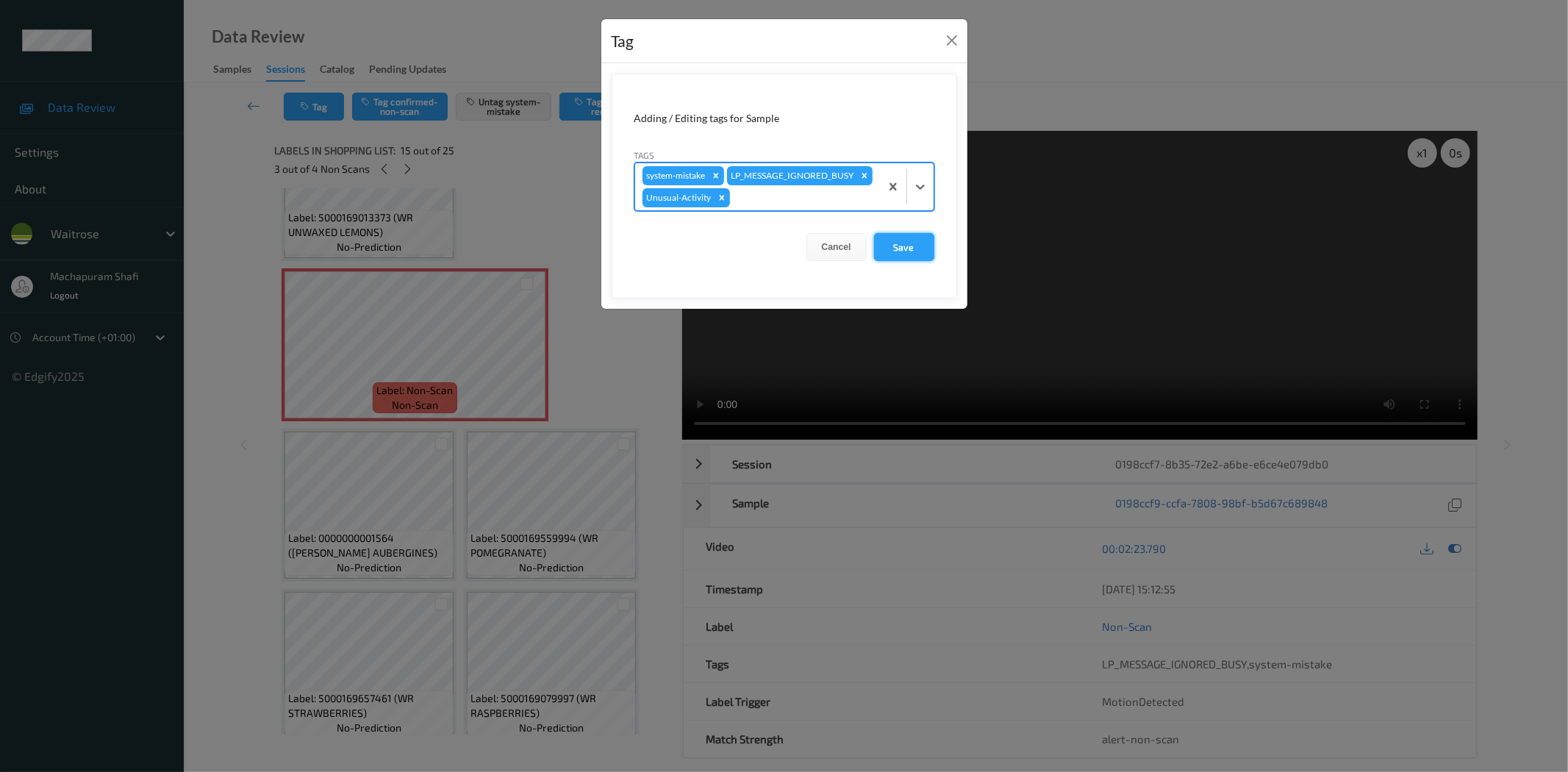
click at [903, 261] on button "Save" at bounding box center [904, 246] width 60 height 28
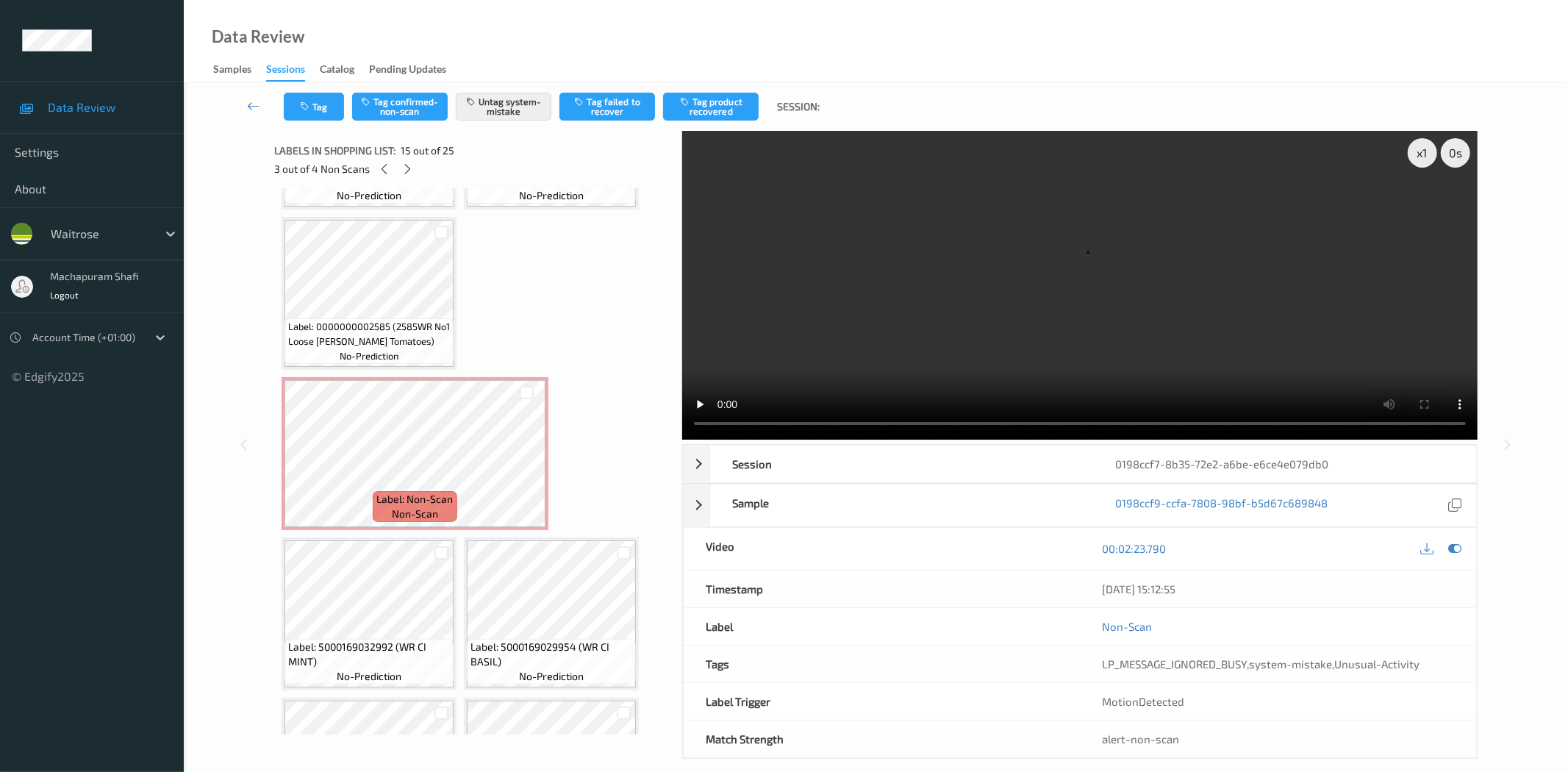
scroll to position [1919, 0]
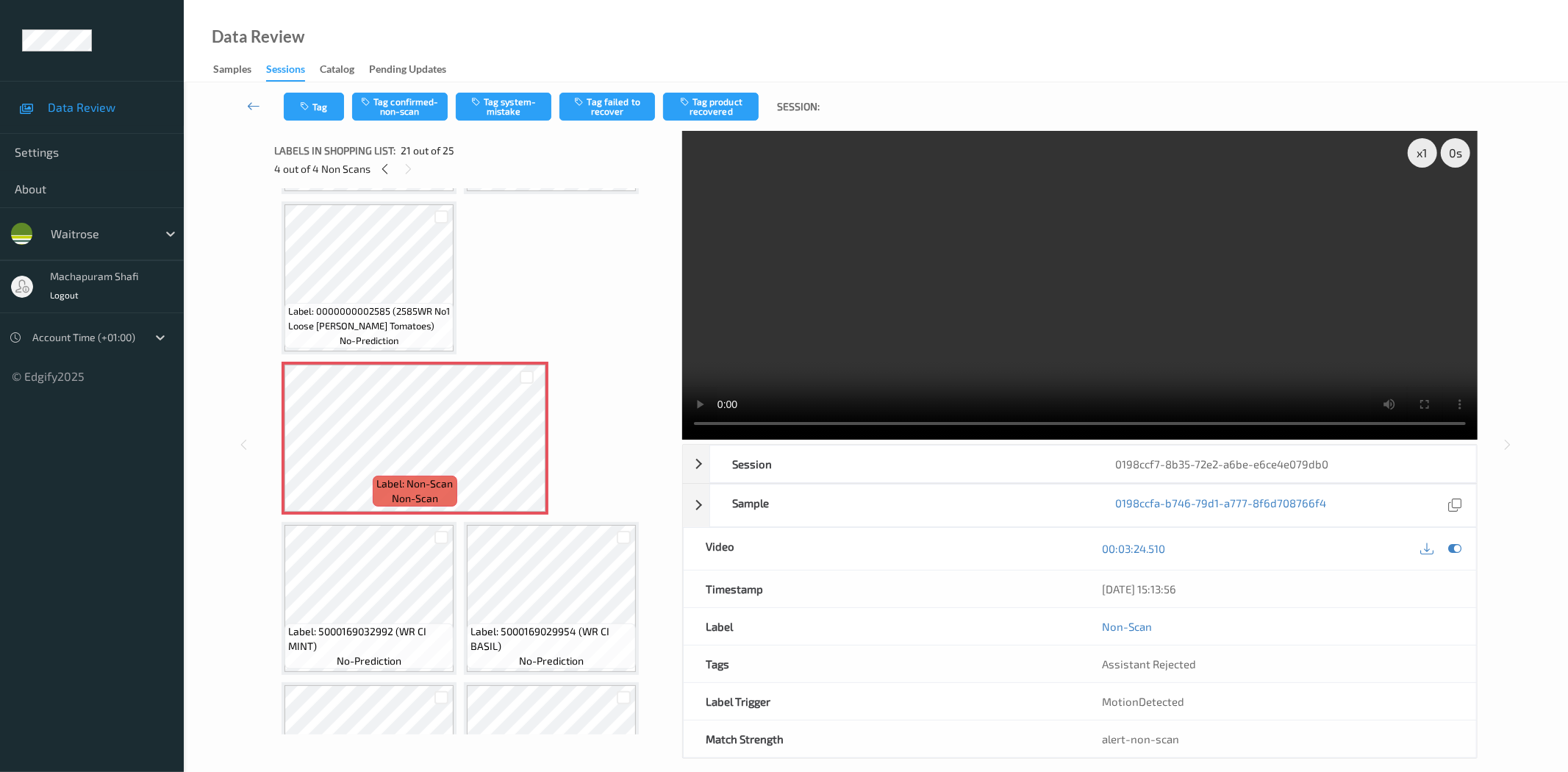
click at [518, 90] on div "Tag Tag confirmed-non-scan Tag system-mistake Tag failed to recover Tag product…" at bounding box center [875, 106] width 1324 height 49
click at [518, 103] on button "Tag system-mistake" at bounding box center [504, 106] width 96 height 28
click at [317, 108] on button "Tag" at bounding box center [313, 106] width 60 height 28
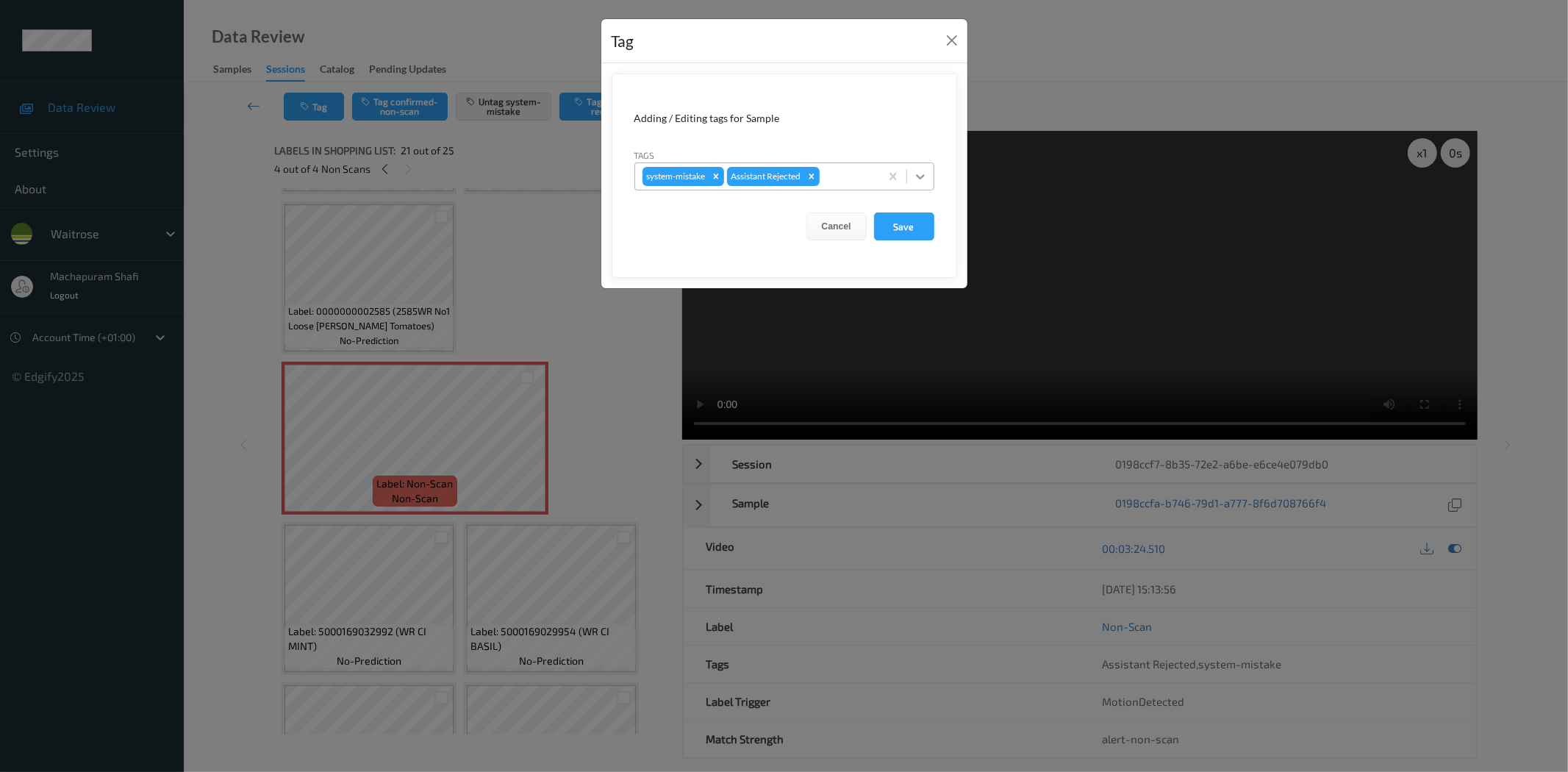
click at [921, 175] on div at bounding box center [921, 176] width 27 height 27
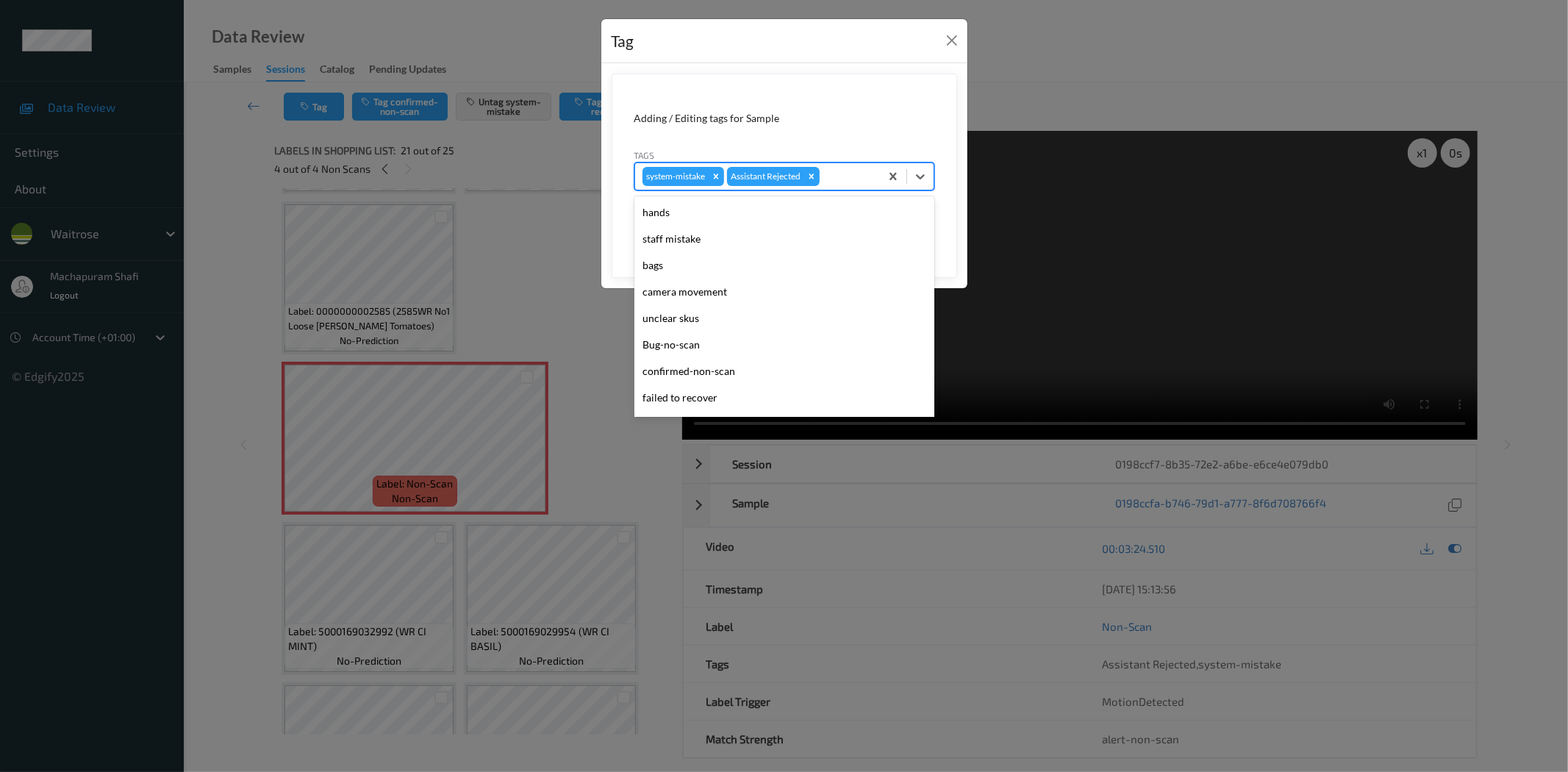
scroll to position [287, 0]
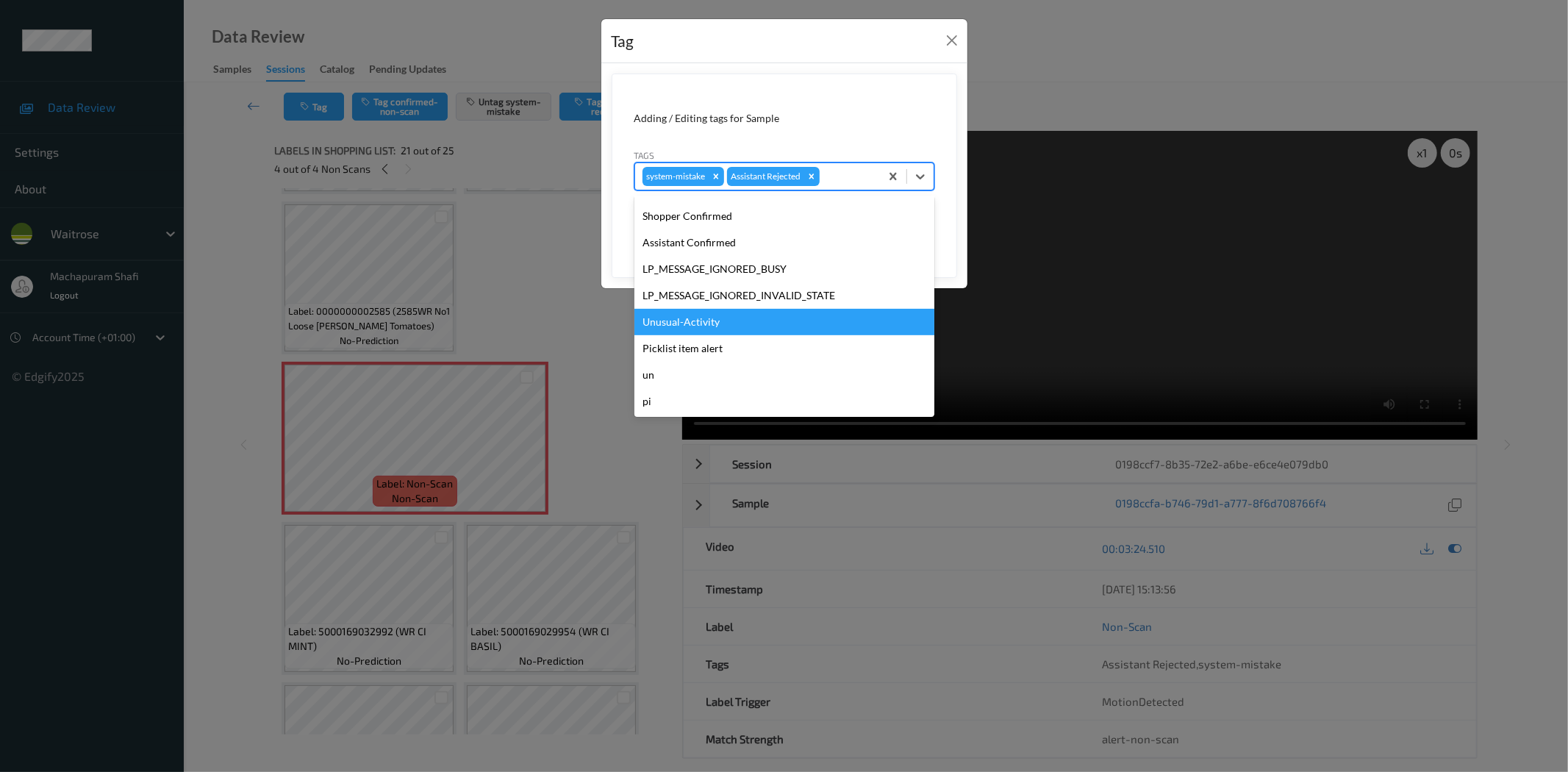
click at [686, 325] on div "Unusual-Activity" at bounding box center [784, 323] width 300 height 27
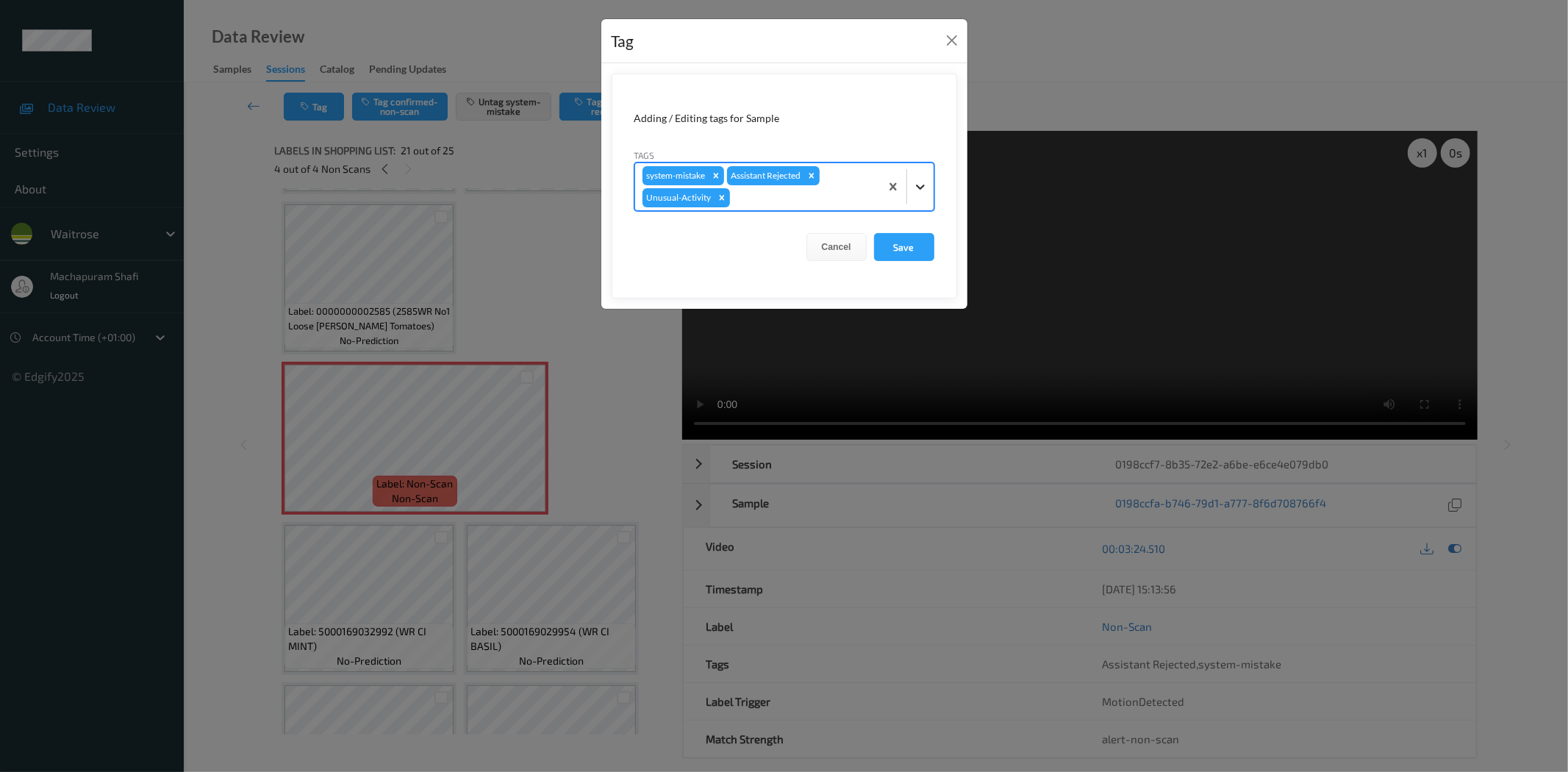
click at [917, 192] on icon at bounding box center [920, 186] width 14 height 14
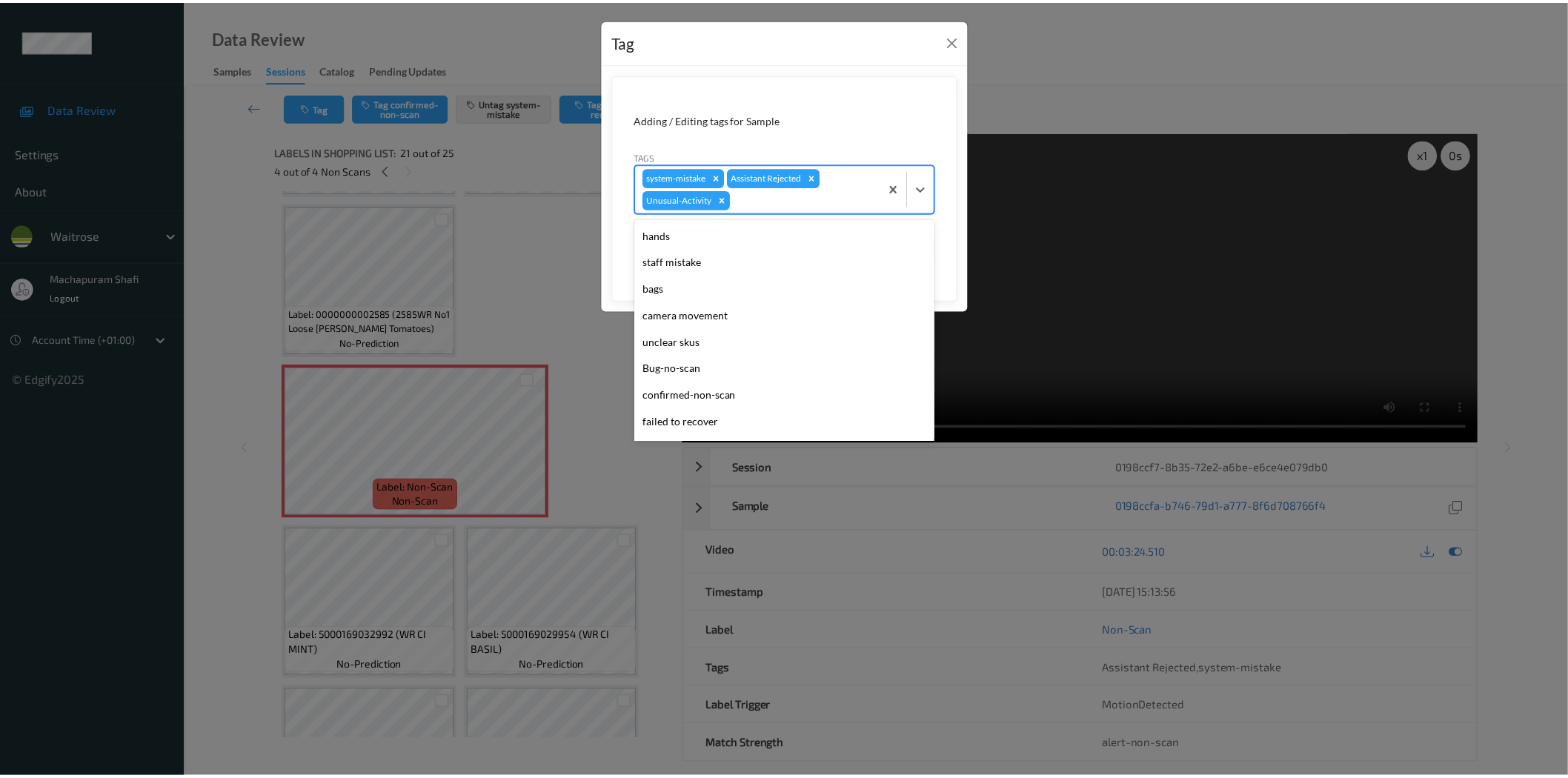
scroll to position [264, 0]
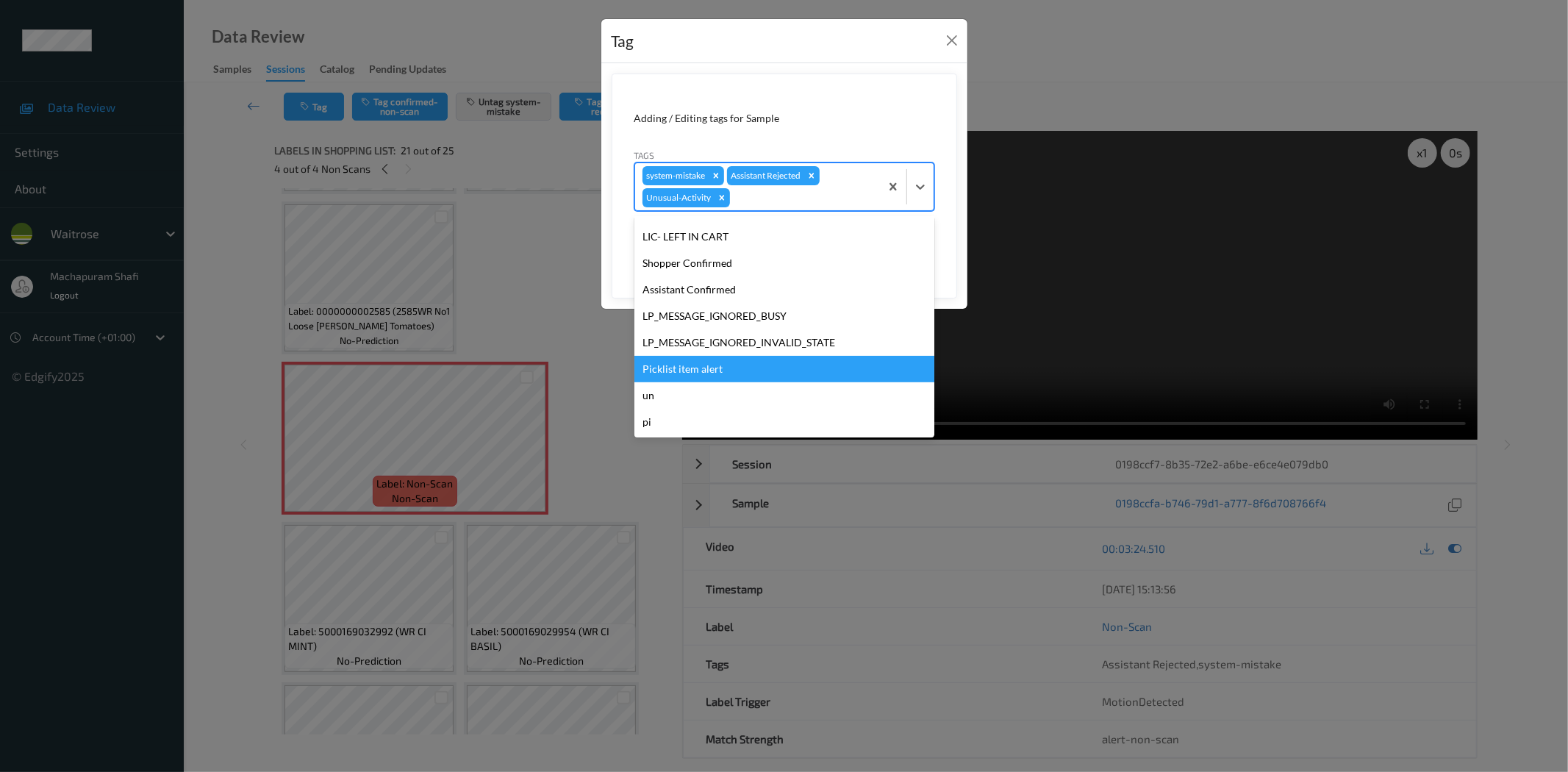
click at [701, 378] on div "Picklist item alert" at bounding box center [784, 370] width 300 height 27
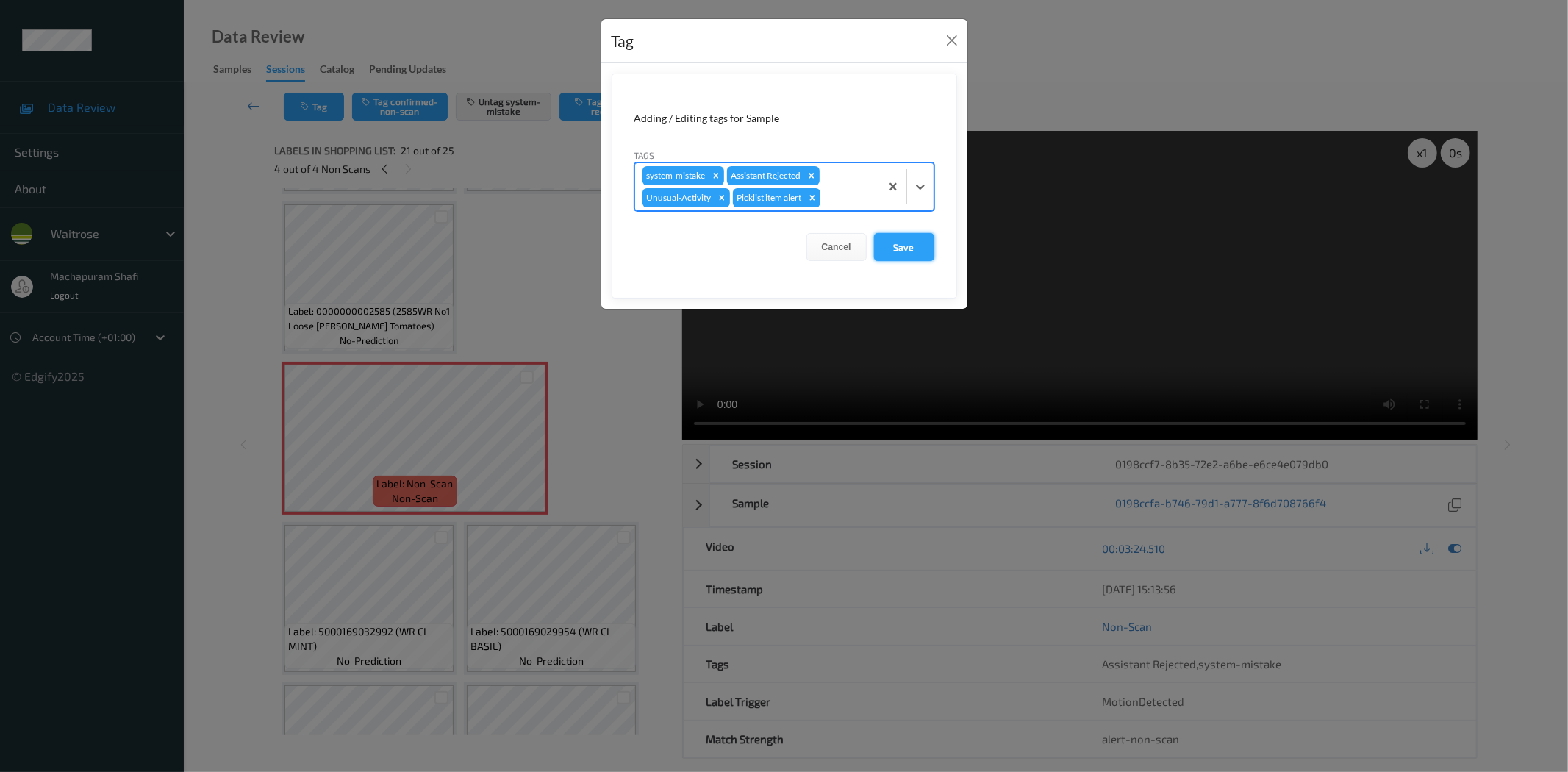
click at [905, 243] on button "Save" at bounding box center [904, 246] width 60 height 28
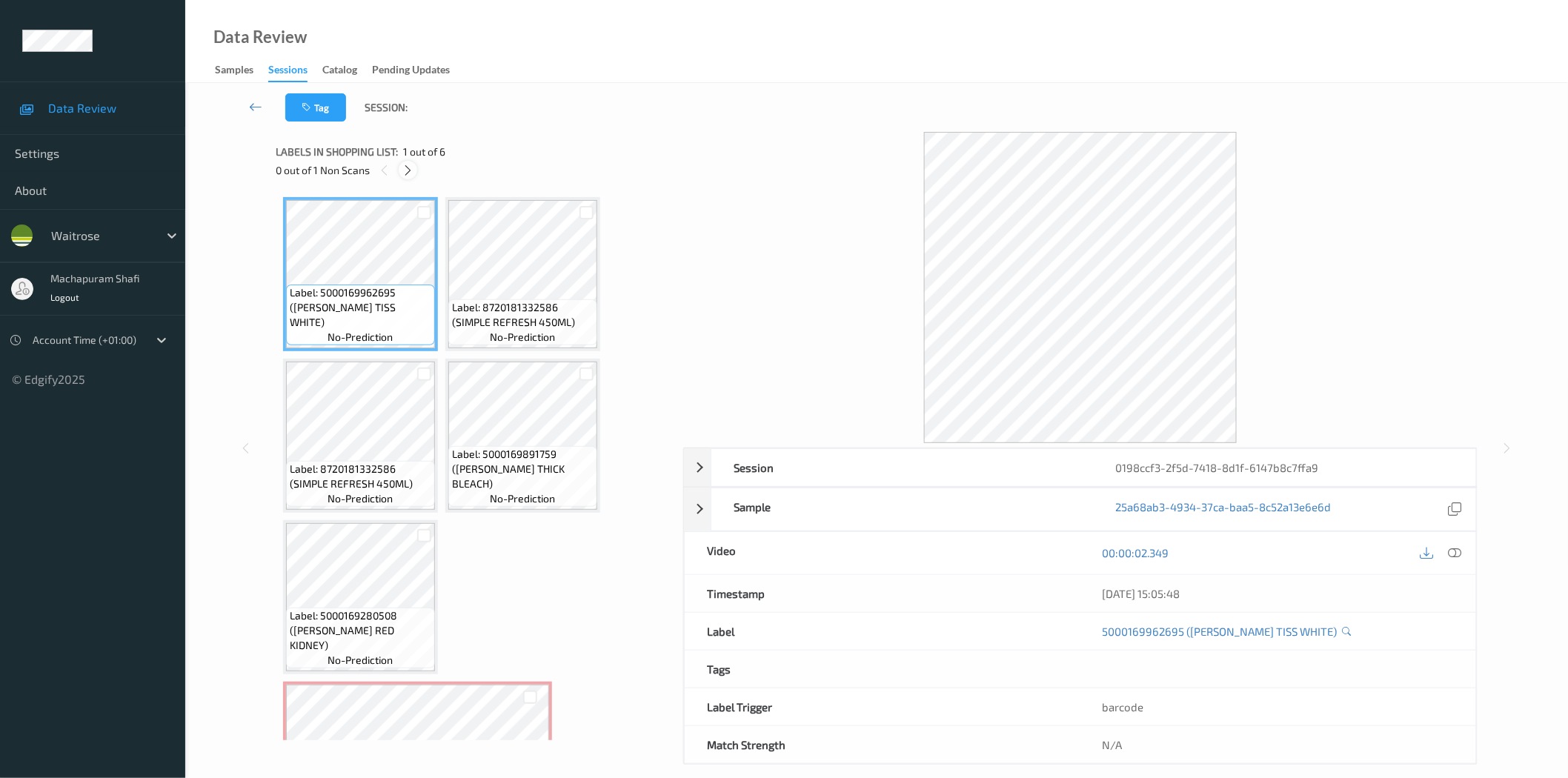
click at [409, 161] on div at bounding box center [407, 170] width 18 height 18
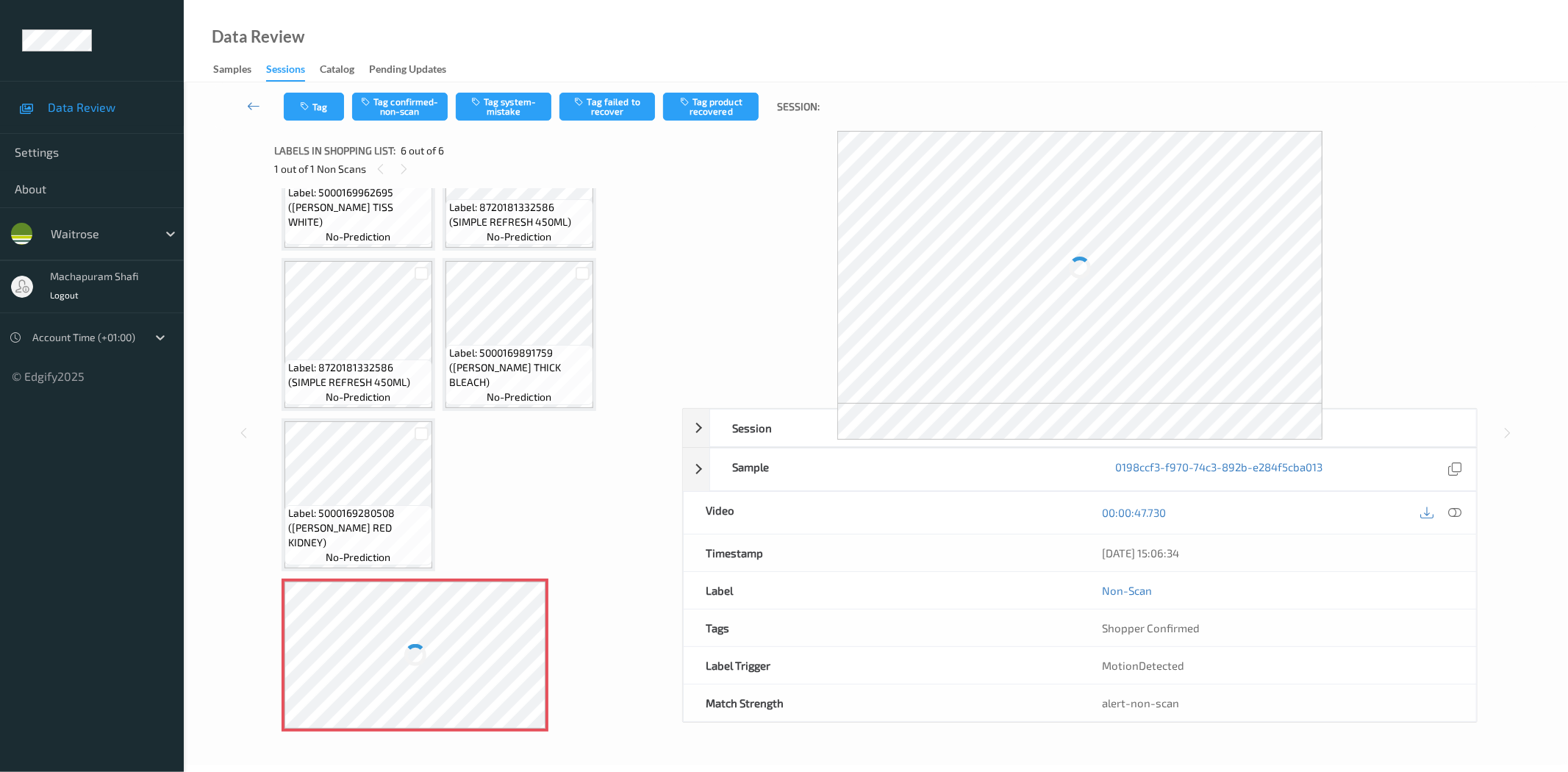
drag, startPoint x: 1457, startPoint y: 515, endPoint x: 1421, endPoint y: 375, distance: 144.6
click at [1457, 515] on icon at bounding box center [1455, 512] width 13 height 13
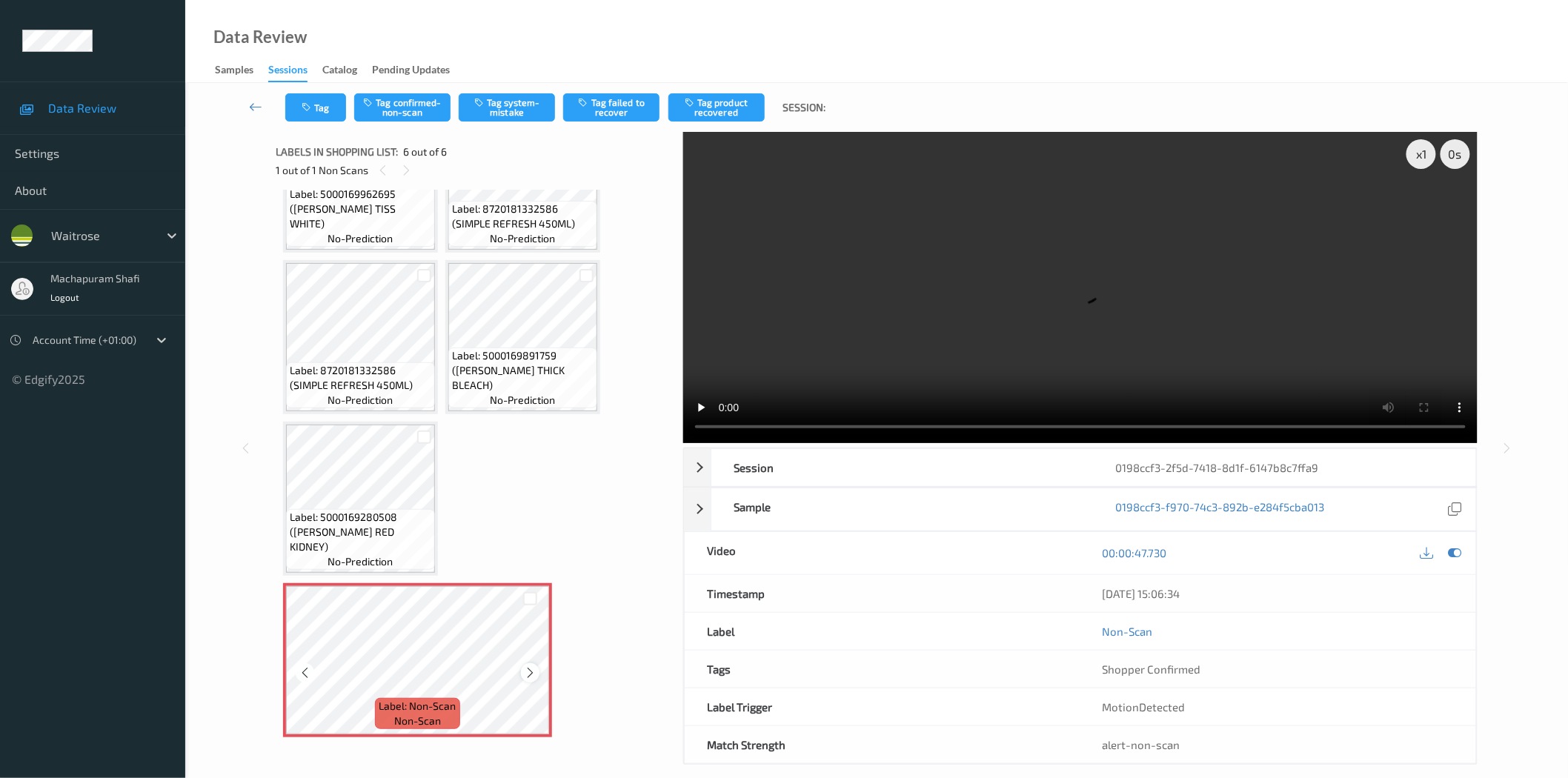
click at [531, 669] on icon at bounding box center [530, 673] width 13 height 14
click at [530, 676] on div at bounding box center [530, 672] width 18 height 18
click at [501, 117] on button "Tag system-mistake" at bounding box center [507, 107] width 96 height 28
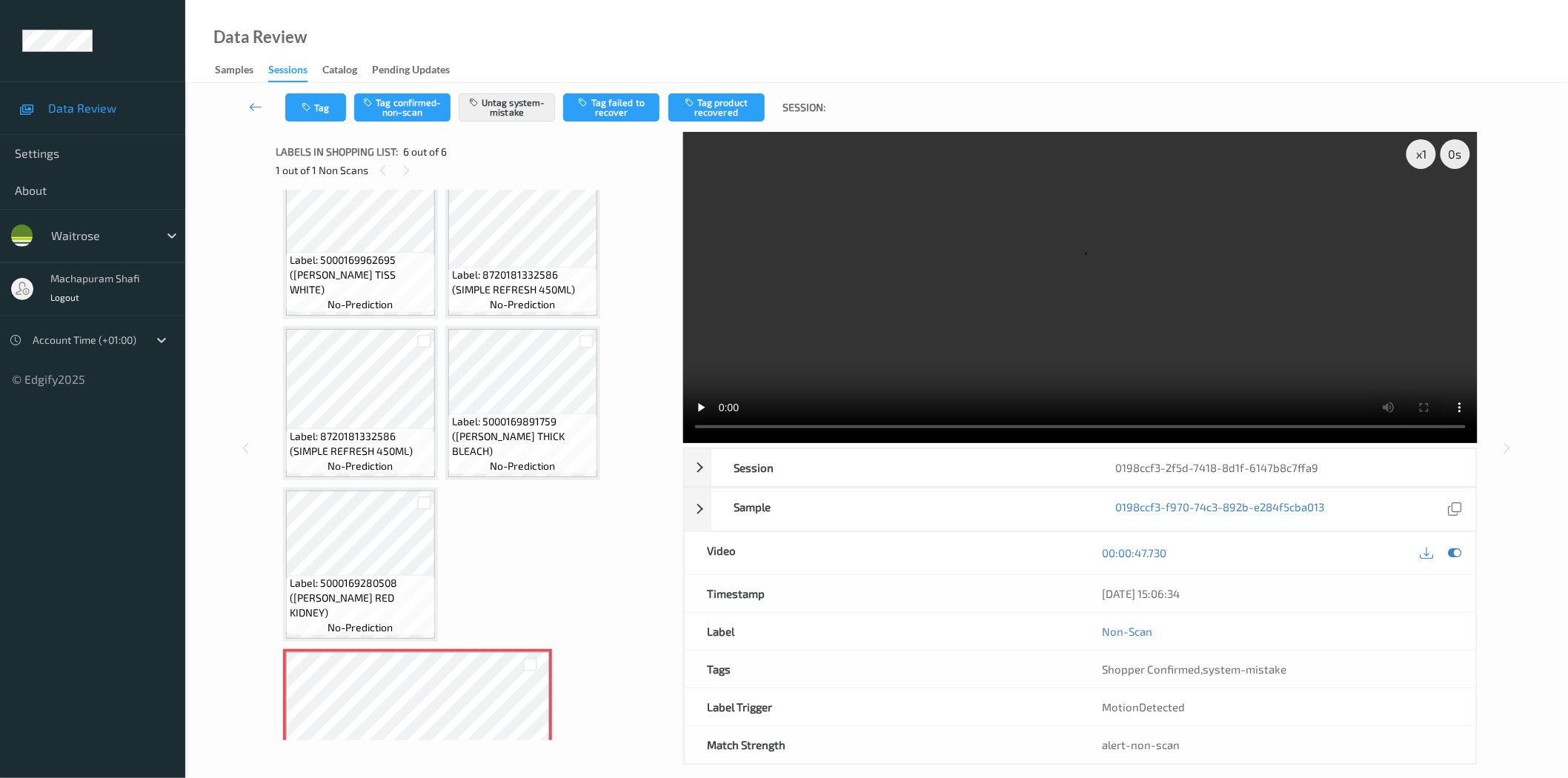
scroll to position [0, 0]
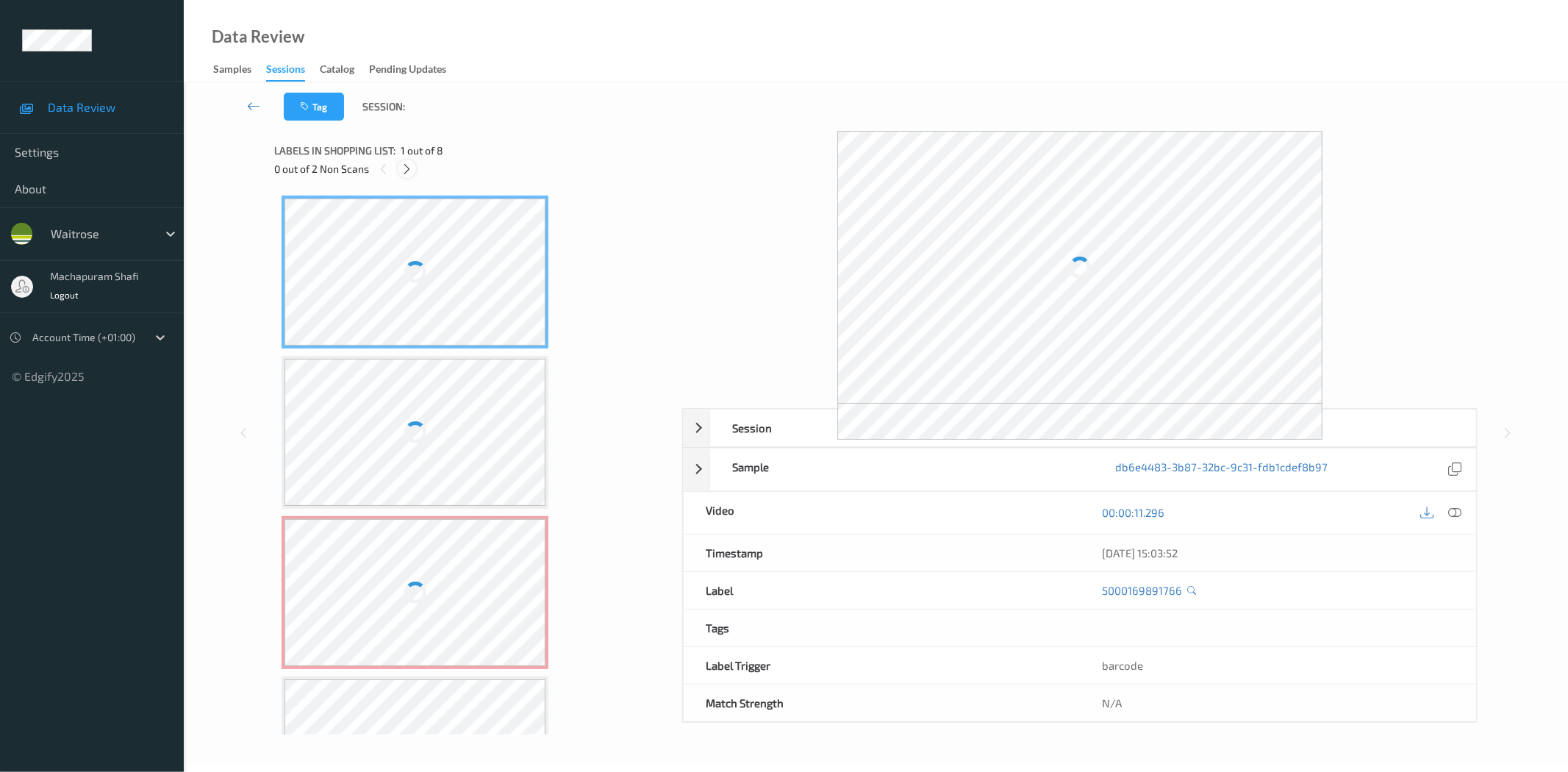
click at [407, 167] on icon at bounding box center [406, 170] width 12 height 13
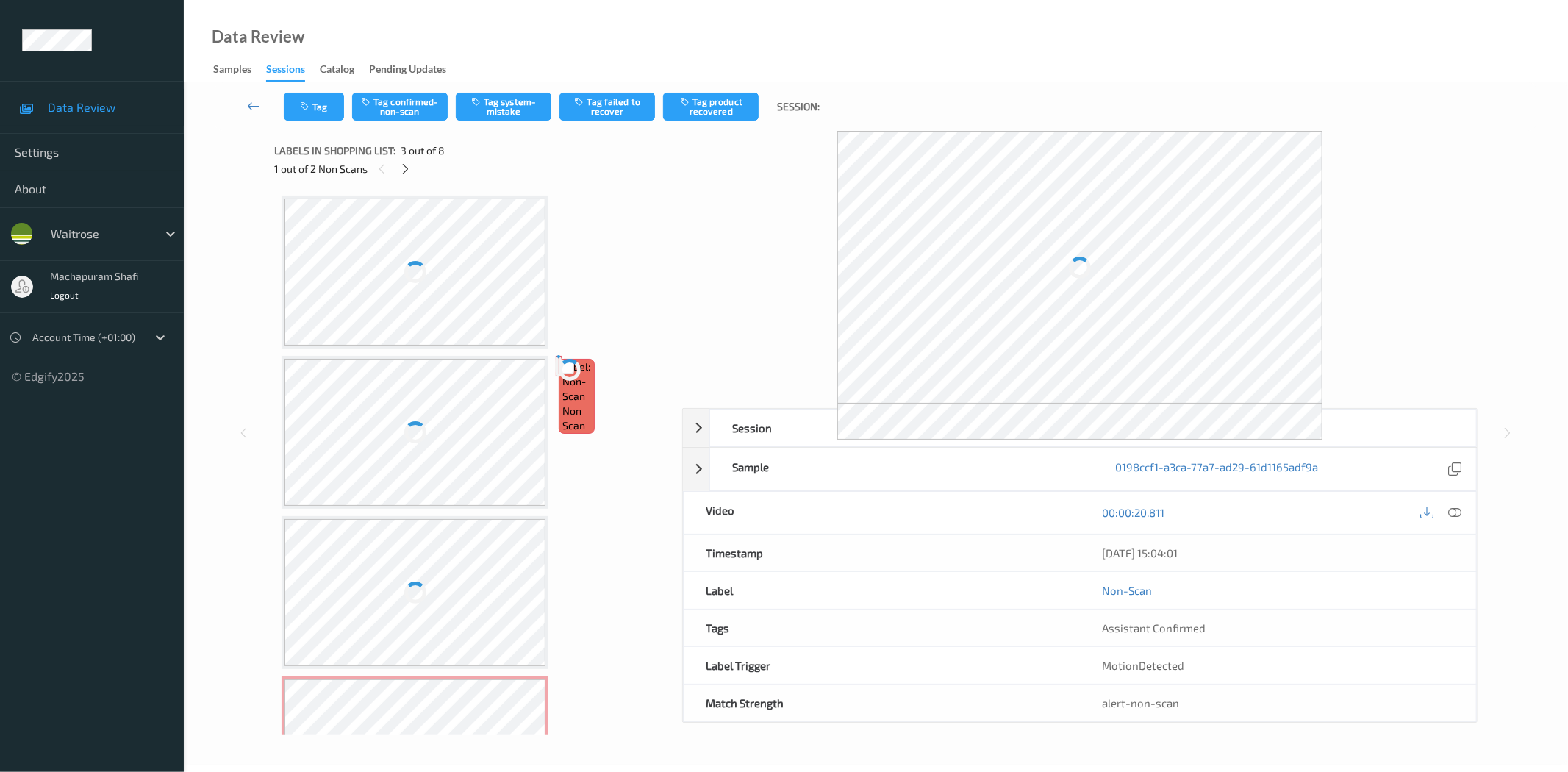
scroll to position [167, 0]
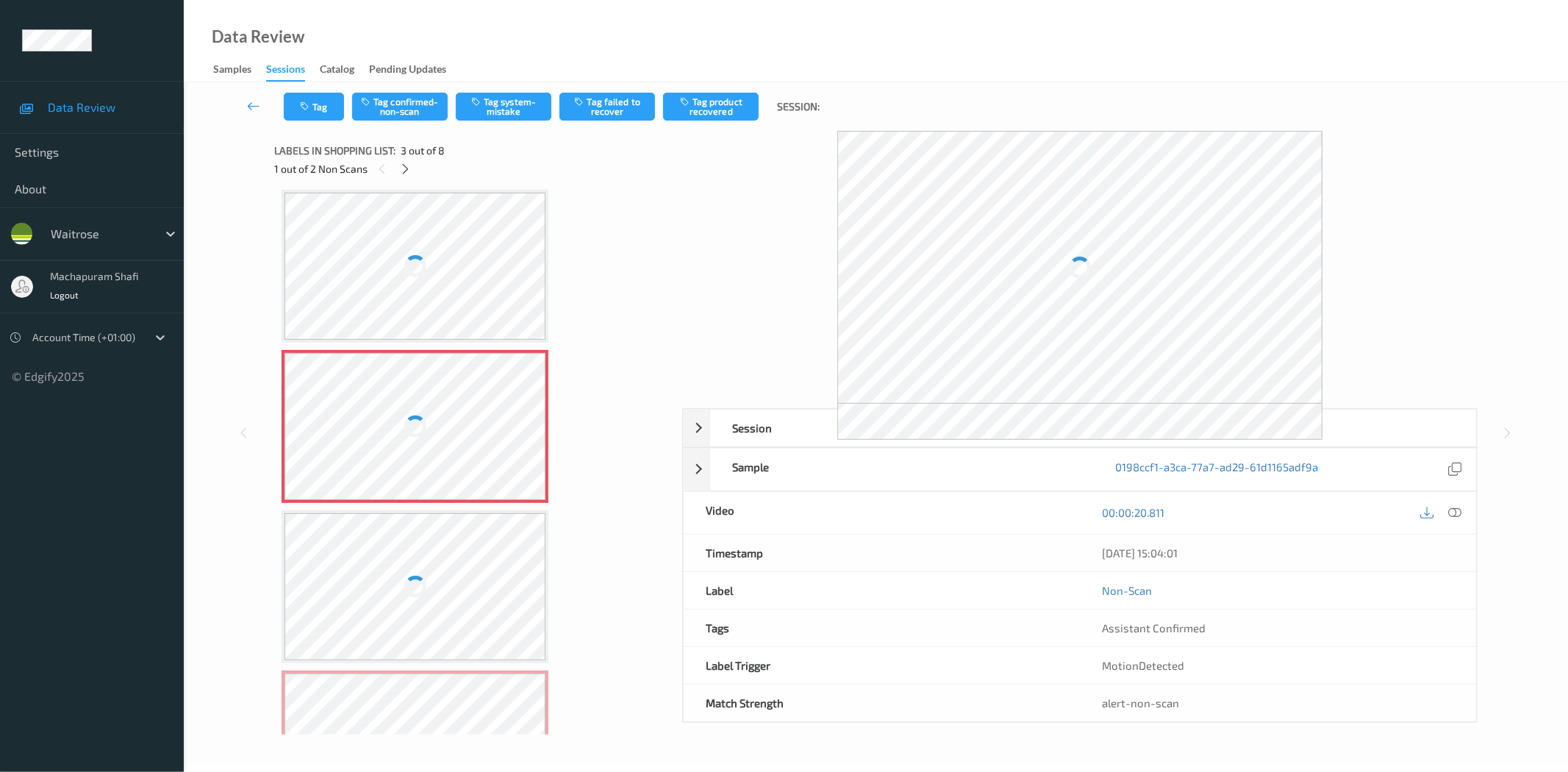
click at [1450, 509] on icon at bounding box center [1455, 512] width 13 height 13
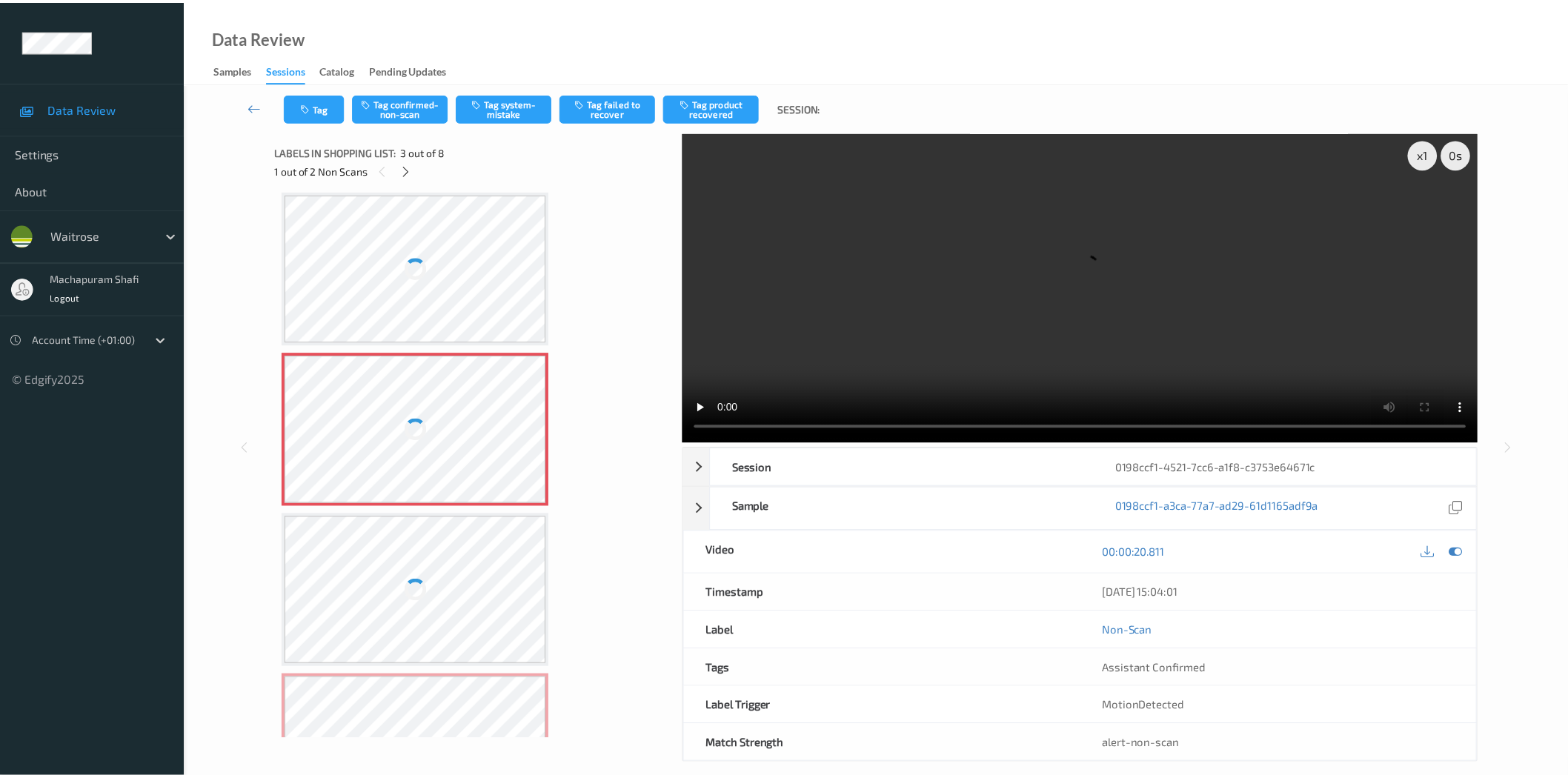
scroll to position [8, 0]
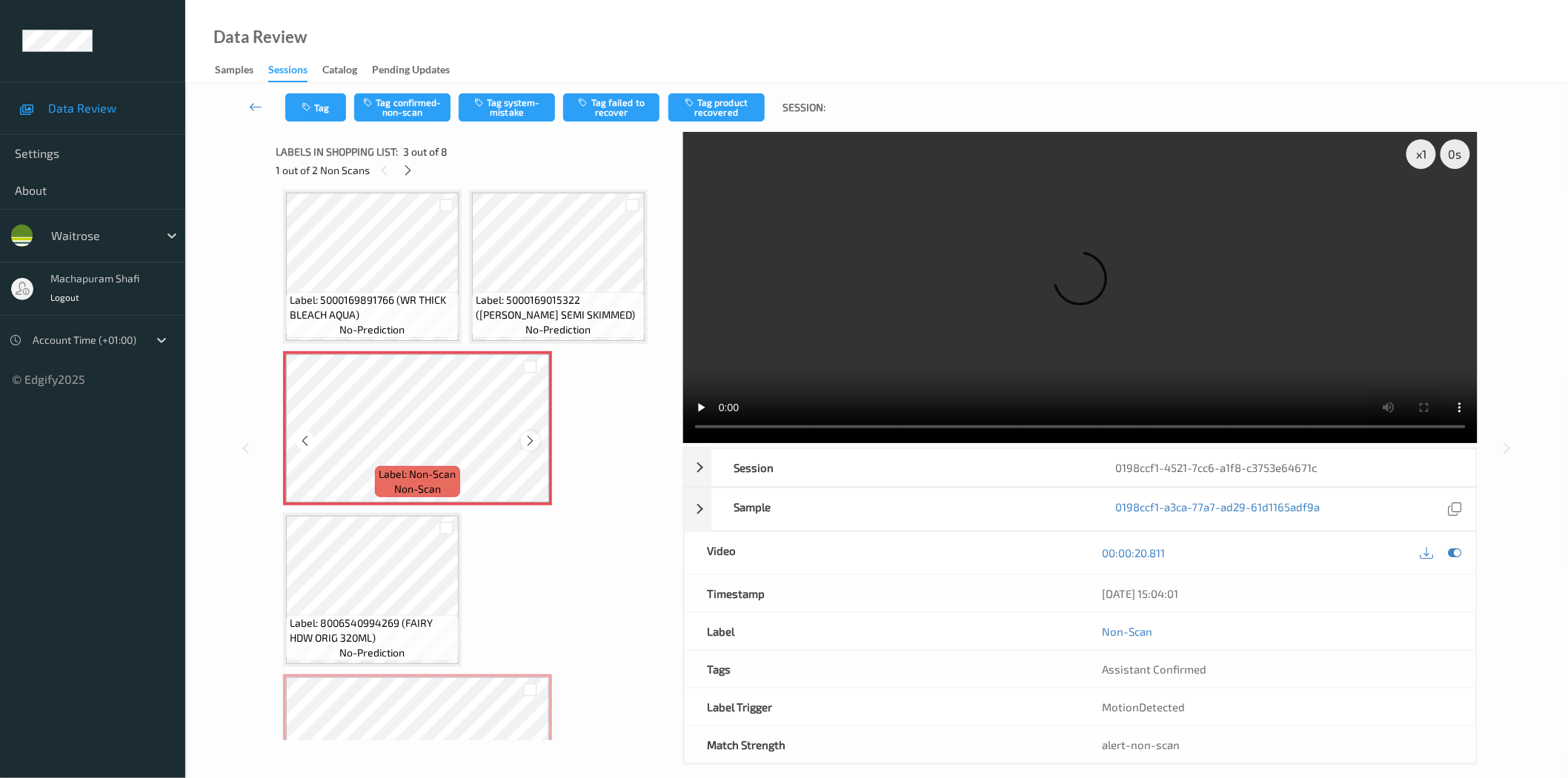
click at [528, 438] on icon at bounding box center [530, 441] width 13 height 14
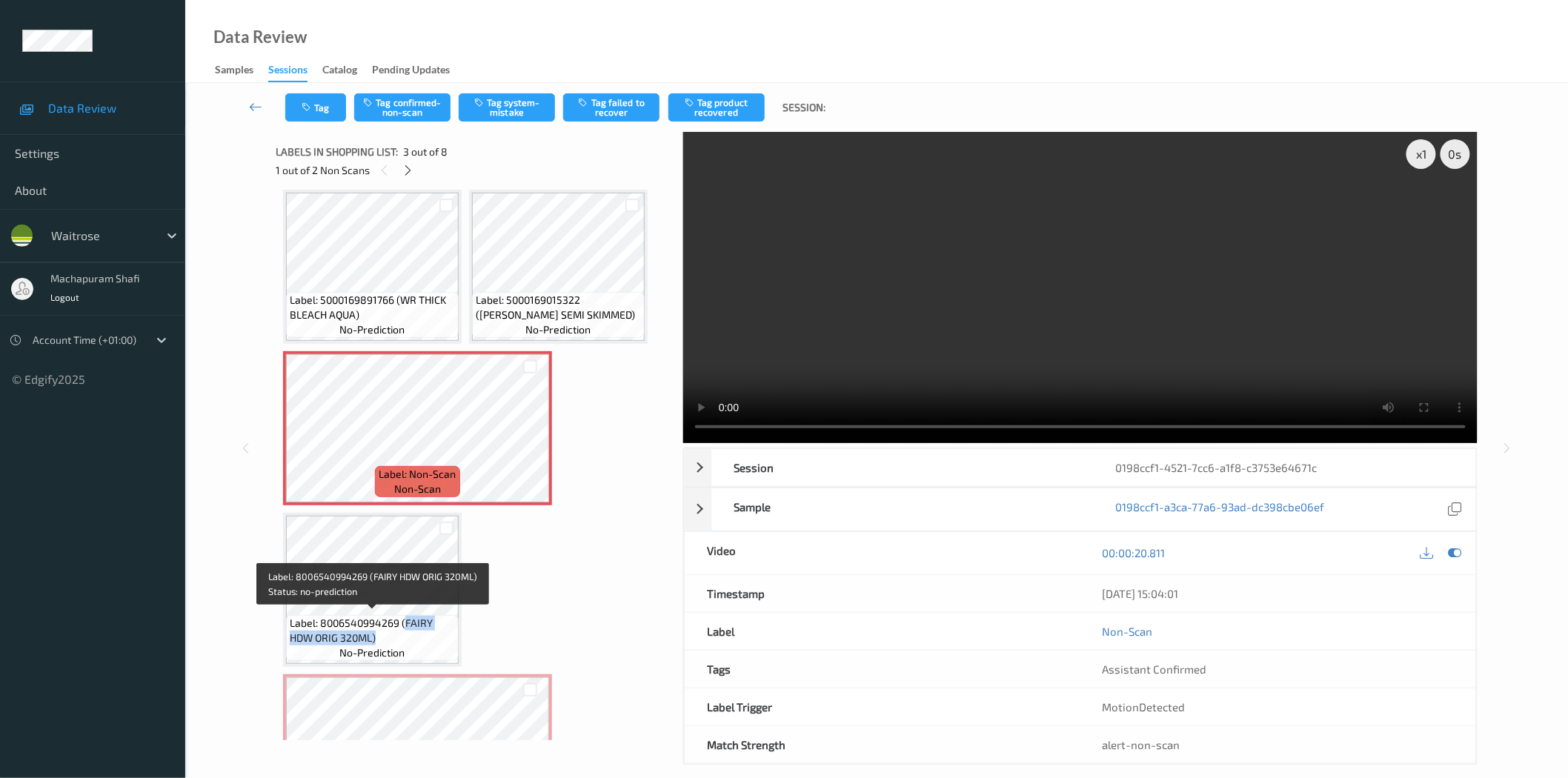
drag, startPoint x: 405, startPoint y: 623, endPoint x: 425, endPoint y: 650, distance: 33.6
click at [425, 650] on div "Label: 8006540994269 (FAIRY HDW ORIG 320ML) no-prediction" at bounding box center [371, 638] width 173 height 46
copy span "FAIRY HDW ORIG 320ML)"
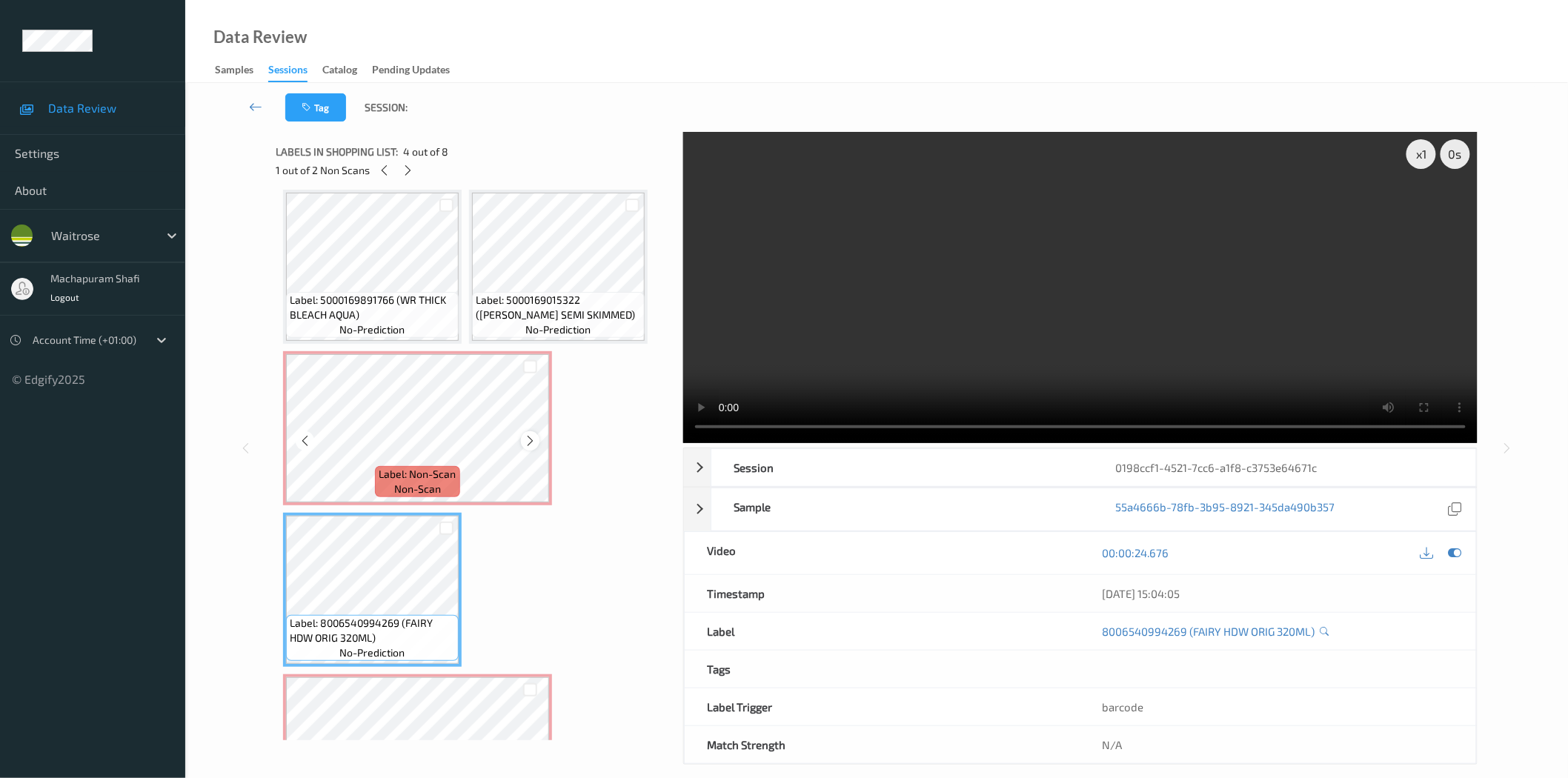
click at [524, 439] on icon at bounding box center [530, 441] width 13 height 14
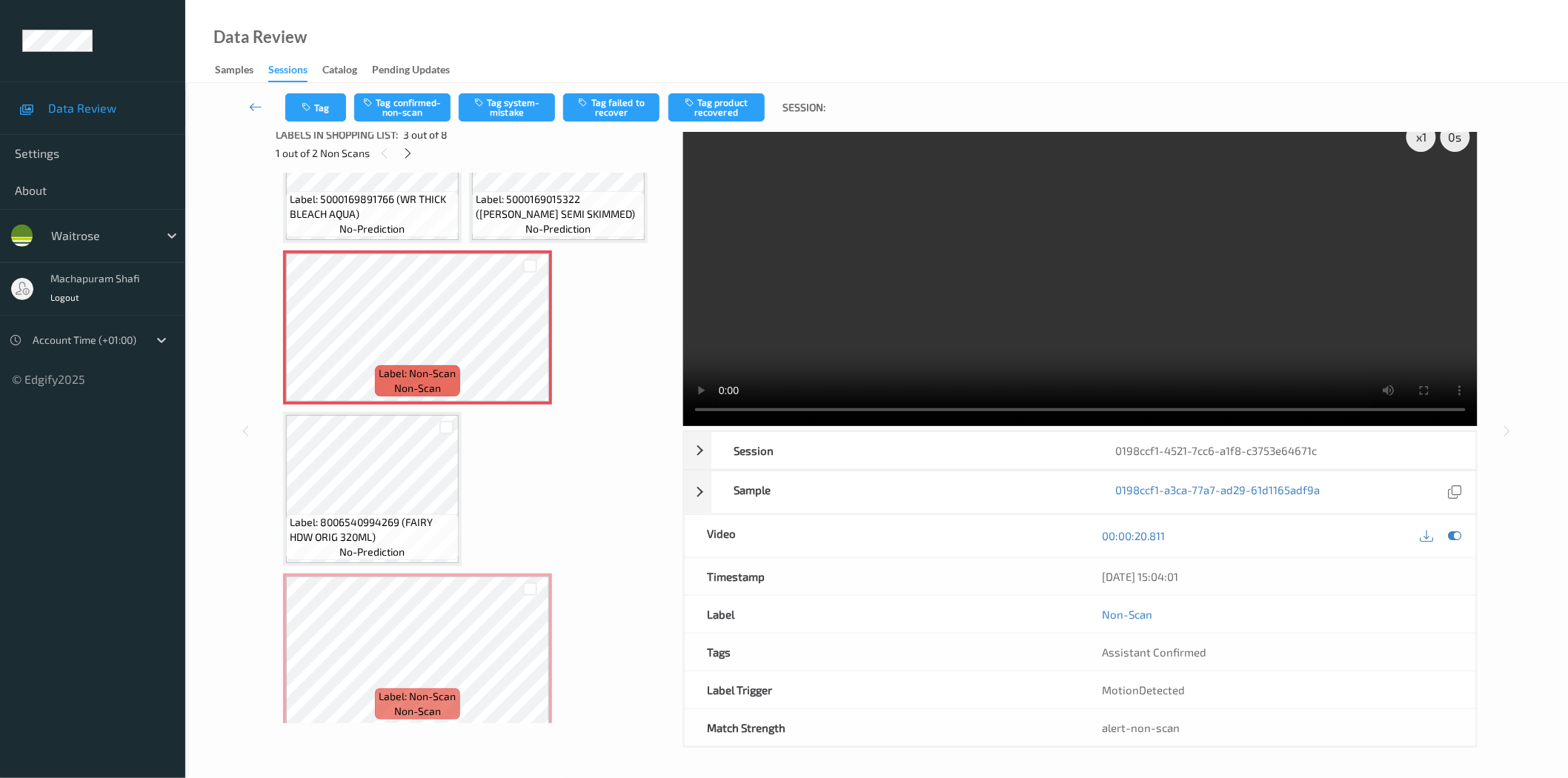
scroll to position [91, 0]
click at [415, 112] on button "Tag confirmed-non-scan" at bounding box center [402, 107] width 96 height 28
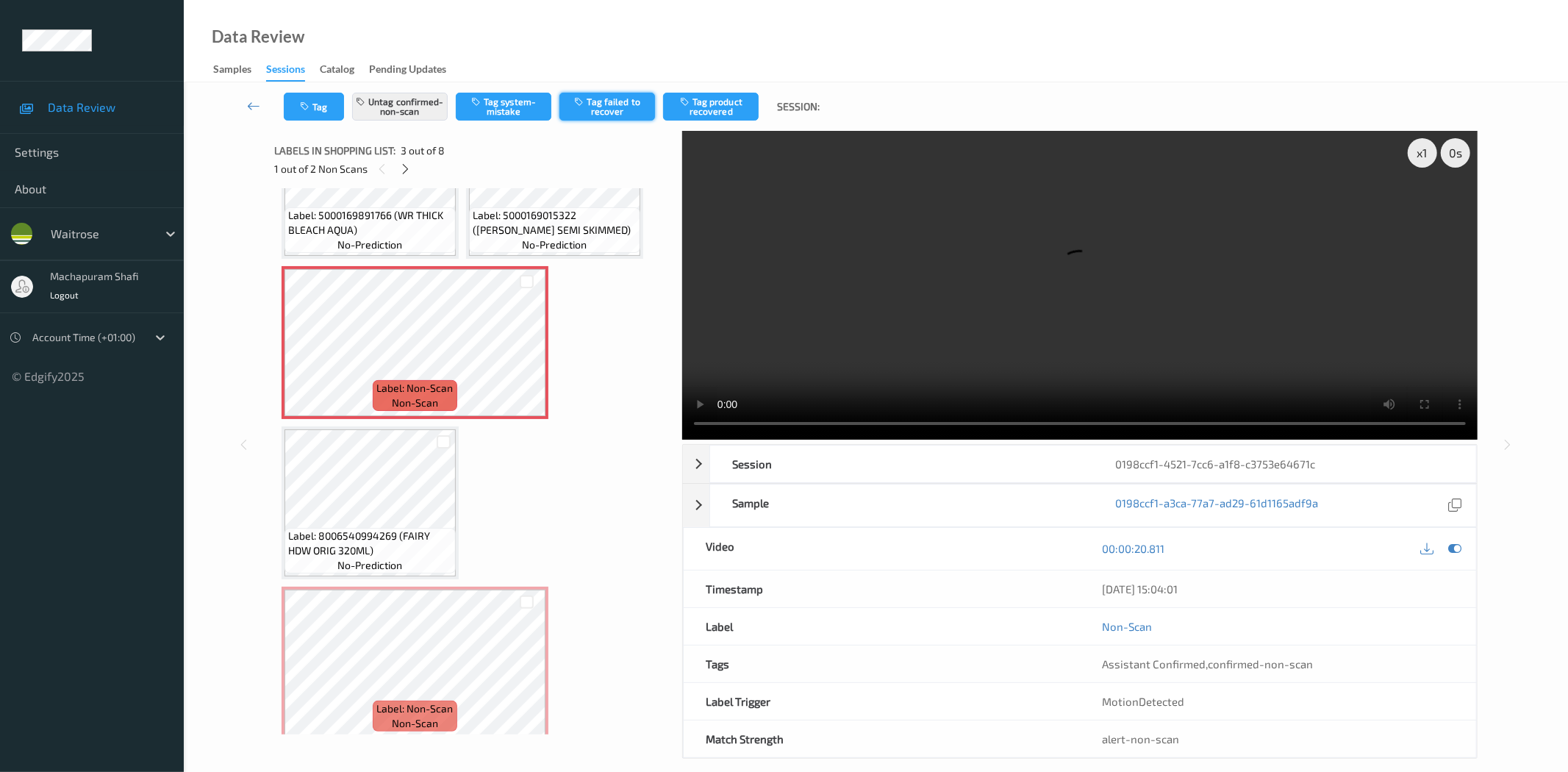
click at [613, 108] on button "Tag failed to recover" at bounding box center [607, 106] width 96 height 28
click at [606, 109] on button "Tag failed to recover" at bounding box center [607, 106] width 96 height 28
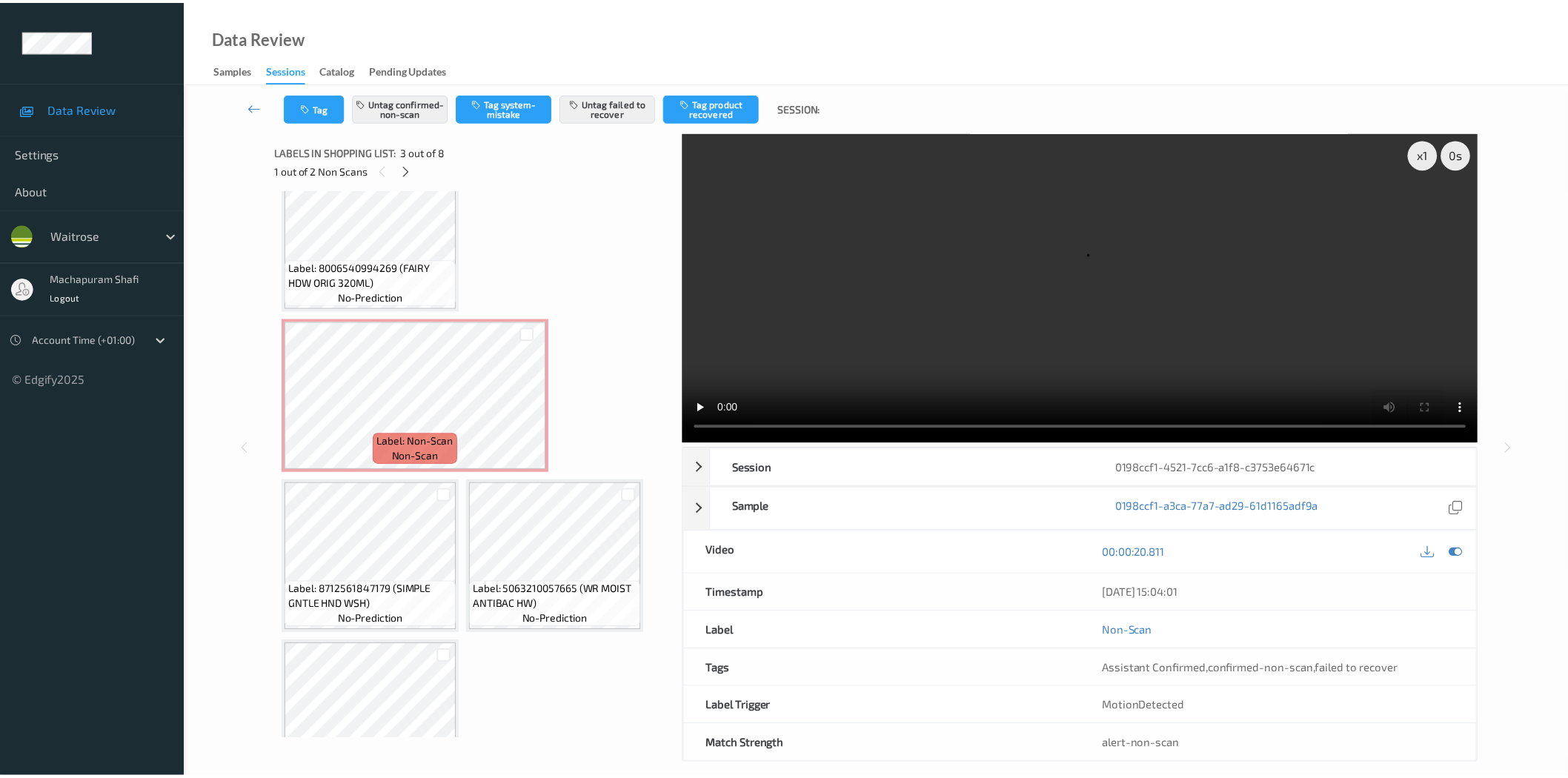
scroll to position [371, 0]
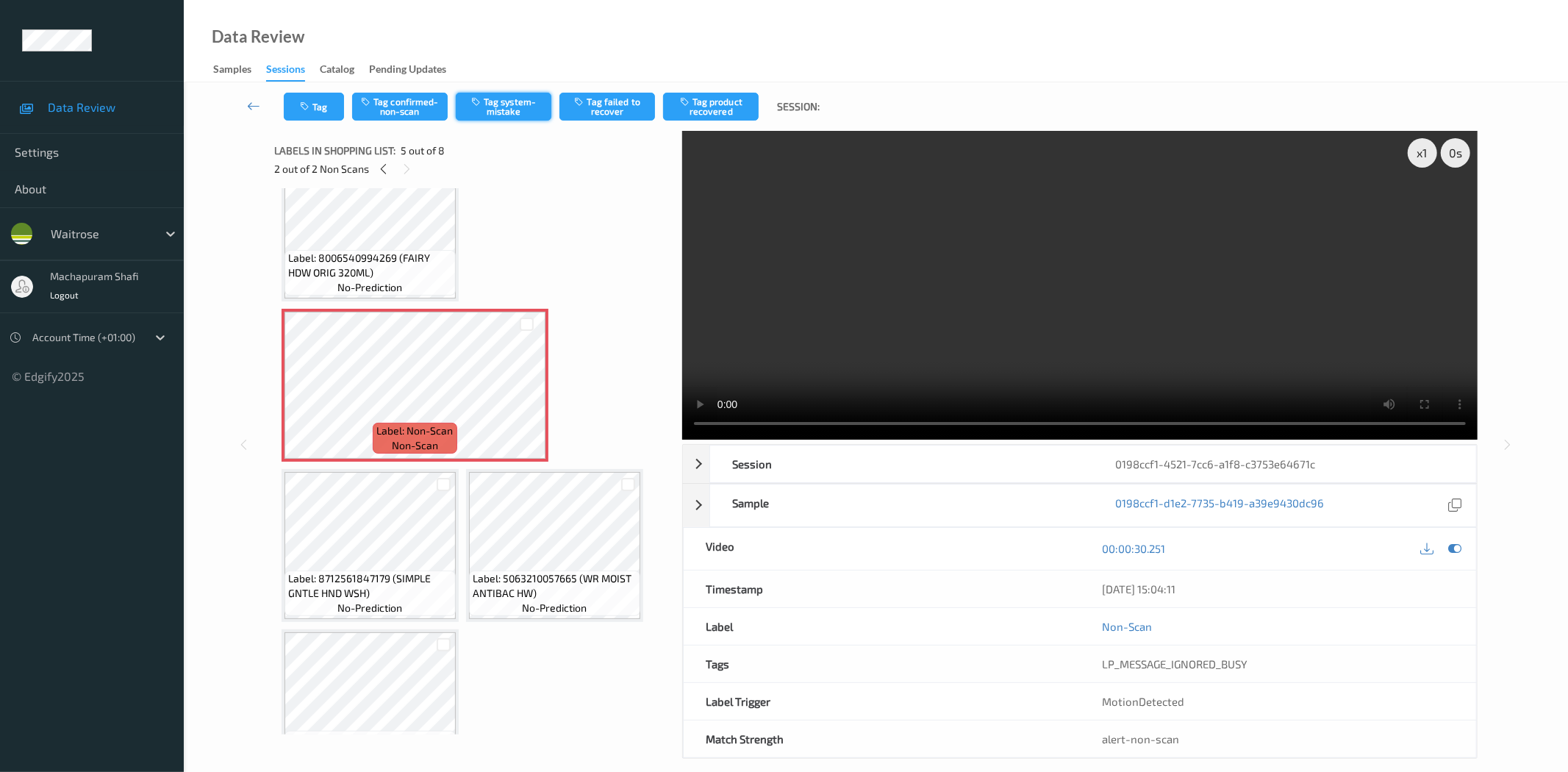
click at [513, 106] on button "Tag system-mistake" at bounding box center [504, 106] width 96 height 28
click at [504, 106] on button "Tag system-mistake" at bounding box center [504, 106] width 96 height 28
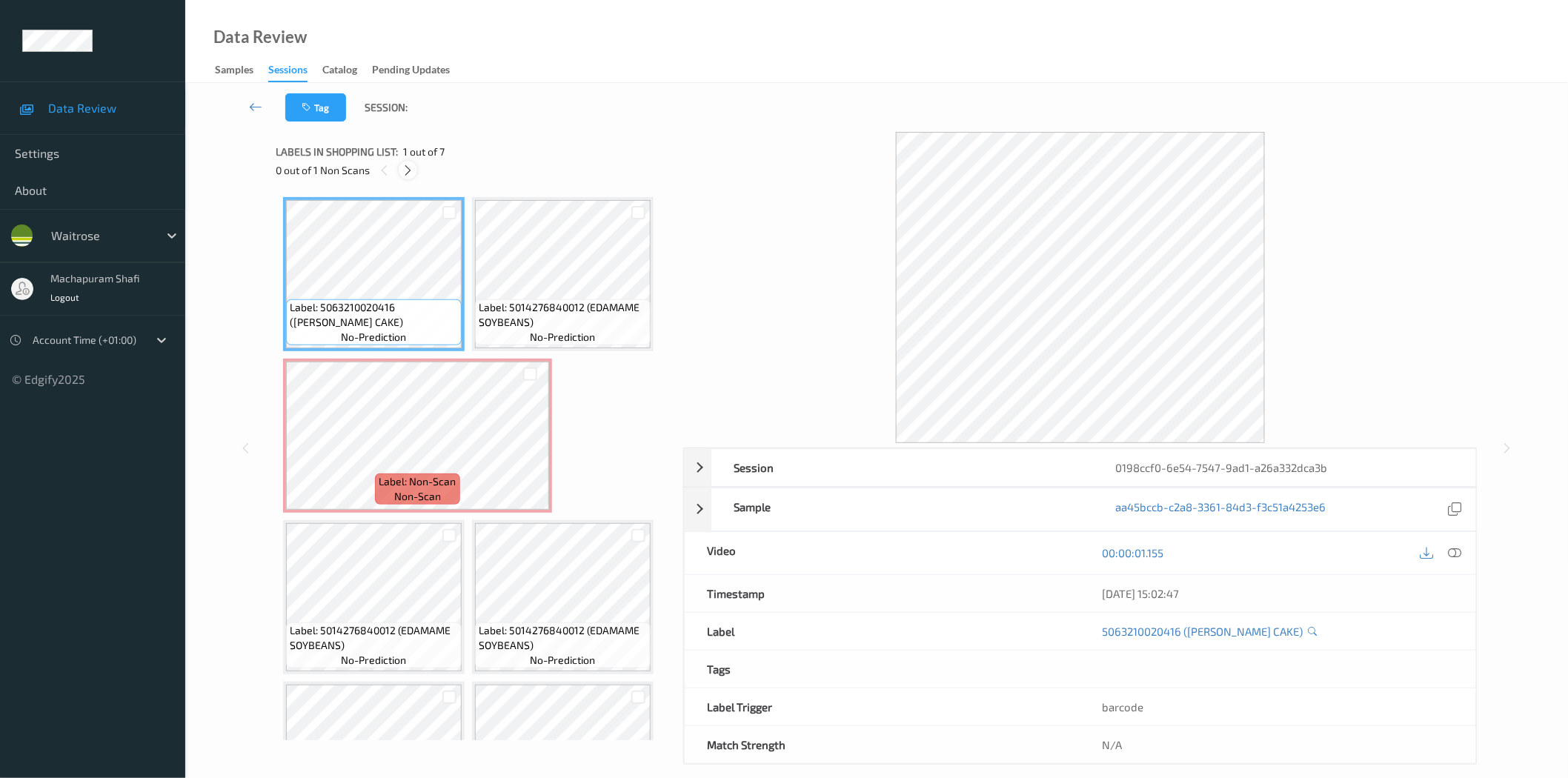
drag, startPoint x: 411, startPoint y: 169, endPoint x: 772, endPoint y: 324, distance: 392.9
click at [410, 168] on icon at bounding box center [407, 171] width 13 height 14
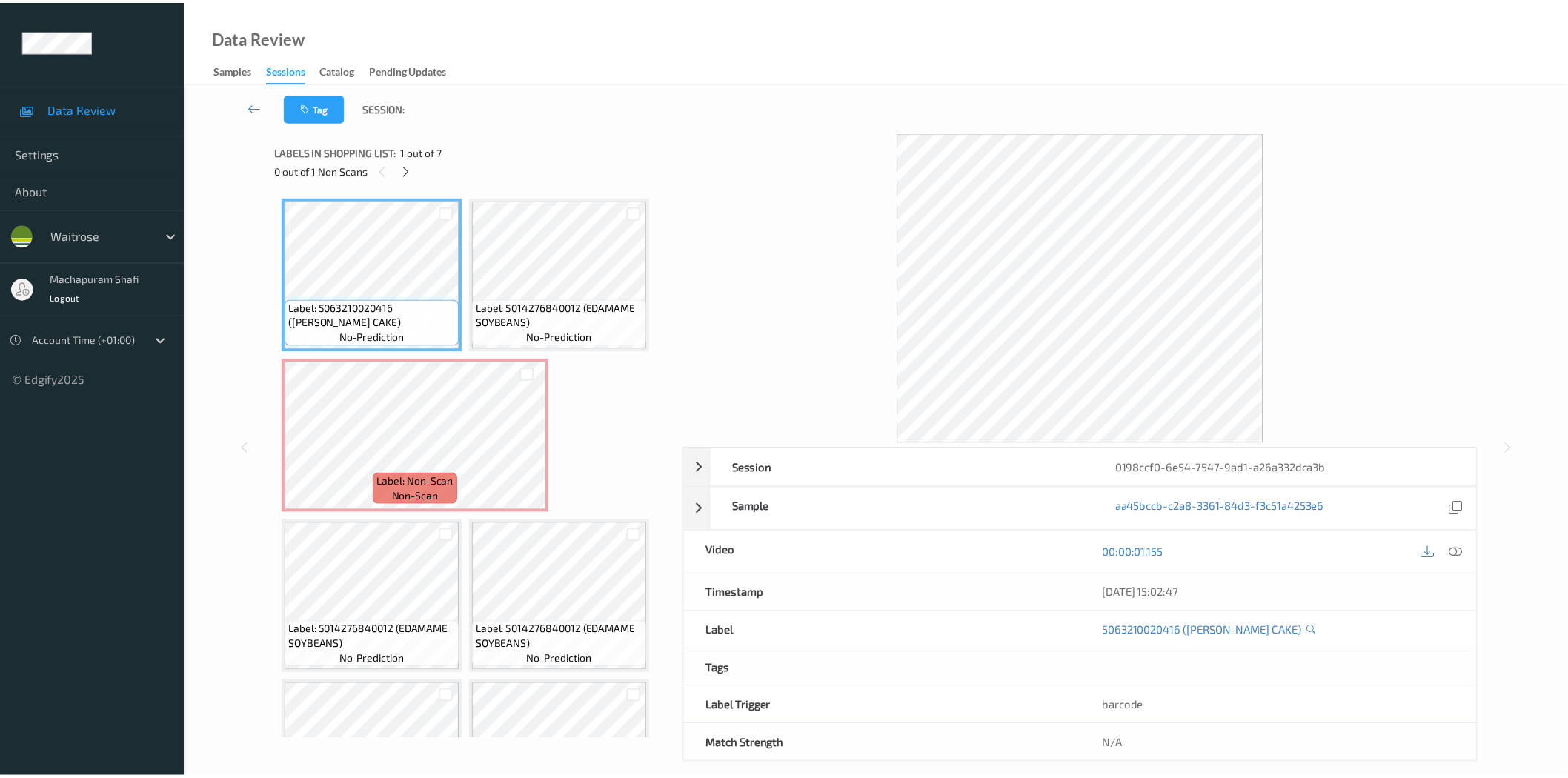
scroll to position [8, 0]
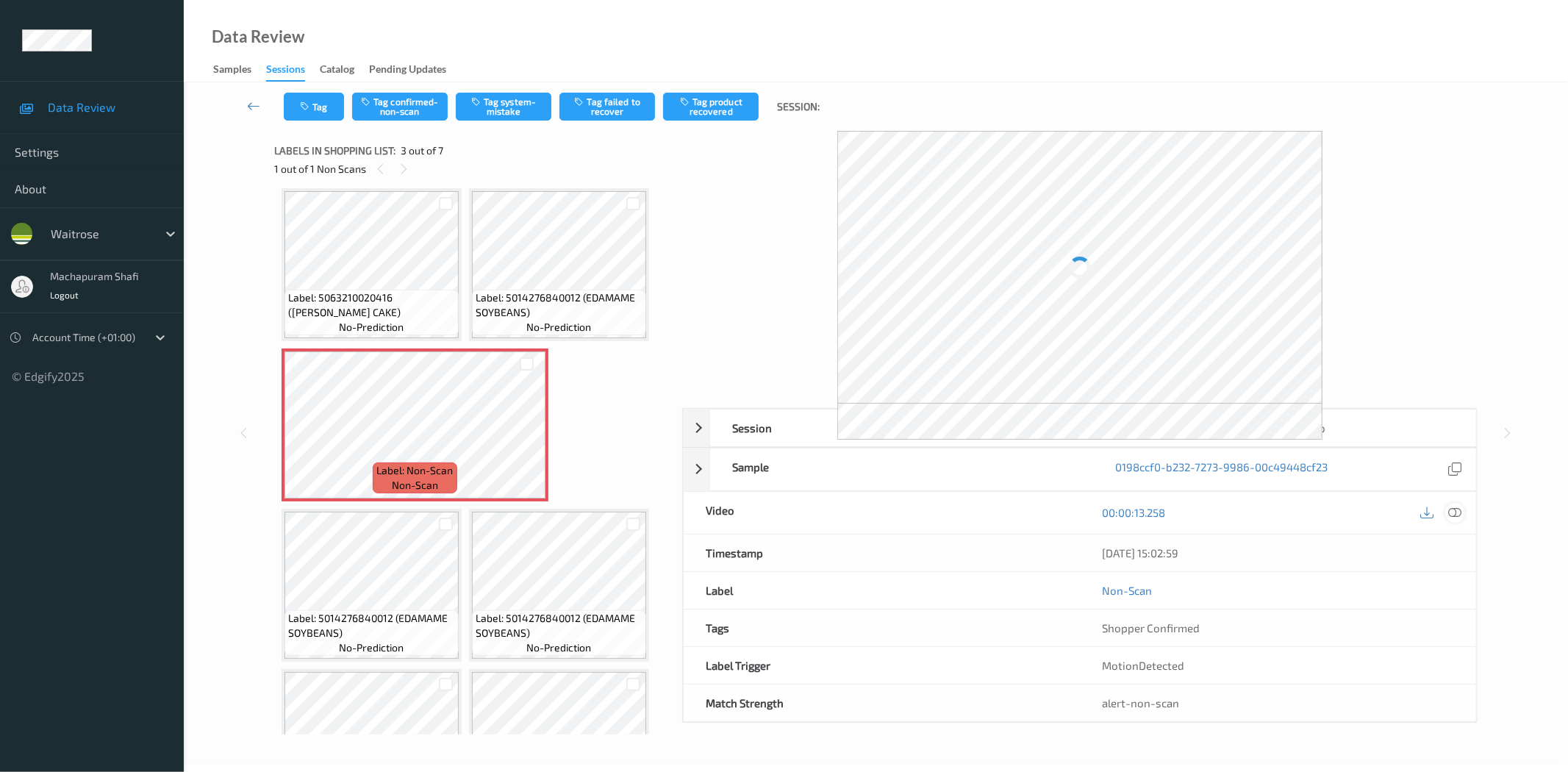
click at [1452, 510] on icon at bounding box center [1455, 512] width 13 height 13
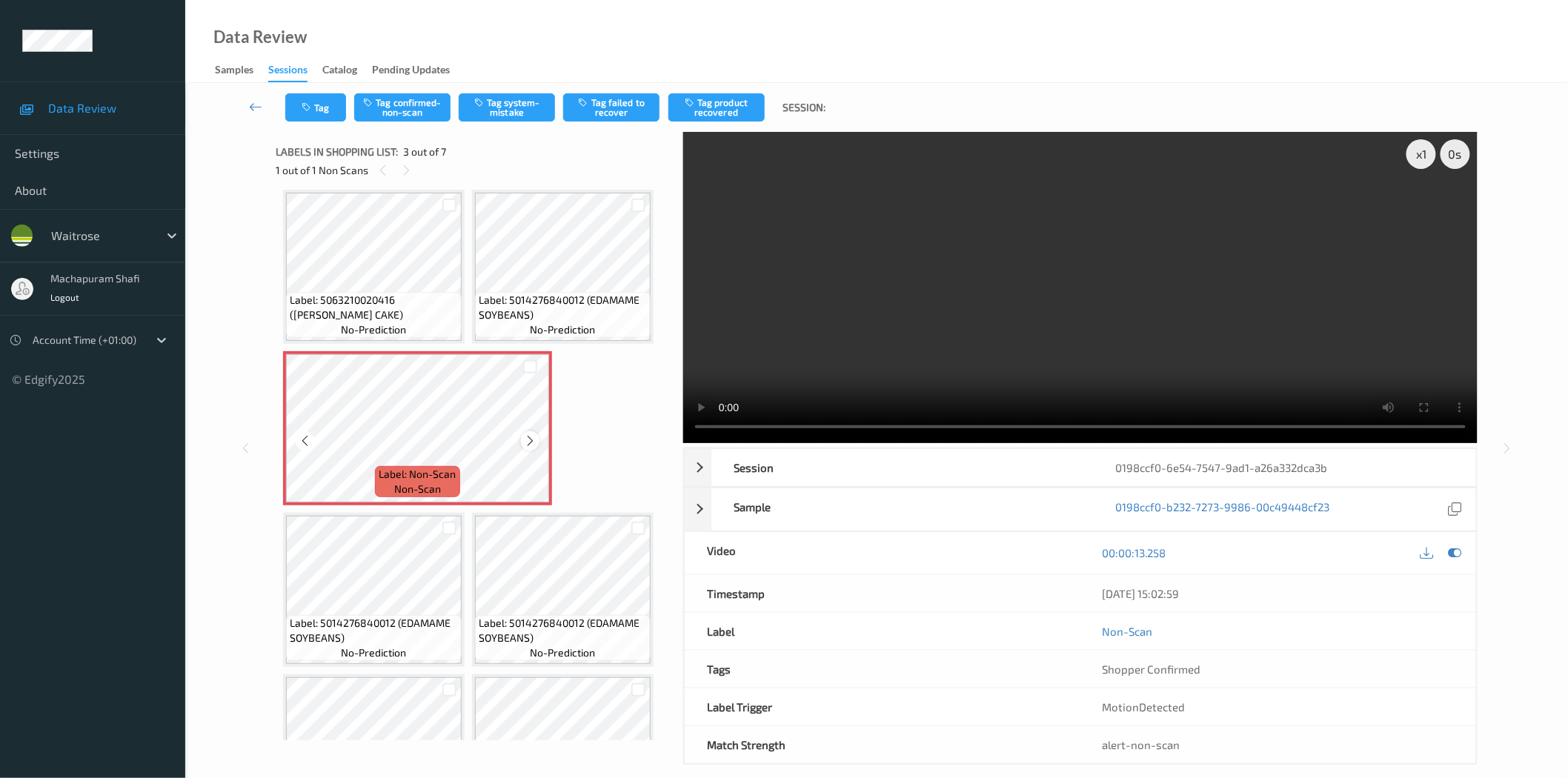
click at [534, 439] on icon at bounding box center [530, 441] width 13 height 14
click at [400, 102] on button "Tag confirmed-non-scan" at bounding box center [402, 107] width 96 height 28
click at [405, 110] on button "Tag confirmed-non-scan" at bounding box center [402, 107] width 96 height 28
click at [415, 117] on button "Tag confirmed-non-scan" at bounding box center [402, 107] width 96 height 28
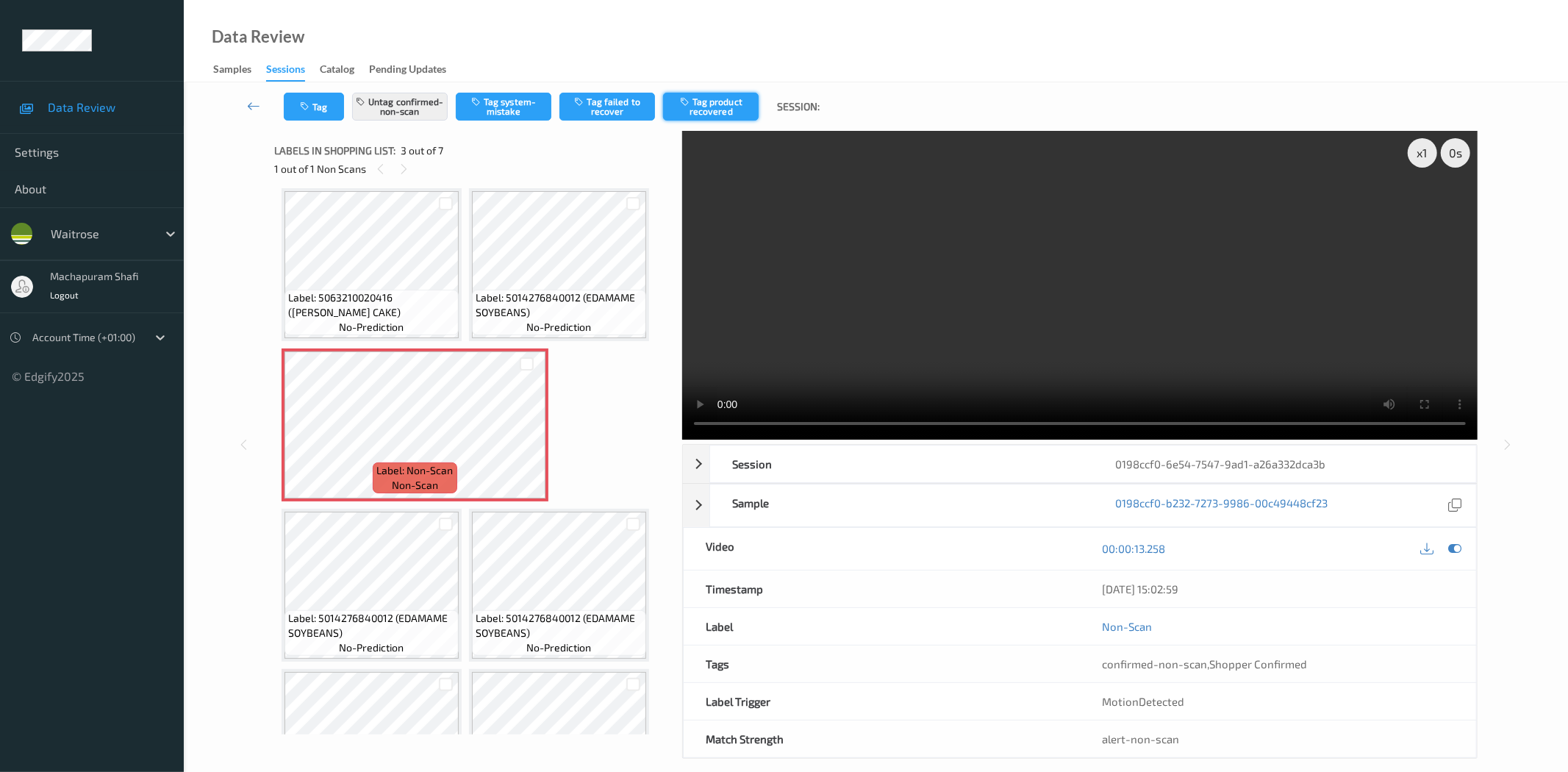
click at [716, 112] on button "Tag product recovered" at bounding box center [711, 106] width 96 height 28
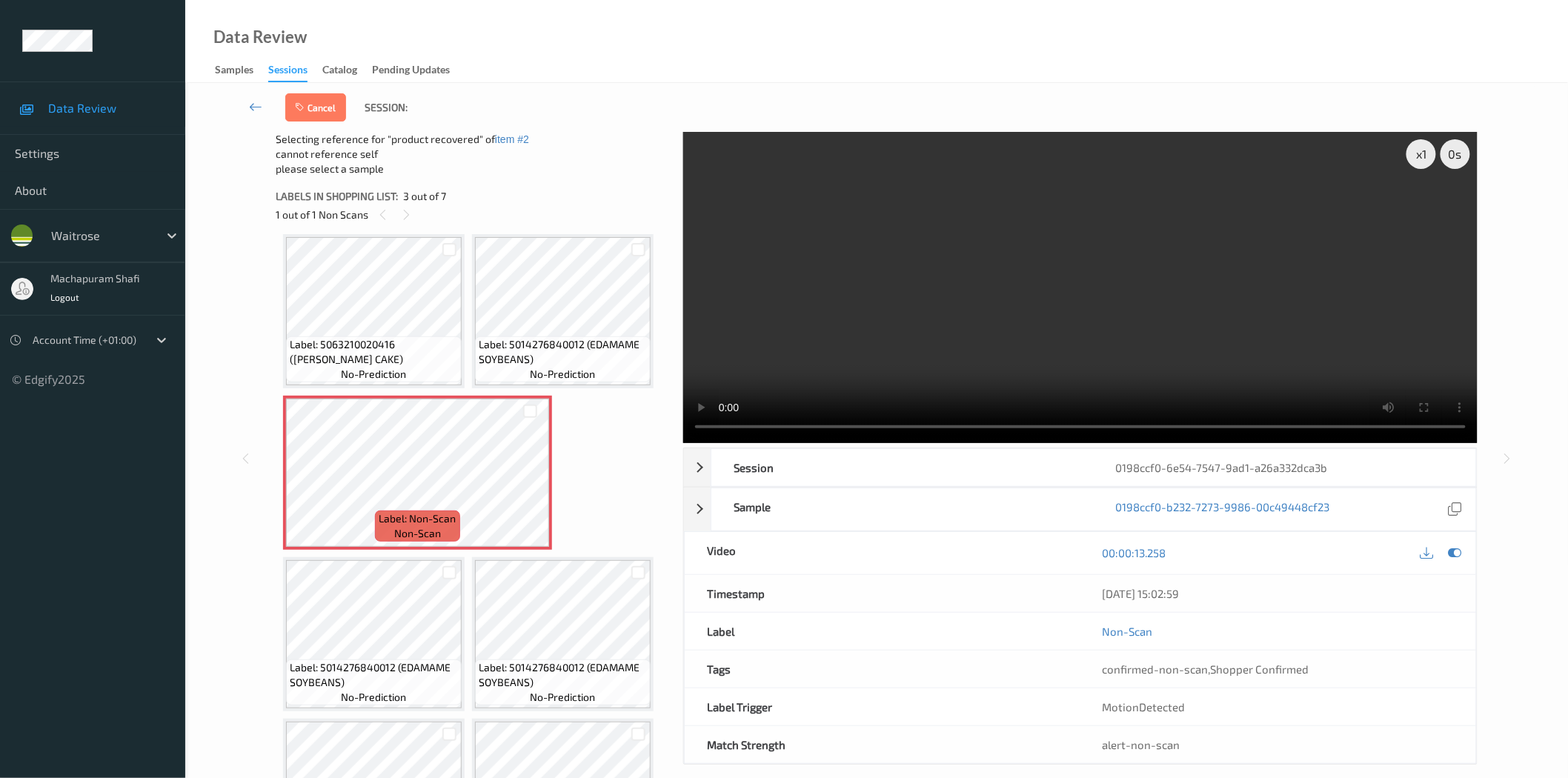
click at [451, 562] on div at bounding box center [449, 572] width 25 height 24
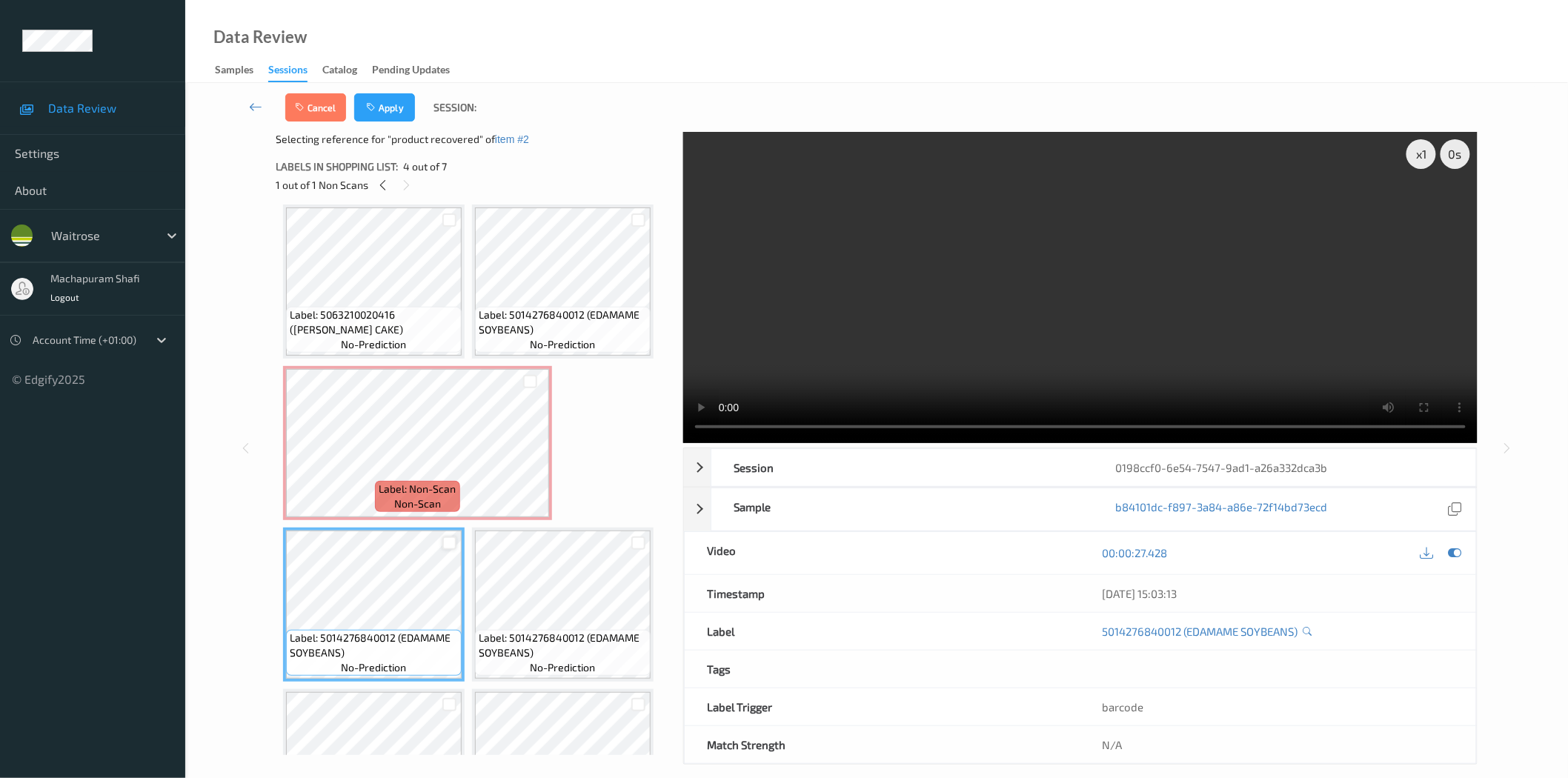
click at [450, 544] on div at bounding box center [449, 543] width 14 height 14
click at [398, 115] on button "Apply" at bounding box center [384, 107] width 61 height 28
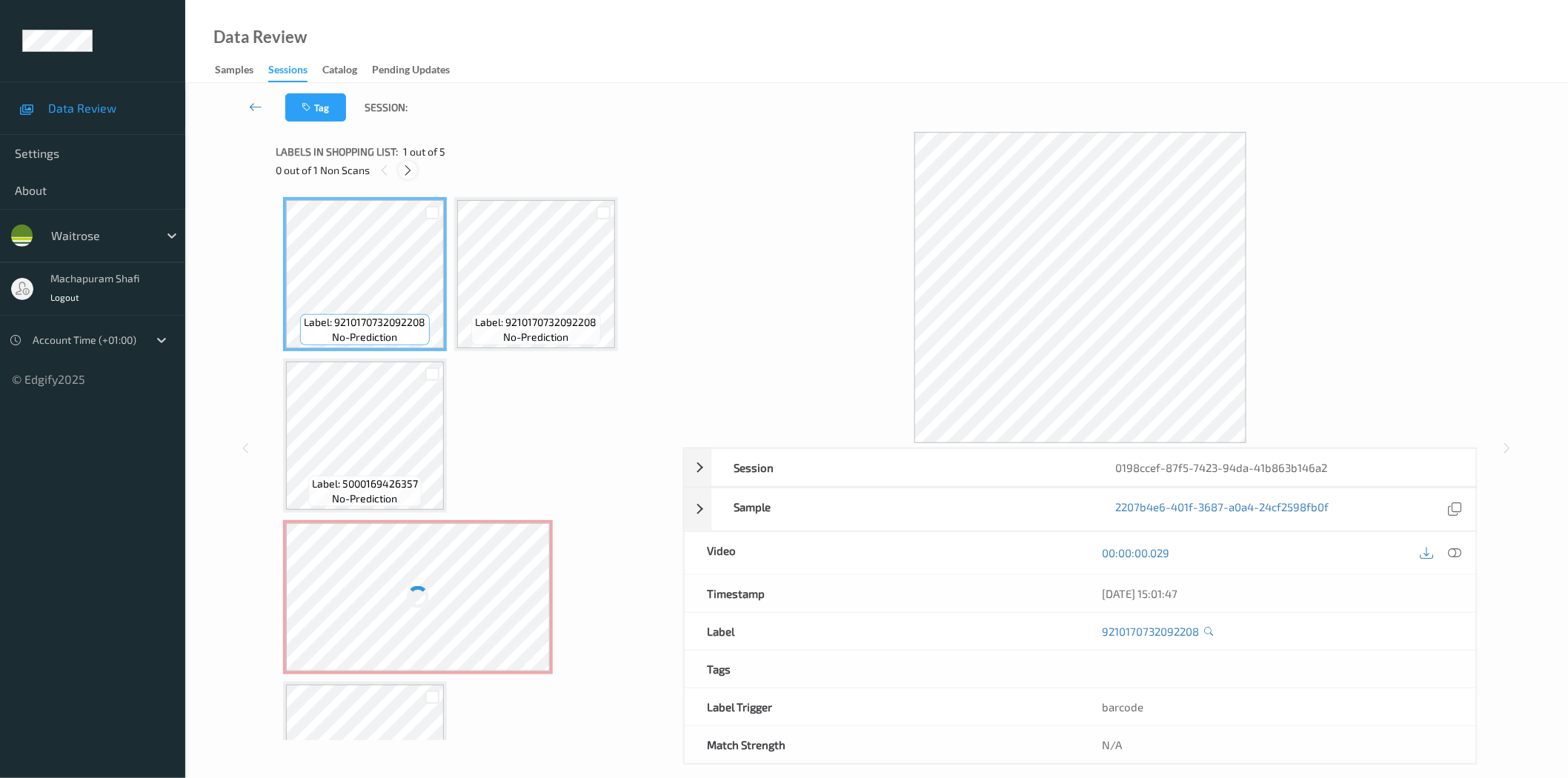
click at [411, 171] on icon at bounding box center [407, 171] width 13 height 14
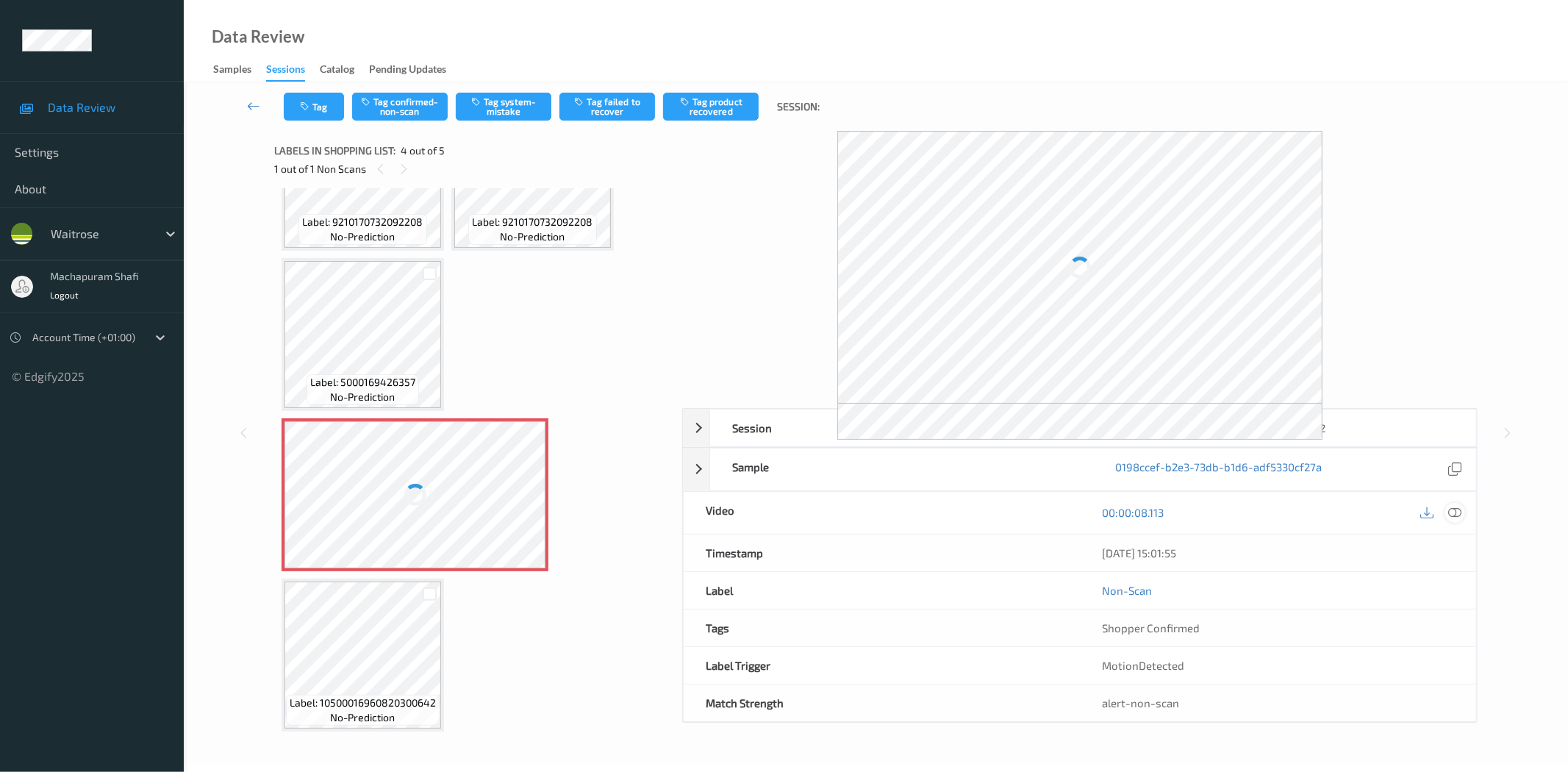
click at [1456, 517] on icon at bounding box center [1455, 512] width 13 height 13
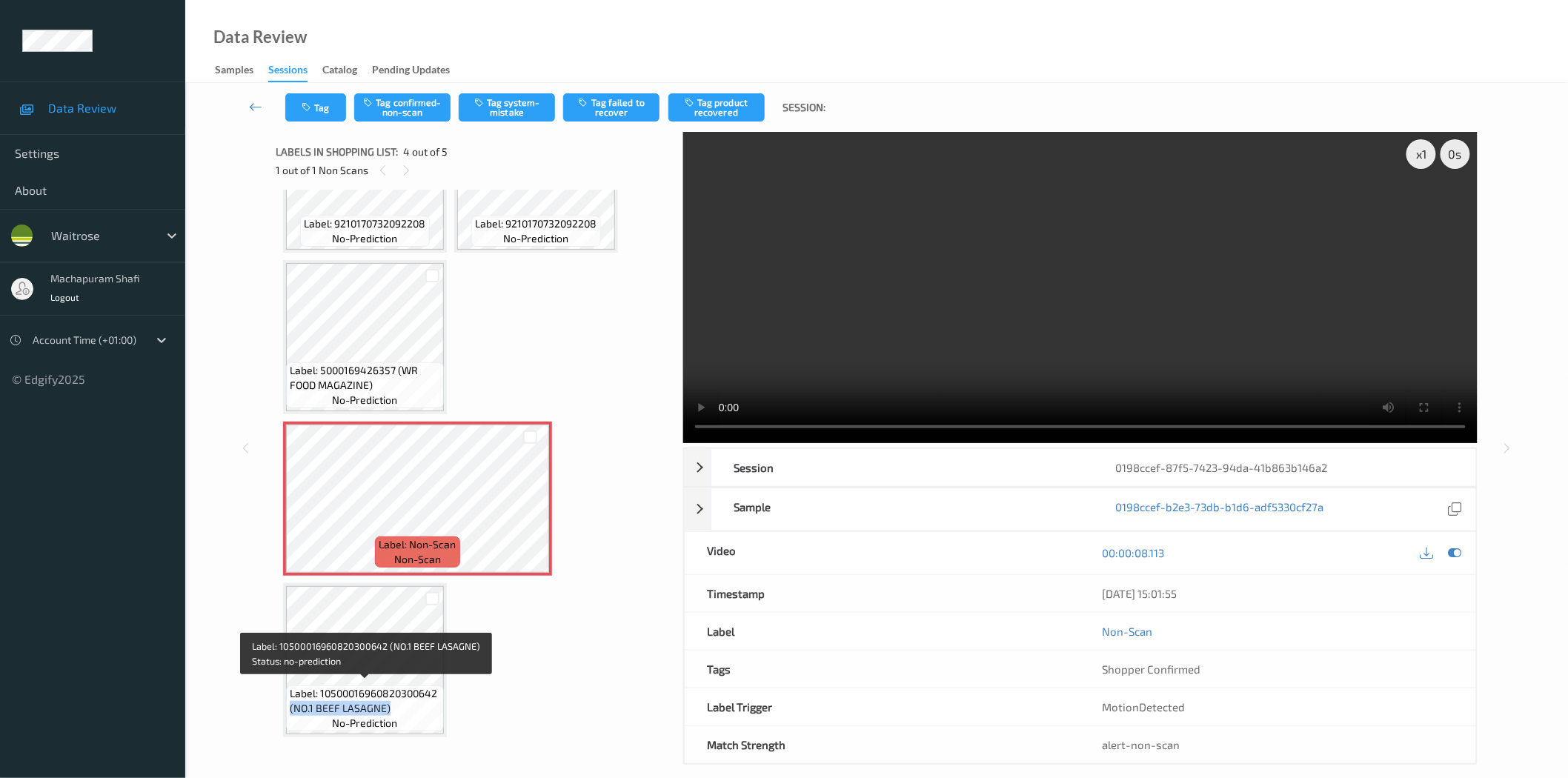
drag, startPoint x: 290, startPoint y: 708, endPoint x: 390, endPoint y: 708, distance: 100.0
click at [390, 708] on span "Label: 10500016960820300642 (NO.1 BEEF LASAGNE)" at bounding box center [365, 701] width 151 height 30
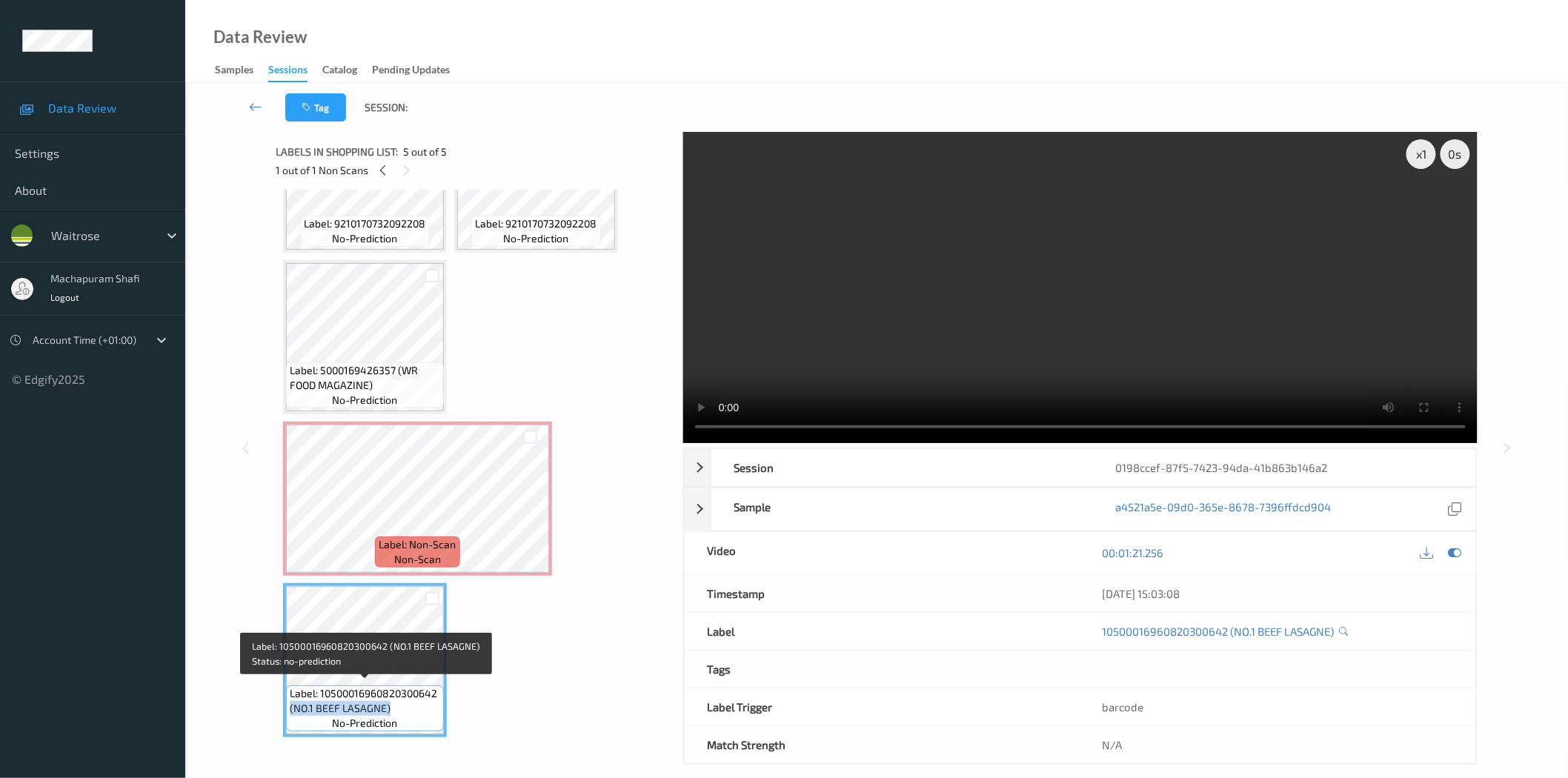
copy span "(NO.1 BEEF LASAGNE)"
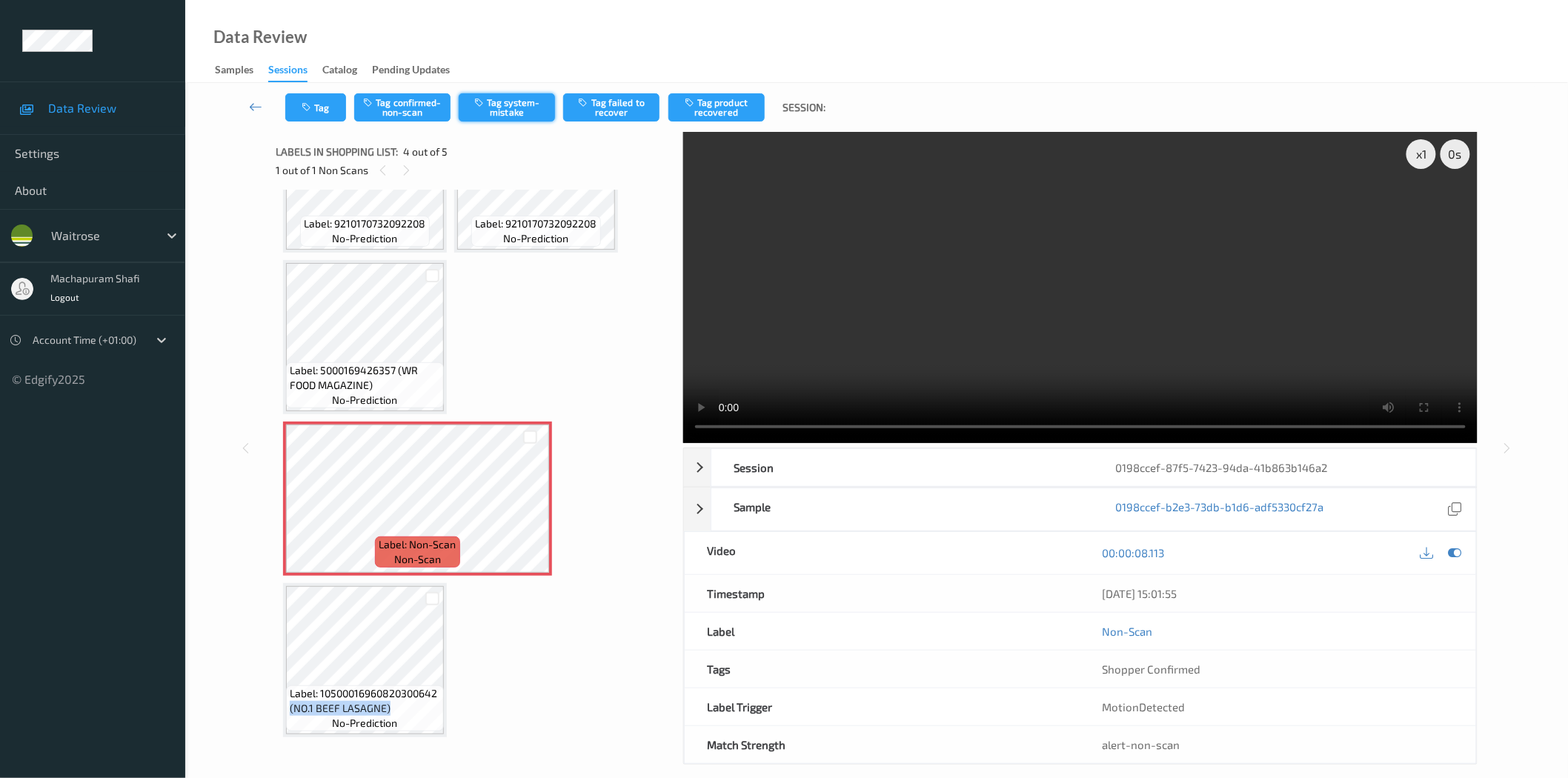
click at [500, 100] on button "Tag system-mistake" at bounding box center [507, 107] width 96 height 28
click at [493, 113] on button "Tag system-mistake" at bounding box center [507, 107] width 96 height 28
click at [498, 111] on button "Tag system-mistake" at bounding box center [507, 107] width 96 height 28
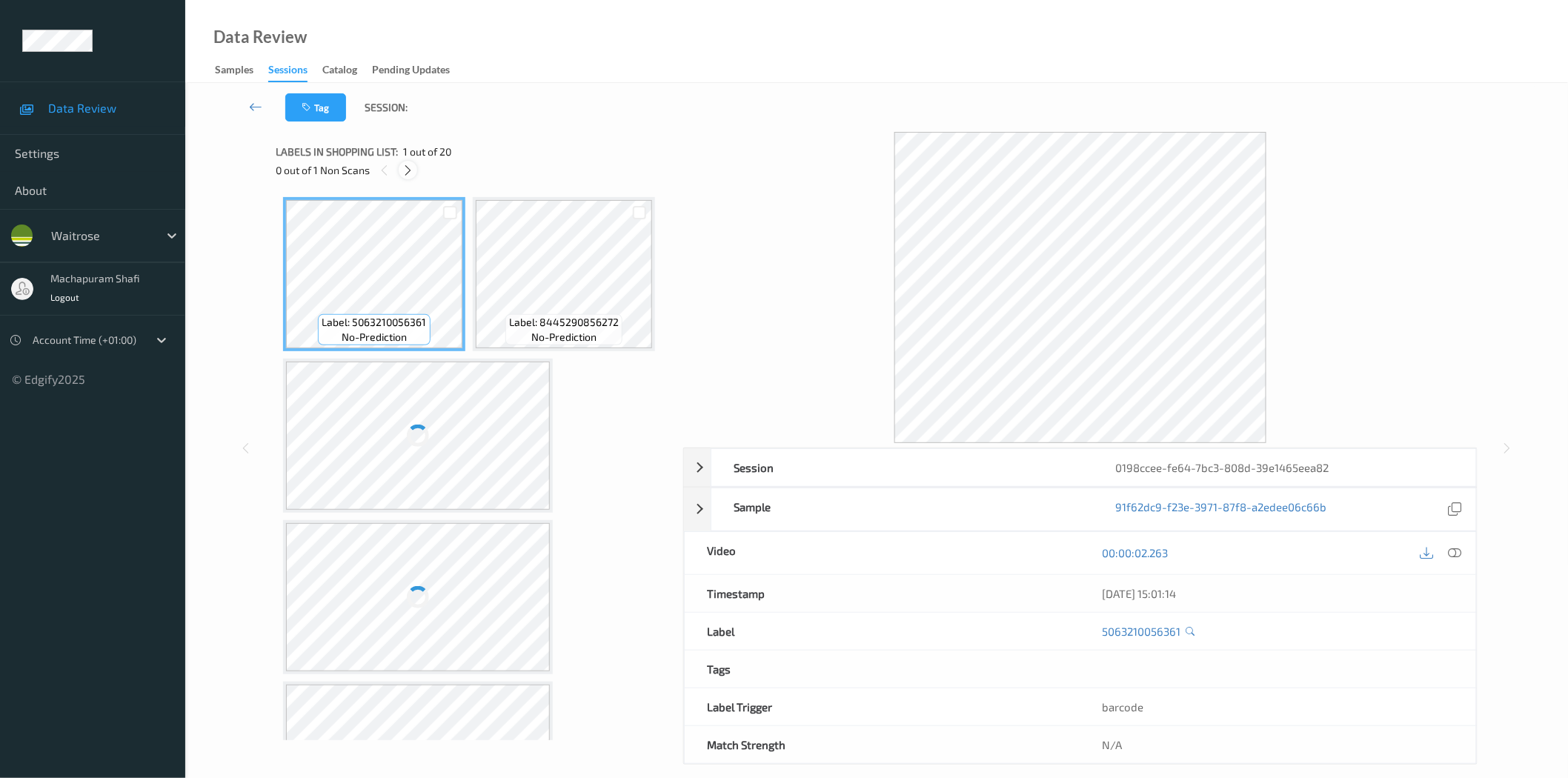
click at [401, 168] on icon at bounding box center [407, 171] width 13 height 14
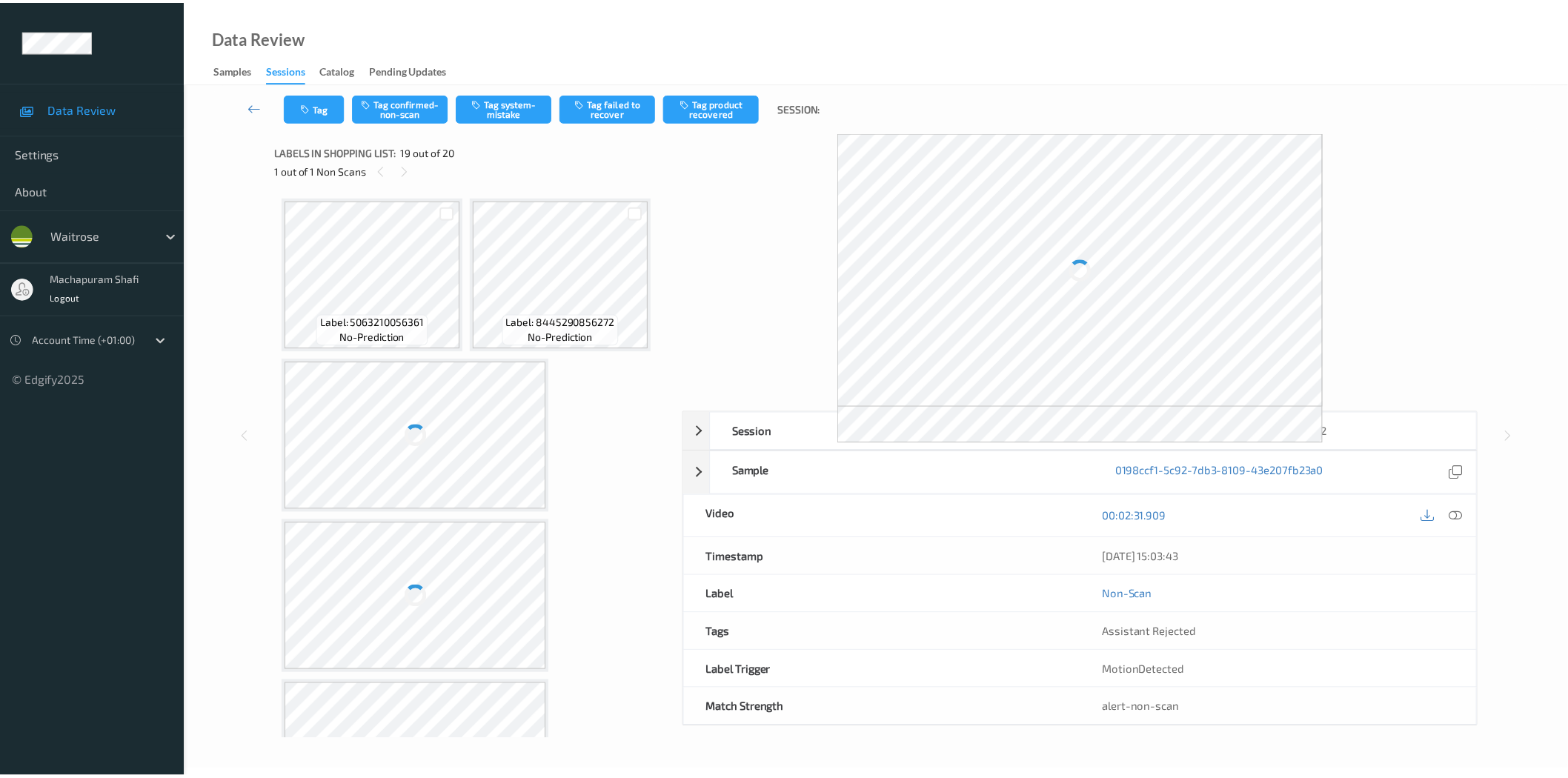
scroll to position [2508, 0]
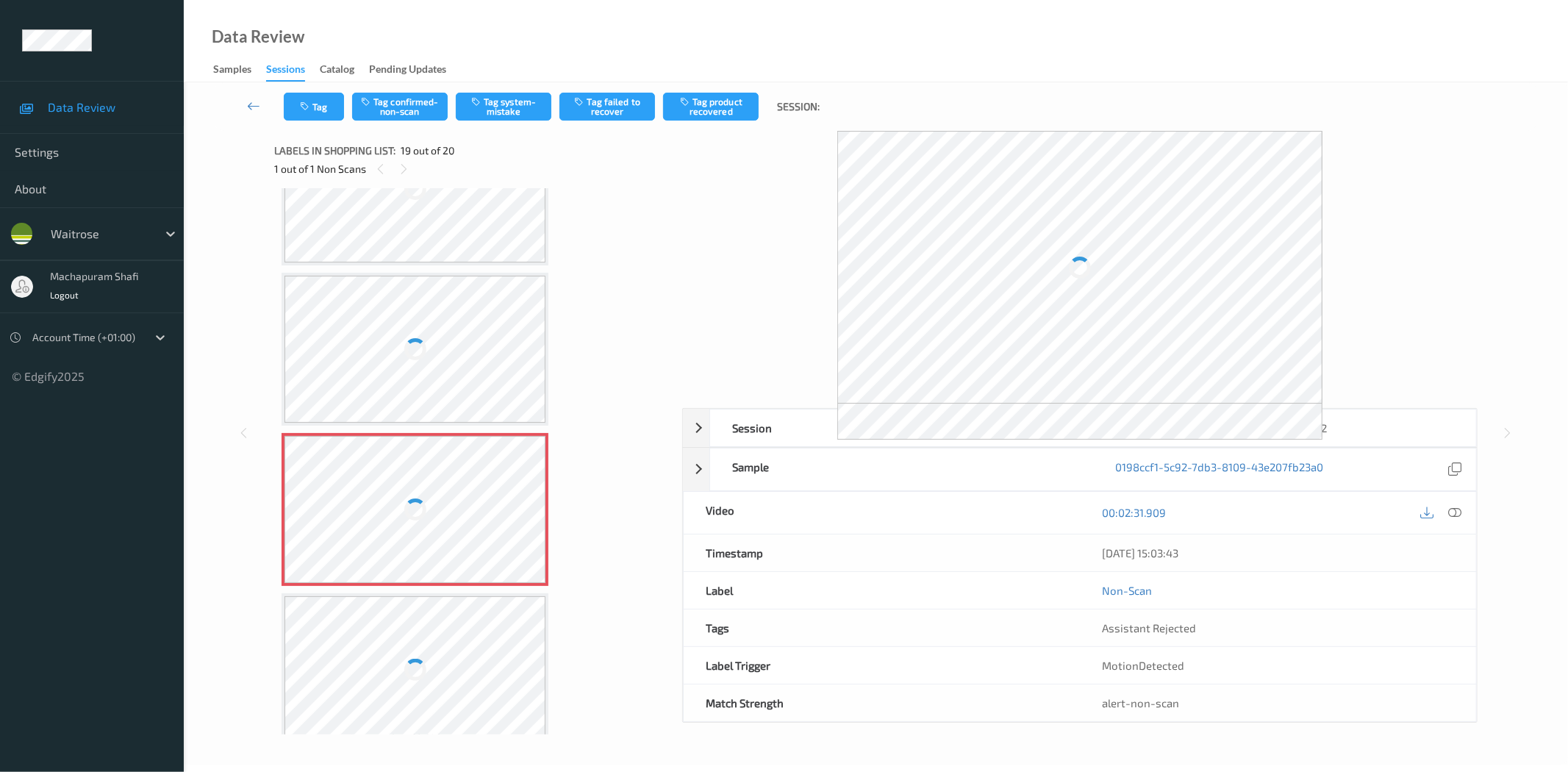
click at [1460, 509] on icon at bounding box center [1455, 512] width 13 height 13
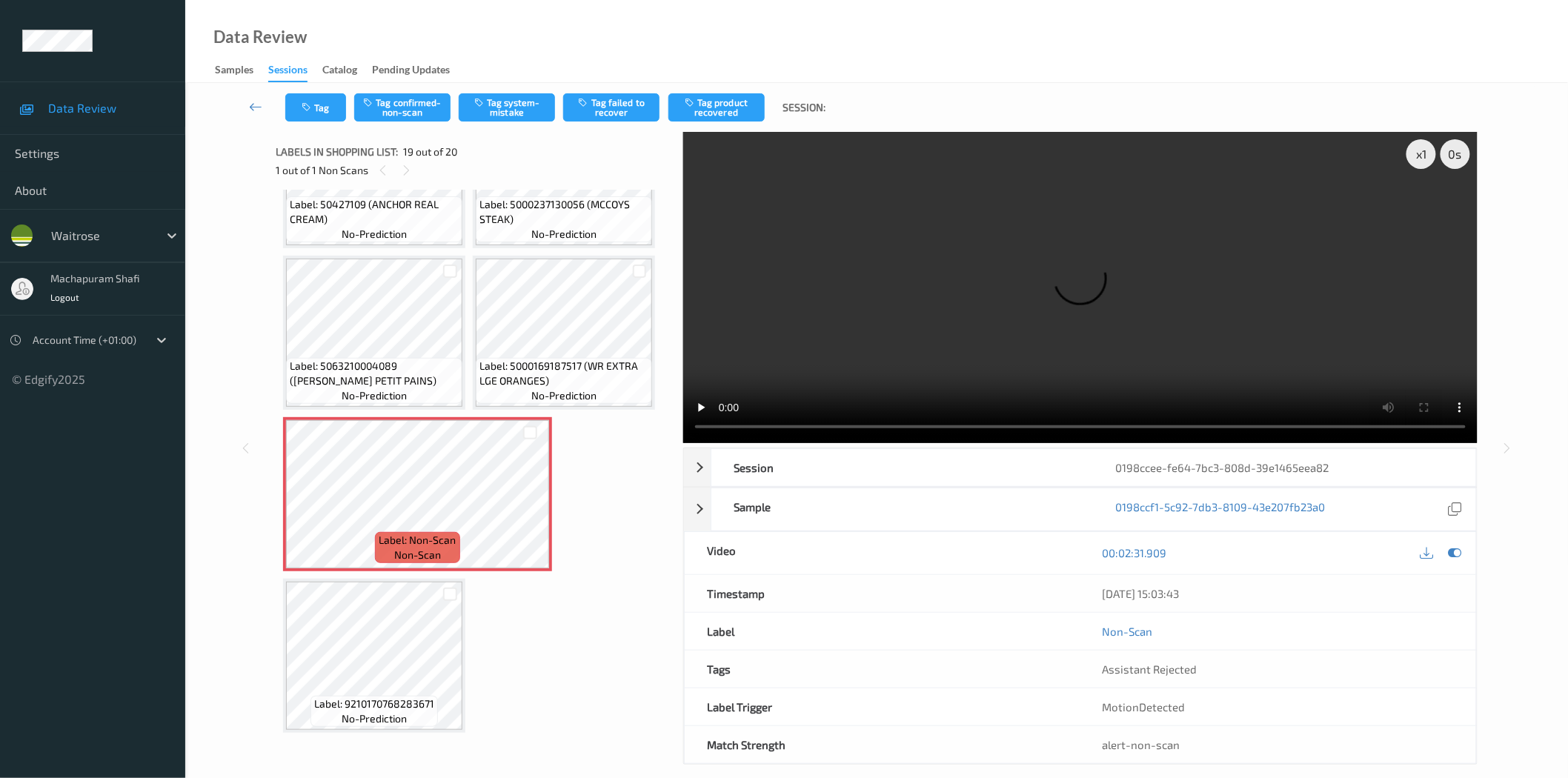
scroll to position [1223, 0]
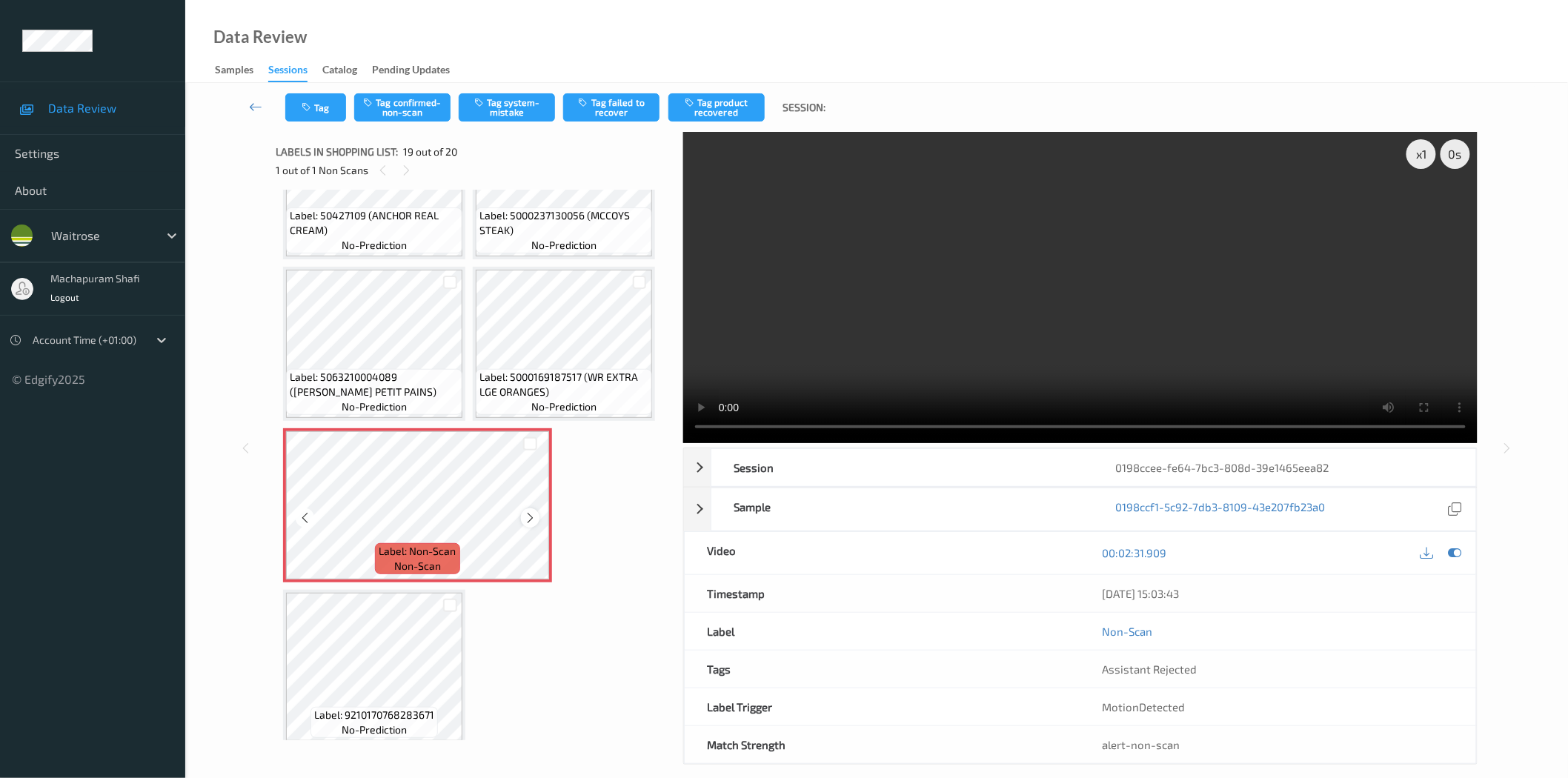
click at [527, 512] on icon at bounding box center [530, 518] width 13 height 14
click at [517, 100] on button "Tag system-mistake" at bounding box center [507, 107] width 96 height 28
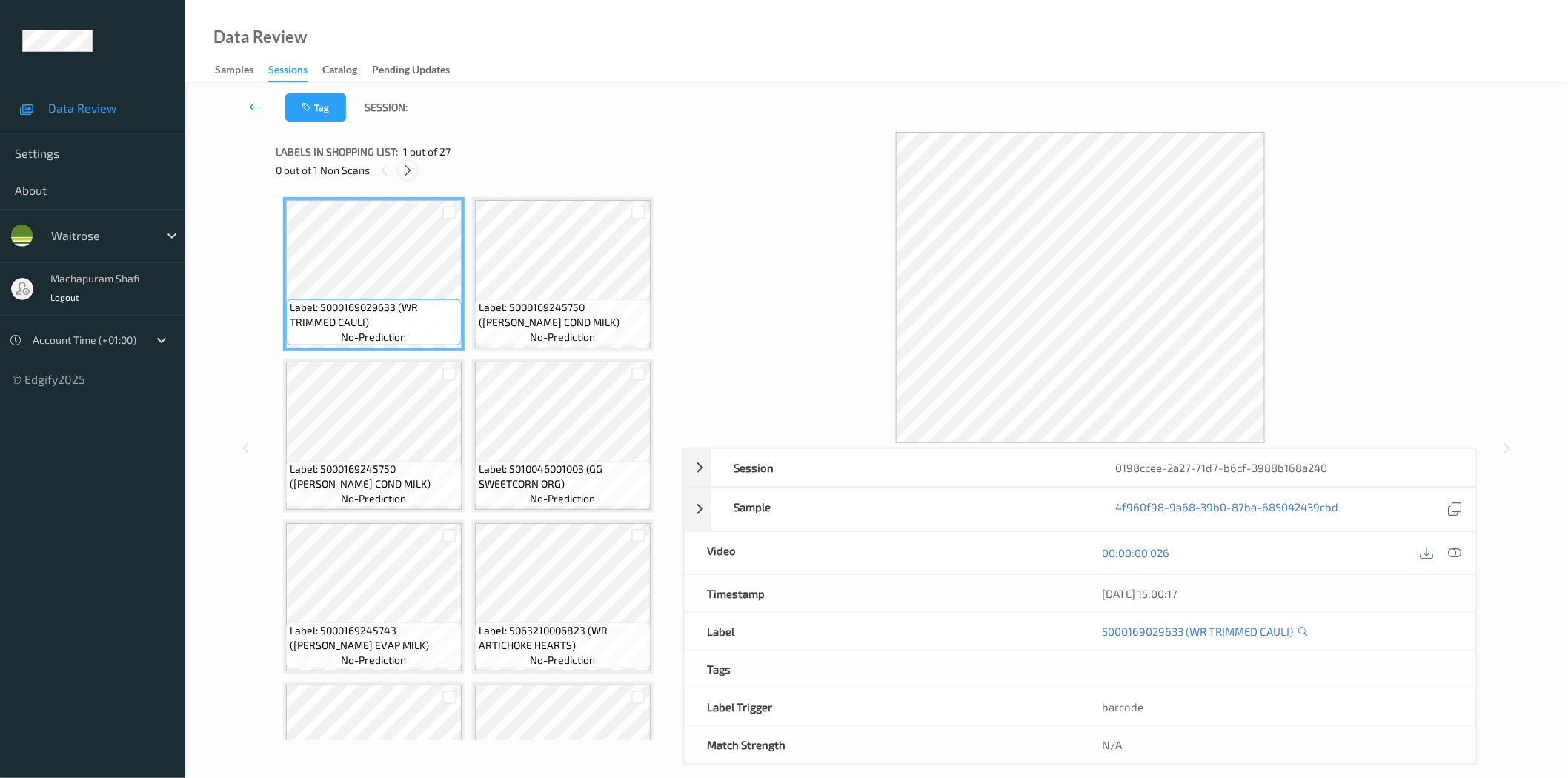
click at [406, 166] on icon at bounding box center [407, 171] width 13 height 14
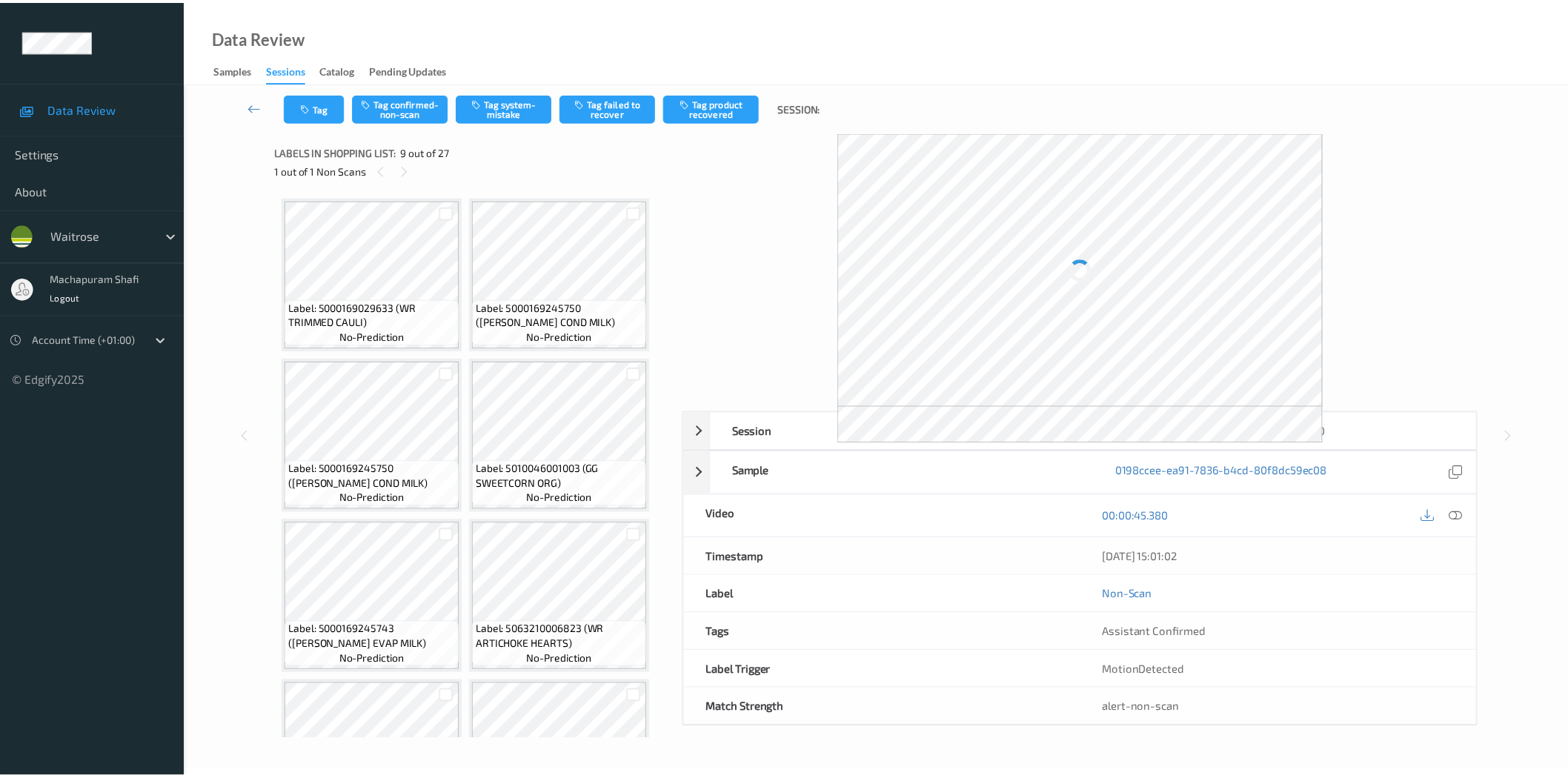
scroll to position [489, 0]
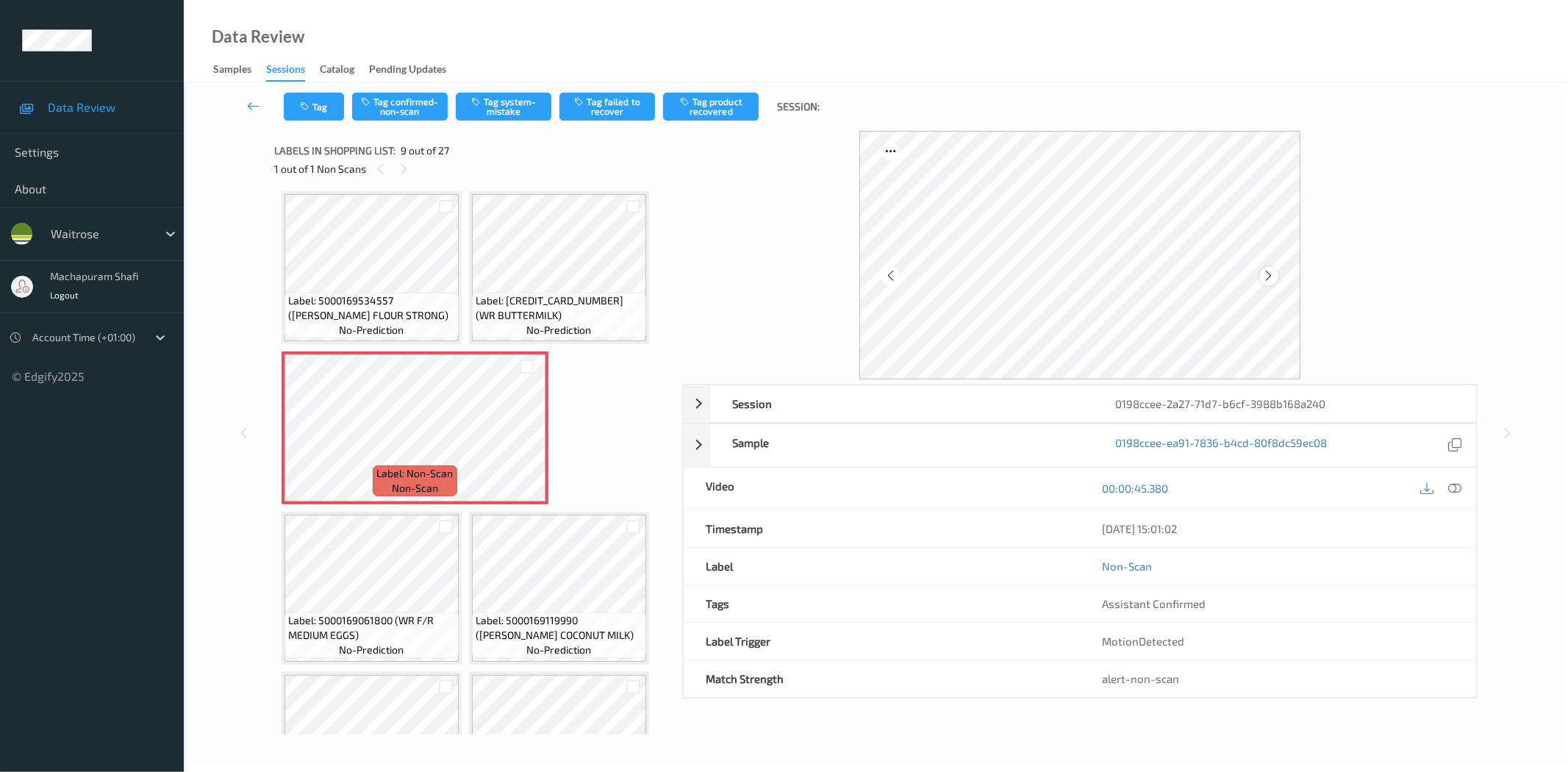
click at [1269, 277] on icon at bounding box center [1268, 276] width 12 height 13
click at [1454, 488] on icon at bounding box center [1455, 488] width 13 height 13
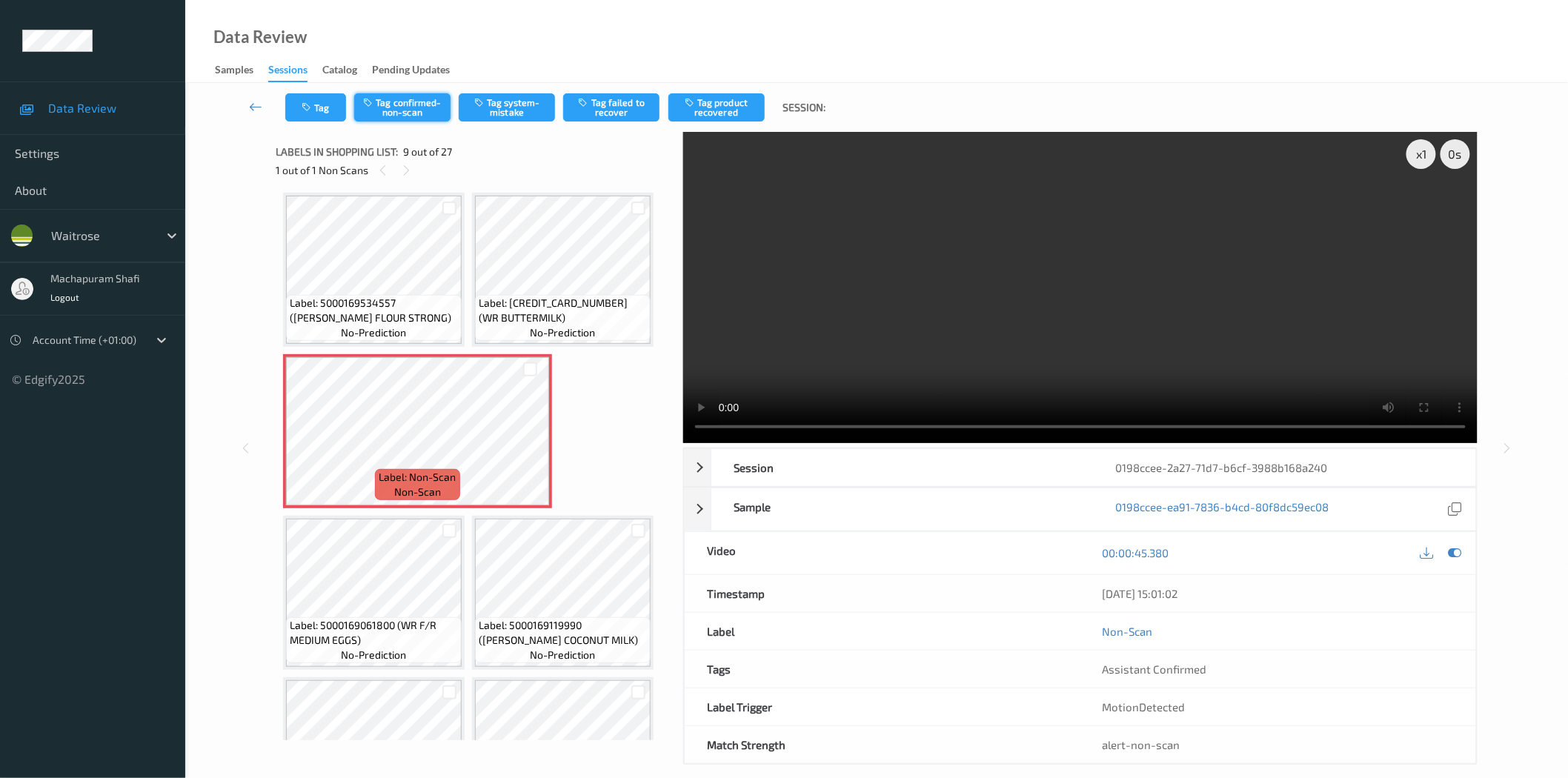
click at [404, 108] on button "Tag confirmed-non-scan" at bounding box center [402, 107] width 96 height 28
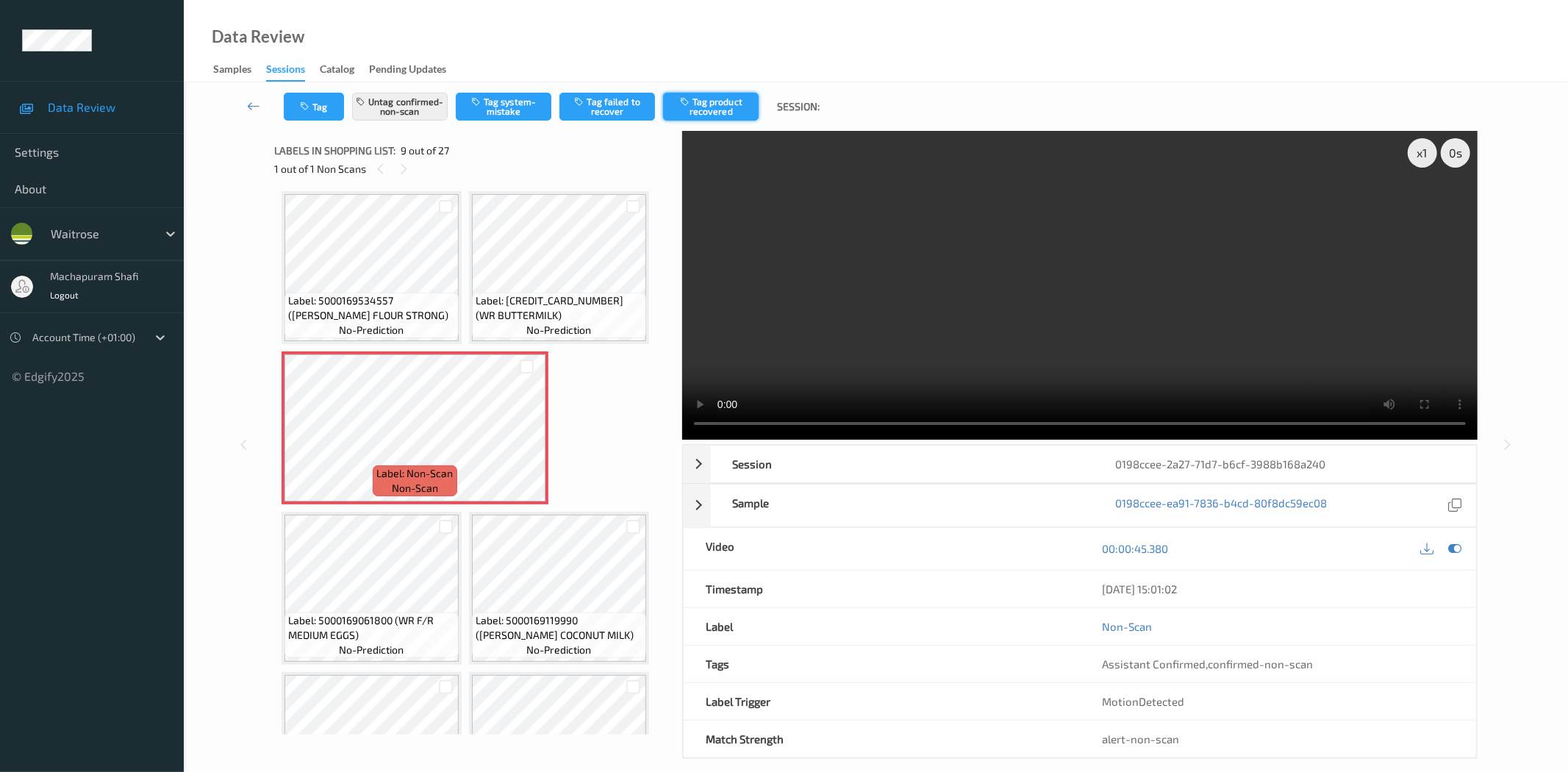
click at [707, 108] on button "Tag product recovered" at bounding box center [711, 106] width 96 height 28
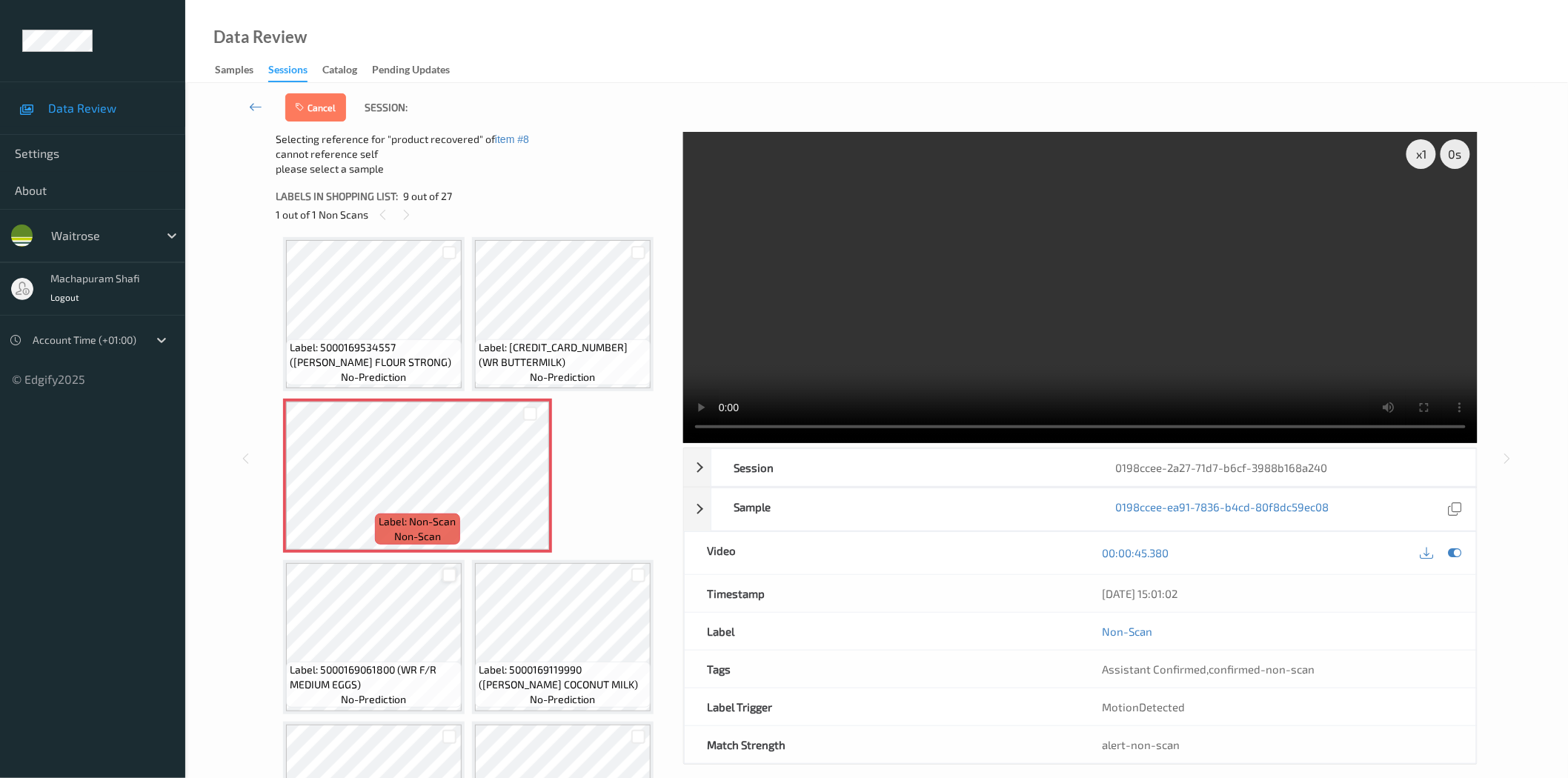
click at [449, 569] on div at bounding box center [449, 575] width 14 height 14
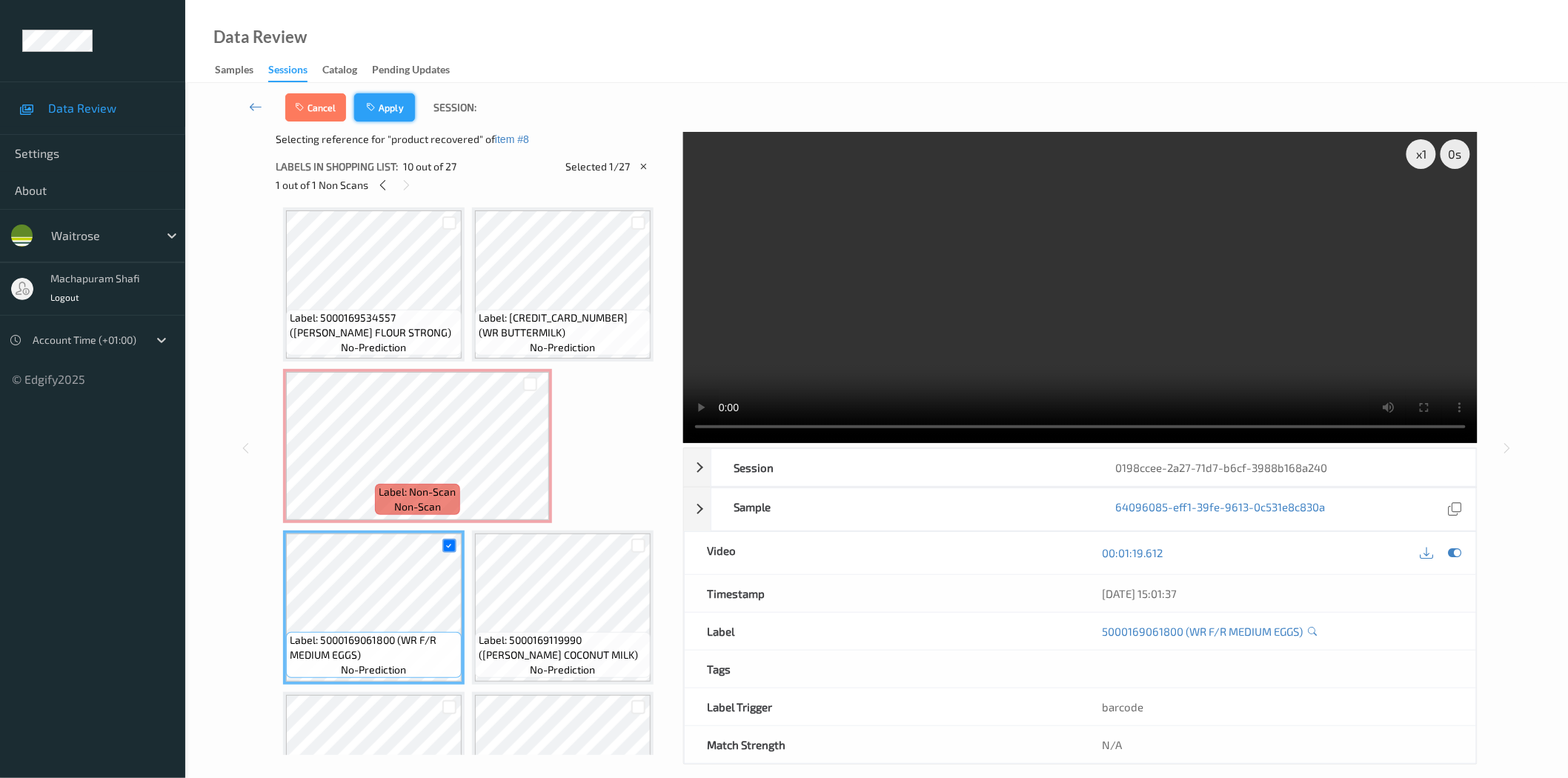
click at [396, 115] on button "Apply" at bounding box center [384, 107] width 61 height 28
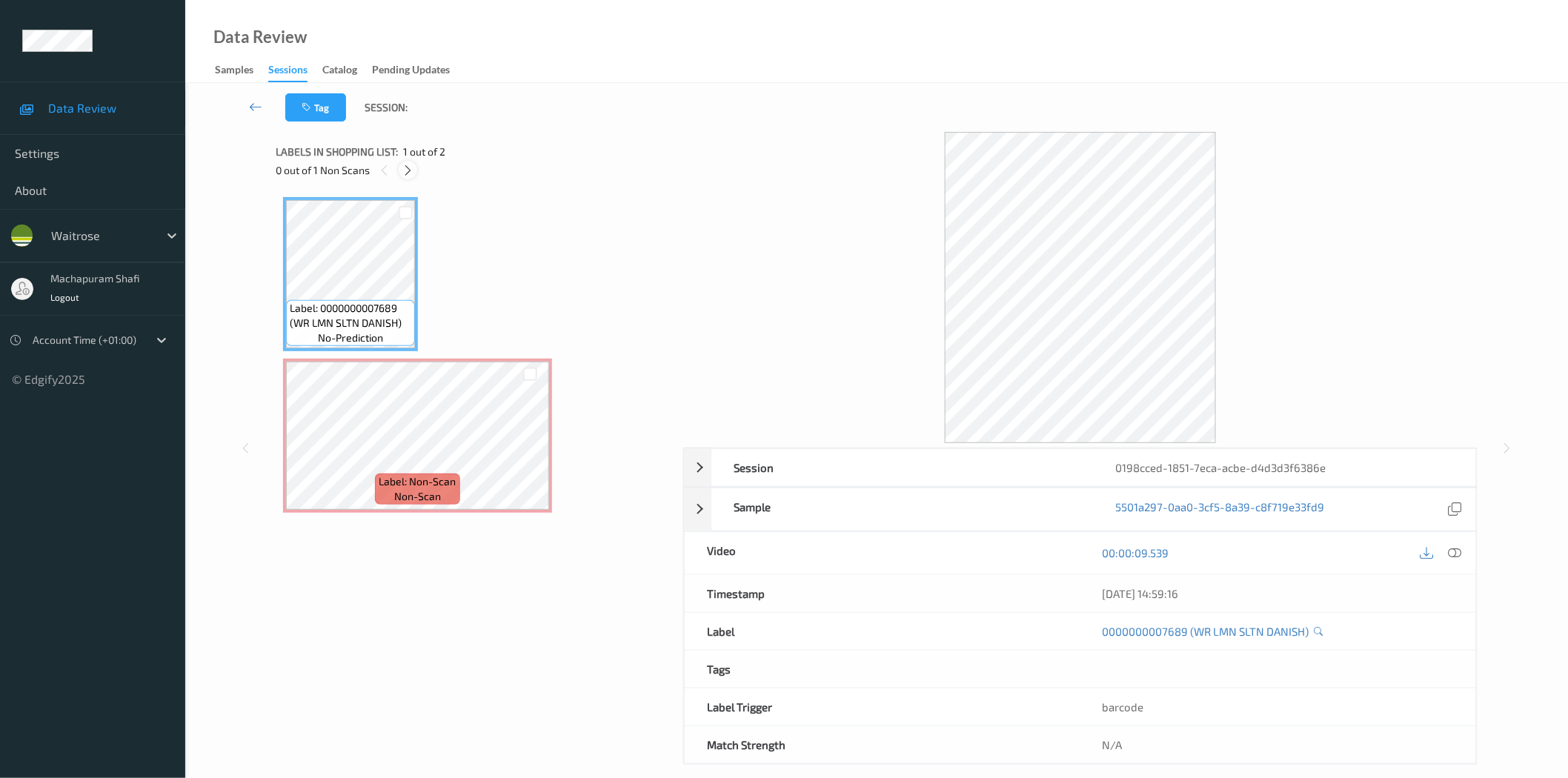
click at [407, 171] on icon at bounding box center [407, 171] width 13 height 14
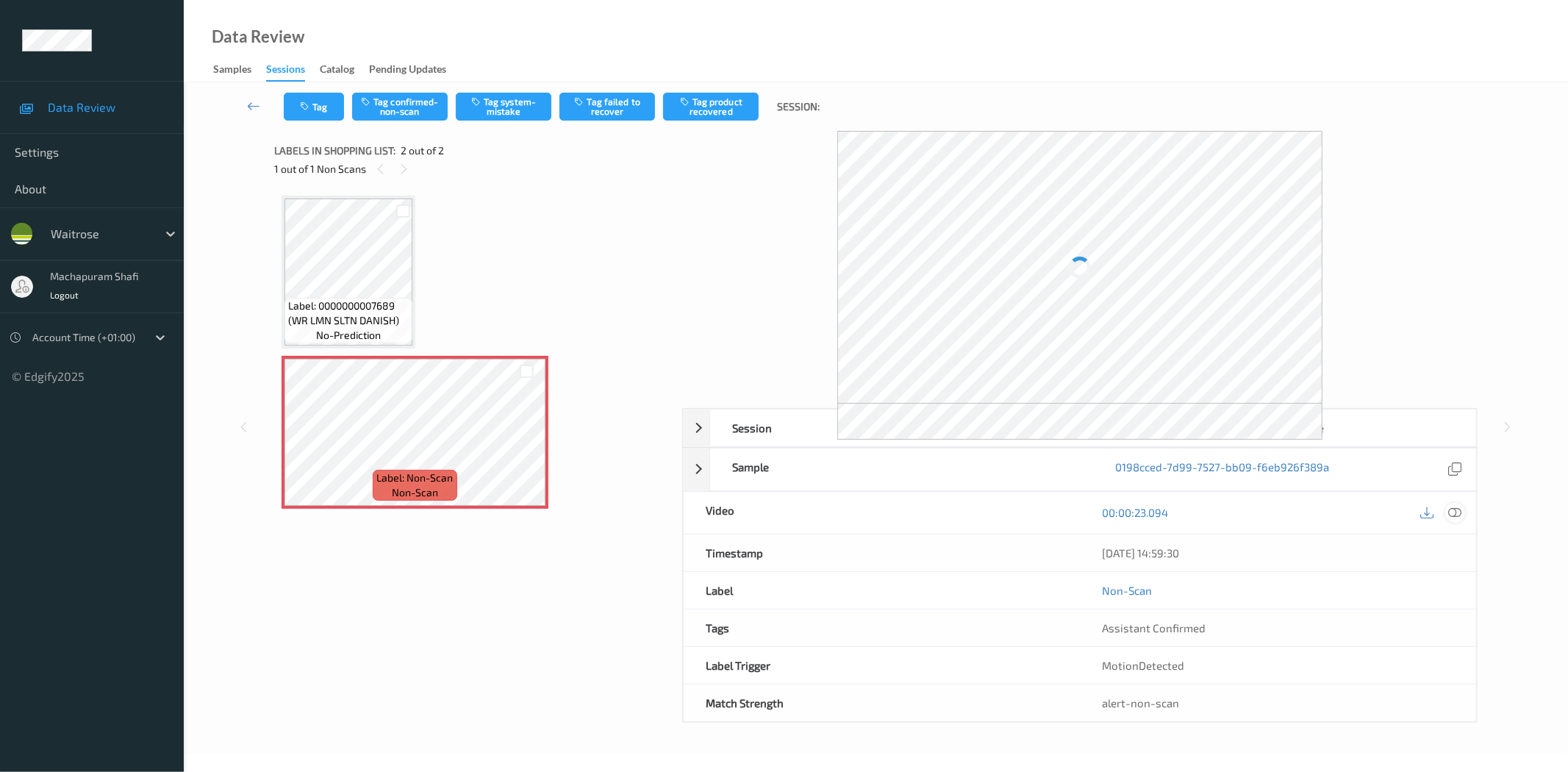
click at [1455, 511] on icon at bounding box center [1455, 512] width 13 height 13
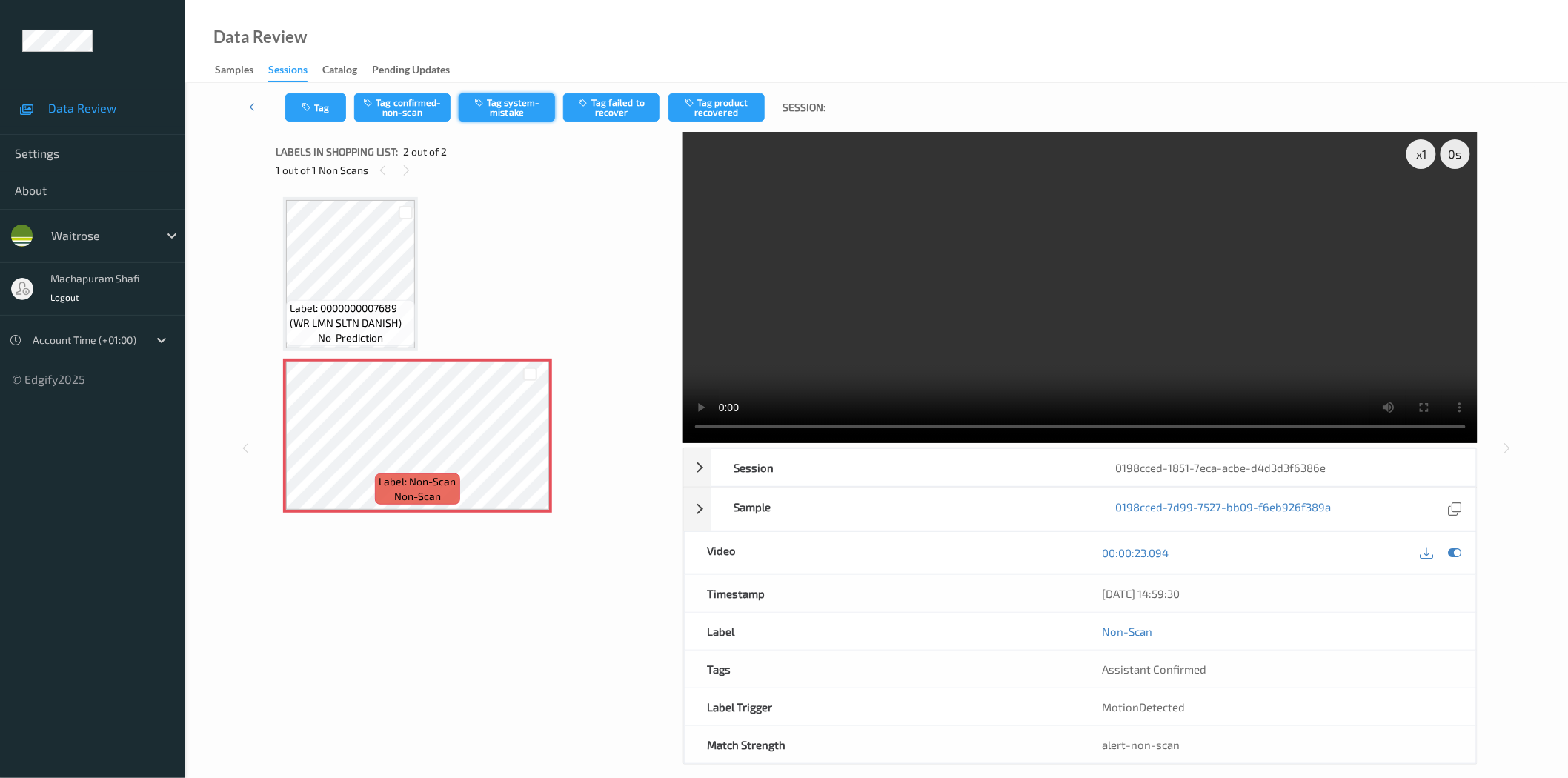
click at [496, 104] on button "Tag system-mistake" at bounding box center [507, 107] width 96 height 28
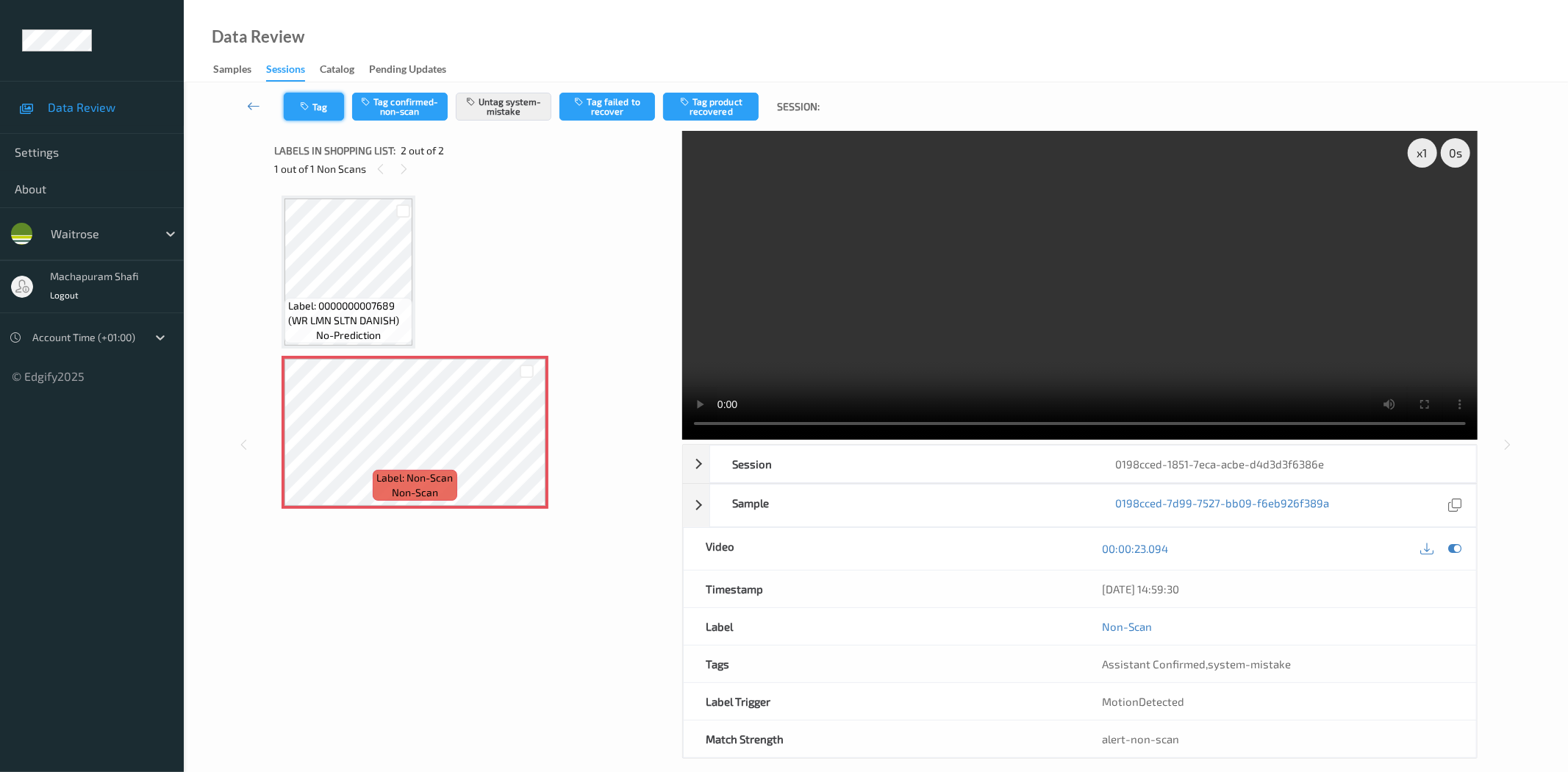
click at [304, 100] on button "Tag" at bounding box center [313, 106] width 60 height 28
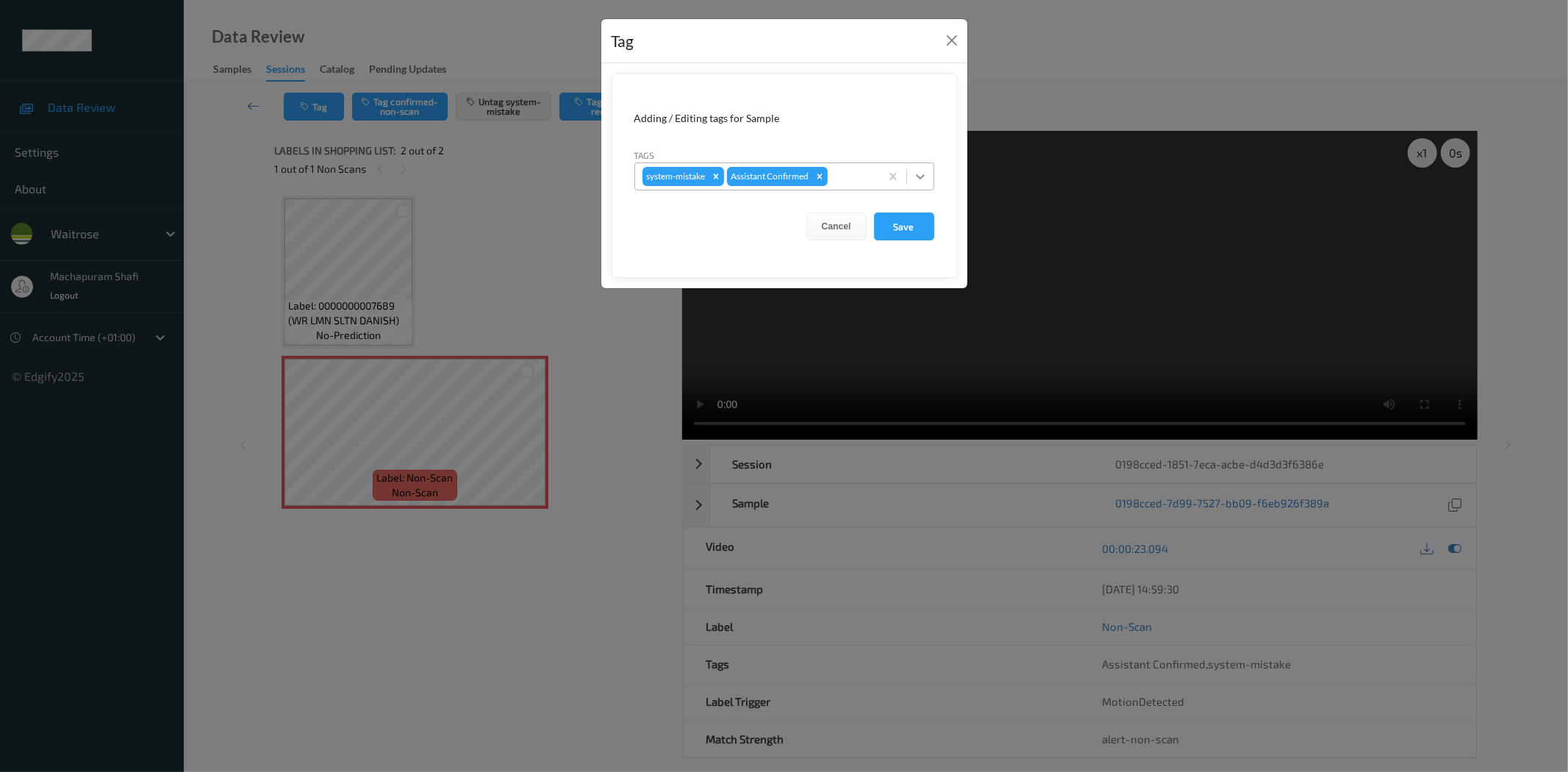
click at [922, 166] on div at bounding box center [921, 176] width 27 height 27
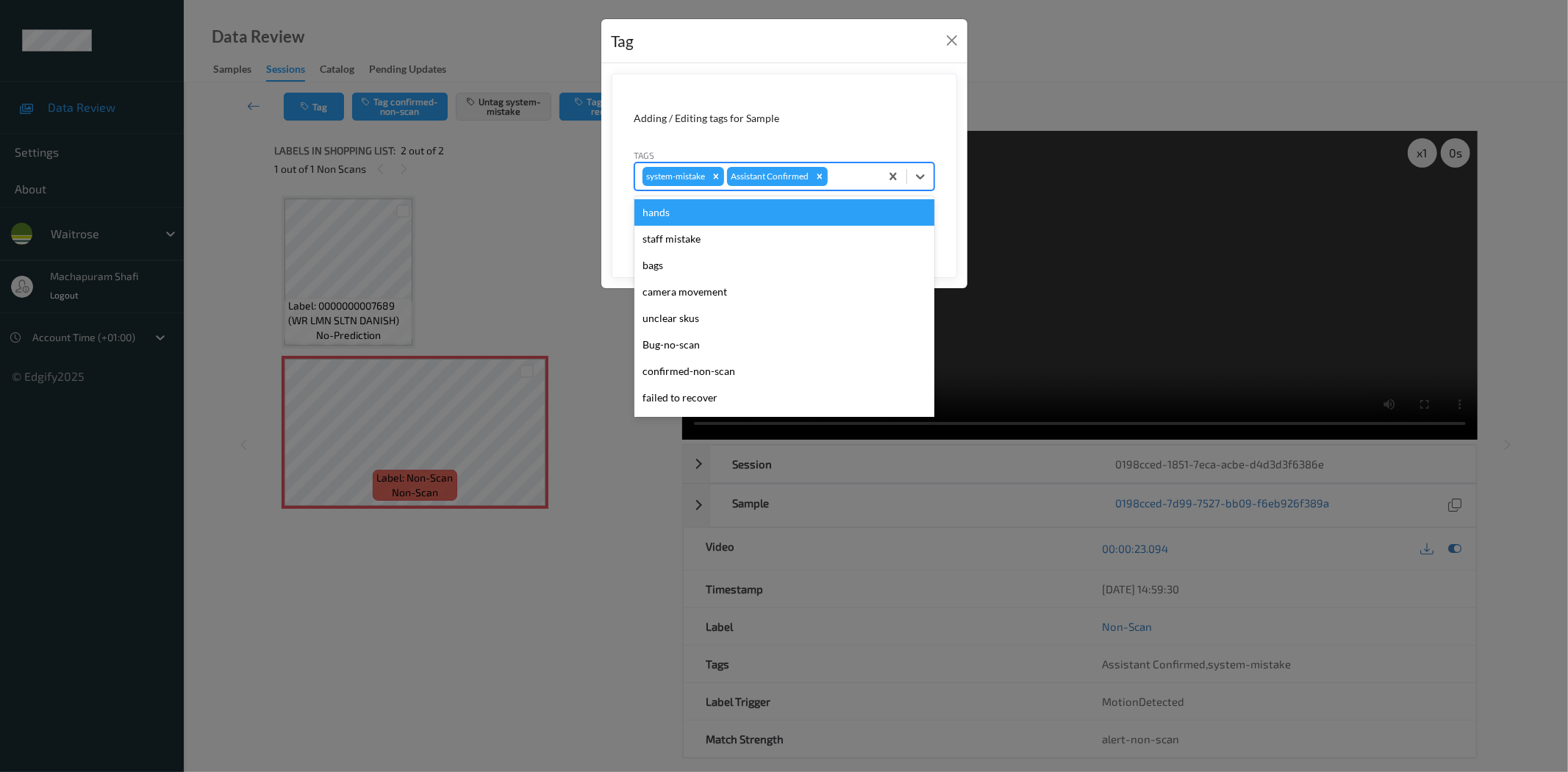
scroll to position [287, 0]
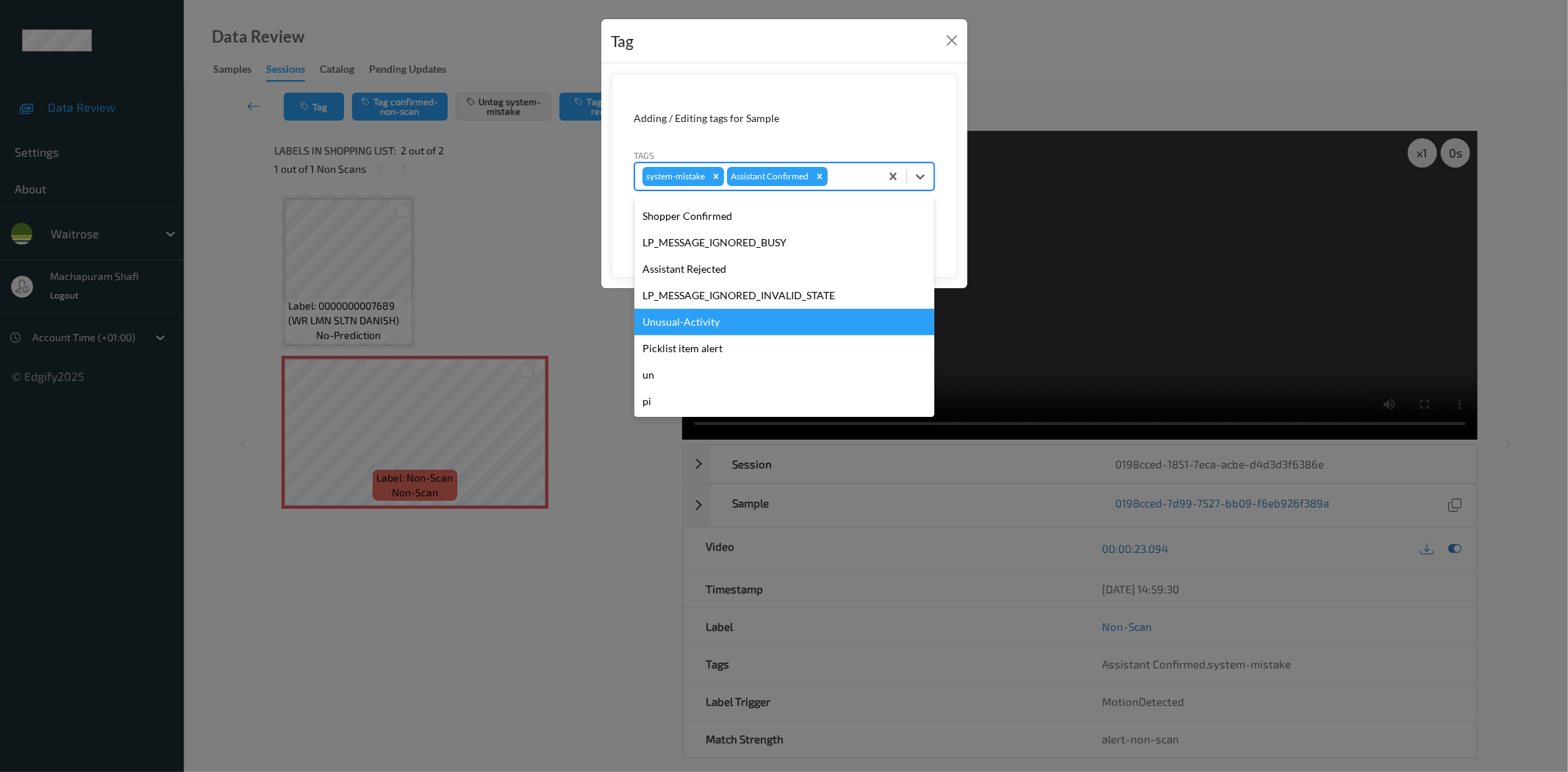
click at [666, 318] on div "Unusual-Activity" at bounding box center [784, 323] width 300 height 27
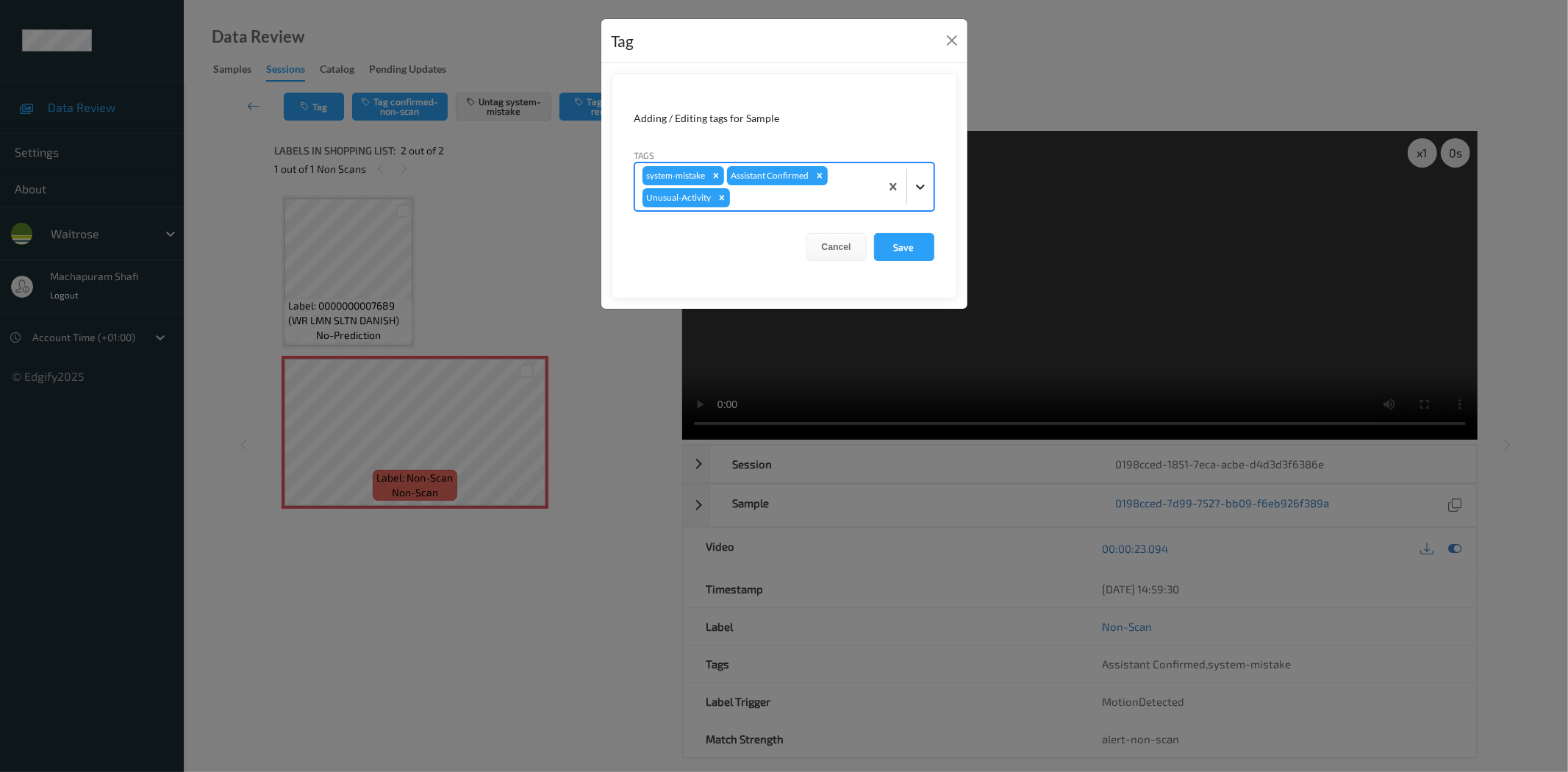
click at [920, 179] on icon at bounding box center [920, 186] width 14 height 14
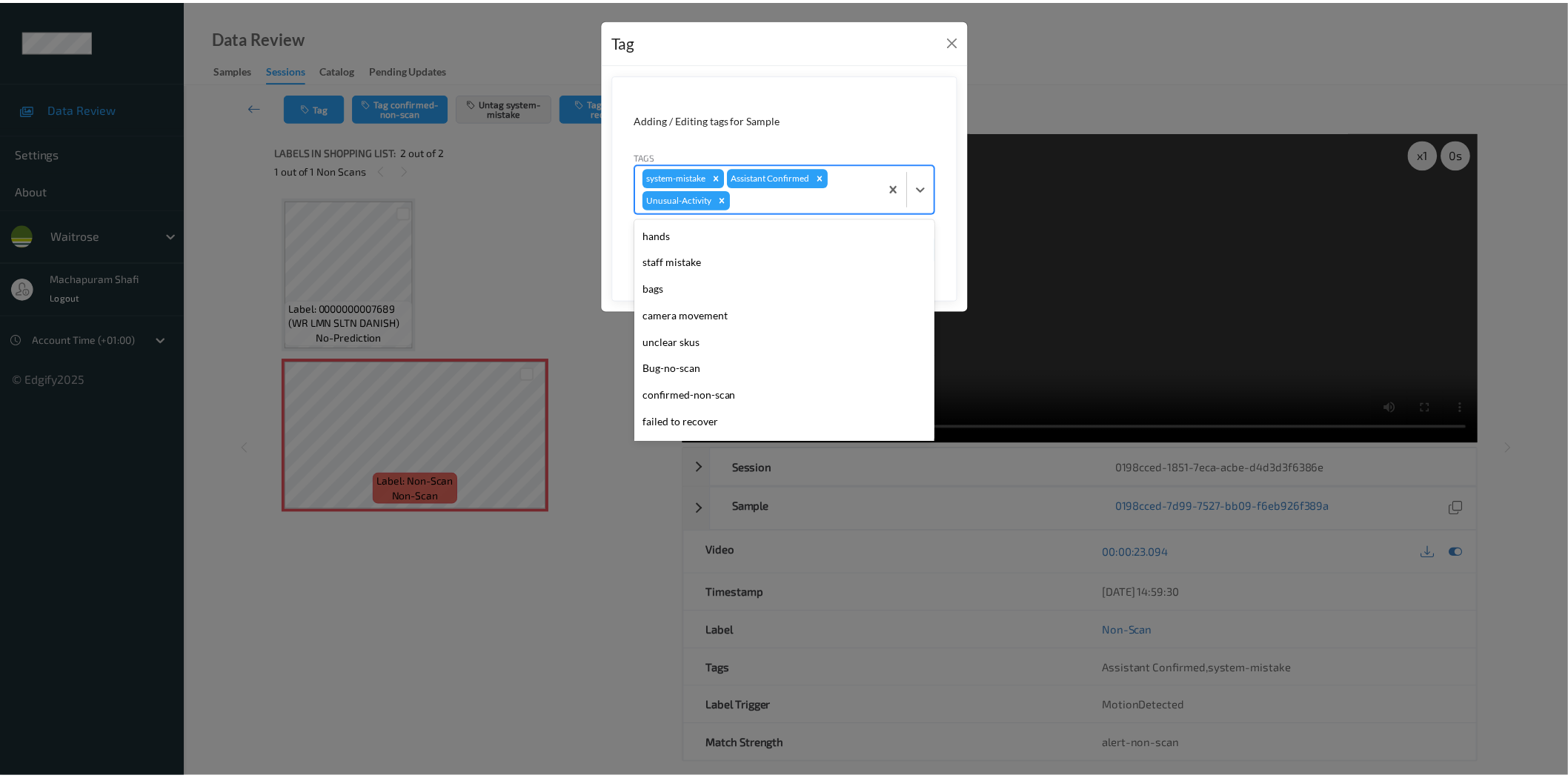
scroll to position [264, 0]
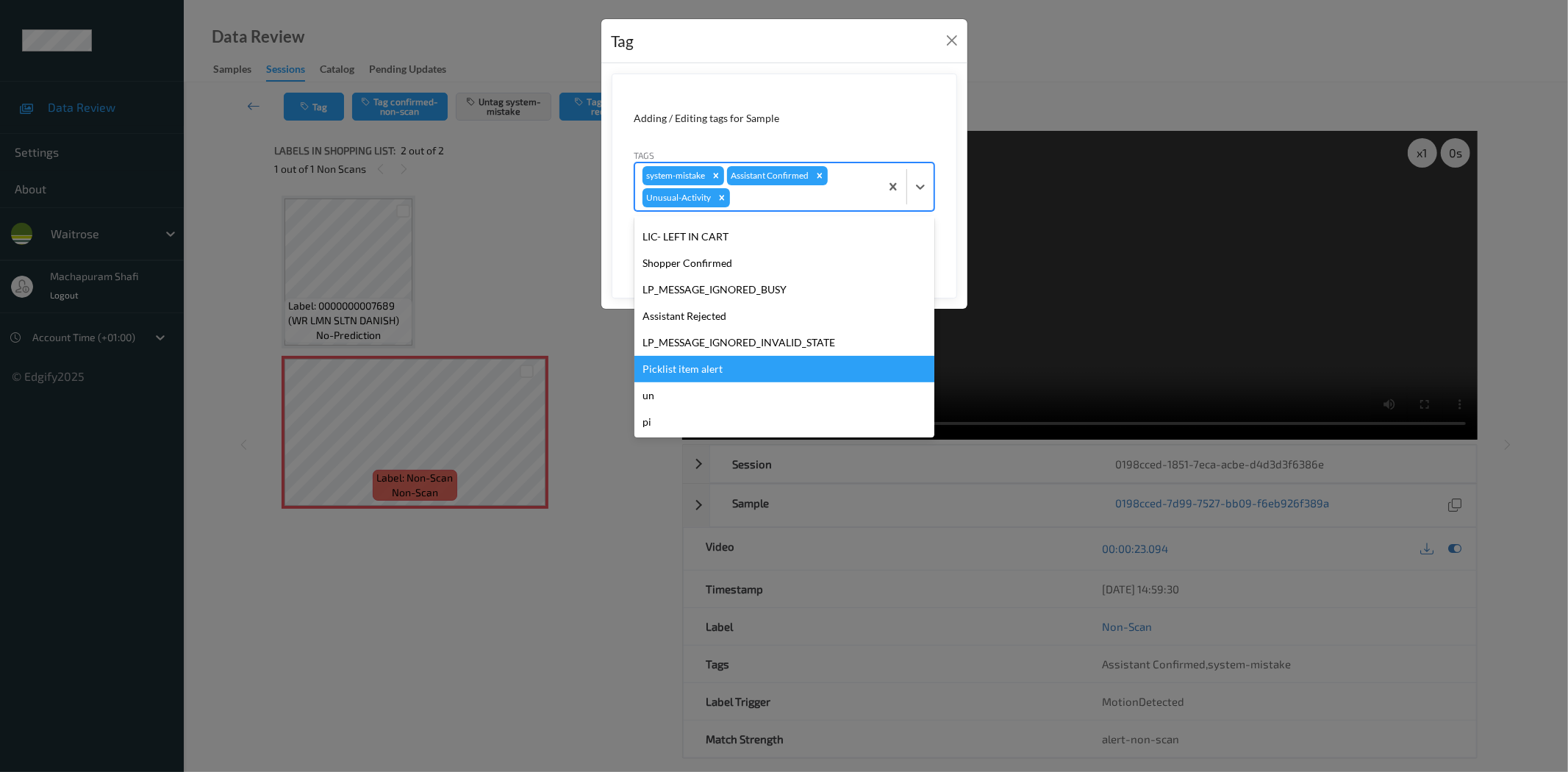
click at [677, 366] on div "Picklist item alert" at bounding box center [784, 370] width 300 height 27
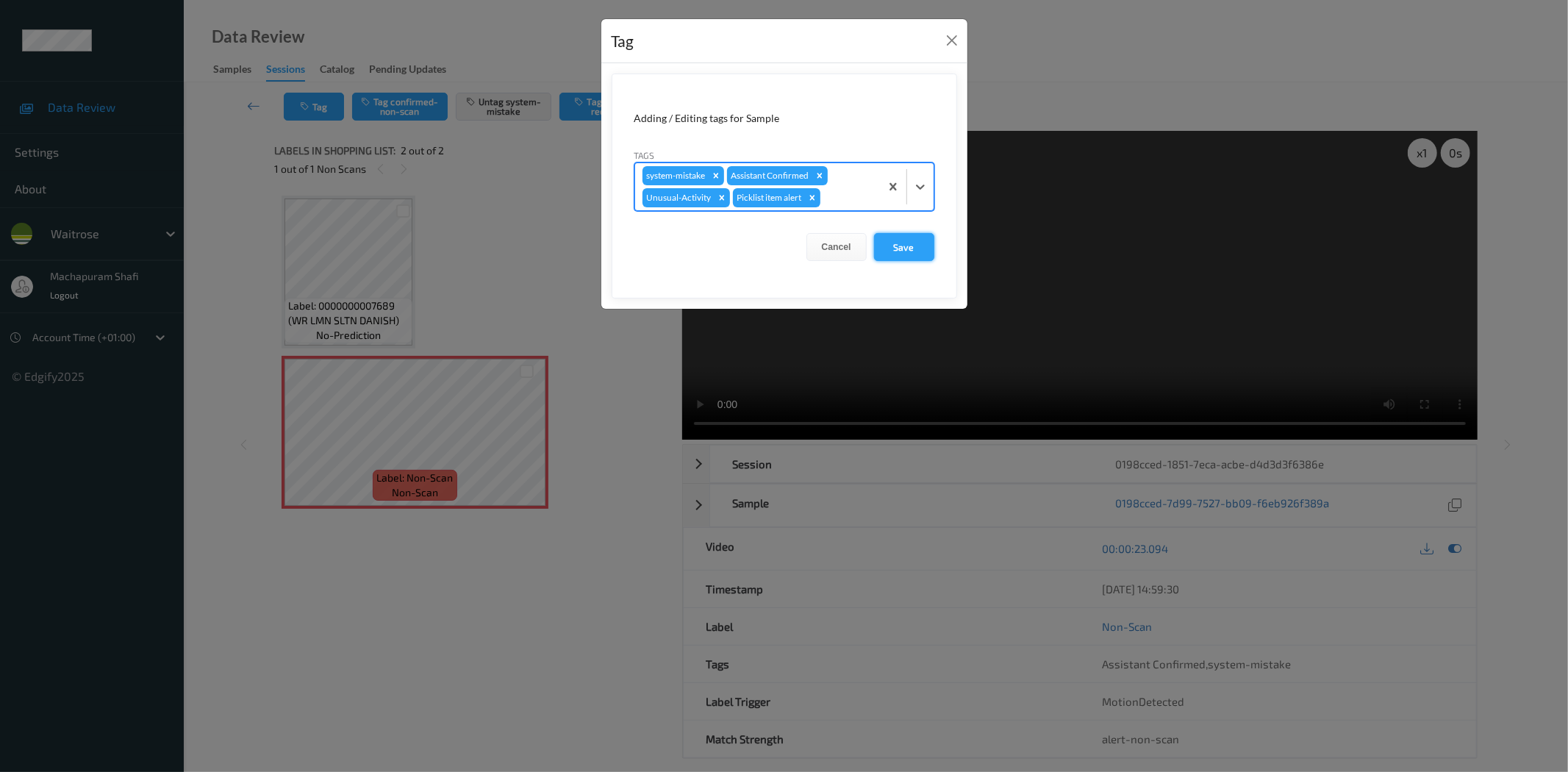
click at [916, 240] on button "Save" at bounding box center [904, 246] width 60 height 28
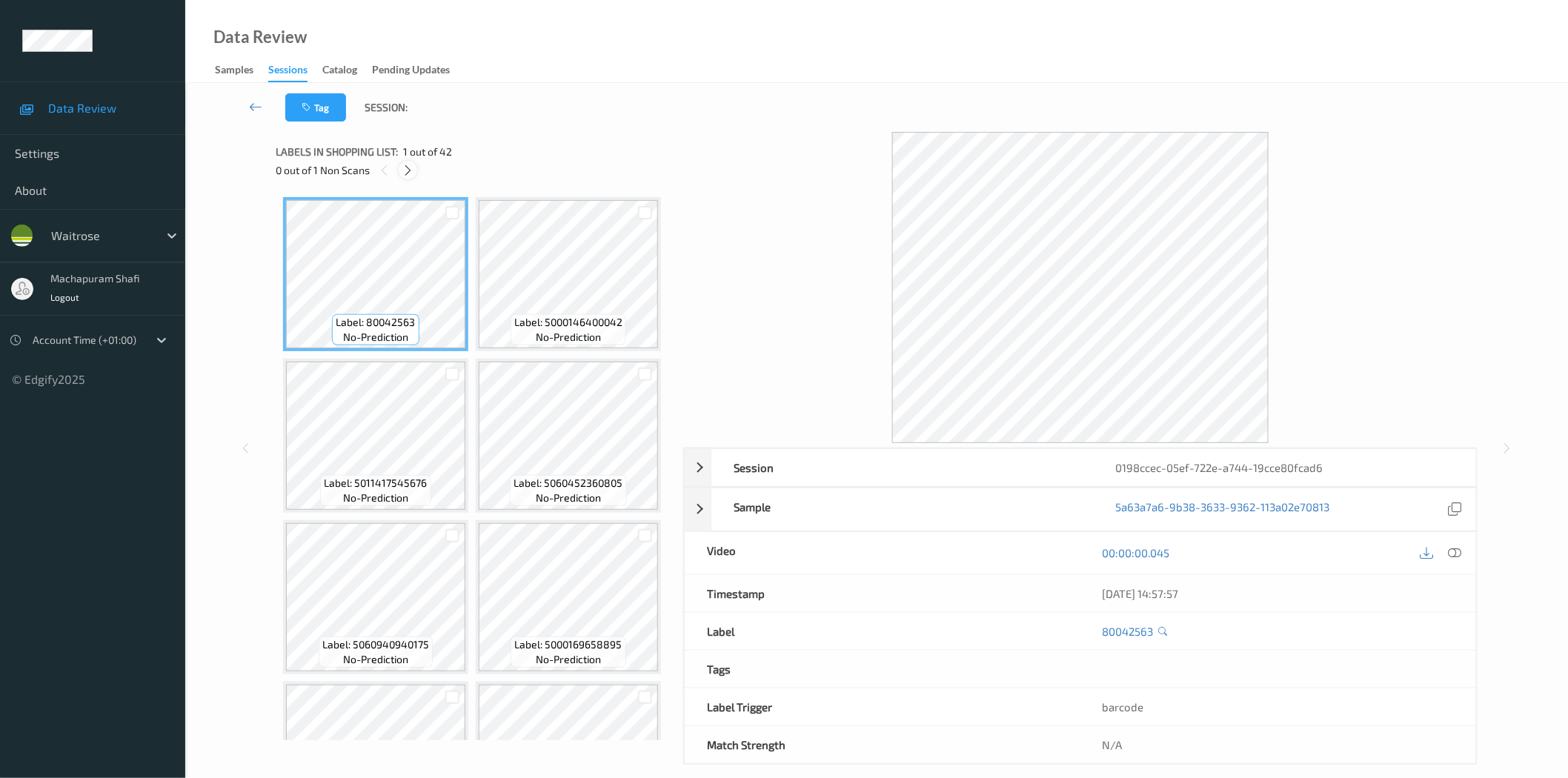
click at [411, 174] on icon at bounding box center [407, 171] width 13 height 14
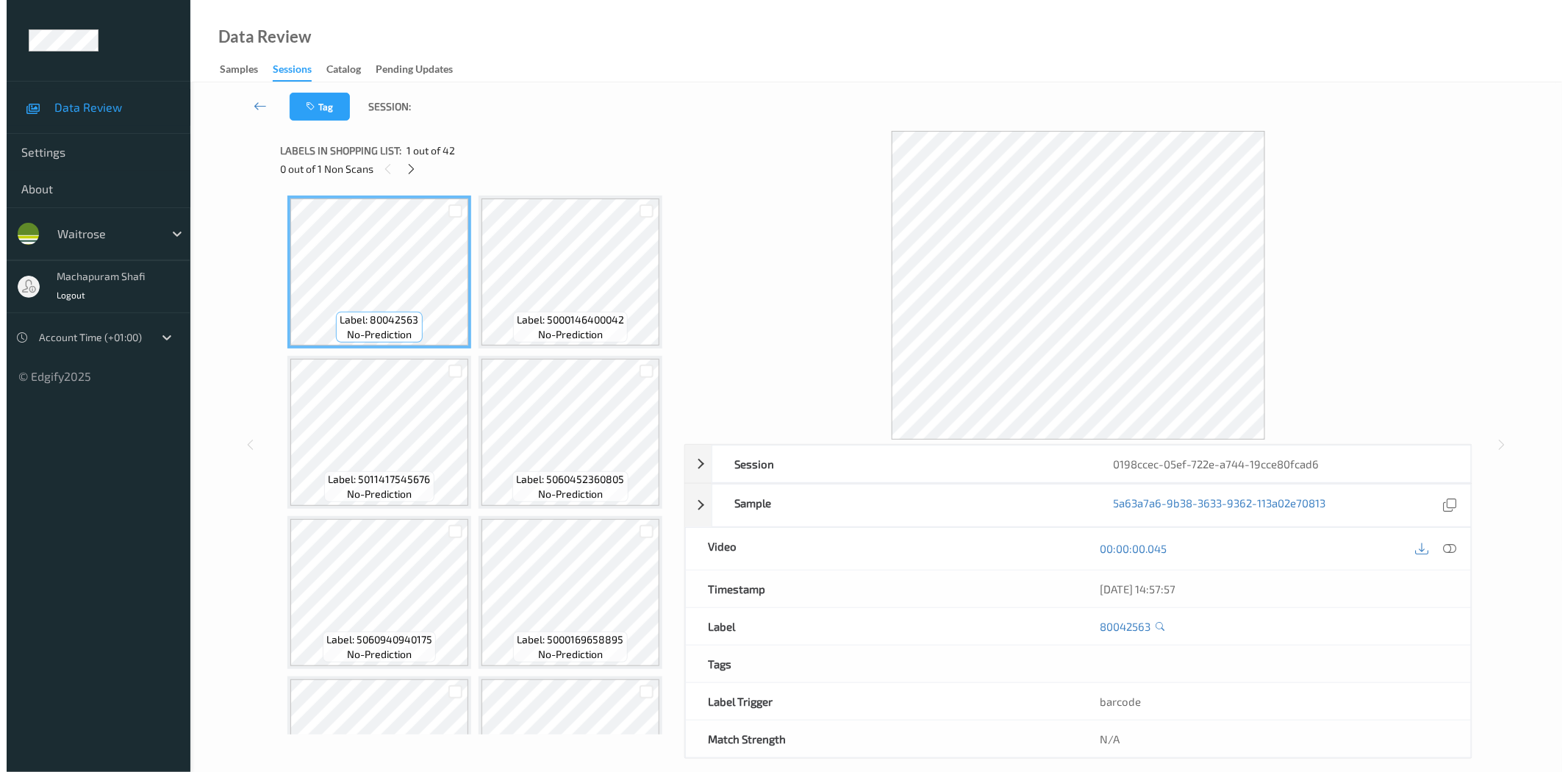
scroll to position [4150, 0]
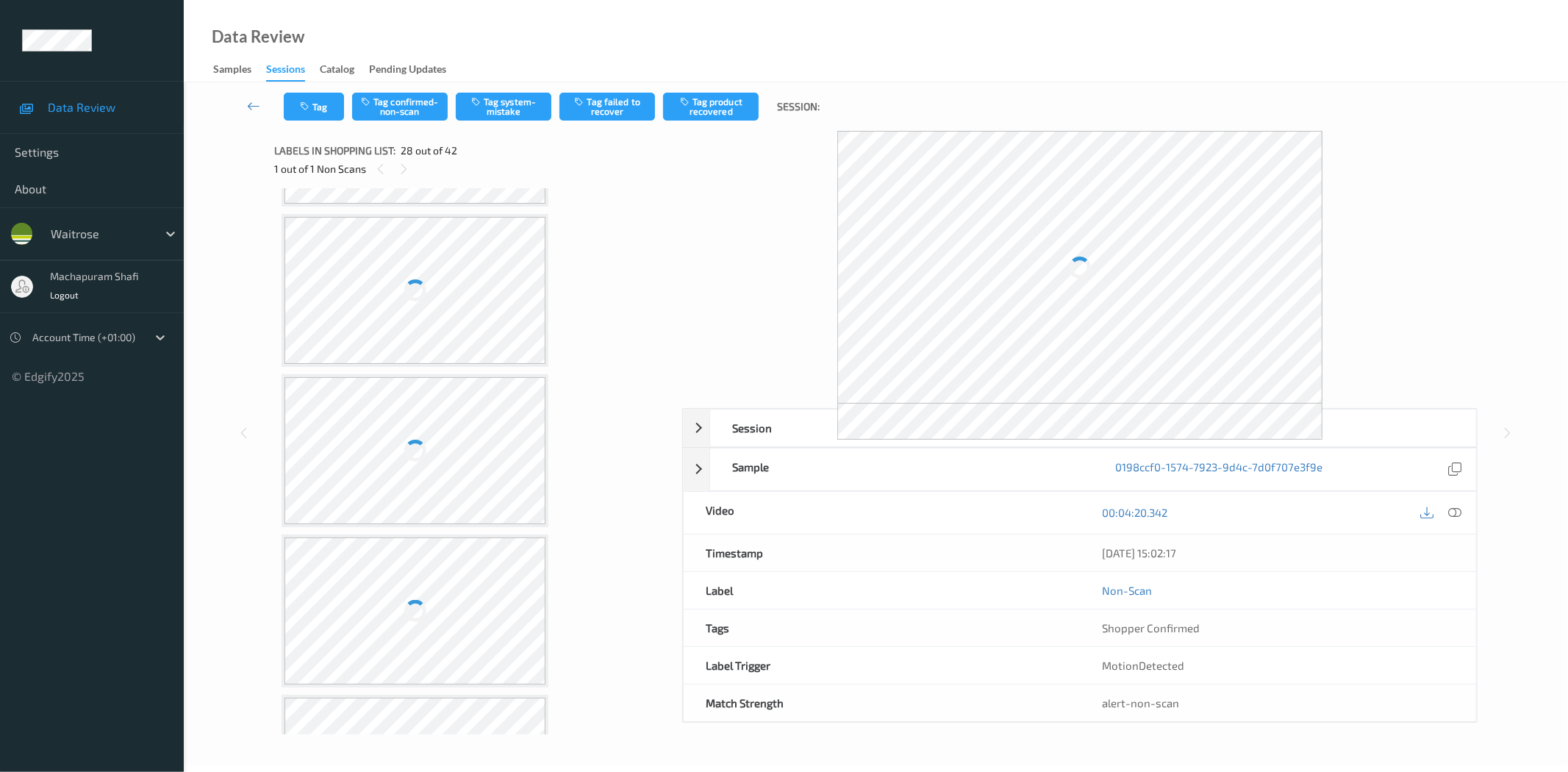
drag, startPoint x: 1455, startPoint y: 515, endPoint x: 1416, endPoint y: 430, distance: 93.5
click at [1455, 515] on icon at bounding box center [1455, 512] width 13 height 13
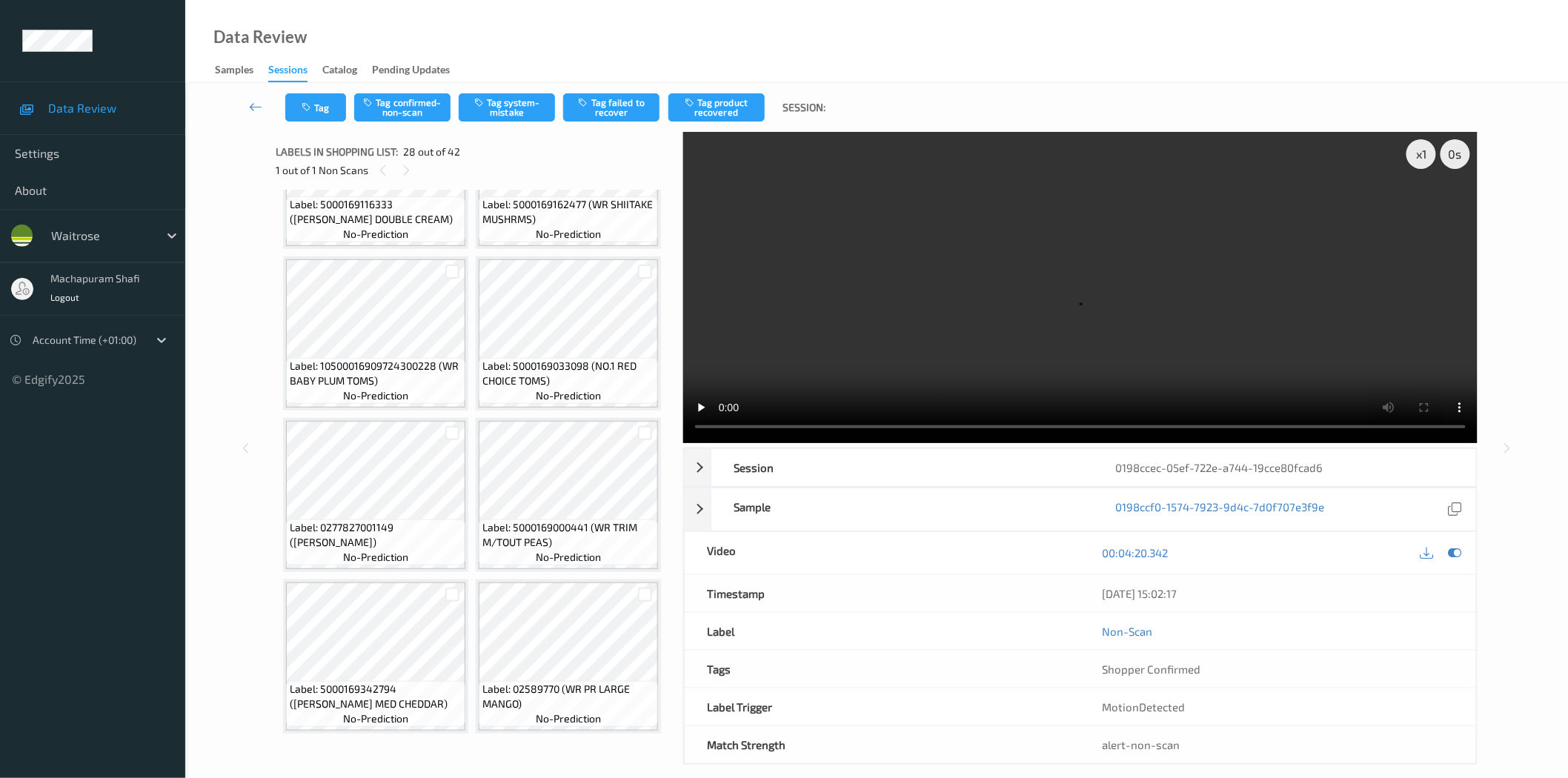
scroll to position [4166, 0]
drag, startPoint x: 402, startPoint y: 634, endPoint x: 428, endPoint y: 650, distance: 30.5
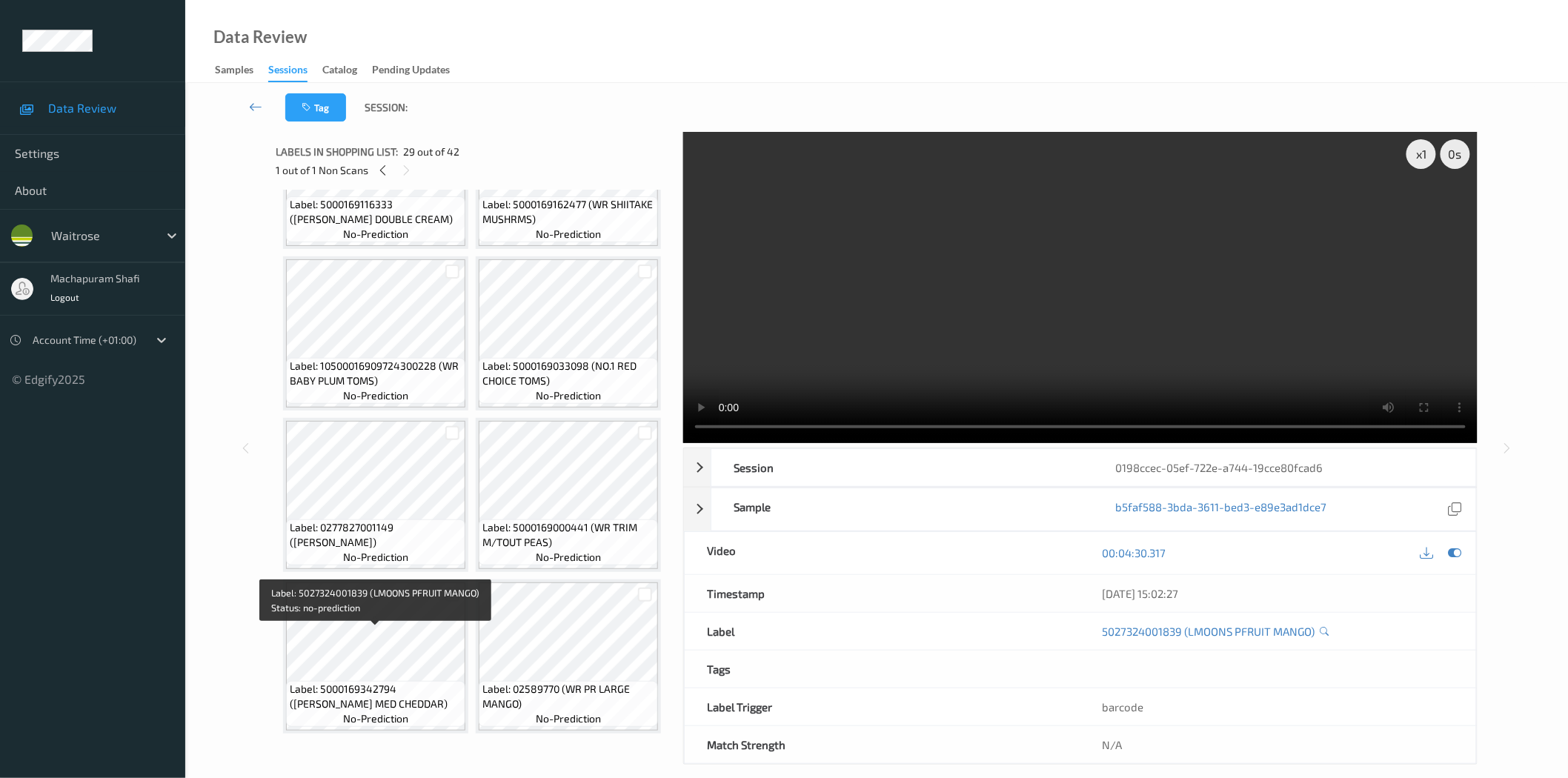
copy span "LMOONS PFRUIT MANGO)"
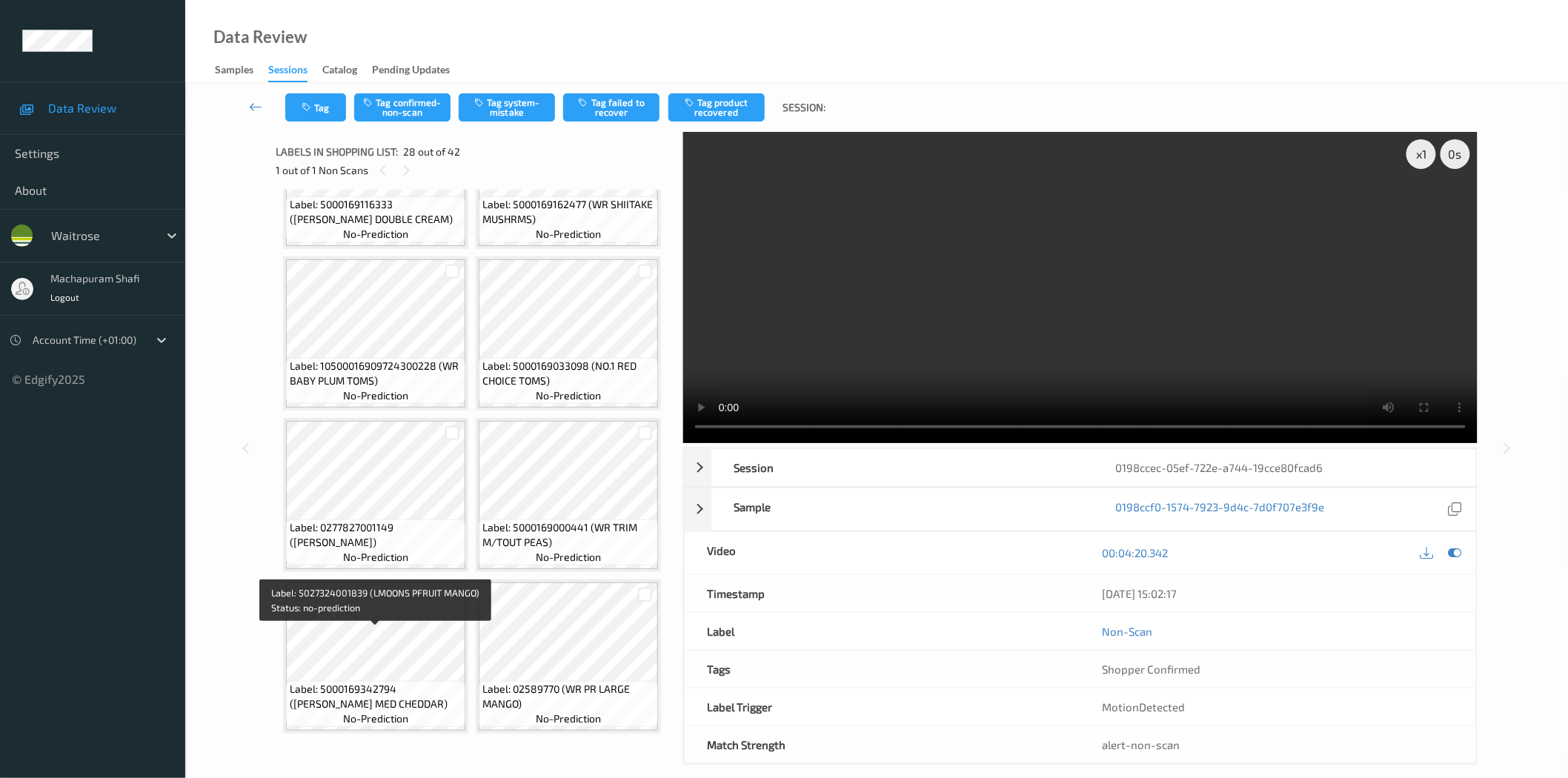
drag, startPoint x: 399, startPoint y: 636, endPoint x: 437, endPoint y: 662, distance: 46.0
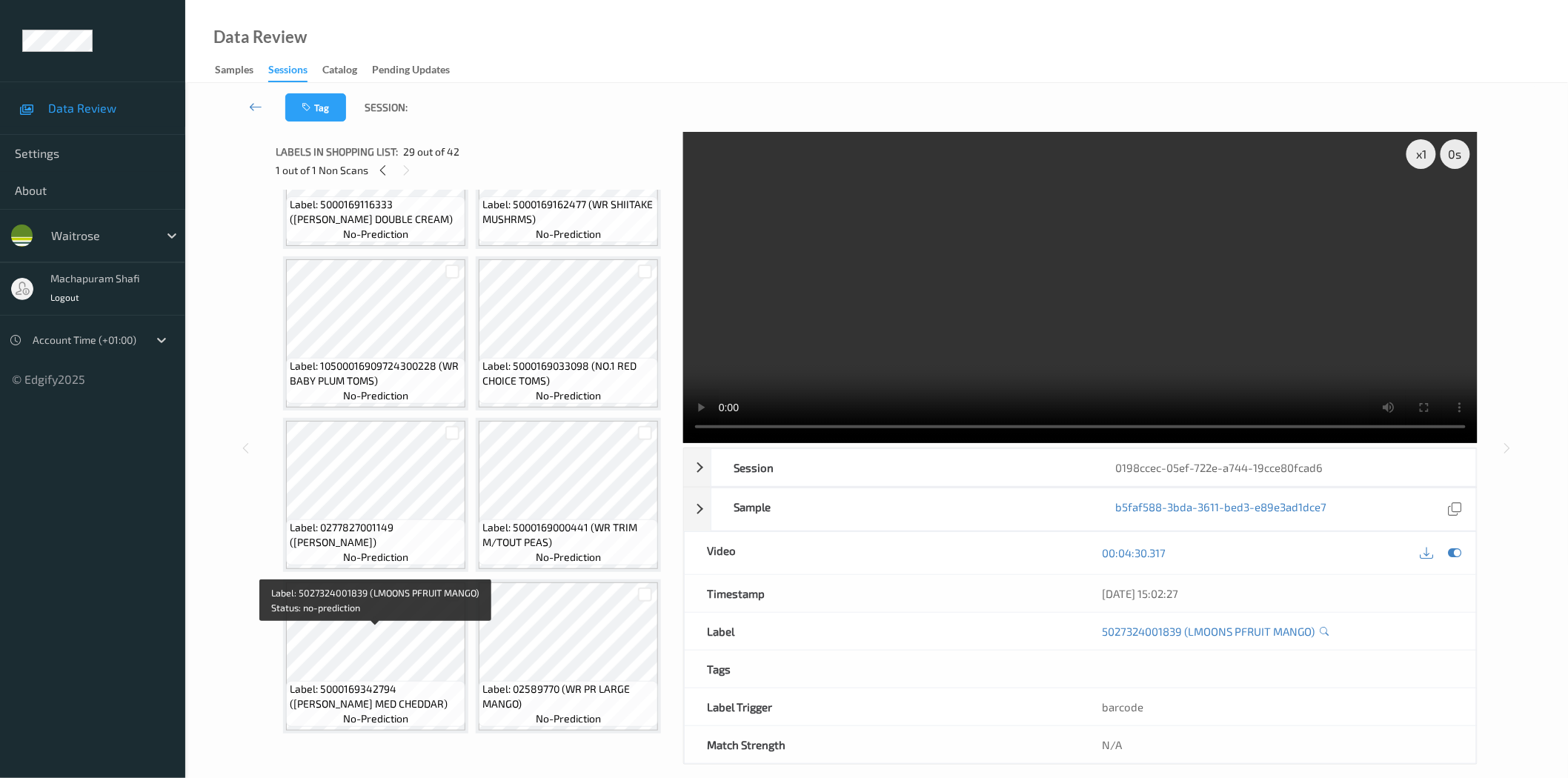
copy span "(LMOONS PFRUIT MANGO)"
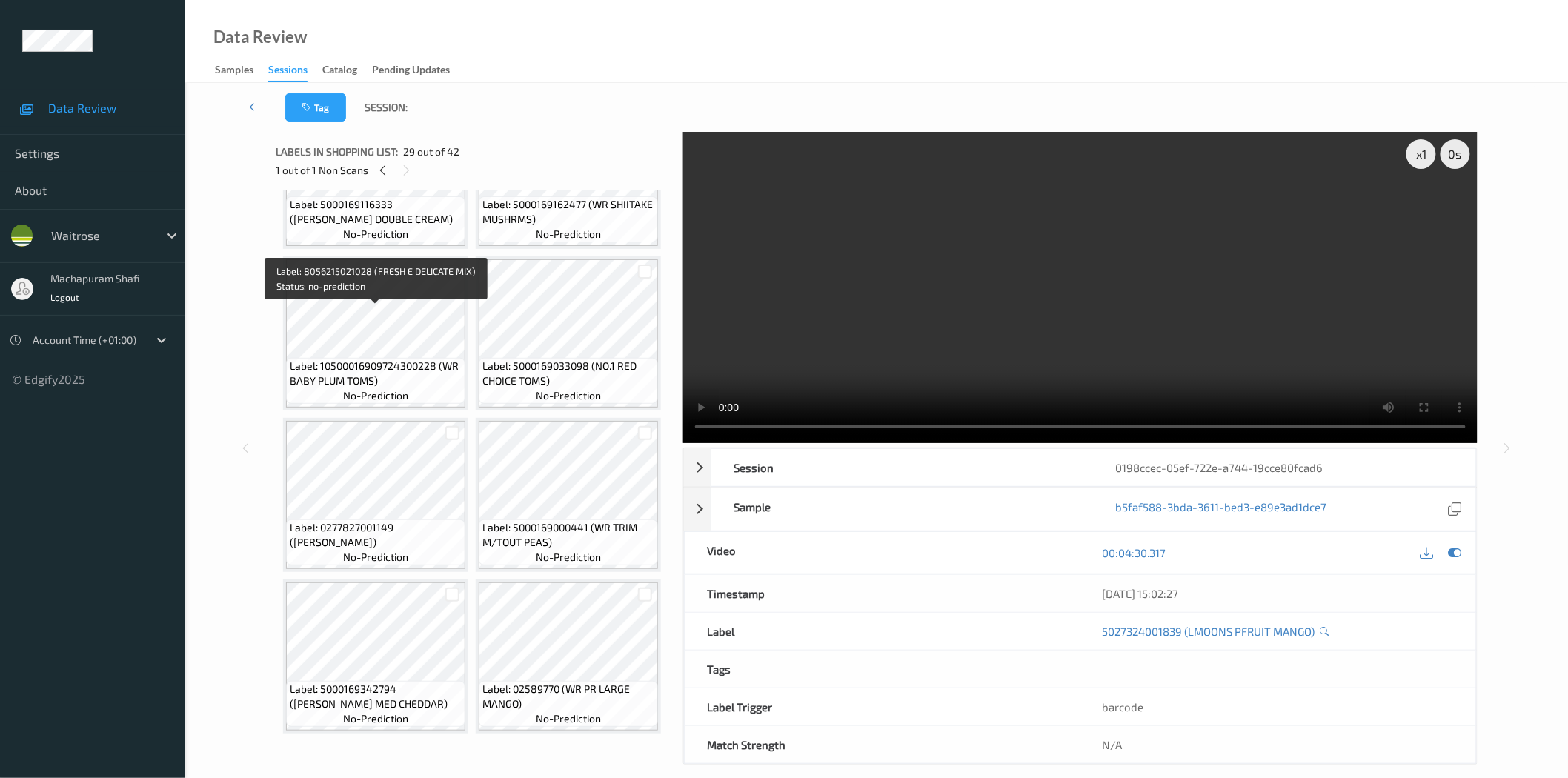
drag, startPoint x: 397, startPoint y: 314, endPoint x: 436, endPoint y: 335, distance: 44.3
copy span "(FRESH E DELICATE MIX)"
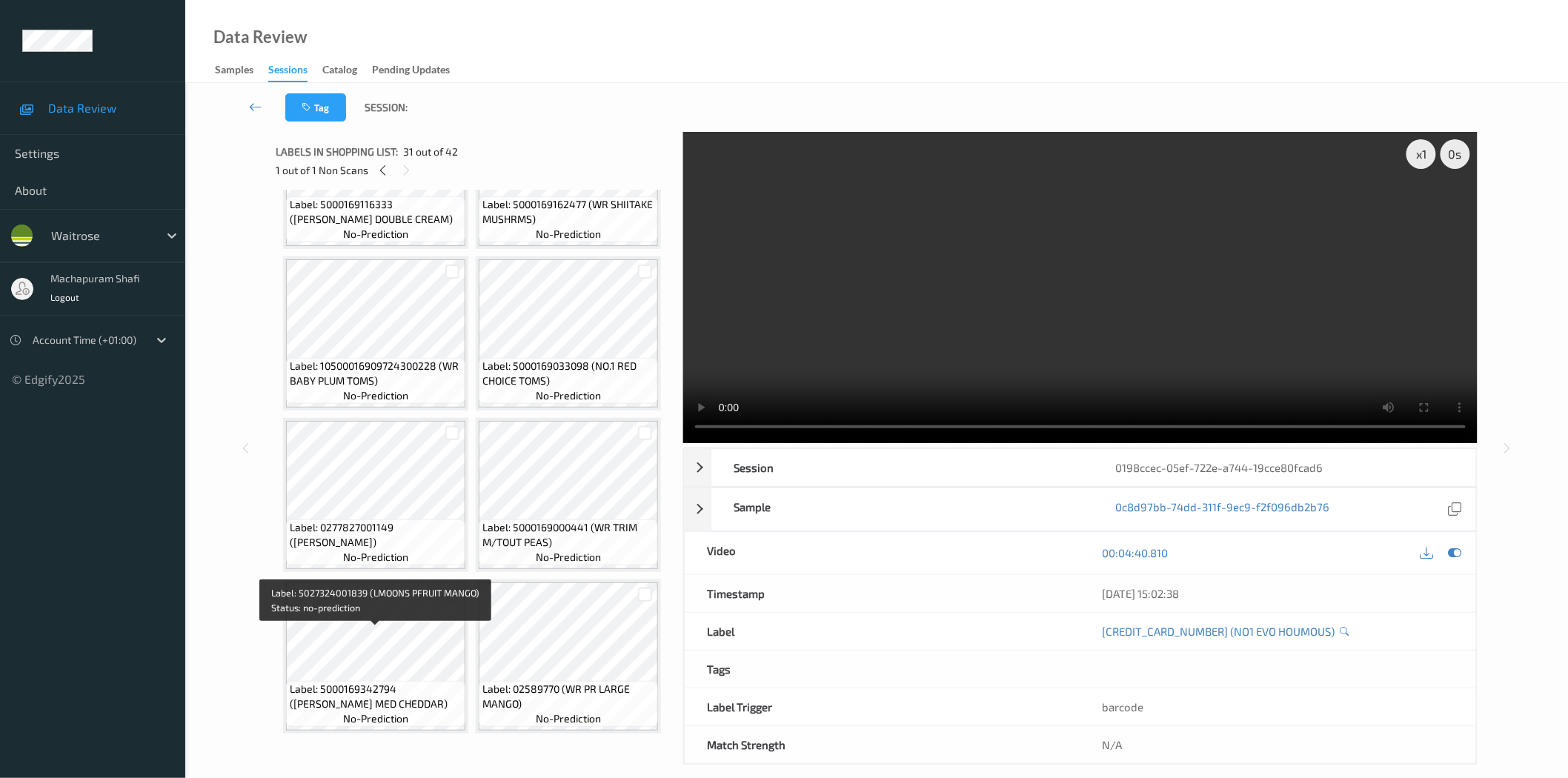
drag, startPoint x: 400, startPoint y: 636, endPoint x: 435, endPoint y: 657, distance: 40.8
copy span "LMOONS PFRUIT MANGO)"
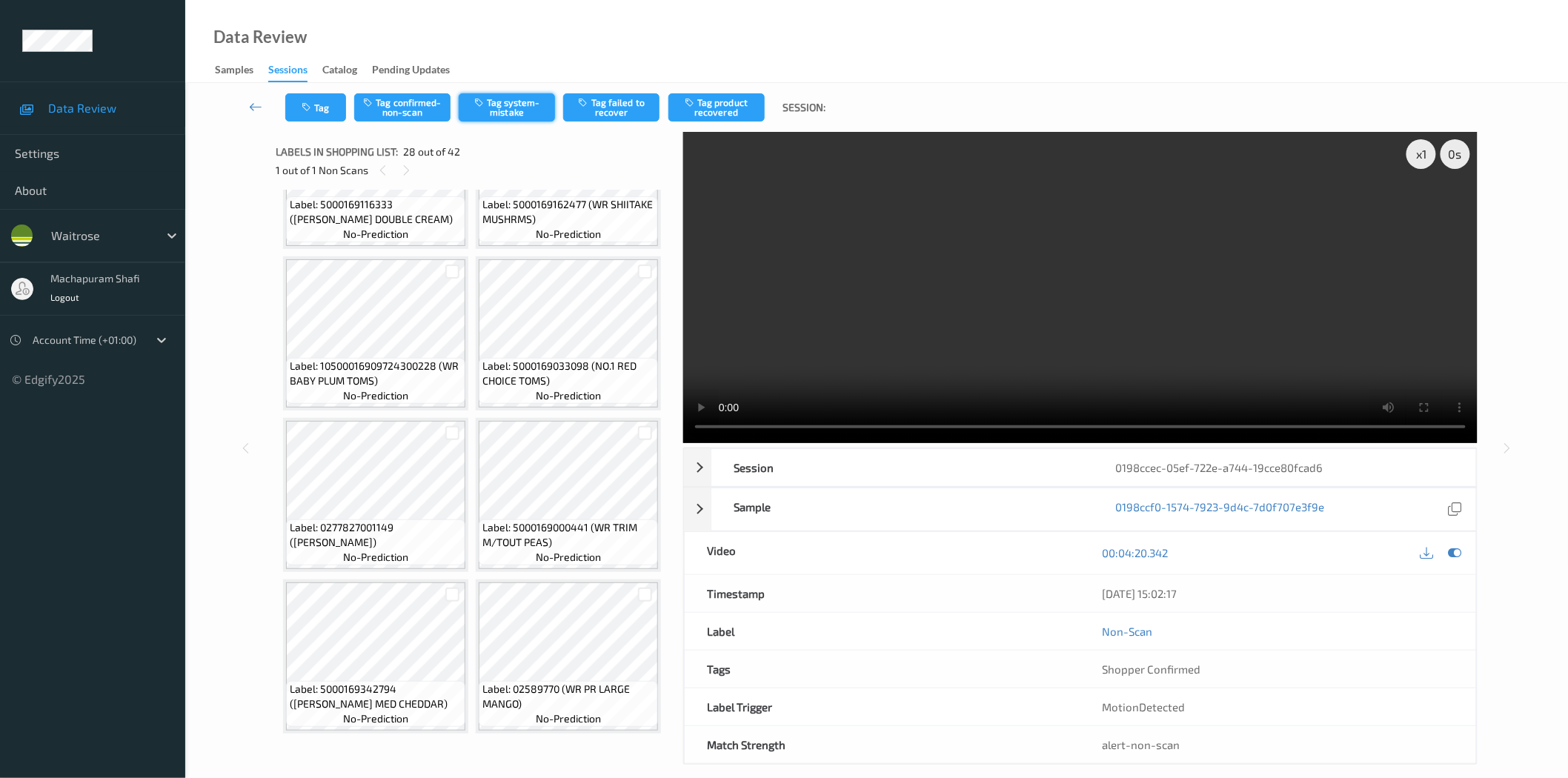
click at [512, 107] on button "Tag system-mistake" at bounding box center [507, 107] width 96 height 28
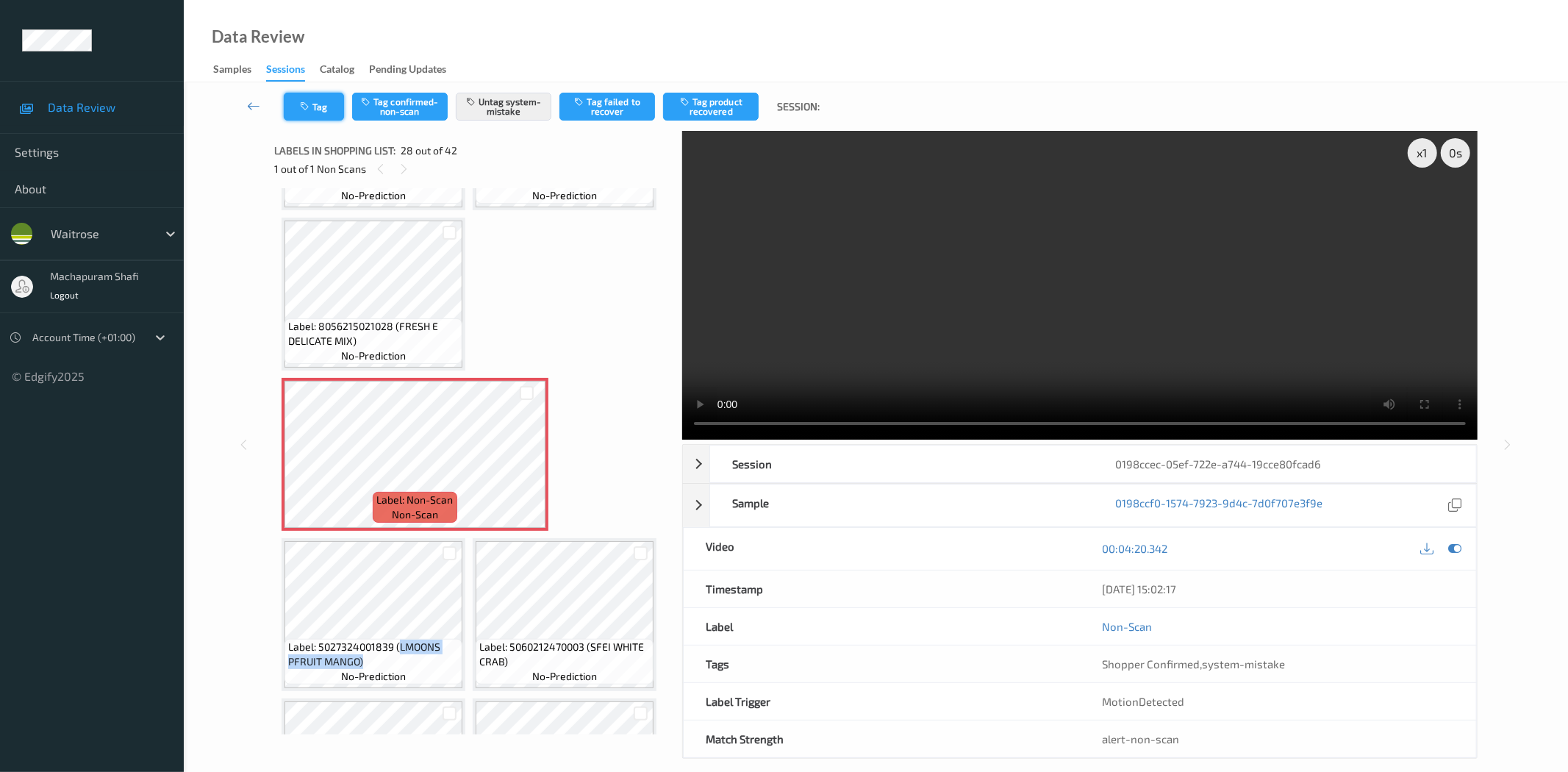
click at [315, 104] on button "Tag" at bounding box center [313, 106] width 60 height 28
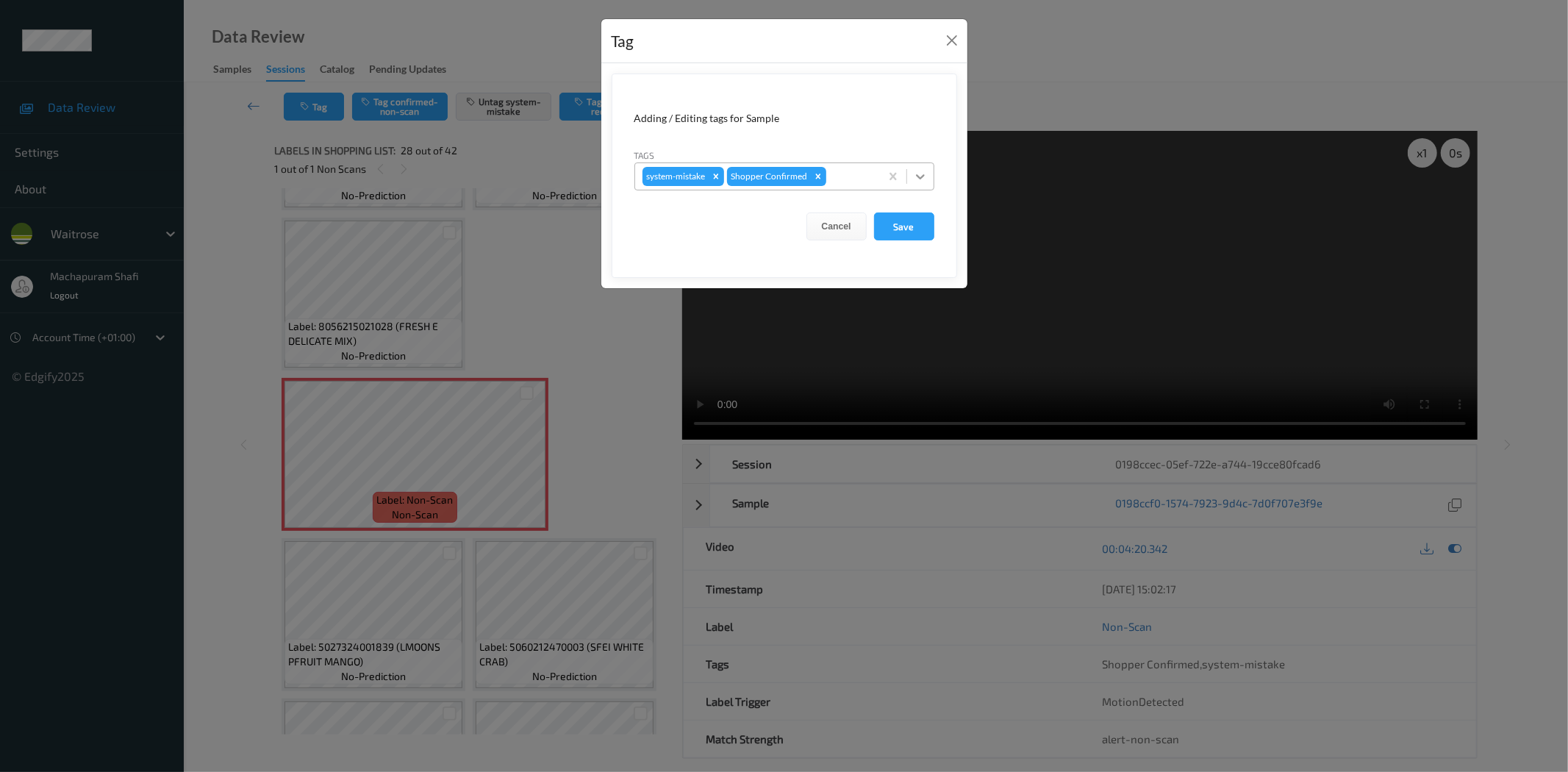
click at [925, 175] on icon at bounding box center [920, 176] width 14 height 14
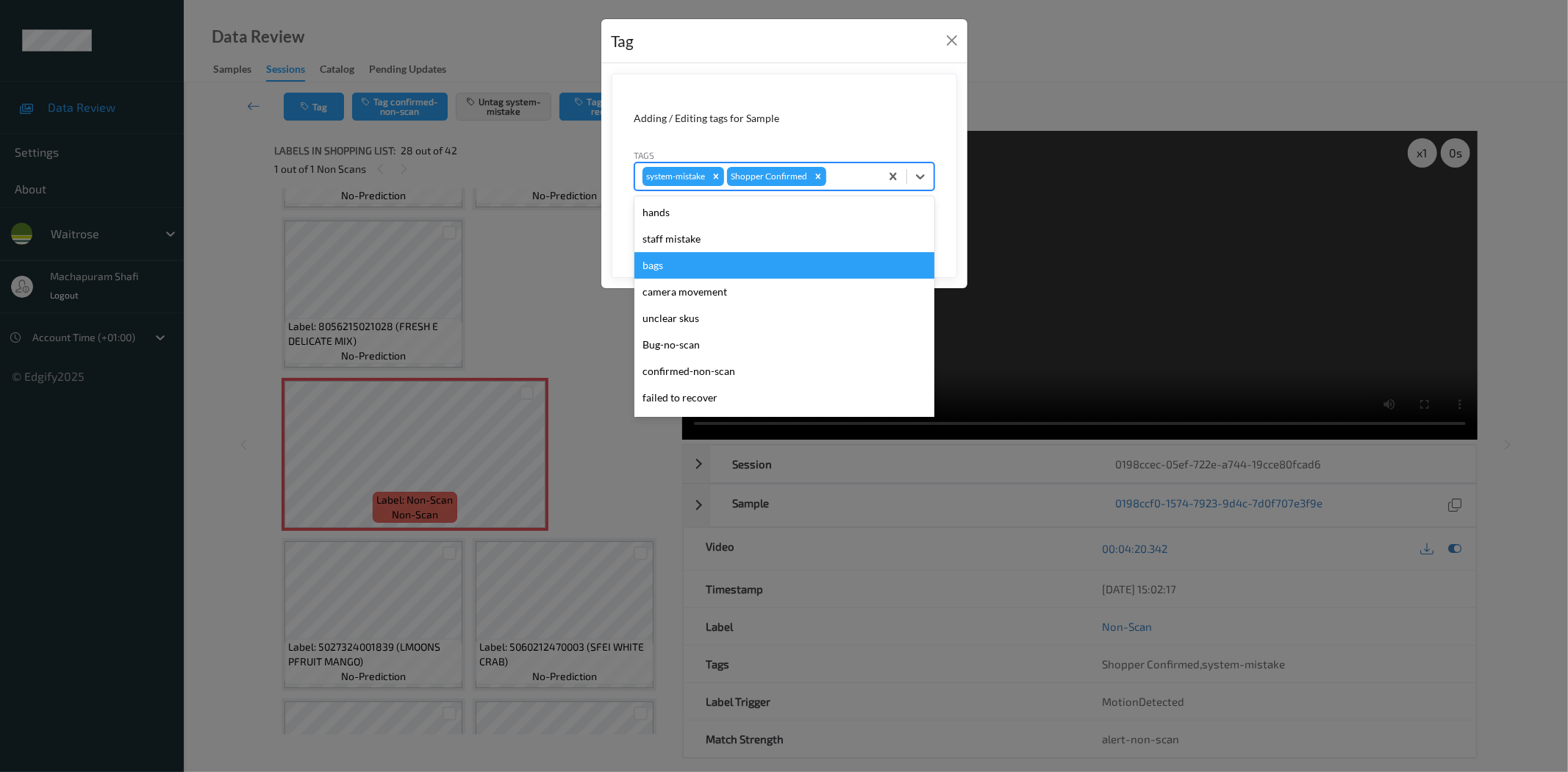
click at [666, 265] on div "bags" at bounding box center [784, 265] width 300 height 27
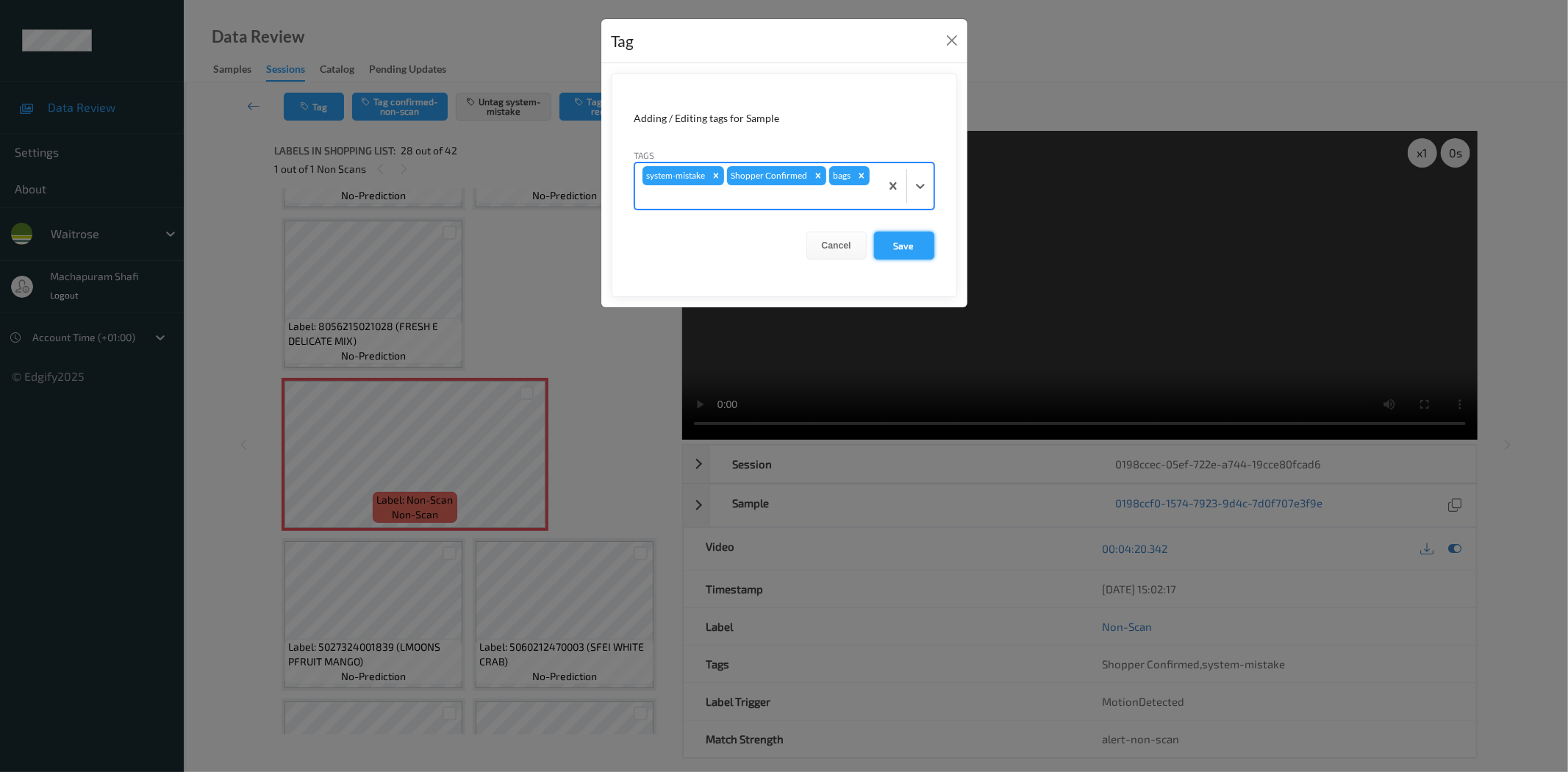
click at [907, 245] on button "Save" at bounding box center [904, 245] width 60 height 28
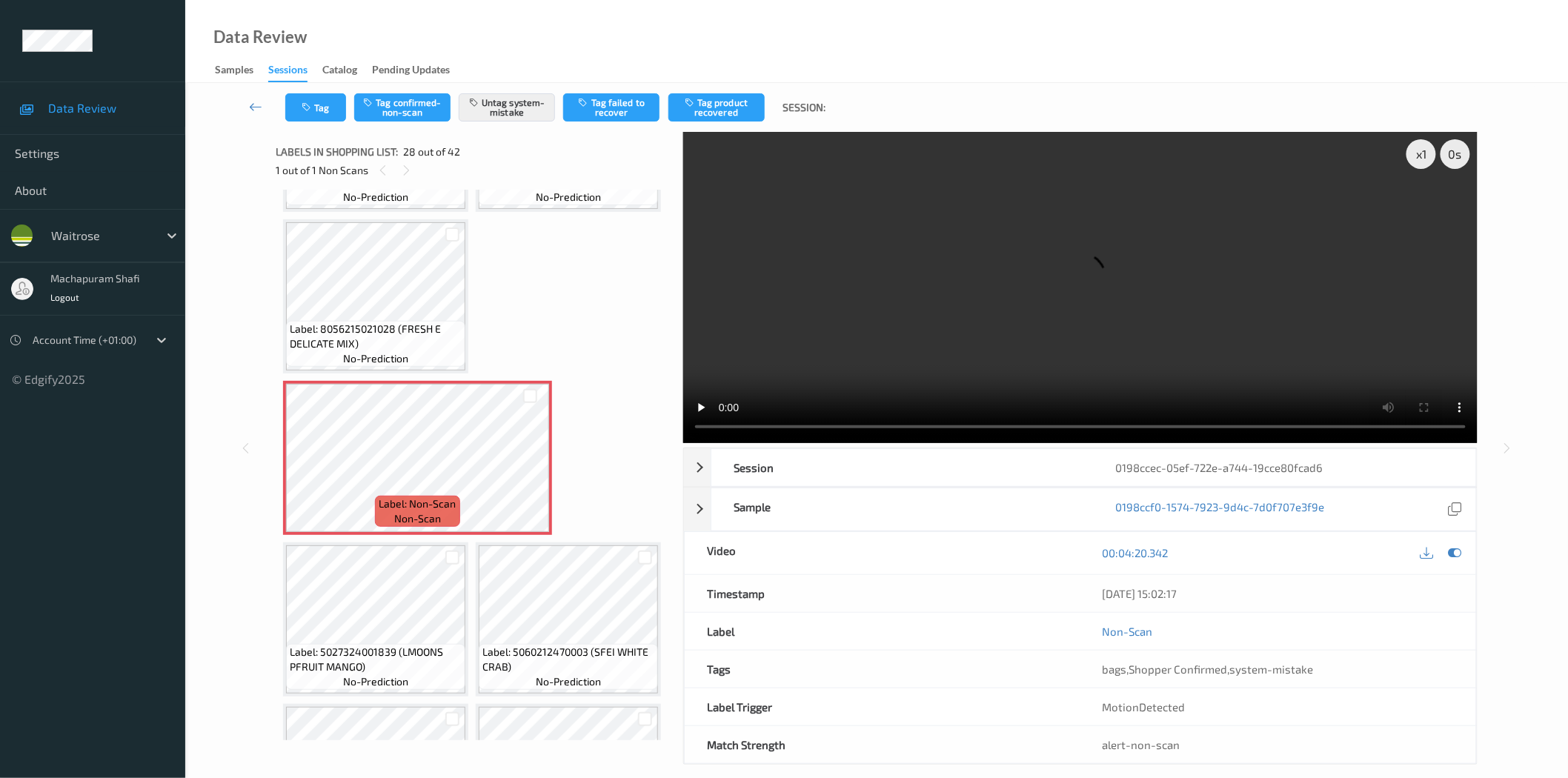
scroll to position [4166, 0]
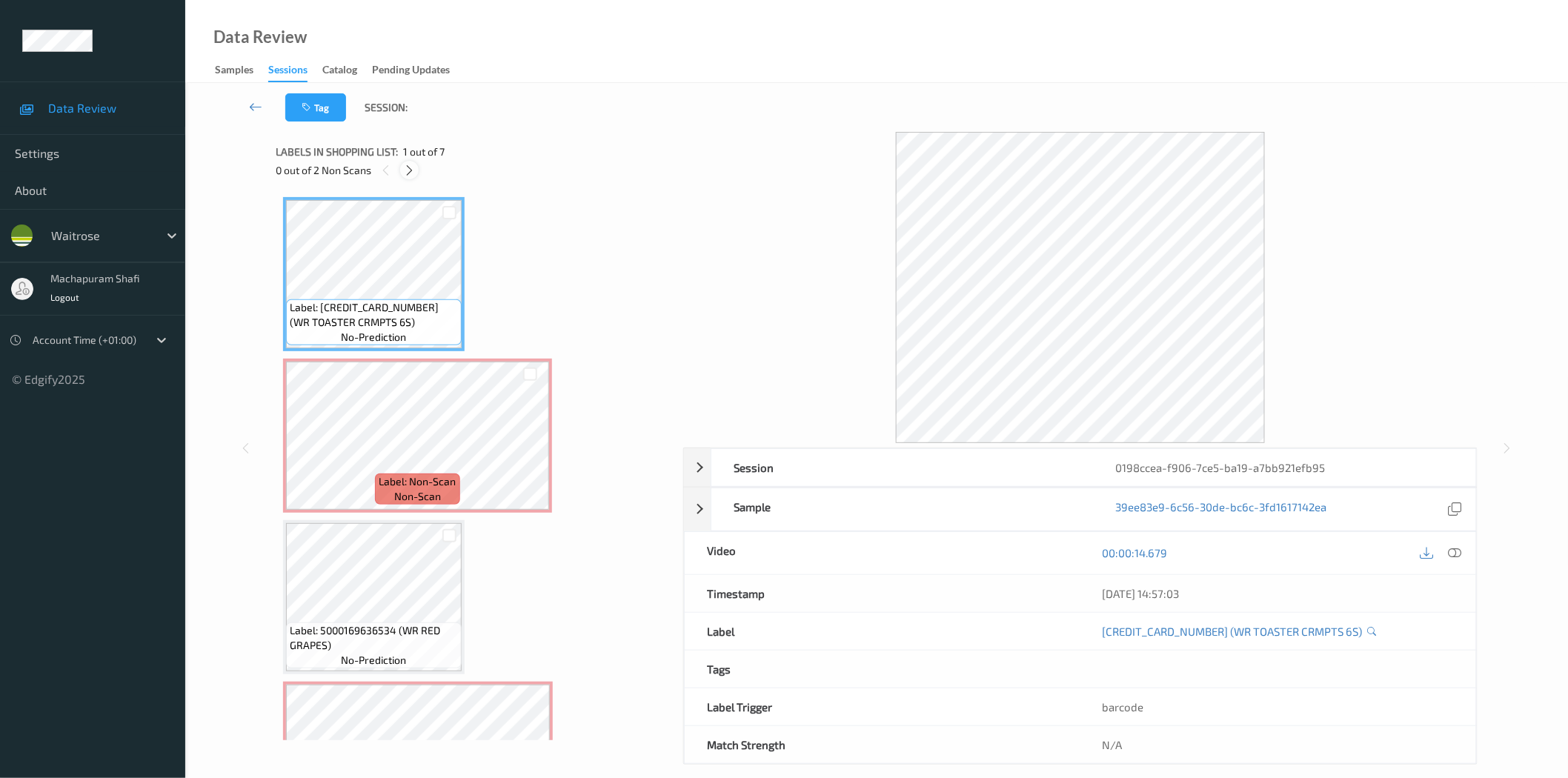
click at [412, 168] on icon at bounding box center [409, 171] width 13 height 14
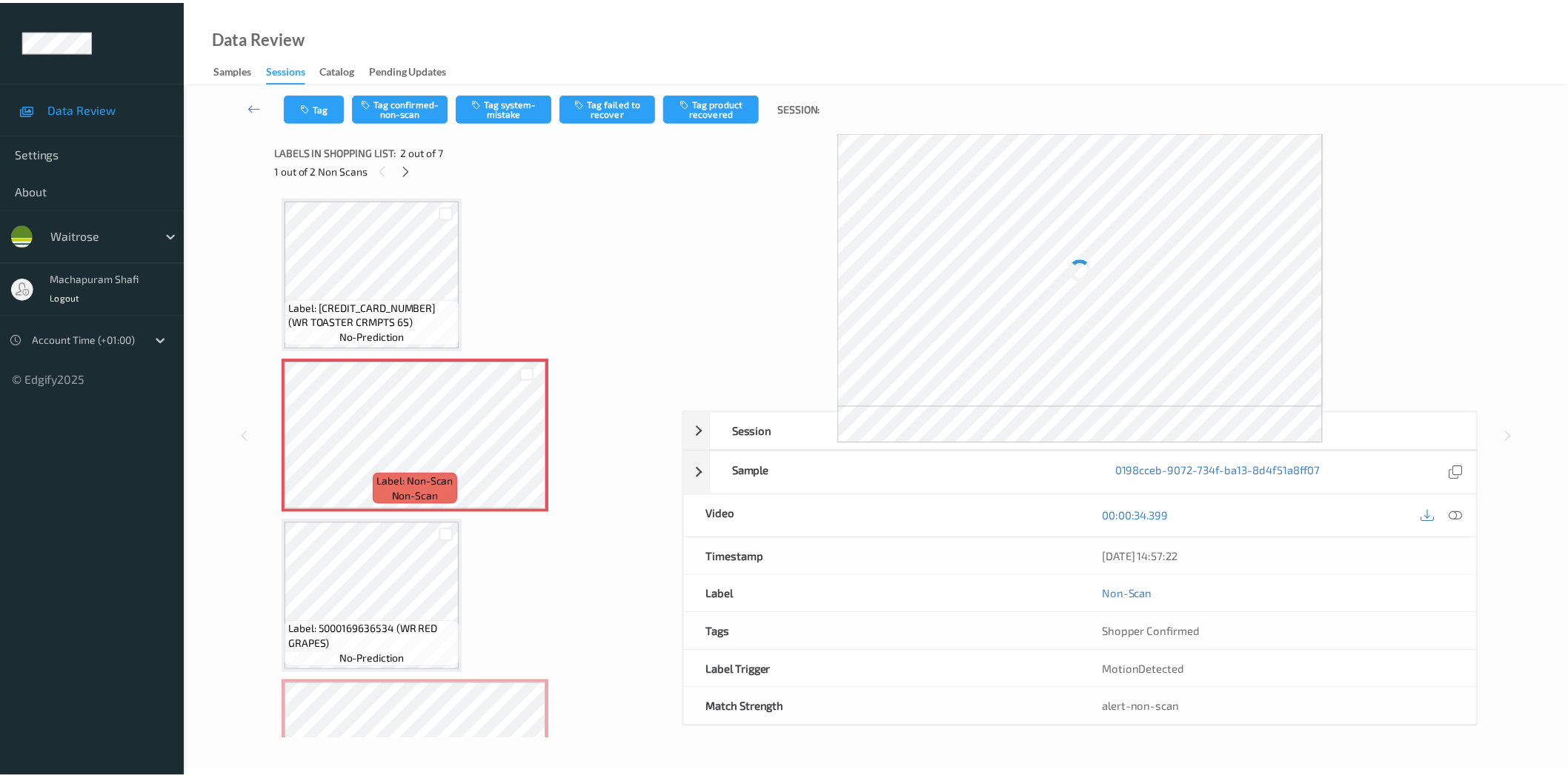
scroll to position [8, 0]
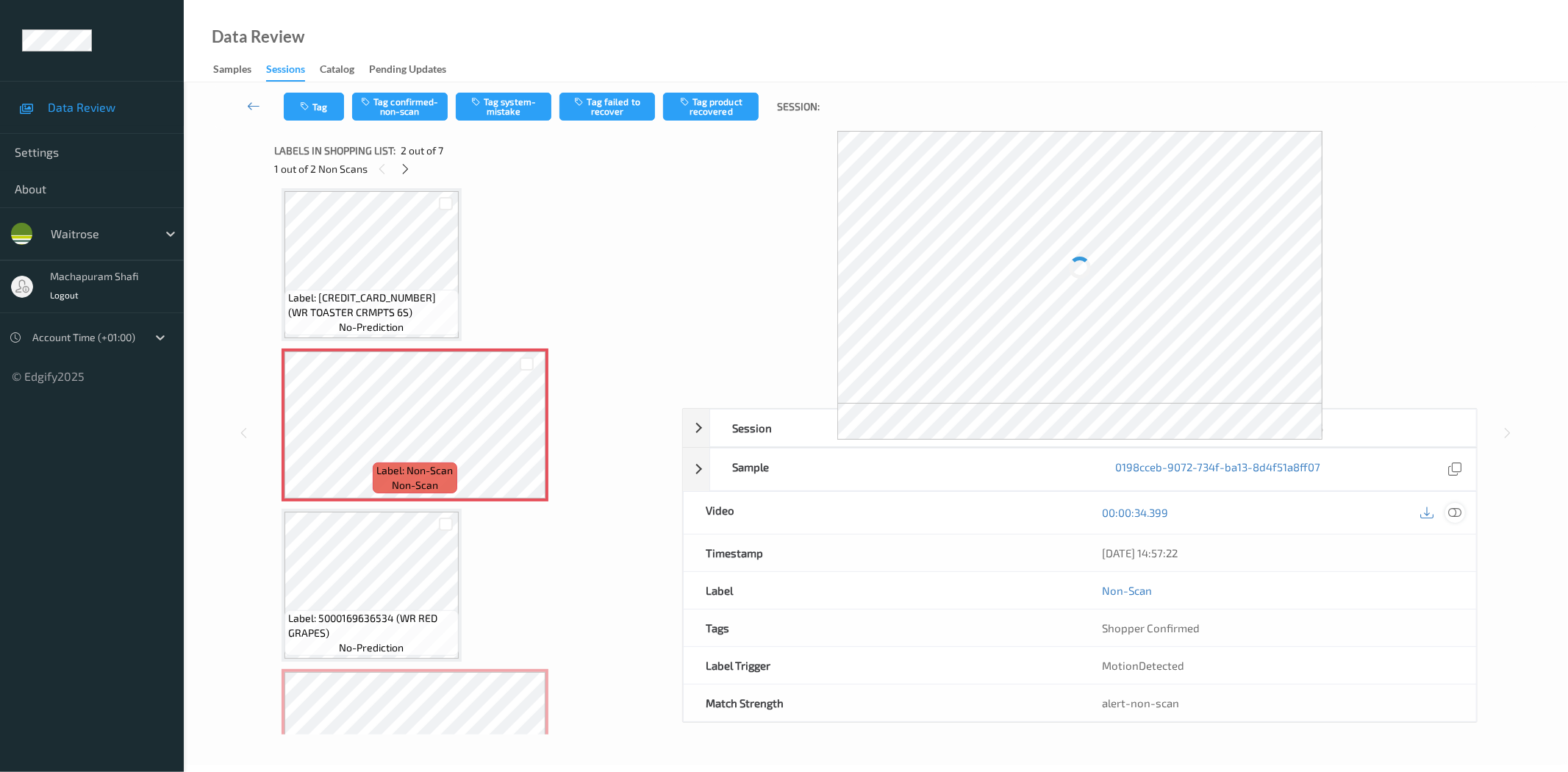
click at [1454, 515] on icon at bounding box center [1455, 512] width 13 height 13
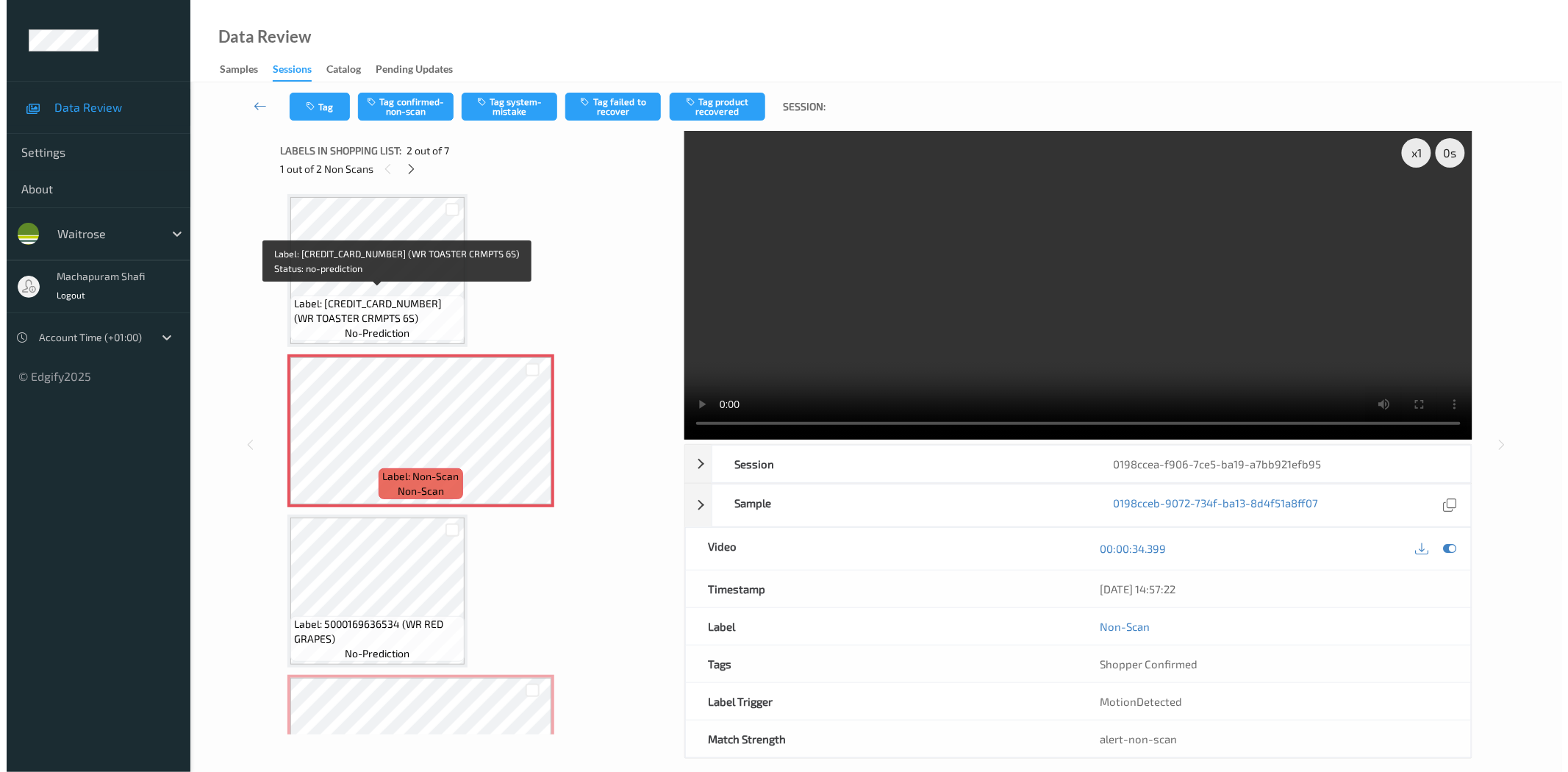
scroll to position [0, 0]
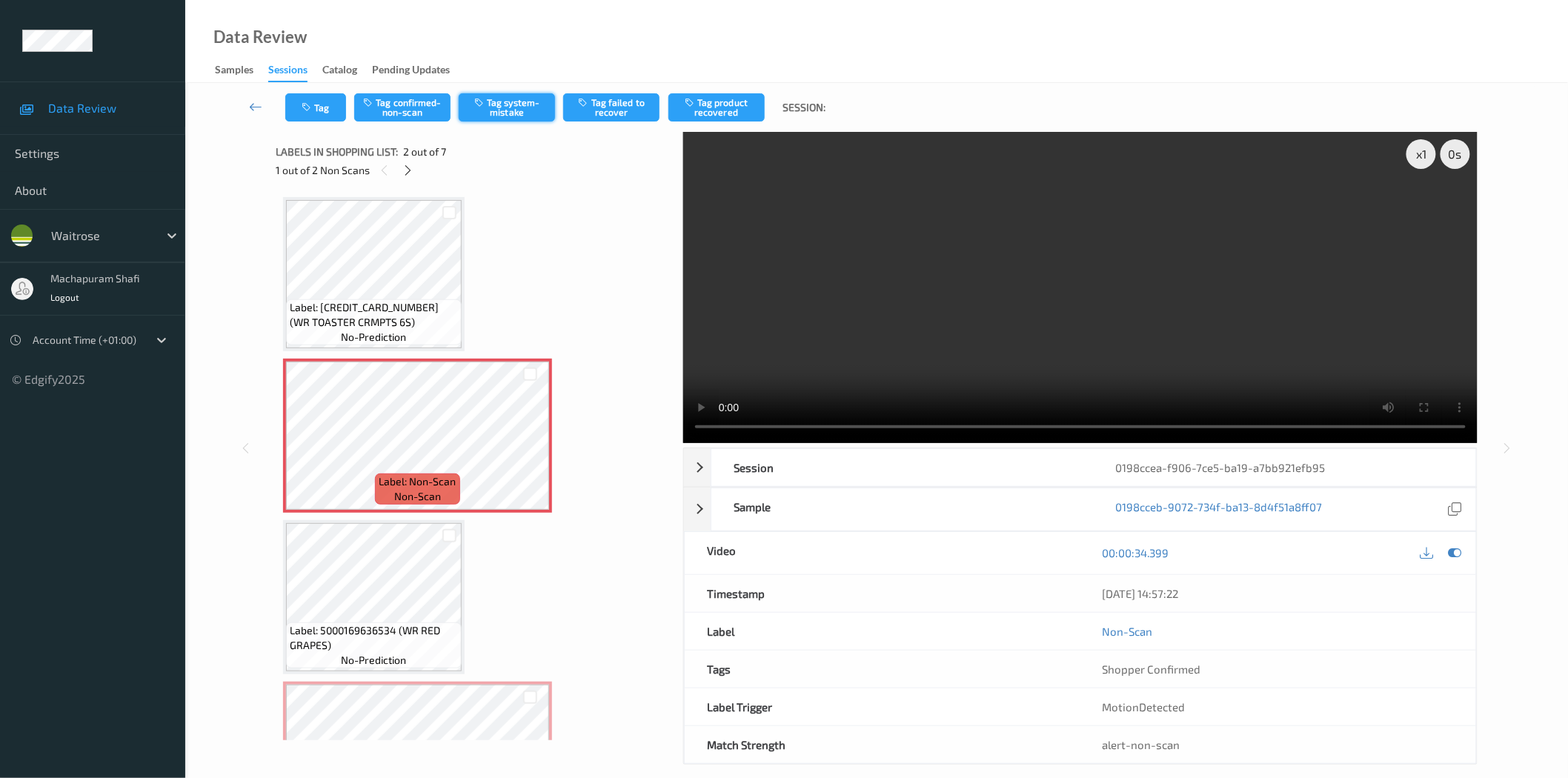
click at [485, 97] on icon "button" at bounding box center [480, 102] width 13 height 11
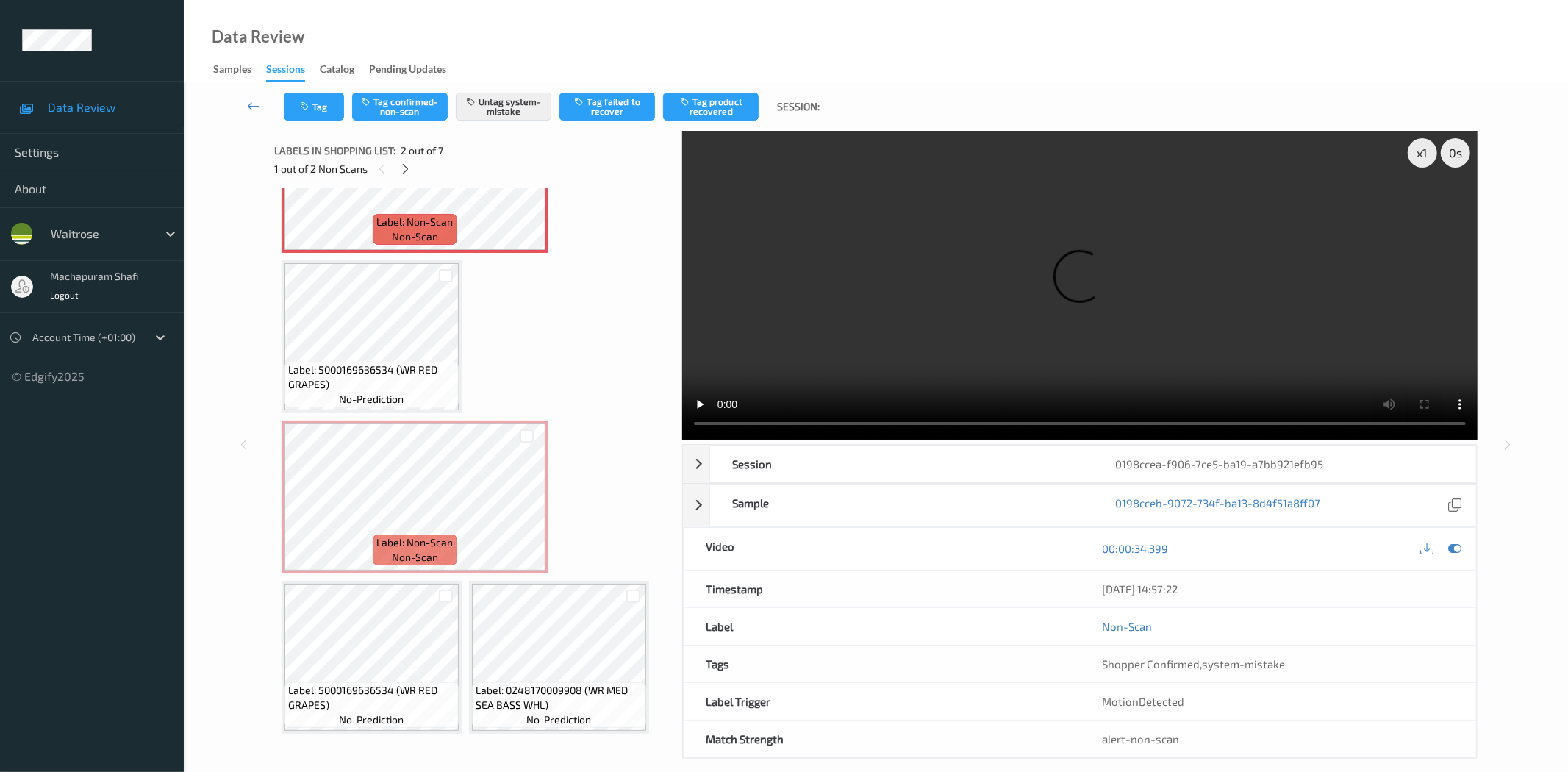
scroll to position [260, 0]
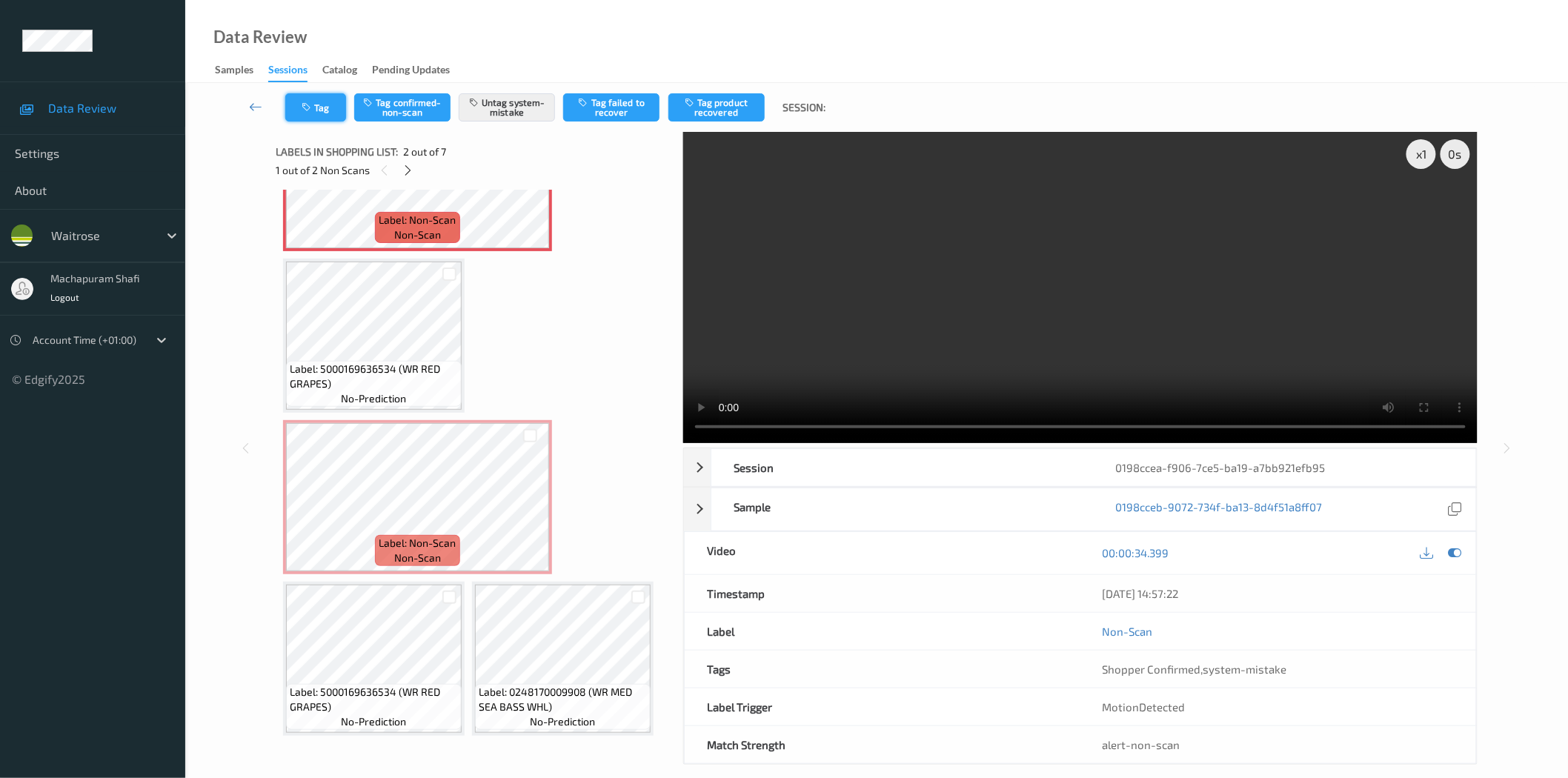
click at [331, 109] on button "Tag" at bounding box center [316, 107] width 61 height 28
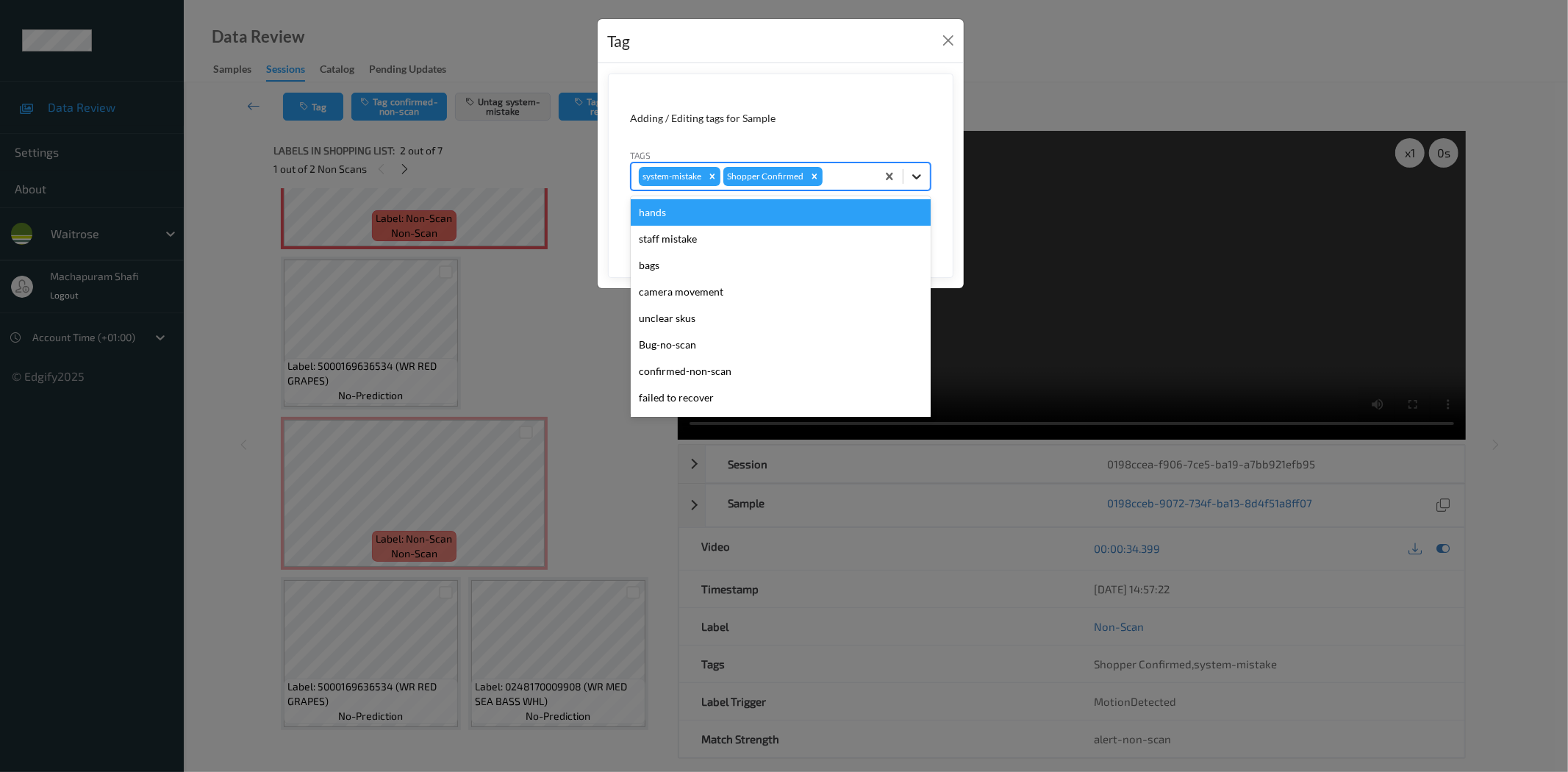
click at [909, 179] on icon at bounding box center [916, 176] width 14 height 14
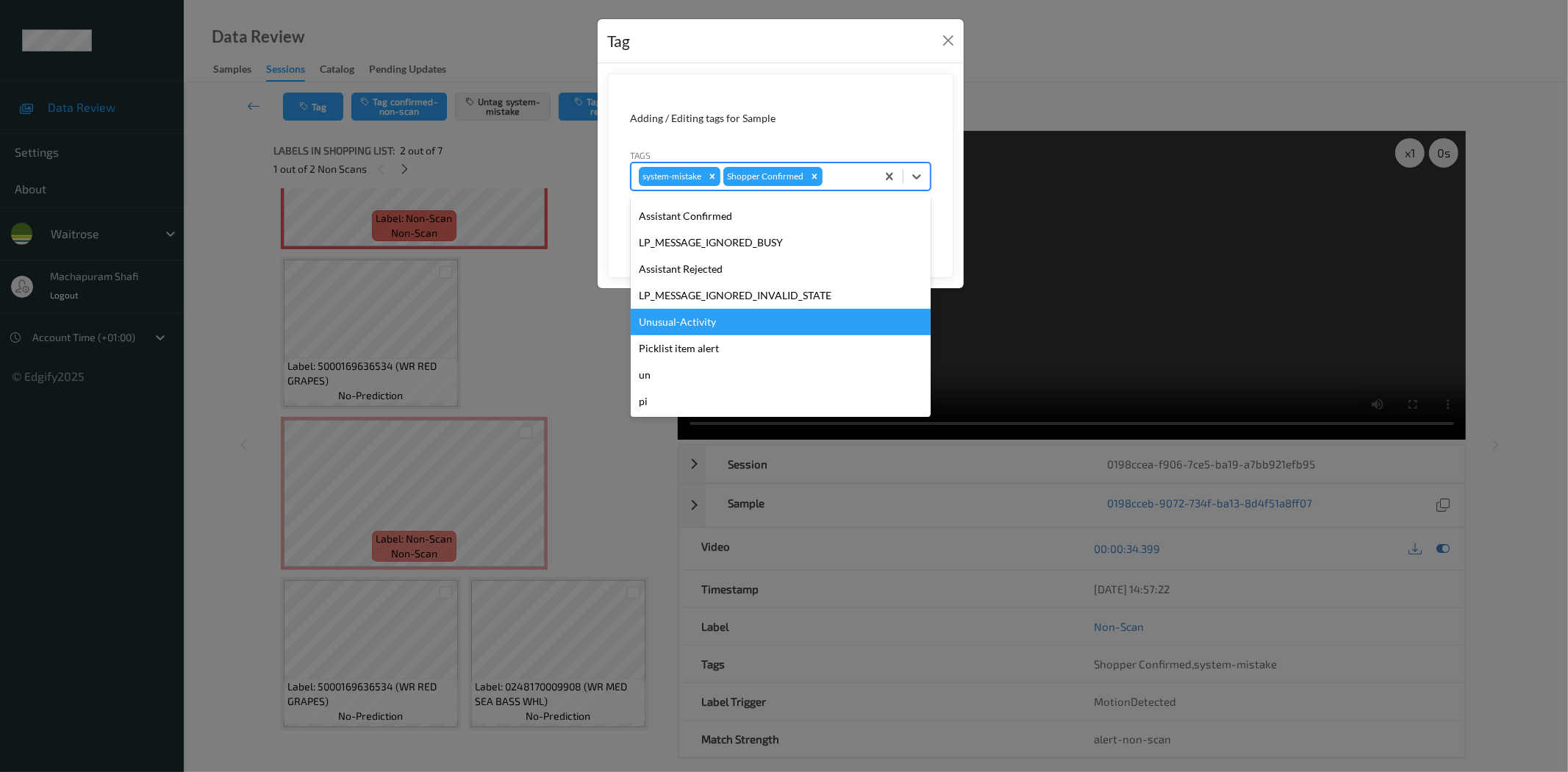
click at [687, 316] on div "Unusual-Activity" at bounding box center [780, 323] width 300 height 27
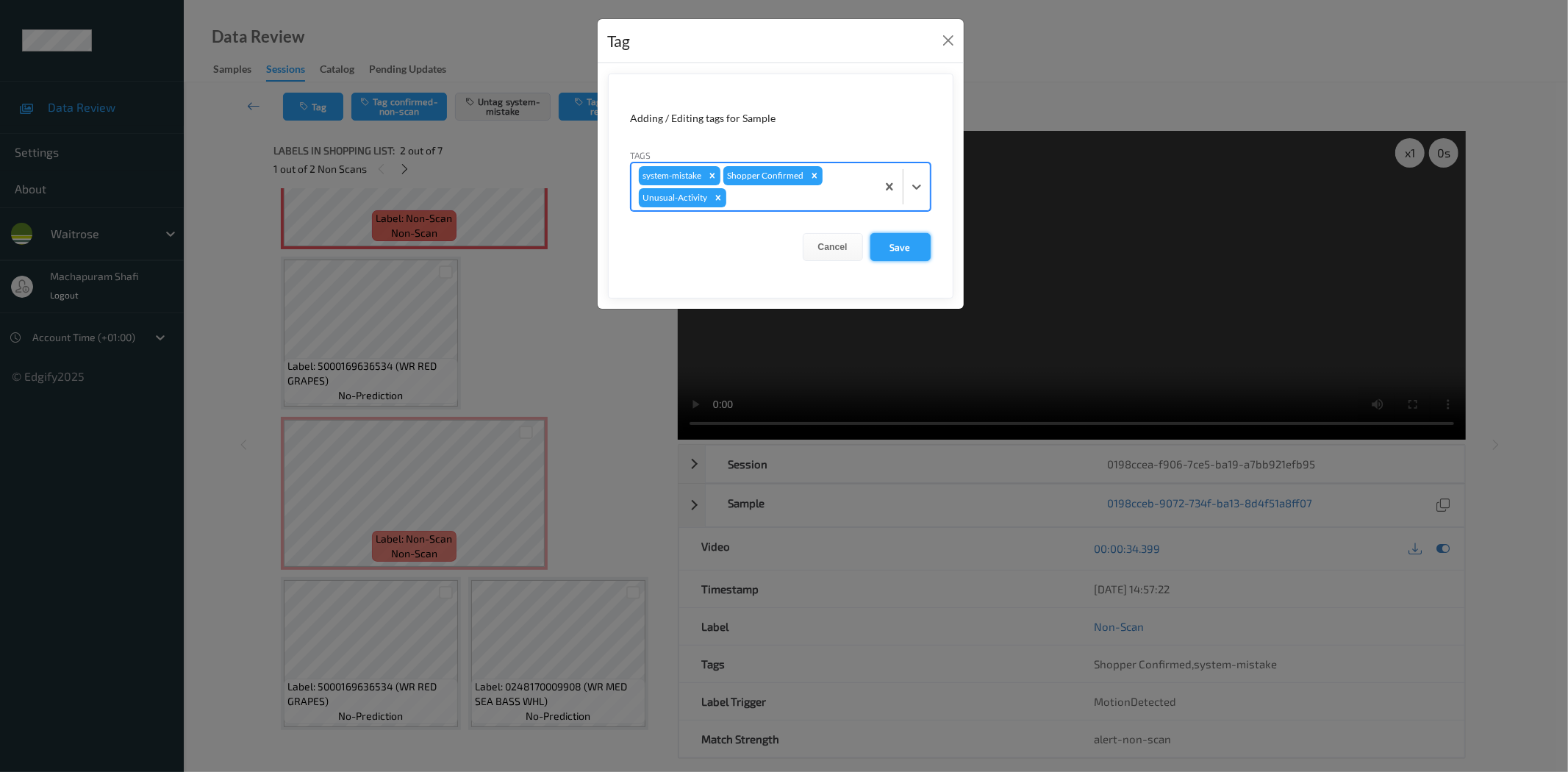
click at [897, 238] on button "Save" at bounding box center [900, 246] width 60 height 28
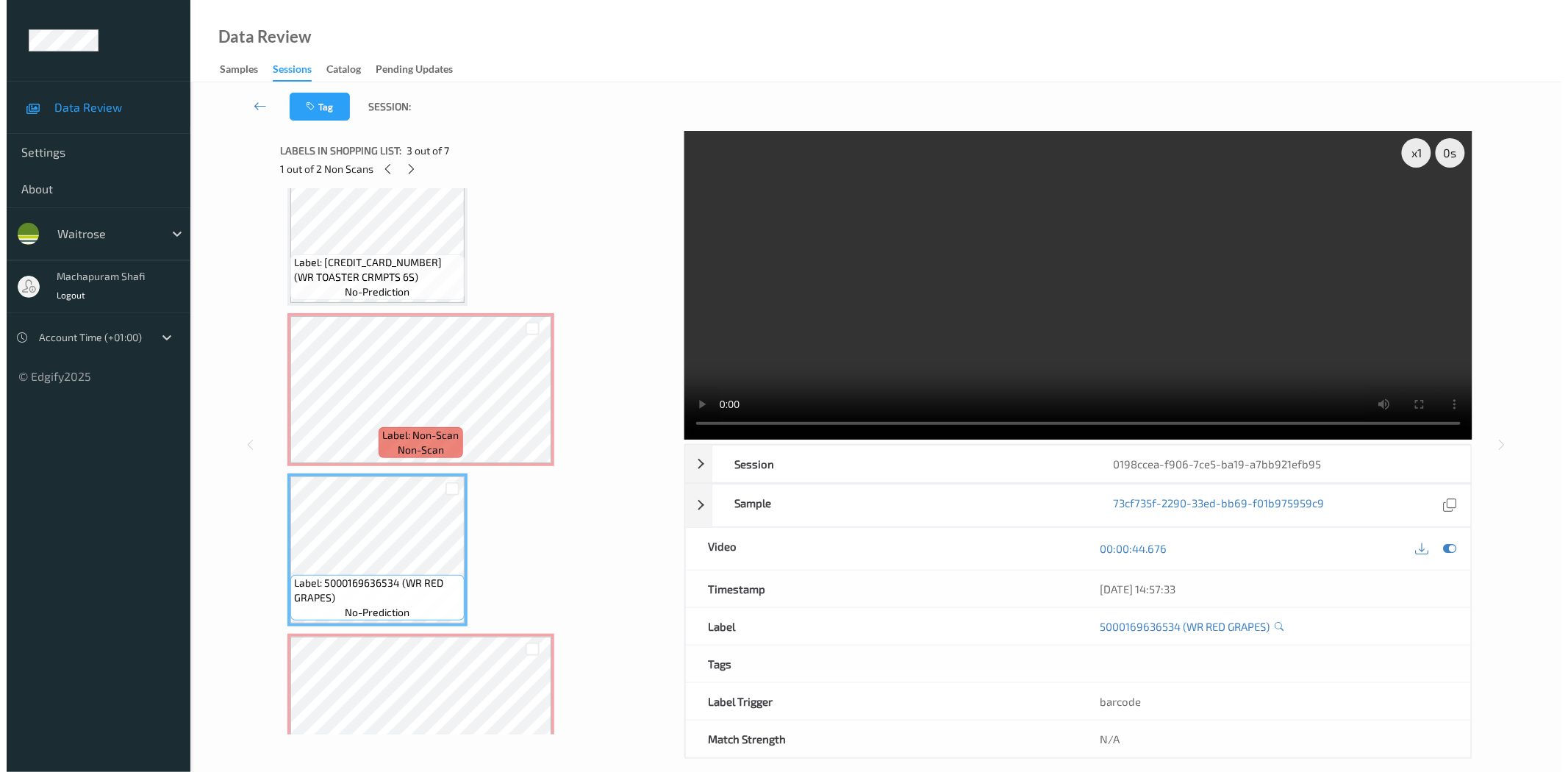
scroll to position [370, 0]
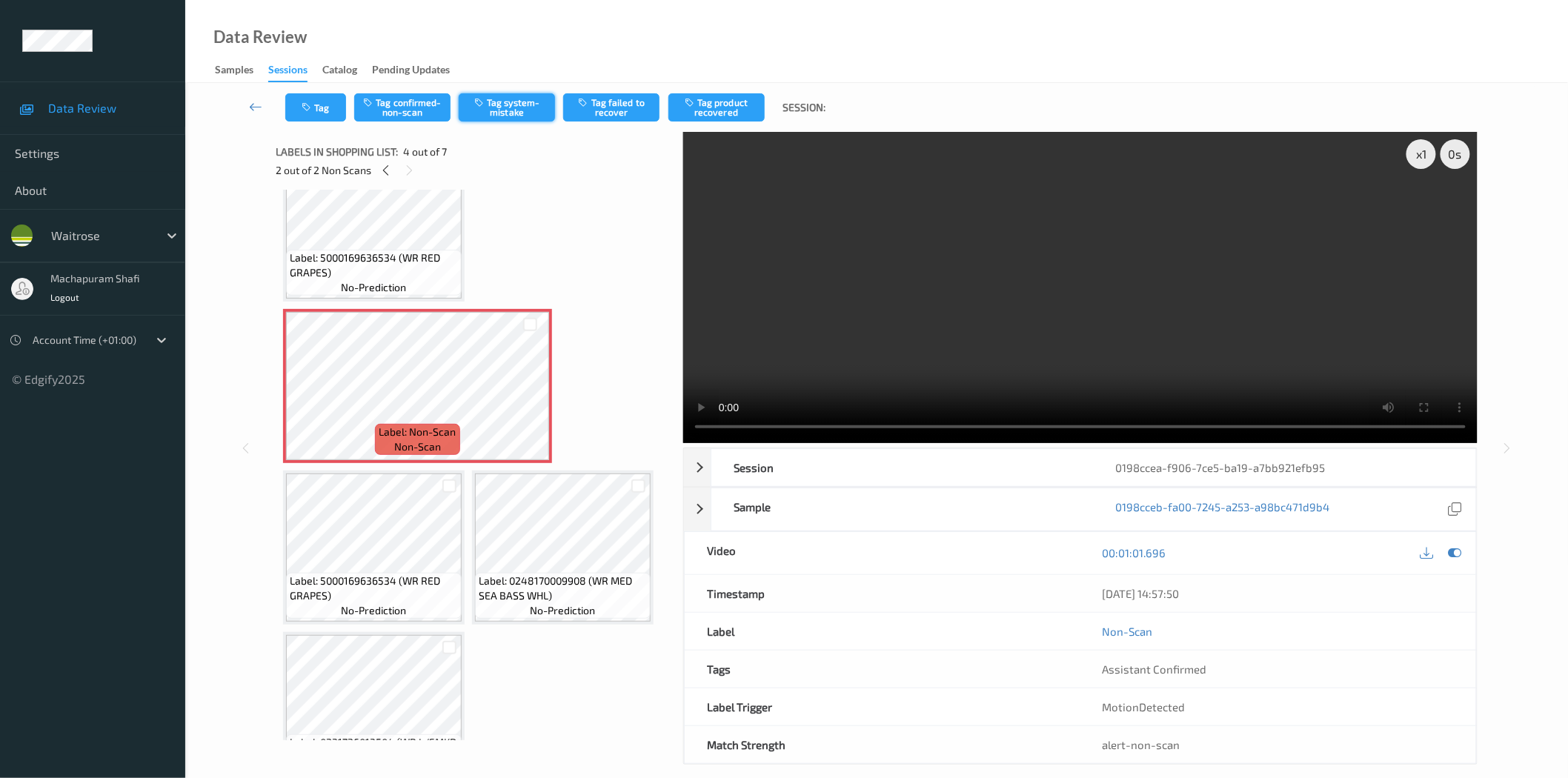
click at [504, 108] on button "Tag system-mistake" at bounding box center [507, 107] width 96 height 28
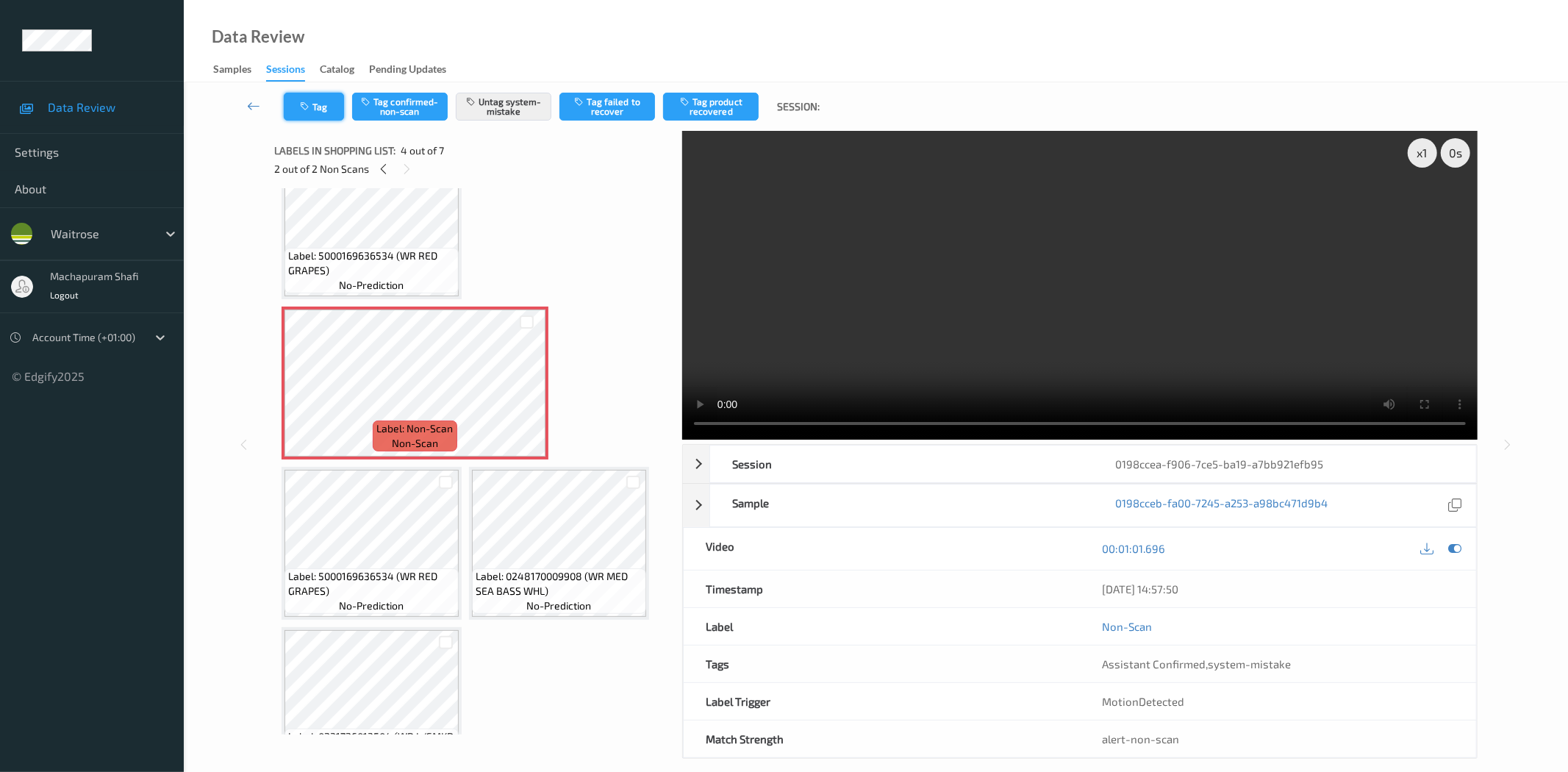
click at [305, 106] on icon "button" at bounding box center [305, 106] width 12 height 11
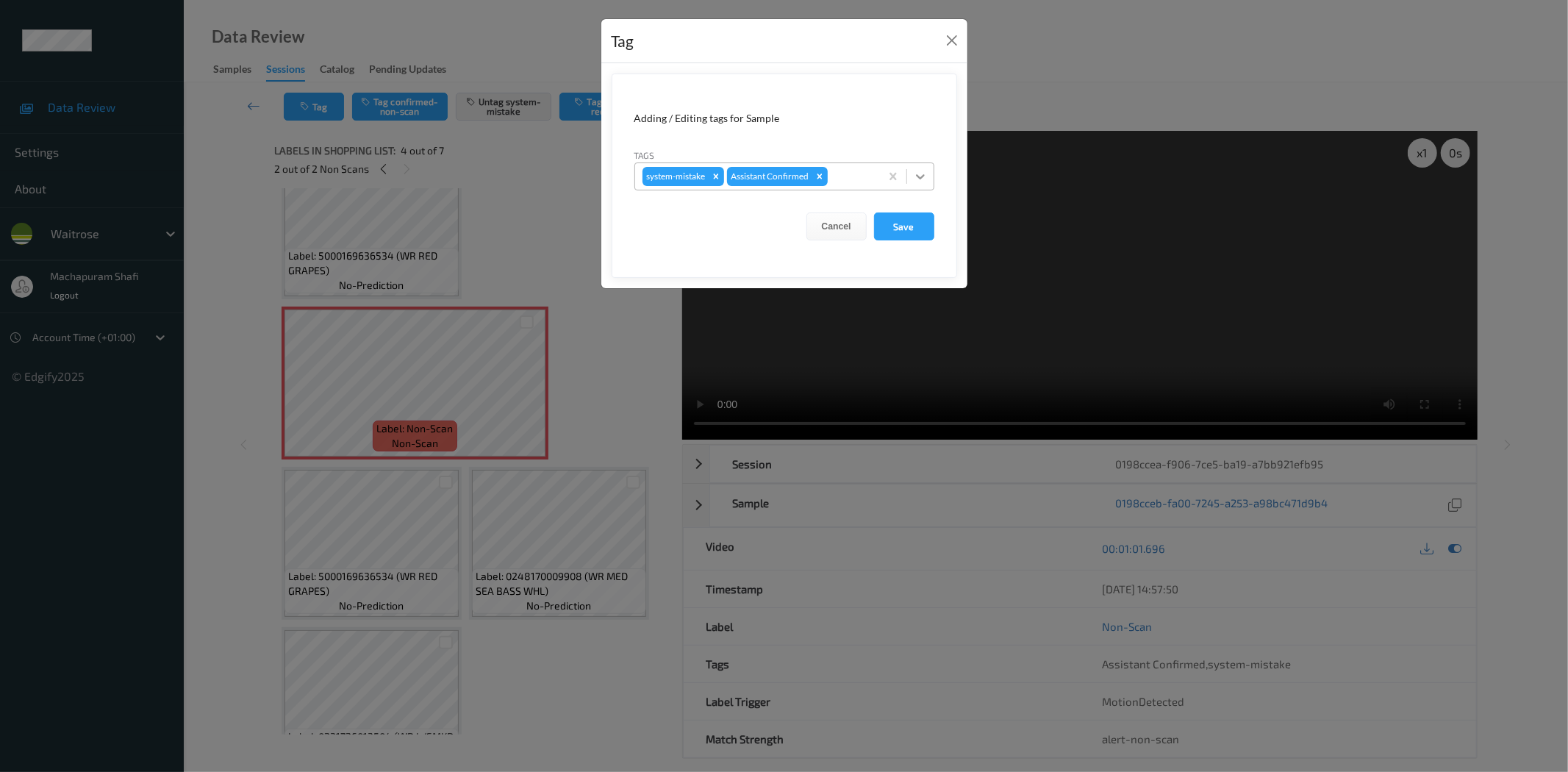
click at [909, 171] on div at bounding box center [921, 176] width 27 height 27
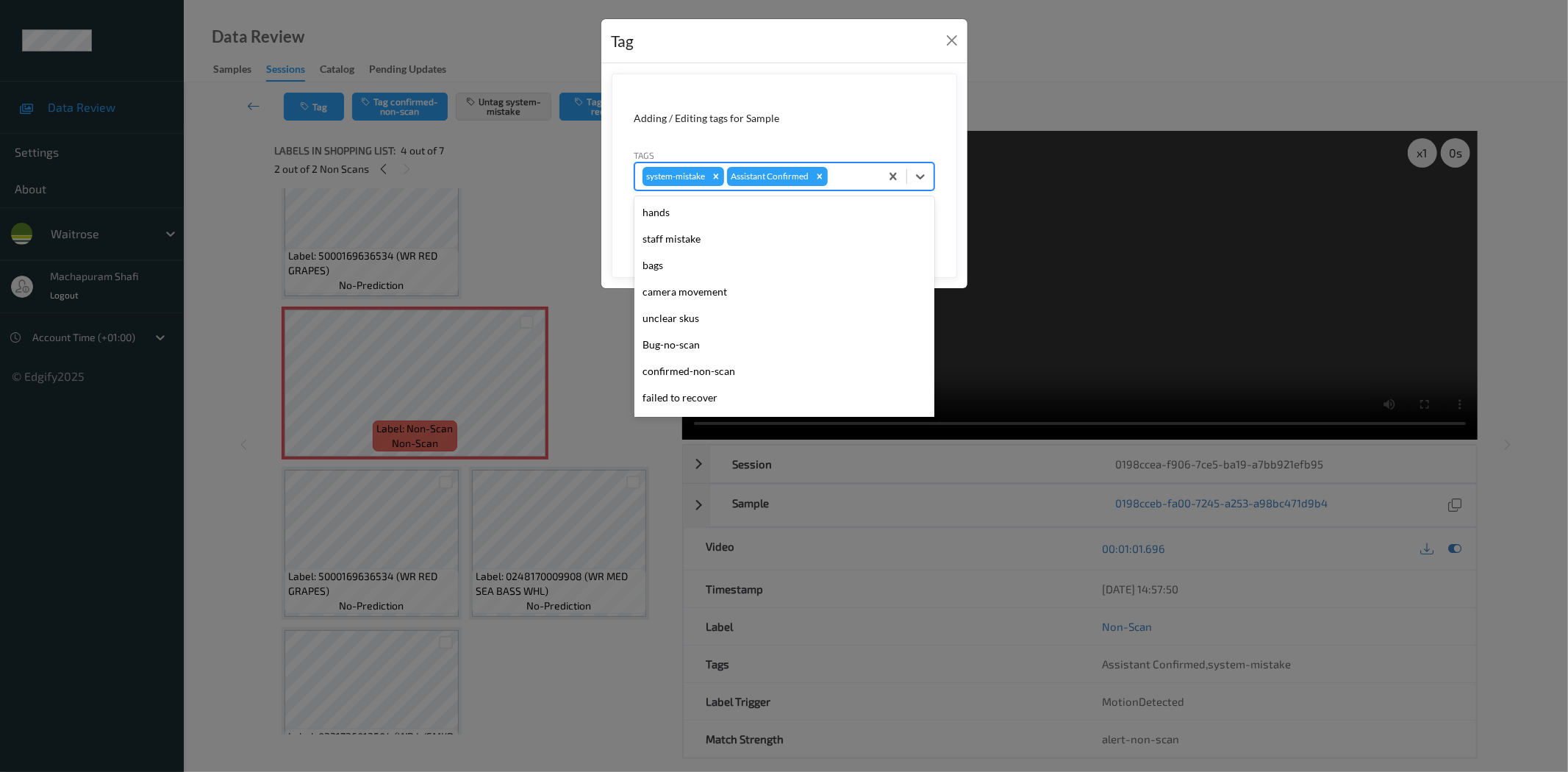
scroll to position [287, 0]
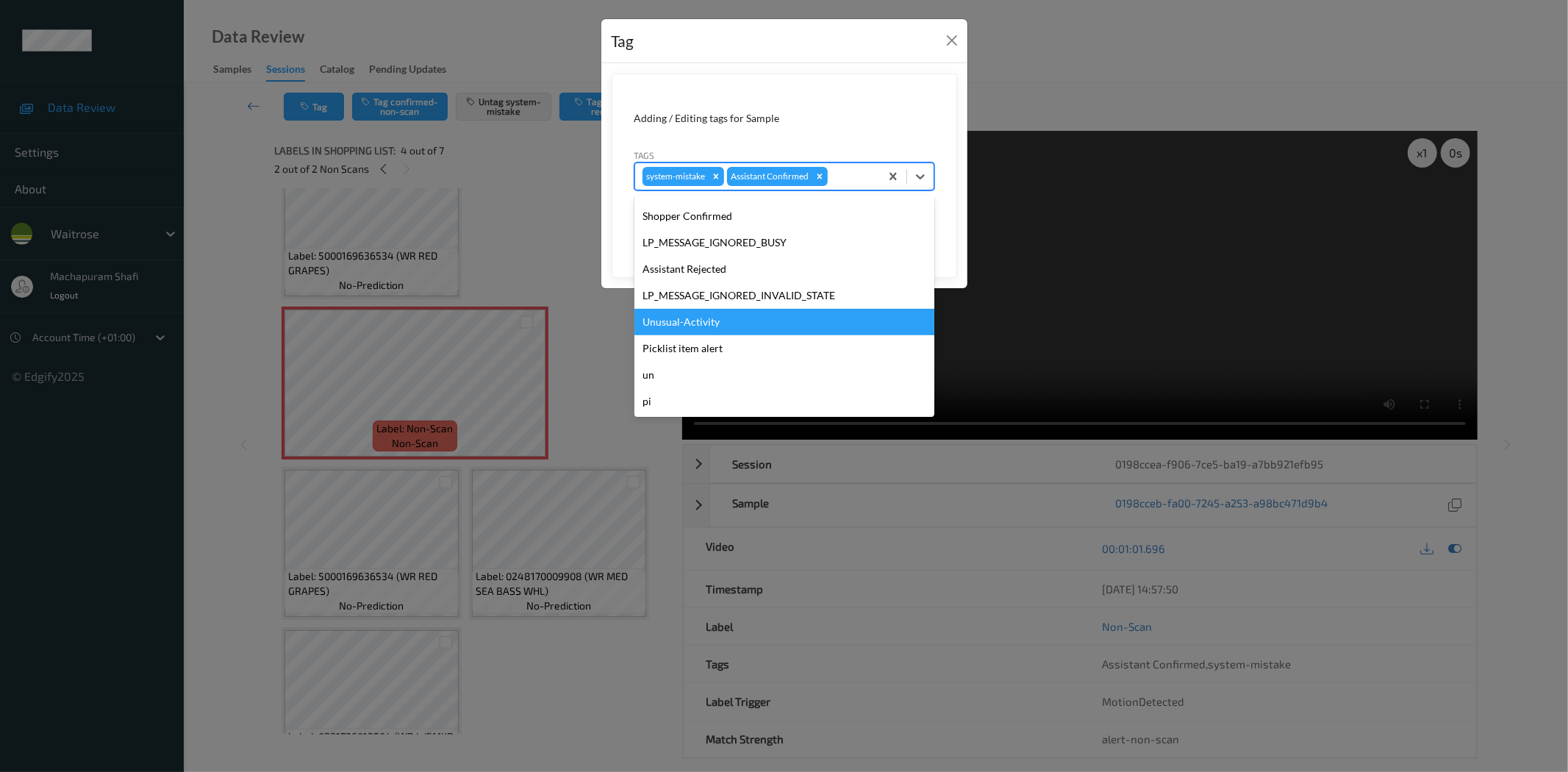
click at [685, 328] on div "Unusual-Activity" at bounding box center [784, 323] width 300 height 27
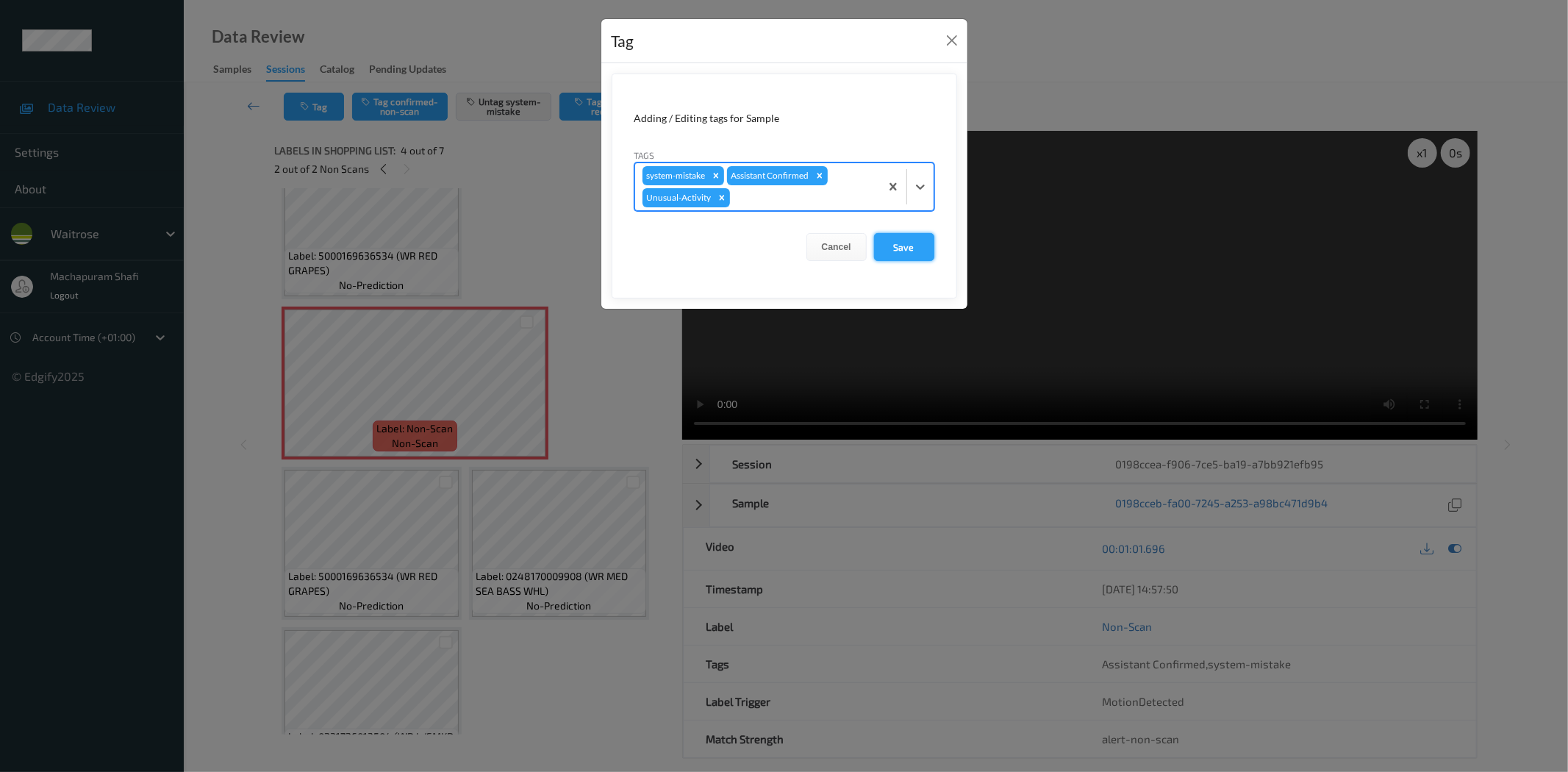
click at [884, 258] on button "Save" at bounding box center [904, 246] width 60 height 28
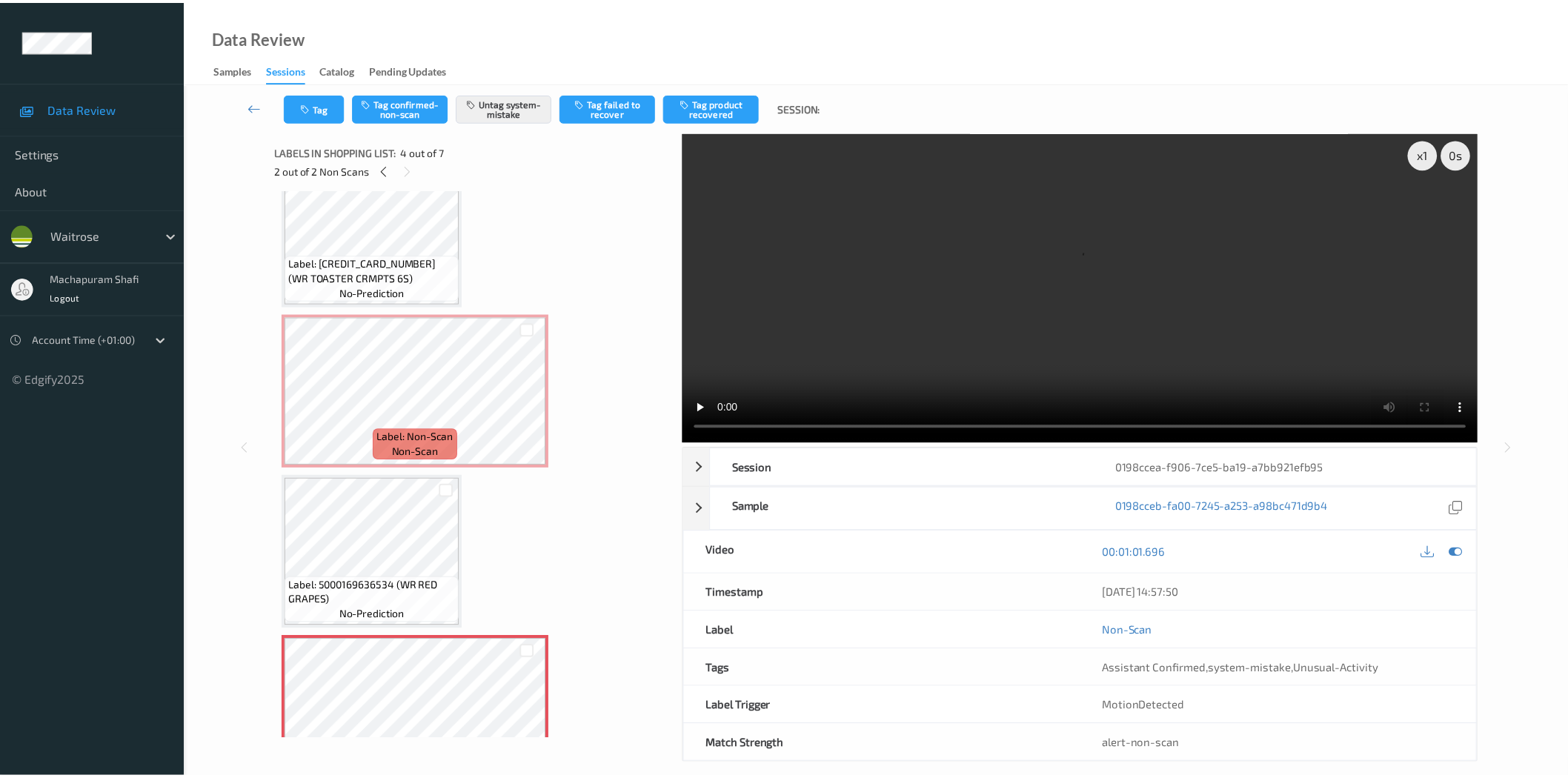
scroll to position [43, 0]
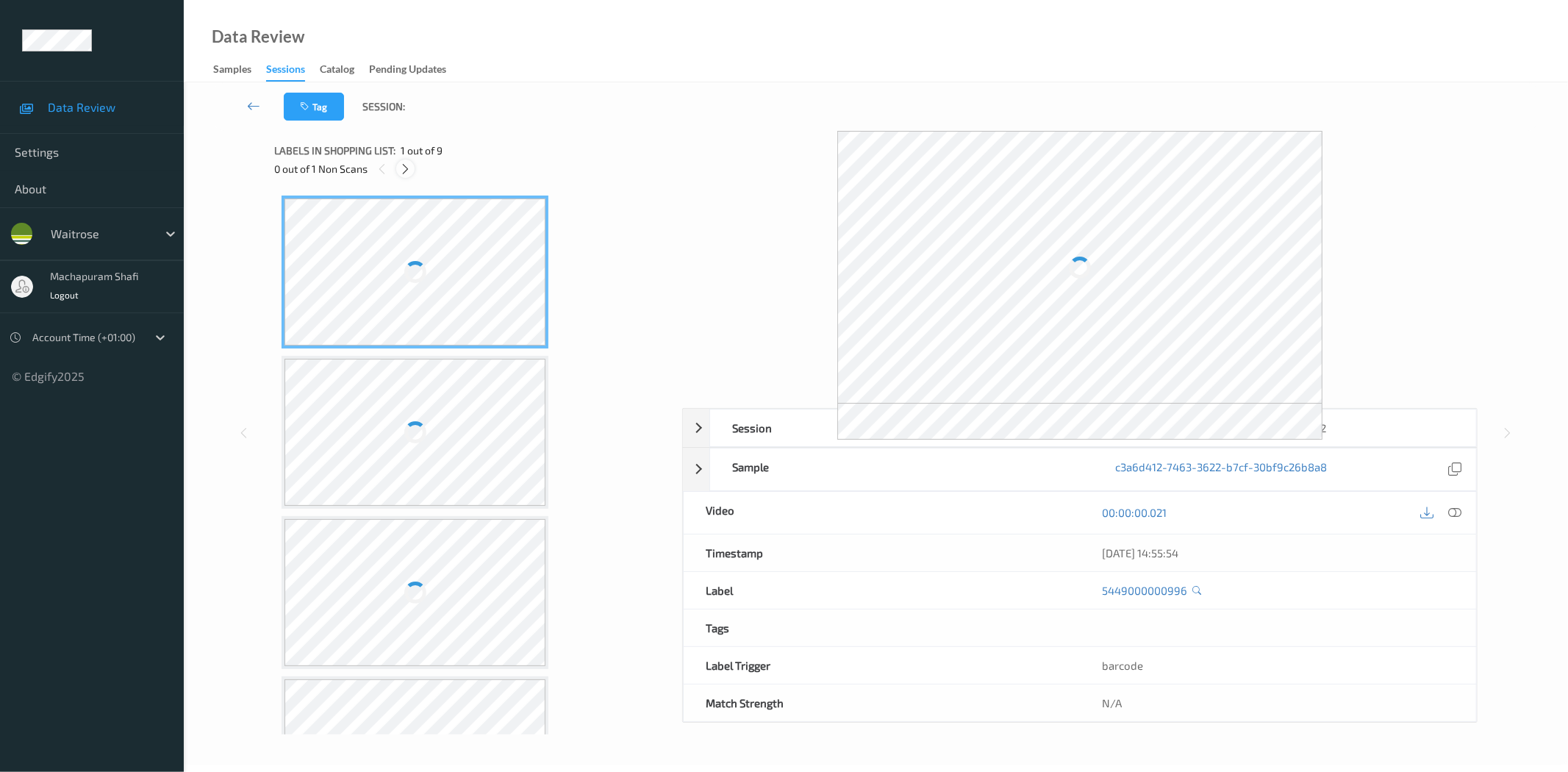
click at [402, 170] on icon at bounding box center [405, 170] width 12 height 13
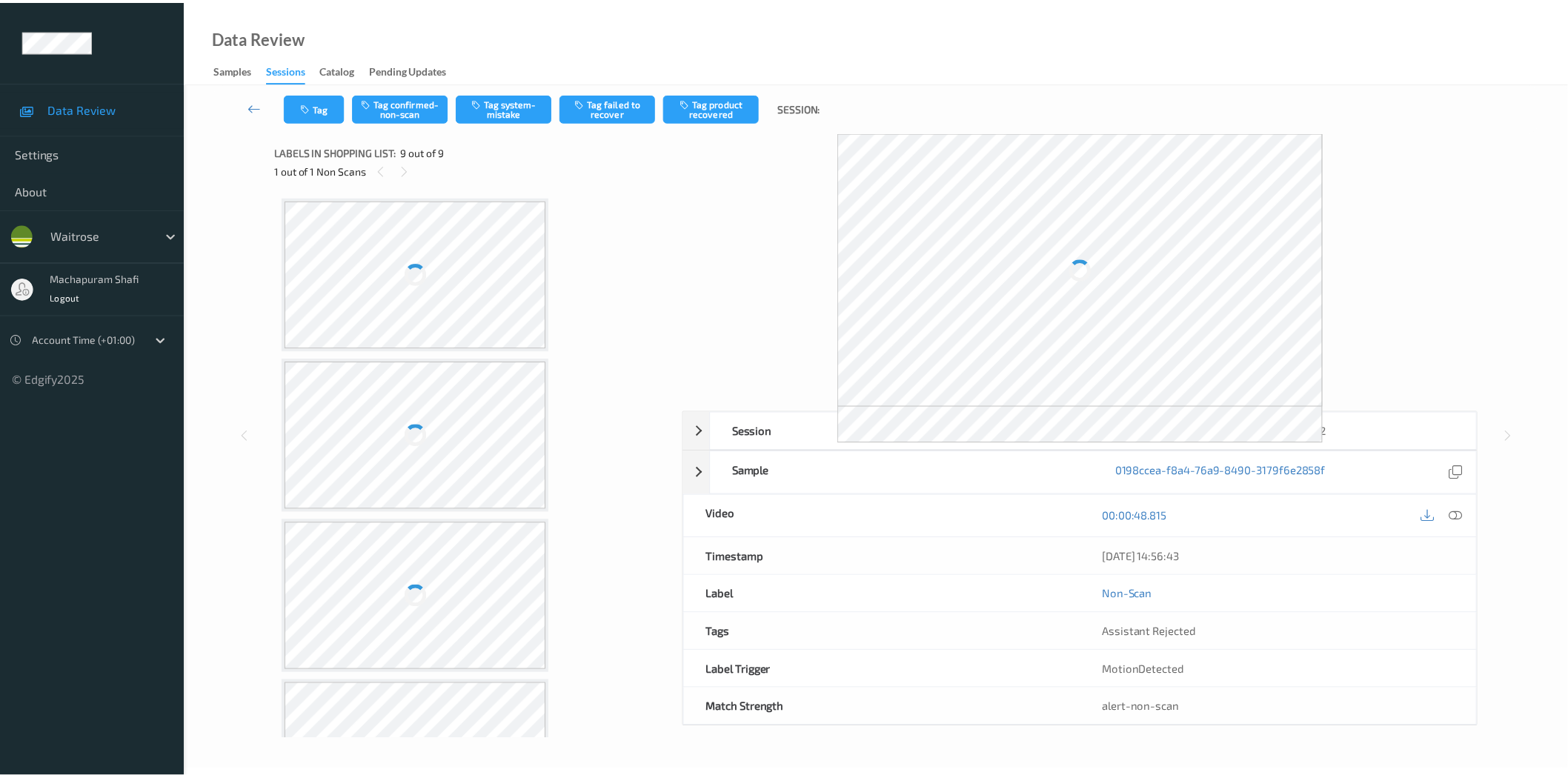
scroll to position [902, 0]
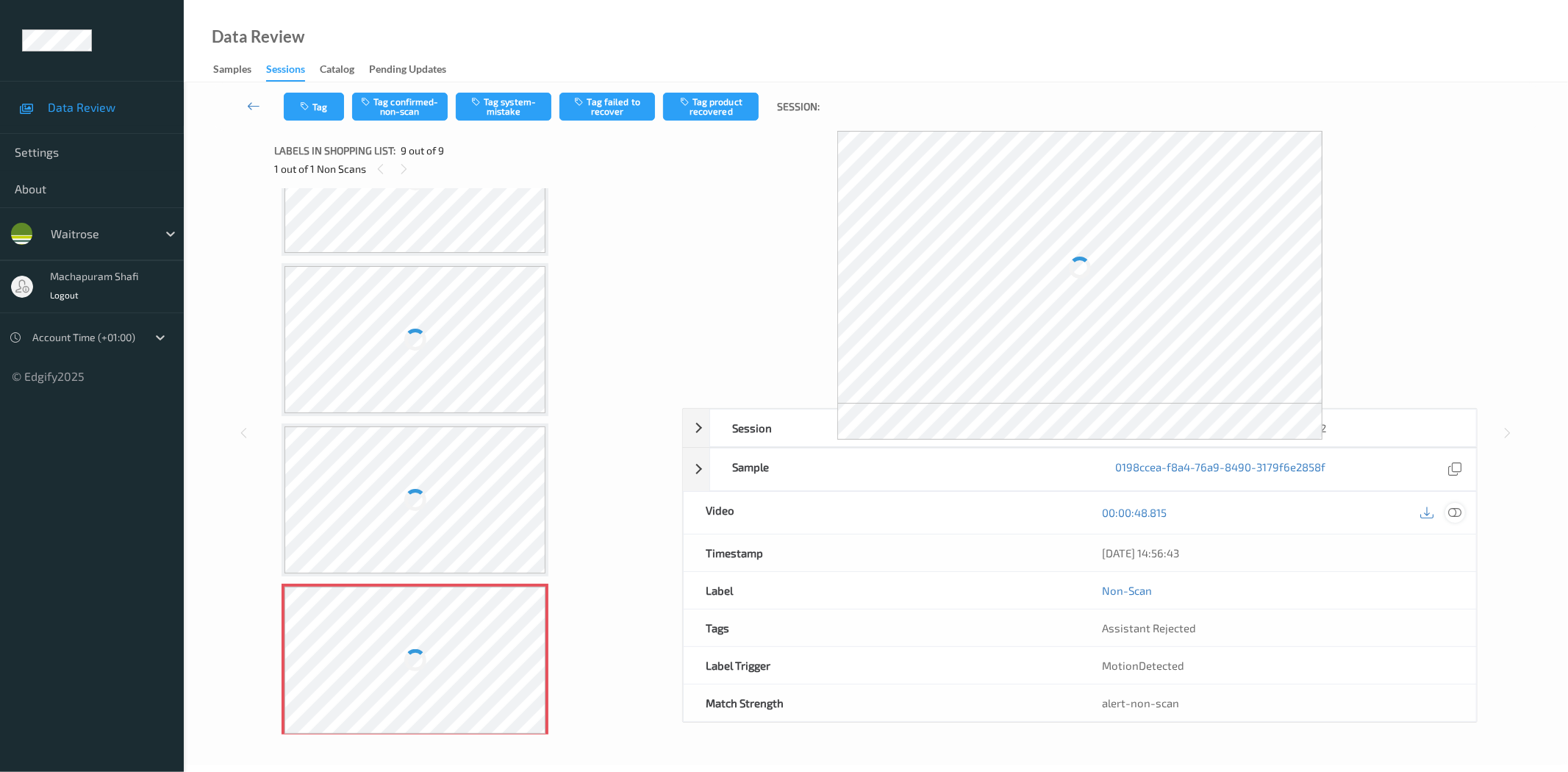
drag, startPoint x: 1452, startPoint y: 510, endPoint x: 1445, endPoint y: 479, distance: 31.8
click at [1452, 511] on icon at bounding box center [1455, 512] width 13 height 13
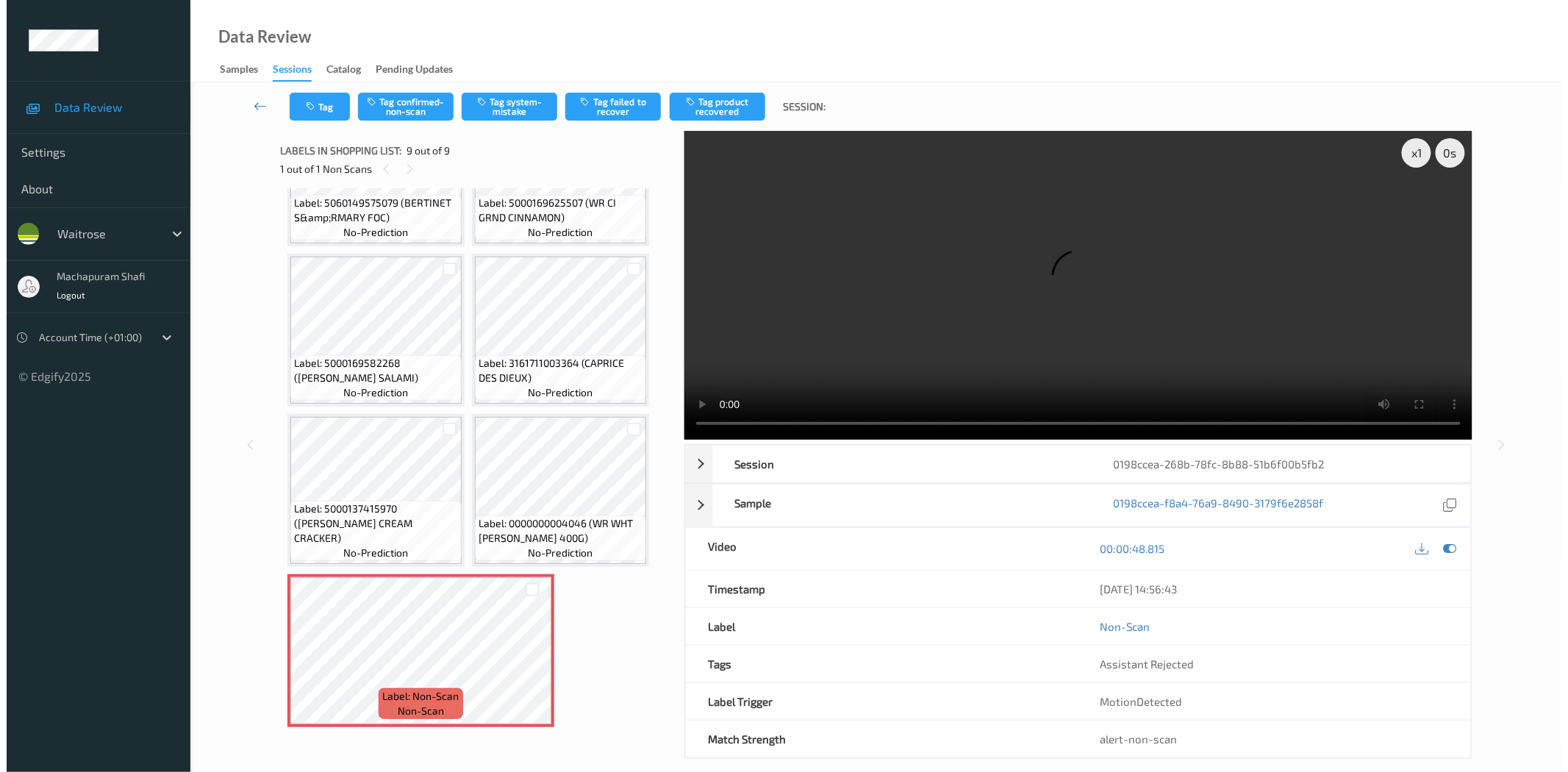
scroll to position [258, 0]
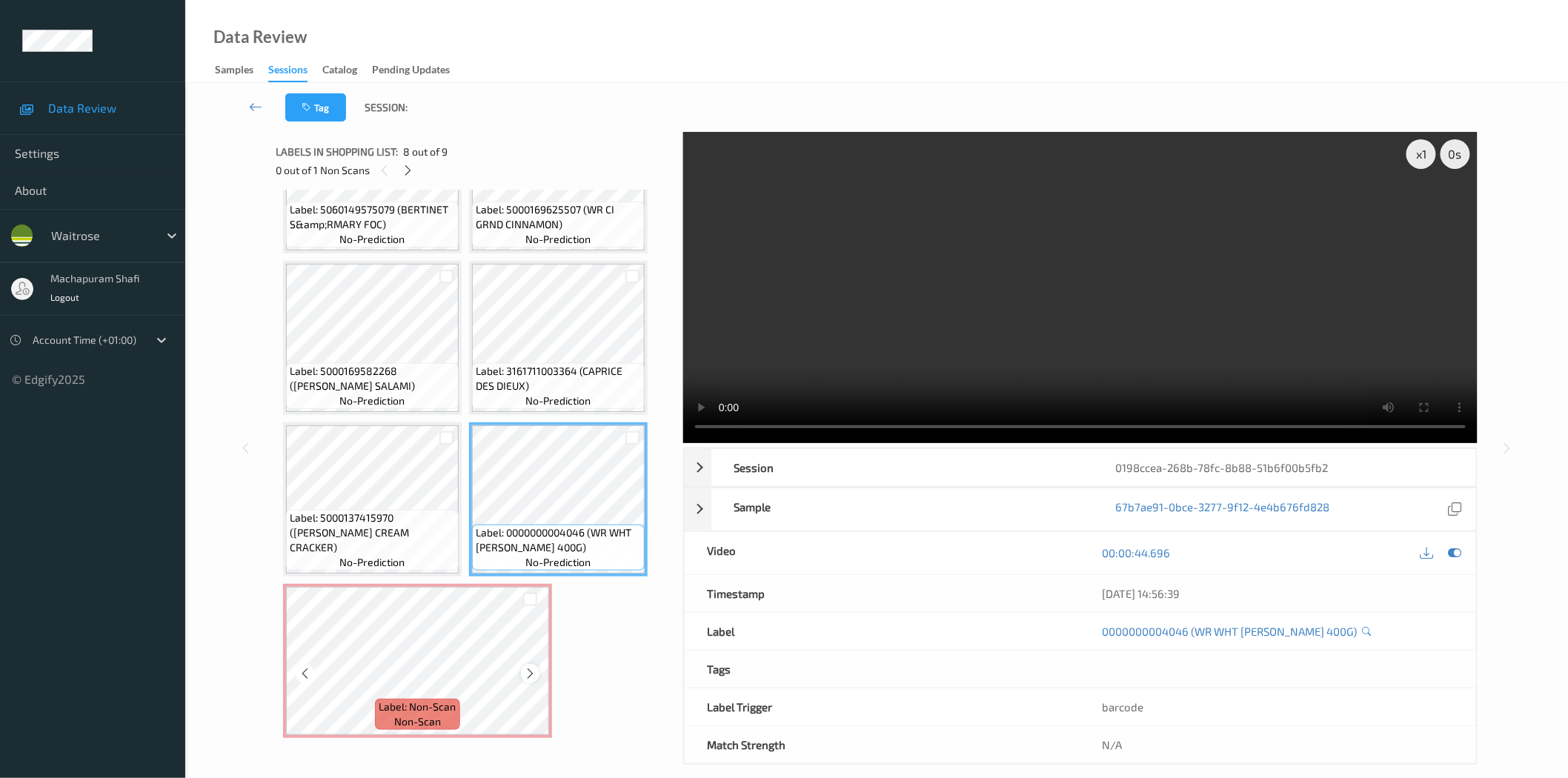
click at [530, 667] on icon at bounding box center [530, 674] width 13 height 14
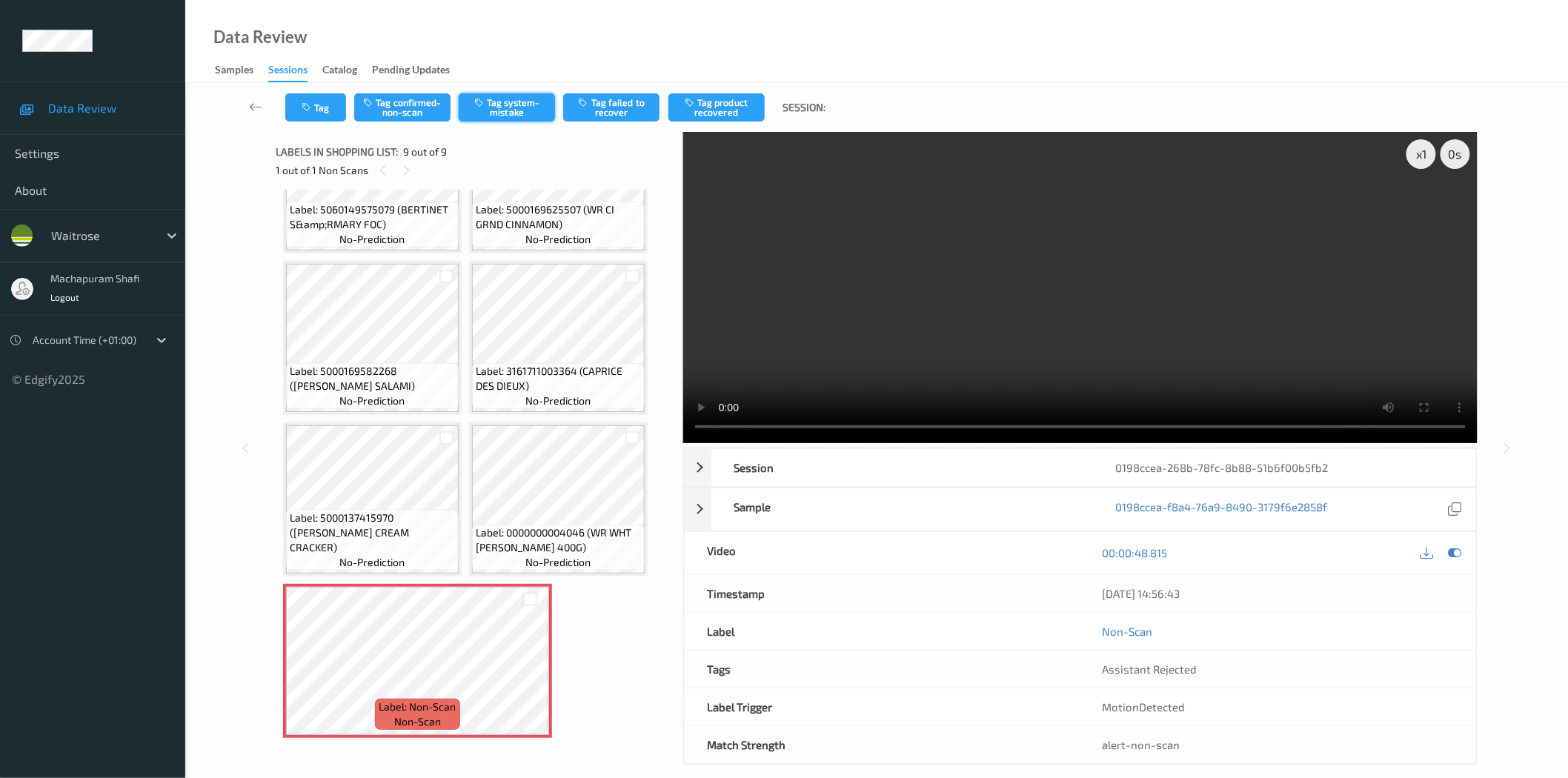
click at [512, 107] on button "Tag system-mistake" at bounding box center [507, 107] width 96 height 28
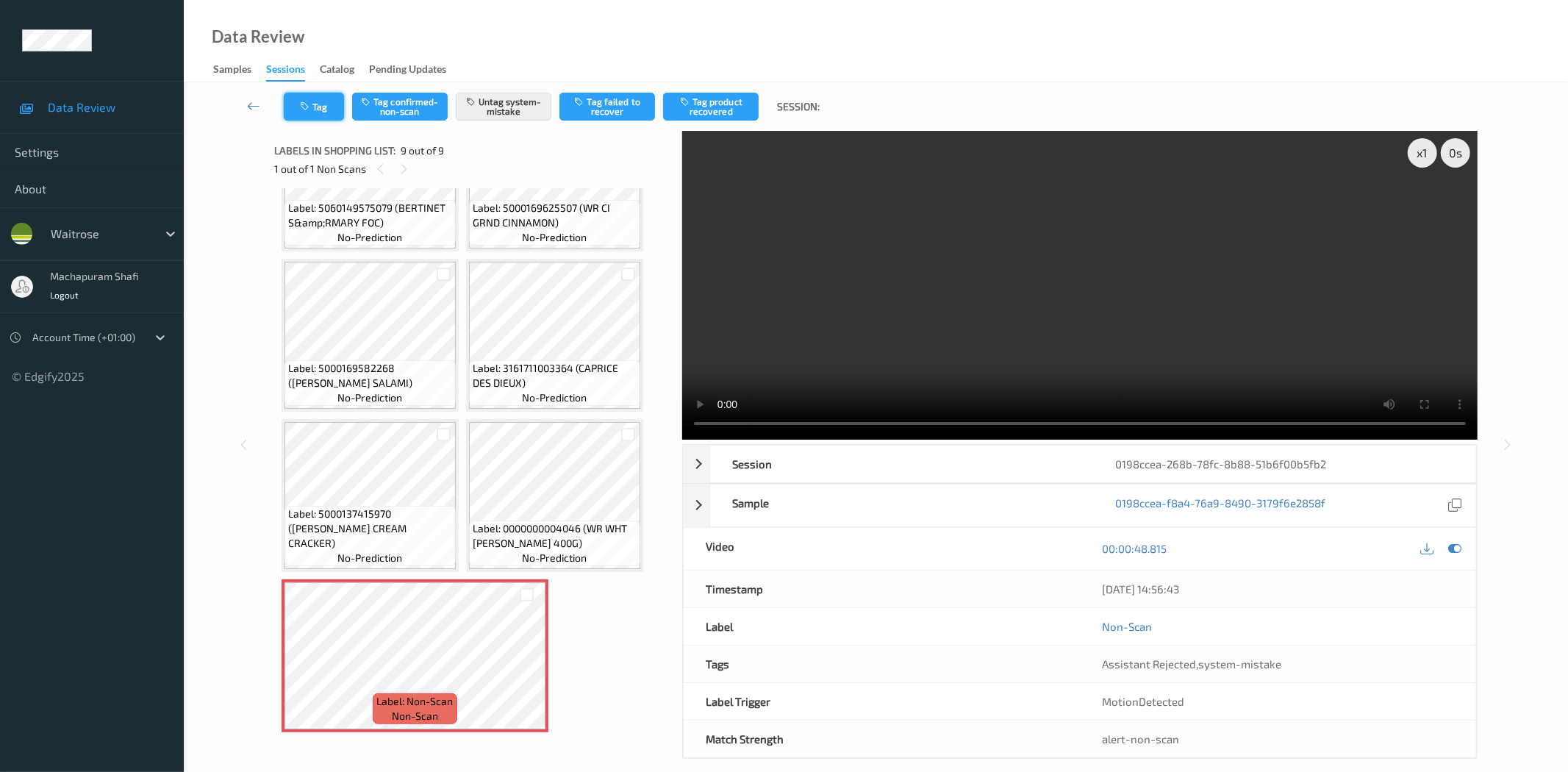
click at [318, 99] on button "Tag" at bounding box center [313, 106] width 60 height 28
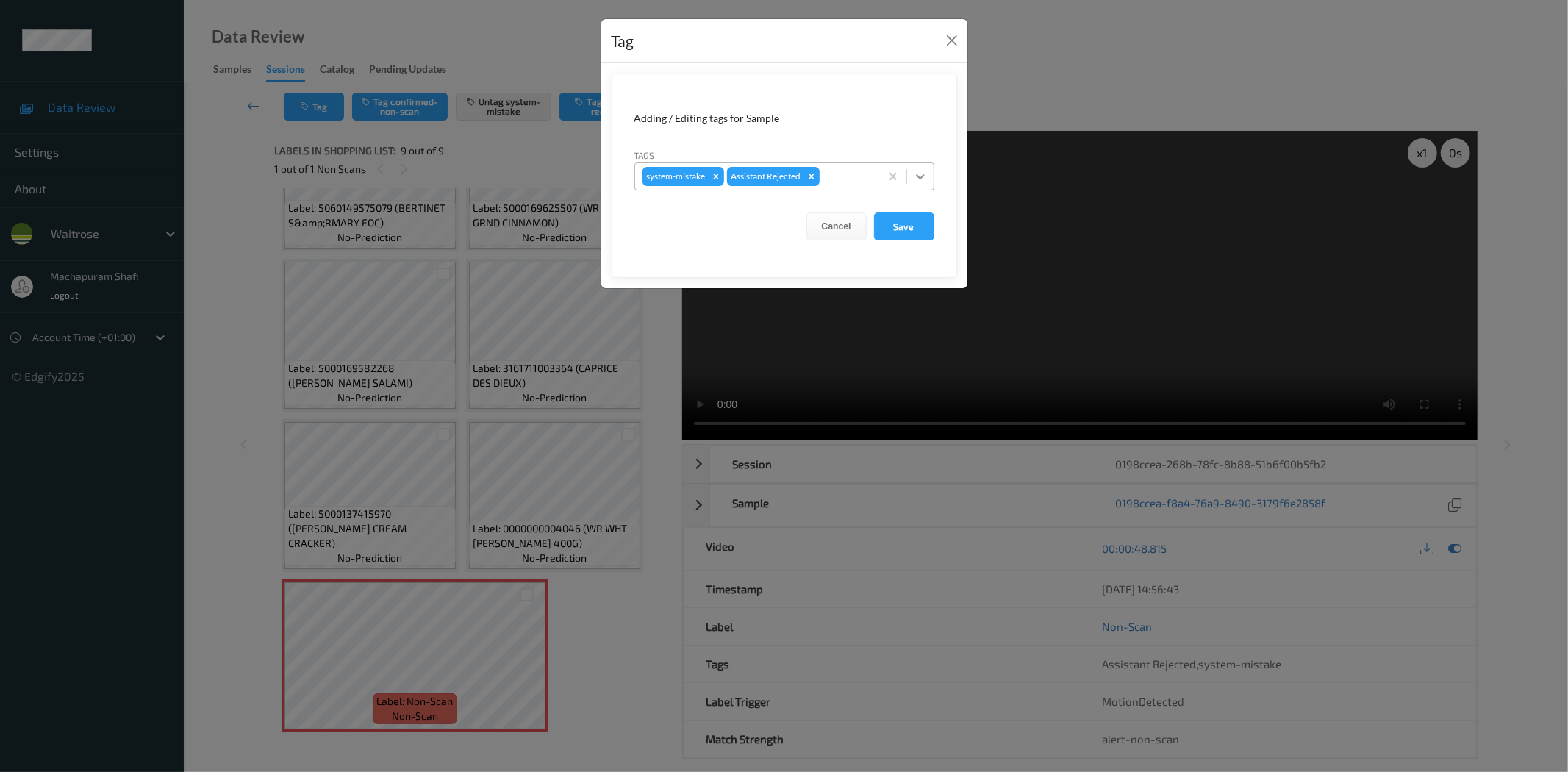
click at [914, 172] on icon at bounding box center [920, 176] width 14 height 14
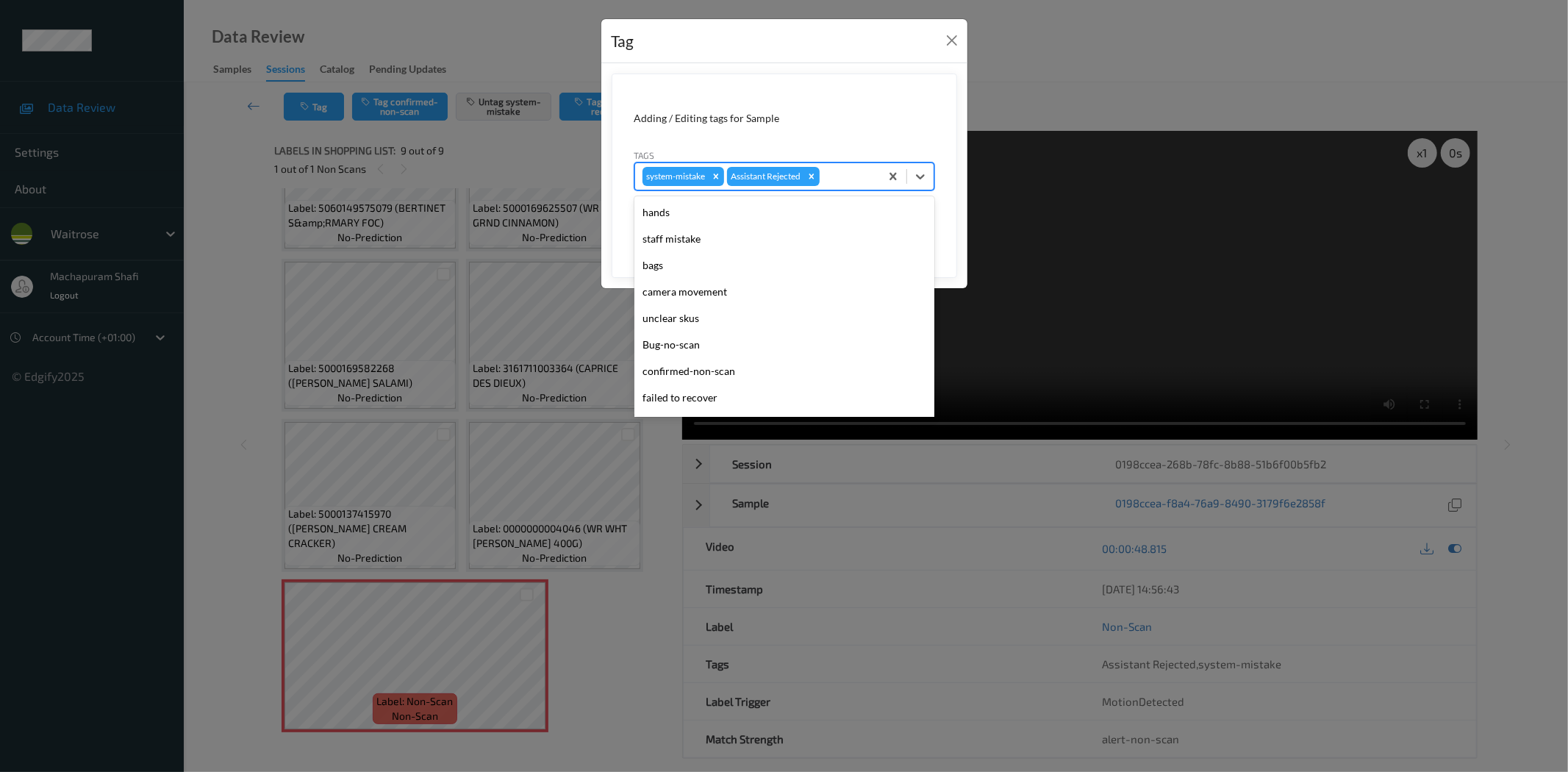
scroll to position [287, 0]
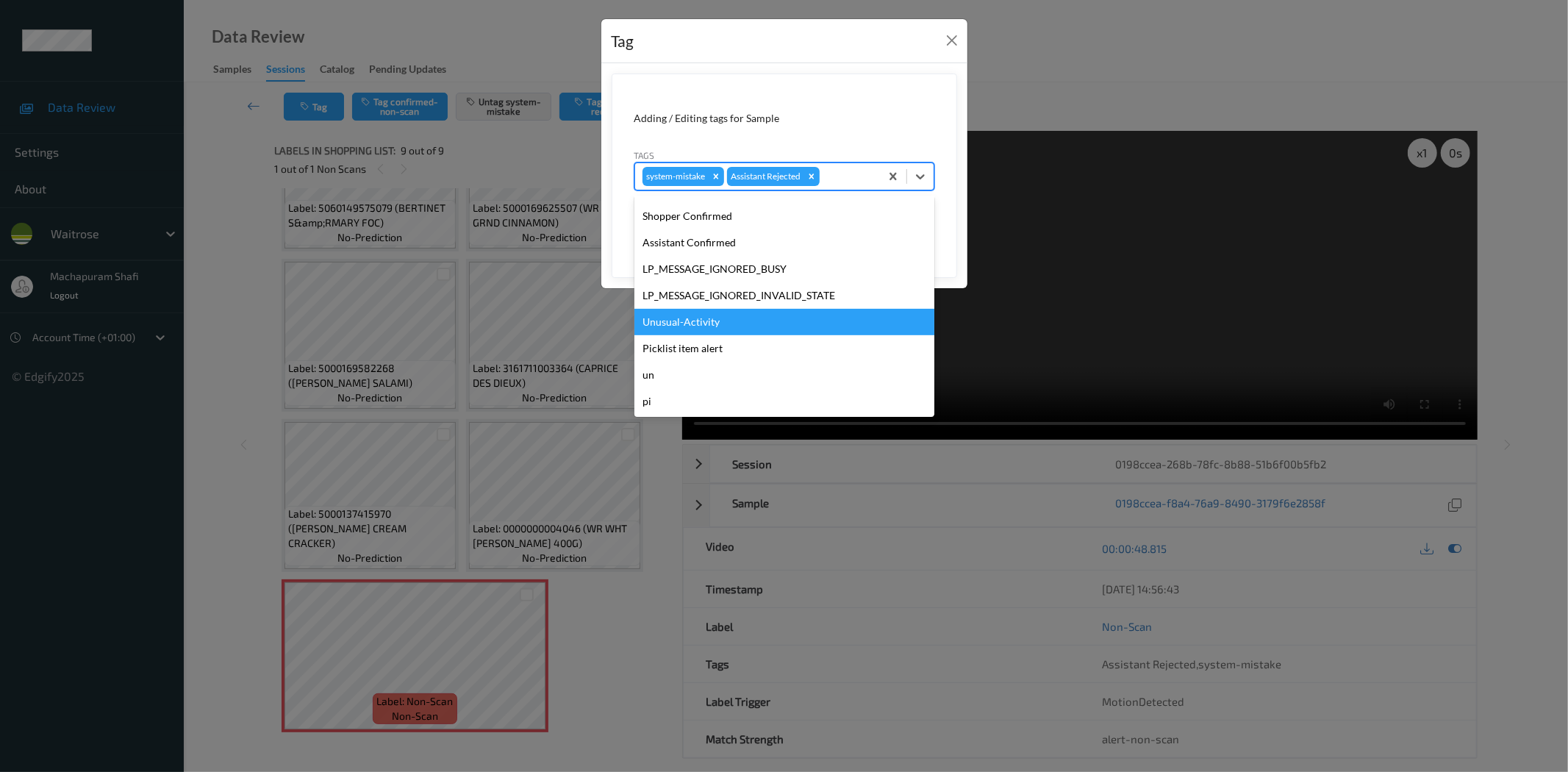
click at [673, 321] on div "Unusual-Activity" at bounding box center [784, 323] width 300 height 27
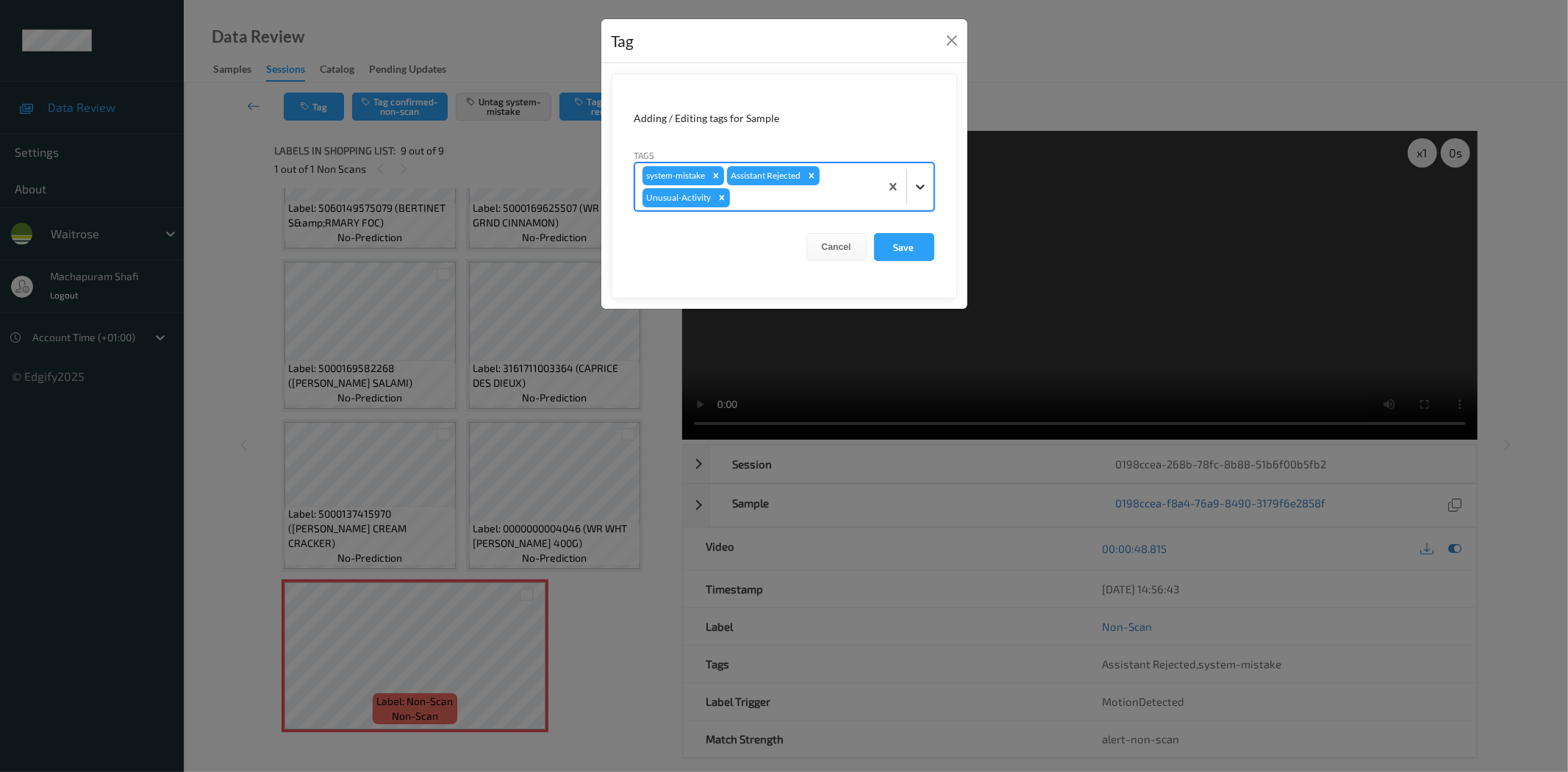
click at [923, 182] on icon at bounding box center [920, 186] width 14 height 14
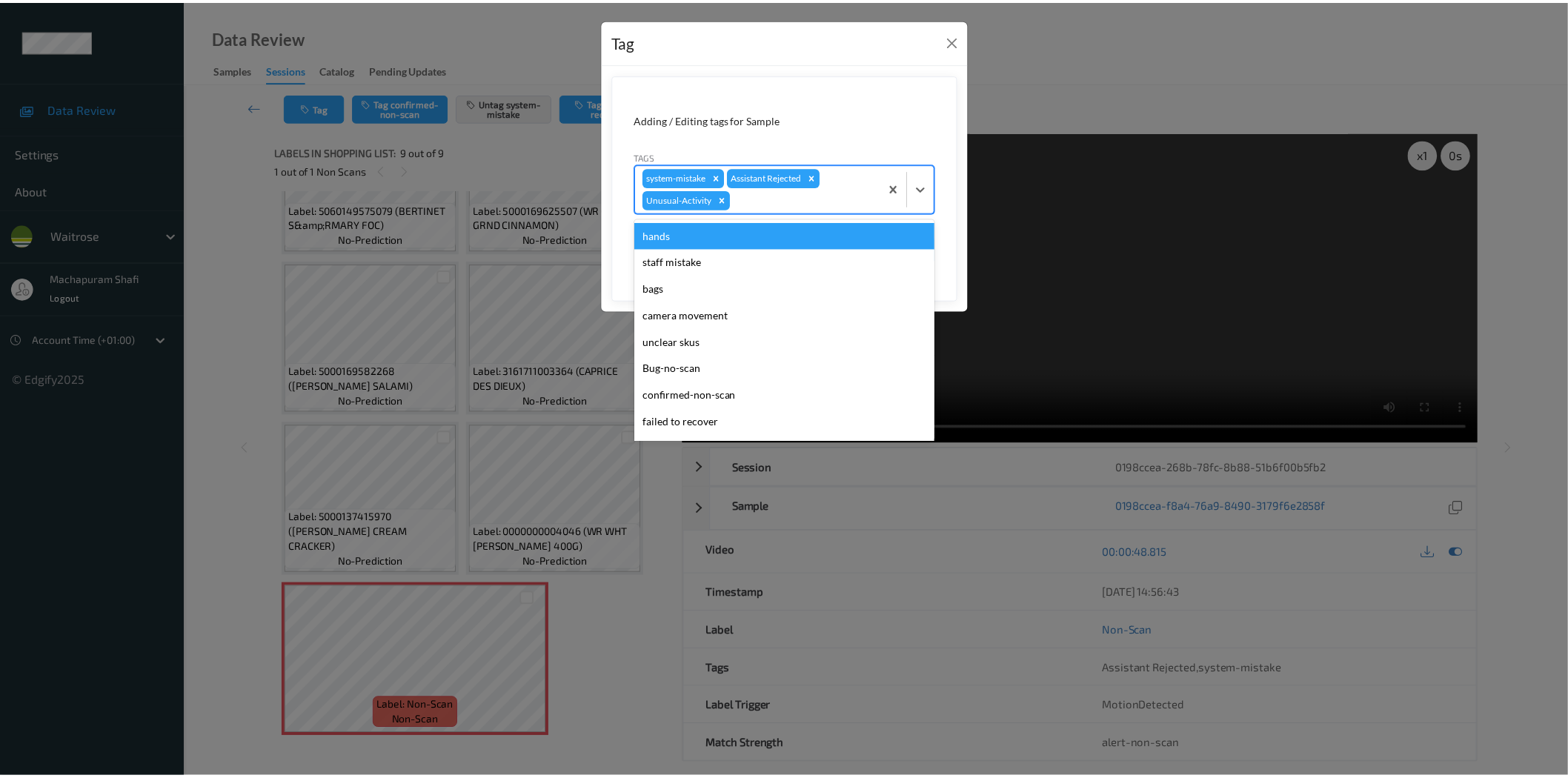
scroll to position [264, 0]
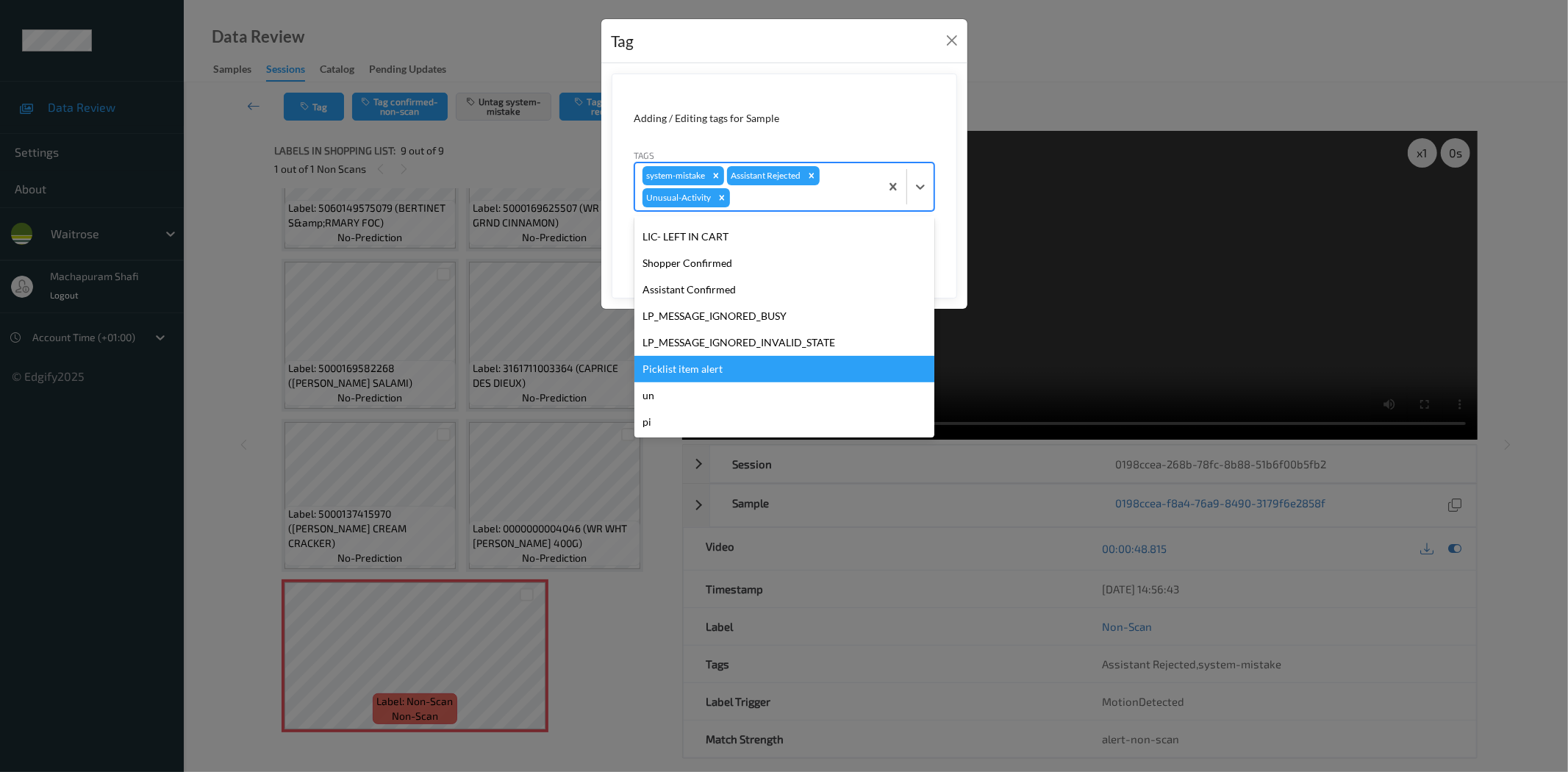
click at [673, 372] on div "Picklist item alert" at bounding box center [784, 370] width 300 height 27
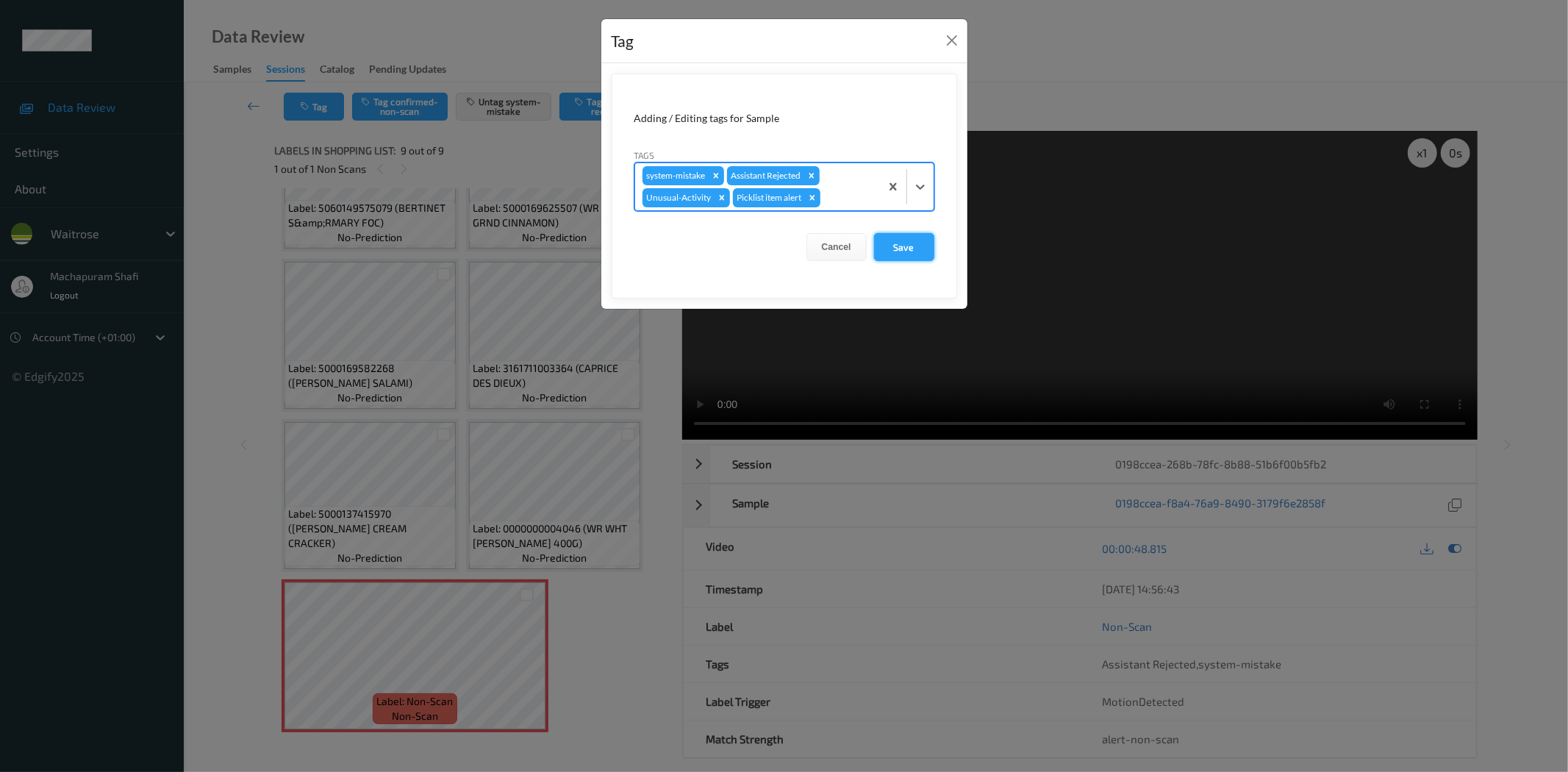
click at [916, 239] on button "Save" at bounding box center [904, 246] width 60 height 28
click at [898, 249] on button "Save" at bounding box center [904, 246] width 60 height 28
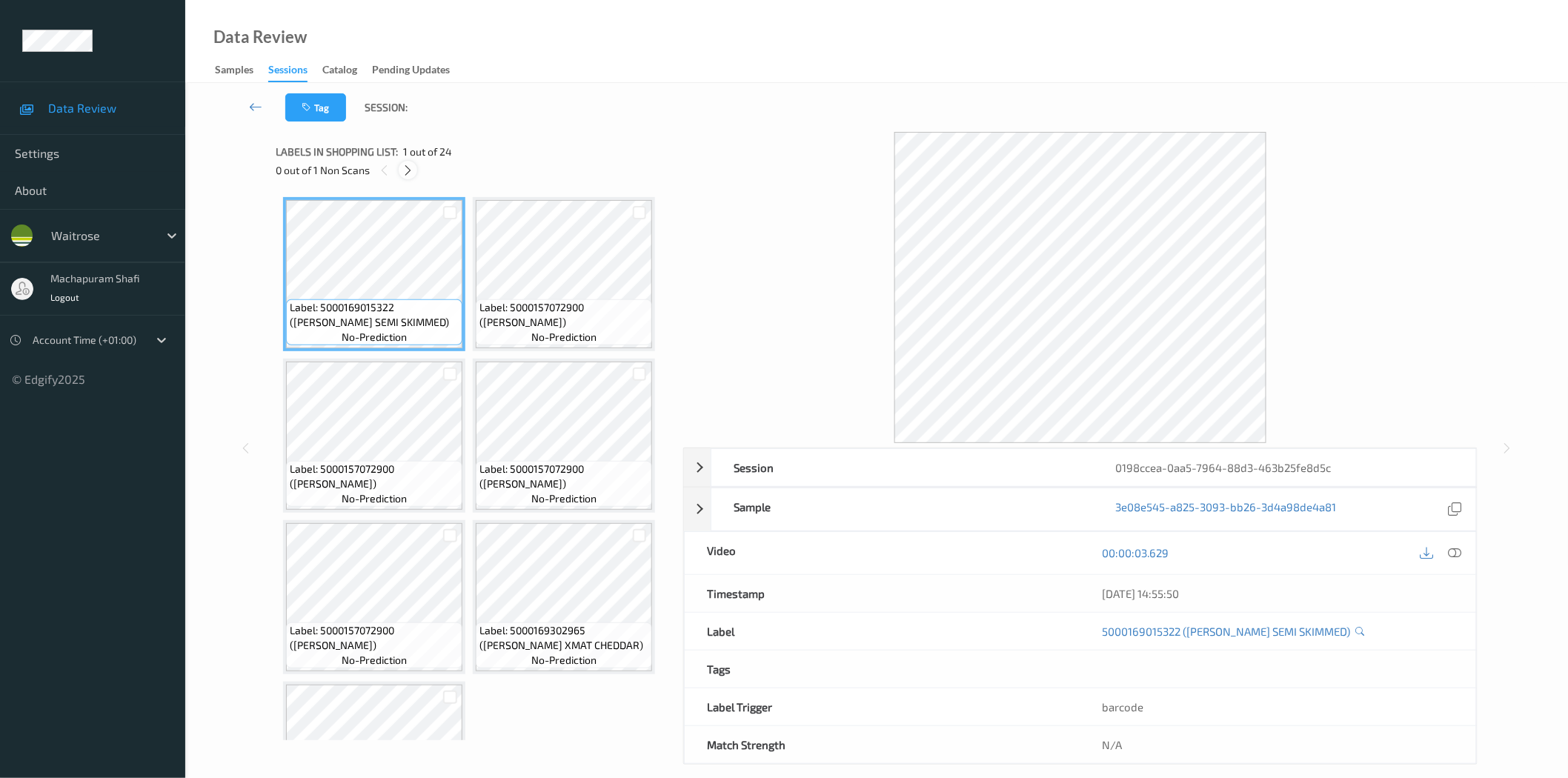
click at [403, 164] on icon at bounding box center [407, 171] width 13 height 14
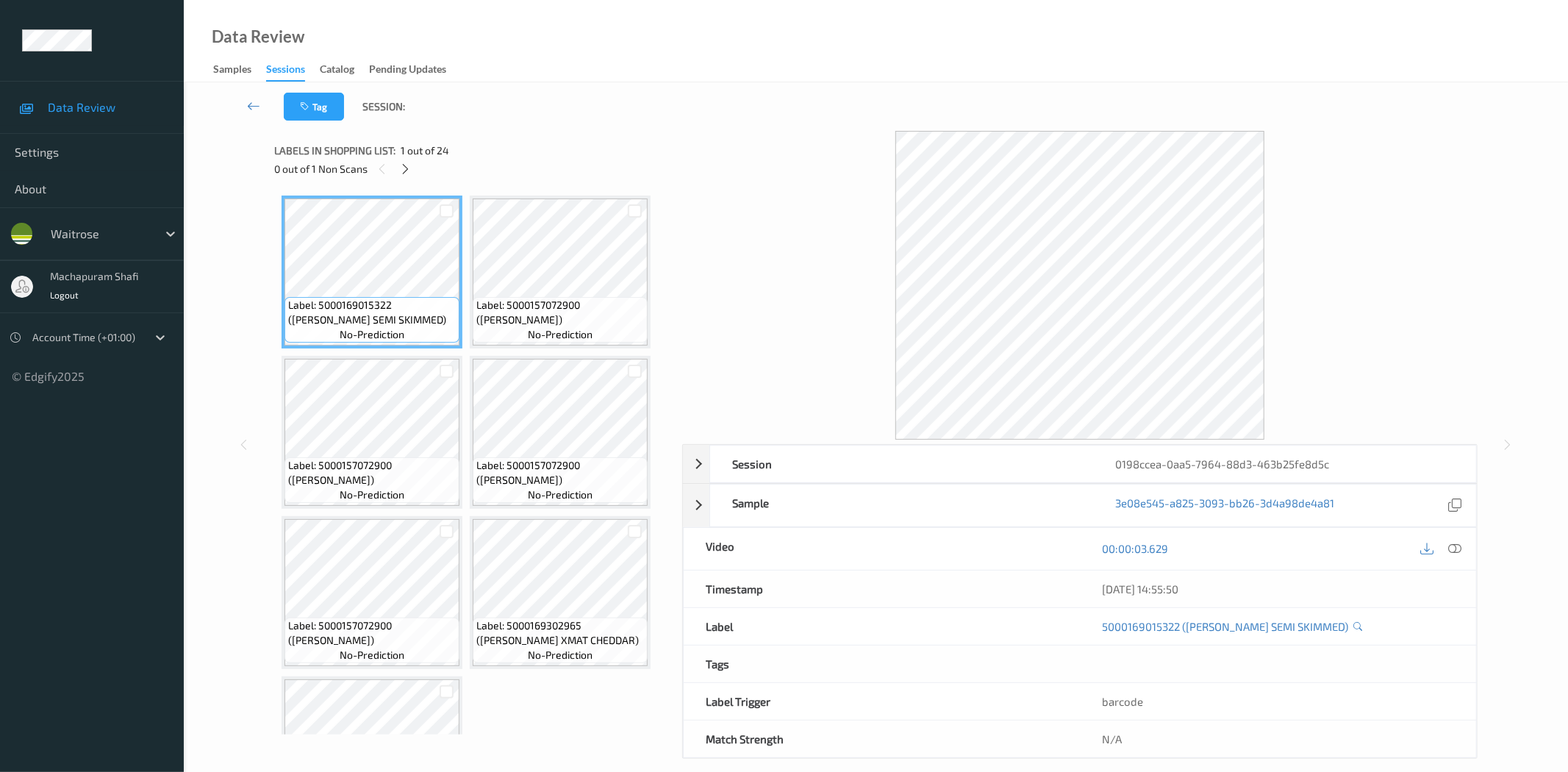
scroll to position [486, 0]
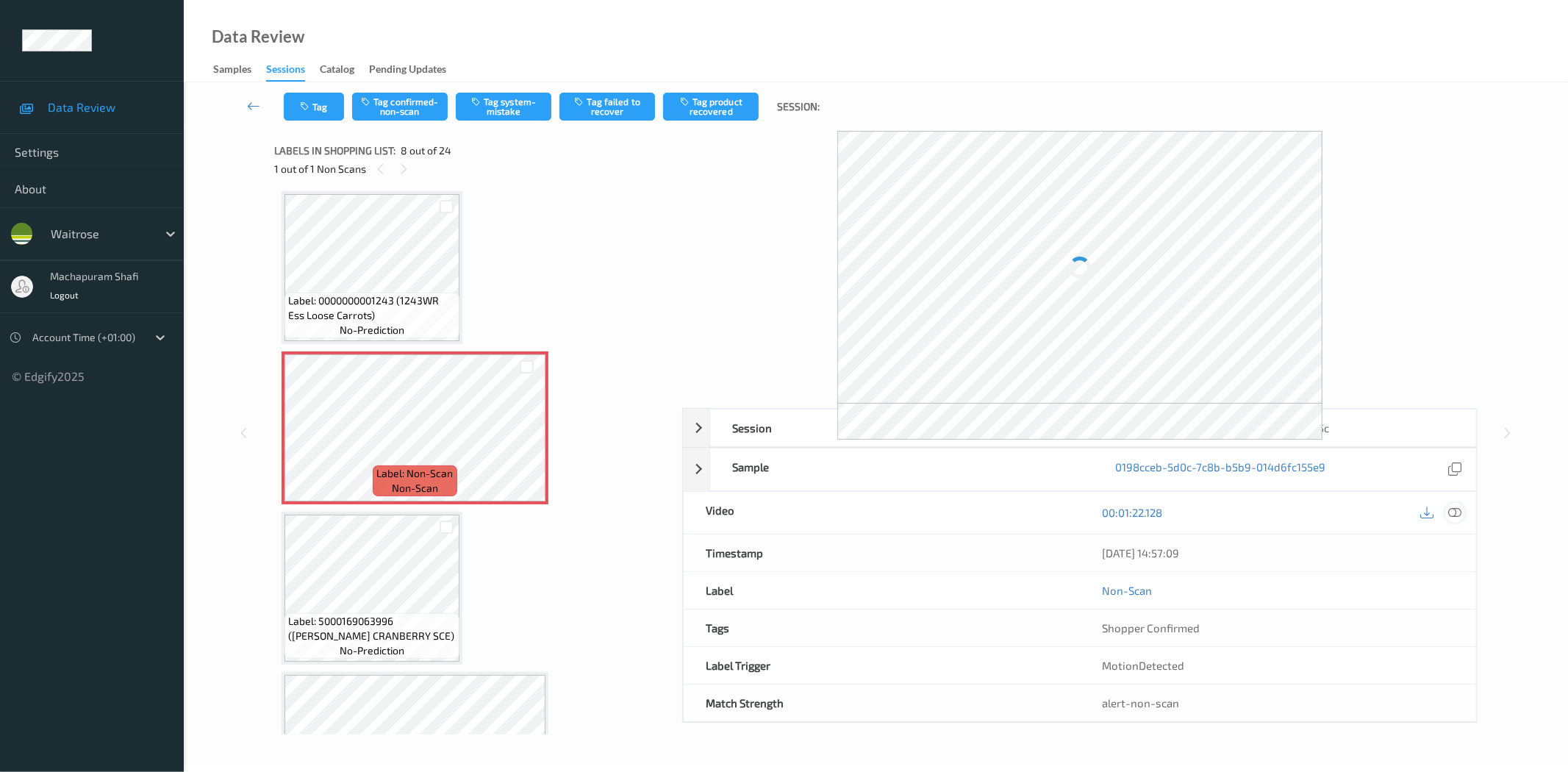
click at [1460, 510] on icon at bounding box center [1455, 512] width 13 height 13
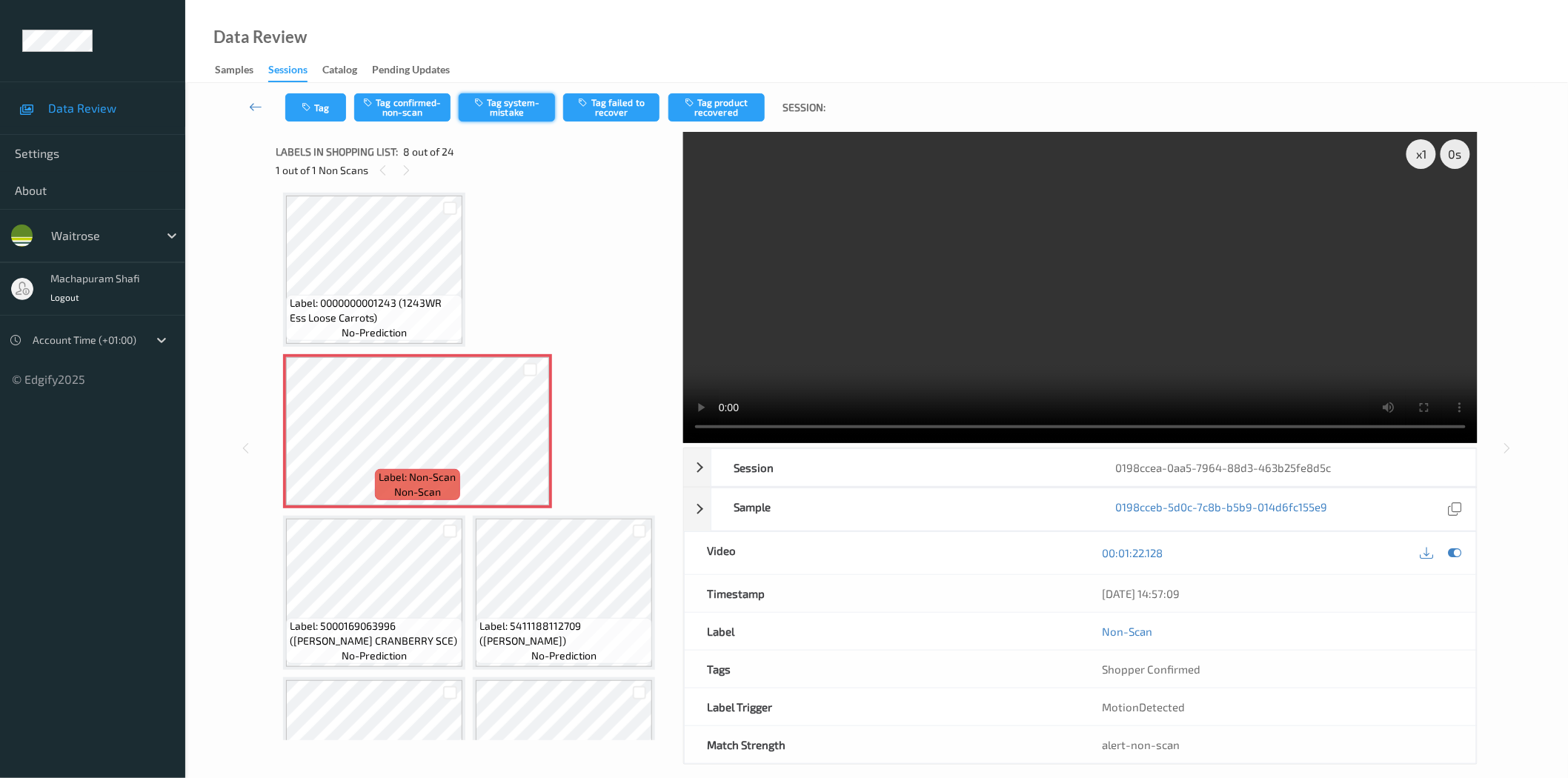
click at [517, 94] on button "Tag system-mistake" at bounding box center [507, 107] width 96 height 28
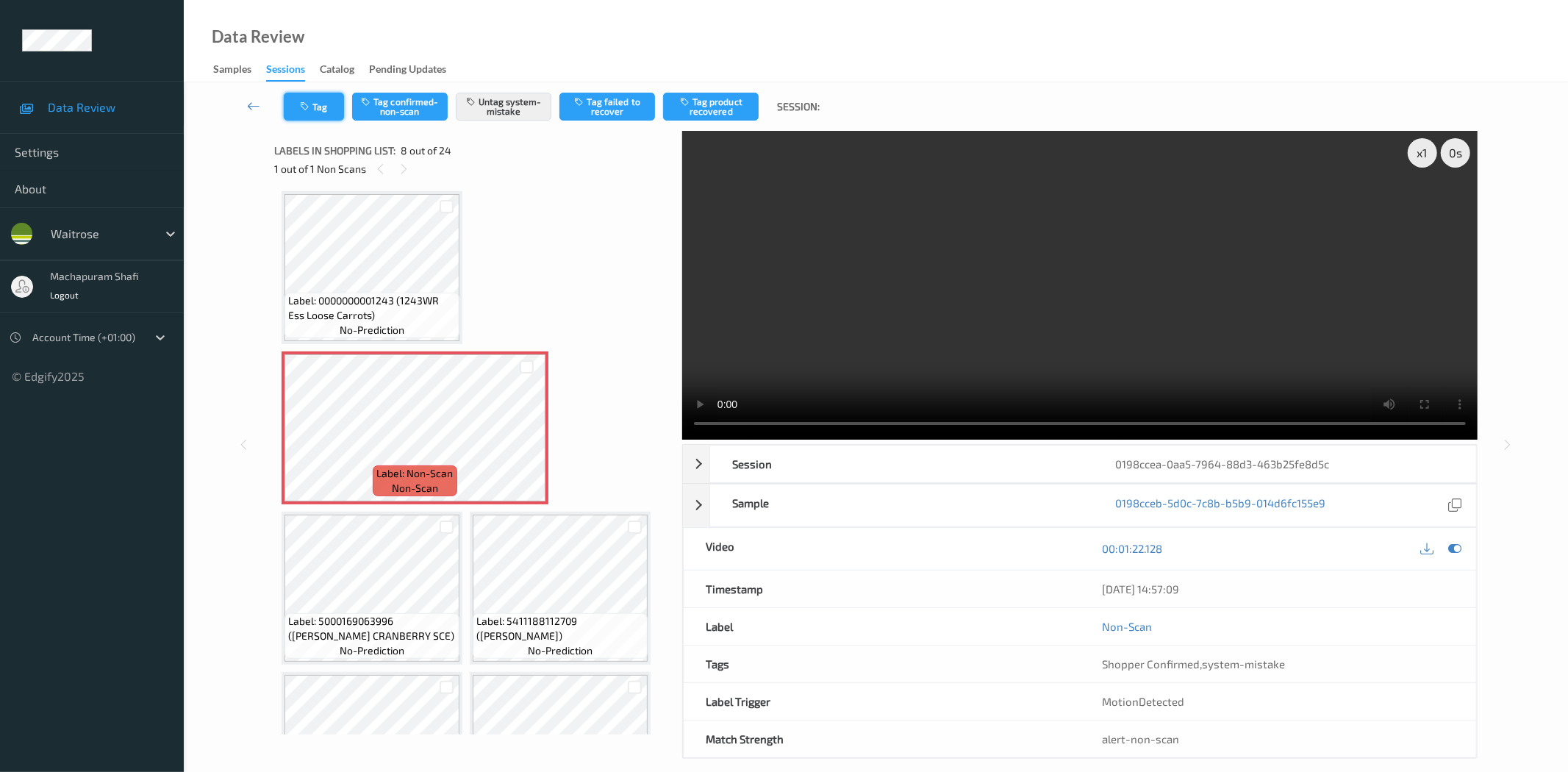
click at [306, 113] on button "Tag" at bounding box center [313, 106] width 60 height 28
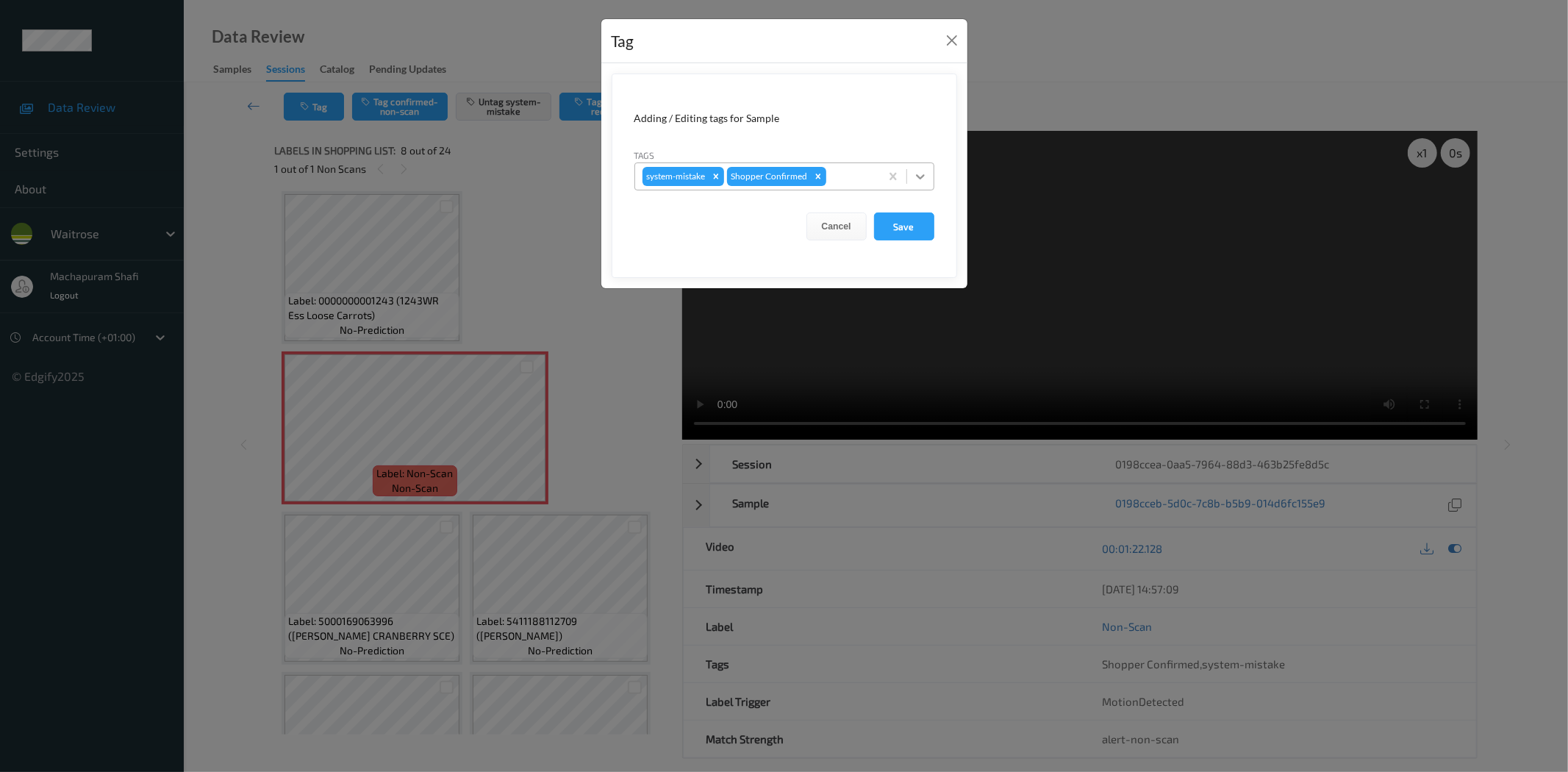
drag, startPoint x: 919, startPoint y: 172, endPoint x: 914, endPoint y: 184, distance: 13.0
click at [917, 172] on icon at bounding box center [920, 176] width 14 height 14
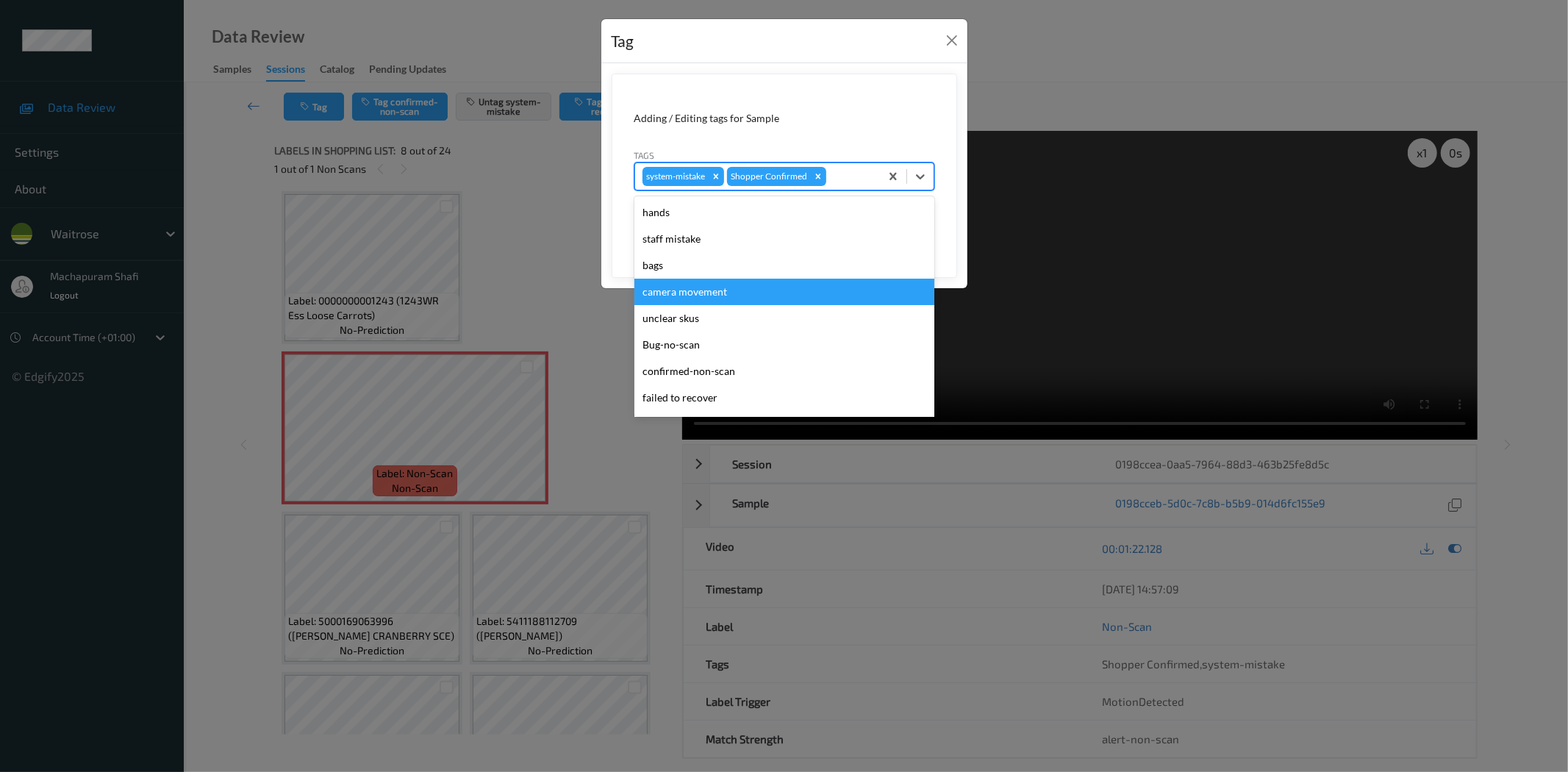
scroll to position [287, 0]
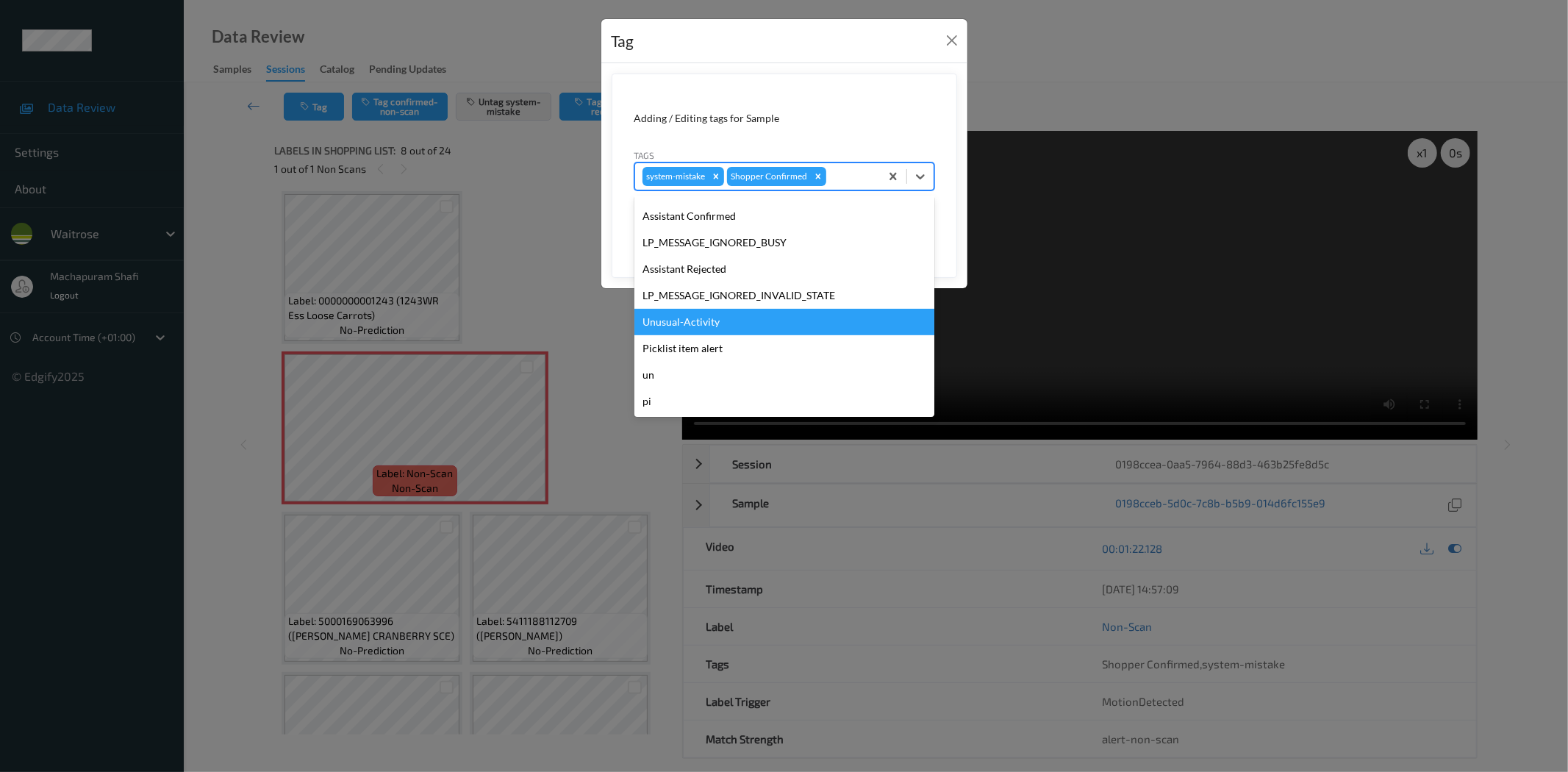
click at [697, 320] on div "Unusual-Activity" at bounding box center [784, 323] width 300 height 27
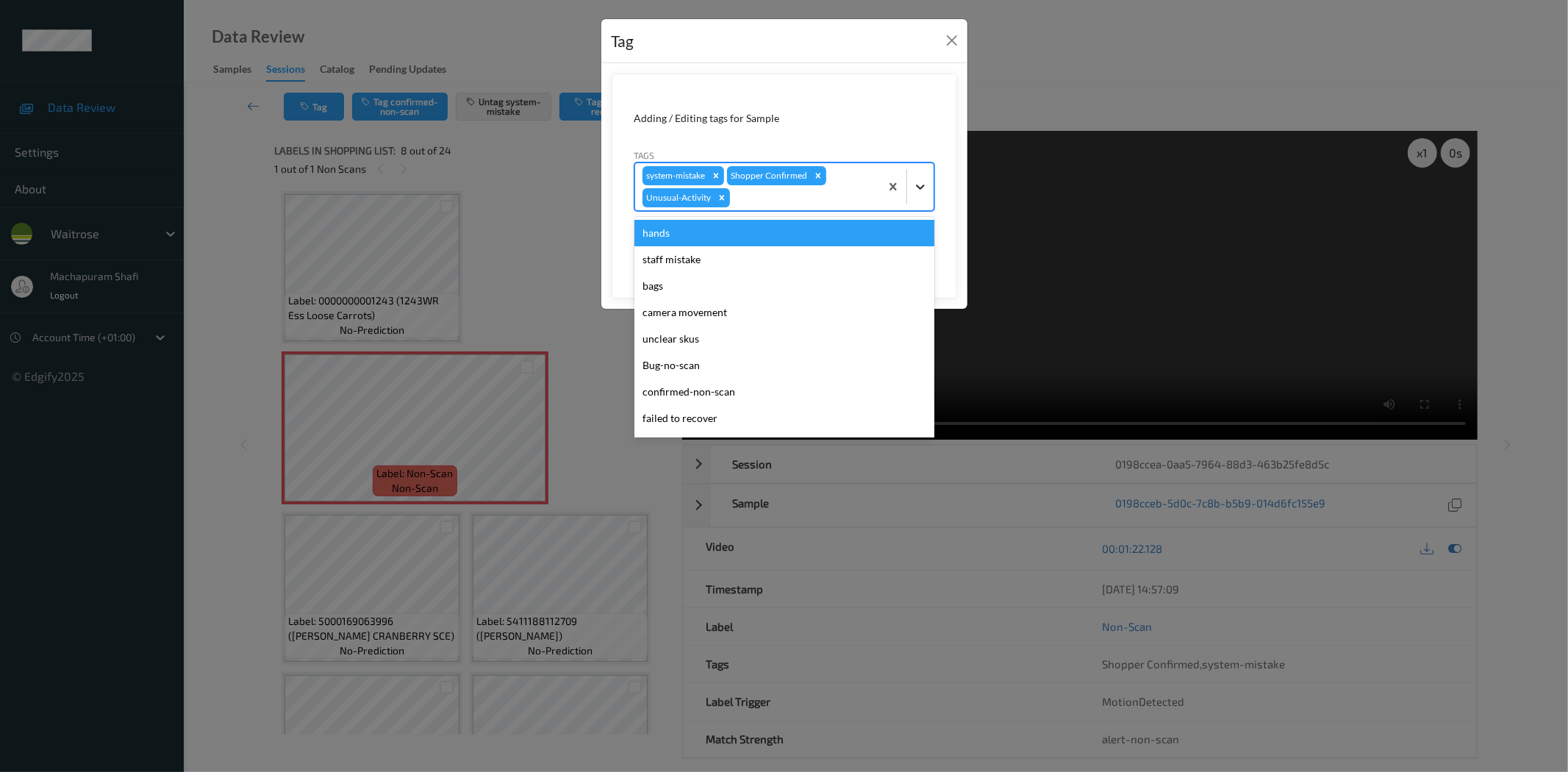
click at [922, 181] on icon at bounding box center [920, 186] width 14 height 14
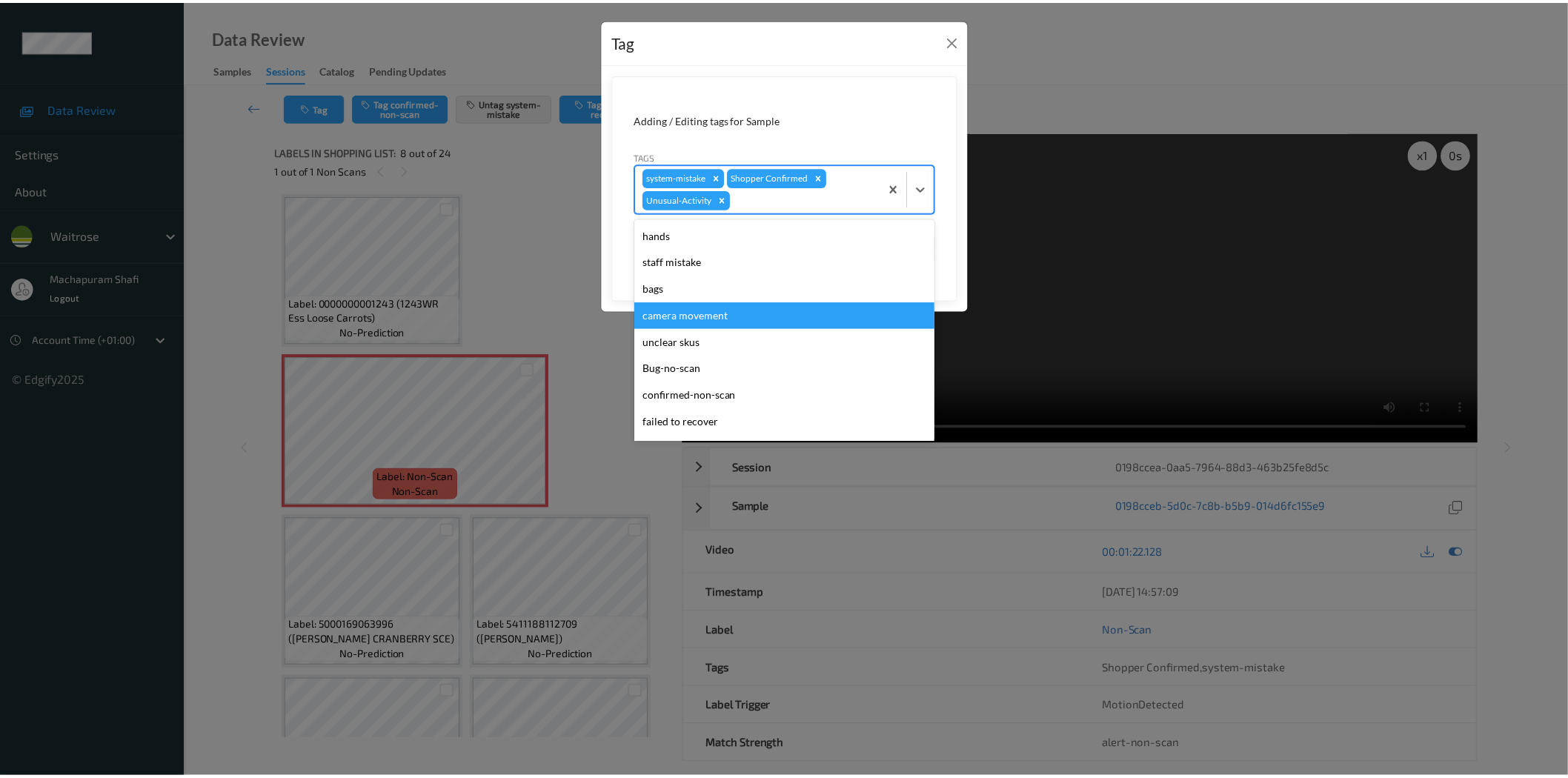
scroll to position [264, 0]
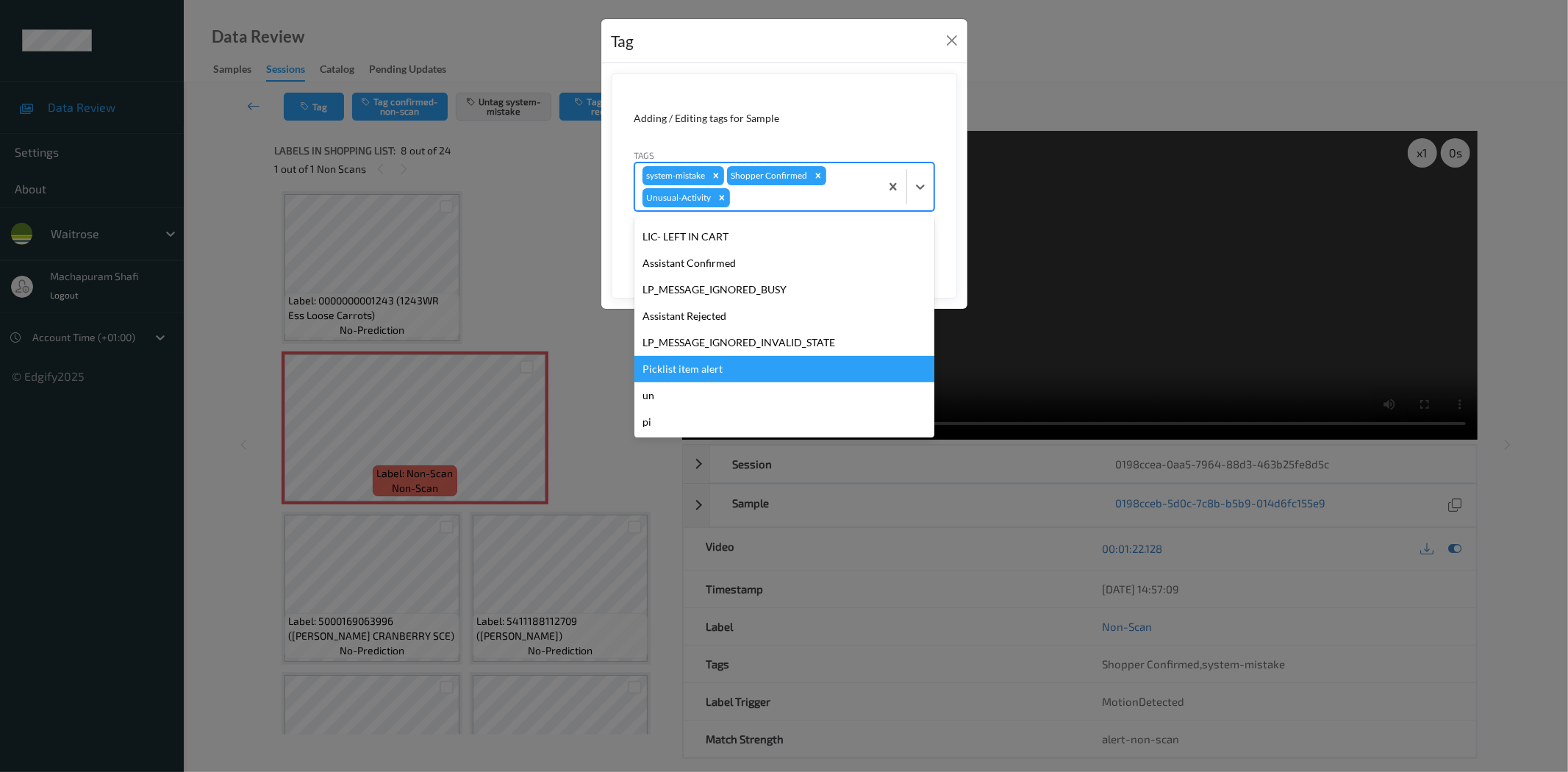
click at [702, 362] on div "Picklist item alert" at bounding box center [784, 370] width 300 height 27
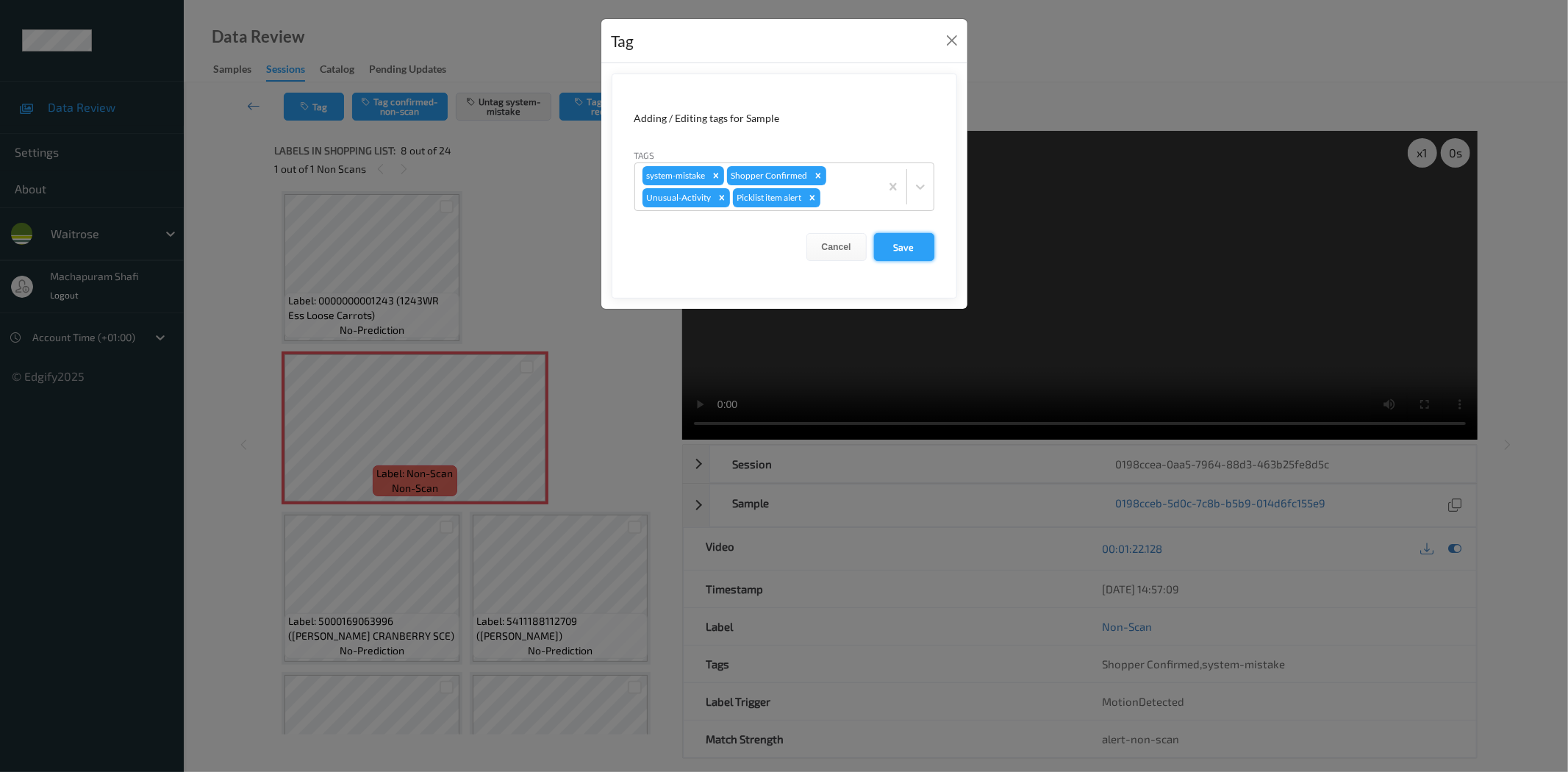
click at [891, 237] on button "Save" at bounding box center [904, 246] width 60 height 28
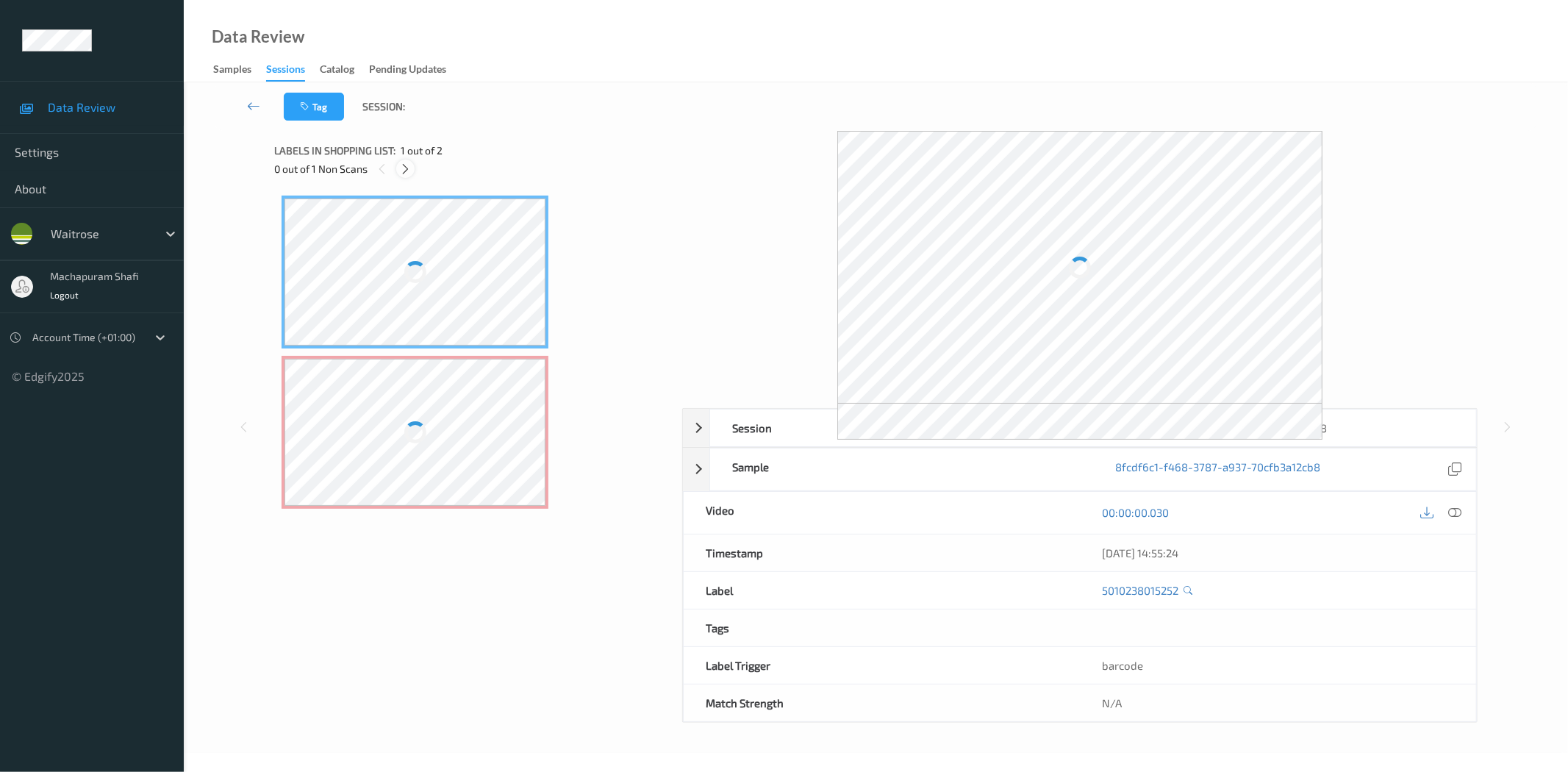
click at [398, 163] on div at bounding box center [405, 169] width 18 height 18
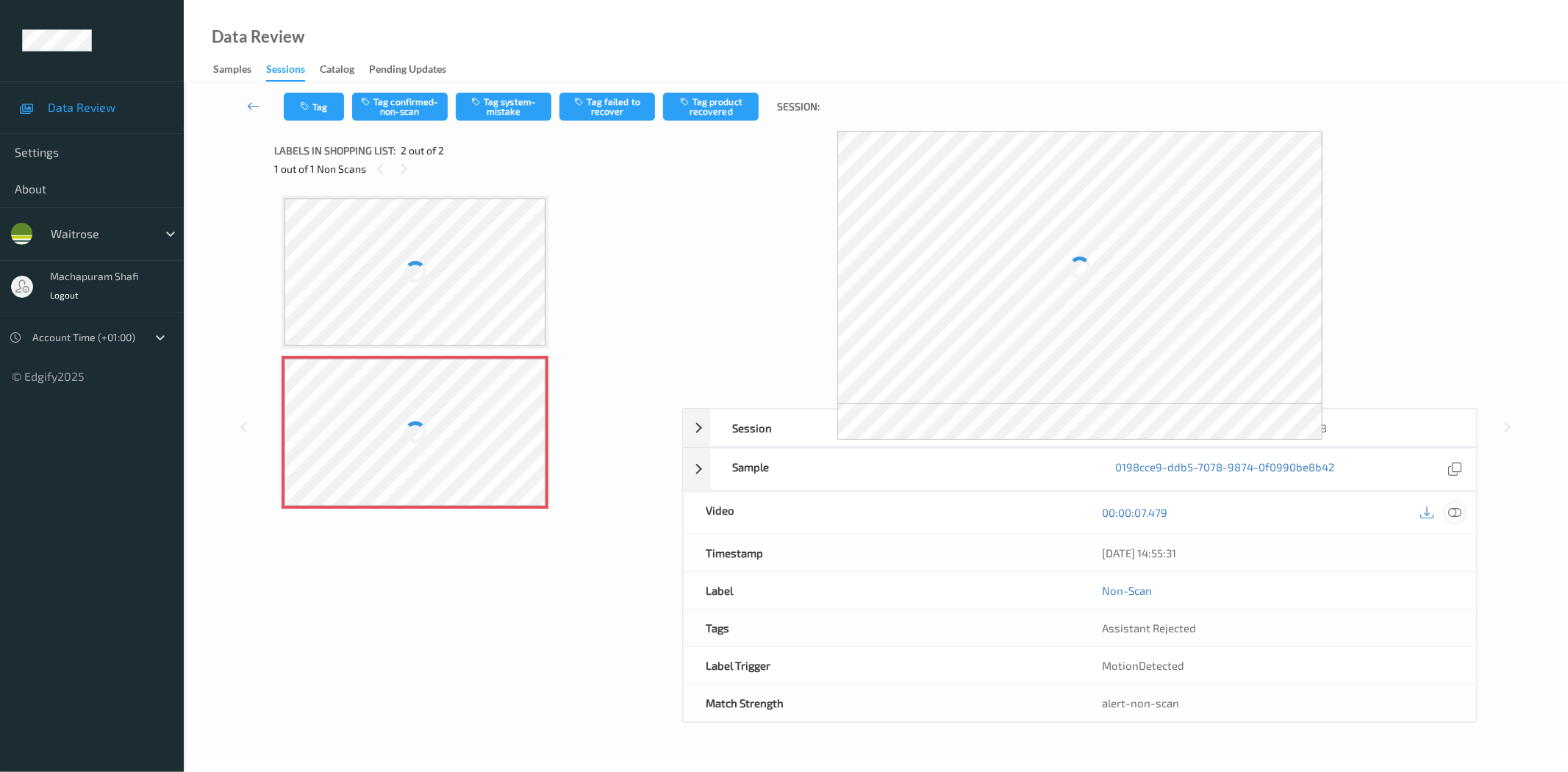
click at [1456, 515] on icon at bounding box center [1455, 512] width 13 height 13
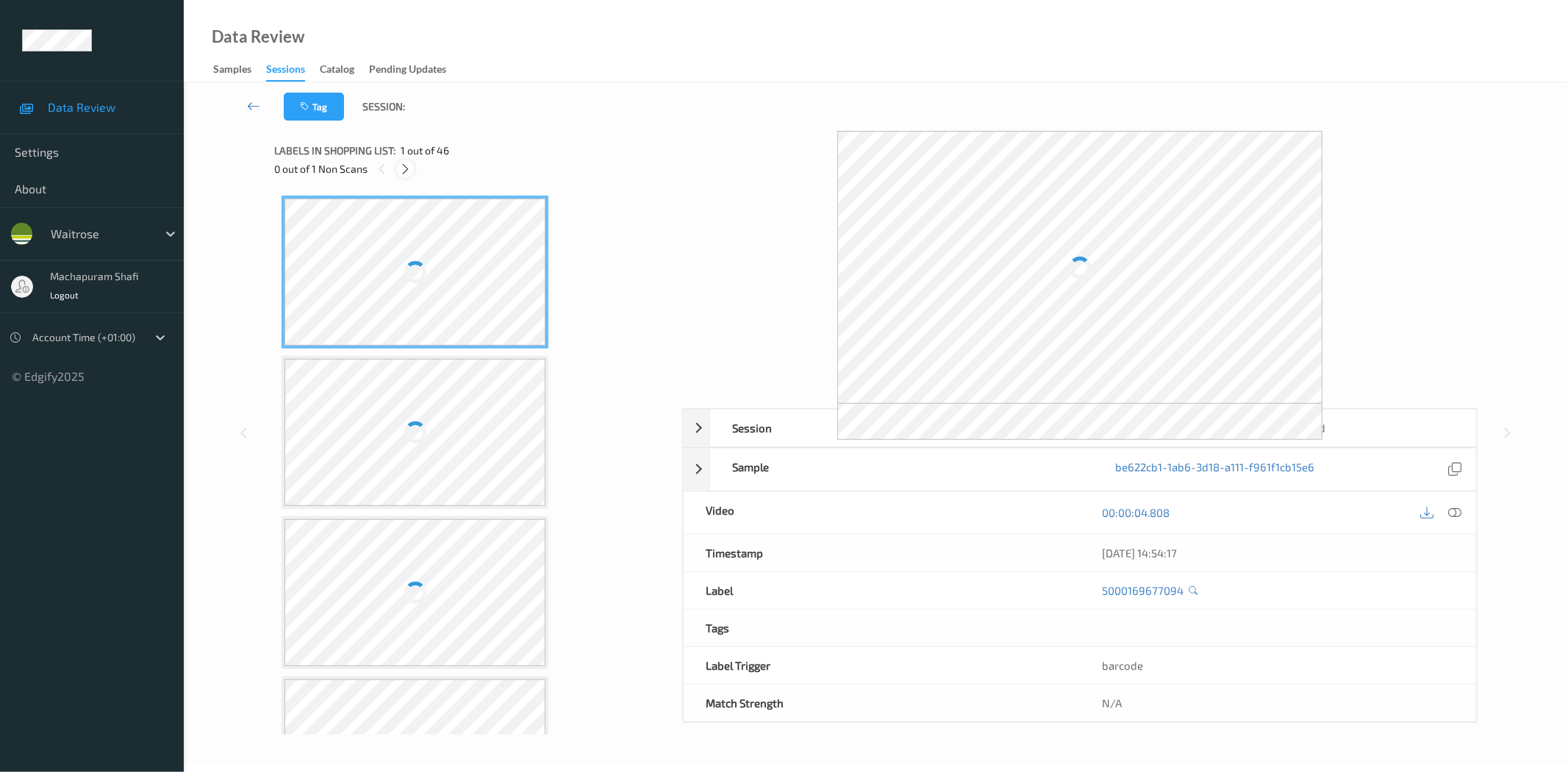
click at [407, 164] on icon at bounding box center [405, 170] width 12 height 13
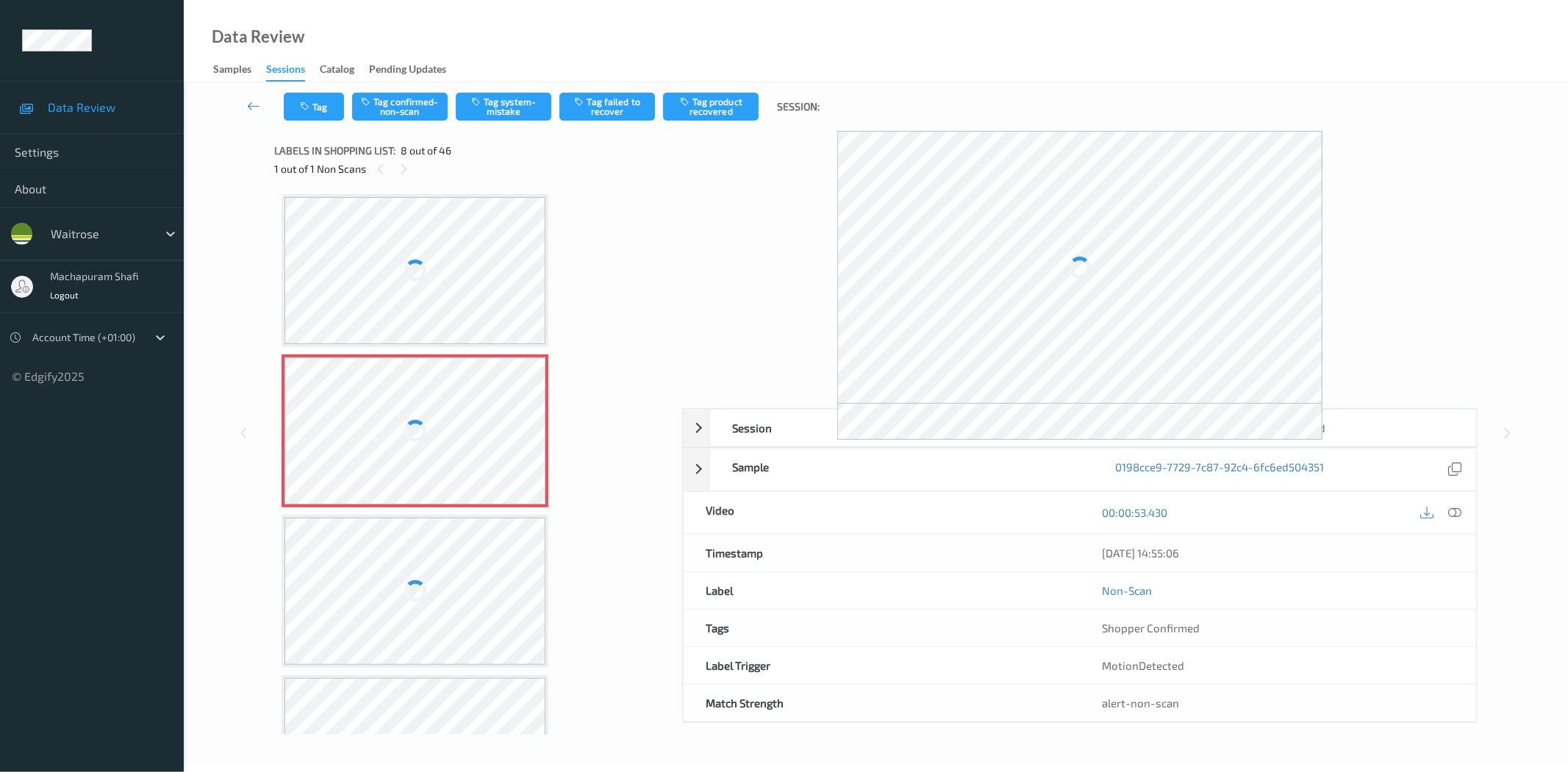
drag, startPoint x: 1456, startPoint y: 515, endPoint x: 1371, endPoint y: 405, distance: 139.0
click at [1456, 515] on icon at bounding box center [1455, 512] width 13 height 13
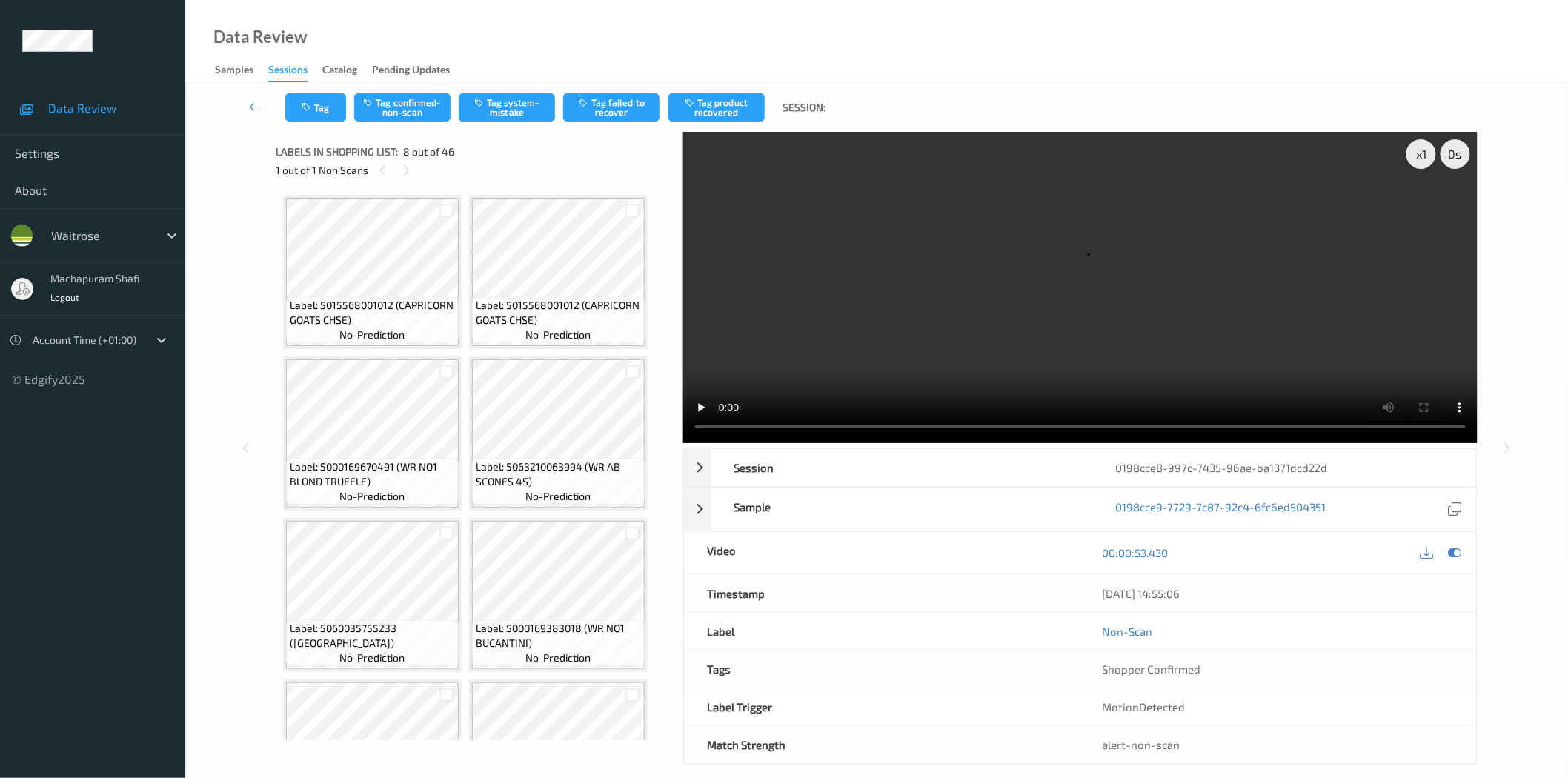
scroll to position [489, 0]
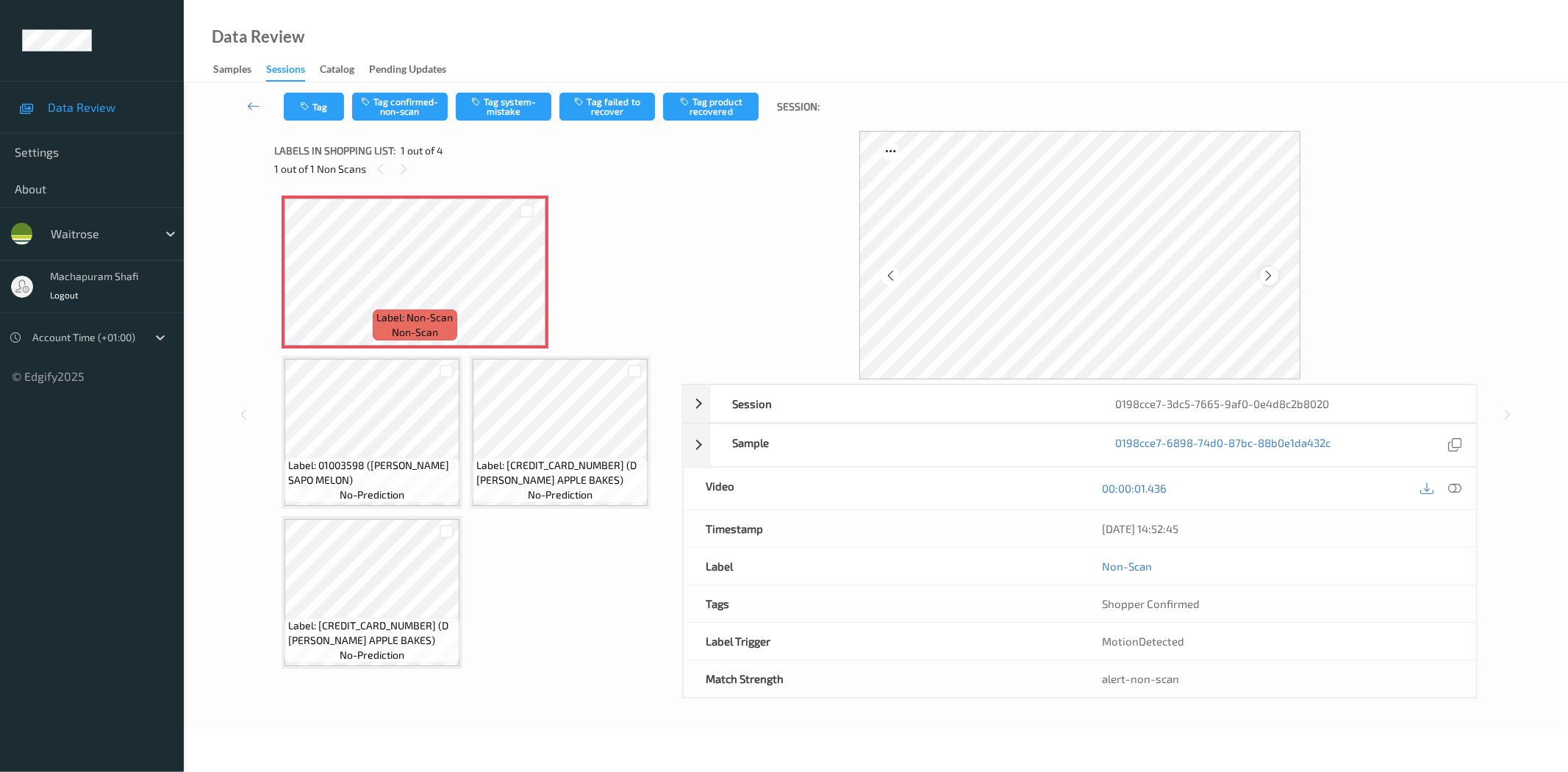
click at [1268, 274] on icon at bounding box center [1268, 276] width 12 height 13
drag, startPoint x: 1456, startPoint y: 488, endPoint x: 1438, endPoint y: 274, distance: 214.8
click at [1456, 488] on icon at bounding box center [1455, 488] width 13 height 13
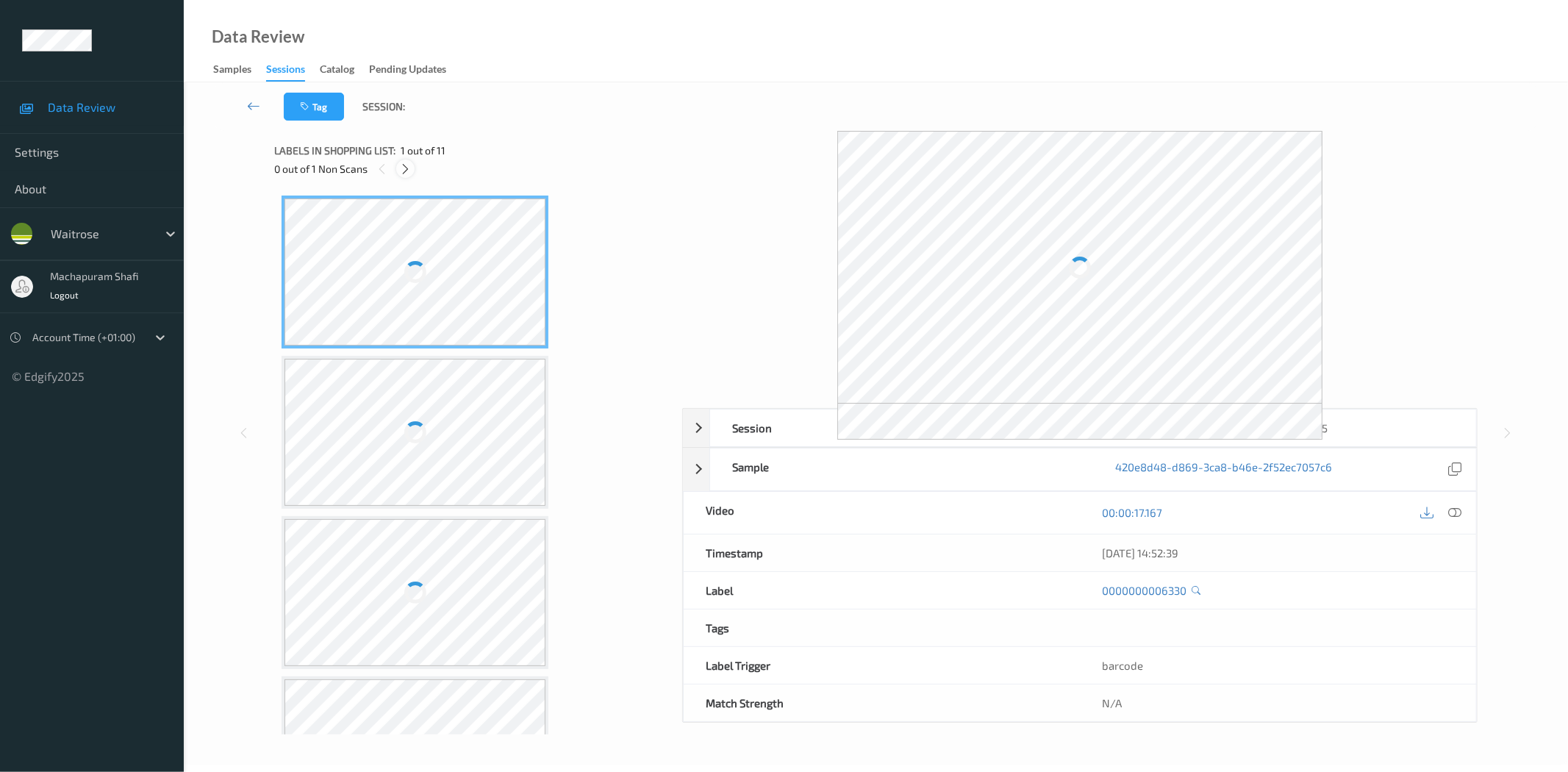
click at [402, 170] on icon at bounding box center [405, 170] width 12 height 13
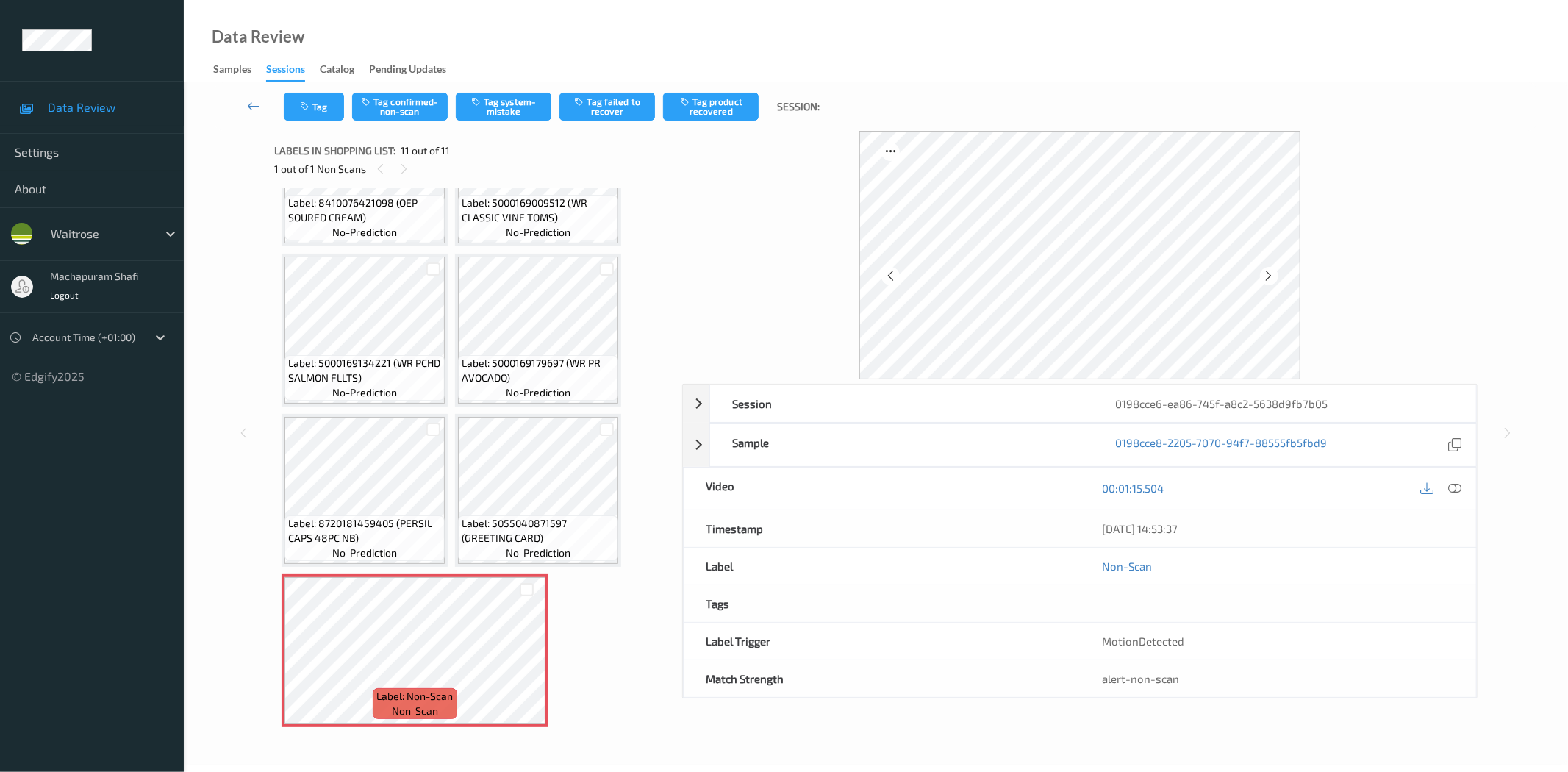
scroll to position [417, 0]
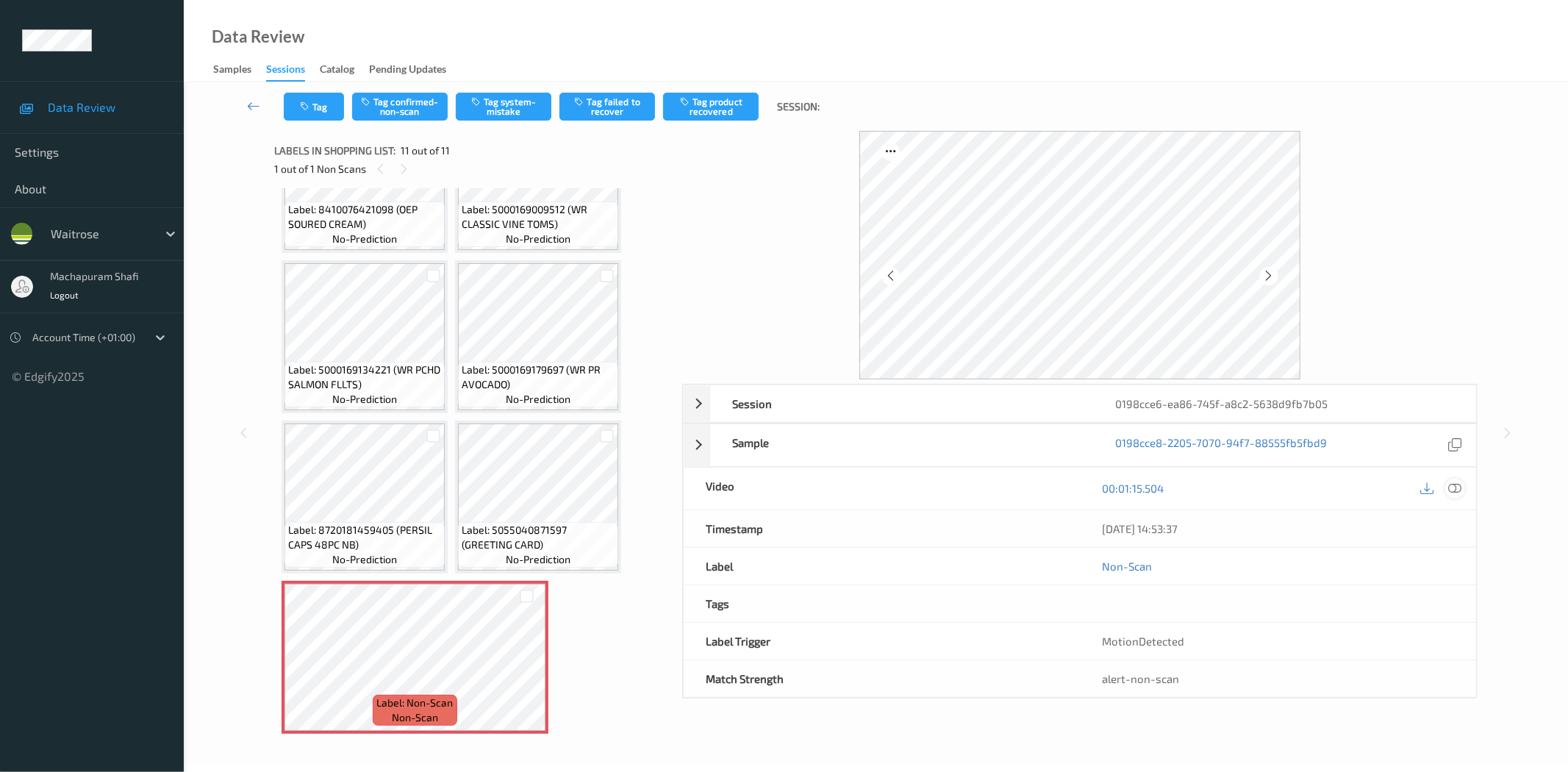
click at [1457, 489] on icon at bounding box center [1455, 488] width 13 height 13
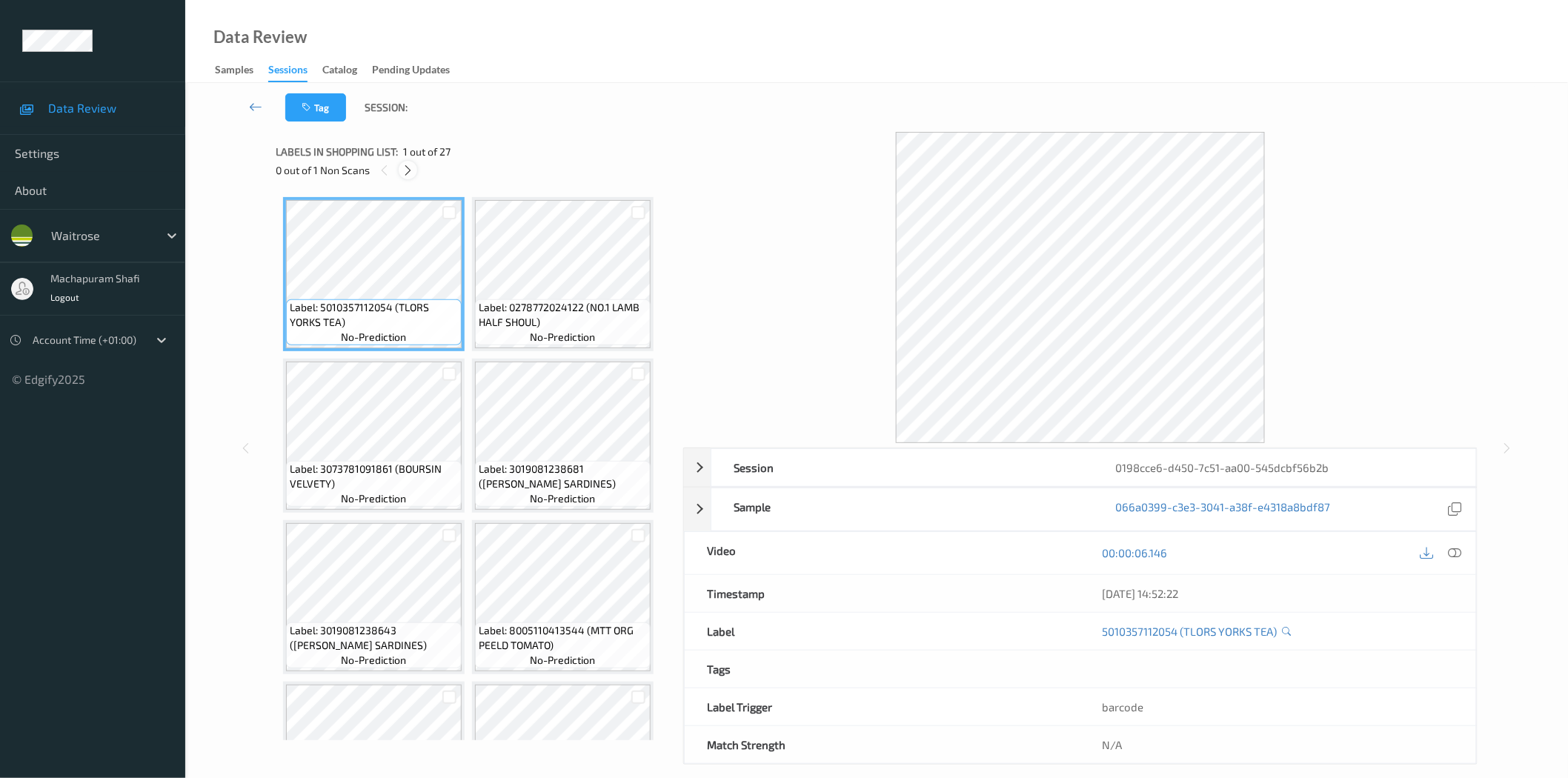
click at [401, 169] on icon at bounding box center [407, 171] width 13 height 14
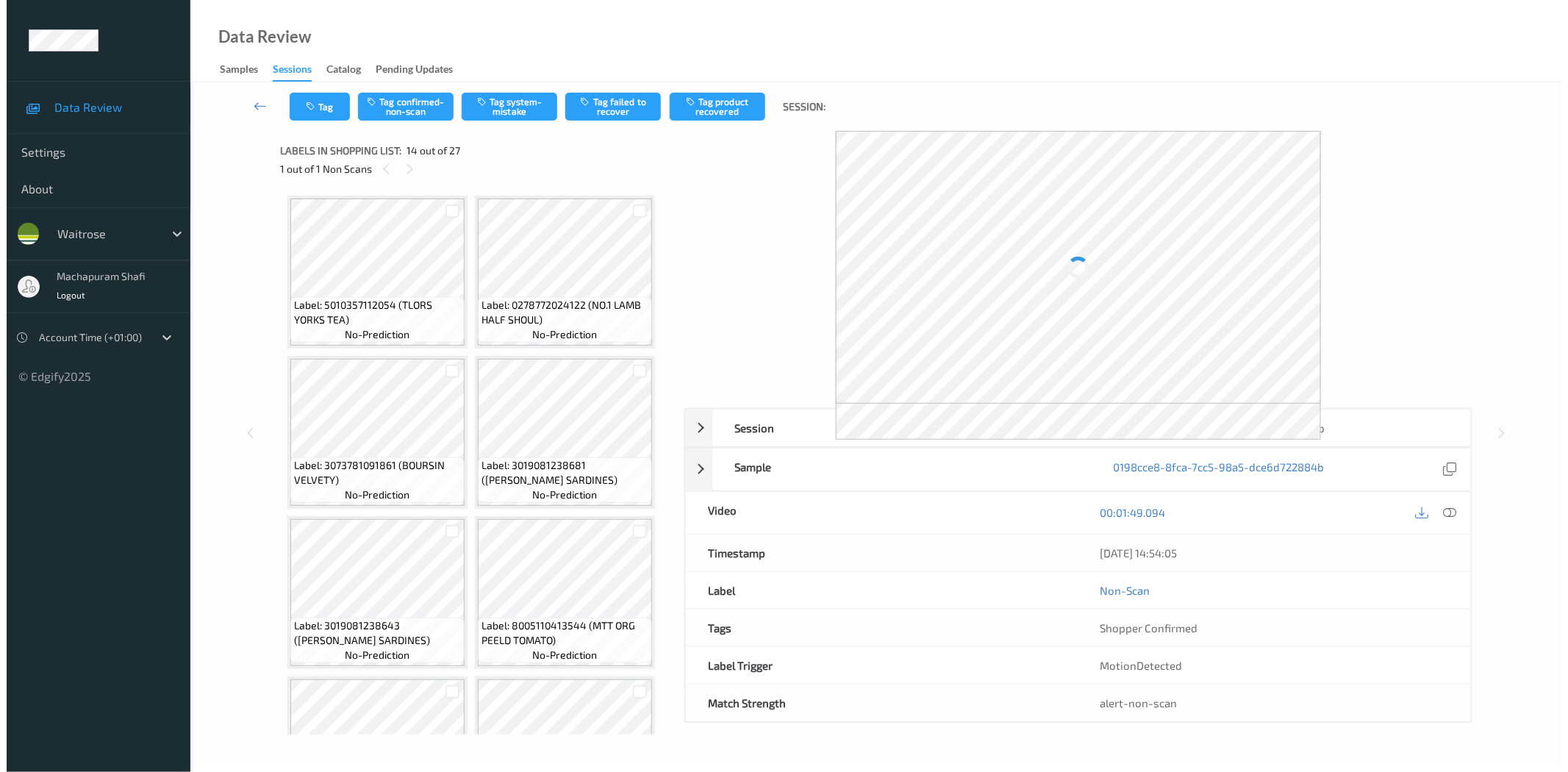
scroll to position [964, 0]
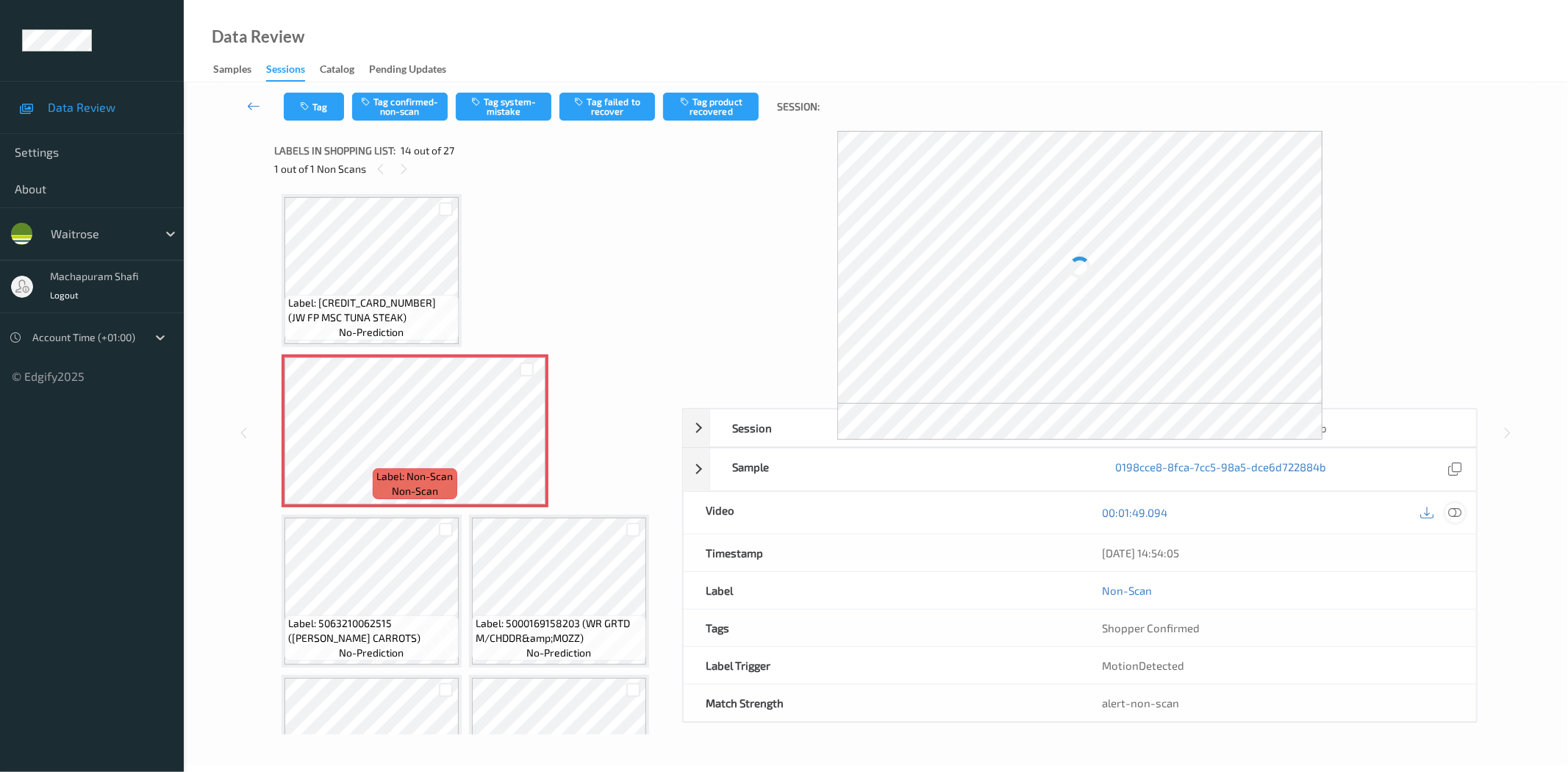
click at [1453, 516] on icon at bounding box center [1455, 512] width 13 height 13
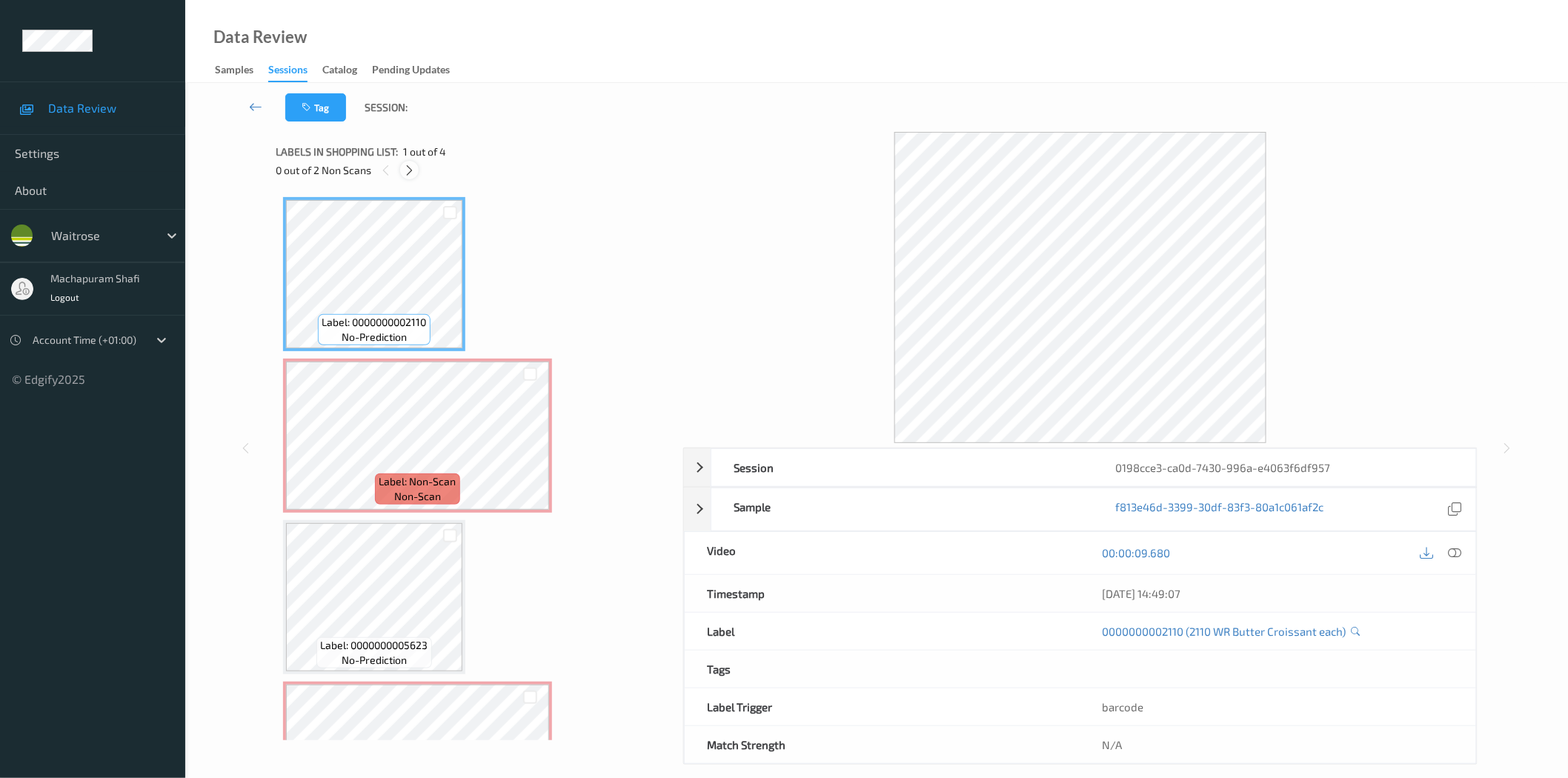
click at [415, 167] on icon at bounding box center [409, 171] width 13 height 14
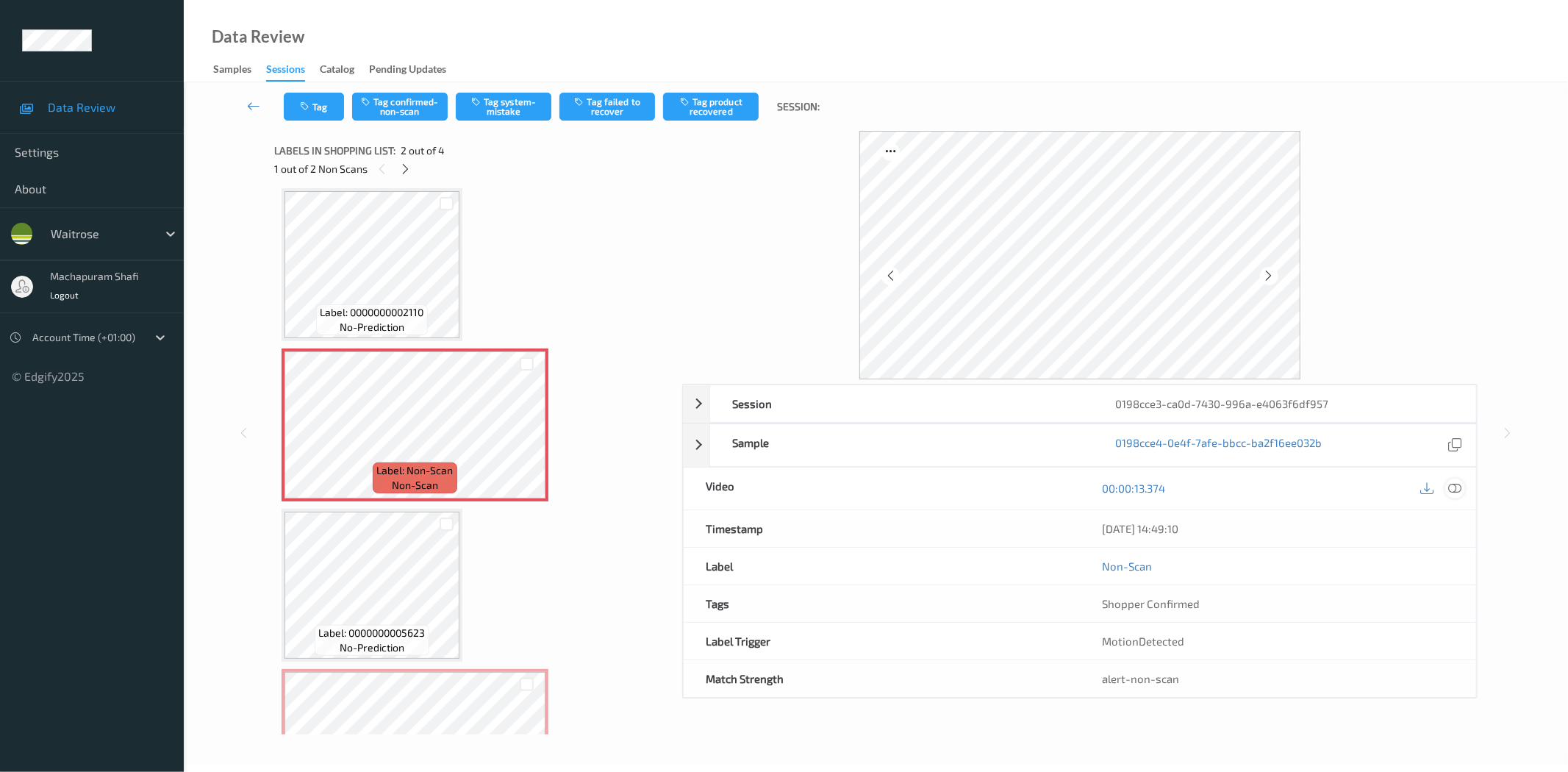
click at [1454, 492] on icon at bounding box center [1455, 488] width 13 height 13
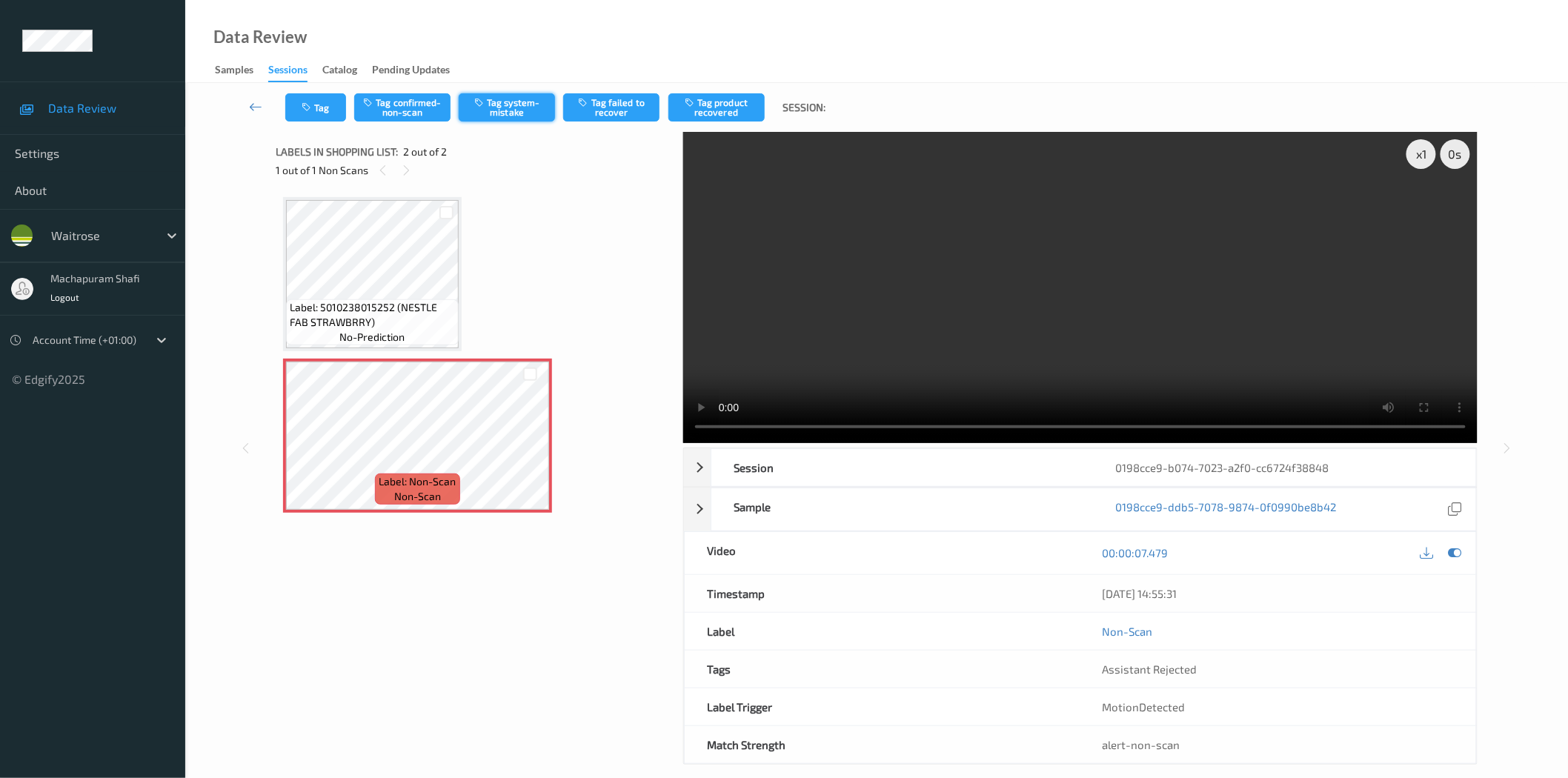
click at [530, 113] on button "Tag system-mistake" at bounding box center [507, 107] width 96 height 28
click at [498, 104] on button "Tag system-mistake" at bounding box center [507, 107] width 96 height 28
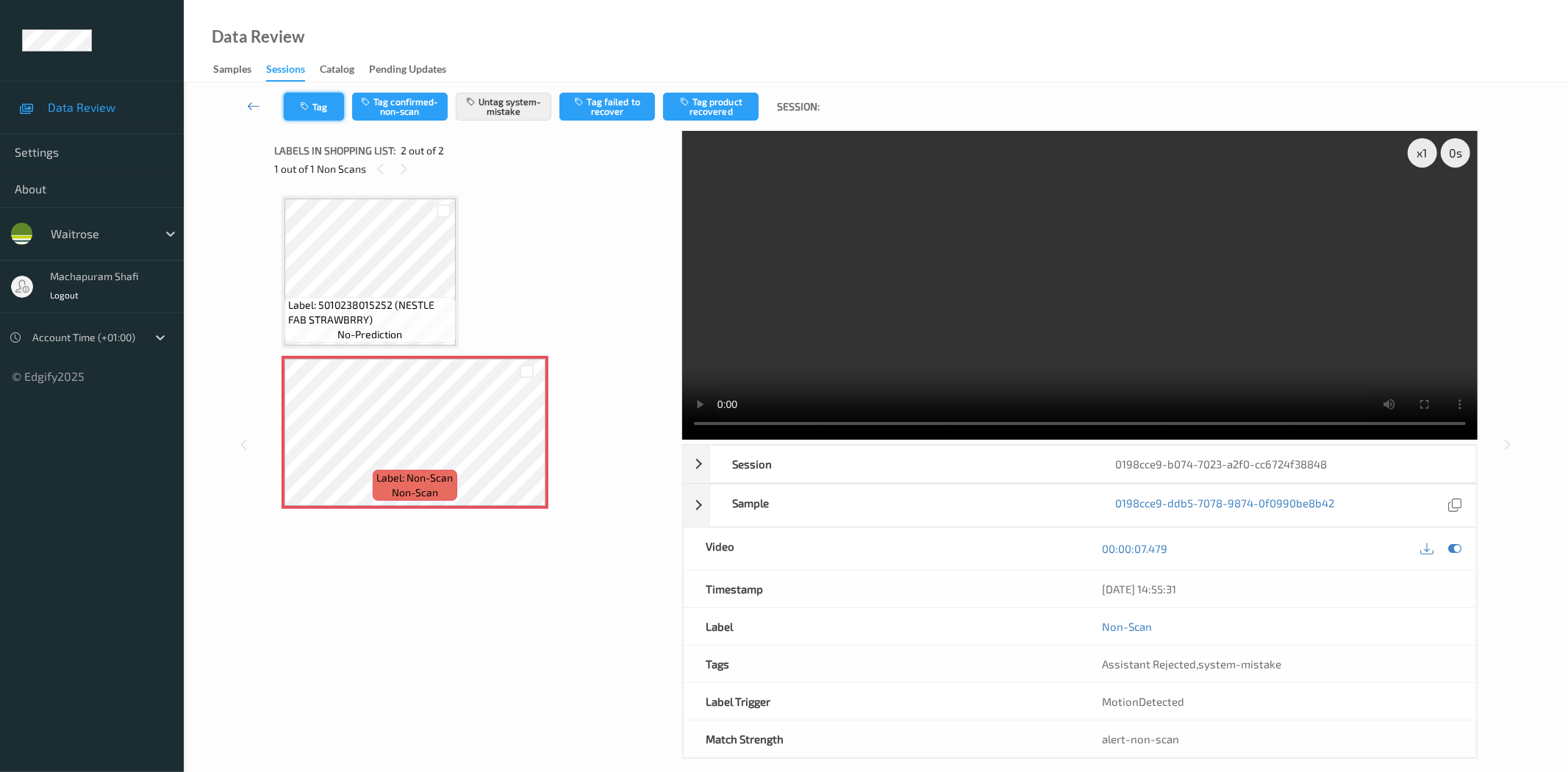
click at [321, 102] on button "Tag" at bounding box center [313, 106] width 60 height 28
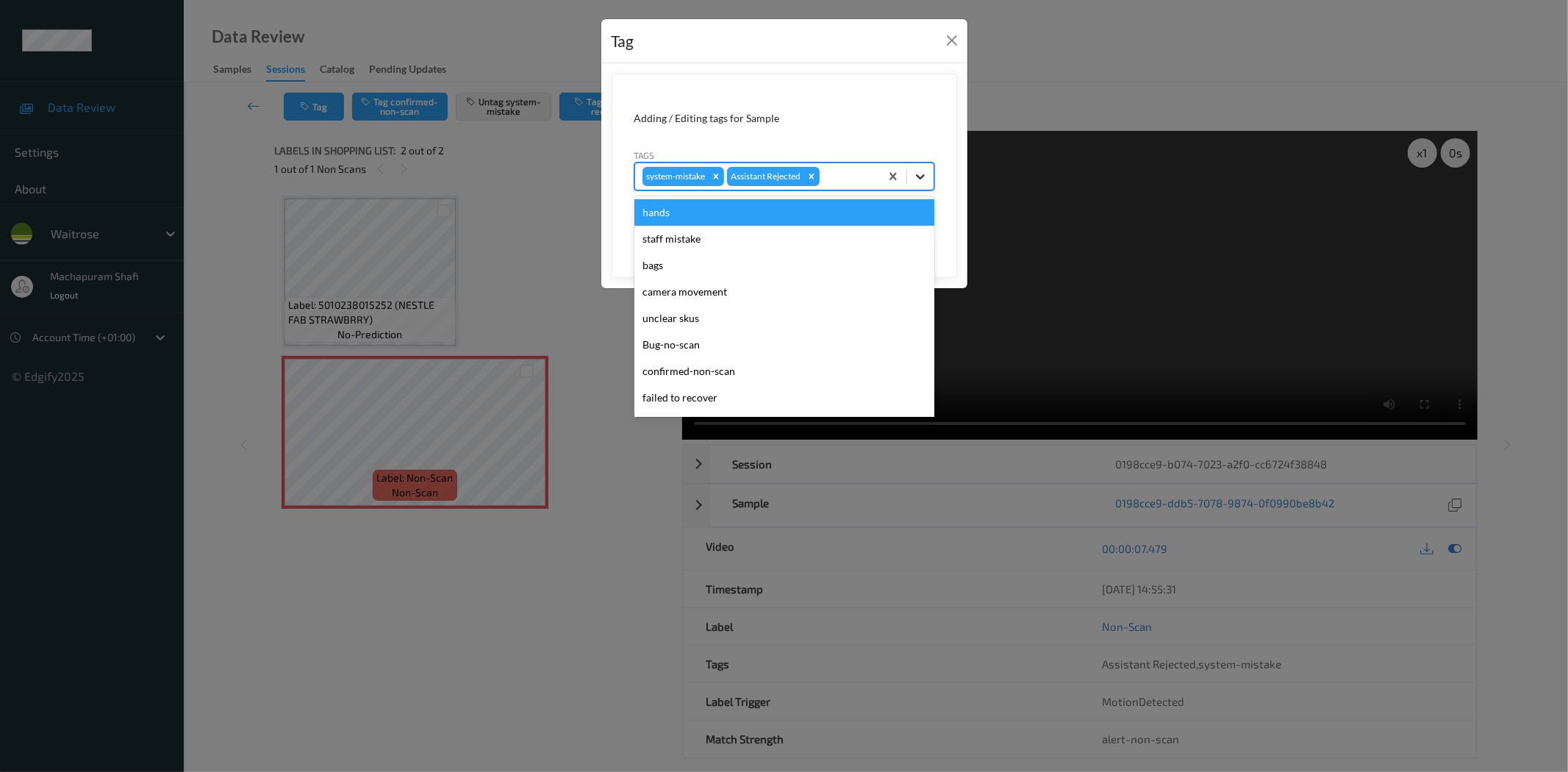
click at [922, 168] on div at bounding box center [921, 176] width 27 height 27
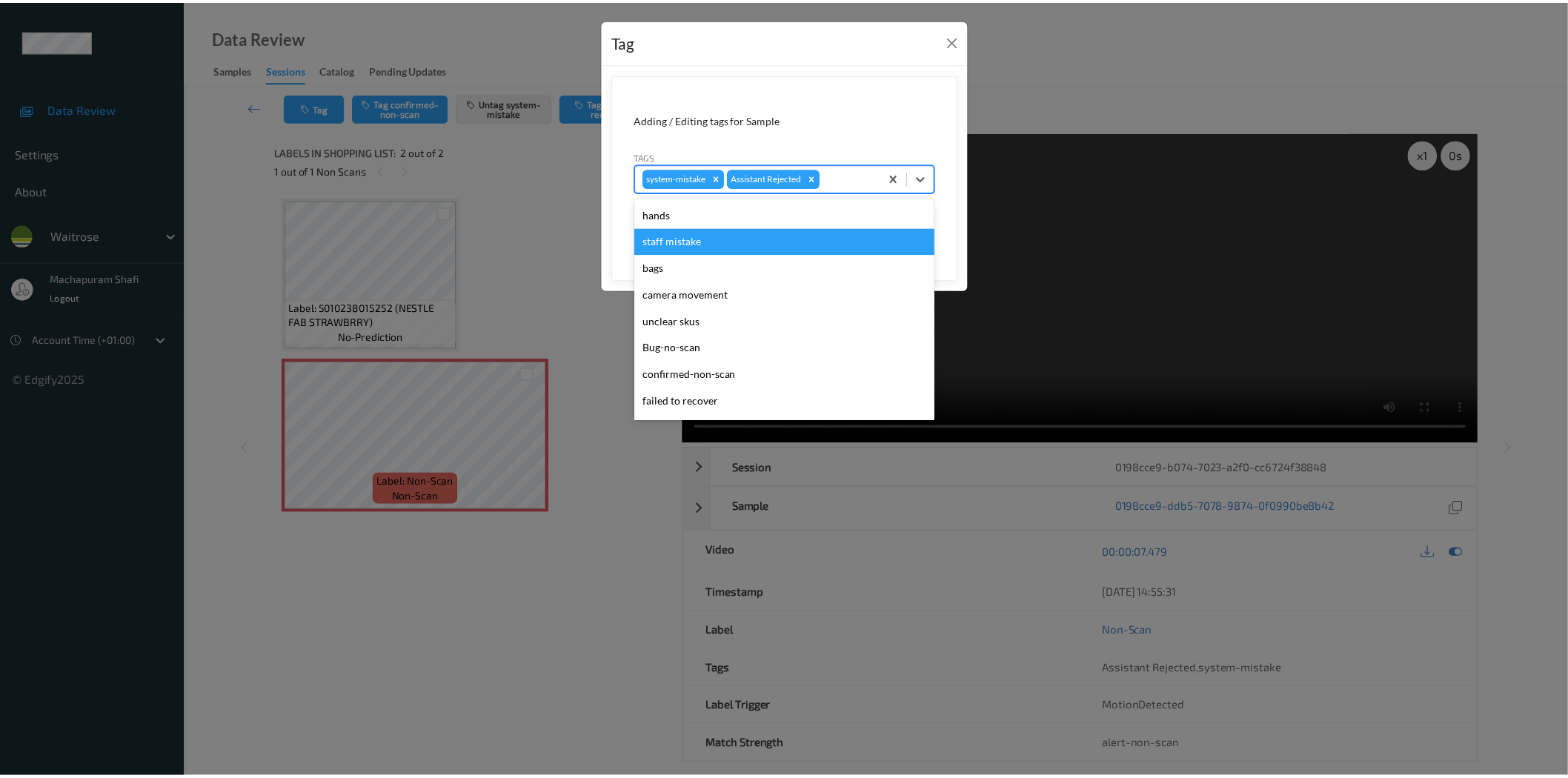
scroll to position [290, 0]
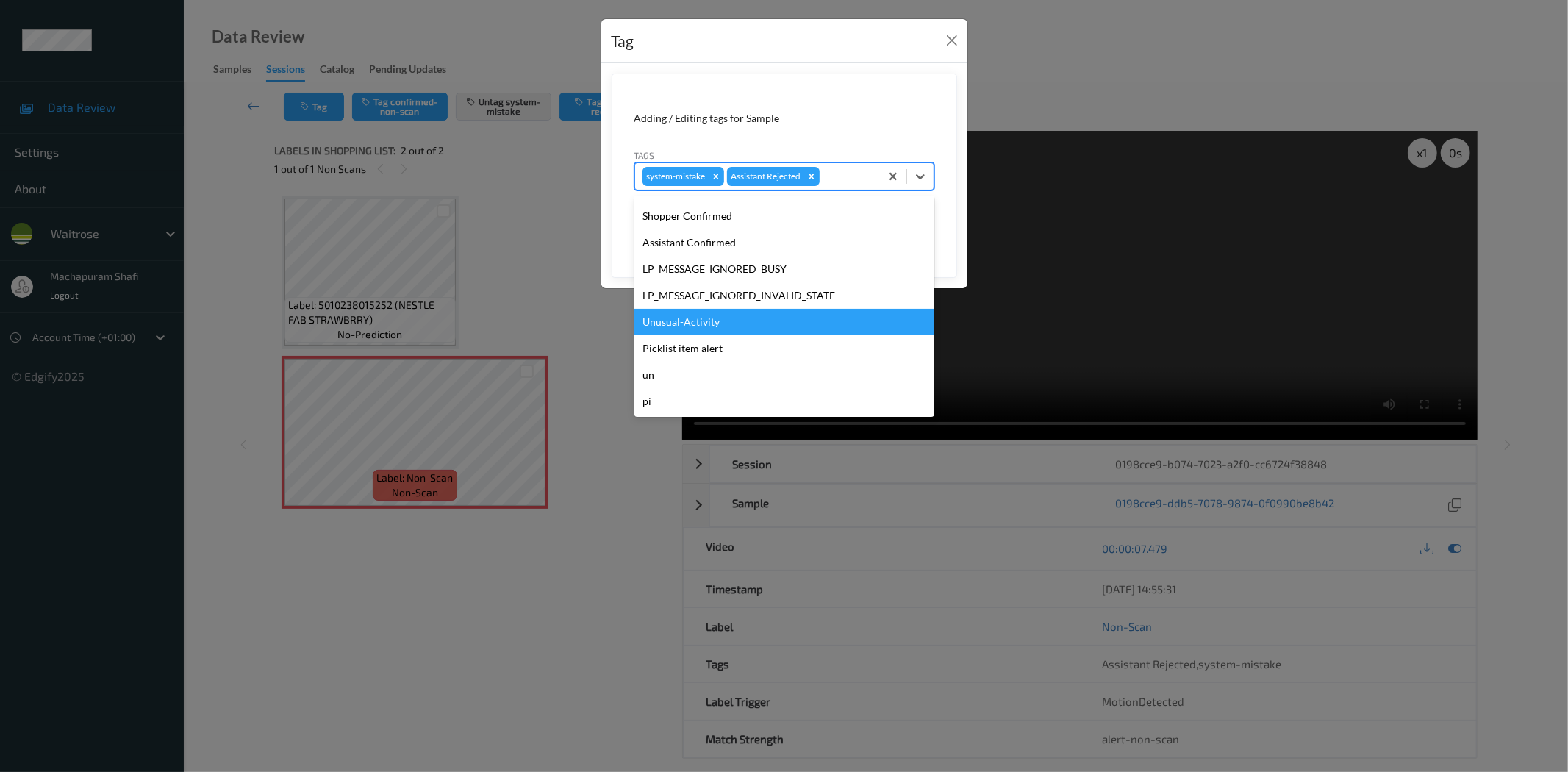
click at [673, 322] on div "Unusual-Activity" at bounding box center [784, 323] width 300 height 27
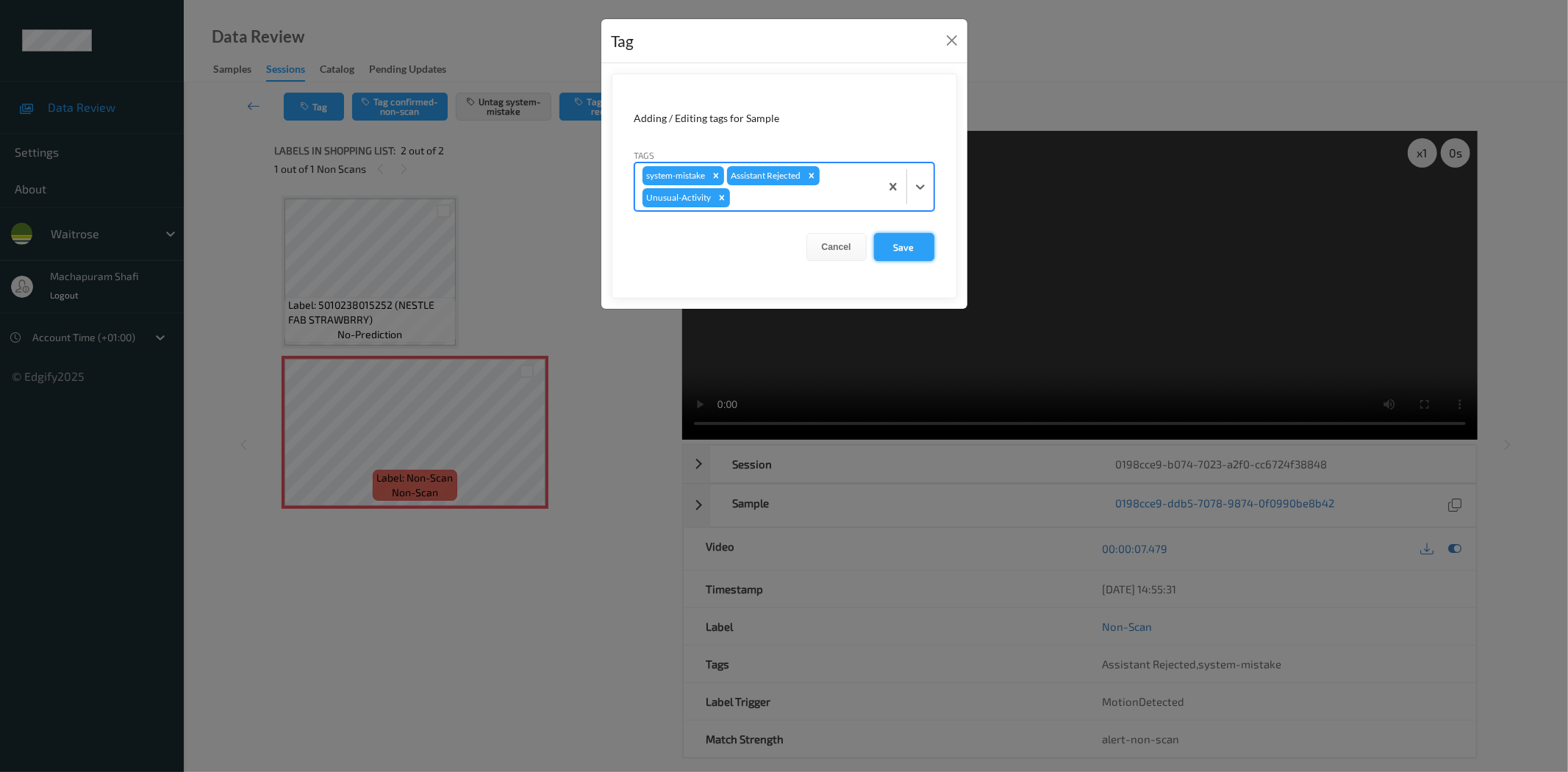
click at [906, 241] on button "Save" at bounding box center [904, 246] width 60 height 28
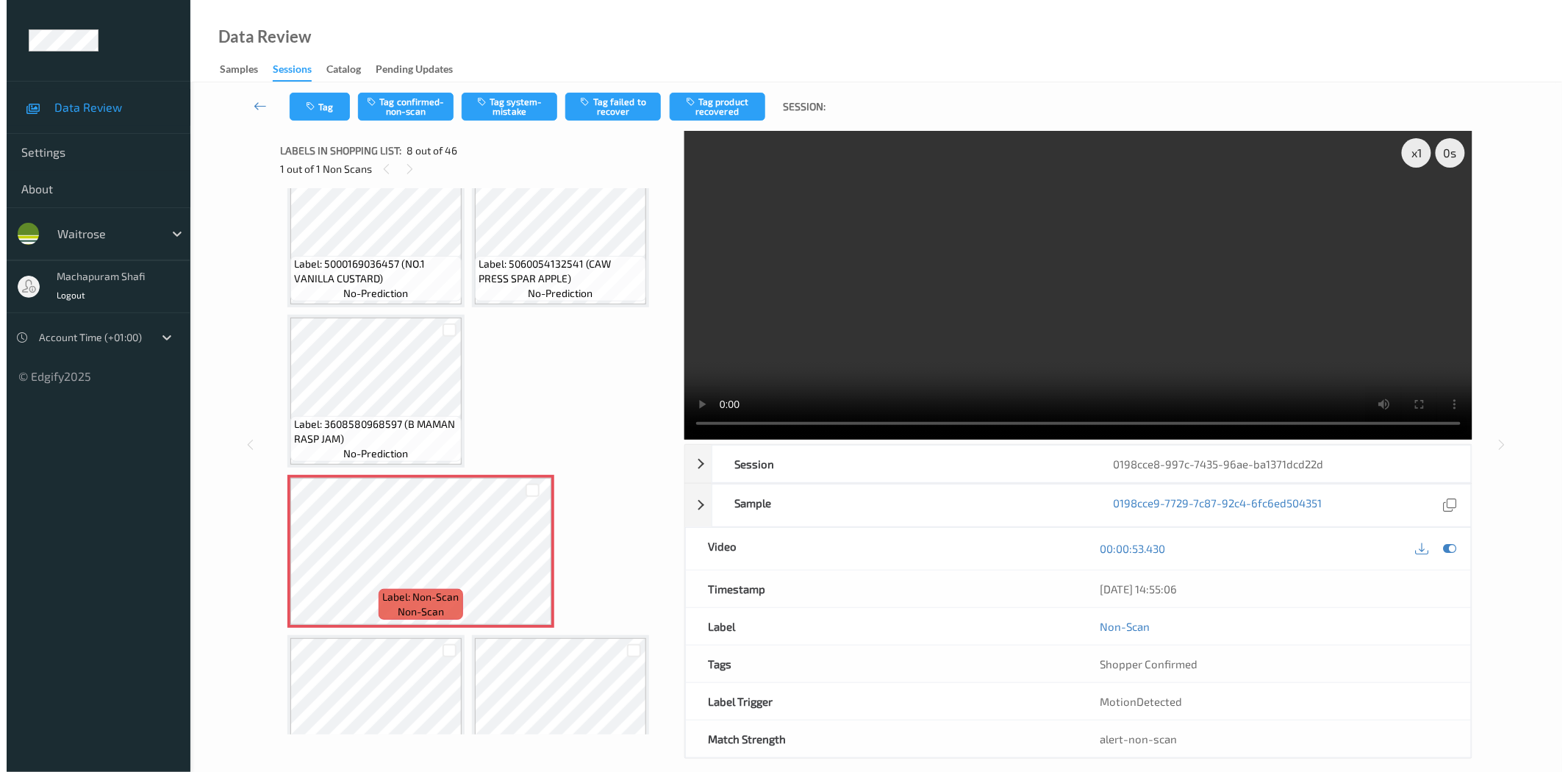
scroll to position [344, 0]
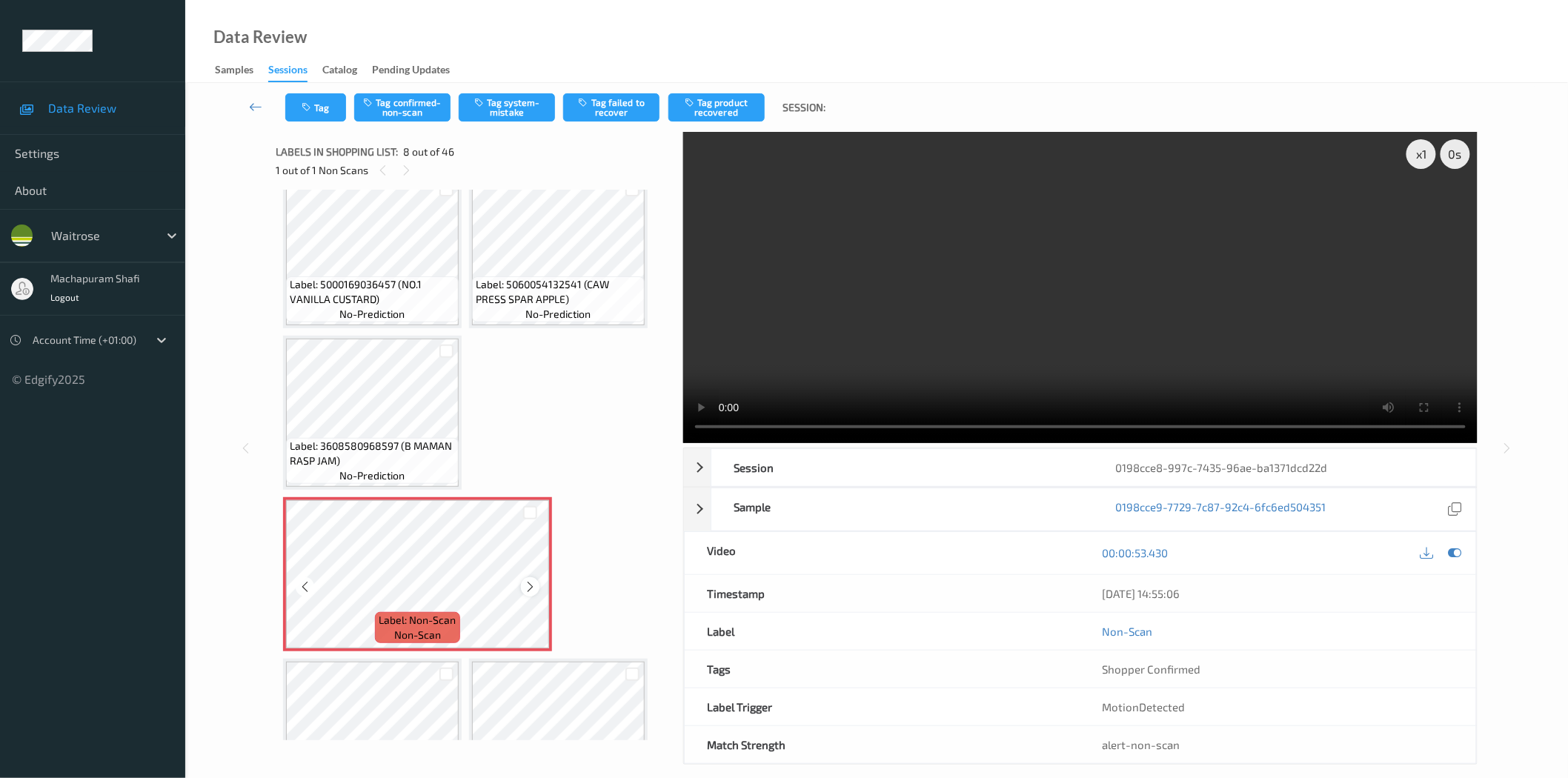
click at [528, 583] on icon at bounding box center [530, 587] width 13 height 14
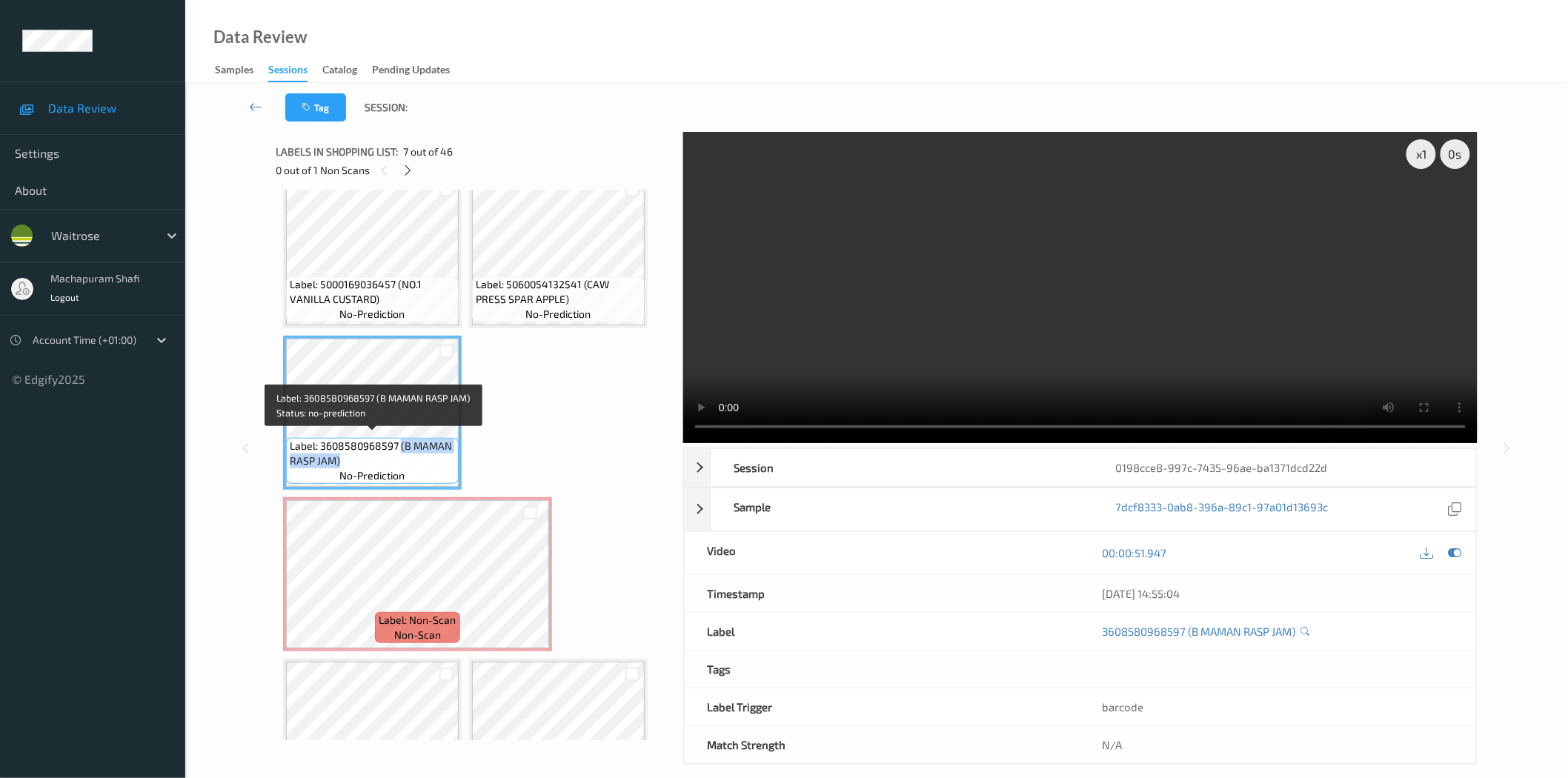
drag, startPoint x: 398, startPoint y: 445, endPoint x: 452, endPoint y: 460, distance: 56.0
click at [450, 460] on span "Label: 3608580968597 (B MAMAN RASP JAM)" at bounding box center [371, 454] width 165 height 30
copy span "(B MAMAN RASP JAM)"
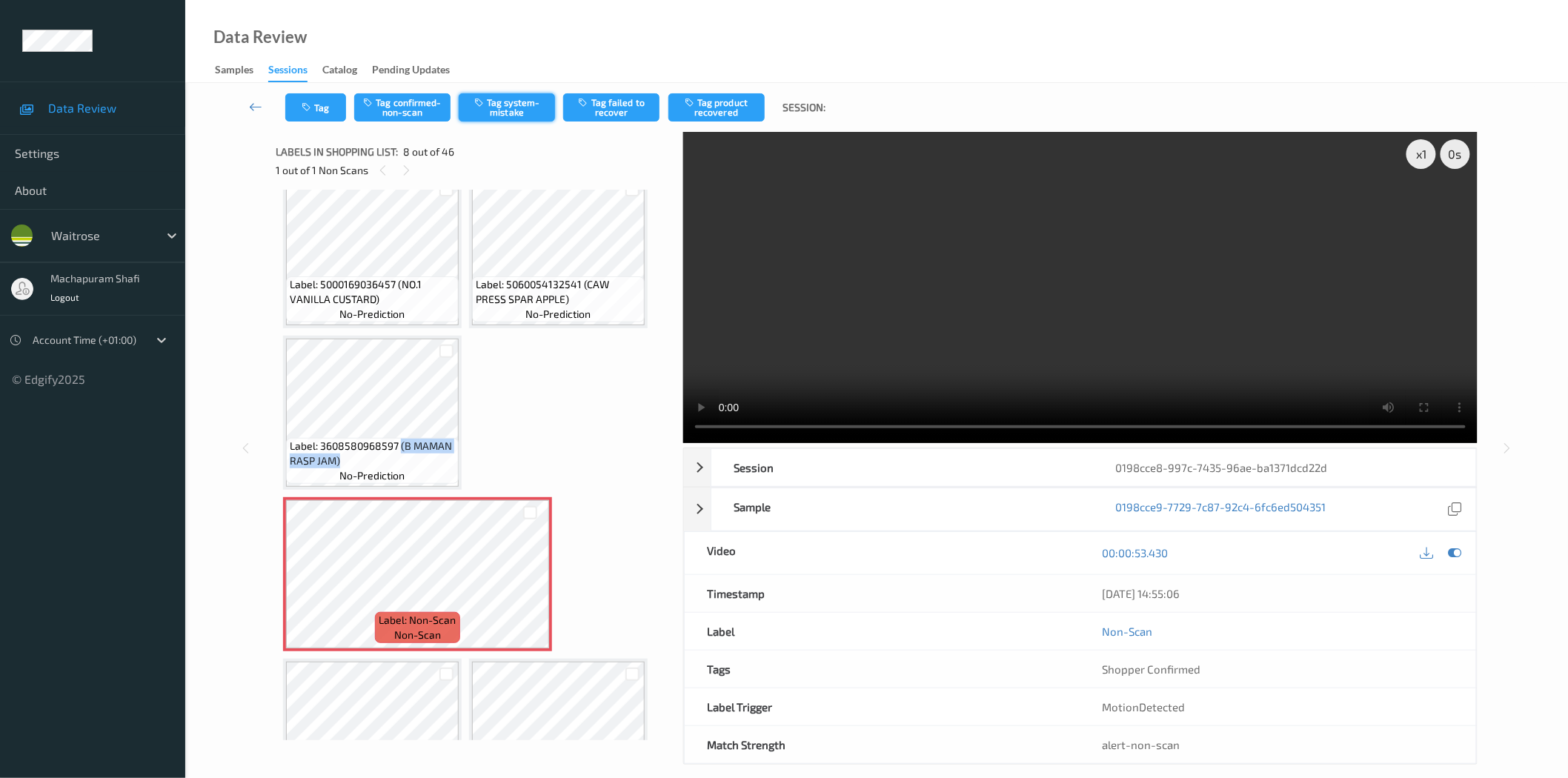
click at [515, 104] on button "Tag system-mistake" at bounding box center [507, 107] width 96 height 28
click at [503, 113] on button "Tag system-mistake" at bounding box center [507, 107] width 96 height 28
click at [318, 108] on button "Tag" at bounding box center [316, 107] width 61 height 28
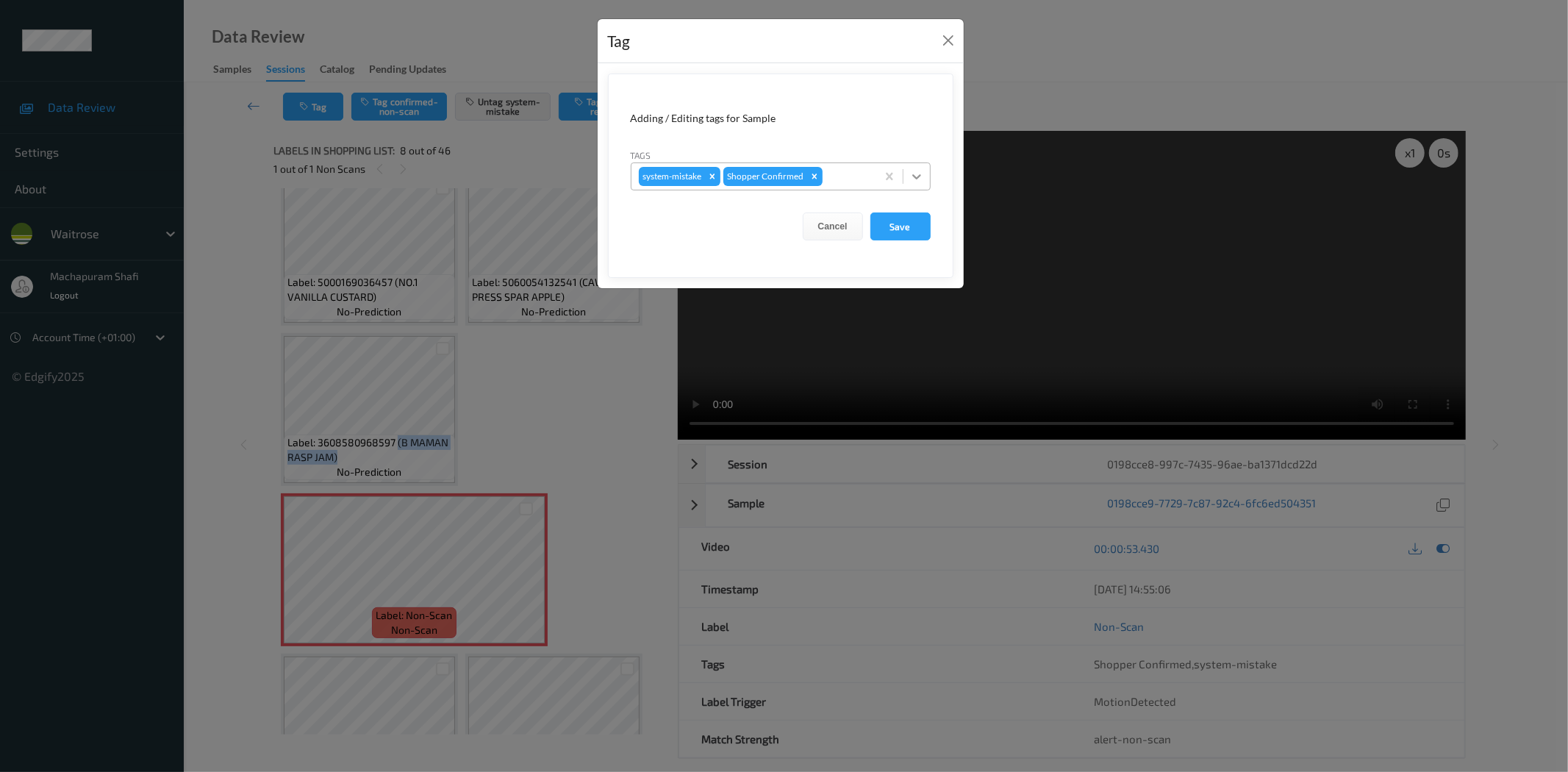
click at [913, 170] on icon at bounding box center [916, 176] width 14 height 14
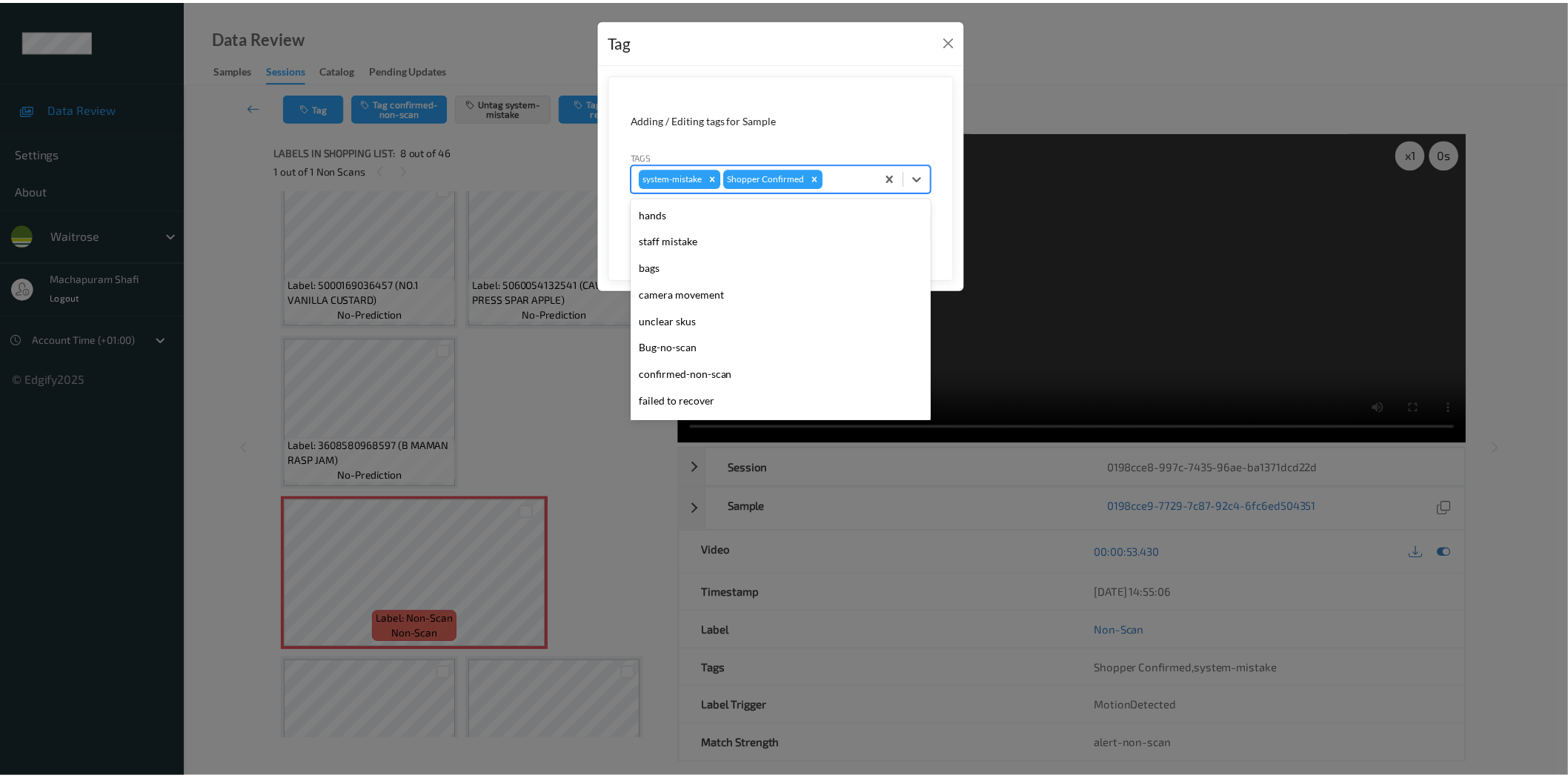
scroll to position [290, 0]
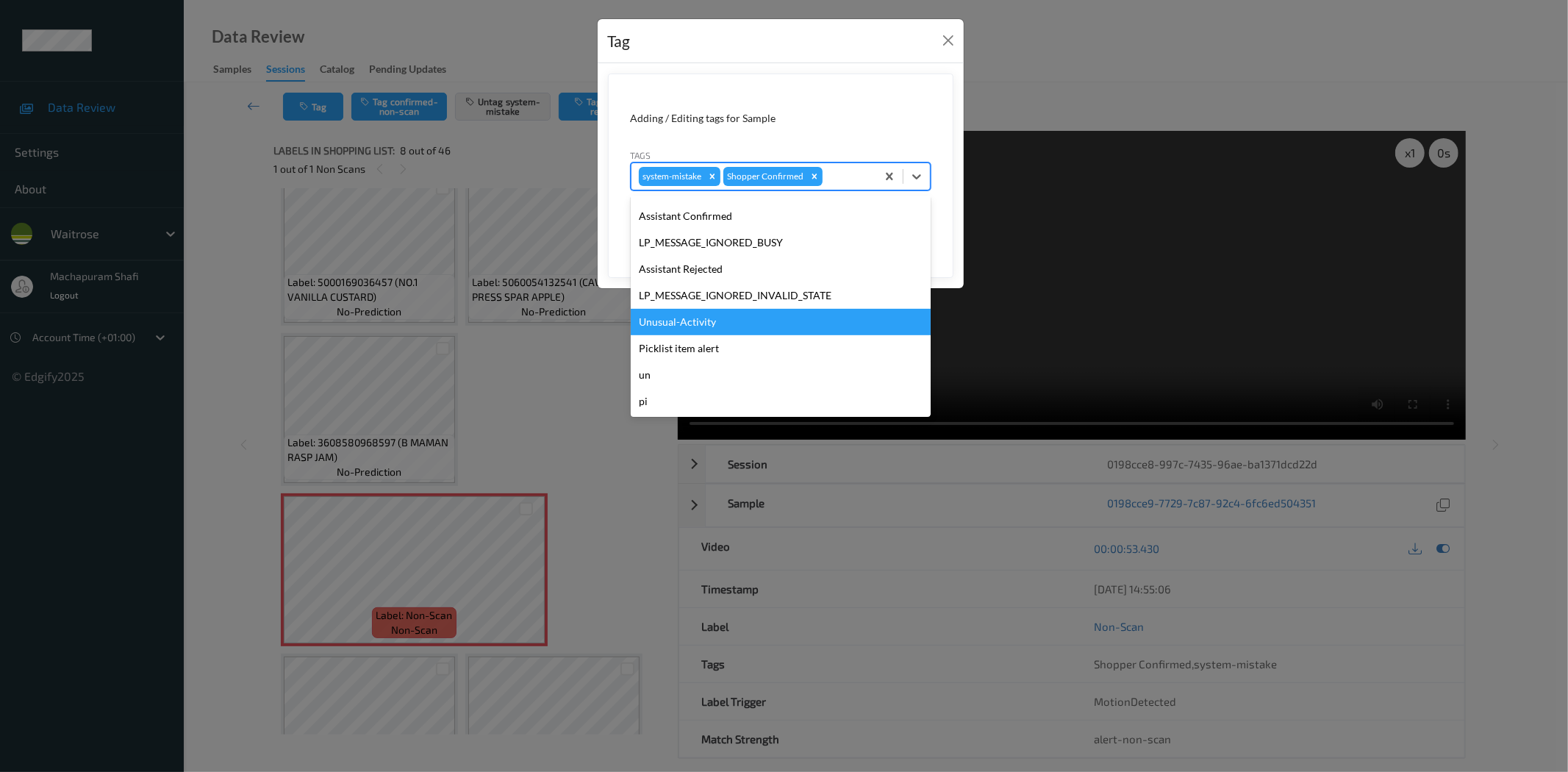
click at [681, 325] on div "Unusual-Activity" at bounding box center [780, 323] width 300 height 27
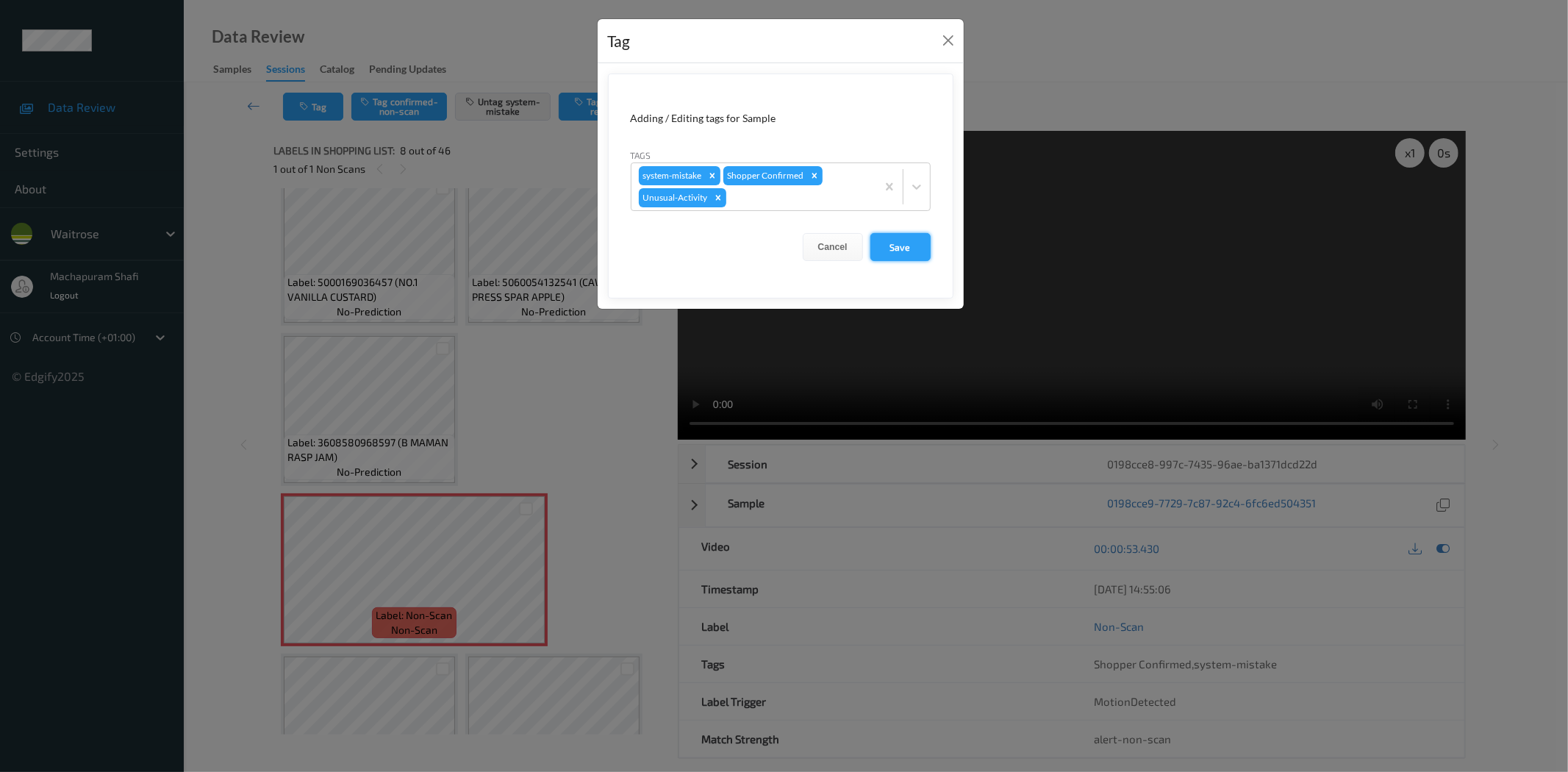
click at [917, 239] on button "Save" at bounding box center [900, 246] width 60 height 28
click at [885, 245] on button "Save" at bounding box center [900, 246] width 60 height 28
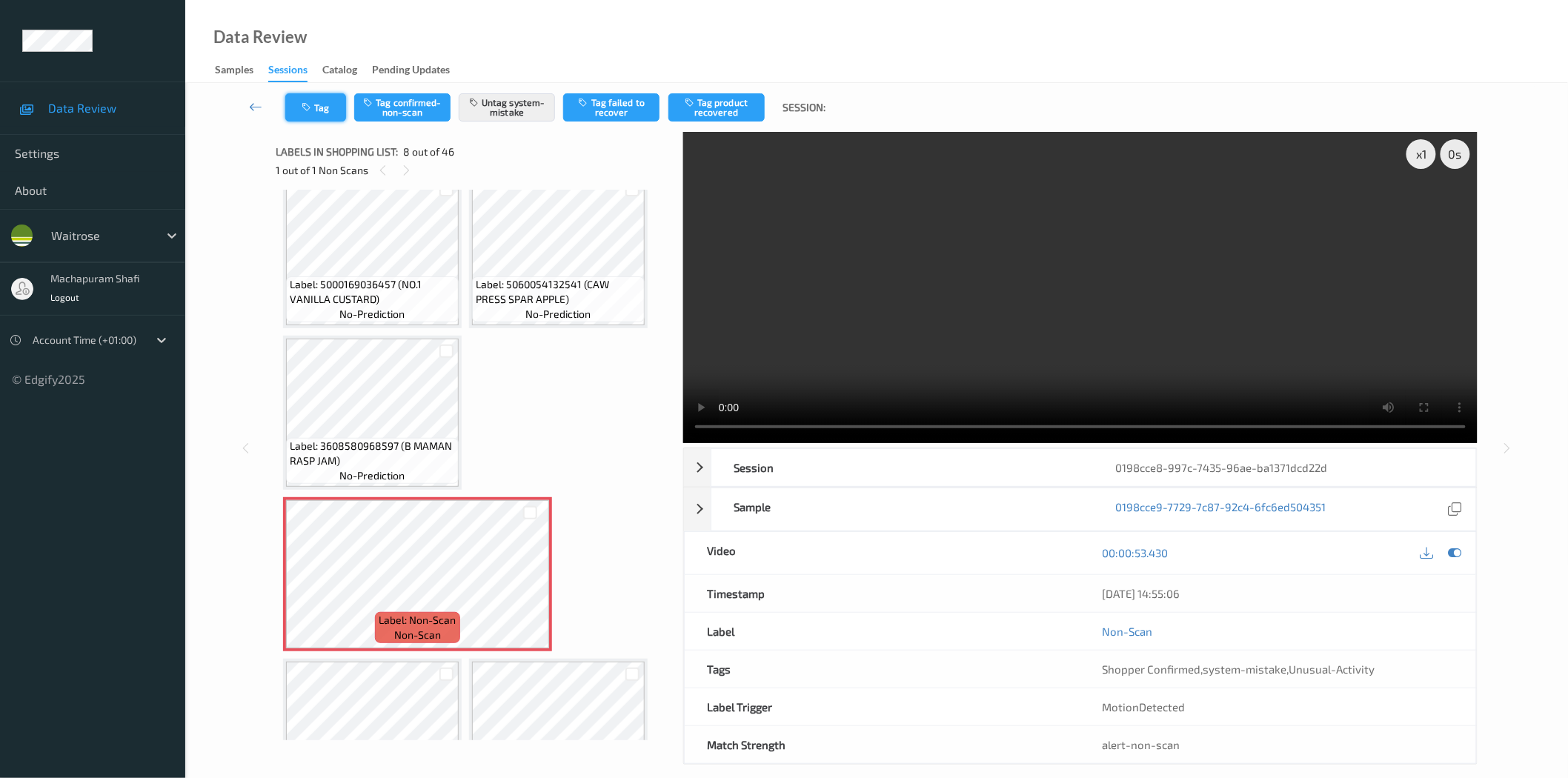
click at [322, 108] on button "Tag" at bounding box center [316, 107] width 61 height 28
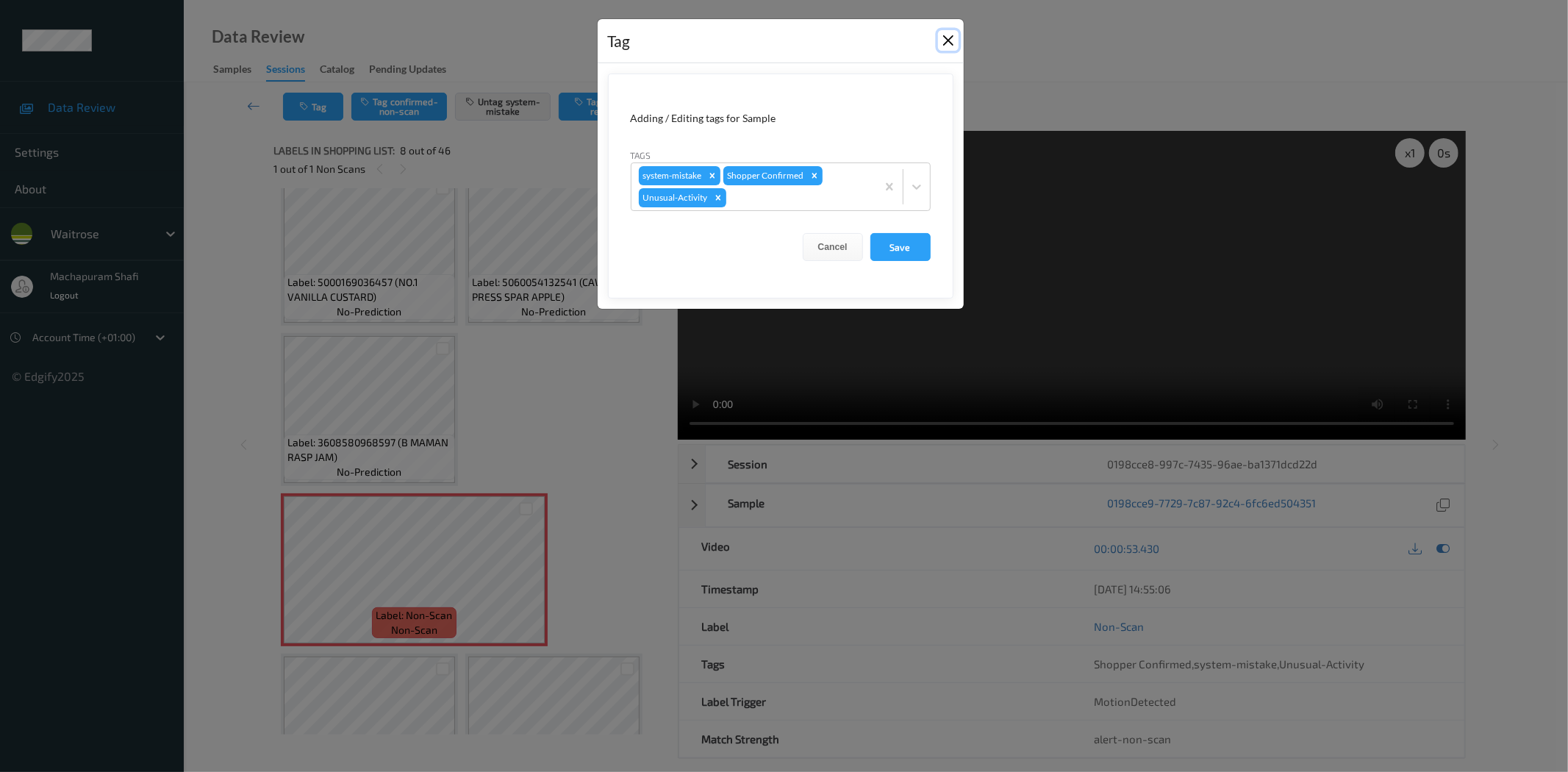
click at [949, 47] on button "Close" at bounding box center [949, 40] width 21 height 21
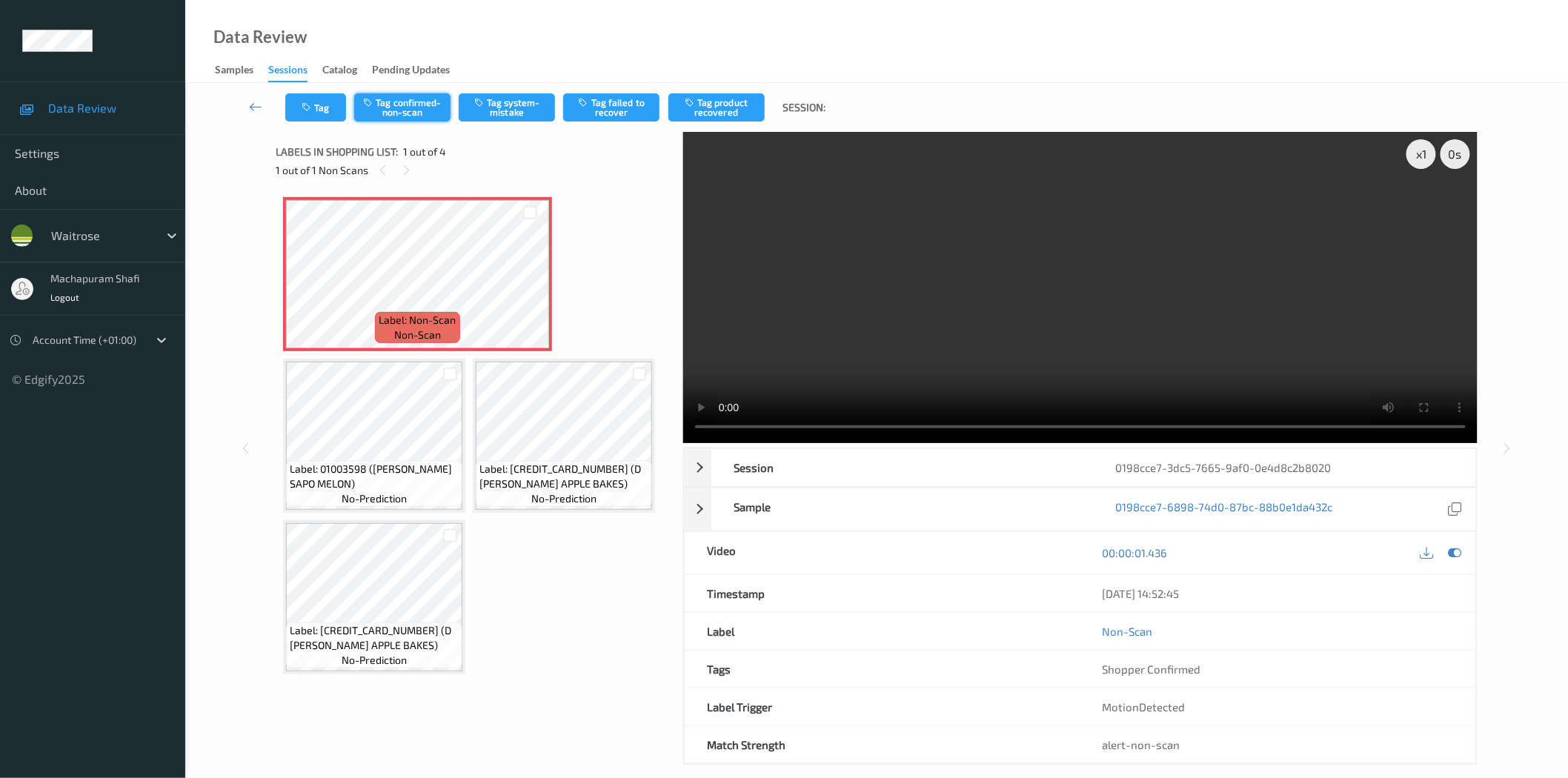
click at [403, 104] on button "Tag confirmed-non-scan" at bounding box center [402, 107] width 96 height 28
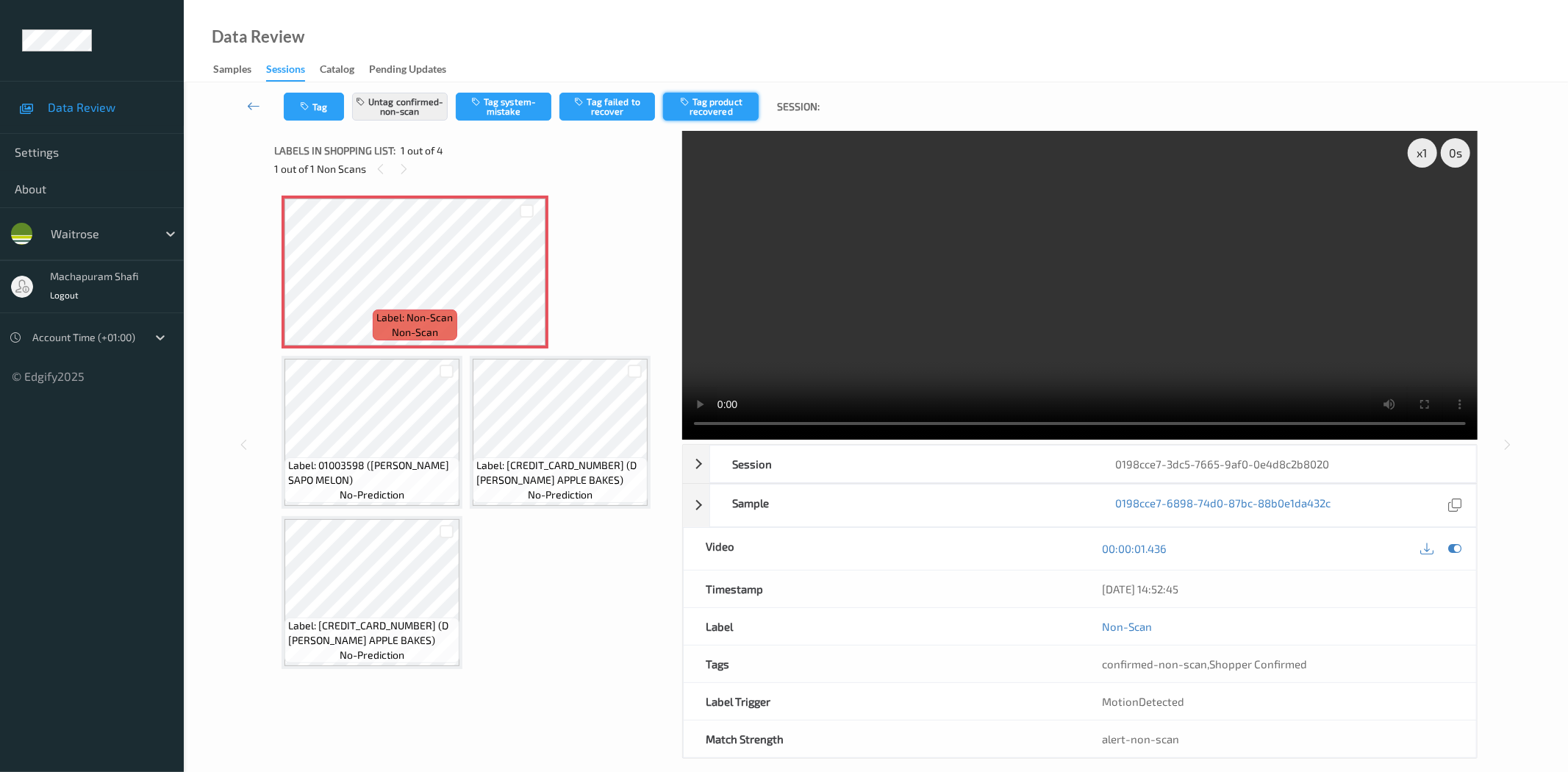
click at [728, 102] on button "Tag product recovered" at bounding box center [711, 106] width 96 height 28
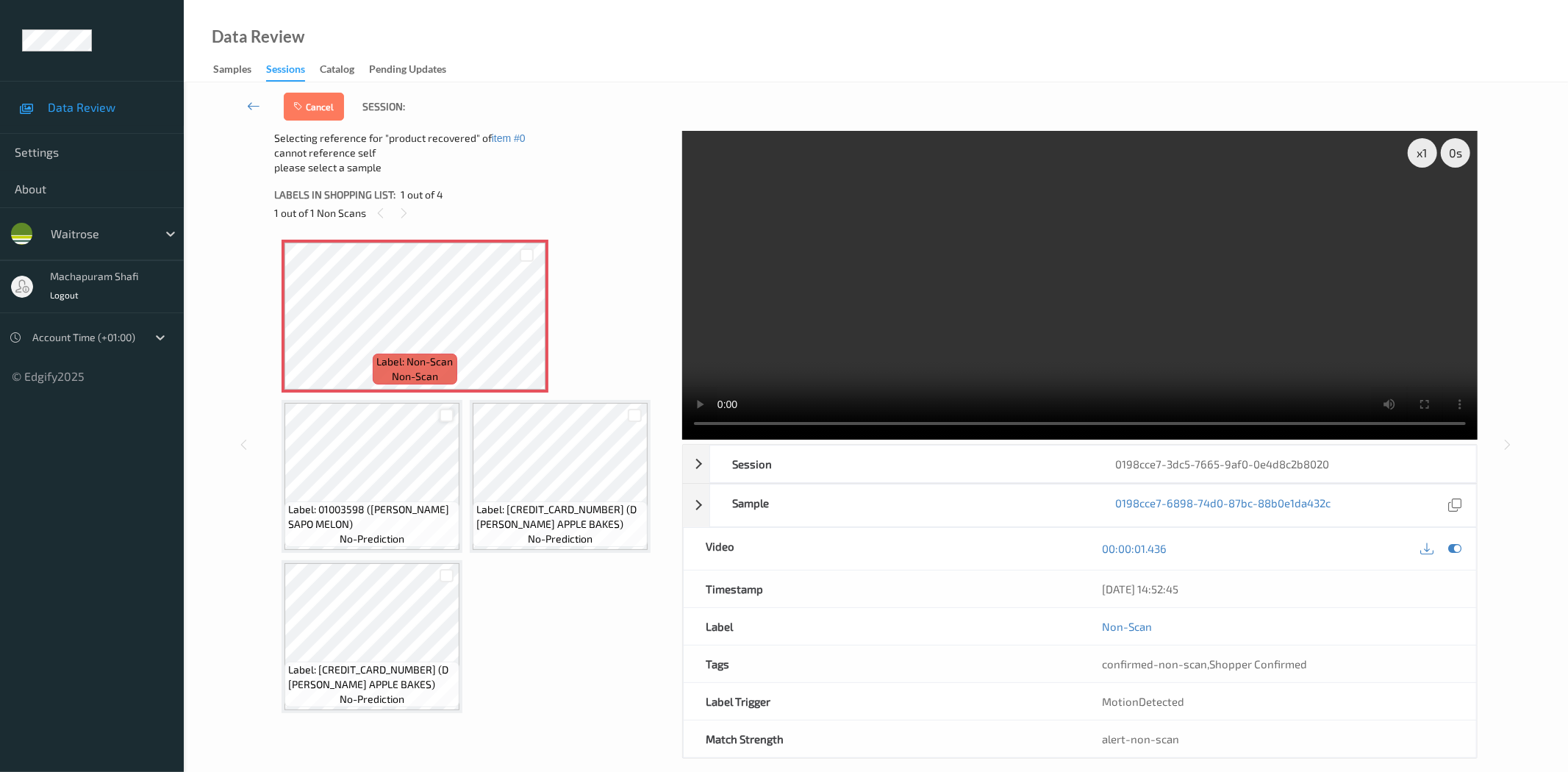
click at [448, 409] on div at bounding box center [446, 416] width 14 height 14
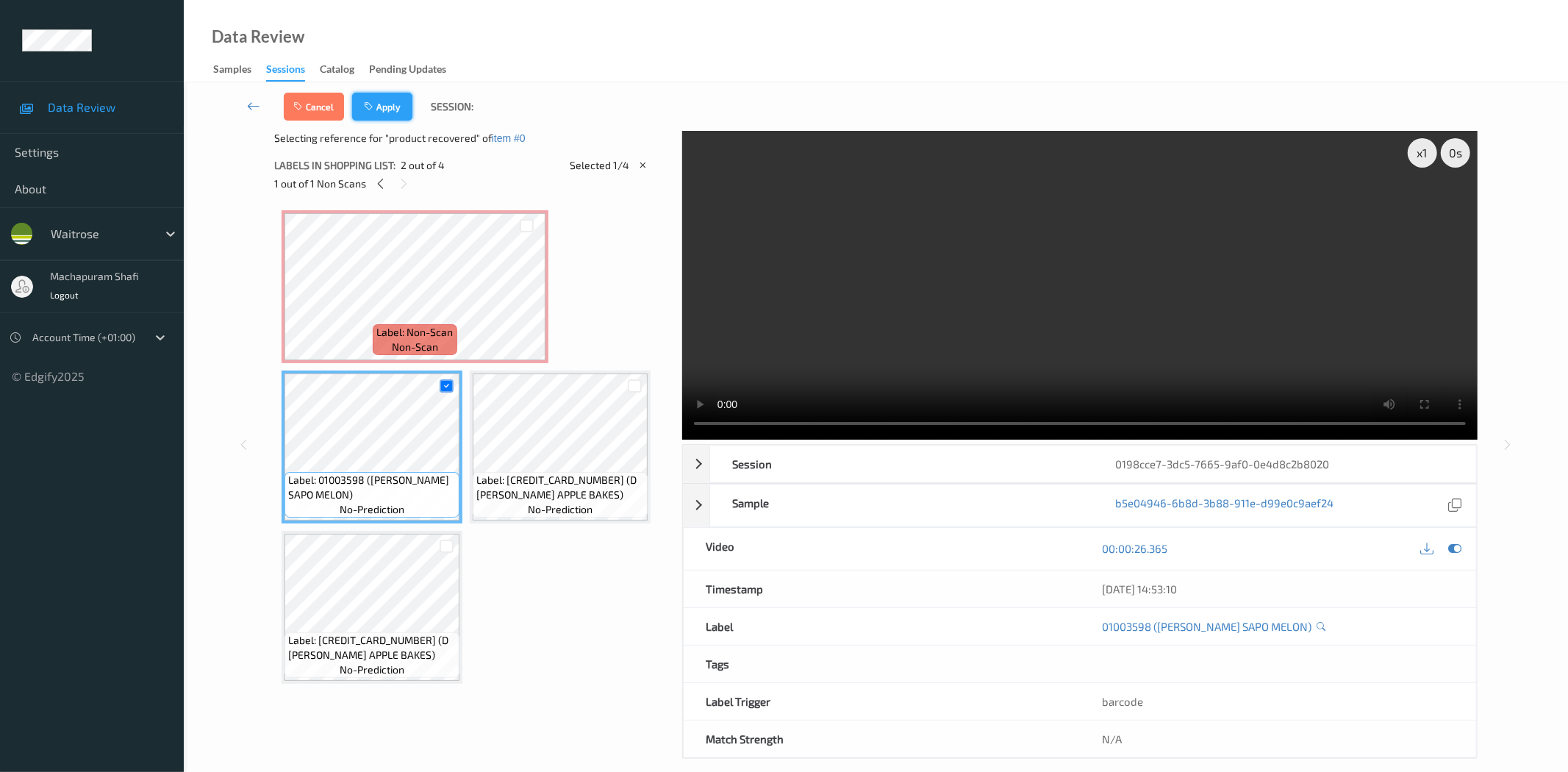
click at [383, 109] on button "Apply" at bounding box center [382, 106] width 60 height 28
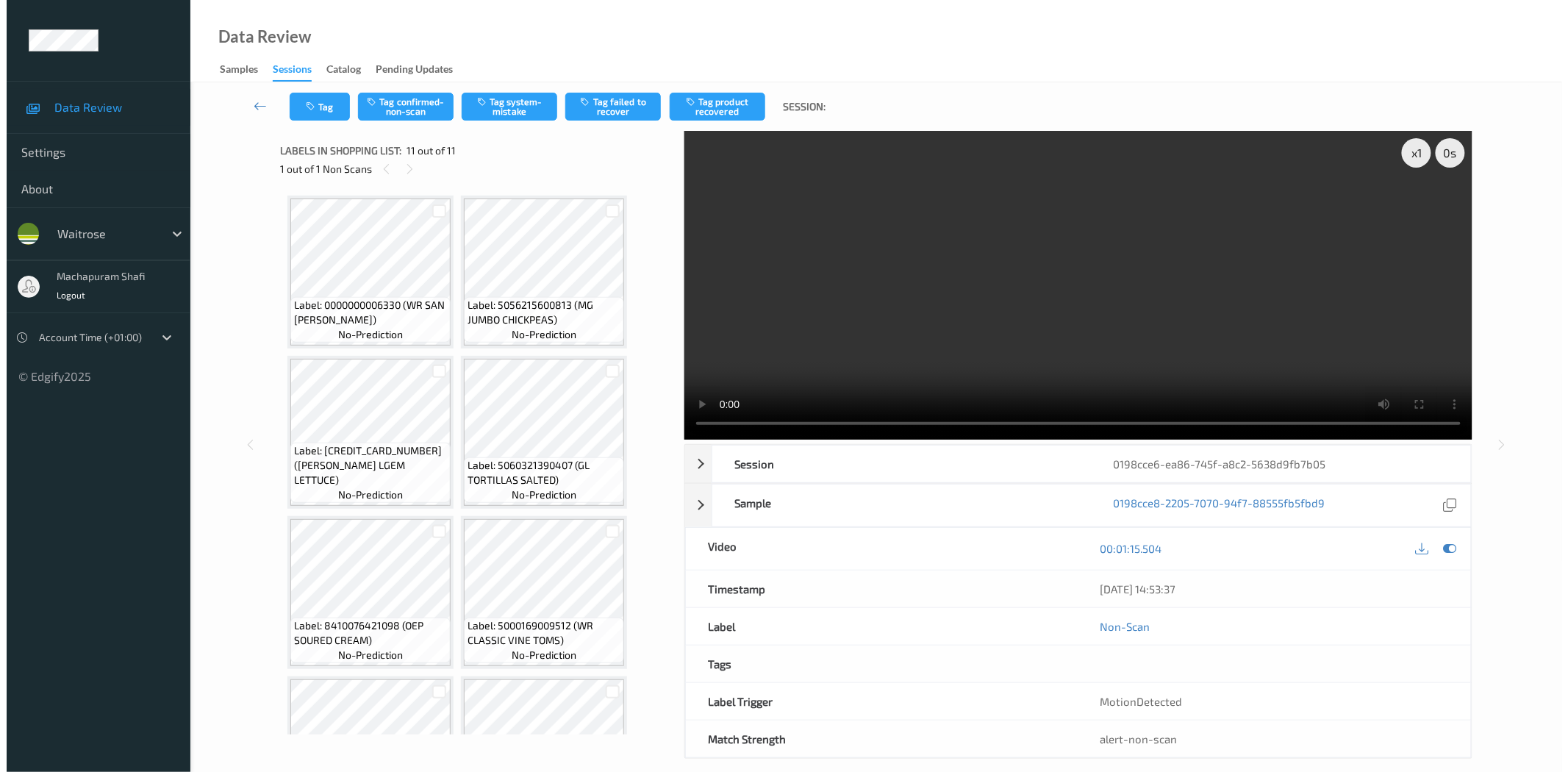
scroll to position [417, 0]
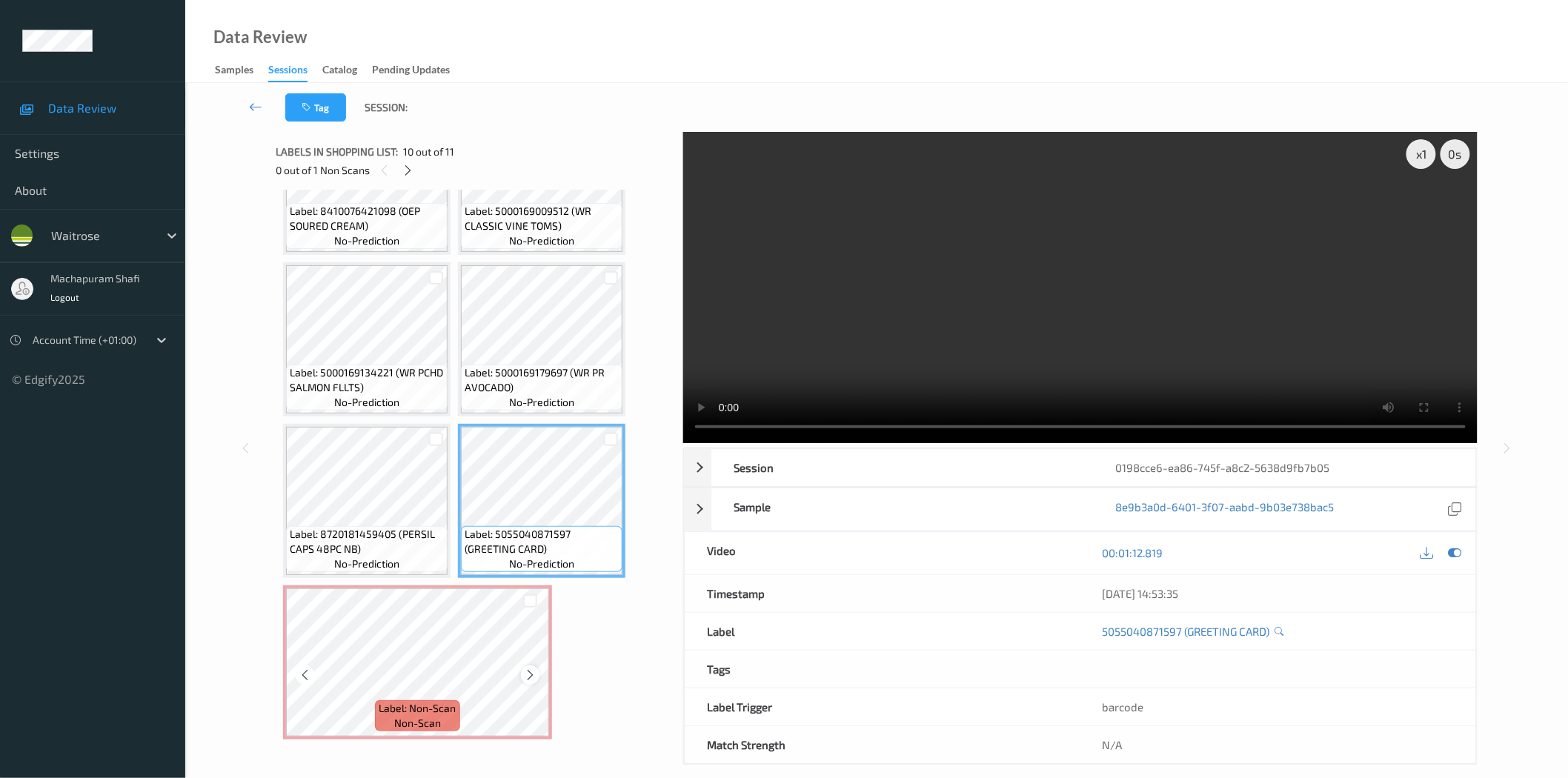
click at [532, 673] on icon at bounding box center [530, 676] width 13 height 14
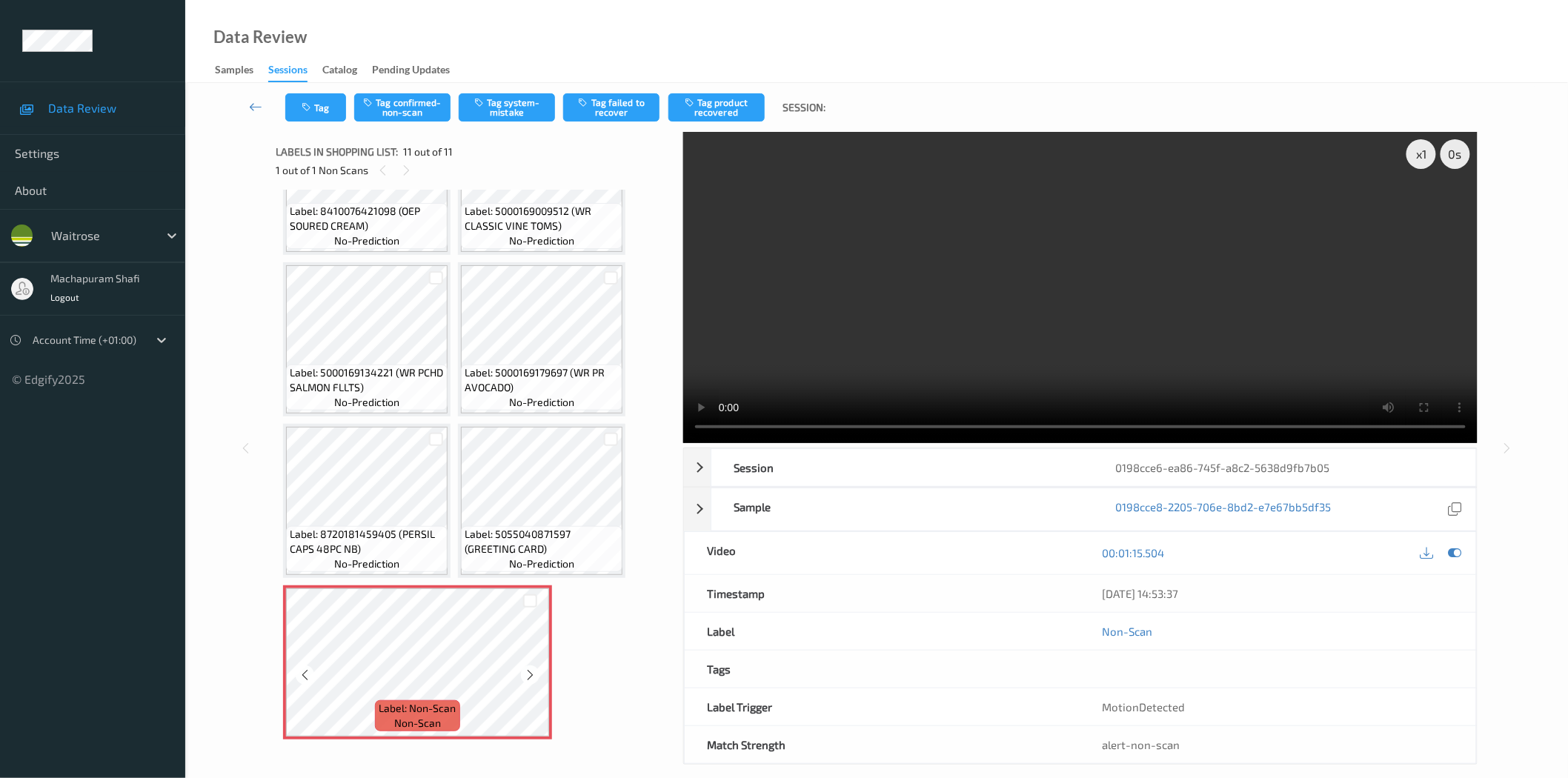
click at [532, 673] on icon at bounding box center [530, 676] width 13 height 14
click at [534, 547] on span "Label: 5055040871597 (GREETING CARD)" at bounding box center [541, 542] width 154 height 30
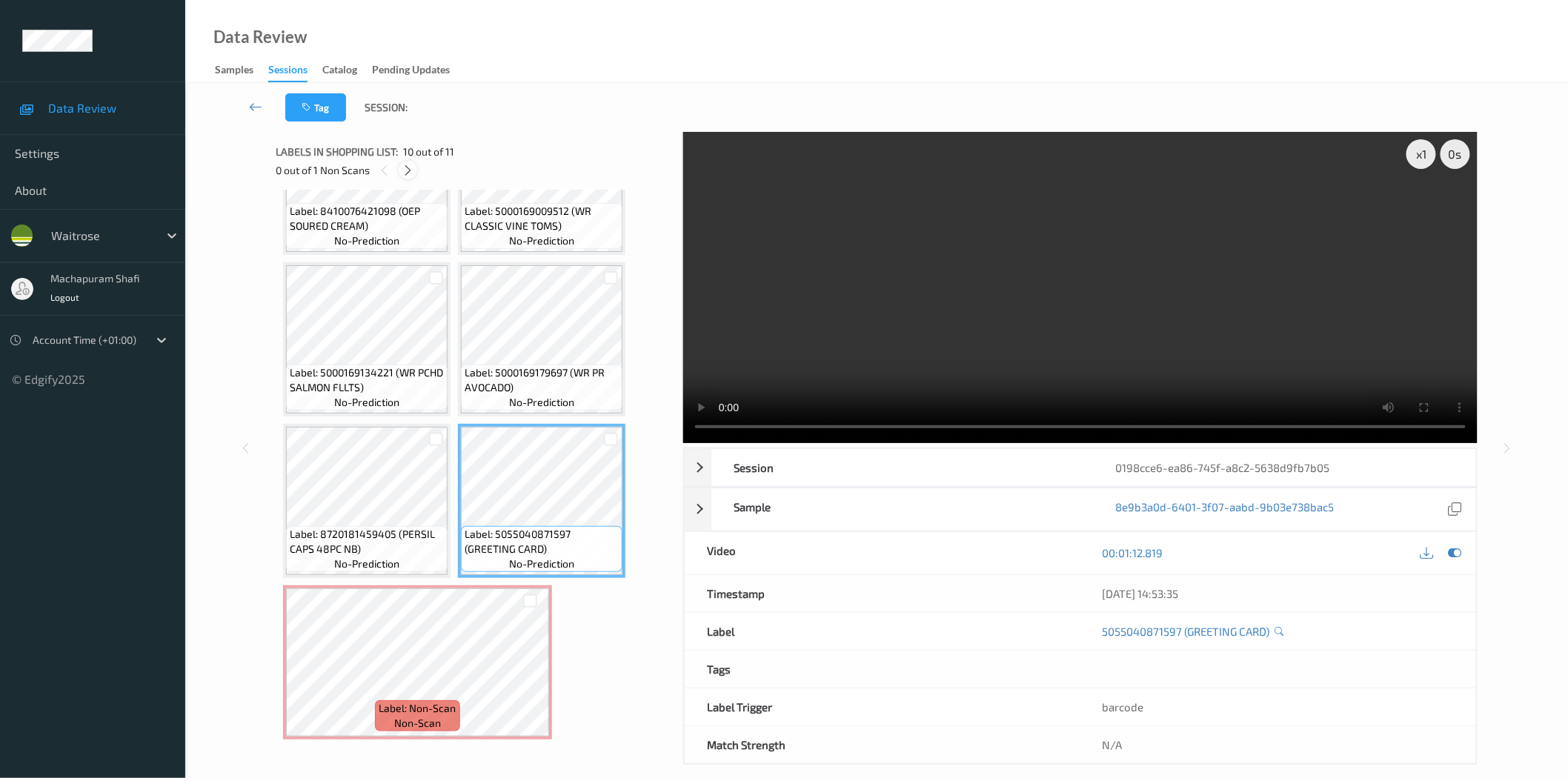
click at [403, 168] on icon at bounding box center [407, 171] width 13 height 14
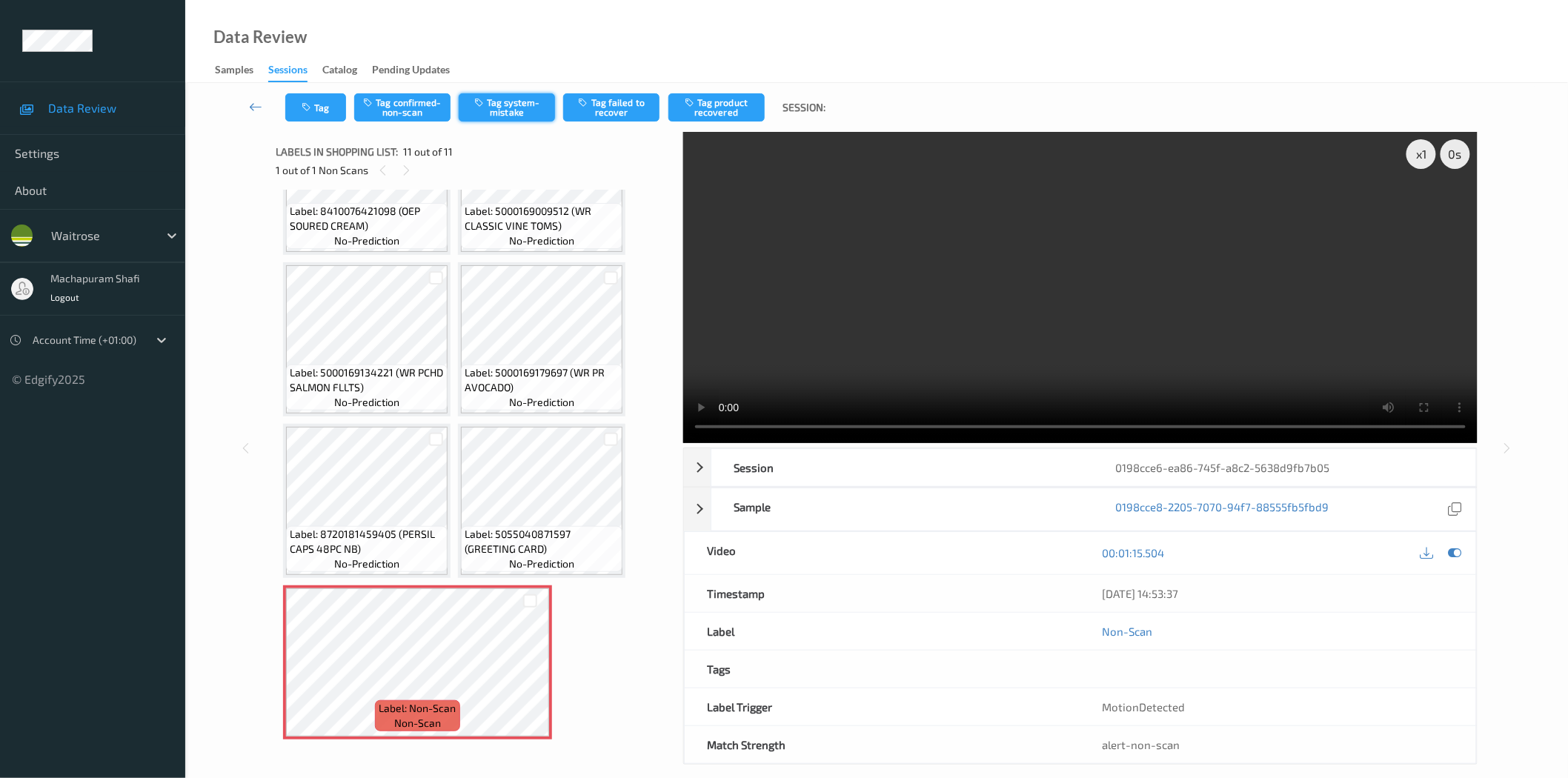
click at [509, 114] on button "Tag system-mistake" at bounding box center [507, 107] width 96 height 28
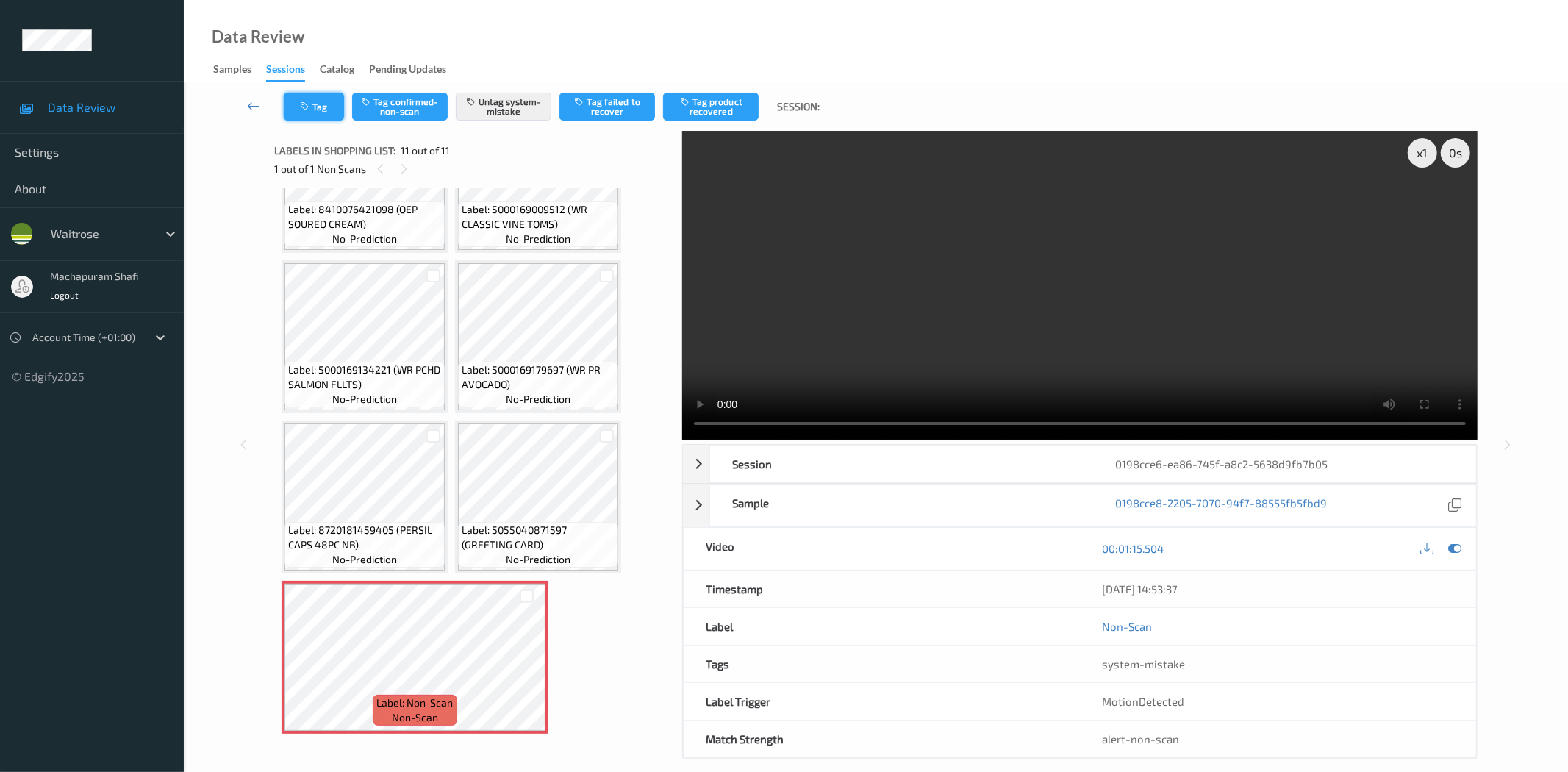
click at [334, 109] on button "Tag" at bounding box center [313, 106] width 60 height 28
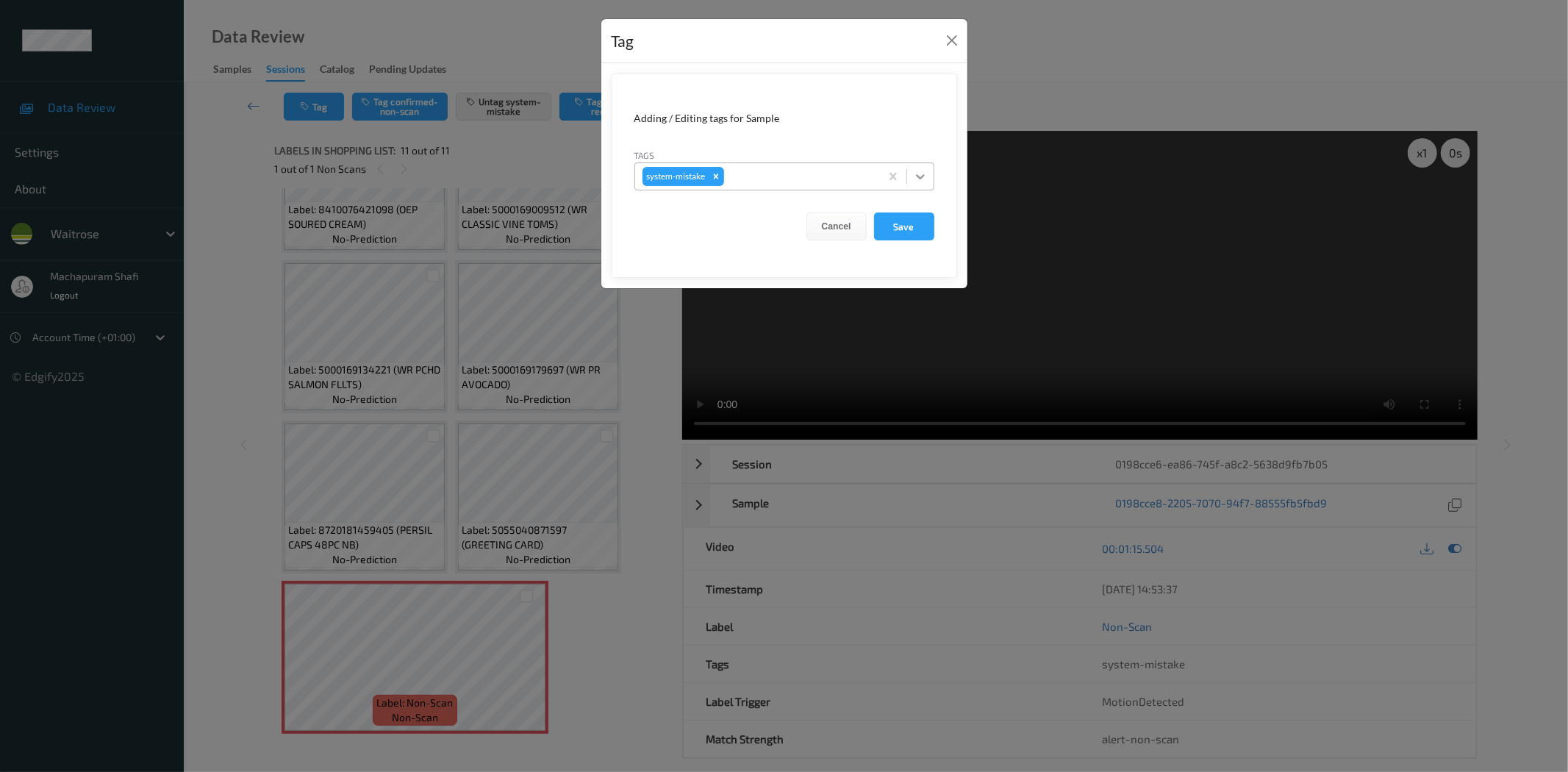
click at [917, 177] on icon at bounding box center [920, 176] width 9 height 5
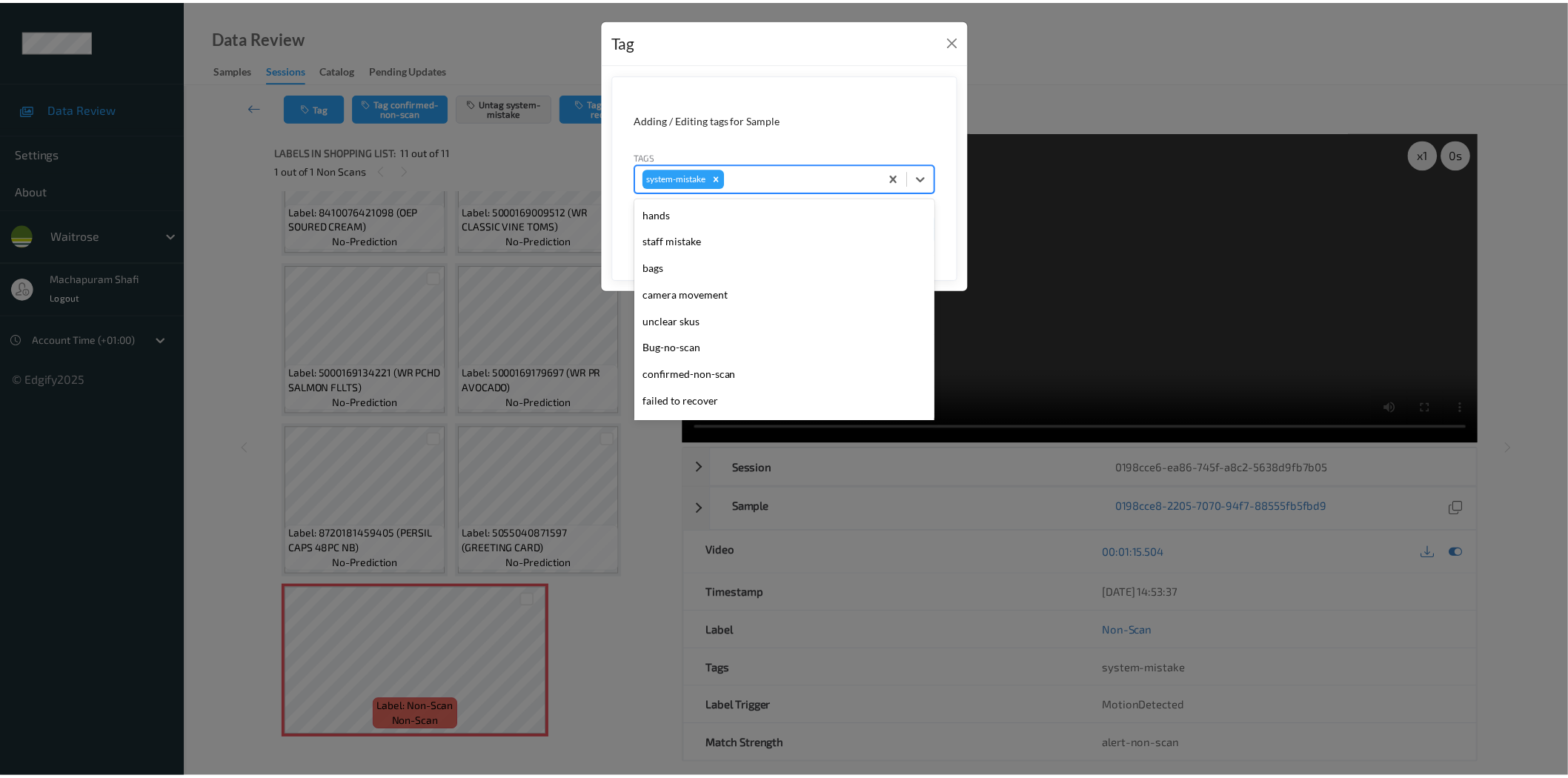
scroll to position [317, 0]
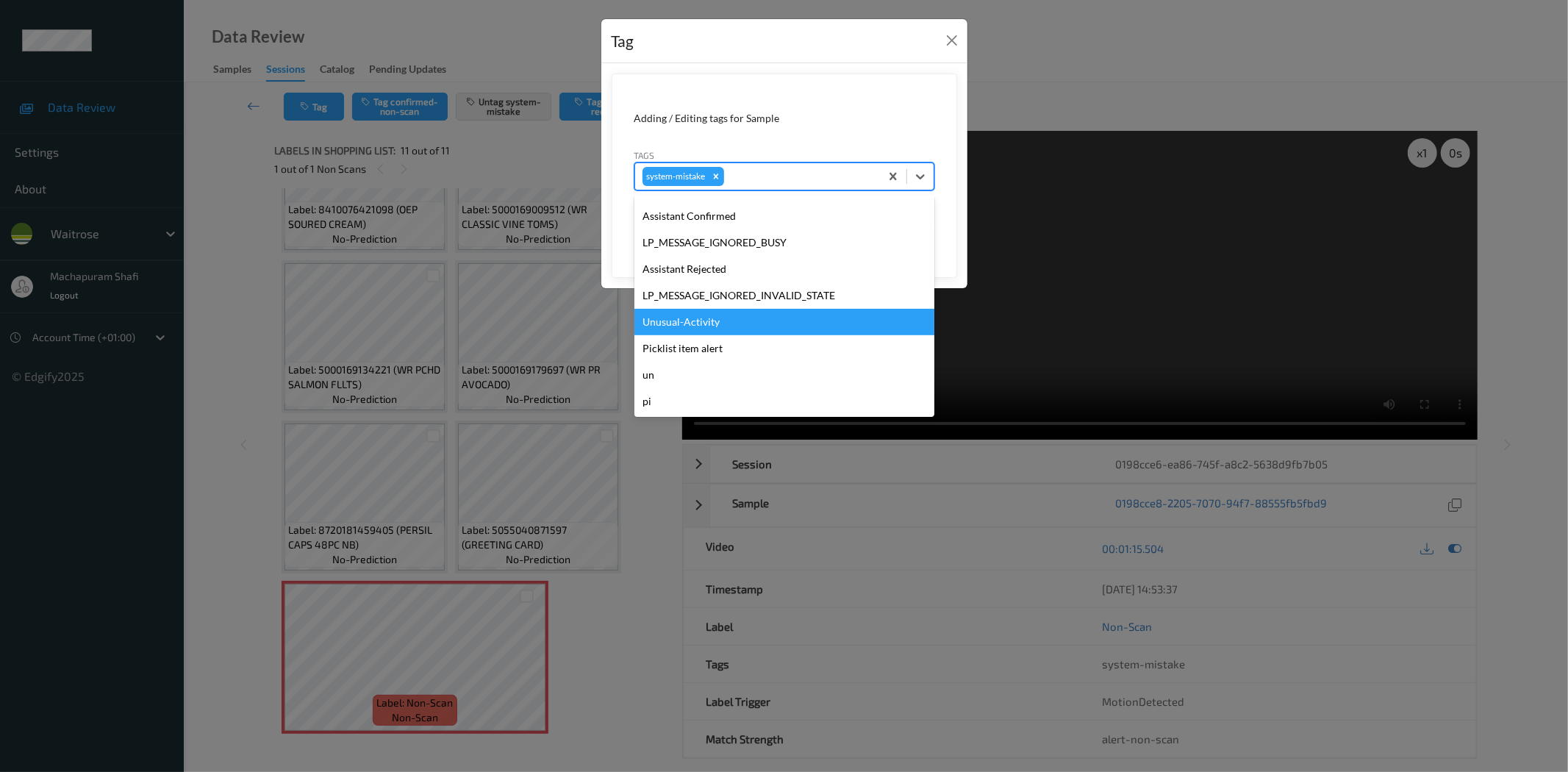
click at [707, 314] on div "Unusual-Activity" at bounding box center [784, 323] width 300 height 27
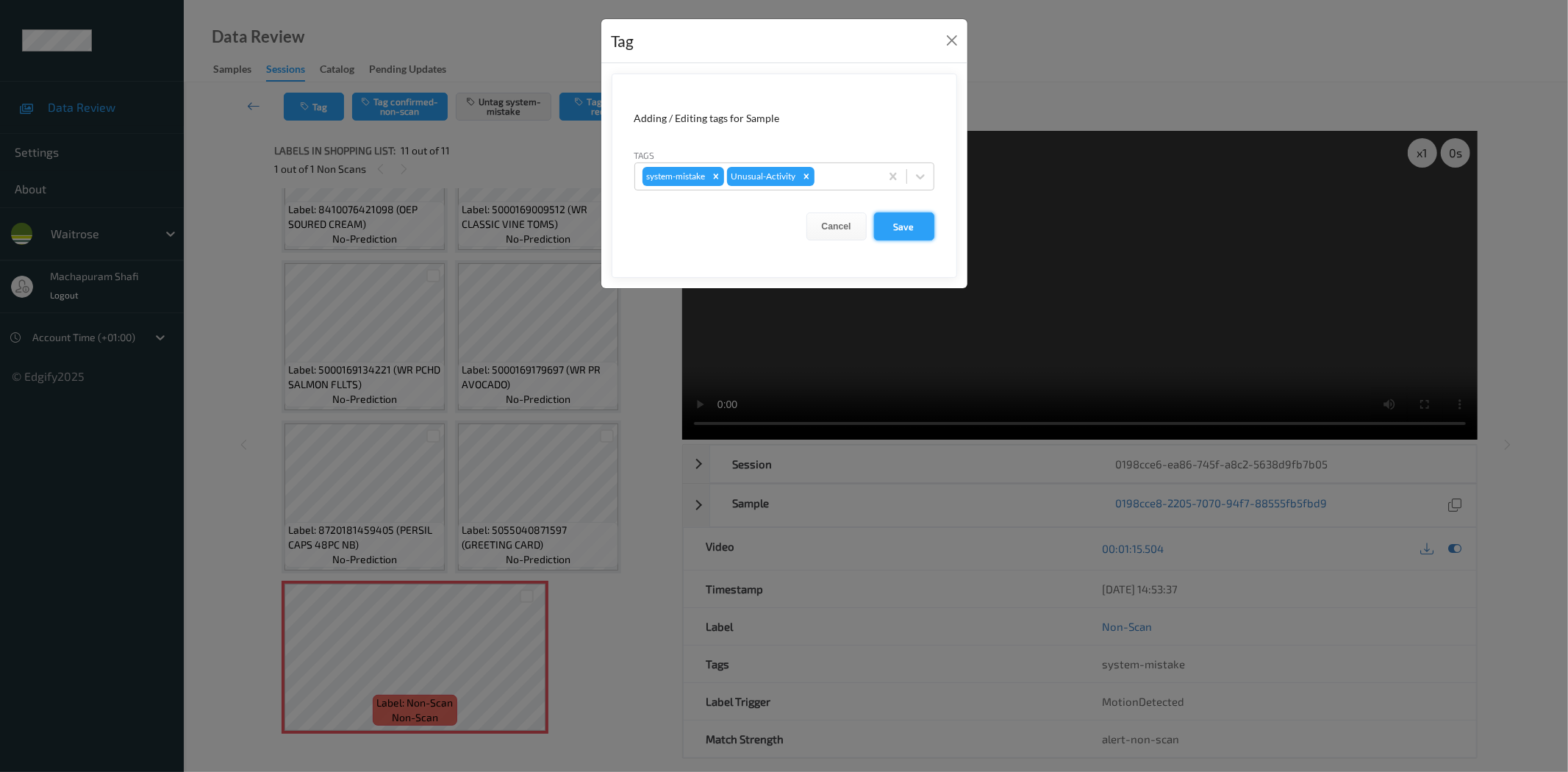
click at [907, 228] on button "Save" at bounding box center [904, 226] width 60 height 28
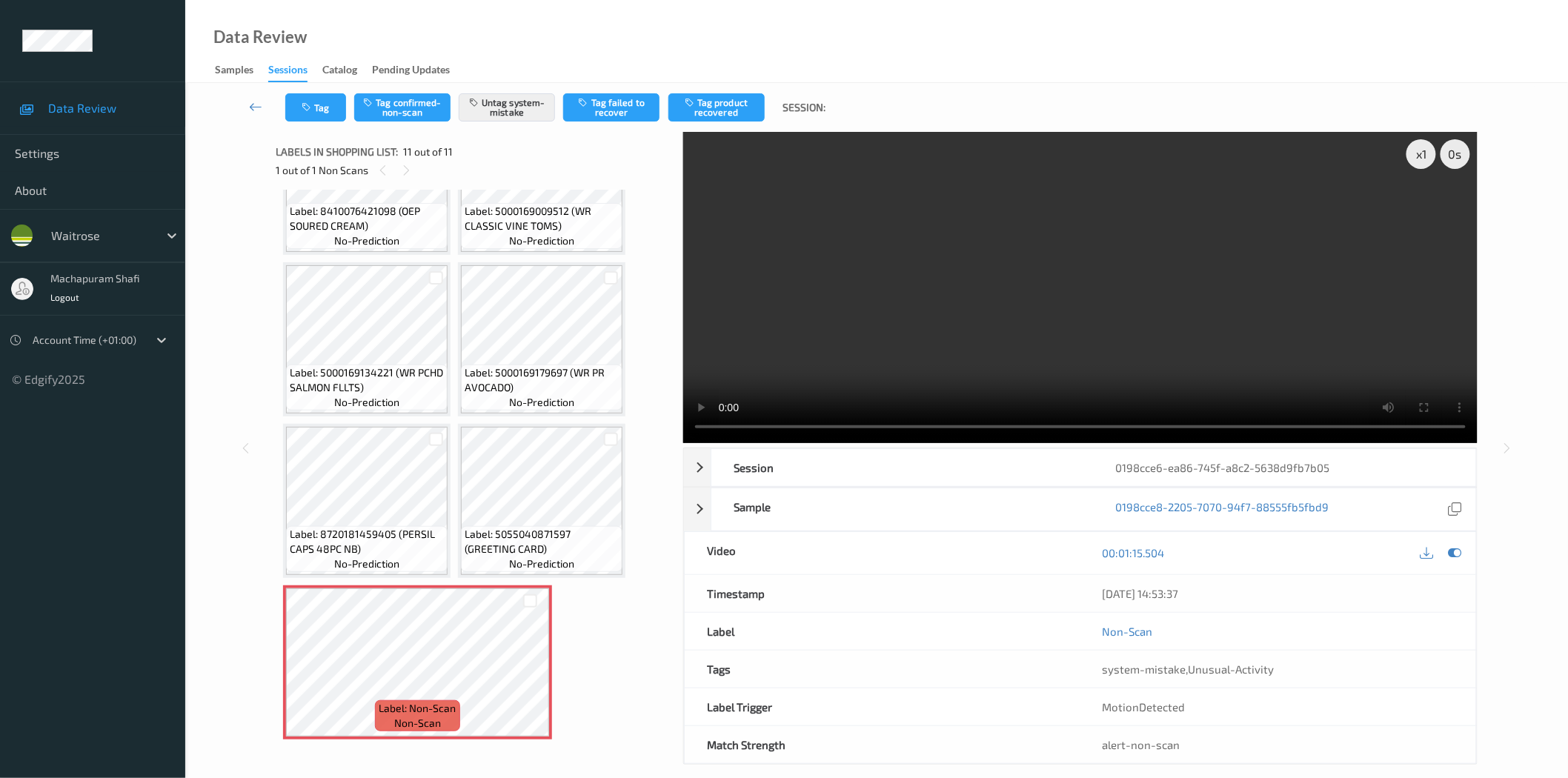
click at [537, 24] on div "Data Review Samples Sessions Catalog Pending Updates" at bounding box center [876, 42] width 1383 height 83
click at [638, 33] on div "Data Review Samples Sessions Catalog Pending Updates" at bounding box center [876, 42] width 1383 height 83
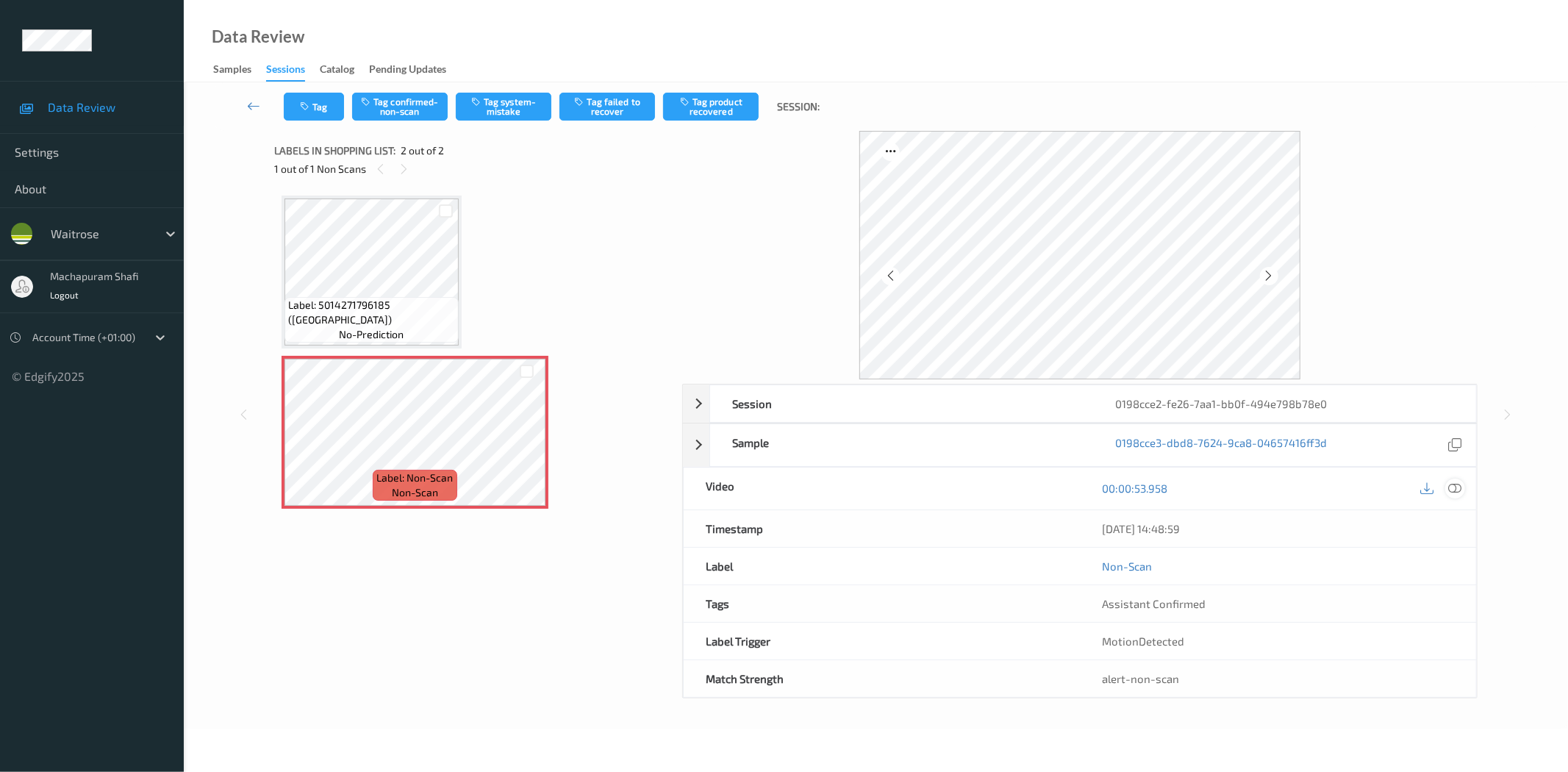
click at [1460, 487] on icon at bounding box center [1455, 488] width 13 height 13
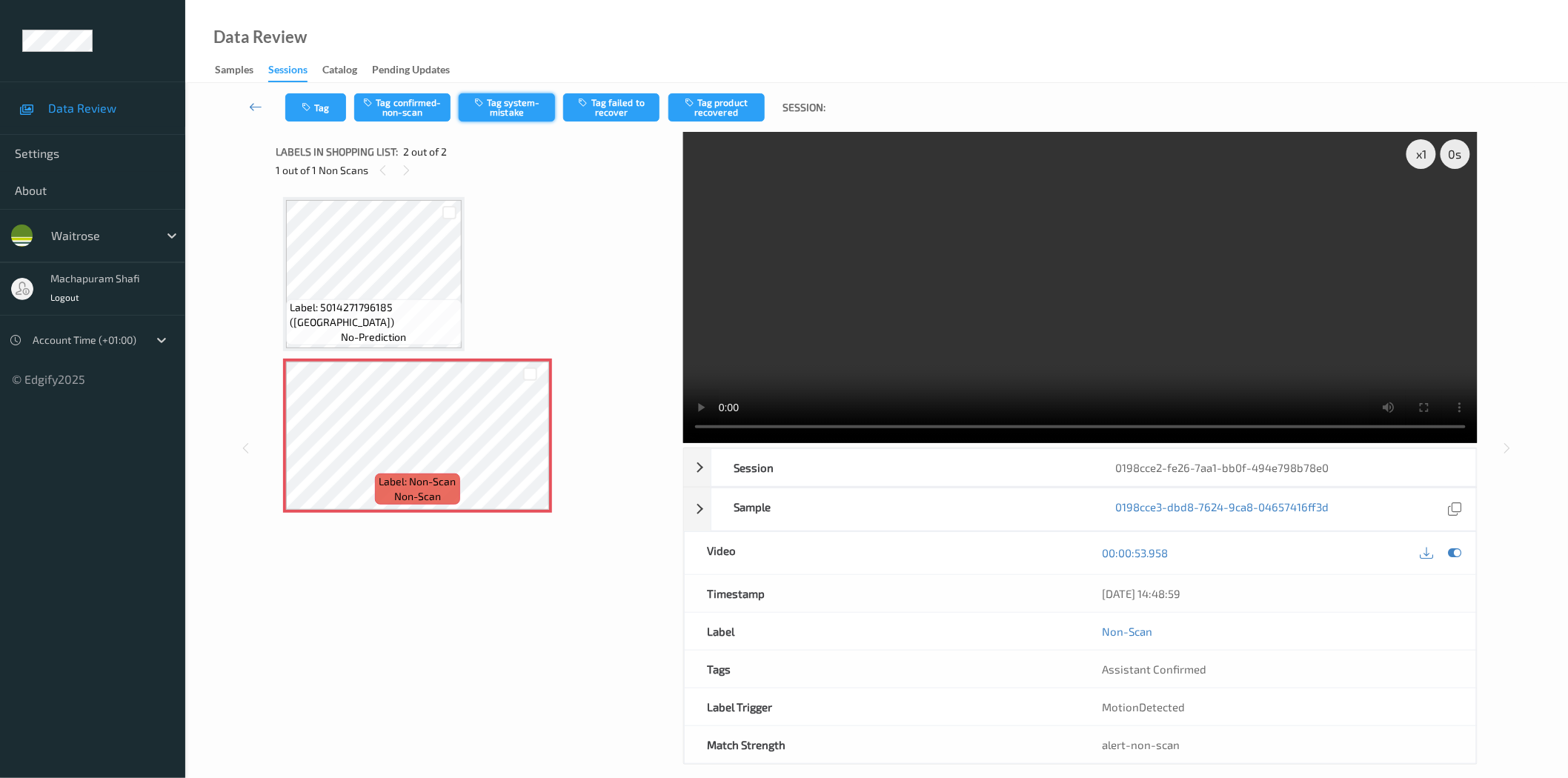
click at [503, 104] on button "Tag system-mistake" at bounding box center [507, 107] width 96 height 28
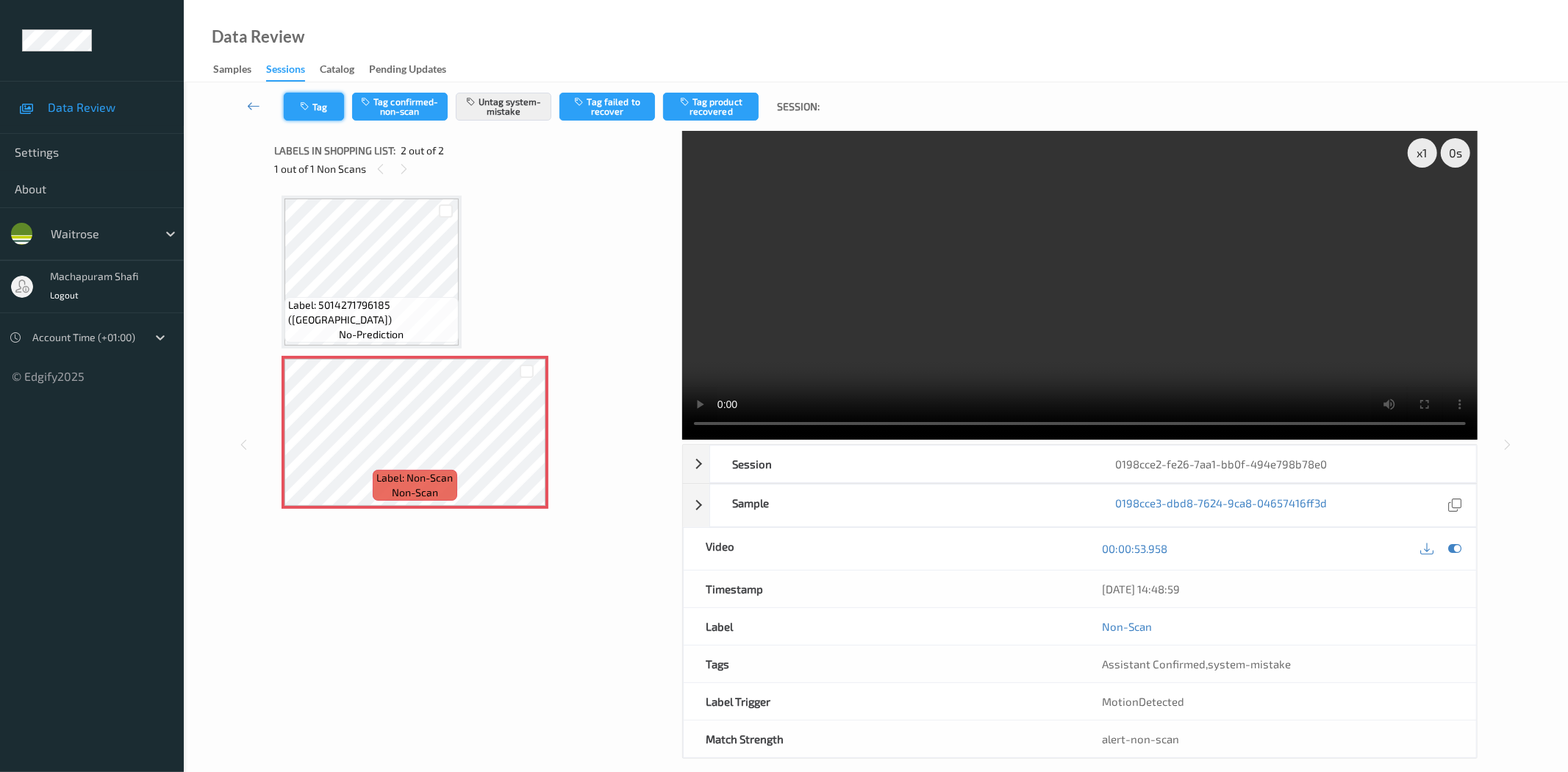
click at [327, 111] on button "Tag" at bounding box center [313, 106] width 60 height 28
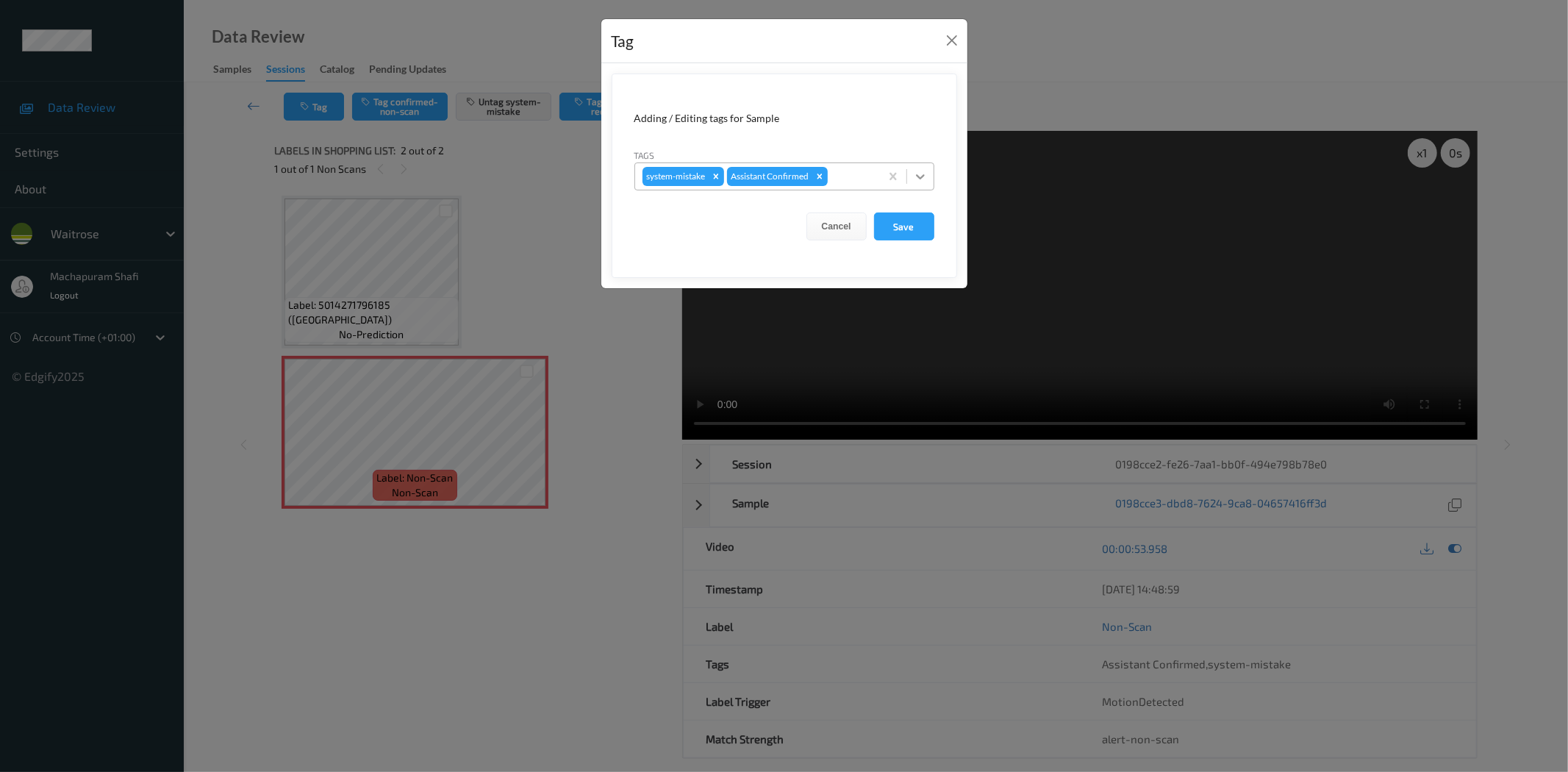
click at [925, 170] on icon at bounding box center [920, 176] width 14 height 14
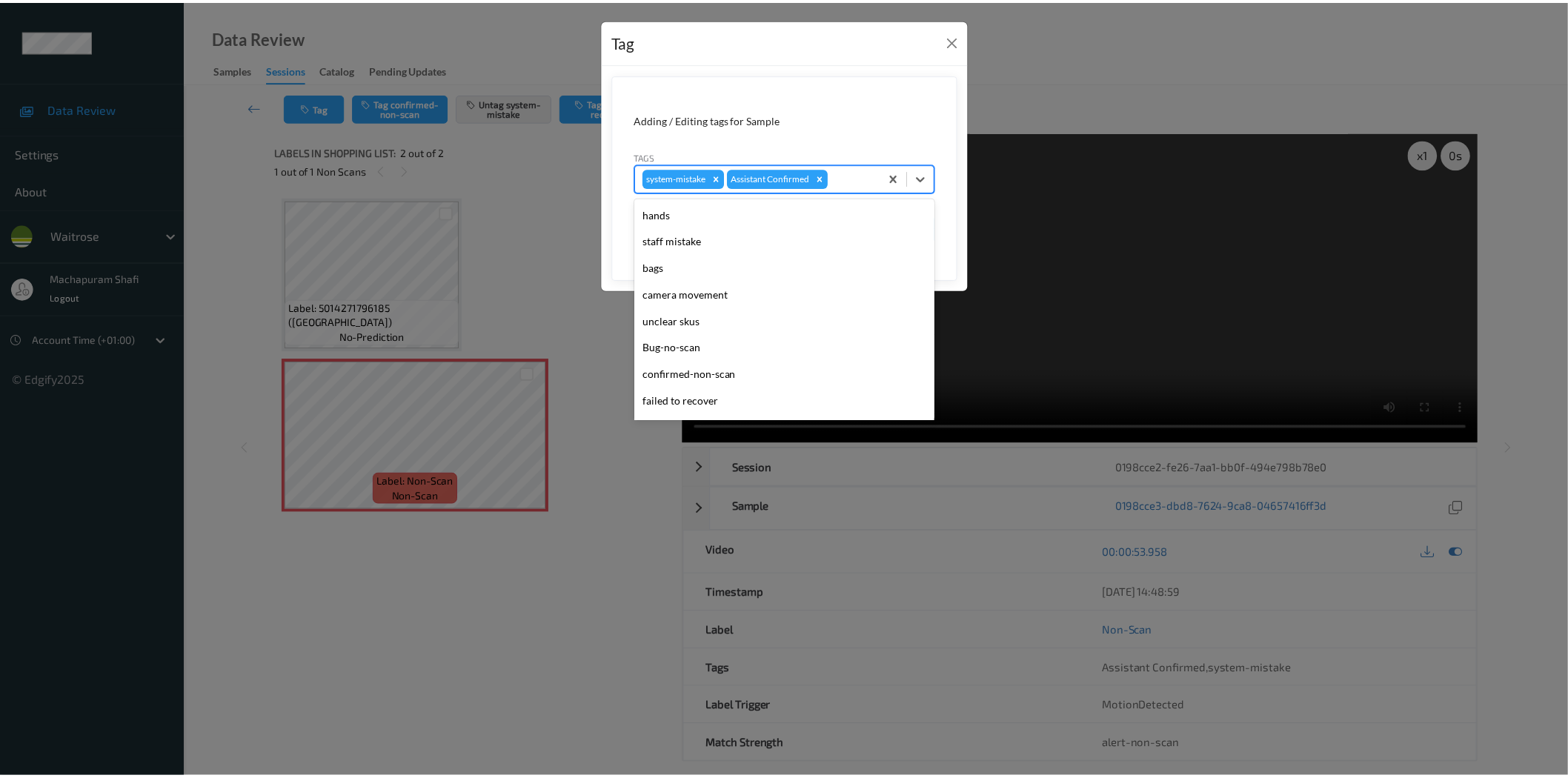
scroll to position [290, 0]
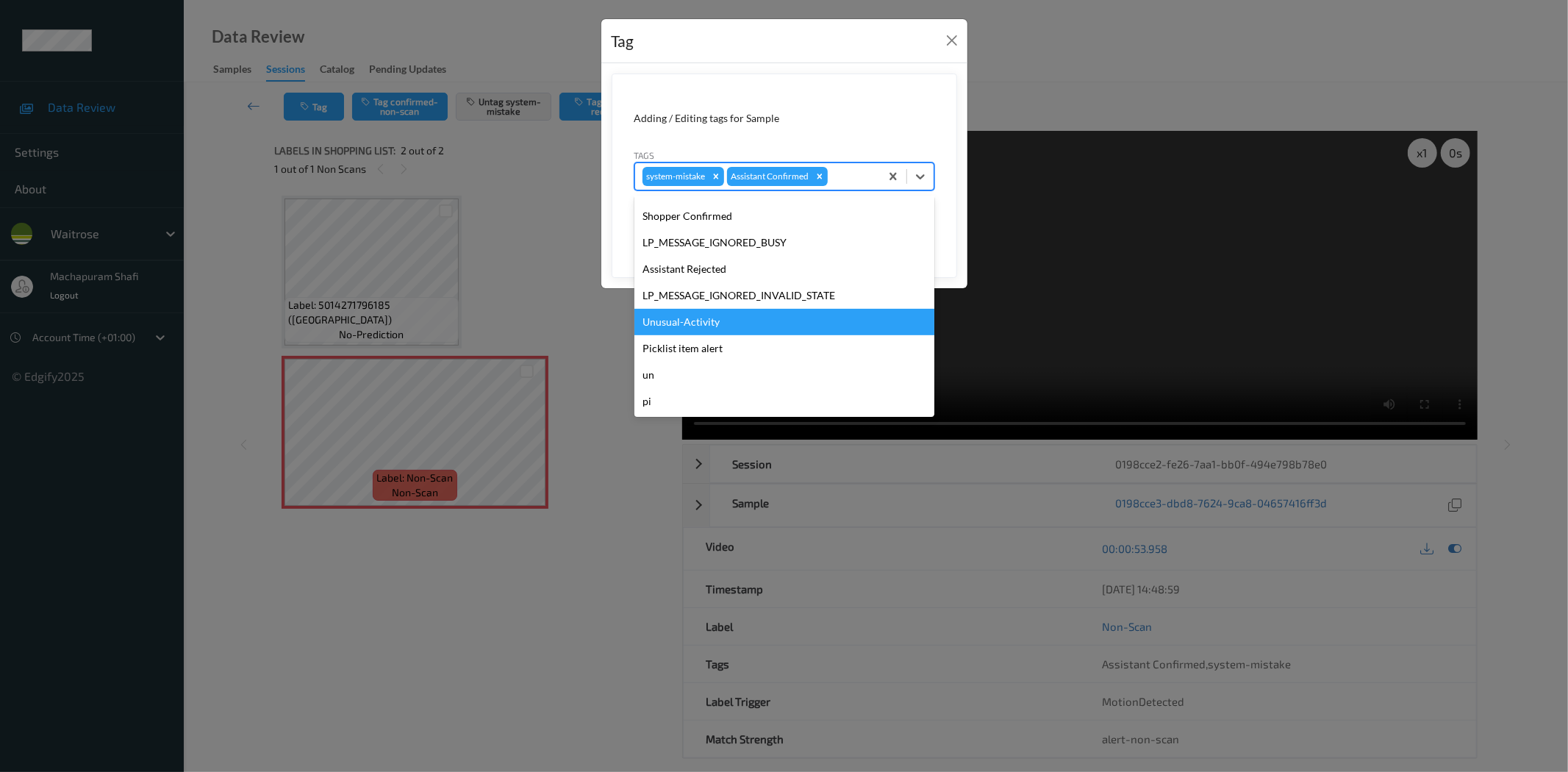
click at [702, 322] on div "Unusual-Activity" at bounding box center [784, 323] width 300 height 27
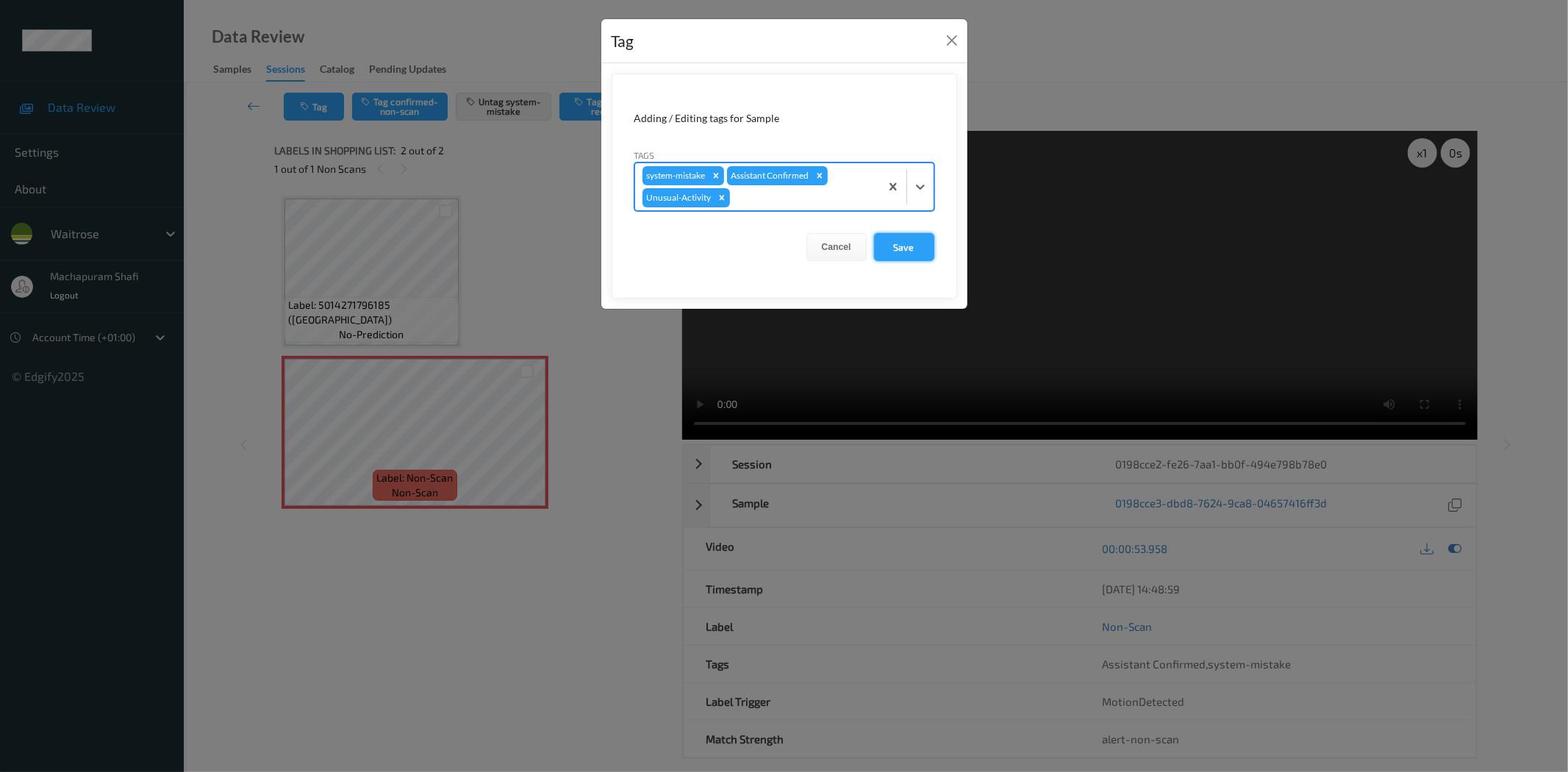
click at [891, 247] on button "Save" at bounding box center [904, 246] width 60 height 28
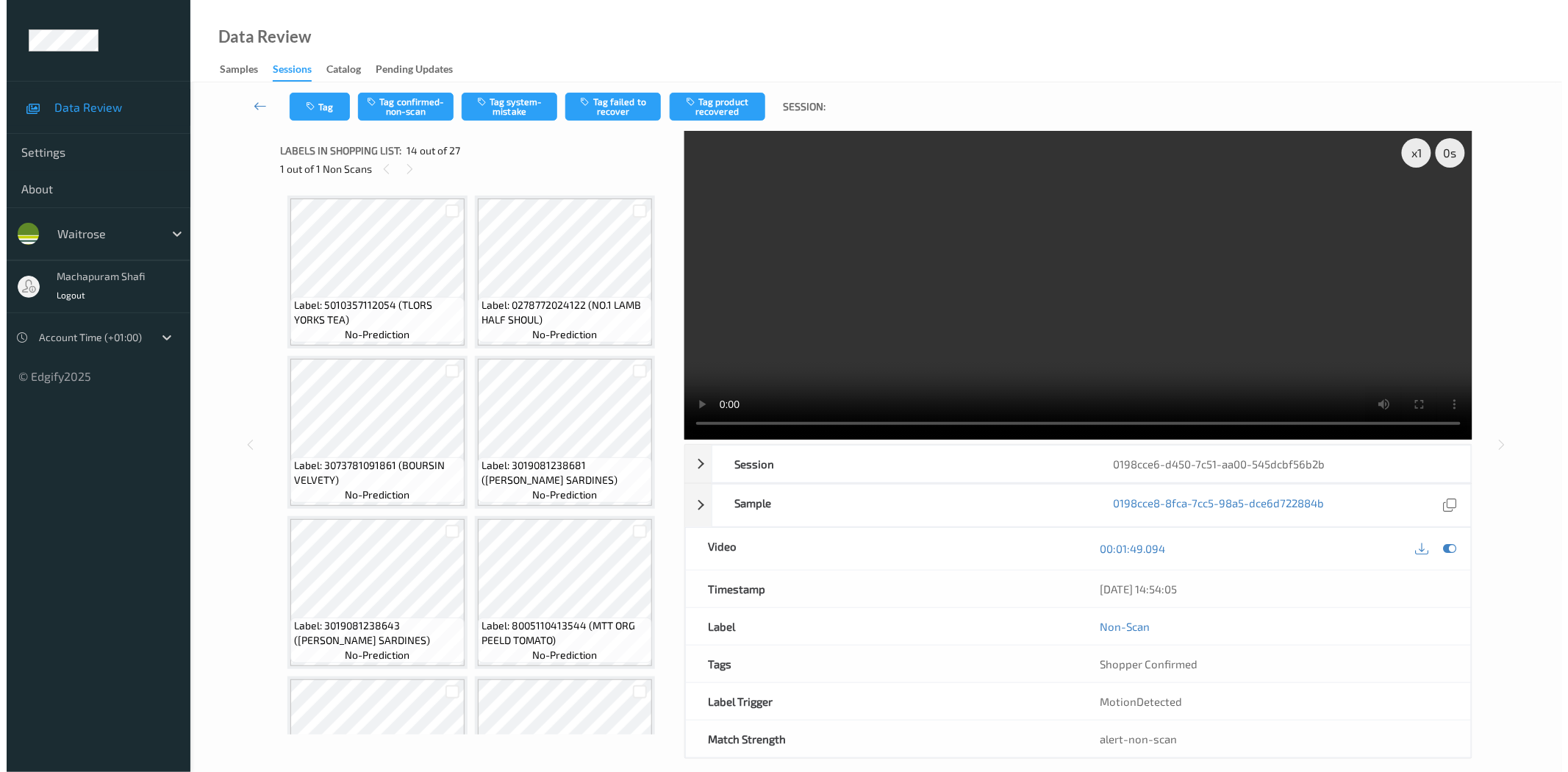
scroll to position [964, 0]
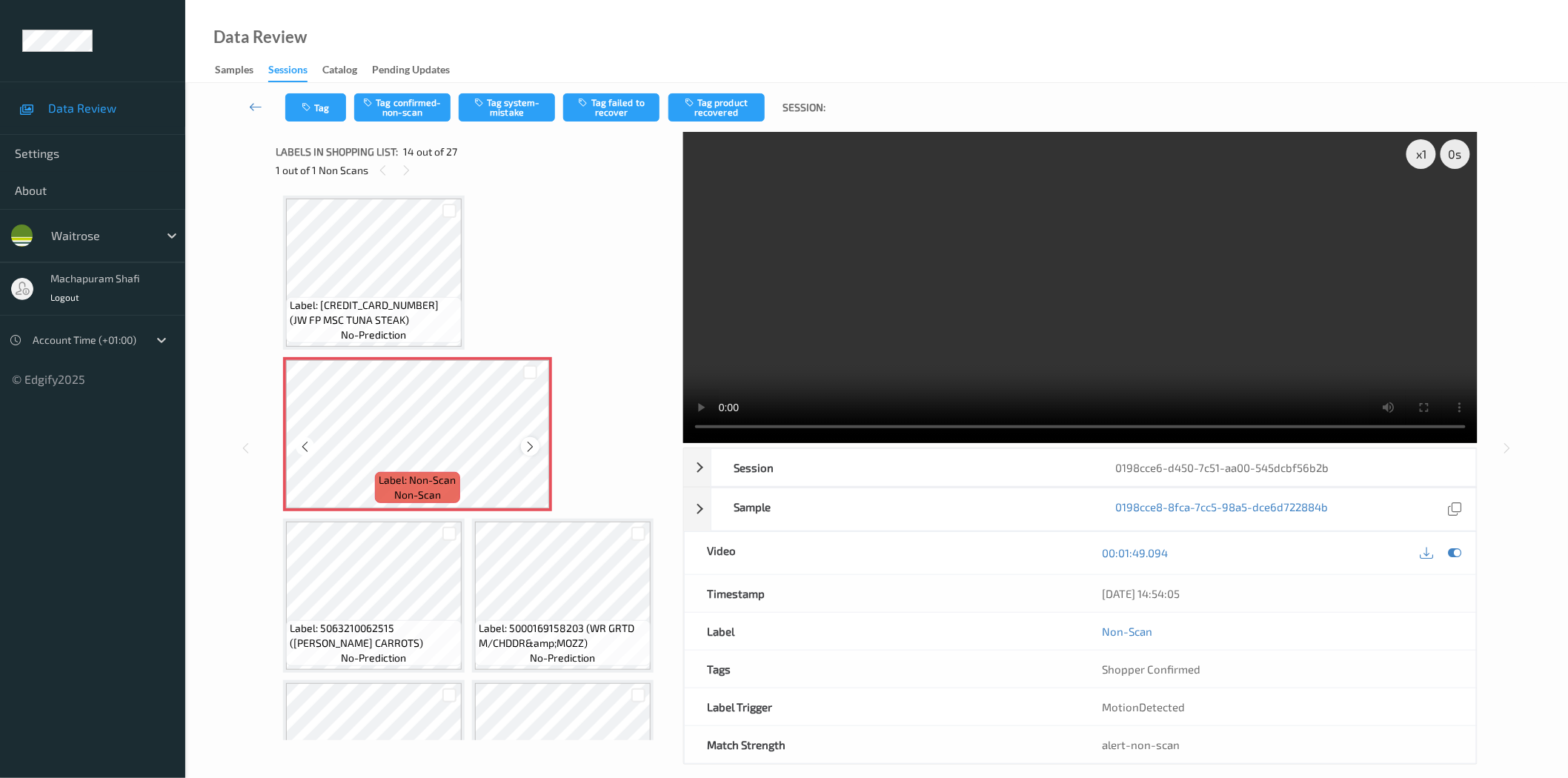
click at [528, 441] on icon at bounding box center [530, 447] width 13 height 14
click at [532, 440] on icon at bounding box center [530, 447] width 13 height 14
click at [512, 115] on button "Tag system-mistake" at bounding box center [507, 107] width 96 height 28
click at [320, 115] on button "Tag" at bounding box center [316, 107] width 61 height 28
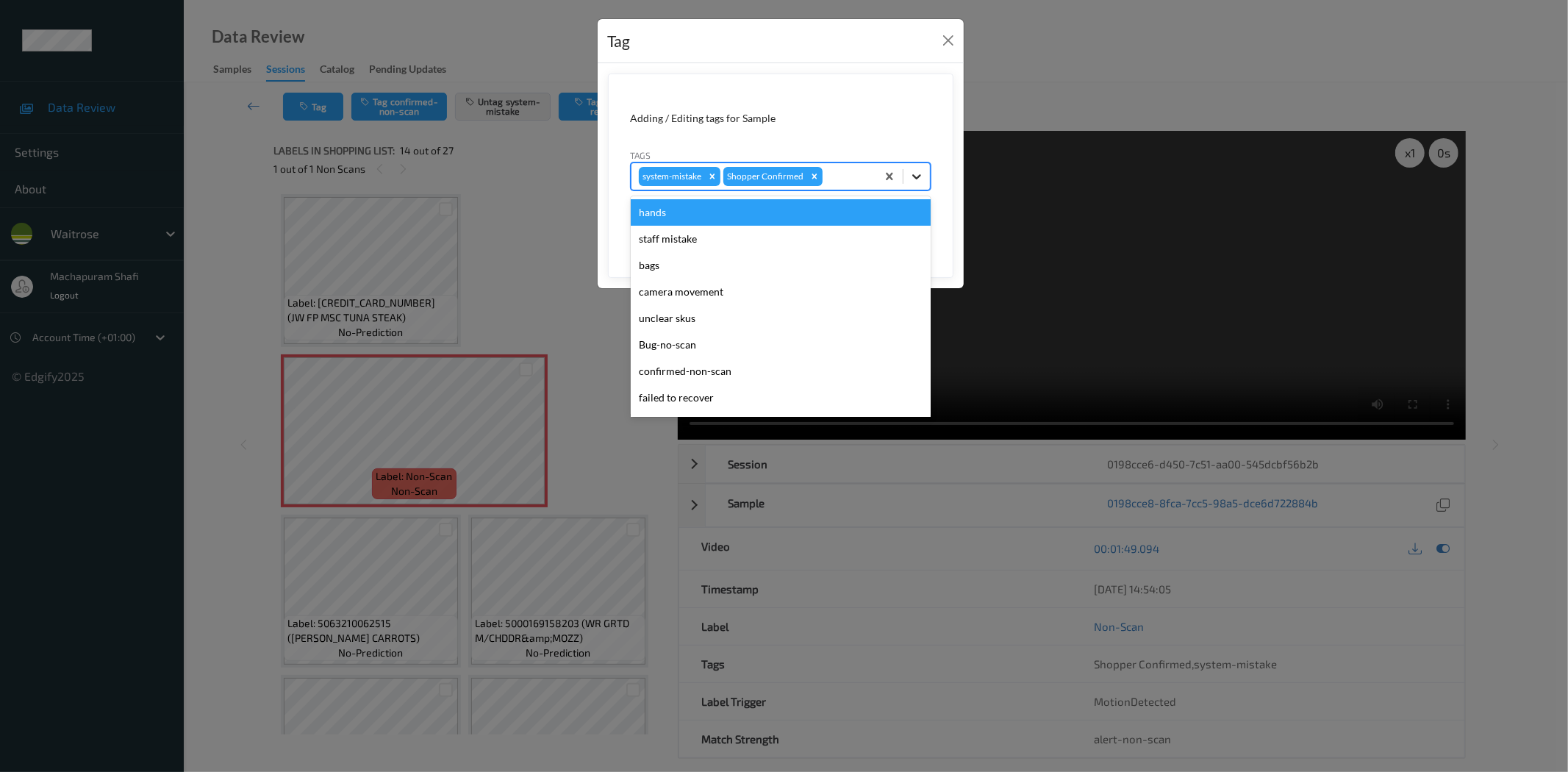
click at [920, 177] on icon at bounding box center [916, 176] width 14 height 14
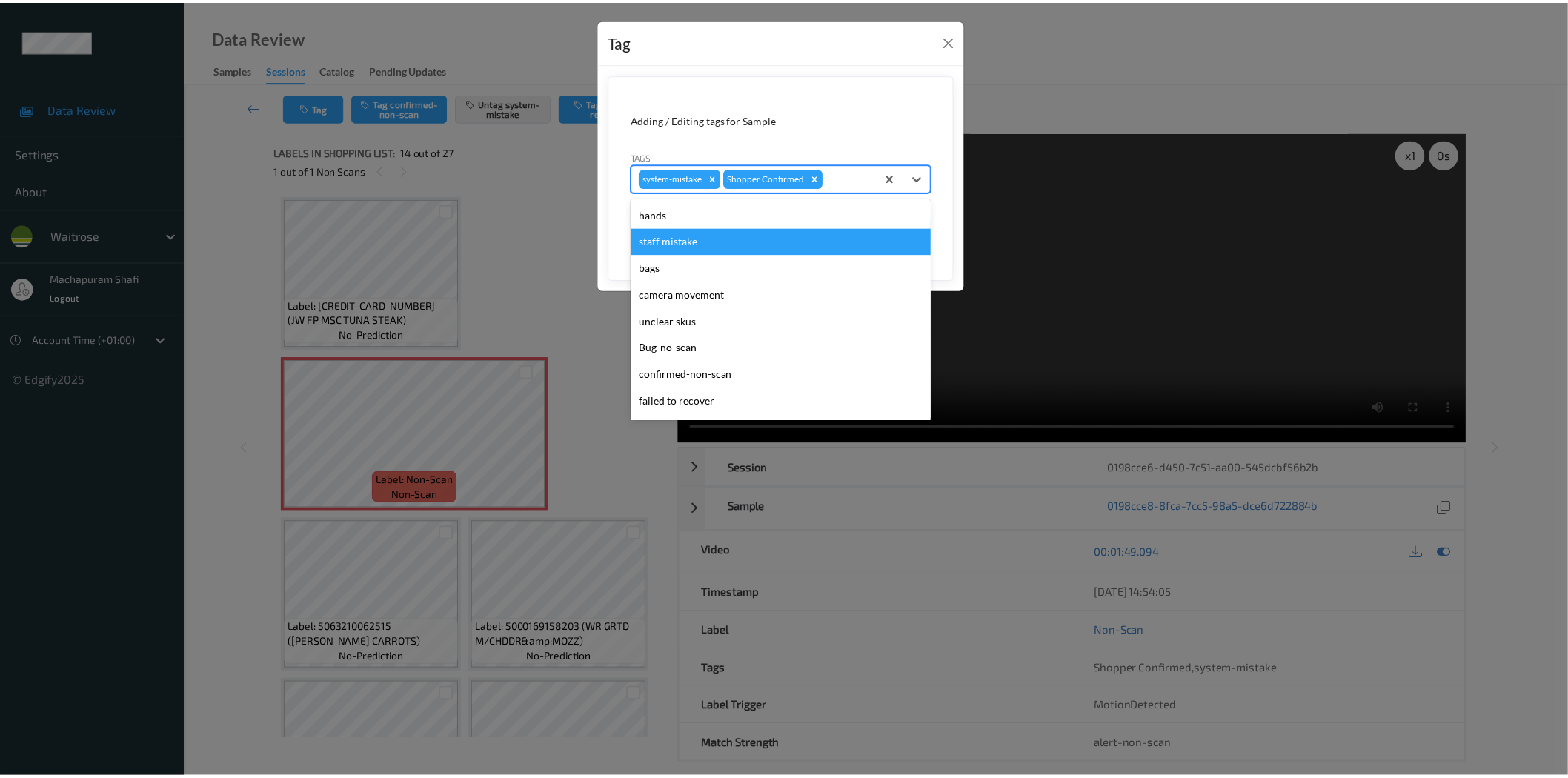
scroll to position [290, 0]
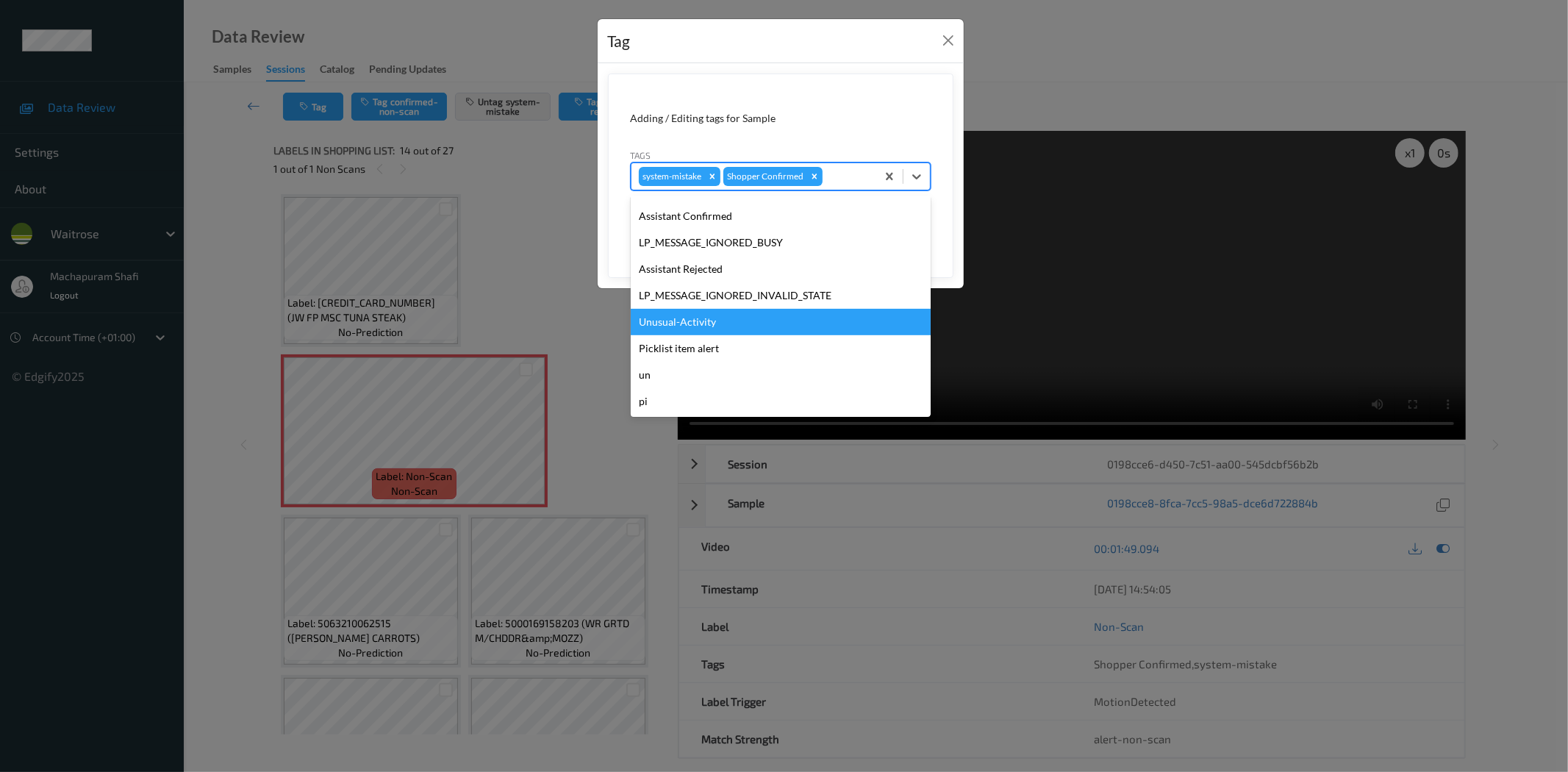
click at [695, 322] on div "Unusual-Activity" at bounding box center [780, 323] width 300 height 27
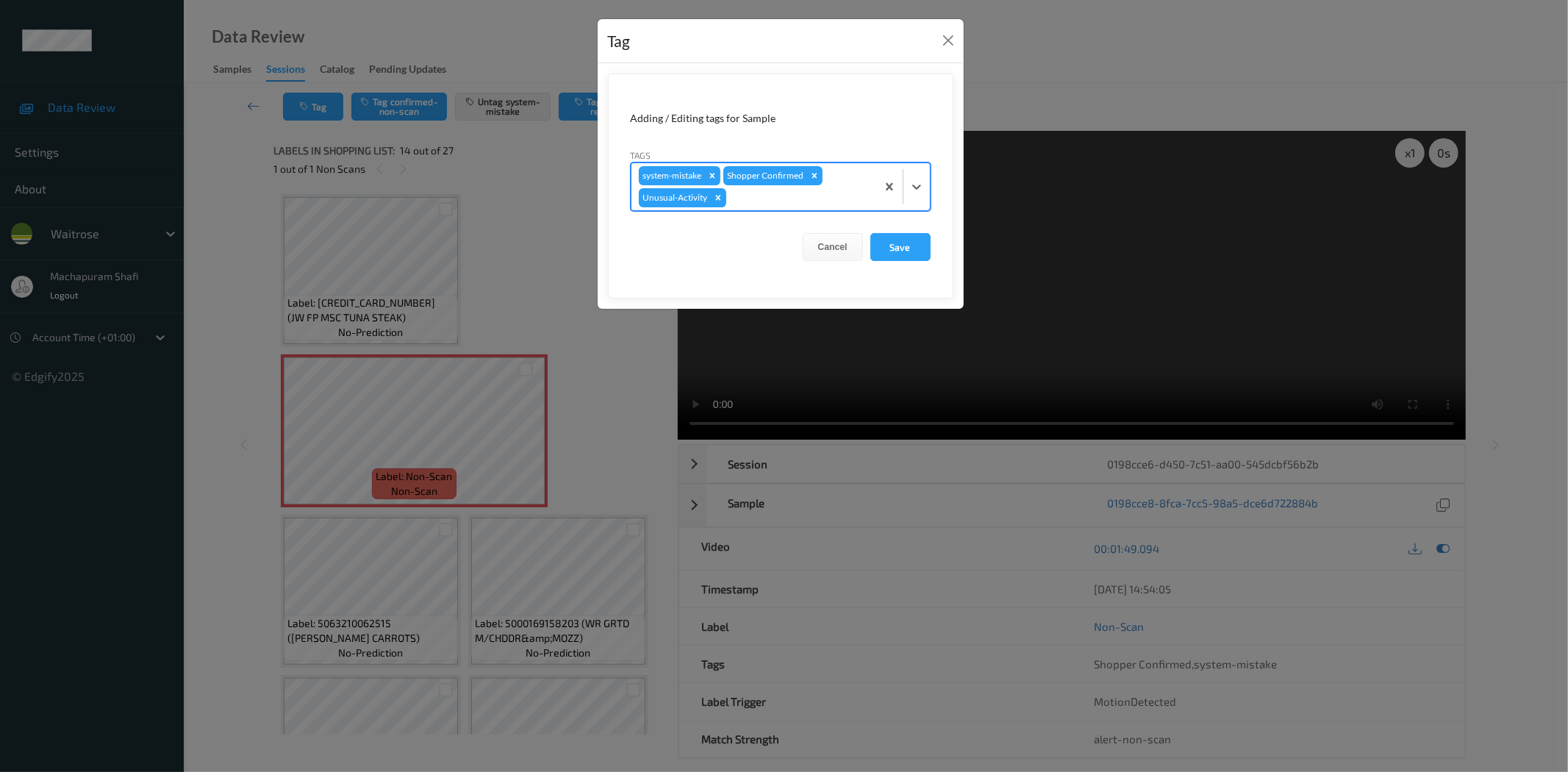
drag, startPoint x: 912, startPoint y: 184, endPoint x: 913, endPoint y: 216, distance: 32.0
click at [913, 184] on icon at bounding box center [916, 186] width 14 height 14
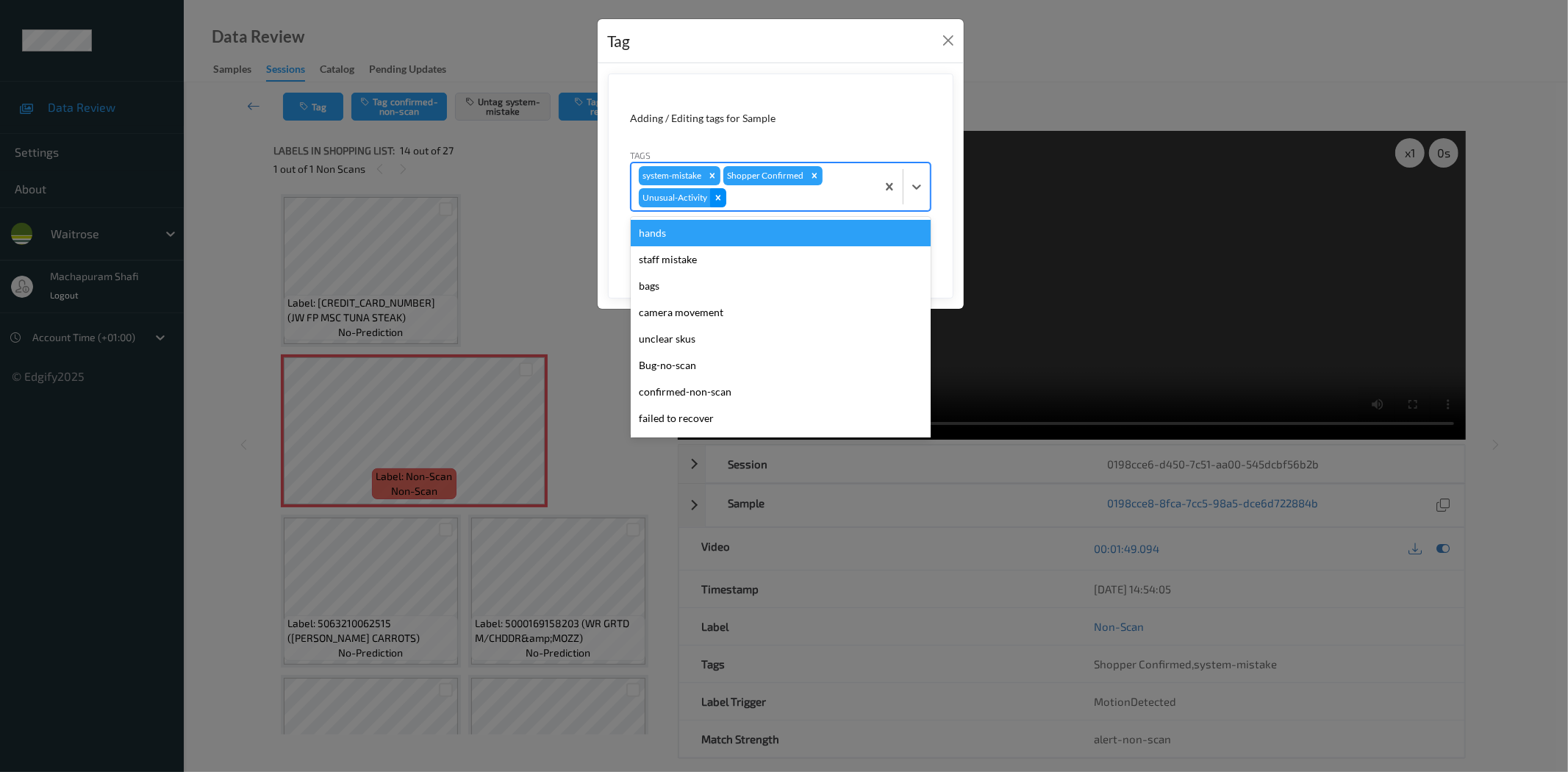
click at [718, 199] on icon "Remove Unusual-Activity" at bounding box center [717, 196] width 5 height 5
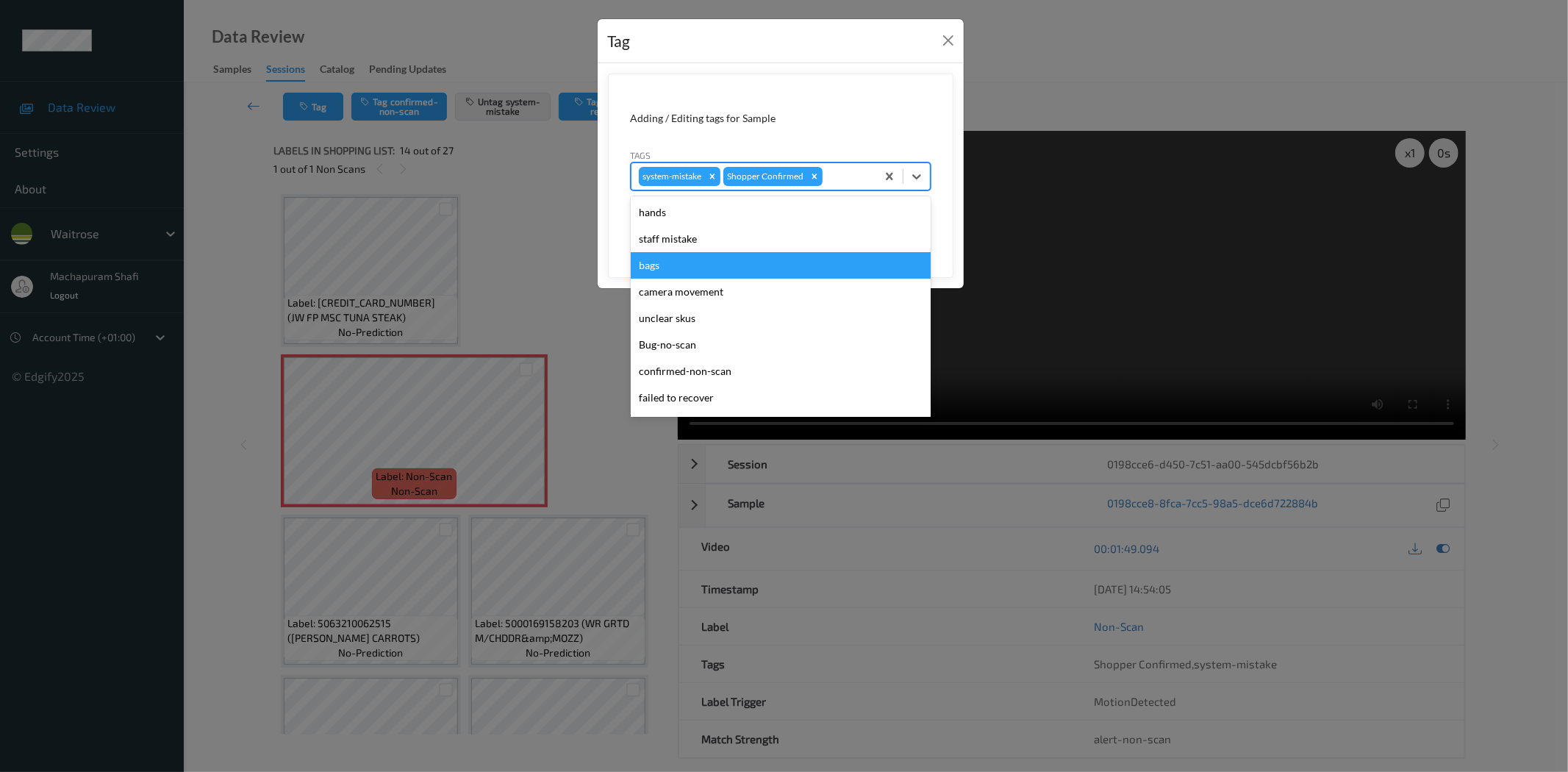
click at [664, 268] on div "bags" at bounding box center [780, 265] width 300 height 27
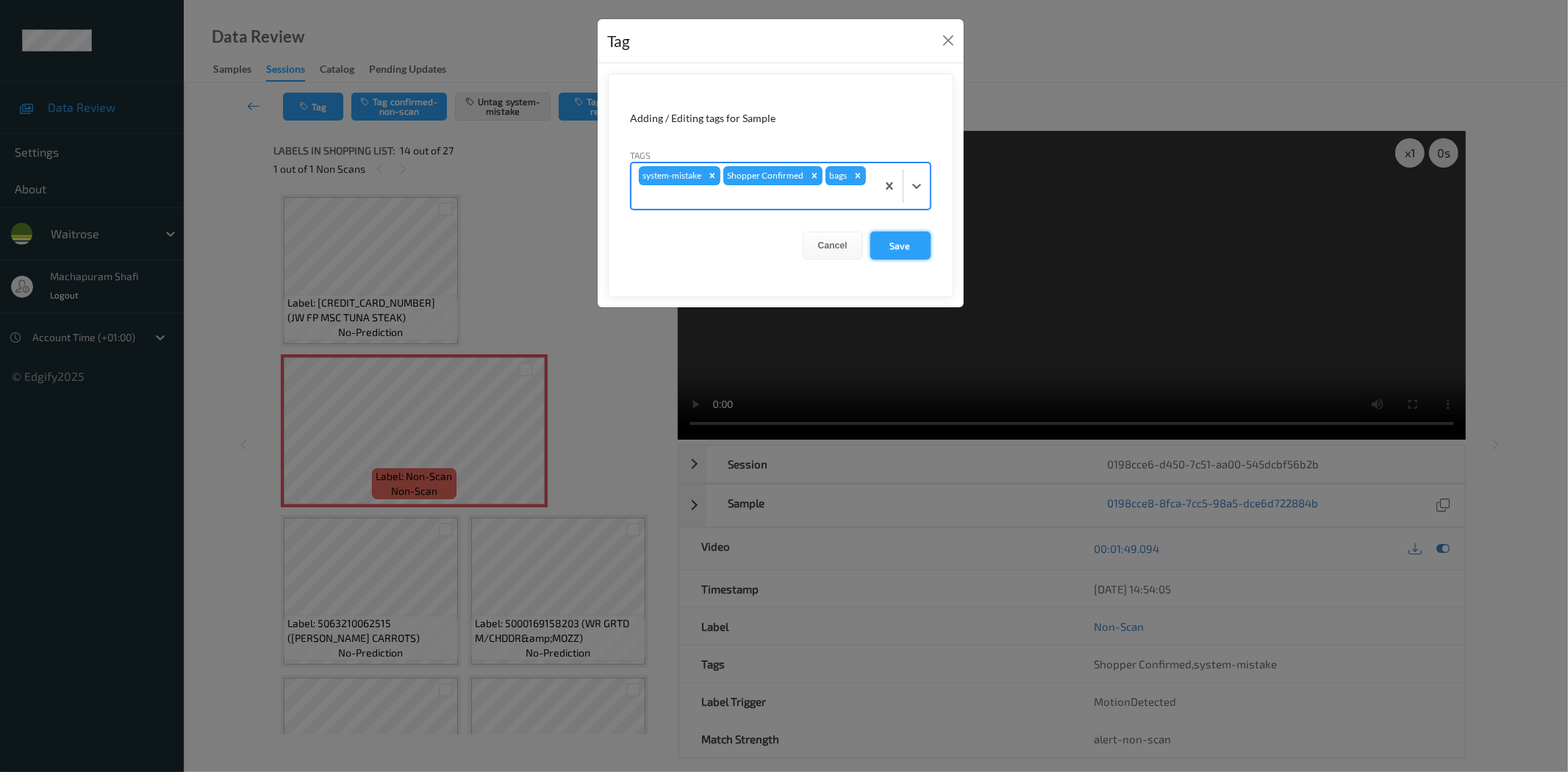
click at [911, 247] on button "Save" at bounding box center [900, 245] width 60 height 28
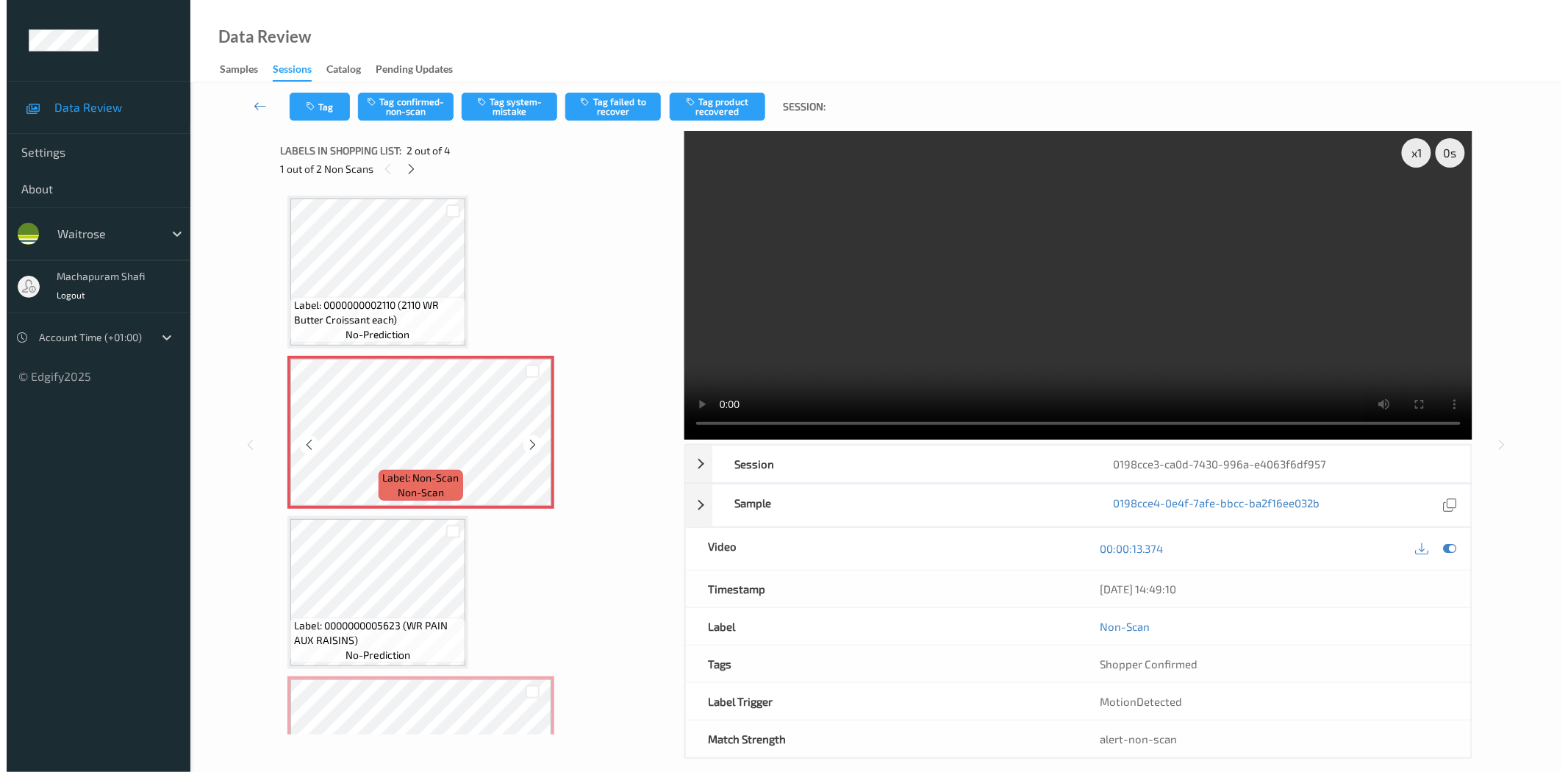
scroll to position [8, 0]
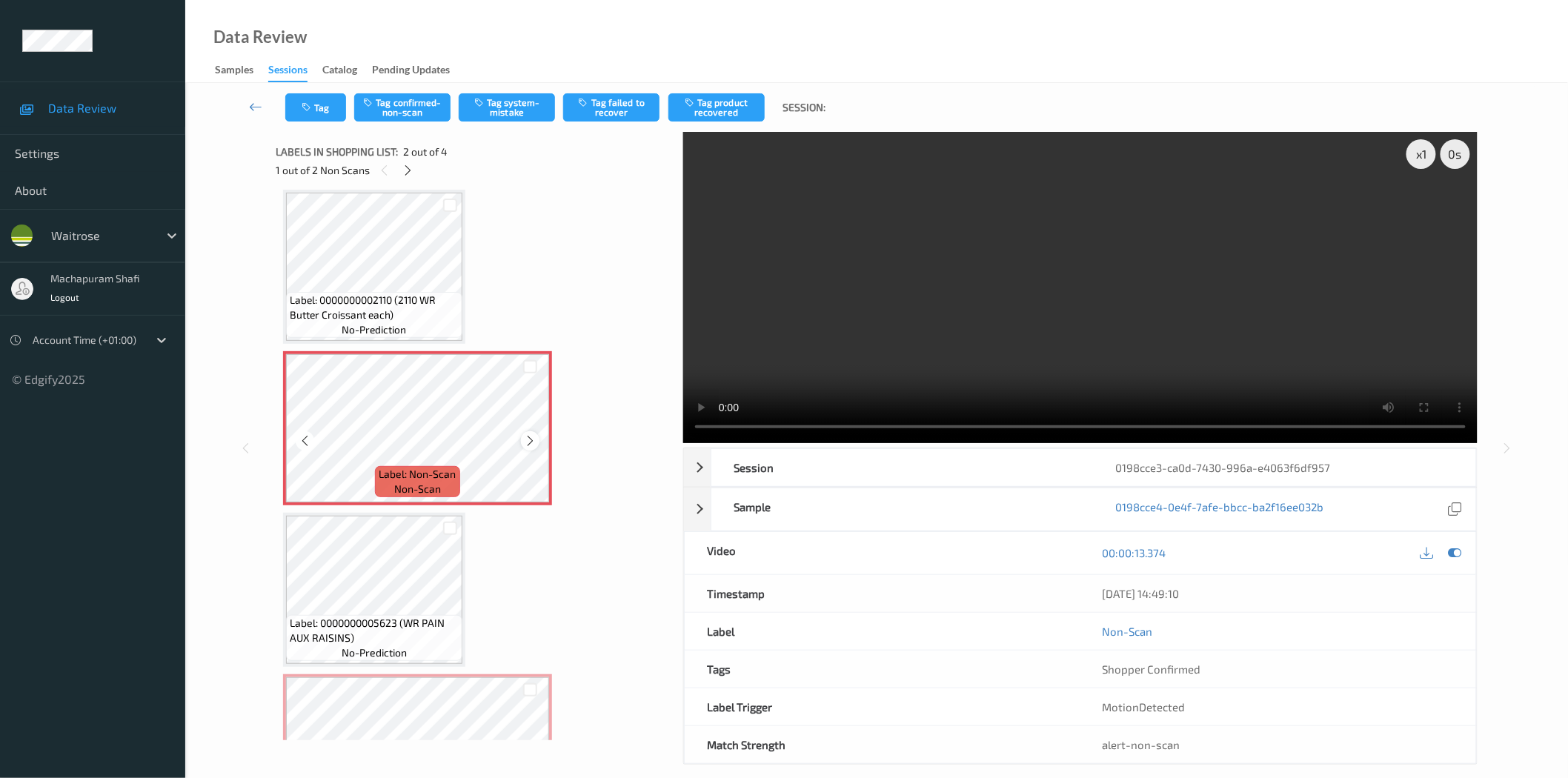
click at [525, 439] on icon at bounding box center [530, 441] width 13 height 14
click at [500, 100] on button "Tag system-mistake" at bounding box center [507, 107] width 96 height 28
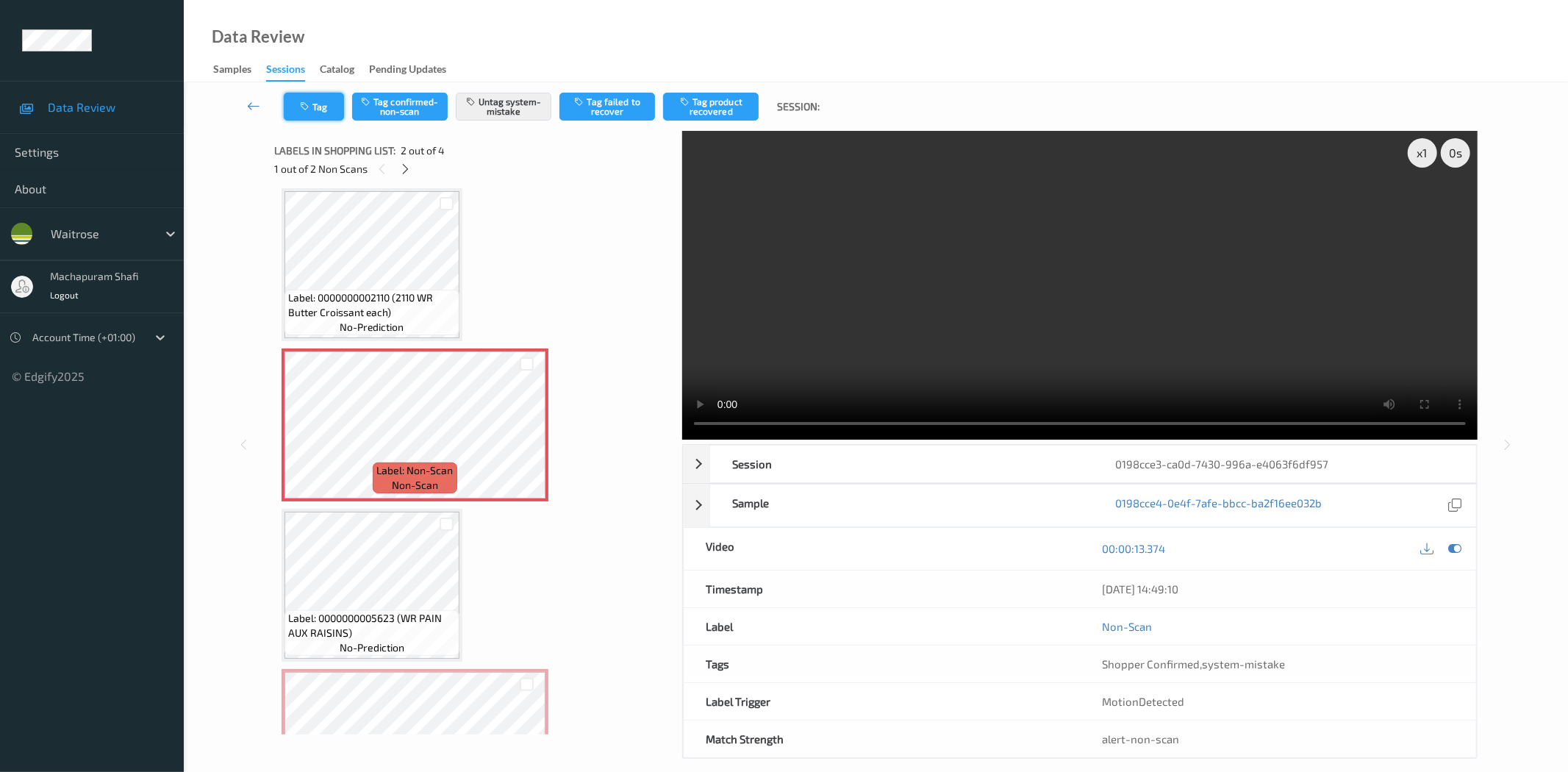
click at [314, 106] on button "Tag" at bounding box center [313, 106] width 60 height 28
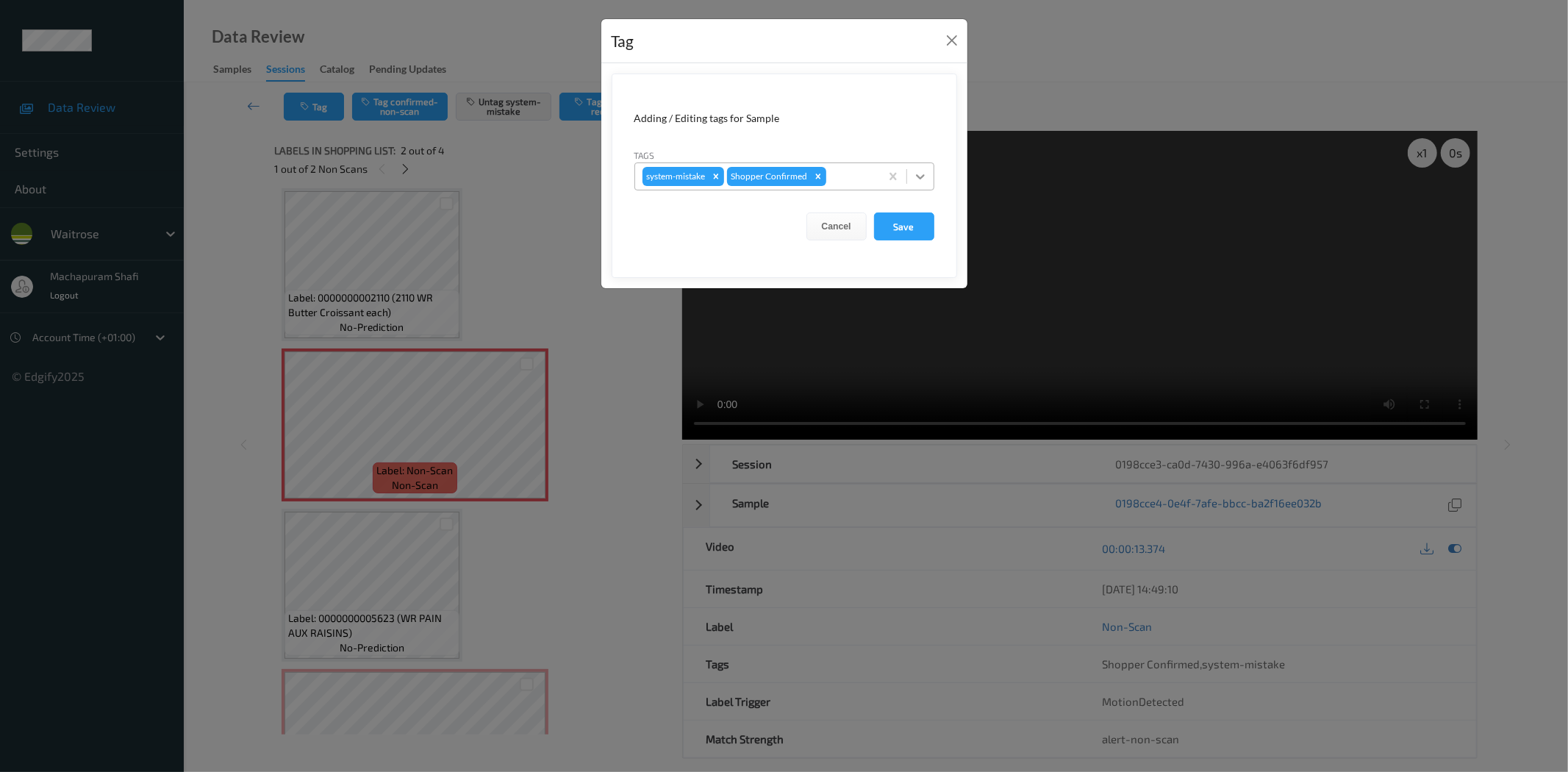
click at [917, 173] on icon at bounding box center [920, 176] width 14 height 14
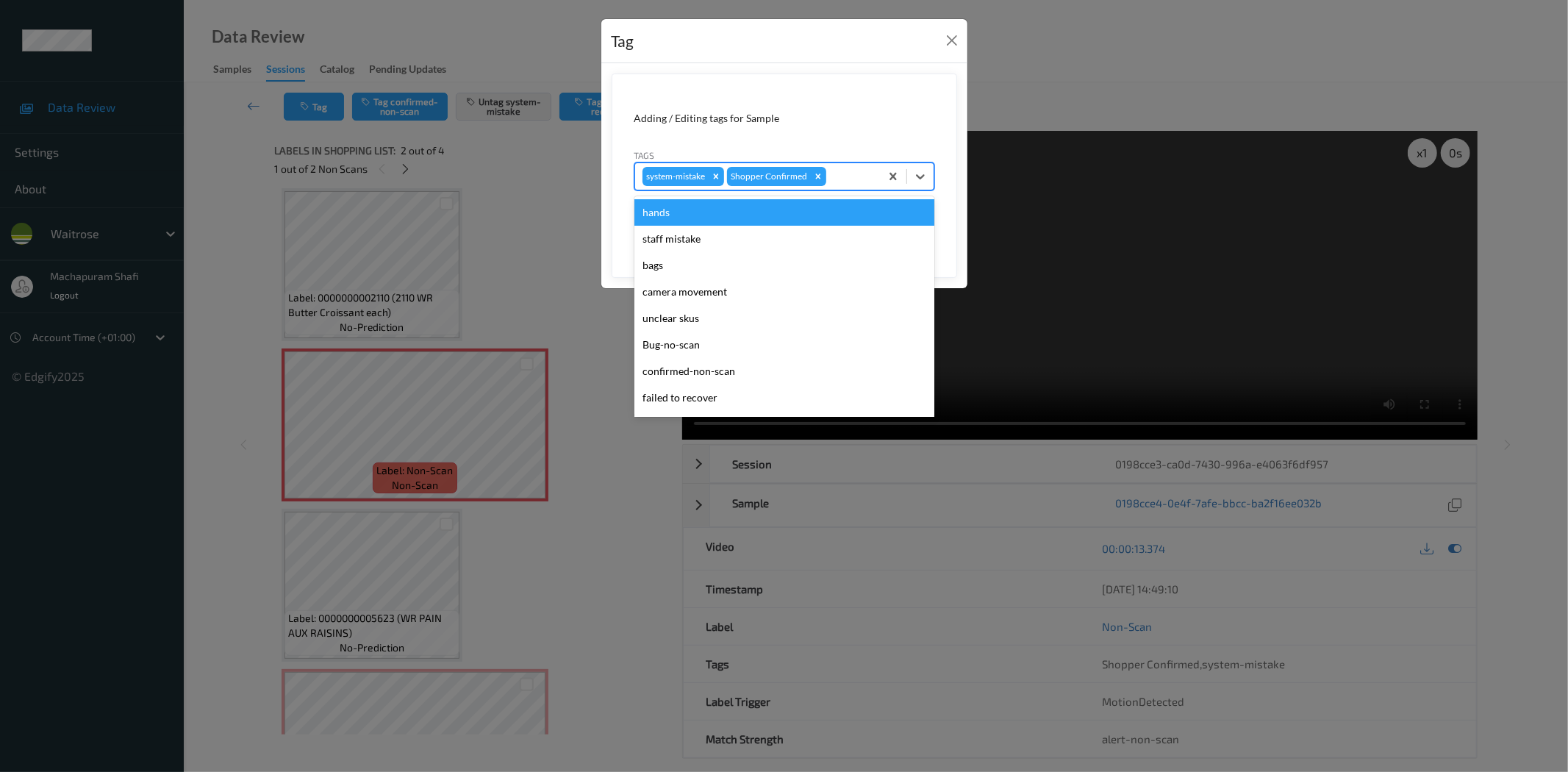
scroll to position [287, 0]
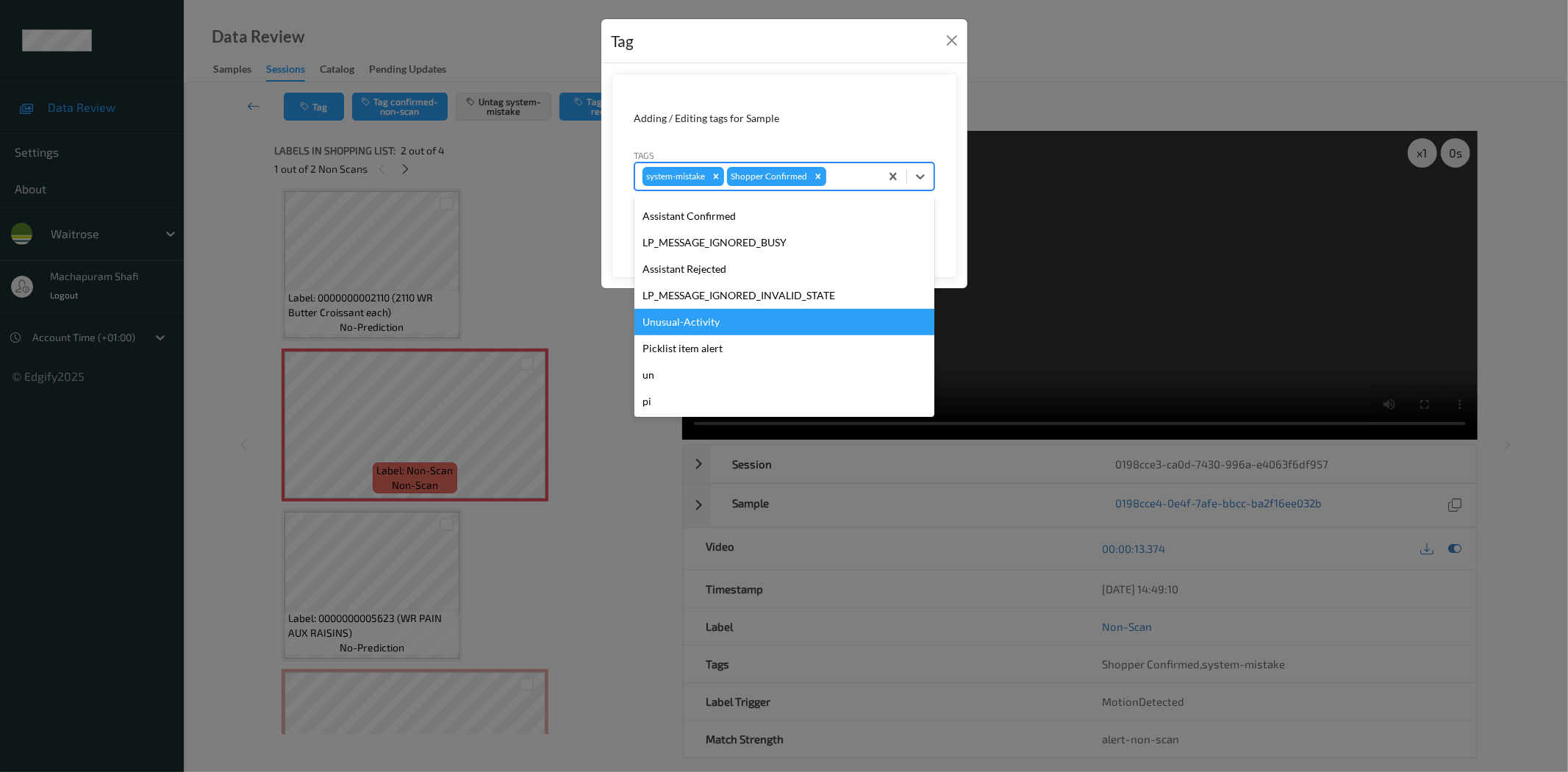
click at [693, 318] on div "Unusual-Activity" at bounding box center [784, 323] width 300 height 27
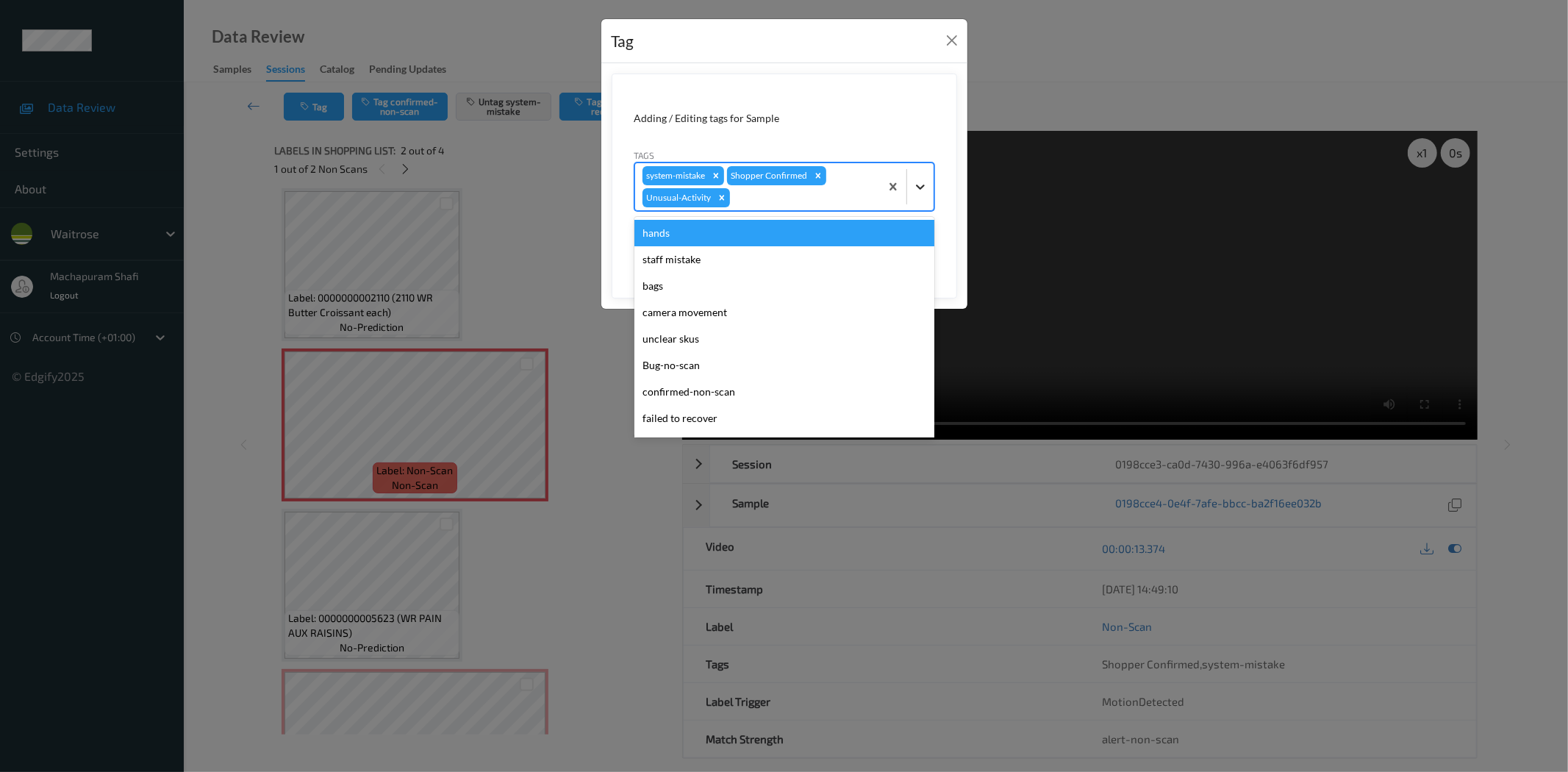
click at [915, 179] on icon at bounding box center [920, 186] width 14 height 14
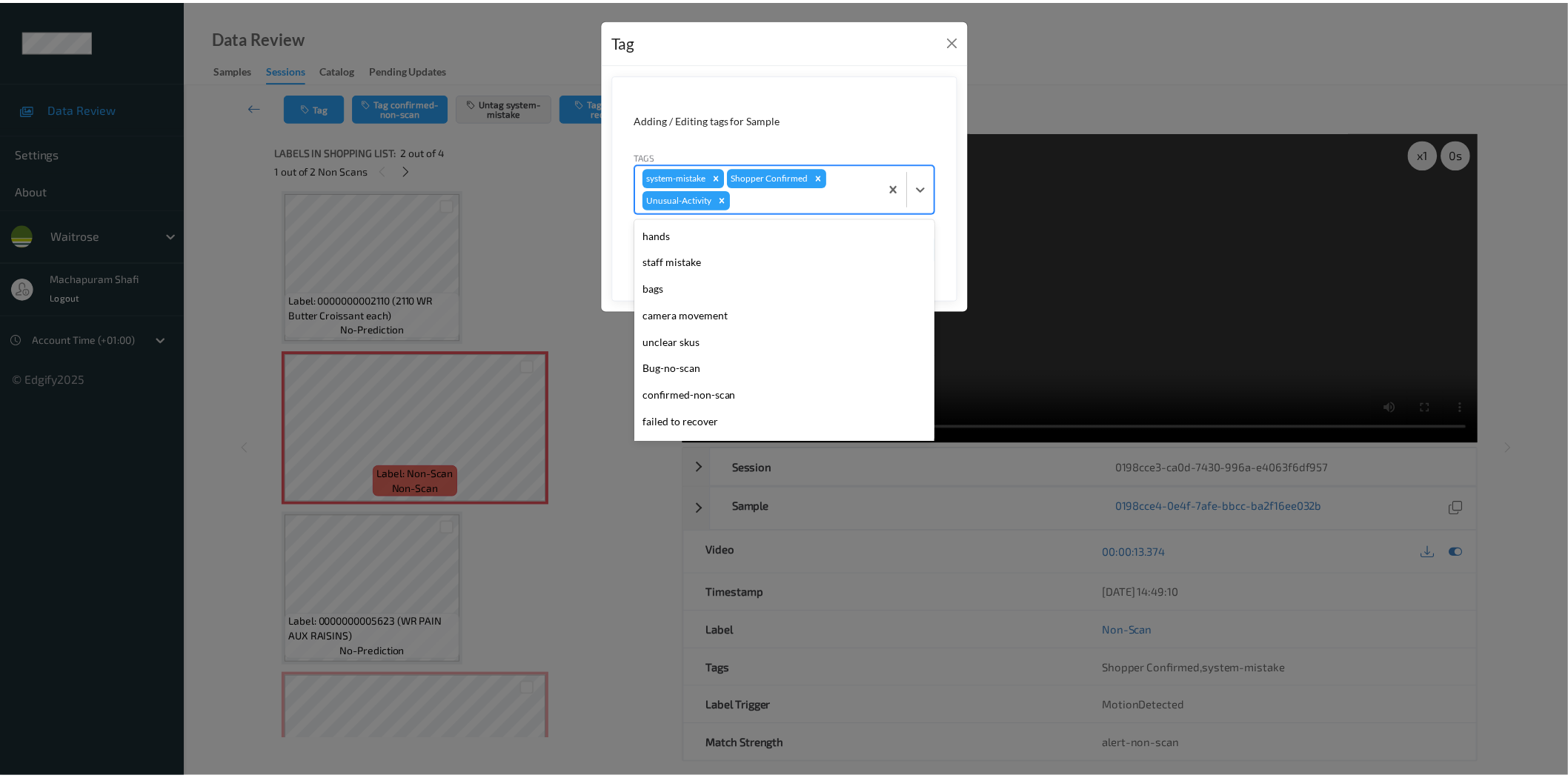
scroll to position [264, 0]
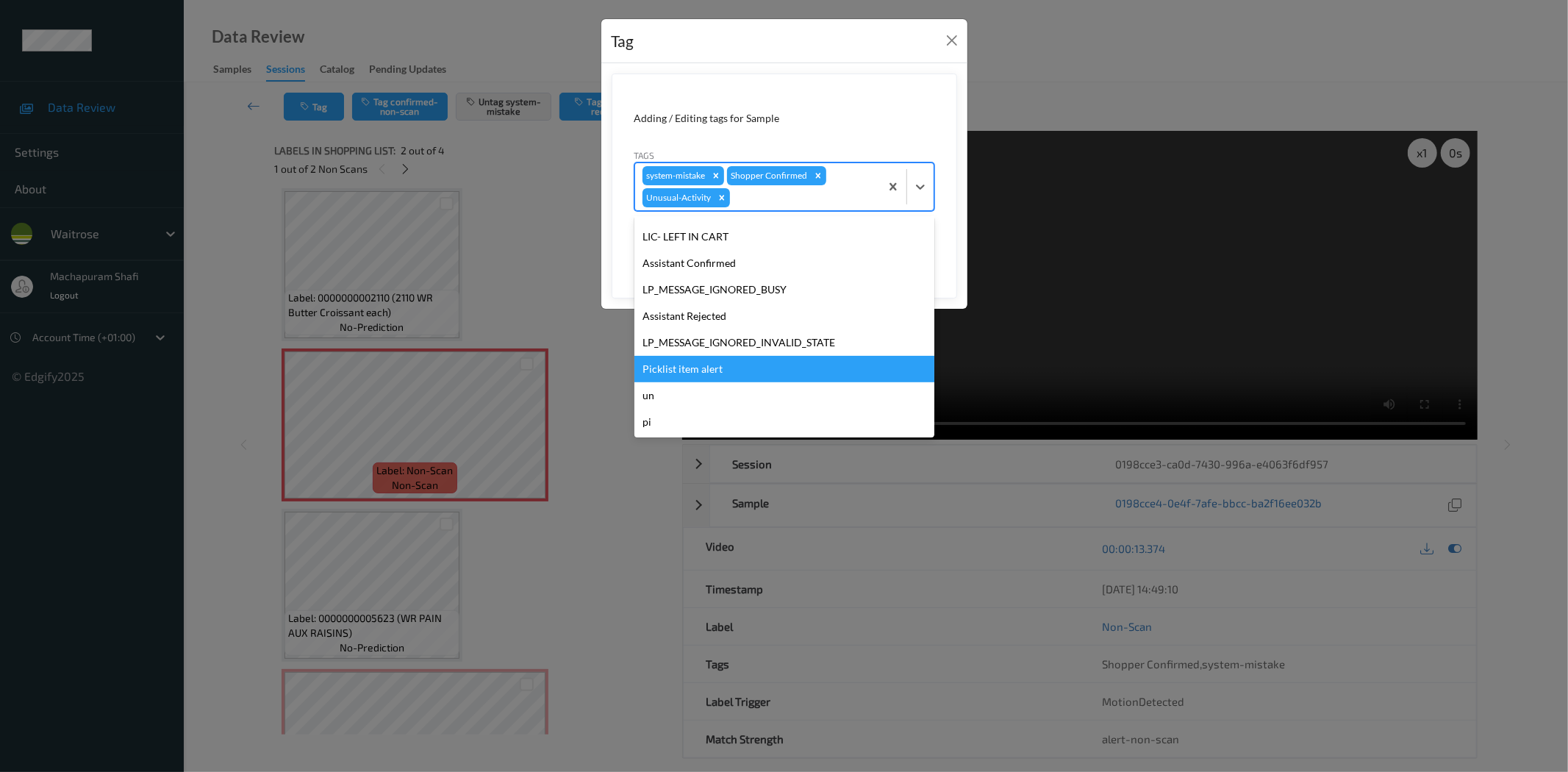
click at [707, 363] on div "Picklist item alert" at bounding box center [784, 370] width 300 height 27
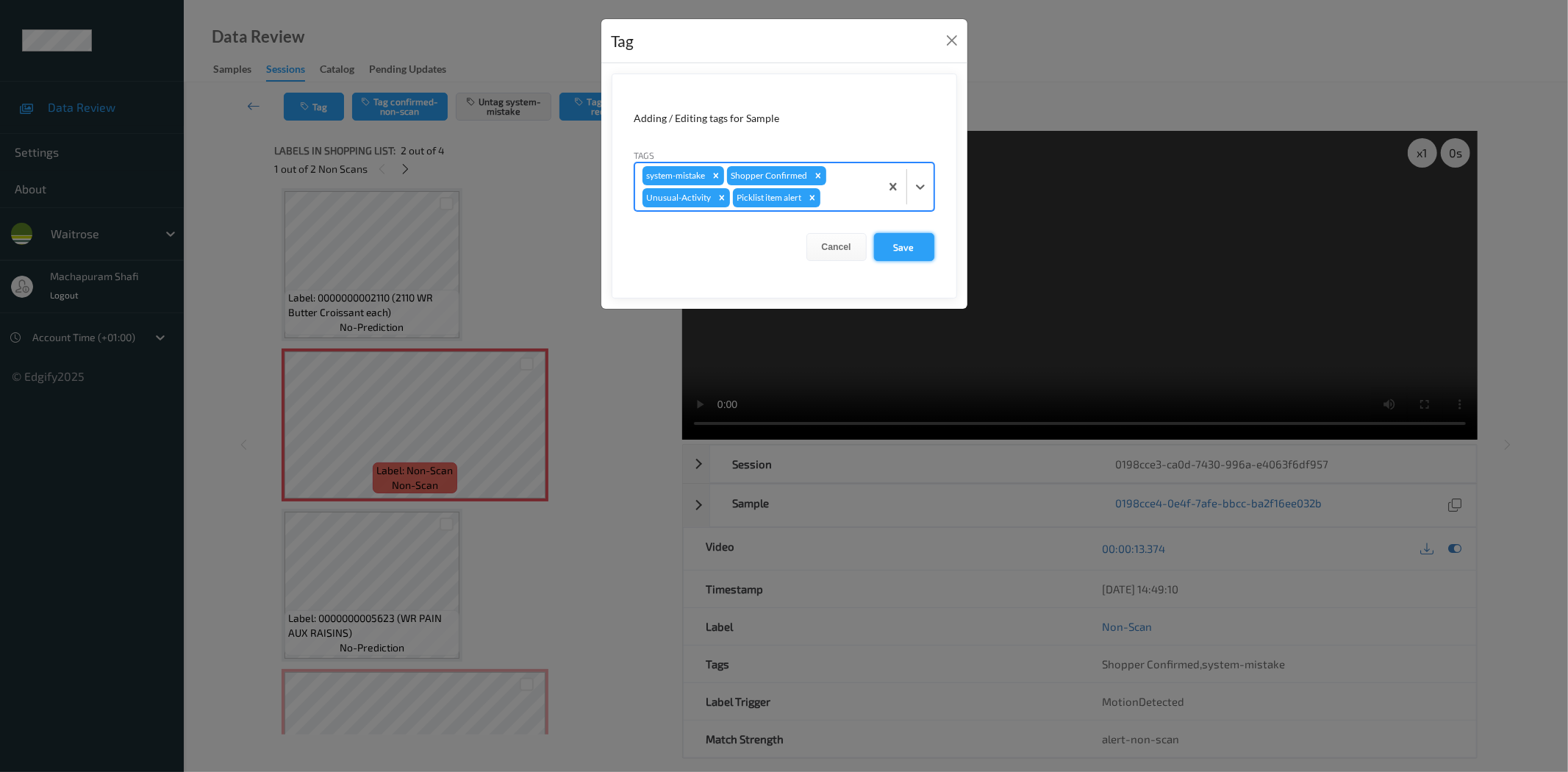
click at [913, 246] on button "Save" at bounding box center [904, 246] width 60 height 28
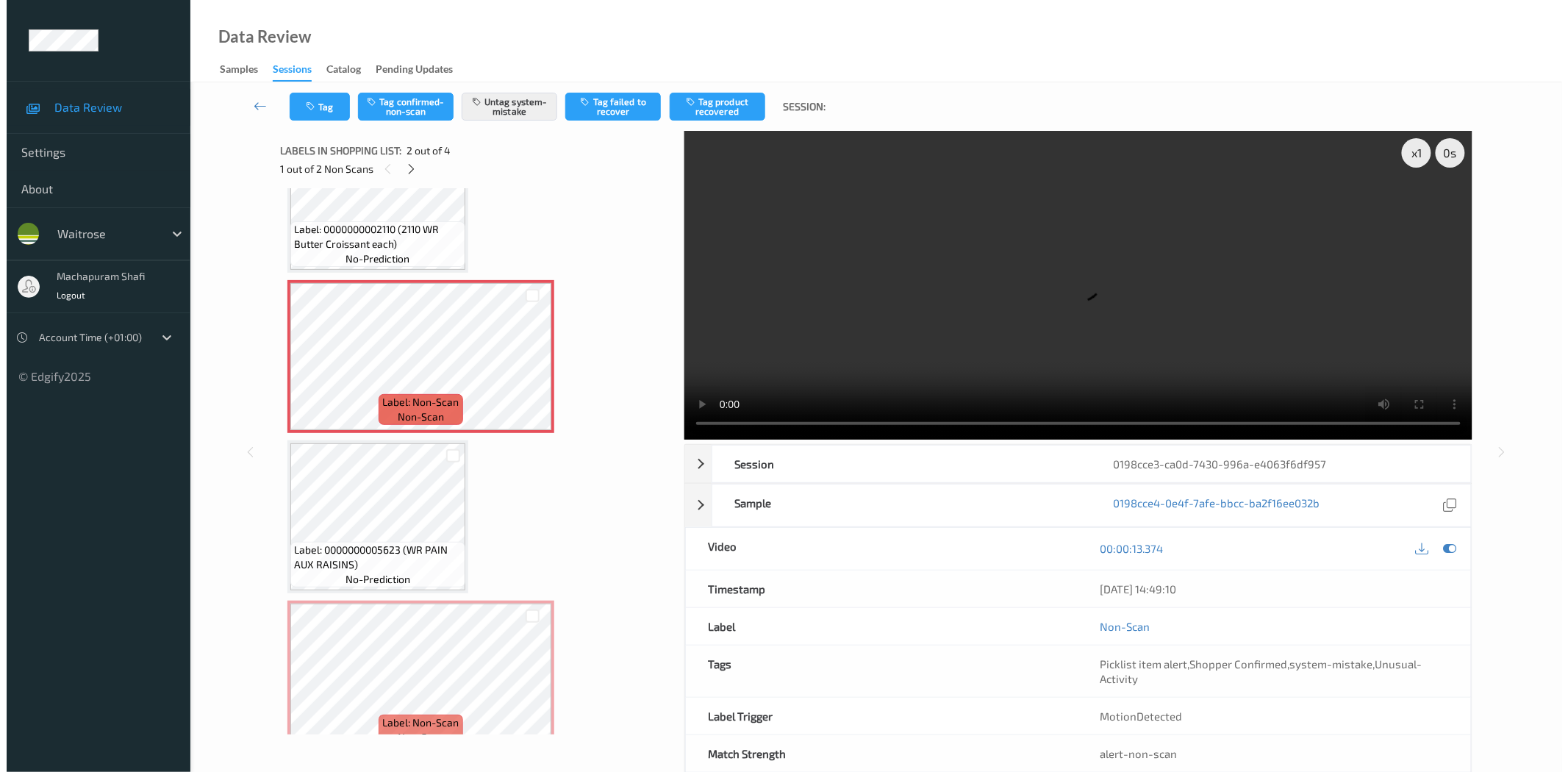
scroll to position [98, 0]
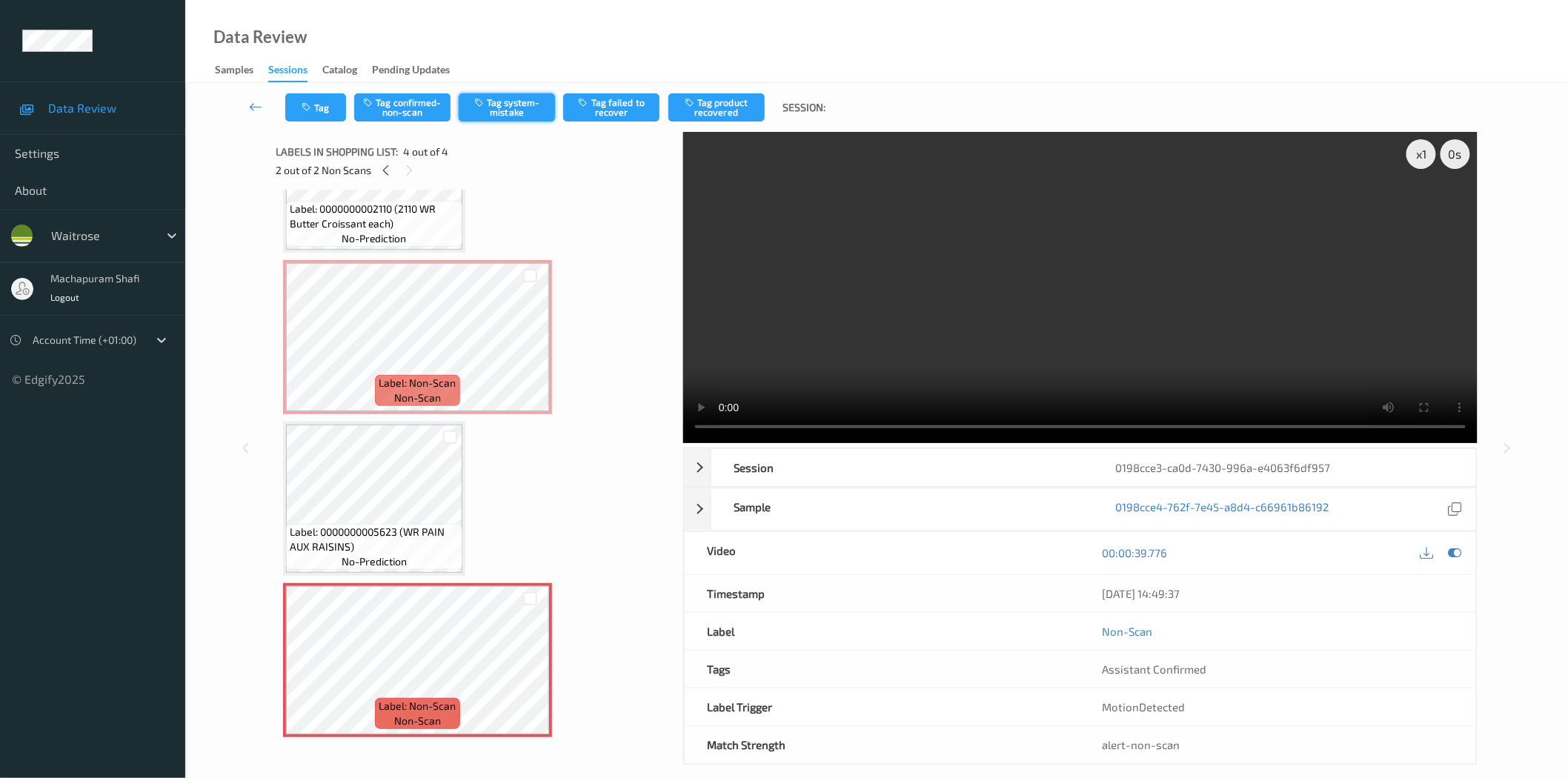
click at [509, 119] on button "Tag system-mistake" at bounding box center [507, 107] width 96 height 28
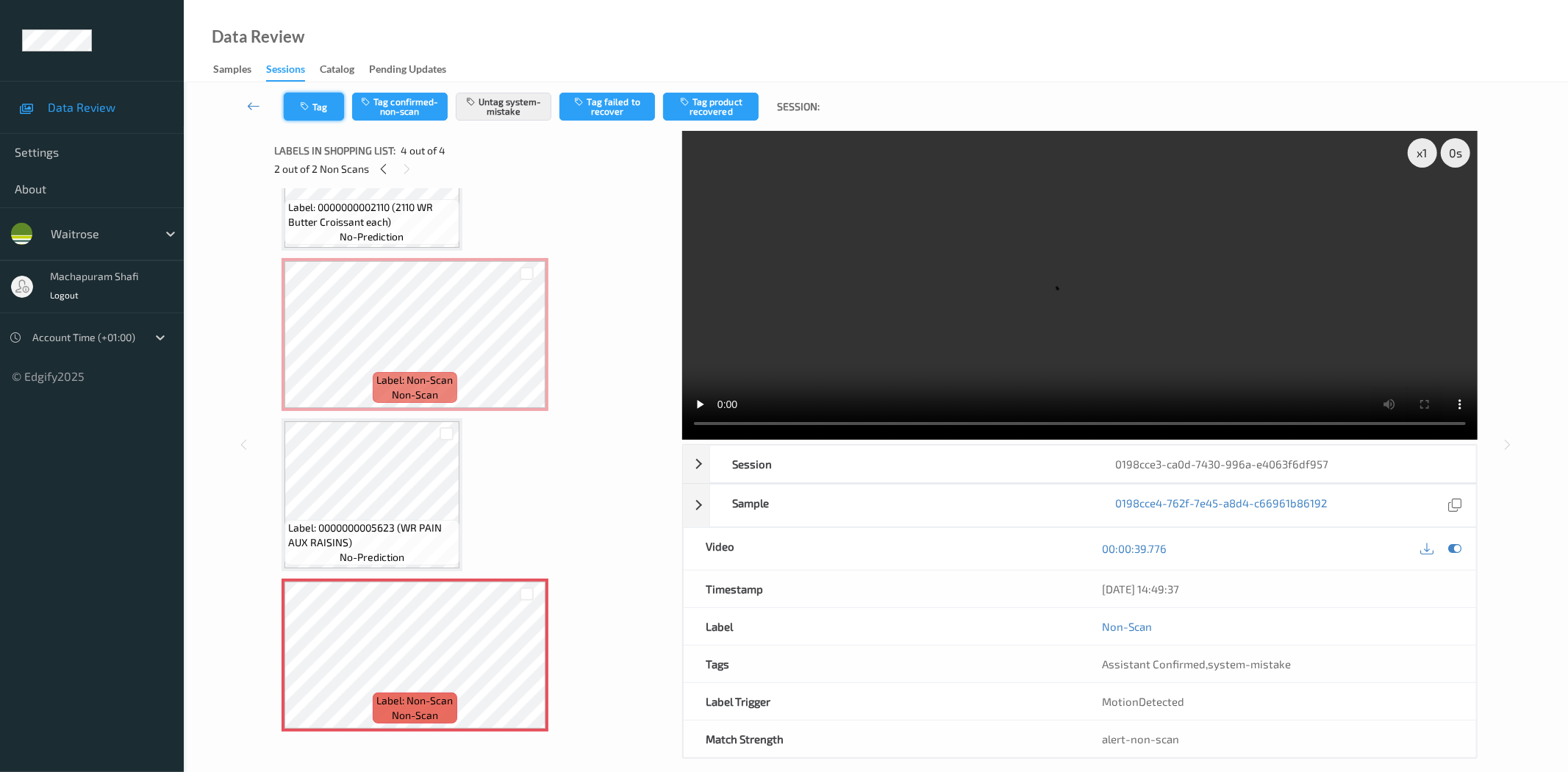
click at [300, 110] on icon "button" at bounding box center [305, 106] width 12 height 11
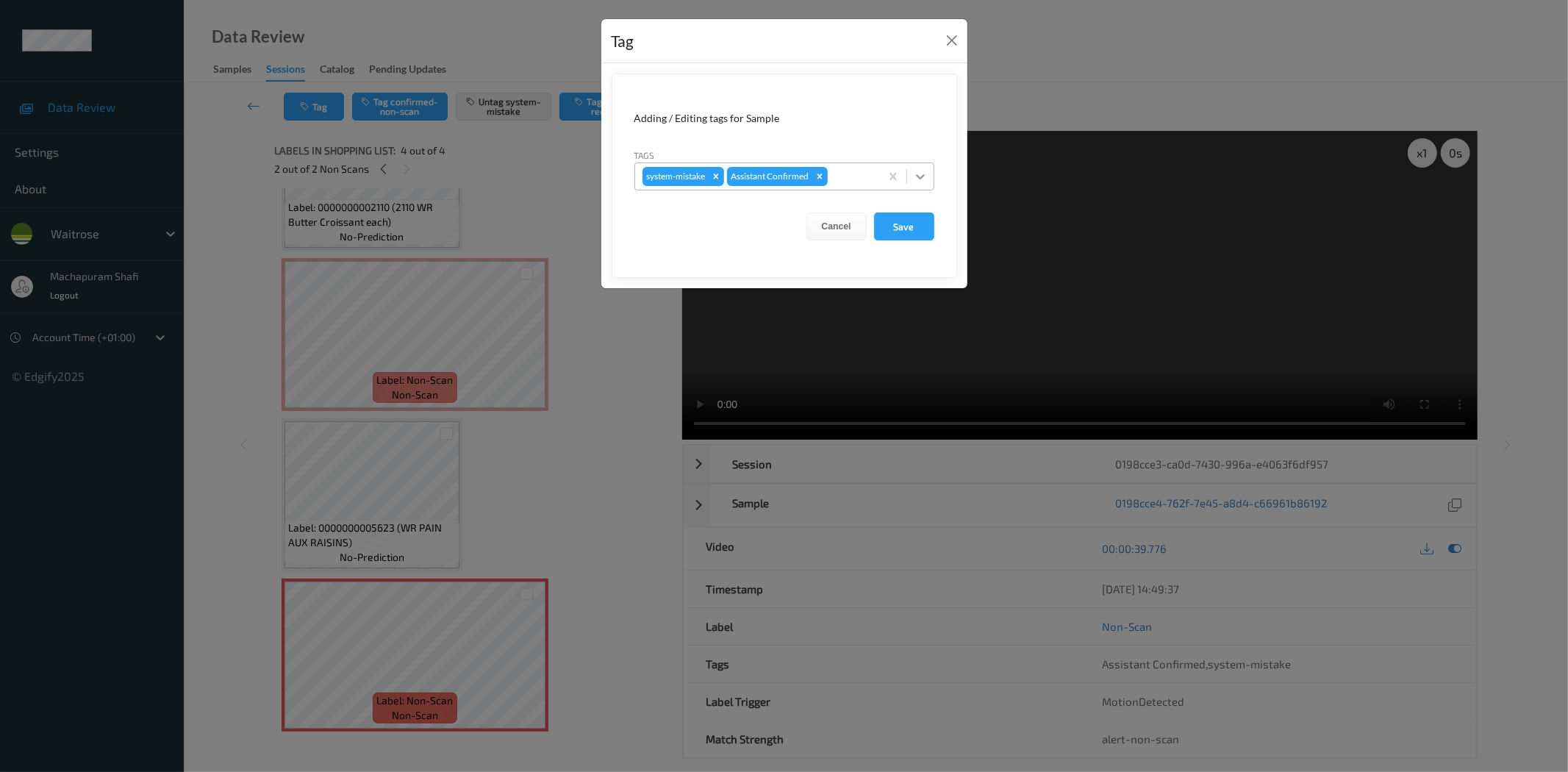
click at [922, 168] on div at bounding box center [921, 176] width 27 height 27
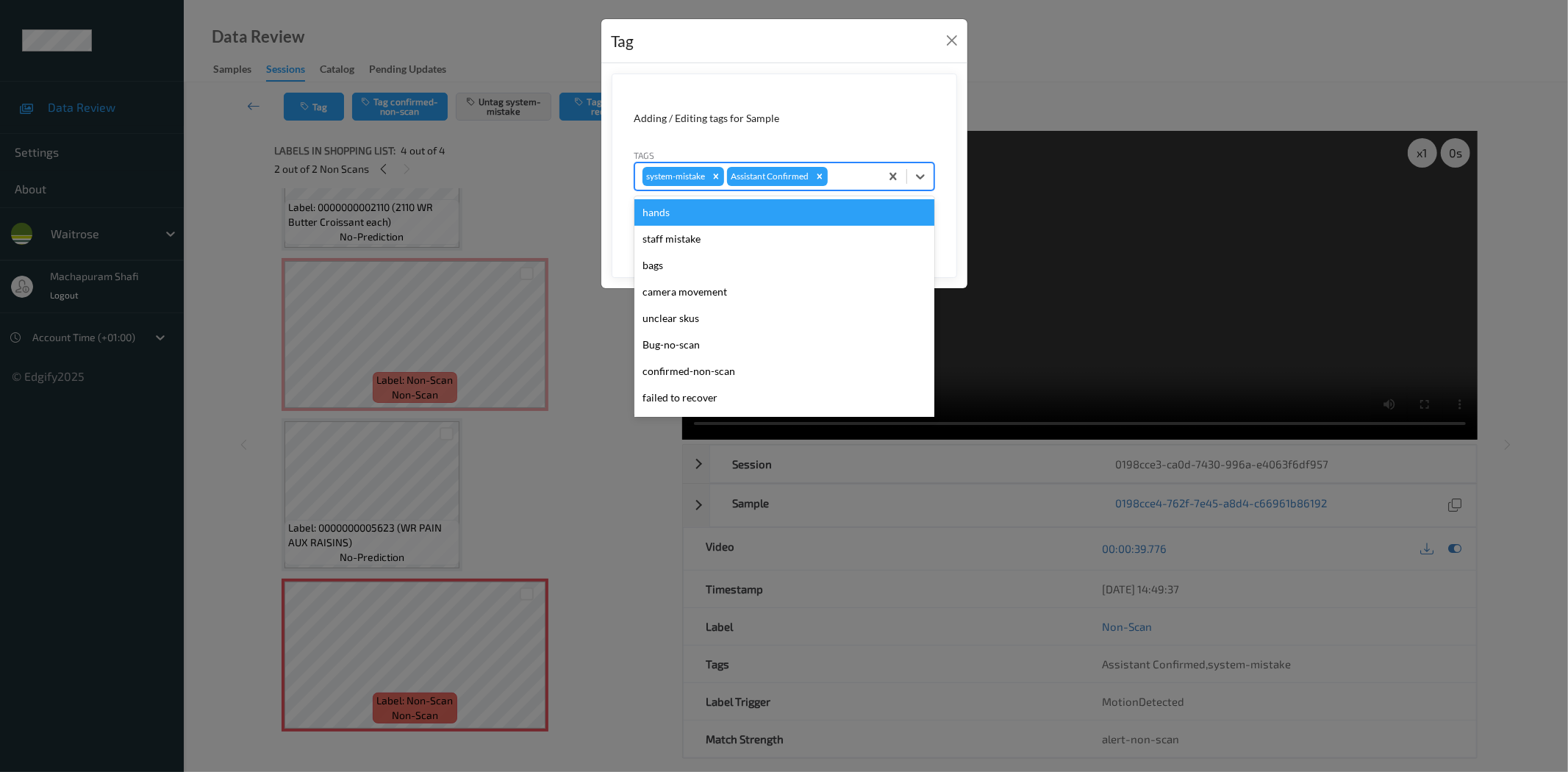
scroll to position [287, 0]
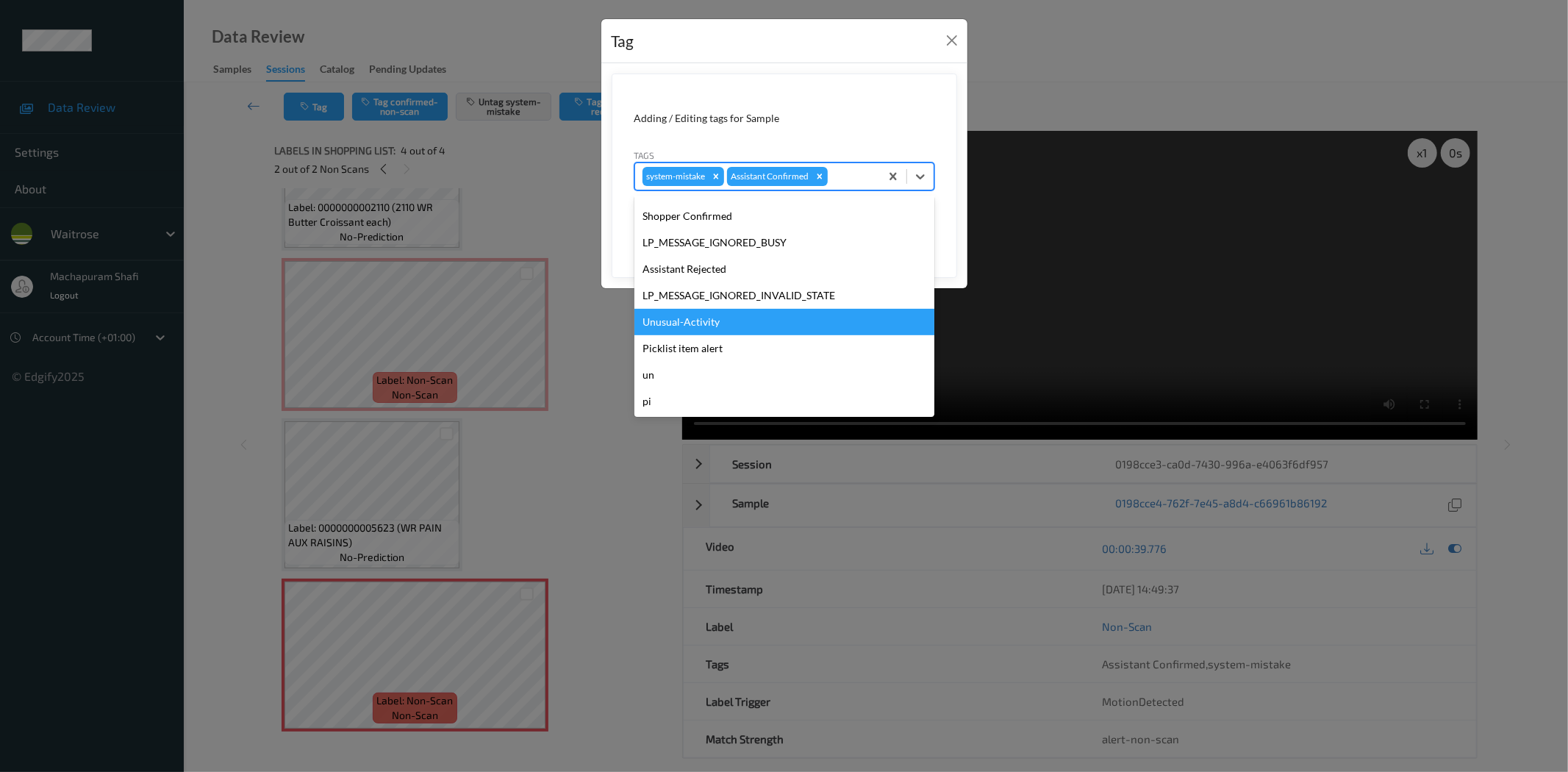
click at [714, 324] on div "Unusual-Activity" at bounding box center [784, 323] width 300 height 27
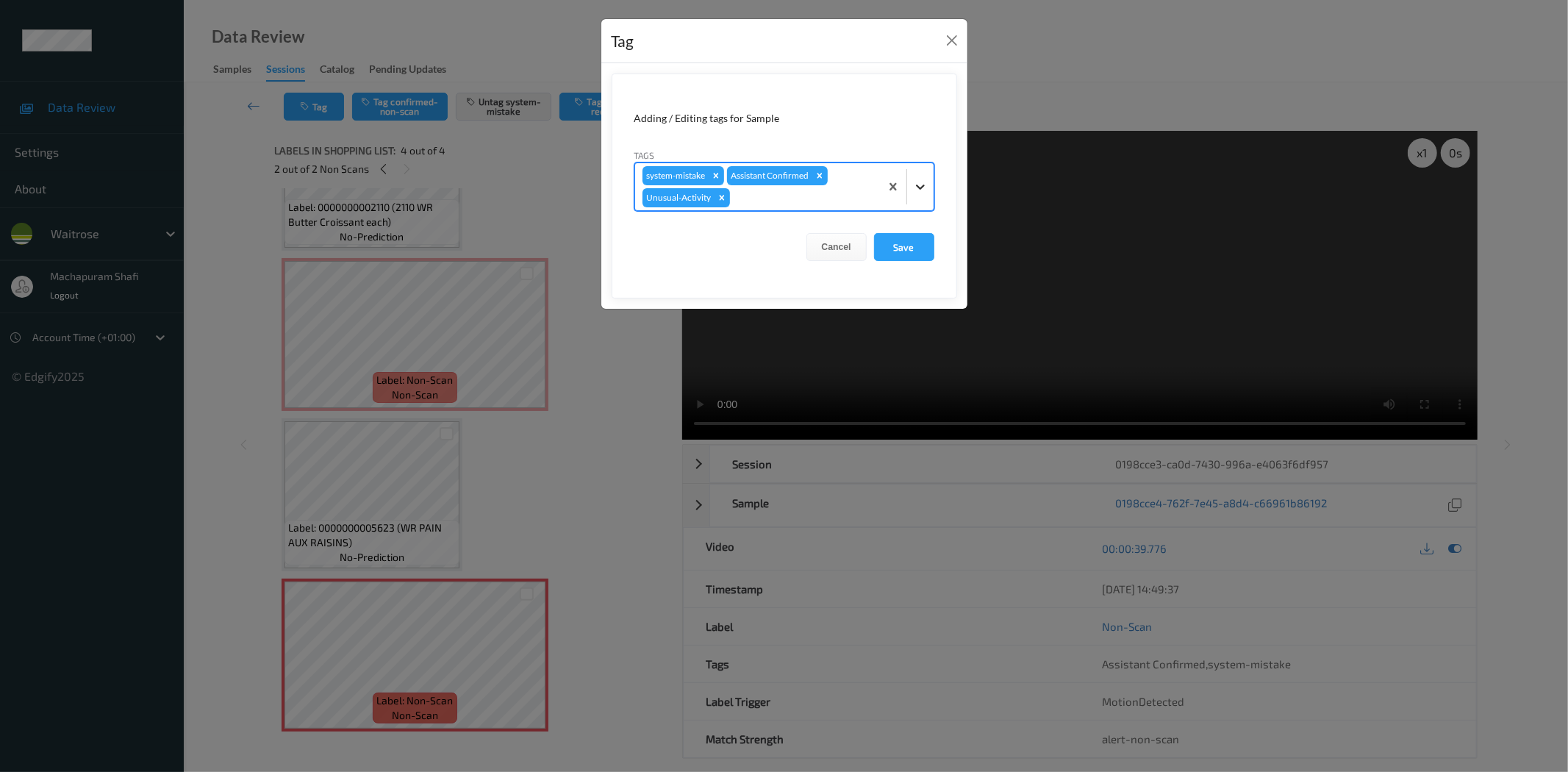
click at [913, 175] on div at bounding box center [921, 187] width 27 height 27
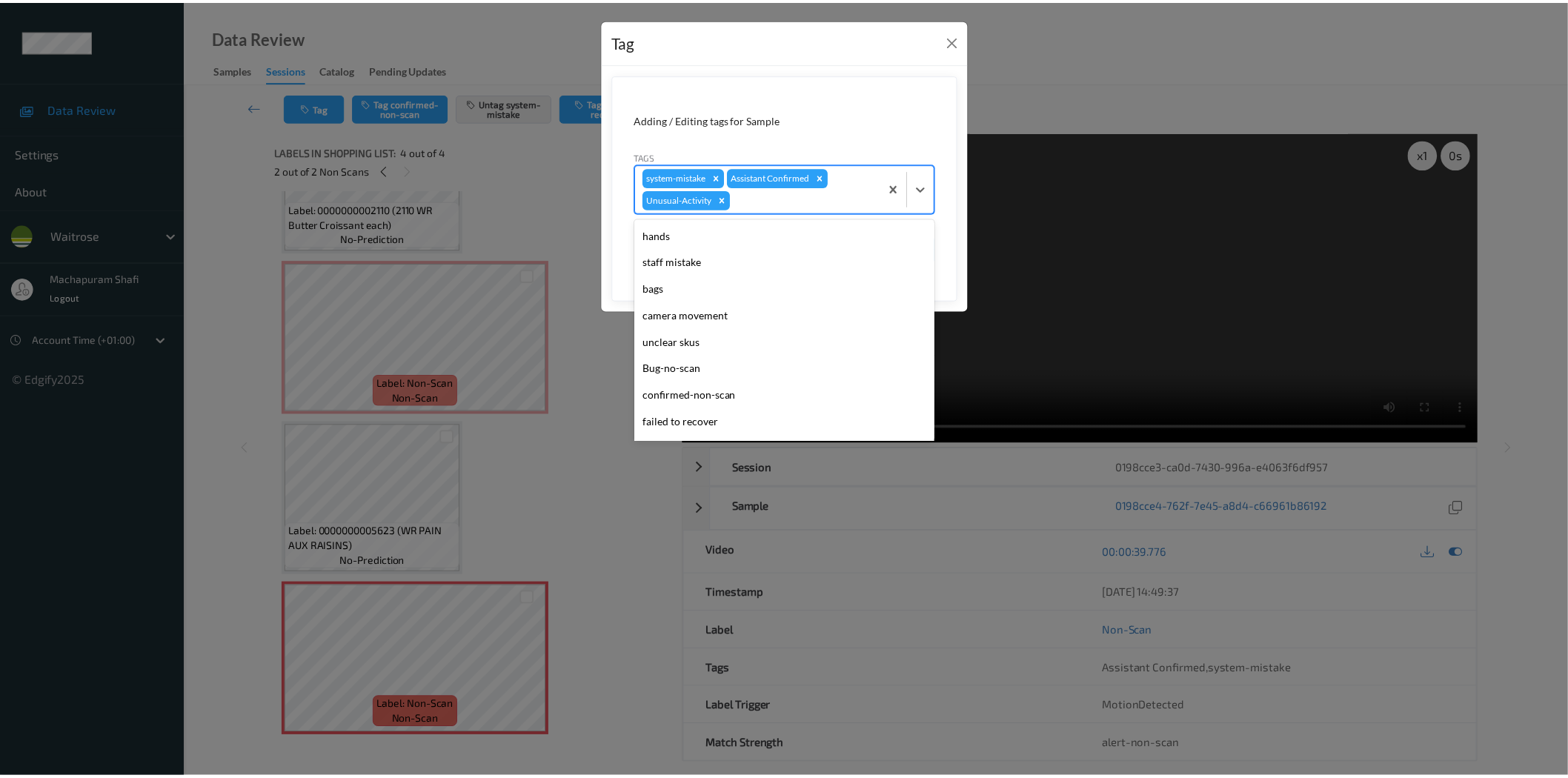
scroll to position [264, 0]
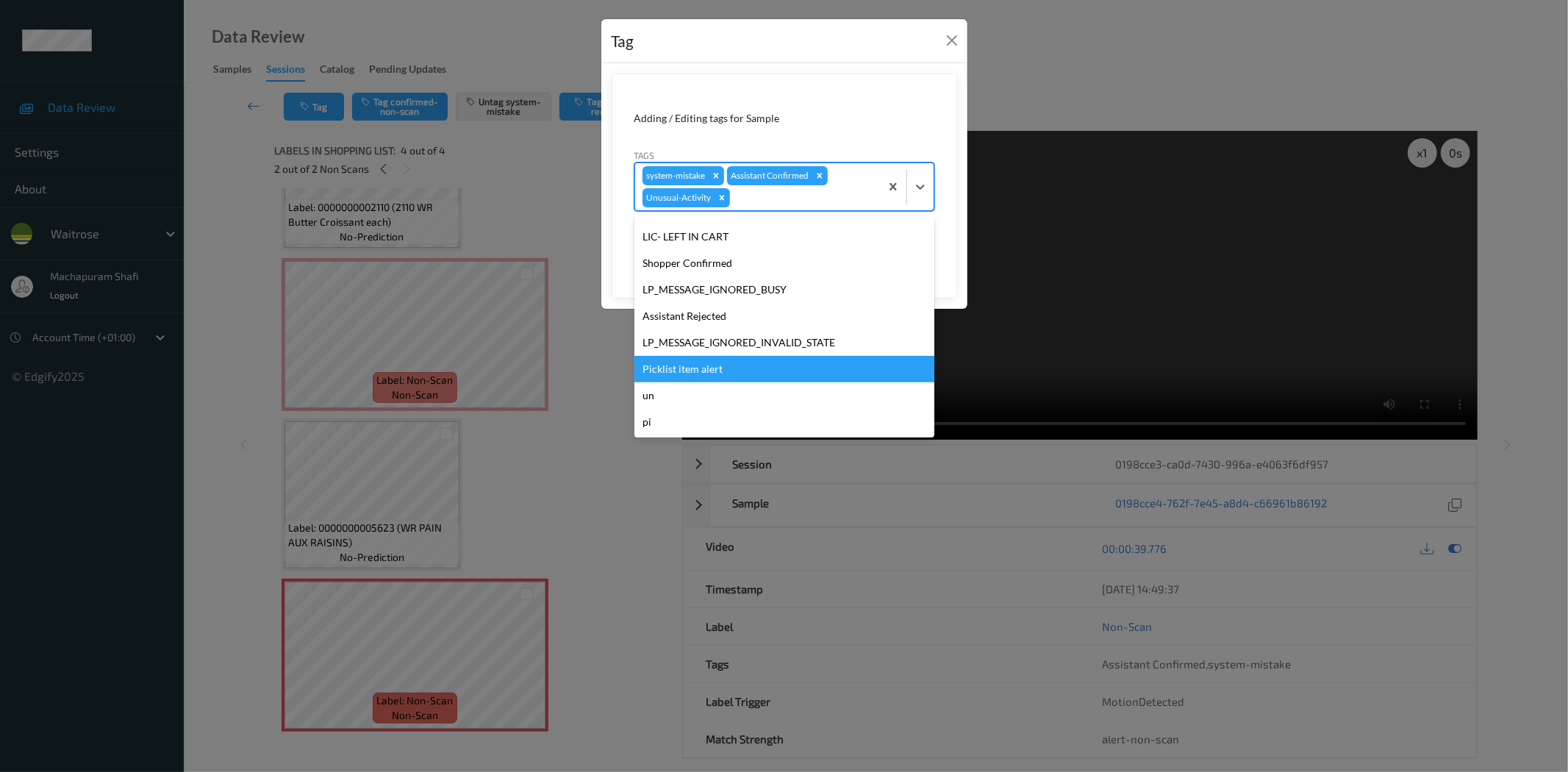
click at [695, 370] on div "Picklist item alert" at bounding box center [784, 370] width 300 height 27
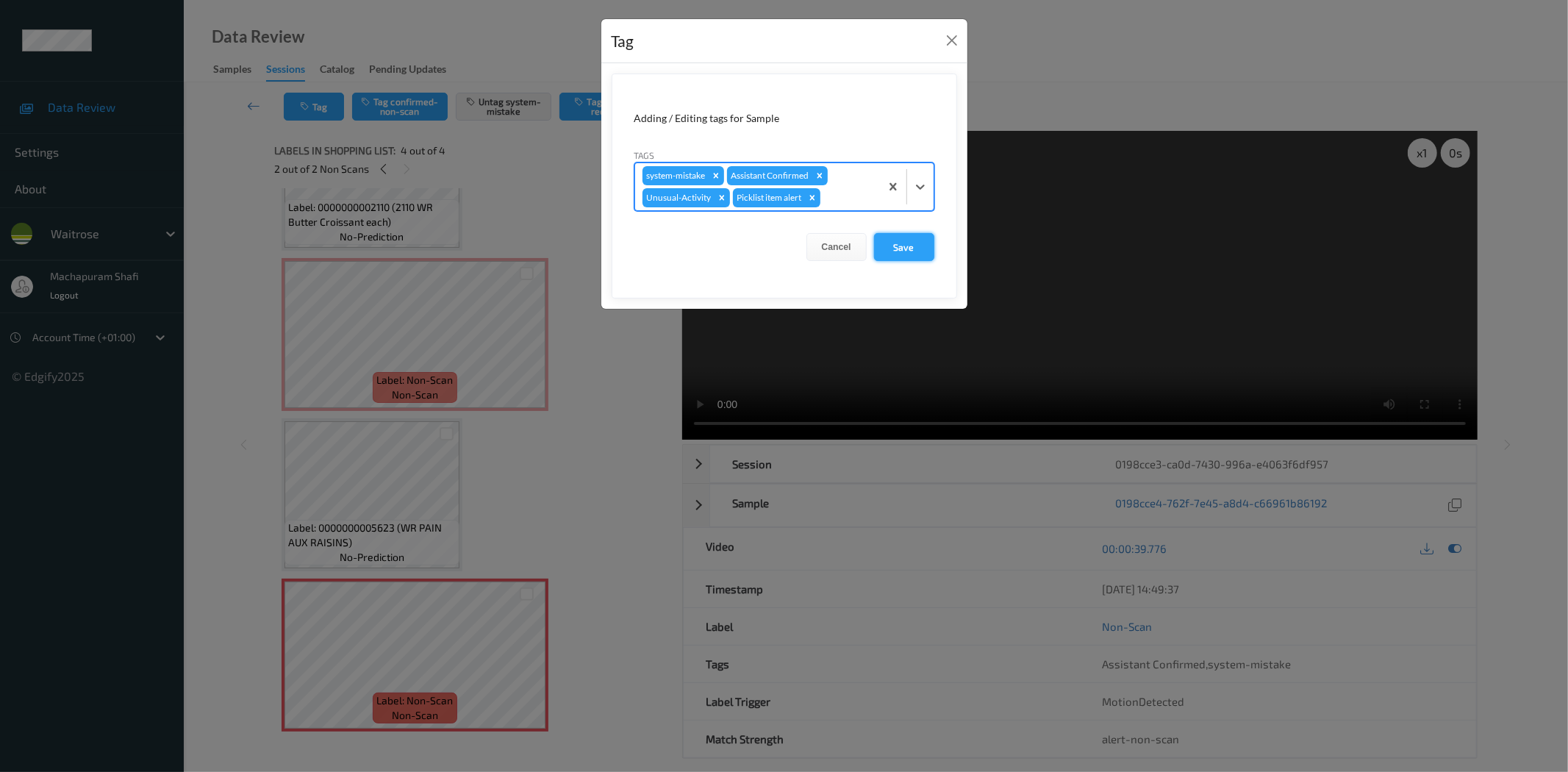
click at [910, 252] on button "Save" at bounding box center [904, 246] width 60 height 28
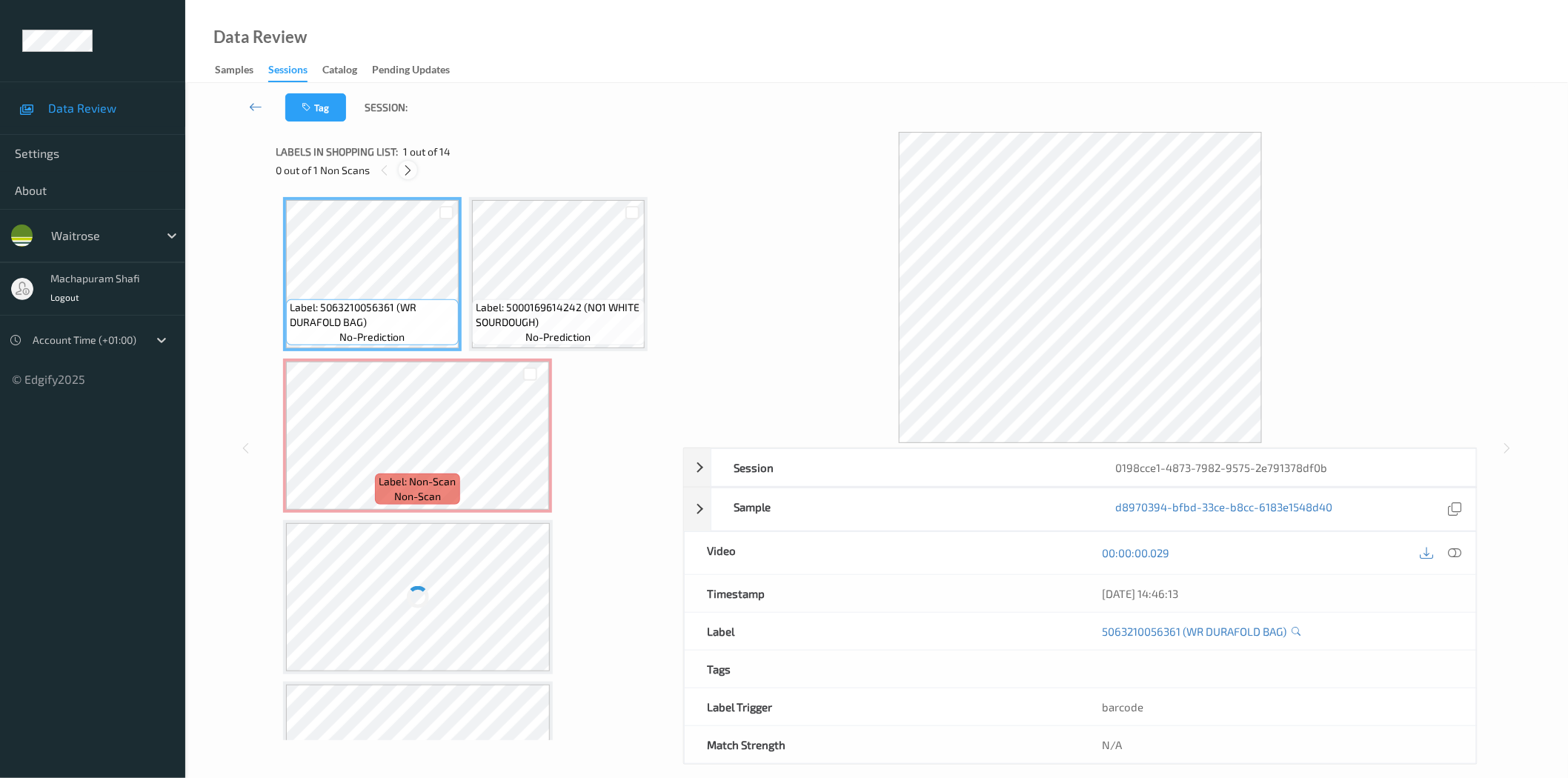
click at [407, 173] on icon at bounding box center [407, 171] width 13 height 14
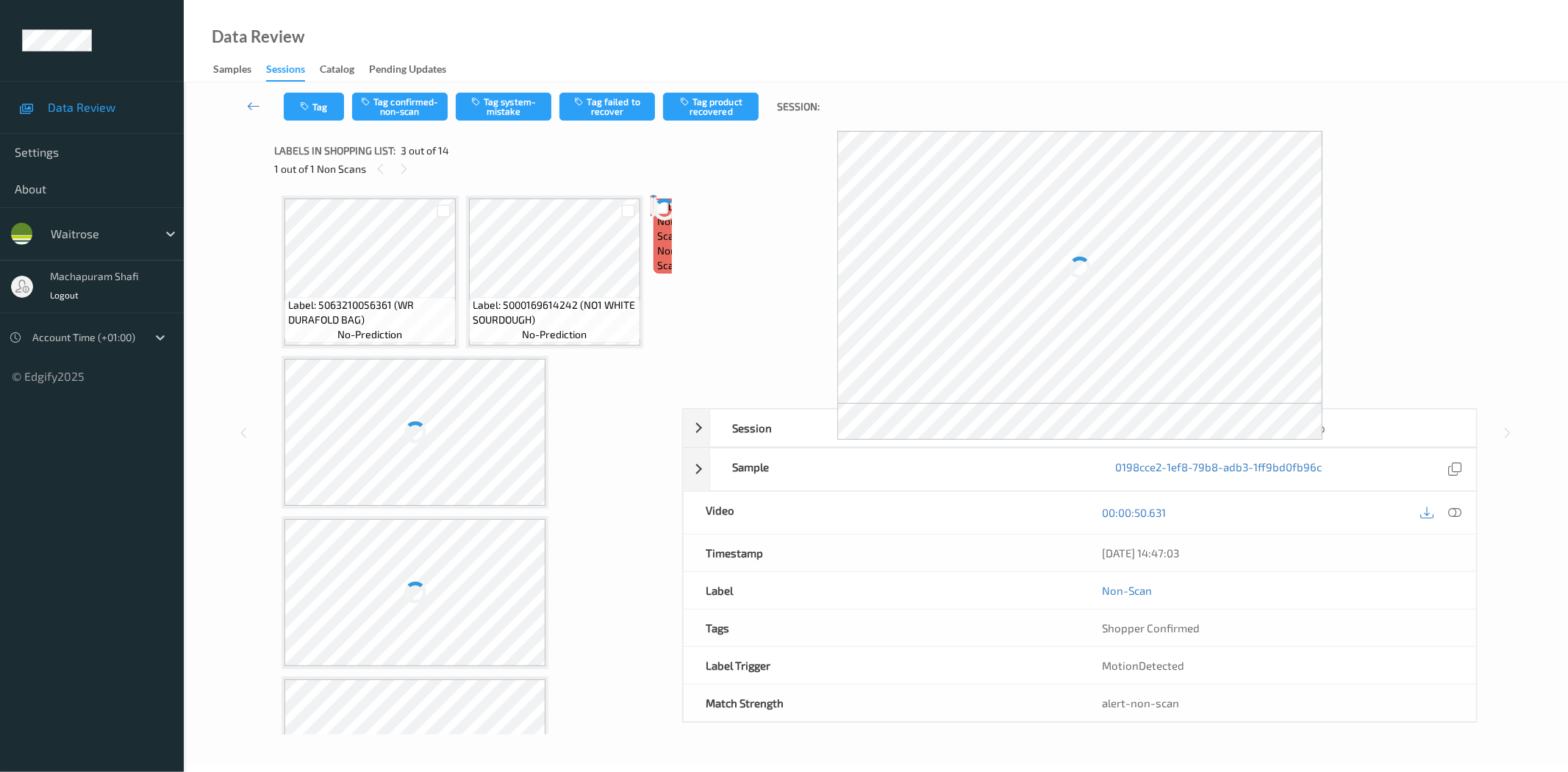
scroll to position [8, 0]
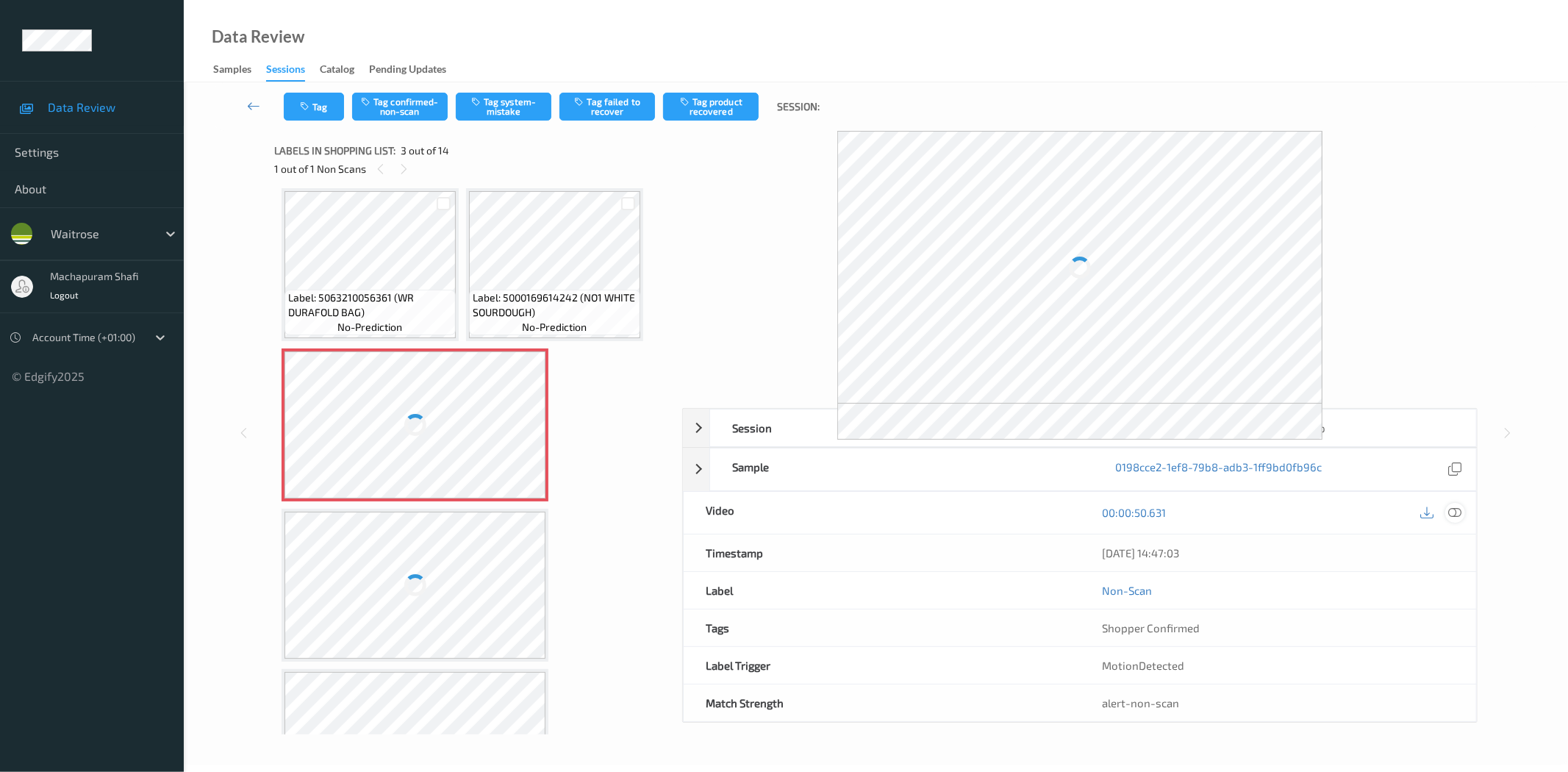
click at [1461, 510] on icon at bounding box center [1455, 512] width 13 height 13
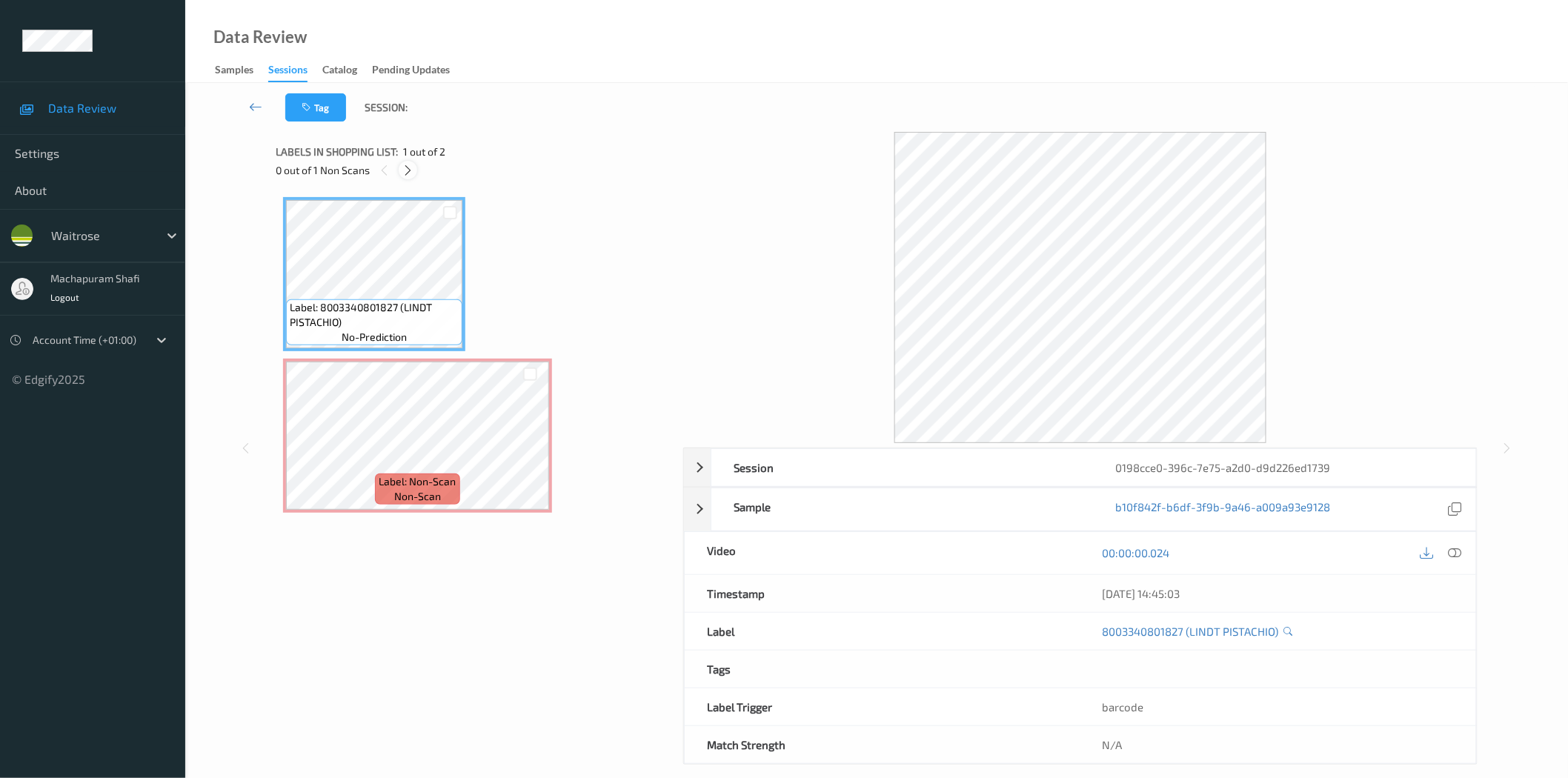
click at [409, 172] on icon at bounding box center [407, 171] width 13 height 14
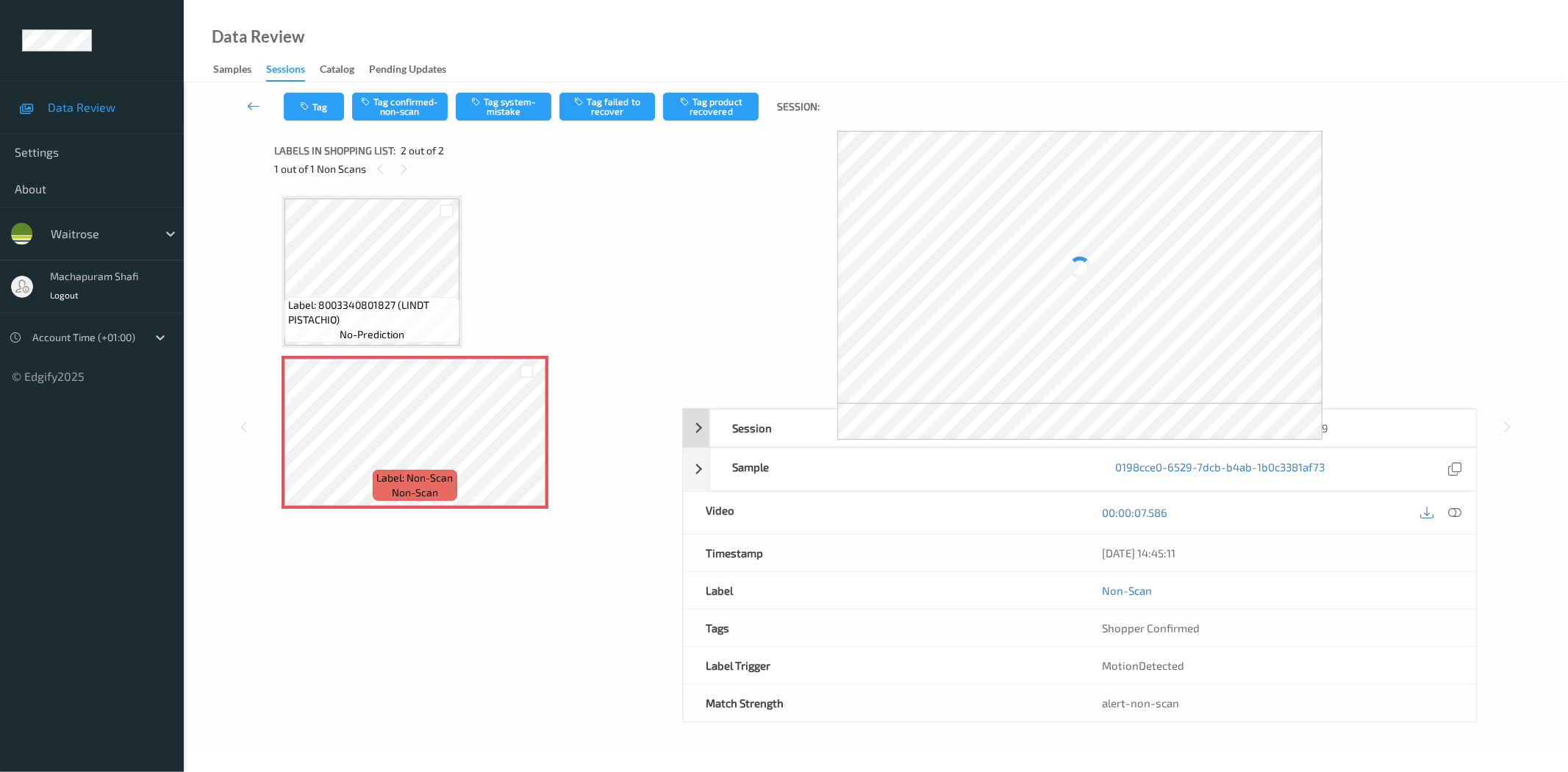
drag, startPoint x: 1458, startPoint y: 509, endPoint x: 1236, endPoint y: 250, distance: 341.1
click at [1458, 509] on icon at bounding box center [1455, 512] width 13 height 13
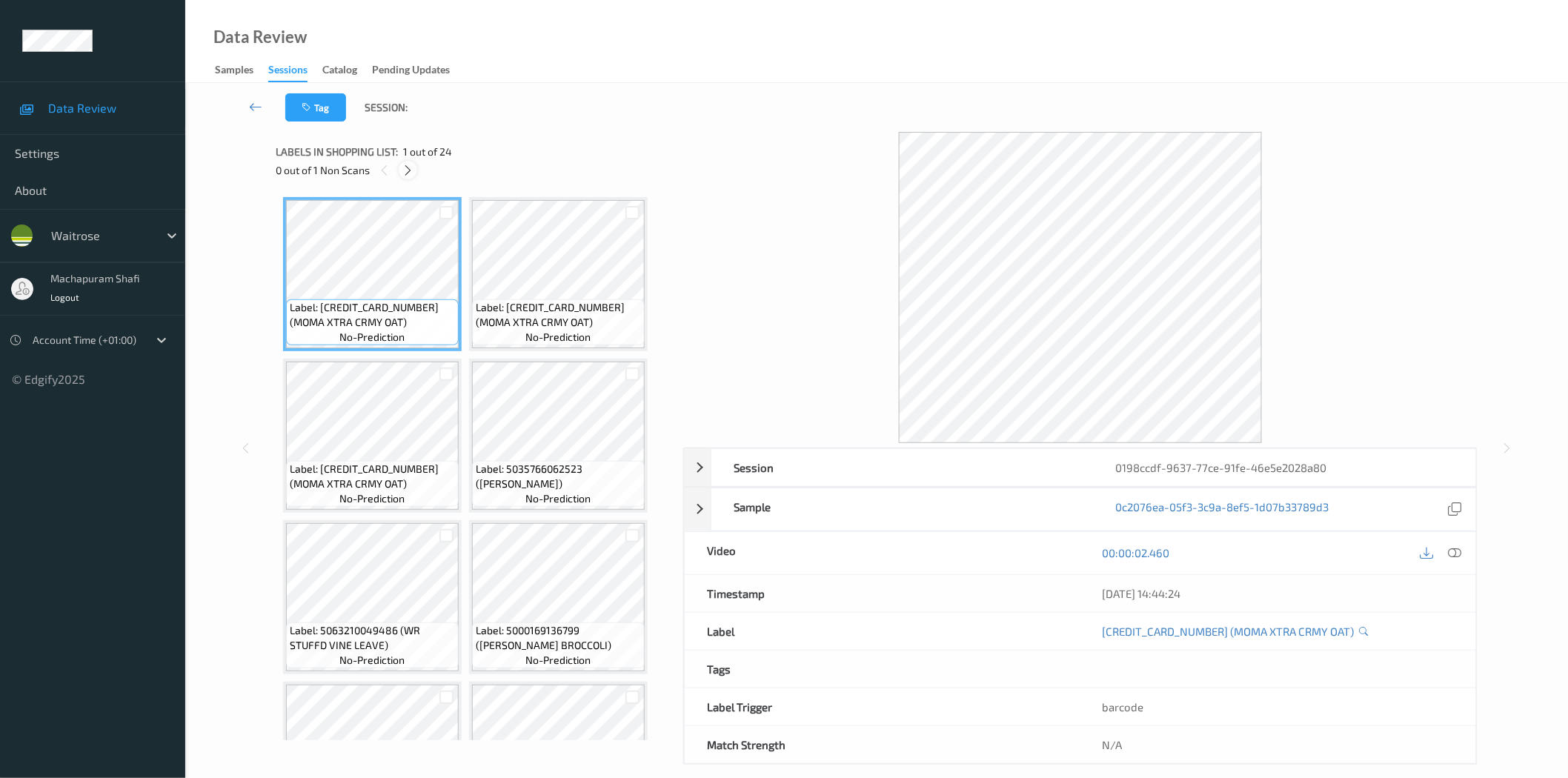
click at [409, 165] on icon at bounding box center [407, 171] width 13 height 14
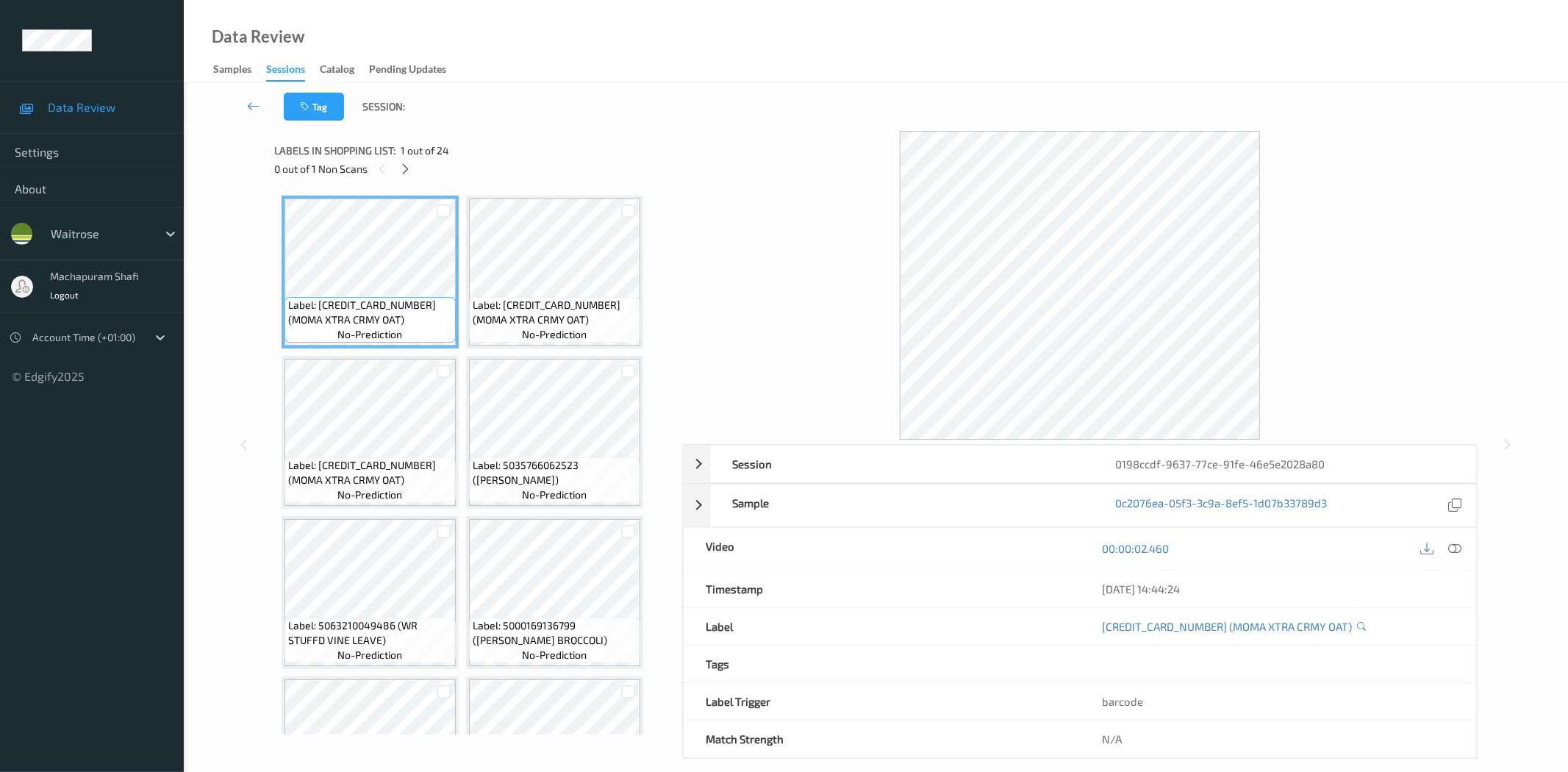
scroll to position [1442, 0]
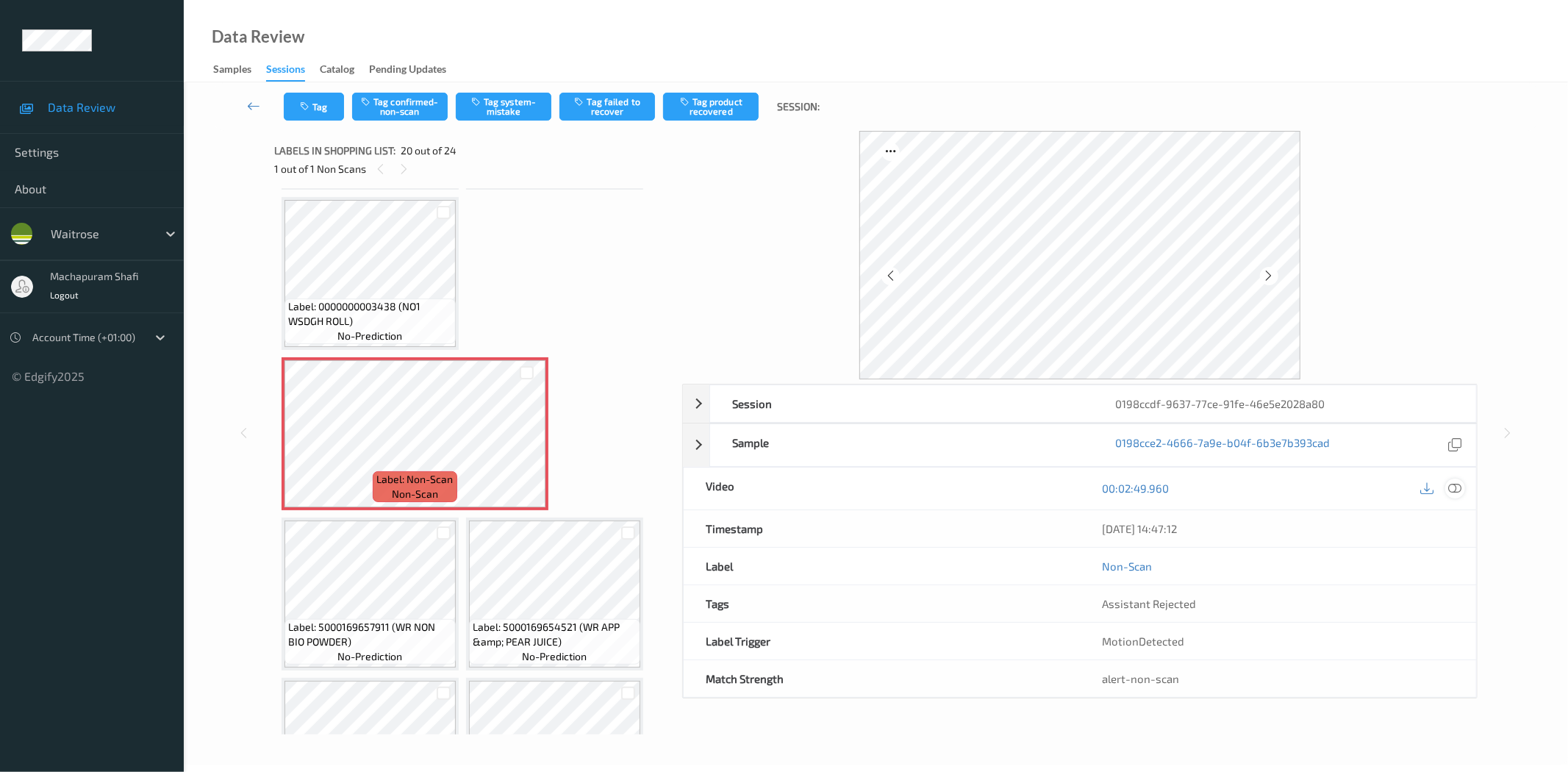
click at [1455, 488] on icon at bounding box center [1455, 488] width 13 height 13
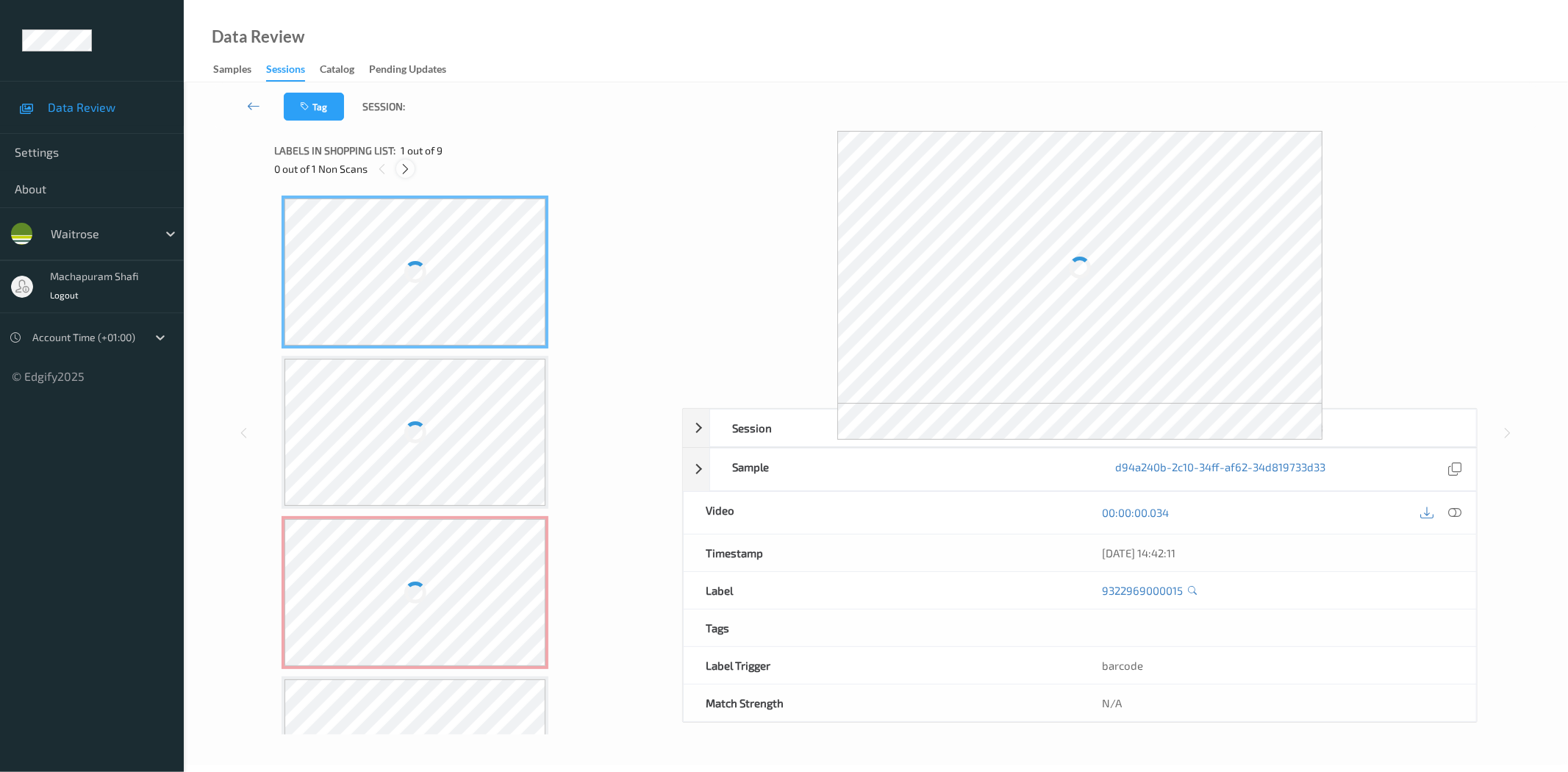
click at [398, 170] on div at bounding box center [405, 169] width 18 height 18
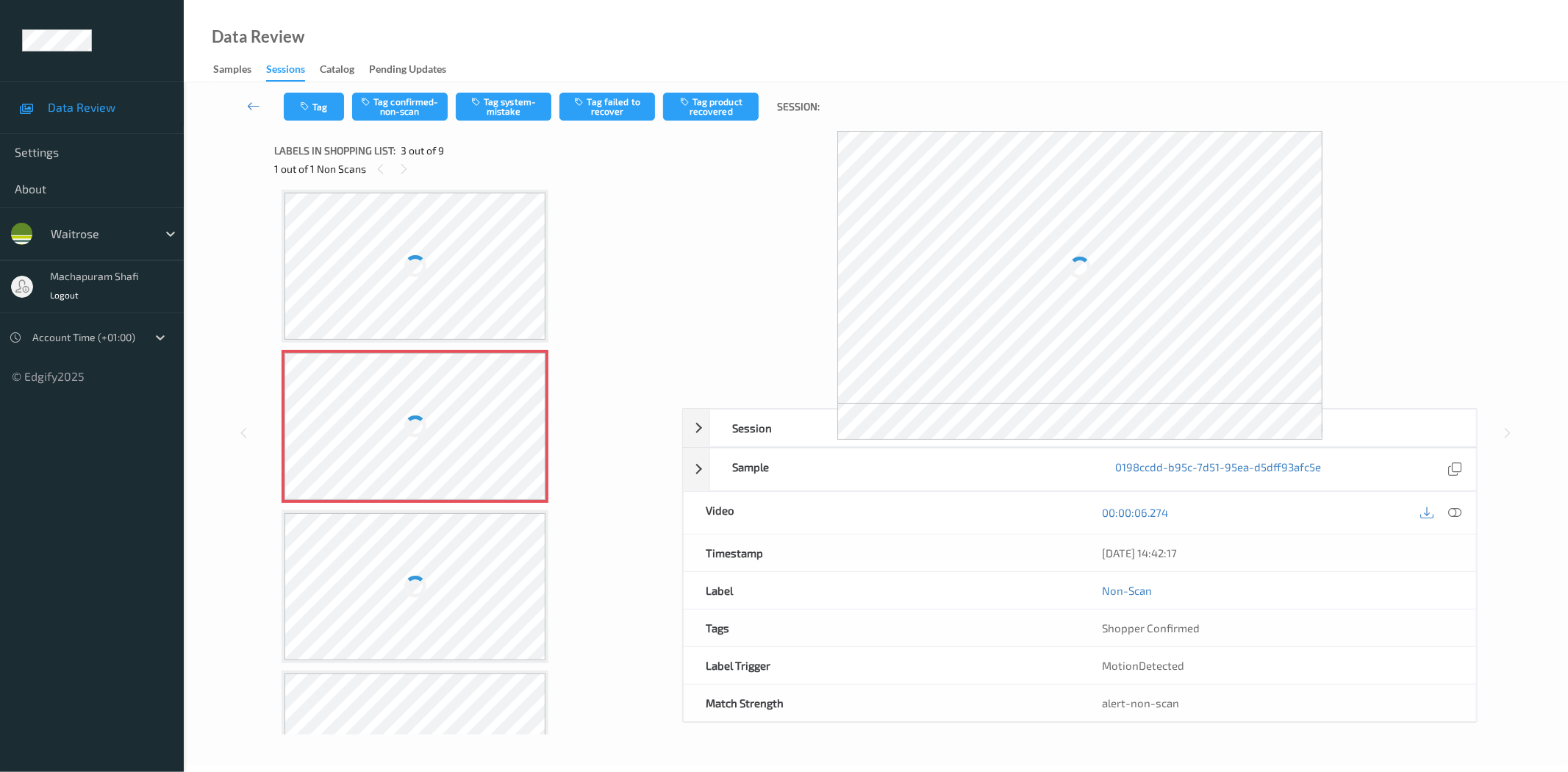
scroll to position [8, 0]
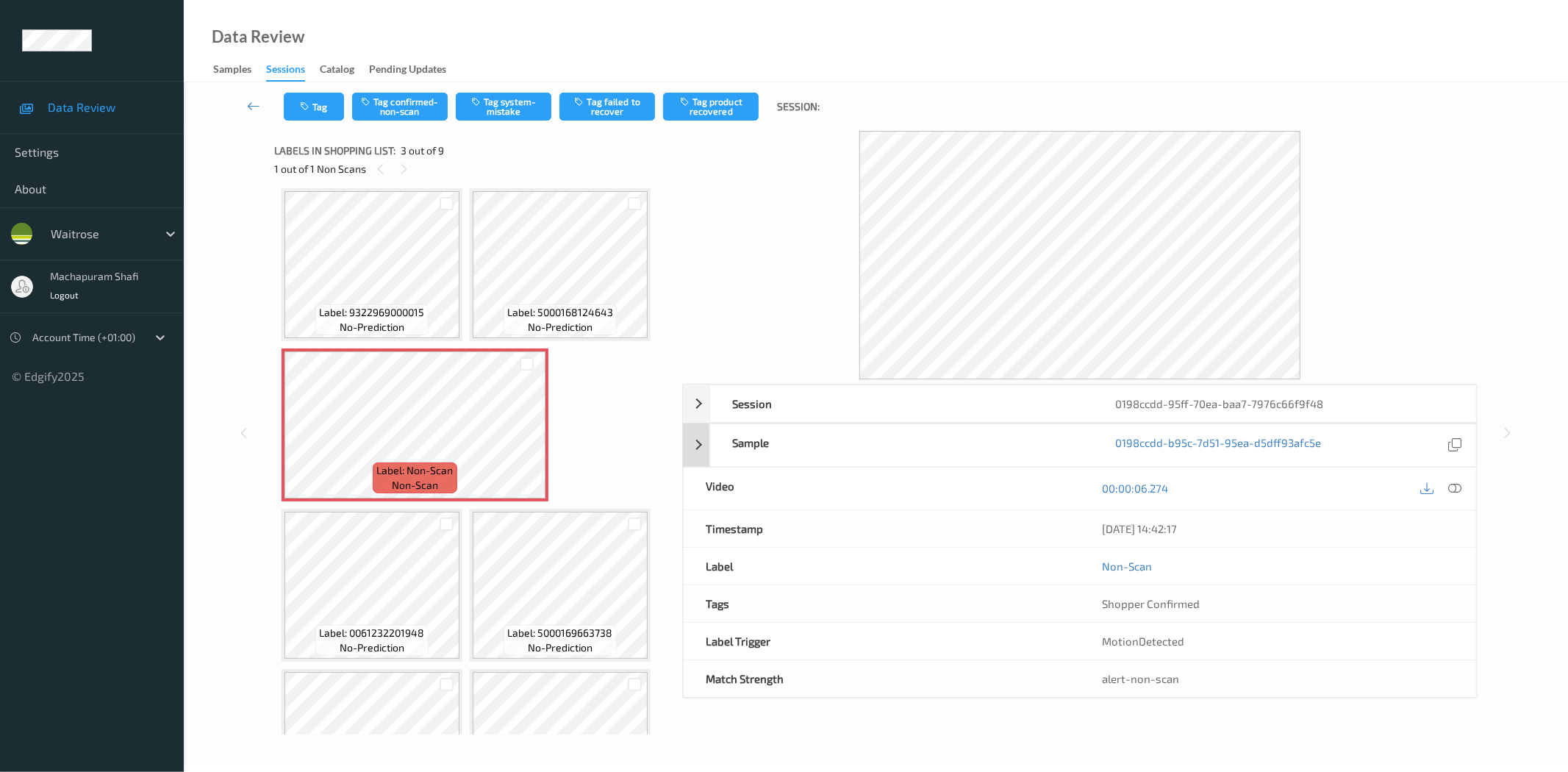
drag, startPoint x: 1450, startPoint y: 510, endPoint x: 1407, endPoint y: 453, distance: 71.4
click at [1450, 511] on div "21/08/2025 14:42:17" at bounding box center [1278, 529] width 396 height 36
click at [1453, 487] on icon at bounding box center [1455, 488] width 13 height 13
